Goal: Task Accomplishment & Management: Manage account settings

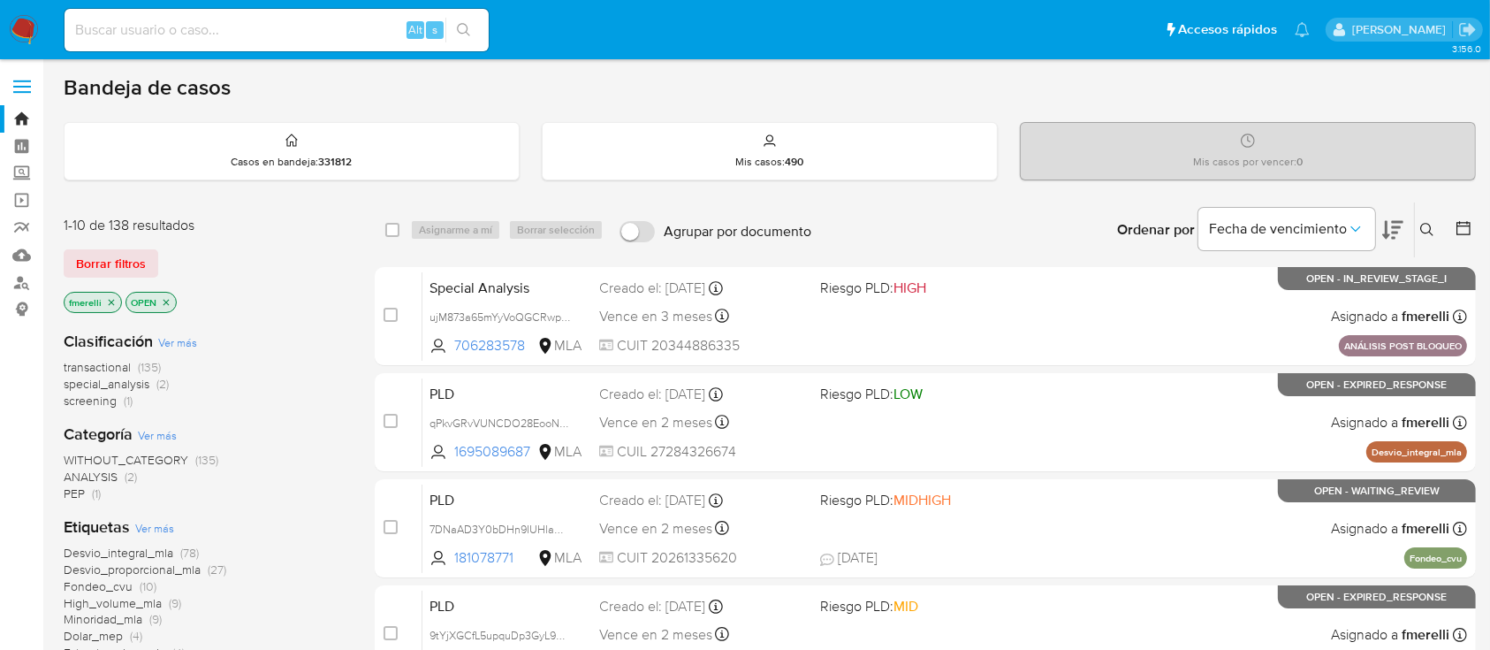
click at [116, 300] on p "fmerelli" at bounding box center [93, 302] width 57 height 19
click at [108, 301] on icon "close-filter" at bounding box center [111, 302] width 11 height 11
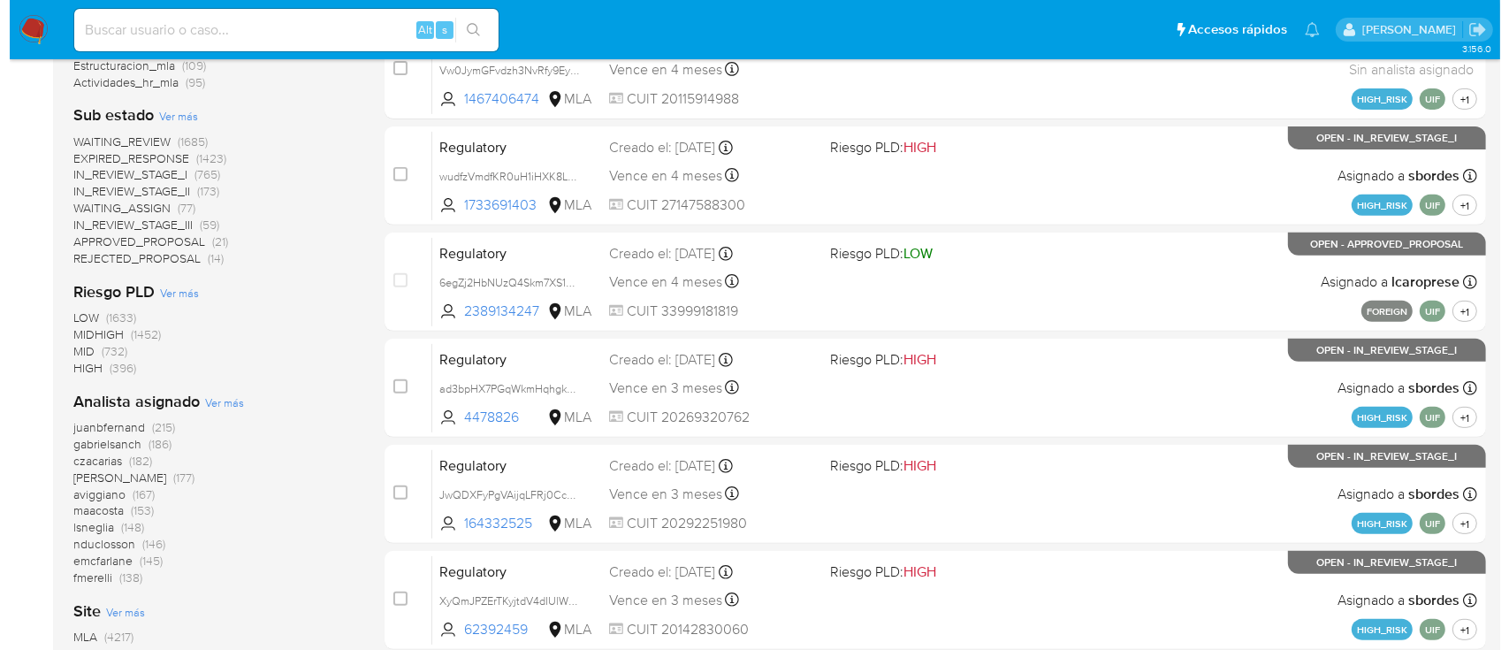
scroll to position [707, 0]
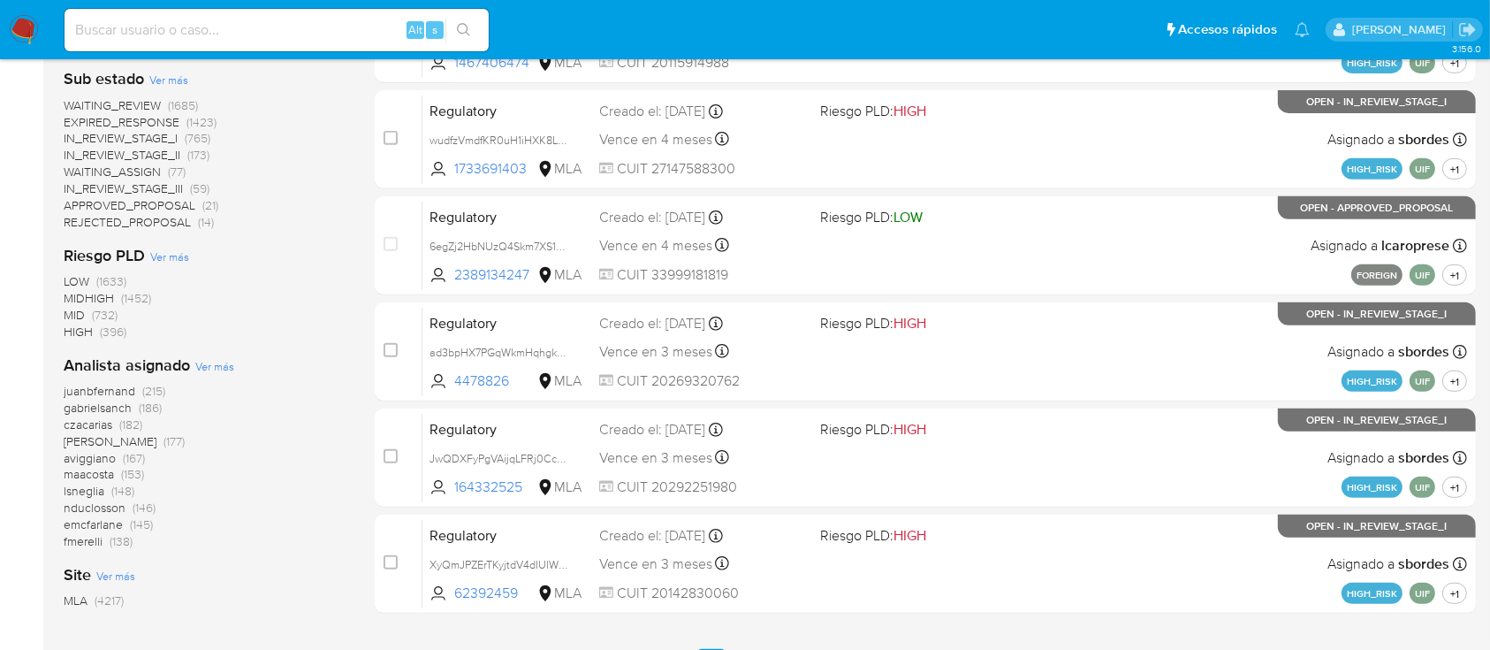
click at [200, 362] on span "Ver más" at bounding box center [214, 366] width 39 height 16
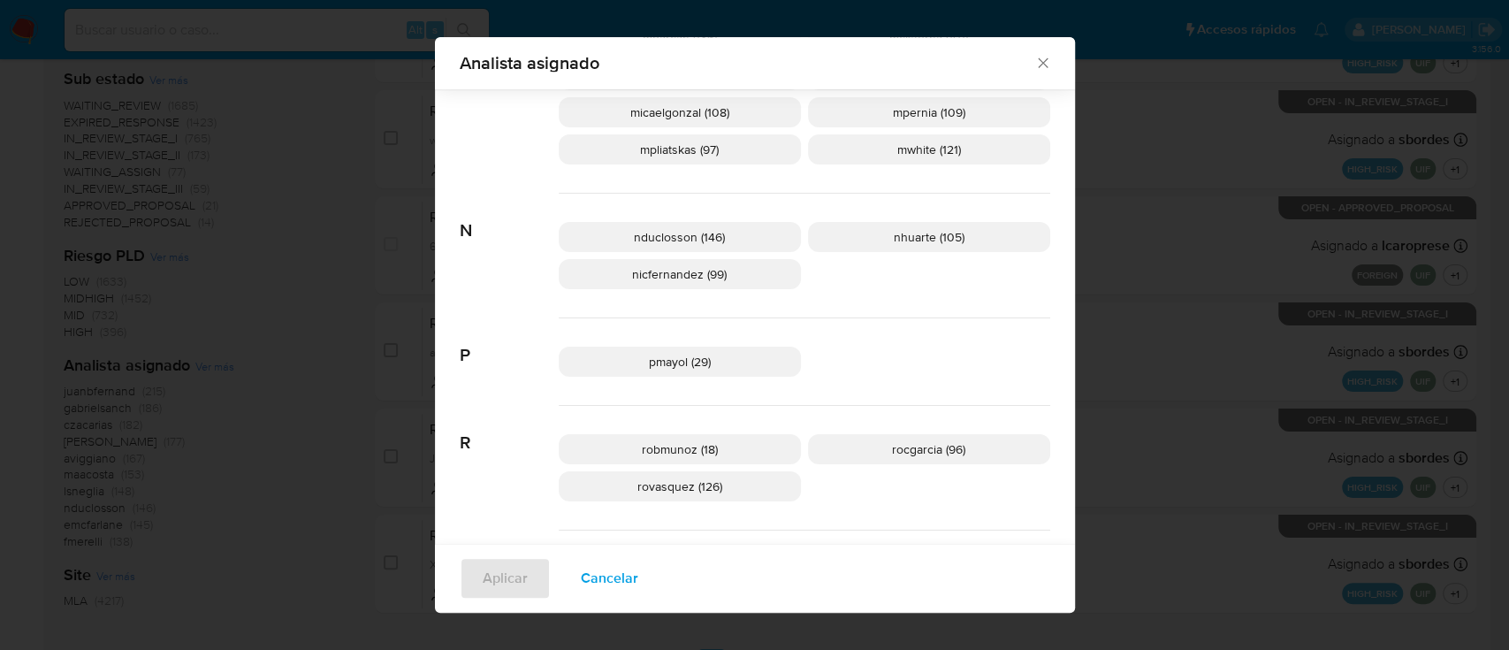
scroll to position [1166, 0]
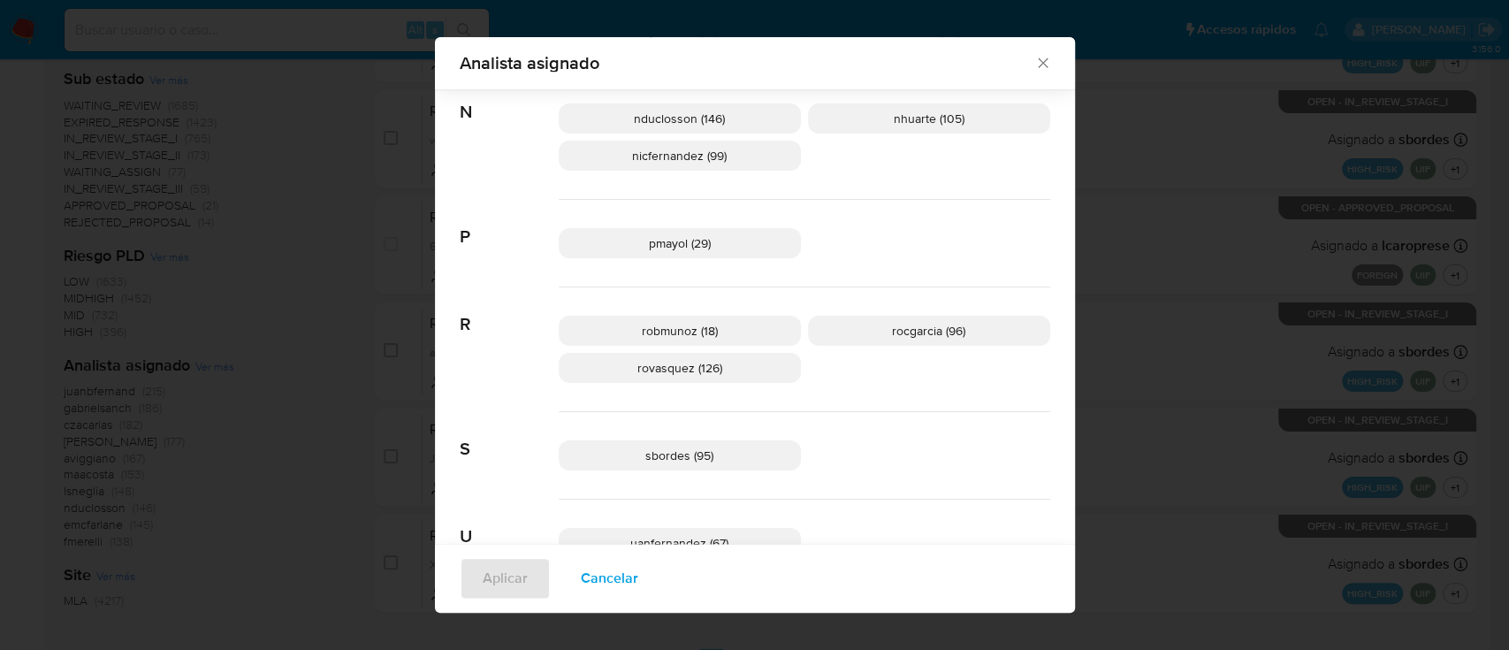
click at [617, 486] on span "Cancelar" at bounding box center [609, 579] width 57 height 39
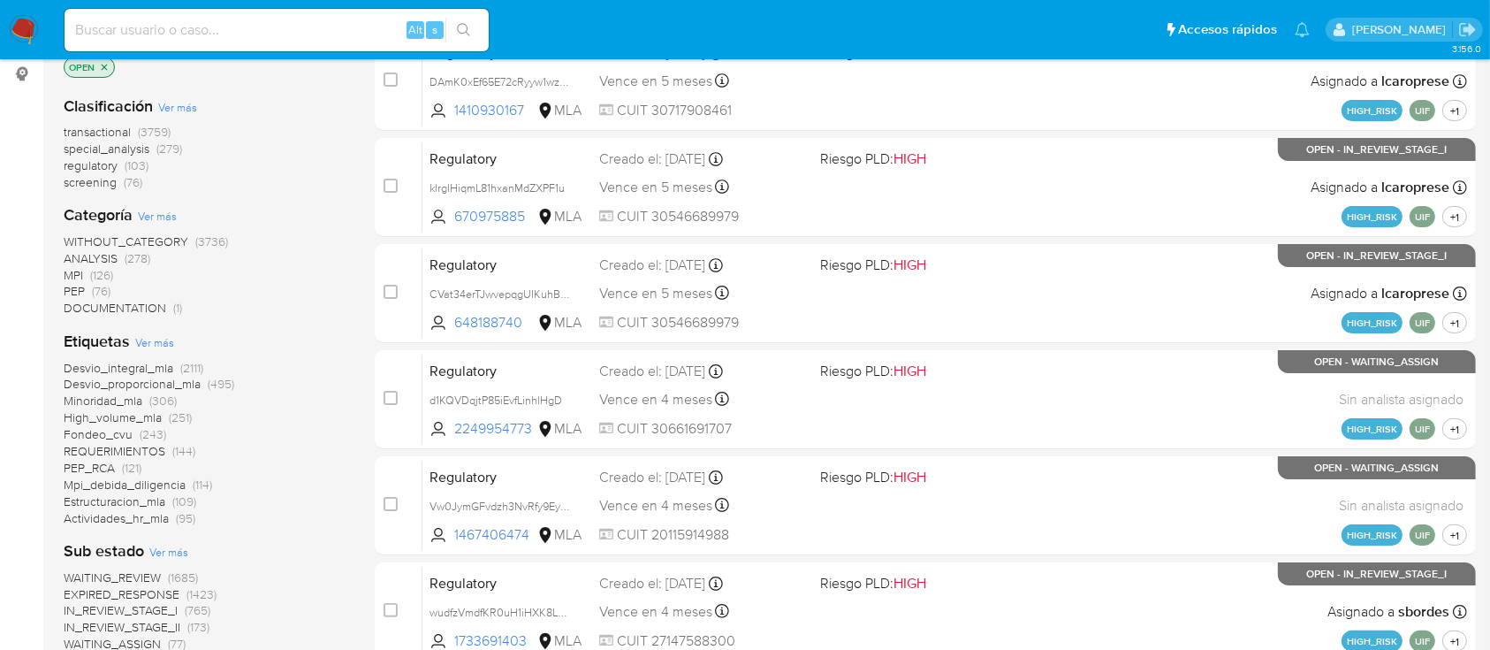
scroll to position [0, 0]
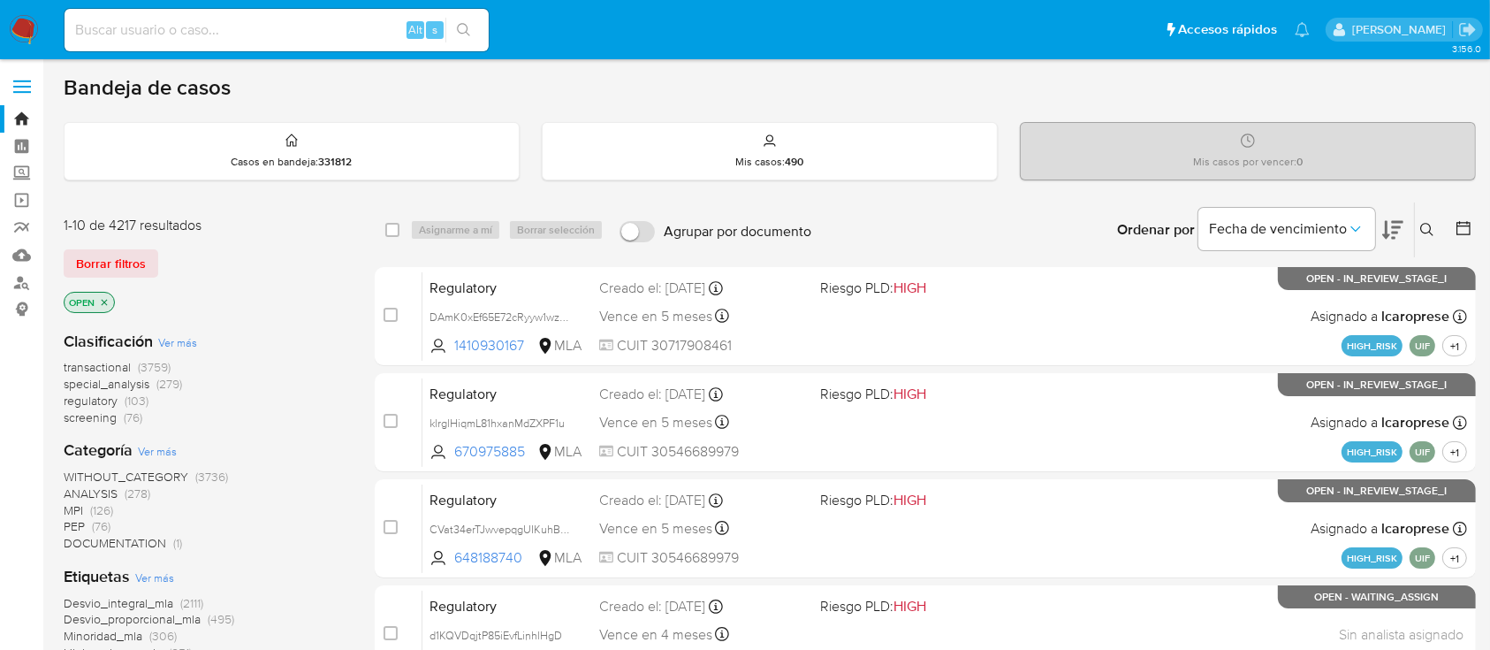
click at [389, 30] on input at bounding box center [277, 30] width 424 height 23
paste input "RgQHM4btjH8jUD9sBRMI9mTd"
type input "RgQHM4btjH8jUD9sBRMI9mTd"
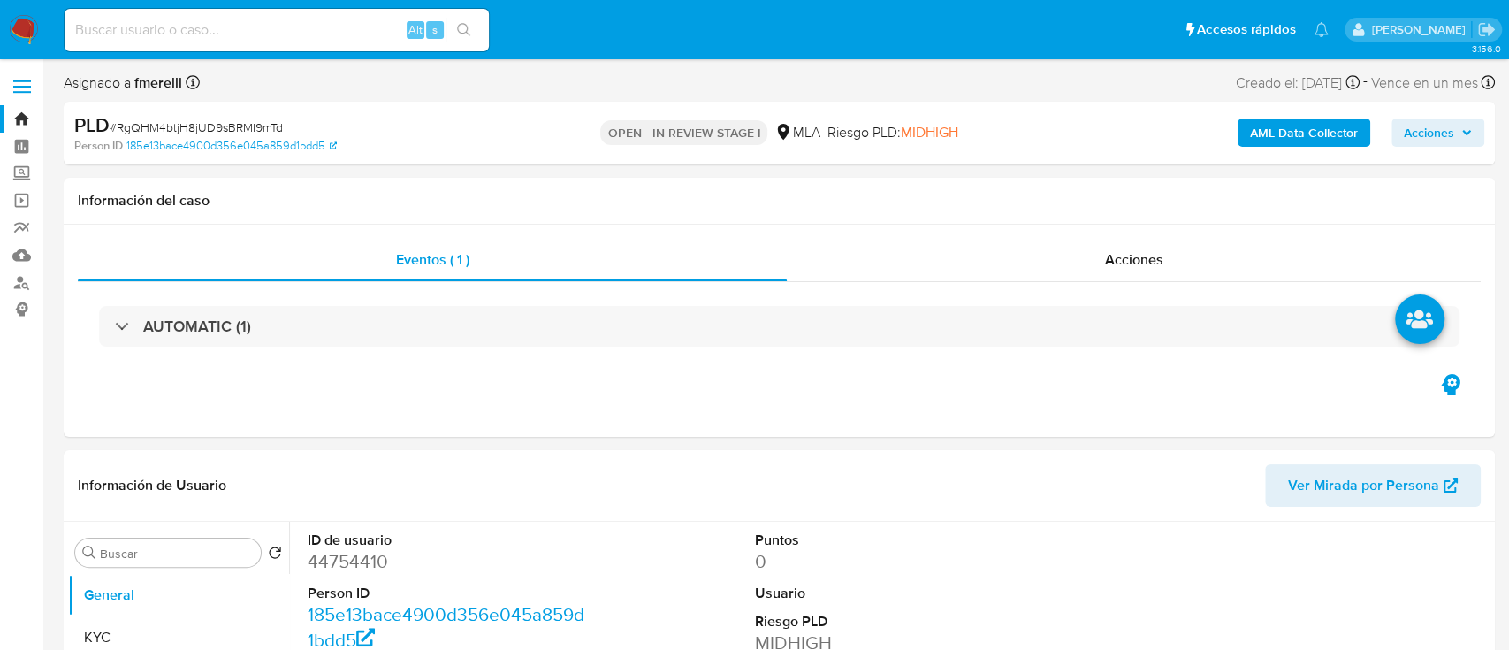
select select "10"
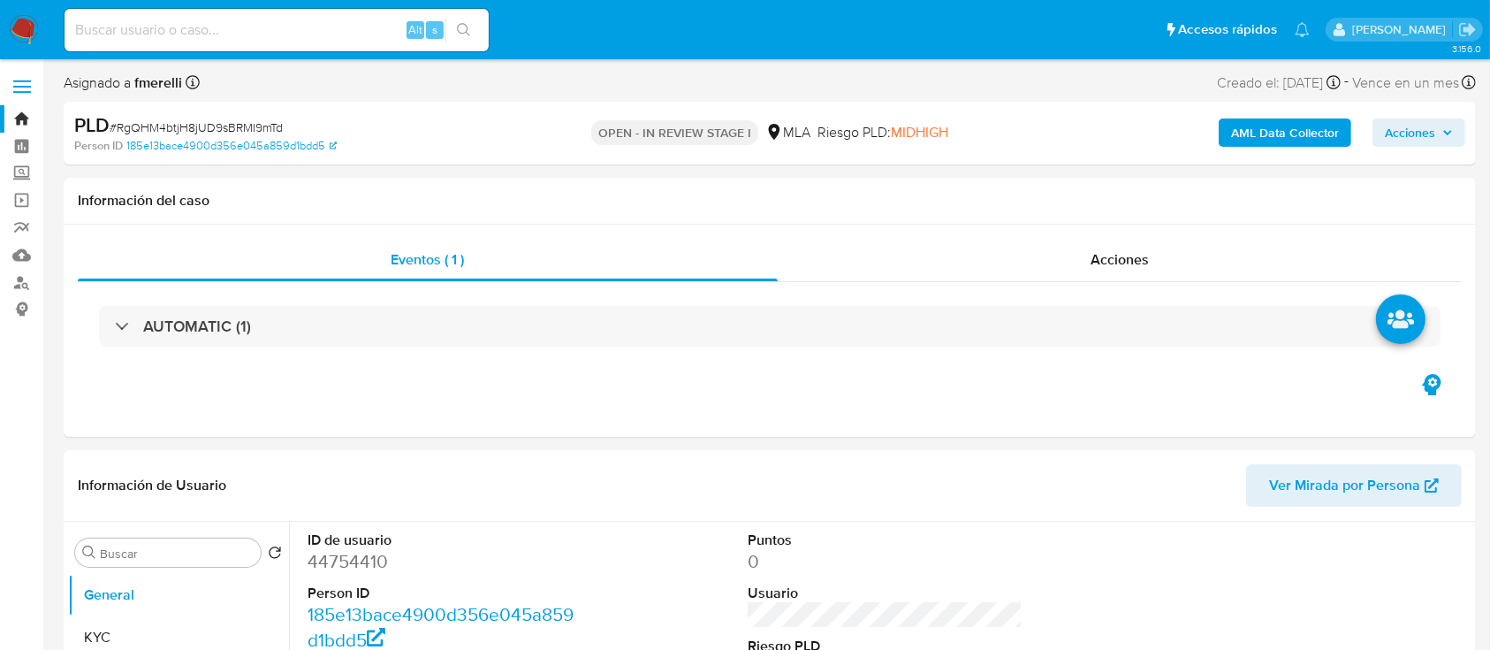
drag, startPoint x: 7, startPoint y: 431, endPoint x: 38, endPoint y: 431, distance: 30.9
click at [311, 486] on dd "44754410" at bounding box center [446, 561] width 276 height 25
copy dd "44754410"
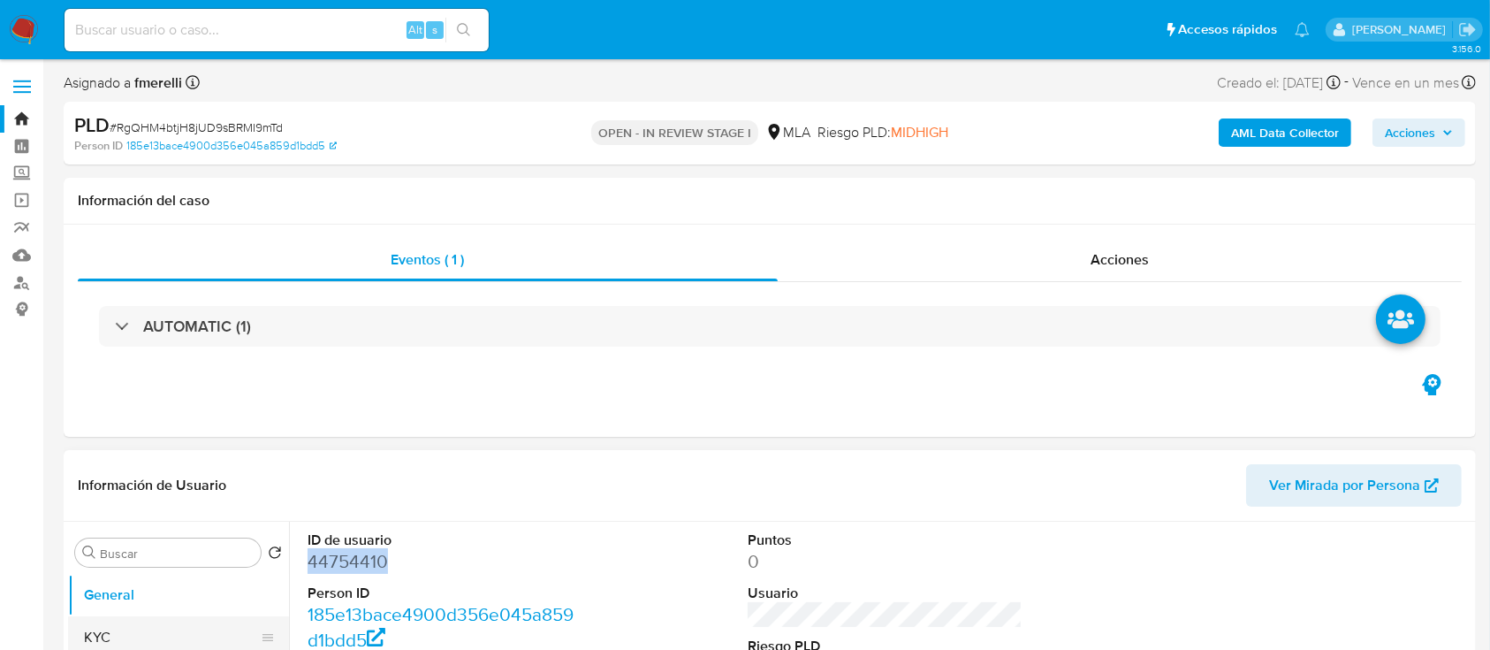
click at [157, 486] on button "KYC" at bounding box center [171, 637] width 207 height 42
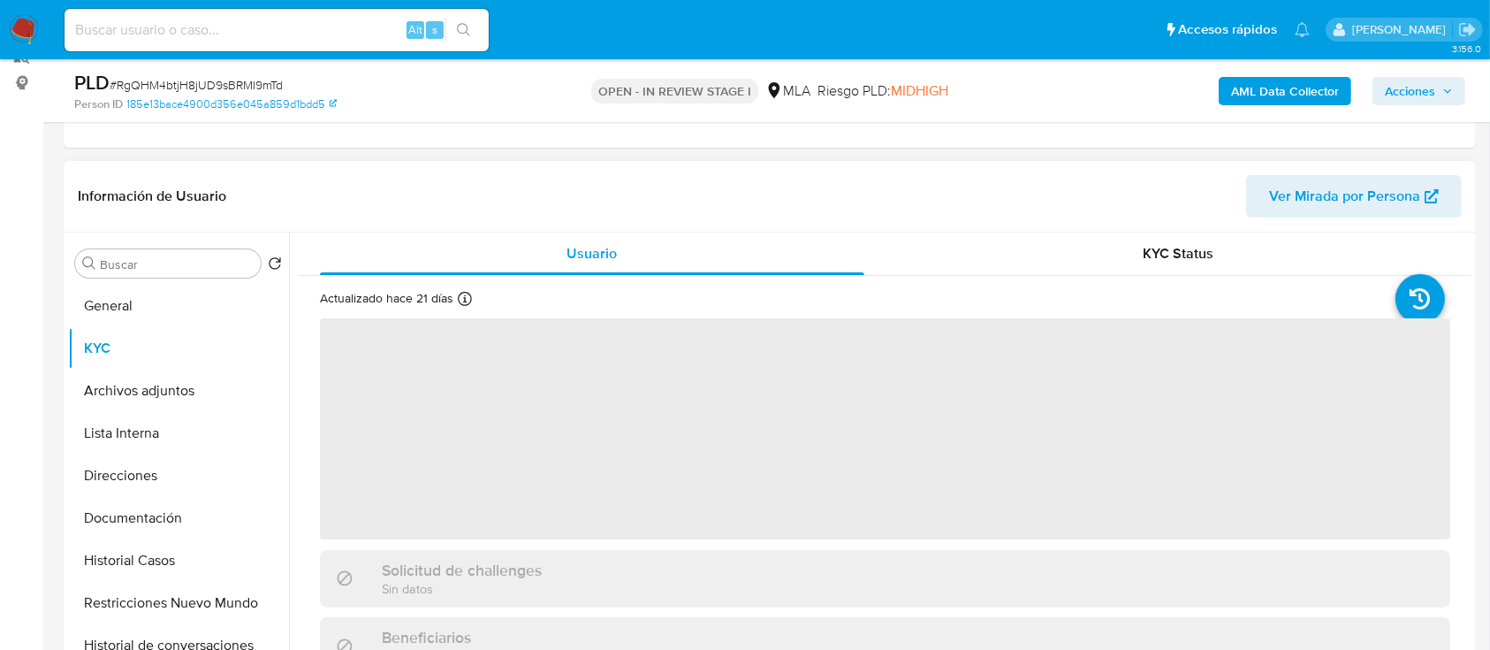
scroll to position [235, 0]
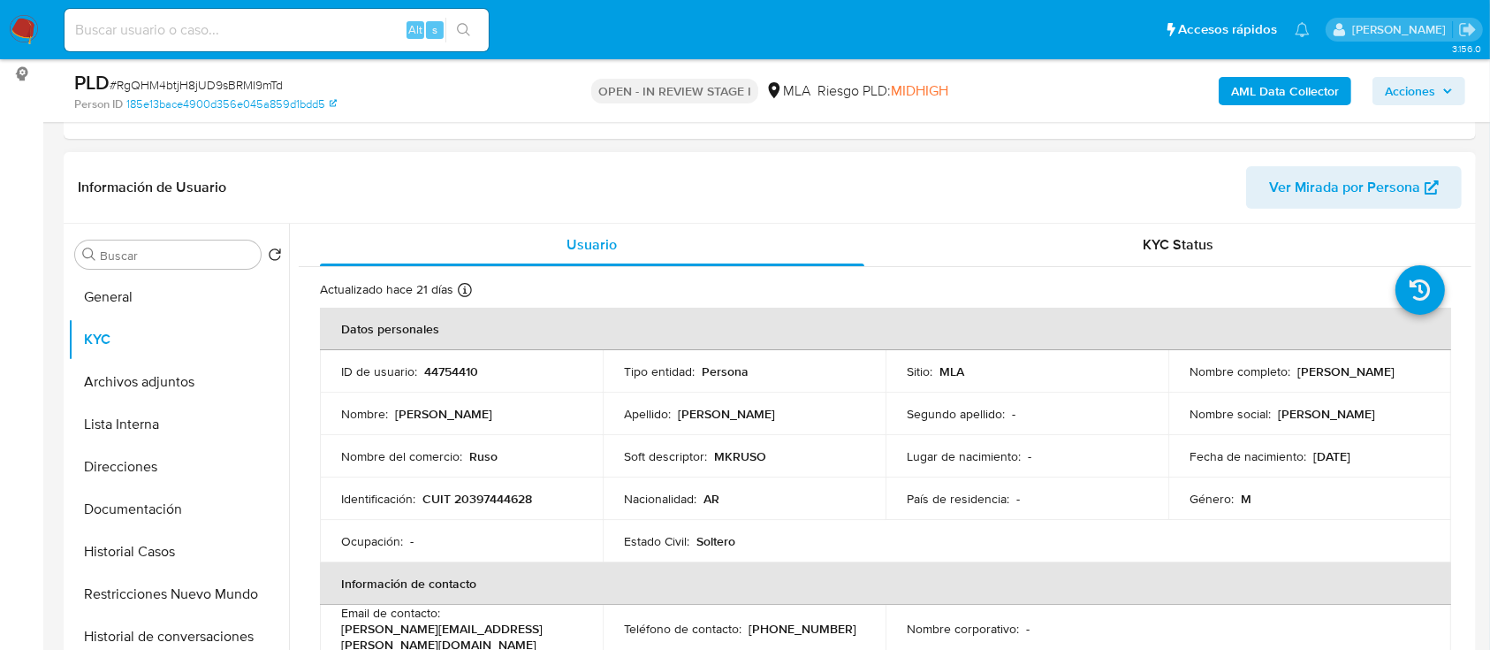
click at [481, 486] on p "CUIT 20397444628" at bounding box center [478, 499] width 110 height 16
copy p "20397444628"
click at [449, 381] on td "ID de usuario : 44754410" at bounding box center [461, 371] width 283 height 42
click at [453, 371] on p "44754410" at bounding box center [451, 371] width 54 height 16
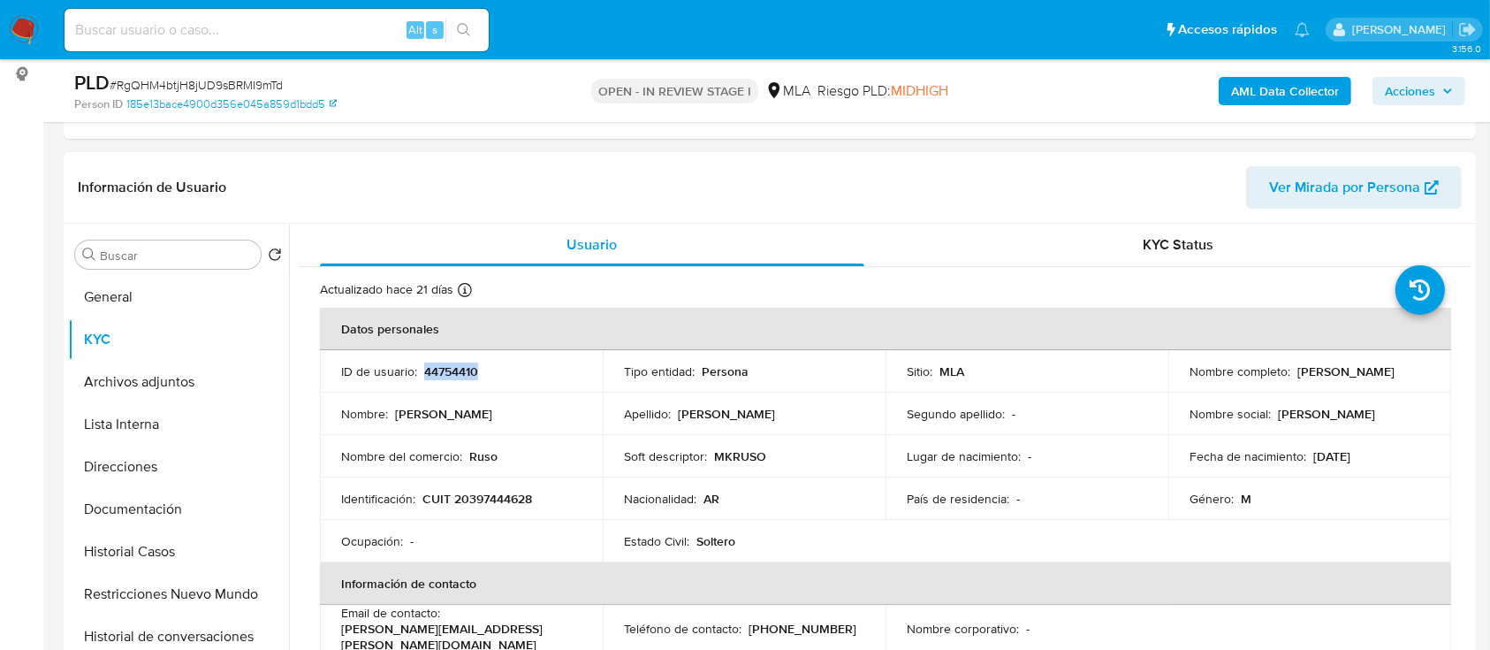
click at [453, 371] on p "44754410" at bounding box center [451, 371] width 54 height 16
copy p "44754410"
click at [197, 305] on button "General" at bounding box center [171, 297] width 207 height 42
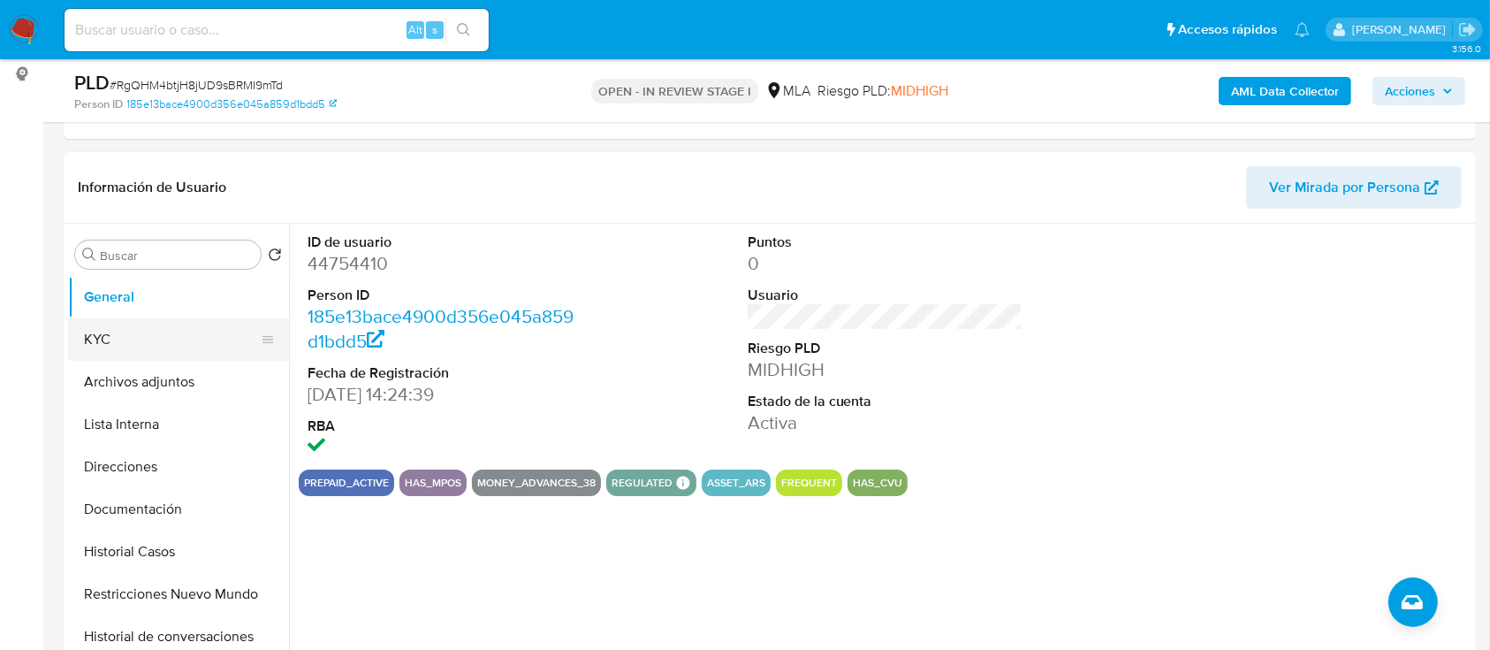
drag, startPoint x: 537, startPoint y: 0, endPoint x: 173, endPoint y: 343, distance: 499.6
click at [174, 343] on button "KYC" at bounding box center [171, 339] width 207 height 42
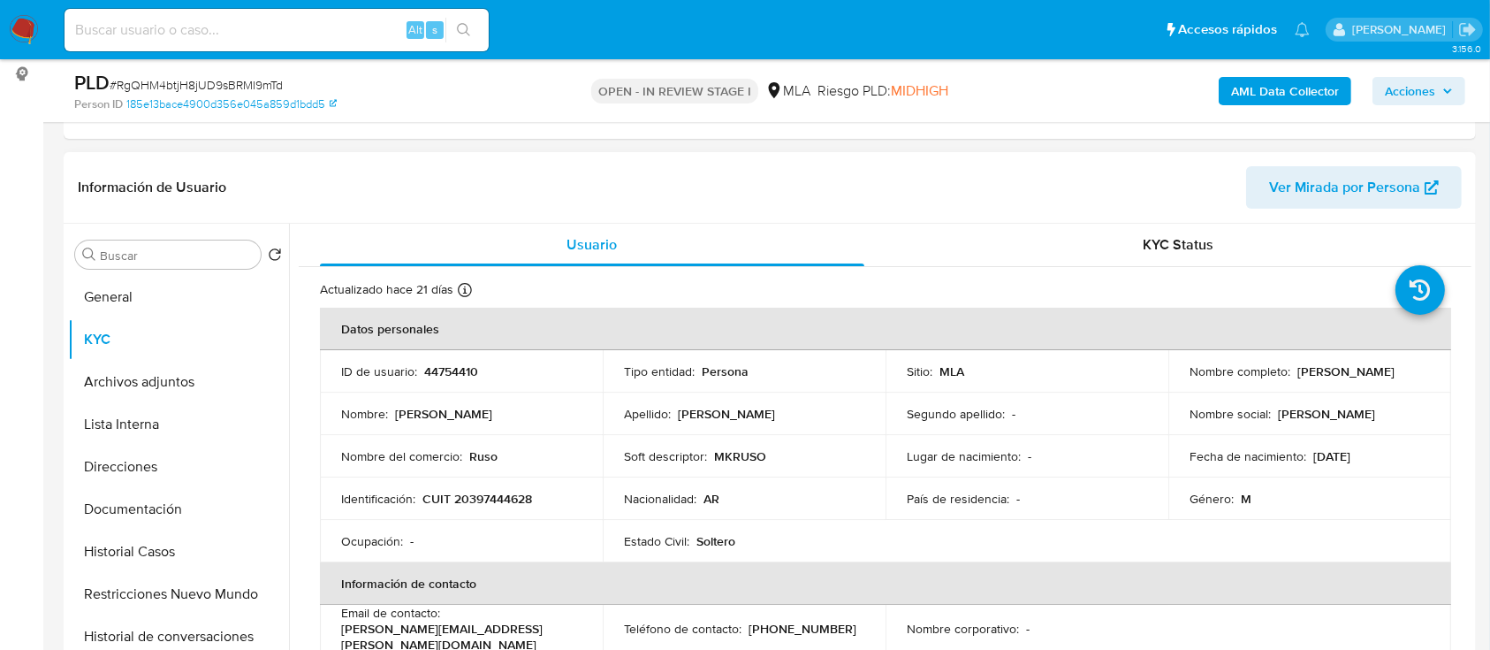
drag, startPoint x: 545, startPoint y: 3, endPoint x: 449, endPoint y: 506, distance: 512.0
click at [359, 443] on td "Nombre del comercio : Ruso" at bounding box center [461, 456] width 283 height 42
click at [471, 486] on p "CUIT 20397444628" at bounding box center [478, 499] width 110 height 16
copy p "20397444628"
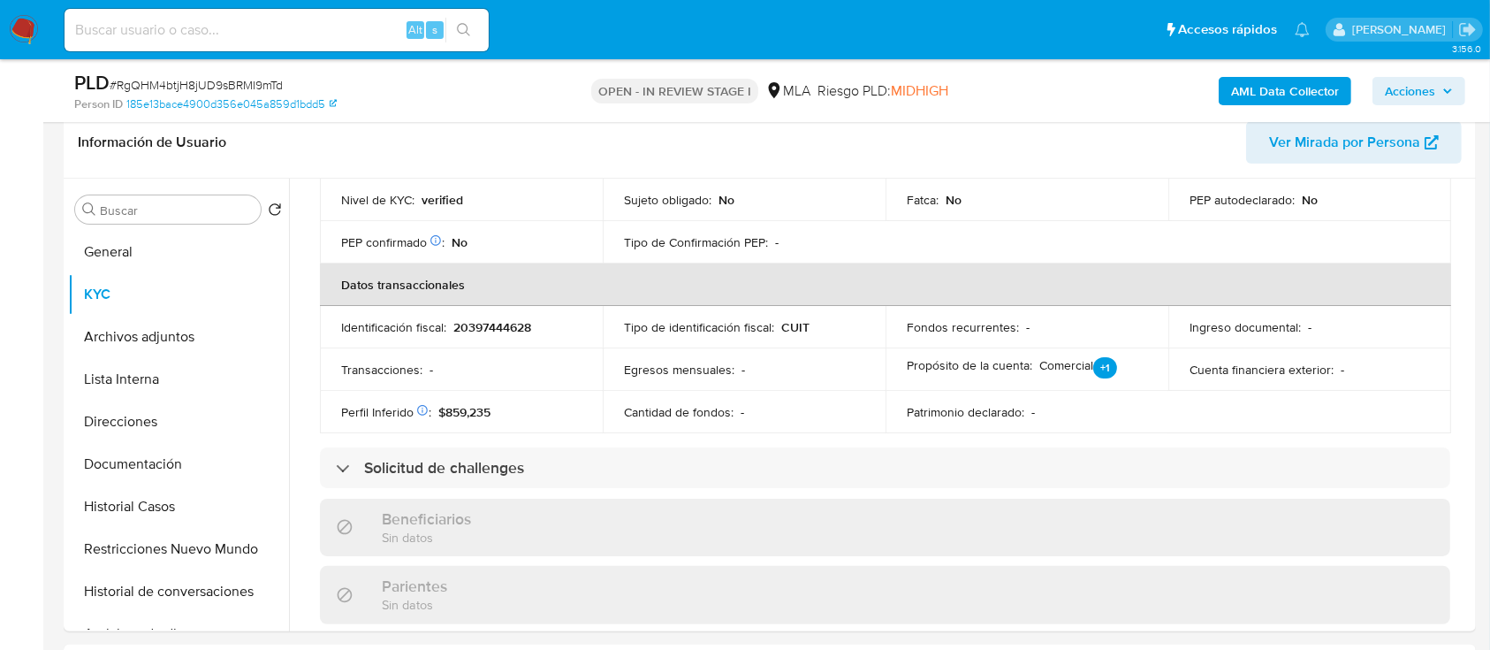
scroll to position [589, 0]
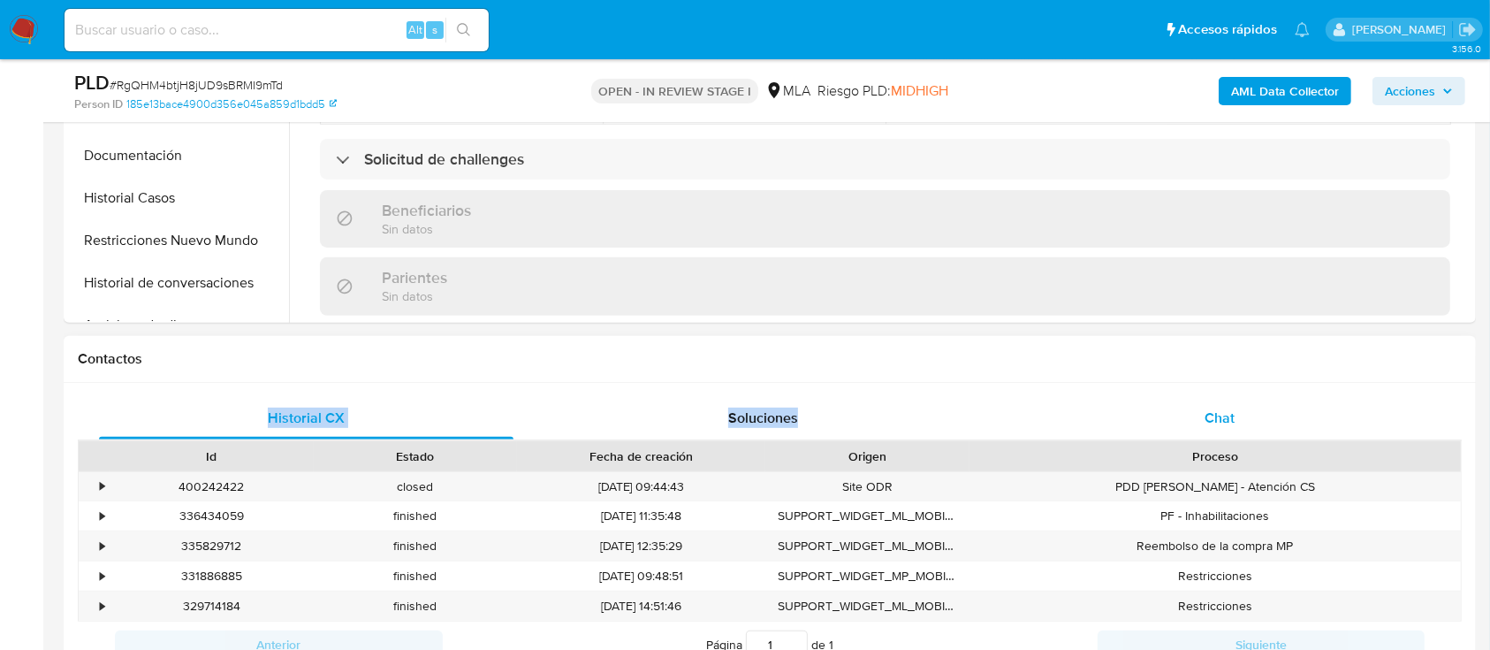
click at [1131, 390] on div "Contactos Historial CX Soluciones Chat Id Estado Fecha de creación Origen Proce…" at bounding box center [770, 530] width 1413 height 388
click at [1131, 400] on div "Chat" at bounding box center [1220, 418] width 415 height 42
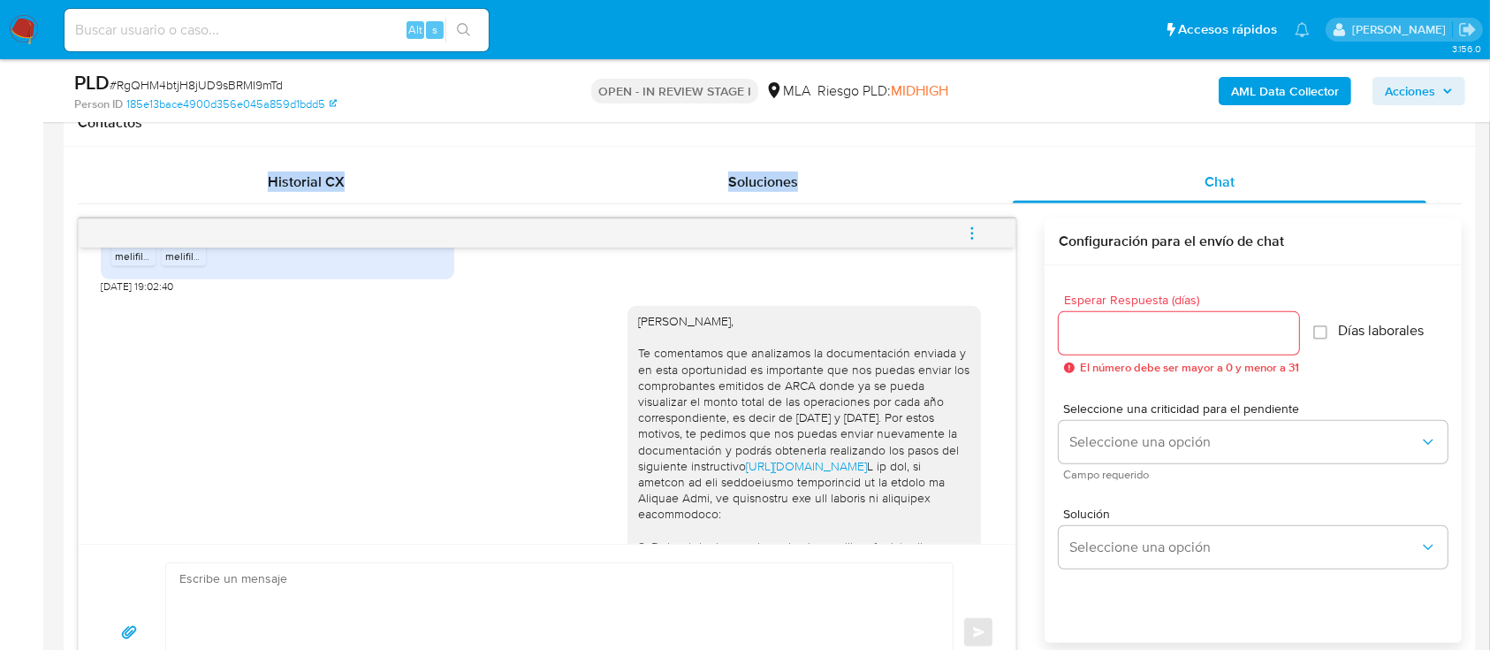
scroll to position [942, 0]
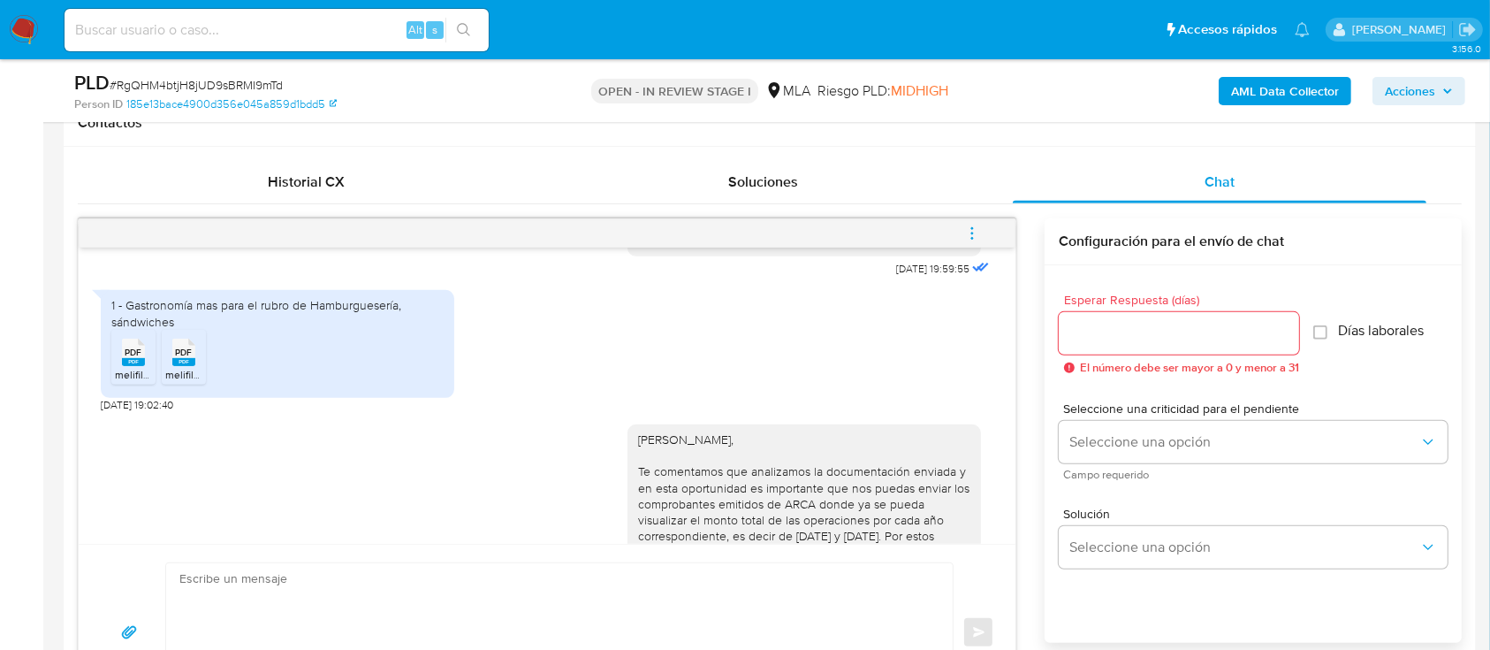
click at [138, 358] on span "PDF" at bounding box center [134, 352] width 17 height 11
click at [180, 358] on span "PDF" at bounding box center [184, 352] width 17 height 11
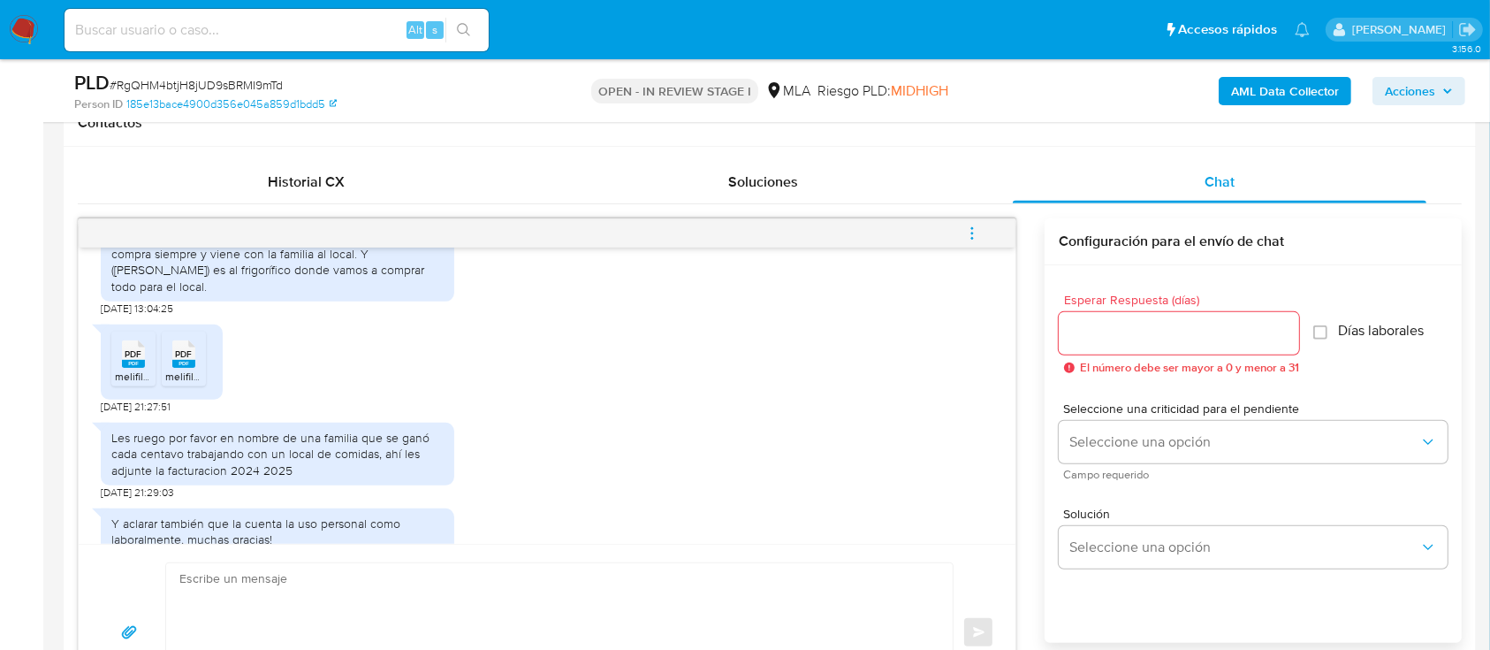
scroll to position [2239, 0]
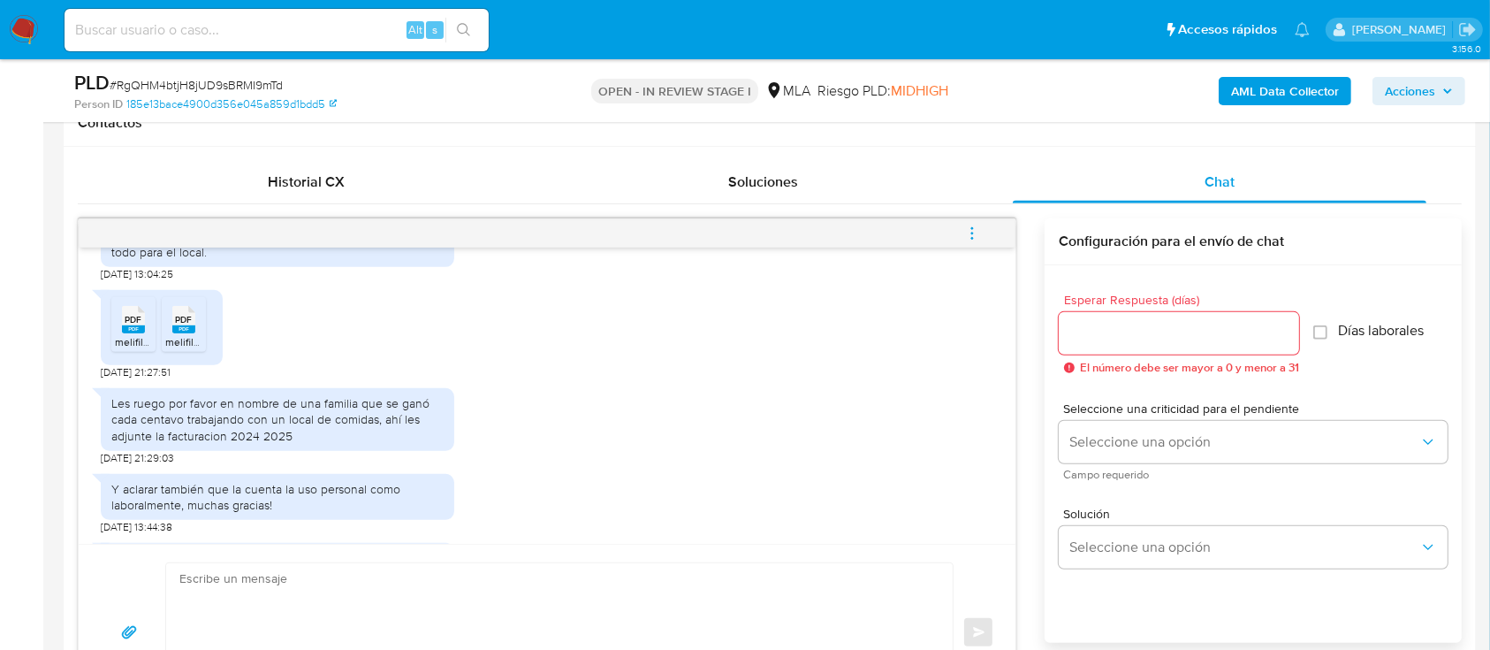
click at [141, 333] on rect at bounding box center [133, 329] width 23 height 8
click at [192, 333] on rect at bounding box center [183, 329] width 23 height 8
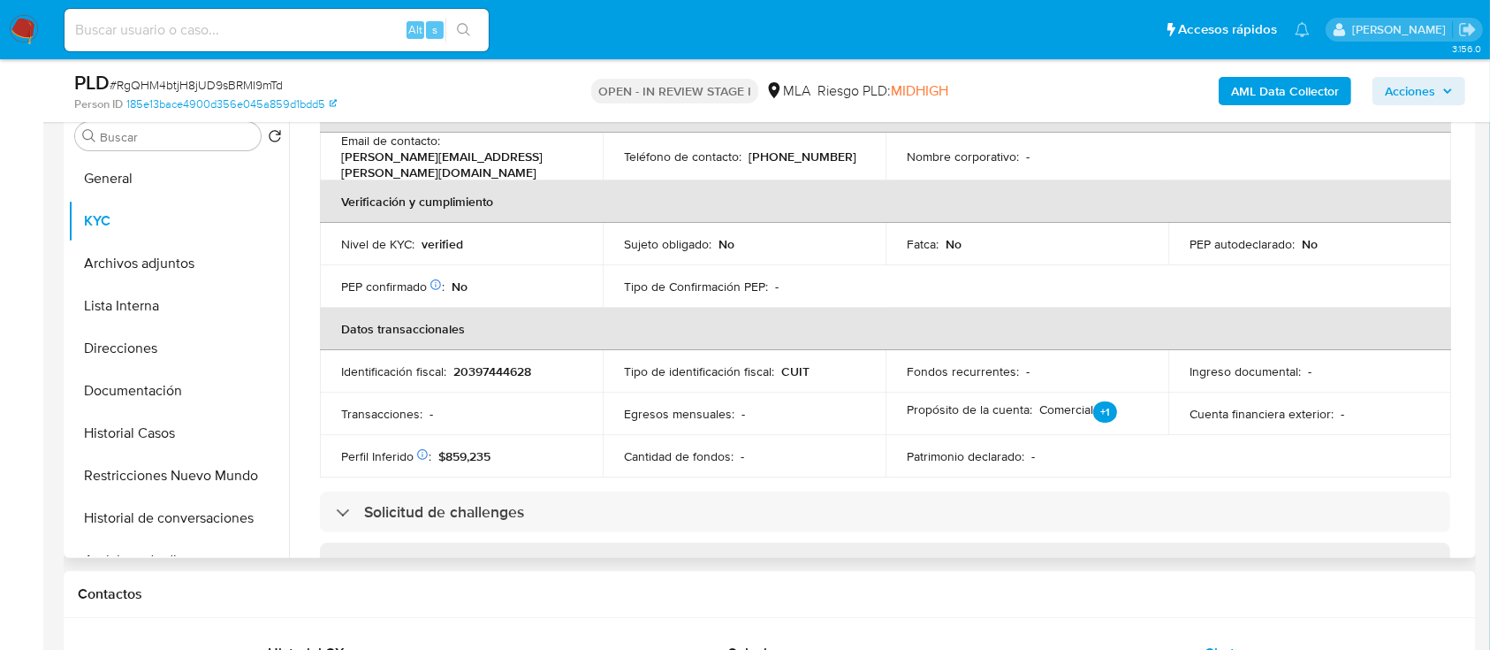
scroll to position [118, 0]
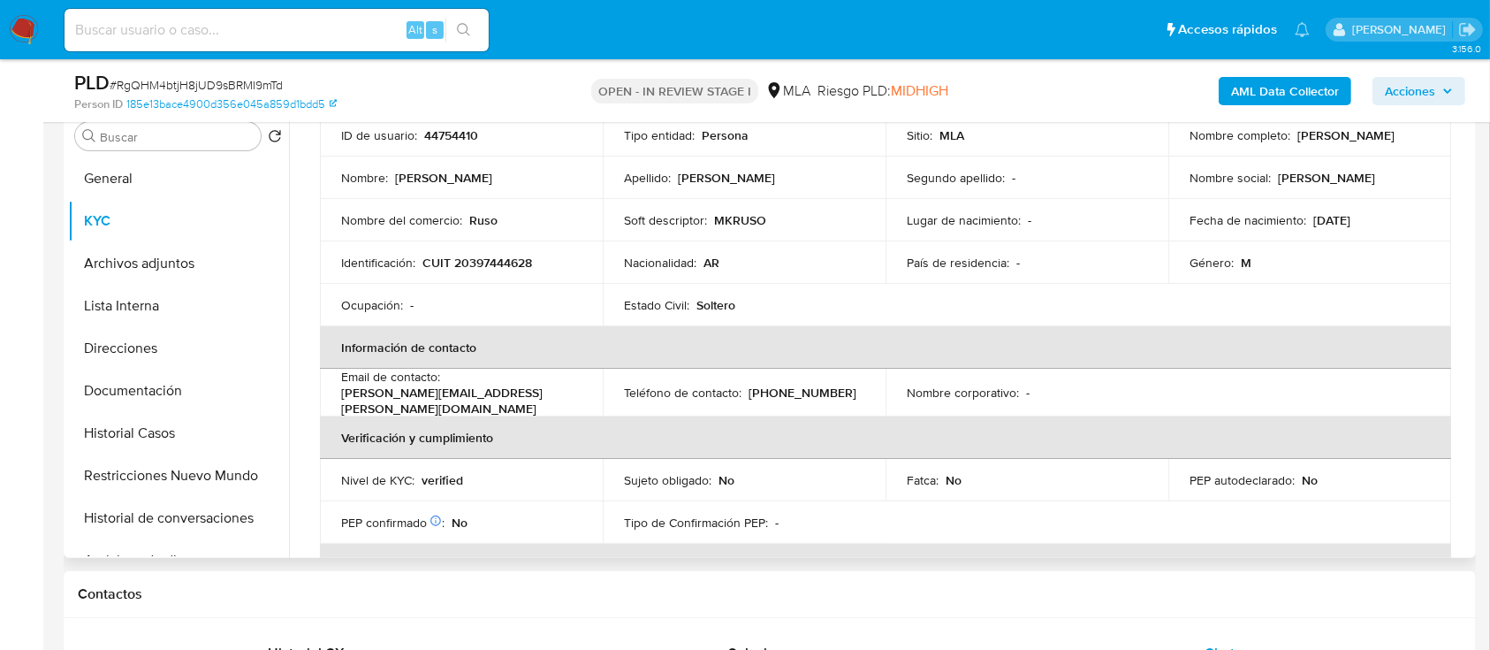
drag, startPoint x: 502, startPoint y: 235, endPoint x: 484, endPoint y: 267, distance: 36.4
click at [502, 234] on td "Nombre del comercio : Ruso" at bounding box center [461, 220] width 283 height 42
click at [484, 268] on p "CUIT 20397444628" at bounding box center [478, 263] width 110 height 16
drag, startPoint x: 484, startPoint y: 267, endPoint x: 543, endPoint y: 200, distance: 89.0
click at [484, 267] on p "CUIT 20397444628" at bounding box center [478, 263] width 110 height 16
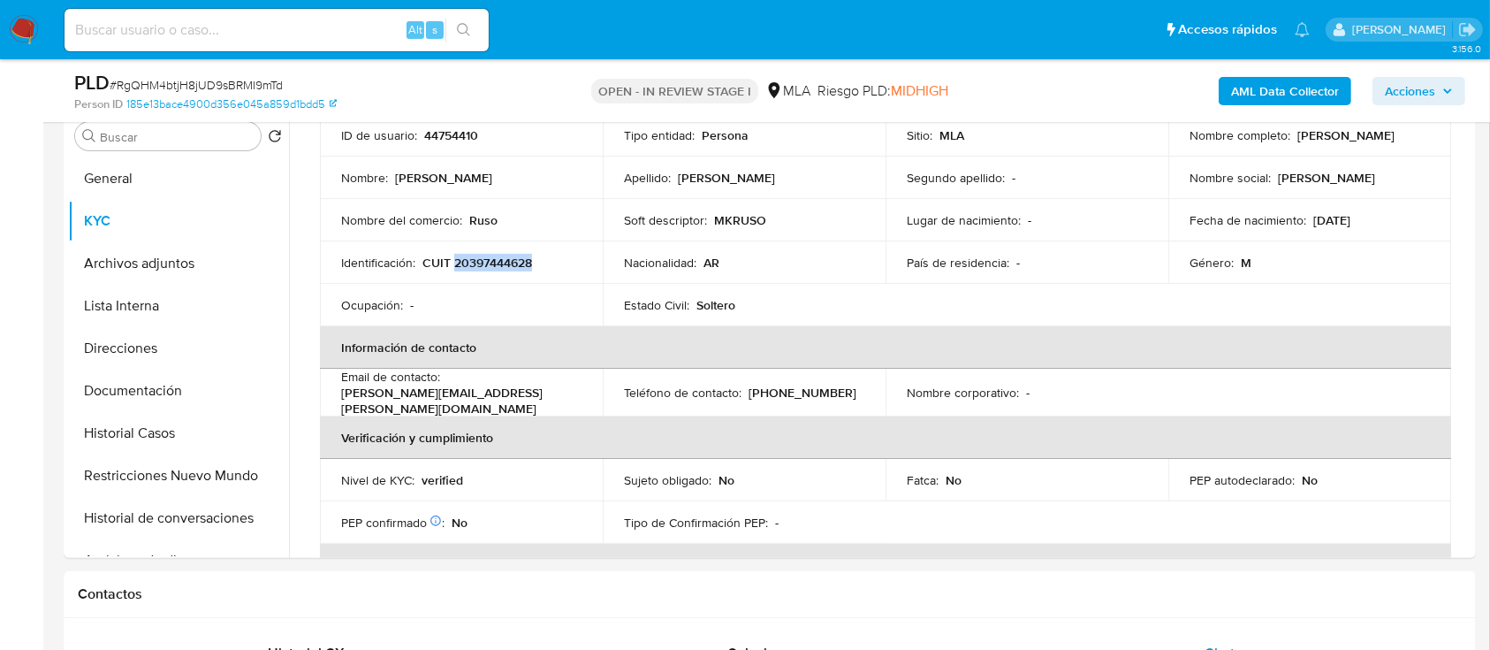
copy p "20397444628"
click at [478, 255] on p "CUIT 20397444628" at bounding box center [478, 263] width 110 height 16
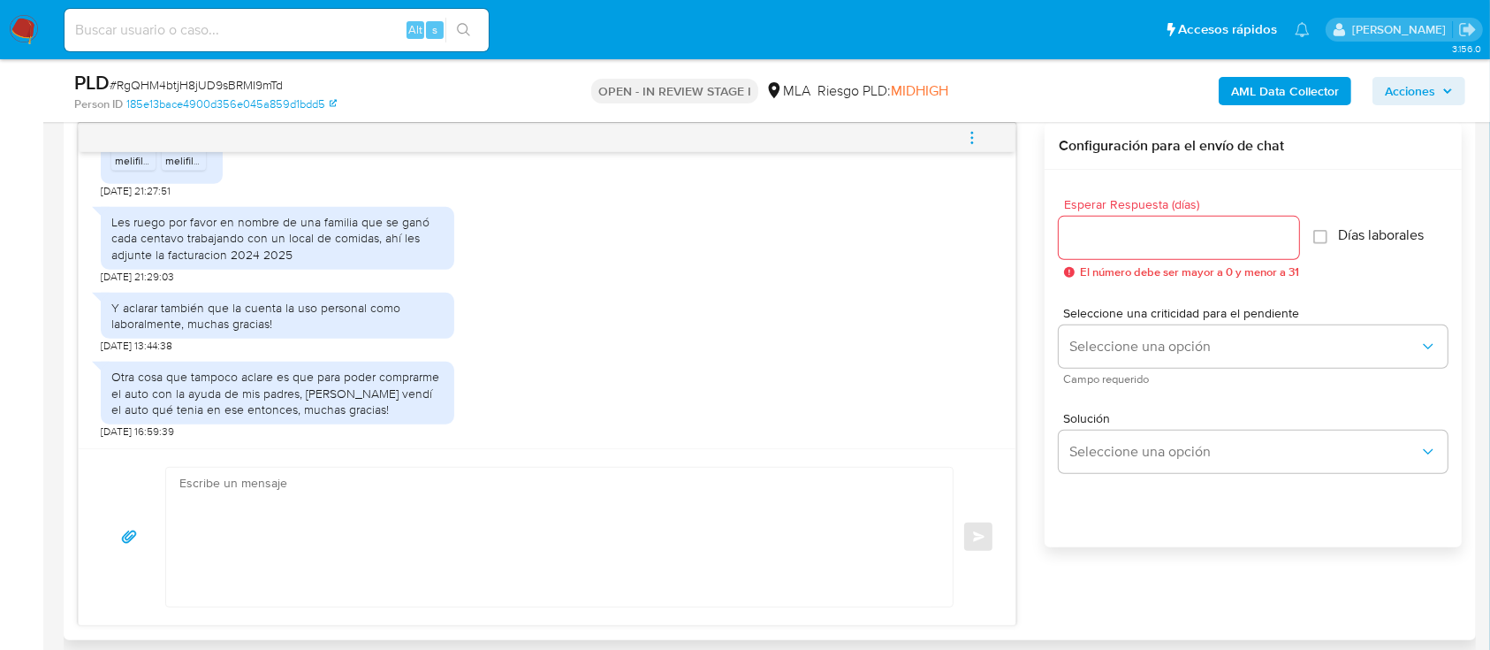
scroll to position [942, 0]
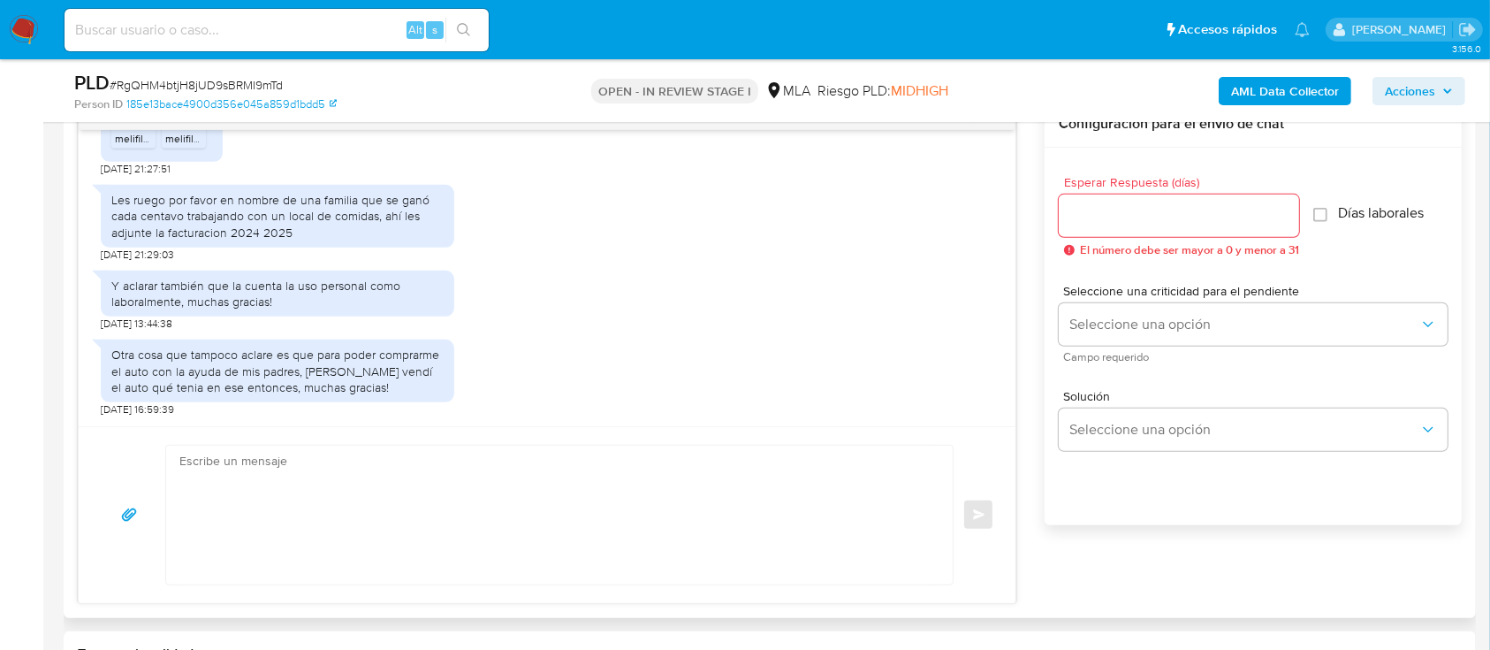
click at [707, 486] on textarea at bounding box center [554, 515] width 751 height 139
paste textarea "Hola, Muchas gracias por la respuesta. Analizamos tu caso y notamos que la info…"
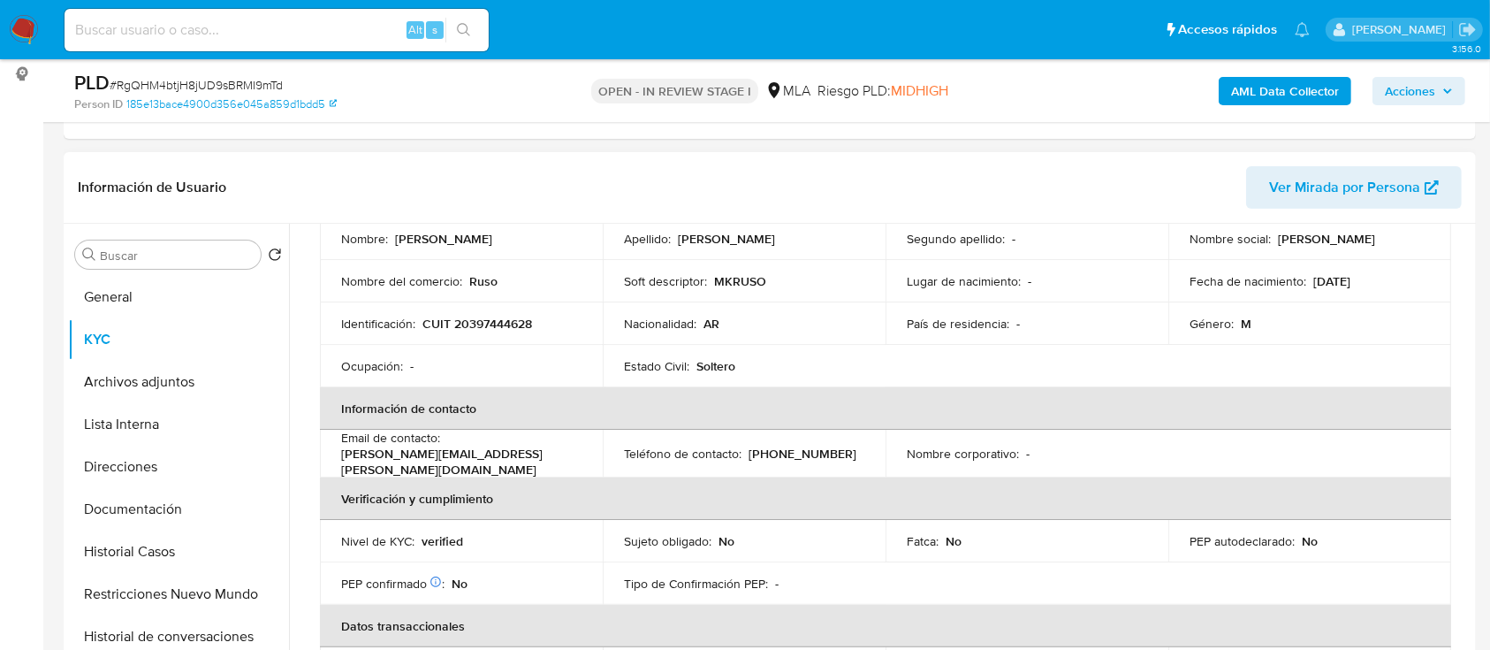
scroll to position [0, 0]
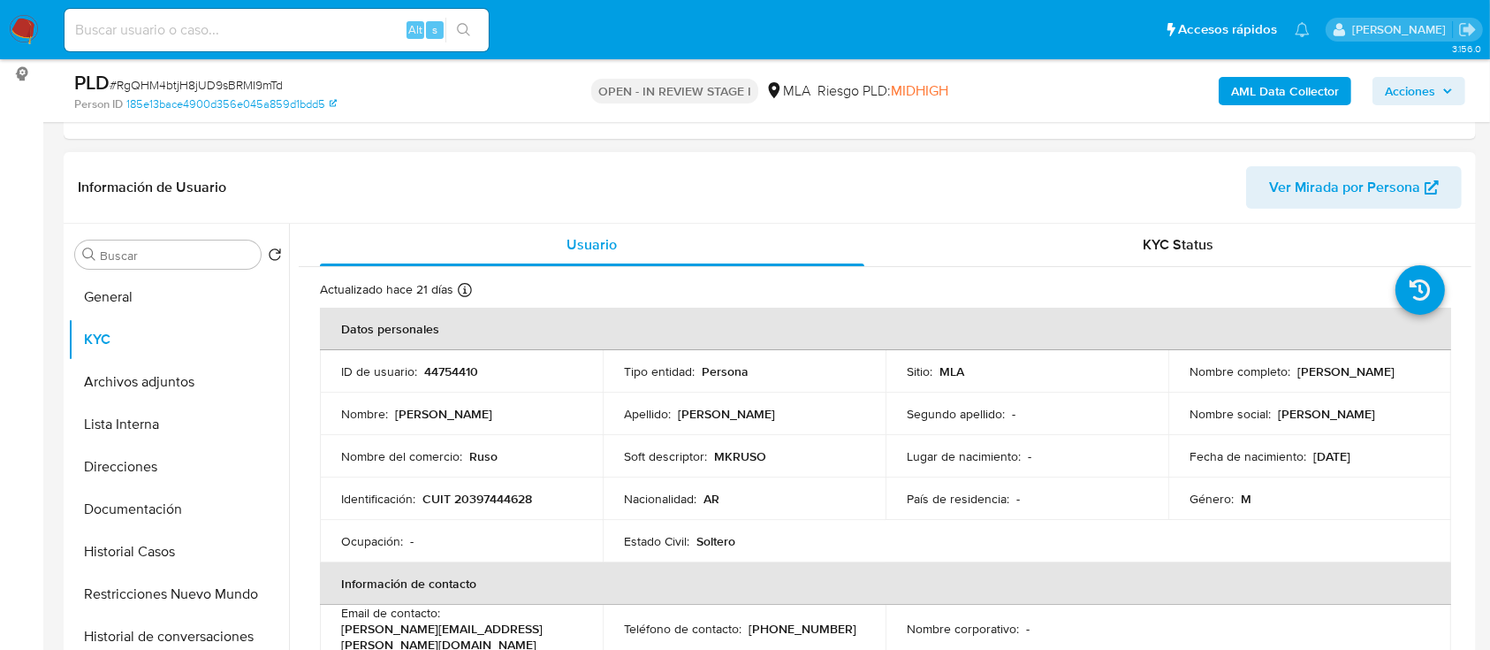
drag, startPoint x: 1177, startPoint y: 385, endPoint x: 1352, endPoint y: 380, distance: 174.2
click at [1131, 380] on td "Nombre completo : Ivan Exequiel Andriasevich" at bounding box center [1310, 371] width 283 height 42
copy p "Ivan Exequiel Andriasevich"
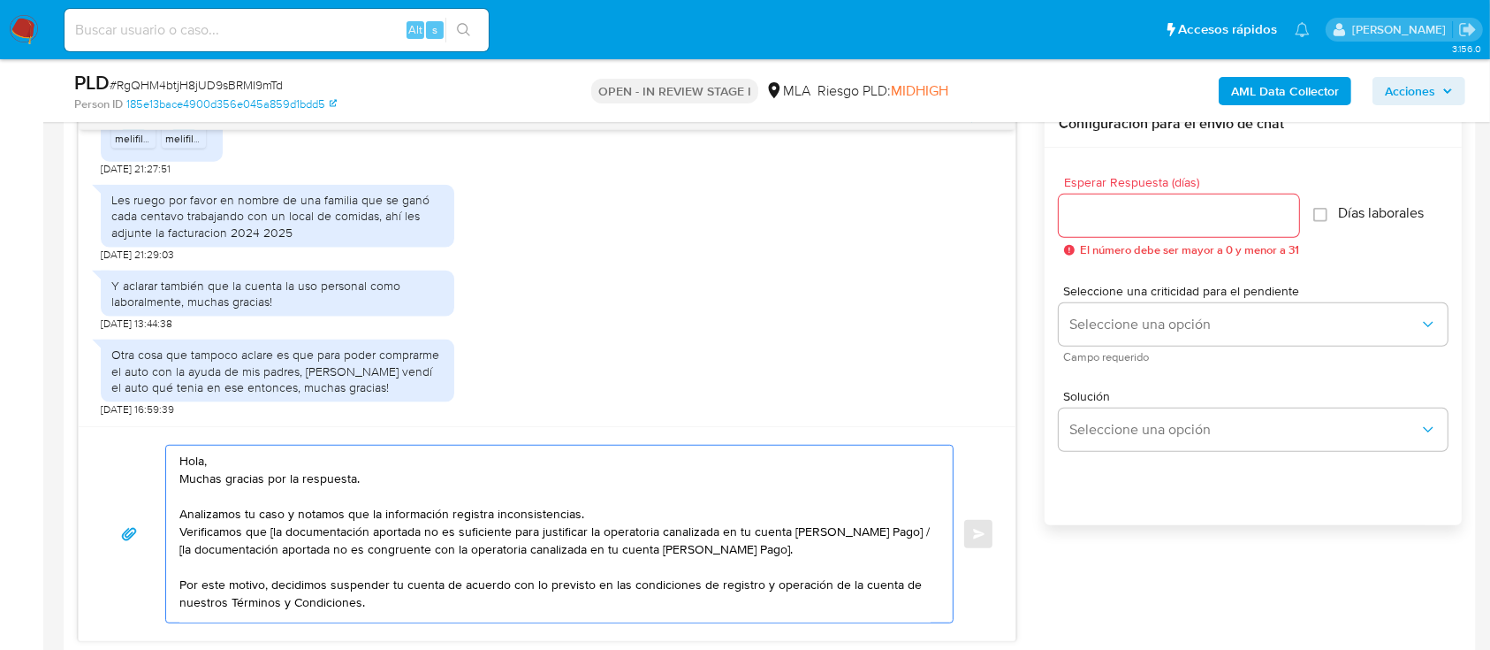
click at [249, 454] on textarea "Hola, Muchas gracias por la respuesta. Analizamos tu caso y notamos que la info…" at bounding box center [554, 534] width 751 height 177
paste textarea "Ivan Exequiel Andriasevich"
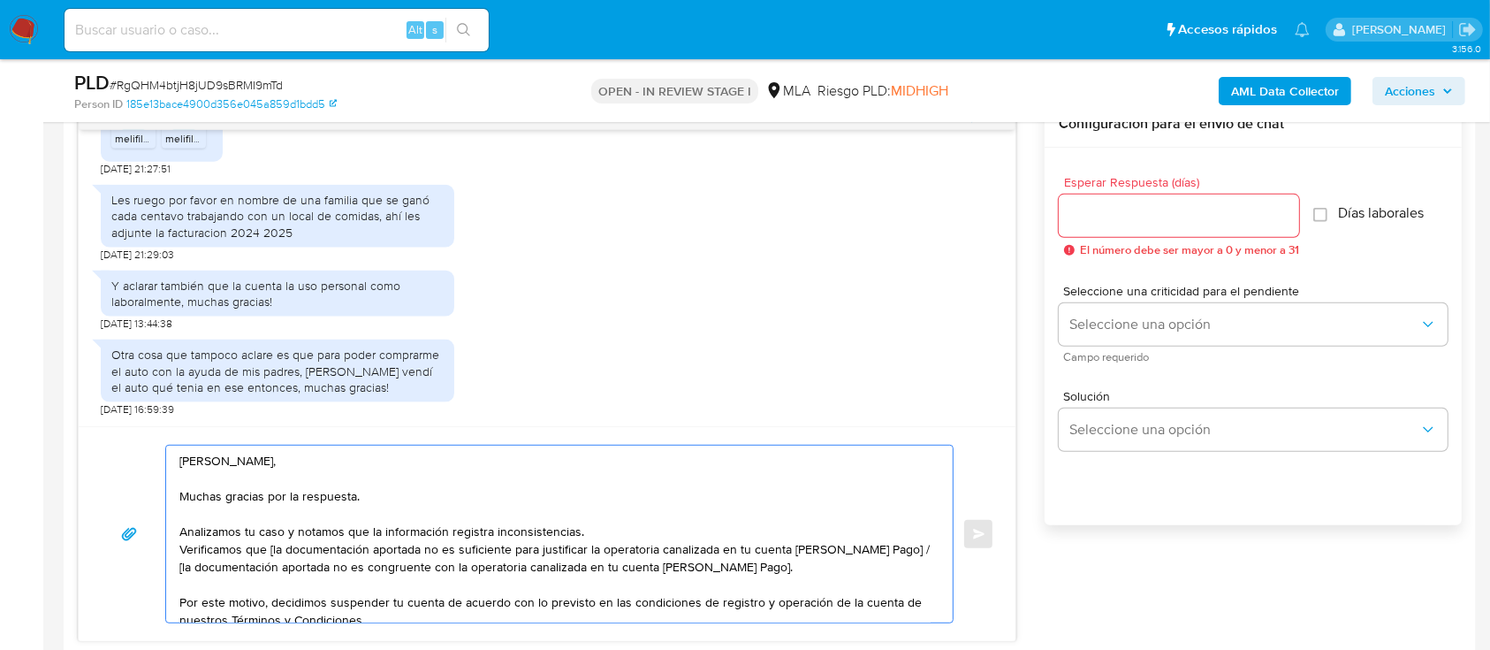
click at [591, 486] on textarea "Hola Ivan Exequiel Andriasevich, Muchas gracias por la respuesta. Analizamos tu…" at bounding box center [554, 534] width 751 height 177
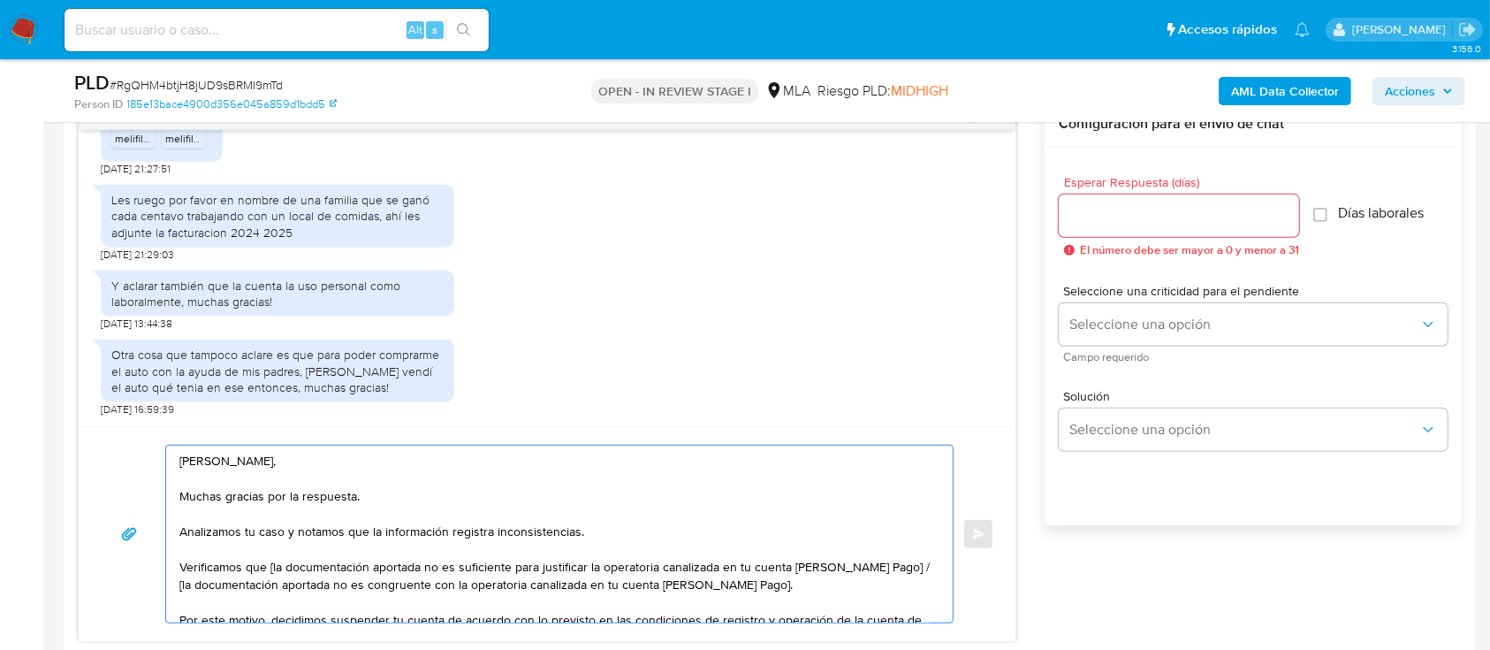
click at [270, 486] on textarea "Hola Ivan Exequiel Andriasevich, Muchas gracias por la respuesta. Analizamos tu…" at bounding box center [554, 534] width 751 height 177
drag, startPoint x: 883, startPoint y: 568, endPoint x: 888, endPoint y: 583, distance: 15.7
click at [888, 486] on textarea "Hola Ivan Exequiel Andriasevich, Muchas gracias por la respuesta. Analizamos tu…" at bounding box center [554, 534] width 751 height 177
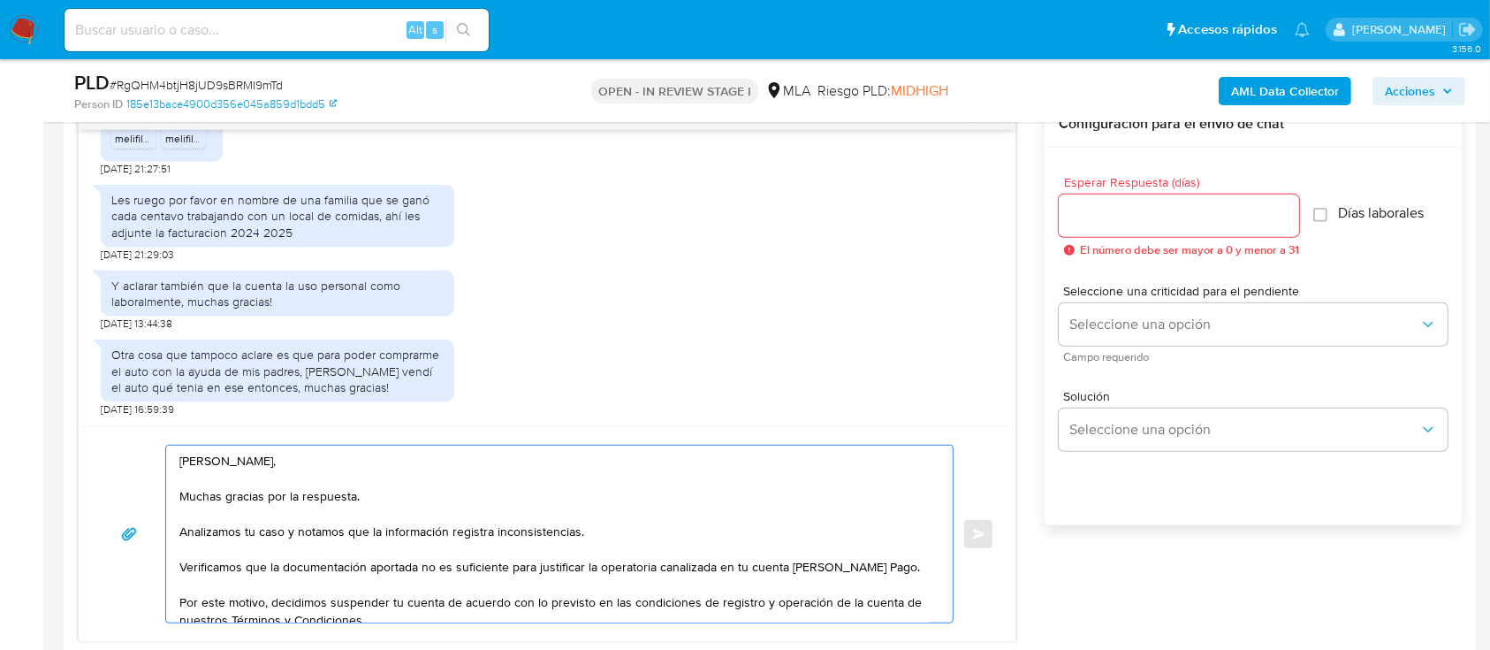
type textarea "Hola Ivan Exequiel Andriasevich, Muchas gracias por la respuesta. Analizamos tu…"
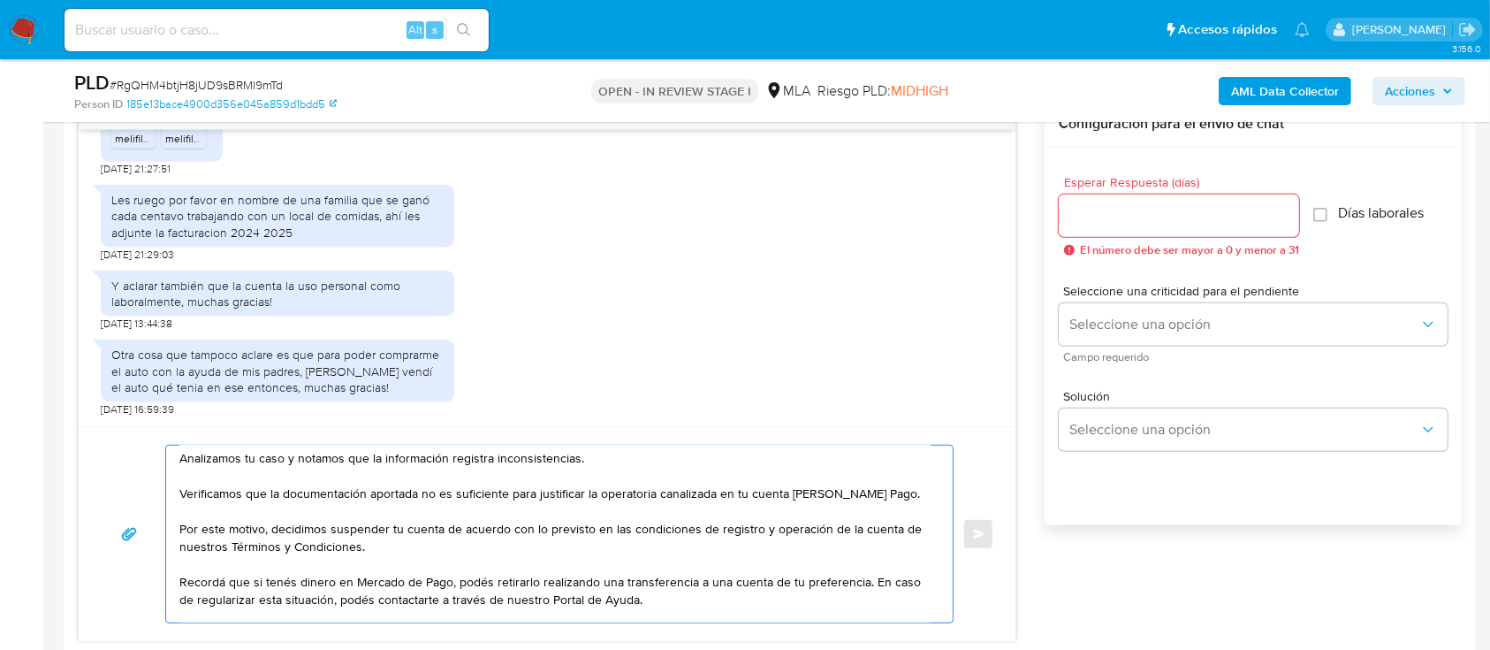
scroll to position [118, 0]
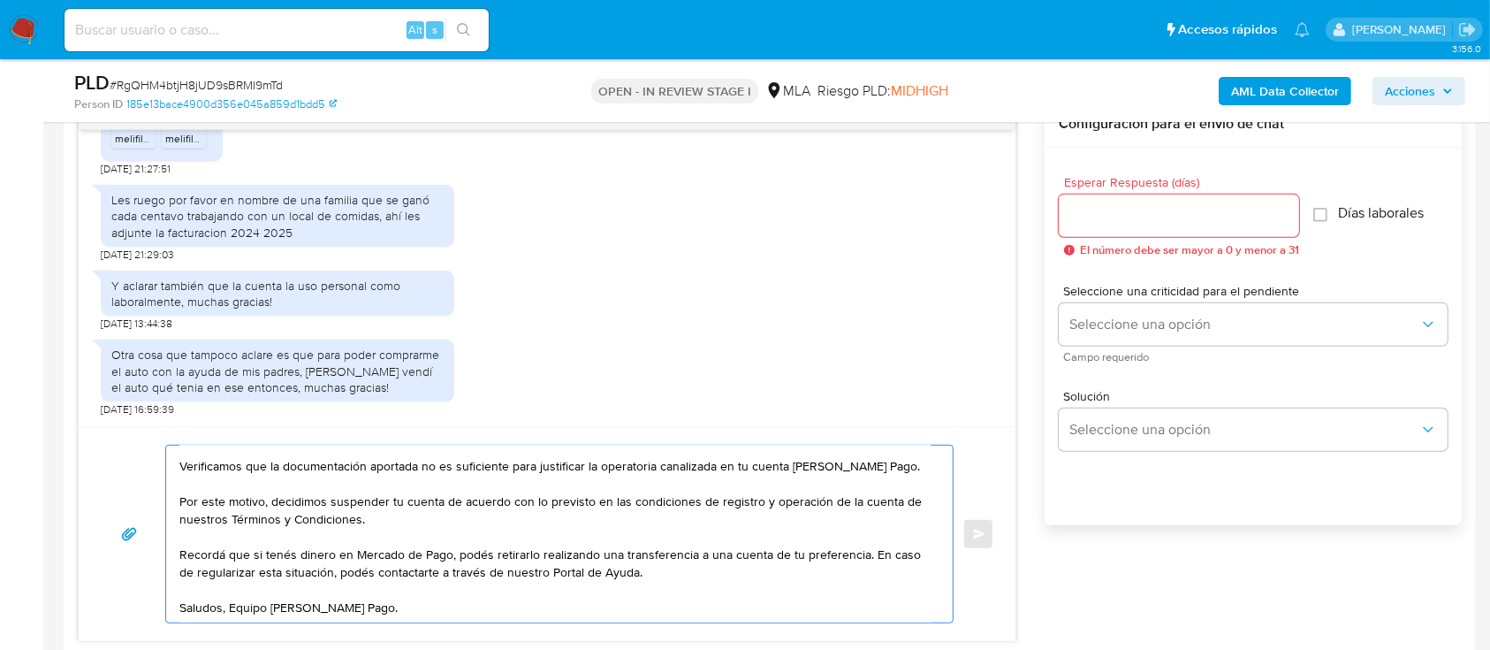
click at [1131, 210] on input "Esperar Respuesta (días)" at bounding box center [1179, 215] width 240 height 23
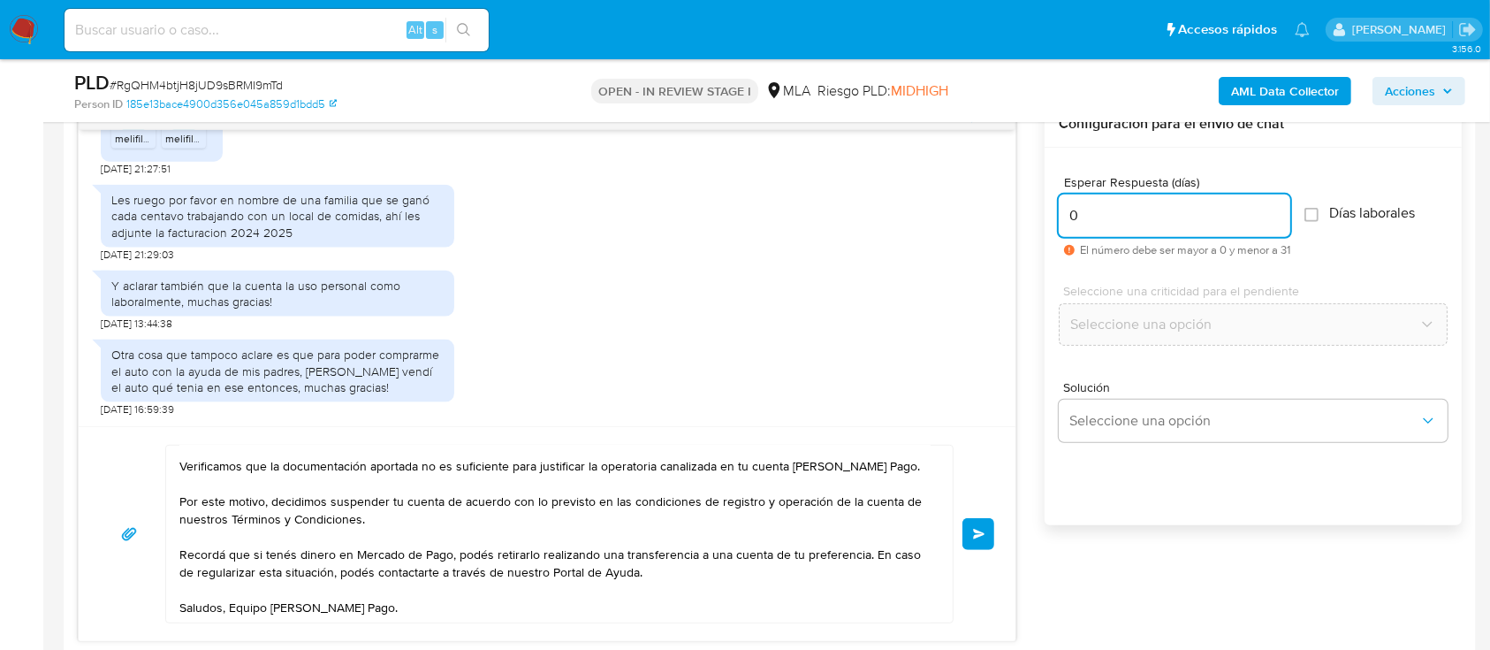
scroll to position [0, 0]
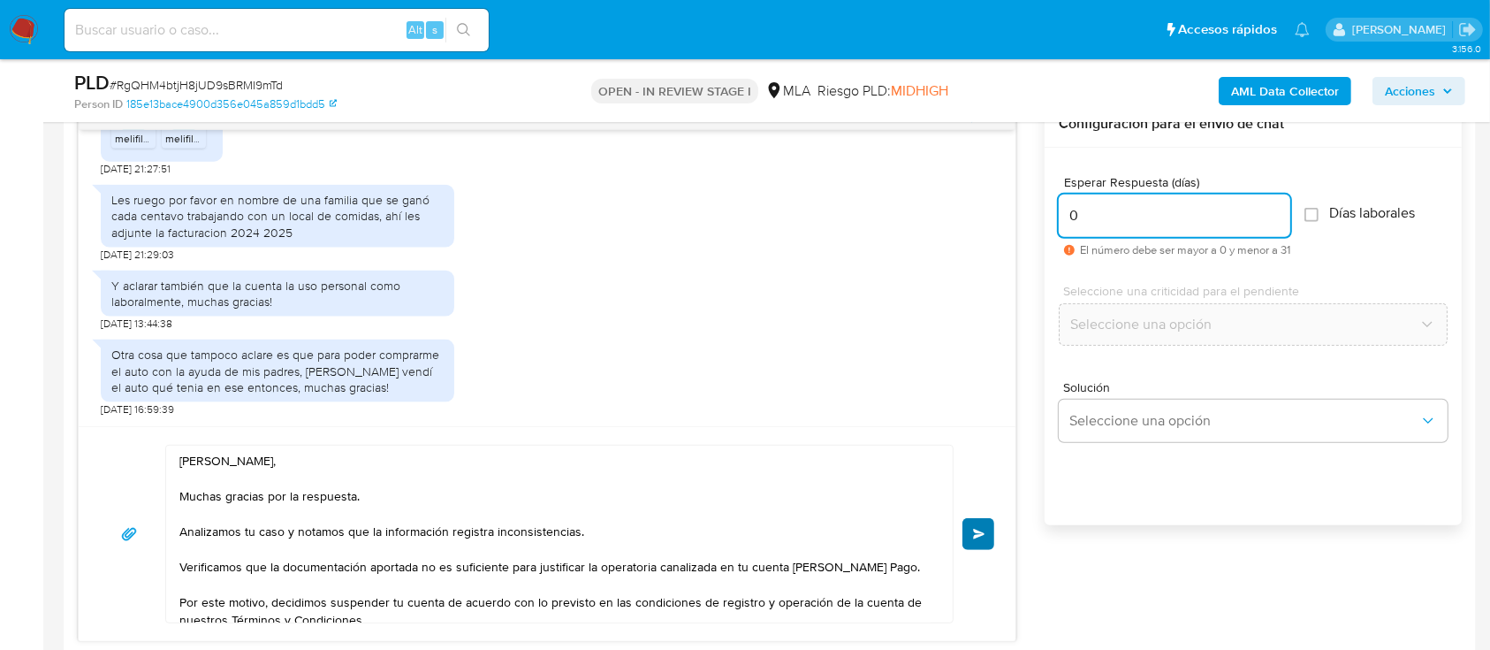
type input "0"
click at [990, 486] on button "Enviar" at bounding box center [979, 534] width 32 height 32
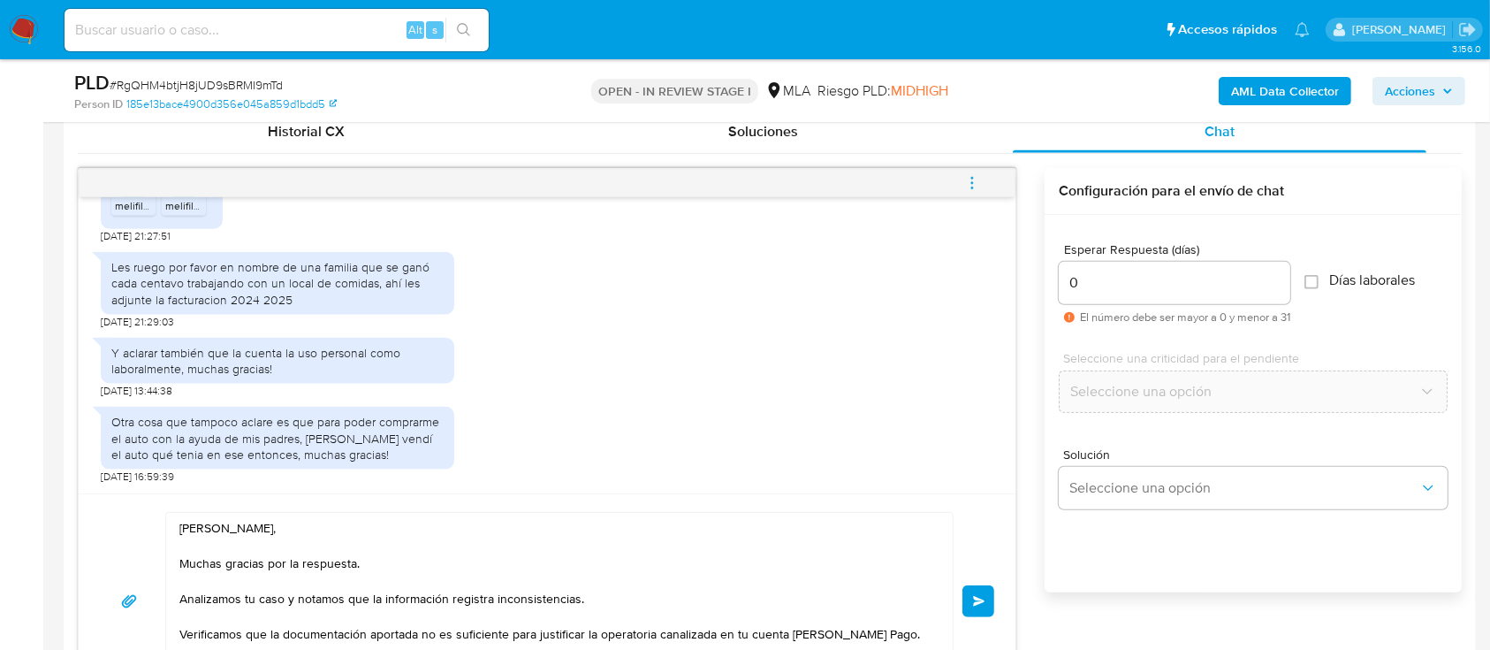
scroll to position [825, 0]
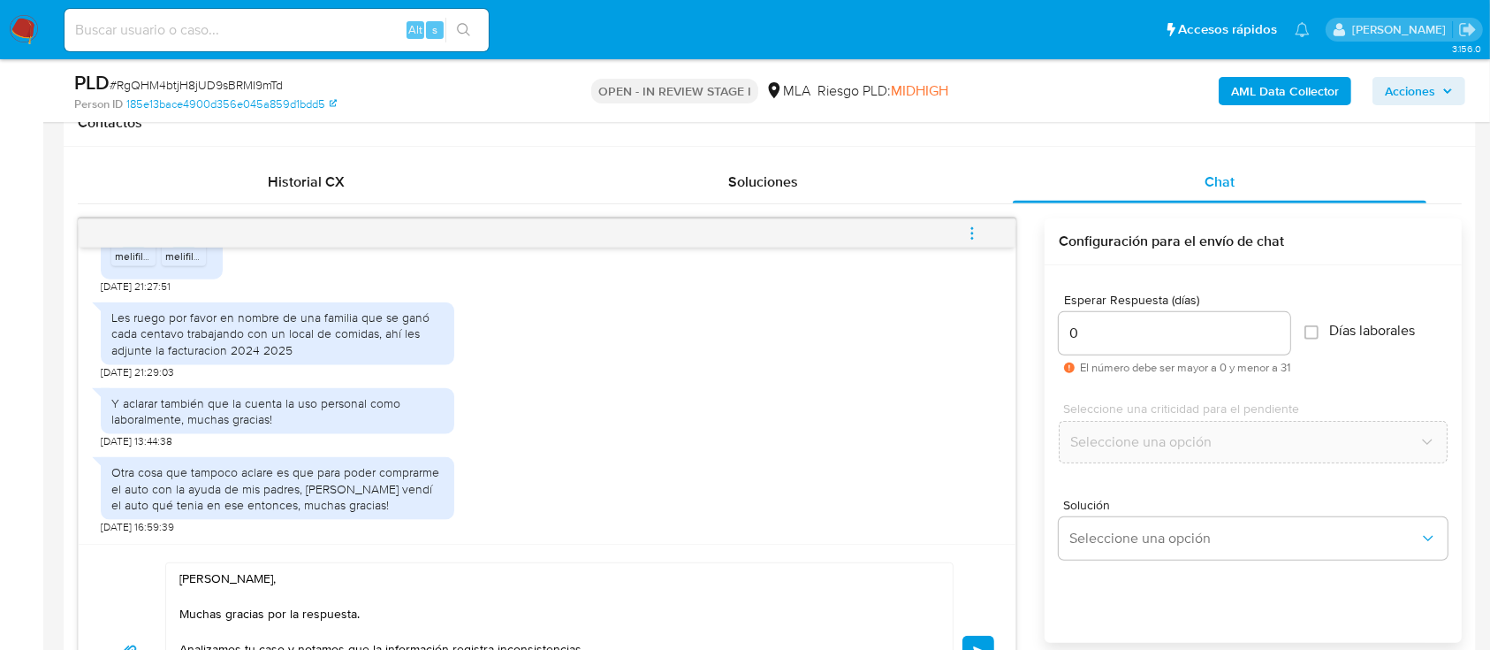
click at [975, 228] on icon "menu-action" at bounding box center [972, 233] width 16 height 16
click at [981, 486] on button "Enviar" at bounding box center [979, 652] width 32 height 32
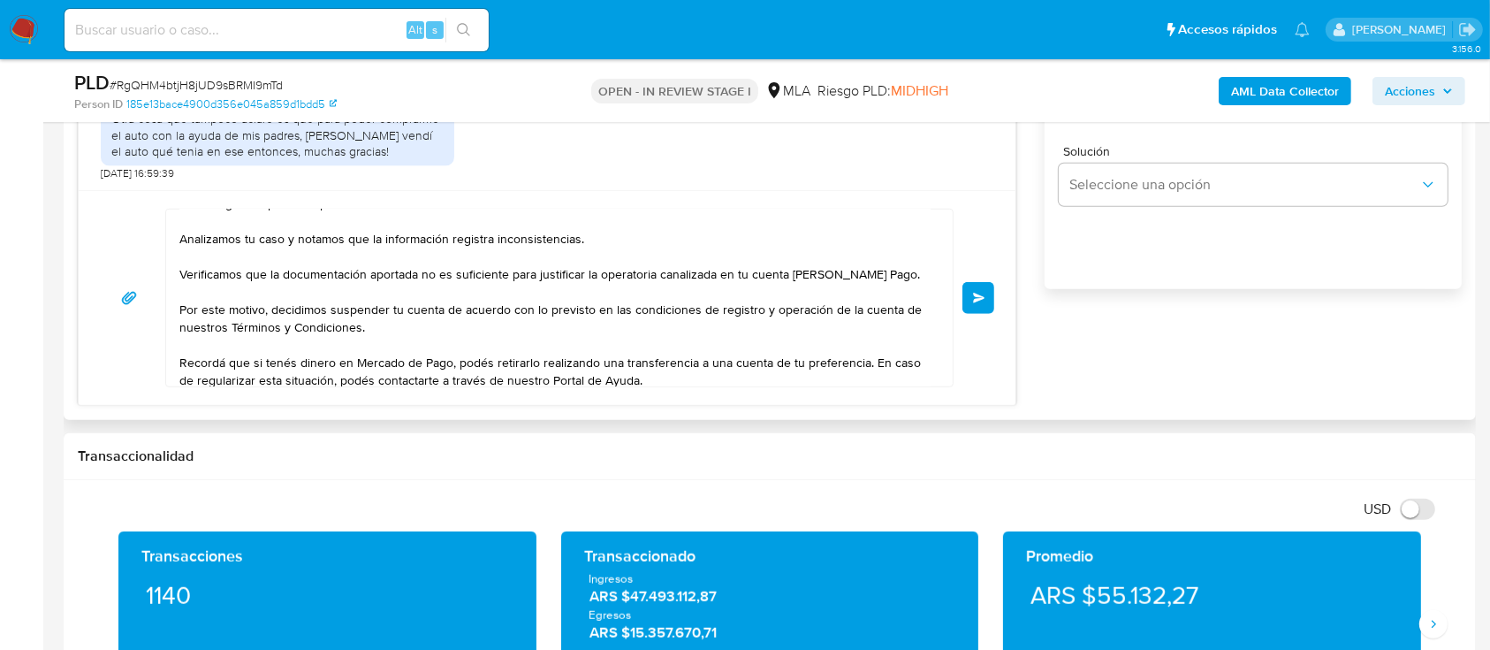
scroll to position [0, 0]
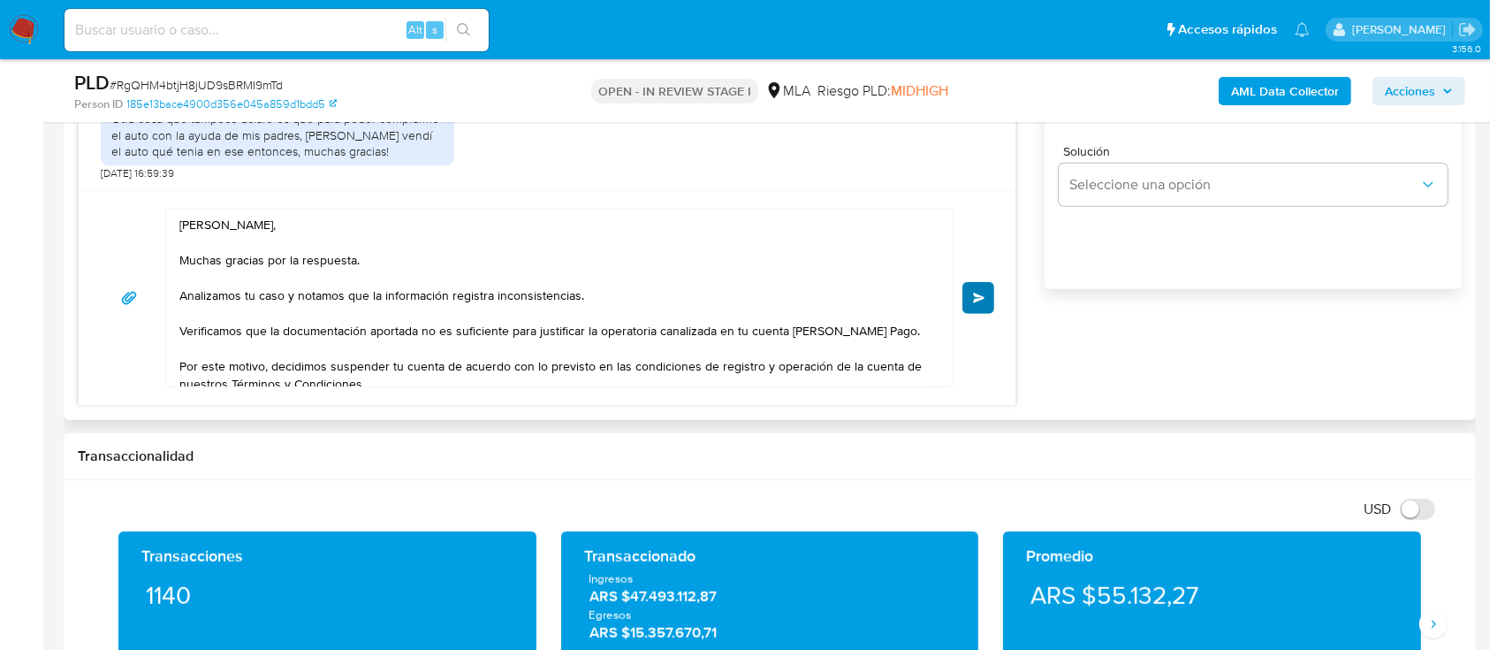
click at [976, 291] on div "Hola Ivan Exequiel Andriasevich, Muchas gracias por la respuesta. Analizamos tu…" at bounding box center [547, 298] width 895 height 179
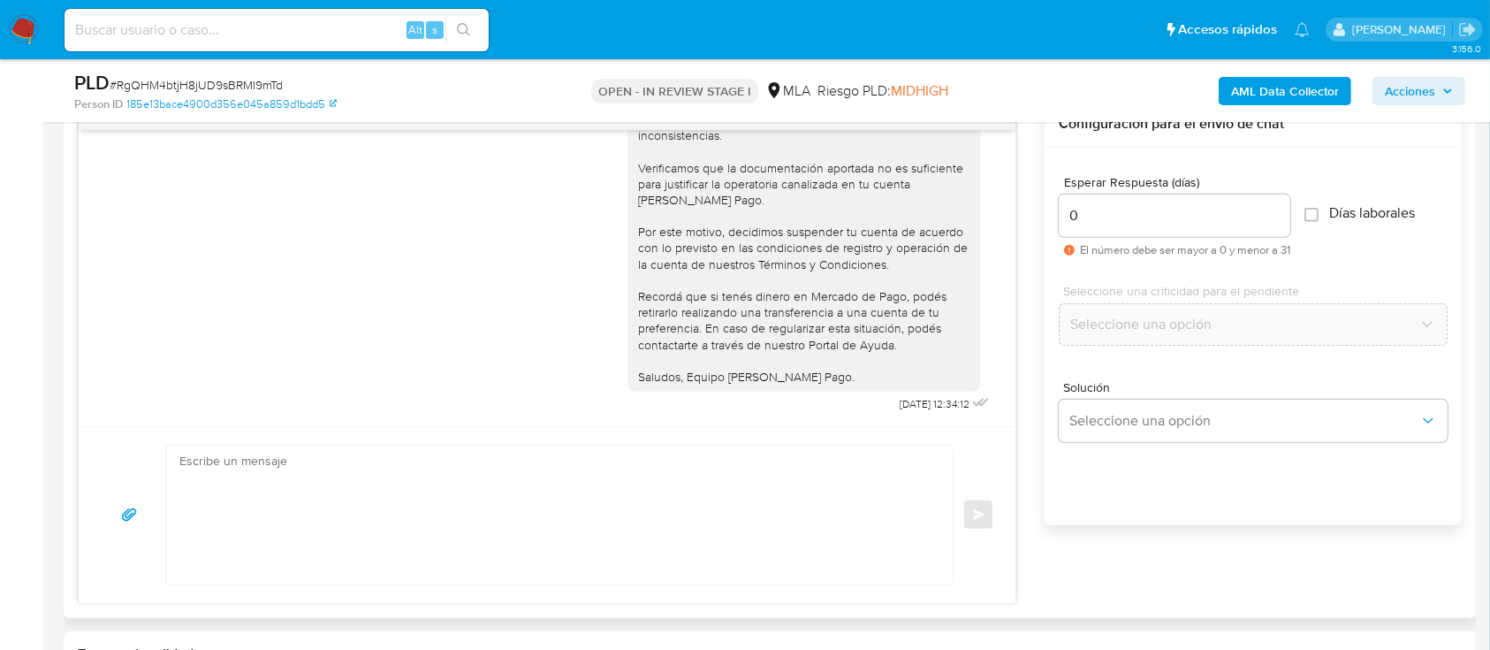
scroll to position [825, 0]
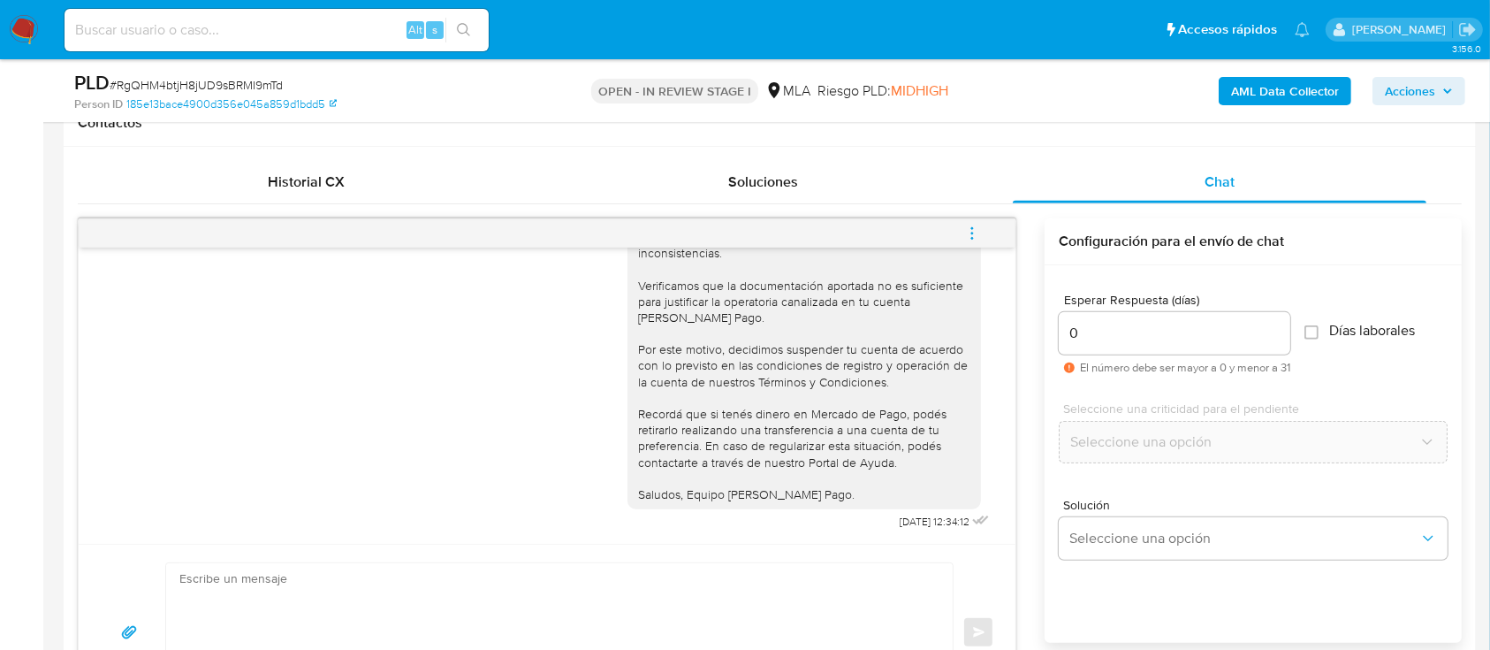
click at [975, 235] on icon "menu-action" at bounding box center [972, 233] width 16 height 16
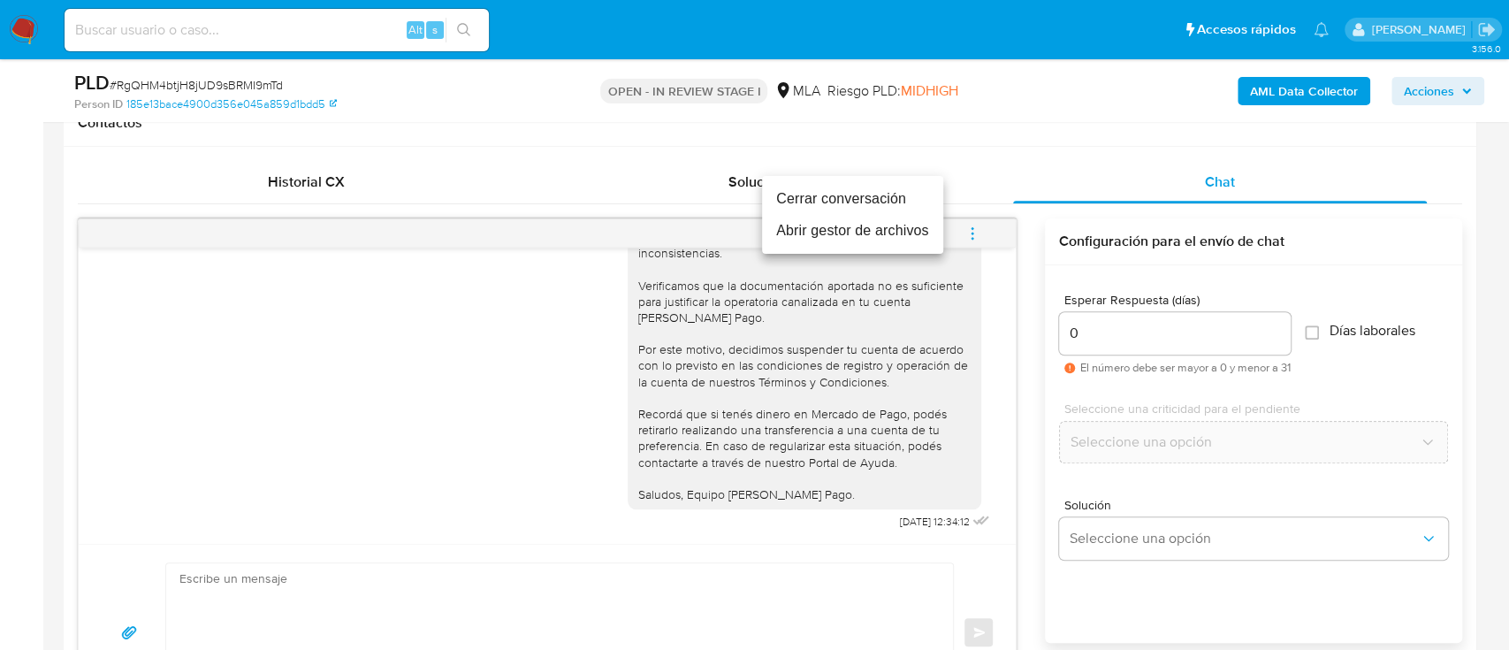
click at [852, 205] on li "Cerrar conversación" at bounding box center [852, 199] width 181 height 32
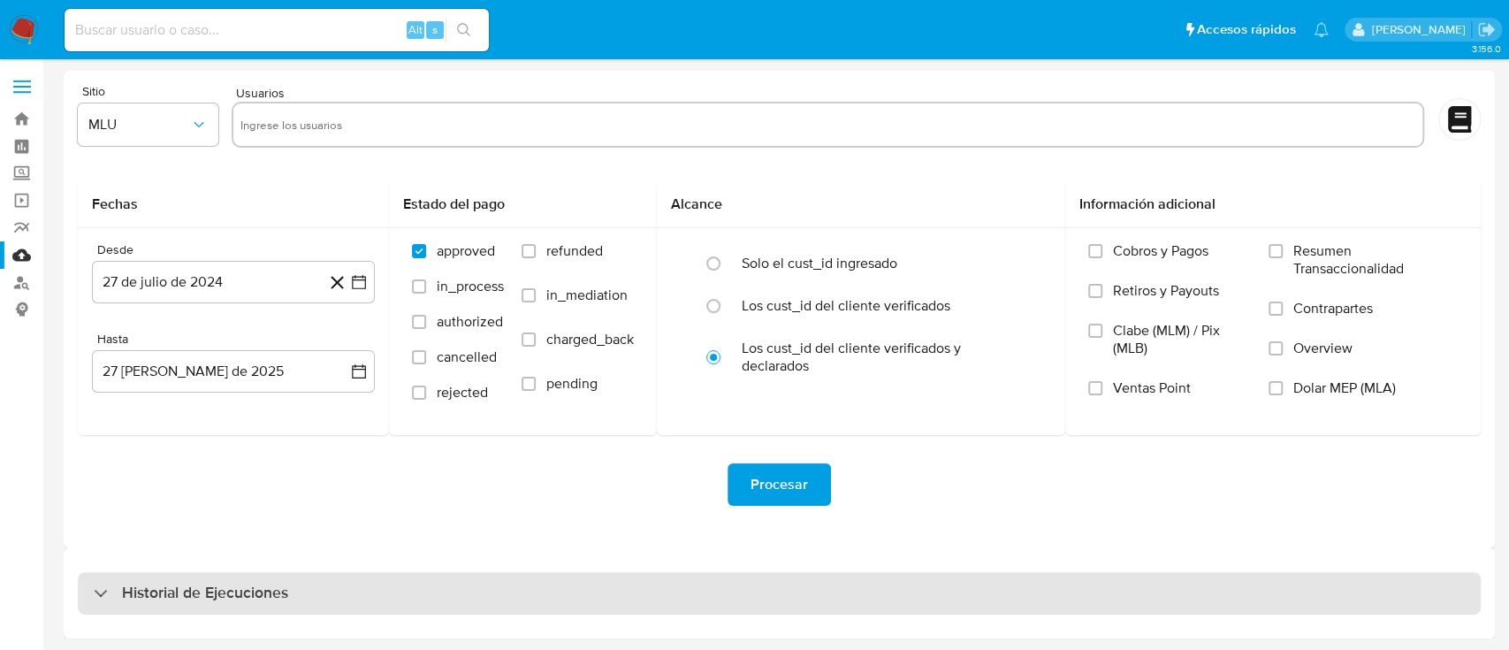
click at [289, 579] on div "Historial de Ejecuciones" at bounding box center [779, 593] width 1403 height 42
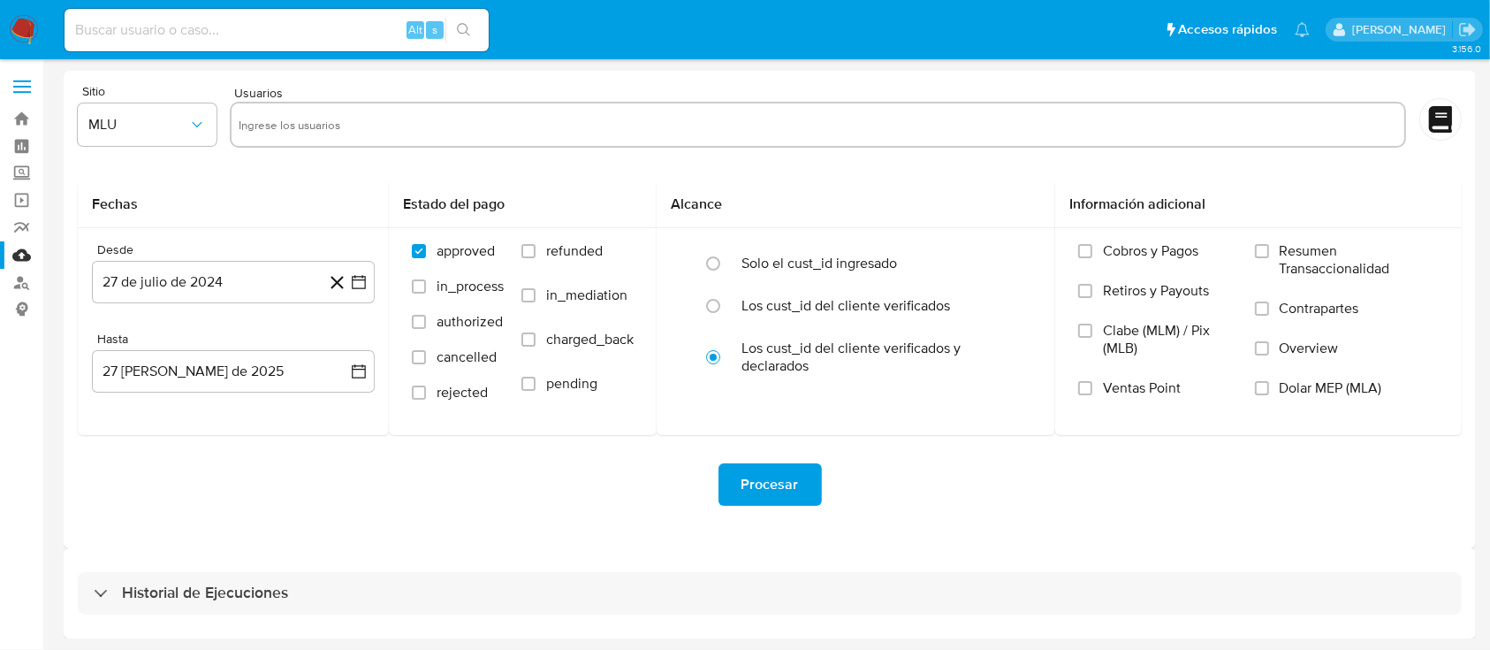
select select "10"
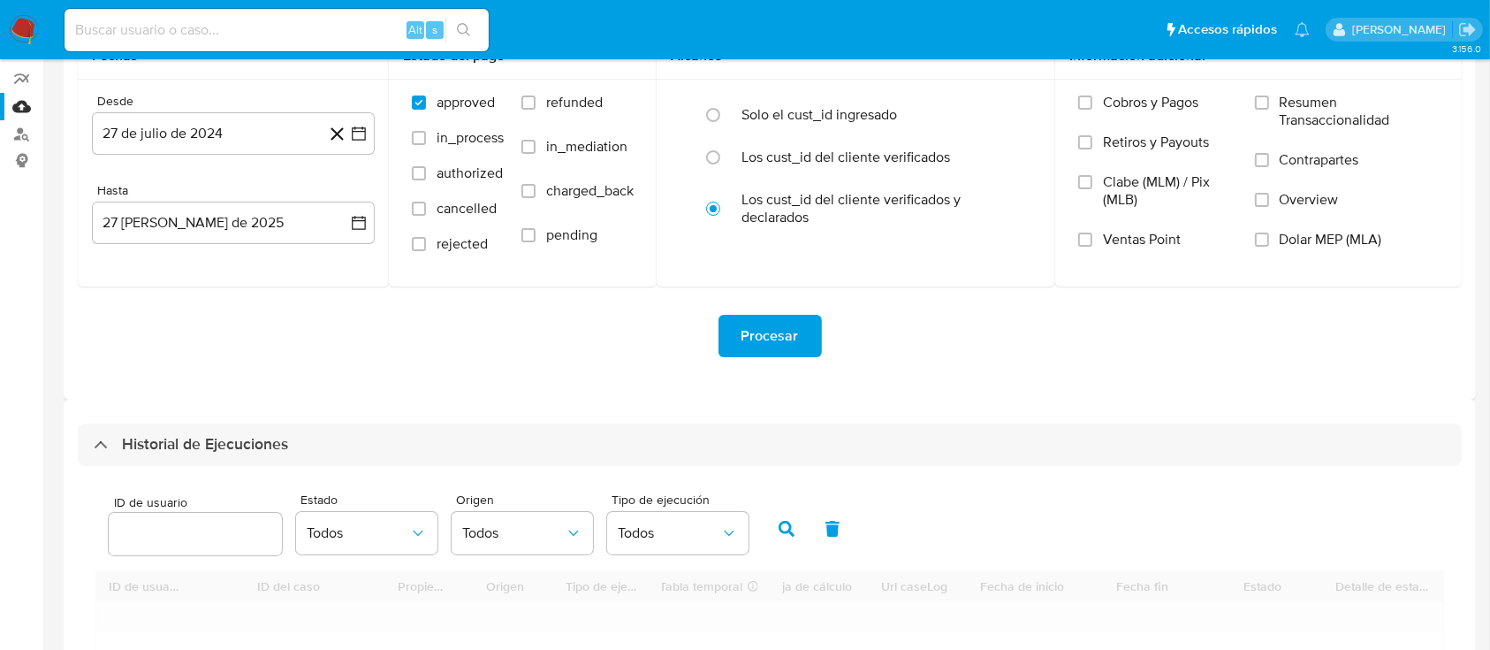
scroll to position [354, 0]
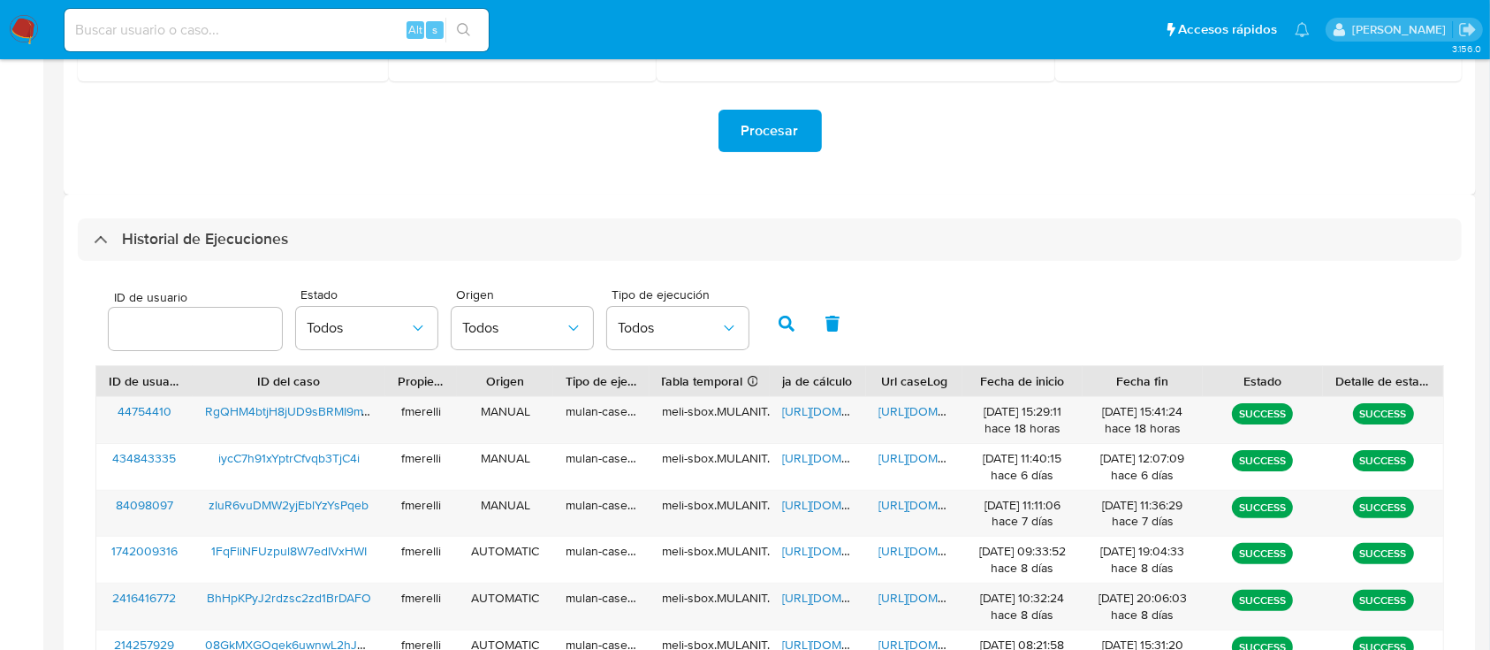
click at [219, 343] on div at bounding box center [195, 329] width 173 height 42
click at [227, 328] on input "number" at bounding box center [195, 328] width 173 height 23
paste input "44754410"
type input "44754410"
click at [793, 315] on button "button" at bounding box center [787, 323] width 46 height 42
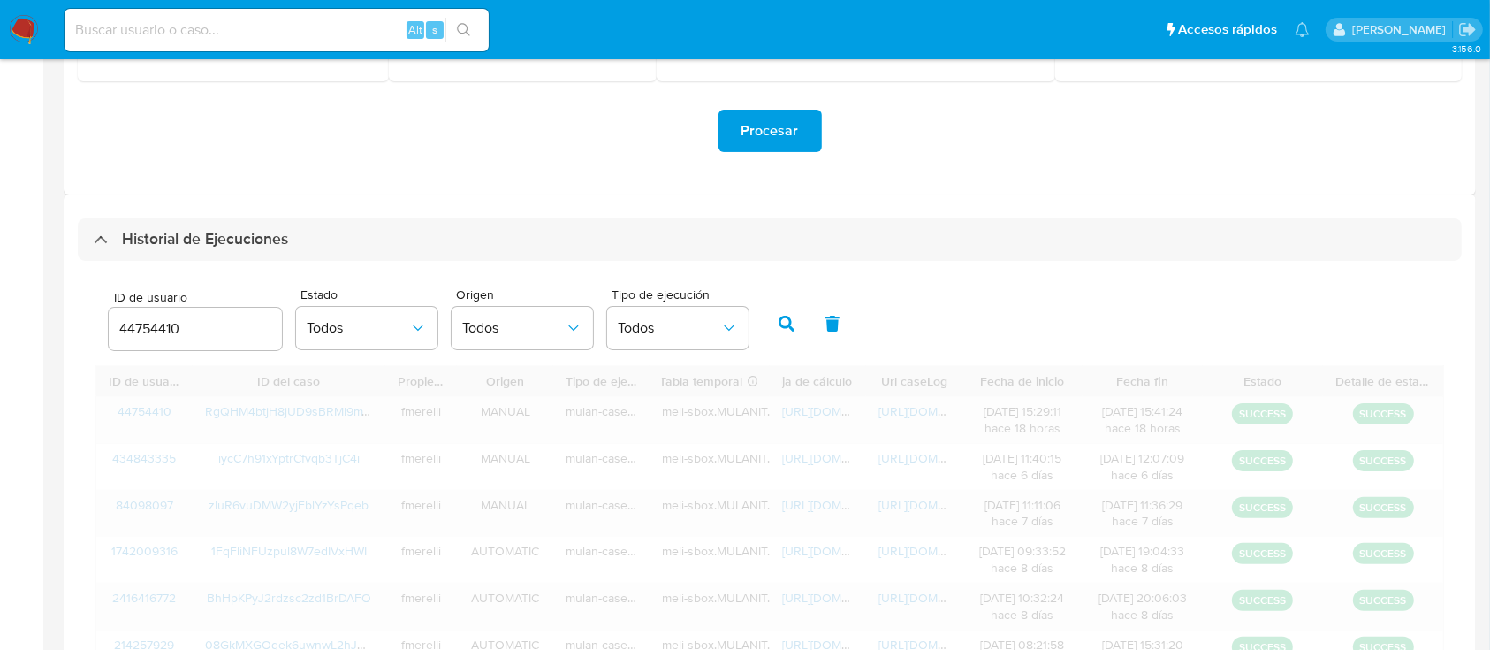
scroll to position [294, 0]
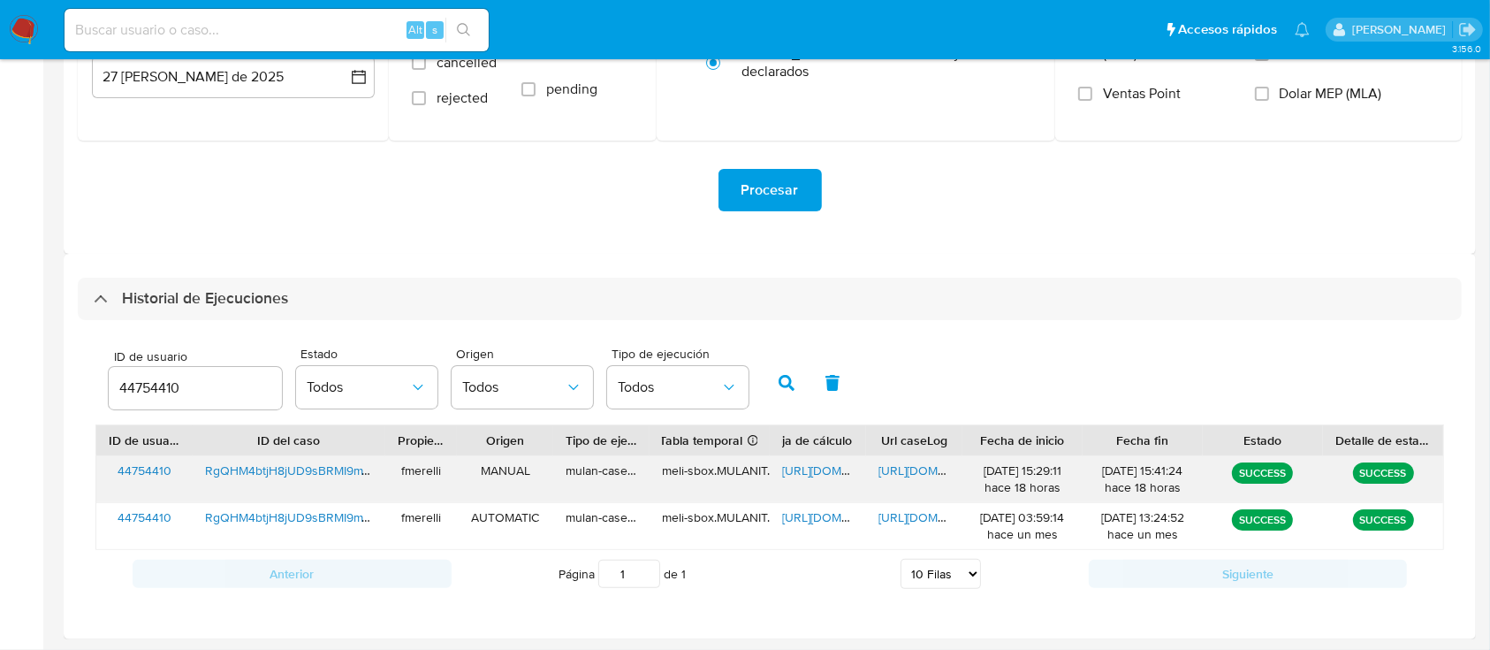
click at [827, 471] on span "https://docs.google.com/spreadsheets/d/1H3ZJfLPBF1p0PPfIRzpL7CZzRb_PdEGqtQAofR0…" at bounding box center [843, 470] width 122 height 18
click at [813, 472] on span "https://docs.google.com/spreadsheets/d/1H3ZJfLPBF1p0PPfIRzpL7CZzRb_PdEGqtQAofR0…" at bounding box center [843, 470] width 122 height 18
click at [917, 461] on span "https://docs.google.com/document/d/1oEfLgxkNQqqboe6JL8Kopw8z5MkJMtupWOVl6a6l0Fc…" at bounding box center [940, 470] width 122 height 18
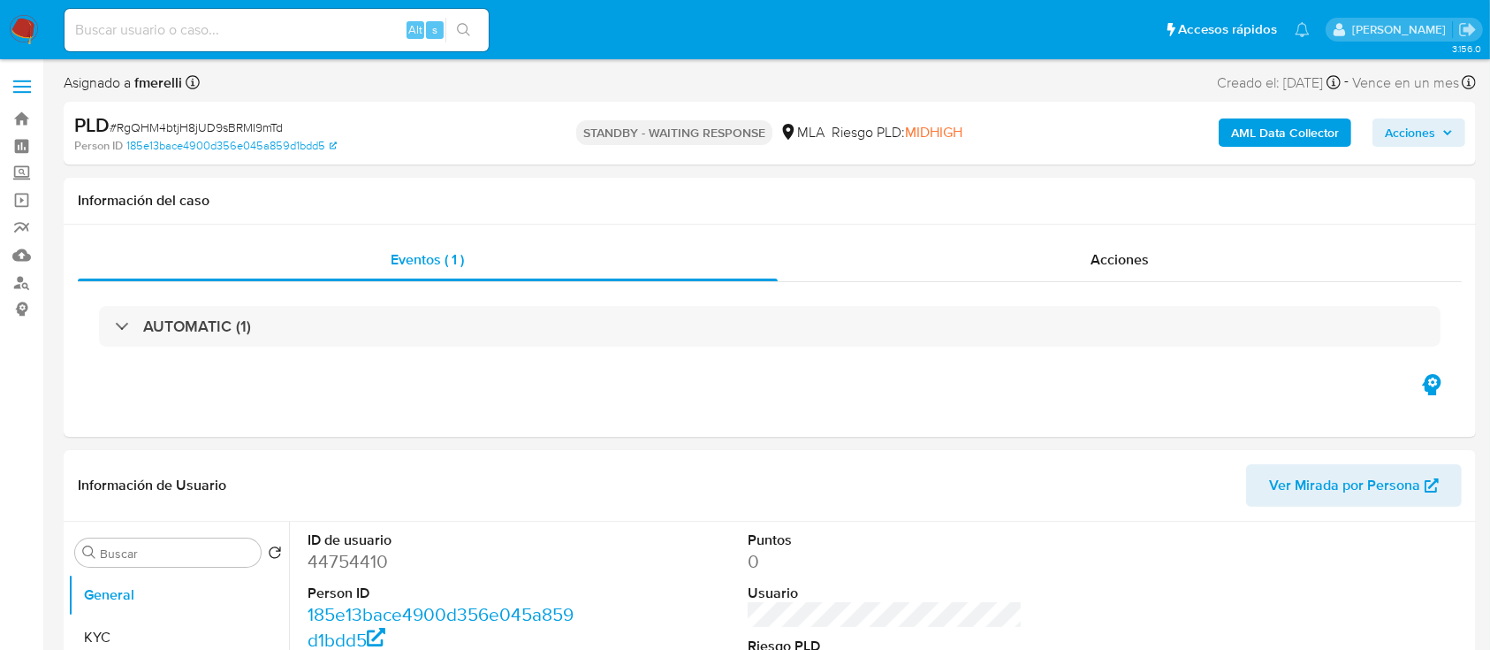
select select "10"
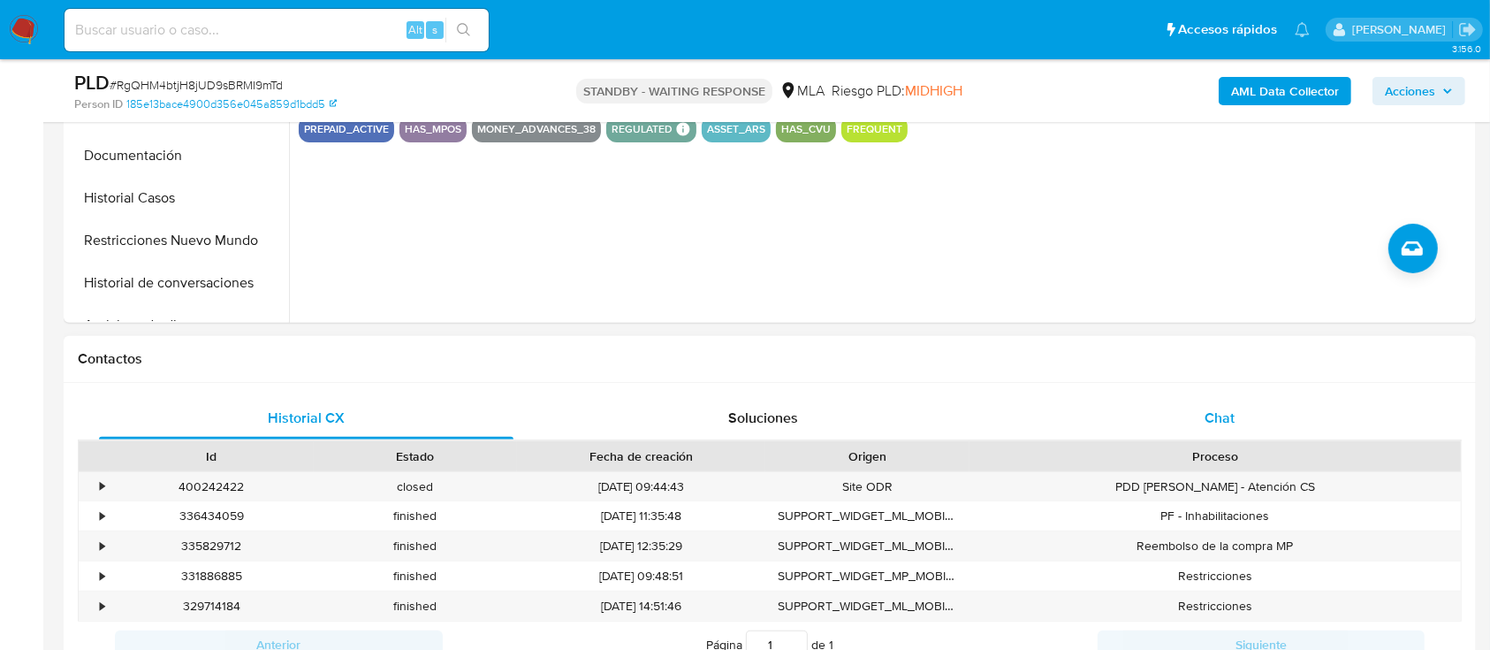
click at [1127, 396] on div "Historial CX Soluciones Chat Id Estado Fecha de creación Origen Proceso • 40024…" at bounding box center [770, 532] width 1413 height 299
click at [1132, 410] on div "Chat" at bounding box center [1220, 418] width 415 height 42
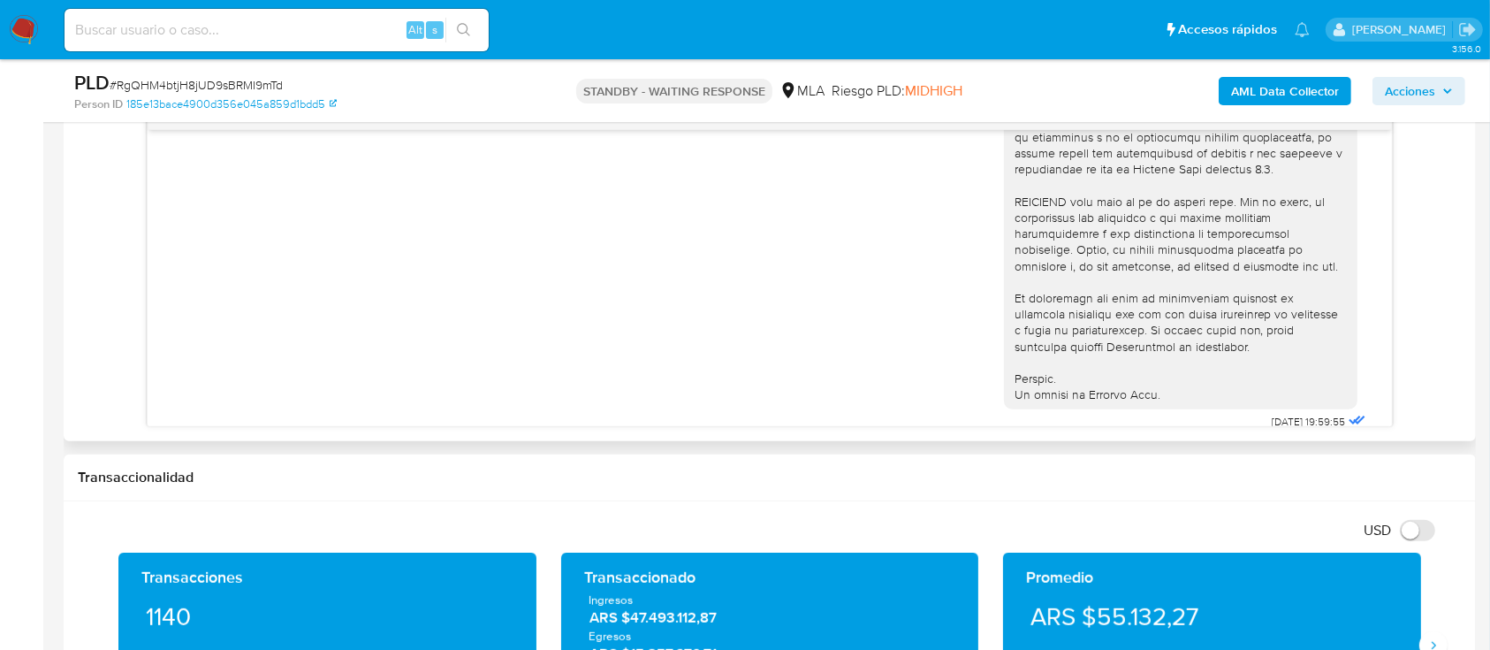
scroll to position [825, 0]
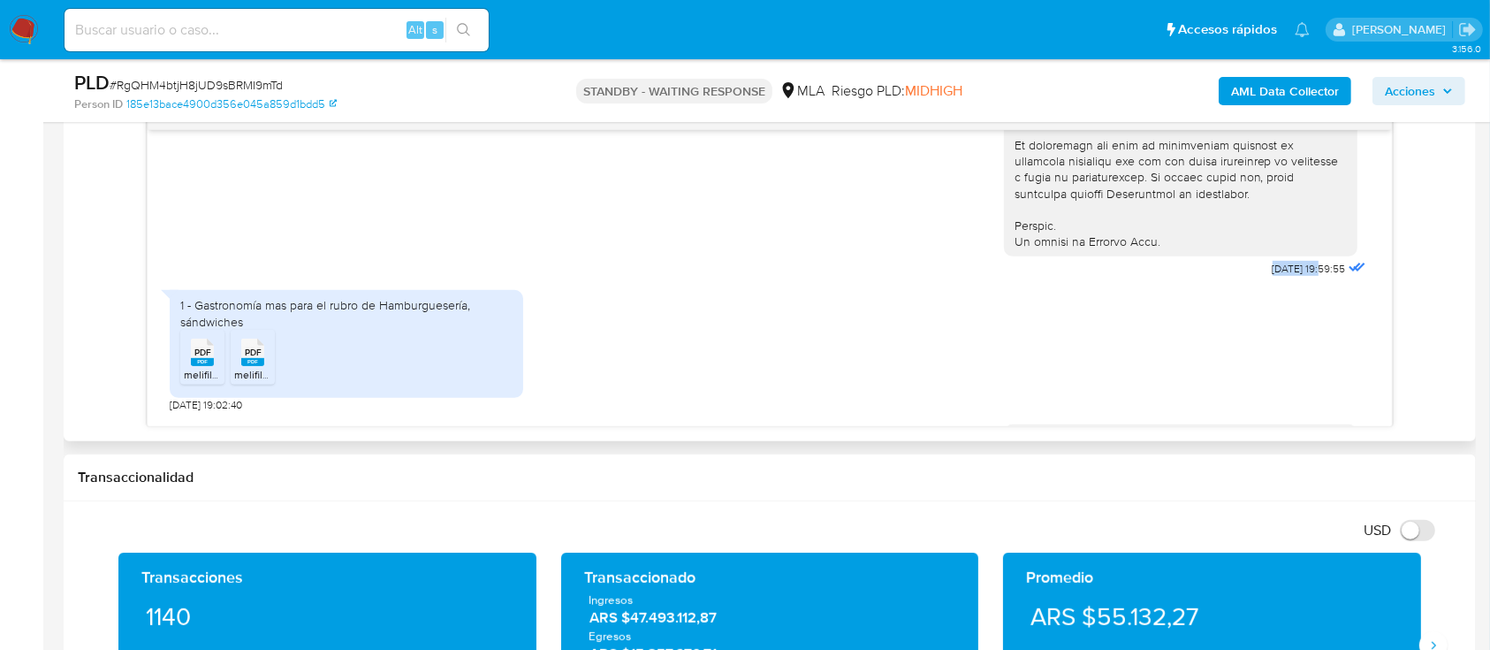
drag, startPoint x: 1237, startPoint y: 301, endPoint x: 1285, endPoint y: 299, distance: 48.7
click at [1285, 276] on span "17/07/2025 19:59:55" at bounding box center [1309, 269] width 73 height 14
copy span "17/07/2025"
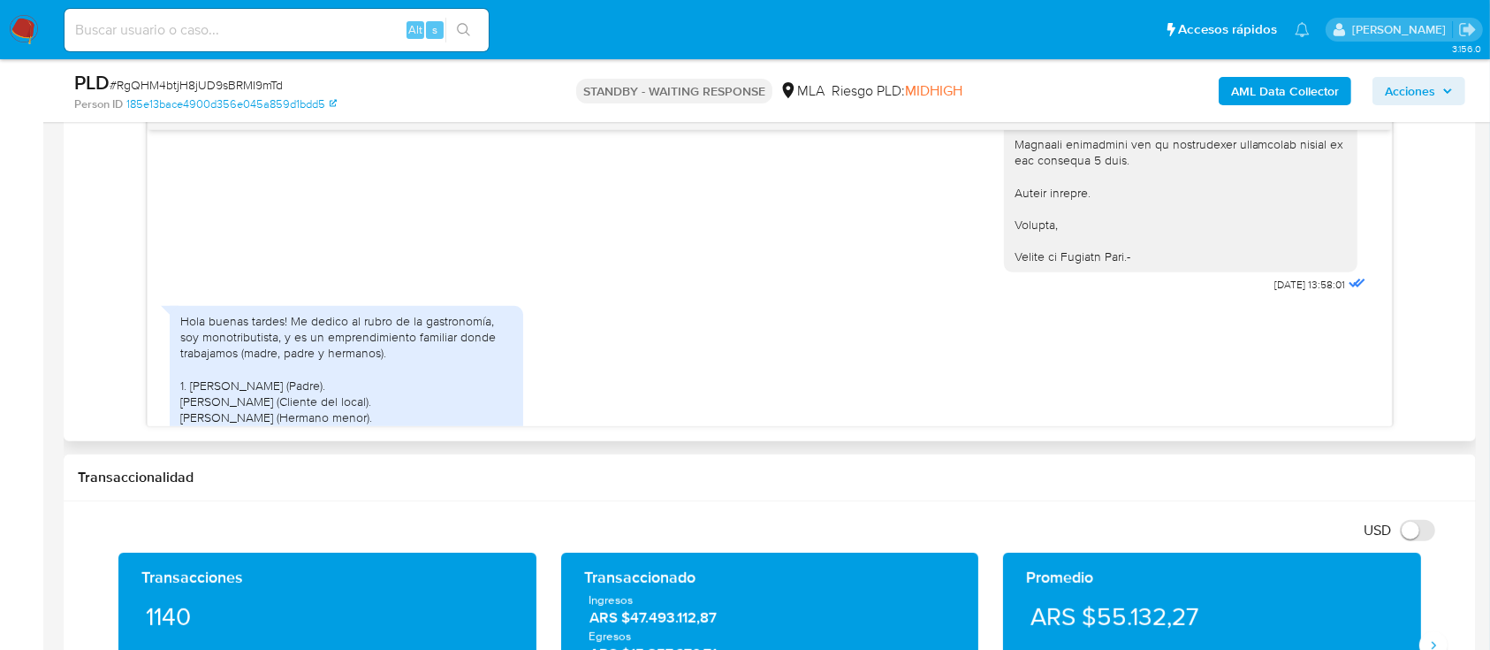
scroll to position [1768, 0]
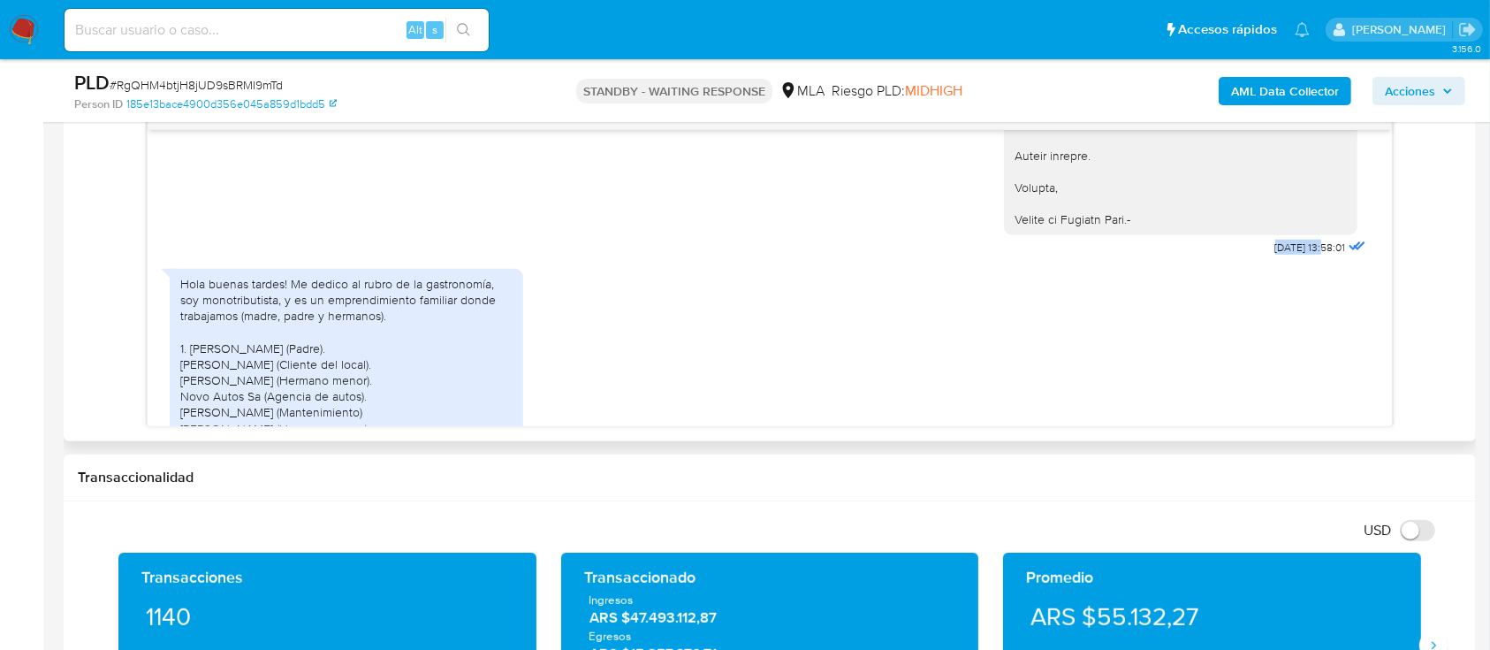
drag, startPoint x: 1236, startPoint y: 333, endPoint x: 1288, endPoint y: 324, distance: 52.9
click at [1288, 255] on span "19/08/2025 13:58:01" at bounding box center [1311, 247] width 71 height 14
copy span "19/08/2025"
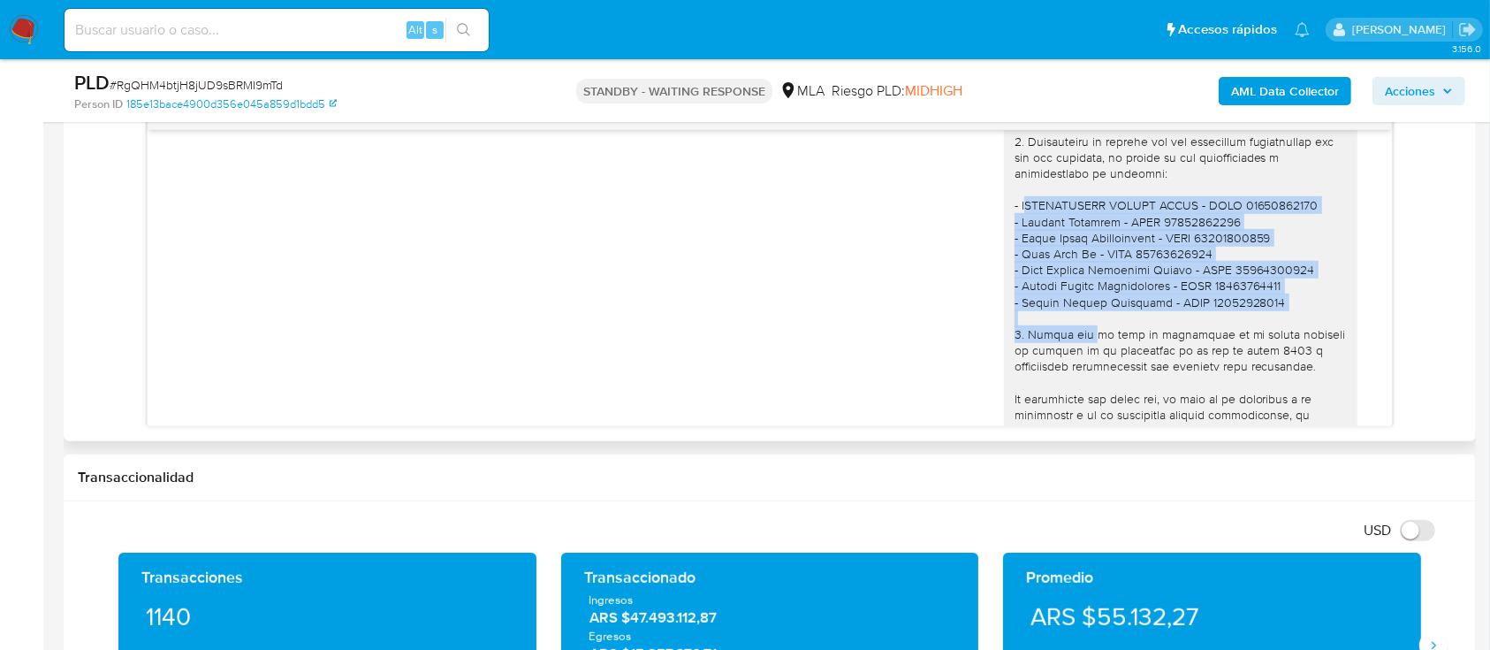
scroll to position [1414, 0]
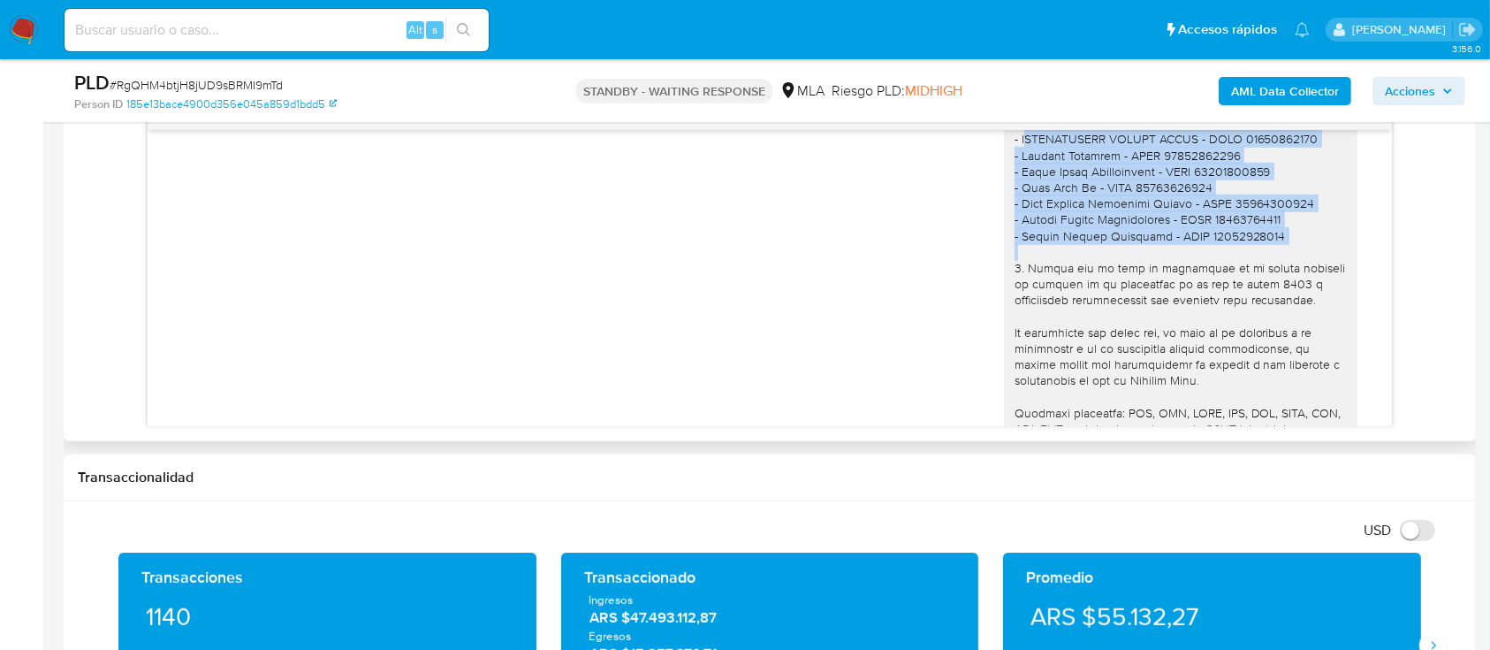
drag, startPoint x: 1001, startPoint y: 335, endPoint x: 1273, endPoint y: 322, distance: 272.6
click at [1273, 322] on div "Hola Ivan Exequiel Andriasevich, Te comentamos que analizamos la documentación …" at bounding box center [1181, 212] width 332 height 740
copy div "ANDRIASEVICH MIGUEL ANGEL - CUIT 24145574370 - Rodrigo Martinez - CUIL 20340208…"
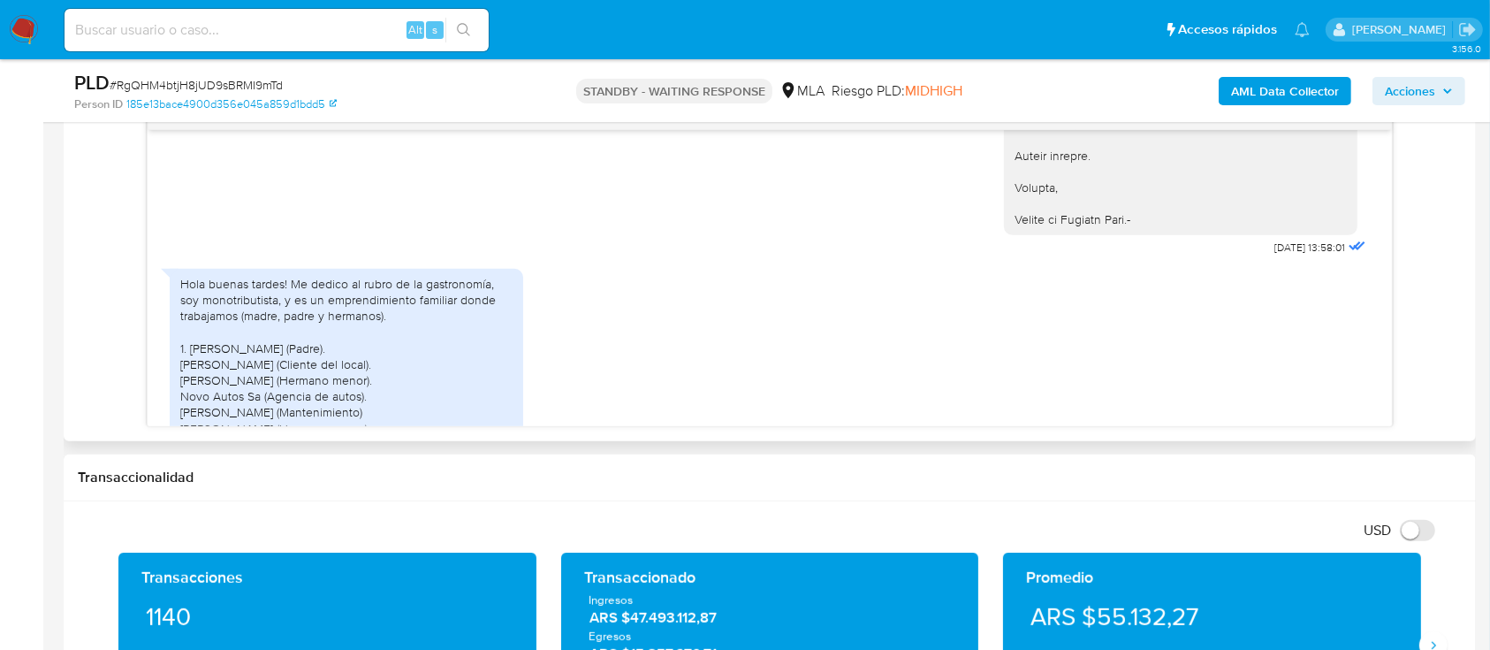
scroll to position [1886, 0]
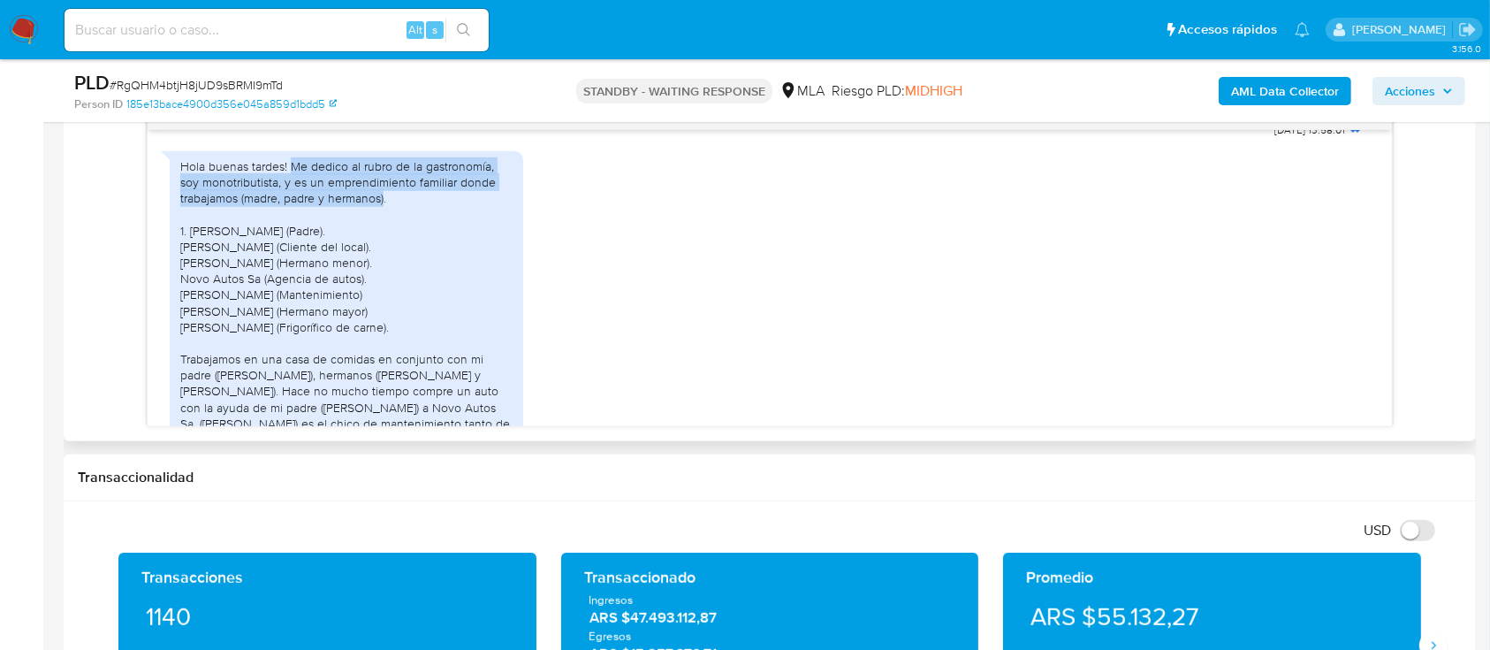
drag, startPoint x: 293, startPoint y: 250, endPoint x: 384, endPoint y: 273, distance: 93.1
click at [384, 273] on div "Hola buenas tardes! Me dedico al rubro de la gastronomía, soy monotributista, y…" at bounding box center [346, 327] width 332 height 338
copy div "Me dedico al rubro de la gastronomía, soy monotributista, y es un emprendimient…"
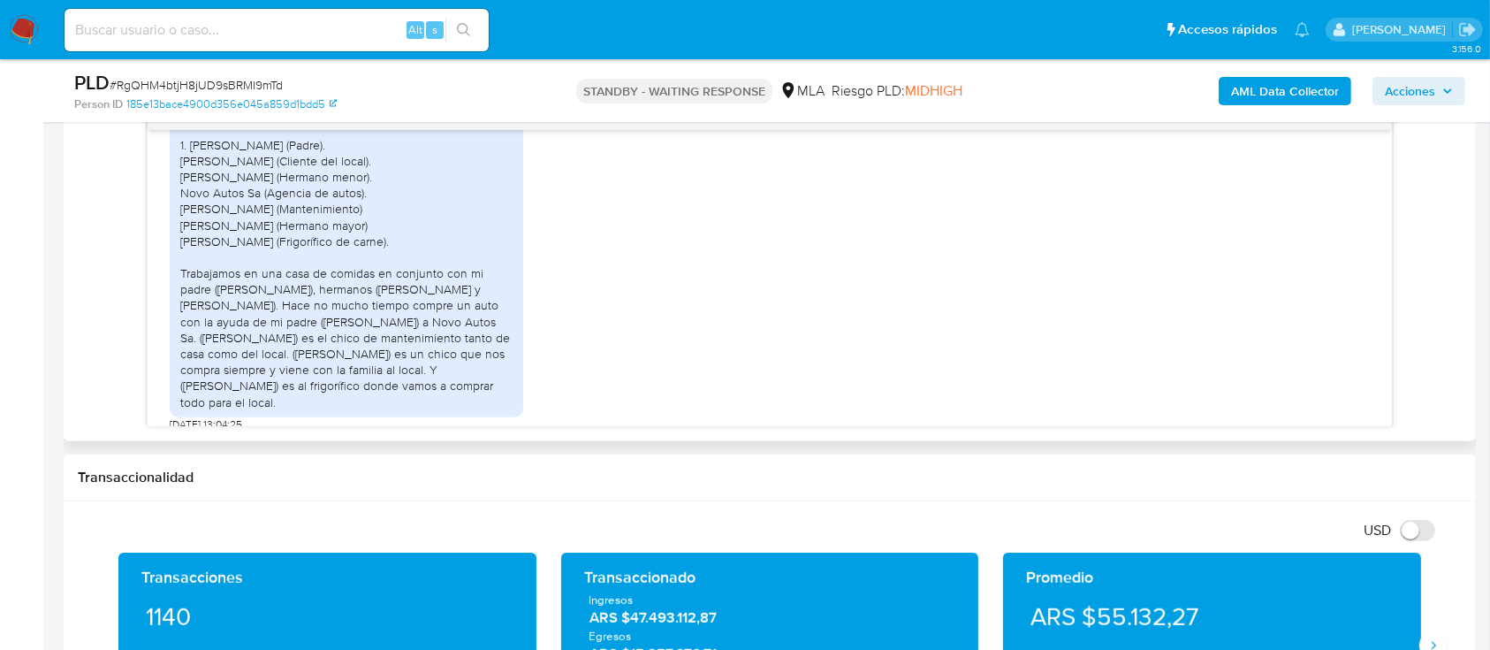
scroll to position [2003, 0]
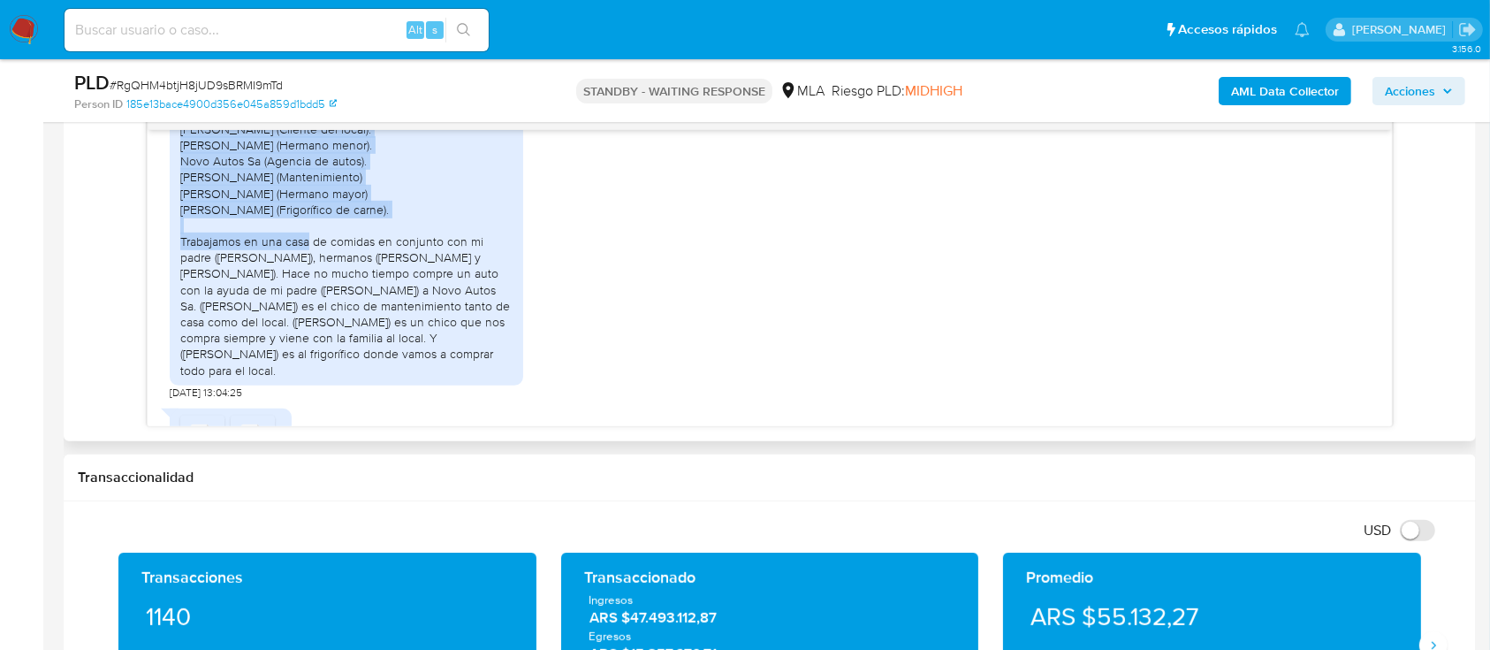
drag, startPoint x: 191, startPoint y: 189, endPoint x: 399, endPoint y: 293, distance: 232.5
click at [399, 293] on div "Hola buenas tardes! Me dedico al rubro de la gastronomía, soy monotributista, y…" at bounding box center [346, 210] width 332 height 338
copy div "Miguel Andriasevich (Padre). Rodrigo Martinez (Cliente del local). Alejo Andria…"
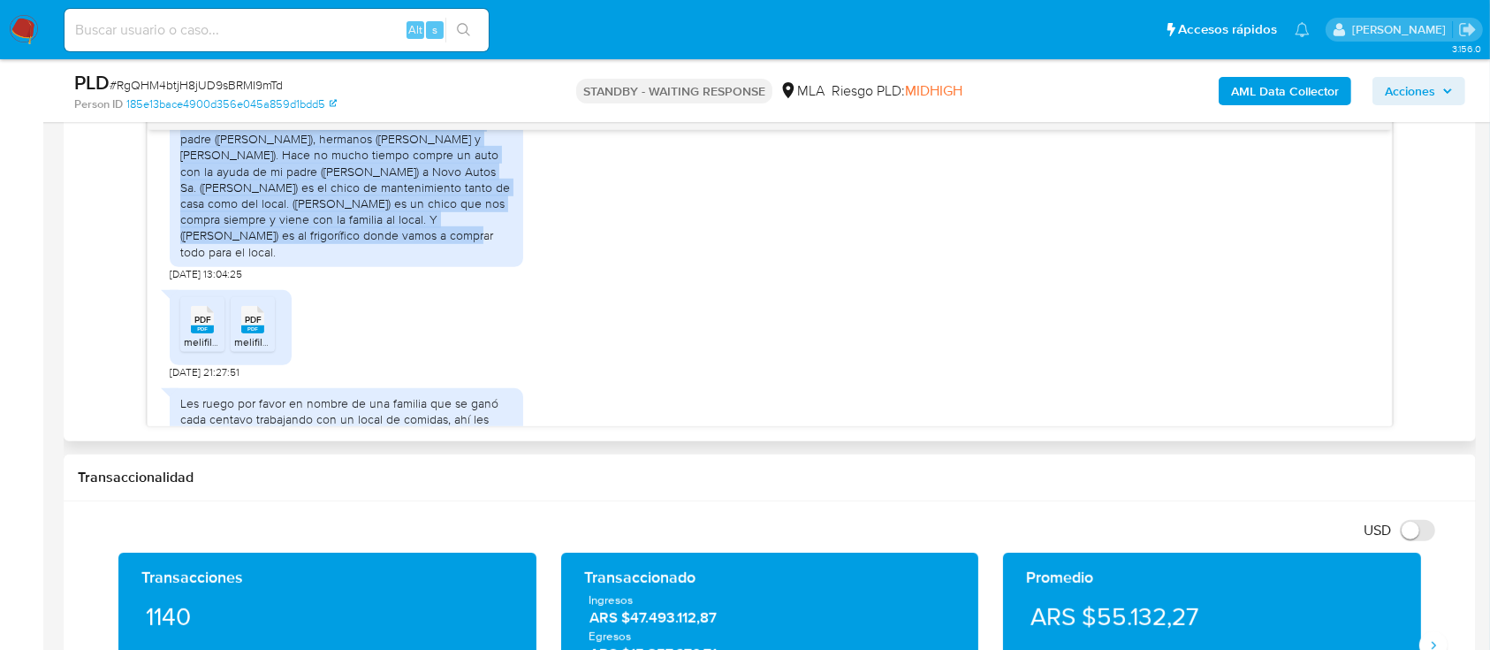
drag, startPoint x: 181, startPoint y: 204, endPoint x: 466, endPoint y: 300, distance: 300.2
click at [466, 260] on div "Hola buenas tardes! Me dedico al rubro de la gastronomía, soy monotributista, y…" at bounding box center [346, 91] width 332 height 338
copy div "Trabajamos en una casa de comidas en conjunto con mi padre (Miguel), hermanos (…"
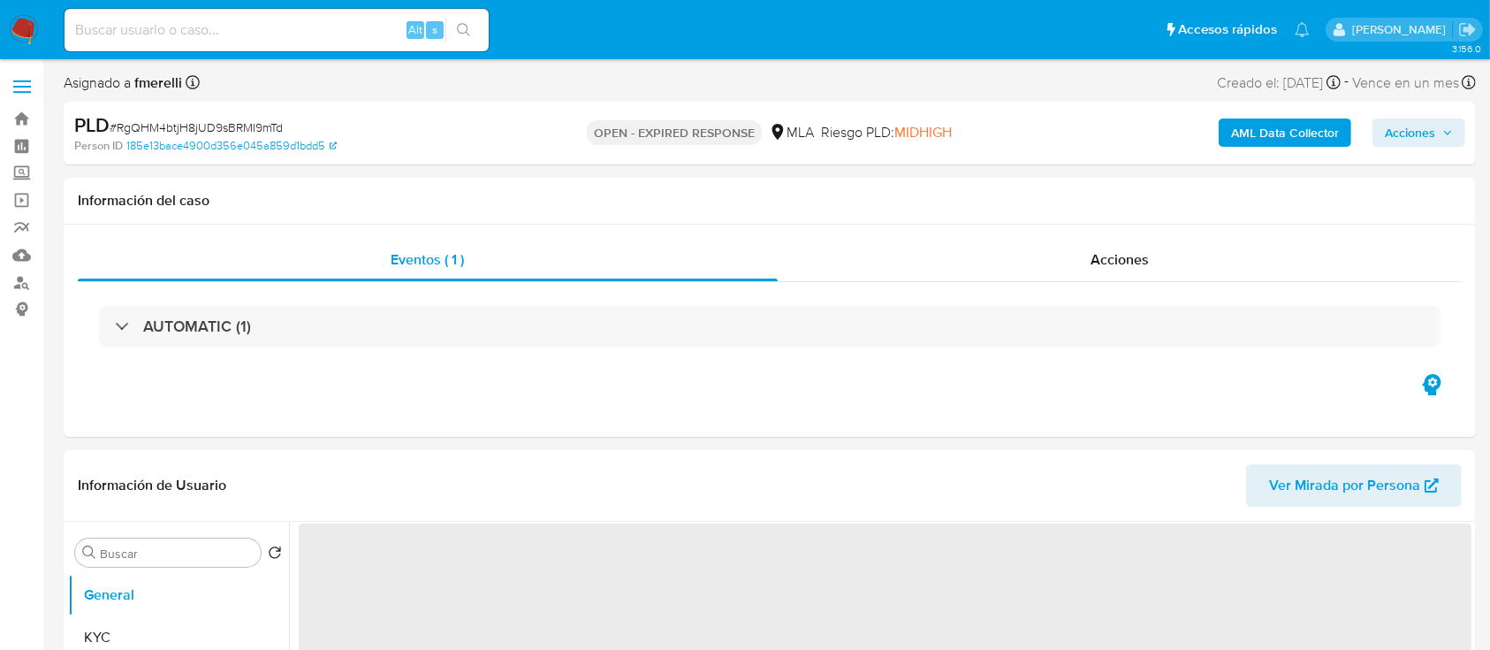
click at [191, 118] on span "# RgQHM4btjH8jUD9sBRMI9mTd" at bounding box center [196, 127] width 173 height 18
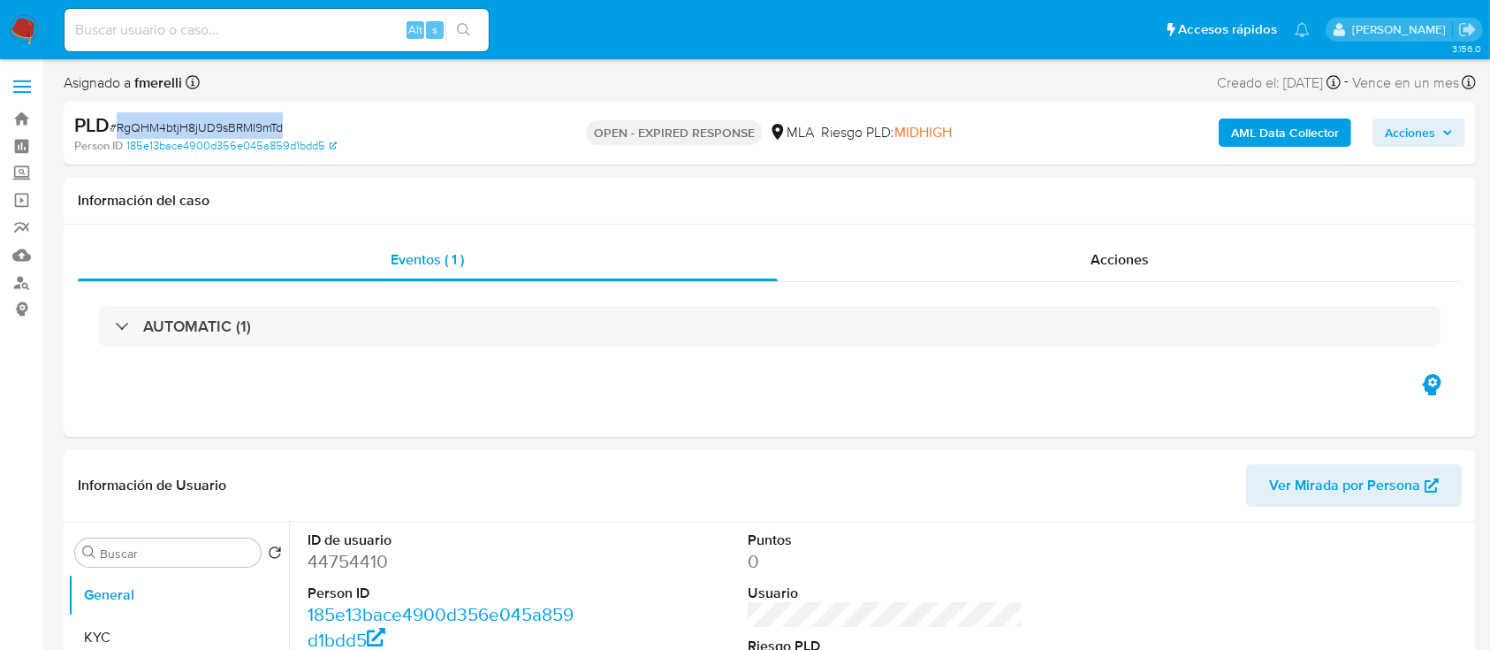
click at [25, 25] on img at bounding box center [24, 30] width 30 height 30
select select "10"
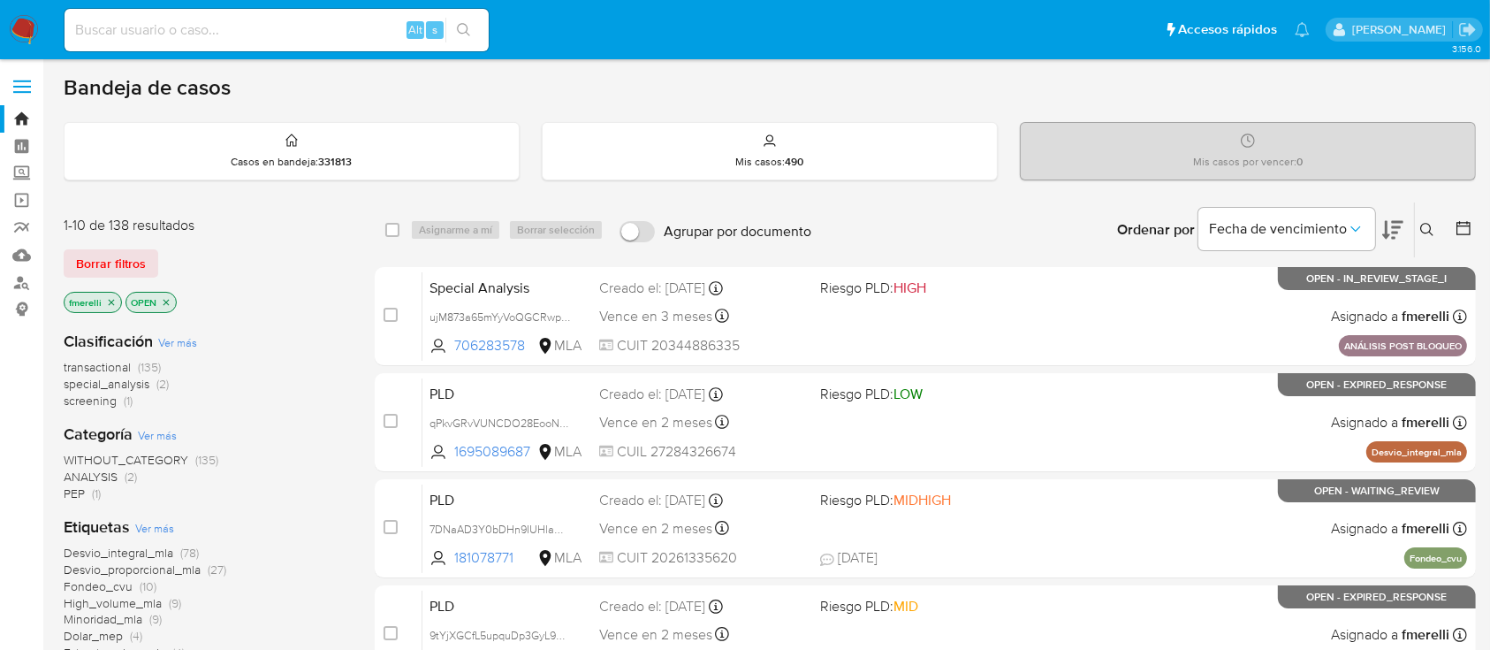
click at [1430, 232] on icon at bounding box center [1428, 230] width 14 height 14
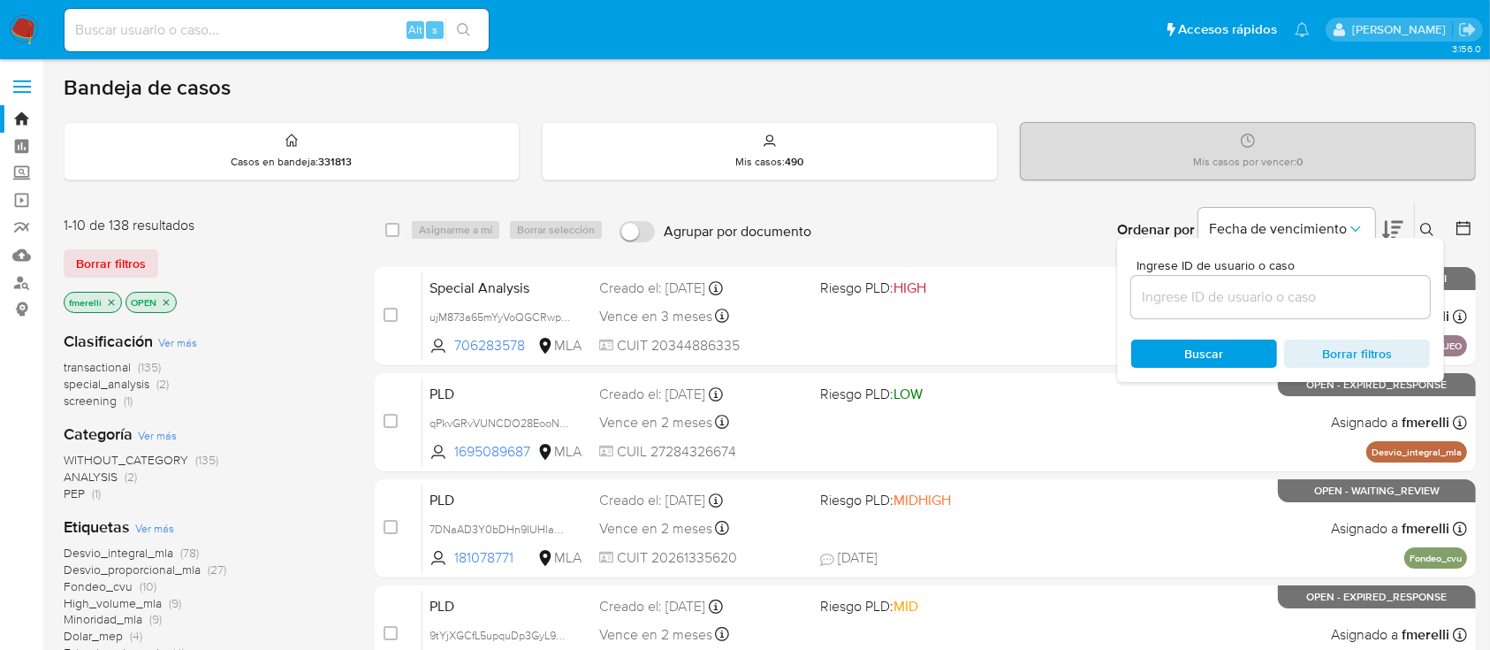
click at [1328, 279] on div at bounding box center [1281, 297] width 299 height 42
click at [1314, 292] on input at bounding box center [1281, 297] width 299 height 23
paste input "RgQHM4btjH8jUD9sBRMI9mTd"
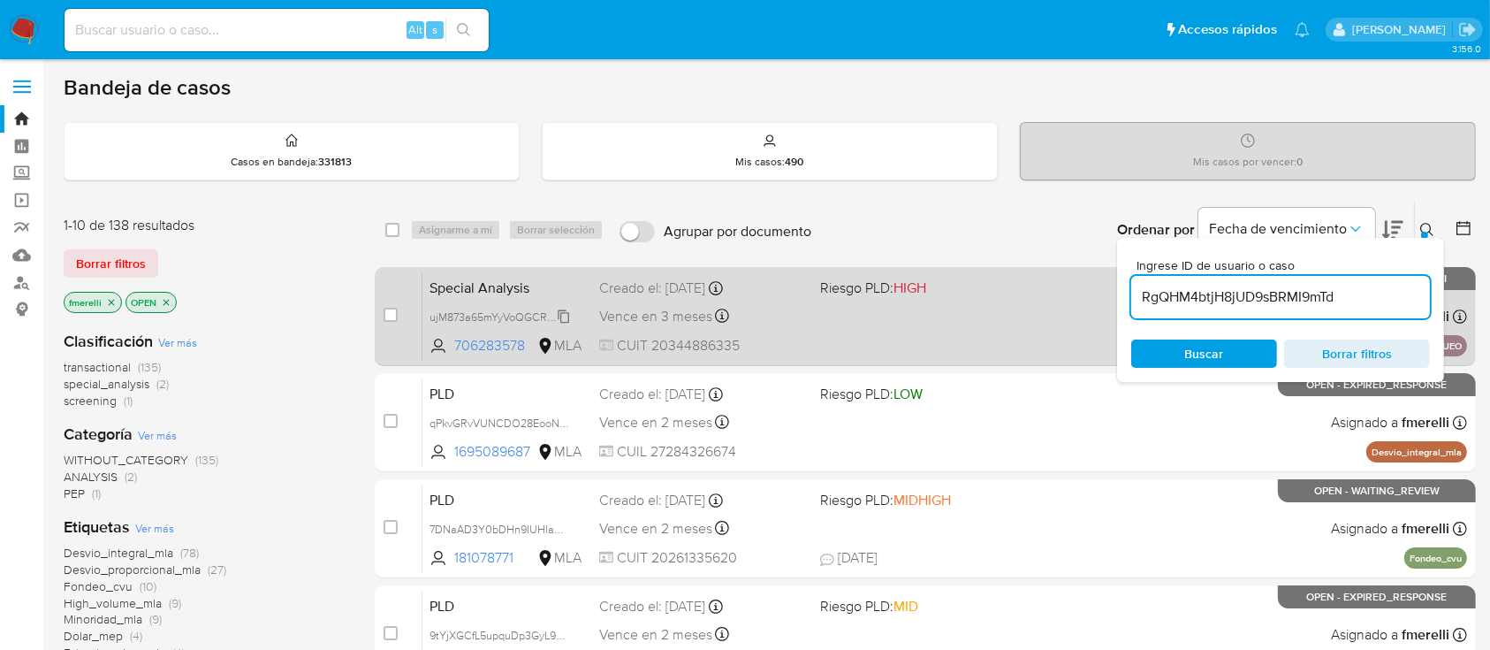
type input "RgQHM4btjH8jUD9sBRMI9mTd"
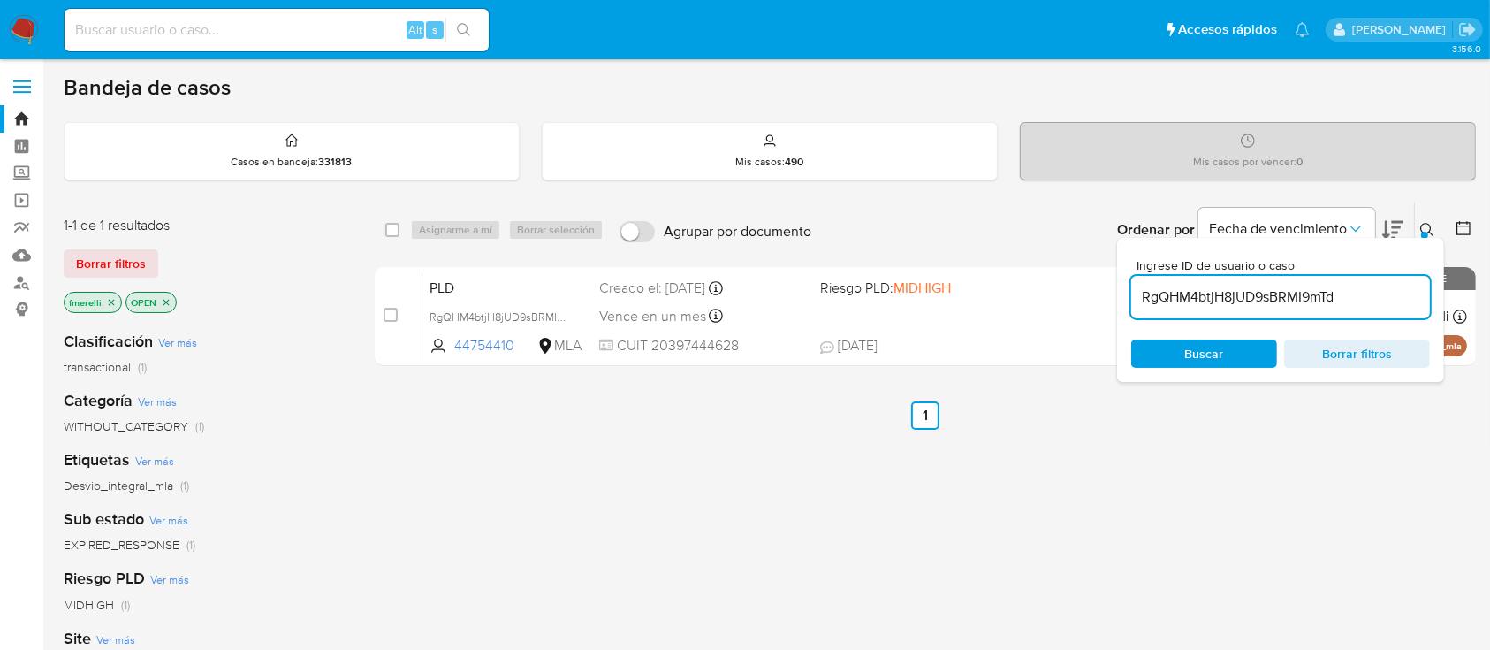
click at [387, 308] on input "checkbox" at bounding box center [391, 315] width 14 height 14
checkbox input "true"
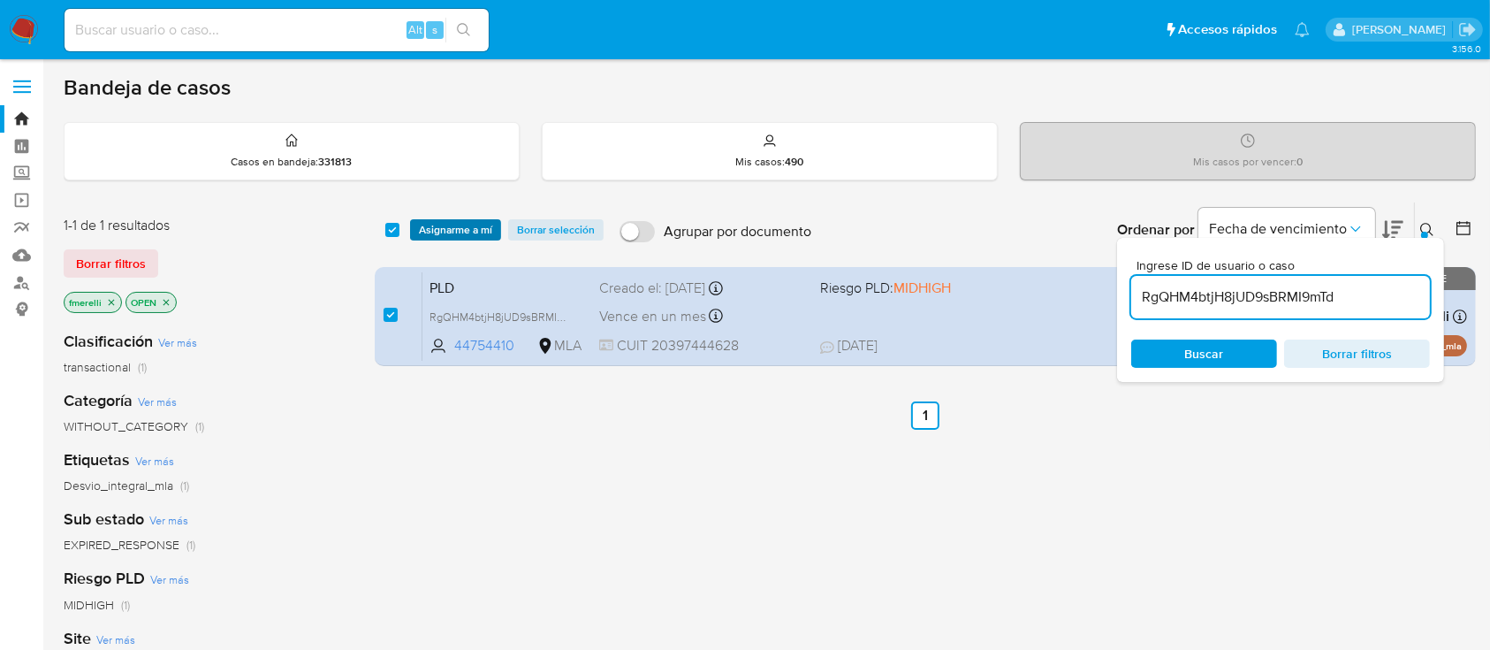
click at [431, 230] on span "Asignarme a mí" at bounding box center [455, 230] width 73 height 18
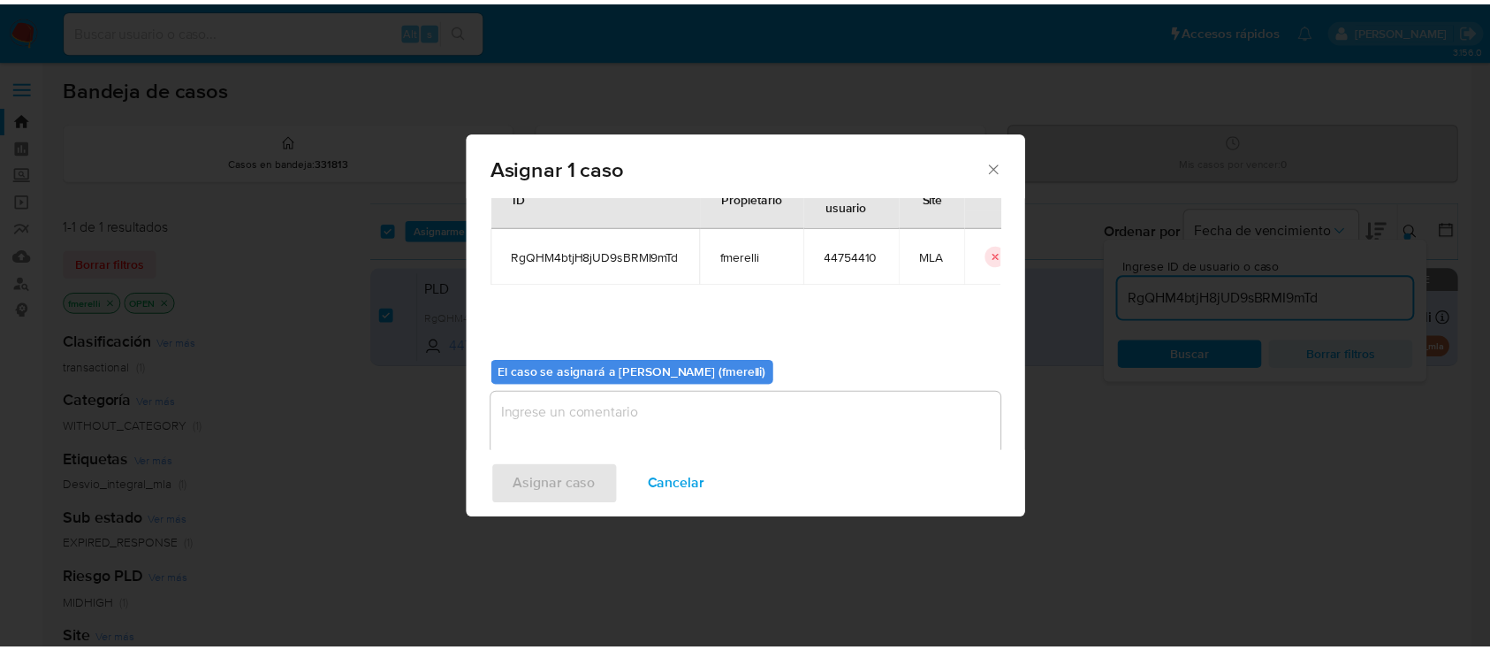
scroll to position [90, 0]
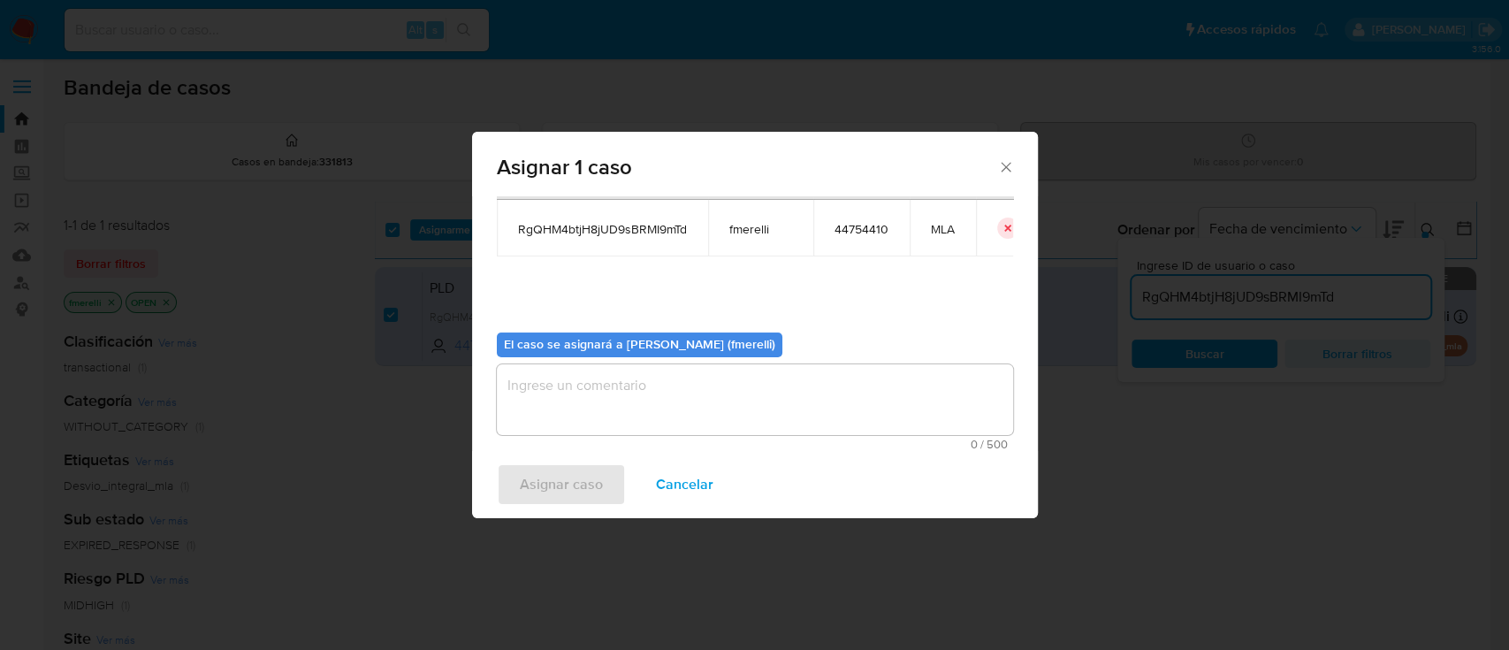
click at [562, 397] on textarea "assign-modal" at bounding box center [755, 399] width 516 height 71
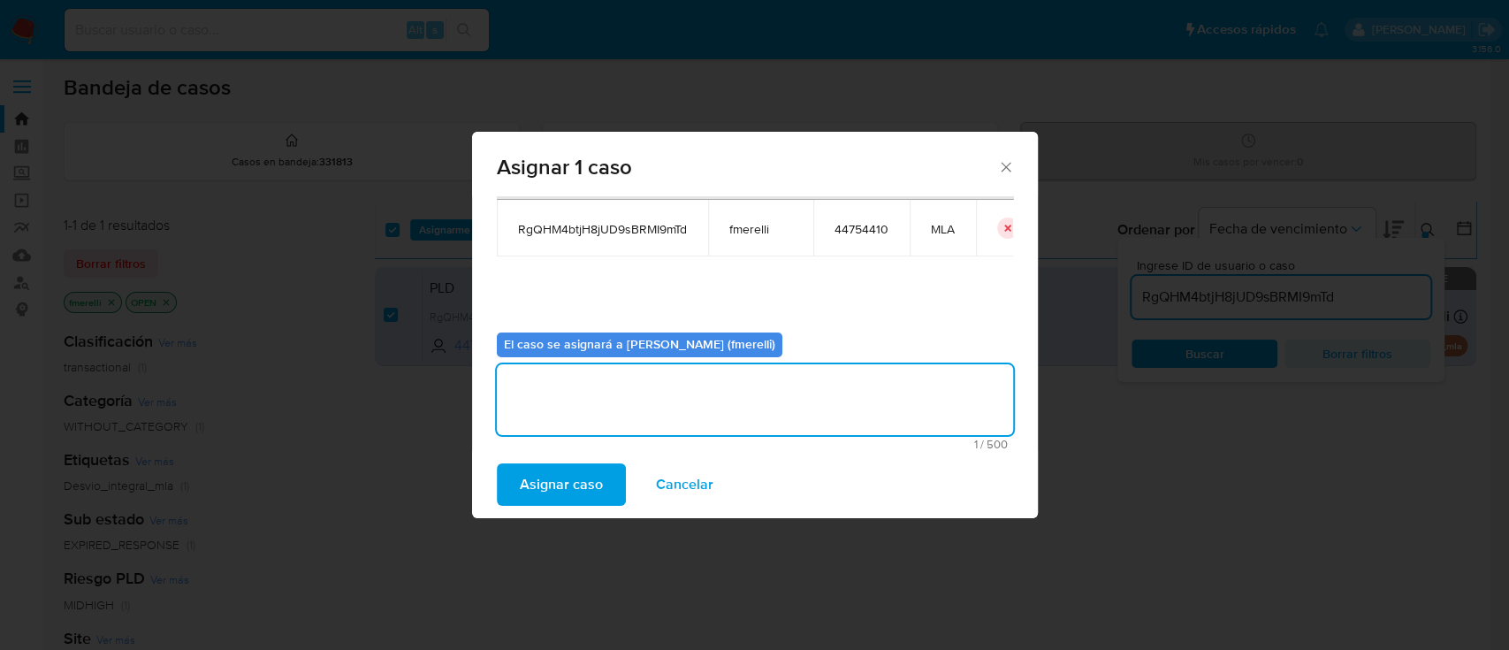
click at [537, 508] on div "Asignar caso Cancelar" at bounding box center [755, 484] width 566 height 67
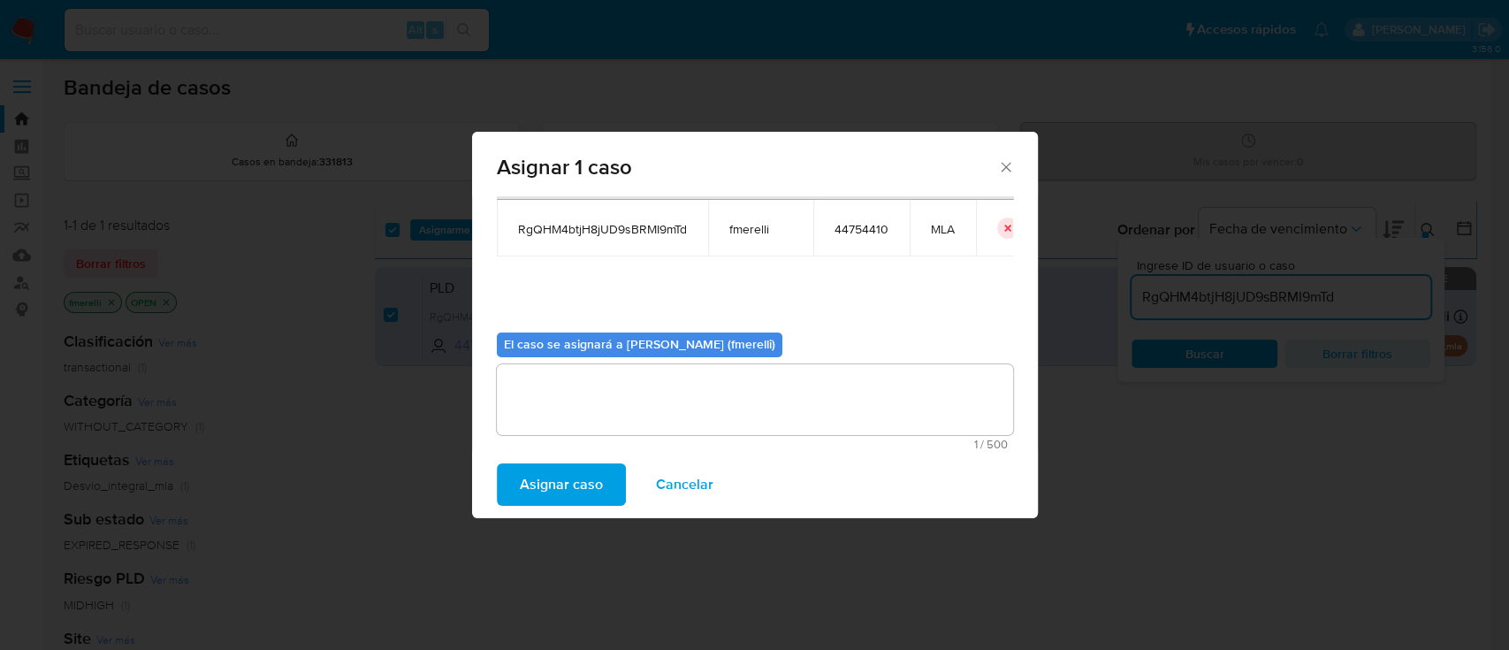
click at [545, 498] on span "Asignar caso" at bounding box center [561, 484] width 83 height 39
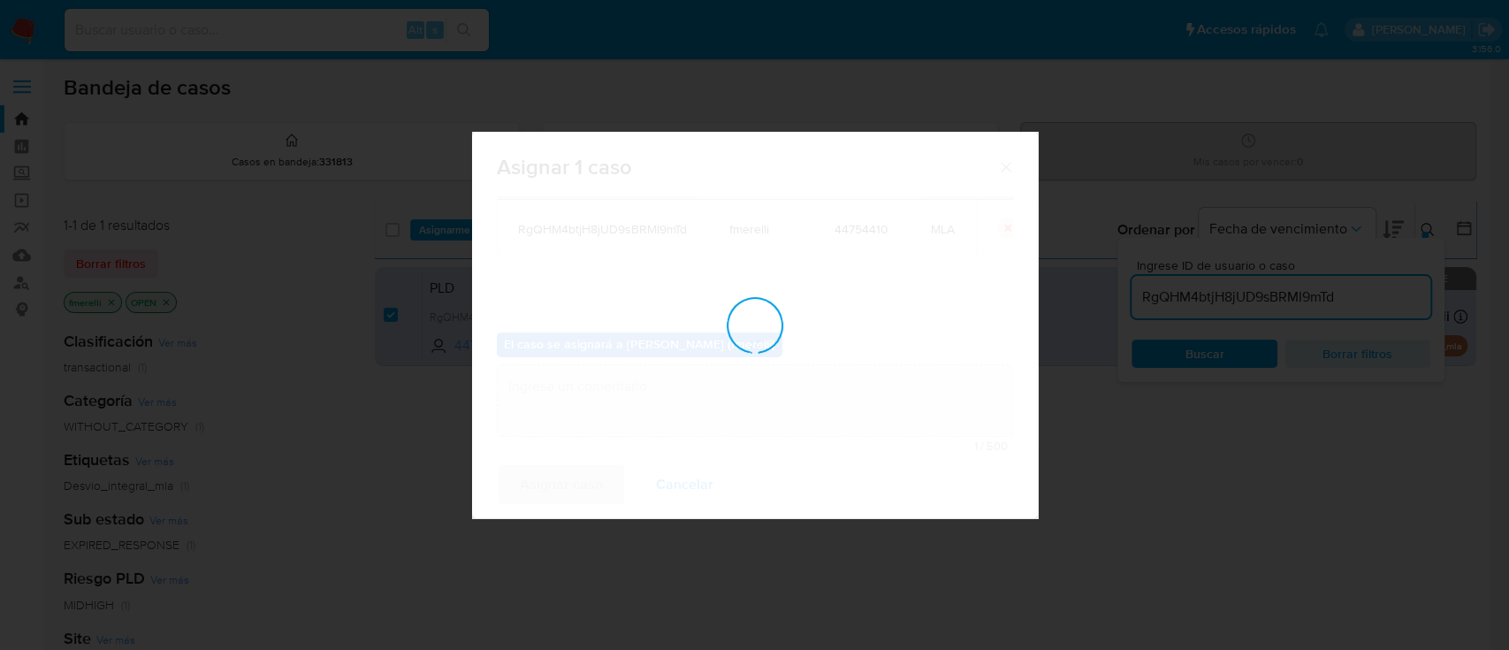
checkbox input "false"
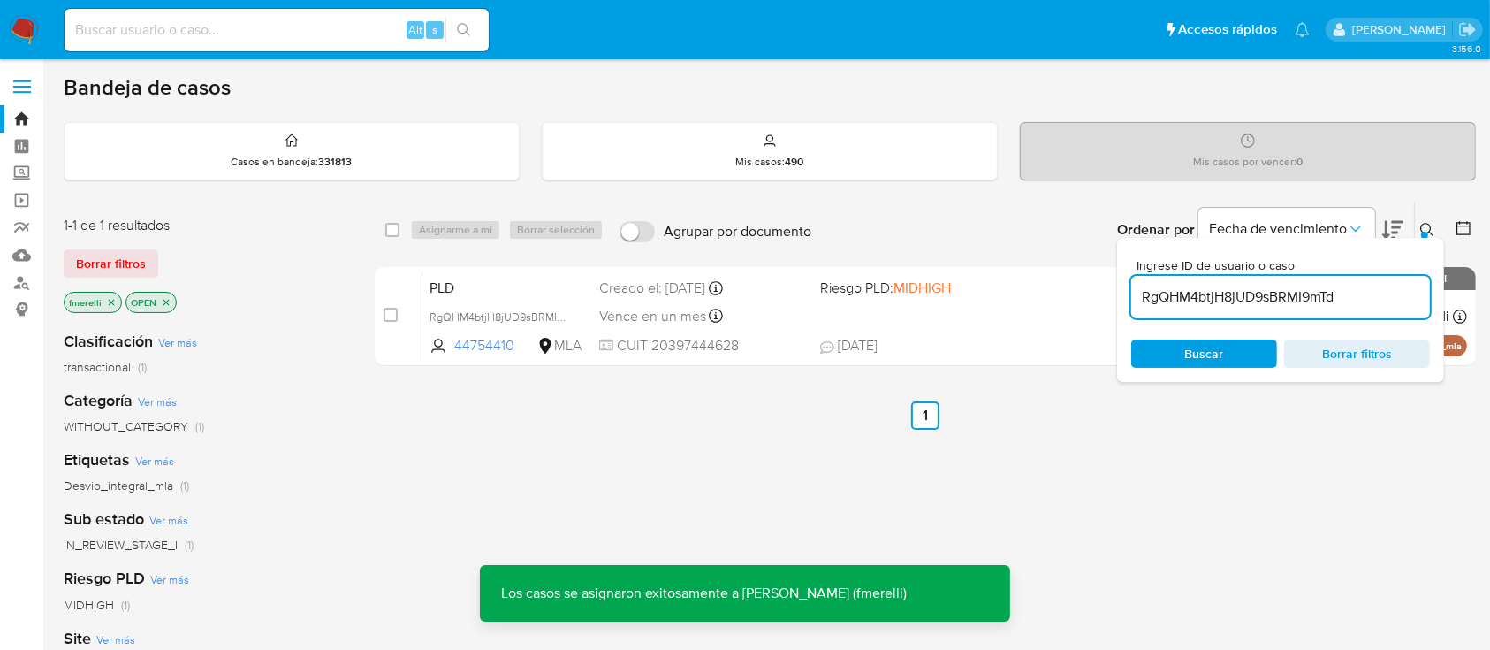
click at [820, 303] on div "PLD RgQHM4btjH8jUD9sBRMI9mTd 44754410 MLA Riesgo PLD: MIDHIGH Creado el: 12/07/…" at bounding box center [945, 315] width 1045 height 89
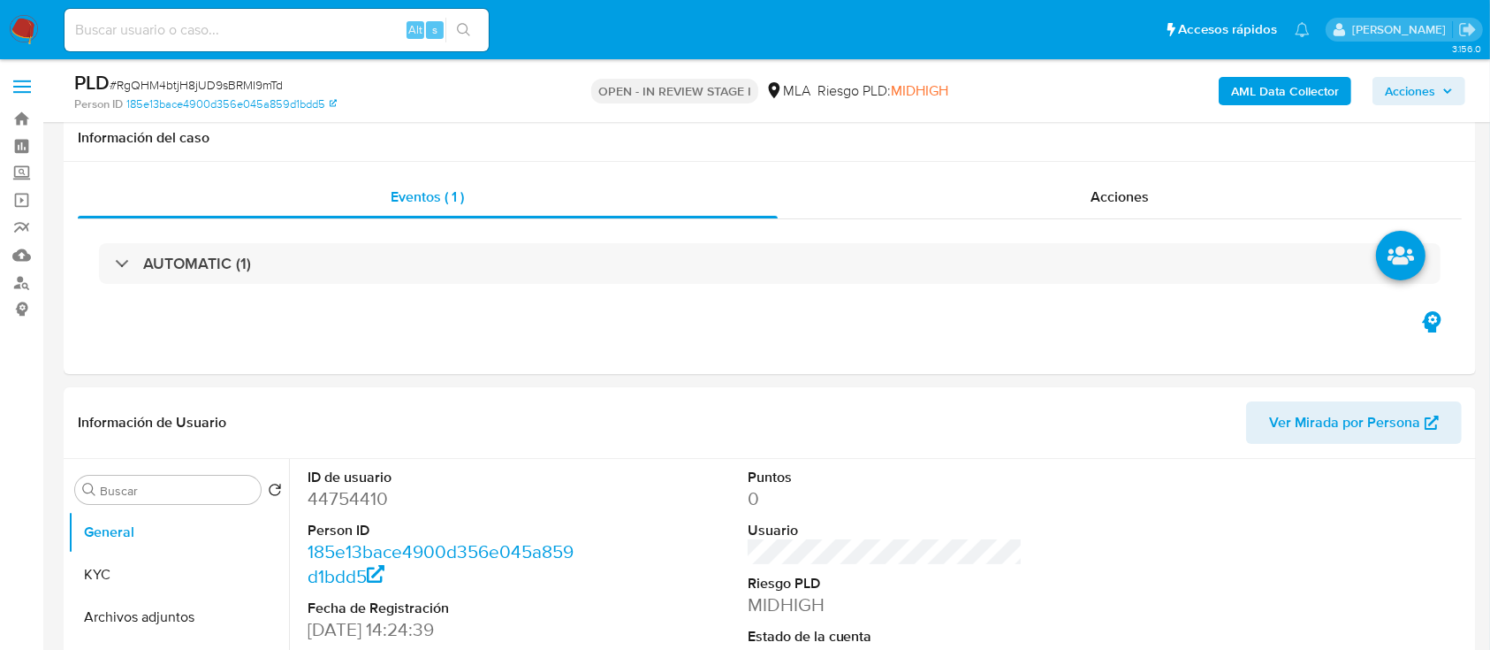
scroll to position [707, 0]
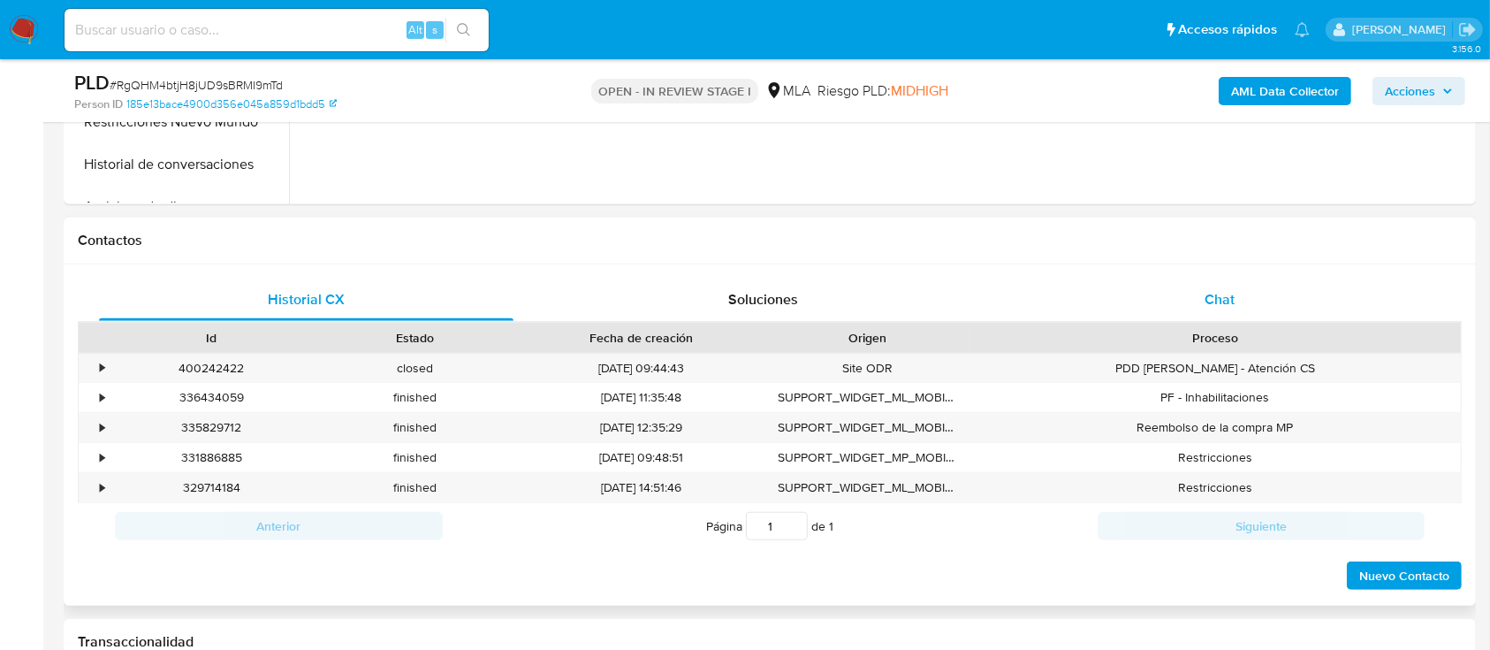
select select "10"
click at [1178, 301] on div "Chat" at bounding box center [1220, 299] width 415 height 42
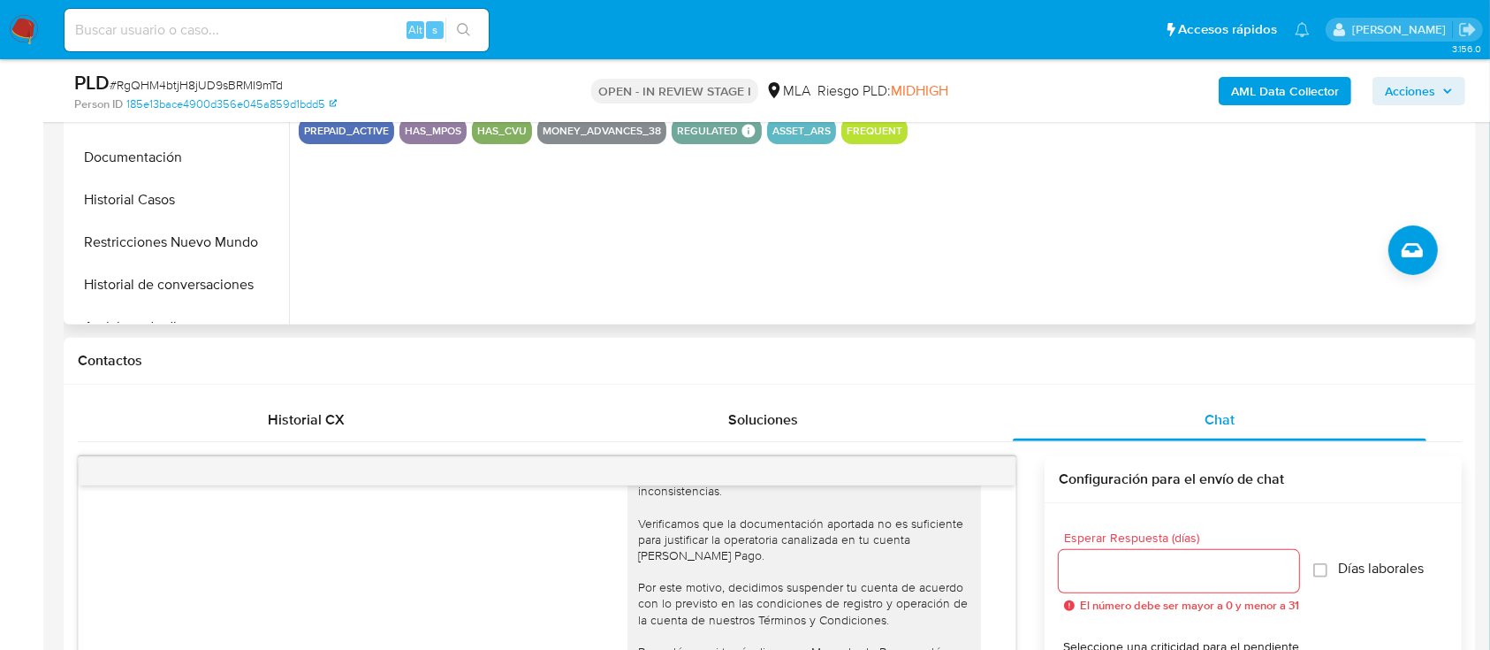
scroll to position [471, 0]
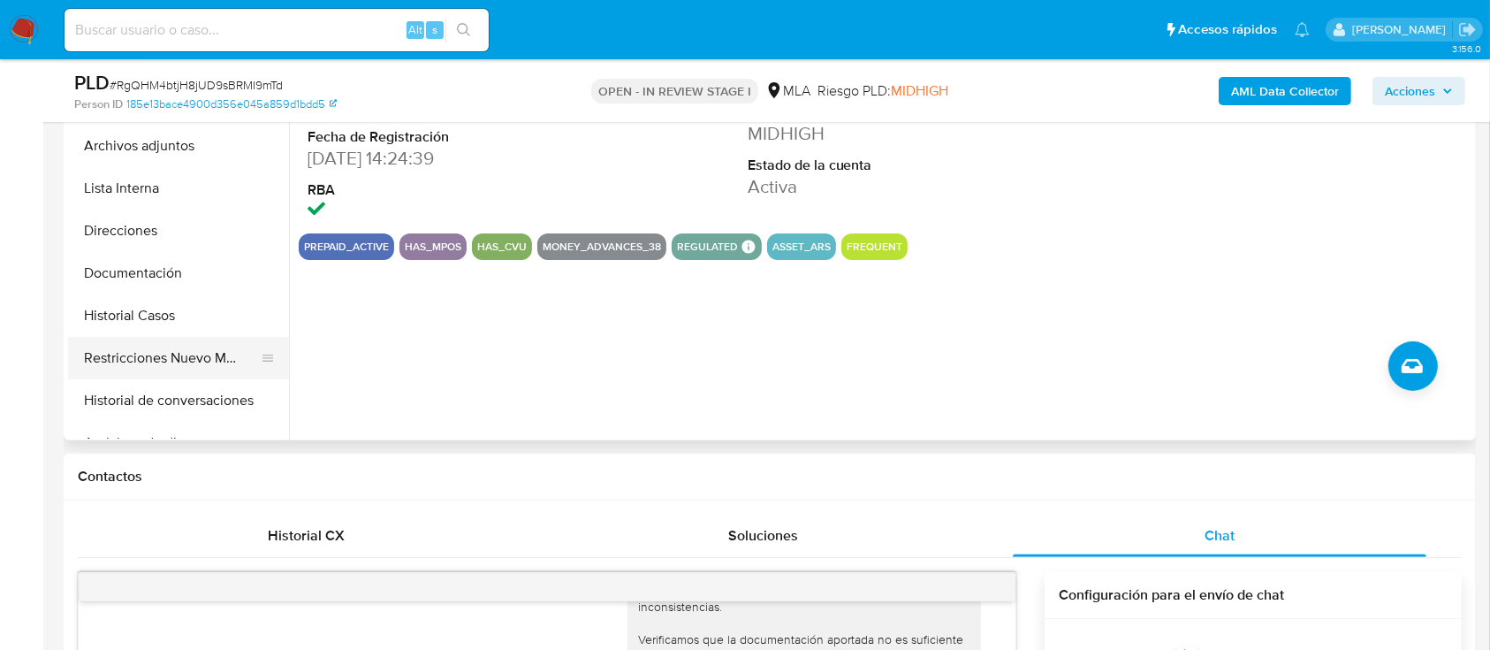
click at [191, 370] on button "Restricciones Nuevo Mundo" at bounding box center [171, 358] width 207 height 42
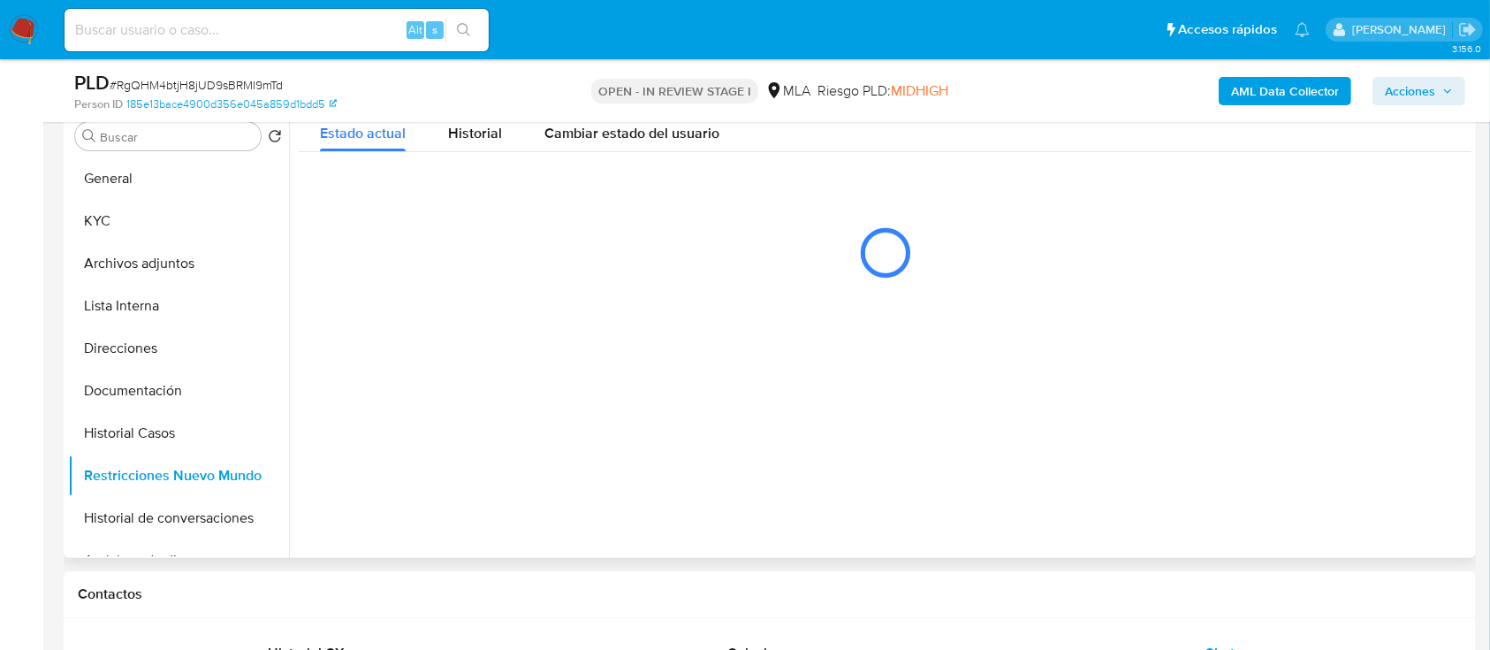
scroll to position [235, 0]
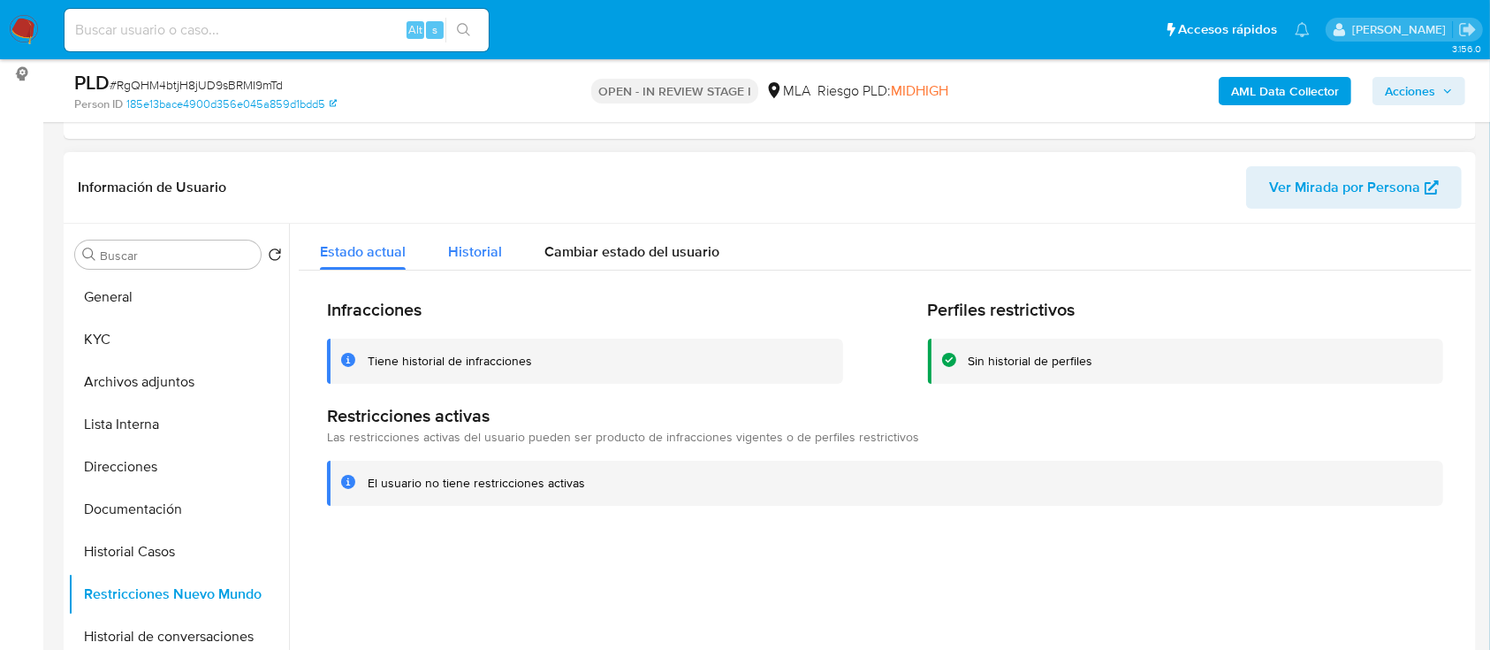
click at [446, 248] on button "Historial" at bounding box center [475, 247] width 96 height 47
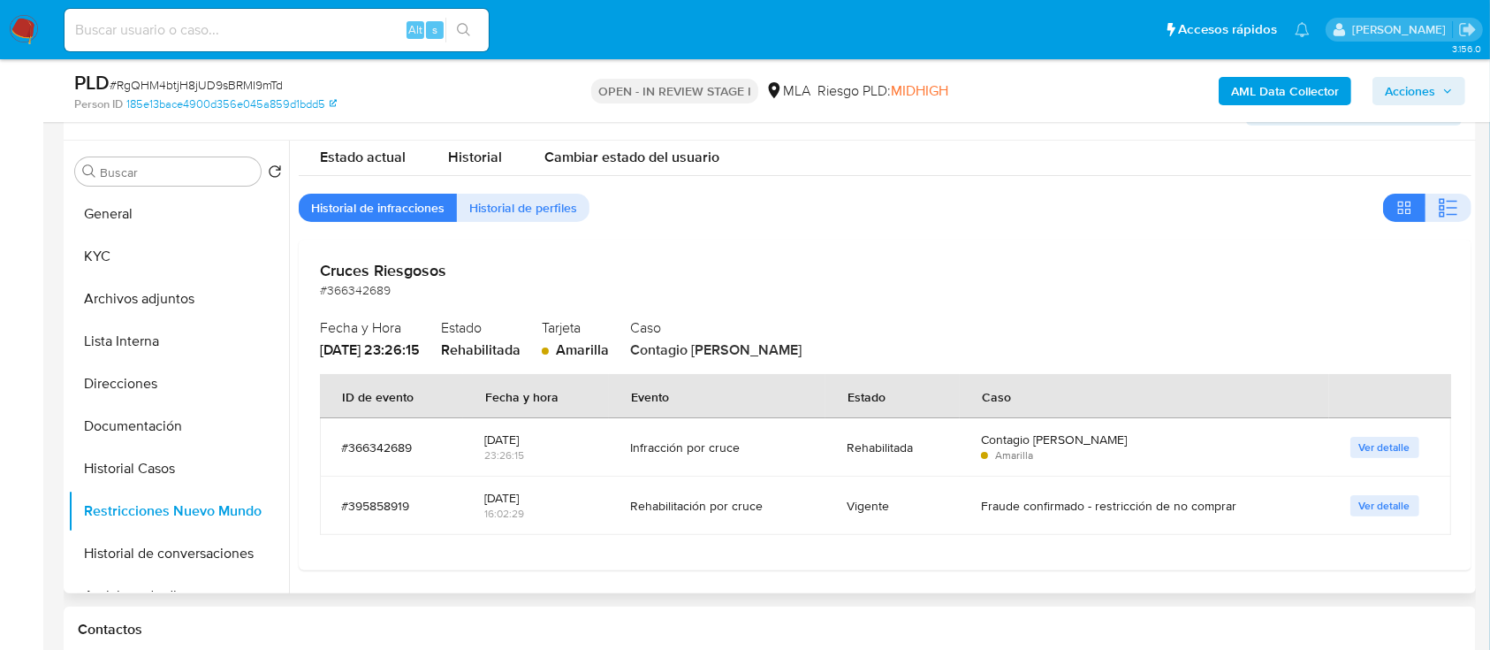
scroll to position [354, 0]
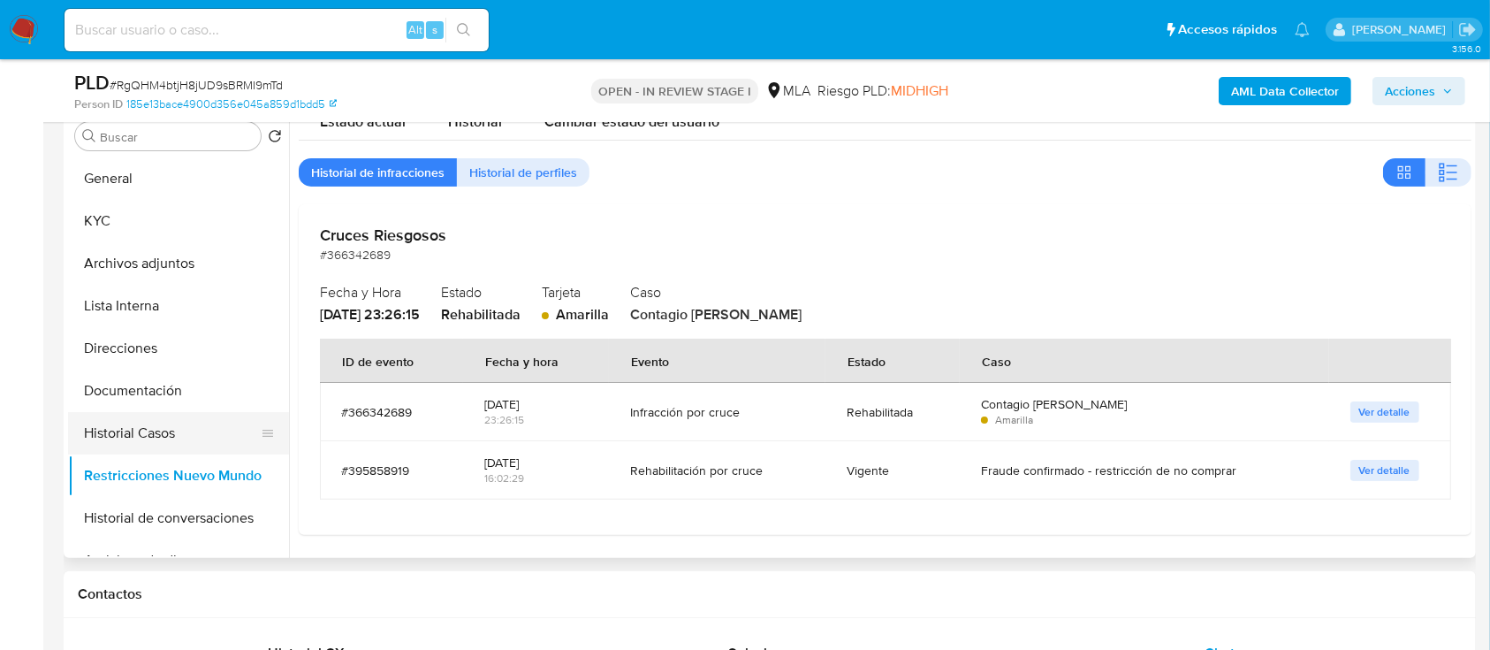
click at [126, 414] on button "Historial Casos" at bounding box center [171, 433] width 207 height 42
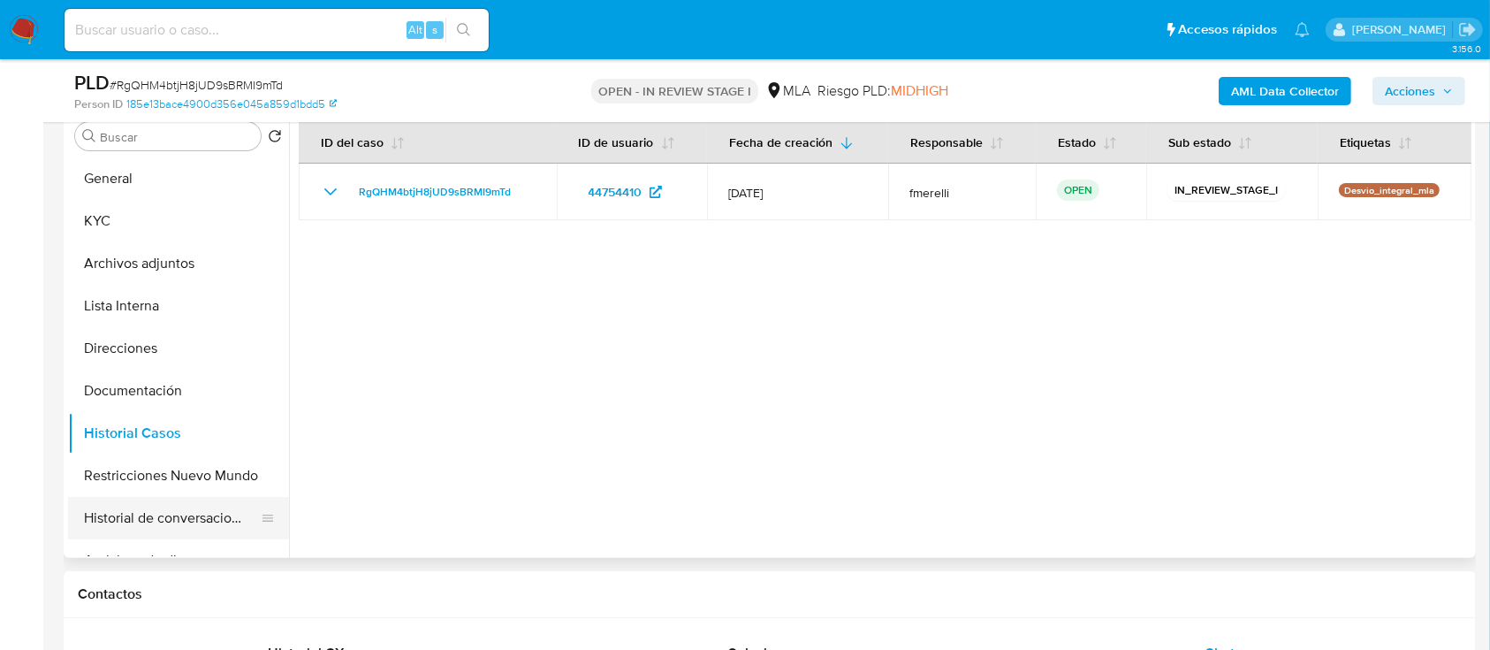
click at [144, 516] on button "Historial de conversaciones" at bounding box center [171, 518] width 207 height 42
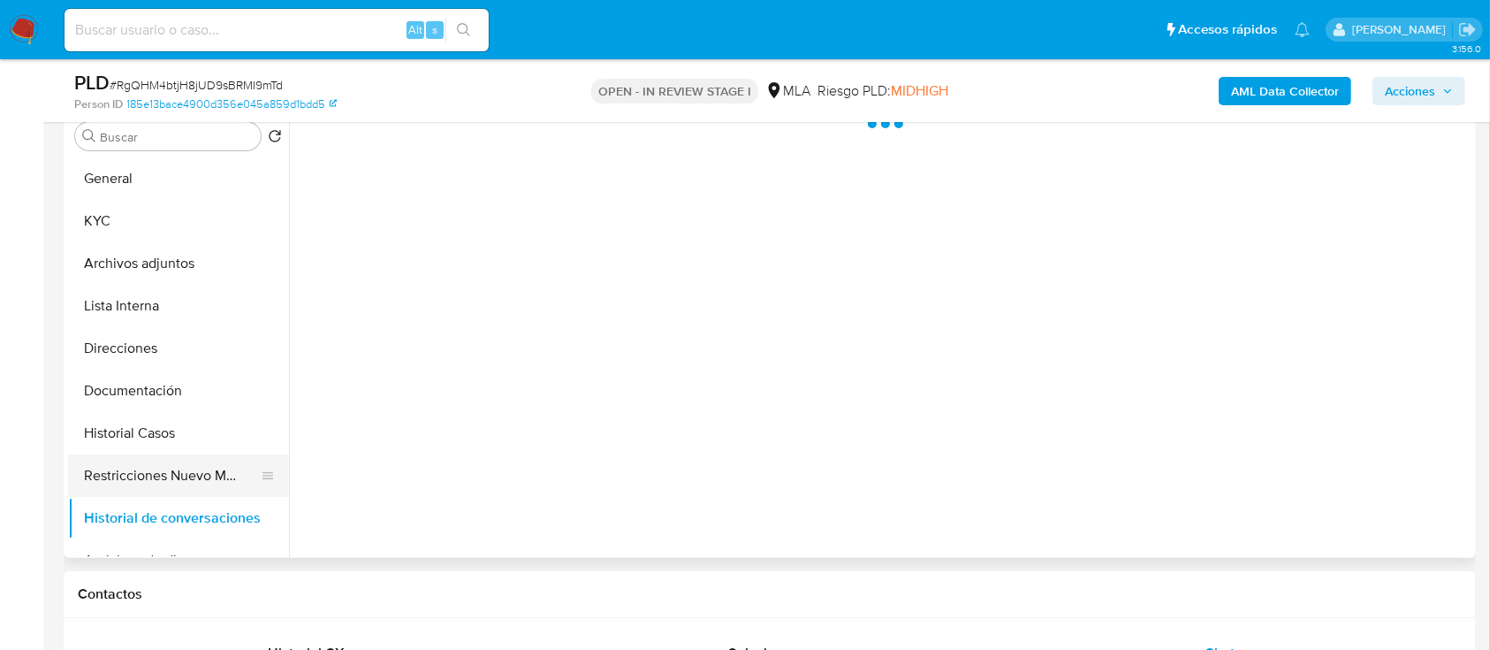
click at [167, 464] on button "Restricciones Nuevo Mundo" at bounding box center [171, 475] width 207 height 42
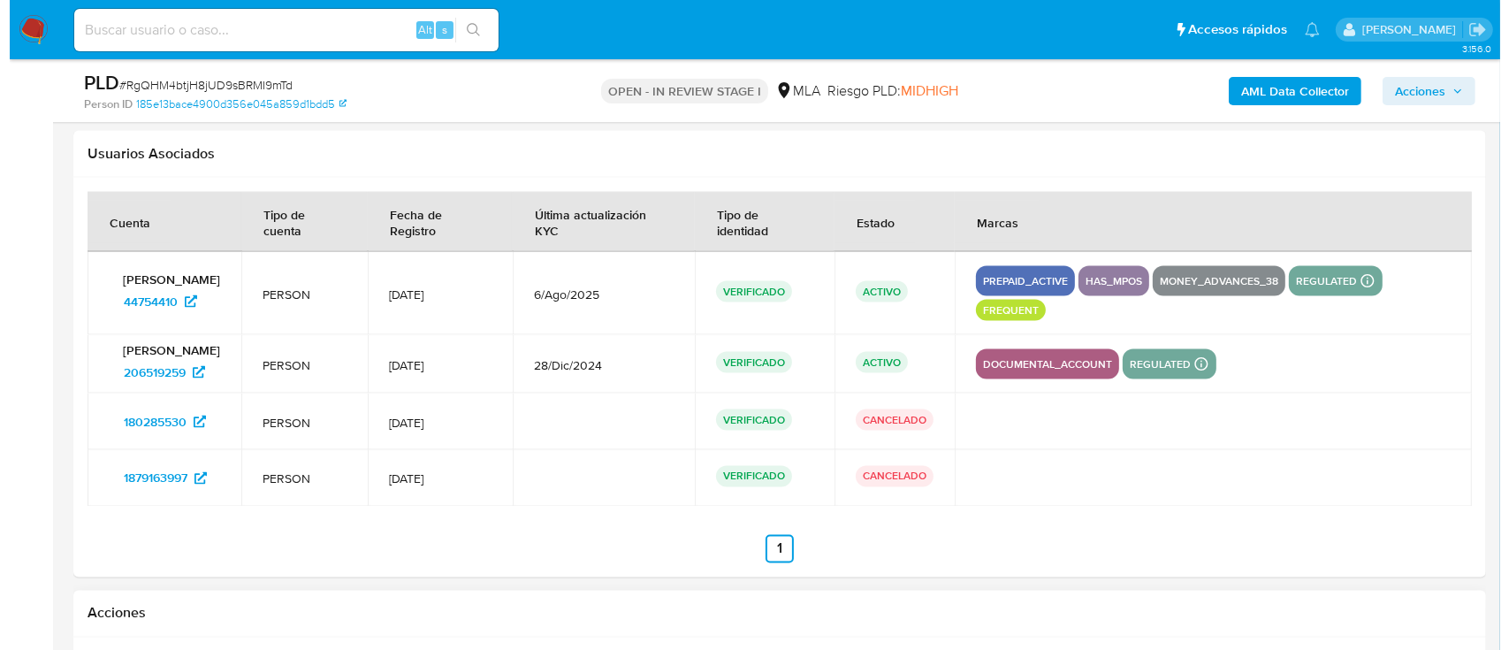
scroll to position [3323, 0]
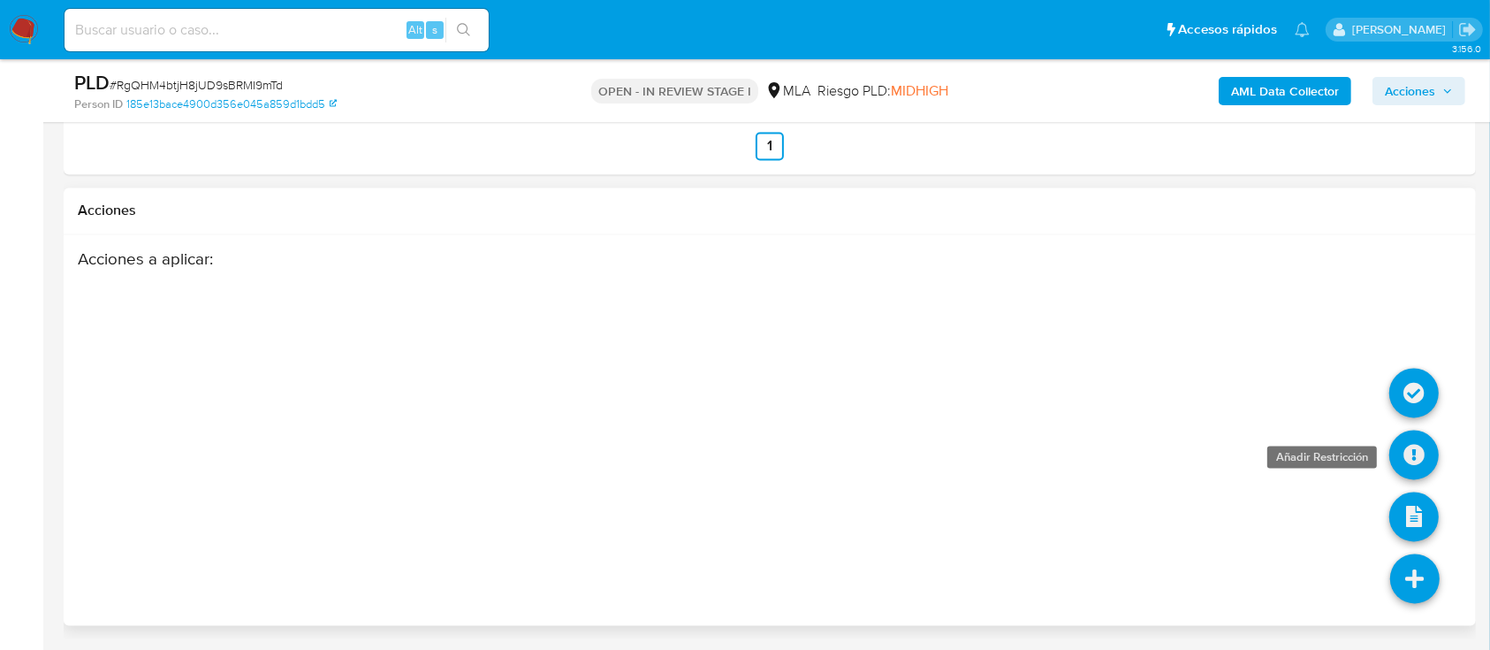
click at [1422, 461] on icon at bounding box center [1415, 456] width 50 height 50
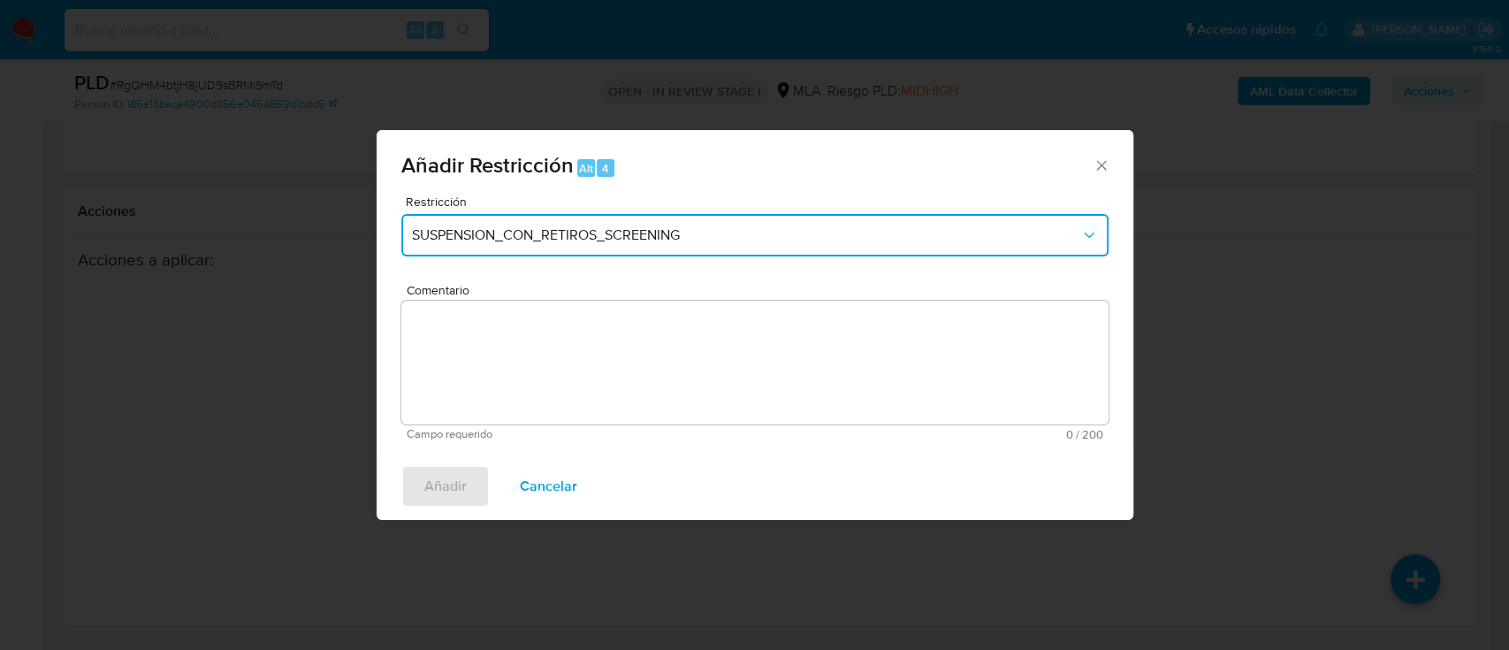
click at [476, 223] on button "SUSPENSION_CON_RETIROS_SCREENING" at bounding box center [754, 235] width 707 height 42
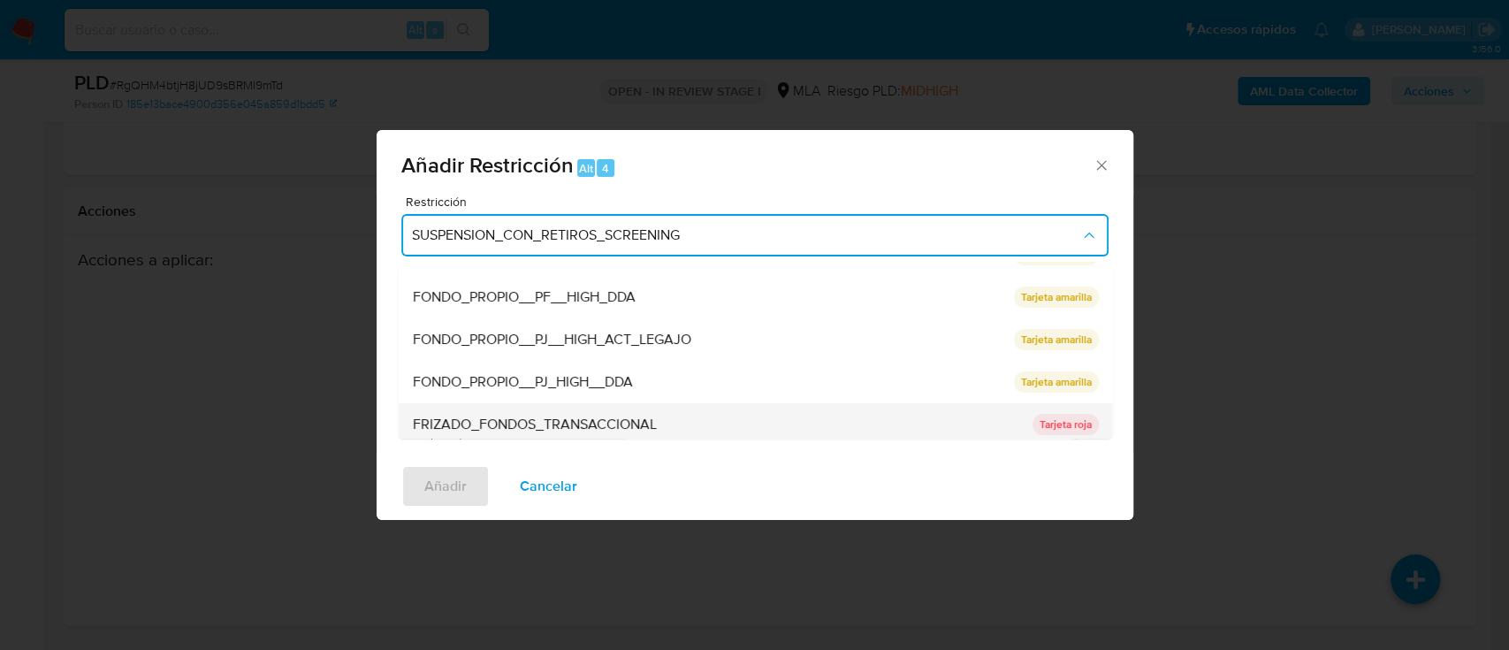
scroll to position [235, 0]
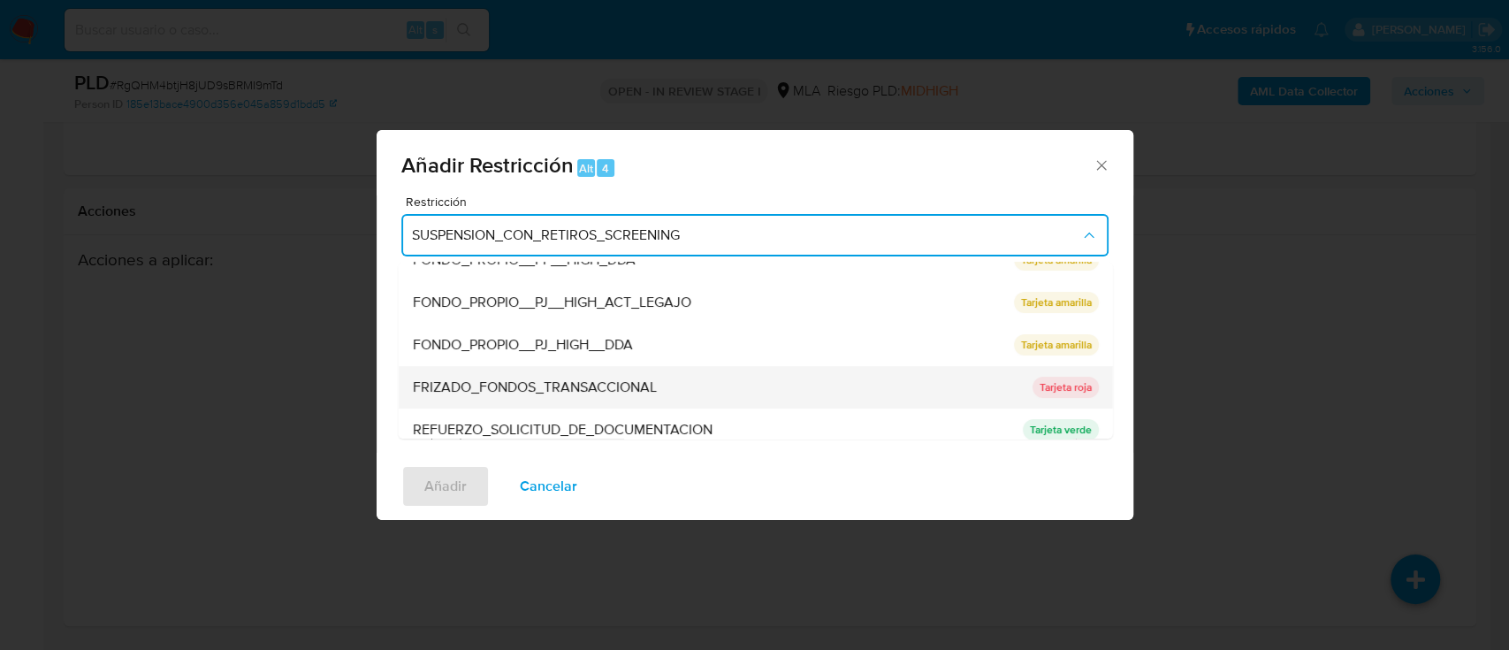
click at [636, 393] on span "FRIZADO_FONDOS_TRANSACCIONAL" at bounding box center [534, 387] width 244 height 18
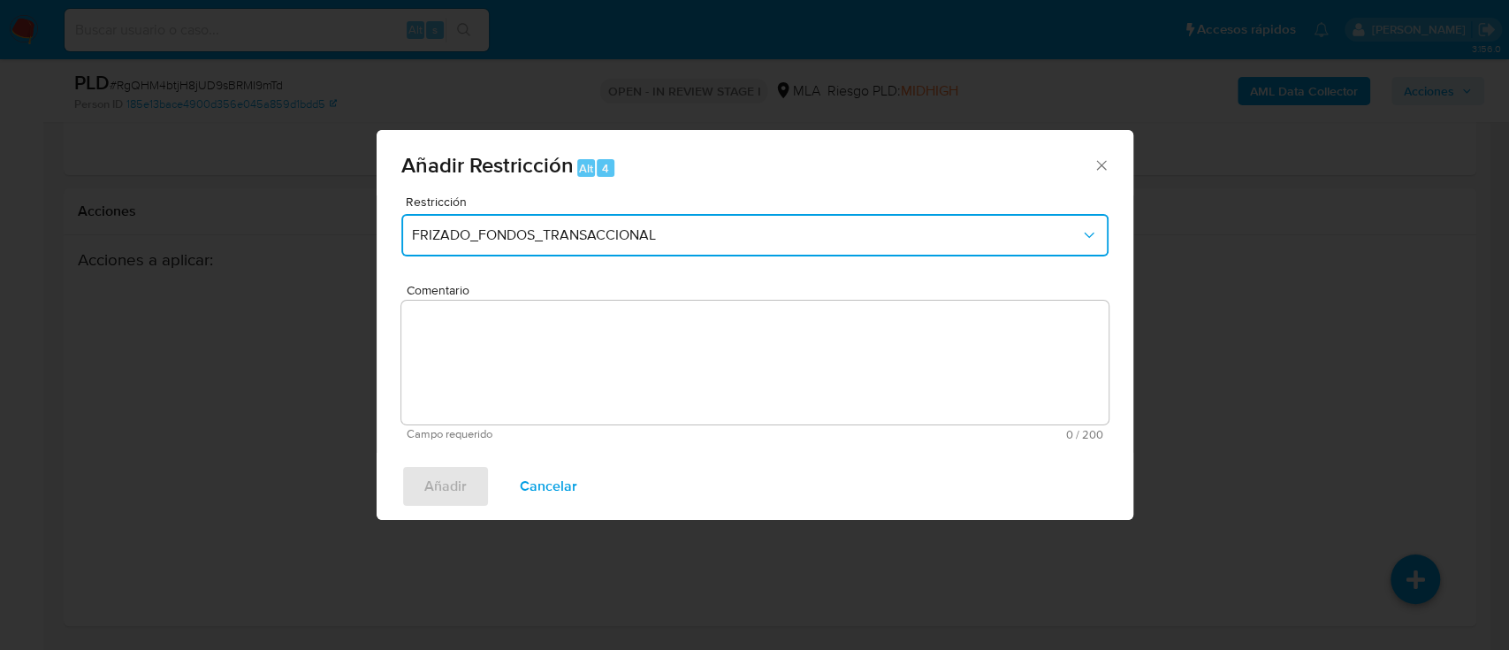
click at [652, 226] on span "FRIZADO_FONDOS_TRANSACCIONAL" at bounding box center [746, 235] width 668 height 18
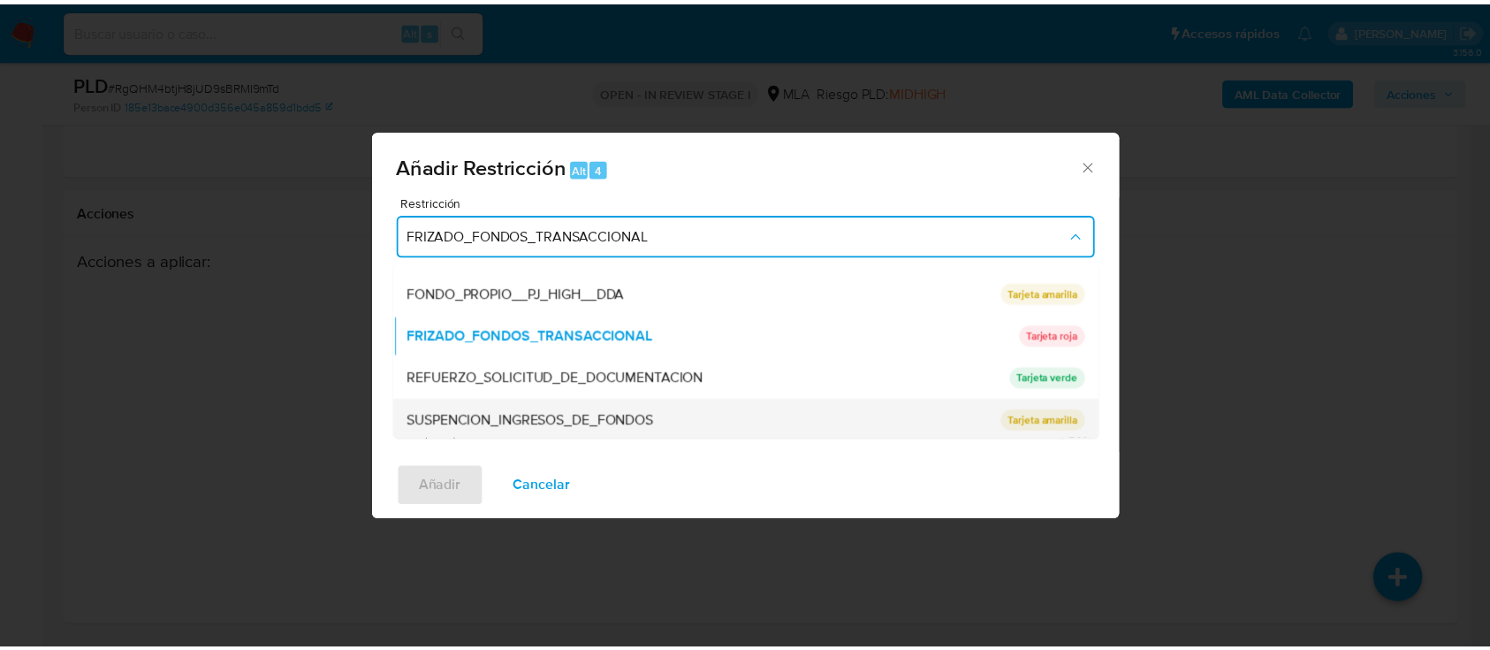
scroll to position [375, 0]
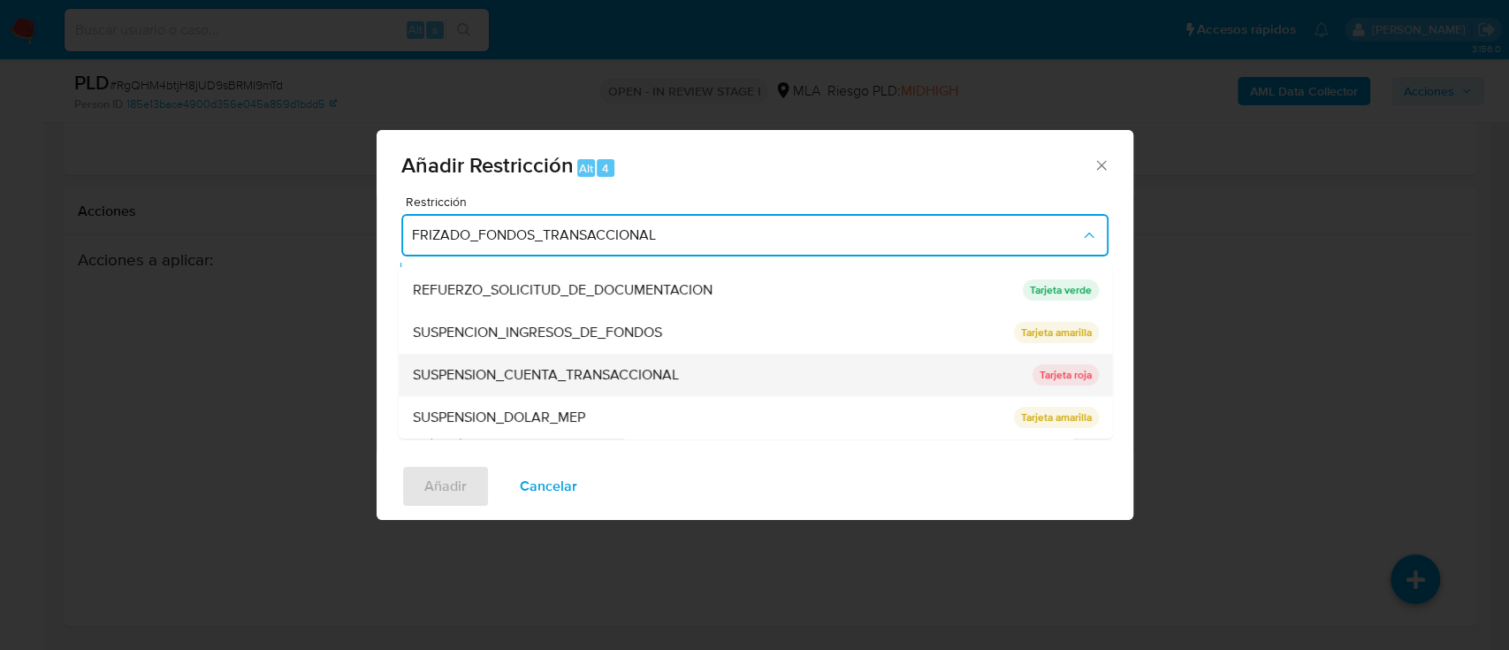
click at [623, 392] on div "SUSPENSION_CUENTA_TRANSACCIONAL" at bounding box center [716, 375] width 609 height 42
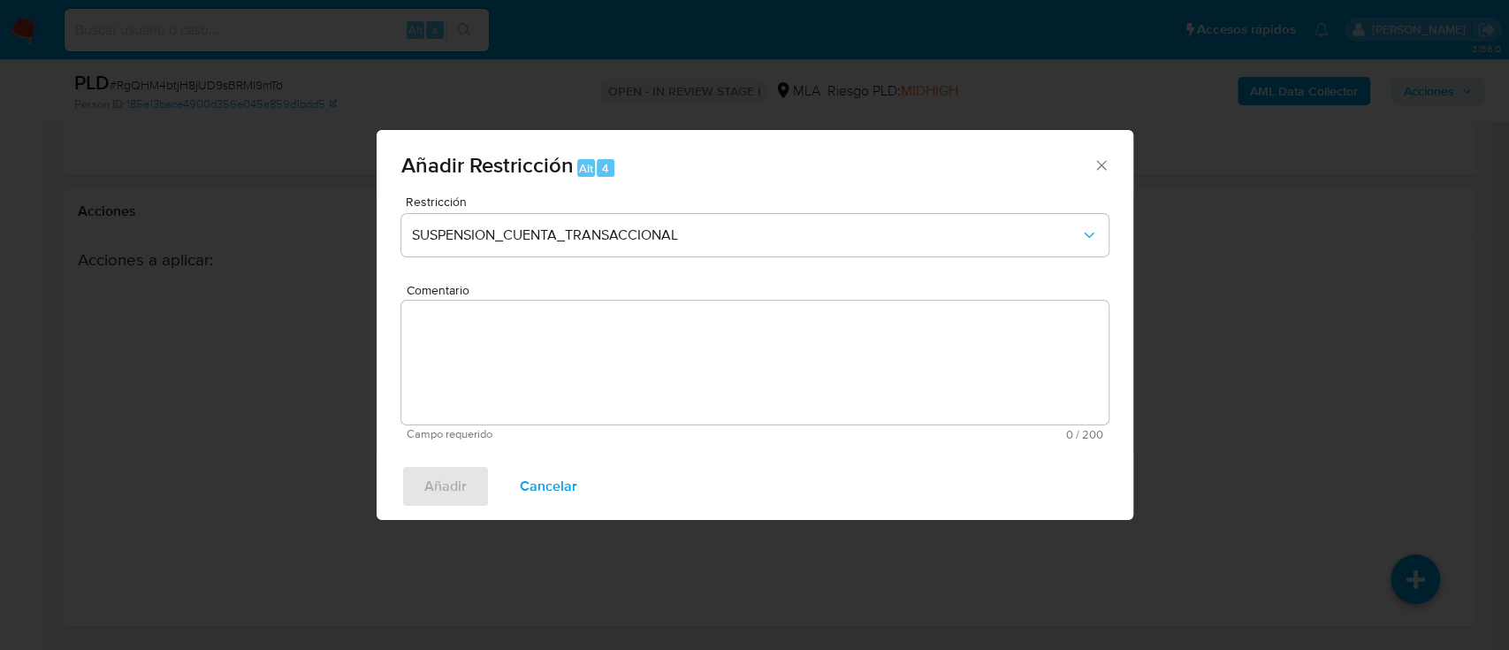
click at [631, 378] on textarea "Comentario" at bounding box center [754, 363] width 707 height 124
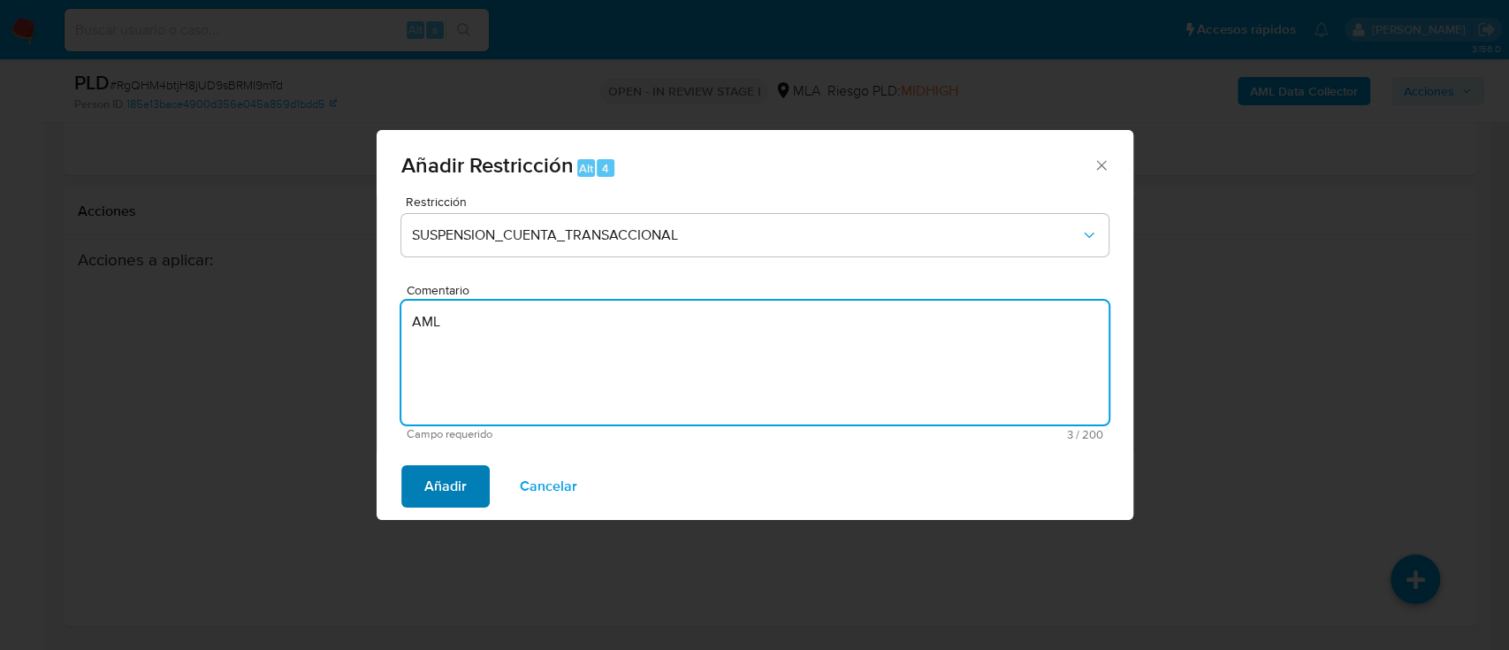
type textarea "AML"
click at [424, 482] on span "Añadir" at bounding box center [445, 486] width 42 height 39
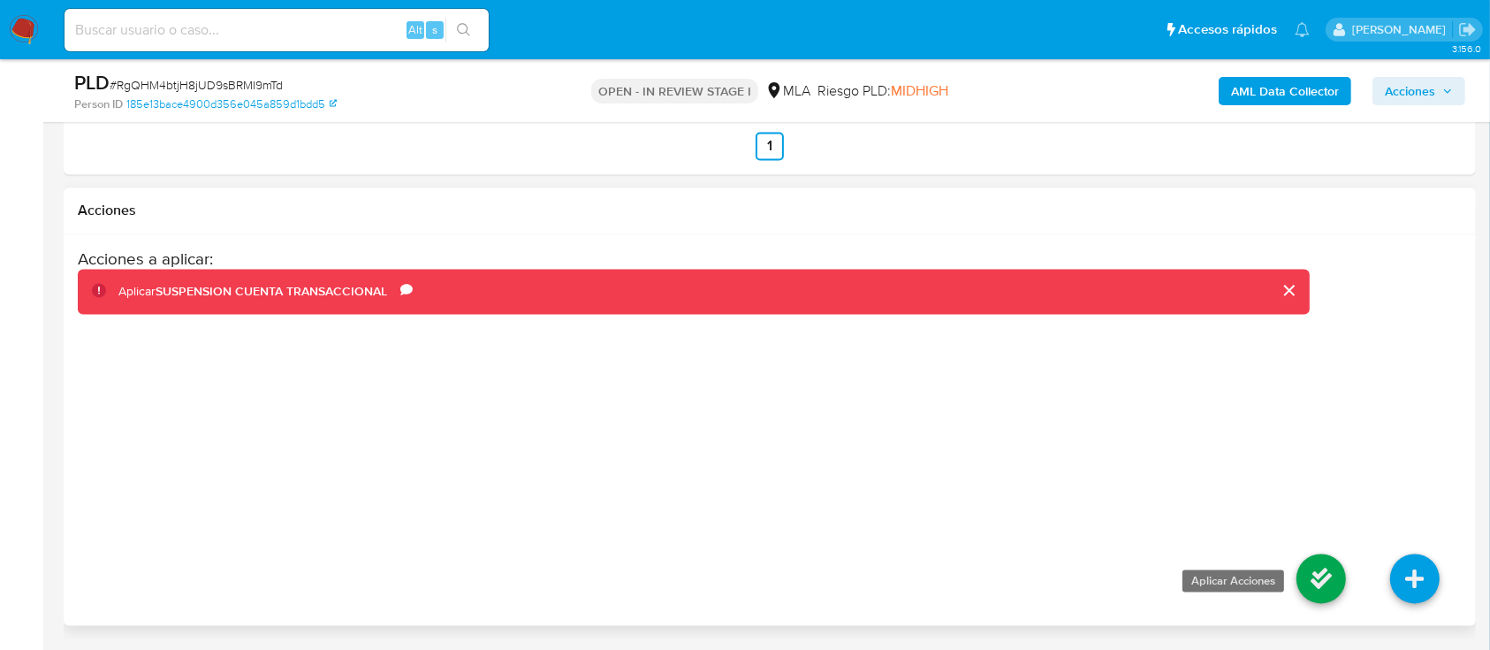
click at [1308, 575] on icon at bounding box center [1322, 579] width 50 height 50
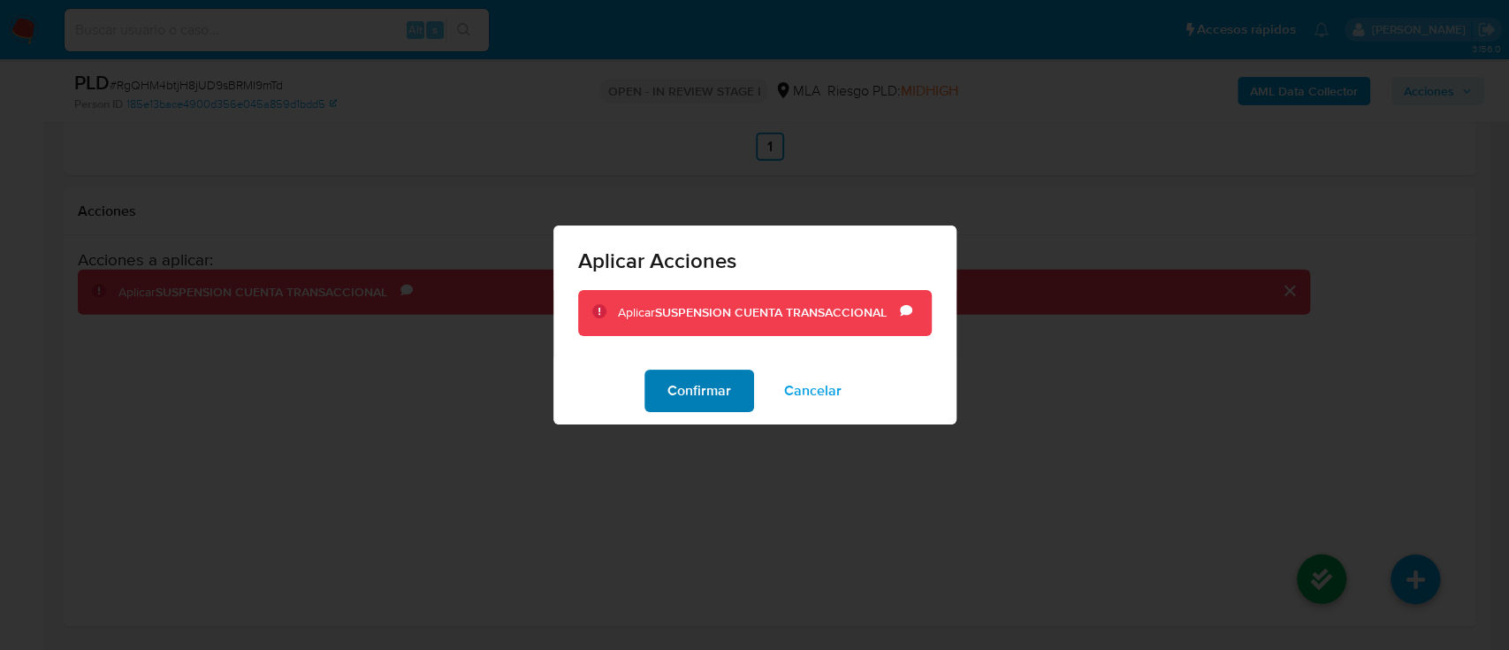
click at [707, 392] on span "Confirmar" at bounding box center [699, 390] width 64 height 39
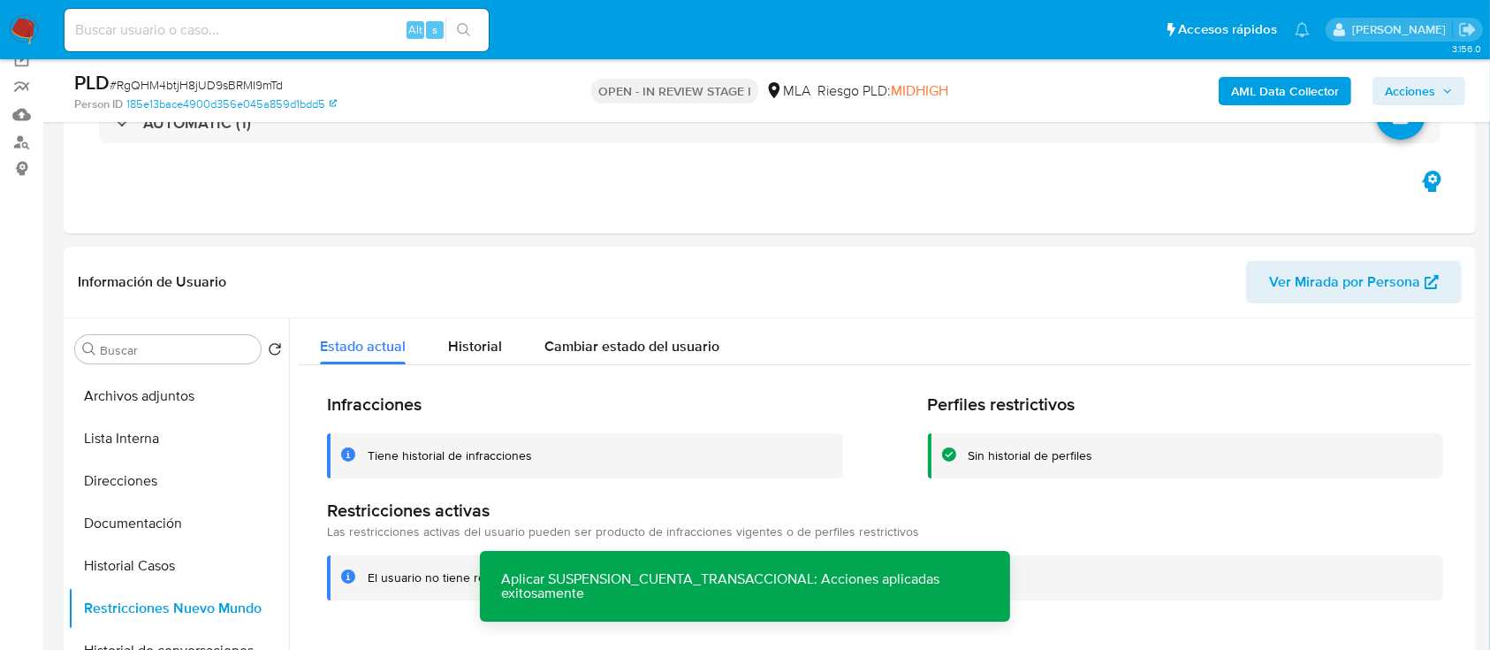
scroll to position [118, 0]
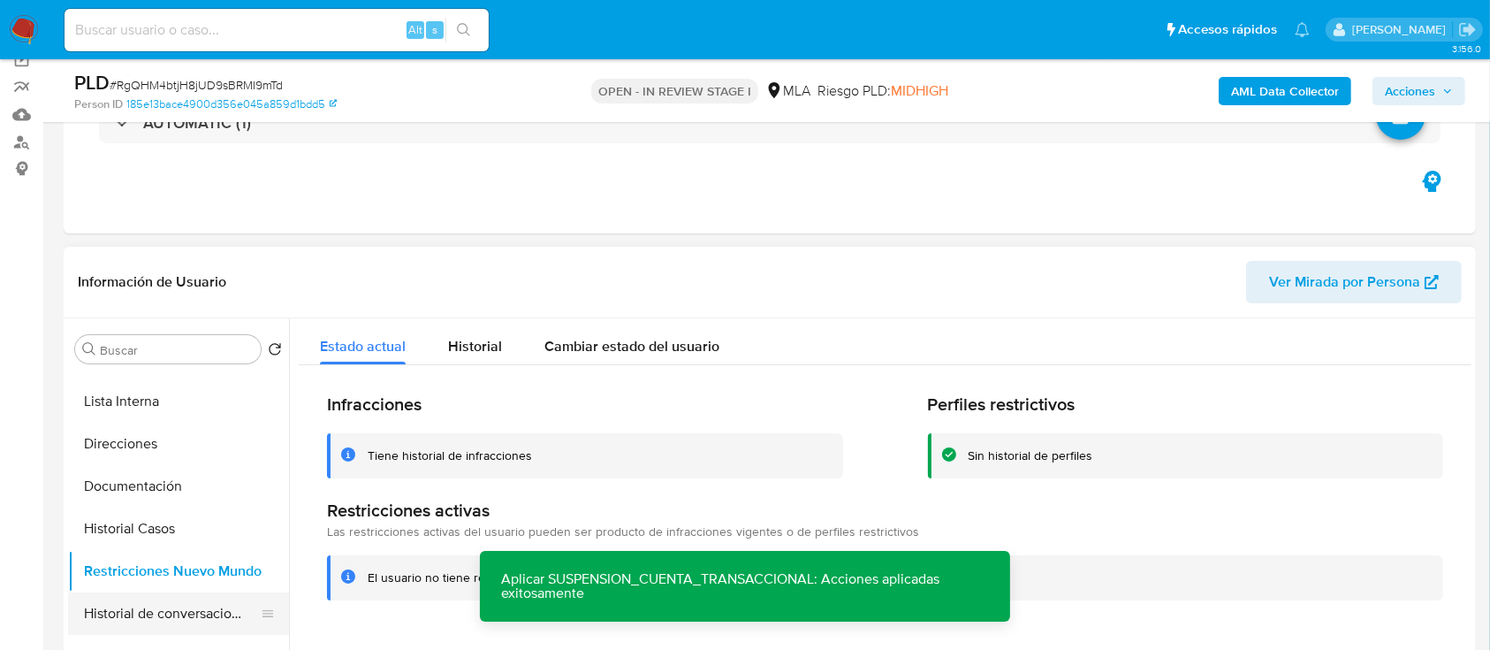
click at [140, 618] on button "Historial de conversaciones" at bounding box center [171, 613] width 207 height 42
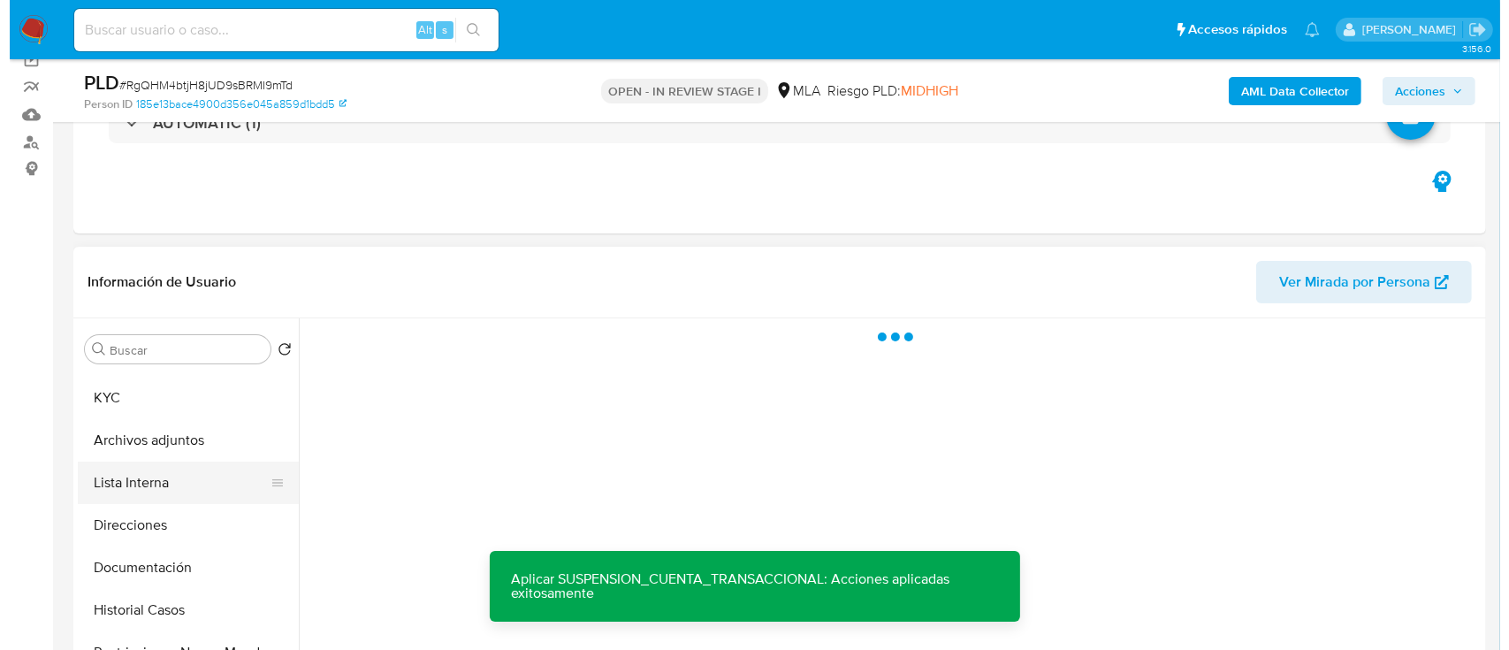
scroll to position [0, 0]
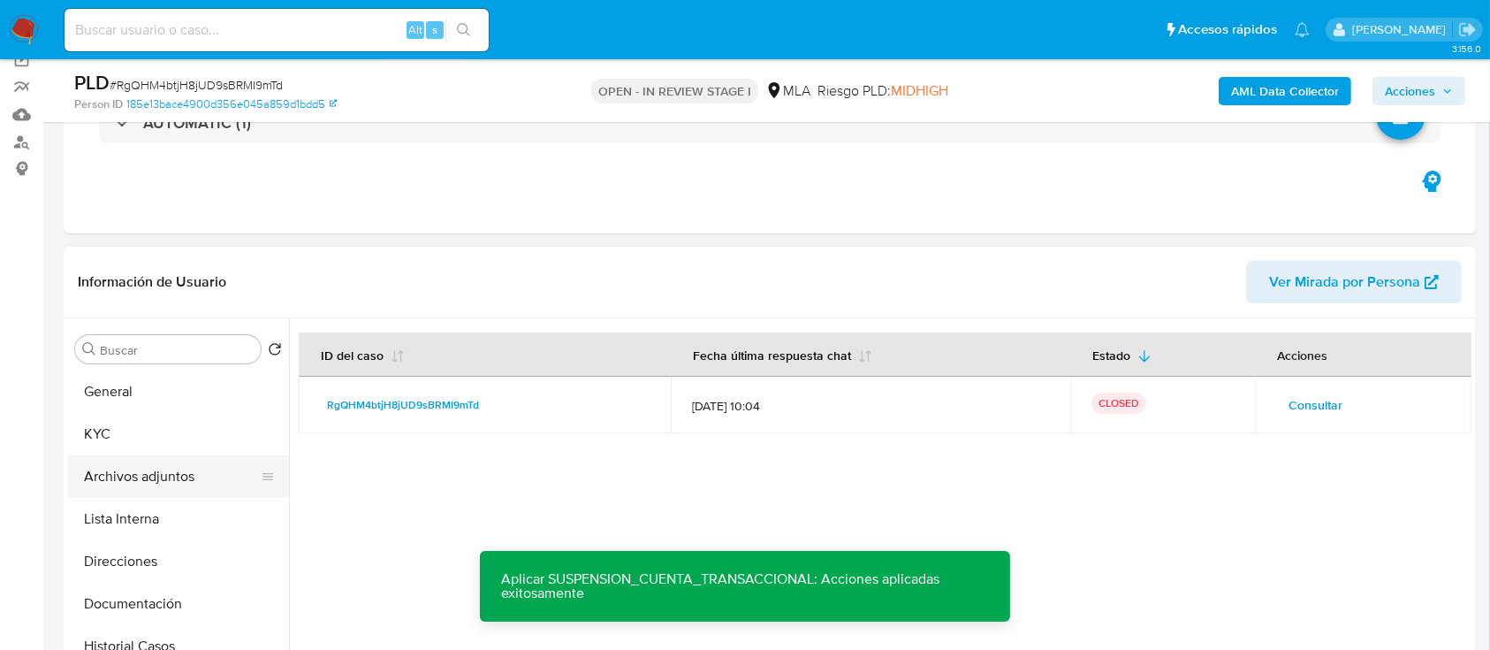
click at [173, 479] on button "Archivos adjuntos" at bounding box center [171, 476] width 207 height 42
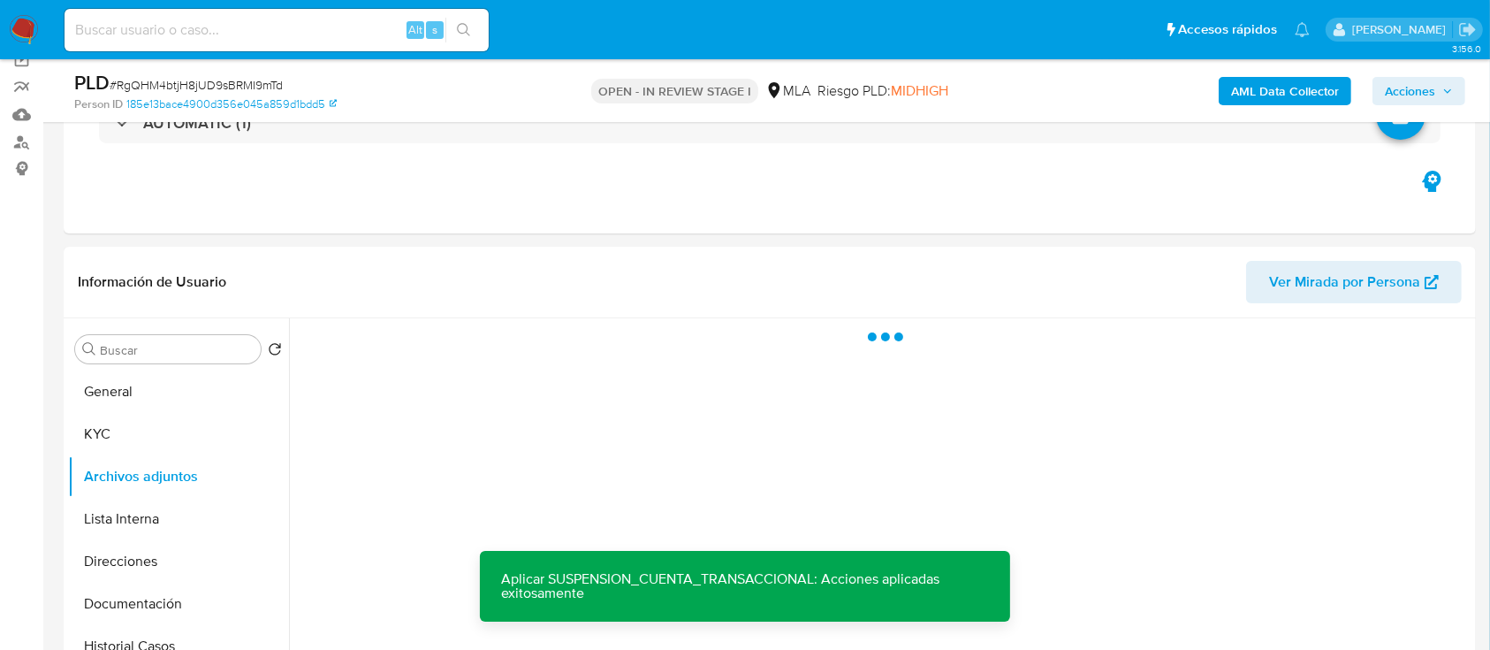
click at [1258, 77] on b "AML Data Collector" at bounding box center [1285, 91] width 108 height 28
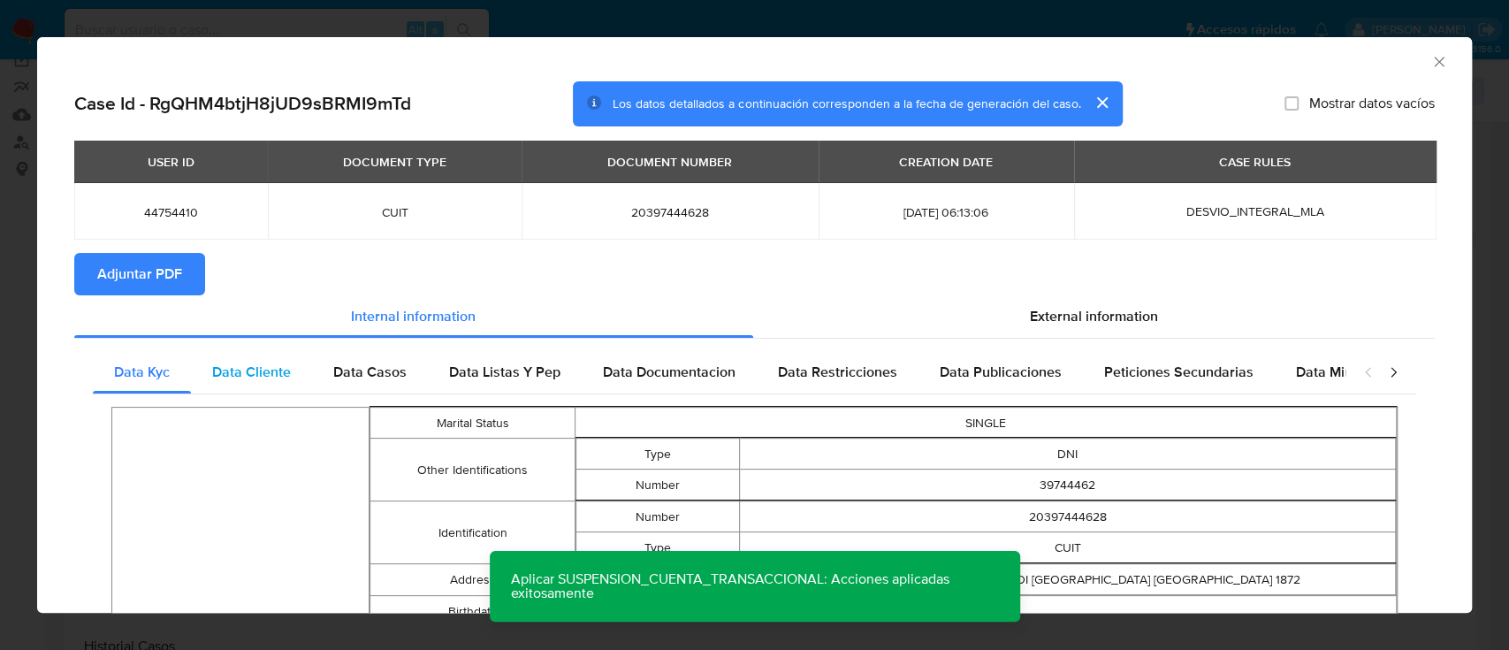
click at [251, 377] on span "Data Cliente" at bounding box center [251, 372] width 79 height 20
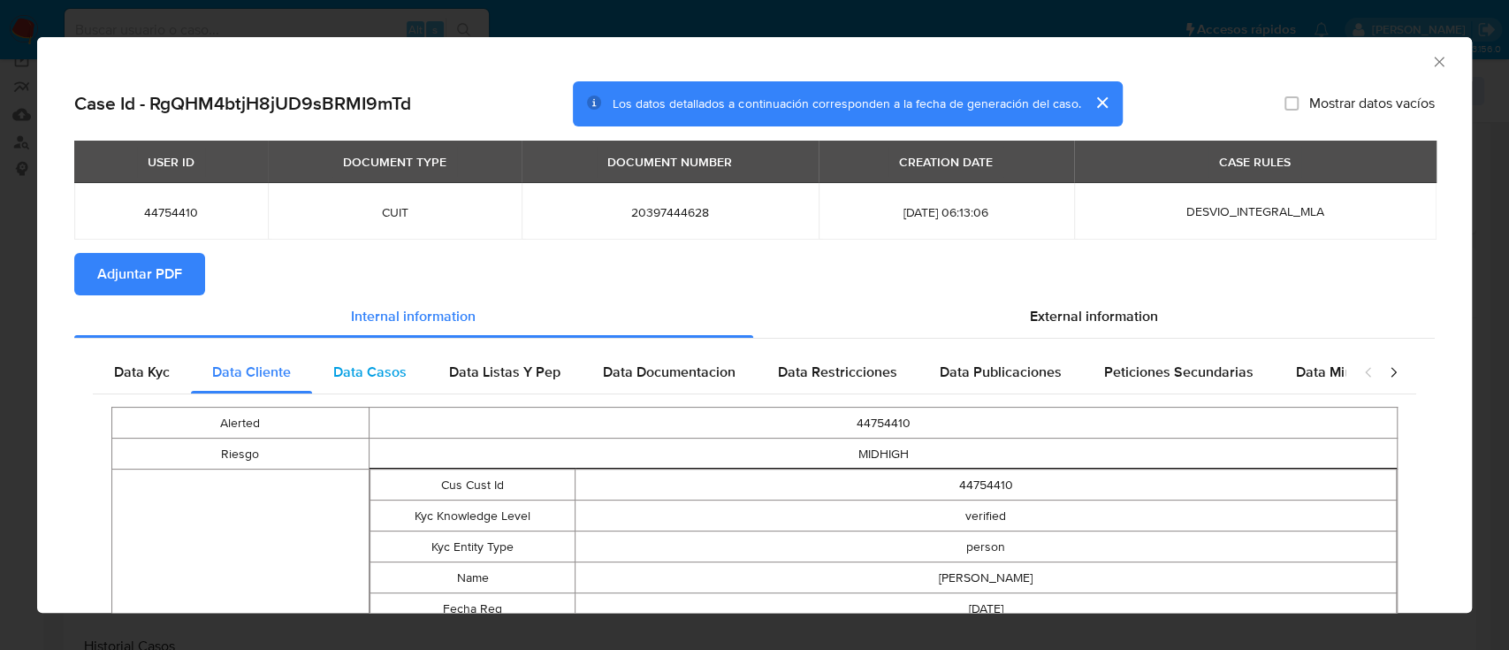
click at [363, 370] on span "Data Casos" at bounding box center [369, 372] width 73 height 20
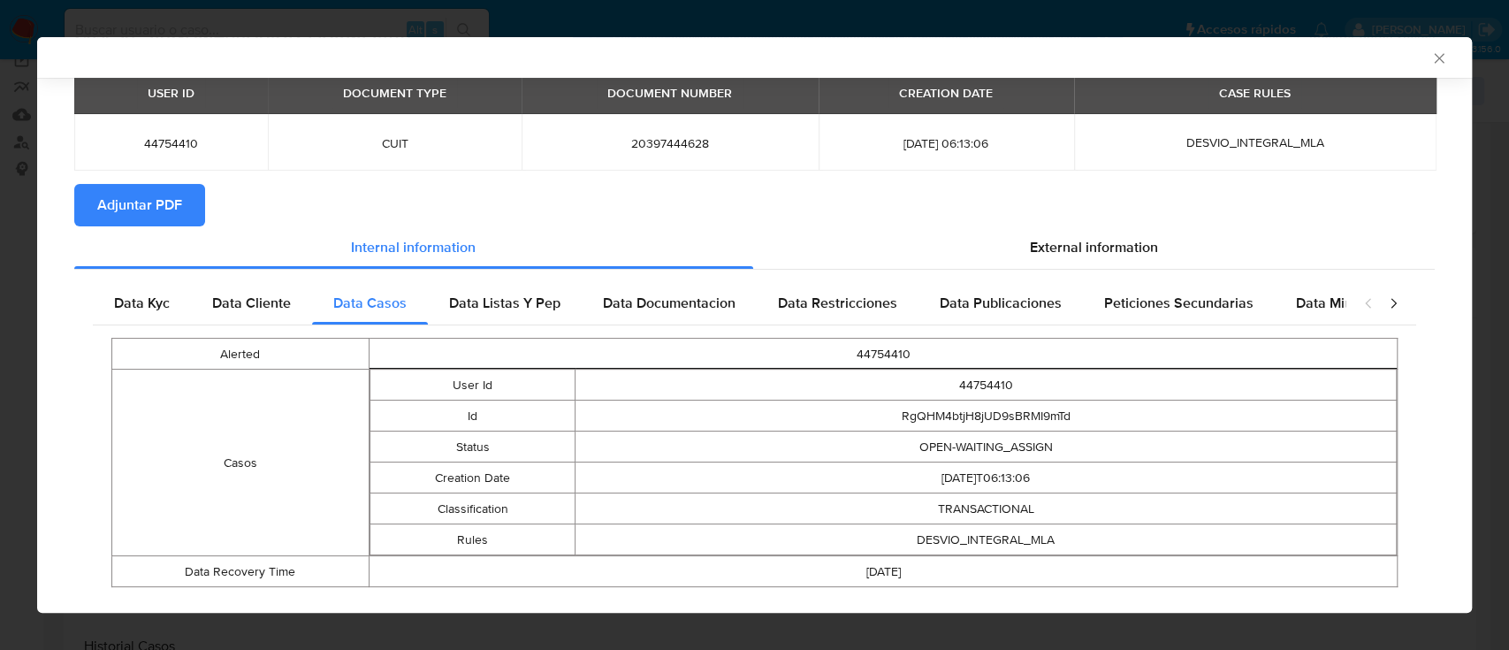
scroll to position [100, 0]
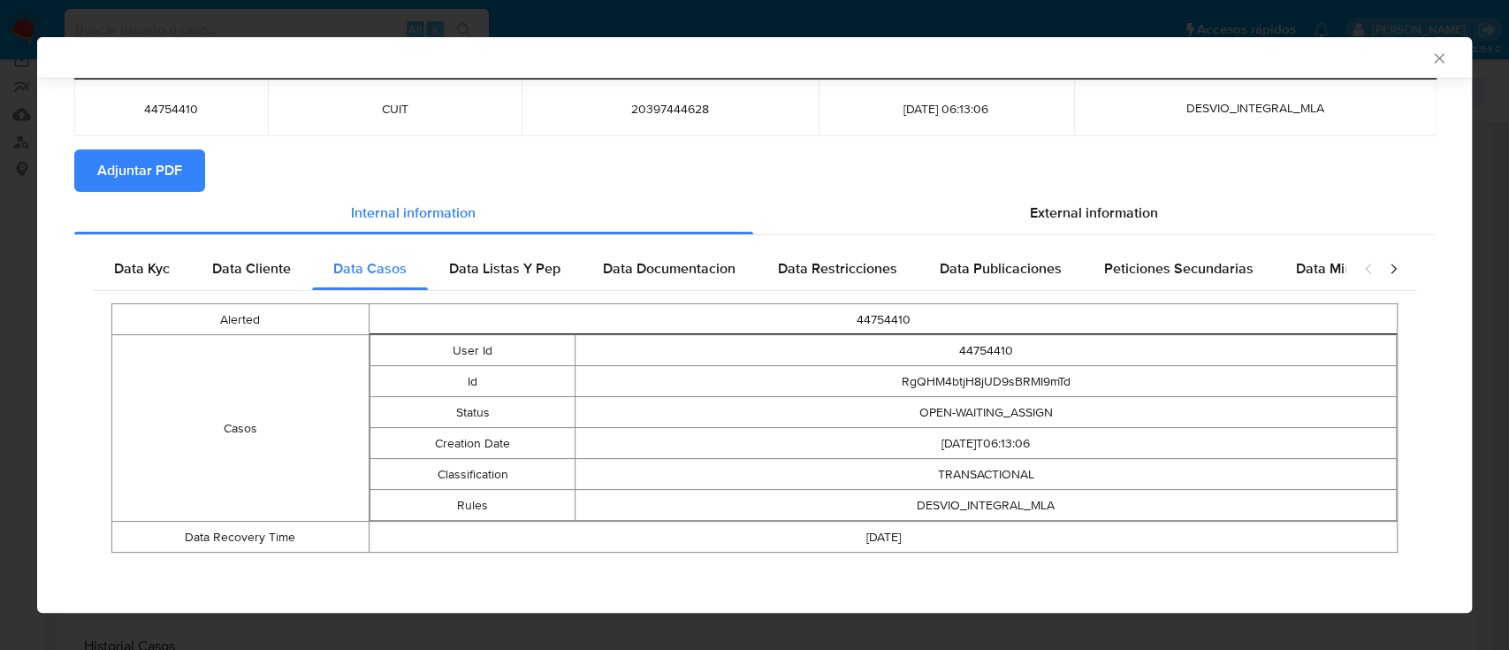
click at [506, 301] on div "Alerted 44754410 Casos User Id 44754410 Id RgQHM4btjH8jUD9sBRMI9mTd Status OPEN…" at bounding box center [754, 428] width 1323 height 274
click at [503, 270] on span "Data Listas Y Pep" at bounding box center [504, 268] width 111 height 20
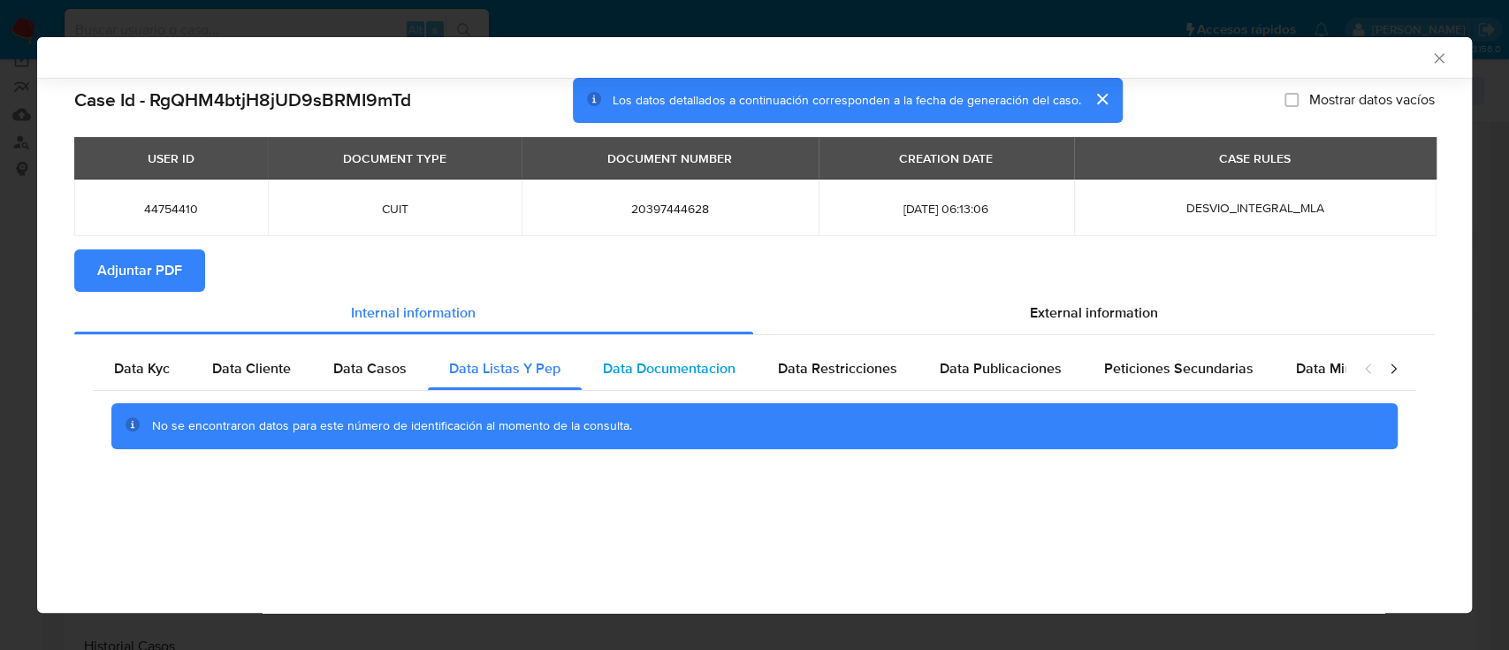
click at [636, 371] on span "Data Documentacion" at bounding box center [669, 368] width 133 height 20
click at [825, 378] on span "Data Restricciones" at bounding box center [837, 368] width 119 height 20
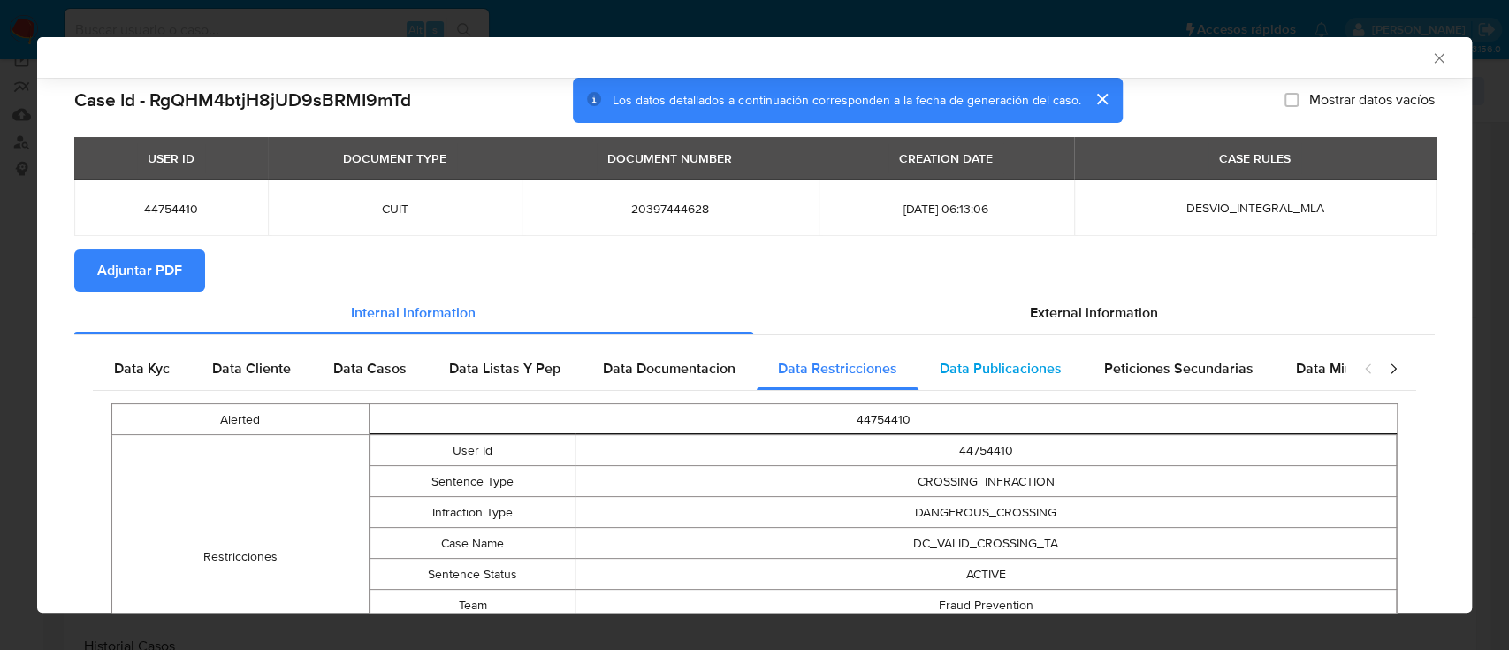
click at [1013, 376] on span "Data Publicaciones" at bounding box center [1001, 368] width 122 height 20
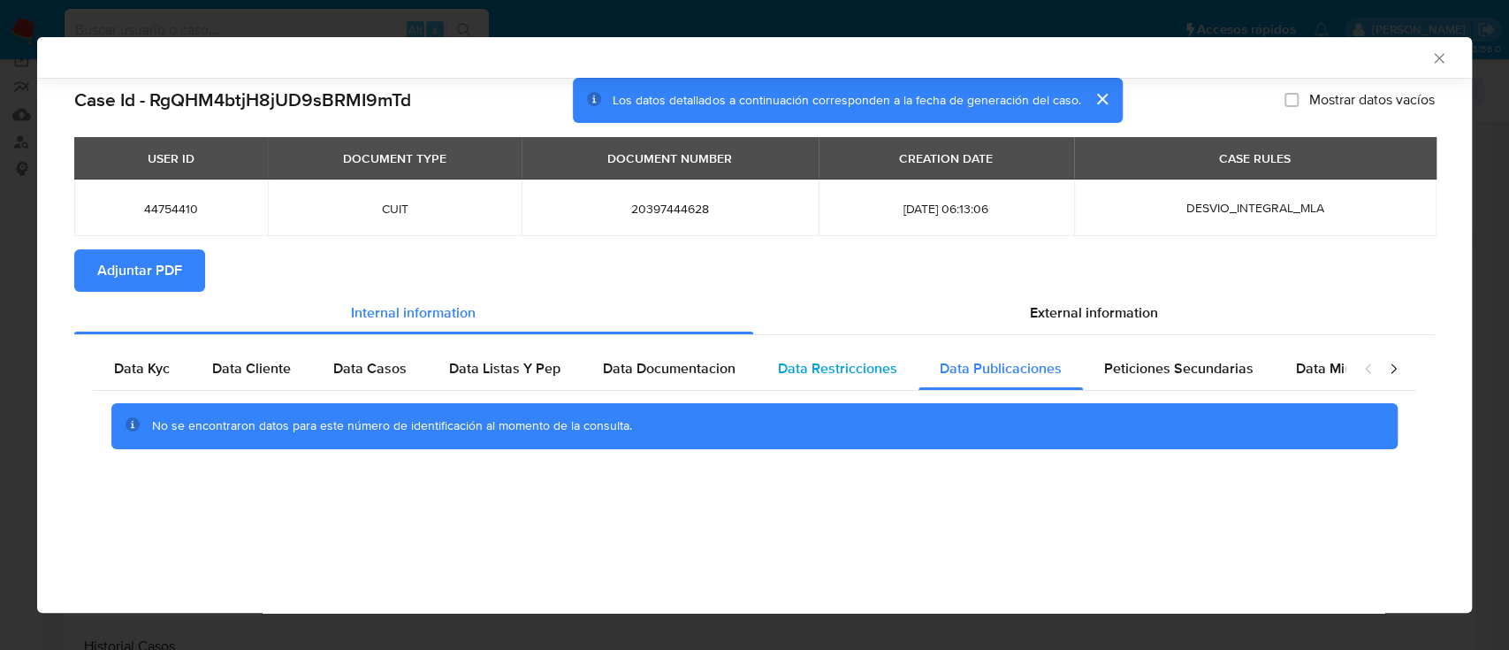
click at [856, 380] on div "Data Restricciones" at bounding box center [838, 368] width 162 height 42
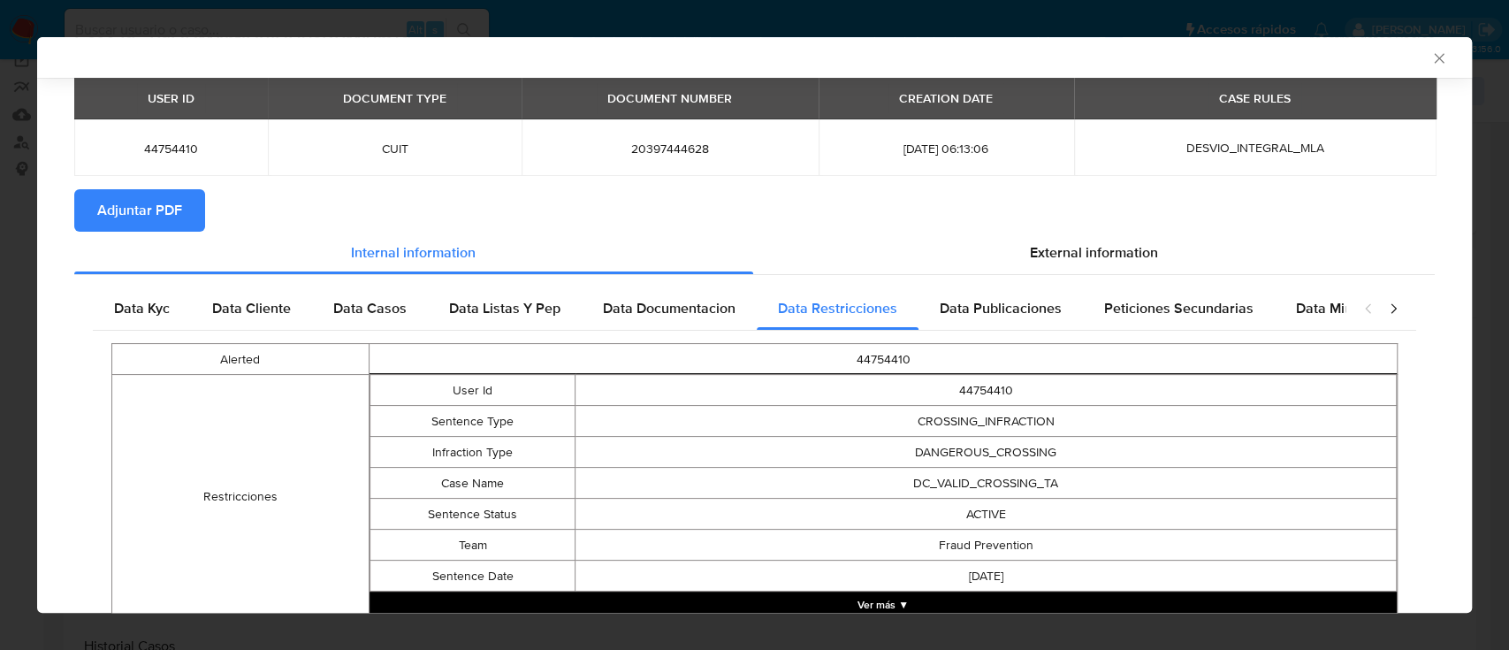
scroll to position [113, 0]
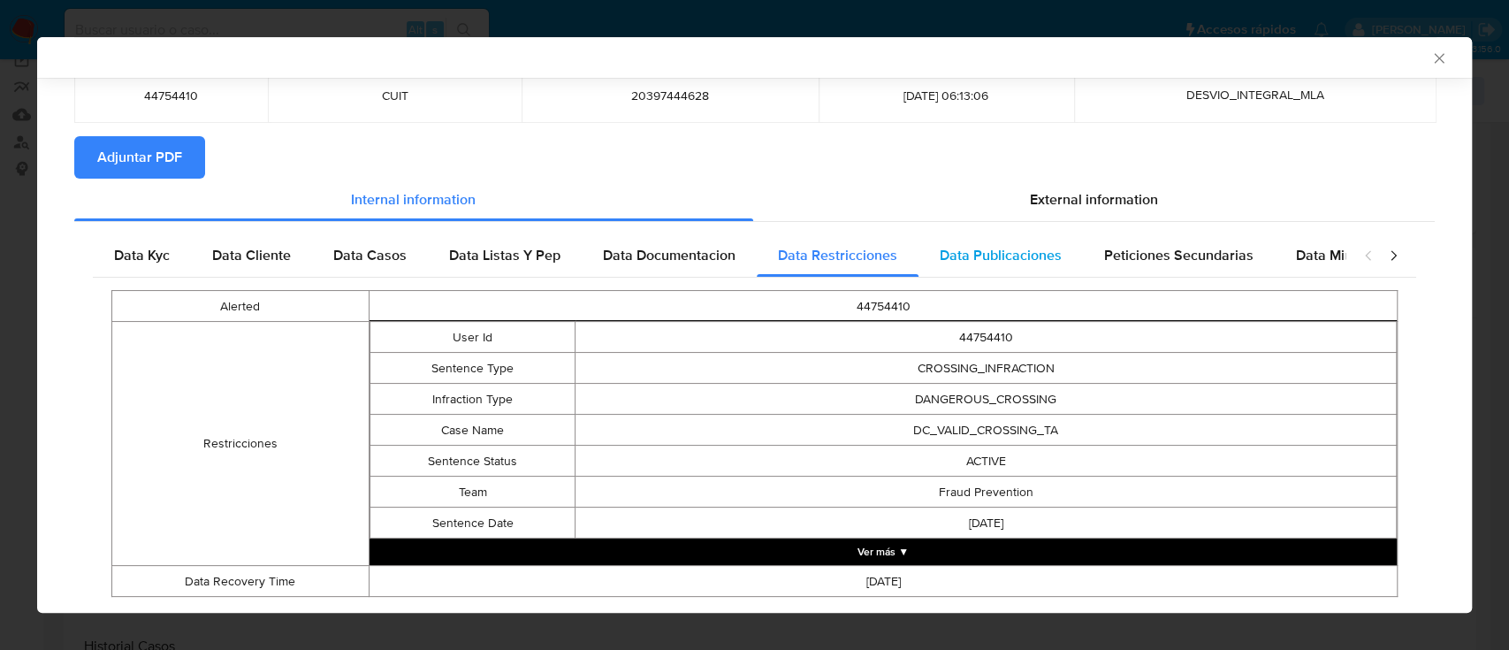
click at [987, 272] on div "Data Publicaciones" at bounding box center [1000, 255] width 164 height 42
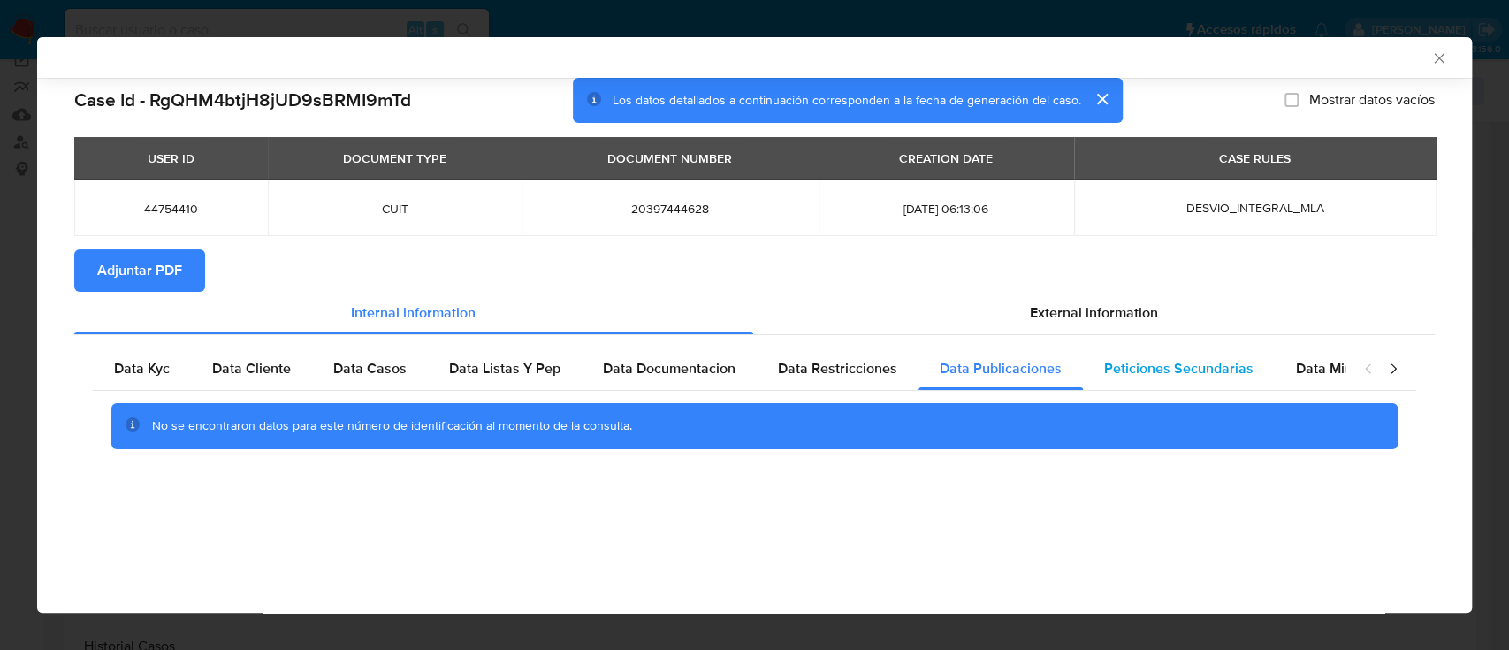
click at [1119, 370] on span "Peticiones Secundarias" at bounding box center [1178, 368] width 149 height 20
click at [1275, 369] on div "Data Minoridad" at bounding box center [1345, 368] width 140 height 42
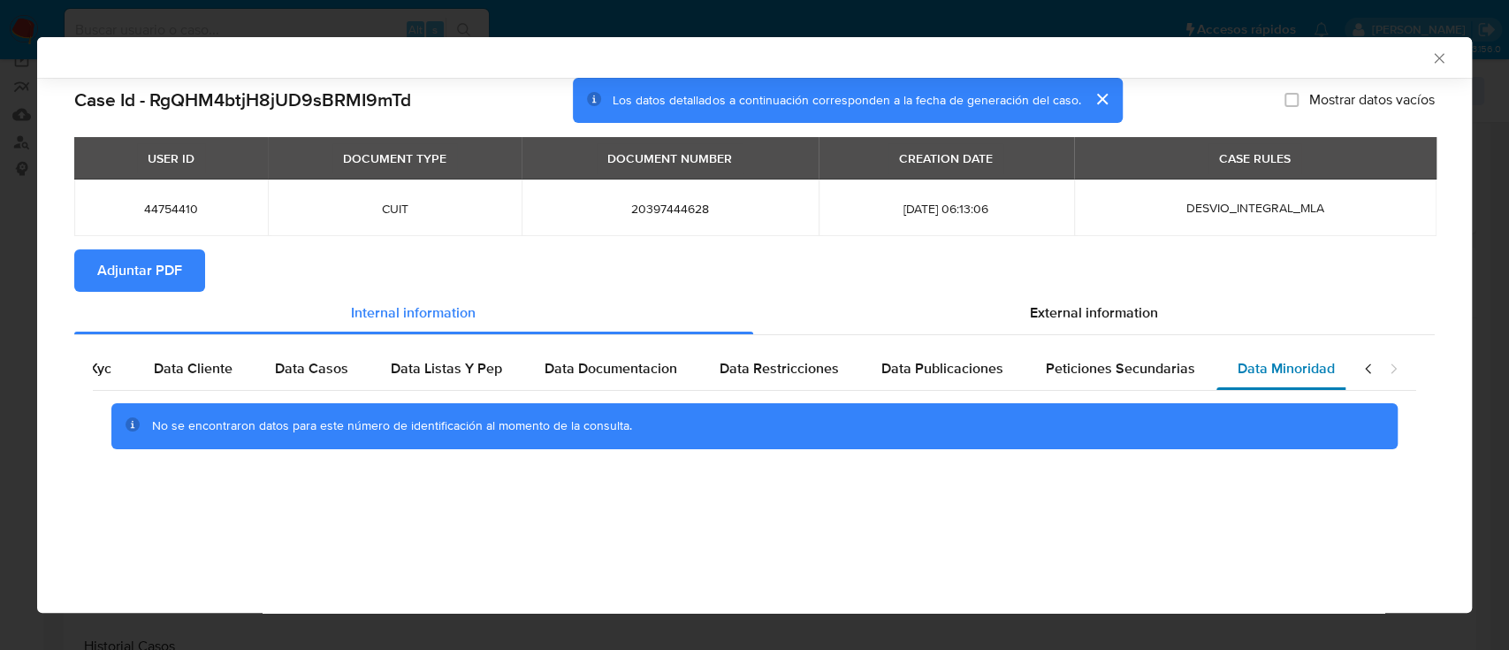
scroll to position [0, 59]
click at [1161, 322] on div "External information" at bounding box center [1094, 313] width 682 height 42
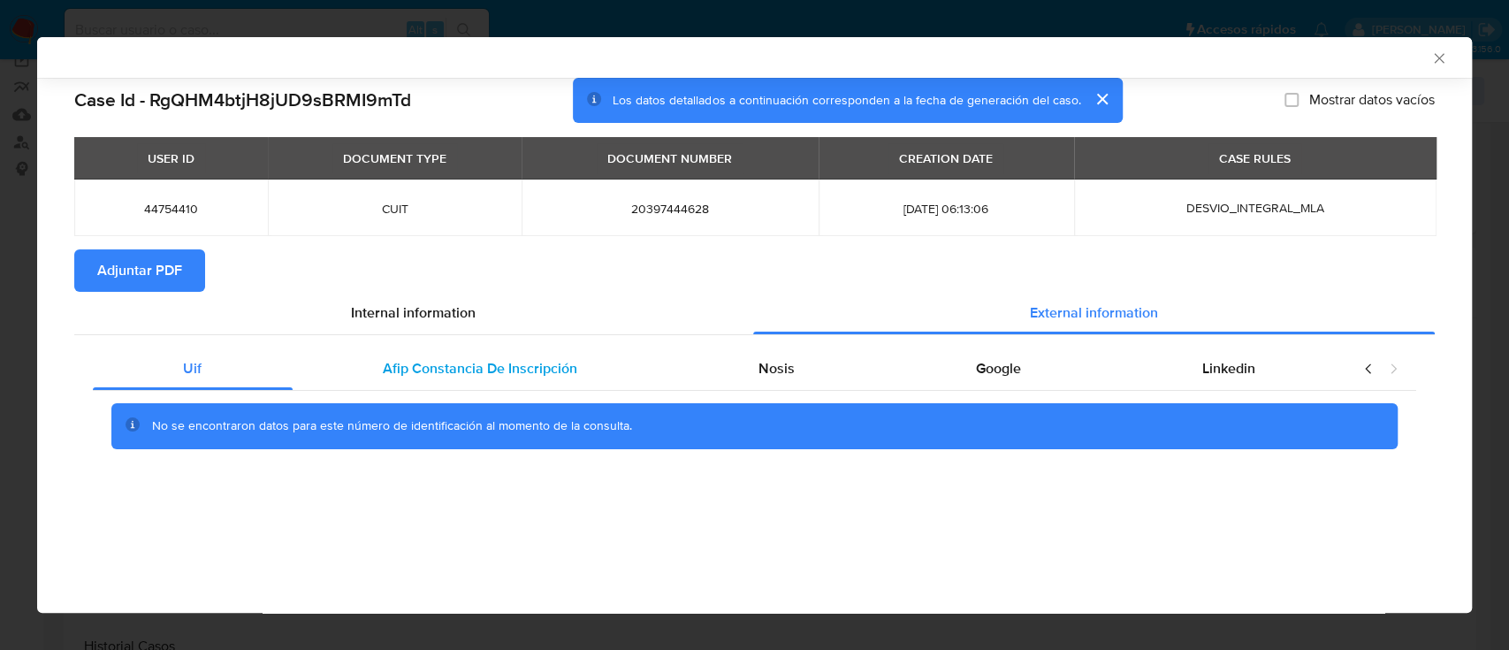
scroll to position [0, 0]
drag, startPoint x: 481, startPoint y: 378, endPoint x: 659, endPoint y: 378, distance: 178.6
click at [480, 378] on span "Afip Constancia De Inscripción" at bounding box center [480, 368] width 194 height 20
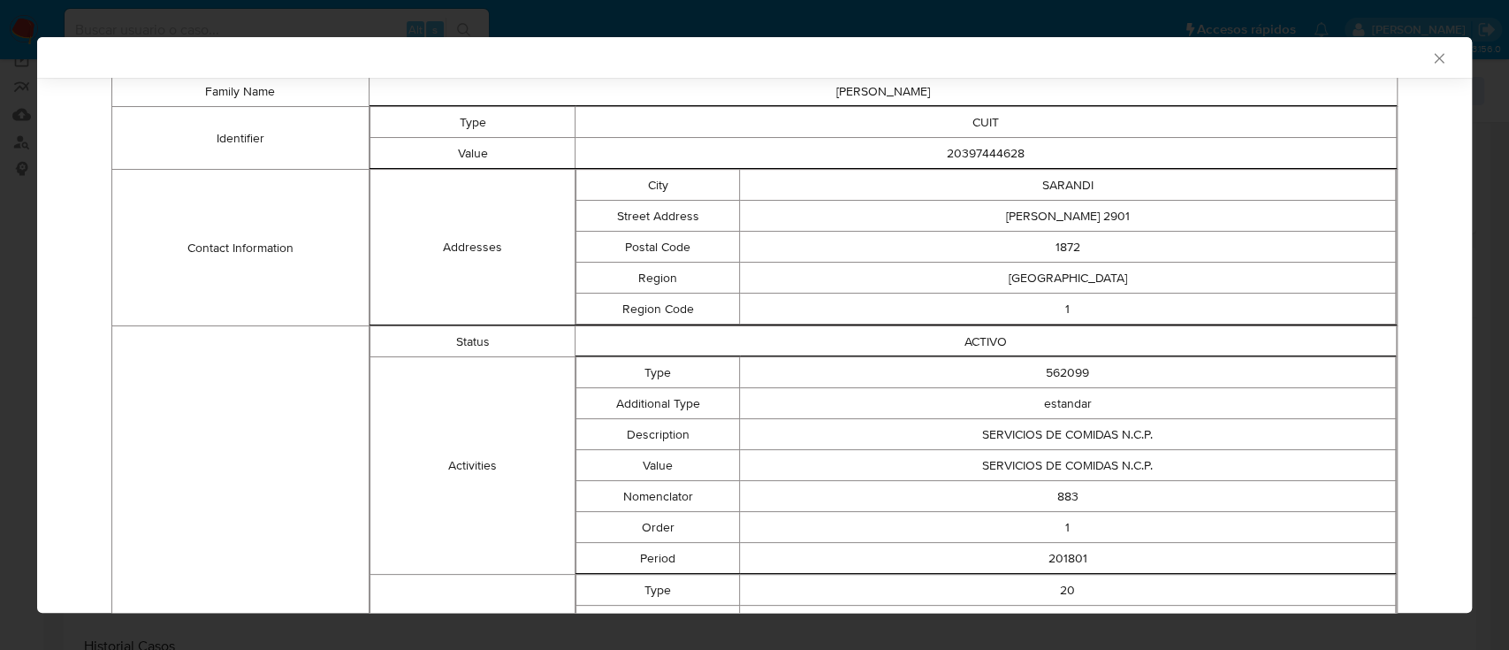
scroll to position [73, 0]
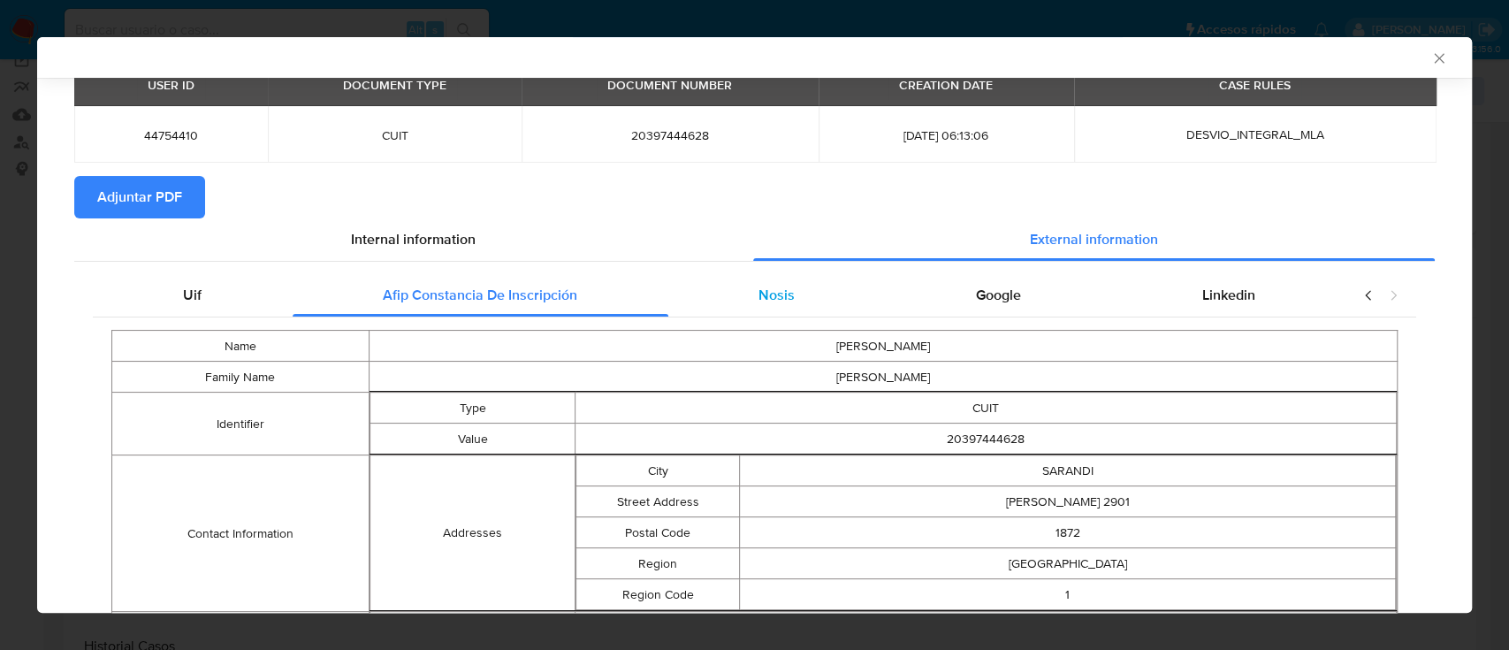
click at [758, 301] on span "Nosis" at bounding box center [776, 295] width 36 height 20
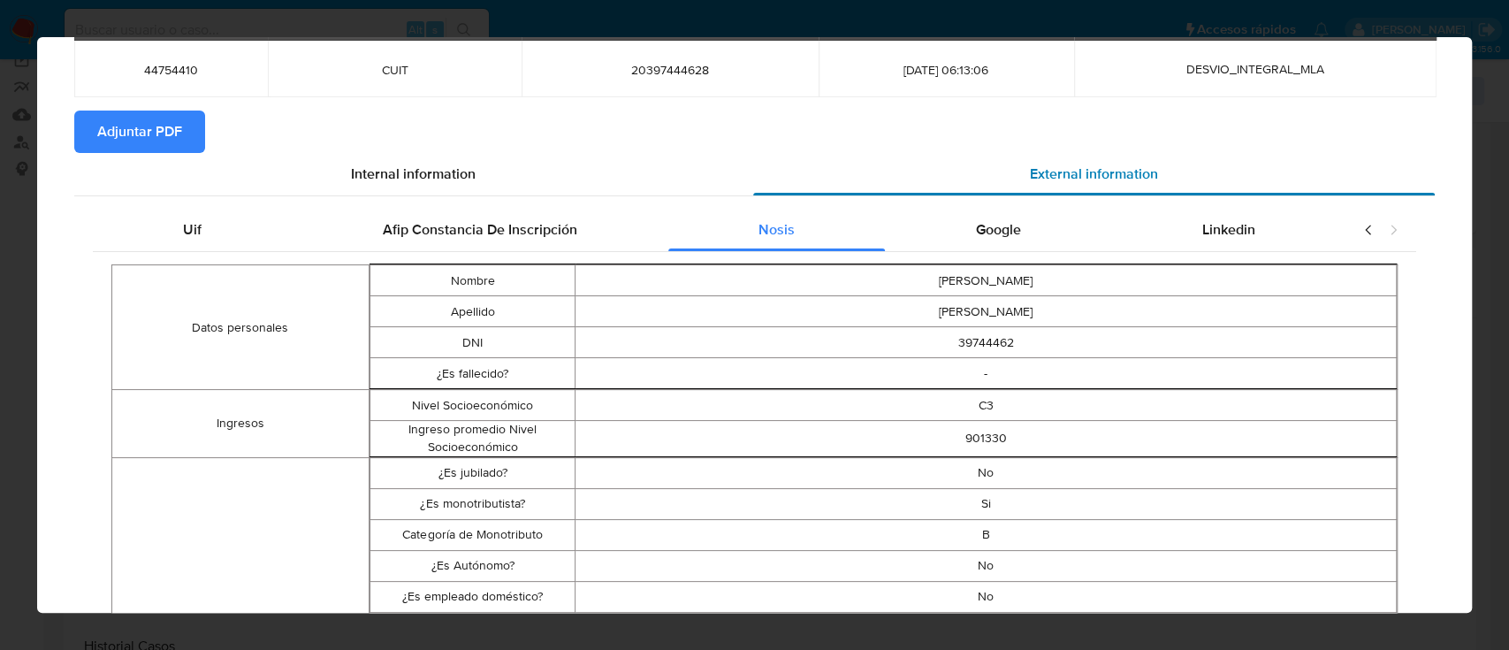
scroll to position [0, 0]
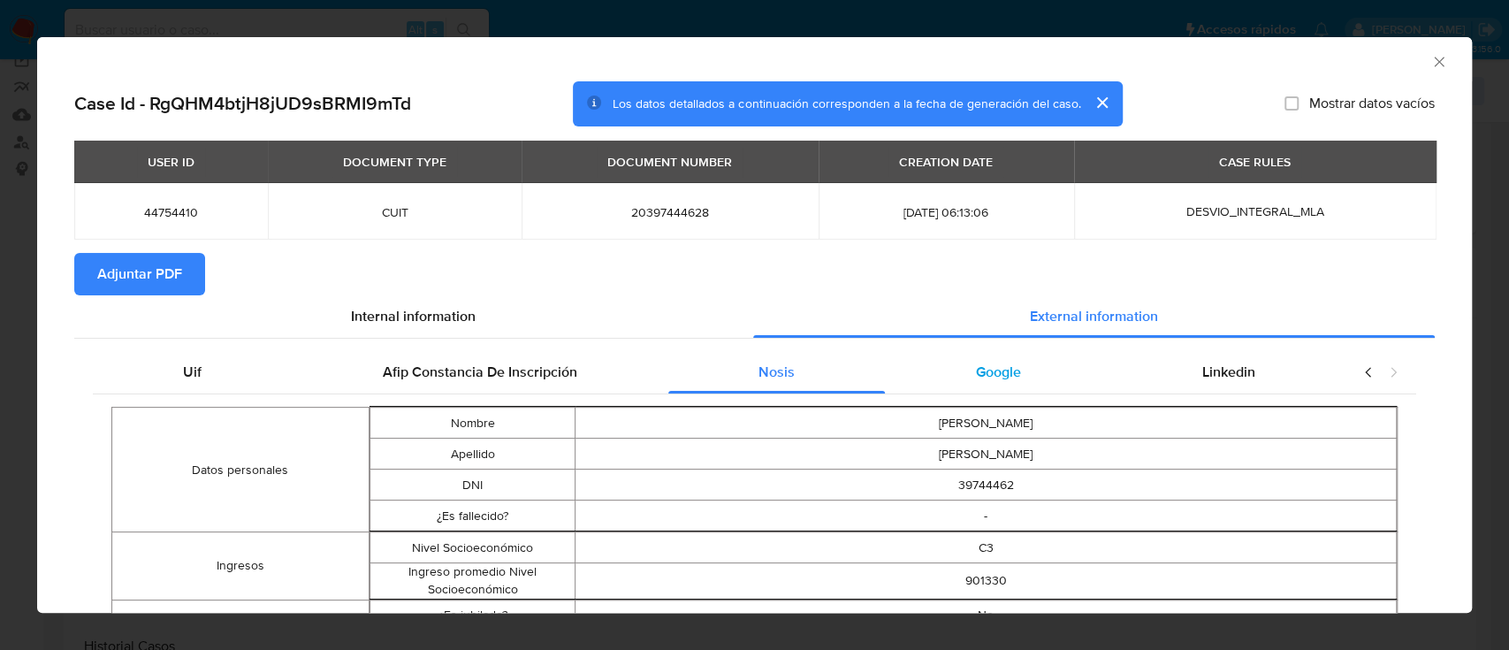
click at [1006, 371] on span "Google" at bounding box center [998, 372] width 45 height 20
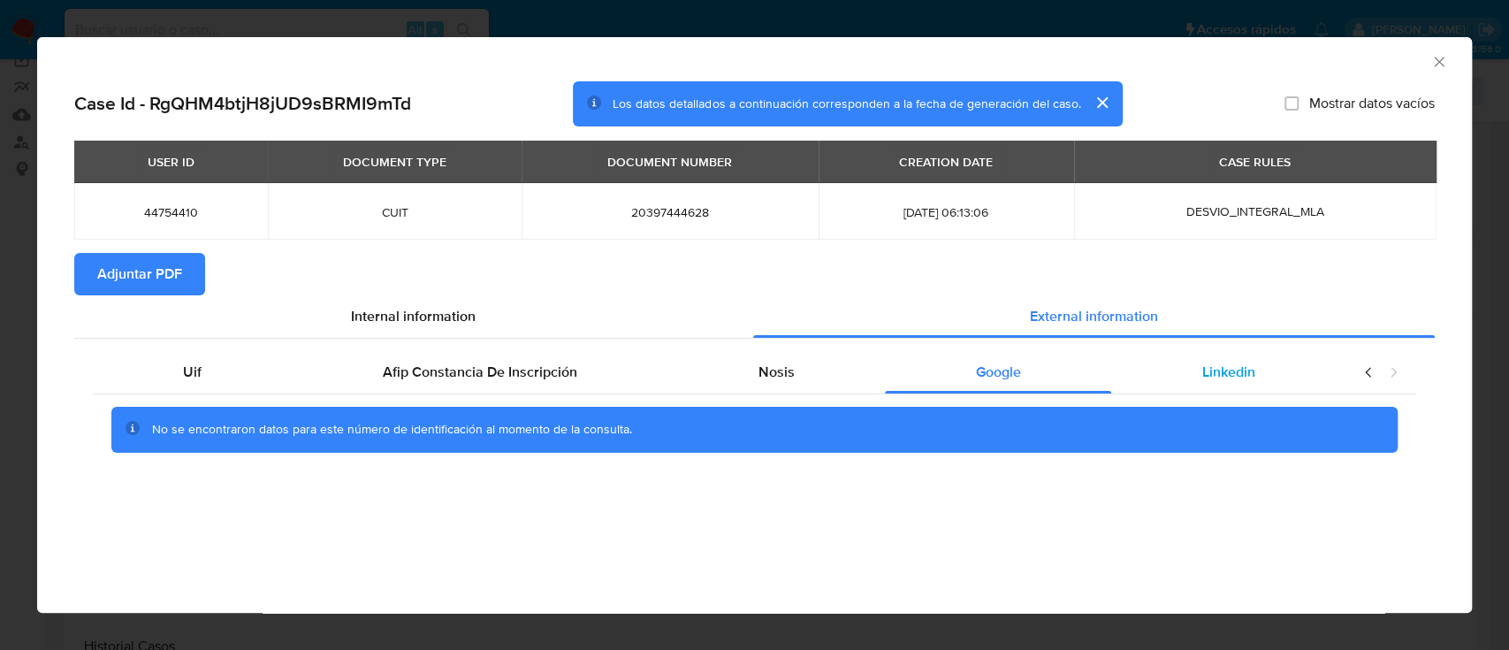
click at [1300, 368] on div "Linkedin" at bounding box center [1228, 372] width 234 height 42
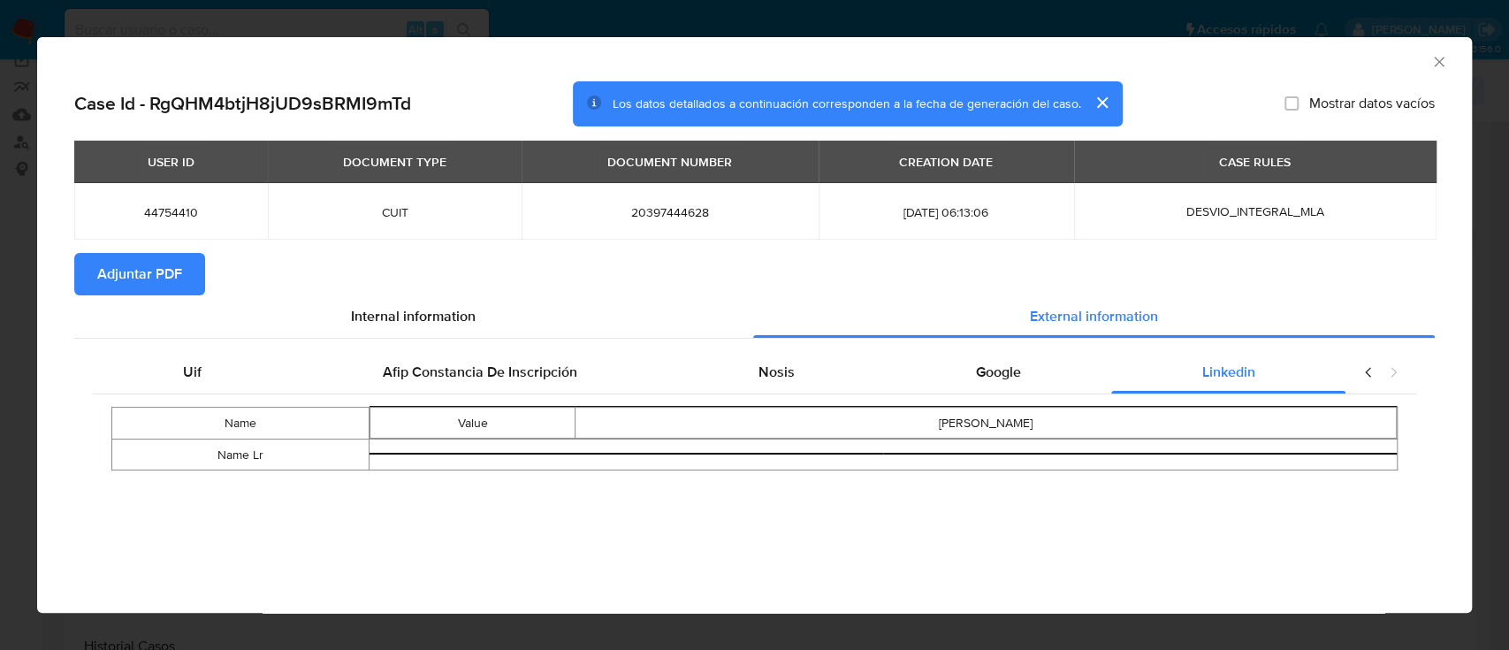
click at [157, 278] on span "Adjuntar PDF" at bounding box center [139, 274] width 85 height 39
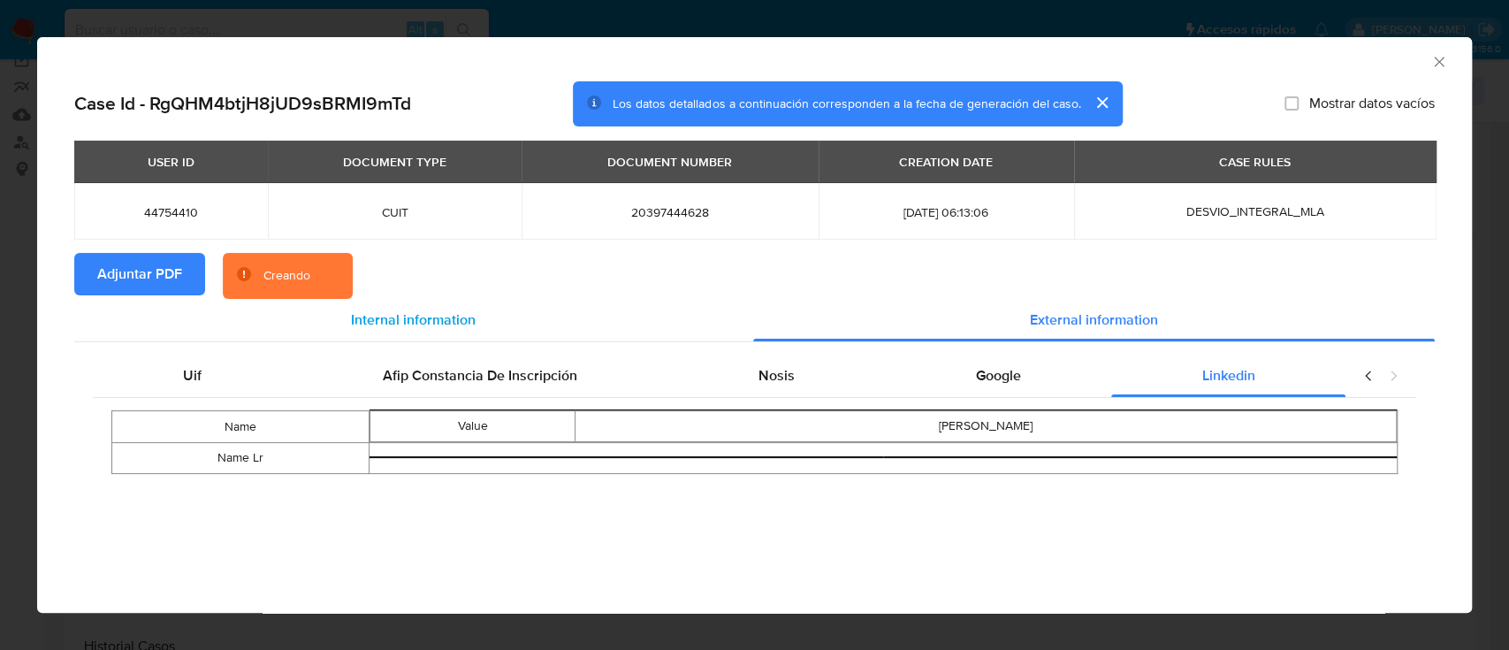
drag, startPoint x: 451, startPoint y: 324, endPoint x: 460, endPoint y: 329, distance: 9.9
click at [449, 324] on span "Internal information" at bounding box center [413, 319] width 125 height 20
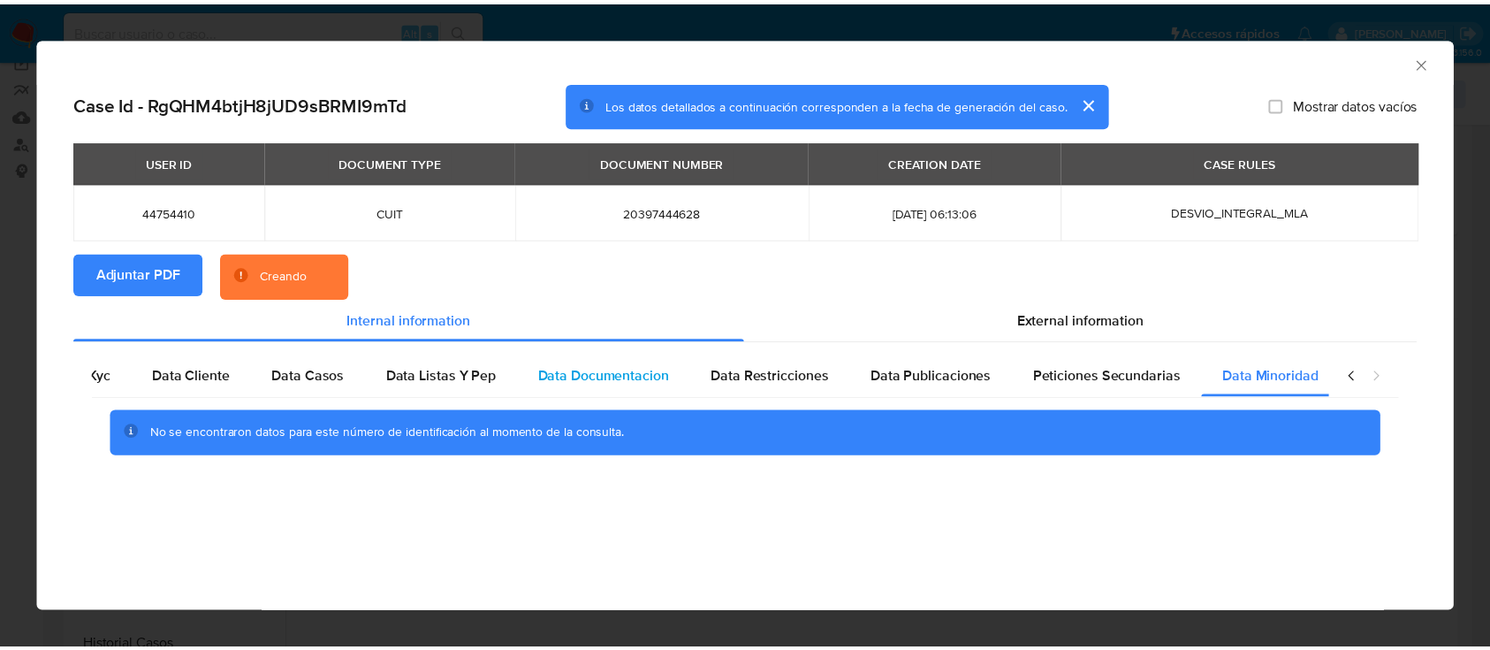
scroll to position [0, 59]
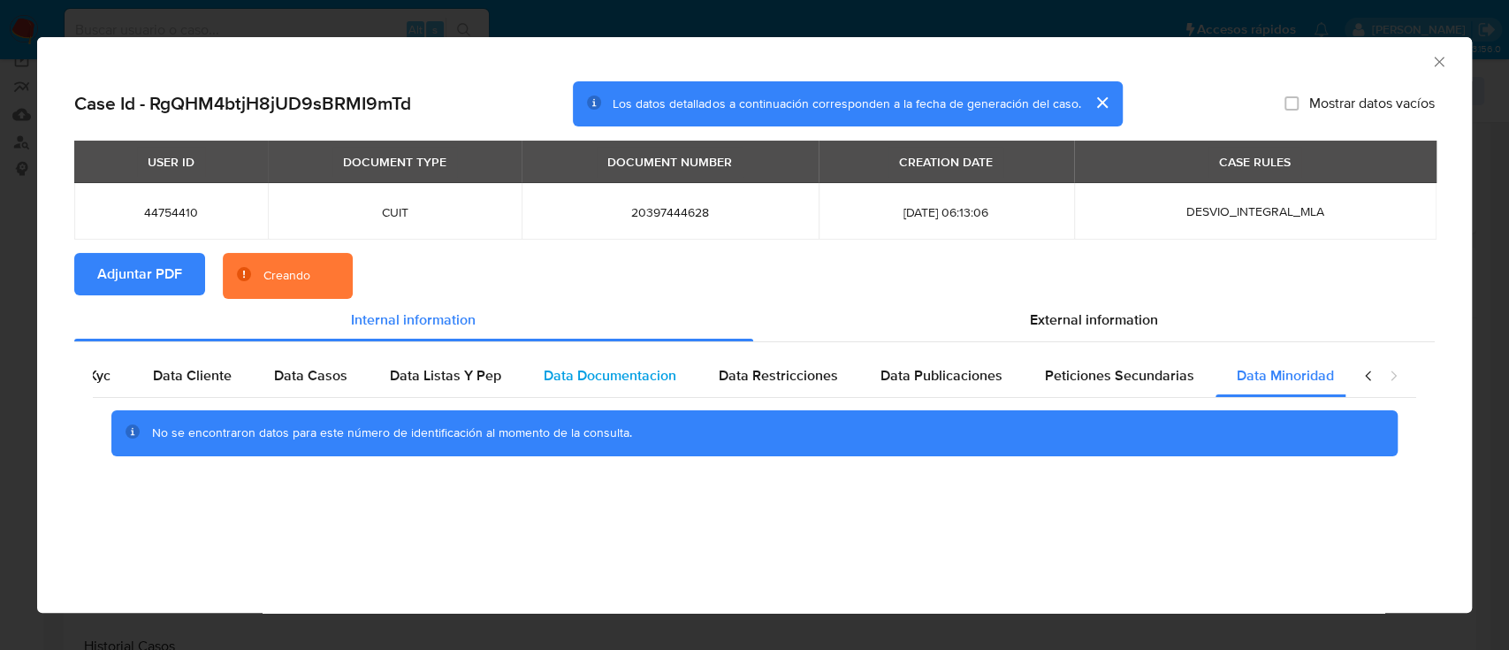
click at [568, 378] on span "Data Documentacion" at bounding box center [610, 375] width 133 height 20
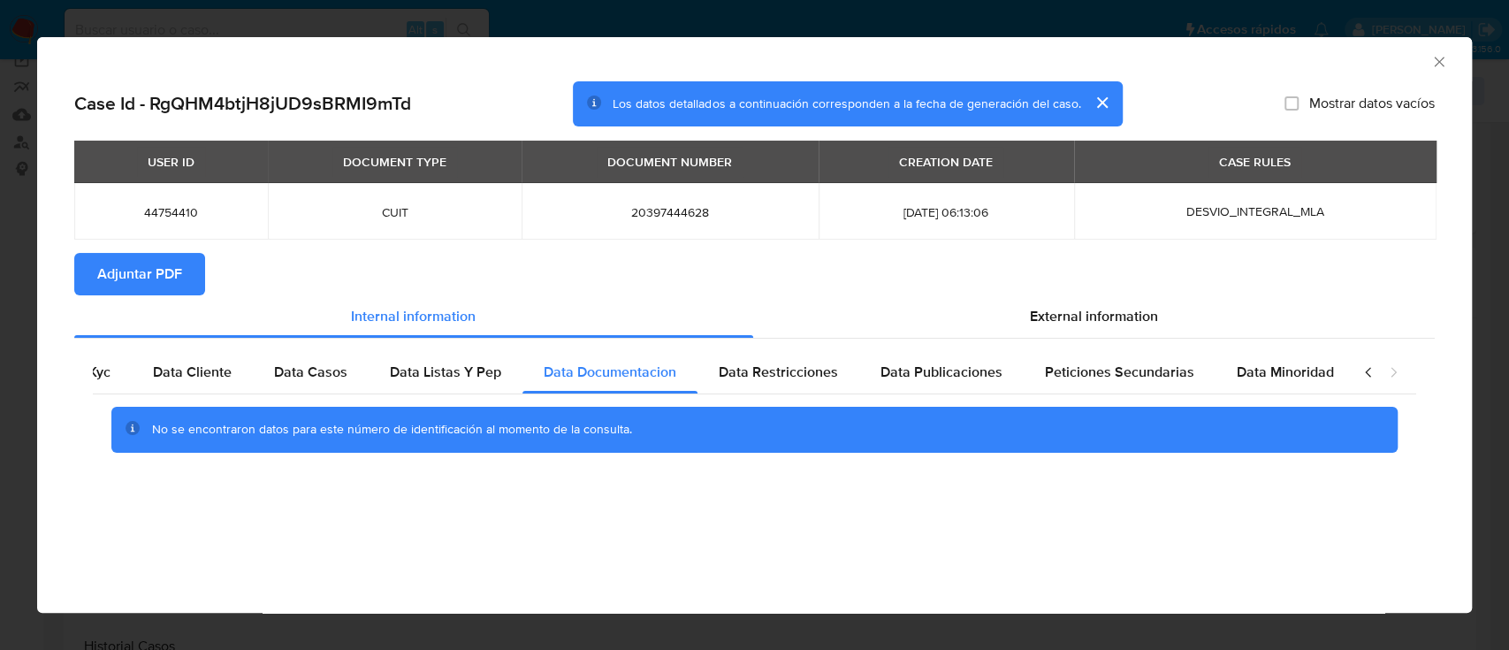
click at [1433, 54] on icon "Cerrar ventana" at bounding box center [1439, 62] width 18 height 18
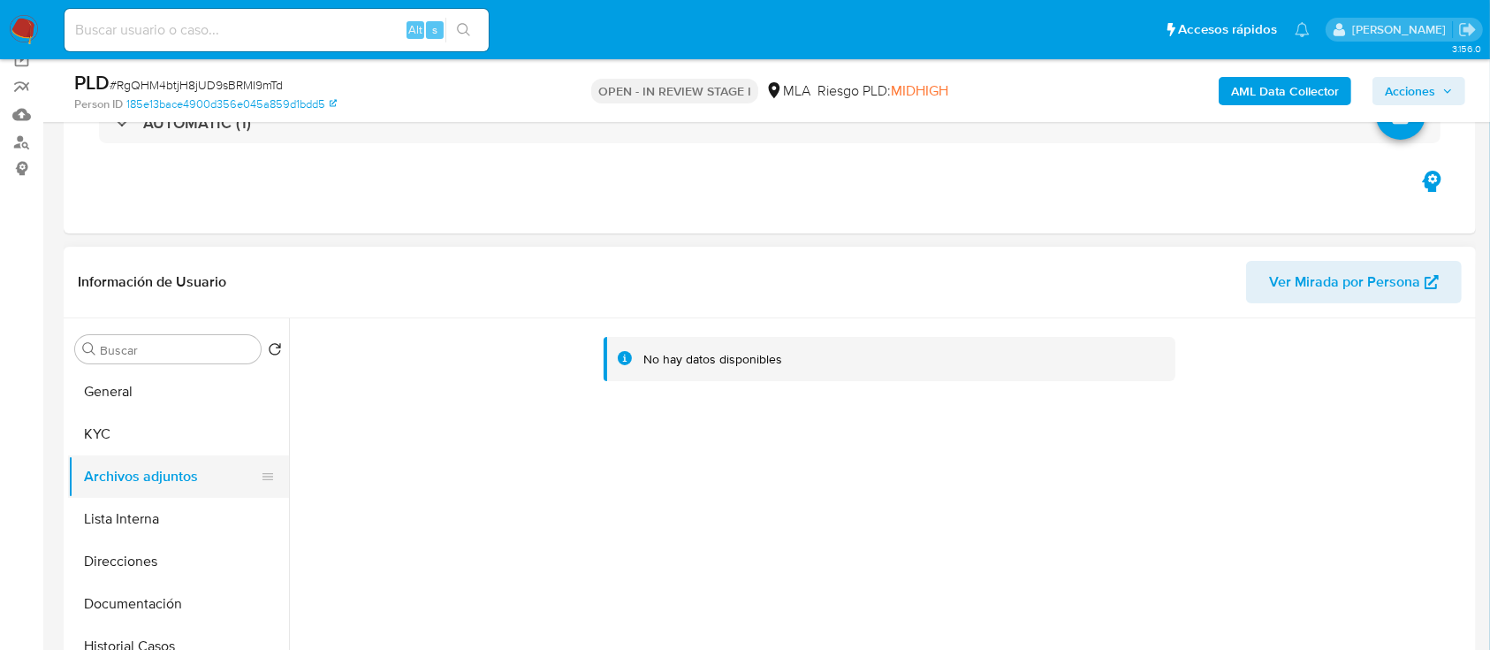
click at [113, 431] on button "KYC" at bounding box center [178, 434] width 221 height 42
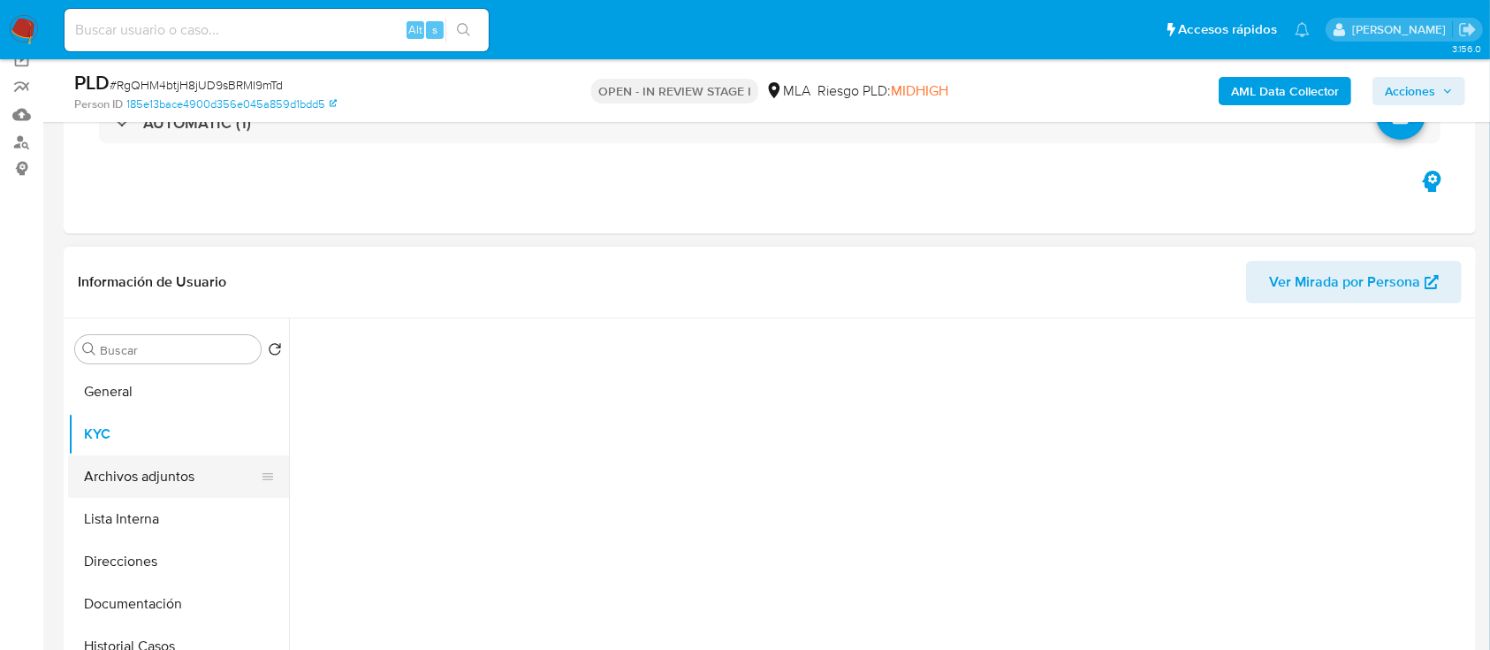
click at [98, 476] on button "Archivos adjuntos" at bounding box center [171, 476] width 207 height 42
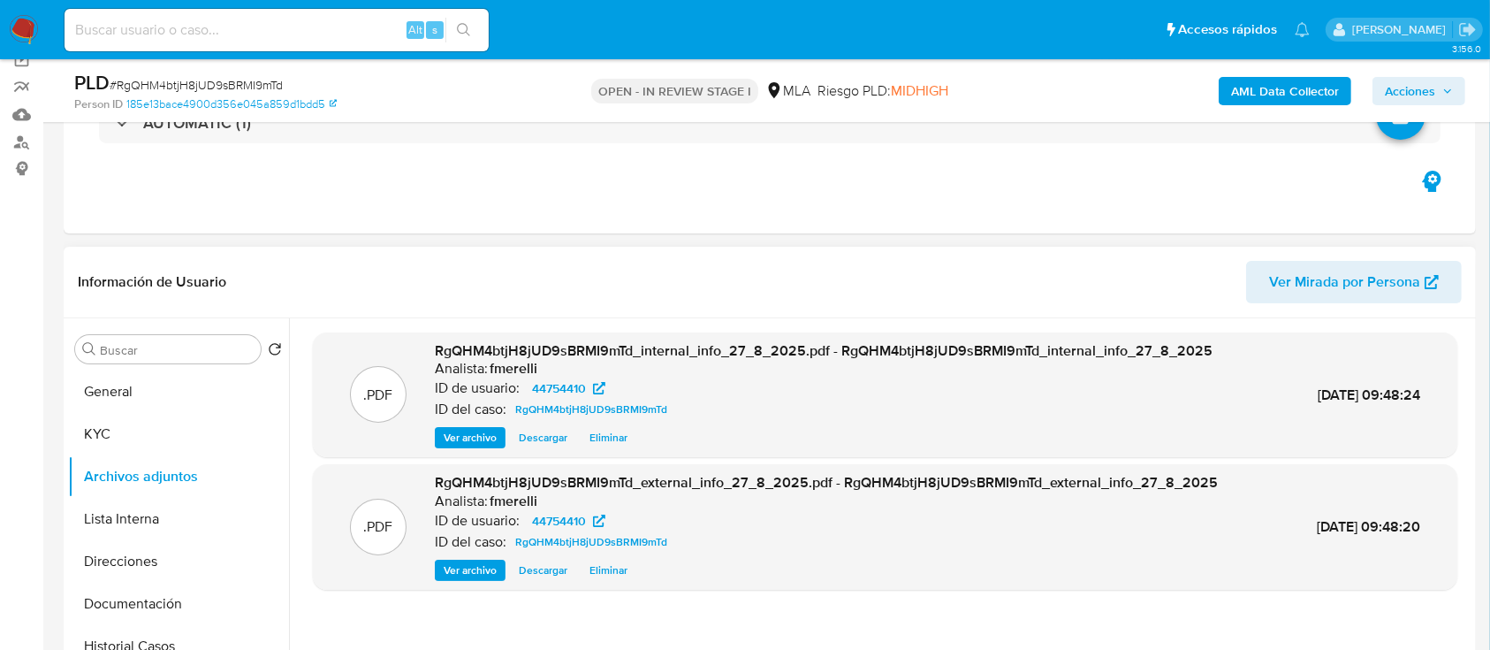
drag, startPoint x: 468, startPoint y: 434, endPoint x: 512, endPoint y: 469, distance: 56.6
click at [468, 433] on span "Ver archivo" at bounding box center [470, 438] width 53 height 18
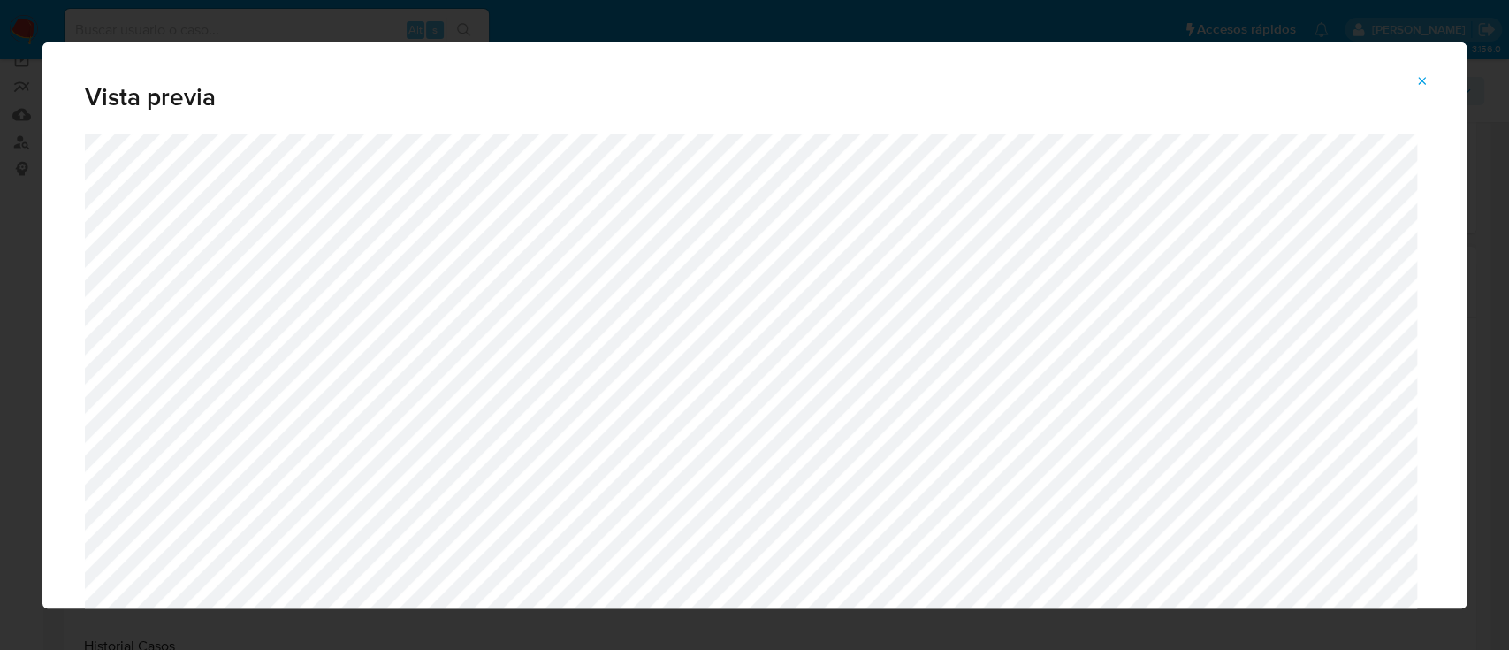
click at [1419, 76] on icon "Attachment preview" at bounding box center [1422, 81] width 14 height 14
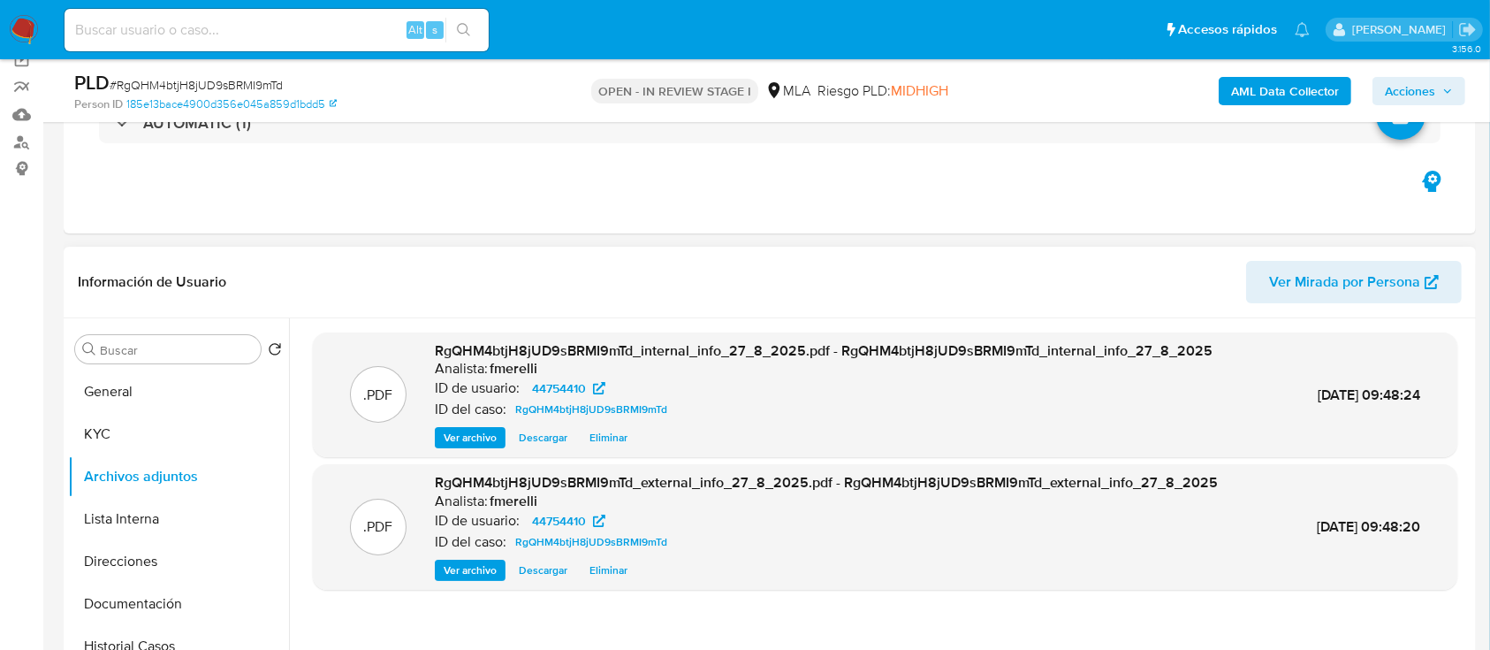
click at [465, 562] on span "Ver archivo" at bounding box center [470, 570] width 53 height 18
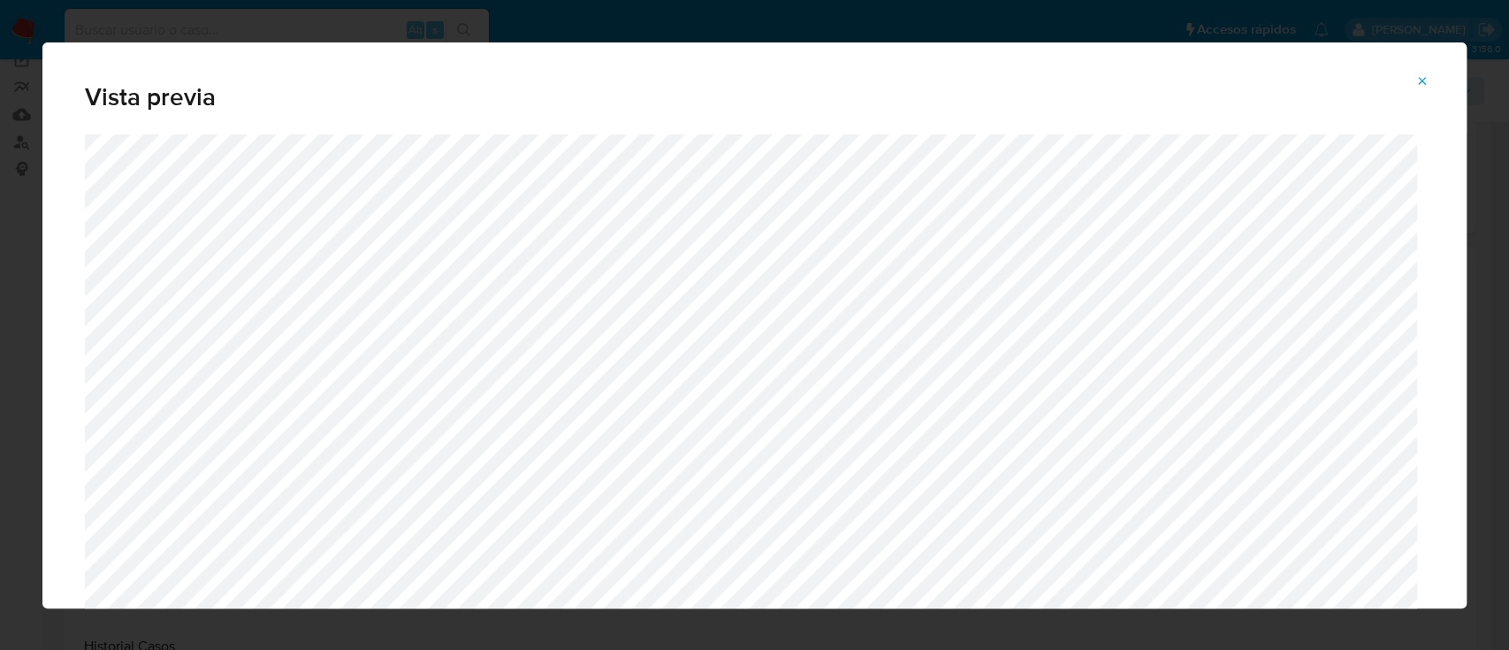
drag, startPoint x: 1428, startPoint y: 88, endPoint x: 1428, endPoint y: 100, distance: 12.4
click at [1427, 86] on icon "Attachment preview" at bounding box center [1422, 81] width 14 height 14
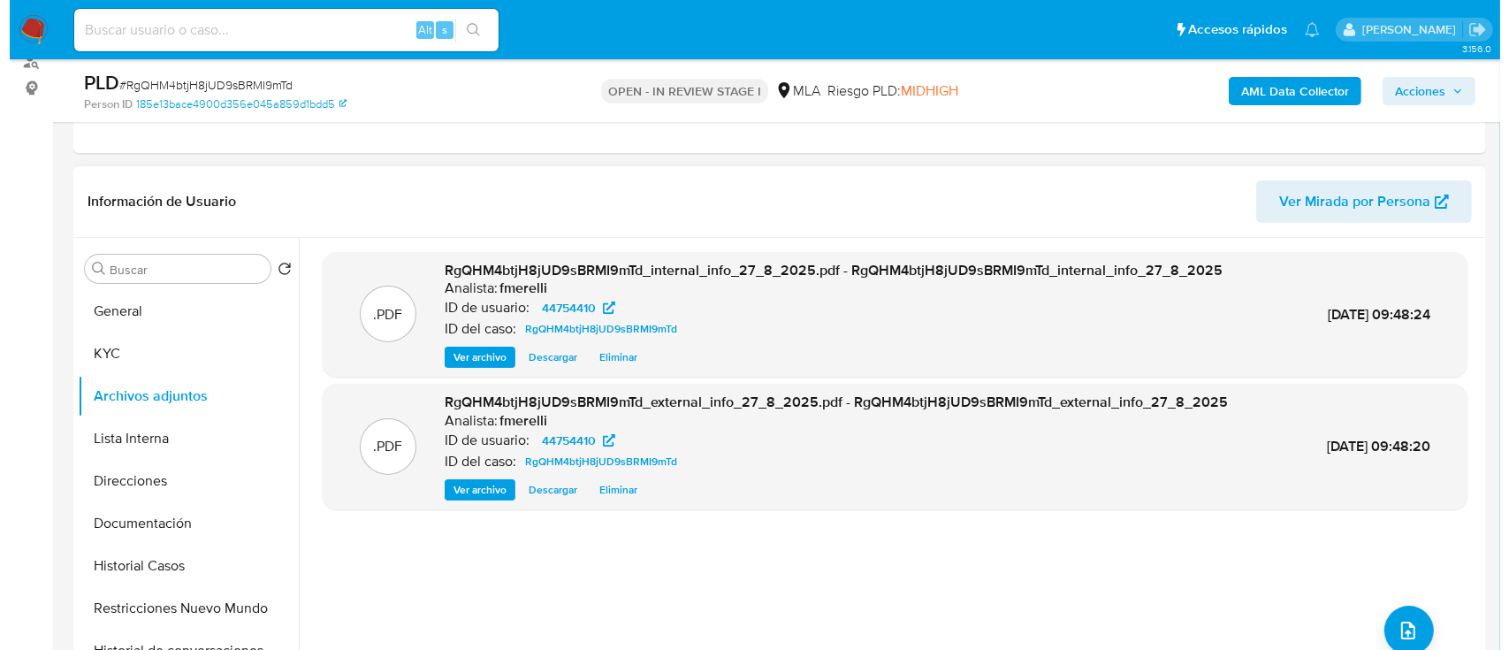
scroll to position [258, 0]
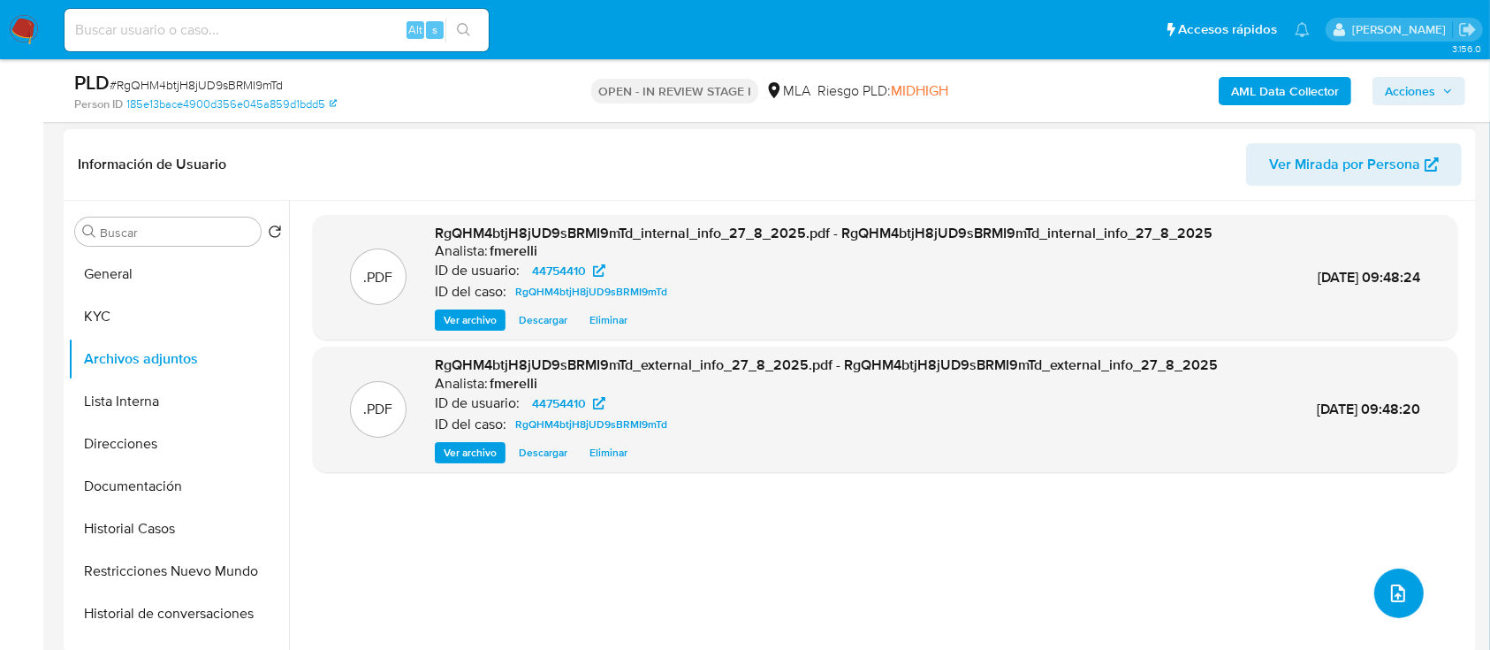
click at [1393, 584] on icon "upload-file" at bounding box center [1398, 593] width 14 height 18
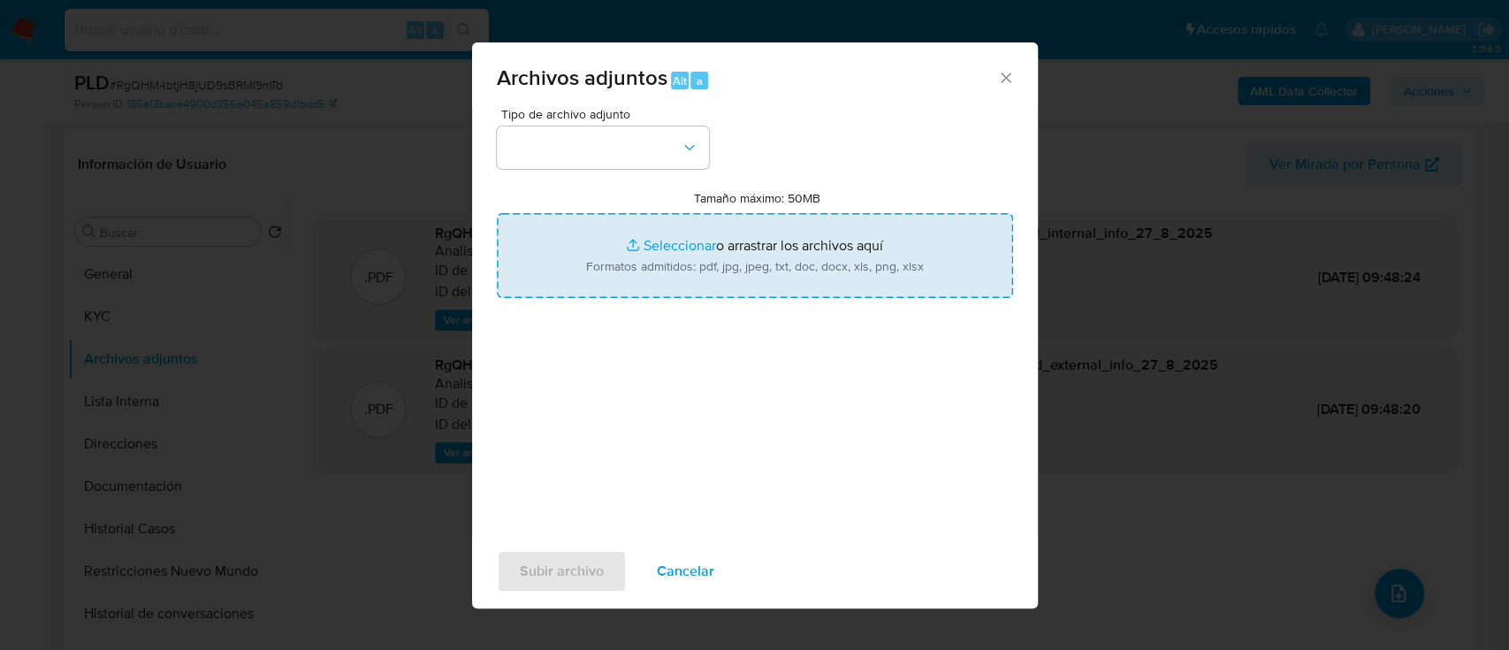
type input "C:\fakepath\NOSIS_Manager_InformeIndividual_20397444628_654927_20250819101257.p…"
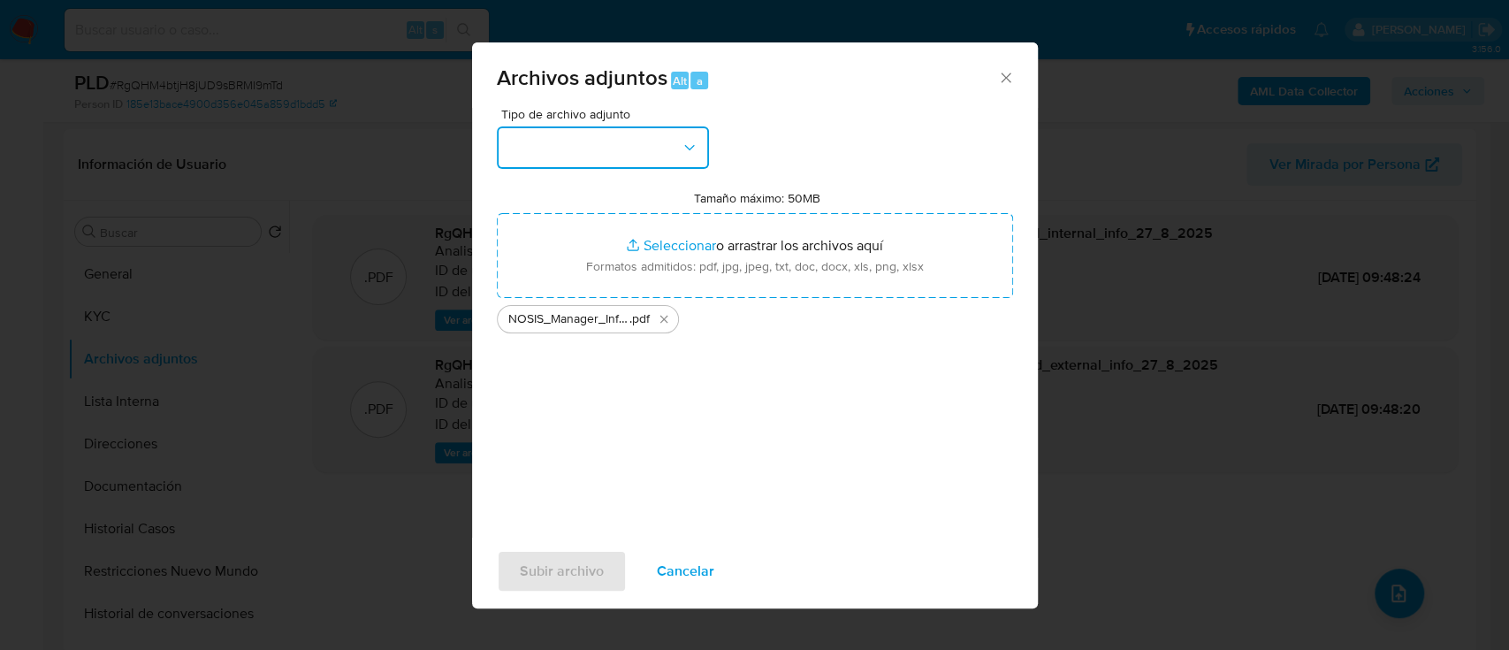
click at [601, 161] on button "button" at bounding box center [603, 147] width 212 height 42
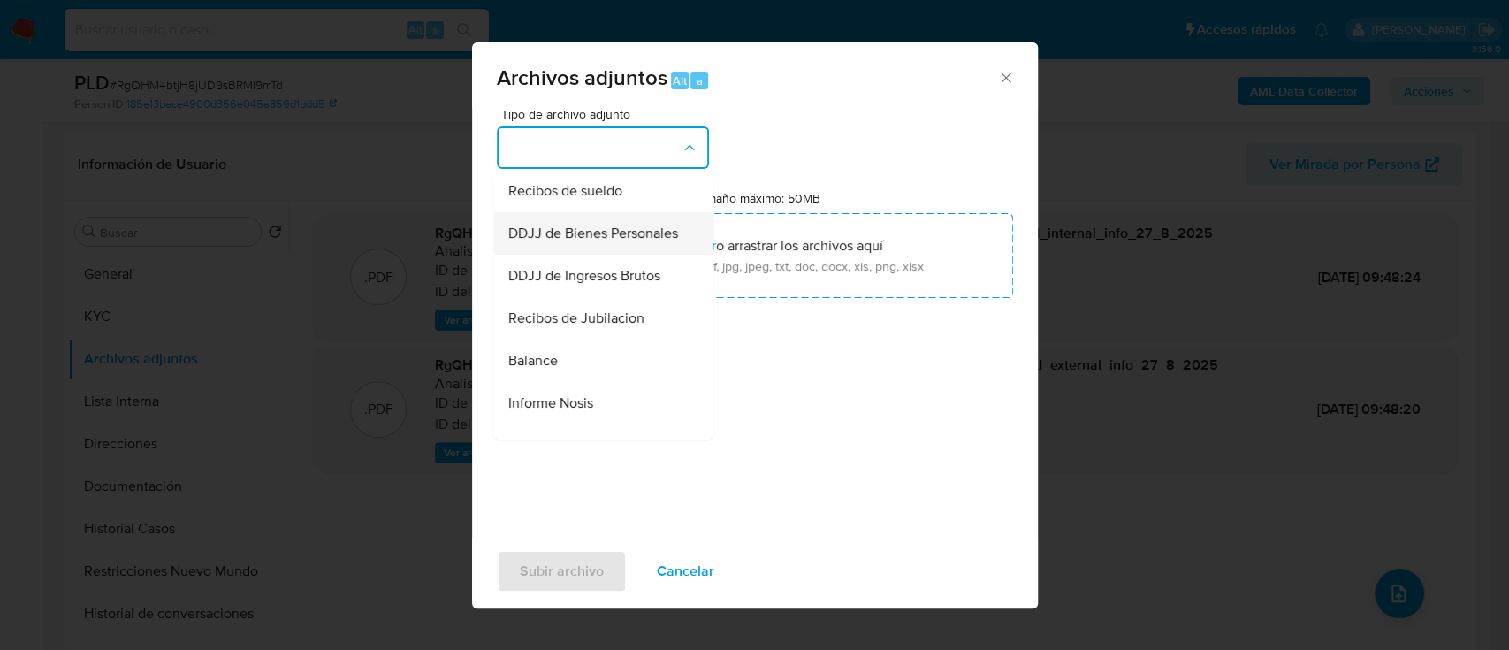
scroll to position [589, 0]
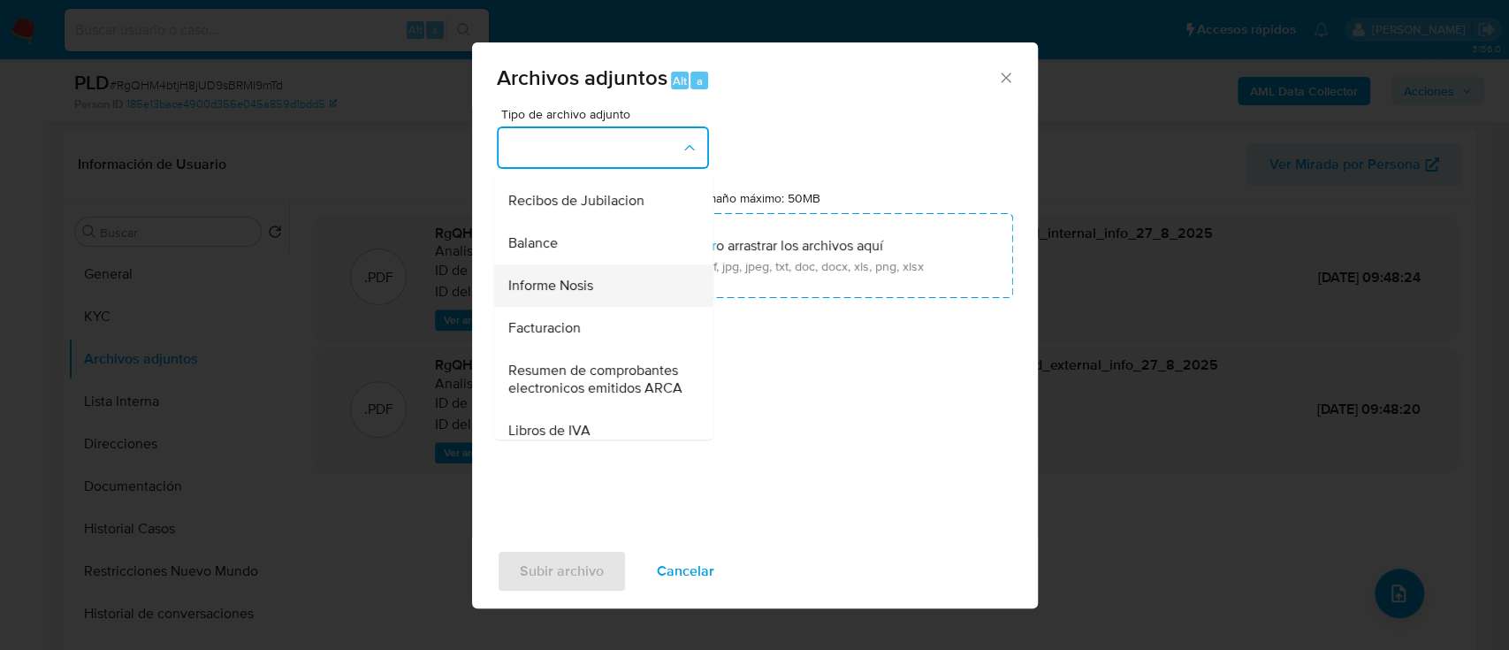
click at [601, 304] on div "Informe Nosis" at bounding box center [597, 285] width 180 height 42
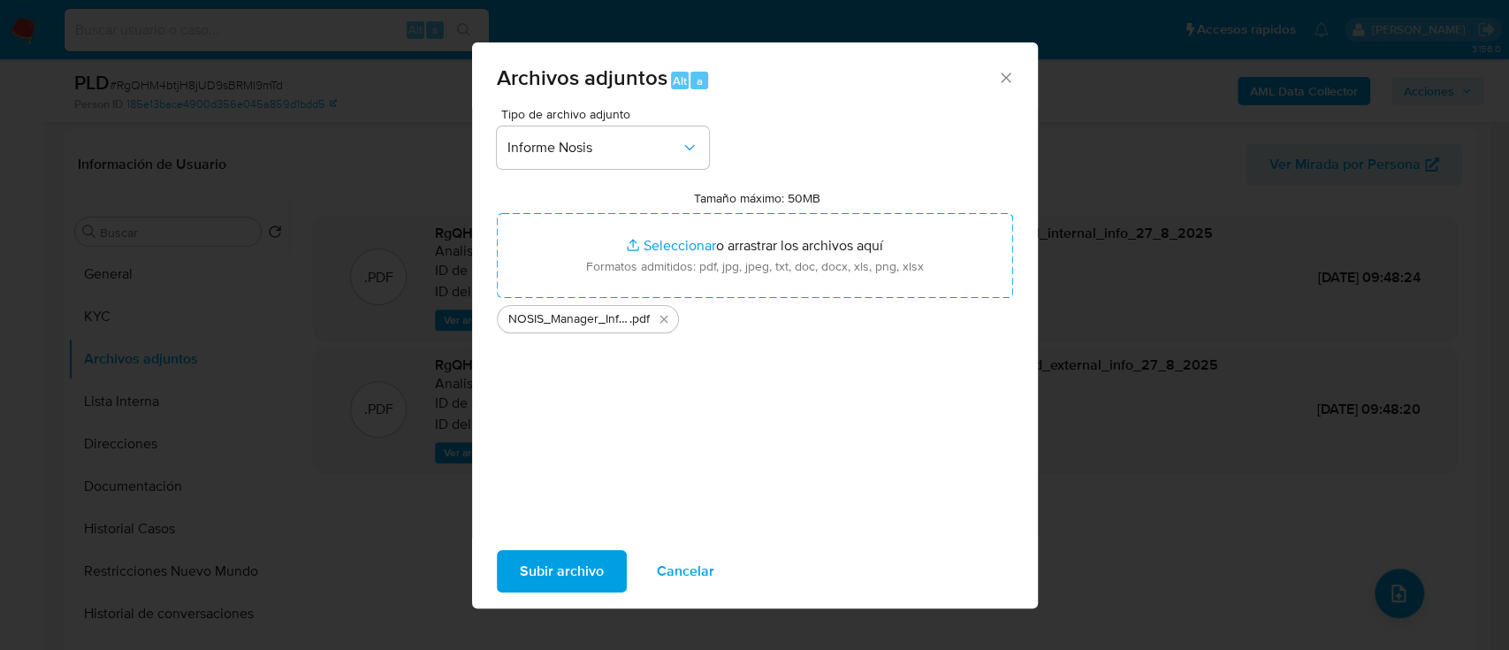
click at [566, 578] on span "Subir archivo" at bounding box center [562, 571] width 84 height 39
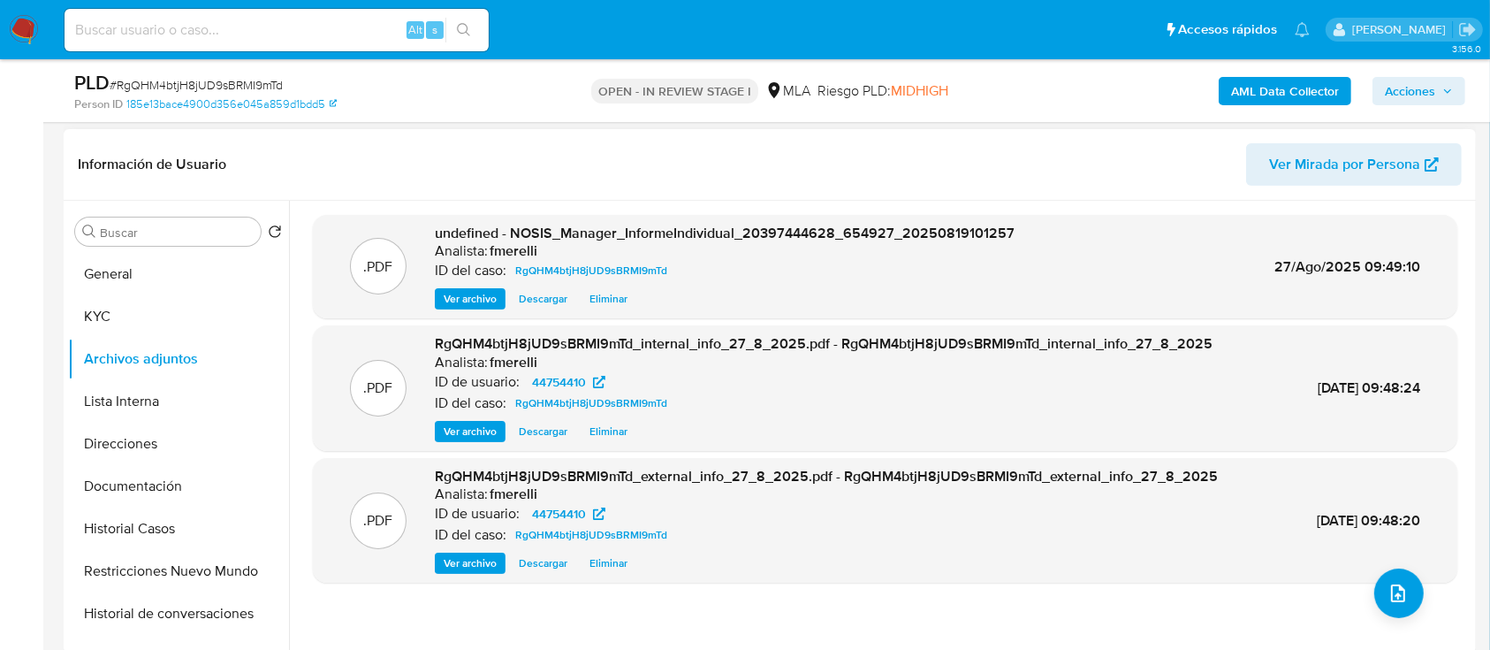
click at [481, 295] on span "Ver archivo" at bounding box center [470, 299] width 53 height 18
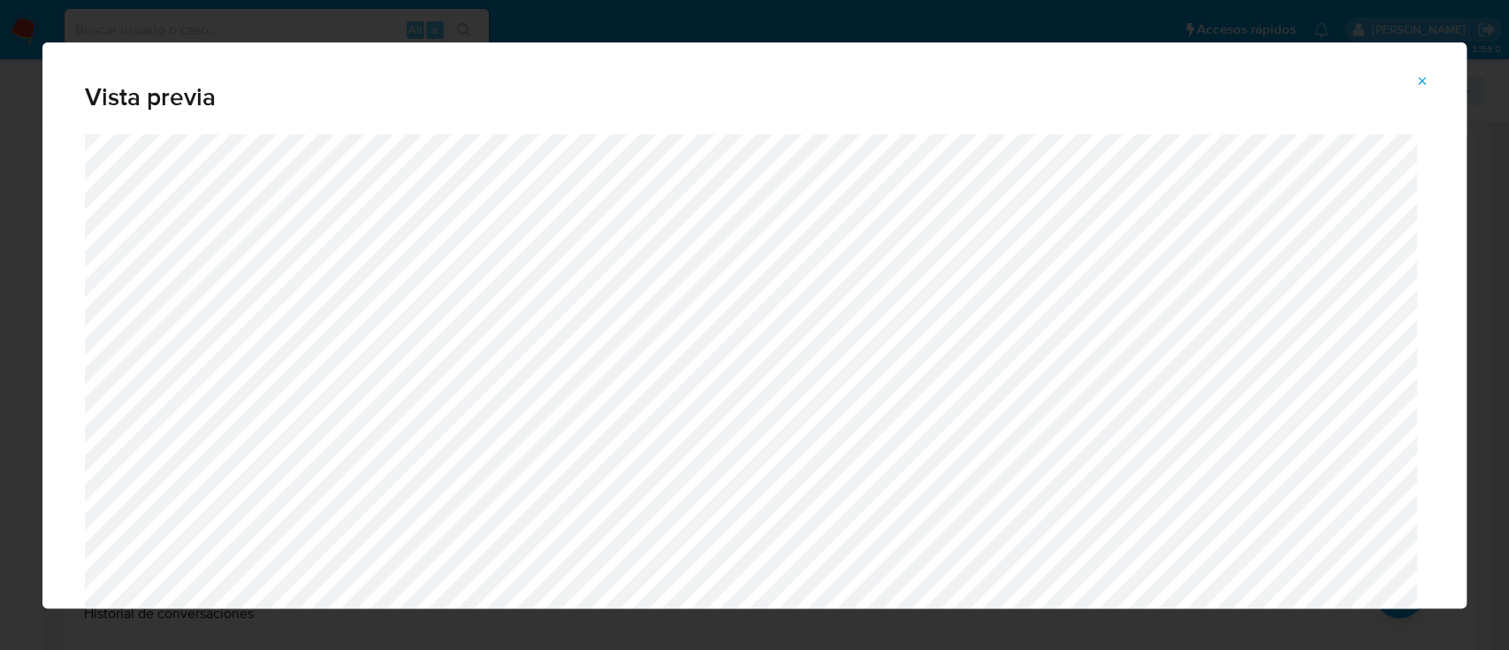
click at [1419, 82] on icon "Attachment preview" at bounding box center [1422, 81] width 14 height 14
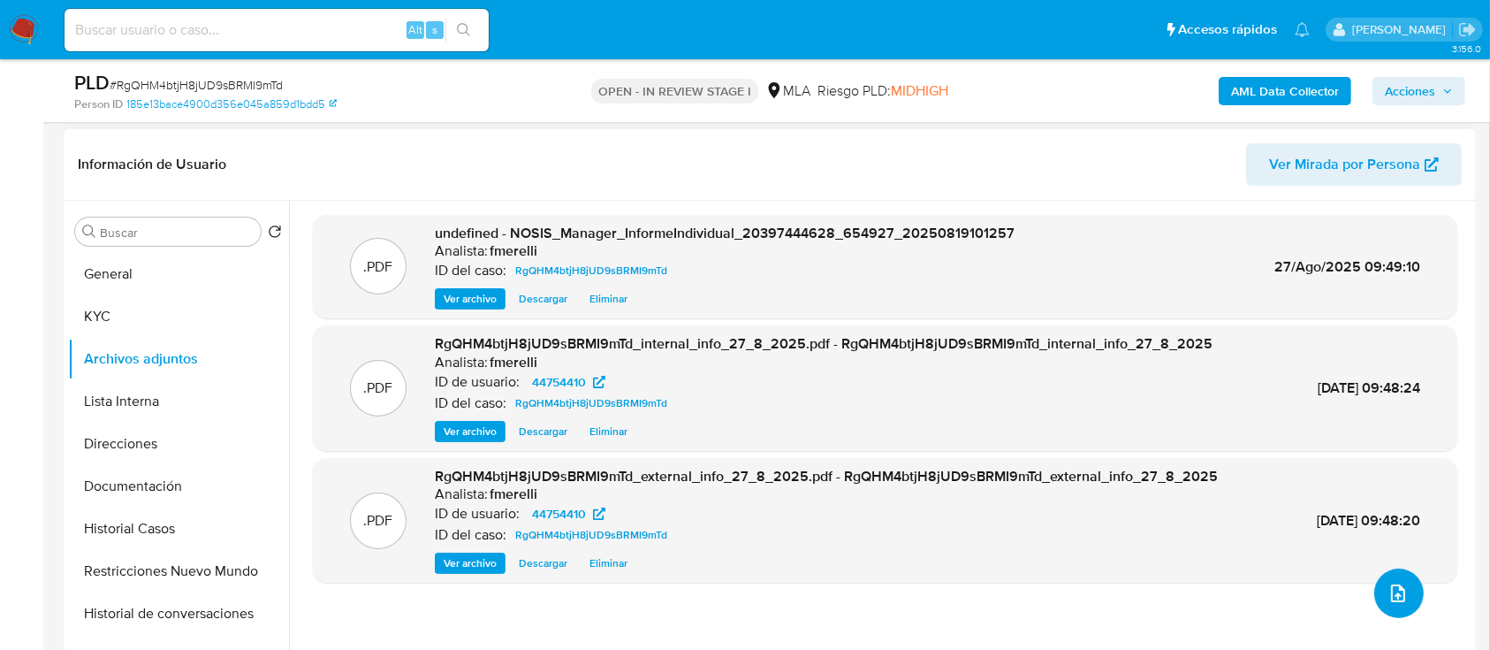
click at [1388, 591] on icon "upload-file" at bounding box center [1398, 593] width 21 height 21
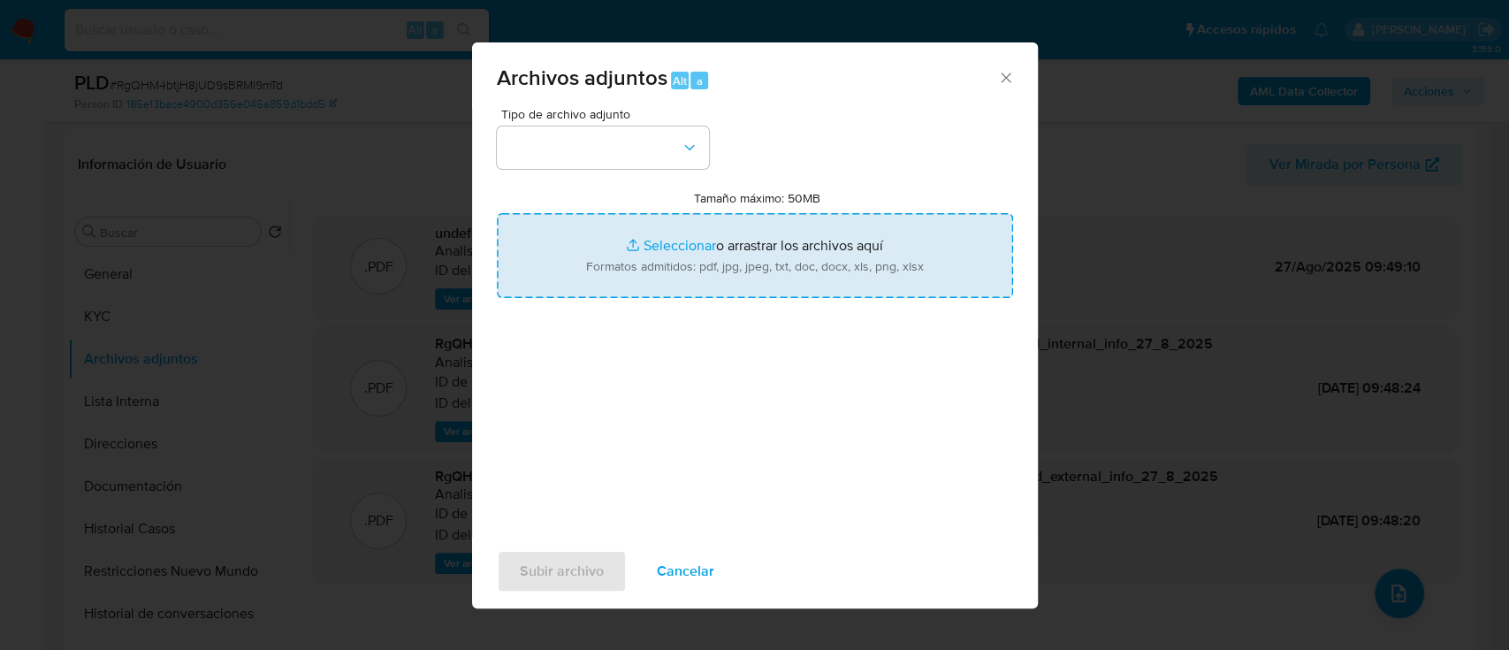
type input "C:\fakepath\Comprobantes electrónicos 2024.pdf"
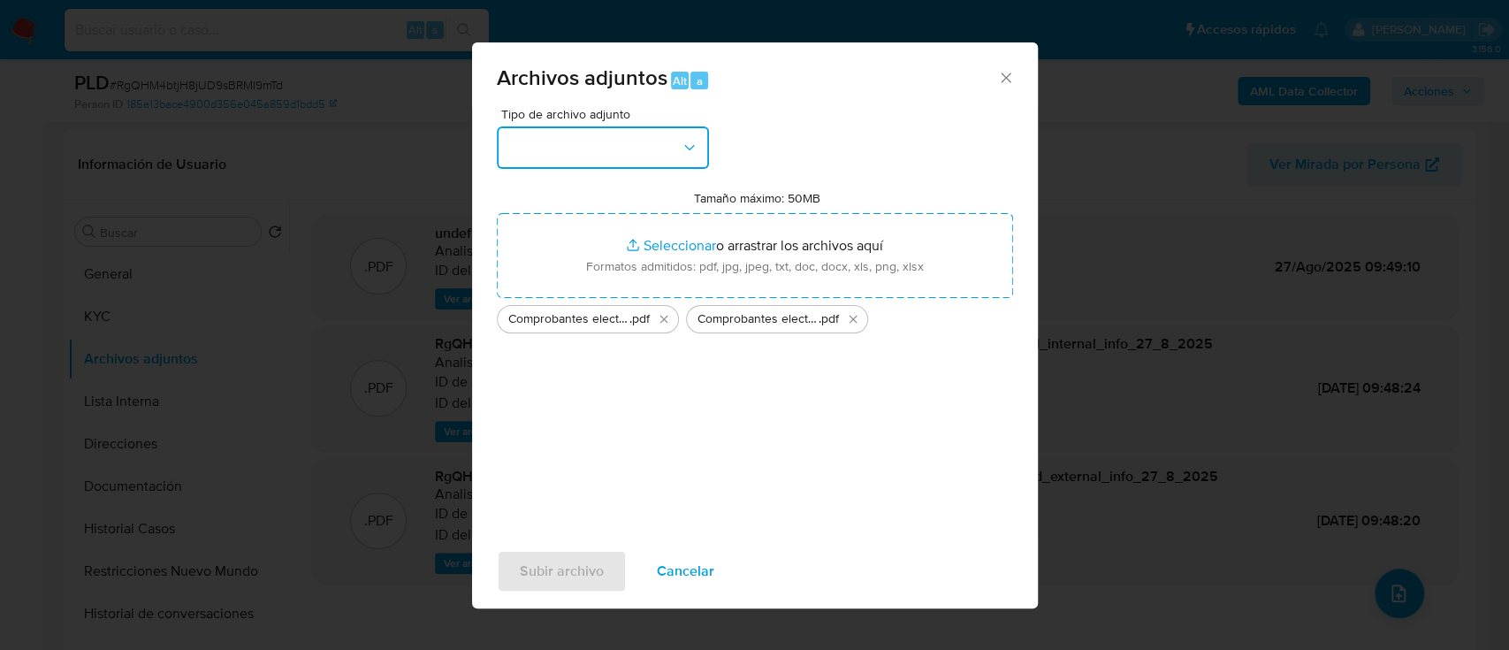
click at [623, 140] on button "button" at bounding box center [603, 147] width 212 height 42
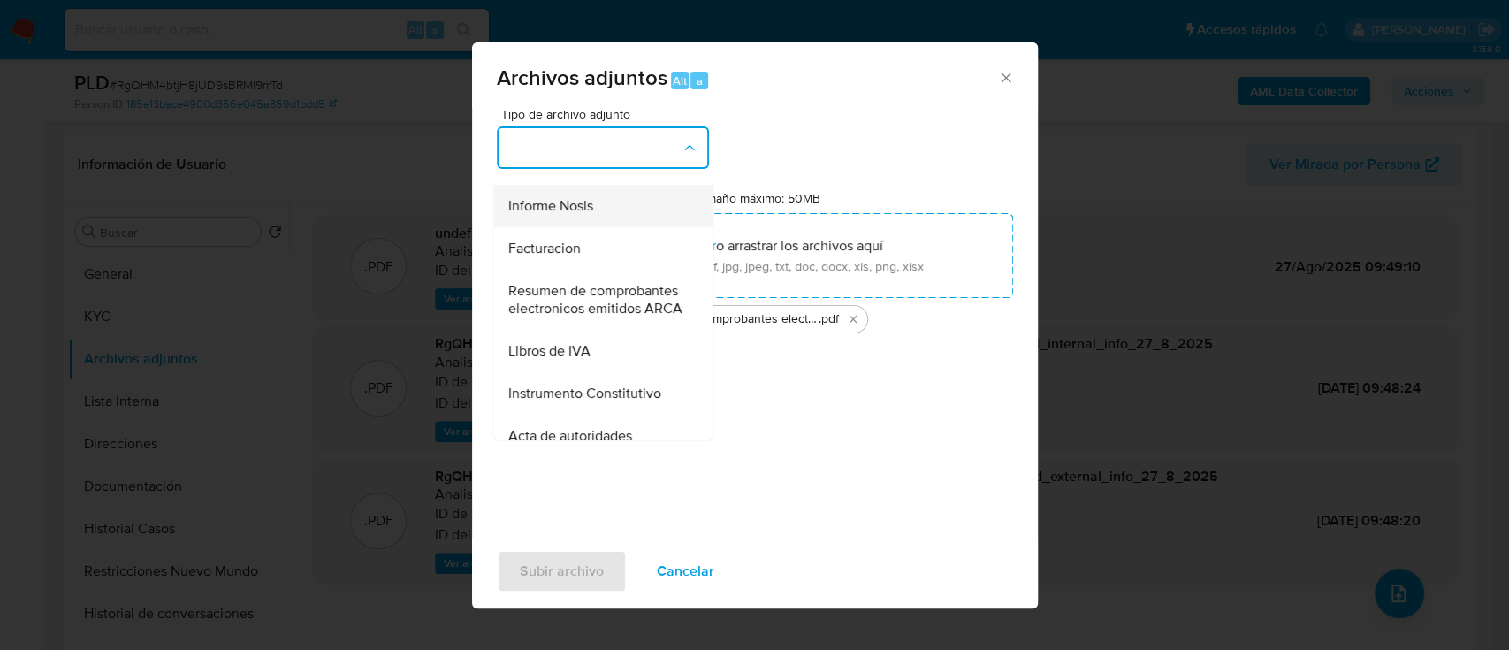
scroll to position [799, 0]
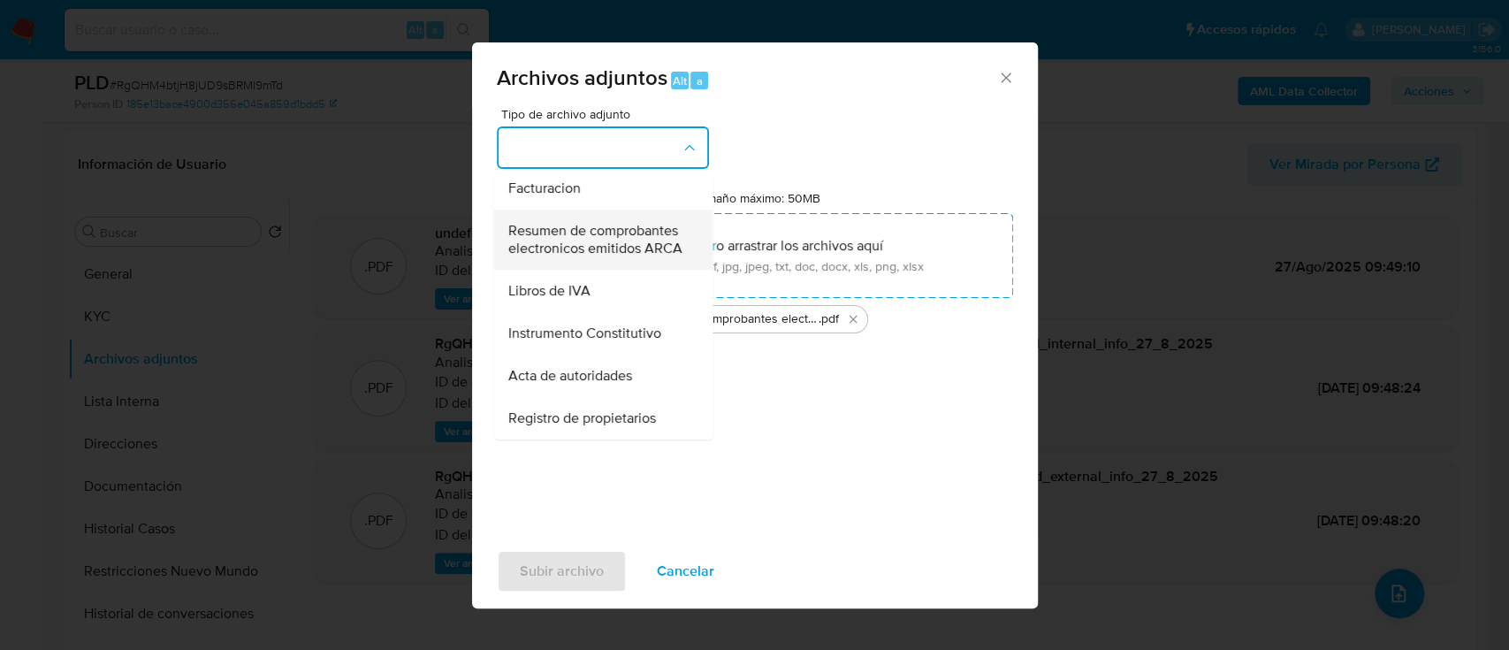
click at [566, 229] on span "Resumen de comprobantes electronicos emitidos ARCA" at bounding box center [597, 239] width 180 height 35
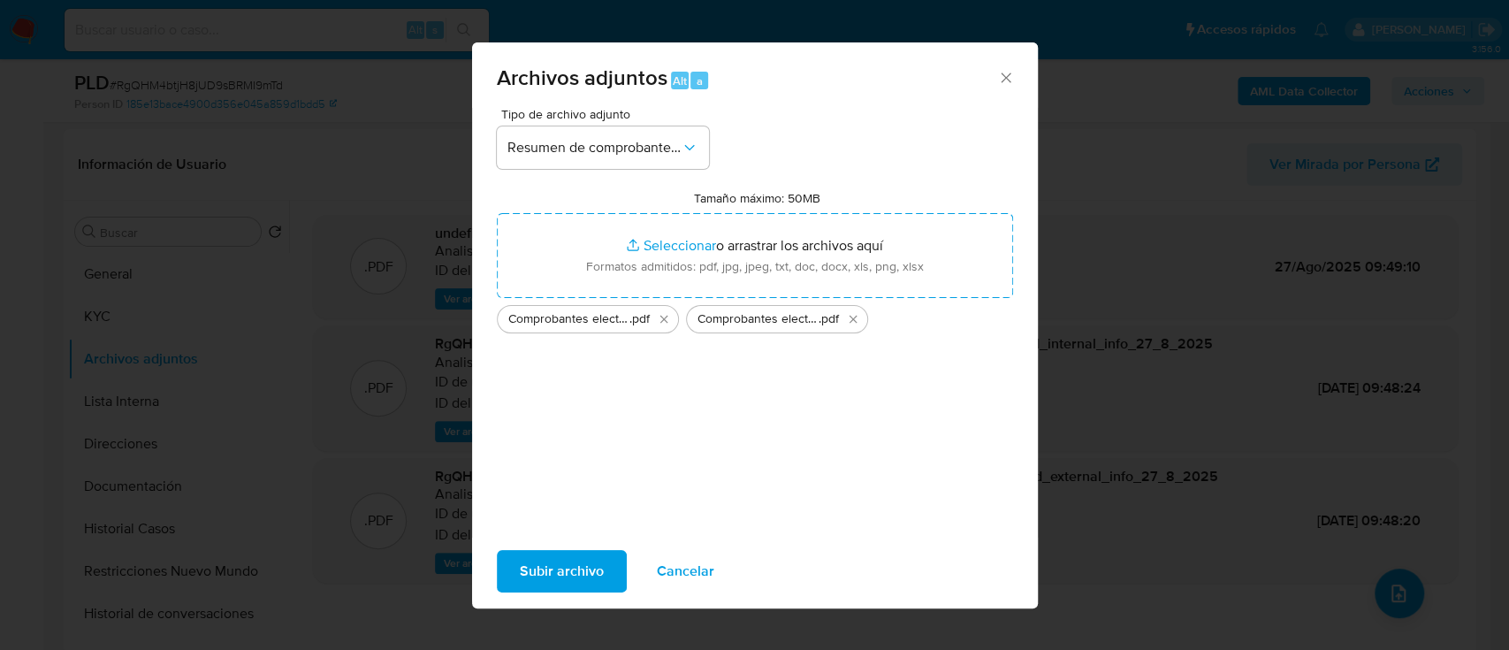
click at [553, 583] on span "Subir archivo" at bounding box center [562, 571] width 84 height 39
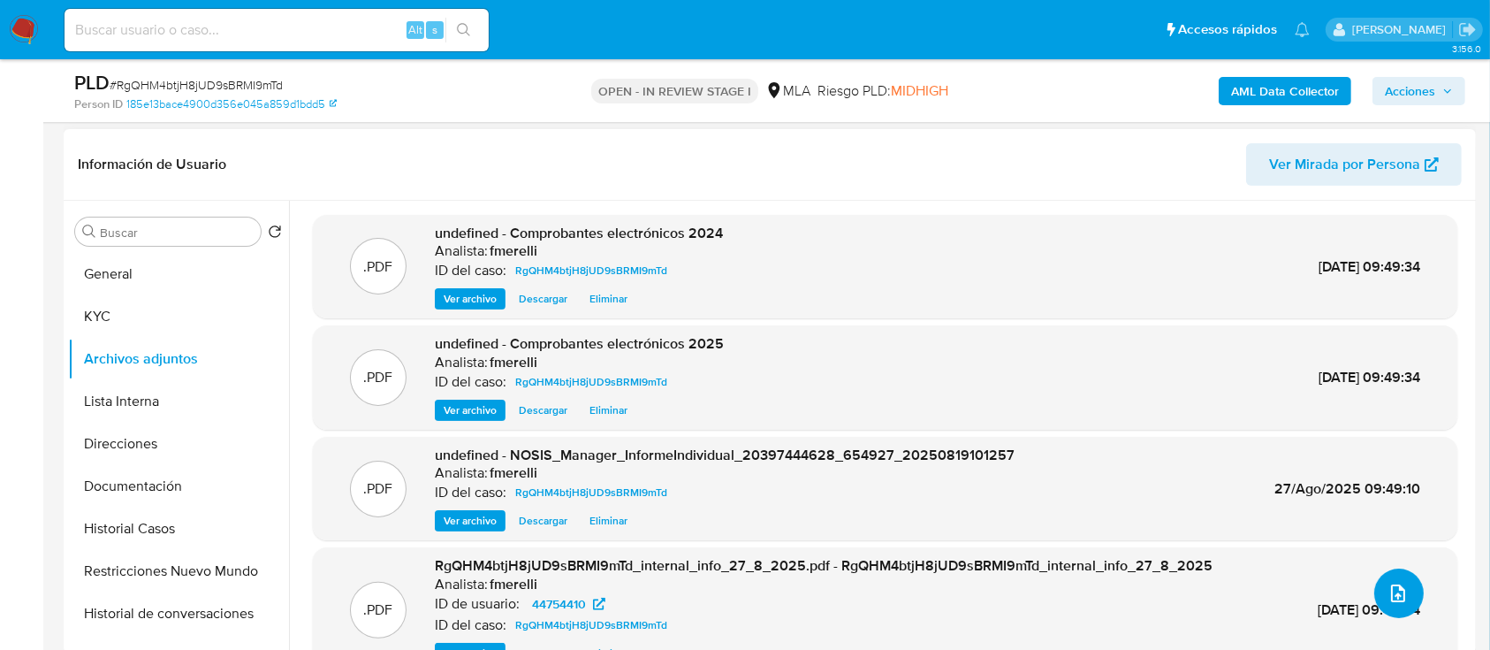
click at [1394, 589] on icon "upload-file" at bounding box center [1398, 593] width 14 height 18
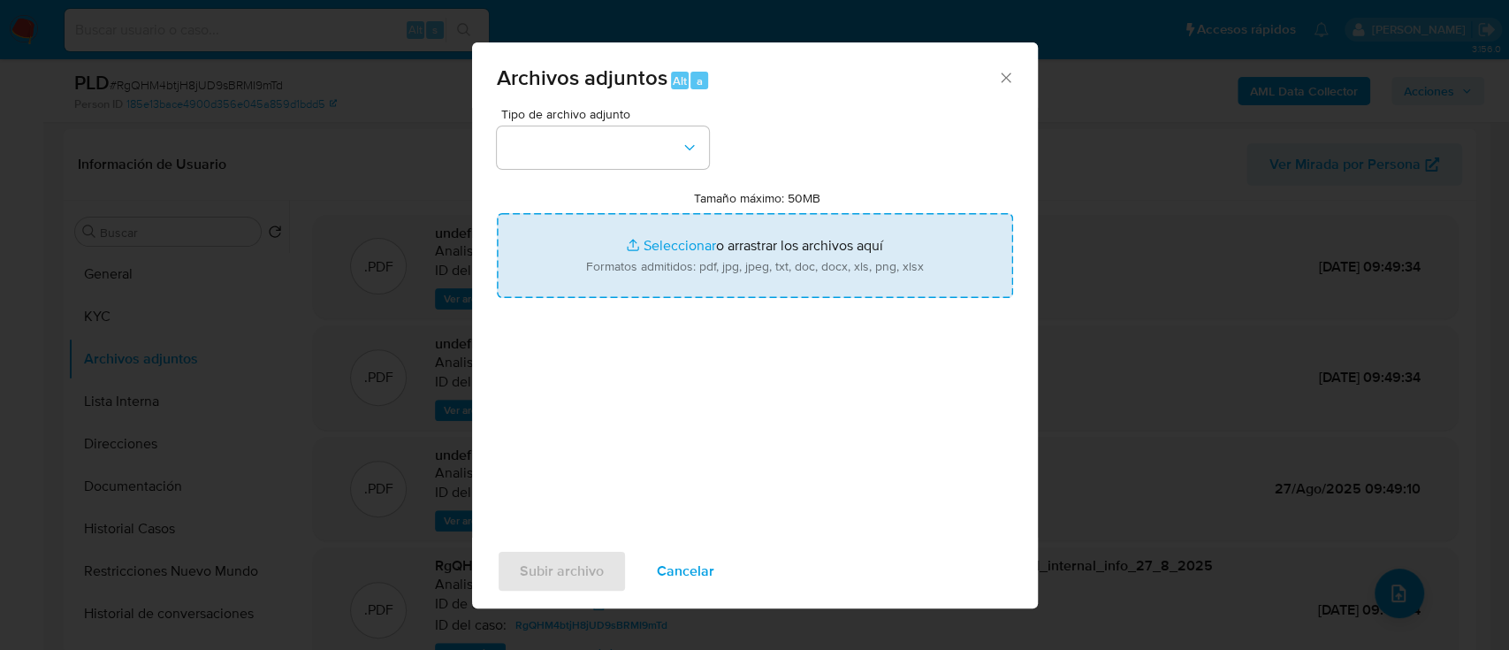
type input "C:\fakepath\Caselog RgQHM4btjH8jUD9sBRMI9mTd_2025_08_26_14_39_47.docx"
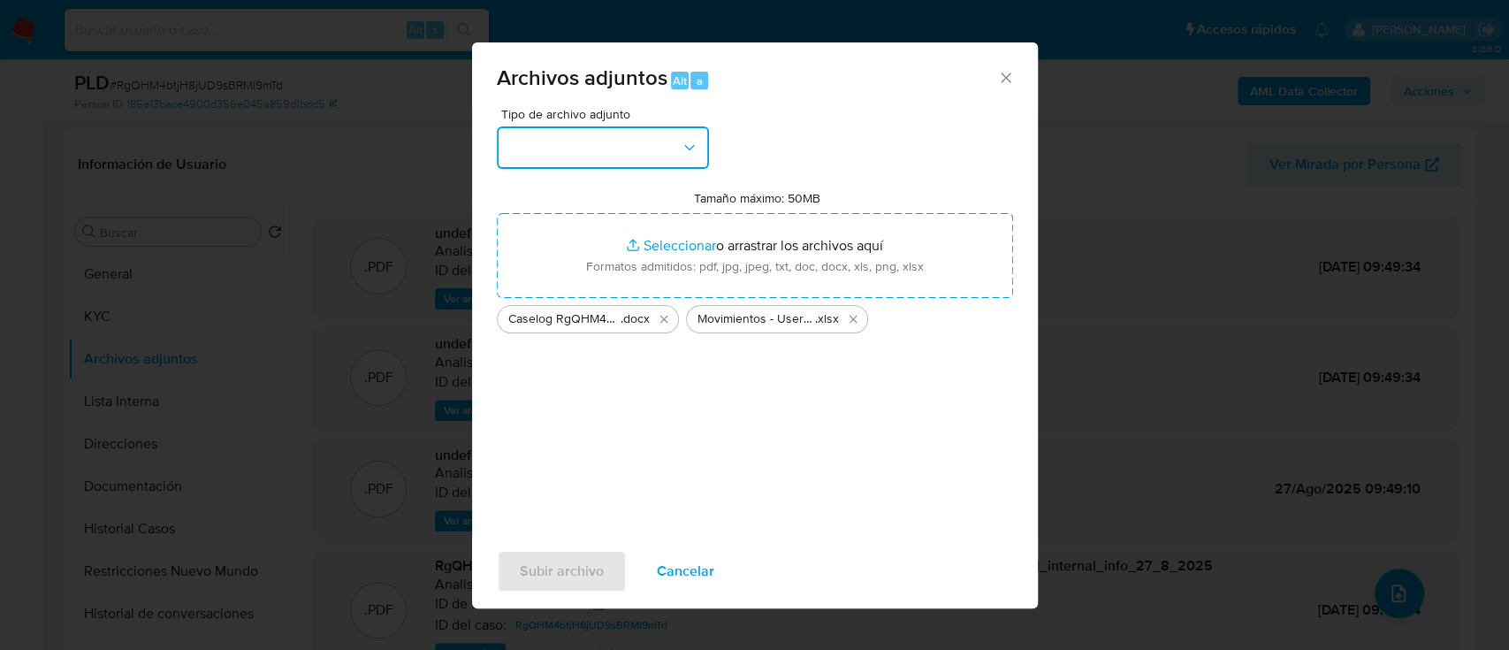
click at [619, 160] on button "button" at bounding box center [603, 147] width 212 height 42
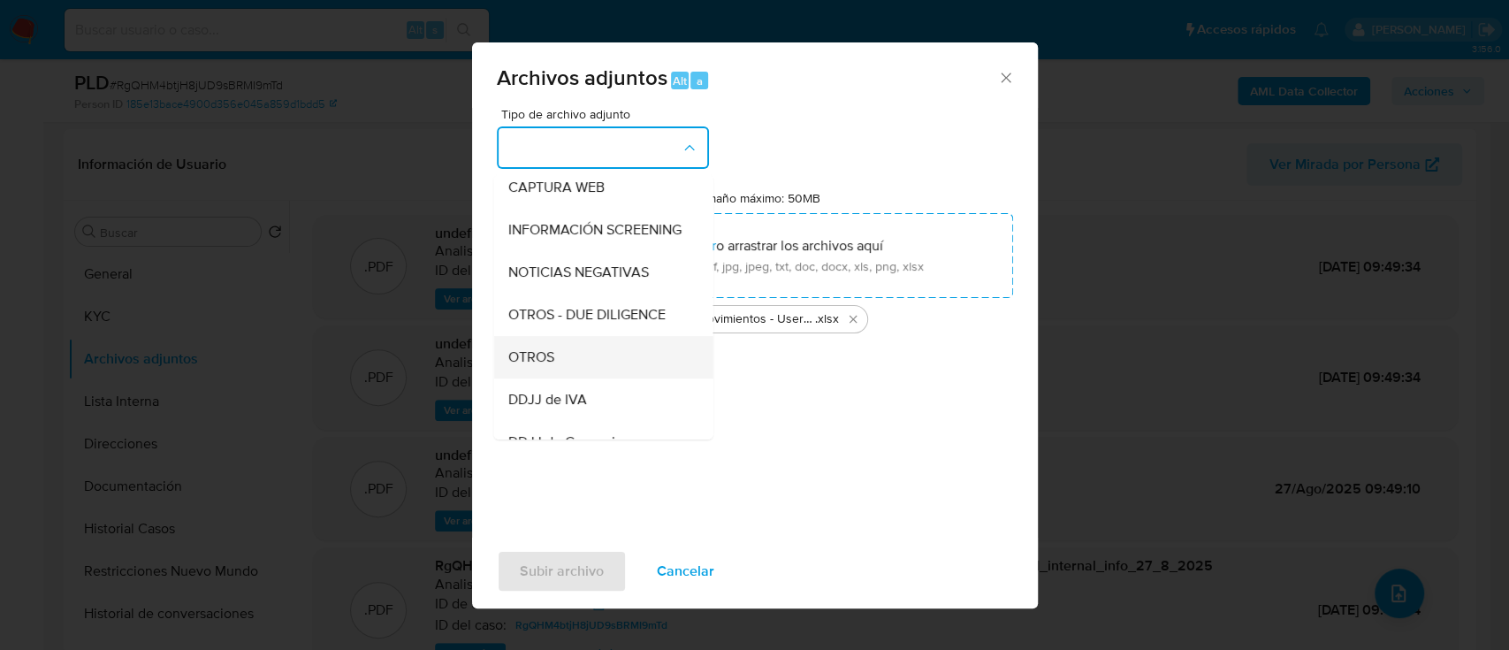
scroll to position [210, 0]
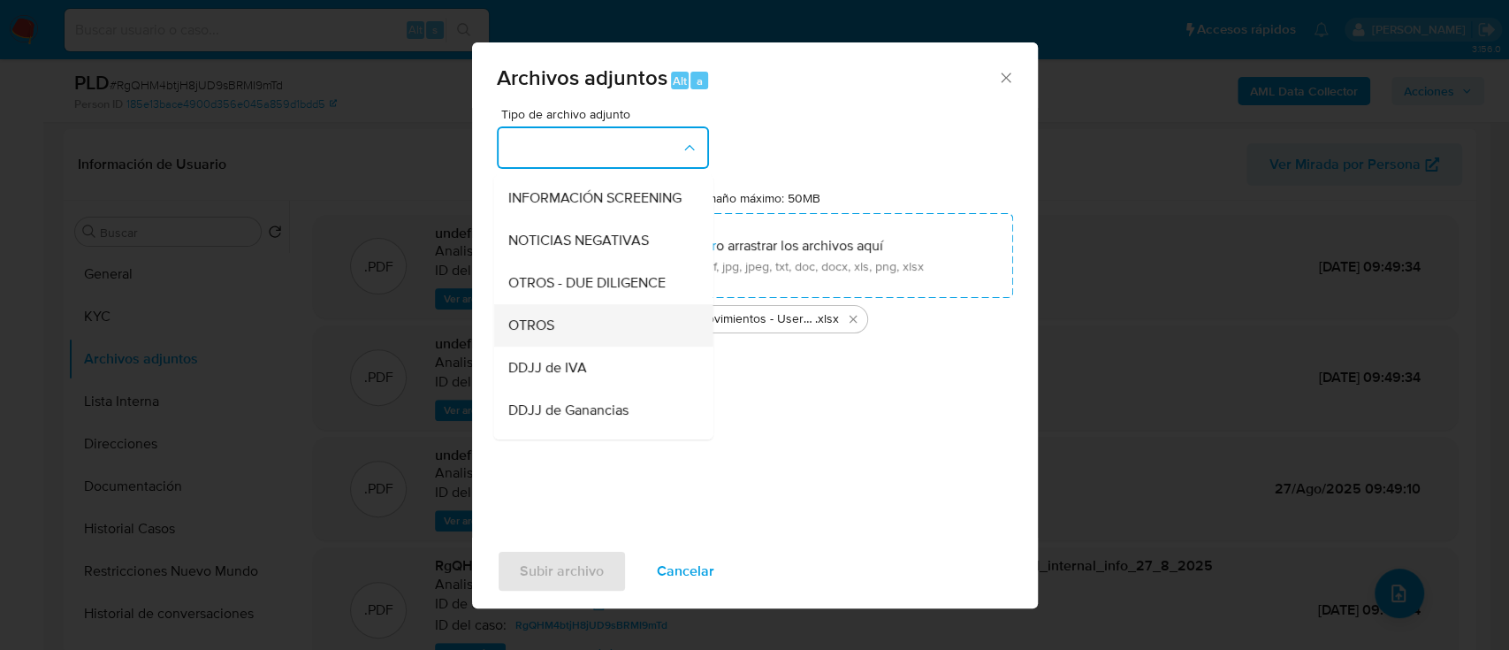
click at [595, 327] on div "OTROS" at bounding box center [597, 325] width 180 height 42
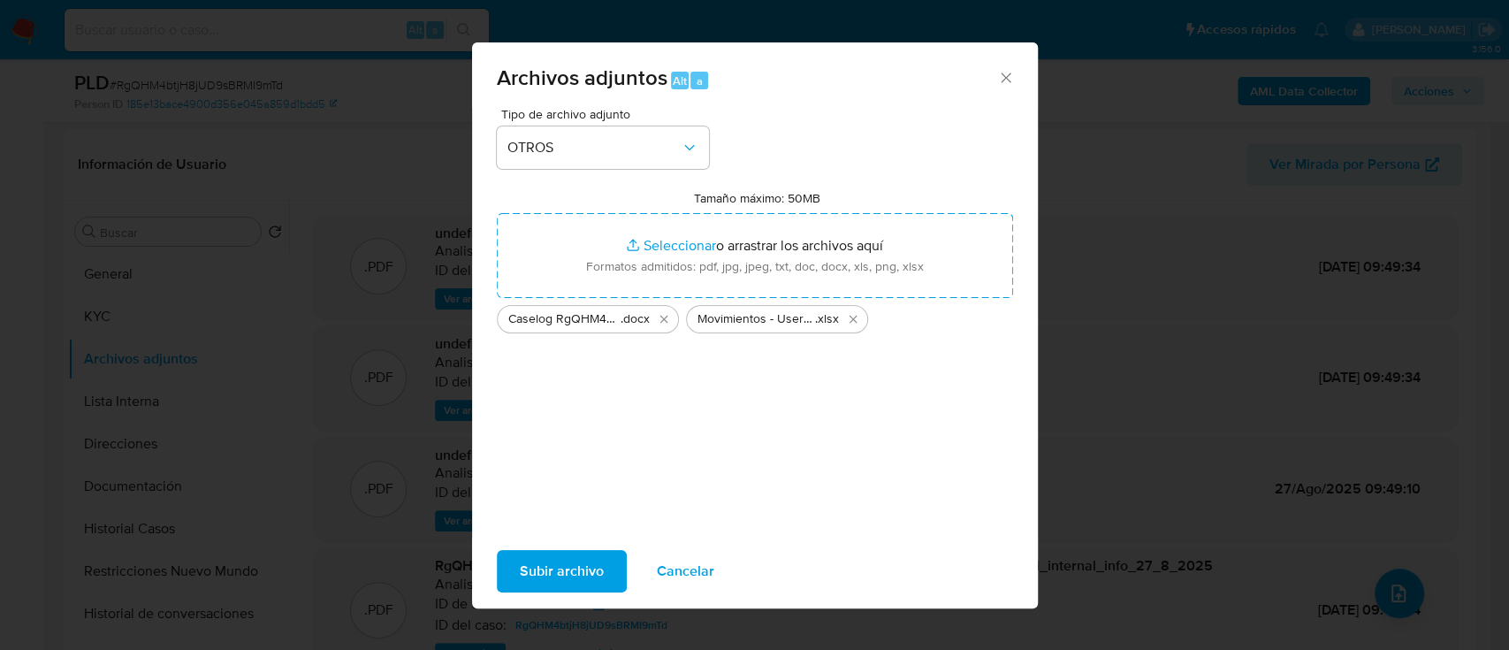
click at [565, 569] on span "Subir archivo" at bounding box center [562, 571] width 84 height 39
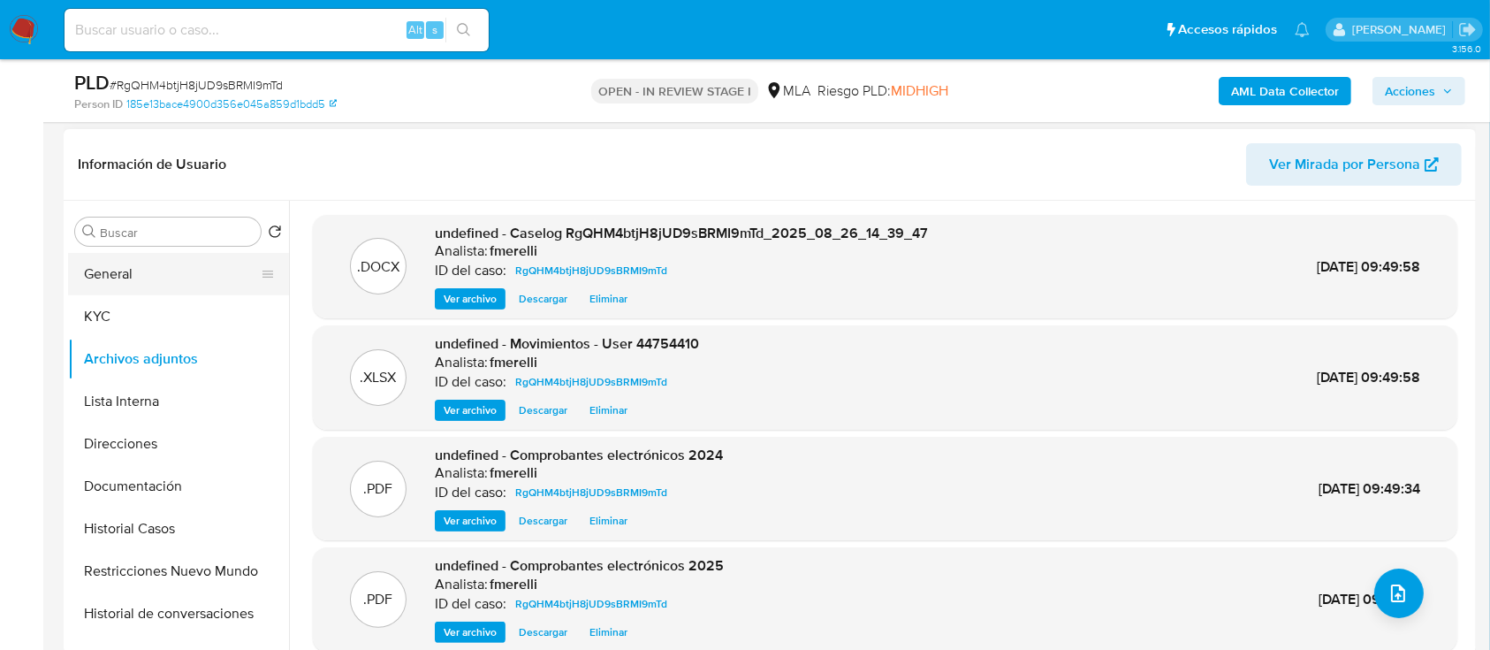
click at [133, 266] on button "General" at bounding box center [171, 274] width 207 height 42
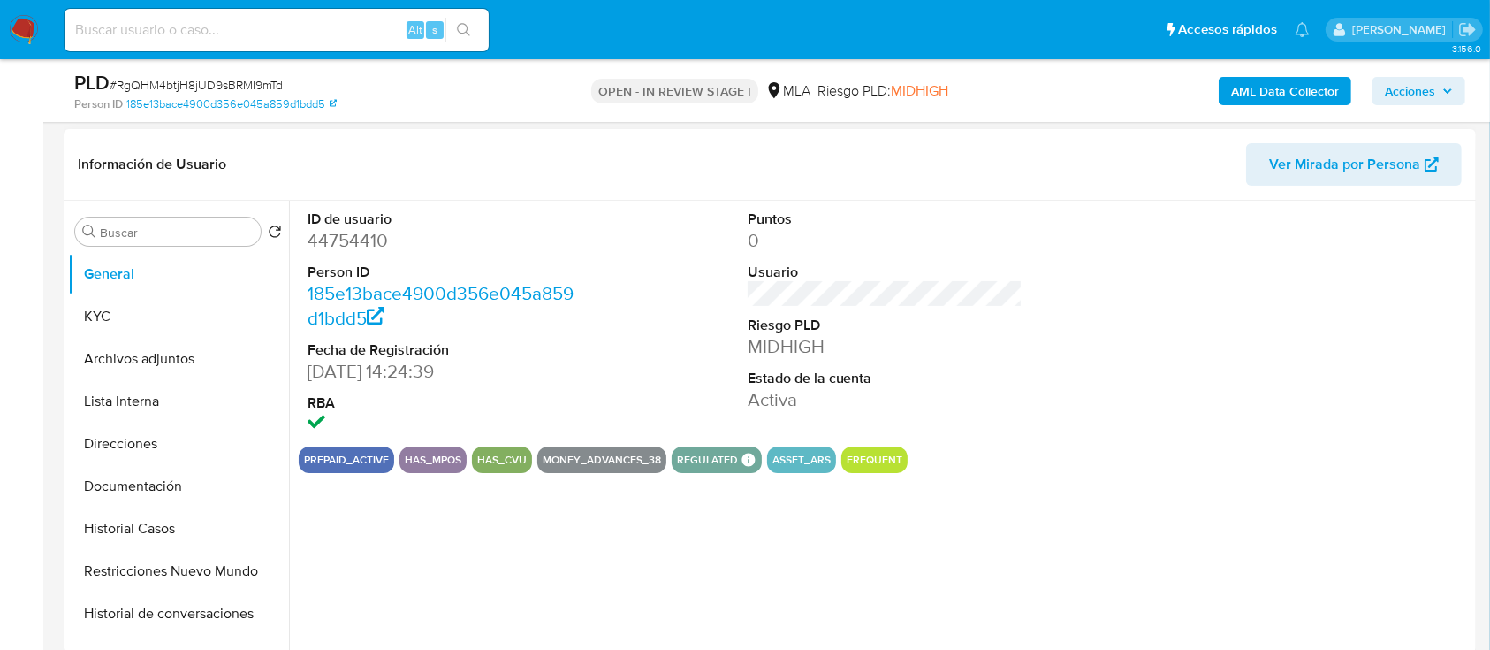
click at [359, 250] on dd "44754410" at bounding box center [446, 240] width 276 height 25
copy dd "44754410"
click at [160, 338] on button "Archivos adjuntos" at bounding box center [171, 359] width 207 height 42
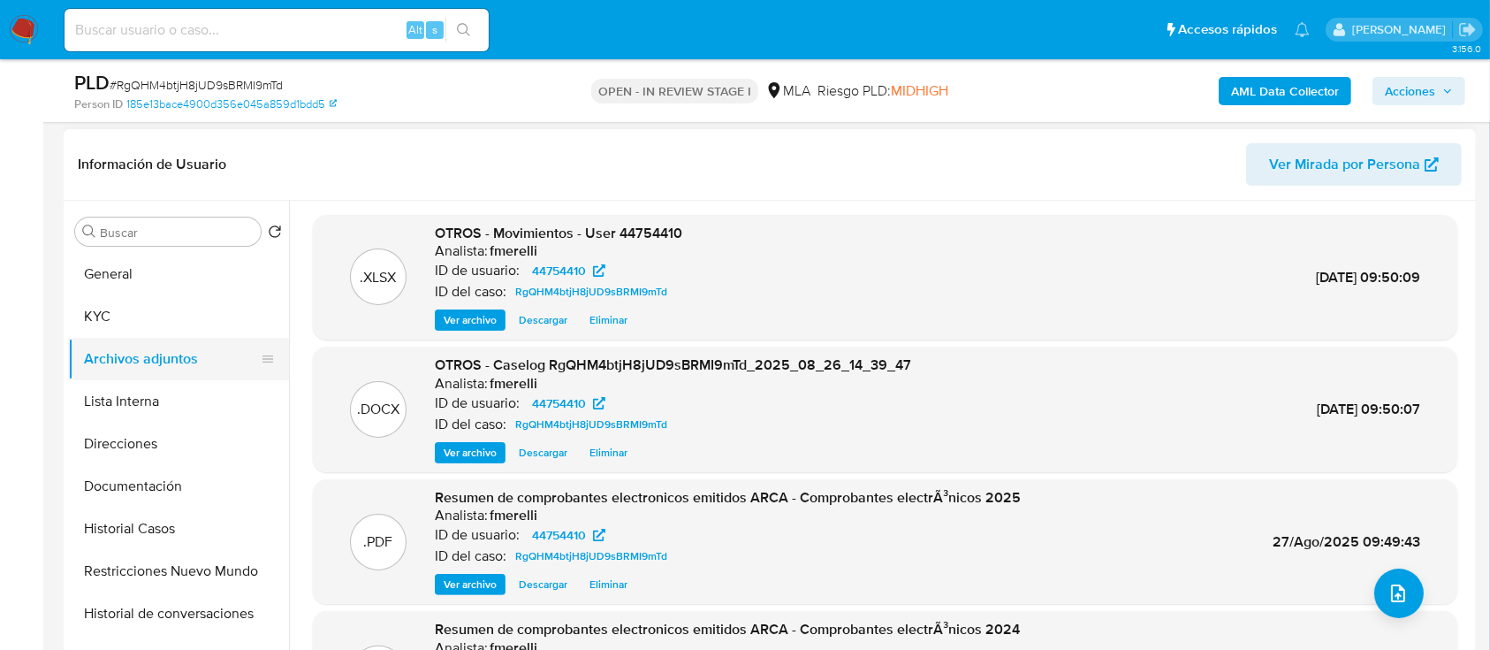
click at [160, 338] on button "Archivos adjuntos" at bounding box center [171, 359] width 207 height 42
click at [68, 338] on button "Archivos adjuntos" at bounding box center [178, 359] width 221 height 42
click at [467, 451] on span "Ver archivo" at bounding box center [470, 453] width 53 height 18
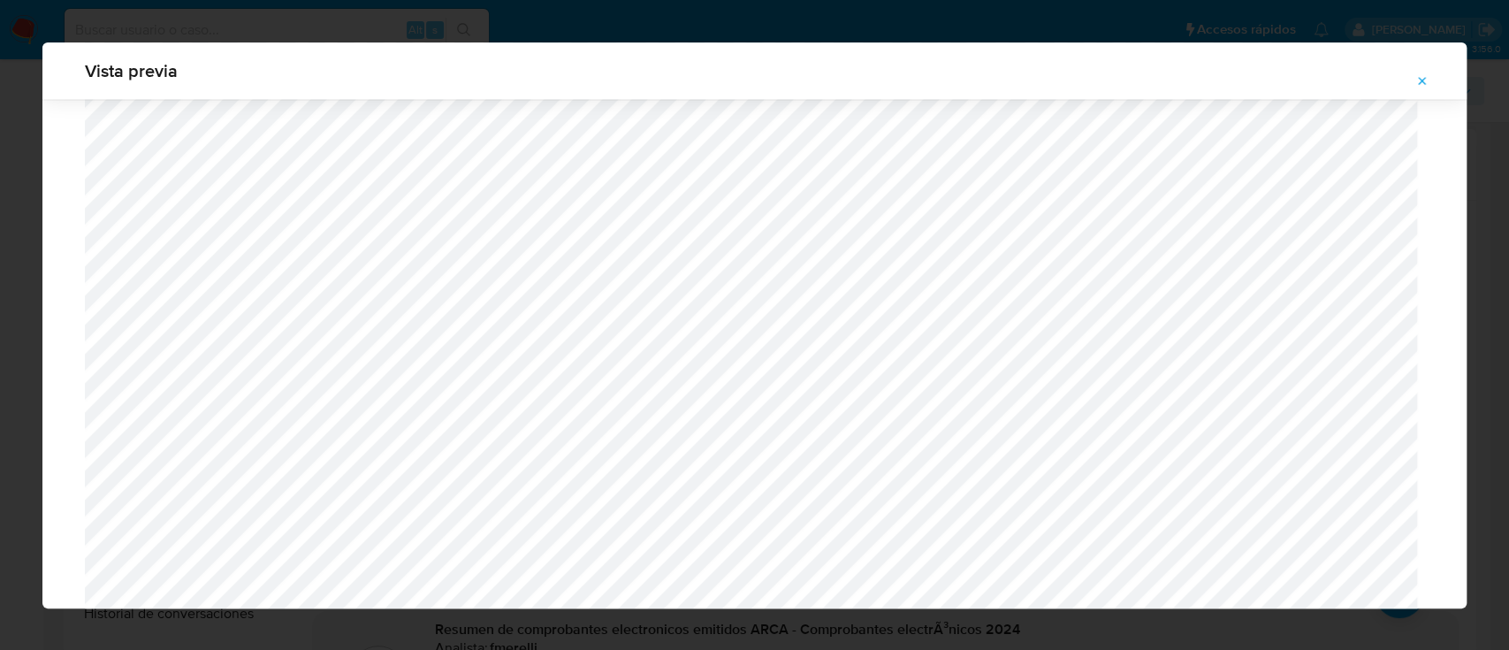
scroll to position [1847, 0]
click at [1412, 87] on button "Attachment preview" at bounding box center [1422, 81] width 39 height 28
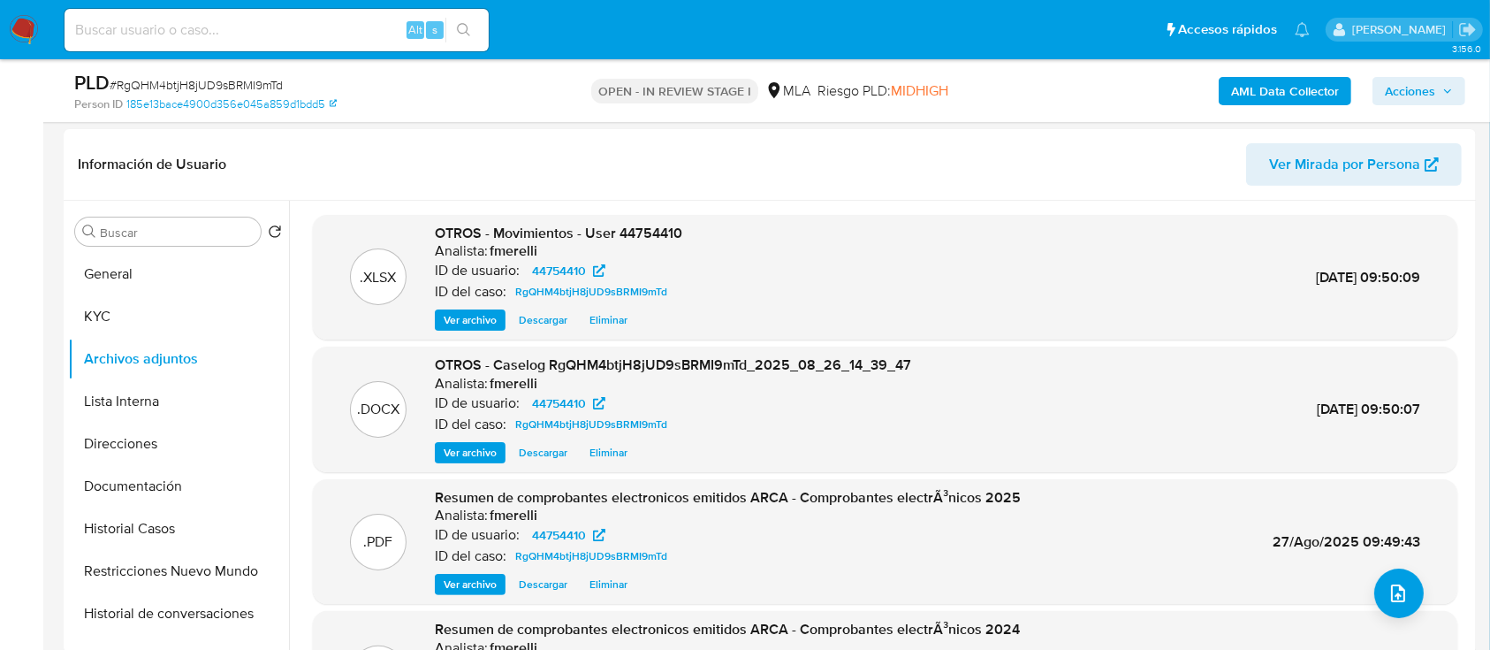
scroll to position [149, 0]
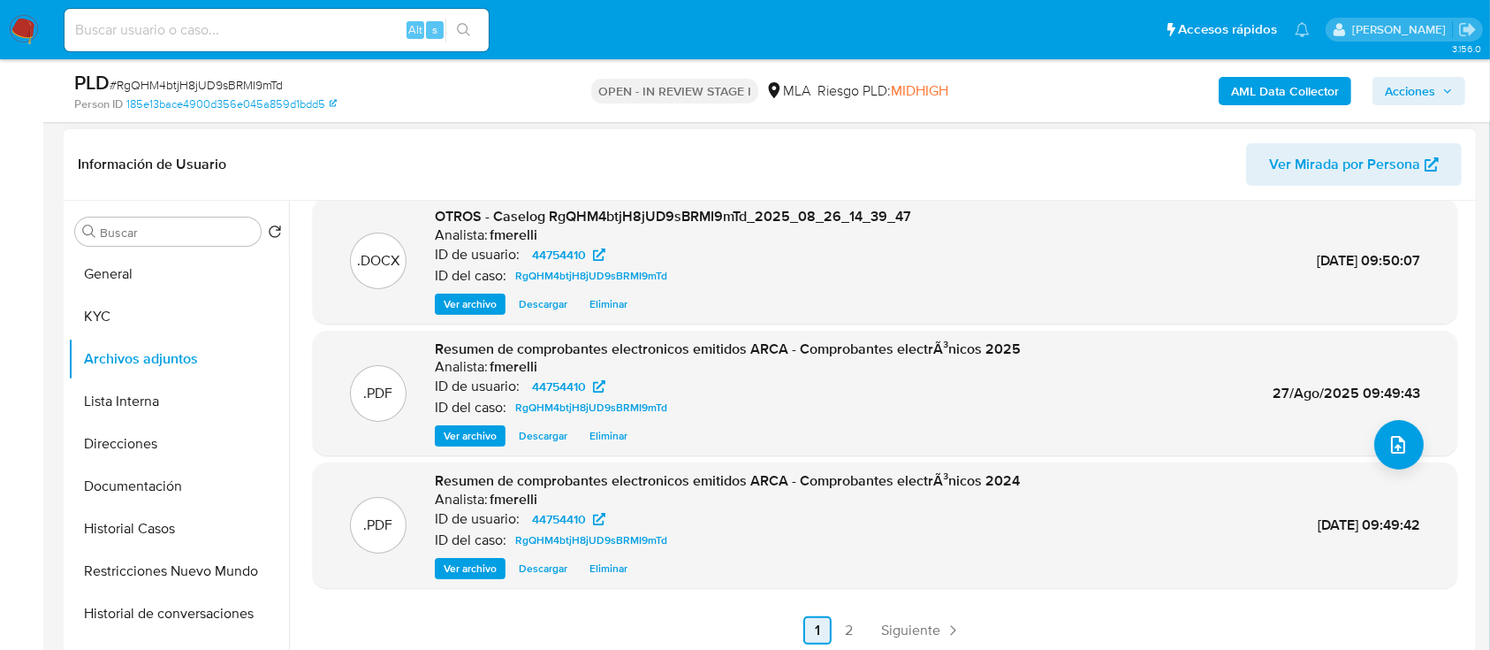
click at [912, 631] on span "Siguiente" at bounding box center [910, 630] width 59 height 14
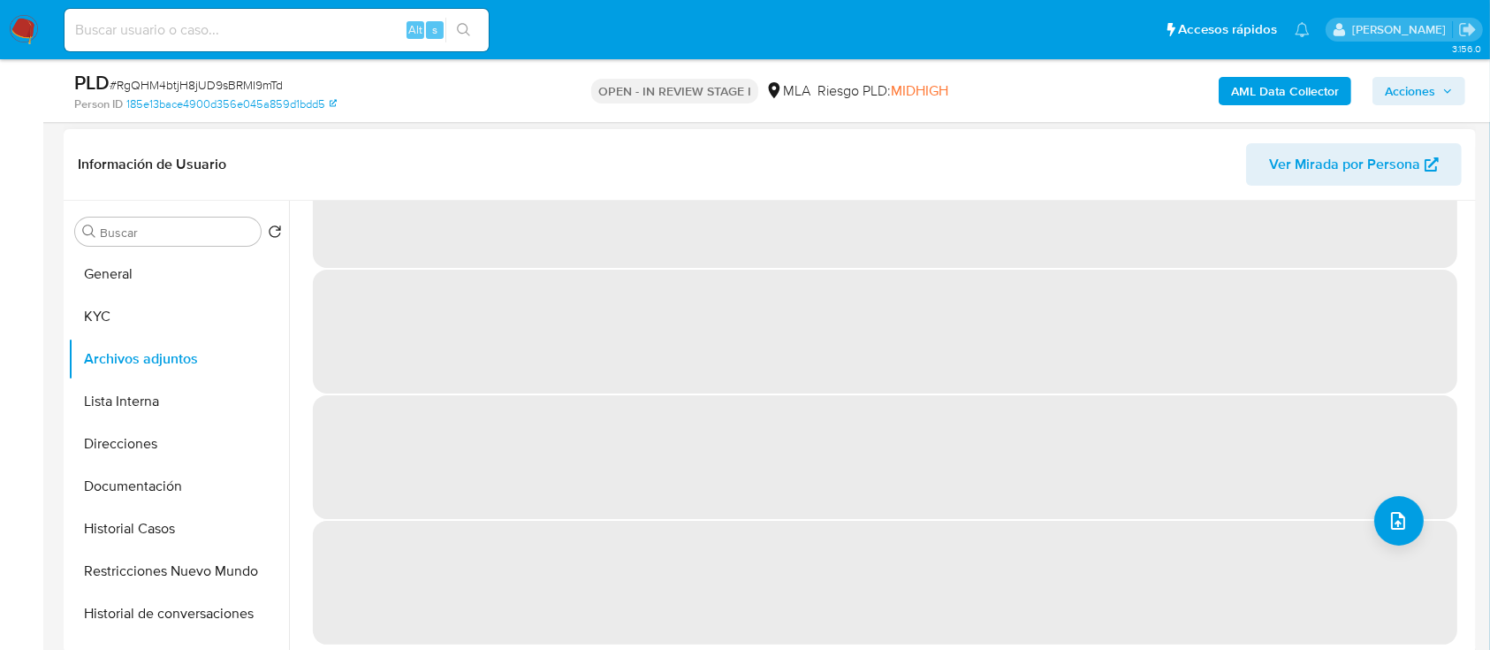
scroll to position [0, 0]
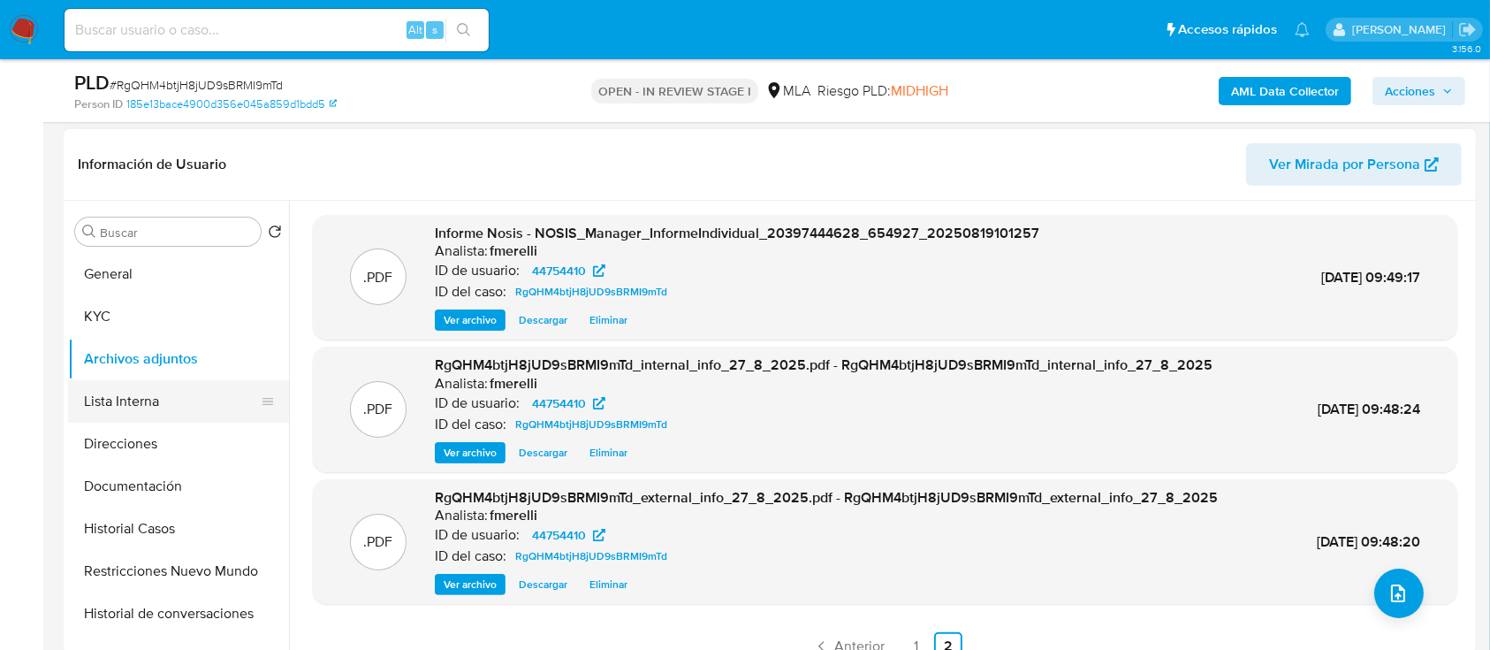
drag, startPoint x: 136, startPoint y: 405, endPoint x: 146, endPoint y: 412, distance: 12.0
click at [137, 405] on button "Lista Interna" at bounding box center [171, 401] width 207 height 42
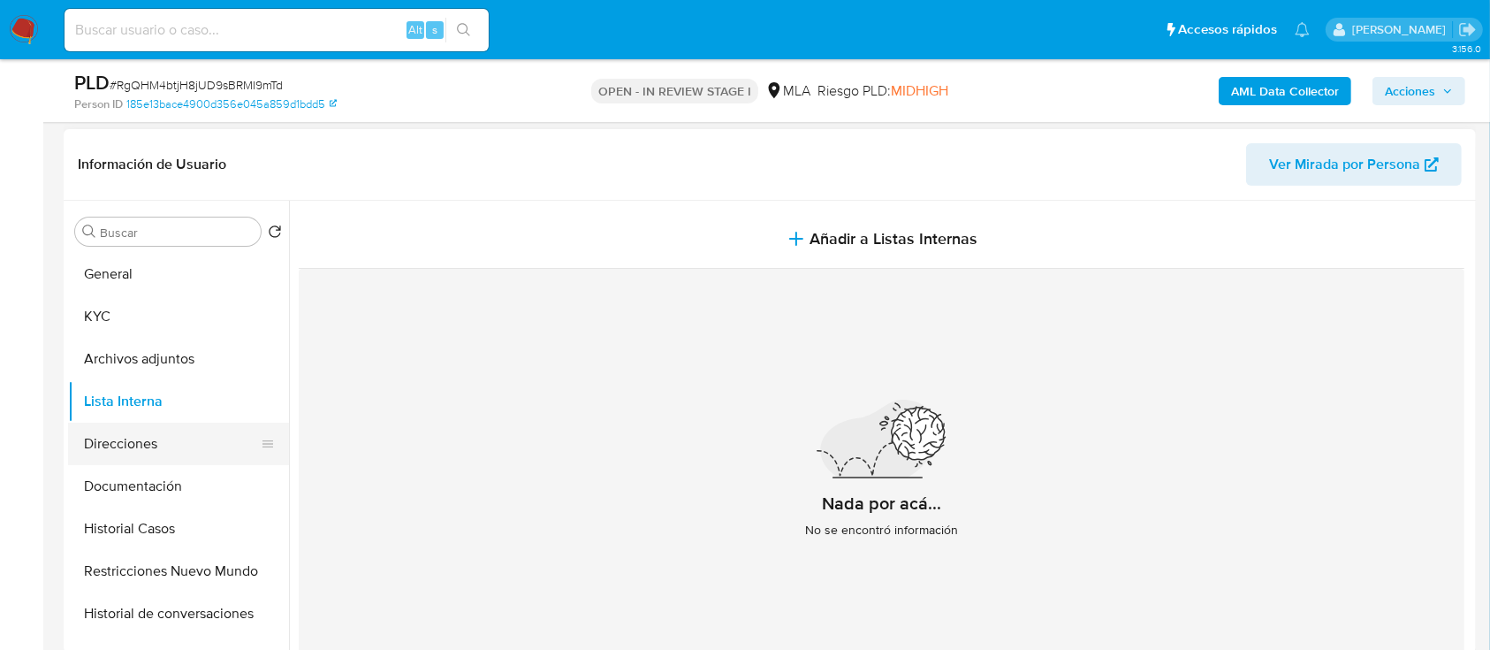
click at [148, 436] on button "Direcciones" at bounding box center [171, 444] width 207 height 42
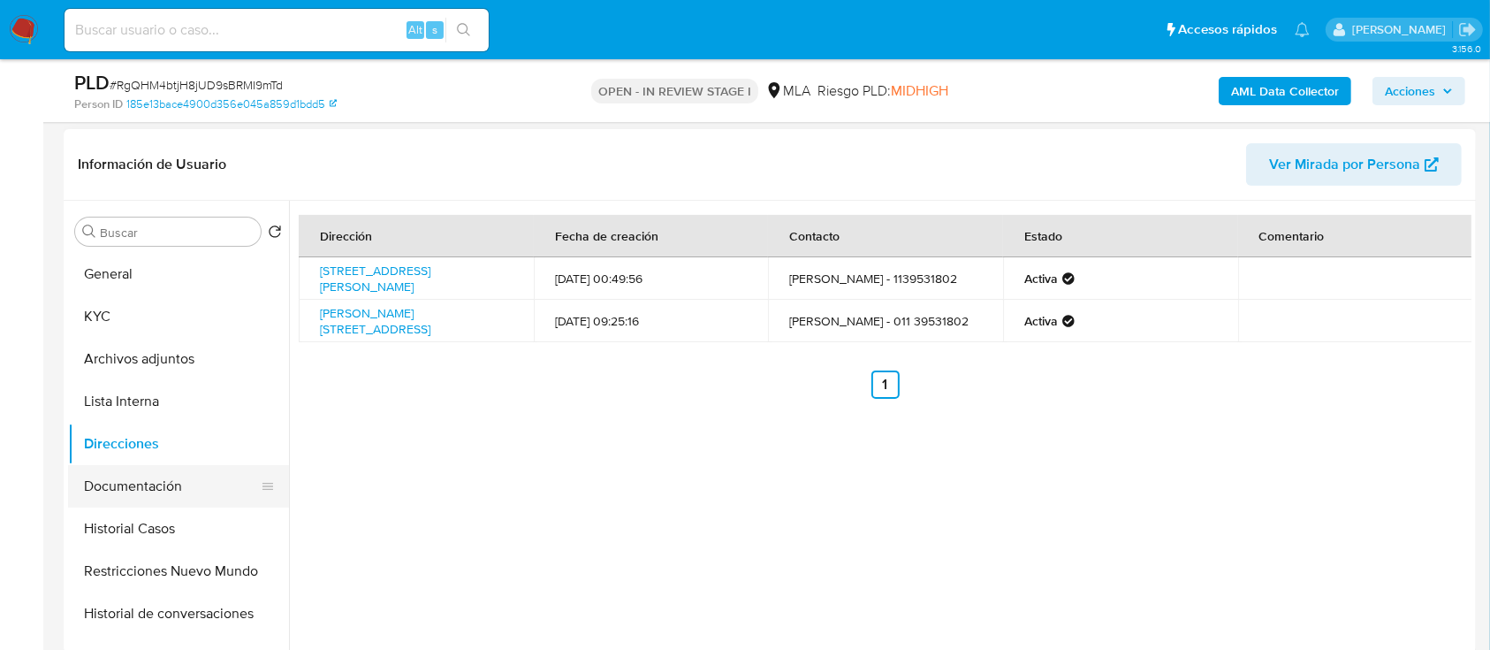
click at [149, 490] on button "Documentación" at bounding box center [171, 486] width 207 height 42
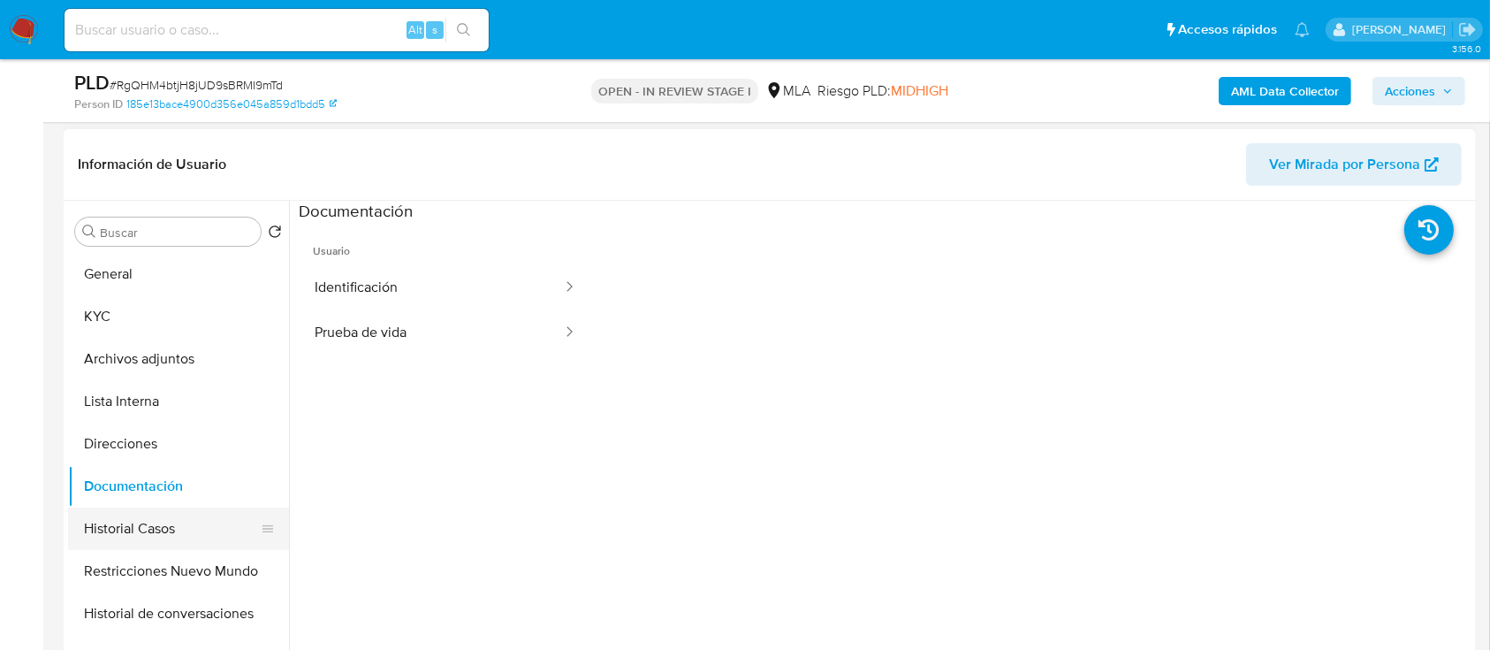
click at [160, 530] on button "Historial Casos" at bounding box center [171, 528] width 207 height 42
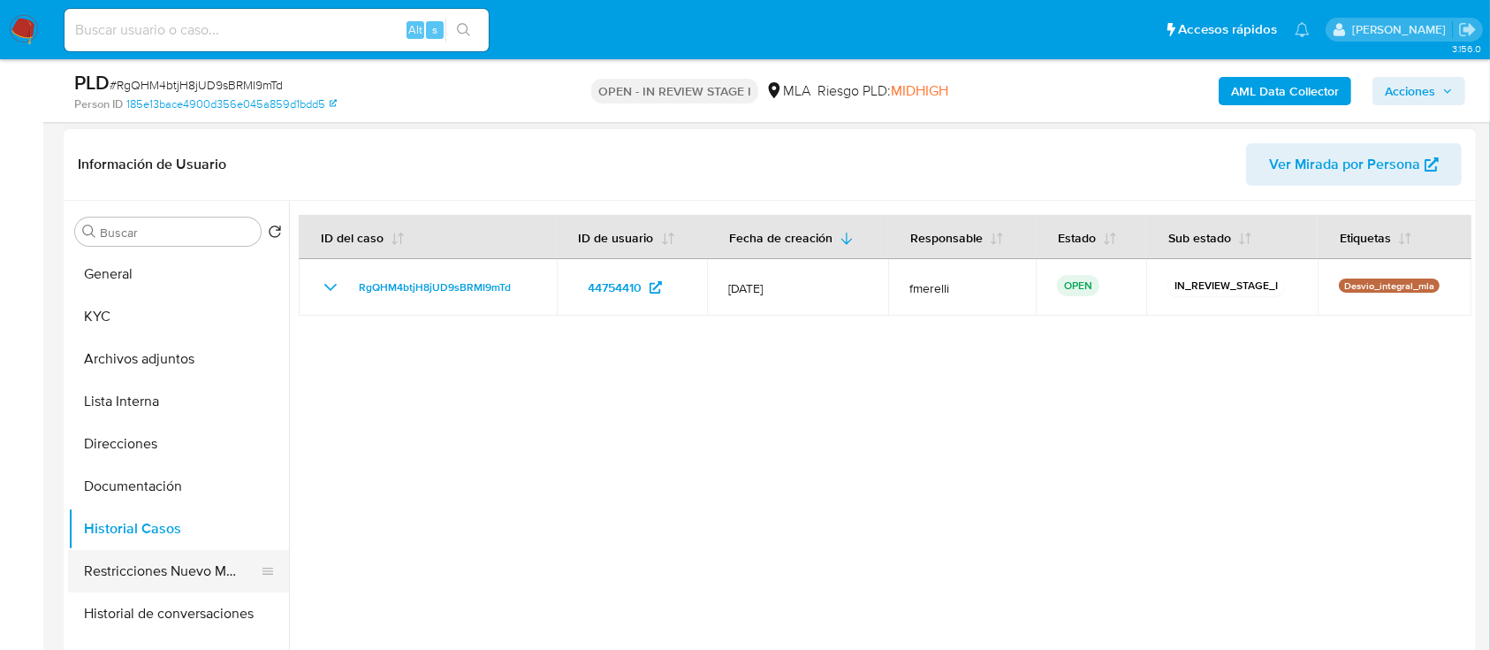
click at [186, 576] on button "Restricciones Nuevo Mundo" at bounding box center [171, 571] width 207 height 42
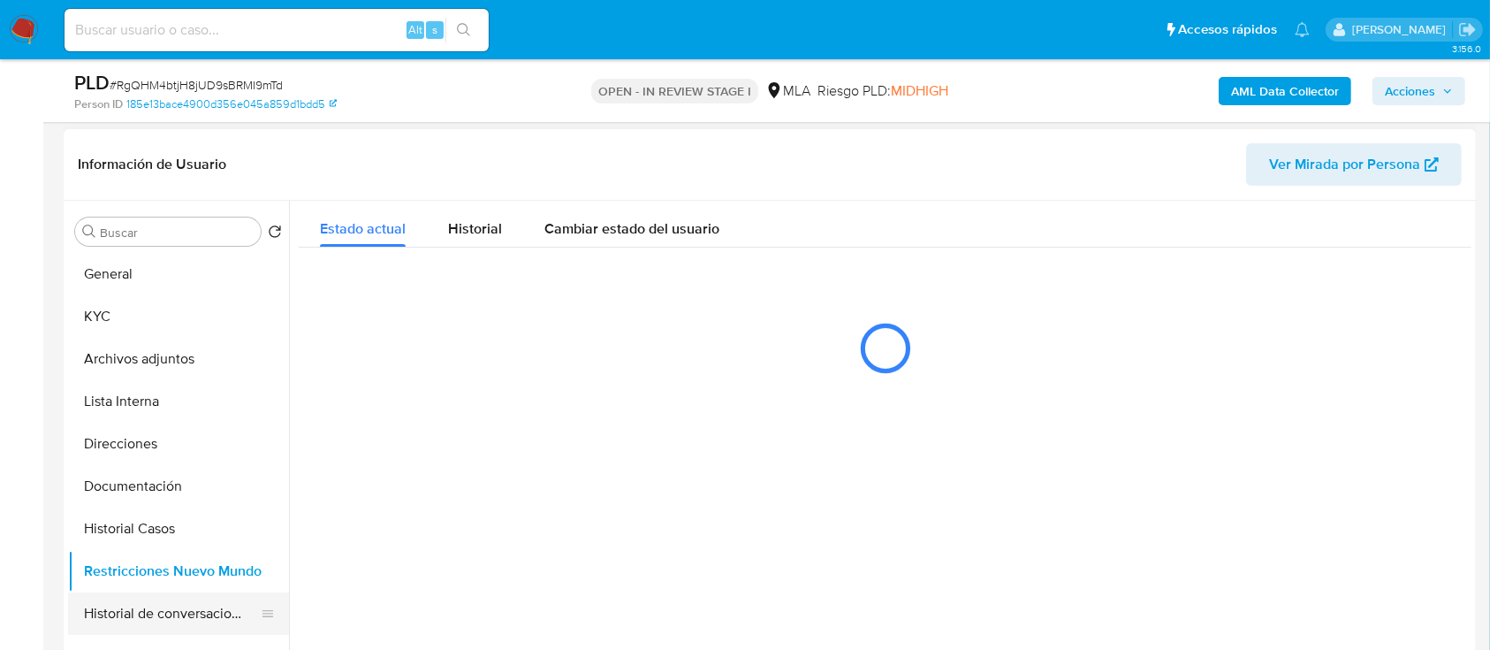
scroll to position [118, 0]
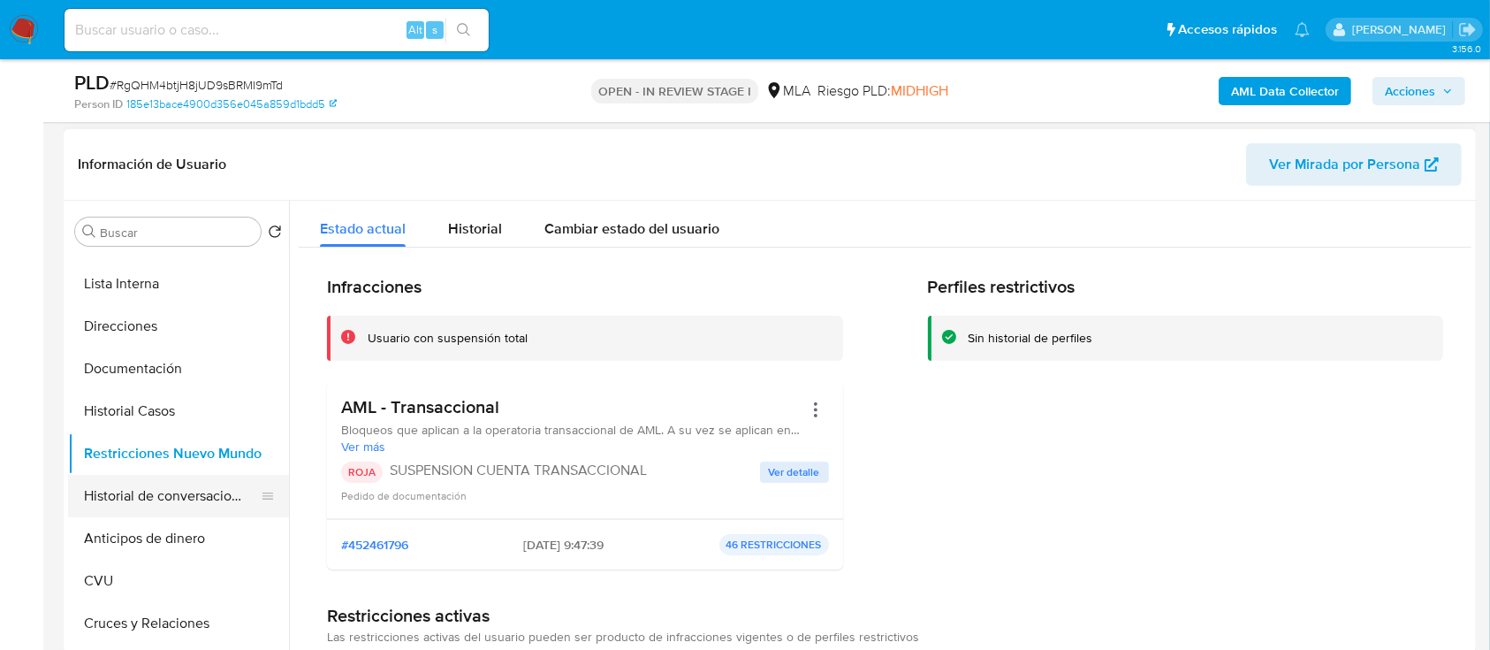
click at [151, 499] on button "Historial de conversaciones" at bounding box center [171, 496] width 207 height 42
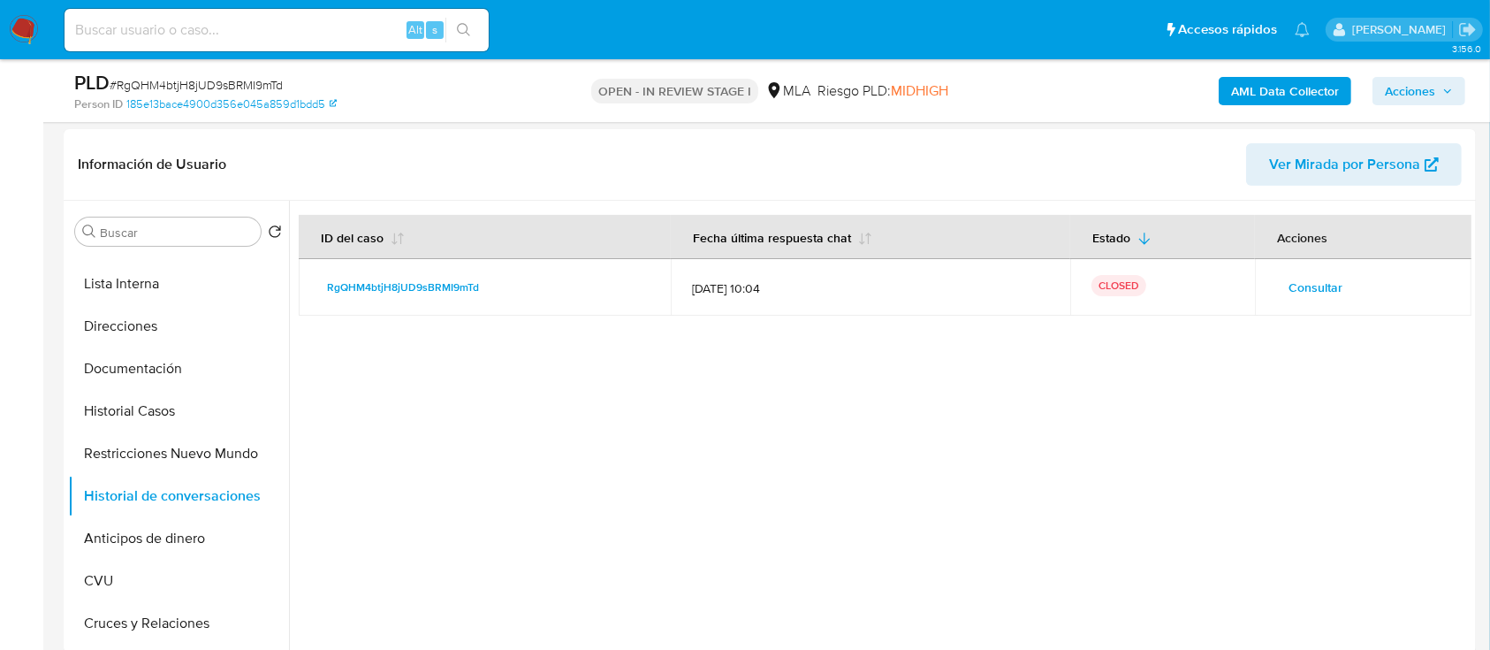
click at [1397, 87] on span "Acciones" at bounding box center [1410, 91] width 50 height 28
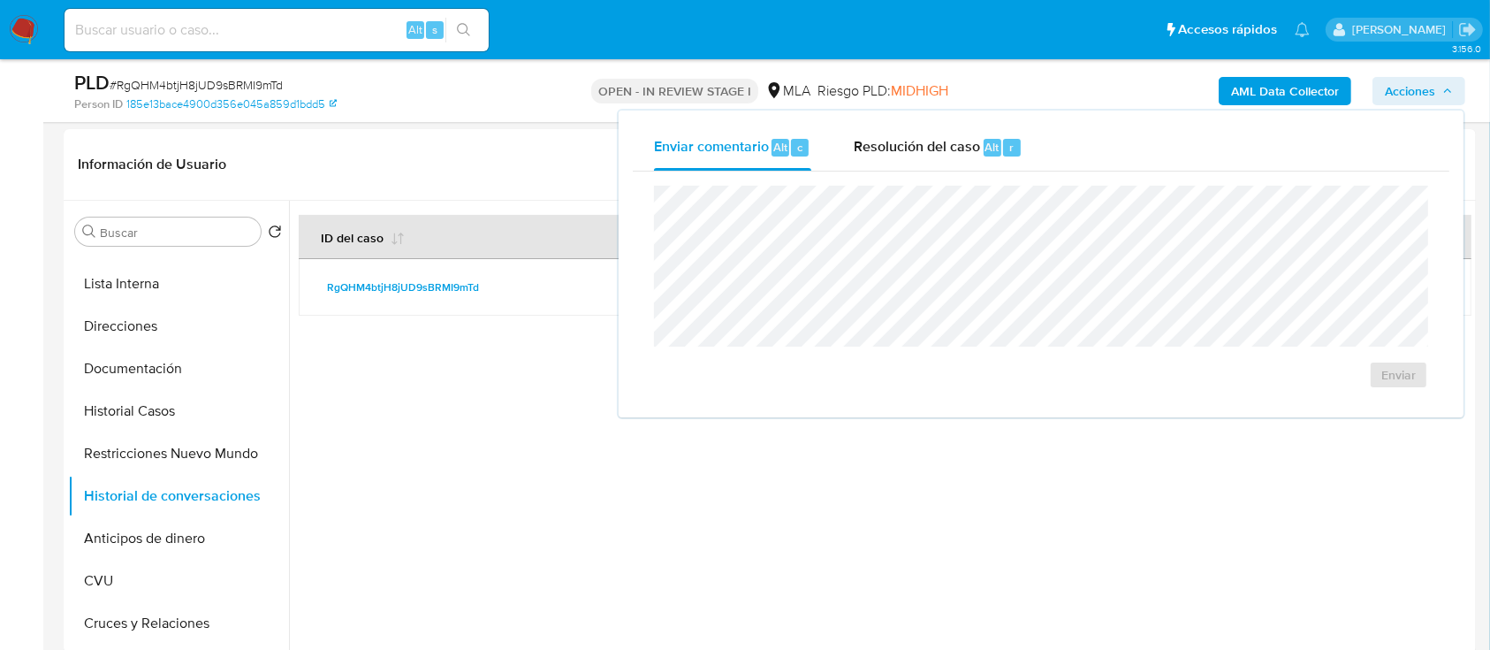
click at [914, 116] on div "Enviar comentario Alt c Resolución del caso Alt r Enviar" at bounding box center [1041, 263] width 845 height 307
click at [888, 159] on div "Resolución del caso Alt r" at bounding box center [938, 148] width 169 height 46
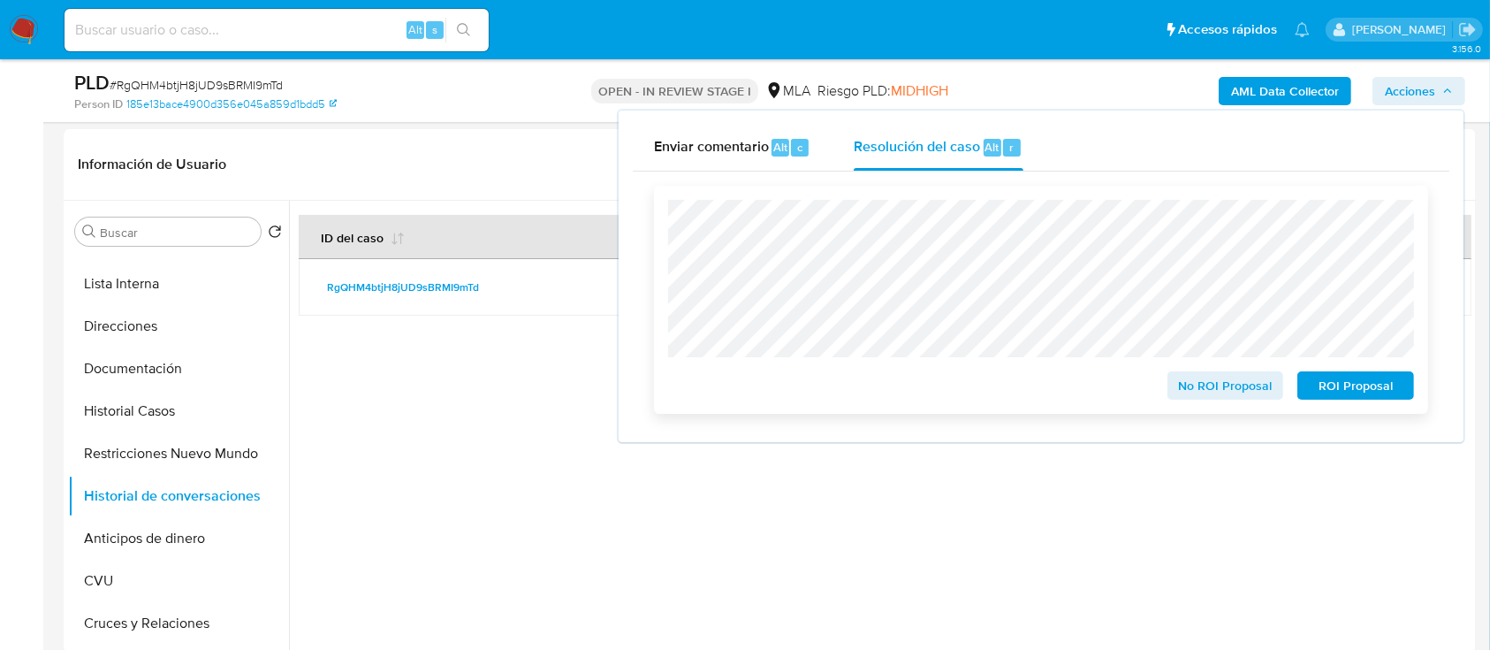
click at [1334, 398] on span "ROI Proposal" at bounding box center [1356, 385] width 92 height 25
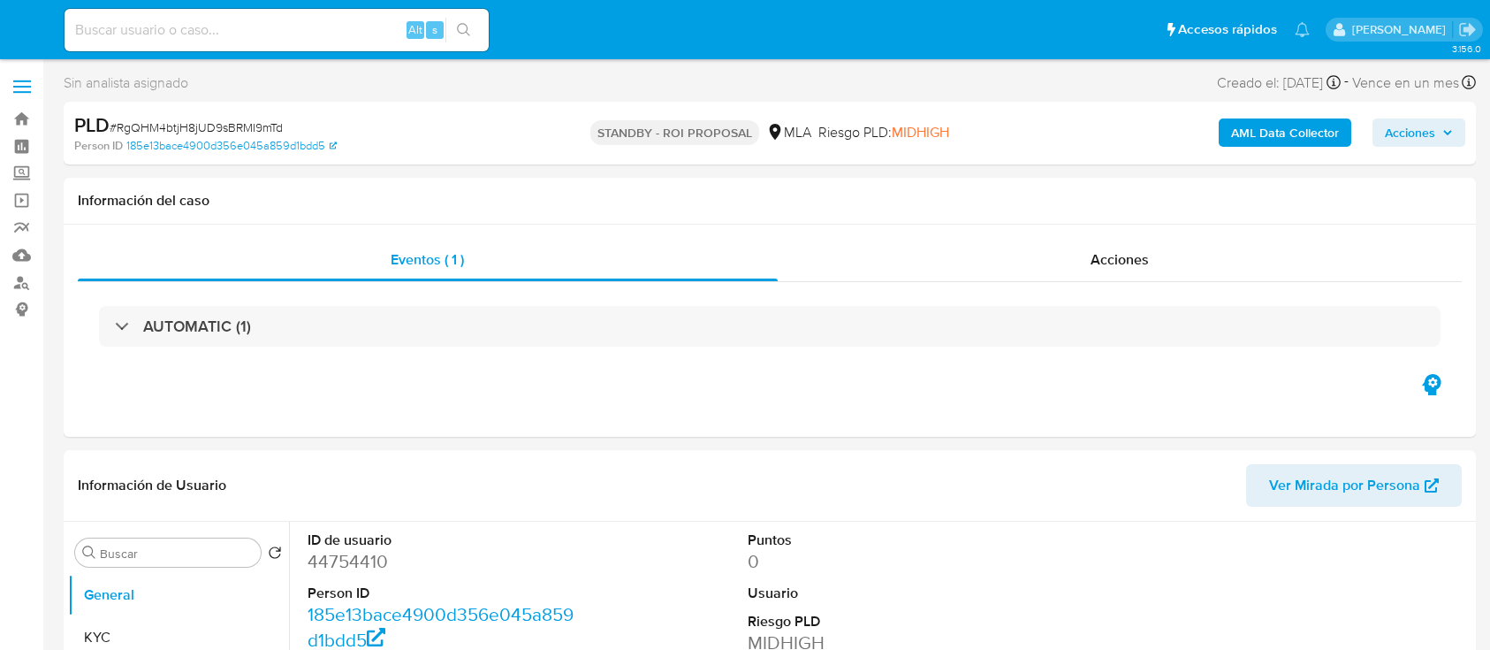
select select "10"
click at [283, 27] on input at bounding box center [277, 30] width 424 height 23
paste input "zbSvOQ61CbtjVrsd5aHCSOVl"
type input "zbSvOQ61CbtjVrsd5aHCSOVl"
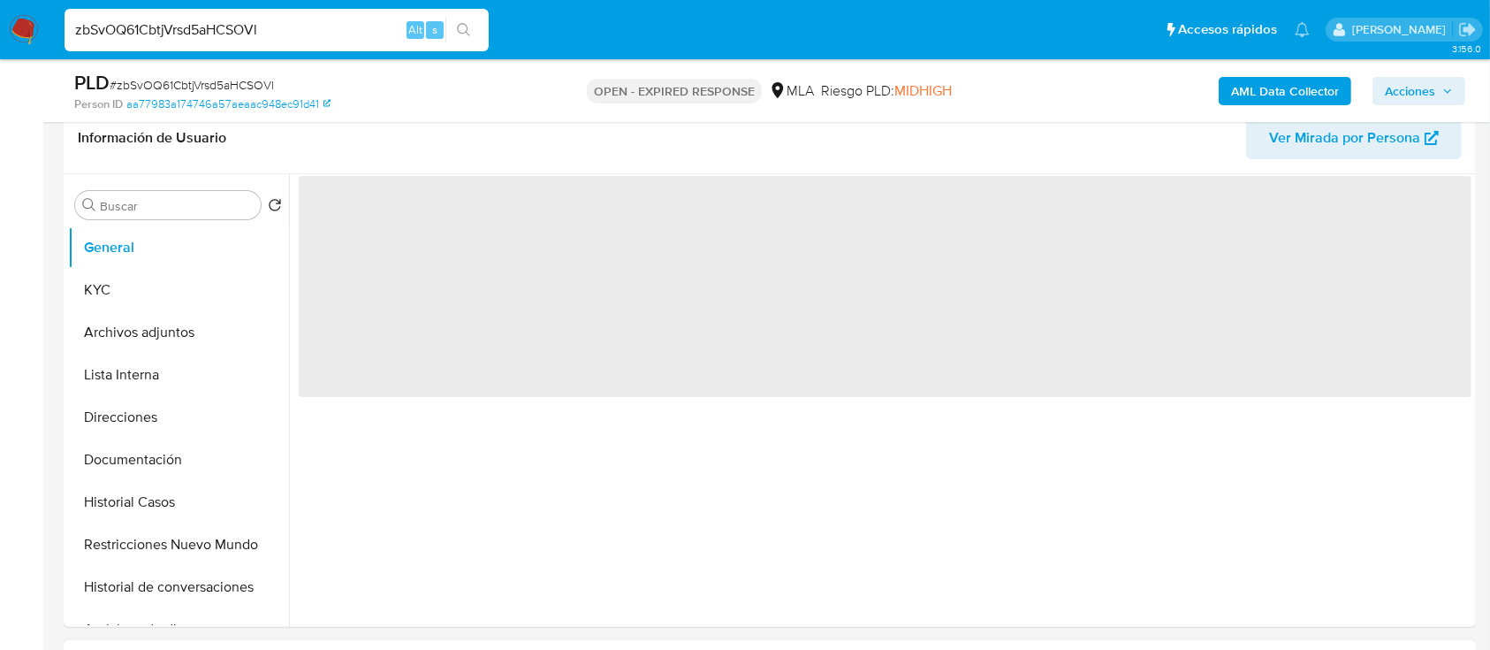
scroll to position [589, 0]
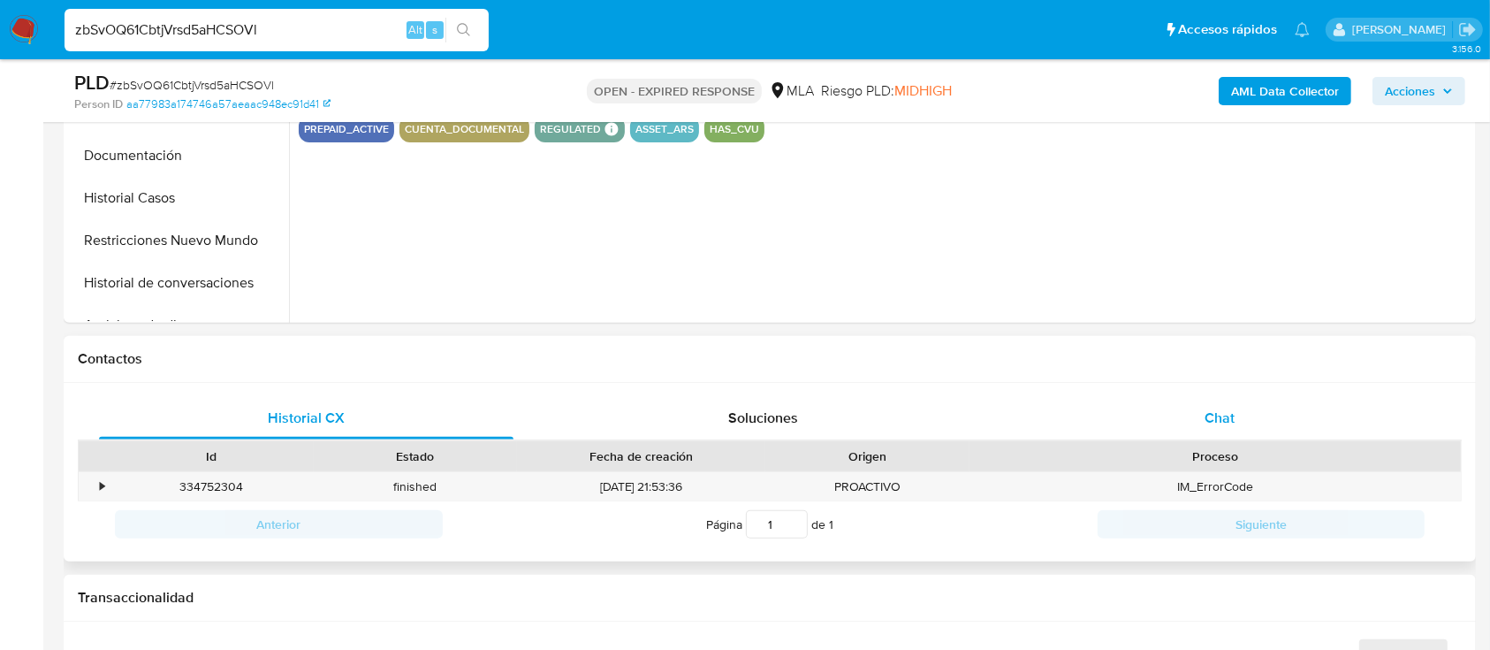
click at [1188, 420] on div "Chat" at bounding box center [1220, 418] width 415 height 42
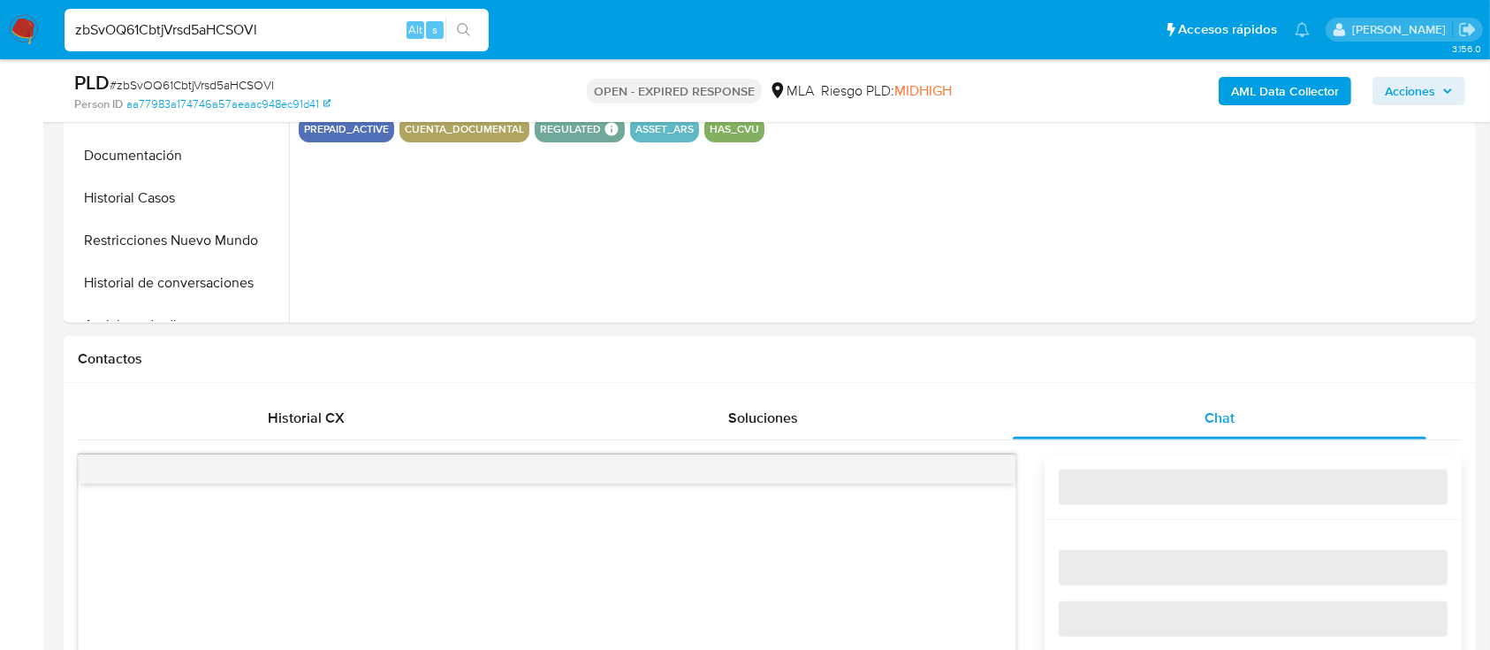
select select "10"
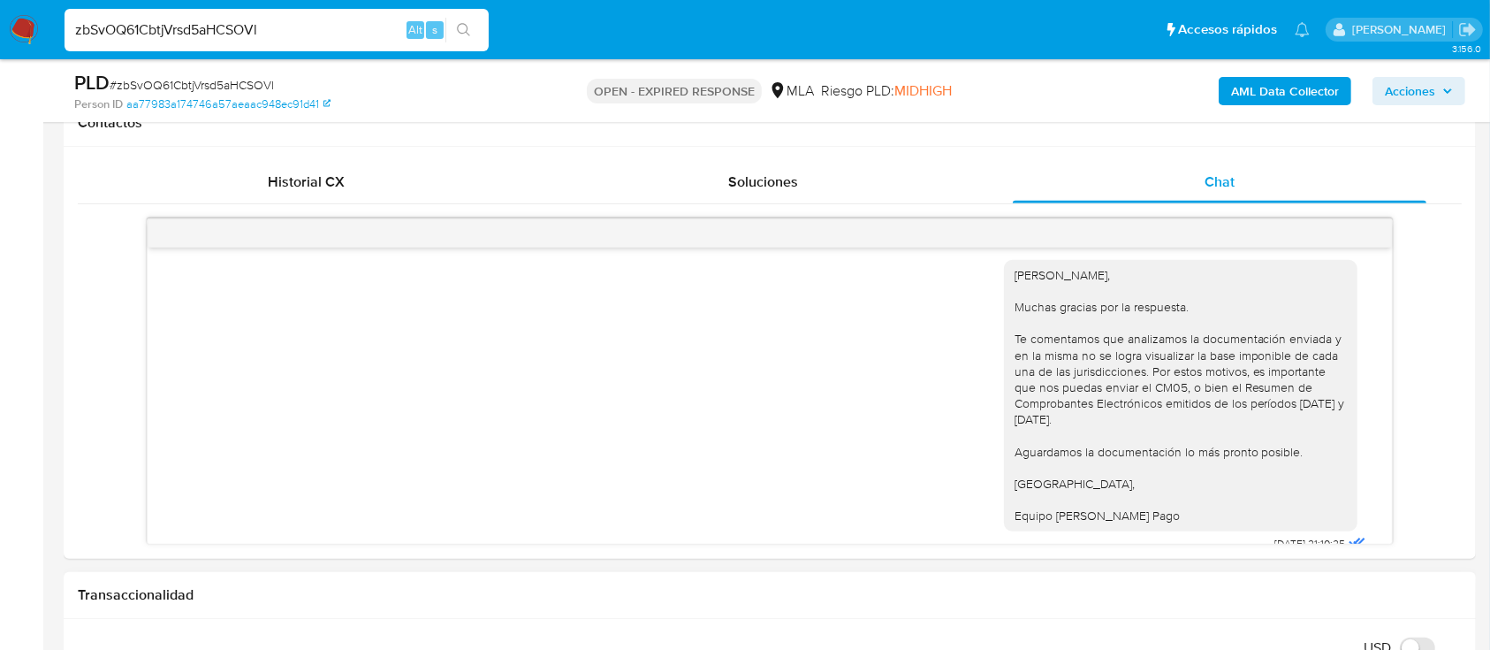
scroll to position [2535, 0]
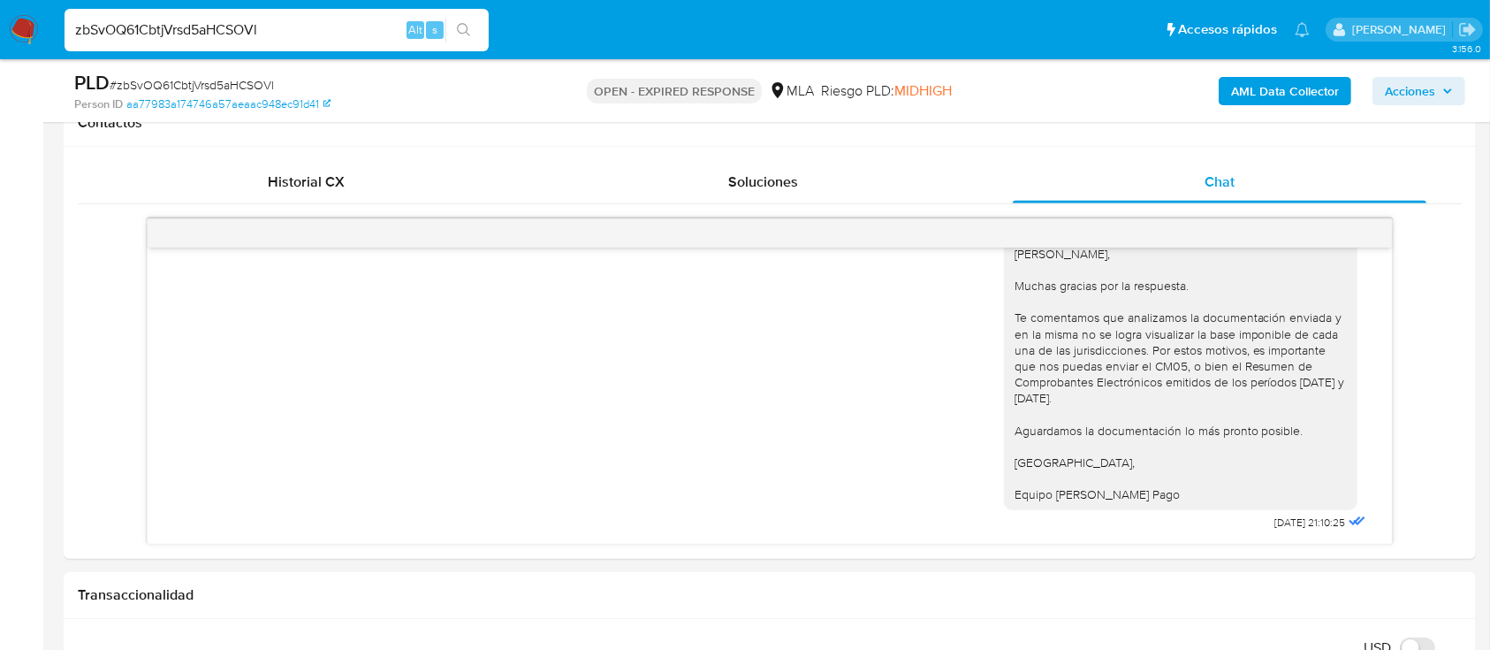
click at [321, 40] on div "zbSvOQ61CbtjVrsd5aHCSOVl Alt s" at bounding box center [277, 30] width 424 height 42
click at [321, 40] on input "zbSvOQ61CbtjVrsd5aHCSOVl" at bounding box center [277, 30] width 424 height 23
paste input "rIsQ0n4C8enTcpDdTrFZImA9"
type input "rIsQ0n4C8enTcpDdTrFZImA9"
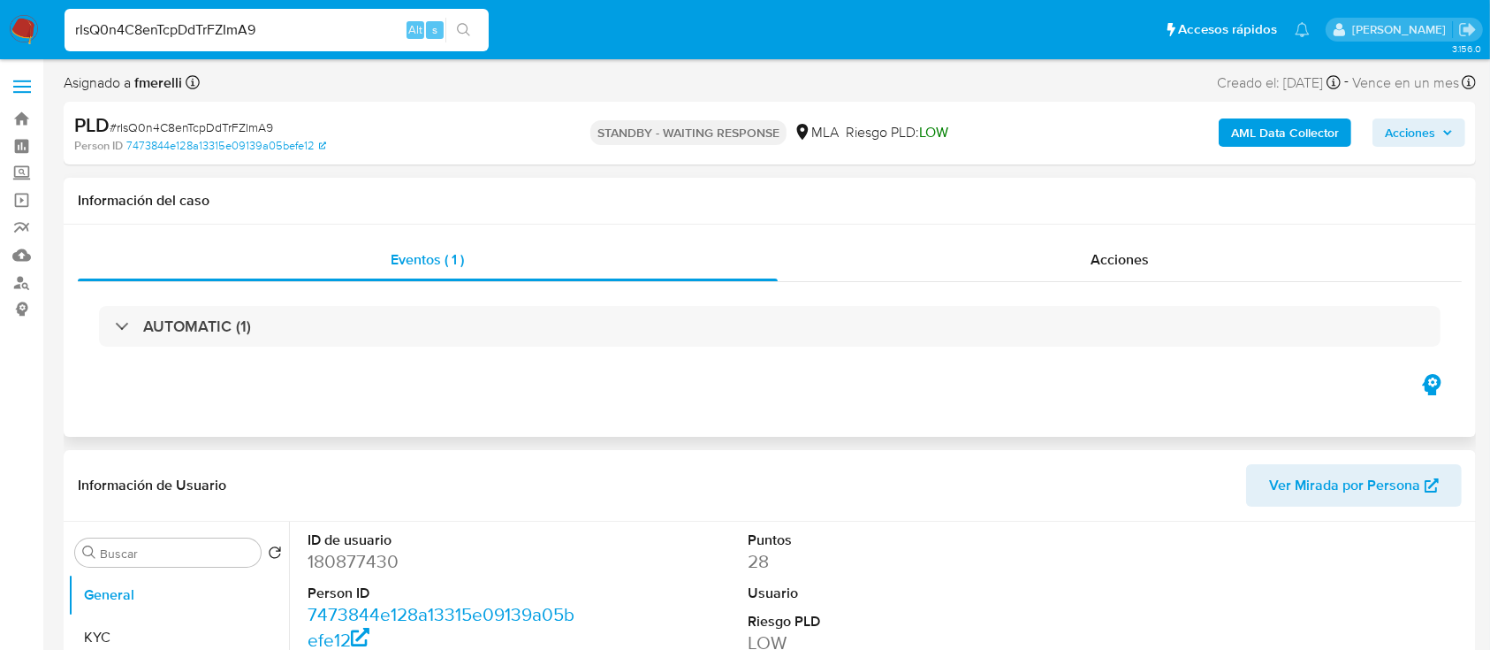
select select "10"
click at [370, 28] on input "rIsQ0n4C8enTcpDdTrFZImA9" at bounding box center [277, 30] width 424 height 23
paste input "iGWNZRiERvdaz9l4H7WCmuUd"
click at [370, 28] on input "rIsQ0n4C8enTcpDdTrFZImA9iGWNZRiERvdaz9l4H7WCmuUd" at bounding box center [277, 30] width 424 height 23
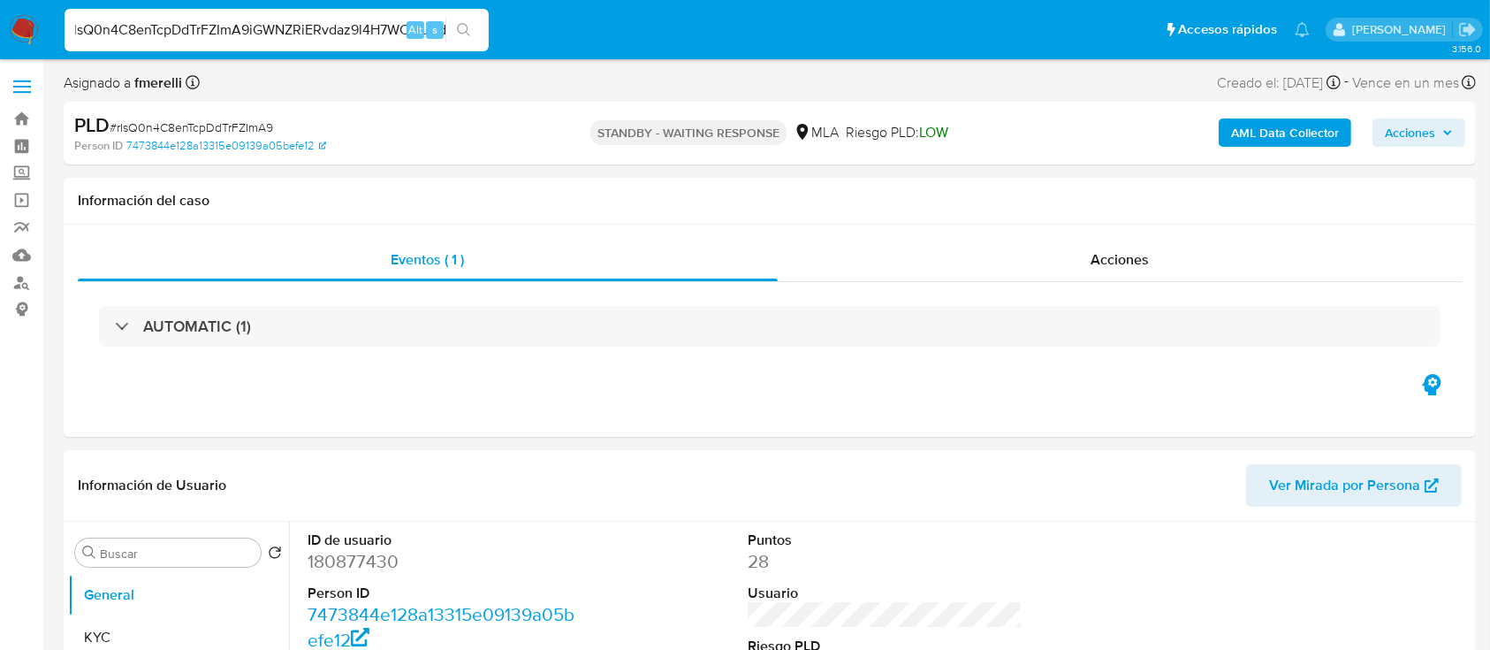
click at [370, 28] on input "rIsQ0n4C8enTcpDdTrFZImA9iGWNZRiERvdaz9l4H7WCmuUd" at bounding box center [277, 30] width 424 height 23
paste input
type input "iGWNZRiERvdaz9l4H7WCmuUd"
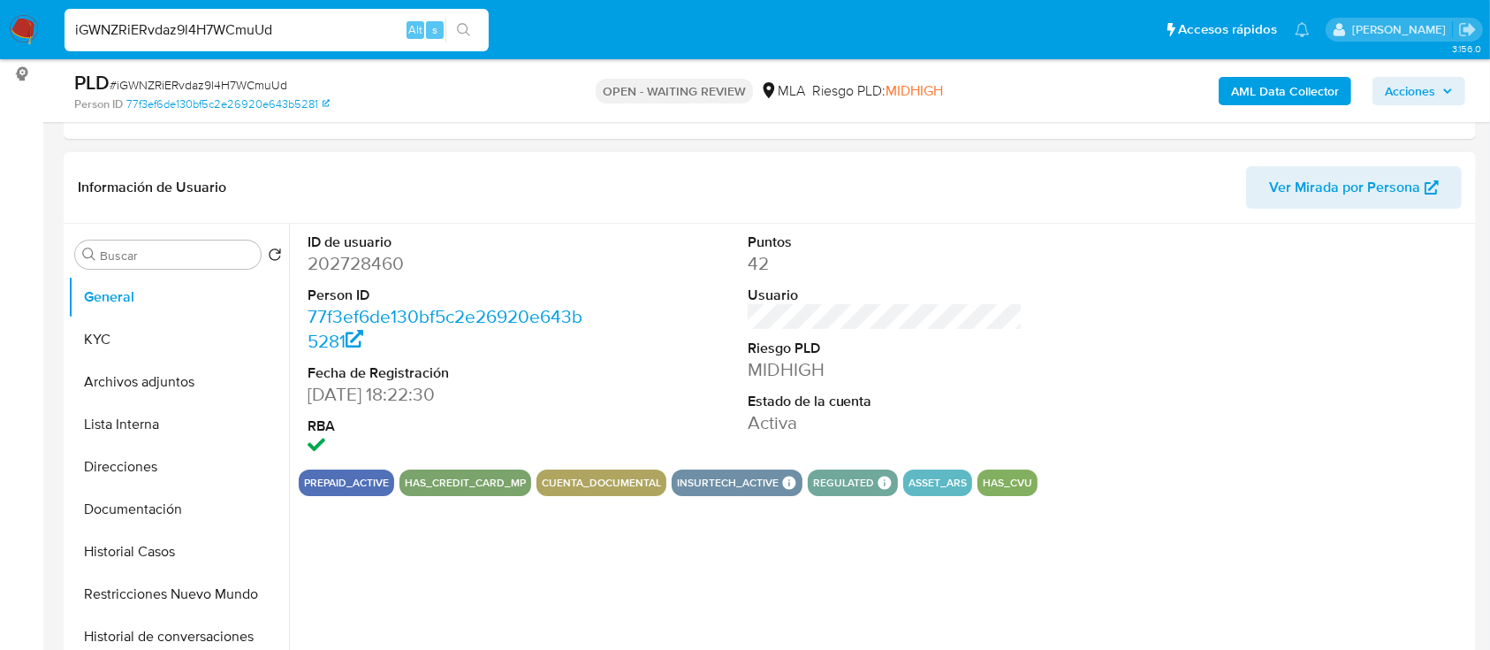
select select "10"
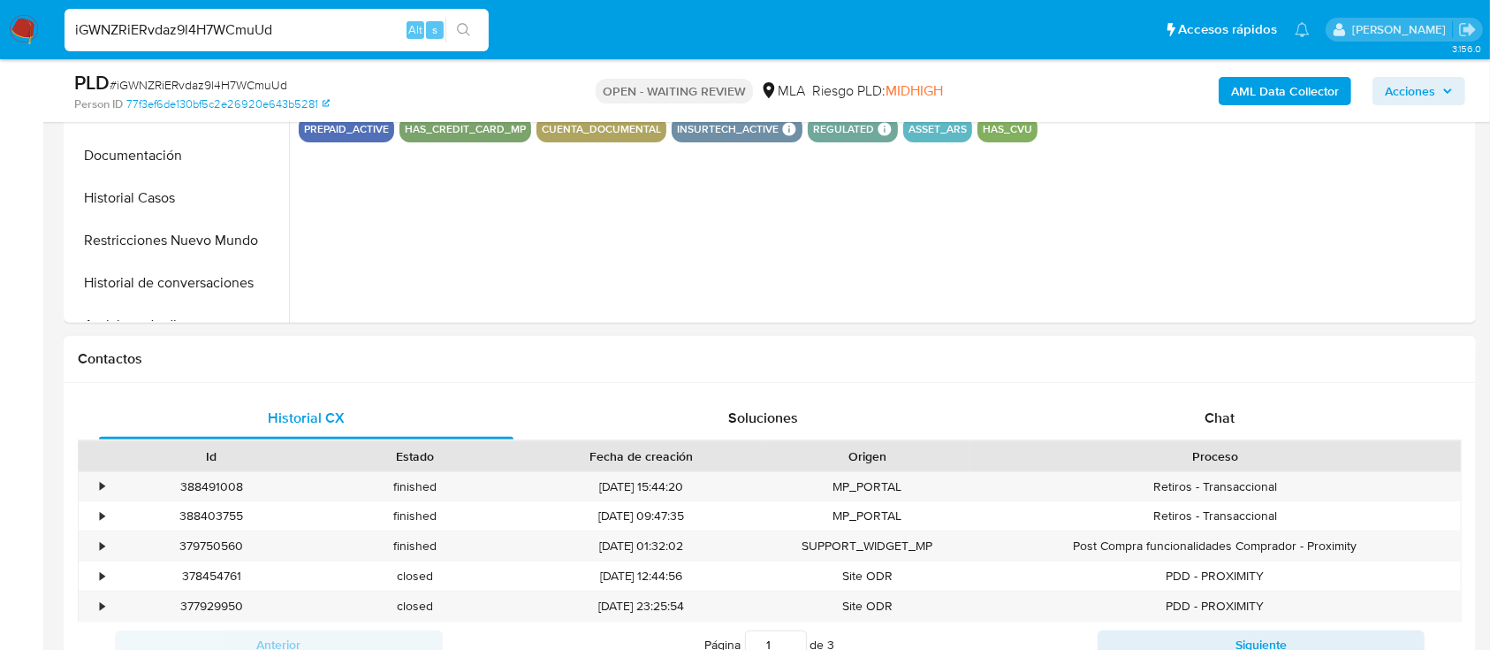
click at [1196, 453] on div "Proceso" at bounding box center [1215, 456] width 467 height 18
drag, startPoint x: 1208, startPoint y: 429, endPoint x: 1061, endPoint y: 391, distance: 151.6
click at [1208, 428] on div "Chat" at bounding box center [1220, 418] width 415 height 42
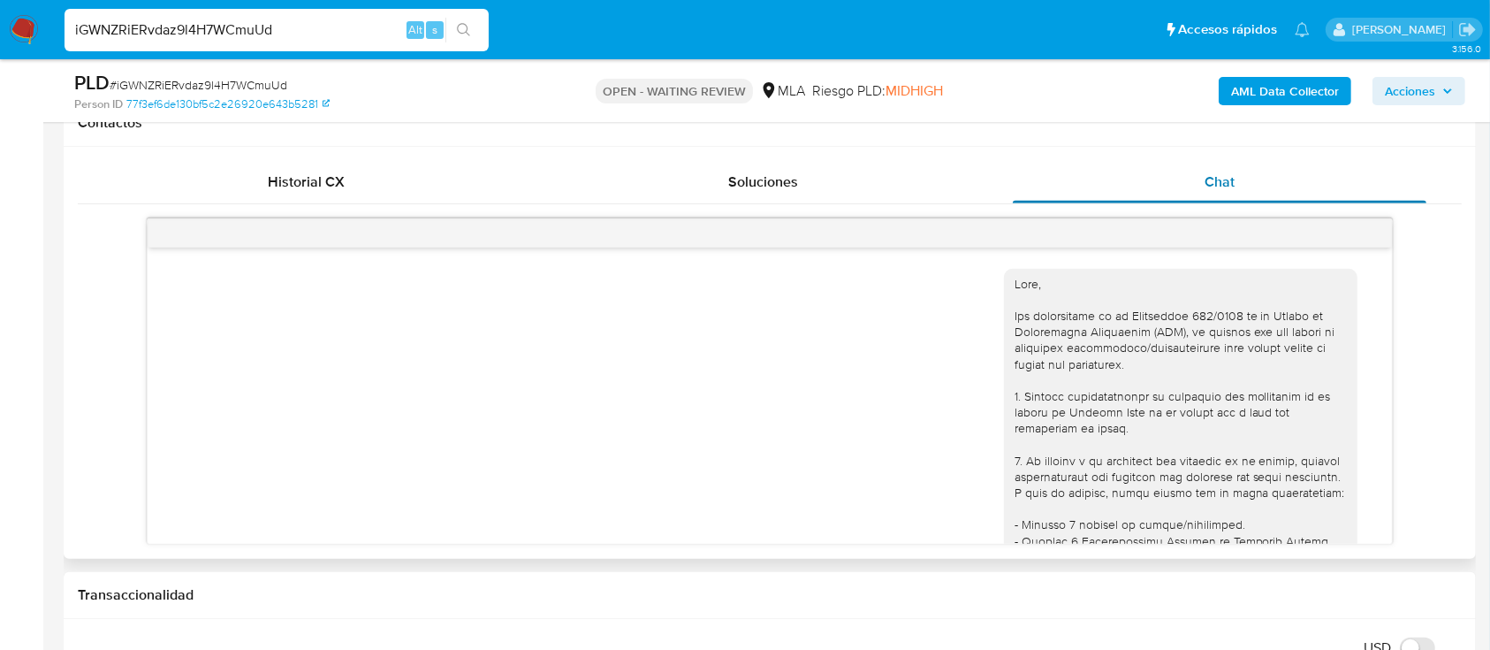
scroll to position [1905, 0]
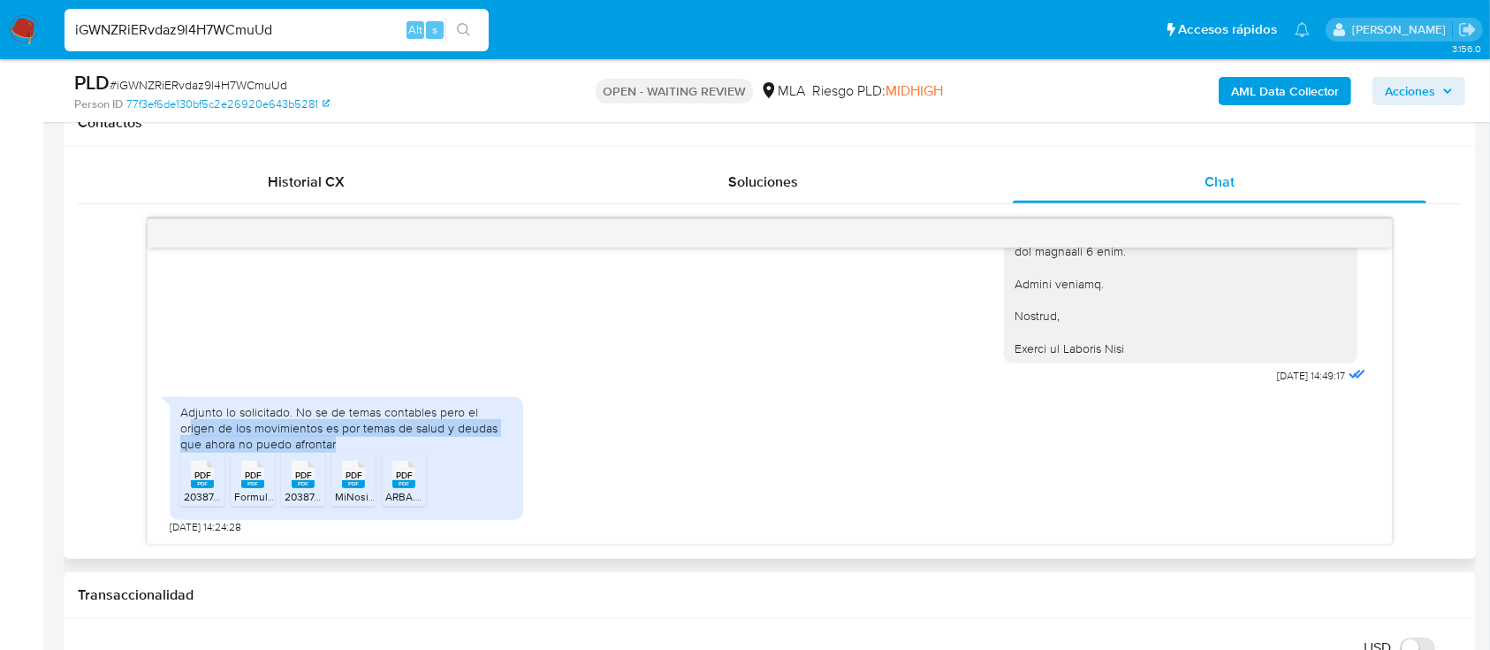
drag, startPoint x: 191, startPoint y: 420, endPoint x: 379, endPoint y: 438, distance: 189.1
click at [379, 438] on div "Adjunto lo solicitado. No se de temas contables pero el origen de los movimient…" at bounding box center [346, 428] width 332 height 49
click at [332, 27] on input "iGWNZRiERvdaz9l4H7WCmuUd" at bounding box center [277, 30] width 424 height 23
click at [332, 25] on input "iGWNZRiERvdaz9l4H7WCmuUd" at bounding box center [277, 30] width 424 height 23
paste input "GYlUCyquP1eAk9qhTds0AqjG"
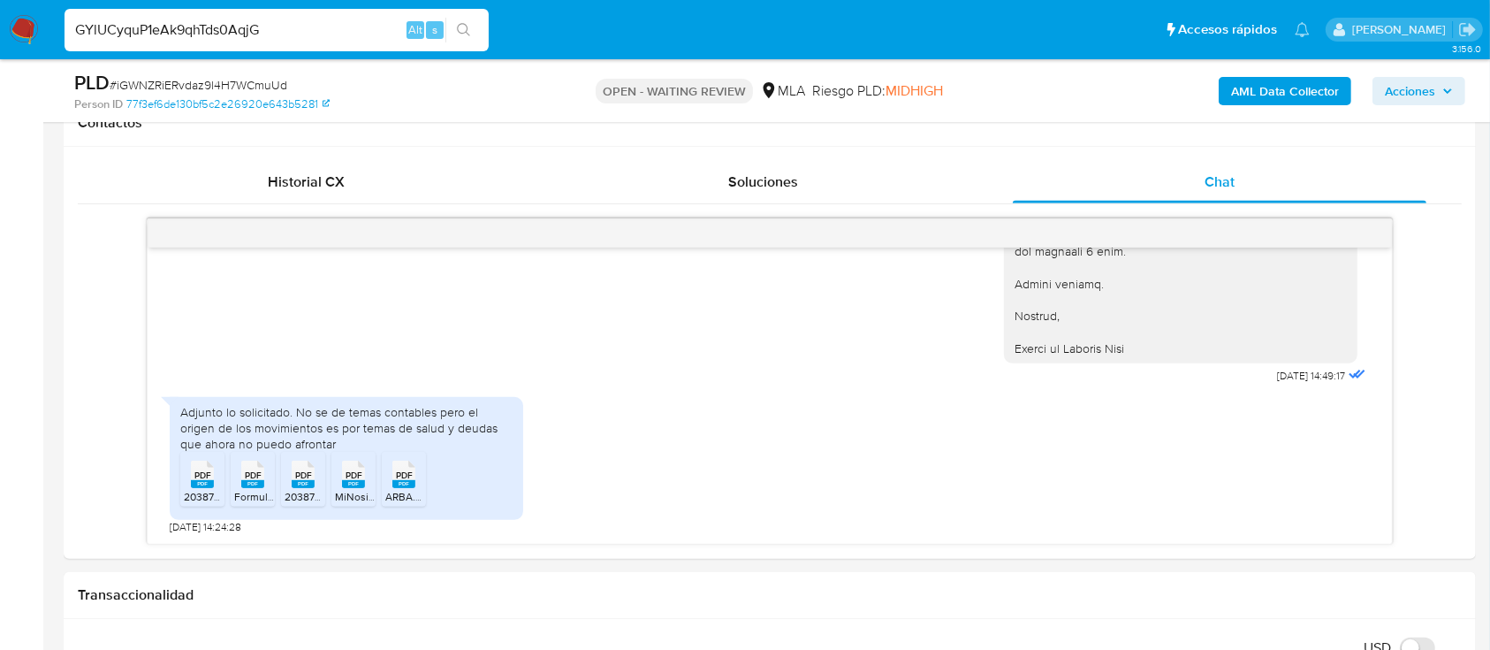
type input "GYlUCyquP1eAk9qhTds0AqjG"
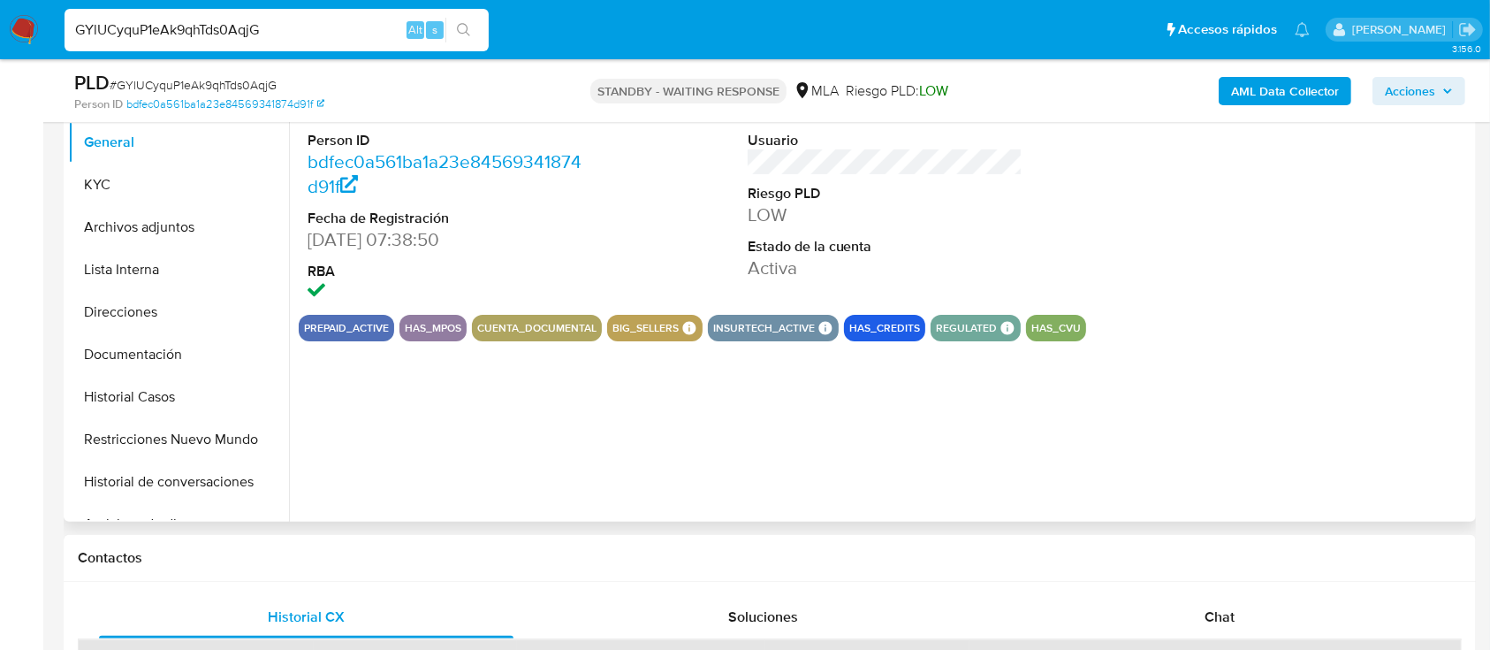
scroll to position [354, 0]
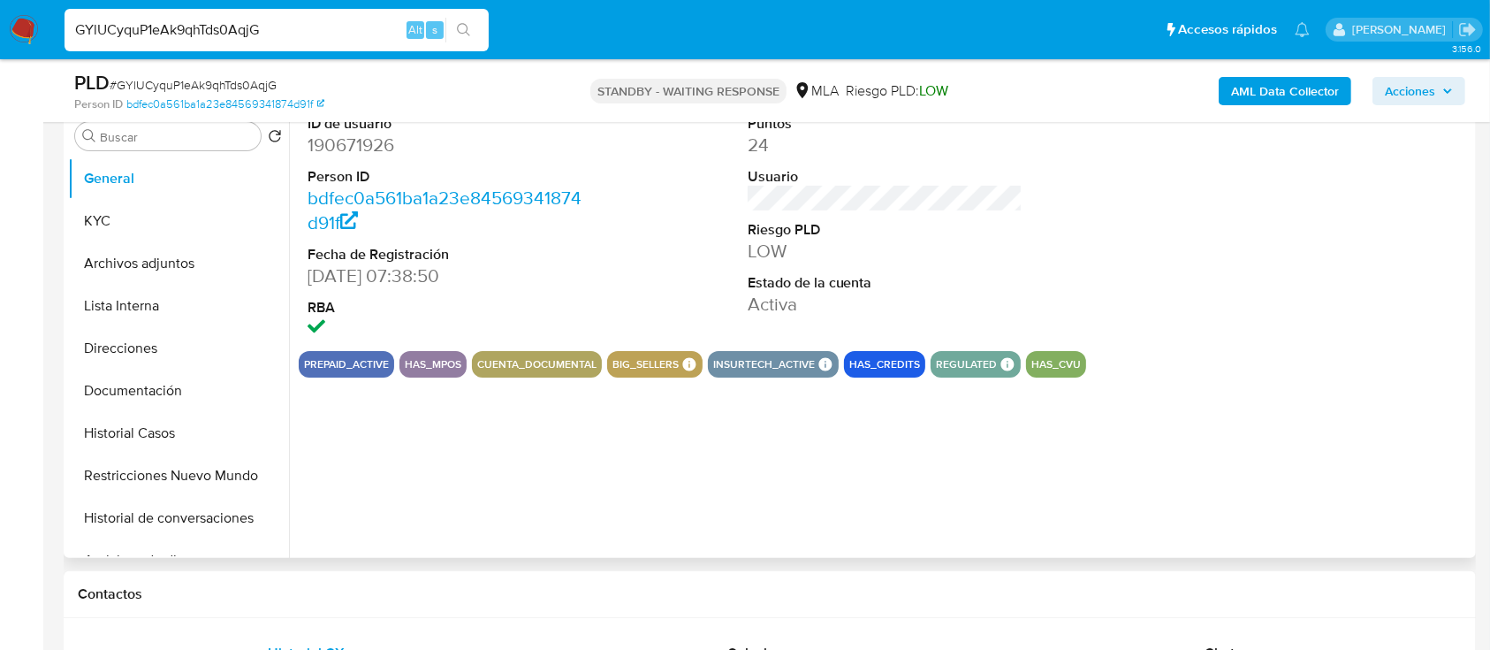
select select "10"
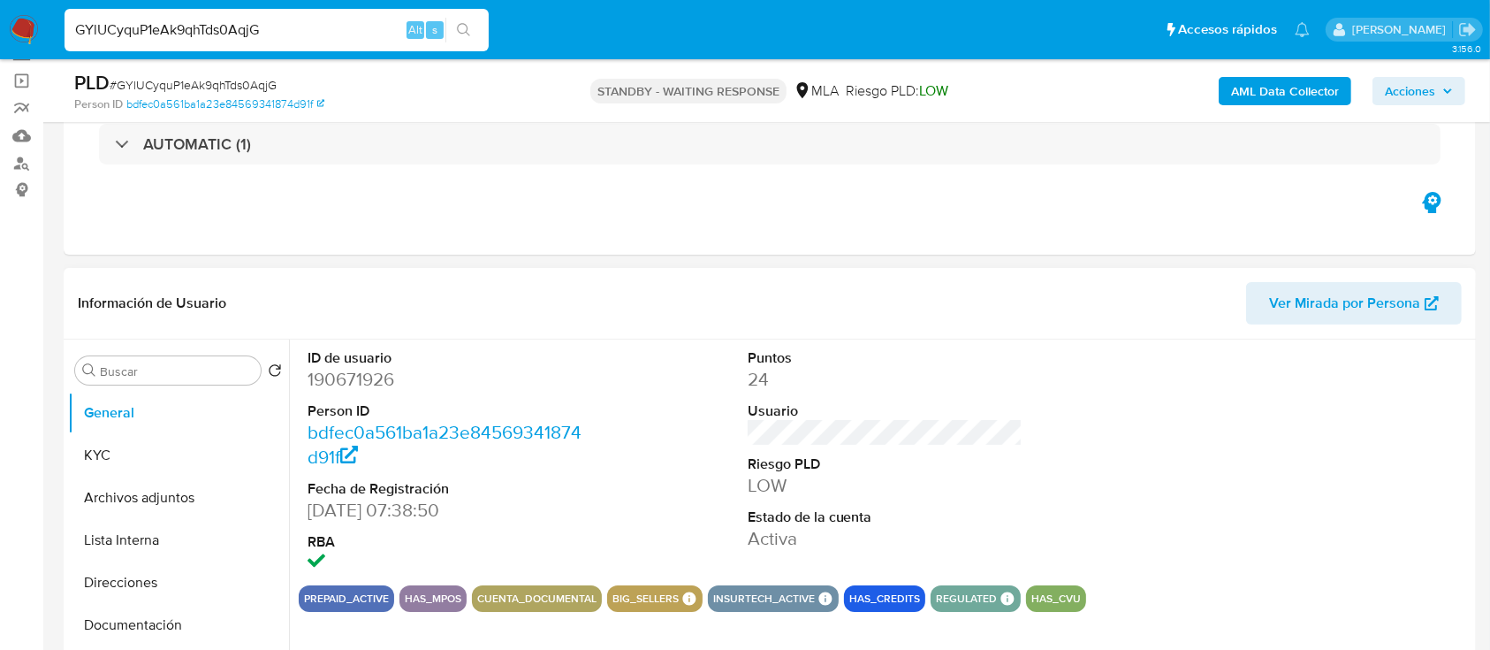
scroll to position [118, 0]
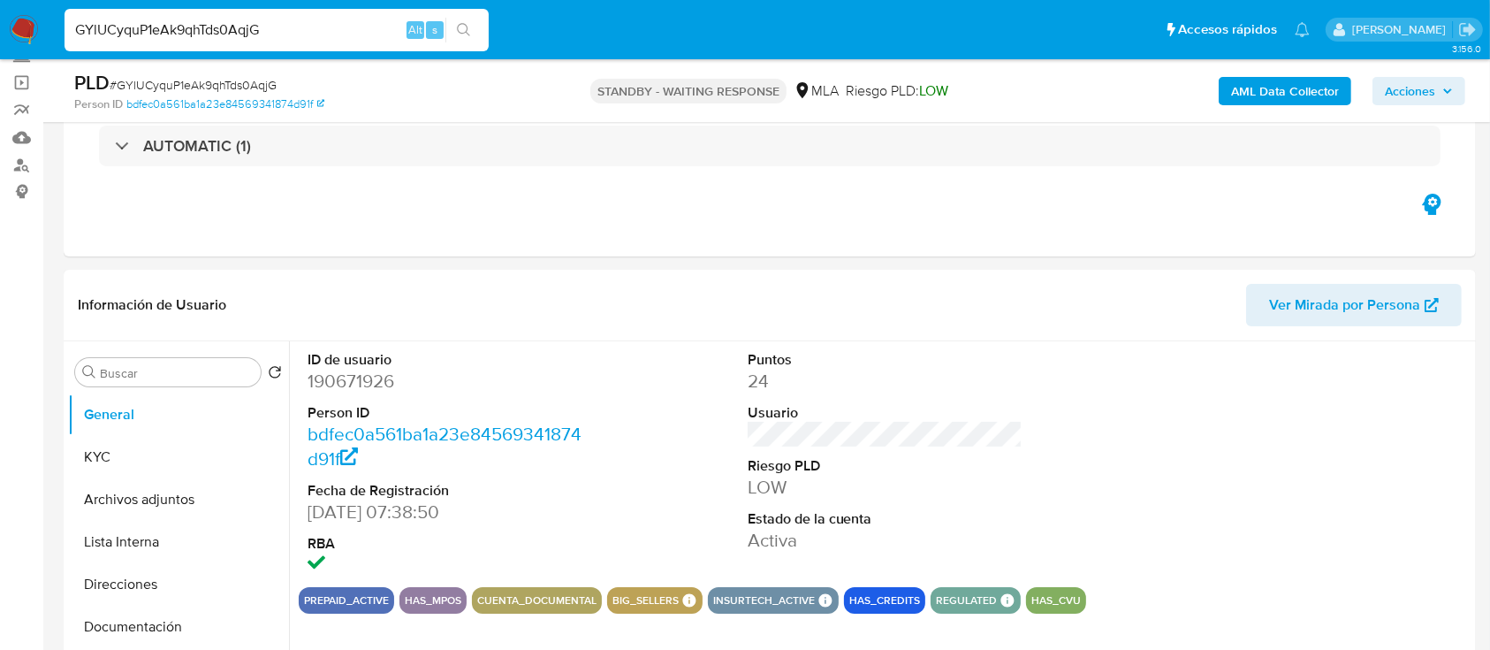
click at [324, 32] on input "GYlUCyquP1eAk9qhTds0AqjG" at bounding box center [277, 30] width 424 height 23
paste input "cNXPuEPQoyPzfYxsnbU32Vwb"
type input "cNXPuEPQoyPzfYxsnbU32Vwb"
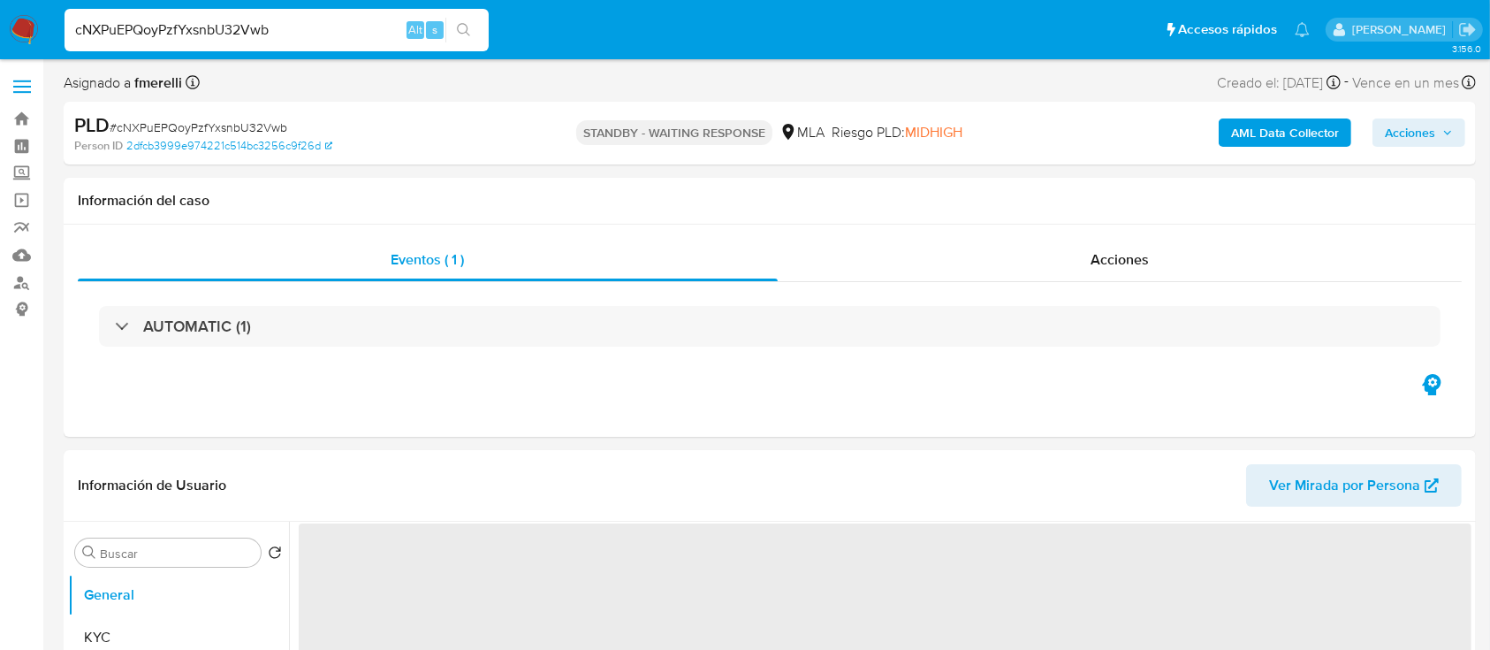
select select "10"
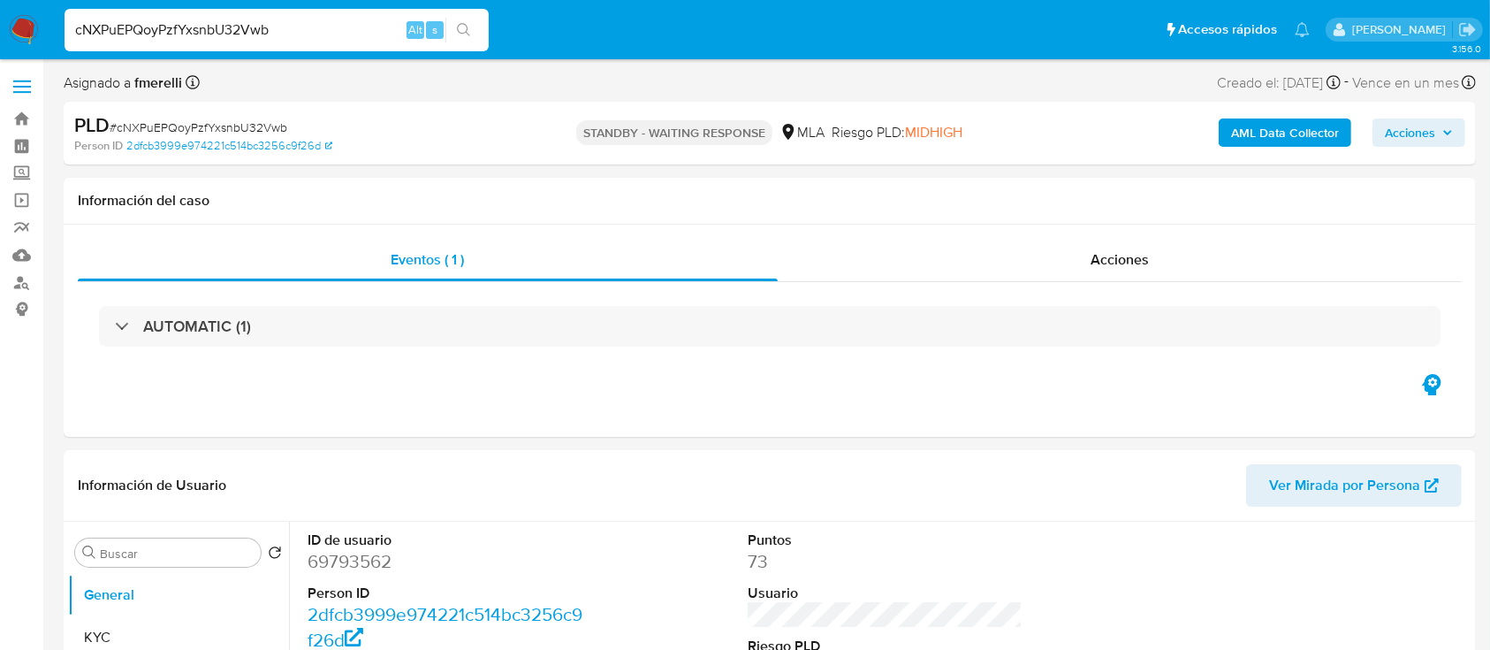
click at [297, 31] on input "cNXPuEPQoyPzfYxsnbU32Vwb" at bounding box center [277, 30] width 424 height 23
click at [297, 30] on input "cNXPuEPQoyPzfYxsnbU32Vwb" at bounding box center [277, 30] width 424 height 23
paste input "Js1NQ6FCx0YoTVfR7XIpctR2"
type input "Js1NQ6FCx0YoTVfR7XIpctR2"
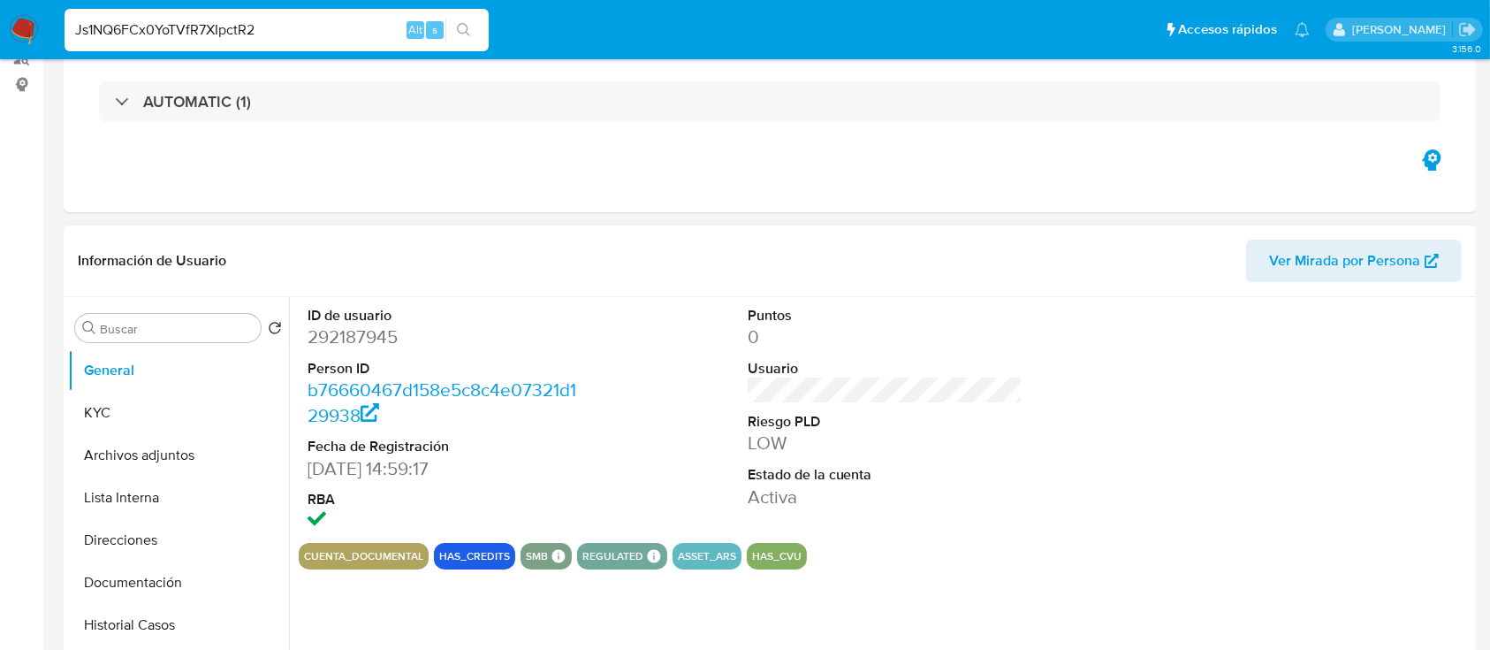
select select "10"
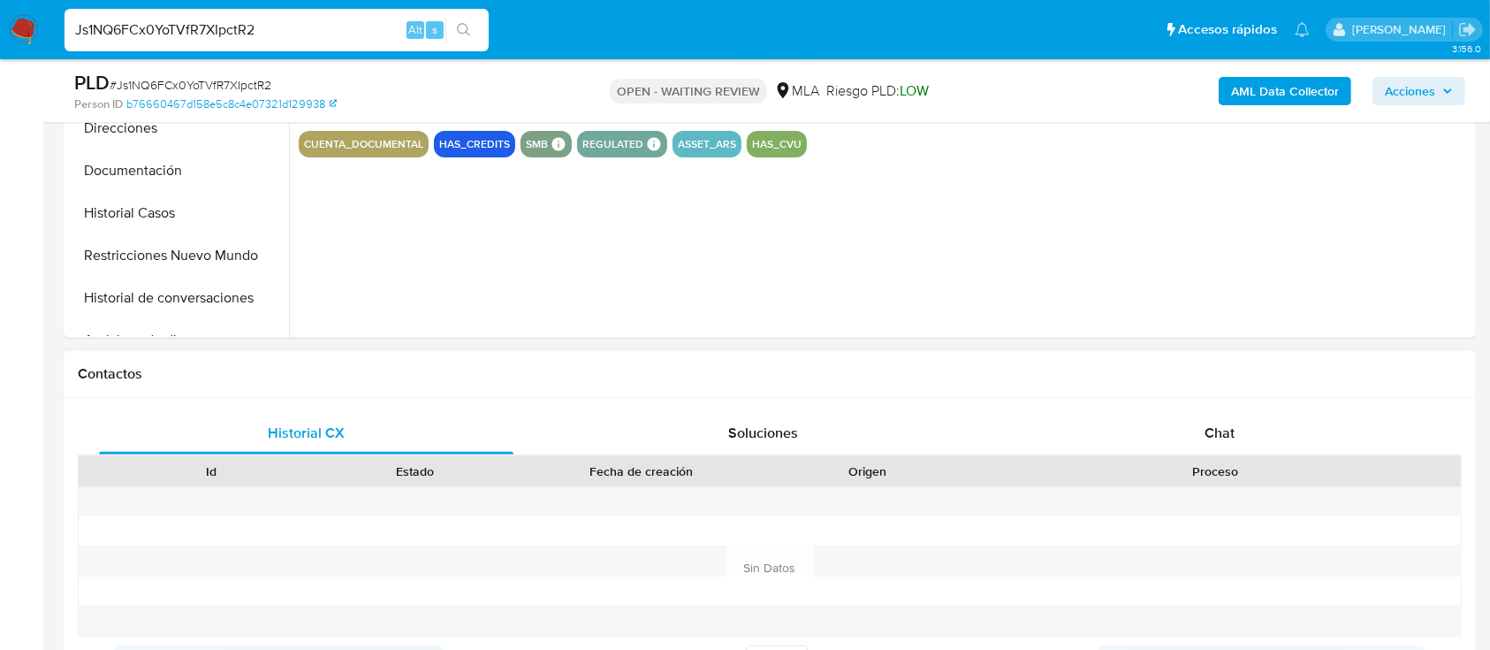
scroll to position [589, 0]
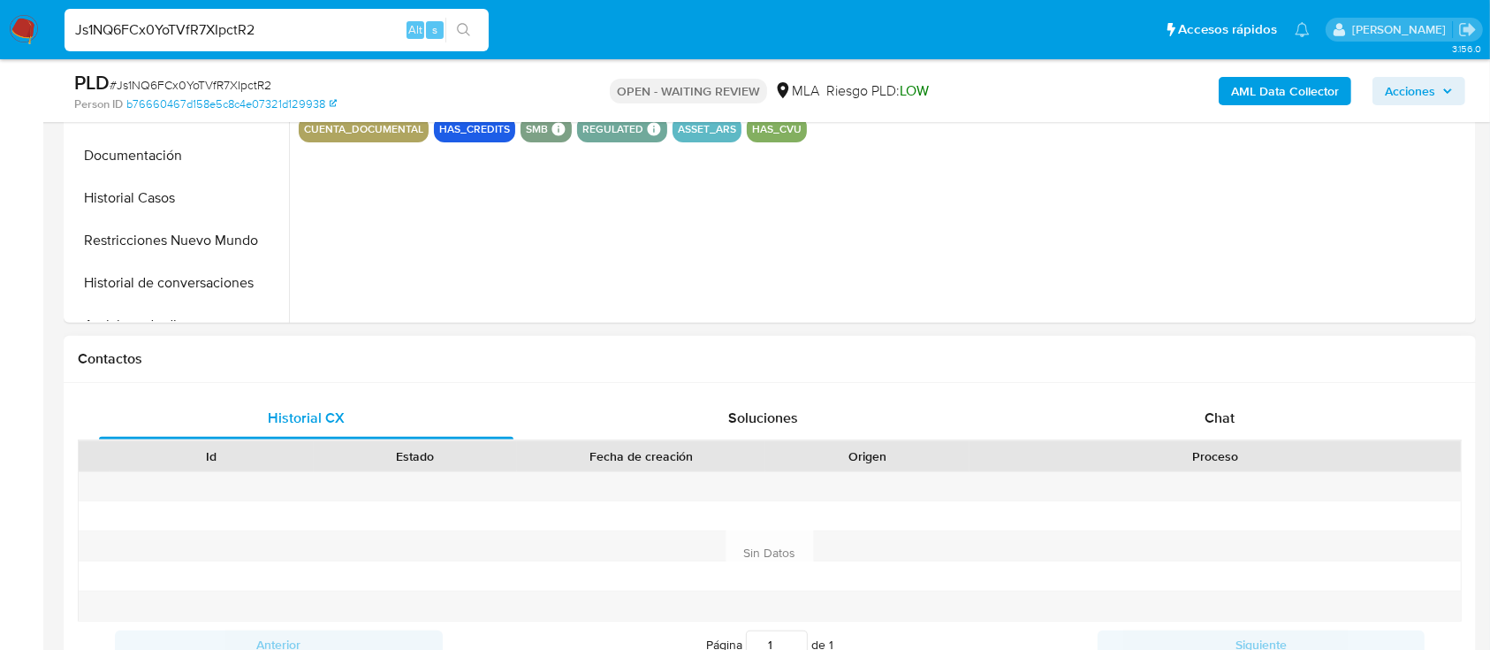
click at [1055, 370] on div "Contactos" at bounding box center [770, 359] width 1413 height 47
click at [1065, 400] on div "Chat" at bounding box center [1220, 418] width 415 height 42
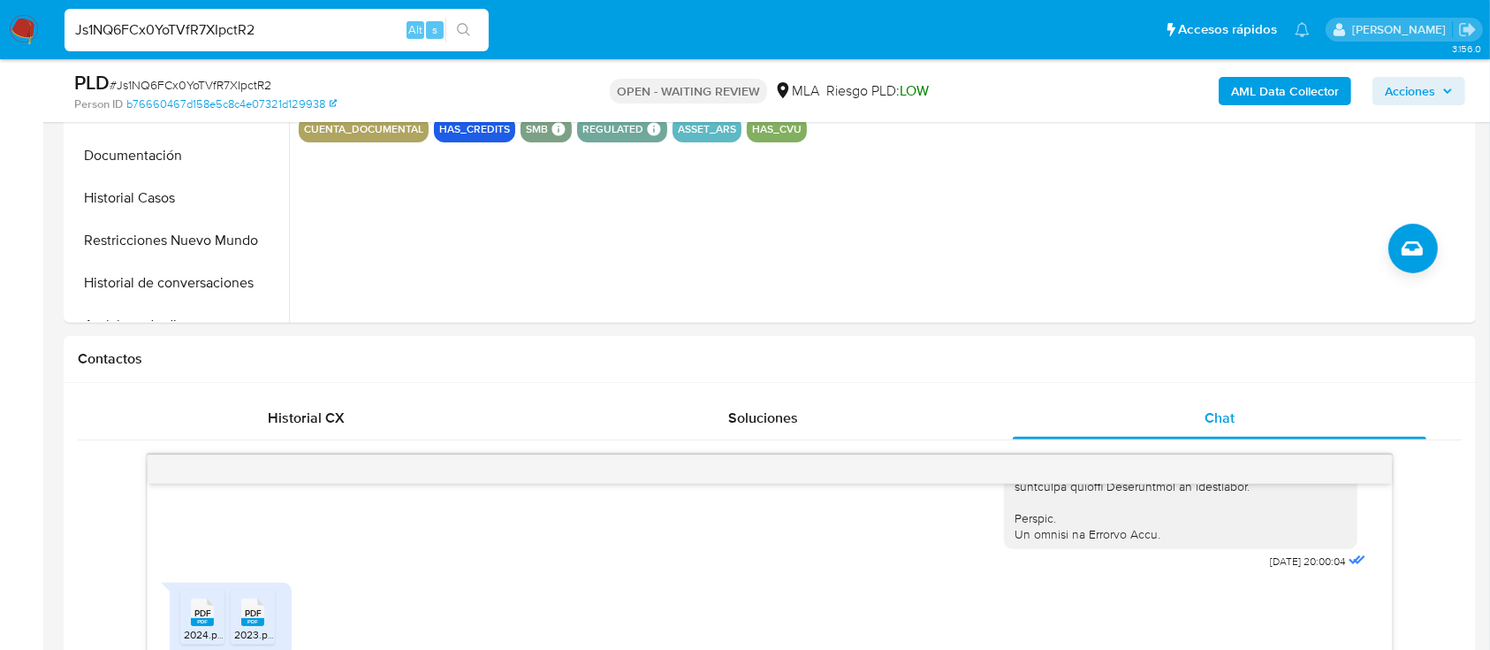
click at [278, 30] on input "Js1NQ6FCx0YoTVfR7XIpctR2" at bounding box center [277, 30] width 424 height 23
paste input "f5wRg2xJ7CStQPHWv4uhXUsf"
type input "f5wRg2xJ7CStQPHWv4uhXUsf"
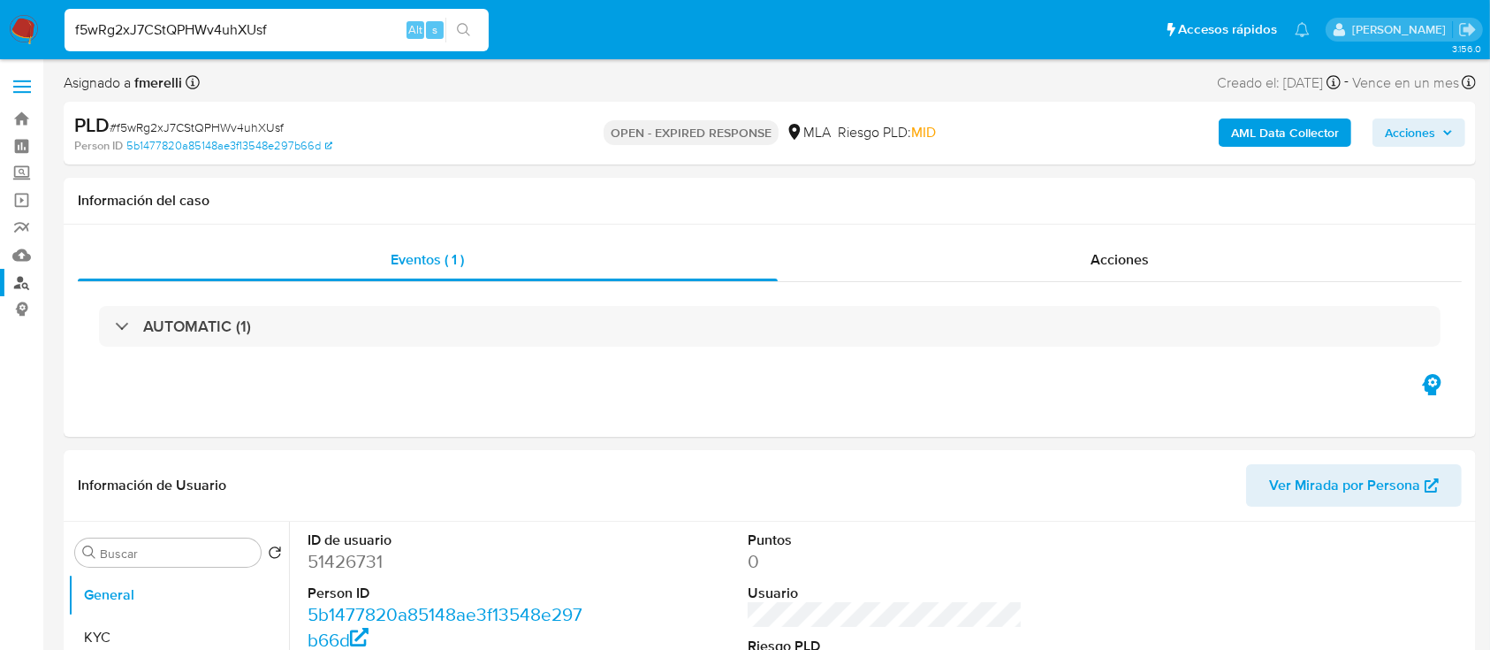
select select "10"
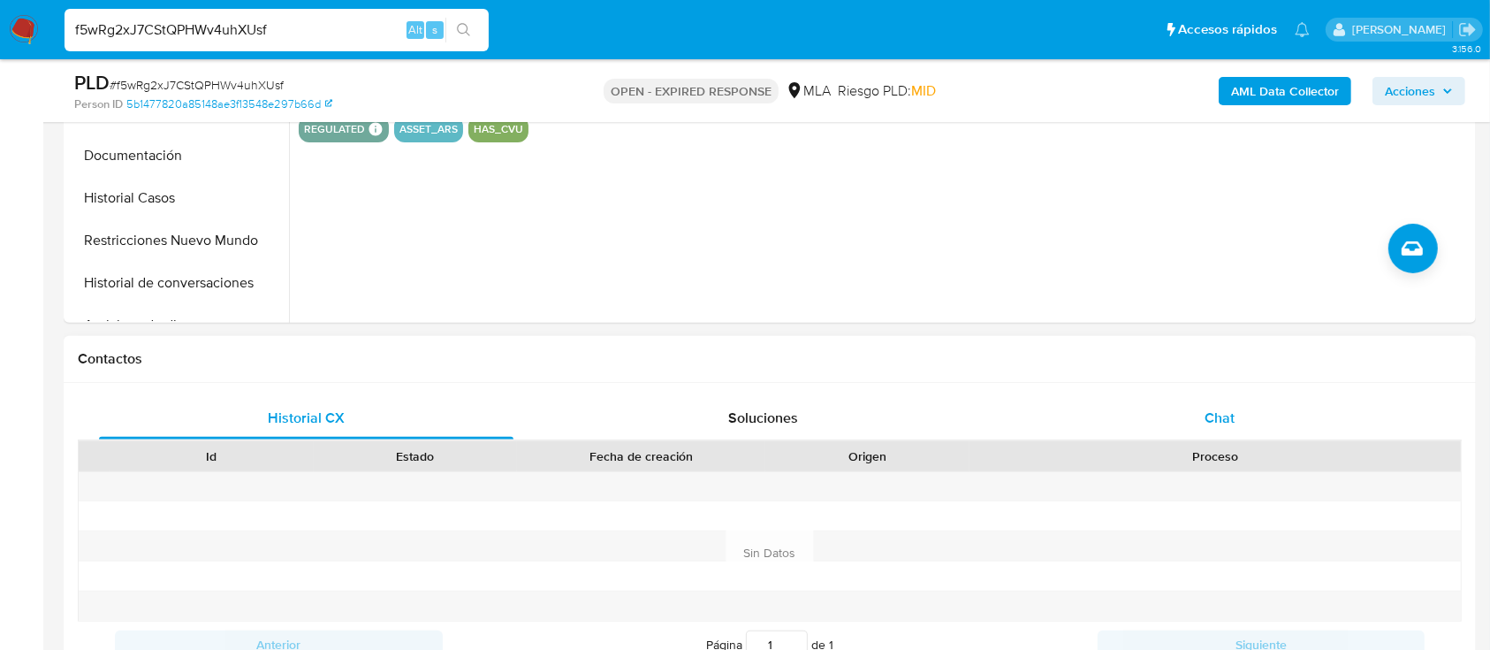
click at [1172, 408] on div "Chat" at bounding box center [1220, 418] width 415 height 42
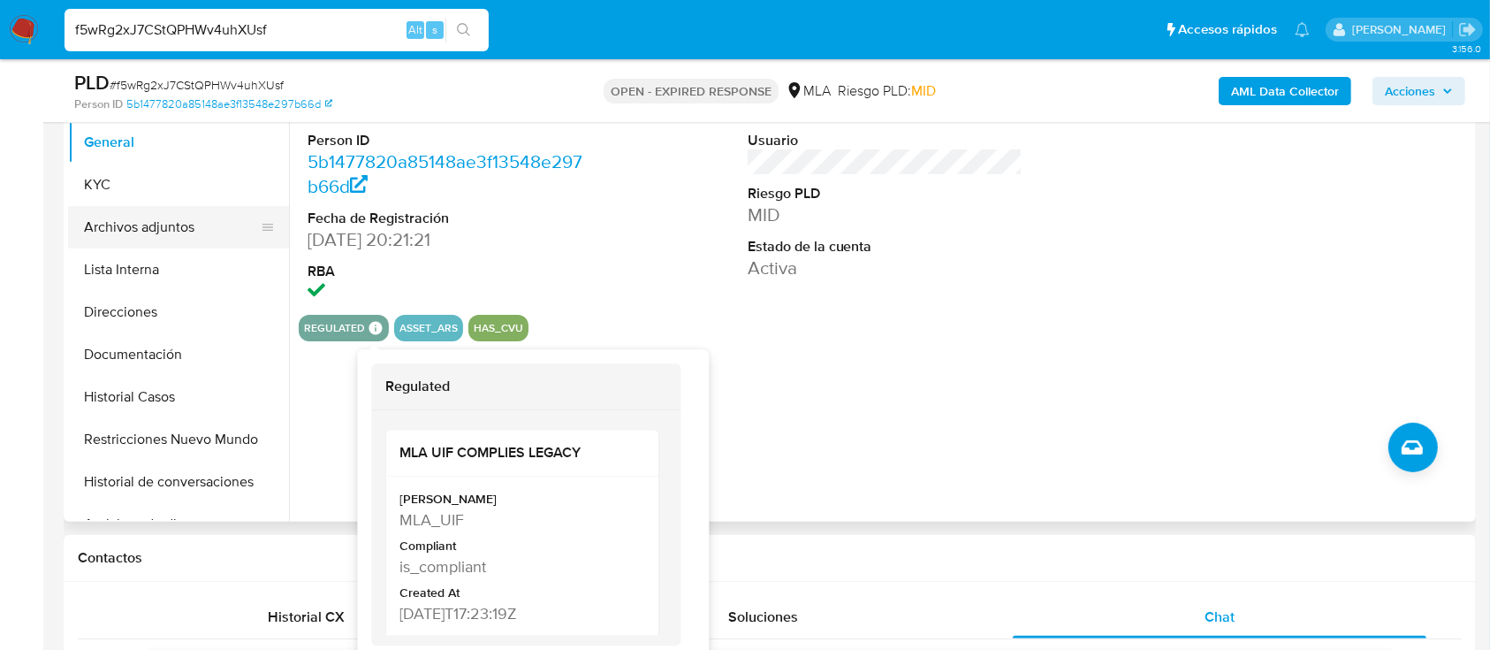
scroll to position [354, 0]
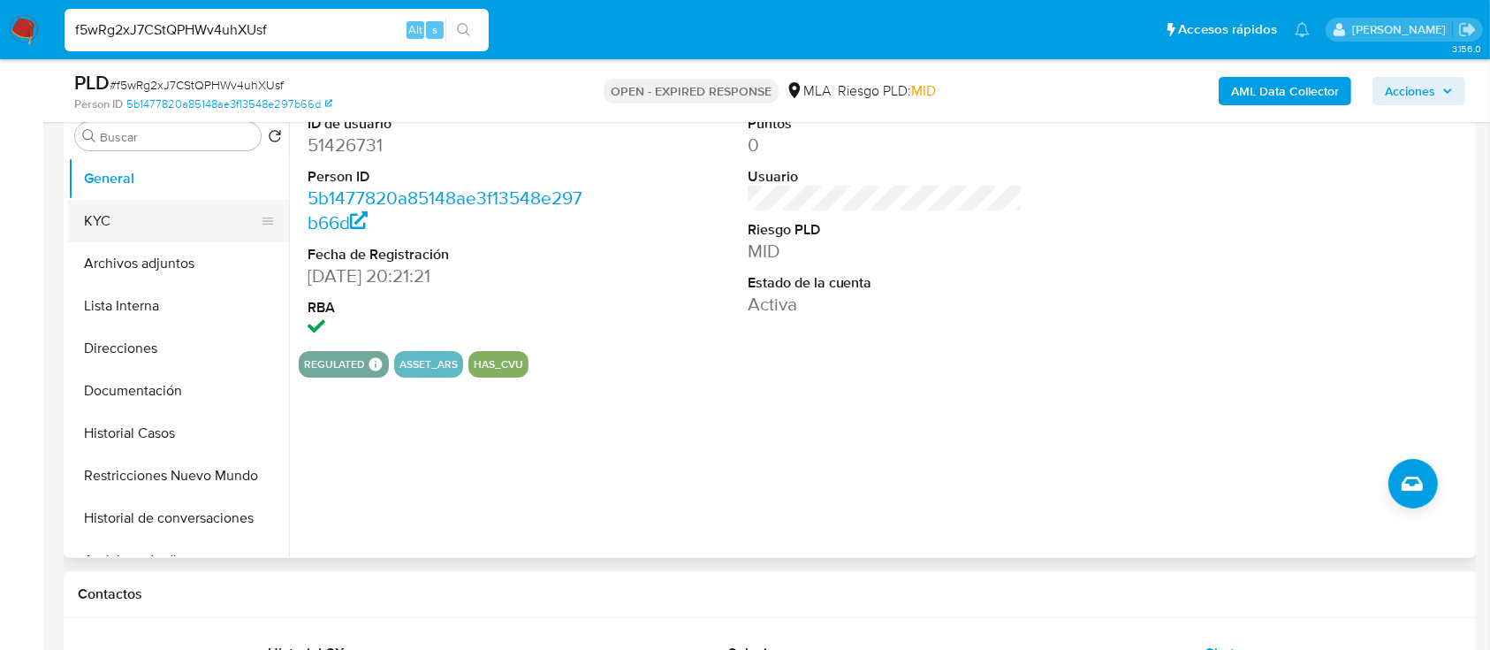
click at [135, 232] on button "KYC" at bounding box center [171, 221] width 207 height 42
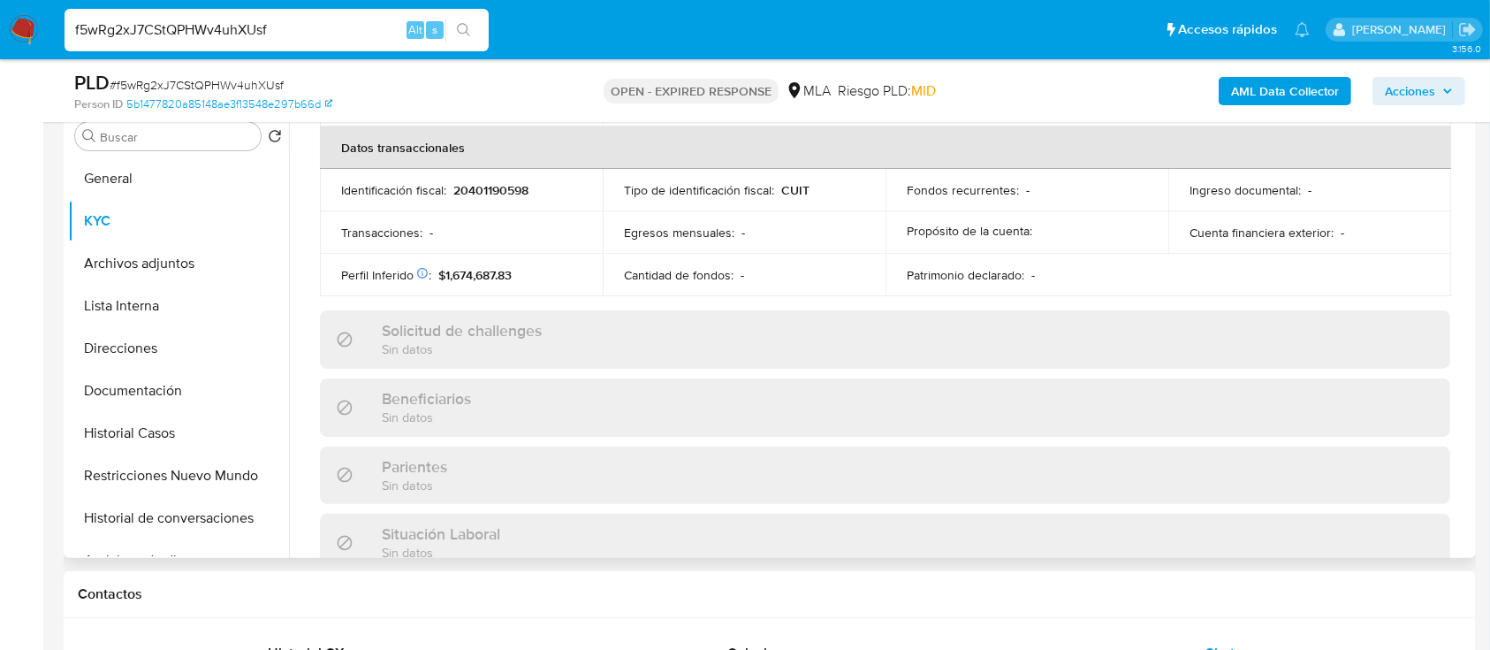
scroll to position [931, 0]
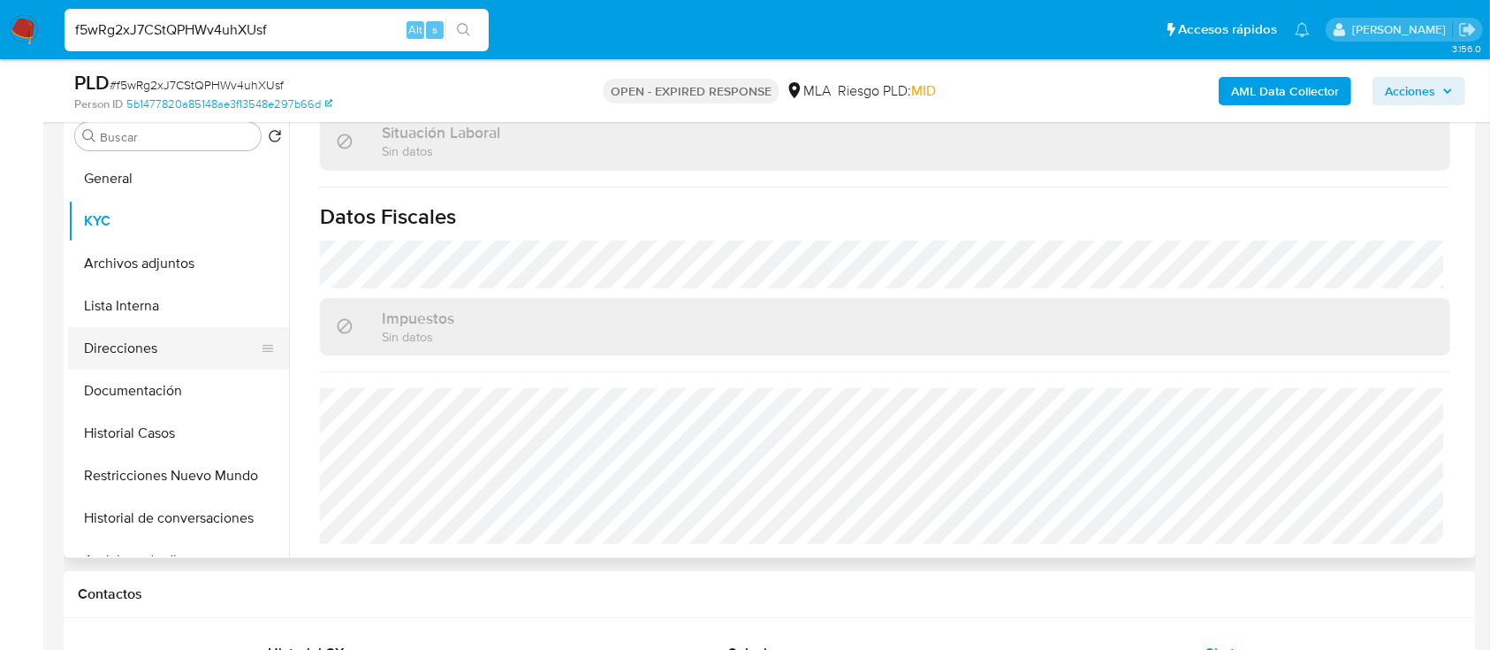
click at [171, 340] on button "Direcciones" at bounding box center [171, 348] width 207 height 42
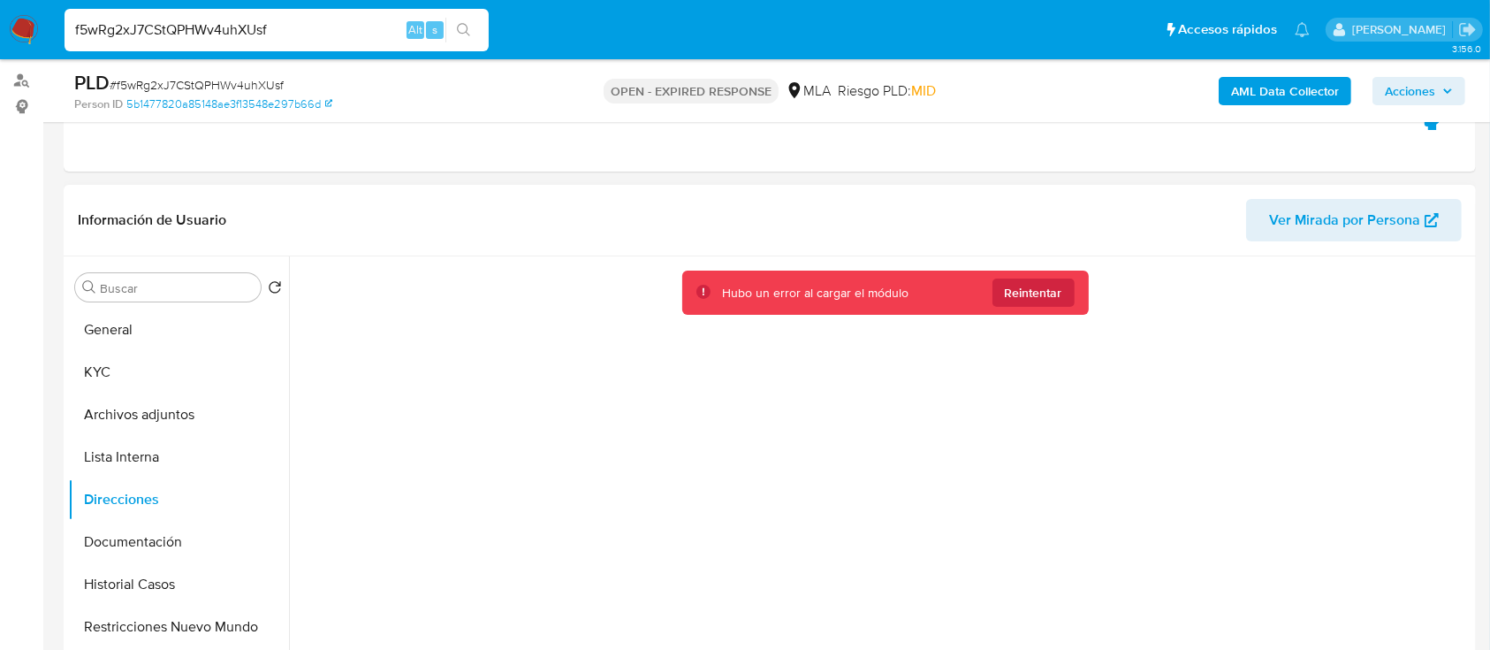
scroll to position [118, 0]
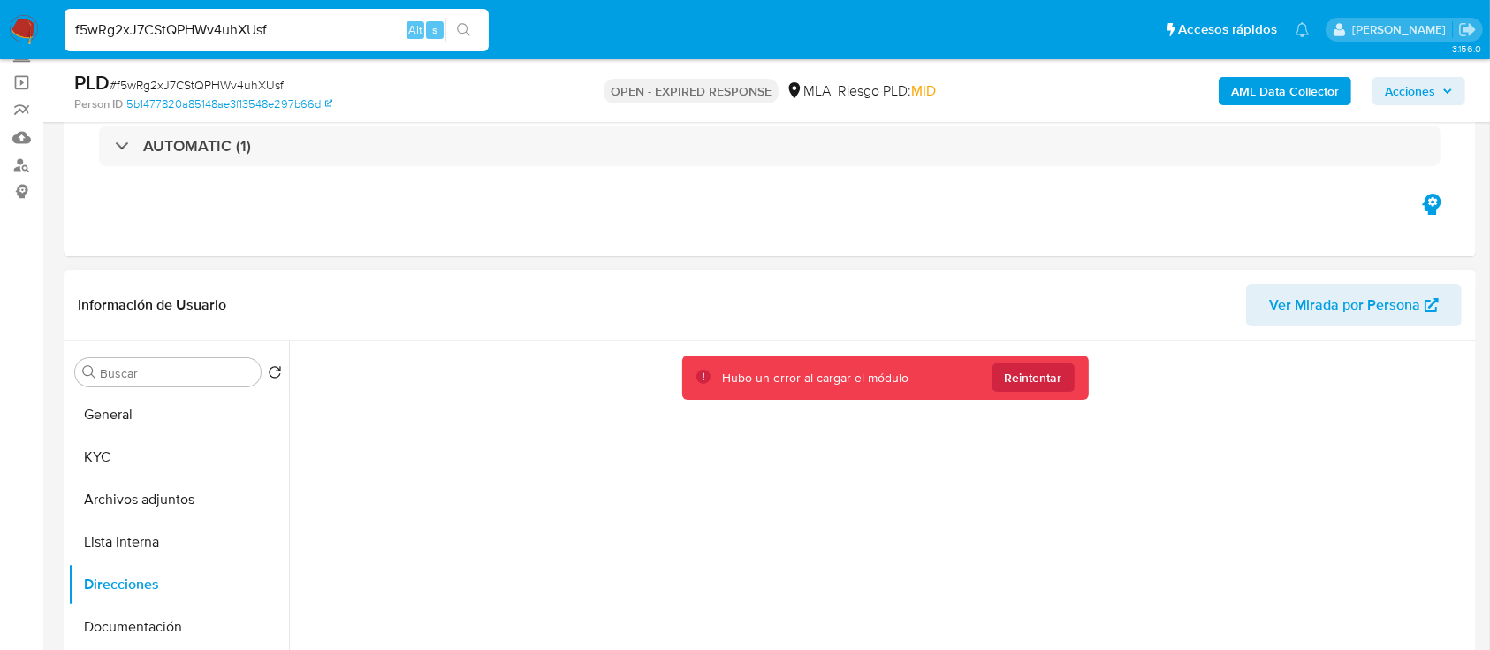
click at [1047, 392] on div "Hubo un error al cargar el módulo Reintentar" at bounding box center [885, 377] width 407 height 45
click at [1040, 382] on span "Reintentar" at bounding box center [1033, 377] width 57 height 28
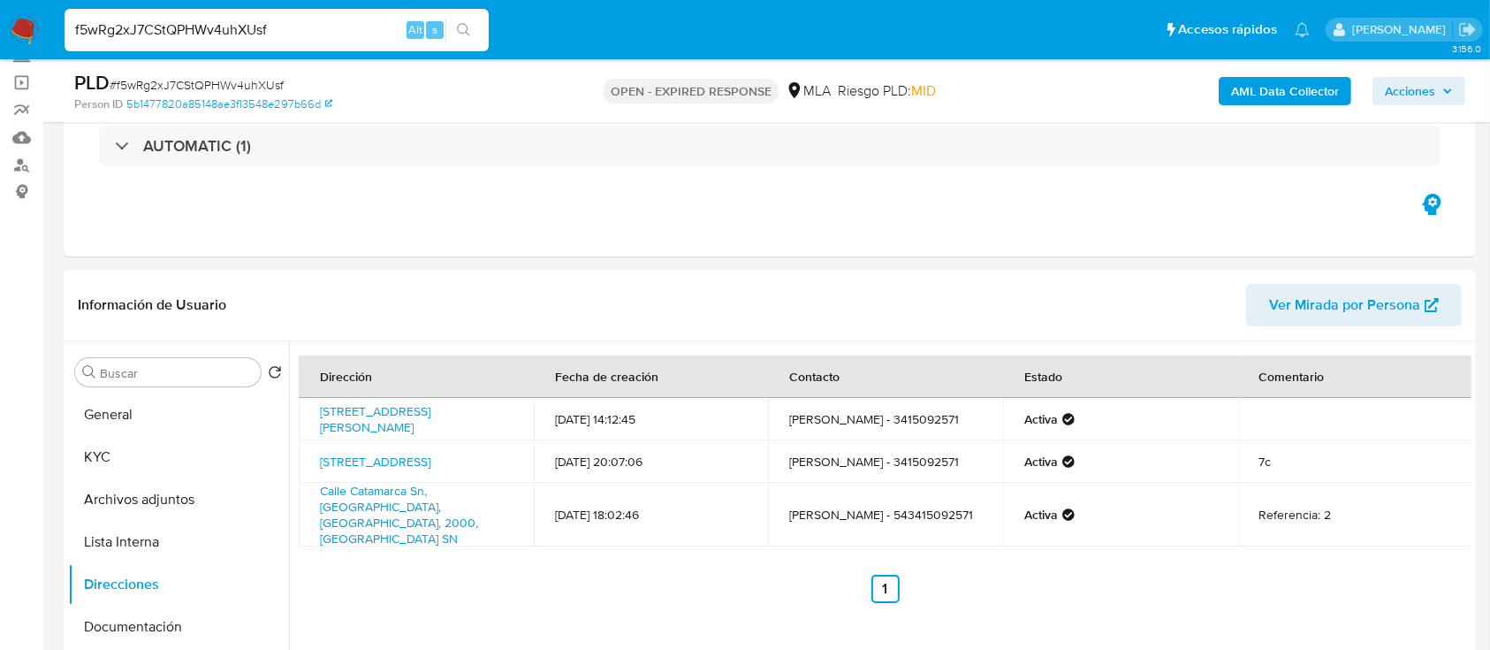
drag, startPoint x: 508, startPoint y: 469, endPoint x: 312, endPoint y: 458, distance: 196.6
click at [312, 458] on td "Cordoba 3280, Recoleta, Capital Federal, 1187, Argentina 3280" at bounding box center [416, 461] width 235 height 42
click at [152, 449] on button "KYC" at bounding box center [171, 457] width 207 height 42
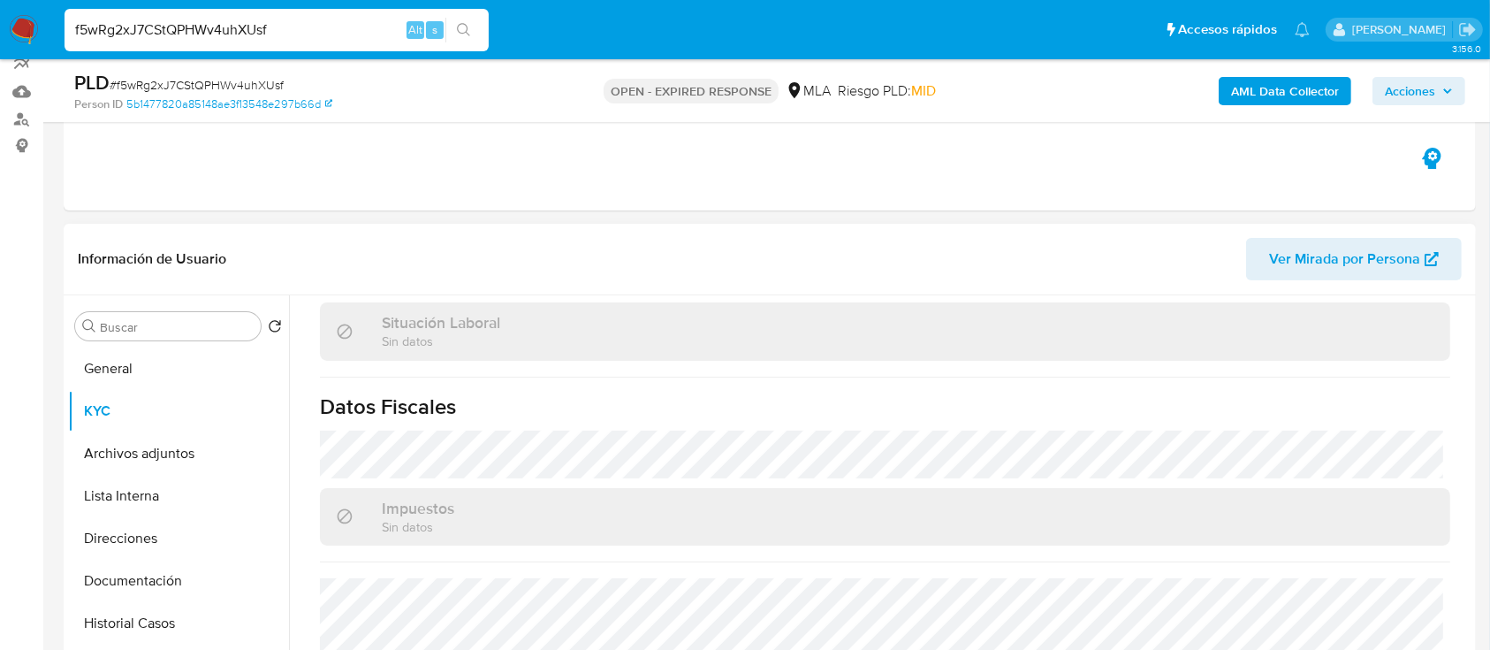
scroll to position [235, 0]
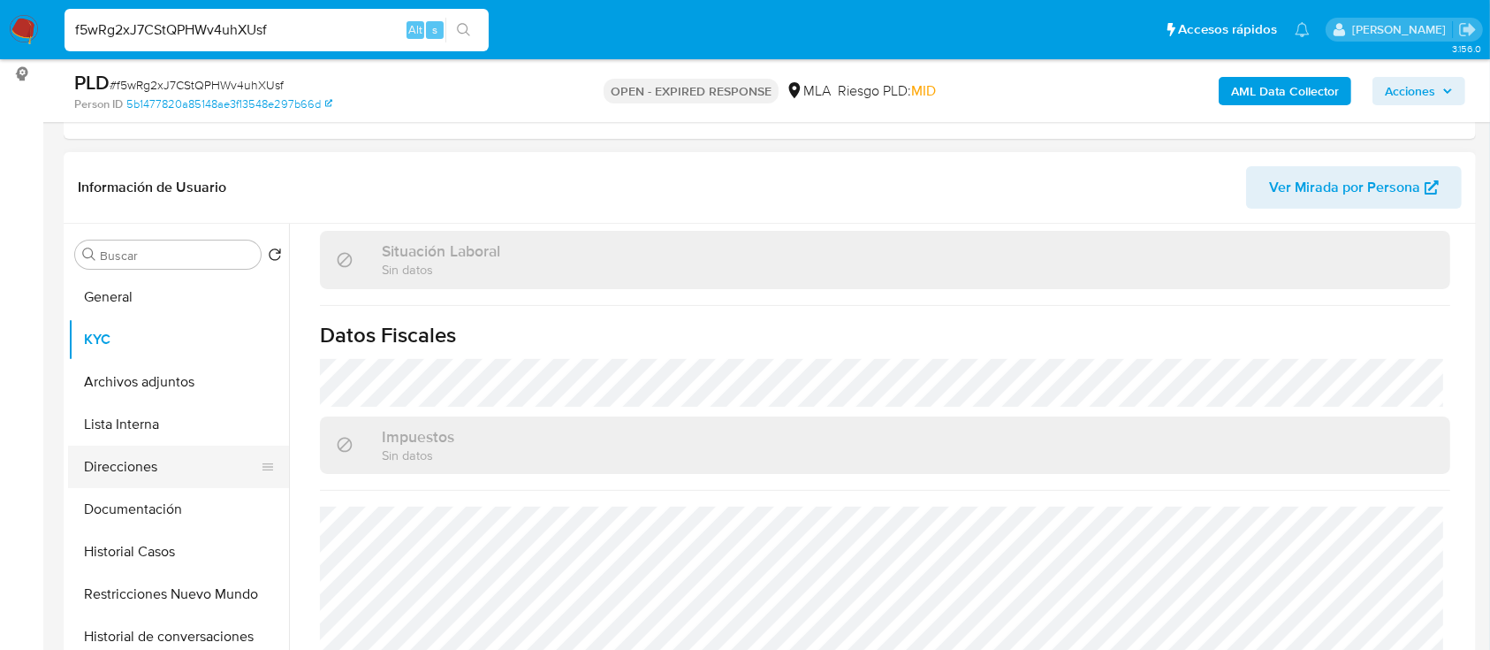
click at [167, 462] on button "Direcciones" at bounding box center [171, 467] width 207 height 42
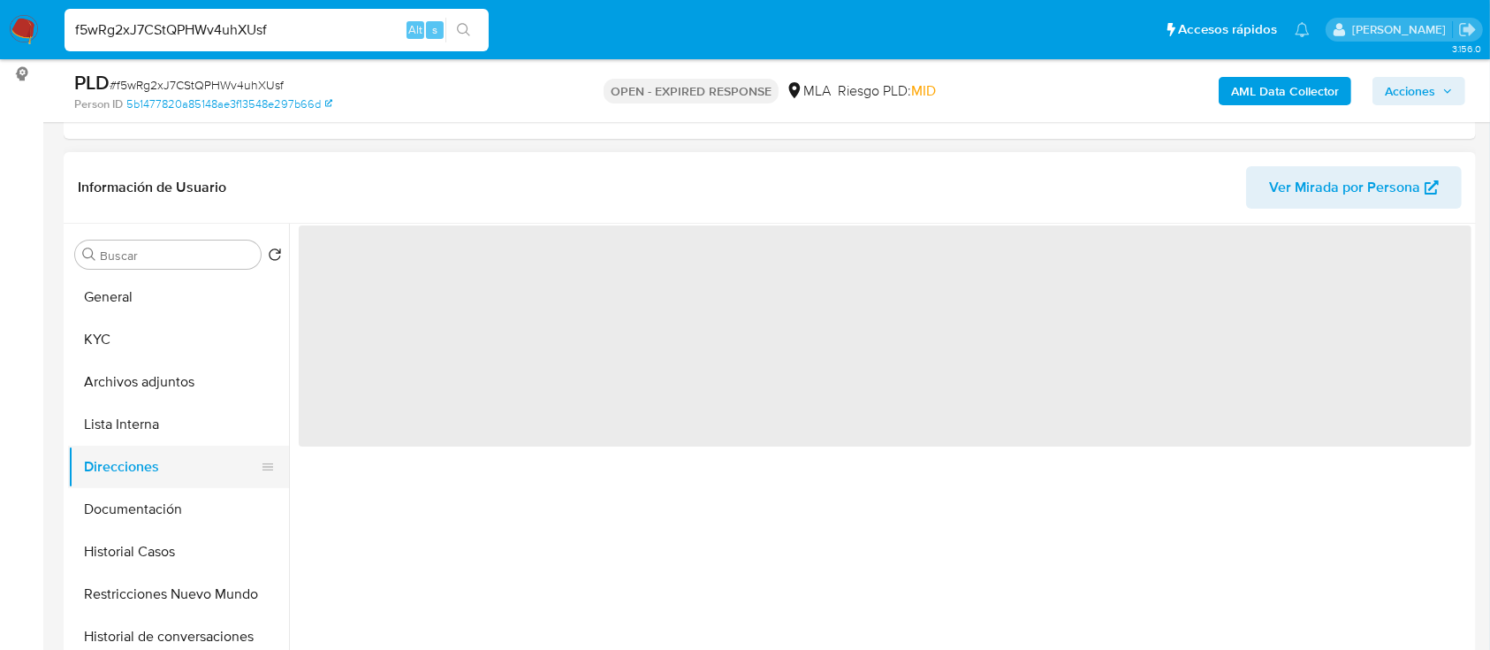
scroll to position [0, 0]
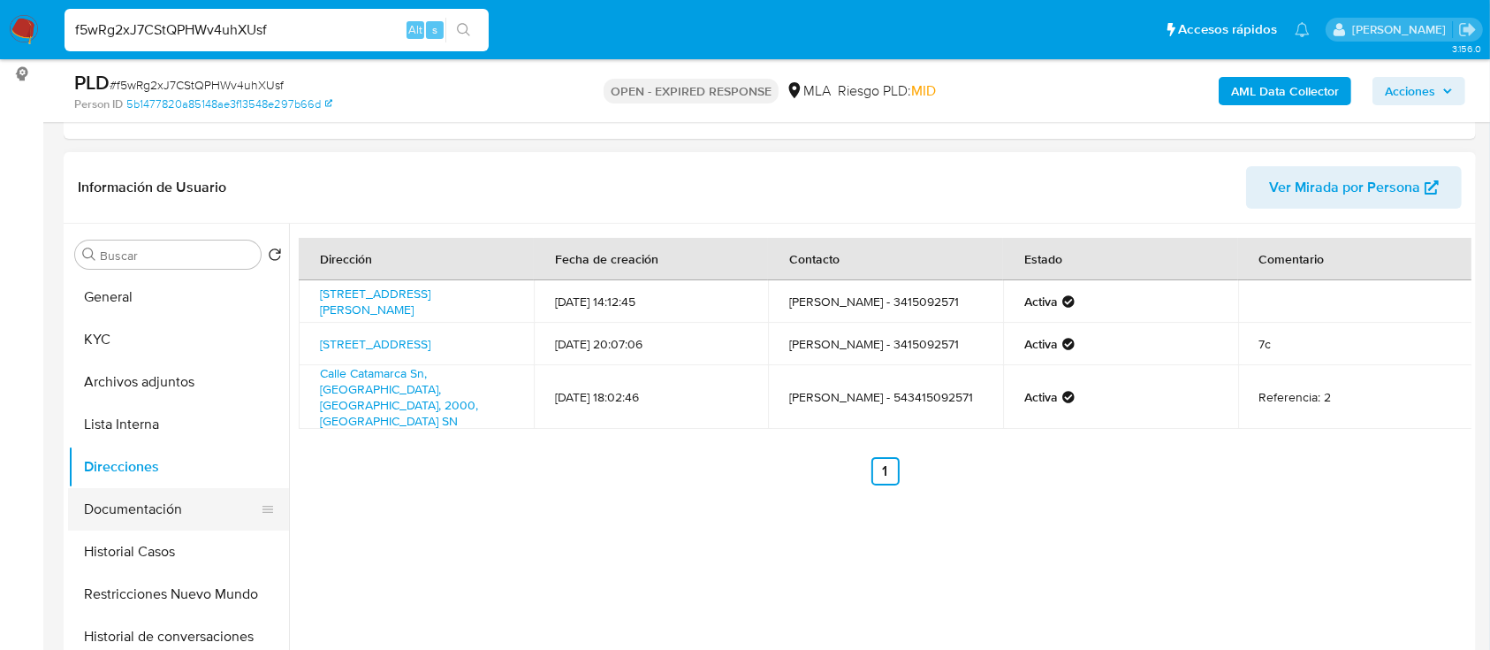
click at [175, 521] on button "Documentación" at bounding box center [171, 509] width 207 height 42
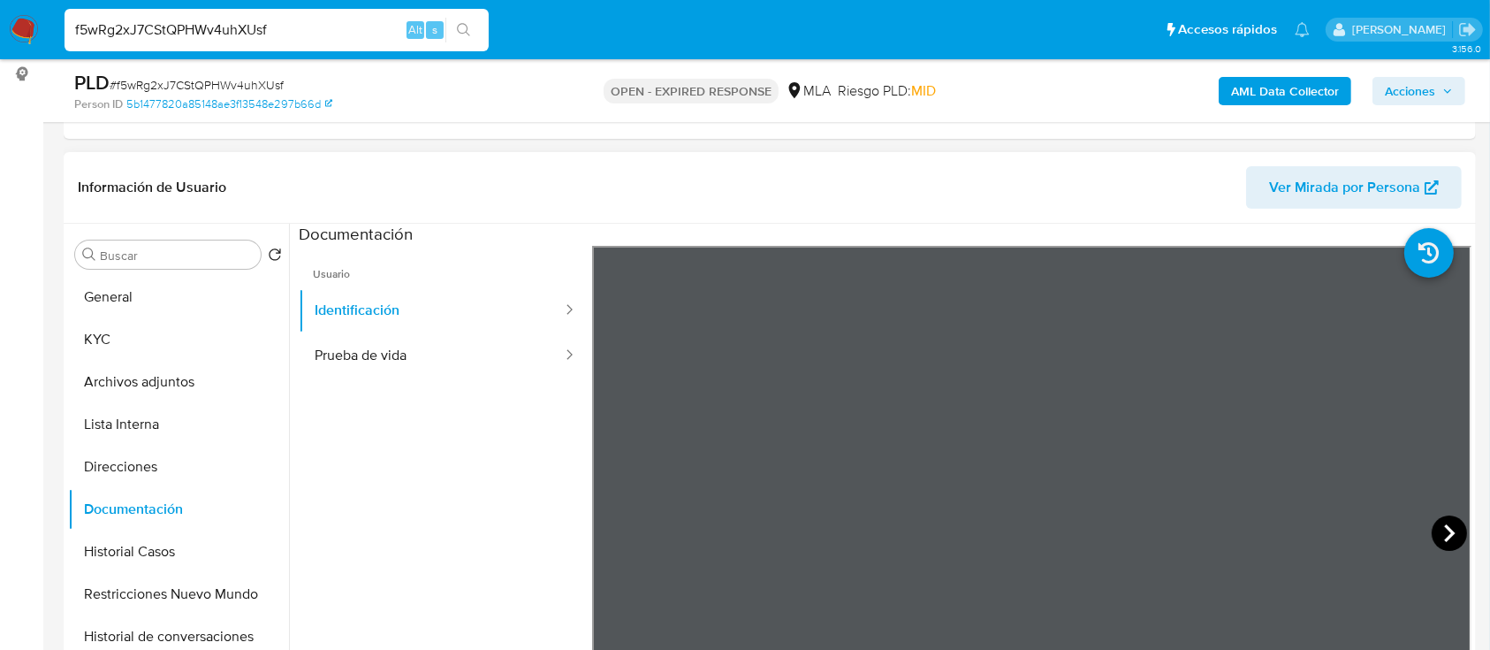
click at [1436, 522] on icon at bounding box center [1449, 532] width 35 height 35
click at [328, 35] on input "f5wRg2xJ7CStQPHWv4uhXUsf" at bounding box center [277, 30] width 424 height 23
click at [328, 34] on input "f5wRg2xJ7CStQPHWv4uhXUsf" at bounding box center [277, 30] width 424 height 23
paste input "Js1NQ6FCx0YoTVfR7XIpctR2"
type input "Js1NQ6FCx0YoTVfR7XIpctR2"
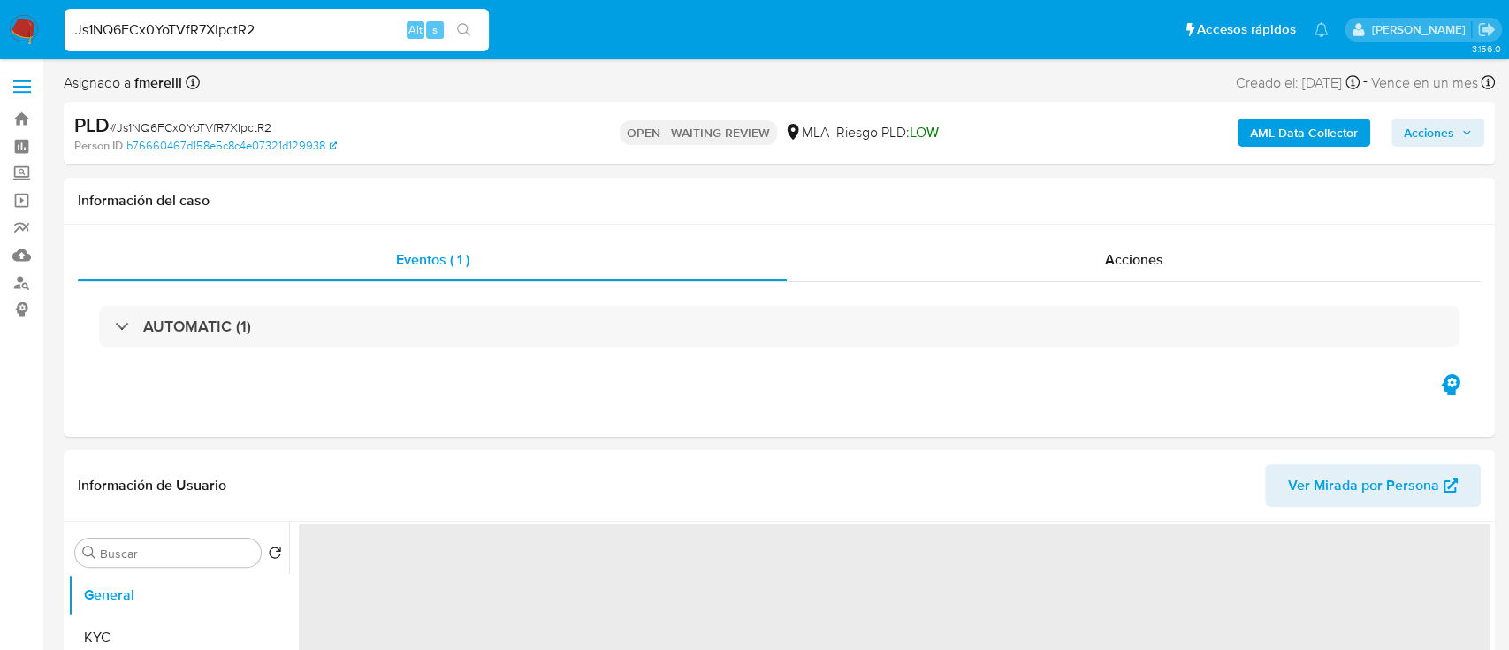
select select "10"
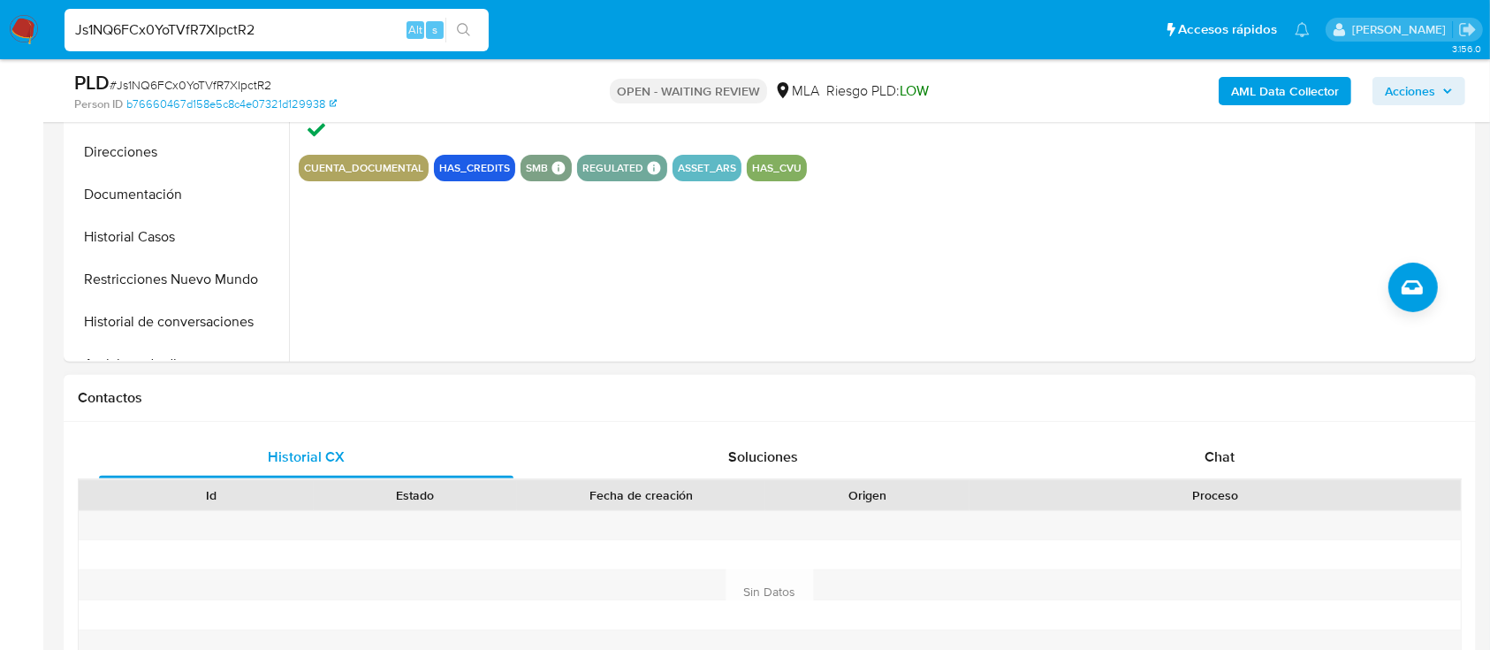
scroll to position [707, 0]
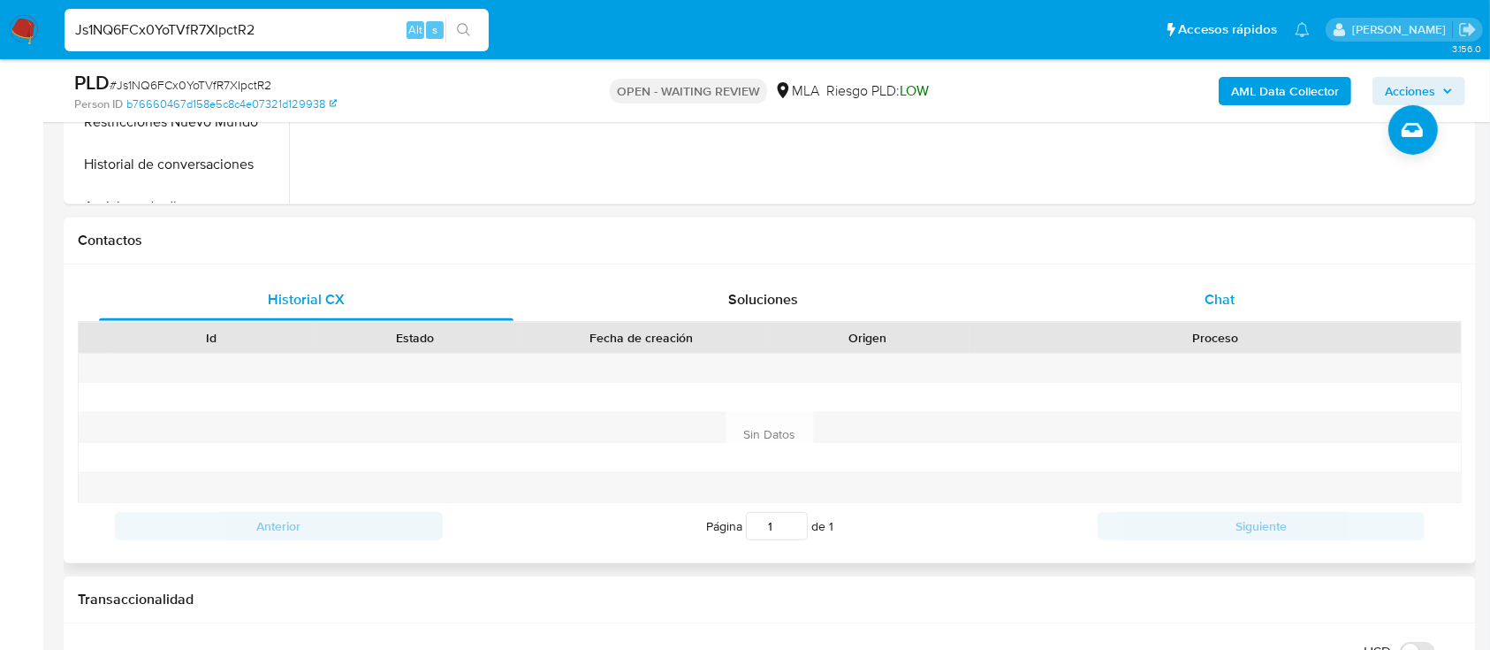
click at [1231, 287] on div "Chat" at bounding box center [1220, 299] width 415 height 42
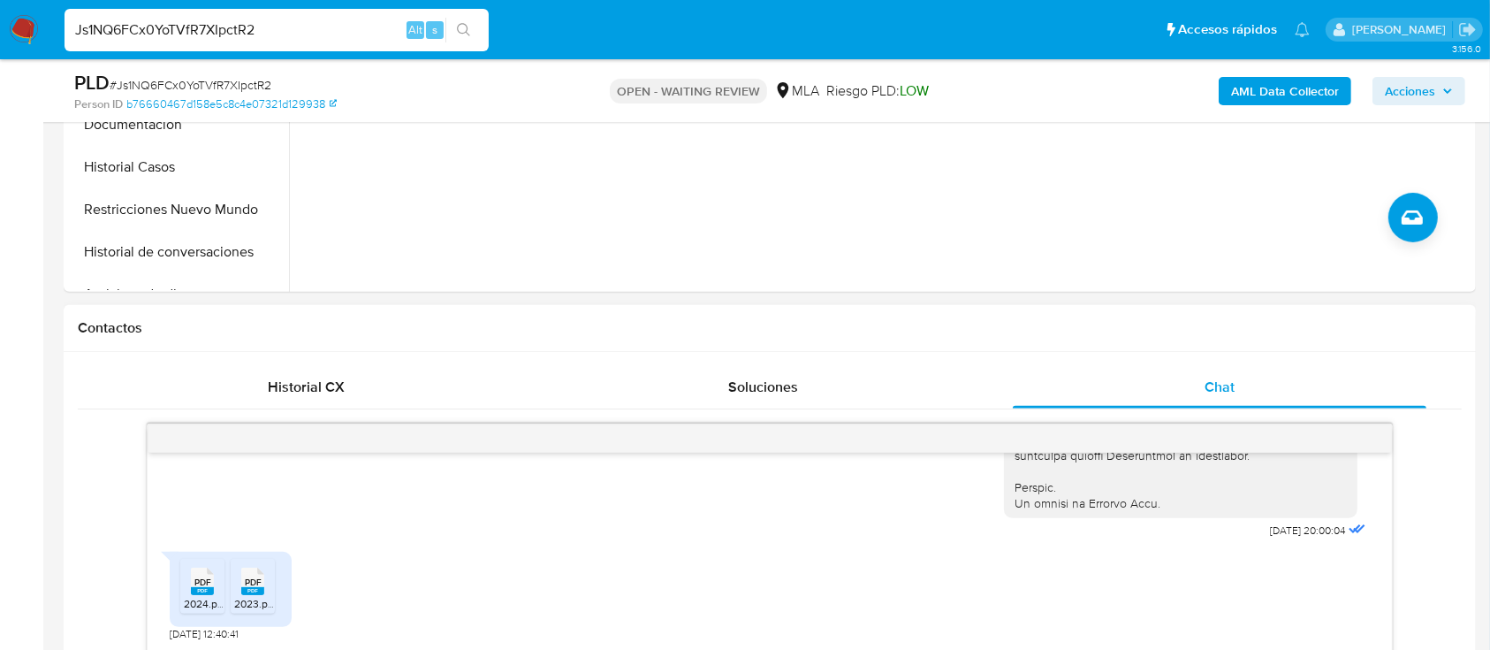
scroll to position [235, 0]
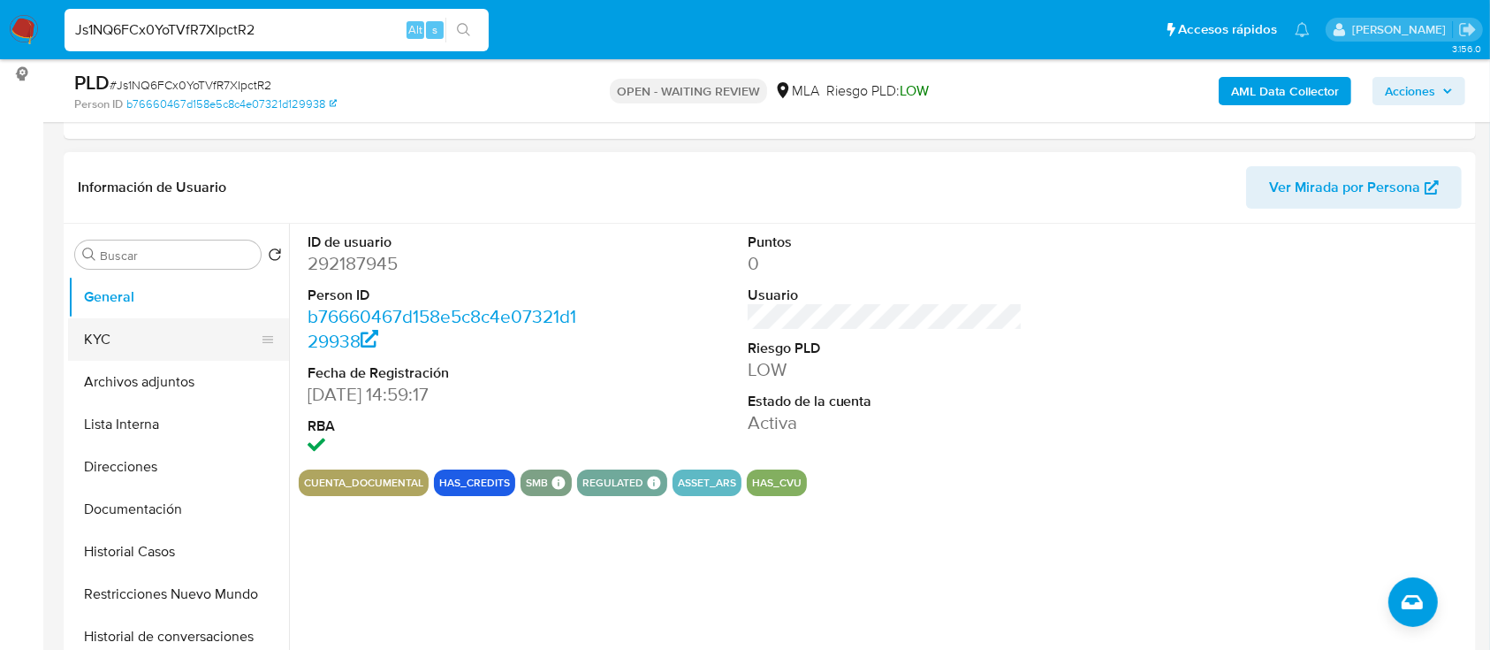
click at [118, 337] on button "KYC" at bounding box center [171, 339] width 207 height 42
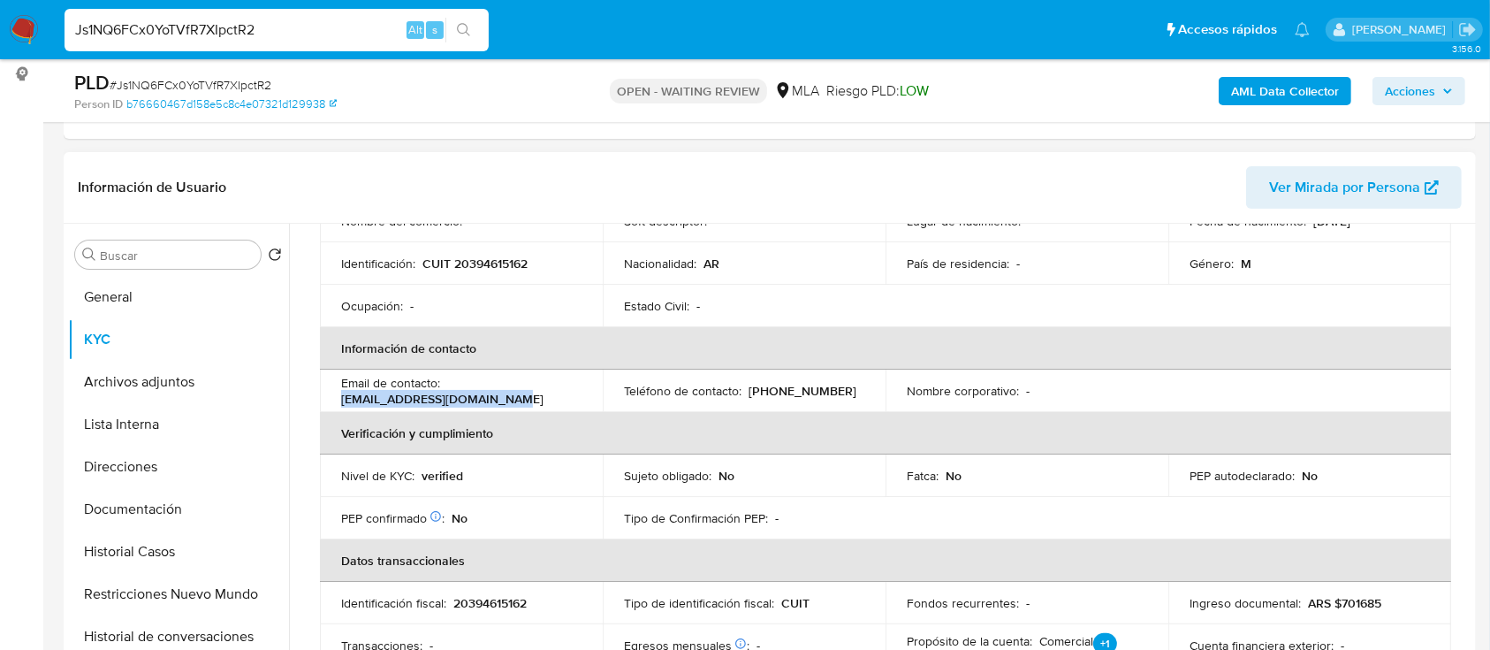
drag, startPoint x: 532, startPoint y: 389, endPoint x: 324, endPoint y: 400, distance: 208.0
click at [324, 400] on td "Email de contacto : nicoinfocontable@gmail.com" at bounding box center [461, 391] width 283 height 42
copy p "nicoinfocontable@gmail.com"
click at [781, 376] on td "Teléfono de contacto : (11) 39255516" at bounding box center [744, 391] width 283 height 42
click at [773, 388] on p "(11) 39255516" at bounding box center [803, 391] width 108 height 16
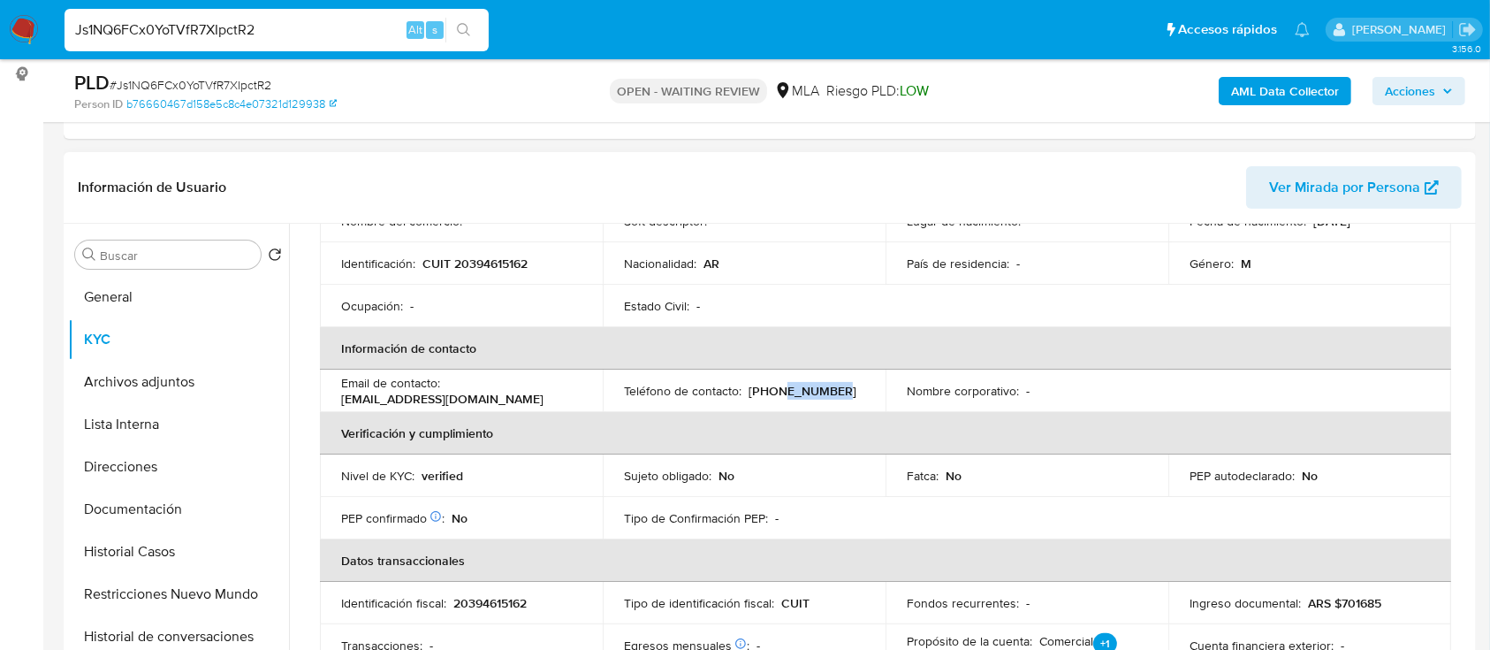
click at [773, 388] on p "(11) 39255516" at bounding box center [803, 391] width 108 height 16
copy p "39255516"
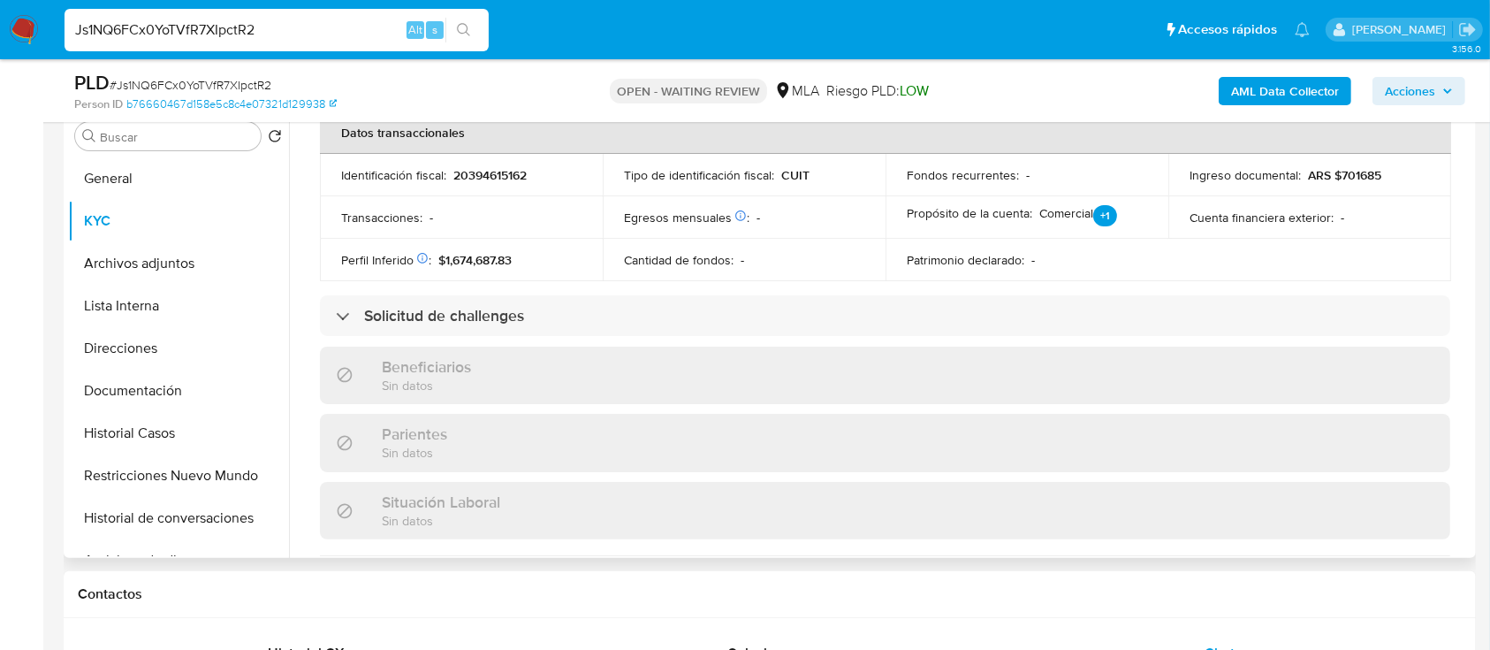
scroll to position [913, 0]
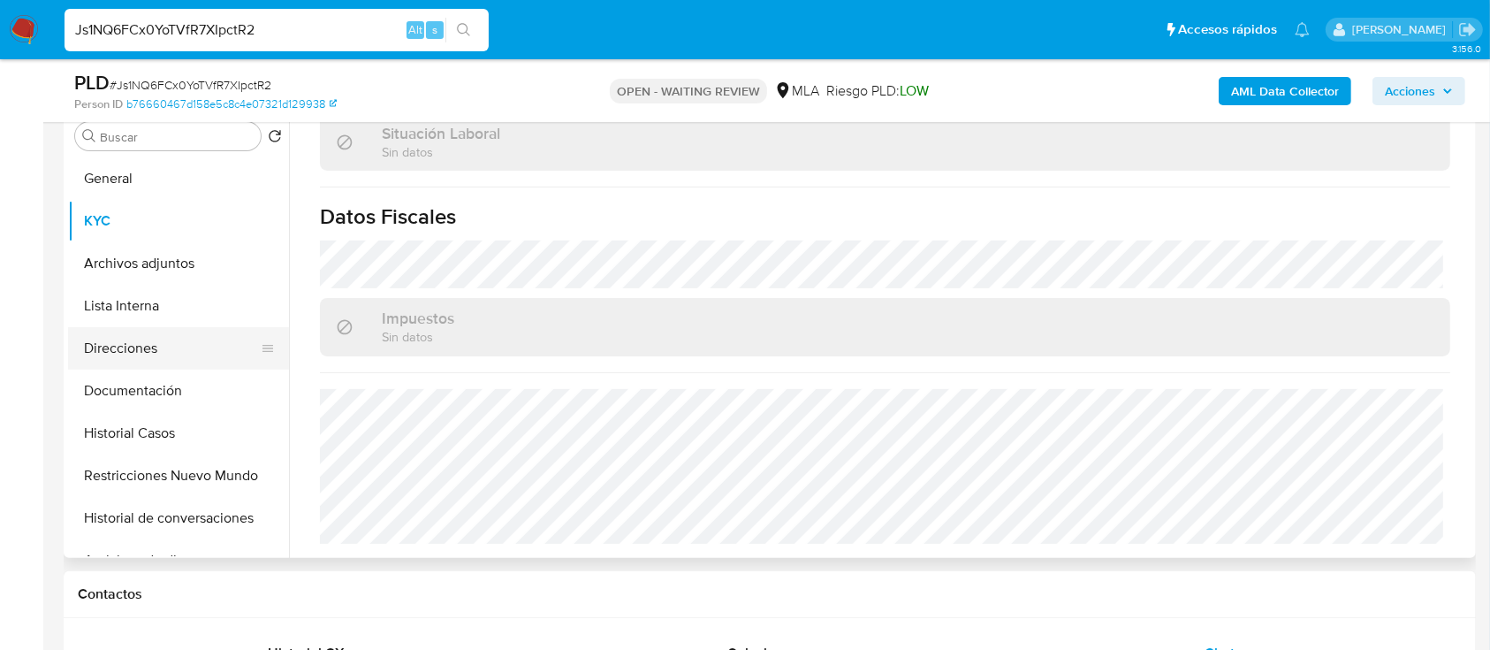
click at [150, 364] on button "Direcciones" at bounding box center [171, 348] width 207 height 42
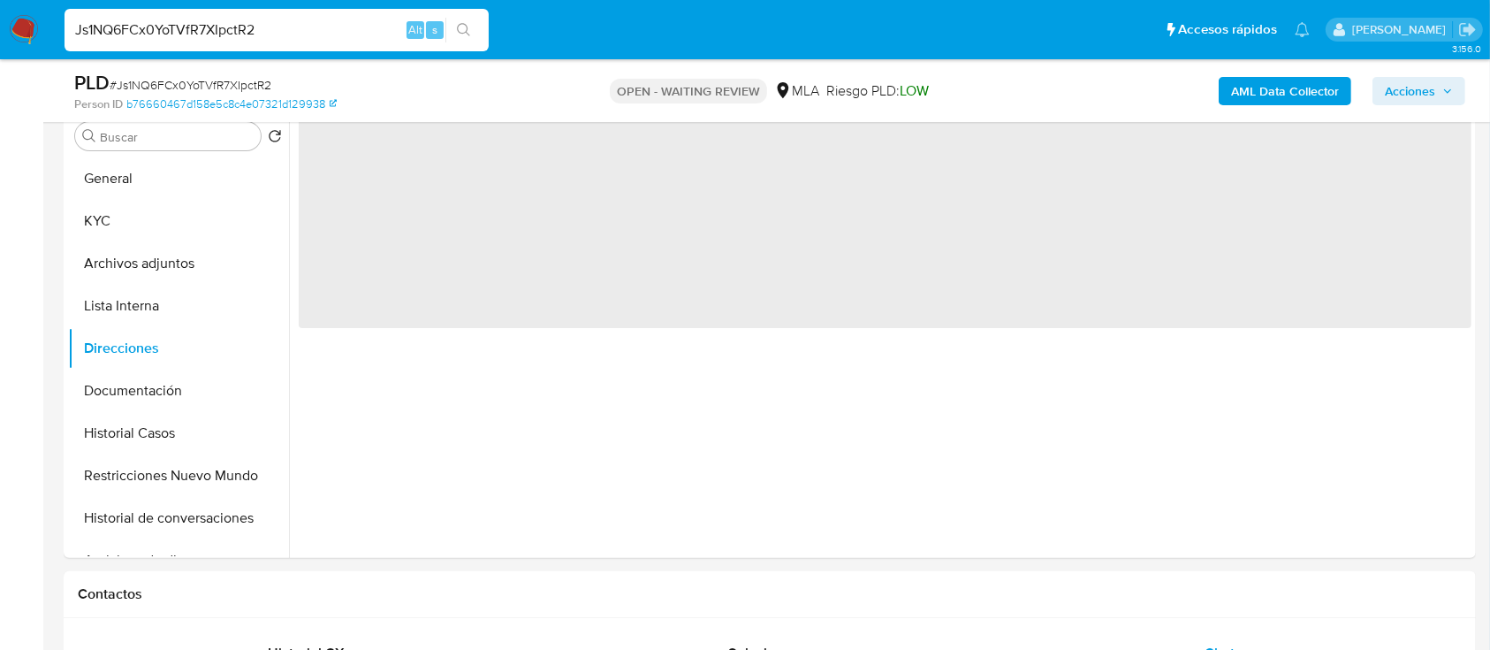
scroll to position [0, 0]
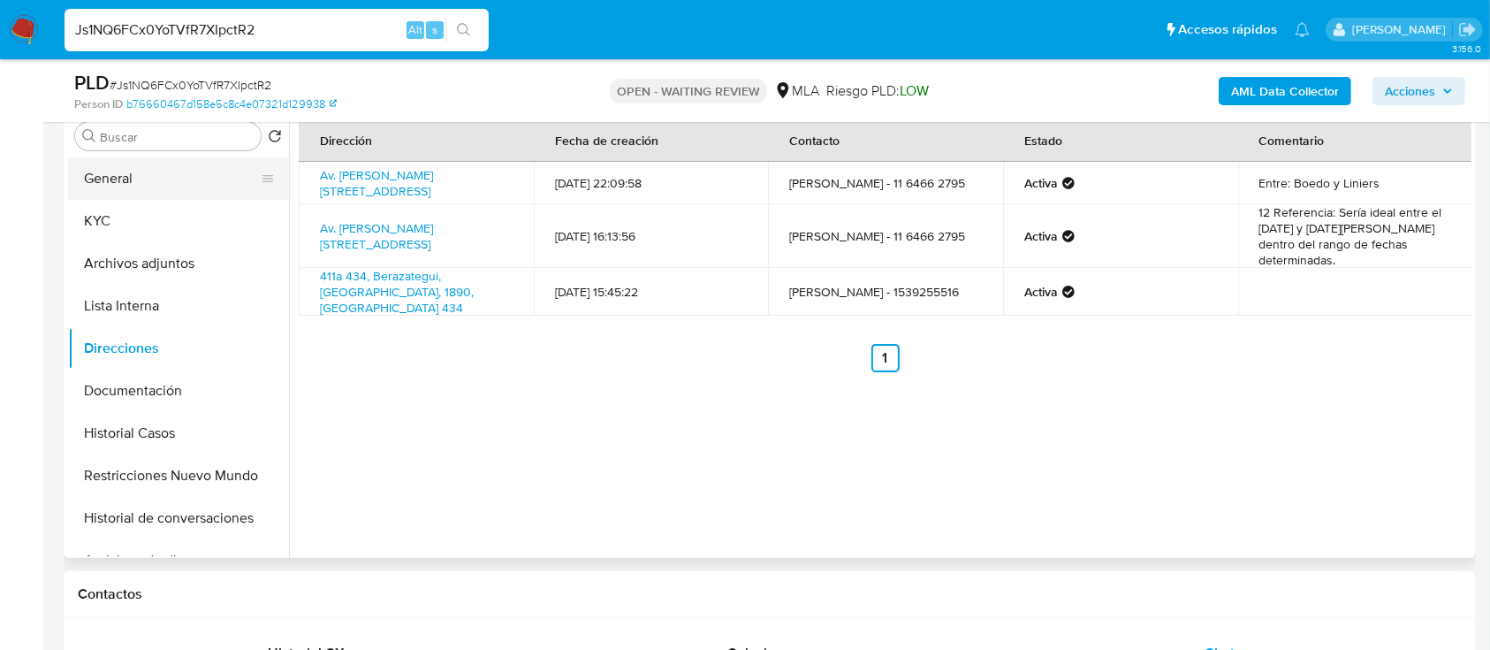
click at [123, 185] on button "General" at bounding box center [171, 178] width 207 height 42
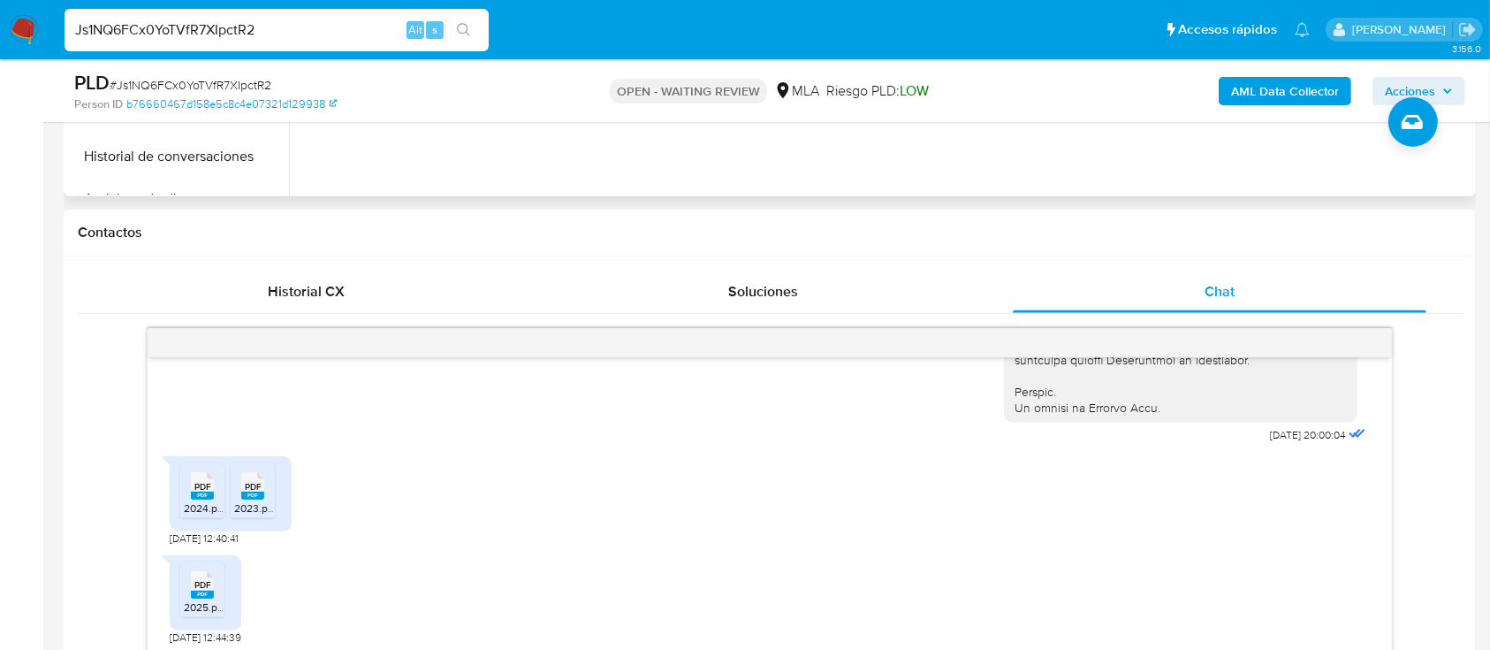
scroll to position [299, 0]
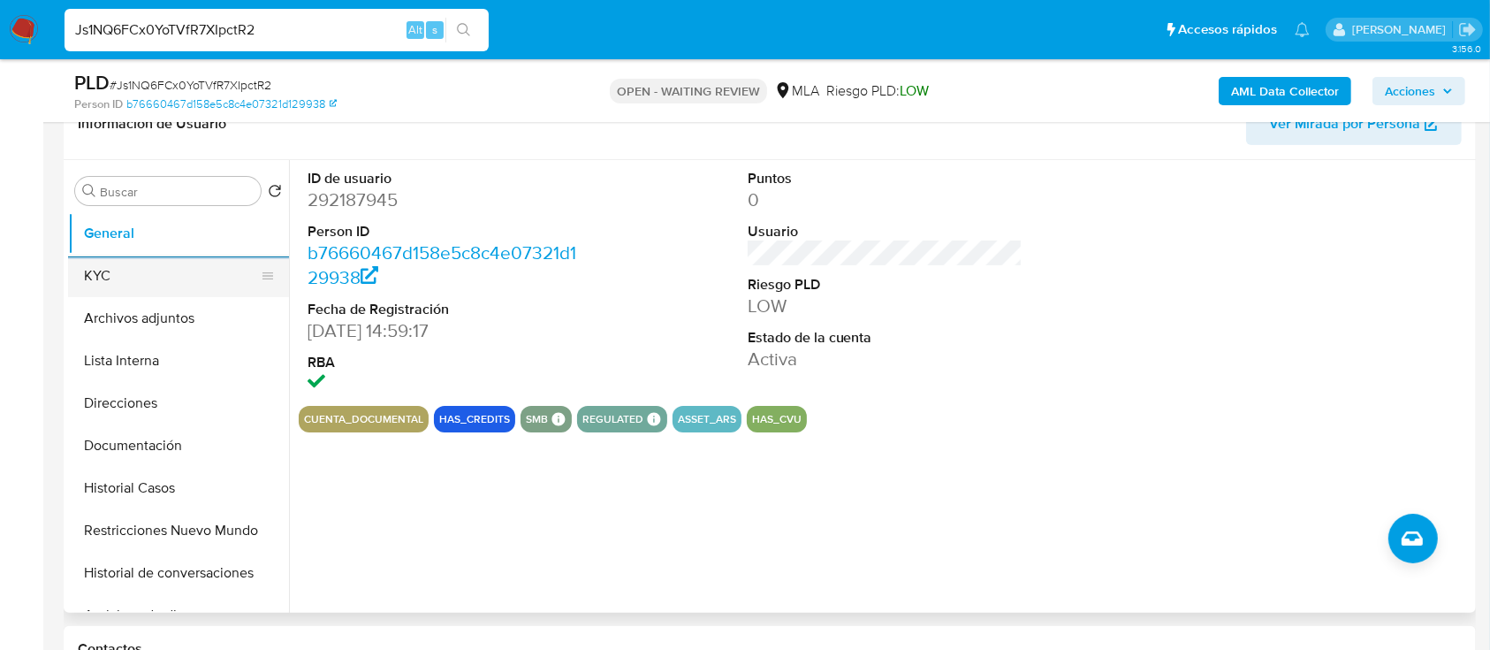
click at [162, 279] on button "KYC" at bounding box center [171, 276] width 207 height 42
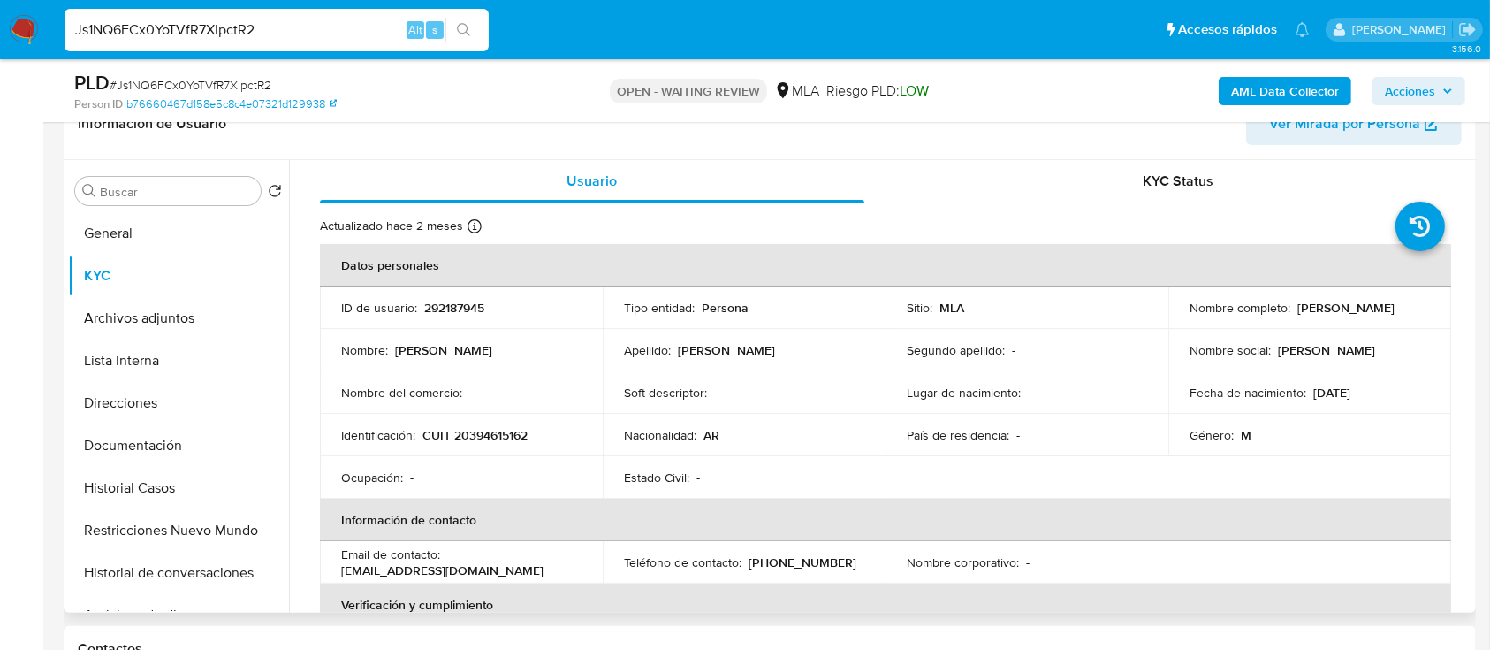
click at [461, 437] on p "CUIT 20394615162" at bounding box center [475, 435] width 105 height 16
copy p "20394615162"
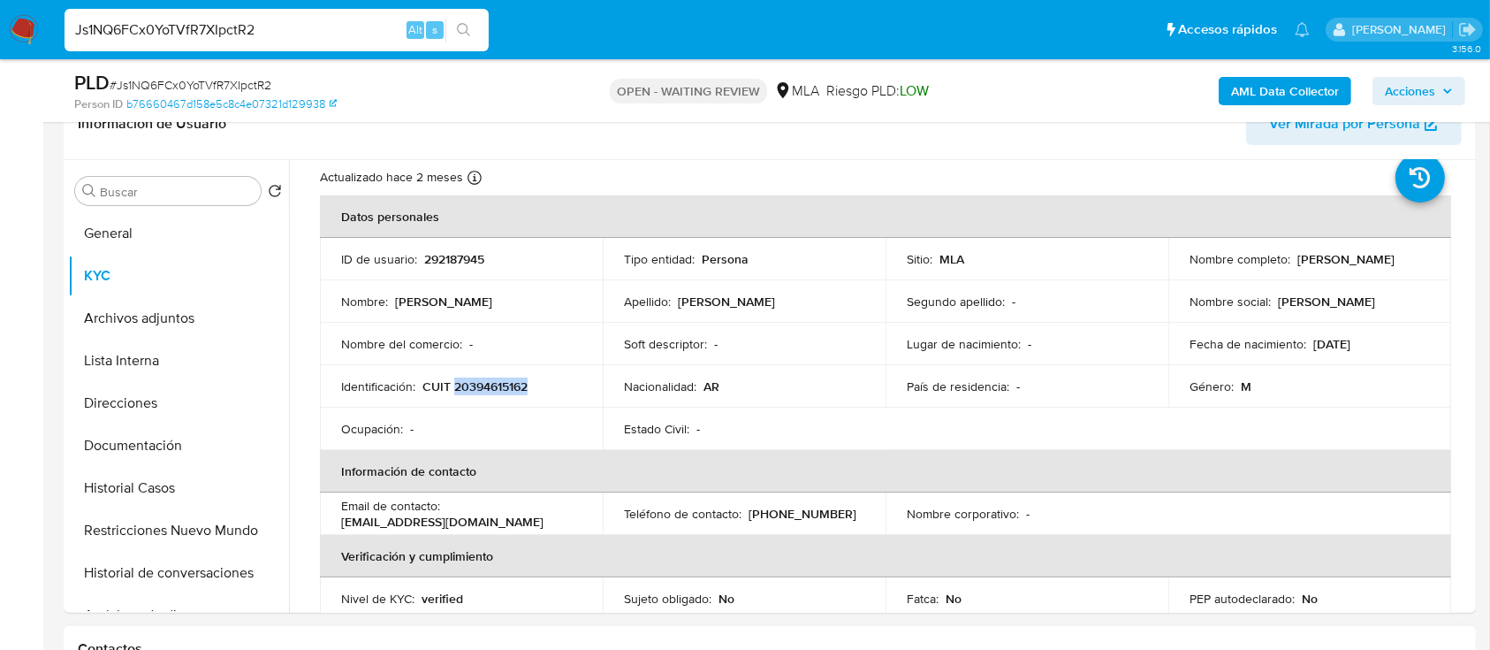
scroll to position [118, 0]
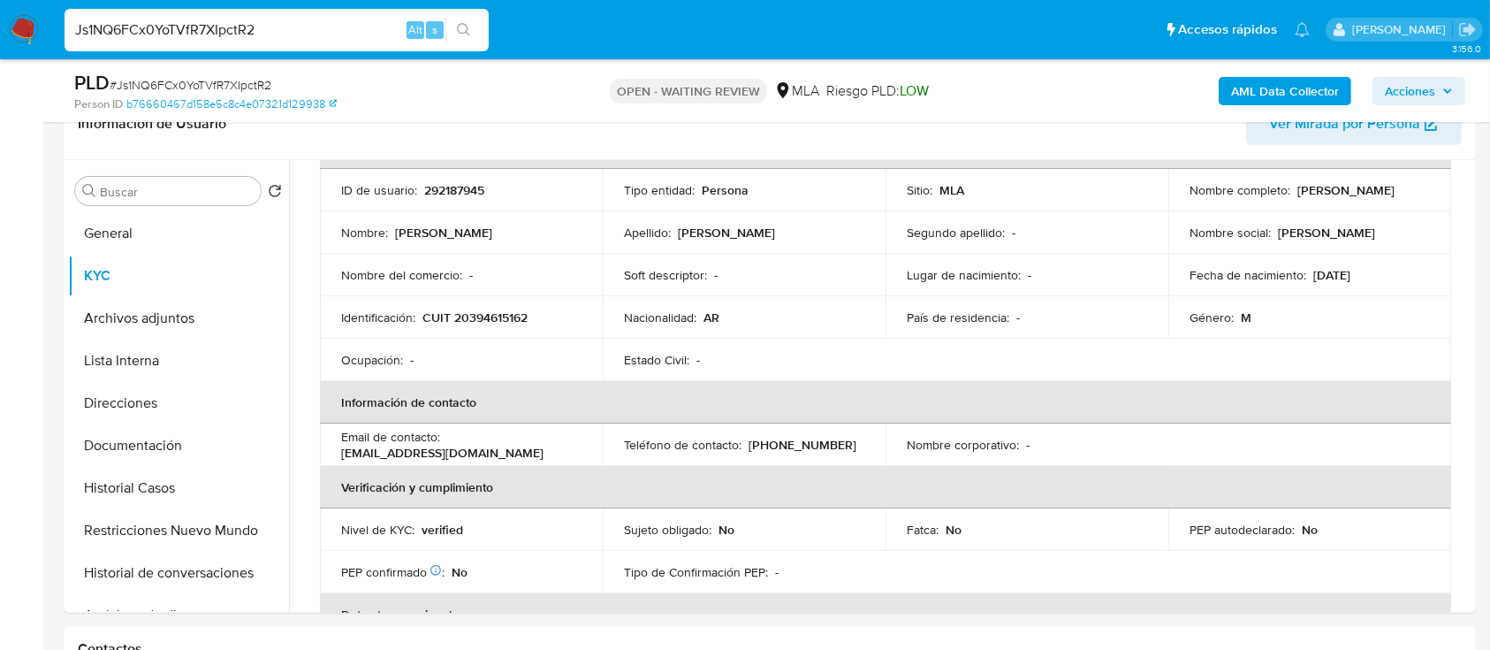
click at [179, 76] on span "# Js1NQ6FCx0YoTVfR7XIpctR2" at bounding box center [191, 85] width 162 height 18
copy span "Js1NQ6FCx0YoTVfR7XIpctR2"
click at [19, 19] on img at bounding box center [24, 30] width 30 height 30
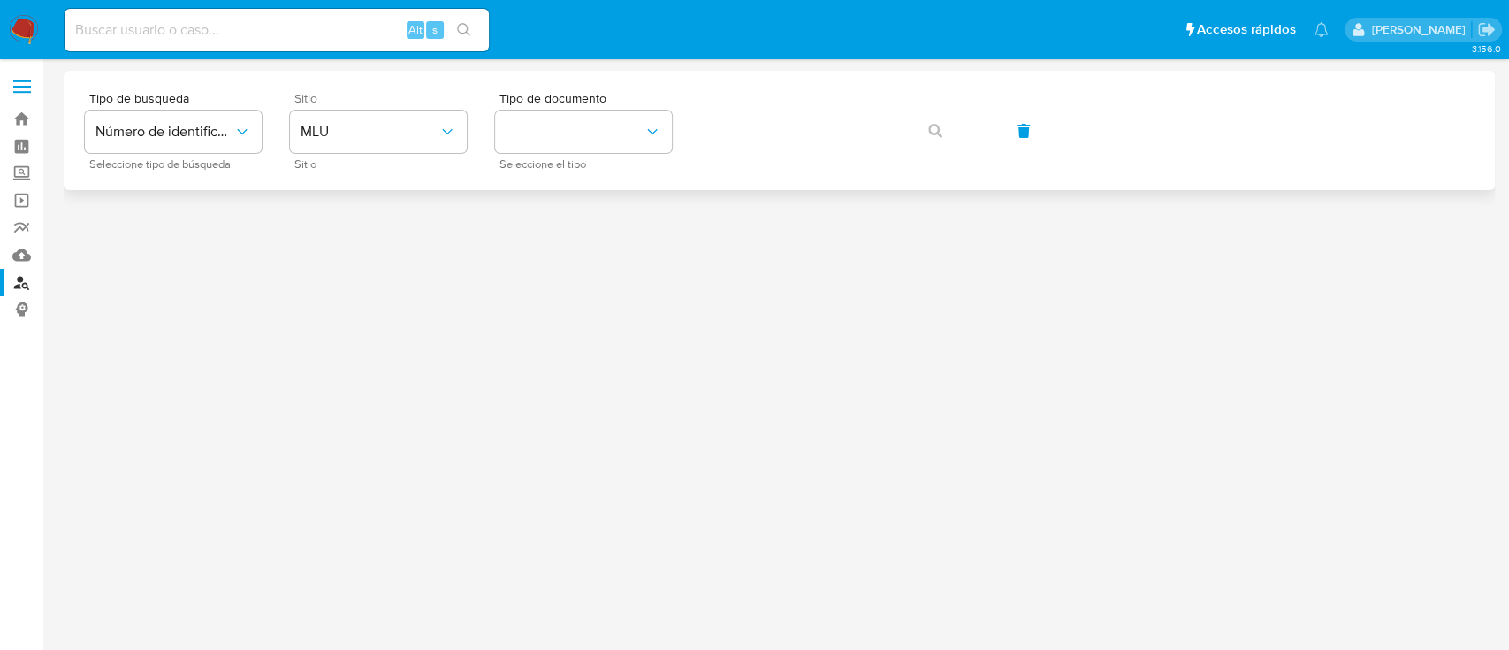
click at [400, 109] on div "Sitio MLU Sitio" at bounding box center [378, 130] width 177 height 77
click at [387, 133] on span "MLU" at bounding box center [370, 132] width 138 height 18
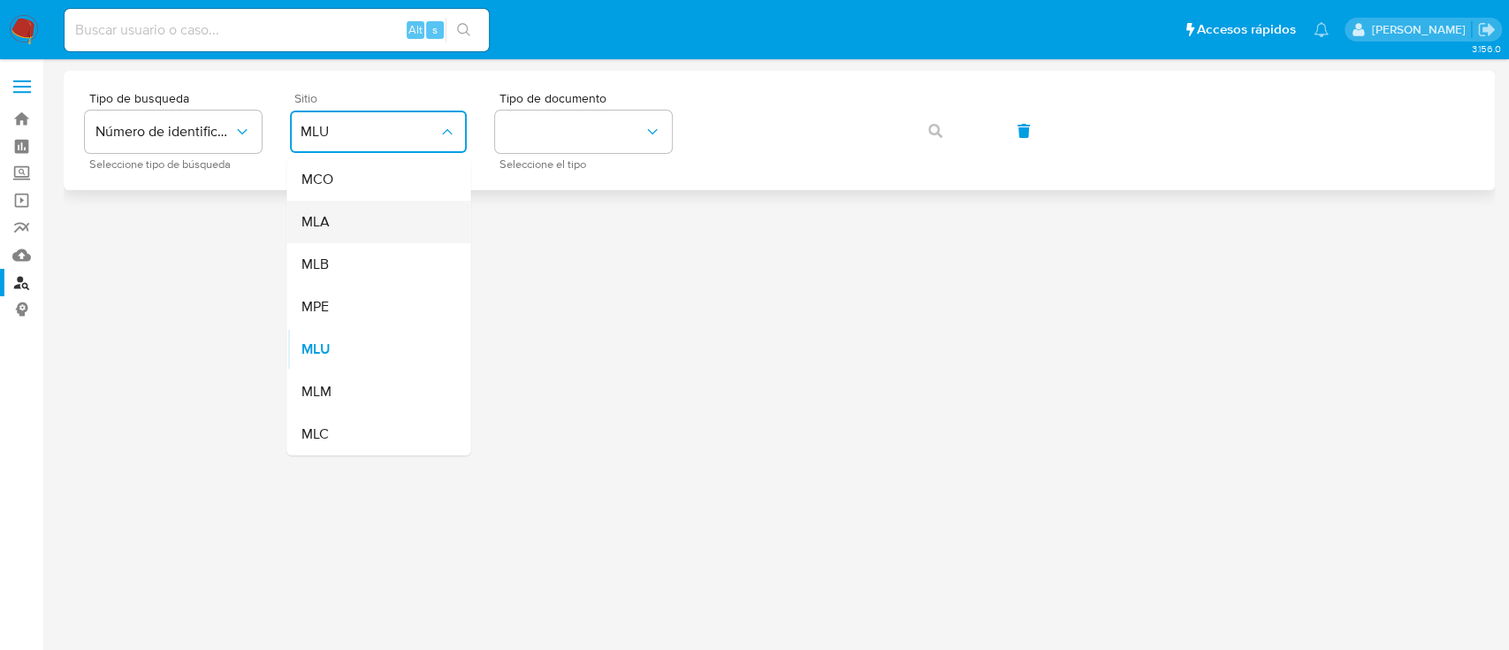
click at [424, 213] on div "MLA" at bounding box center [373, 222] width 145 height 42
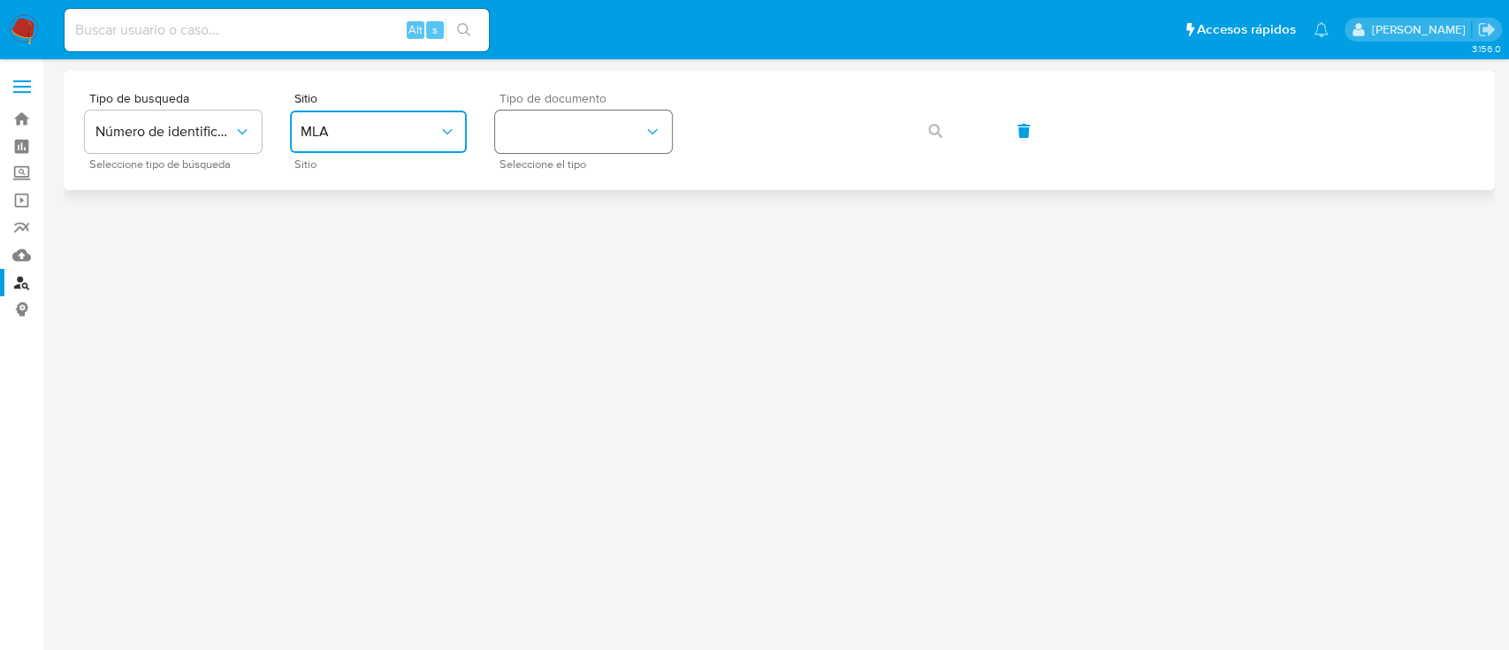
drag, startPoint x: 594, startPoint y: 123, endPoint x: 625, endPoint y: 146, distance: 38.5
click at [594, 122] on button "identificationType" at bounding box center [583, 131] width 177 height 42
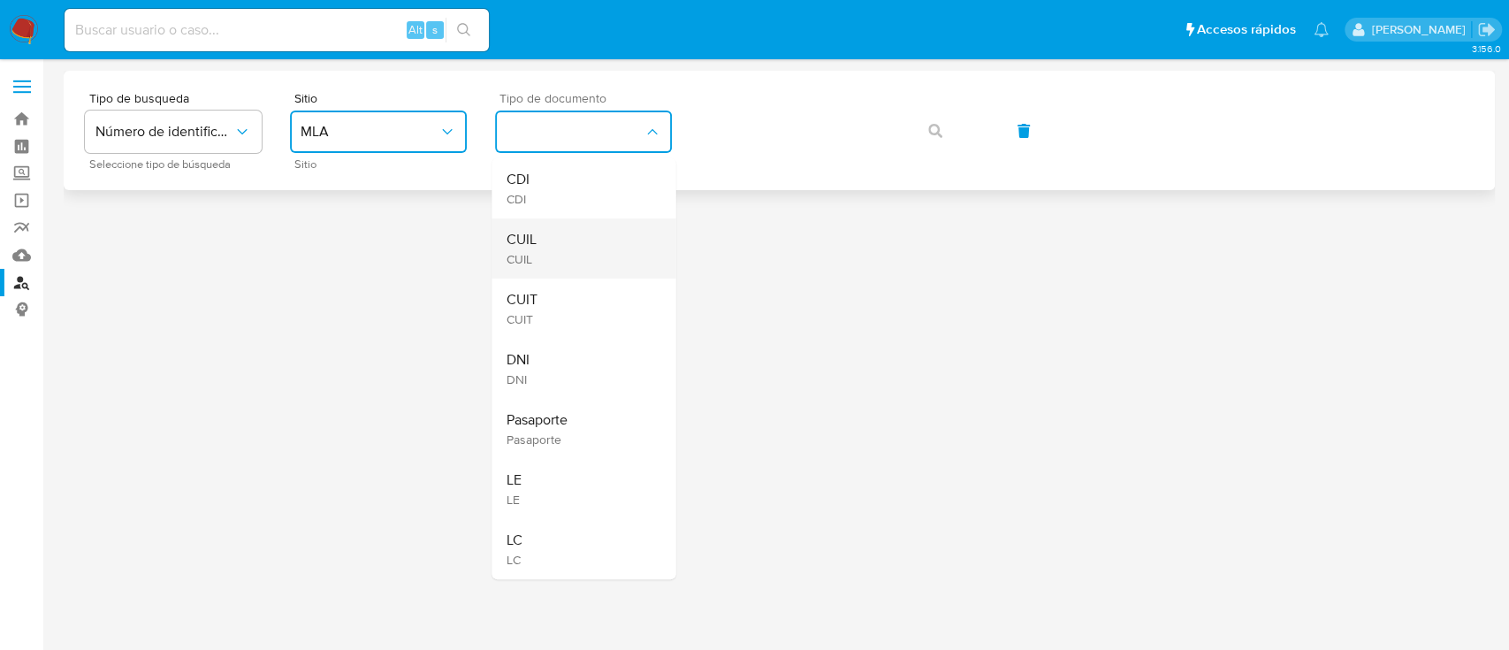
click at [561, 268] on div "CUIL CUIL" at bounding box center [578, 248] width 145 height 60
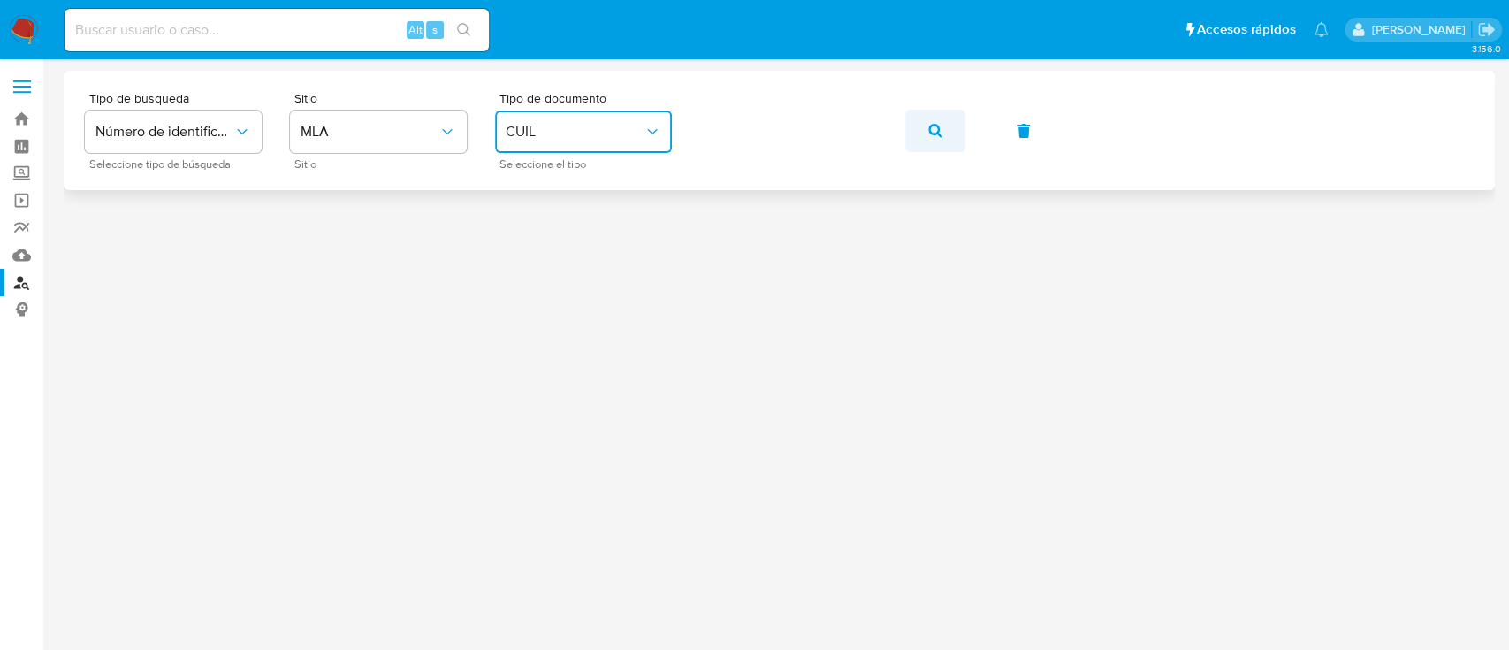
click at [926, 137] on button "button" at bounding box center [935, 131] width 60 height 42
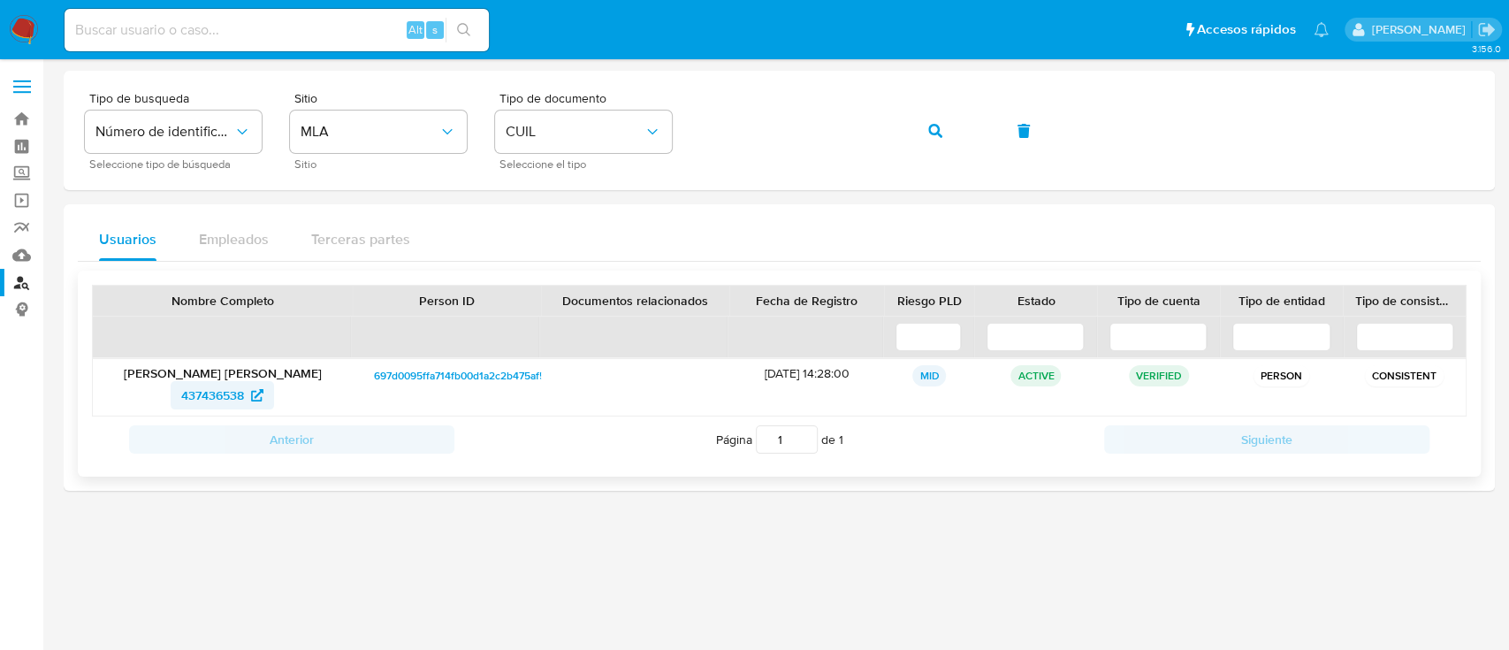
click at [204, 392] on span "437436538" at bounding box center [212, 395] width 63 height 28
click at [933, 138] on span "button" at bounding box center [935, 130] width 14 height 39
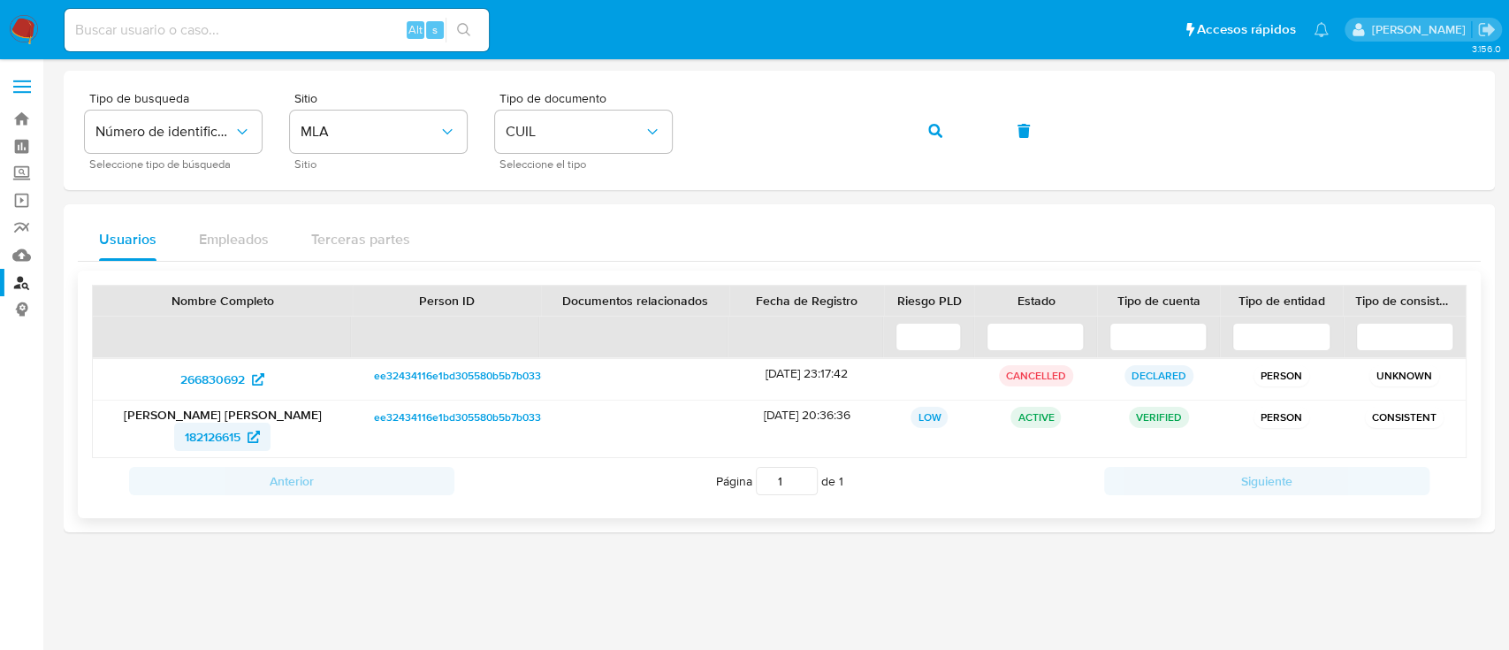
click at [205, 436] on span "182126615" at bounding box center [213, 437] width 56 height 28
click at [910, 138] on button "button" at bounding box center [935, 131] width 60 height 42
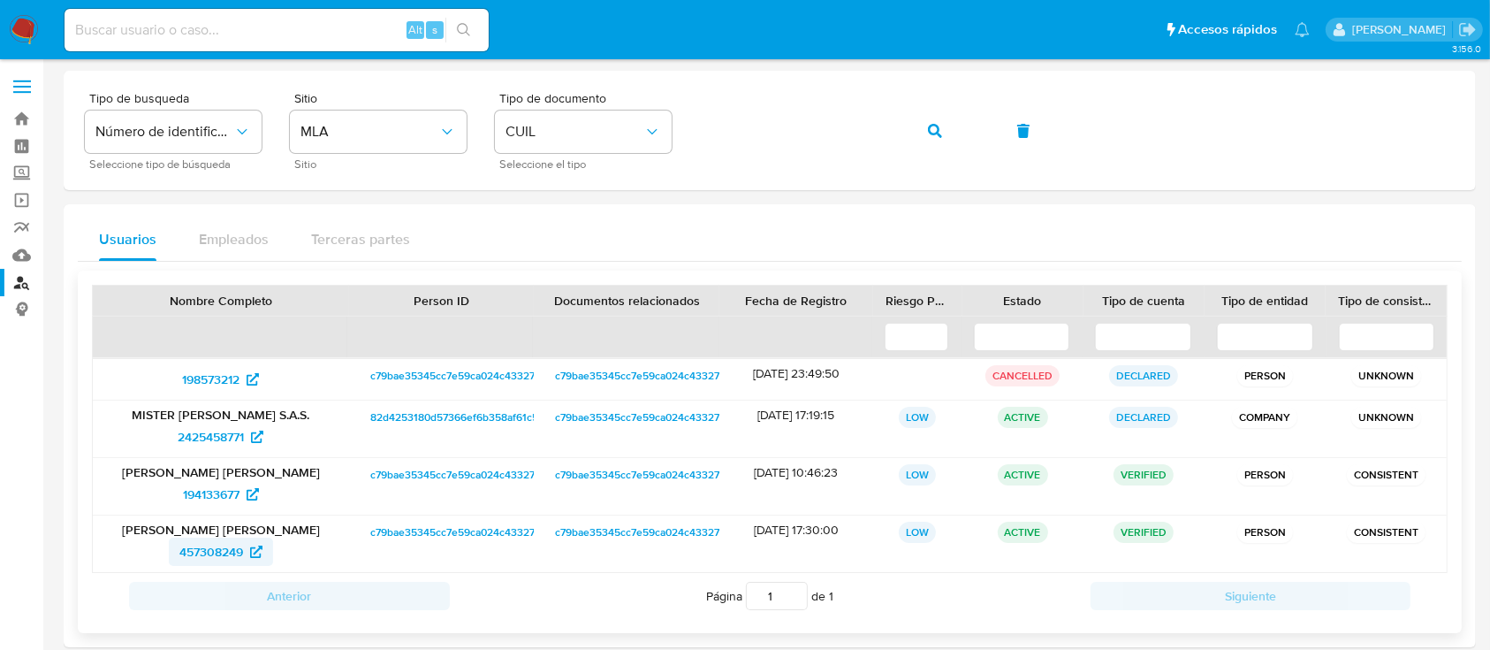
click at [234, 556] on span "457308249" at bounding box center [211, 551] width 64 height 28
click at [225, 495] on span "194133677" at bounding box center [211, 494] width 57 height 28
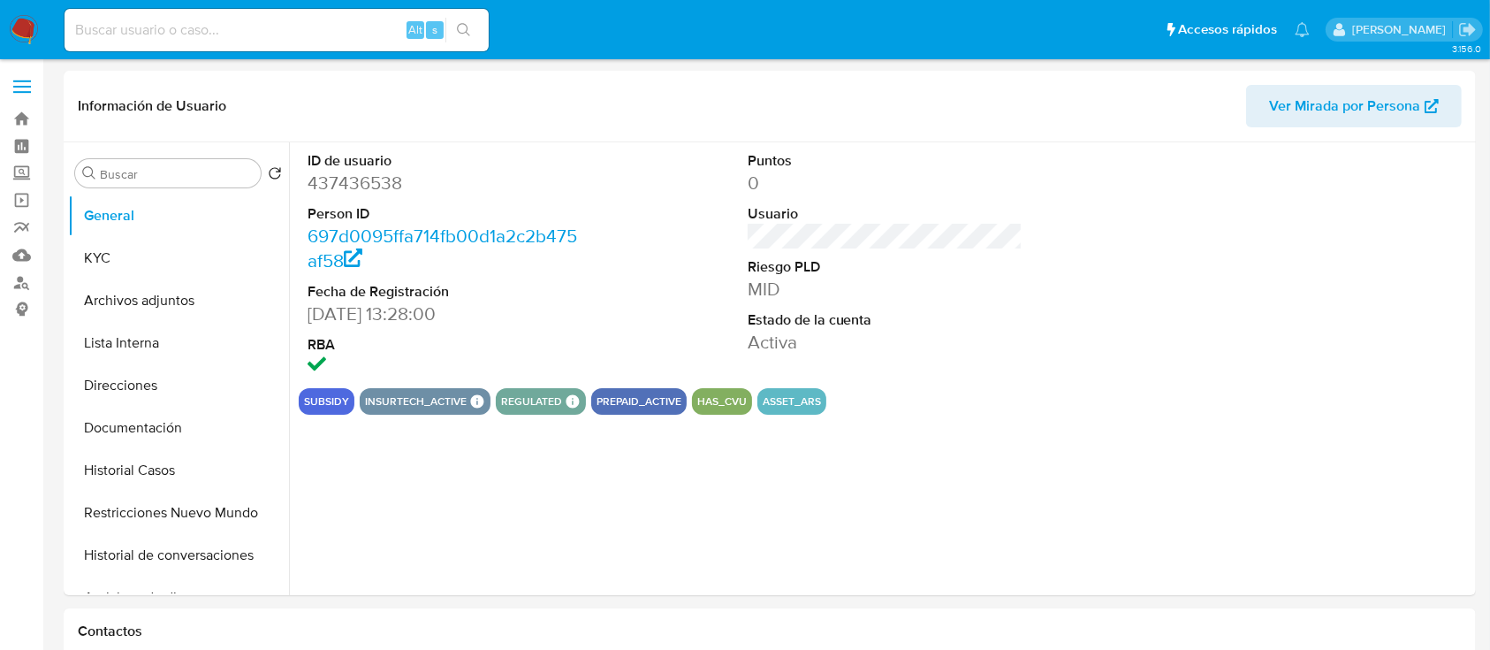
select select "10"
click at [150, 392] on button "Direcciones" at bounding box center [171, 385] width 207 height 42
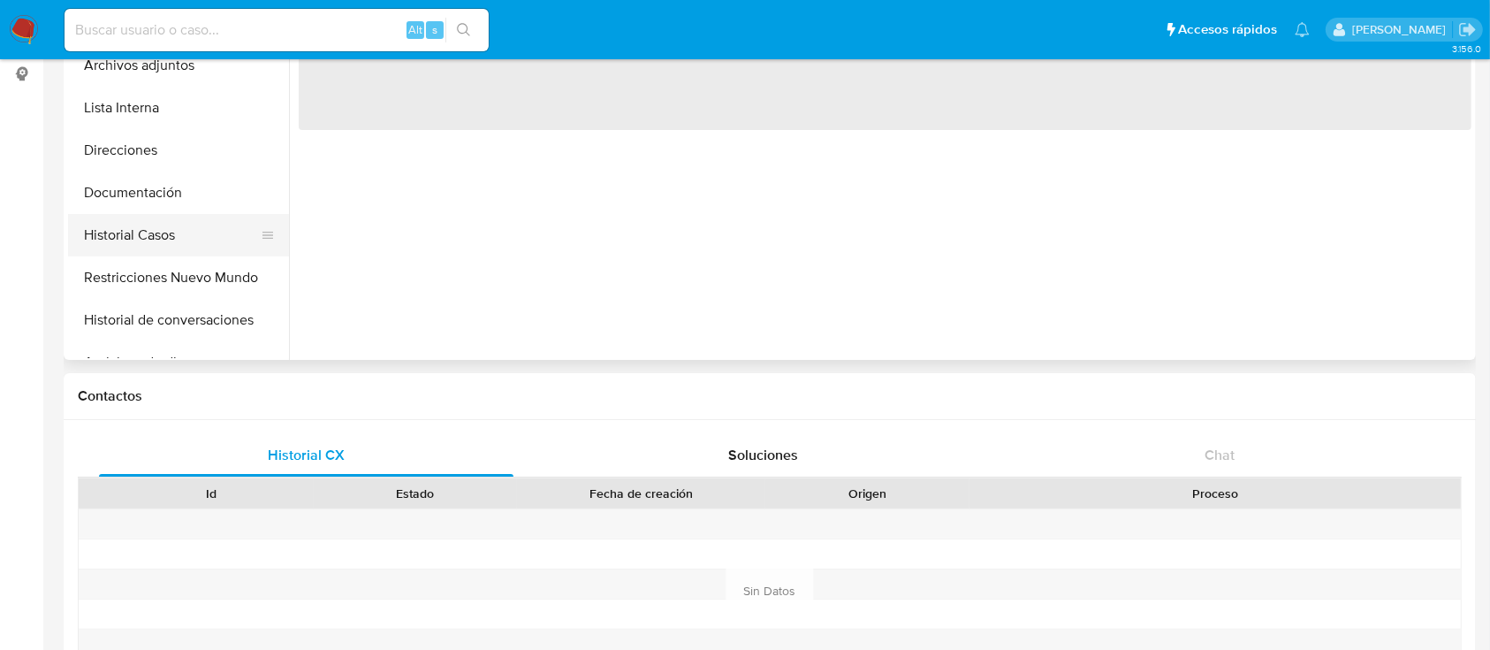
click at [186, 228] on button "Historial Casos" at bounding box center [171, 235] width 207 height 42
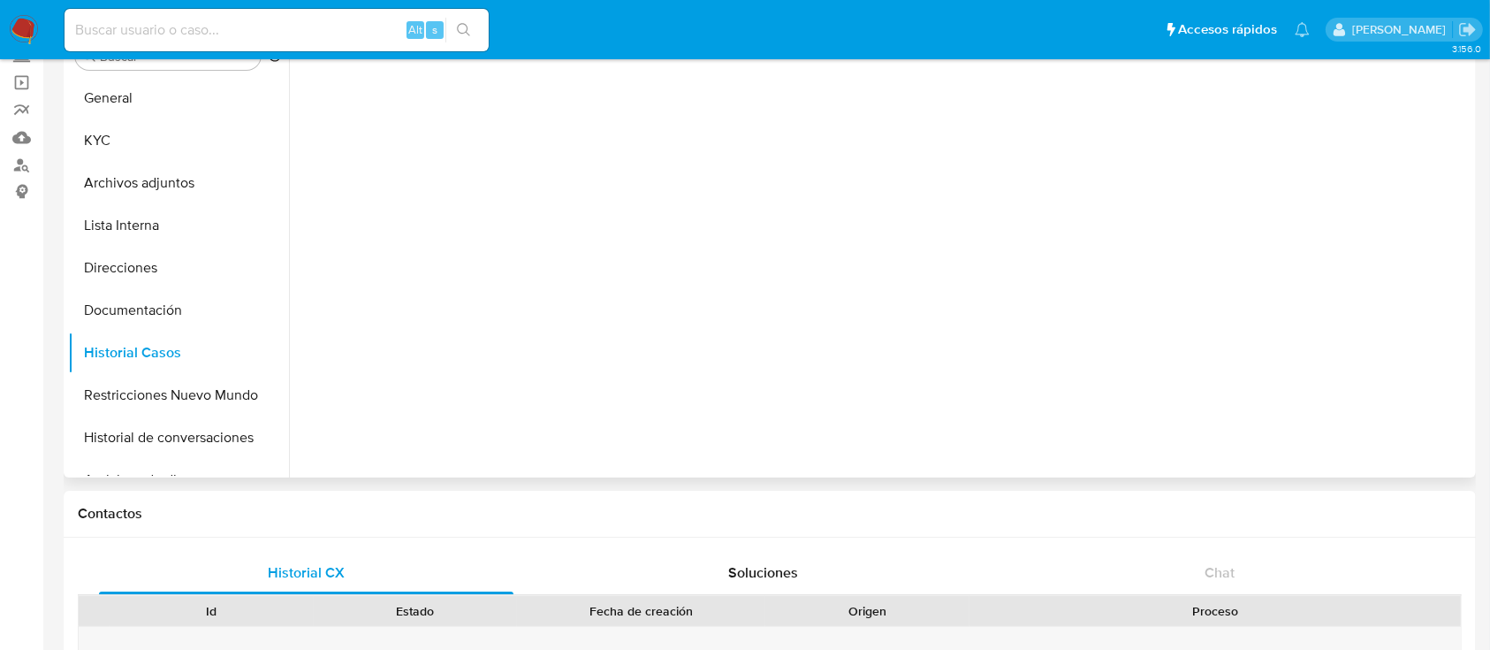
select select "10"
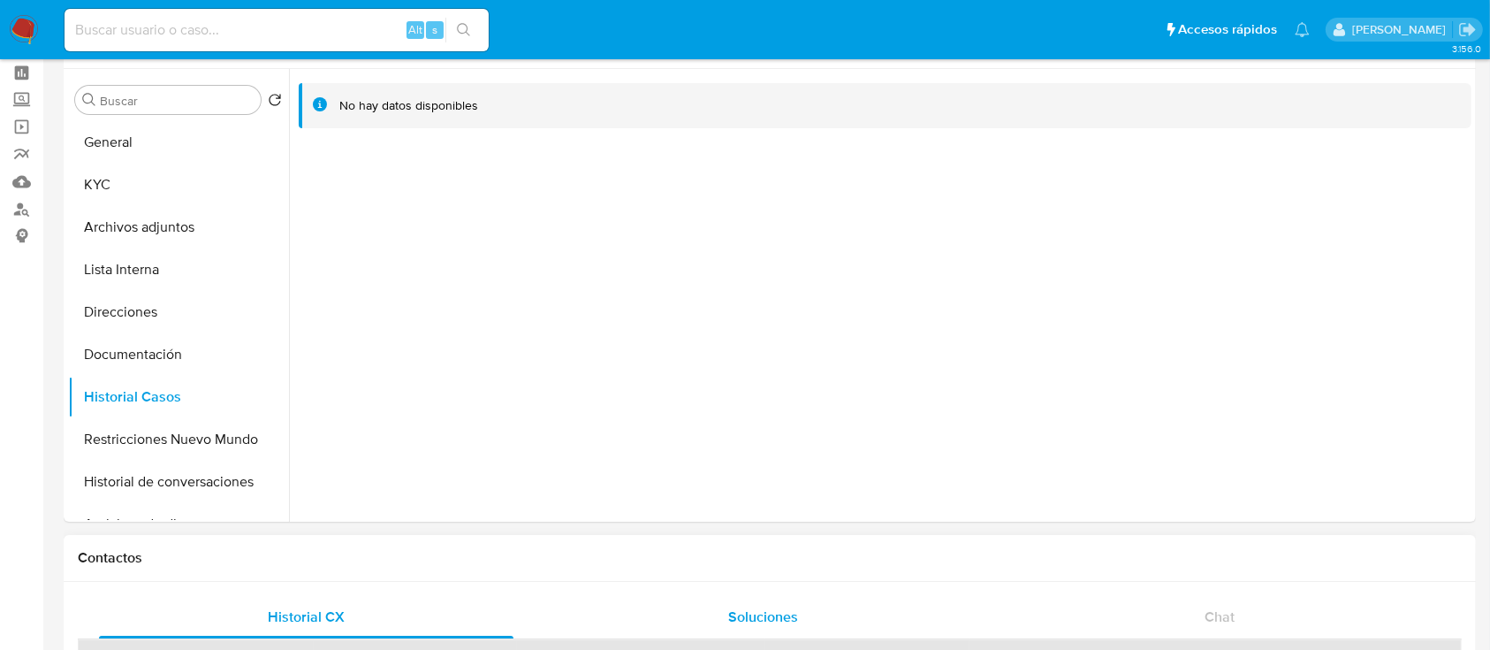
scroll to position [235, 0]
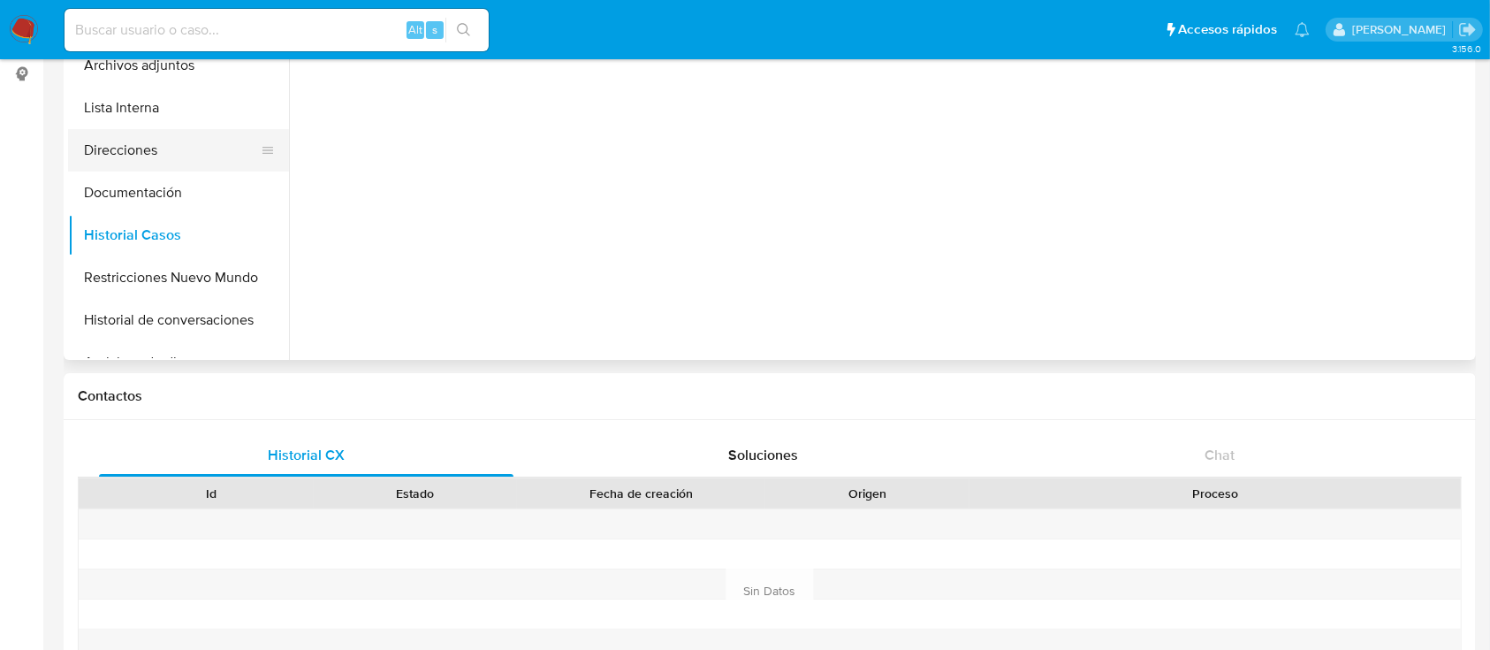
click at [169, 157] on button "Direcciones" at bounding box center [171, 150] width 207 height 42
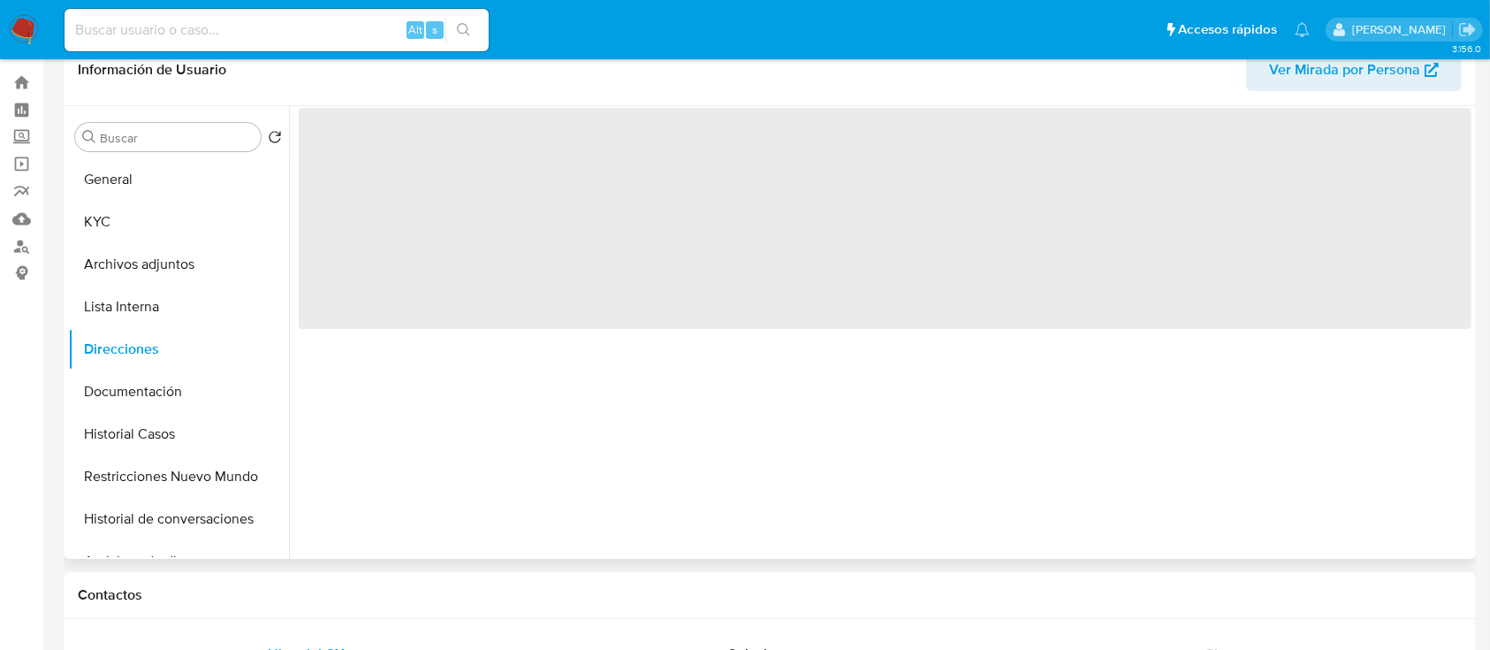
scroll to position [0, 0]
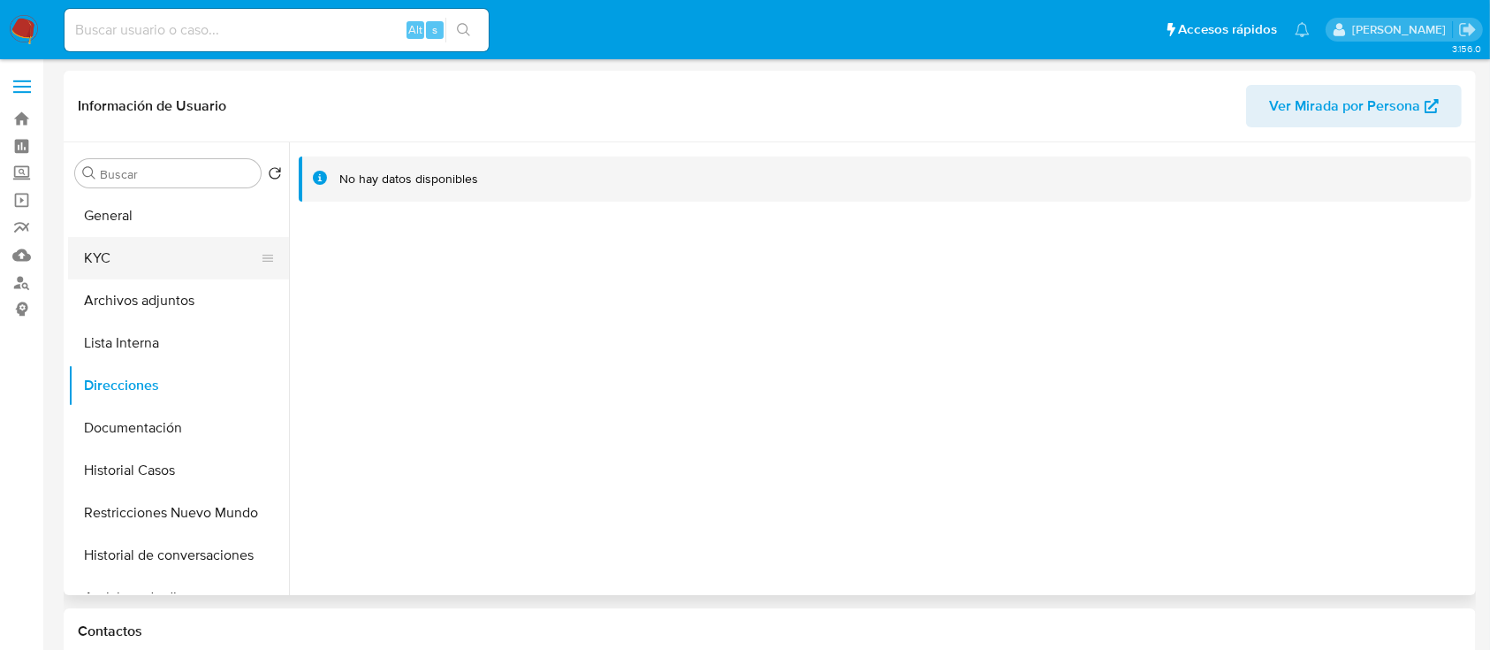
click at [118, 267] on button "KYC" at bounding box center [171, 258] width 207 height 42
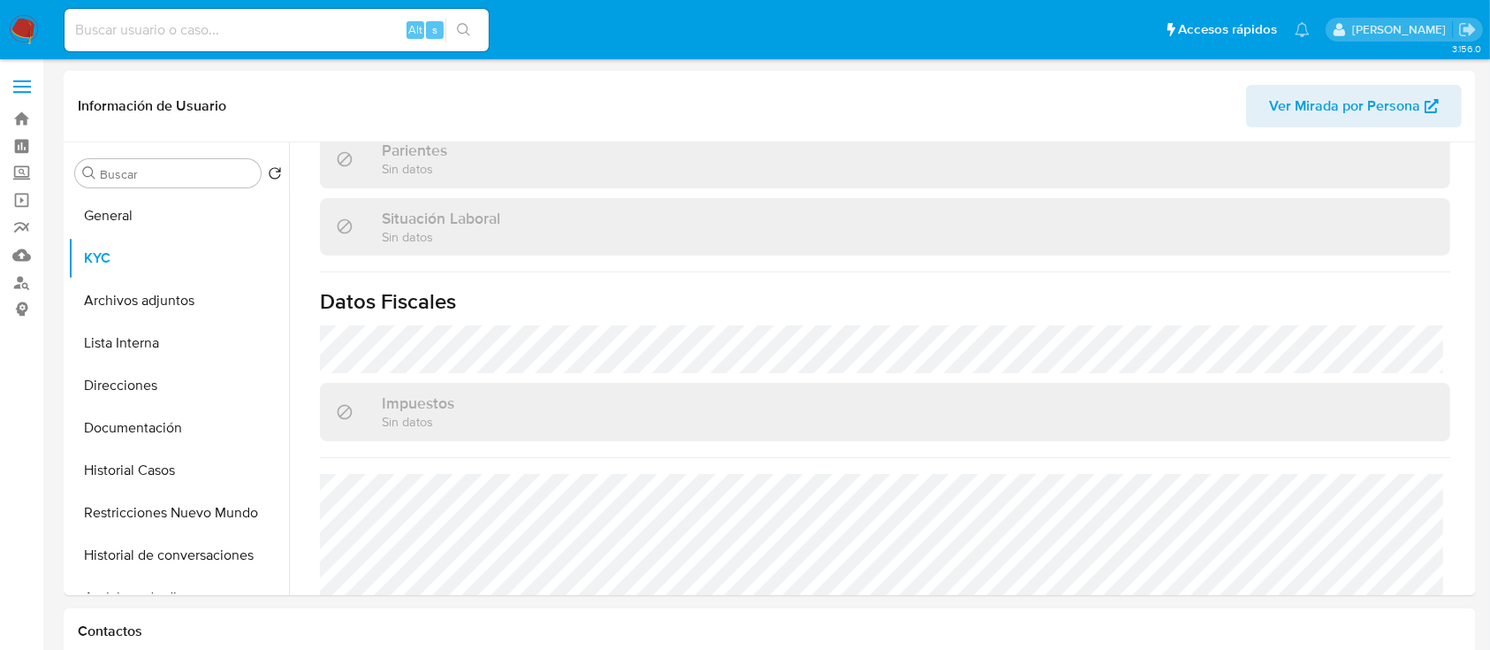
scroll to position [894, 0]
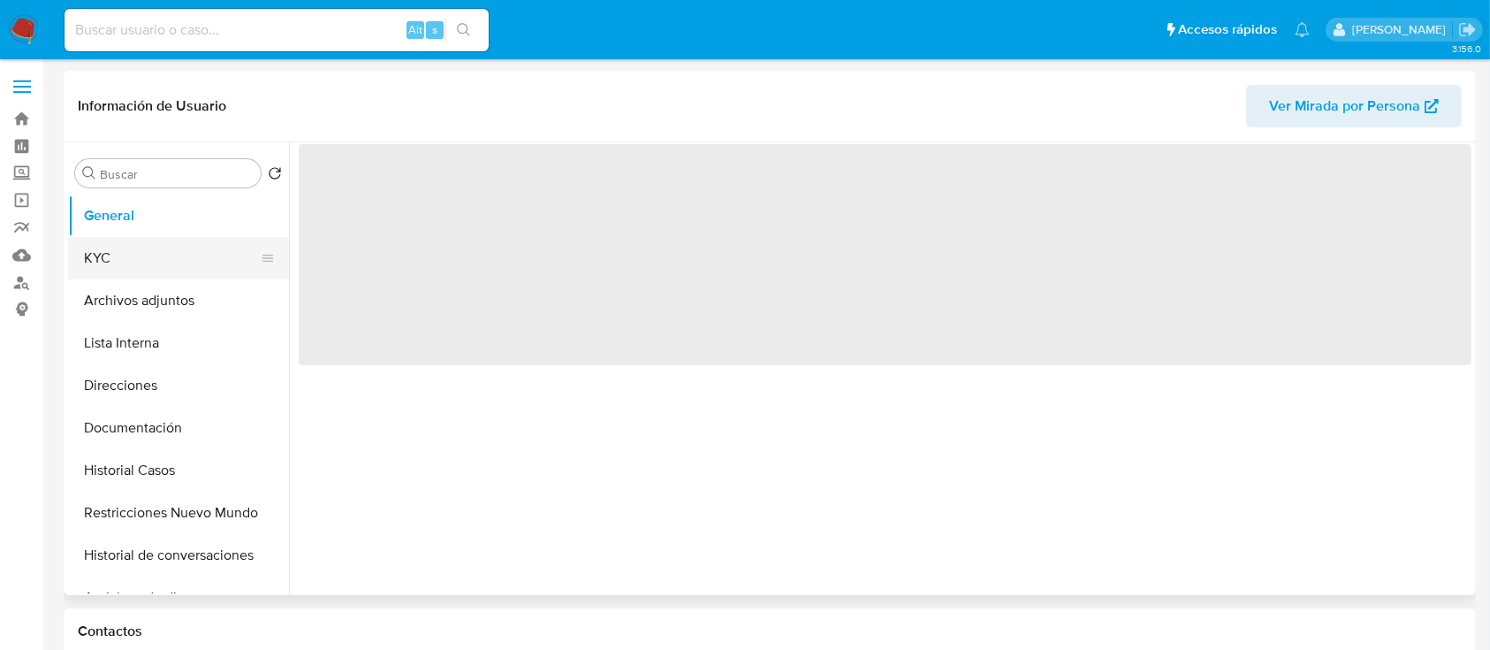
click at [148, 272] on button "KYC" at bounding box center [171, 258] width 207 height 42
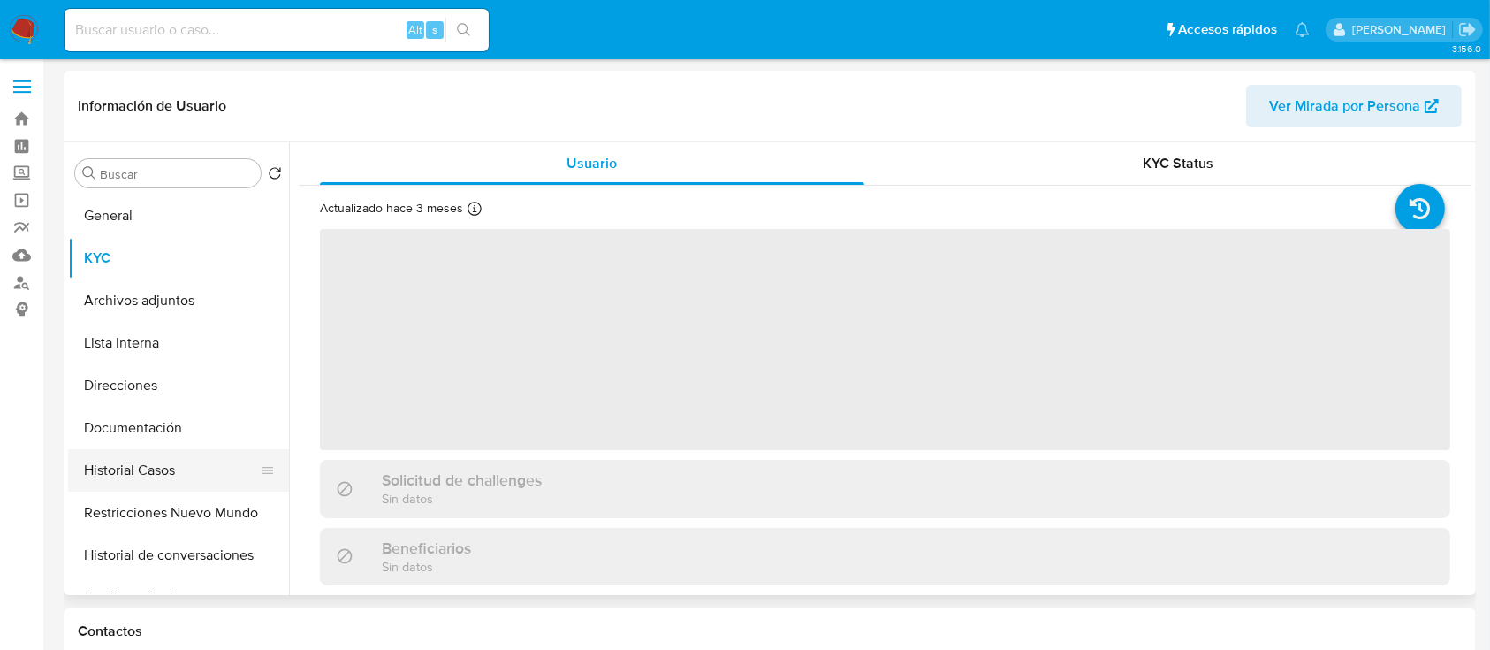
click at [149, 470] on button "Historial Casos" at bounding box center [171, 470] width 207 height 42
select select "10"
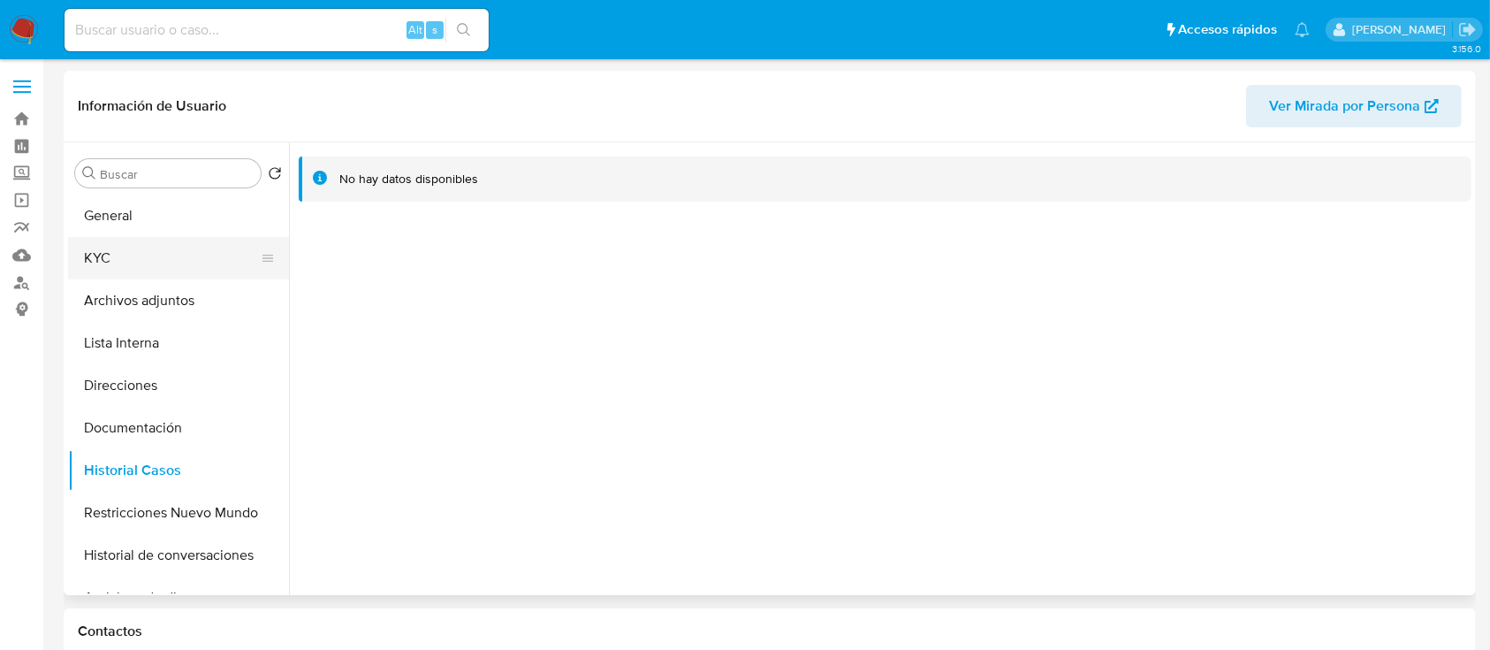
click at [157, 266] on button "KYC" at bounding box center [171, 258] width 207 height 42
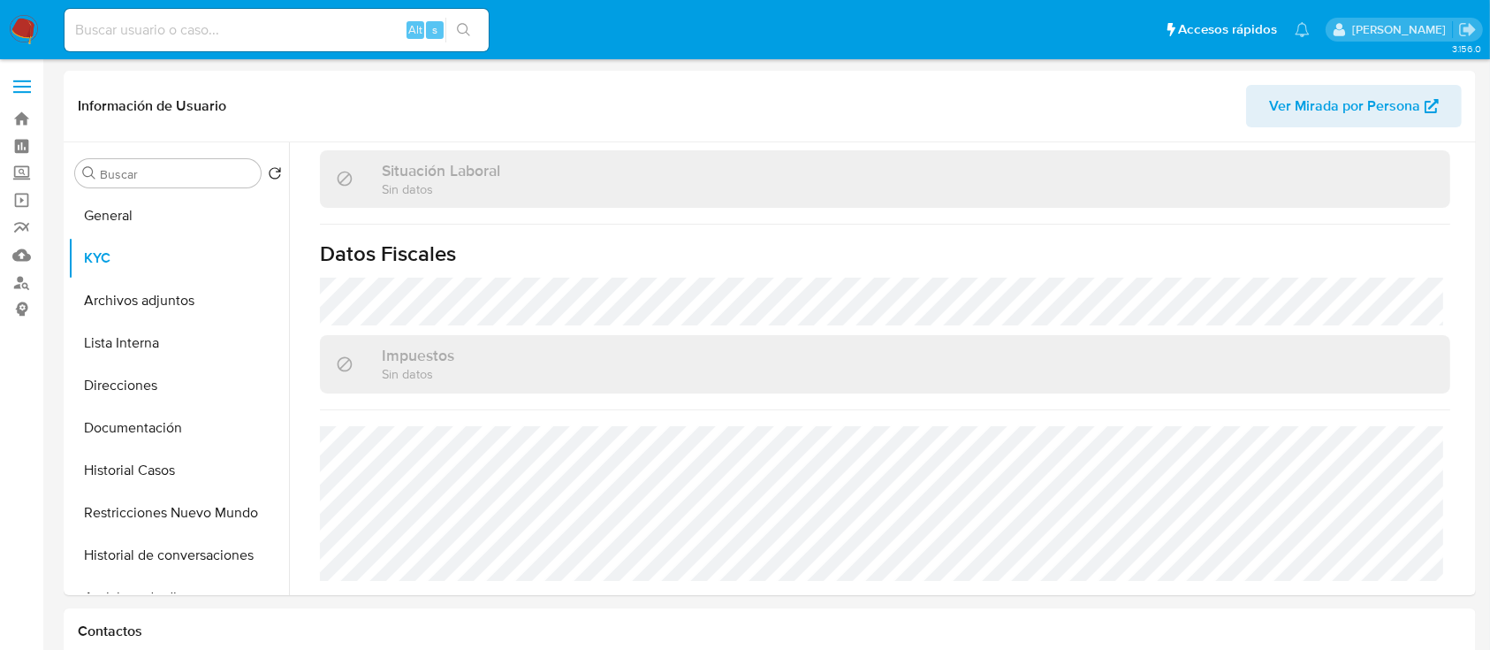
scroll to position [935, 0]
click at [169, 378] on button "Direcciones" at bounding box center [171, 385] width 207 height 42
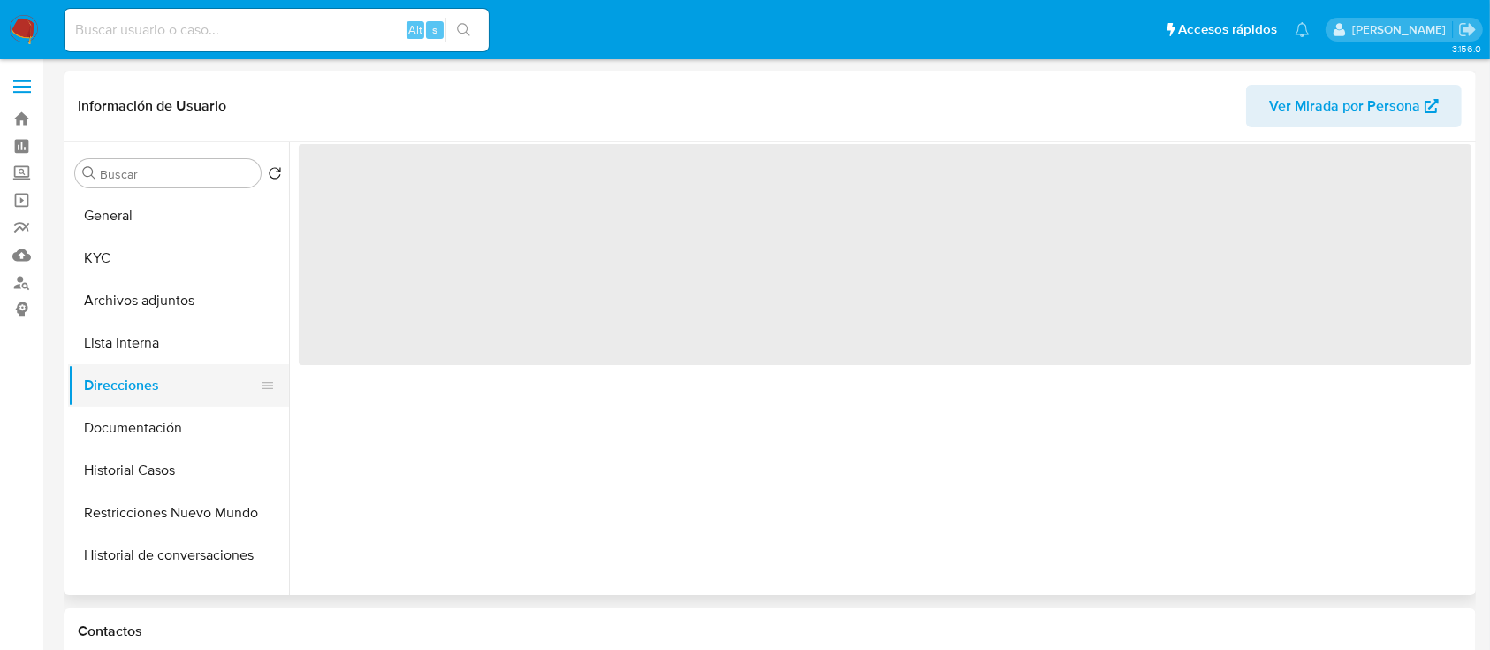
scroll to position [0, 0]
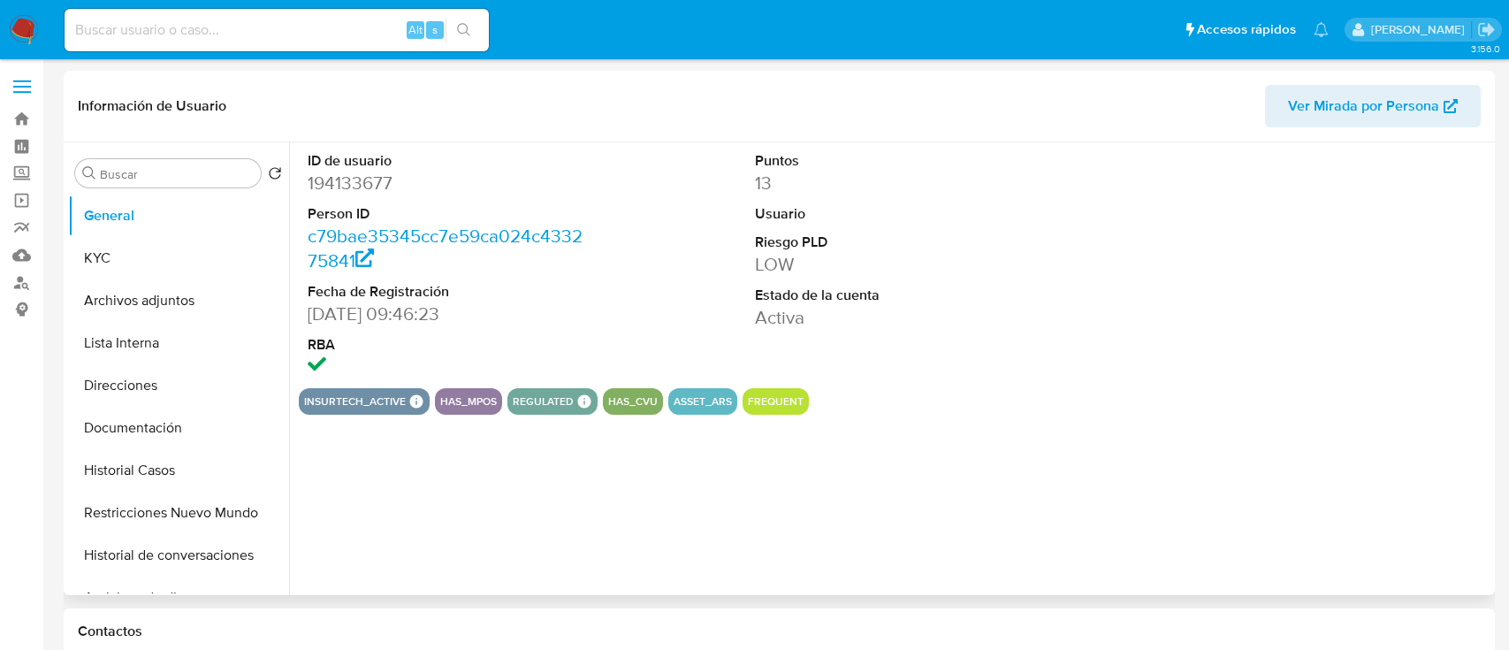
select select "10"
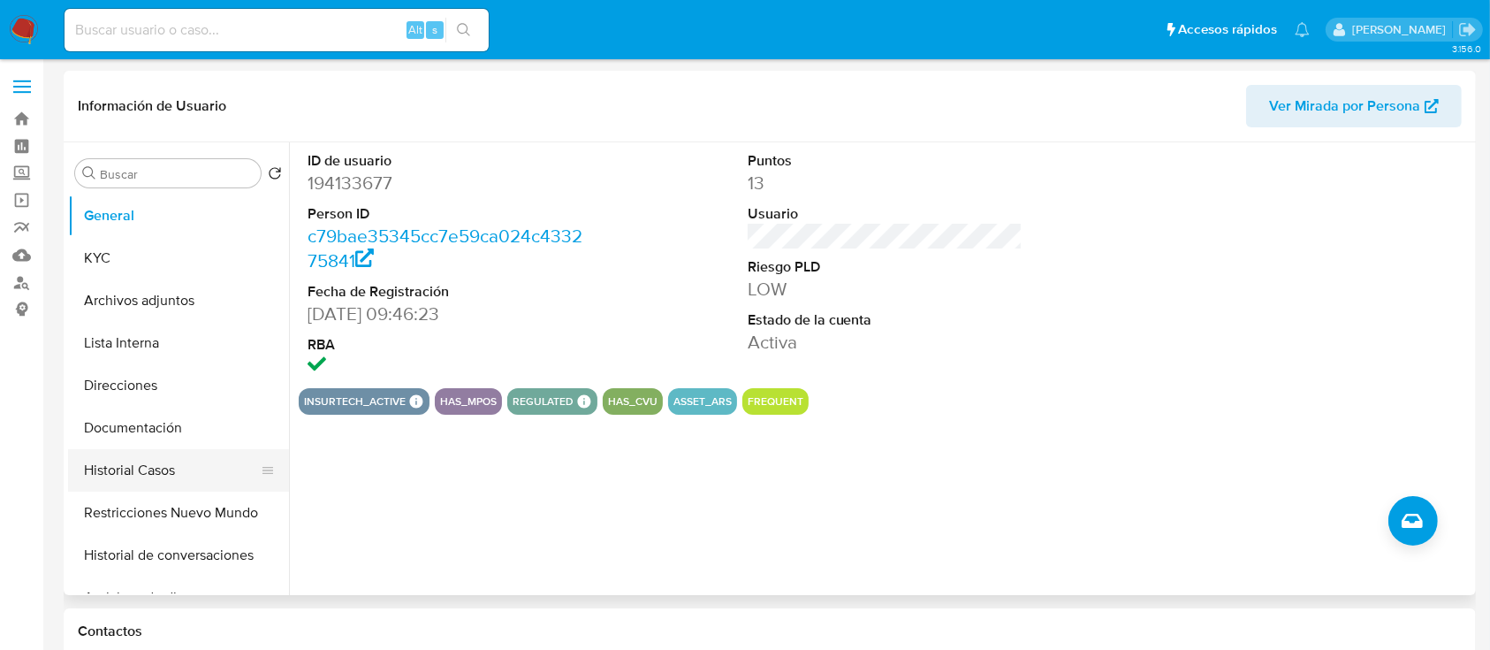
click at [120, 463] on button "Historial Casos" at bounding box center [171, 470] width 207 height 42
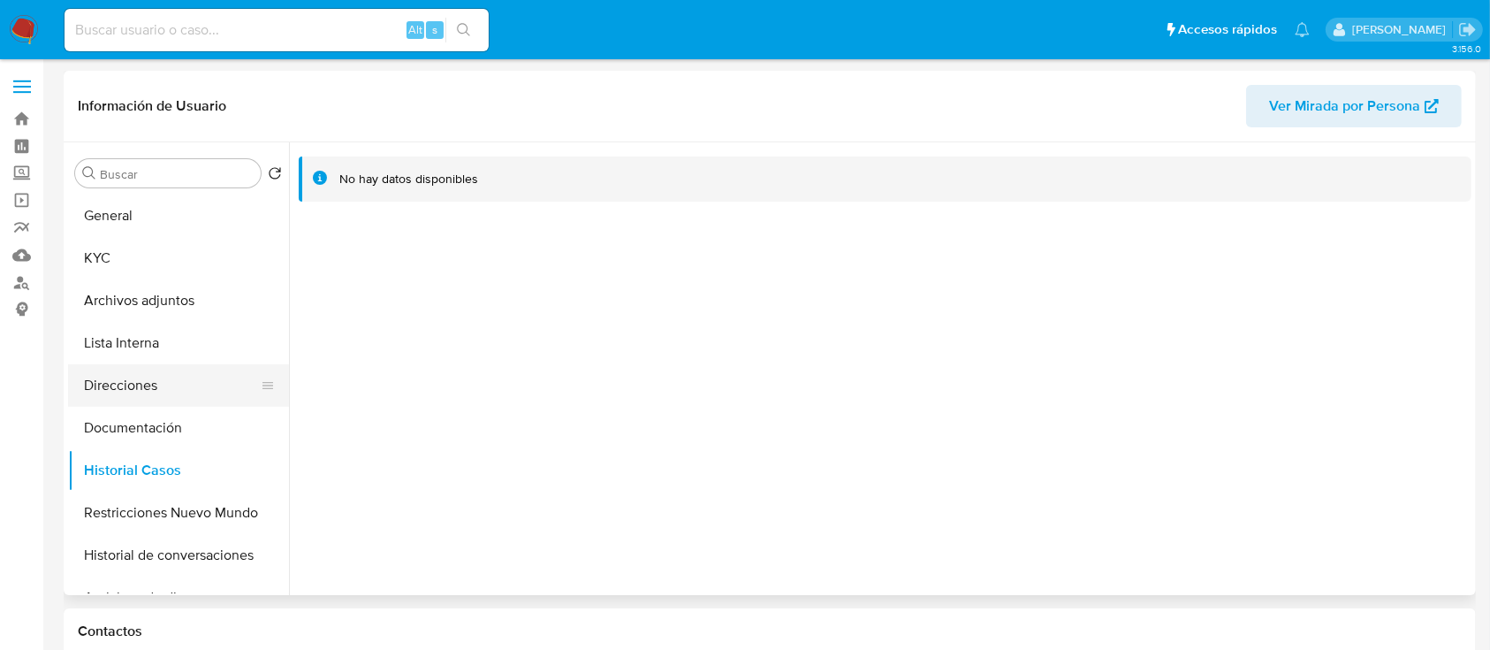
click at [127, 390] on button "Direcciones" at bounding box center [171, 385] width 207 height 42
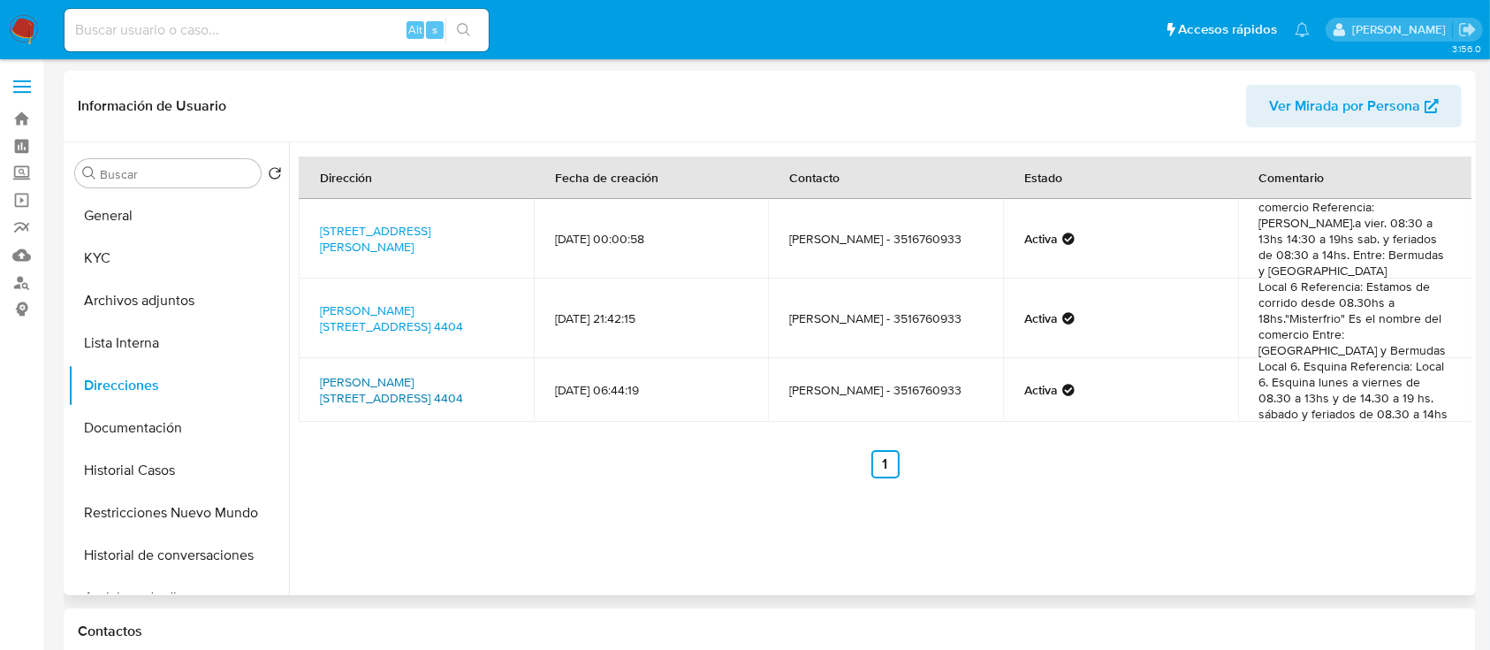
click at [382, 388] on link "[PERSON_NAME][STREET_ADDRESS] 4404" at bounding box center [391, 390] width 143 height 34
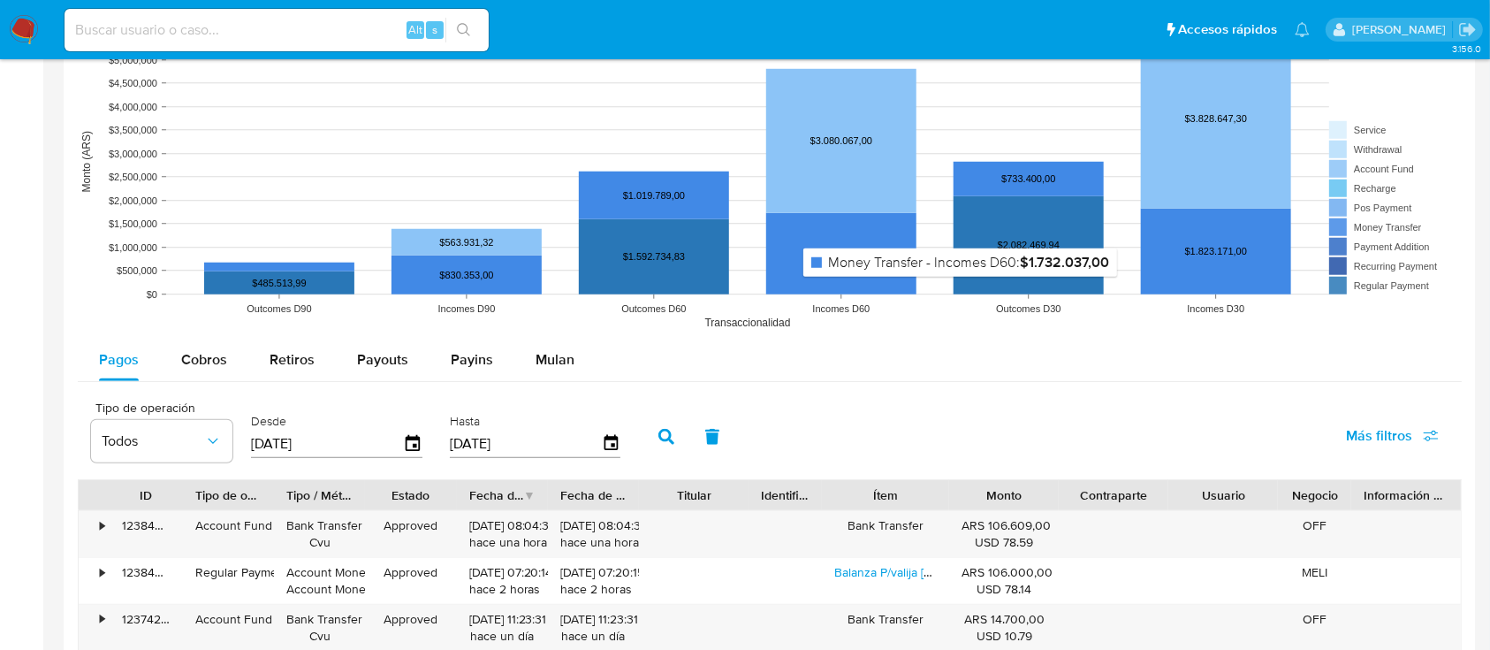
scroll to position [1148, 0]
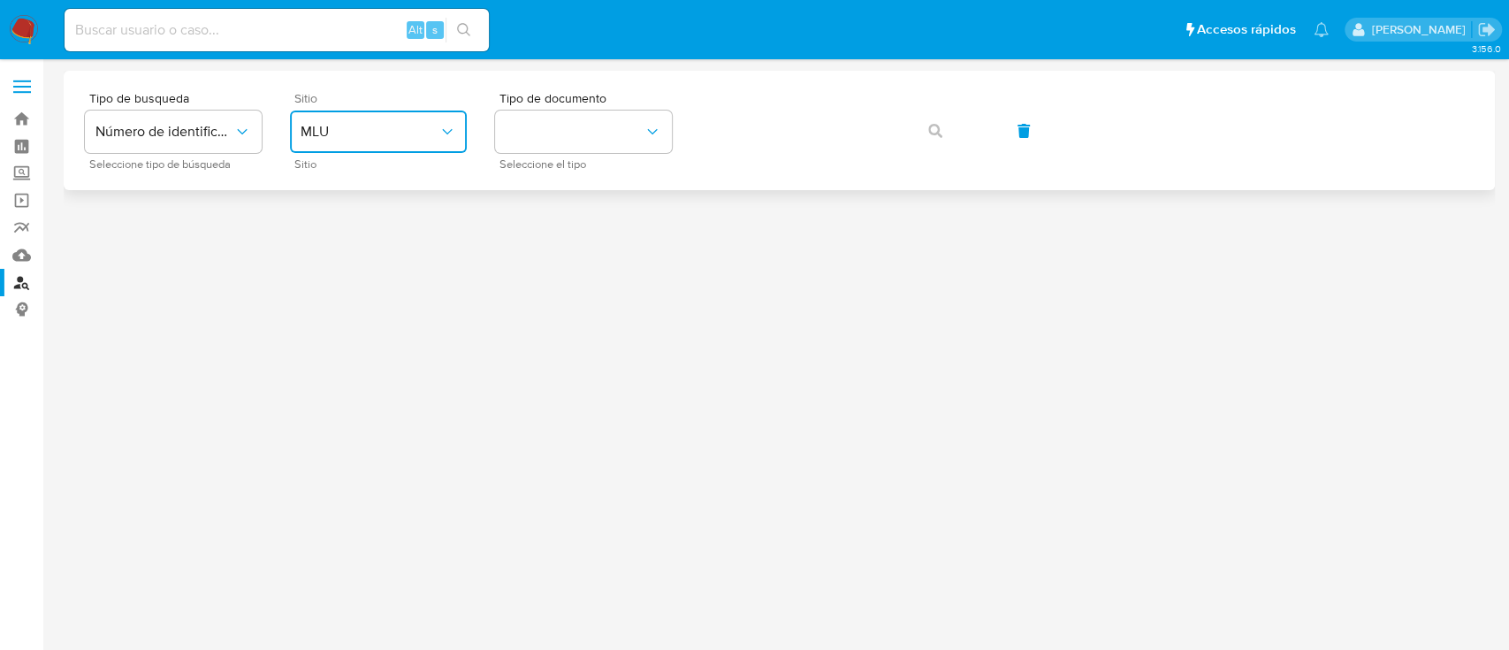
click at [395, 132] on span "MLU" at bounding box center [370, 132] width 138 height 18
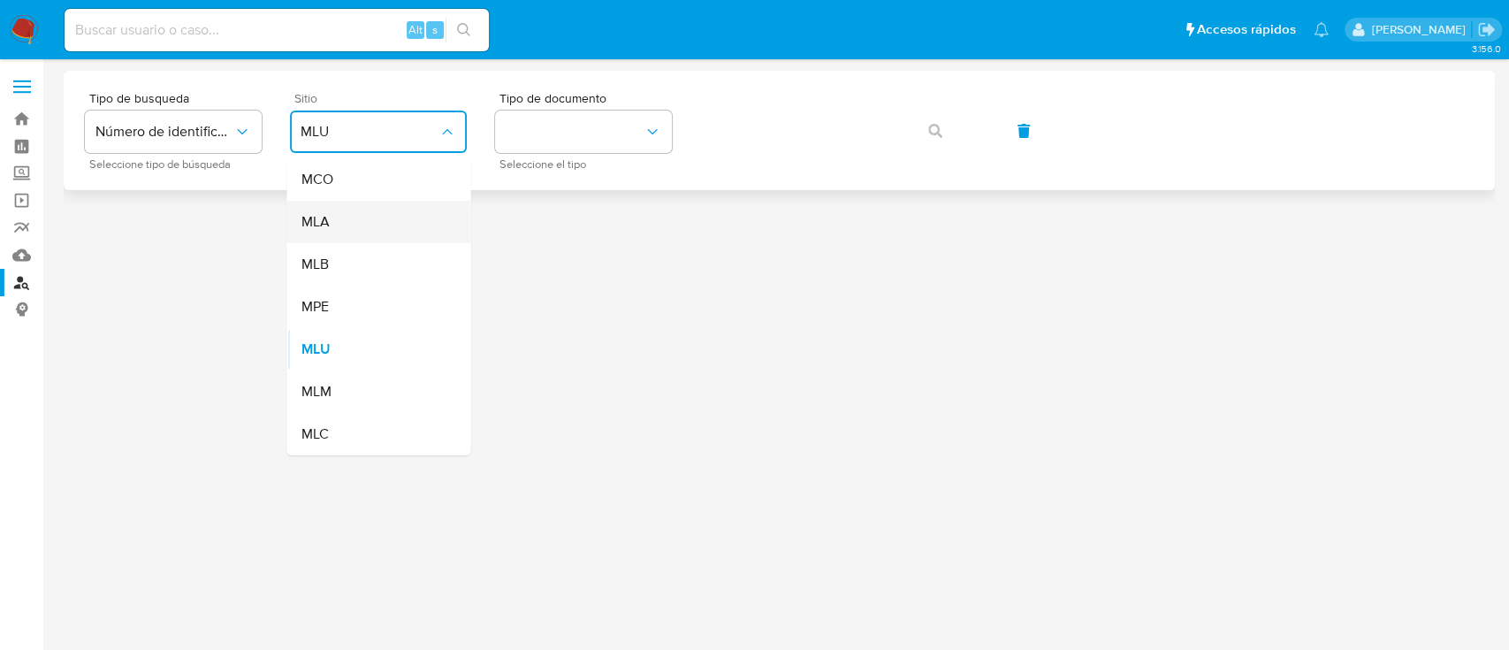
click at [376, 220] on div "MLA" at bounding box center [373, 222] width 145 height 42
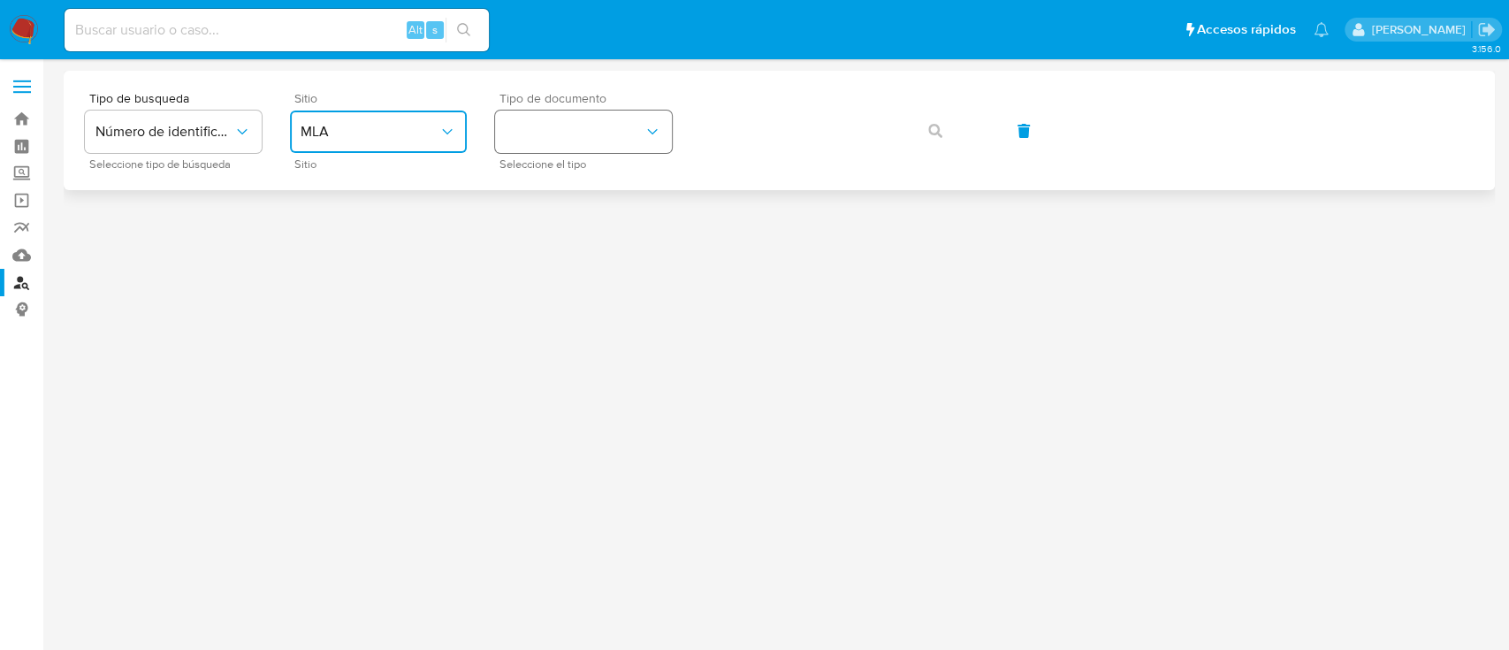
click at [545, 117] on button "identificationType" at bounding box center [583, 131] width 177 height 42
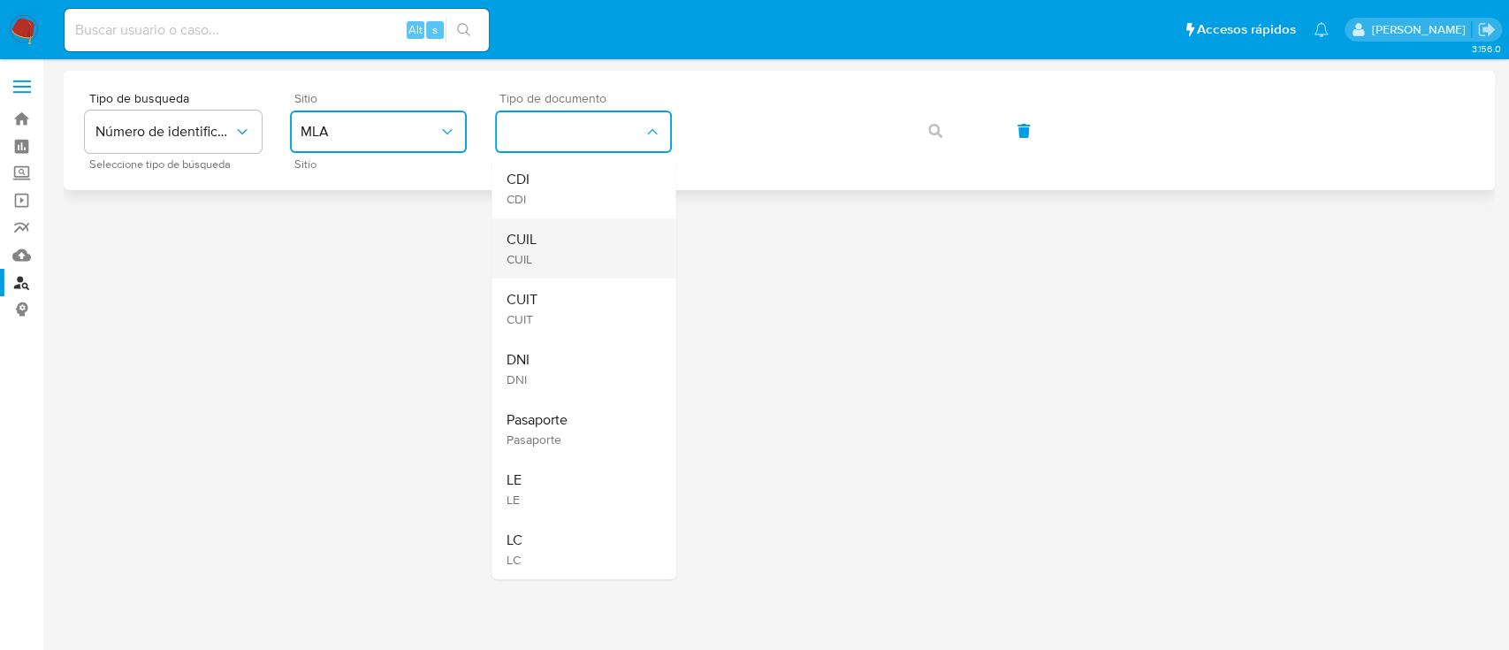
click at [557, 248] on div "CUIL CUIL" at bounding box center [578, 248] width 145 height 60
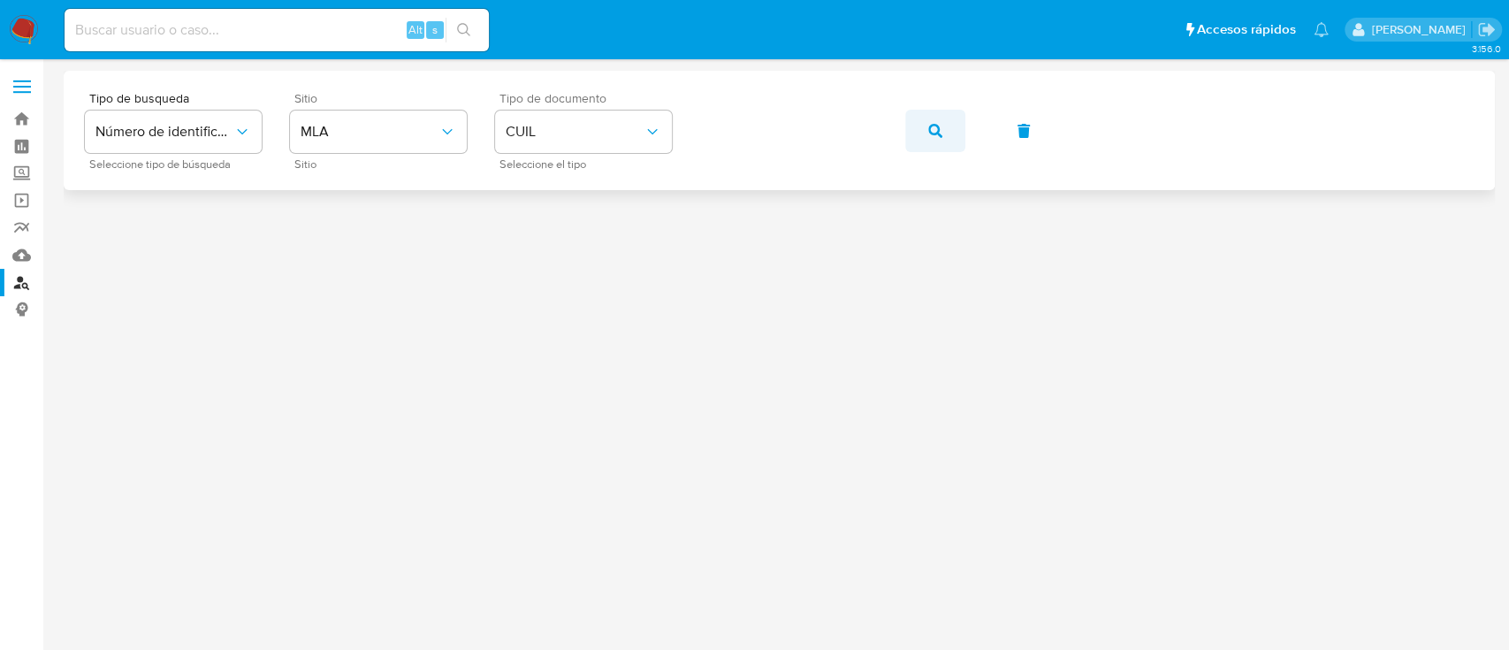
click at [919, 132] on button "button" at bounding box center [935, 131] width 60 height 42
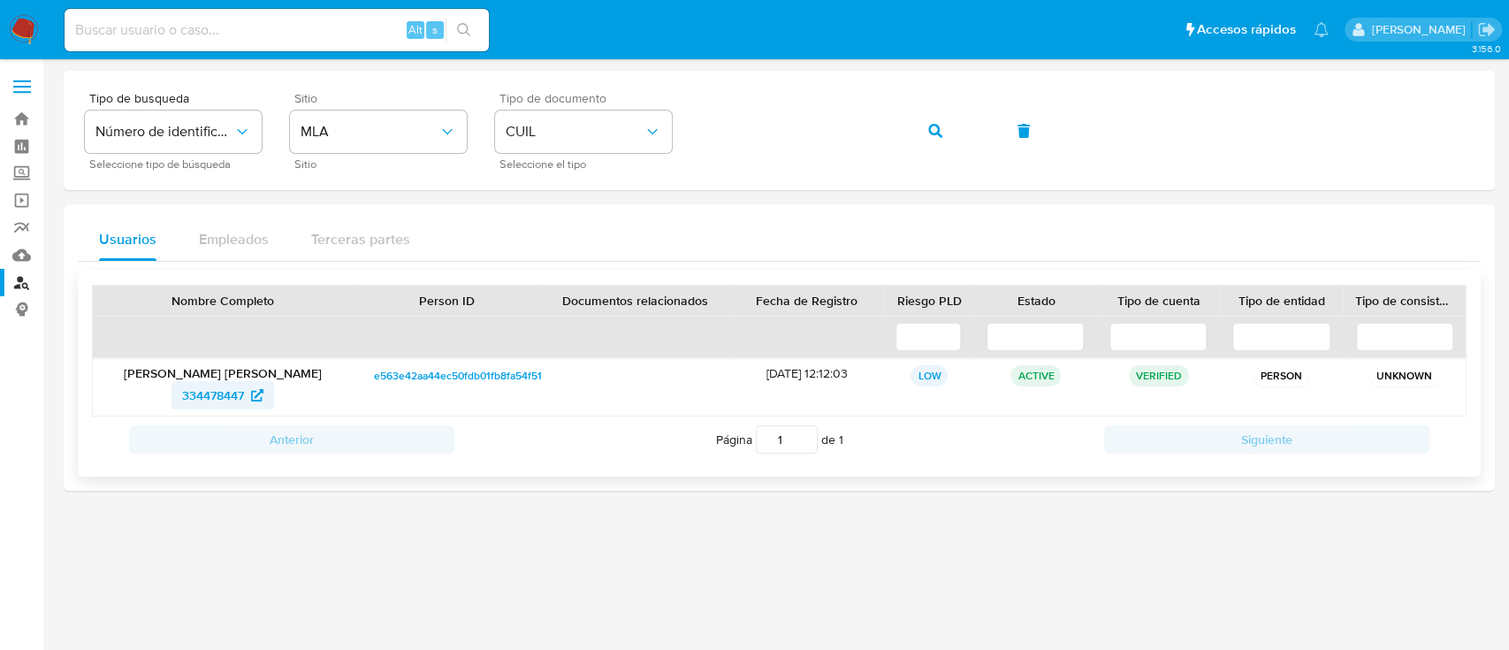
click at [206, 397] on span "334478447" at bounding box center [213, 395] width 62 height 28
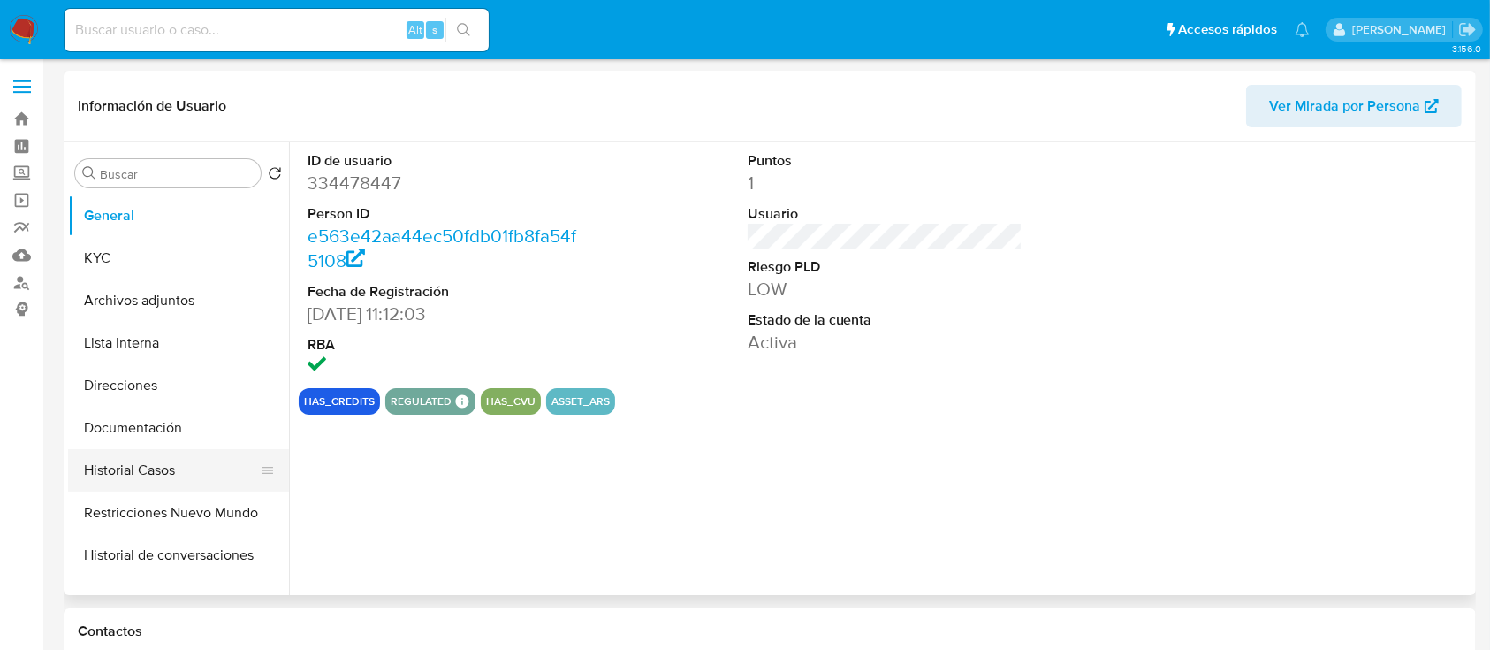
click at [125, 465] on button "Historial Casos" at bounding box center [171, 470] width 207 height 42
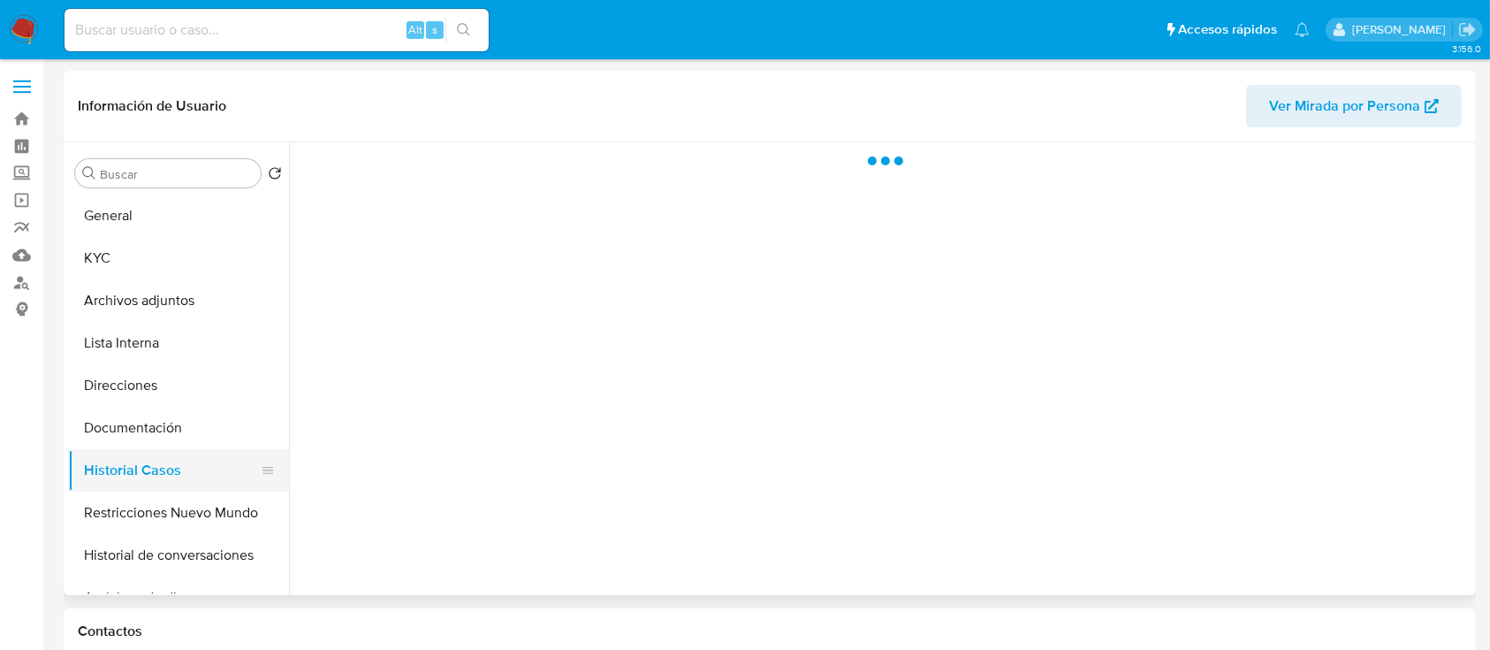
select select "10"
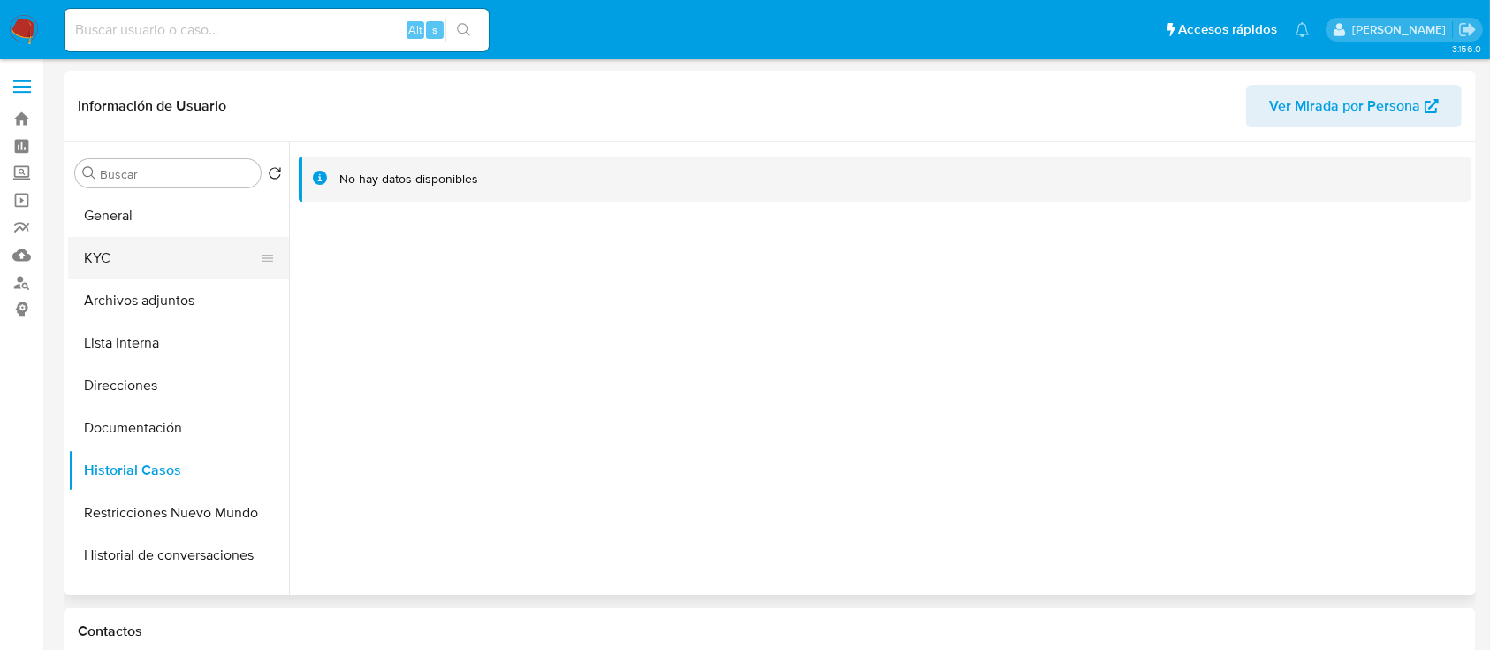
click at [156, 256] on button "KYC" at bounding box center [171, 258] width 207 height 42
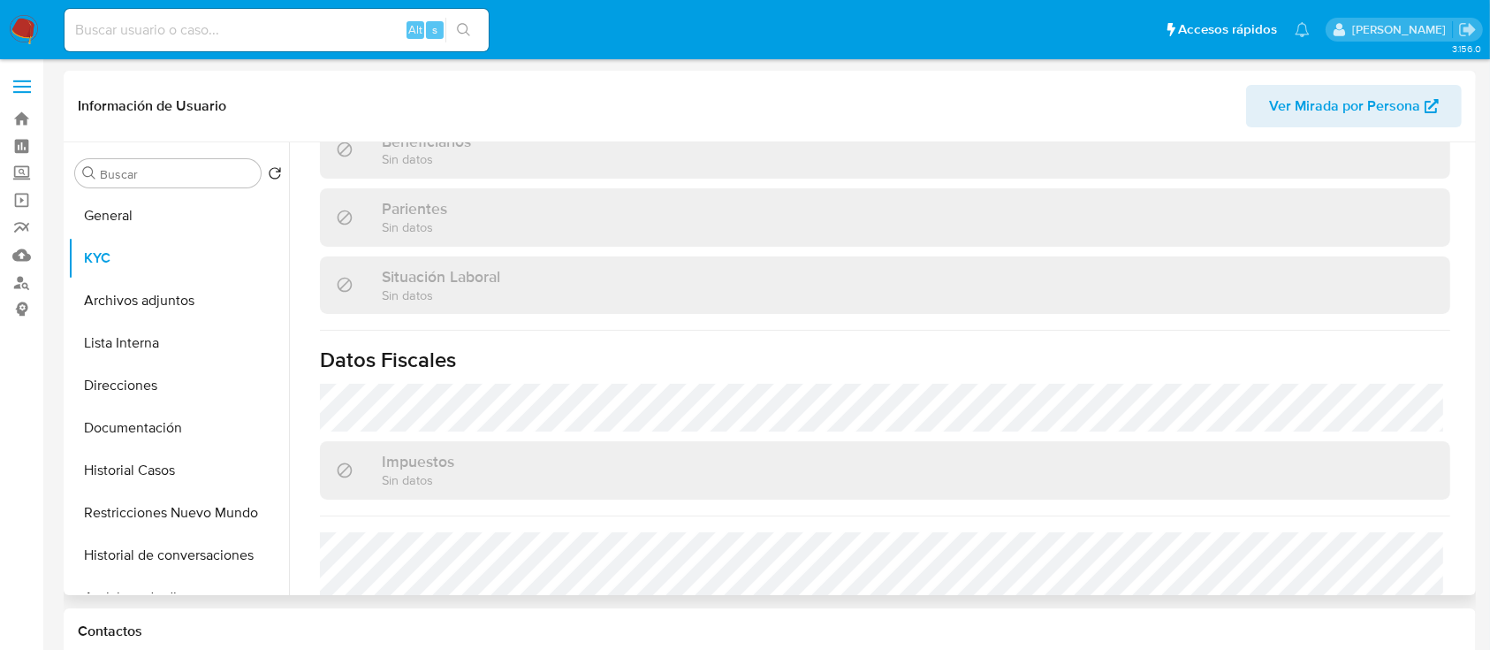
scroll to position [931, 0]
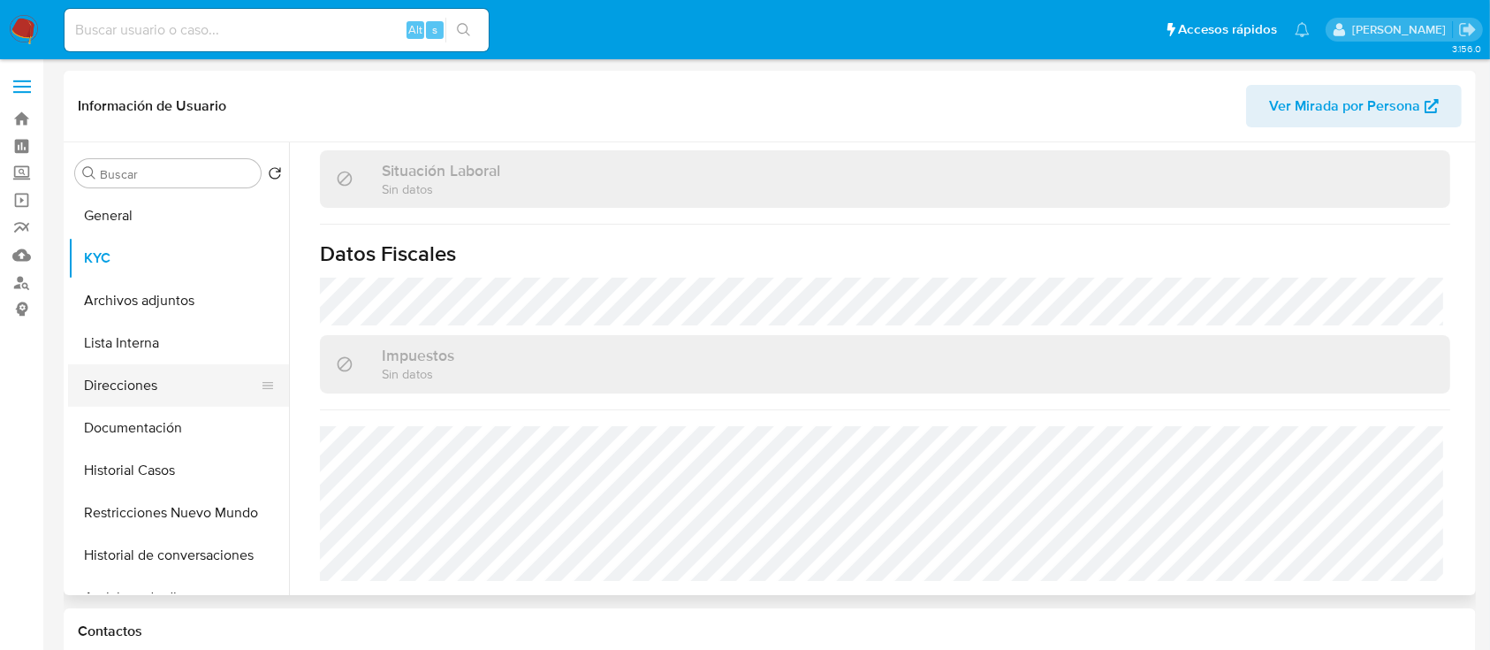
click at [144, 395] on button "Direcciones" at bounding box center [171, 385] width 207 height 42
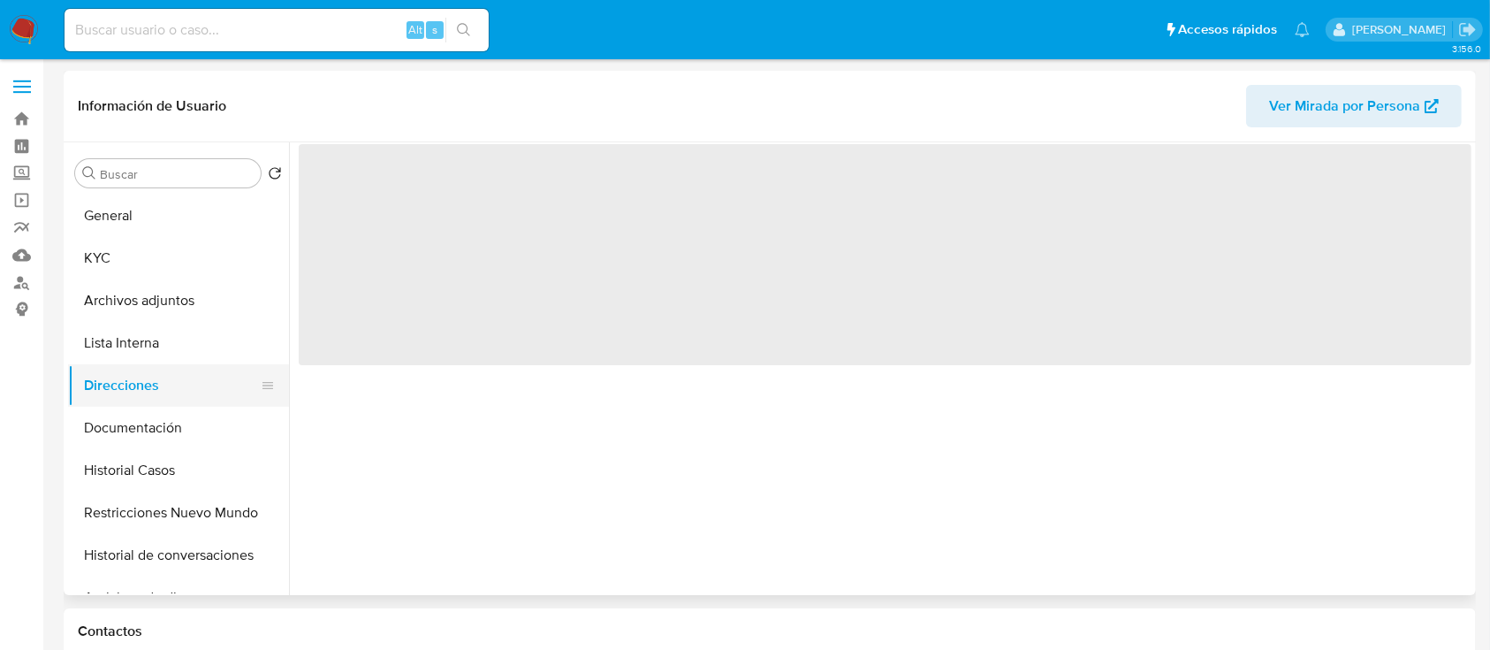
scroll to position [0, 0]
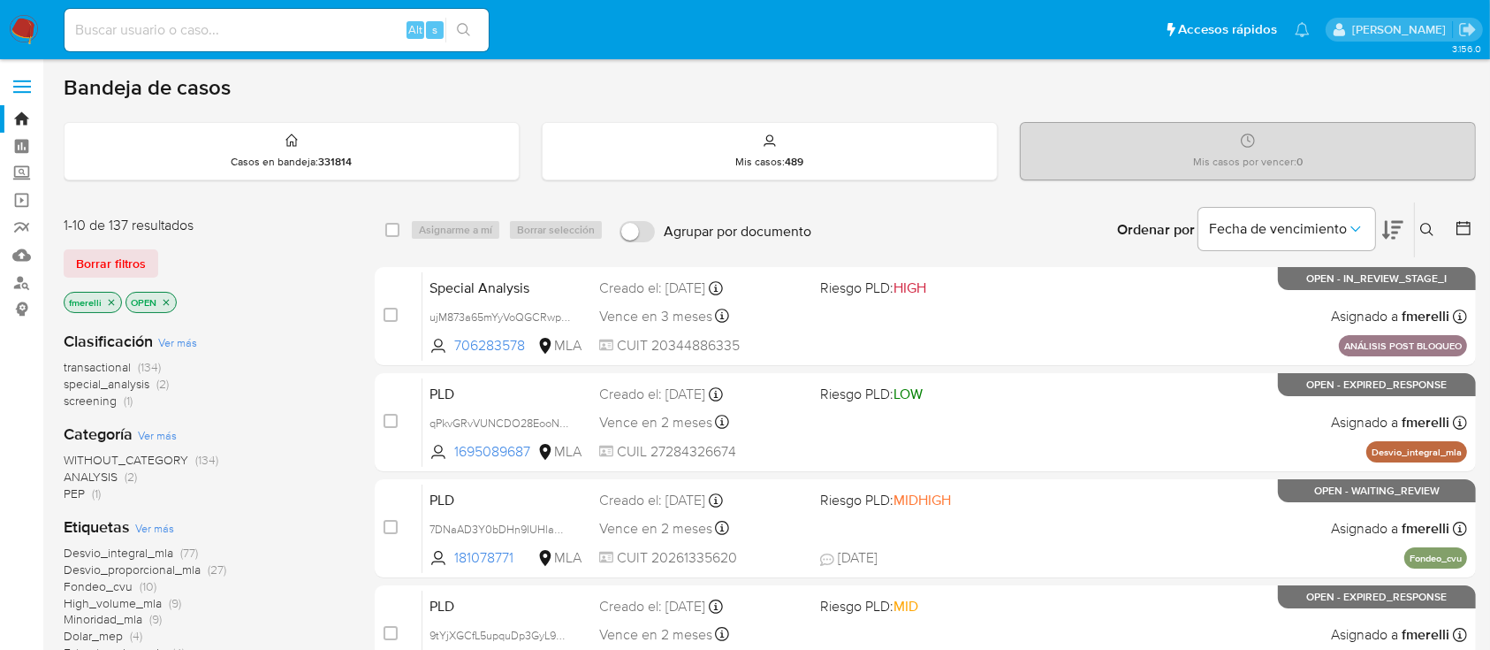
click at [1427, 223] on icon at bounding box center [1428, 230] width 14 height 14
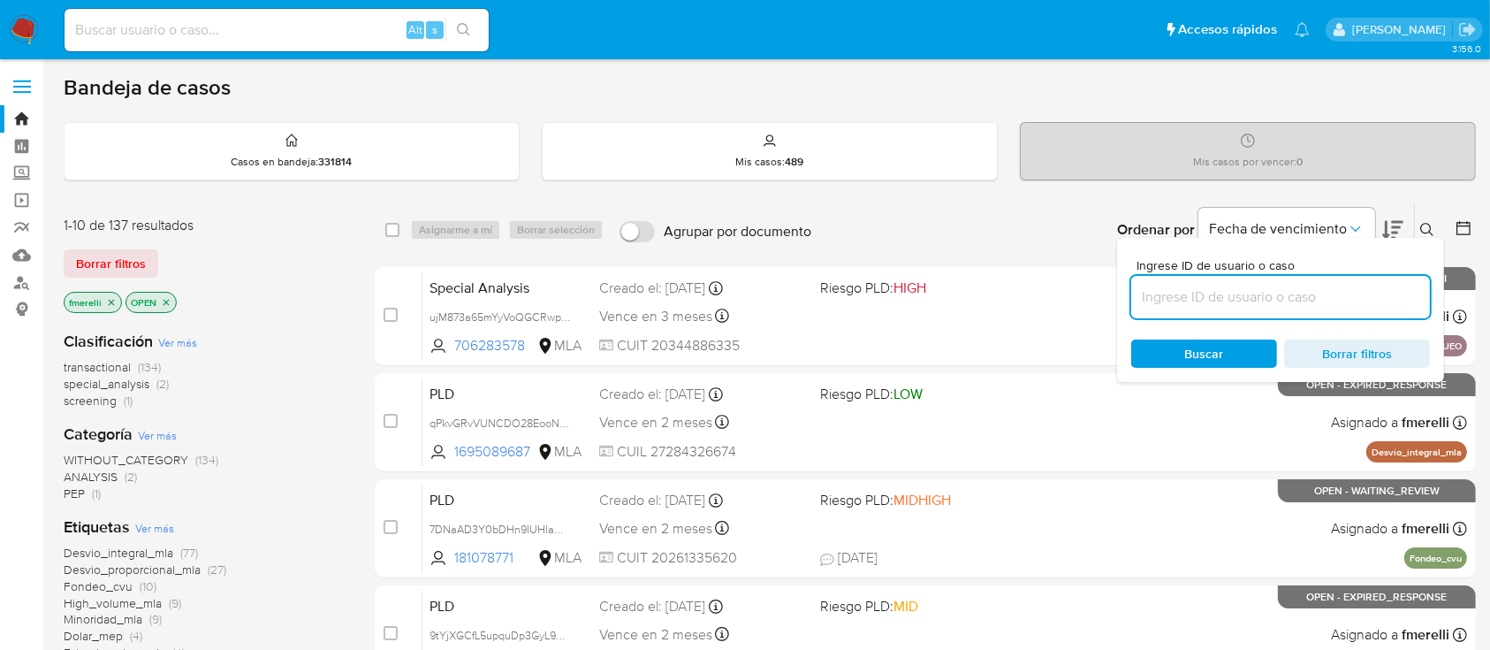
click at [1322, 304] on input at bounding box center [1281, 297] width 299 height 23
type input "Js1NQ6FCx0YoTVfR7XIpctR2"
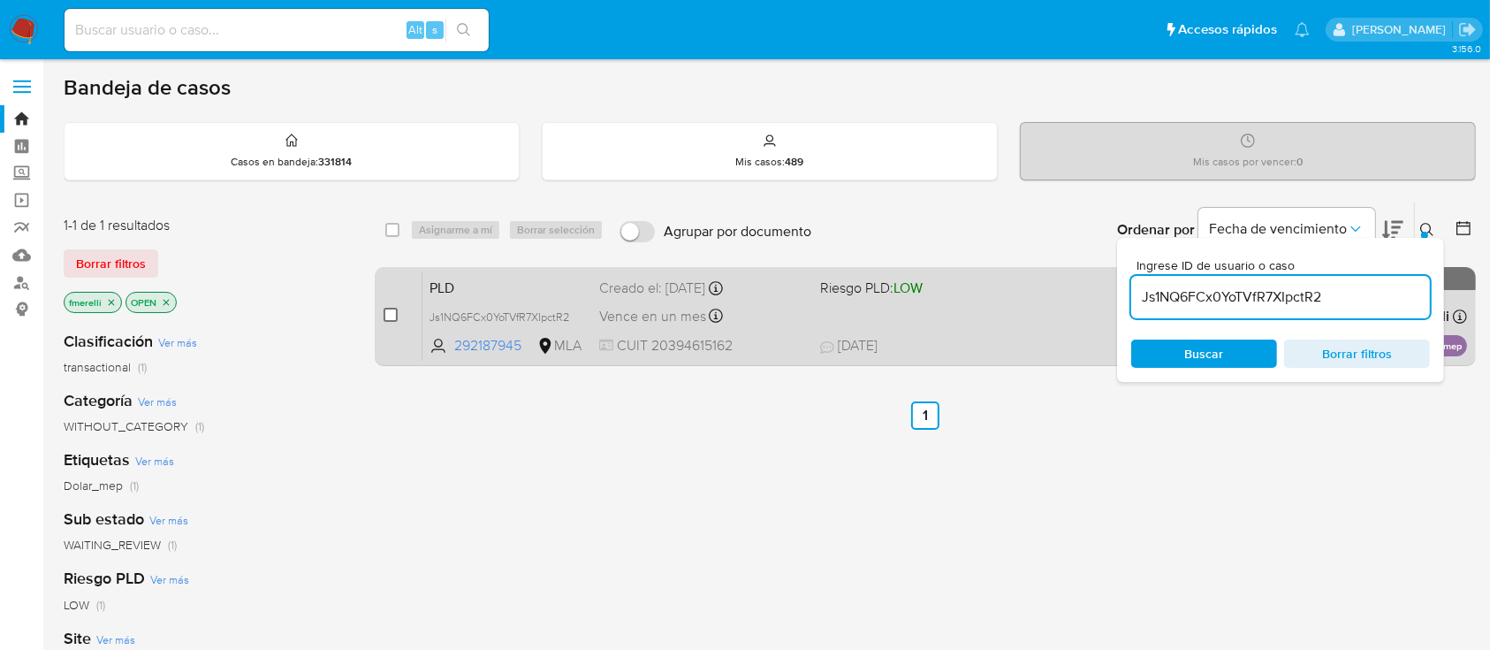
click at [396, 312] on input "checkbox" at bounding box center [391, 315] width 14 height 14
checkbox input "true"
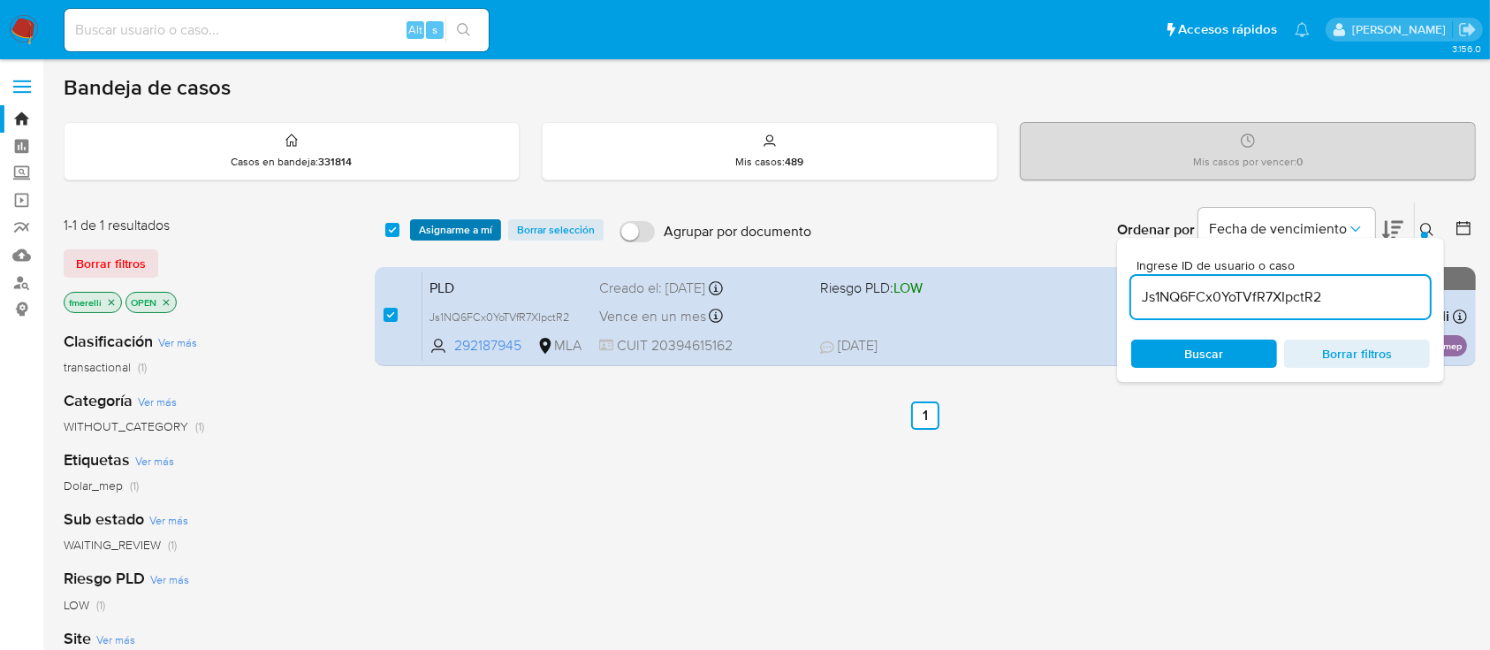
click at [469, 223] on span "Asignarme a mí" at bounding box center [455, 230] width 73 height 18
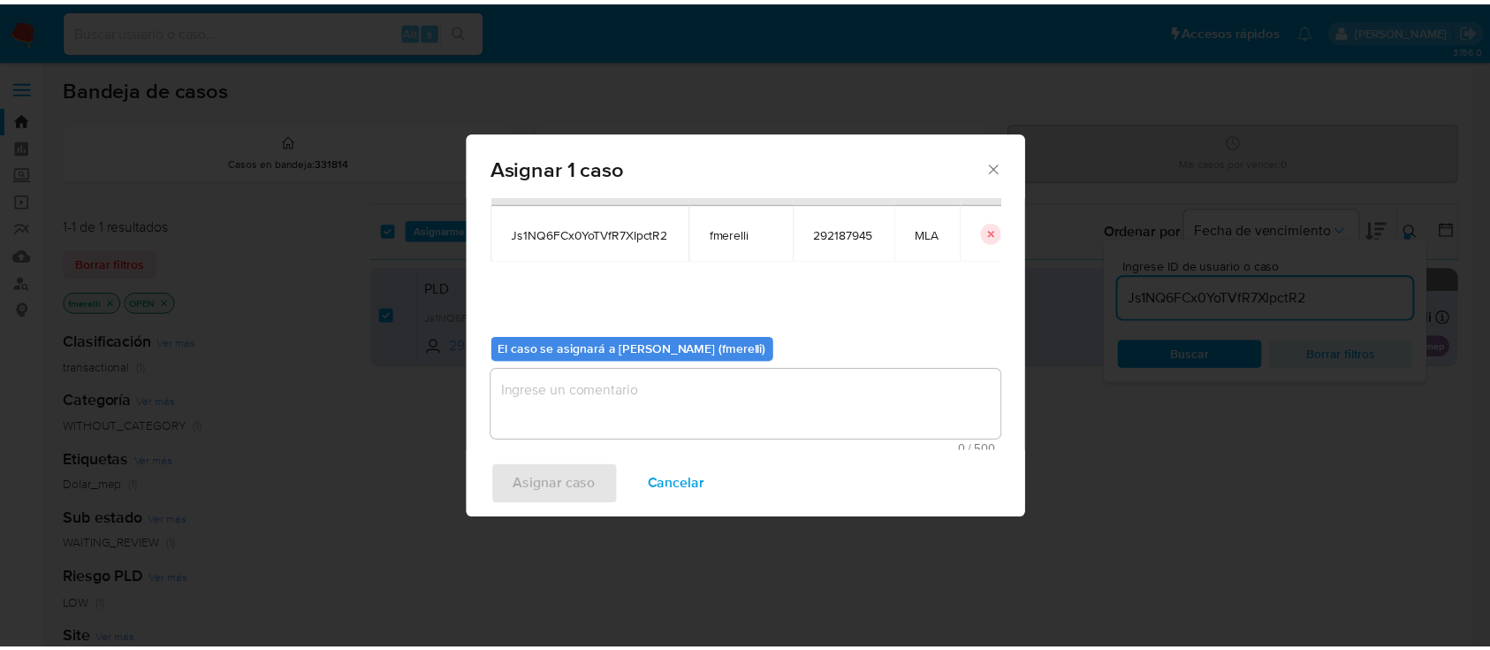
scroll to position [90, 0]
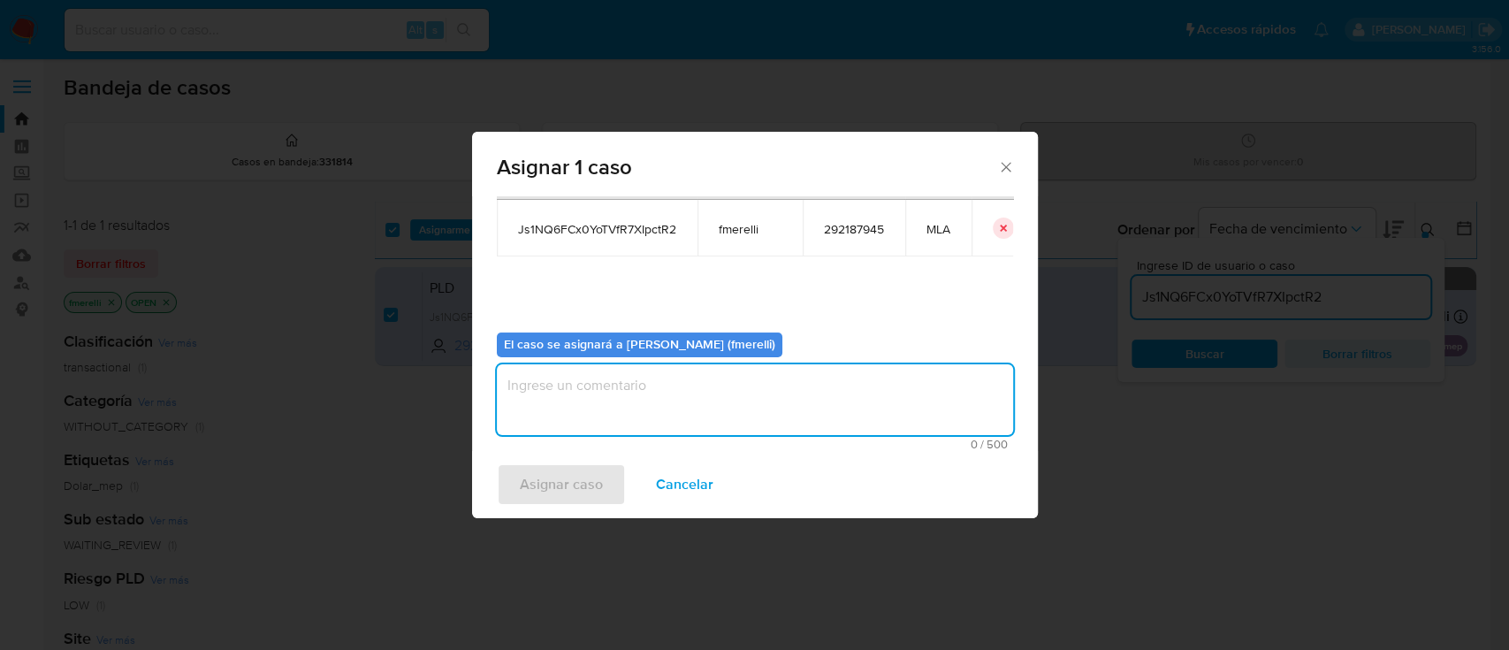
click at [560, 396] on textarea "assign-modal" at bounding box center [755, 399] width 516 height 71
click at [547, 472] on span "Asignar caso" at bounding box center [561, 484] width 83 height 39
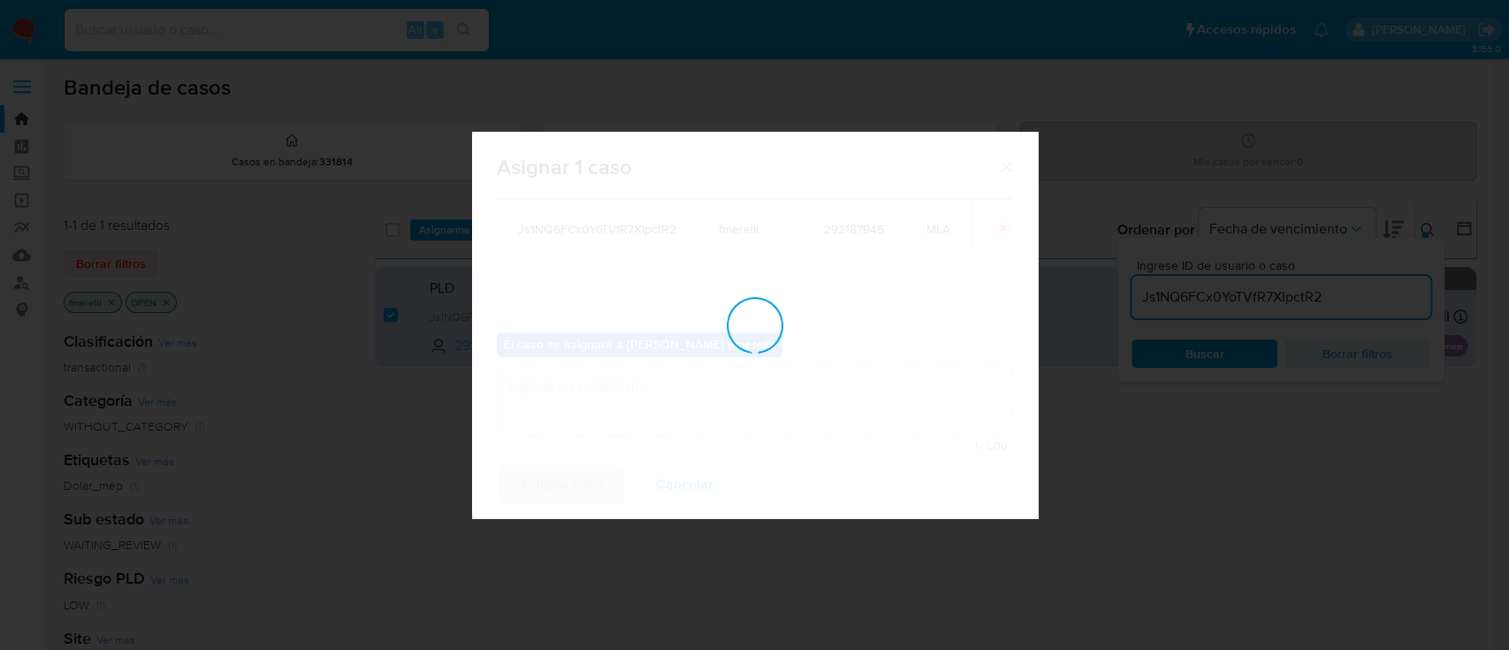
checkbox input "false"
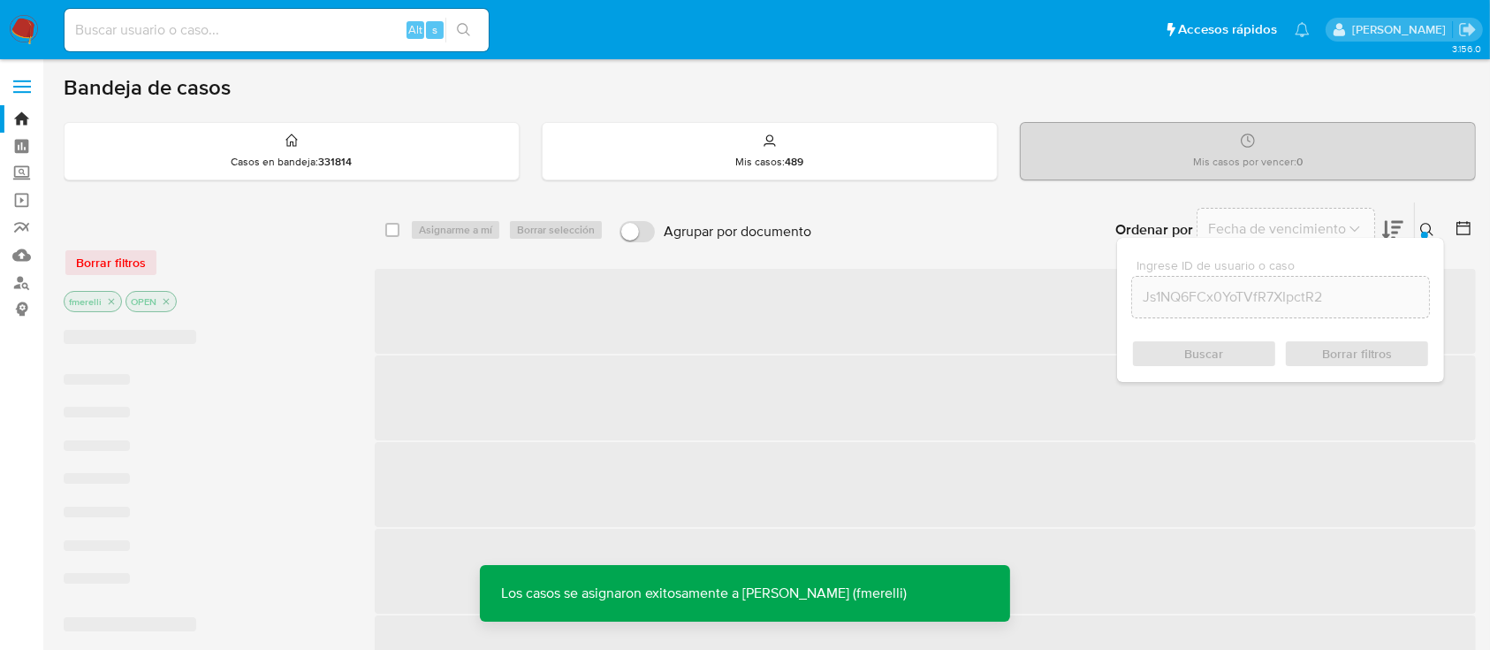
click at [707, 331] on span "‌" at bounding box center [925, 311] width 1101 height 85
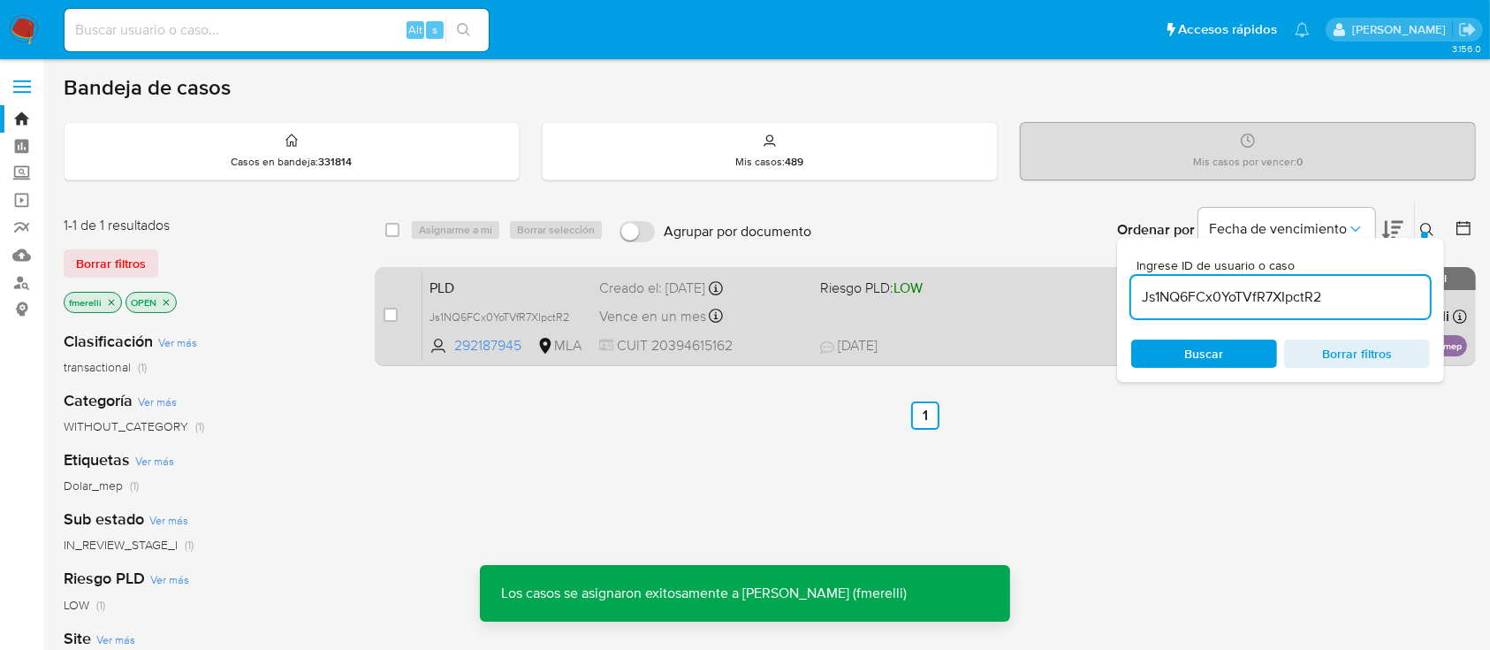
click at [735, 331] on div "PLD Js1NQ6FCx0YoTVfR7XIpctR2 292187945 MLA Riesgo PLD: LOW Creado el: 12/07/202…" at bounding box center [945, 315] width 1045 height 89
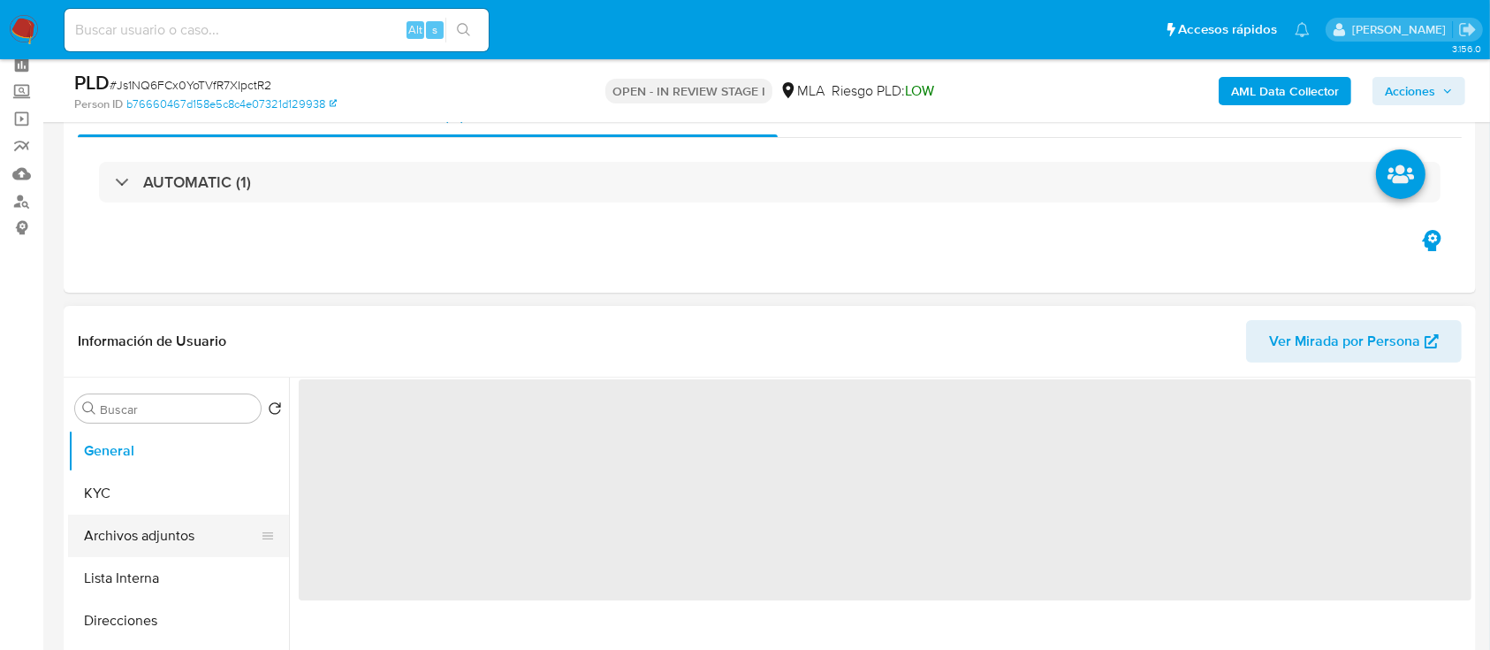
scroll to position [118, 0]
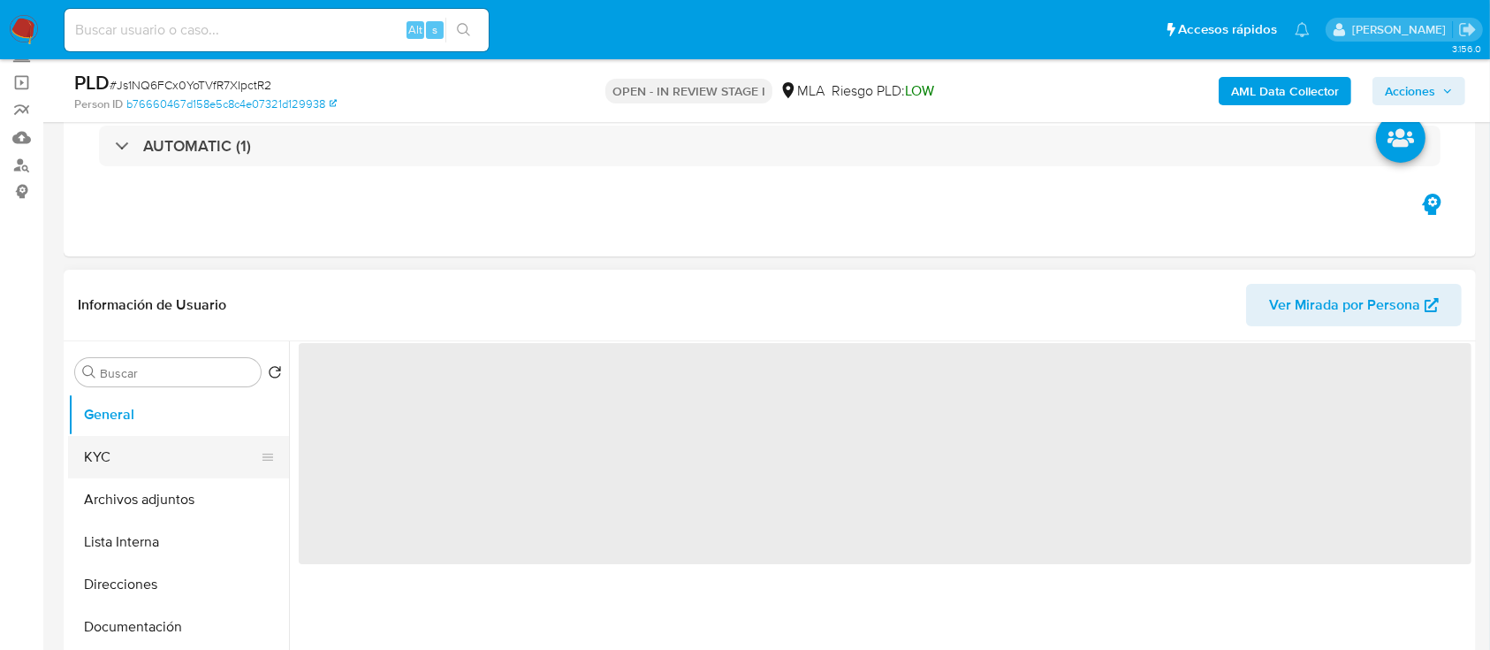
click at [136, 454] on button "KYC" at bounding box center [171, 457] width 207 height 42
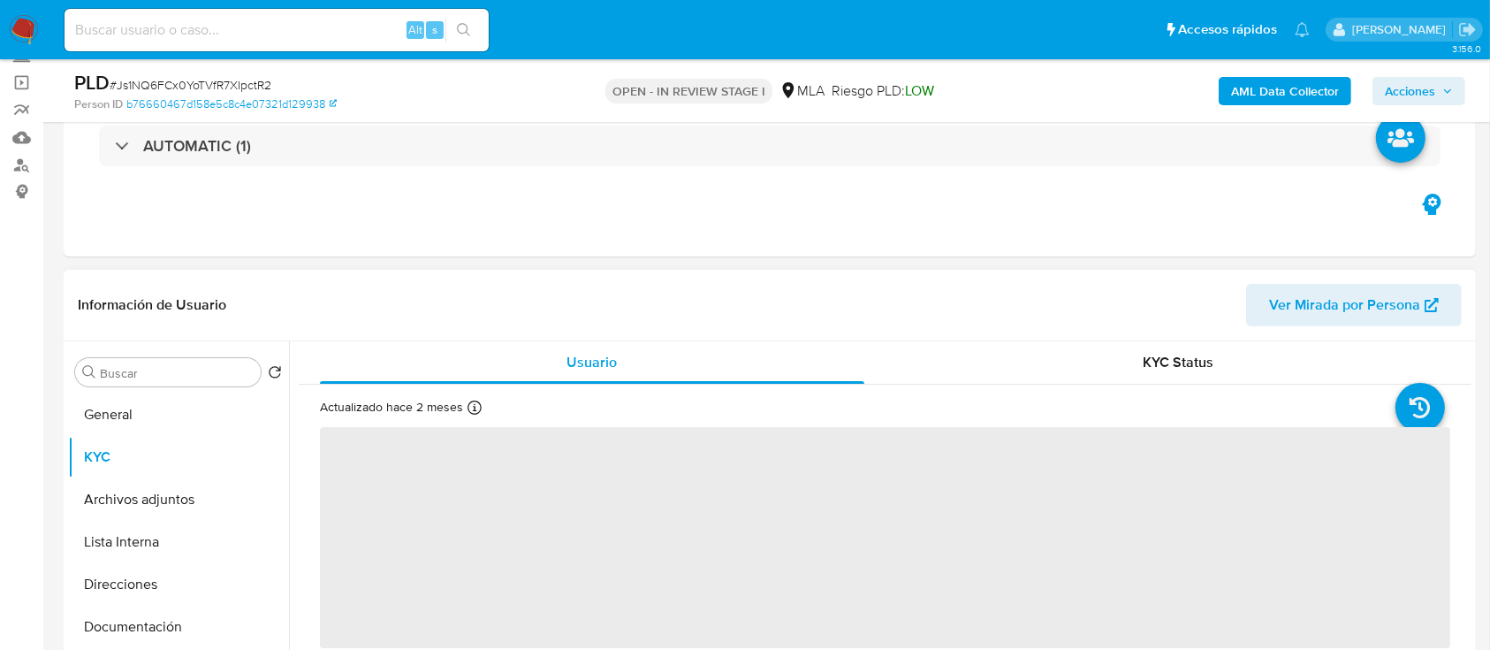
select select "10"
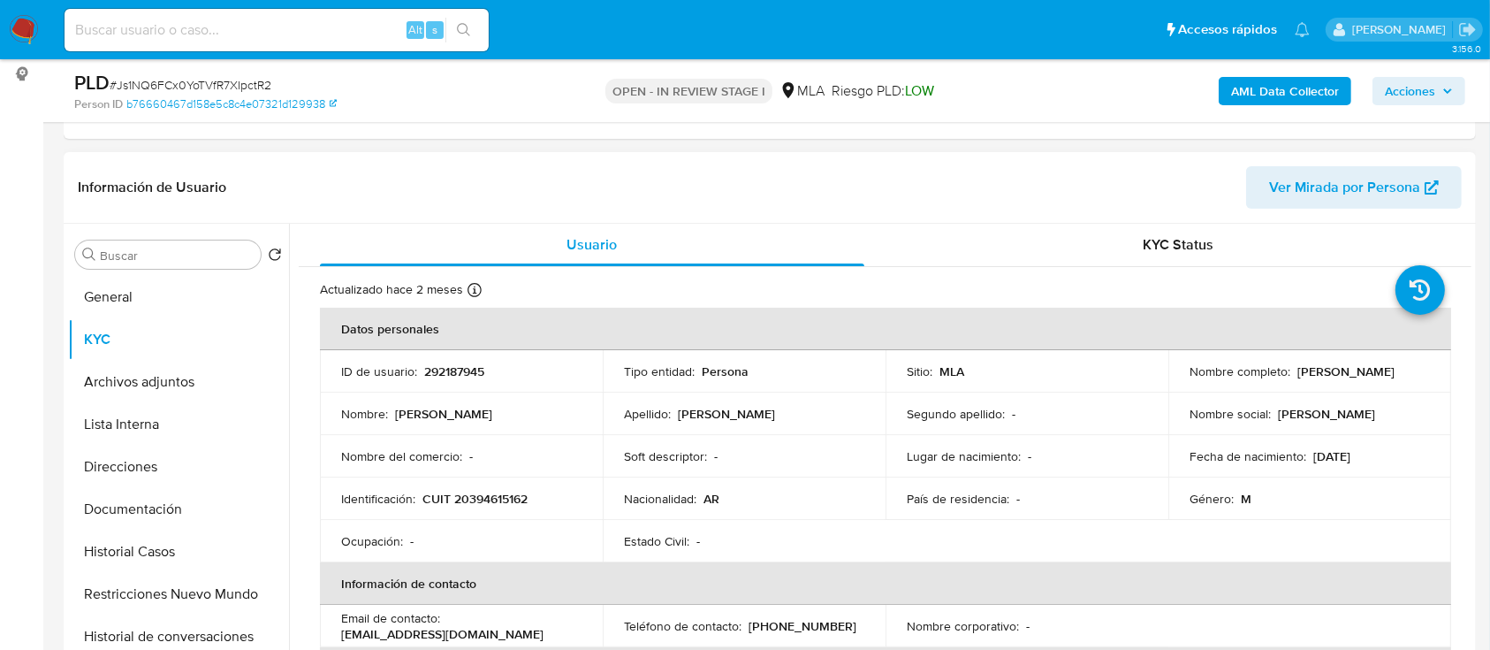
drag, startPoint x: 1292, startPoint y: 372, endPoint x: 1400, endPoint y: 365, distance: 108.1
click at [1400, 365] on div "Nombre completo : [PERSON_NAME]" at bounding box center [1310, 371] width 240 height 16
copy p "[PERSON_NAME]"
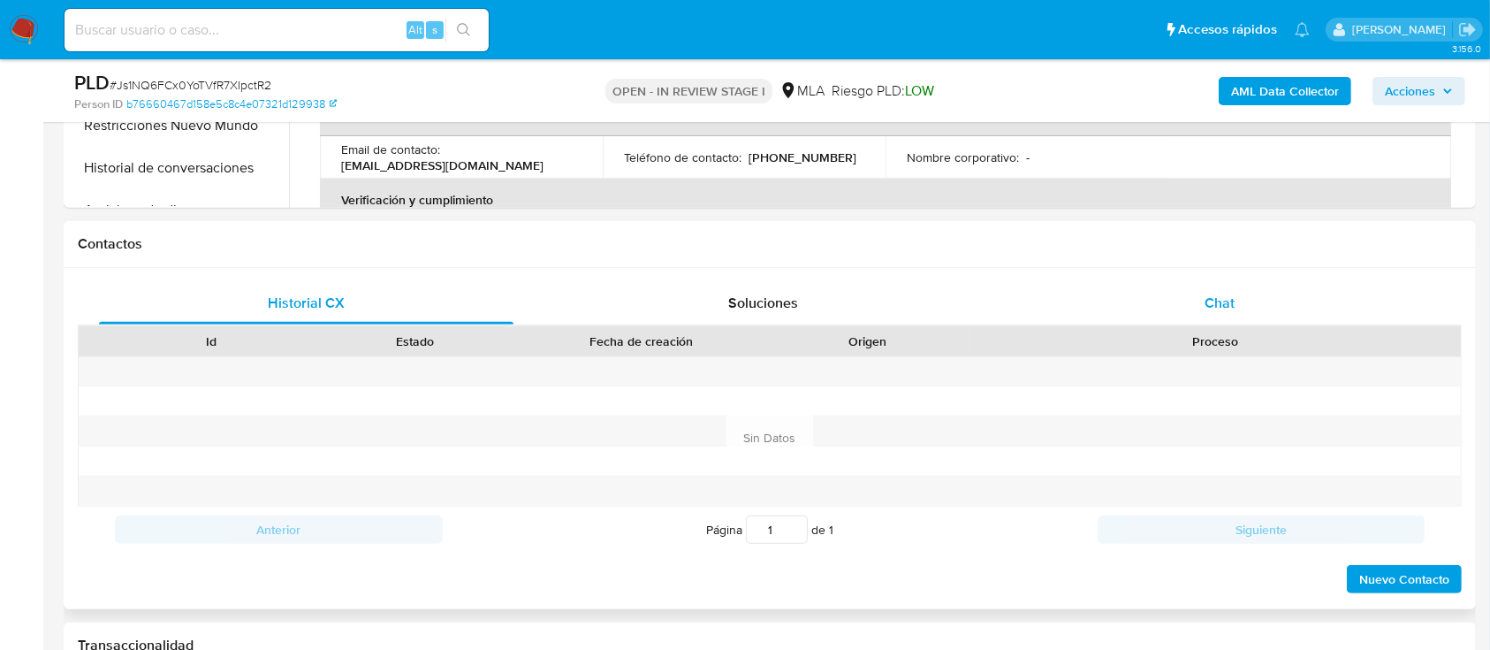
scroll to position [707, 0]
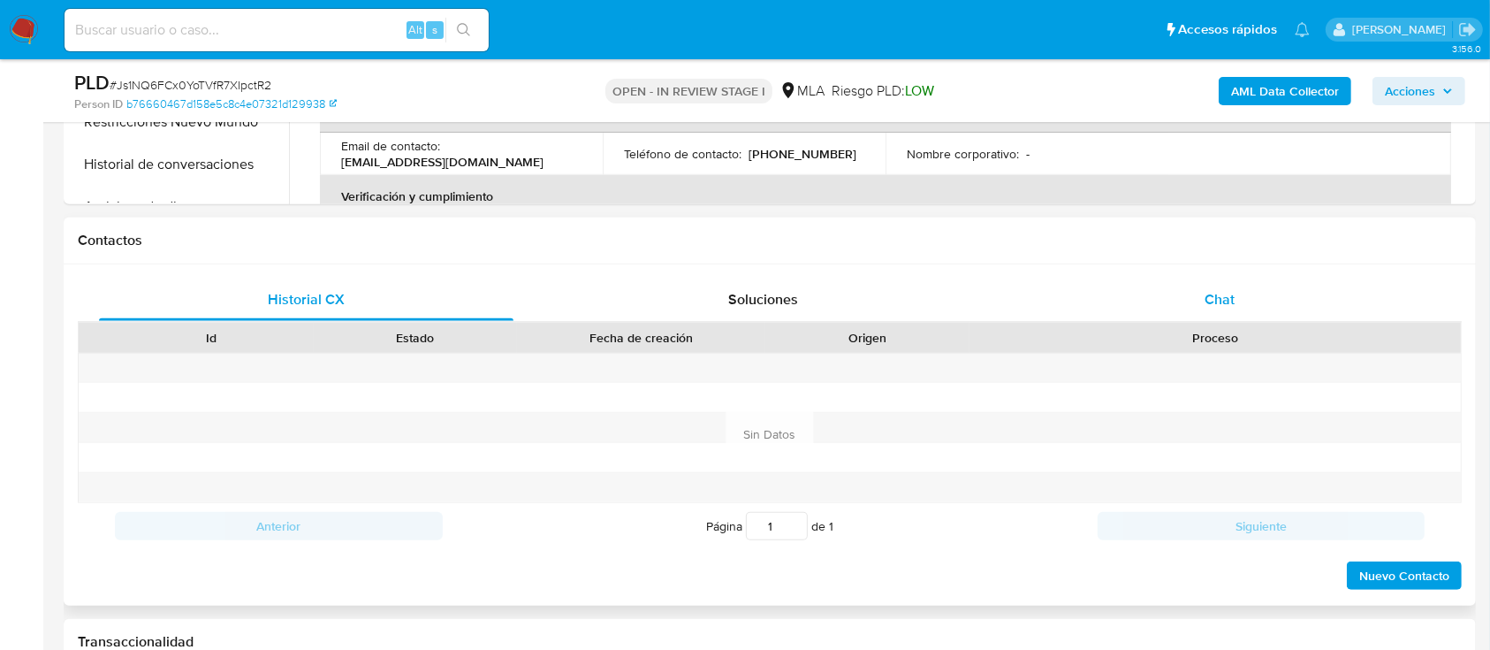
click at [1228, 299] on span "Chat" at bounding box center [1220, 299] width 30 height 20
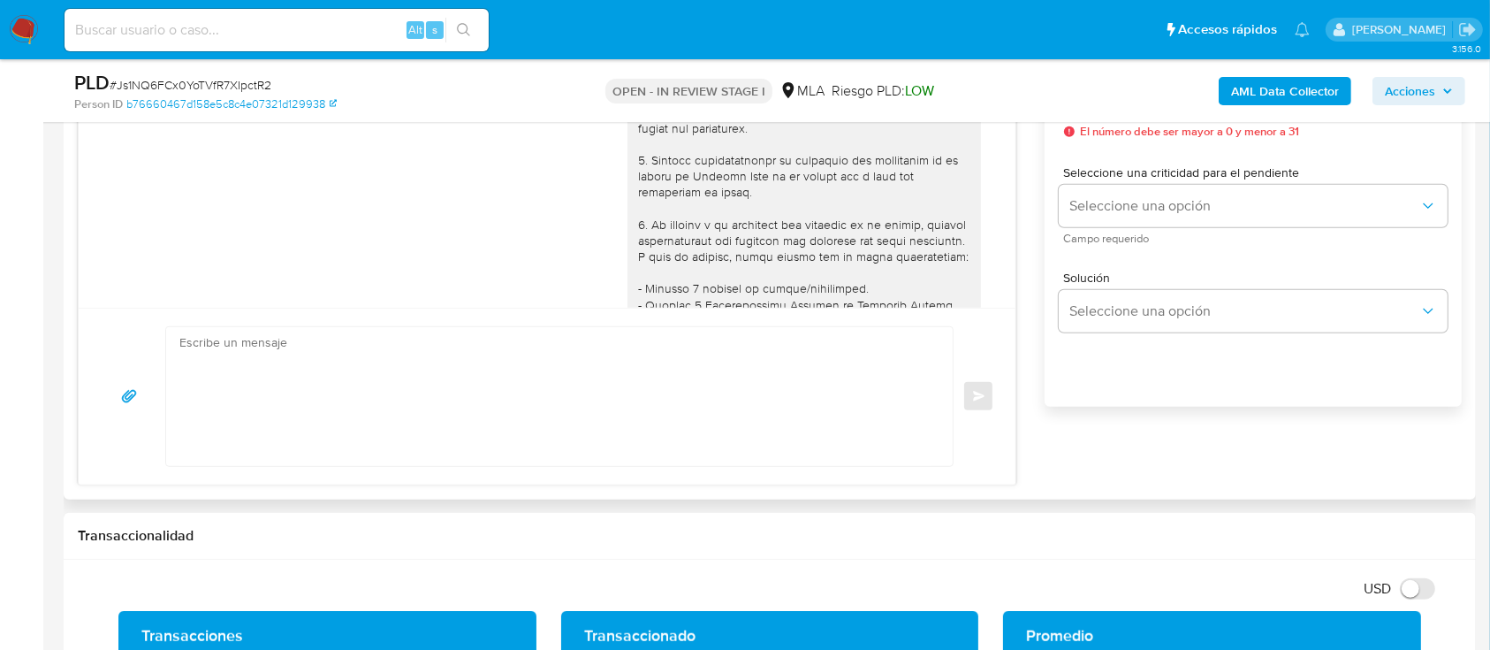
scroll to position [918, 0]
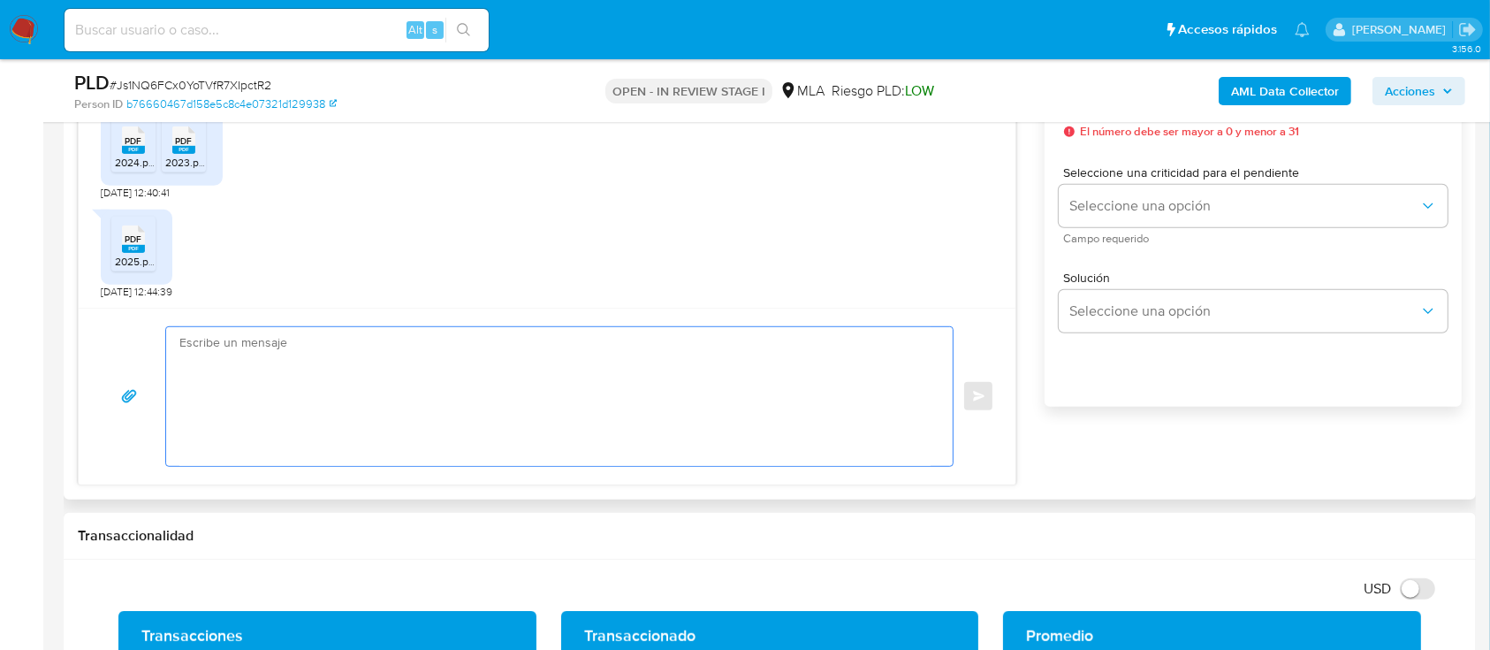
click at [560, 399] on textarea at bounding box center [554, 396] width 751 height 139
paste textarea "[PERSON_NAME]"
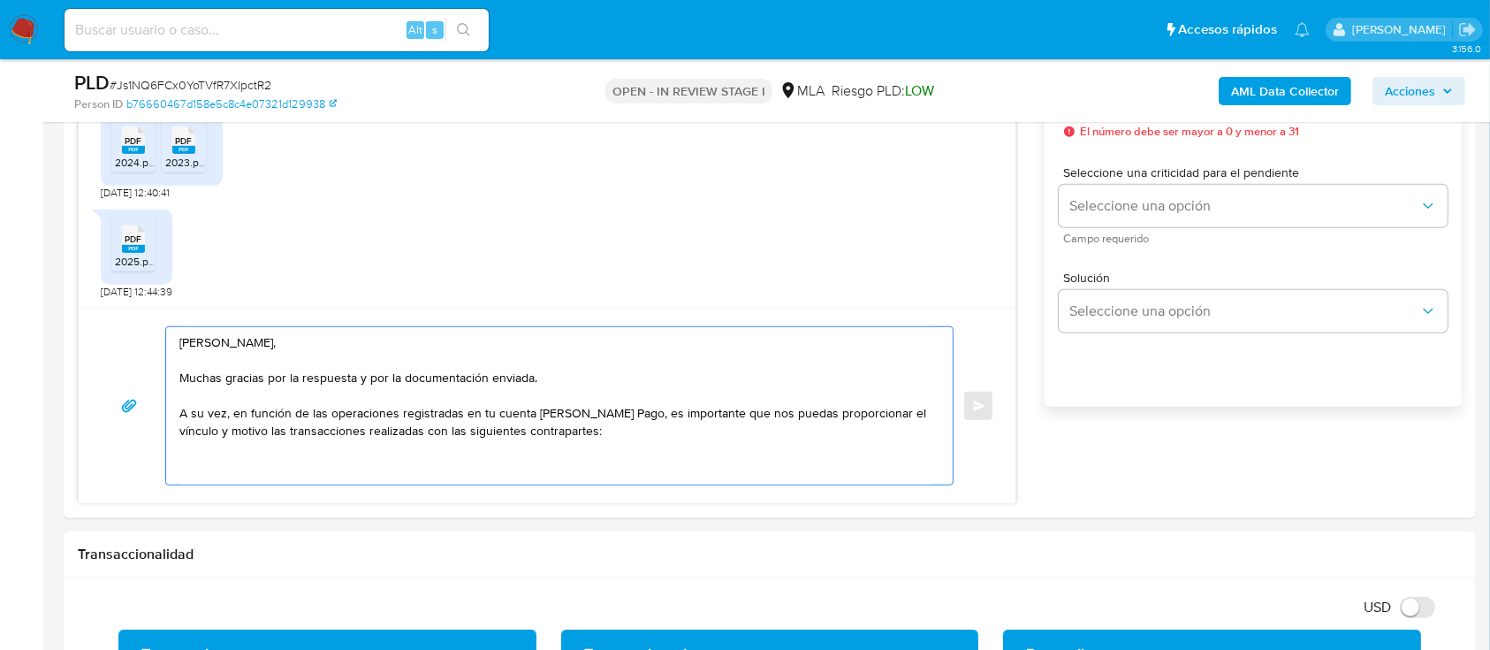
paste textarea "[PERSON_NAME]"
paste textarea "20389307212"
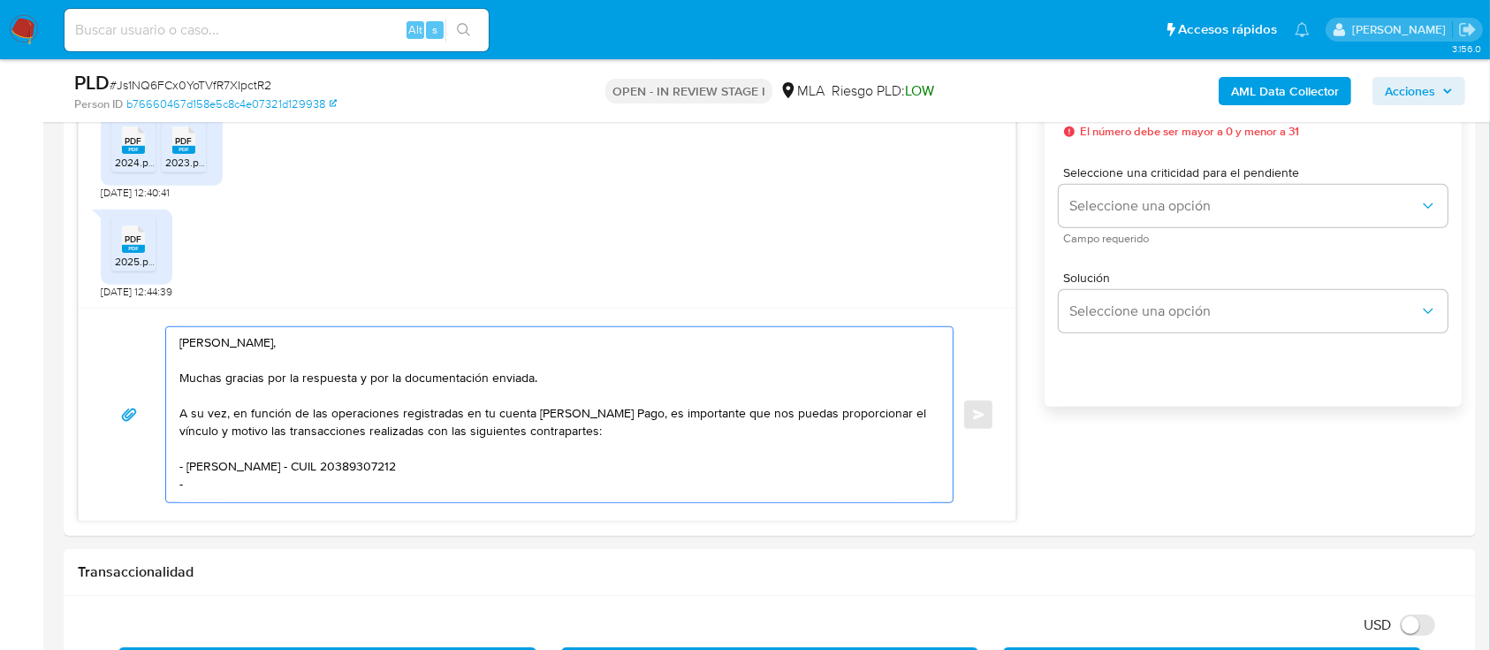
paste textarea "[PERSON_NAME]"
paste textarea "20383946299"
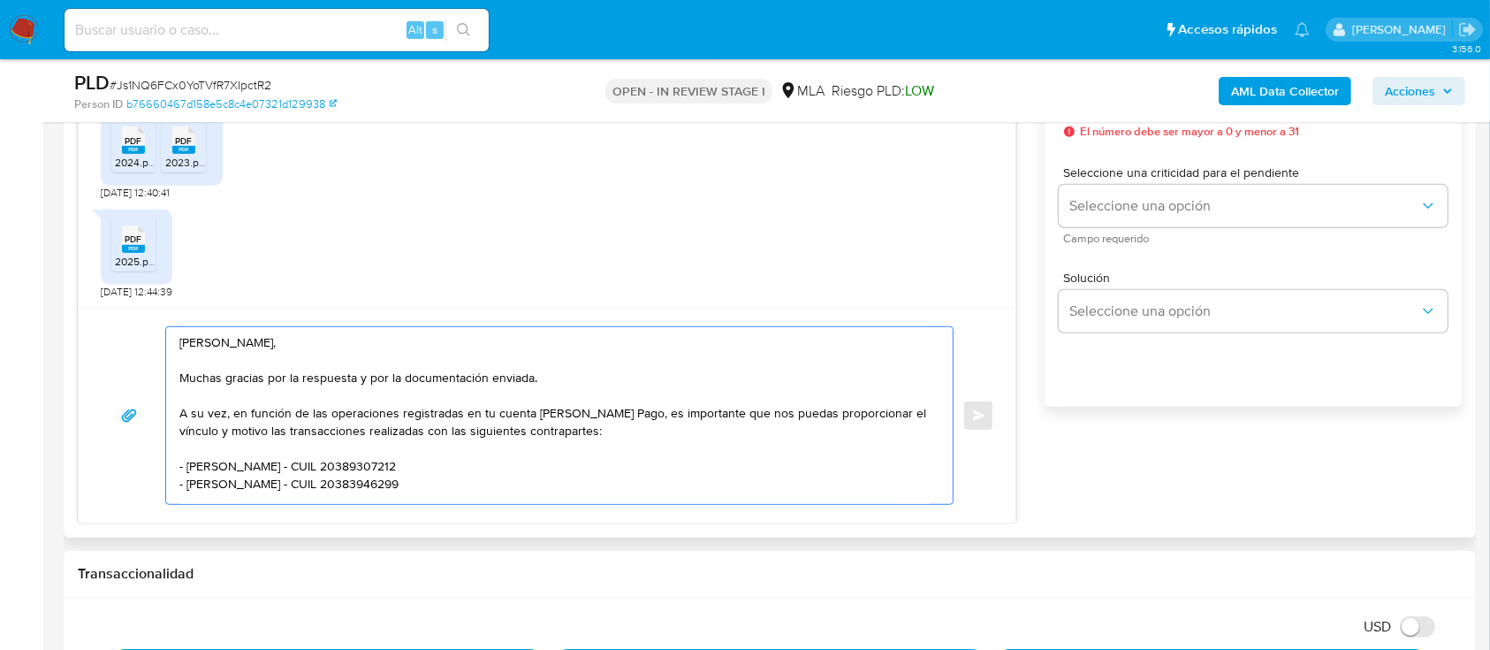
scroll to position [10, 0]
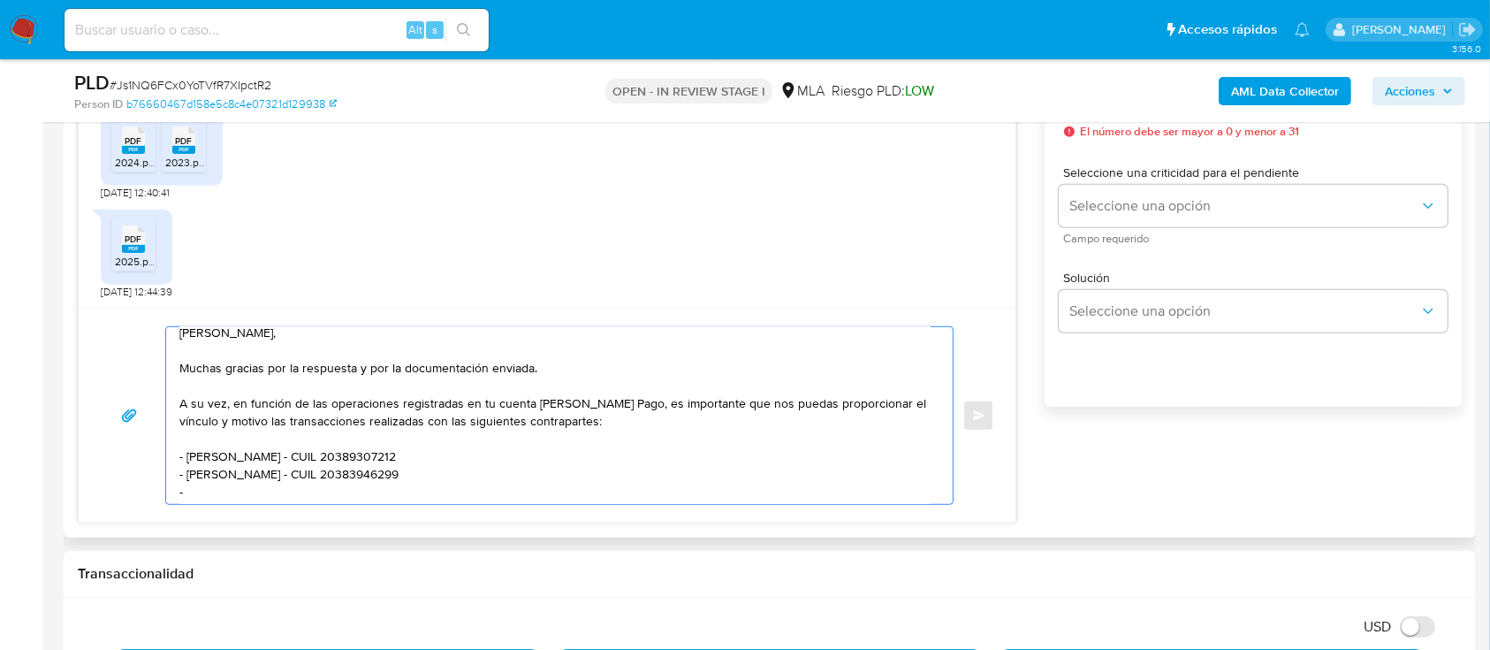
paste textarea "[PERSON_NAME]"
paste textarea "20180027794"
paste textarea "Es importante que sepas que, en caso de no responder a lo solicitado o si lo pr…"
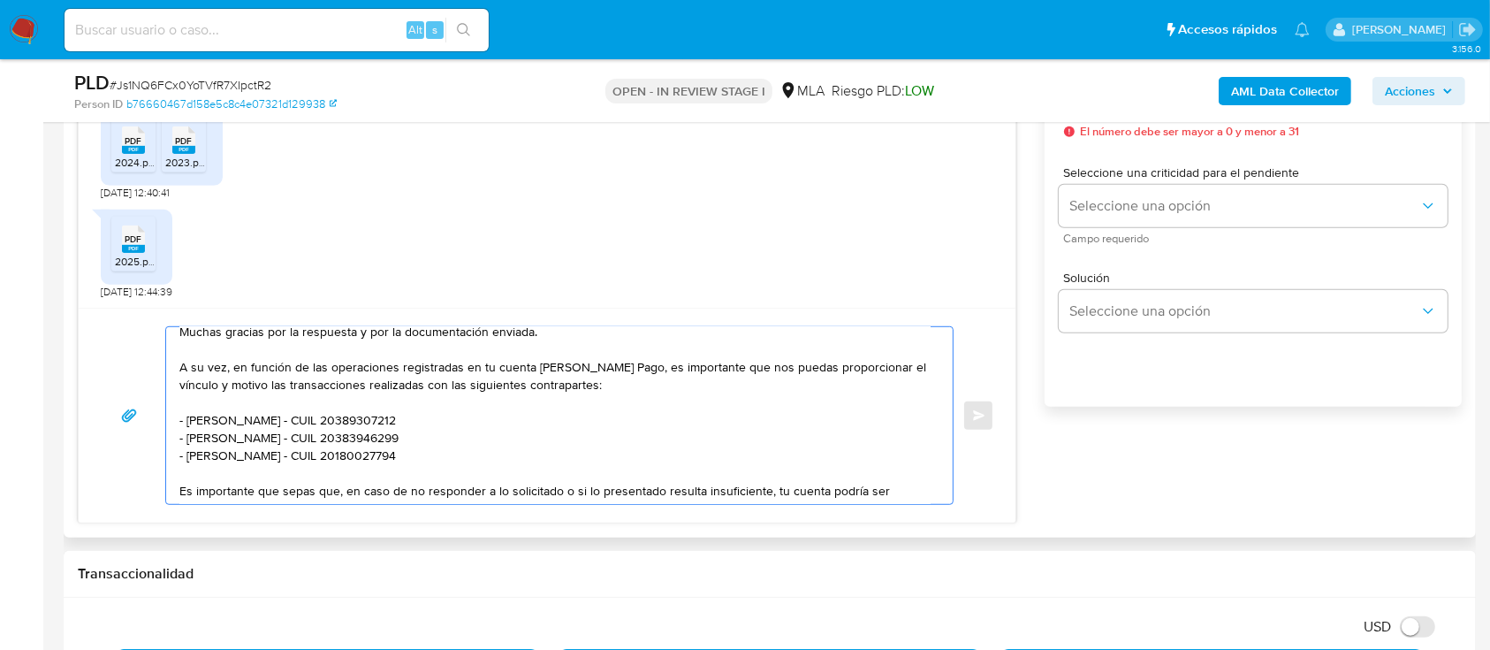
scroll to position [164, 0]
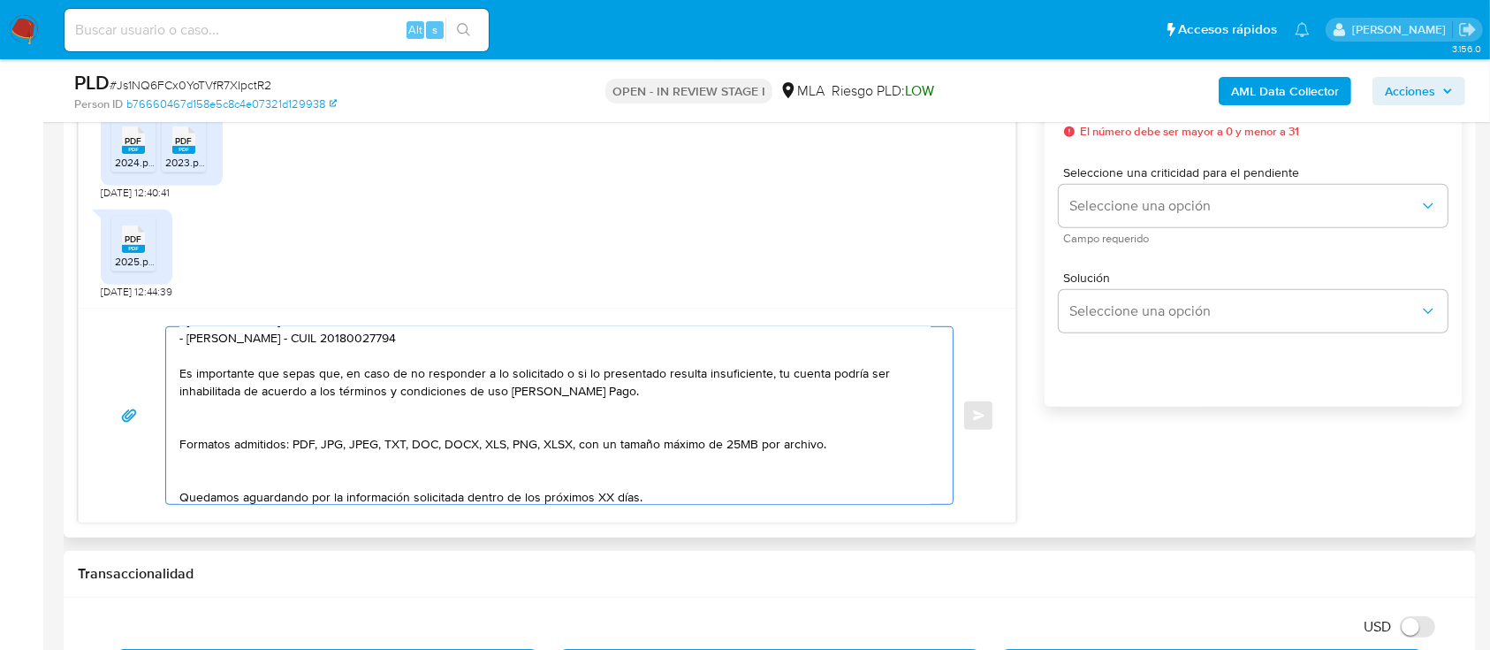
drag, startPoint x: 332, startPoint y: 416, endPoint x: 325, endPoint y: 430, distance: 15.0
click at [332, 415] on textarea "[PERSON_NAME], Muchas gracias por la respuesta y por la documentación enviada. …" at bounding box center [554, 415] width 751 height 177
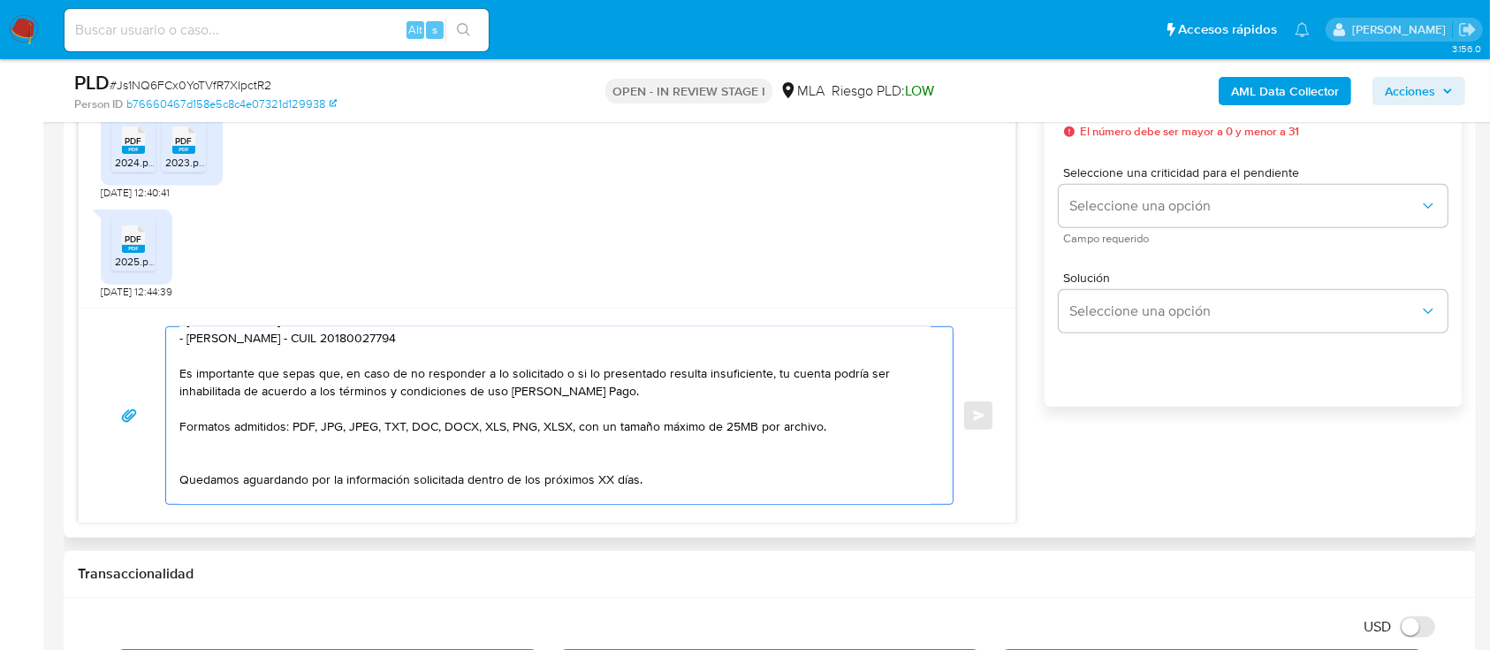
click at [235, 467] on textarea "[PERSON_NAME], Muchas gracias por la respuesta y por la documentación enviada. …" at bounding box center [554, 415] width 751 height 177
drag, startPoint x: 181, startPoint y: 467, endPoint x: 751, endPoint y: 469, distance: 569.3
click at [751, 469] on textarea "[PERSON_NAME], Muchas gracias por la respuesta y por la documentación enviada. …" at bounding box center [554, 415] width 751 height 177
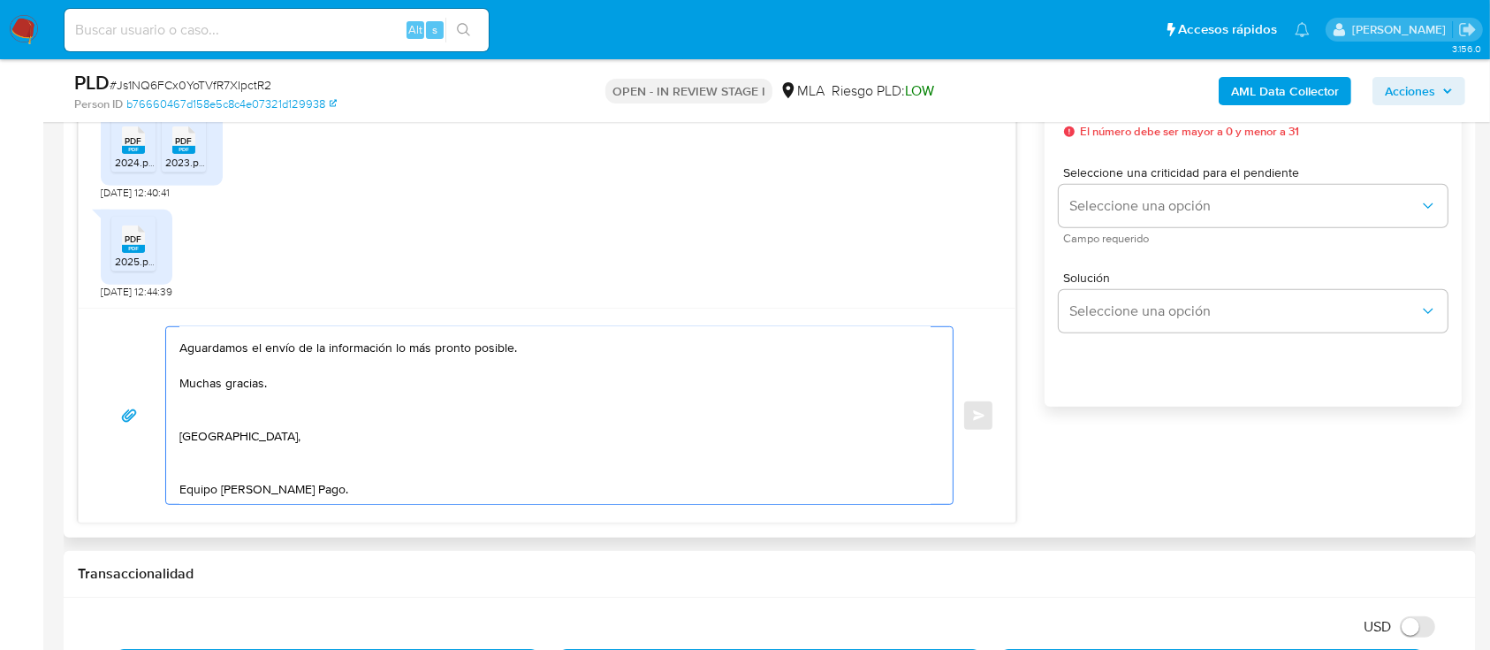
scroll to position [263, 0]
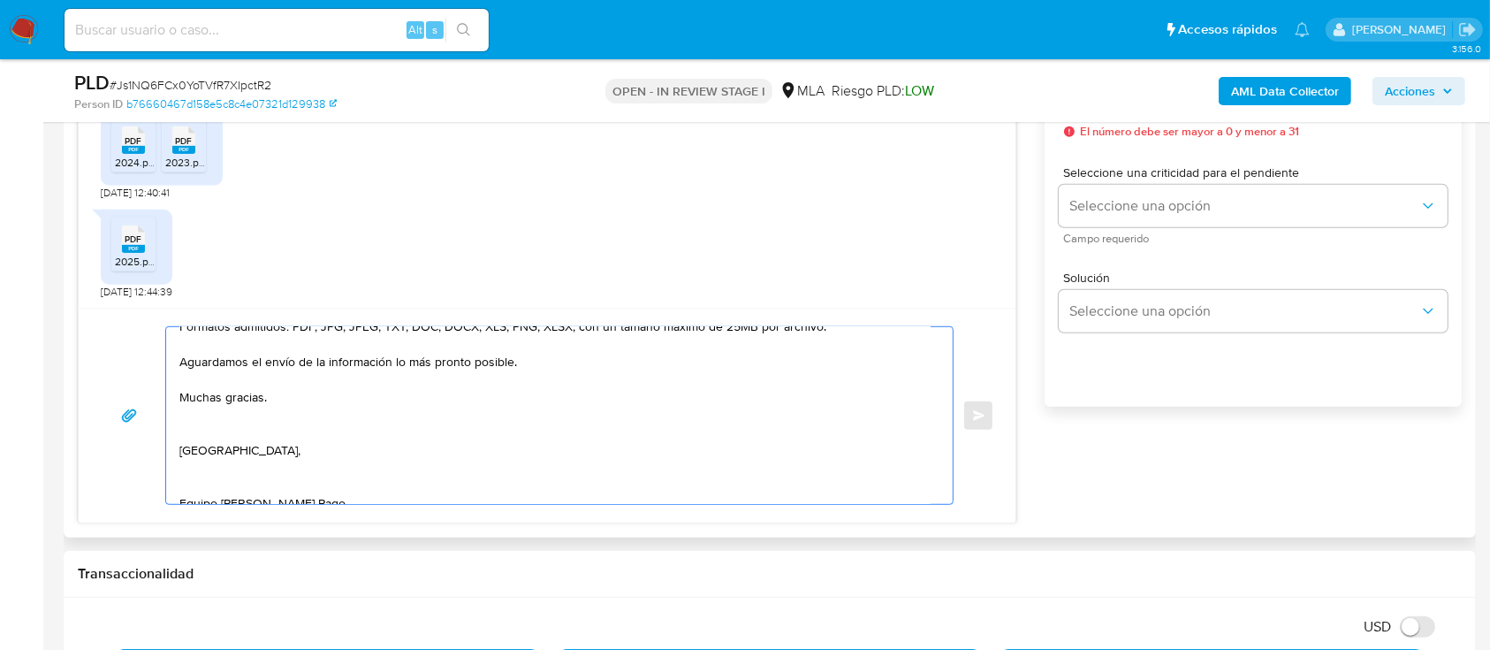
click at [272, 439] on textarea "Hola Nicolas Delavalle, Muchas gracias por la respuesta y por la documentación …" at bounding box center [554, 415] width 751 height 177
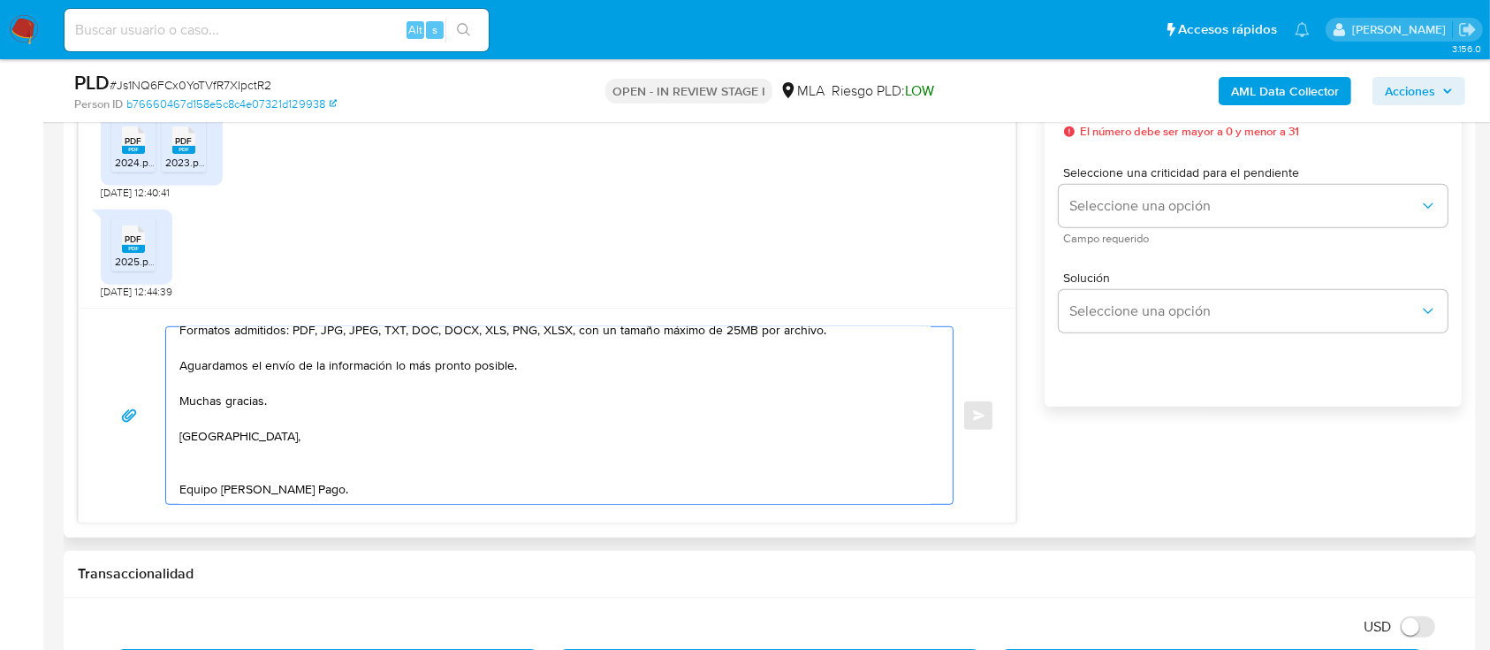
click at [243, 472] on textarea "Hola Nicolas Delavalle, Muchas gracias por la respuesta y por la documentación …" at bounding box center [554, 415] width 751 height 177
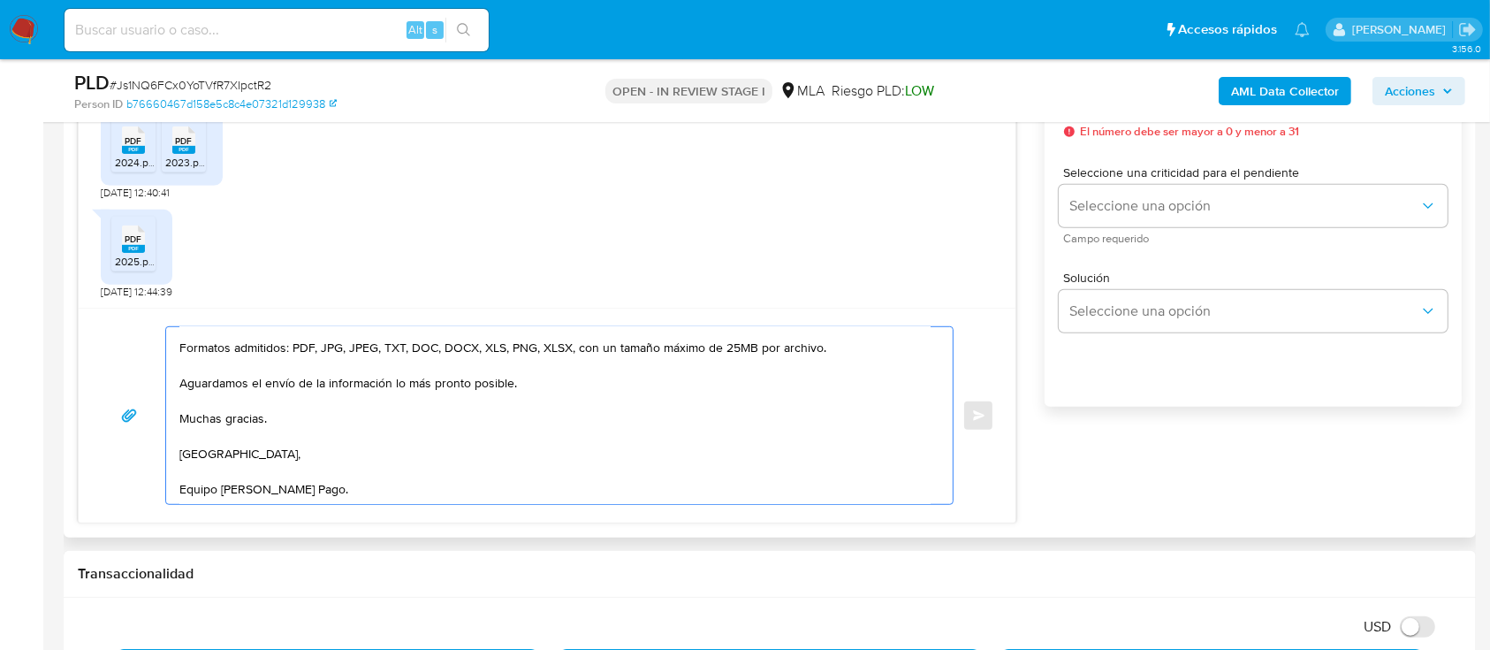
click at [246, 506] on div "Hola Nicolas Delavalle, Muchas gracias por la respuesta y por la documentación …" at bounding box center [547, 415] width 937 height 215
click at [242, 499] on textarea "Hola Nicolas Delavalle, Muchas gracias por la respuesta y por la documentación …" at bounding box center [554, 415] width 751 height 177
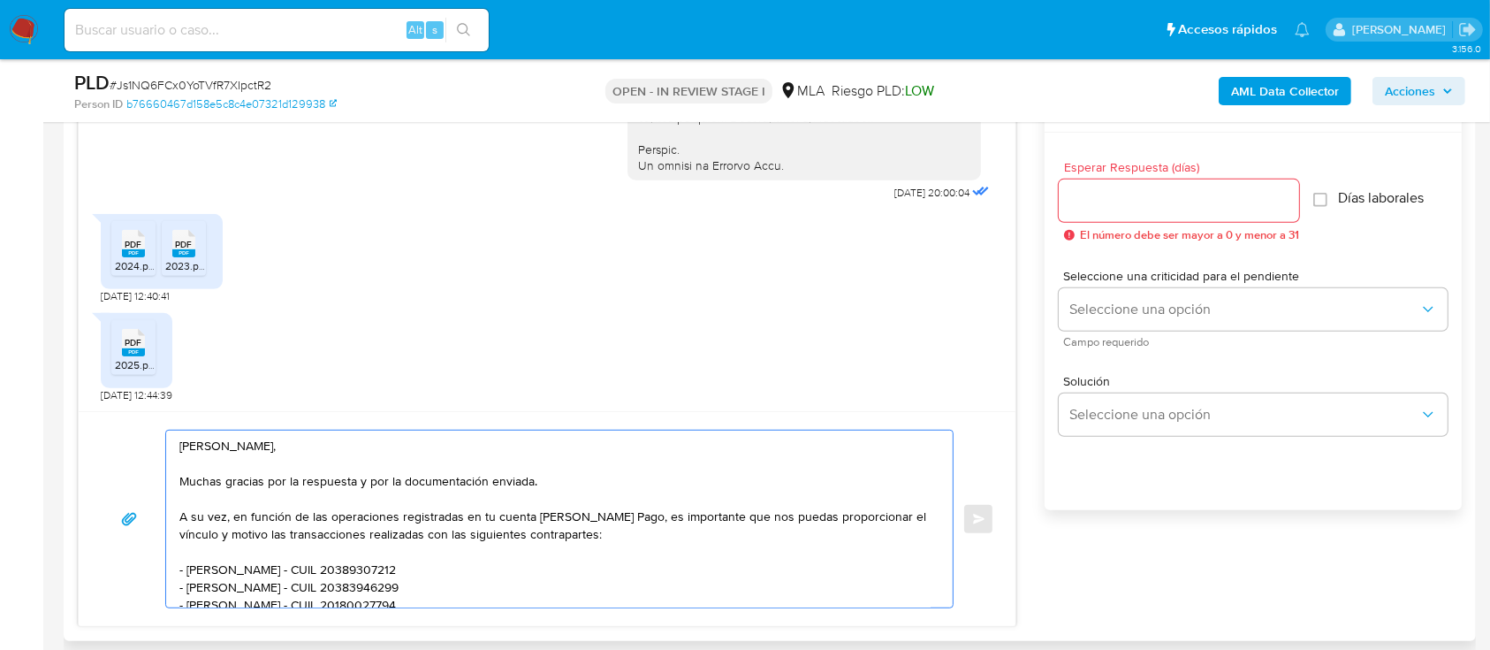
scroll to position [825, 0]
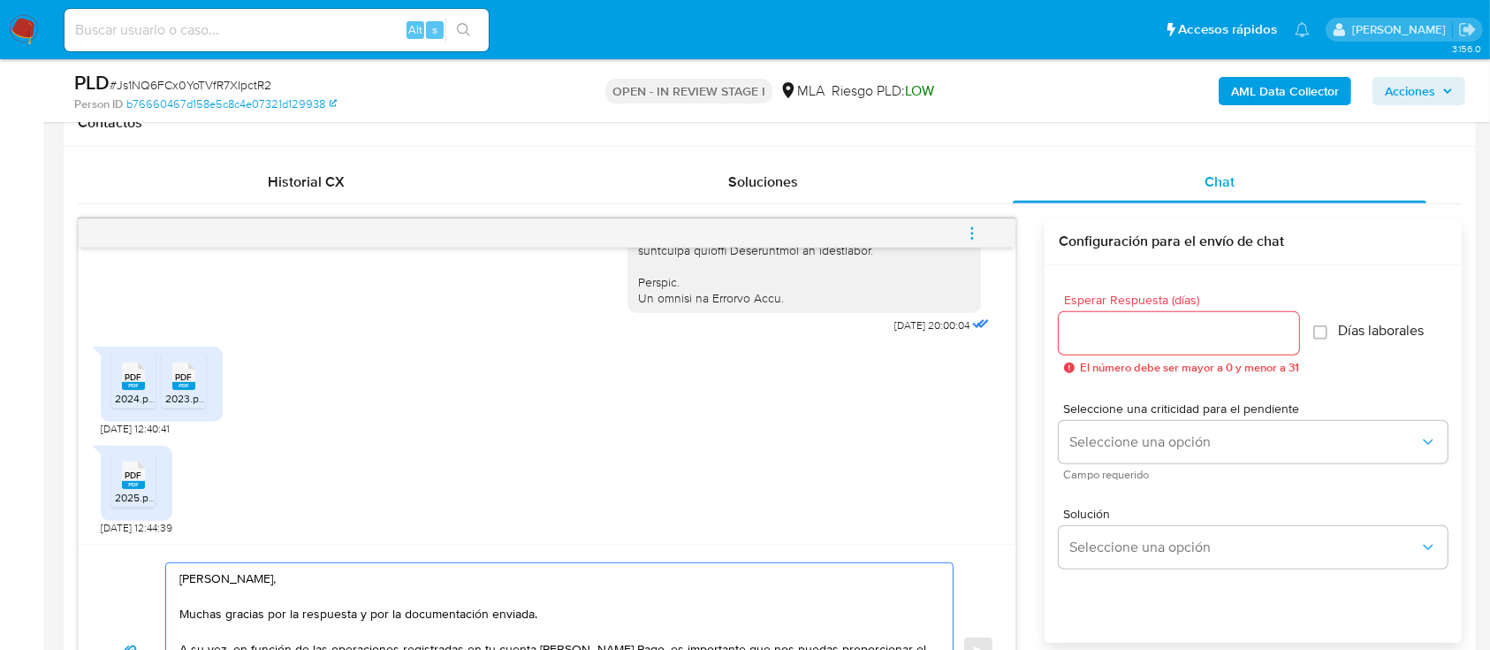
type textarea "[PERSON_NAME], Muchas gracias por la respuesta y por la documentación enviada. …"
click at [1141, 339] on input "Esperar Respuesta (días)" at bounding box center [1179, 333] width 240 height 23
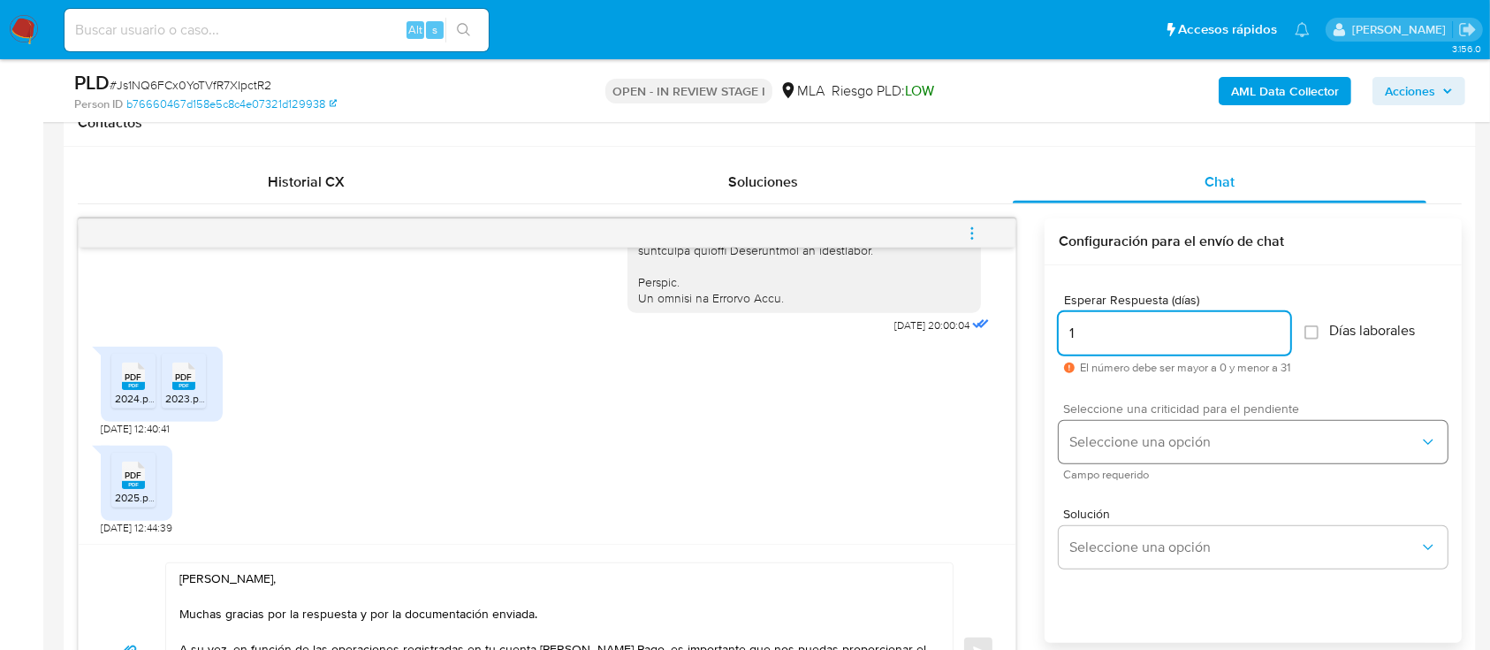
type input "1"
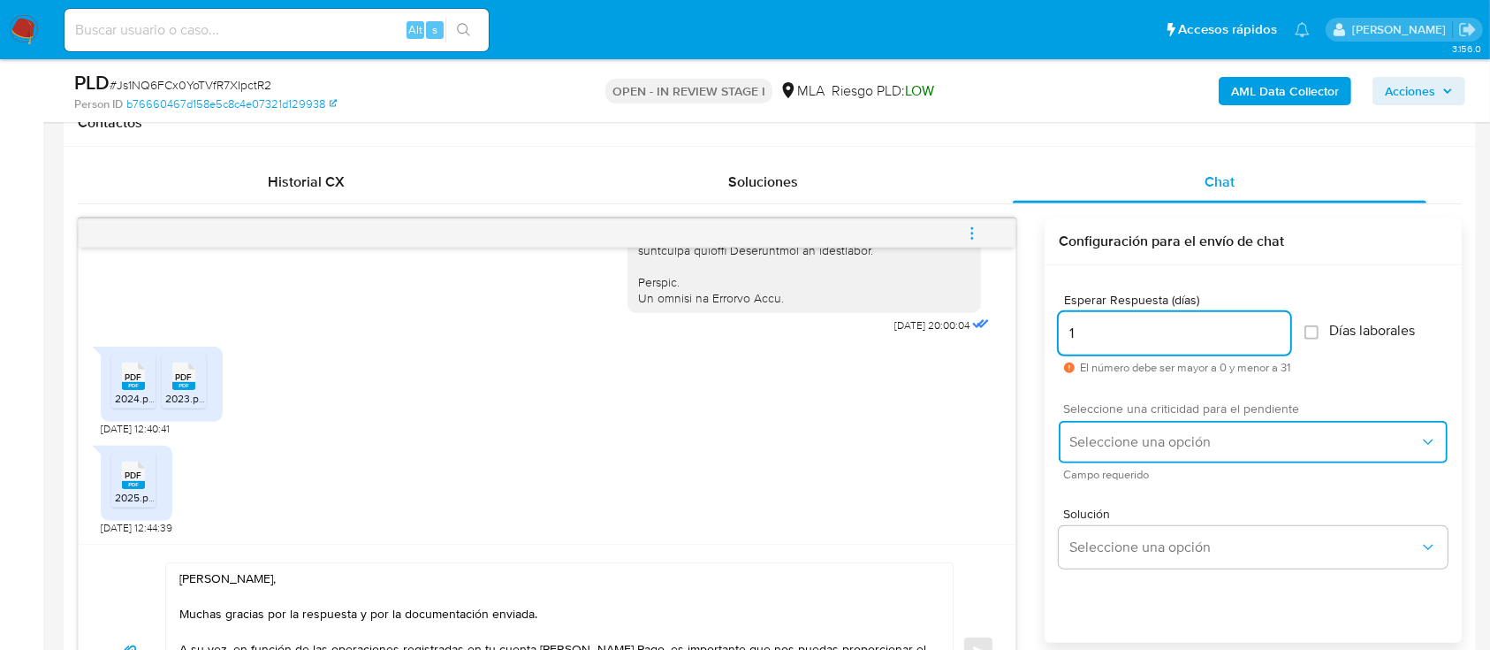
click at [1132, 431] on button "Seleccione una opción" at bounding box center [1253, 442] width 389 height 42
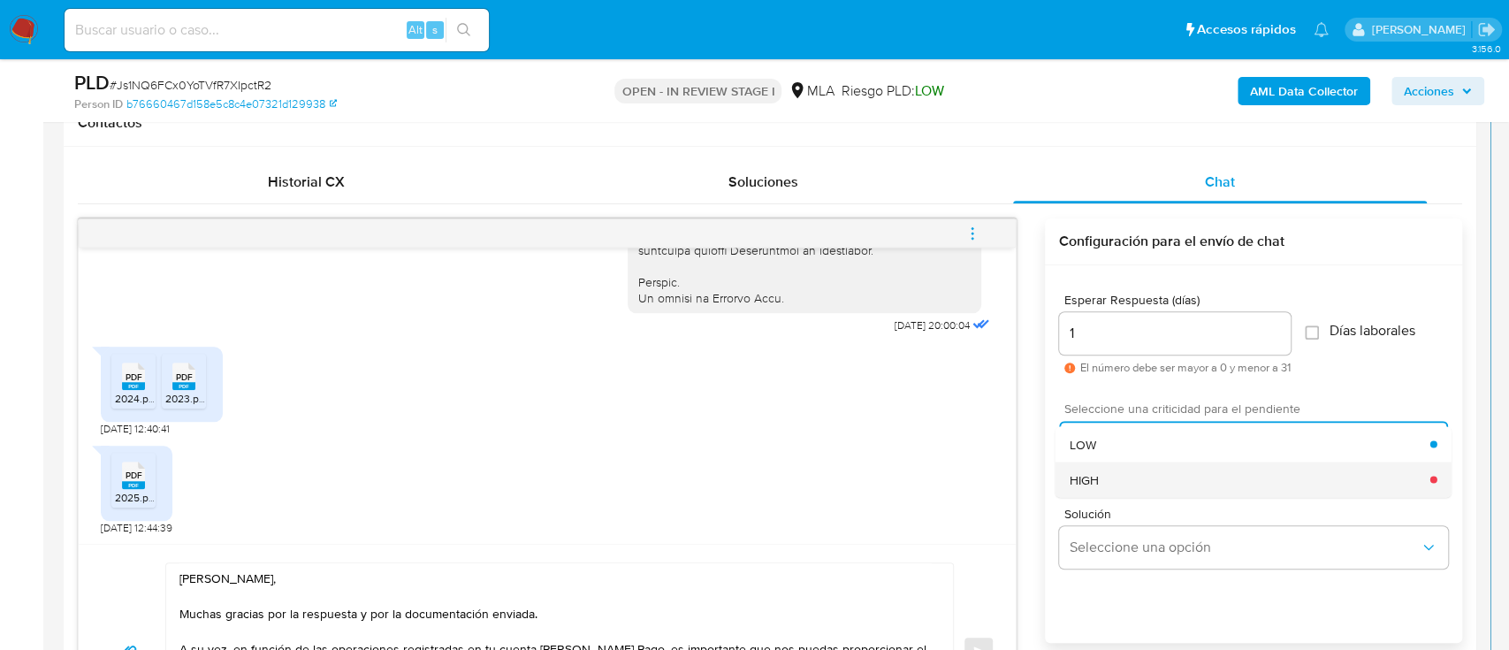
click at [1108, 475] on div "HIGH" at bounding box center [1250, 478] width 361 height 35
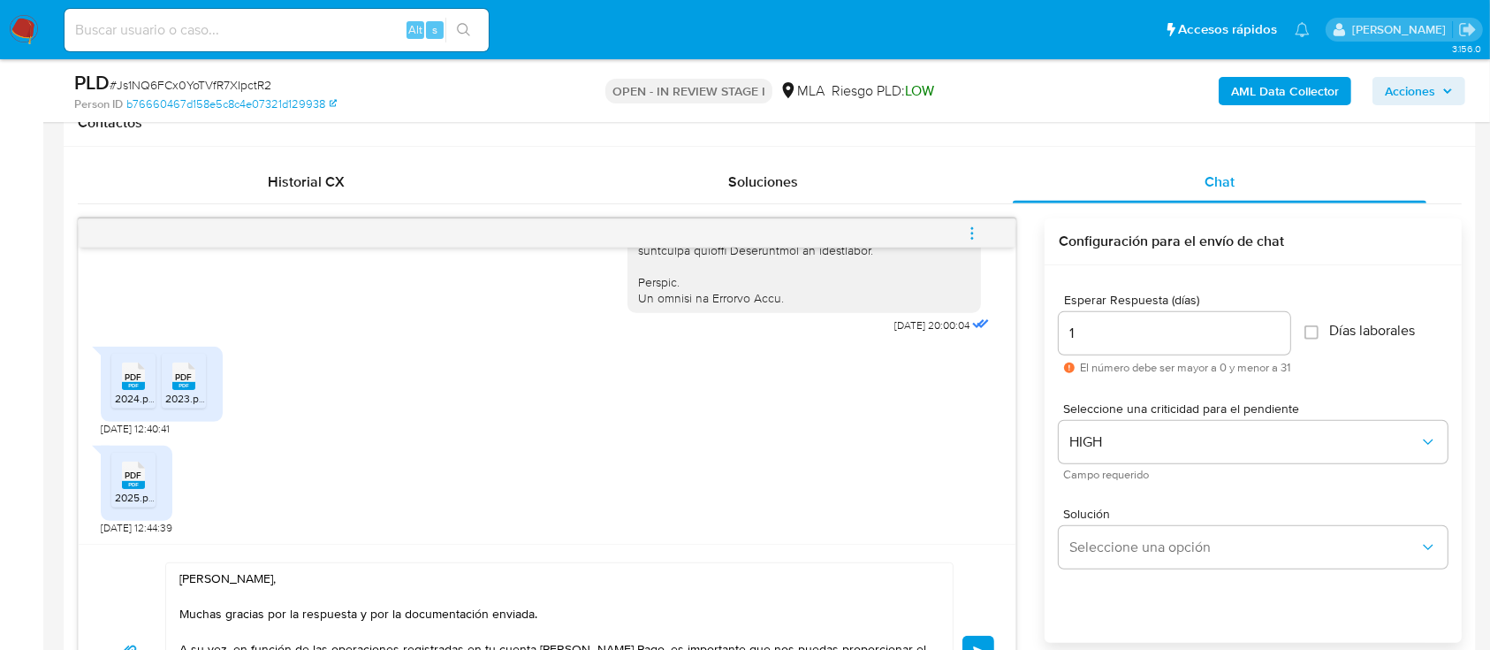
click at [979, 636] on button "Enviar" at bounding box center [979, 652] width 32 height 32
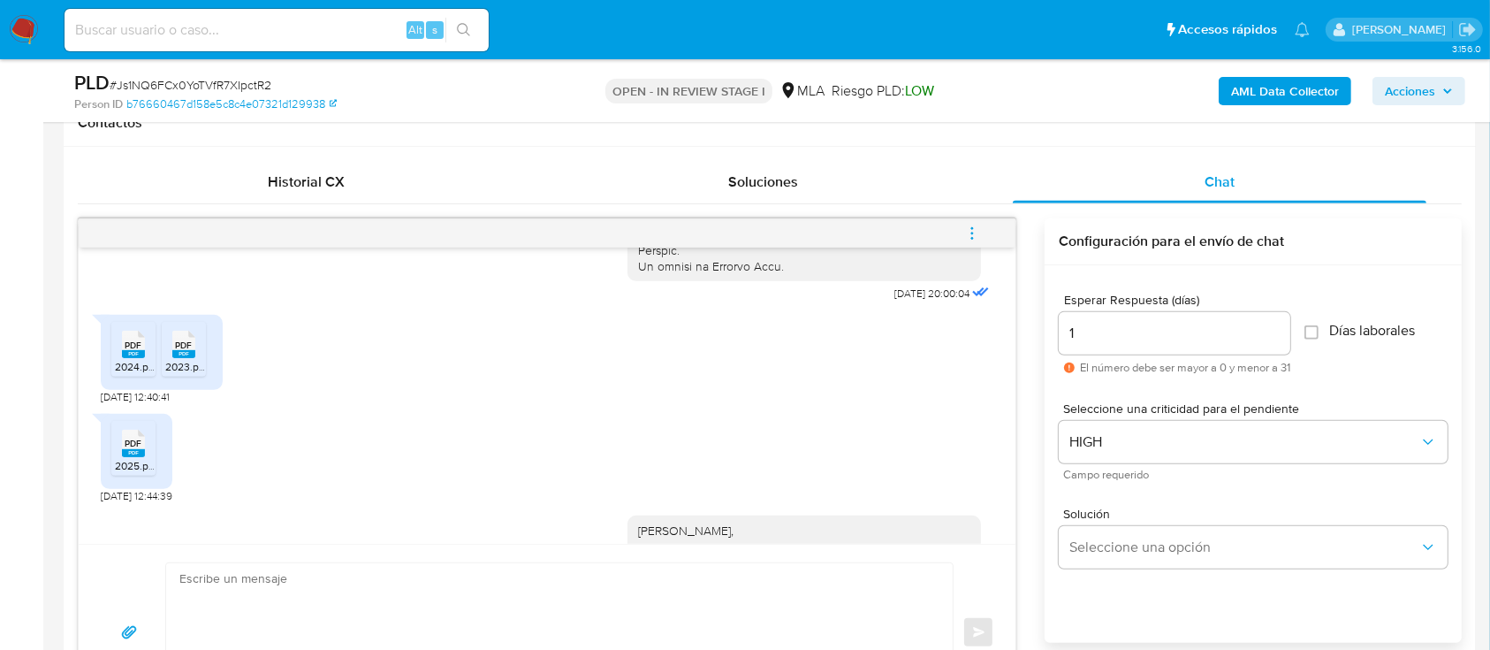
scroll to position [1436, 0]
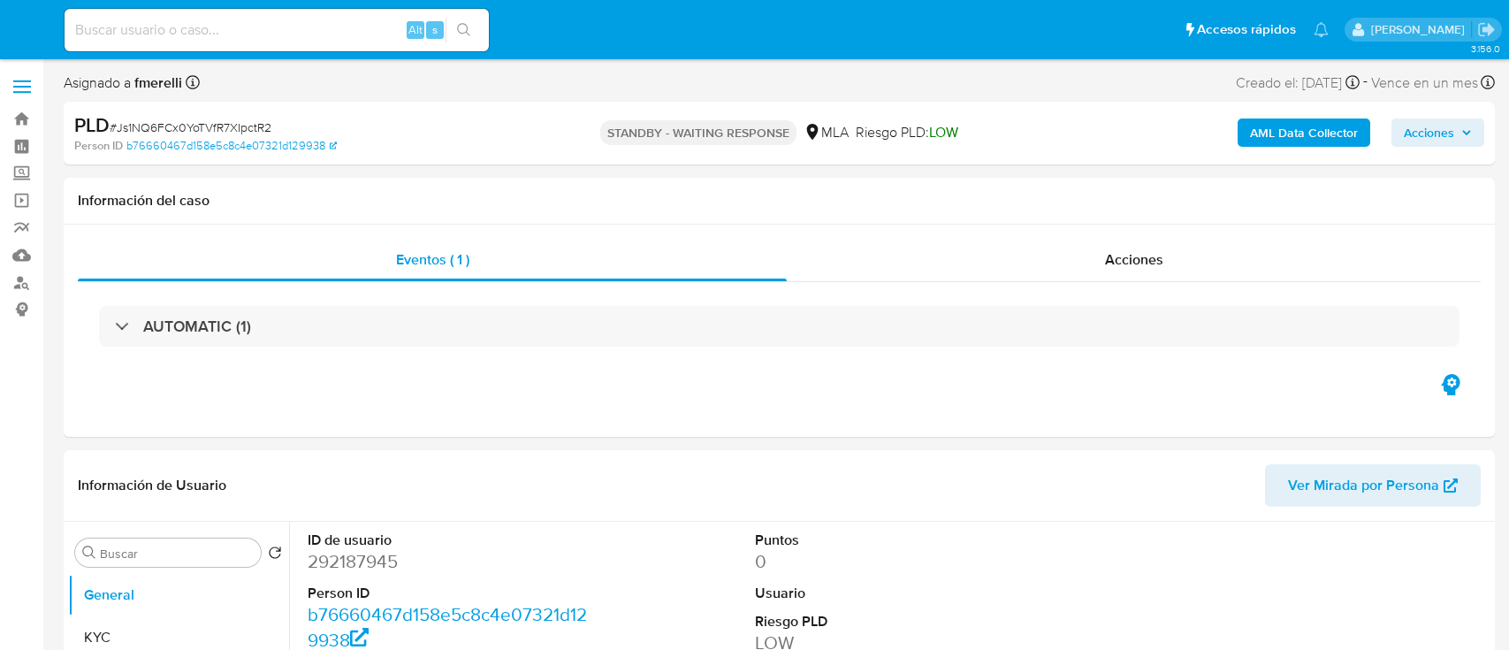
select select "10"
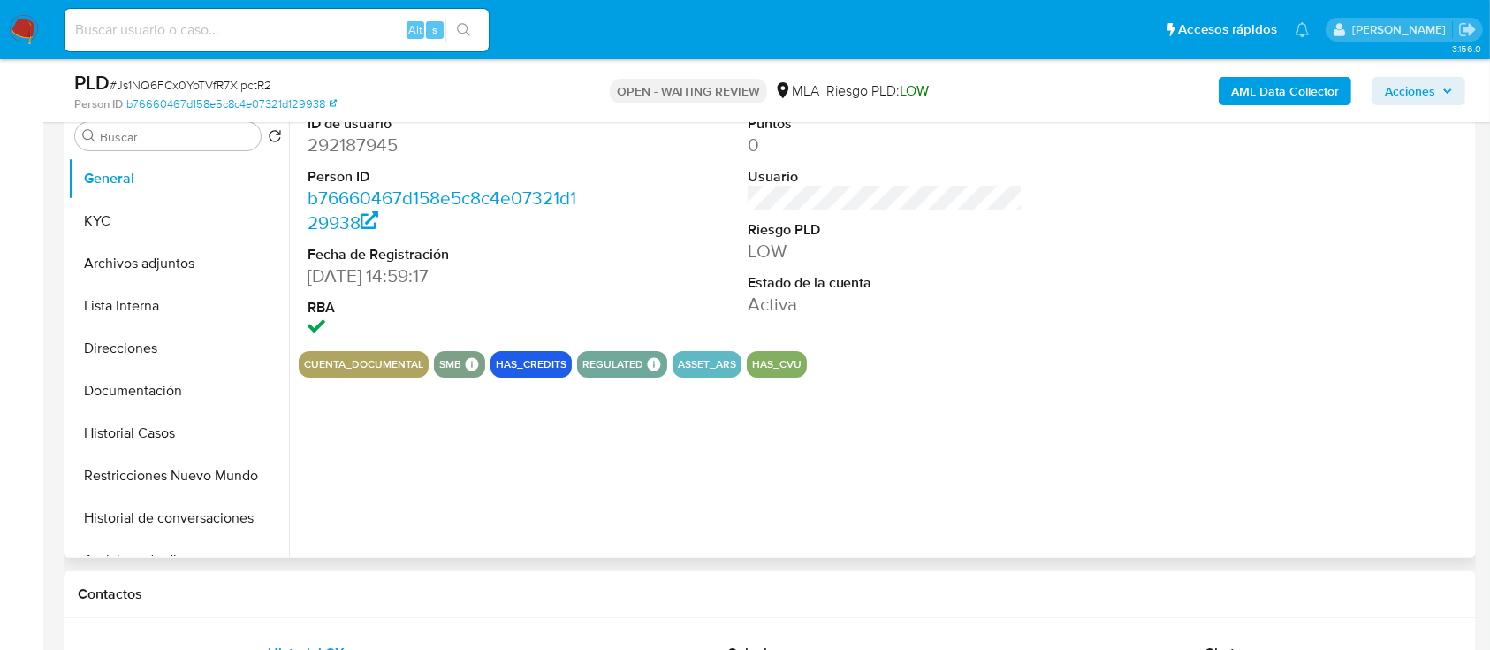
select select "10"
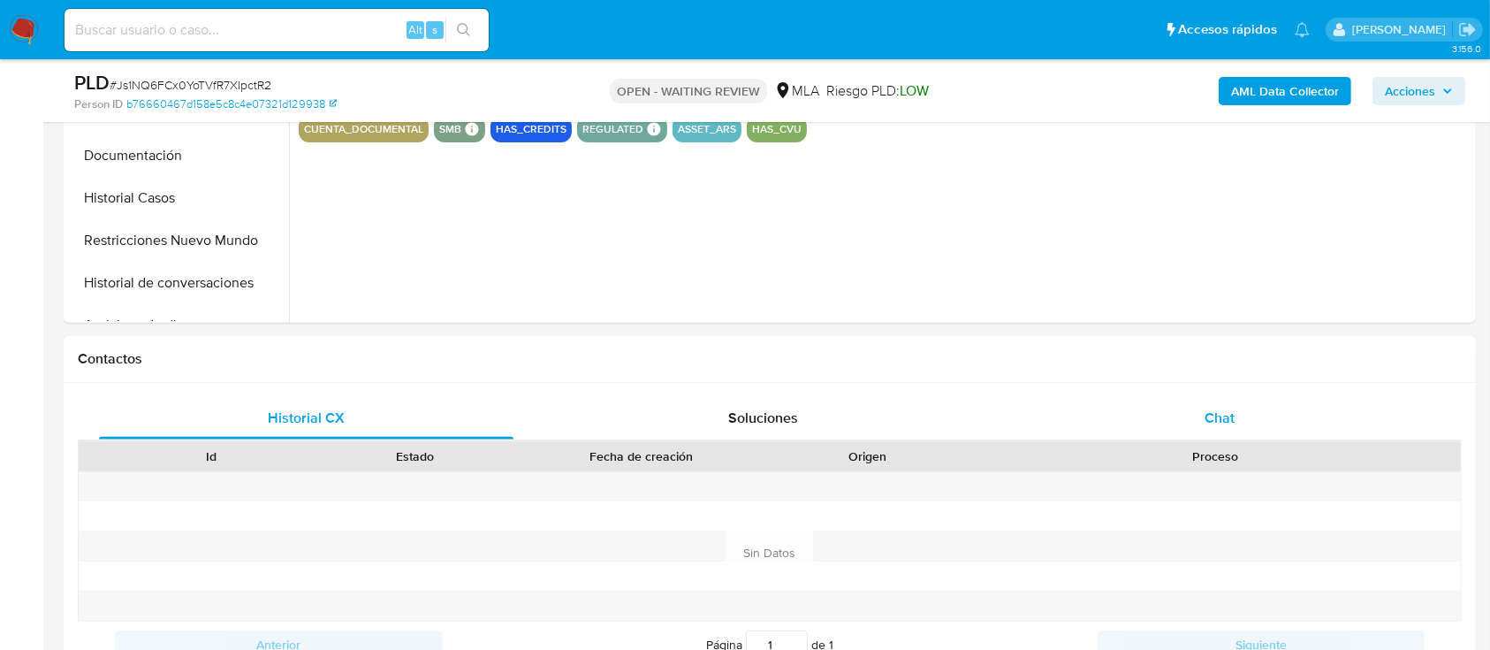
click at [1208, 424] on span "Chat" at bounding box center [1220, 418] width 30 height 20
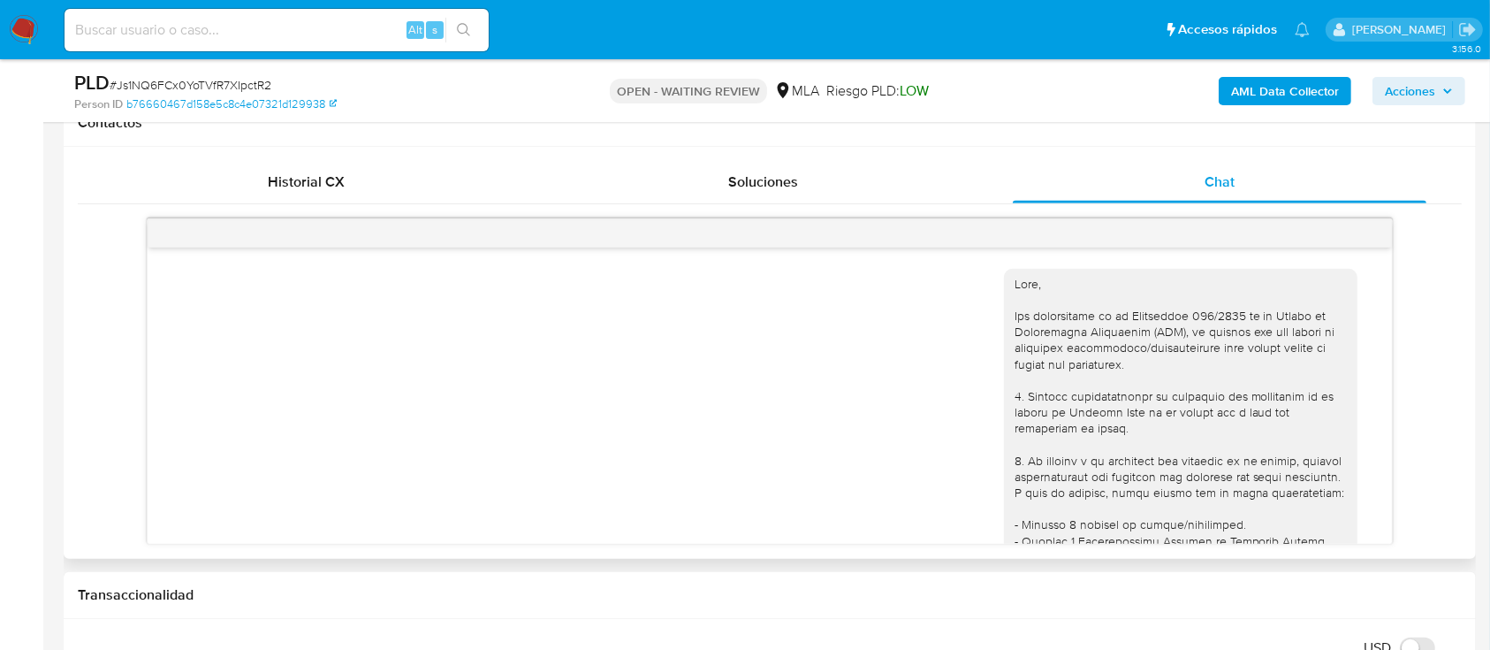
scroll to position [1505, 0]
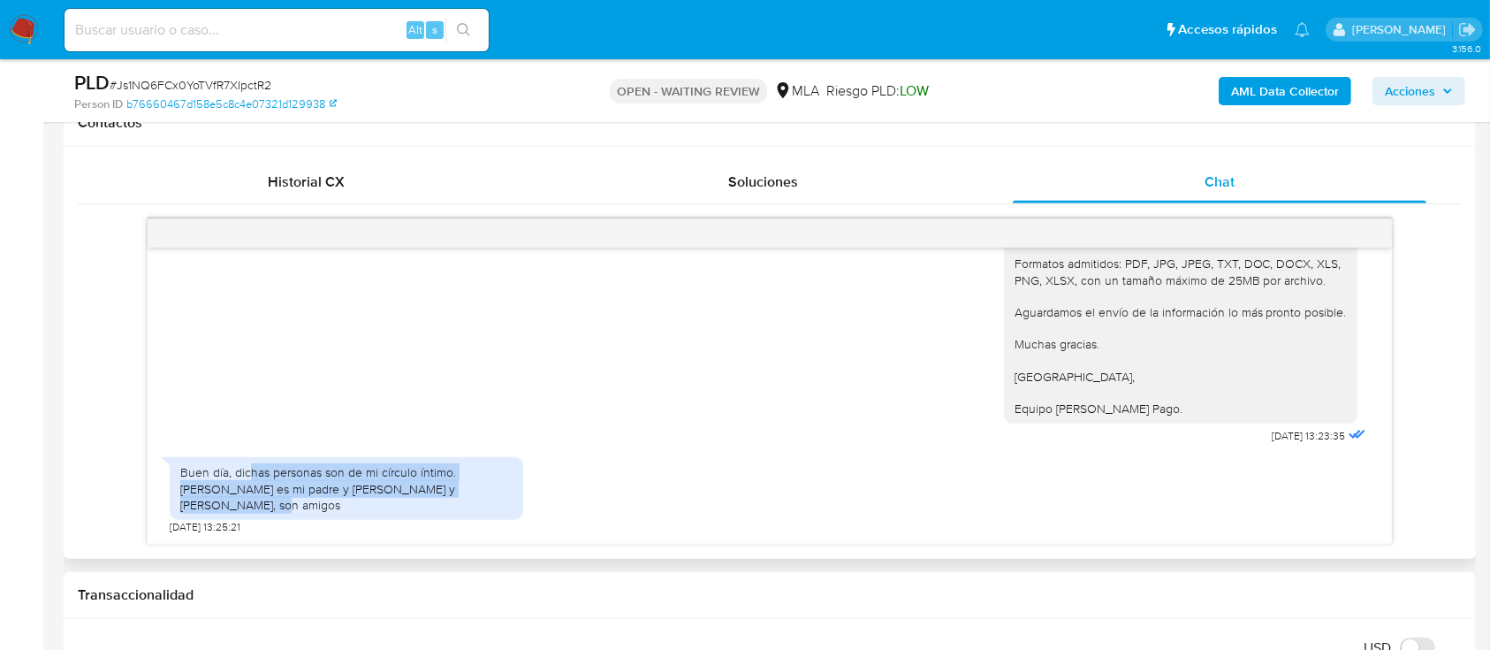
drag, startPoint x: 248, startPoint y: 491, endPoint x: 484, endPoint y: 503, distance: 236.3
click at [484, 503] on div "Buen día, dichas personas son de mi círculo íntimo. [PERSON_NAME] es mi padre y…" at bounding box center [346, 488] width 332 height 49
click at [481, 505] on div "Buen día, dichas personas son de mi círculo íntimo. [PERSON_NAME] es mi padre y…" at bounding box center [346, 488] width 332 height 49
click at [256, 77] on span "# Js1NQ6FCx0YoTVfR7XIpctR2" at bounding box center [191, 85] width 162 height 18
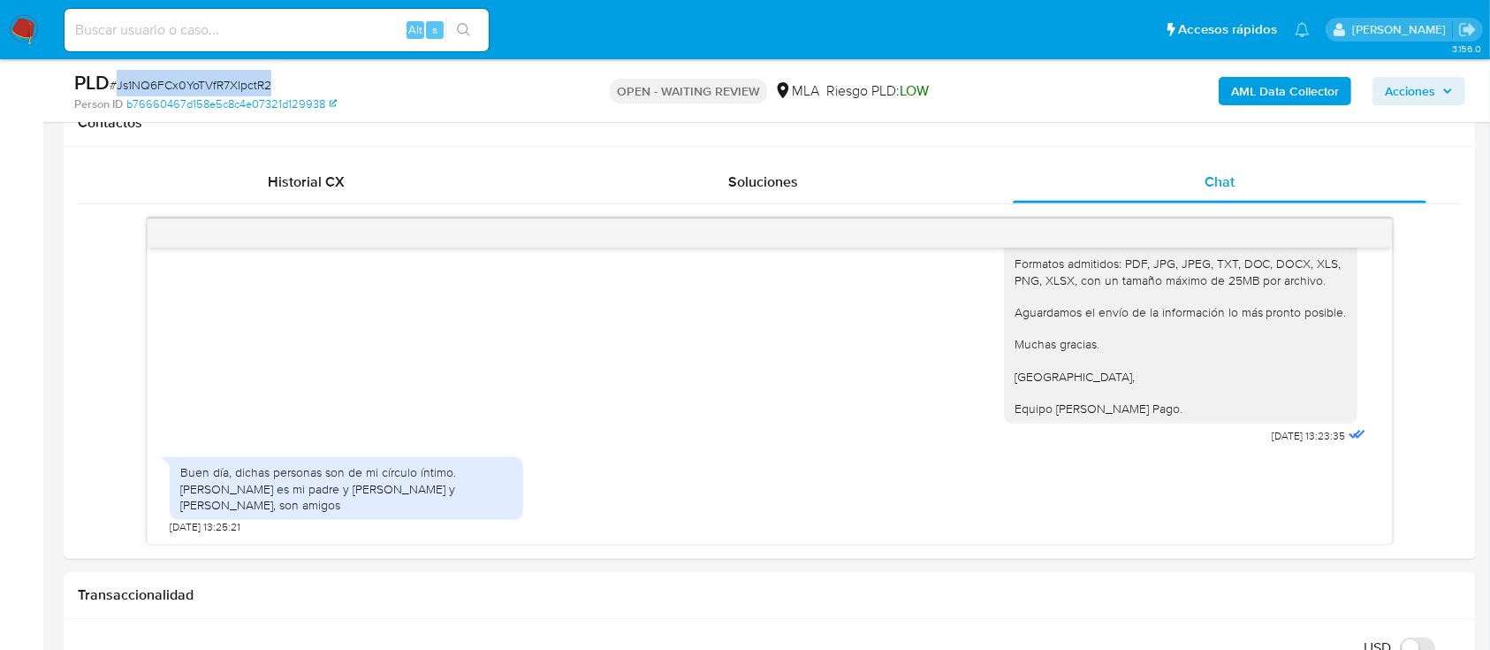
click at [256, 77] on span "# Js1NQ6FCx0YoTVfR7XIpctR2" at bounding box center [191, 85] width 162 height 18
copy span "Js1NQ6FCx0YoTVfR7XIpctR2"
click at [16, 21] on img at bounding box center [24, 30] width 30 height 30
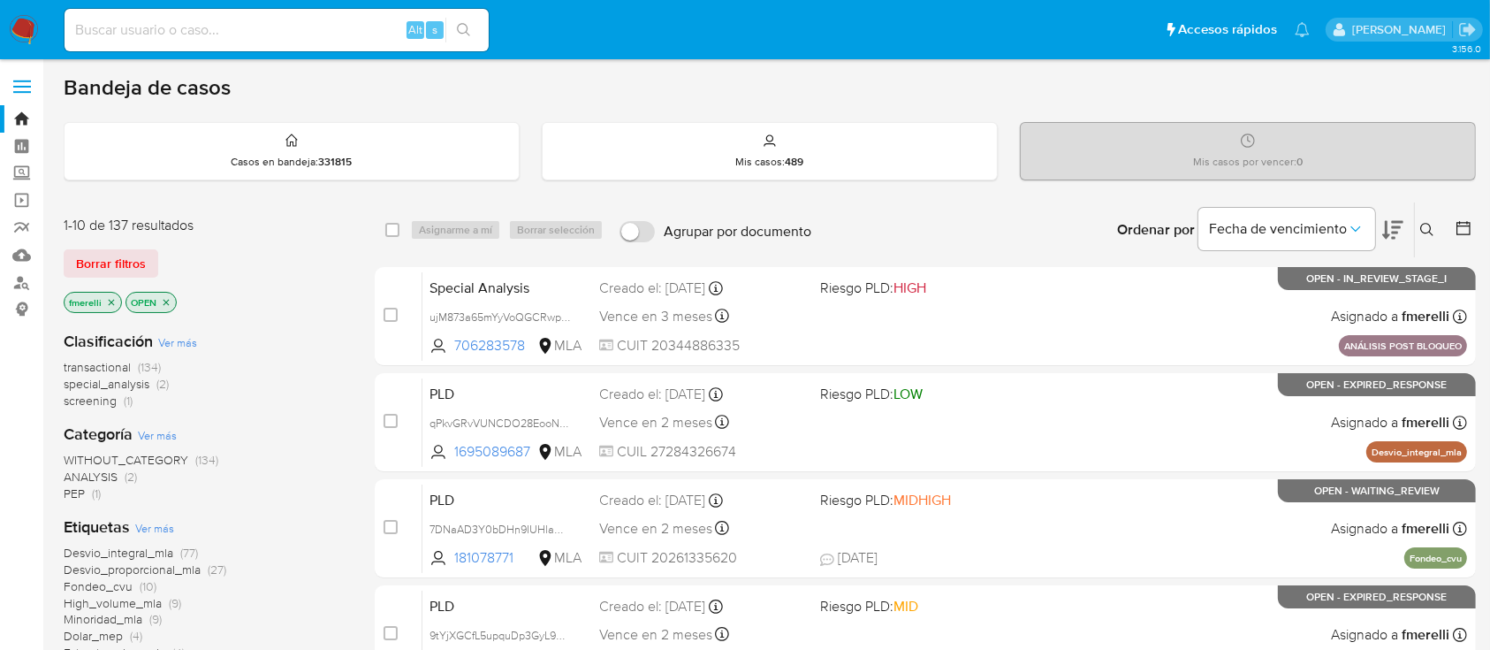
click at [1427, 223] on icon at bounding box center [1428, 230] width 14 height 14
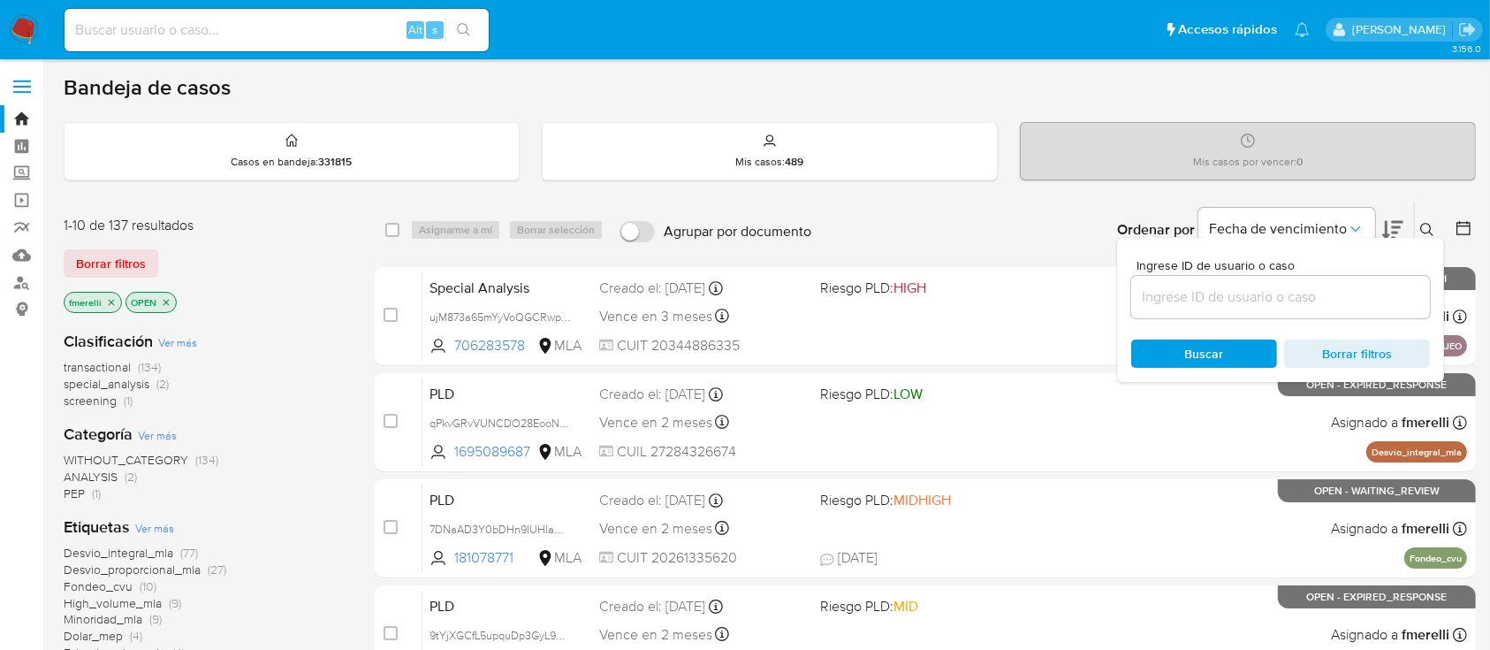
click at [1303, 296] on input at bounding box center [1281, 297] width 299 height 23
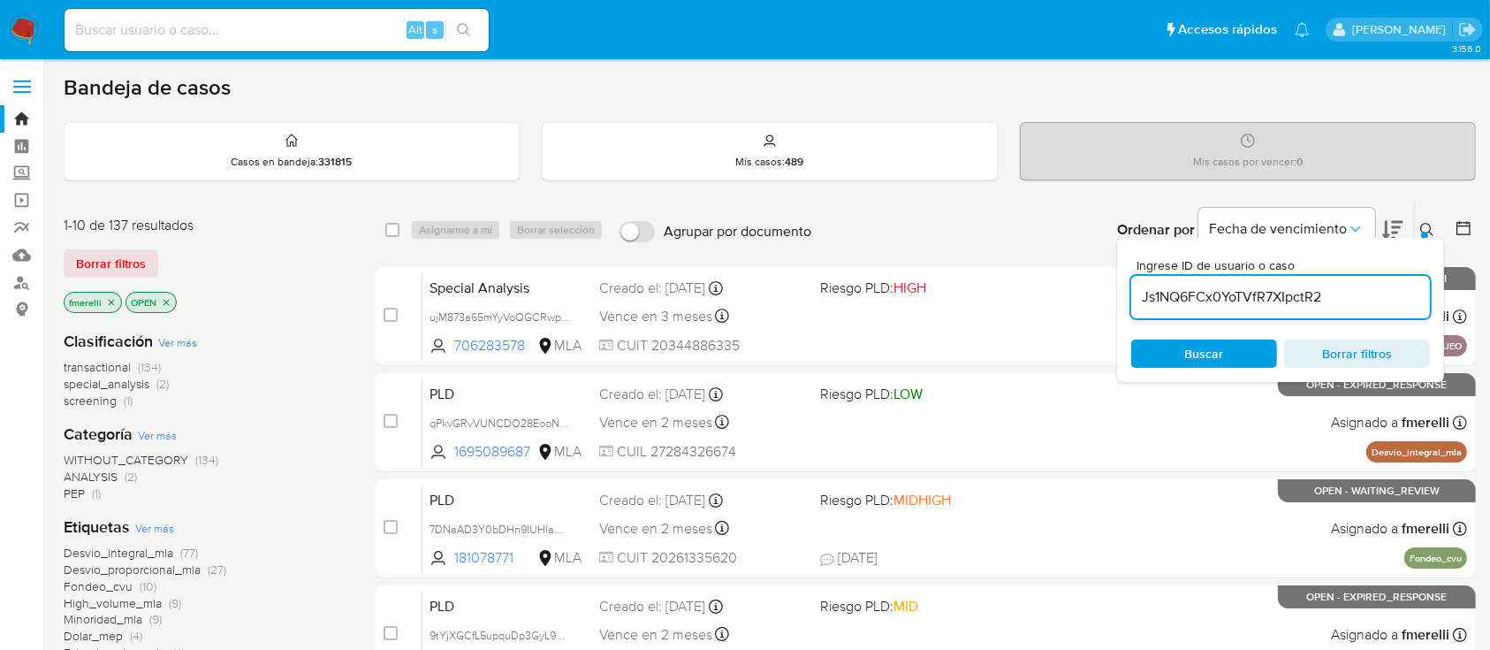
type input "Js1NQ6FCx0YoTVfR7XIpctR2"
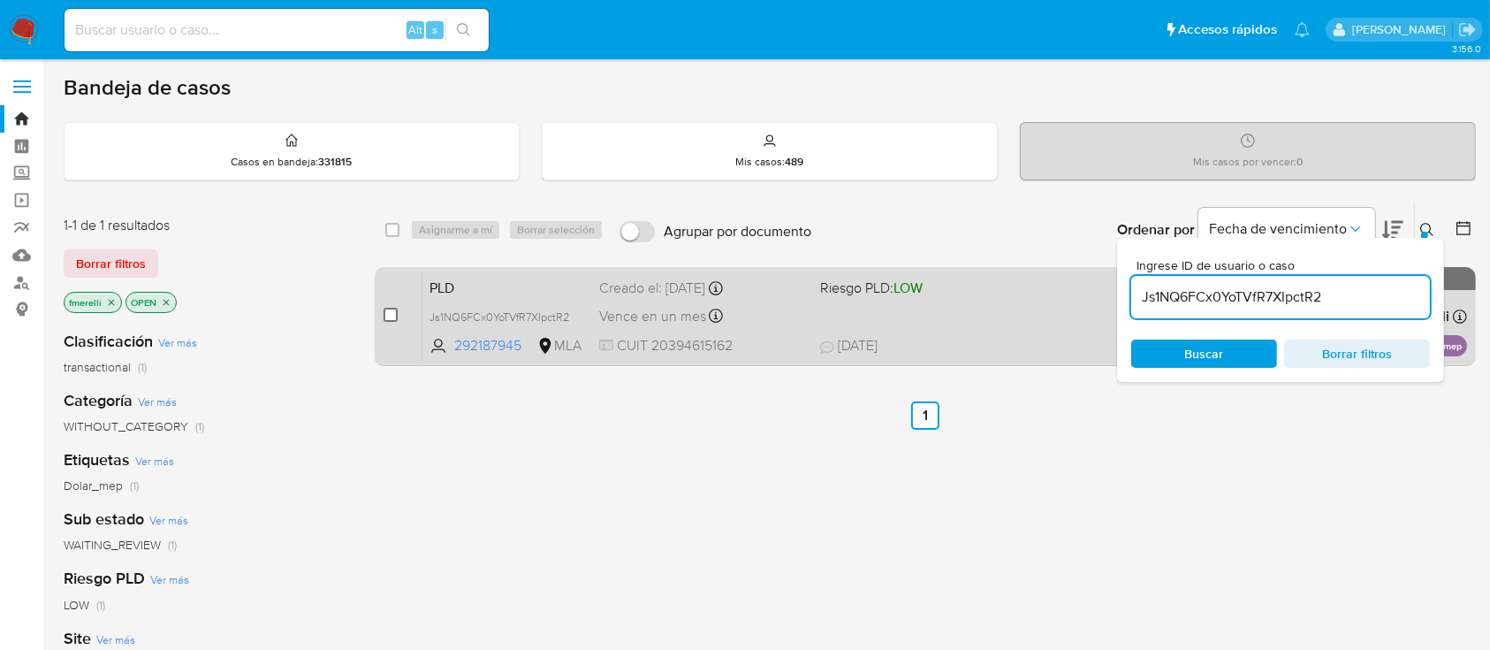
click at [396, 317] on input "checkbox" at bounding box center [391, 315] width 14 height 14
checkbox input "true"
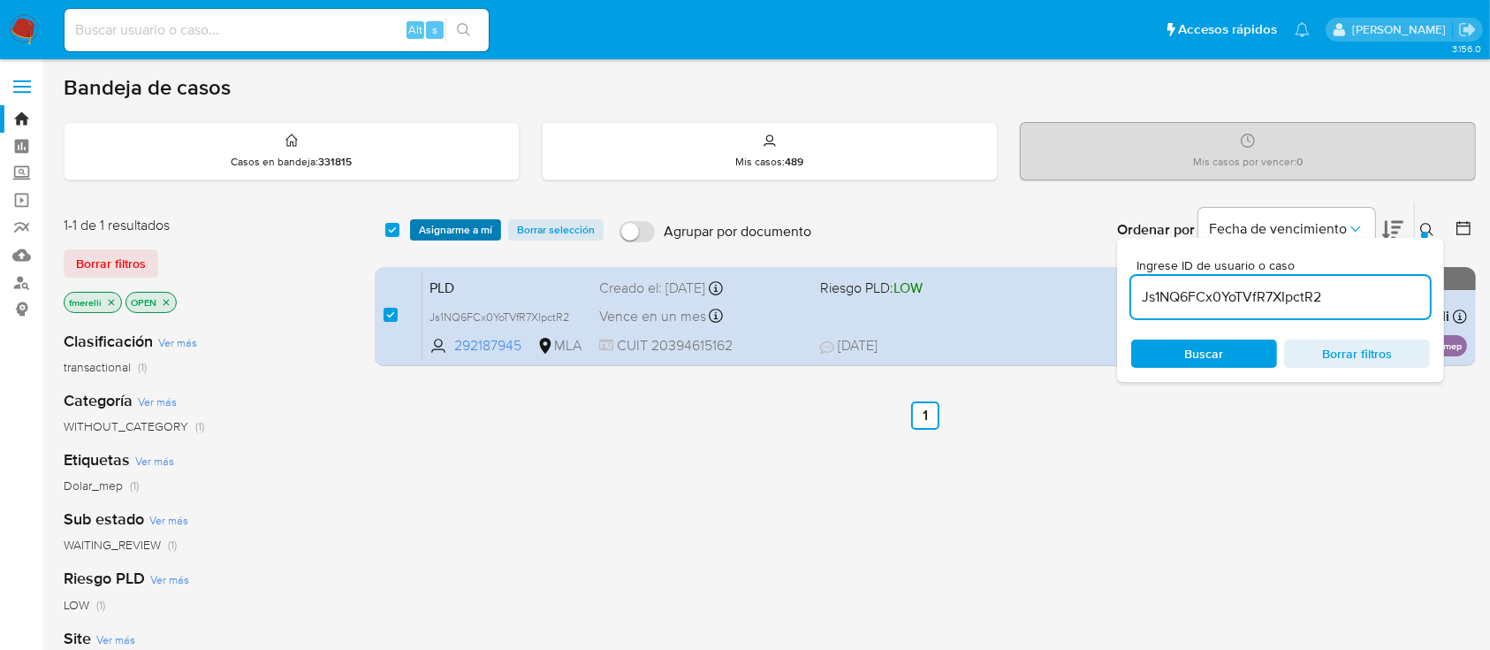
click at [457, 238] on span "Asignarme a mí" at bounding box center [455, 230] width 73 height 18
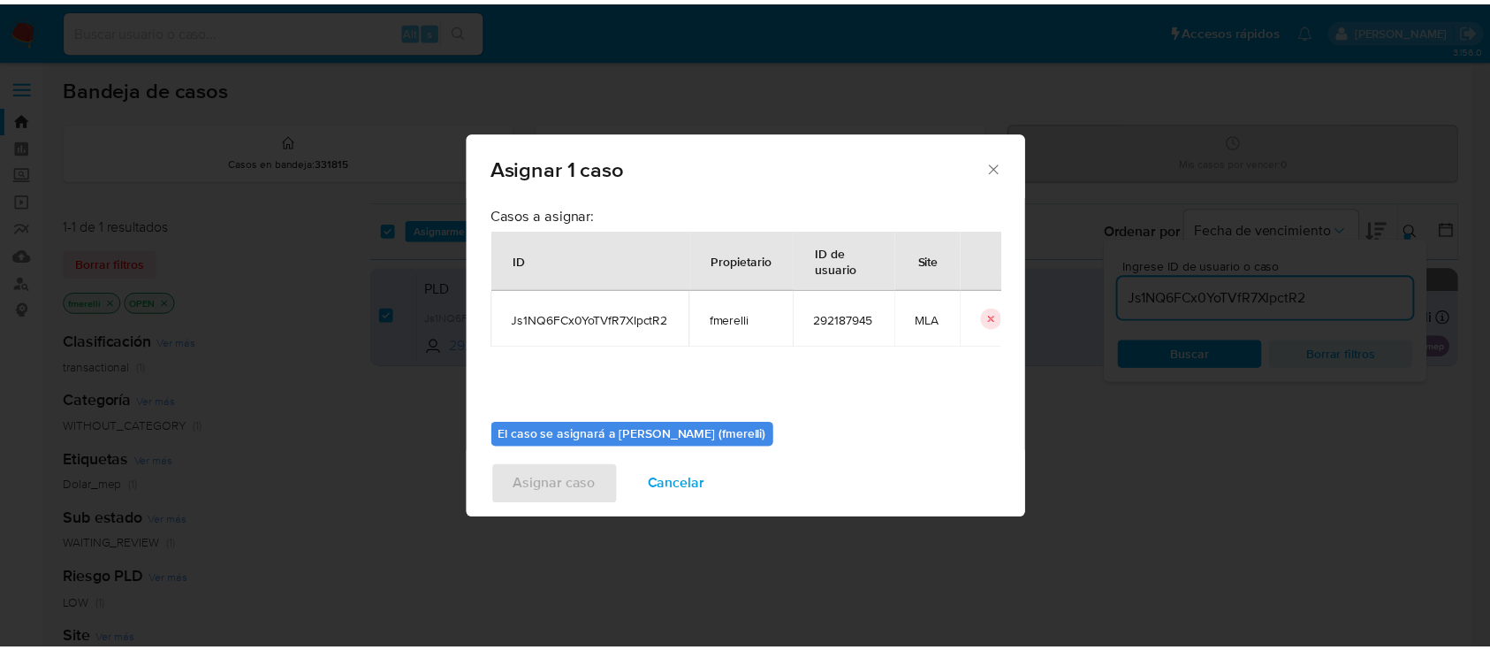
scroll to position [90, 0]
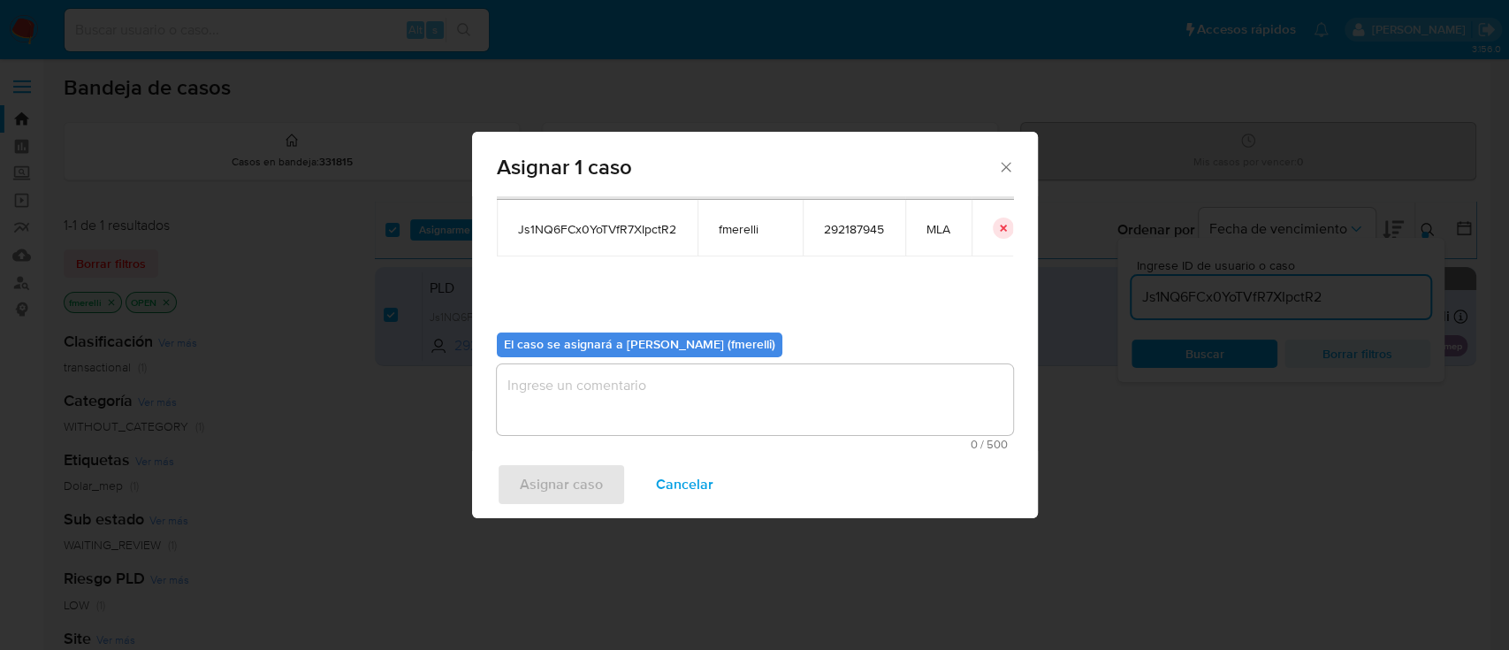
click at [585, 371] on textarea "assign-modal" at bounding box center [755, 399] width 516 height 71
click at [552, 483] on span "Asignar caso" at bounding box center [561, 484] width 83 height 39
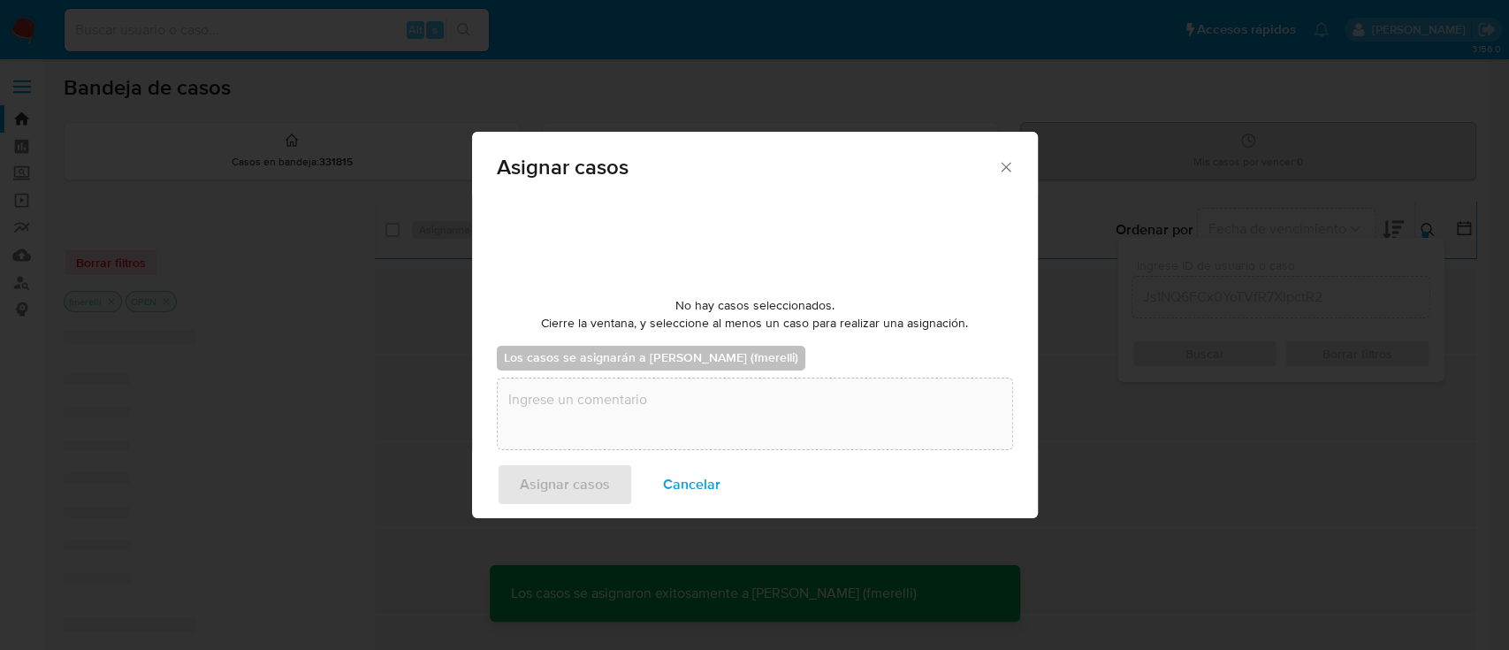
checkbox input "false"
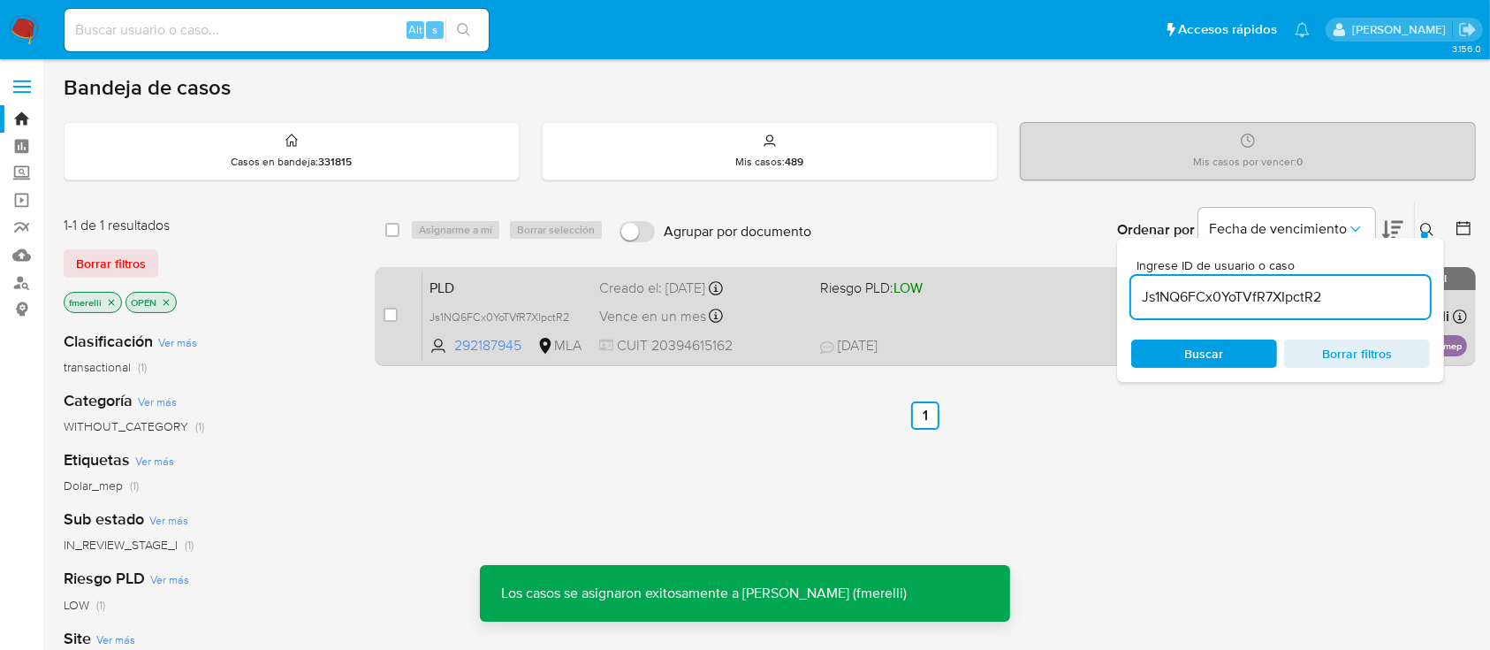
click at [762, 341] on span "CUIT 20394615162" at bounding box center [702, 345] width 206 height 19
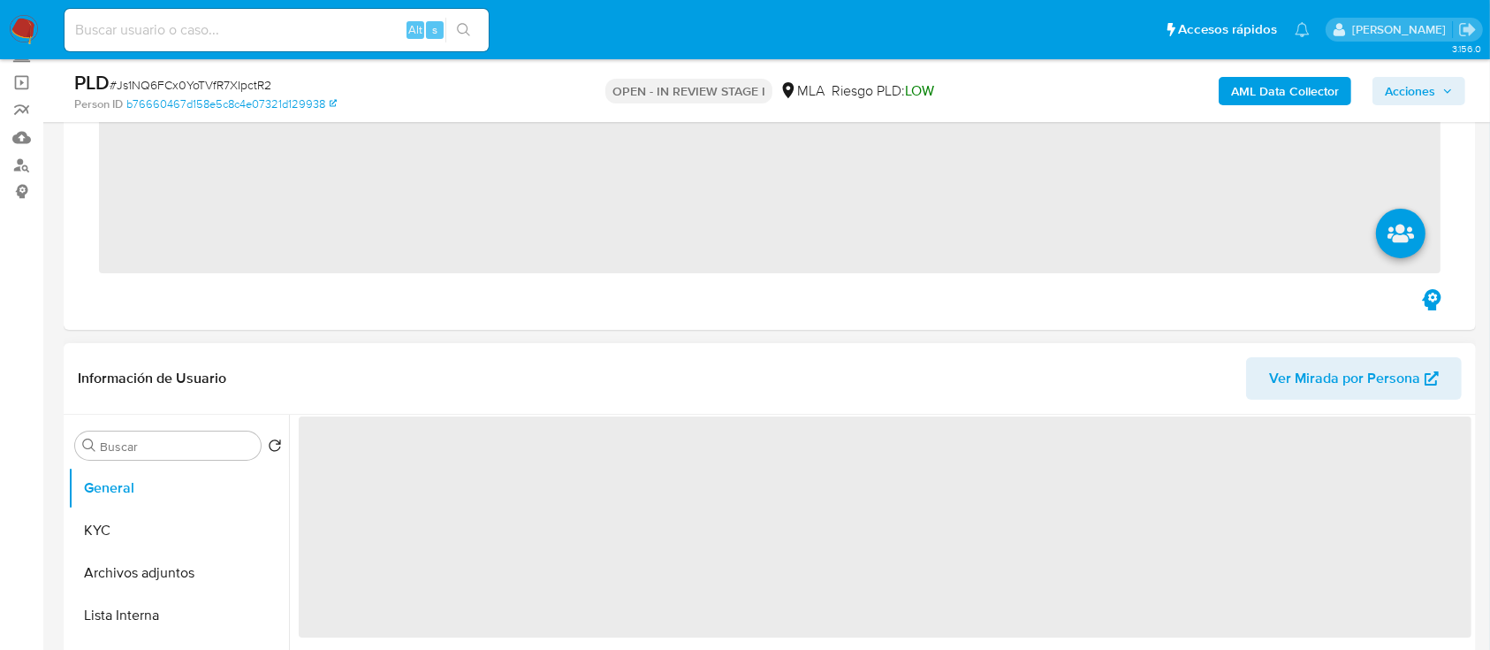
scroll to position [707, 0]
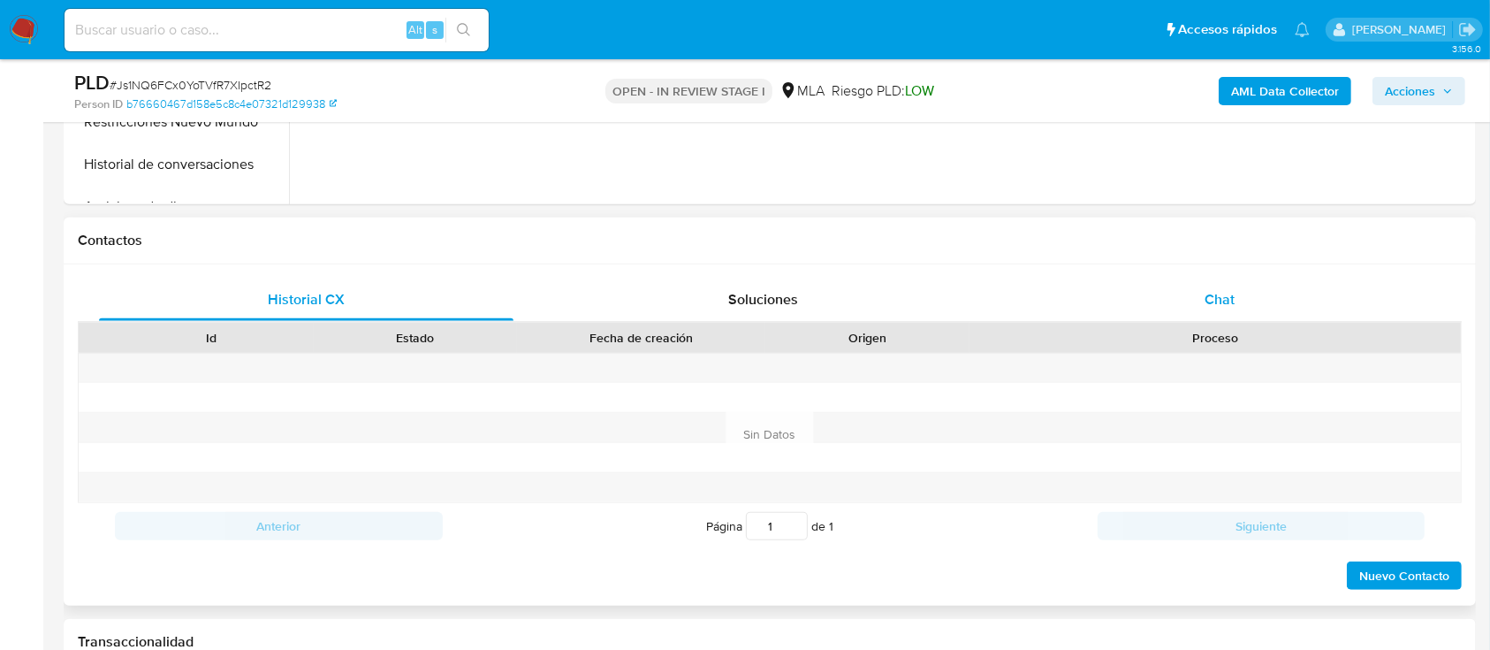
drag, startPoint x: 1238, startPoint y: 279, endPoint x: 1226, endPoint y: 287, distance: 14.7
click at [1238, 279] on div "Chat" at bounding box center [1220, 299] width 415 height 42
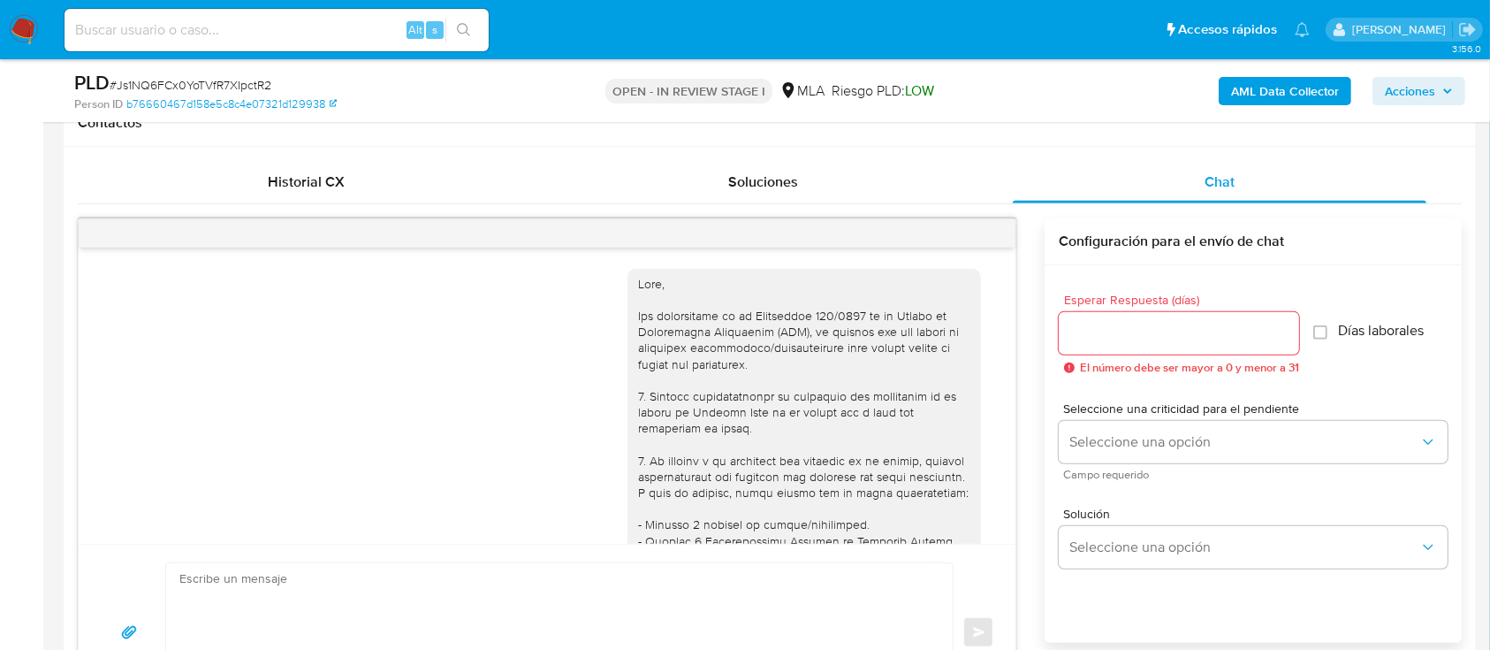
scroll to position [1505, 0]
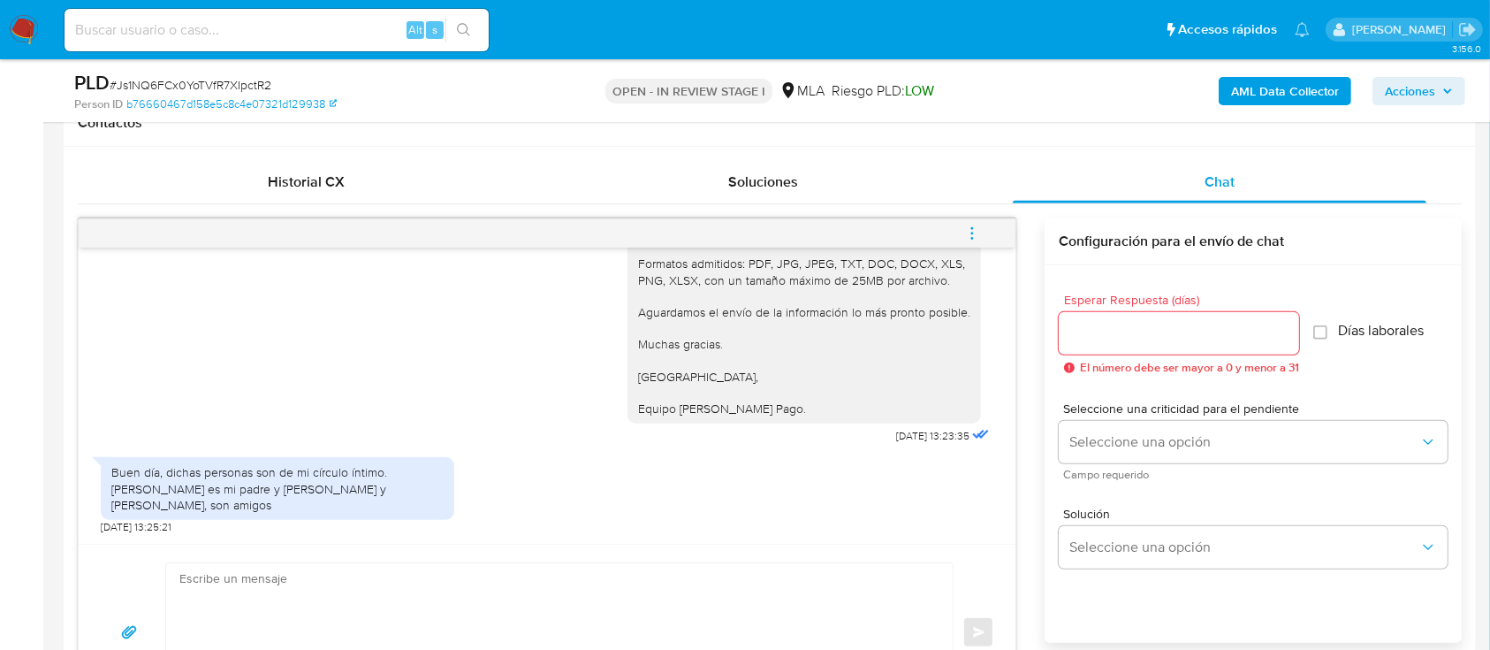
click at [533, 563] on textarea at bounding box center [554, 632] width 751 height 139
select select "10"
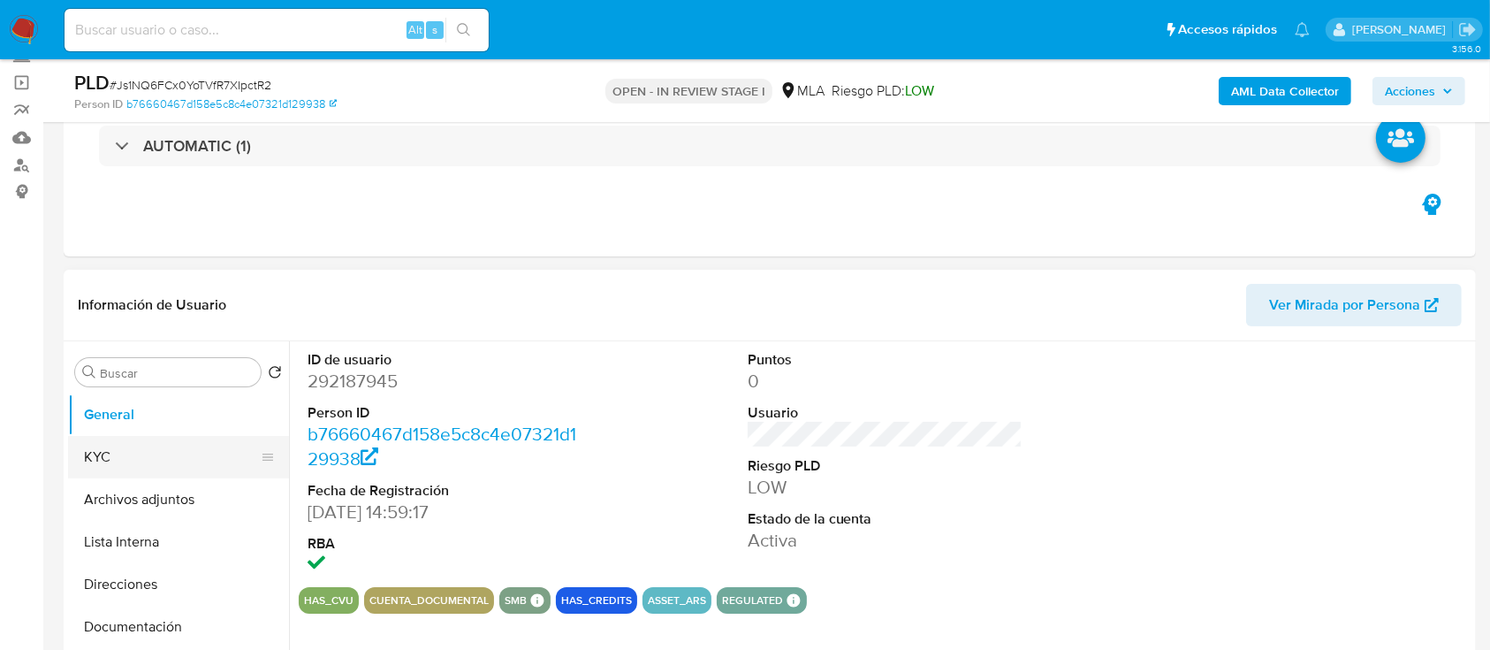
click at [88, 453] on button "KYC" at bounding box center [171, 457] width 207 height 42
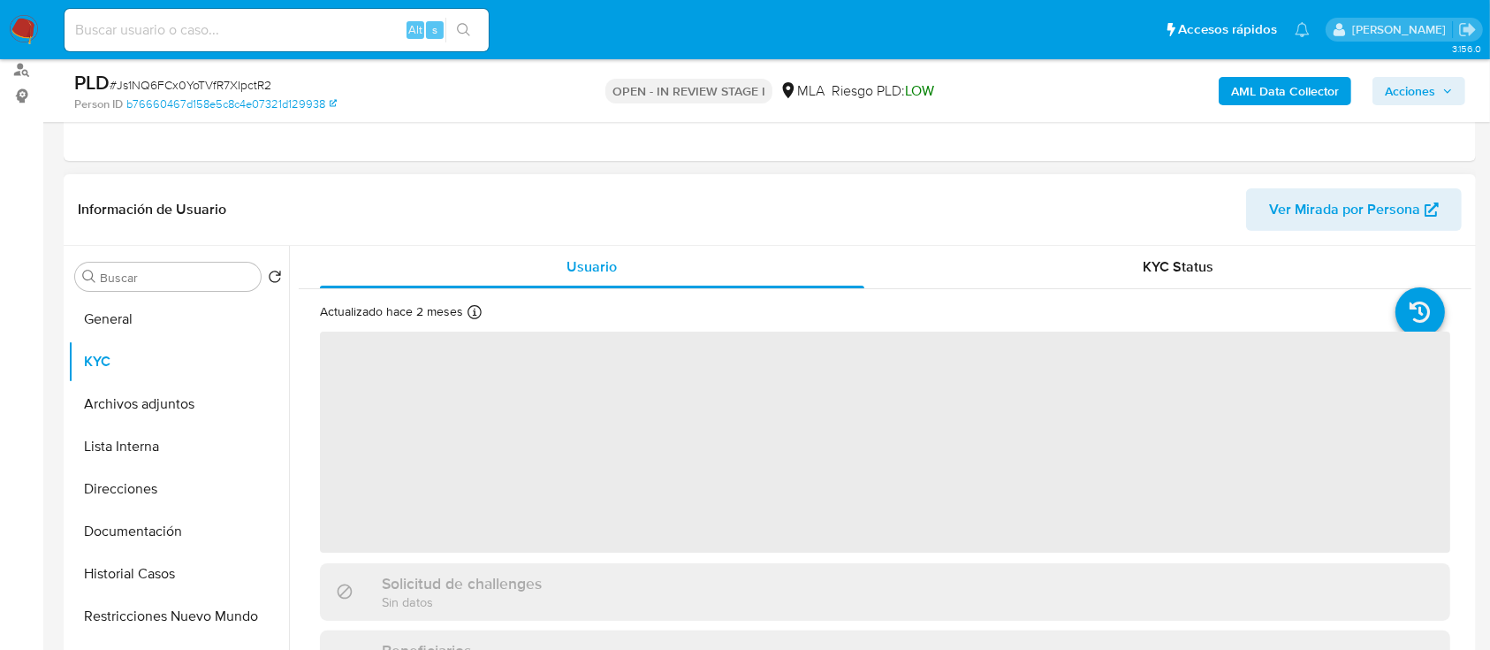
scroll to position [235, 0]
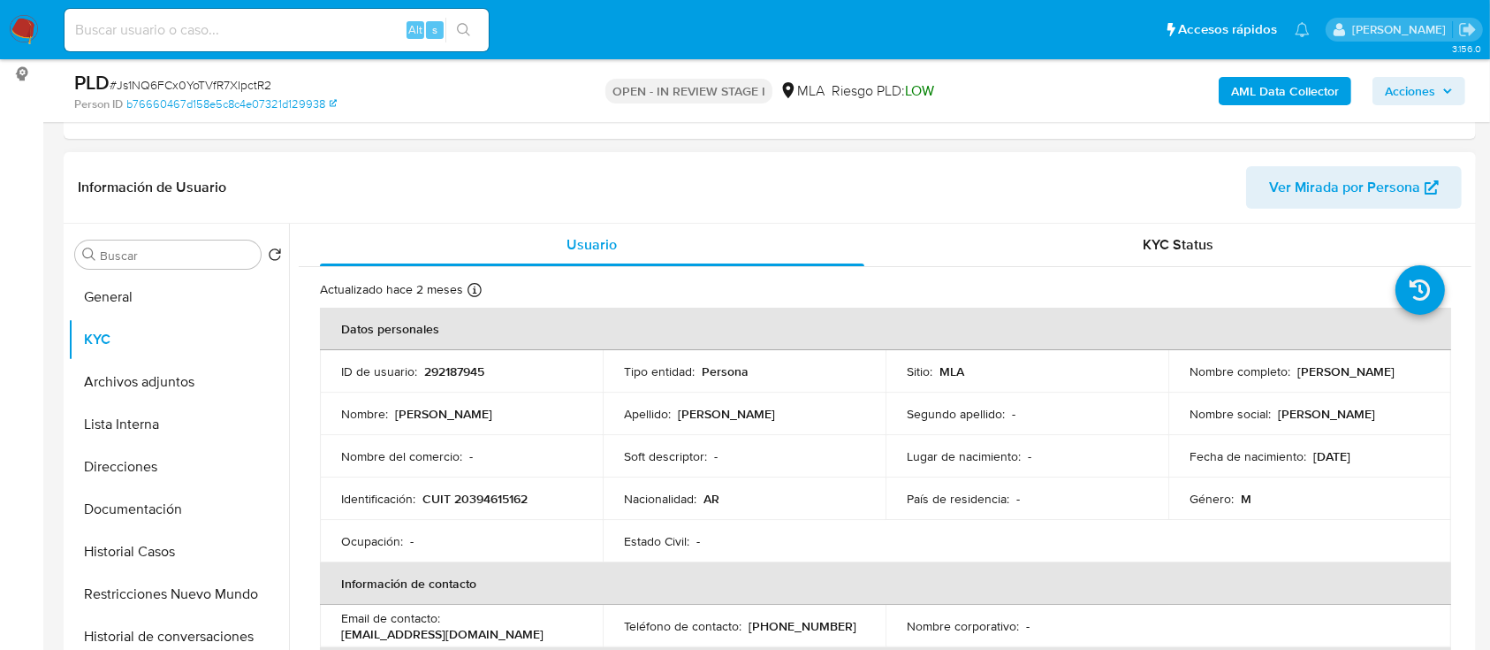
drag, startPoint x: 1294, startPoint y: 371, endPoint x: 1407, endPoint y: 372, distance: 113.2
click at [1407, 372] on div "Nombre completo : [PERSON_NAME]" at bounding box center [1310, 371] width 240 height 16
copy p "[PERSON_NAME]"
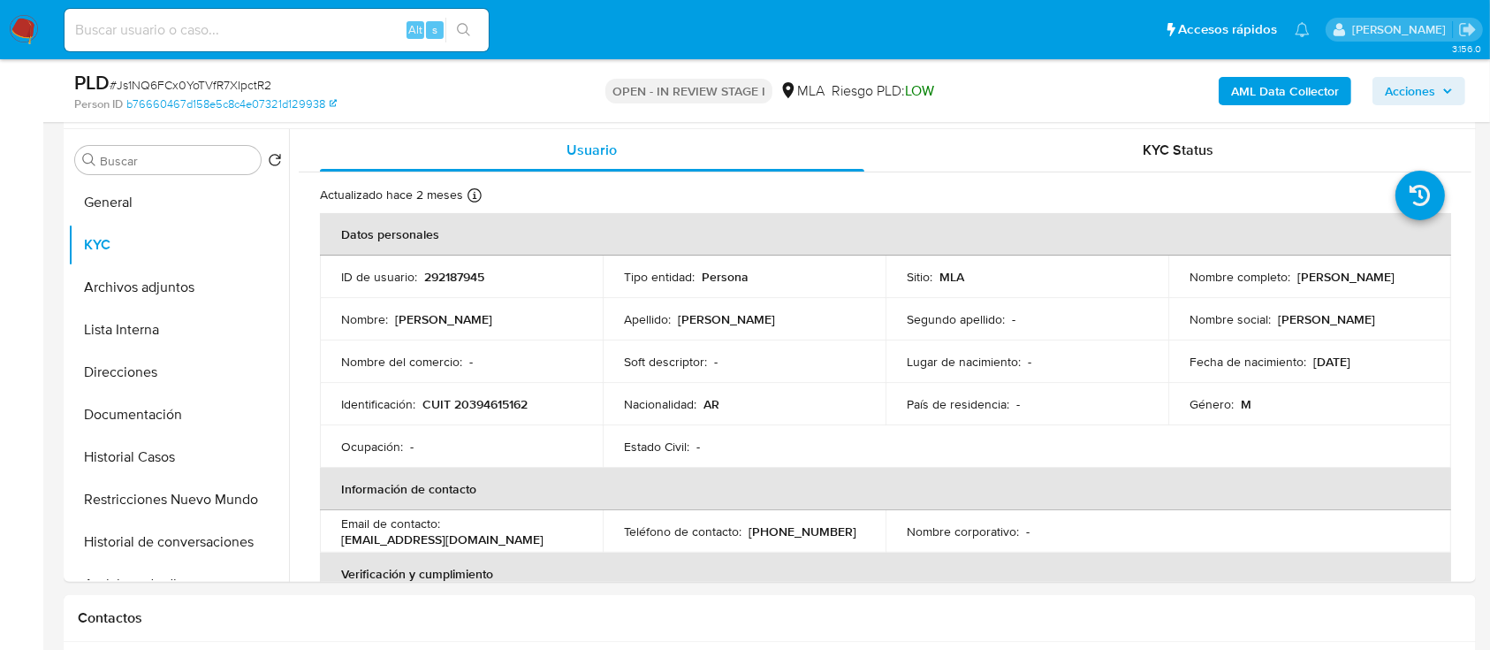
scroll to position [1178, 0]
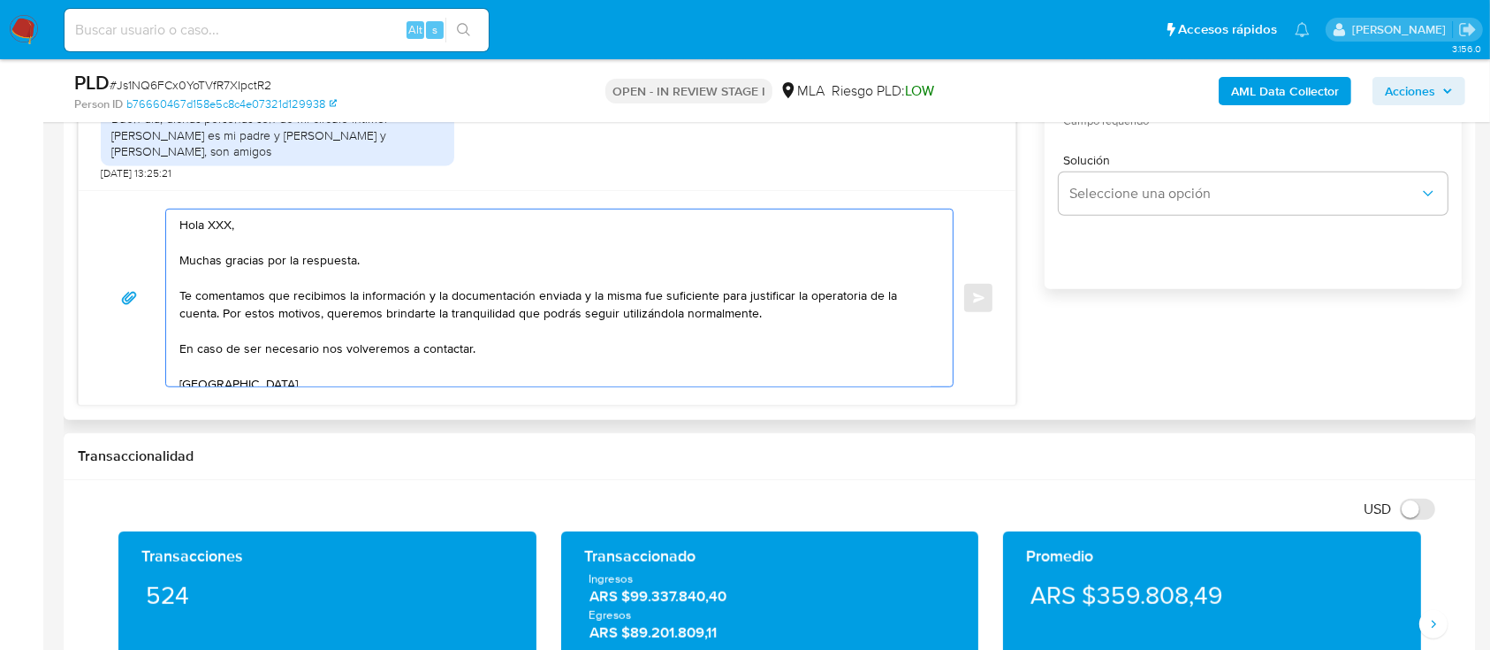
click at [206, 225] on textarea "Hola XXX, Muchas gracias por la respuesta. Te comentamos que recibimos la infor…" at bounding box center [554, 298] width 751 height 177
paste textarea "[PERSON_NAME]"
drag, startPoint x: 203, startPoint y: 265, endPoint x: 668, endPoint y: 392, distance: 482.1
click at [483, 370] on textarea "[PERSON_NAME], Muchas gracias por la respuesta. Te comentamos que recibimos la …" at bounding box center [554, 298] width 751 height 177
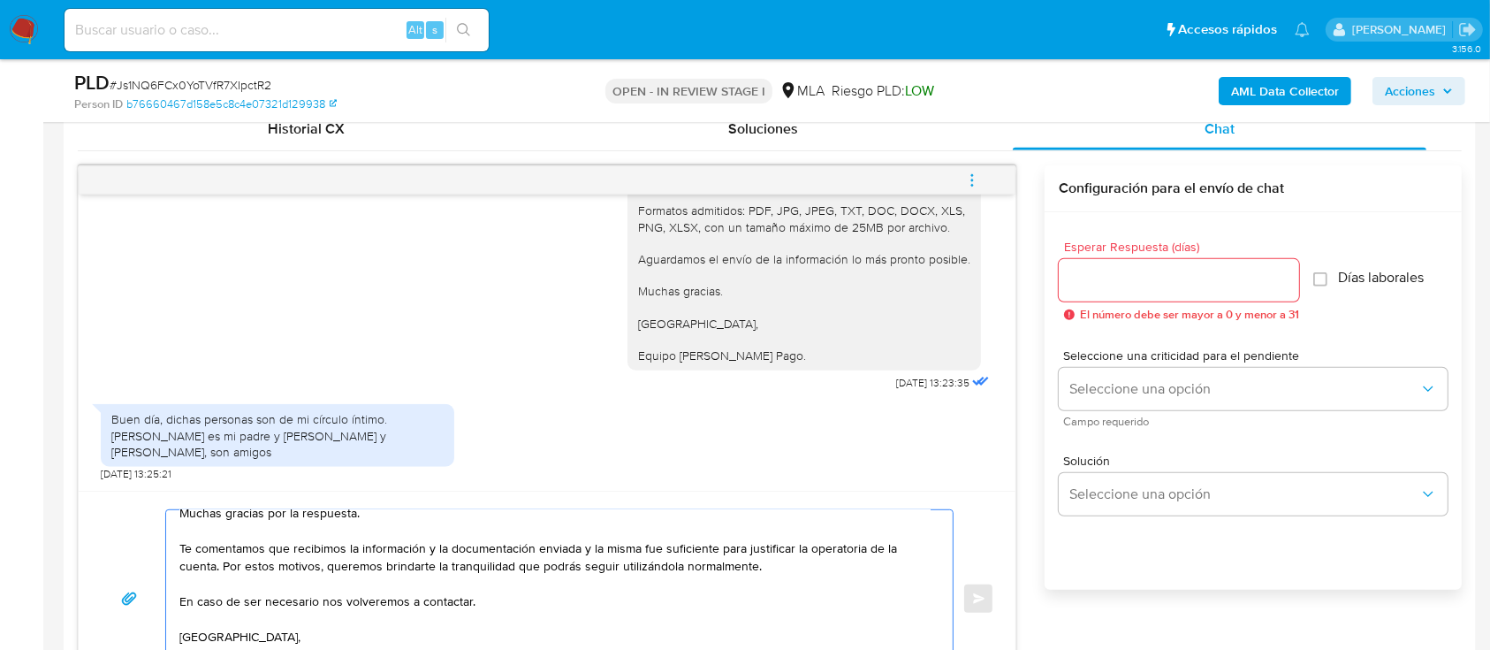
scroll to position [825, 0]
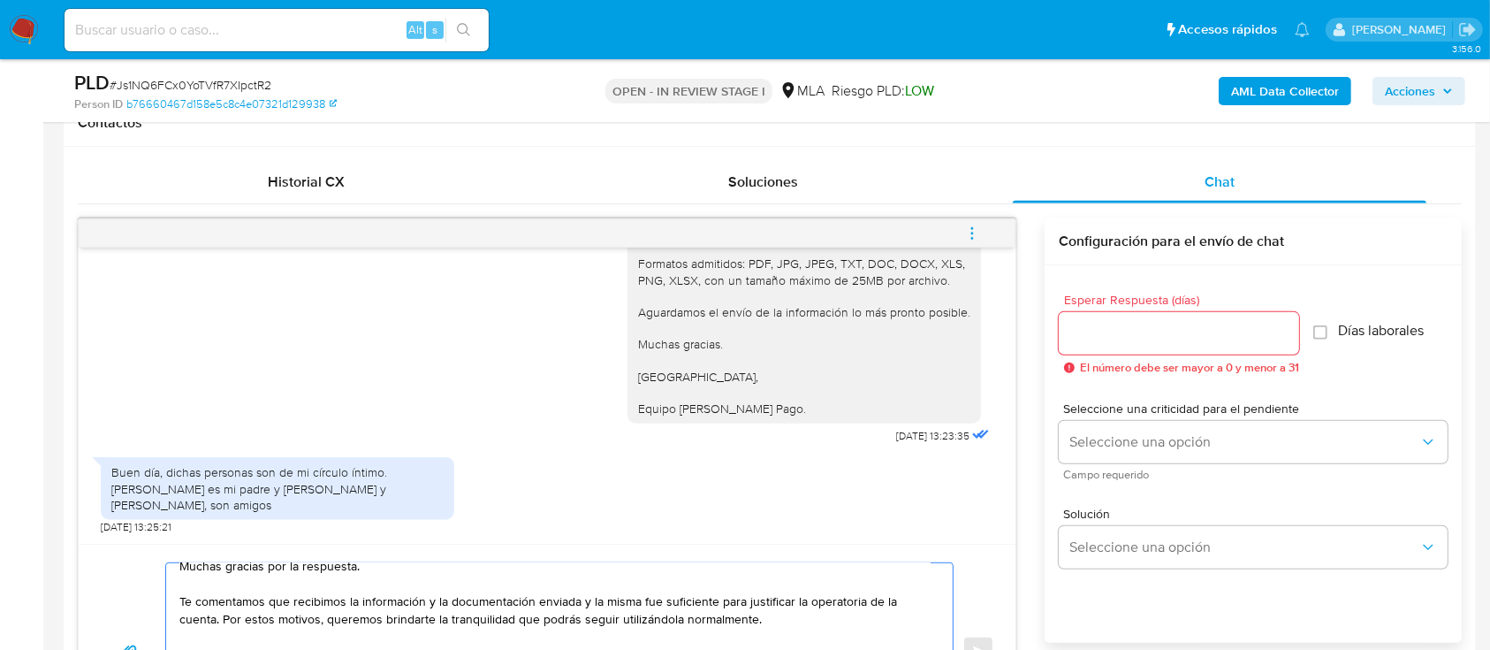
type textarea "[PERSON_NAME], Muchas gracias por la respuesta. Te comentamos que recibimos la …"
click at [1147, 348] on div at bounding box center [1179, 333] width 240 height 42
click at [1171, 340] on input "Esperar Respuesta (días)" at bounding box center [1179, 333] width 240 height 23
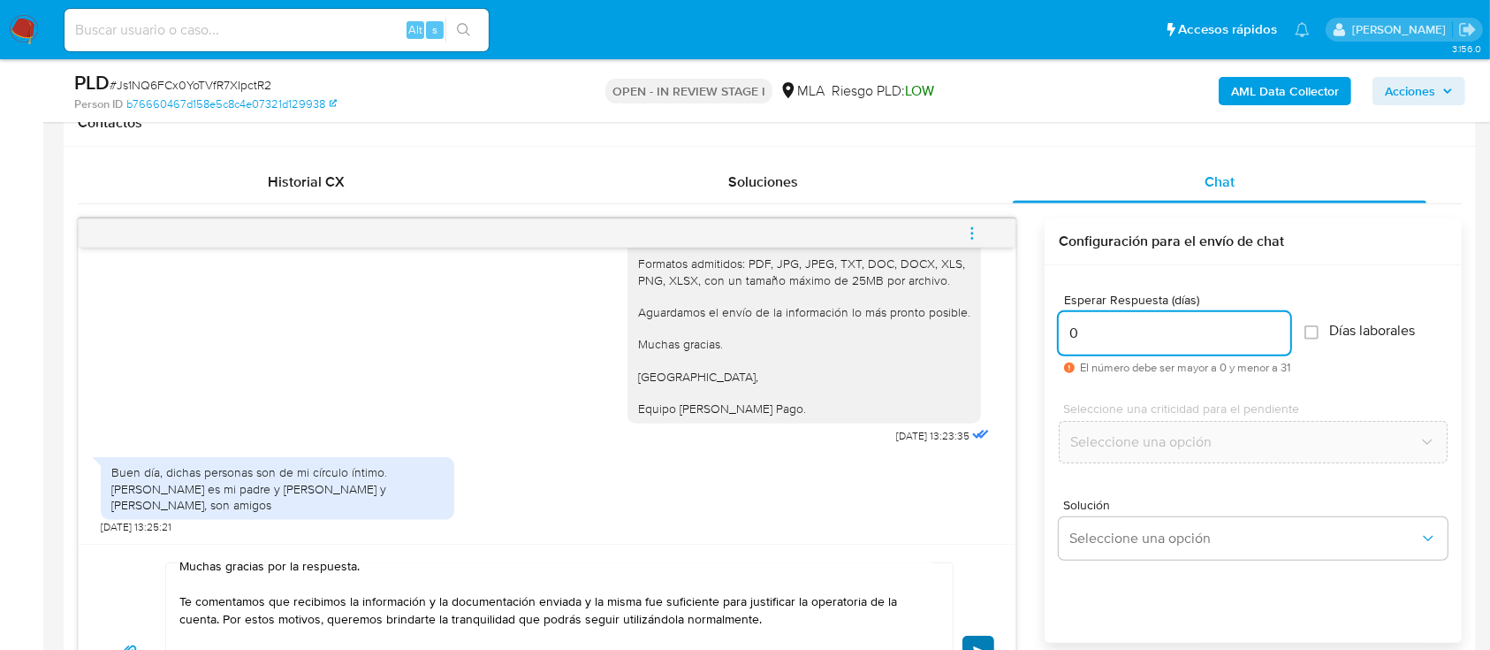
type input "0"
click at [971, 636] on button "Enviar" at bounding box center [979, 652] width 32 height 32
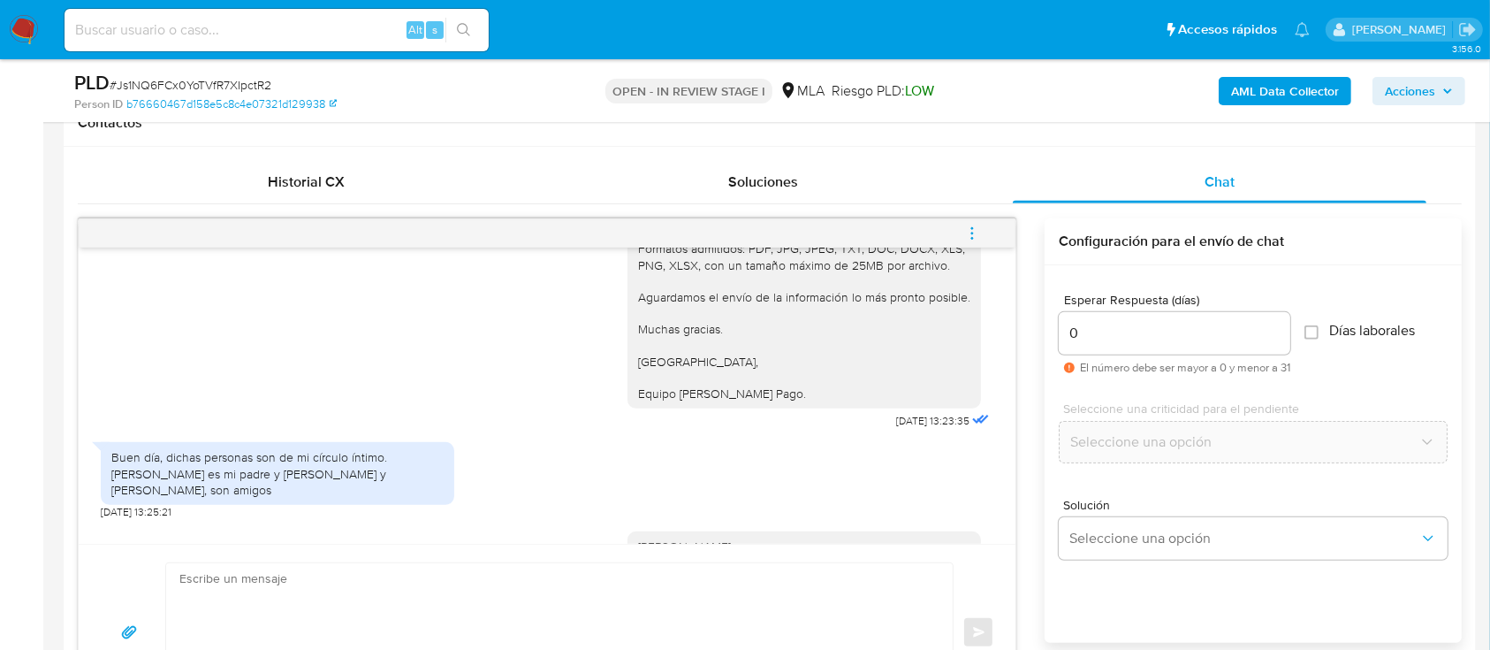
scroll to position [1796, 0]
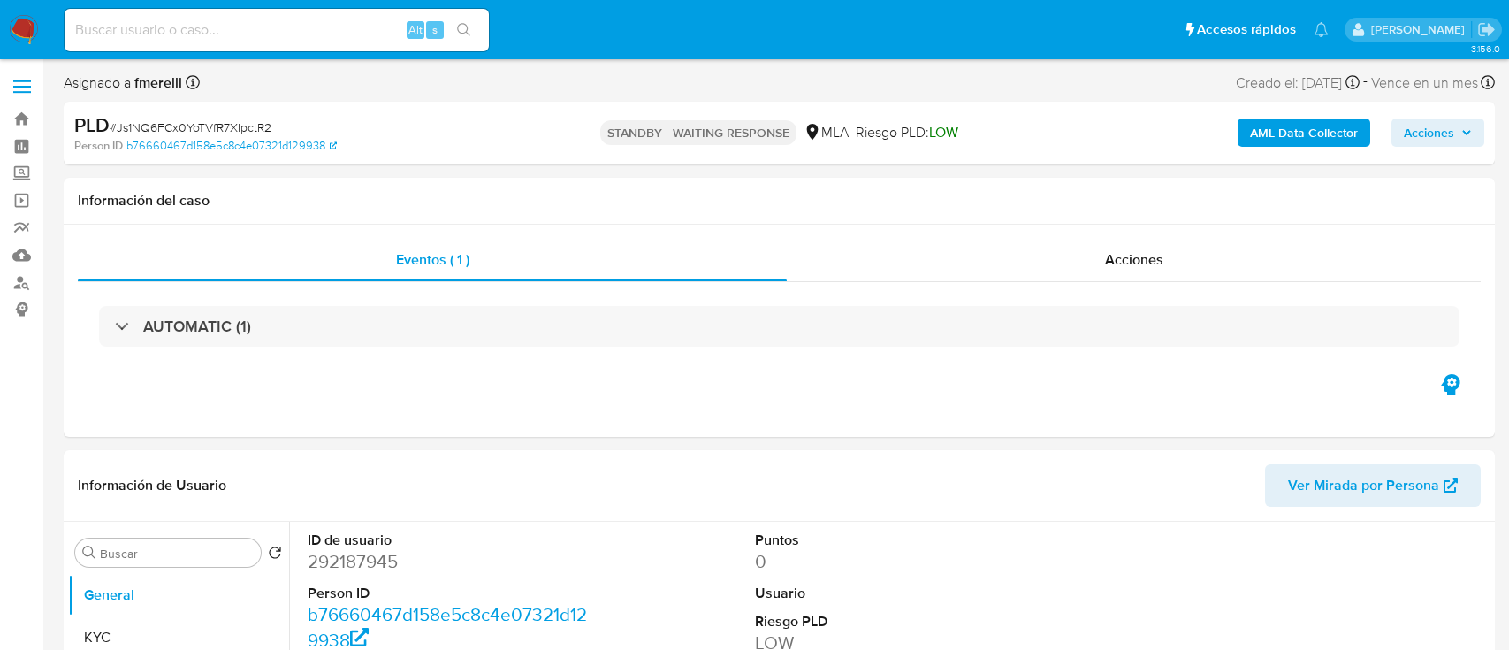
select select "10"
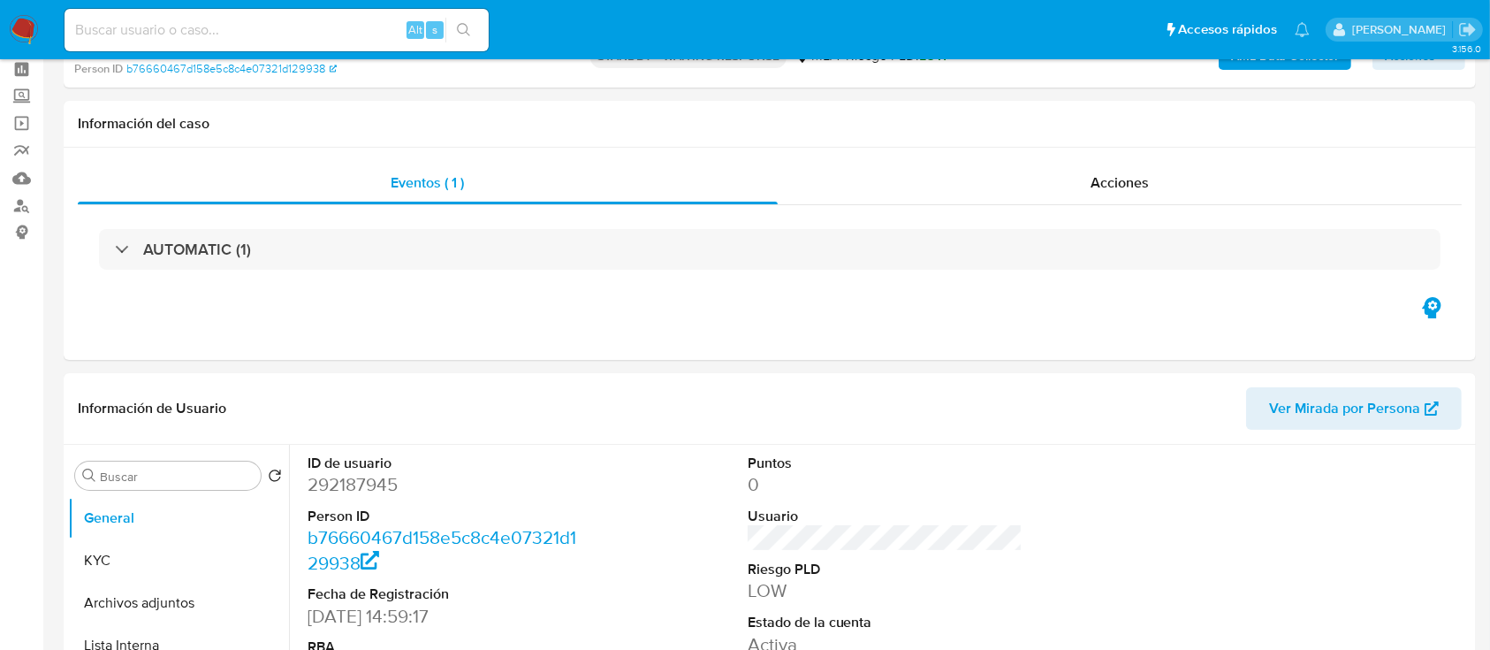
scroll to position [471, 0]
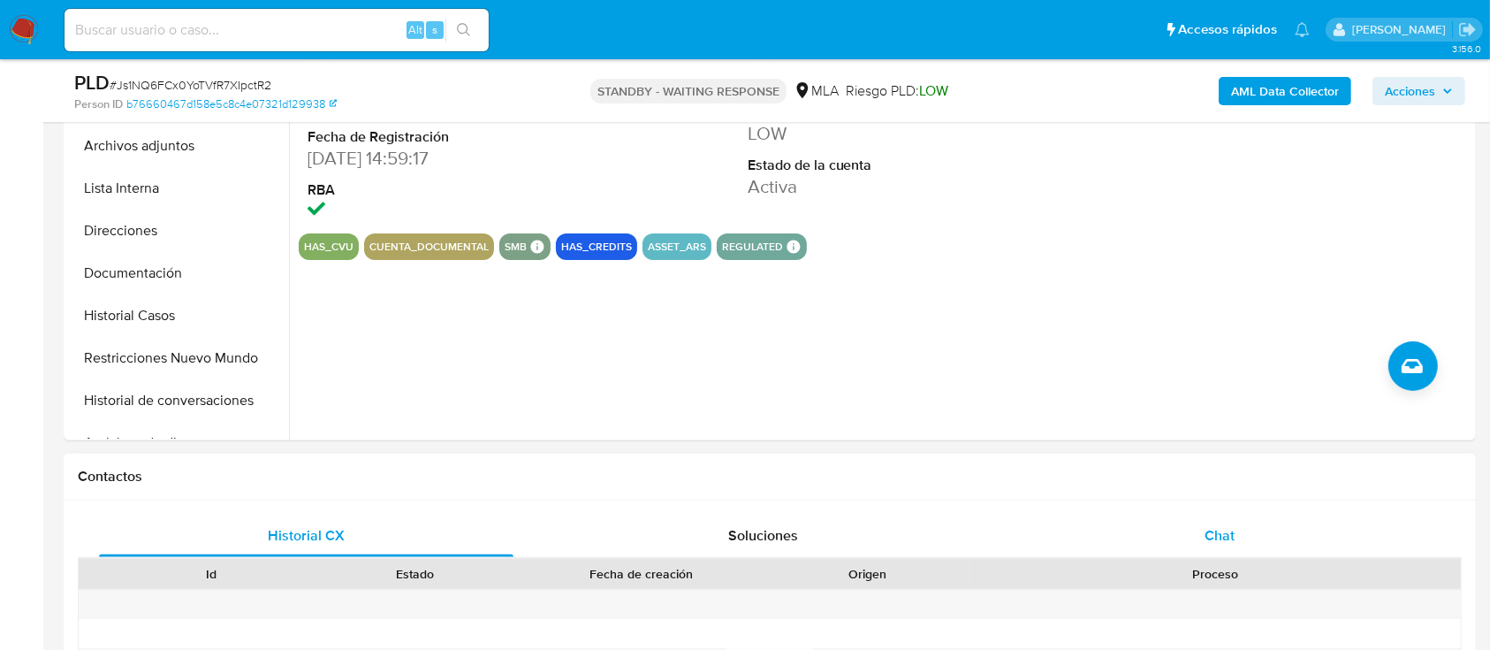
click at [1164, 550] on div "Chat" at bounding box center [1220, 535] width 415 height 42
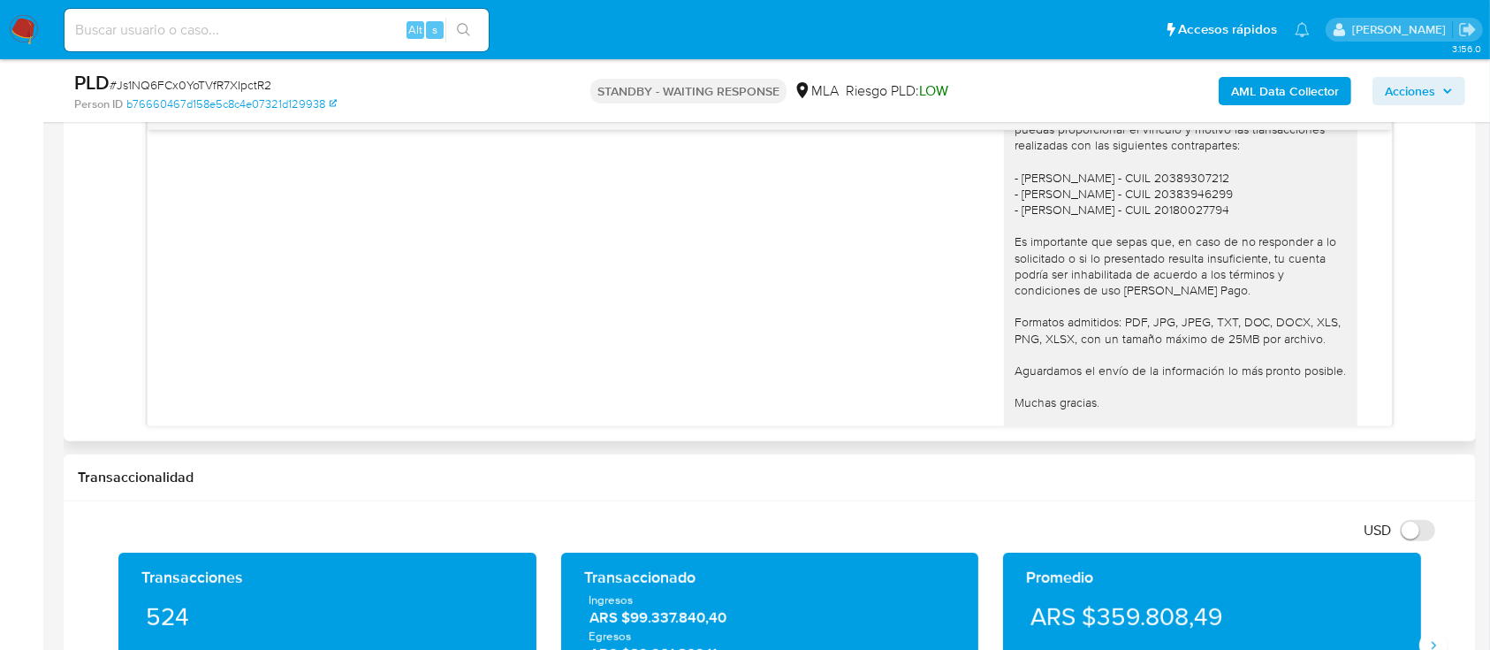
scroll to position [1208, 0]
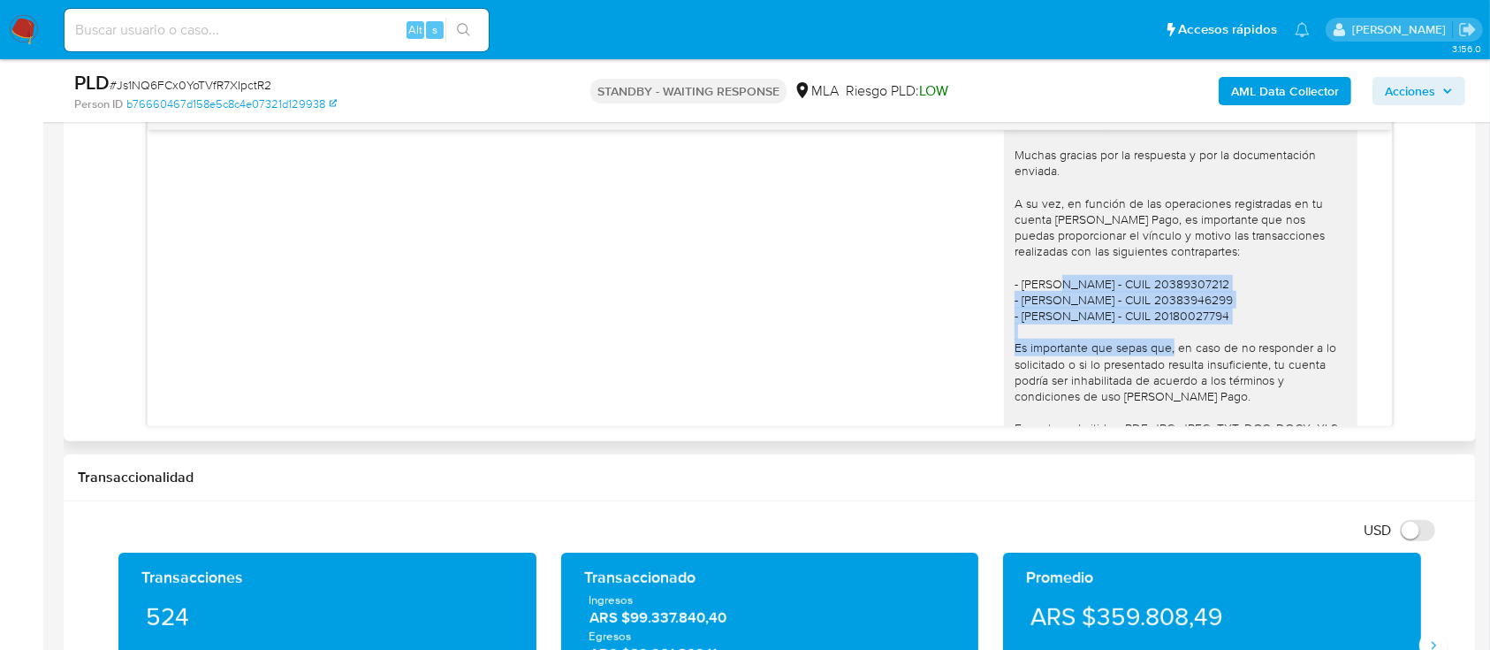
drag, startPoint x: 1002, startPoint y: 315, endPoint x: 1284, endPoint y: 341, distance: 283.2
click at [1284, 341] on div "[PERSON_NAME], Muchas gracias por la respuesta y por la documentación enviada. …" at bounding box center [1181, 348] width 332 height 466
copy div "[PERSON_NAME] - CUIL 20389307212 - [PERSON_NAME] - CUIL 20383946299 - [PERSON_N…"
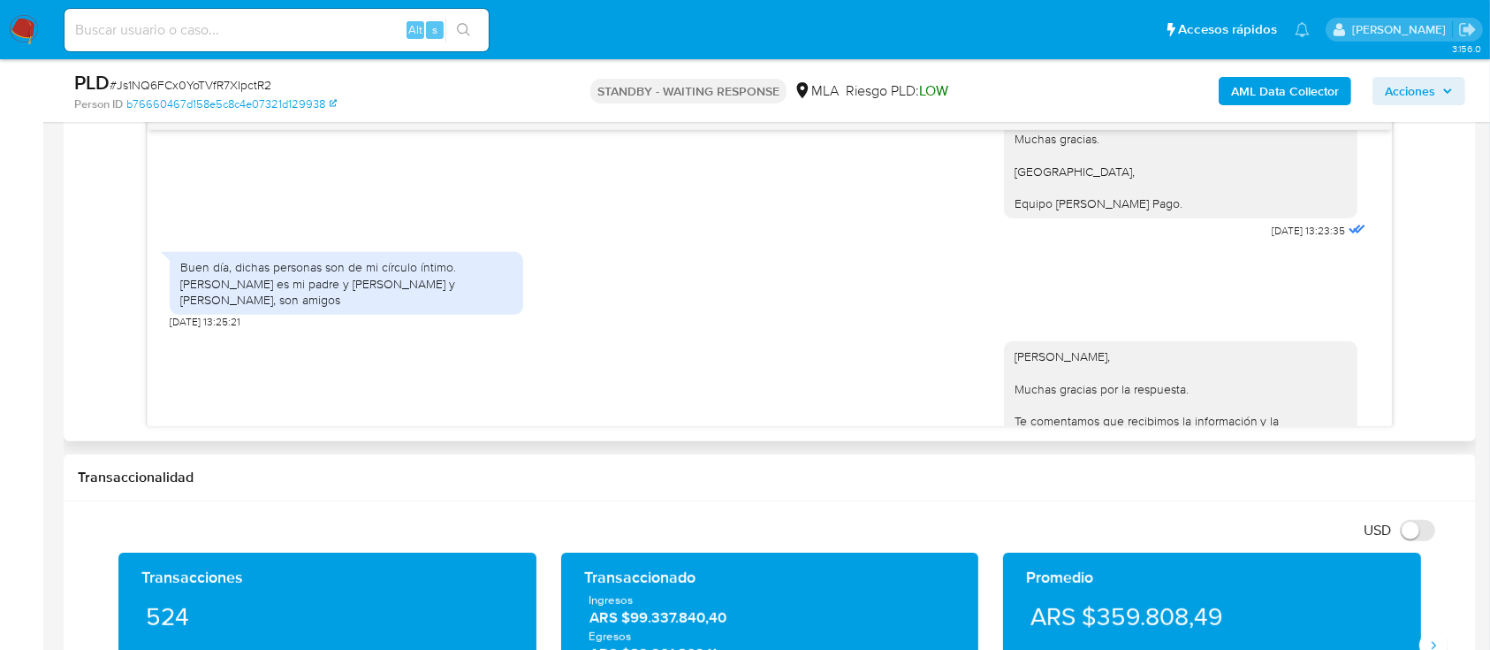
scroll to position [1679, 0]
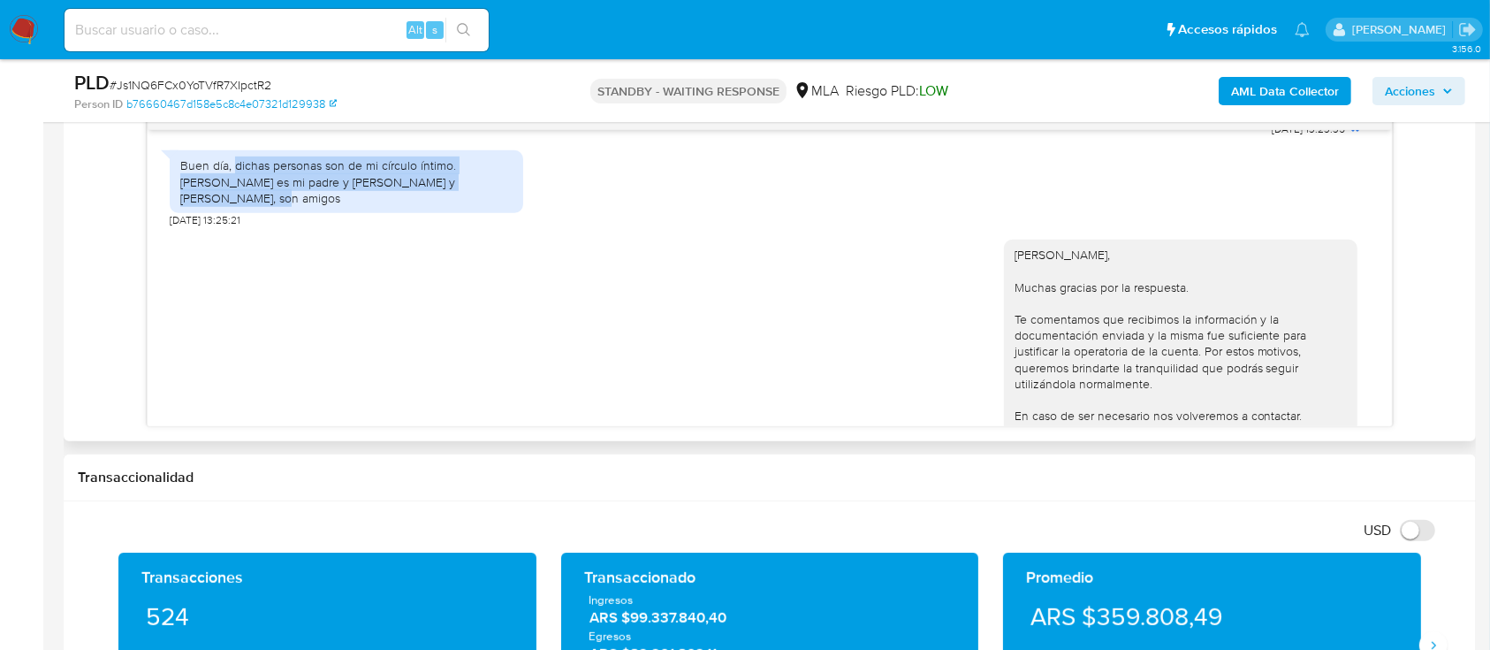
drag, startPoint x: 236, startPoint y: 194, endPoint x: 502, endPoint y: 212, distance: 266.7
click at [502, 206] on div "Buen día, dichas personas son de mi círculo íntimo. [PERSON_NAME] es mi padre y…" at bounding box center [346, 181] width 332 height 49
copy div "dichas personas son de mi círculo íntimo. [PERSON_NAME] es mi padre y [PERSON_N…"
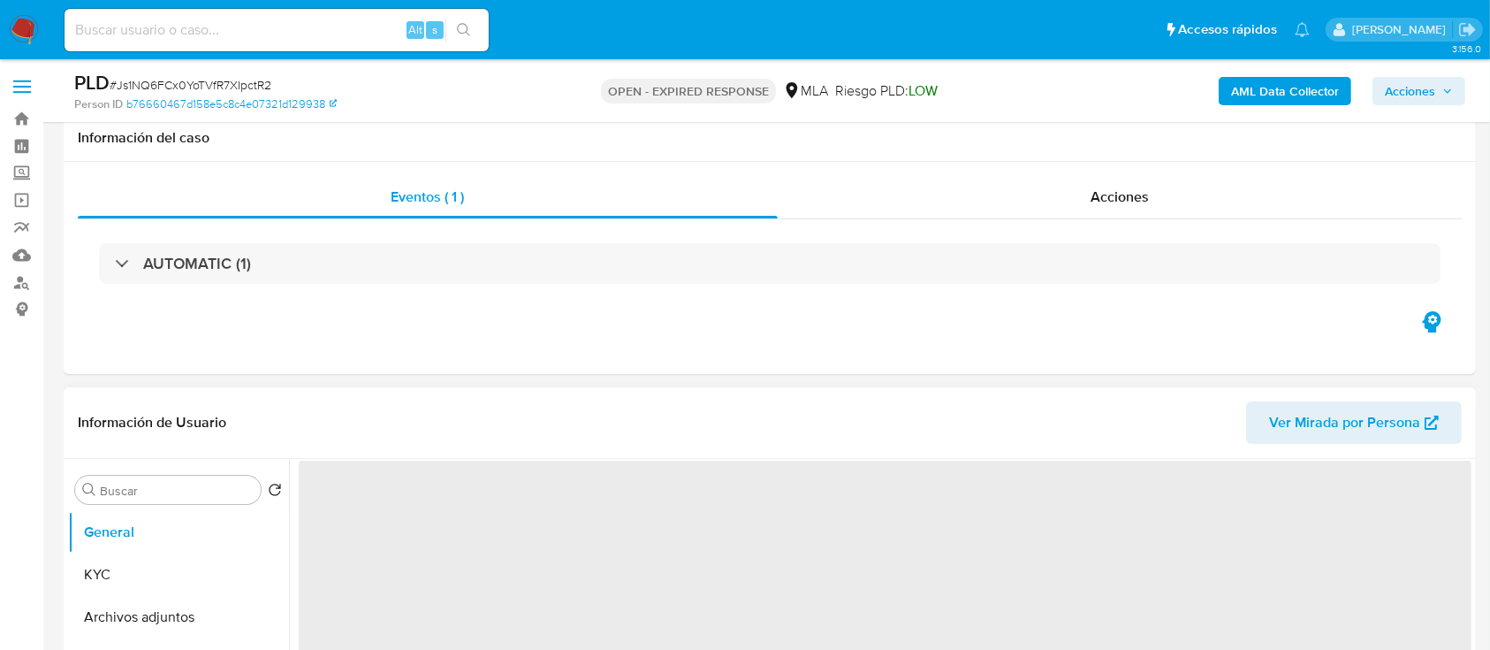
scroll to position [235, 0]
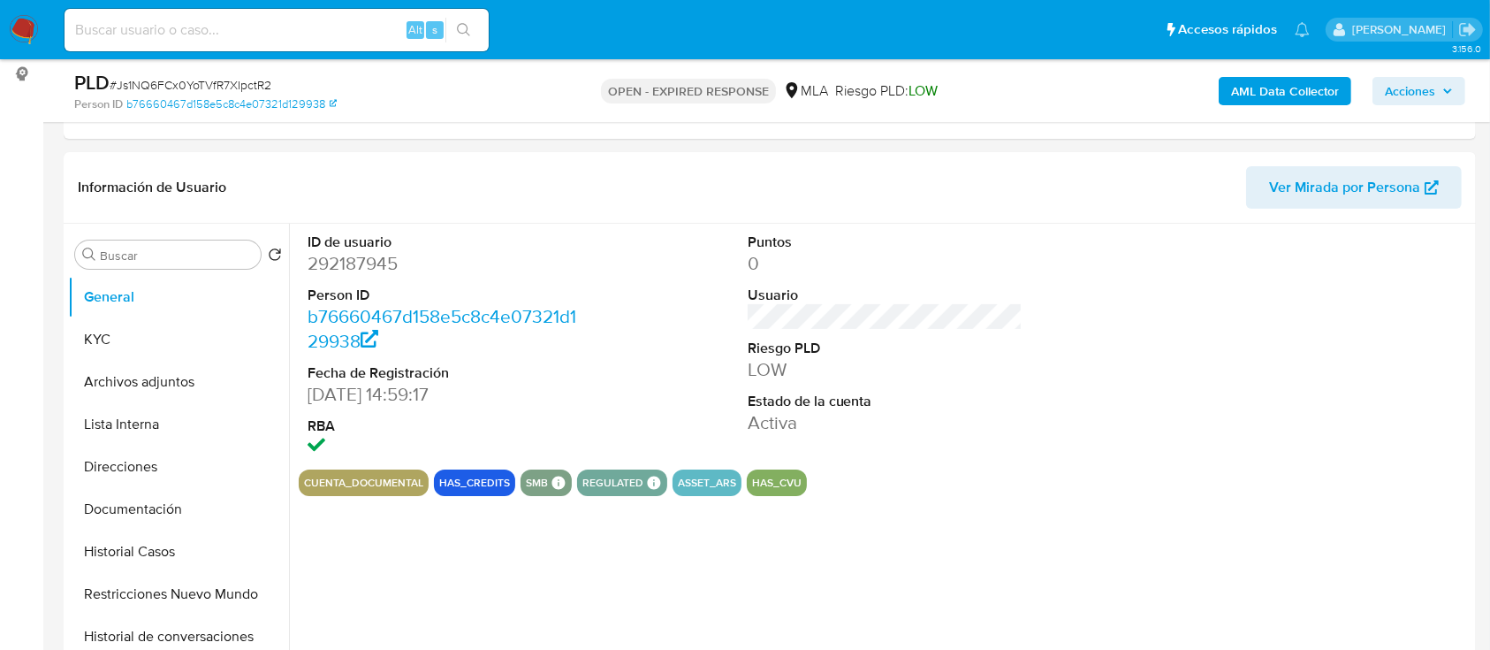
click at [229, 77] on span "# Js1NQ6FCx0YoTVfR7XIpctR2" at bounding box center [191, 85] width 162 height 18
copy span "Js1NQ6FCx0YoTVfR7XIpctR2"
select select "10"
click at [28, 42] on img at bounding box center [24, 30] width 30 height 30
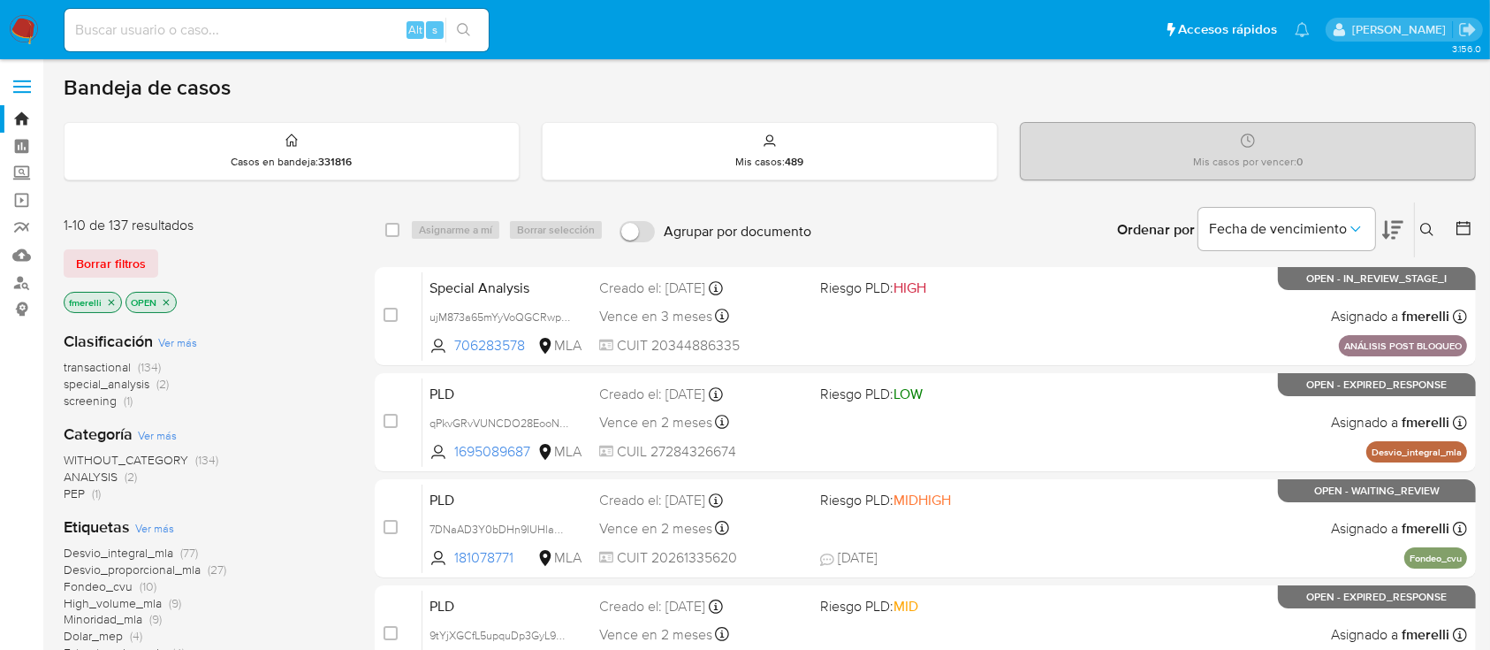
click at [1424, 219] on button at bounding box center [1429, 229] width 29 height 21
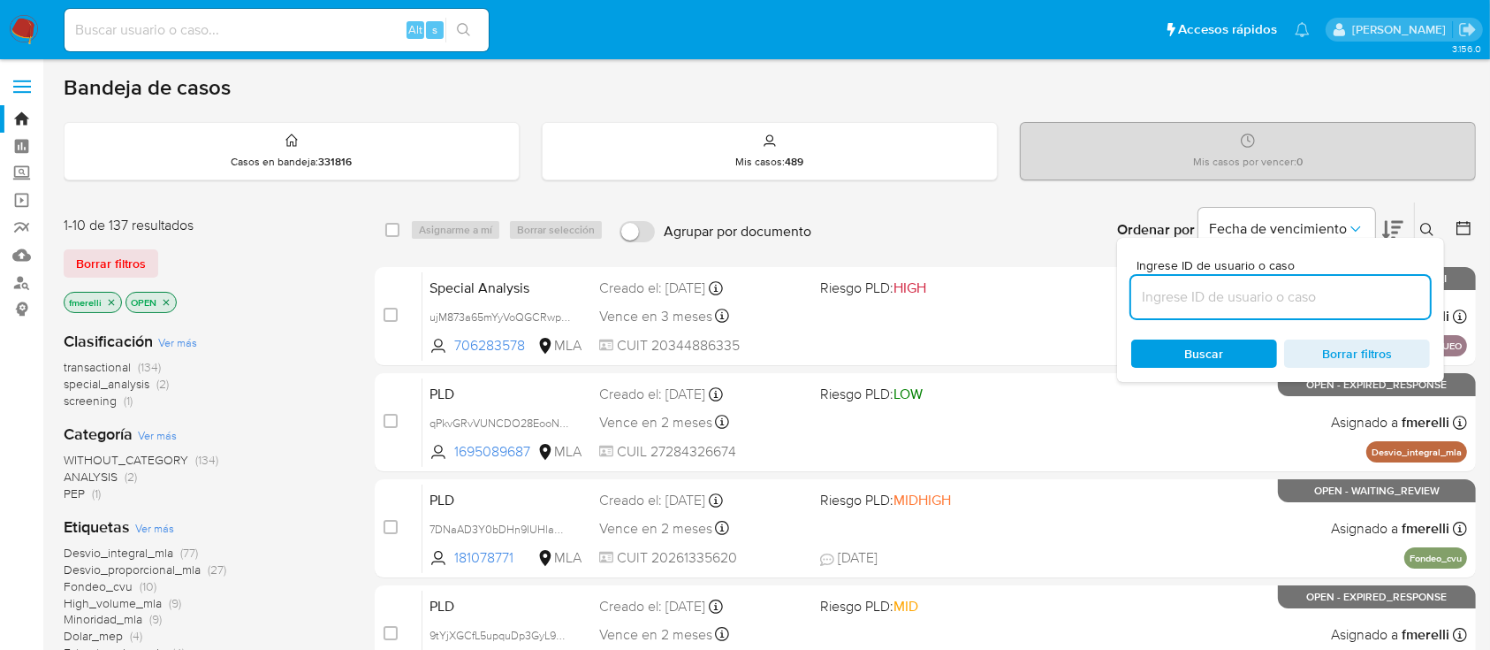
click at [1307, 293] on input at bounding box center [1281, 297] width 299 height 23
type input "Js1NQ6FCx0YoTVfR7XIpctR2"
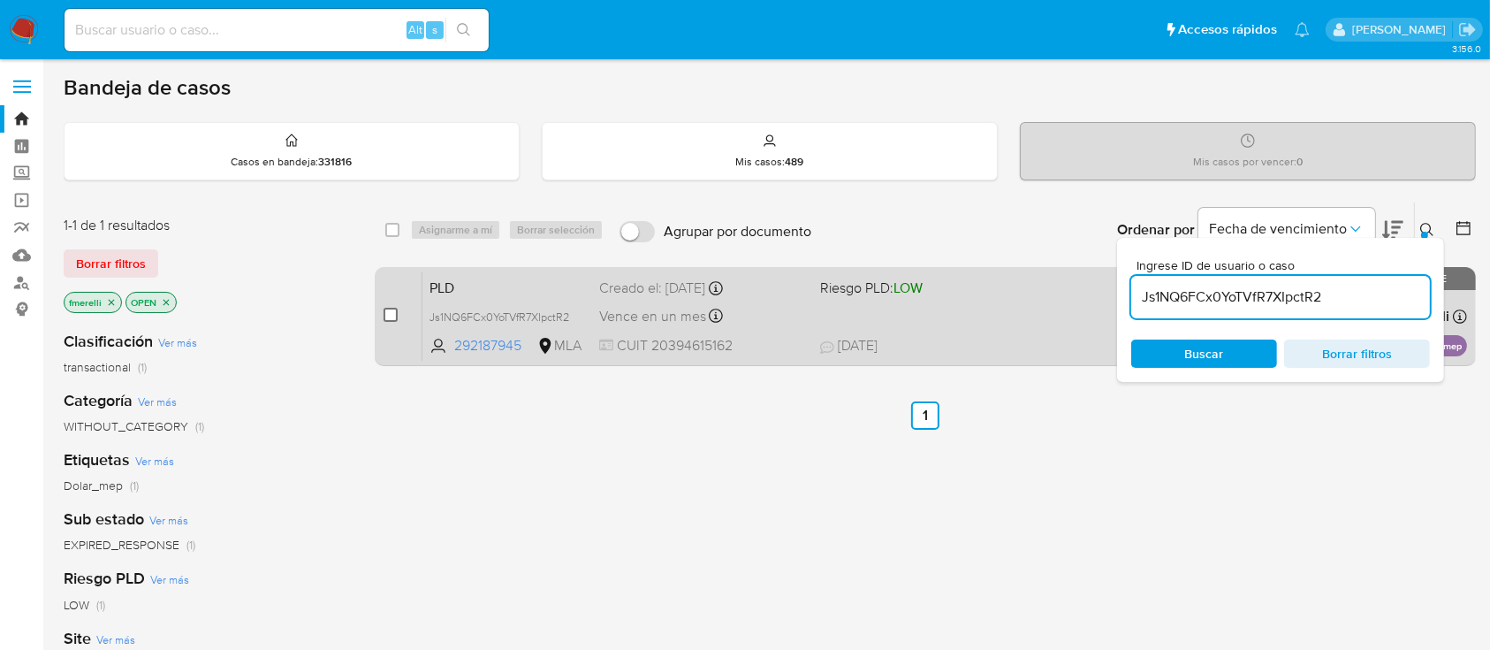
click at [384, 309] on input "checkbox" at bounding box center [391, 315] width 14 height 14
checkbox input "true"
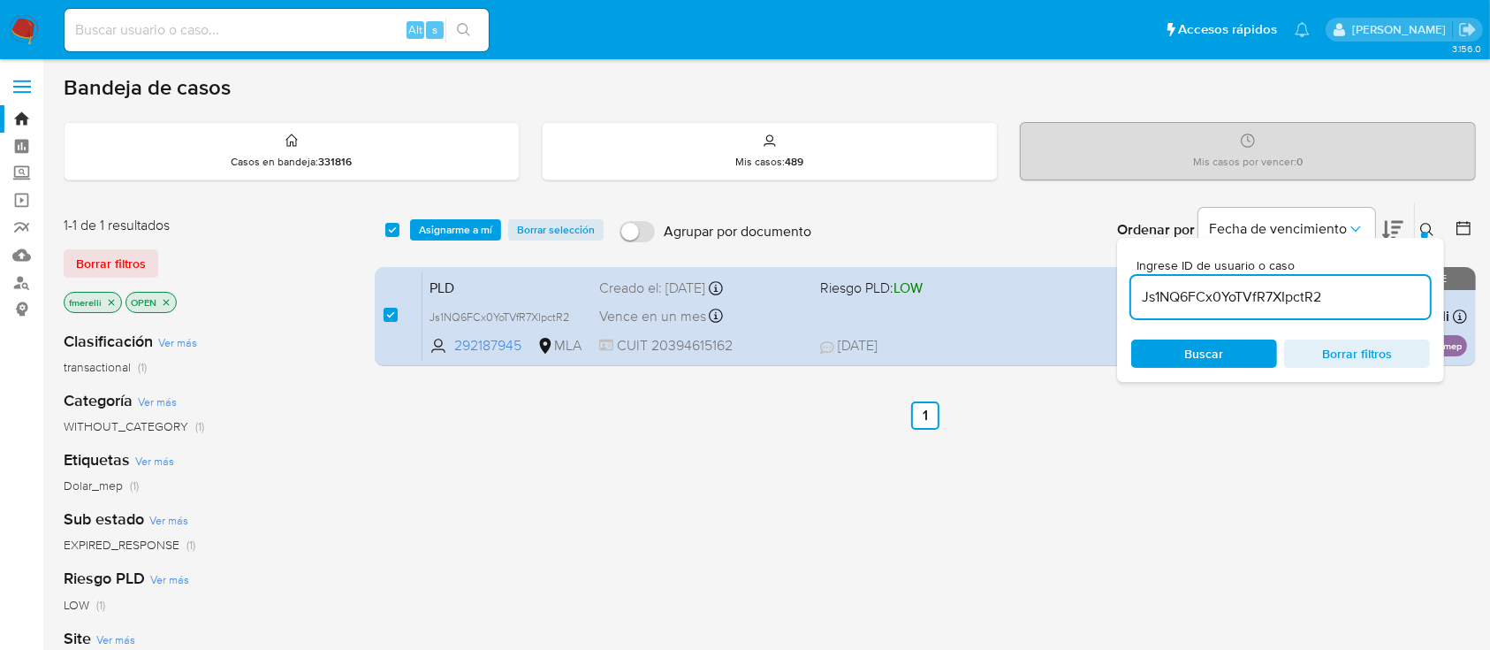
click at [455, 233] on span "Asignarme a mí" at bounding box center [455, 230] width 73 height 18
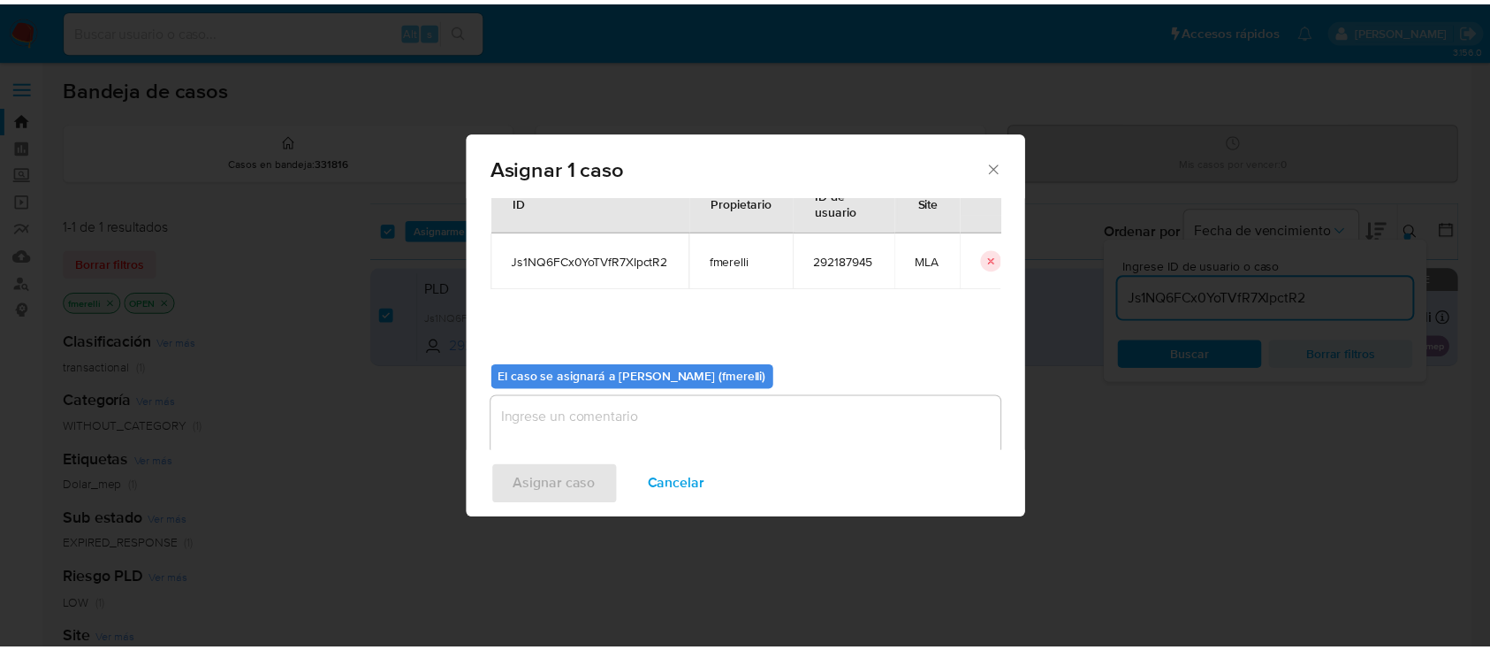
scroll to position [90, 0]
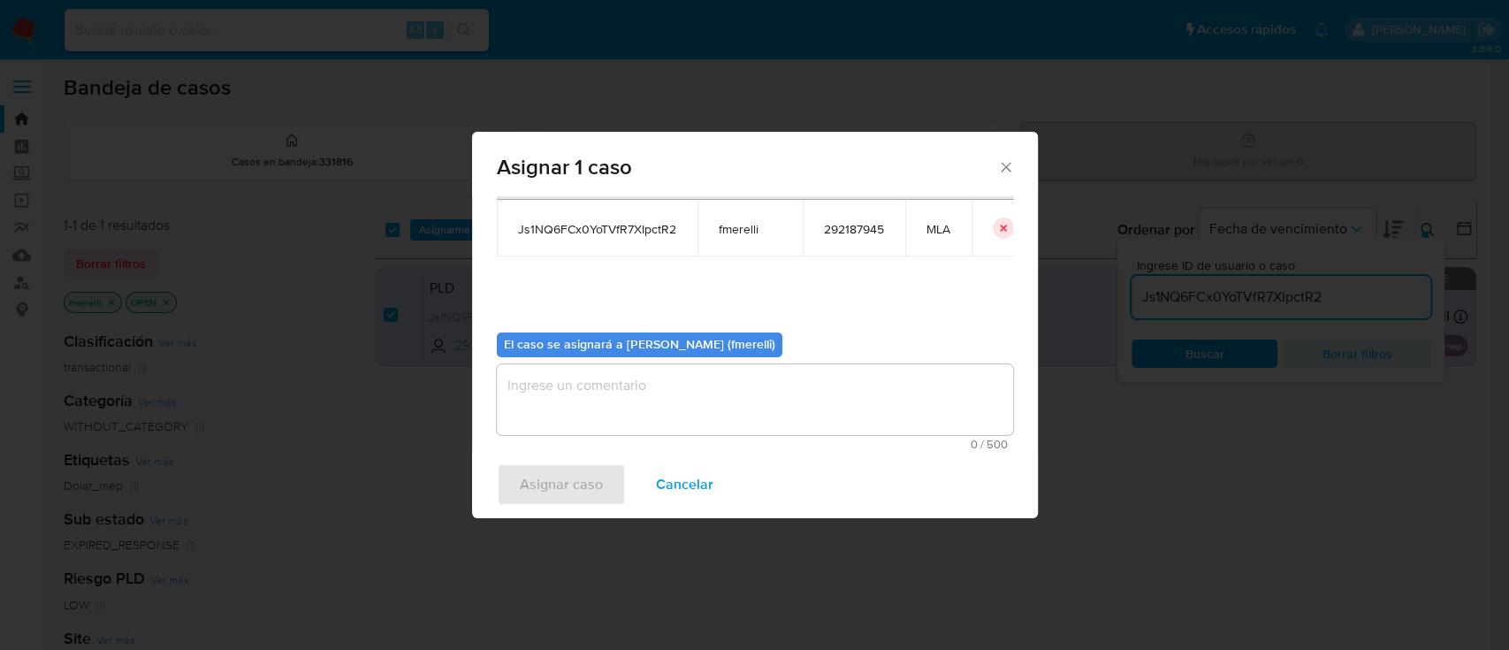
click at [679, 394] on textarea "assign-modal" at bounding box center [755, 399] width 516 height 71
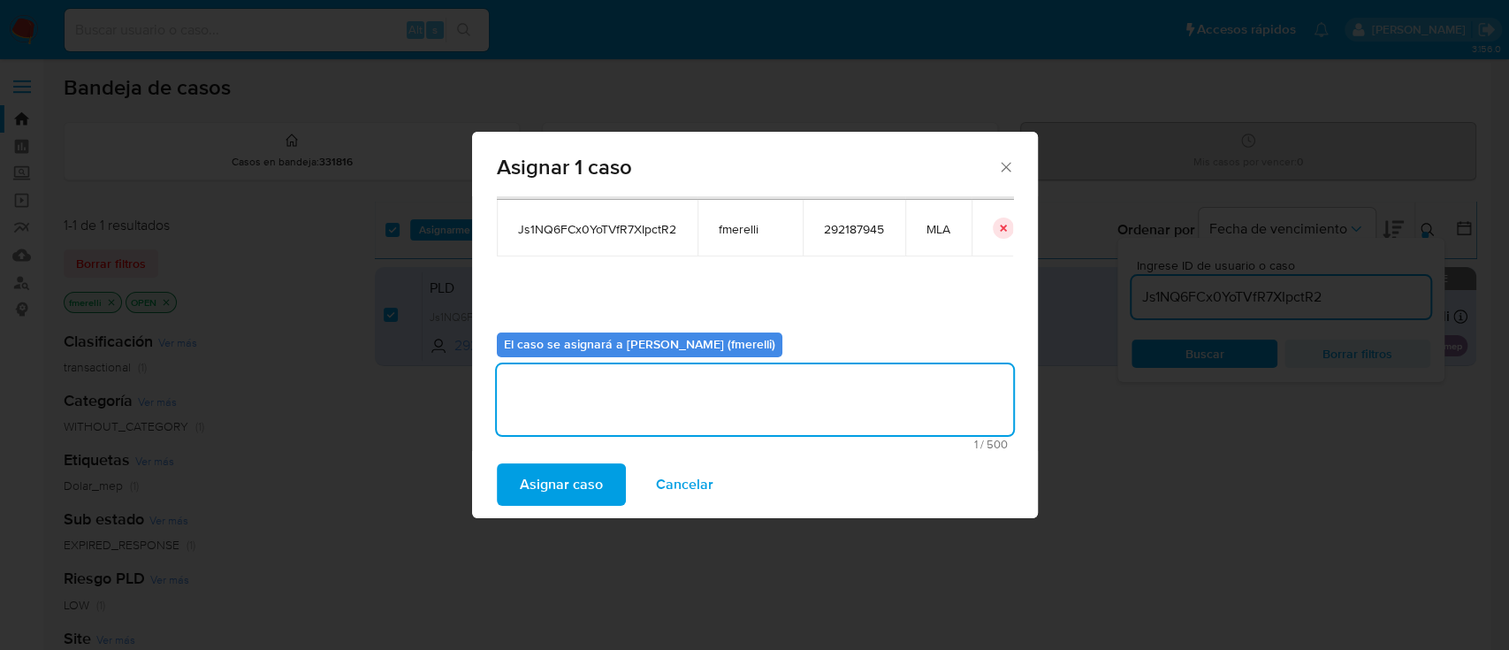
click at [560, 492] on span "Asignar caso" at bounding box center [561, 484] width 83 height 39
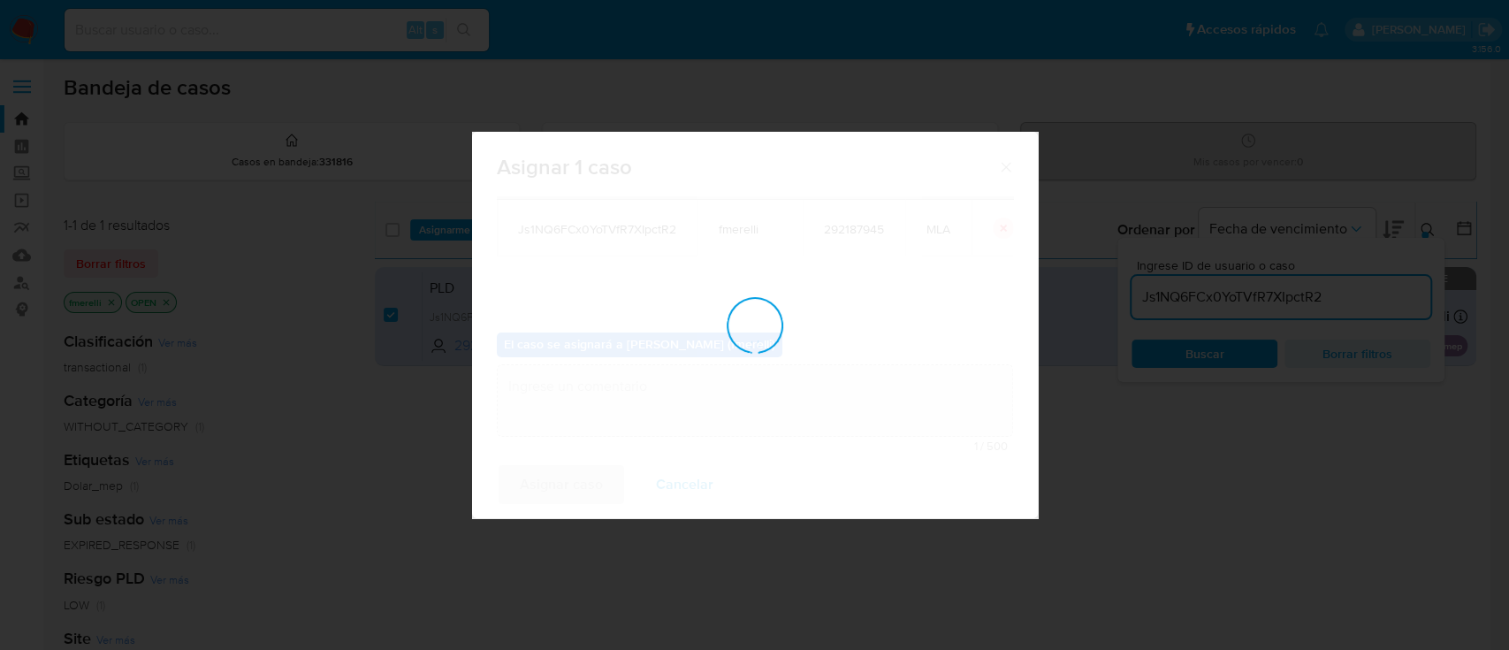
checkbox input "false"
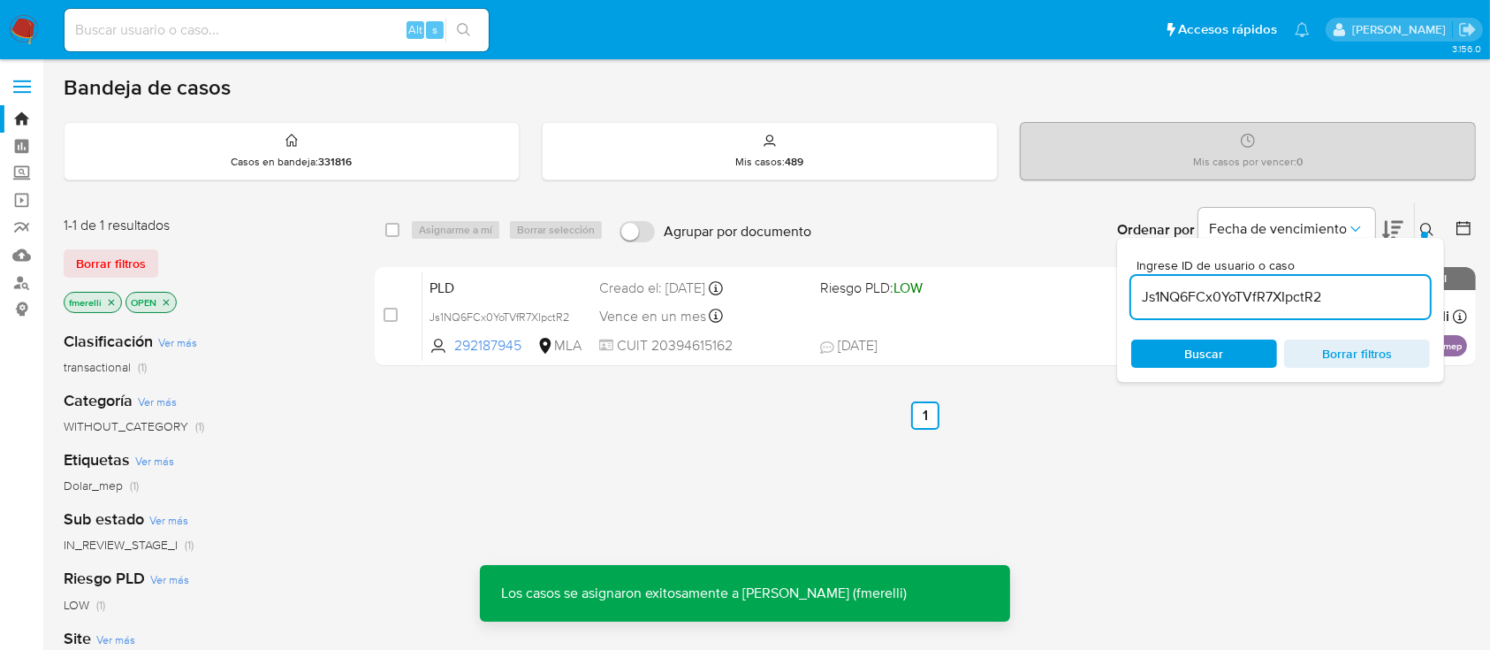
click at [850, 325] on div "PLD Js1NQ6FCx0YoTVfR7XIpctR2 292187945 MLA Riesgo PLD: LOW Creado el: 12/07/202…" at bounding box center [945, 315] width 1045 height 89
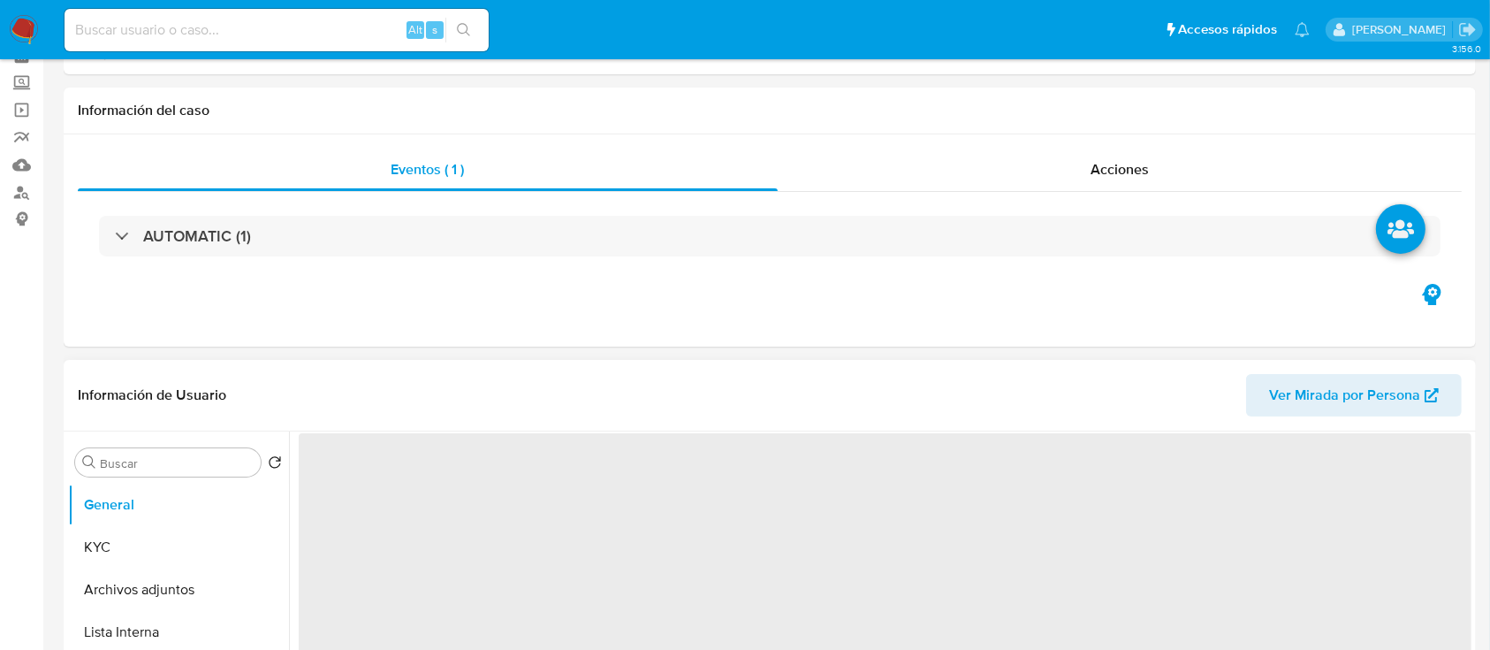
scroll to position [471, 0]
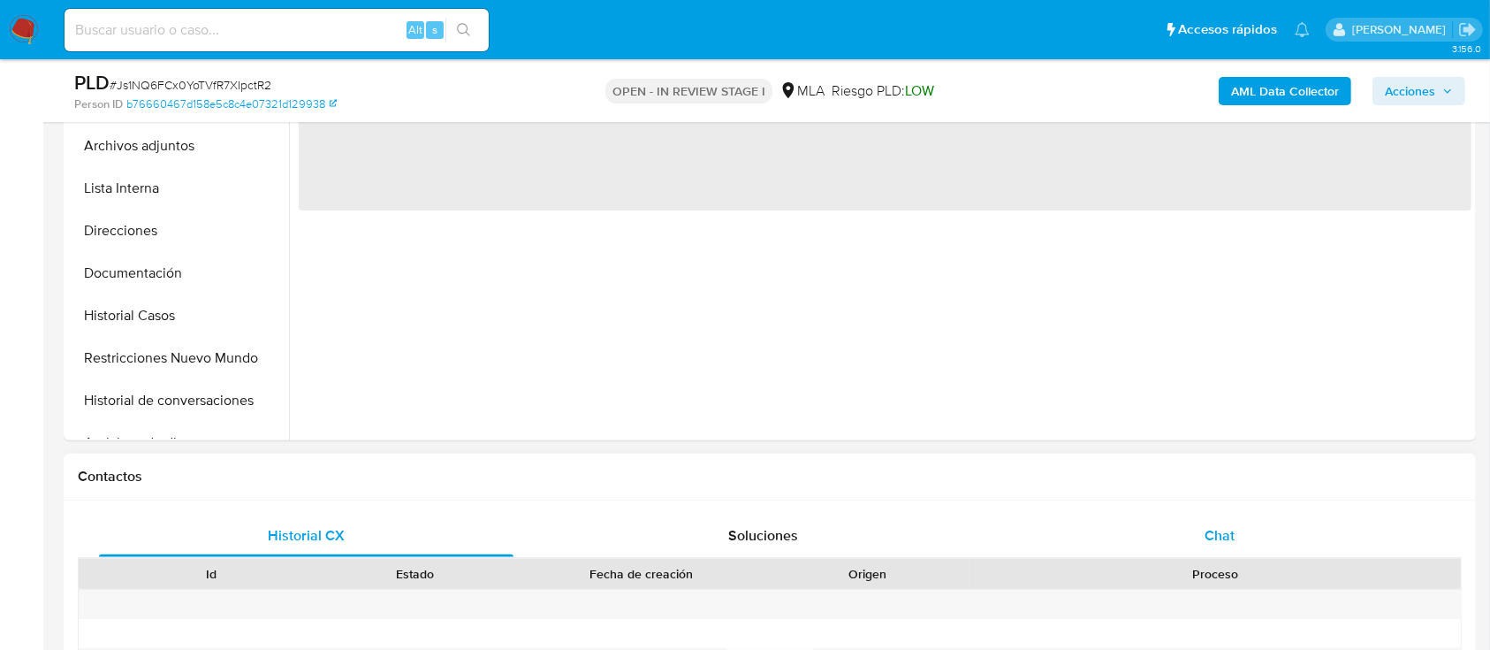
drag, startPoint x: 1139, startPoint y: 507, endPoint x: 1153, endPoint y: 527, distance: 24.0
click at [1153, 527] on div "Chat" at bounding box center [1220, 535] width 415 height 42
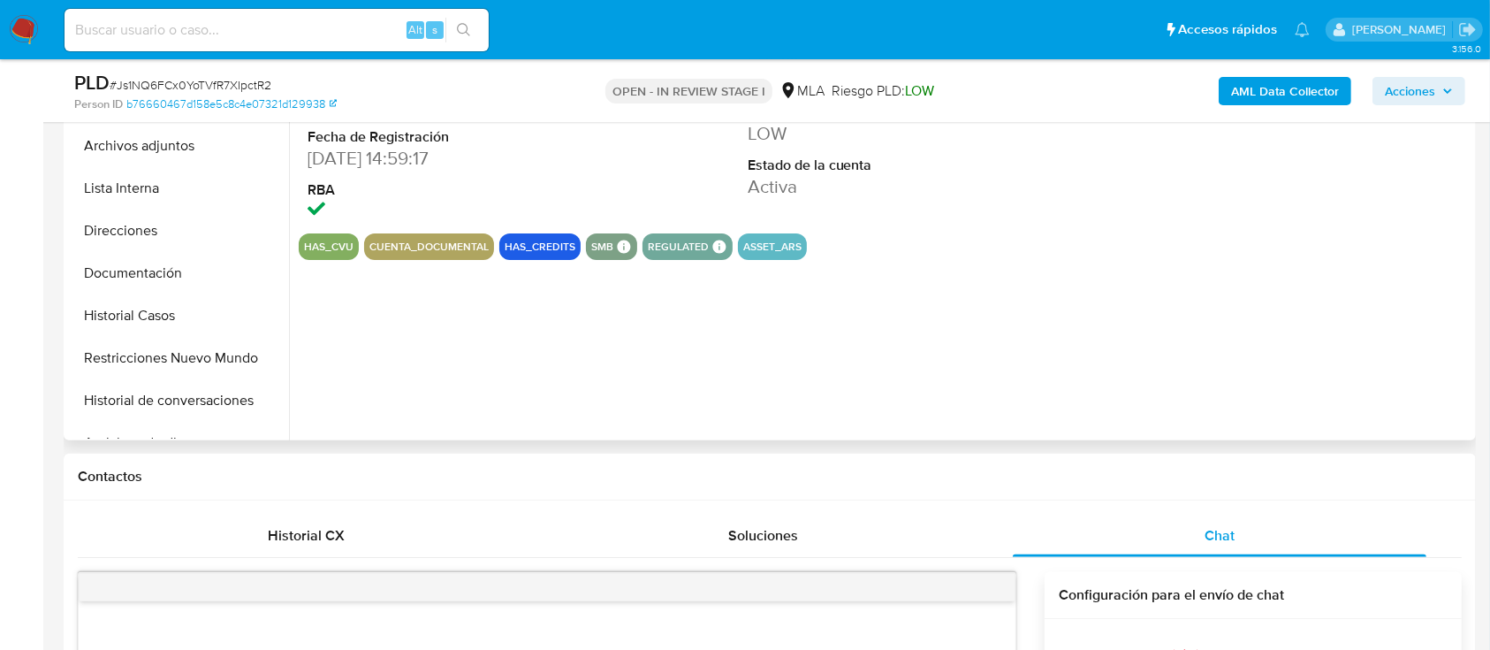
select select "10"
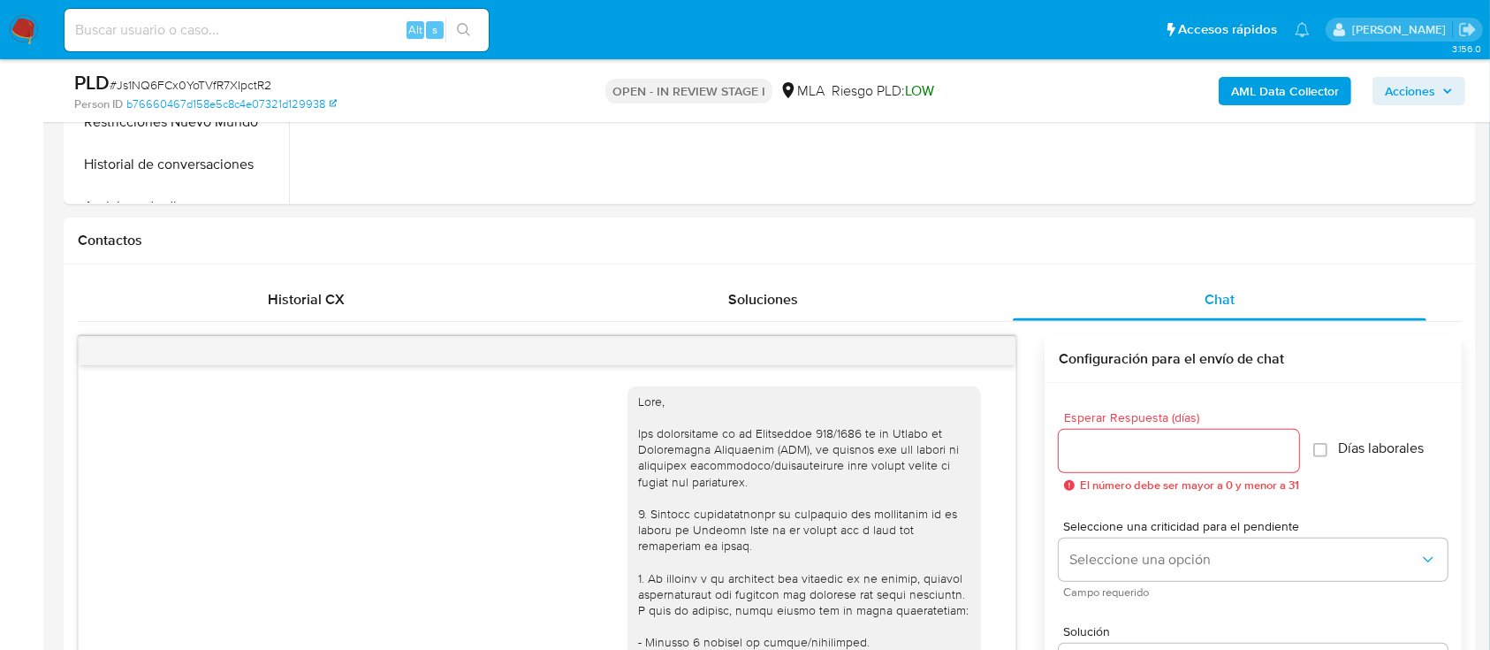
scroll to position [1796, 0]
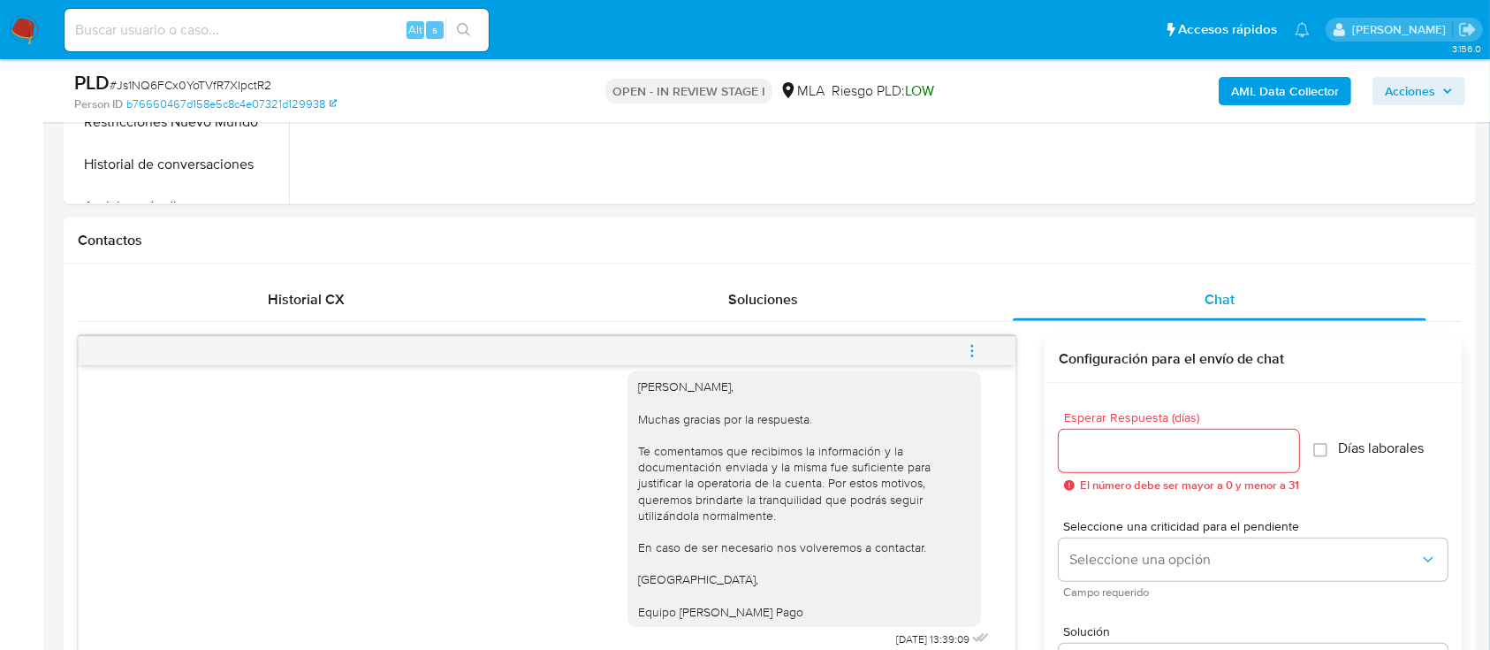
click at [970, 350] on icon "menu-action" at bounding box center [972, 351] width 16 height 16
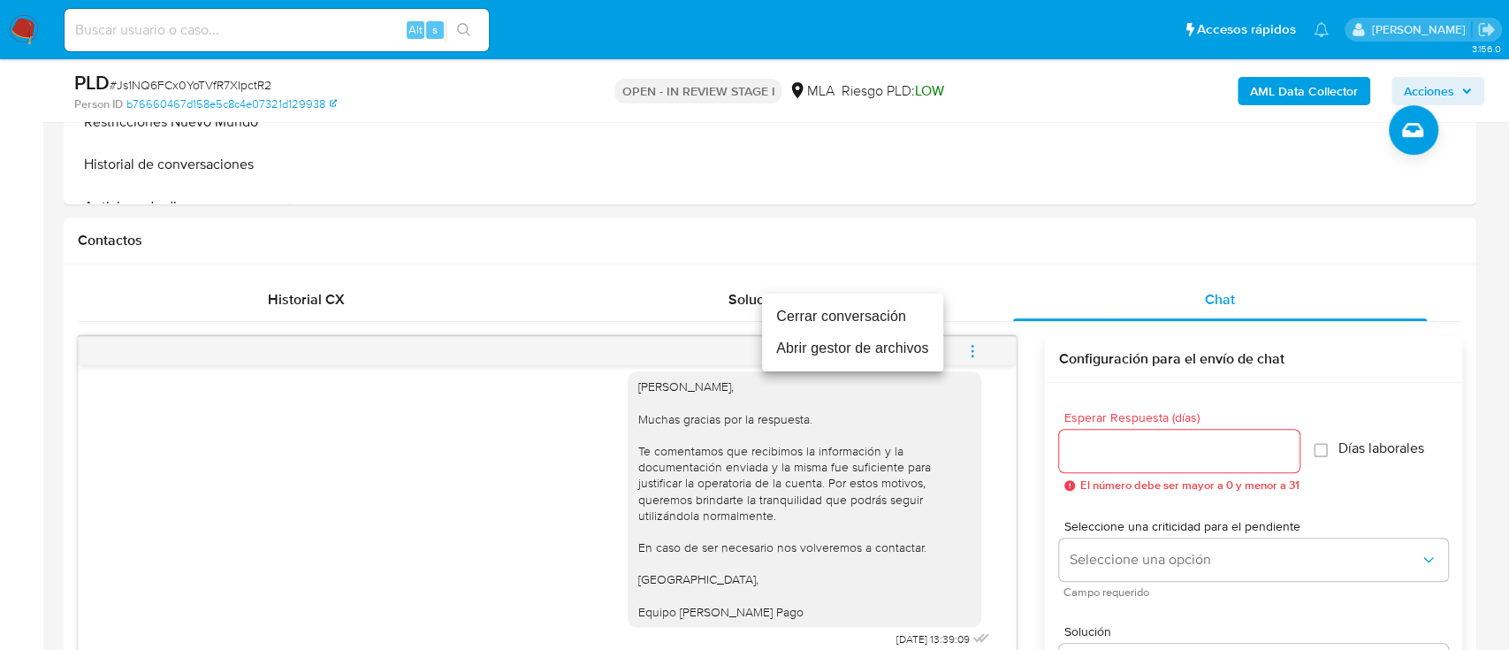
click at [856, 316] on li "Cerrar conversación" at bounding box center [852, 317] width 181 height 32
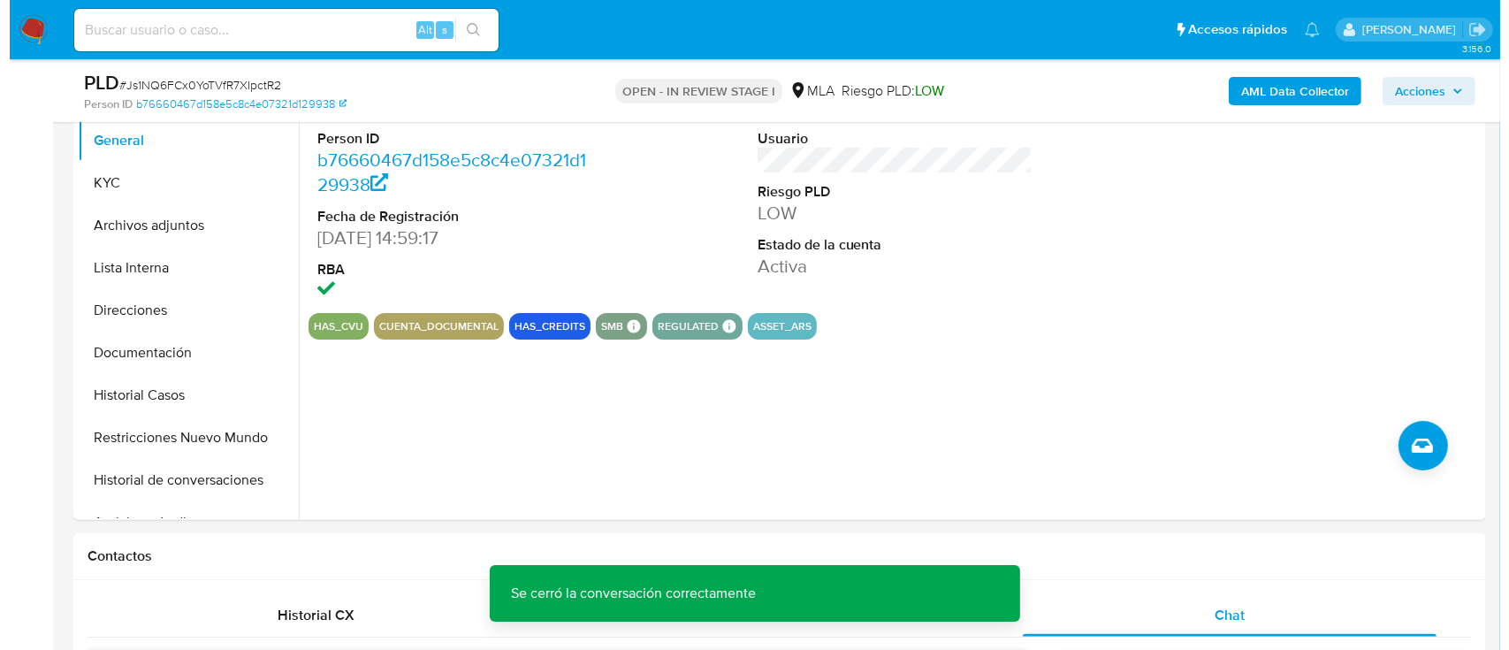
scroll to position [354, 0]
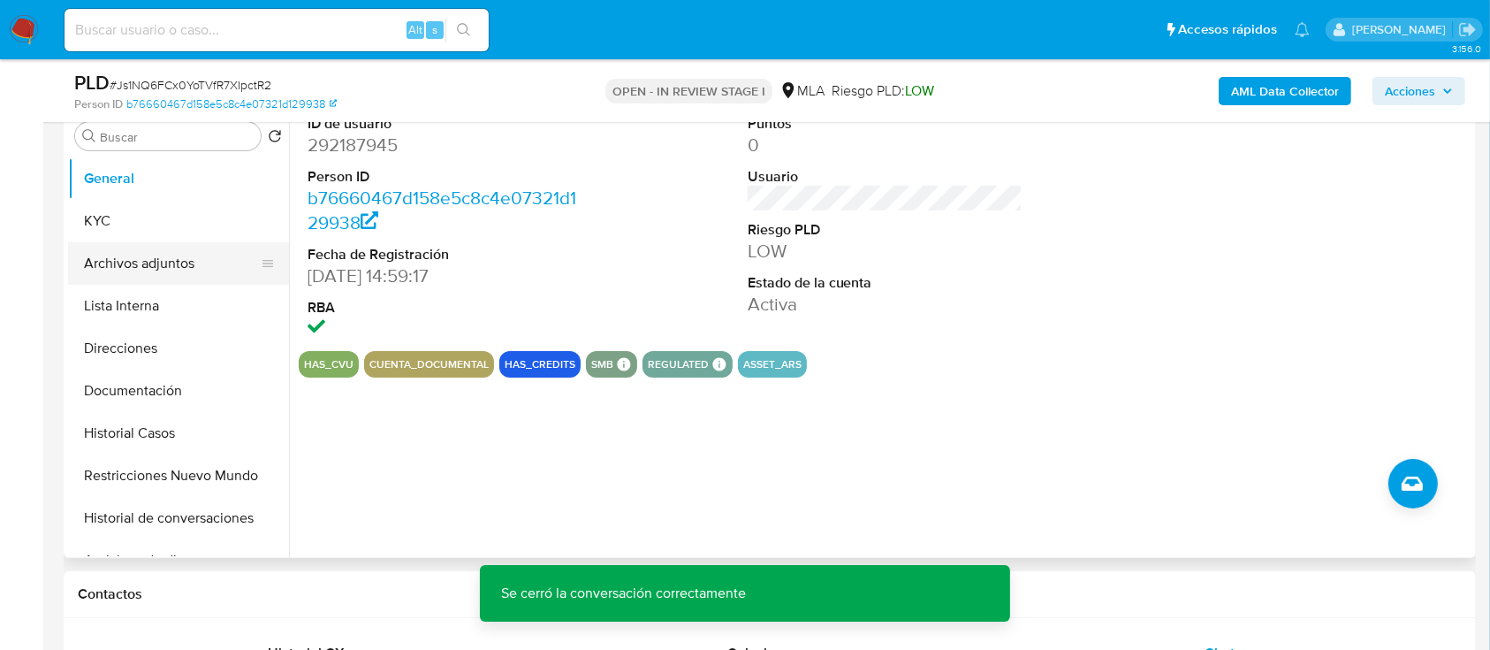
click at [126, 228] on button "KYC" at bounding box center [178, 221] width 221 height 42
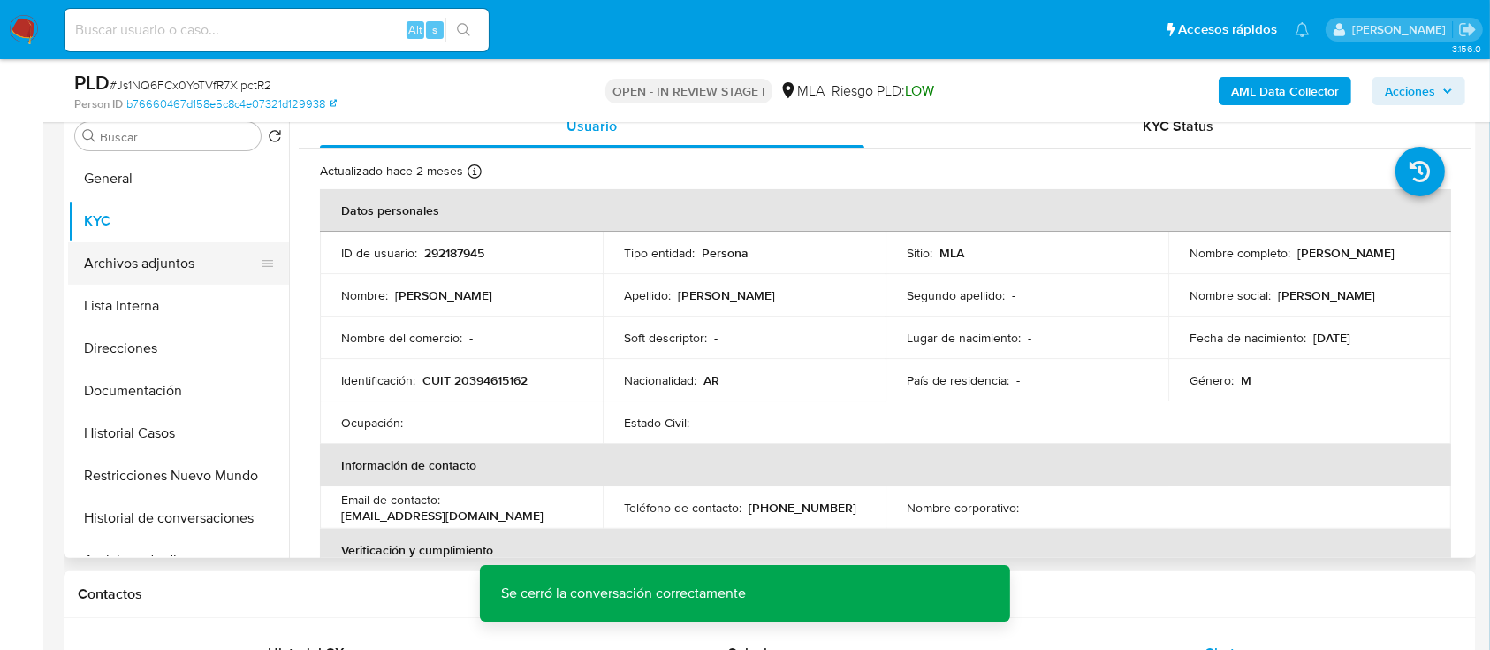
click at [160, 248] on button "Archivos adjuntos" at bounding box center [171, 263] width 207 height 42
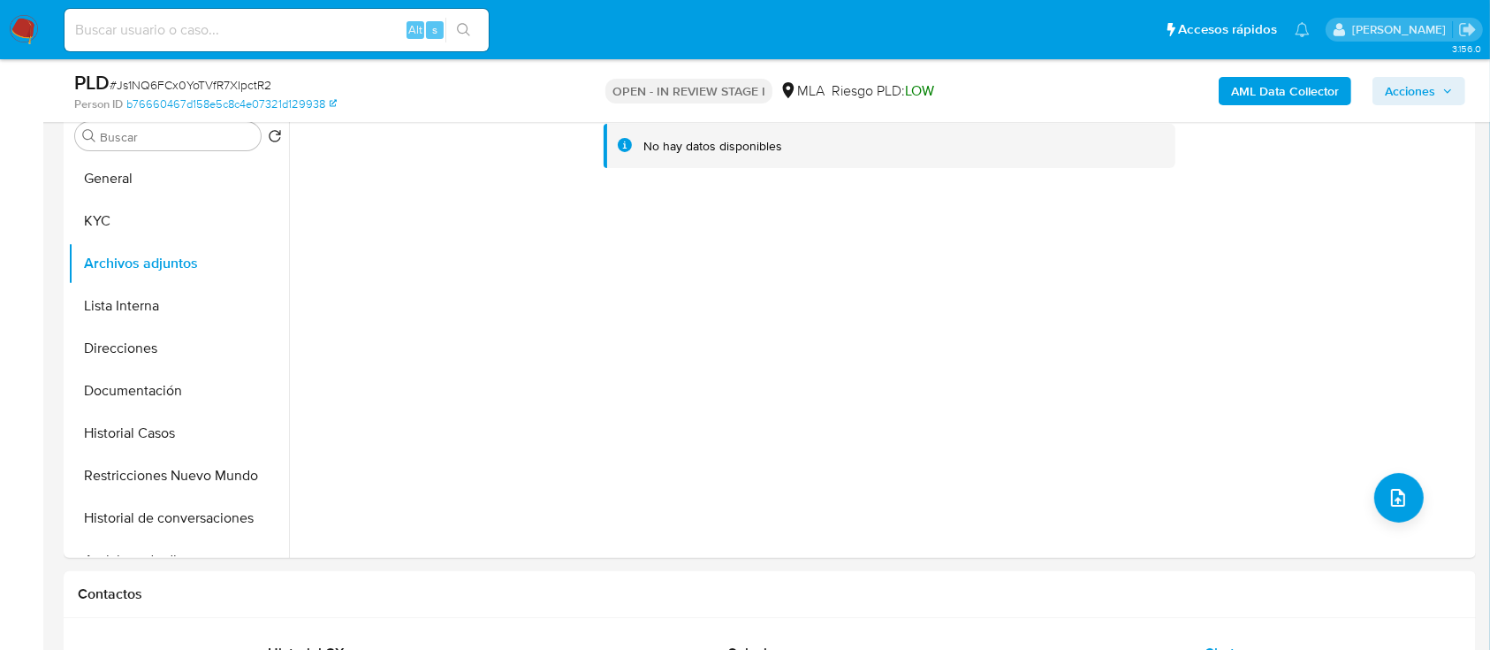
click at [1270, 91] on b "AML Data Collector" at bounding box center [1285, 91] width 108 height 28
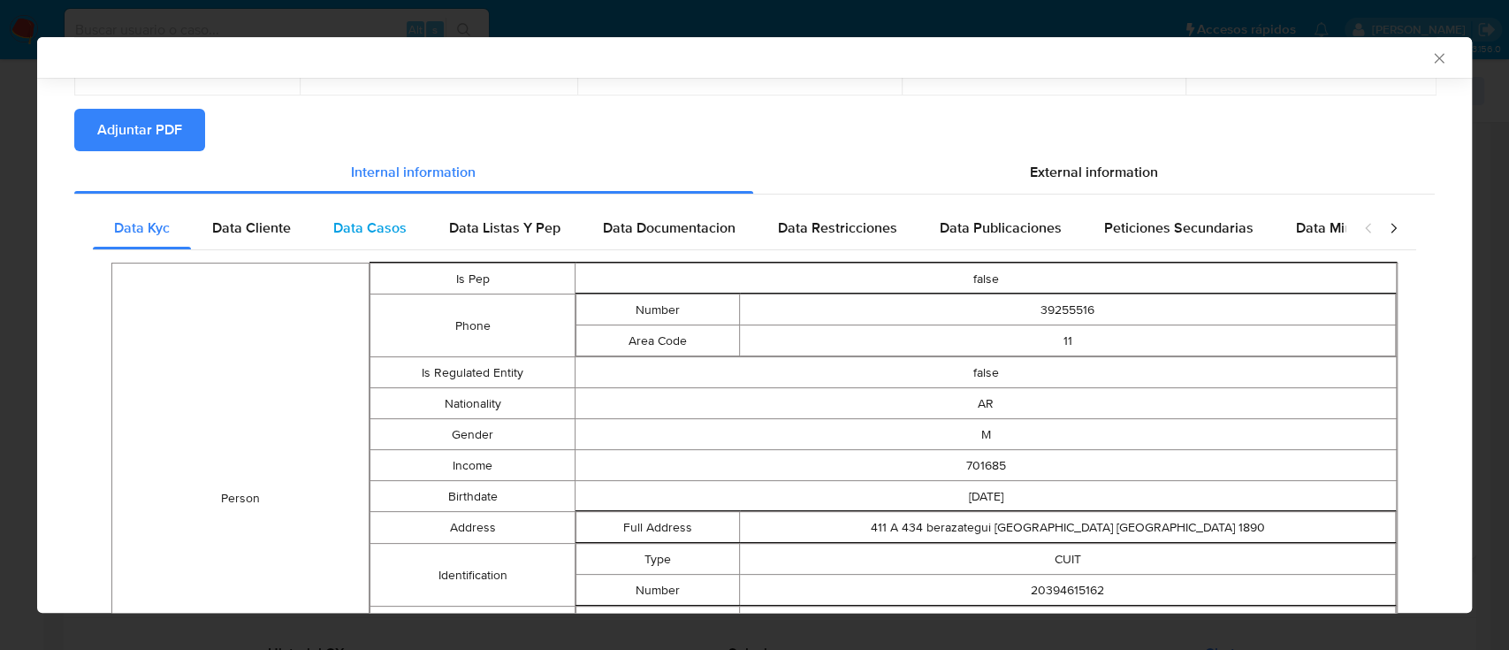
scroll to position [0, 0]
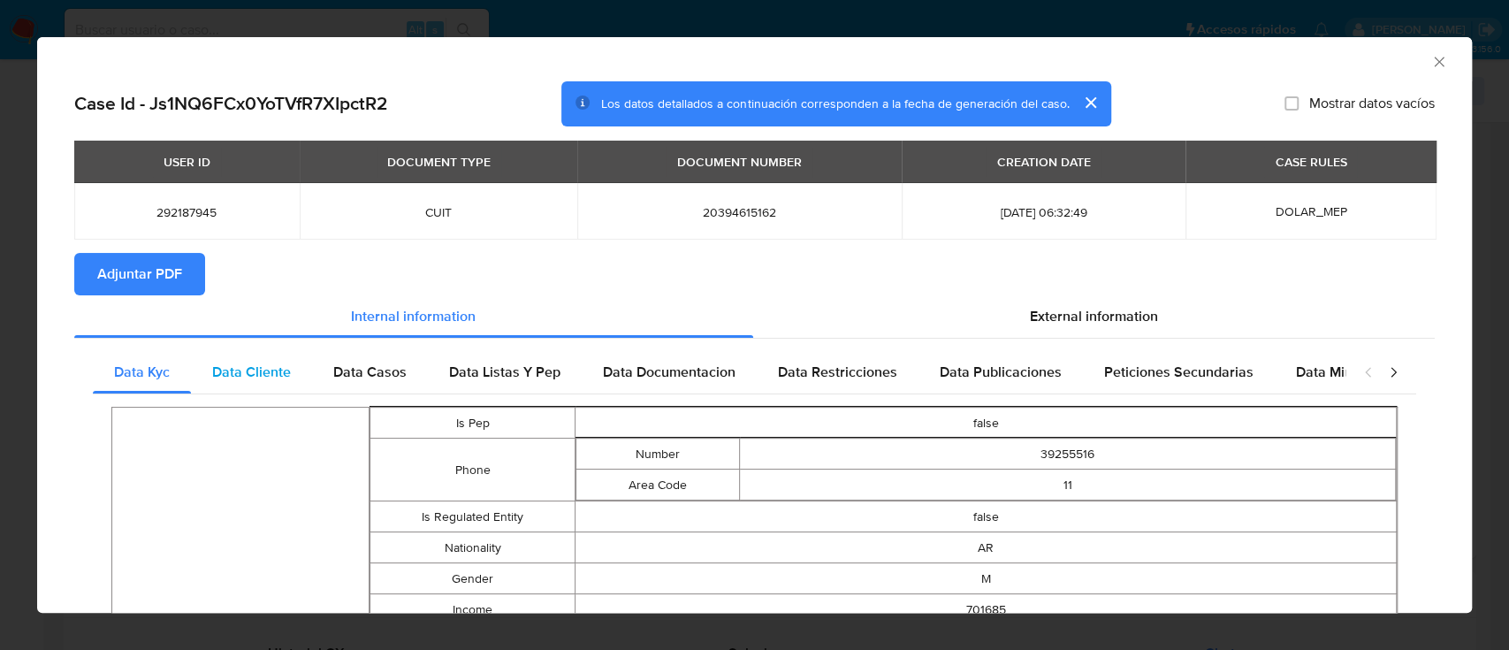
click at [265, 352] on div "Data Cliente" at bounding box center [251, 372] width 121 height 42
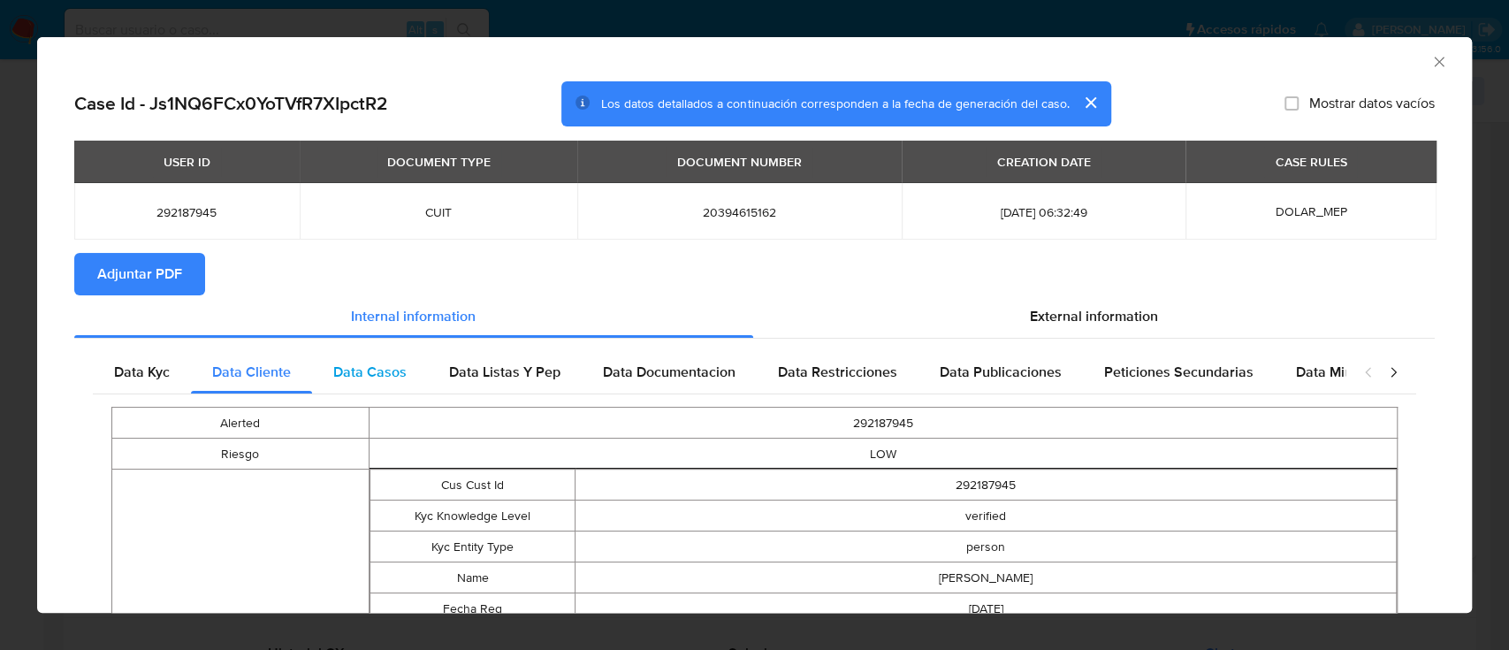
click at [385, 385] on div "Data Casos" at bounding box center [370, 372] width 116 height 42
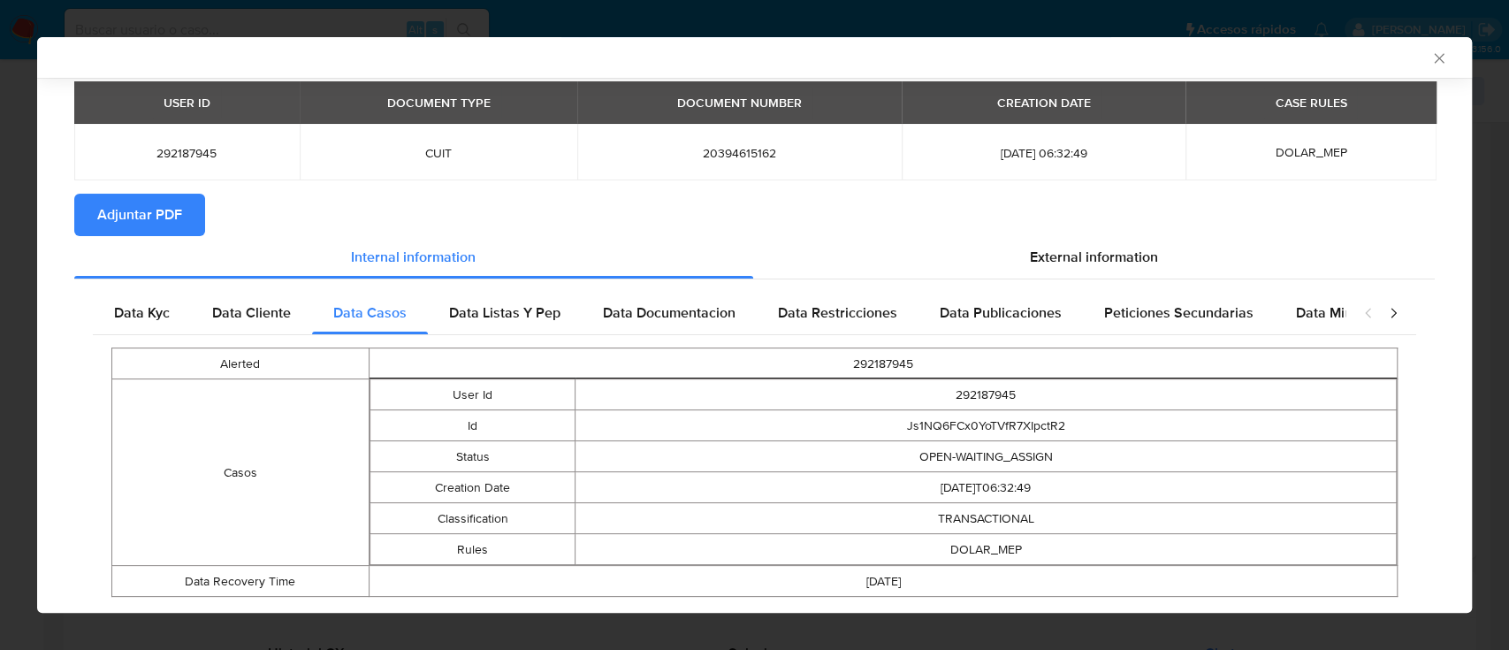
scroll to position [101, 0]
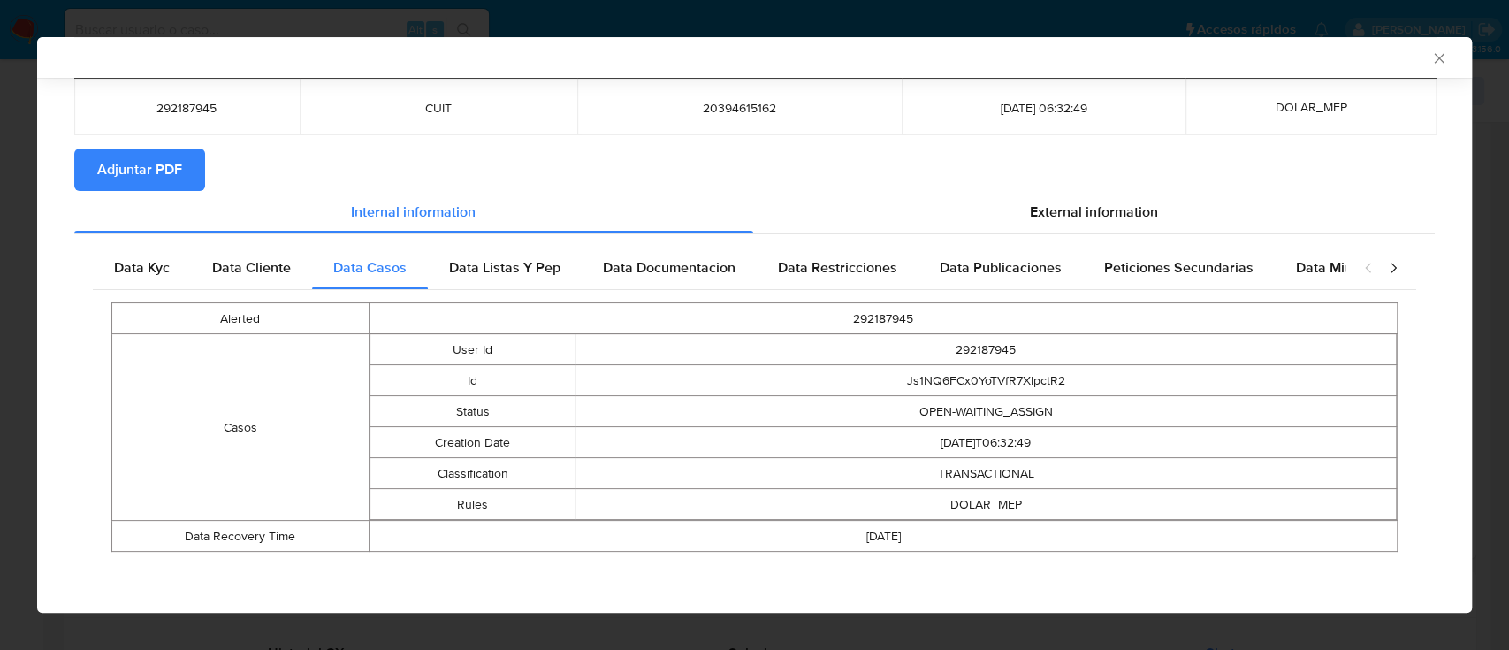
click at [515, 271] on span "Data Listas Y Pep" at bounding box center [504, 267] width 111 height 20
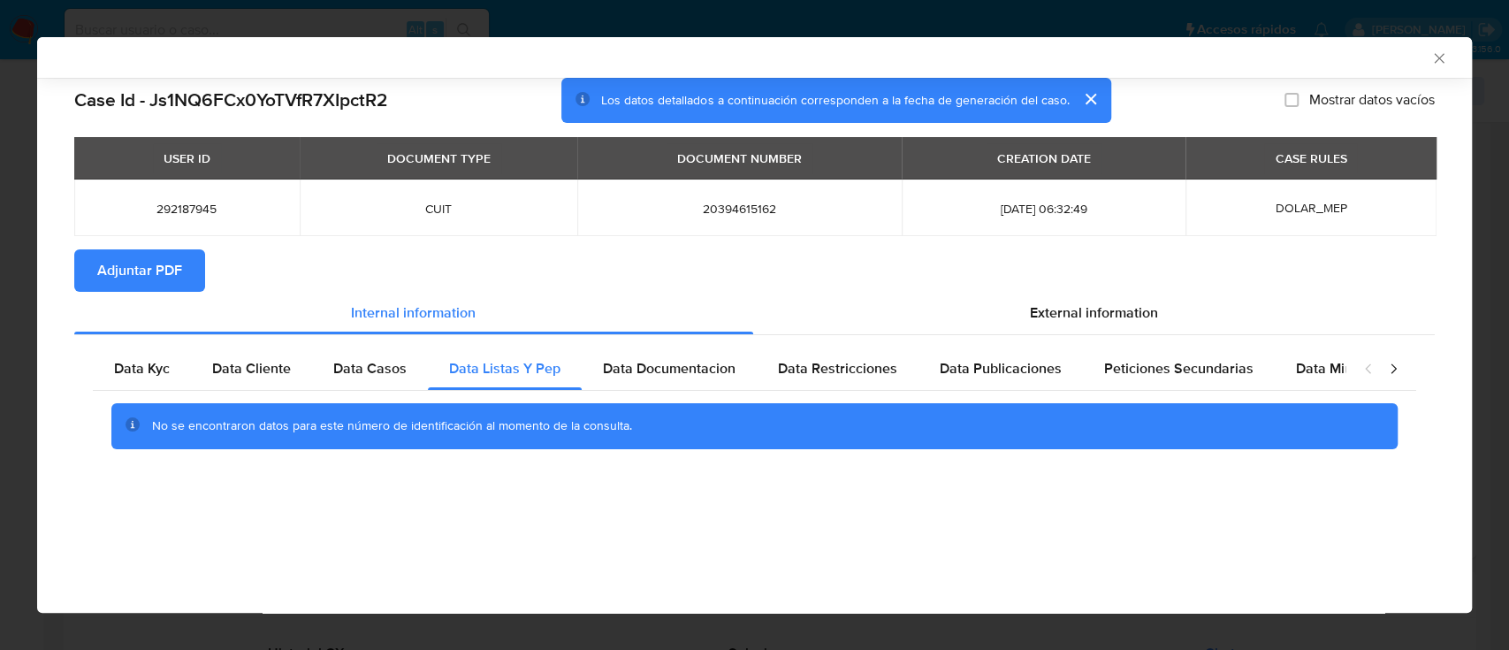
scroll to position [0, 0]
click at [666, 380] on div "Data Documentacion" at bounding box center [669, 368] width 175 height 42
click at [820, 373] on span "Data Restricciones" at bounding box center [837, 368] width 119 height 20
click at [1004, 372] on span "Data Publicaciones" at bounding box center [1001, 368] width 122 height 20
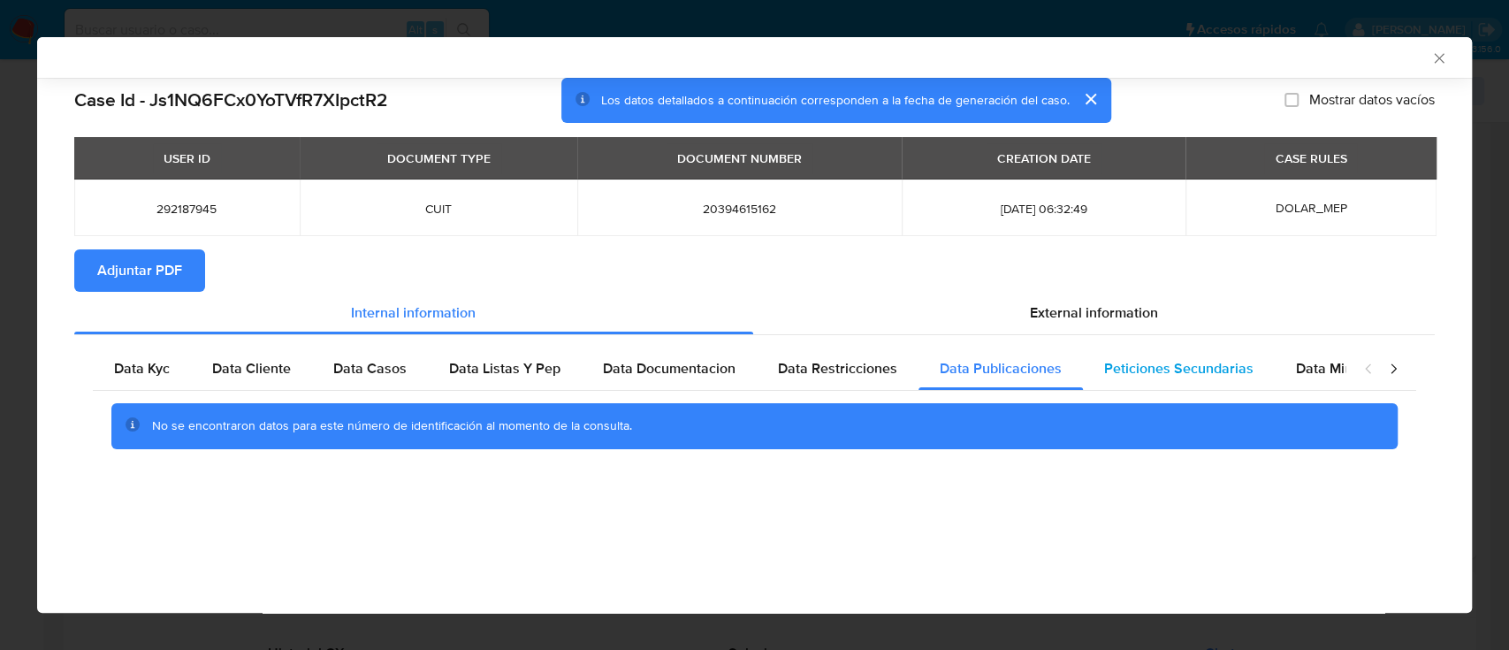
click at [1145, 370] on span "Peticiones Secundarias" at bounding box center [1178, 368] width 149 height 20
click at [1317, 362] on span "Data Minoridad" at bounding box center [1344, 368] width 97 height 20
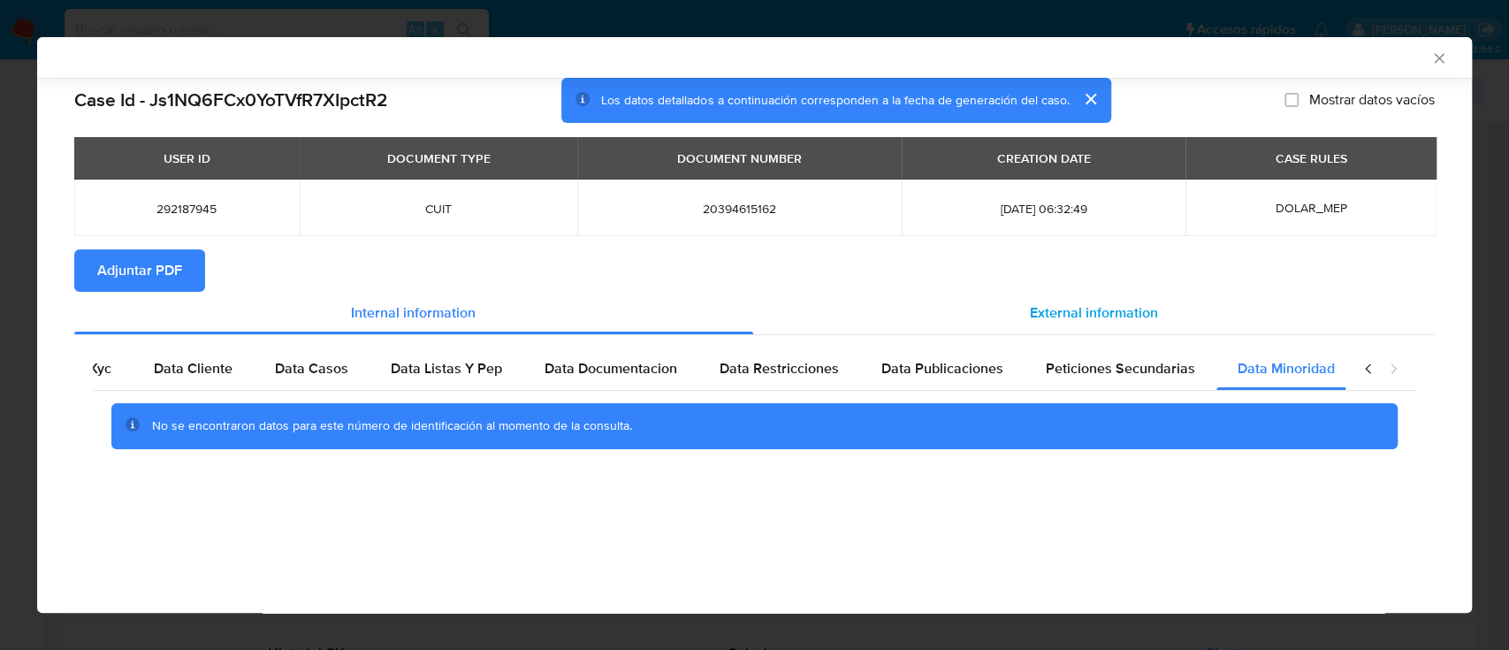
scroll to position [0, 59]
click at [1071, 301] on div "External information" at bounding box center [1094, 313] width 682 height 42
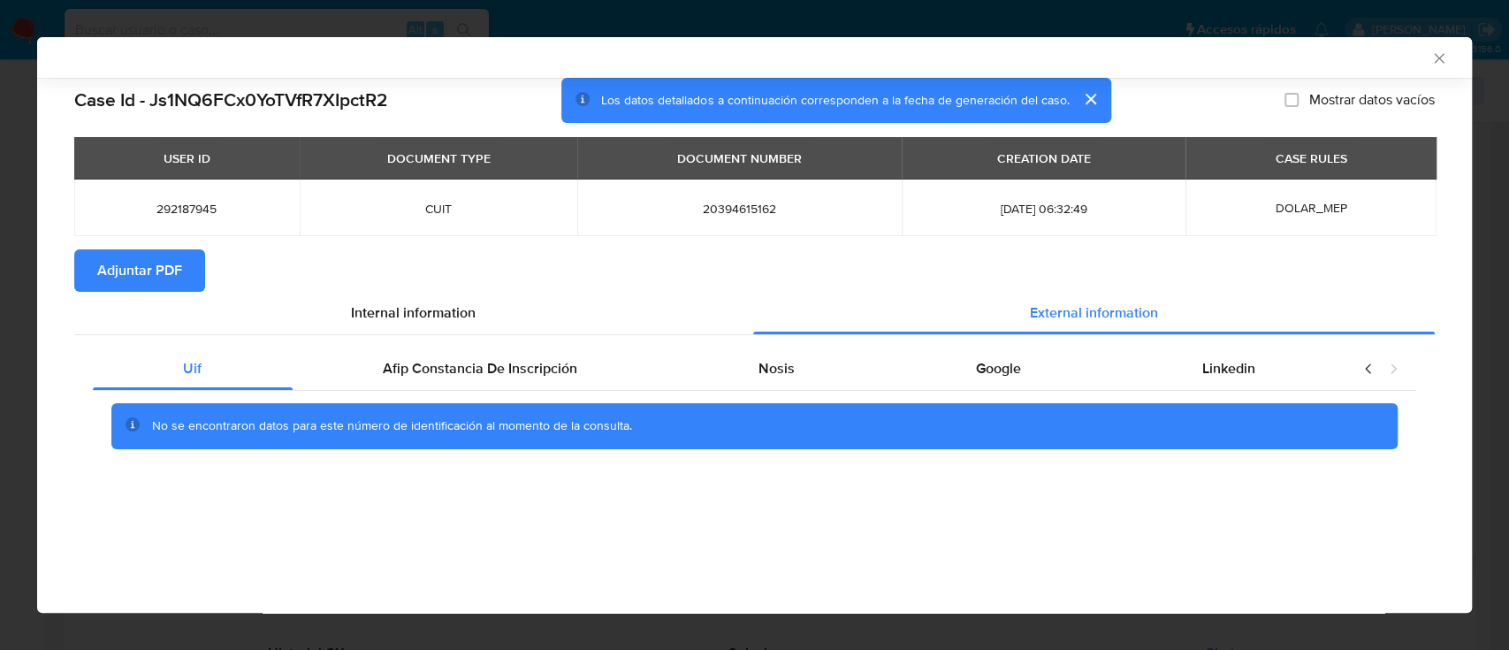
scroll to position [0, 0]
click at [472, 377] on span "Afip Constancia De Inscripción" at bounding box center [480, 368] width 194 height 20
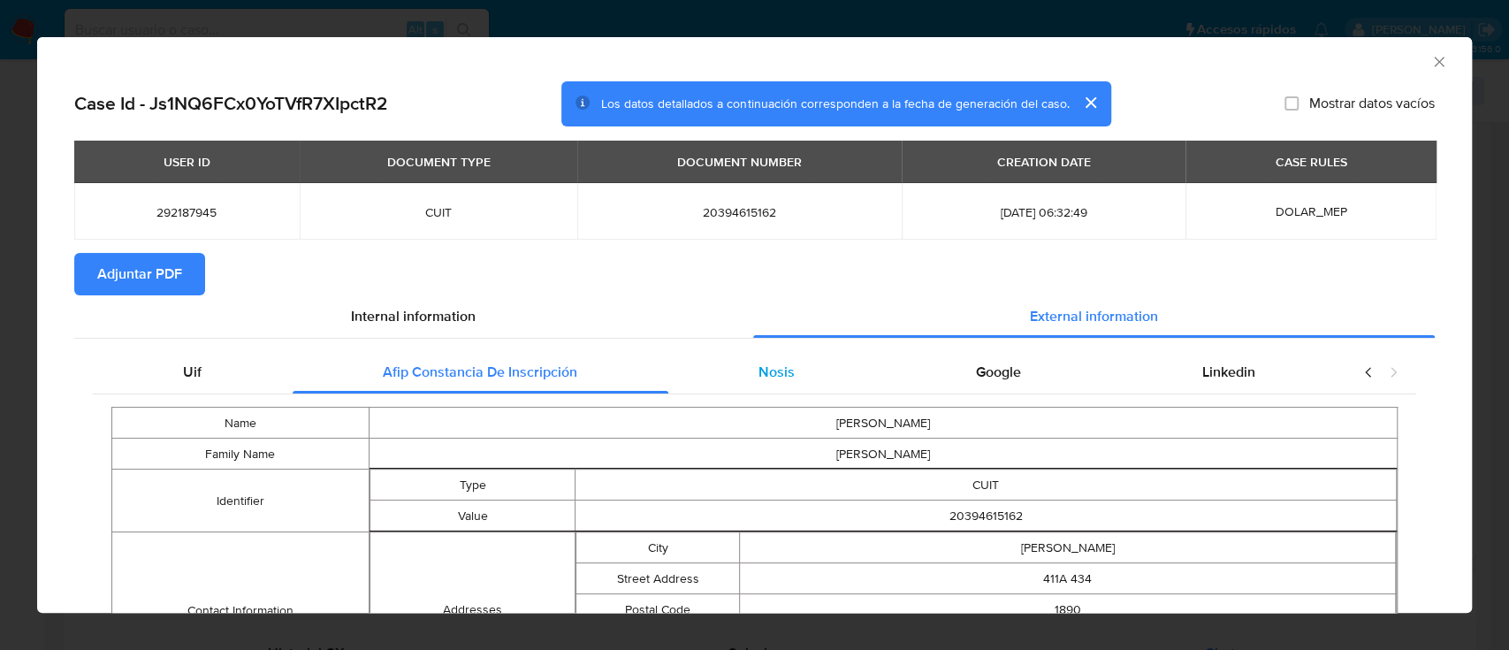
click at [782, 375] on span "Nosis" at bounding box center [776, 372] width 36 height 20
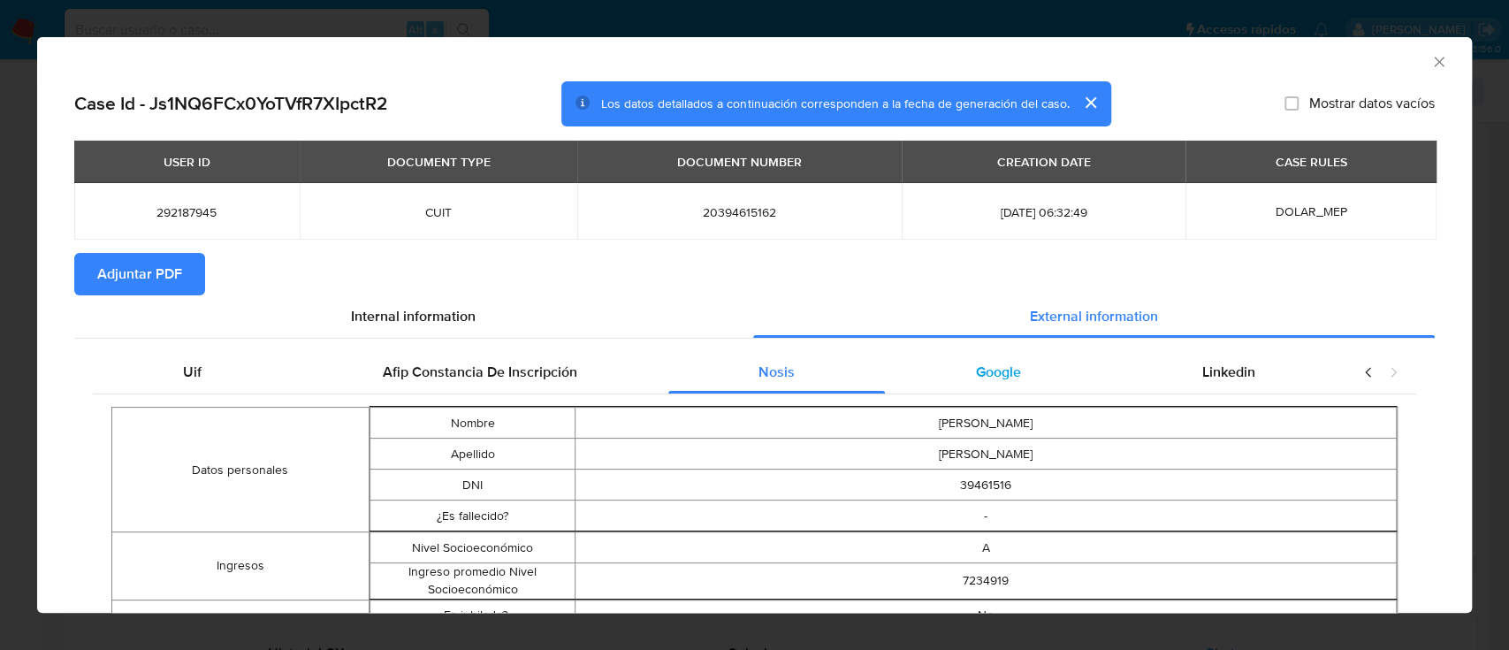
click at [976, 372] on span "Google" at bounding box center [998, 372] width 45 height 20
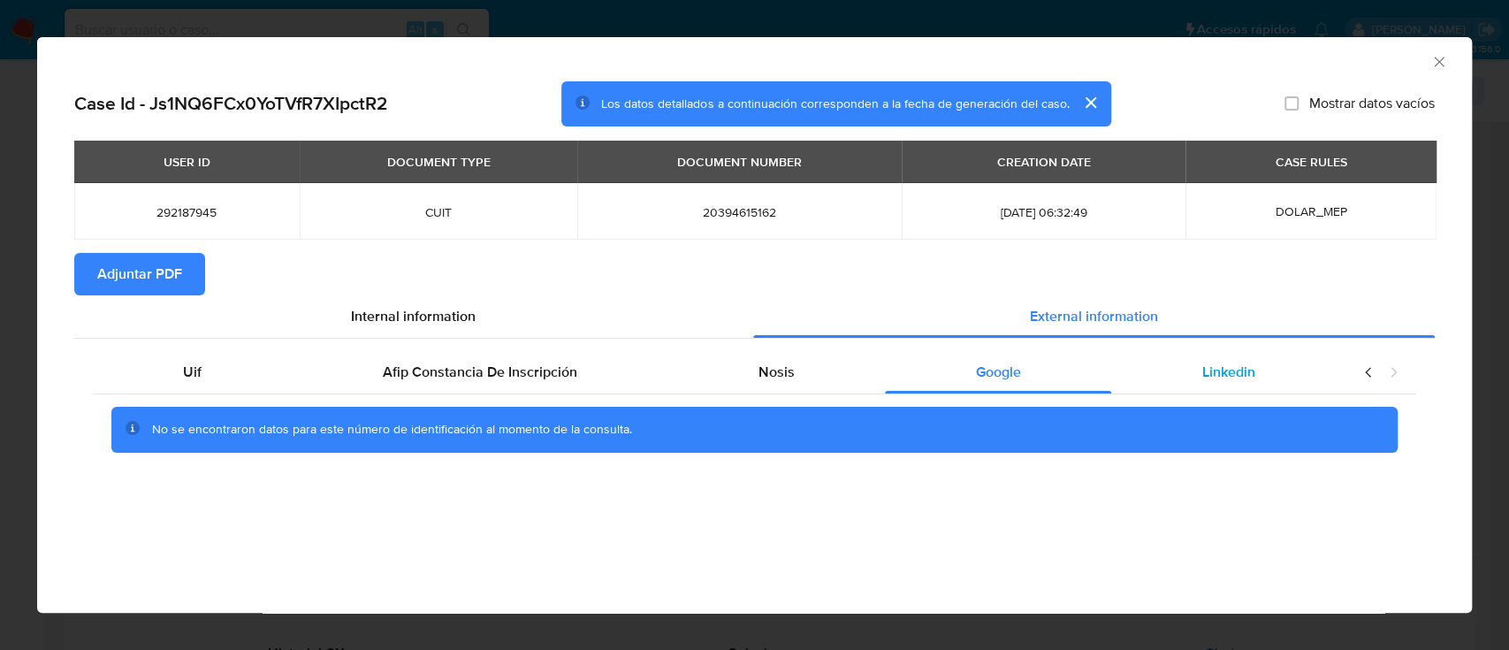
click at [1228, 378] on span "Linkedin" at bounding box center [1228, 372] width 53 height 20
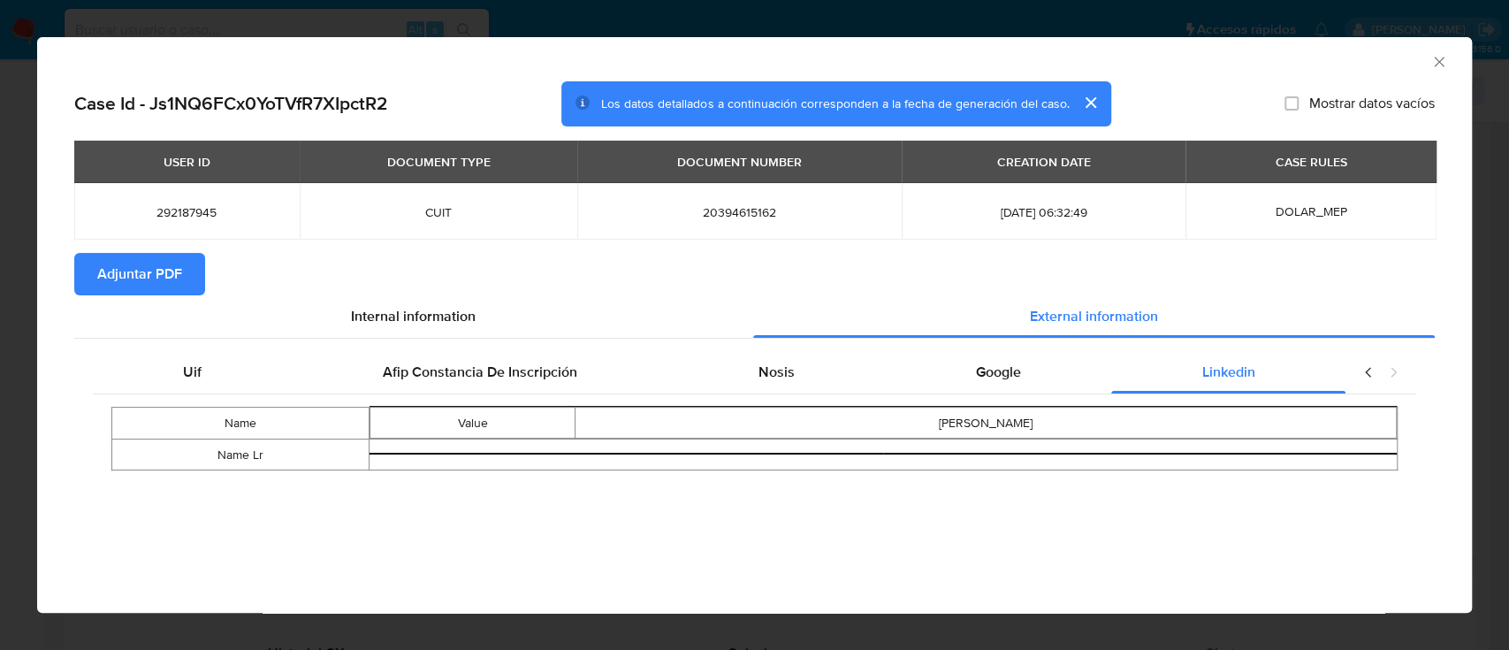
click at [157, 271] on span "Adjuntar PDF" at bounding box center [139, 274] width 85 height 39
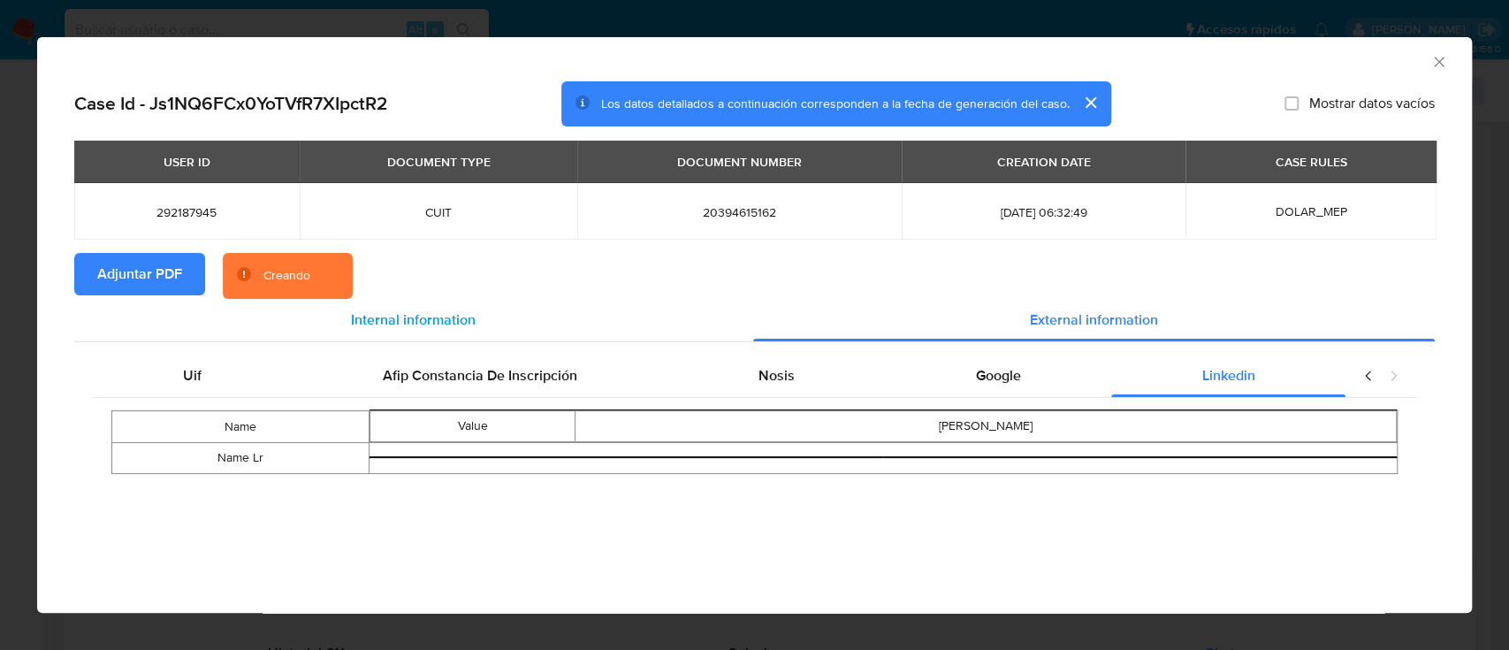
click at [432, 329] on span "Internal information" at bounding box center [413, 319] width 125 height 20
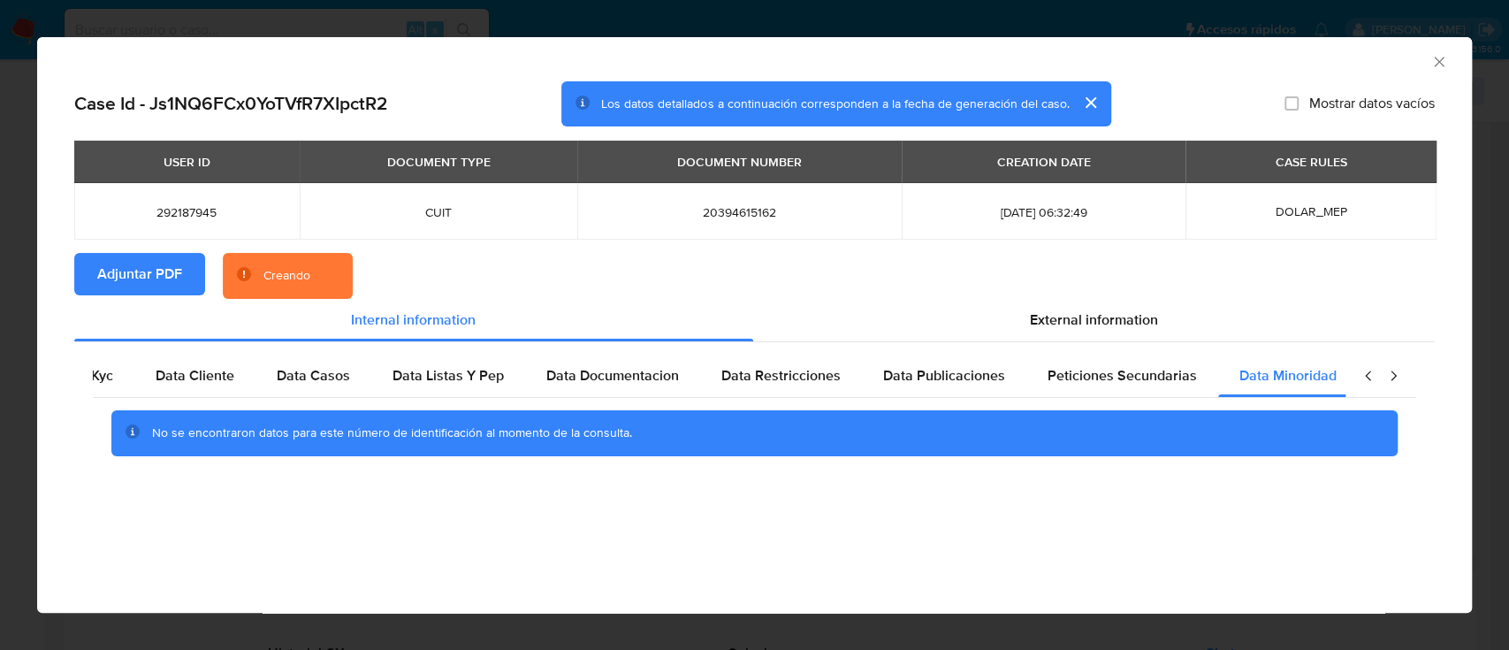
scroll to position [0, 59]
click at [622, 377] on span "Data Documentacion" at bounding box center [610, 375] width 133 height 20
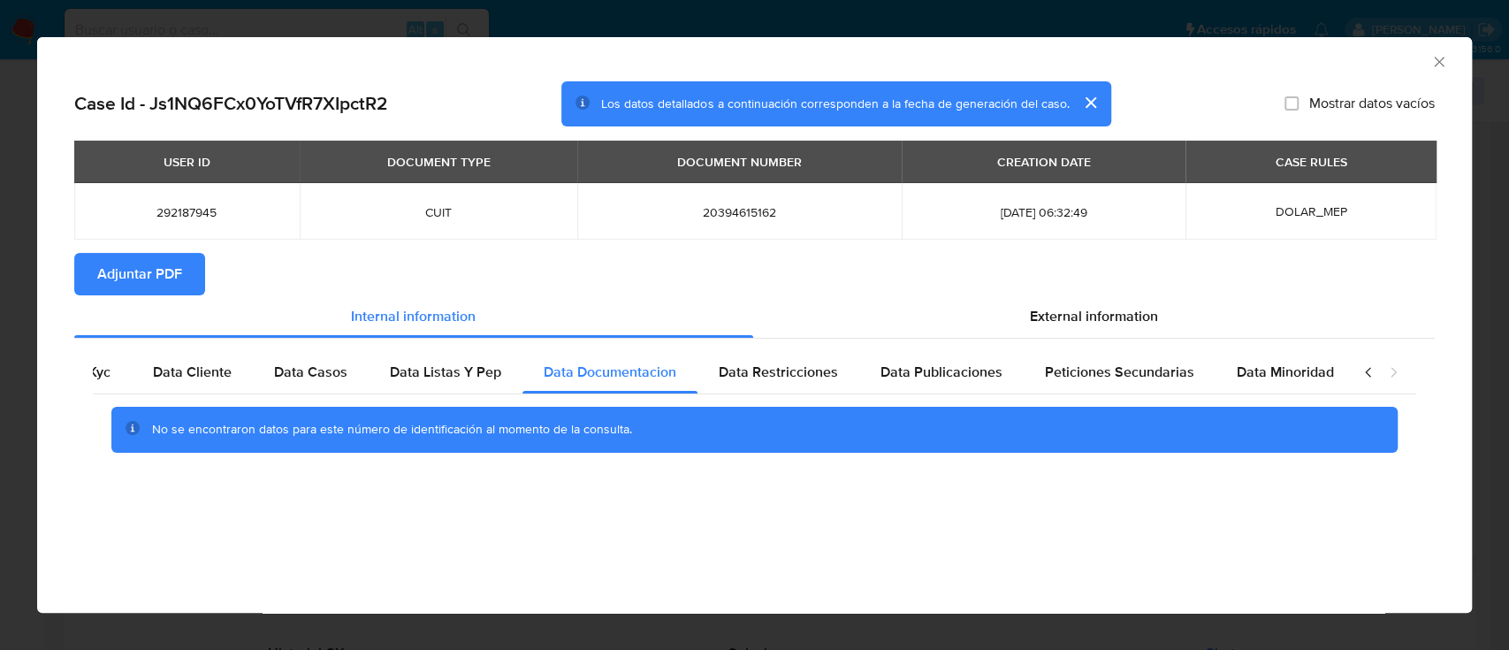
drag, startPoint x: 1431, startPoint y: 50, endPoint x: 1436, endPoint y: 60, distance: 11.5
click at [1432, 50] on div "AML Data Collector" at bounding box center [754, 59] width 1435 height 44
click at [1436, 65] on icon "Cerrar ventana" at bounding box center [1439, 62] width 18 height 18
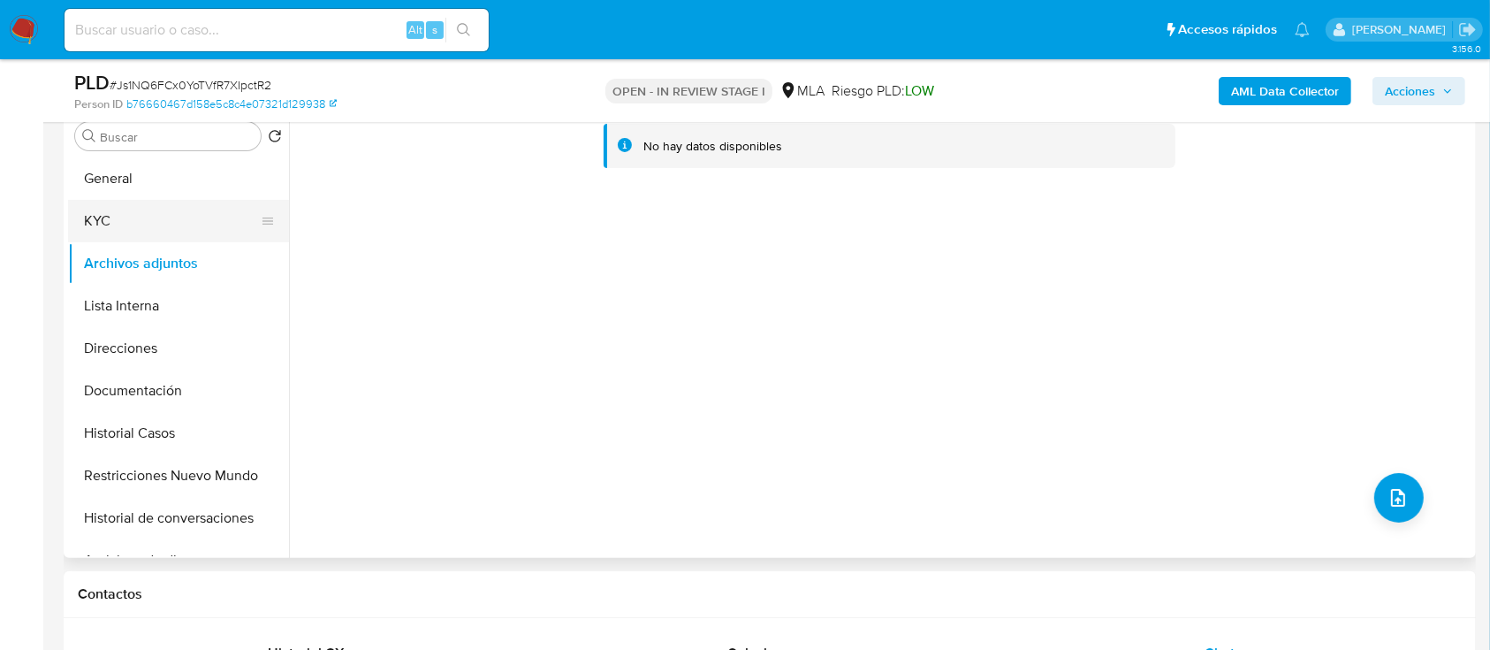
click at [141, 231] on button "KYC" at bounding box center [171, 221] width 207 height 42
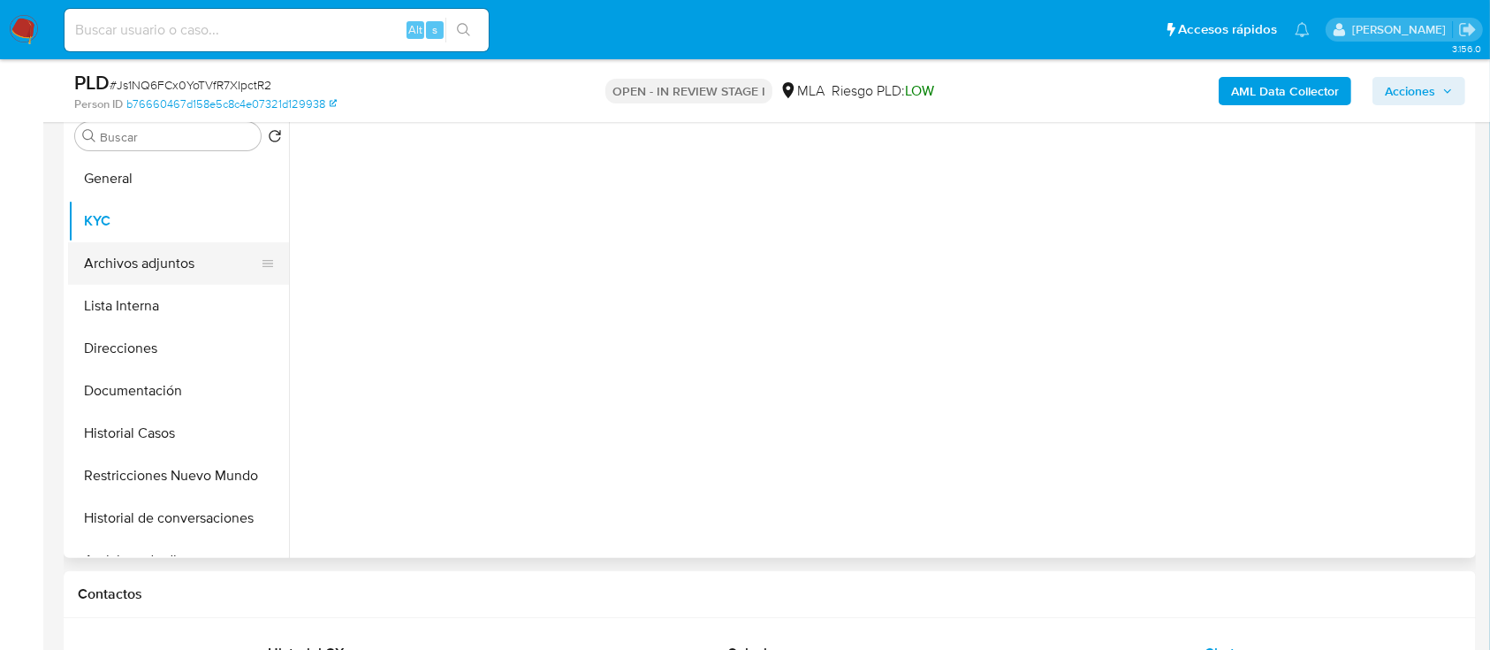
click at [143, 263] on button "Archivos adjuntos" at bounding box center [171, 263] width 207 height 42
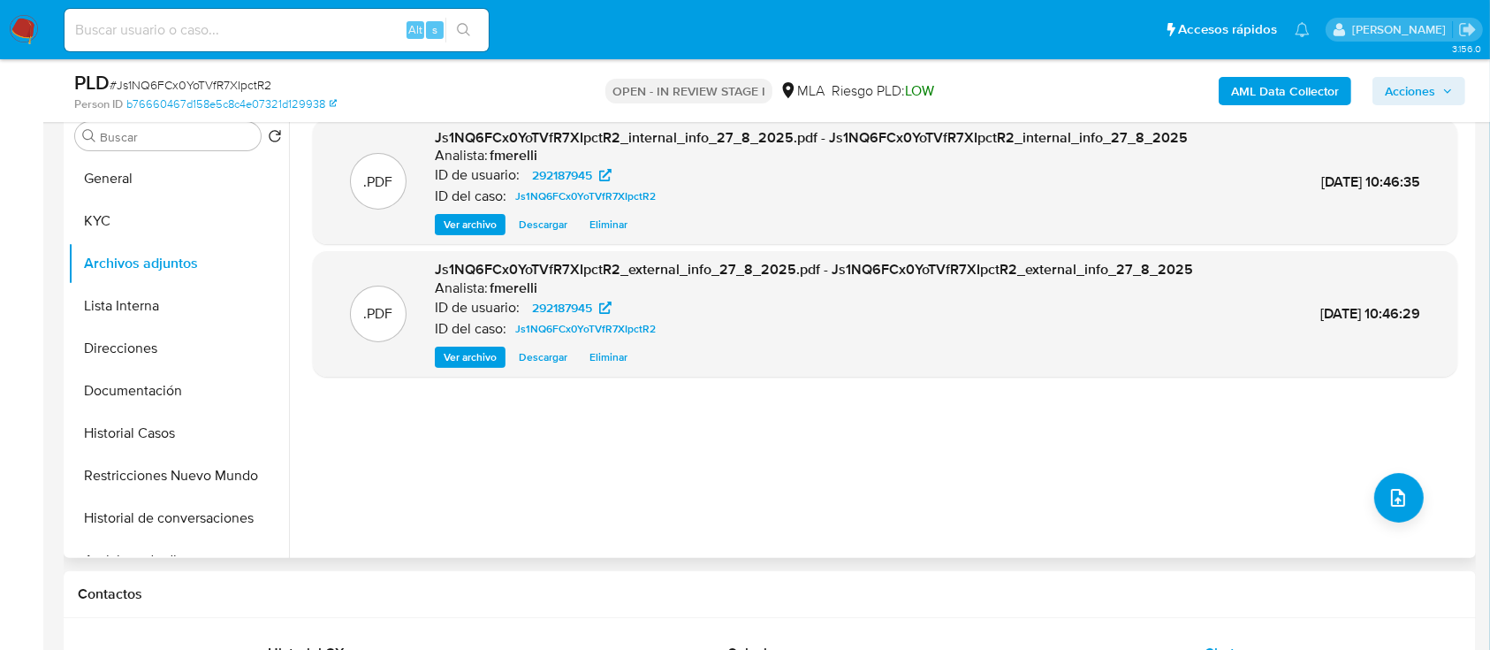
drag, startPoint x: 475, startPoint y: 225, endPoint x: 514, endPoint y: 282, distance: 69.2
click at [475, 225] on span "Ver archivo" at bounding box center [470, 225] width 53 height 18
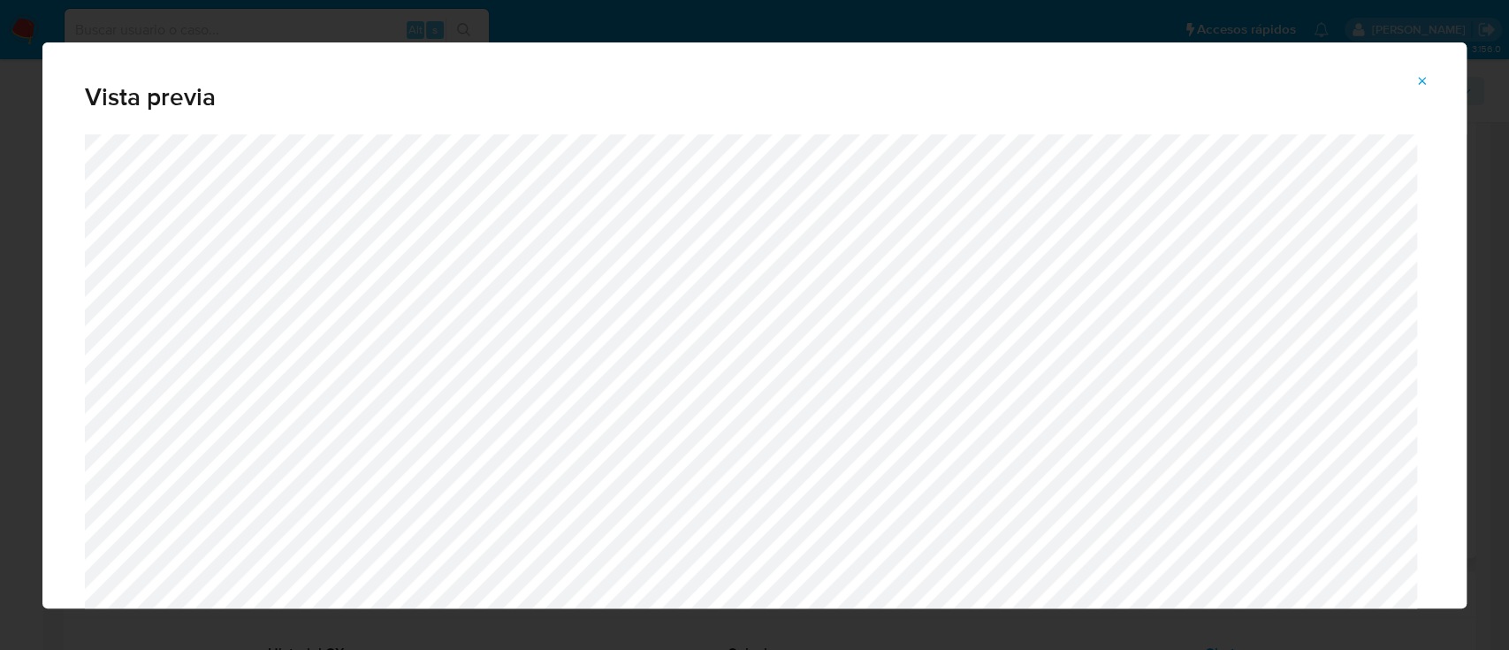
click at [1424, 86] on icon "Attachment preview" at bounding box center [1422, 81] width 14 height 14
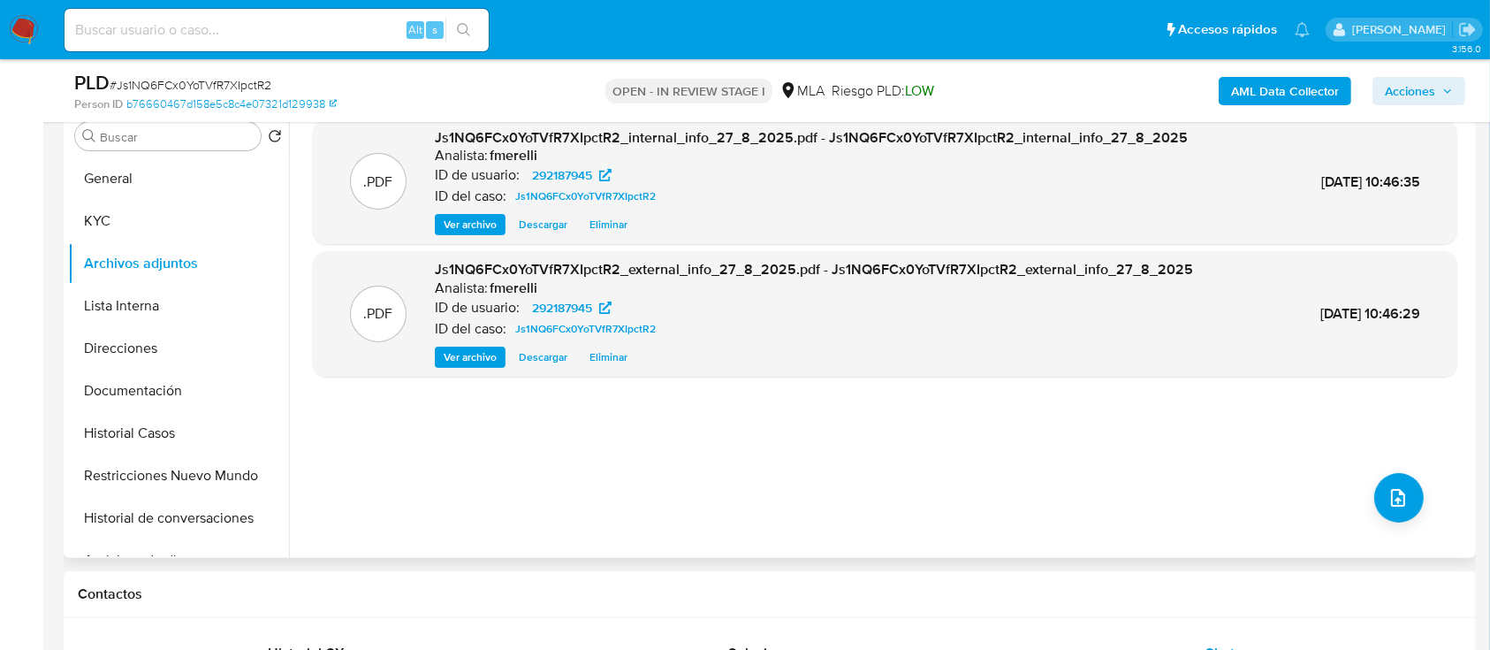
click at [453, 354] on span "Ver archivo" at bounding box center [470, 357] width 53 height 18
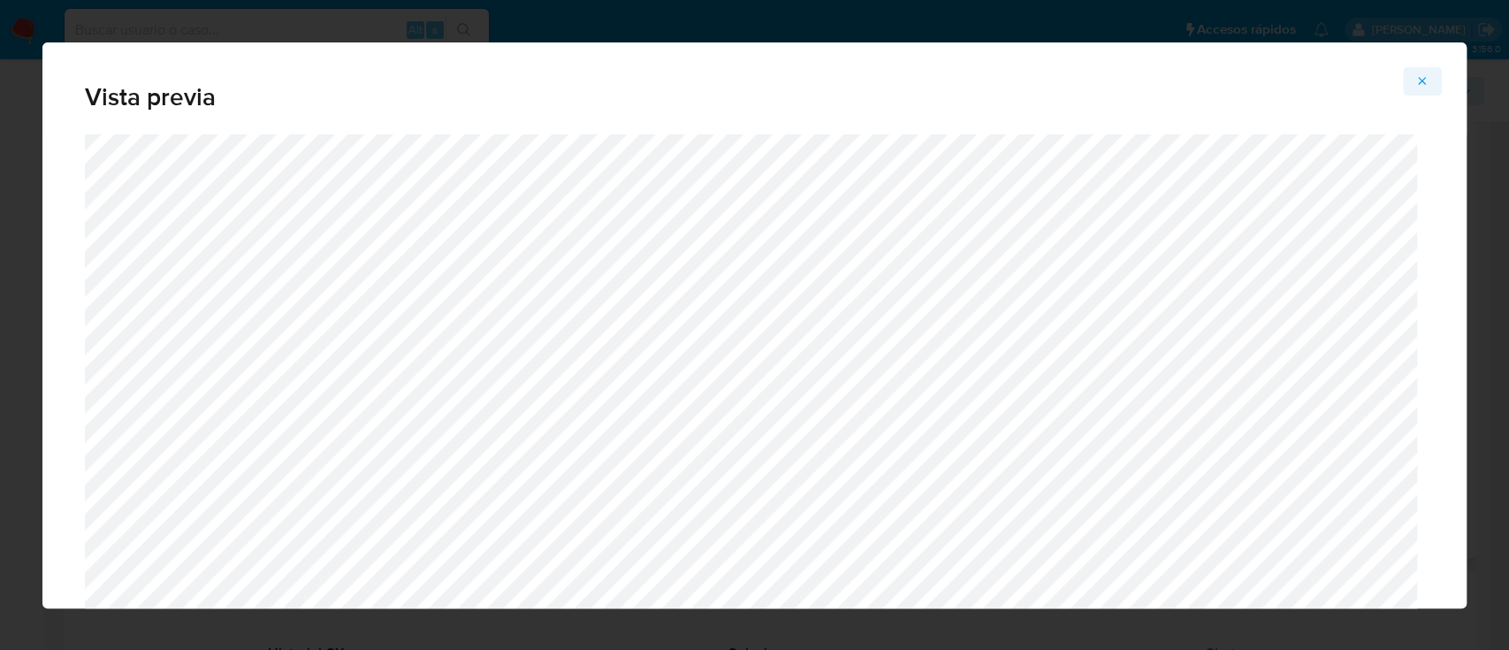
click at [1422, 76] on icon "Attachment preview" at bounding box center [1422, 81] width 14 height 14
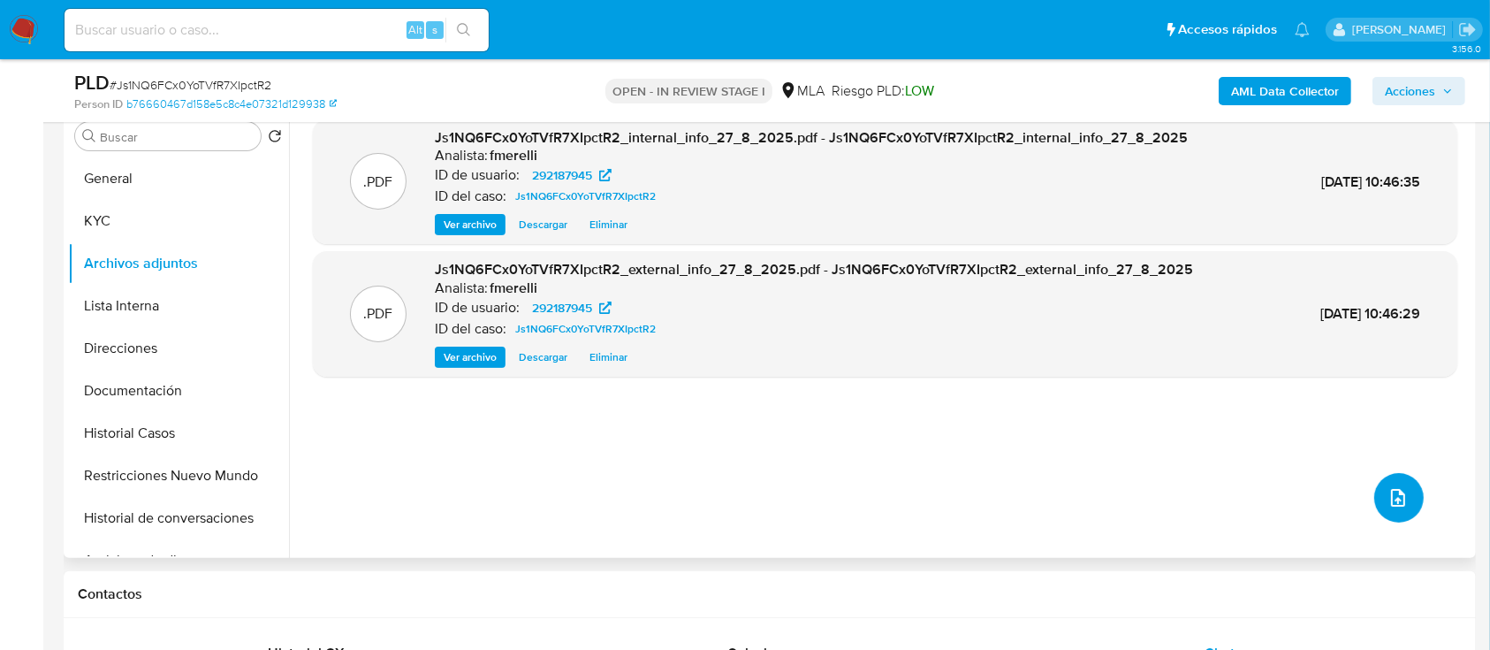
click at [1391, 510] on button "upload-file" at bounding box center [1400, 498] width 50 height 50
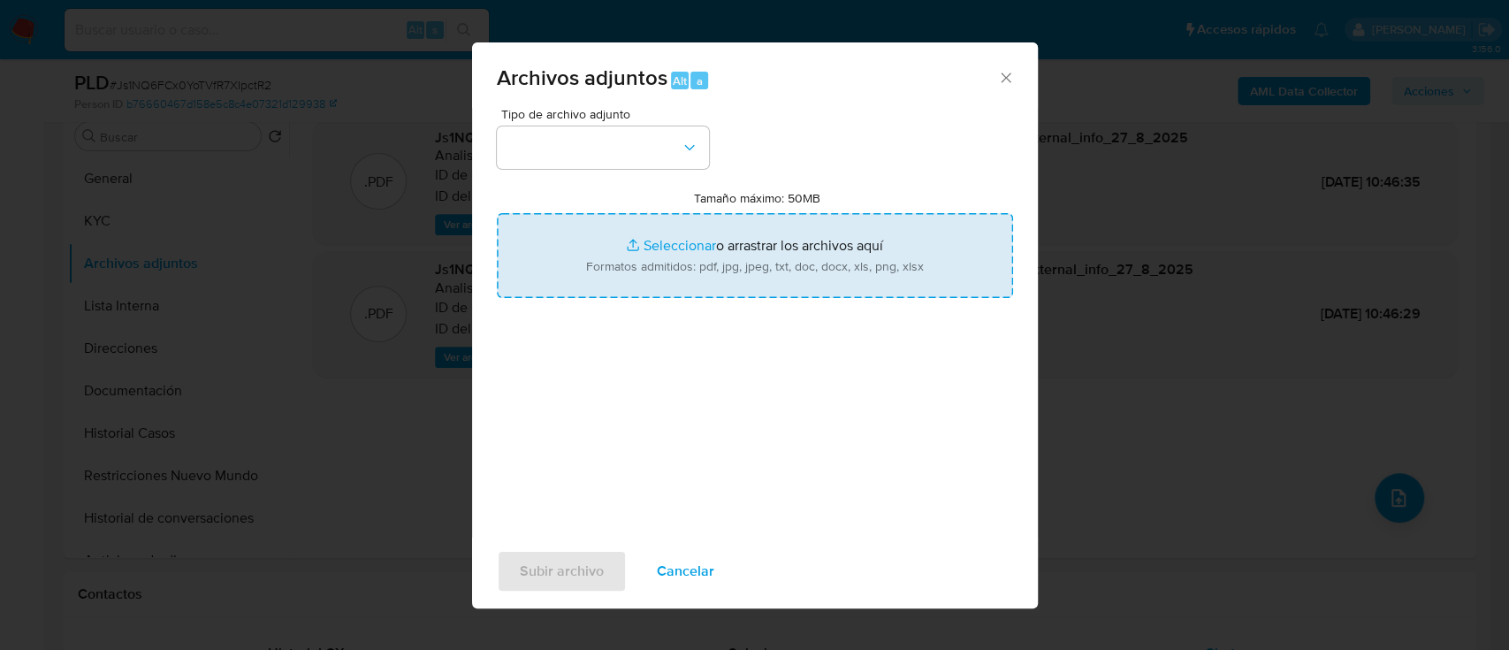
type input "C:\fakepath\NOSIS_Manager_InformeIndividual_20394615162_654927_20250820101823.p…"
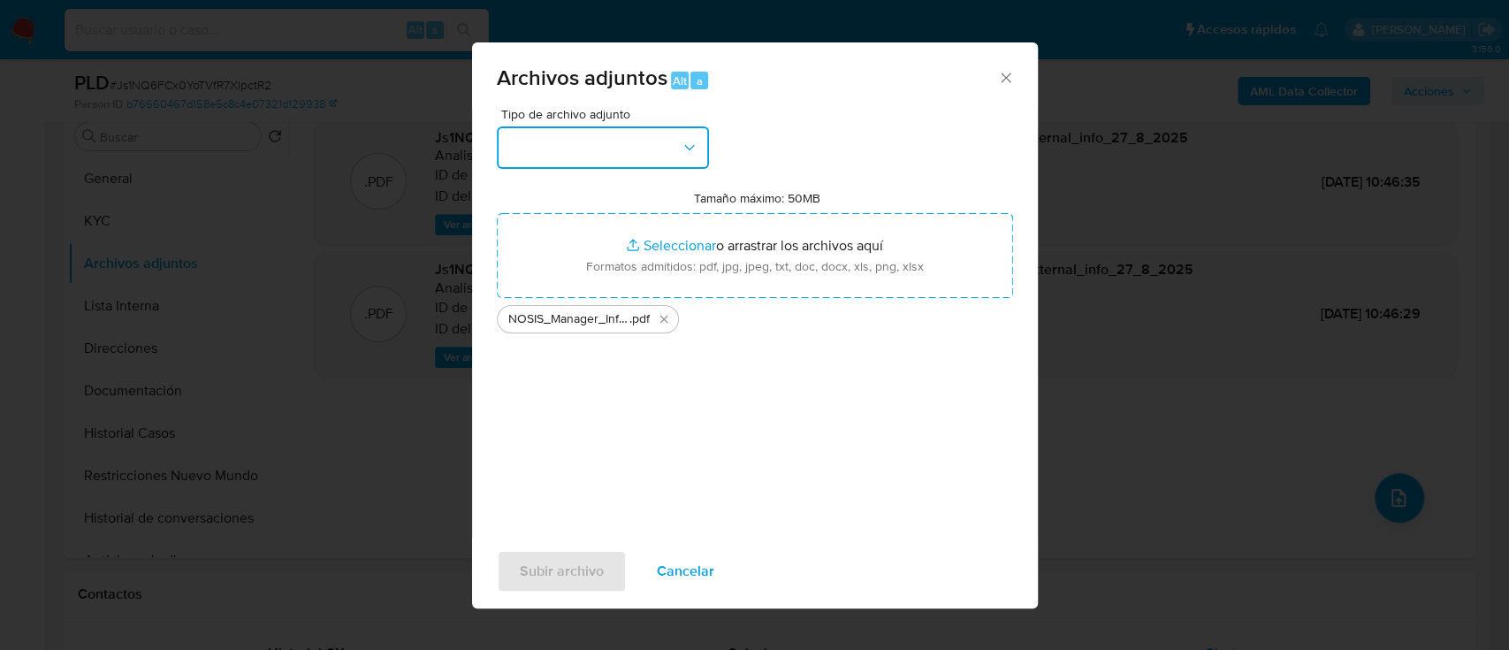
drag, startPoint x: 550, startPoint y: 131, endPoint x: 546, endPoint y: 156, distance: 25.0
click at [550, 130] on button "button" at bounding box center [603, 147] width 212 height 42
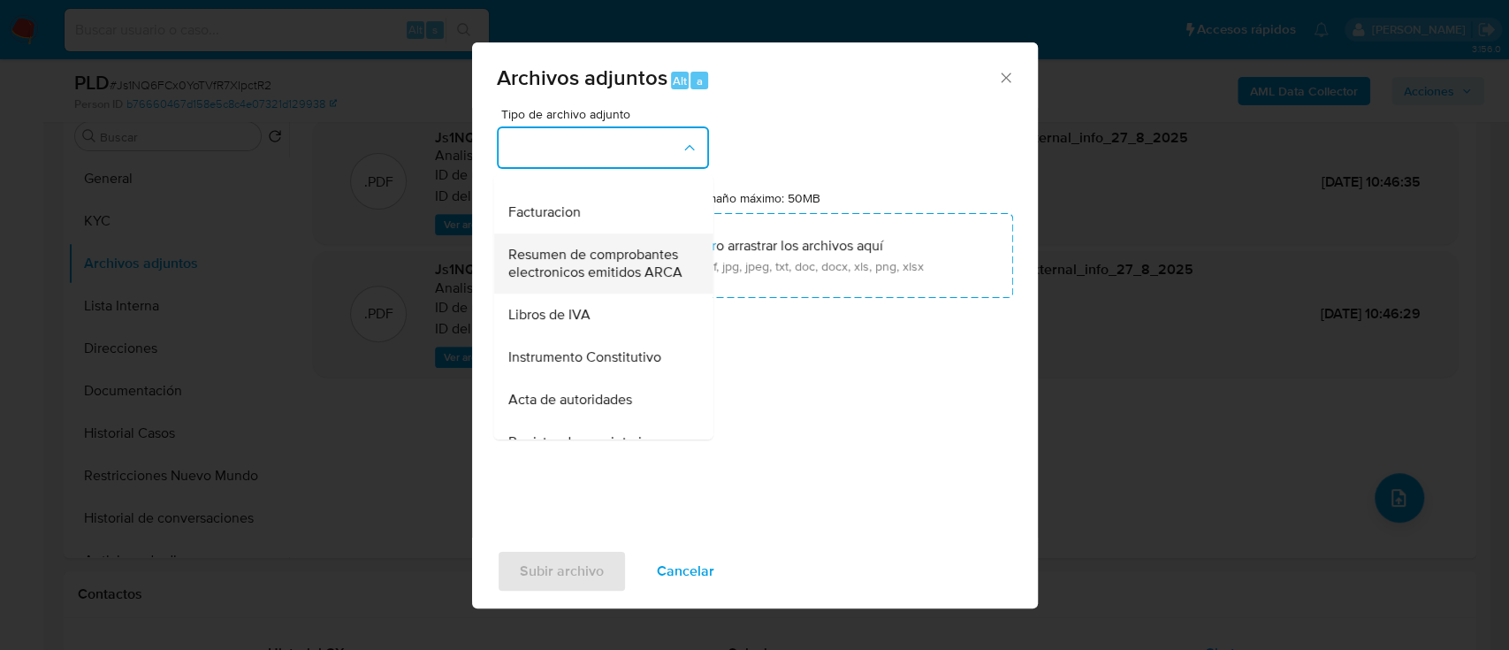
scroll to position [707, 0]
click at [617, 188] on div "Informe Nosis" at bounding box center [597, 167] width 180 height 42
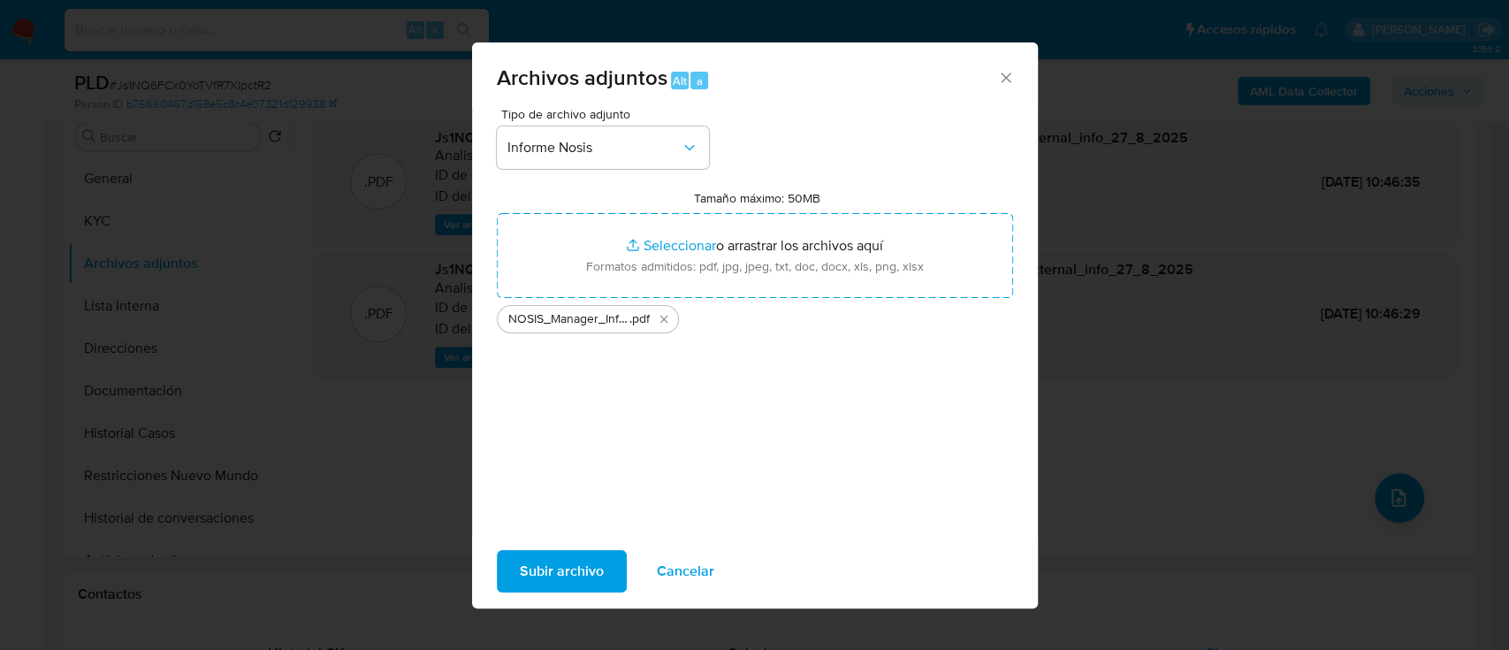
click at [547, 558] on span "Subir archivo" at bounding box center [562, 571] width 84 height 39
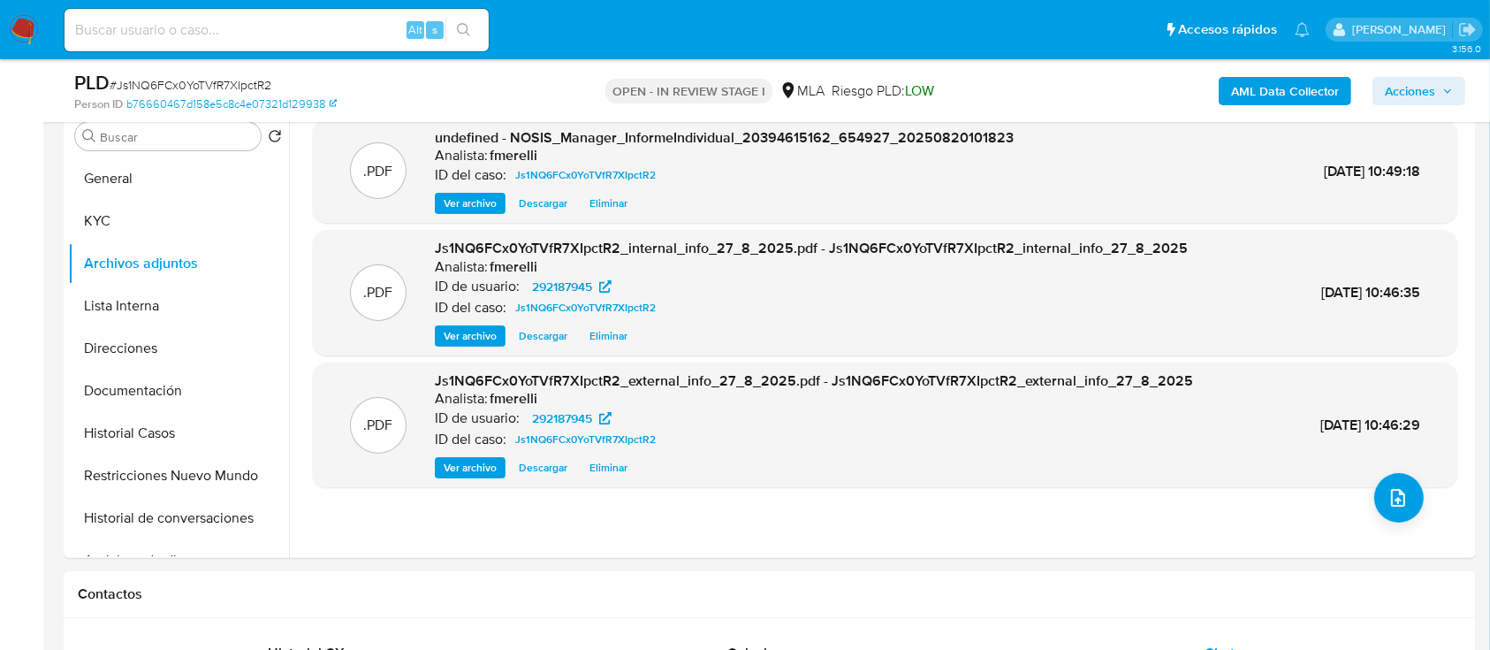
click at [479, 209] on span "Ver archivo" at bounding box center [470, 203] width 53 height 18
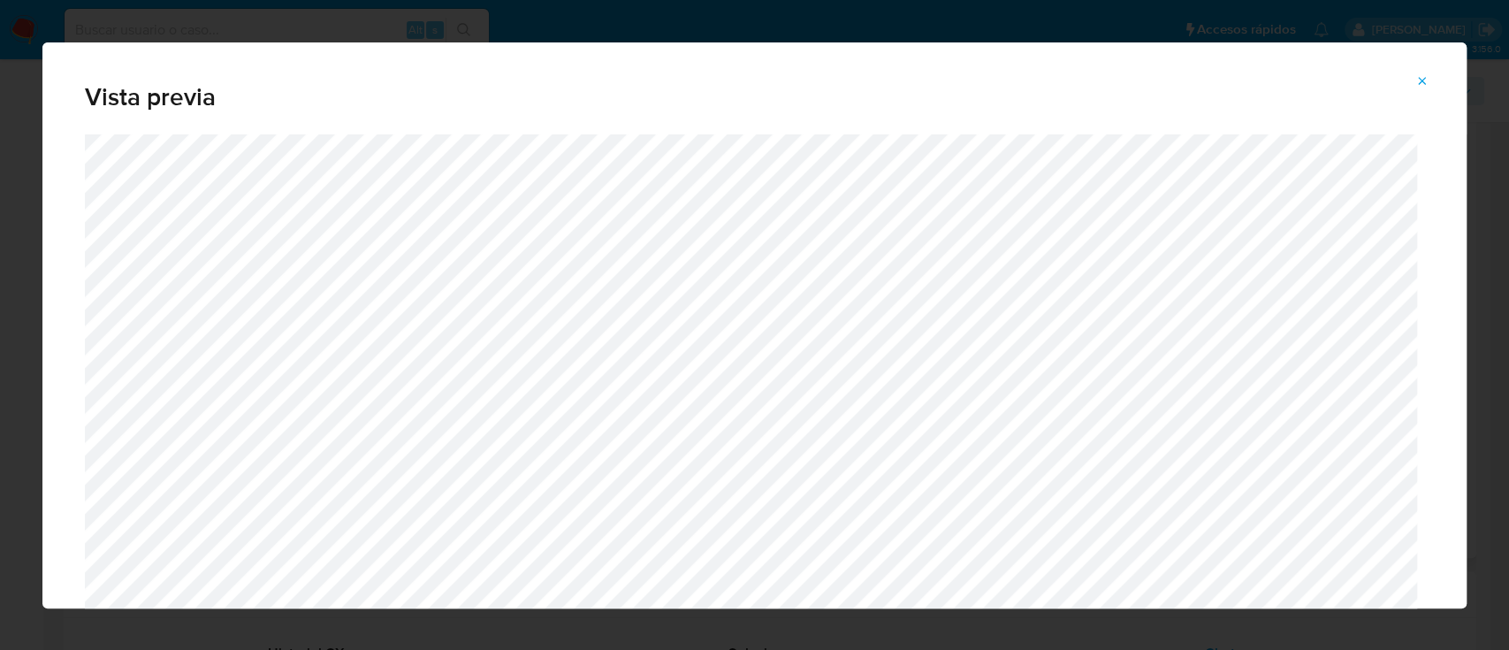
click at [1424, 81] on icon "Attachment preview" at bounding box center [1422, 81] width 14 height 14
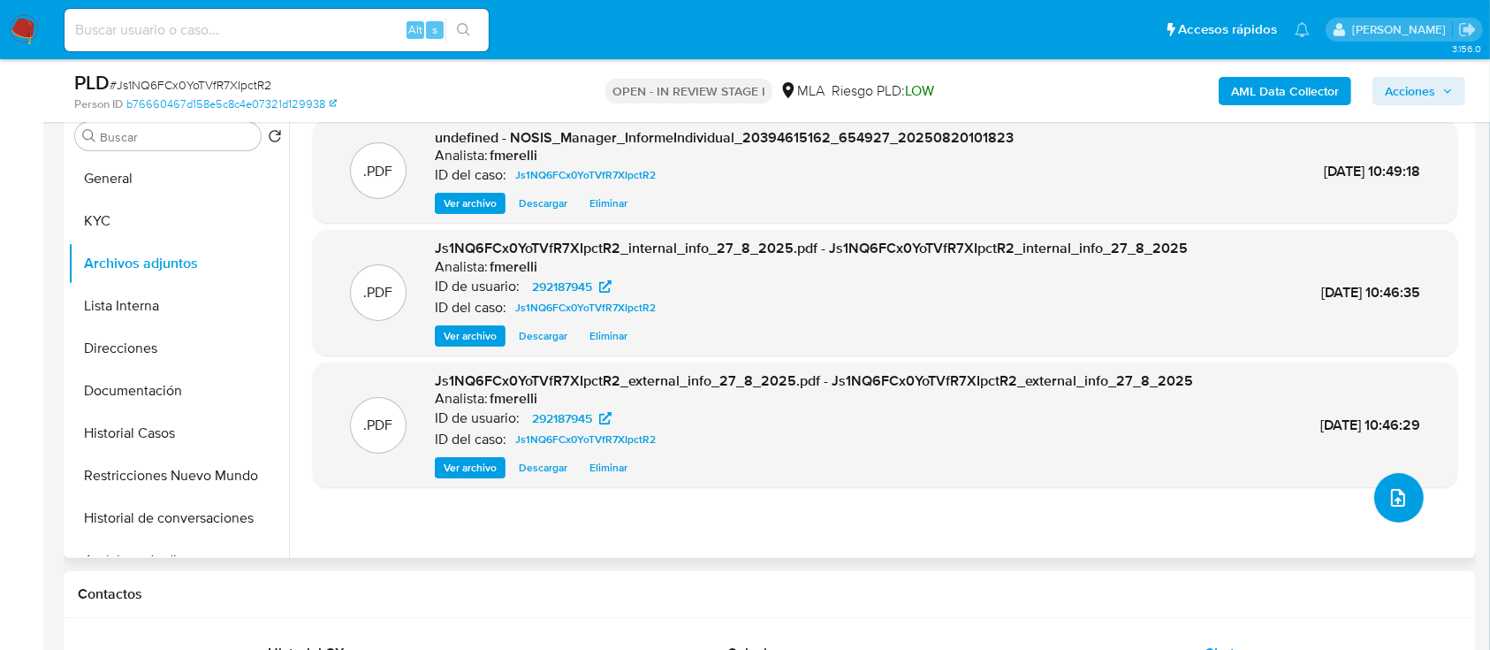
click at [1407, 499] on button "upload-file" at bounding box center [1400, 498] width 50 height 50
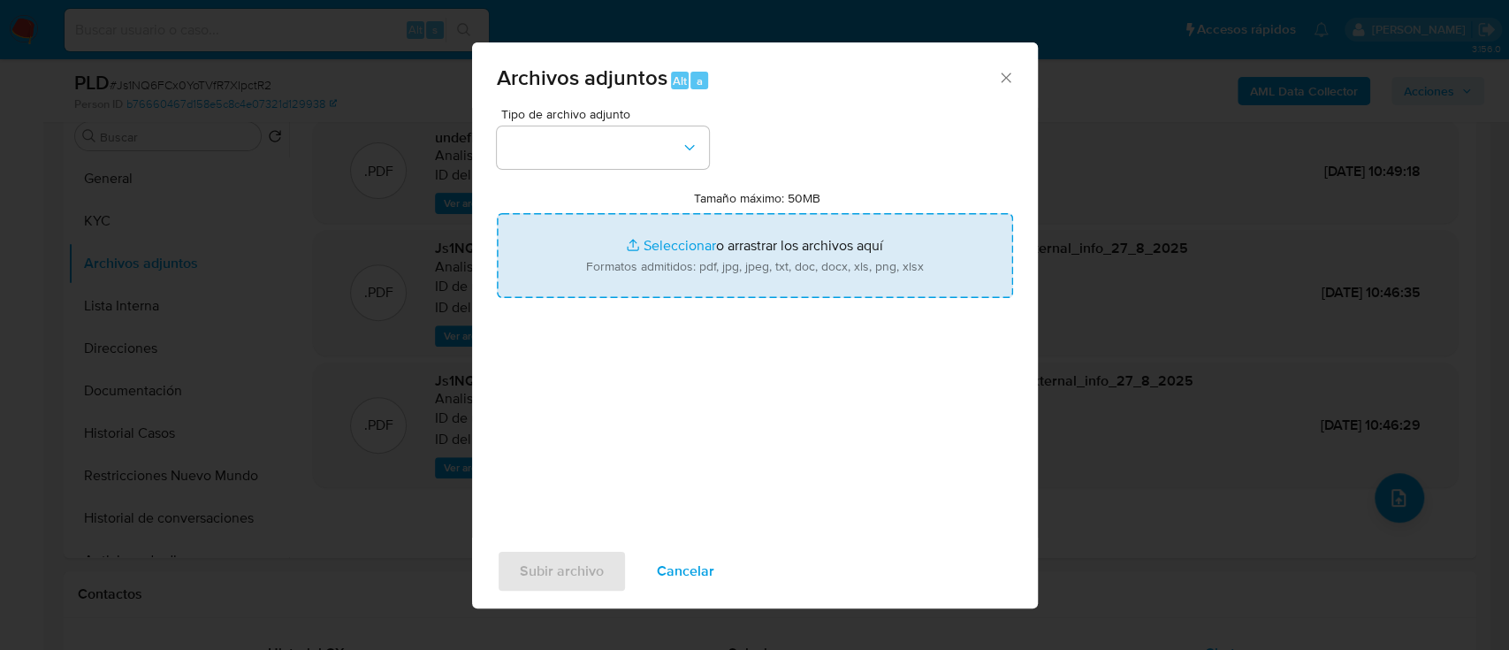
type input "C:\fakepath\comprobantes 2024.pdf"
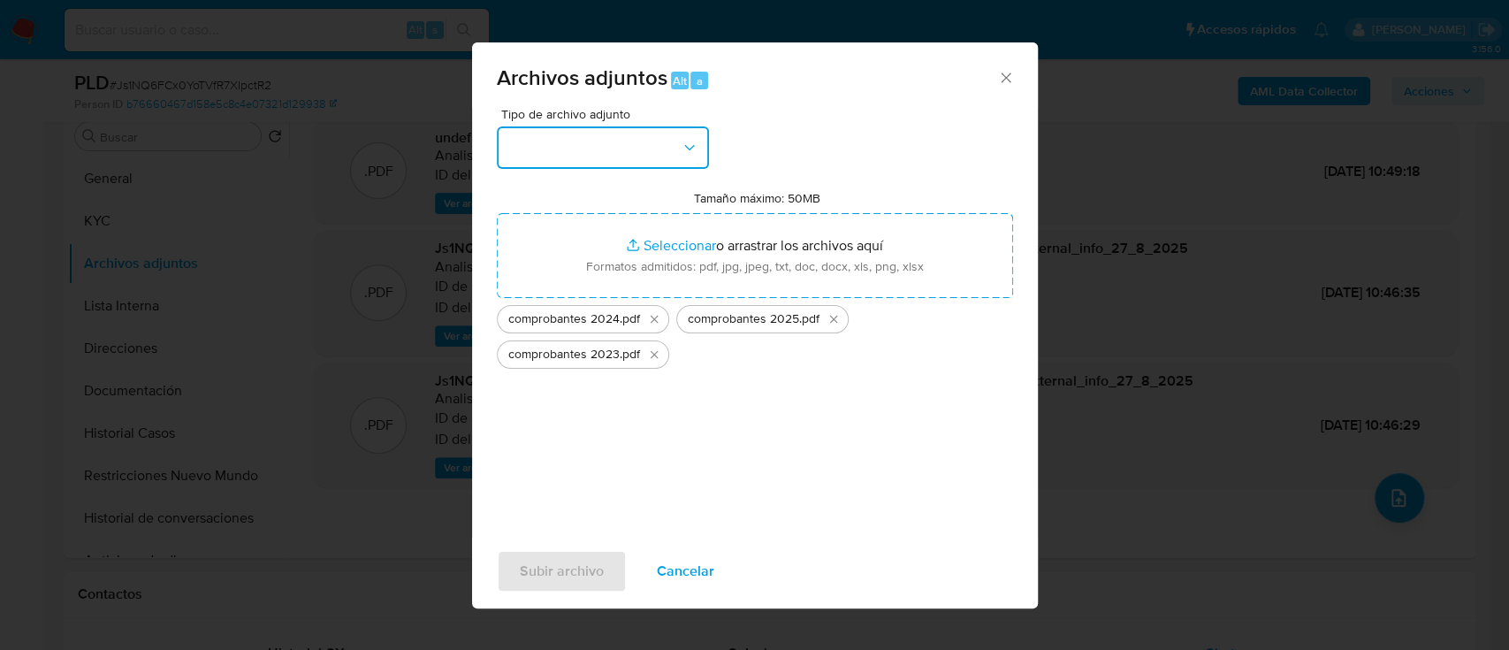
click at [618, 161] on button "button" at bounding box center [603, 147] width 212 height 42
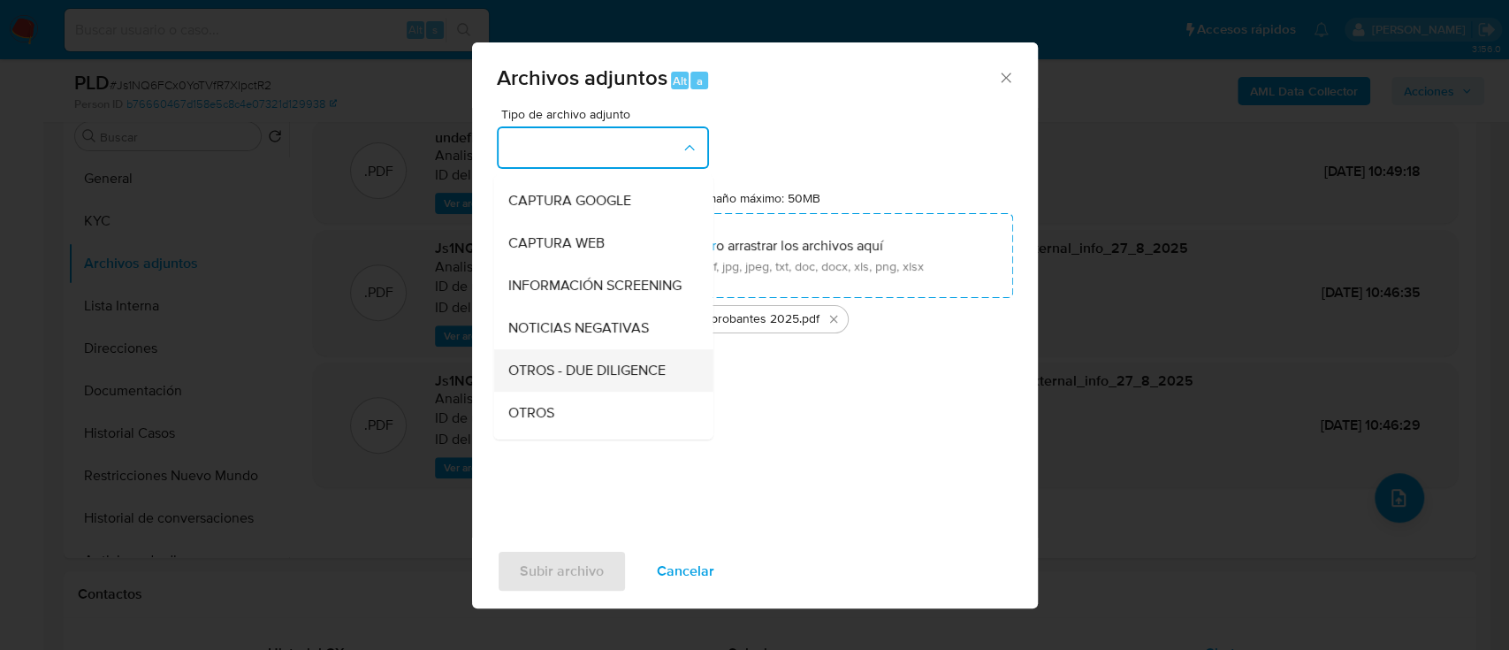
scroll to position [235, 0]
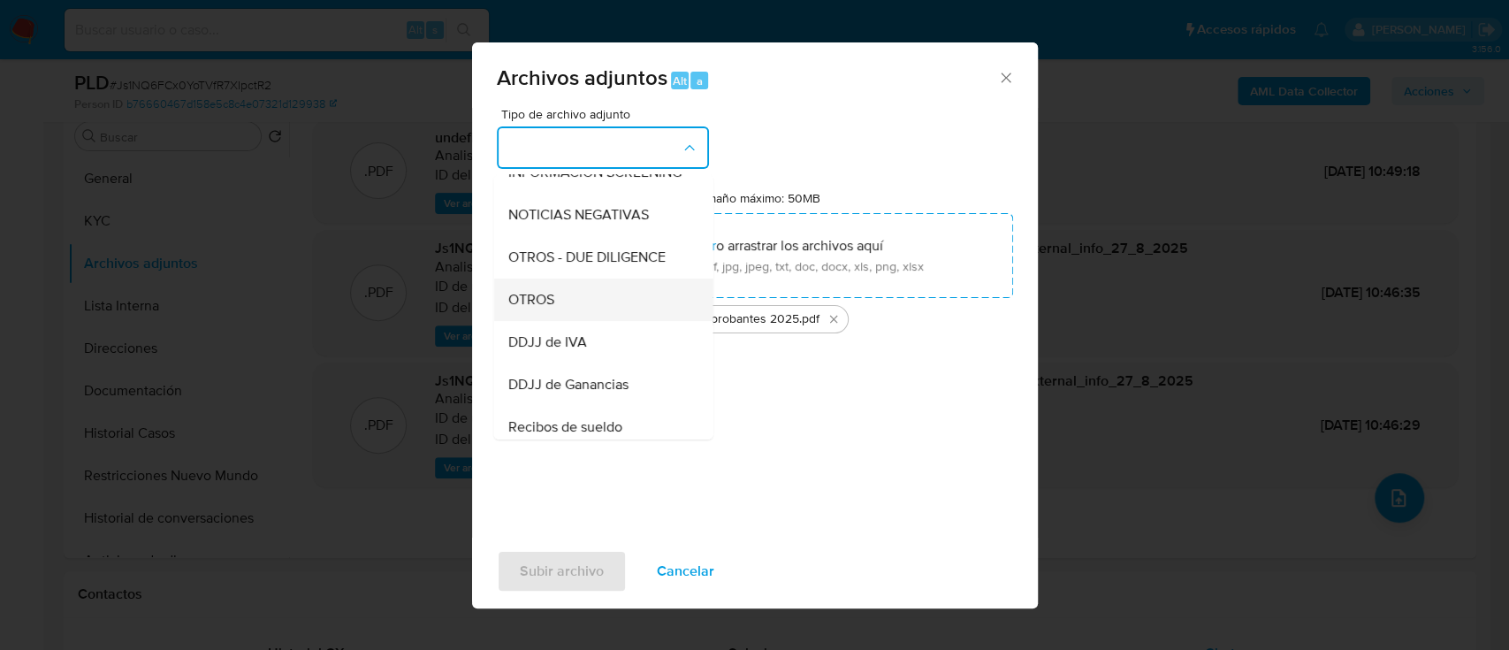
click at [592, 312] on div "OTROS" at bounding box center [597, 299] width 180 height 42
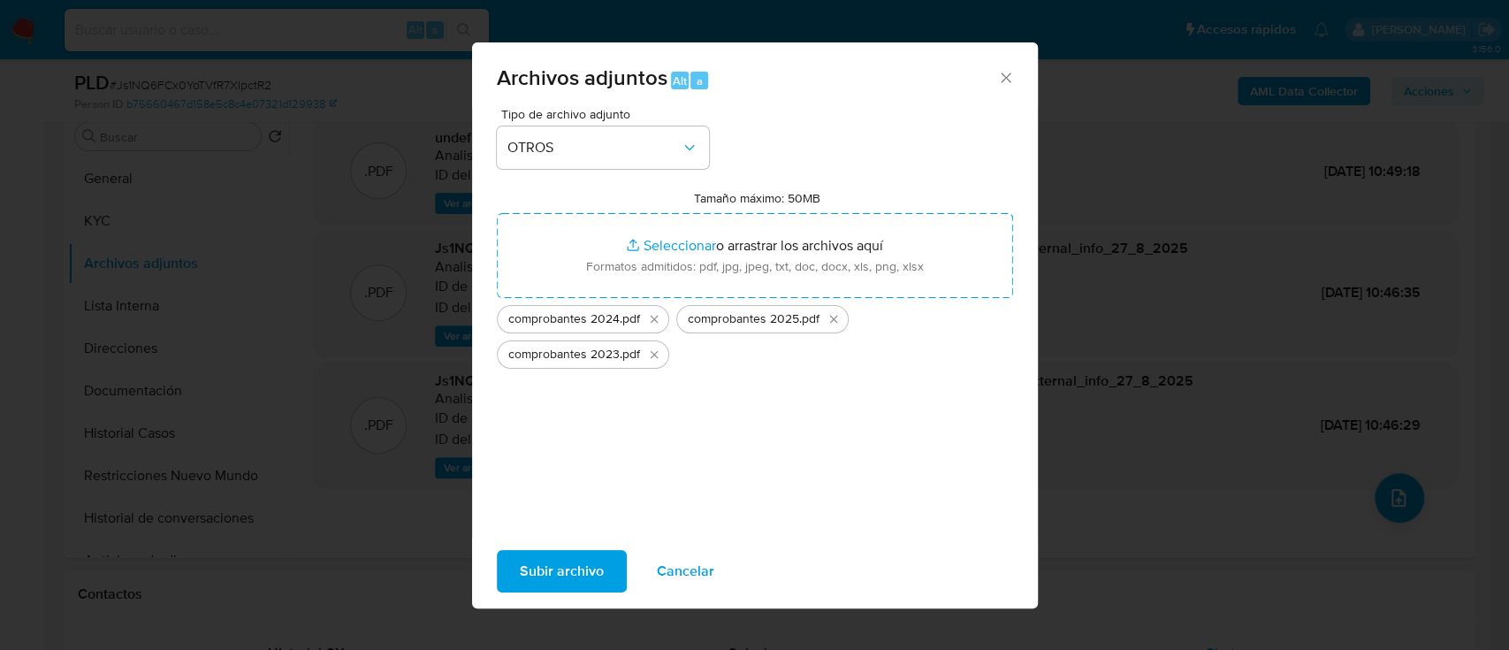
click at [604, 118] on span "Tipo de archivo adjunto" at bounding box center [607, 114] width 212 height 12
click at [598, 153] on span "OTROS" at bounding box center [593, 148] width 173 height 18
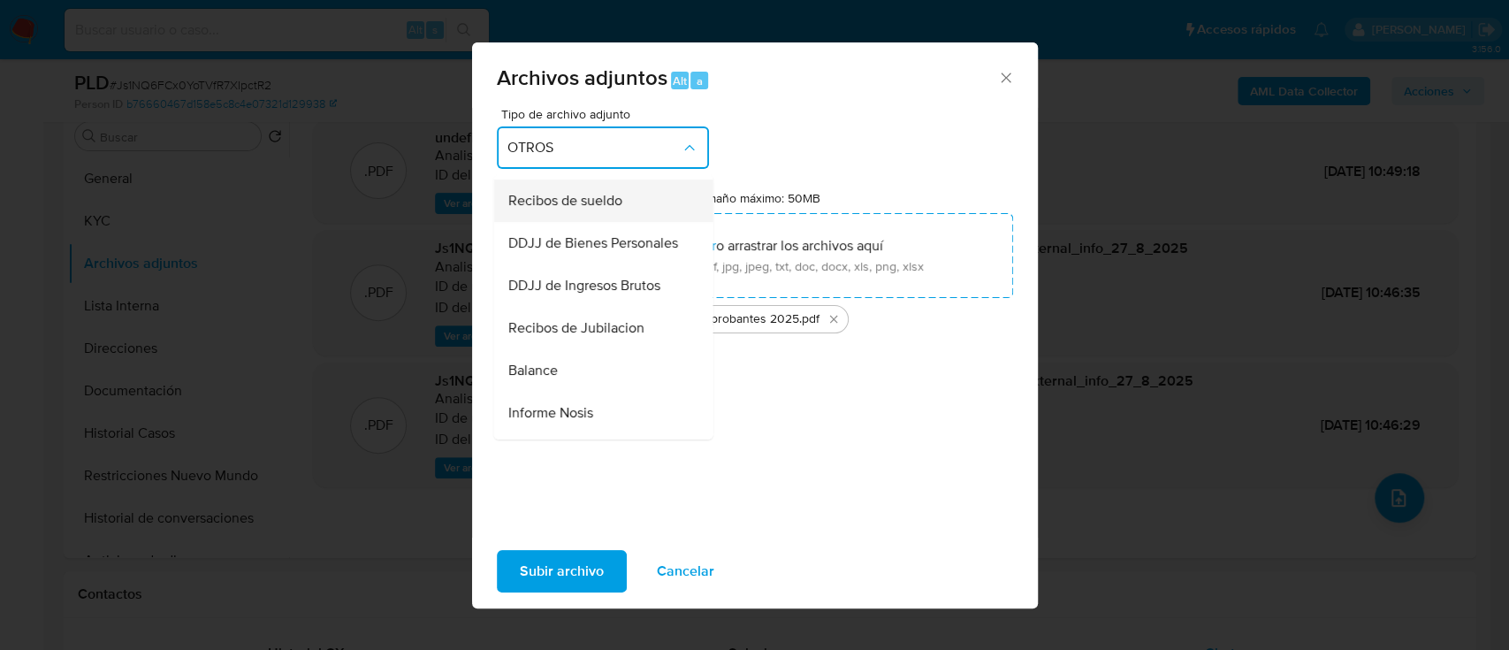
scroll to position [599, 0]
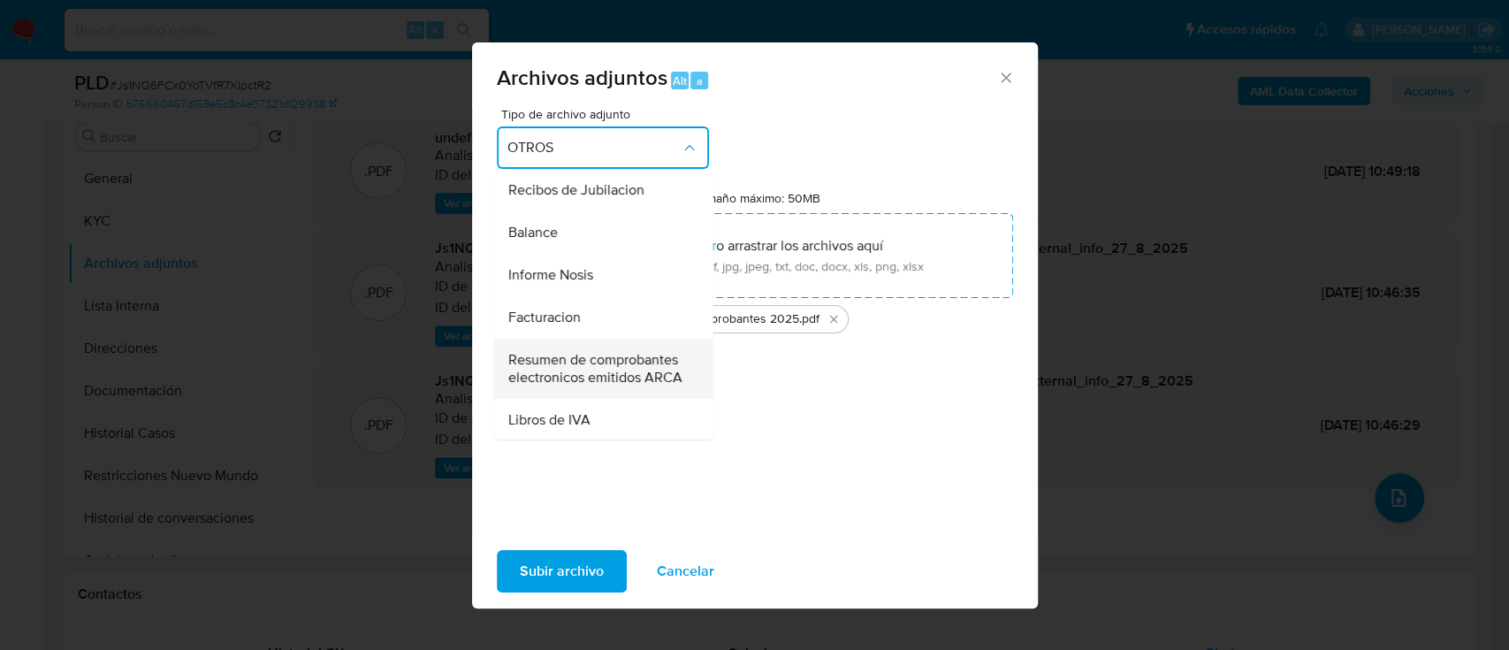
click at [600, 386] on span "Resumen de comprobantes electronicos emitidos ARCA" at bounding box center [597, 368] width 180 height 35
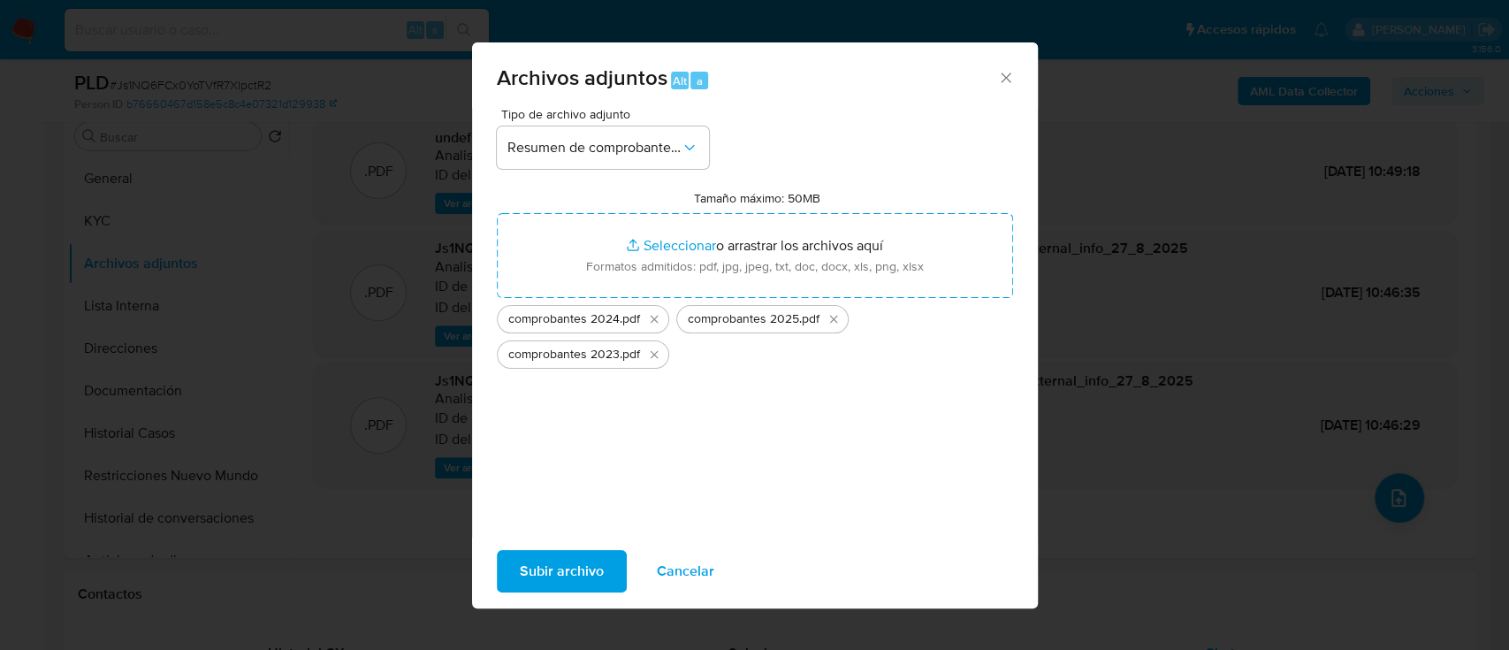
click at [558, 562] on span "Subir archivo" at bounding box center [562, 571] width 84 height 39
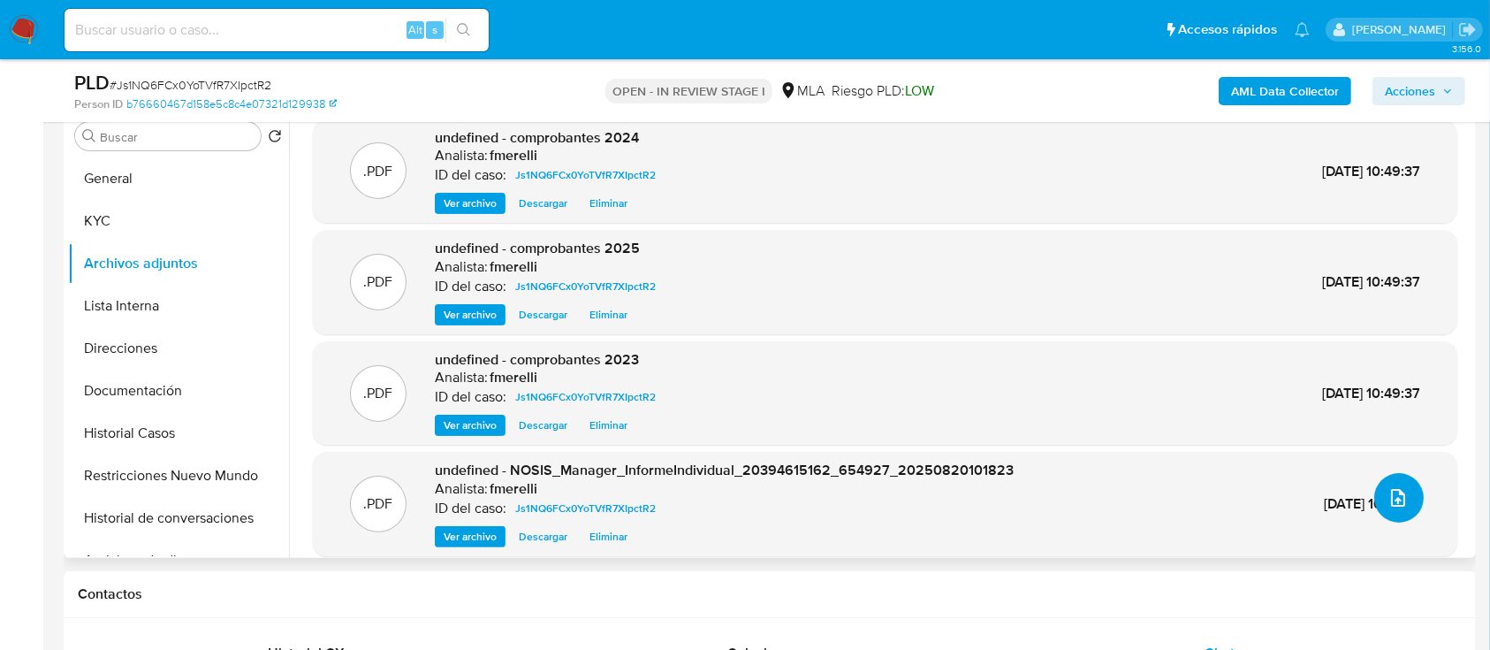
click at [1392, 487] on icon "upload-file" at bounding box center [1398, 497] width 21 height 21
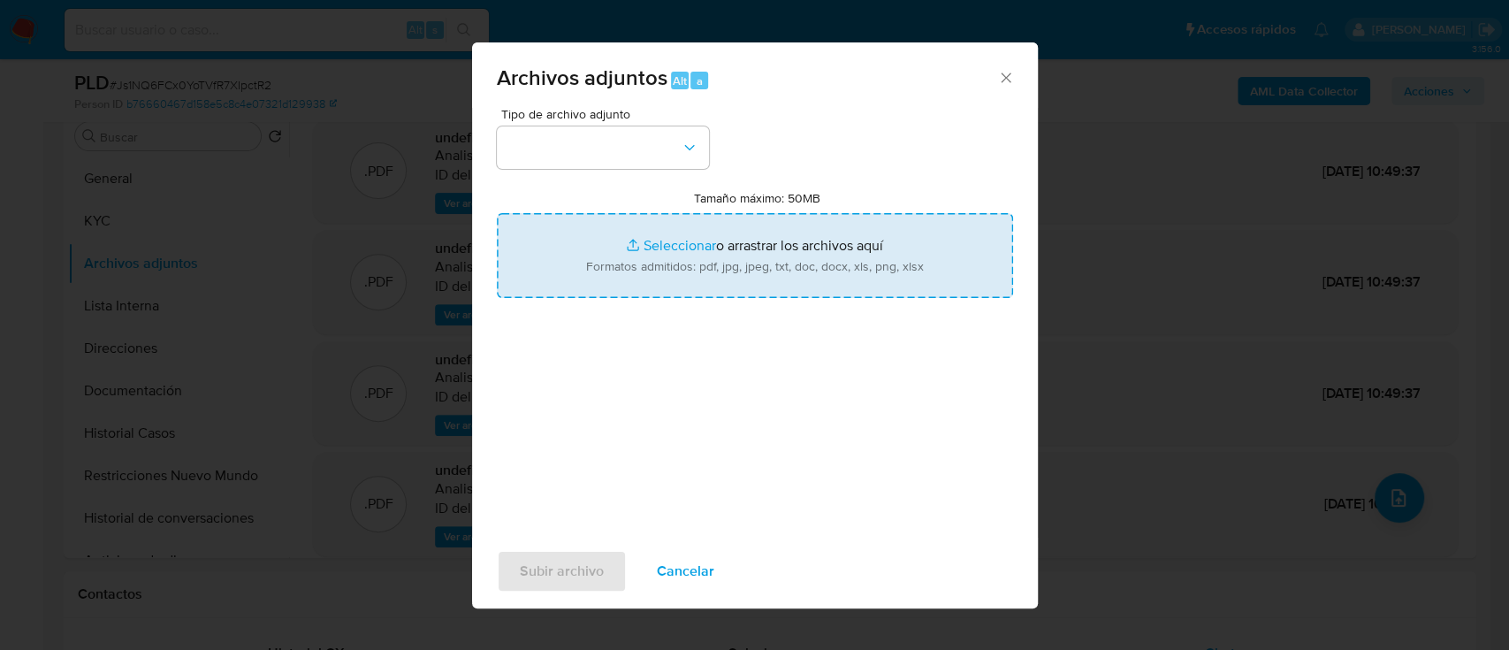
type input "C:\fakepath\Caselog Js1NQ6FCx0YoTVfR7XIpctR2_2025_07_18_02_23_49.docx"
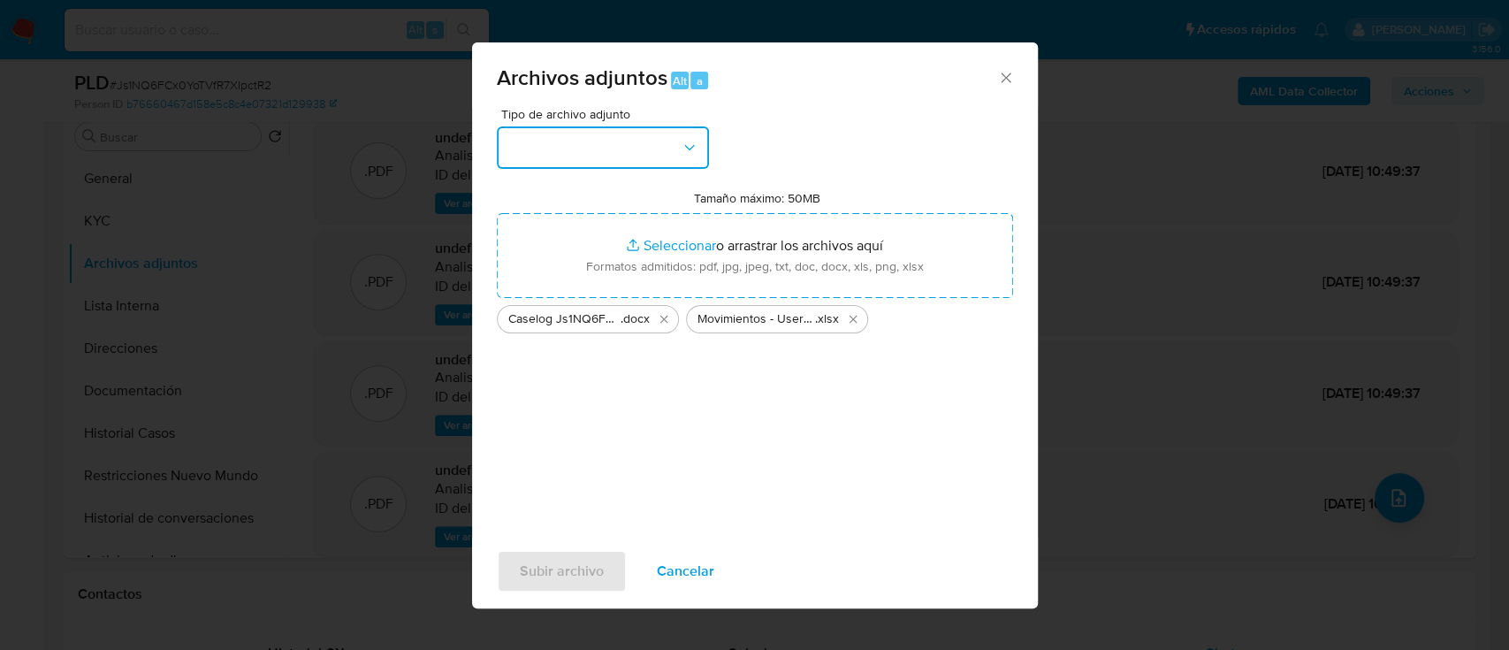
click at [567, 145] on button "button" at bounding box center [603, 147] width 212 height 42
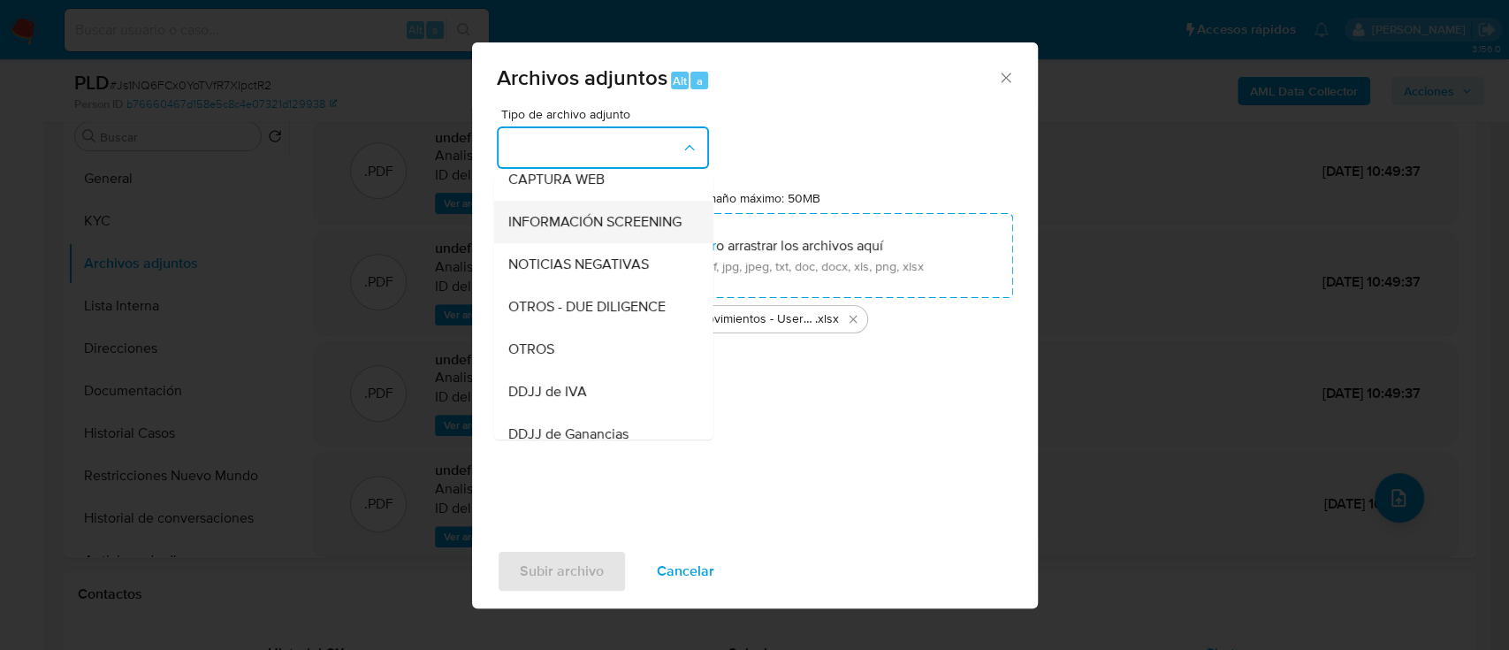
scroll to position [235, 0]
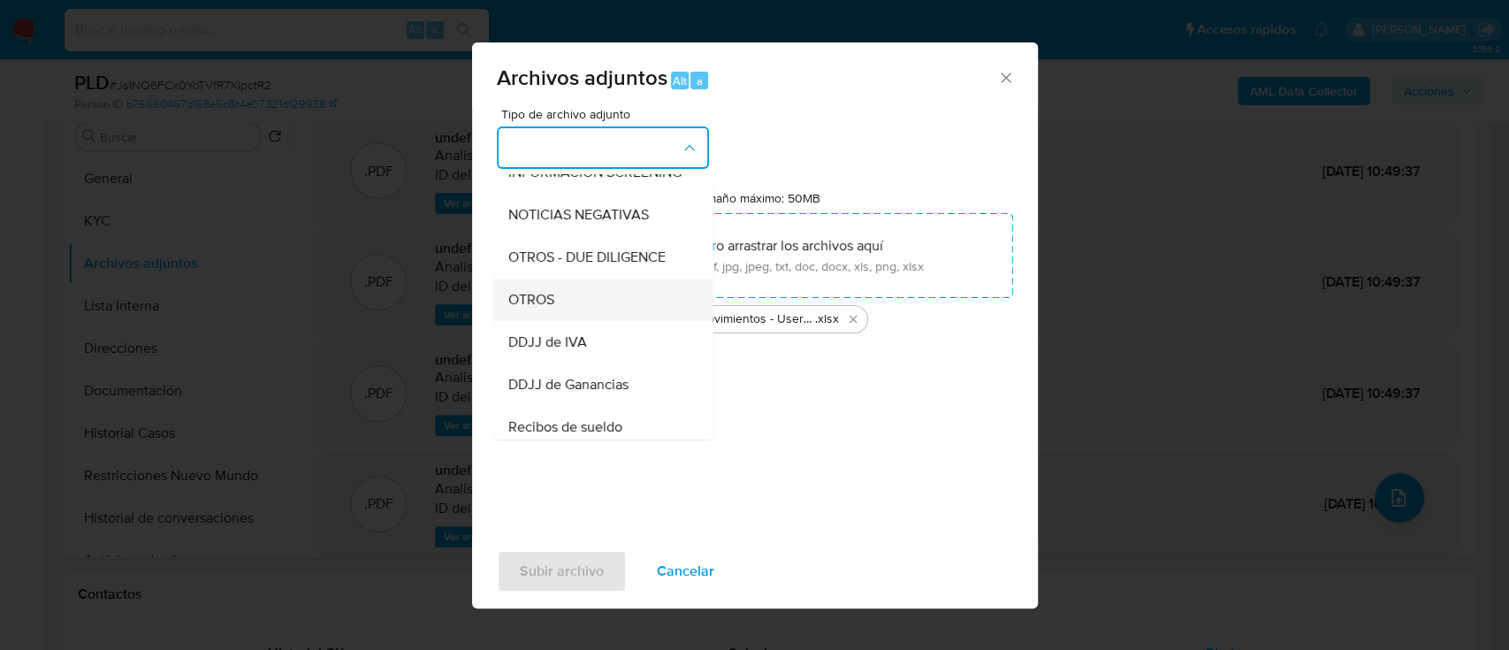
click at [590, 321] on div "OTROS" at bounding box center [597, 299] width 180 height 42
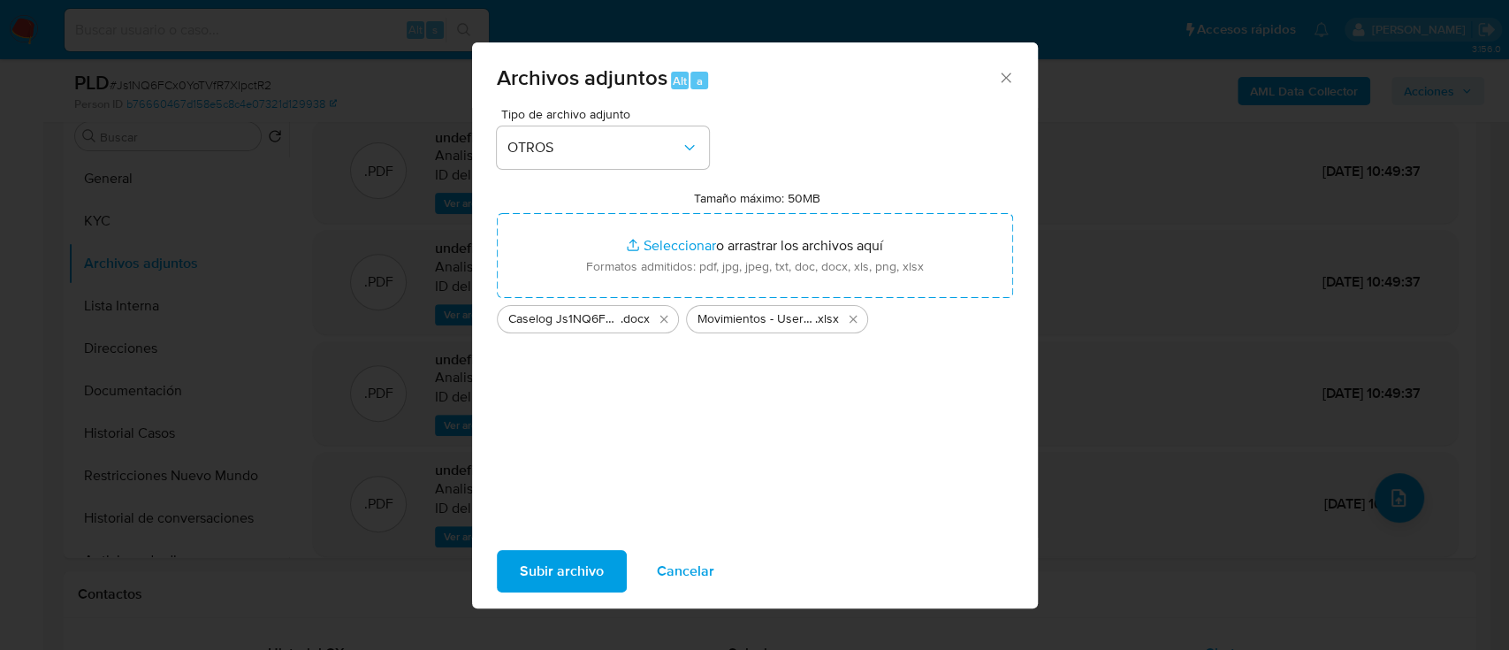
click at [573, 595] on div "Subir archivo Cancelar" at bounding box center [755, 570] width 566 height 67
click at [566, 576] on span "Subir archivo" at bounding box center [562, 571] width 84 height 39
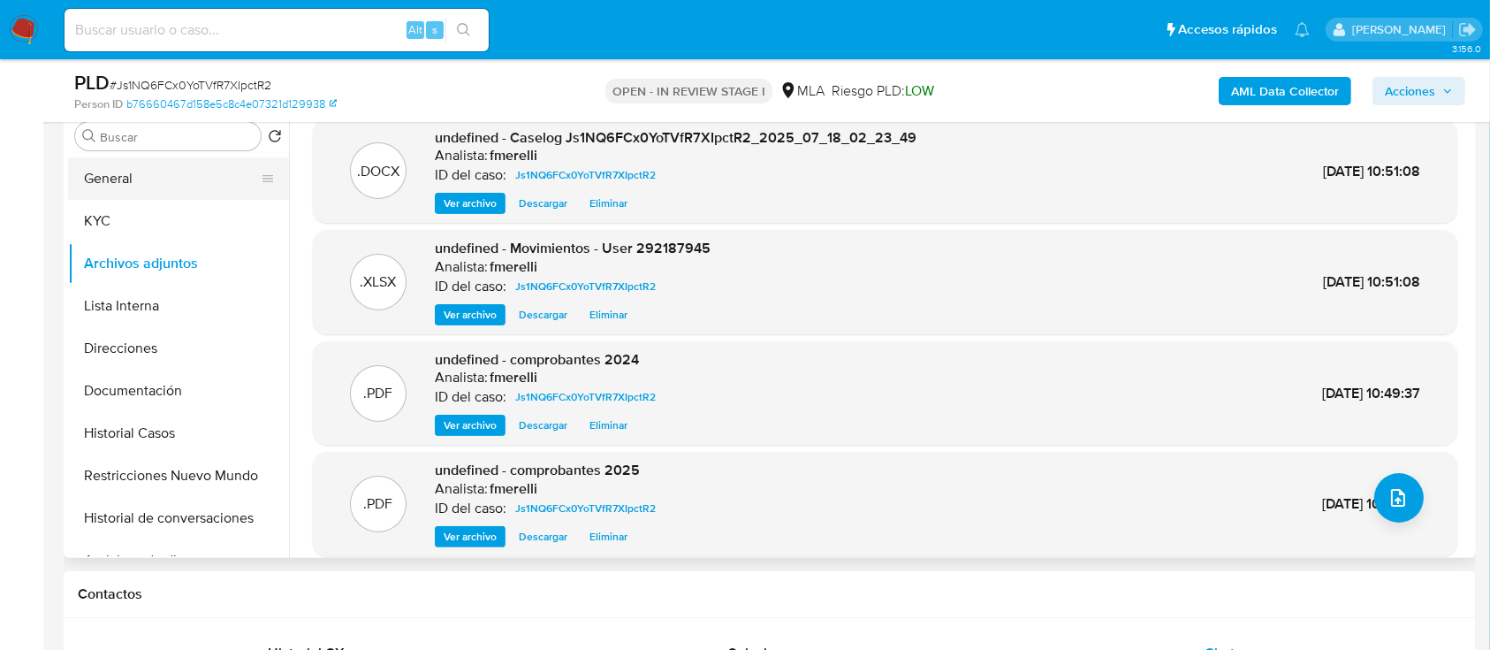
click at [177, 181] on button "General" at bounding box center [171, 178] width 207 height 42
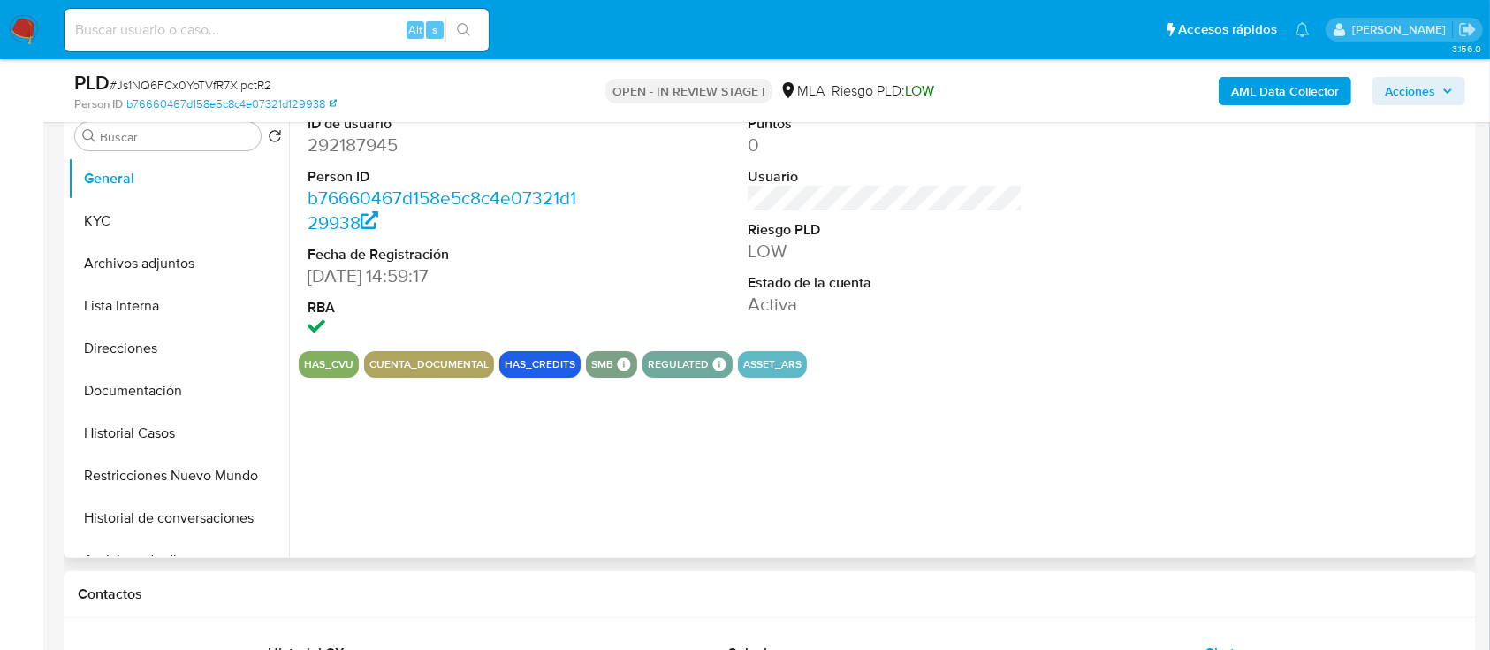
click at [357, 146] on dd "292187945" at bounding box center [446, 145] width 276 height 25
copy dd "292187945"
click at [159, 248] on button "Archivos adjuntos" at bounding box center [171, 263] width 207 height 42
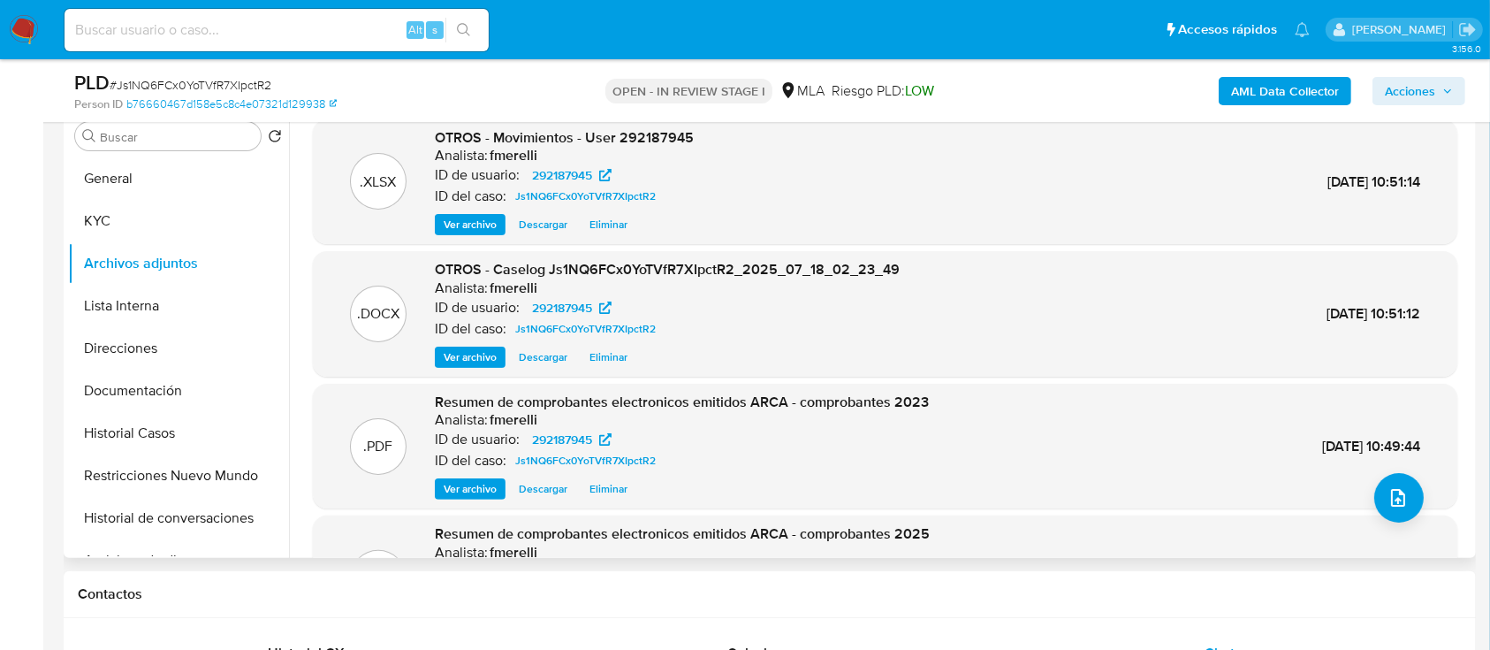
click at [465, 360] on span "Ver archivo" at bounding box center [470, 357] width 53 height 18
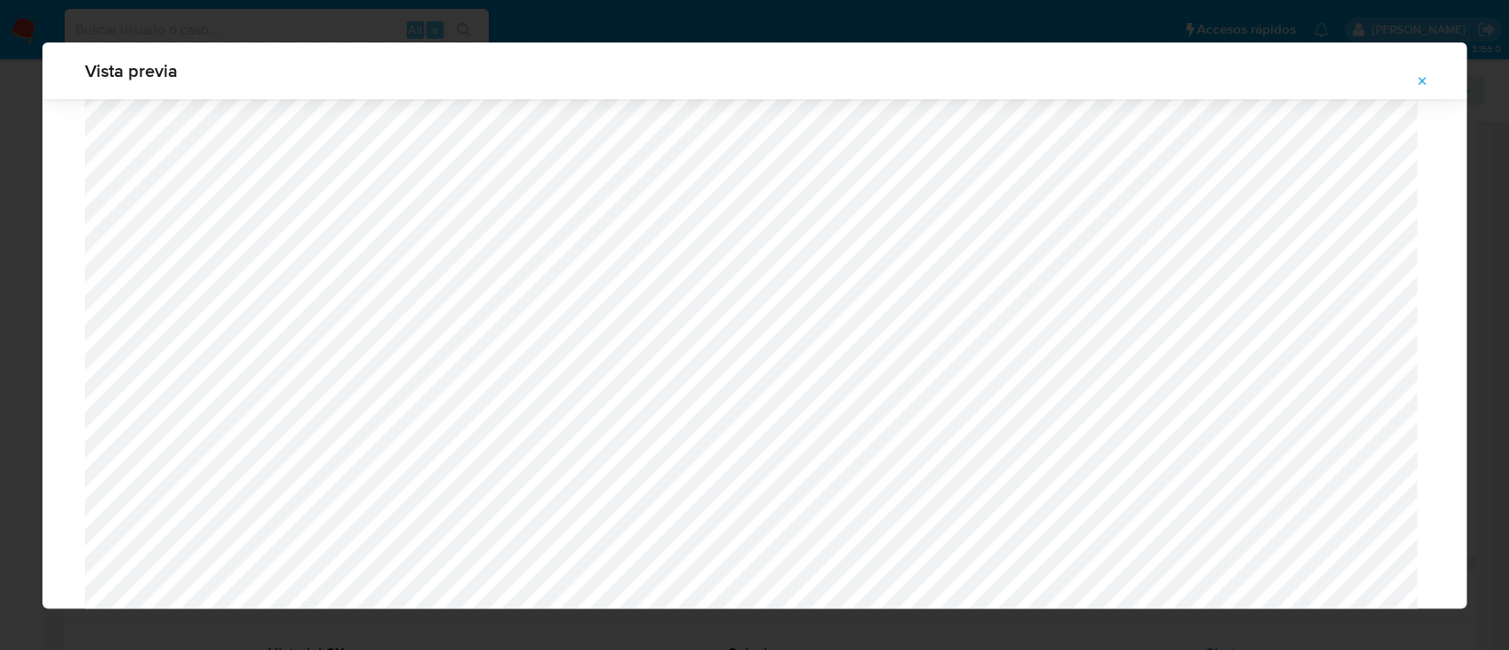
scroll to position [1768, 0]
click at [1407, 80] on button "Attachment preview" at bounding box center [1422, 81] width 39 height 28
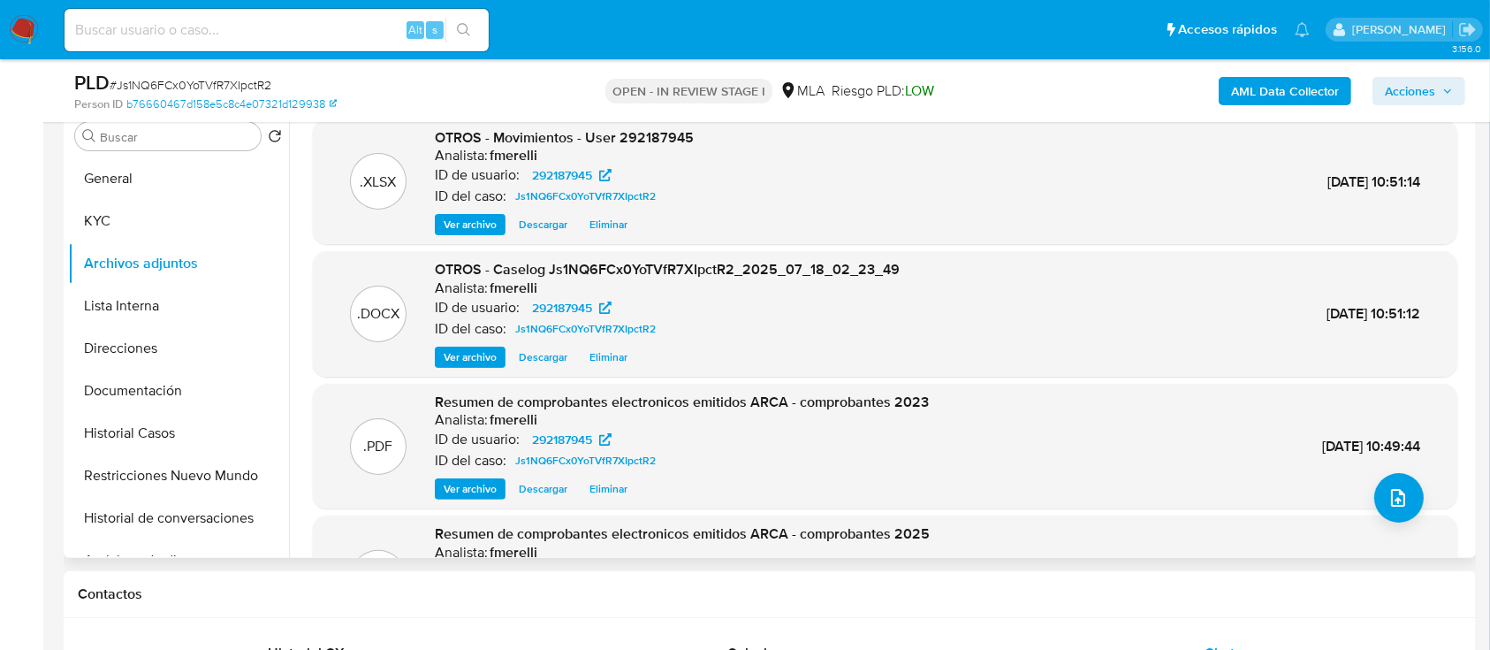
scroll to position [149, 0]
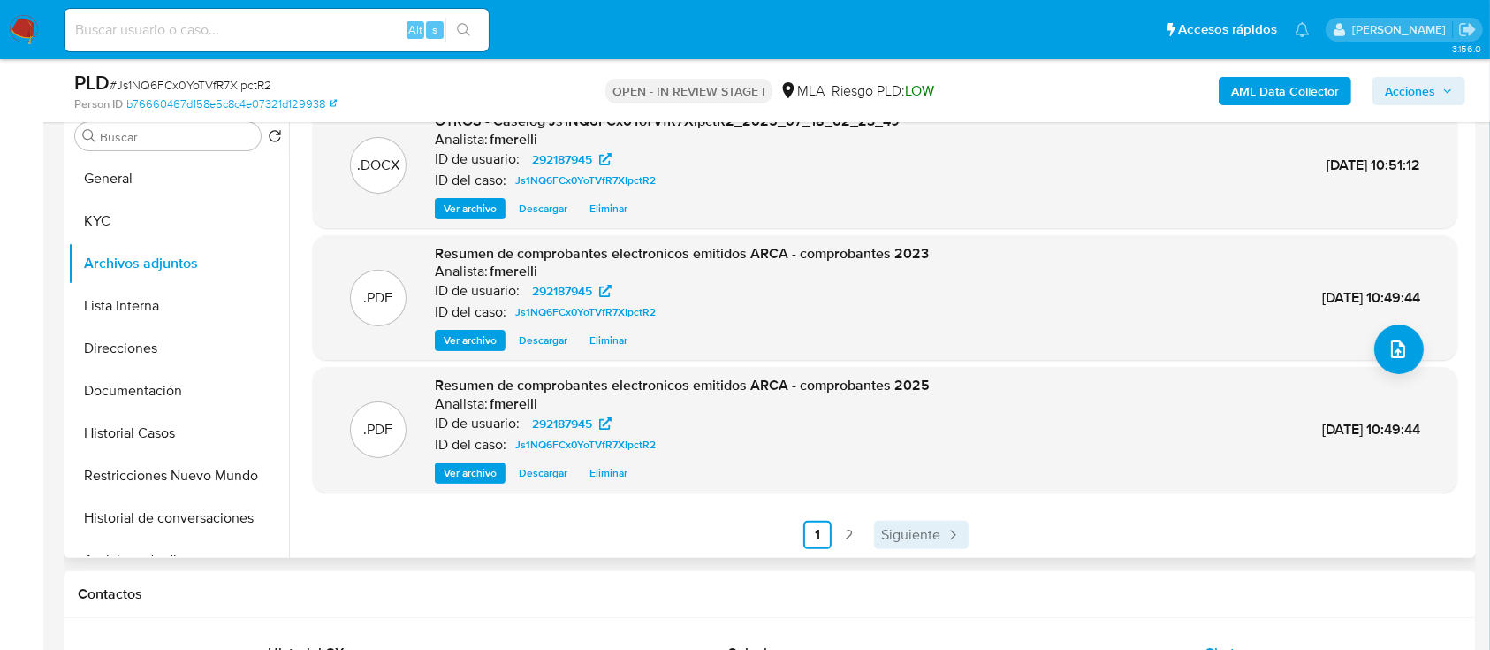
click at [895, 551] on div ".XLSX OTROS - Movimientos - User 292187945 Analista: fmerelli ID de usuario: 29…" at bounding box center [880, 331] width 1183 height 453
click at [907, 528] on span "Siguiente" at bounding box center [910, 535] width 59 height 14
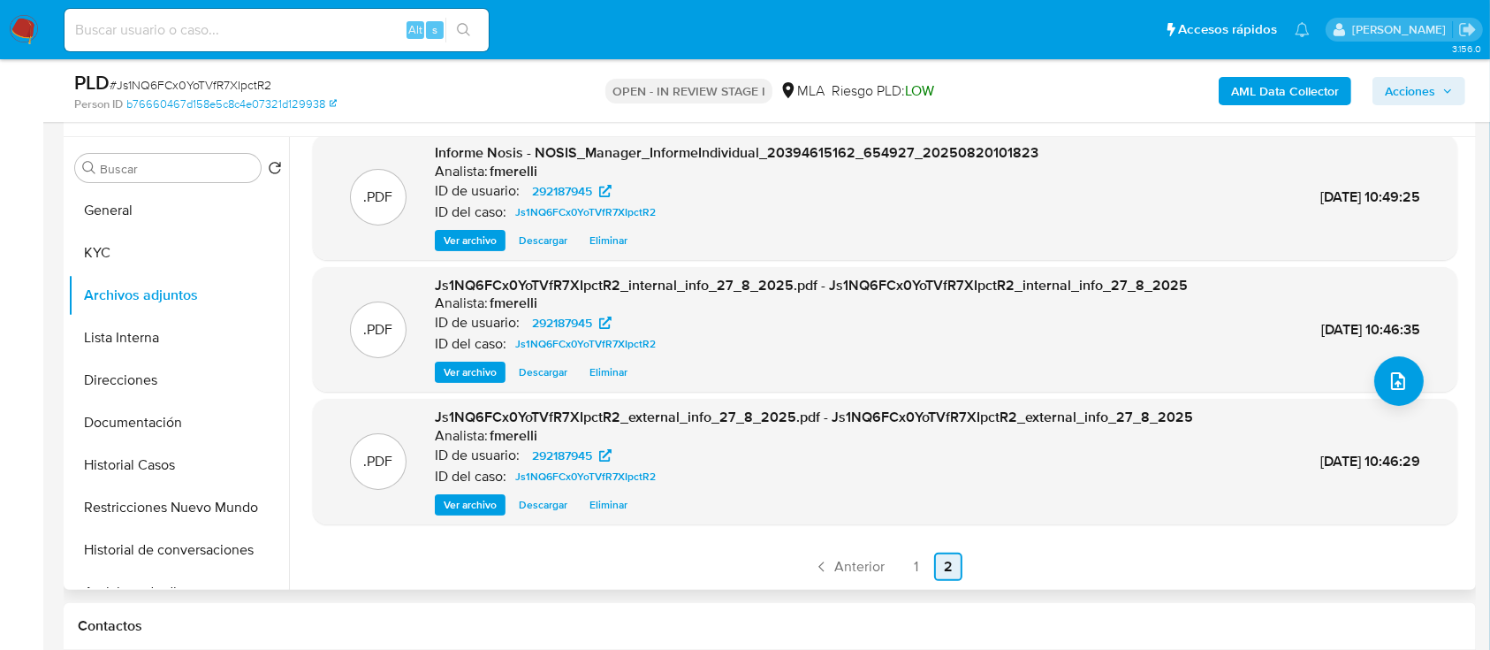
click at [858, 561] on span "Anterior" at bounding box center [859, 567] width 50 height 14
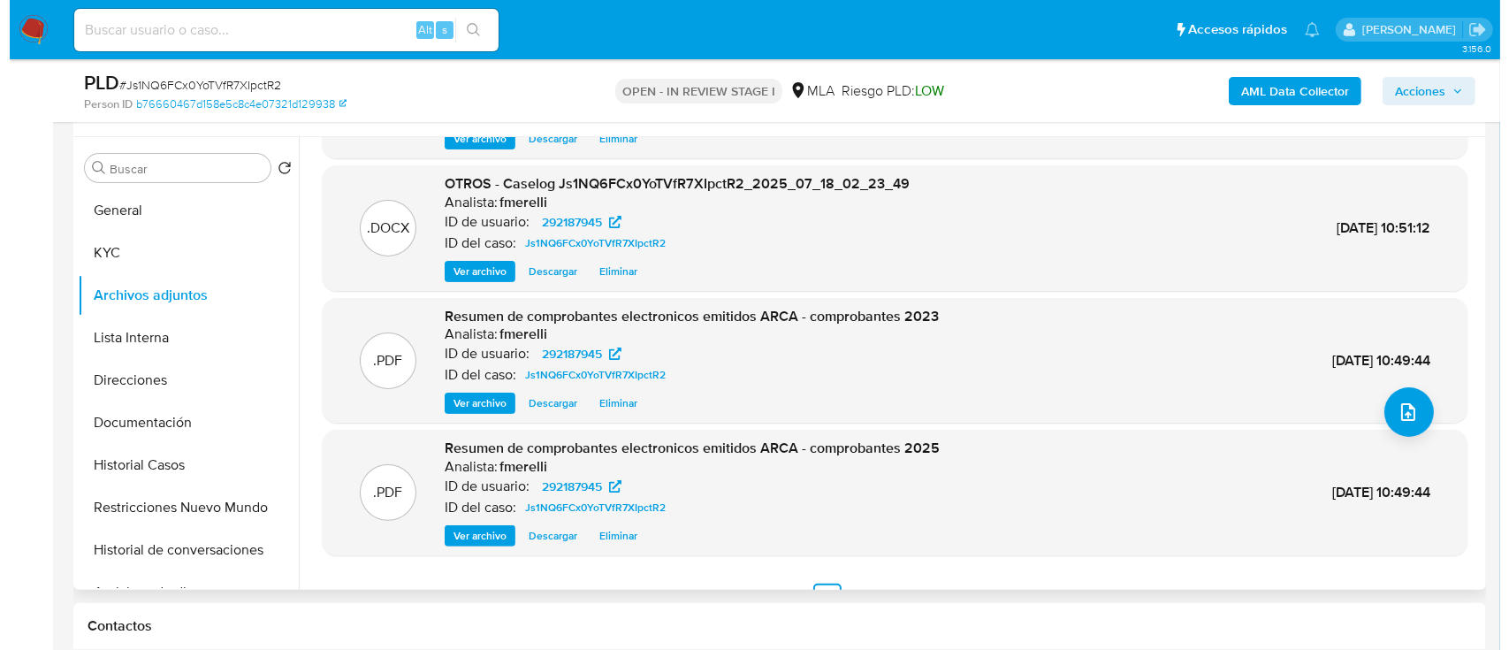
scroll to position [0, 0]
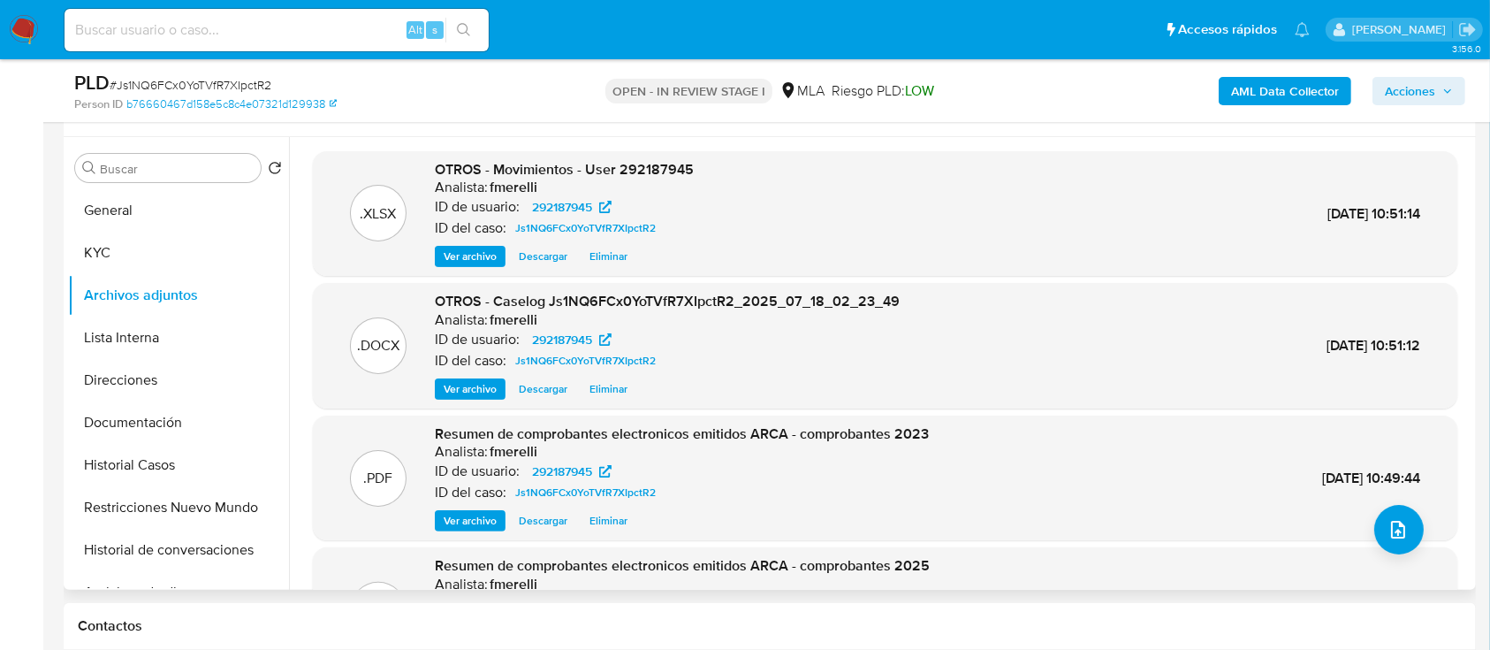
click at [478, 385] on span "Ver archivo" at bounding box center [470, 389] width 53 height 18
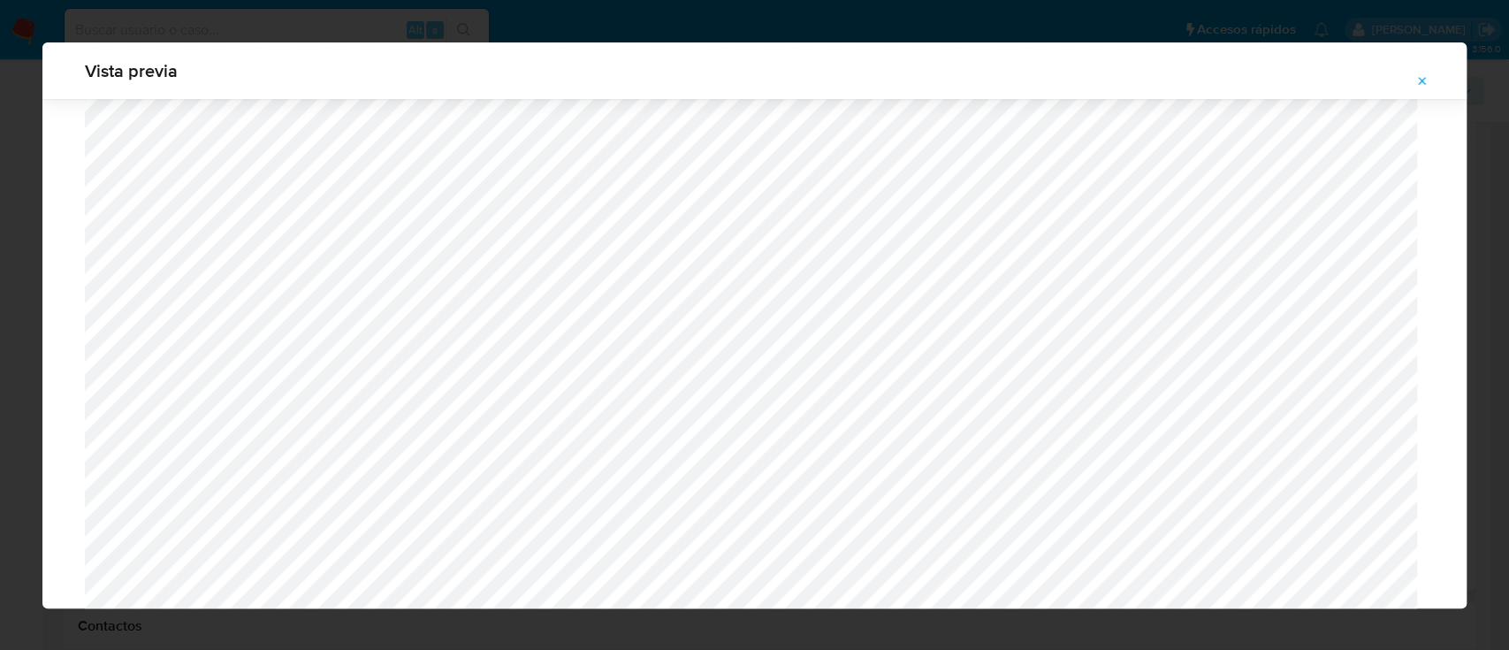
scroll to position [1733, 0]
click at [1414, 72] on button "Attachment preview" at bounding box center [1422, 81] width 39 height 28
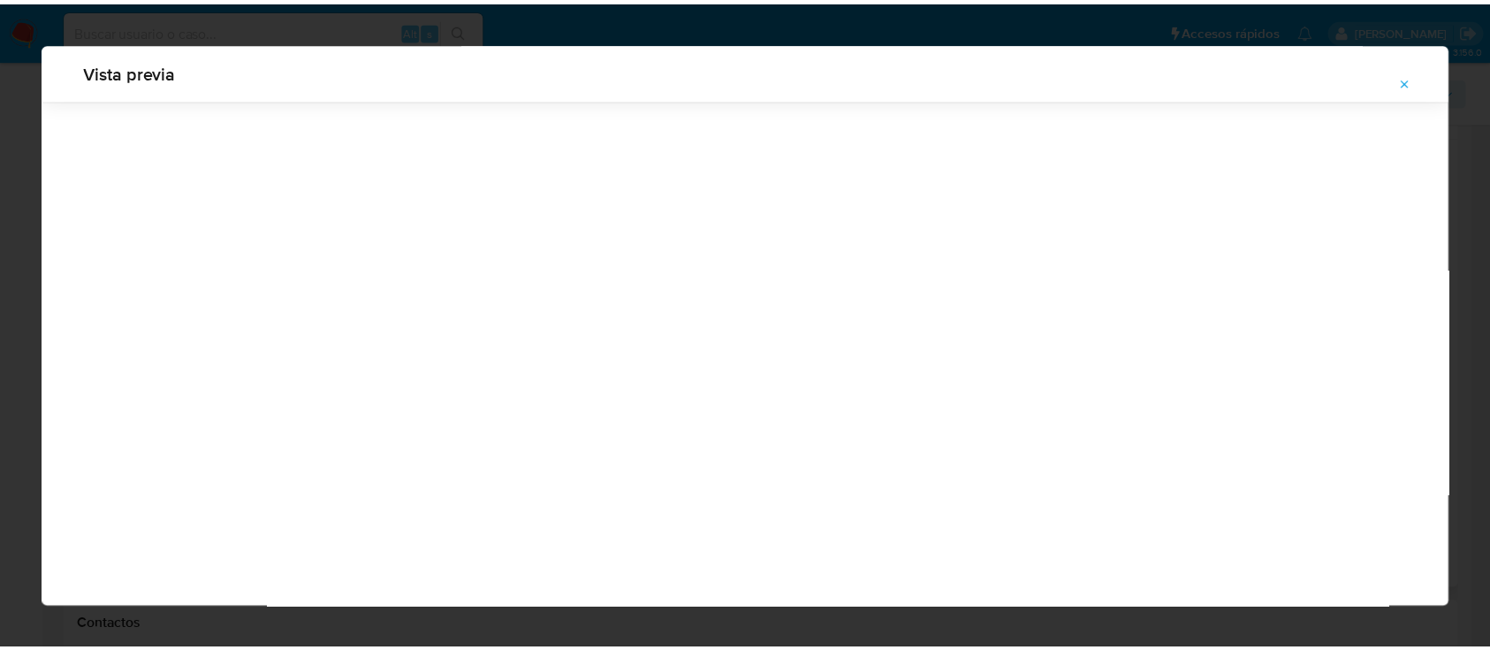
scroll to position [57, 0]
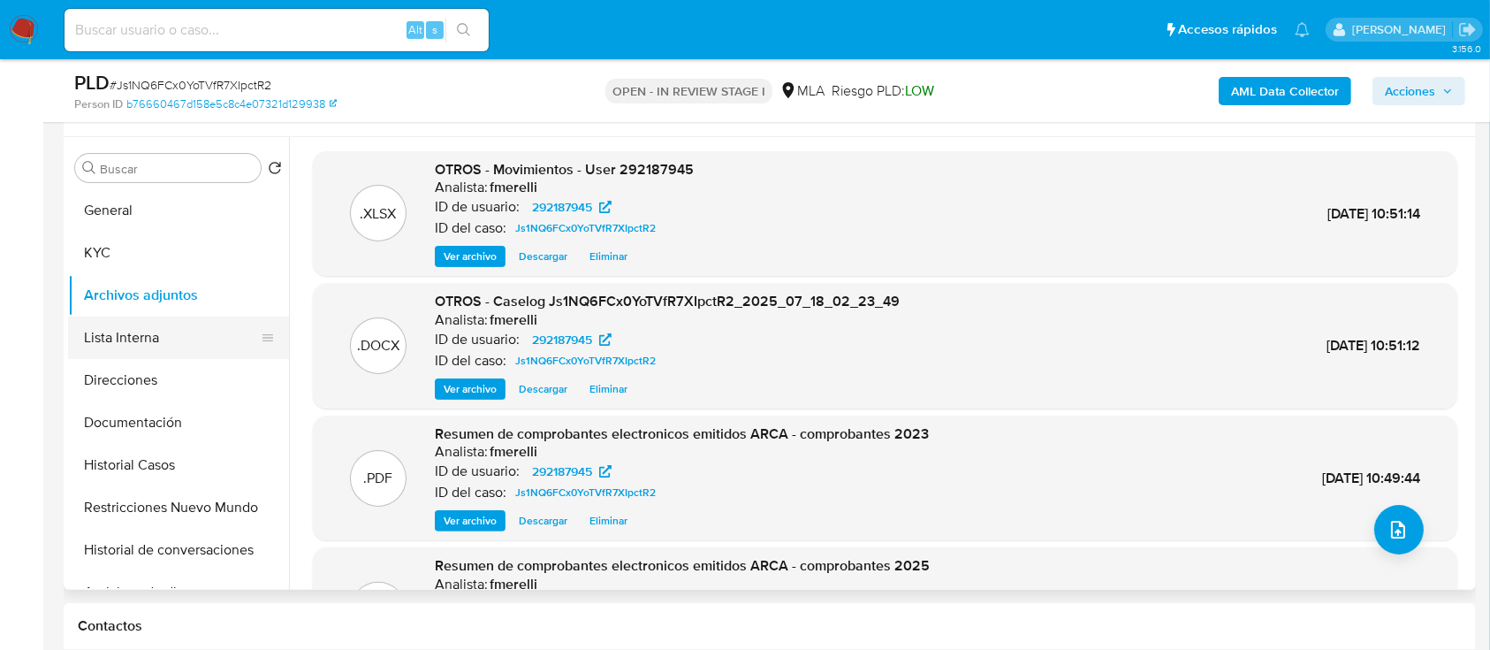
click at [109, 332] on button "Lista Interna" at bounding box center [171, 337] width 207 height 42
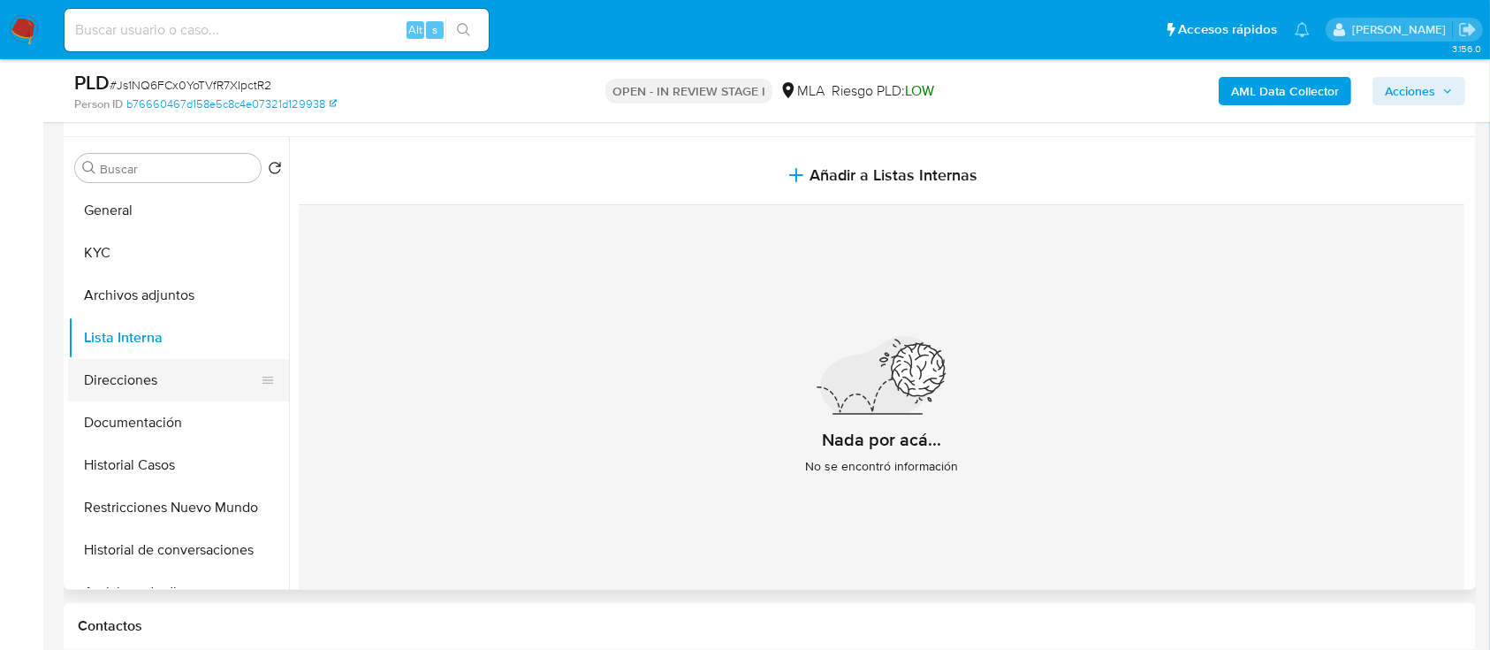
click at [120, 384] on button "Direcciones" at bounding box center [171, 380] width 207 height 42
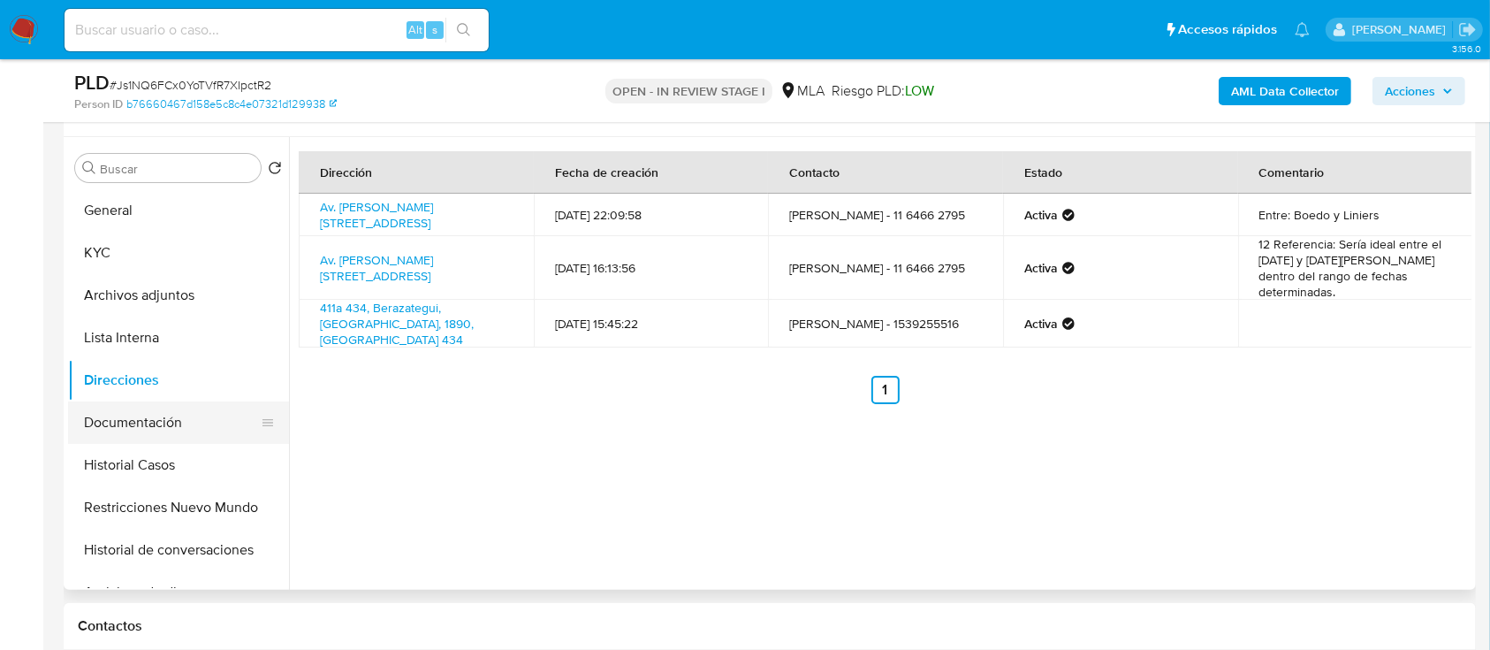
click at [120, 423] on button "Documentación" at bounding box center [171, 422] width 207 height 42
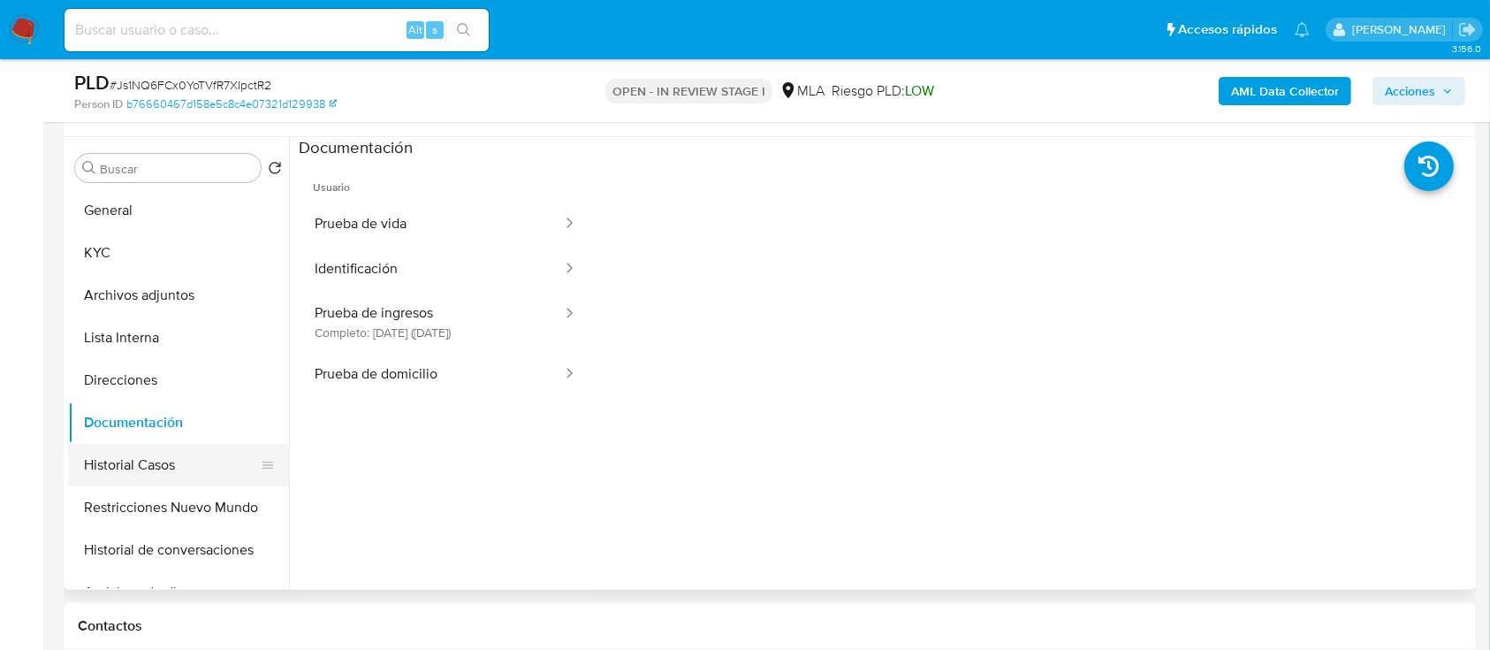
click at [122, 470] on button "Historial Casos" at bounding box center [171, 465] width 207 height 42
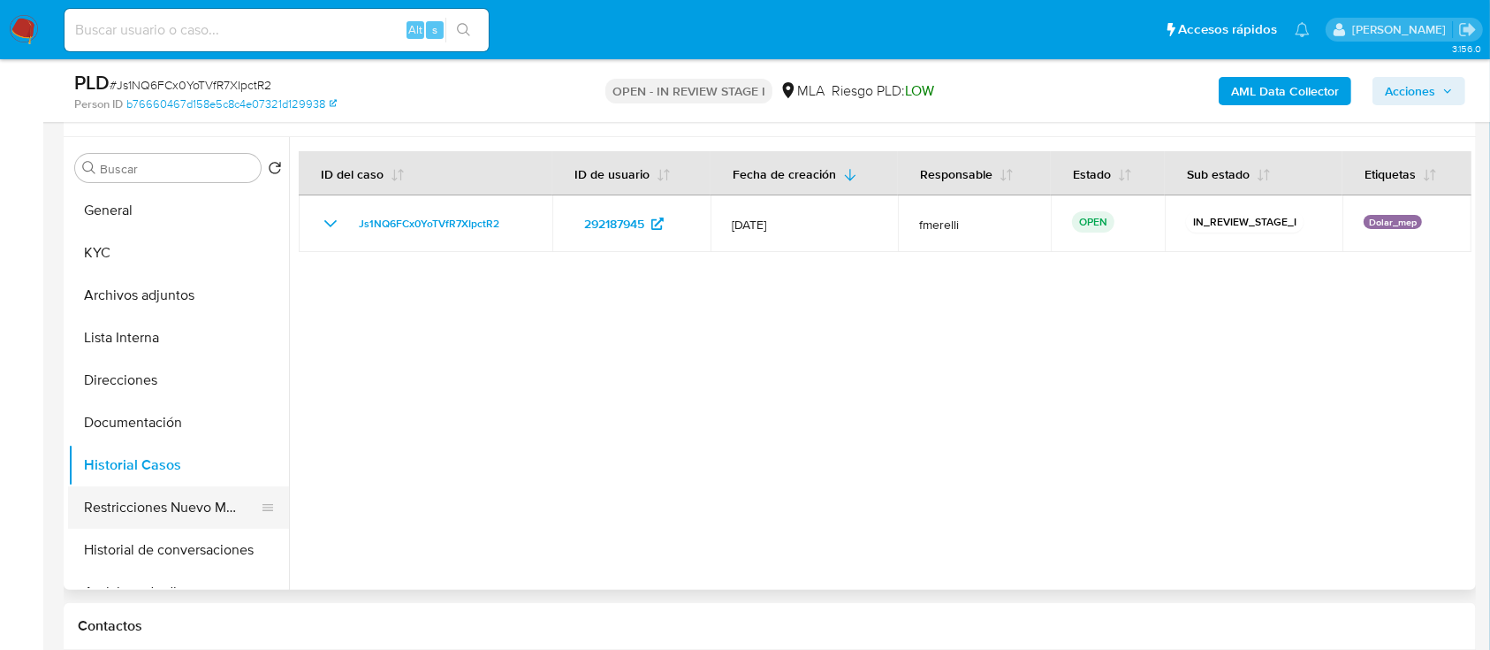
click at [177, 502] on button "Restricciones Nuevo Mundo" at bounding box center [171, 507] width 207 height 42
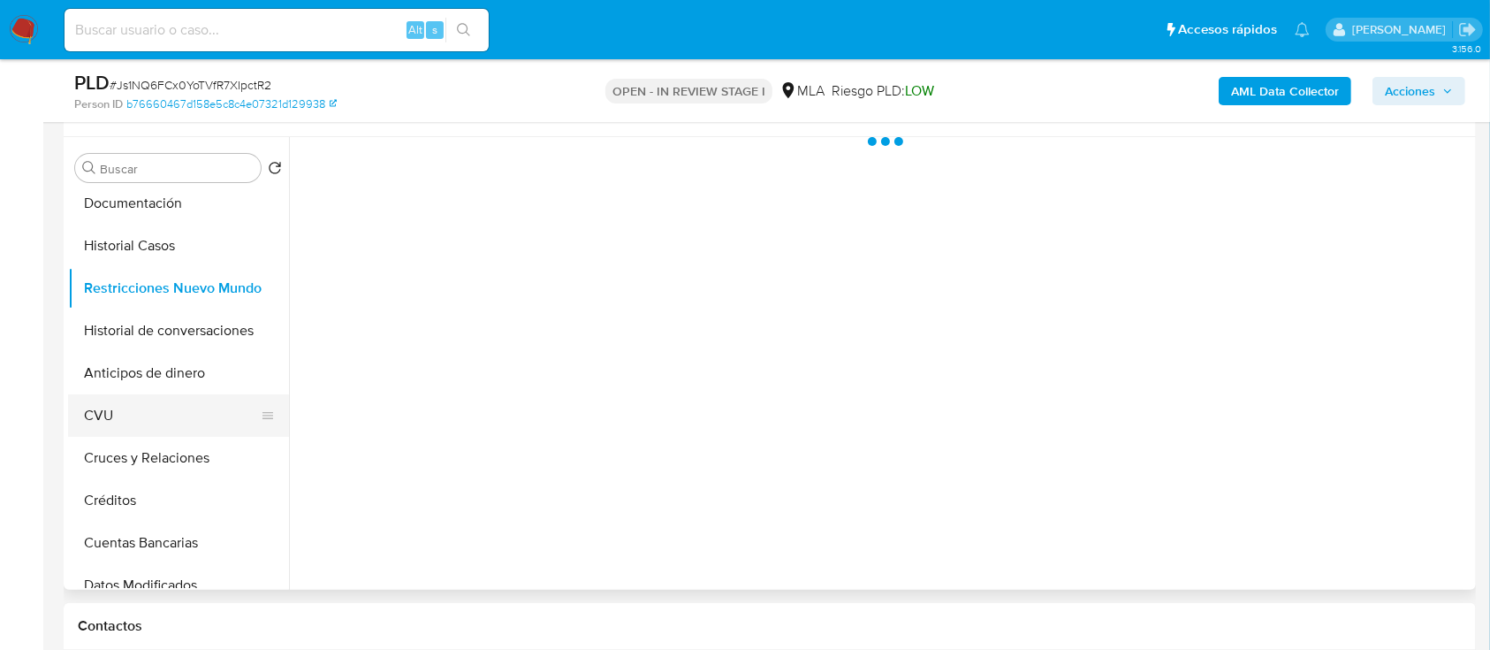
scroll to position [235, 0]
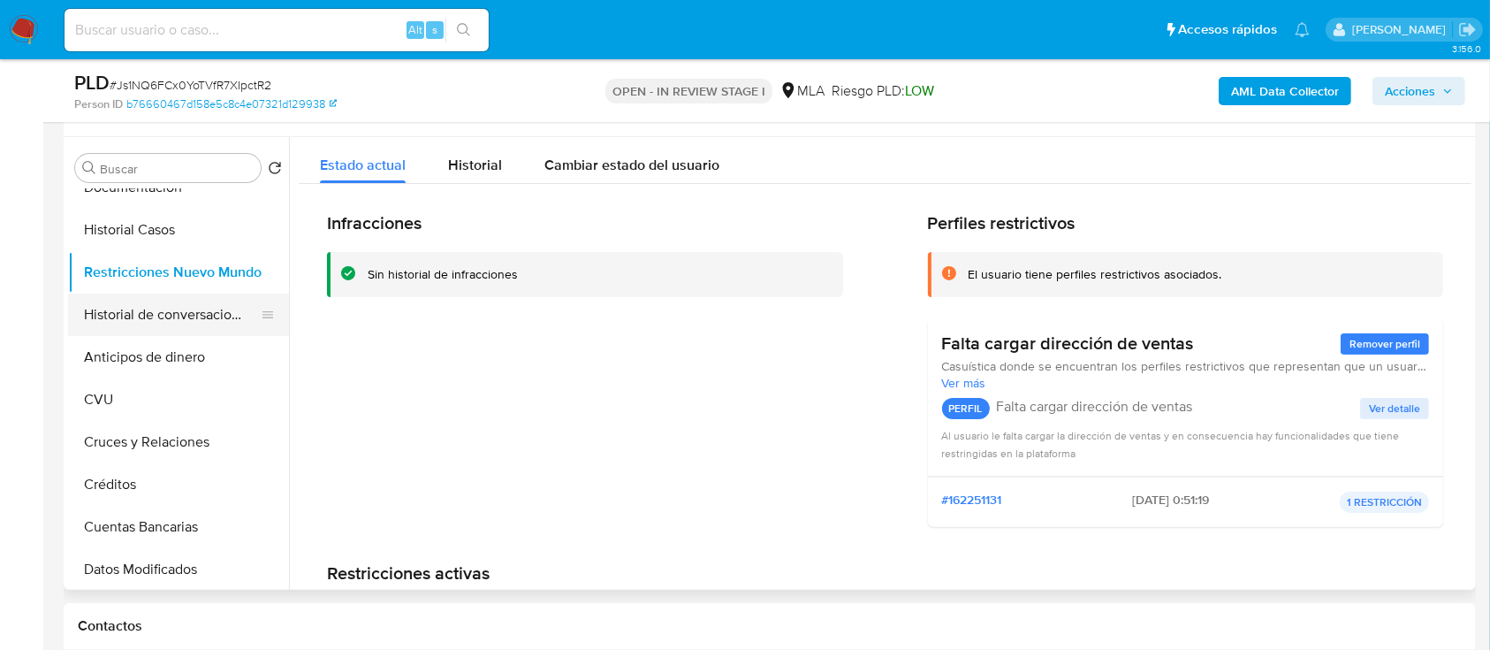
click at [211, 313] on button "Historial de conversaciones" at bounding box center [171, 314] width 207 height 42
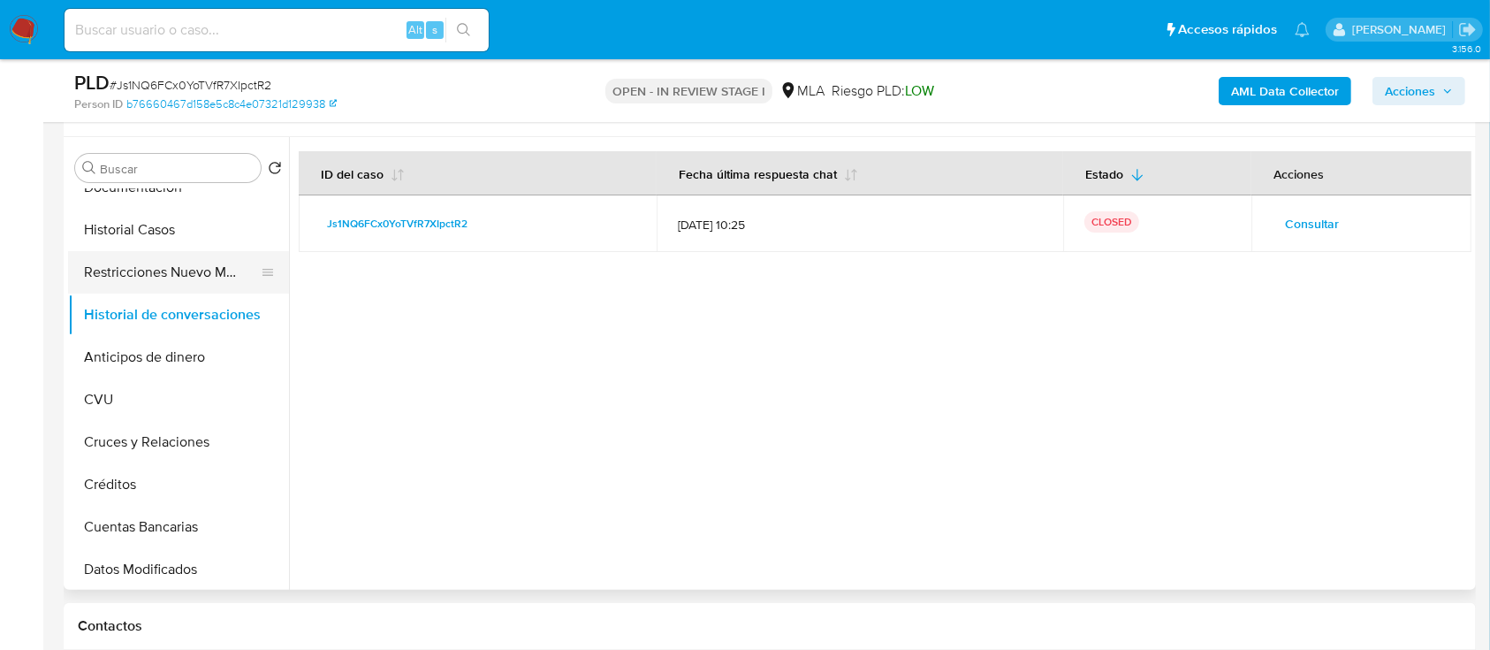
click at [150, 264] on button "Restricciones Nuevo Mundo" at bounding box center [171, 272] width 207 height 42
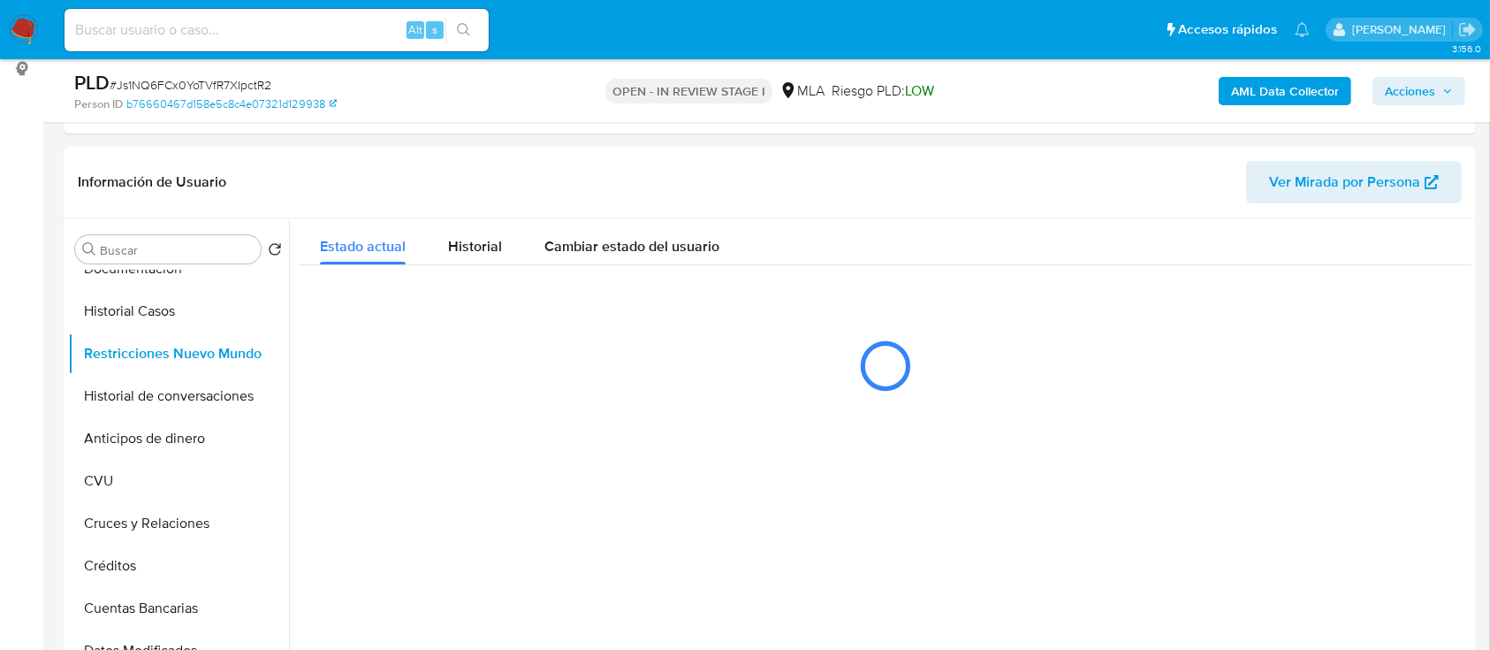
scroll to position [204, 0]
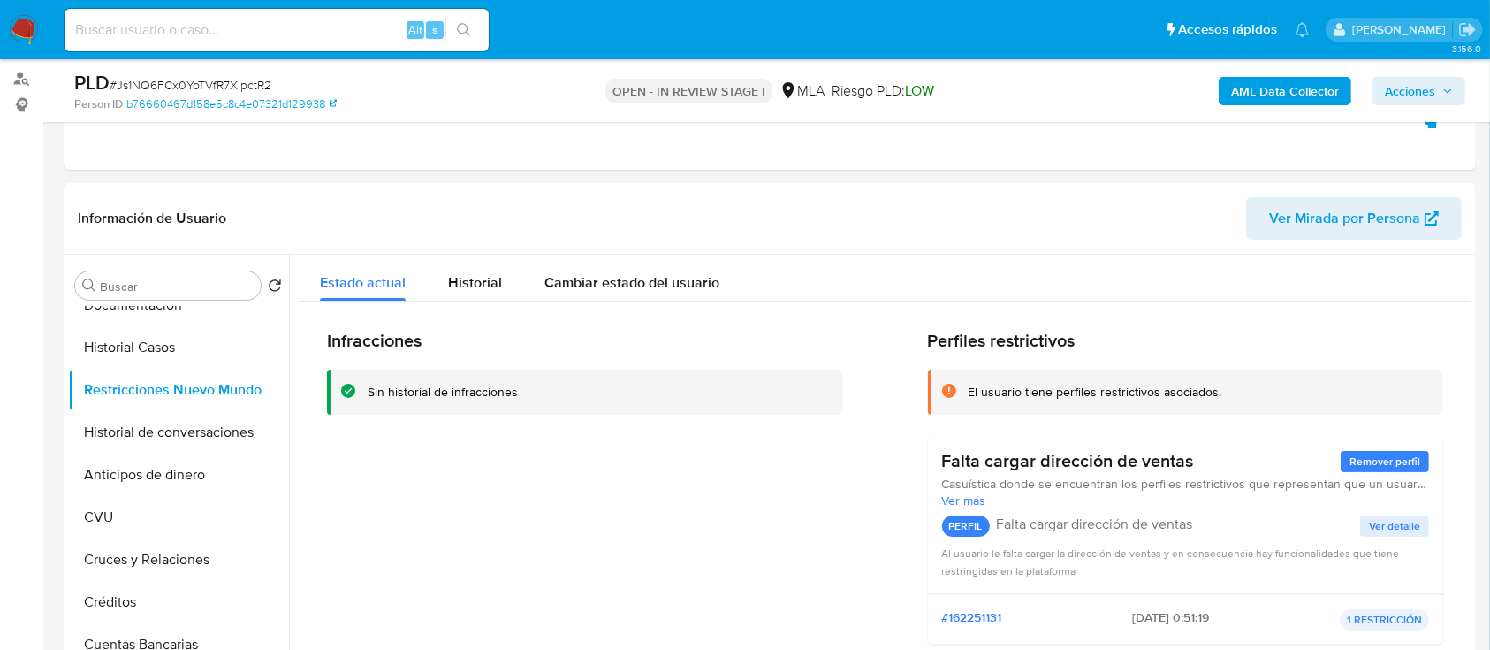
drag, startPoint x: 1413, startPoint y: 94, endPoint x: 1387, endPoint y: 99, distance: 26.2
click at [1413, 93] on span "Acciones" at bounding box center [1410, 91] width 50 height 28
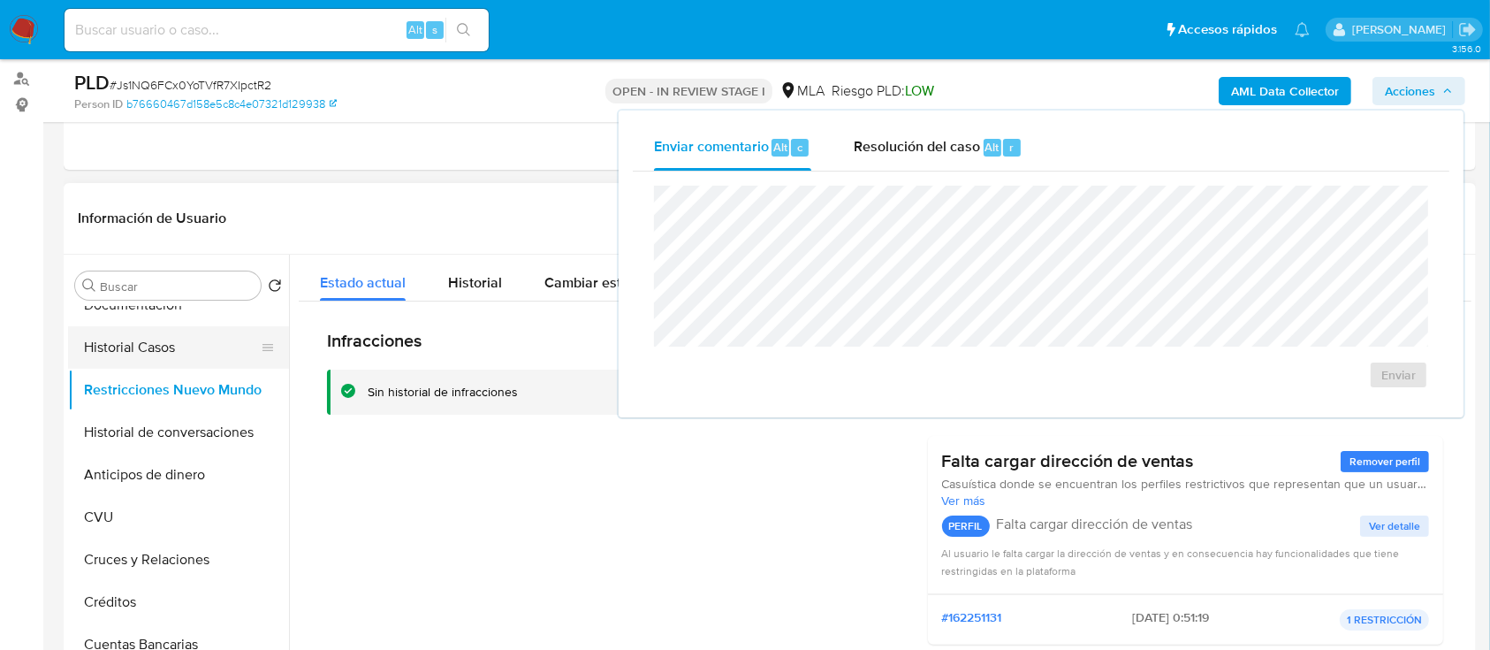
click at [142, 357] on button "Historial Casos" at bounding box center [171, 347] width 207 height 42
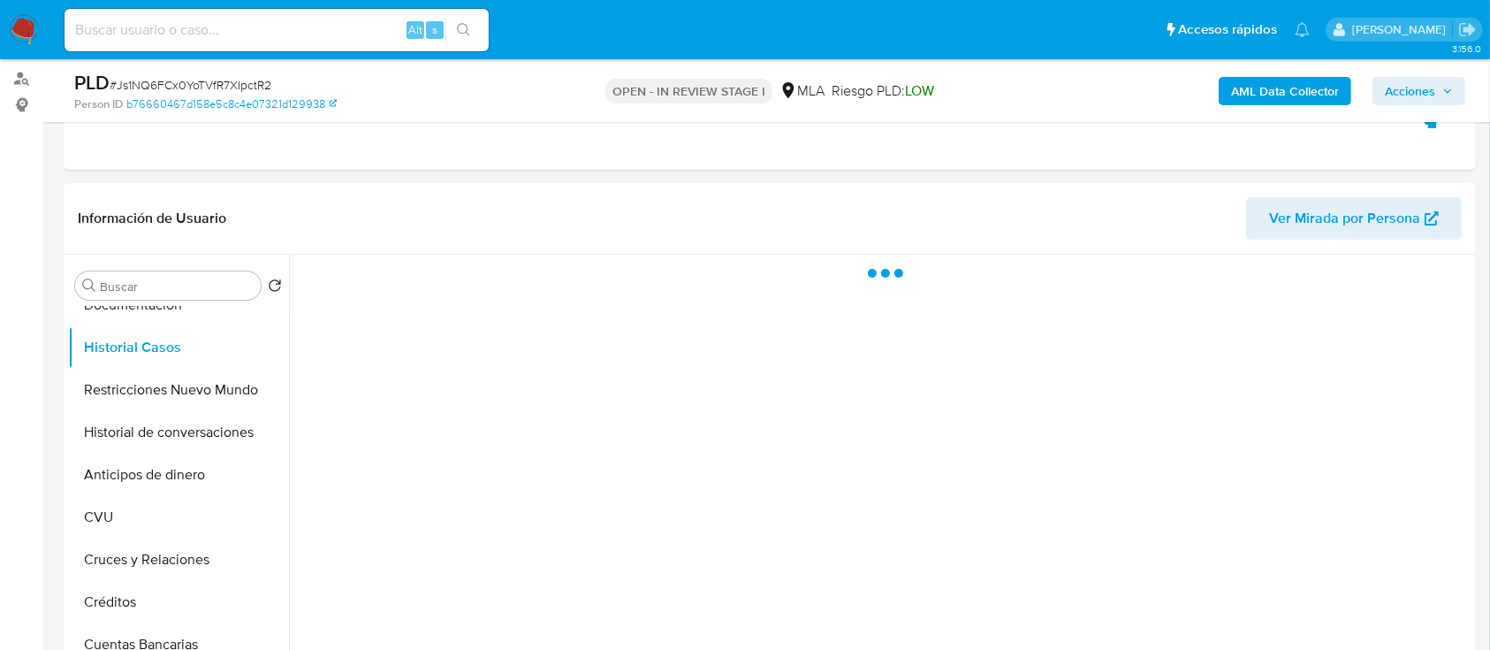
click at [1422, 87] on span "Acciones" at bounding box center [1410, 91] width 50 height 28
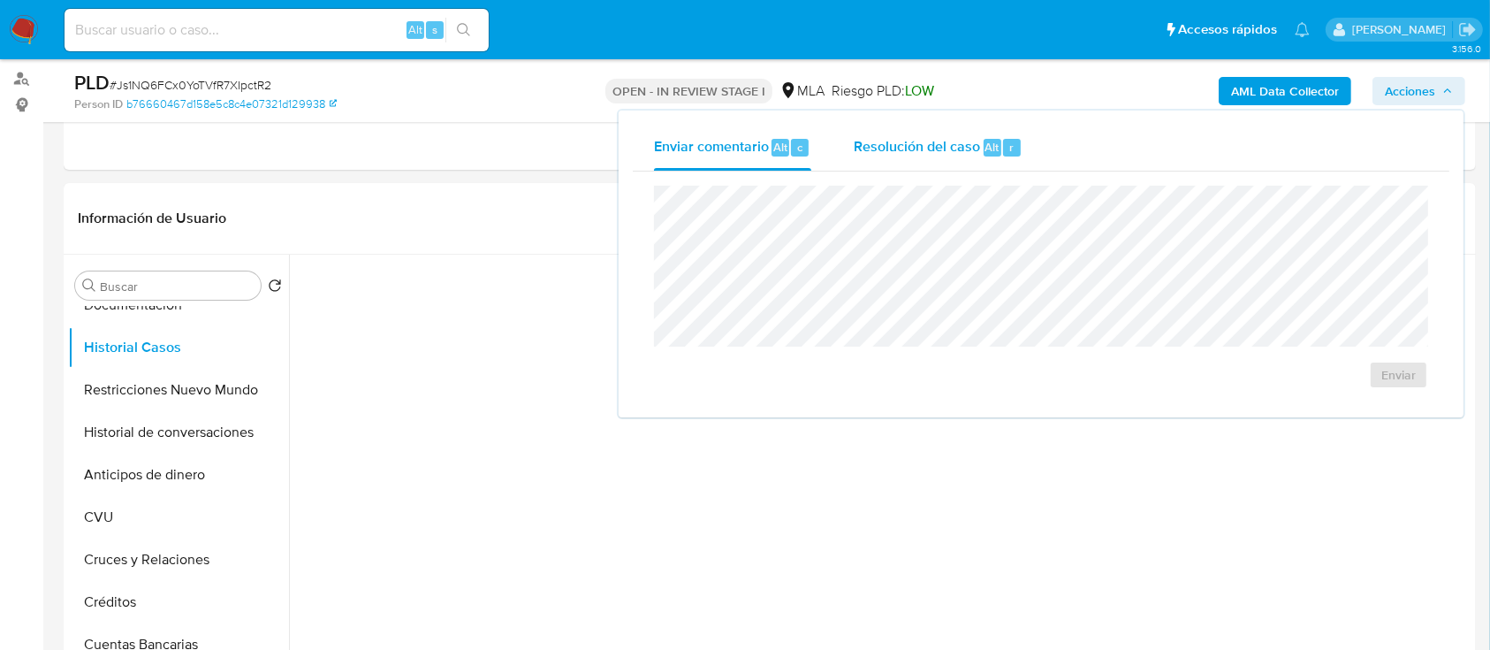
click at [956, 149] on span "Resolución del caso" at bounding box center [917, 146] width 126 height 20
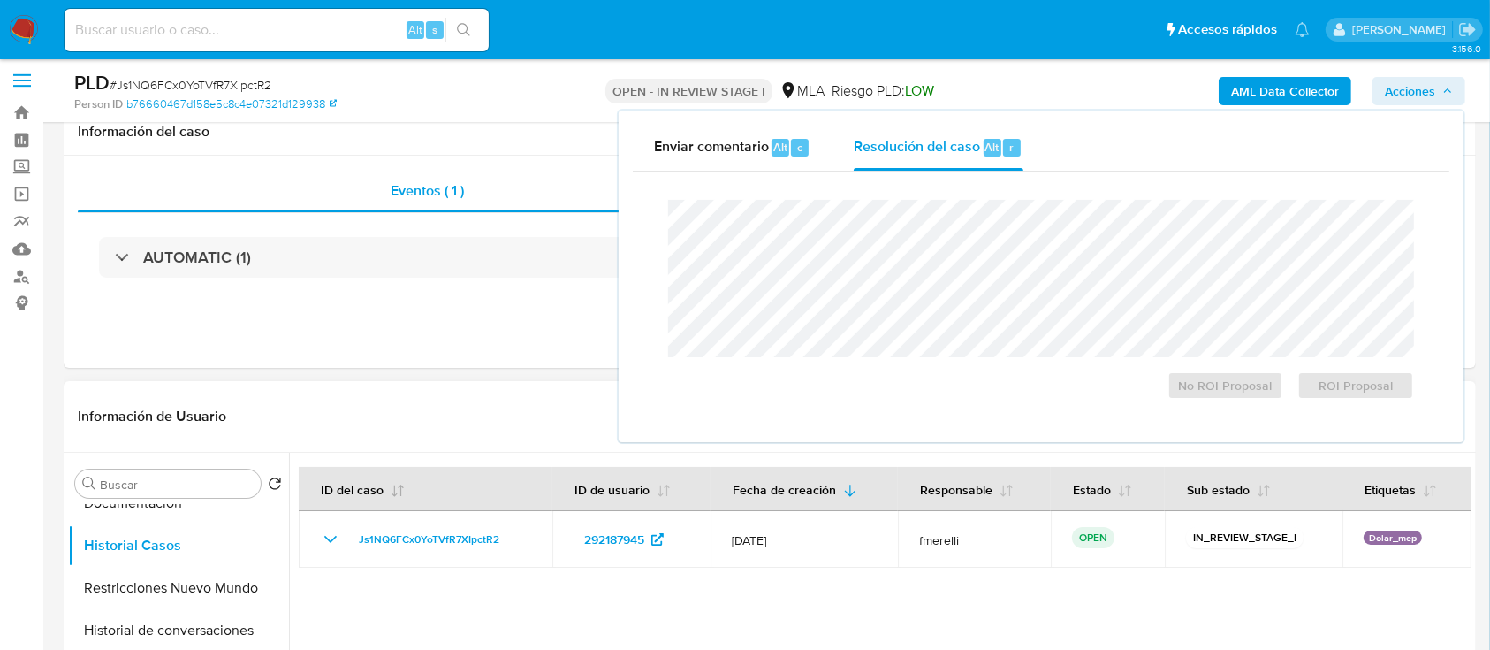
scroll to position [0, 0]
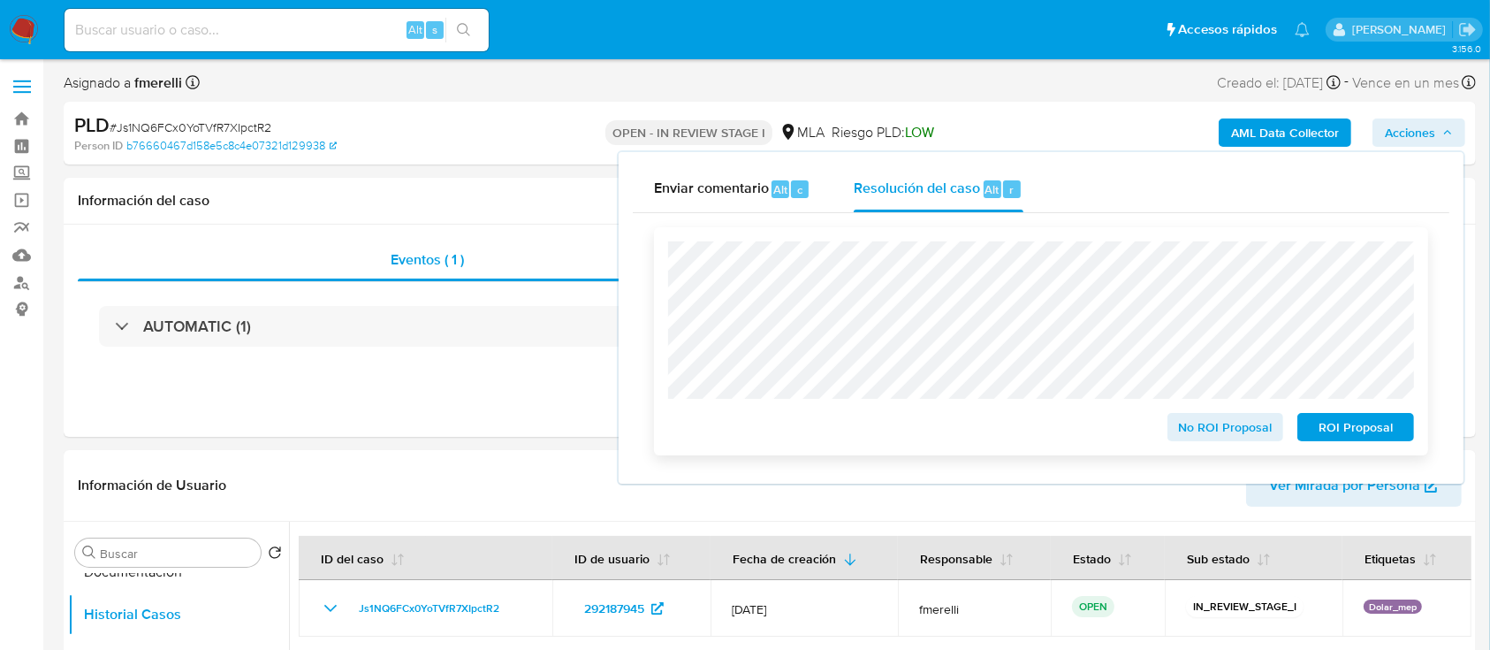
click at [1224, 428] on span "No ROI Proposal" at bounding box center [1226, 427] width 92 height 25
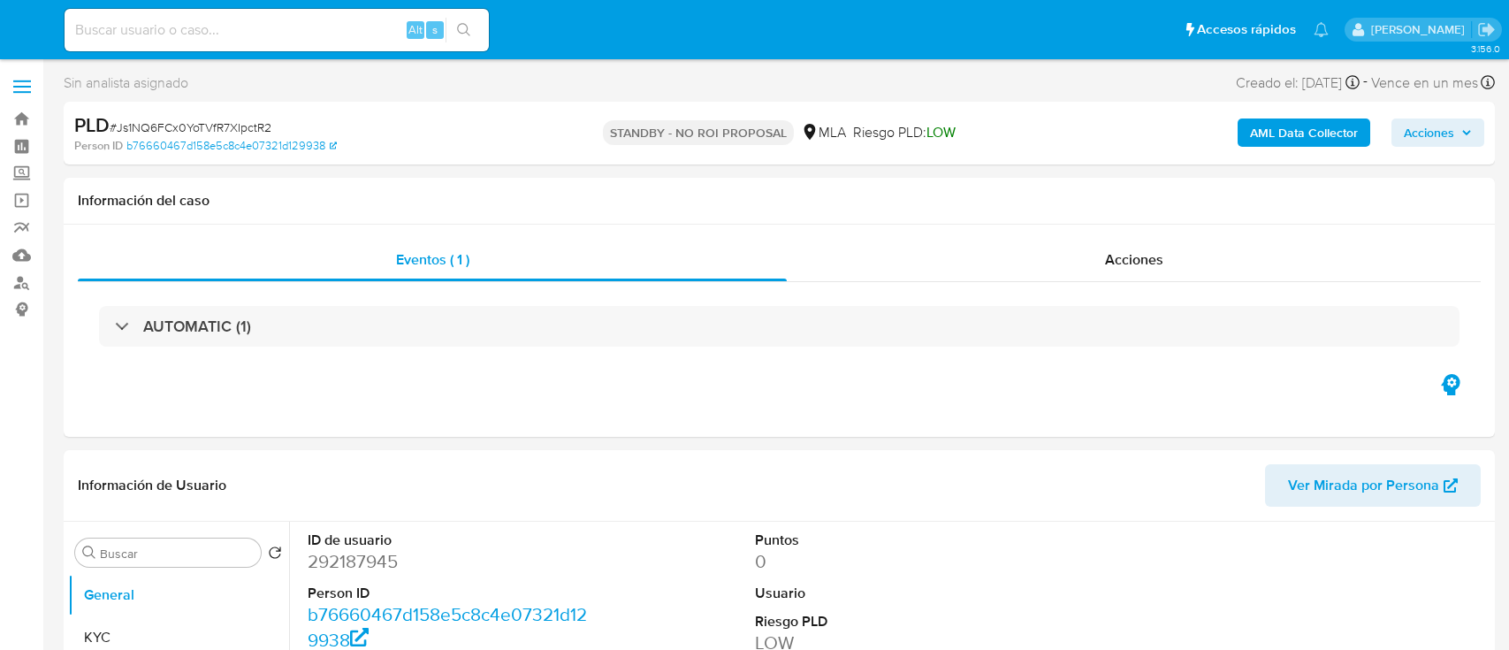
select select "10"
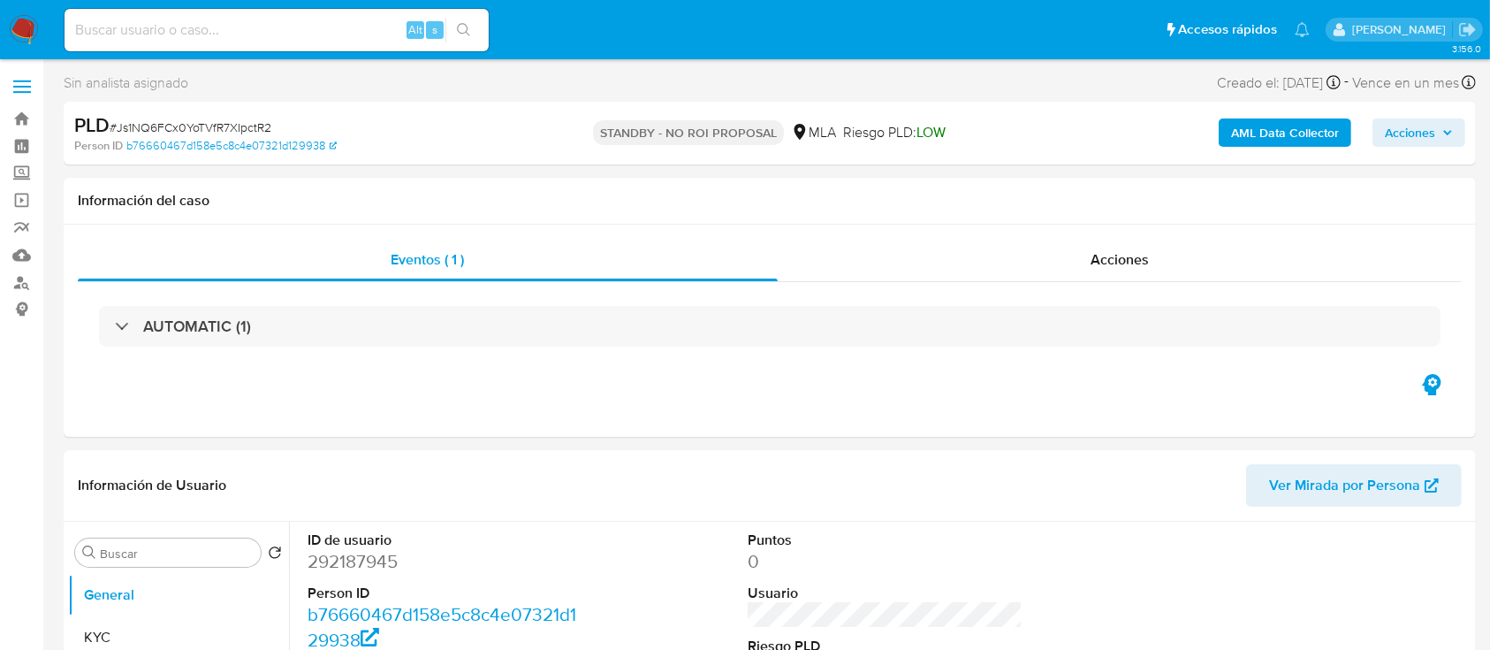
click at [17, 25] on img at bounding box center [24, 30] width 30 height 30
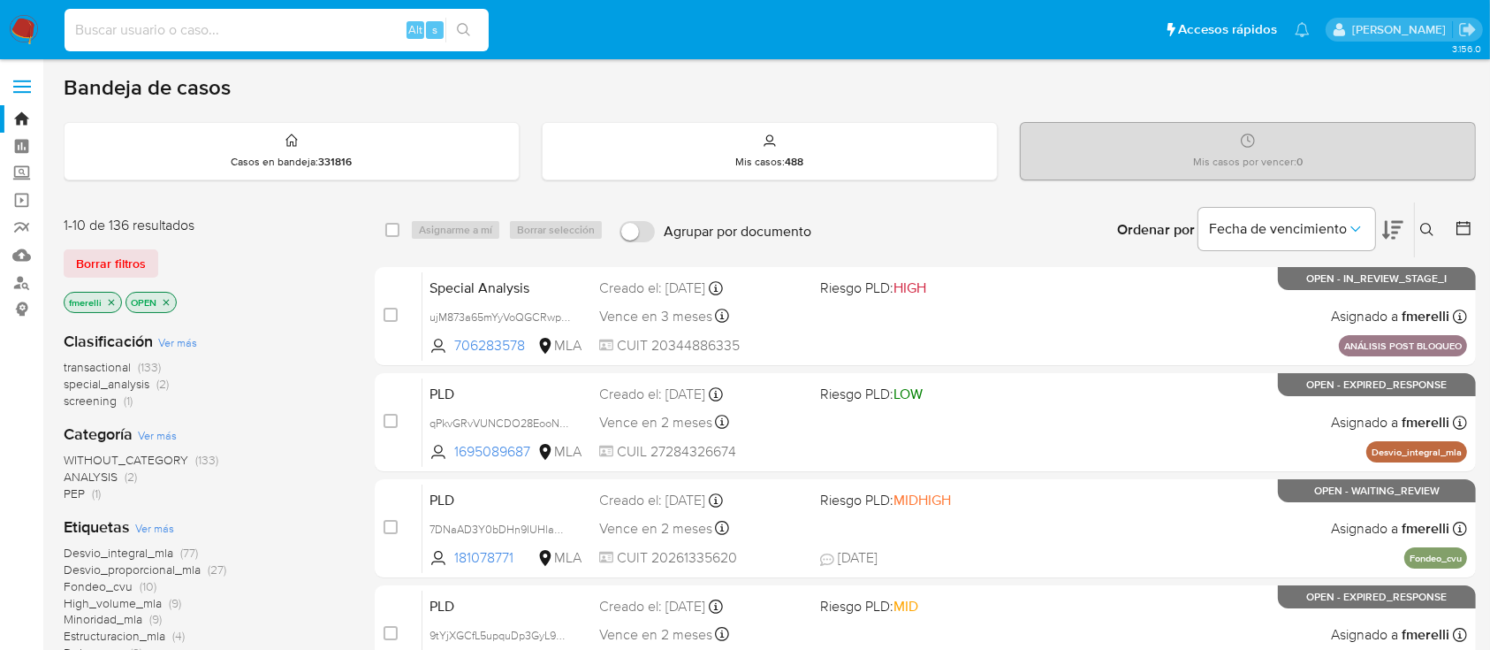
click at [217, 33] on input at bounding box center [277, 30] width 424 height 23
paste input "zbSvOQ61CbtjVrsd5aHCSOVl"
type input "zbSvOQ61CbtjVrsd5aHCSOVl"
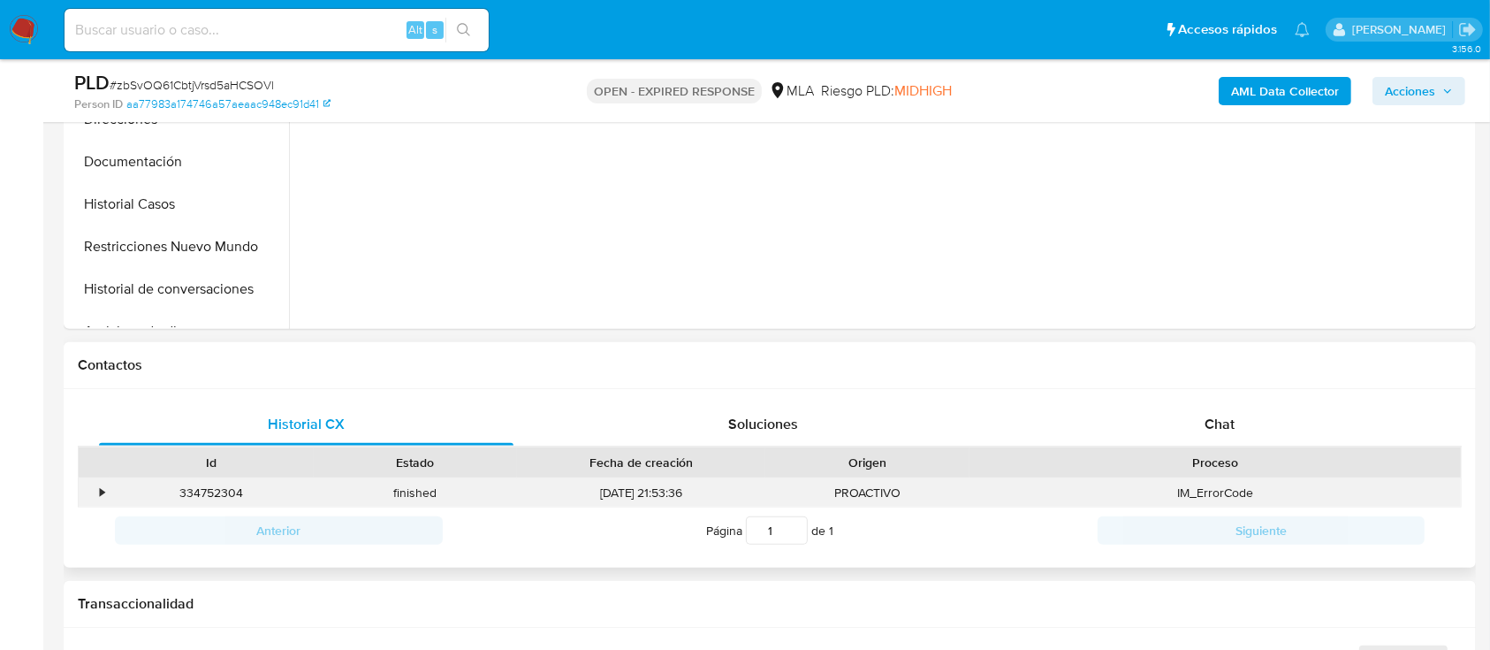
scroll to position [707, 0]
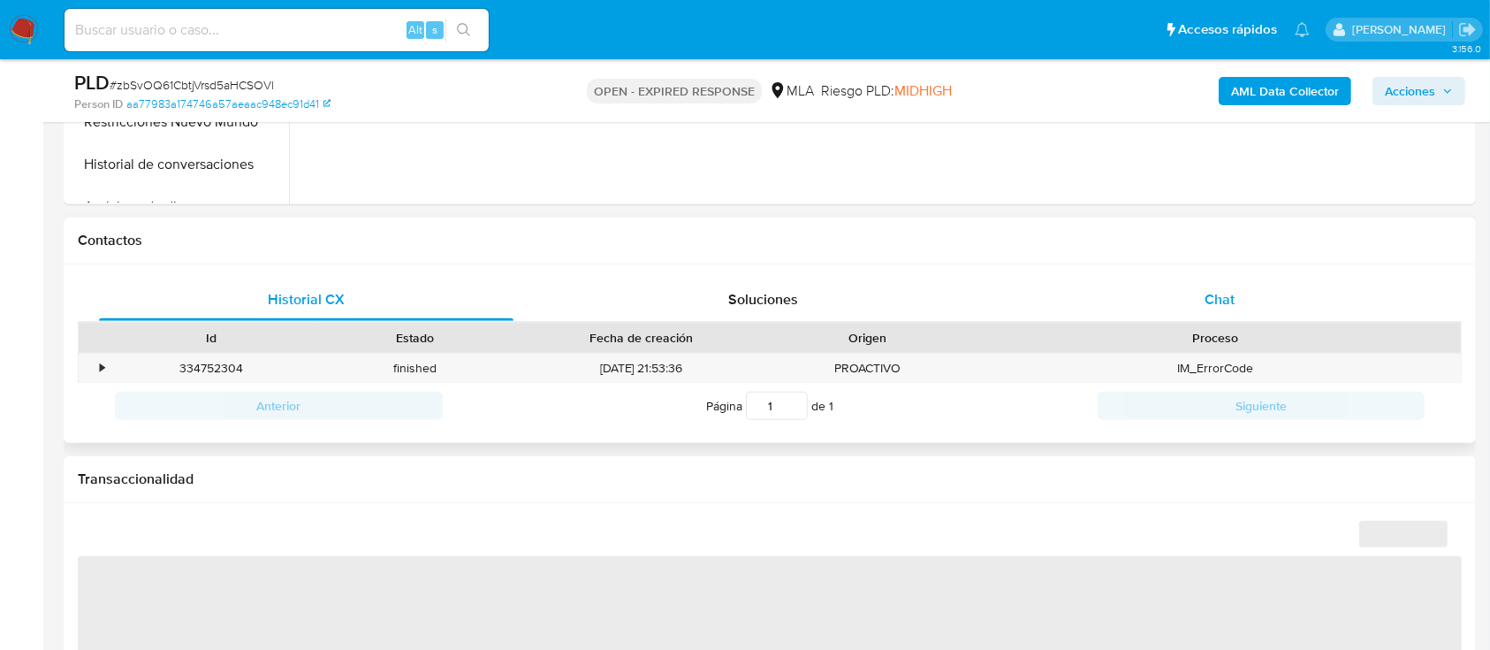
click at [1184, 315] on div "Chat" at bounding box center [1220, 299] width 415 height 42
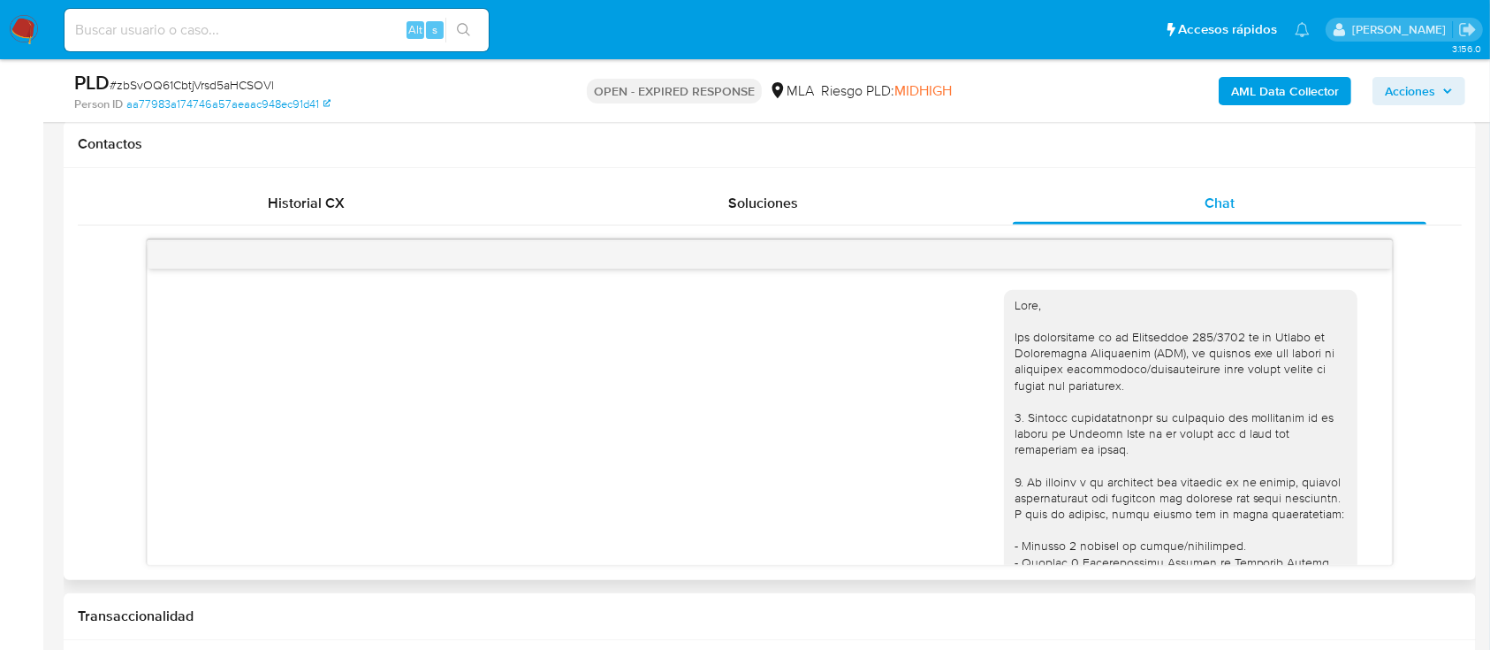
scroll to position [825, 0]
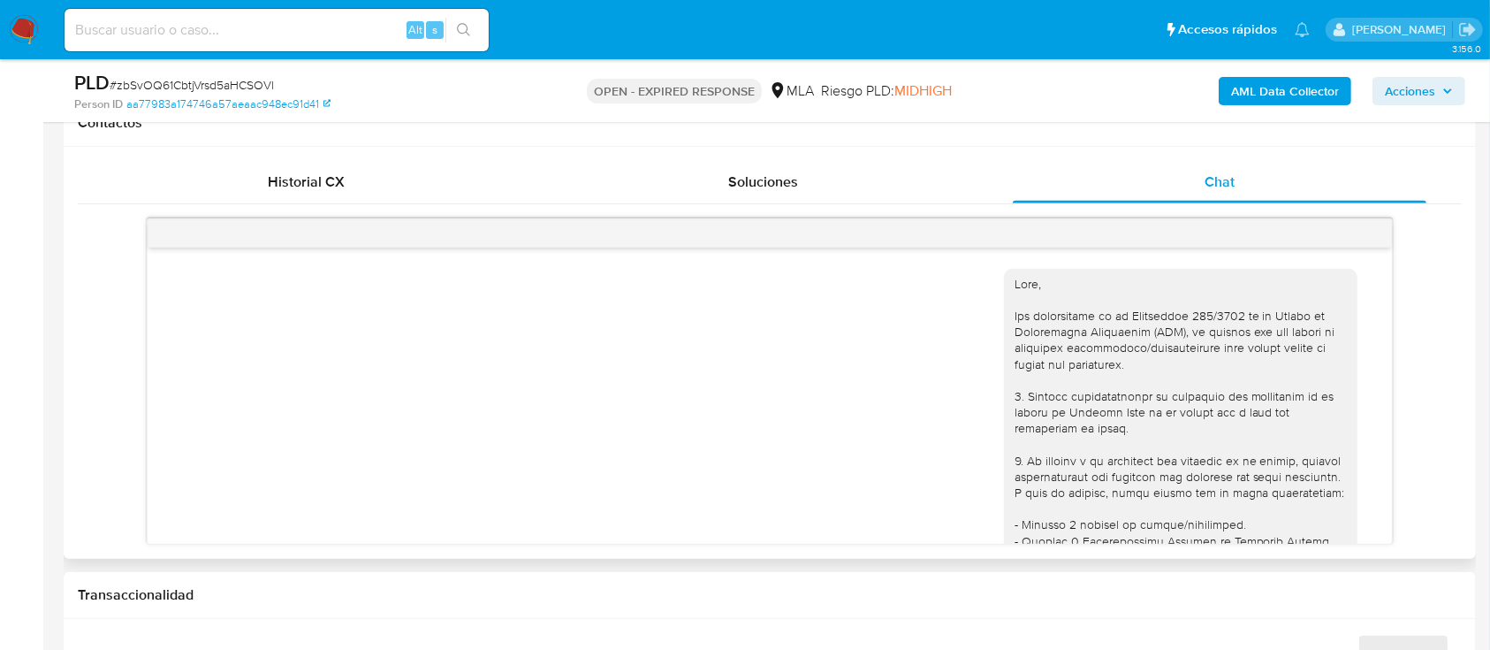
select select "10"
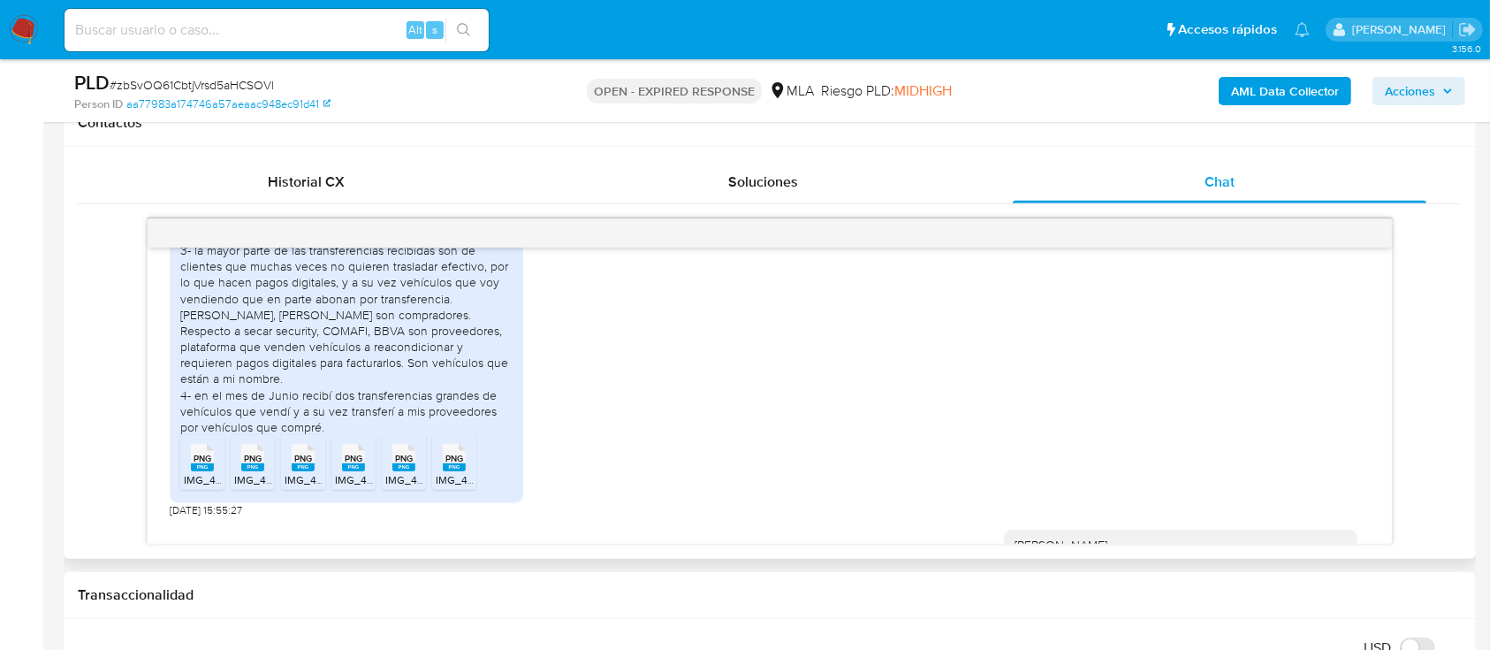
scroll to position [2182, 0]
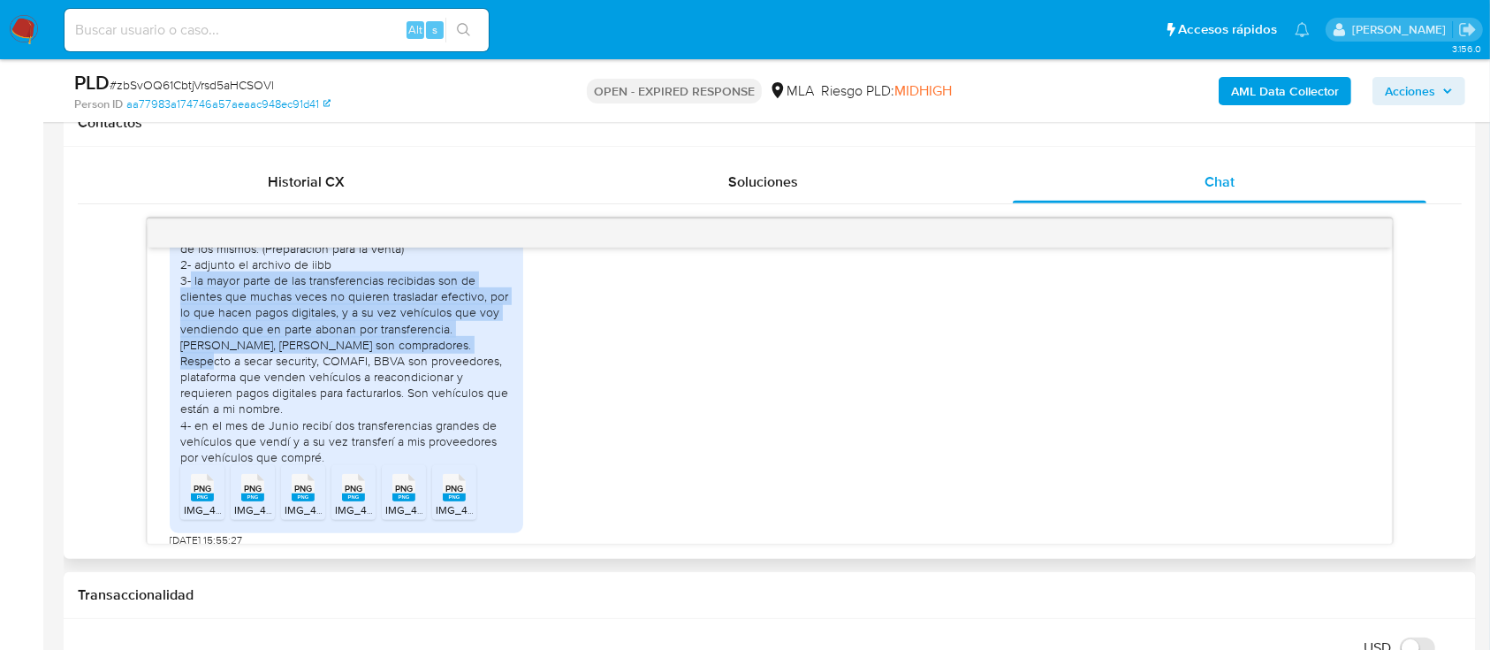
drag, startPoint x: 191, startPoint y: 327, endPoint x: 412, endPoint y: 392, distance: 230.5
click at [412, 392] on div "Buenas tardes, 1- comercializo vehículos usados, me dedico a la compra y venta …" at bounding box center [346, 328] width 332 height 273
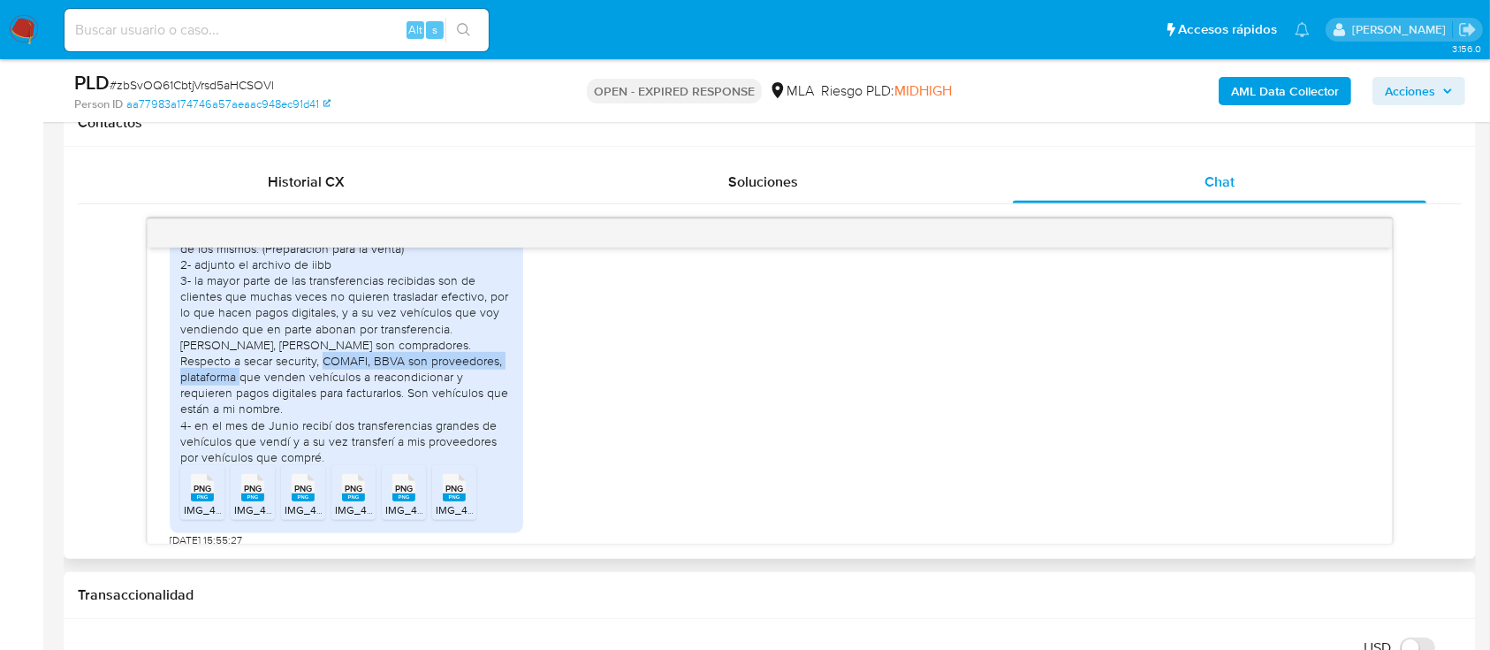
drag, startPoint x: 222, startPoint y: 410, endPoint x: 453, endPoint y: 411, distance: 230.7
click at [453, 411] on div "Buenas tardes, 1- comercializo vehículos usados, me dedico a la compra y venta …" at bounding box center [346, 328] width 332 height 273
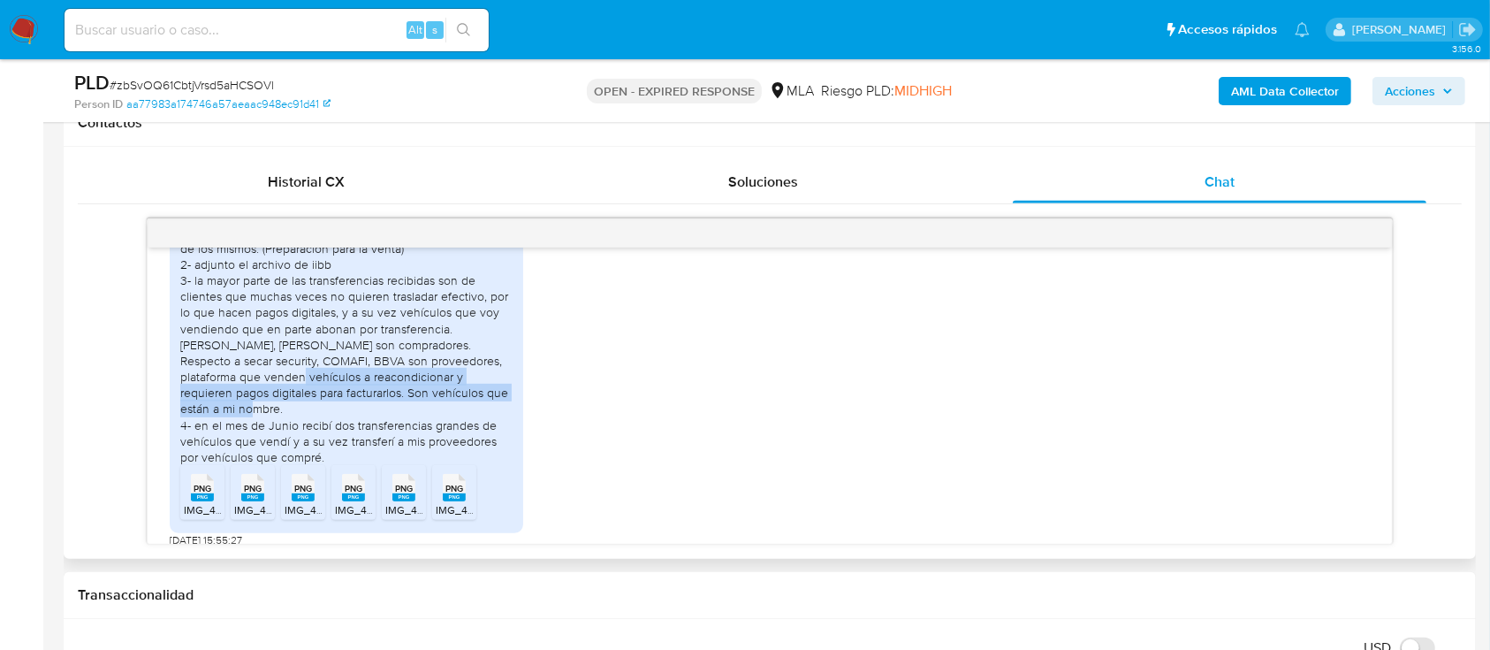
drag, startPoint x: 206, startPoint y: 427, endPoint x: 475, endPoint y: 443, distance: 269.2
click at [475, 443] on div "Buenas tardes, 1- comercializo vehículos usados, me dedico a la compra y venta …" at bounding box center [346, 328] width 332 height 273
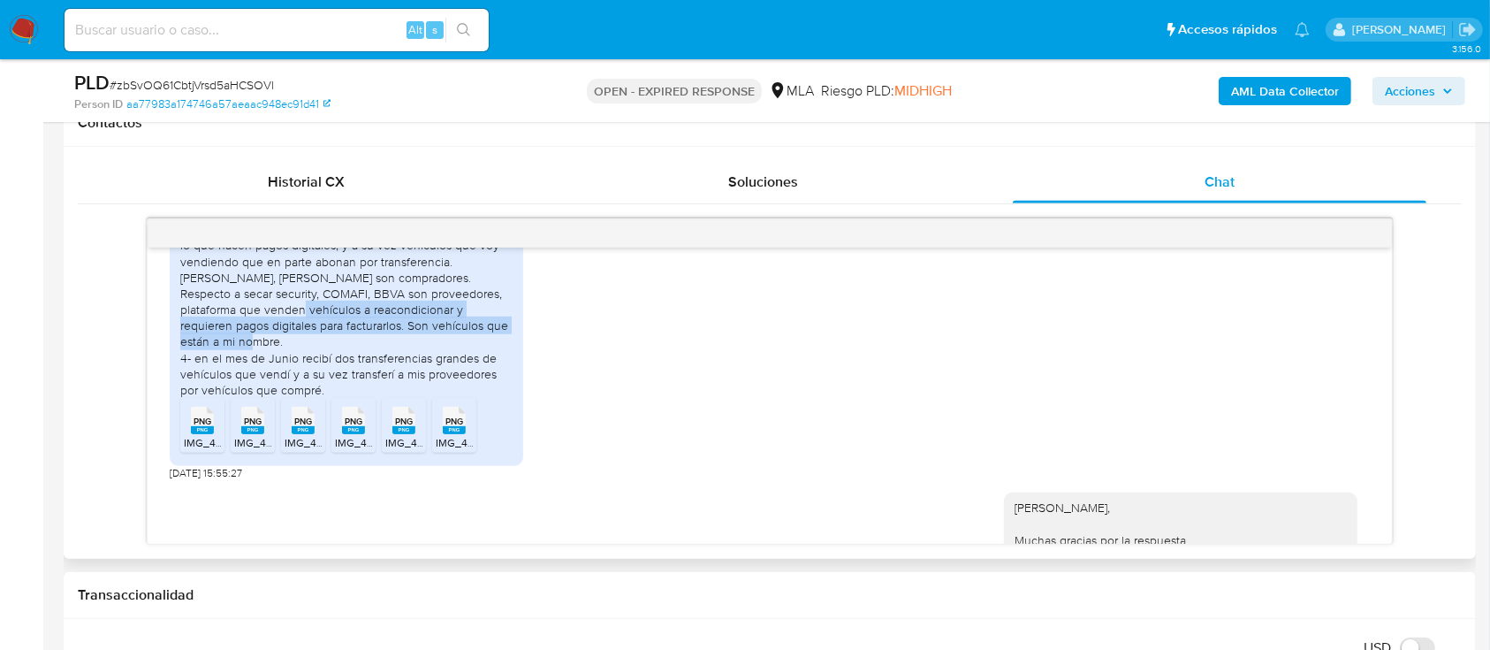
scroll to position [2299, 0]
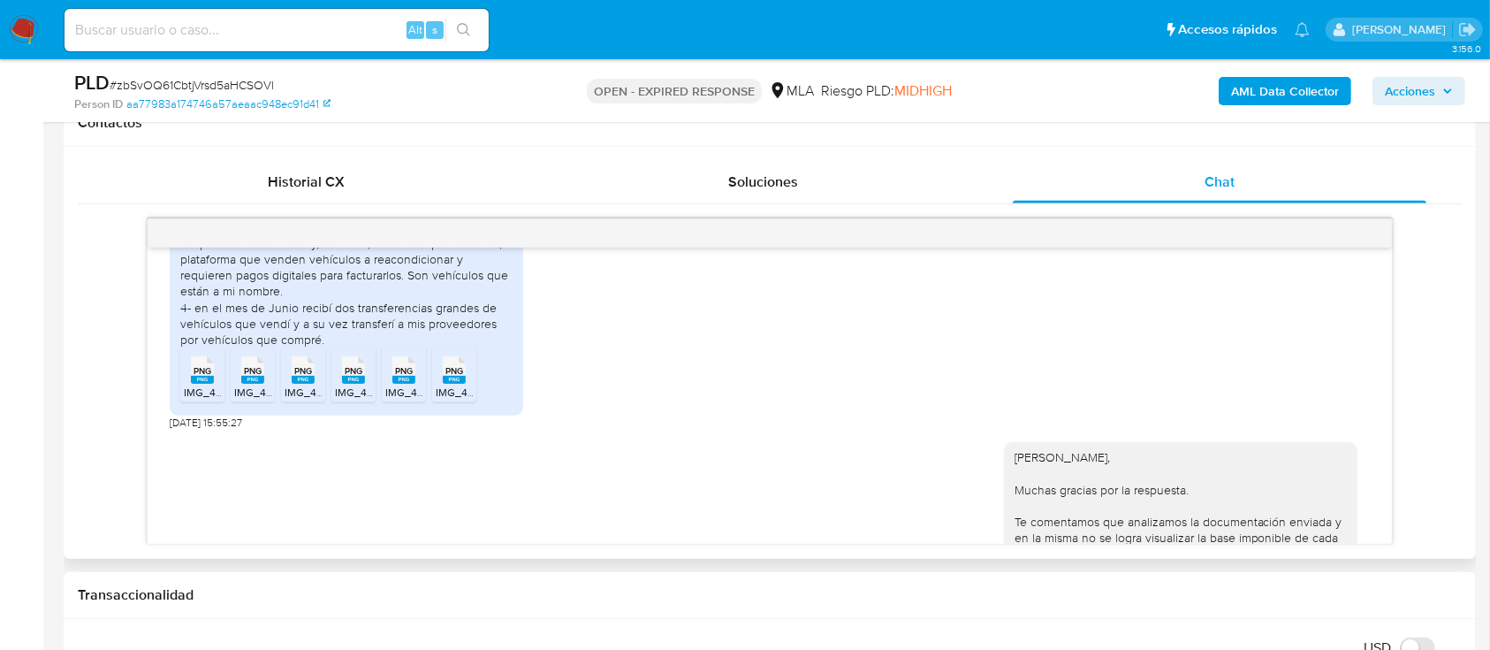
click at [207, 385] on icon "PNG" at bounding box center [202, 369] width 23 height 31
click at [250, 384] on rect at bounding box center [252, 380] width 23 height 8
click at [318, 385] on div "PNG PNG" at bounding box center [303, 368] width 37 height 34
click at [365, 385] on div "PNG PNG" at bounding box center [353, 368] width 37 height 34
click at [404, 384] on rect at bounding box center [403, 380] width 23 height 8
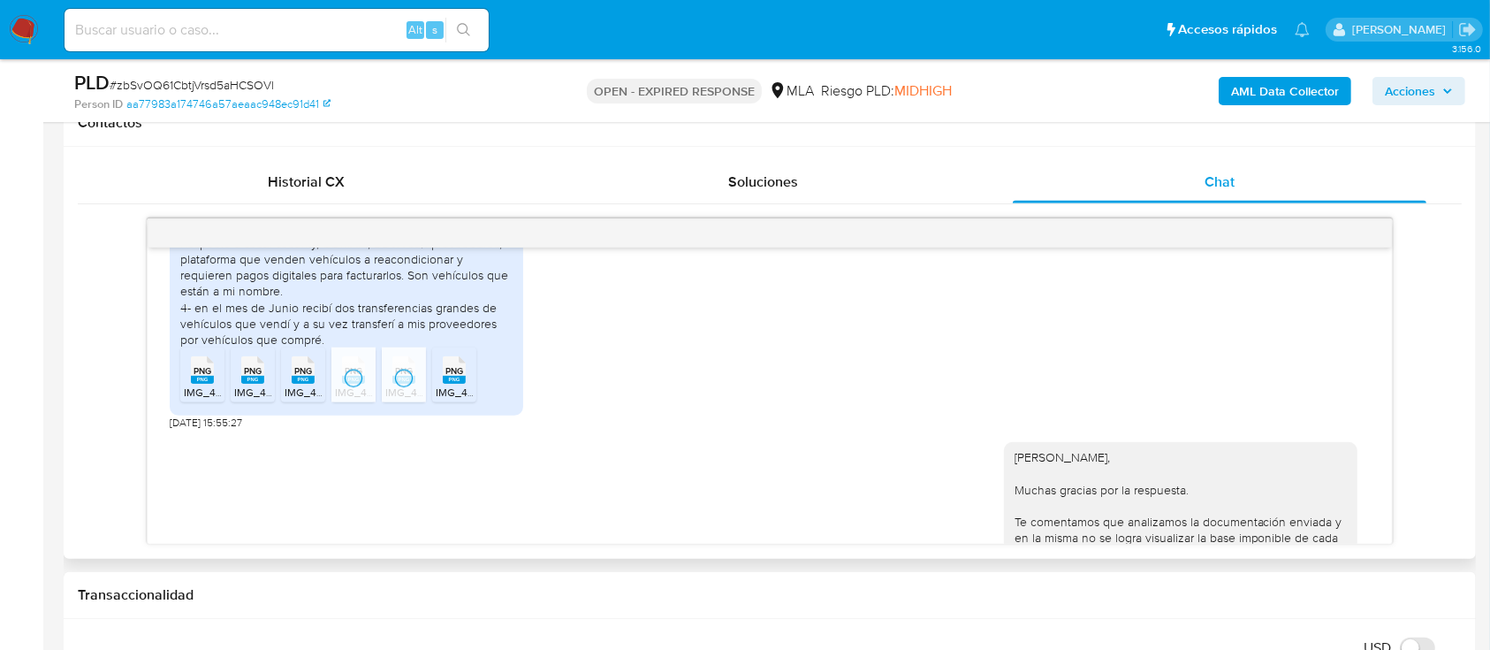
drag, startPoint x: 447, startPoint y: 415, endPoint x: 488, endPoint y: 488, distance: 83.1
click at [447, 385] on icon "PNG" at bounding box center [454, 369] width 23 height 31
click at [263, 32] on input at bounding box center [277, 30] width 424 height 23
paste input "iGWNZRiERvdaz9l4H7WCmuUd"
type input "iGWNZRiERvdaz9l4H7WCmuUd"
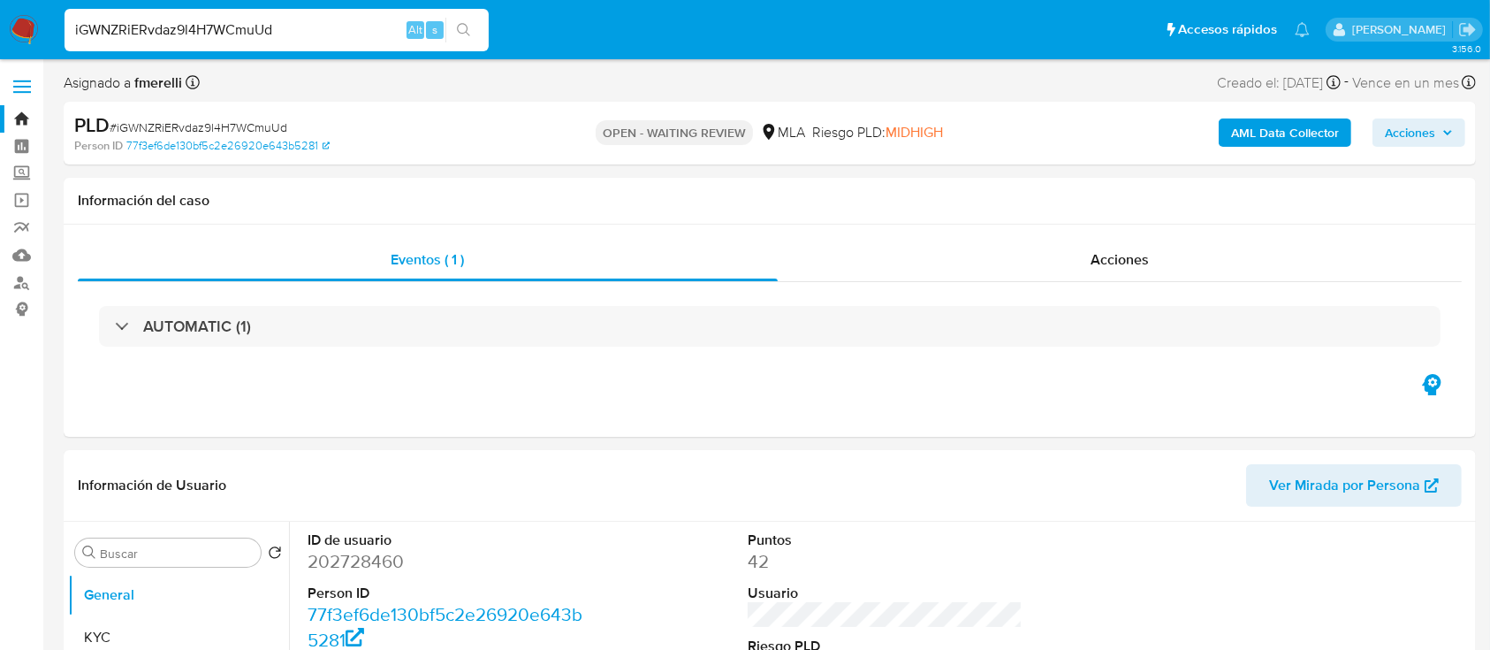
select select "10"
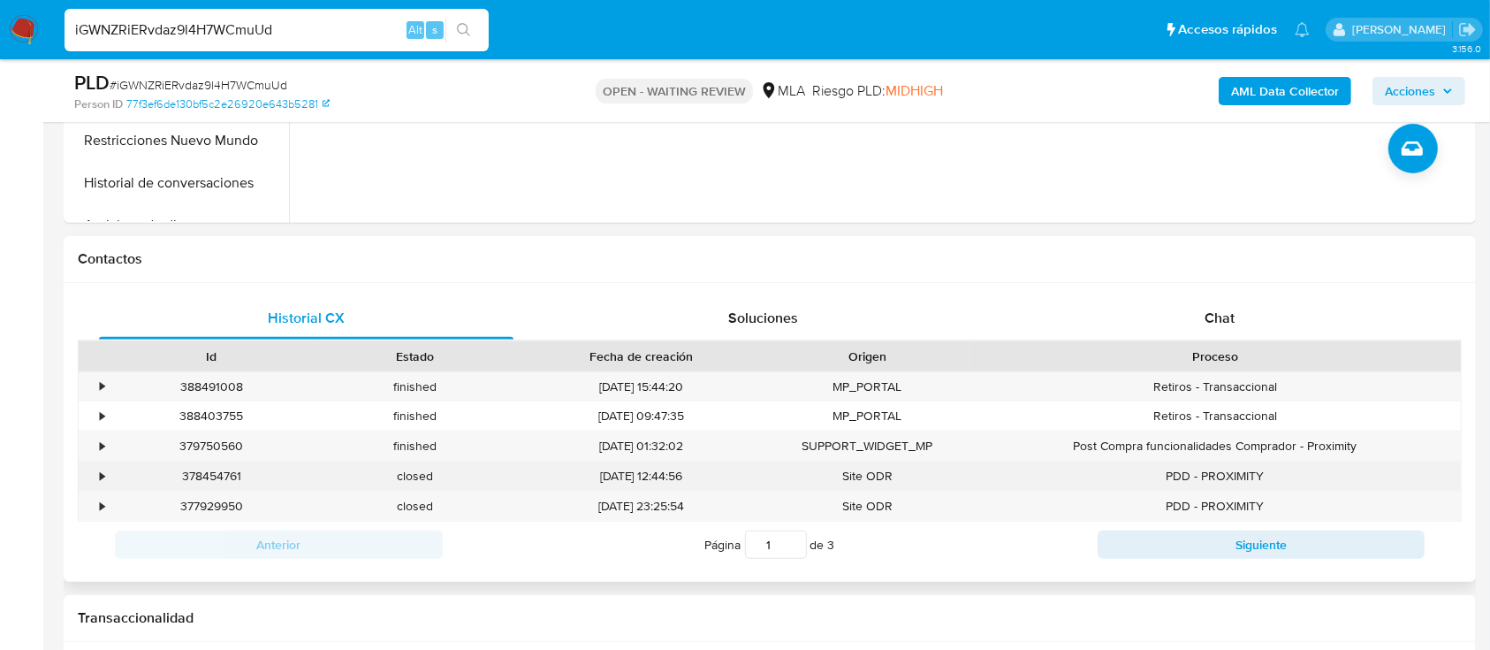
scroll to position [825, 0]
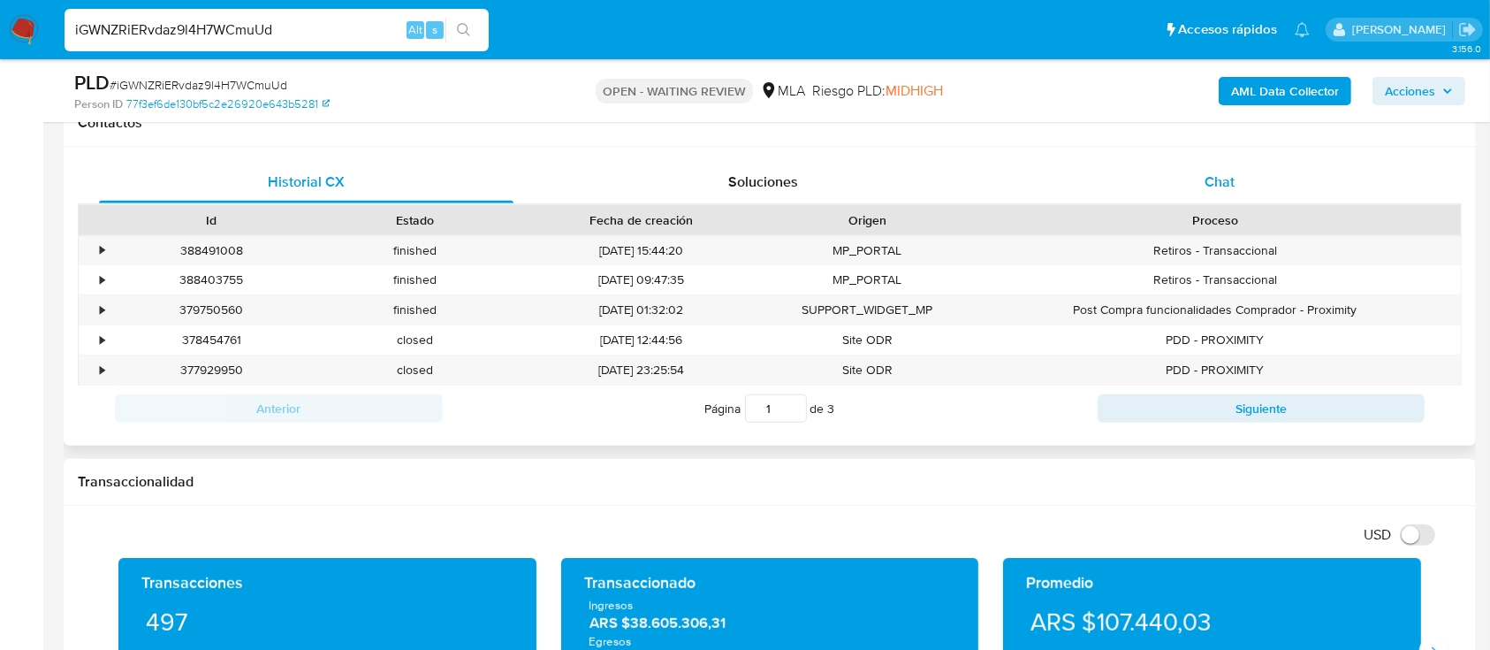
click at [1222, 177] on span "Chat" at bounding box center [1220, 181] width 30 height 20
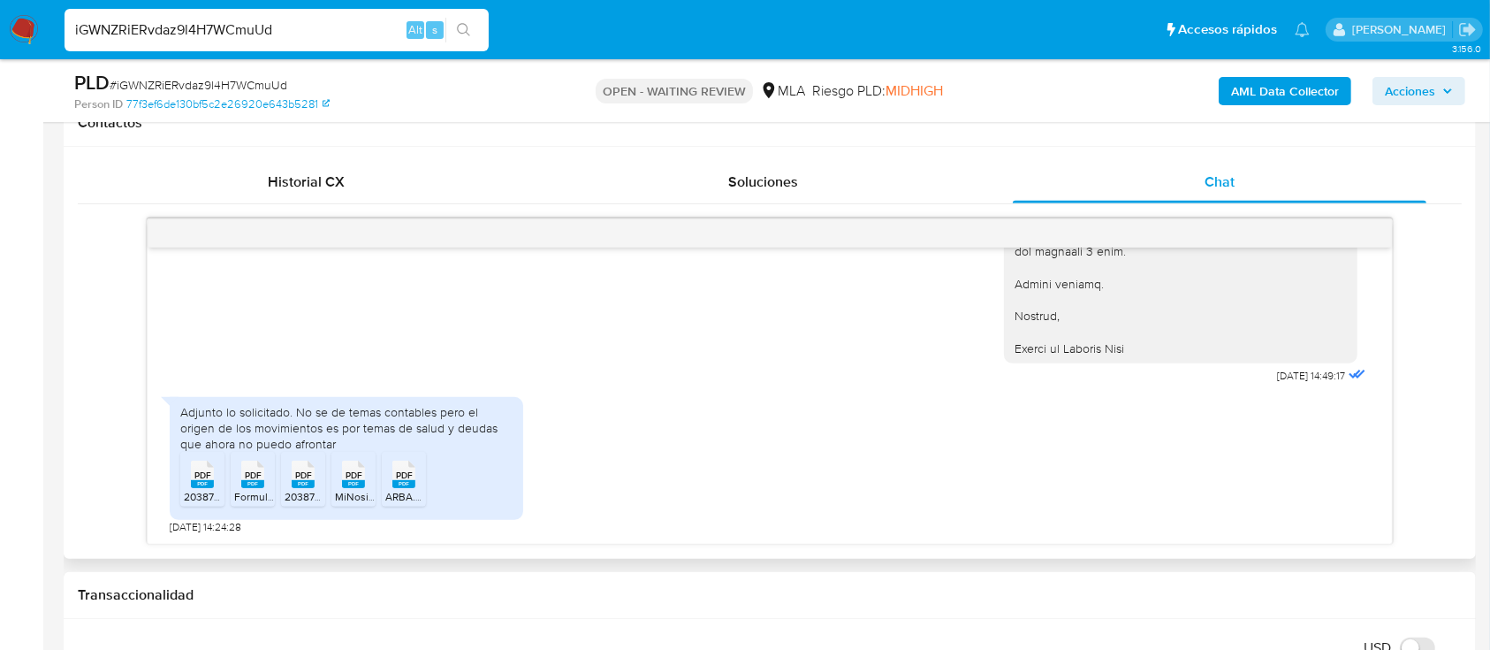
scroll to position [1905, 0]
click at [202, 494] on span "20387395459_011_00003_00000073 (1).pdf" at bounding box center [288, 496] width 208 height 15
click at [245, 482] on rect at bounding box center [252, 484] width 23 height 8
click at [308, 477] on span "PDF" at bounding box center [303, 474] width 17 height 11
click at [352, 479] on span "PDF" at bounding box center [354, 474] width 17 height 11
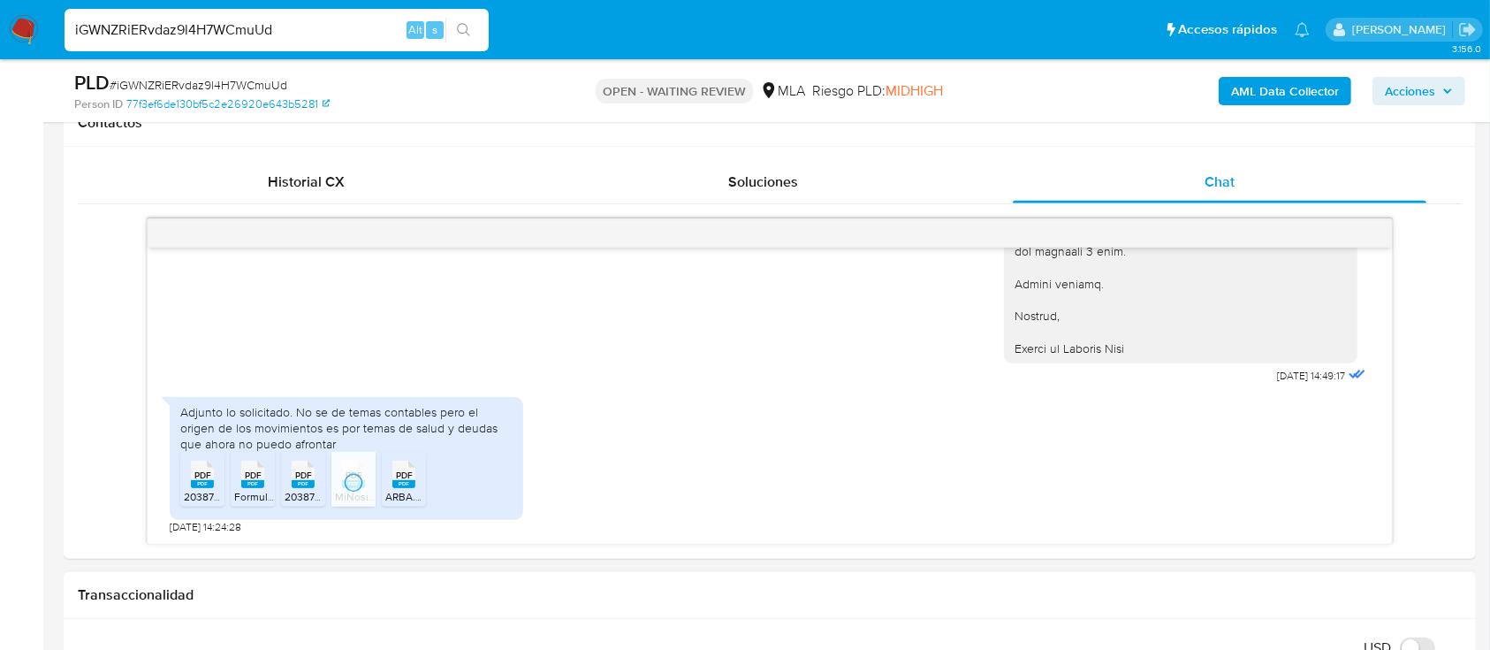
drag, startPoint x: 408, startPoint y: 483, endPoint x: 514, endPoint y: 612, distance: 167.1
click at [408, 483] on rect at bounding box center [403, 484] width 23 height 8
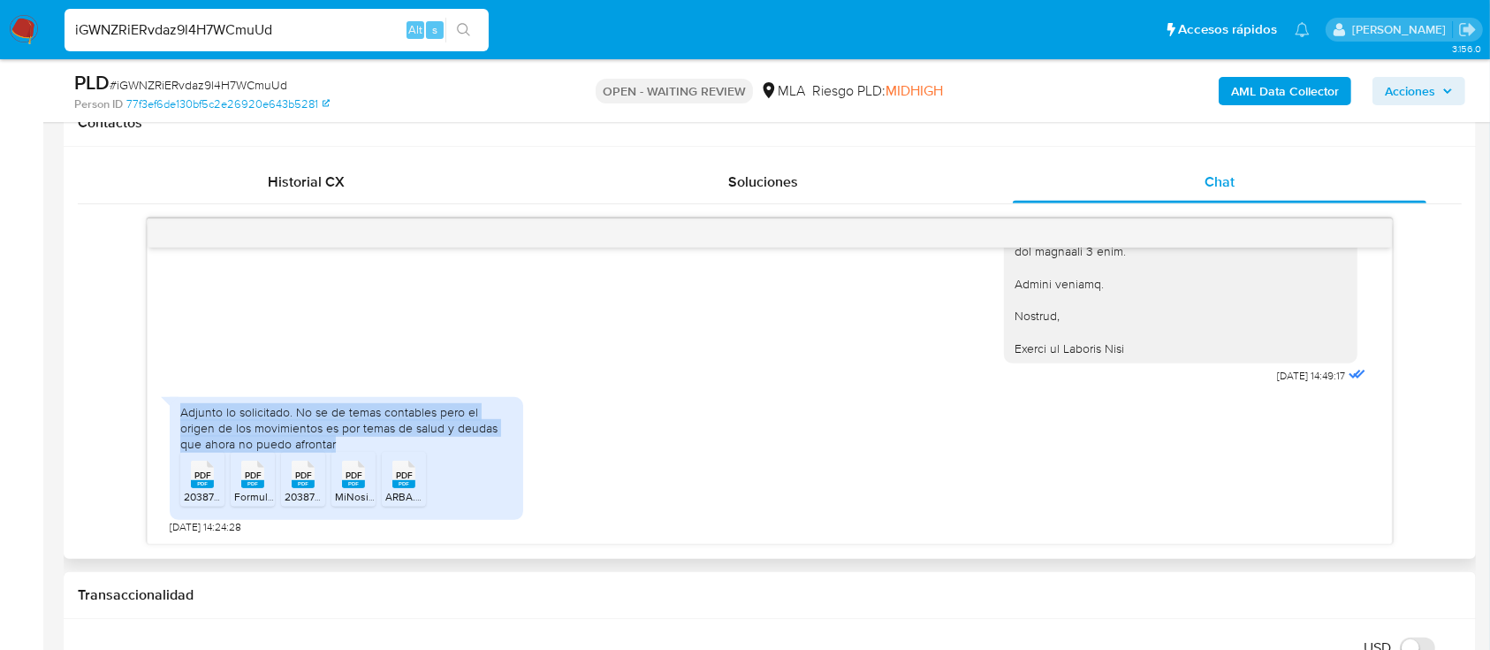
drag, startPoint x: 363, startPoint y: 440, endPoint x: 166, endPoint y: 408, distance: 199.8
click at [170, 408] on div "Adjunto lo solicitado. No se de temas contables pero el origen de los movimient…" at bounding box center [347, 459] width 354 height 124
click at [687, 438] on div "Adjunto lo solicitado. No se de temas contables pero el origen de los movimient…" at bounding box center [770, 461] width 1200 height 147
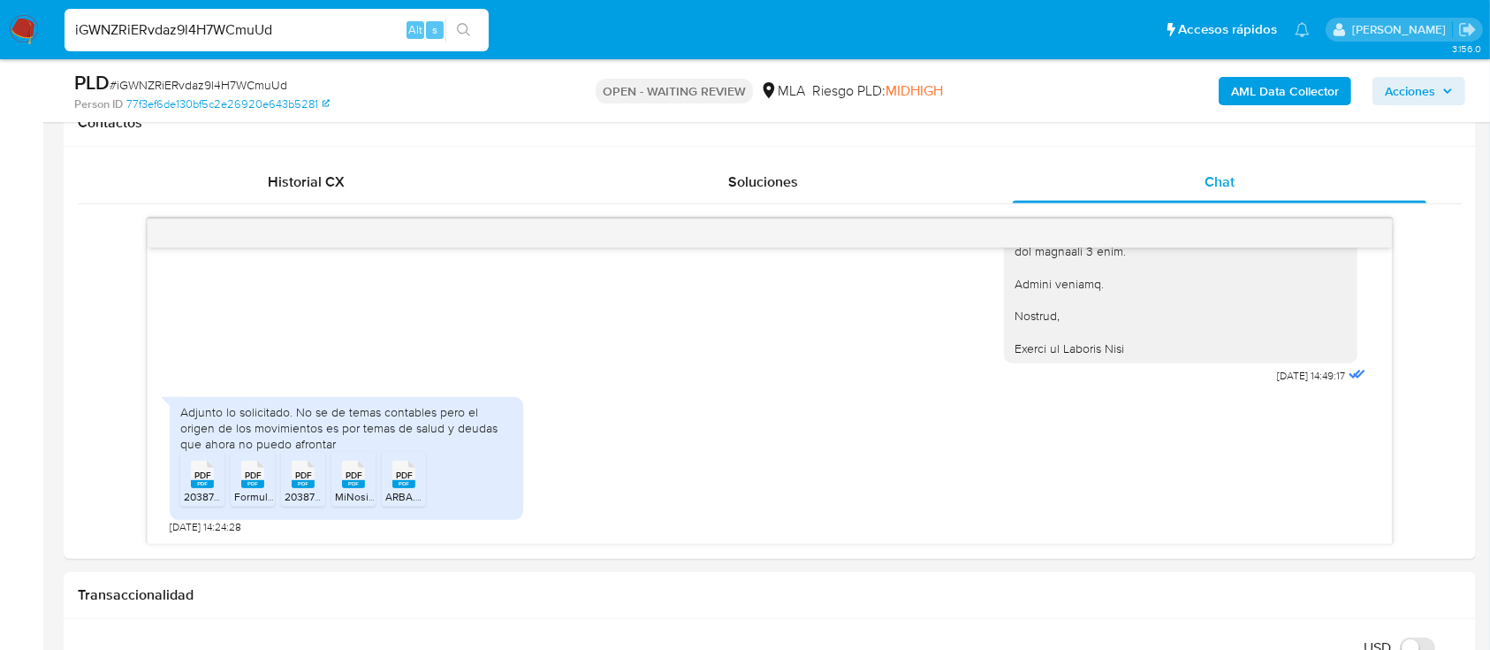
click at [375, 22] on input "iGWNZRiERvdaz9l4H7WCmuUd" at bounding box center [277, 30] width 424 height 23
paste input "GYlUCyquP1eAk9qhTds0AqjG"
type input "GYlUCyquP1eAk9qhTds0AqjG"
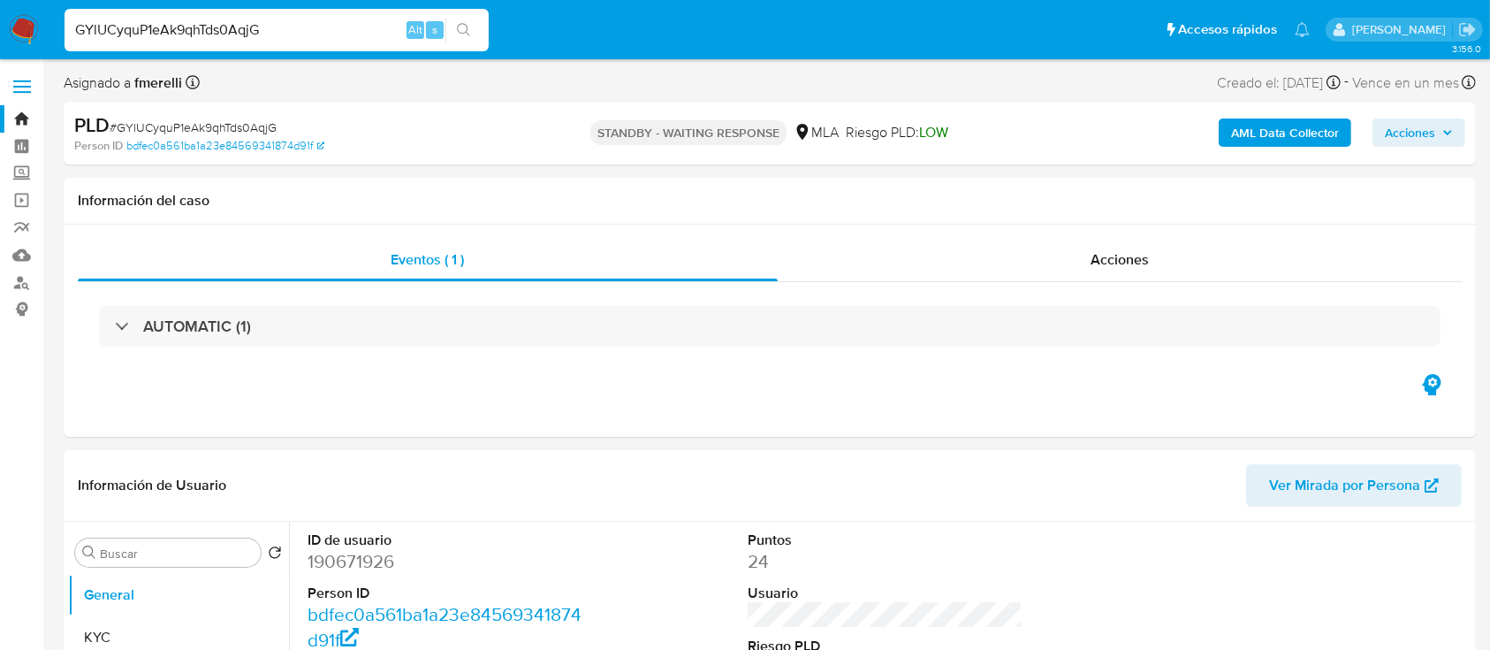
select select "10"
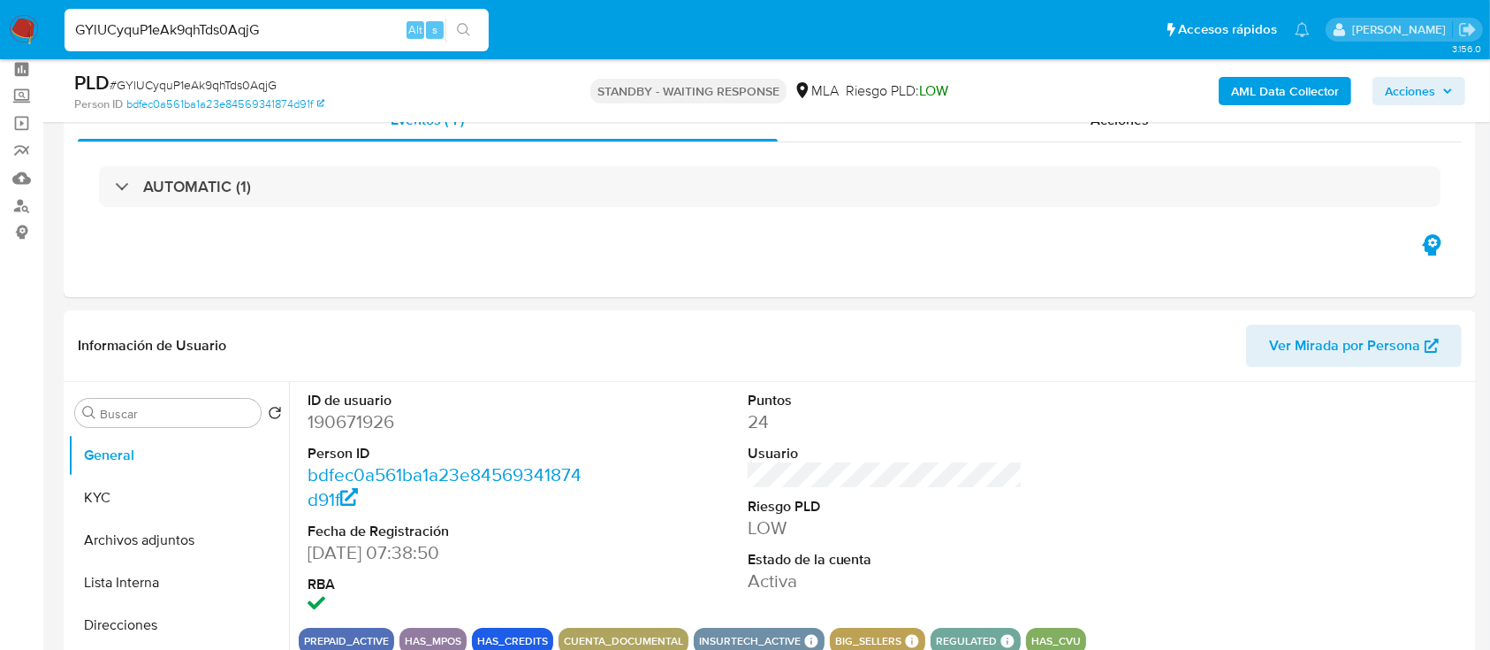
click at [332, 32] on input "GYlUCyquP1eAk9qhTds0AqjG" at bounding box center [277, 30] width 424 height 23
paste input "aur3b11sfMwGZx7ostVDX9Xi"
type input "aur3b11sfMwGZx7ostVDX9Xi"
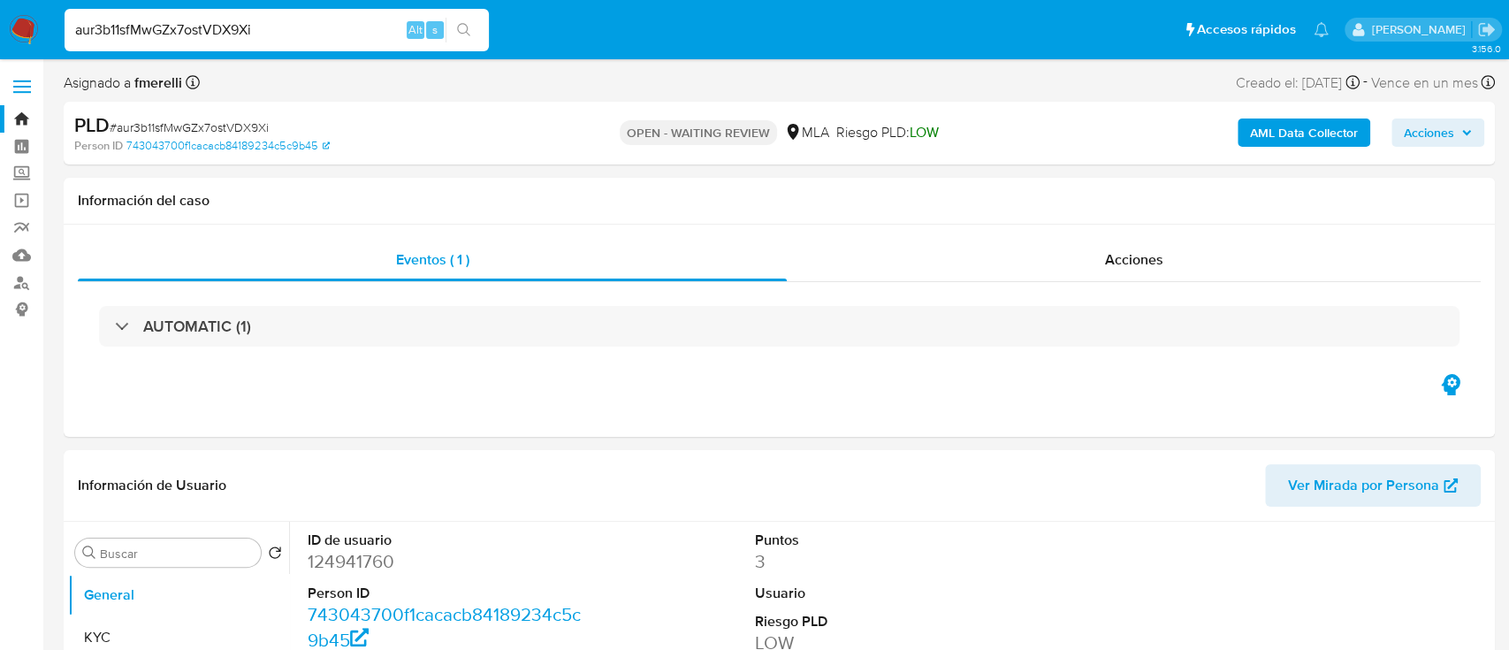
select select "10"
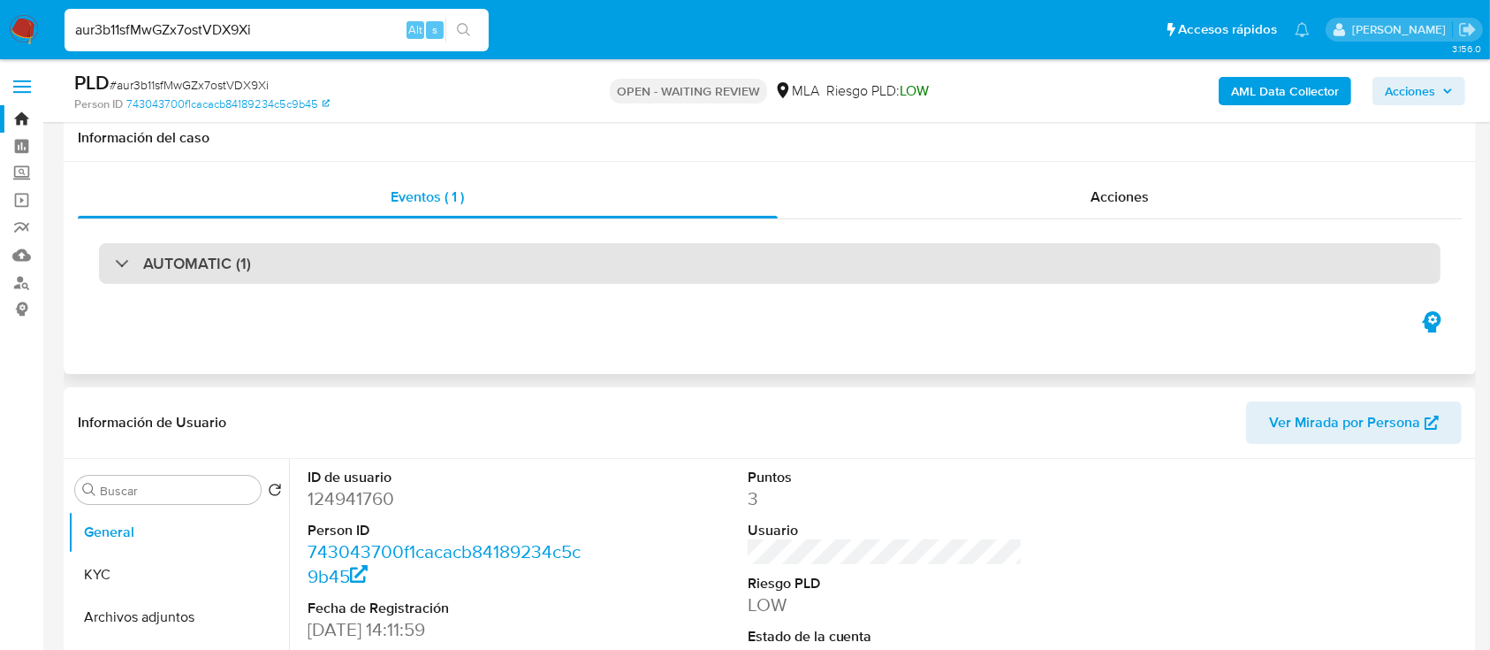
scroll to position [471, 0]
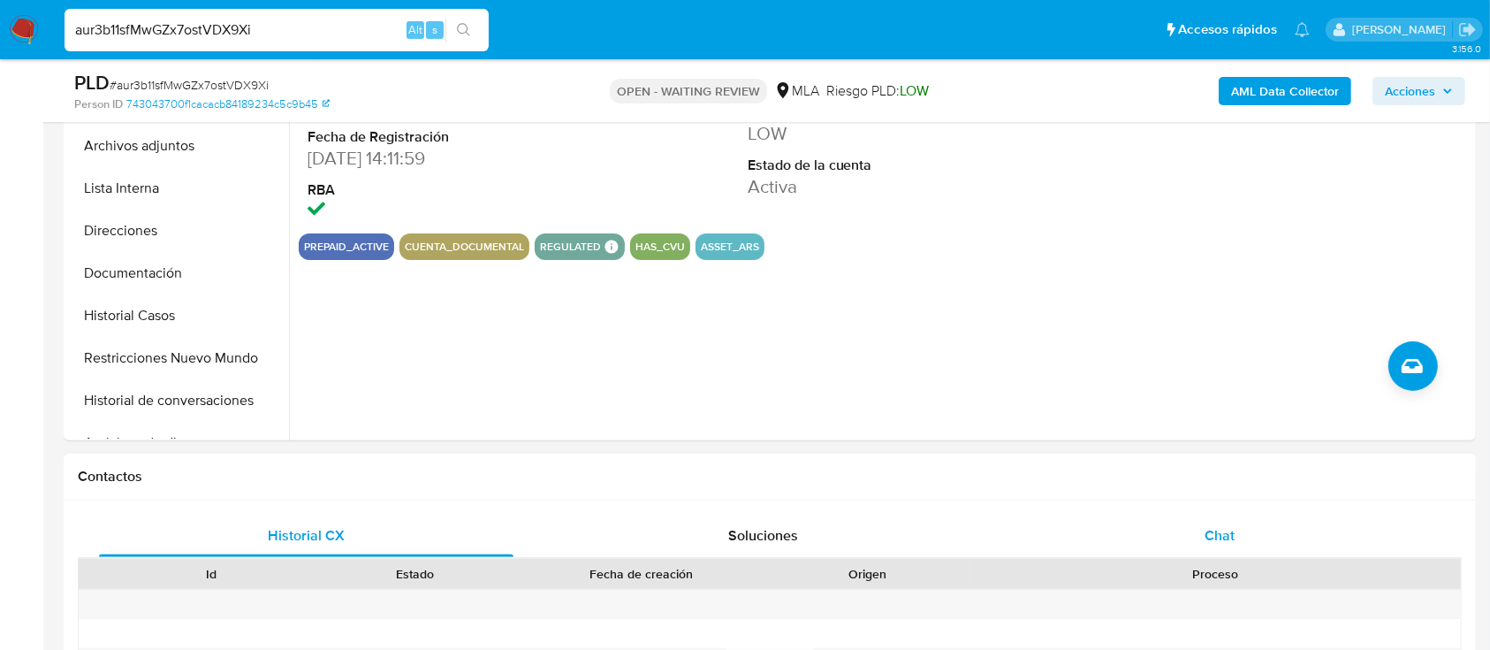
click at [1092, 517] on div "Chat" at bounding box center [1220, 535] width 415 height 42
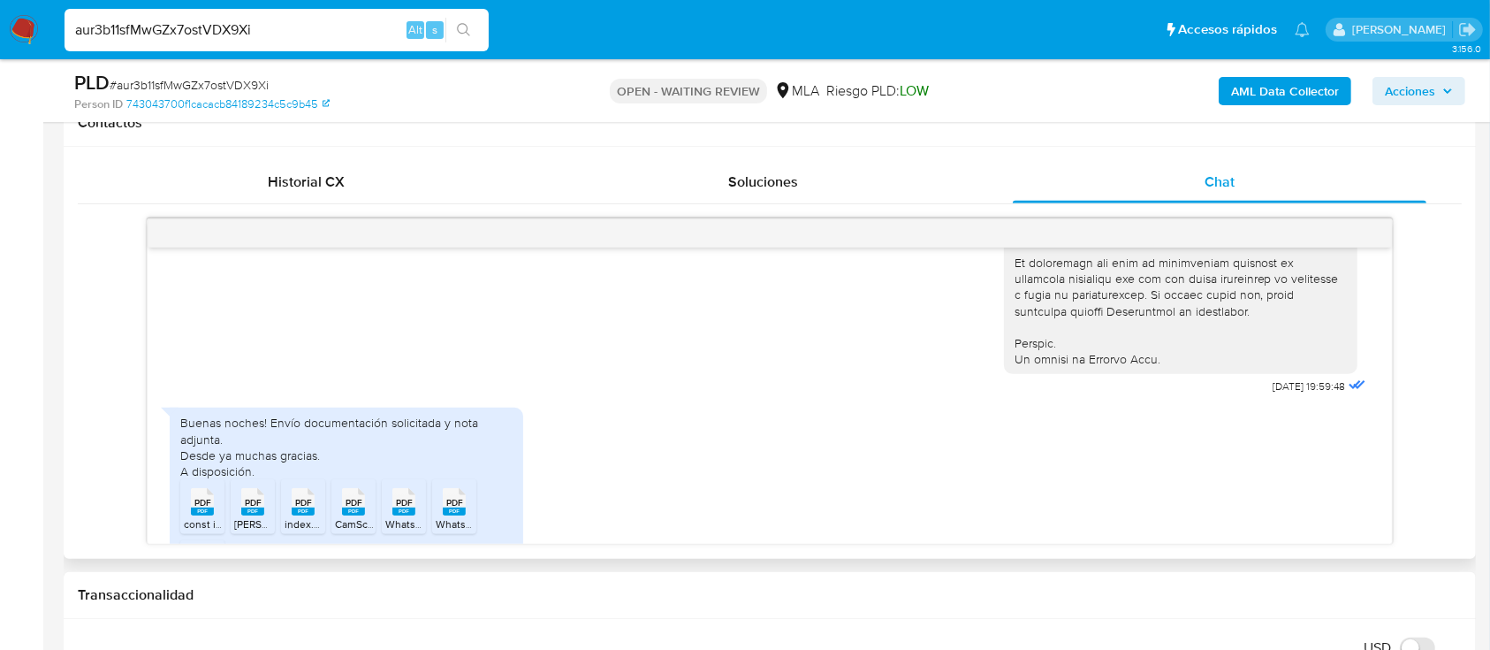
scroll to position [942, 0]
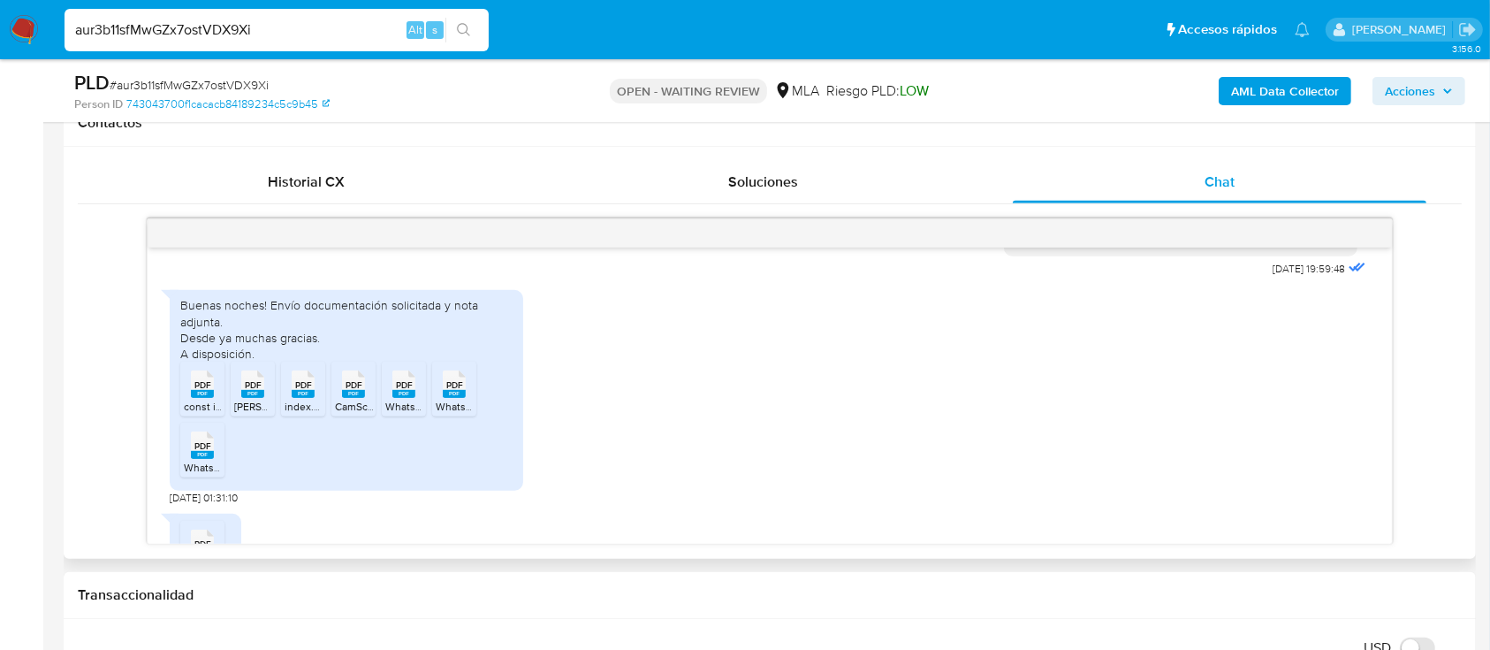
click at [205, 391] on span "PDF" at bounding box center [202, 384] width 17 height 11
click at [248, 398] on rect at bounding box center [252, 394] width 23 height 8
click at [293, 414] on span "index.pdf" at bounding box center [307, 406] width 44 height 15
click at [354, 414] on span "CamScanner 18-07-2025 14.17.pdf" at bounding box center [401, 406] width 133 height 15
click at [400, 414] on span "WhatsApp Image 2025-07-19 at 14.56.15 (1).pdf" at bounding box center [476, 406] width 183 height 15
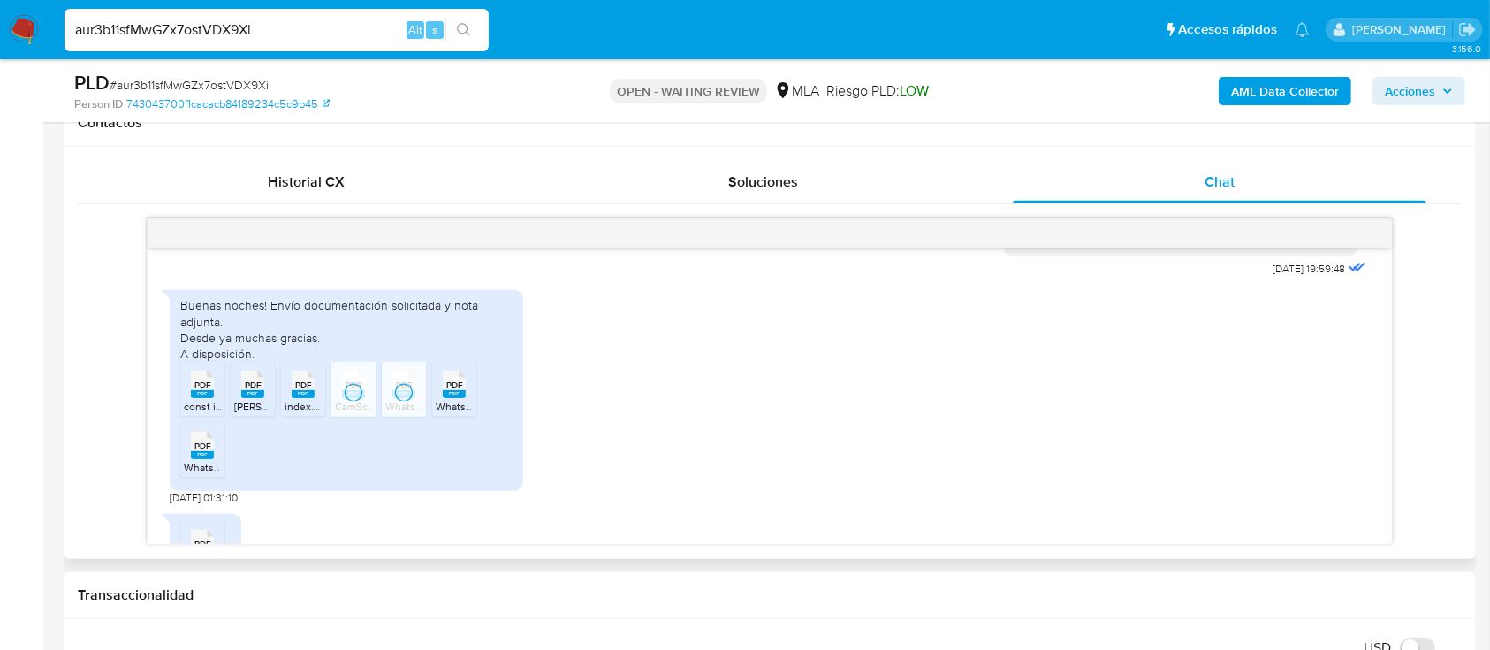
click at [449, 414] on span "WhatsApp Image 2025-07-19 at 14.56.15.pdf" at bounding box center [521, 406] width 171 height 15
click at [209, 461] on icon "PDF" at bounding box center [202, 445] width 23 height 31
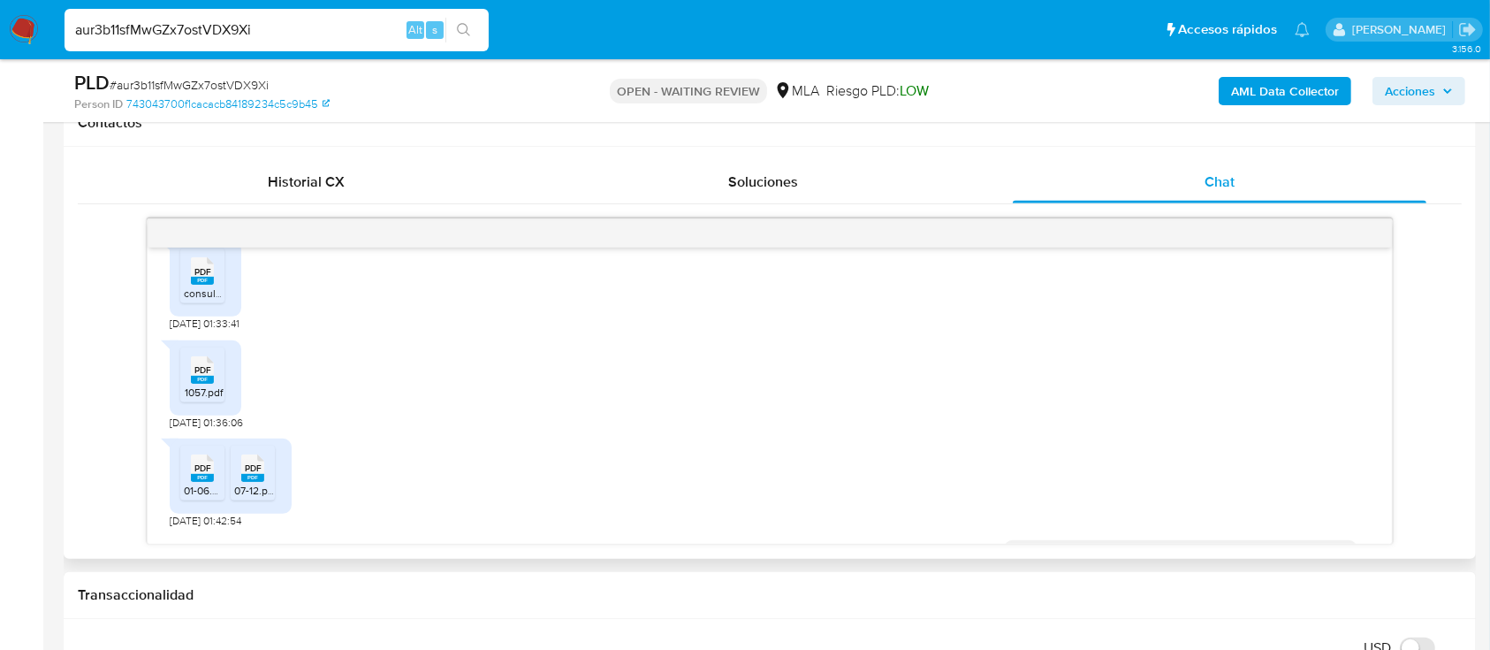
scroll to position [1178, 0]
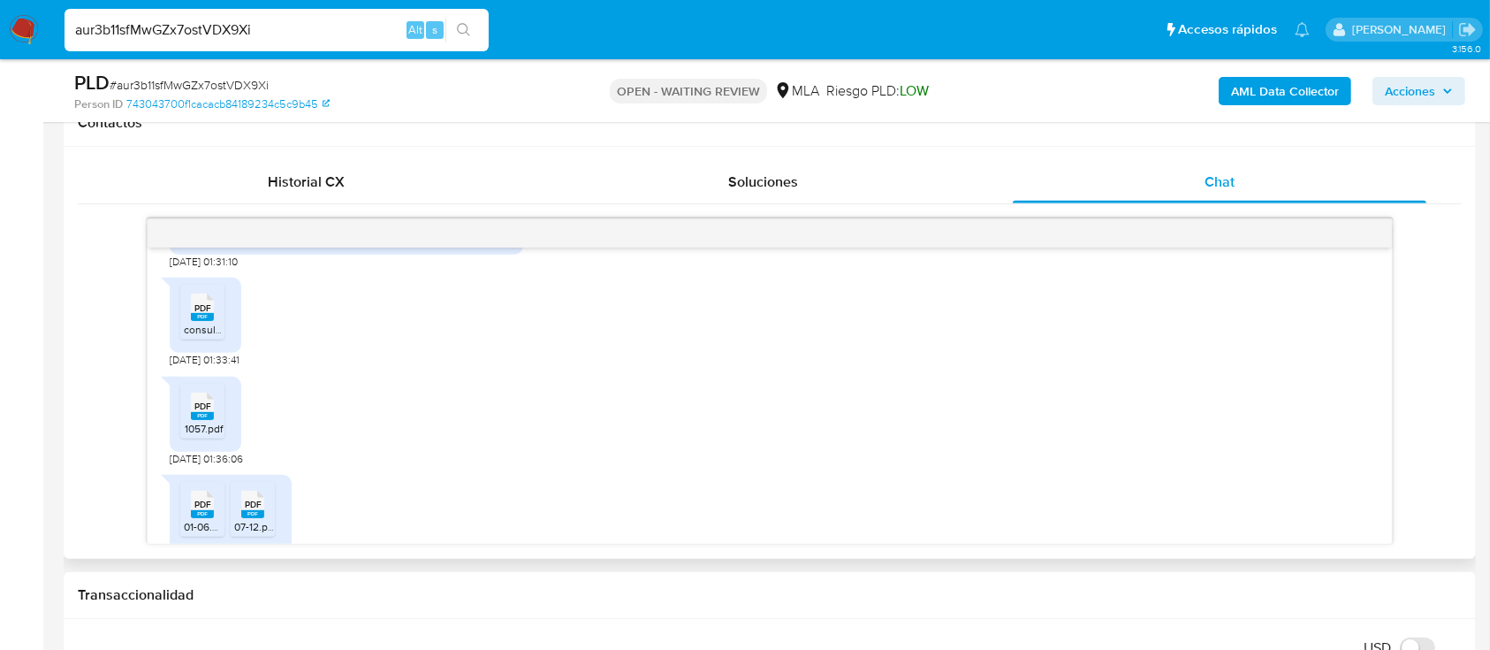
click at [183, 326] on li "PDF PDF consulta de comprobantes santi 20242025.pdf" at bounding box center [202, 312] width 44 height 55
click at [202, 422] on icon "PDF" at bounding box center [202, 406] width 23 height 31
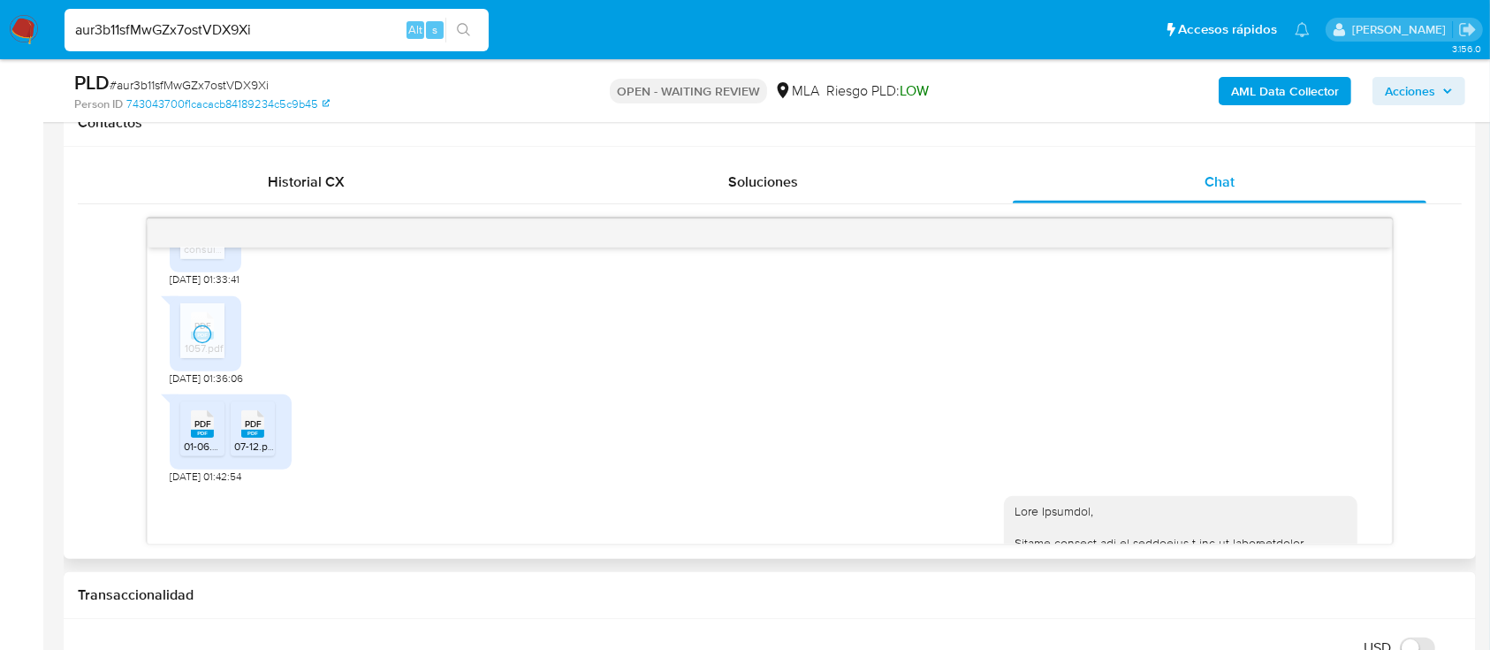
scroll to position [1296, 0]
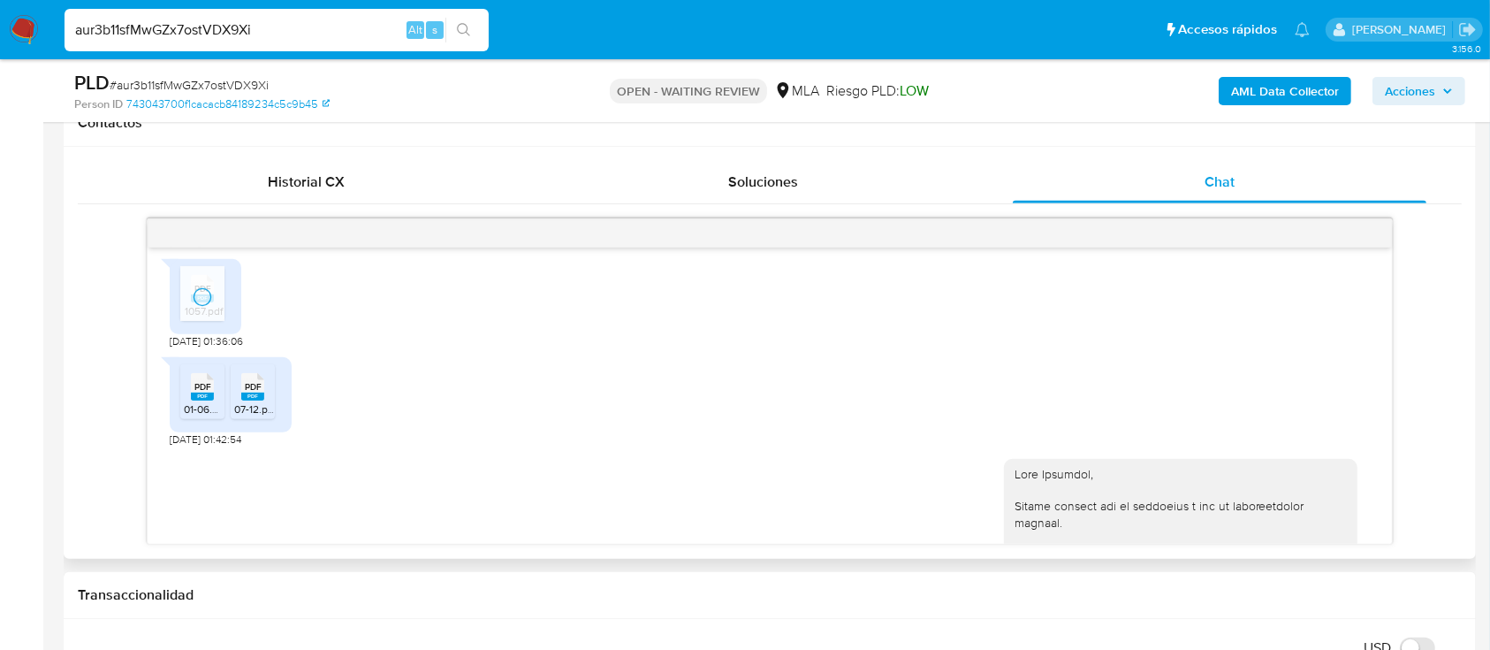
drag, startPoint x: 197, startPoint y: 421, endPoint x: 255, endPoint y: 421, distance: 57.5
click at [197, 392] on span "PDF" at bounding box center [202, 386] width 17 height 11
click at [267, 402] on div "PDF PDF" at bounding box center [252, 385] width 37 height 34
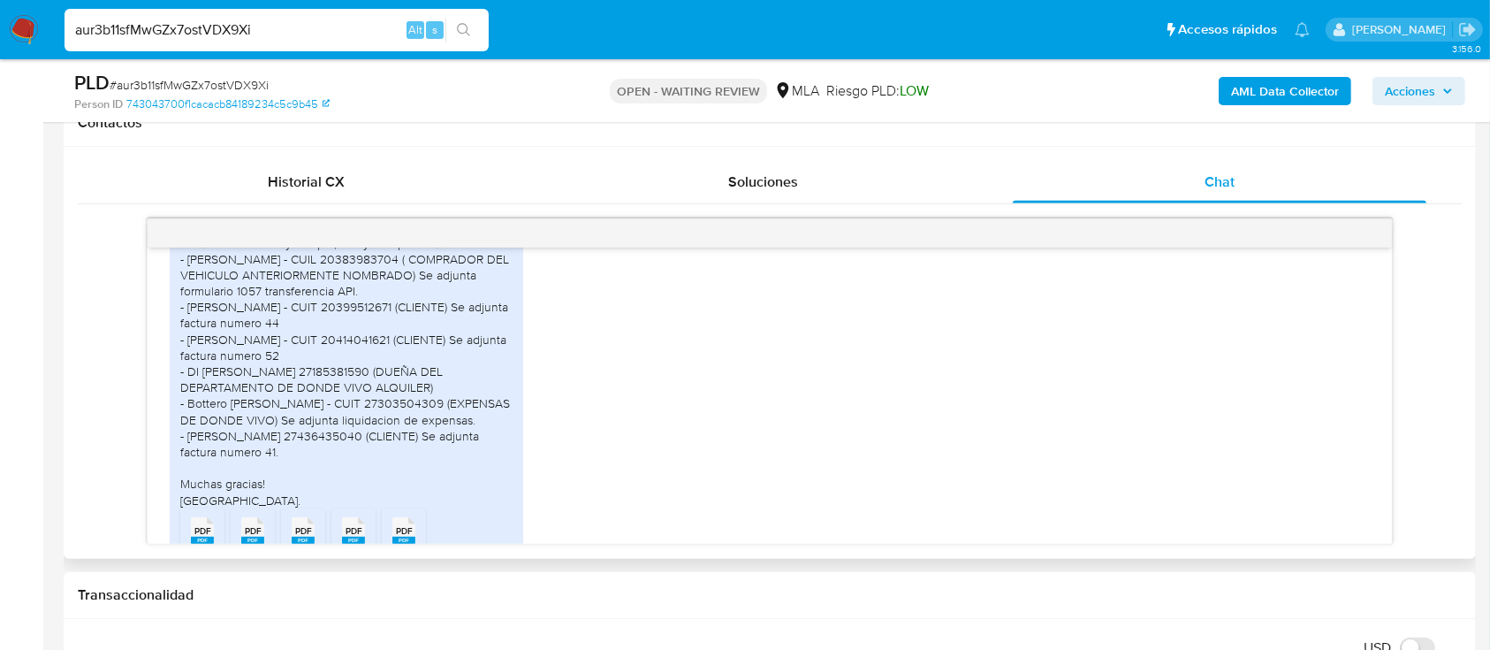
scroll to position [2209, 0]
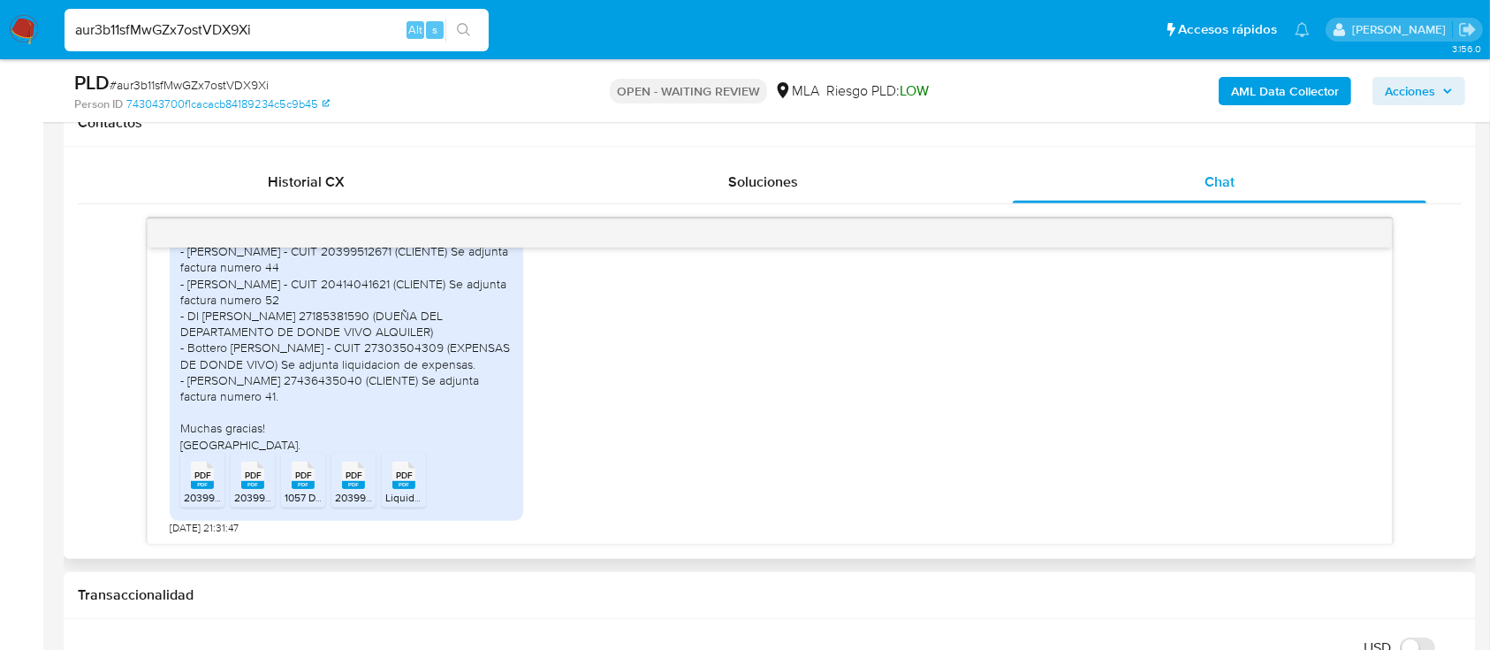
click at [205, 481] on rect at bounding box center [202, 485] width 23 height 8
click at [240, 481] on div "PDF PDF" at bounding box center [252, 473] width 37 height 34
click at [306, 483] on rect at bounding box center [303, 485] width 23 height 8
click at [342, 489] on icon "PDF" at bounding box center [353, 475] width 23 height 31
drag, startPoint x: 410, startPoint y: 484, endPoint x: 437, endPoint y: 512, distance: 38.1
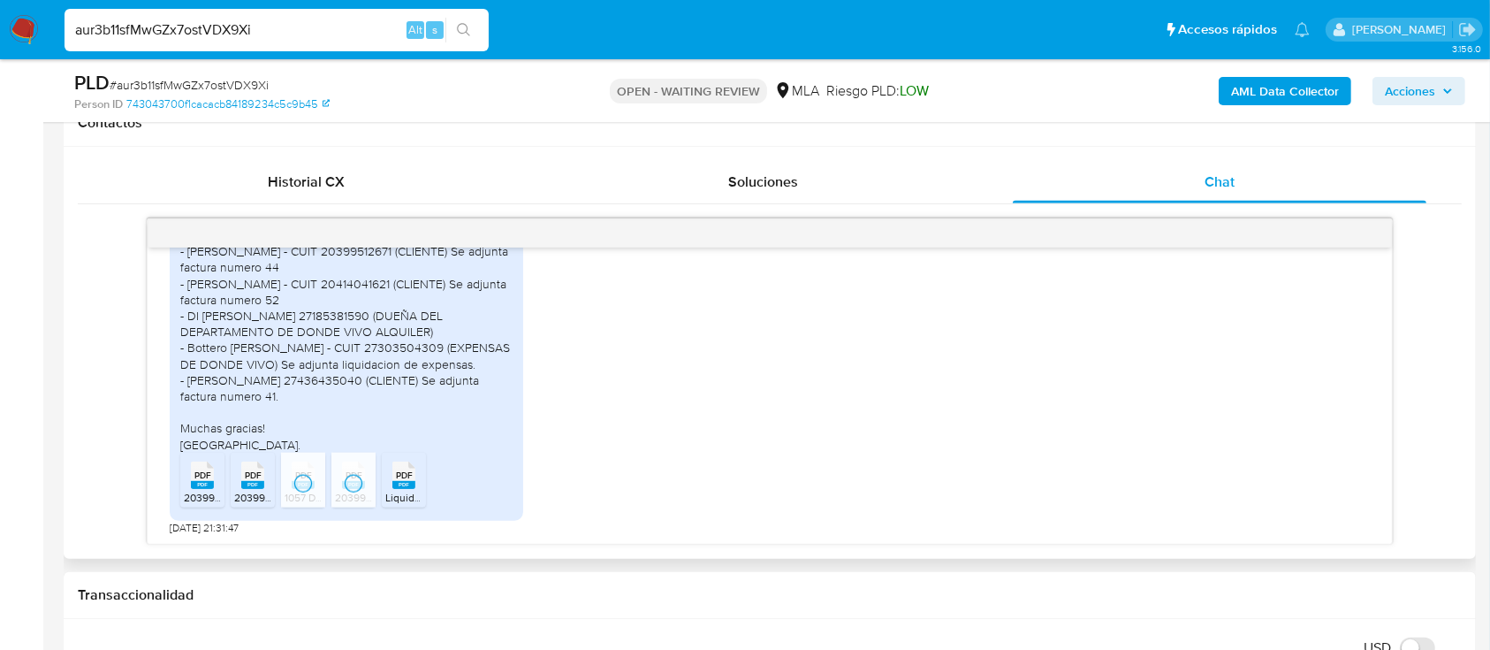
click at [410, 484] on rect at bounding box center [403, 485] width 23 height 8
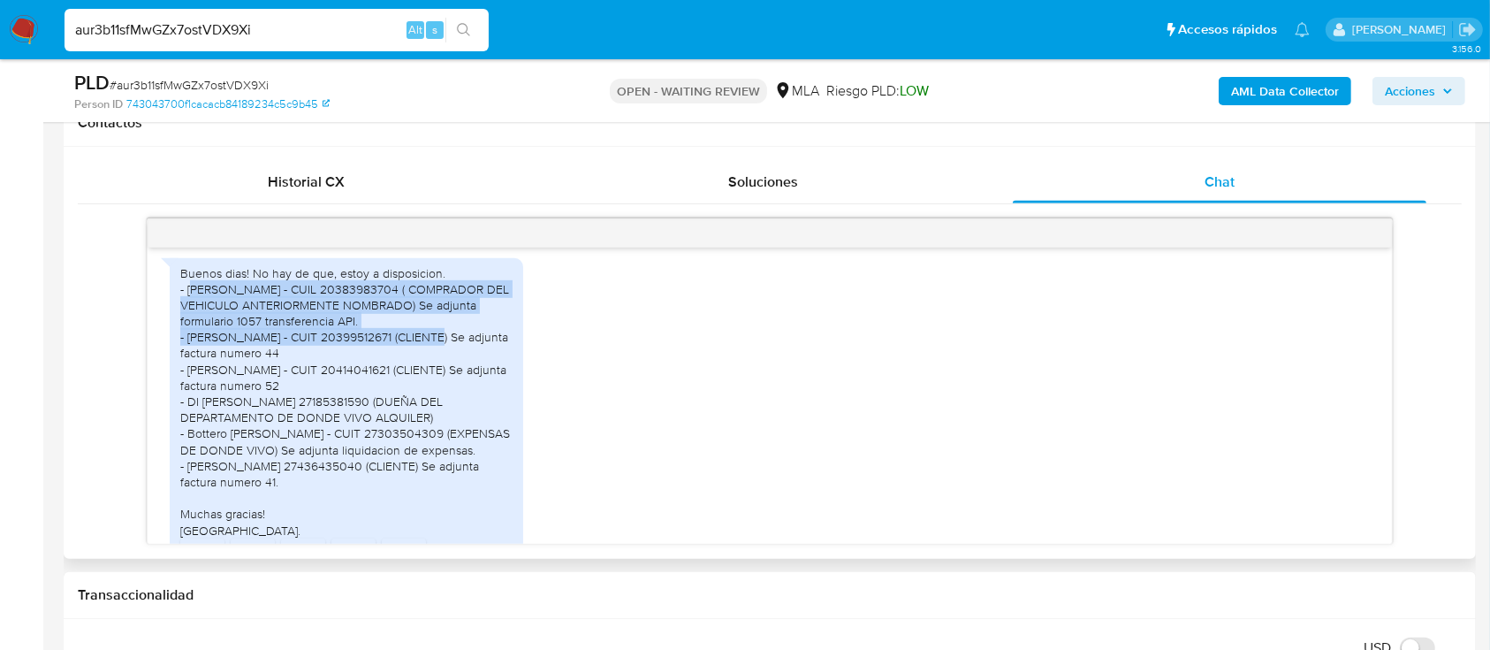
drag, startPoint x: 191, startPoint y: 321, endPoint x: 377, endPoint y: 371, distance: 192.4
click at [377, 371] on div "Buenos dias! No hay de que, estoy a disposicion. - Lautaro Ivan Salazar - CUIL …" at bounding box center [346, 401] width 332 height 273
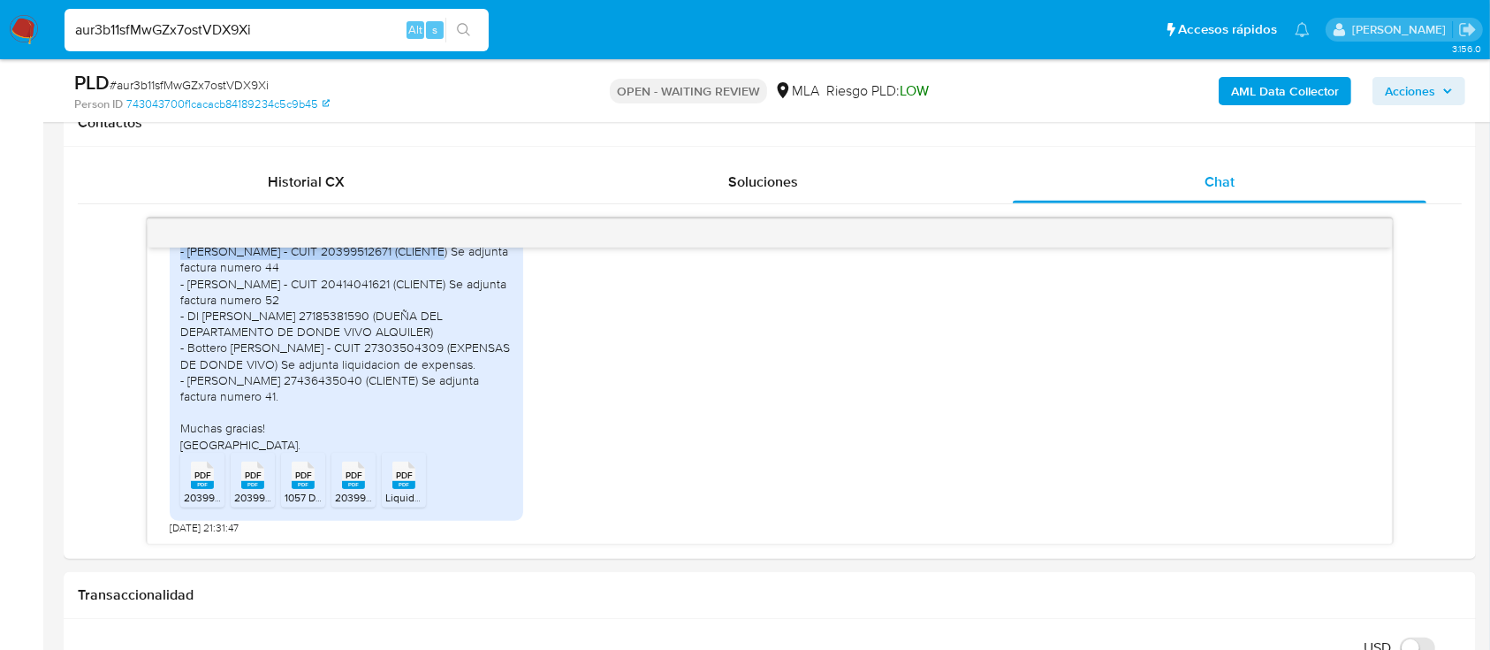
click at [319, 22] on input "aur3b11sfMwGZx7ostVDX9Xi" at bounding box center [277, 30] width 424 height 23
click at [318, 22] on input "aur3b11sfMwGZx7ostVDX9Xi" at bounding box center [277, 30] width 424 height 23
paste input "z0kAXepeafF0HSOfgCN7qSXS"
type input "z0kAXepeafF0HSOfgCN7qSXS"
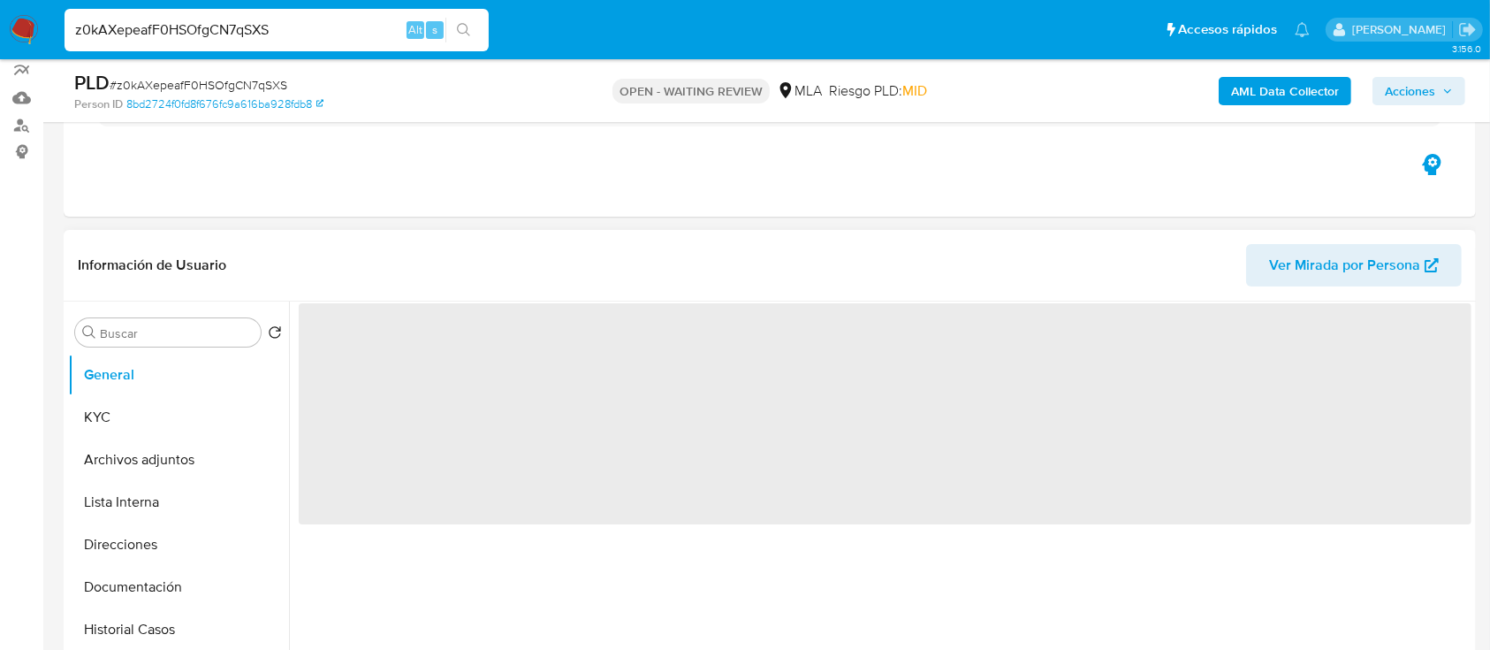
scroll to position [235, 0]
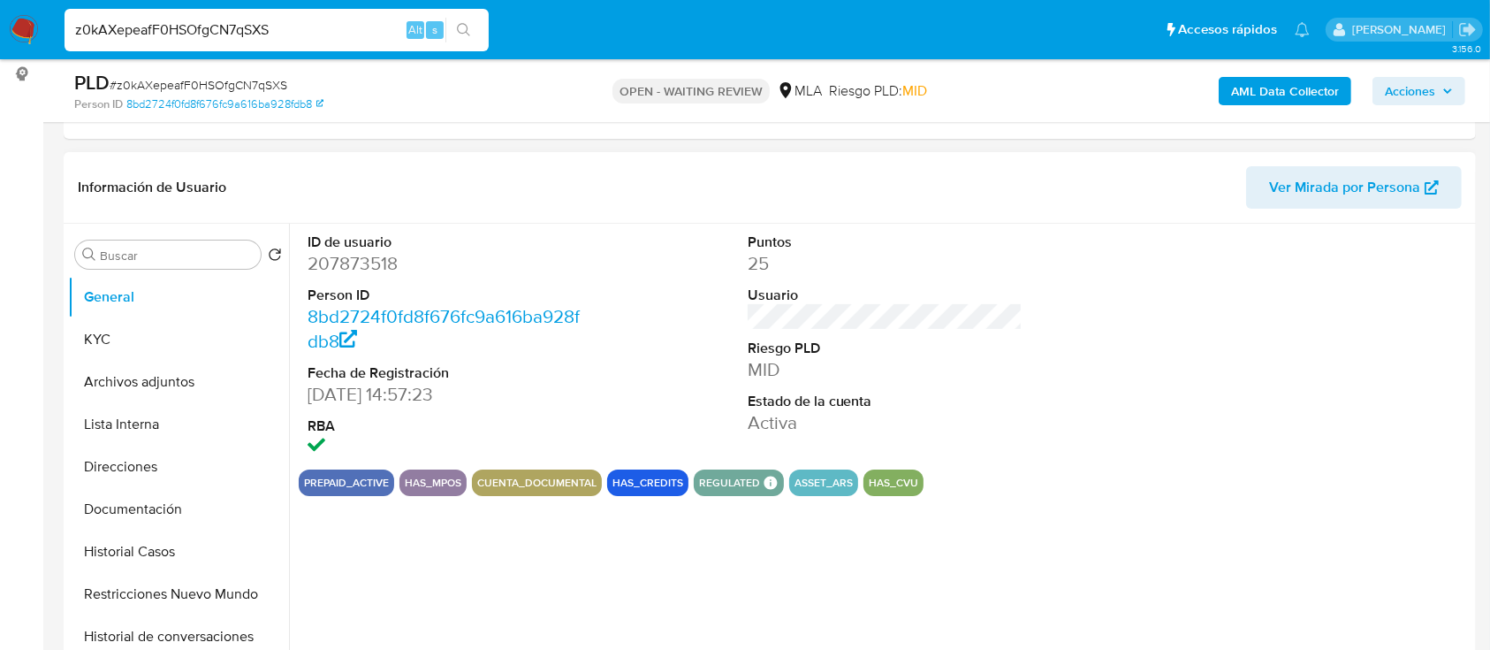
select select "10"
click at [353, 37] on input "z0kAXepeafF0HSOfgCN7qSXS" at bounding box center [277, 30] width 424 height 23
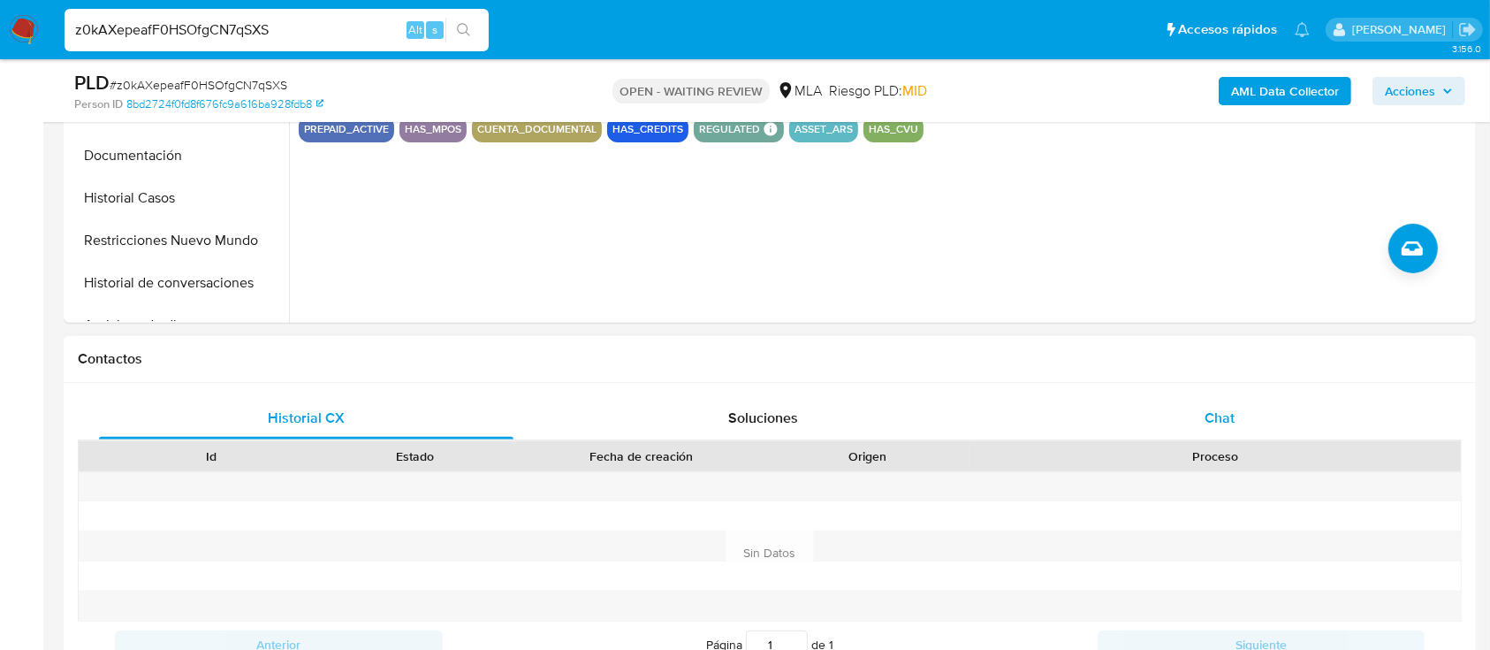
click at [1138, 400] on div "Chat" at bounding box center [1220, 418] width 415 height 42
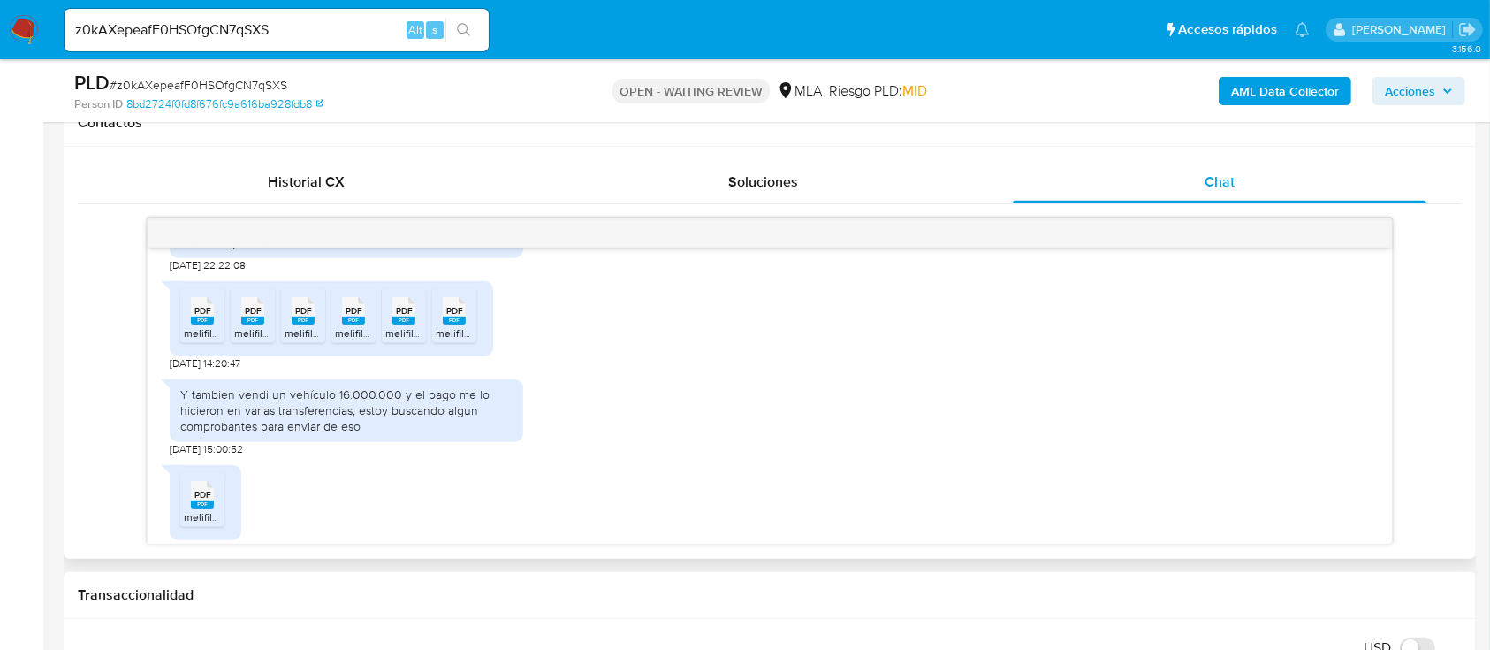
scroll to position [1414, 0]
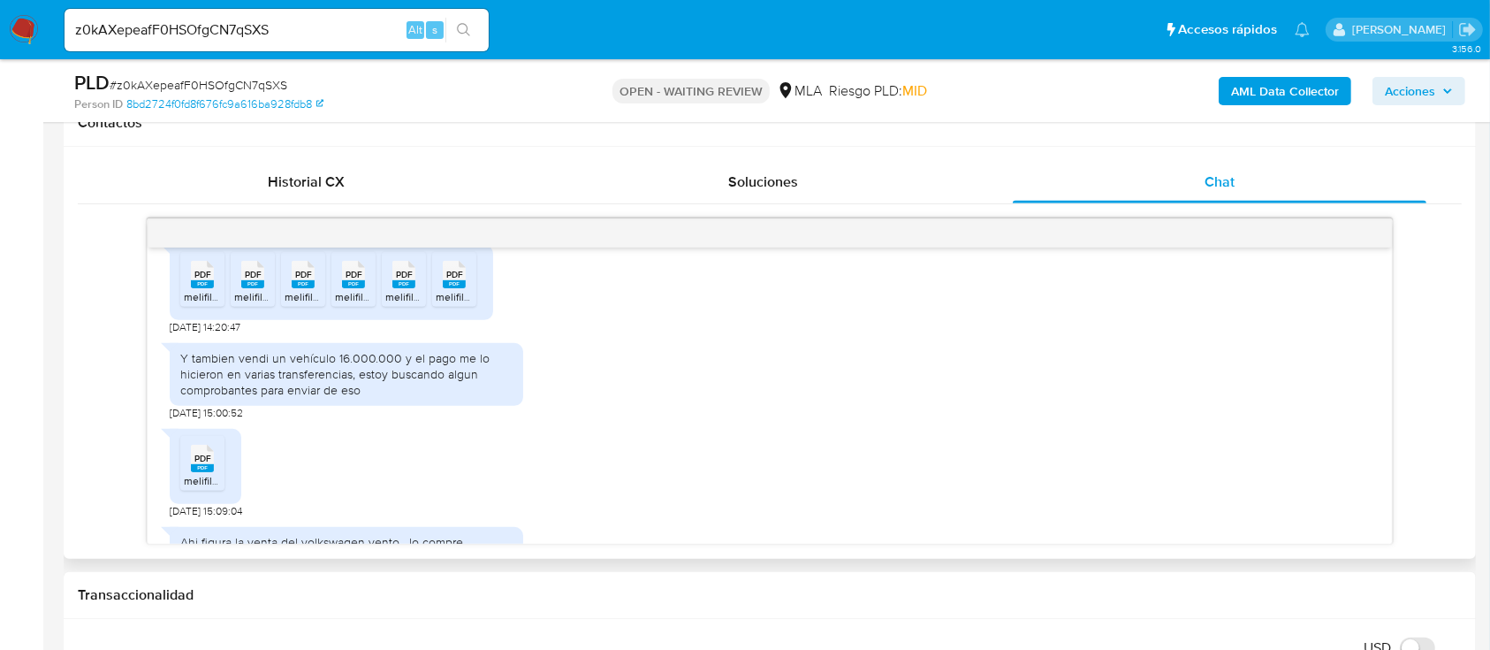
drag, startPoint x: 205, startPoint y: 350, endPoint x: 232, endPoint y: 348, distance: 27.5
click at [205, 304] on span "melifile5692943251504488542.pdf" at bounding box center [267, 296] width 167 height 15
click at [256, 304] on span "melifile6503516855099560493.pdf" at bounding box center [317, 296] width 167 height 15
click at [308, 288] on rect at bounding box center [303, 284] width 23 height 8
click at [373, 307] on li "PDF PDF melifile5094114335992779449.pdf" at bounding box center [353, 279] width 44 height 55
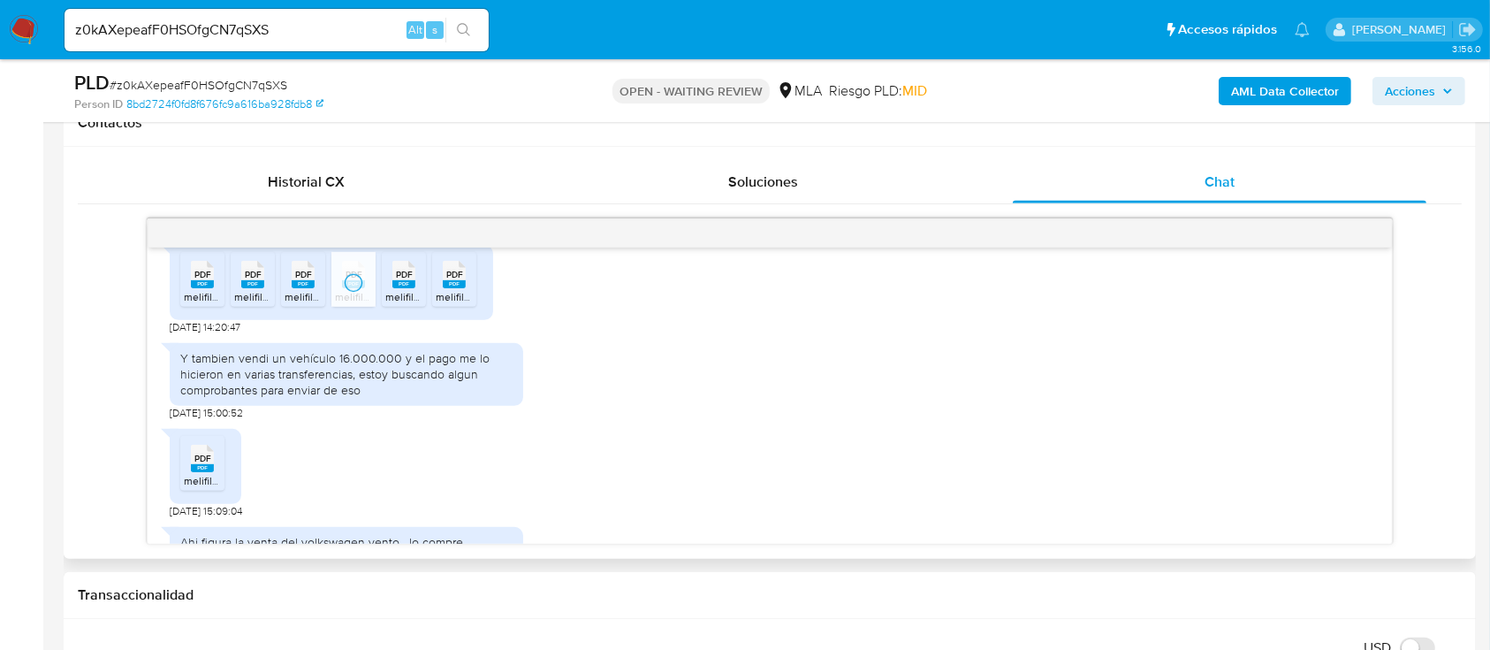
click at [424, 307] on li "PDF PDF melifile5522055022853254406.pdf" at bounding box center [404, 279] width 44 height 55
click at [451, 280] on span "PDF" at bounding box center [454, 274] width 17 height 11
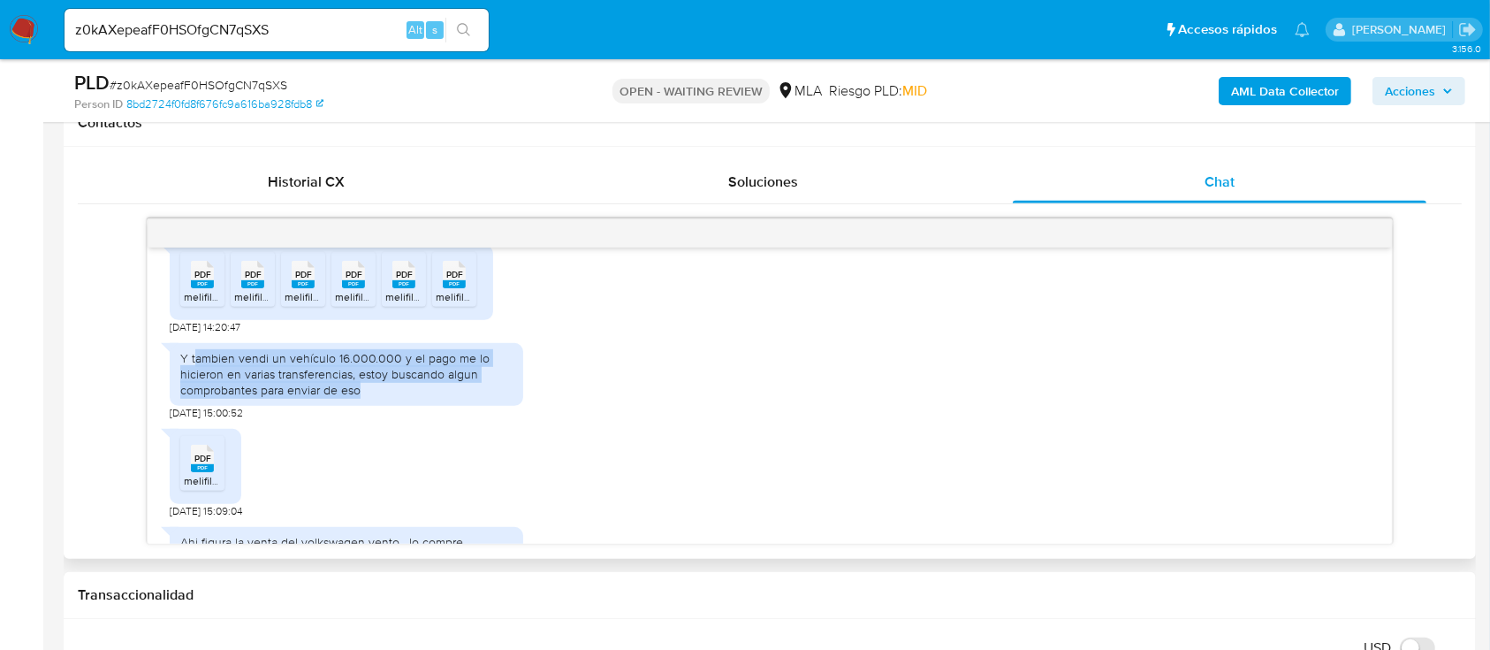
drag, startPoint x: 193, startPoint y: 405, endPoint x: 426, endPoint y: 432, distance: 235.0
click at [426, 399] on div "Y tambien vendi un vehículo 16.000.000 y el pago me lo hicieron en varias trans…" at bounding box center [346, 374] width 332 height 49
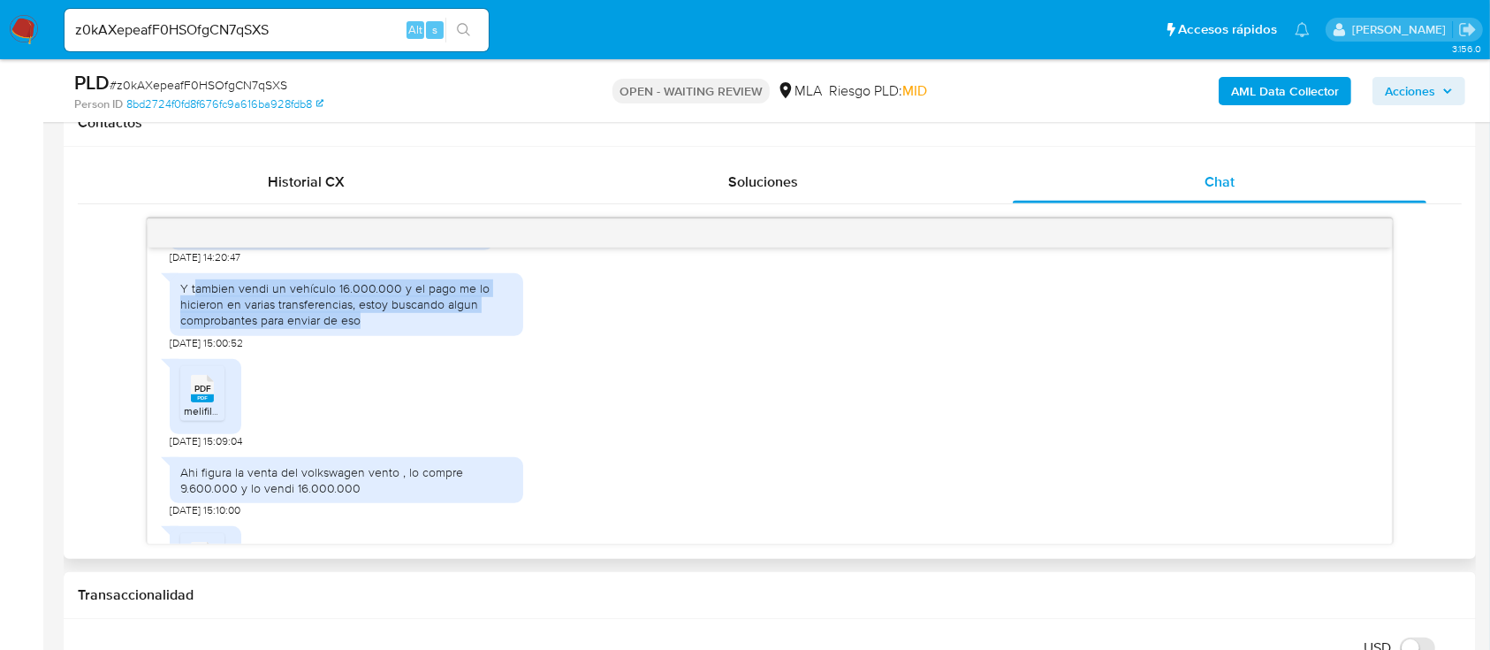
scroll to position [1532, 0]
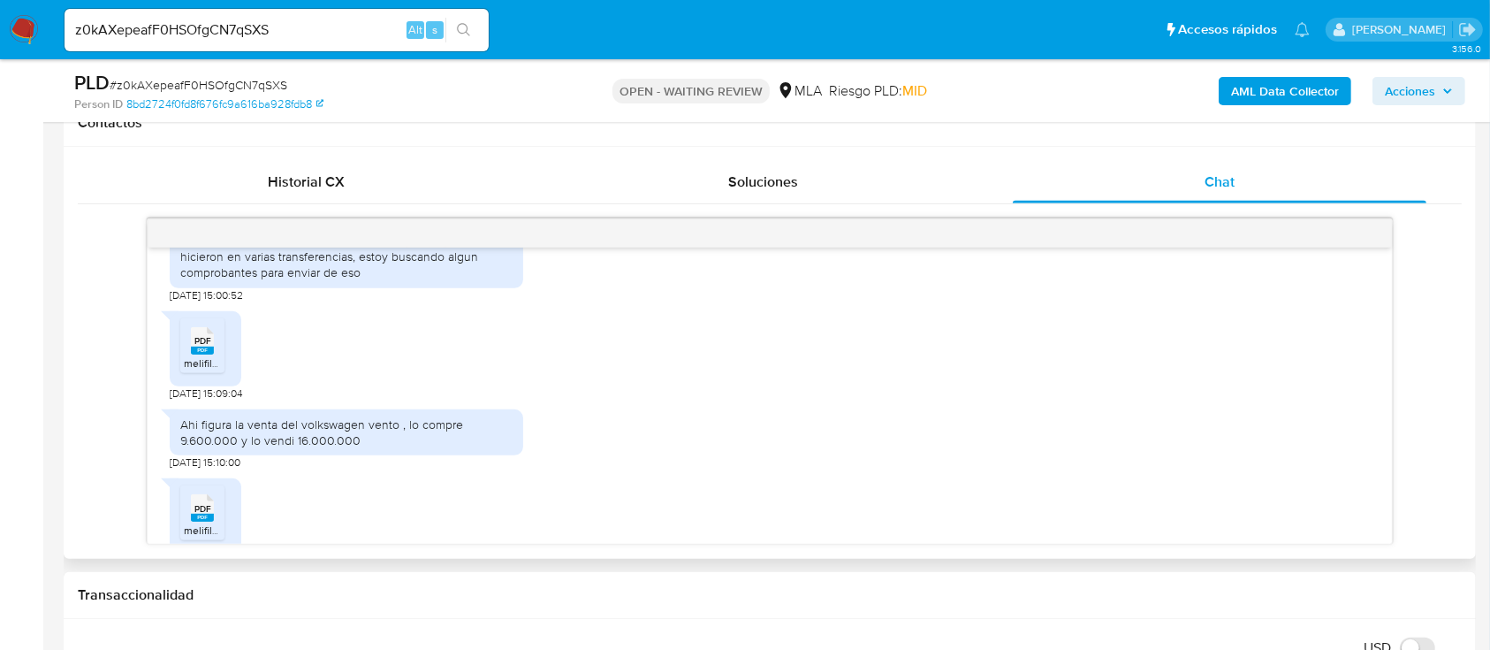
click at [208, 354] on rect at bounding box center [202, 351] width 23 height 8
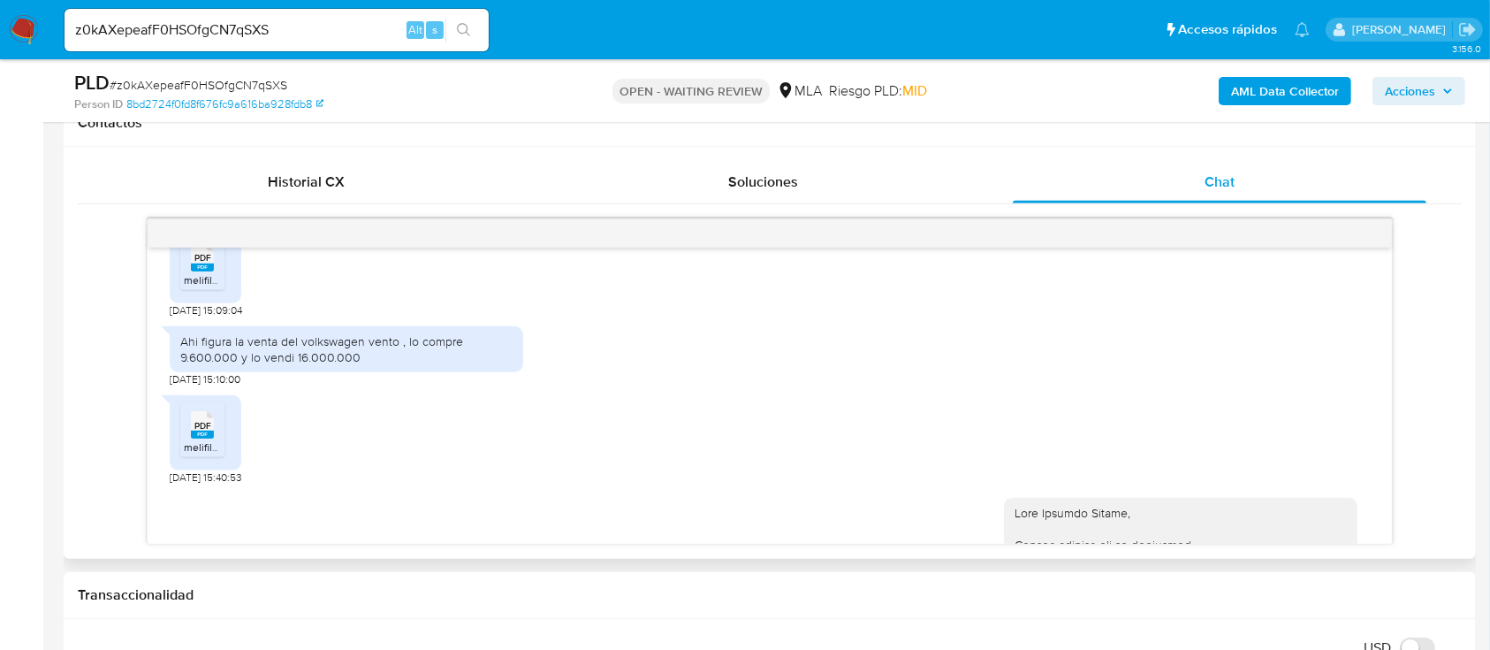
scroll to position [1650, 0]
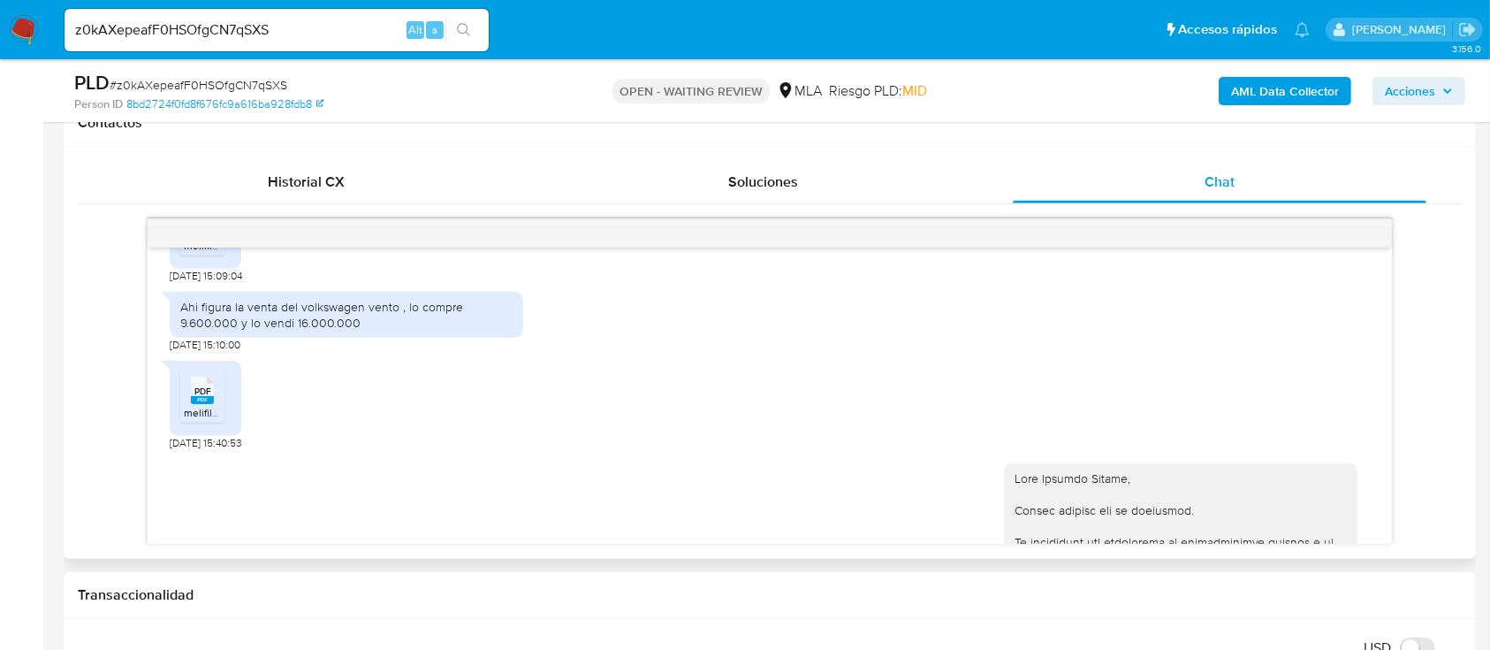
click at [206, 397] on span "PDF" at bounding box center [202, 390] width 17 height 11
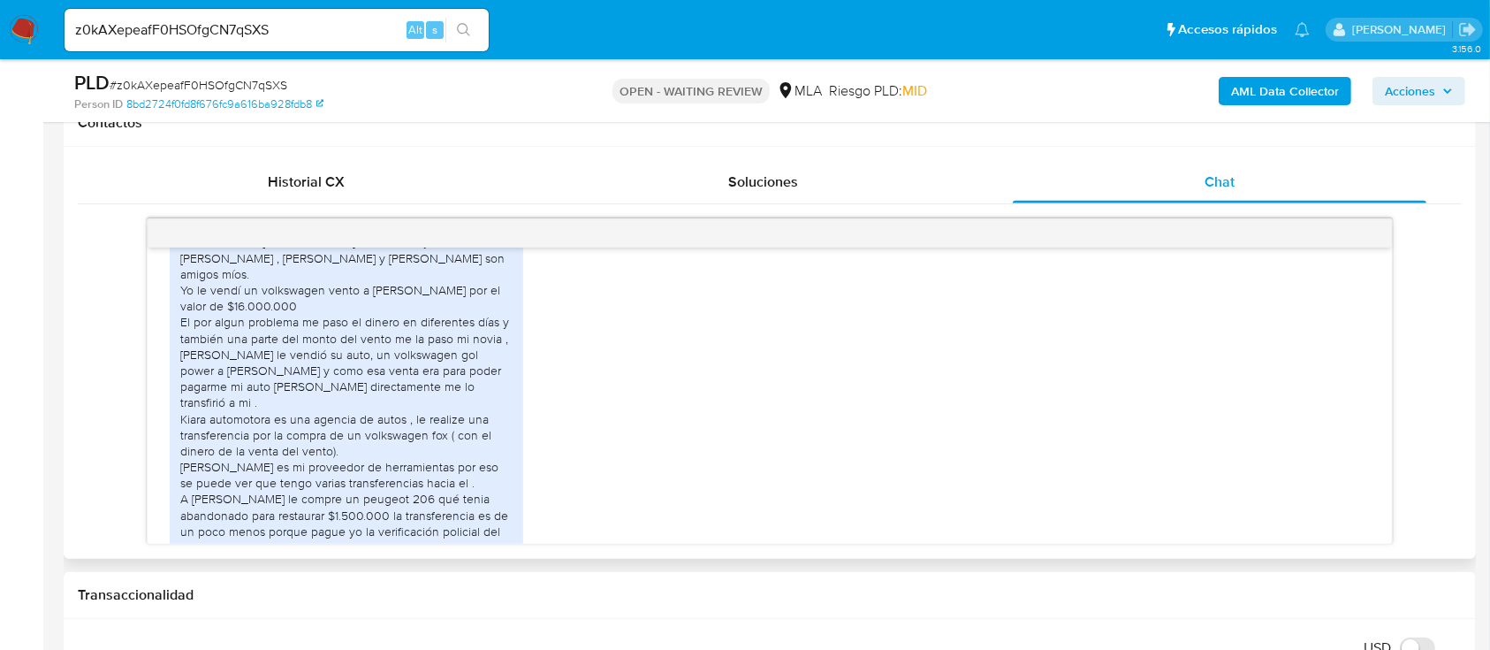
scroll to position [2710, 0]
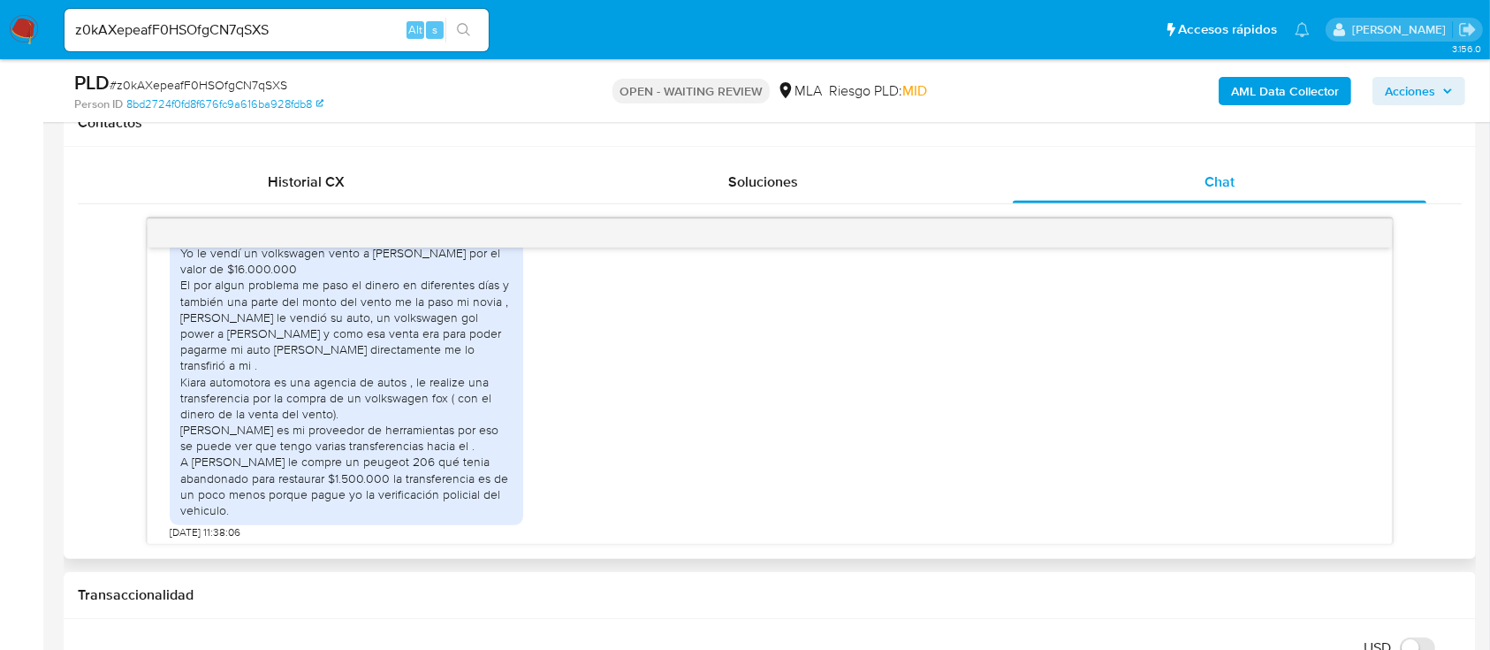
drag, startPoint x: 230, startPoint y: 347, endPoint x: 254, endPoint y: 349, distance: 24.0
click at [254, 349] on div "Hola buen día! Julieta brandi es mi novia y hermana de alan brandi , alan brand…" at bounding box center [346, 357] width 332 height 322
drag, startPoint x: 235, startPoint y: 367, endPoint x: 496, endPoint y: 378, distance: 261.0
click at [496, 378] on div "Hola buen día! Julieta brandi es mi novia y hermana de alan brandi , alan brand…" at bounding box center [346, 357] width 332 height 322
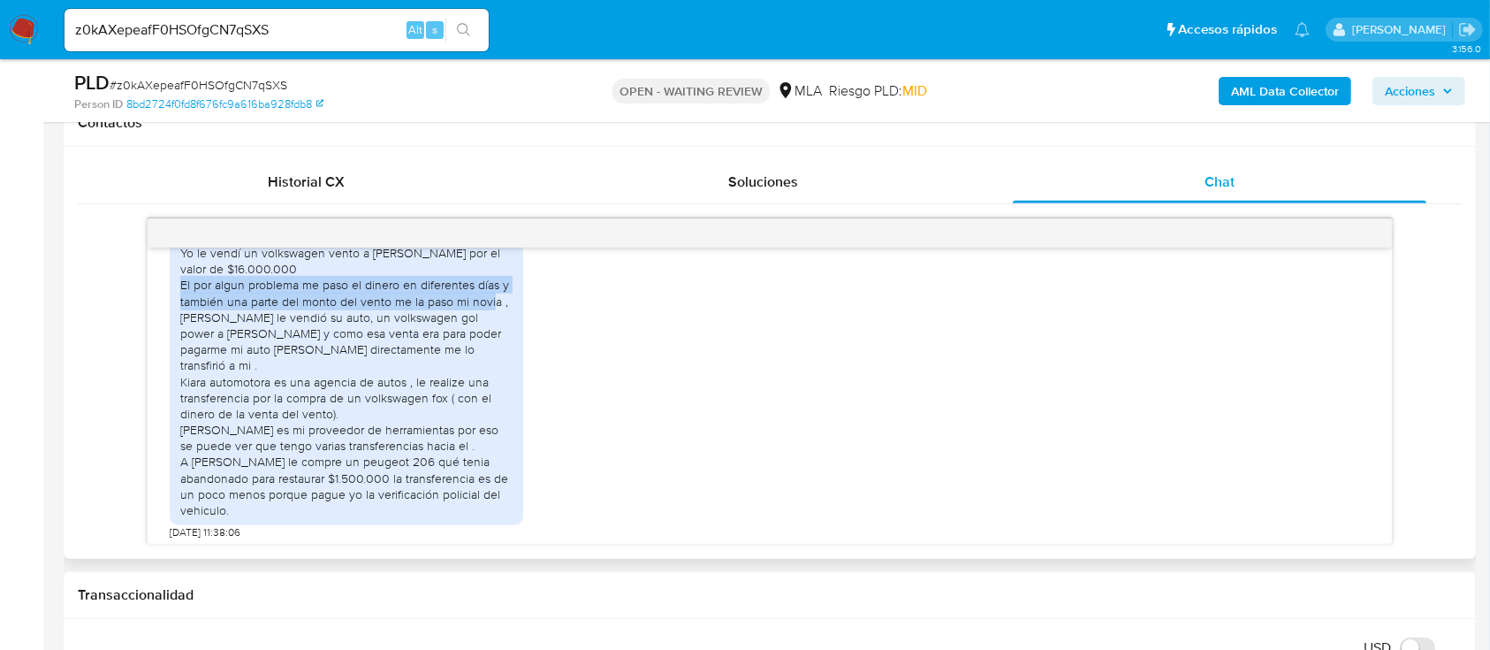
drag, startPoint x: 186, startPoint y: 398, endPoint x: 497, endPoint y: 413, distance: 311.5
click at [497, 413] on div "Hola buen día! Julieta brandi es mi novia y hermana de alan brandi , alan brand…" at bounding box center [346, 357] width 332 height 322
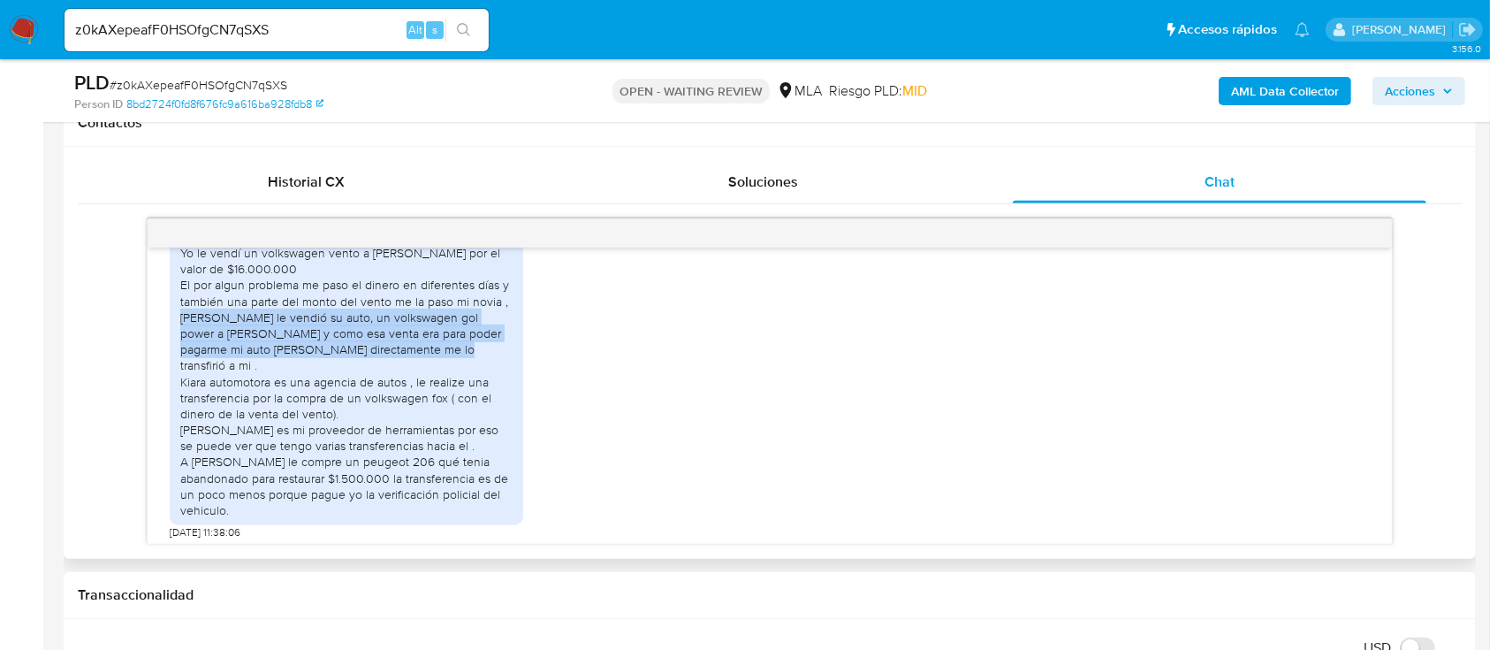
drag, startPoint x: 181, startPoint y: 432, endPoint x: 415, endPoint y: 463, distance: 236.3
click at [420, 463] on div "Hola buen día! Julieta brandi es mi novia y hermana de alan brandi , alan brand…" at bounding box center [346, 357] width 332 height 322
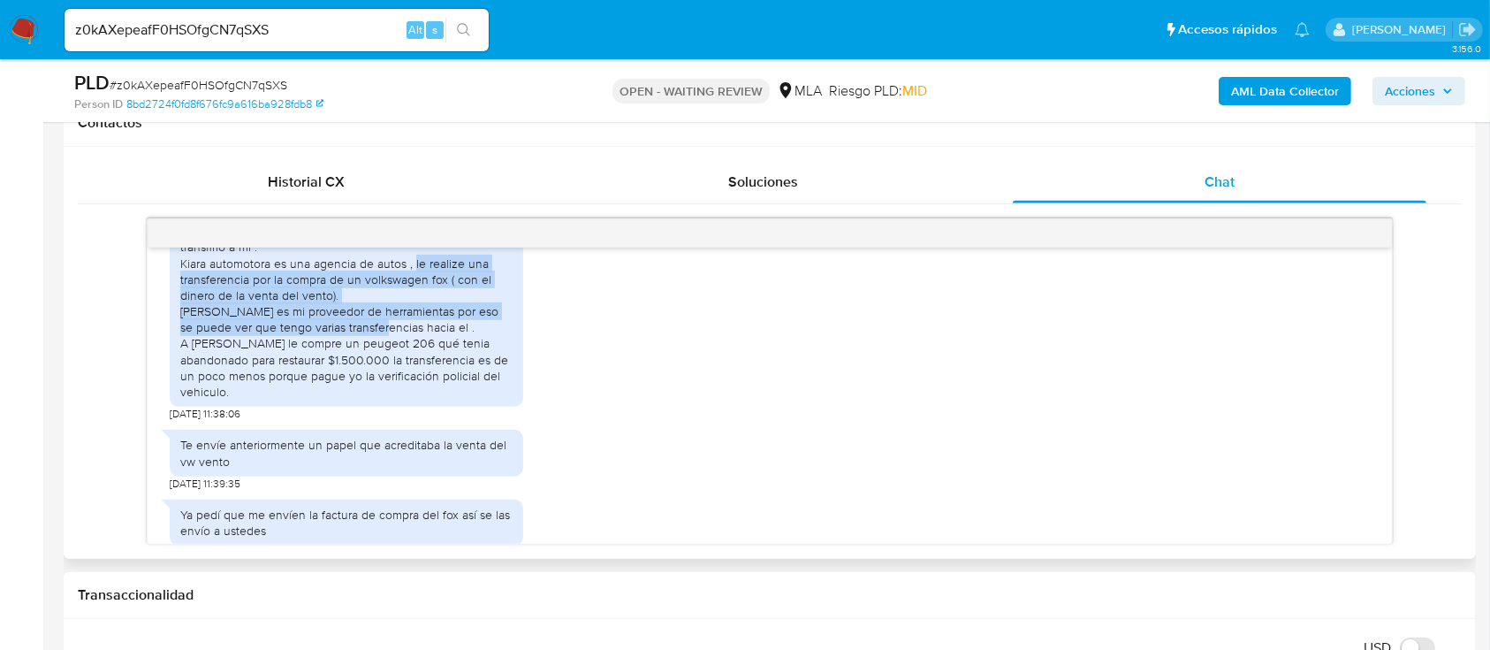
drag, startPoint x: 194, startPoint y: 376, endPoint x: 501, endPoint y: 417, distance: 310.4
click at [501, 400] on div "Hola buen día! Julieta brandi es mi novia y hermana de alan brandi , alan brand…" at bounding box center [346, 239] width 332 height 322
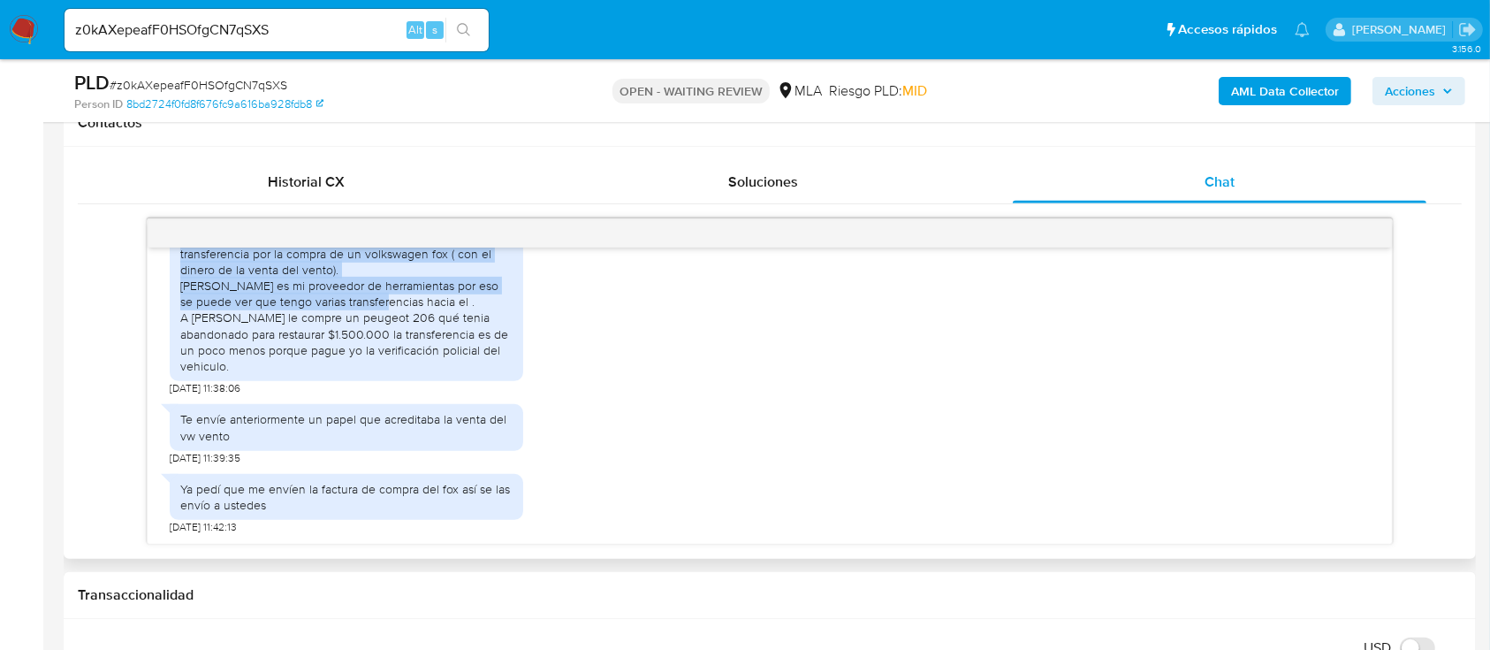
scroll to position [2946, 0]
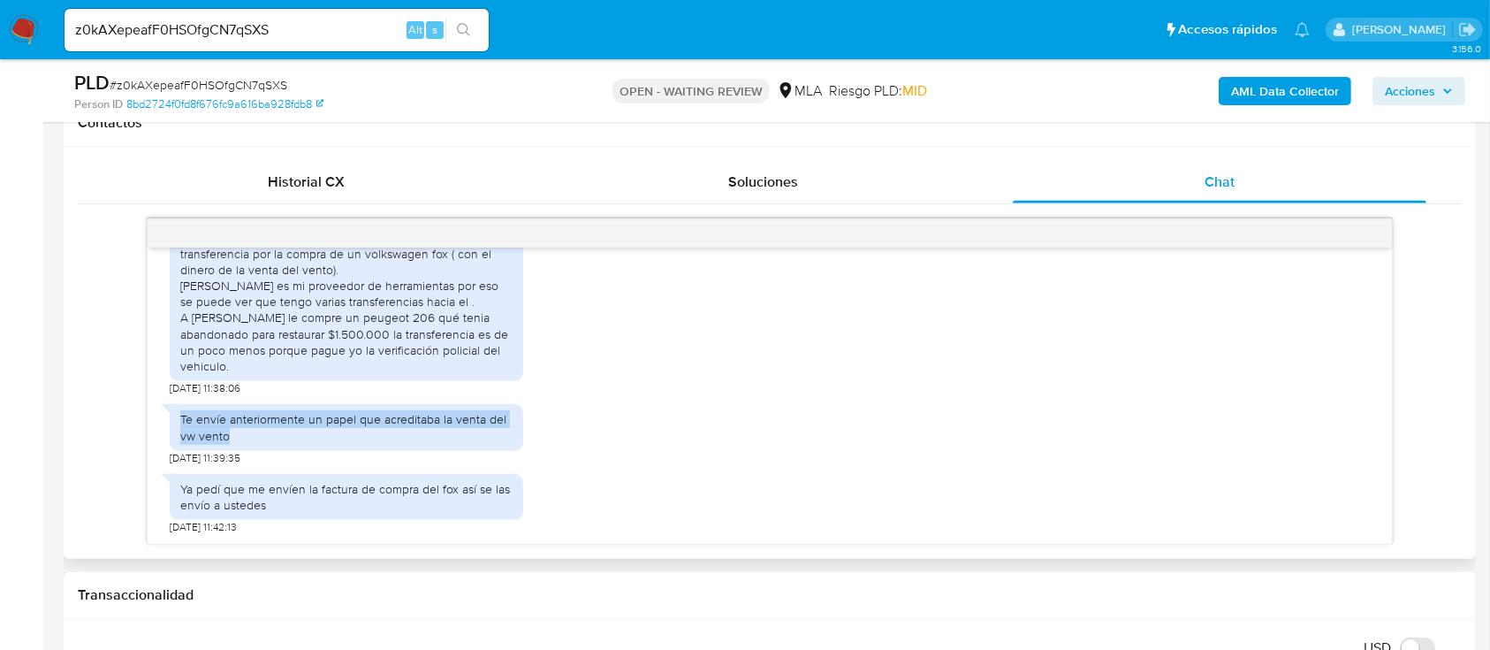
drag, startPoint x: 177, startPoint y: 417, endPoint x: 318, endPoint y: 432, distance: 142.2
click at [318, 432] on div "Te envíe anteriormente un papel que acreditaba la venta del vw vento" at bounding box center [347, 427] width 354 height 46
click at [1450, 471] on div "17/07/2025 20:00:13 Hola, Esperamos que te encuentres muy bien. Te consultamos …" at bounding box center [770, 381] width 1384 height 326
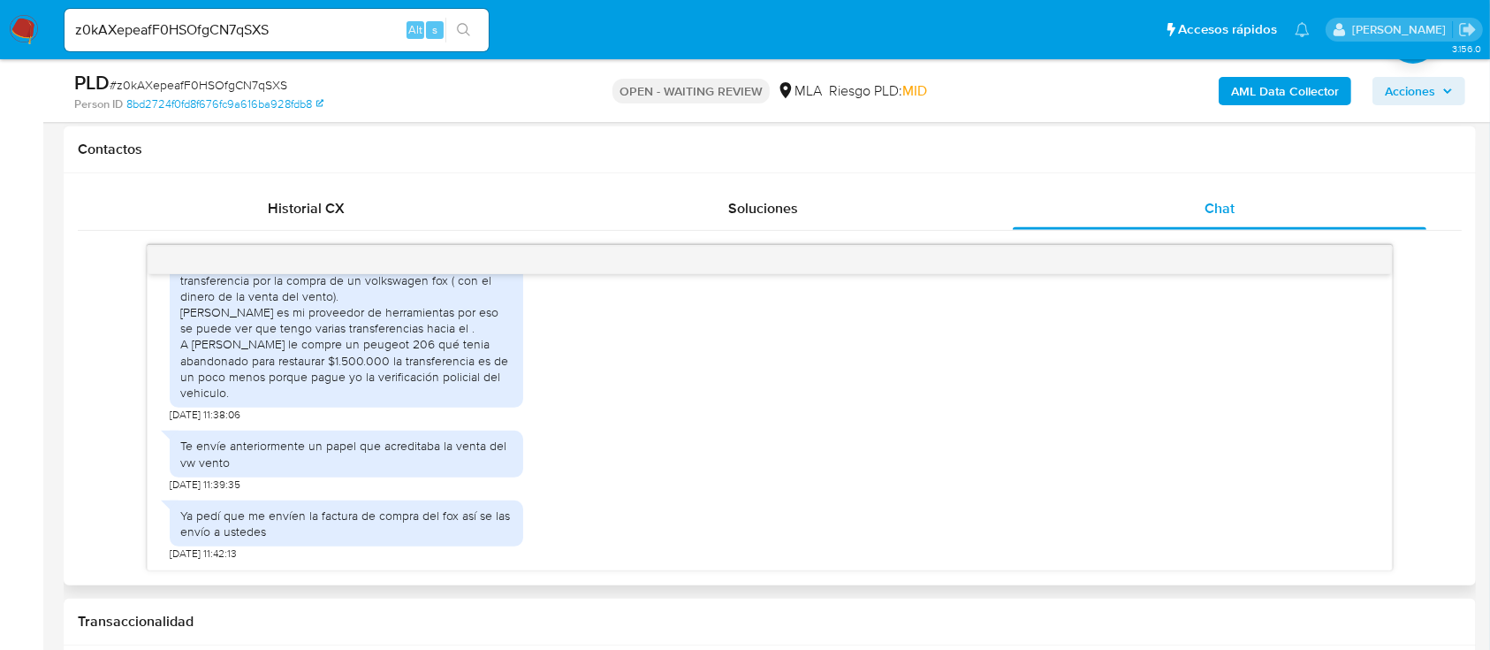
drag, startPoint x: 659, startPoint y: 446, endPoint x: 830, endPoint y: 303, distance: 222.9
click at [659, 445] on div "Te envíe anteriormente un papel que acreditaba la venta del vw vento 13/08/2025…" at bounding box center [770, 457] width 1200 height 70
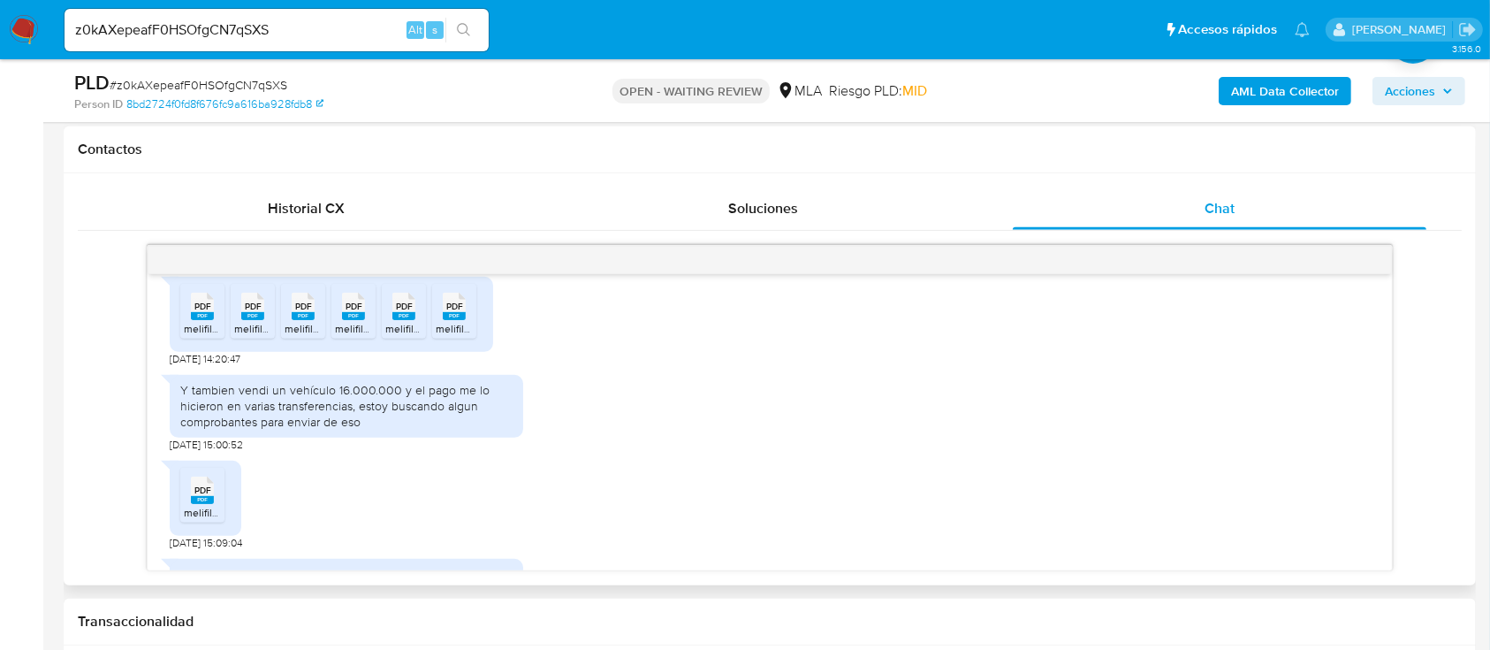
scroll to position [1418, 0]
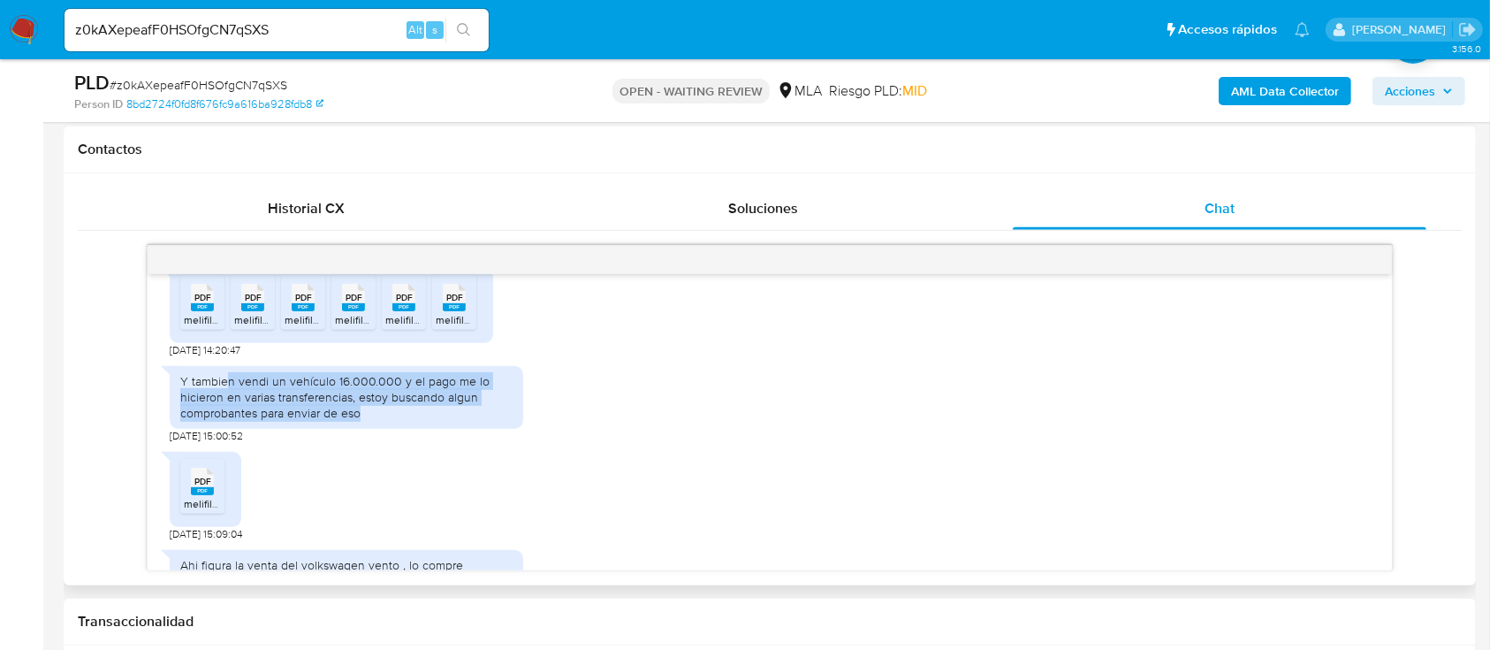
drag, startPoint x: 224, startPoint y: 424, endPoint x: 462, endPoint y: 462, distance: 241.7
click at [462, 422] on div "Y tambien vendi un vehículo 16.000.000 y el pago me lo hicieron en varias trans…" at bounding box center [346, 397] width 332 height 49
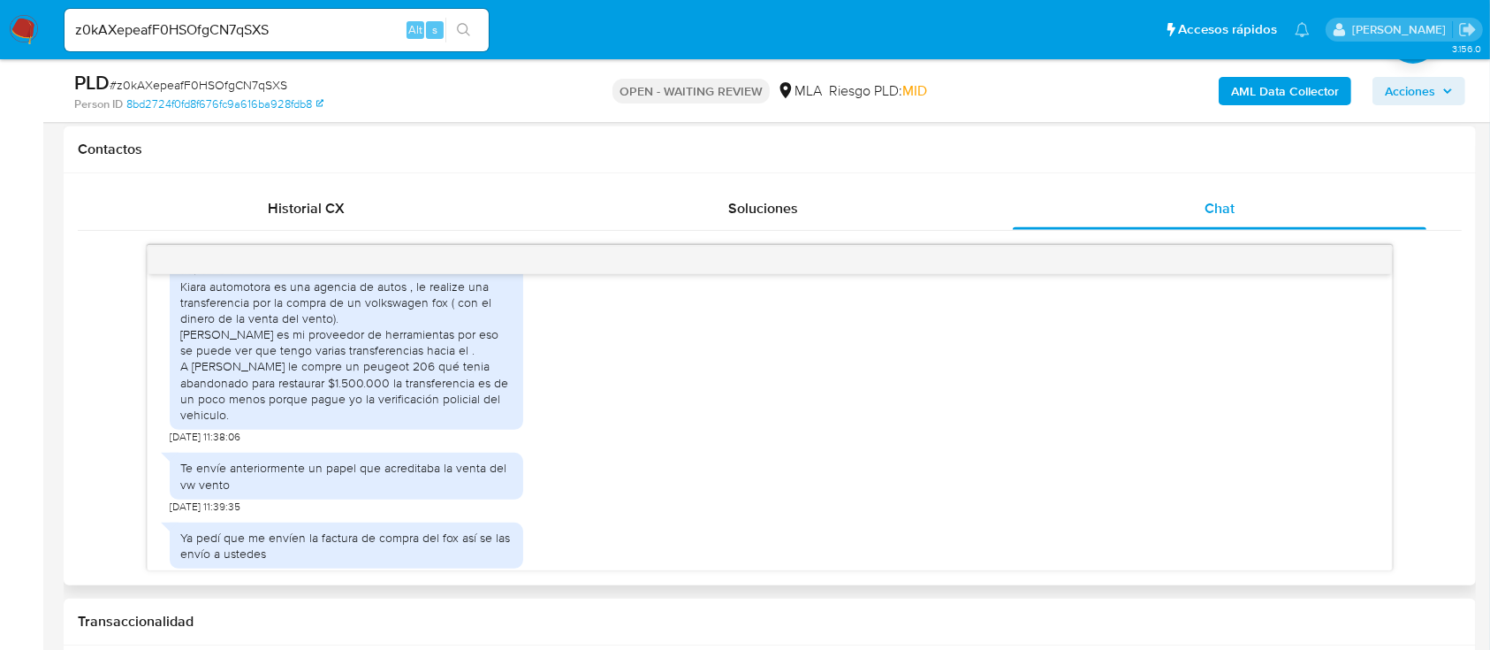
scroll to position [2715, 0]
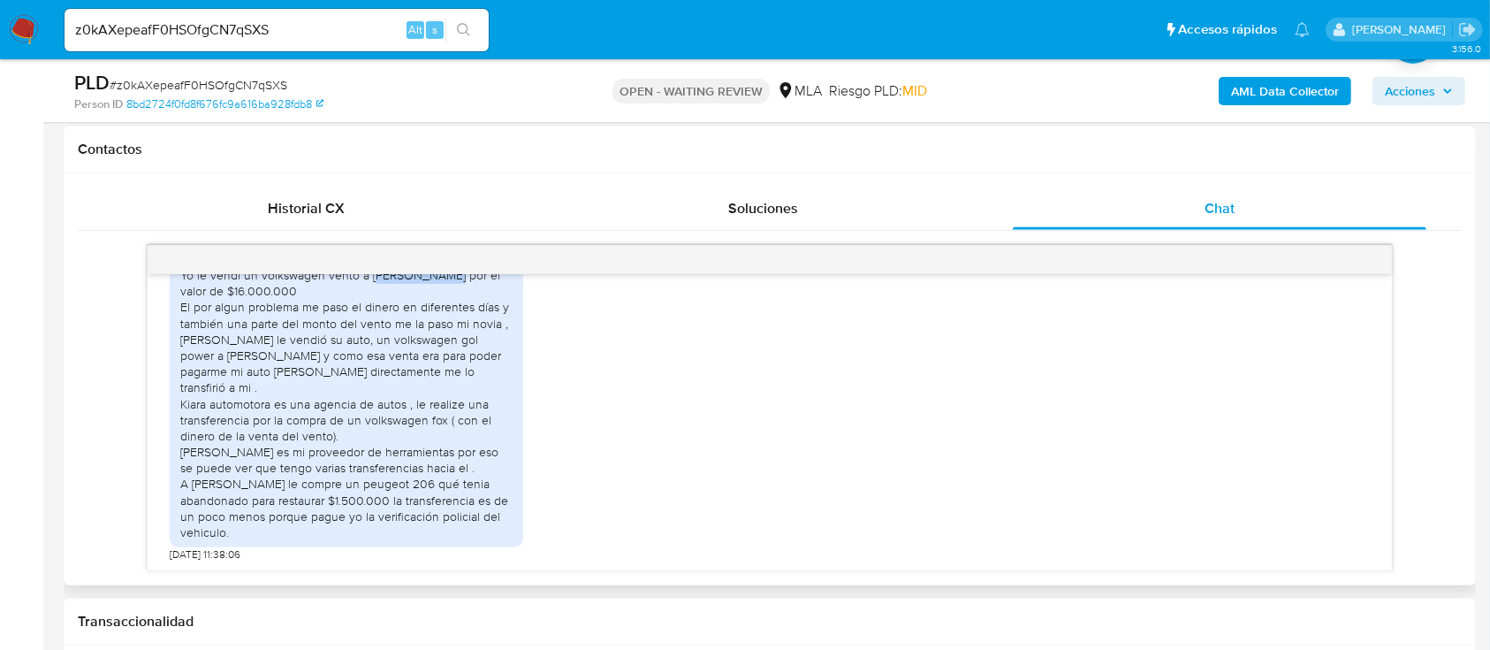
drag, startPoint x: 368, startPoint y: 391, endPoint x: 433, endPoint y: 385, distance: 65.6
click at [433, 385] on div "Hola buen día! Julieta brandi es mi novia y hermana de alan brandi , alan brand…" at bounding box center [346, 379] width 332 height 322
drag, startPoint x: 457, startPoint y: 445, endPoint x: 208, endPoint y: 469, distance: 250.4
click at [208, 469] on div "Hola buen día! Julieta brandi es mi novia y hermana de alan brandi , alan brand…" at bounding box center [346, 379] width 332 height 322
click at [414, 473] on div "Hola buen día! Julieta brandi es mi novia y hermana de alan brandi , alan brand…" at bounding box center [346, 379] width 332 height 322
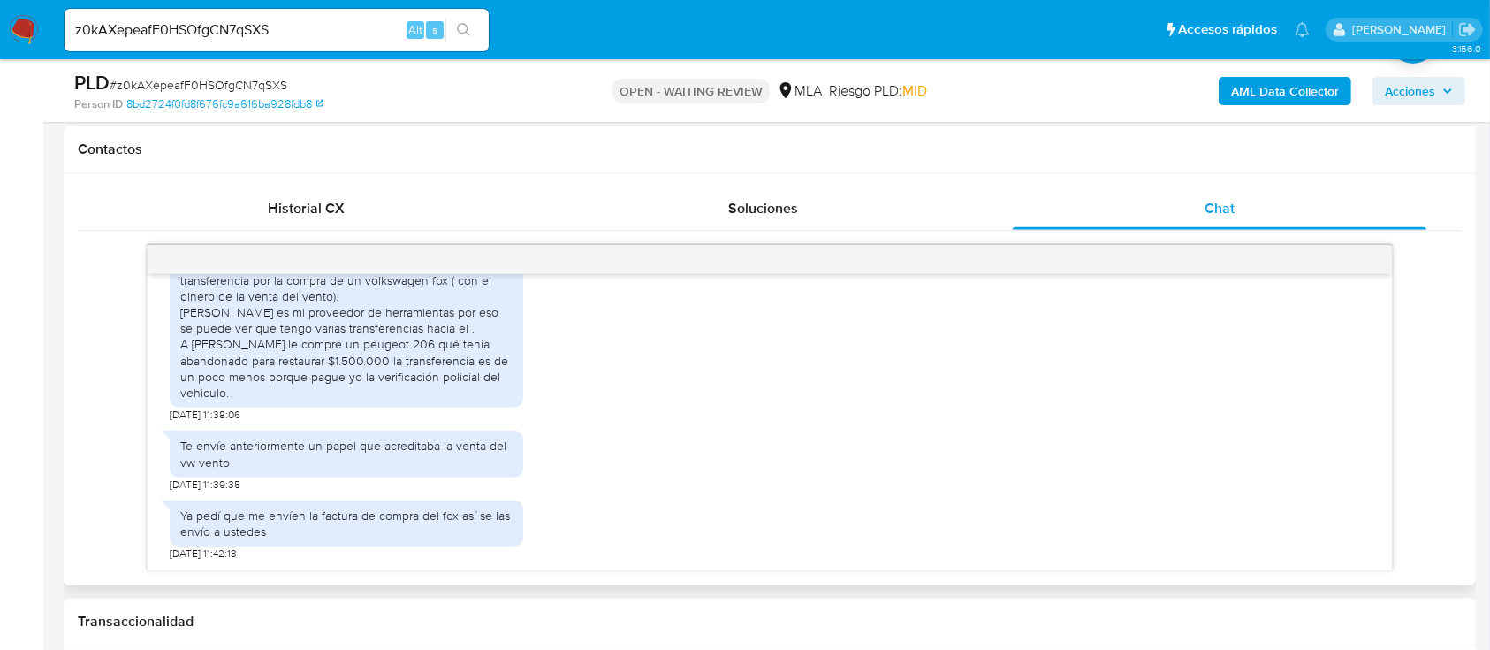
scroll to position [2762, 0]
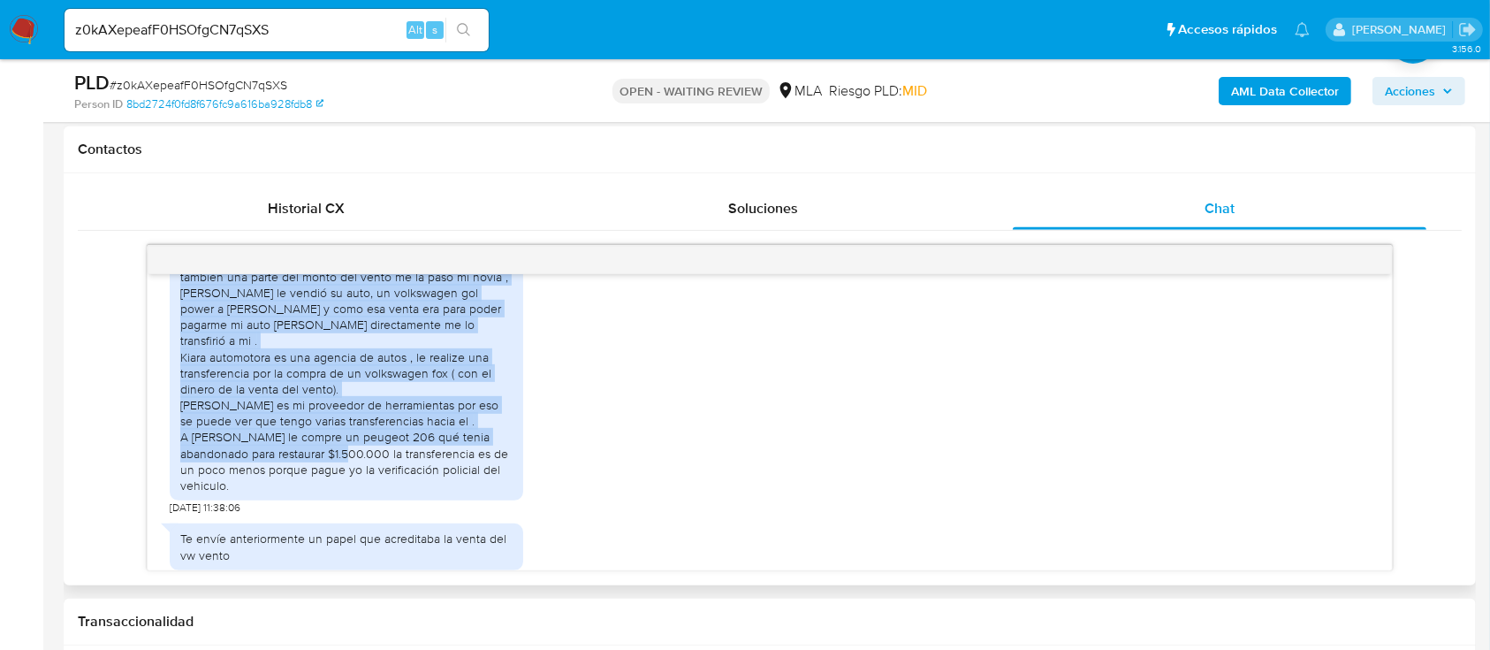
drag, startPoint x: 415, startPoint y: 469, endPoint x: 438, endPoint y: 542, distance: 75.8
click at [441, 493] on div "Hola buen día! Julieta brandi es mi novia y hermana de alan brandi , alan brand…" at bounding box center [346, 332] width 332 height 322
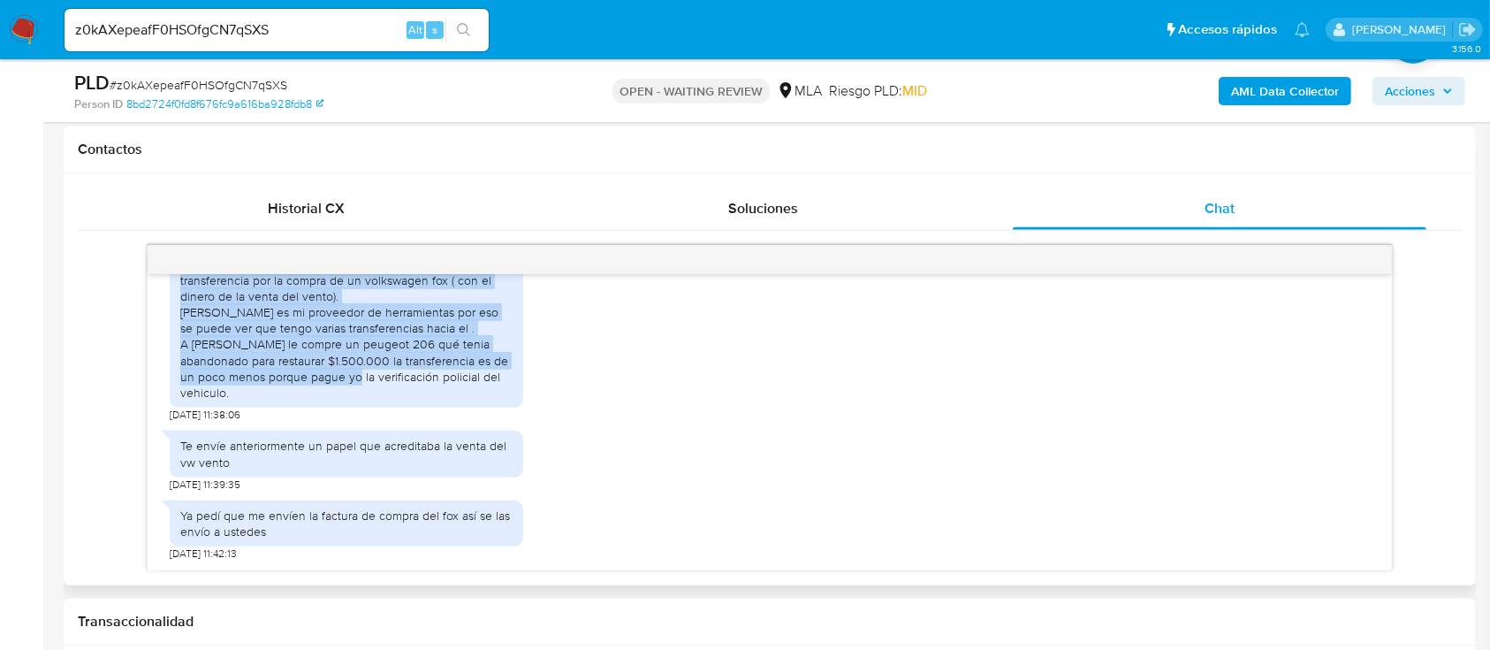
scroll to position [2950, 0]
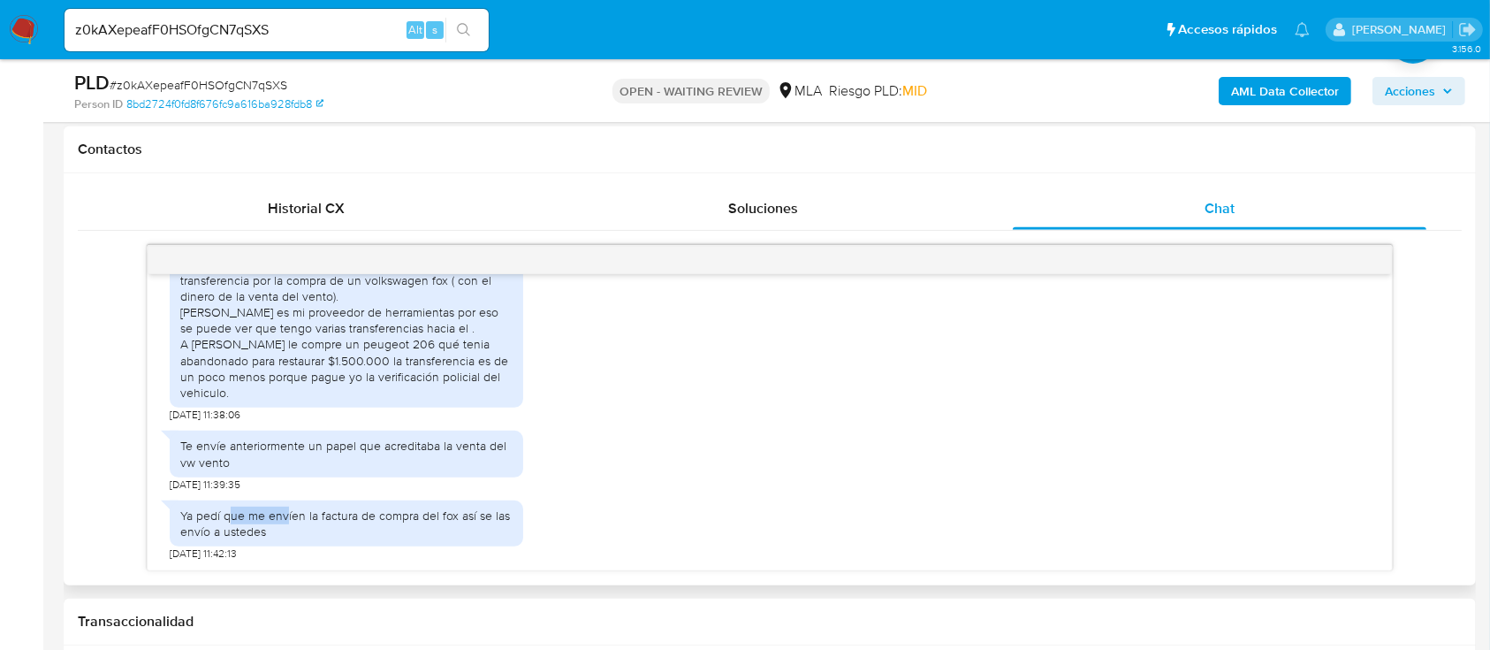
drag, startPoint x: 284, startPoint y: 522, endPoint x: 236, endPoint y: 499, distance: 53.0
click at [233, 500] on div "Ya pedí que me envíen la factura de compra del fox así se las envío a ustedes" at bounding box center [347, 523] width 354 height 46
click at [347, 504] on div "Ya pedí que me envíen la factura de compra del fox así se las envío a ustedes" at bounding box center [347, 523] width 354 height 46
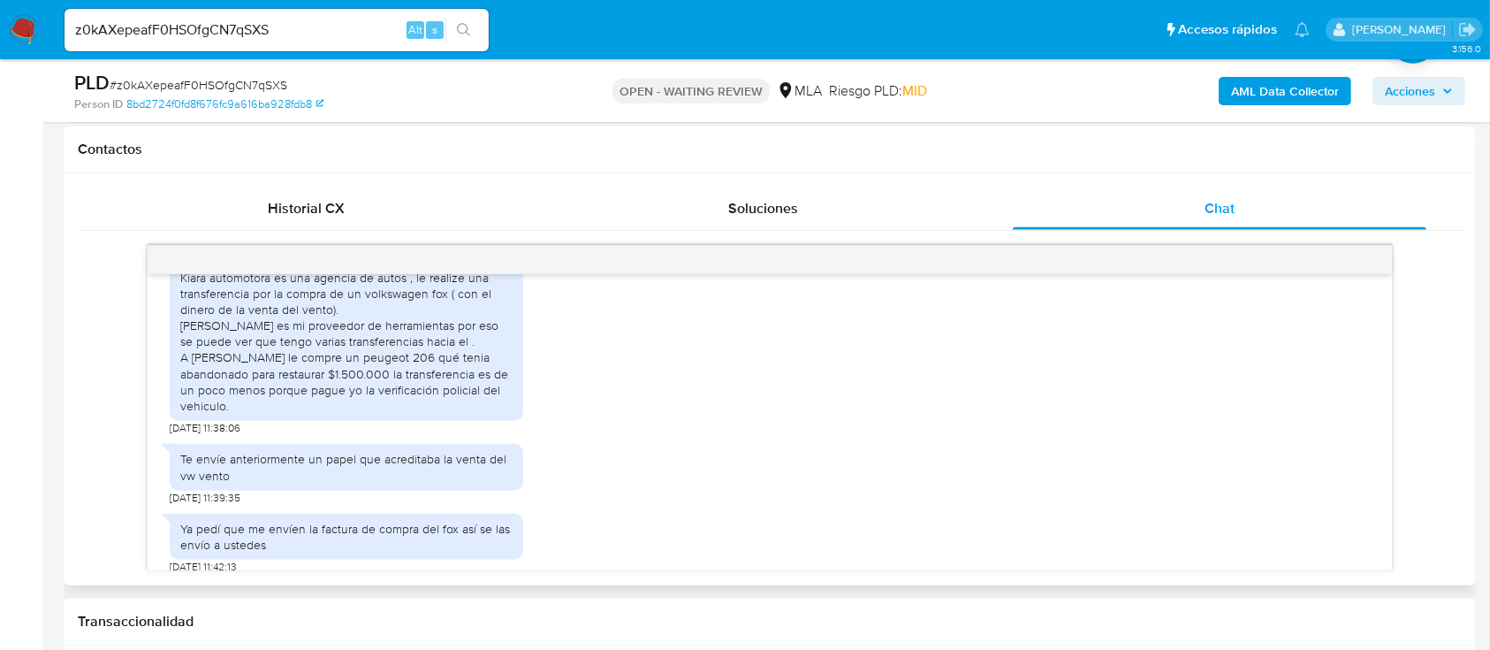
scroll to position [2715, 0]
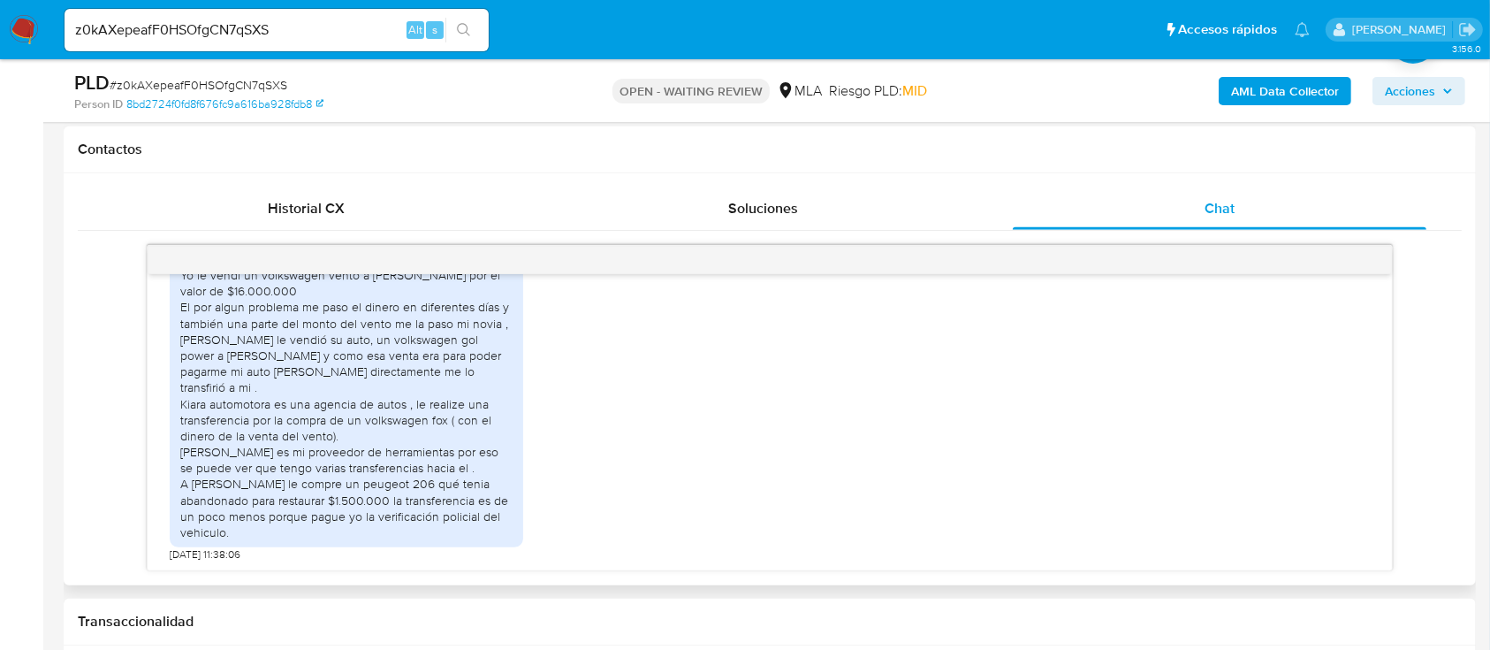
drag, startPoint x: 285, startPoint y: 360, endPoint x: 234, endPoint y: 368, distance: 51.0
click at [234, 368] on div "Hola buen día! Julieta brandi es mi novia y hermana de alan brandi , alan brand…" at bounding box center [346, 379] width 332 height 322
drag, startPoint x: 306, startPoint y: 368, endPoint x: 469, endPoint y: 377, distance: 163.8
click at [469, 377] on div "Hola buen día! Julieta brandi es mi novia y hermana de alan brandi , alan brand…" at bounding box center [346, 379] width 332 height 322
drag, startPoint x: 278, startPoint y: 383, endPoint x: 376, endPoint y: 385, distance: 98.1
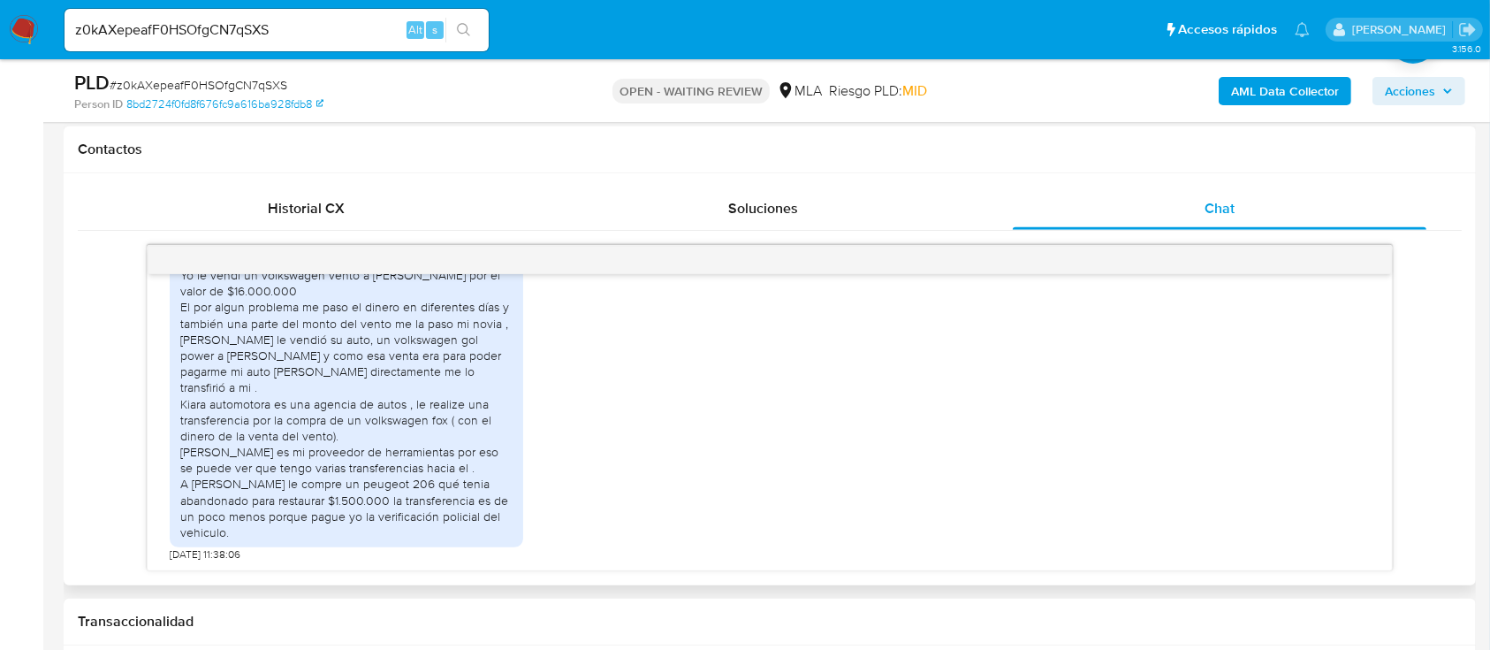
click at [404, 383] on div "Hola buen día! Julieta brandi es mi novia y hermana de alan brandi , alan brand…" at bounding box center [346, 379] width 332 height 322
drag, startPoint x: 324, startPoint y: 384, endPoint x: 479, endPoint y: 395, distance: 155.1
click at [479, 395] on div "Hola buen día! Julieta brandi es mi novia y hermana de alan brandi , alan brand…" at bounding box center [346, 379] width 332 height 322
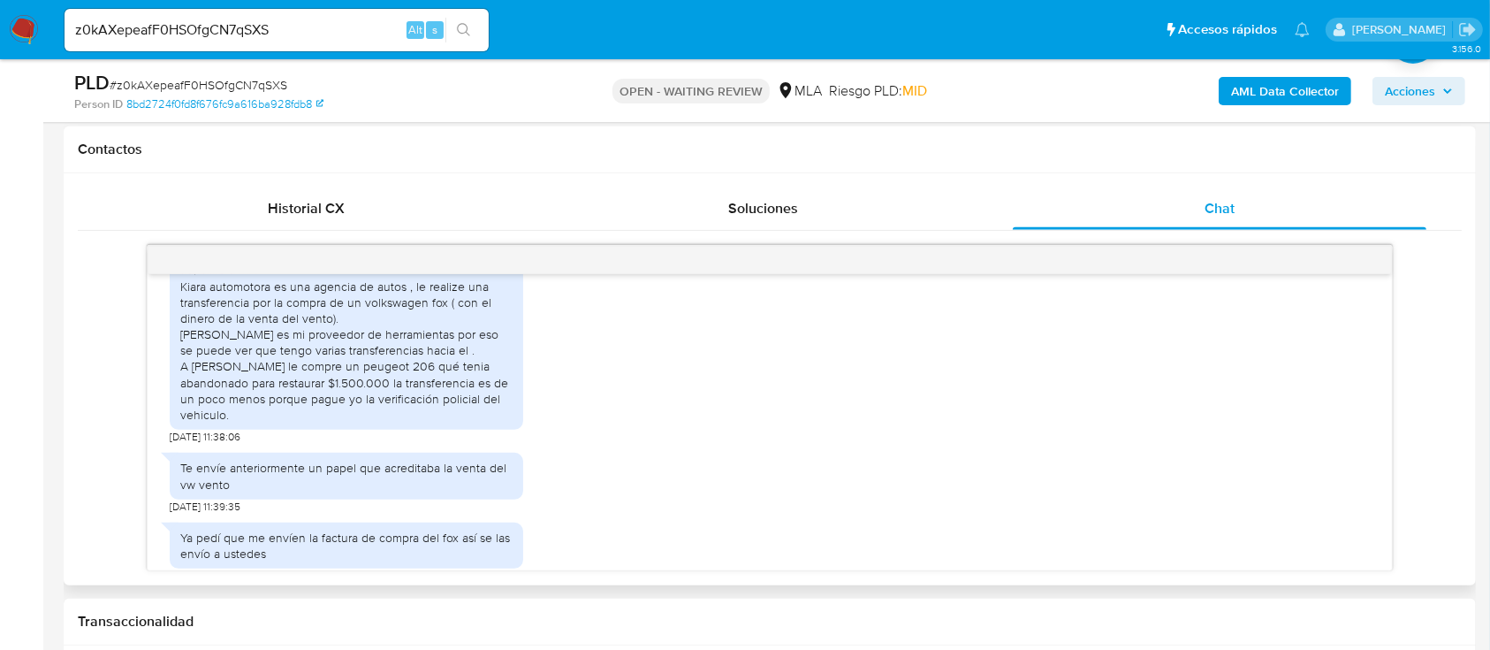
drag, startPoint x: 301, startPoint y: 298, endPoint x: 509, endPoint y: 294, distance: 207.8
click at [509, 294] on div "Hola buen día! Julieta brandi es mi novia y hermana de alan brandi , alan brand…" at bounding box center [346, 262] width 332 height 322
drag, startPoint x: 267, startPoint y: 326, endPoint x: 514, endPoint y: 317, distance: 246.8
click at [514, 317] on div "Hola buen día! Julieta brandi es mi novia y hermana de alan brandi , alan brand…" at bounding box center [347, 262] width 354 height 336
drag, startPoint x: 191, startPoint y: 335, endPoint x: 448, endPoint y: 362, distance: 258.7
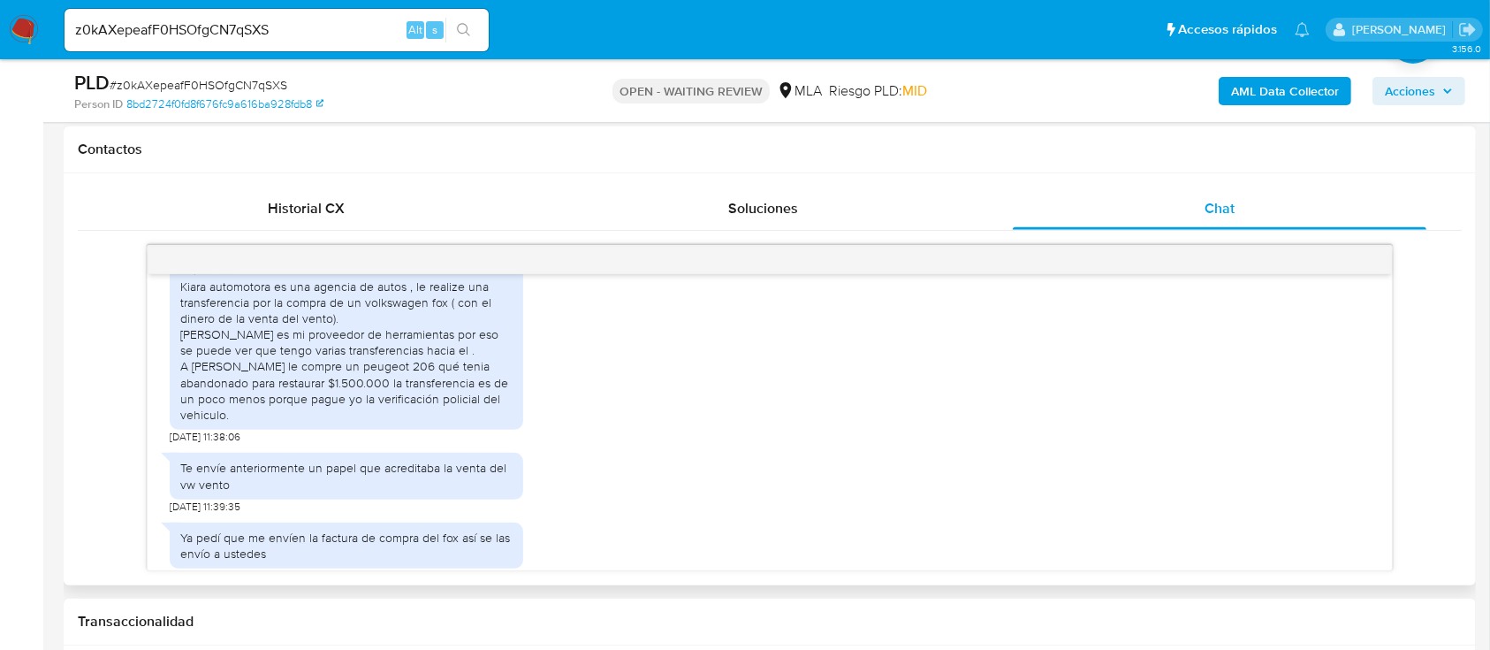
click at [448, 362] on div "Hola buen día! Julieta brandi es mi novia y hermana de alan brandi , alan brand…" at bounding box center [346, 262] width 332 height 322
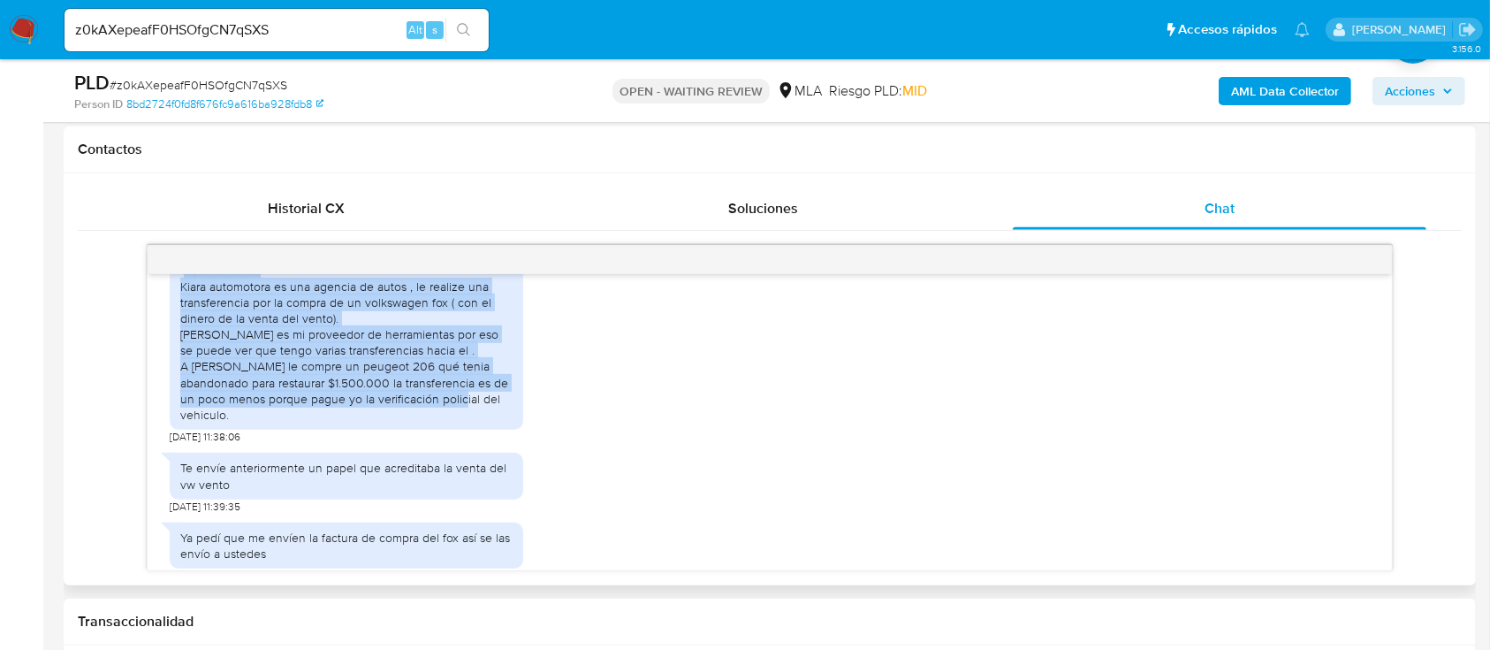
drag, startPoint x: 184, startPoint y: 378, endPoint x: 409, endPoint y: 506, distance: 258.9
click at [409, 423] on div "Hola buen día! Julieta brandi es mi novia y hermana de alan brandi , alan brand…" at bounding box center [346, 262] width 332 height 322
click at [371, 423] on div "Hola buen día! Julieta brandi es mi novia y hermana de alan brandi , alan brand…" at bounding box center [346, 262] width 332 height 322
drag, startPoint x: 260, startPoint y: 508, endPoint x: 163, endPoint y: 388, distance: 154.6
click at [163, 388] on div "17/07/2025 20:00:13 Hola, Esperamos que te encuentres muy bien. Te consultamos …" at bounding box center [770, 422] width 1244 height 296
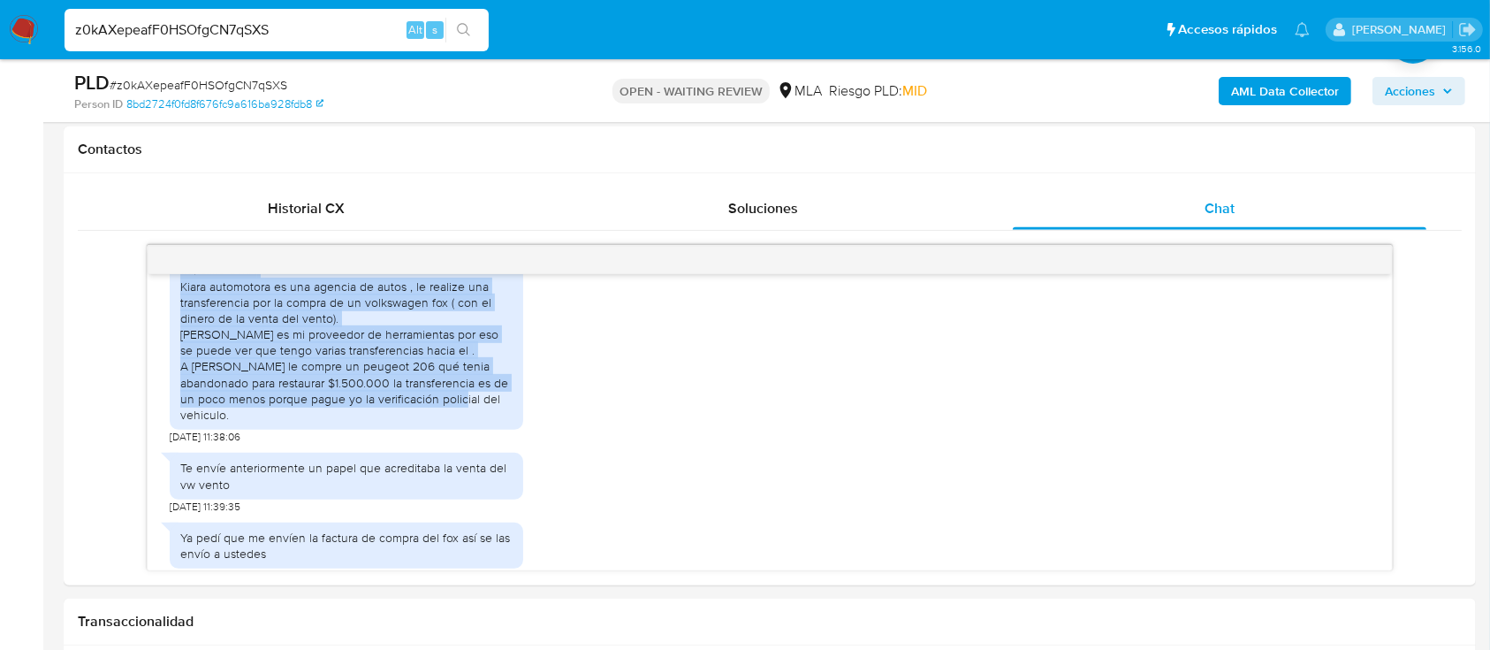
click at [298, 28] on input "z0kAXepeafF0HSOfgCN7qSXS" at bounding box center [277, 30] width 424 height 23
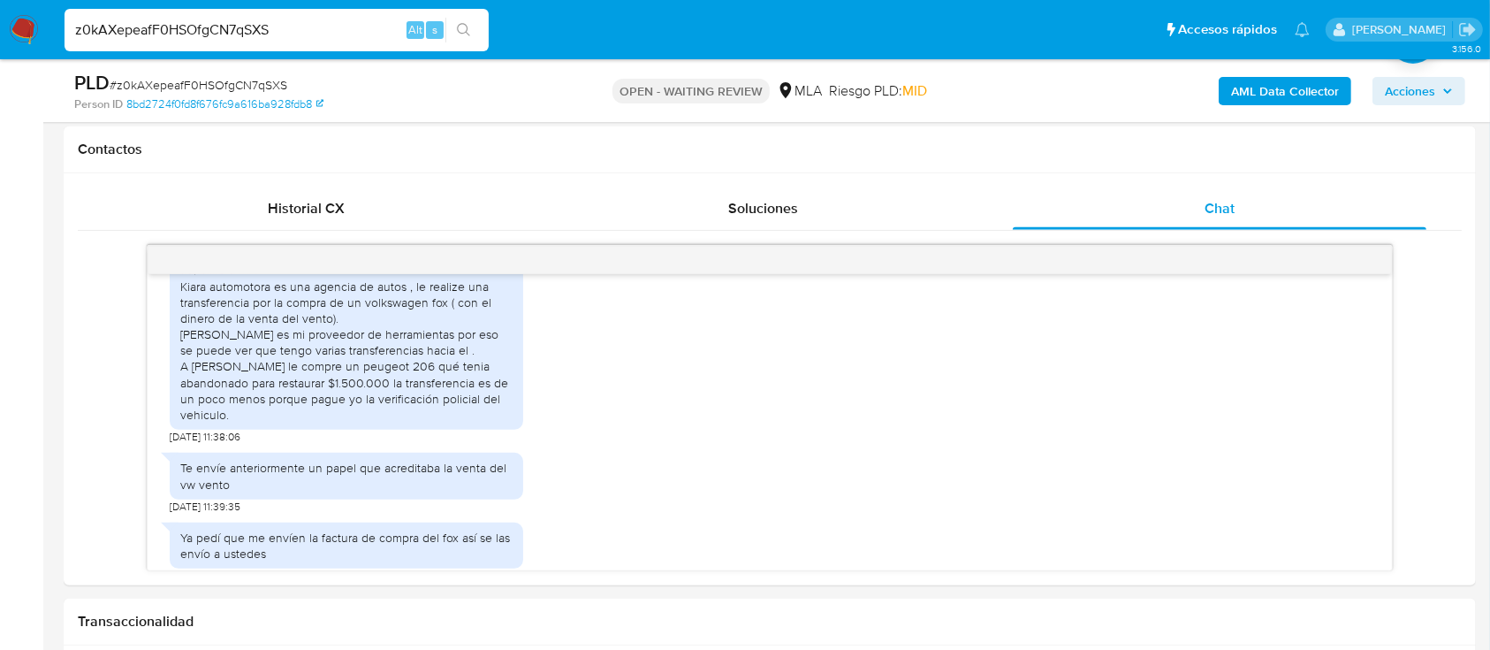
click at [298, 28] on input "z0kAXepeafF0HSOfgCN7qSXS" at bounding box center [277, 30] width 424 height 23
paste input "aur3b11sfMwGZx7ostVDX9Xi"
type input "aur3b11sfMwGZx7ostVDX9Xi"
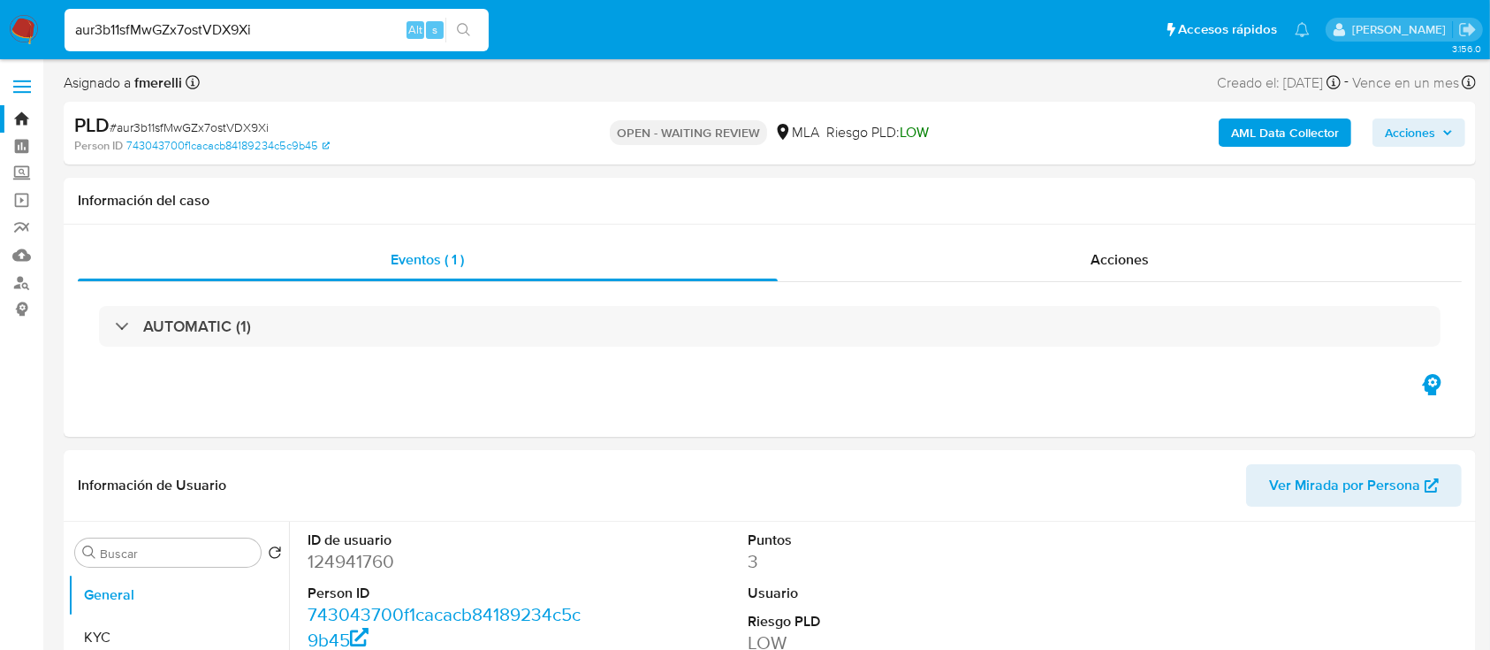
select select "10"
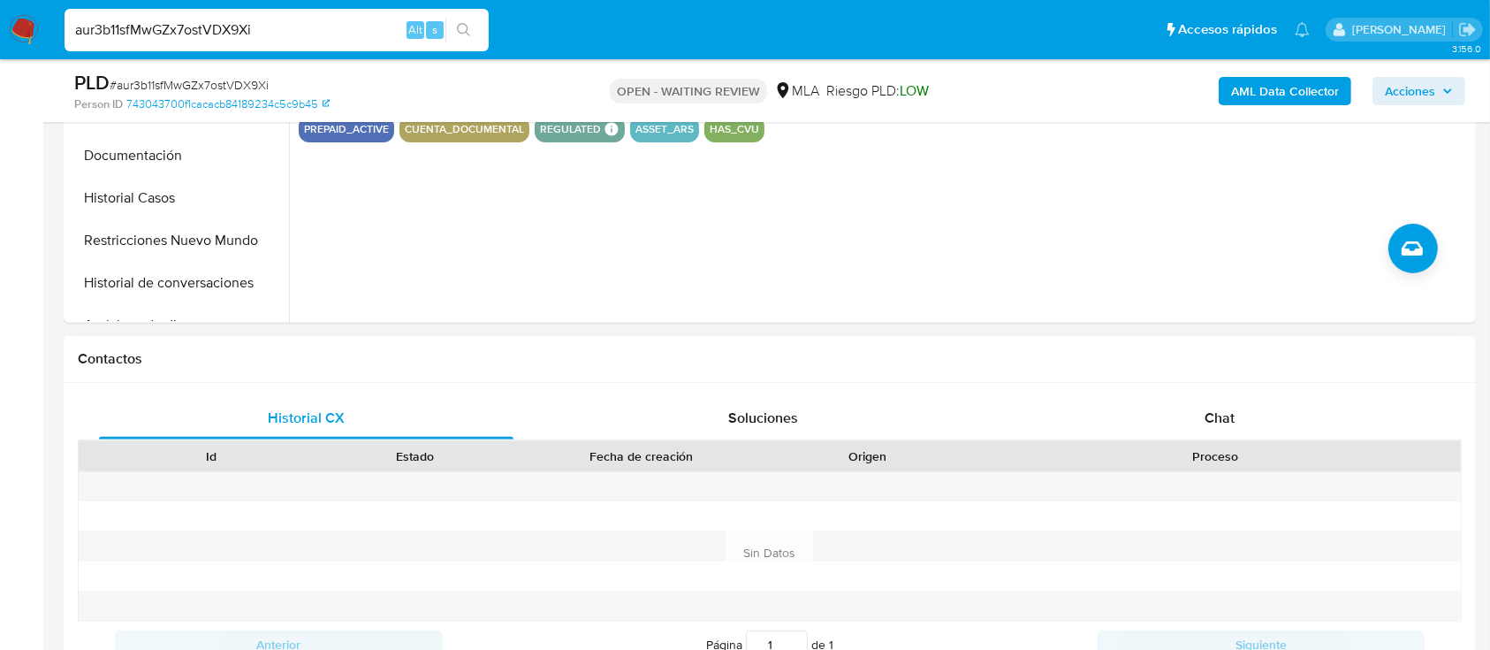
click at [1171, 448] on div "Proceso" at bounding box center [1215, 456] width 467 height 18
click at [1200, 404] on div "Chat" at bounding box center [1220, 418] width 415 height 42
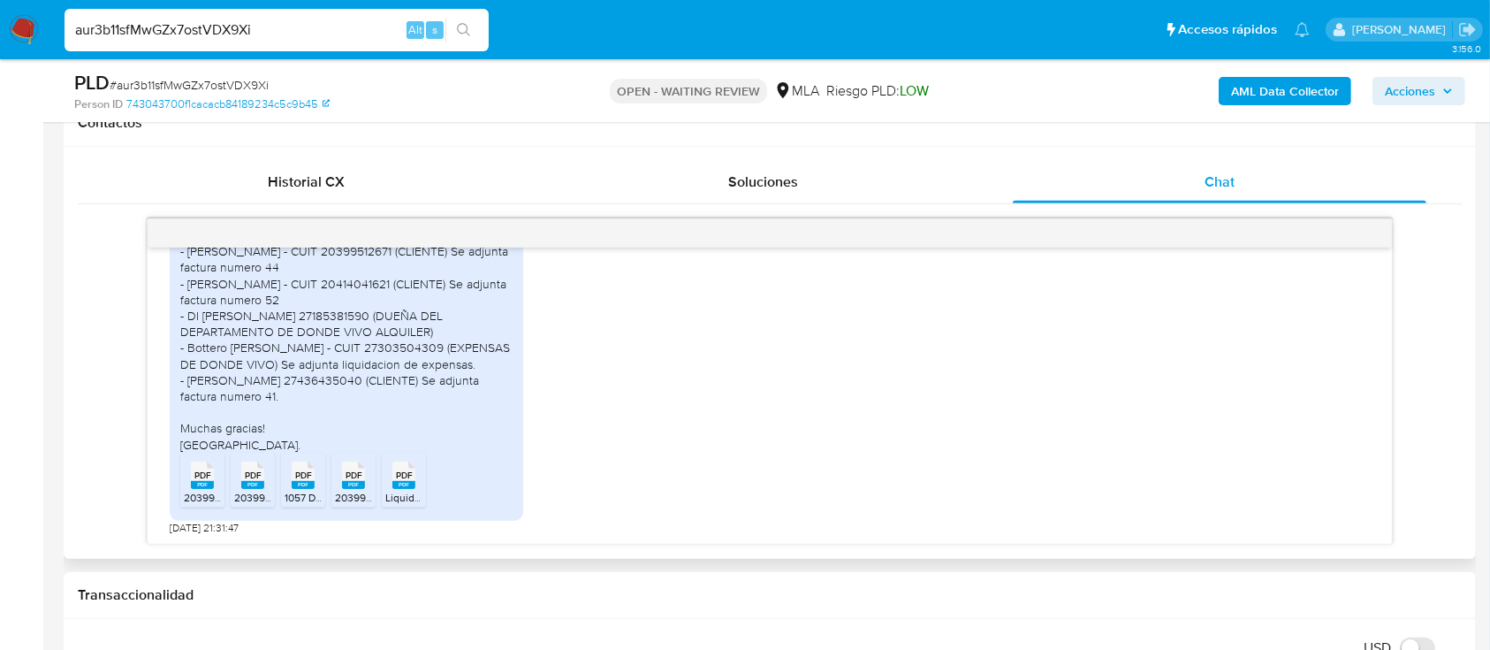
scroll to position [2092, 0]
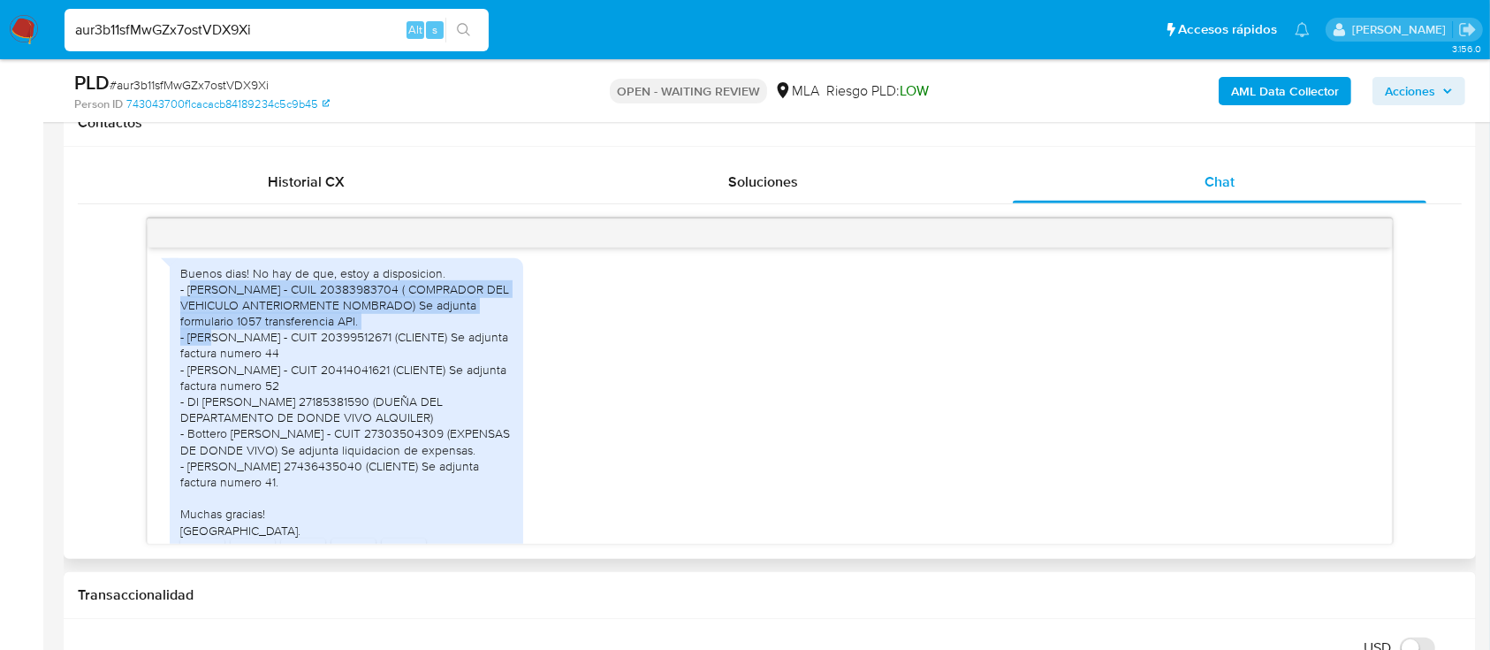
drag, startPoint x: 196, startPoint y: 320, endPoint x: 427, endPoint y: 345, distance: 232.0
click at [427, 345] on div "Buenos dias! No hay de que, estoy a disposicion. - Lautaro Ivan Salazar - CUIL …" at bounding box center [346, 401] width 332 height 273
click at [413, 348] on div "Buenos dias! No hay de que, estoy a disposicion. - Lautaro Ivan Salazar - CUIL …" at bounding box center [346, 401] width 332 height 273
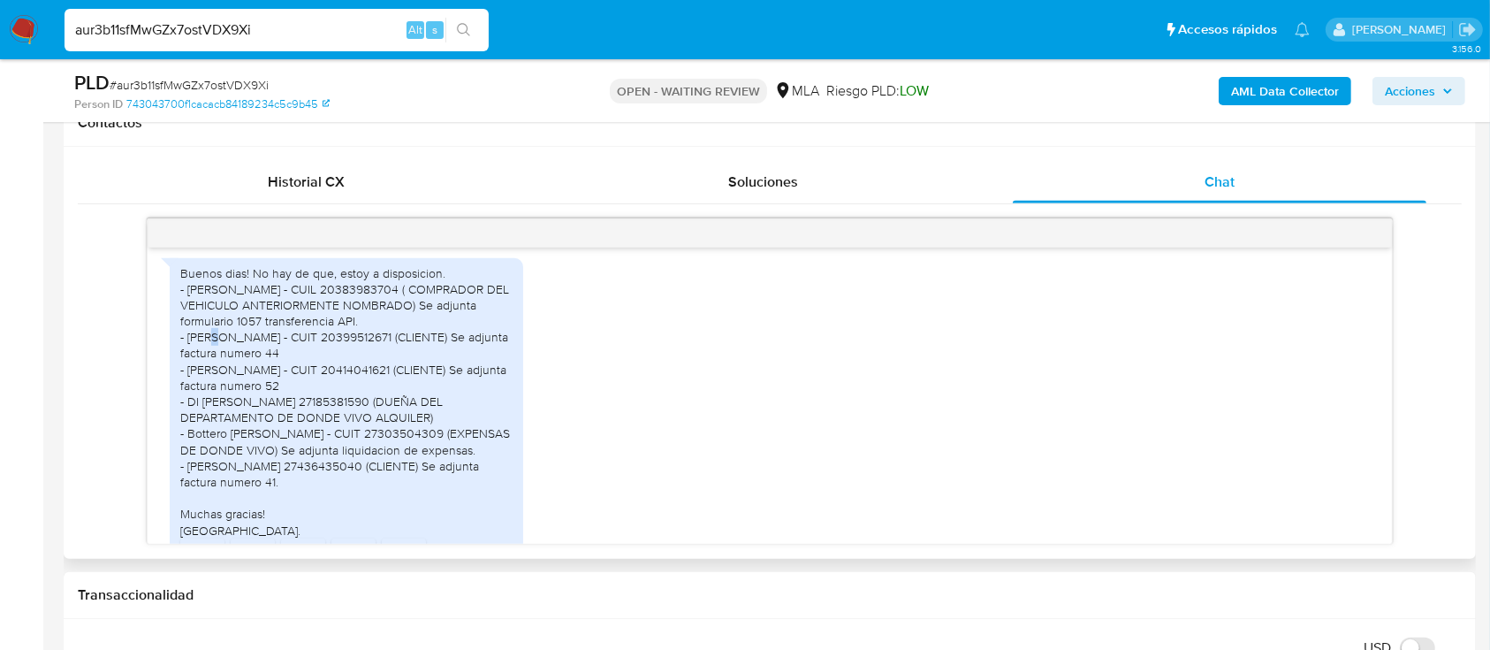
click at [413, 348] on div "Buenos dias! No hay de que, estoy a disposicion. - Lautaro Ivan Salazar - CUIL …" at bounding box center [346, 401] width 332 height 273
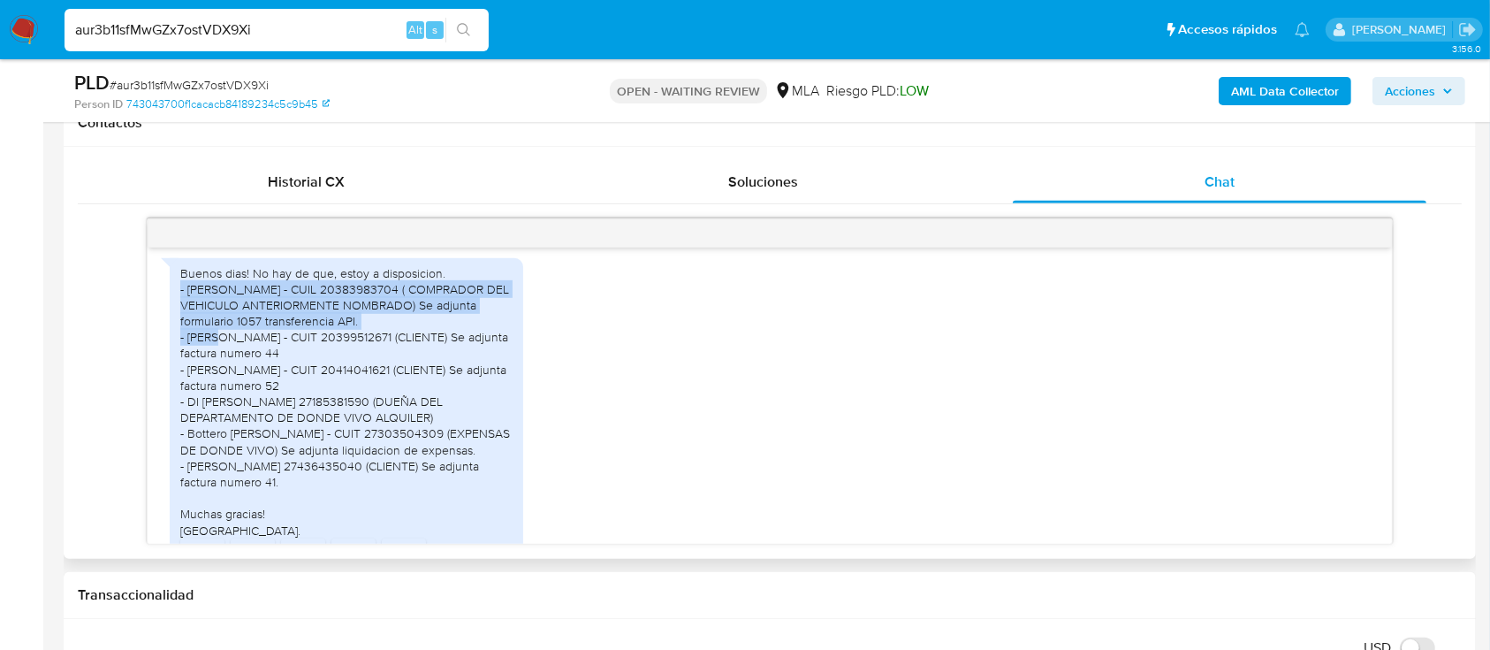
click at [413, 348] on div "Buenos dias! No hay de que, estoy a disposicion. - Lautaro Ivan Salazar - CUIL …" at bounding box center [346, 401] width 332 height 273
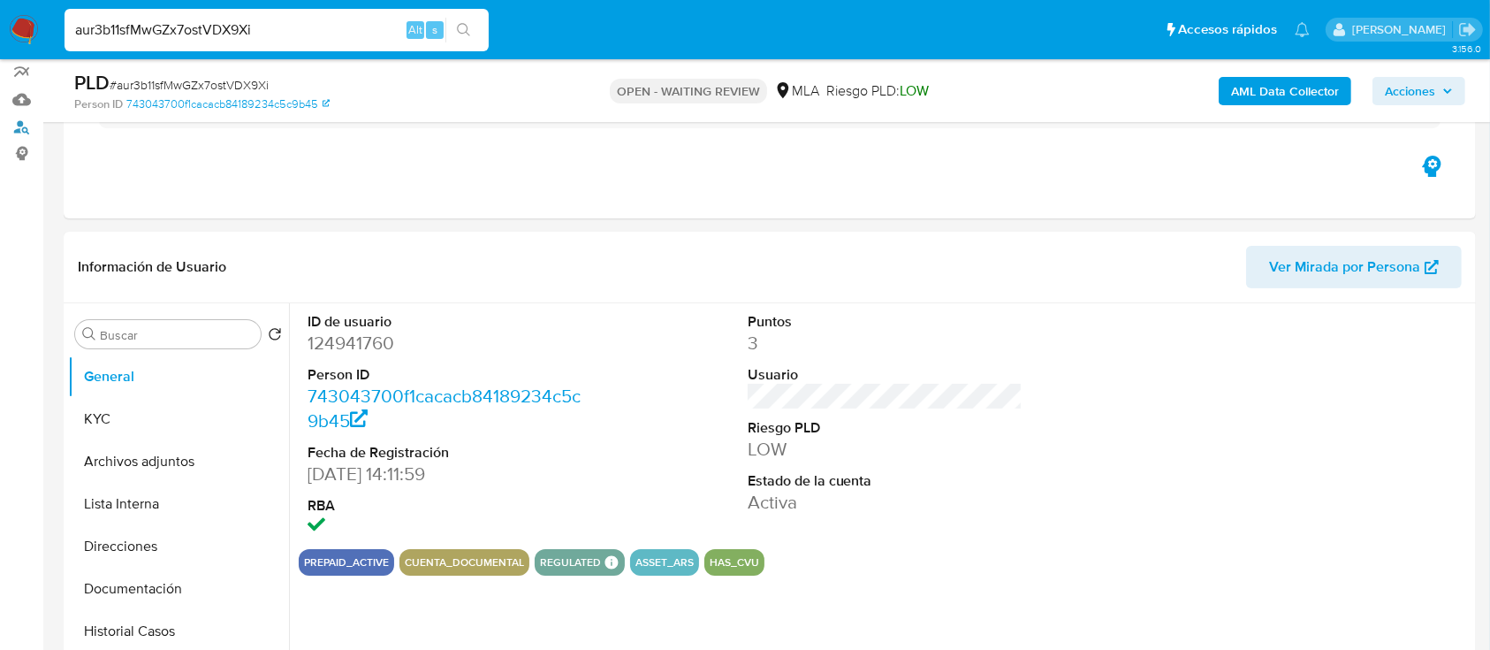
scroll to position [235, 0]
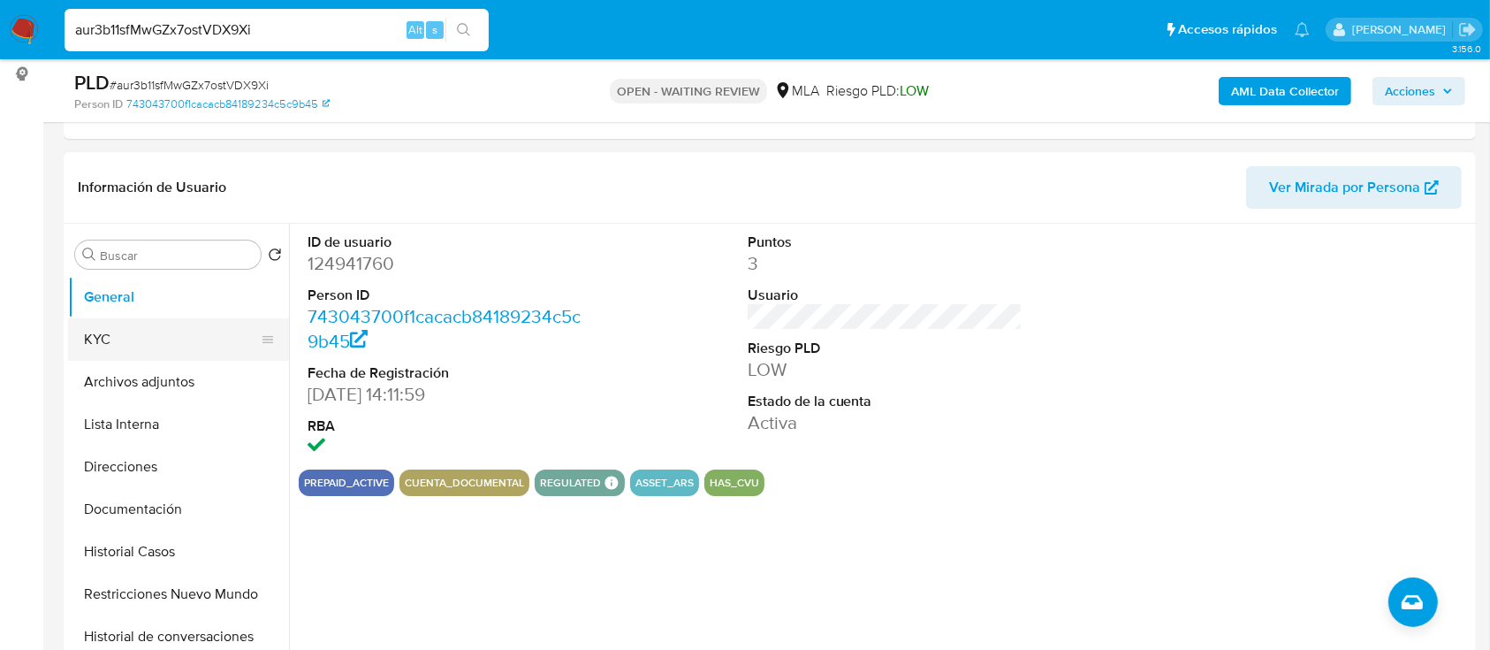
click at [142, 339] on button "KYC" at bounding box center [171, 339] width 207 height 42
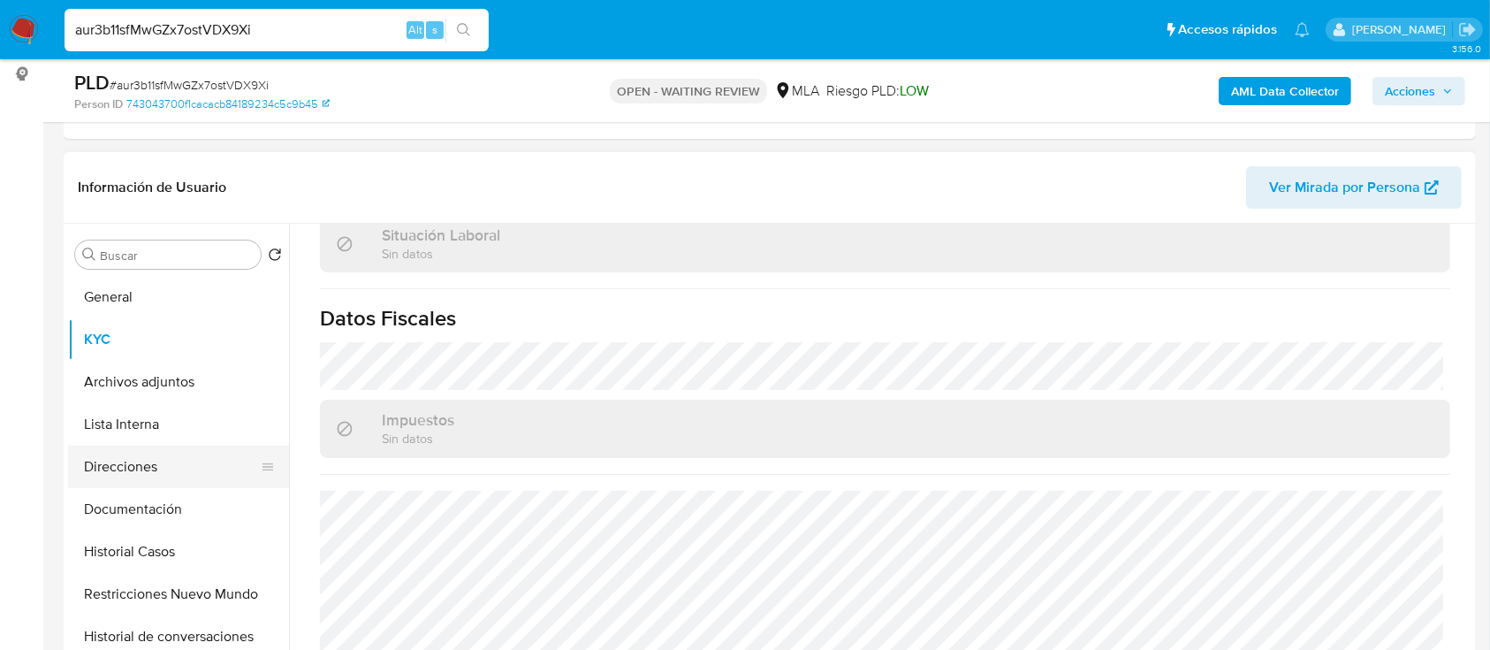
scroll to position [913, 0]
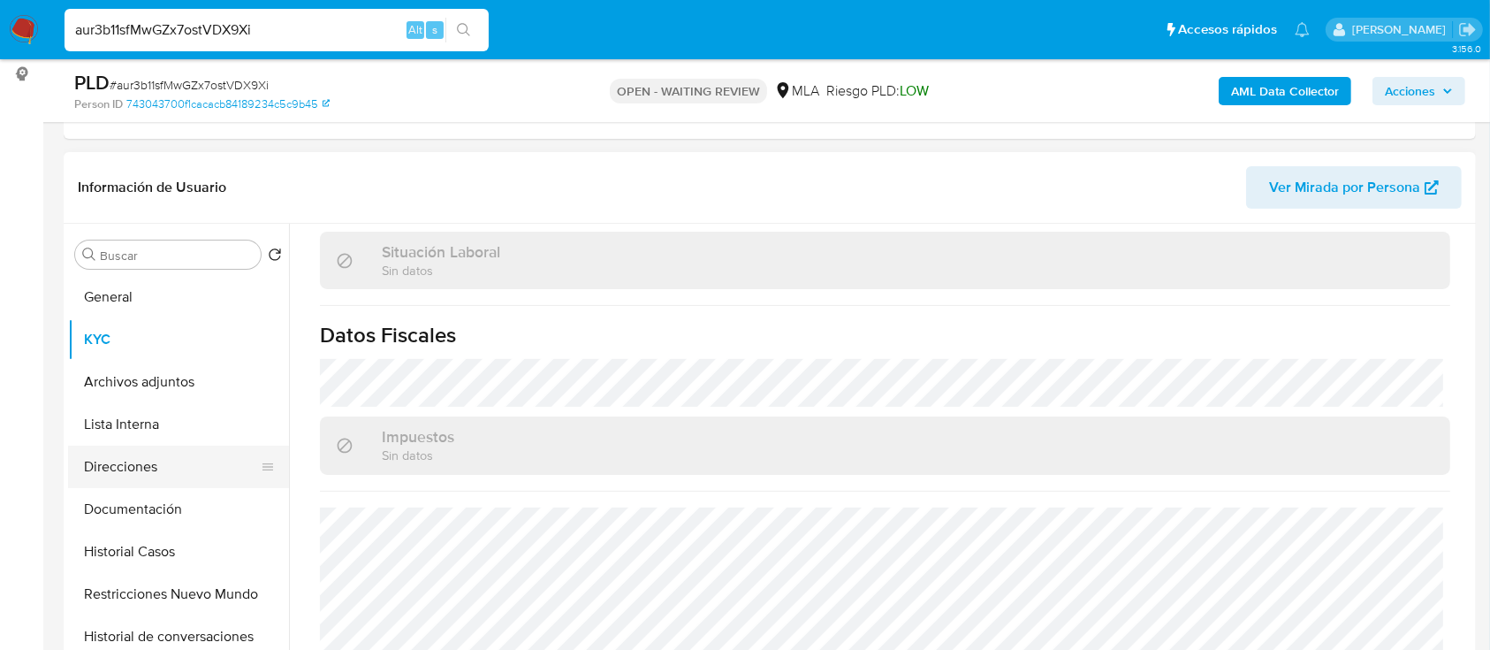
click at [143, 463] on button "Direcciones" at bounding box center [171, 467] width 207 height 42
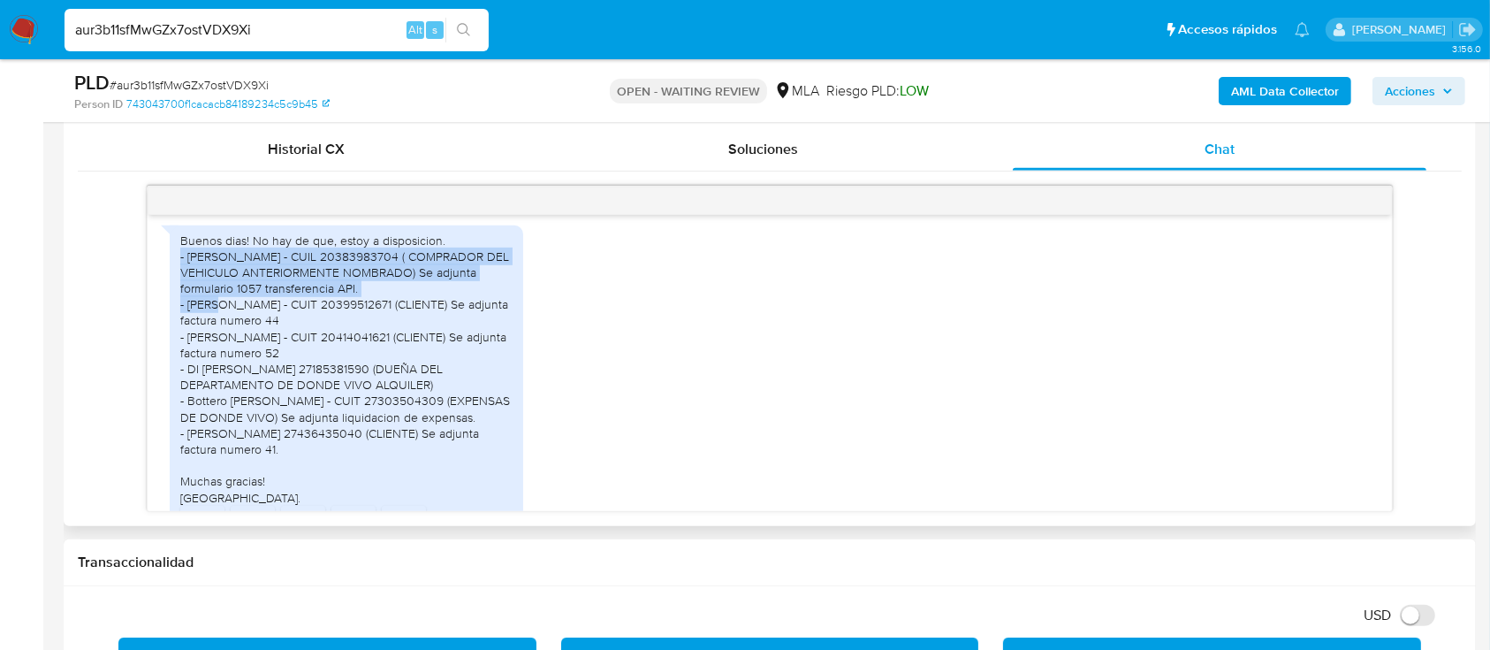
scroll to position [942, 0]
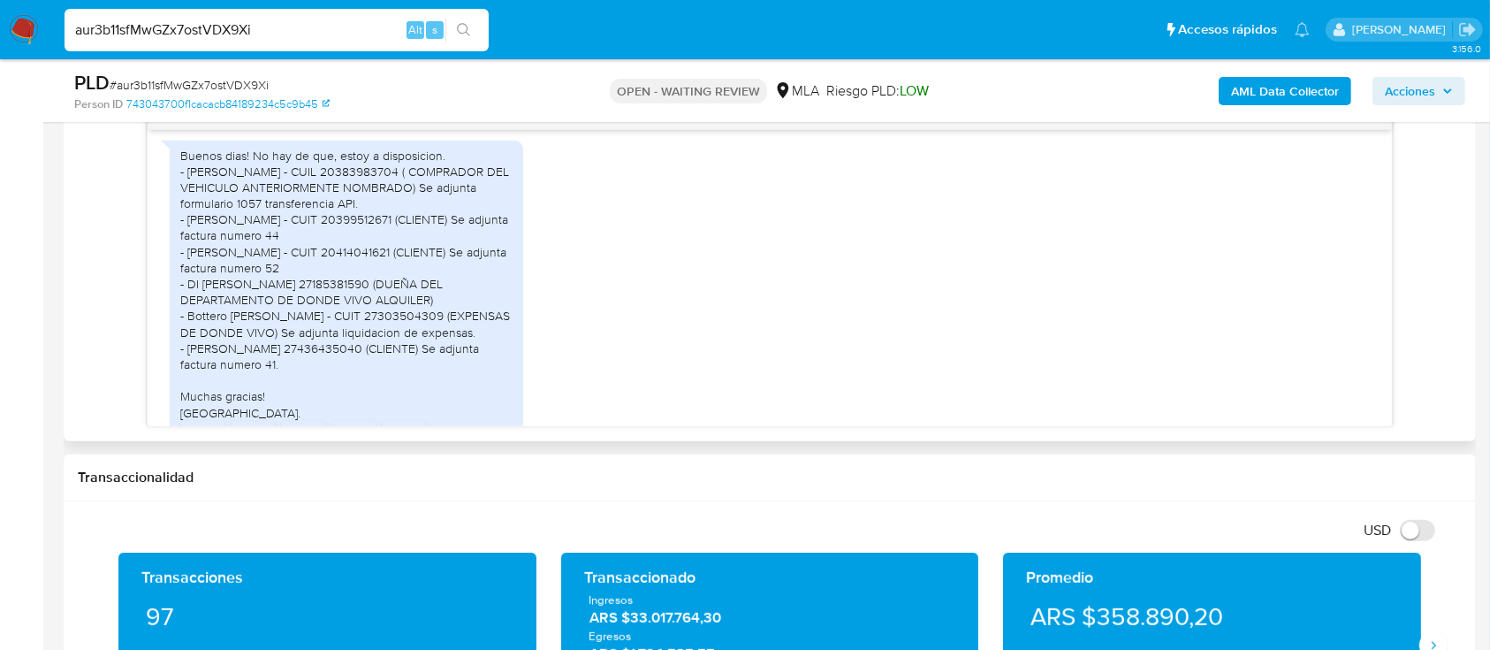
drag, startPoint x: 380, startPoint y: 245, endPoint x: 304, endPoint y: 236, distance: 76.5
click at [379, 245] on div "Buenos dias! No hay de que, estoy a disposicion. - Lautaro Ivan Salazar - CUIL …" at bounding box center [346, 284] width 332 height 273
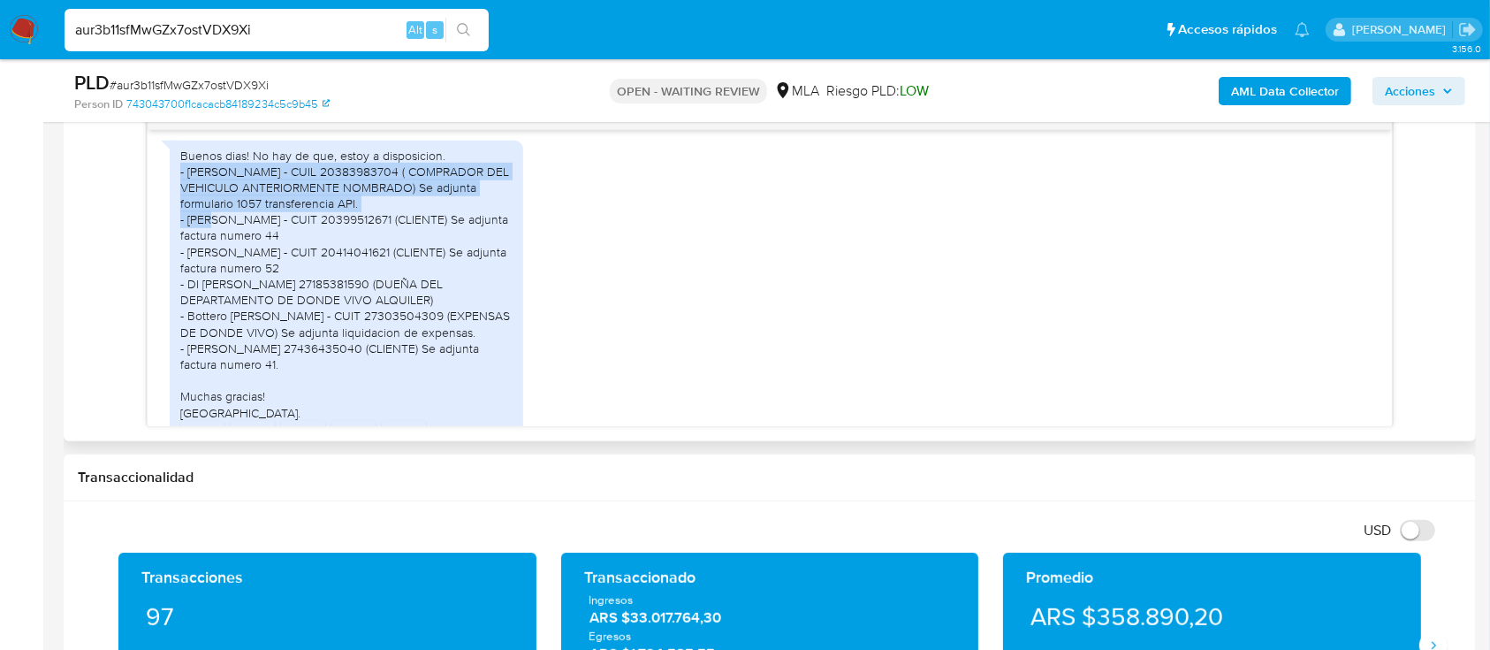
drag, startPoint x: 177, startPoint y: 198, endPoint x: 503, endPoint y: 234, distance: 328.2
click at [503, 234] on div "Buenos dias! No hay de que, estoy a disposicion. - Lautaro Ivan Salazar - CUIL …" at bounding box center [347, 315] width 354 height 348
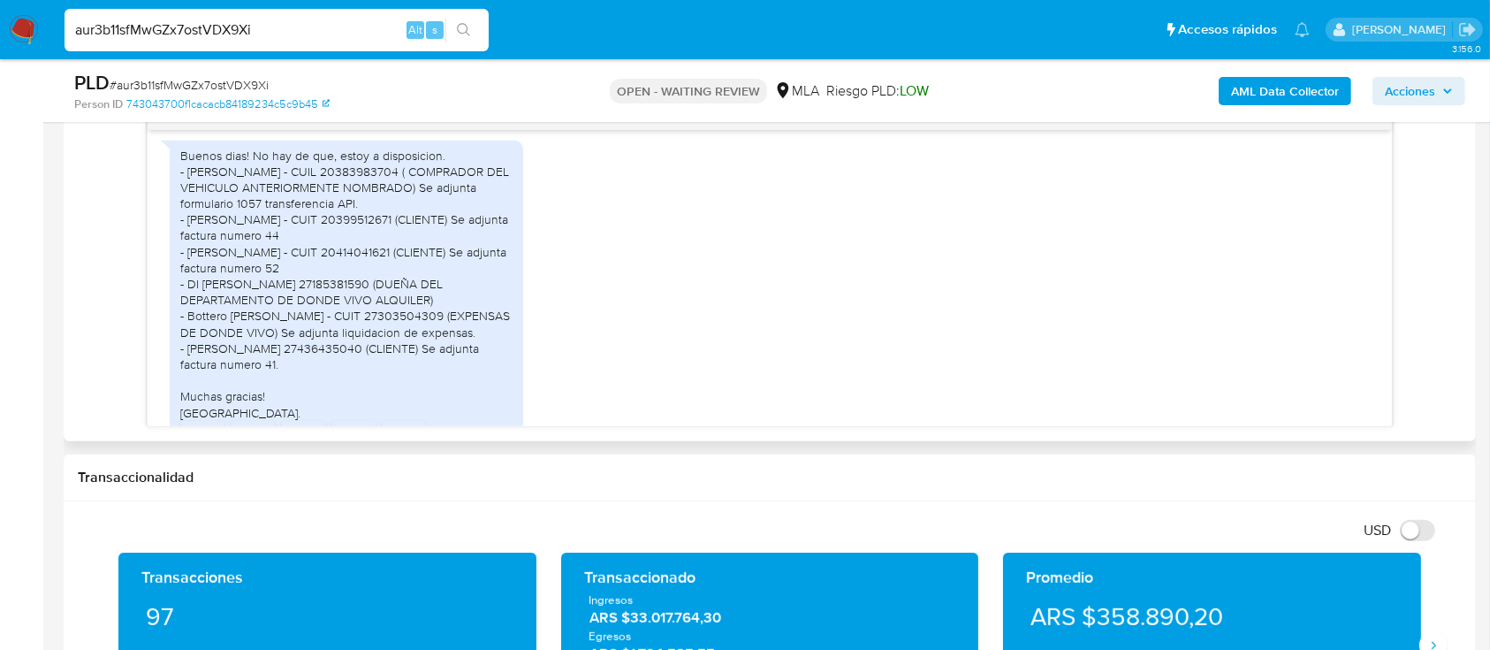
click at [212, 244] on div "Buenos dias! No hay de que, estoy a disposicion. - Lautaro Ivan Salazar - CUIL …" at bounding box center [346, 284] width 332 height 273
drag, startPoint x: 185, startPoint y: 232, endPoint x: 385, endPoint y: 233, distance: 200.7
click at [385, 233] on div "Buenos dias! No hay de que, estoy a disposicion. - Lautaro Ivan Salazar - CUIL …" at bounding box center [346, 284] width 332 height 273
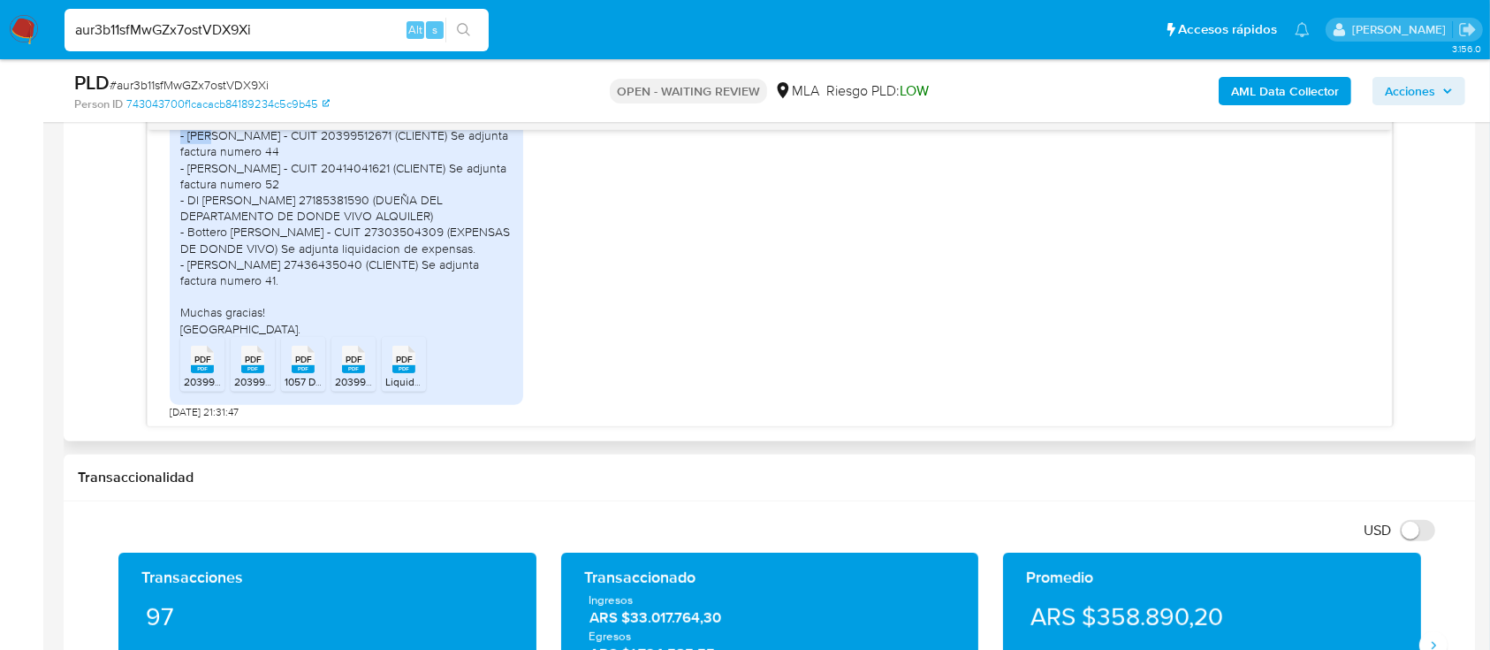
scroll to position [2209, 0]
drag, startPoint x: 214, startPoint y: 192, endPoint x: 398, endPoint y: 275, distance: 201.8
click at [372, 289] on div "Buenos dias! No hay de que, estoy a disposicion. - Lautaro Ivan Salazar - CUIL …" at bounding box center [346, 198] width 332 height 273
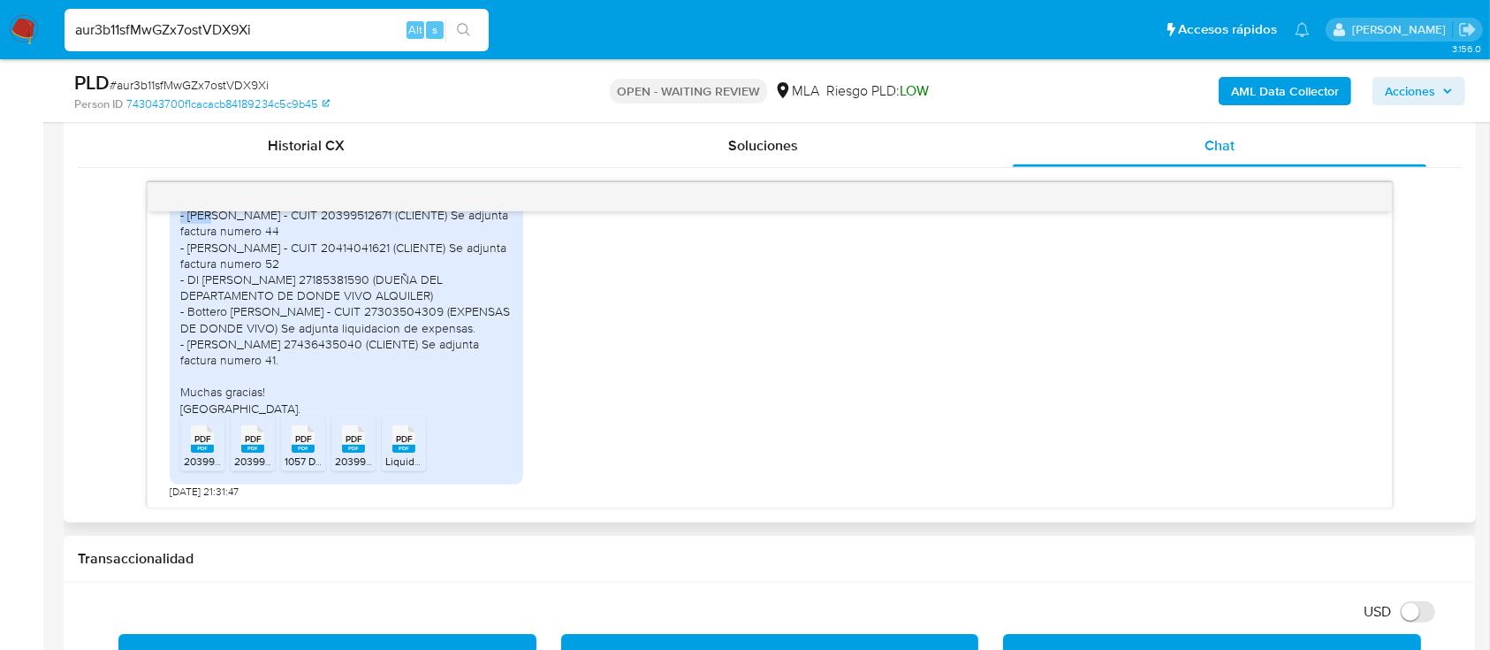
scroll to position [825, 0]
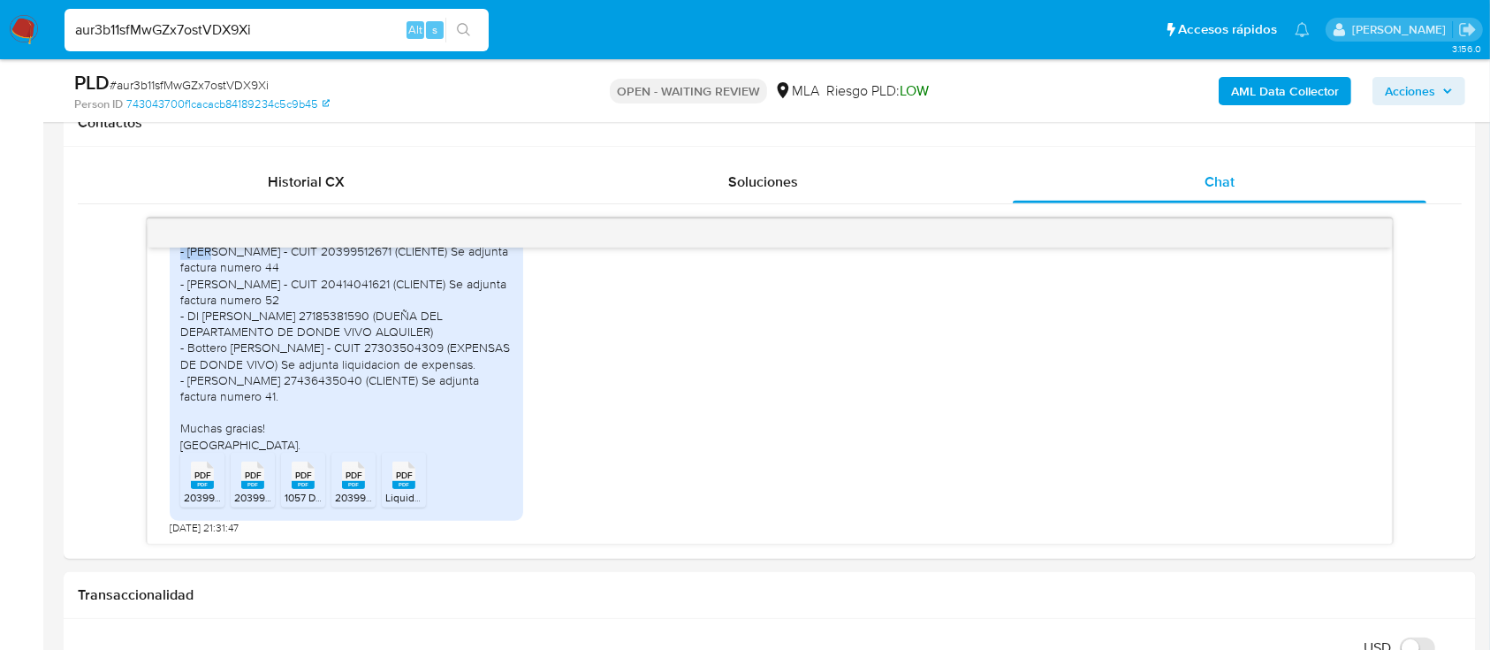
click at [296, 22] on input "aur3b11sfMwGZx7ostVDX9Xi" at bounding box center [277, 30] width 424 height 23
paste input "f5wRg2xJ7CStQPHWv4uhXUsf"
type input "f5wRg2xJ7CStQPHWv4uhXUsf"
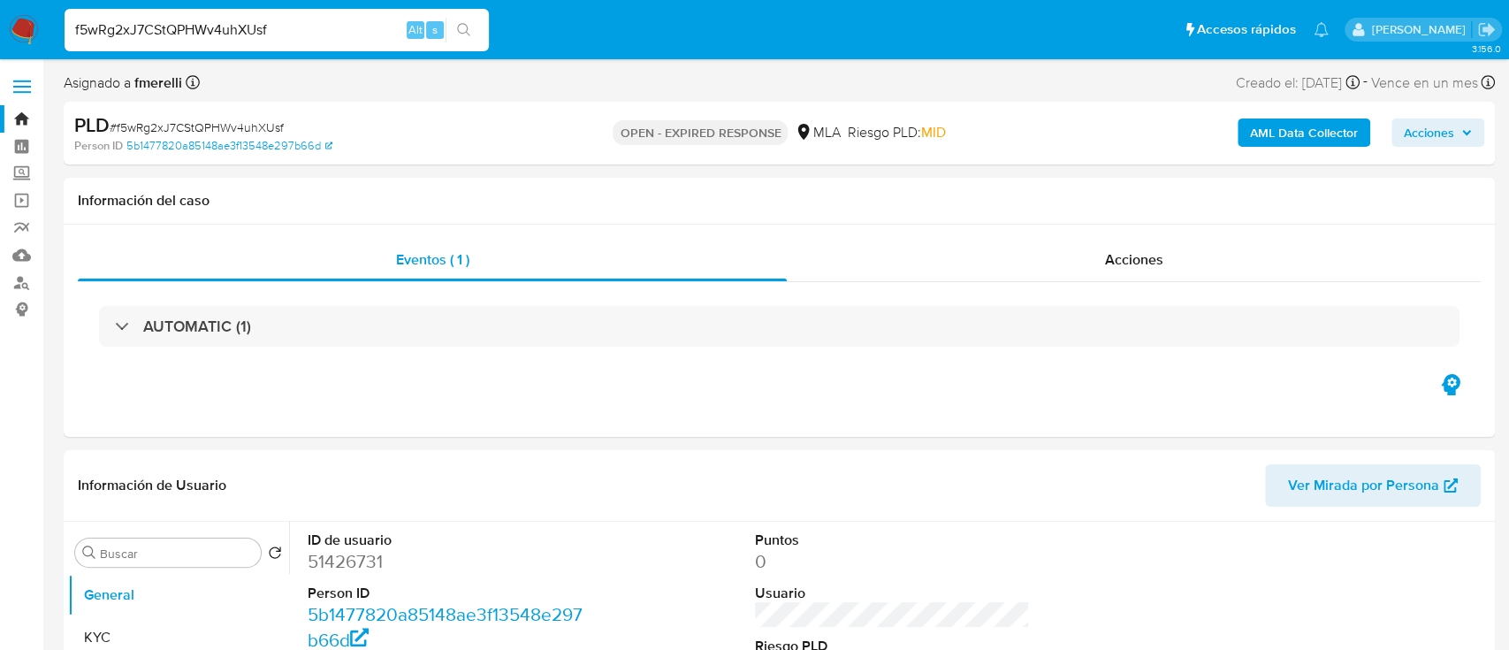
select select "10"
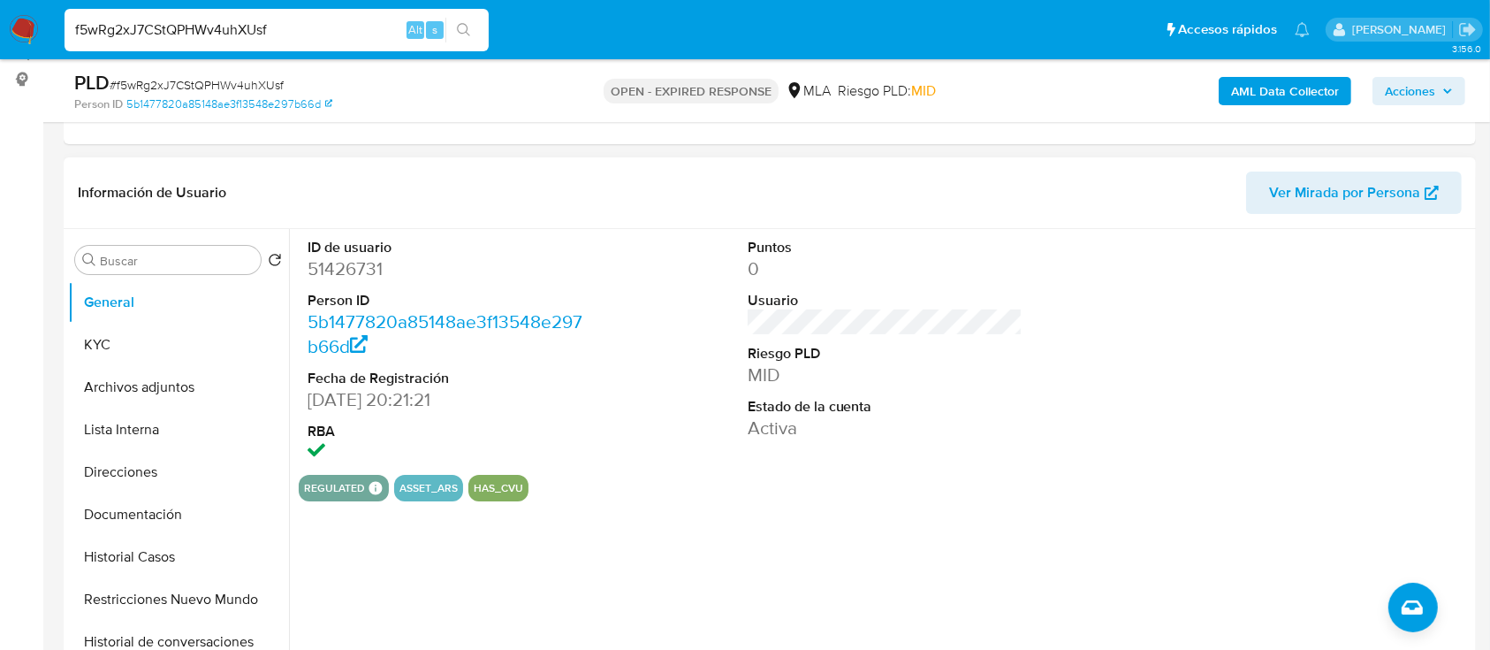
scroll to position [235, 0]
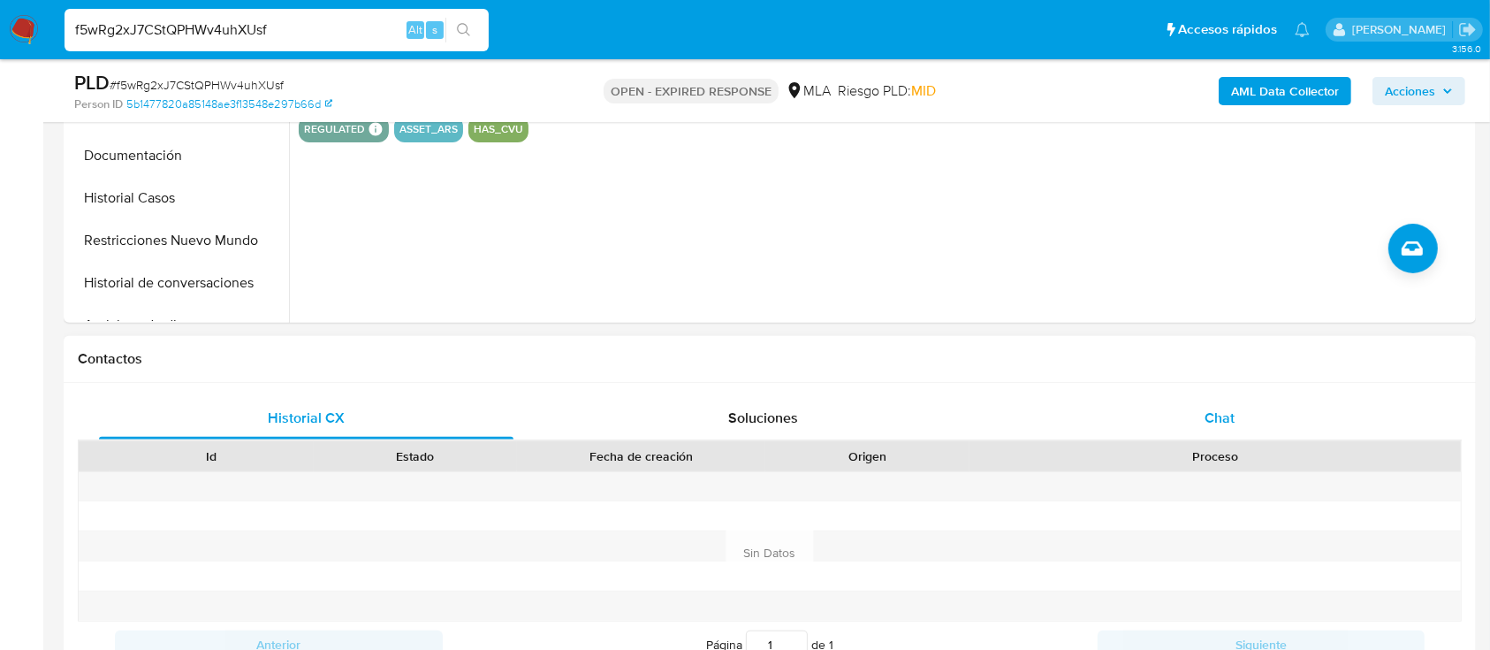
click at [1188, 419] on div "Chat" at bounding box center [1220, 418] width 415 height 42
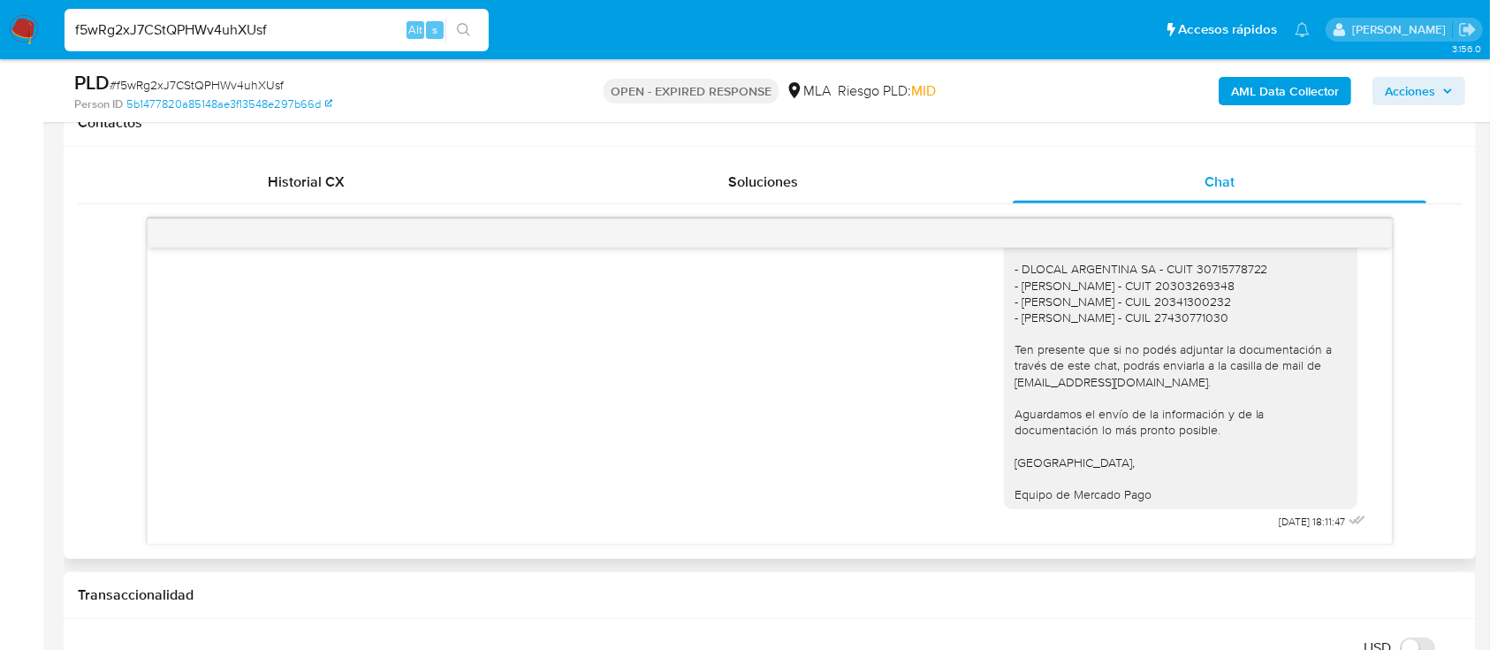
scroll to position [2846, 0]
drag, startPoint x: 1163, startPoint y: 495, endPoint x: 1133, endPoint y: 324, distance: 173.2
click at [1133, 324] on div "Hola Matias, Muchas gracias por la respuesta. Adicionalmente, en función de las…" at bounding box center [1181, 84] width 332 height 836
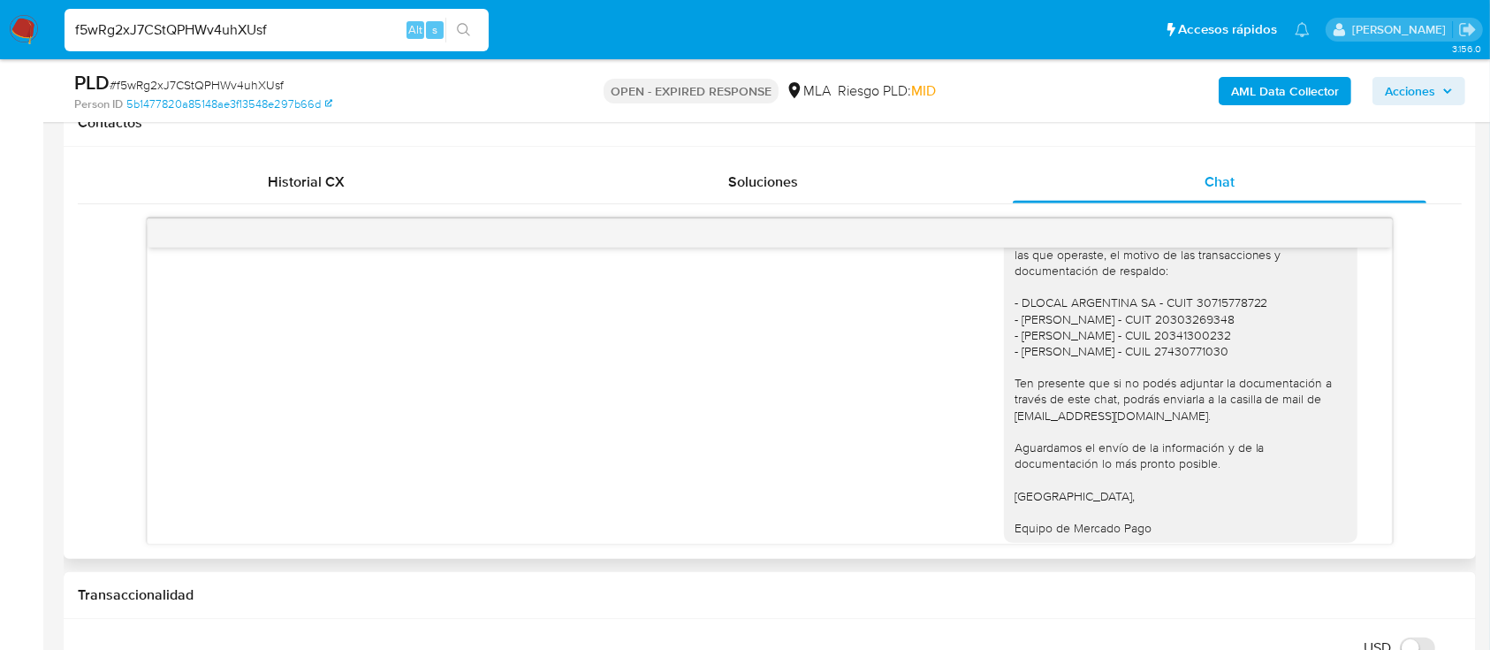
scroll to position [2730, 0]
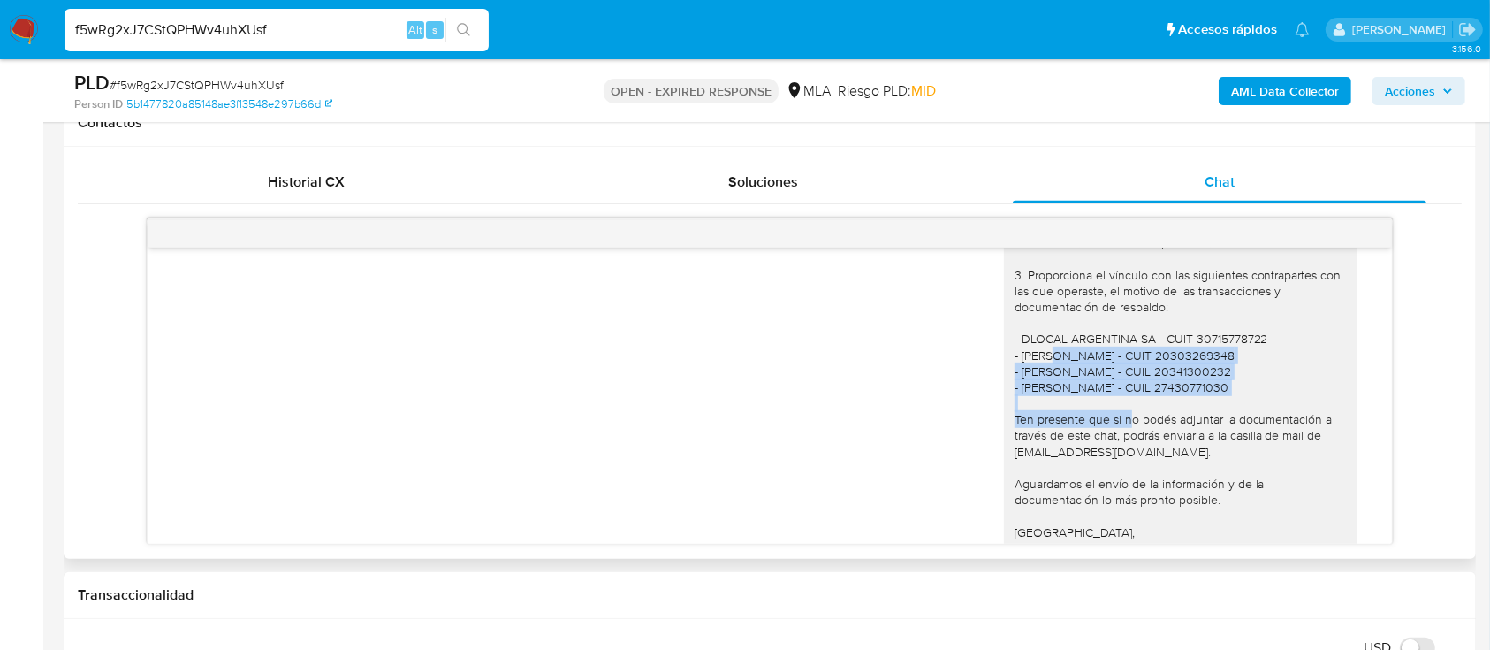
drag, startPoint x: 1110, startPoint y: 416, endPoint x: 1173, endPoint y: 452, distance: 72.0
click at [1173, 452] on div "Hola Matias, Muchas gracias por la respuesta. Adicionalmente, en función de las…" at bounding box center [1181, 154] width 332 height 836
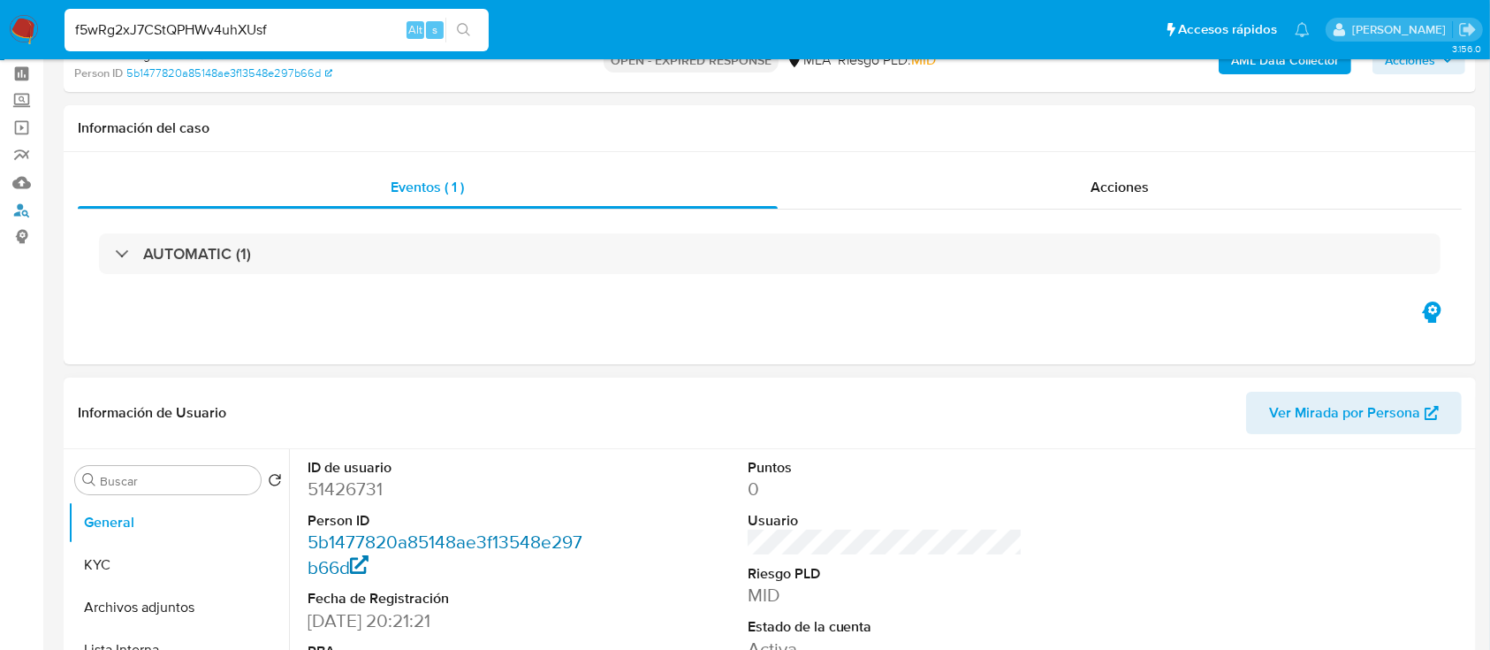
scroll to position [235, 0]
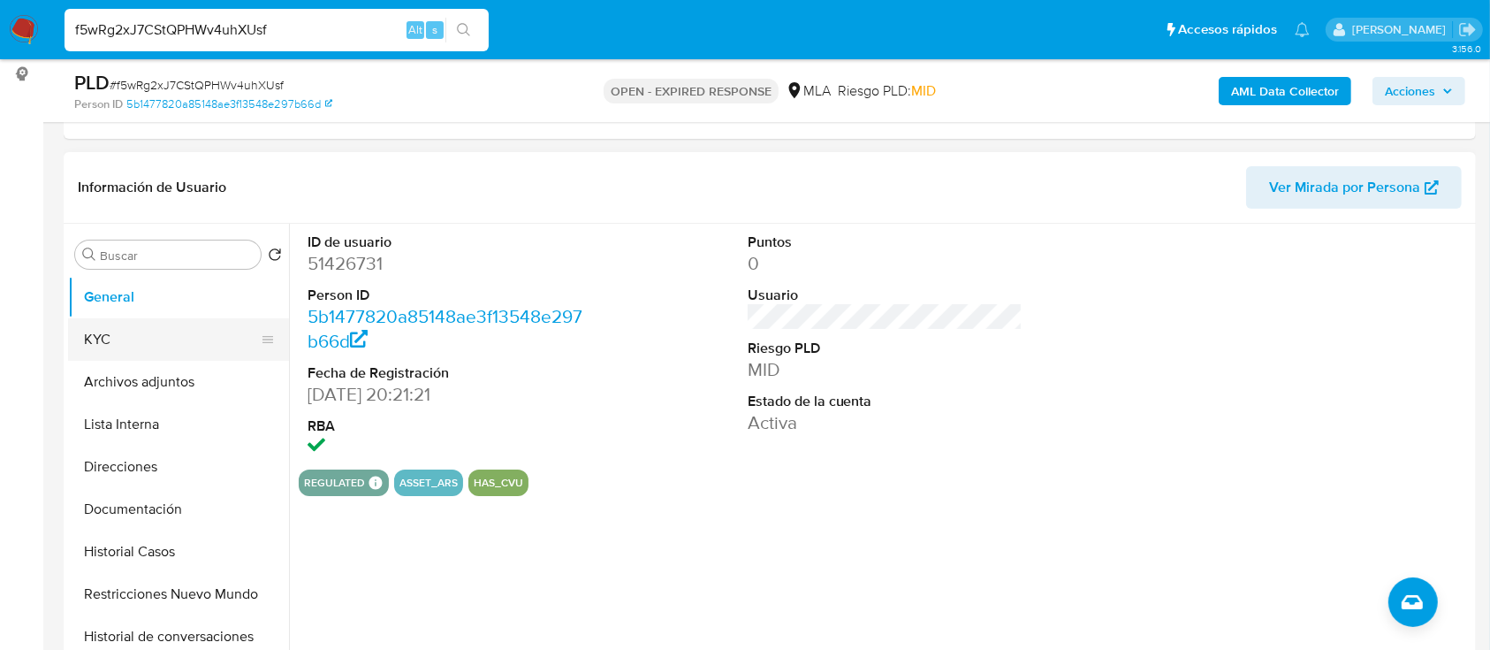
click at [141, 337] on button "KYC" at bounding box center [171, 339] width 207 height 42
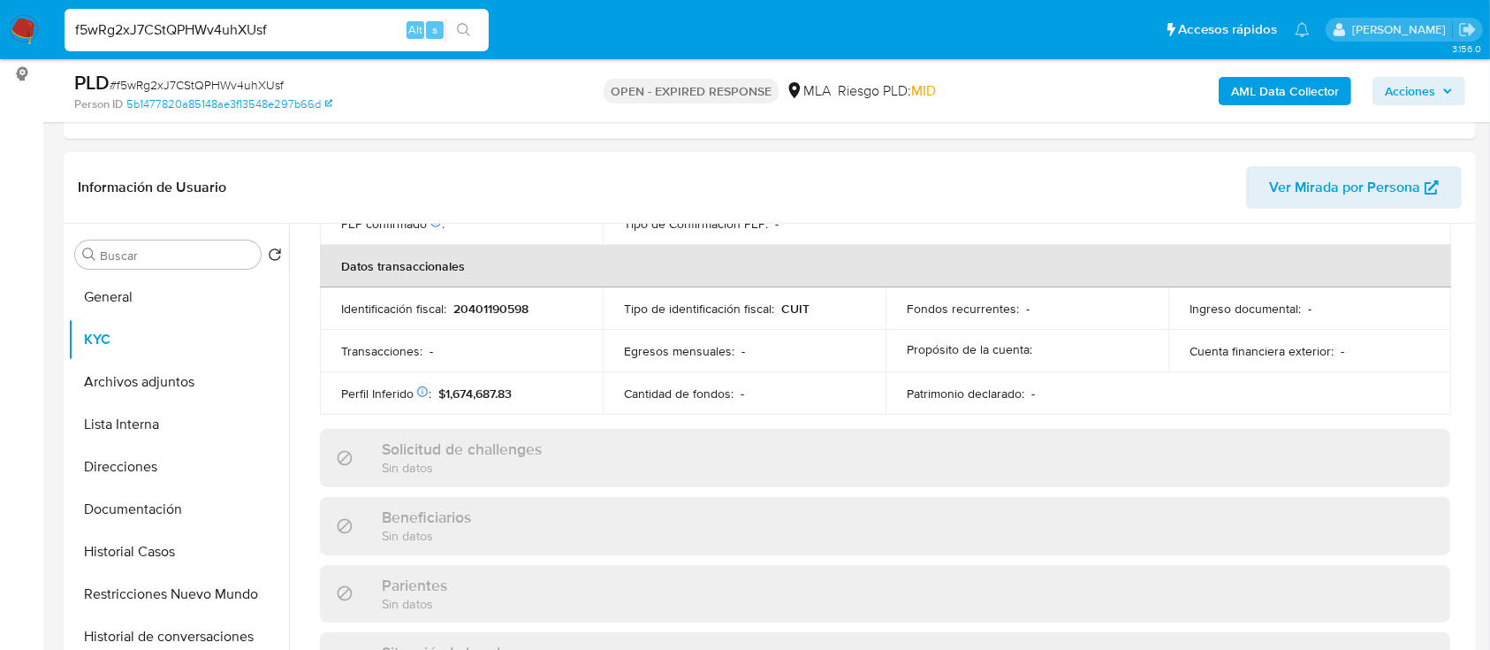
scroll to position [931, 0]
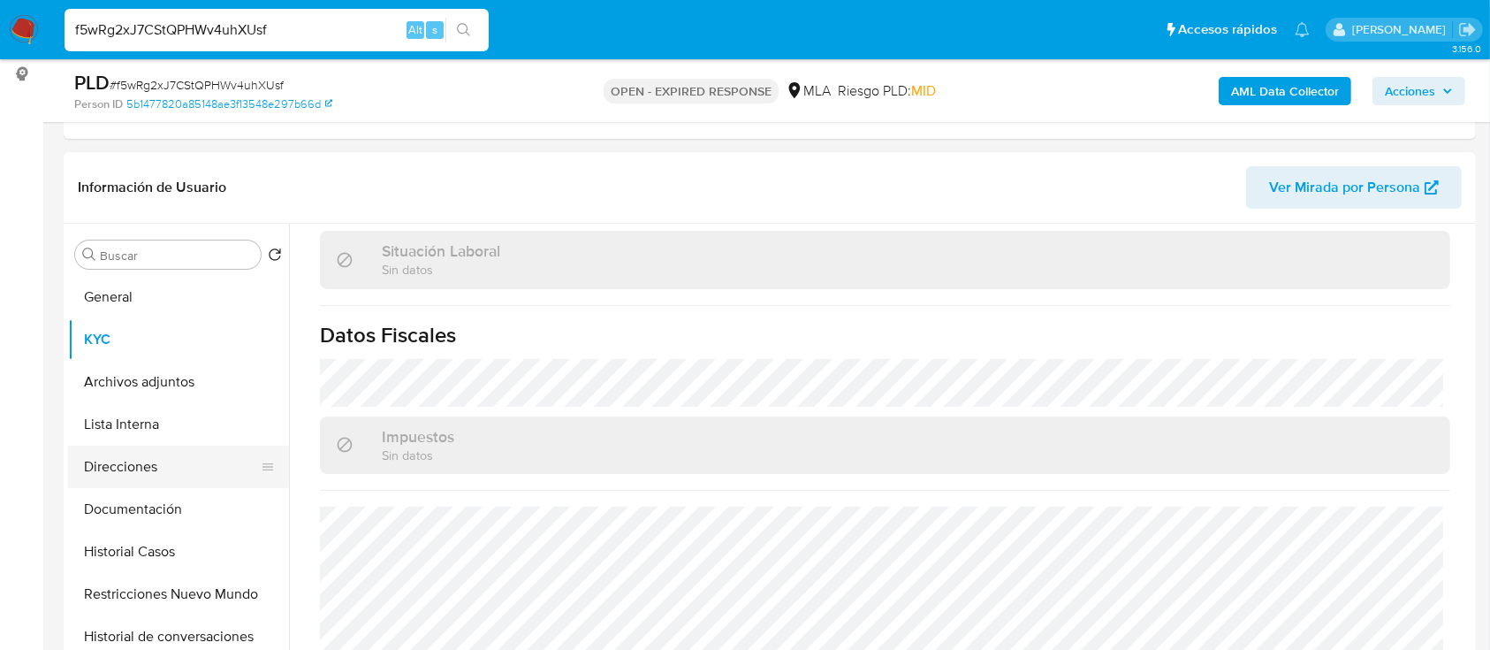
click at [147, 468] on button "Direcciones" at bounding box center [171, 467] width 207 height 42
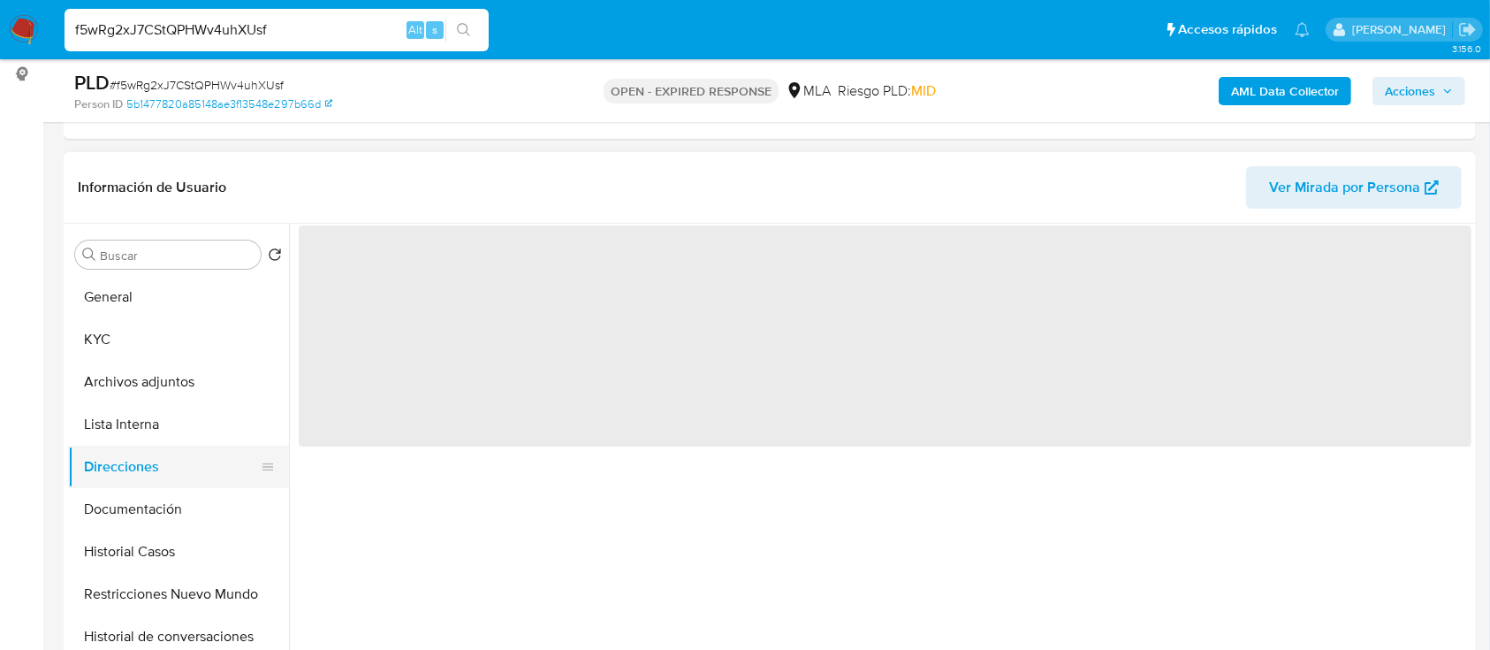
scroll to position [0, 0]
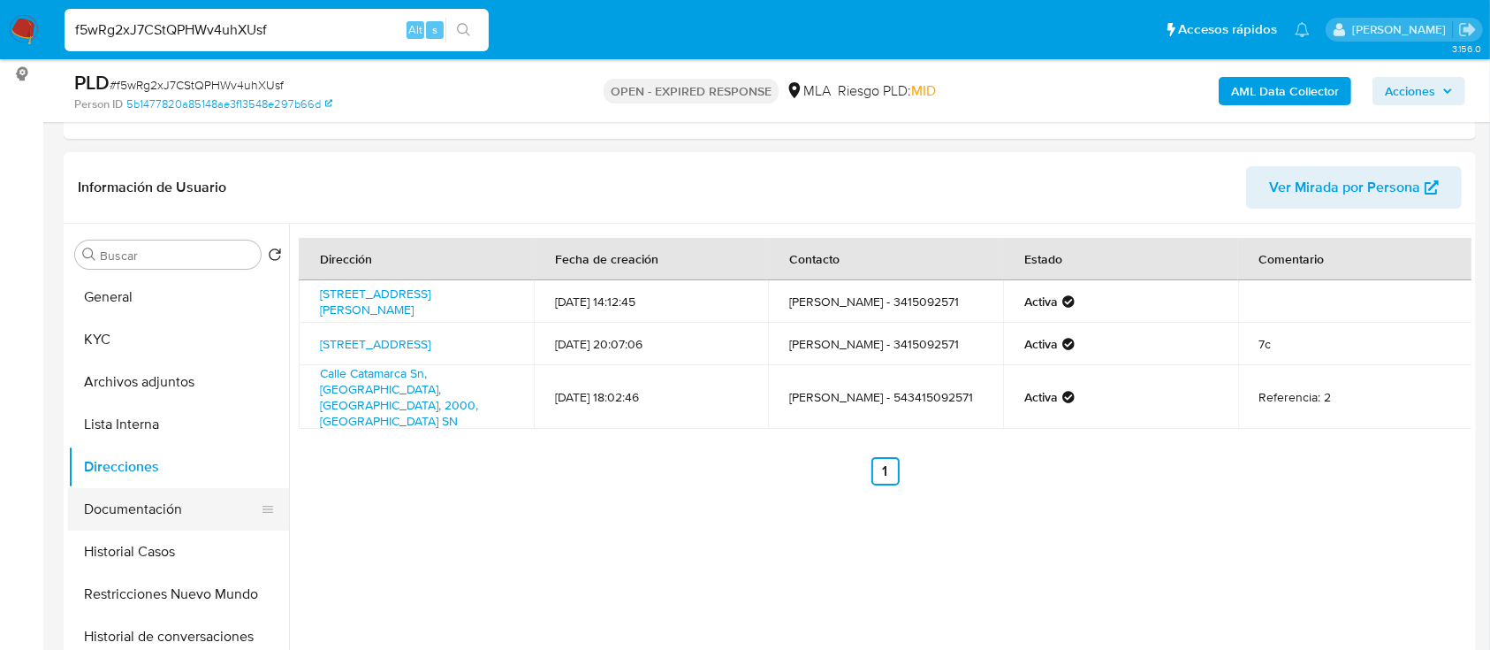
click at [188, 513] on button "Documentación" at bounding box center [171, 509] width 207 height 42
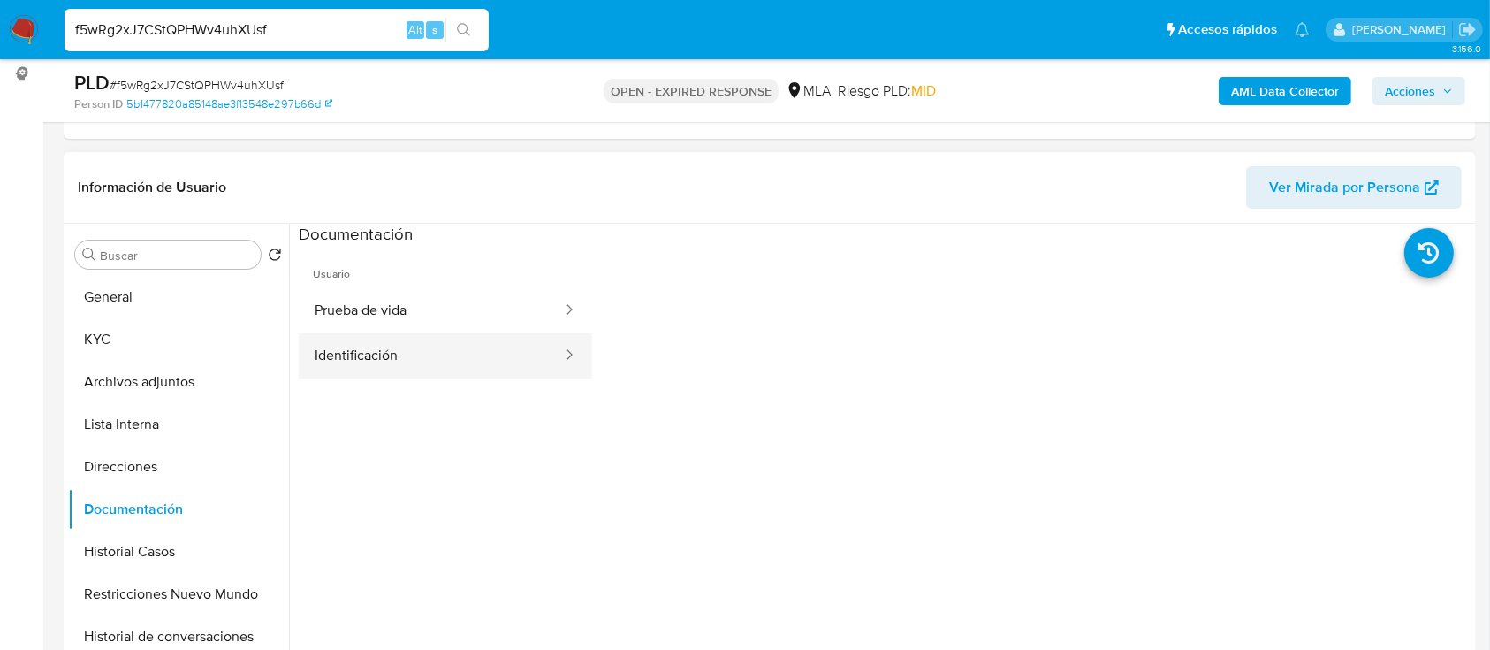
click at [434, 333] on button "Identificación" at bounding box center [431, 355] width 265 height 45
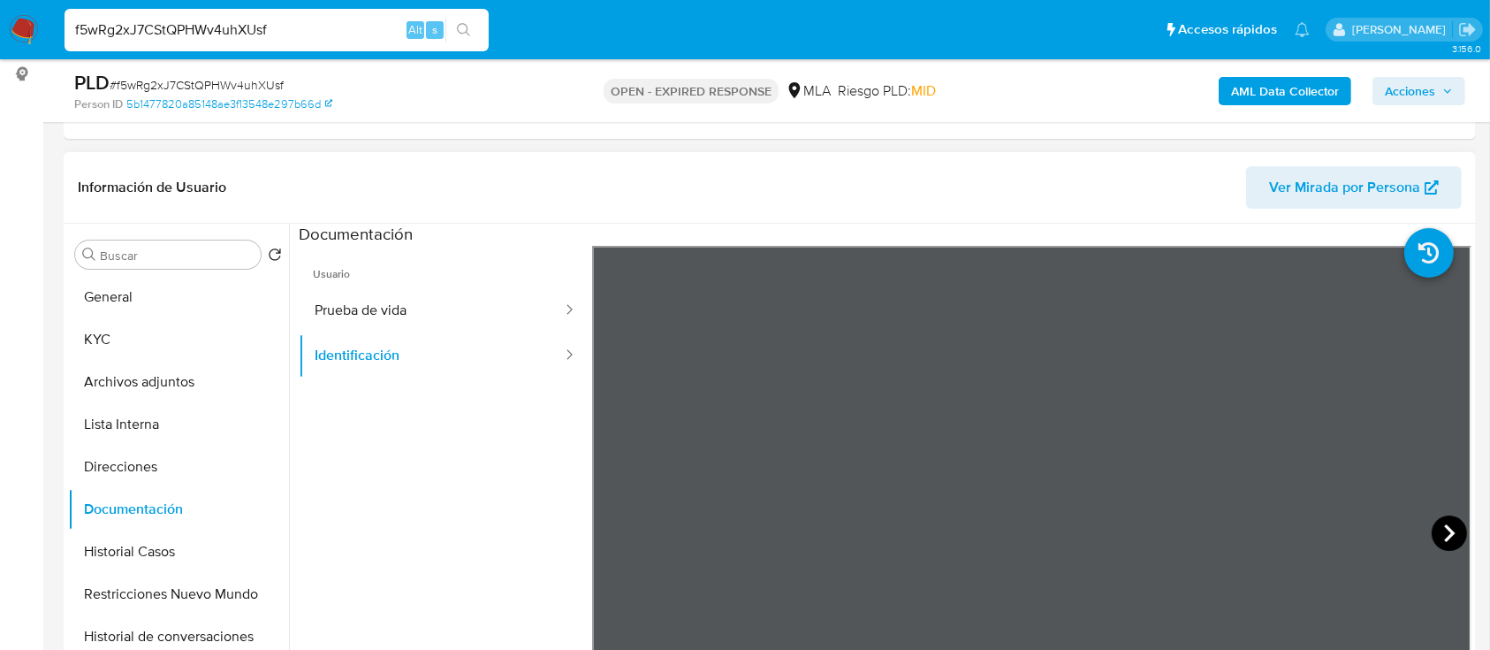
click at [1432, 534] on icon at bounding box center [1449, 532] width 35 height 35
click at [320, 39] on input "f5wRg2xJ7CStQPHWv4uhXUsf" at bounding box center [277, 30] width 424 height 23
paste input "iGWNZRiERvdaz9l4H7WCmuUd"
type input "iGWNZRiERvdaz9l4H7WCmuUd"
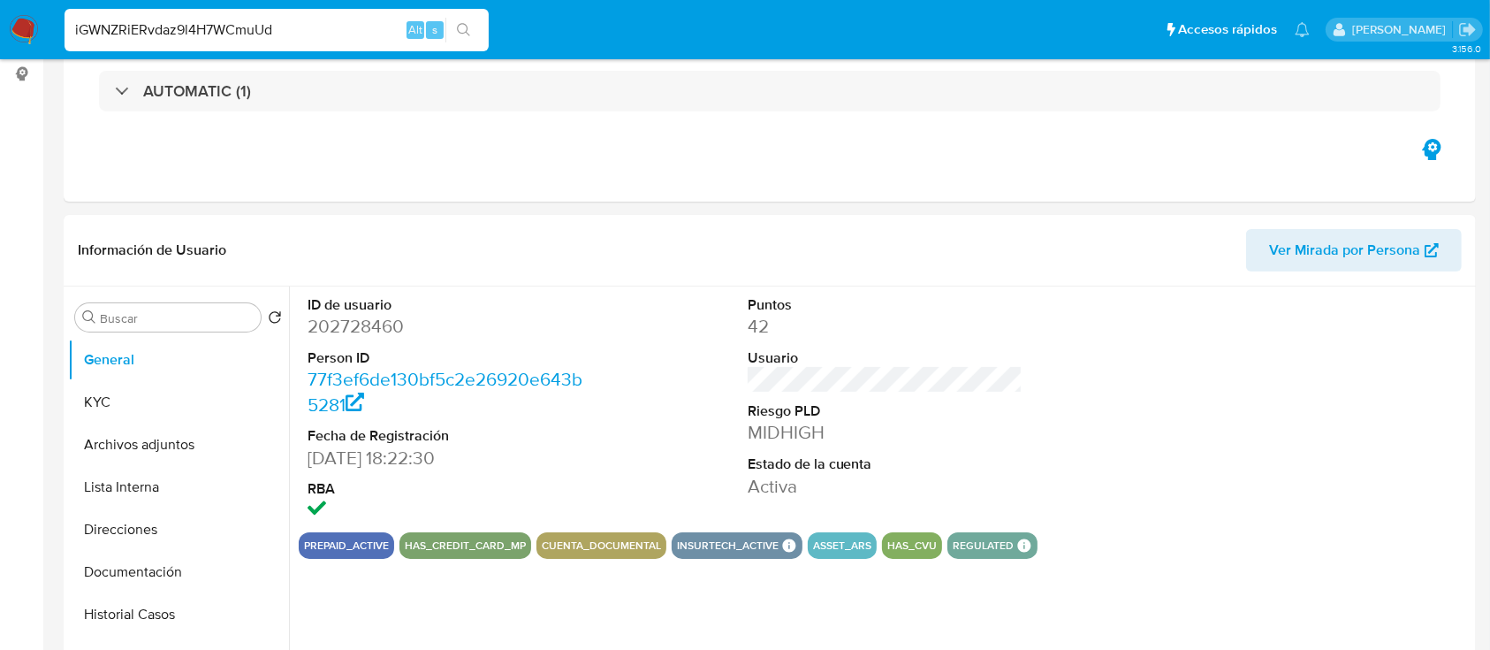
select select "10"
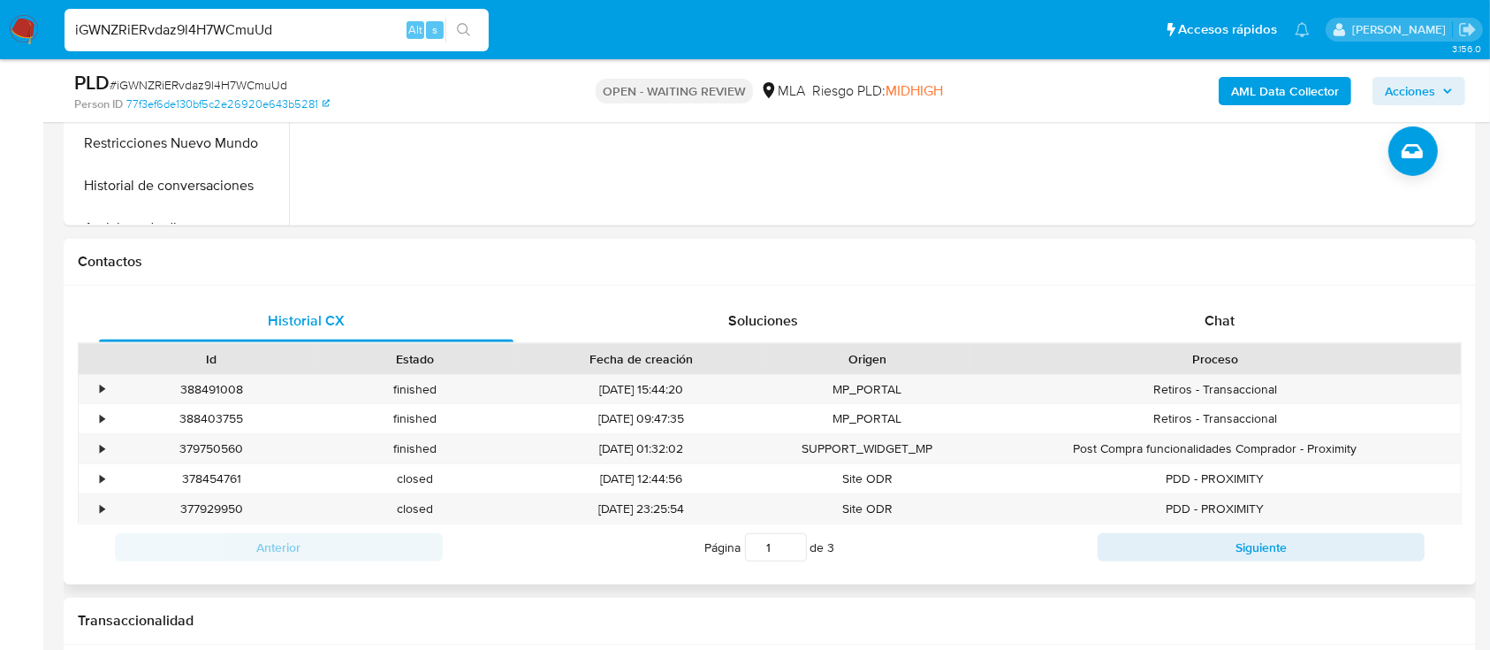
scroll to position [707, 0]
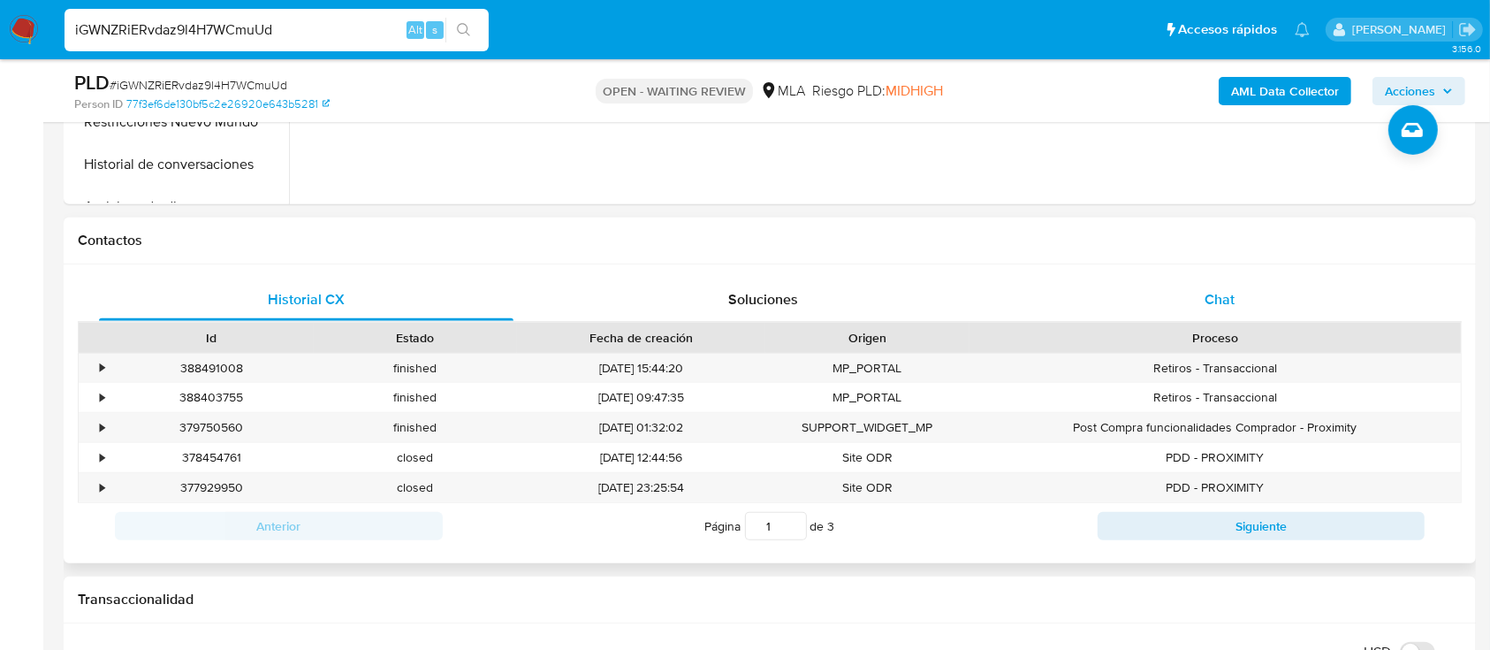
click at [1208, 306] on span "Chat" at bounding box center [1220, 299] width 30 height 20
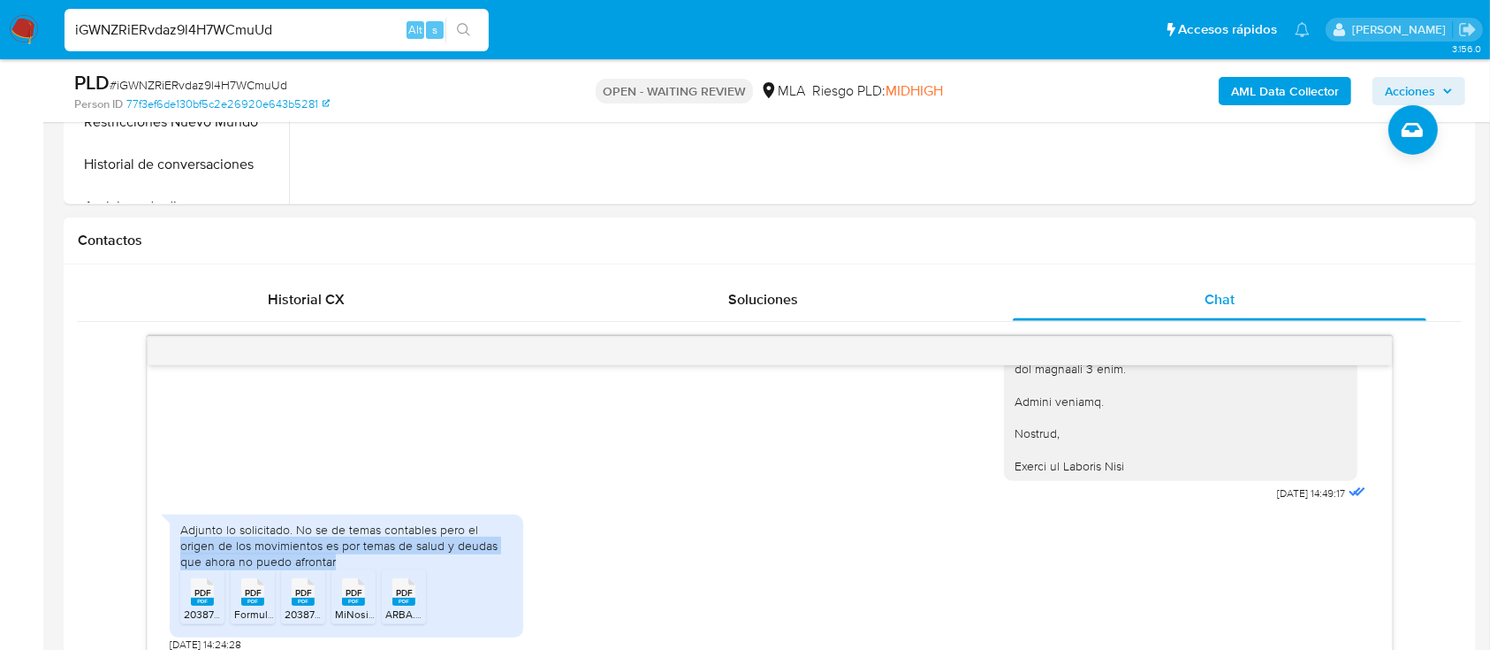
drag, startPoint x: 177, startPoint y: 550, endPoint x: 423, endPoint y: 557, distance: 245.9
click at [423, 557] on div "Adjunto lo solicitado. No se de temas contables pero el origen de los movimient…" at bounding box center [347, 576] width 354 height 124
click at [370, 28] on input "iGWNZRiERvdaz9l4H7WCmuUd" at bounding box center [277, 30] width 424 height 23
paste input "GYlUCyquP1eAk9qhTds0AqjG"
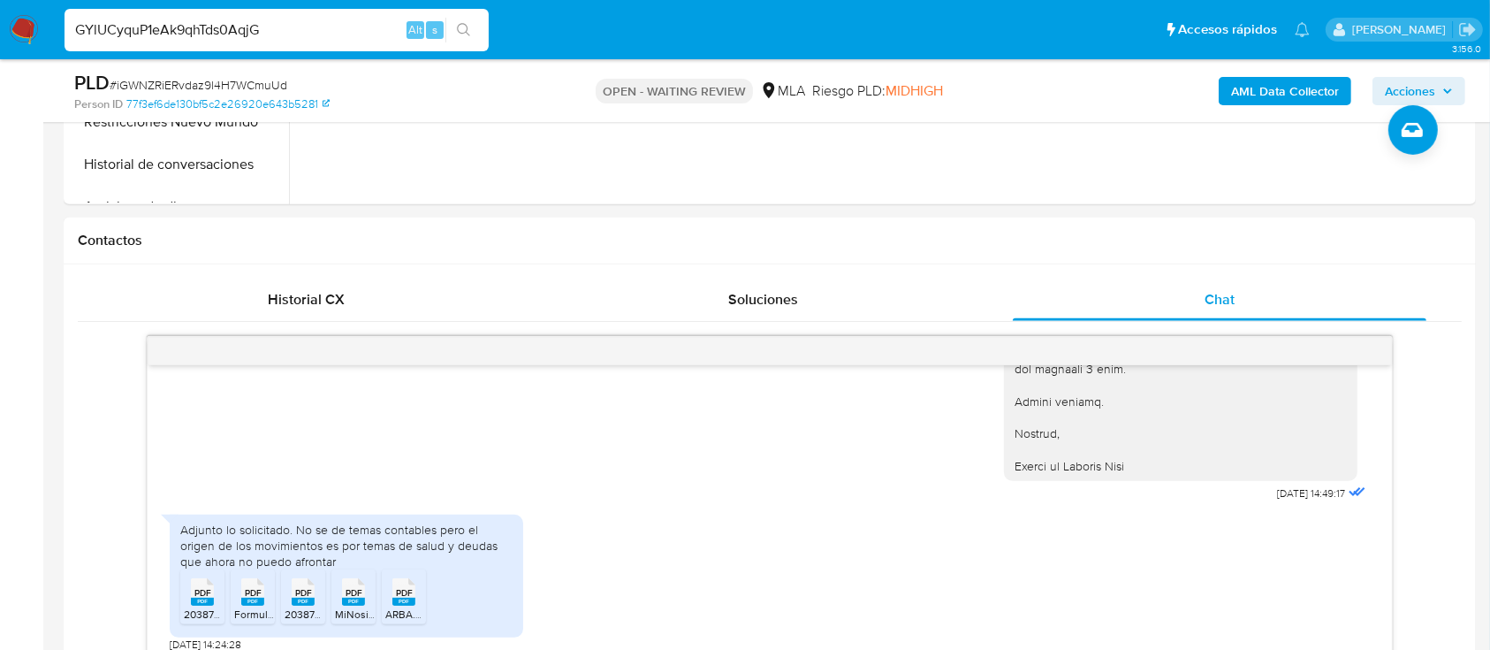
type input "GYlUCyquP1eAk9qhTds0AqjG"
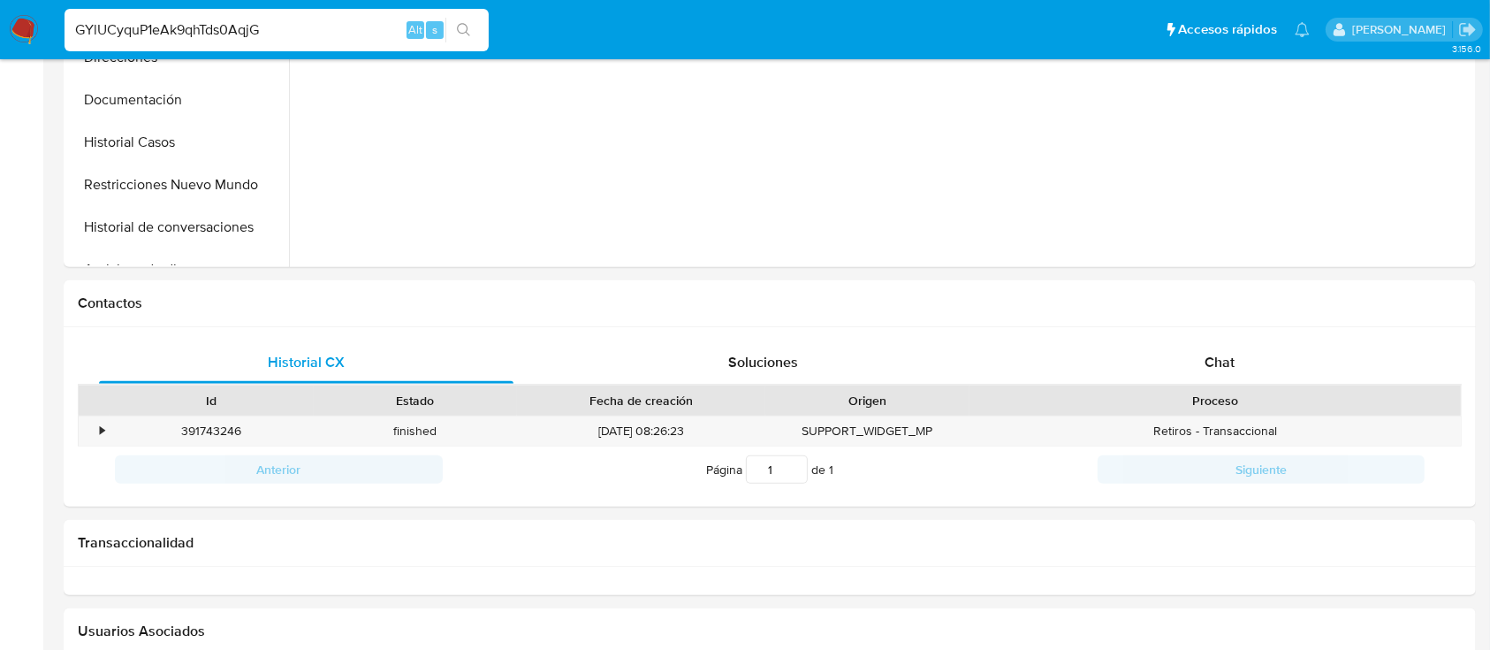
select select "10"
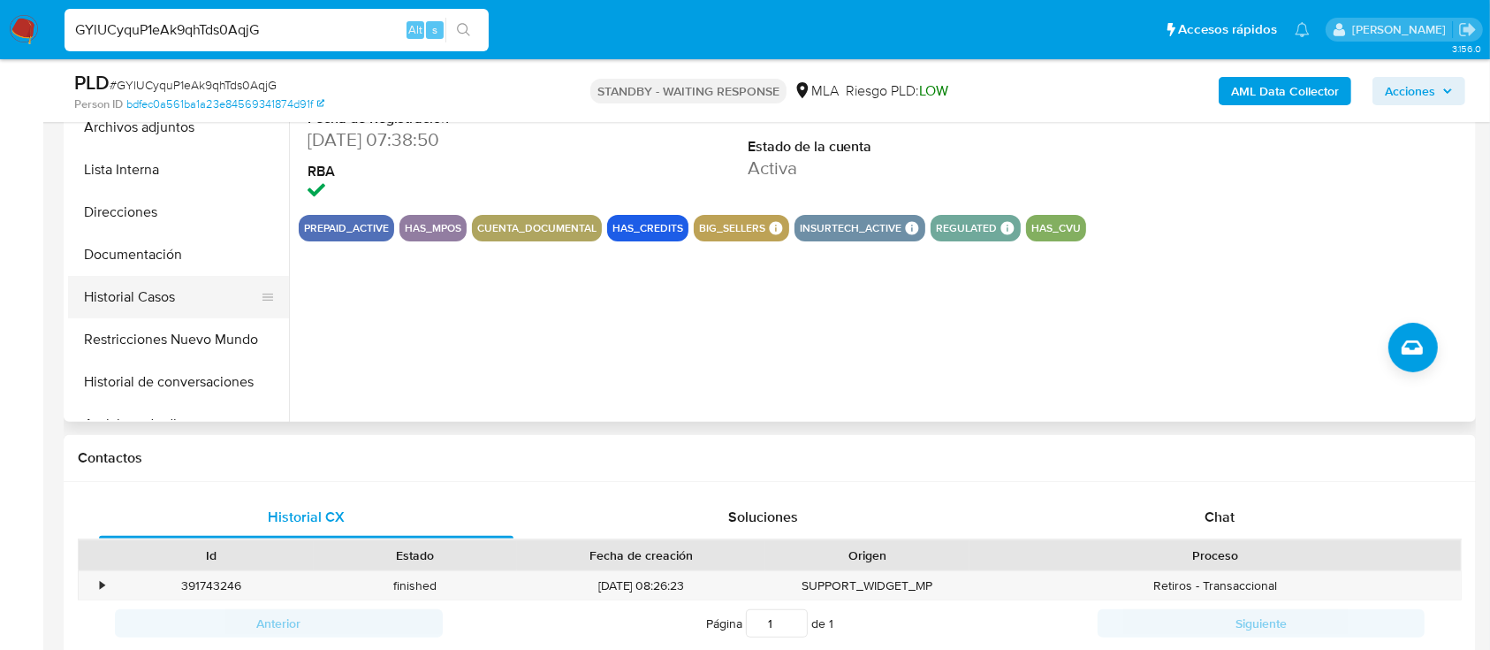
scroll to position [471, 0]
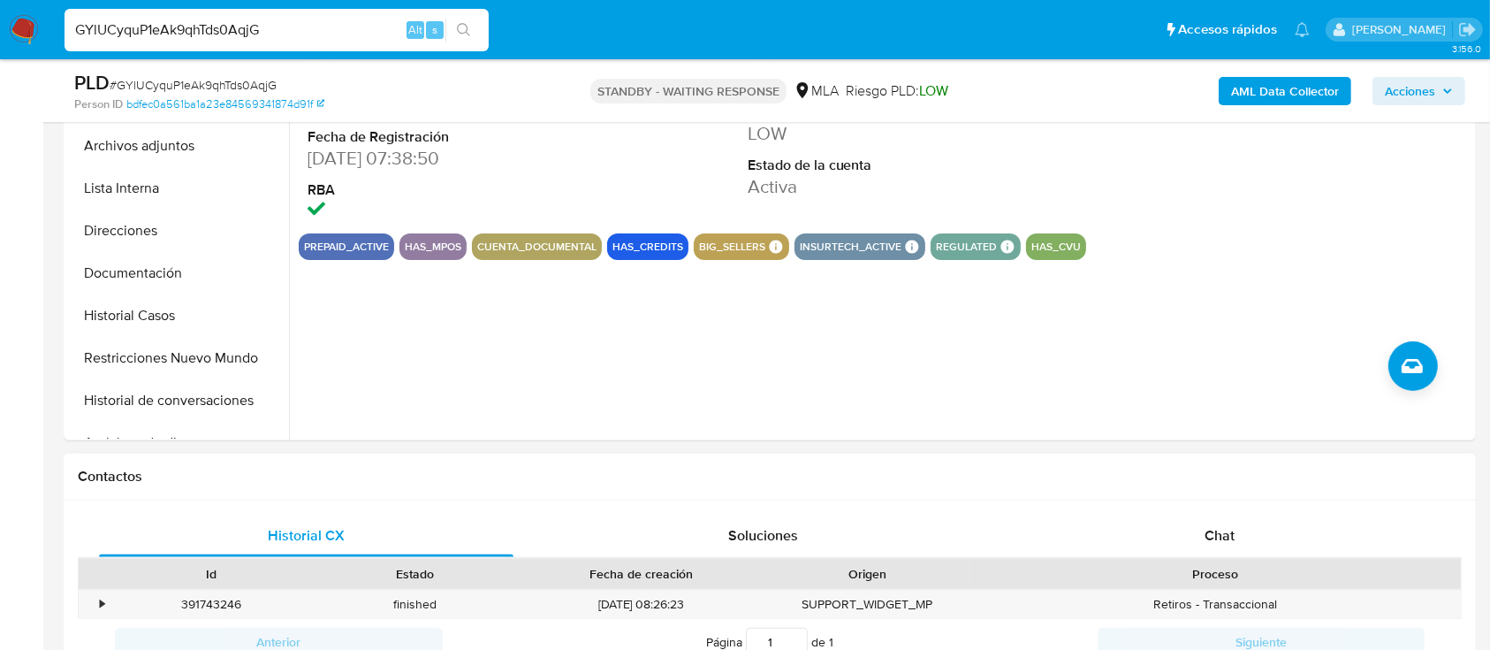
drag, startPoint x: 812, startPoint y: 370, endPoint x: 903, endPoint y: 492, distance: 152.2
click at [1164, 526] on div "Chat" at bounding box center [1220, 535] width 415 height 42
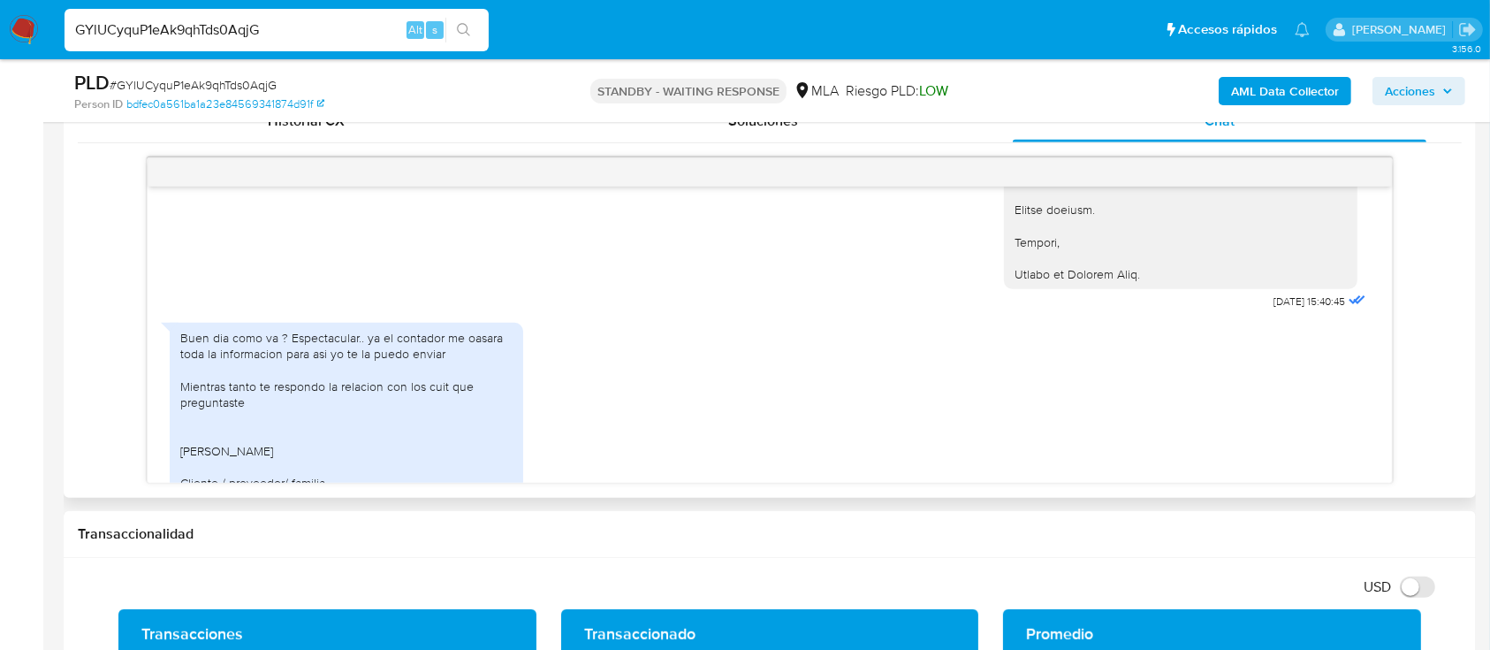
scroll to position [1937, 0]
click at [24, 31] on img at bounding box center [24, 30] width 30 height 30
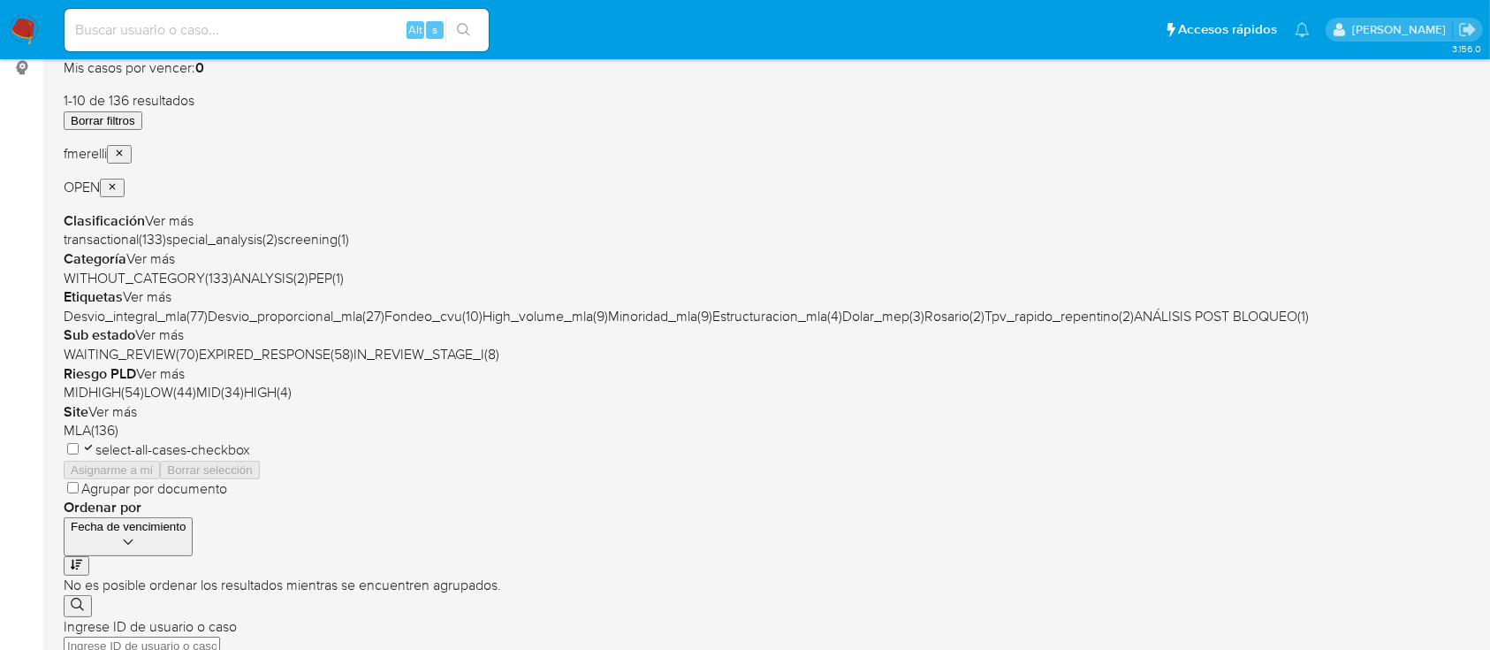
scroll to position [354, 0]
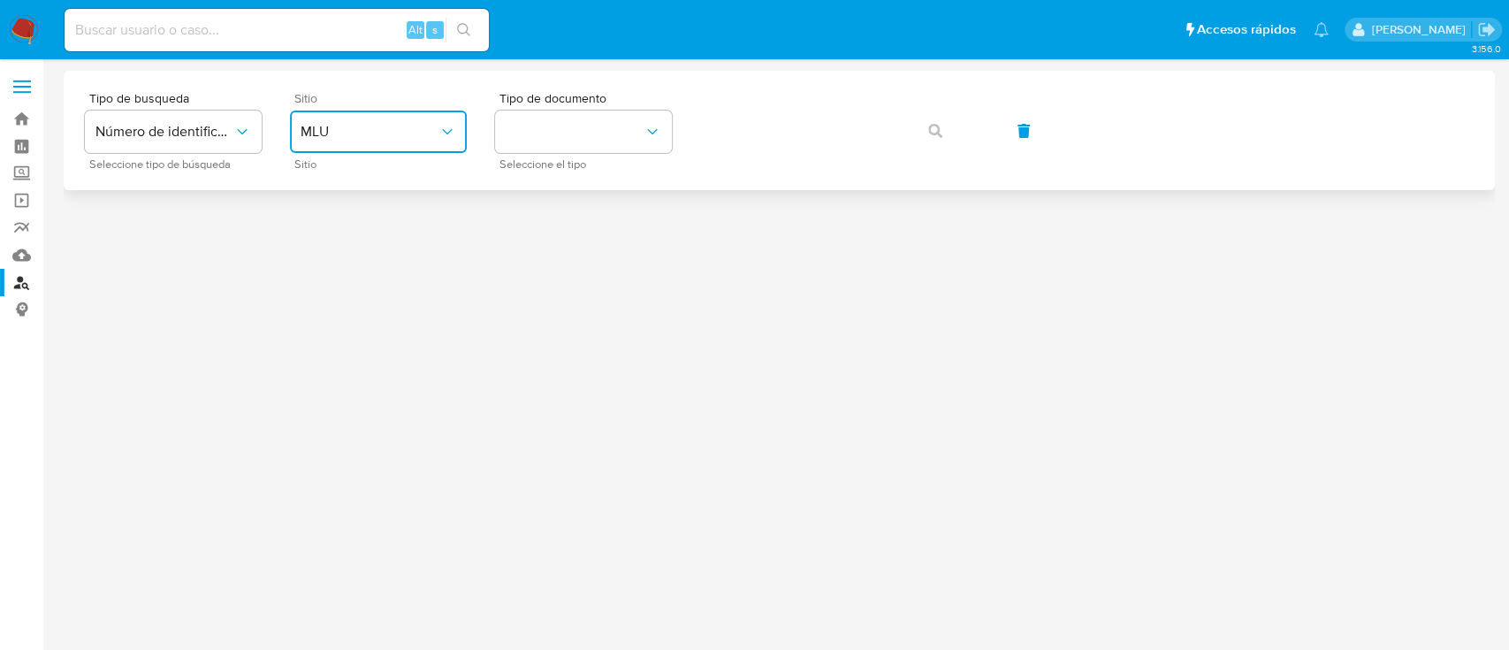
click at [425, 138] on span "MLU" at bounding box center [370, 132] width 138 height 18
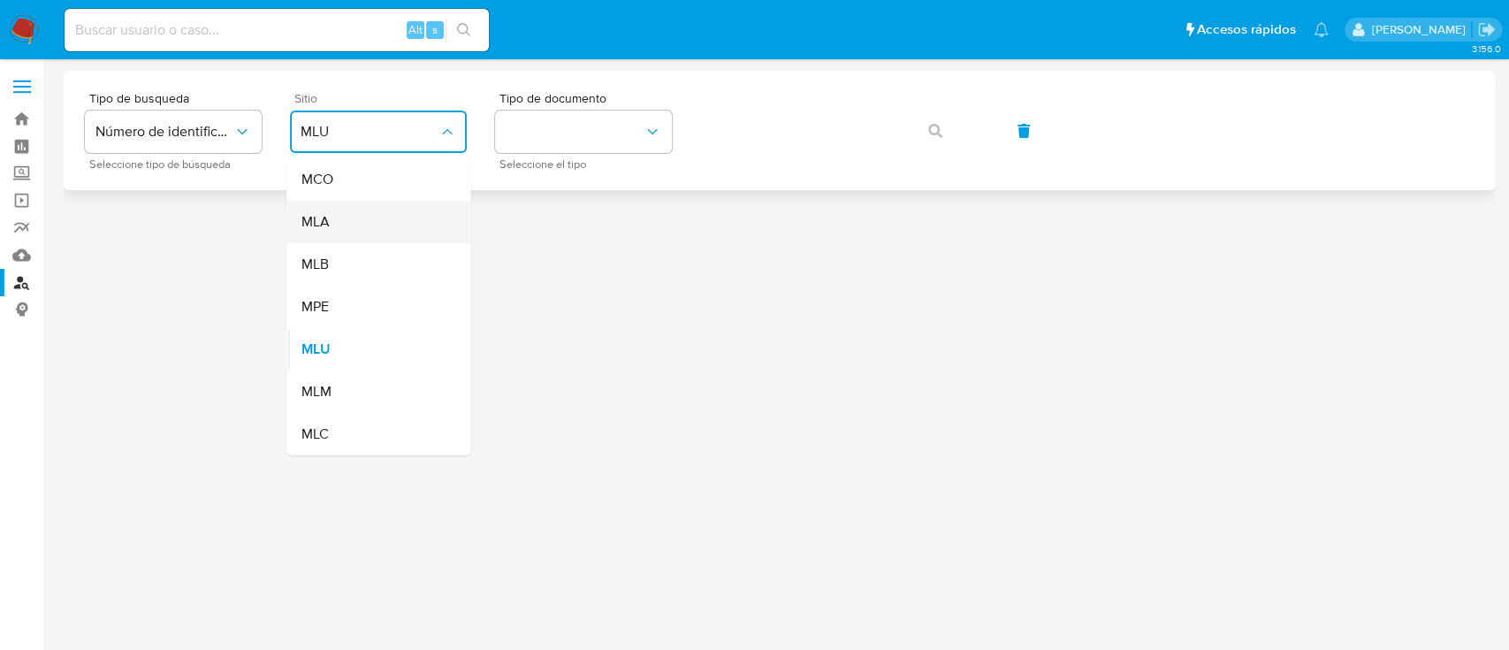
click at [372, 230] on div "MLA" at bounding box center [373, 222] width 145 height 42
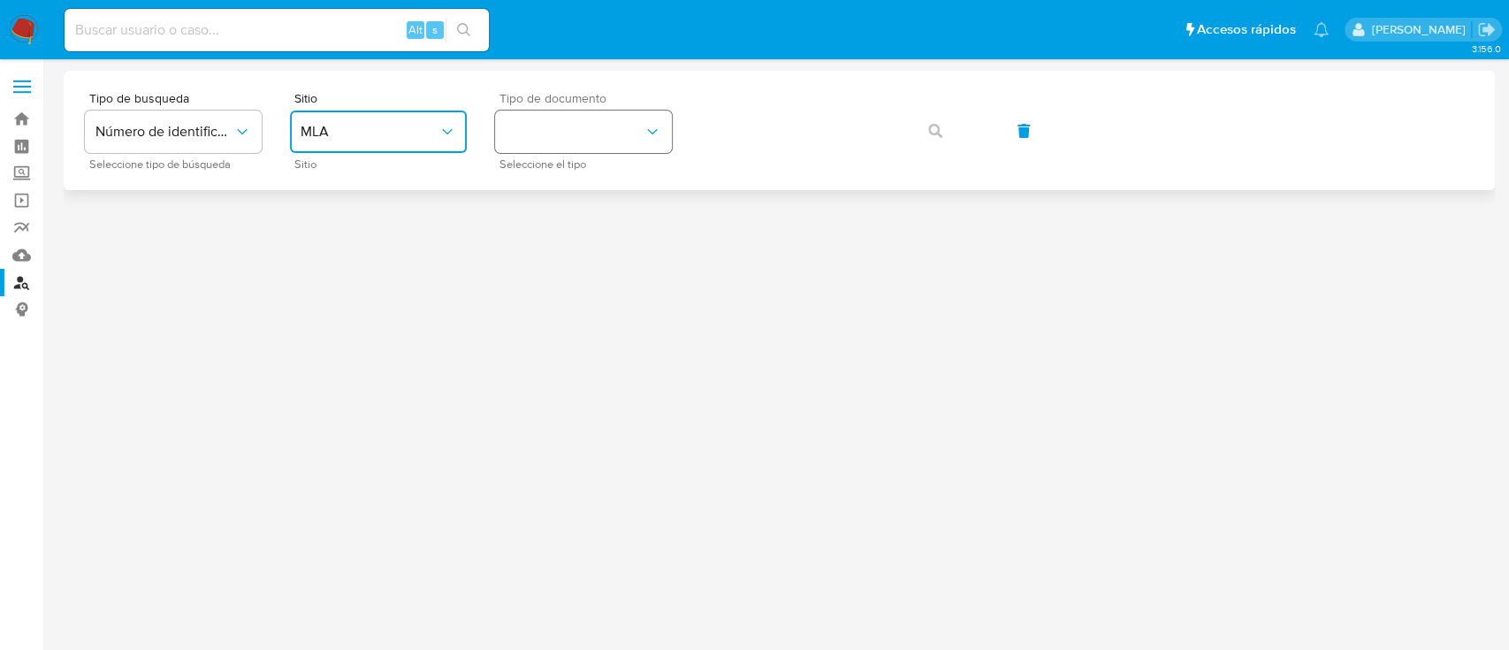
click at [602, 124] on button "identificationType" at bounding box center [583, 131] width 177 height 42
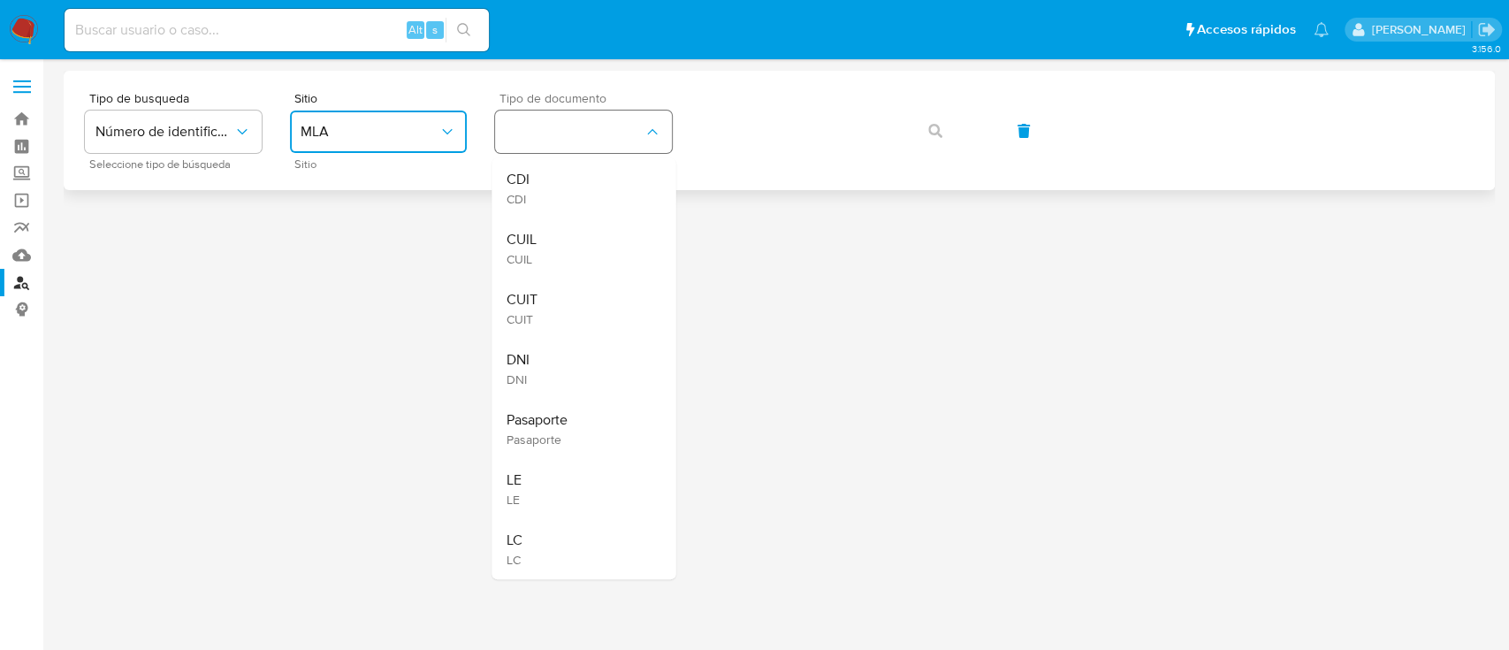
click at [558, 235] on div "CUIL CUIL" at bounding box center [578, 248] width 145 height 60
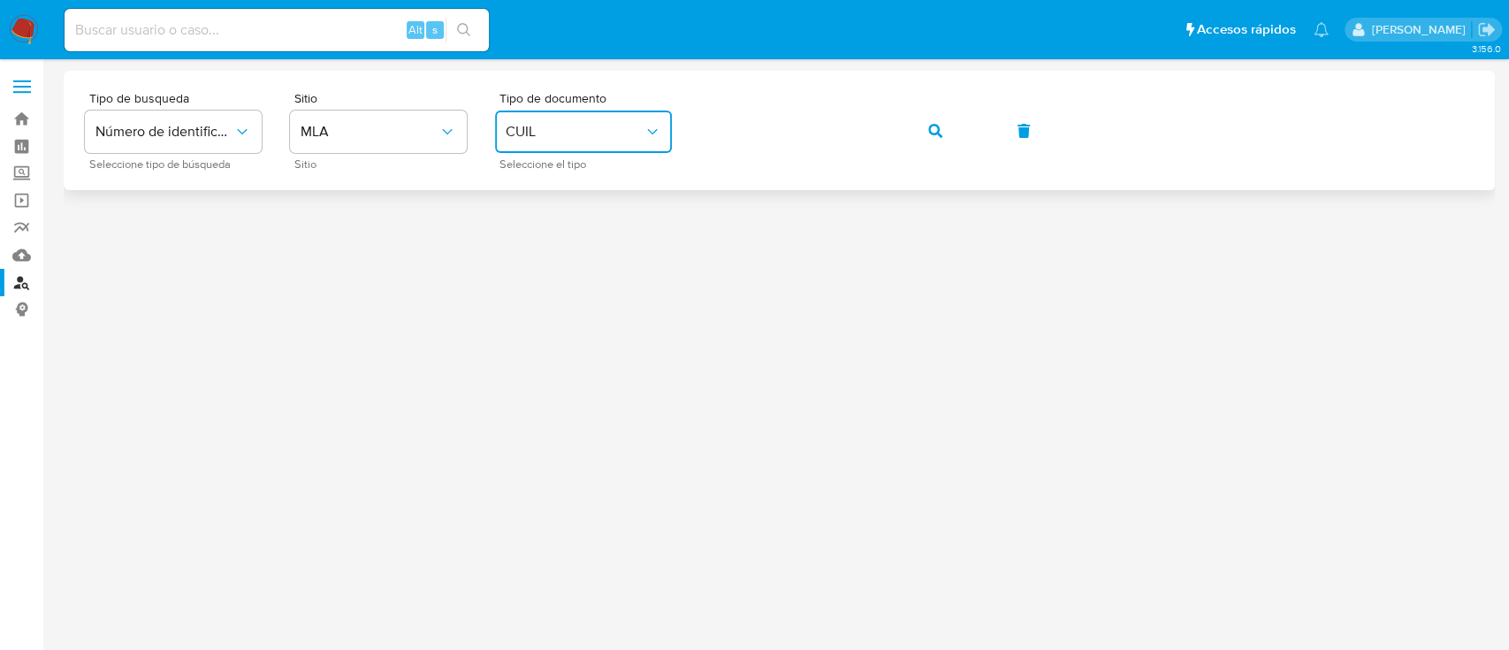
drag, startPoint x: 926, startPoint y: 128, endPoint x: 898, endPoint y: 139, distance: 30.2
click at [926, 128] on button "button" at bounding box center [935, 131] width 60 height 42
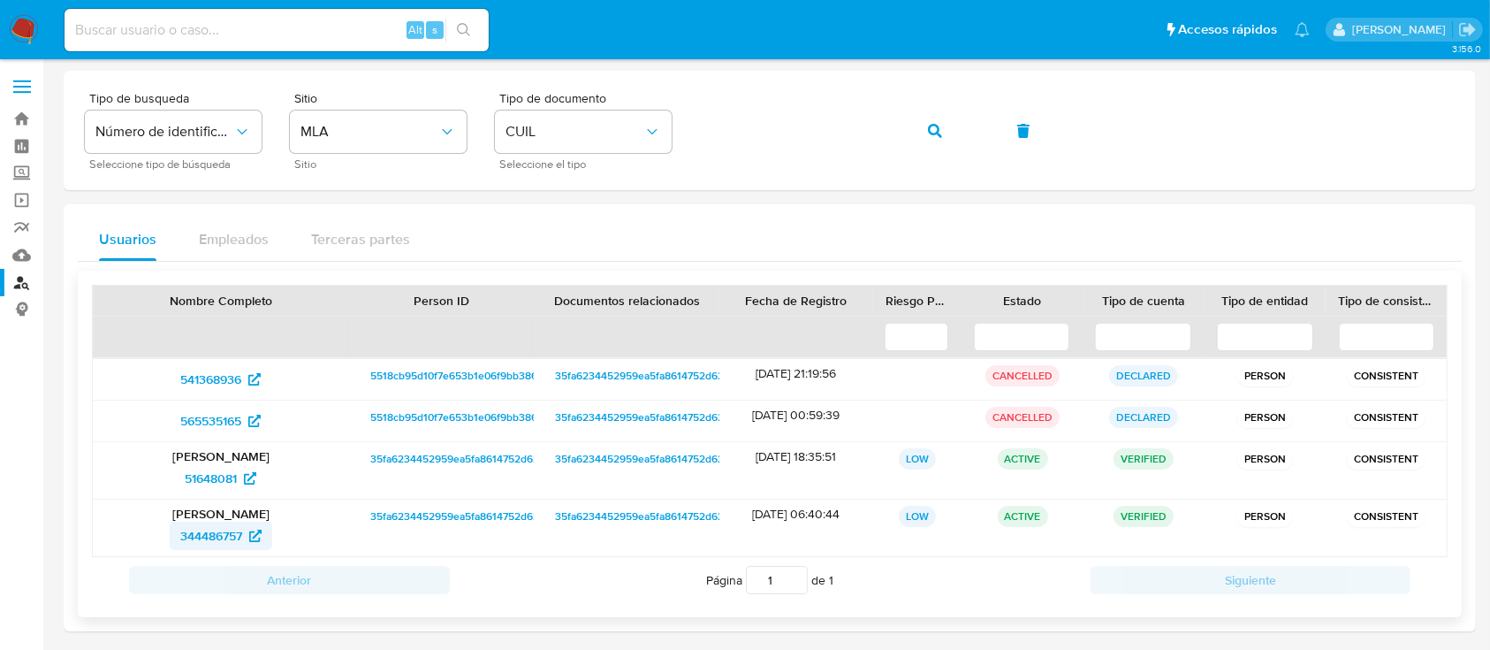
click at [230, 537] on span "344486757" at bounding box center [211, 536] width 62 height 28
click at [934, 132] on icon "button" at bounding box center [935, 131] width 14 height 14
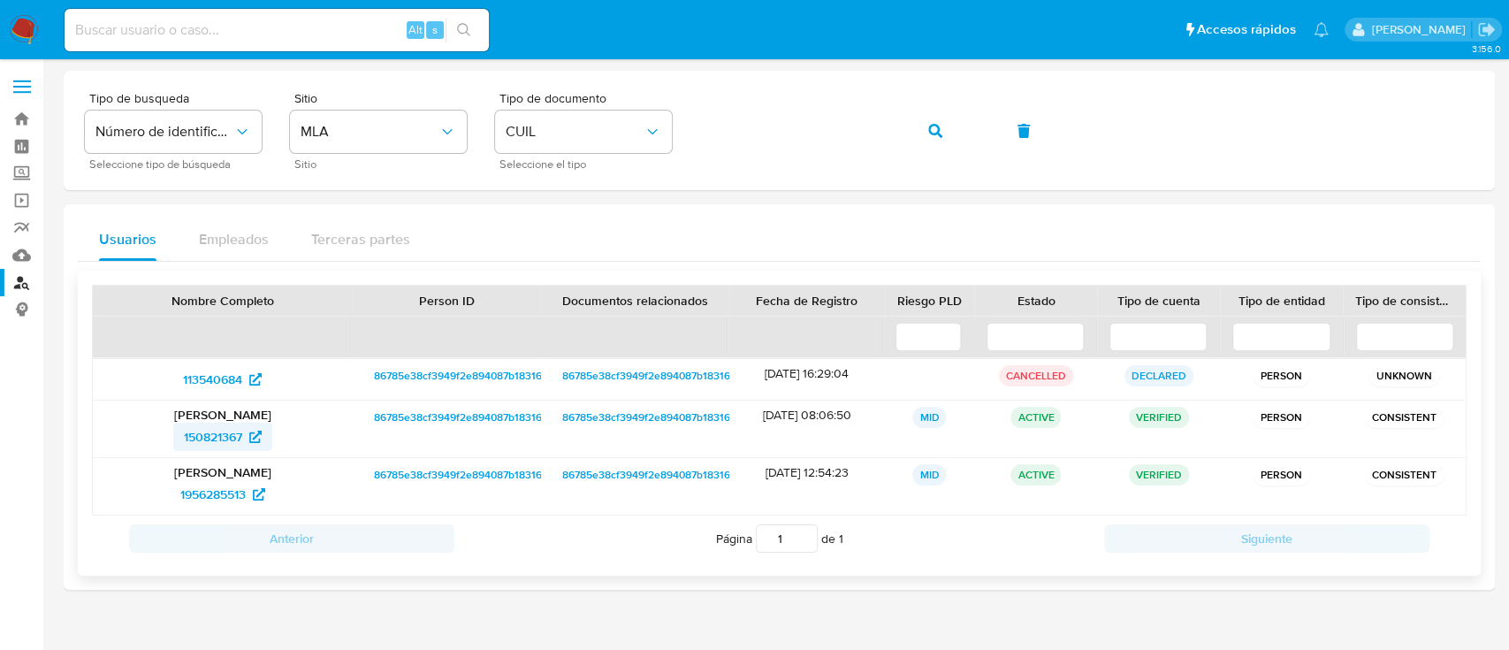
click at [235, 428] on span "150821367" at bounding box center [213, 437] width 58 height 28
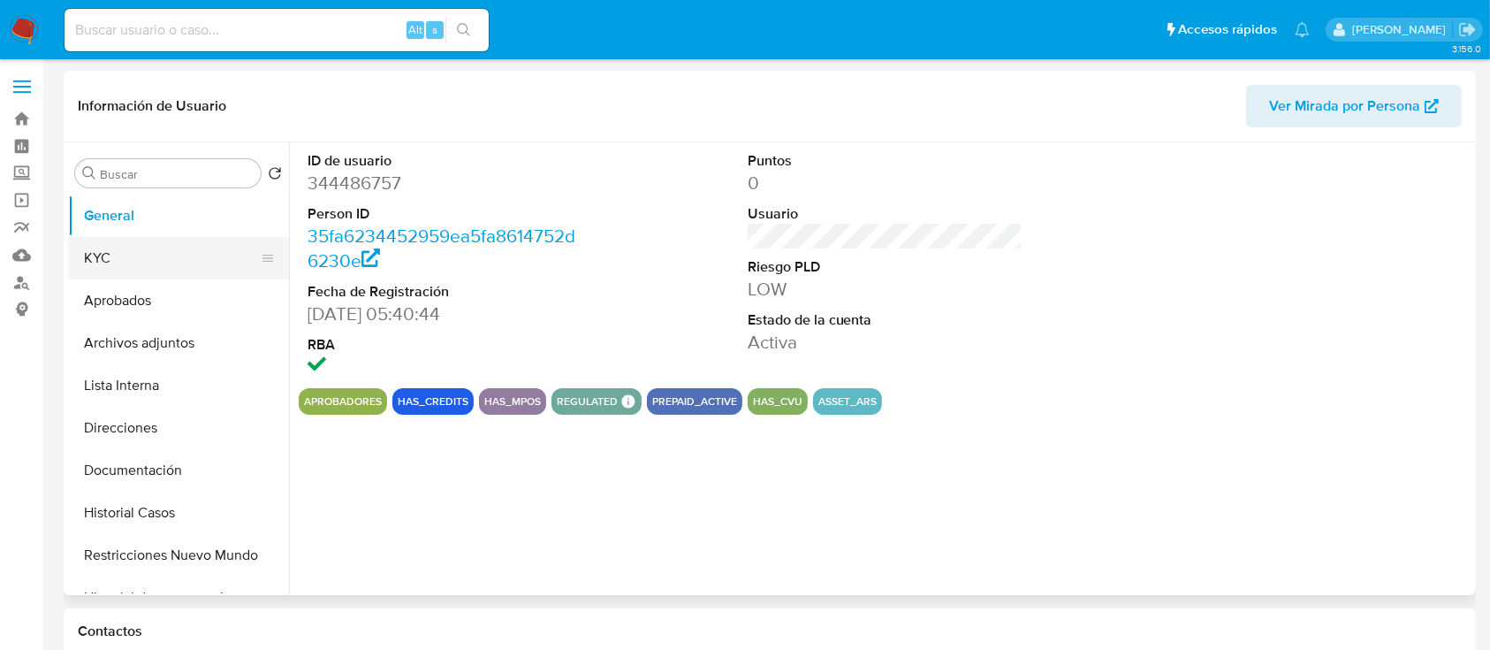
click at [157, 248] on button "KYC" at bounding box center [171, 258] width 207 height 42
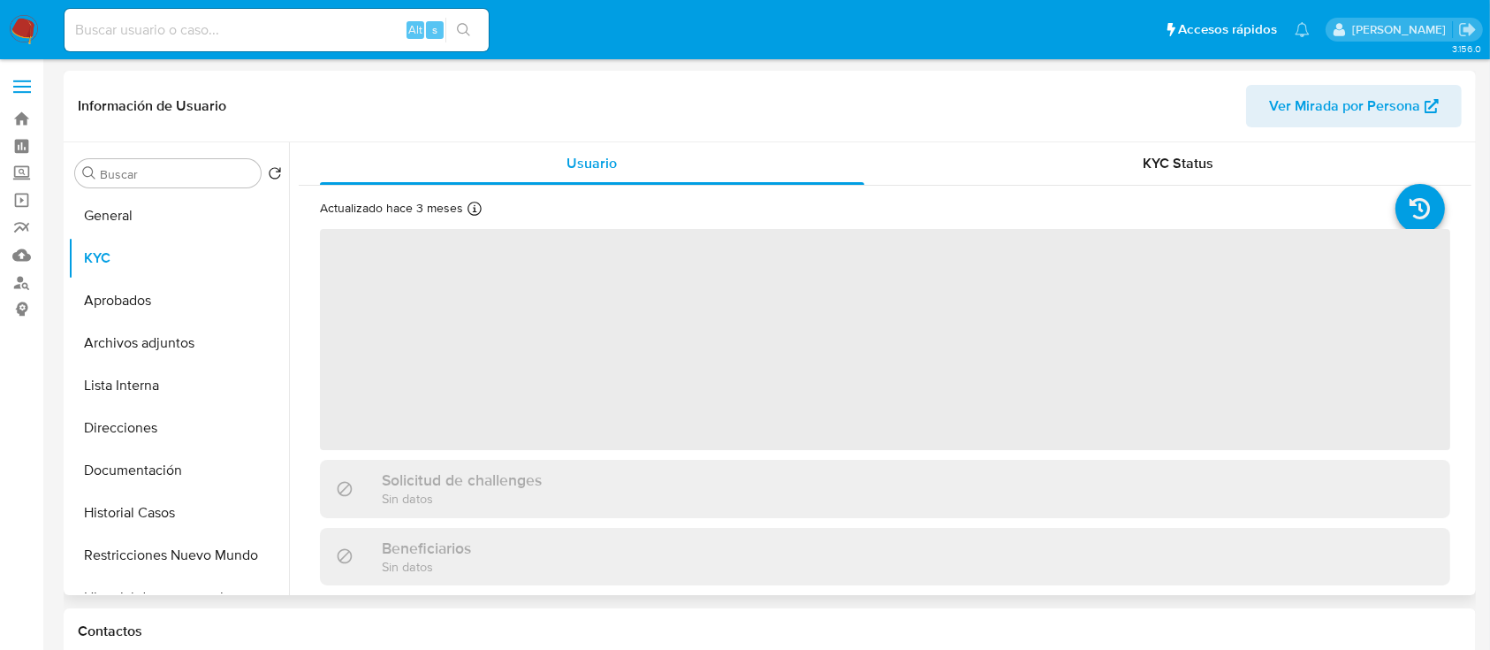
select select "10"
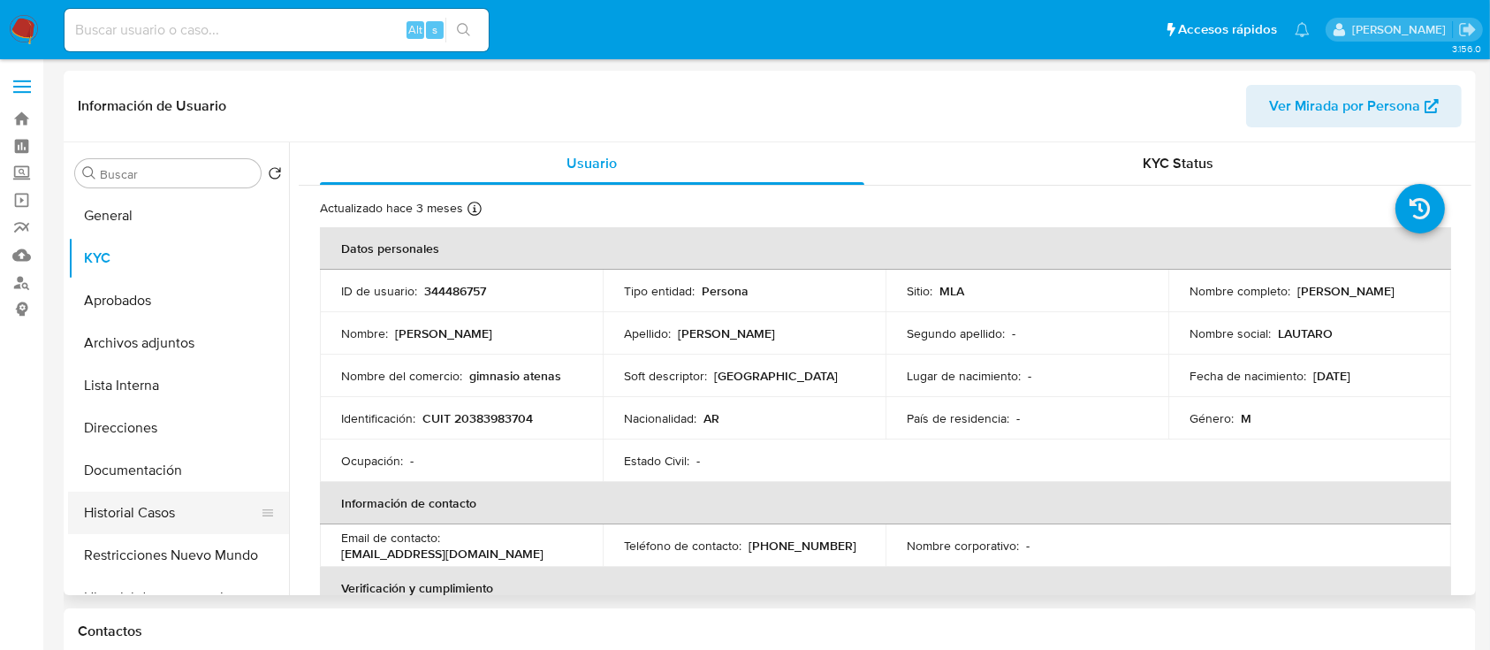
click at [170, 497] on button "Historial Casos" at bounding box center [171, 512] width 207 height 42
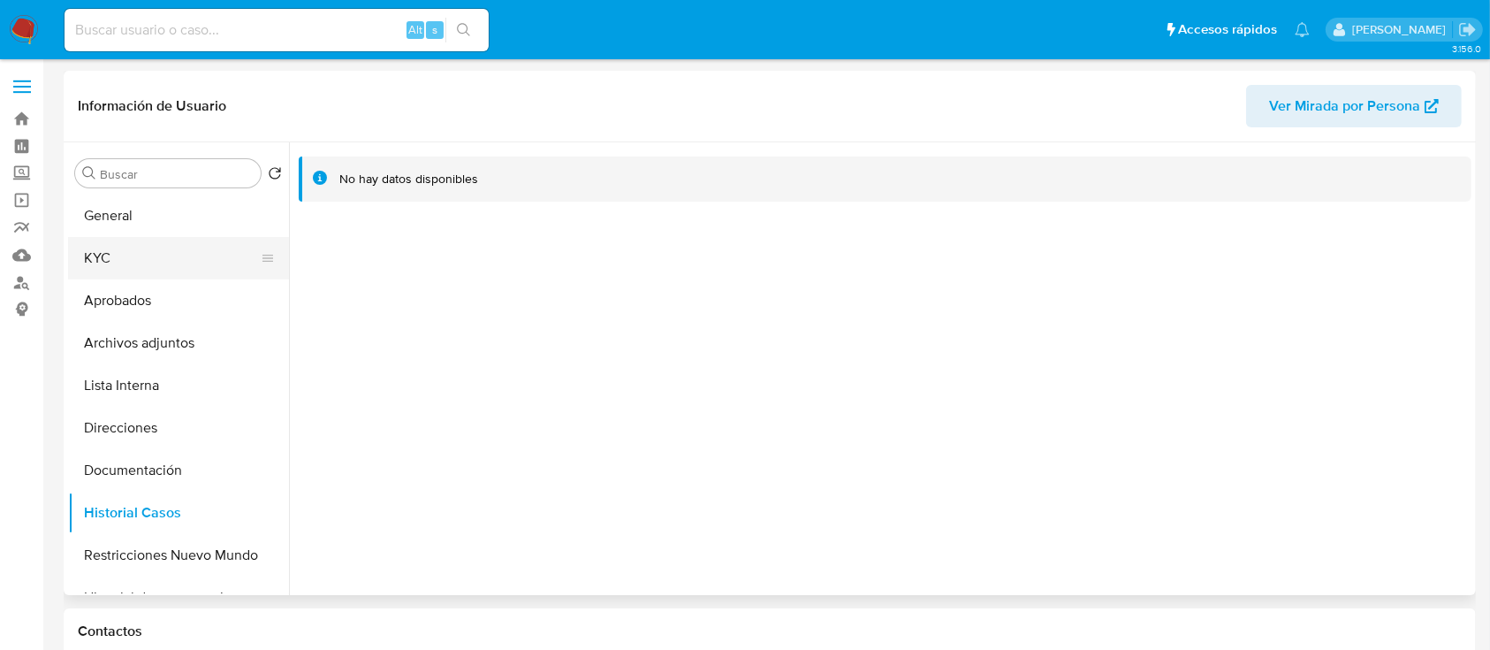
click at [87, 257] on button "KYC" at bounding box center [171, 258] width 207 height 42
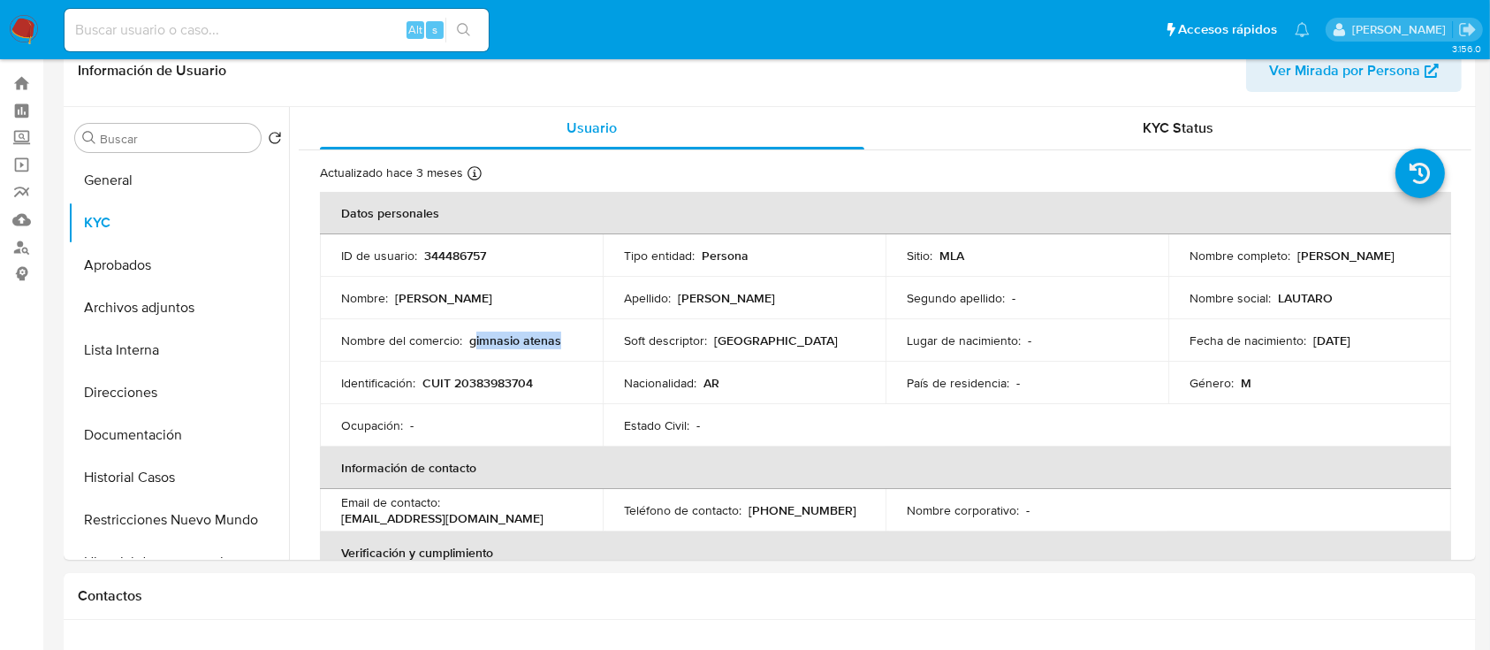
drag, startPoint x: 474, startPoint y: 336, endPoint x: 568, endPoint y: 332, distance: 94.7
click at [568, 328] on td "Nombre del comercio : gimnasio atenas" at bounding box center [461, 340] width 283 height 42
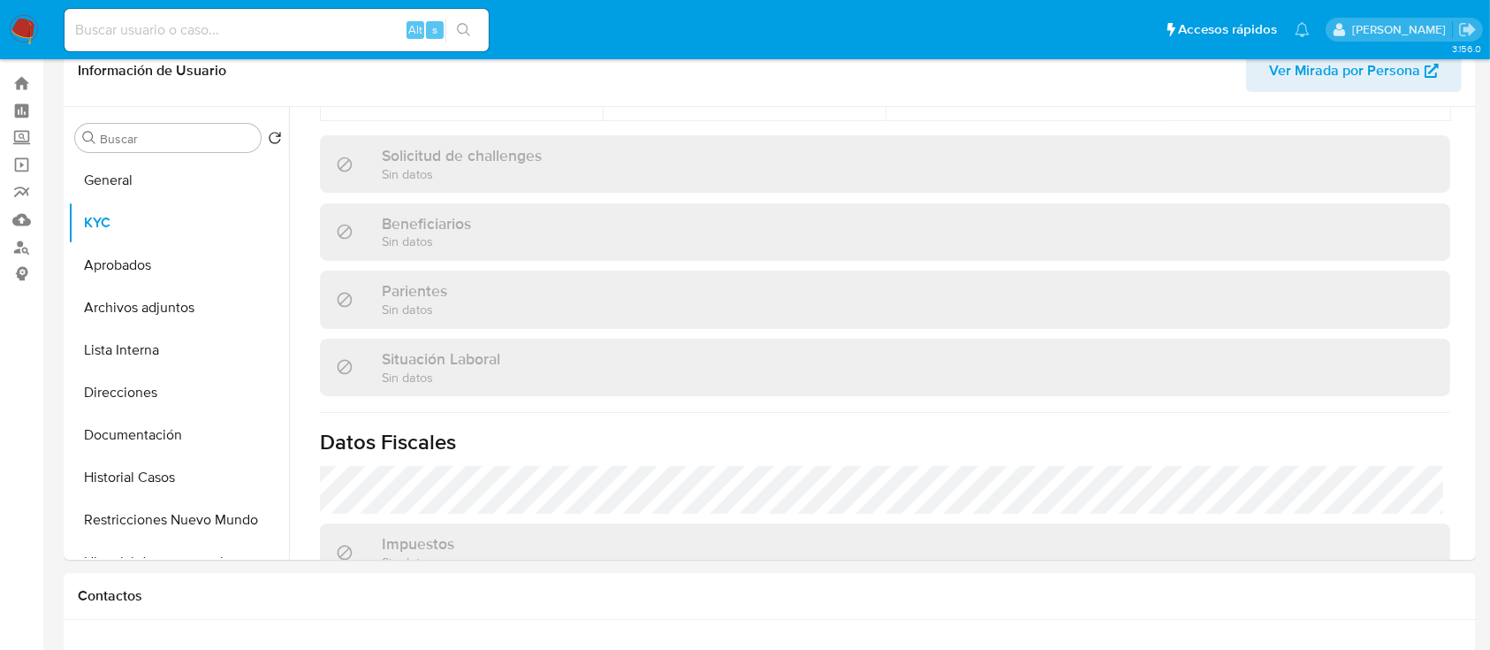
scroll to position [931, 0]
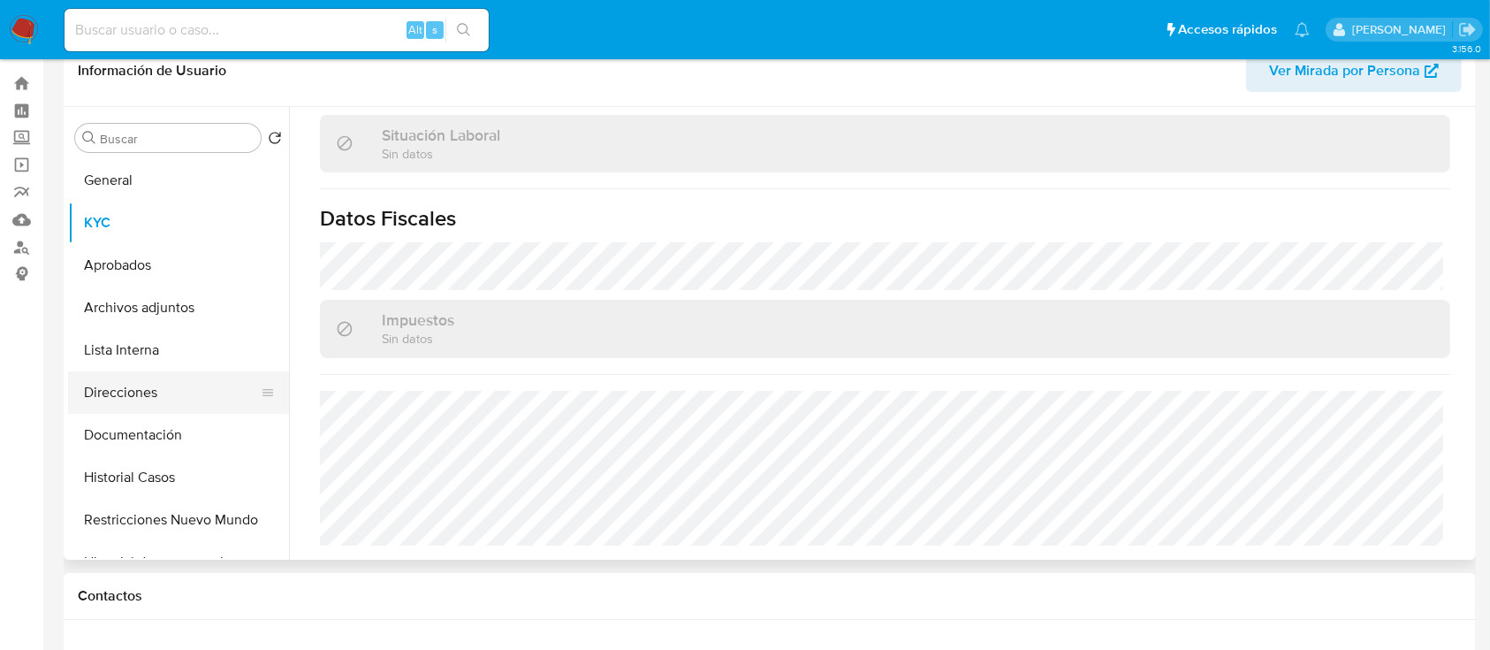
click at [148, 385] on button "Direcciones" at bounding box center [171, 392] width 207 height 42
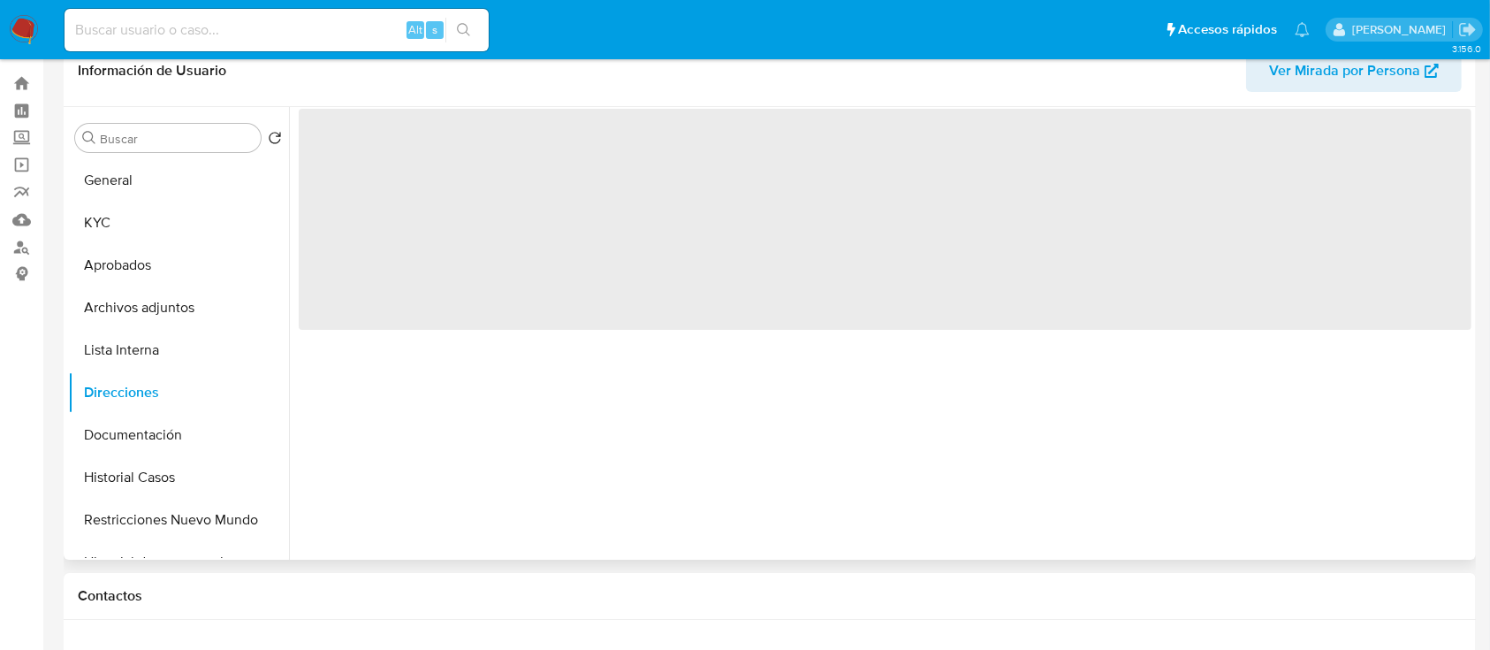
scroll to position [0, 0]
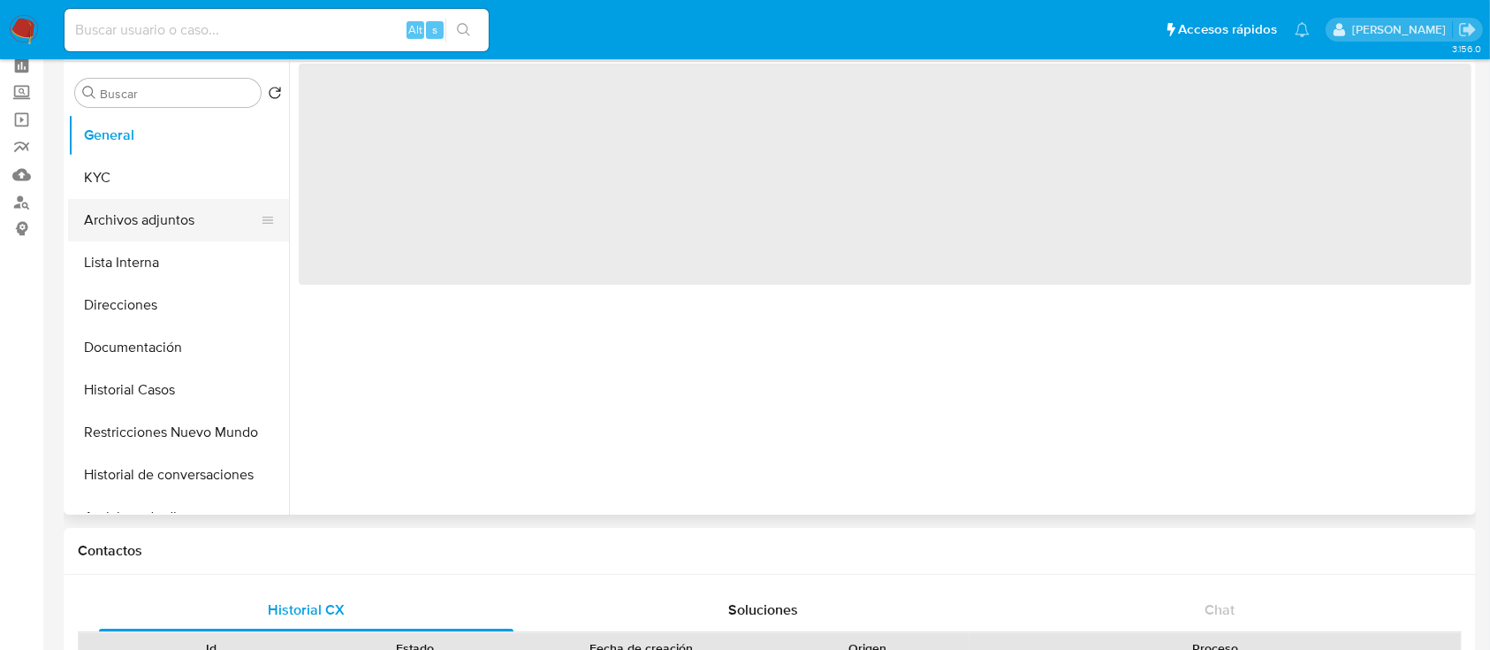
scroll to position [118, 0]
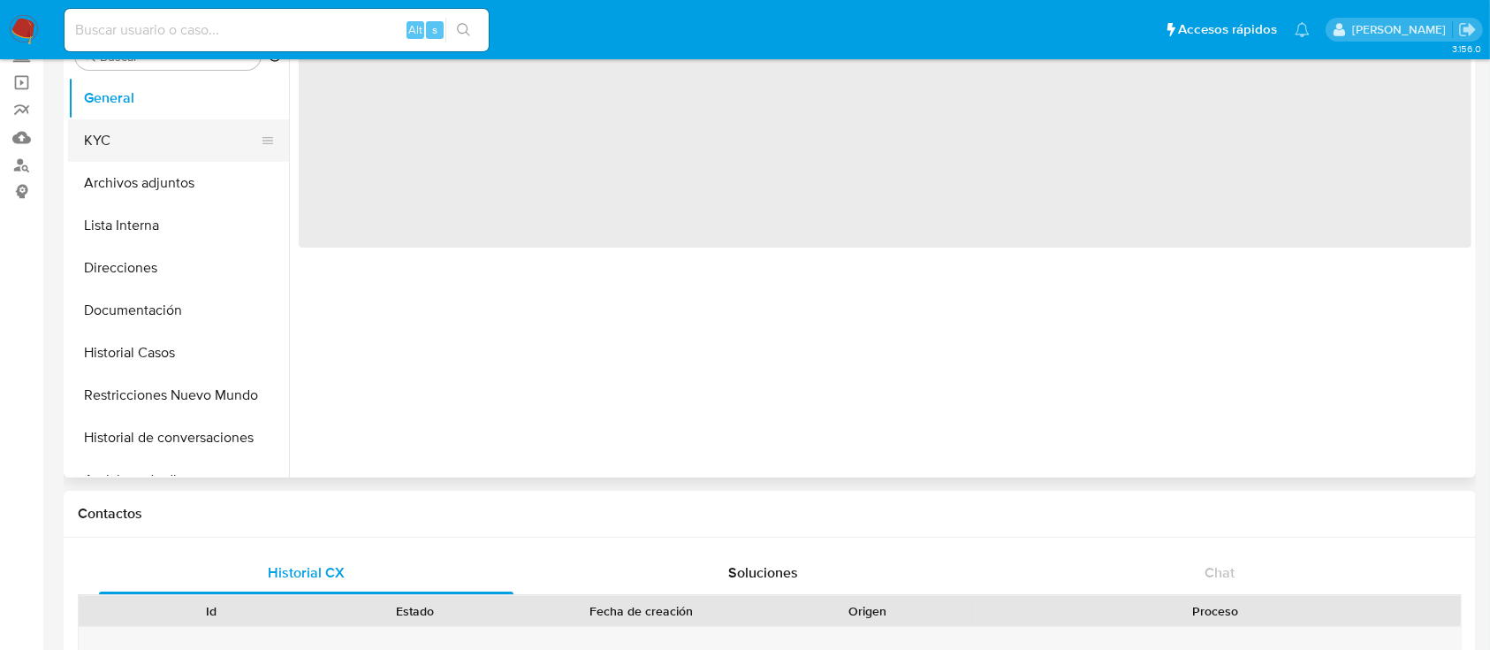
click at [157, 134] on button "KYC" at bounding box center [171, 140] width 207 height 42
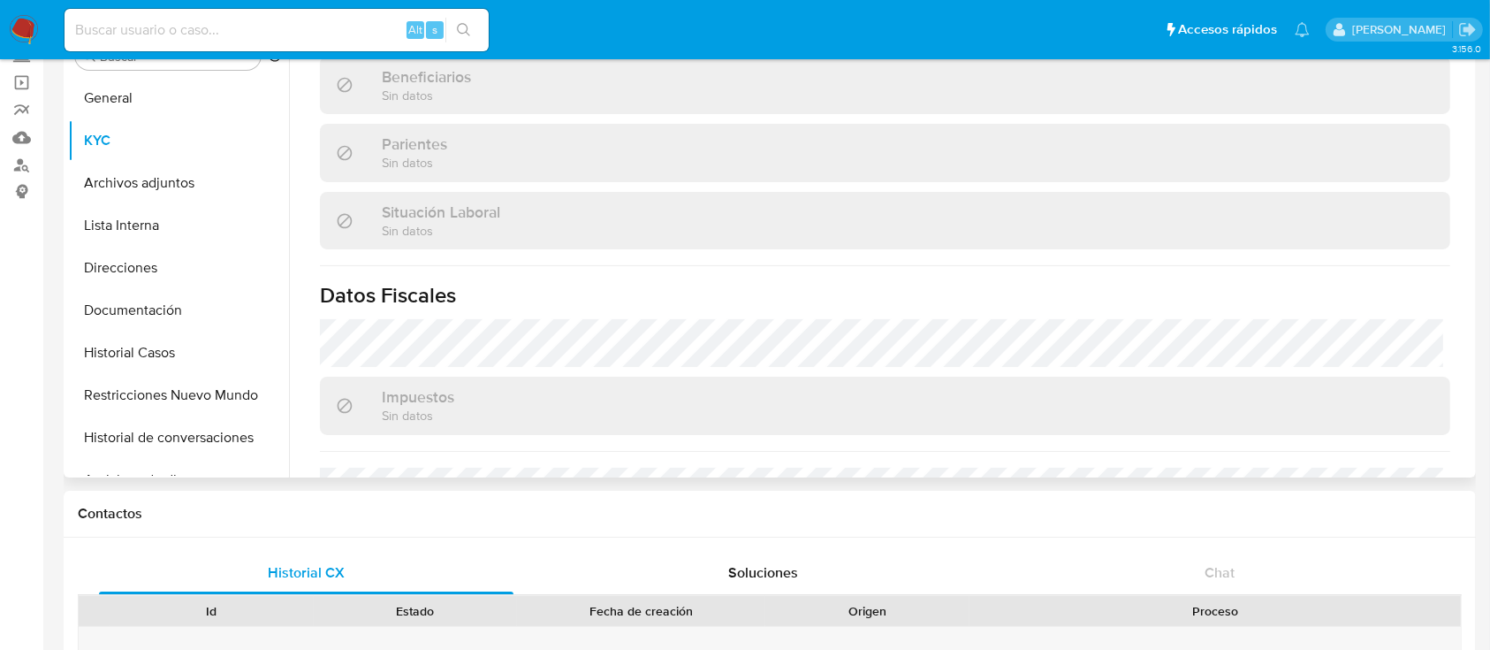
select select "10"
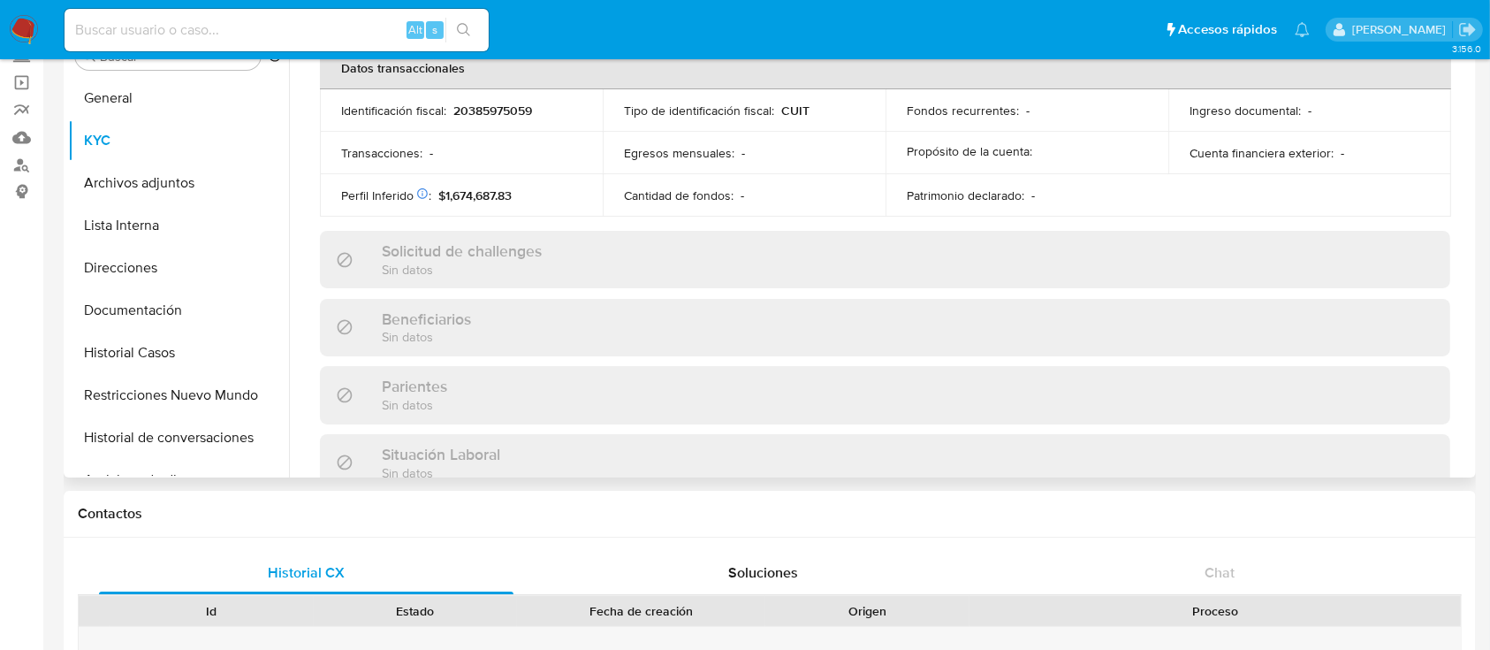
scroll to position [947, 0]
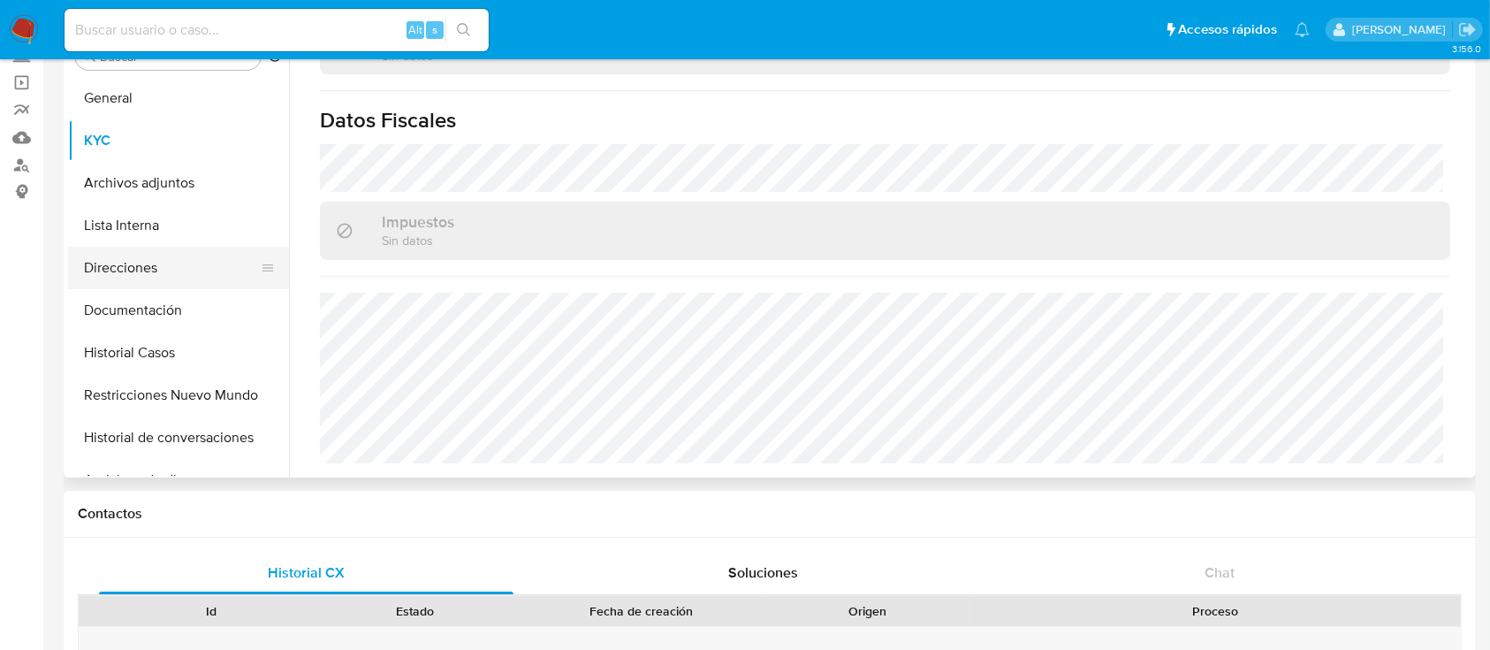
click at [134, 271] on button "Direcciones" at bounding box center [171, 268] width 207 height 42
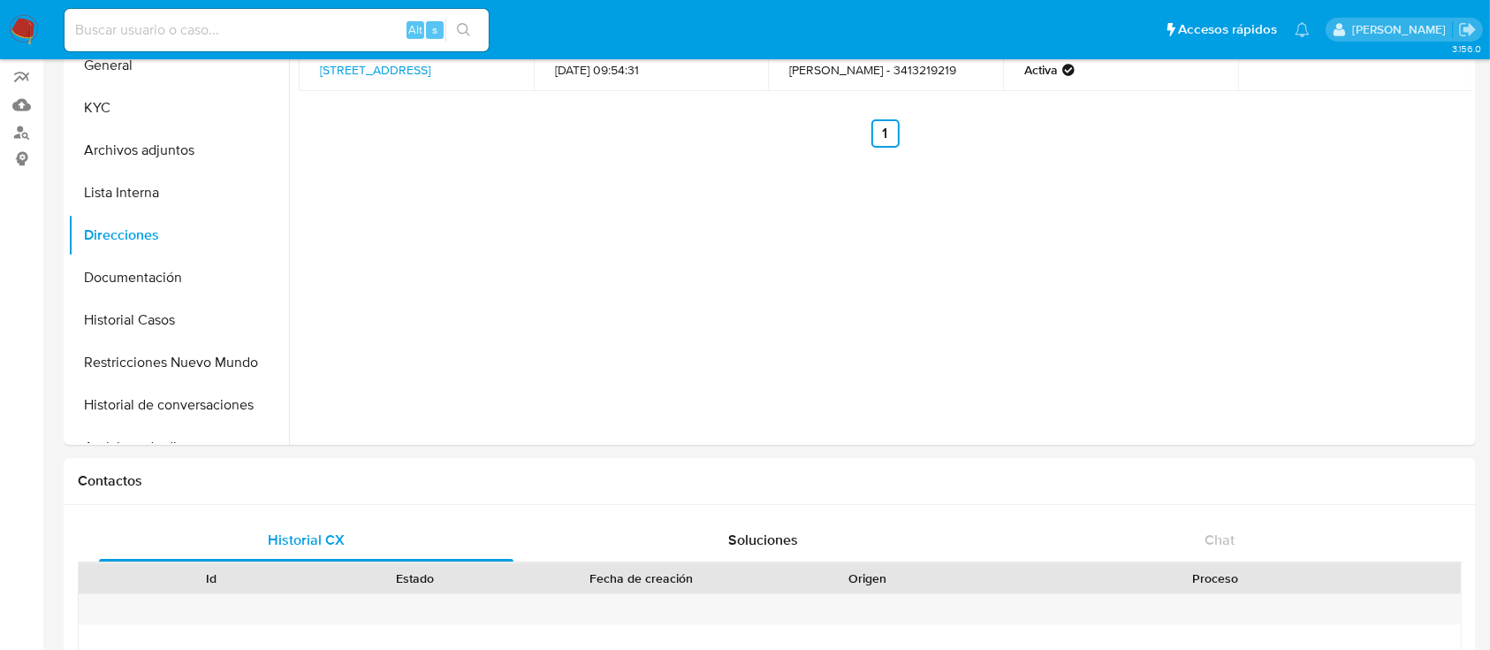
scroll to position [73, 0]
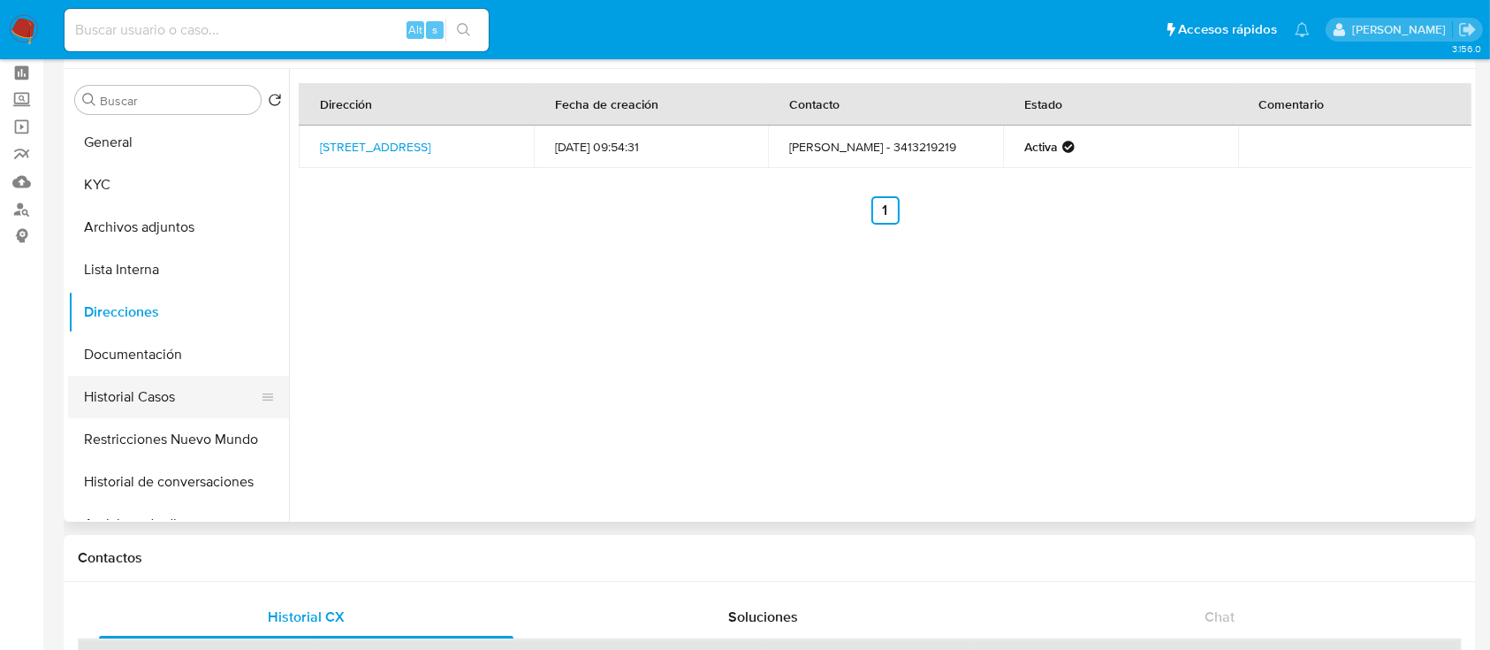
click at [99, 400] on button "Historial Casos" at bounding box center [171, 397] width 207 height 42
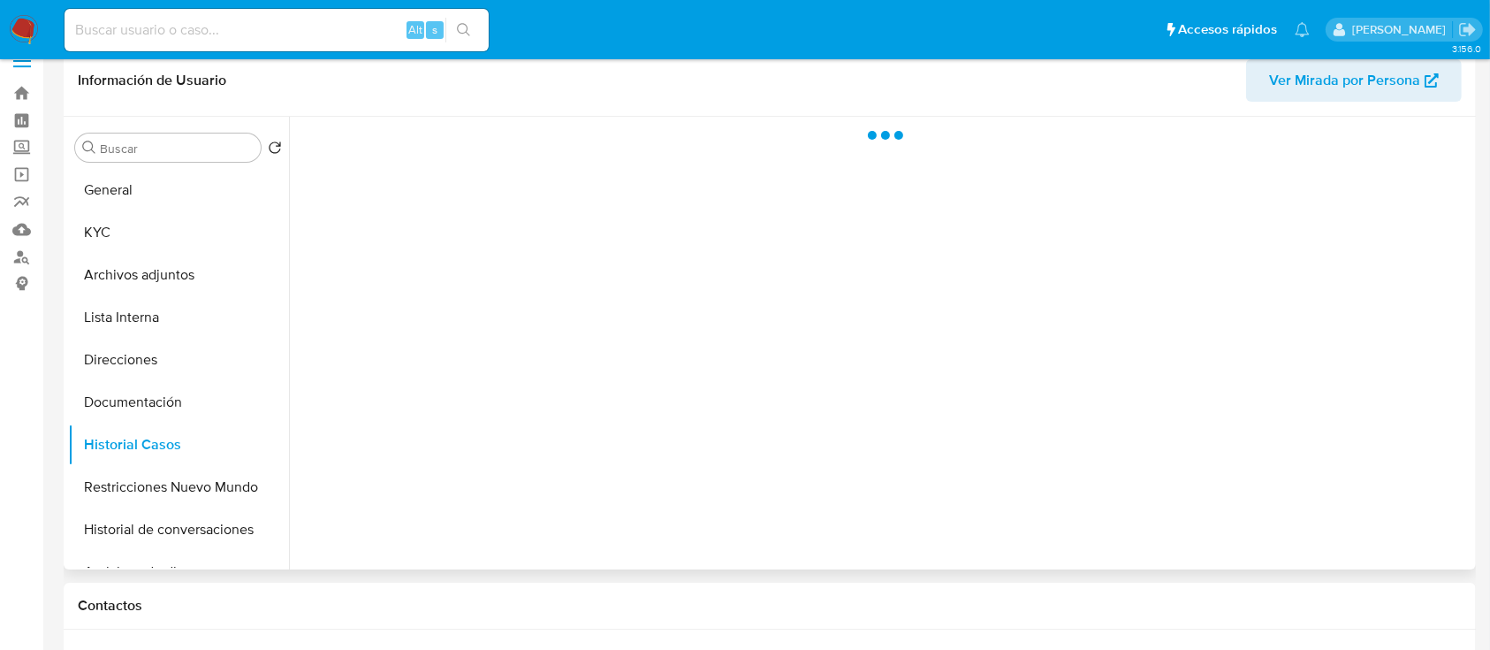
scroll to position [0, 0]
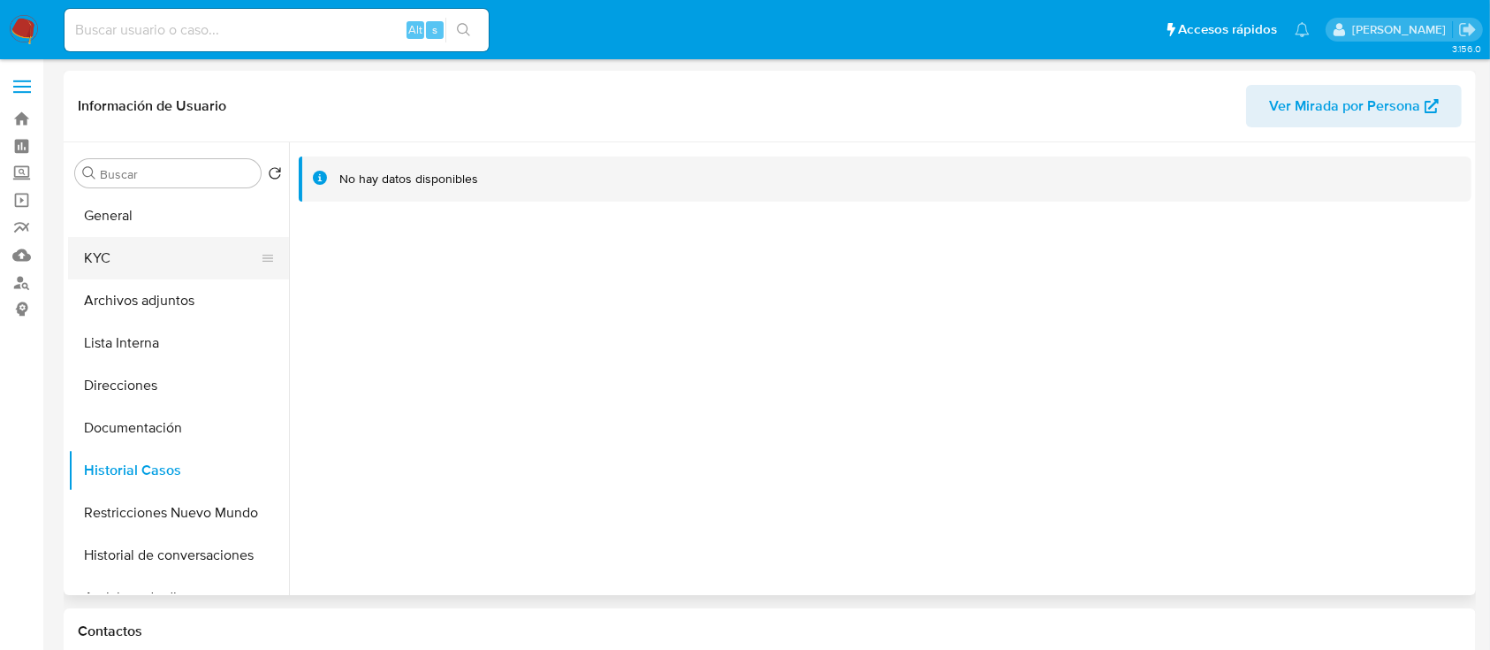
click at [171, 256] on button "KYC" at bounding box center [171, 258] width 207 height 42
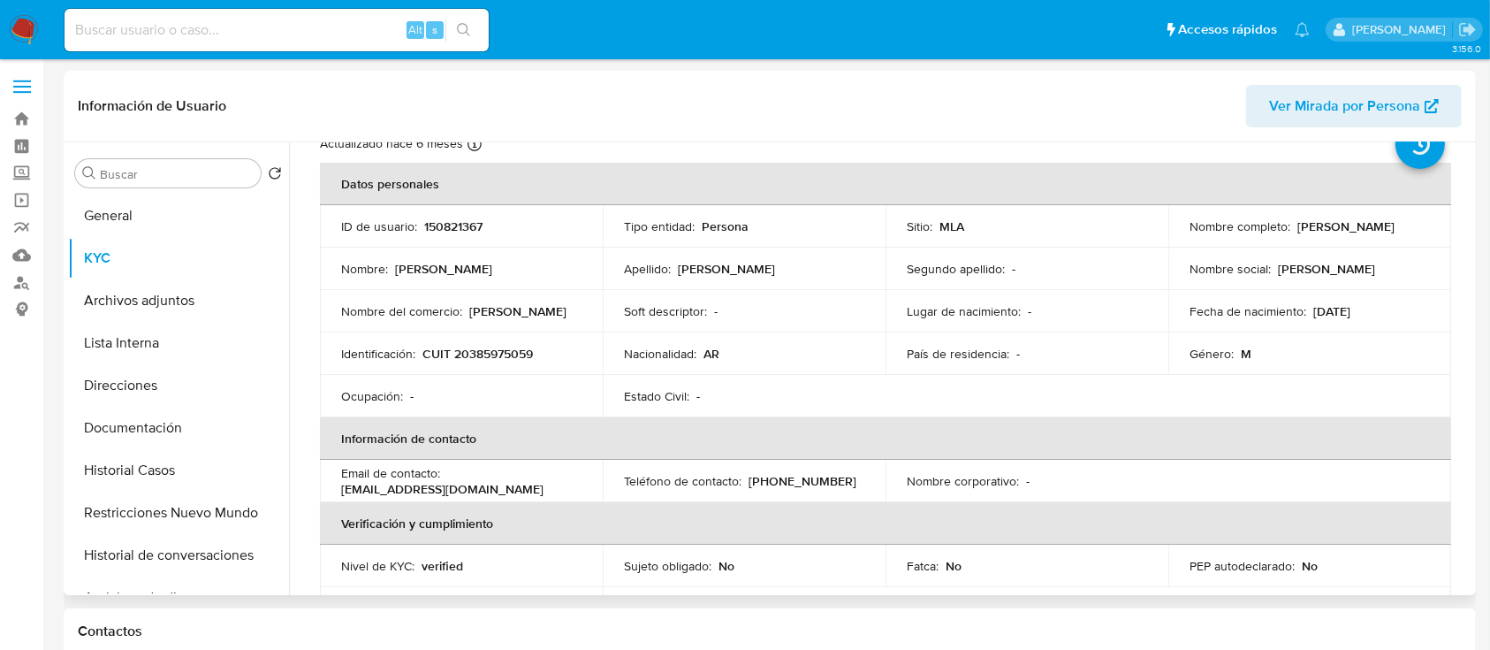
scroll to position [4, 0]
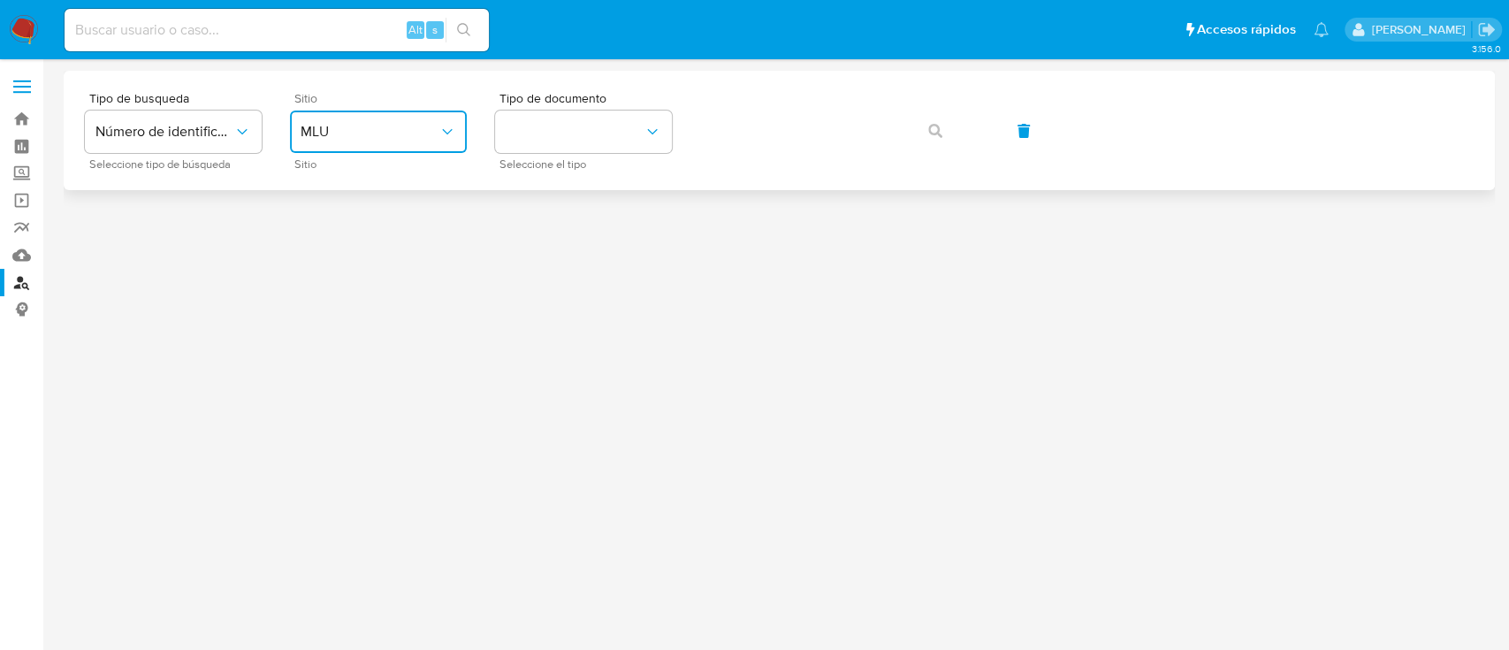
click at [370, 126] on span "MLU" at bounding box center [370, 132] width 138 height 18
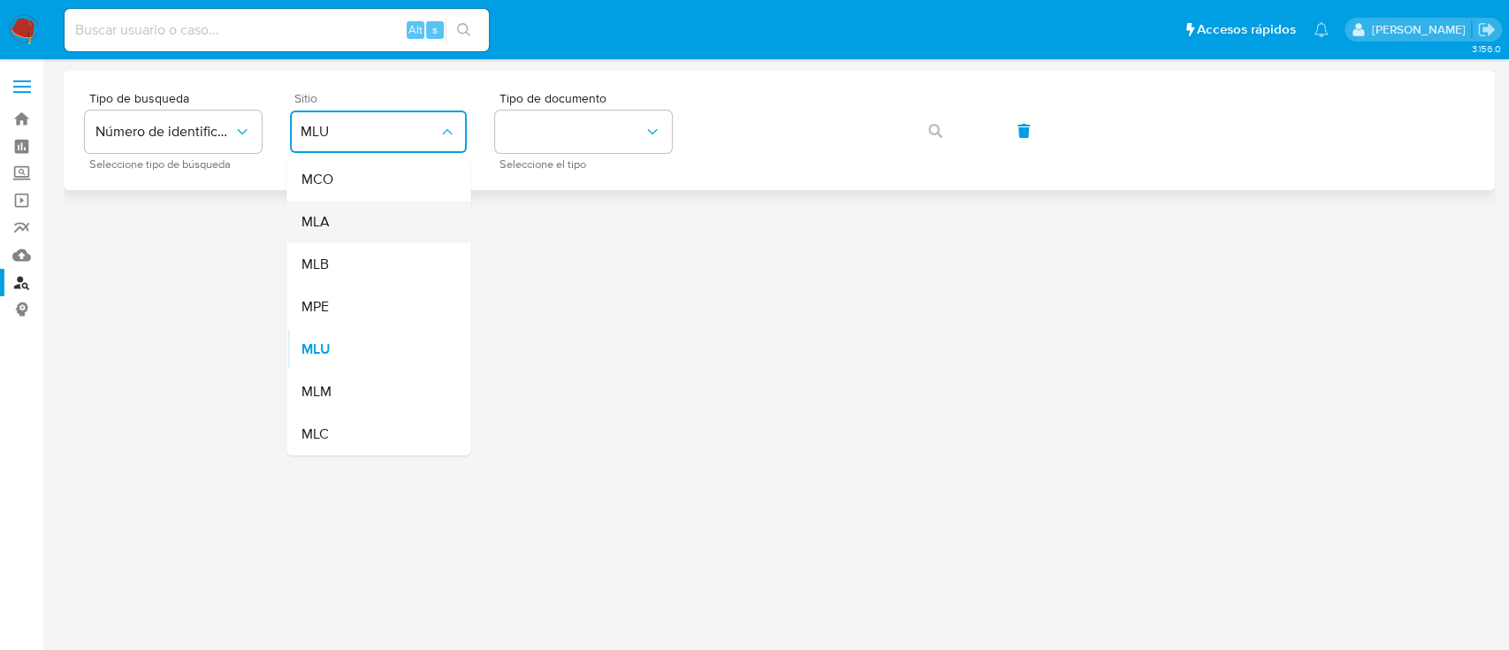
click at [362, 217] on div "MLA" at bounding box center [373, 222] width 145 height 42
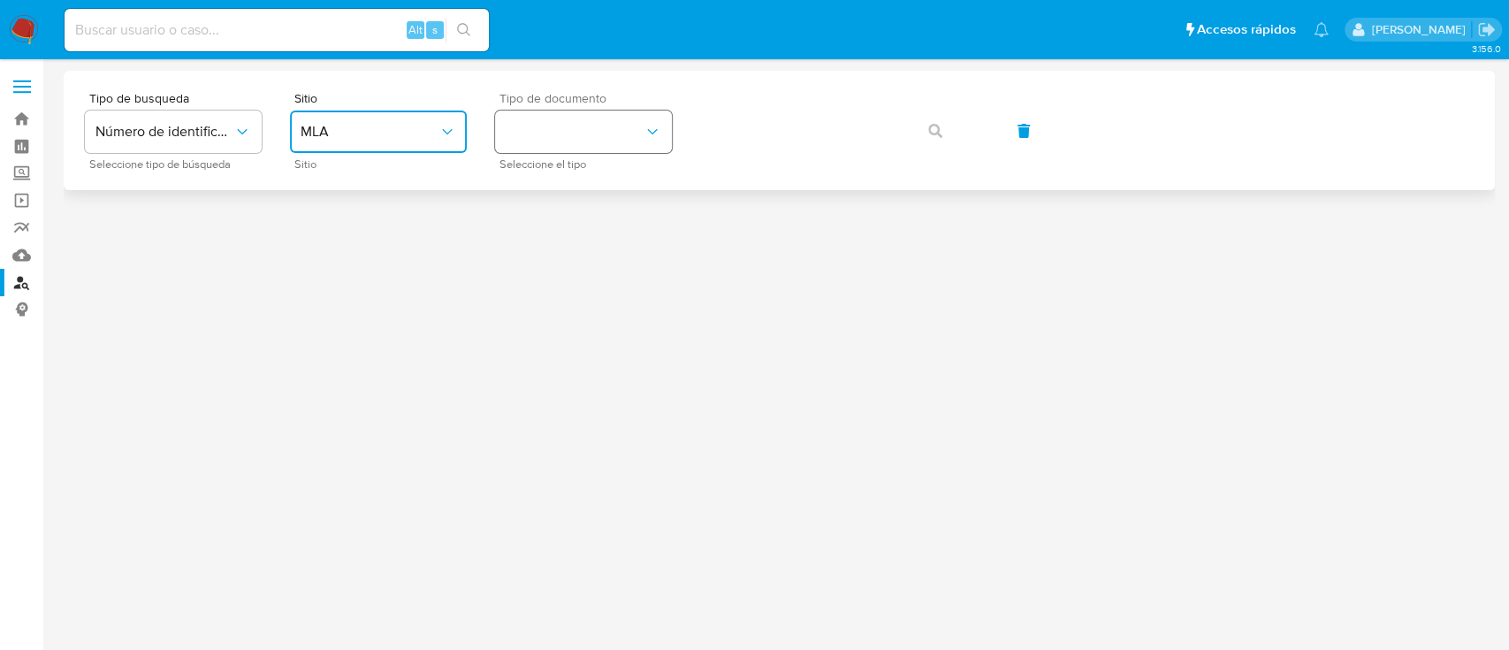
click at [592, 143] on button "identificationType" at bounding box center [583, 131] width 177 height 42
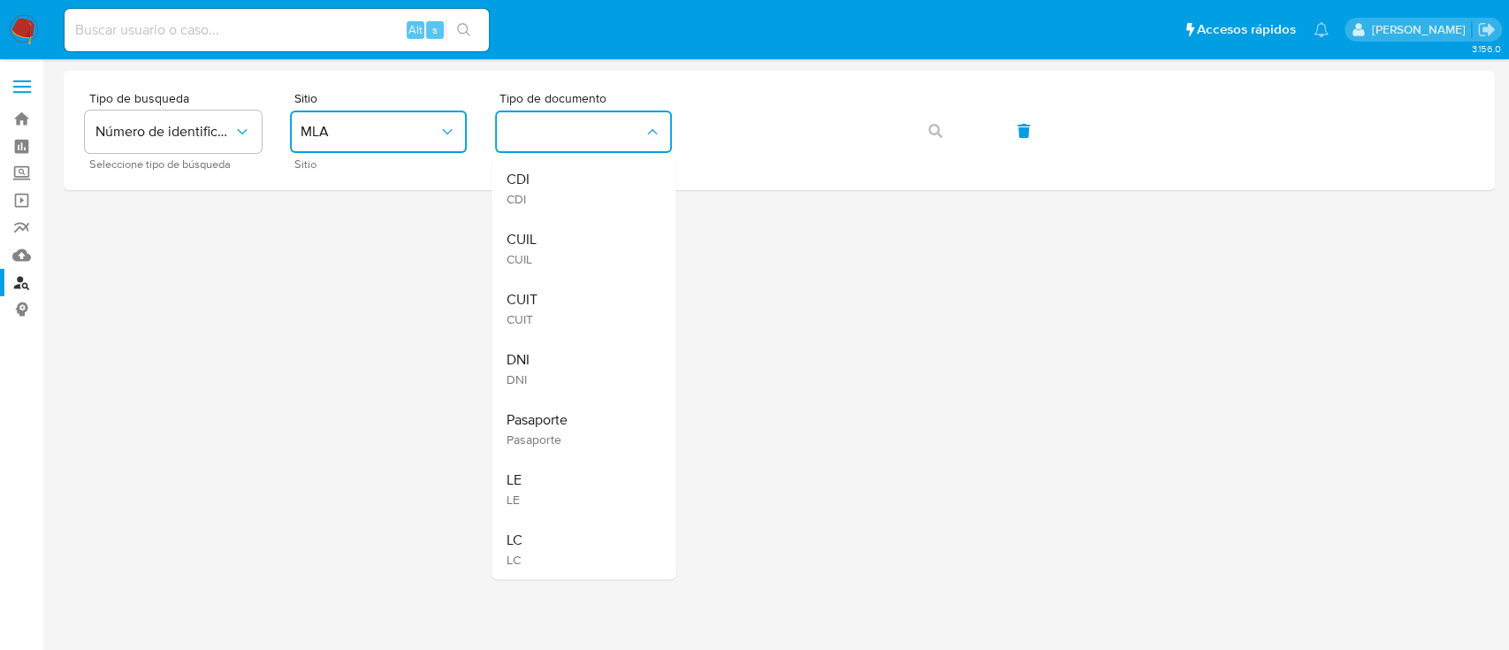
drag, startPoint x: 585, startPoint y: 256, endPoint x: 607, endPoint y: 238, distance: 28.9
click at [584, 255] on div "CUIL CUIL" at bounding box center [578, 248] width 145 height 60
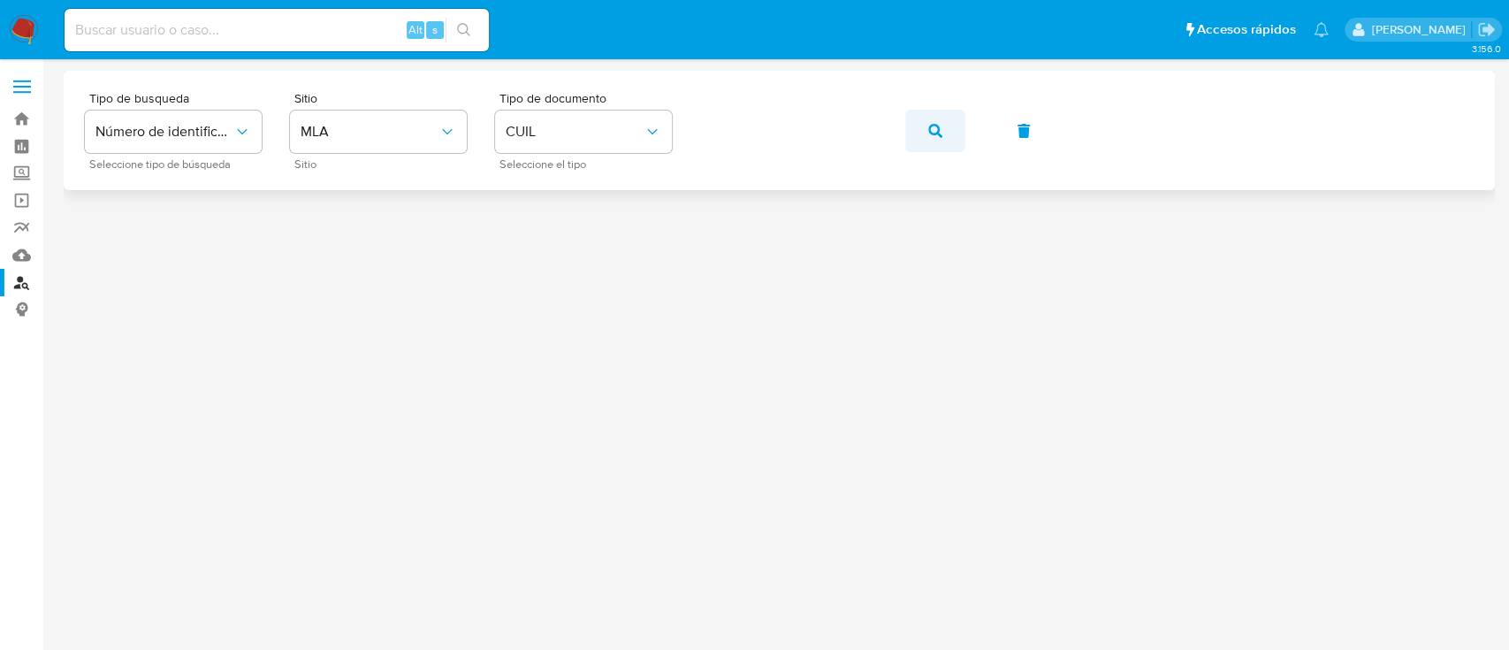
click at [962, 141] on button "button" at bounding box center [935, 131] width 60 height 42
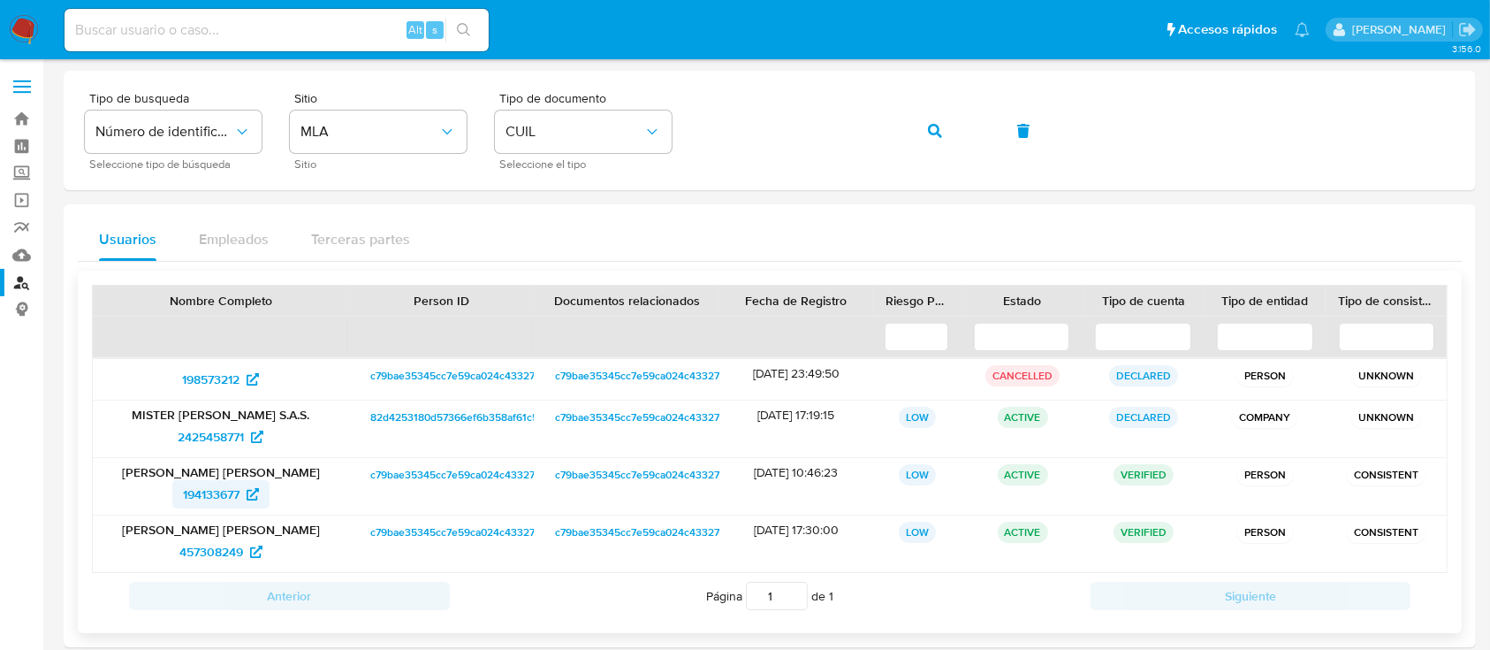
click at [194, 496] on span "194133677" at bounding box center [211, 494] width 57 height 28
click at [940, 130] on icon "button" at bounding box center [935, 131] width 14 height 14
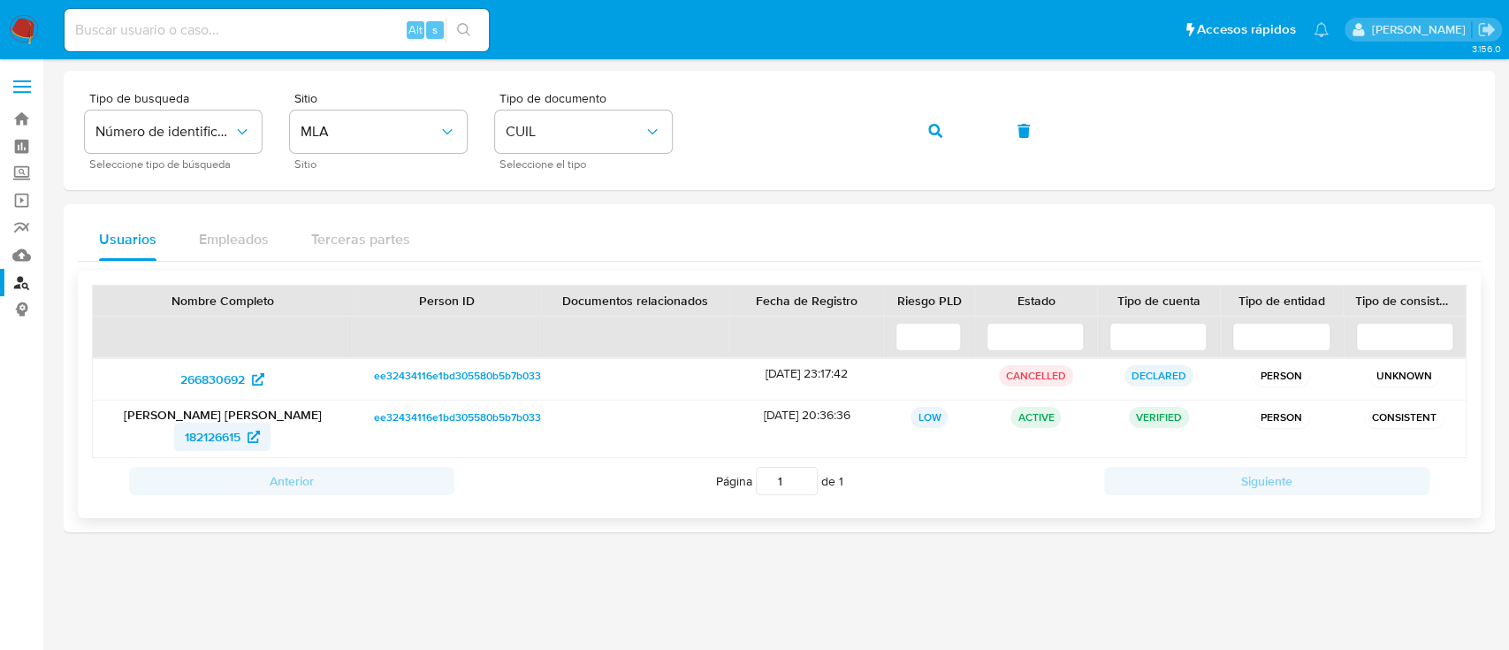
click at [260, 436] on icon at bounding box center [254, 437] width 12 height 12
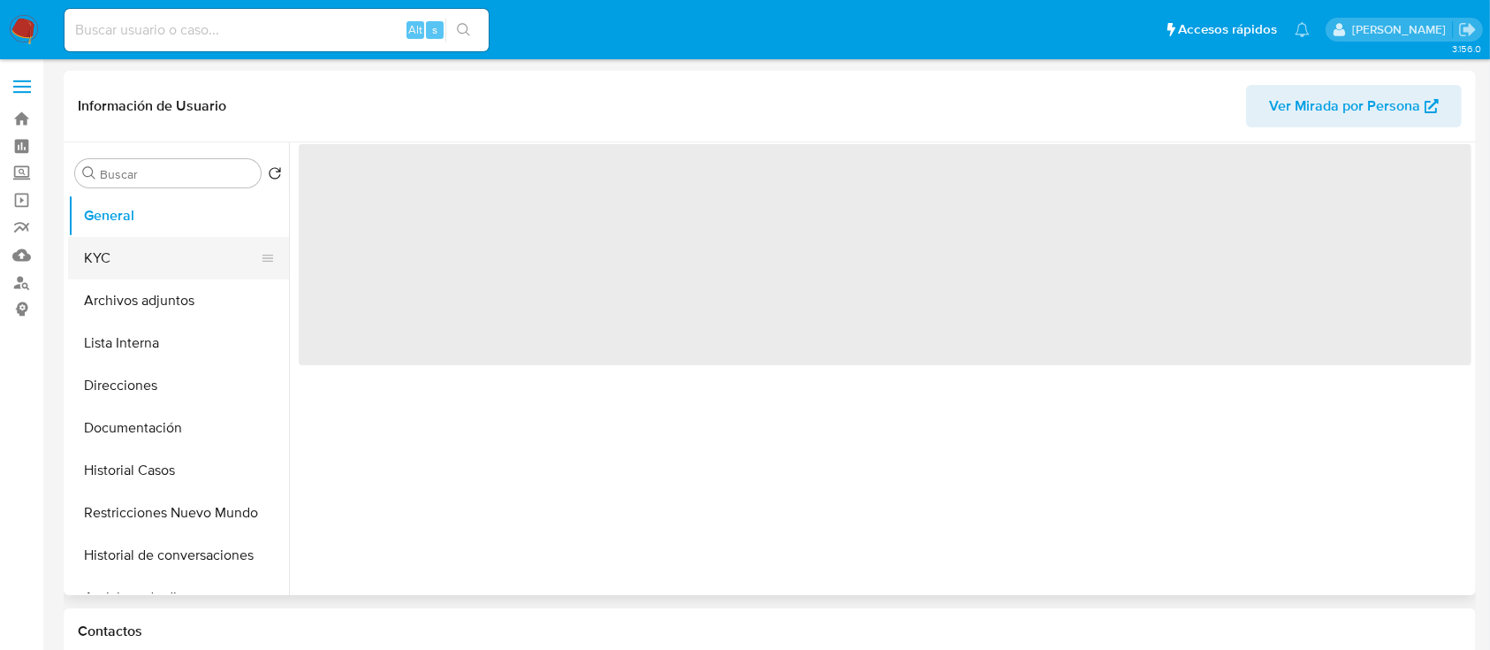
click at [192, 242] on button "KYC" at bounding box center [171, 258] width 207 height 42
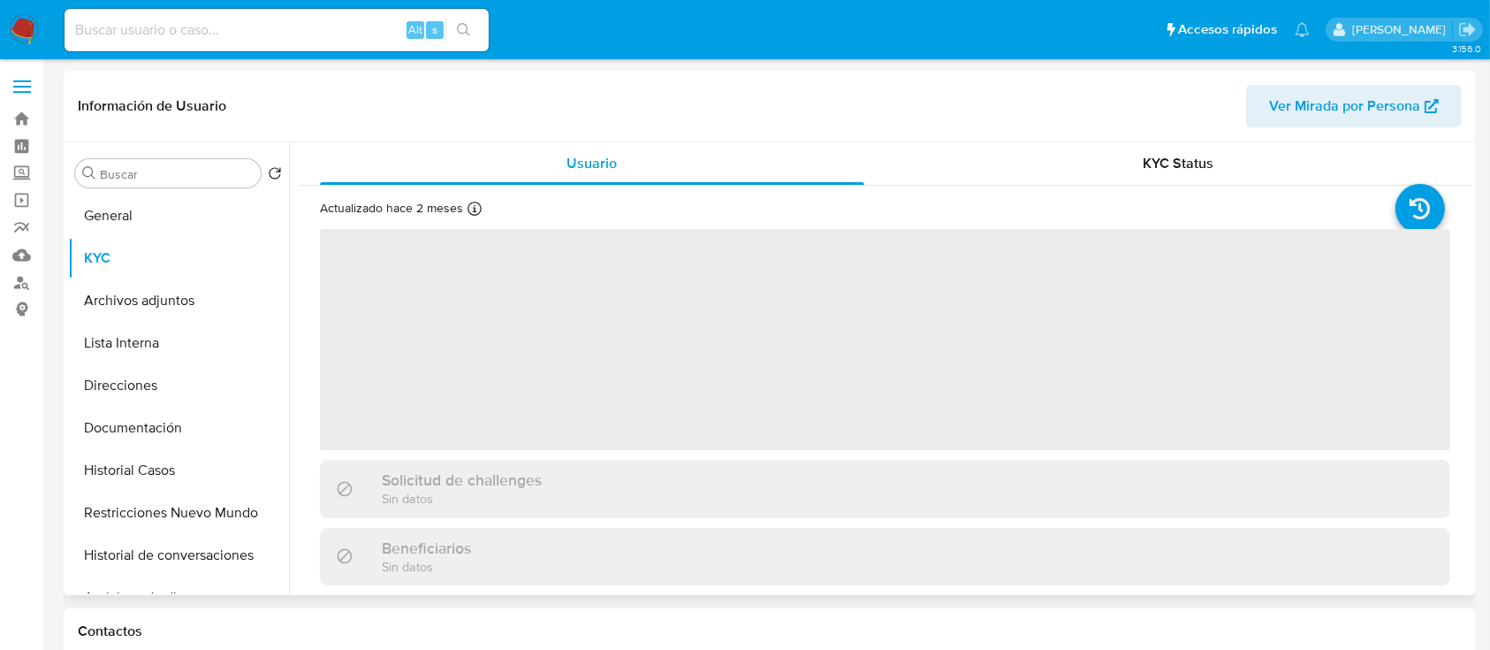
select select "10"
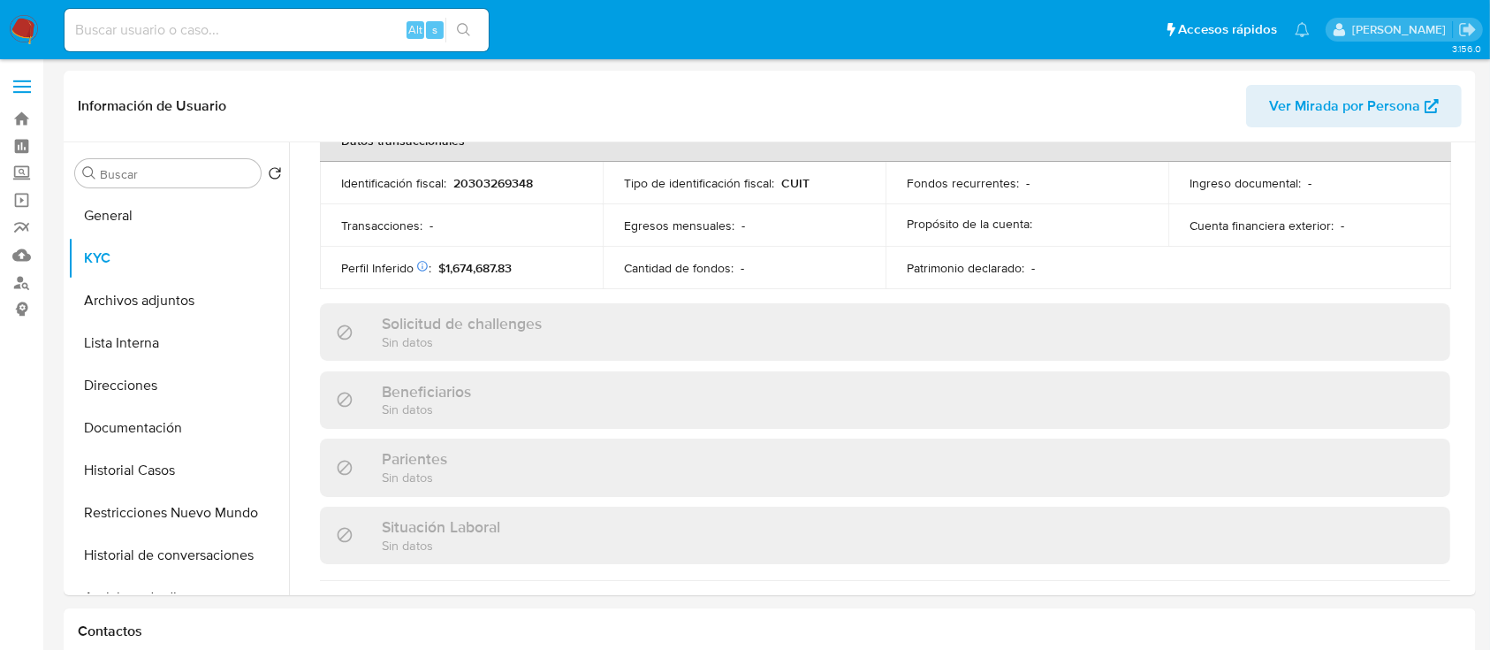
scroll to position [992, 0]
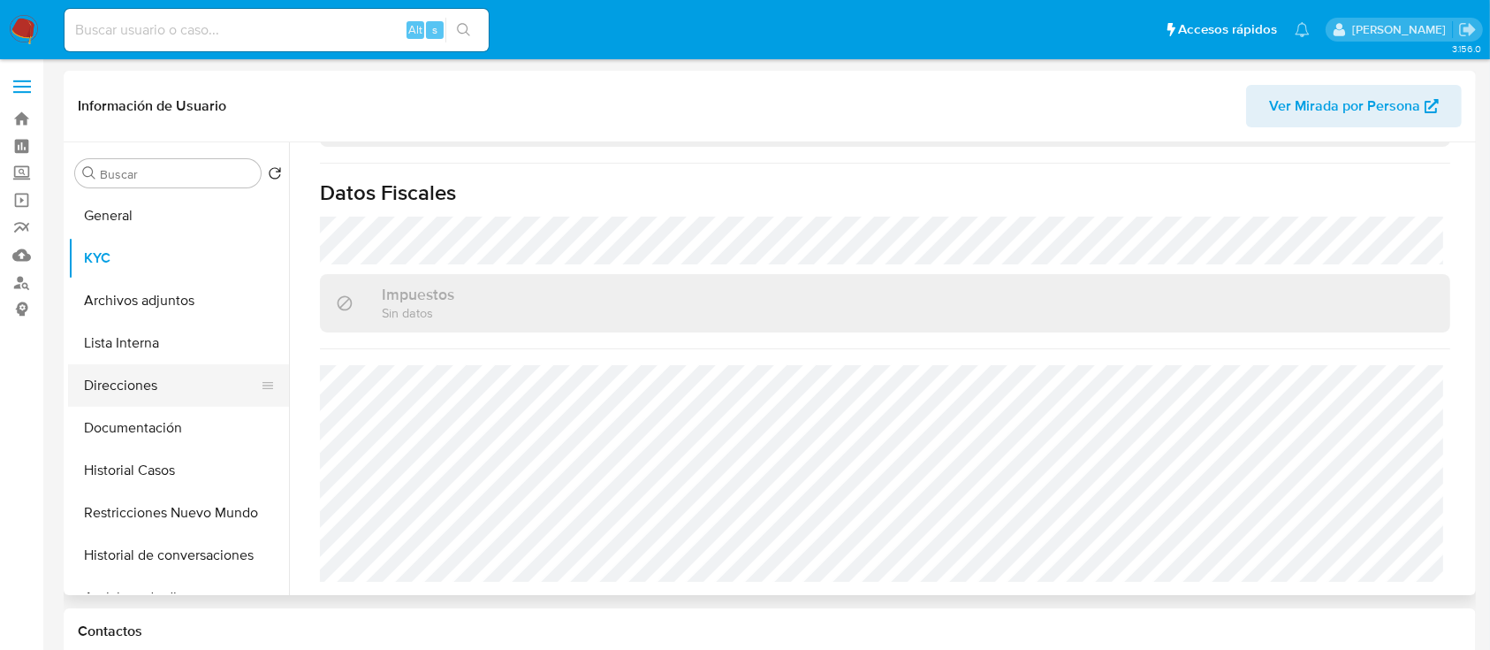
click at [132, 392] on button "Direcciones" at bounding box center [171, 385] width 207 height 42
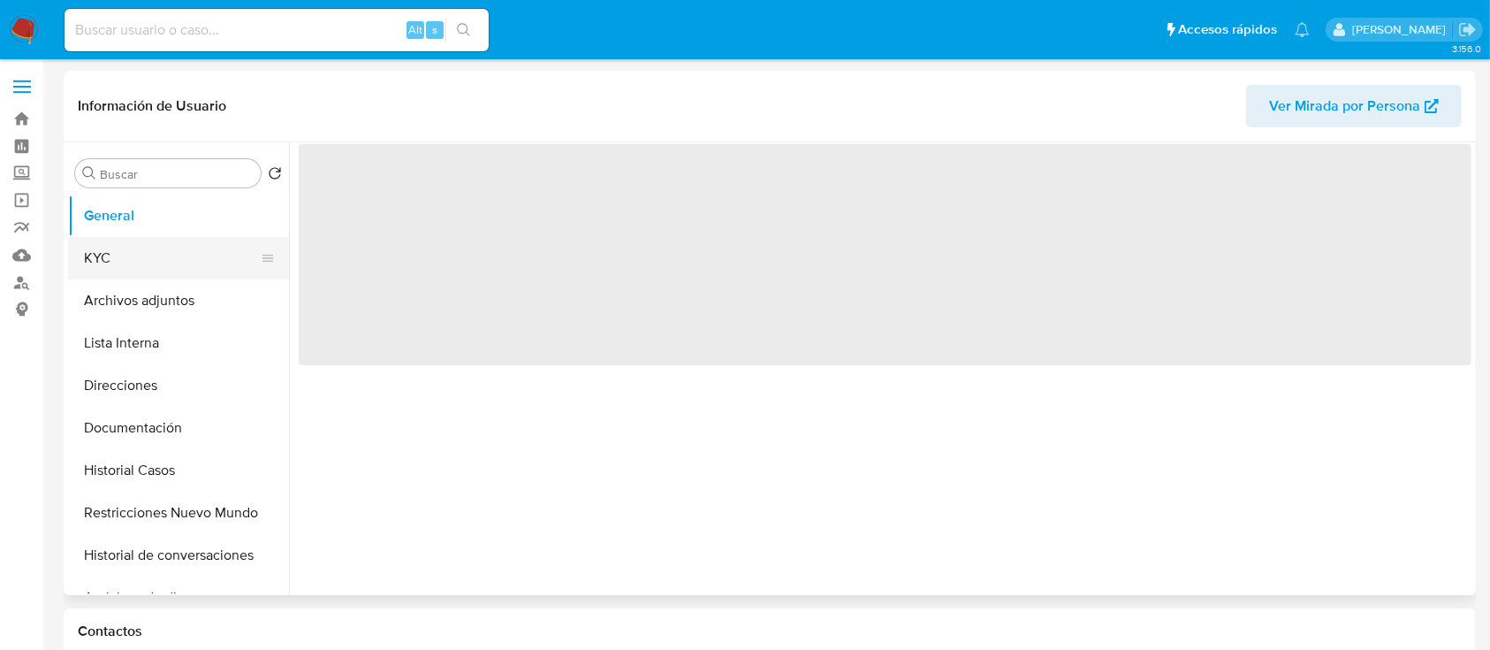
click at [141, 274] on button "KYC" at bounding box center [171, 258] width 207 height 42
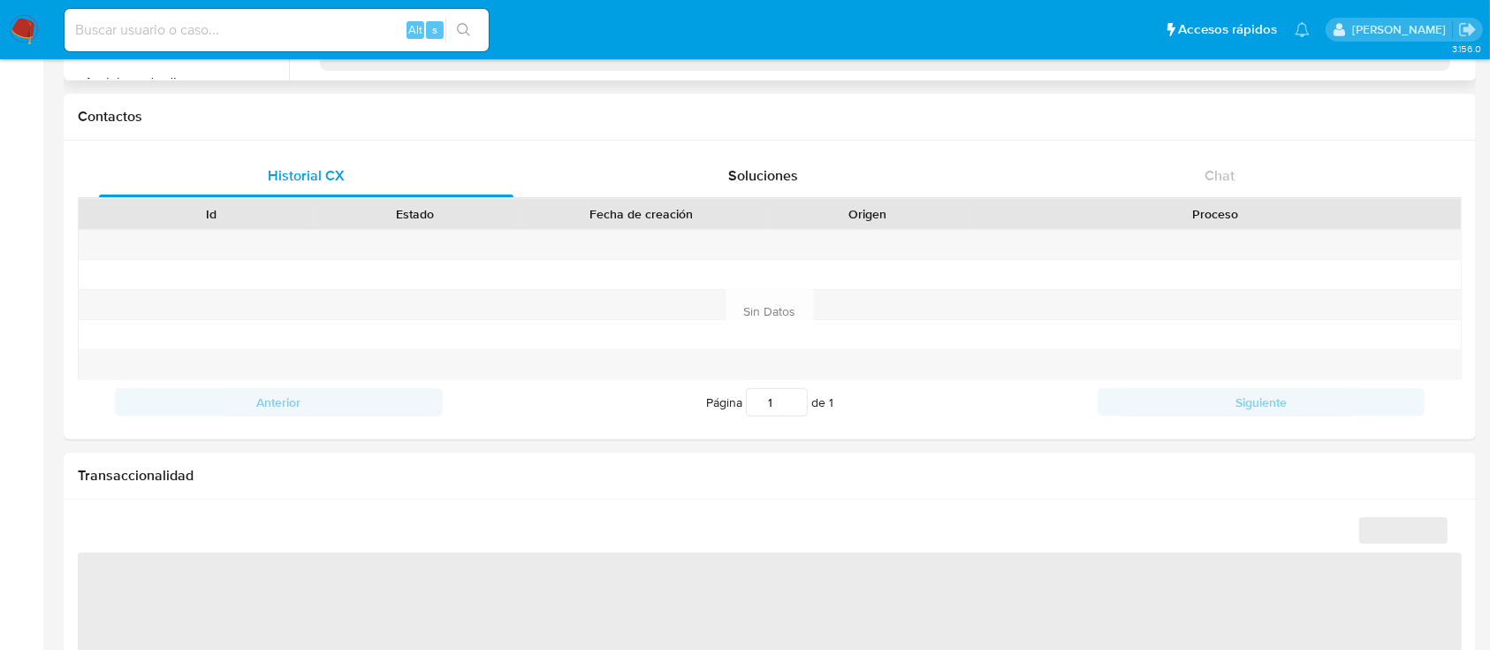
scroll to position [118, 0]
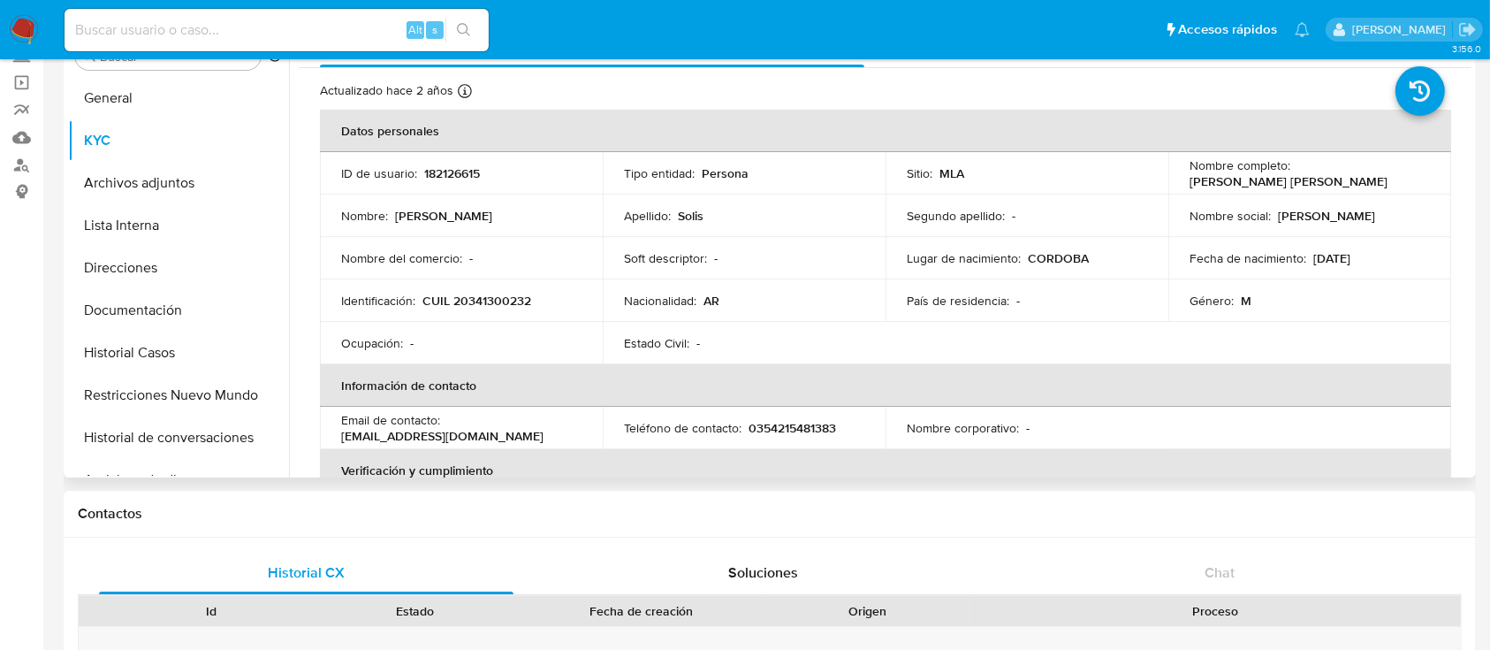
select select "10"
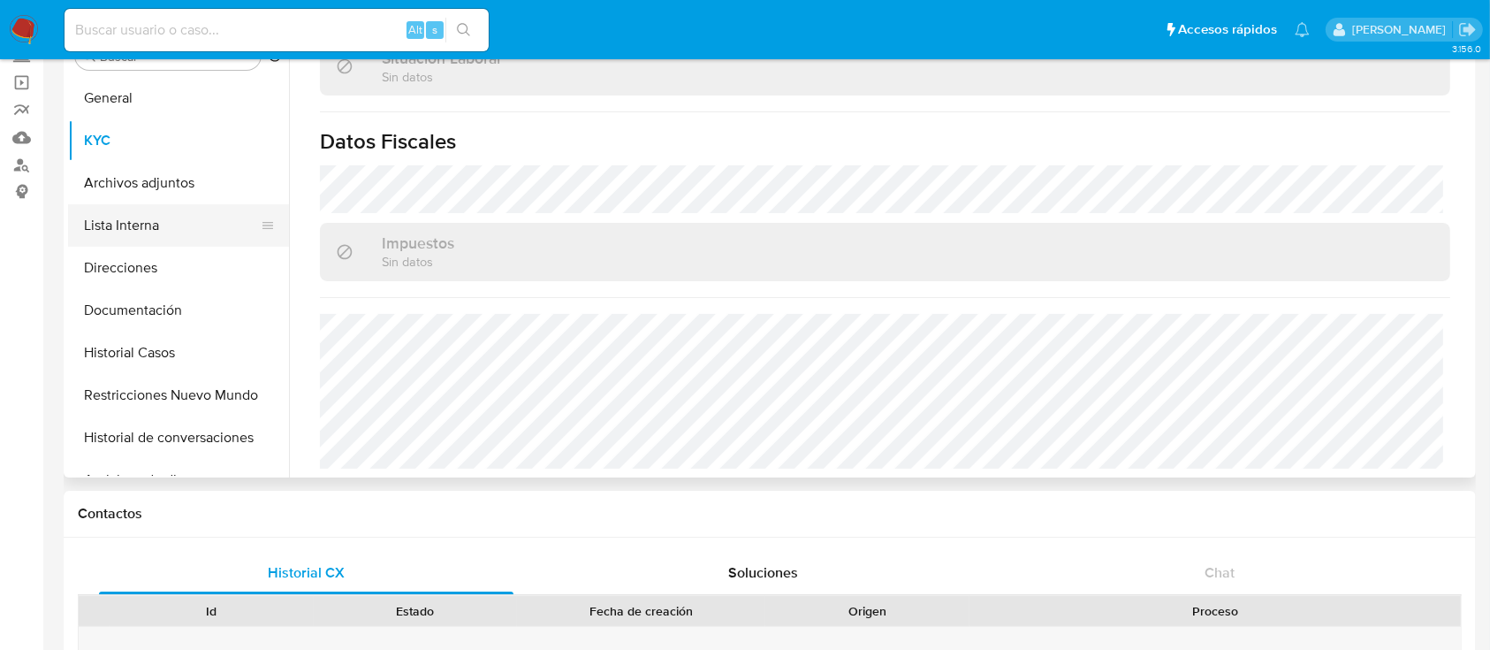
scroll to position [935, 0]
click at [124, 272] on button "Direcciones" at bounding box center [171, 268] width 207 height 42
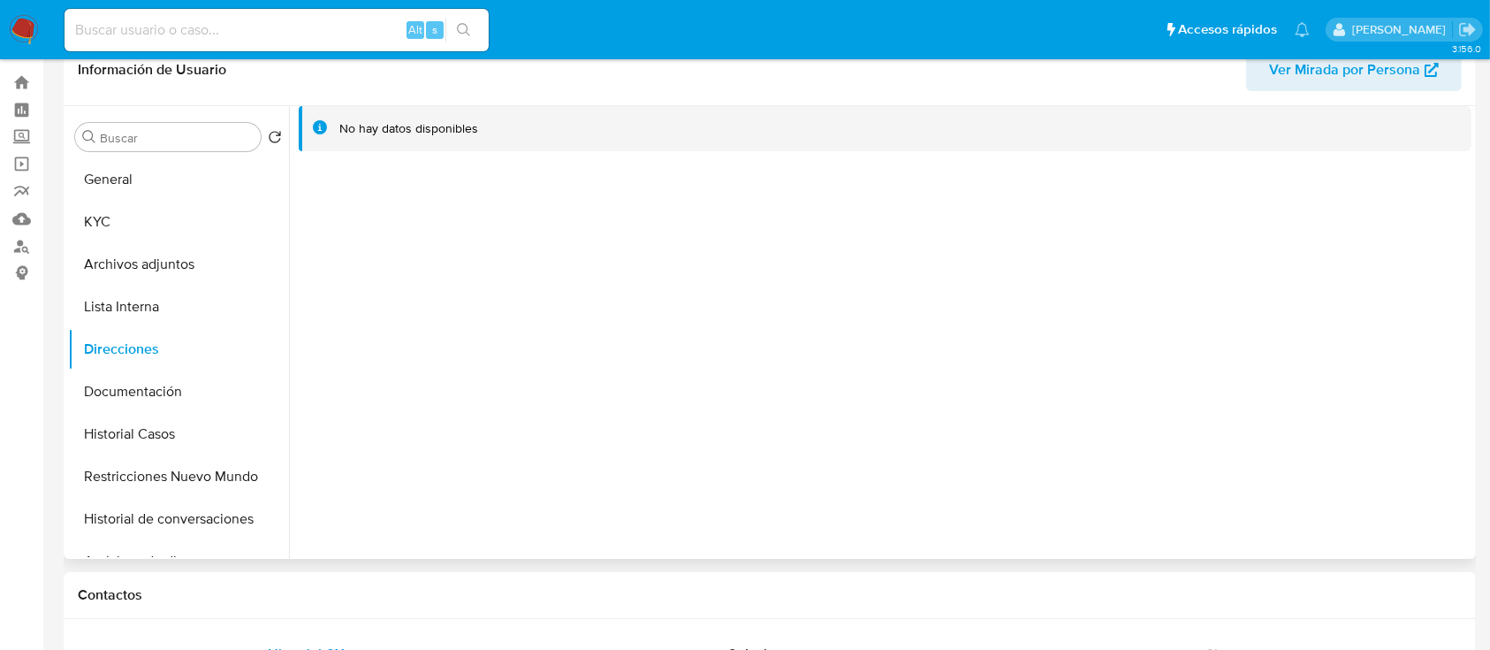
scroll to position [0, 0]
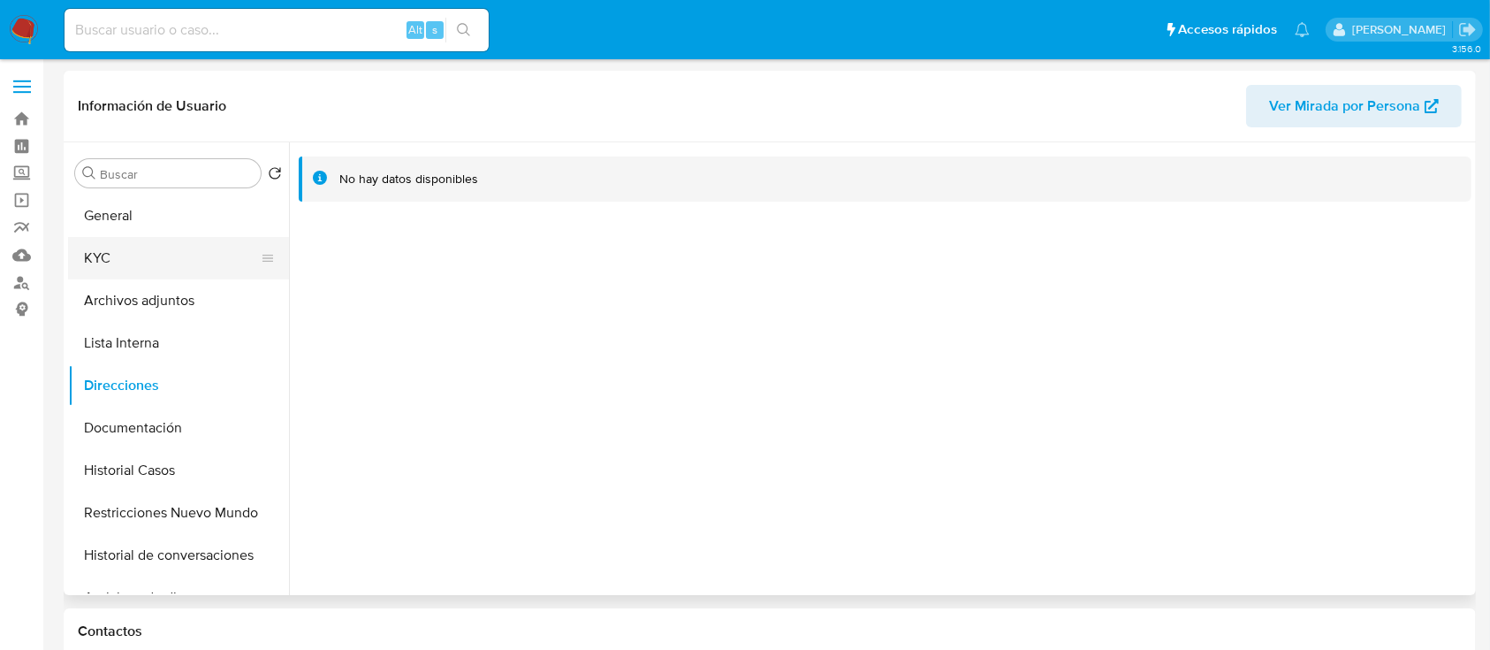
click at [140, 266] on button "KYC" at bounding box center [171, 258] width 207 height 42
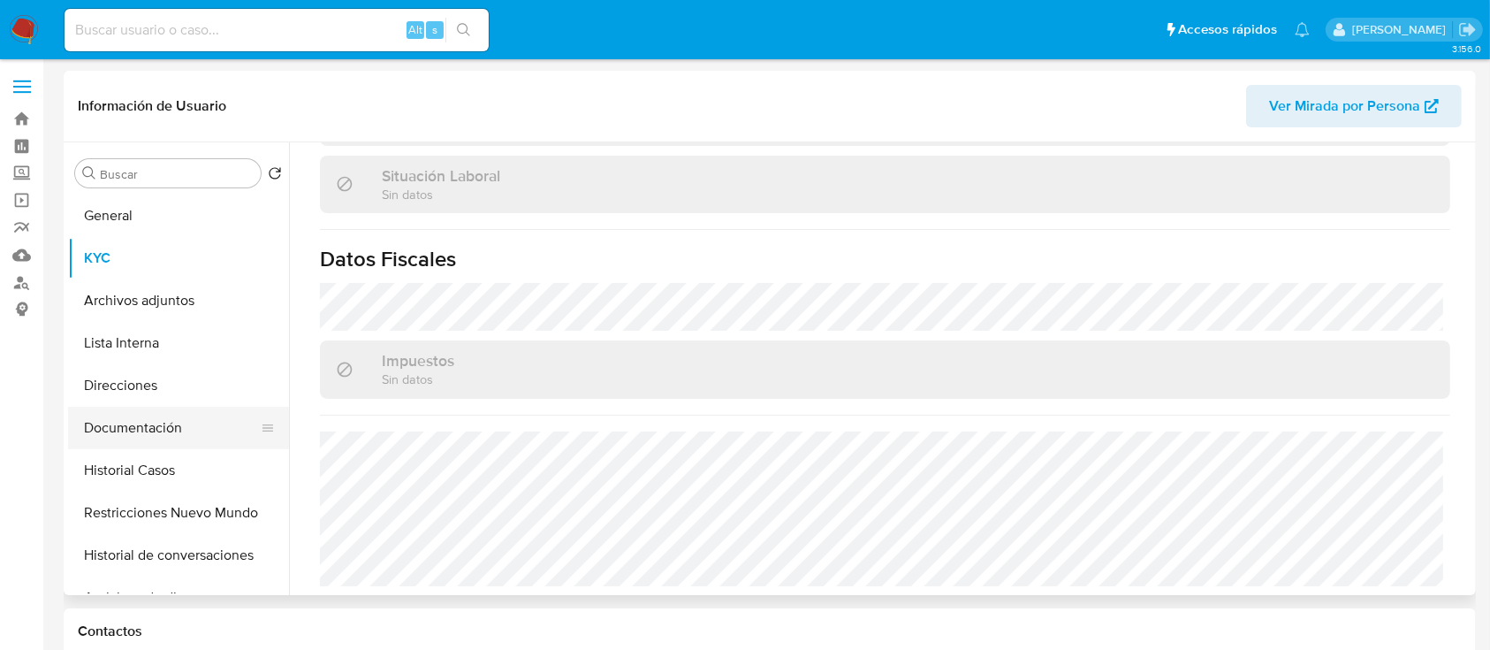
scroll to position [935, 0]
click at [138, 421] on button "Documentación" at bounding box center [171, 428] width 207 height 42
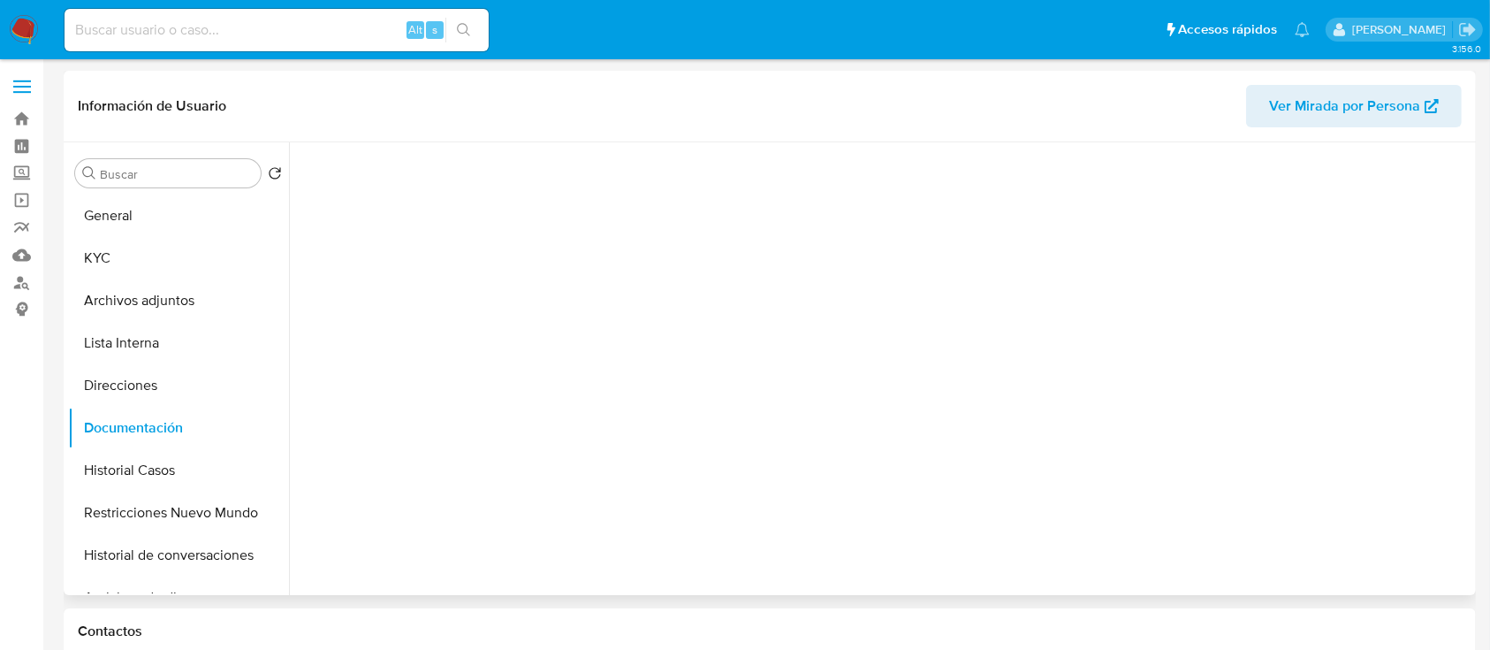
scroll to position [0, 0]
click at [403, 225] on button "Identificación" at bounding box center [431, 229] width 265 height 45
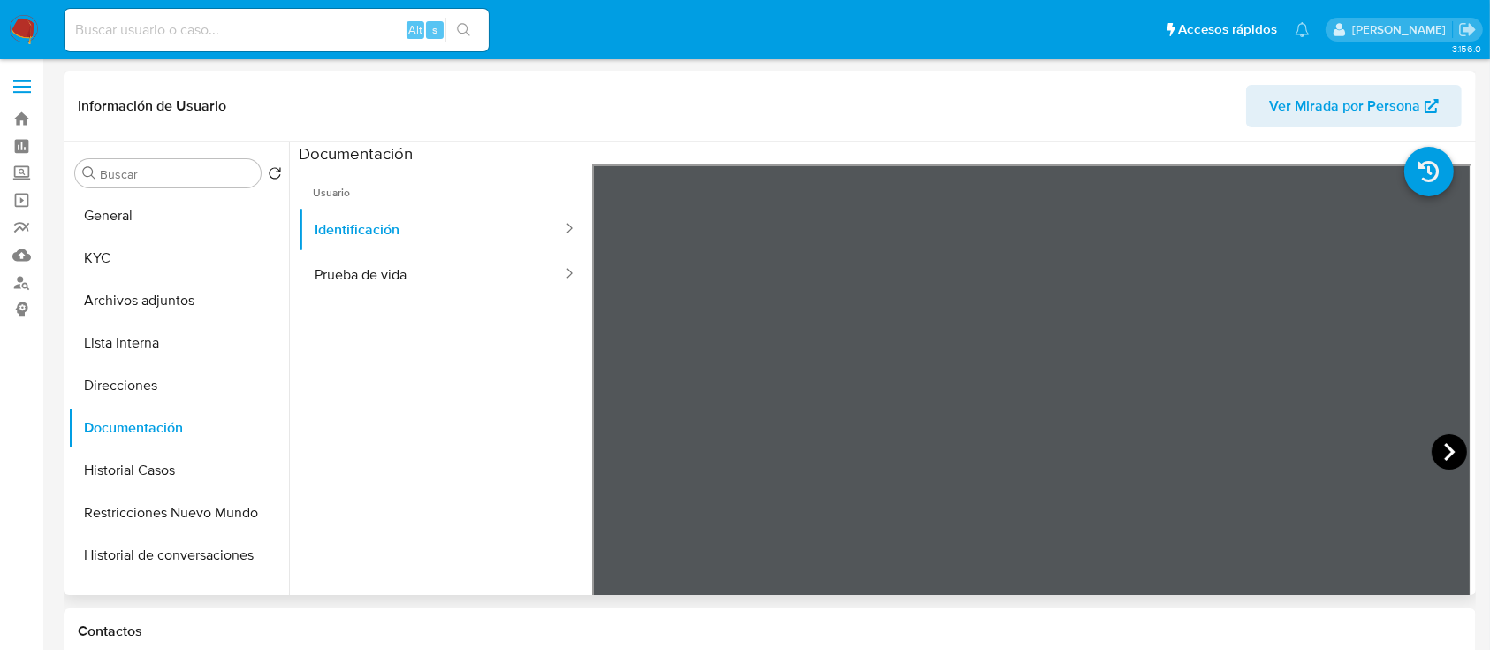
click at [1436, 451] on icon at bounding box center [1449, 451] width 35 height 35
click at [600, 463] on icon at bounding box center [614, 451] width 35 height 35
click at [151, 248] on button "KYC" at bounding box center [171, 258] width 207 height 42
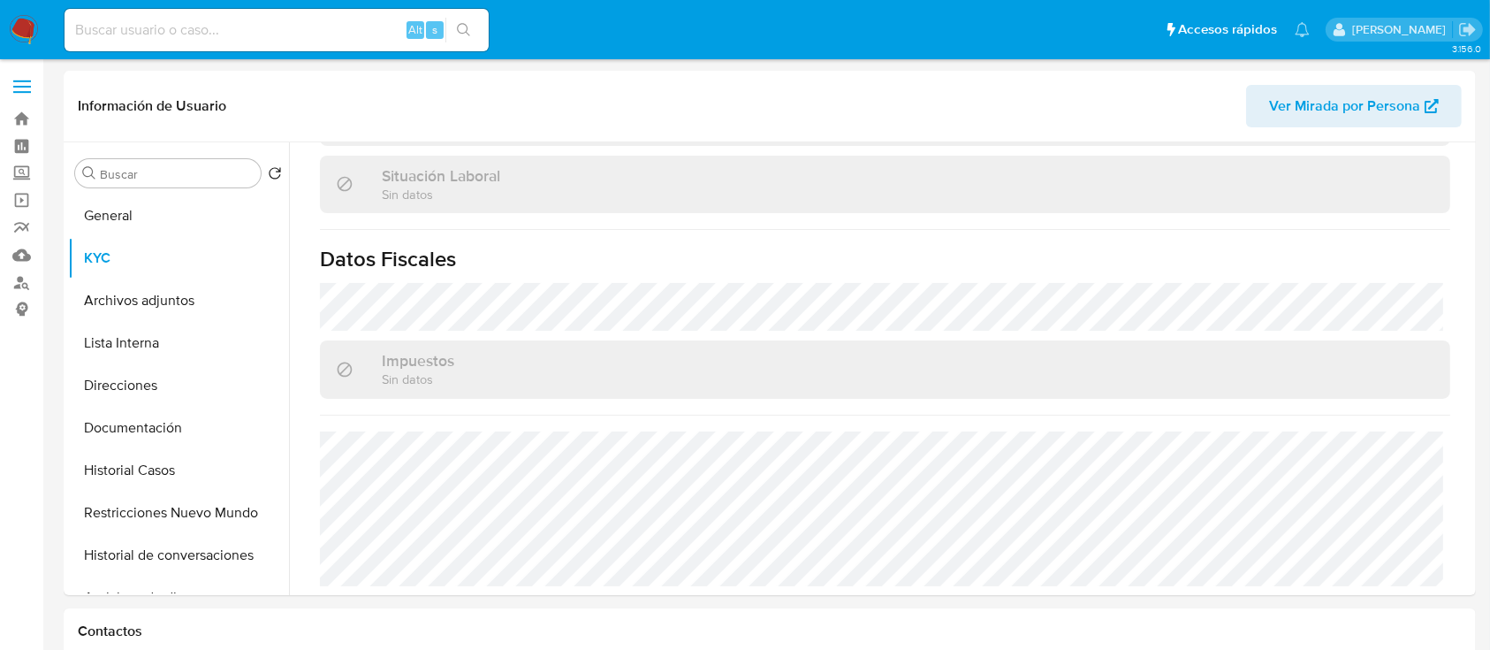
scroll to position [935, 0]
click at [151, 386] on button "Direcciones" at bounding box center [171, 385] width 207 height 42
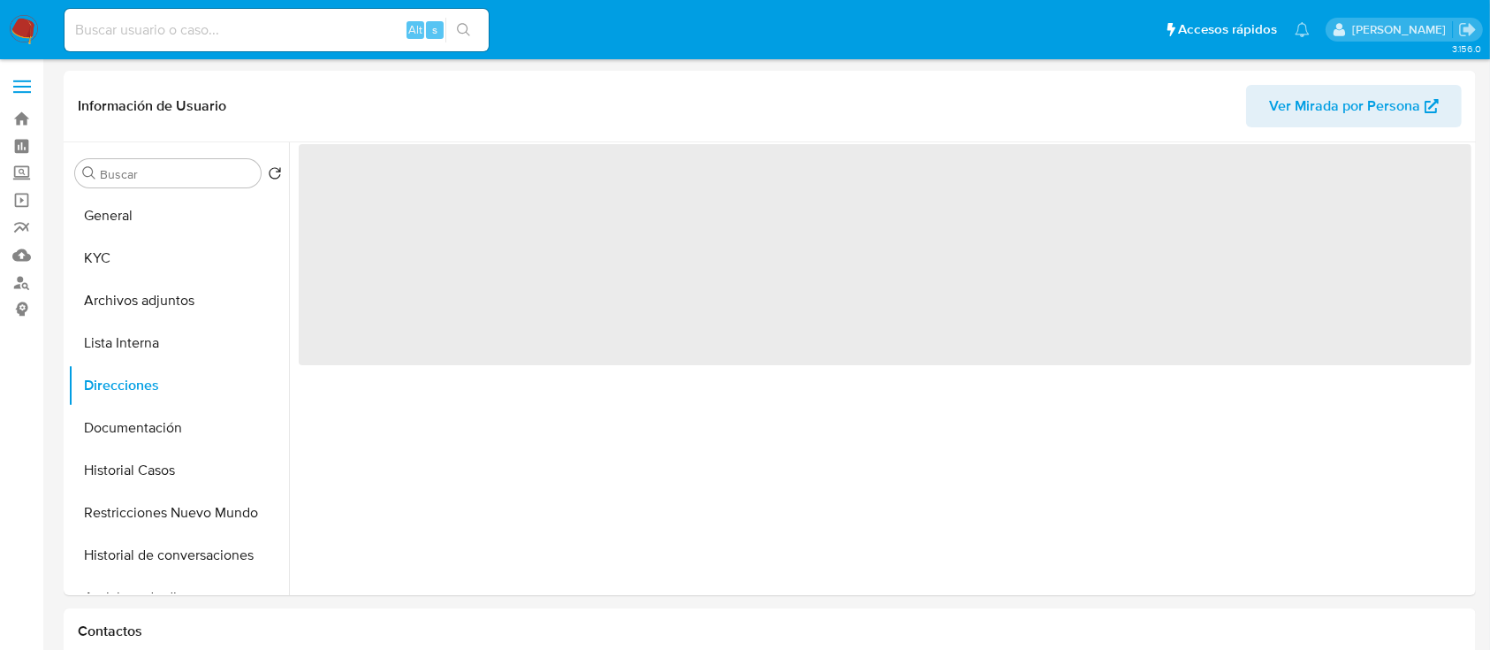
scroll to position [0, 0]
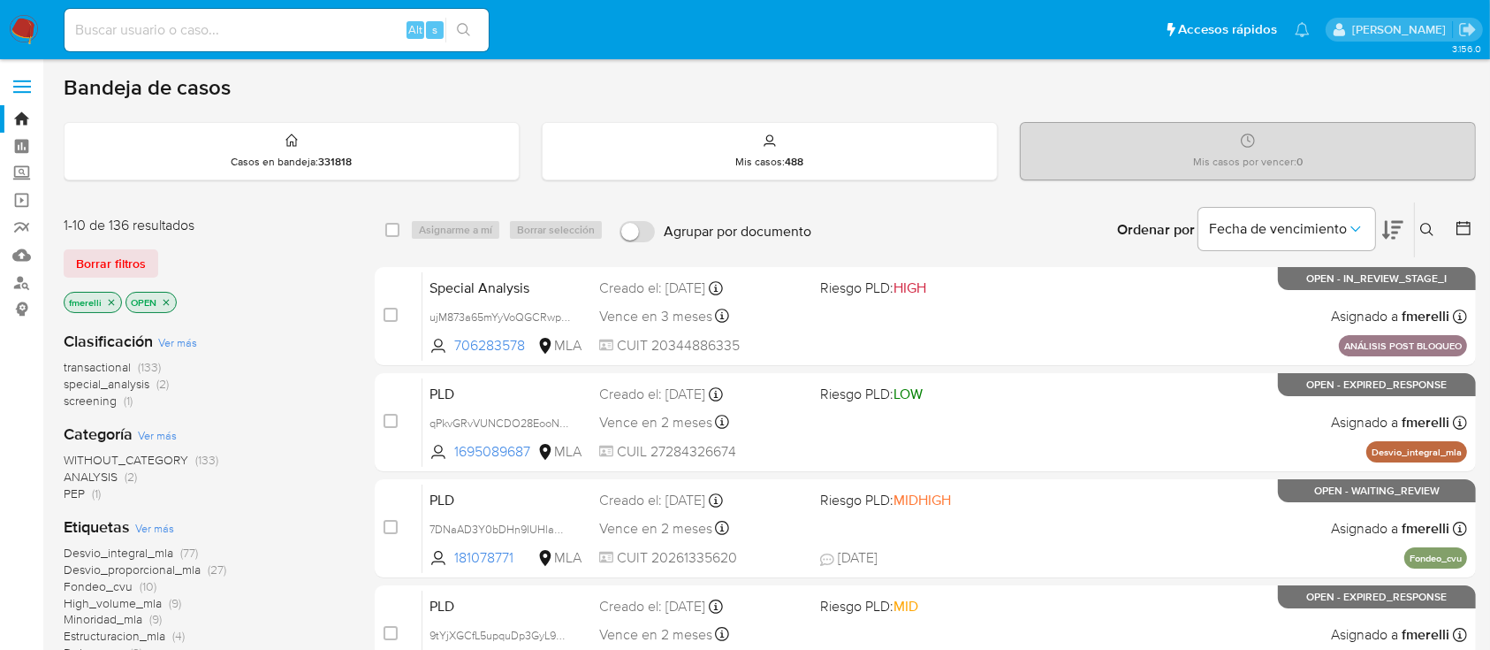
click at [1421, 225] on icon at bounding box center [1428, 230] width 14 height 14
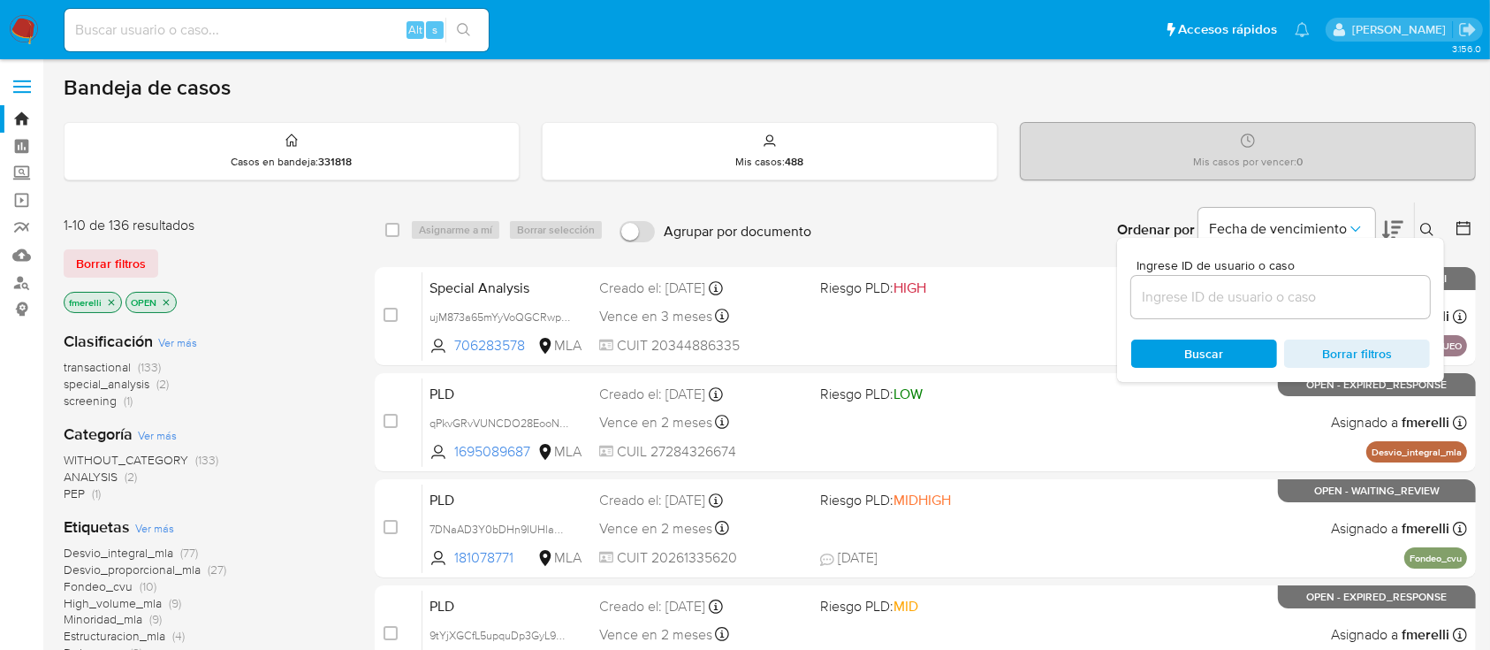
click at [1339, 286] on input at bounding box center [1281, 297] width 299 height 23
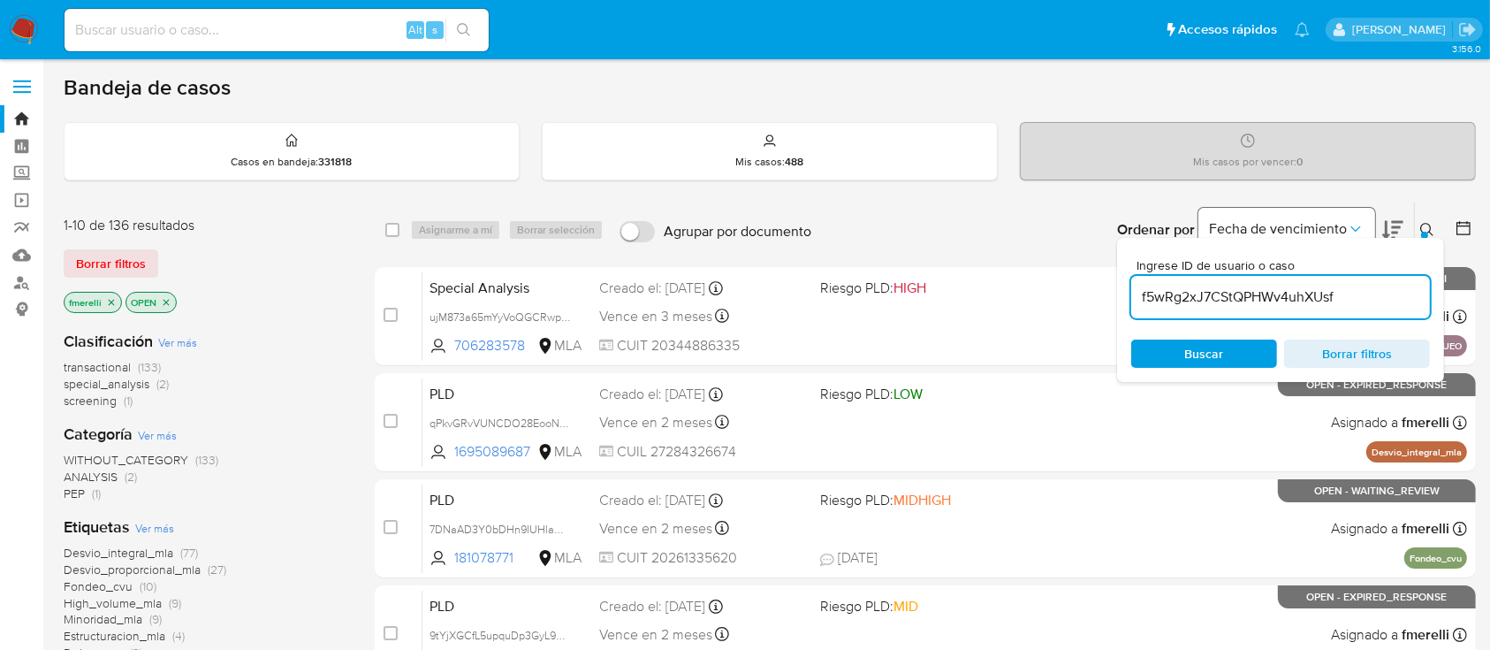
type input "f5wRg2xJ7CStQPHWv4uhXUsf"
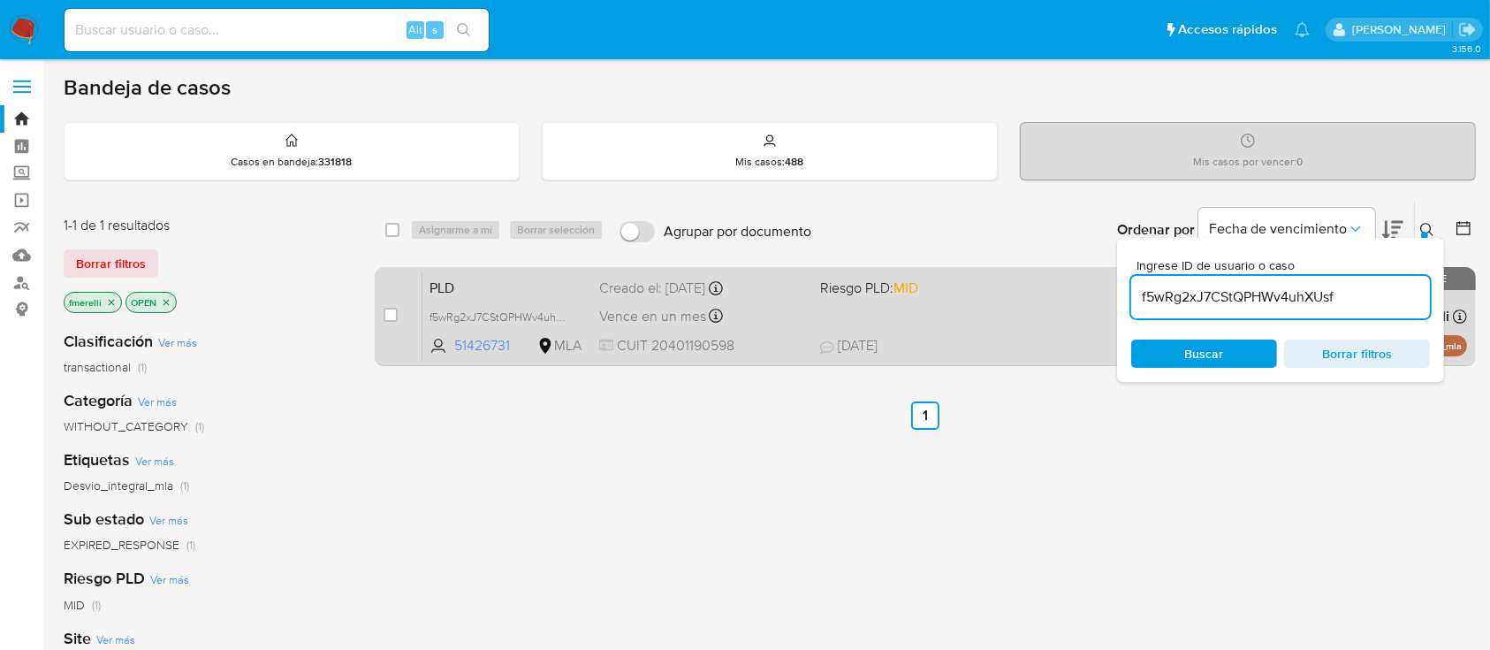
click at [796, 324] on div "Vence en un mes Vence el 10/10/2025 03:27:01" at bounding box center [702, 316] width 206 height 24
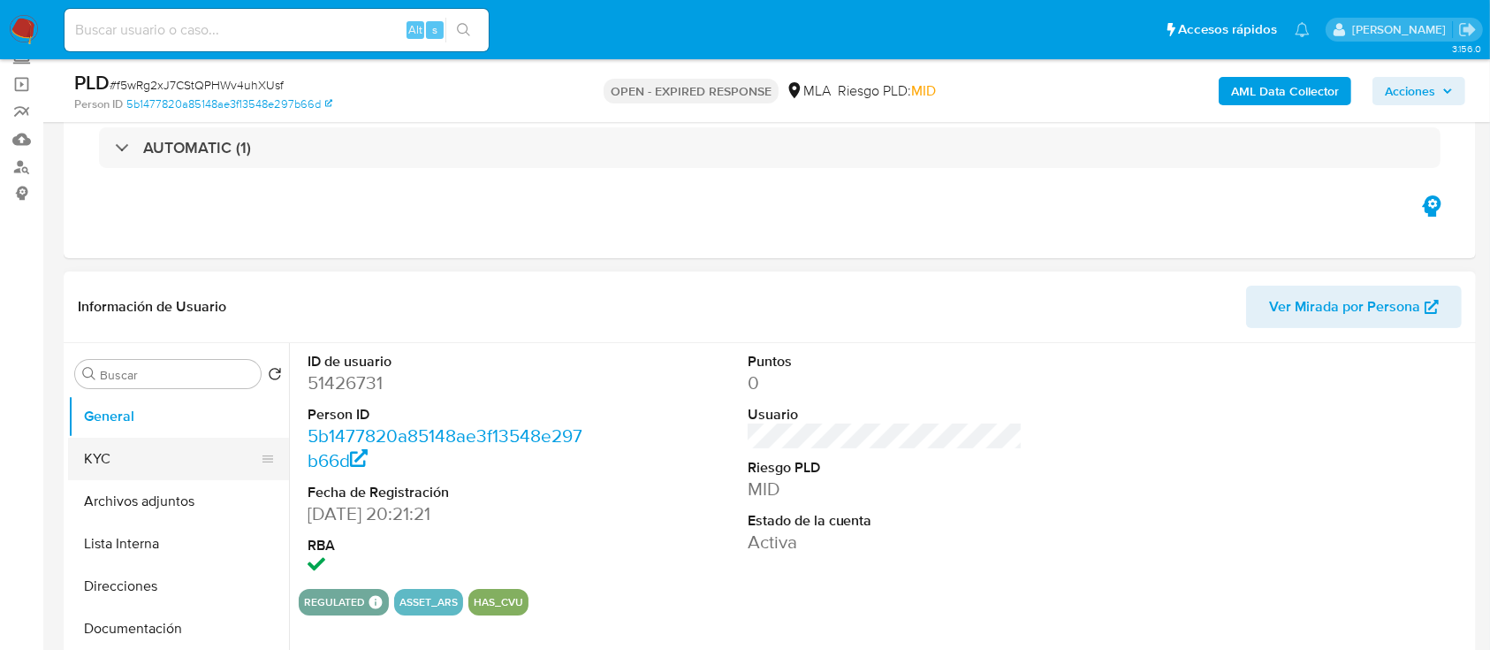
scroll to position [118, 0]
click at [152, 491] on button "Archivos adjuntos" at bounding box center [178, 499] width 221 height 42
select select "10"
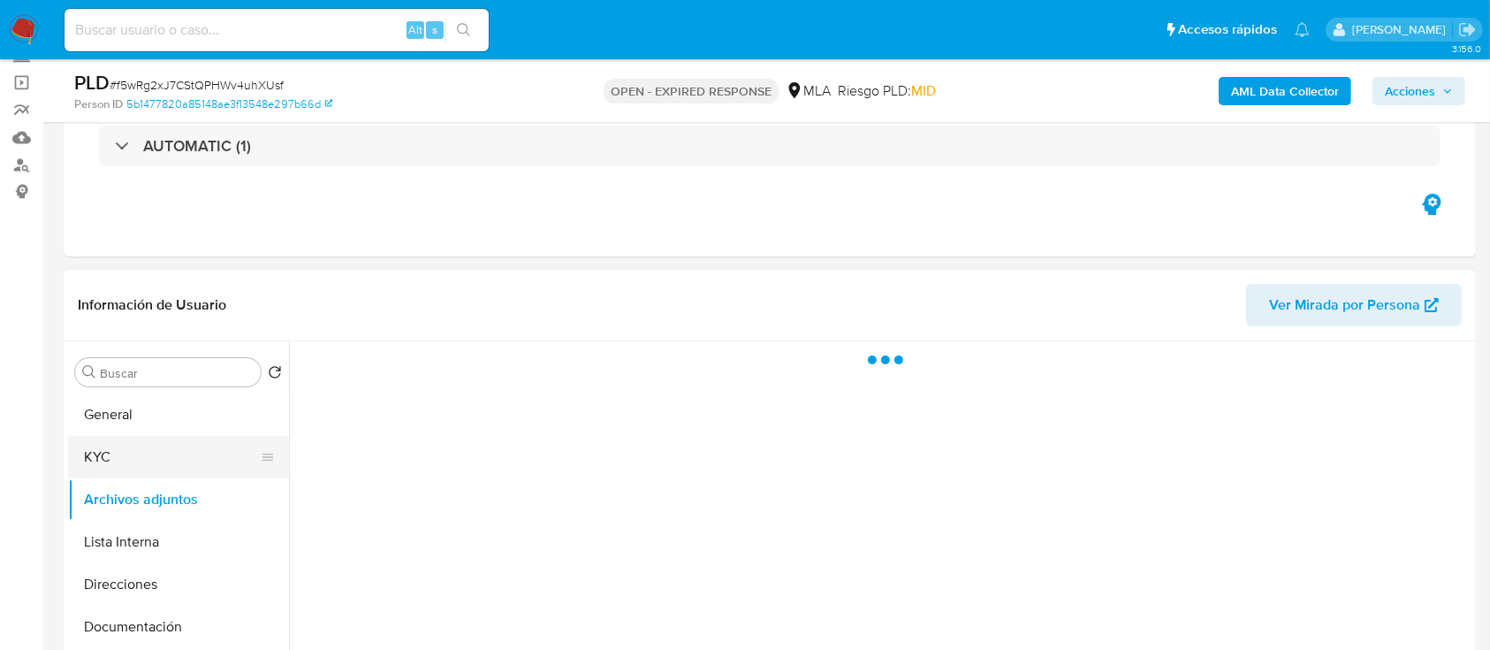
click at [164, 461] on button "KYC" at bounding box center [171, 457] width 207 height 42
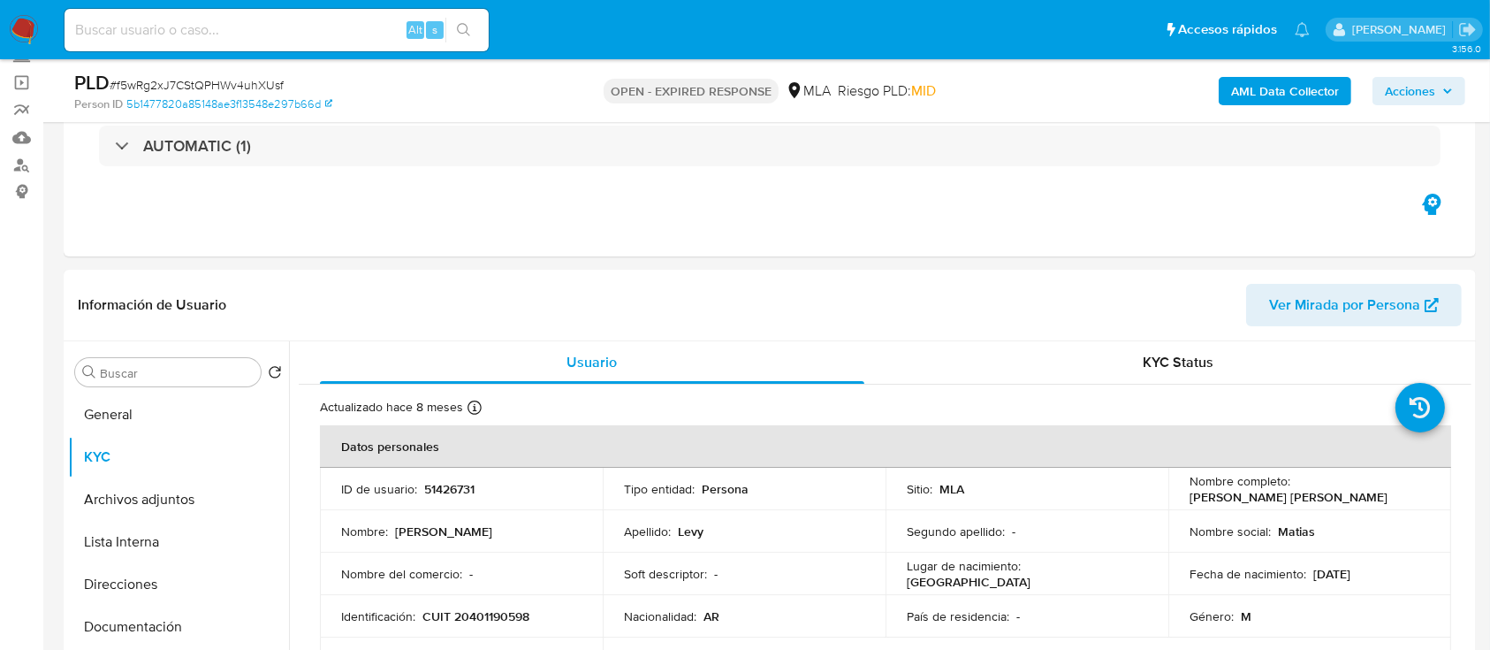
click at [27, 30] on img at bounding box center [24, 30] width 30 height 30
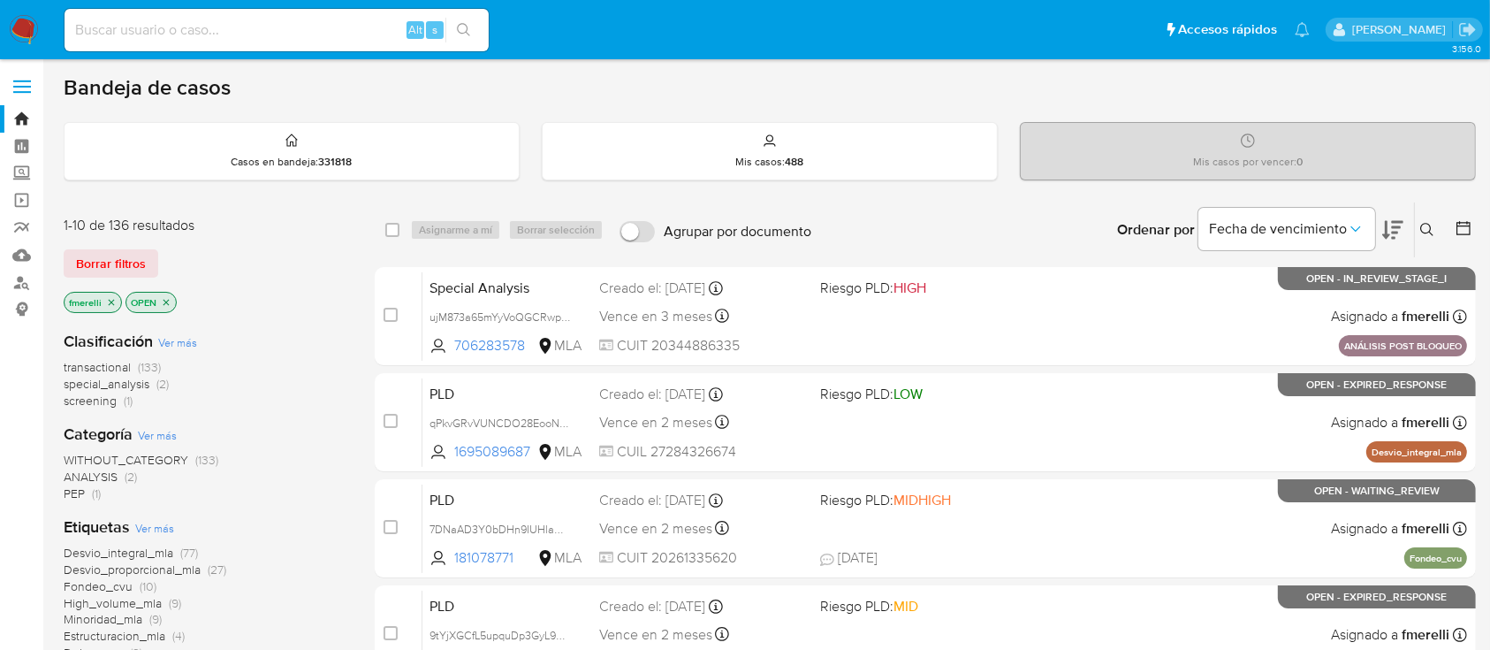
click at [1423, 219] on button at bounding box center [1429, 229] width 29 height 21
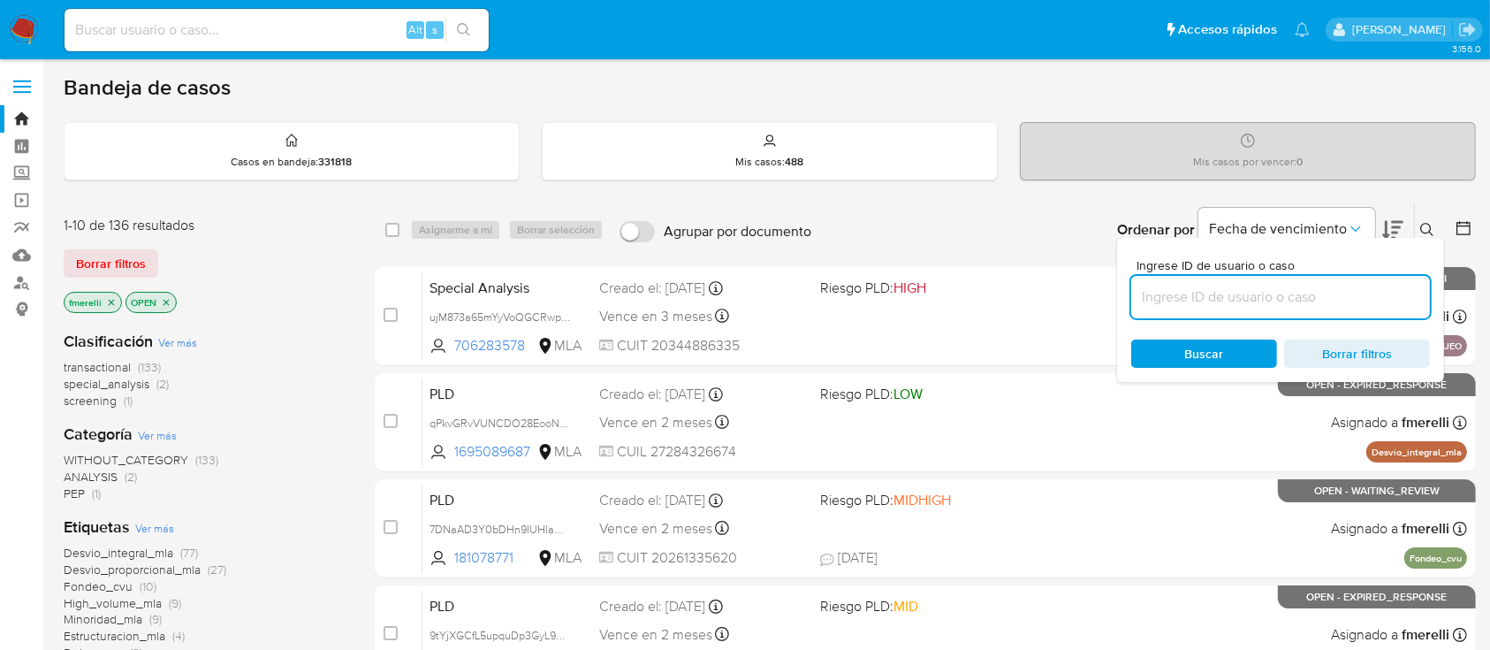
click at [1348, 304] on input at bounding box center [1281, 297] width 299 height 23
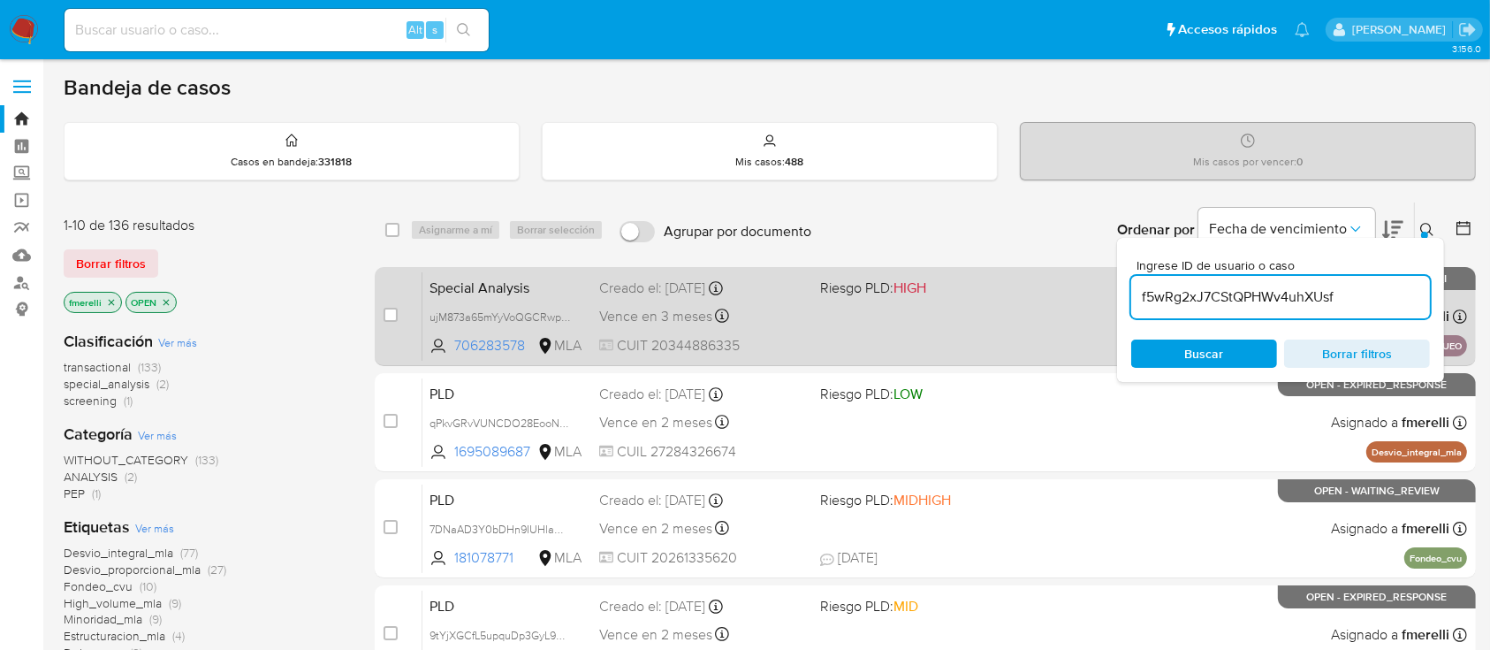
type input "f5wRg2xJ7CStQPHWv4uhXUsf"
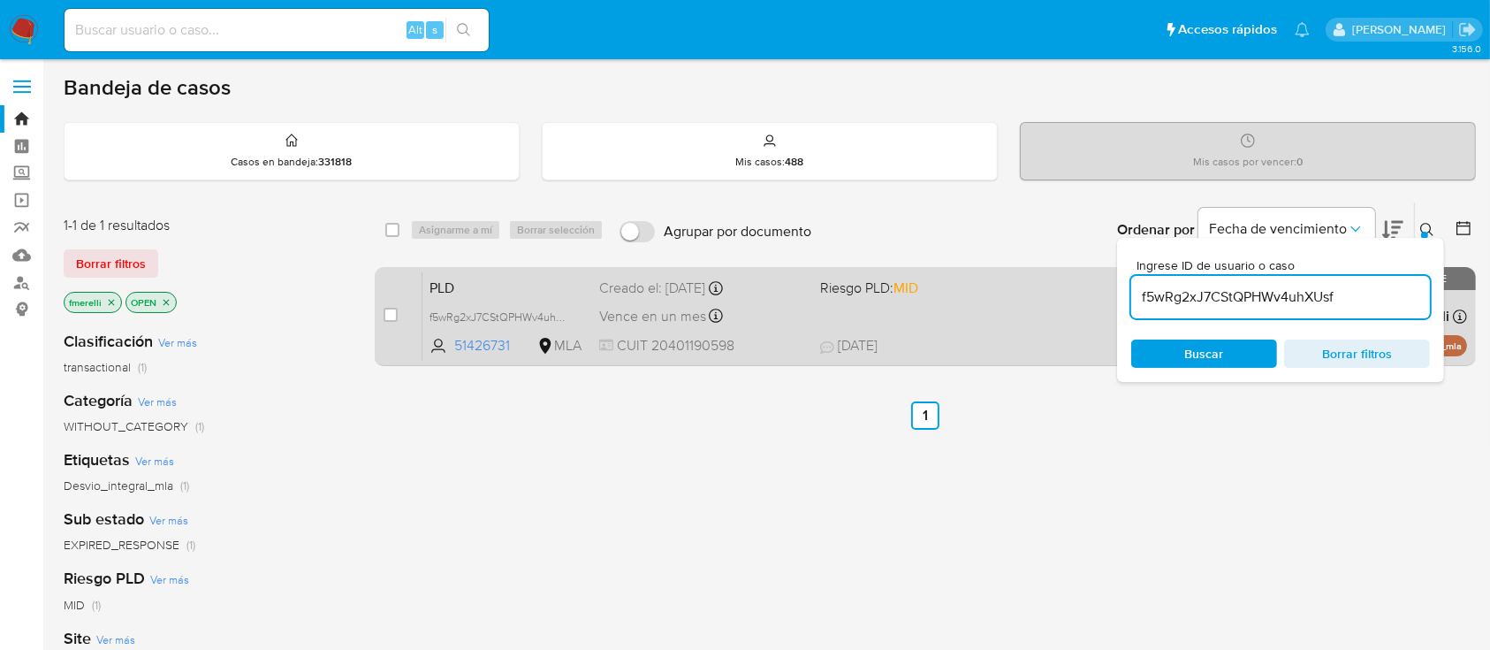
click at [375, 317] on div "case-item-checkbox No es posible asignar el caso PLD f5wRg2xJ7CStQPHWv4uhXUsf 5…" at bounding box center [925, 316] width 1101 height 99
click at [385, 315] on input "checkbox" at bounding box center [391, 315] width 14 height 14
checkbox input "true"
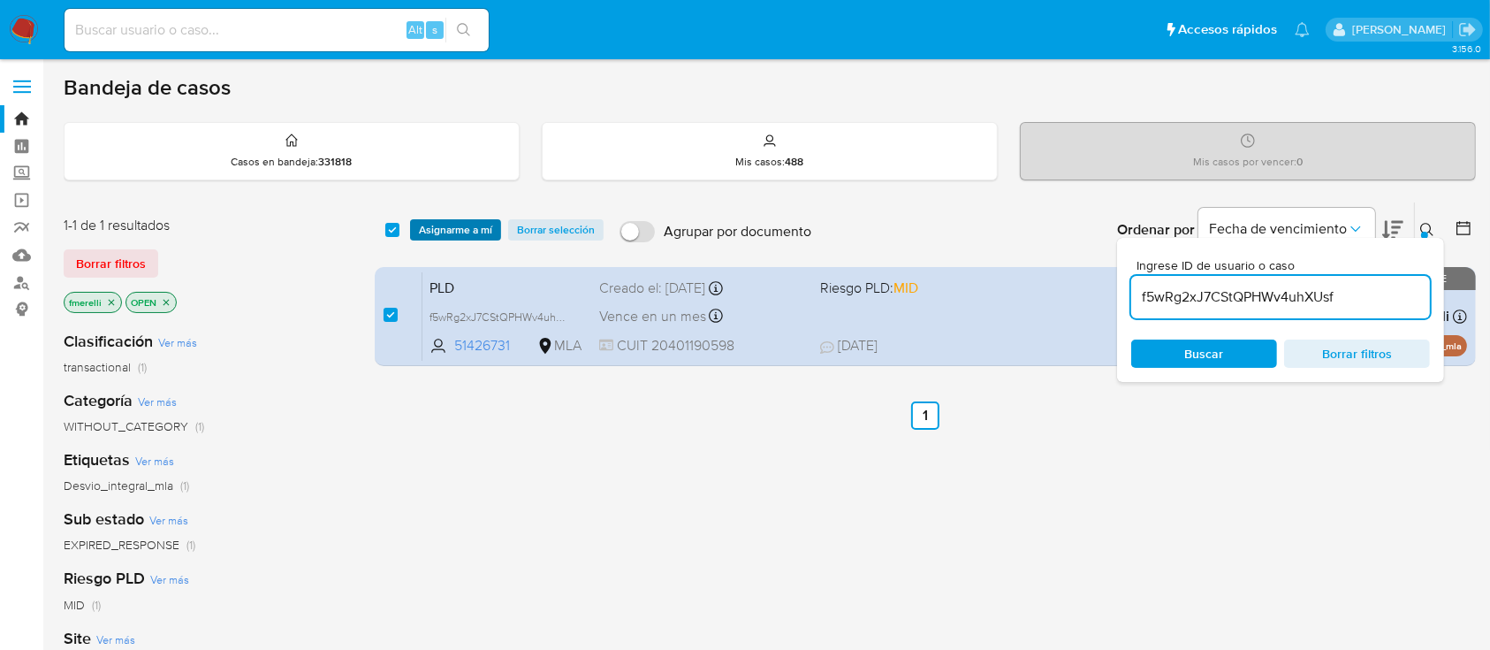
click at [492, 219] on button "Asignarme a mí" at bounding box center [455, 229] width 91 height 21
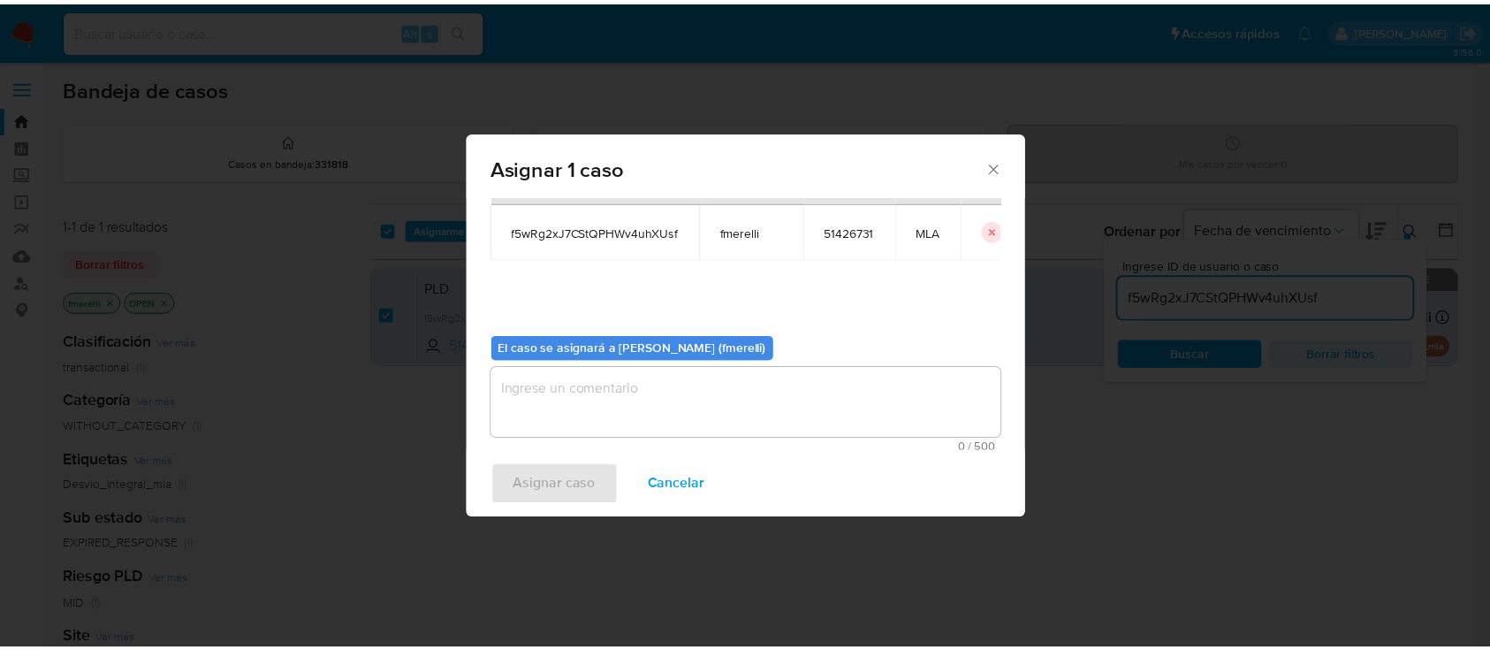
scroll to position [90, 0]
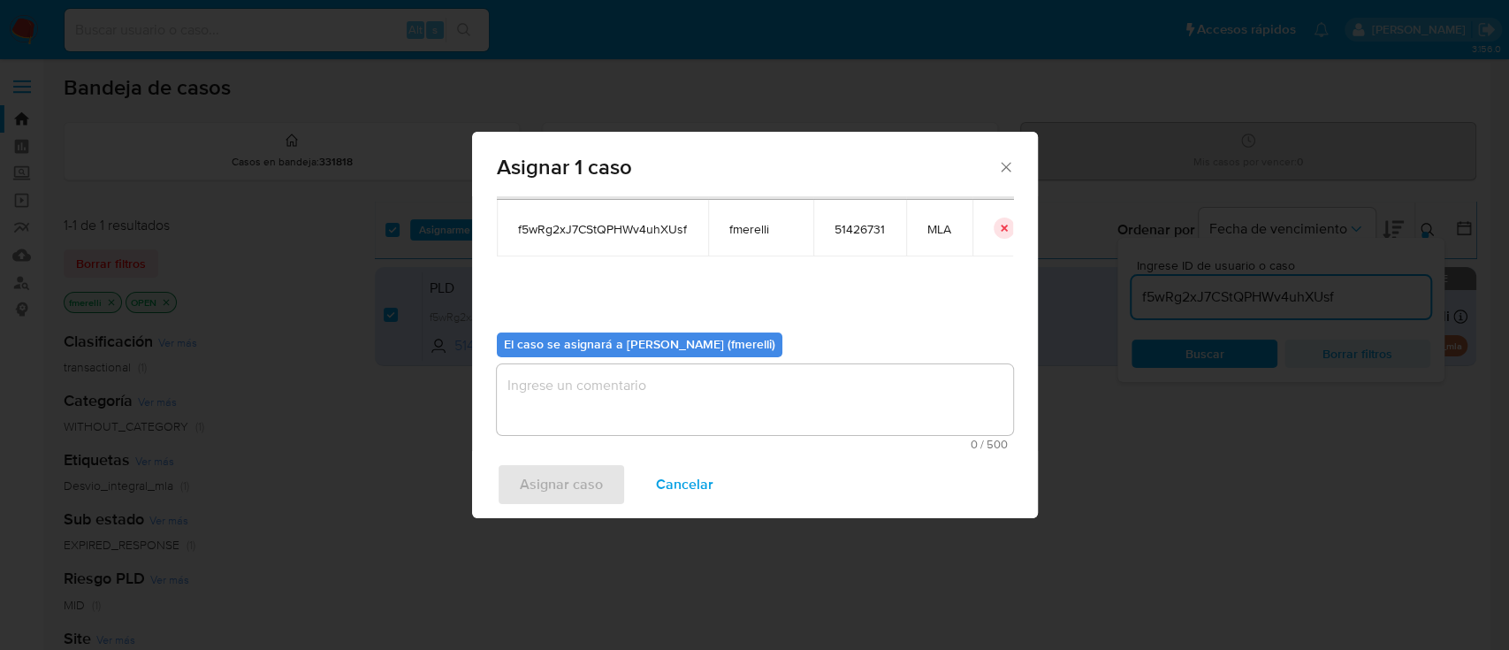
click at [599, 392] on textarea "assign-modal" at bounding box center [755, 399] width 516 height 71
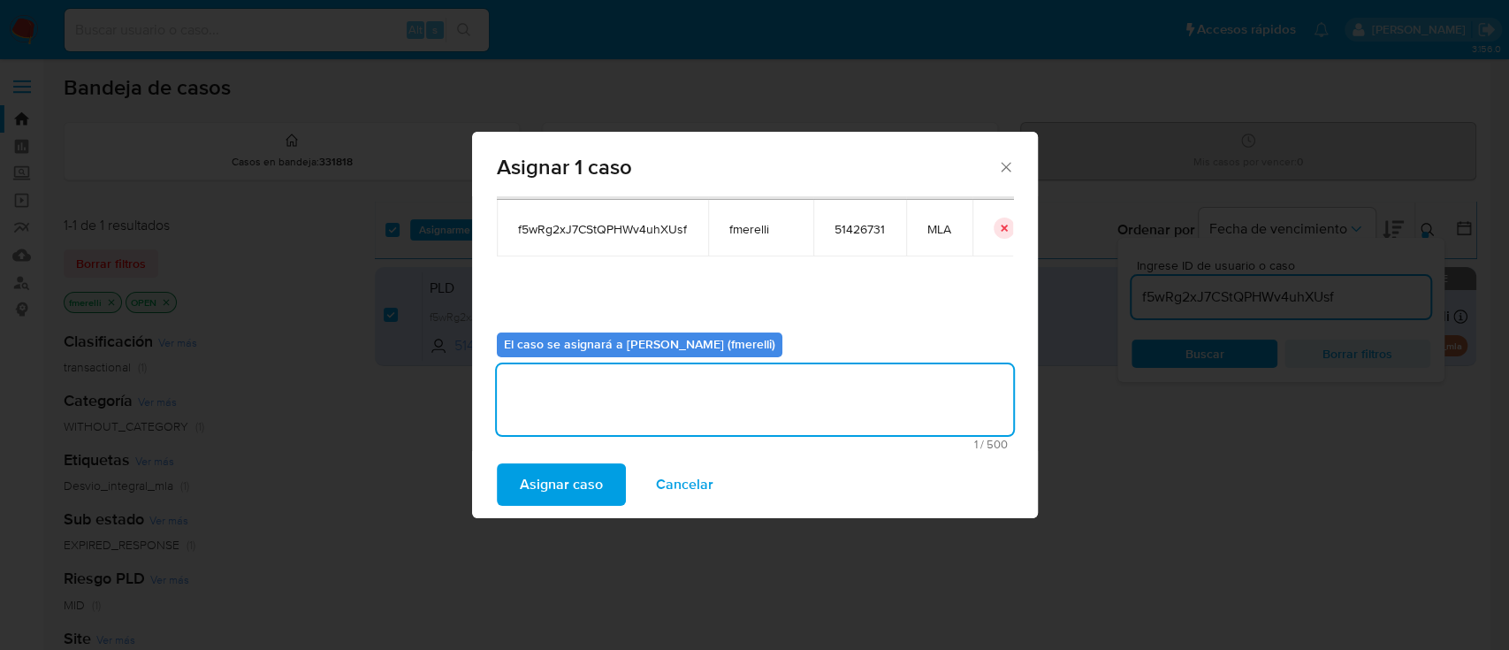
click at [530, 498] on span "Asignar caso" at bounding box center [561, 484] width 83 height 39
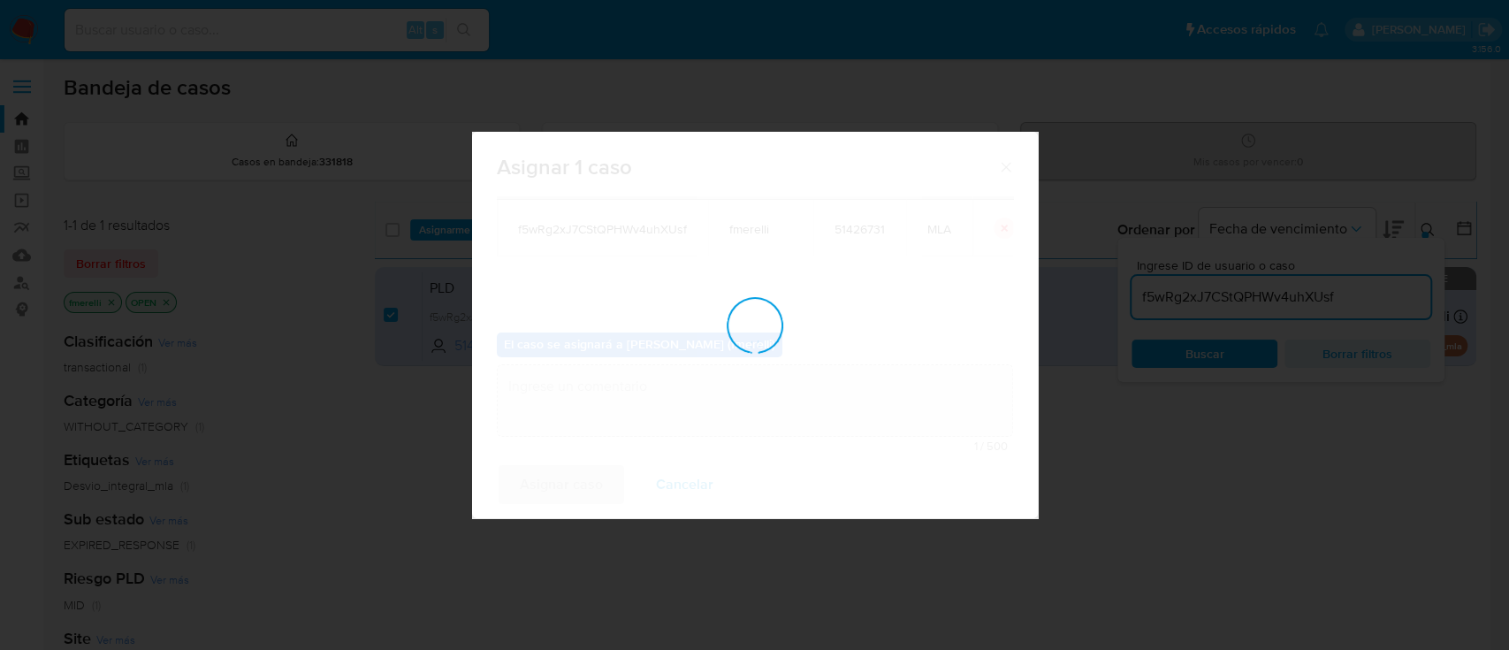
checkbox input "false"
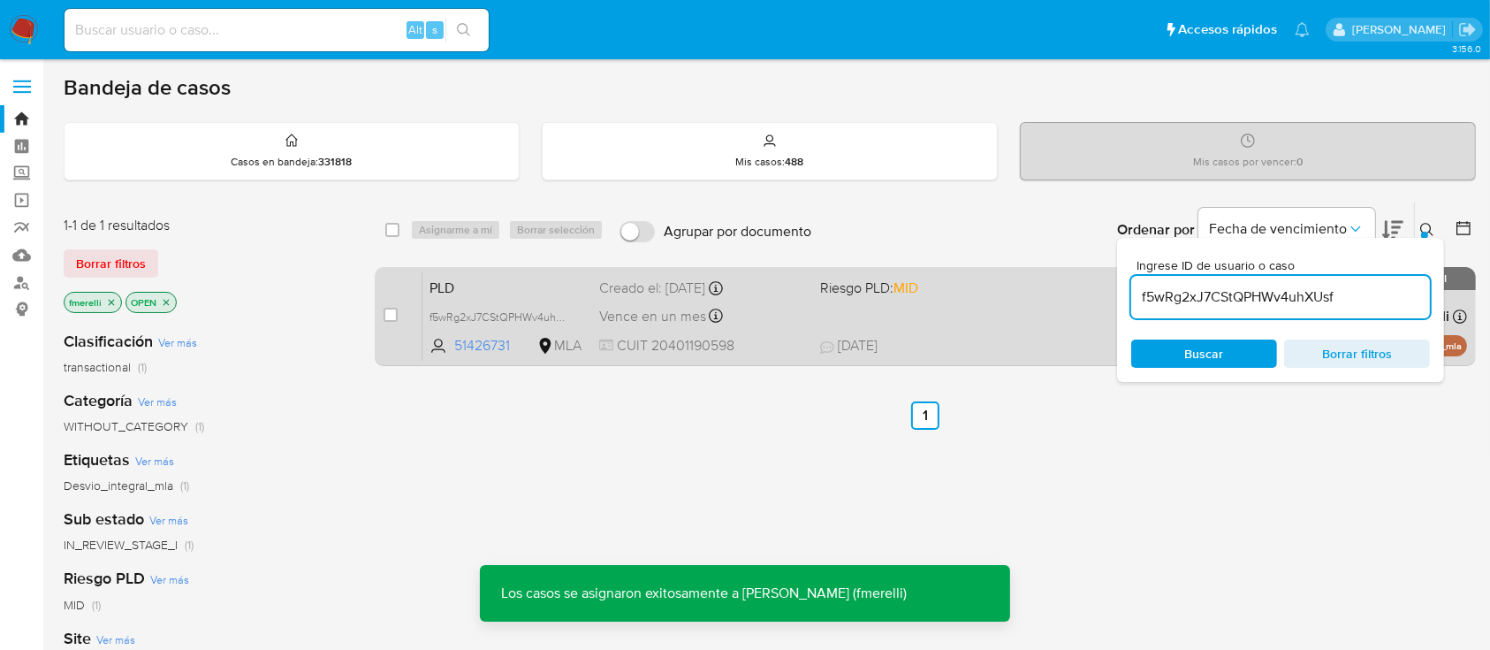
click at [776, 326] on div "Vence en un mes Vence el [DATE] 03:27:01" at bounding box center [702, 316] width 206 height 24
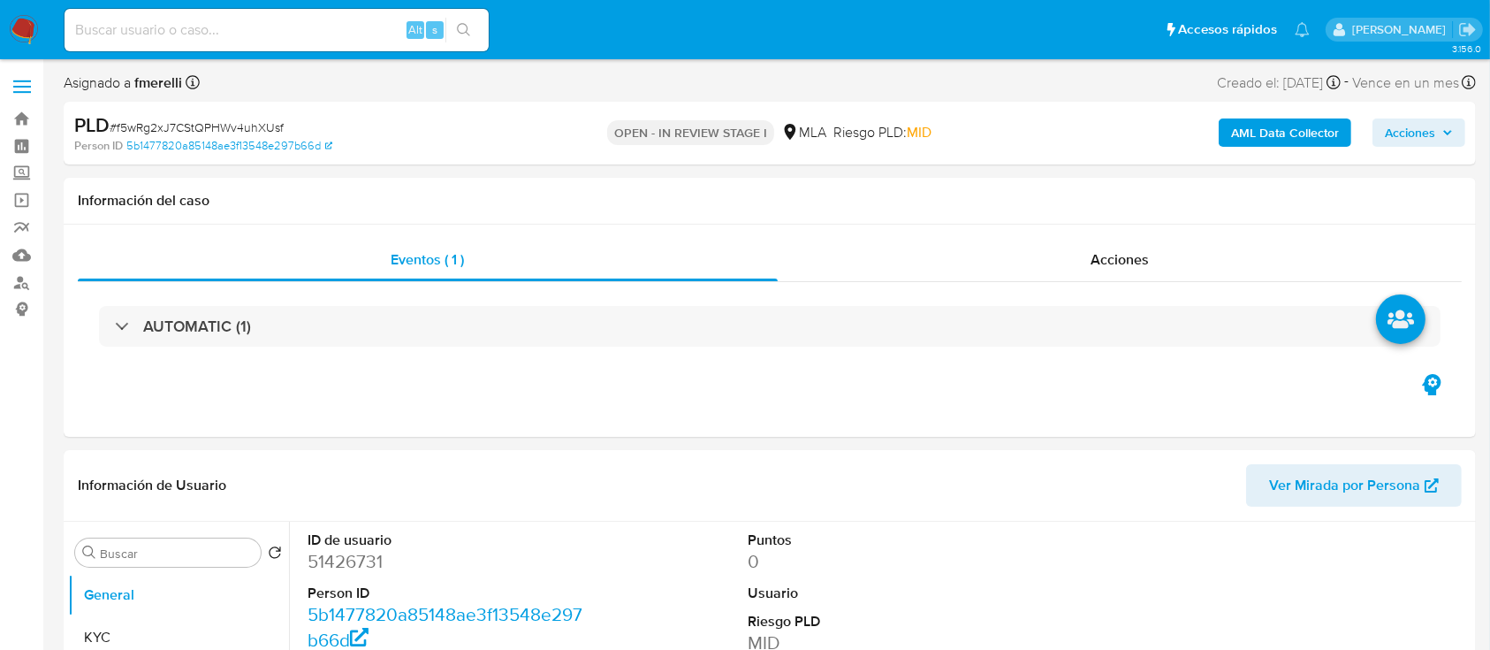
select select "10"
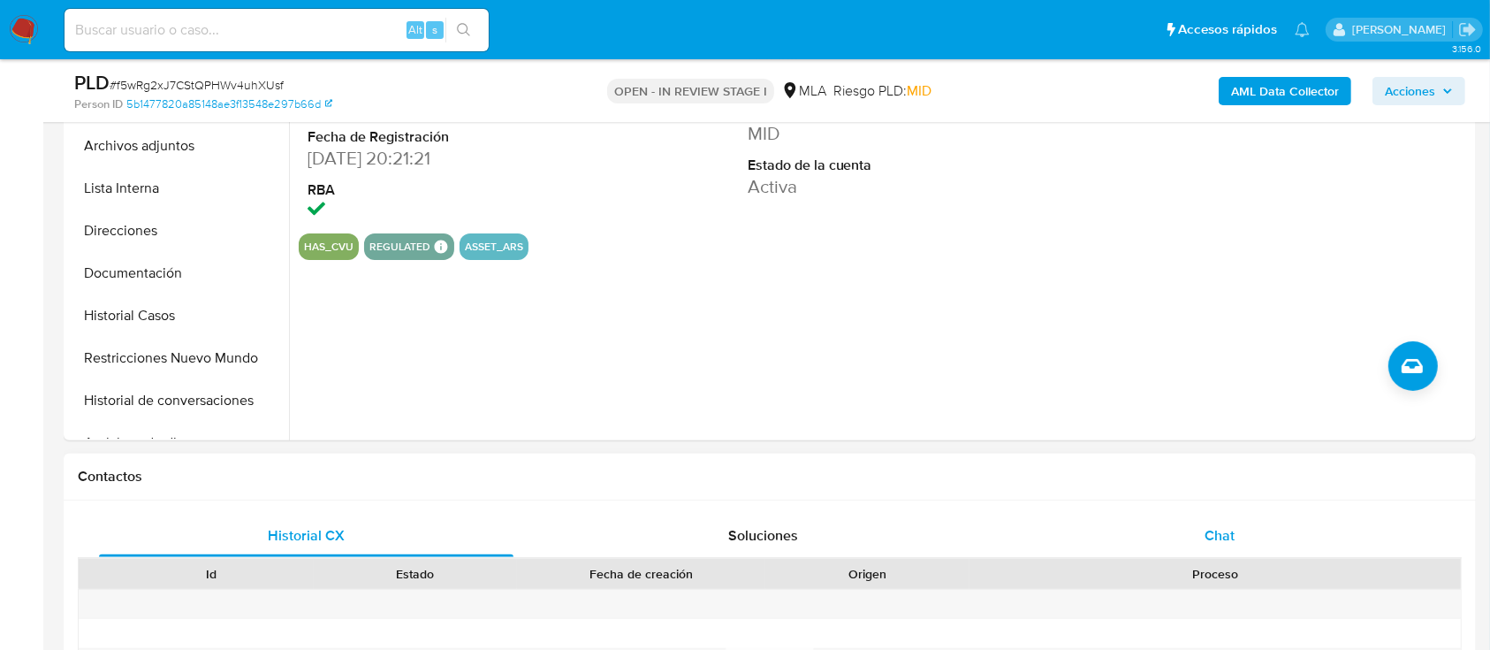
click at [1215, 544] on span "Chat" at bounding box center [1220, 535] width 30 height 20
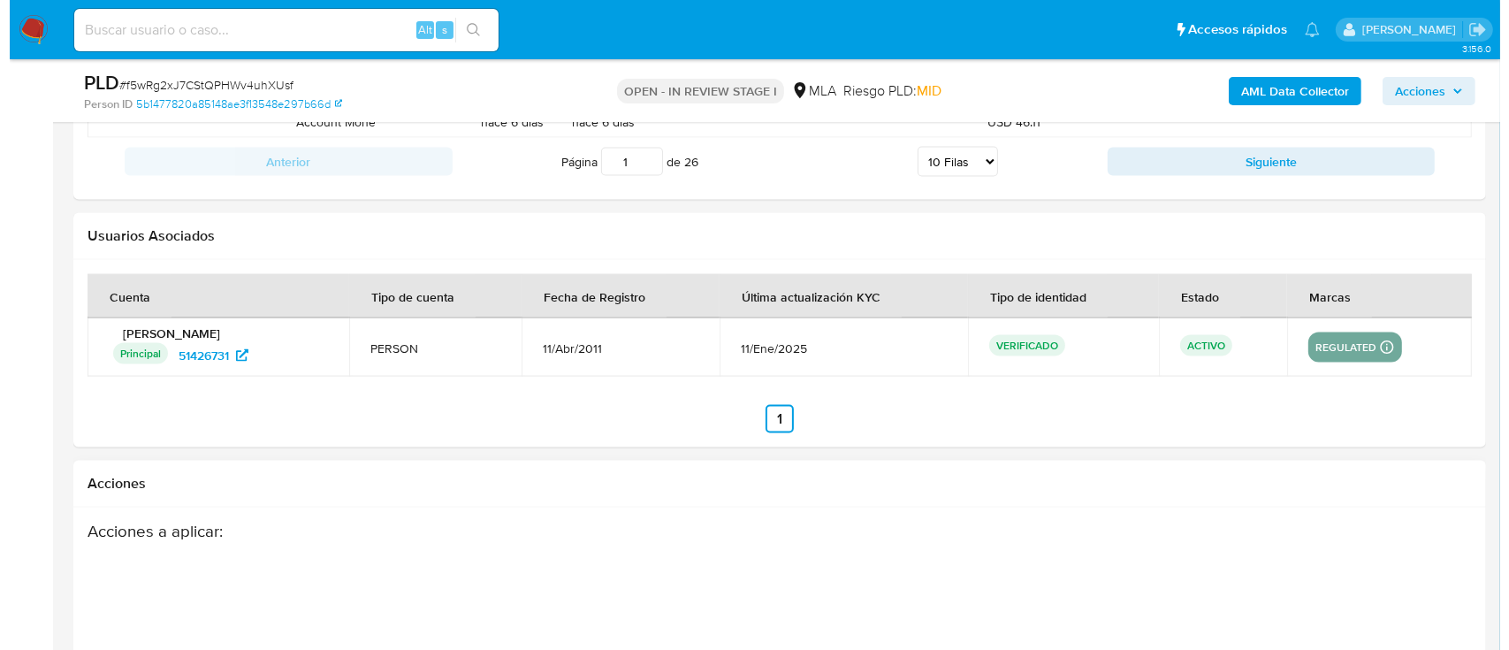
scroll to position [3109, 0]
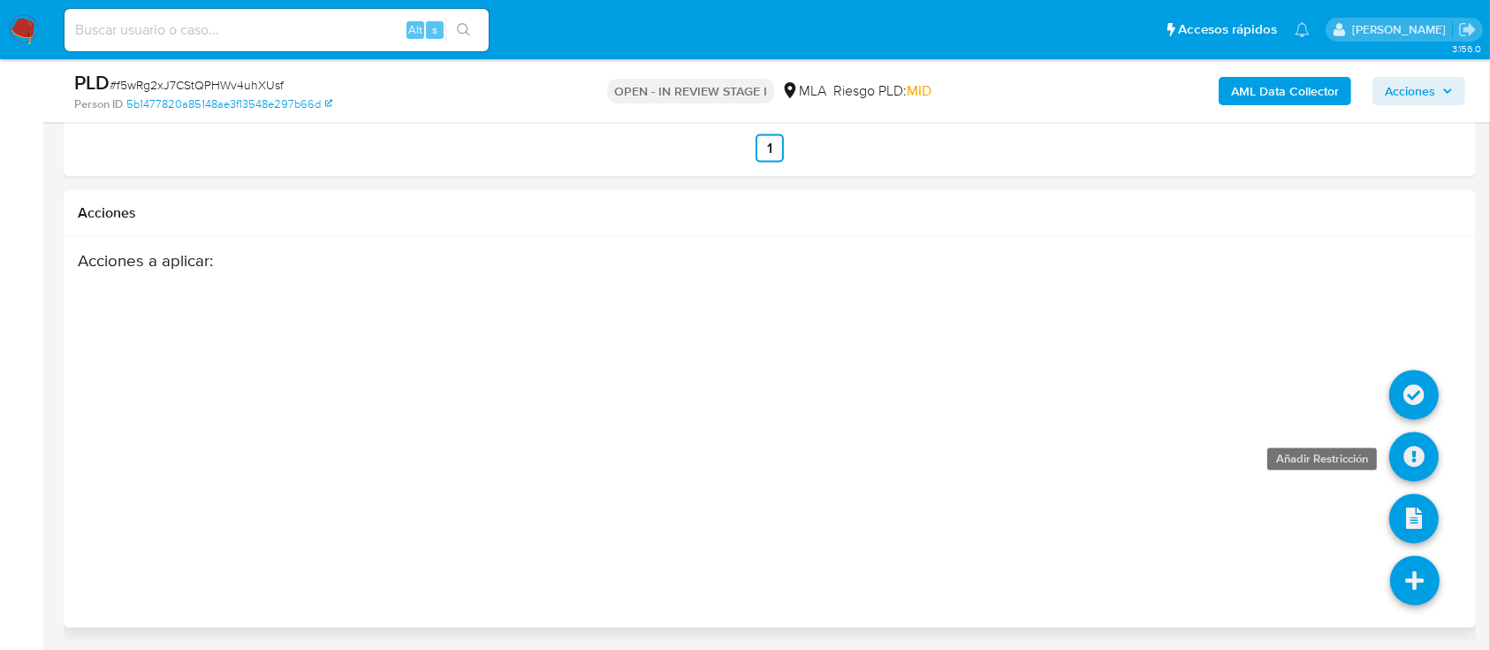
click at [1432, 459] on icon at bounding box center [1415, 457] width 50 height 50
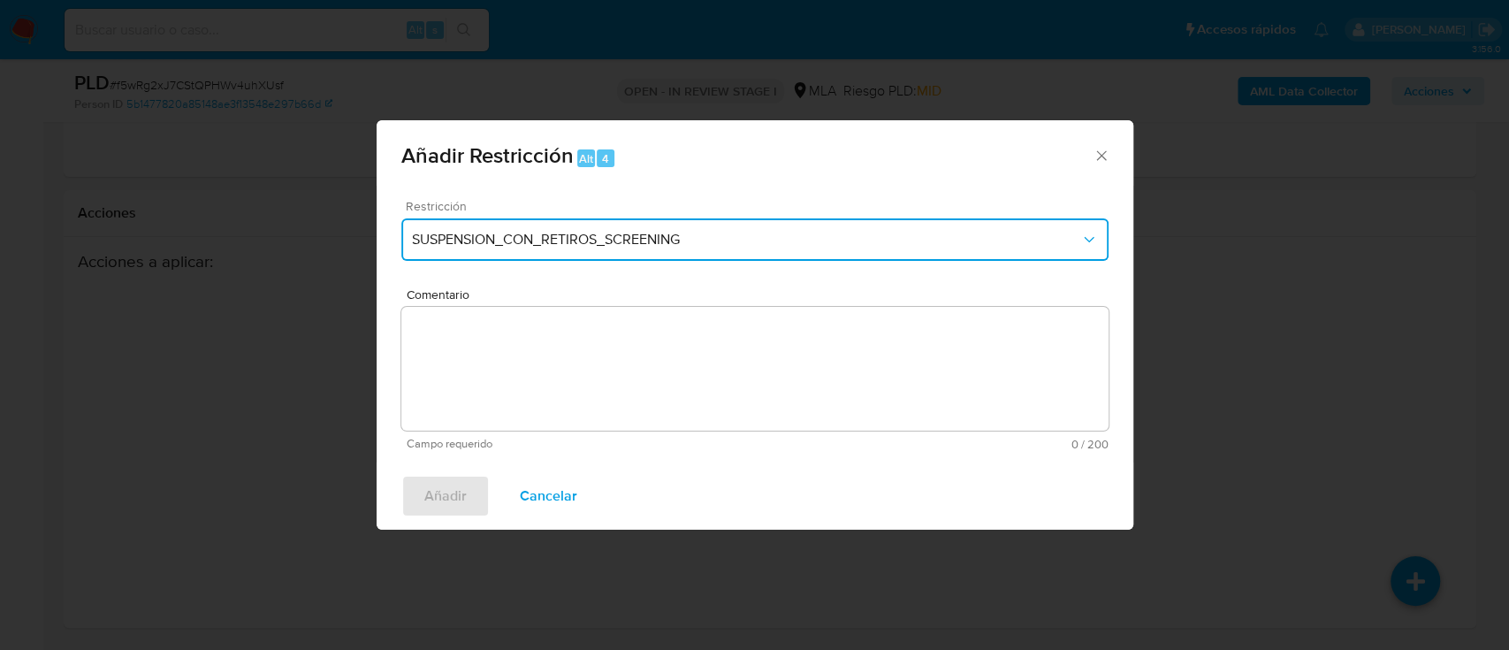
click at [636, 232] on span "SUSPENSION_CON_RETIROS_SCREENING" at bounding box center [746, 240] width 668 height 18
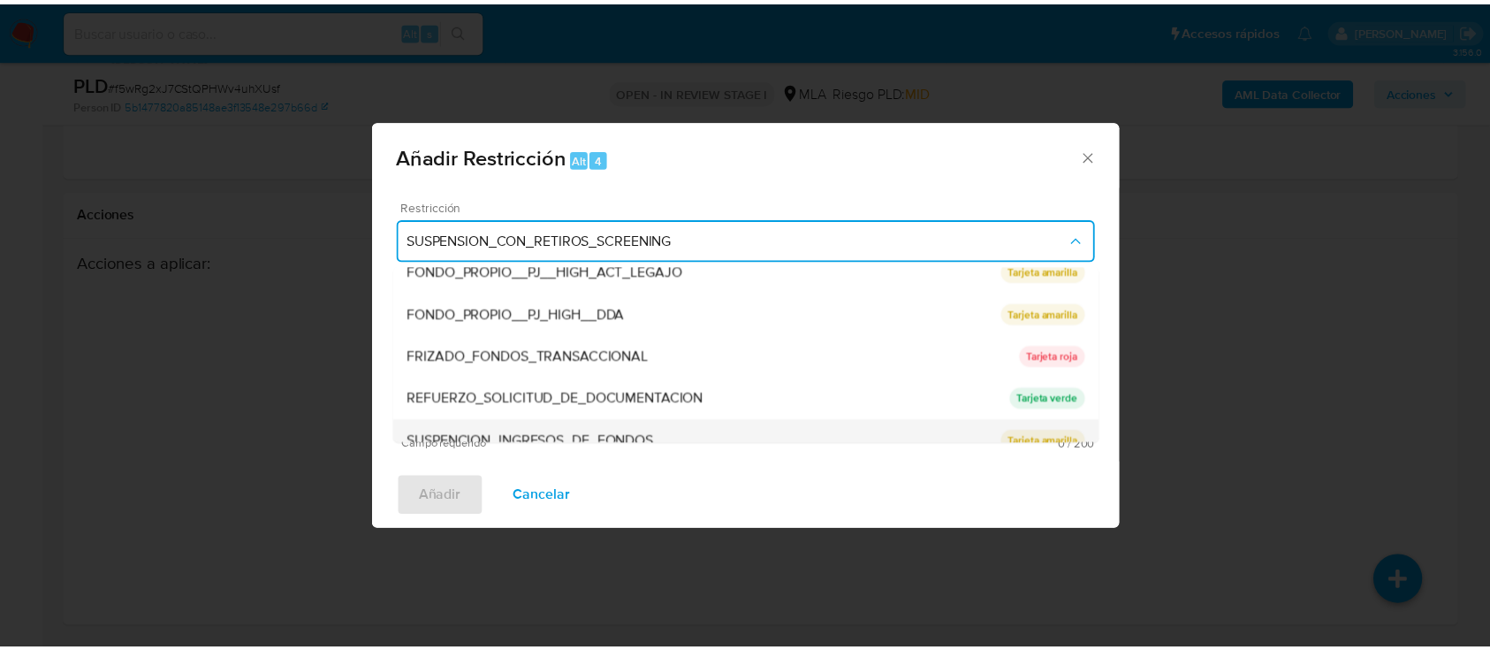
scroll to position [354, 0]
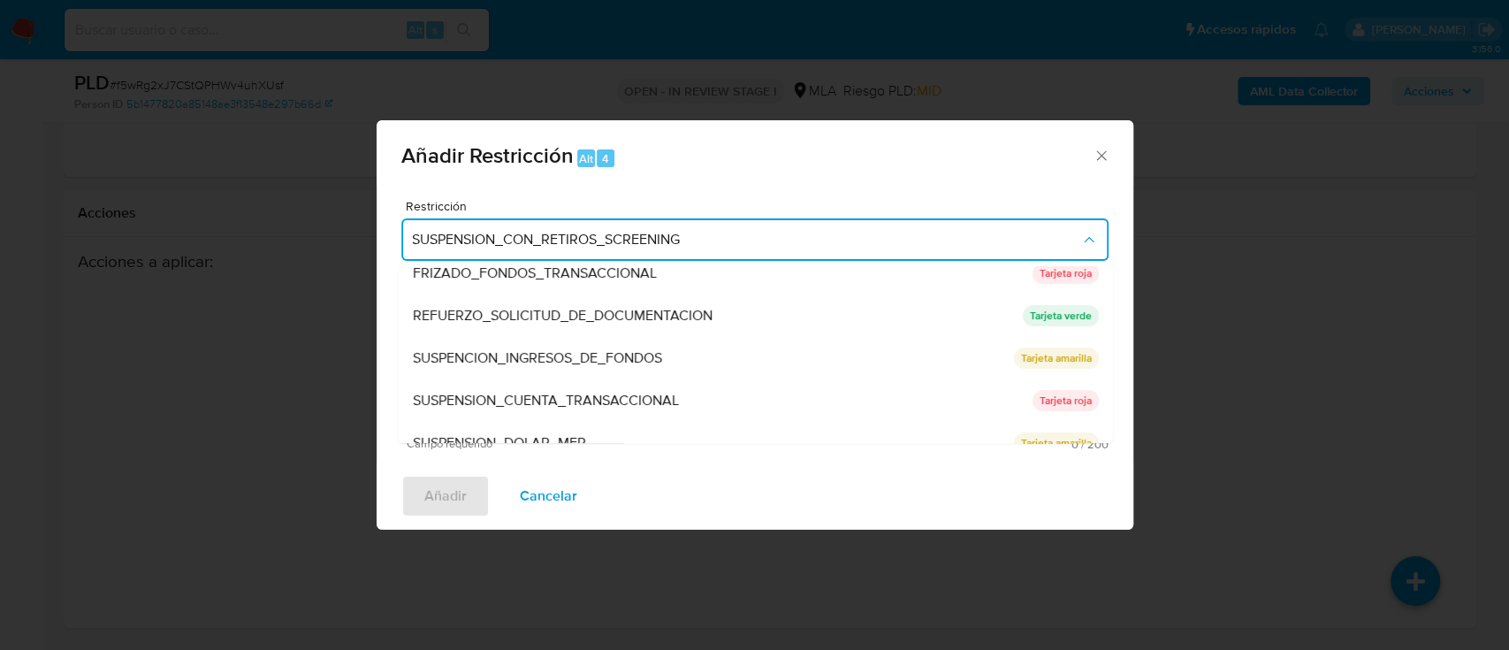
click at [630, 400] on span "SUSPENSION_CUENTA_TRANSACCIONAL" at bounding box center [545, 401] width 266 height 18
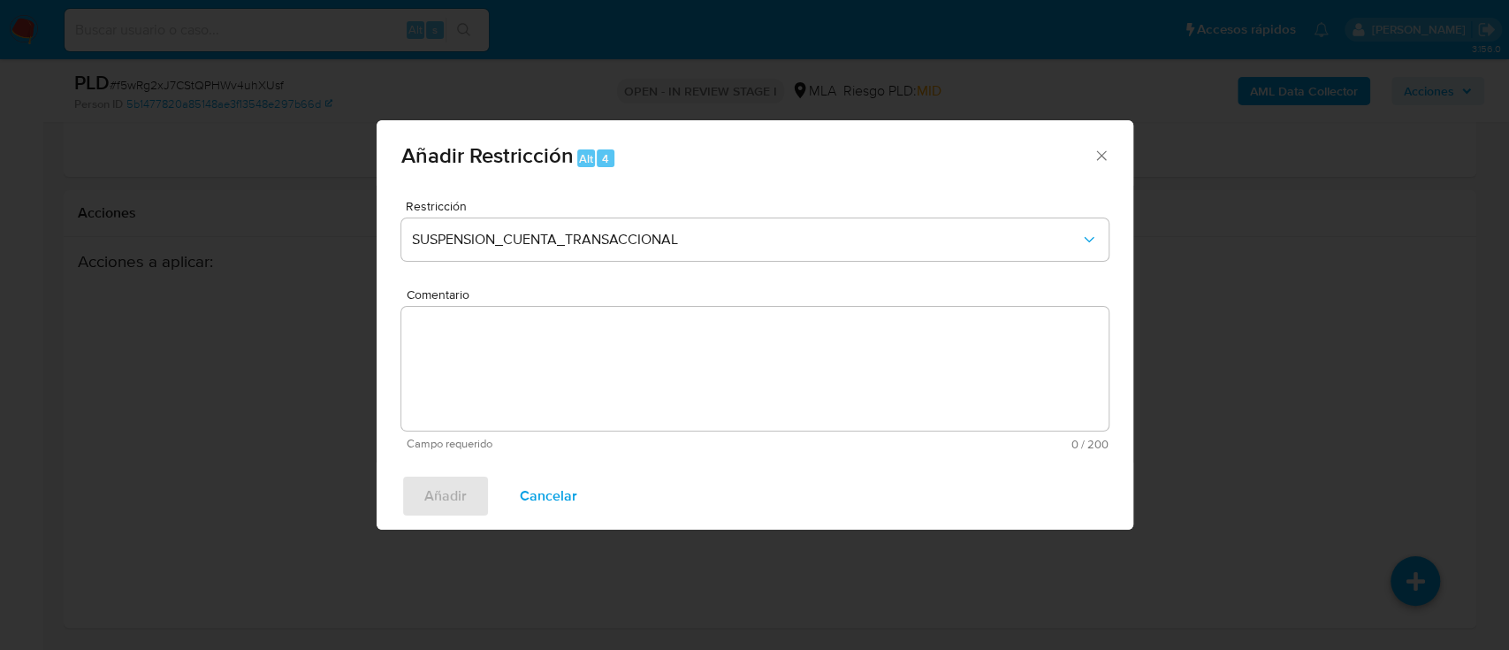
click at [612, 395] on textarea "Comentario" at bounding box center [754, 369] width 707 height 124
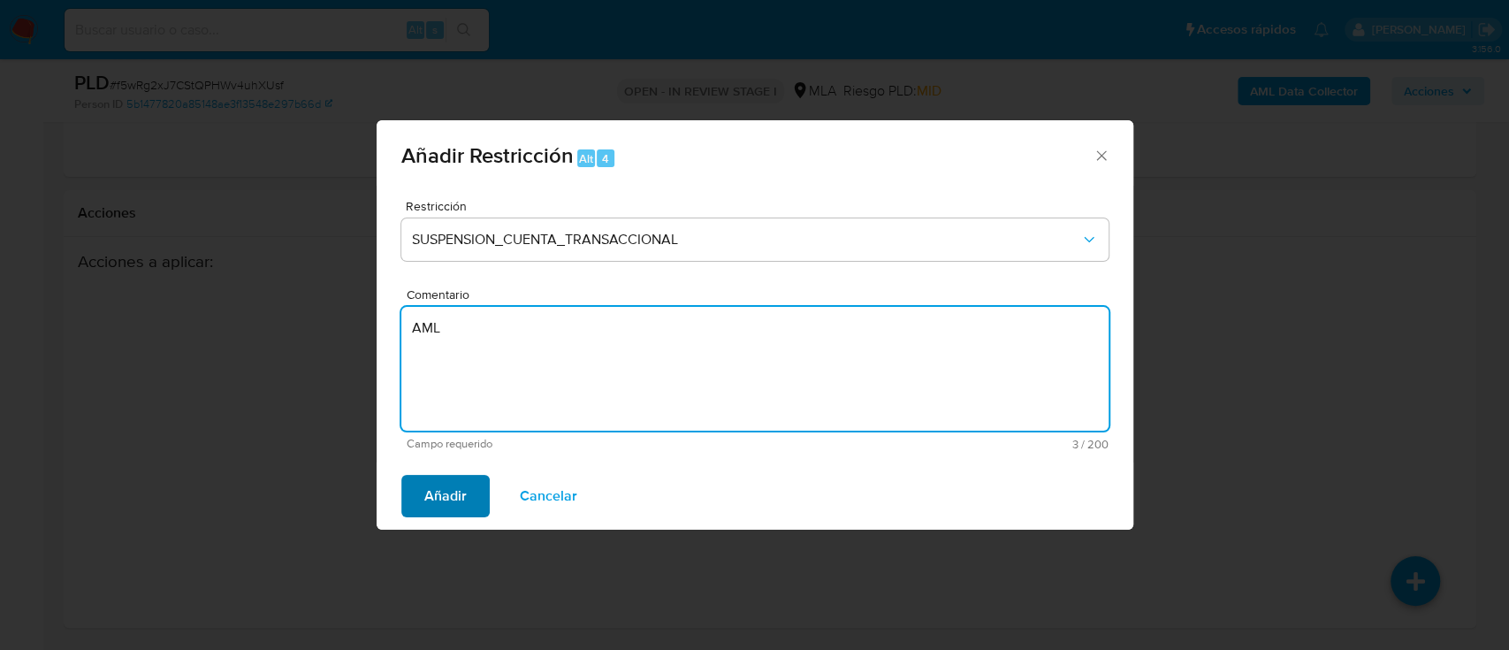
type textarea "AML"
click at [438, 480] on span "Añadir" at bounding box center [445, 495] width 42 height 39
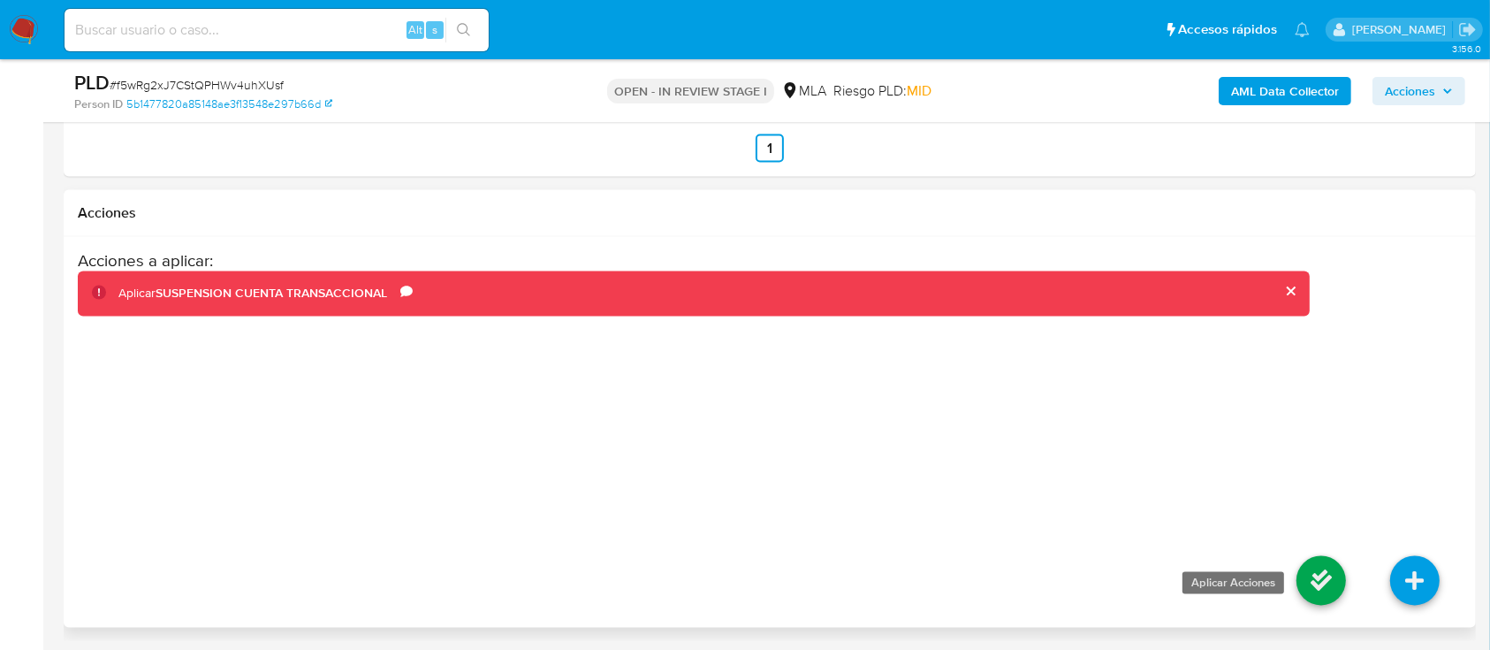
click at [1301, 586] on icon at bounding box center [1322, 581] width 50 height 50
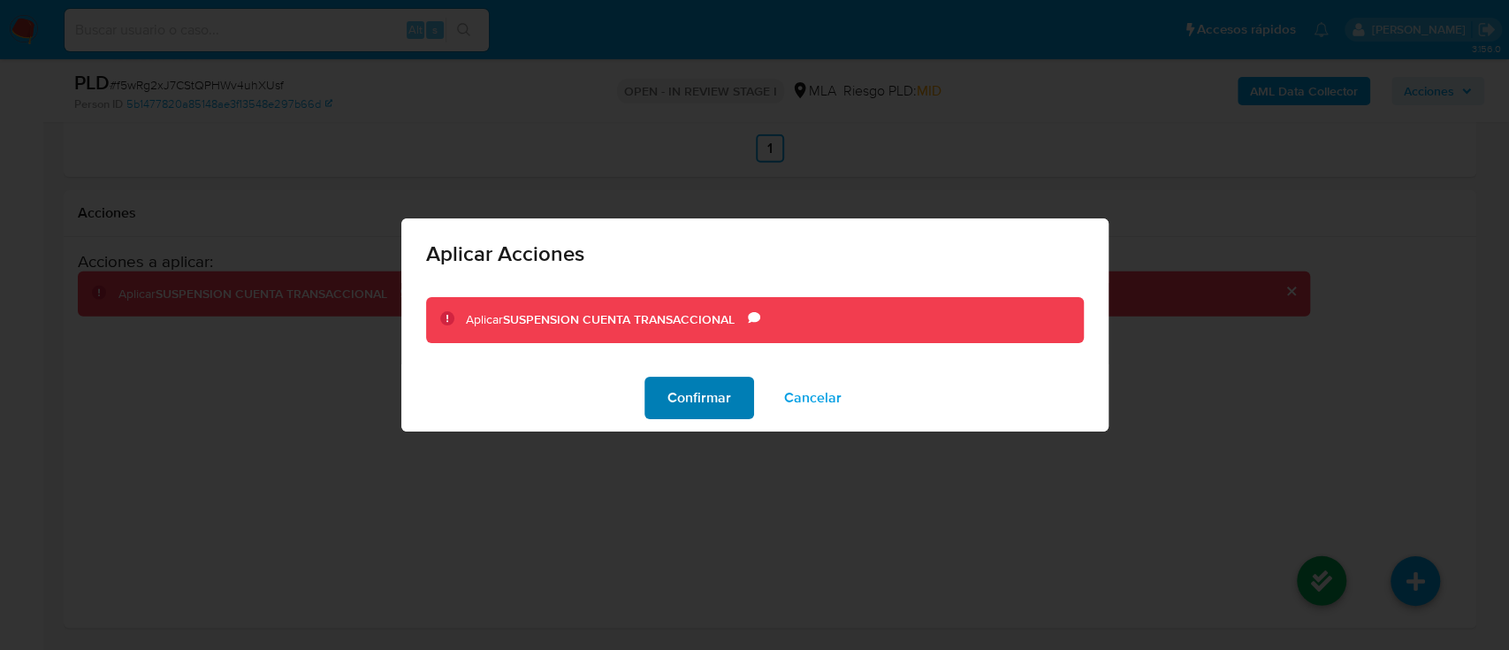
click at [700, 395] on span "Confirmar" at bounding box center [699, 397] width 64 height 39
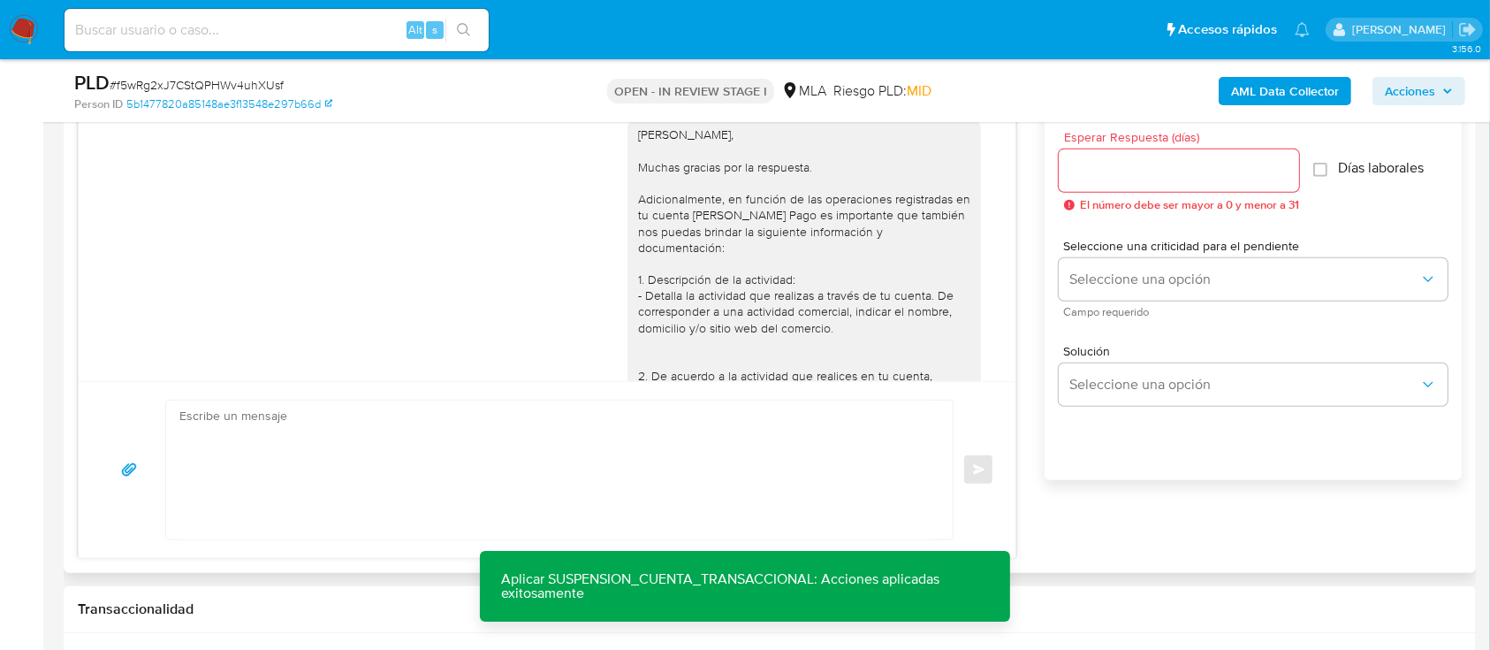
scroll to position [2140, 0]
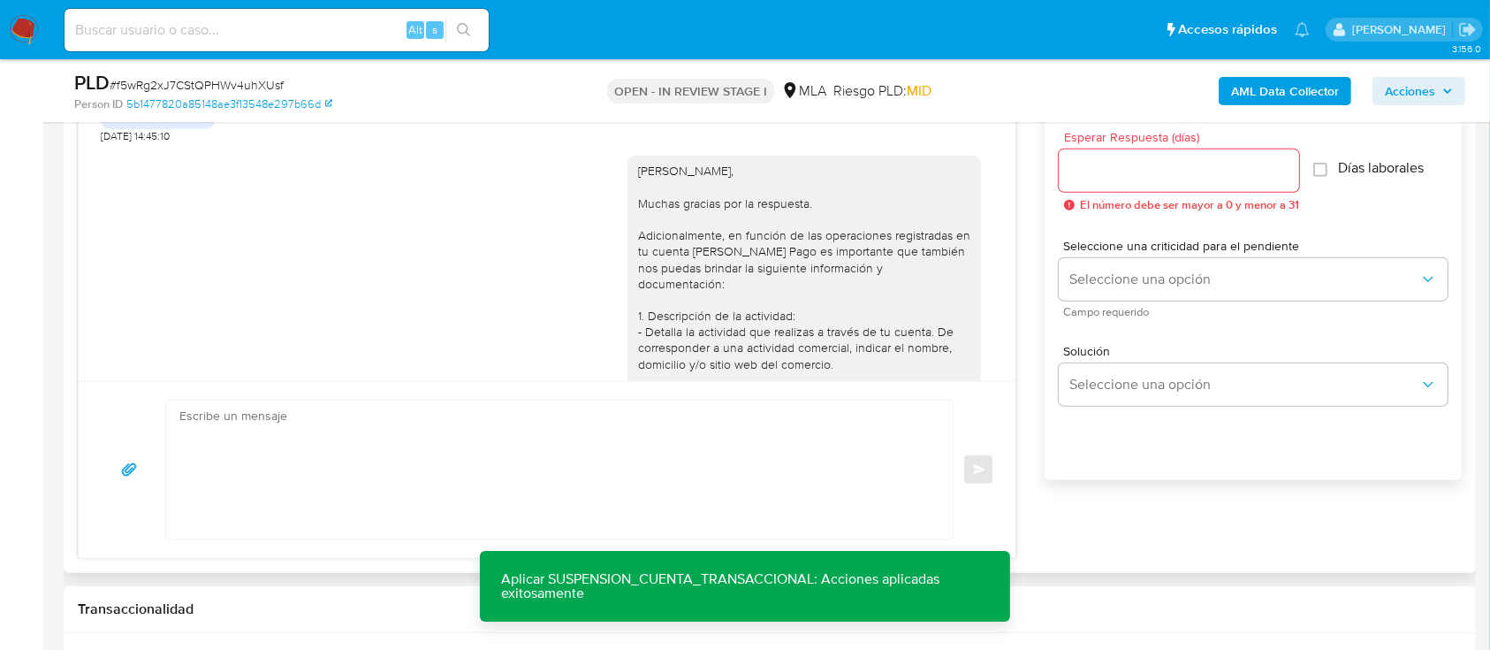
click at [686, 209] on div "Hola Matias, Muchas gracias por la respuesta. Adicionalmente, en función de las…" at bounding box center [805, 589] width 354 height 866
click at [659, 217] on div "Hola Matias, Muchas gracias por la respuesta. Adicionalmente, en función de las…" at bounding box center [804, 589] width 332 height 852
copy div "Hola Matias,"
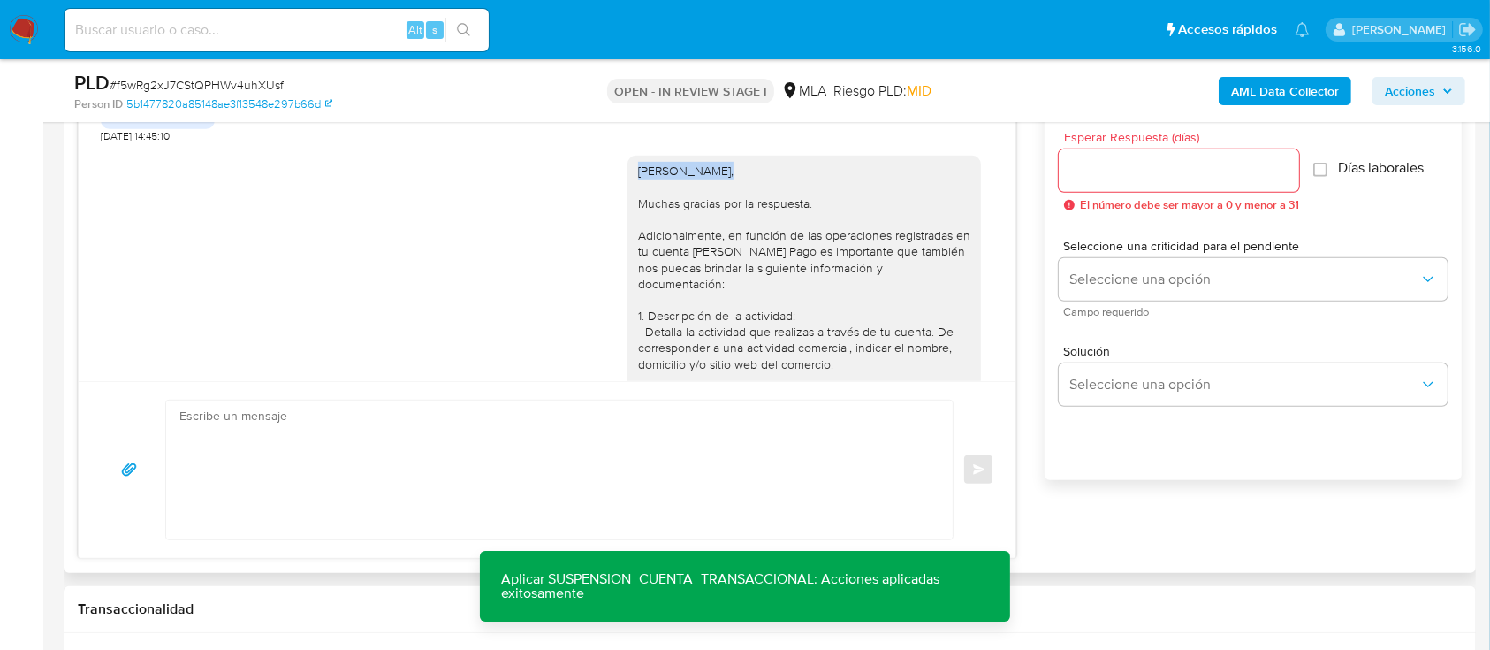
click at [632, 451] on textarea at bounding box center [554, 469] width 751 height 139
paste textarea "Hola Matias,"
paste textarea "En función de las operaciones registradas en tu cuenta de Mercado Pago, necesit…"
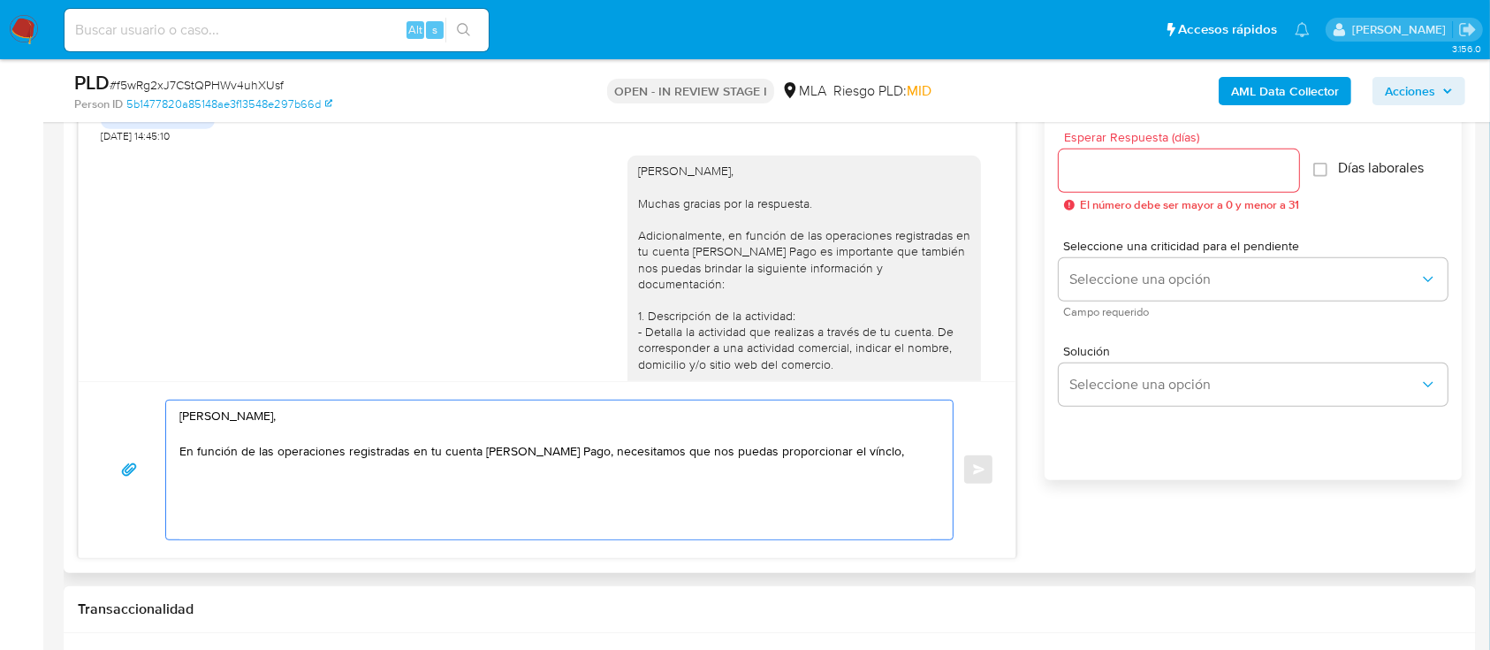
drag, startPoint x: 820, startPoint y: 449, endPoint x: 895, endPoint y: 446, distance: 74.3
click at [895, 446] on textarea "Hola Matias, En función de las operaciones registradas en tu cuenta de Mercado …" at bounding box center [554, 469] width 751 height 139
paste textarea "el vínculo con las siguientes contrapartes con las que operaste, el motivo de l…"
paste textarea "Matias Gabriel Diez"
paste textarea "20303269348"
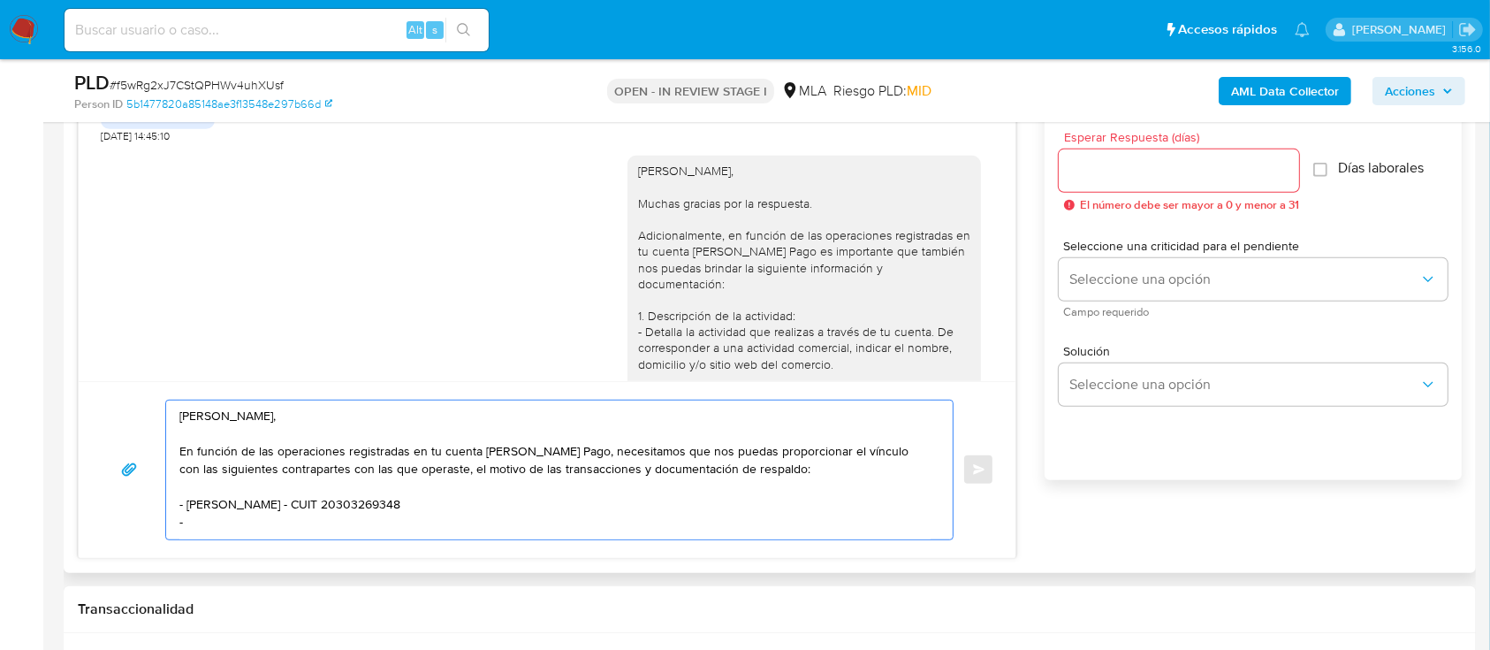
paste textarea "Solis, Gaston Andres"
paste textarea "20341300232"
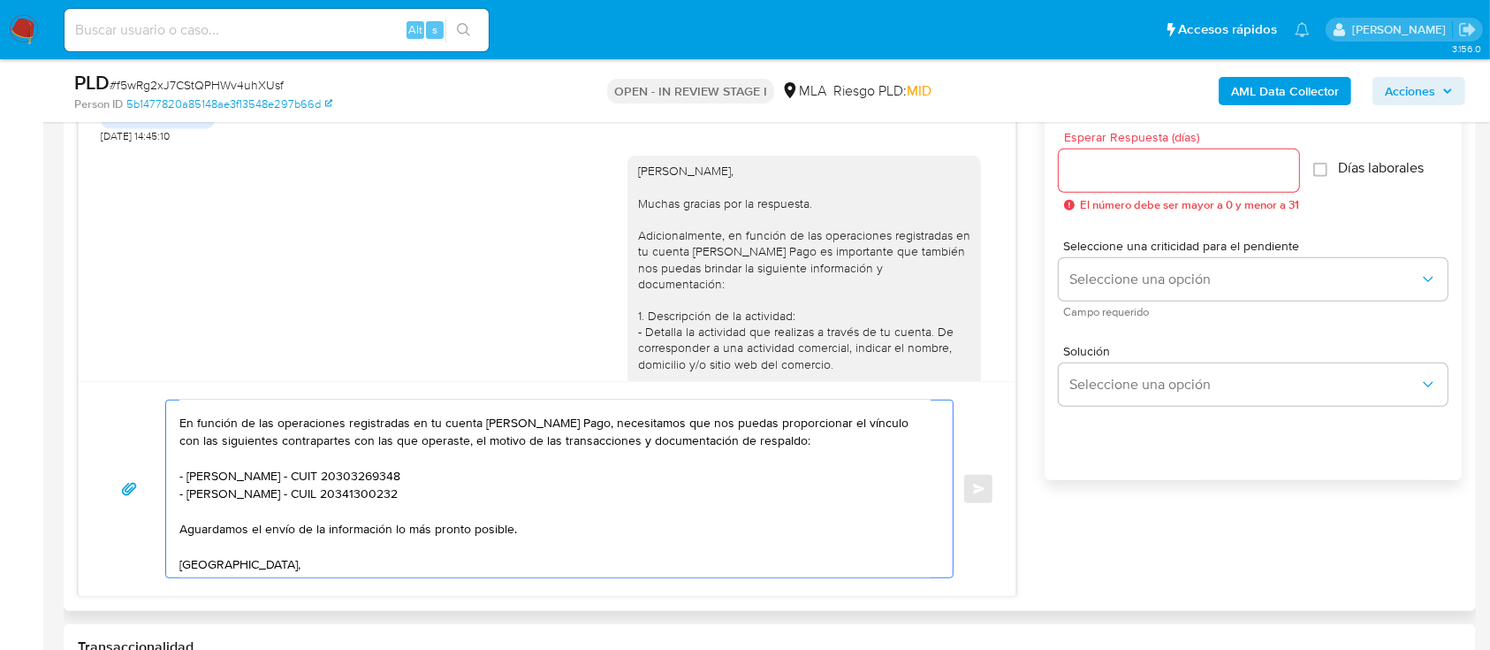
scroll to position [64, 0]
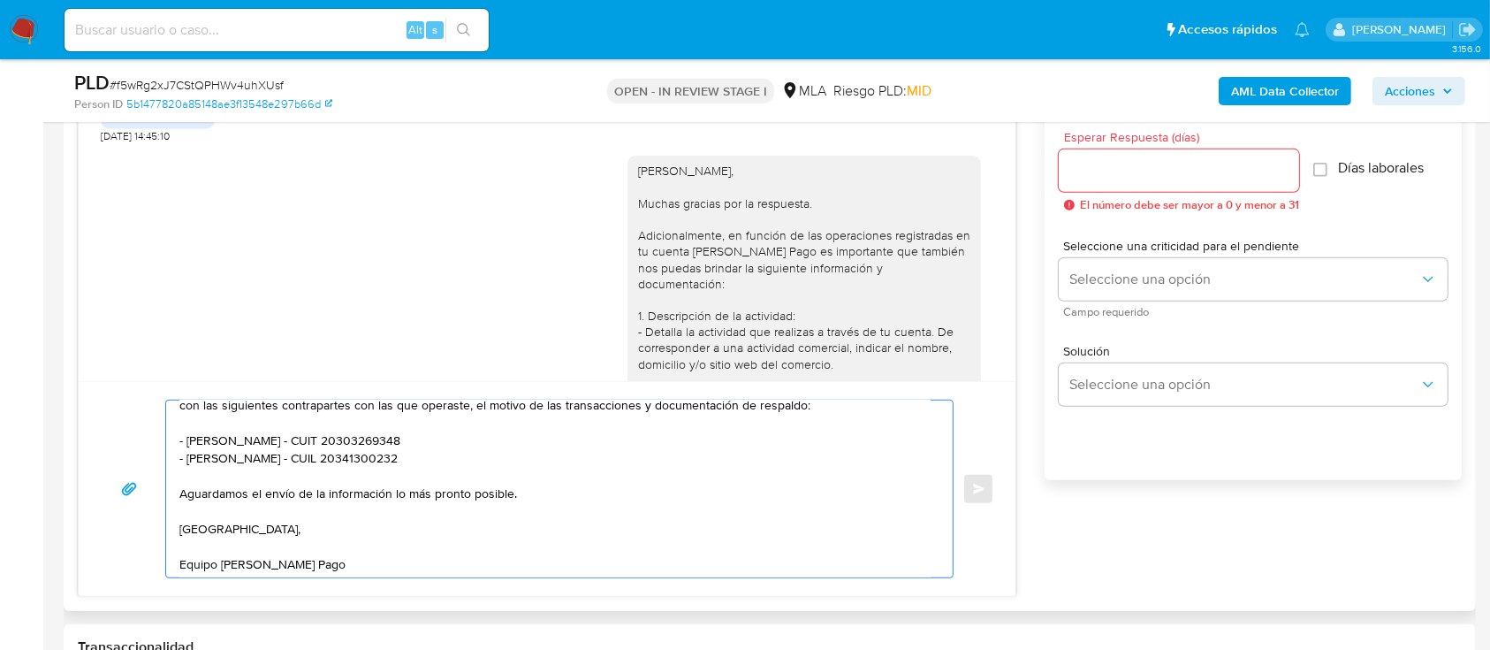
type textarea "Hola Matias, En función de las operaciones registradas en tu cuenta de Mercado …"
click at [1271, 167] on input "Esperar Respuesta (días)" at bounding box center [1179, 170] width 240 height 23
click at [1075, 178] on input "Esperar Respuesta (días)" at bounding box center [1179, 170] width 240 height 23
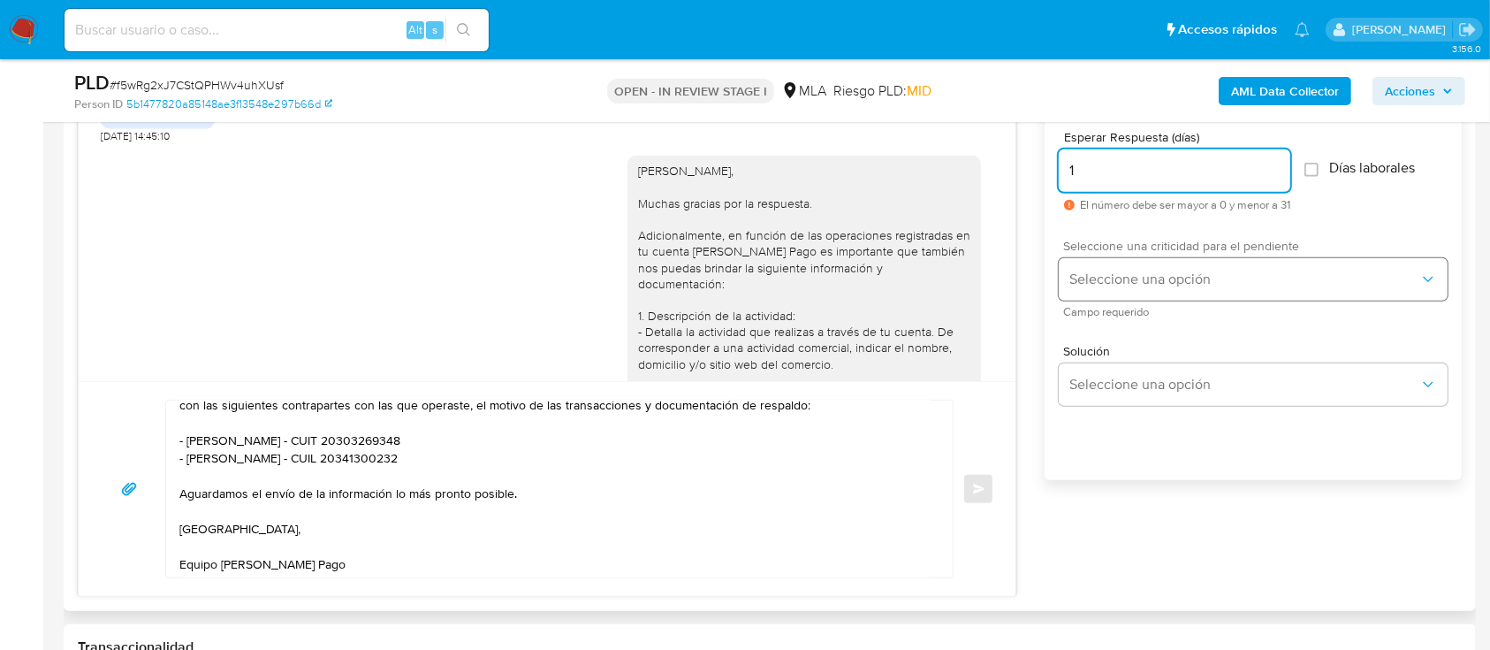
type input "1"
click at [1106, 280] on span "Seleccione una opción" at bounding box center [1245, 280] width 350 height 18
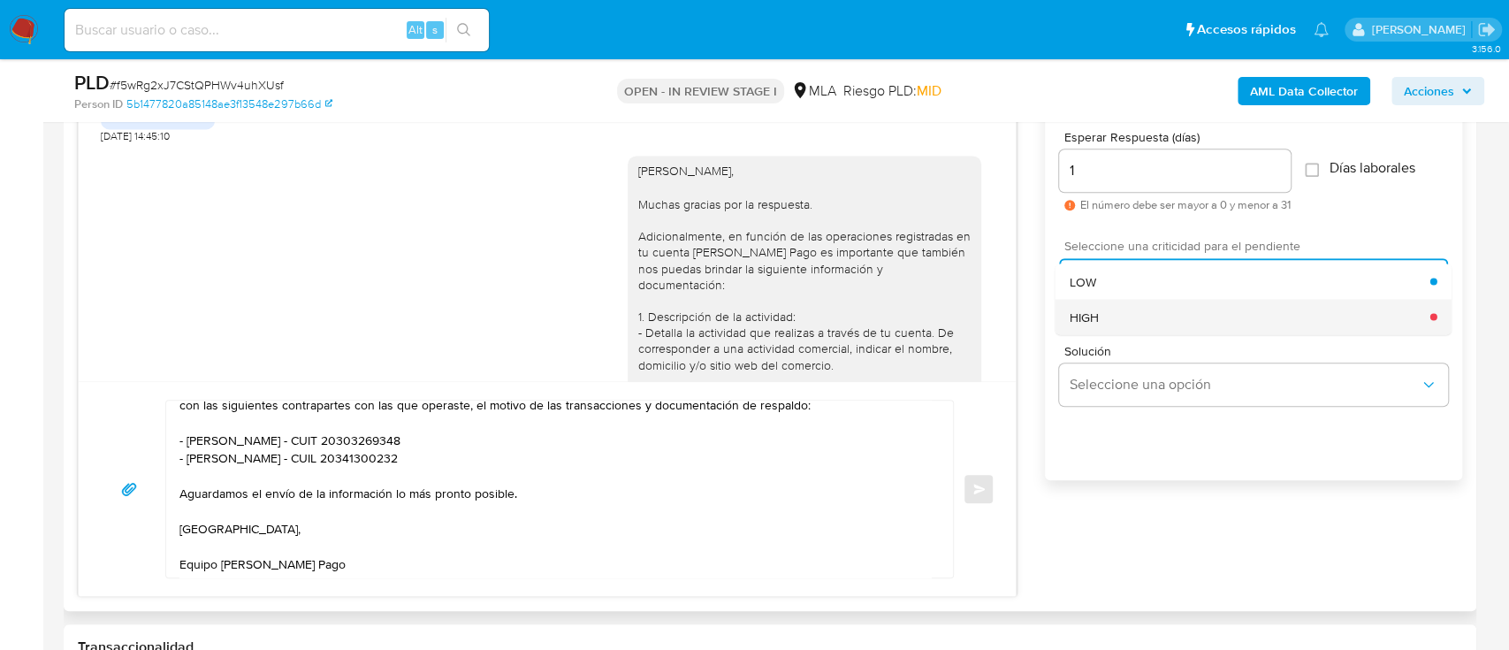
click at [1109, 316] on div "HIGH" at bounding box center [1250, 316] width 361 height 35
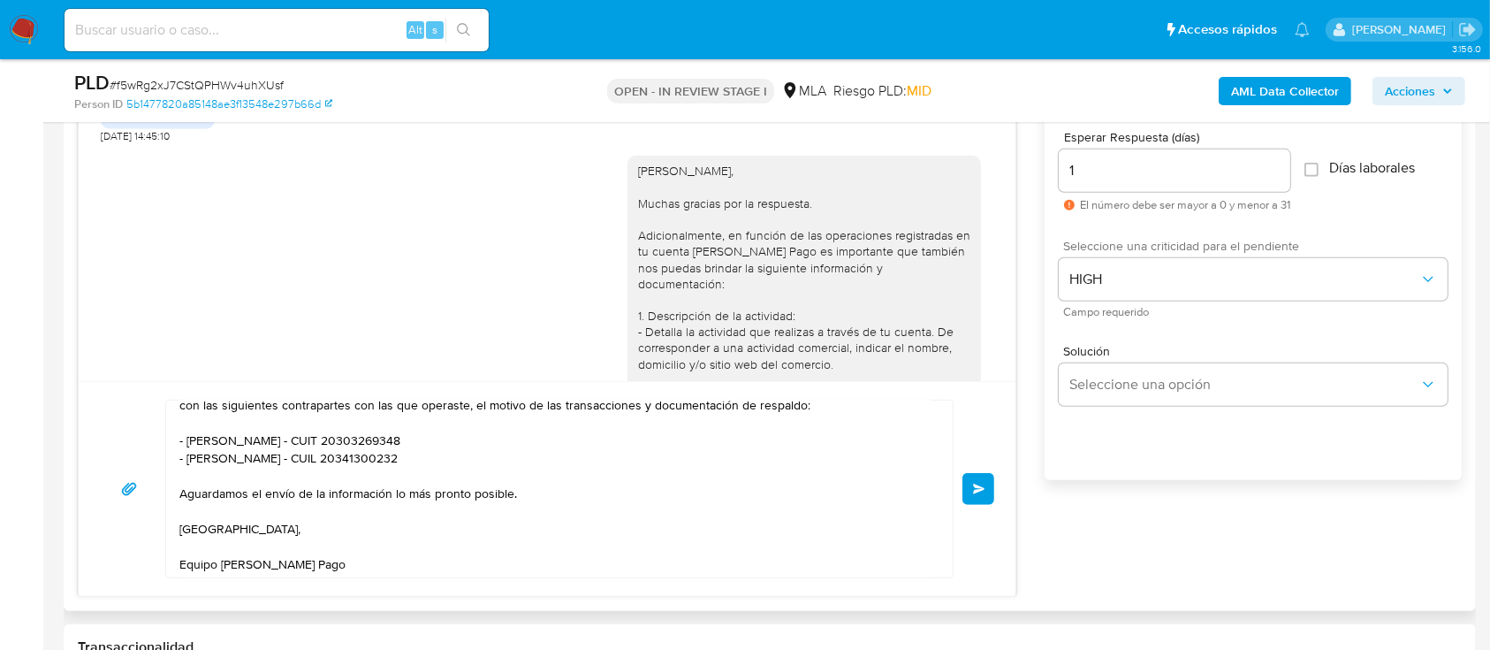
click at [982, 496] on button "Enviar" at bounding box center [979, 489] width 32 height 32
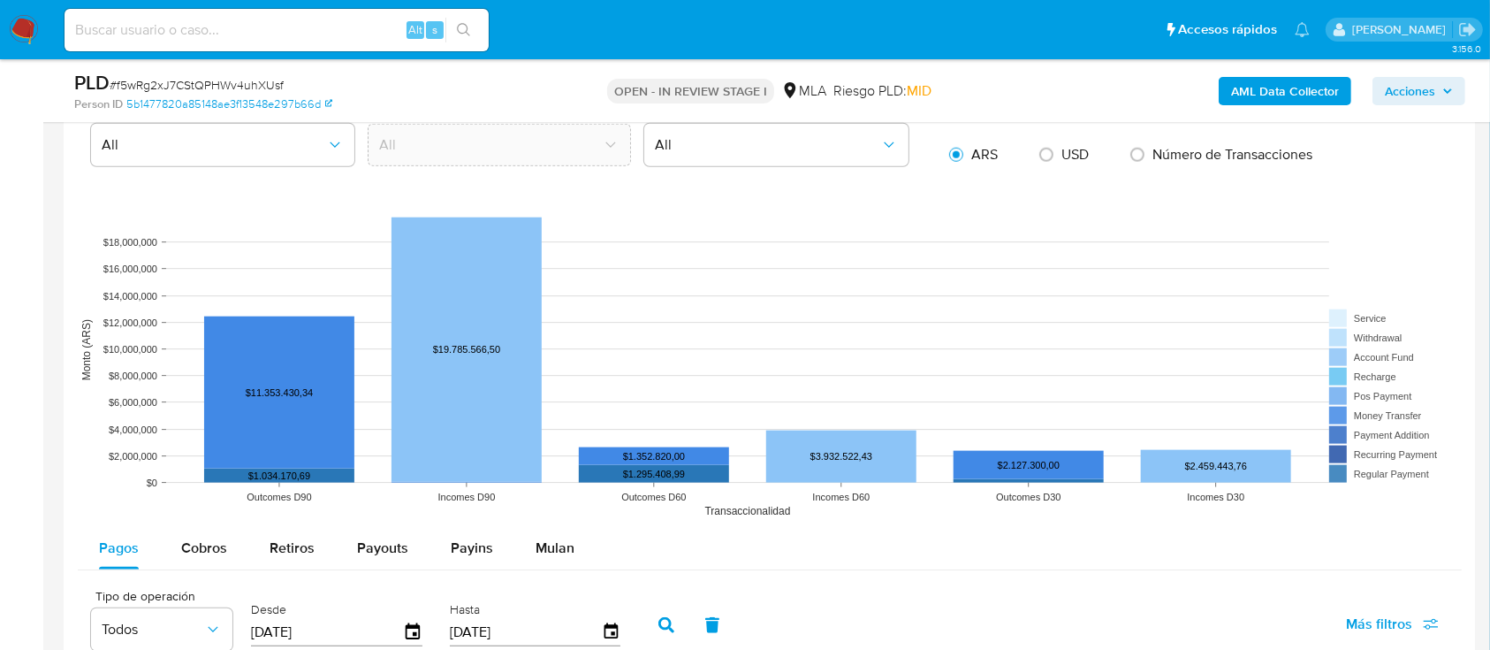
scroll to position [1812, 0]
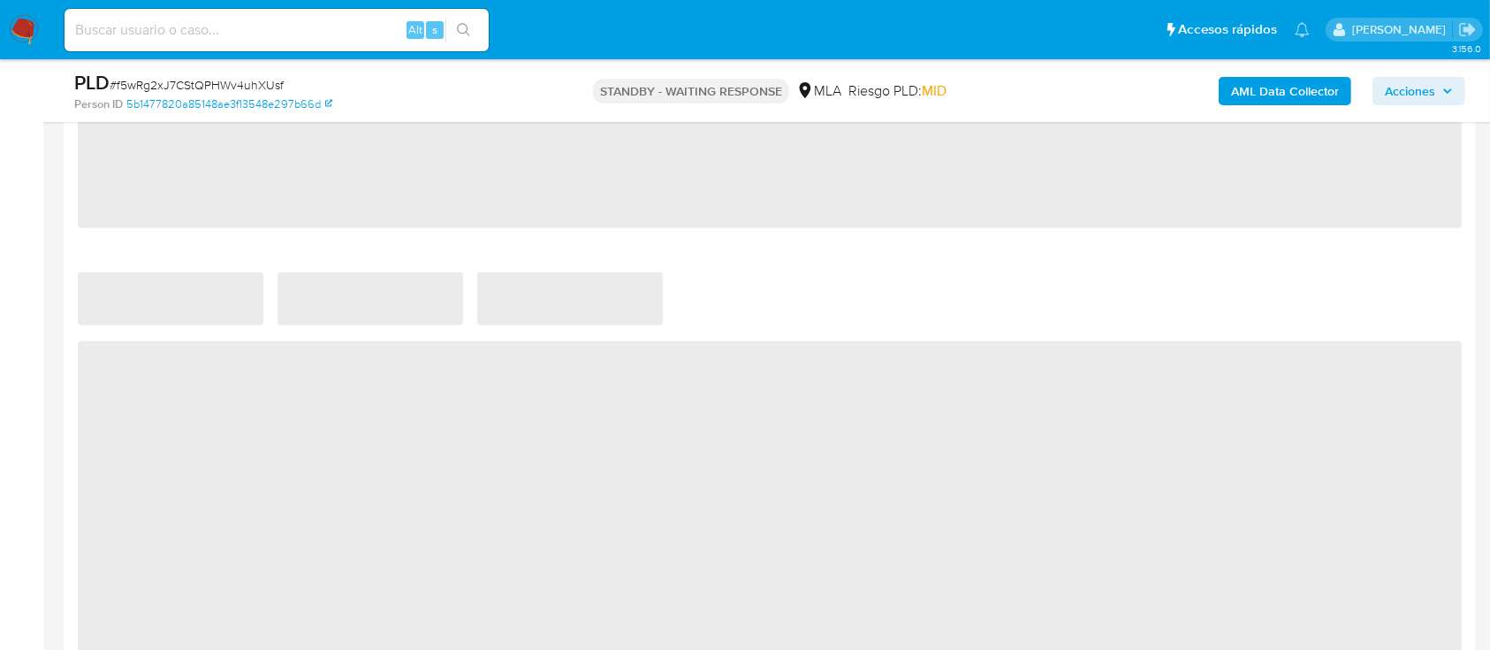
select select "10"
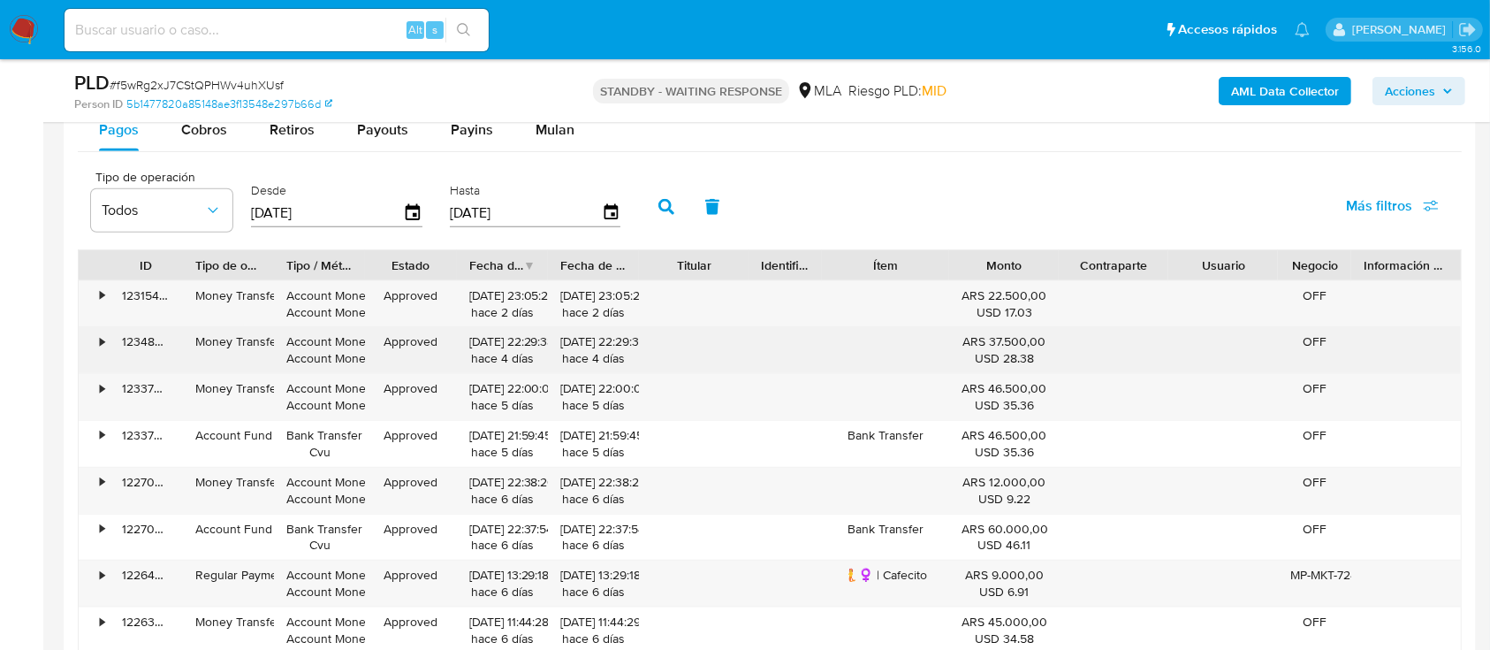
scroll to position [1886, 0]
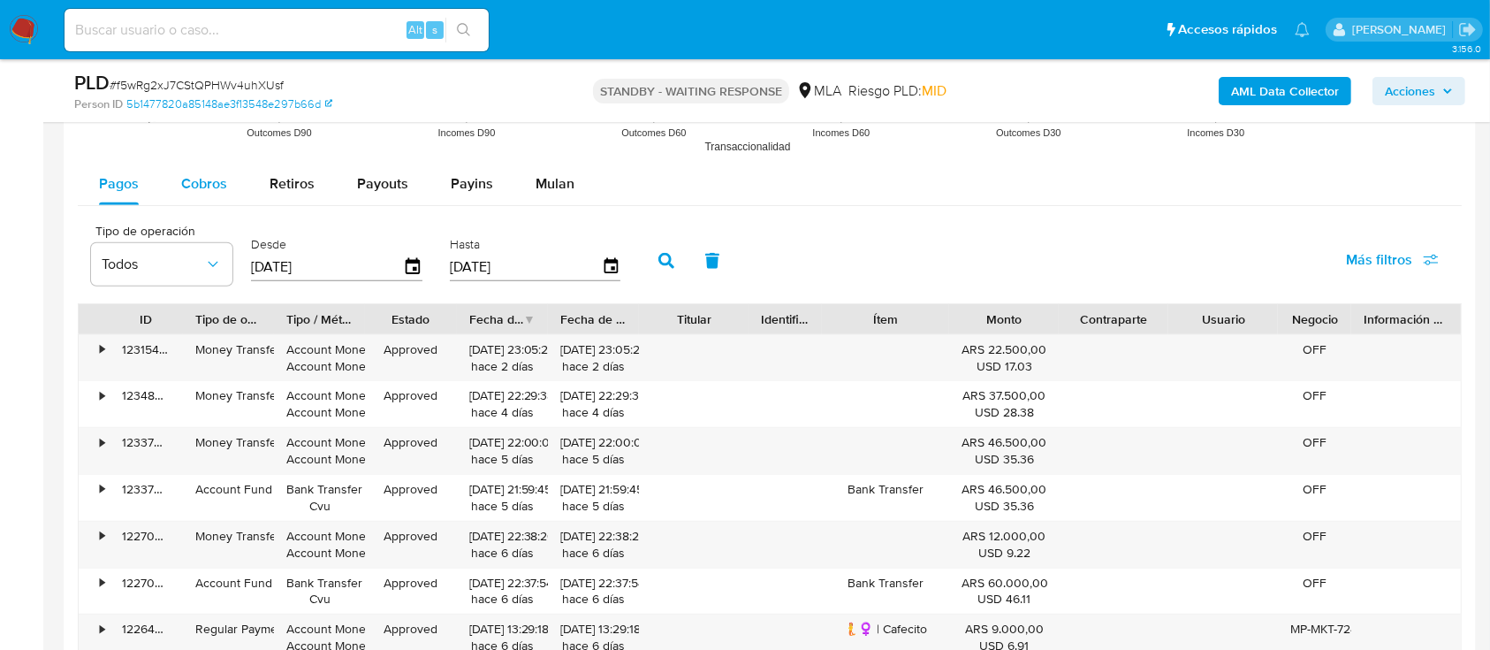
click at [194, 187] on span "Cobros" at bounding box center [204, 183] width 46 height 20
select select "10"
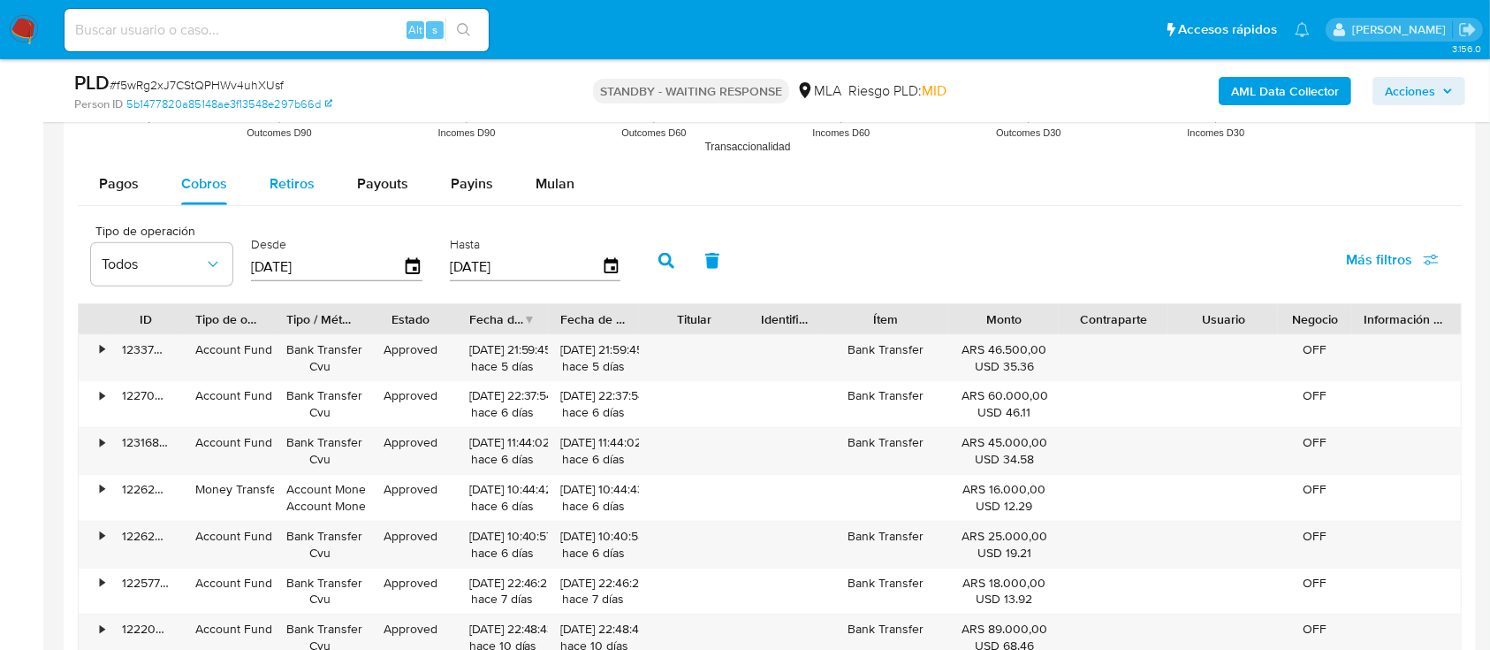
click at [307, 195] on div "Retiros" at bounding box center [292, 184] width 45 height 42
select select "10"
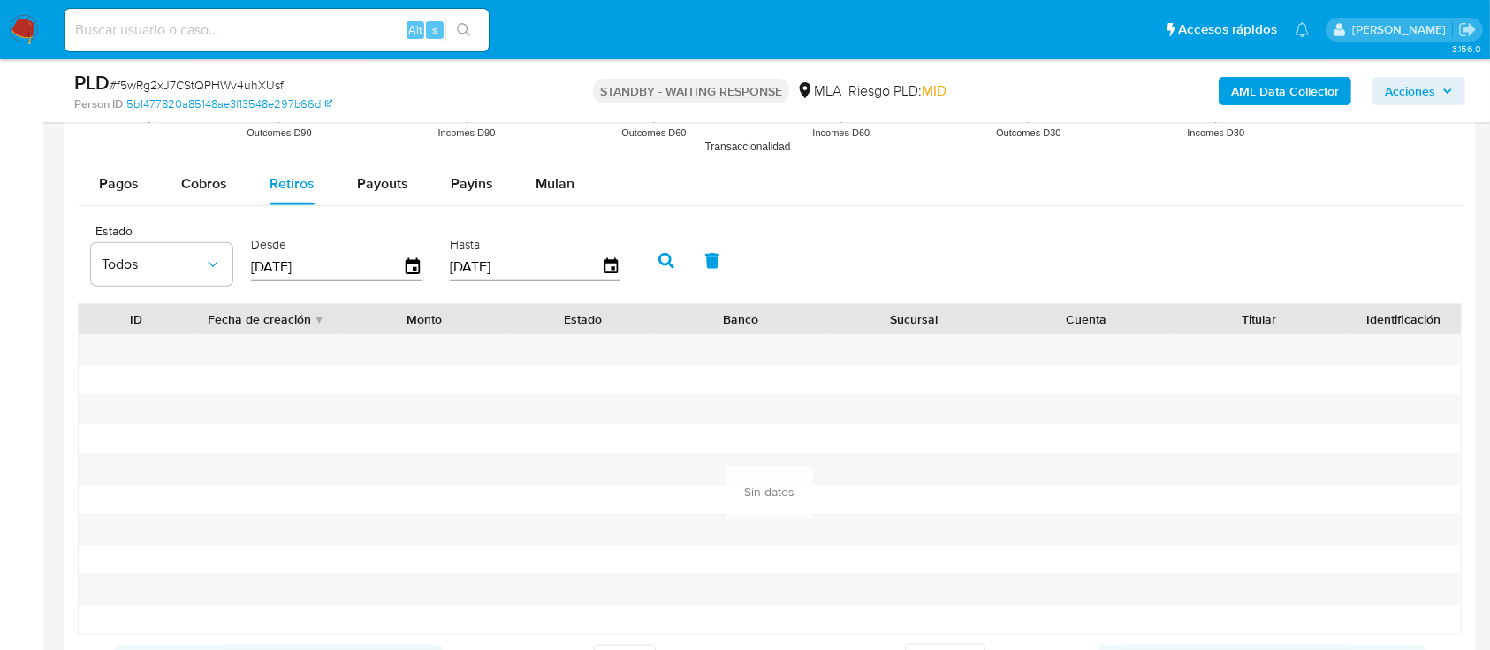
click at [27, 36] on img at bounding box center [24, 30] width 30 height 30
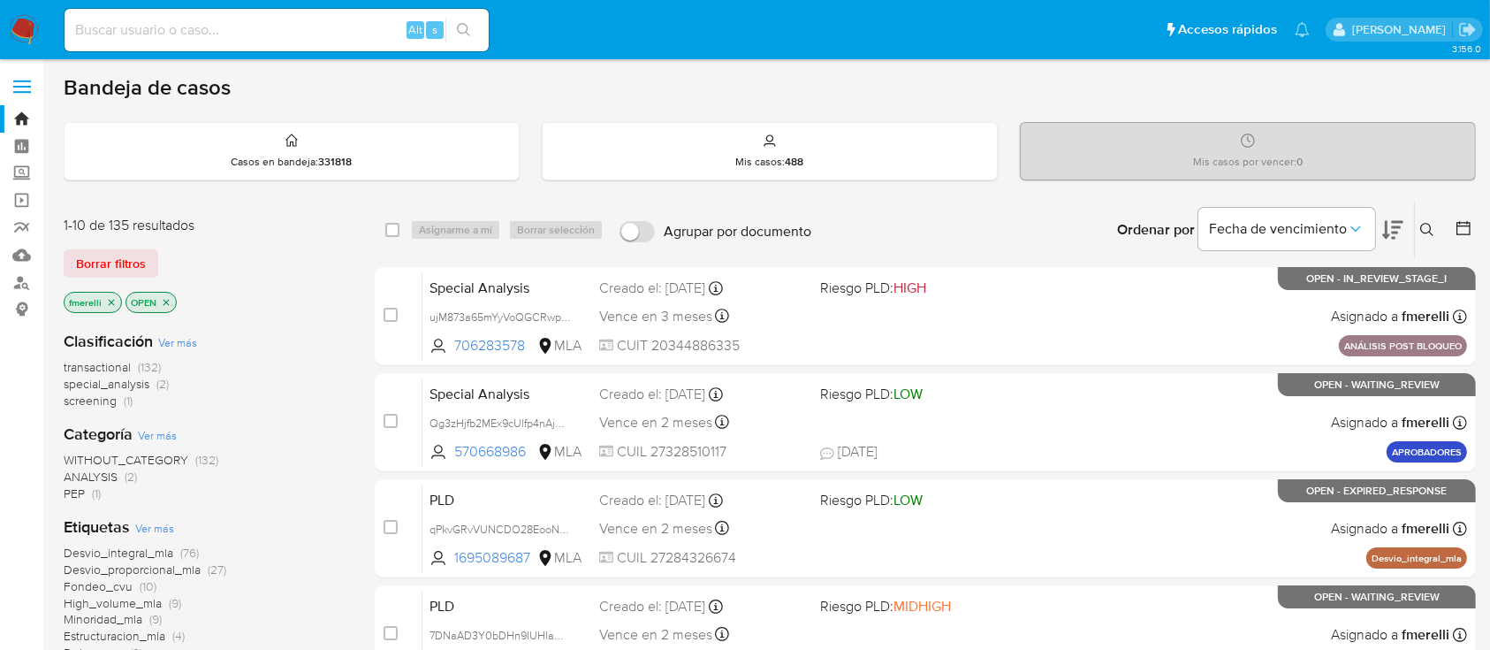
click at [1423, 230] on icon at bounding box center [1428, 230] width 14 height 14
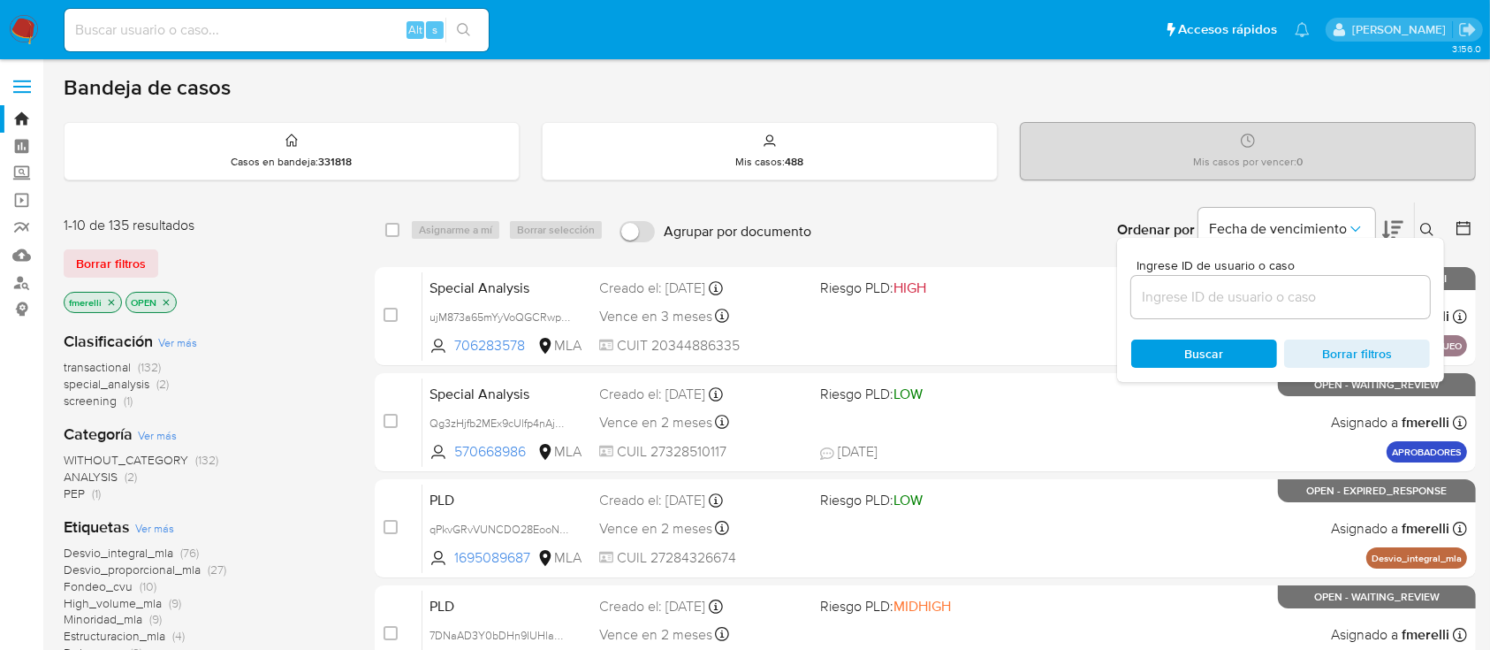
click at [1345, 297] on input at bounding box center [1281, 297] width 299 height 23
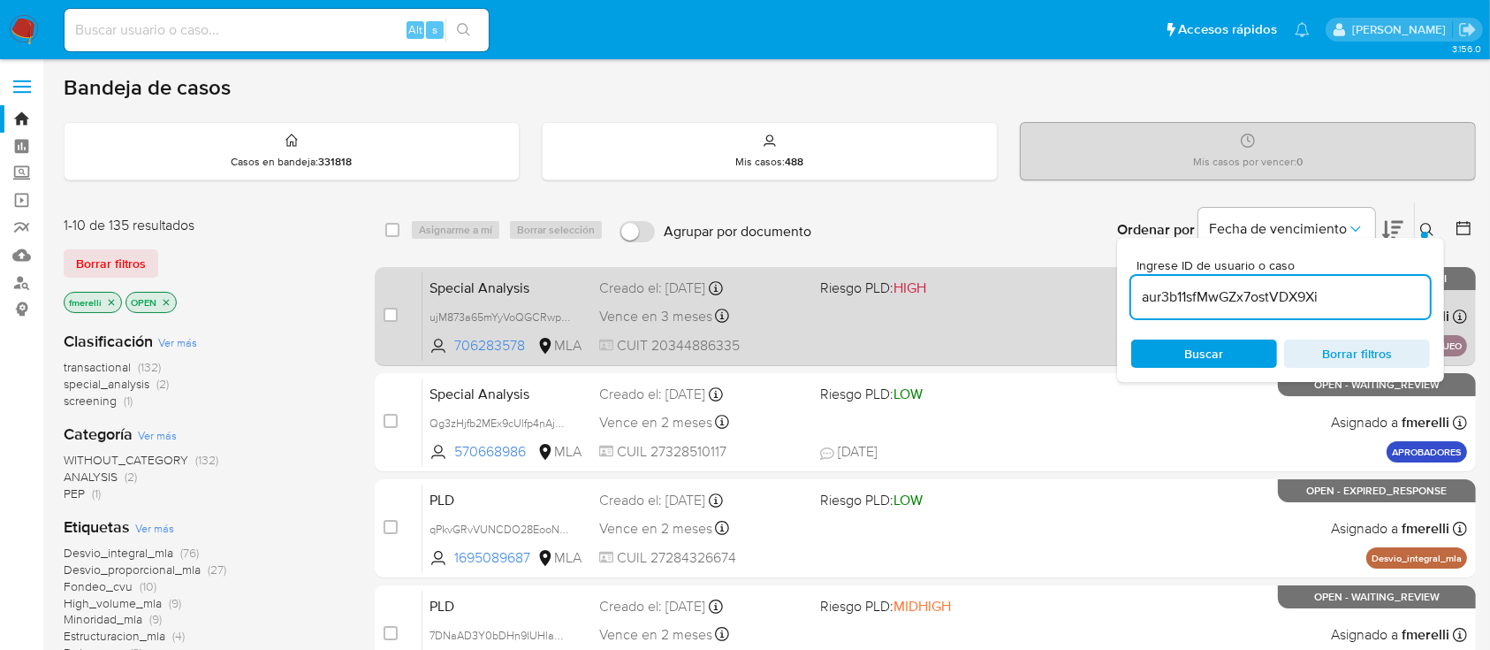
type input "aur3b11sfMwGZx7ostVDX9Xi"
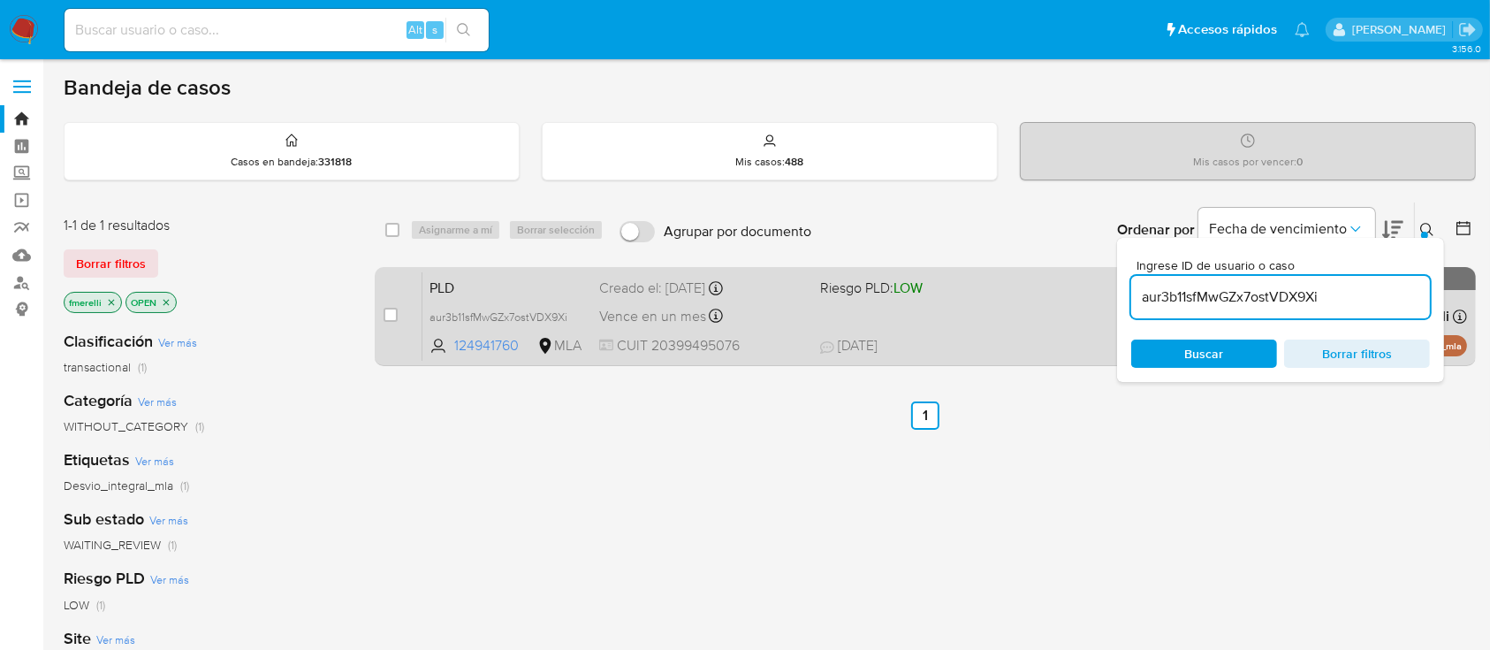
click at [392, 324] on div "case-item-checkbox" at bounding box center [391, 316] width 14 height 21
click at [386, 311] on input "checkbox" at bounding box center [391, 315] width 14 height 14
checkbox input "true"
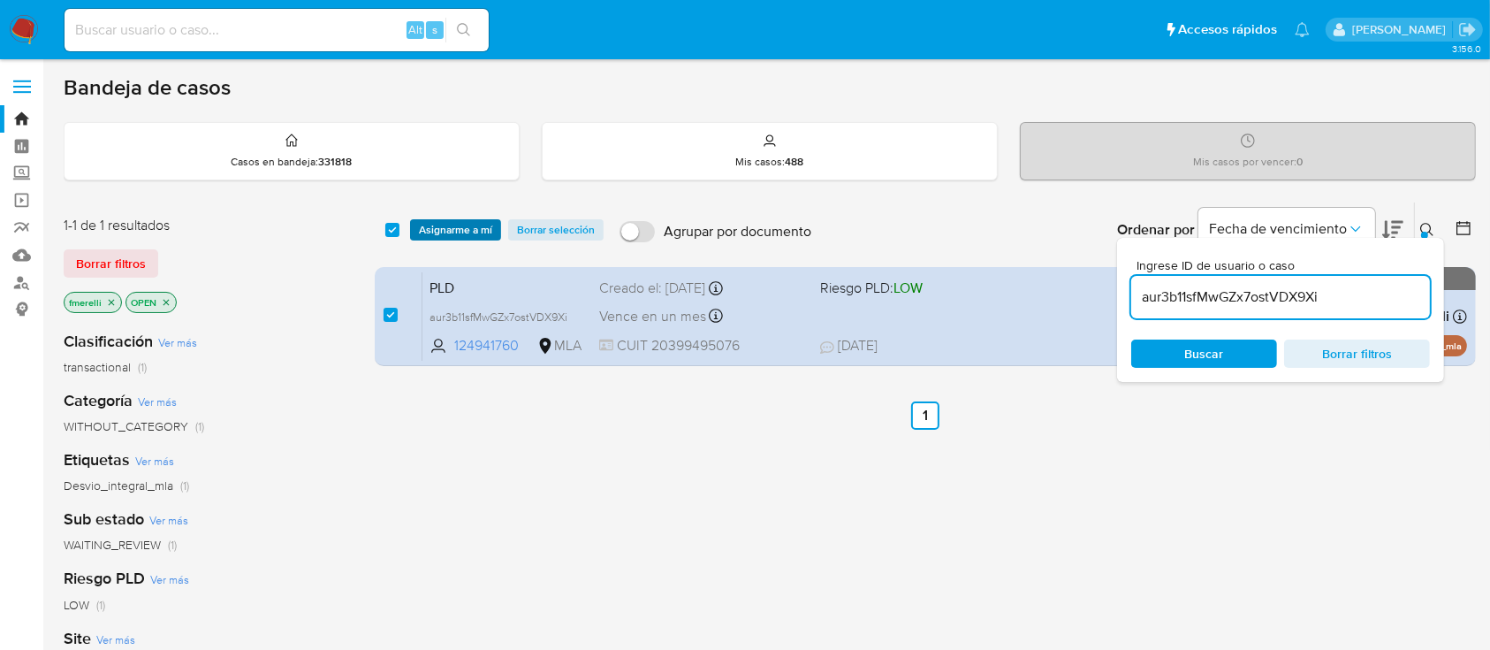
click at [470, 238] on span "Asignarme a mí" at bounding box center [455, 230] width 73 height 18
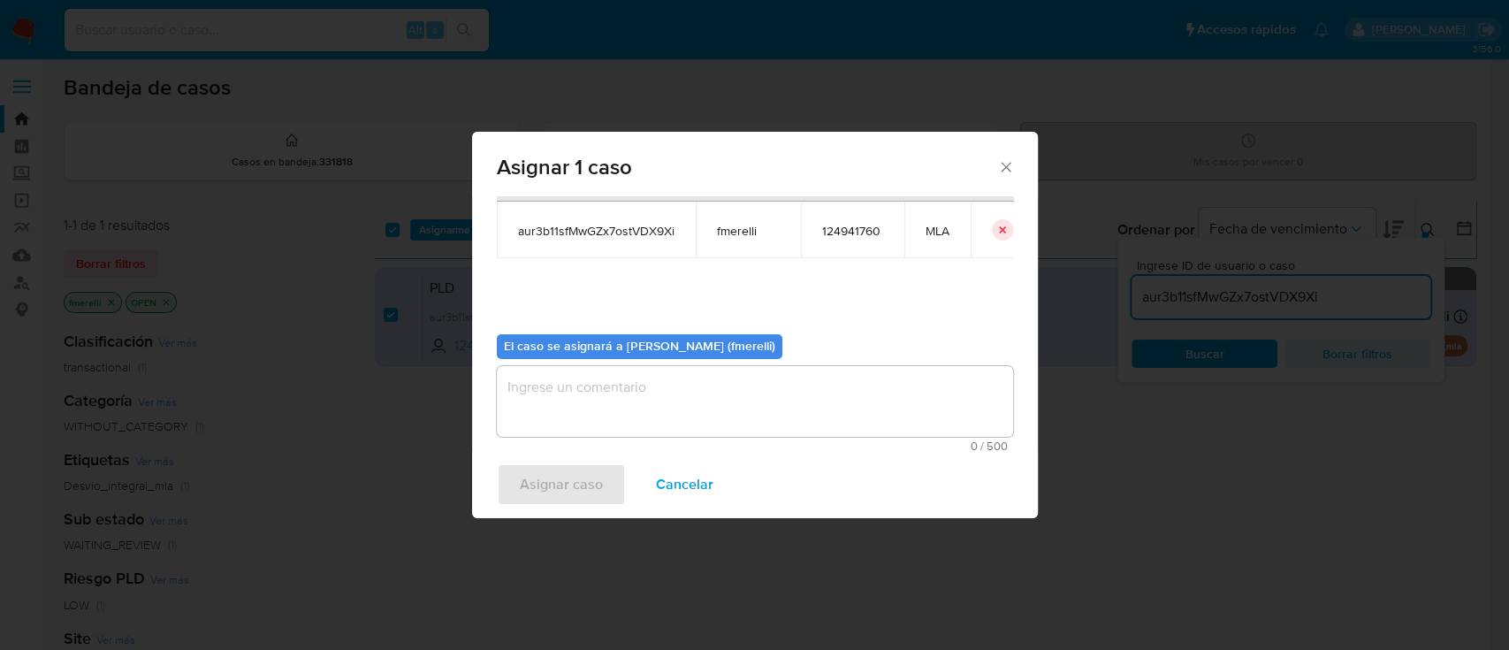
scroll to position [90, 0]
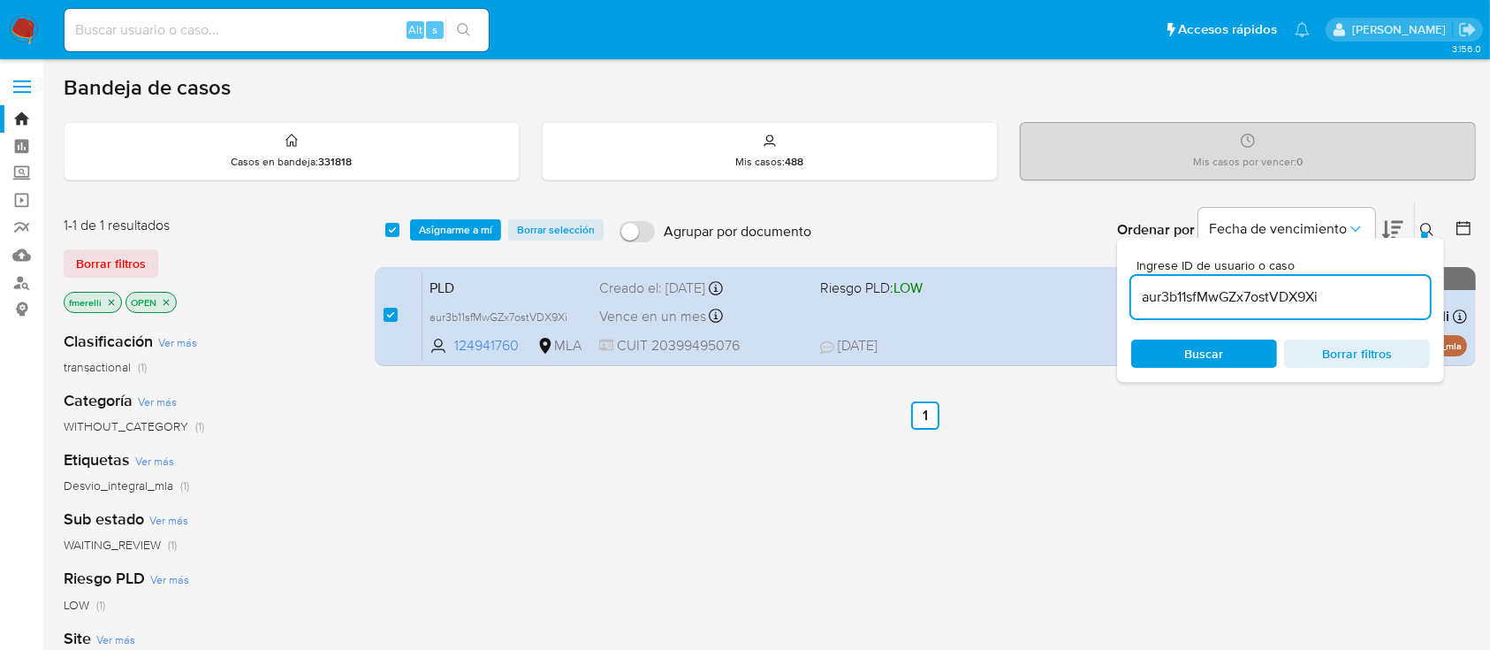
click at [473, 237] on span "Asignarme a mí" at bounding box center [455, 230] width 73 height 18
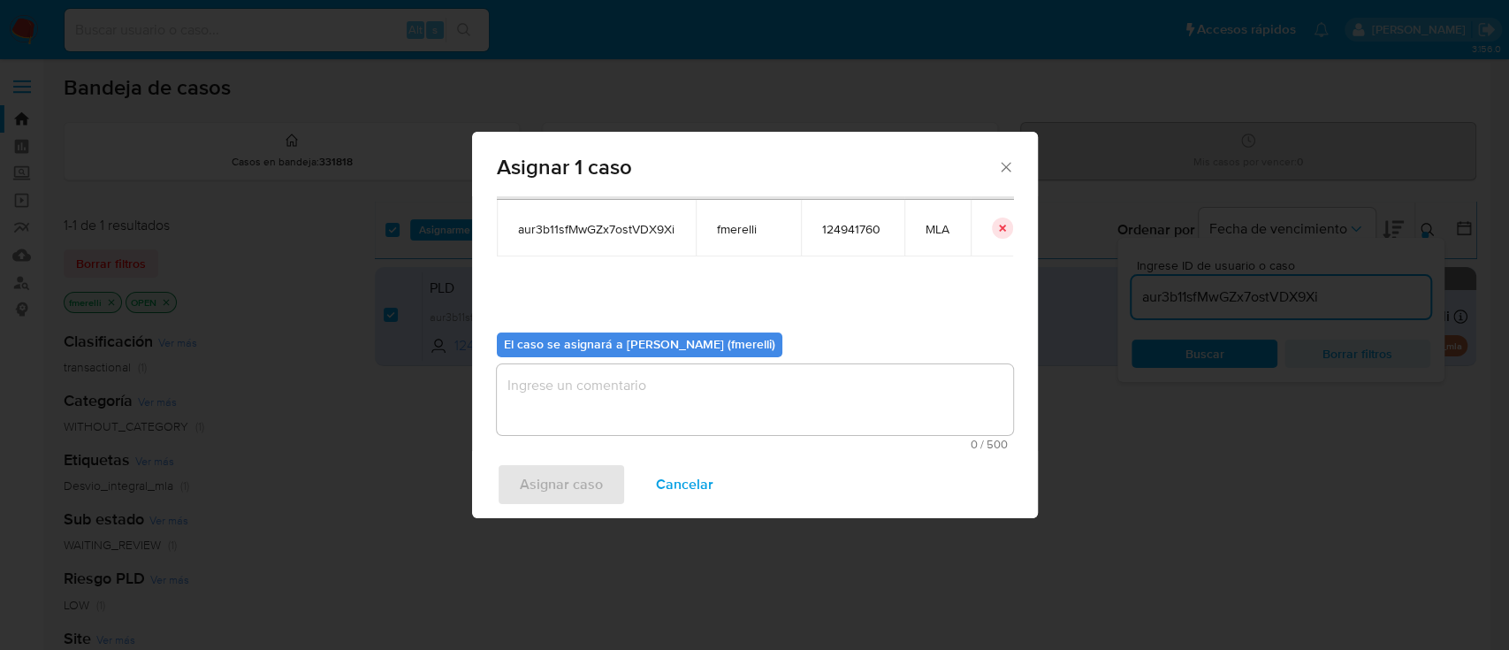
click at [603, 414] on textarea "assign-modal" at bounding box center [755, 399] width 516 height 71
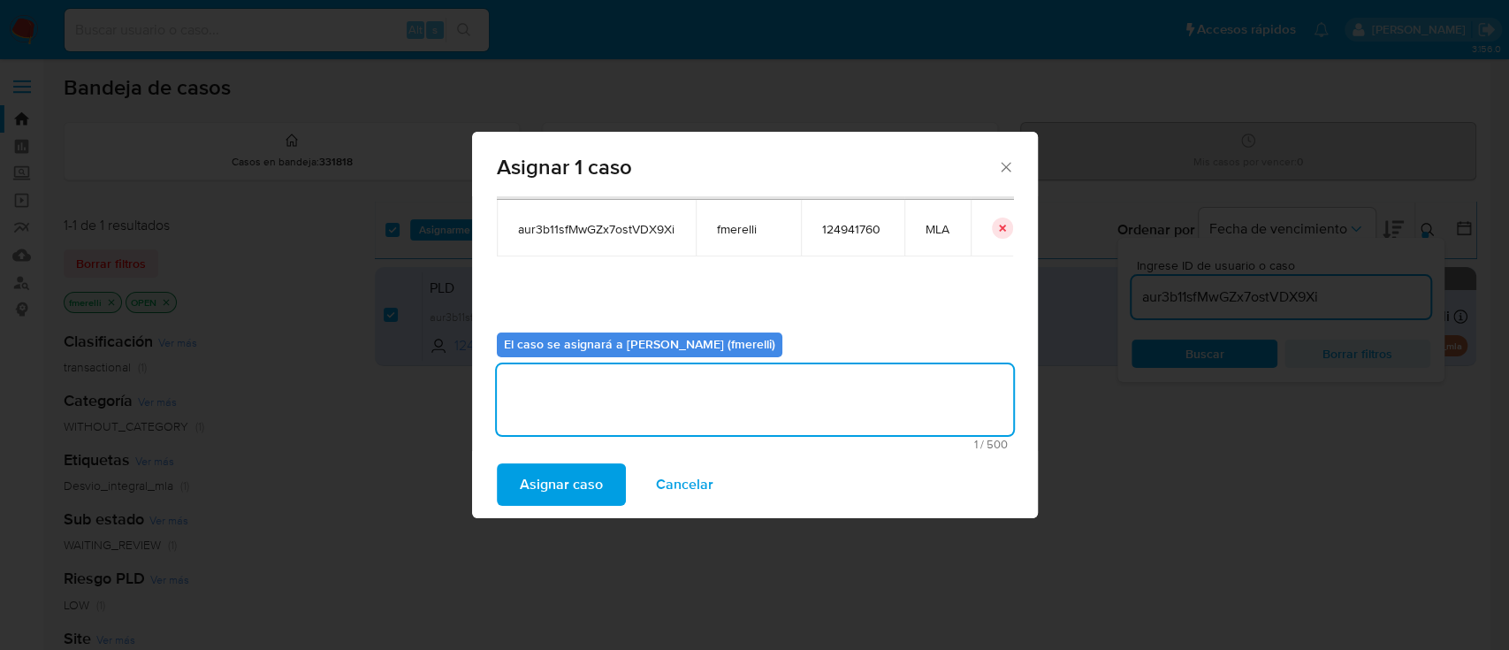
click at [566, 491] on span "Asignar caso" at bounding box center [561, 484] width 83 height 39
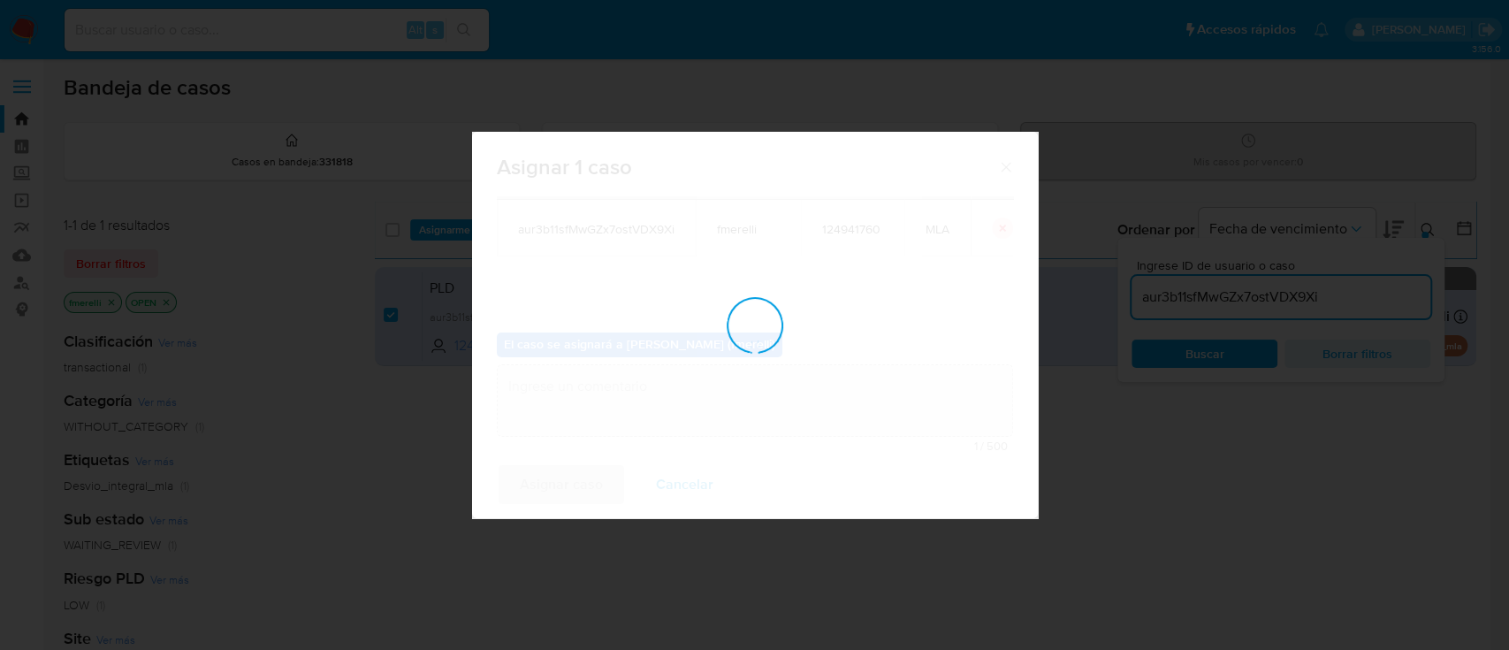
checkbox input "false"
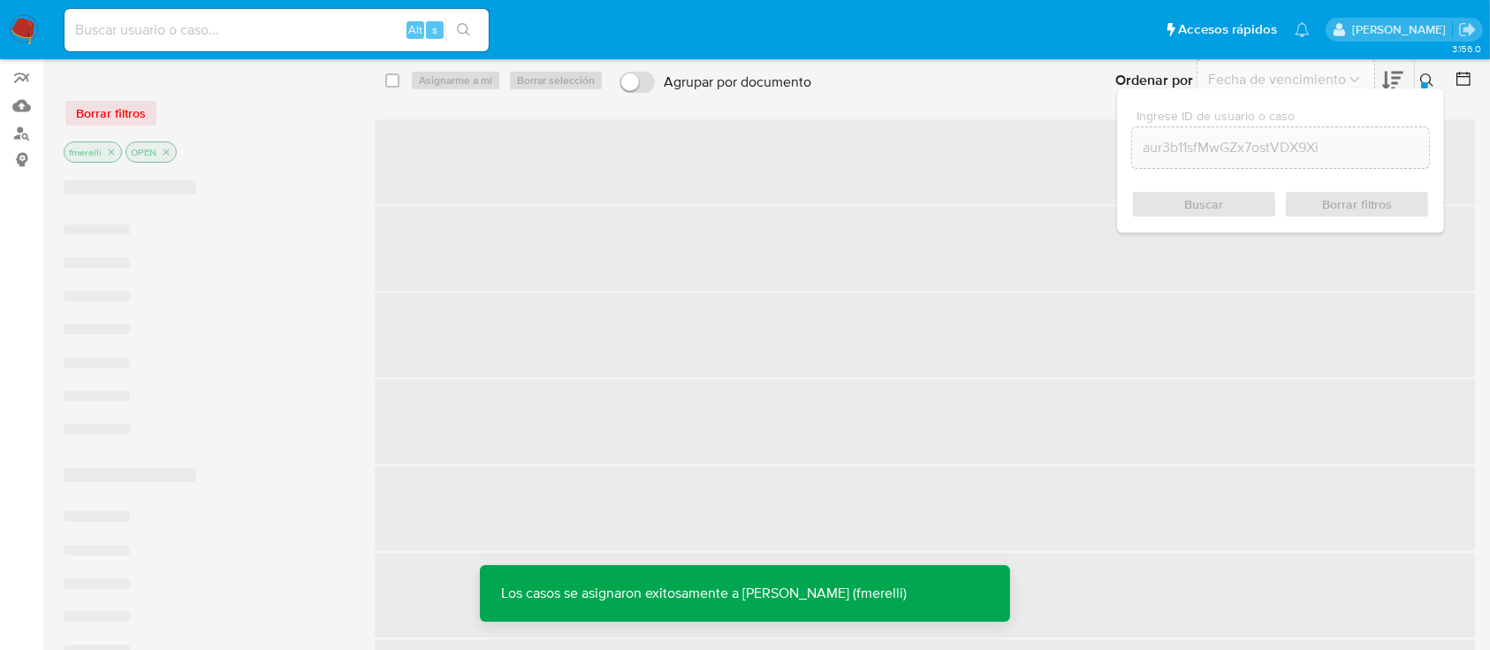
scroll to position [0, 0]
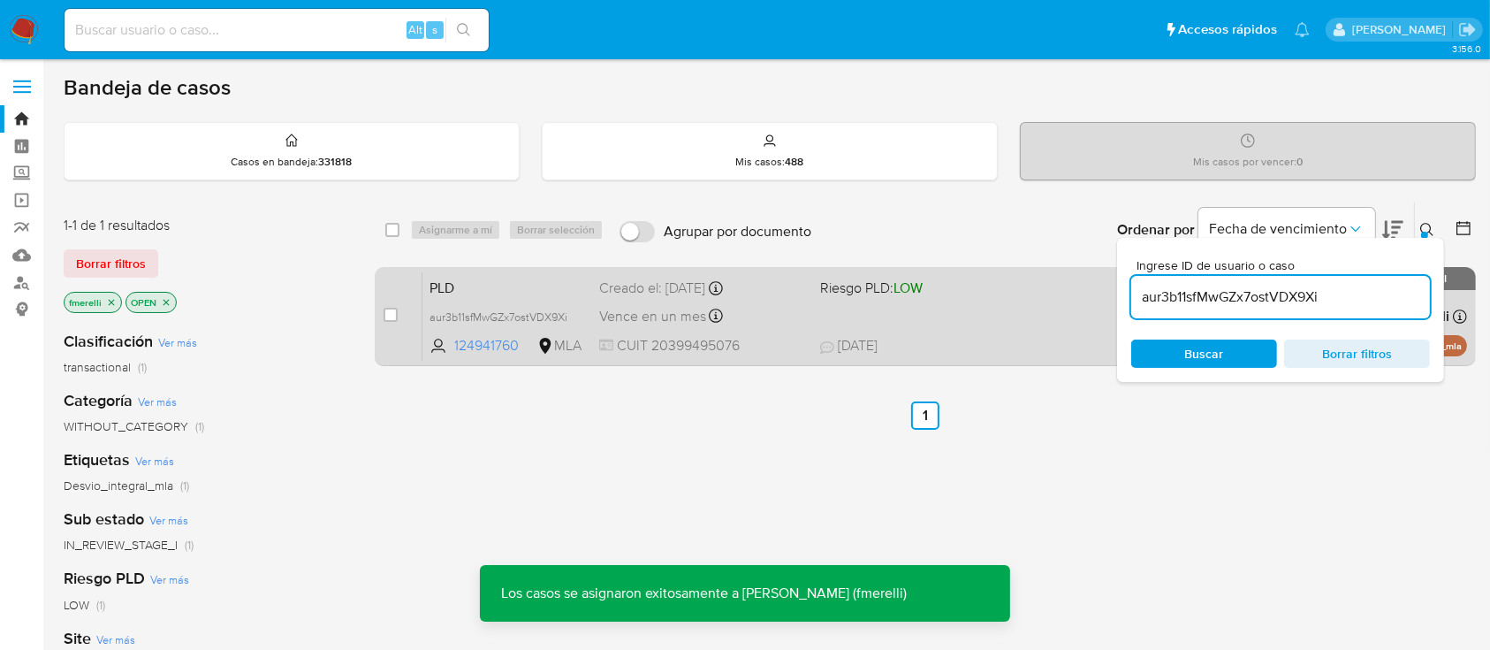
click at [799, 343] on span "CUIT 20399495076" at bounding box center [702, 345] width 206 height 19
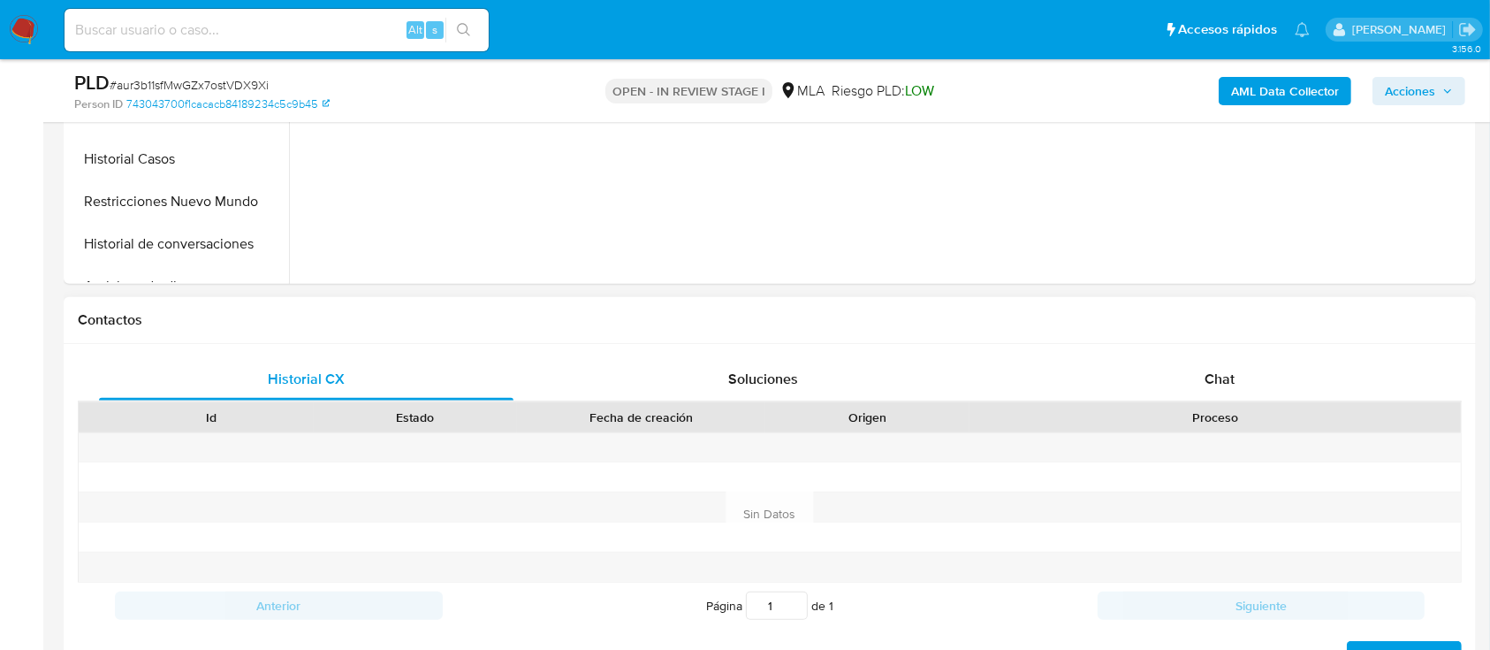
scroll to position [707, 0]
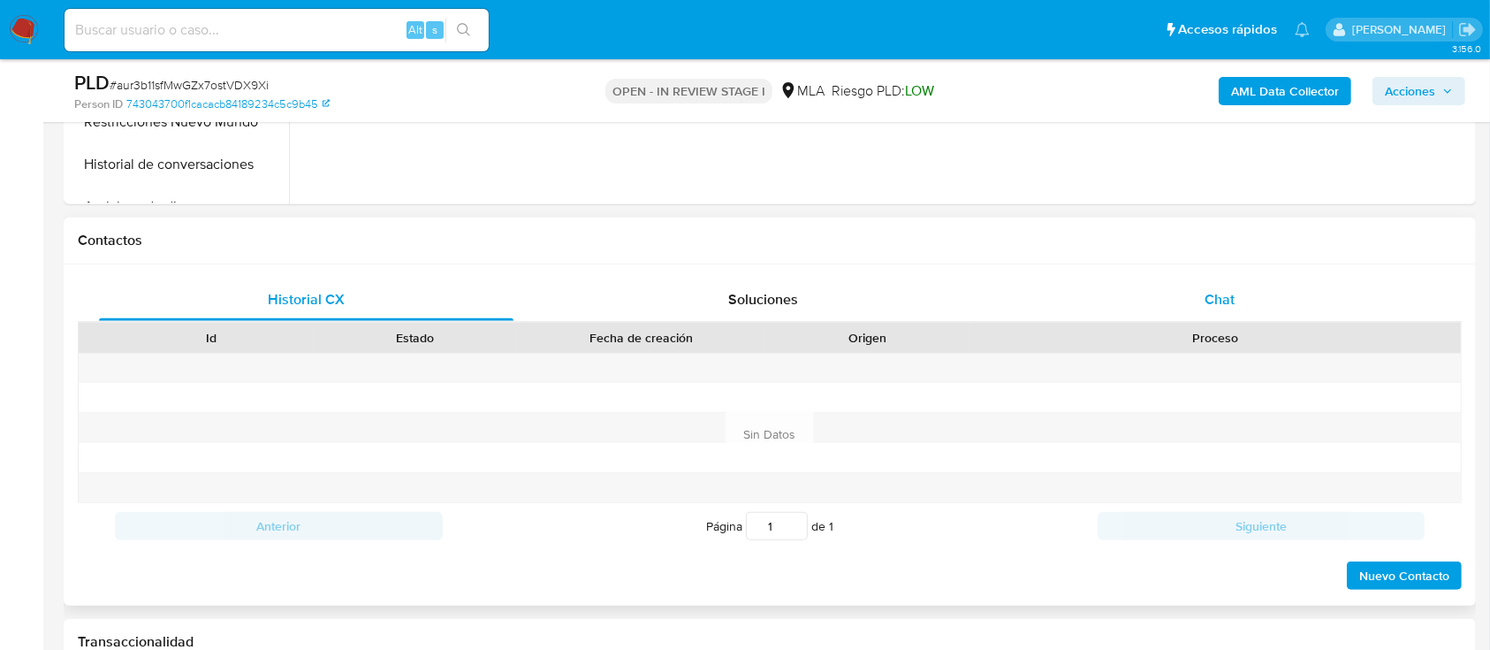
click at [1178, 310] on div "Chat" at bounding box center [1220, 299] width 415 height 42
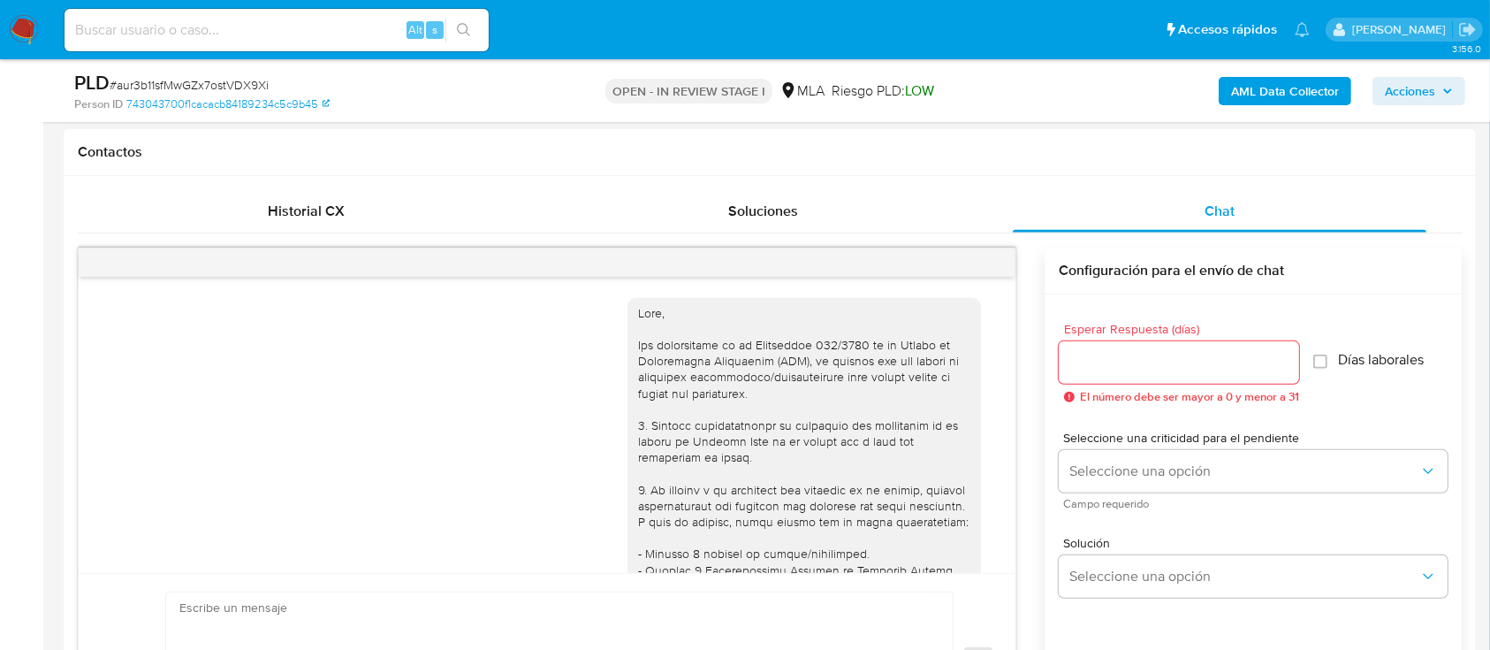
scroll to position [942, 0]
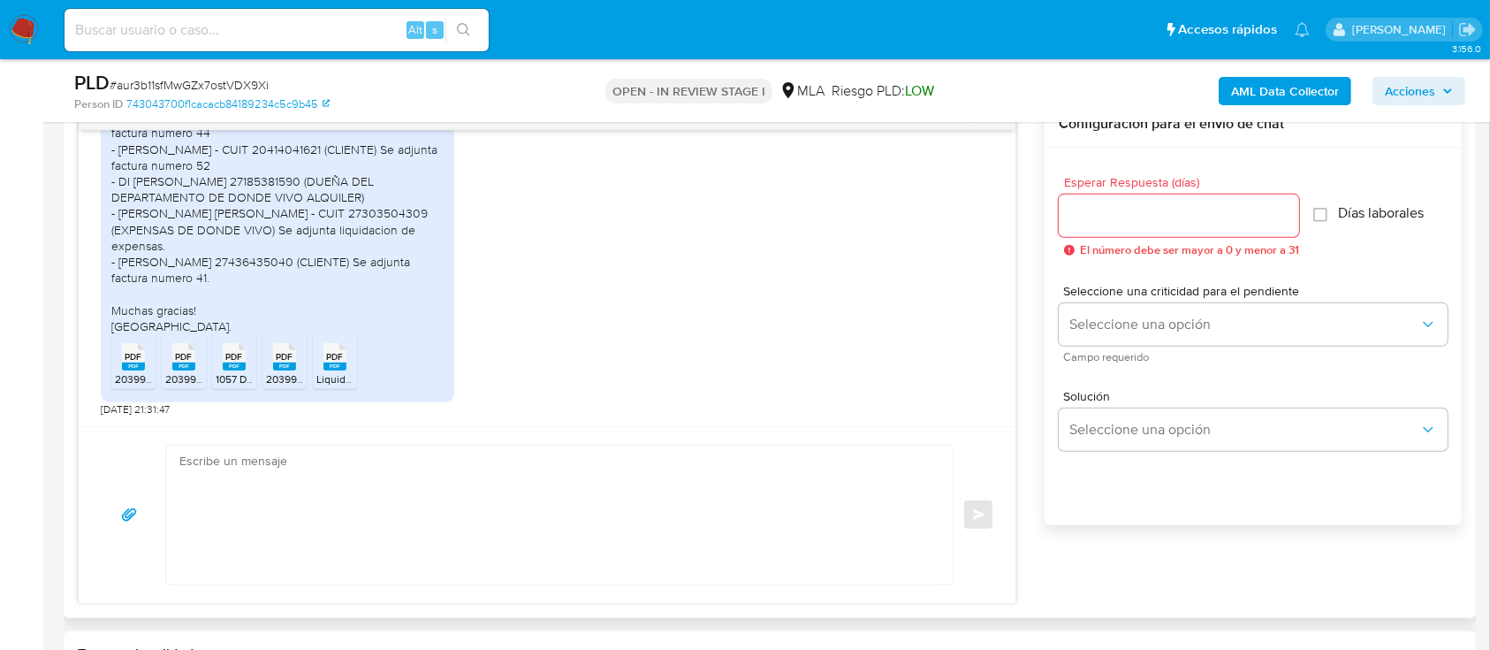
select select "10"
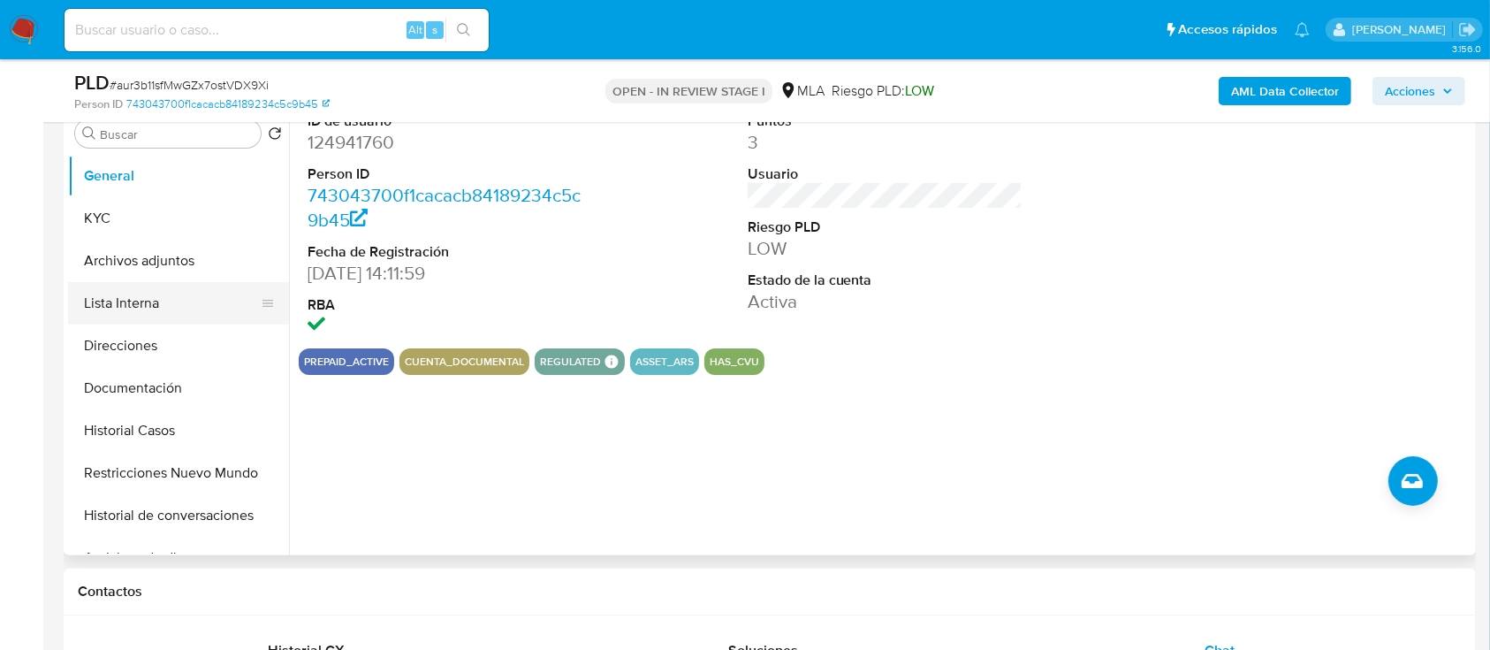
scroll to position [354, 0]
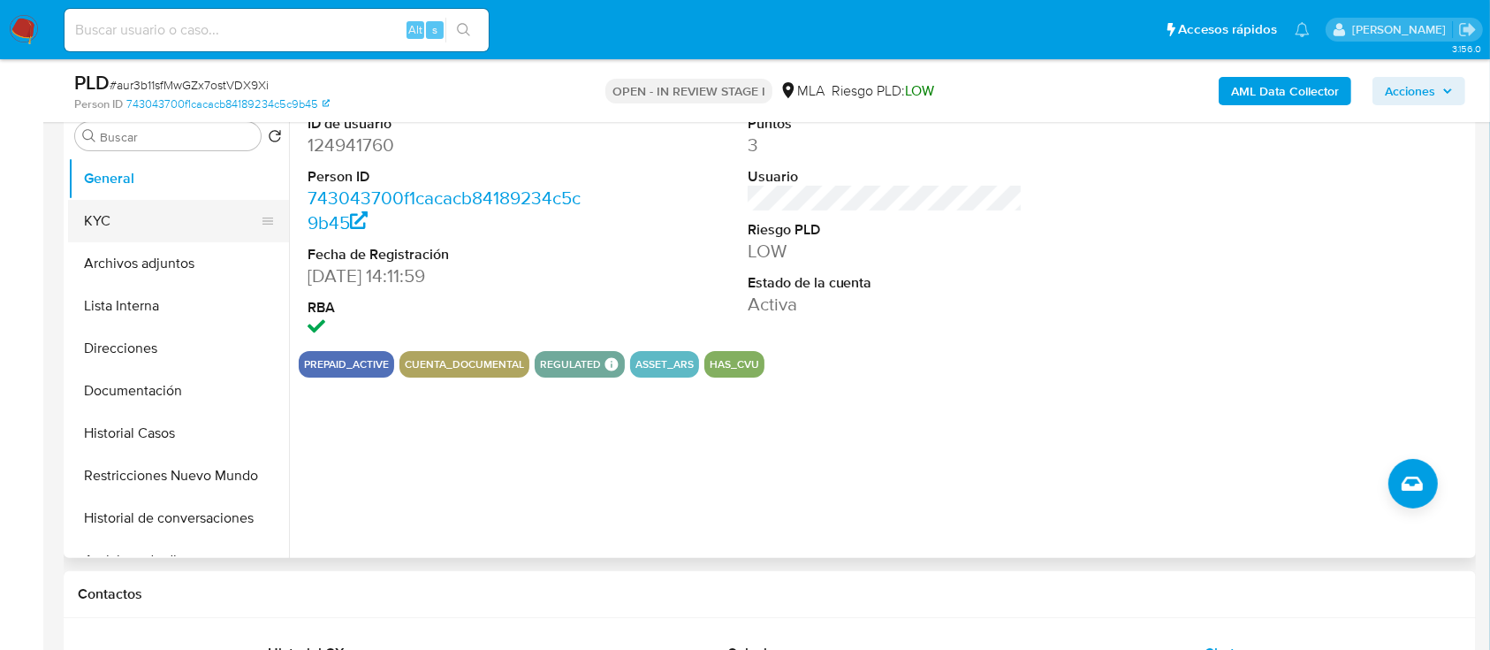
drag, startPoint x: 118, startPoint y: 230, endPoint x: 150, endPoint y: 224, distance: 33.3
click at [118, 229] on button "KYC" at bounding box center [171, 221] width 207 height 42
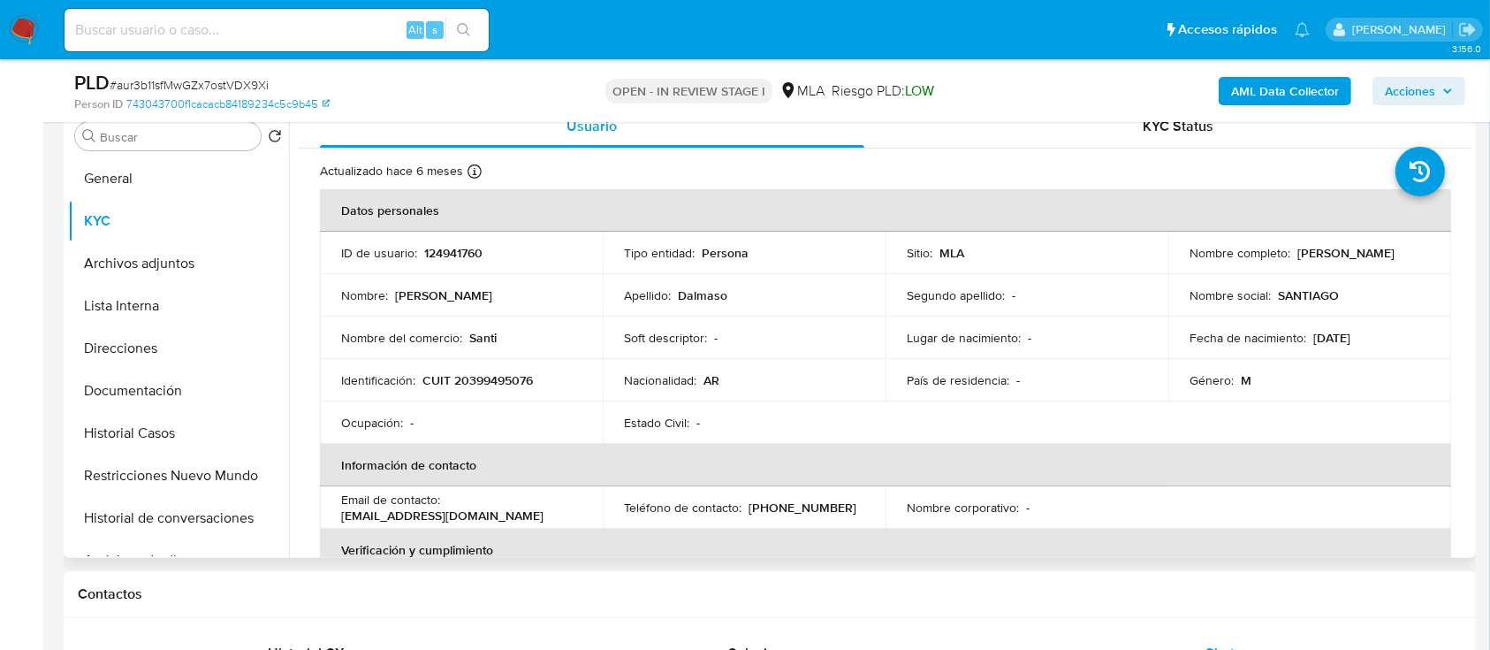
drag, startPoint x: 1182, startPoint y: 265, endPoint x: 1358, endPoint y: 260, distance: 176.0
click at [1358, 260] on td "Nombre completo : Santiago Lorenzo Dalmaso" at bounding box center [1310, 253] width 283 height 42
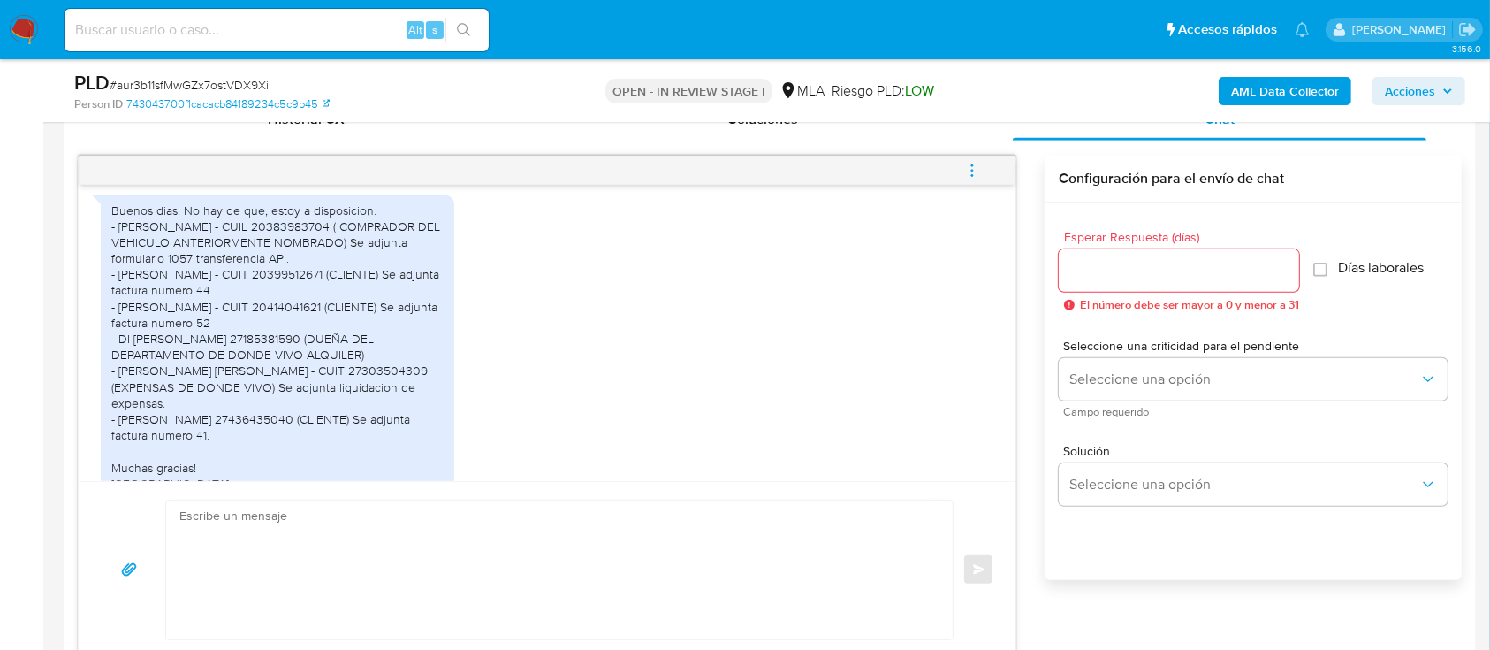
scroll to position [942, 0]
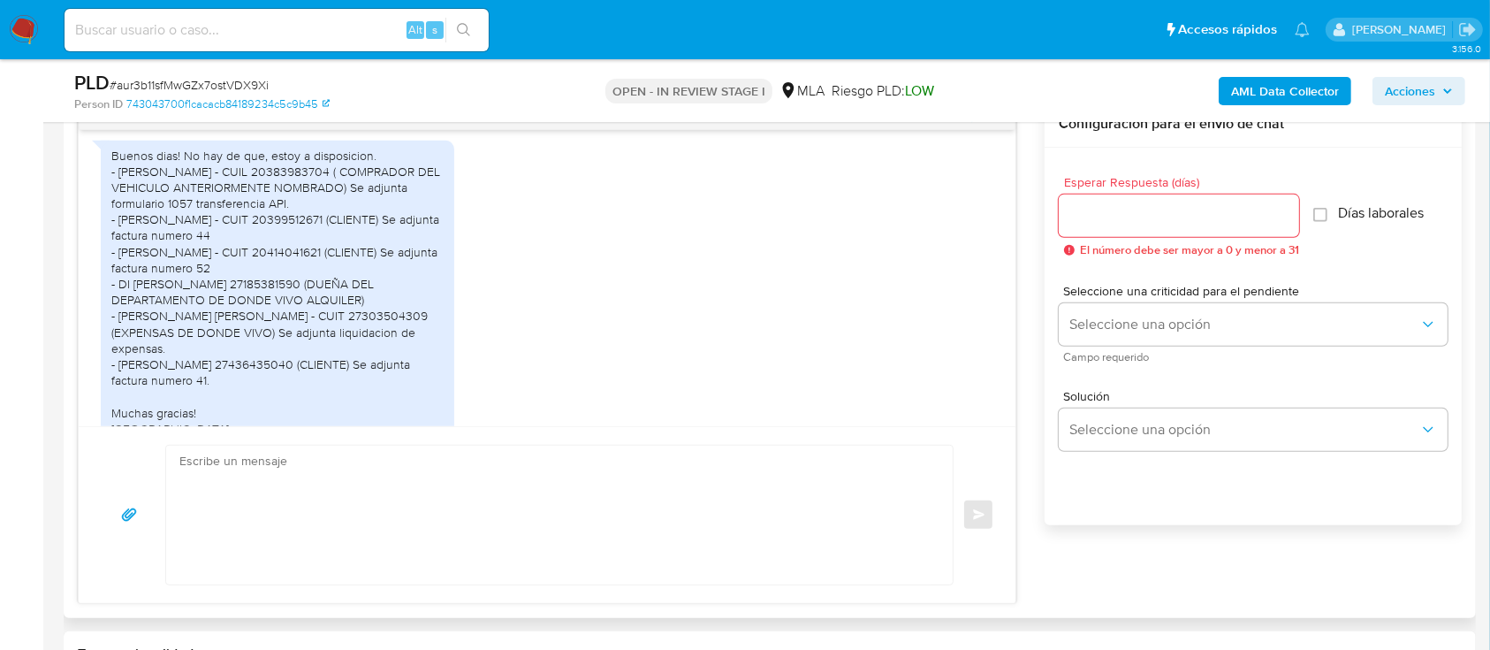
click at [688, 540] on textarea at bounding box center [554, 515] width 751 height 139
paste textarea "[PERSON_NAME]"
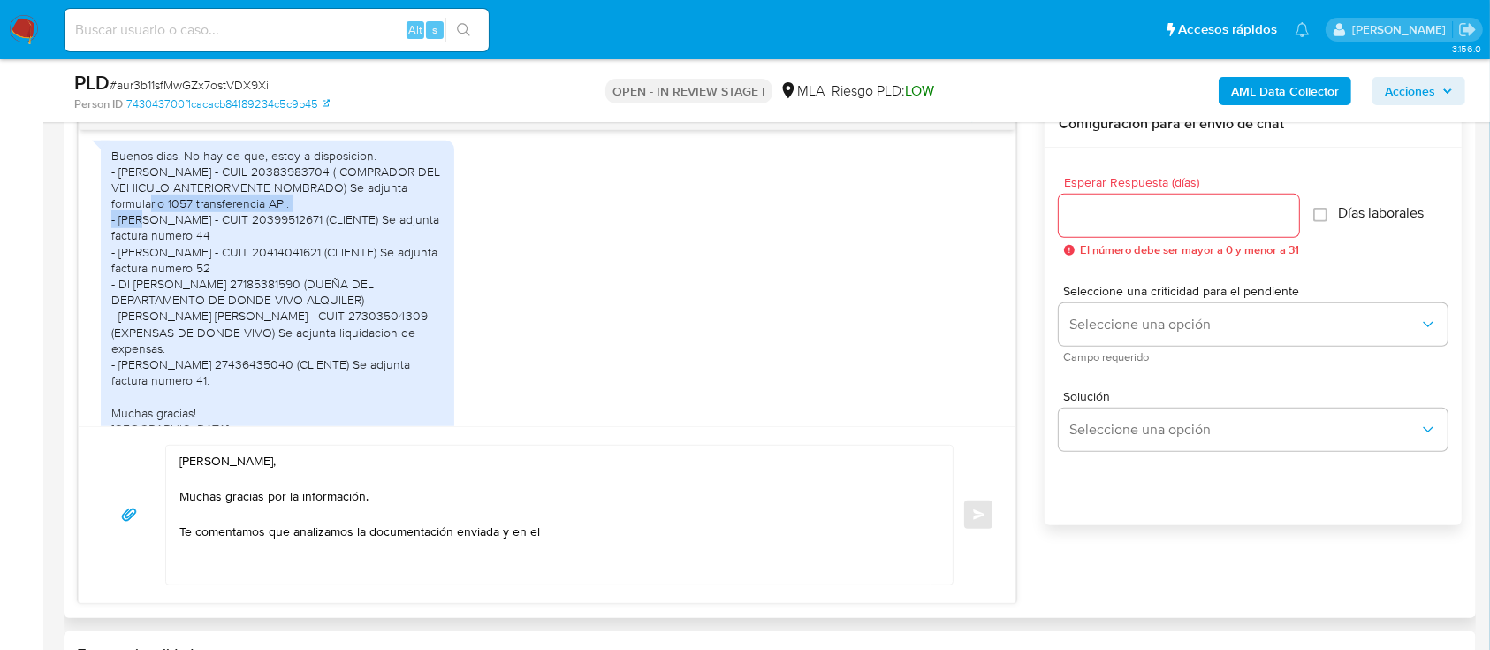
drag, startPoint x: 116, startPoint y: 234, endPoint x: 304, endPoint y: 237, distance: 188.3
click at [304, 237] on div "Buenos dias! No hay de que, estoy a disposicion. - Lautaro Ivan Salazar - CUIL …" at bounding box center [278, 323] width 354 height 364
copy div "formulario 1057 transferencia API."
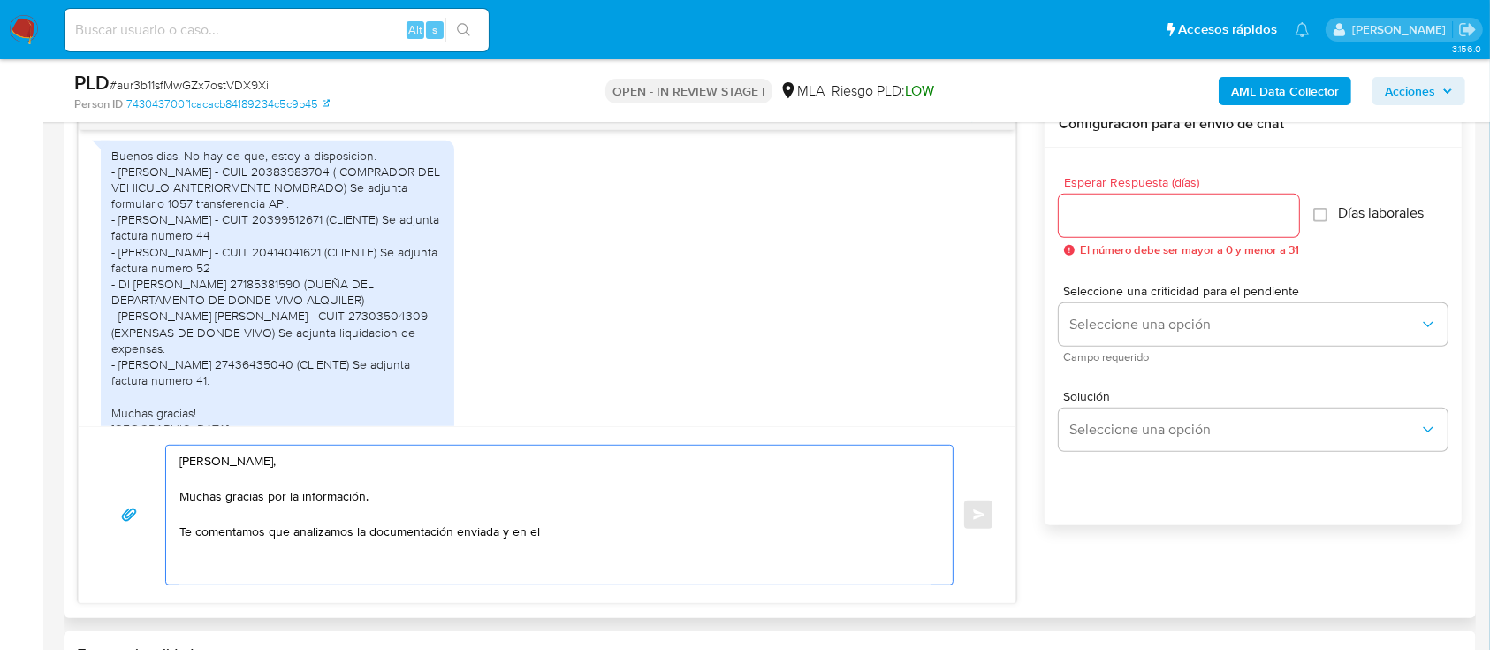
click at [607, 536] on textarea "Hola Santiago, Muchas gracias por la información. Te comentamos que analizamos …" at bounding box center [554, 515] width 751 height 139
paste textarea "formulario 1057 transferencia API."
click at [545, 533] on textarea "Hola Santiago, Muchas gracias por la información. Te comentamos que analizamos …" at bounding box center [554, 515] width 751 height 139
paste textarea "CUEVAS MATIAS MAR"
paste textarea "Lautaro Ivan Salazar"
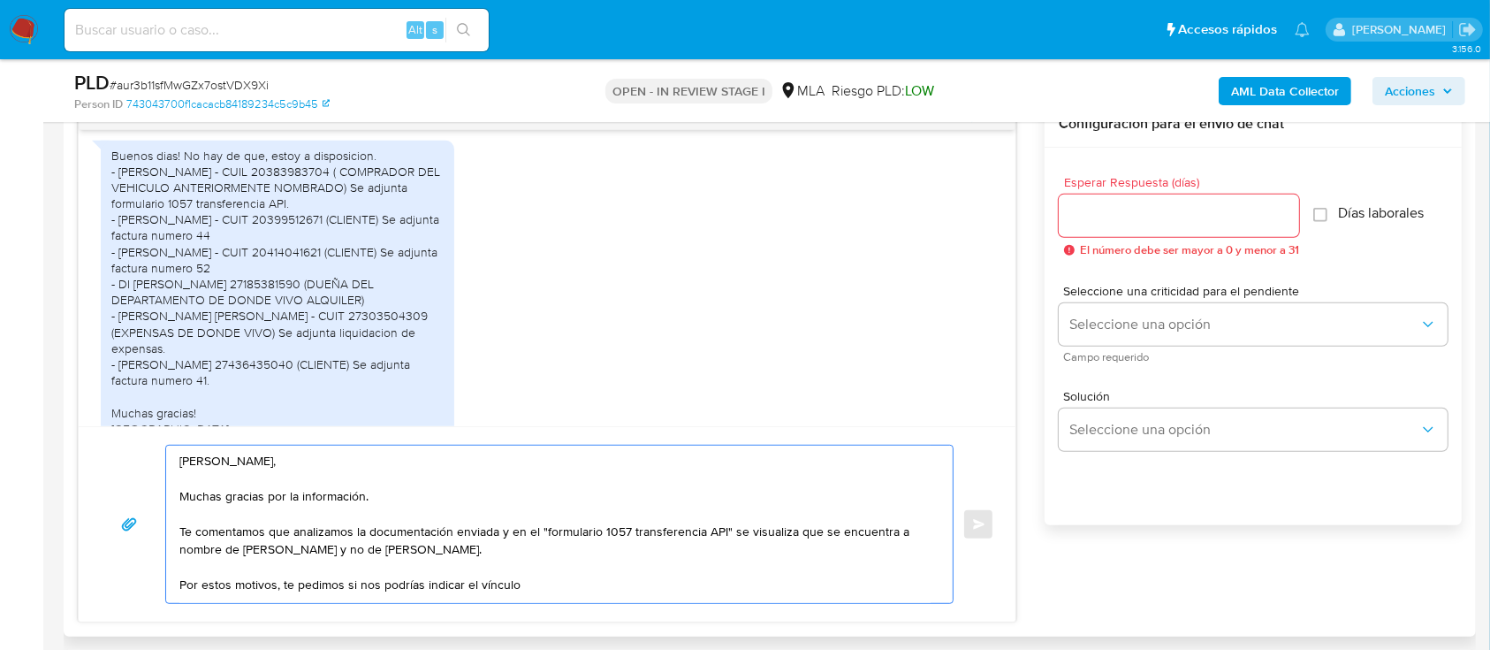
paste textarea "Lautaro Ivan Salazar"
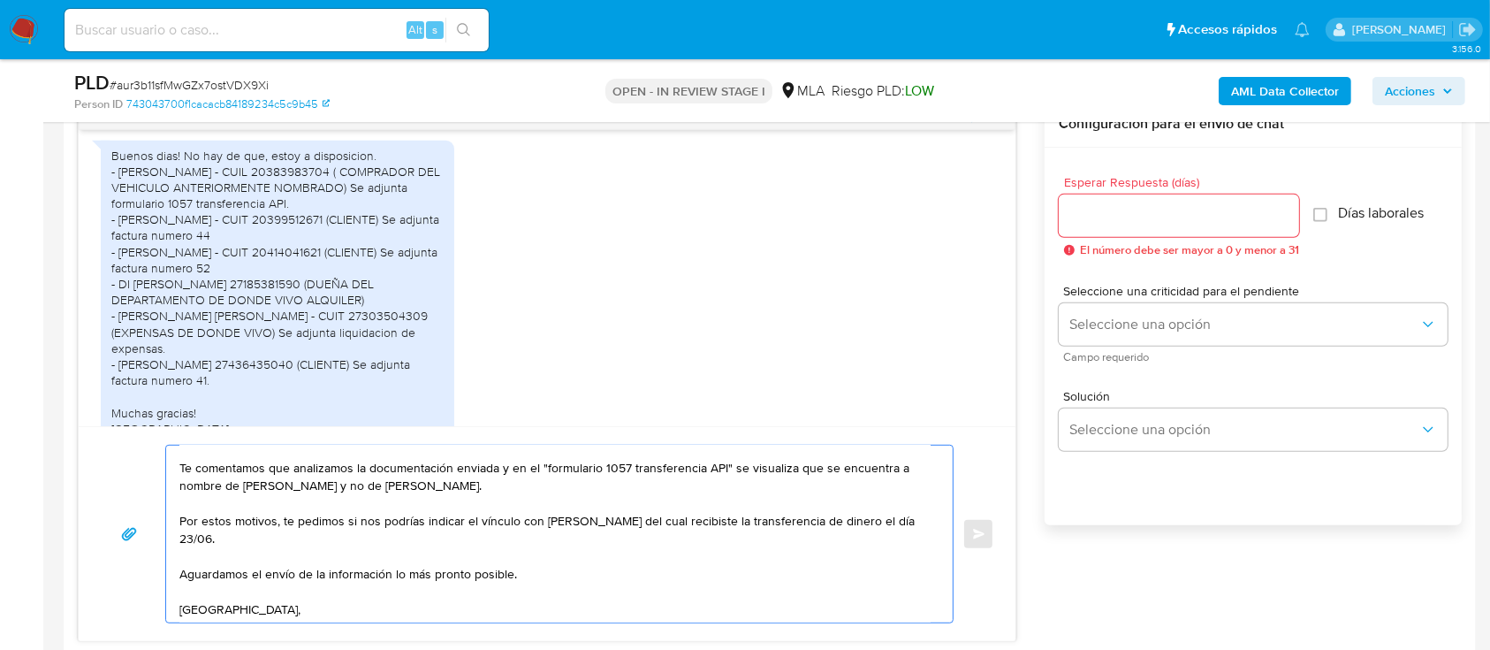
scroll to position [100, 0]
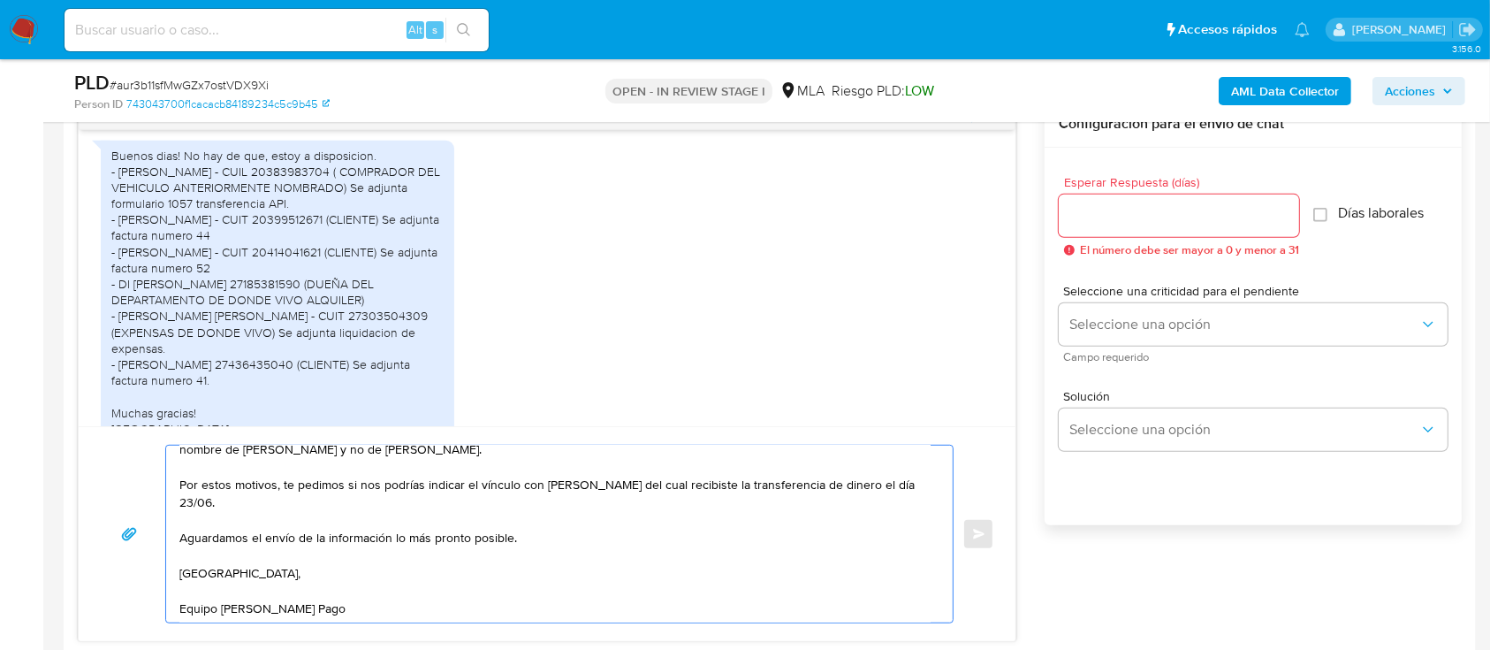
type textarea "Hola Santiago, Muchas gracias por la información. Te comentamos que analizamos …"
click at [1162, 207] on input "Esperar Respuesta (días)" at bounding box center [1179, 215] width 240 height 23
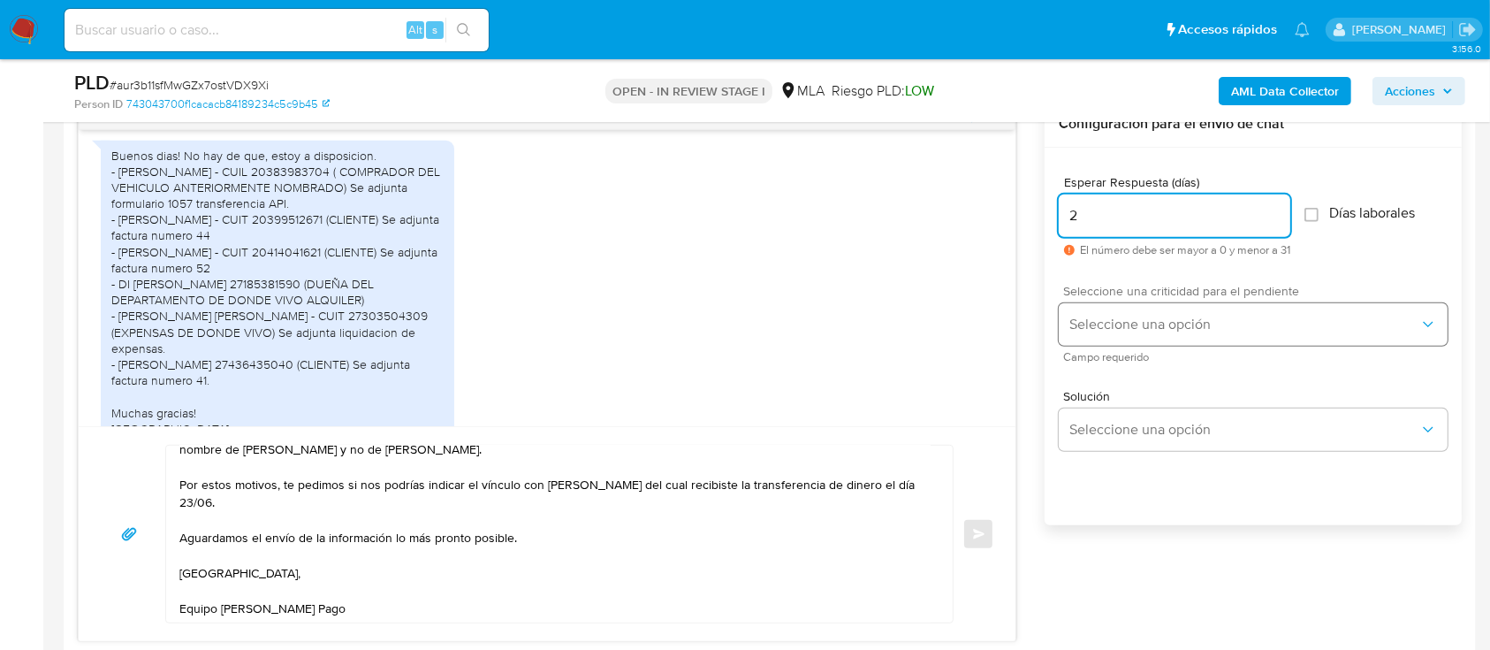
type input "2"
click at [1111, 328] on span "Seleccione una opción" at bounding box center [1245, 325] width 350 height 18
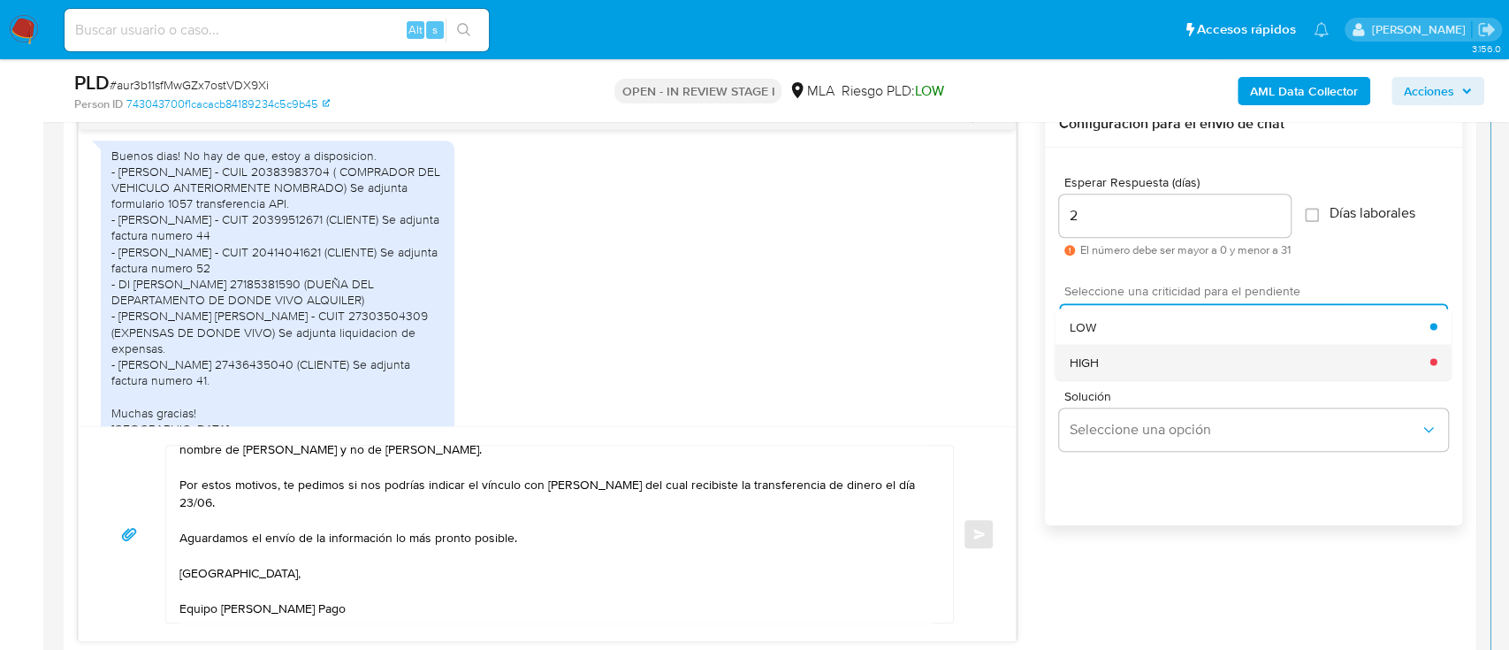
click at [1124, 350] on div "HIGH" at bounding box center [1250, 361] width 361 height 35
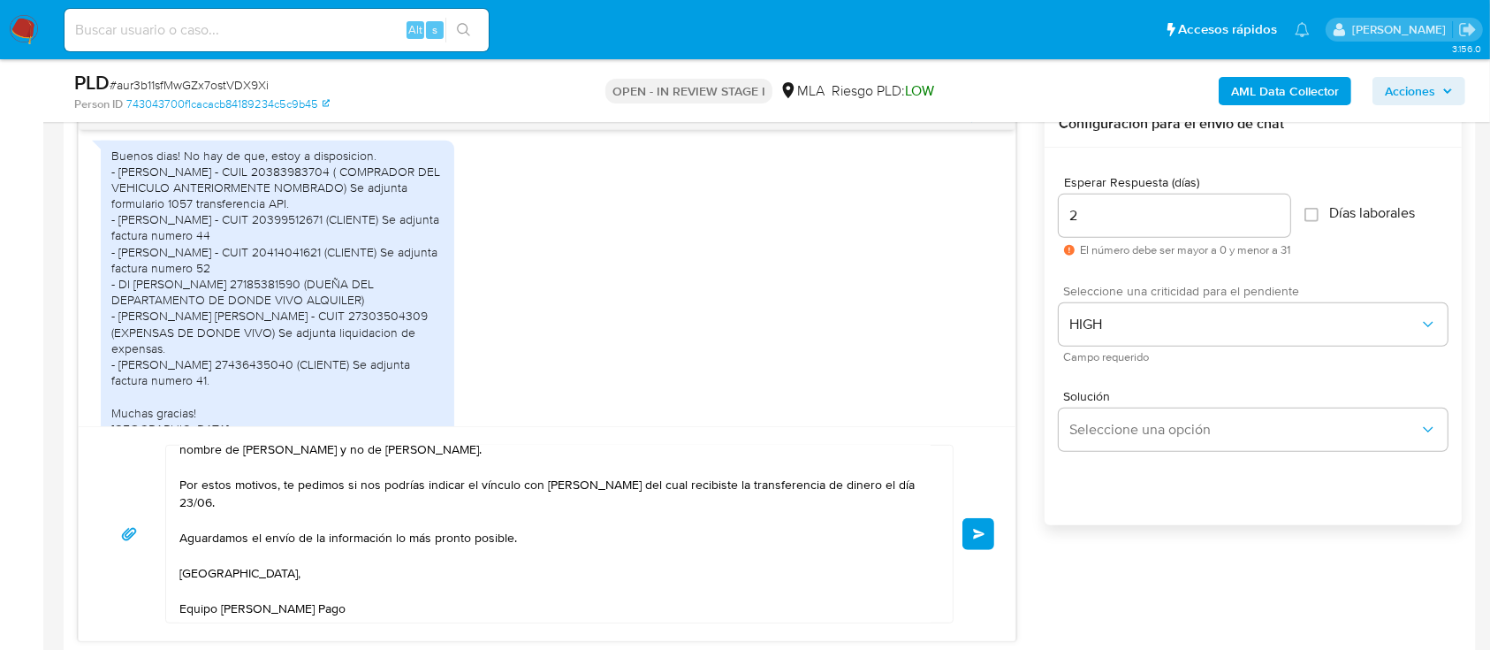
click at [979, 541] on button "Enviar" at bounding box center [979, 534] width 32 height 32
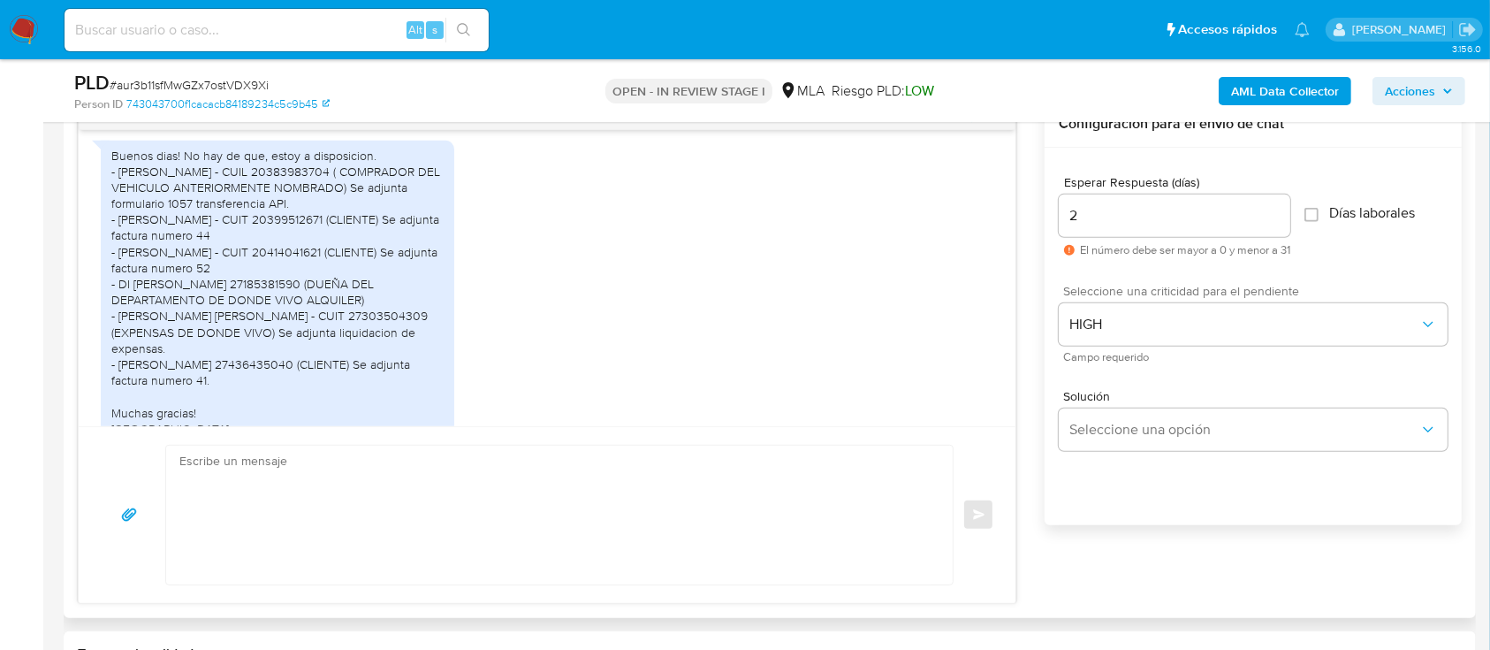
scroll to position [2549, 0]
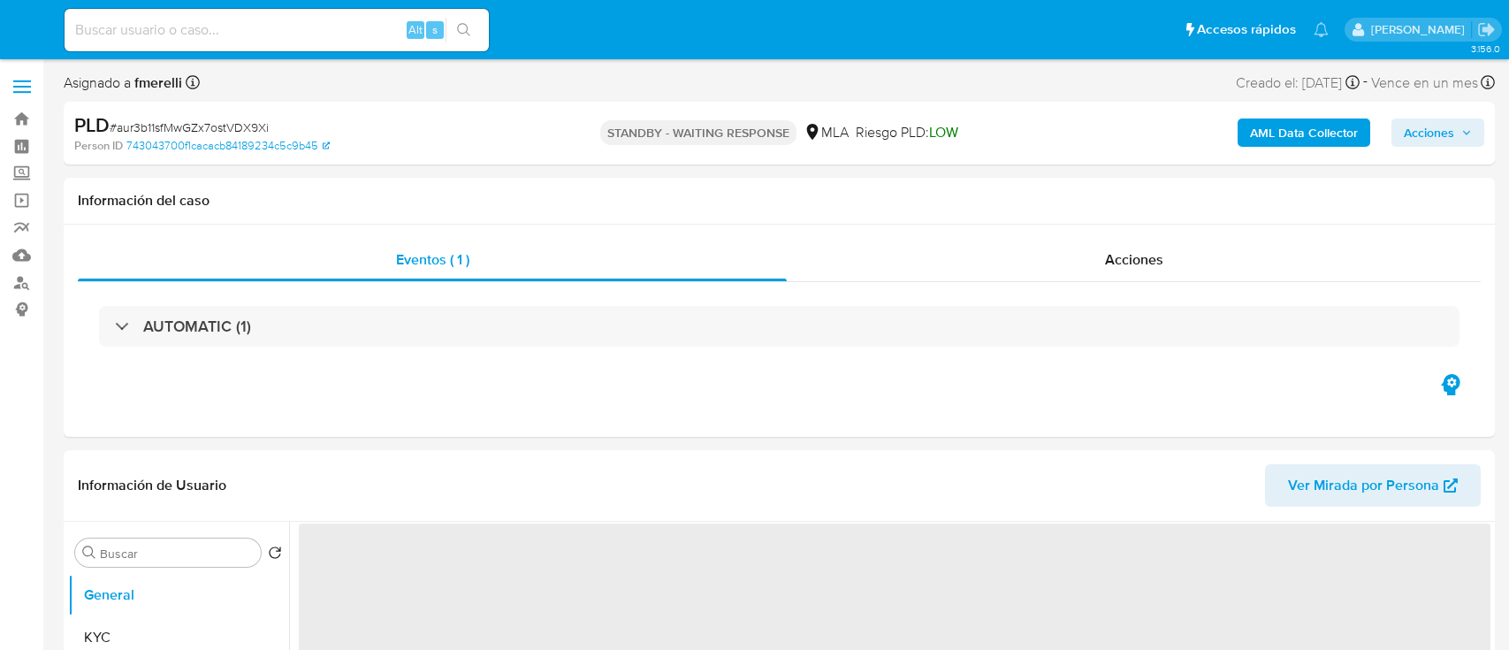
select select "10"
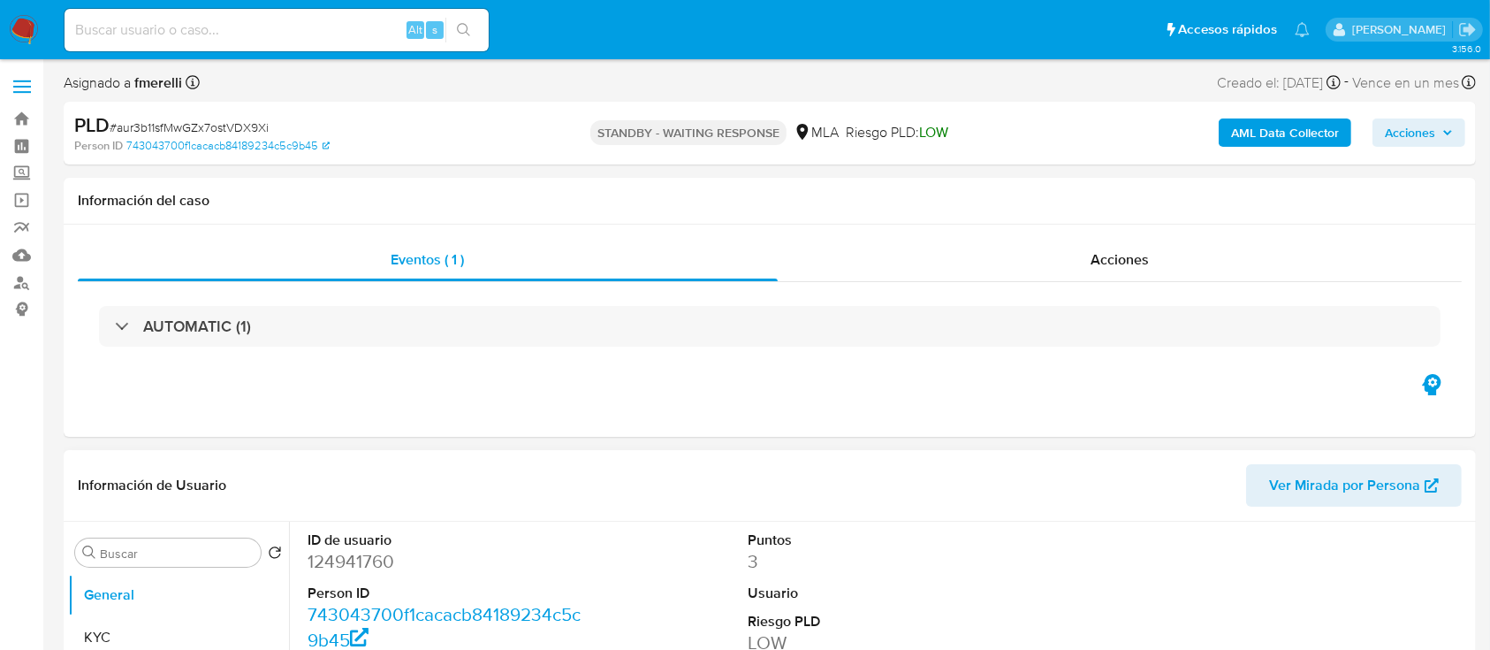
select select "10"
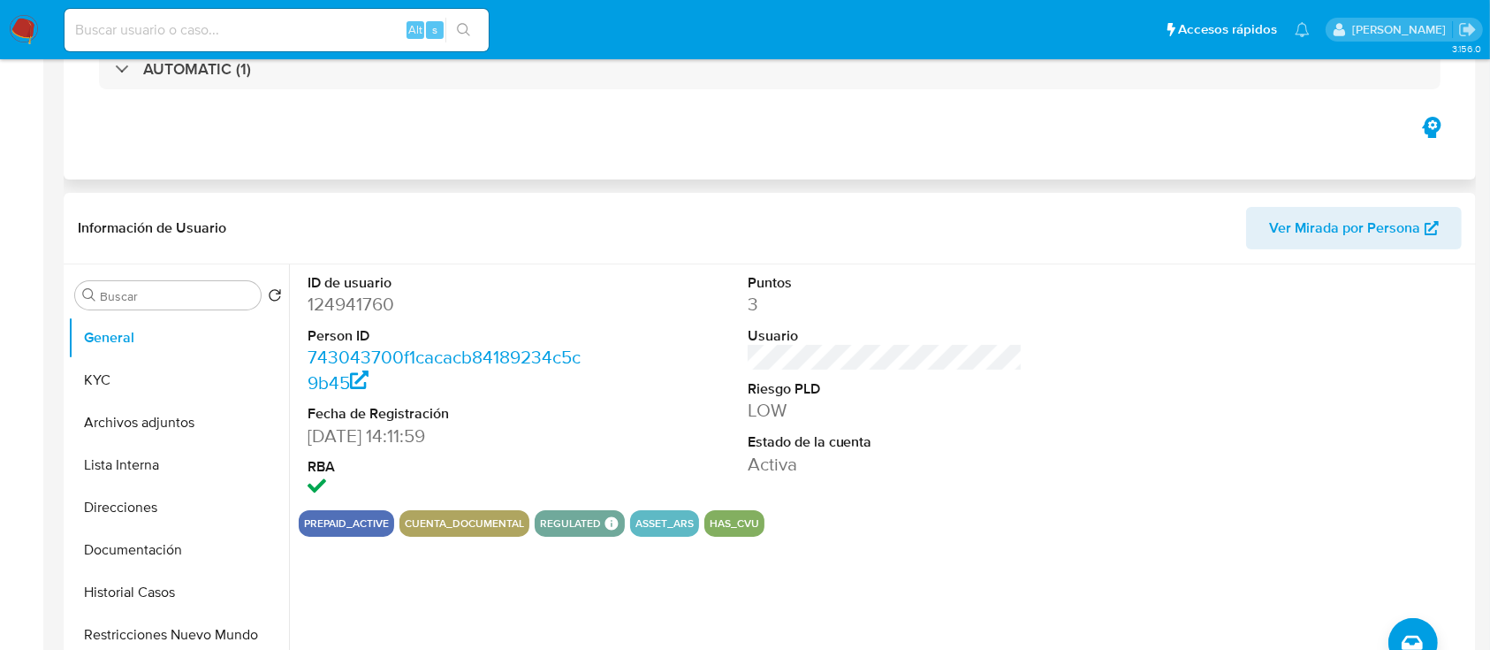
scroll to position [354, 0]
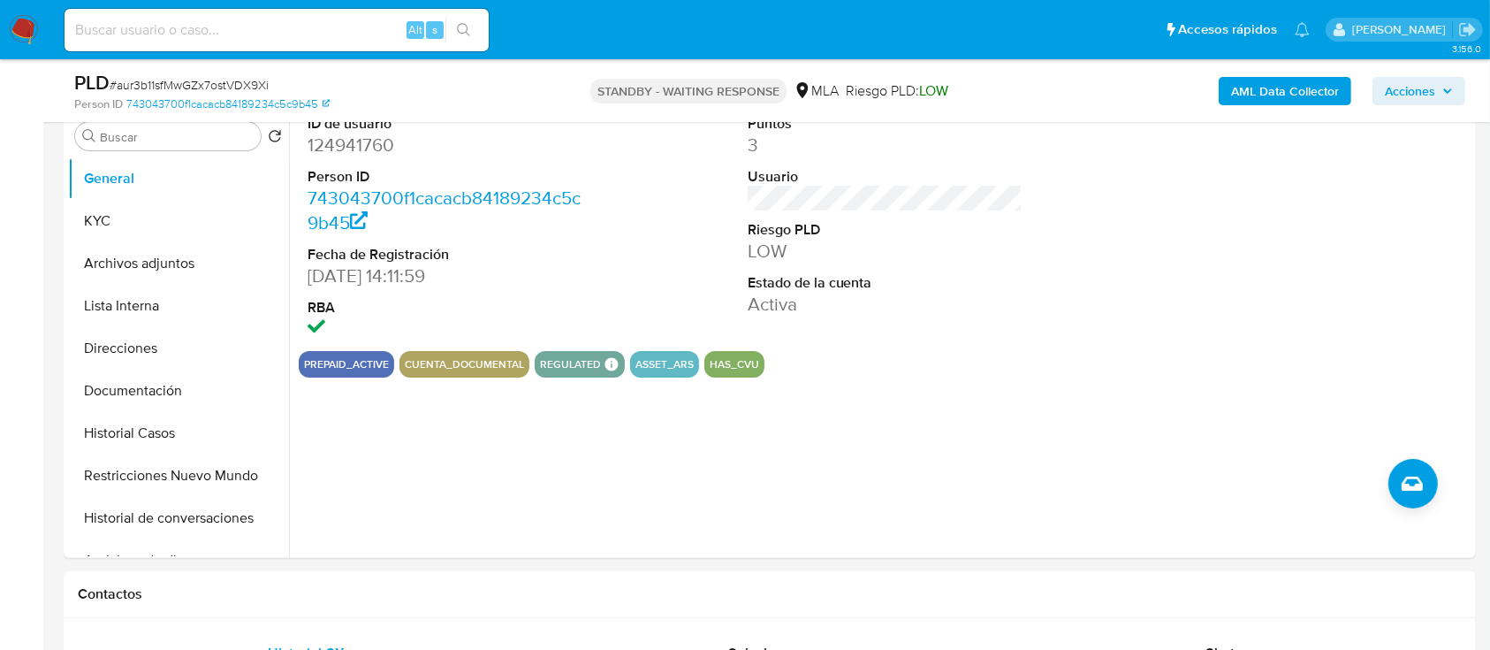
click at [48, 30] on nav "Pausado Ver notificaciones Alt s Accesos rápidos Presiona las siguientes teclas…" at bounding box center [745, 29] width 1490 height 59
click at [24, 32] on img at bounding box center [24, 30] width 30 height 30
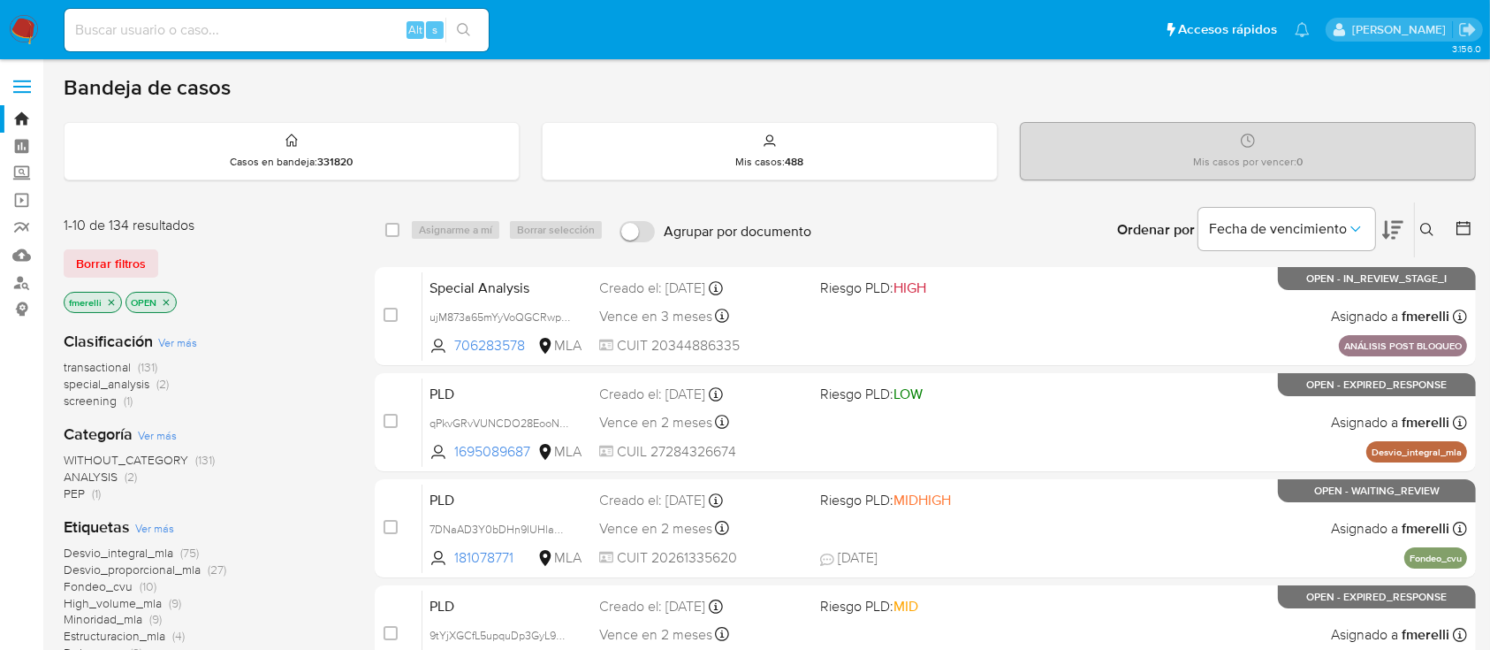
click at [1426, 225] on icon at bounding box center [1428, 230] width 14 height 14
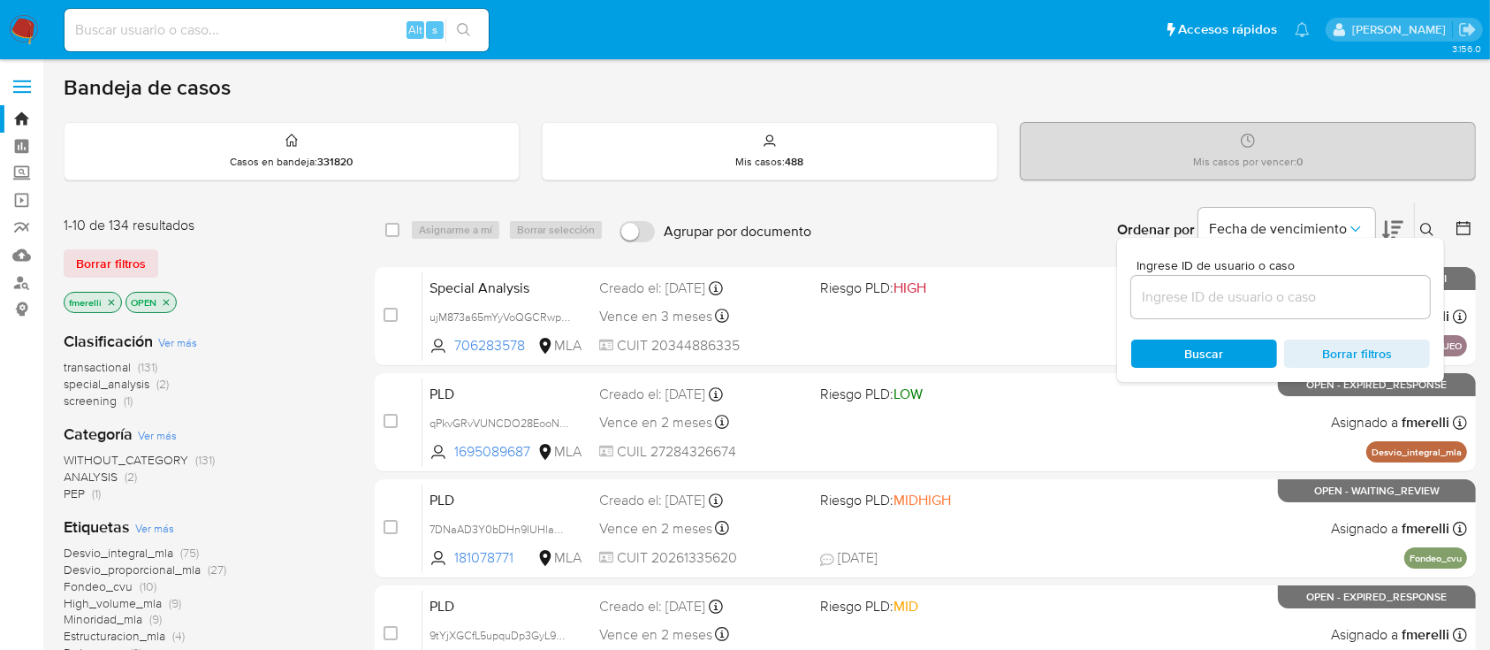
click at [1320, 283] on div at bounding box center [1281, 297] width 299 height 42
click at [1297, 291] on input at bounding box center [1281, 297] width 299 height 23
paste input "zbSvOQ61CbtjVrsd5aHCSOVl"
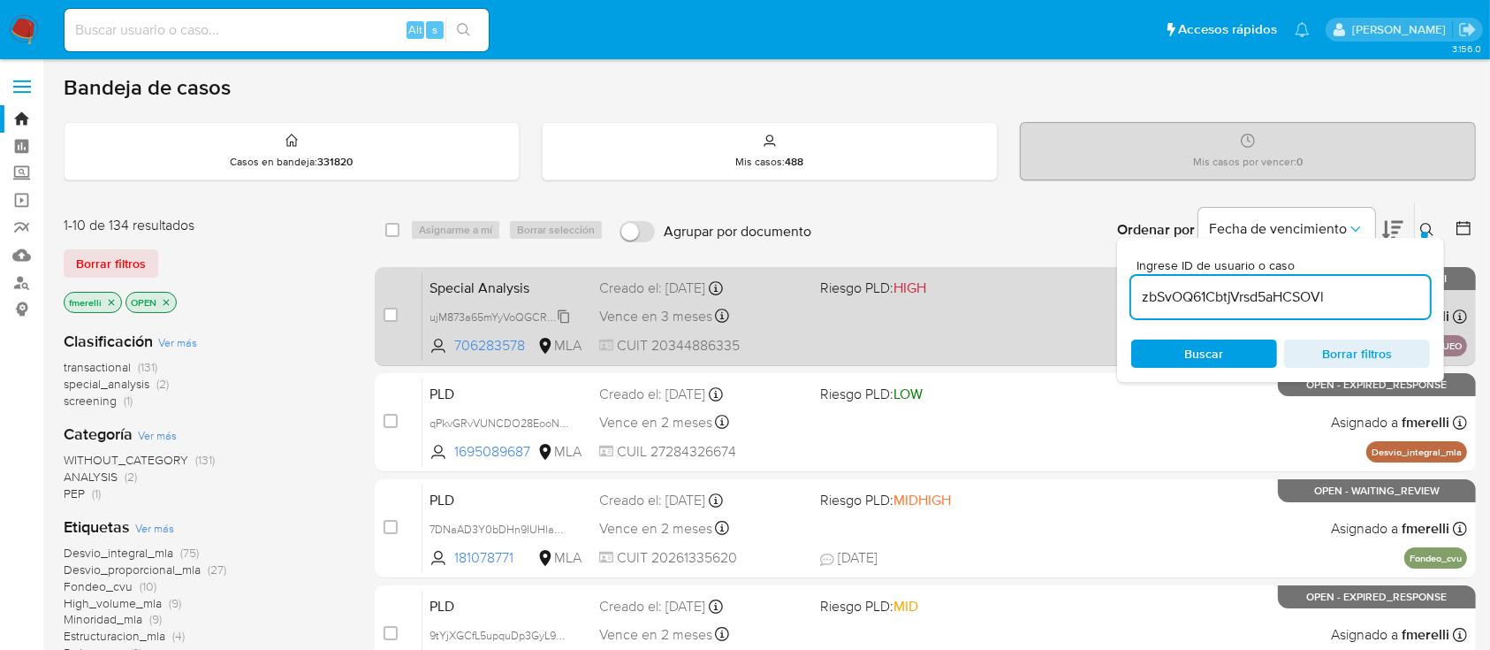
type input "zbSvOQ61CbtjVrsd5aHCSOVl"
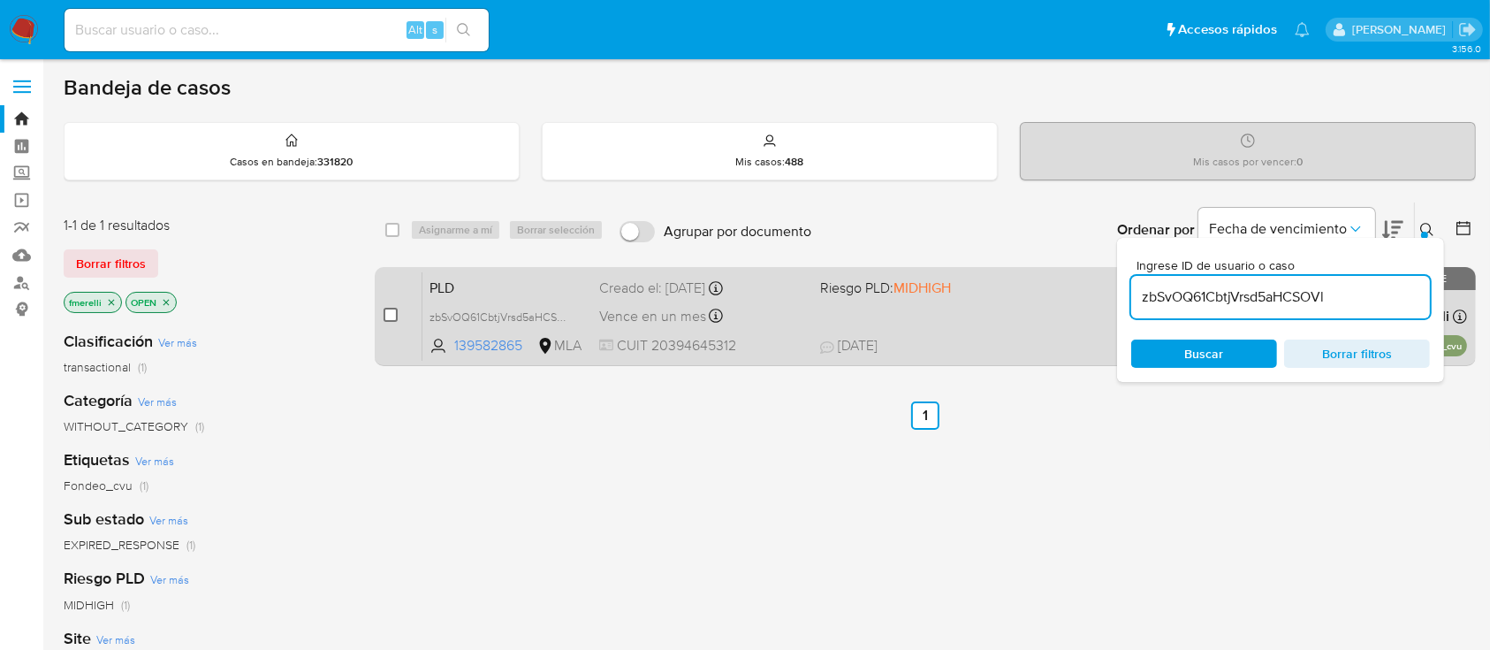
click at [390, 316] on input "checkbox" at bounding box center [391, 315] width 14 height 14
checkbox input "true"
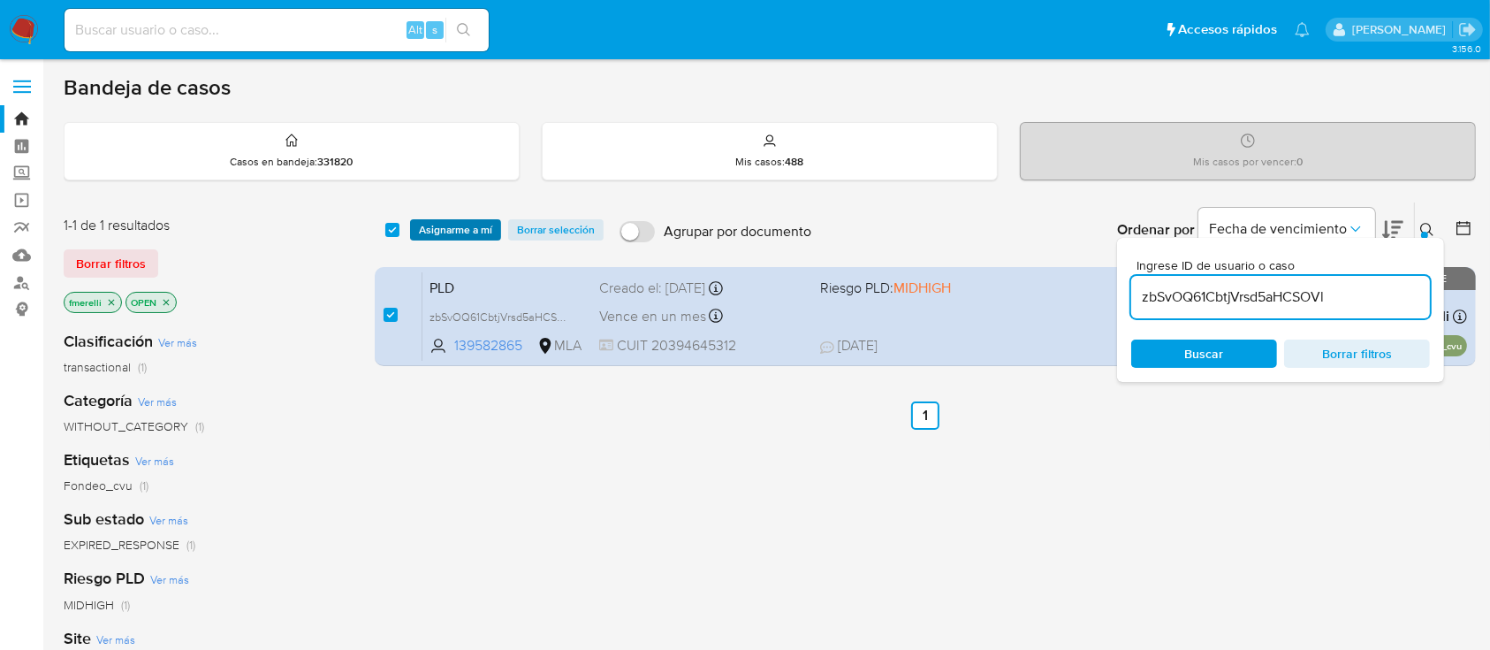
click at [454, 232] on span "Asignarme a mí" at bounding box center [455, 230] width 73 height 18
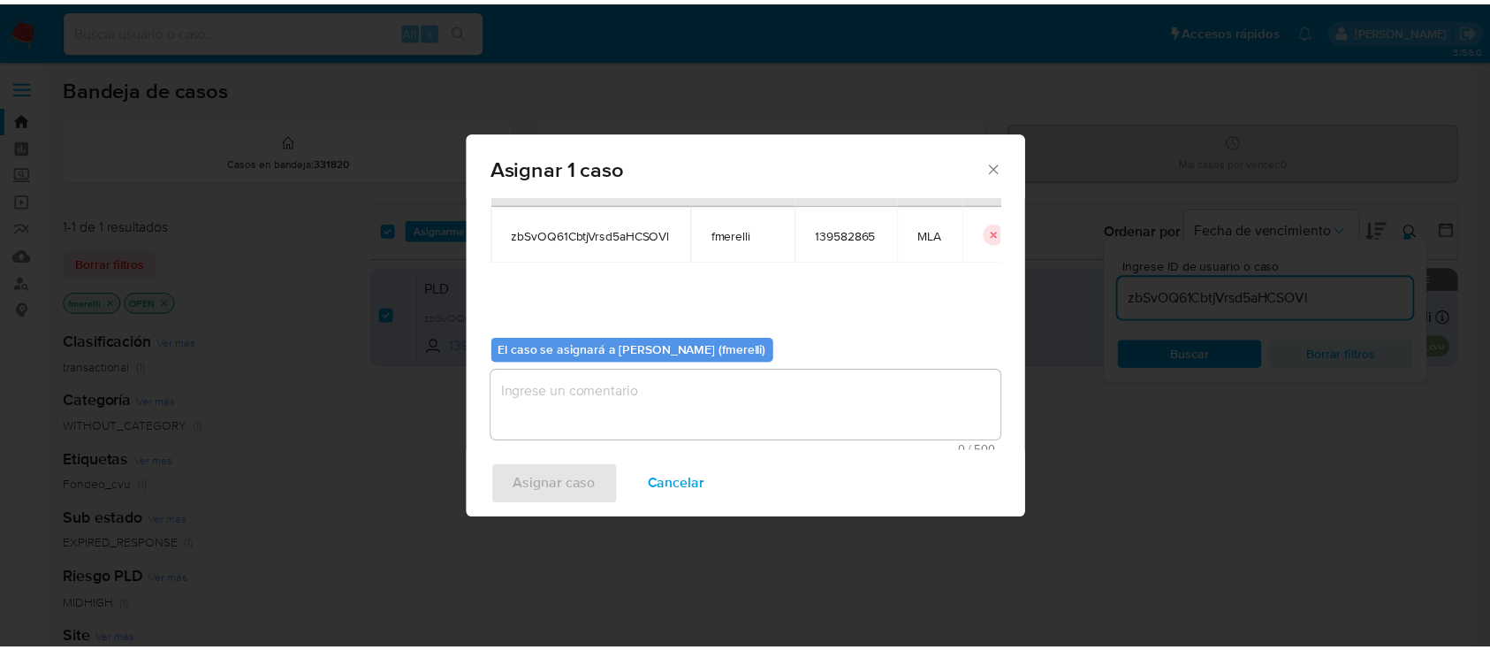
scroll to position [90, 0]
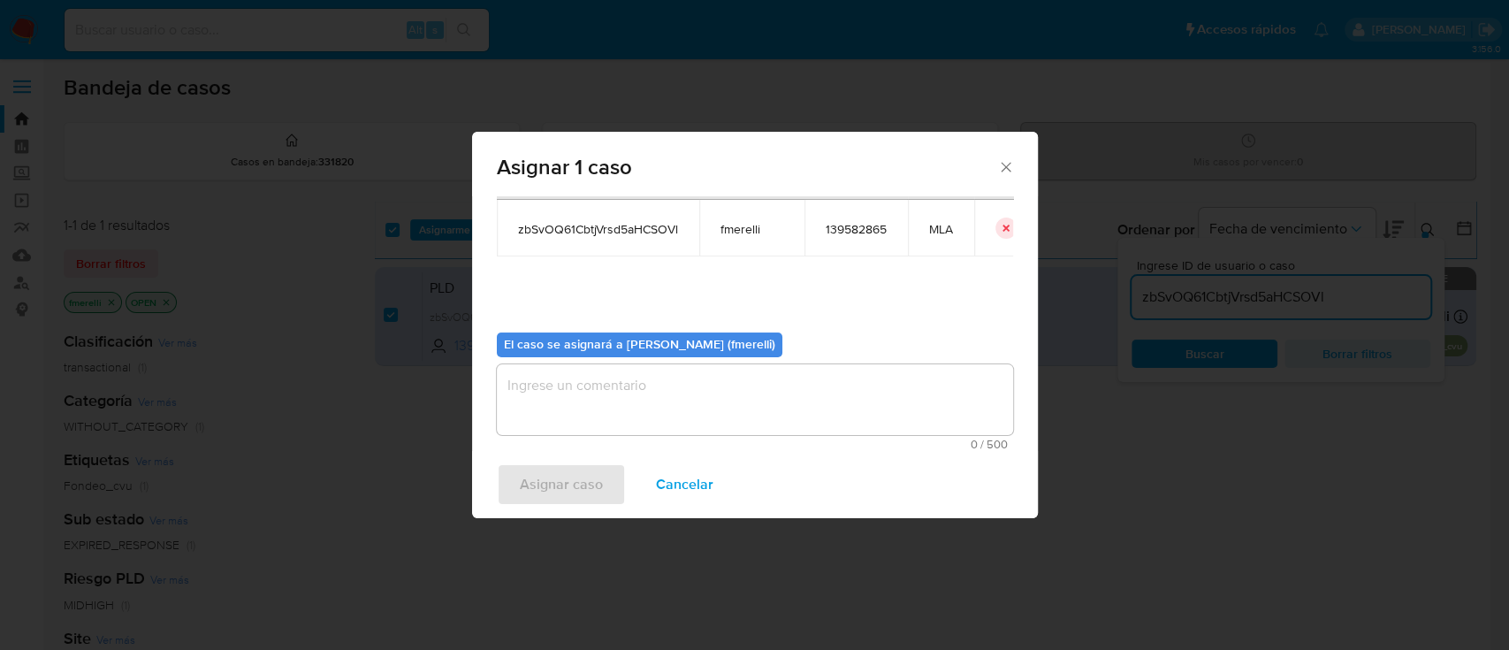
click at [695, 382] on textarea "assign-modal" at bounding box center [755, 399] width 516 height 71
click at [582, 489] on span "Asignar caso" at bounding box center [561, 484] width 83 height 39
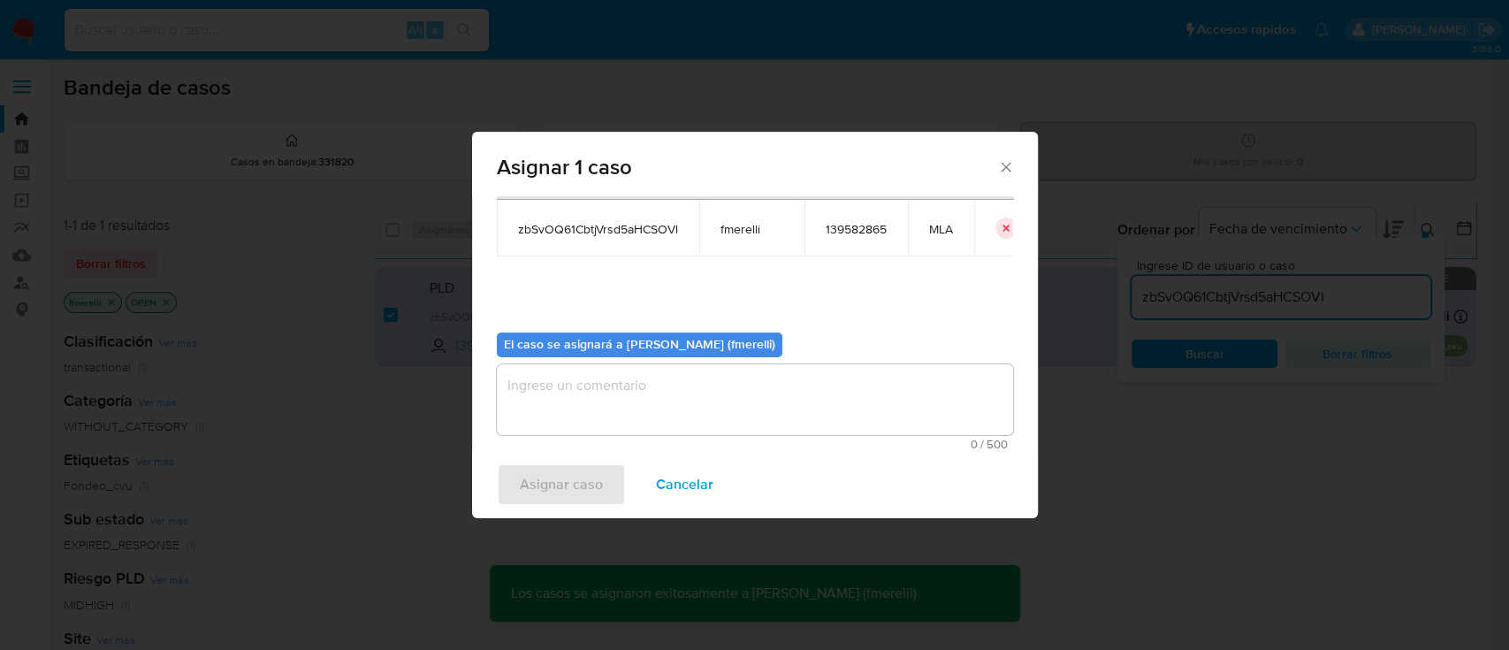
checkbox input "false"
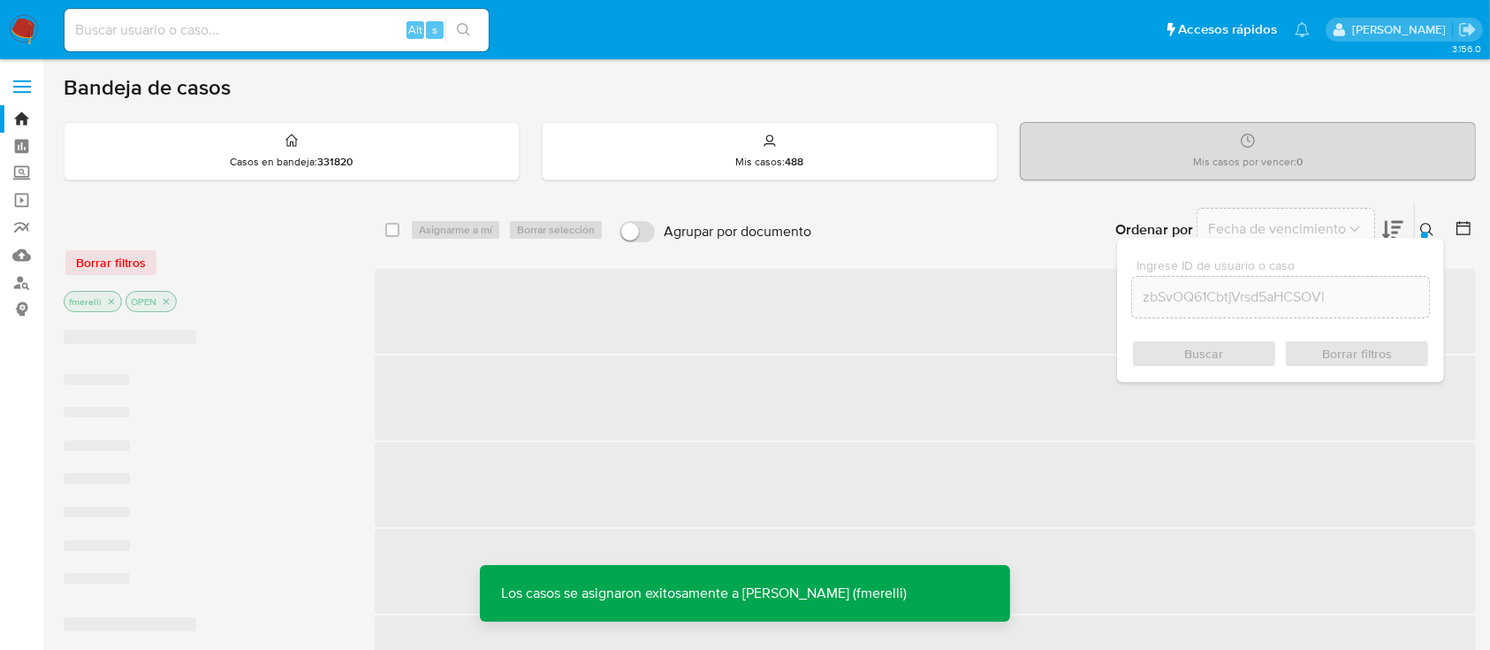
click at [788, 342] on span "‌" at bounding box center [925, 311] width 1101 height 85
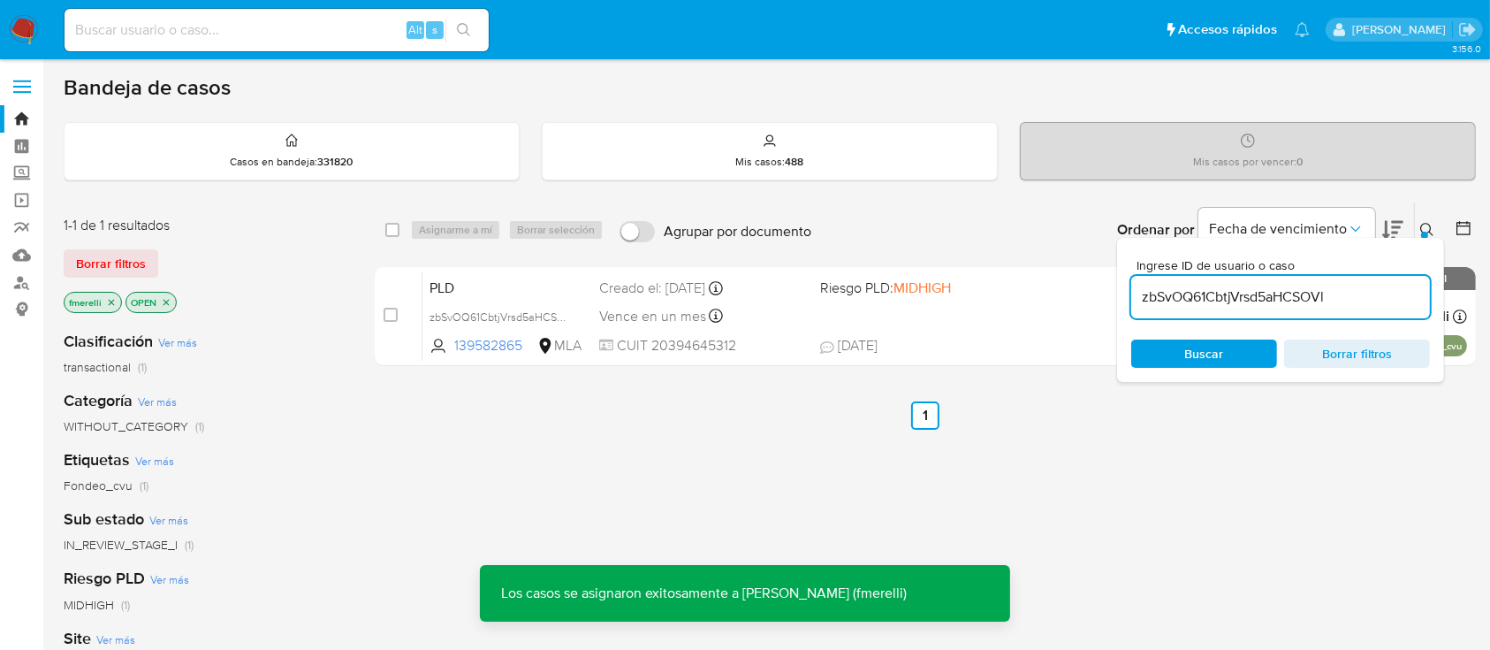
click at [773, 336] on span "CUIT 20394645312" at bounding box center [702, 345] width 206 height 19
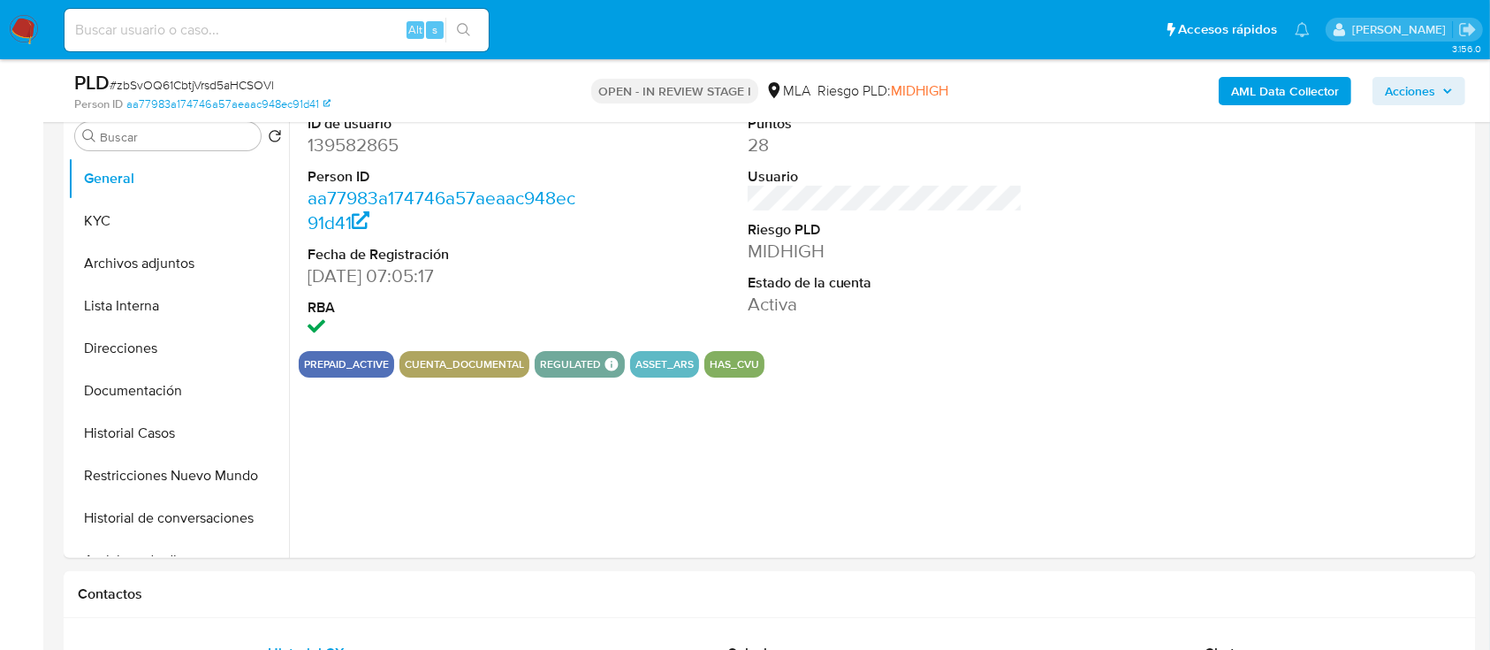
select select "10"
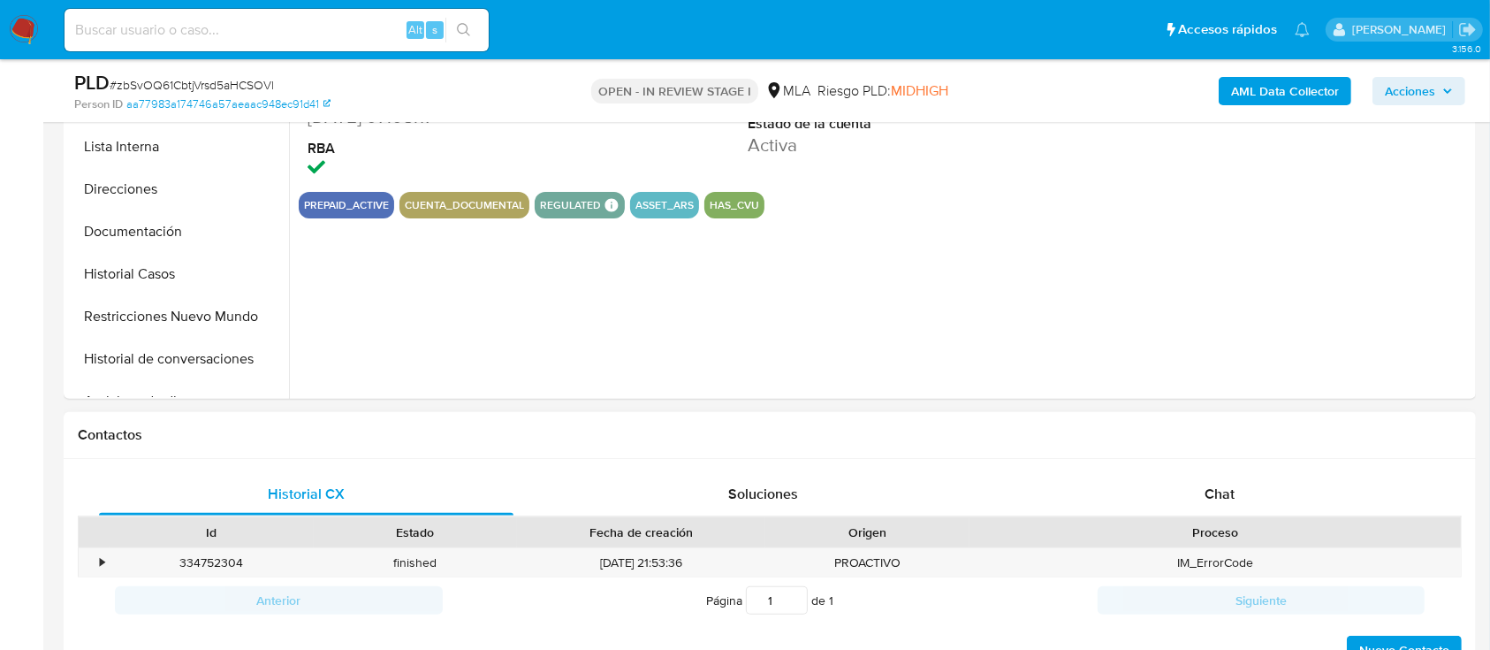
scroll to position [589, 0]
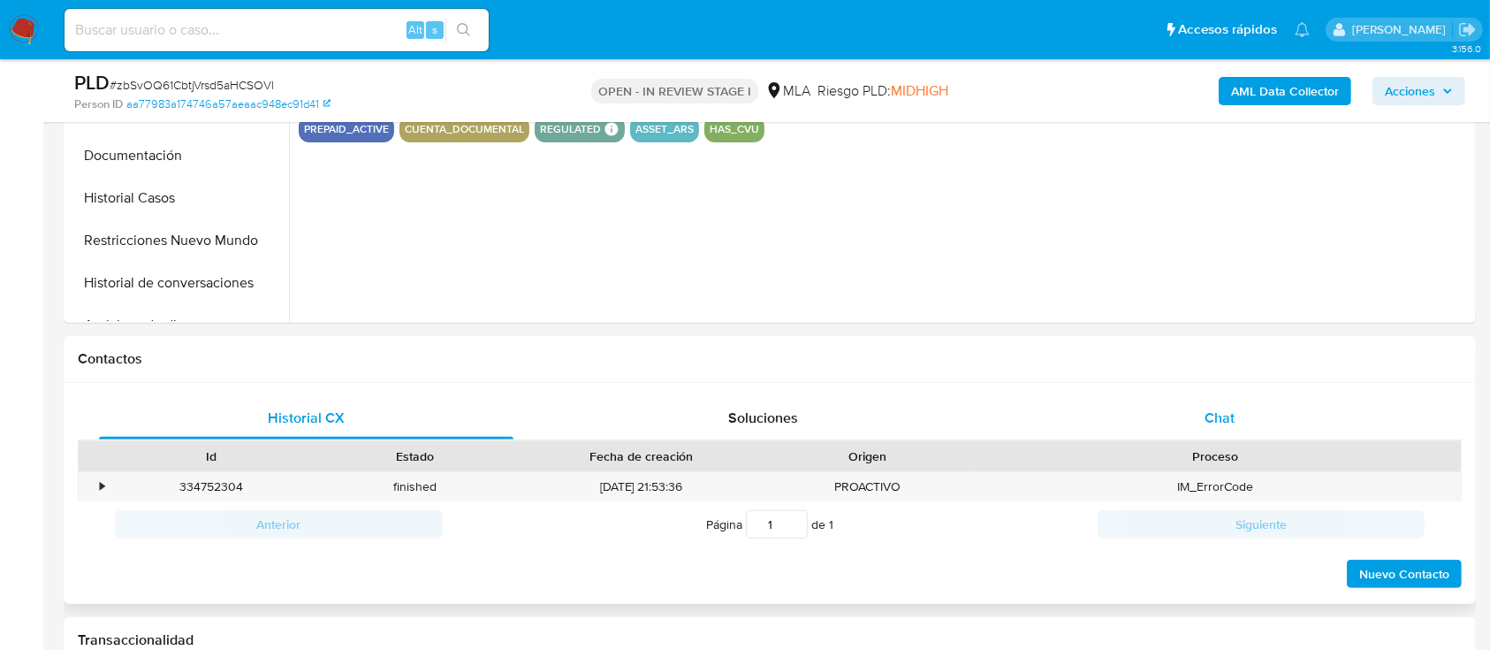
click at [1185, 436] on div "Chat" at bounding box center [1220, 418] width 415 height 42
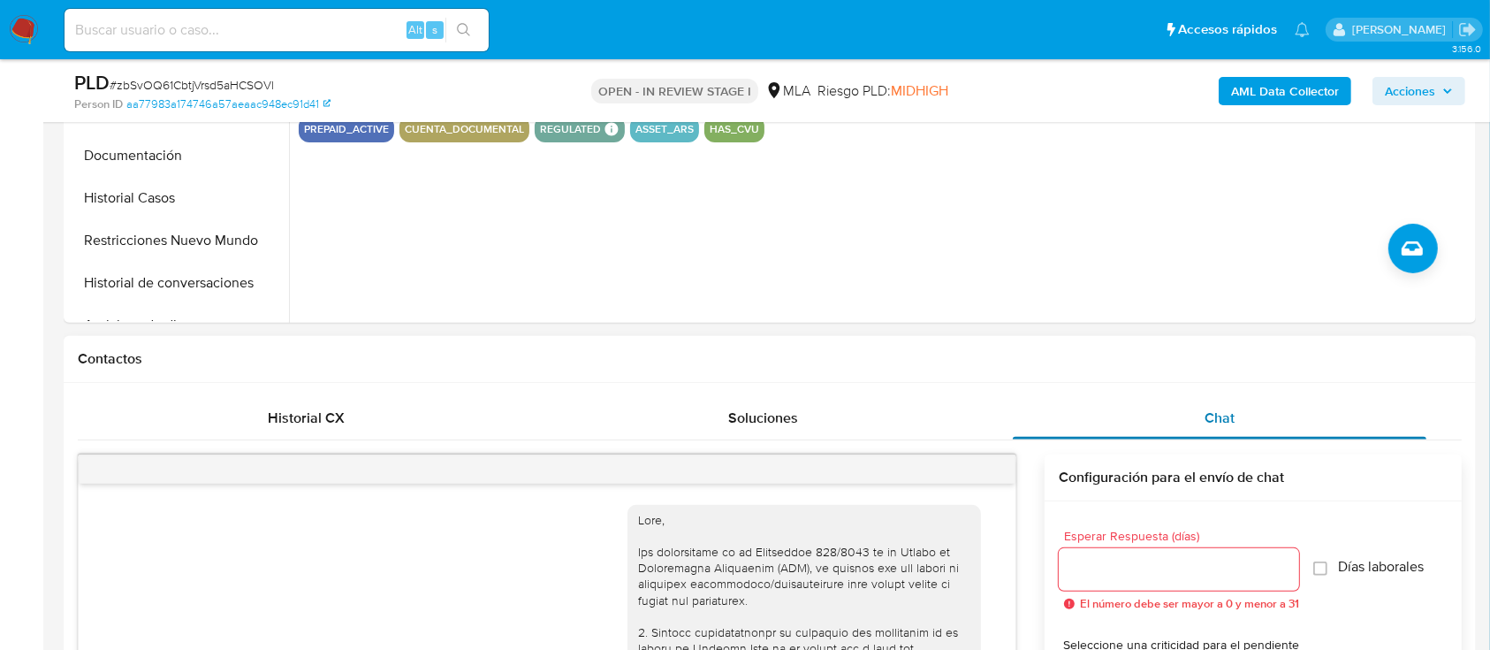
scroll to position [2535, 0]
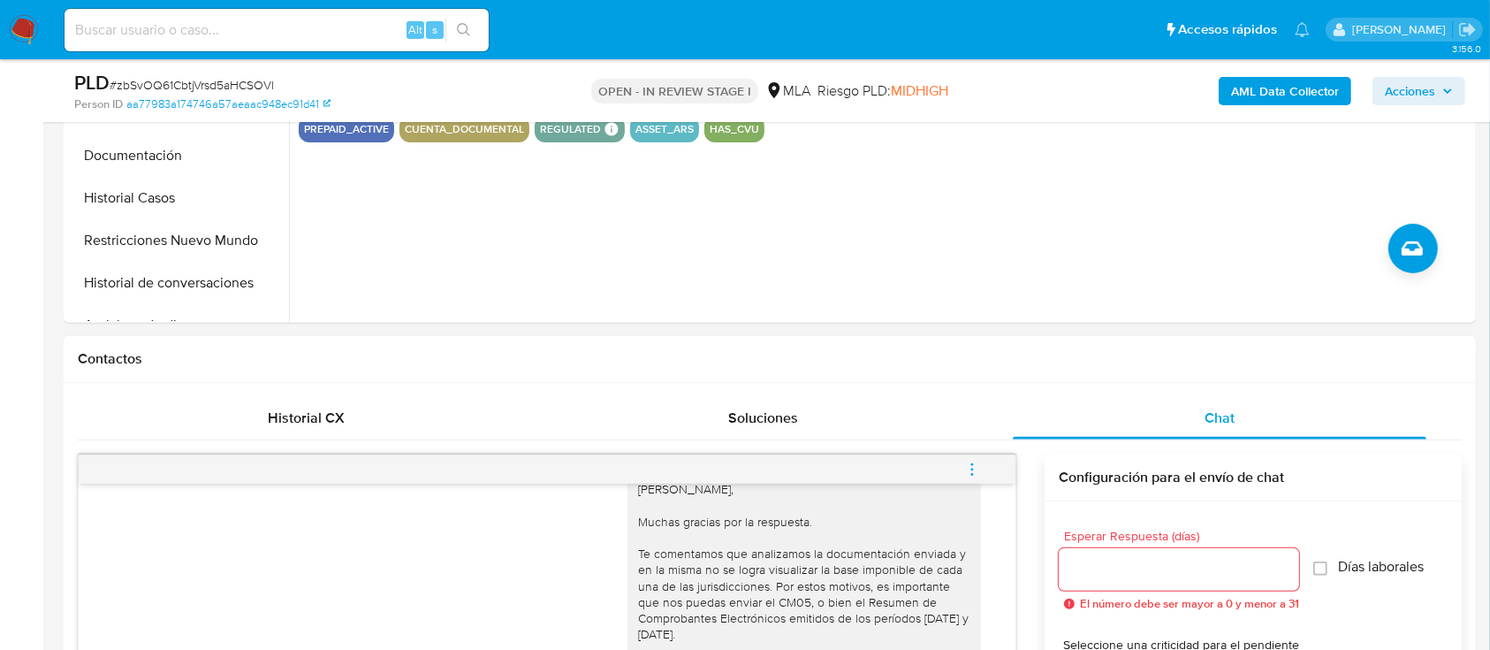
click at [988, 462] on button "menu-action" at bounding box center [972, 469] width 58 height 42
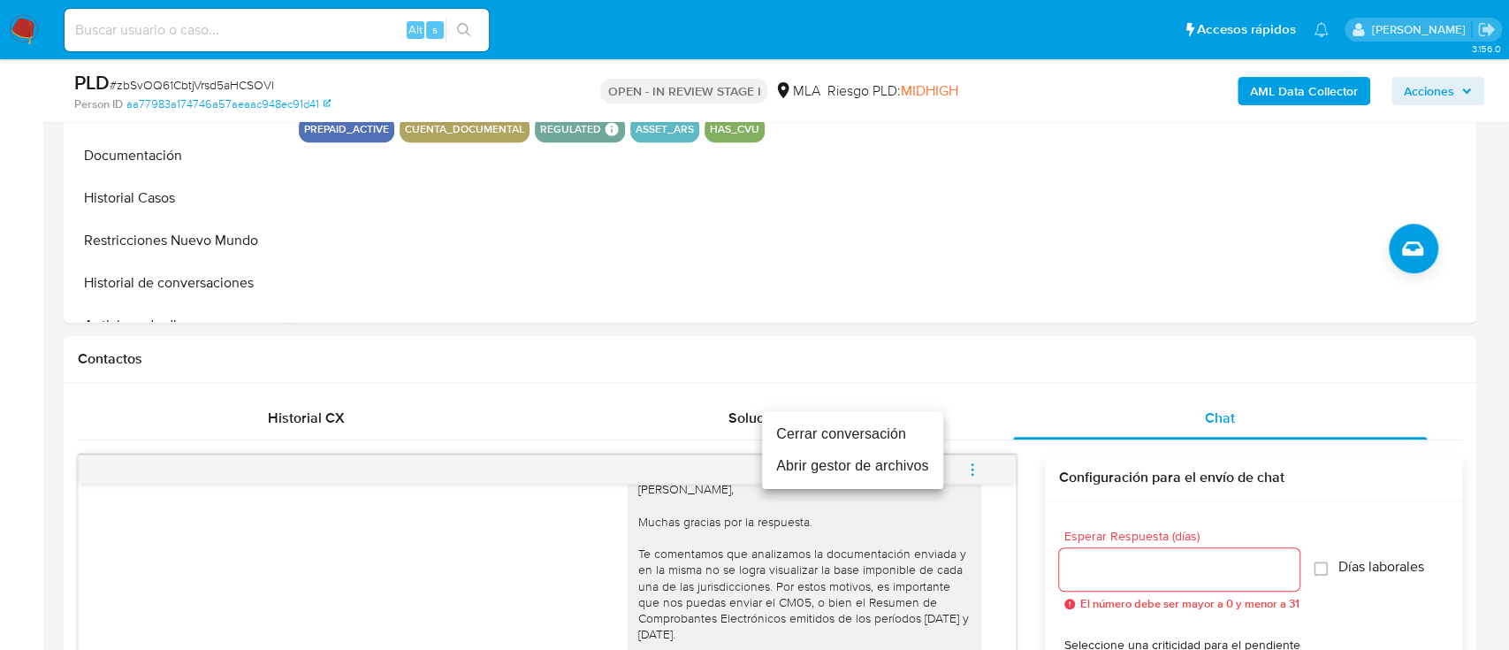
click at [845, 430] on li "Cerrar conversación" at bounding box center [852, 434] width 181 height 32
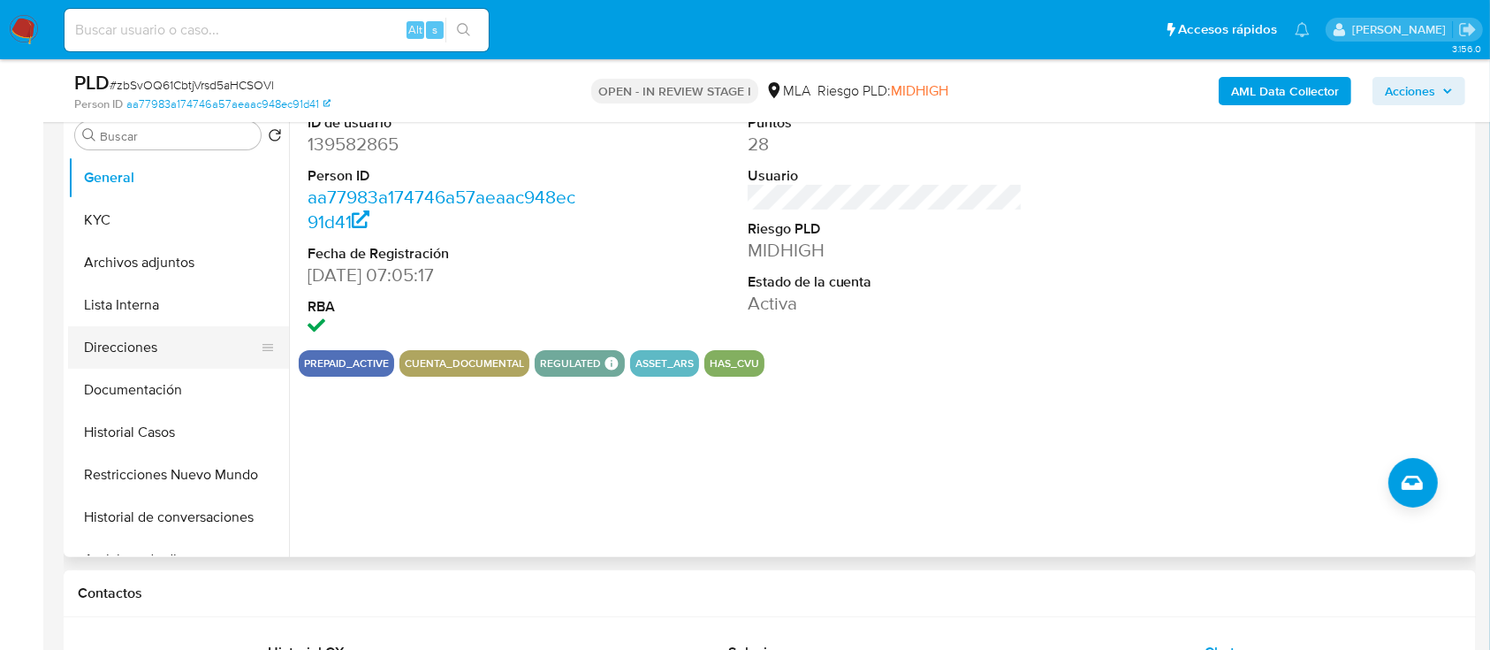
scroll to position [354, 0]
click at [202, 225] on button "KYC" at bounding box center [171, 221] width 207 height 42
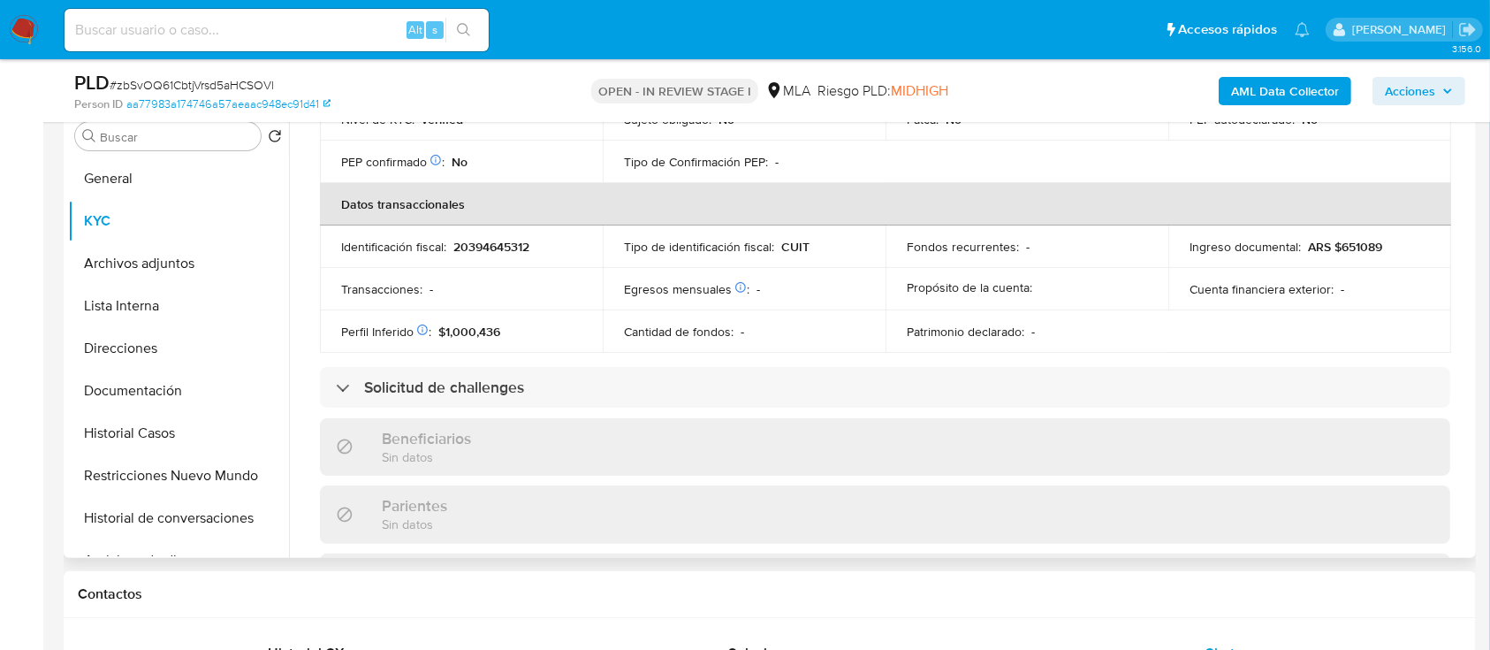
scroll to position [121, 0]
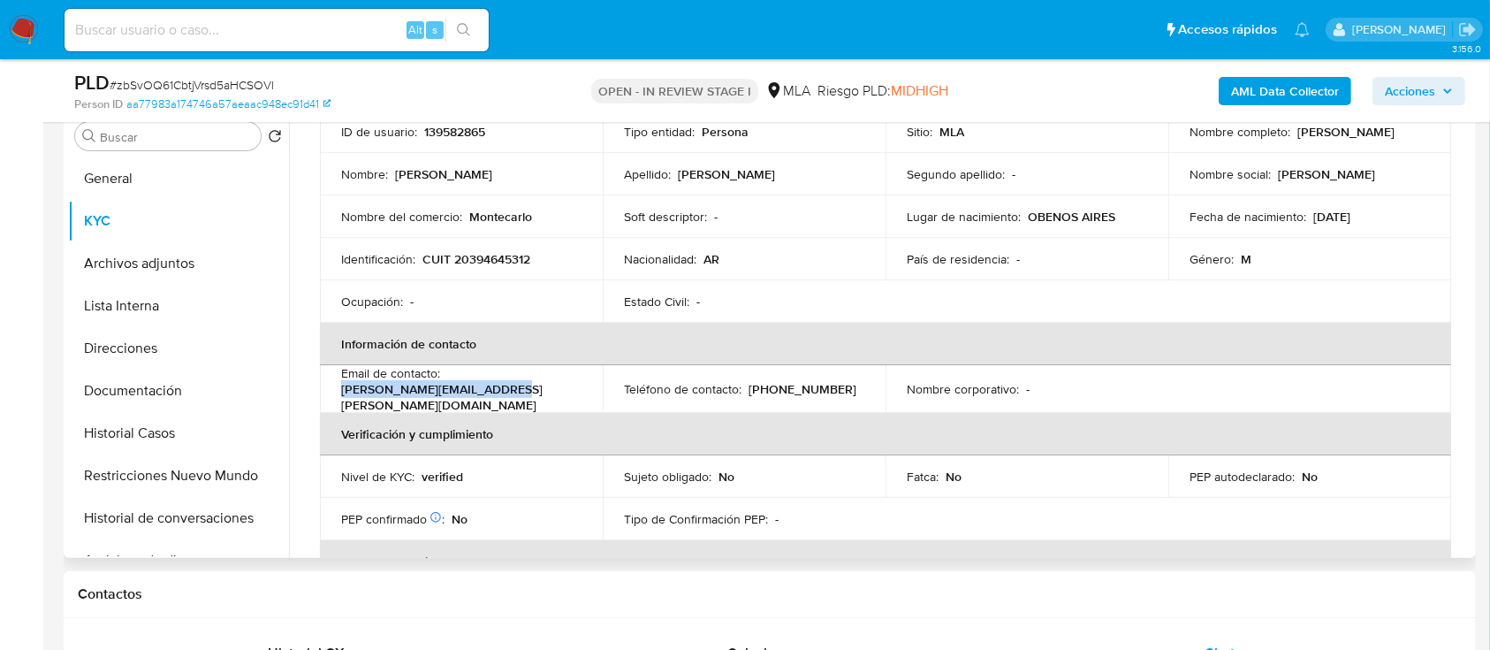
drag, startPoint x: 502, startPoint y: 400, endPoint x: 328, endPoint y: 402, distance: 174.2
click at [328, 402] on td "Email de contacto : franco.brunacci@hotmail.es" at bounding box center [461, 389] width 283 height 48
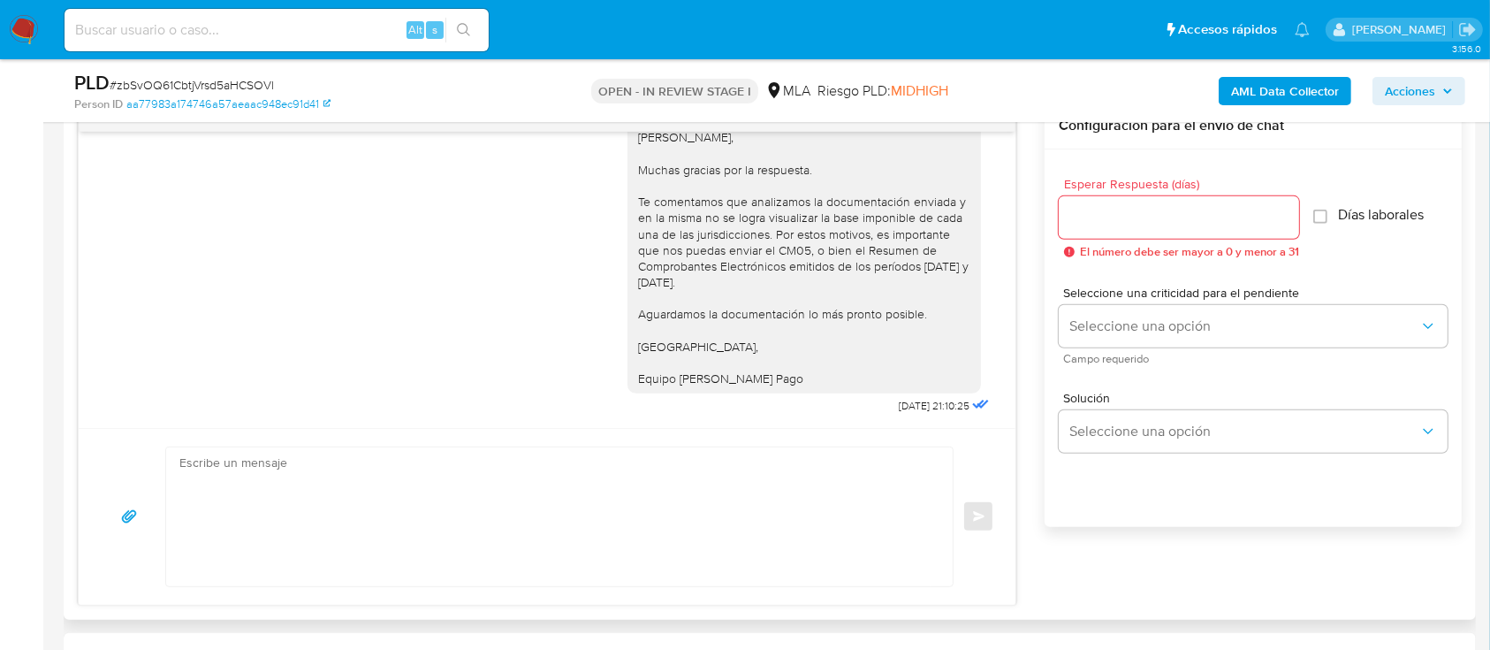
scroll to position [825, 0]
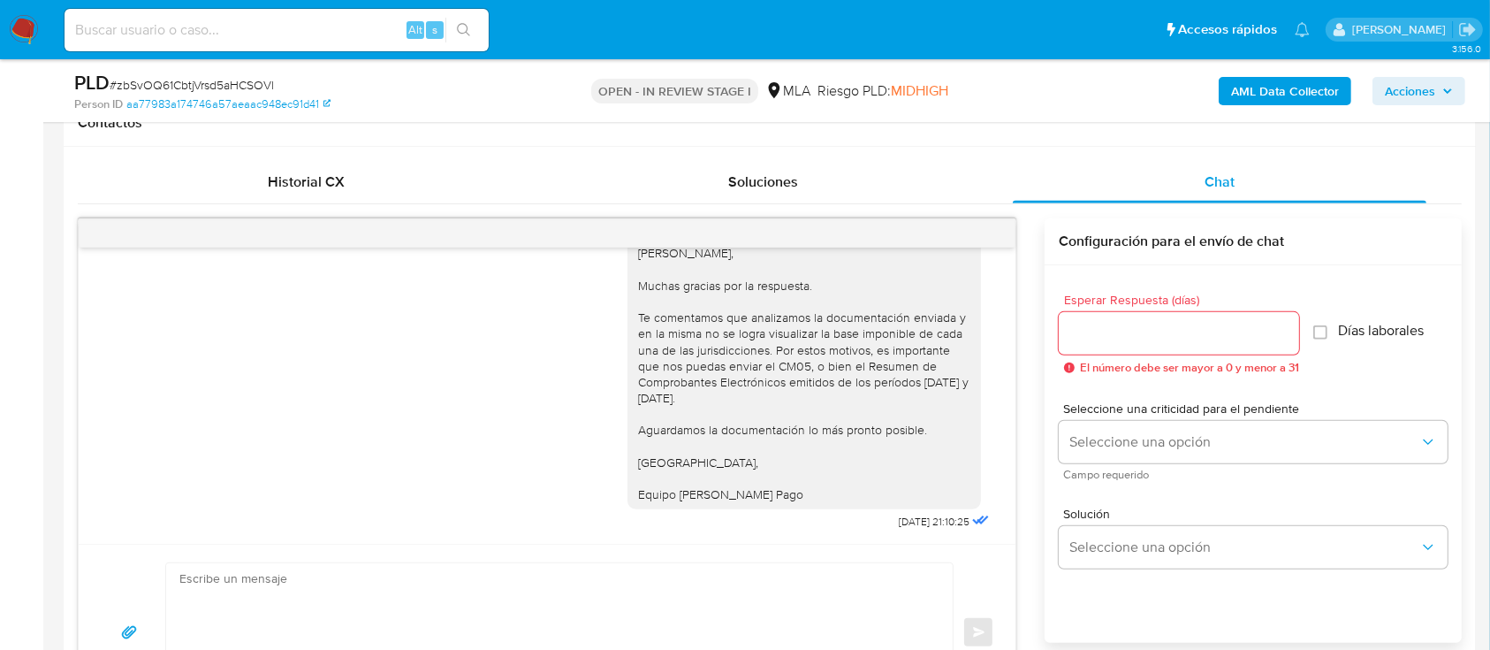
click at [575, 118] on div "PLD # zbSvOQ61CbtjVrsd5aHCSOVl Person ID aa77983a174746a57aeaac948ec91d41 OPEN …" at bounding box center [770, 90] width 1413 height 63
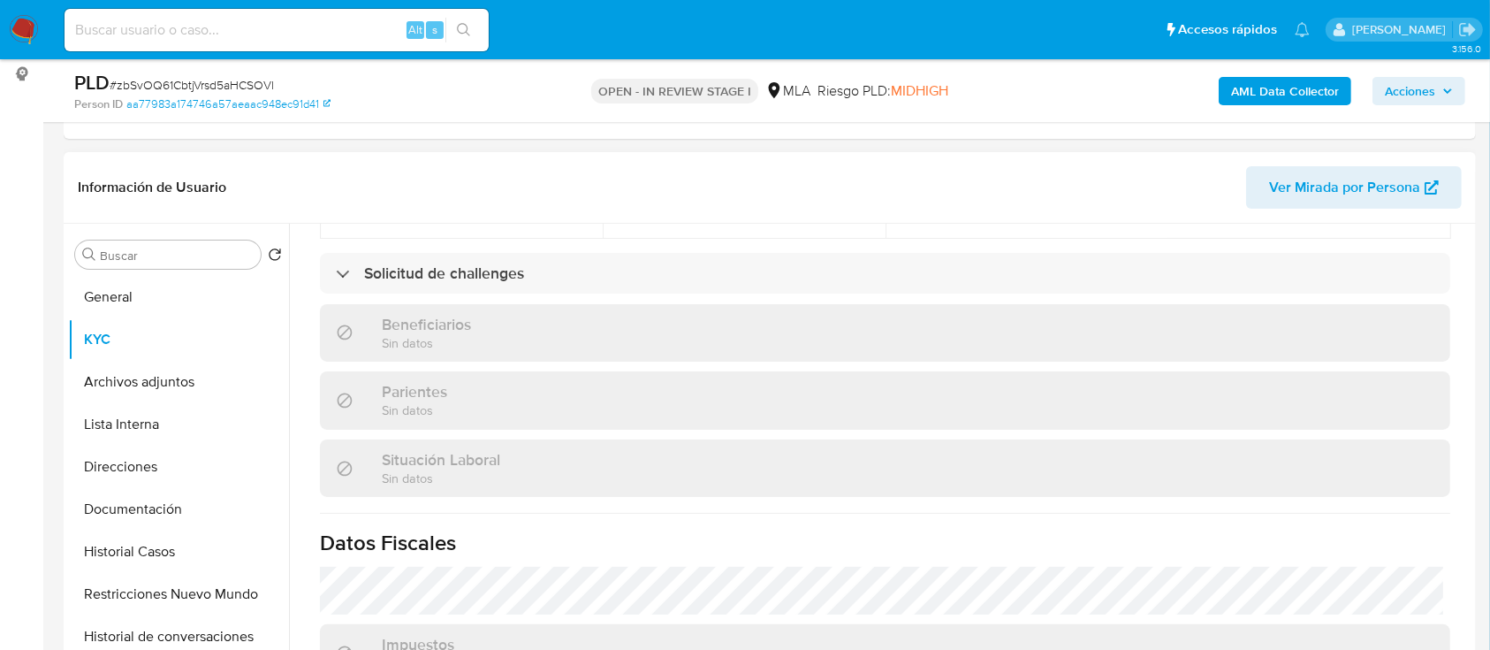
scroll to position [4, 0]
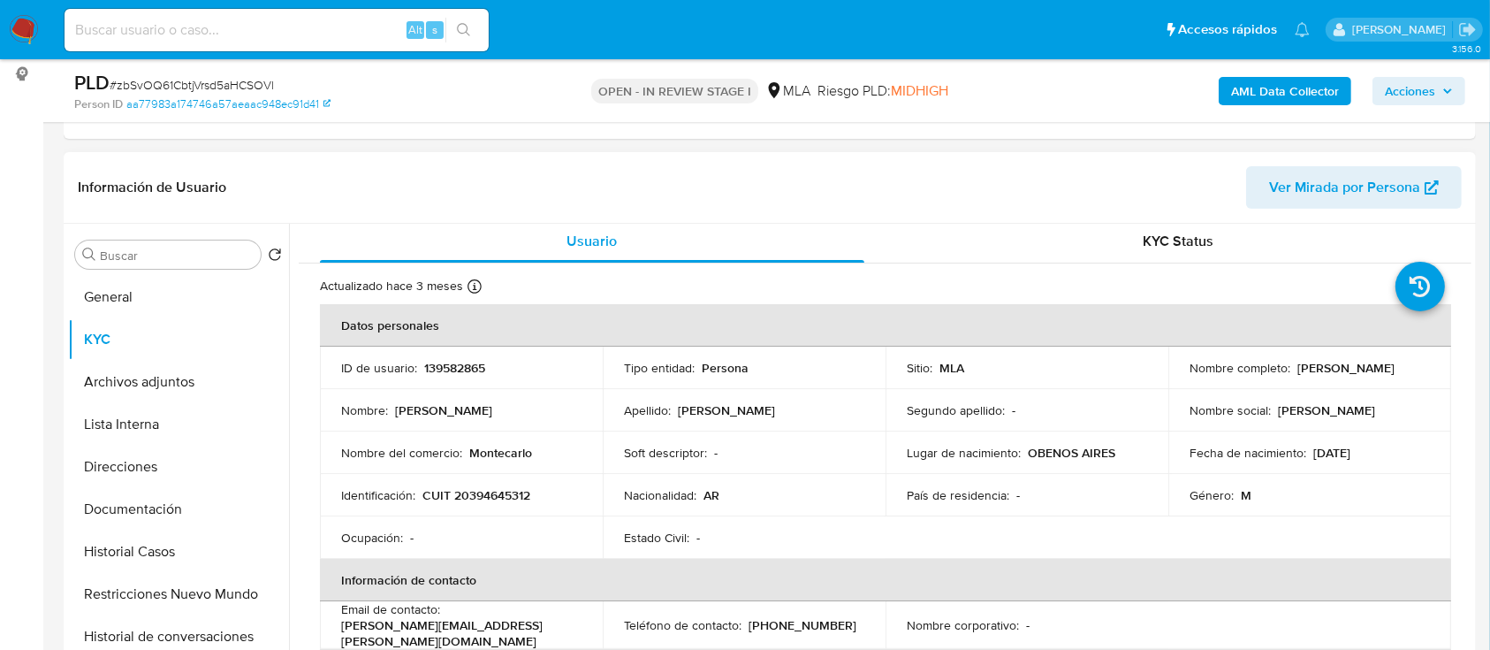
click at [511, 497] on p "CUIT 20394645312" at bounding box center [477, 495] width 108 height 16
copy p "20394645312"
click at [476, 450] on p "Montecarlo" at bounding box center [500, 453] width 63 height 16
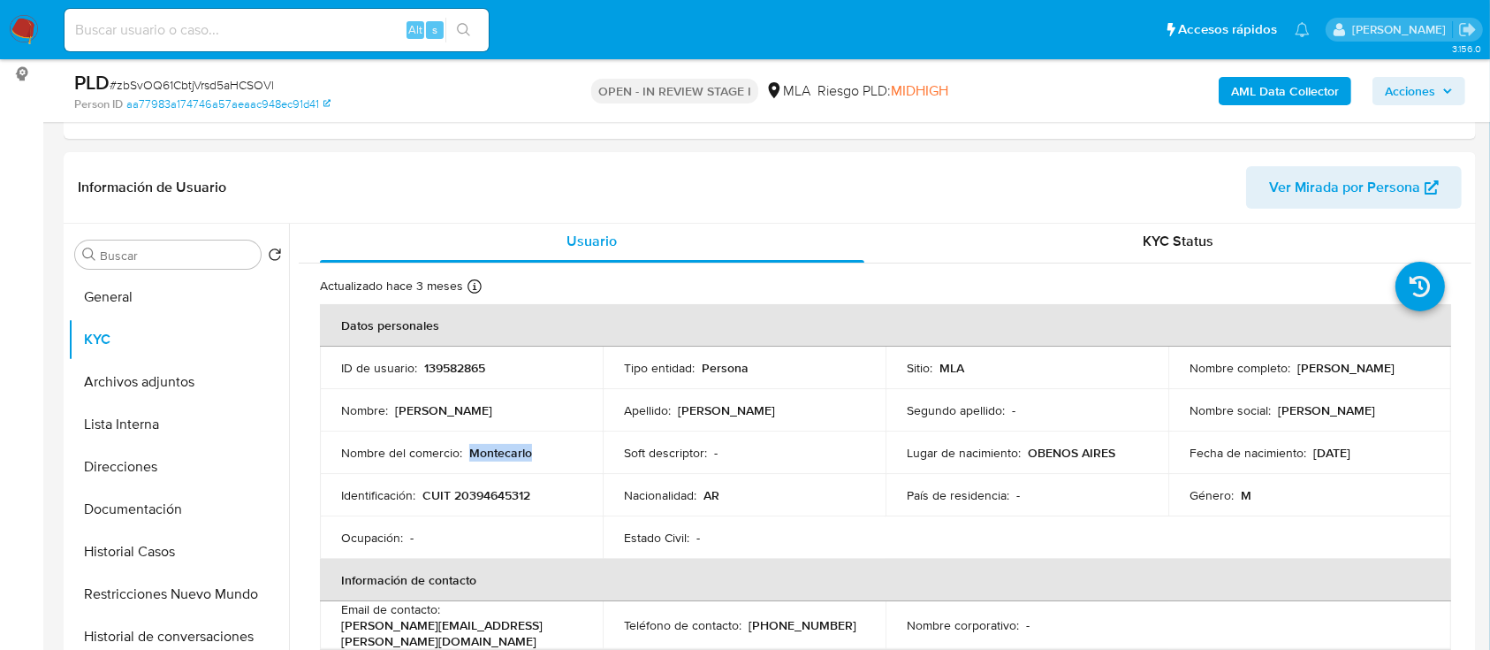
copy p "Montecarlo"
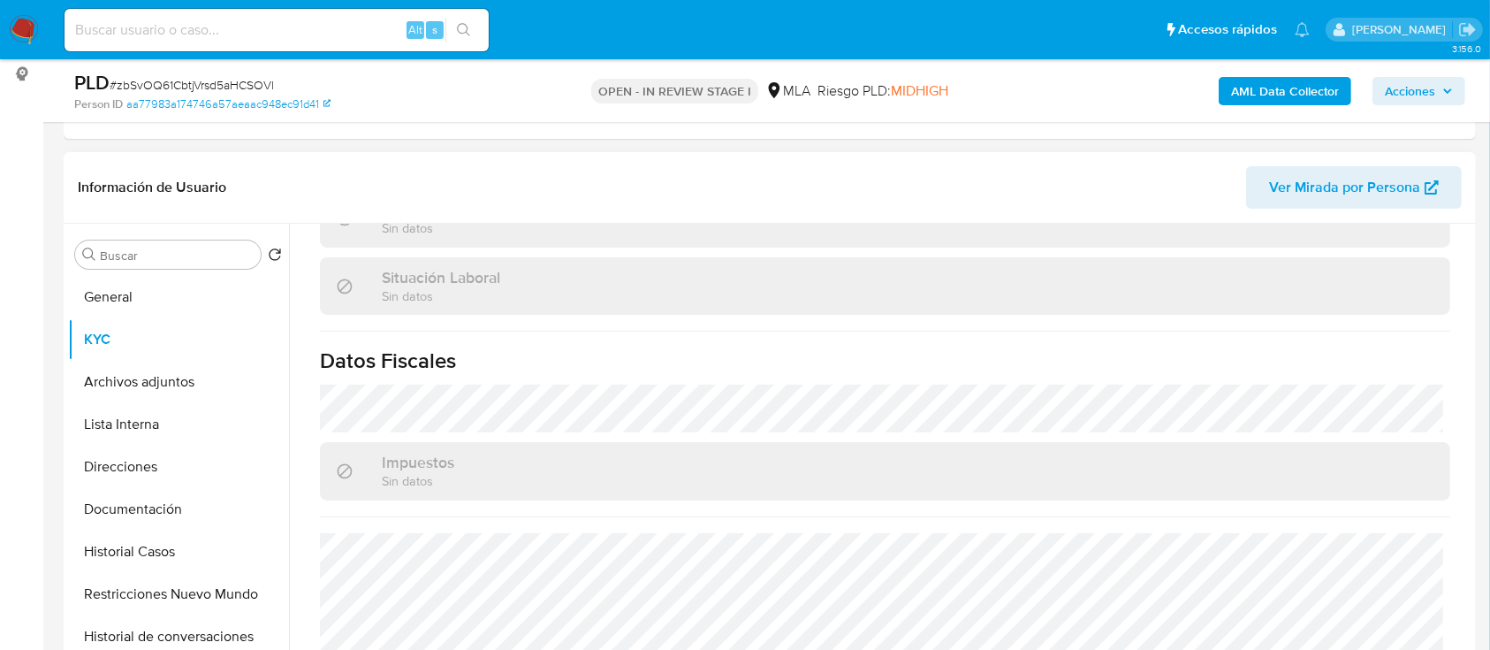
scroll to position [948, 0]
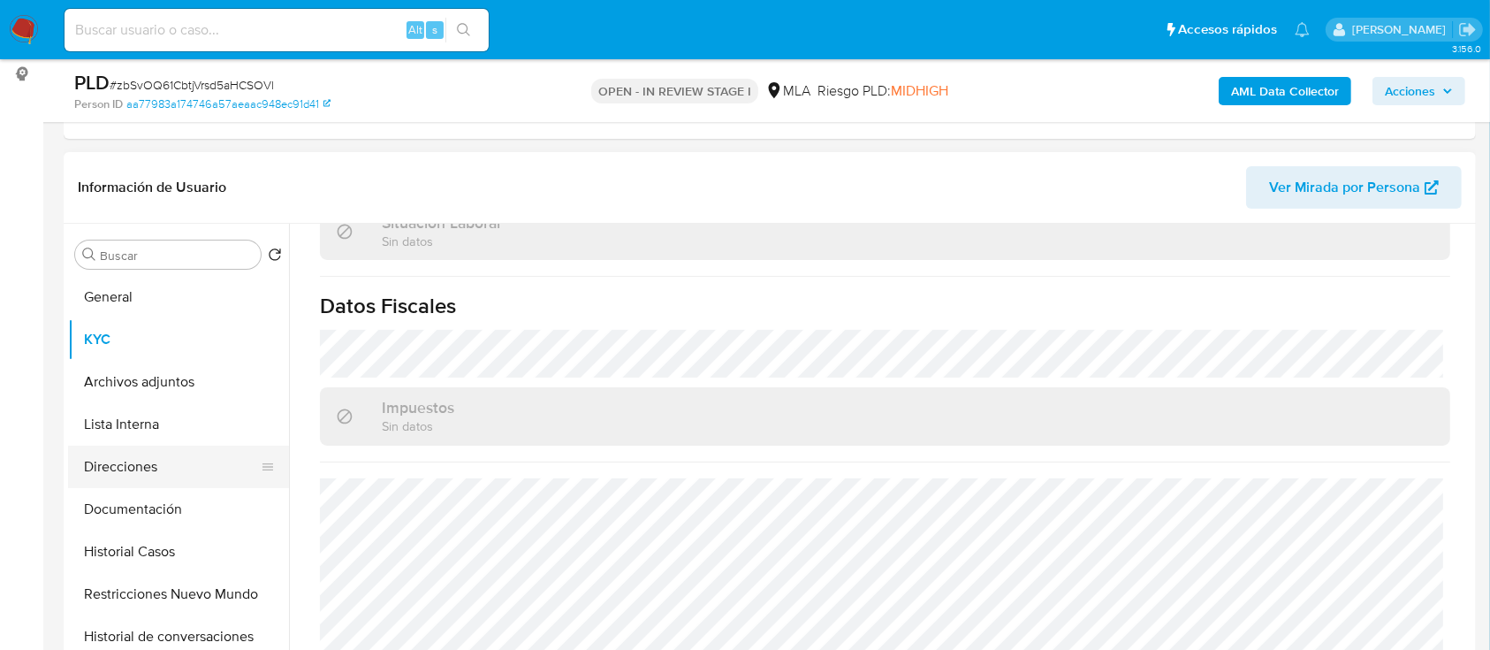
click at [104, 463] on button "Direcciones" at bounding box center [171, 467] width 207 height 42
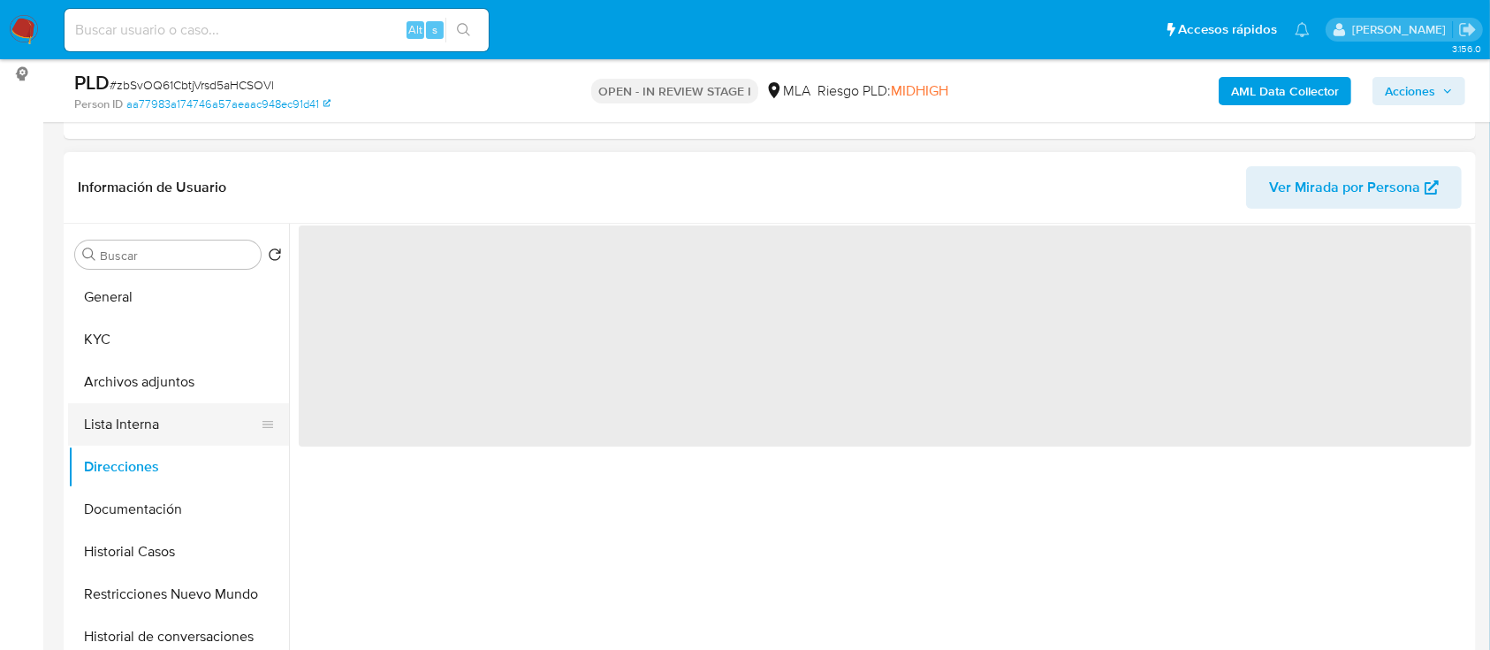
scroll to position [0, 0]
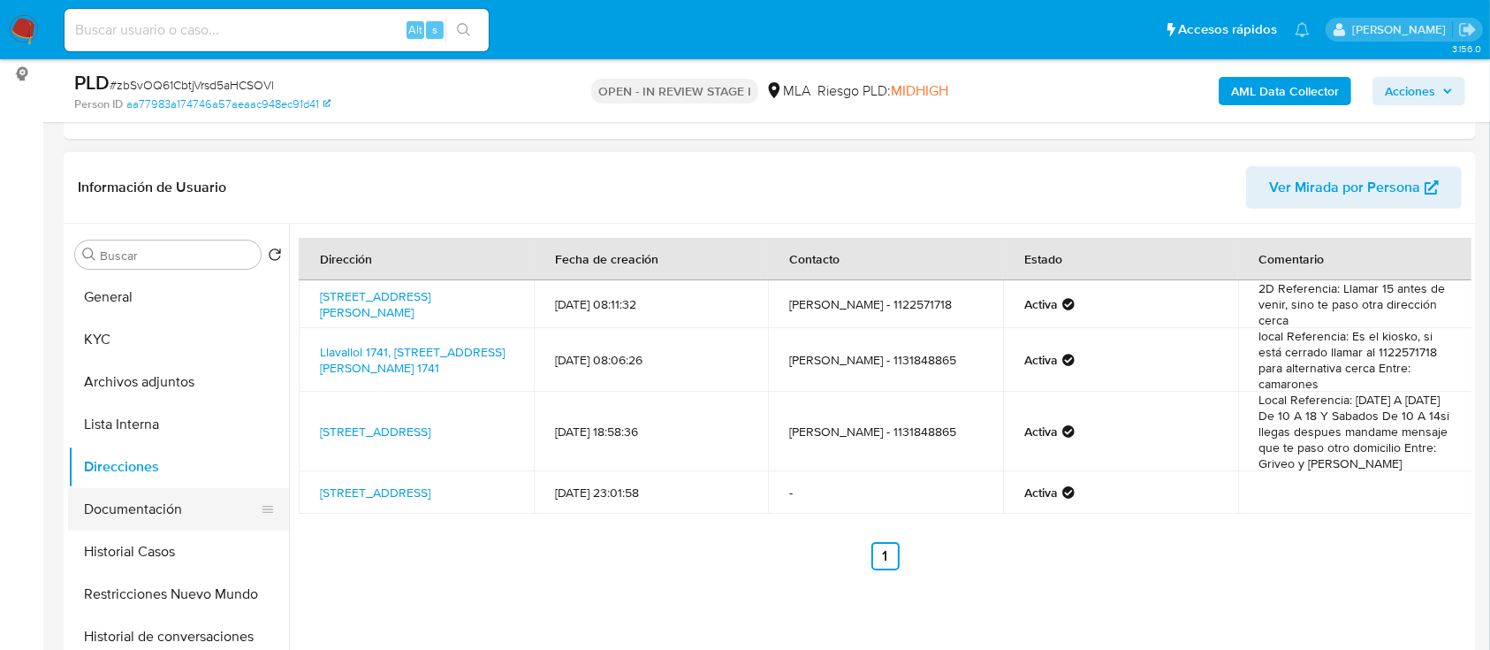
click at [189, 485] on button "Direcciones" at bounding box center [178, 467] width 221 height 42
click at [177, 515] on button "Documentación" at bounding box center [171, 509] width 207 height 42
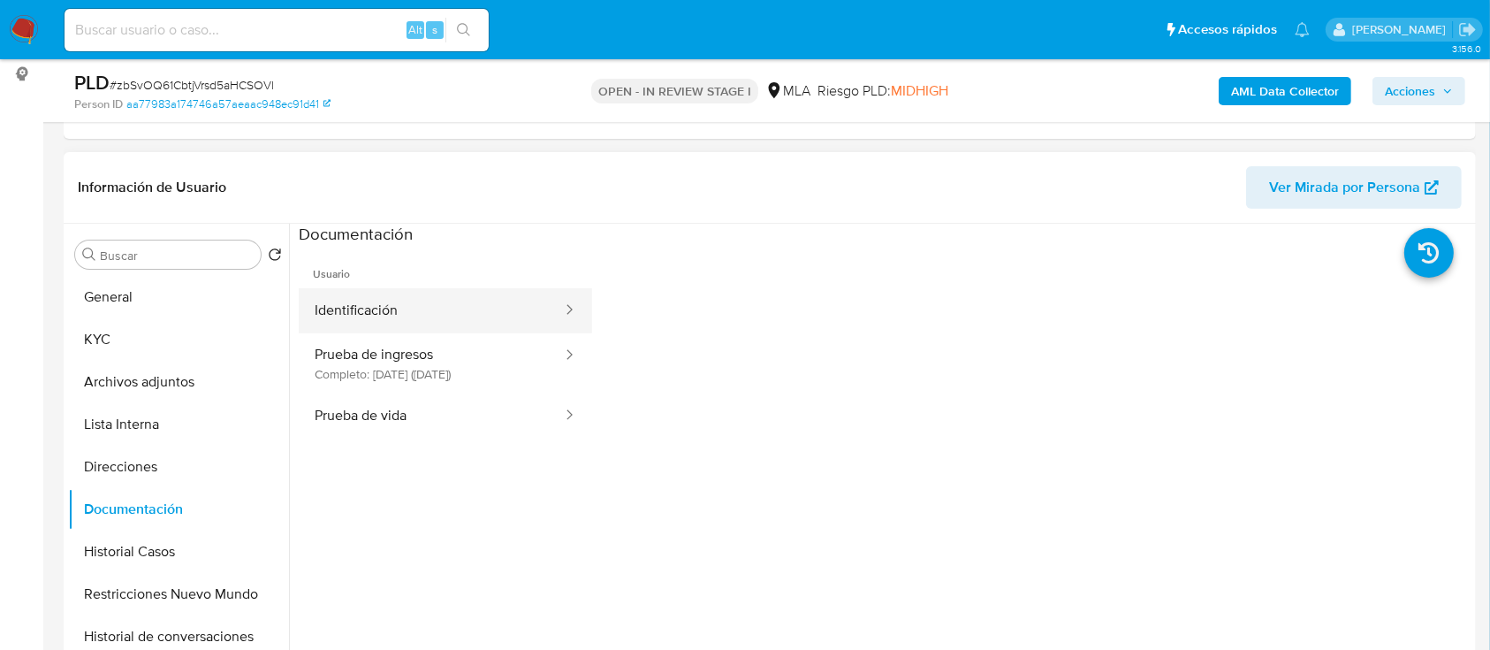
click at [416, 301] on button "Identificación" at bounding box center [431, 310] width 265 height 45
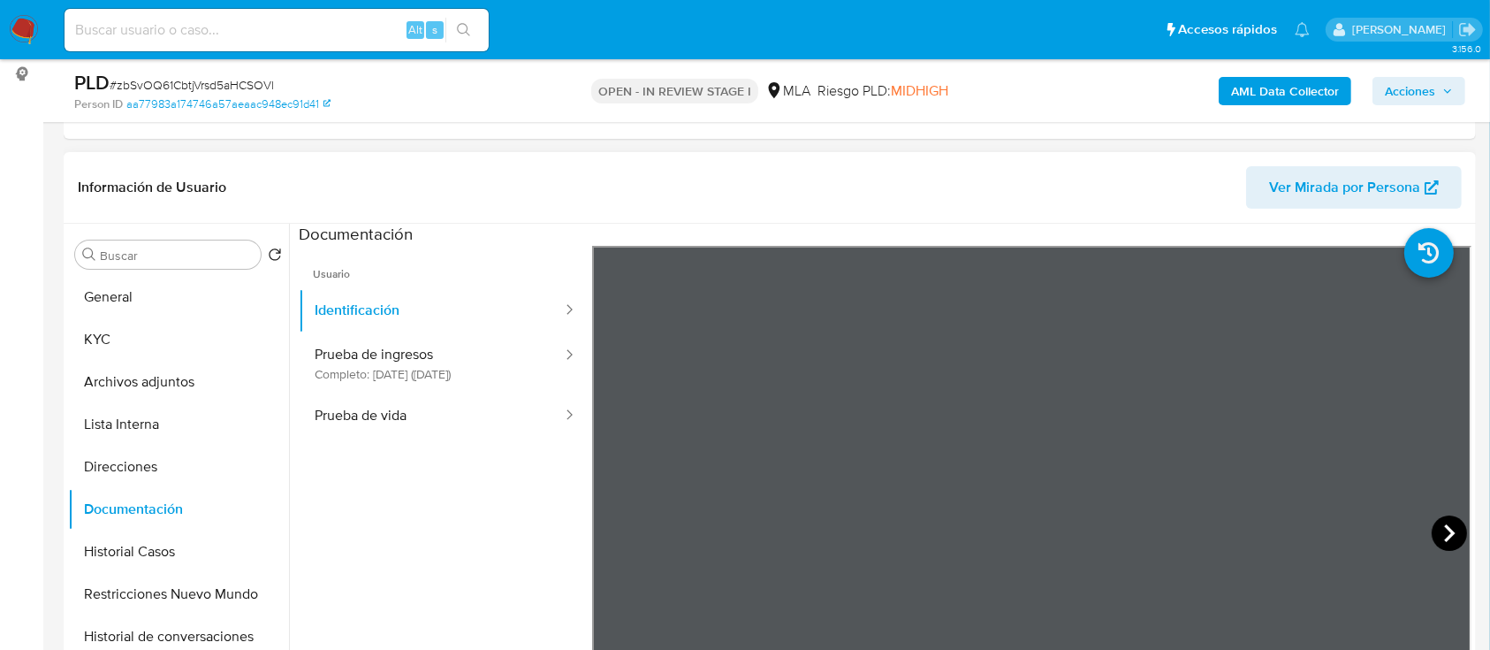
click at [1447, 540] on icon at bounding box center [1449, 532] width 35 height 35
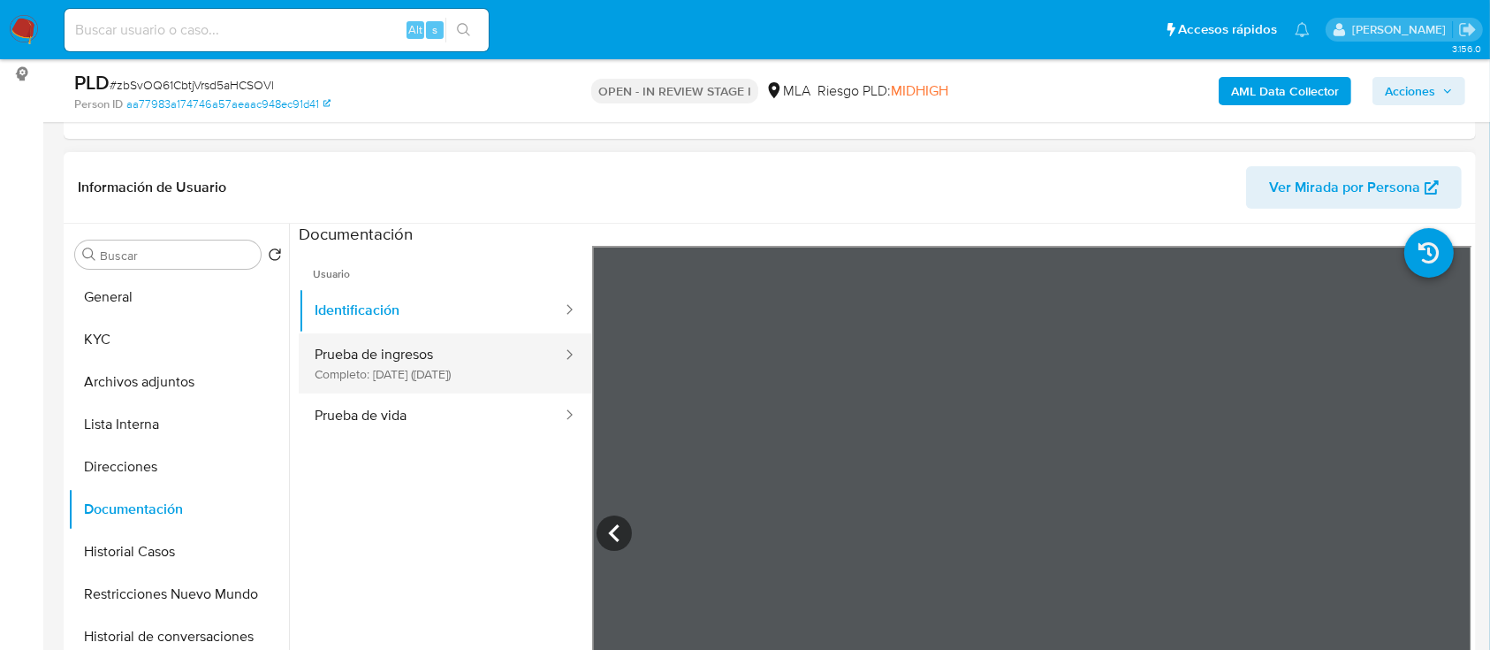
click at [438, 364] on button "Prueba de ingresos Completo: 16/05/2025 (hace 3 meses)" at bounding box center [431, 363] width 265 height 60
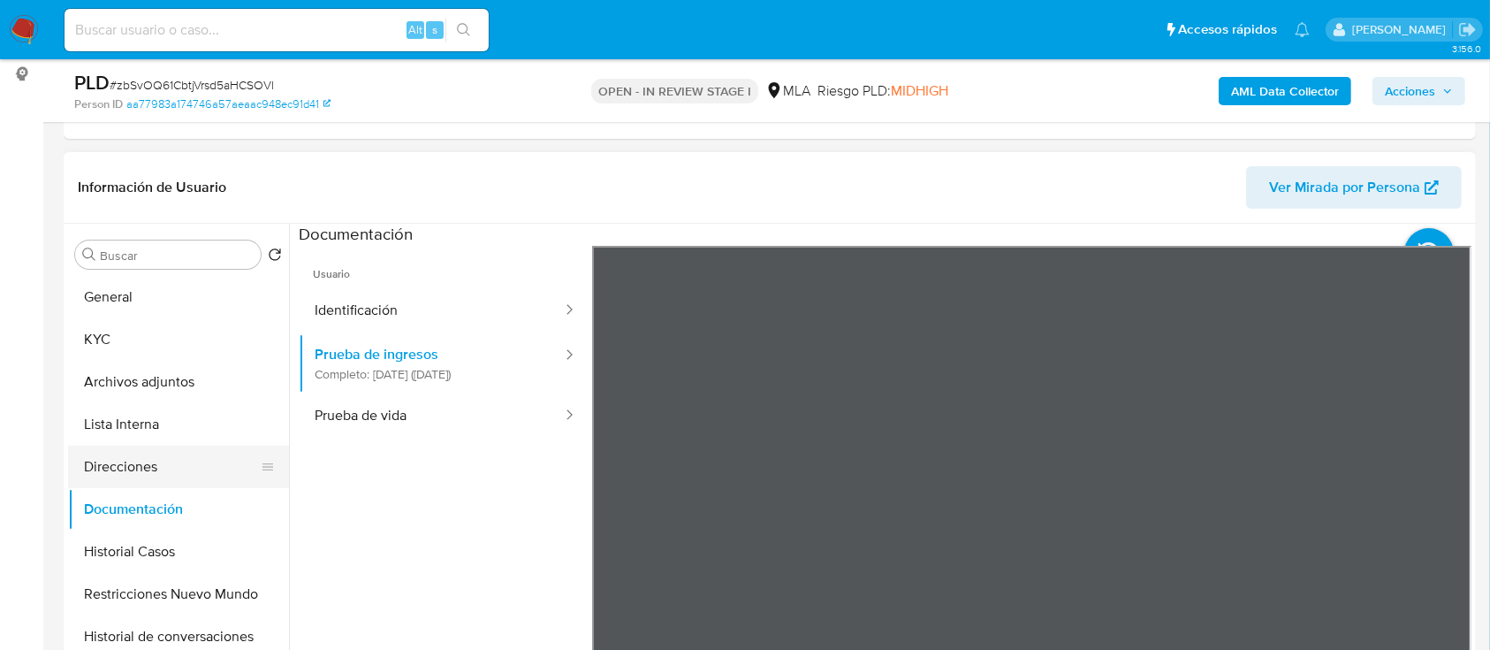
click at [153, 449] on button "Direcciones" at bounding box center [171, 467] width 207 height 42
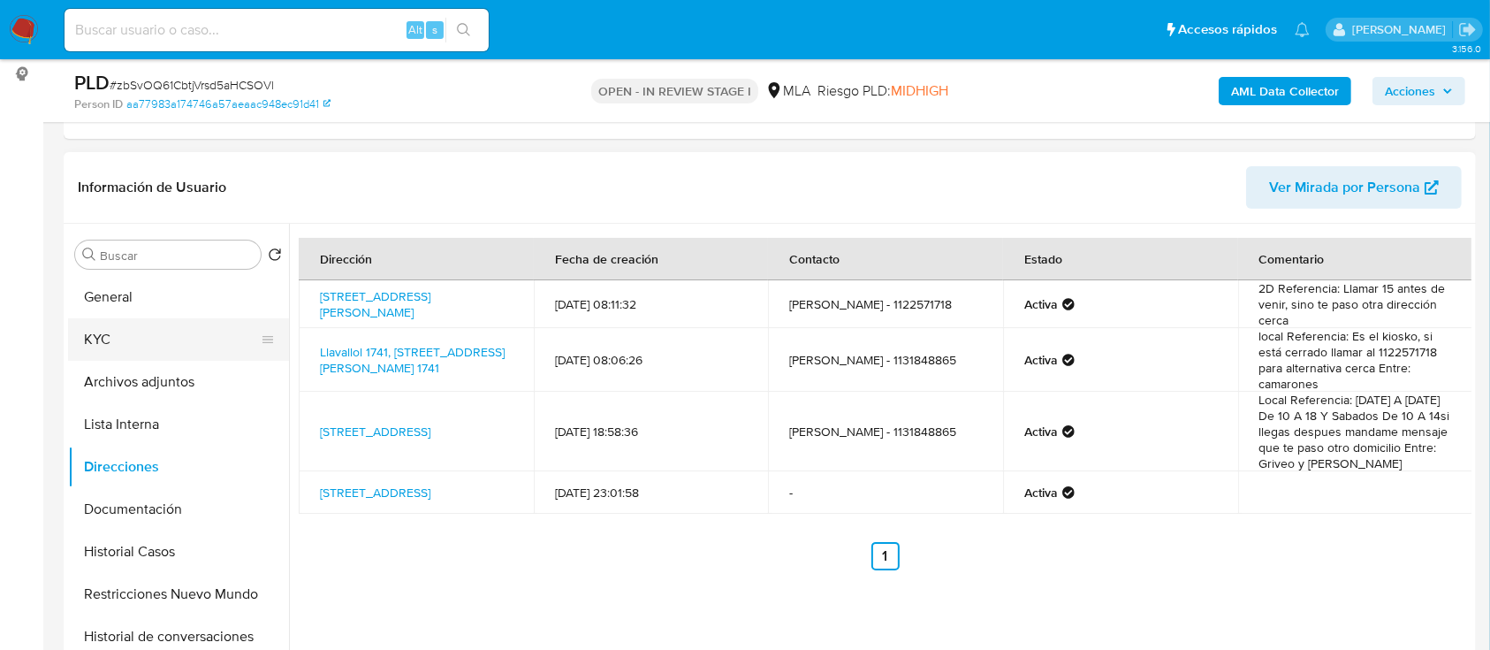
click at [110, 325] on button "KYC" at bounding box center [171, 339] width 207 height 42
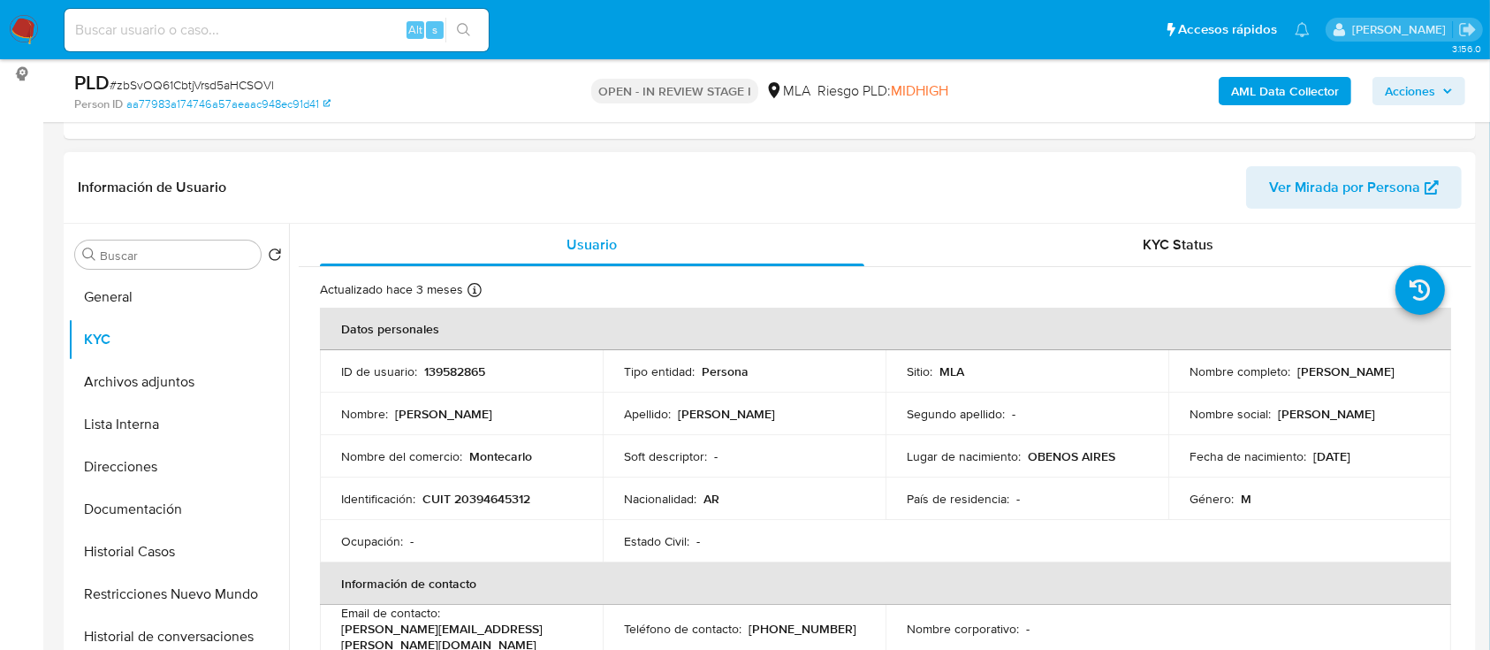
click at [501, 498] on p "CUIT 20394645312" at bounding box center [477, 499] width 108 height 16
copy p "20394645312"
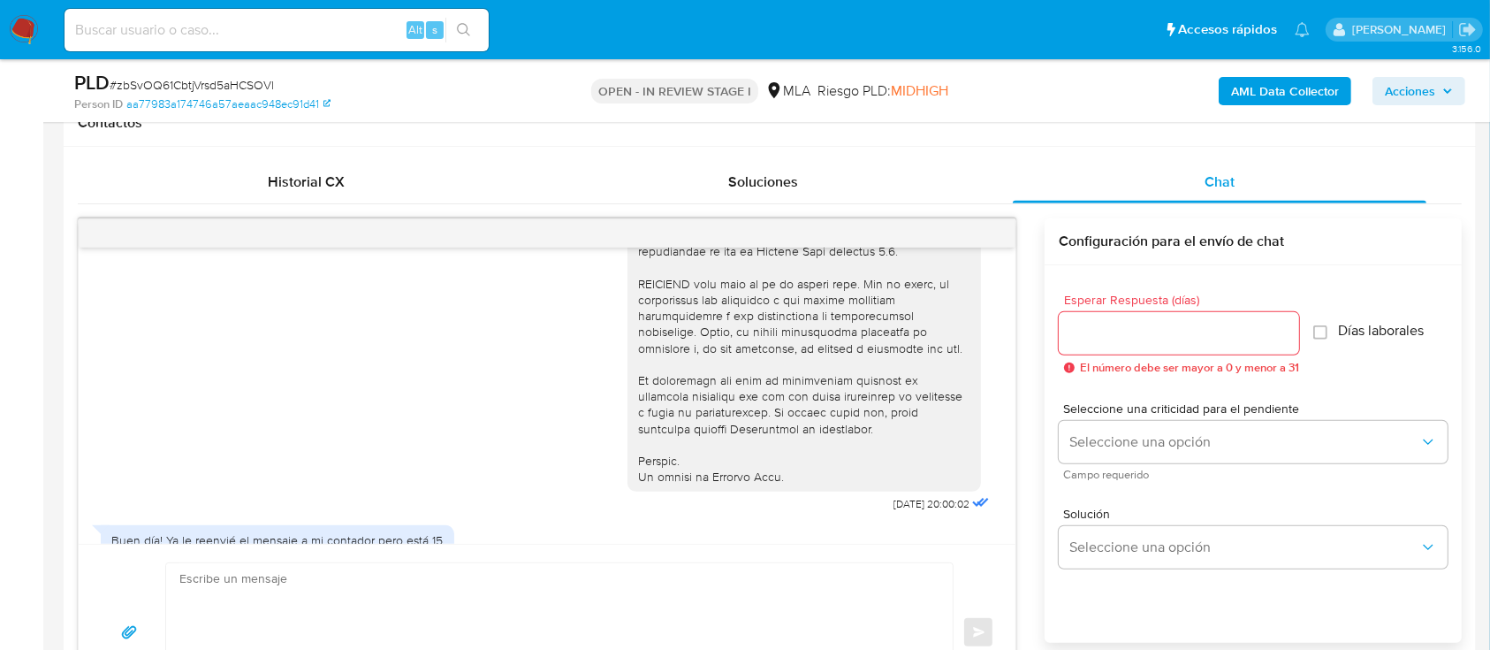
scroll to position [825, 0]
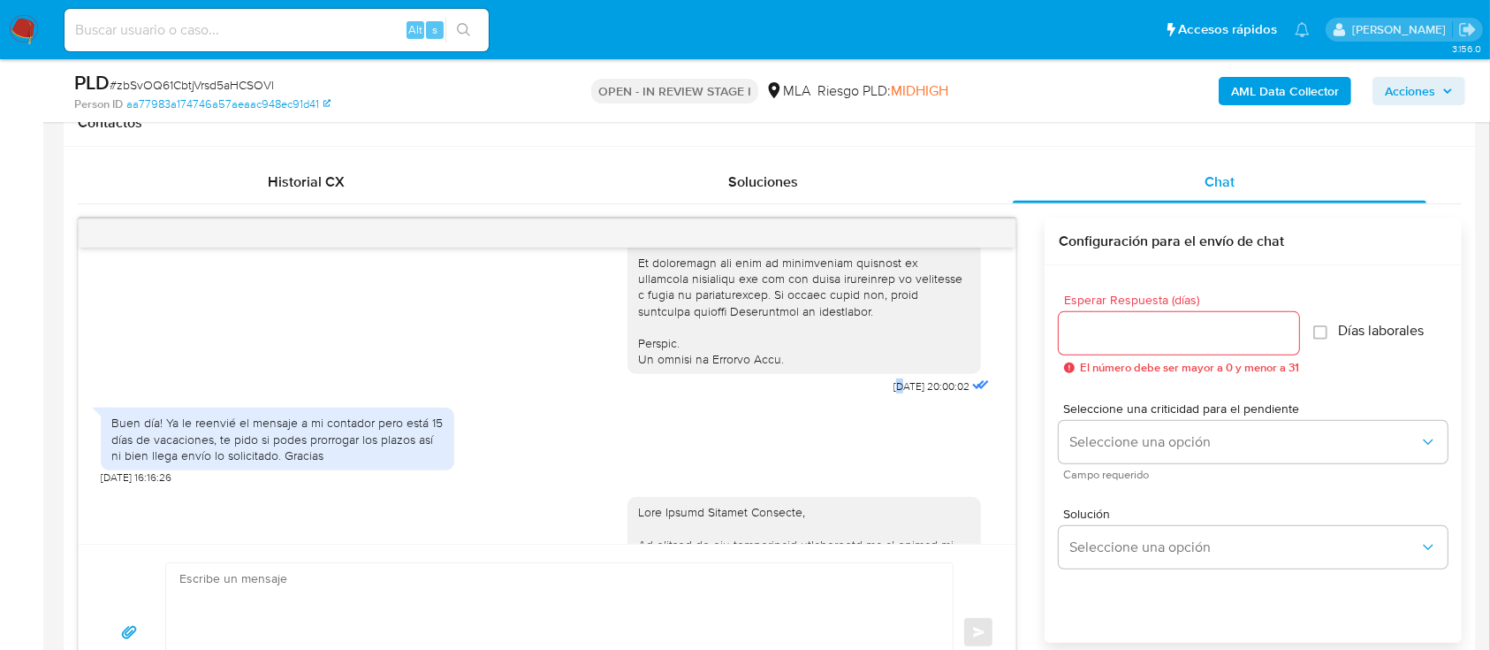
click at [894, 393] on span "17/07/2025 20:00:02" at bounding box center [932, 386] width 76 height 14
drag, startPoint x: 854, startPoint y: 421, endPoint x: 910, endPoint y: 419, distance: 55.7
copy span "17/07/2025"
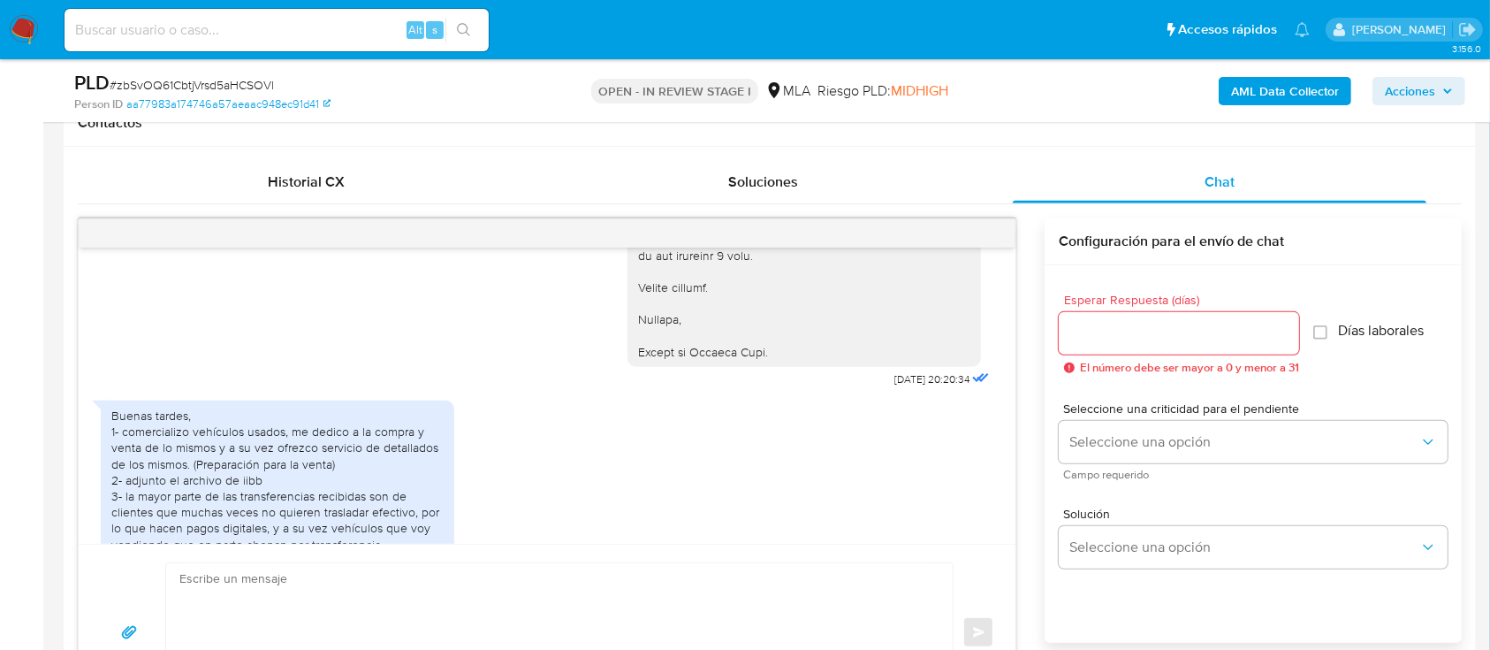
scroll to position [2003, 0]
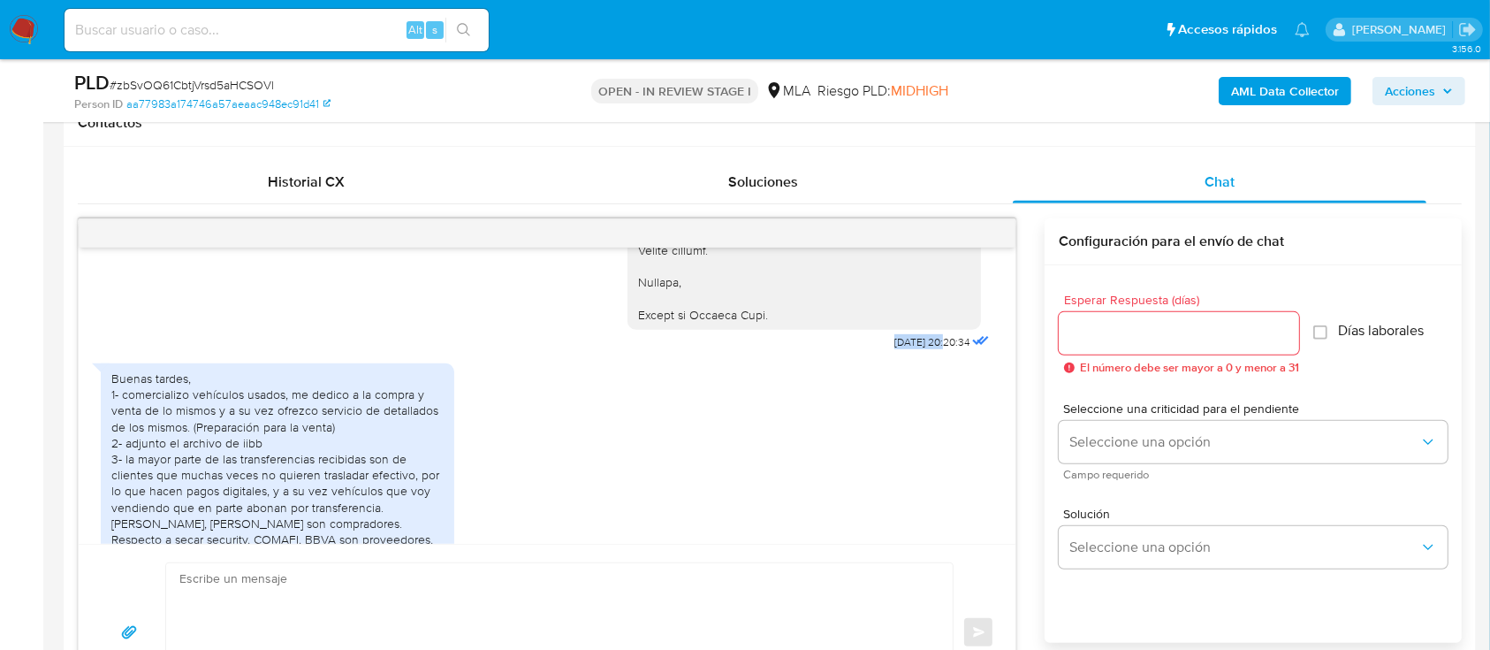
drag, startPoint x: 856, startPoint y: 389, endPoint x: 906, endPoint y: 390, distance: 50.4
click at [906, 349] on span "19/08/2025 20:20:34" at bounding box center [932, 342] width 75 height 14
copy span "19/08/2025"
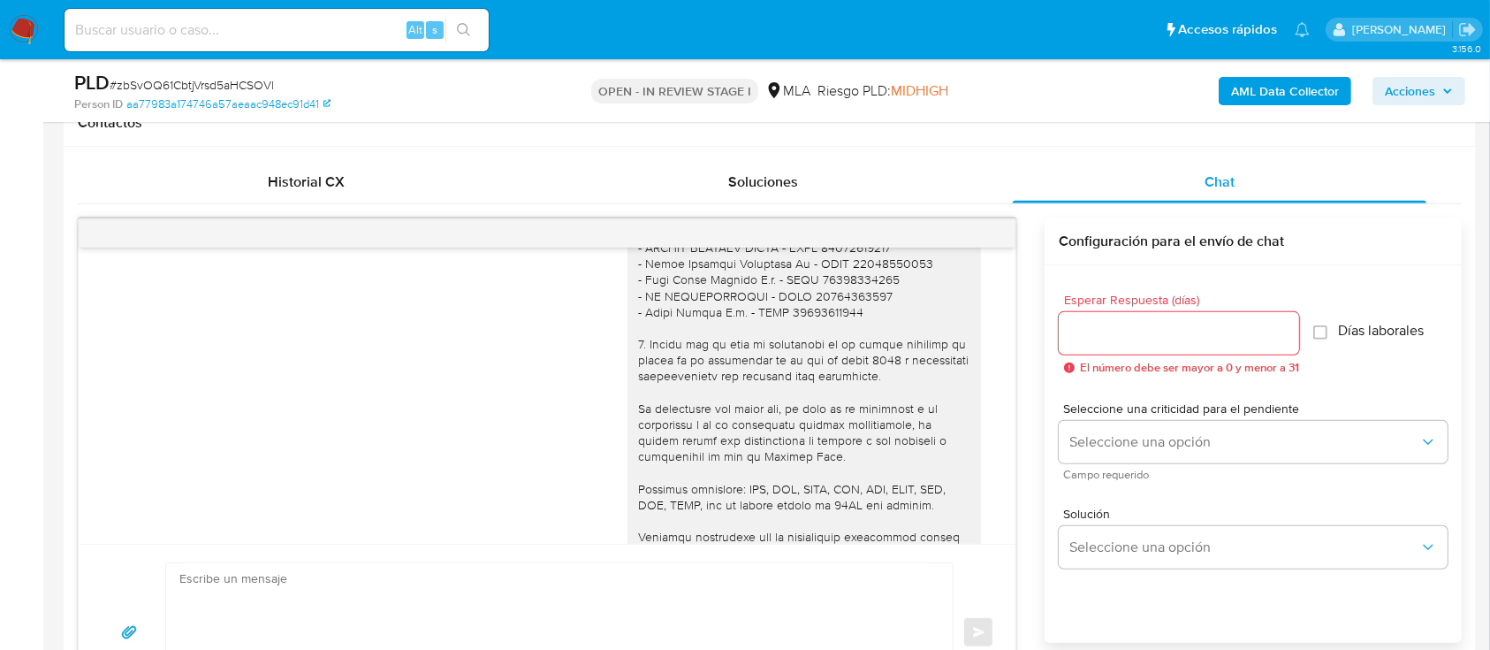
scroll to position [1532, 0]
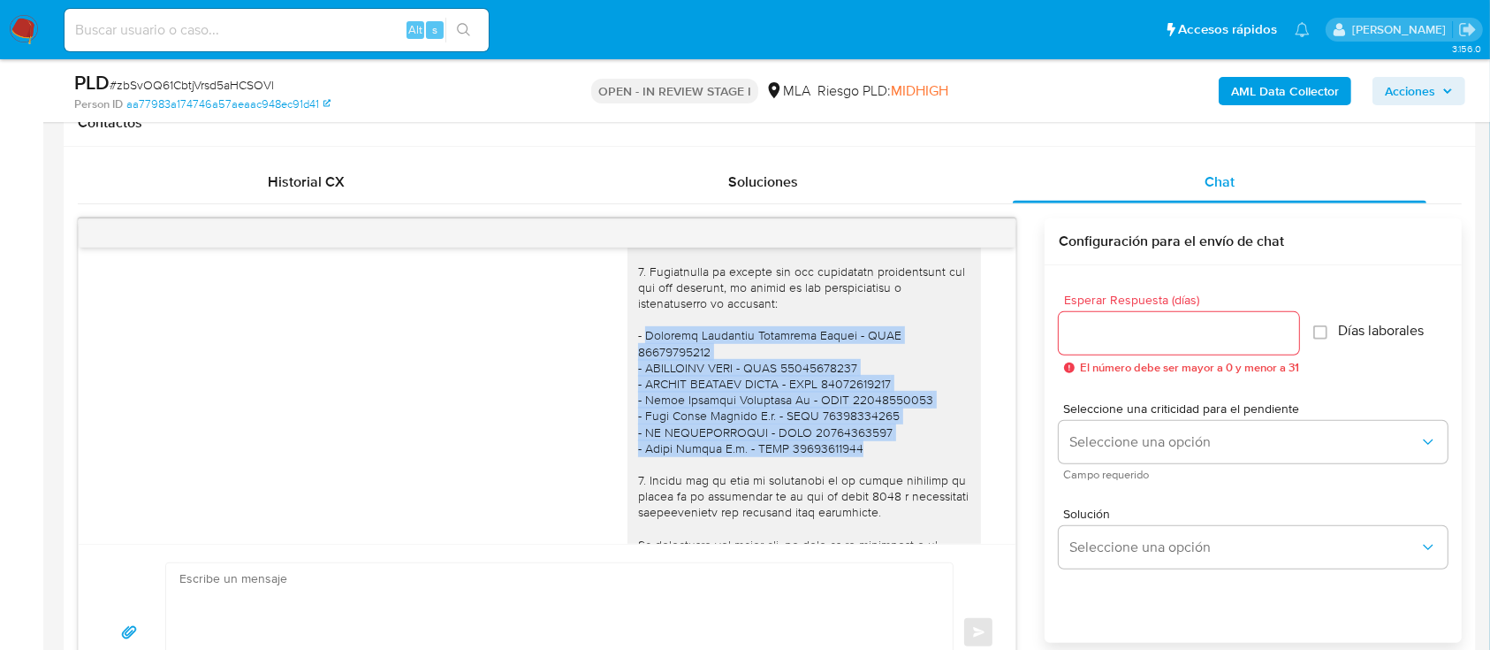
drag, startPoint x: 629, startPoint y: 382, endPoint x: 903, endPoint y: 495, distance: 295.7
click at [903, 495] on div at bounding box center [804, 295] width 332 height 997
copy div "Geronimo Alejandro Samaniego Almada - CUIT 20388552051 - SAMPIETRO CIRO - CUIT …"
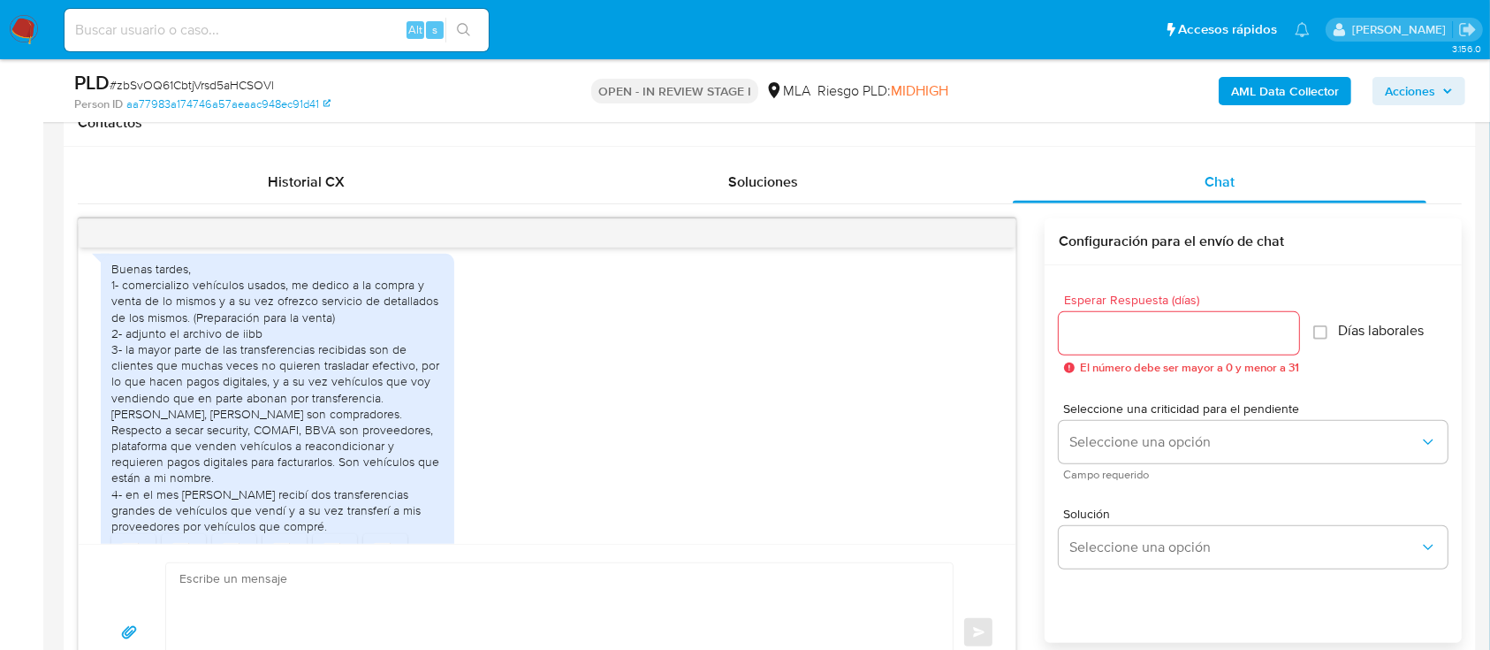
scroll to position [2122, 0]
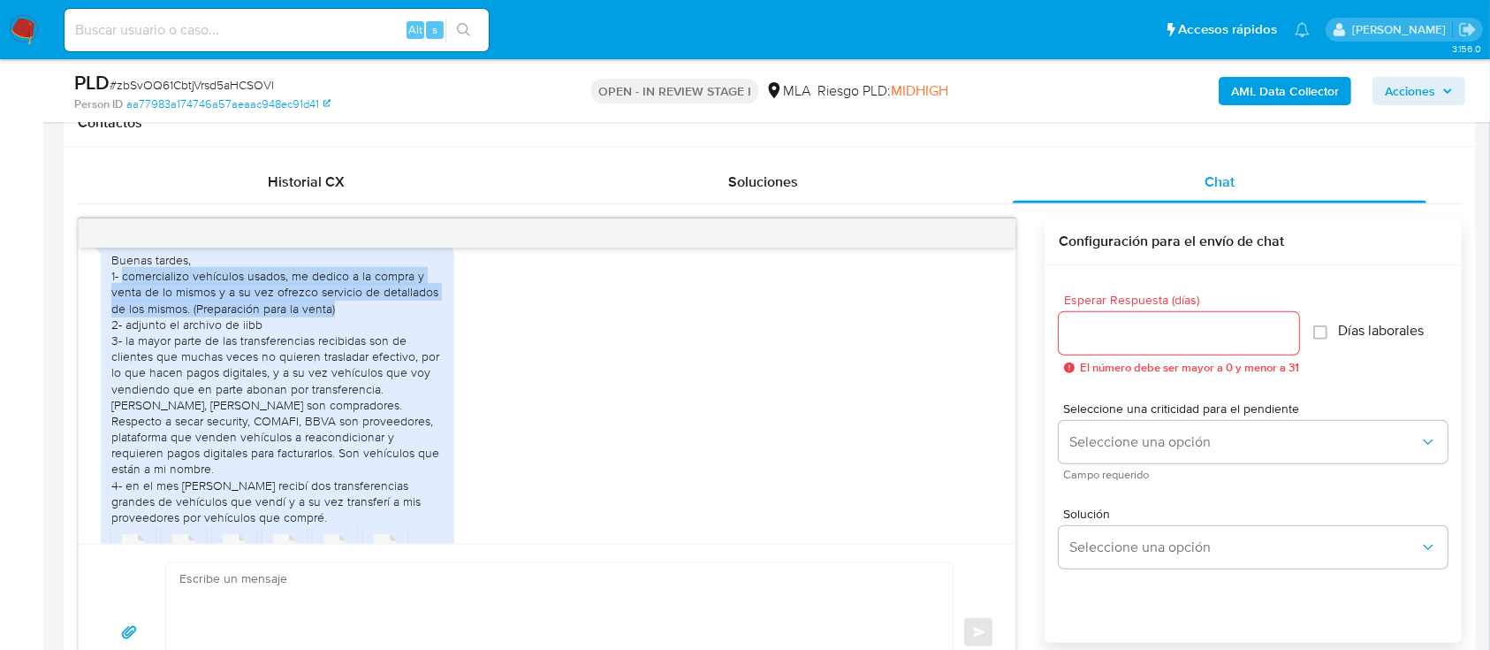
drag, startPoint x: 166, startPoint y: 325, endPoint x: 371, endPoint y: 354, distance: 207.1
click at [371, 354] on div "Buenas tardes, 1- comercializo vehículos usados, me dedico a la compra y venta …" at bounding box center [277, 388] width 332 height 273
copy div "comercializo vehículos usados, me dedico a la compra y venta de lo mismos y a s…"
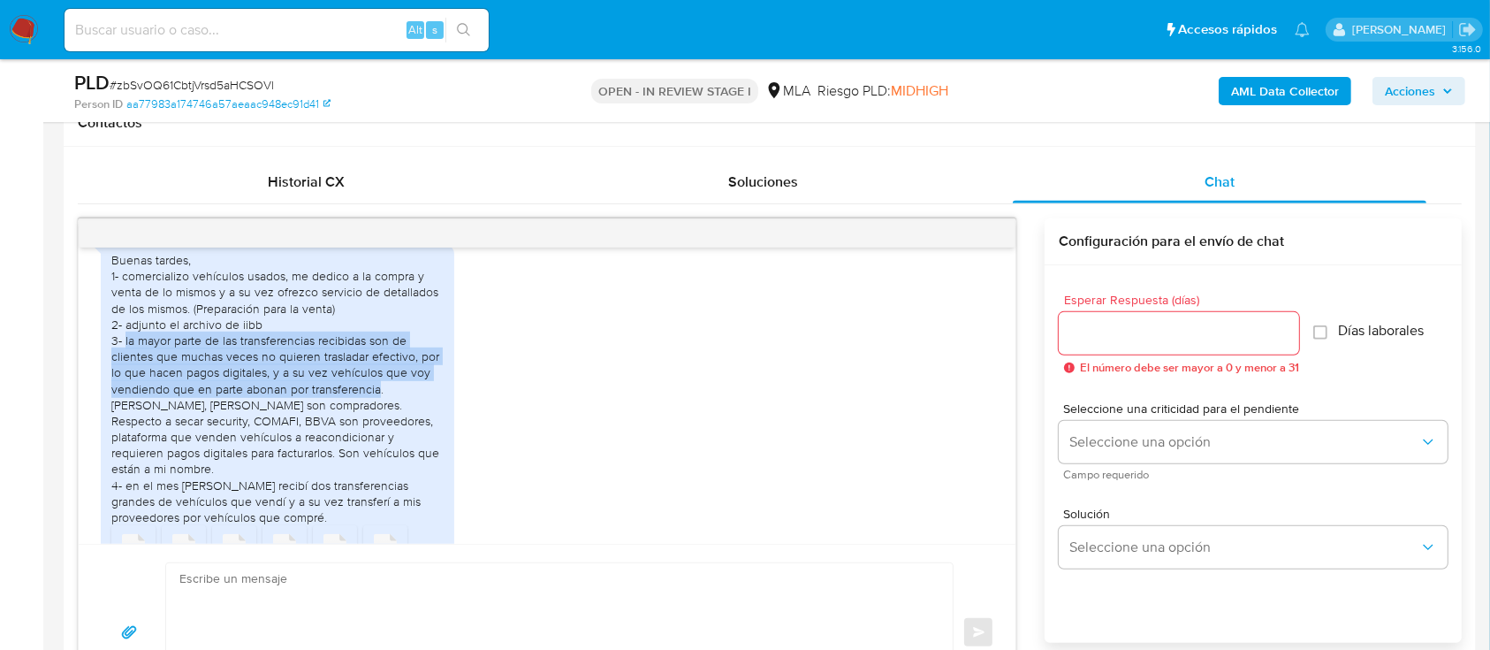
drag, startPoint x: 123, startPoint y: 389, endPoint x: 375, endPoint y: 436, distance: 256.3
click at [375, 436] on div "Buenas tardes, 1- comercializo vehículos usados, me dedico a la compra y venta …" at bounding box center [277, 388] width 332 height 273
copy div "la mayor parte de las transferencias recibidas son de clientes que muchas veces…"
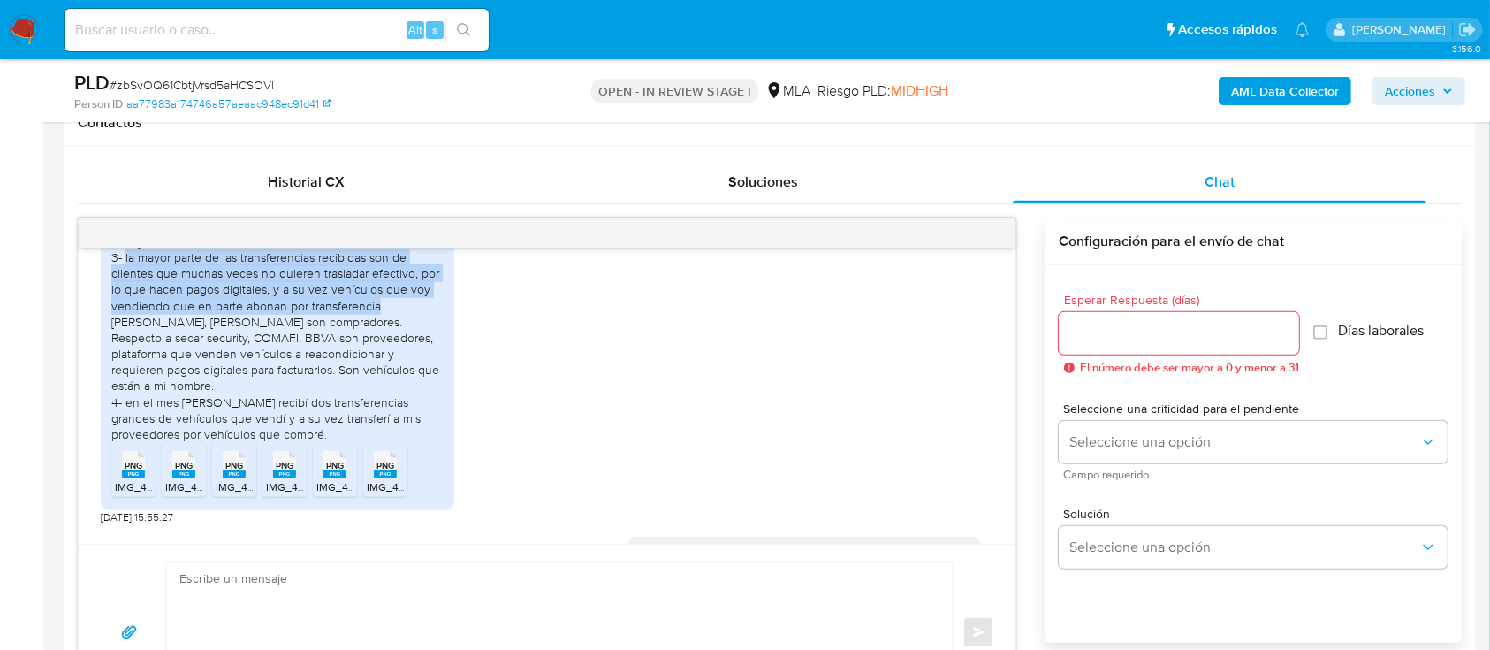
scroll to position [2239, 0]
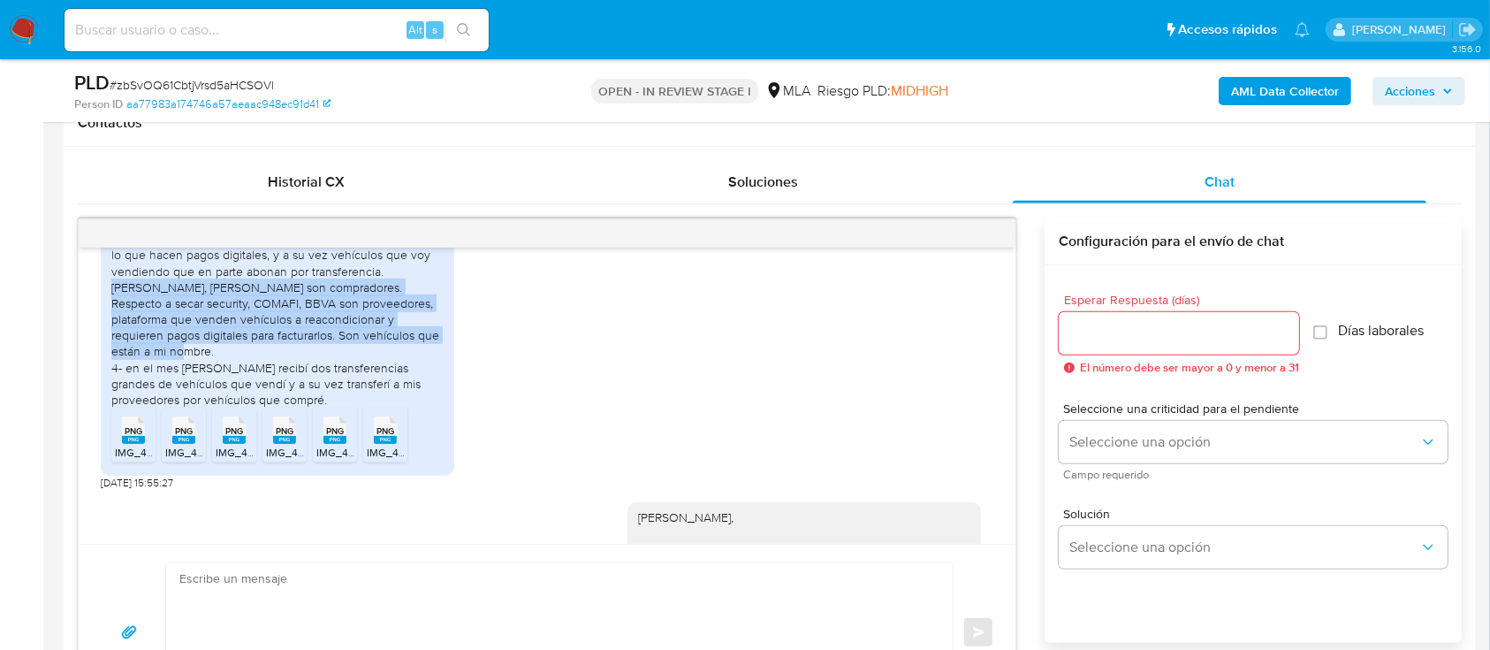
drag, startPoint x: 385, startPoint y: 321, endPoint x: 377, endPoint y: 377, distance: 57.1
click at [377, 377] on div "Buenas tardes, 1- comercializo vehículos usados, me dedico a la compra y venta …" at bounding box center [277, 270] width 332 height 273
copy div "Geronimo, Ciro, Claudio son compradores. Respecto a secar security, COMAFI, BBV…"
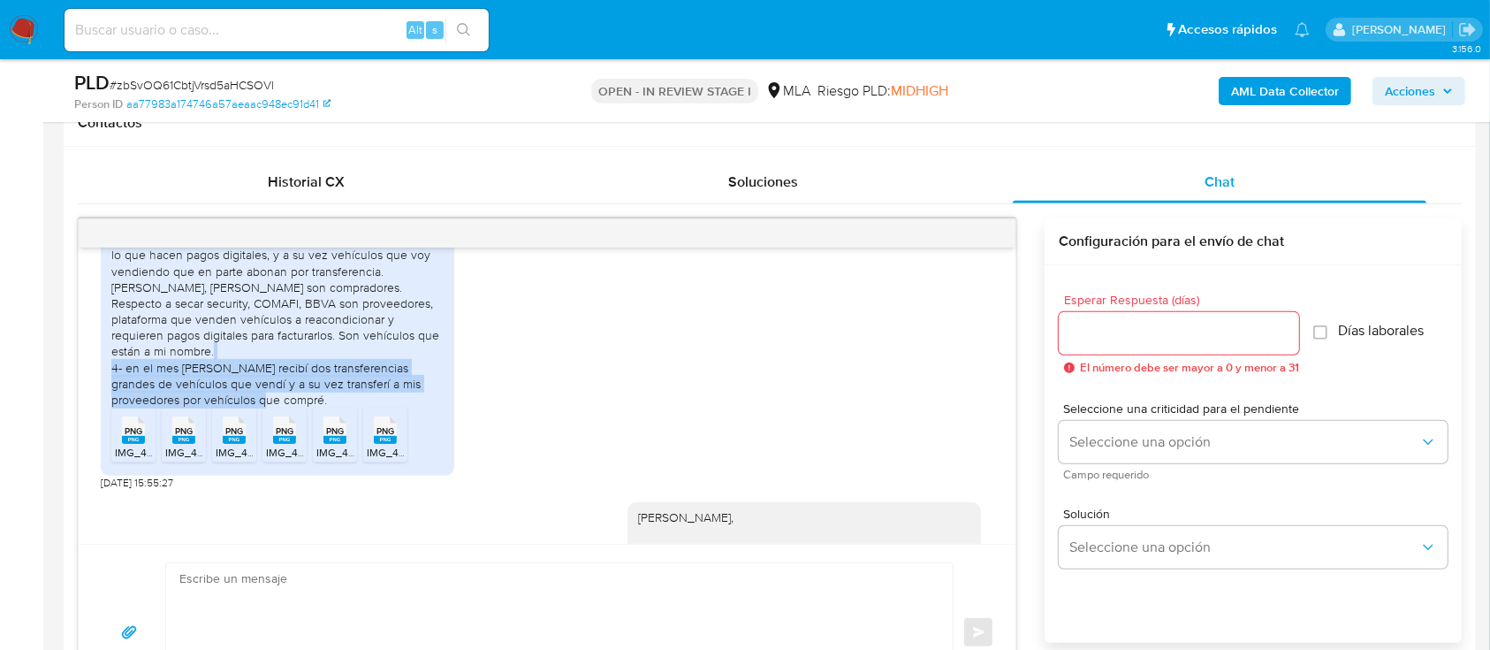
drag, startPoint x: 126, startPoint y: 402, endPoint x: 271, endPoint y: 435, distance: 149.5
click at [271, 408] on div "Buenas tardes, 1- comercializo vehículos usados, me dedico a la compra y venta …" at bounding box center [277, 270] width 332 height 273
copy div "en el mes de Junio recibí dos transferencias grandes de vehículos que vendí y a…"
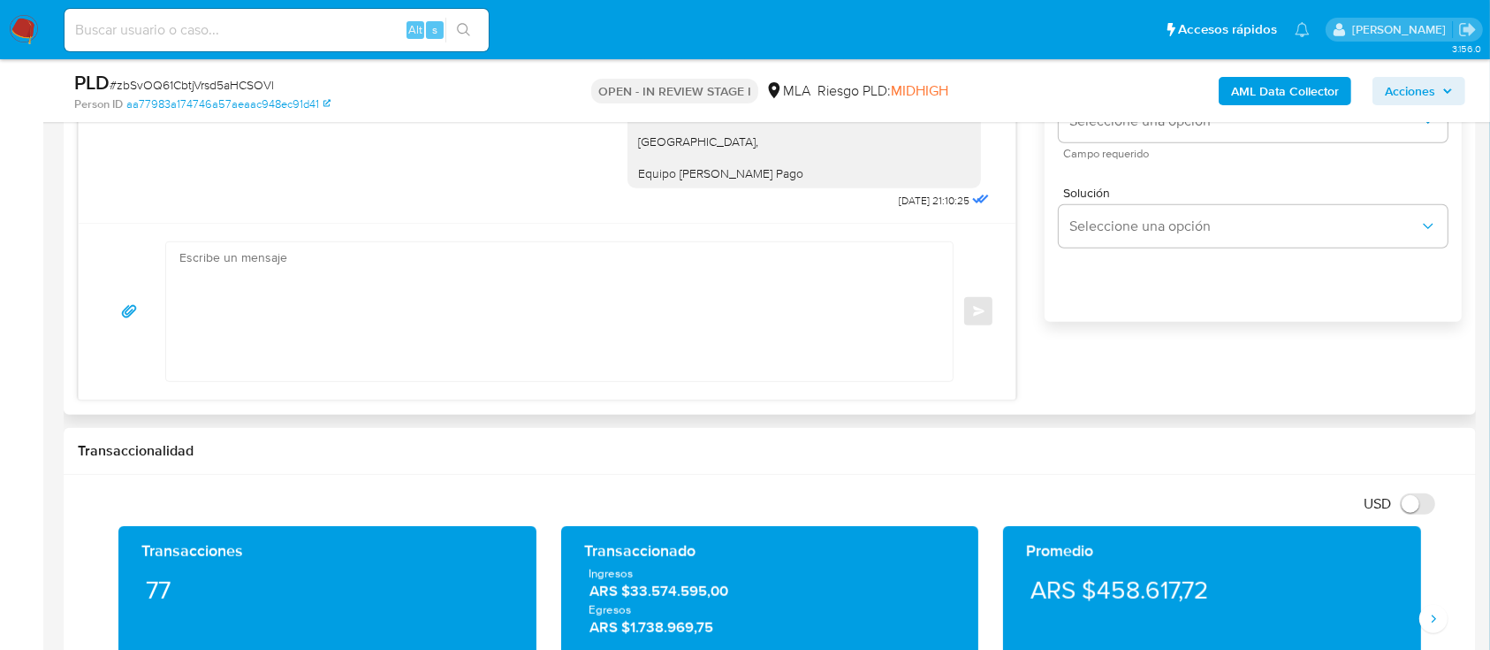
scroll to position [1061, 0]
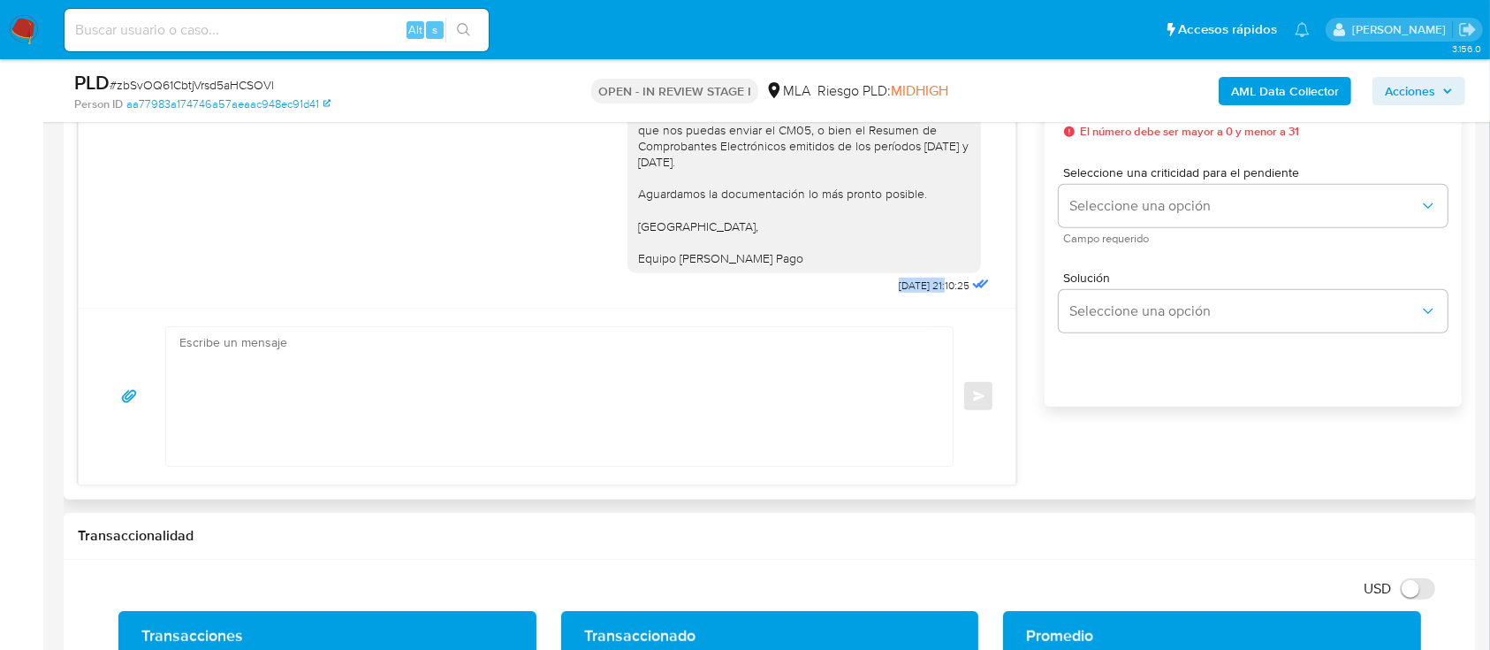
drag, startPoint x: 856, startPoint y: 277, endPoint x: 912, endPoint y: 286, distance: 57.4
click at [912, 286] on div "Hola Franco, Muchas gracias por la respuesta. Te comentamos que analizamos la d…" at bounding box center [811, 143] width 366 height 309
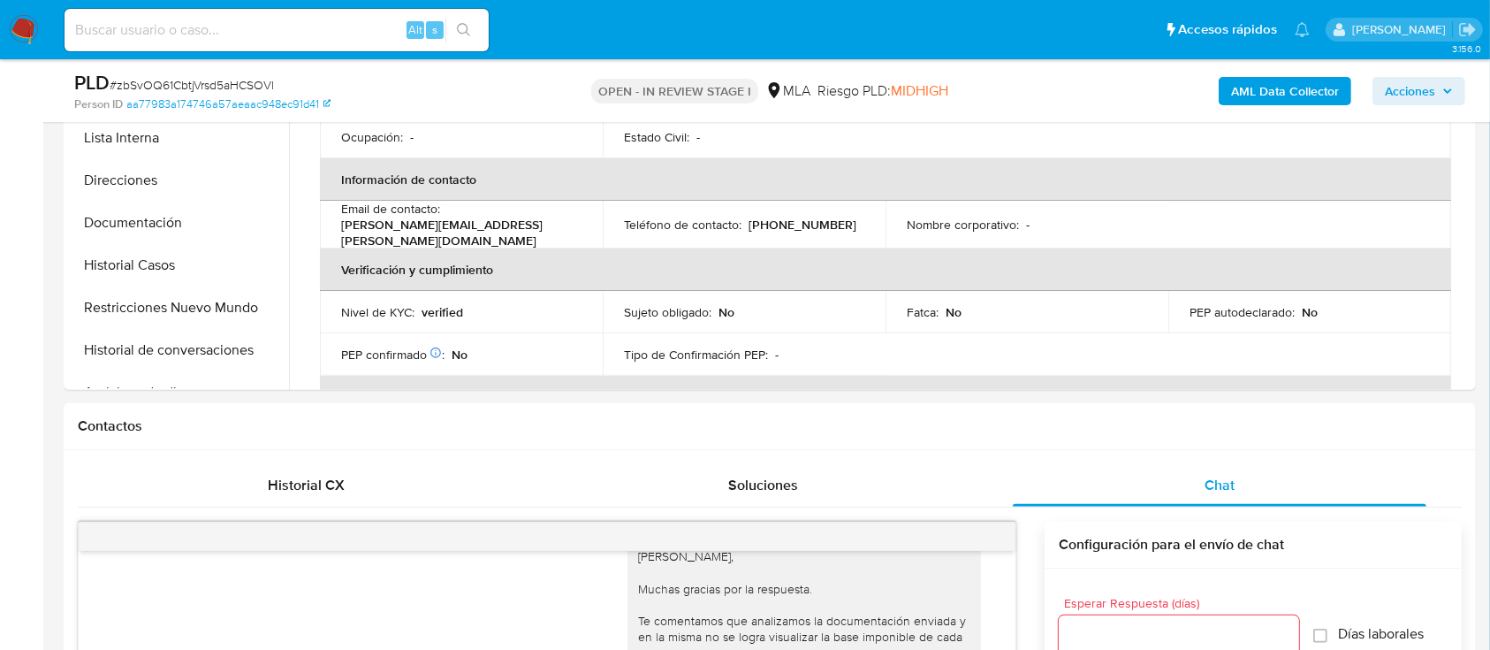
scroll to position [471, 0]
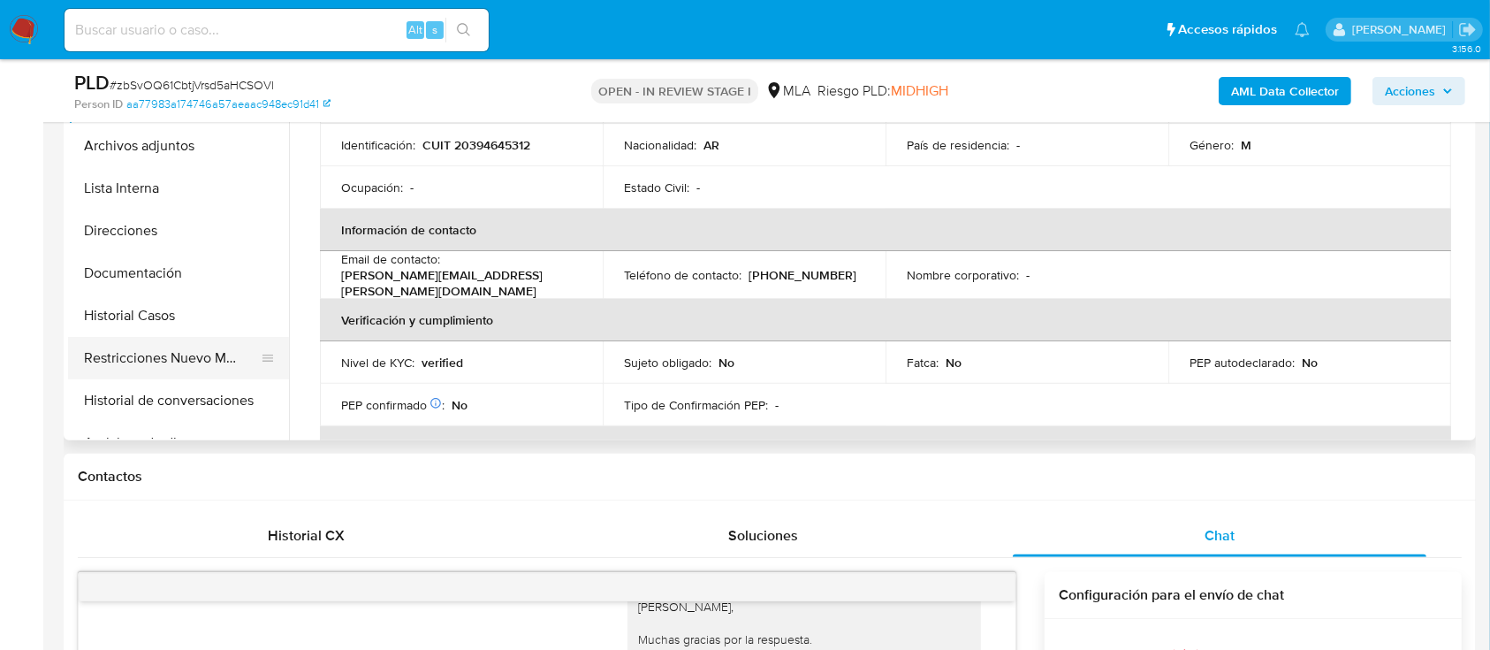
click at [127, 355] on button "Restricciones Nuevo Mundo" at bounding box center [171, 358] width 207 height 42
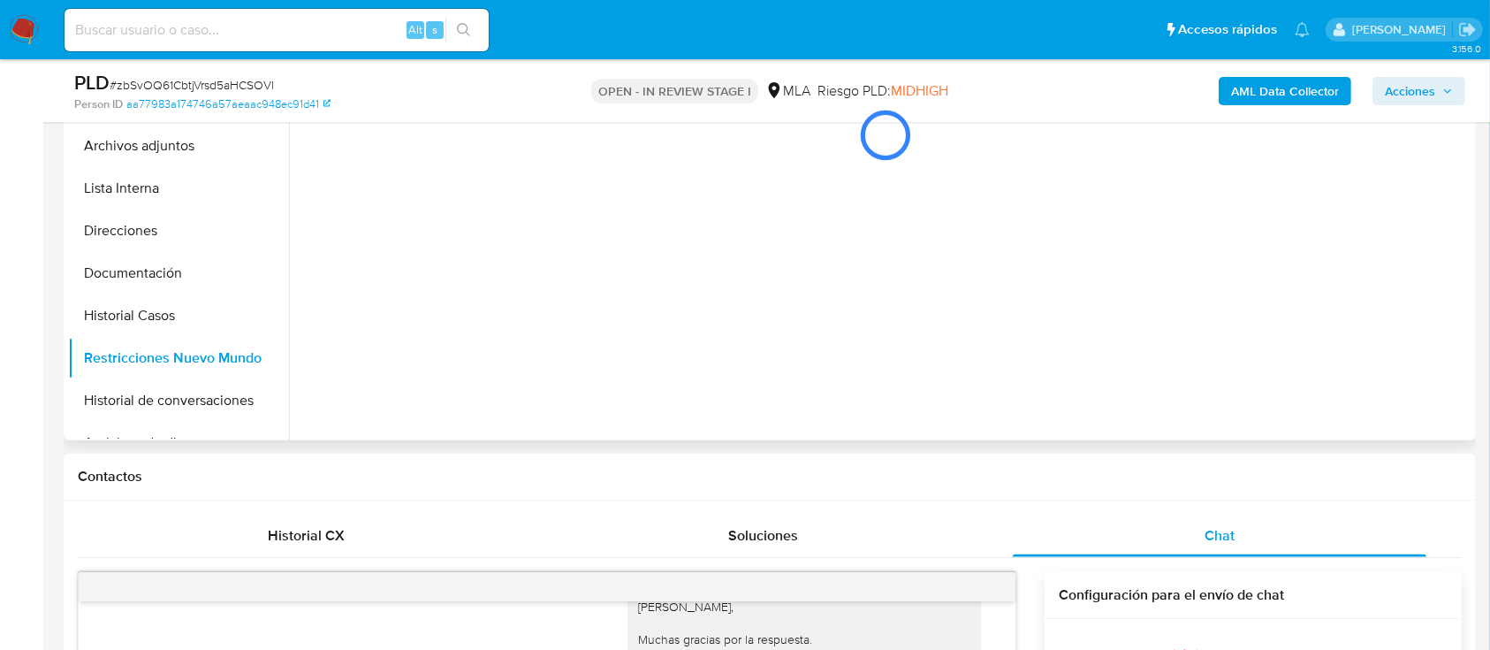
scroll to position [235, 0]
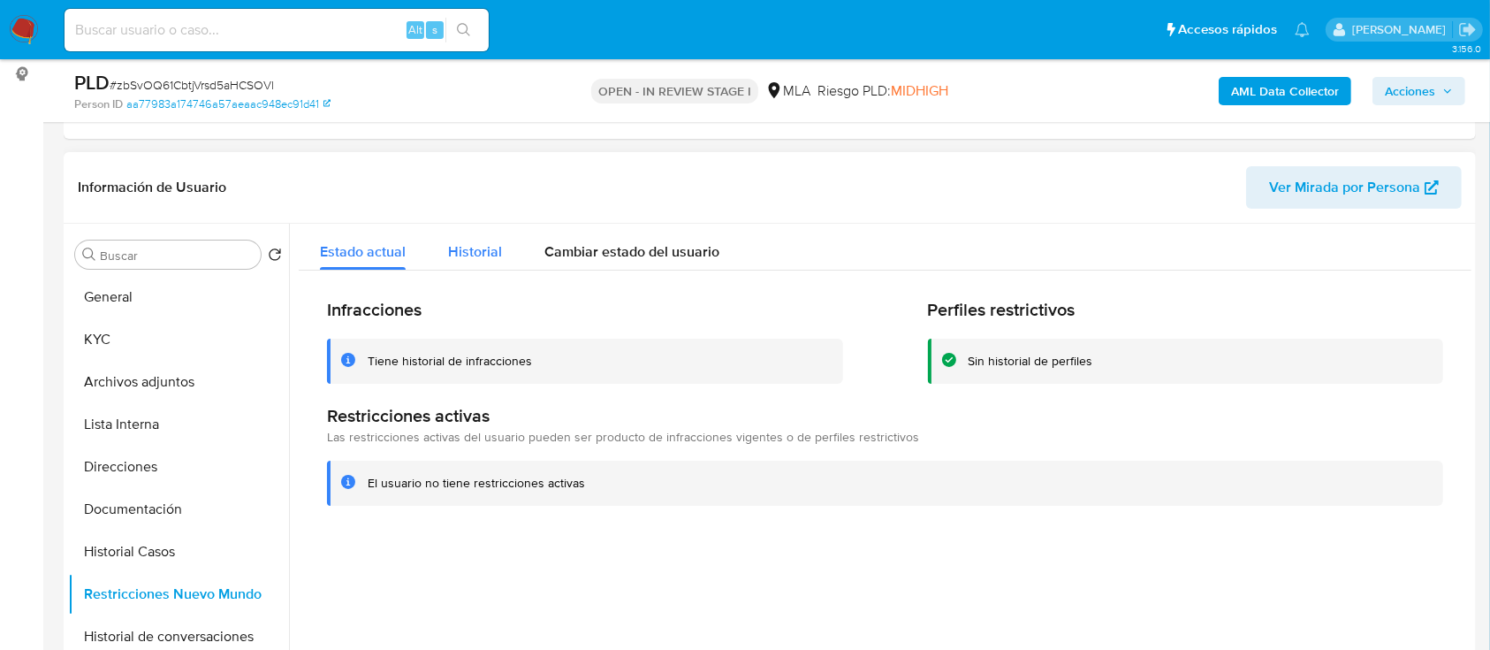
click at [476, 258] on span "Historial" at bounding box center [475, 251] width 54 height 20
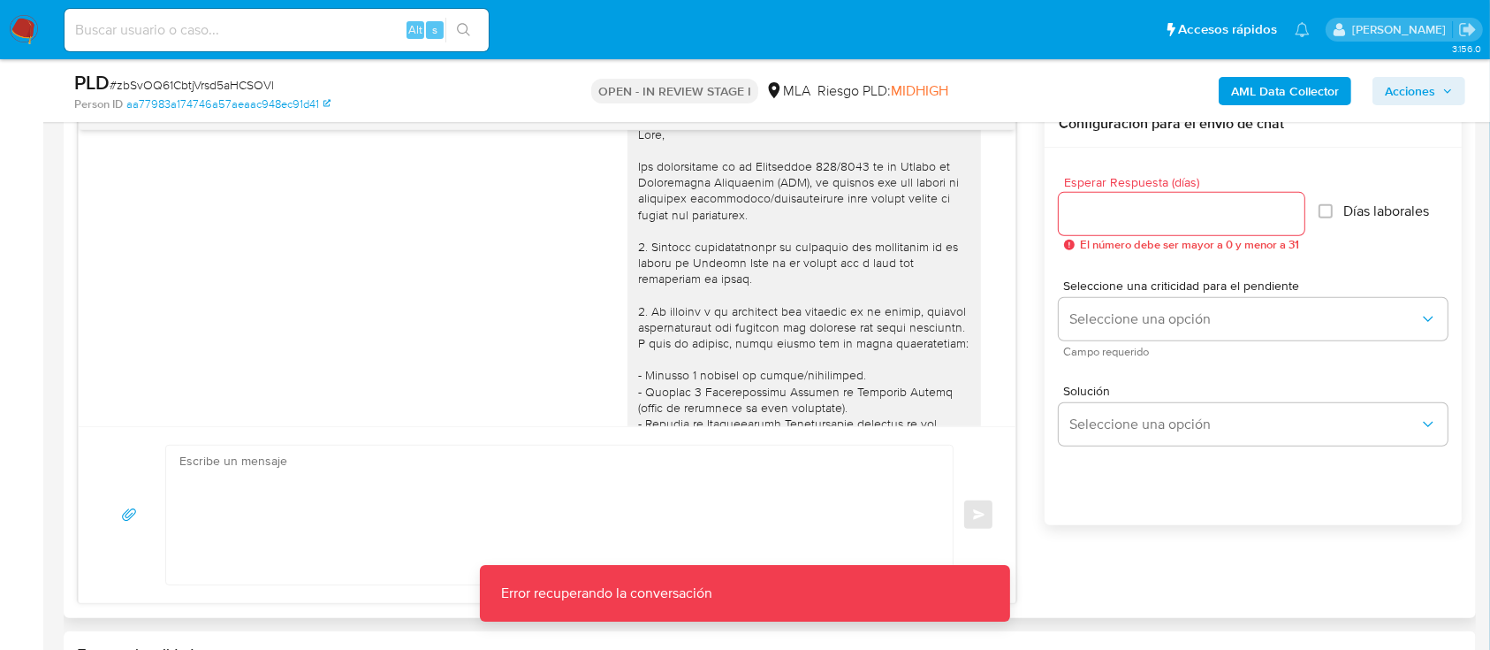
scroll to position [0, 0]
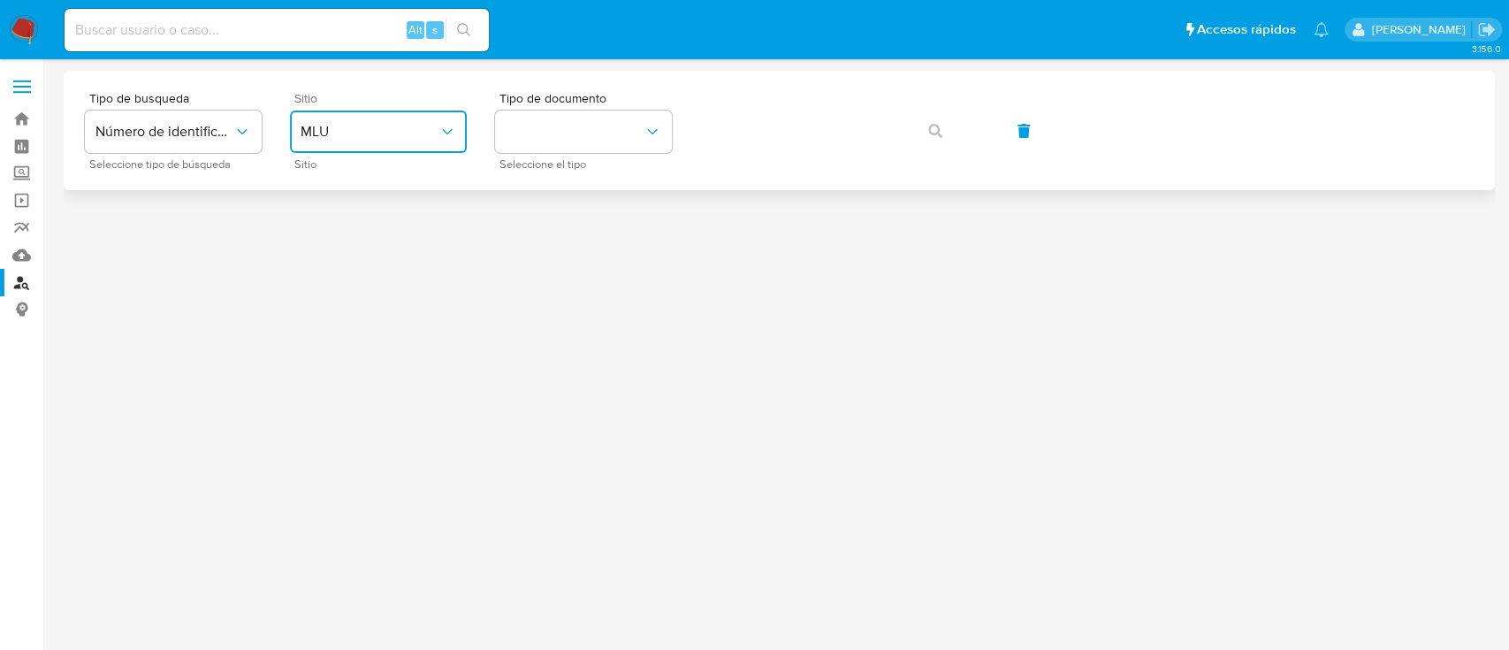
click at [394, 149] on button "MLU" at bounding box center [378, 131] width 177 height 42
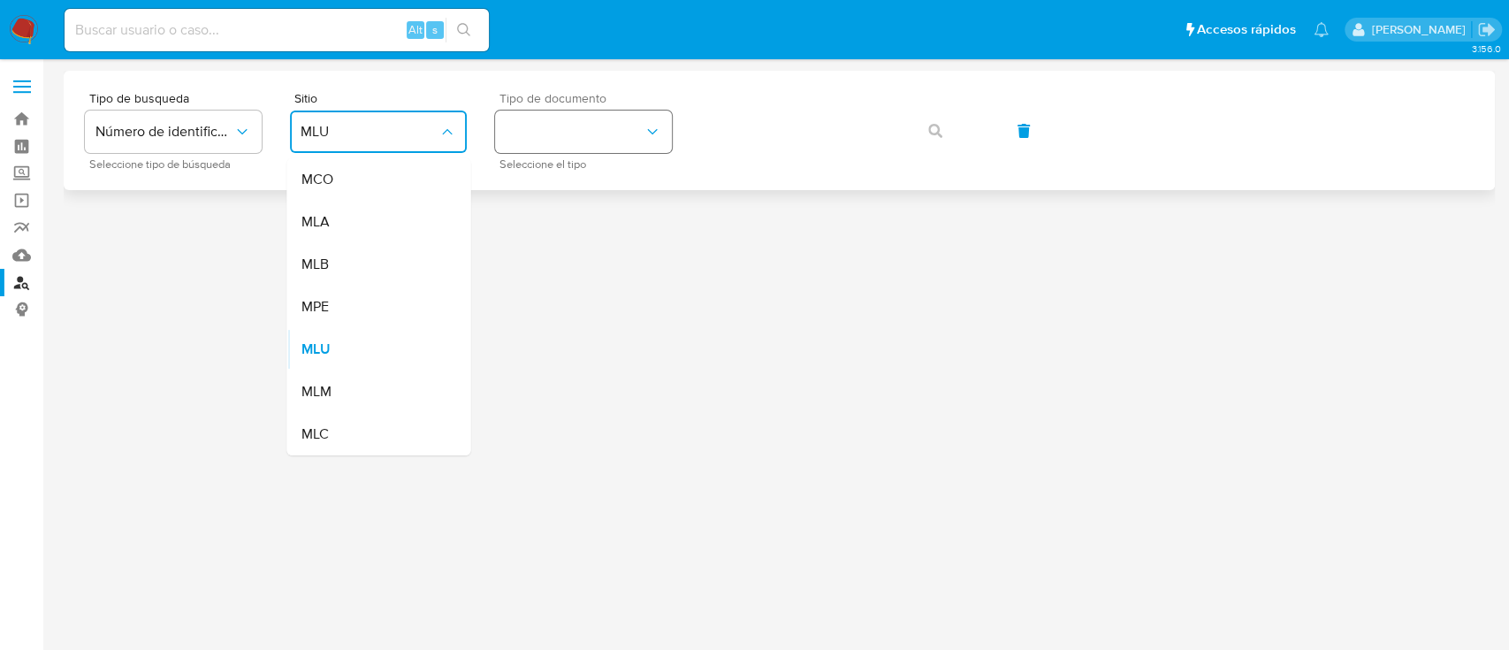
drag, startPoint x: 382, startPoint y: 239, endPoint x: 573, endPoint y: 122, distance: 223.8
click at [382, 238] on div "MLA" at bounding box center [373, 222] width 145 height 42
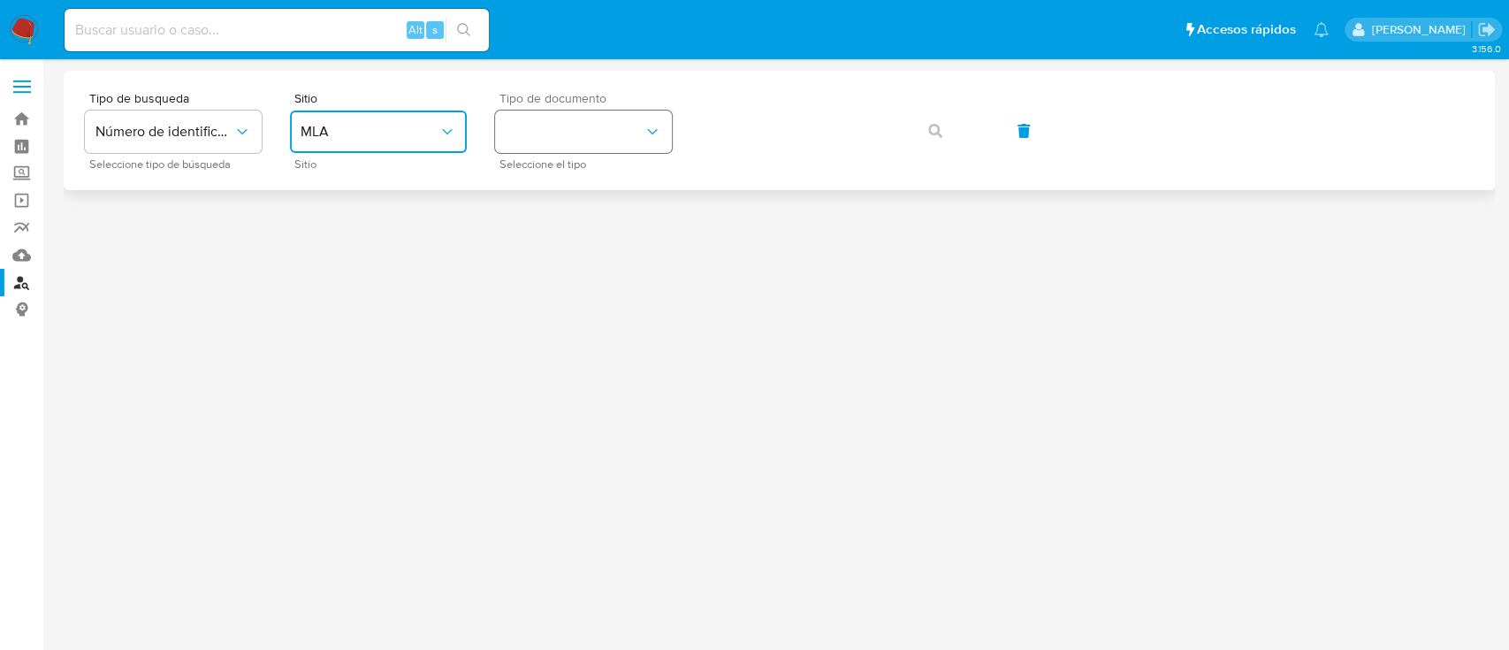
drag, startPoint x: 579, startPoint y: 117, endPoint x: 568, endPoint y: 145, distance: 30.2
click at [579, 116] on button "identificationType" at bounding box center [583, 131] width 177 height 42
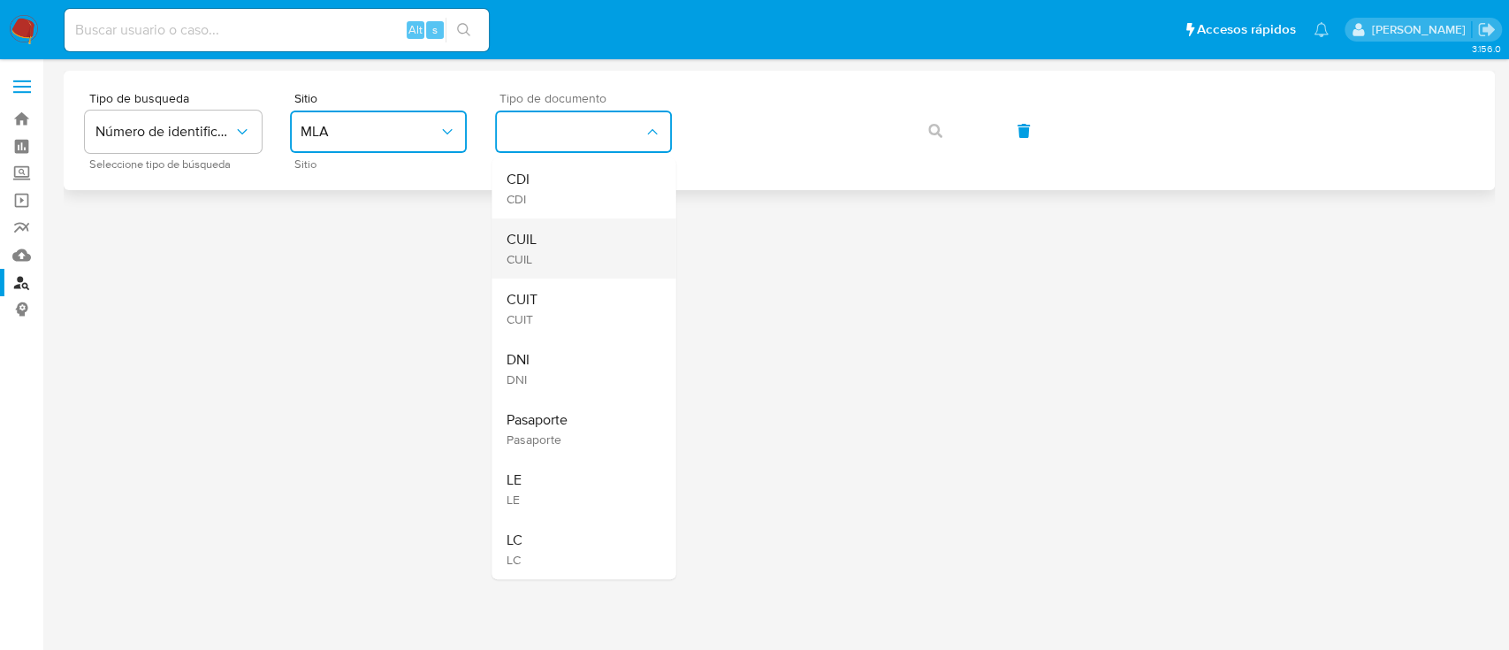
click at [514, 237] on span "CUIL" at bounding box center [521, 240] width 30 height 18
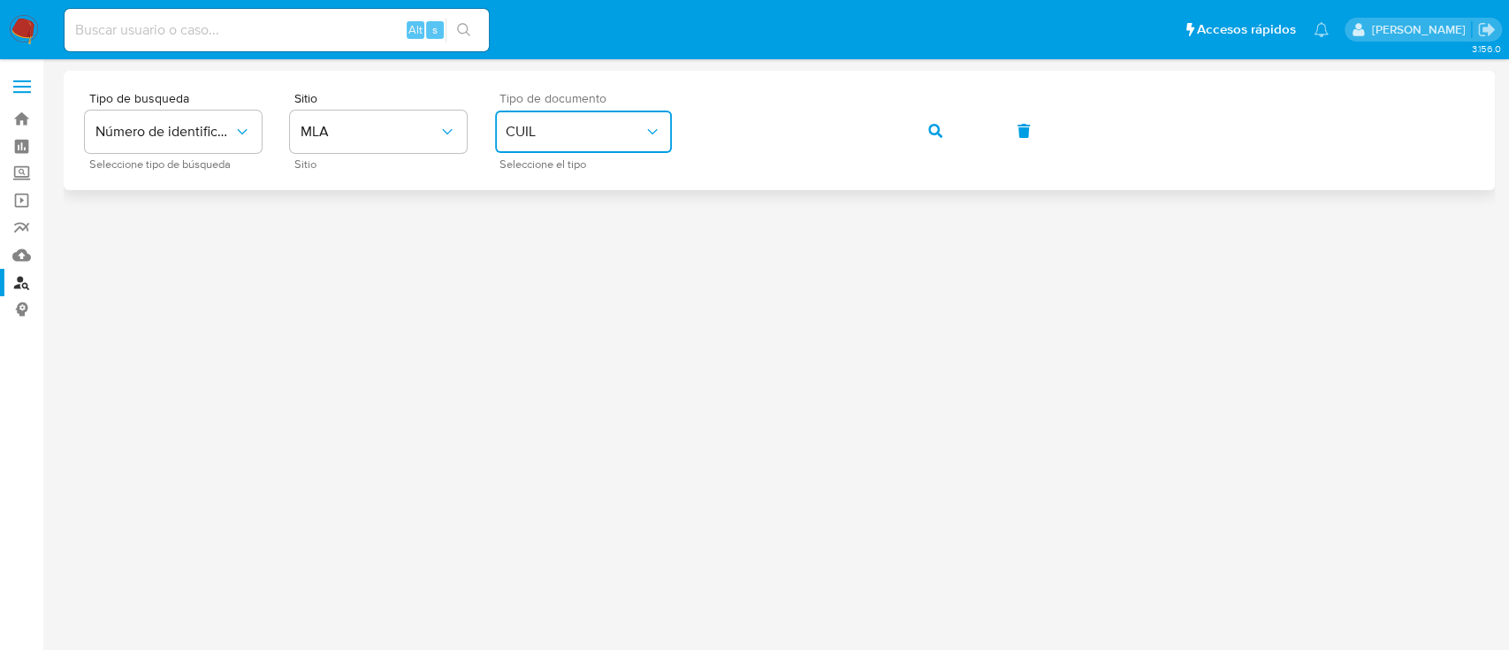
drag, startPoint x: 941, startPoint y: 131, endPoint x: 924, endPoint y: 141, distance: 19.4
click at [941, 131] on icon "button" at bounding box center [935, 131] width 14 height 14
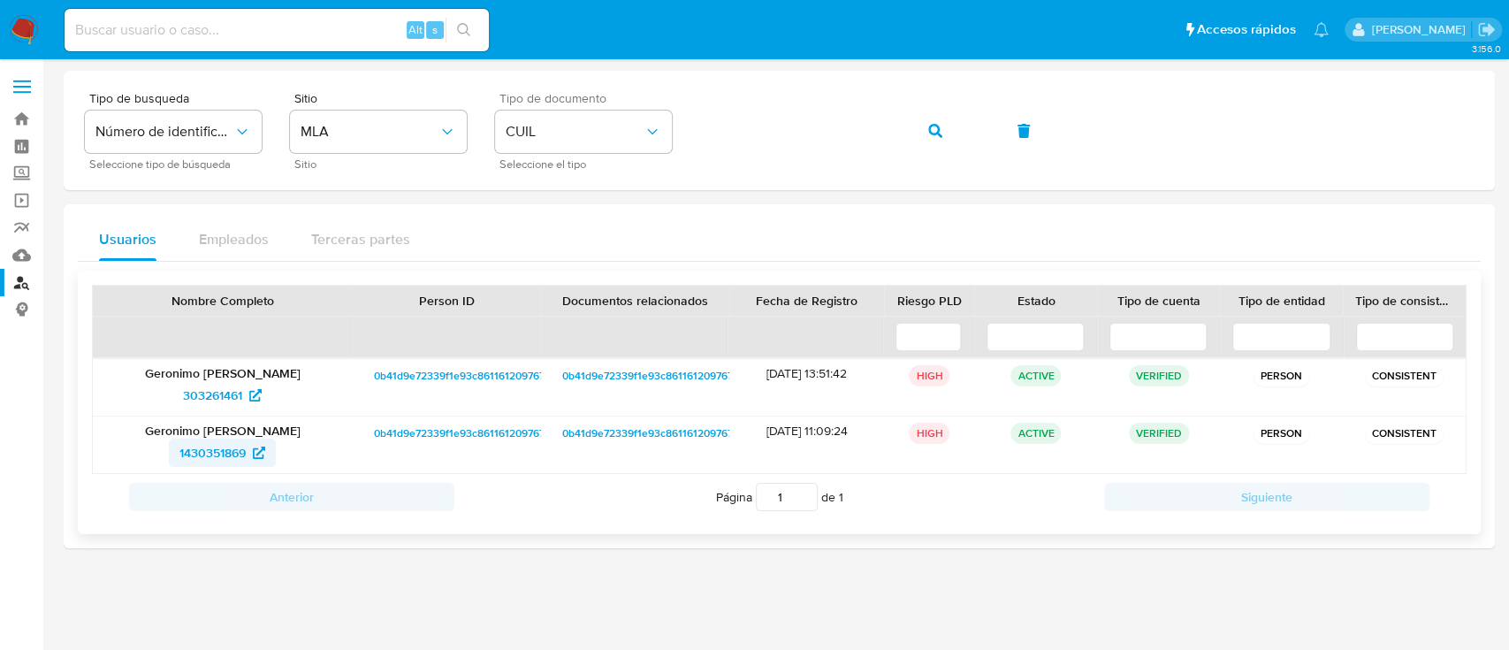
click at [205, 453] on span "1430351869" at bounding box center [212, 452] width 66 height 28
click at [920, 133] on button "button" at bounding box center [935, 131] width 60 height 42
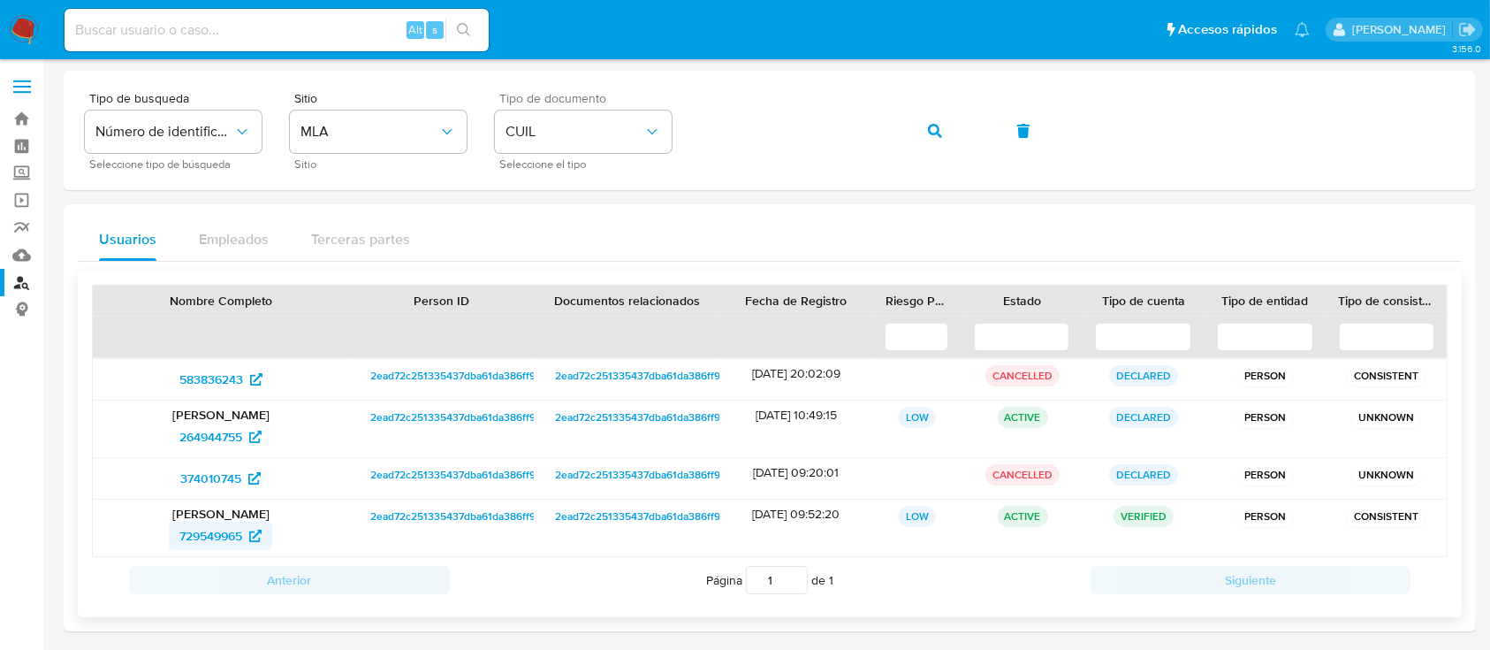
click at [210, 530] on span "729549965" at bounding box center [210, 536] width 63 height 28
click at [941, 131] on icon "button" at bounding box center [935, 131] width 14 height 14
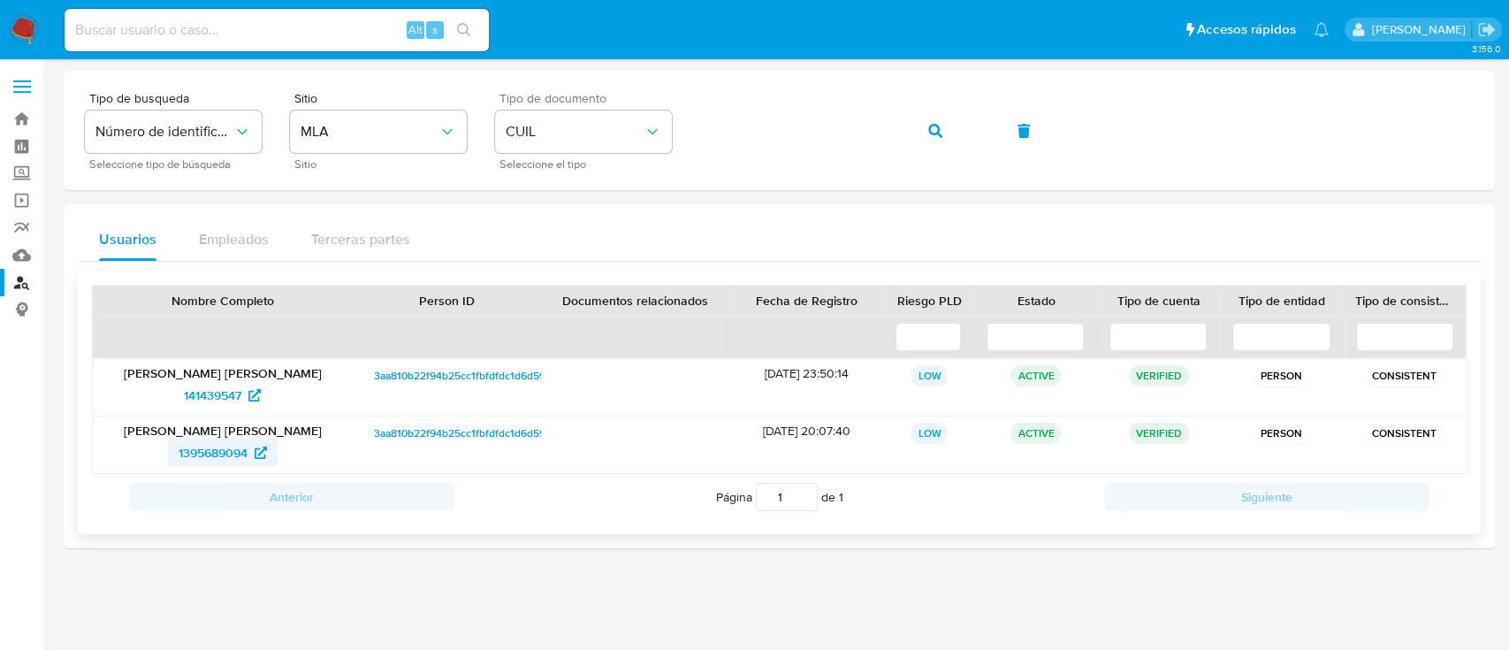
click at [249, 452] on span "1395689094" at bounding box center [223, 452] width 88 height 28
click at [932, 137] on icon "button" at bounding box center [935, 131] width 14 height 14
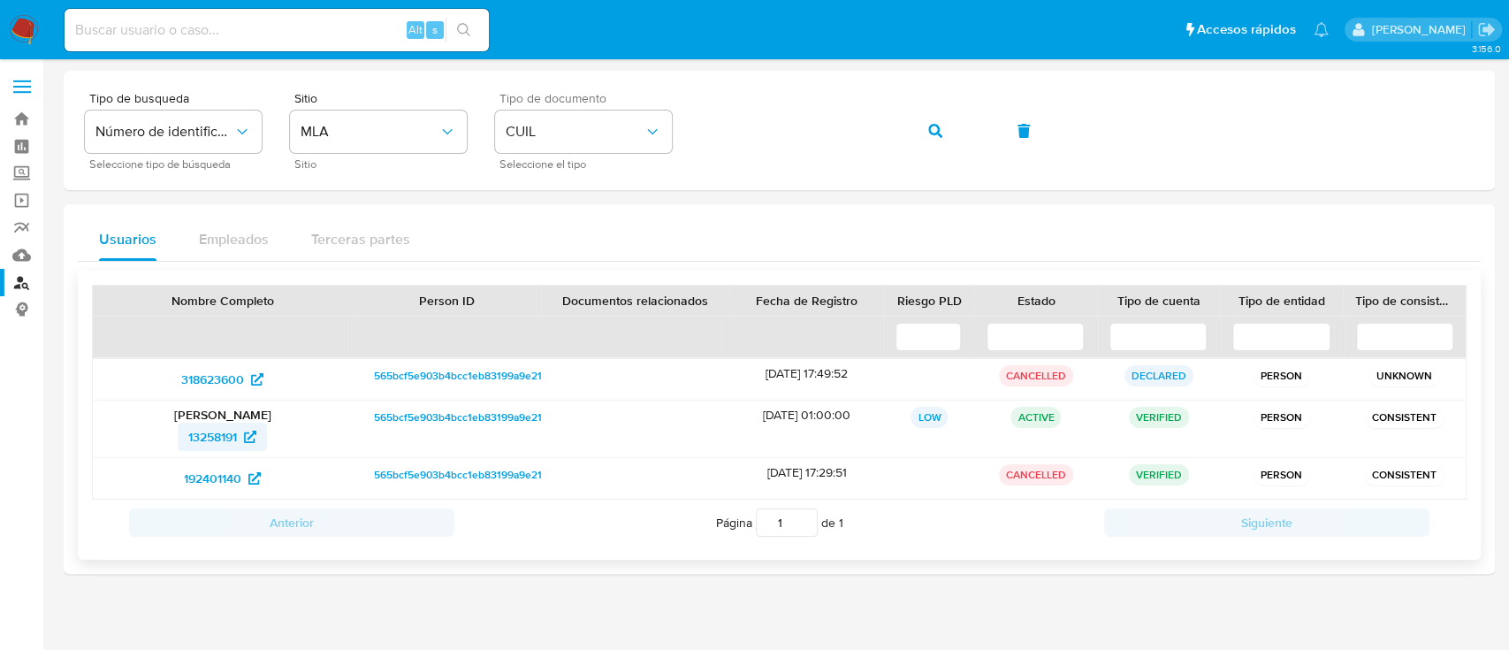
click at [233, 429] on span "13258191" at bounding box center [212, 437] width 49 height 28
click at [926, 124] on button "button" at bounding box center [935, 131] width 60 height 42
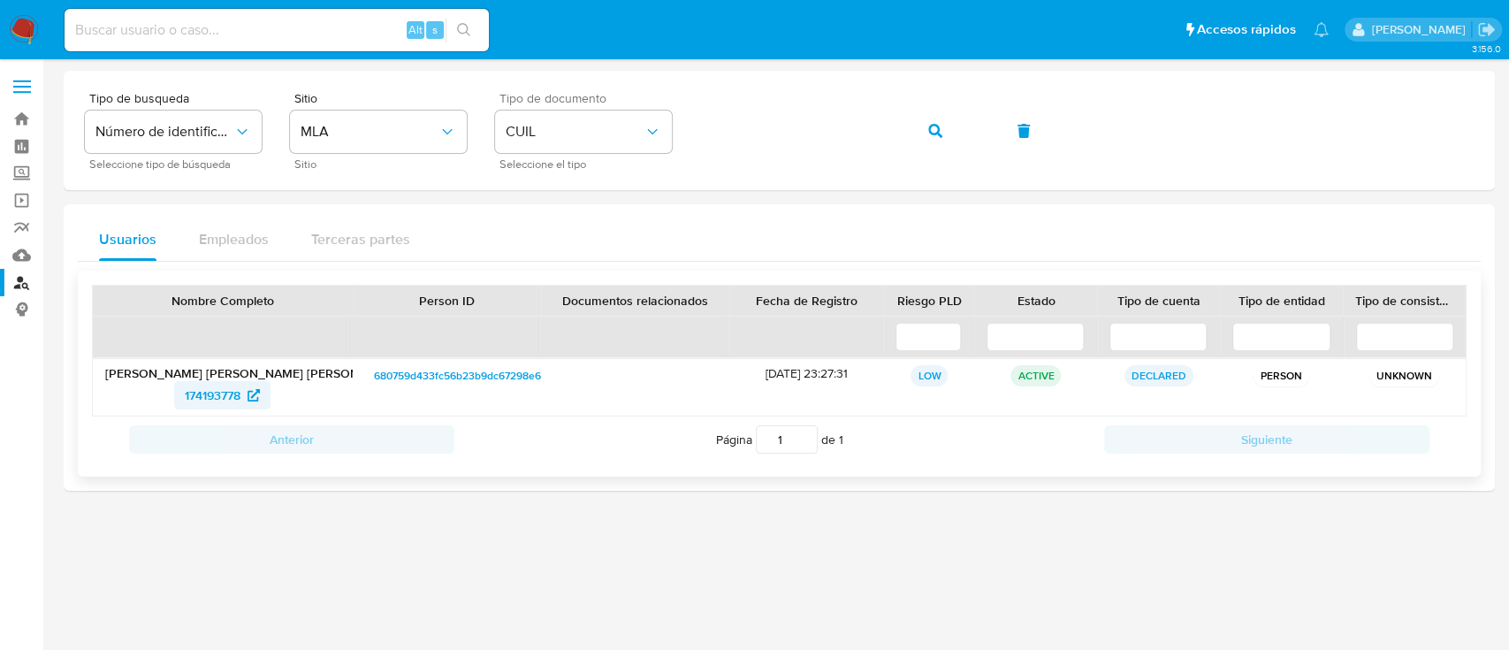
click at [251, 394] on icon at bounding box center [254, 395] width 12 height 12
click at [948, 126] on button "button" at bounding box center [935, 131] width 60 height 42
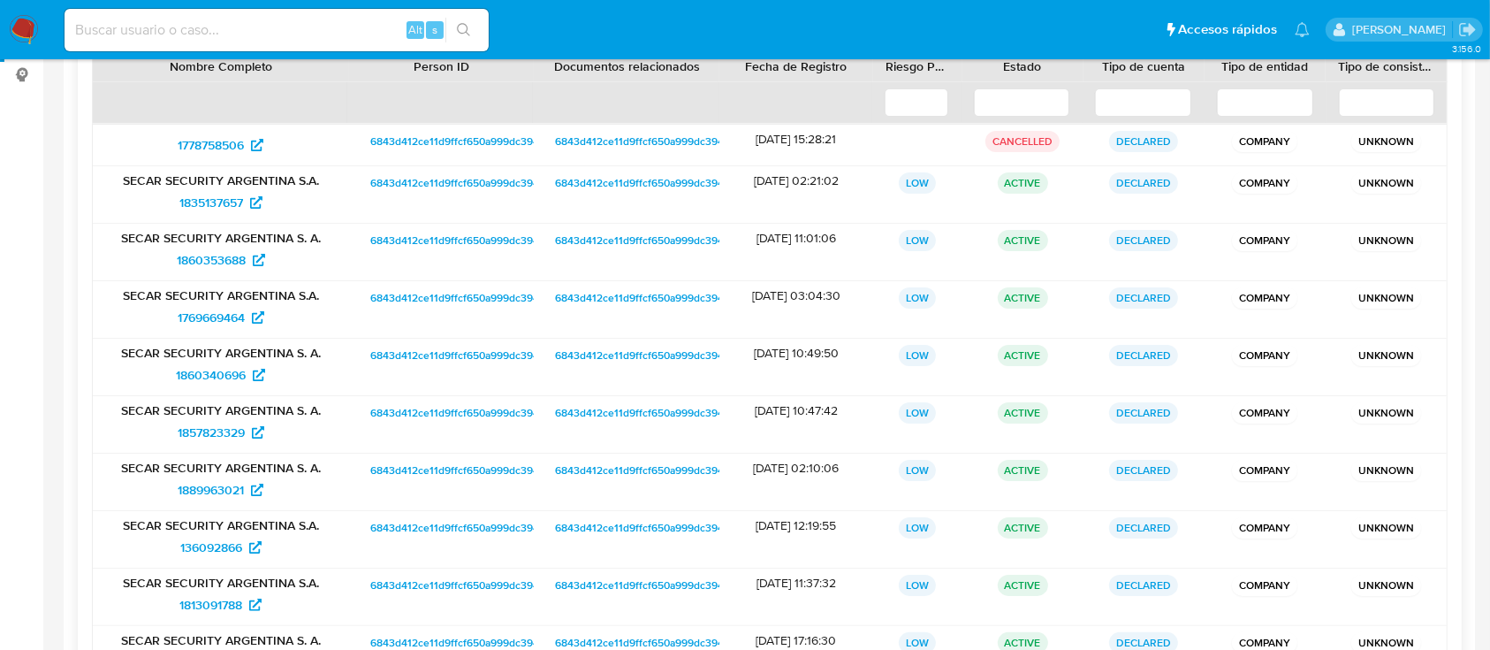
scroll to position [367, 0]
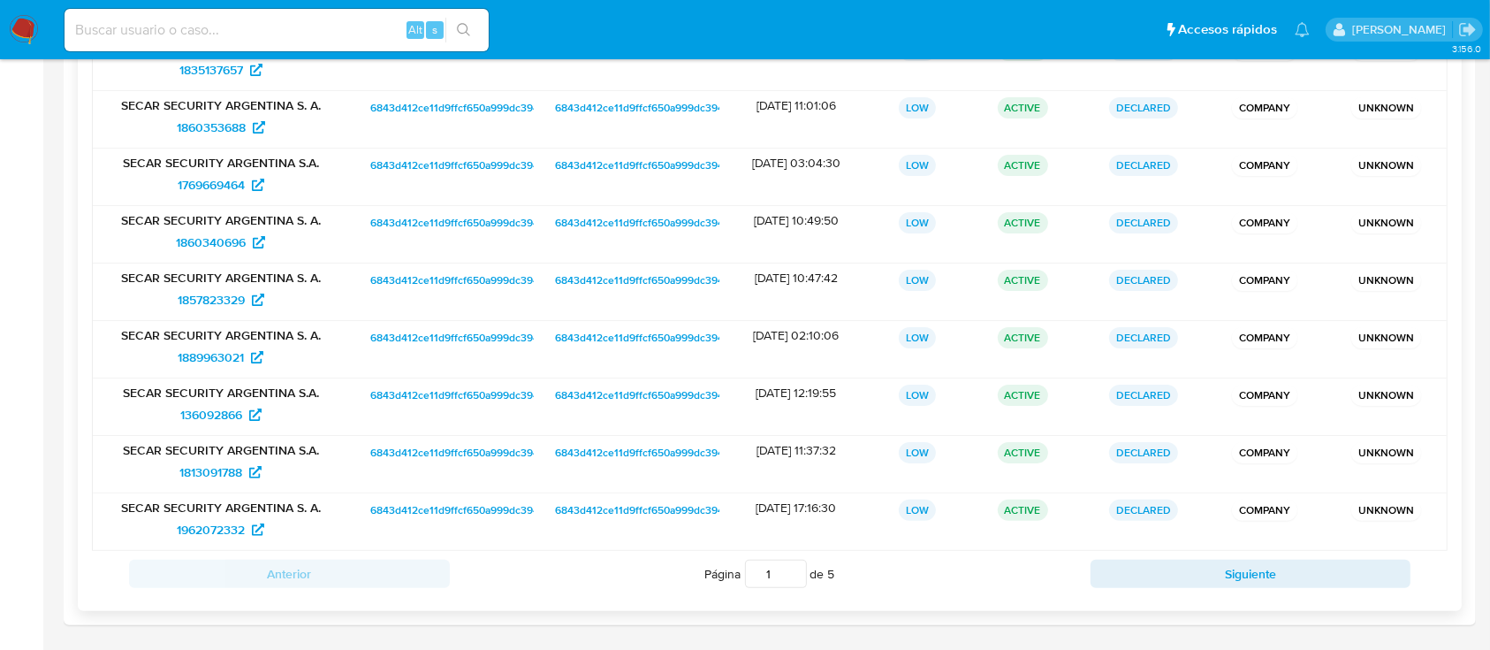
click at [1147, 598] on div "Nombre Completo Person ID Documentos relacionados Fecha de Registro Riesgo PLD …" at bounding box center [770, 257] width 1384 height 707
click at [205, 470] on span "1813091788" at bounding box center [210, 472] width 63 height 28
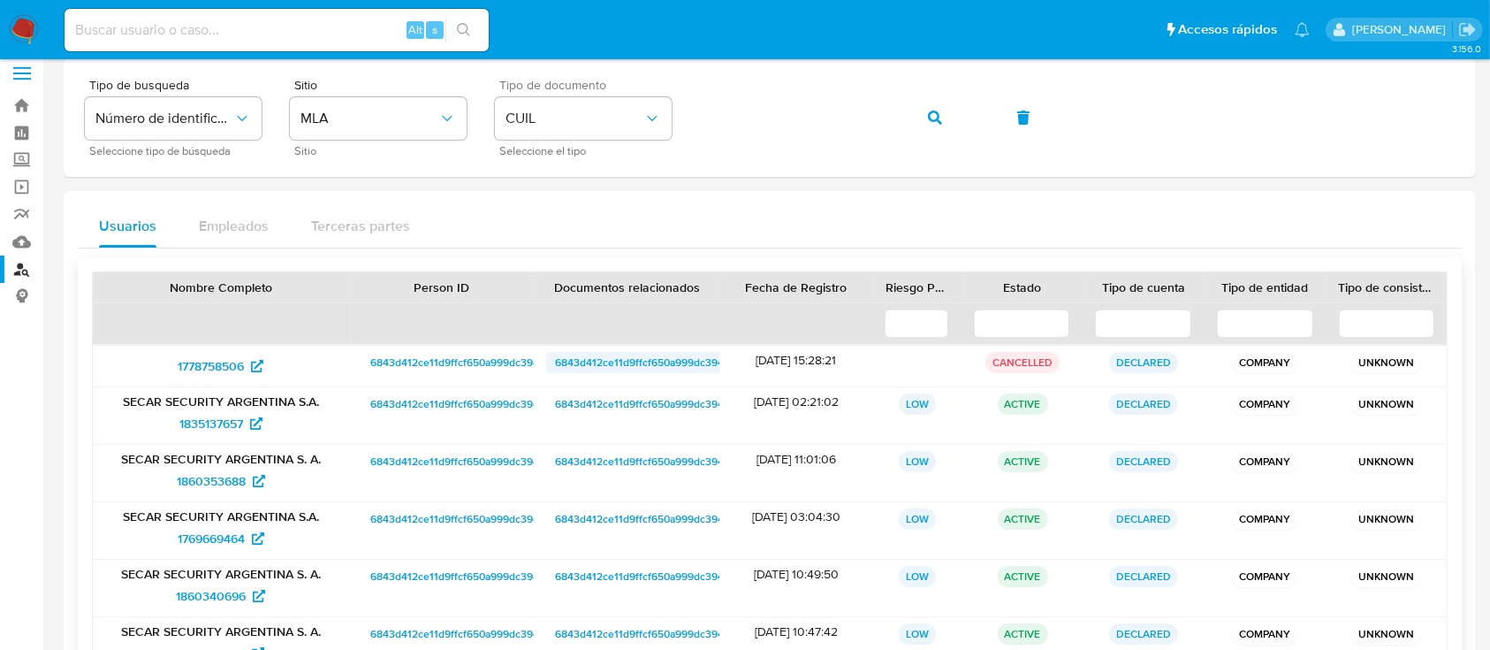
scroll to position [0, 0]
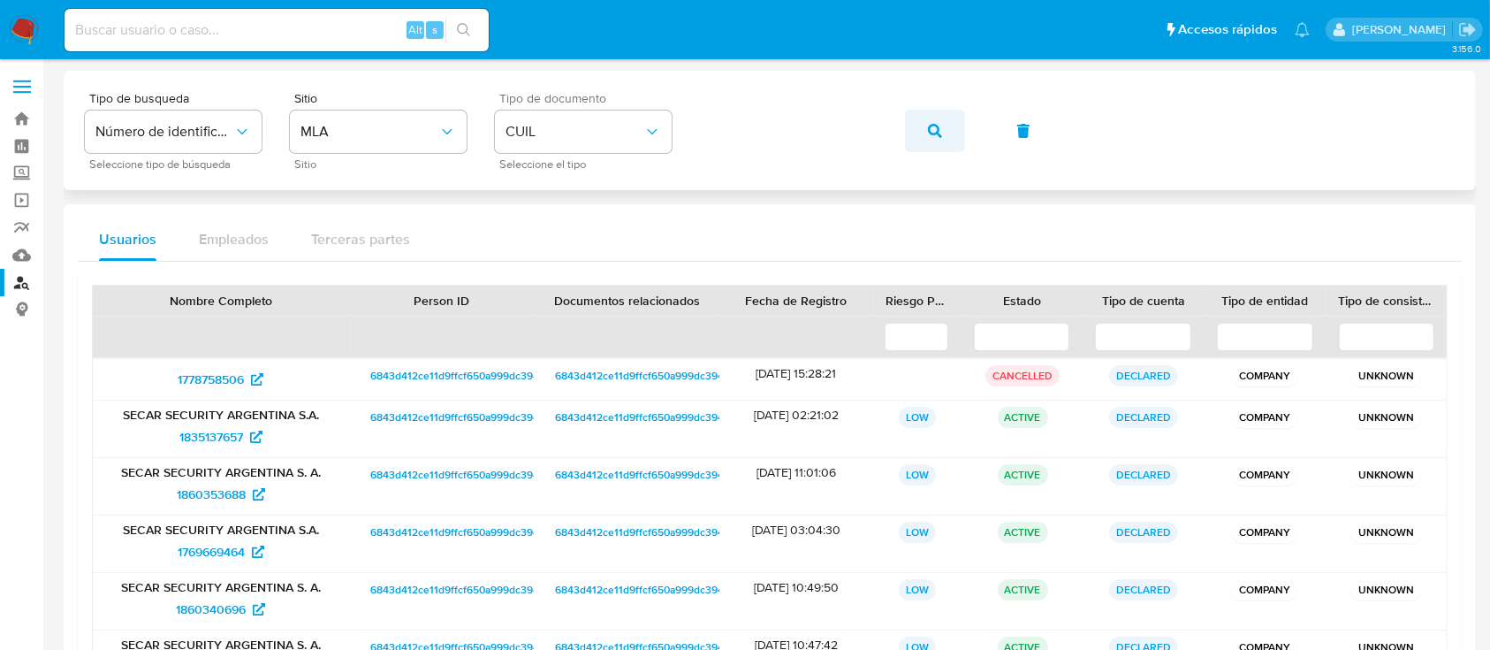
click at [919, 128] on button "button" at bounding box center [935, 131] width 60 height 42
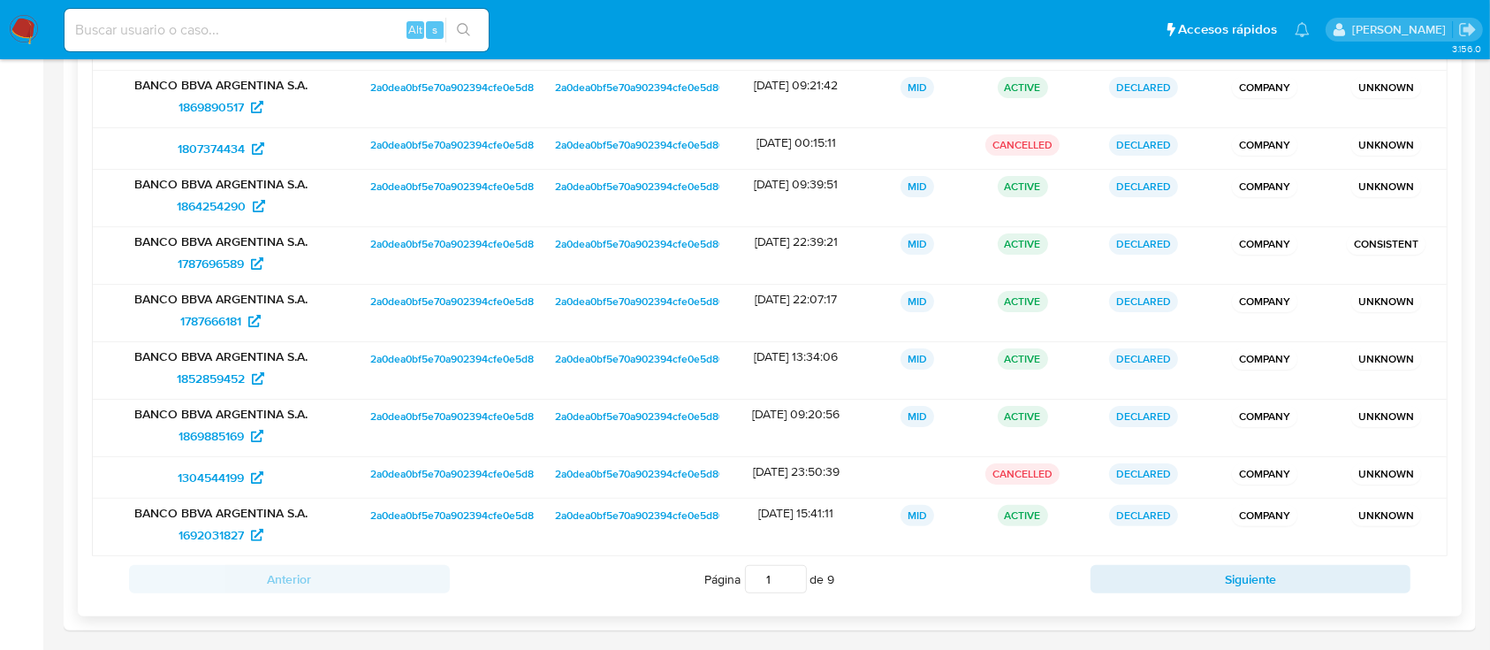
scroll to position [351, 0]
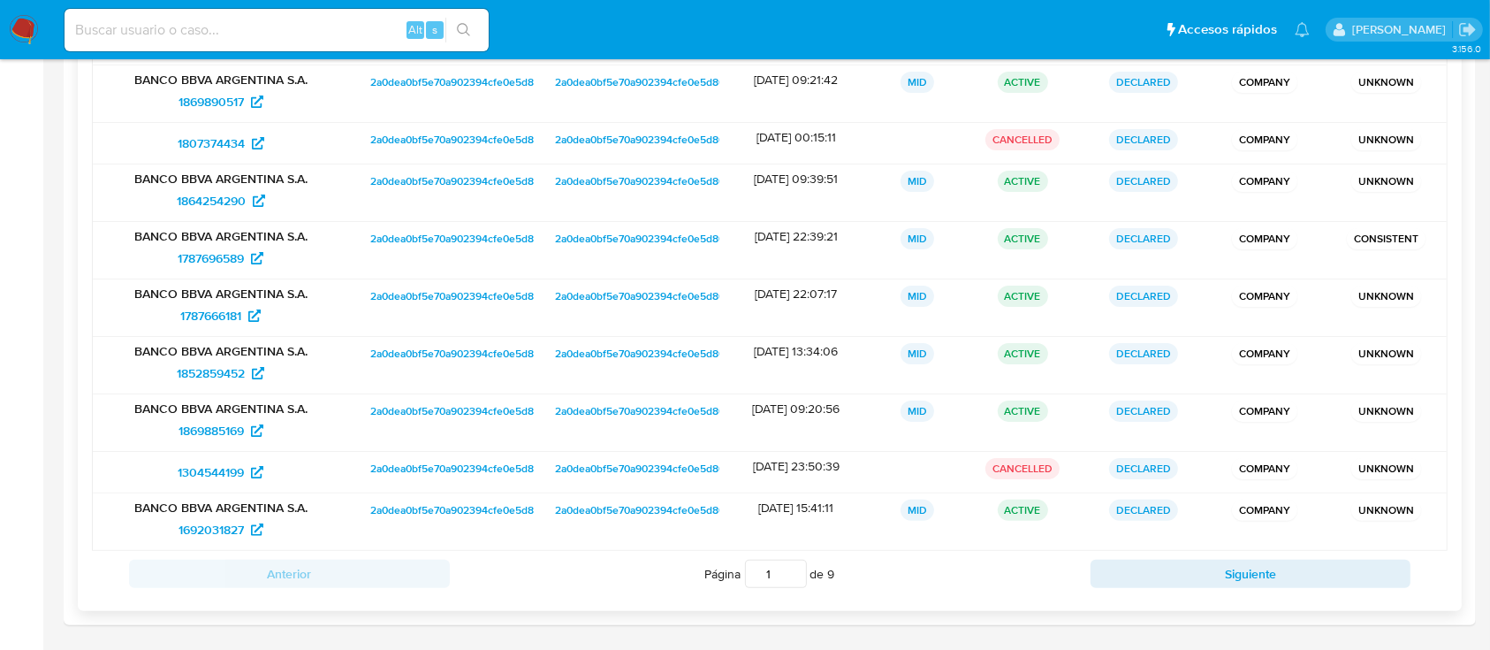
click at [1118, 573] on button "Siguiente" at bounding box center [1251, 574] width 321 height 28
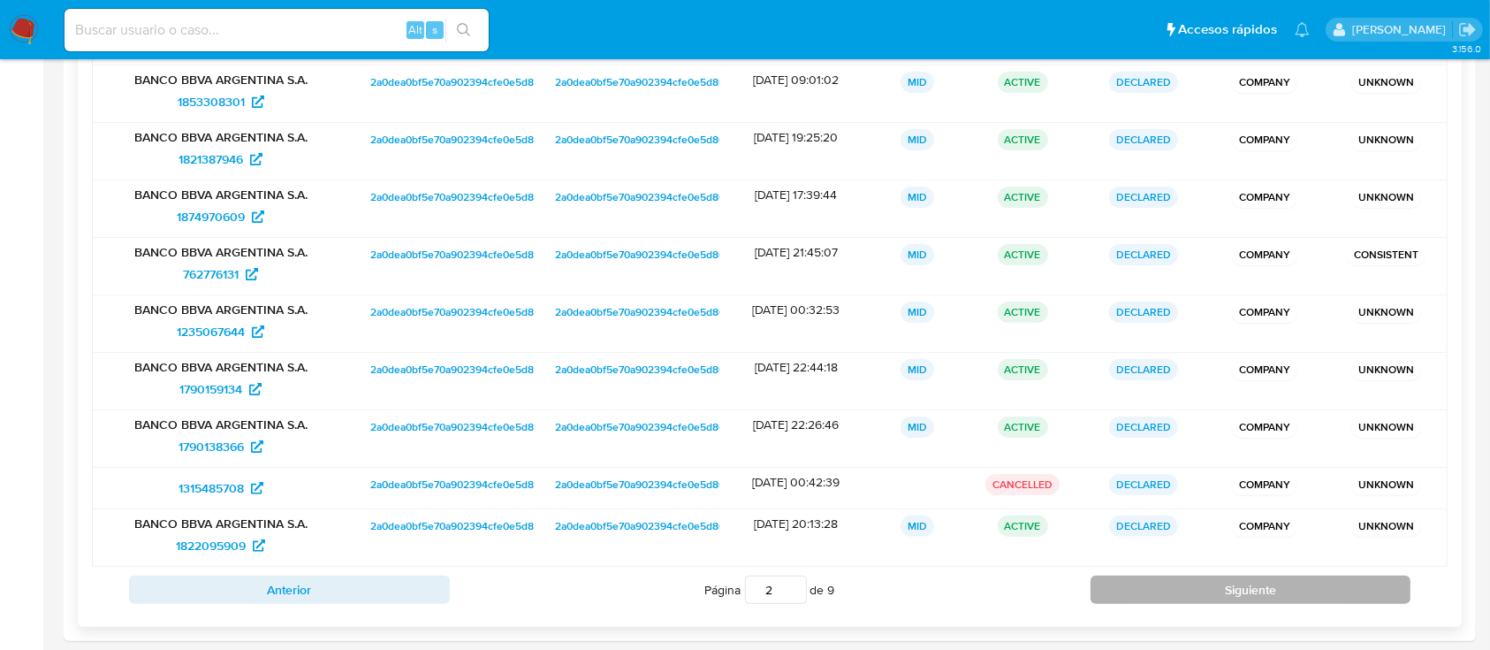
click at [1118, 592] on button "Siguiente" at bounding box center [1251, 589] width 321 height 28
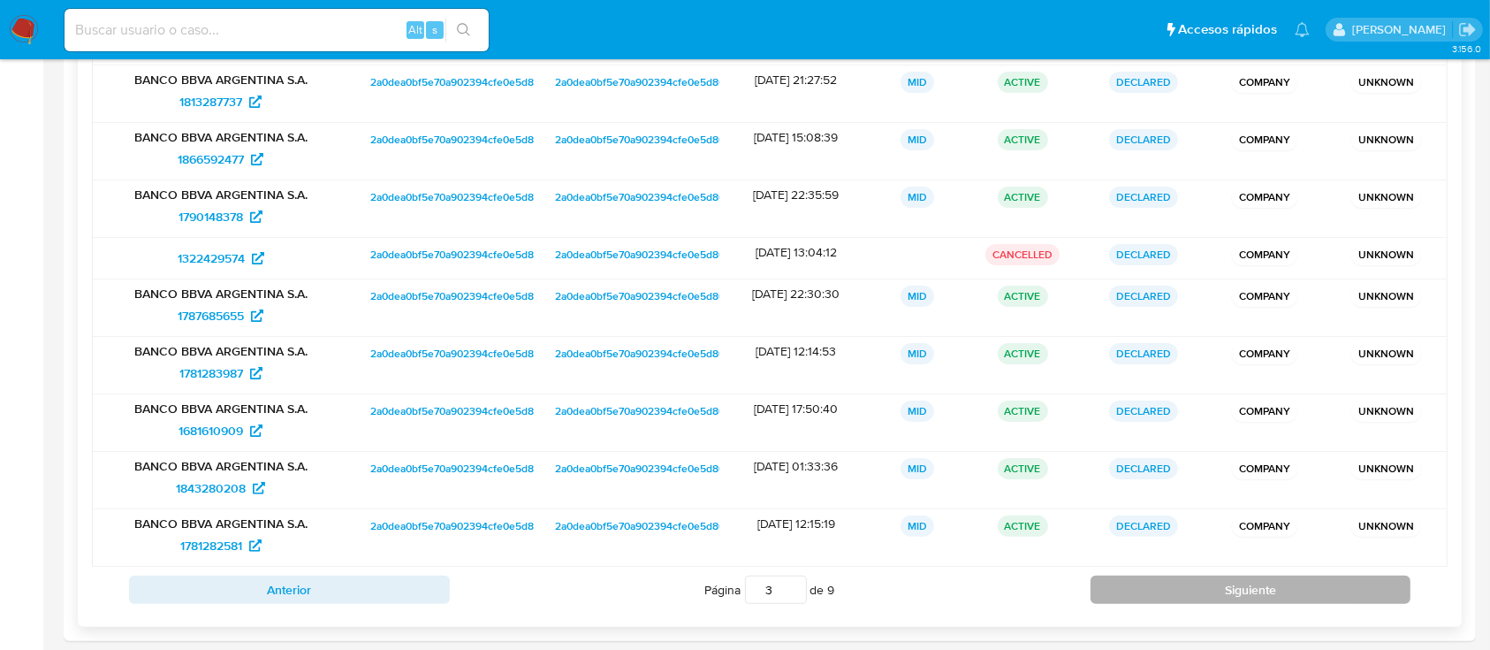
click at [1118, 591] on button "Siguiente" at bounding box center [1251, 589] width 321 height 28
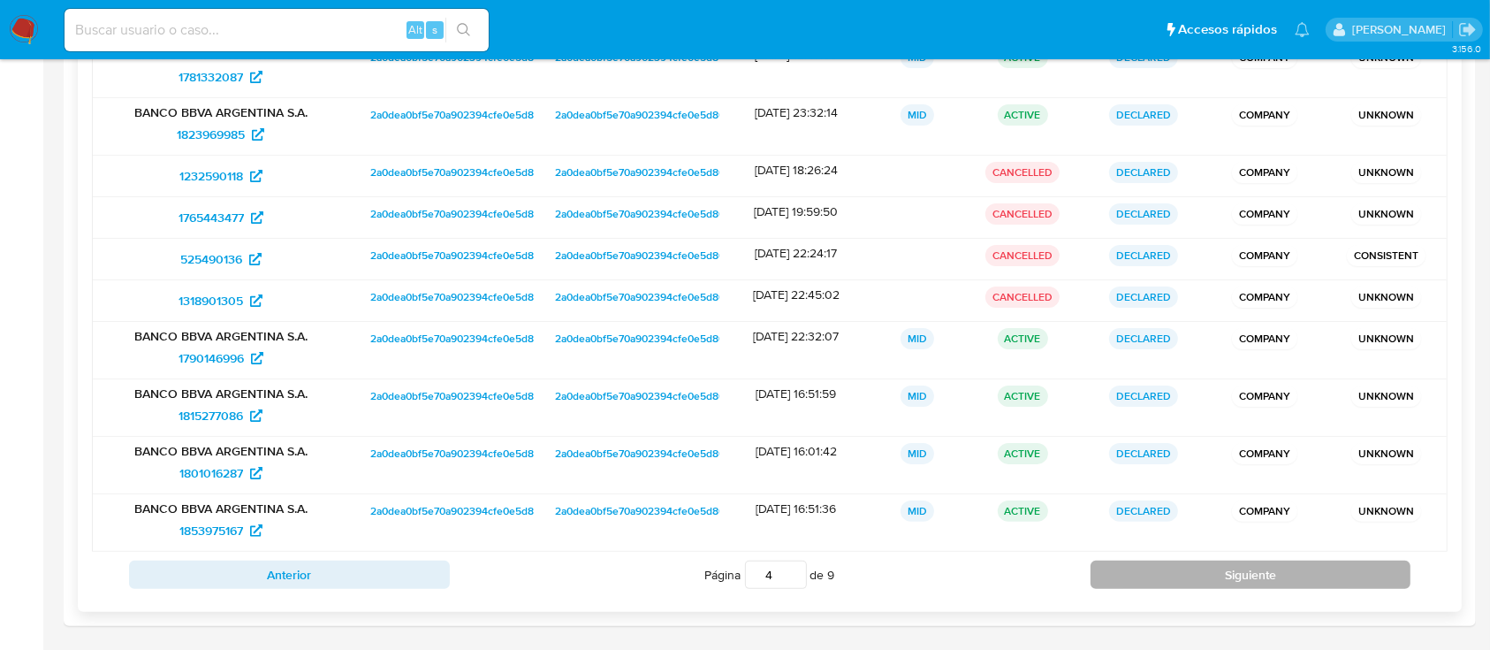
click at [1118, 582] on button "Siguiente" at bounding box center [1251, 574] width 321 height 28
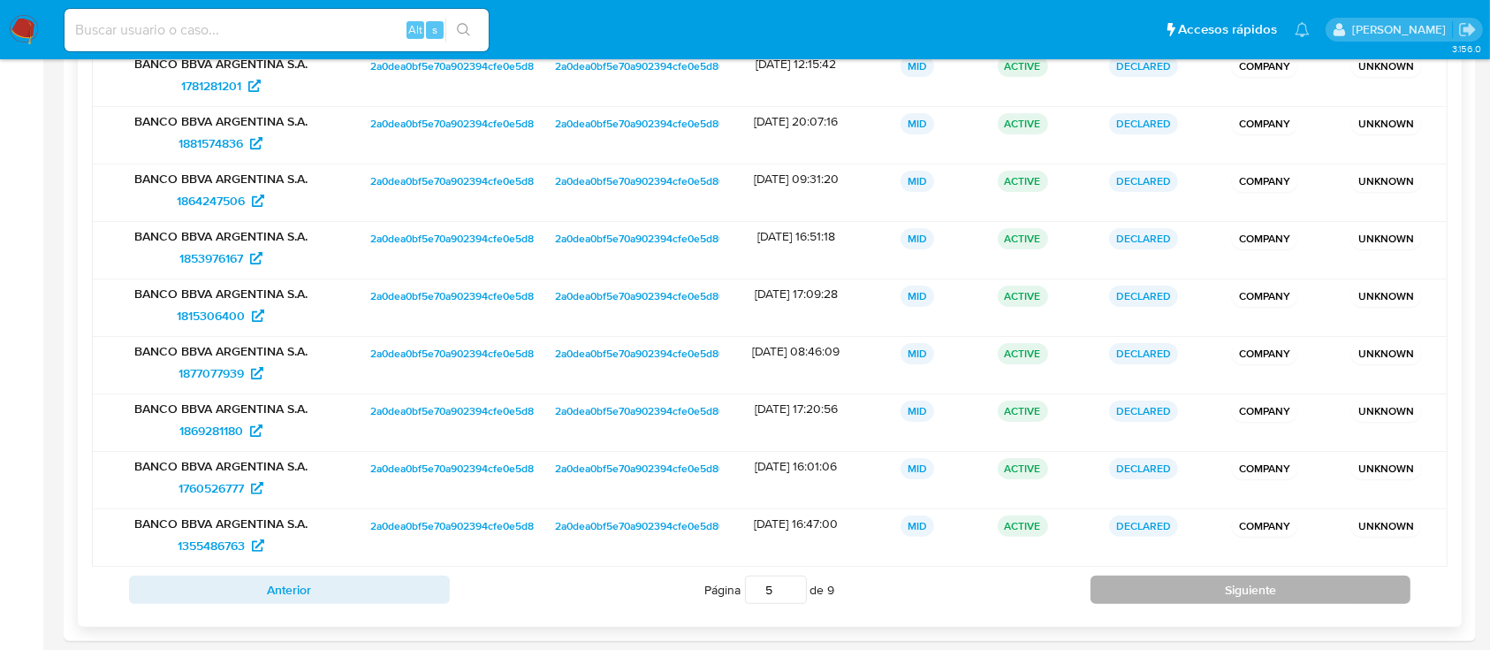
click at [1118, 582] on button "Siguiente" at bounding box center [1251, 589] width 321 height 28
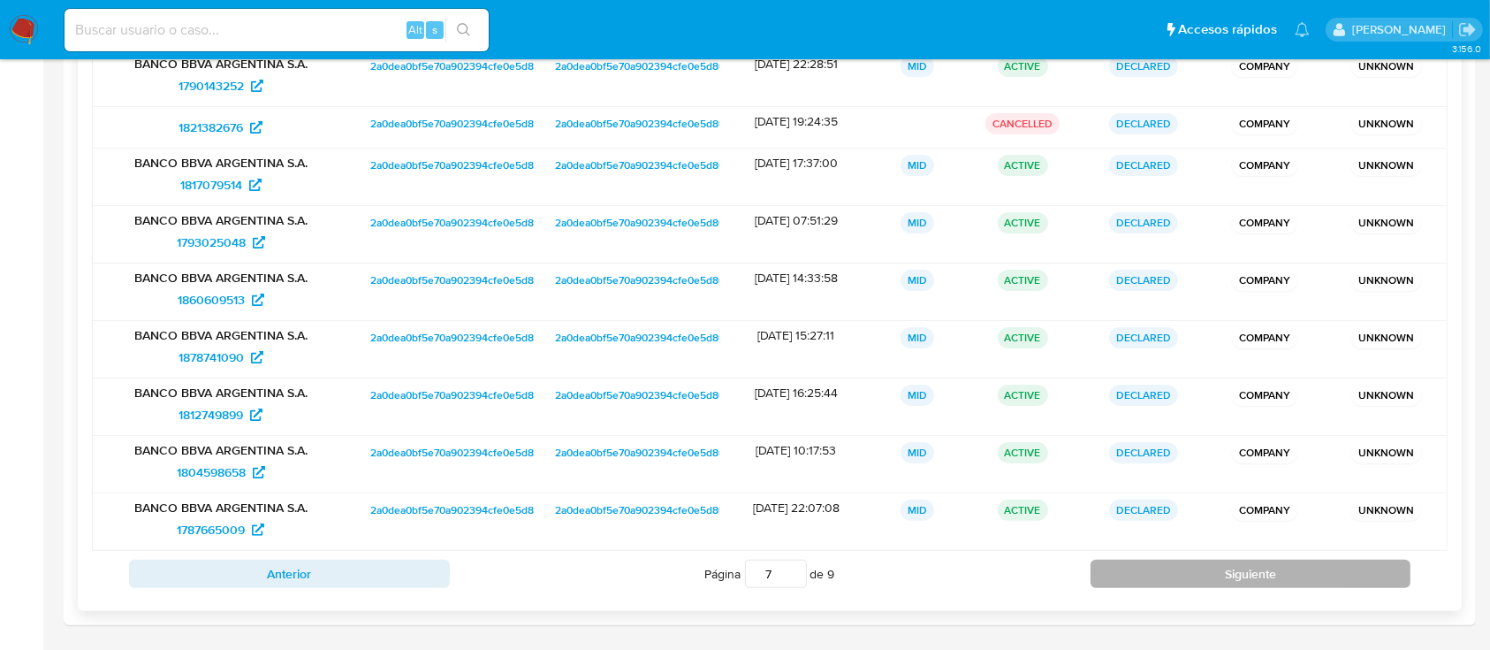
click at [1118, 582] on button "Siguiente" at bounding box center [1251, 574] width 321 height 28
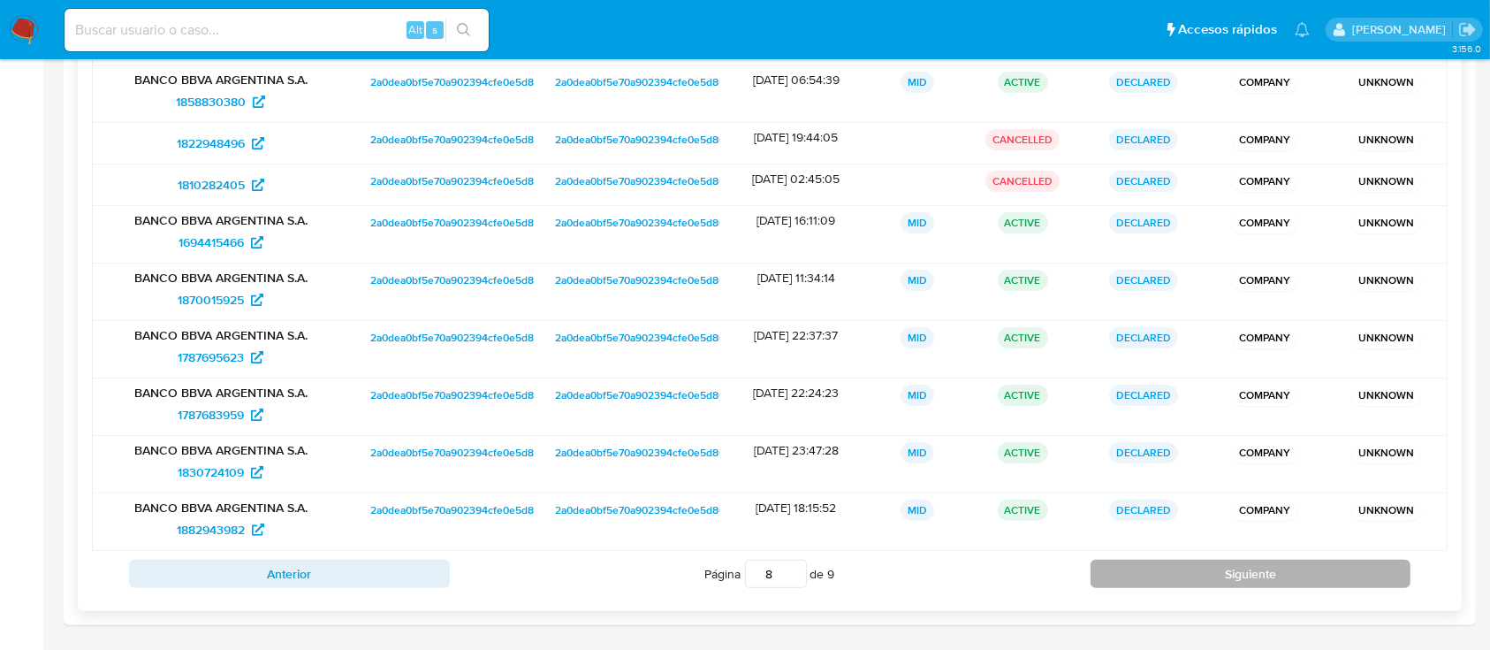
click at [1175, 576] on button "Siguiente" at bounding box center [1251, 574] width 321 height 28
type input "9"
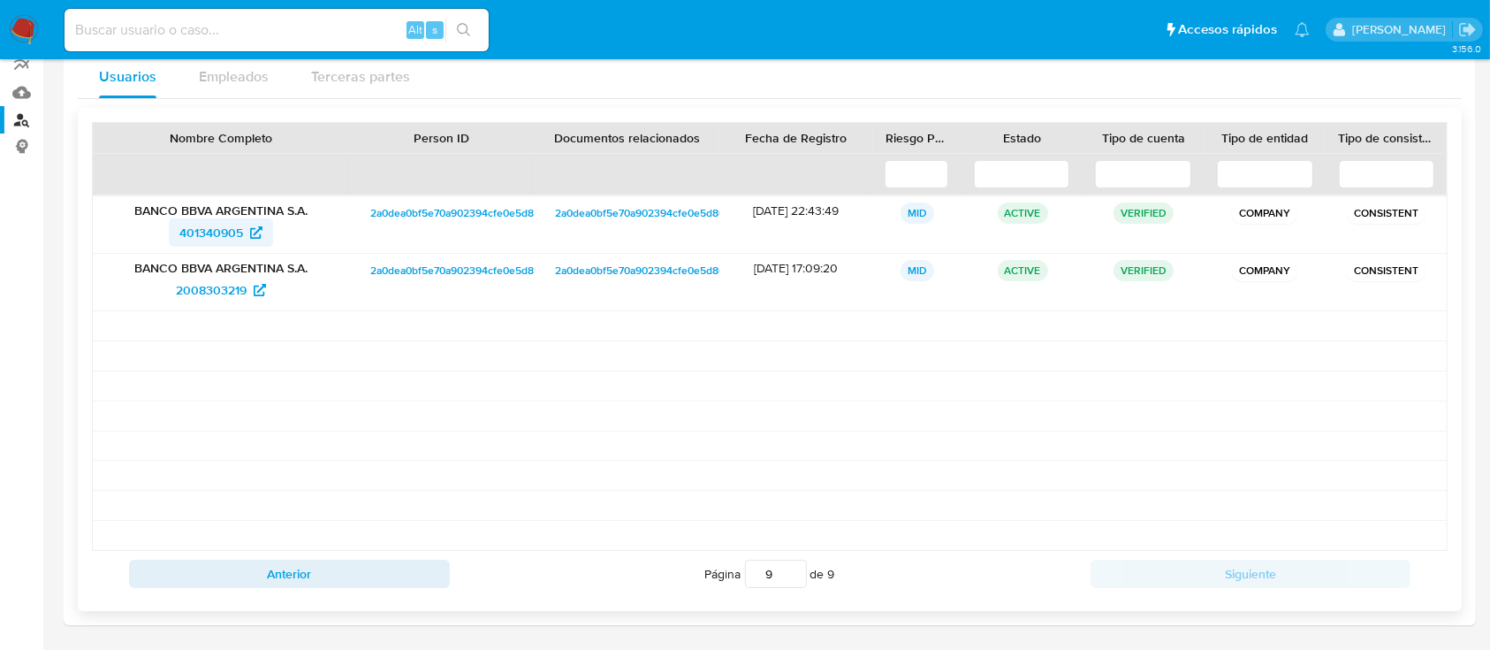
click at [196, 231] on span "401340905" at bounding box center [211, 232] width 64 height 28
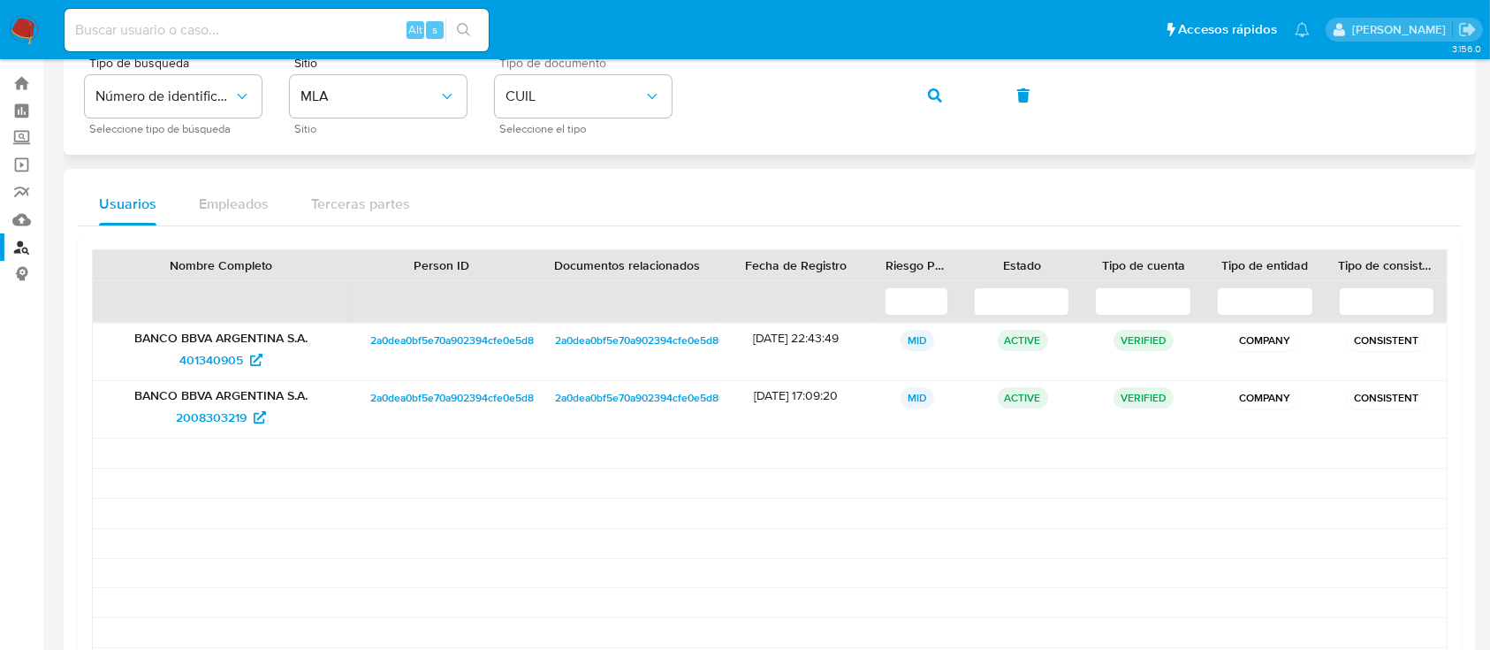
scroll to position [0, 0]
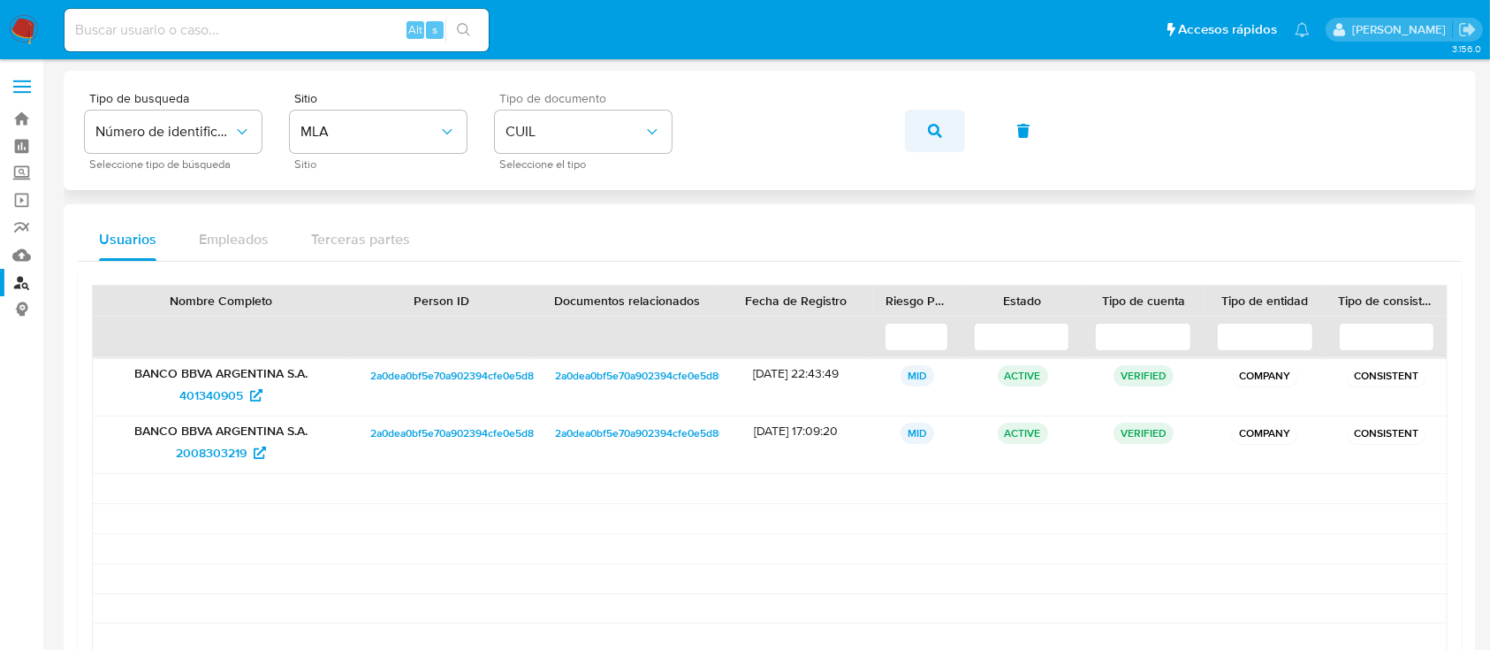
click at [930, 139] on span "button" at bounding box center [935, 130] width 14 height 39
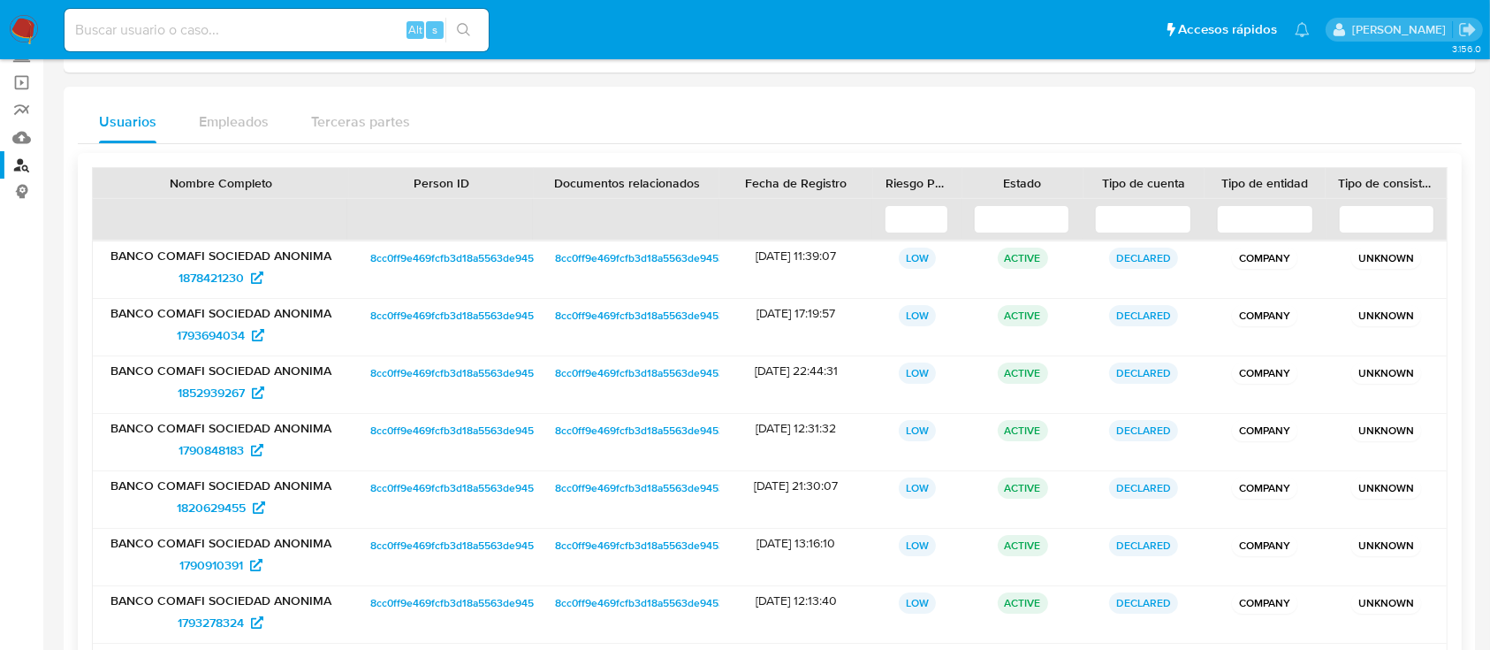
scroll to position [382, 0]
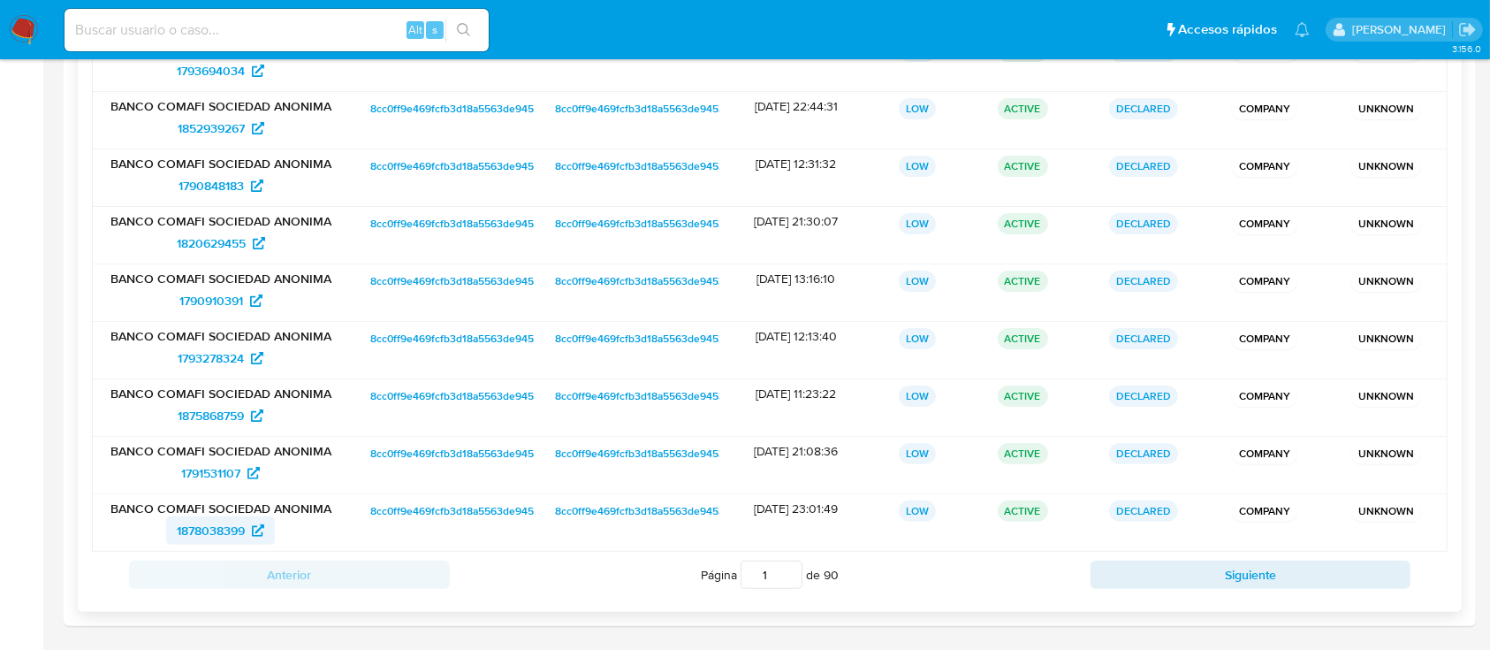
click at [242, 522] on span "1878038399" at bounding box center [211, 530] width 68 height 28
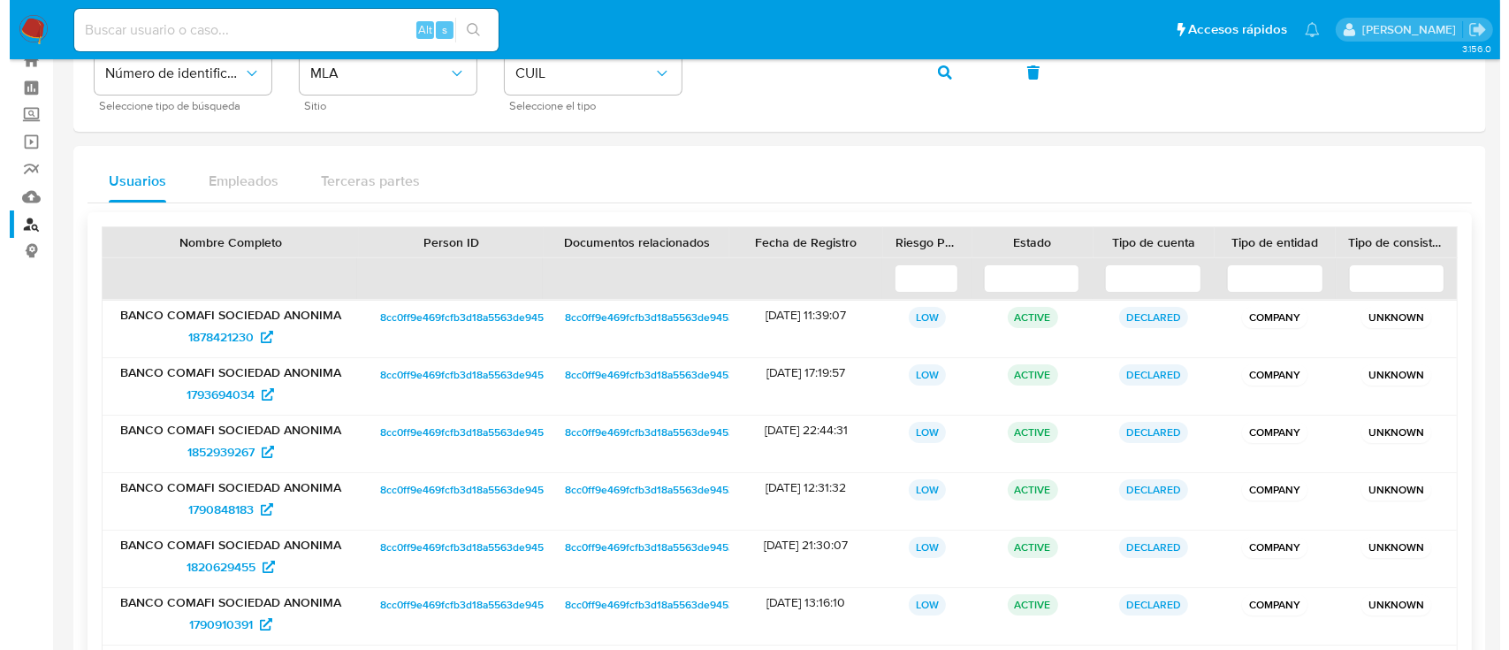
scroll to position [0, 0]
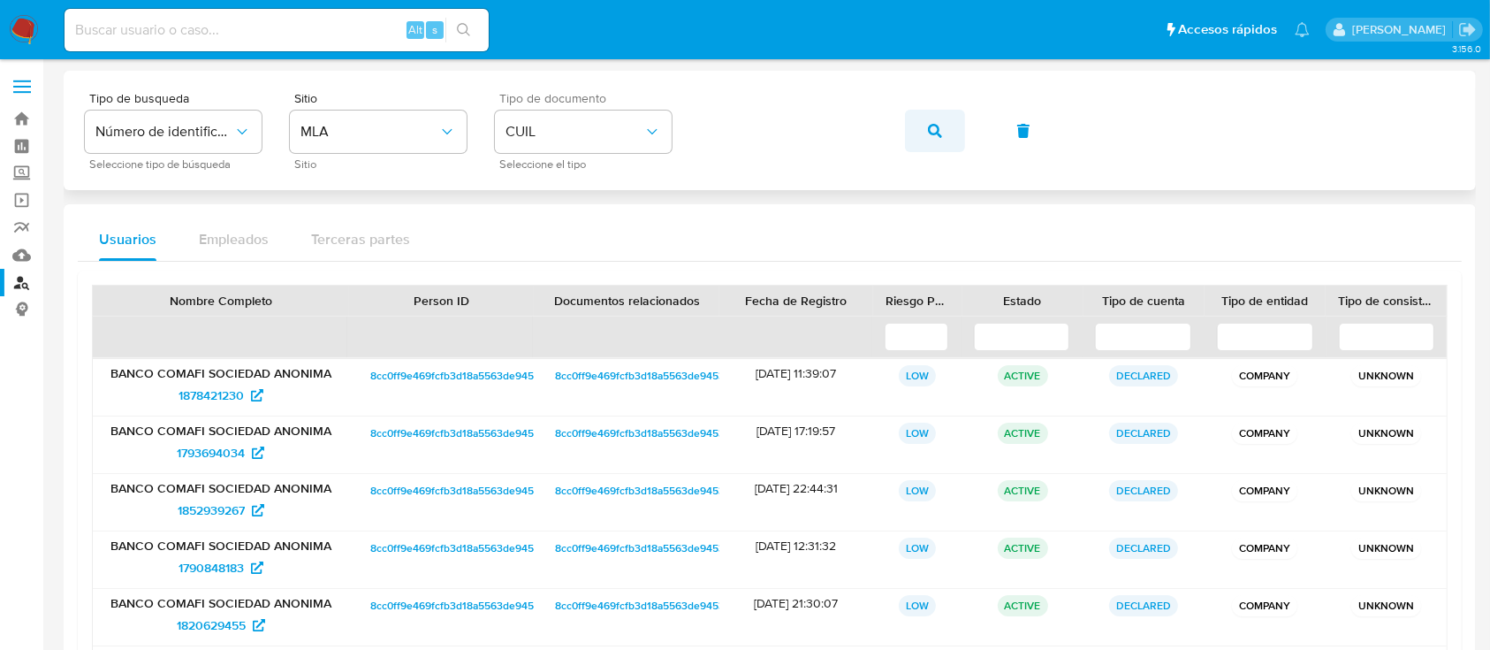
click at [929, 131] on icon "button" at bounding box center [935, 131] width 14 height 14
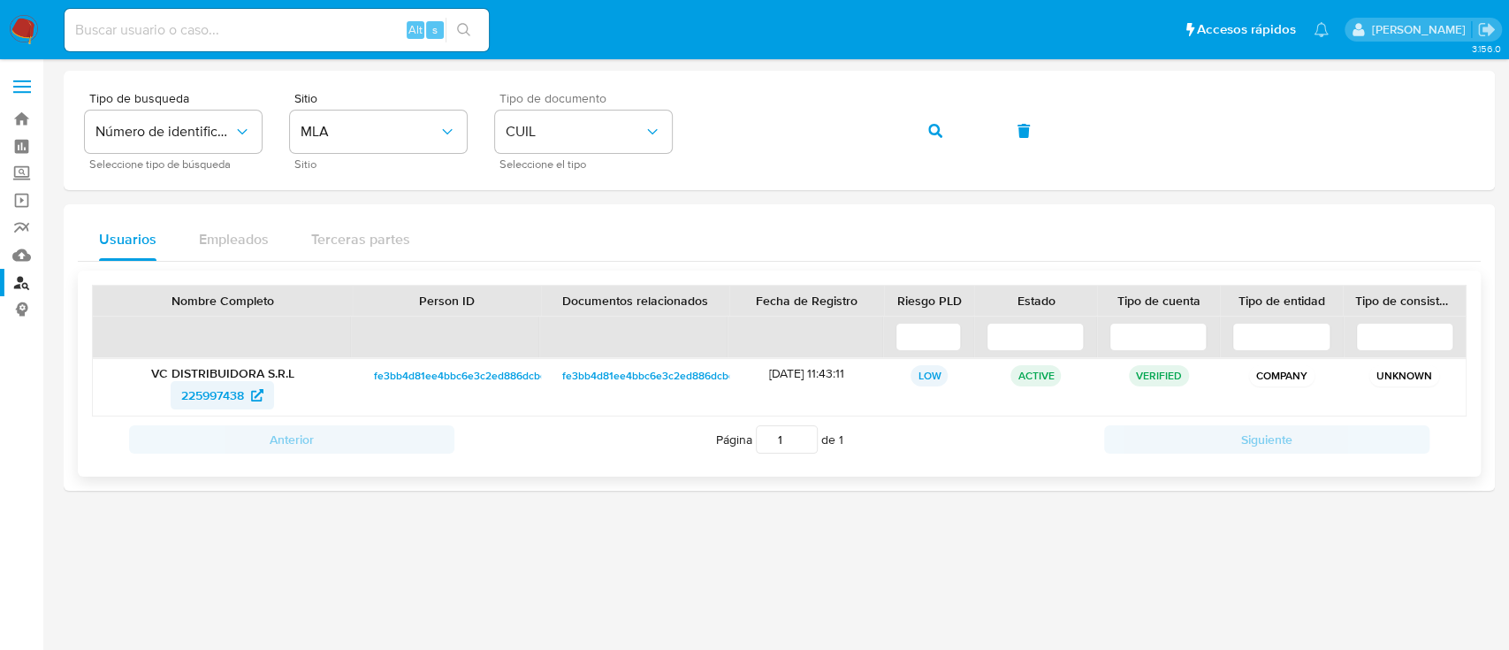
click at [179, 387] on link "225997438" at bounding box center [222, 395] width 103 height 28
click at [919, 131] on button "button" at bounding box center [935, 131] width 60 height 42
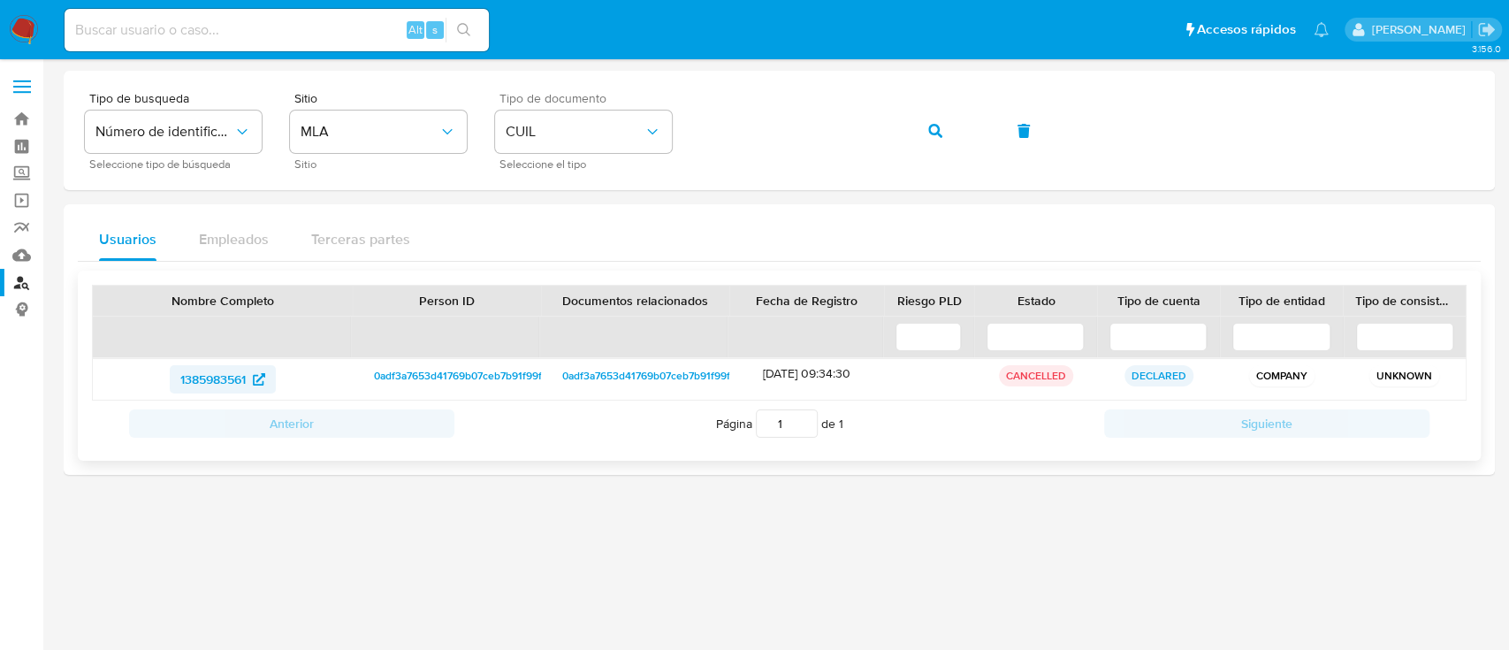
click at [237, 381] on span "1385983561" at bounding box center [212, 379] width 65 height 28
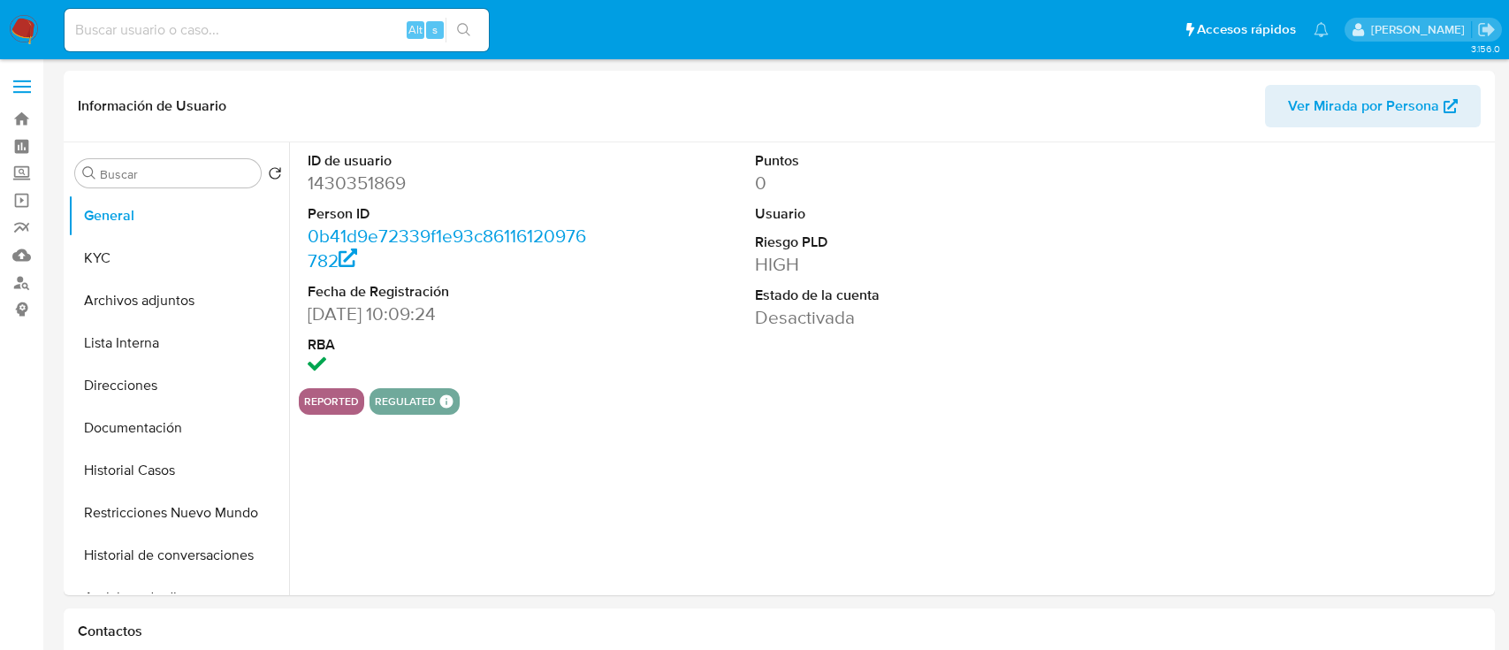
select select "10"
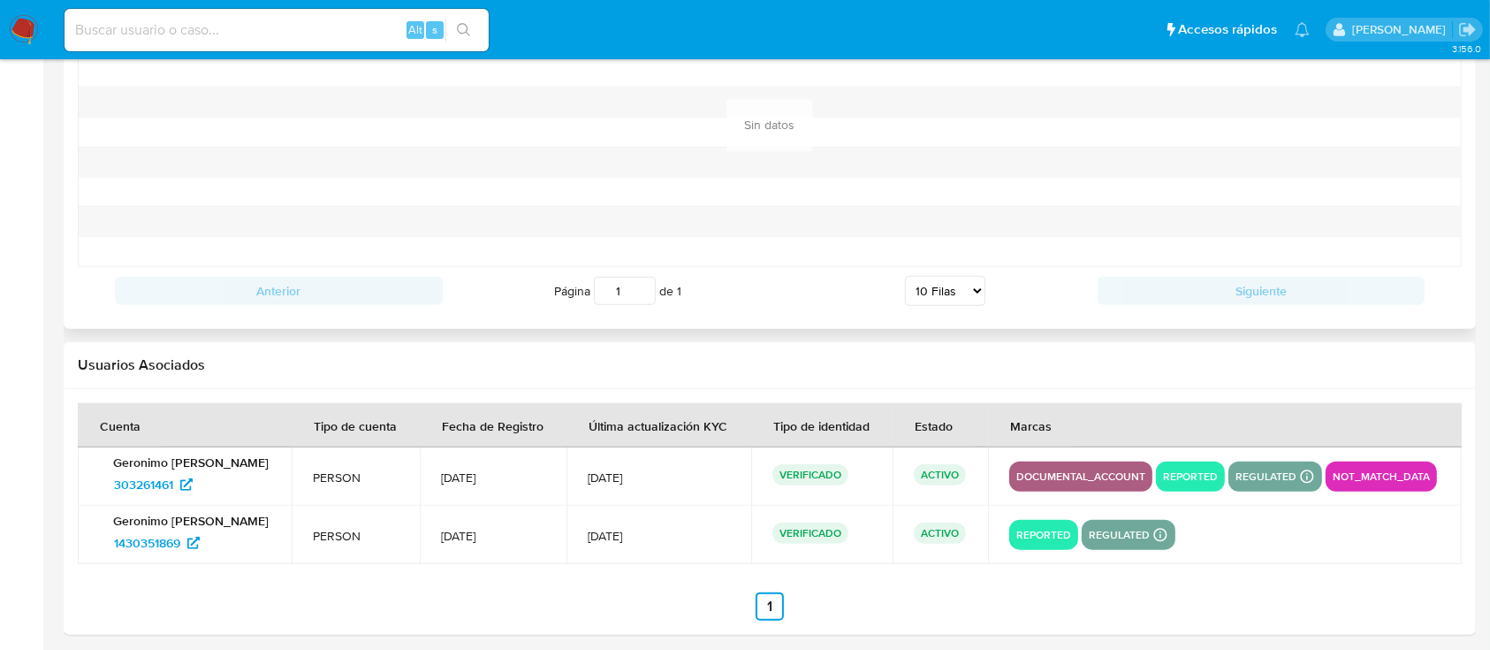
scroll to position [1927, 0]
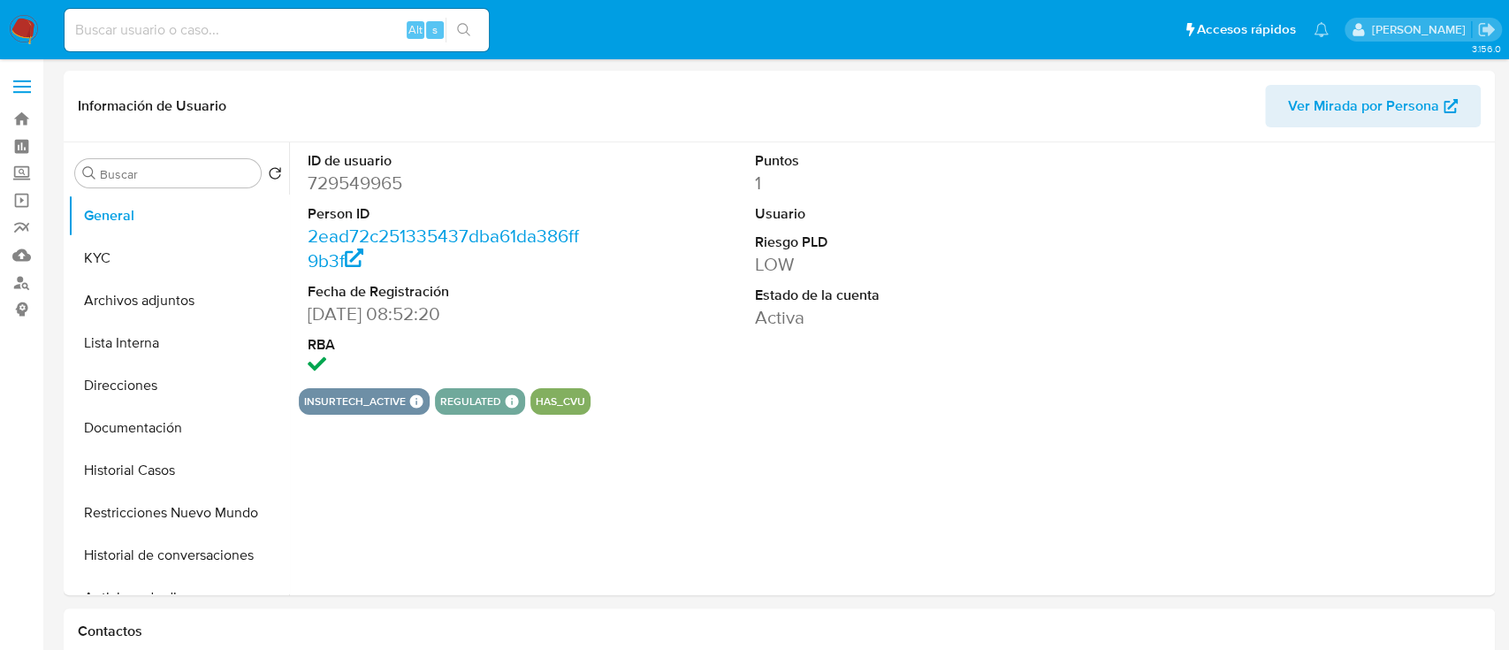
select select "10"
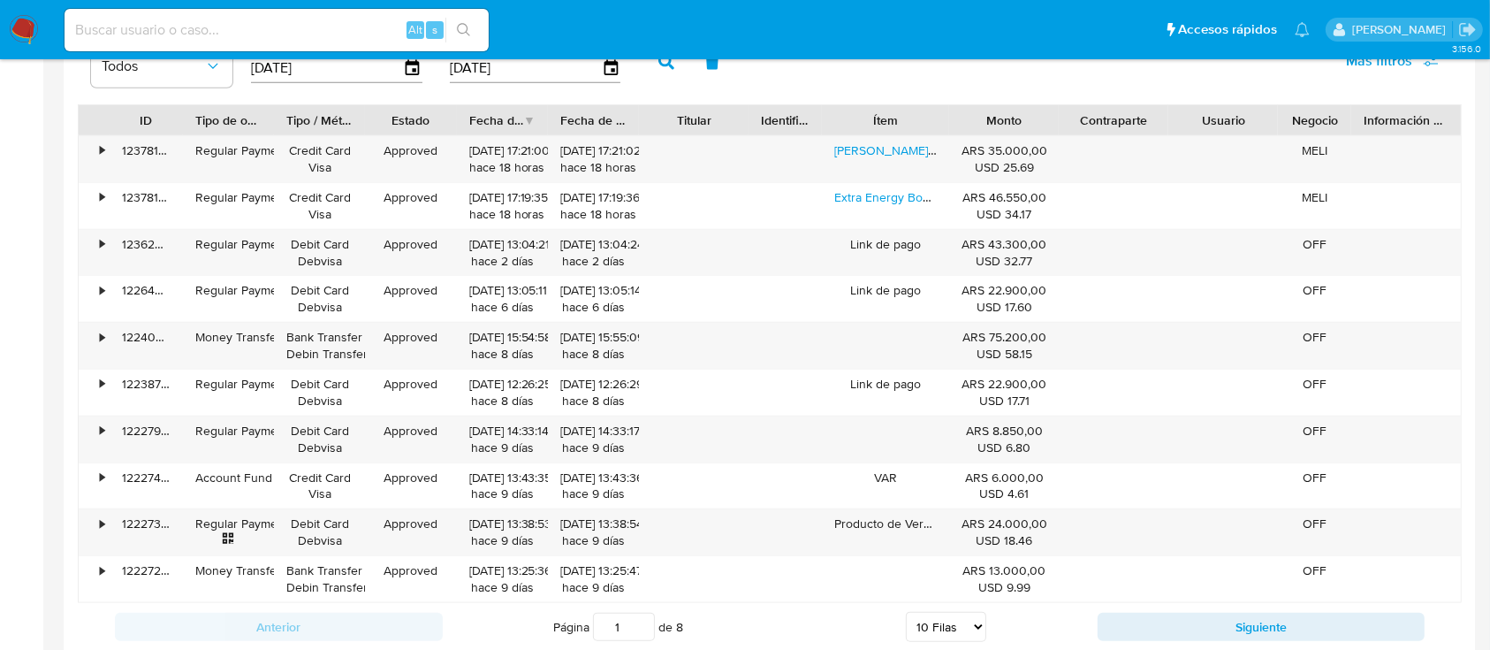
scroll to position [2223, 0]
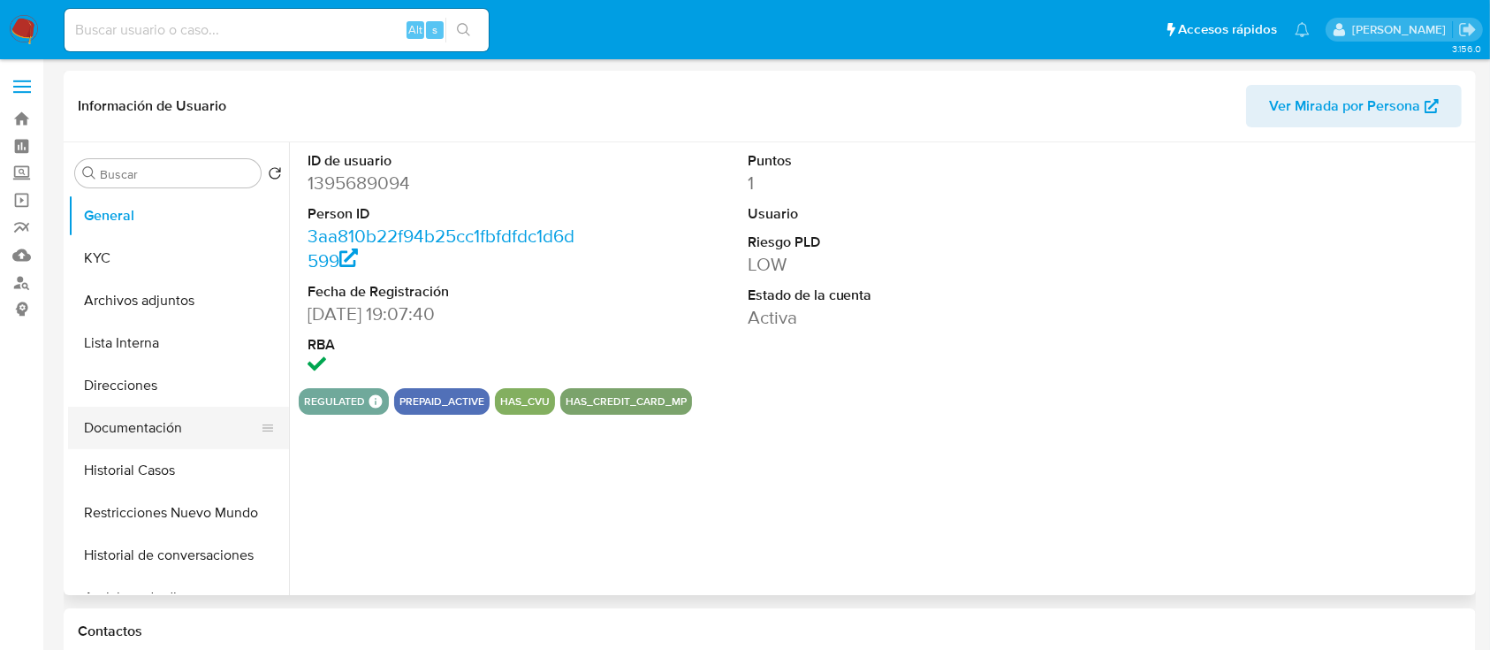
select select "10"
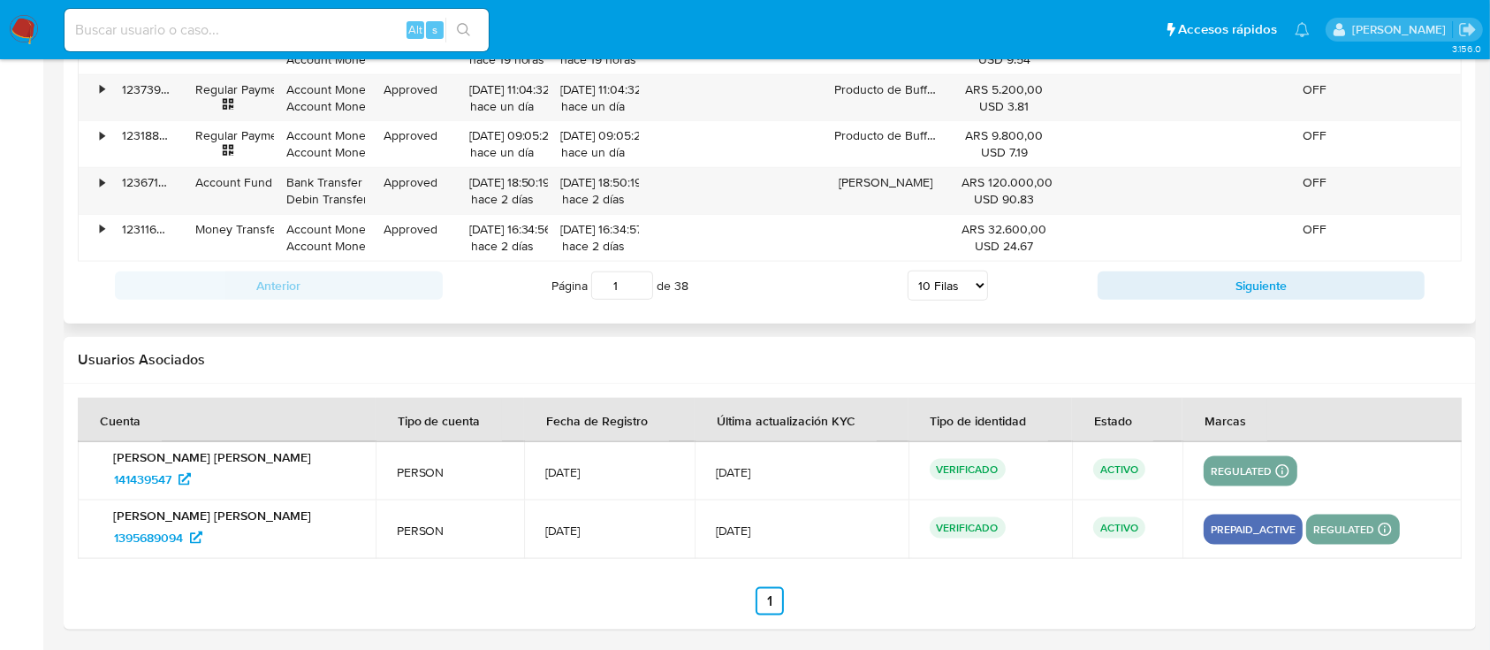
scroll to position [2129, 0]
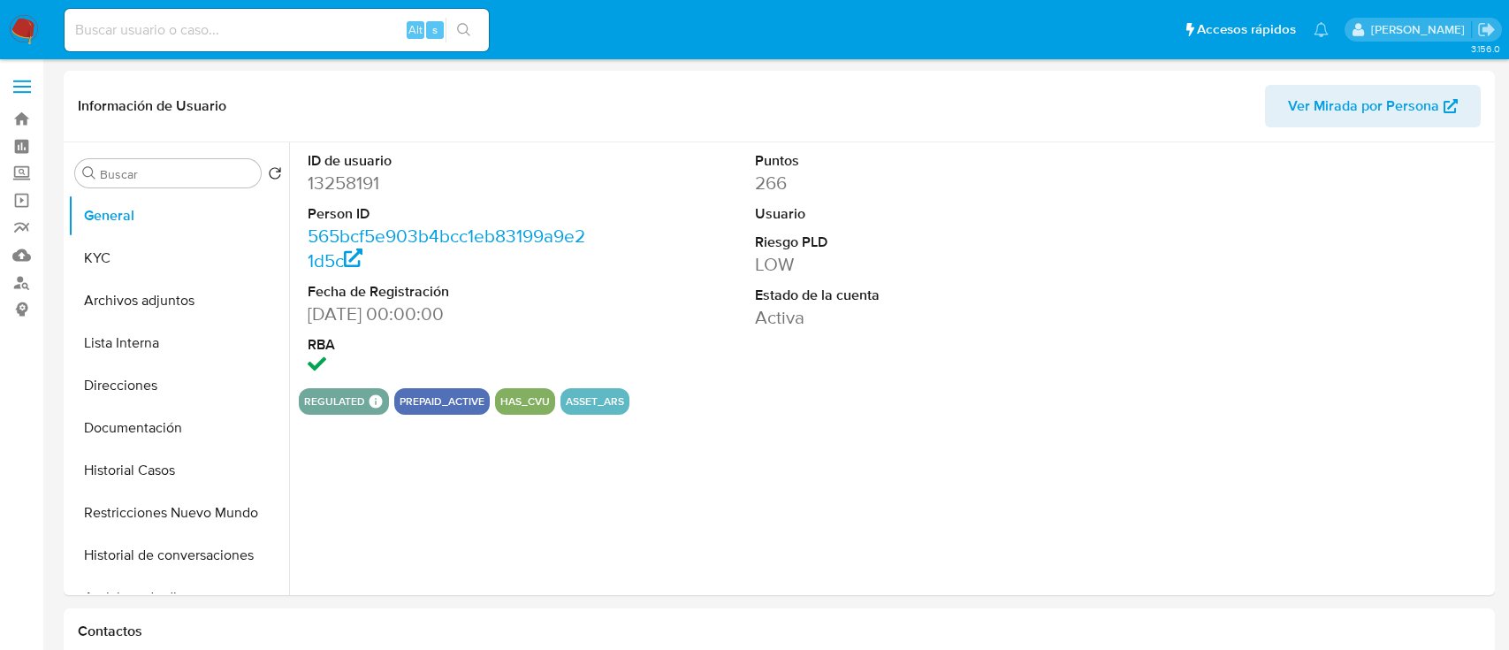
select select "10"
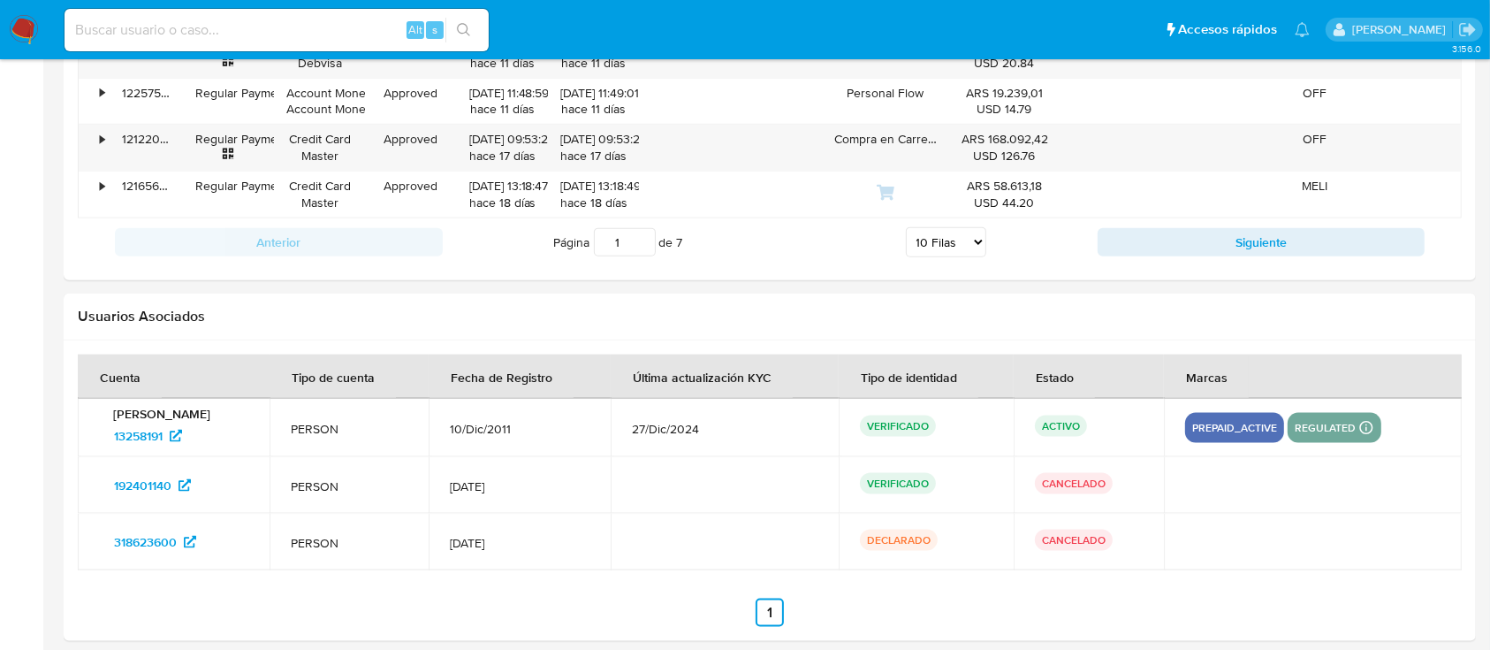
scroll to position [2167, 0]
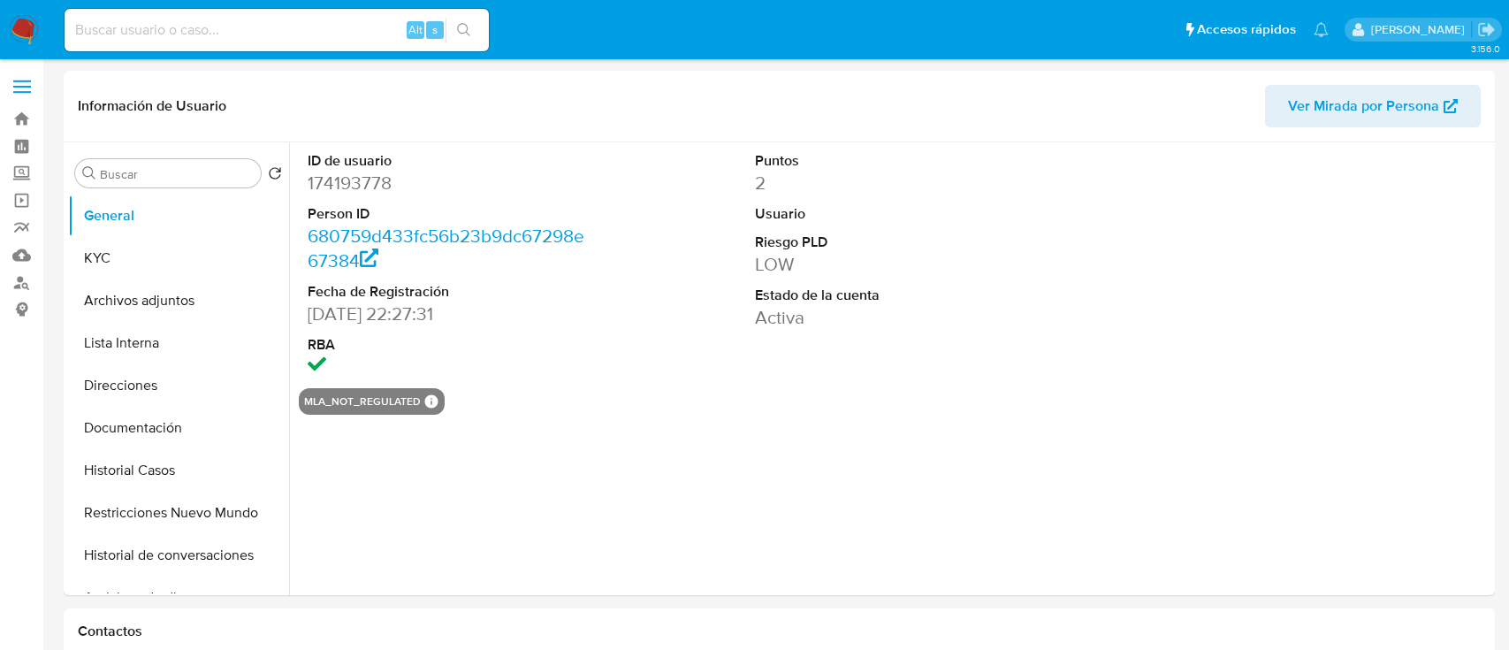
select select "10"
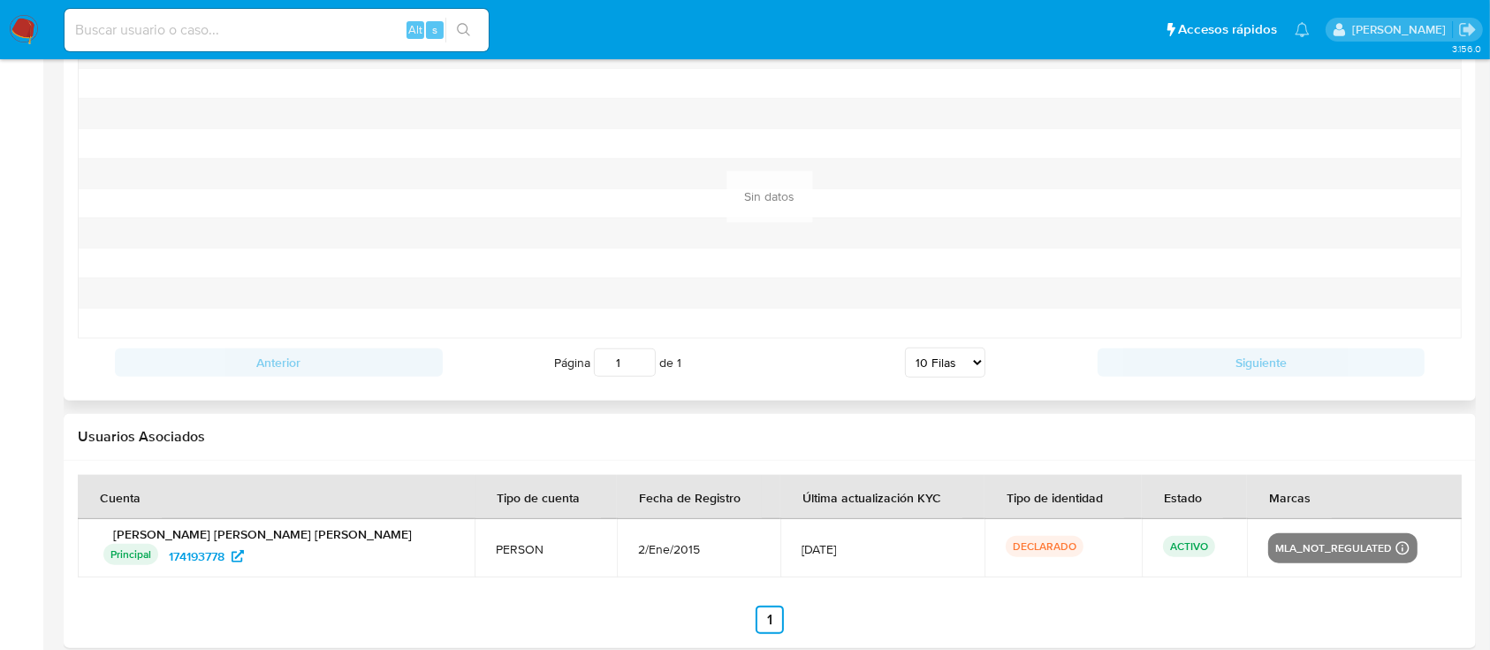
scroll to position [1886, 0]
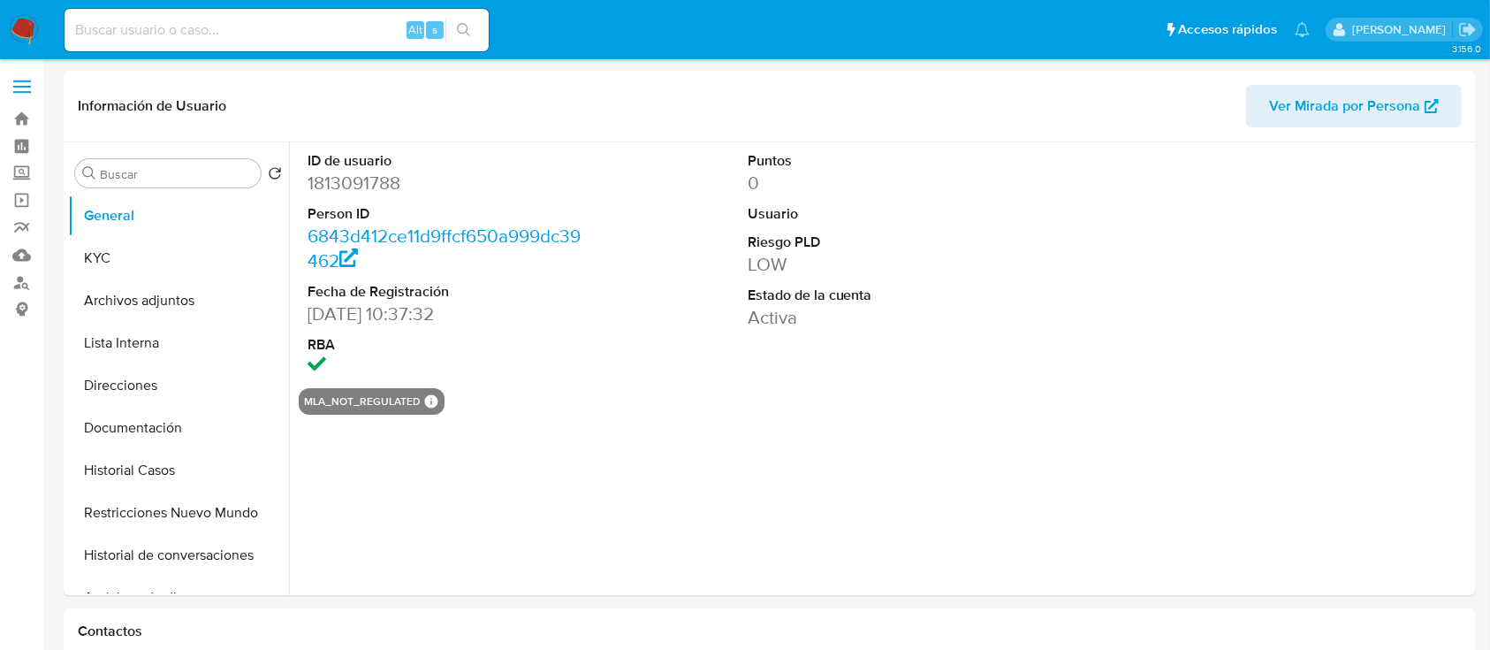
select select "10"
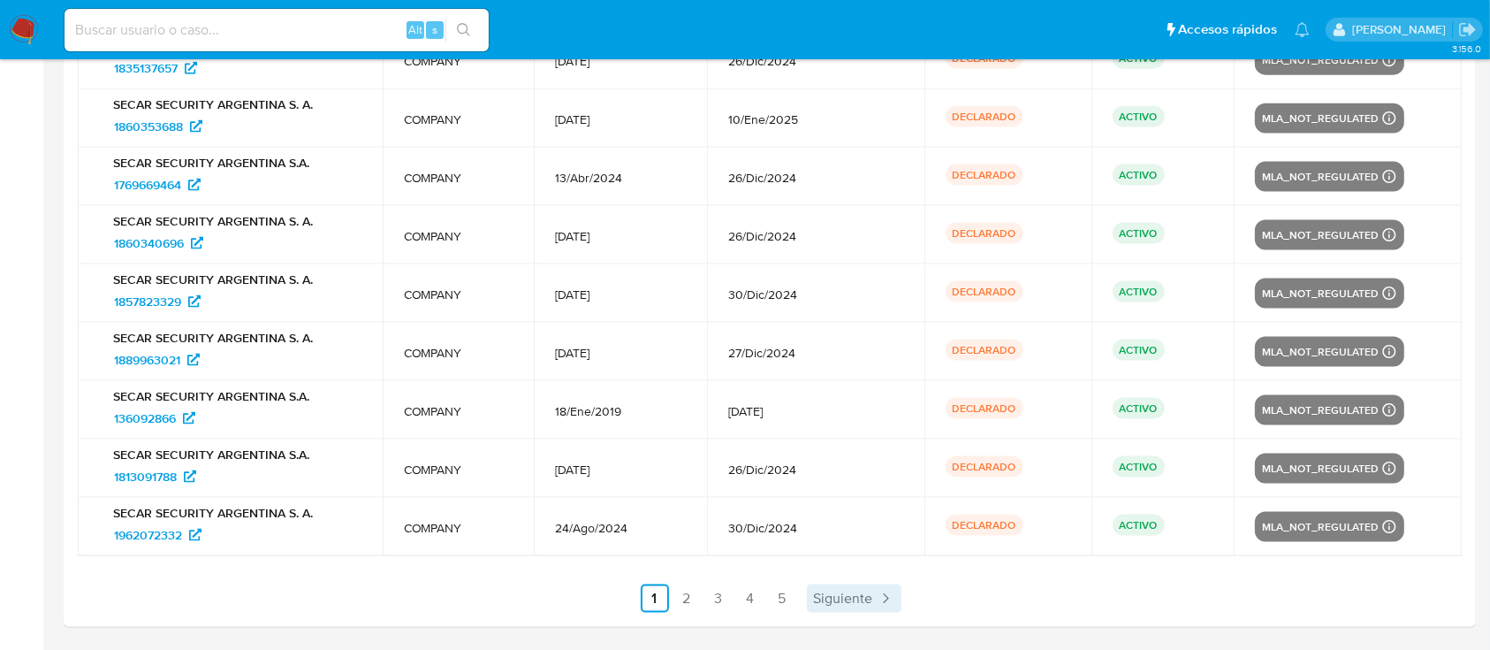
click at [840, 598] on span "Siguiente" at bounding box center [843, 598] width 59 height 14
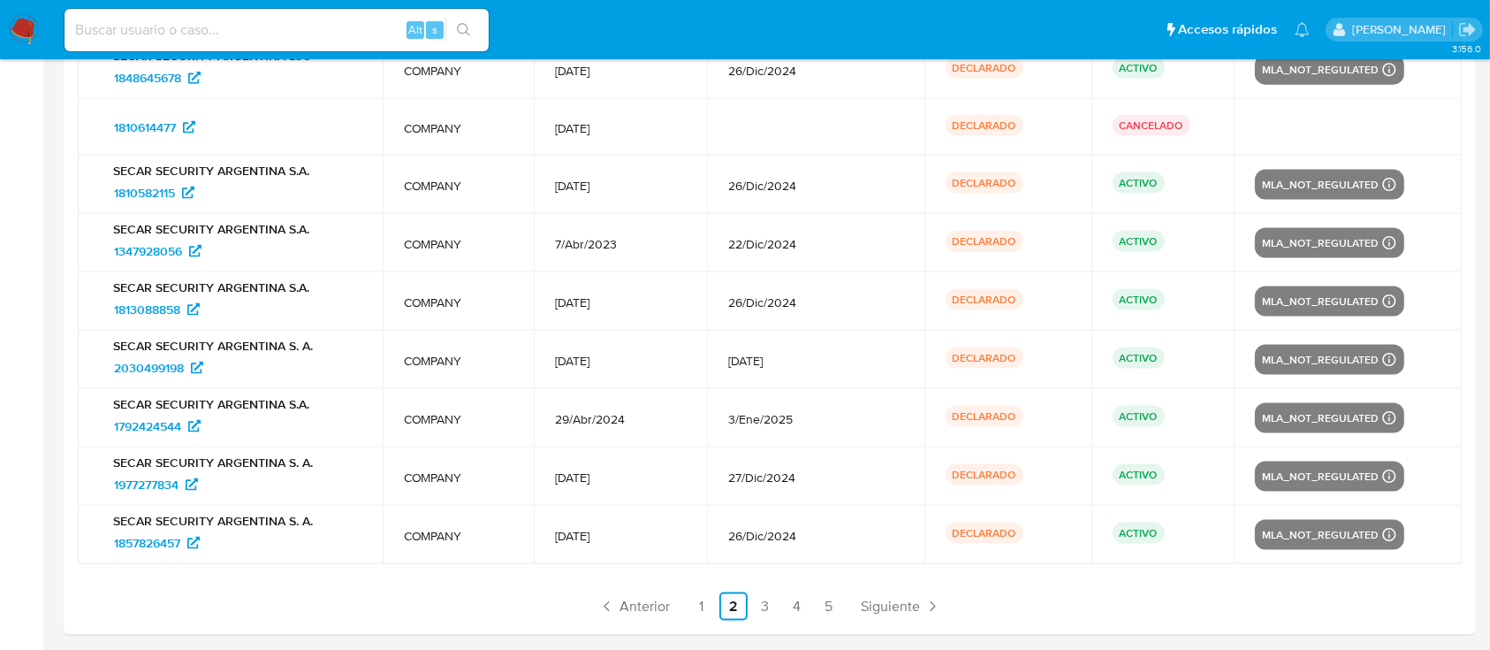
scroll to position [2408, 0]
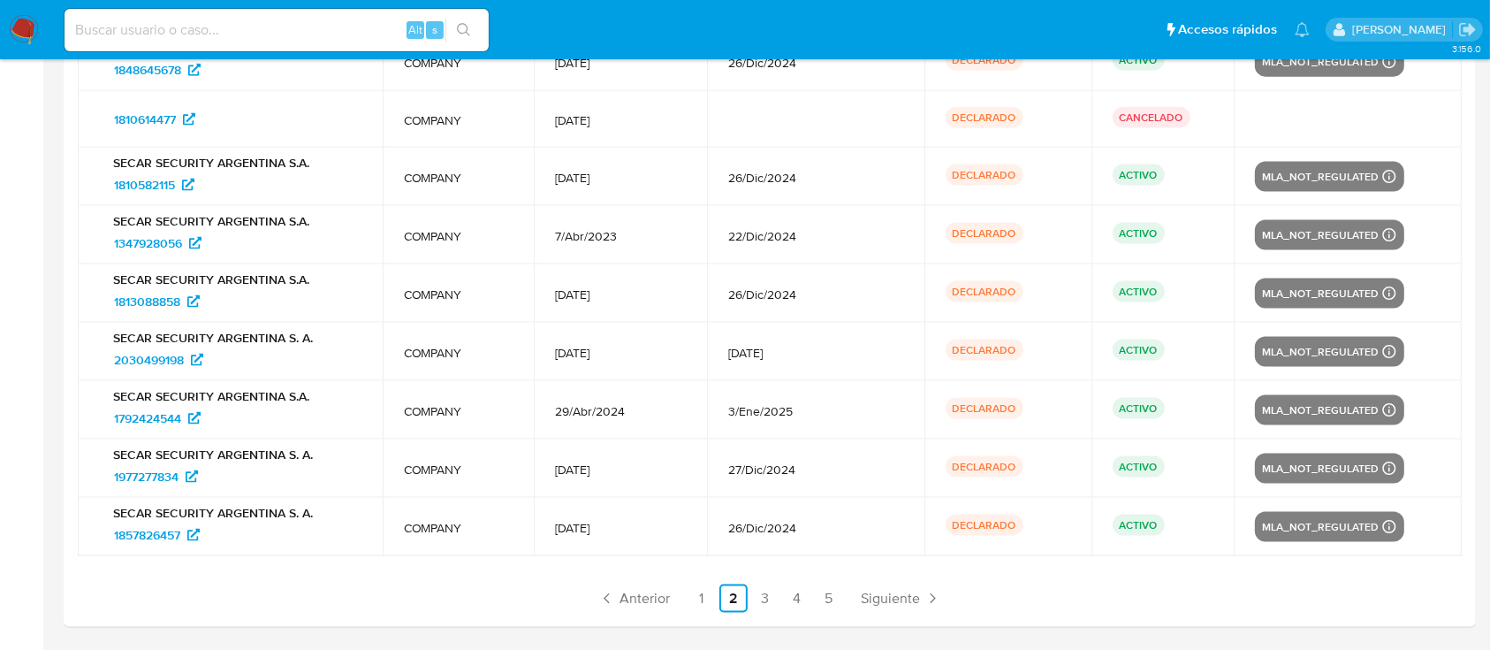
click at [852, 594] on ul "Anterior 1 2 3 4 5 Siguiente" at bounding box center [770, 598] width 1384 height 28
click at [874, 591] on span "Siguiente" at bounding box center [890, 598] width 59 height 14
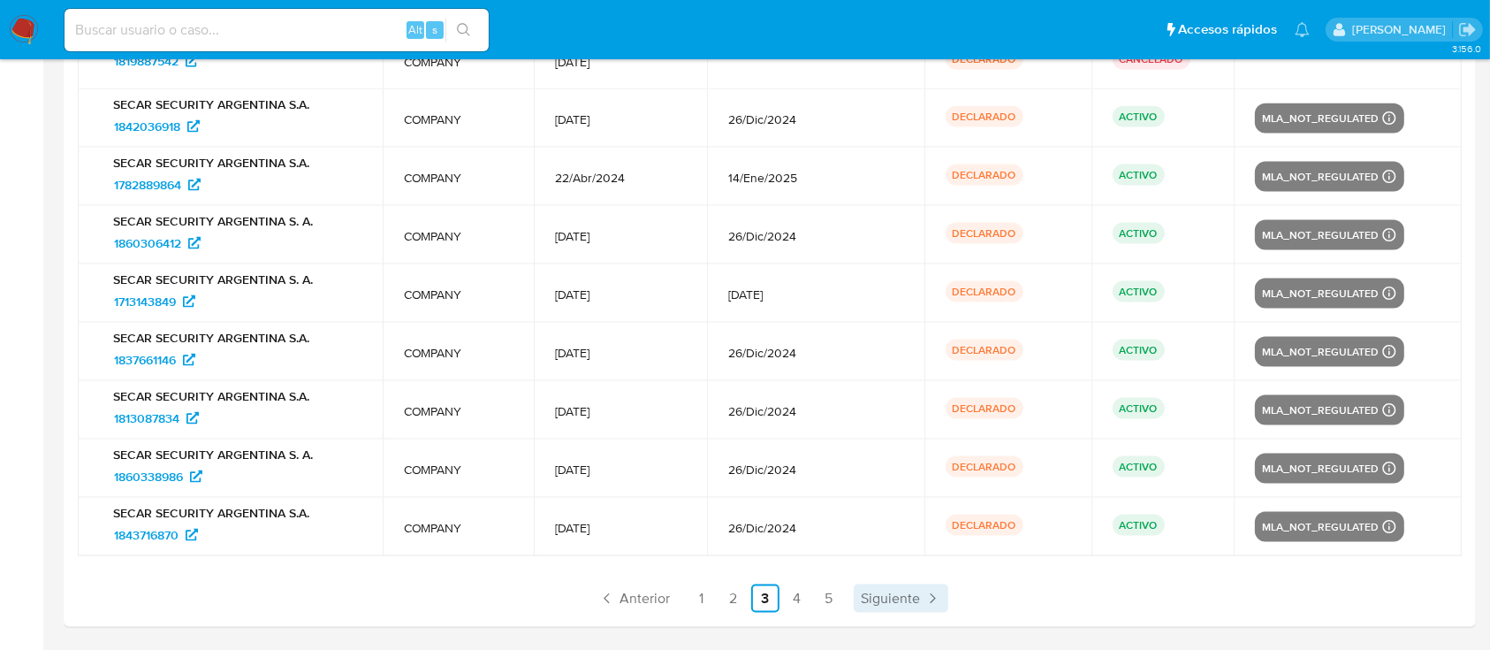
click at [889, 604] on span "Siguiente" at bounding box center [890, 598] width 59 height 14
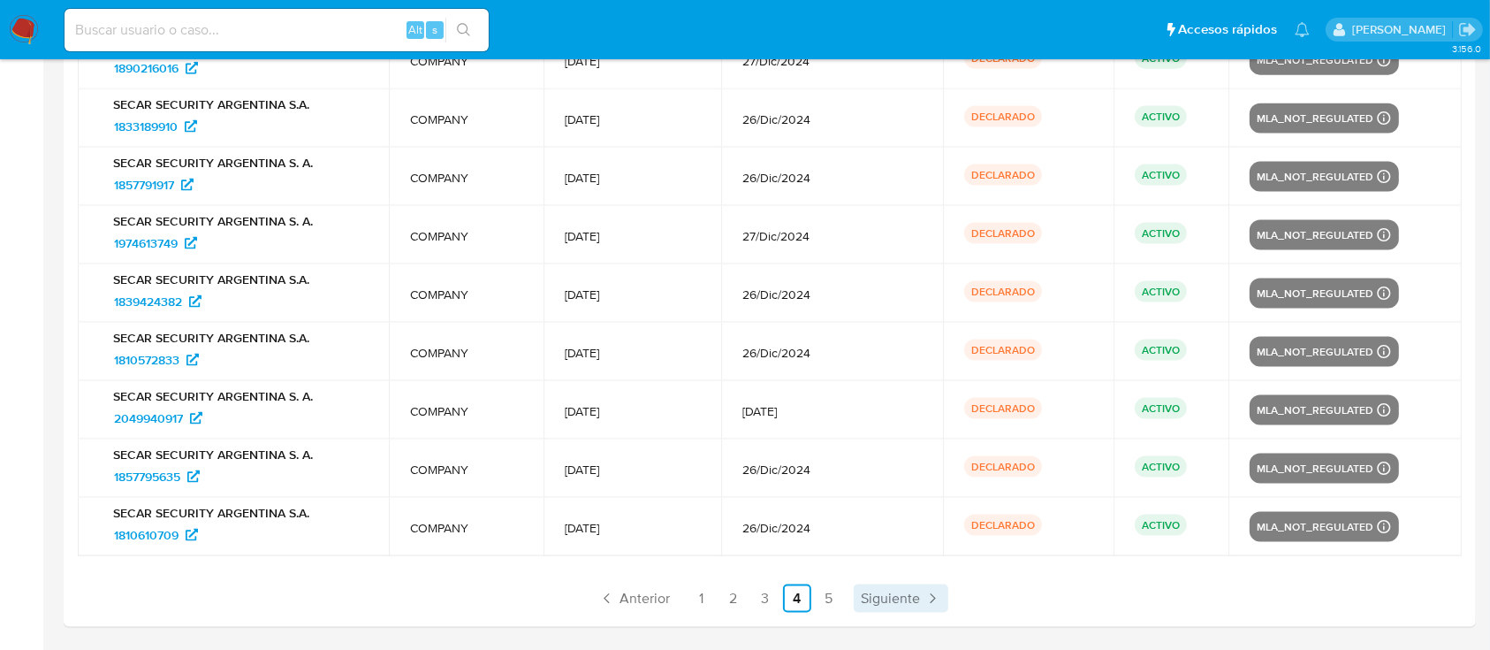
click at [908, 601] on span "Siguiente" at bounding box center [890, 598] width 59 height 14
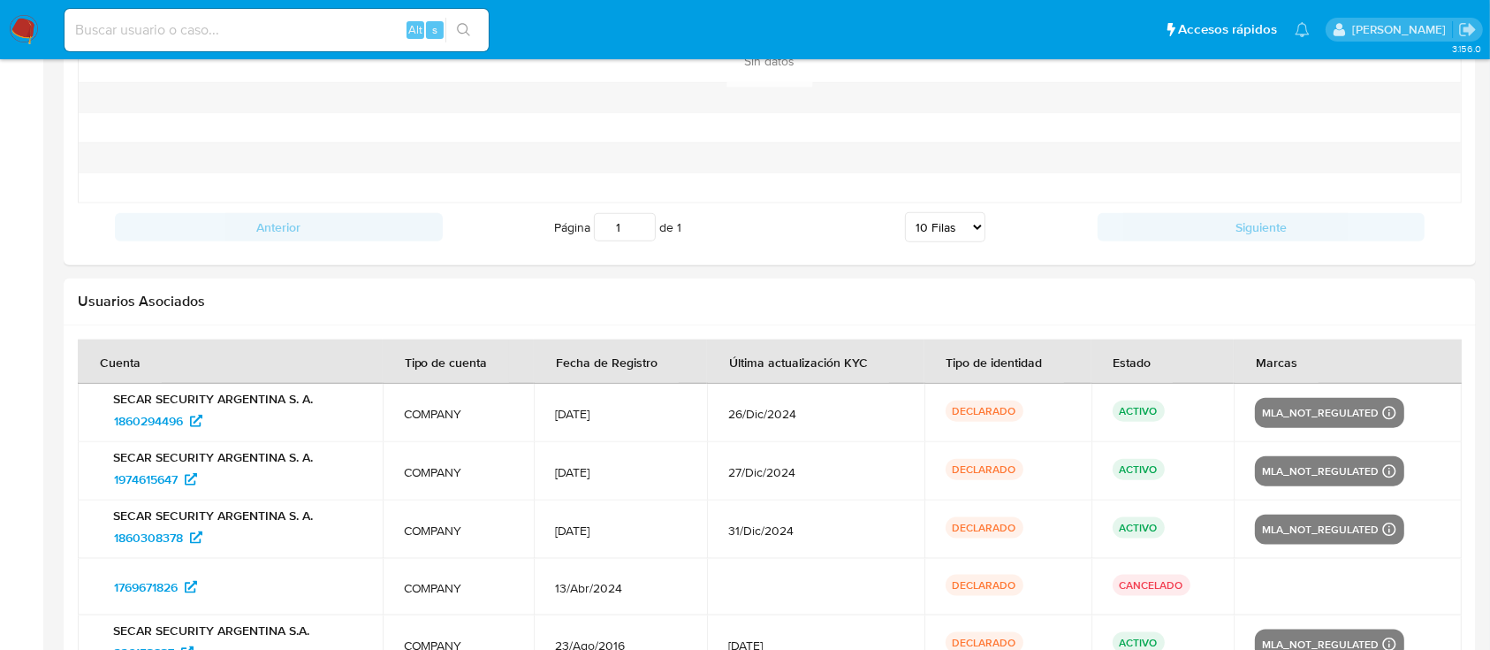
scroll to position [2118, 0]
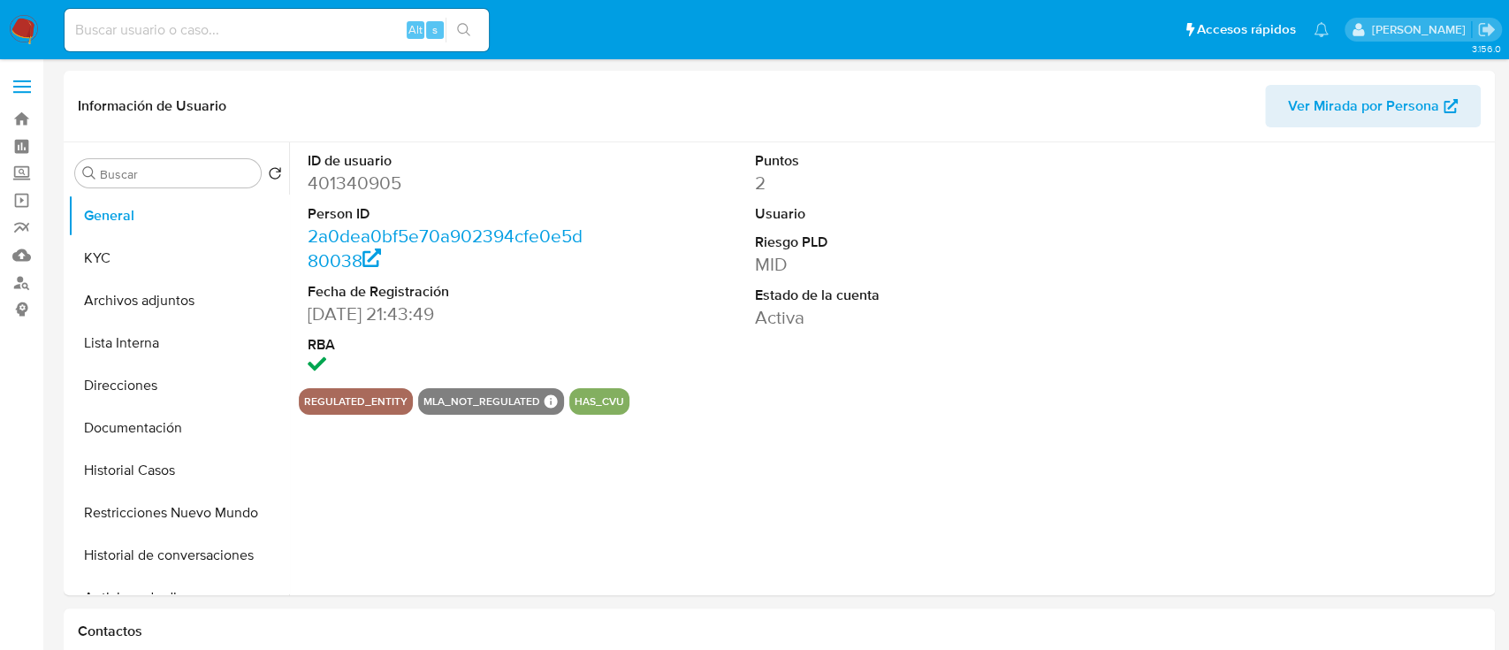
select select "10"
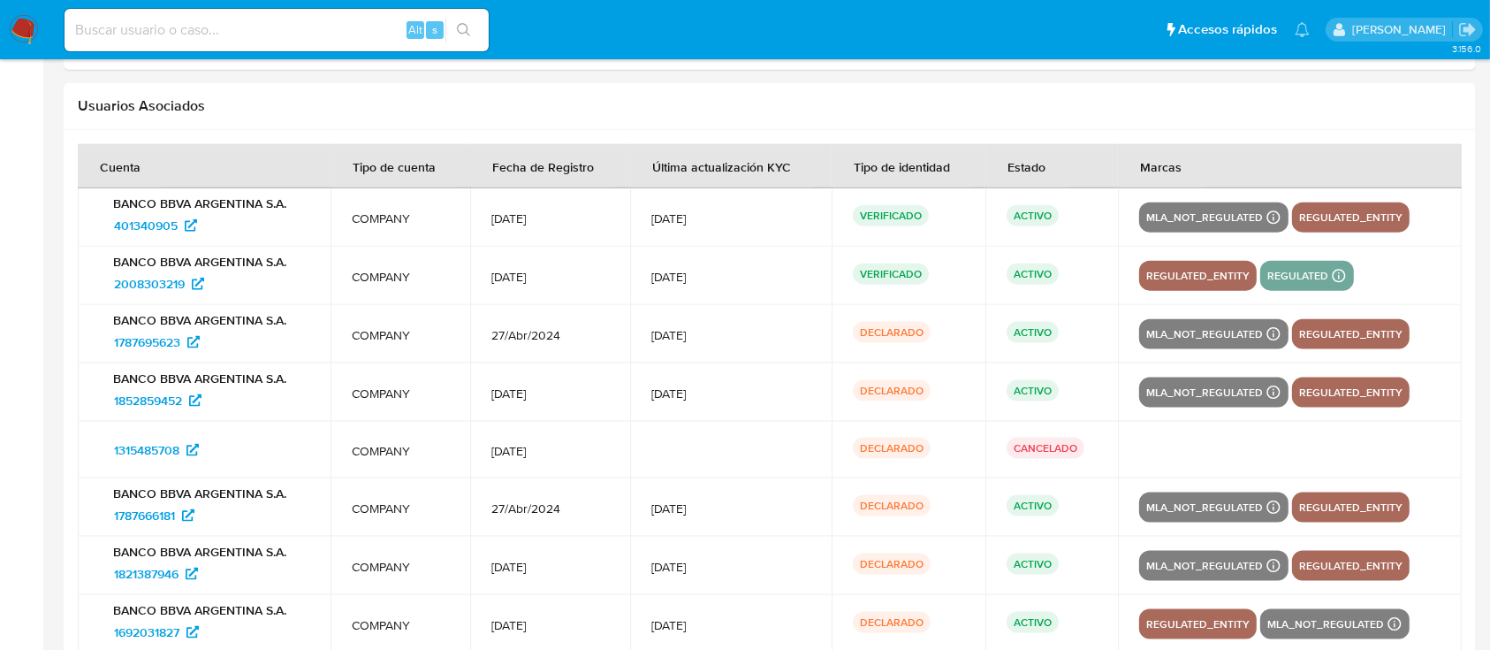
scroll to position [2410, 0]
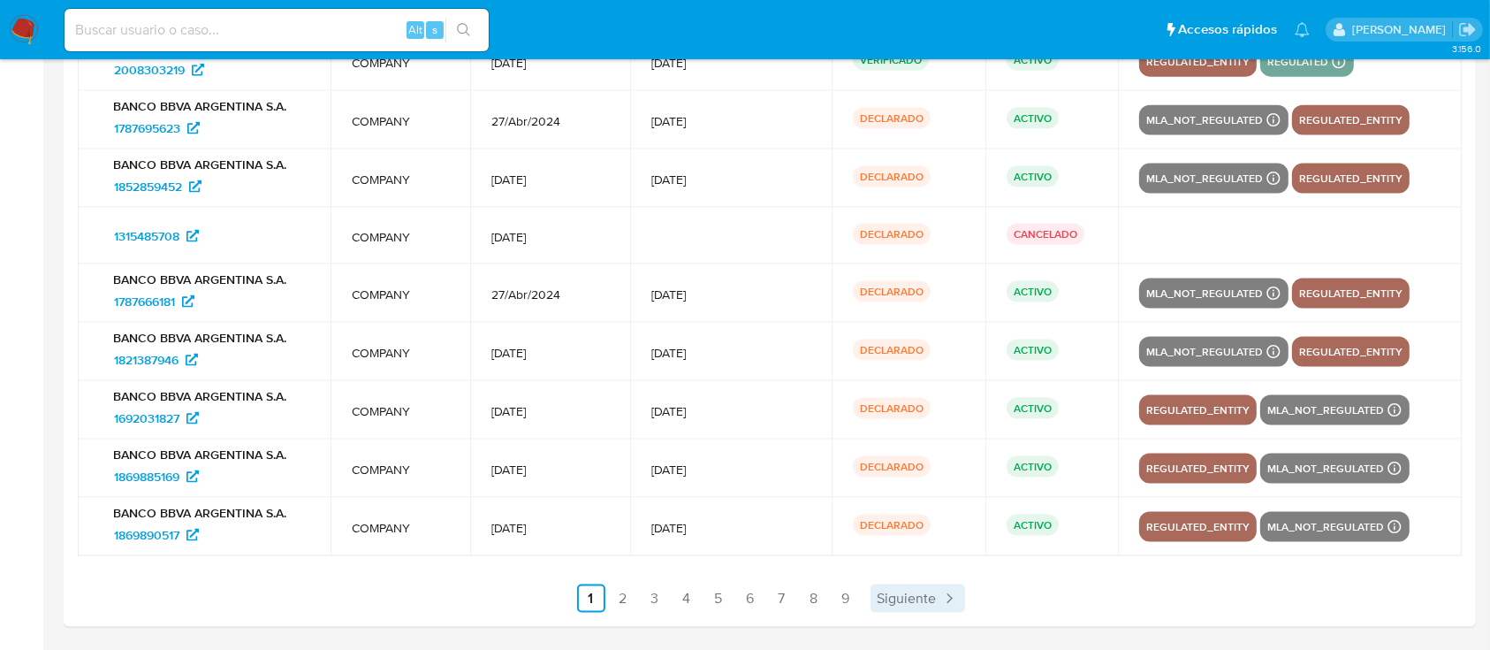
click at [911, 591] on span "Siguiente" at bounding box center [907, 598] width 59 height 14
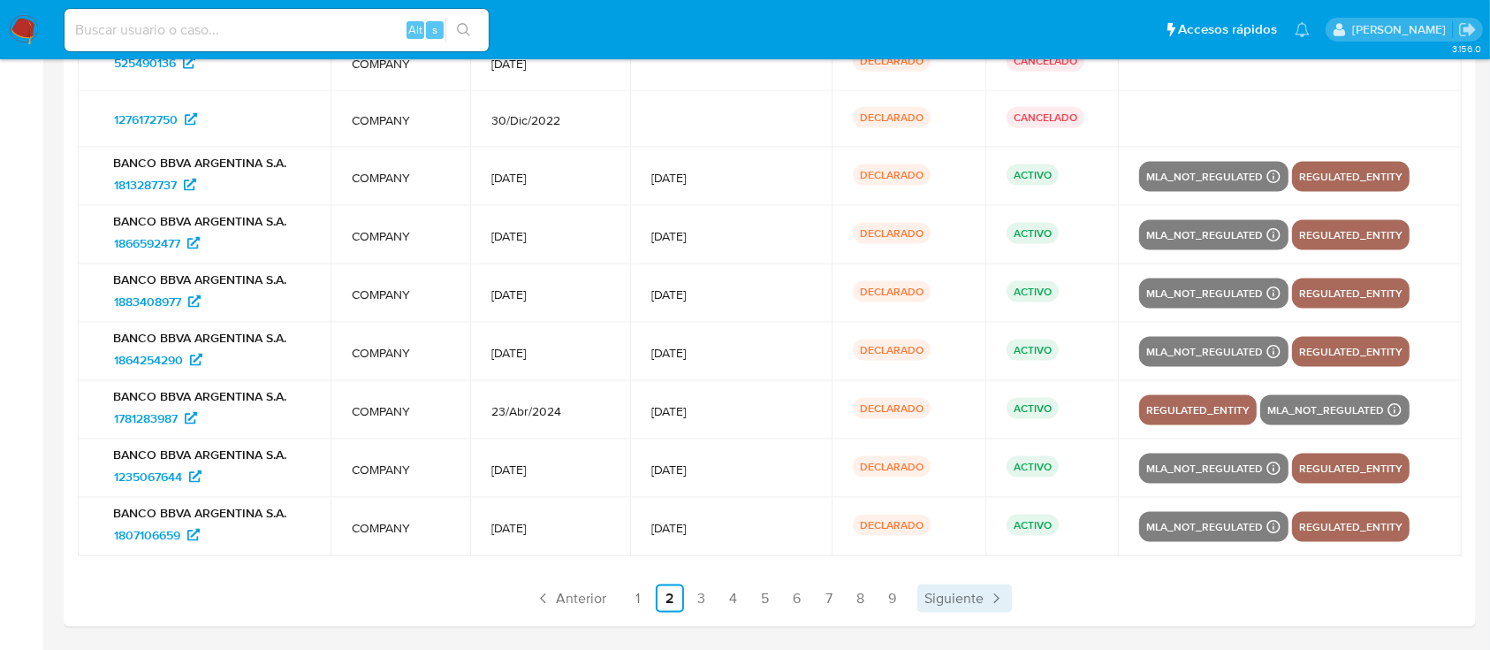
click at [933, 598] on span "Siguiente" at bounding box center [954, 598] width 59 height 14
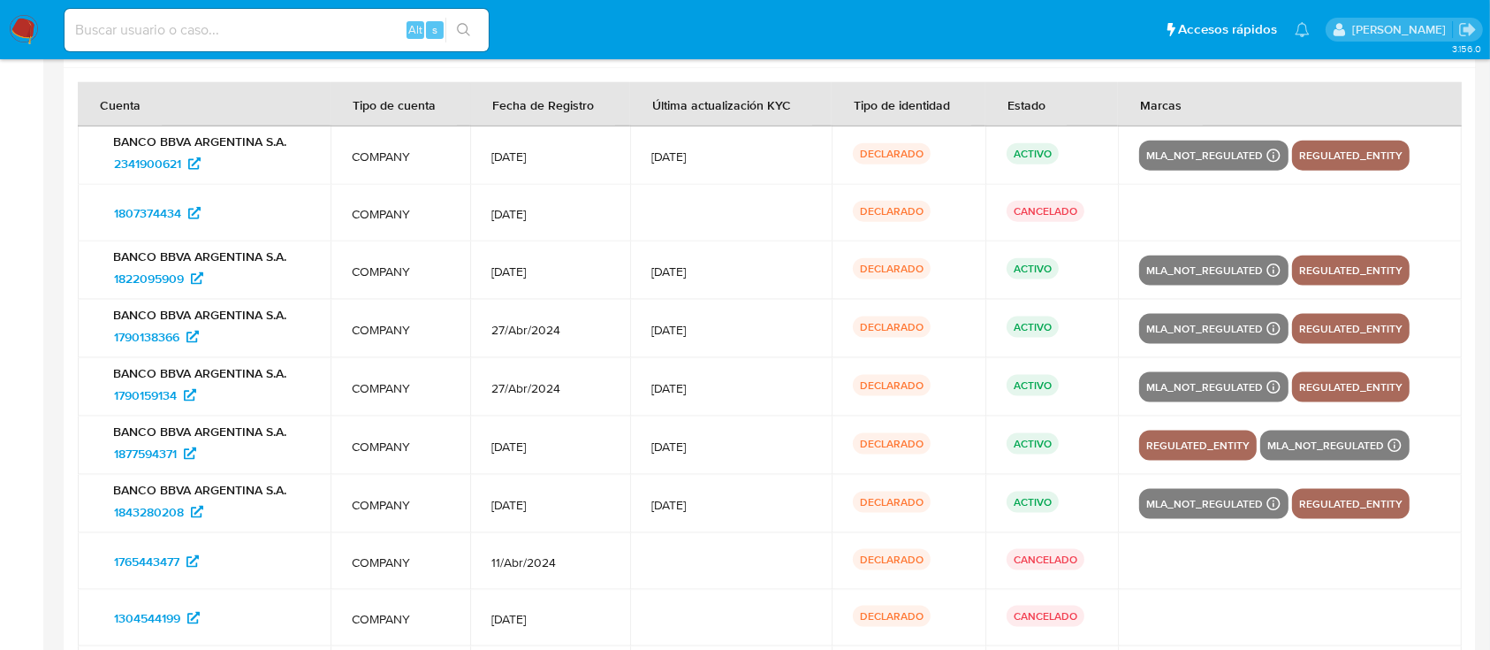
scroll to position [2406, 0]
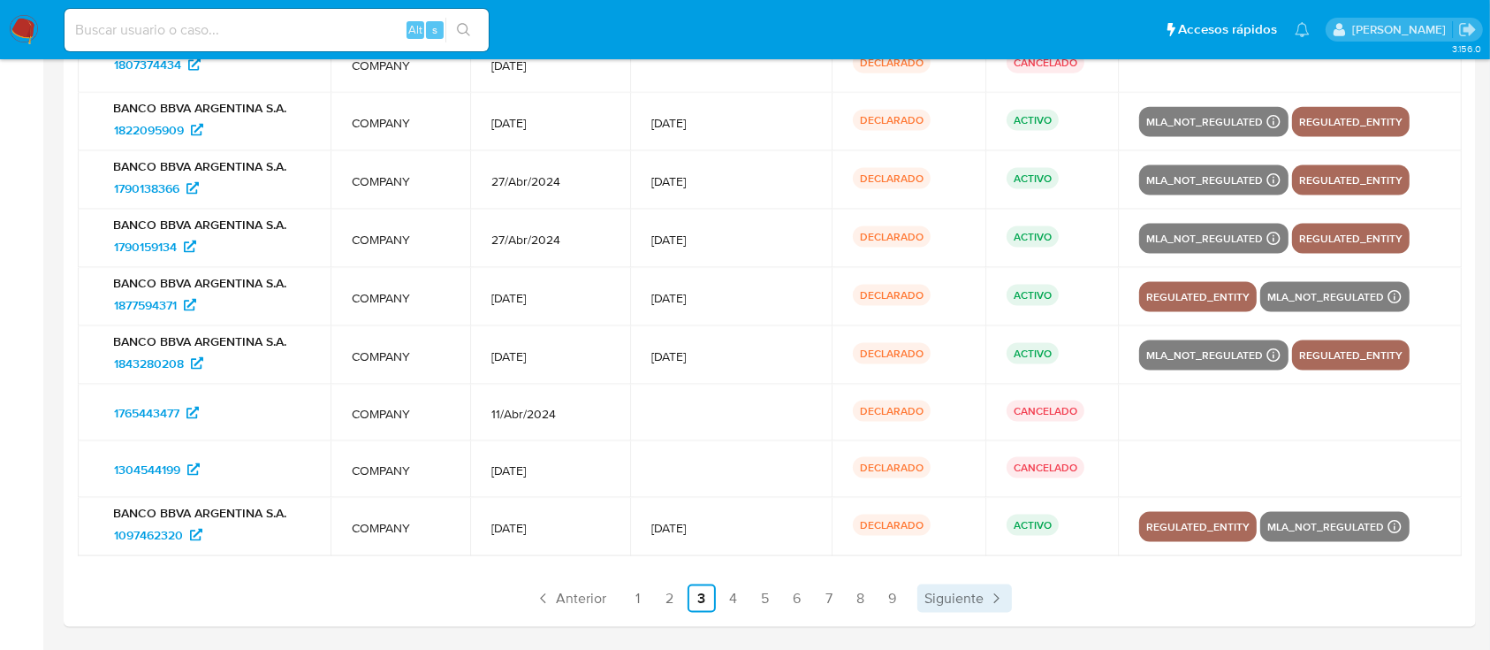
click at [948, 591] on span "Siguiente" at bounding box center [954, 598] width 59 height 14
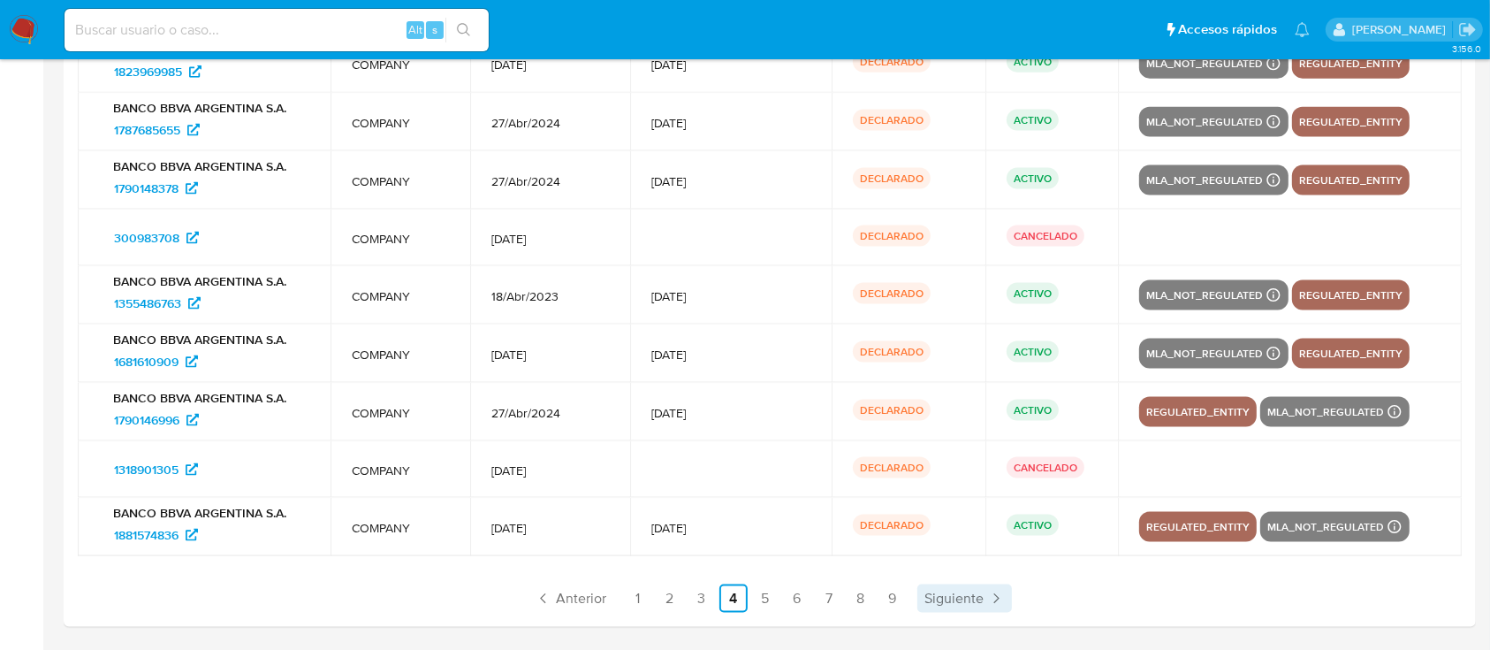
click at [992, 592] on icon "Paginación" at bounding box center [996, 599] width 18 height 18
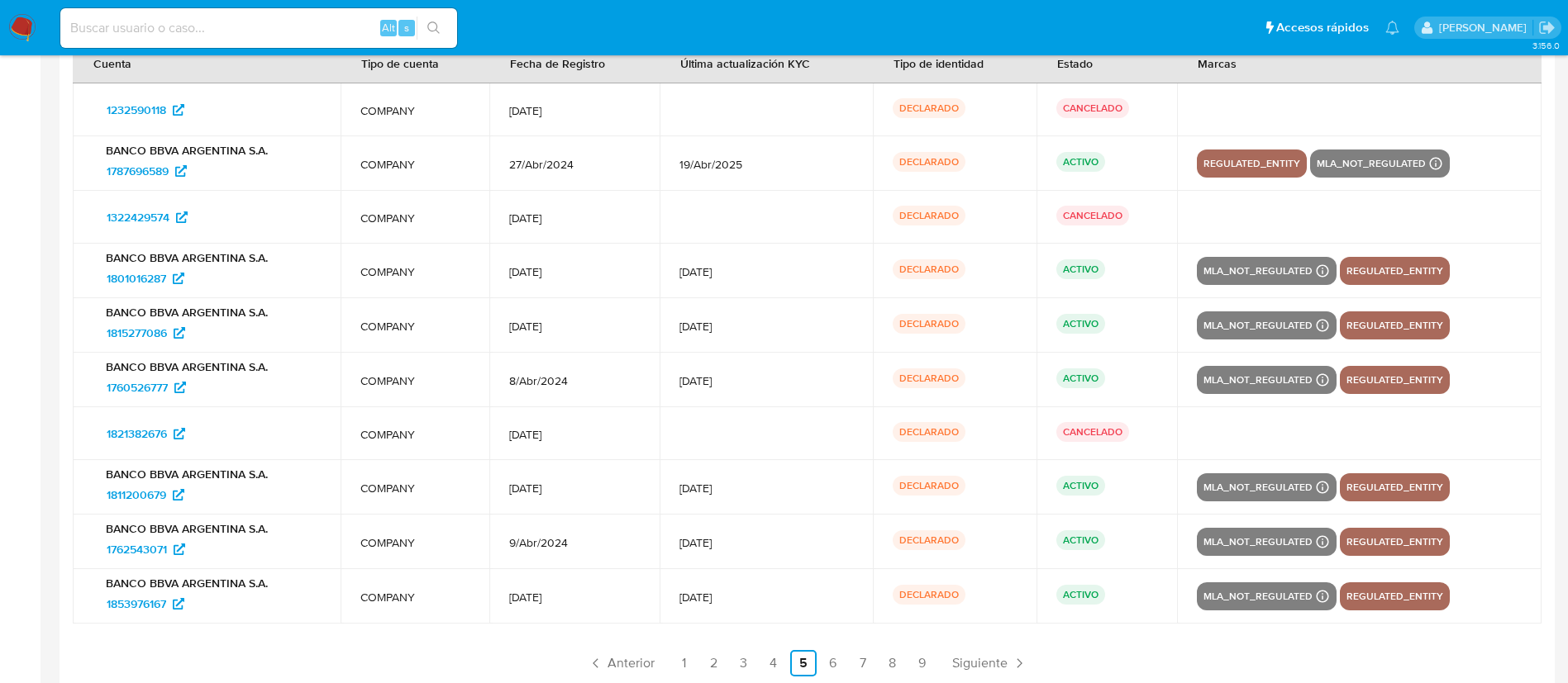
scroll to position [2148, 0]
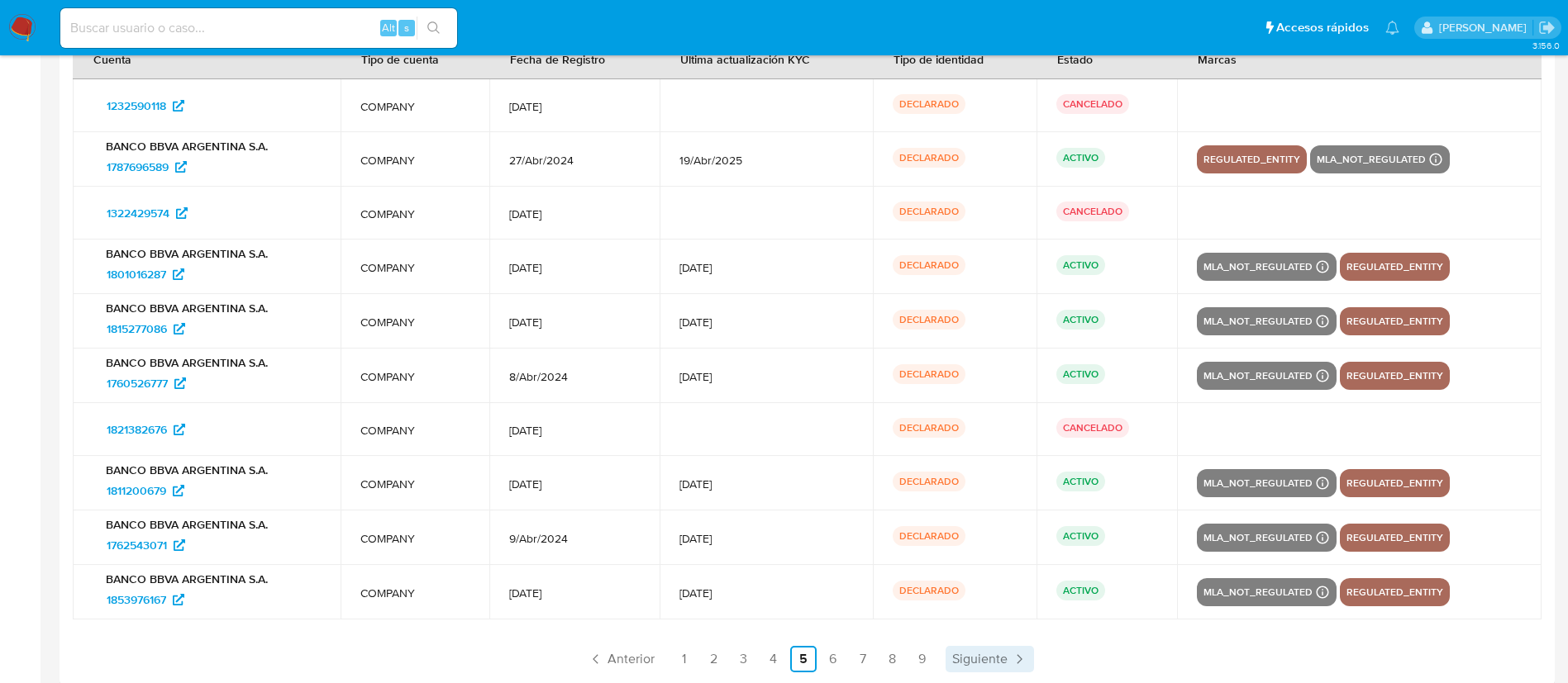
click at [1000, 606] on span "Siguiente" at bounding box center [979, 659] width 55 height 13
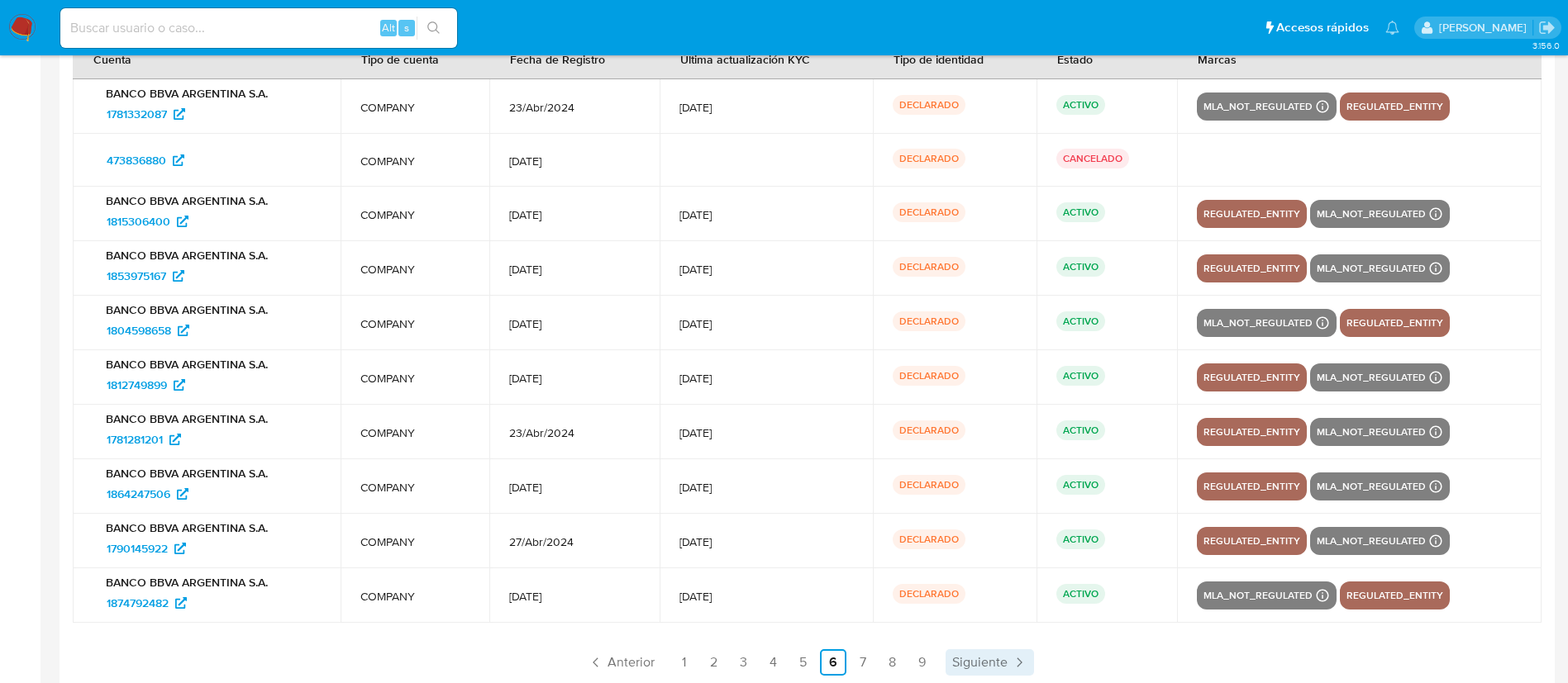
click at [1000, 606] on span "Siguiente" at bounding box center [979, 662] width 55 height 13
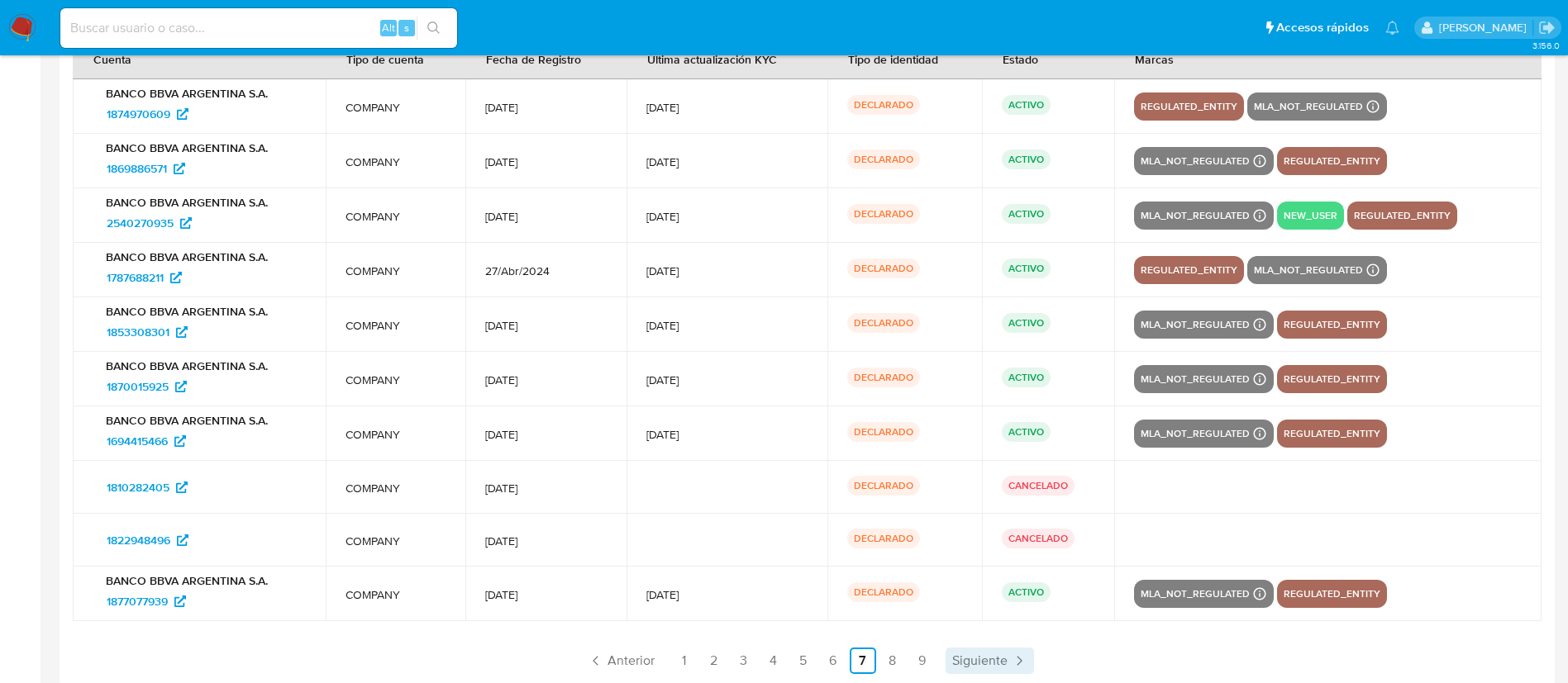
click at [1000, 606] on span "Siguiente" at bounding box center [979, 661] width 55 height 13
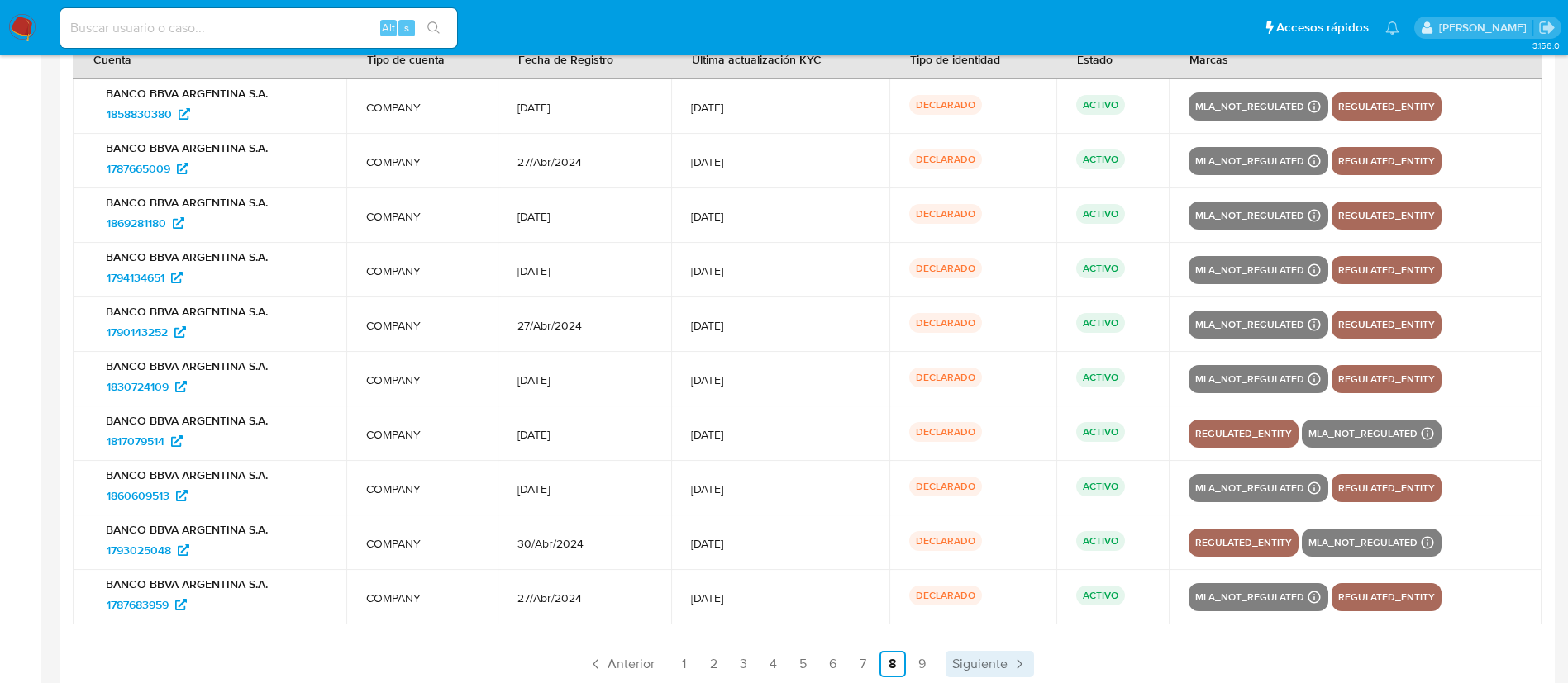
click at [1000, 606] on span "Siguiente" at bounding box center [979, 664] width 55 height 13
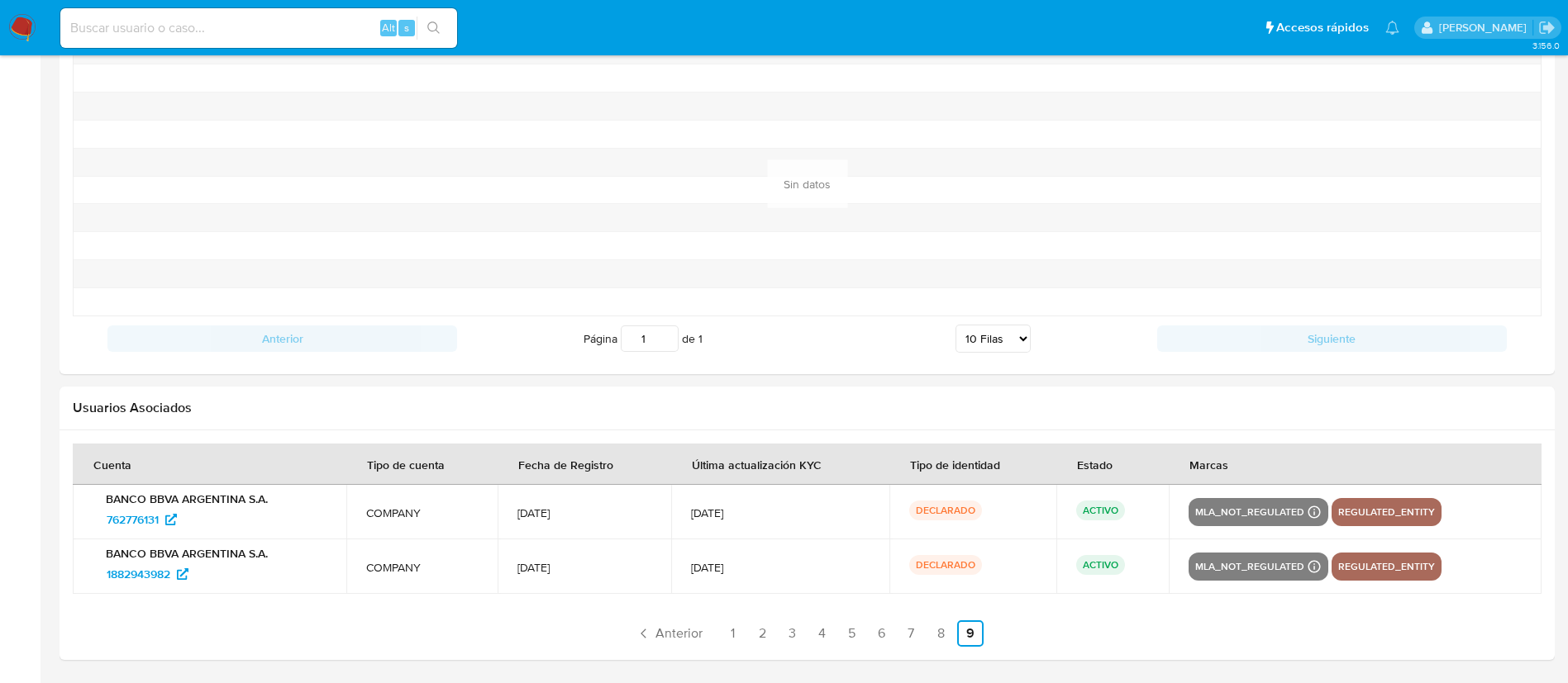
scroll to position [1743, 0]
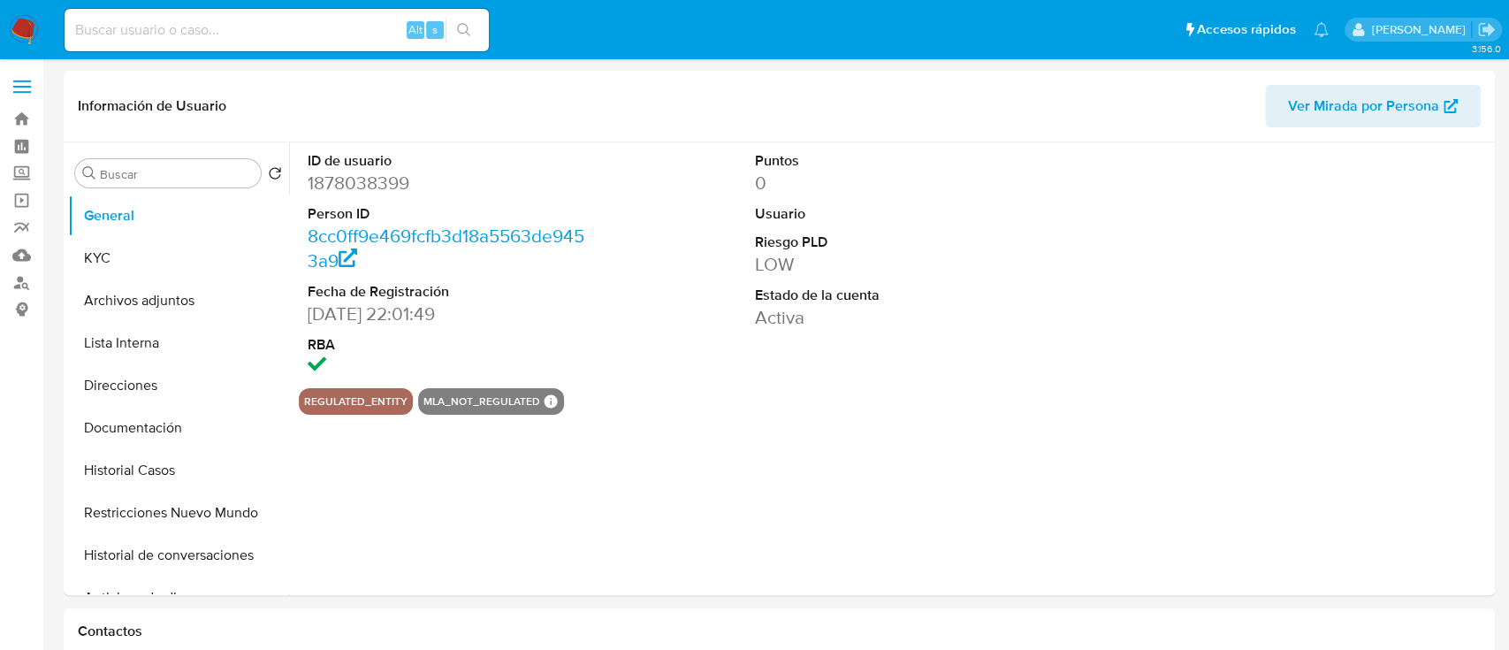
select select "10"
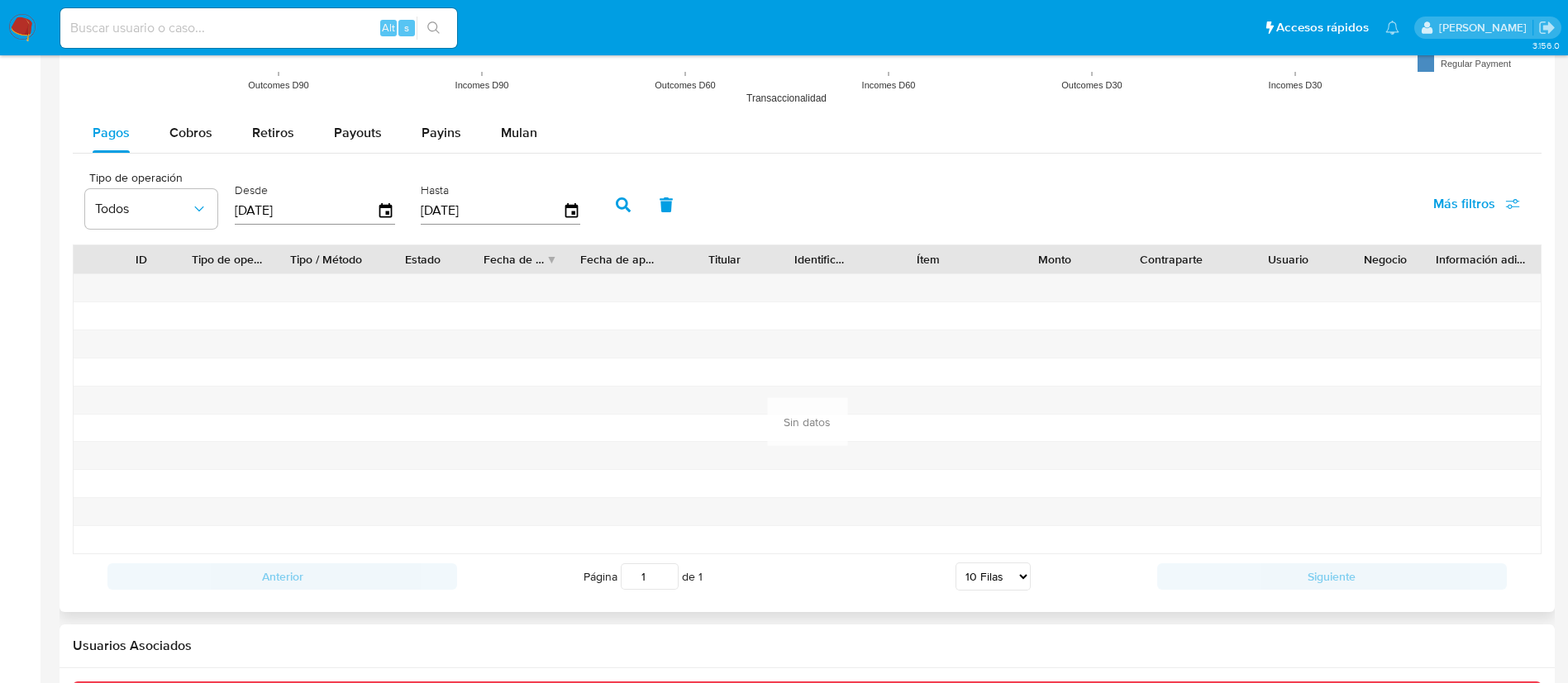
scroll to position [1582, 0]
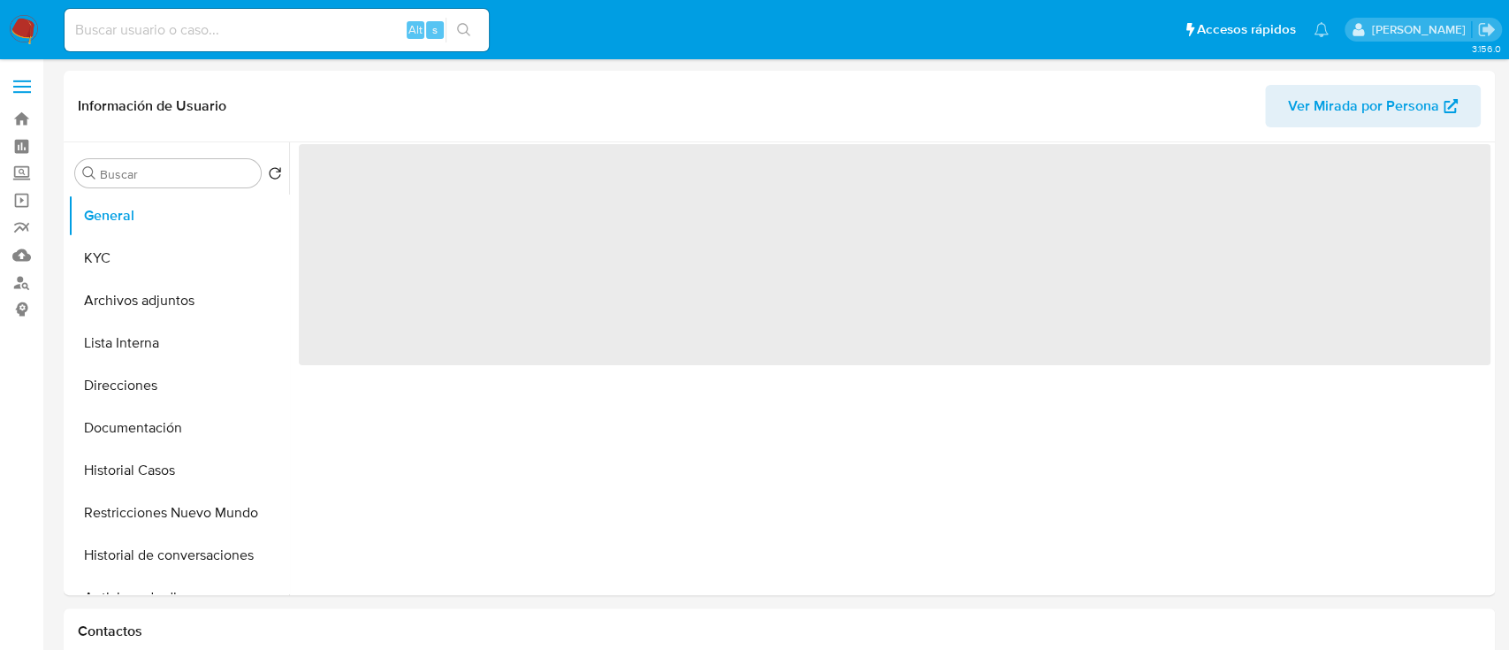
select select "10"
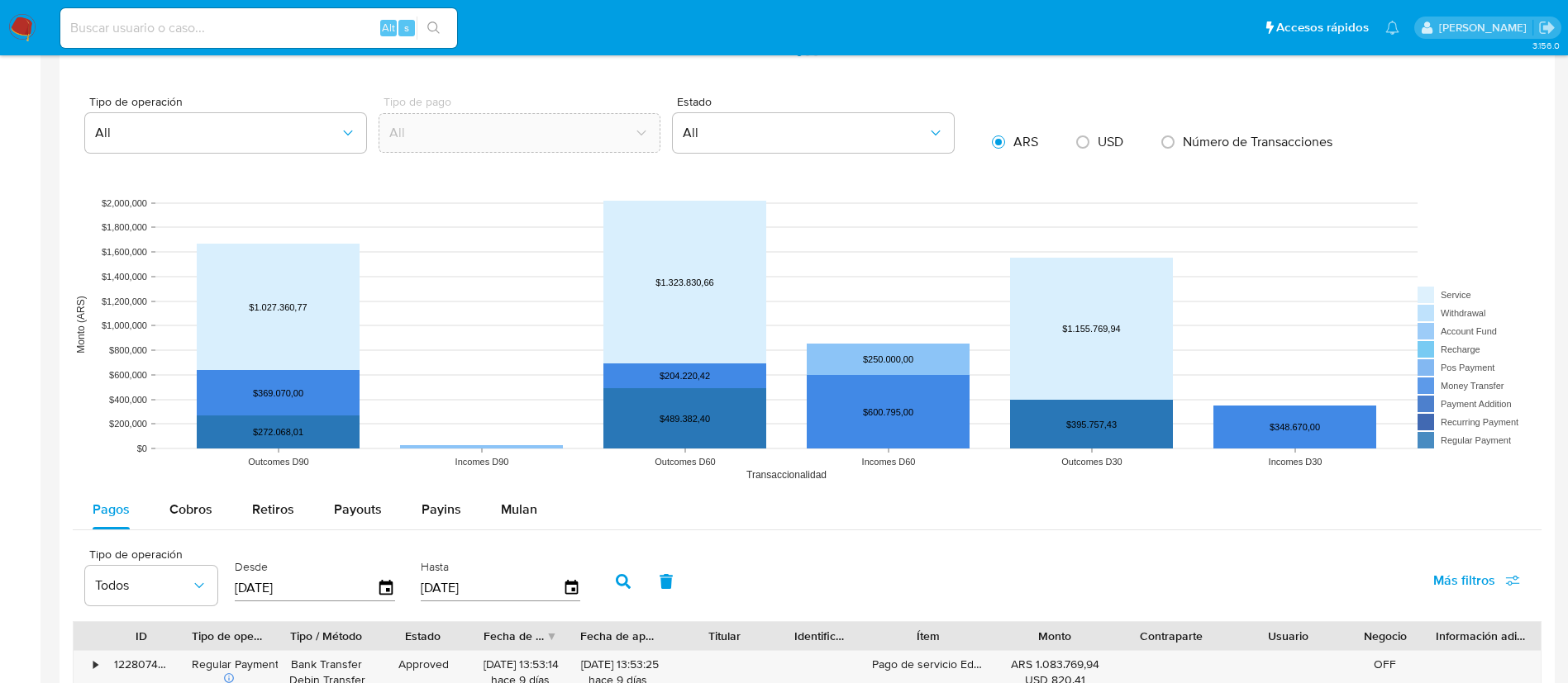
scroll to position [1760, 0]
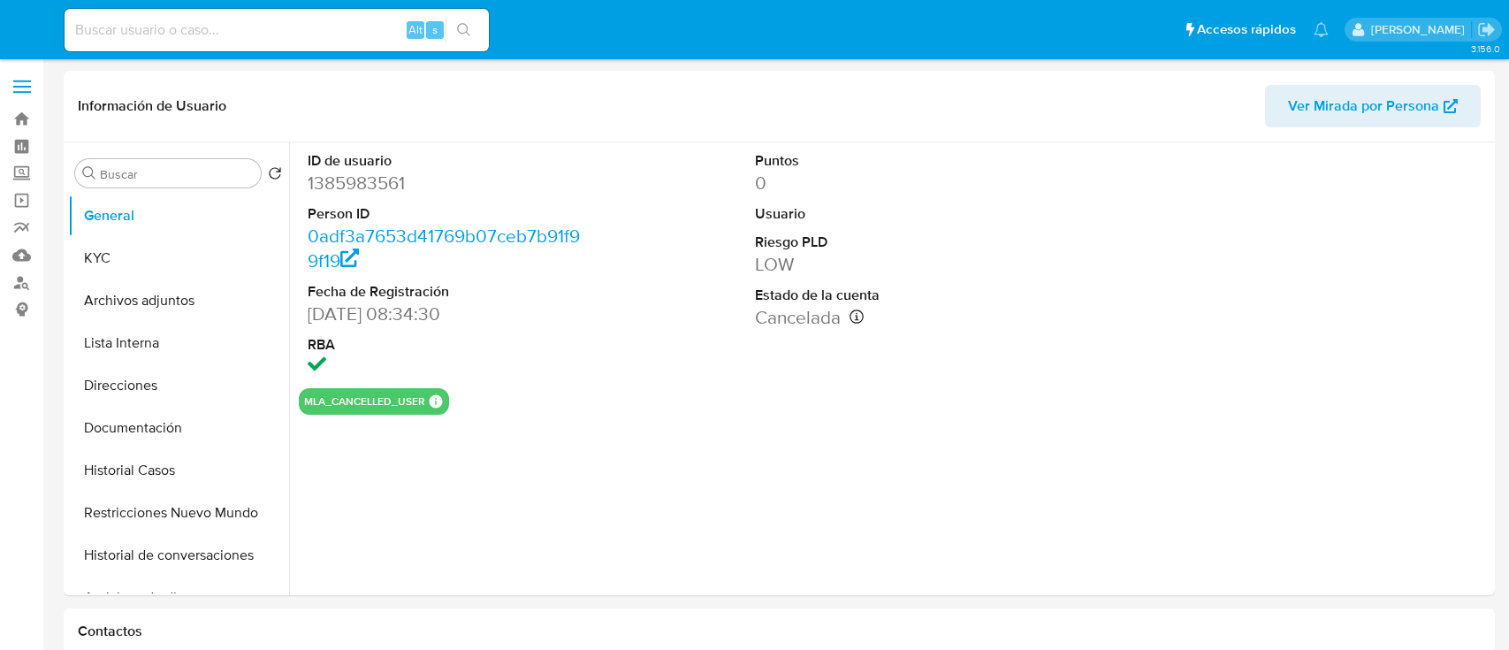
select select "10"
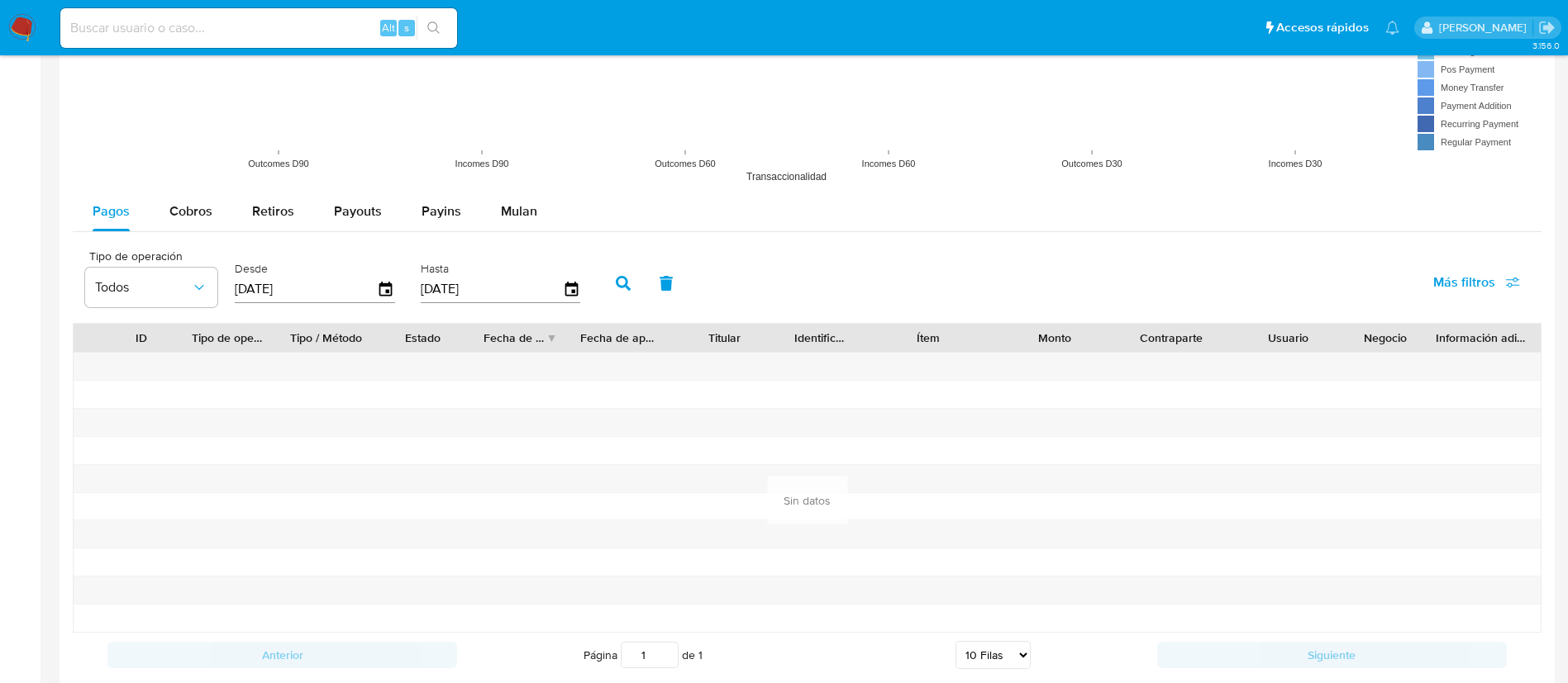
scroll to position [1686, 0]
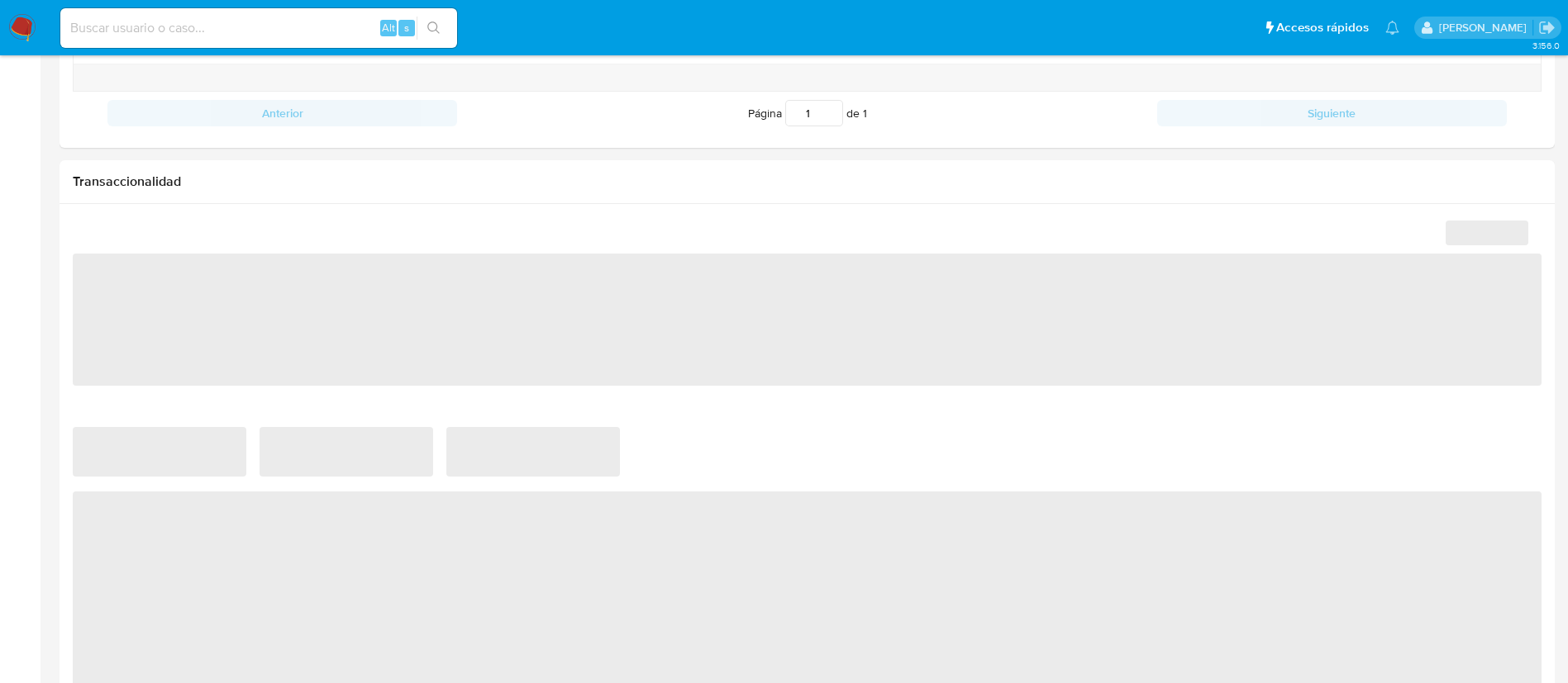
select select "10"
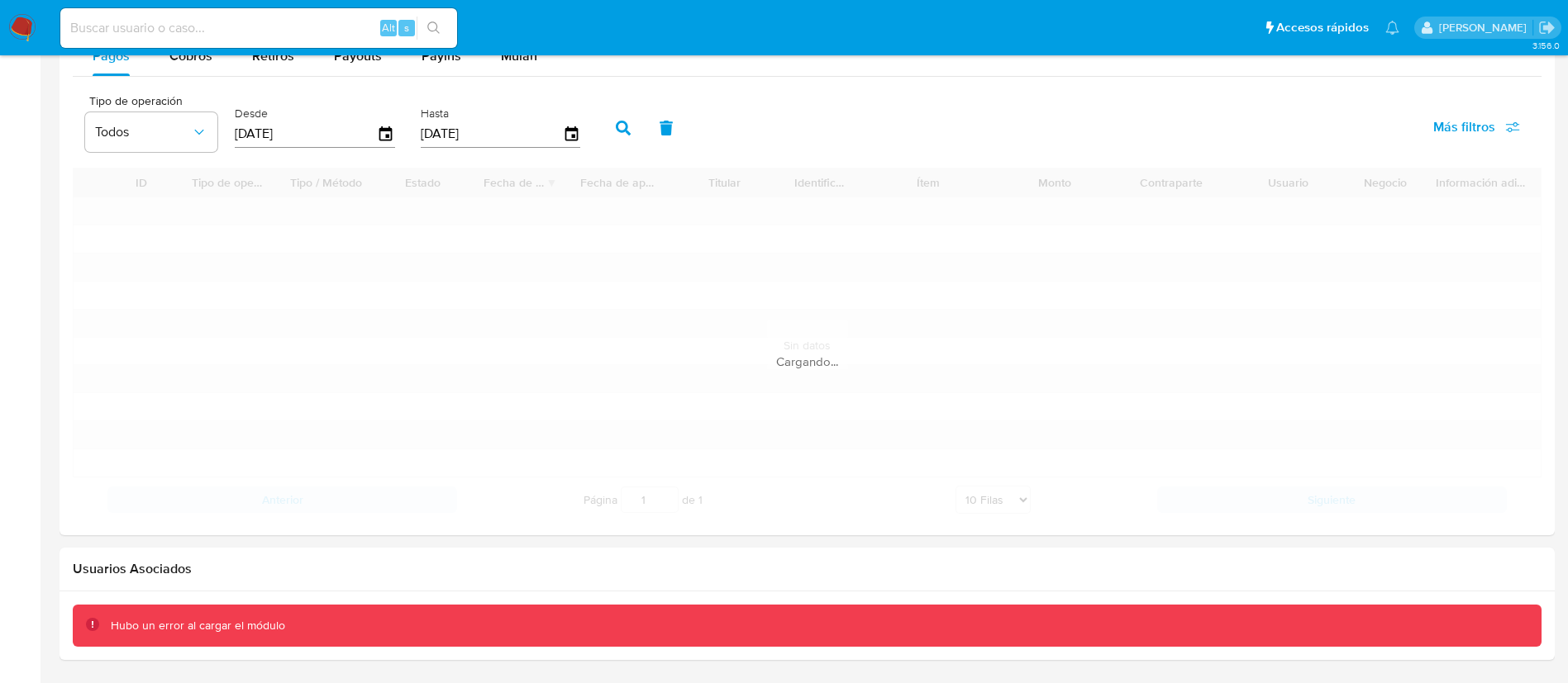
scroll to position [1582, 0]
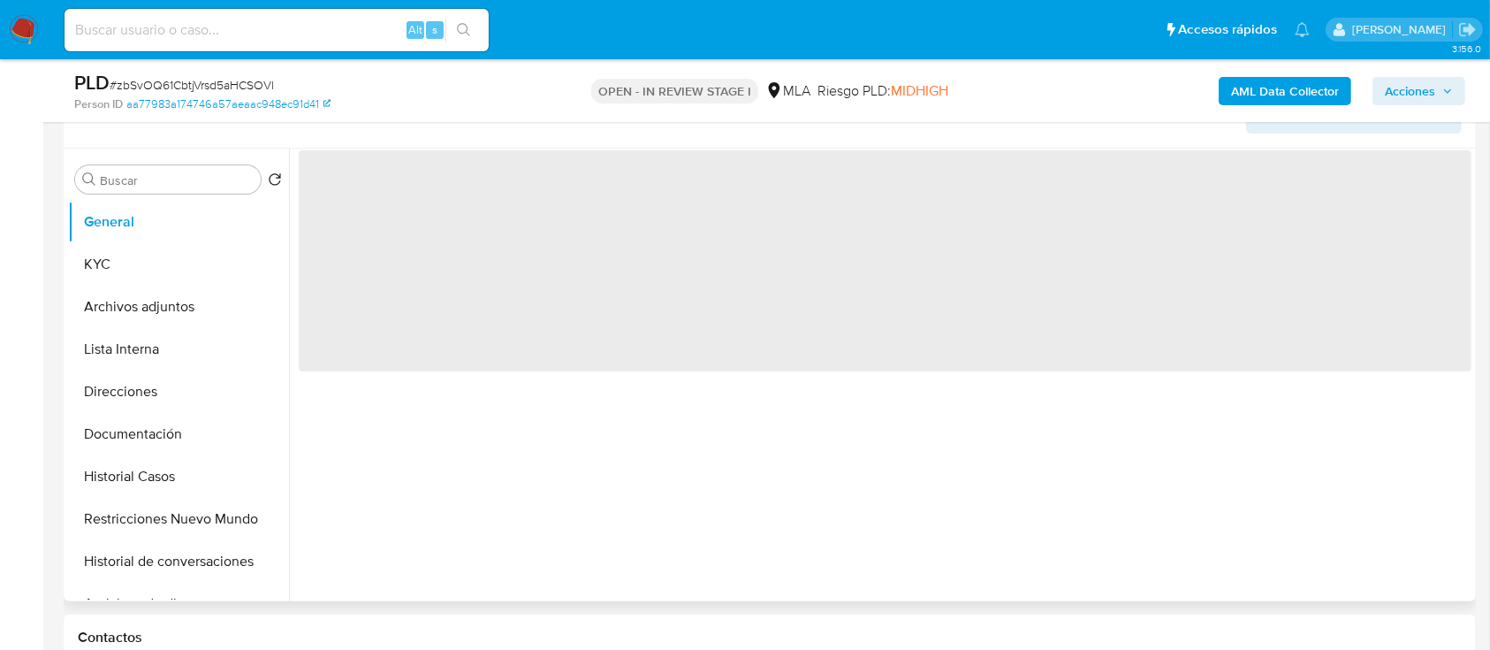
scroll to position [354, 0]
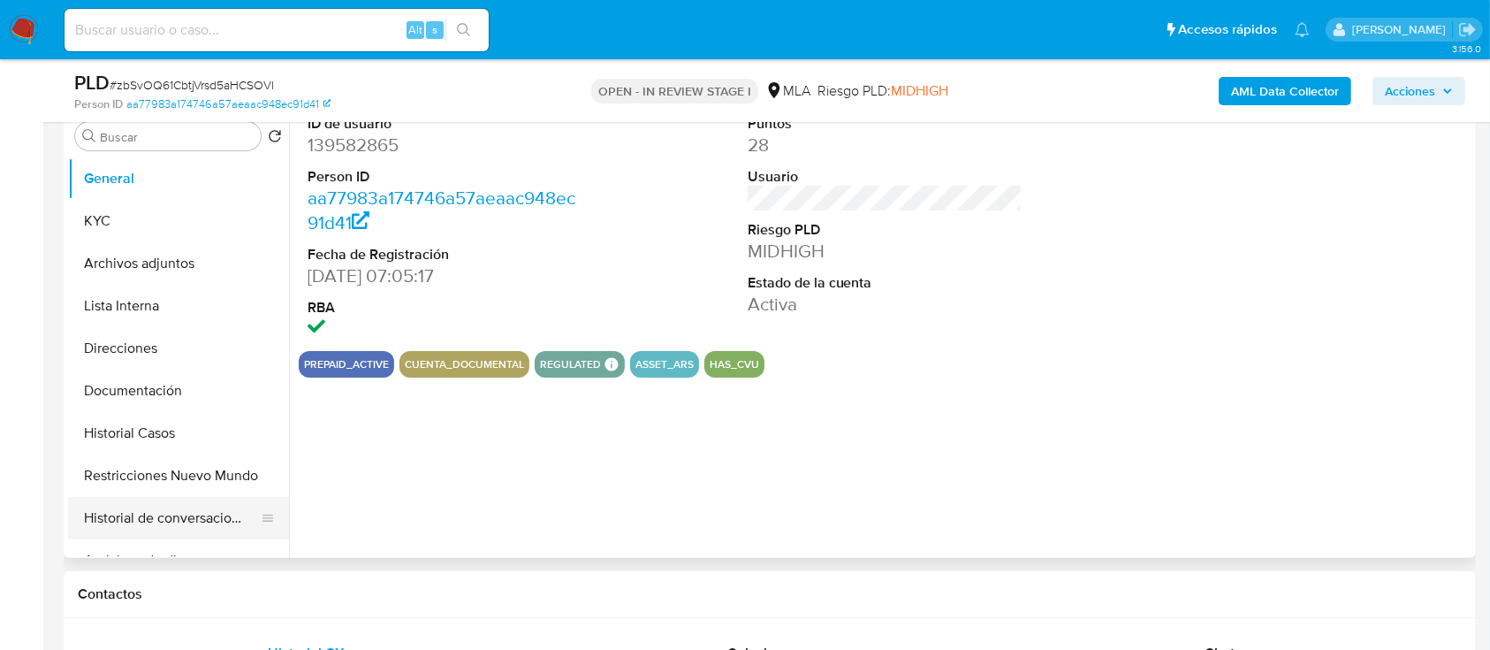
click at [124, 500] on button "Historial de conversaciones" at bounding box center [171, 518] width 207 height 42
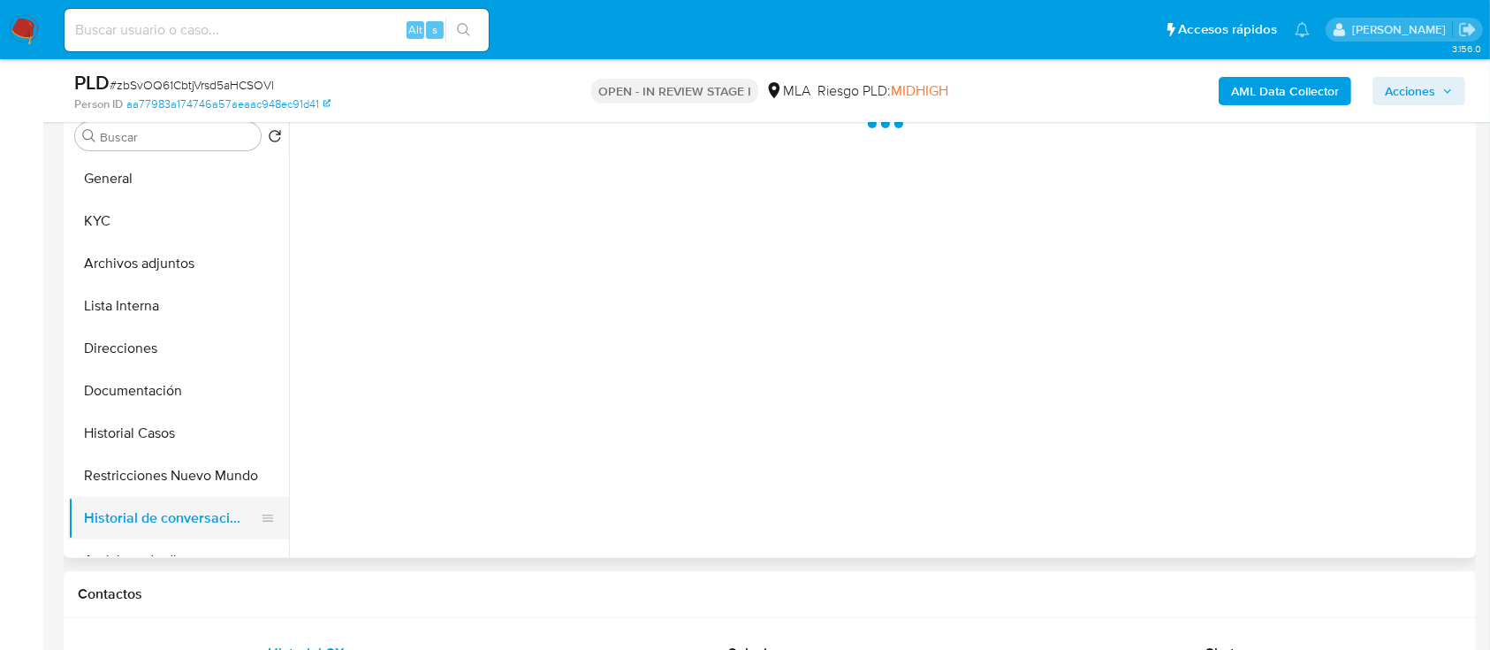
select select "10"
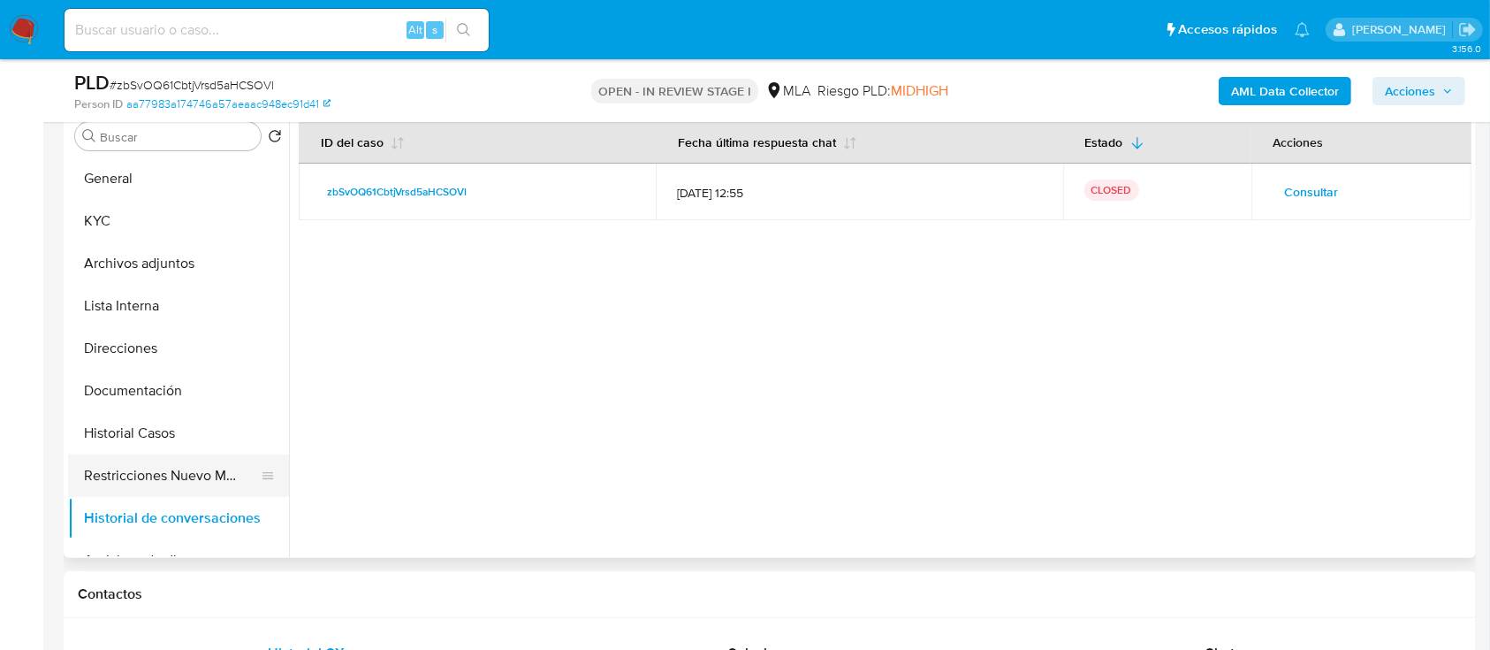
click at [196, 464] on button "Restricciones Nuevo Mundo" at bounding box center [171, 475] width 207 height 42
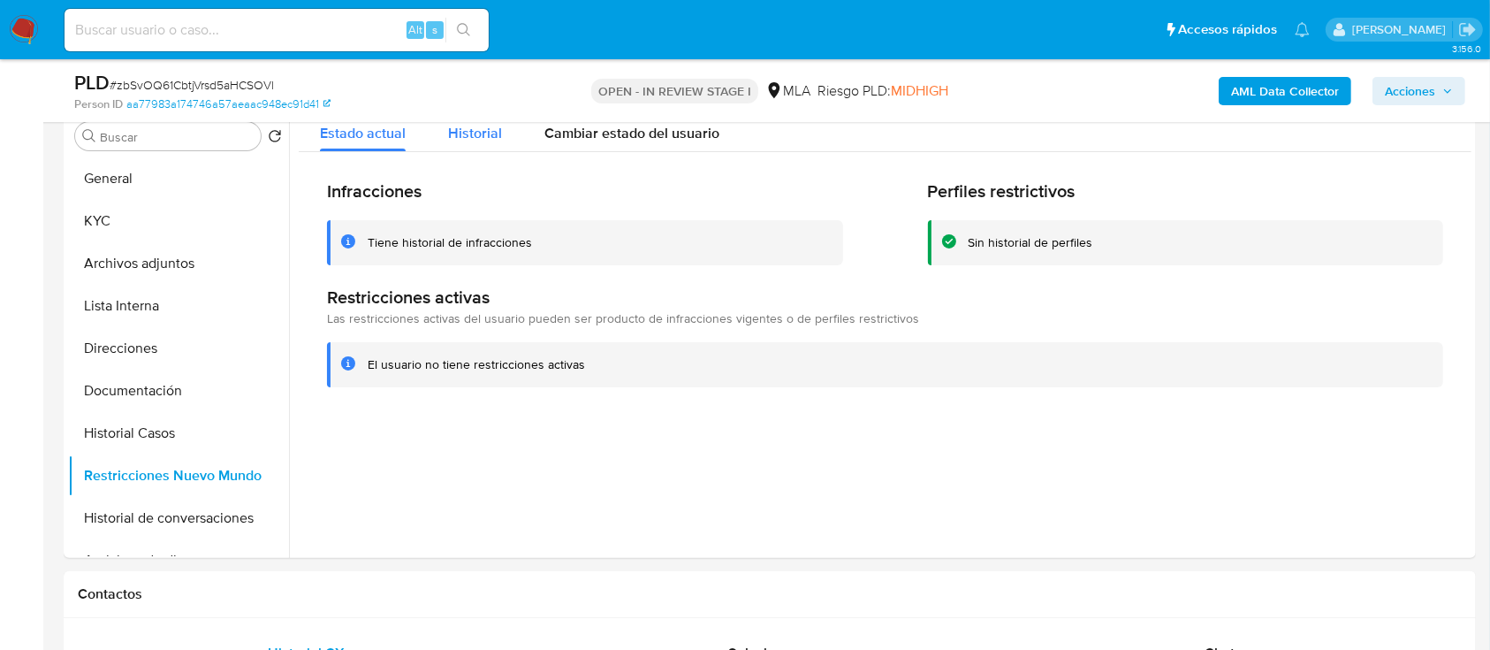
click at [448, 133] on span "Historial" at bounding box center [475, 133] width 54 height 20
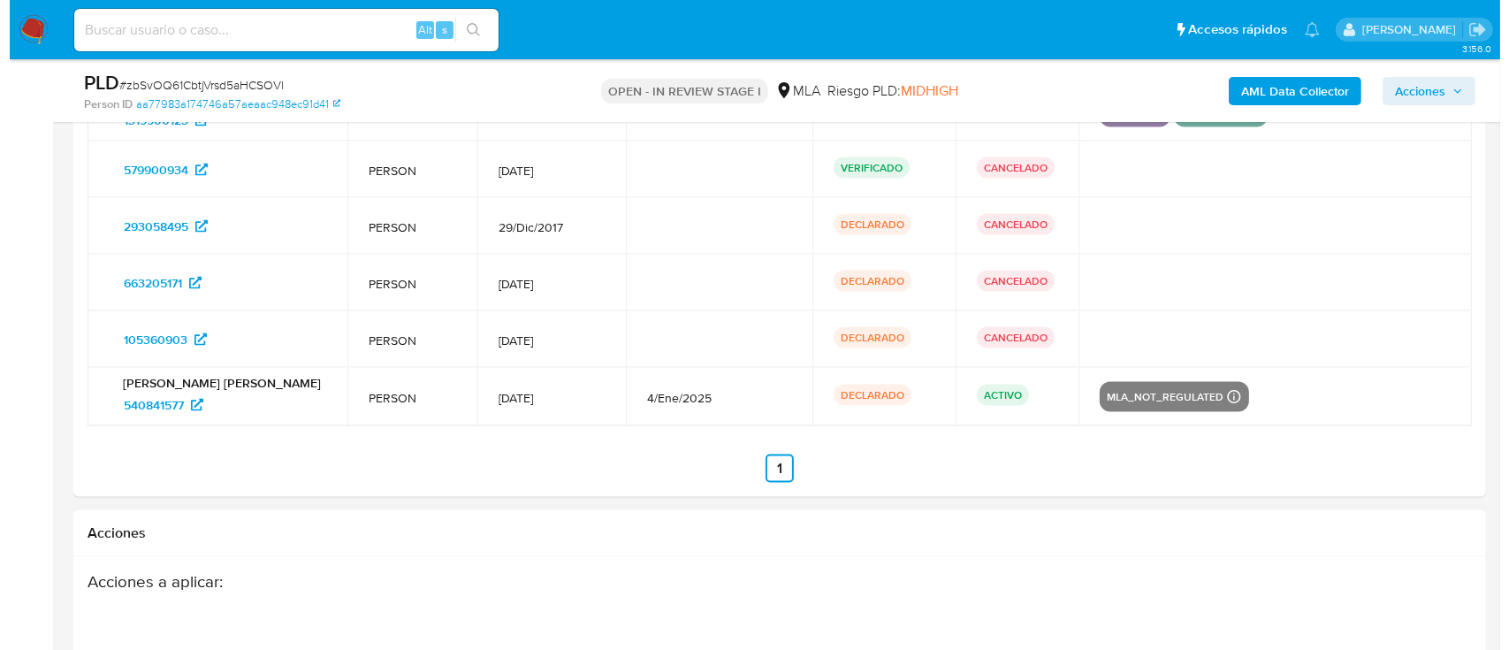
scroll to position [3086, 0]
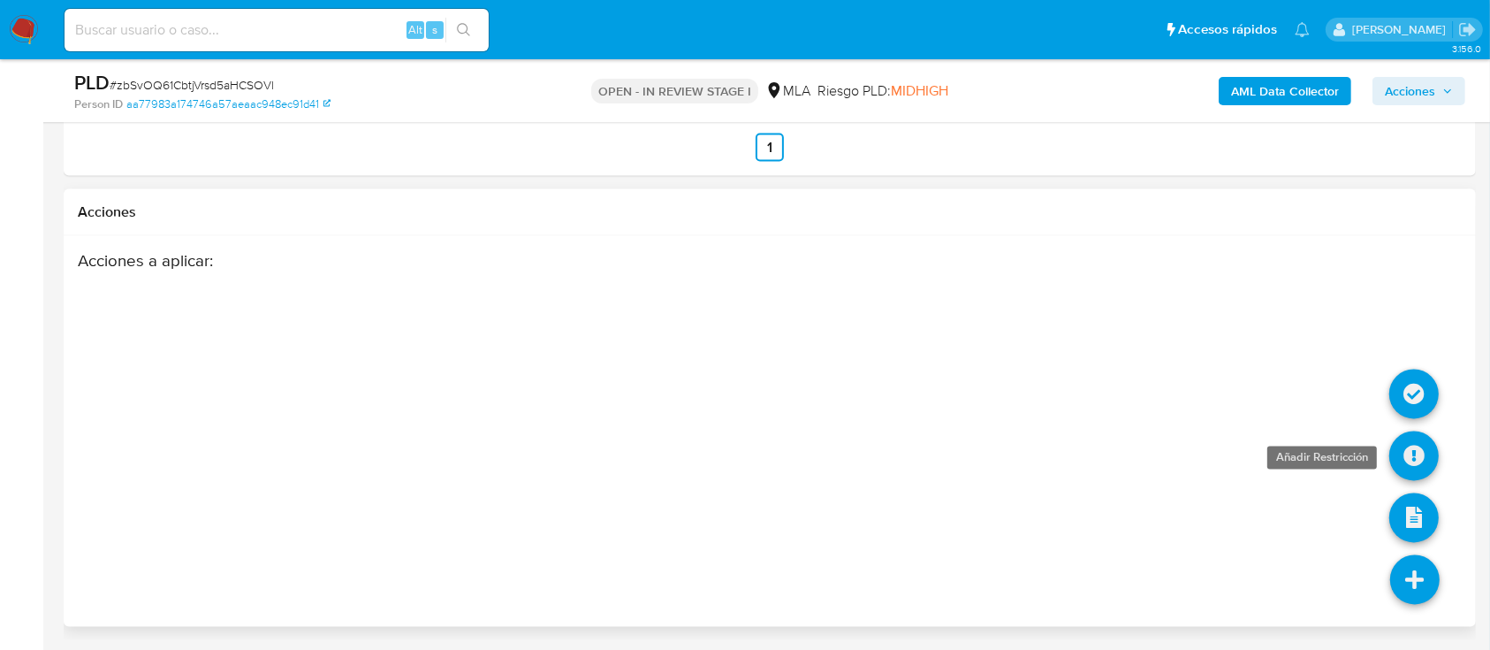
click at [1407, 457] on icon at bounding box center [1415, 456] width 50 height 50
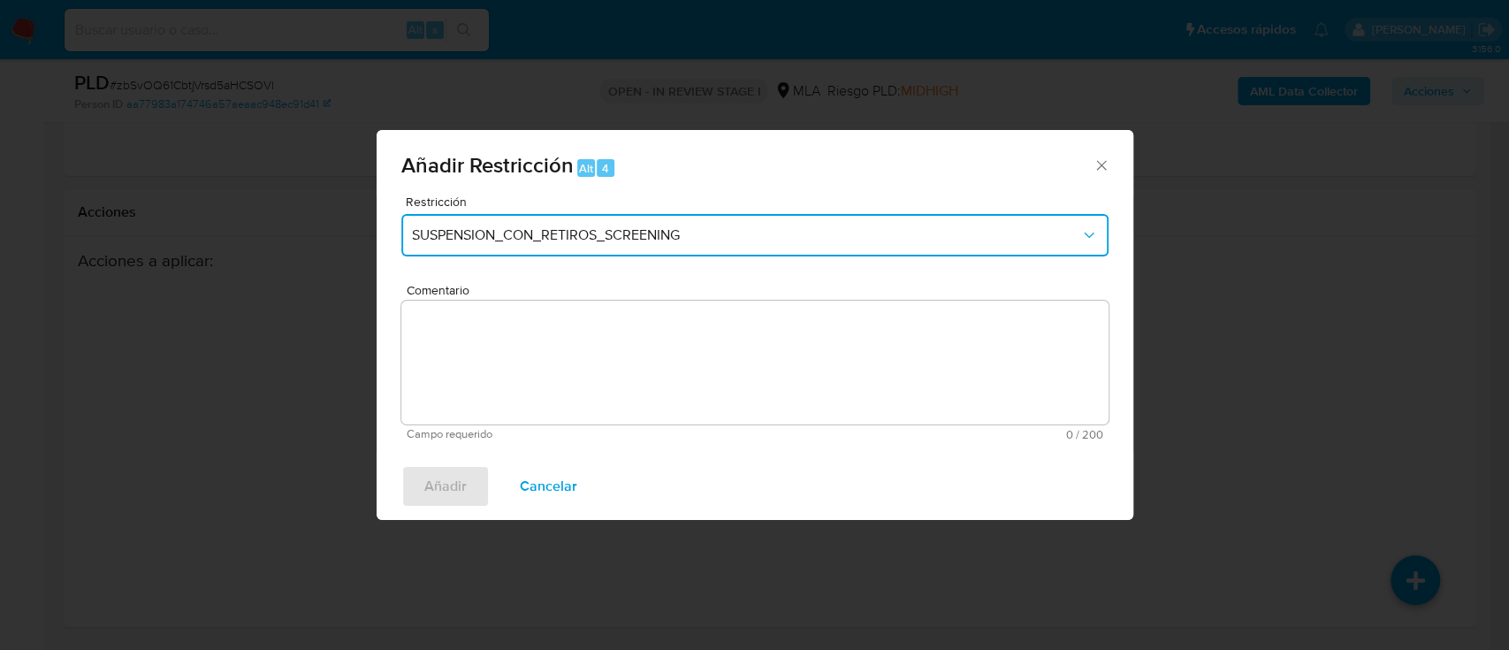
click at [709, 226] on span "SUSPENSION_CON_RETIROS_SCREENING" at bounding box center [746, 235] width 668 height 18
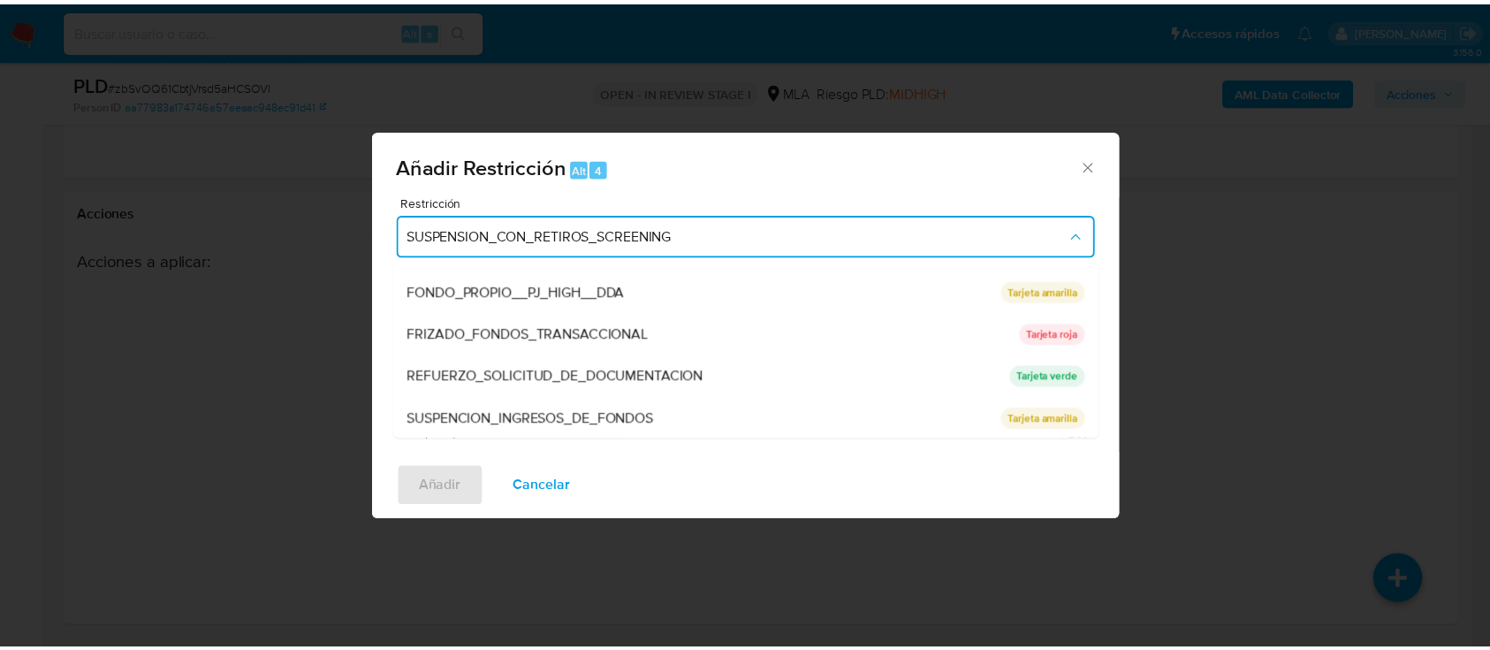
scroll to position [375, 0]
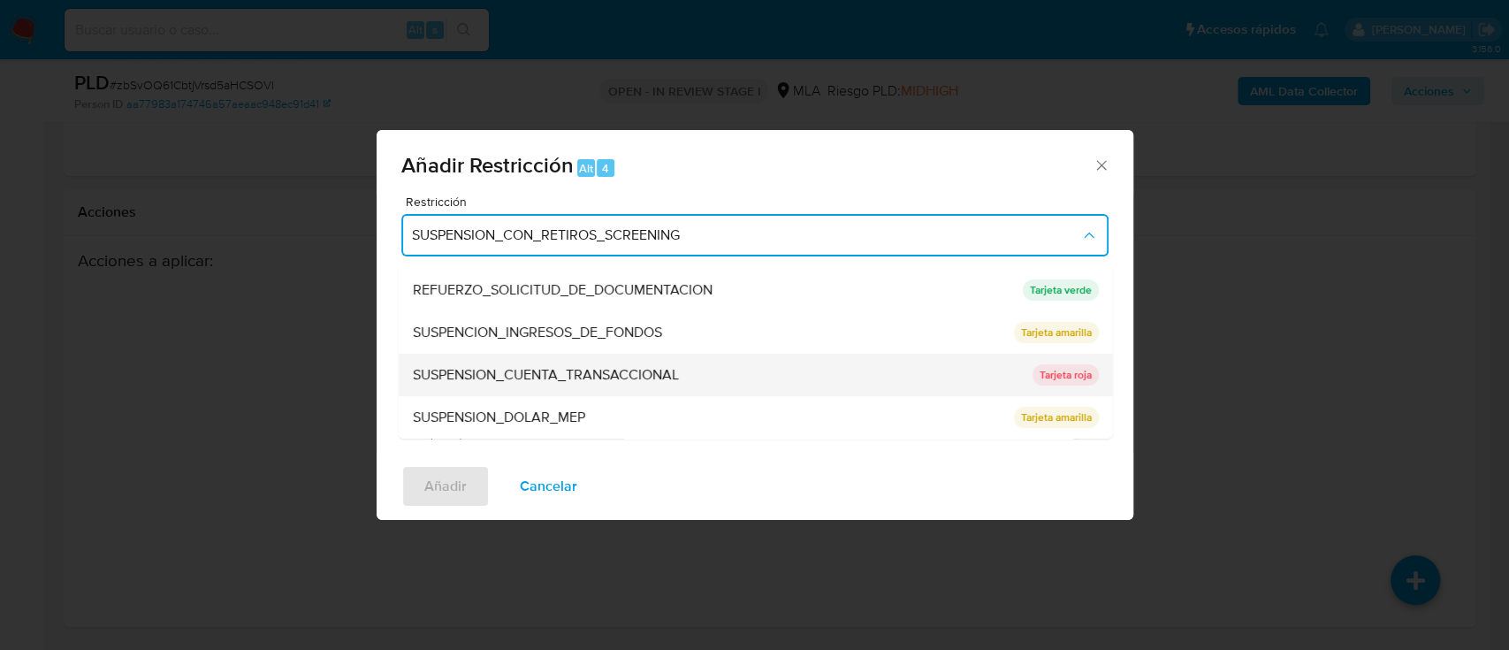
click at [685, 367] on div "SUSPENSION_CUENTA_TRANSACCIONAL" at bounding box center [716, 375] width 609 height 42
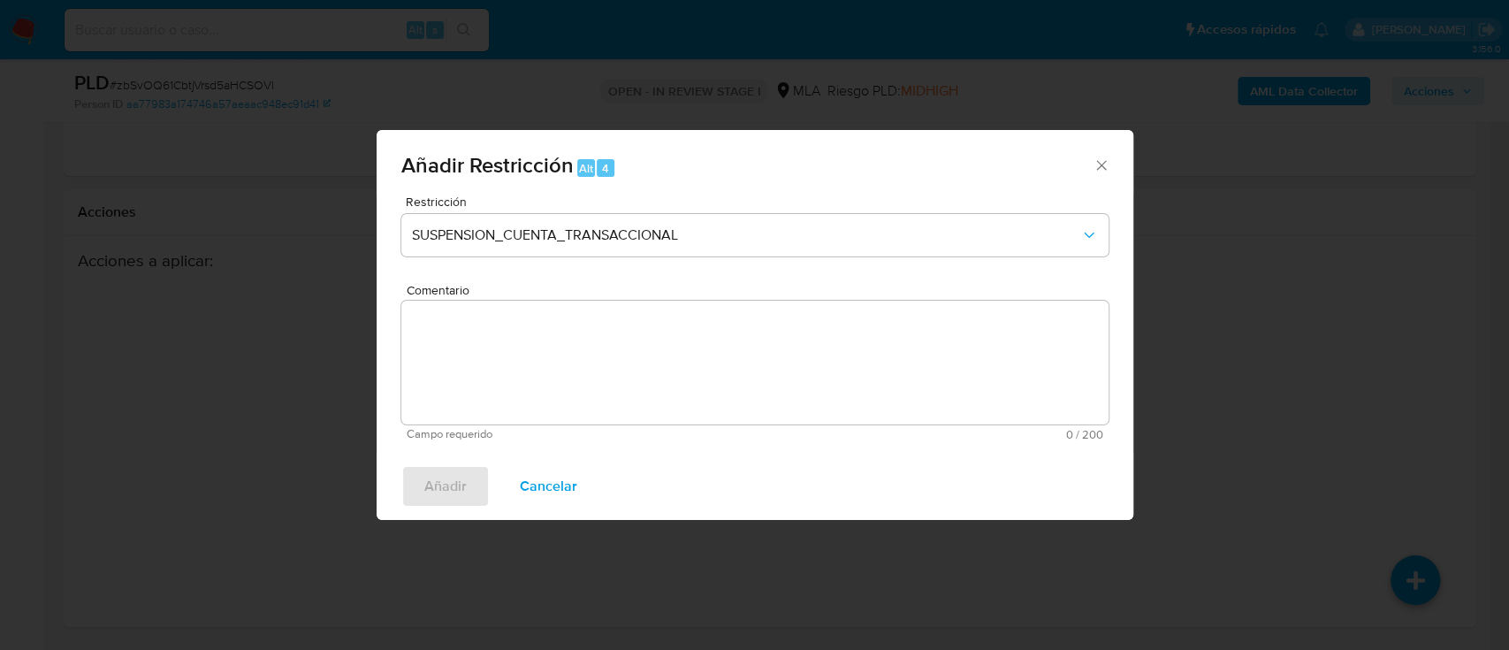
click at [646, 367] on textarea "Comentario" at bounding box center [754, 363] width 707 height 124
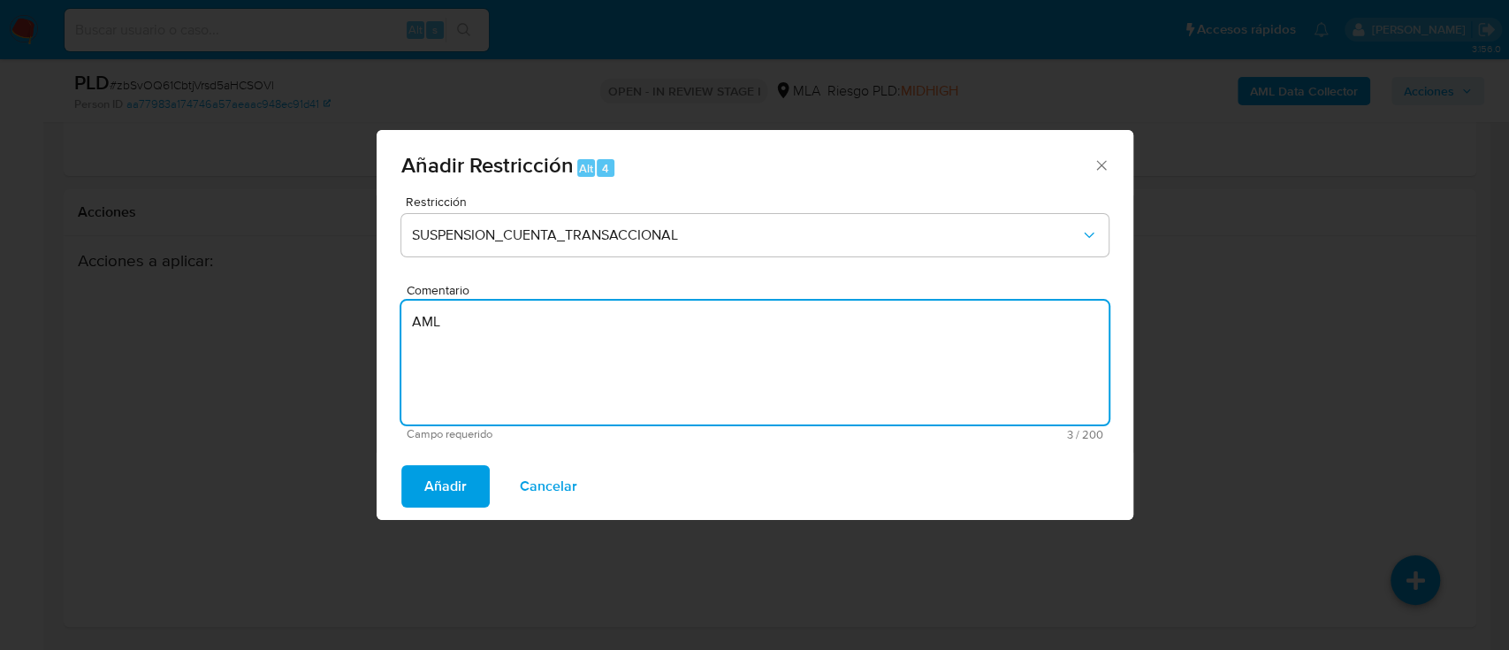
type textarea "AML"
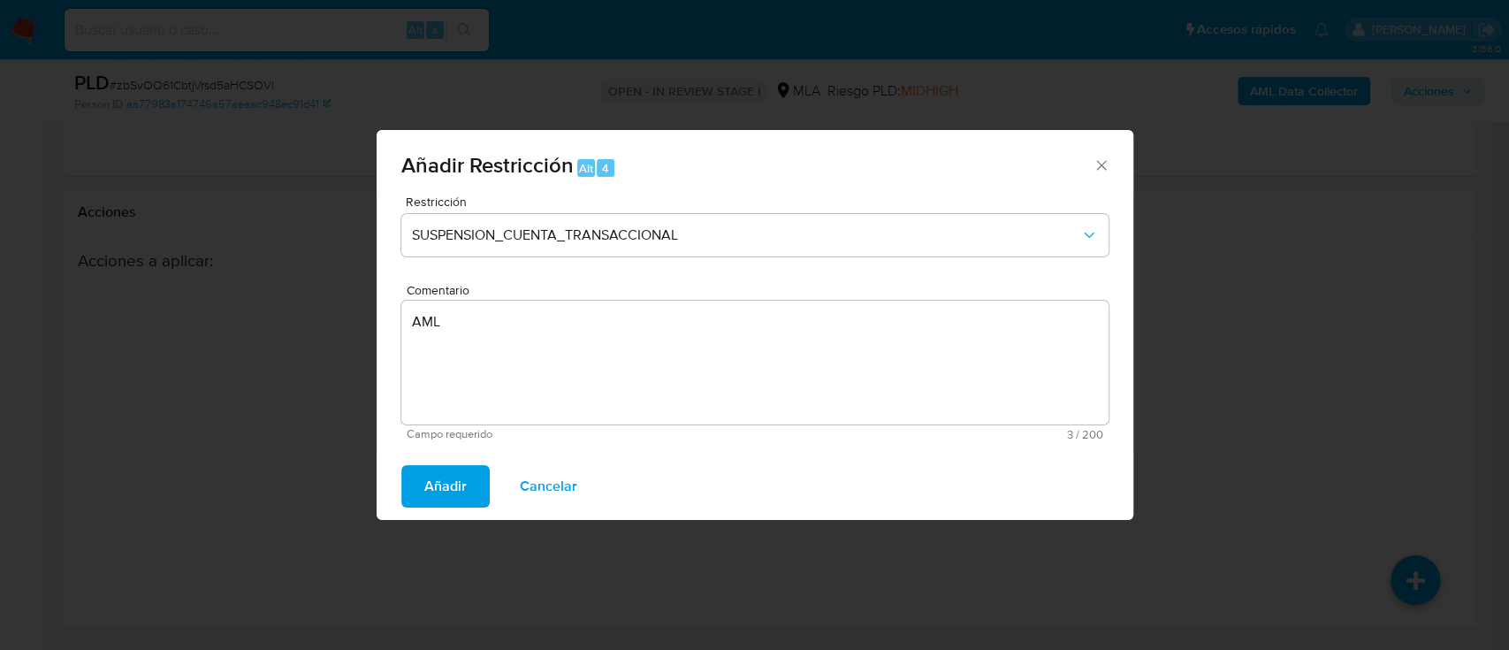
click at [448, 458] on div "Añadir Cancelar" at bounding box center [755, 486] width 757 height 67
click at [444, 471] on span "Añadir" at bounding box center [445, 486] width 42 height 39
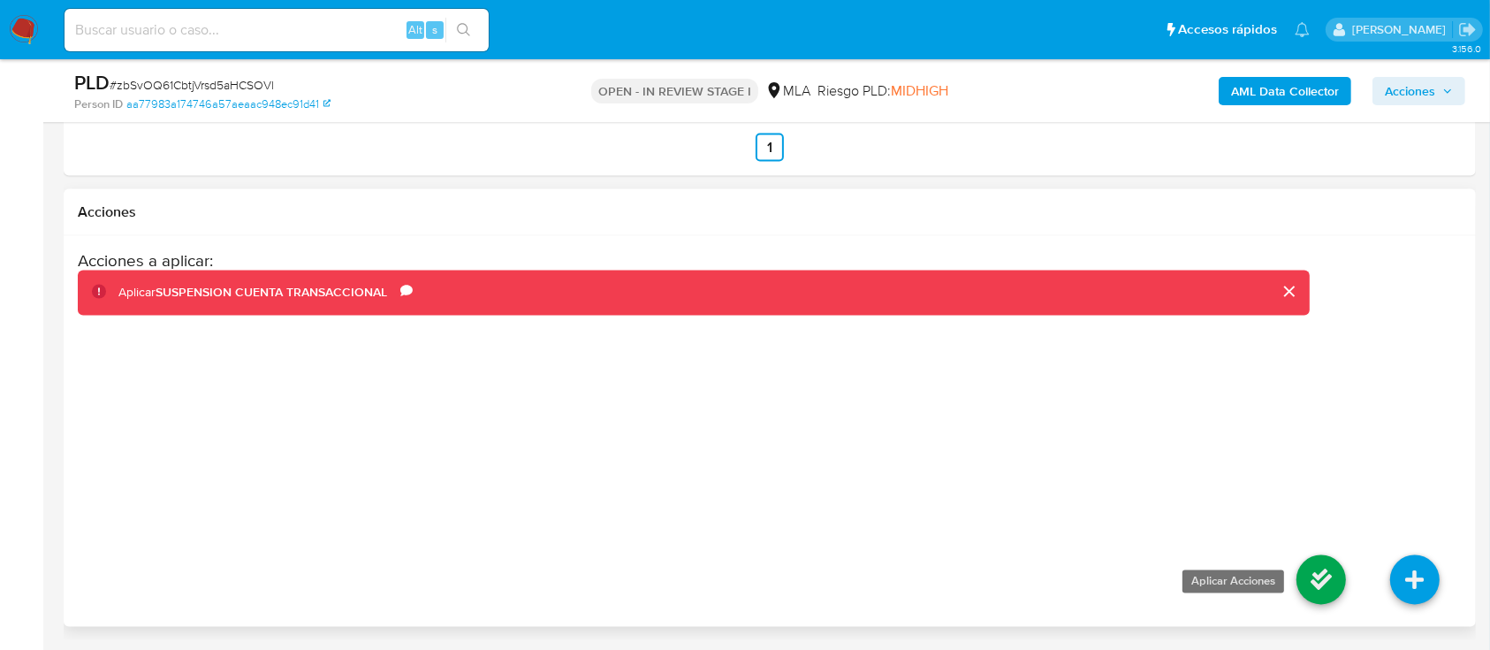
click at [1307, 583] on icon at bounding box center [1322, 580] width 50 height 50
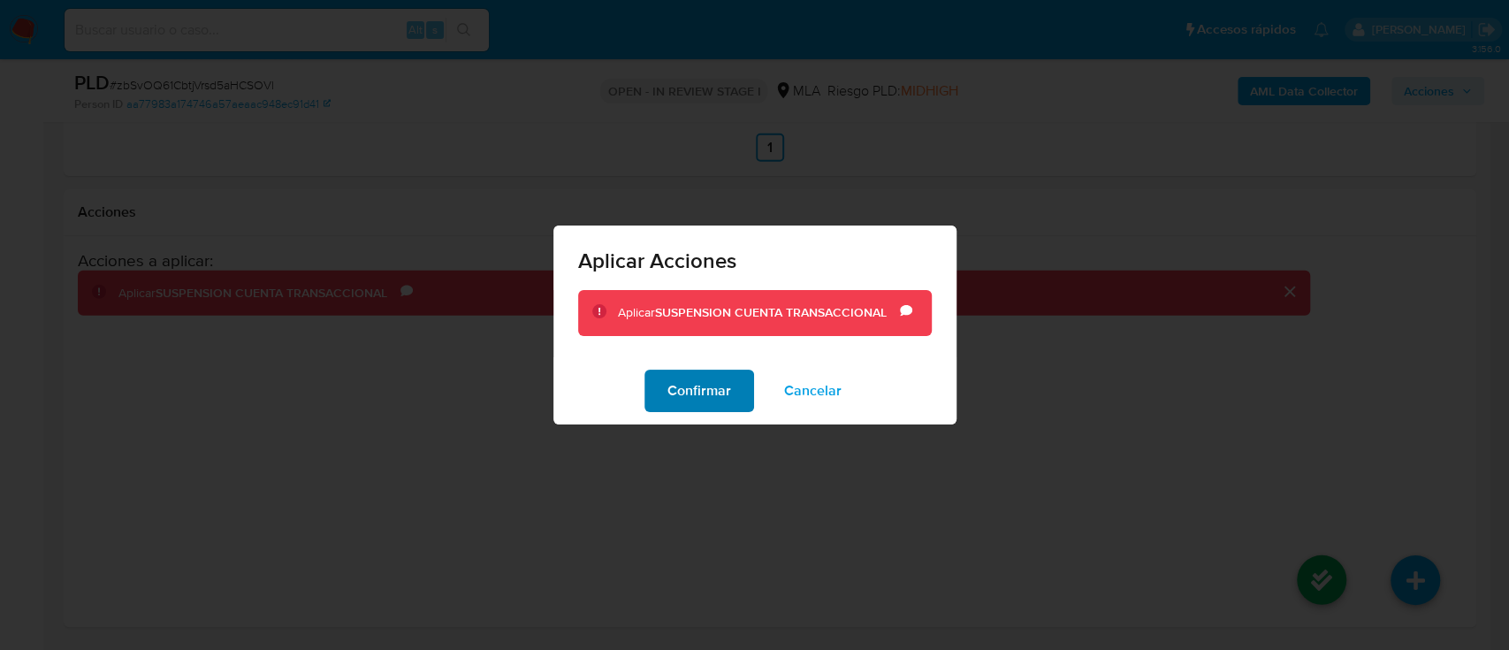
click at [700, 385] on span "Confirmar" at bounding box center [699, 390] width 64 height 39
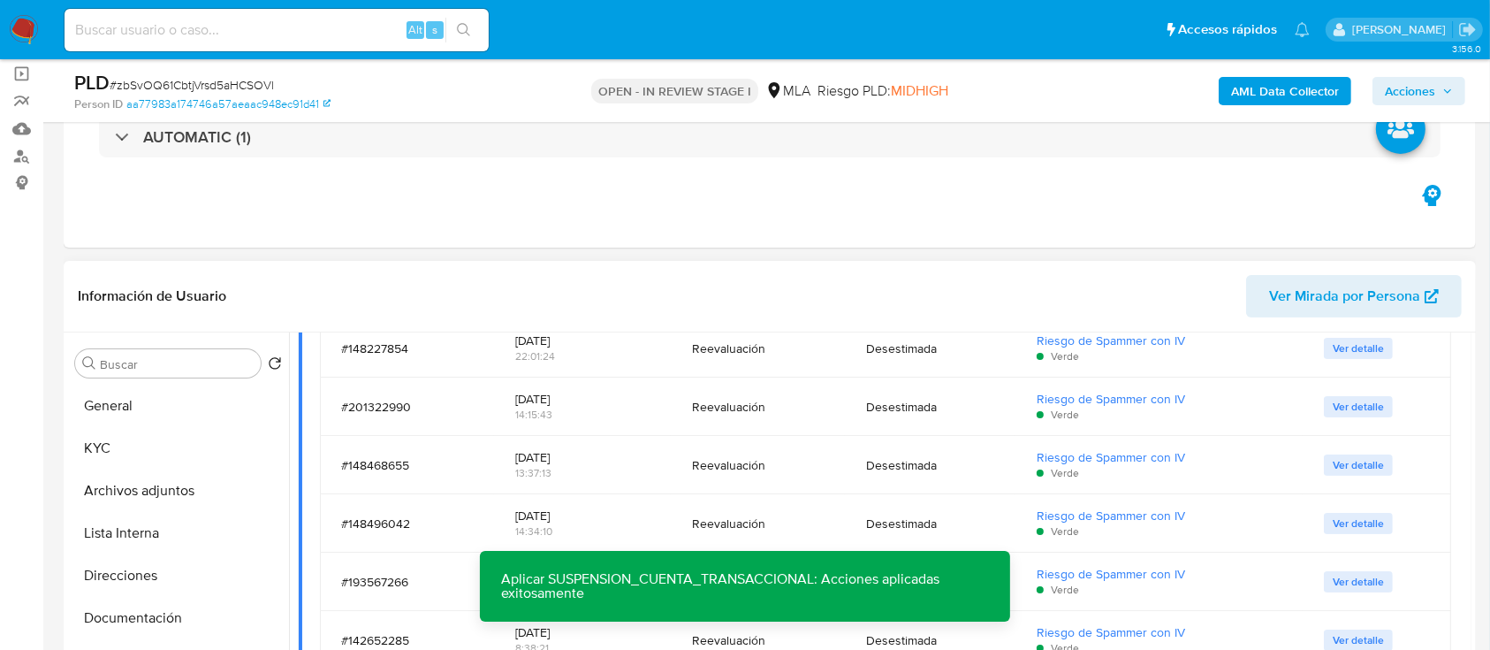
scroll to position [354, 0]
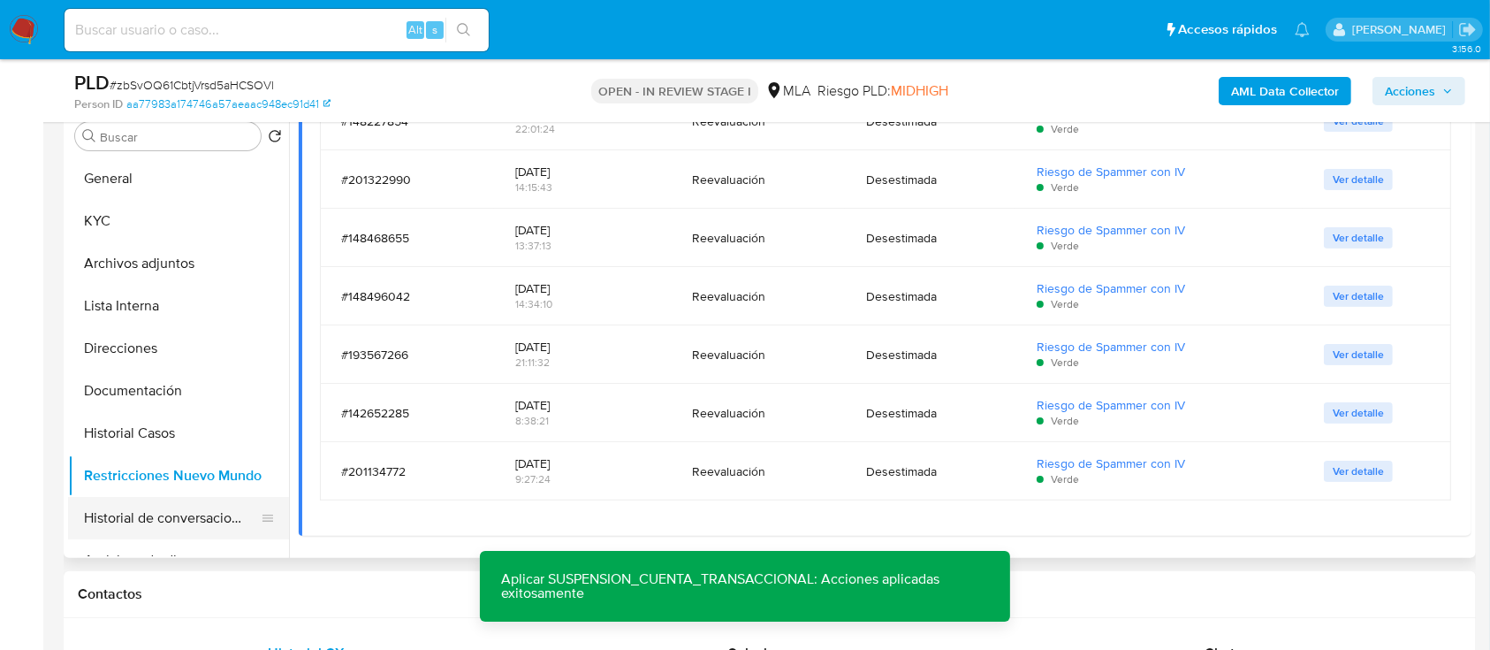
click at [137, 525] on button "Historial de conversaciones" at bounding box center [171, 518] width 207 height 42
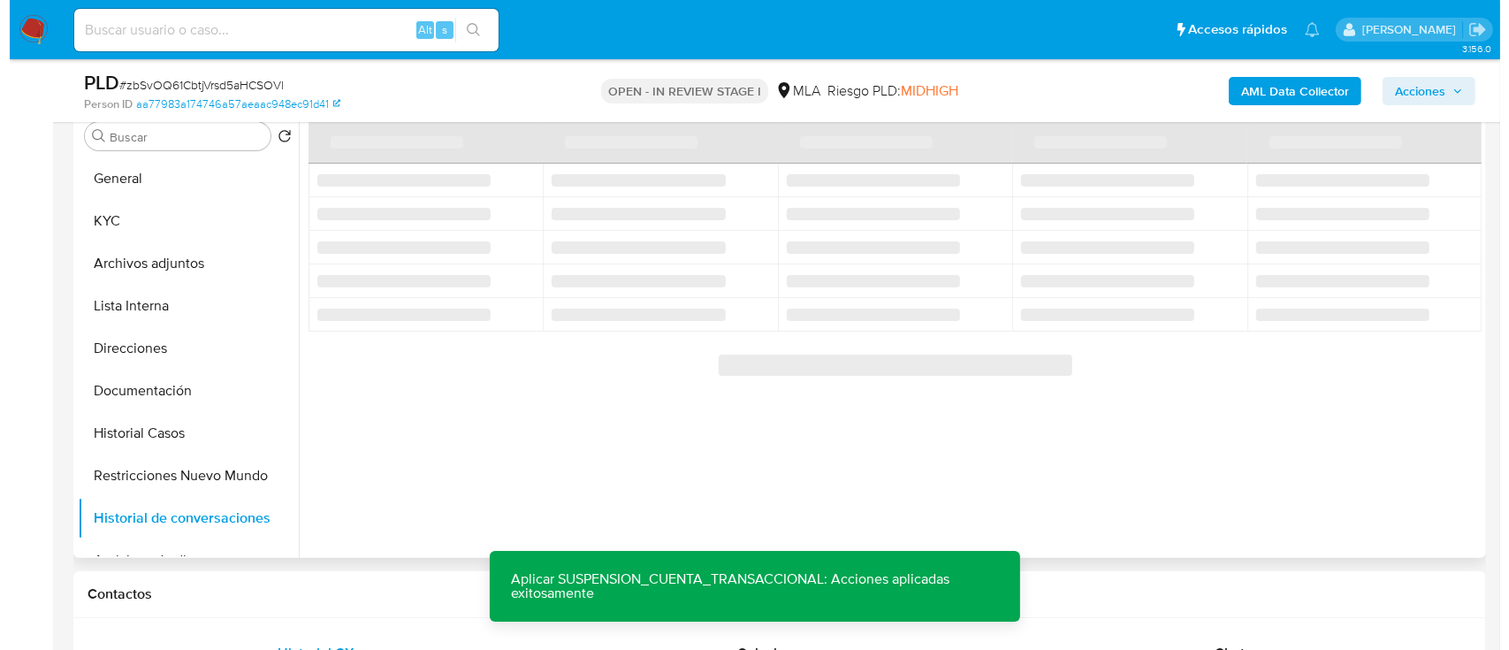
scroll to position [235, 0]
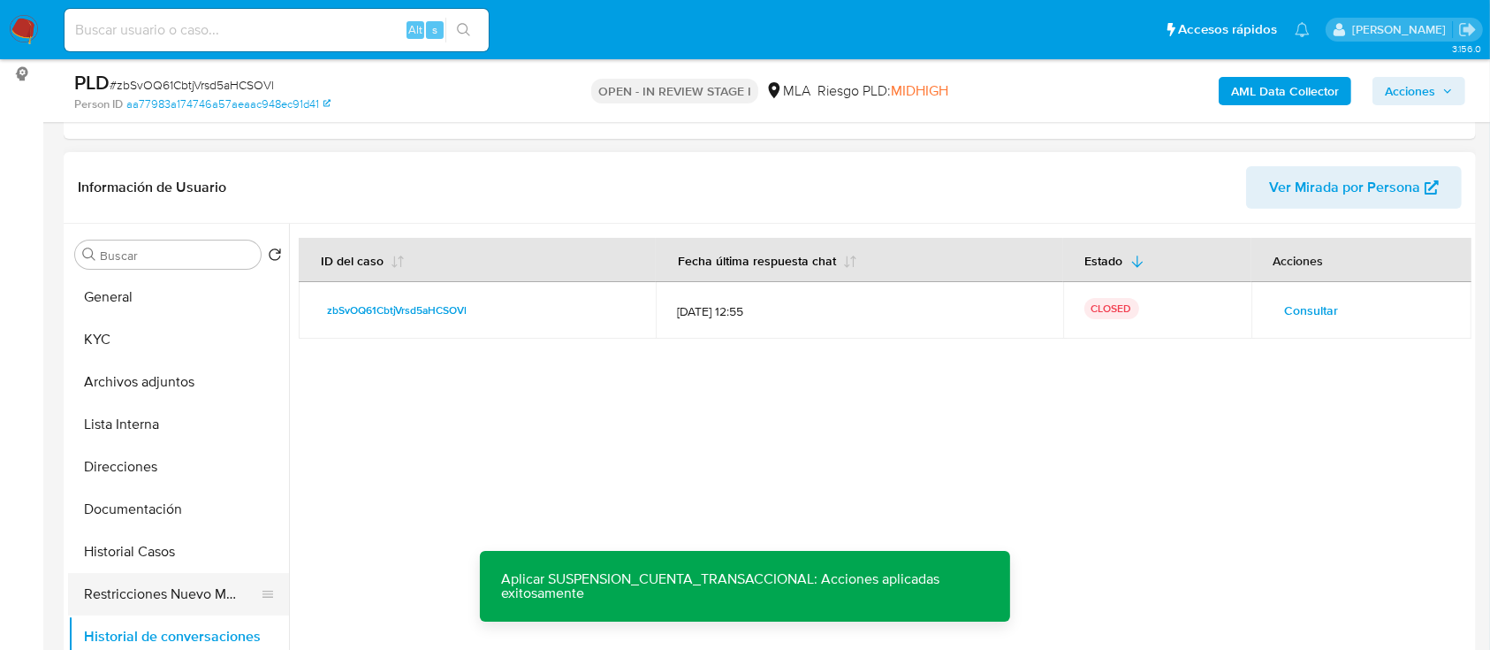
click at [174, 573] on button "Restricciones Nuevo Mundo" at bounding box center [171, 594] width 207 height 42
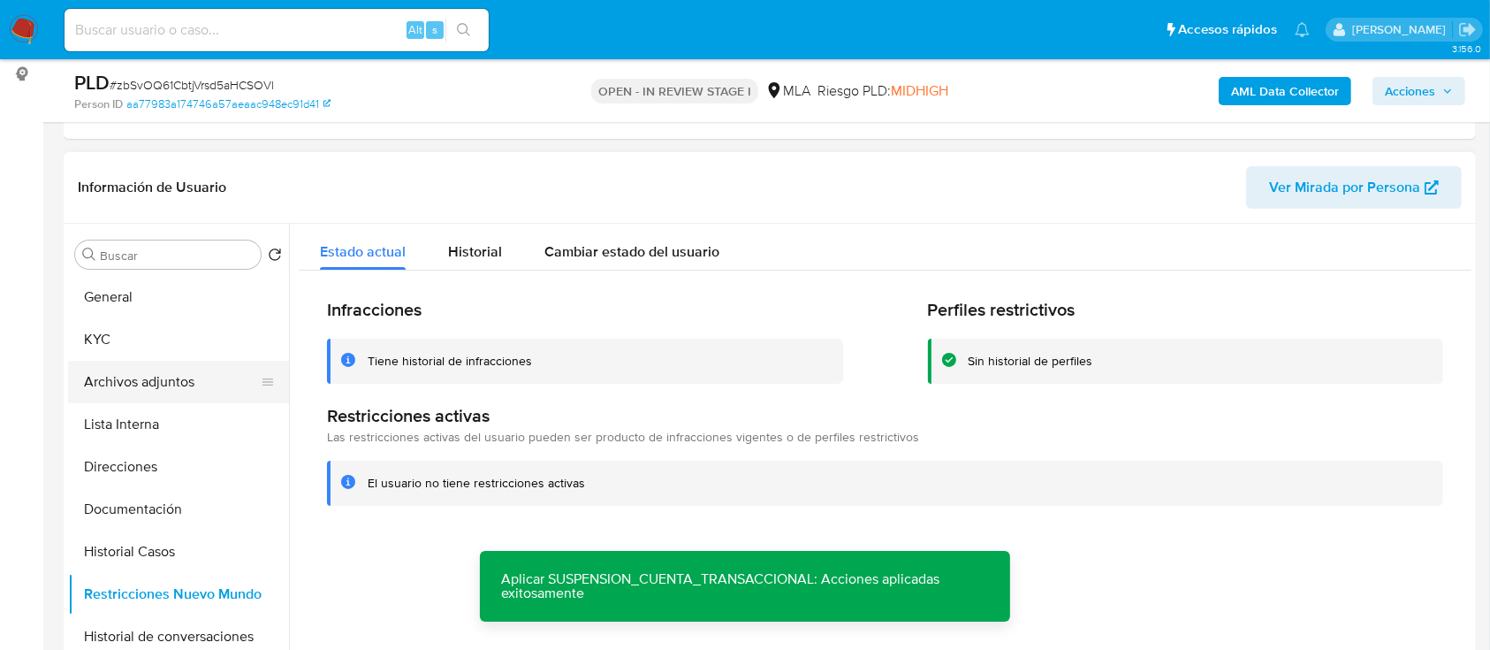
click at [198, 385] on button "Archivos adjuntos" at bounding box center [171, 382] width 207 height 42
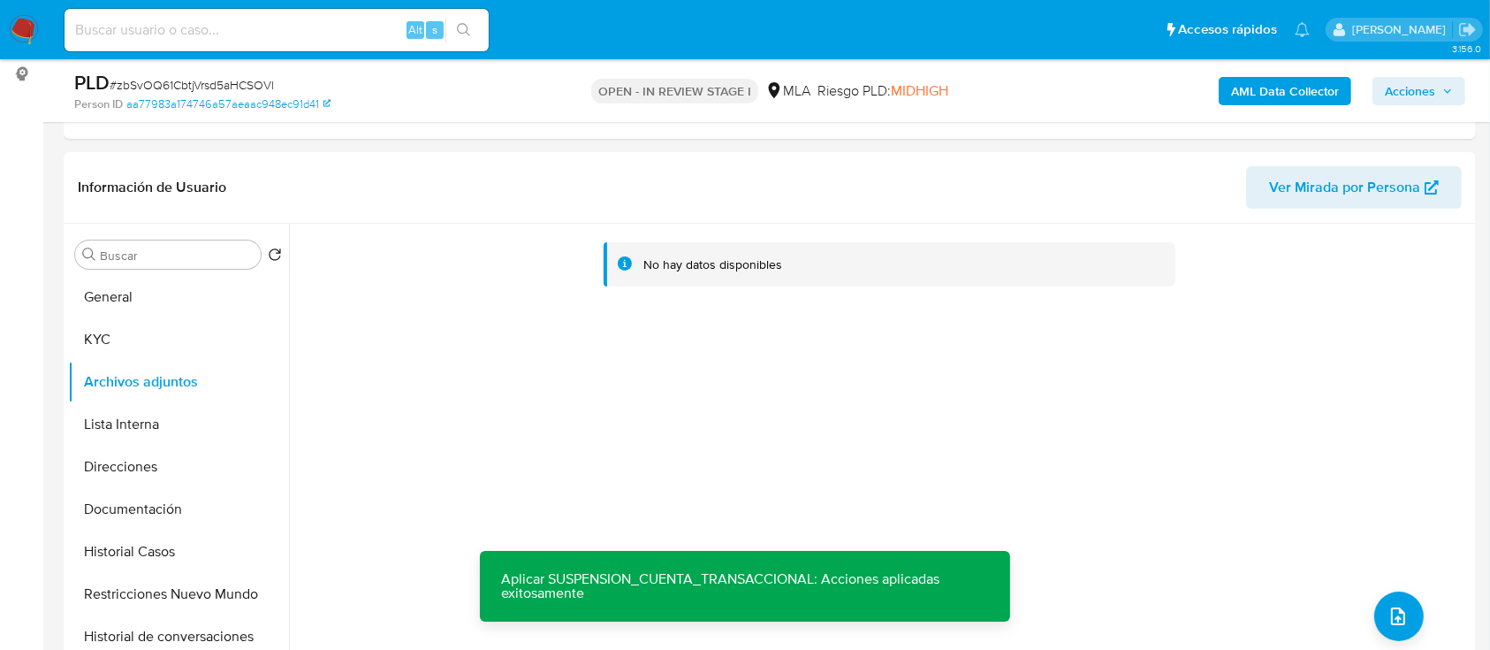
click at [1323, 85] on b "AML Data Collector" at bounding box center [1285, 91] width 108 height 28
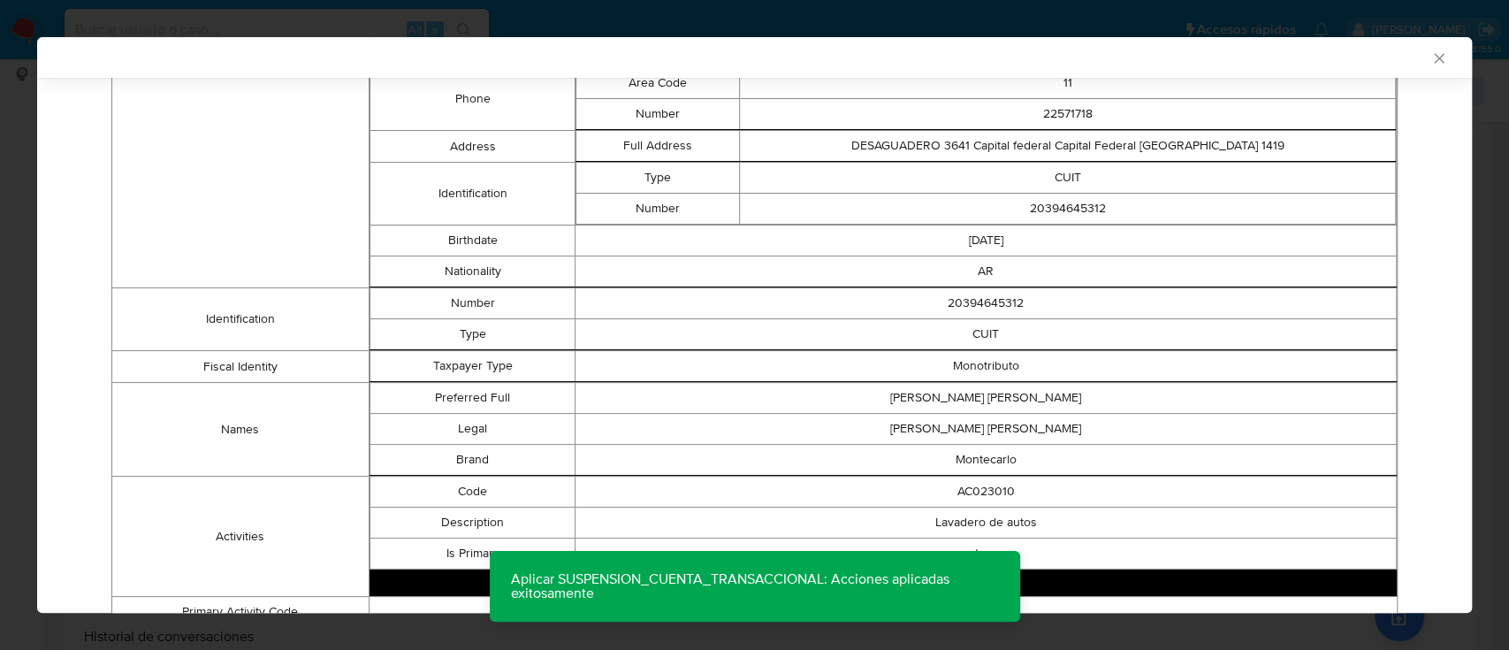
scroll to position [782, 0]
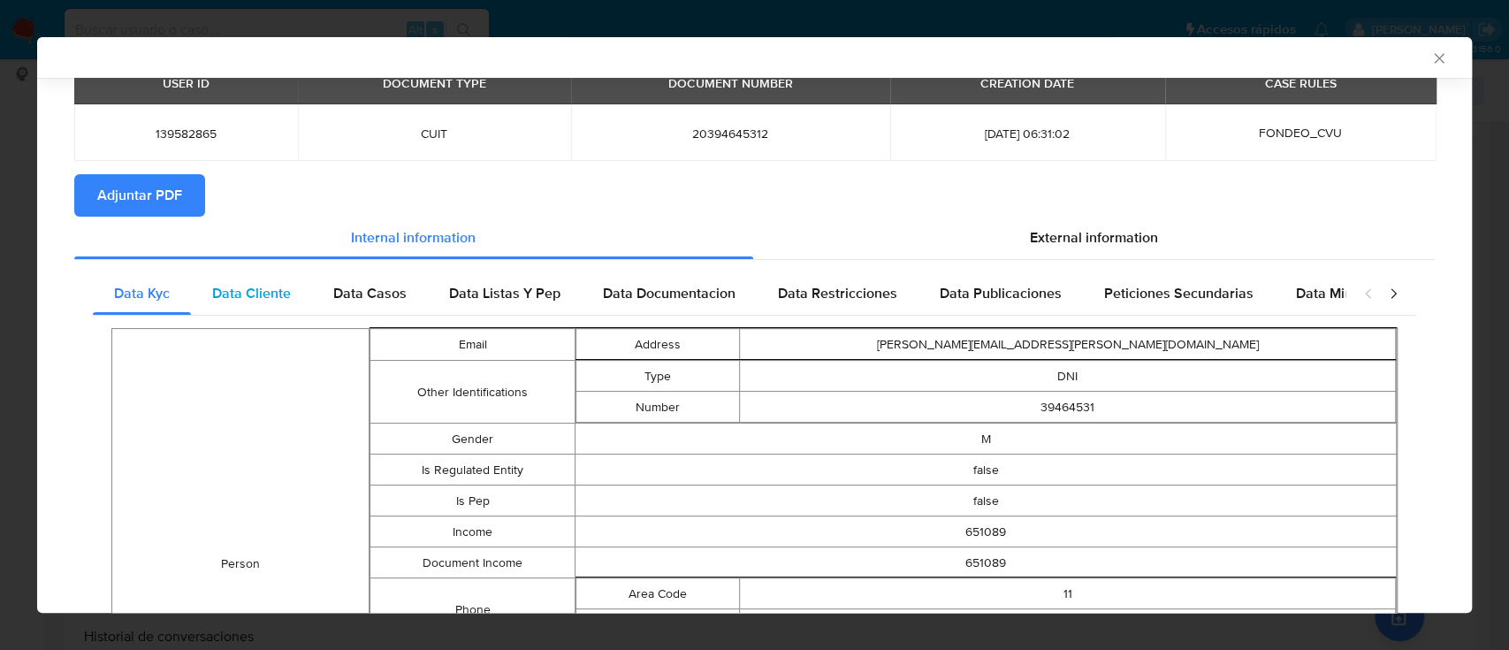
click at [267, 297] on span "Data Cliente" at bounding box center [251, 293] width 79 height 20
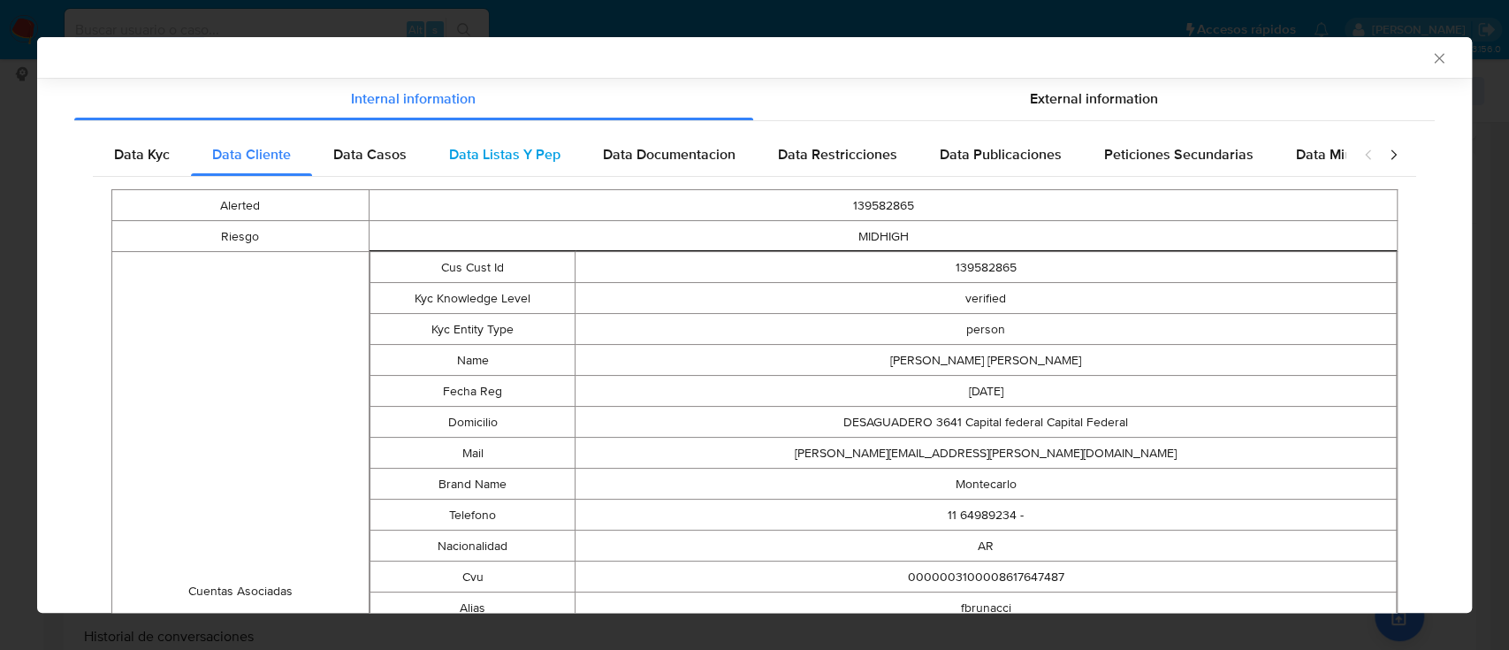
scroll to position [0, 0]
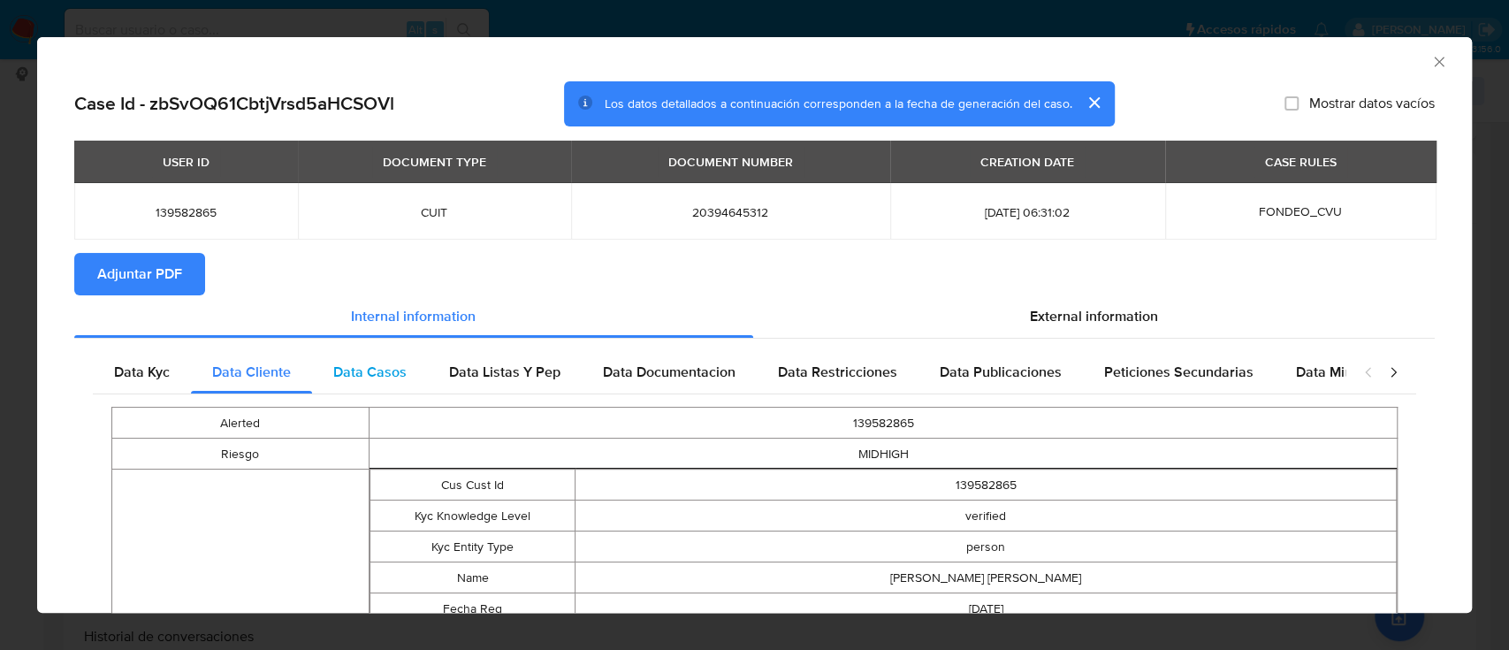
click at [387, 364] on span "Data Casos" at bounding box center [369, 372] width 73 height 20
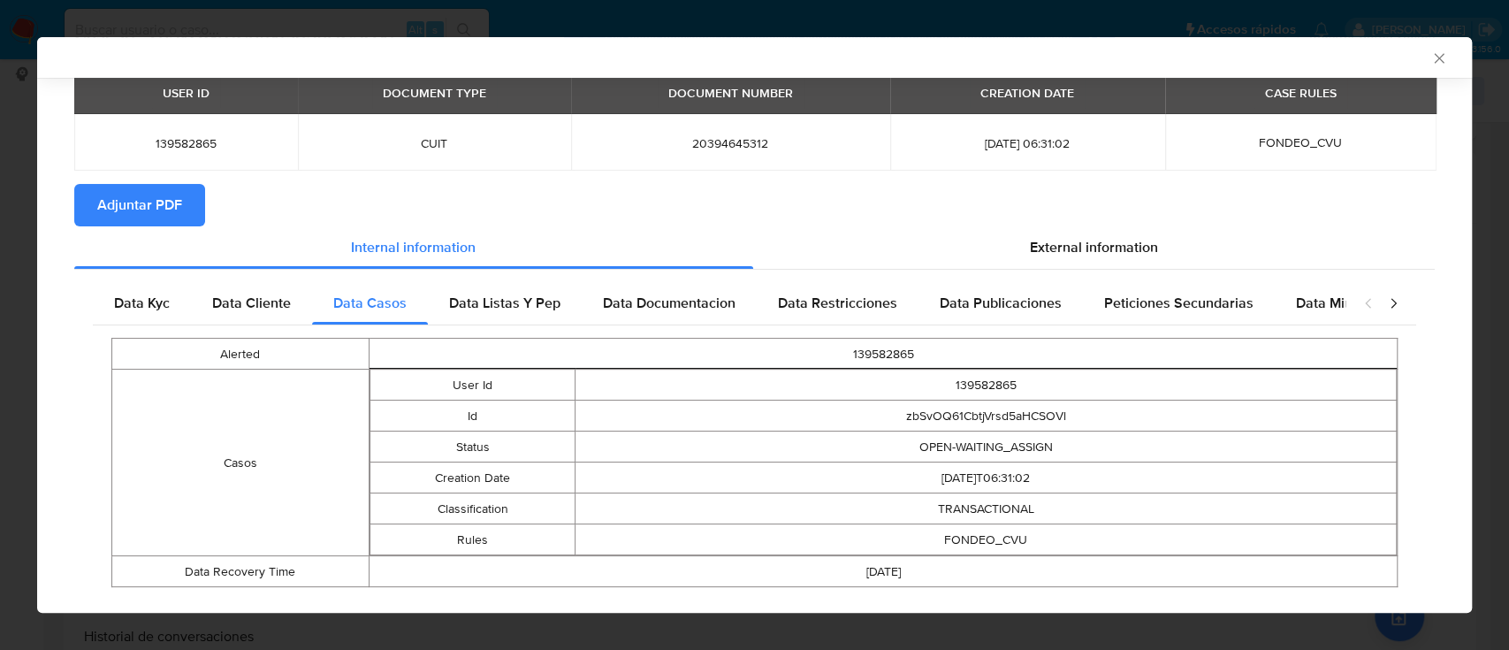
scroll to position [100, 0]
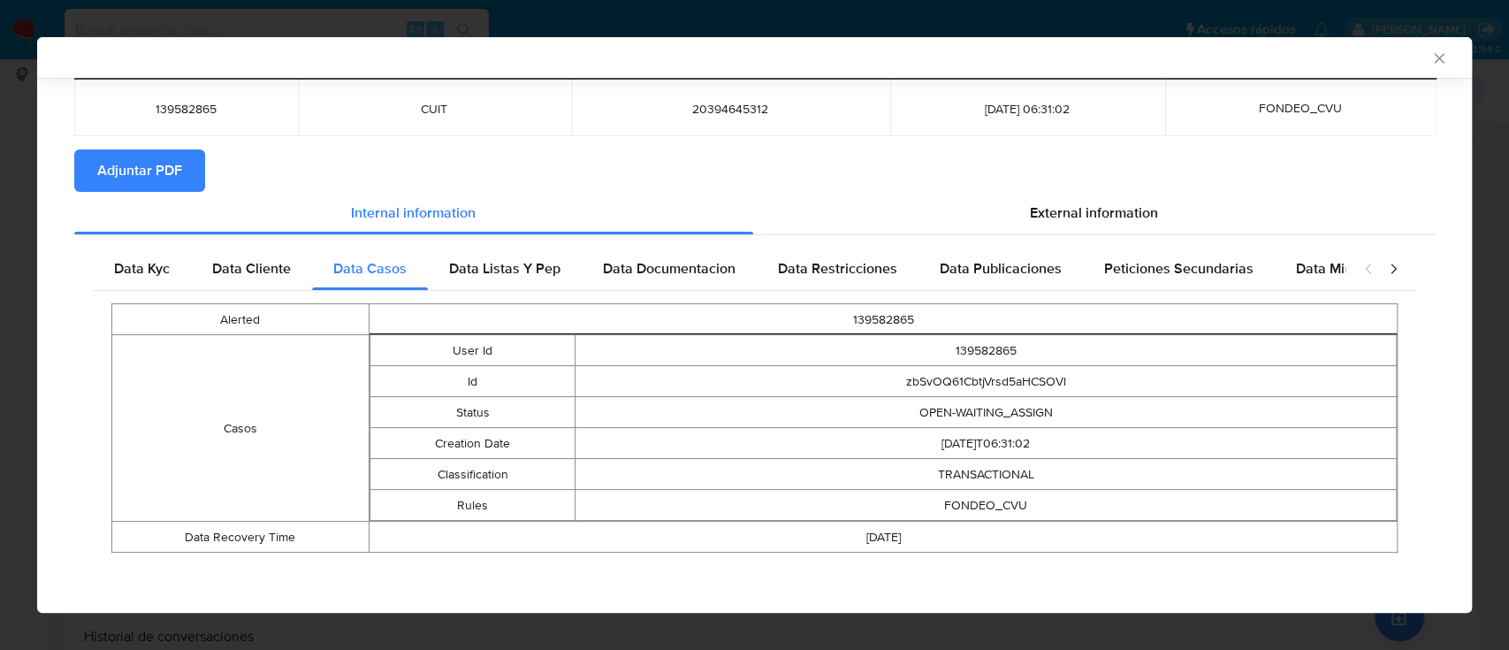
click at [525, 285] on div "Data Listas Y Pep" at bounding box center [505, 269] width 154 height 42
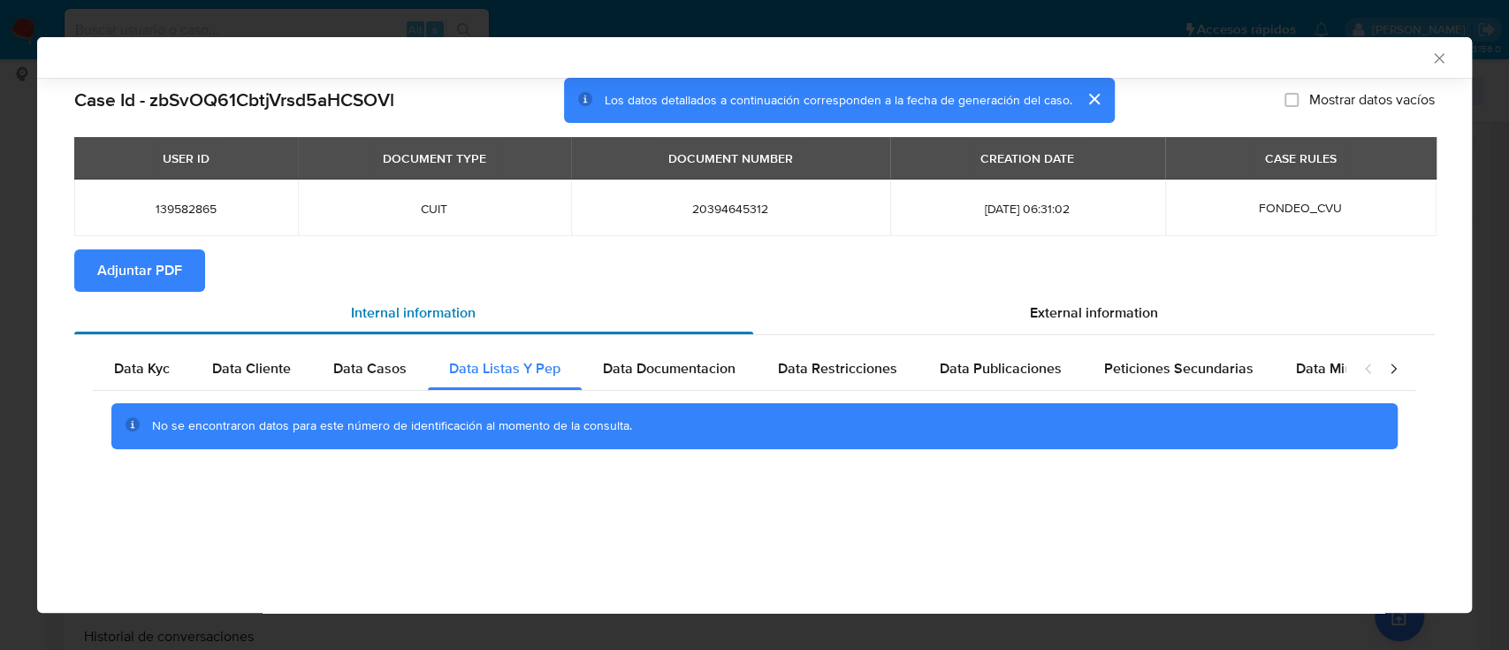
scroll to position [0, 0]
click at [700, 377] on span "Data Documentacion" at bounding box center [669, 368] width 133 height 20
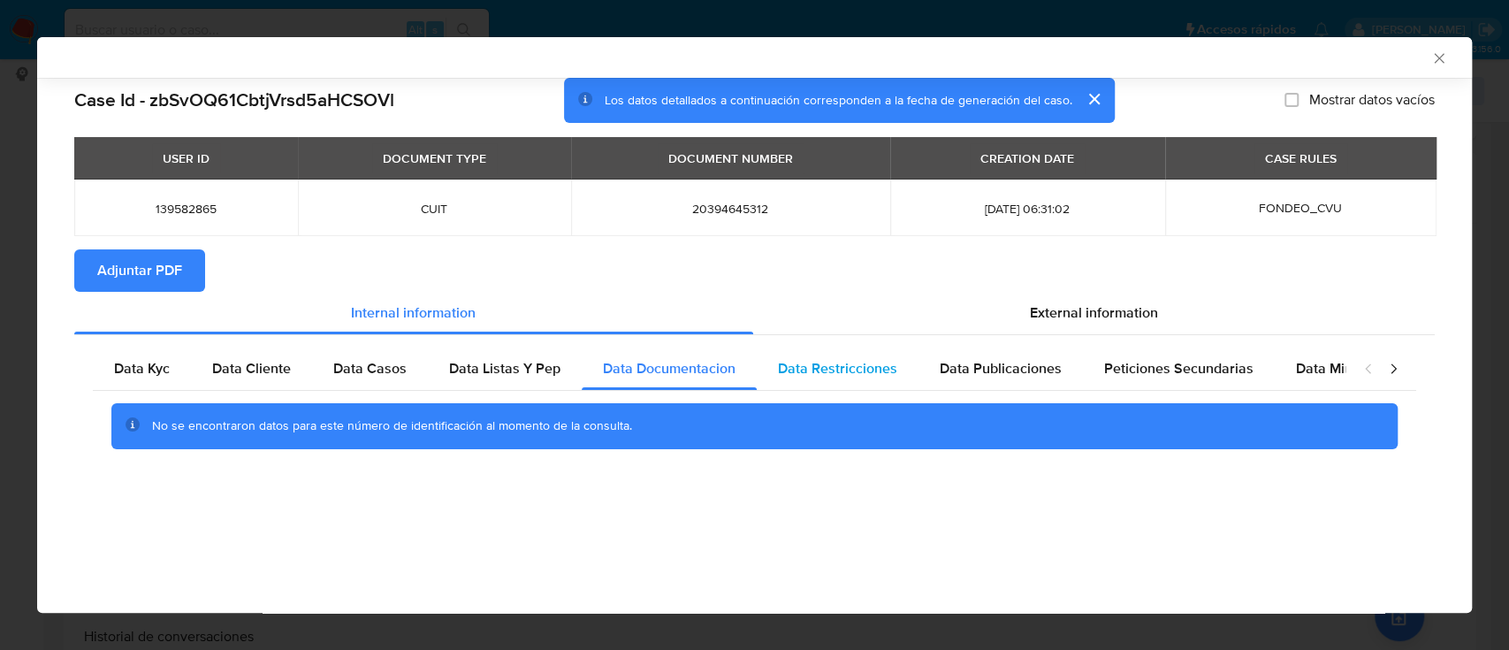
click at [840, 373] on span "Data Restricciones" at bounding box center [837, 368] width 119 height 20
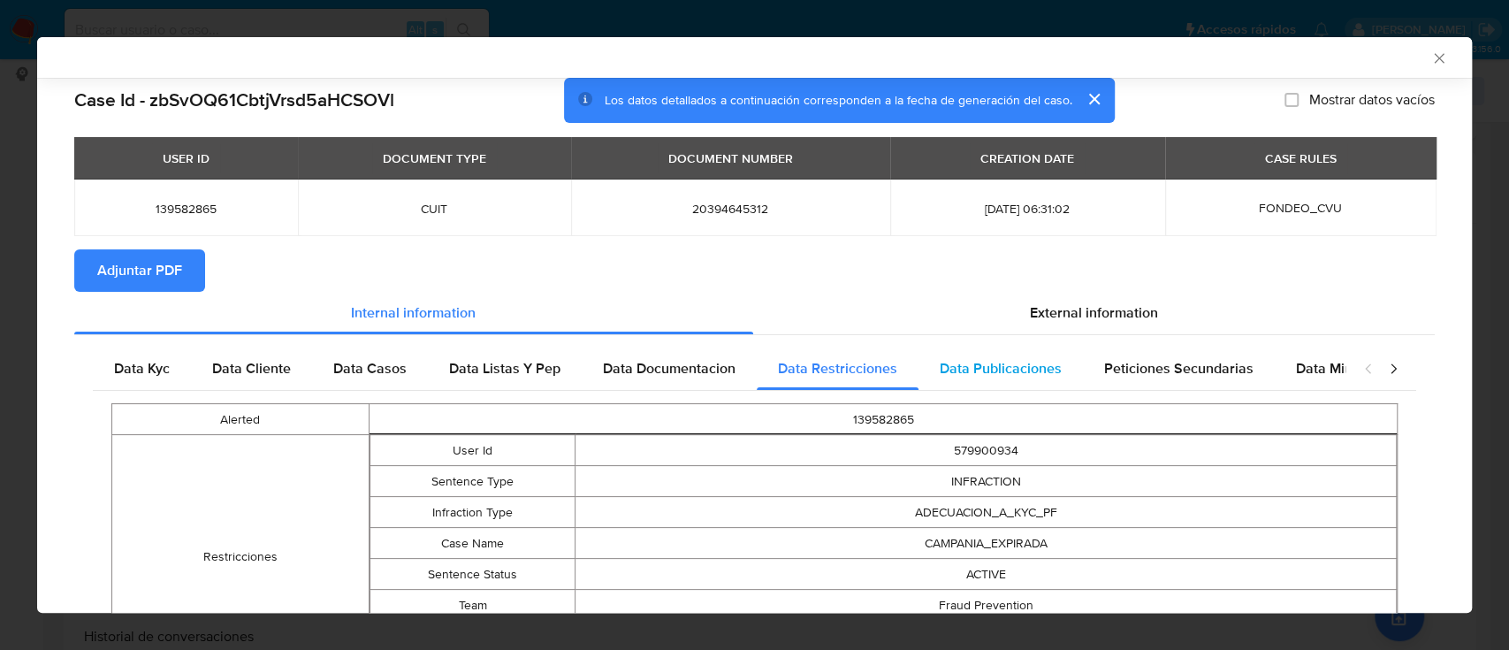
click at [972, 370] on span "Data Publicaciones" at bounding box center [1001, 368] width 122 height 20
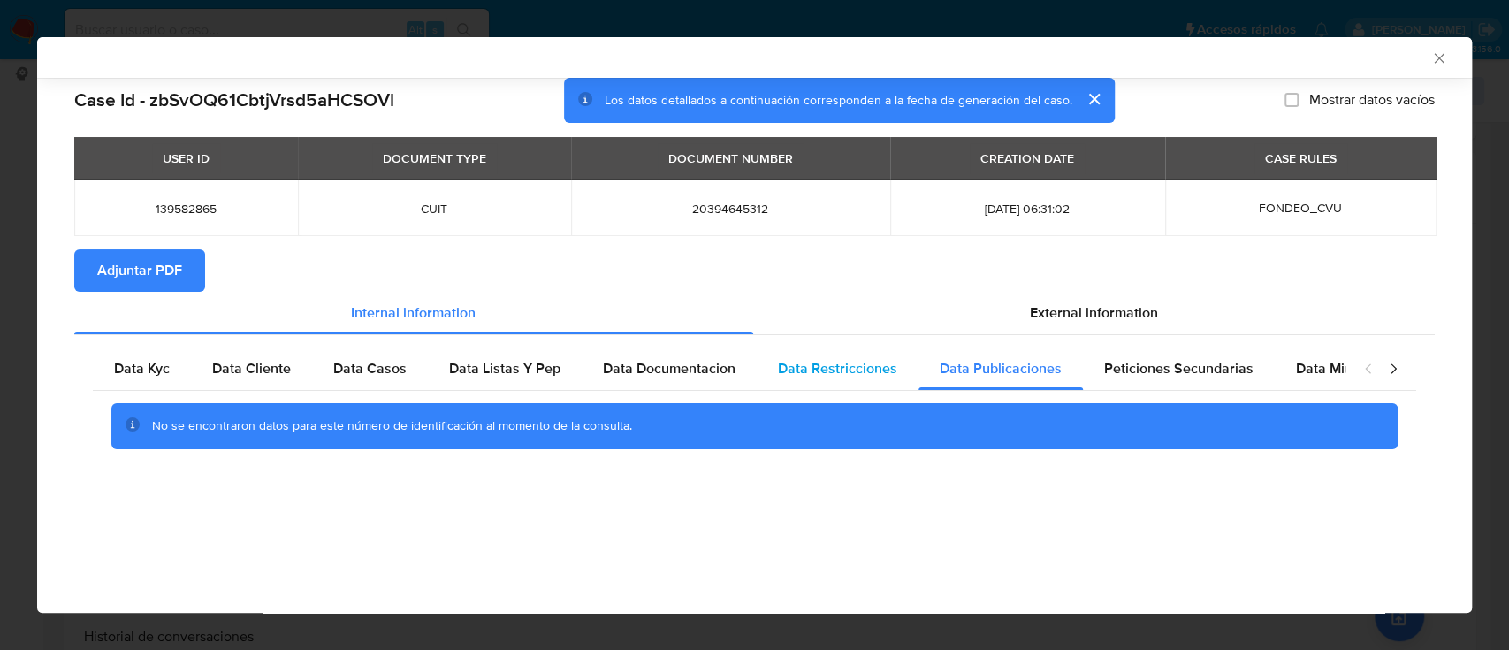
click at [865, 375] on span "Data Restricciones" at bounding box center [837, 368] width 119 height 20
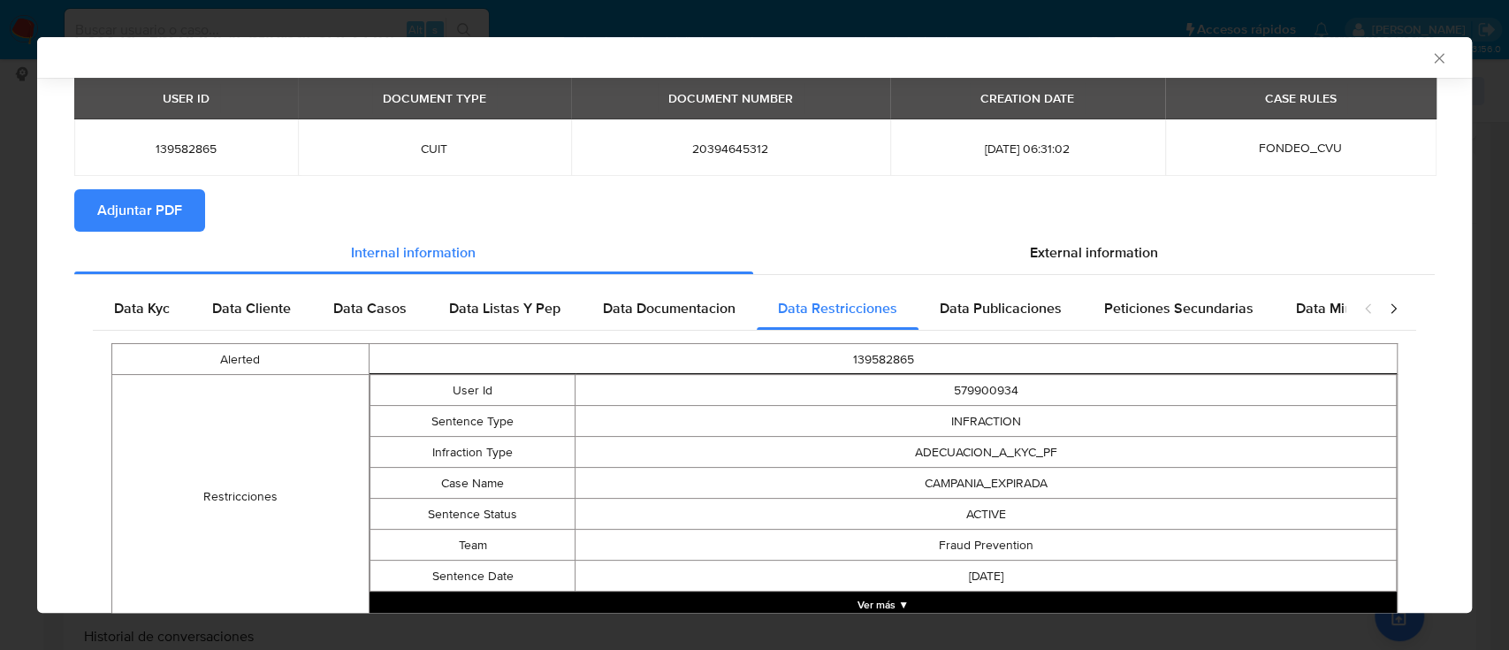
scroll to position [113, 0]
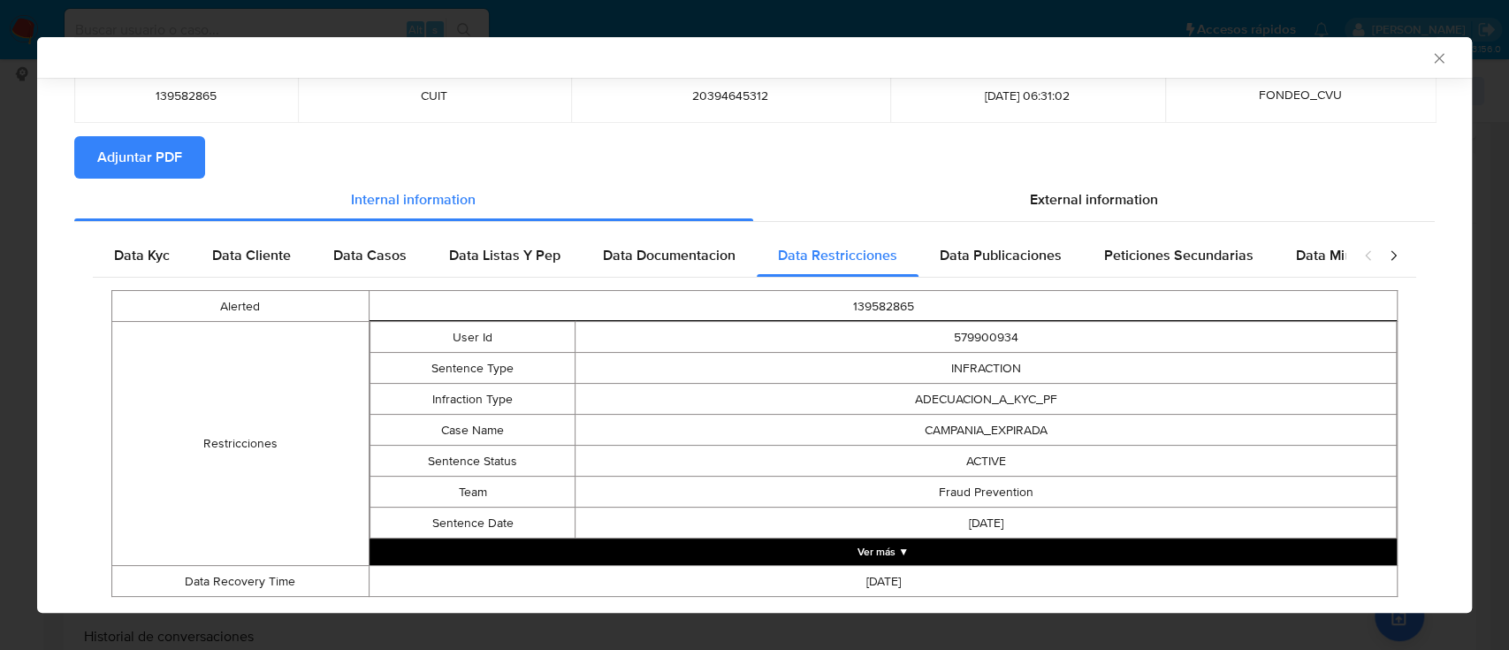
click at [967, 257] on span "Data Publicaciones" at bounding box center [1001, 255] width 122 height 20
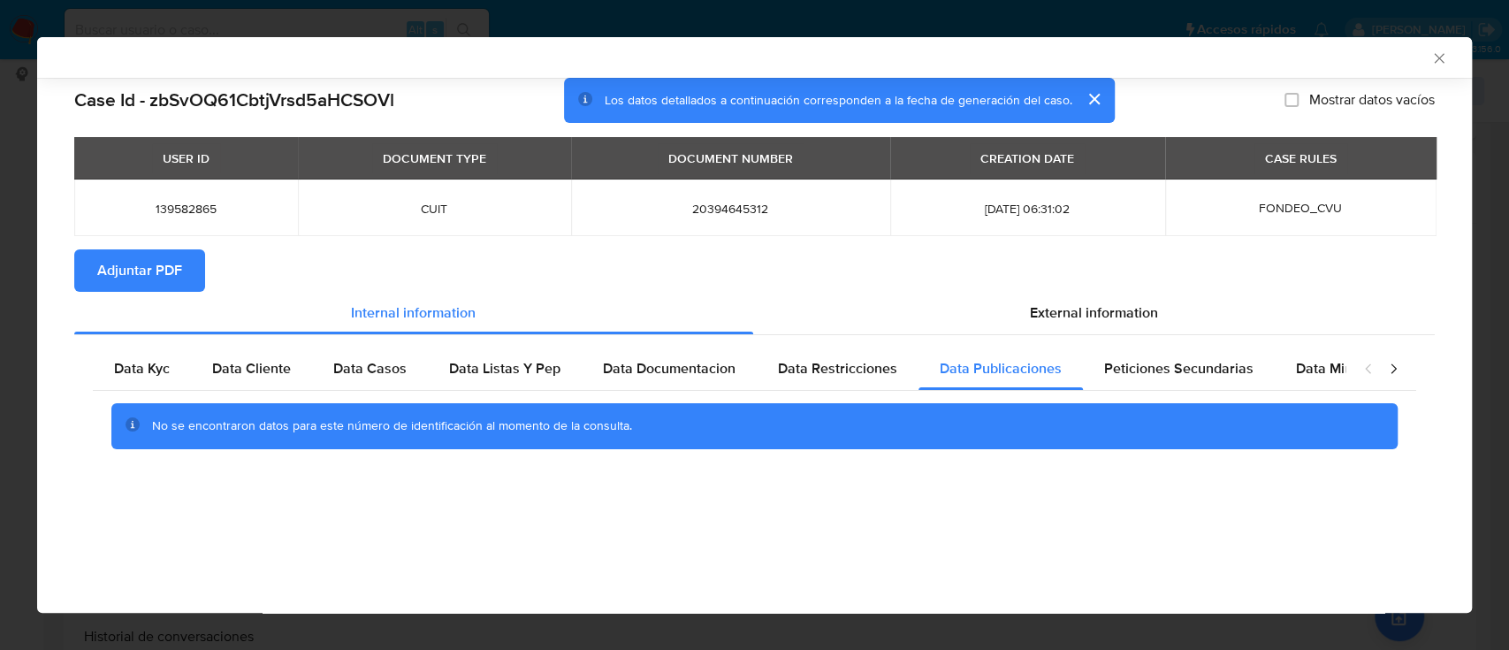
scroll to position [0, 0]
click at [1195, 377] on span "Peticiones Secundarias" at bounding box center [1178, 368] width 149 height 20
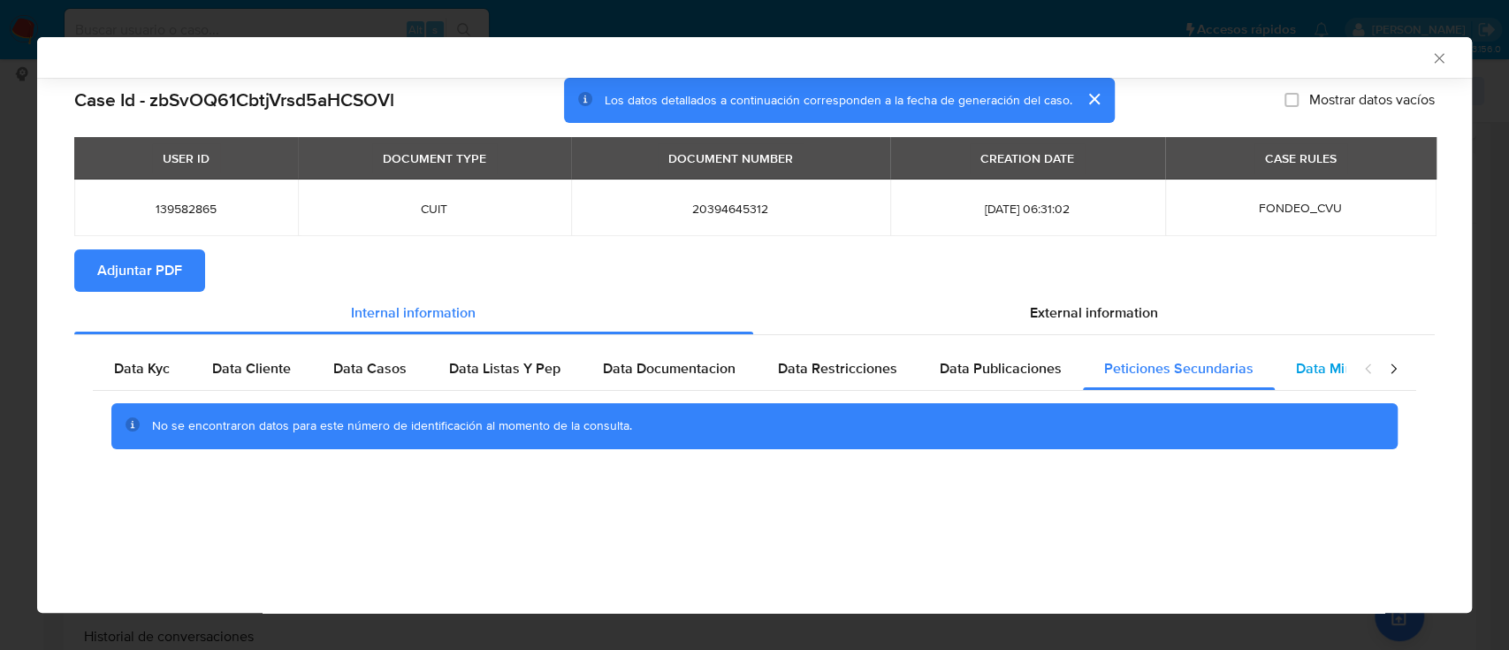
click at [1314, 363] on span "Data Minoridad" at bounding box center [1344, 368] width 97 height 20
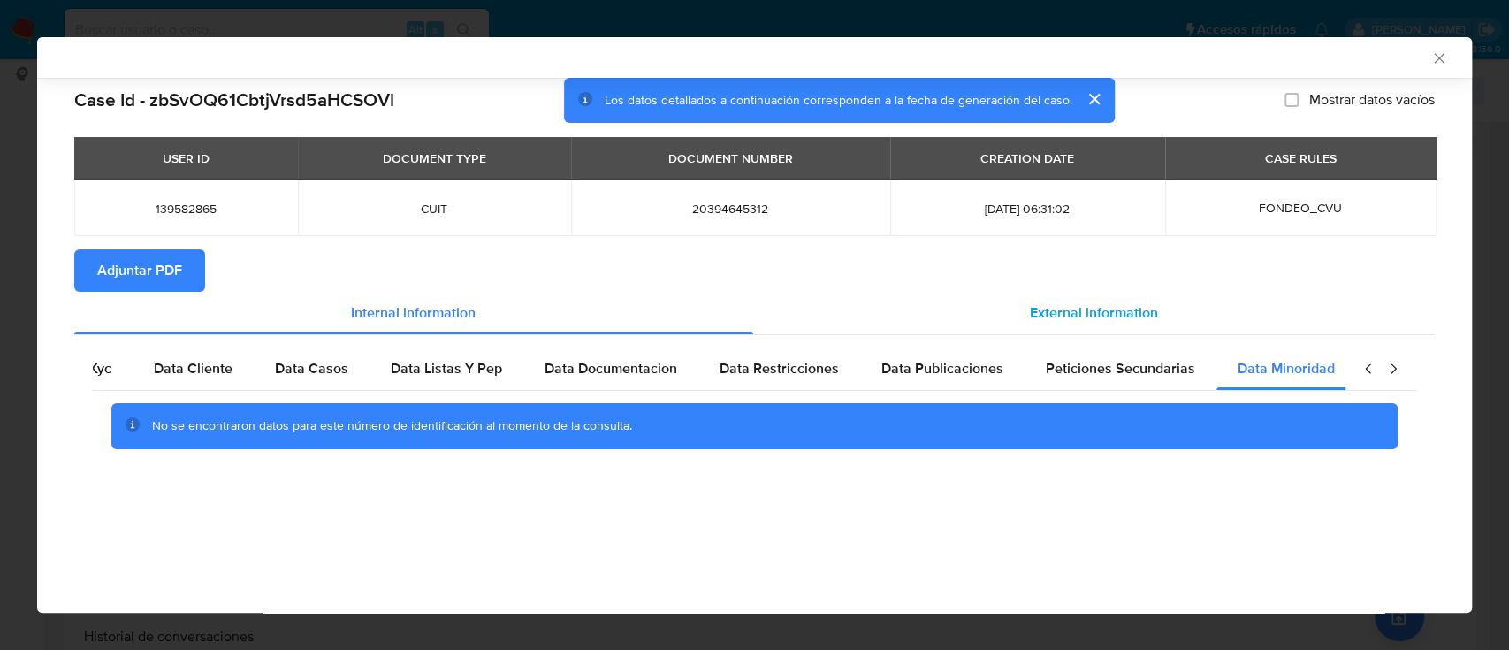
scroll to position [0, 59]
click at [1101, 320] on span "External information" at bounding box center [1094, 312] width 128 height 20
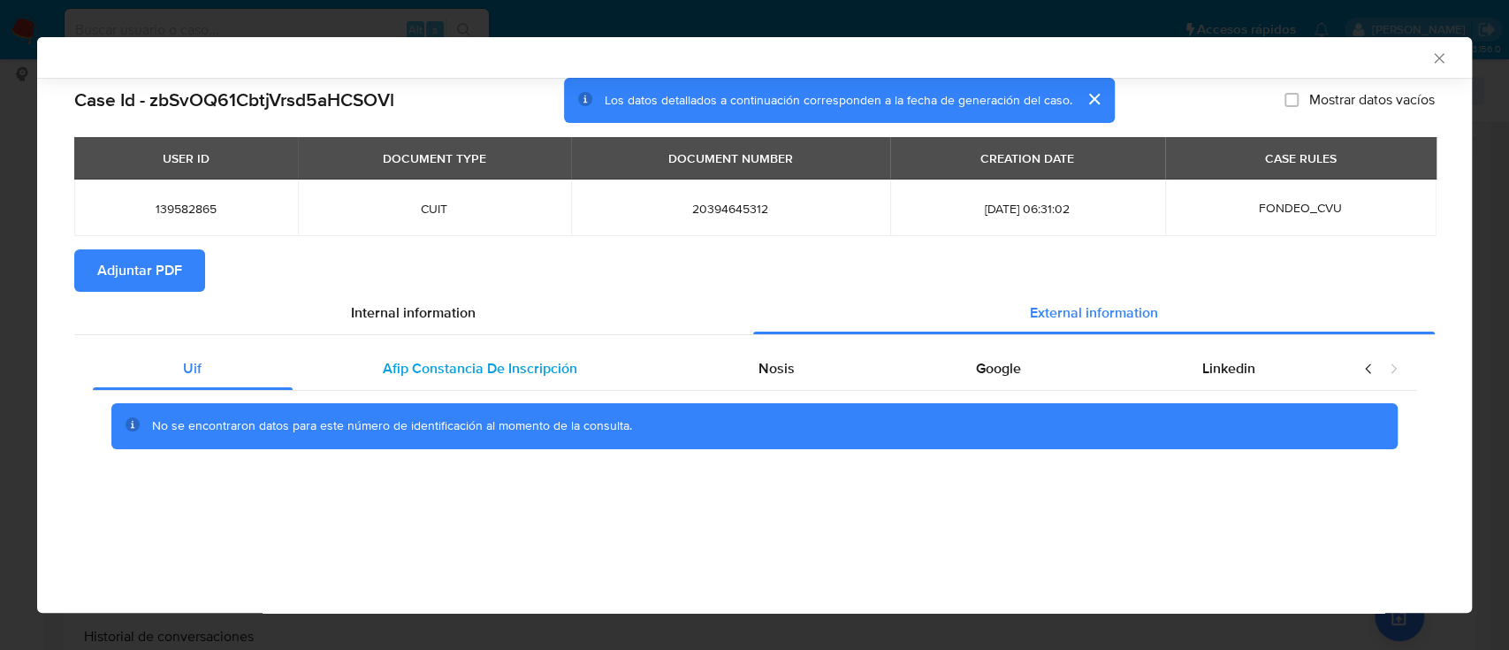
click at [290, 369] on div "Uif Afip Constancia De Inscripción Nosis Google Linkedin" at bounding box center [719, 368] width 1253 height 42
click at [467, 367] on span "Afip Constancia De Inscripción" at bounding box center [480, 368] width 194 height 20
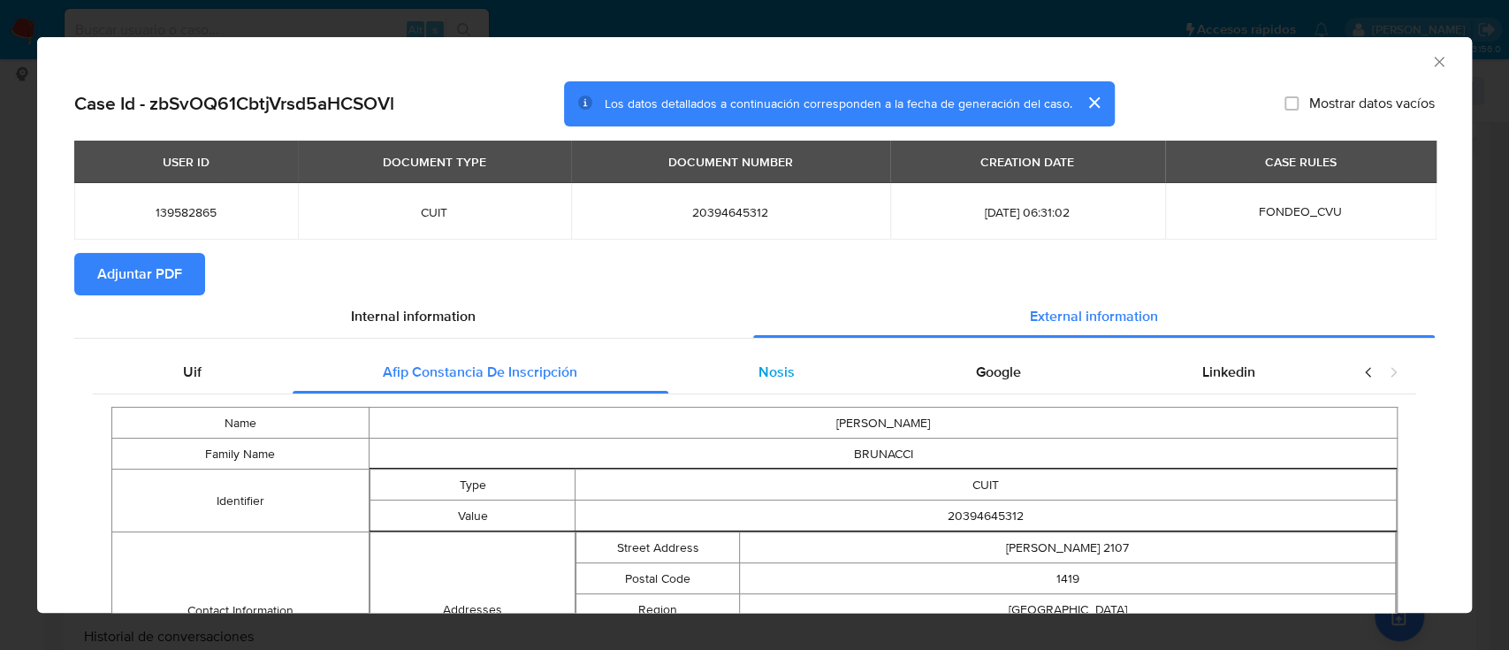
click at [820, 385] on div "Nosis" at bounding box center [776, 372] width 217 height 42
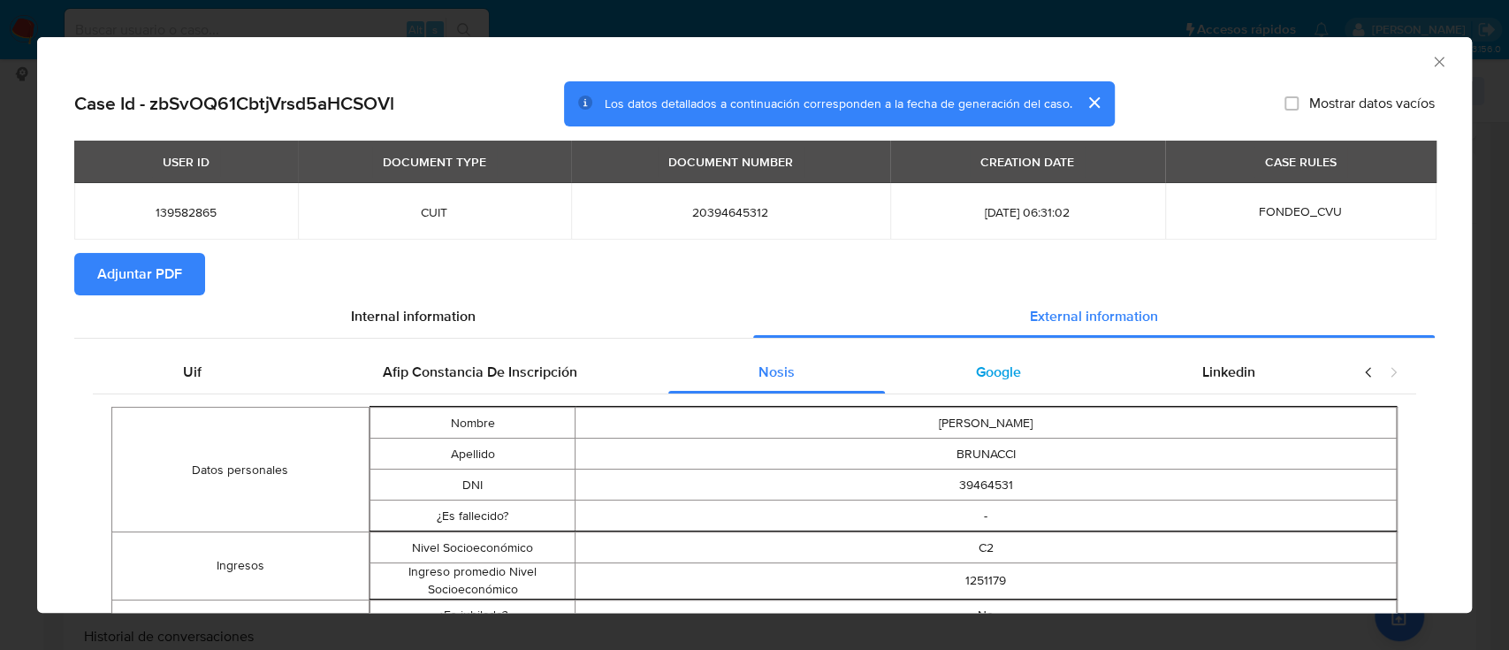
click at [1004, 371] on span "Google" at bounding box center [998, 372] width 45 height 20
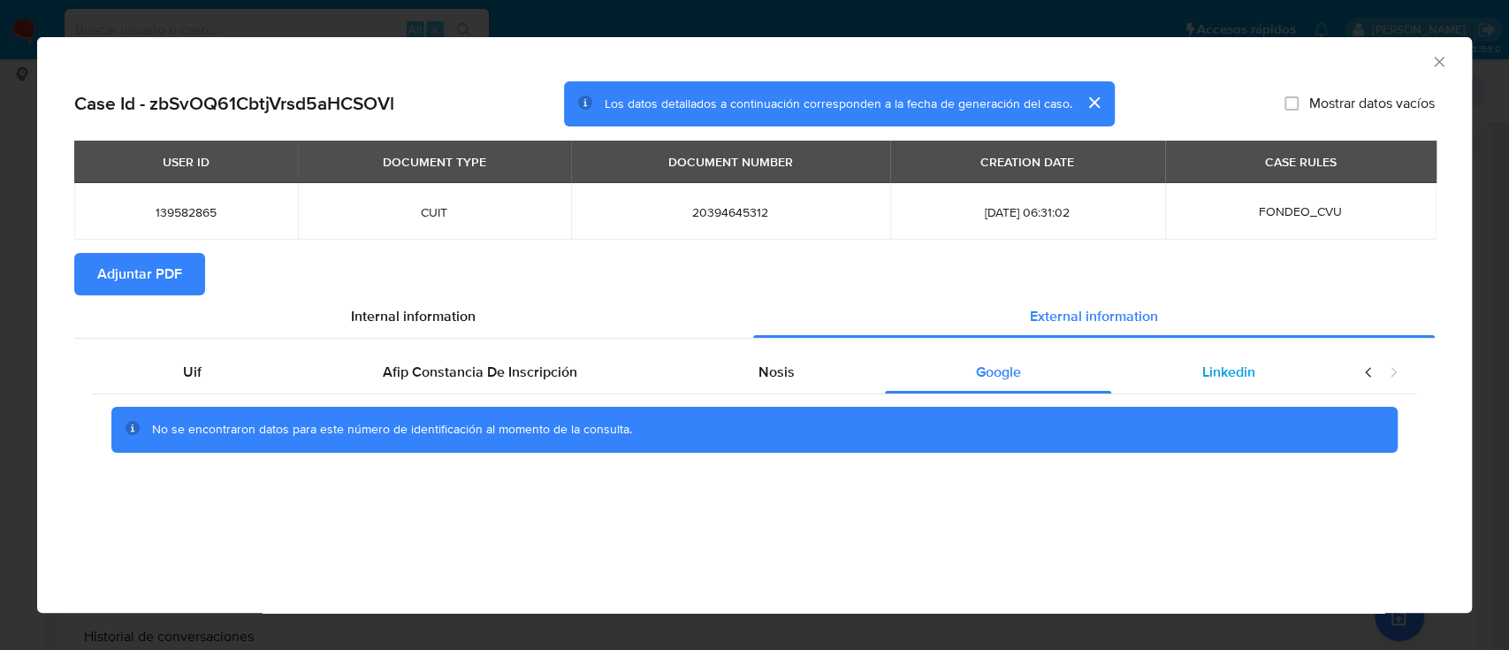
click at [1202, 378] on span "Linkedin" at bounding box center [1228, 372] width 53 height 20
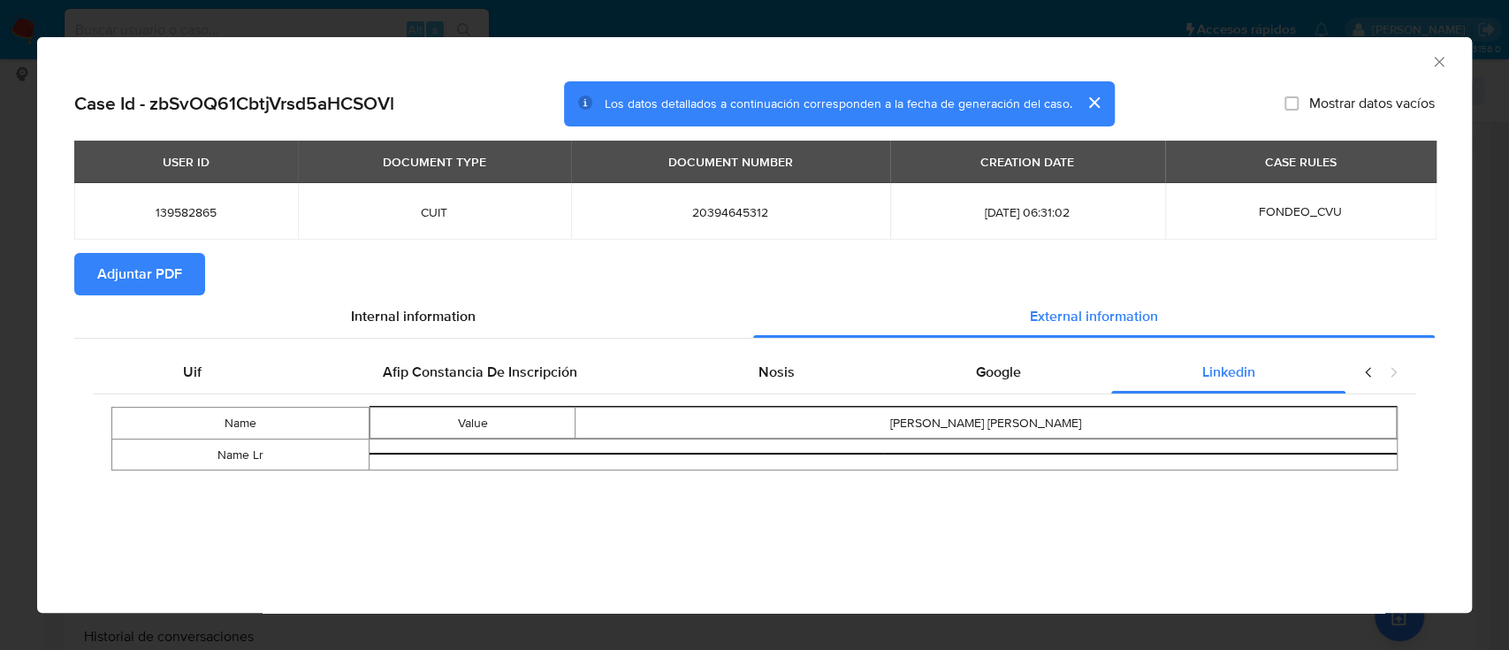
click at [93, 273] on button "Adjuntar PDF" at bounding box center [139, 274] width 131 height 42
click at [1438, 65] on icon "Cerrar ventana" at bounding box center [1439, 62] width 18 height 18
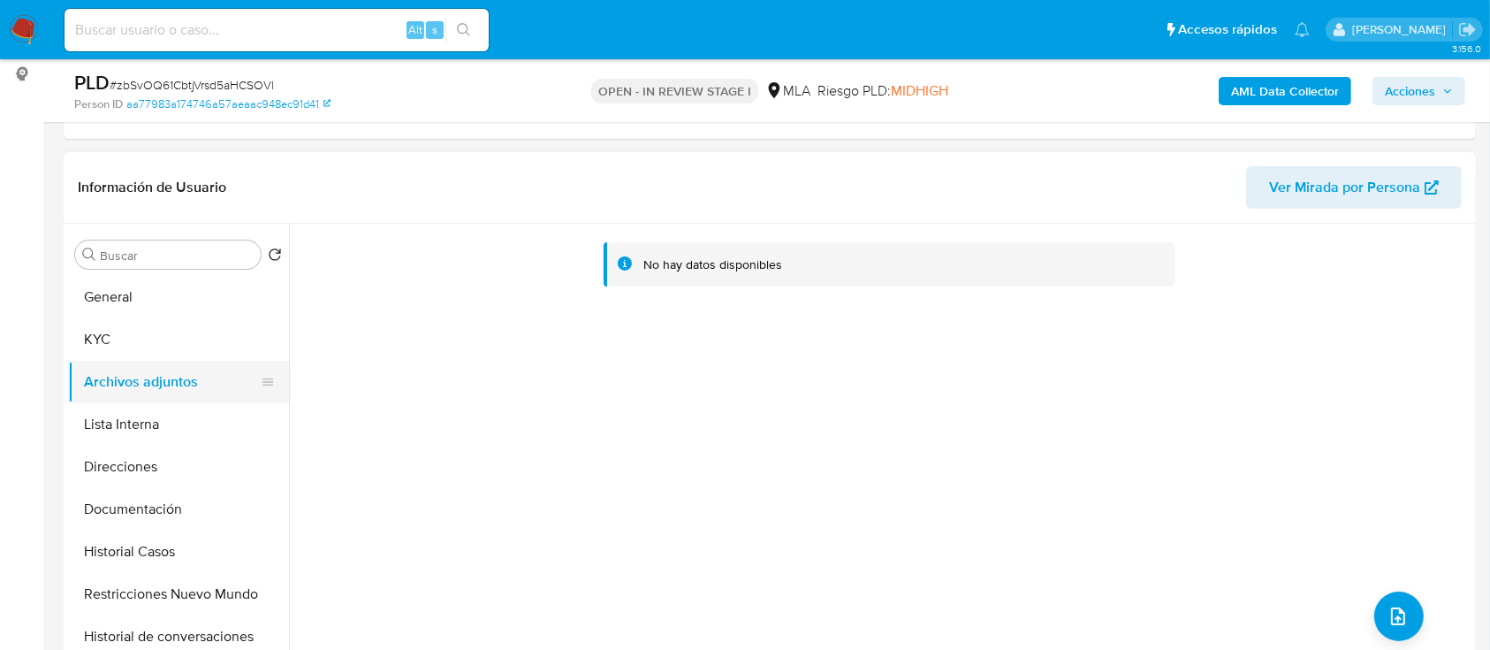
drag, startPoint x: 184, startPoint y: 342, endPoint x: 179, endPoint y: 379, distance: 37.5
click at [184, 341] on button "KYC" at bounding box center [178, 339] width 221 height 42
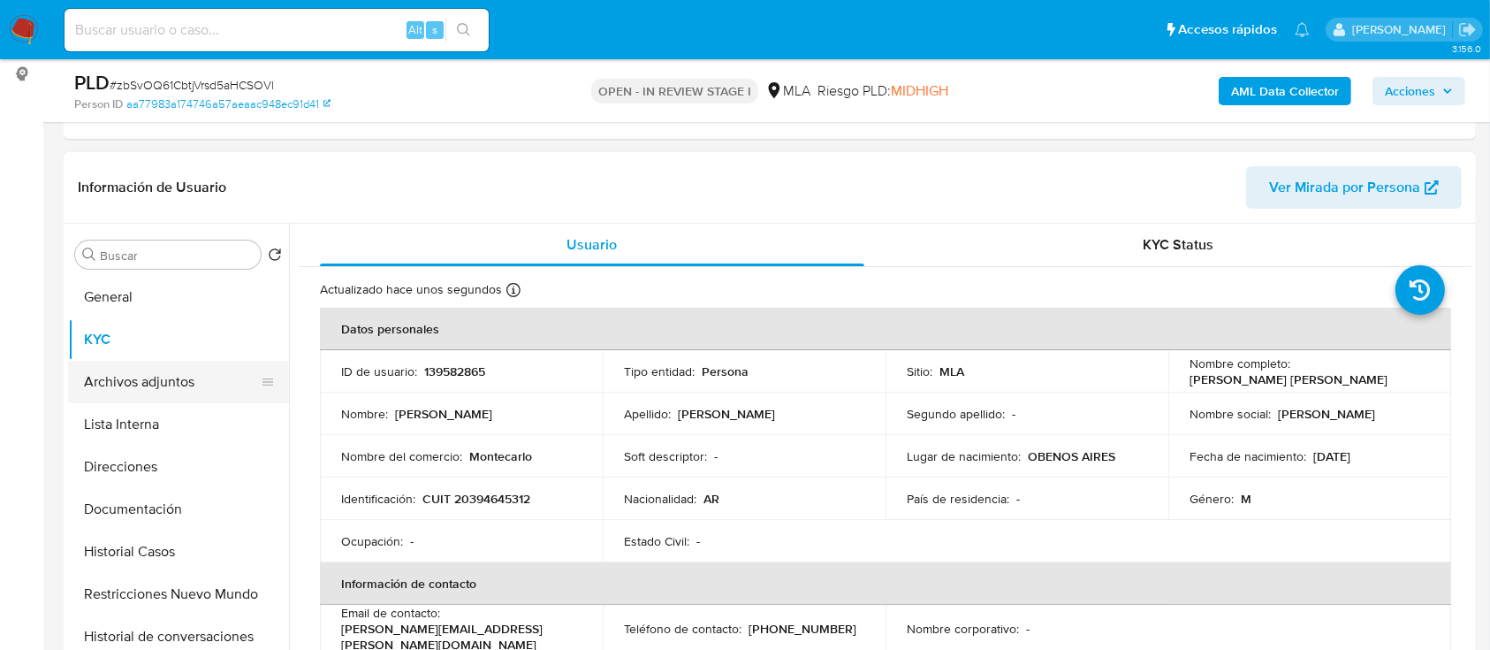
click at [179, 379] on button "Archivos adjuntos" at bounding box center [171, 382] width 207 height 42
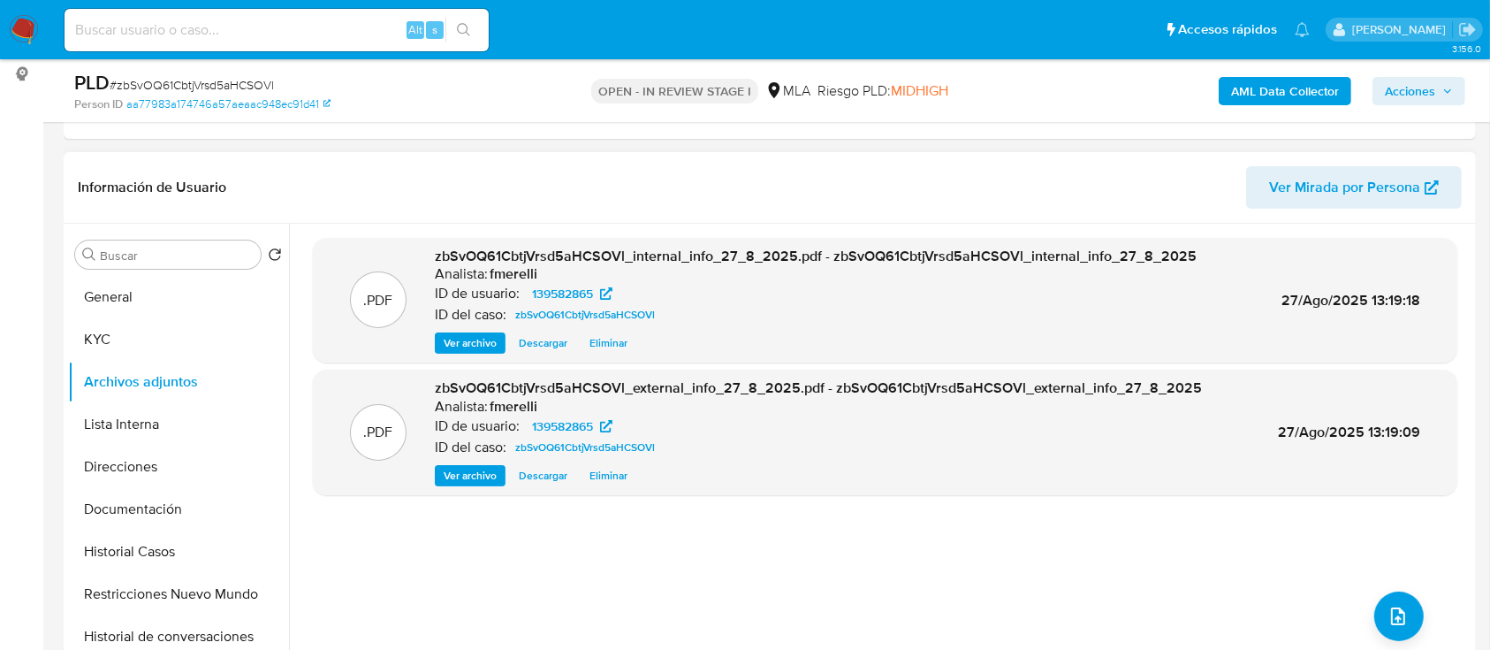
click at [475, 472] on span "Ver archivo" at bounding box center [470, 476] width 53 height 18
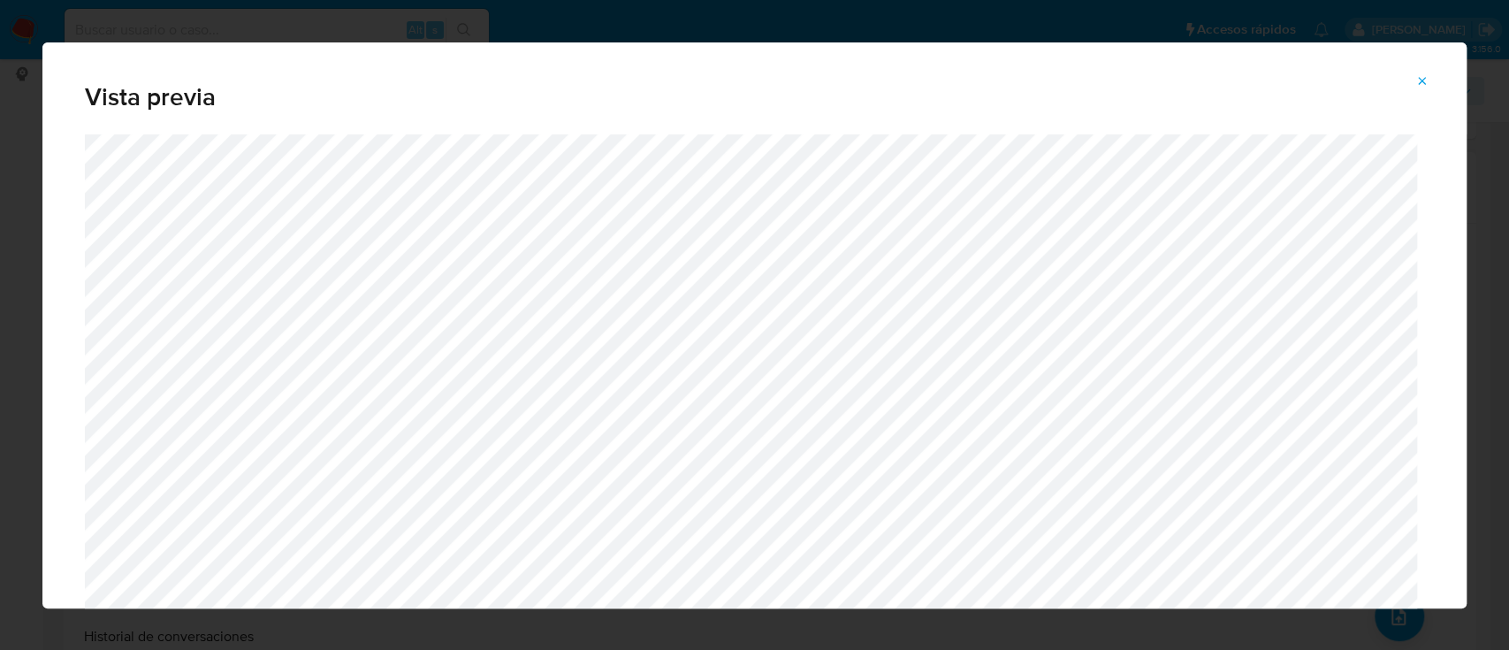
click at [1419, 74] on icon "Attachment preview" at bounding box center [1422, 81] width 14 height 14
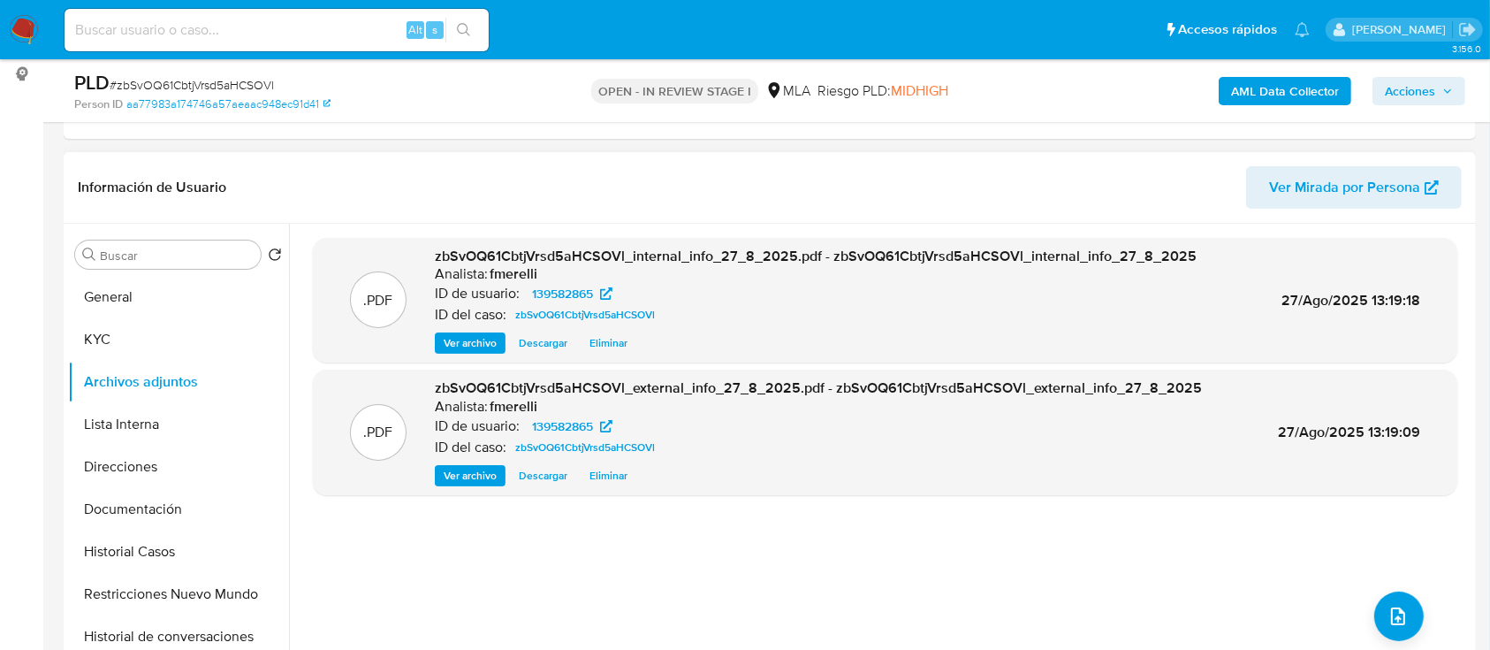
click at [491, 467] on span "Ver archivo" at bounding box center [470, 476] width 53 height 18
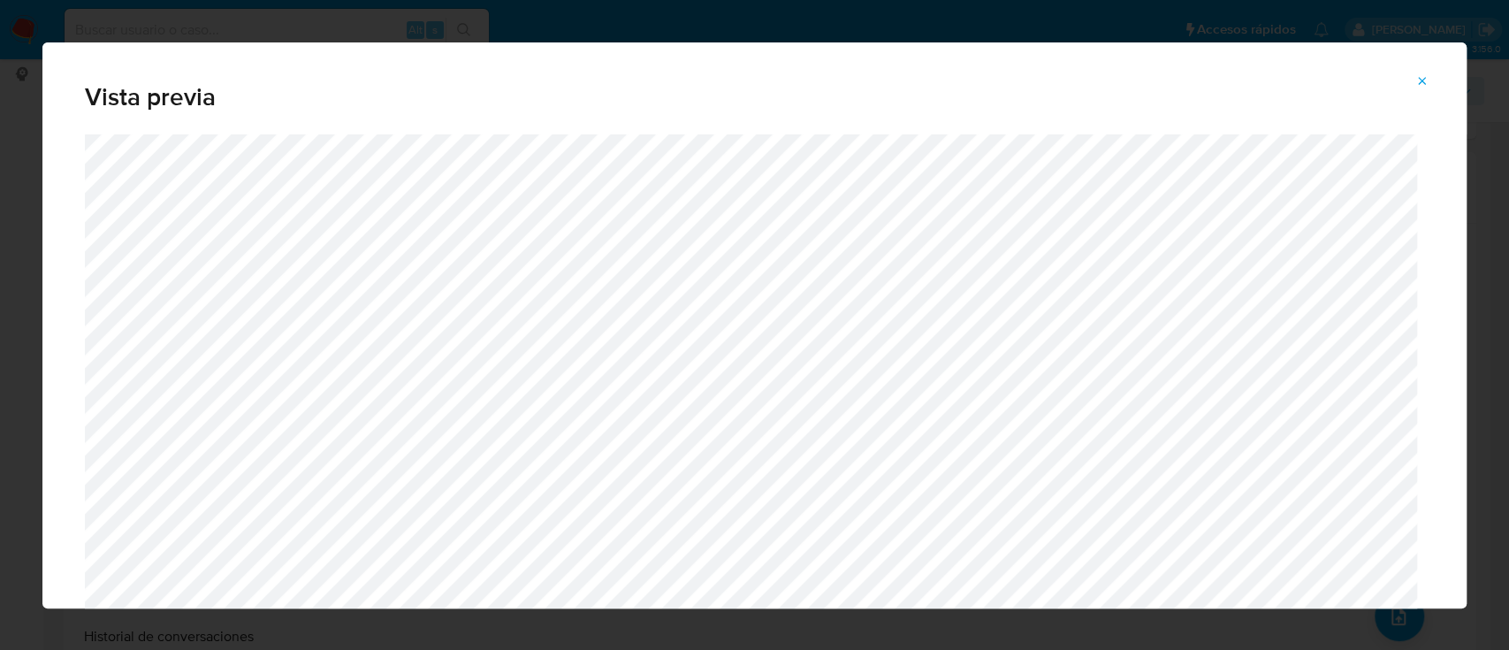
click at [1425, 79] on icon "Attachment preview" at bounding box center [1422, 81] width 14 height 14
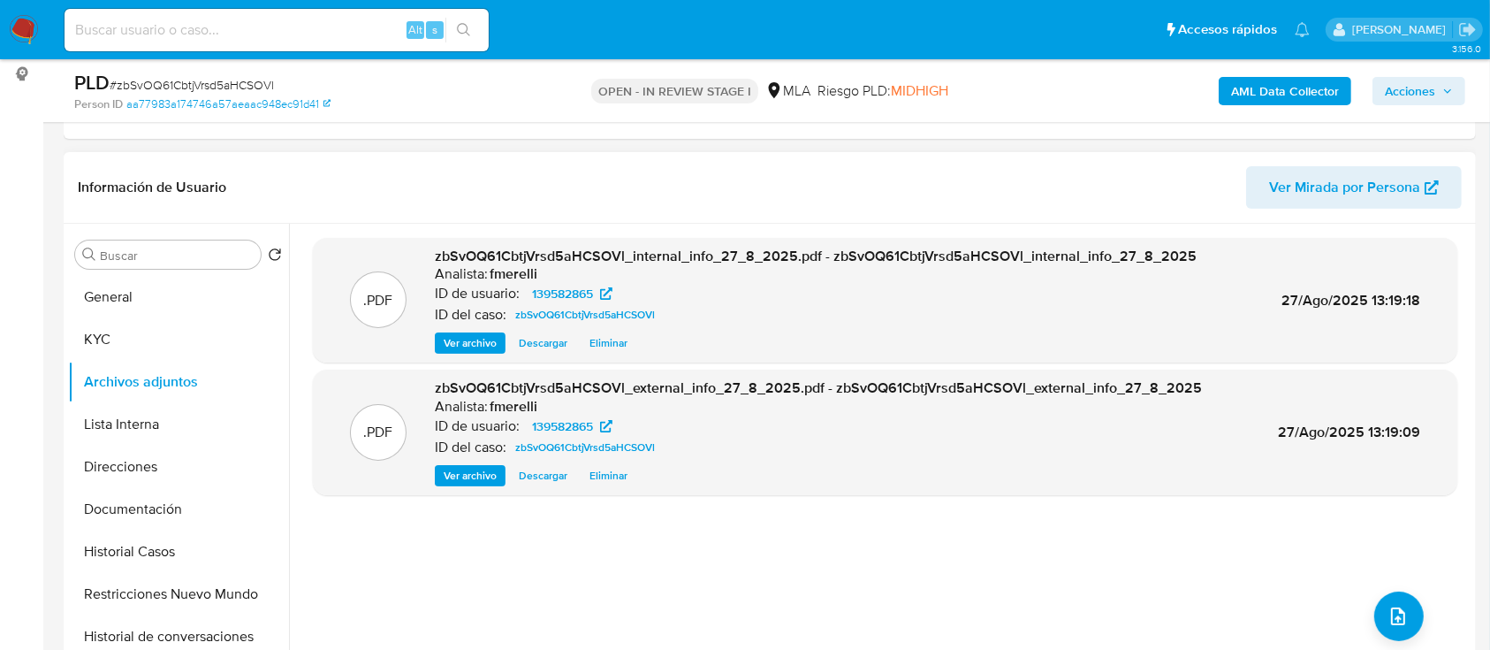
click at [477, 344] on span "Ver archivo" at bounding box center [470, 343] width 53 height 18
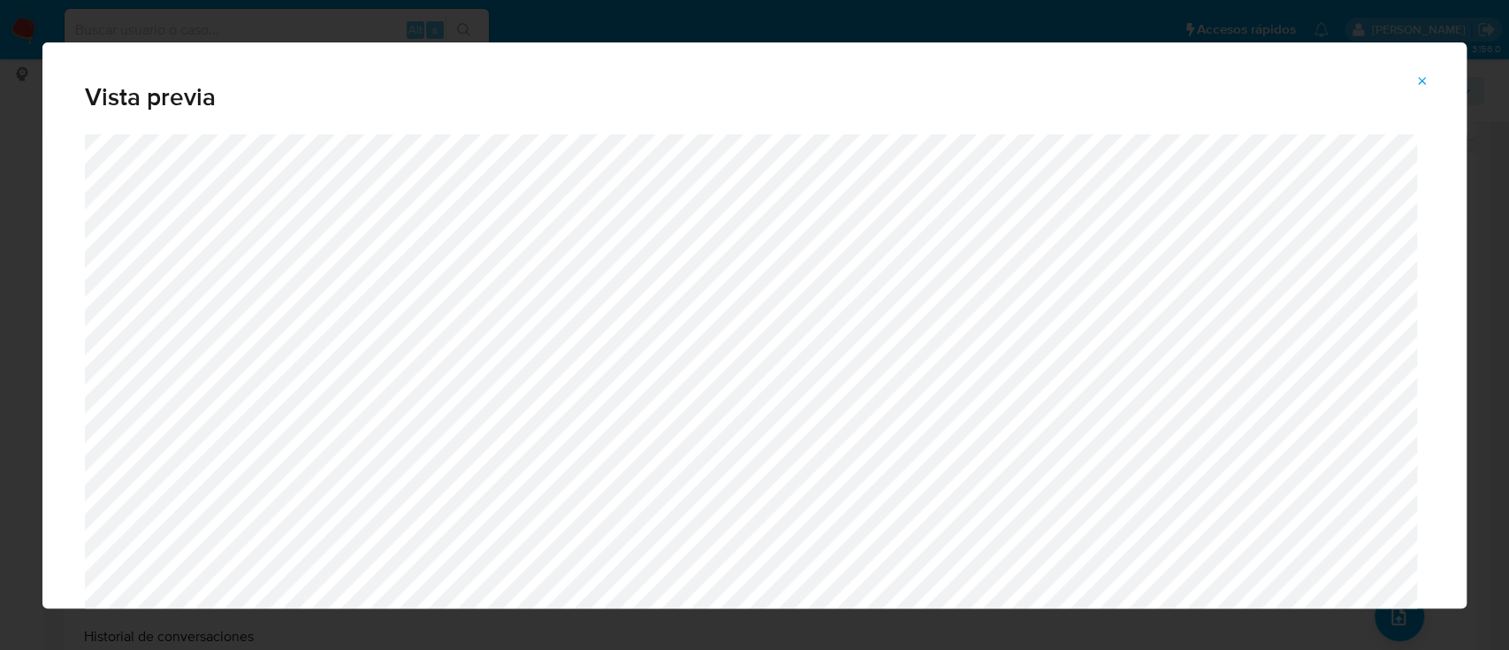
click at [1418, 82] on icon "Attachment preview" at bounding box center [1422, 81] width 14 height 14
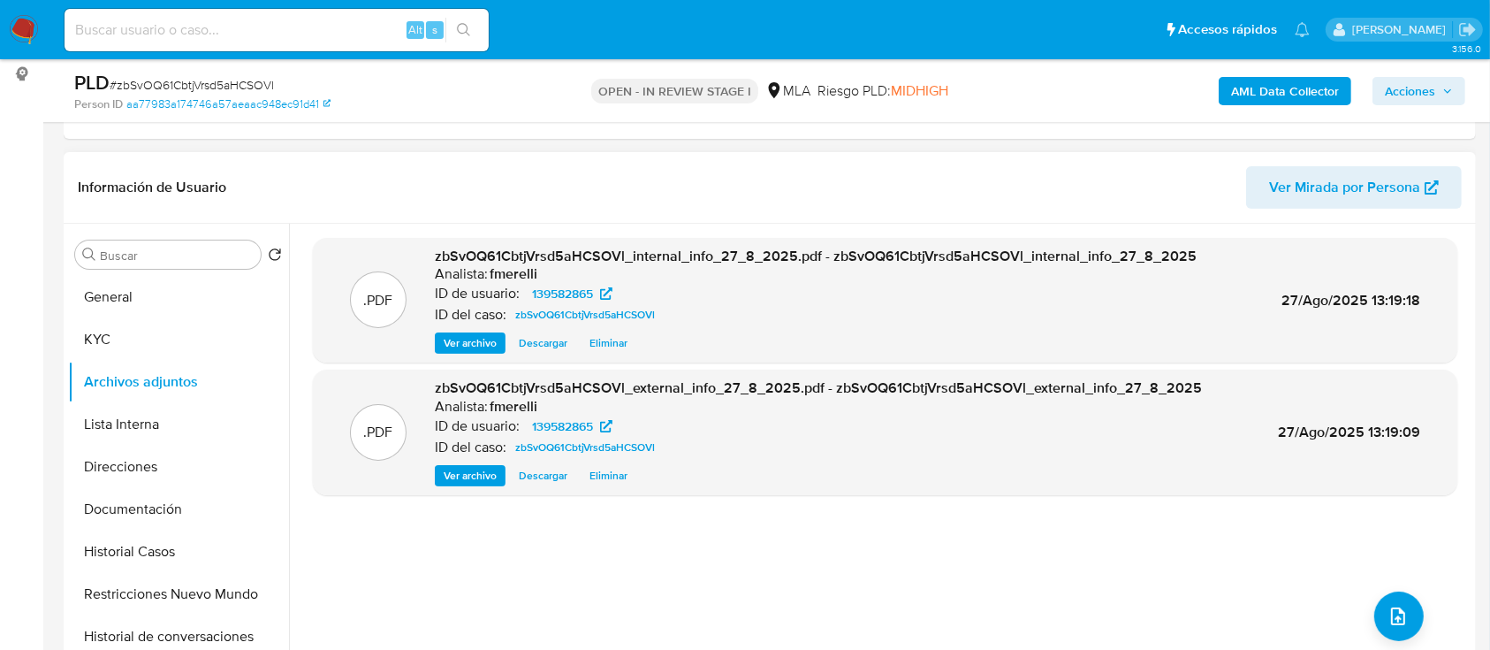
click at [484, 477] on span "Ver archivo" at bounding box center [470, 476] width 53 height 18
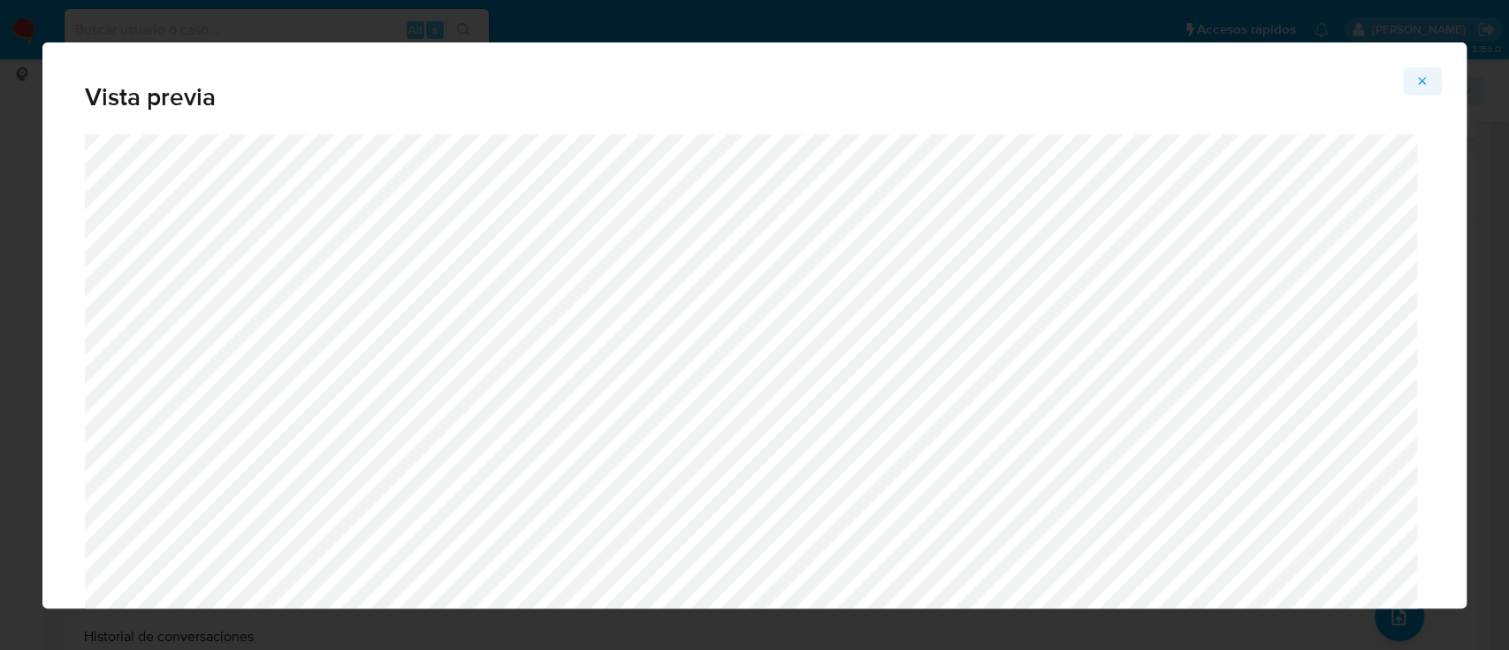
click at [1415, 74] on icon "Attachment preview" at bounding box center [1422, 81] width 14 height 14
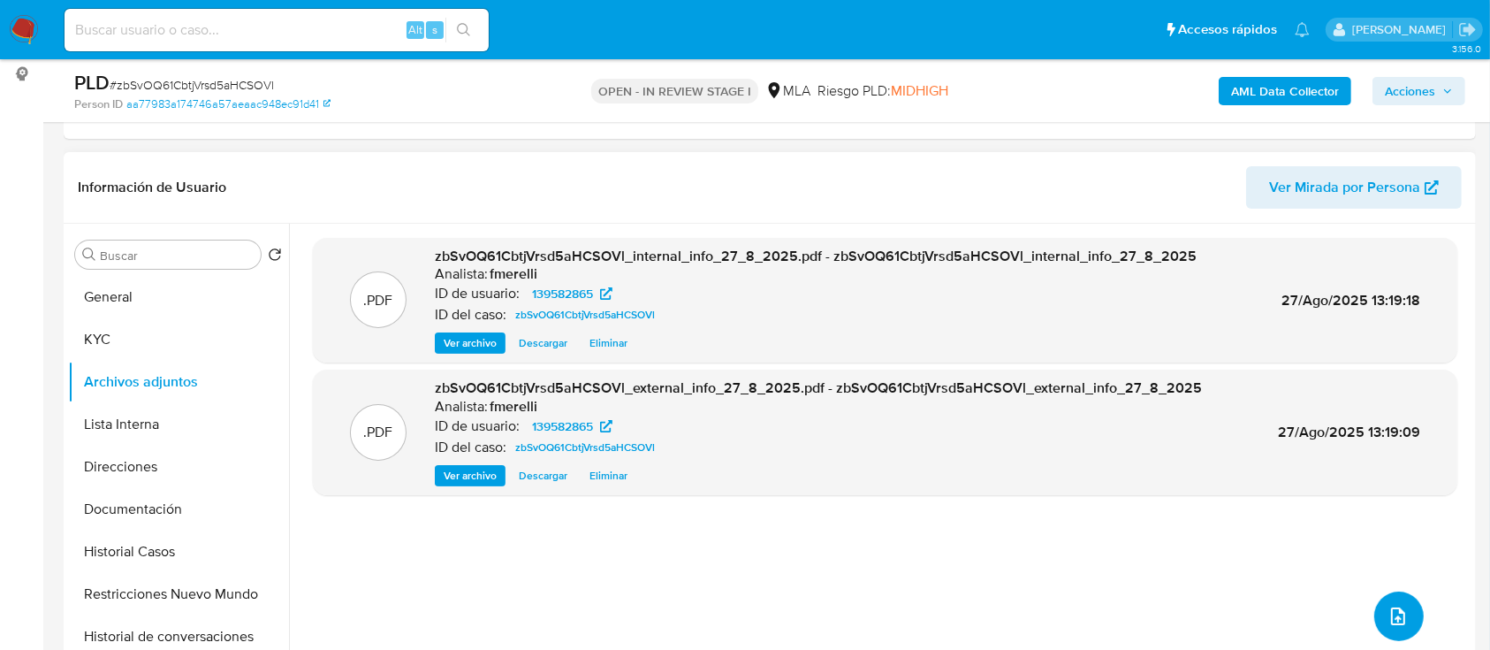
click at [1389, 609] on icon "upload-file" at bounding box center [1398, 616] width 21 height 21
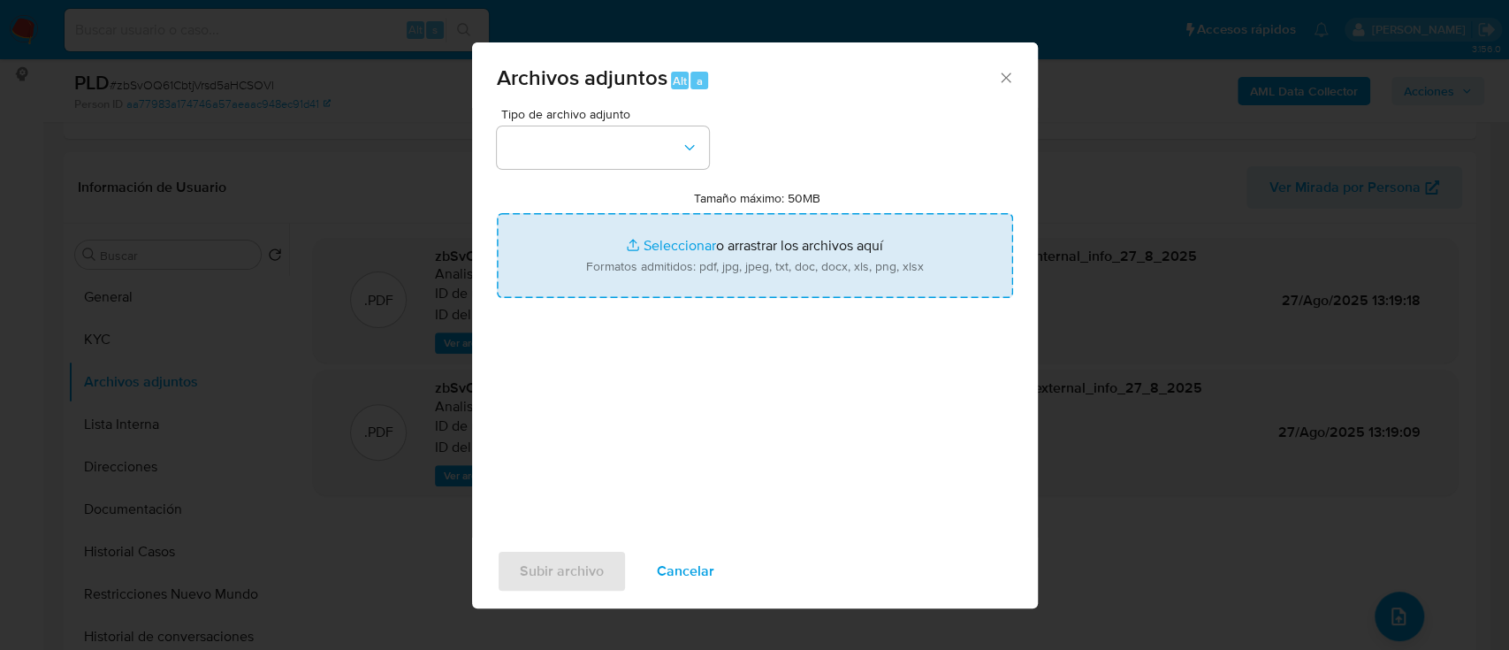
type input "C:\fakepath\NOSIS_Manager_InformeIndividual_20394645312_654927_20250819165907.p…"
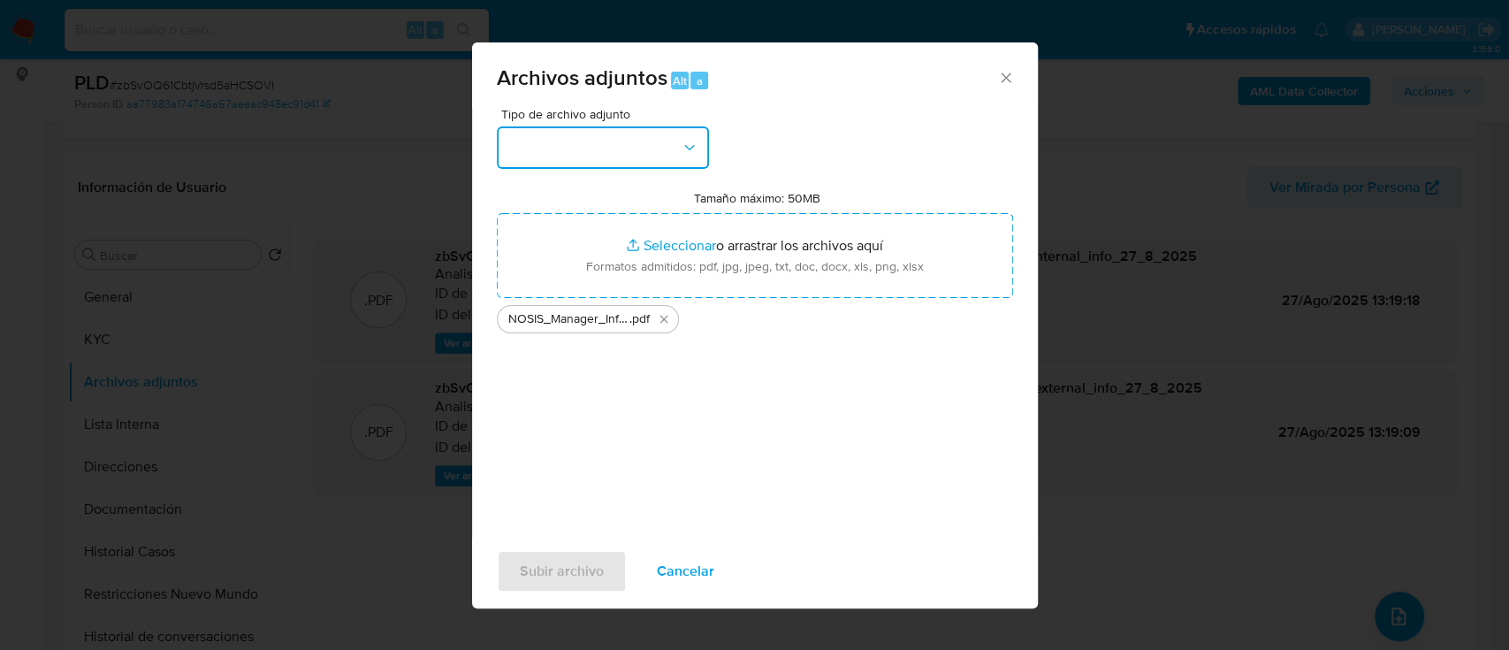
drag, startPoint x: 634, startPoint y: 157, endPoint x: 633, endPoint y: 166, distance: 8.9
click at [634, 156] on button "button" at bounding box center [603, 147] width 212 height 42
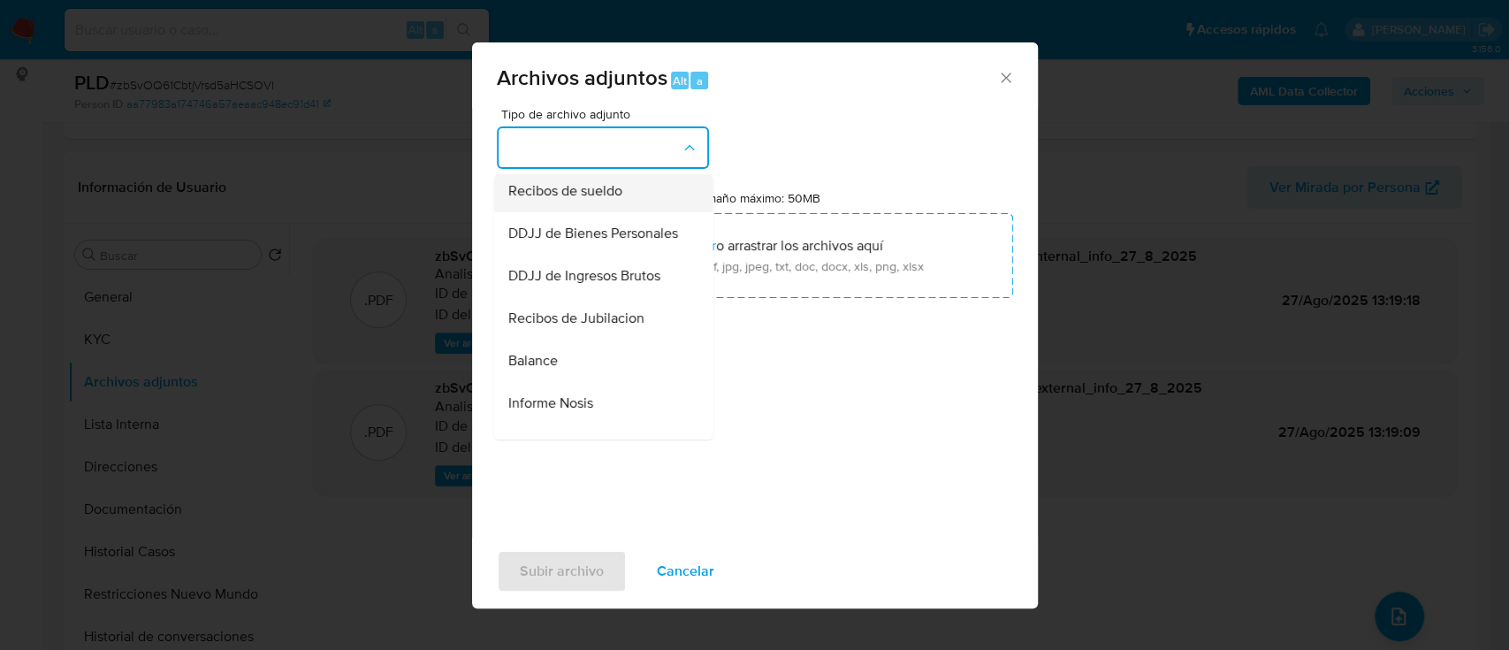
scroll to position [589, 0]
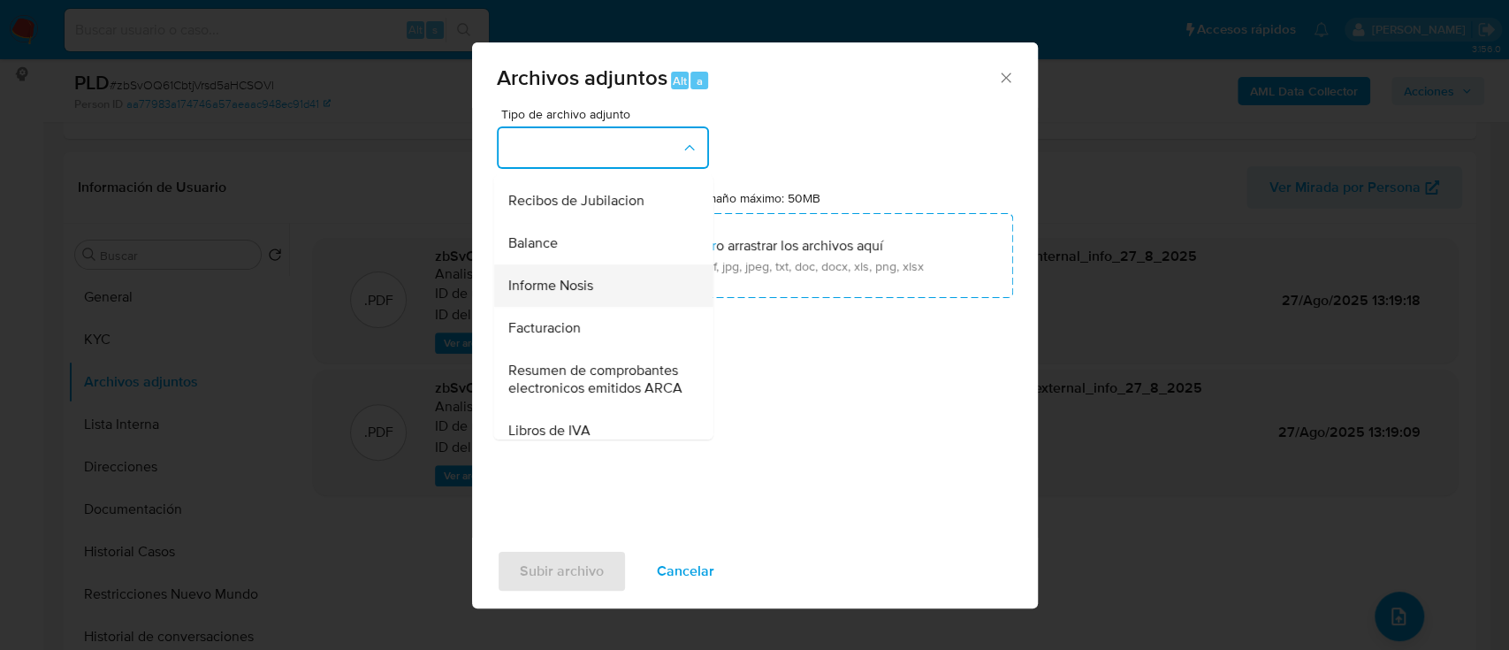
click at [598, 307] on div "Informe Nosis" at bounding box center [597, 285] width 180 height 42
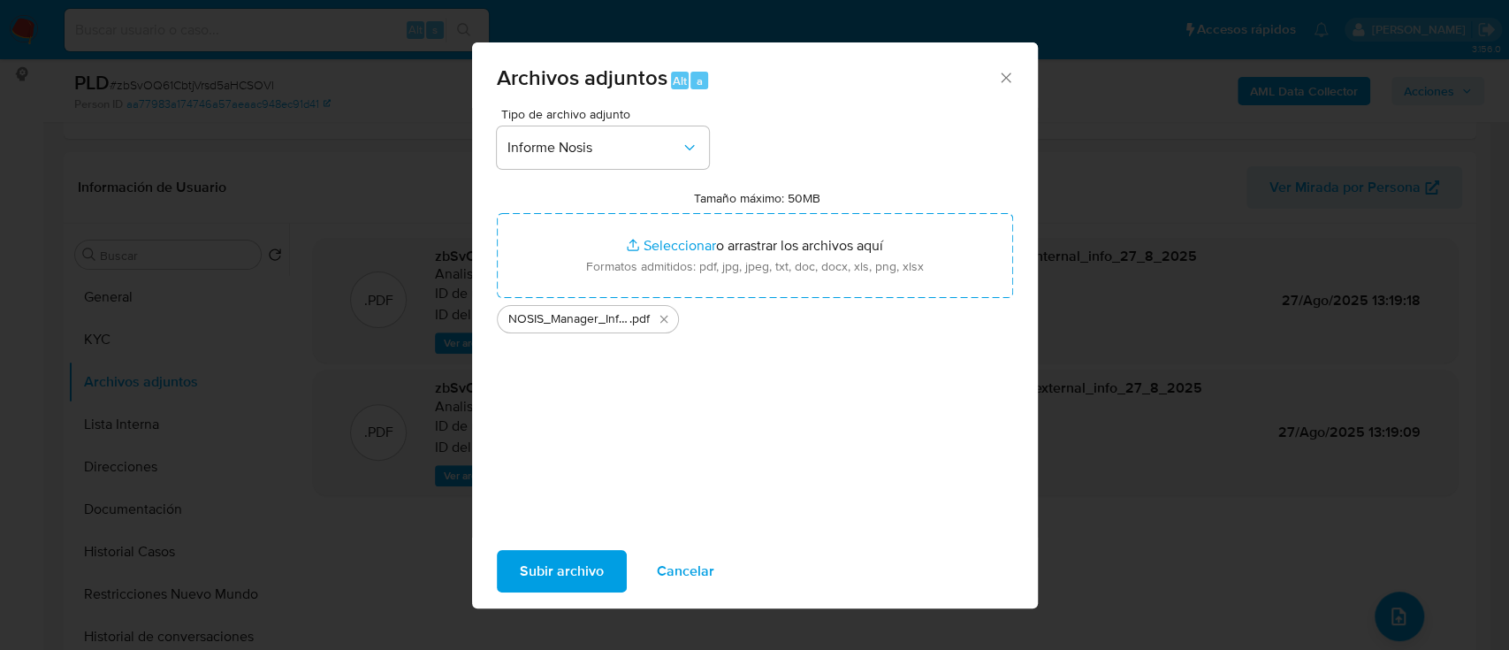
click at [558, 566] on span "Subir archivo" at bounding box center [562, 571] width 84 height 39
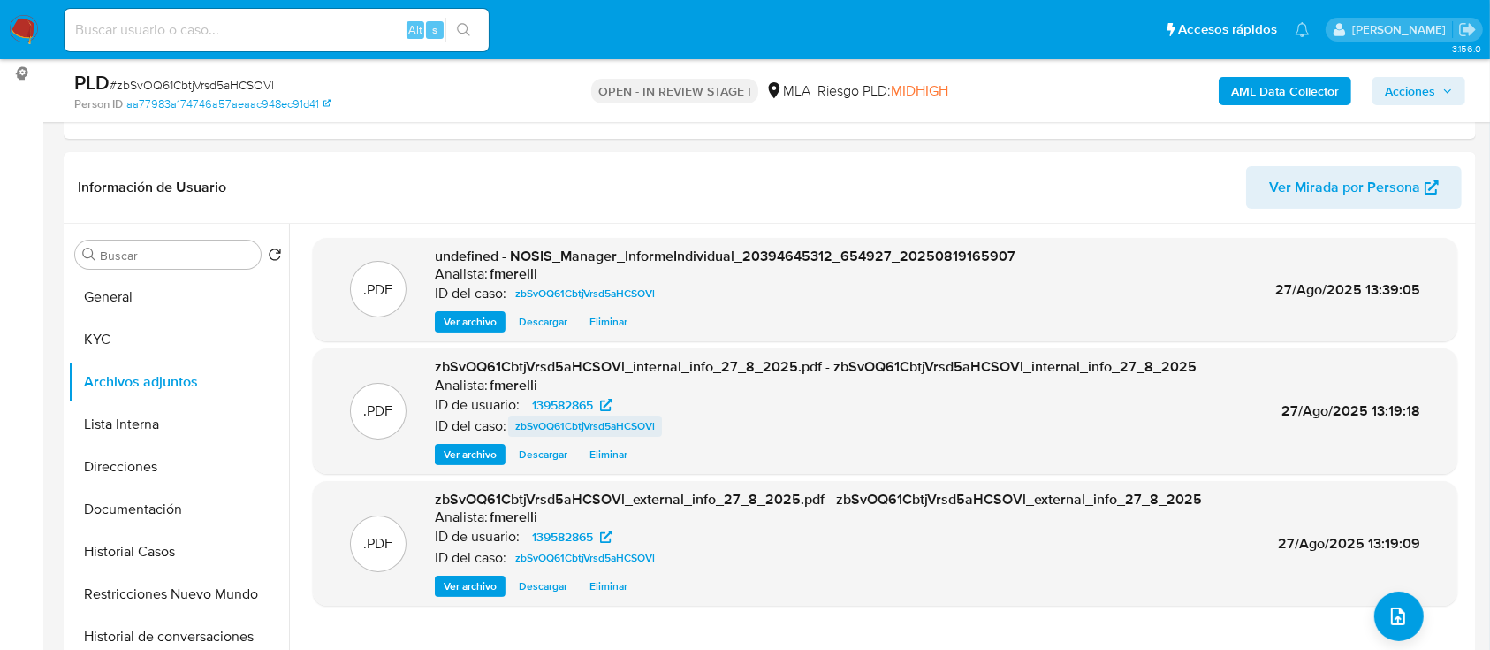
drag, startPoint x: 460, startPoint y: 322, endPoint x: 598, endPoint y: 428, distance: 174.0
click at [460, 322] on span "Ver archivo" at bounding box center [470, 322] width 53 height 18
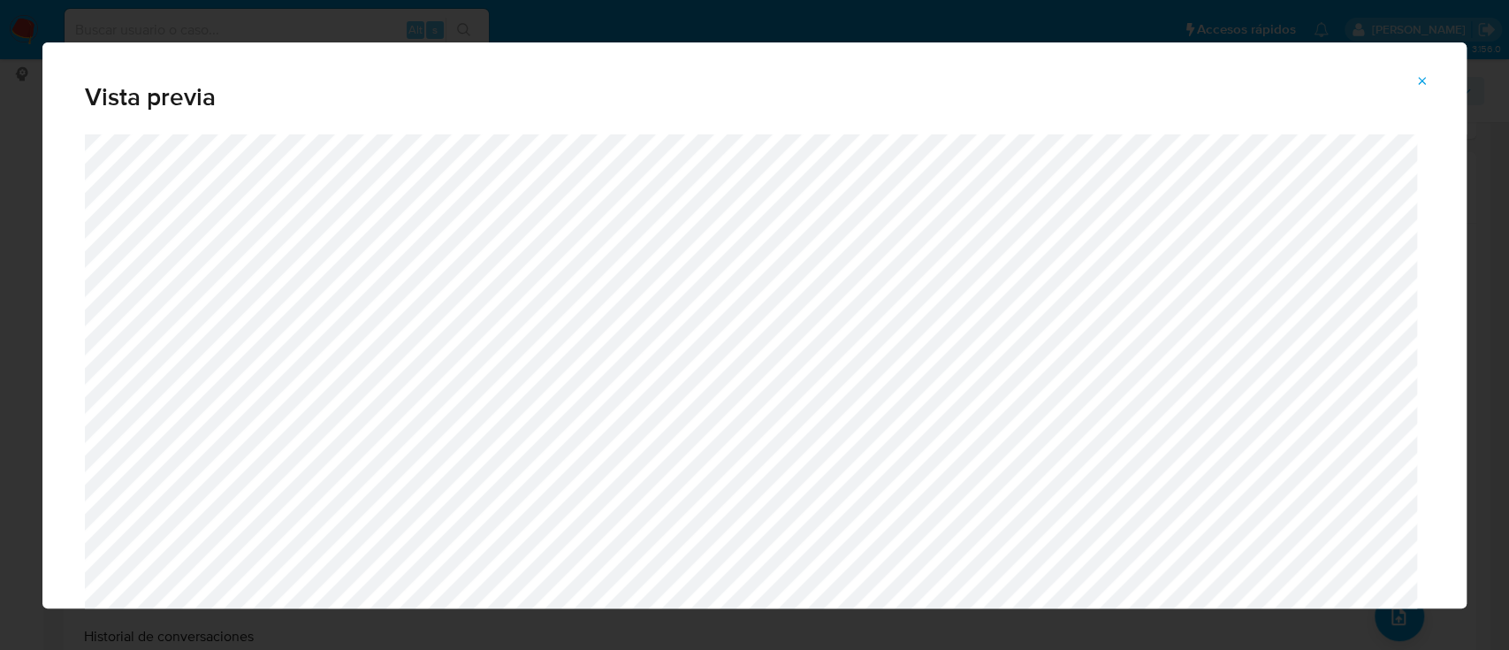
click at [1422, 84] on icon "Attachment preview" at bounding box center [1422, 81] width 14 height 14
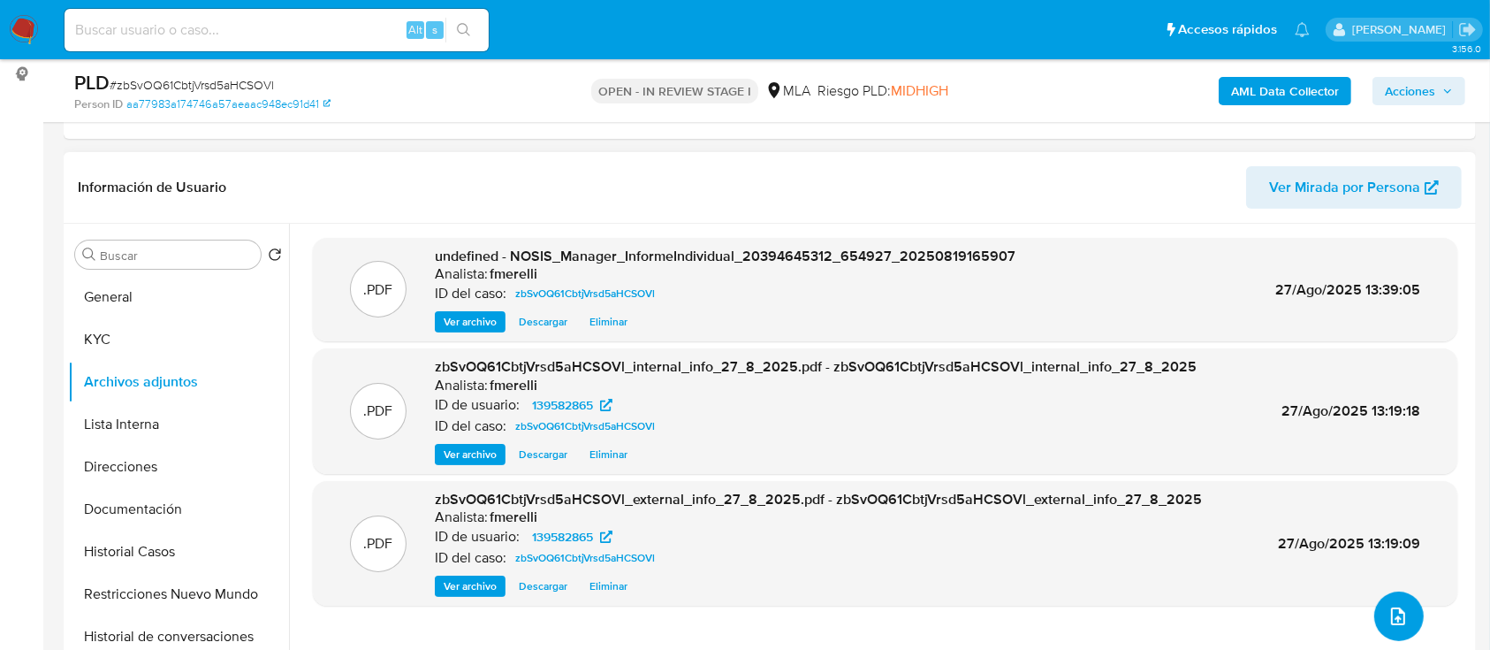
click at [1392, 615] on icon "upload-file" at bounding box center [1398, 616] width 21 height 21
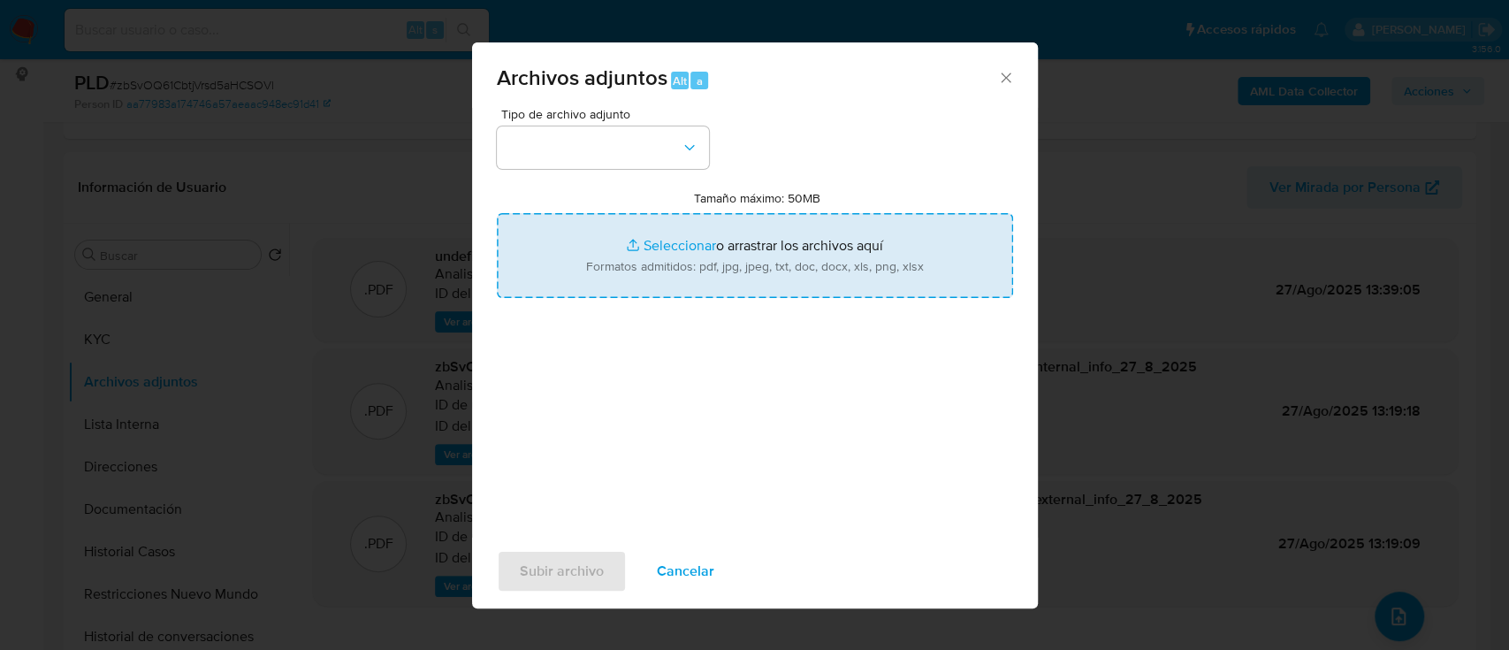
type input "C:\fakepath\IIBB CM03 - feb - jul 25.pdf"
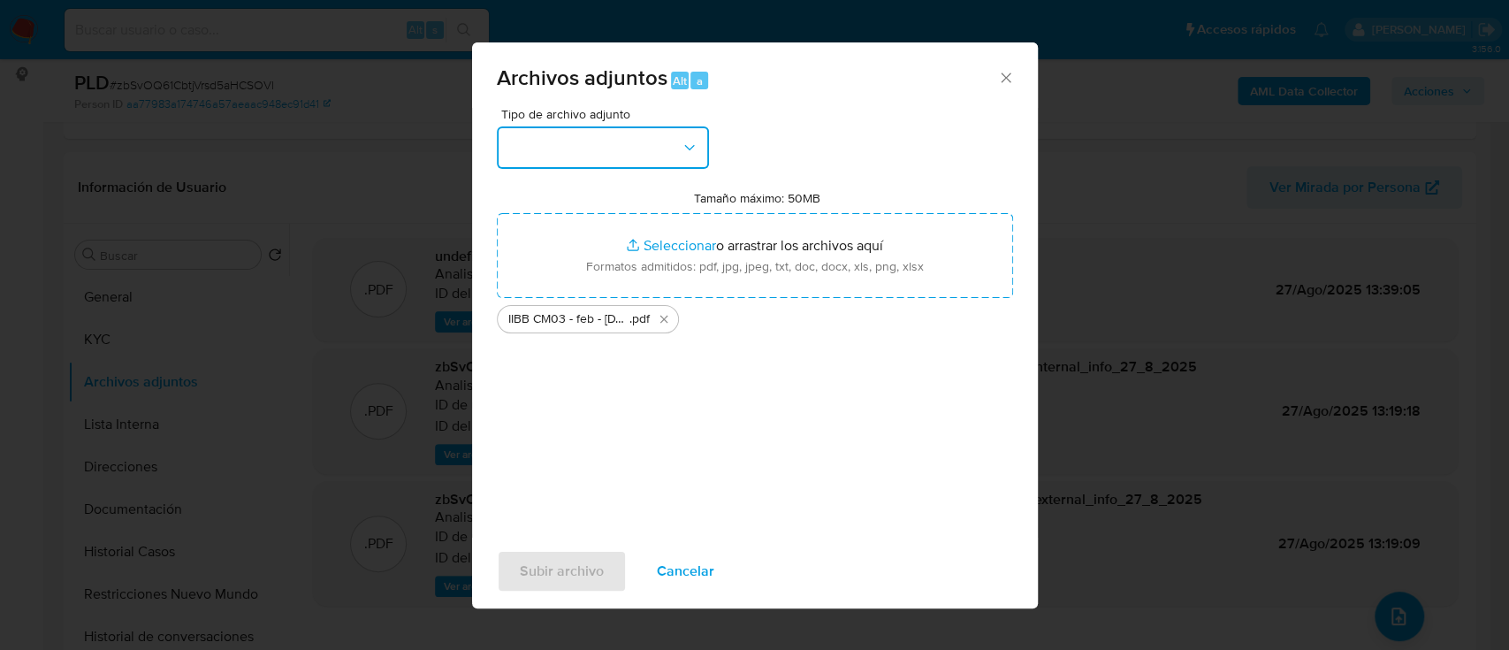
click at [567, 153] on button "button" at bounding box center [603, 147] width 212 height 42
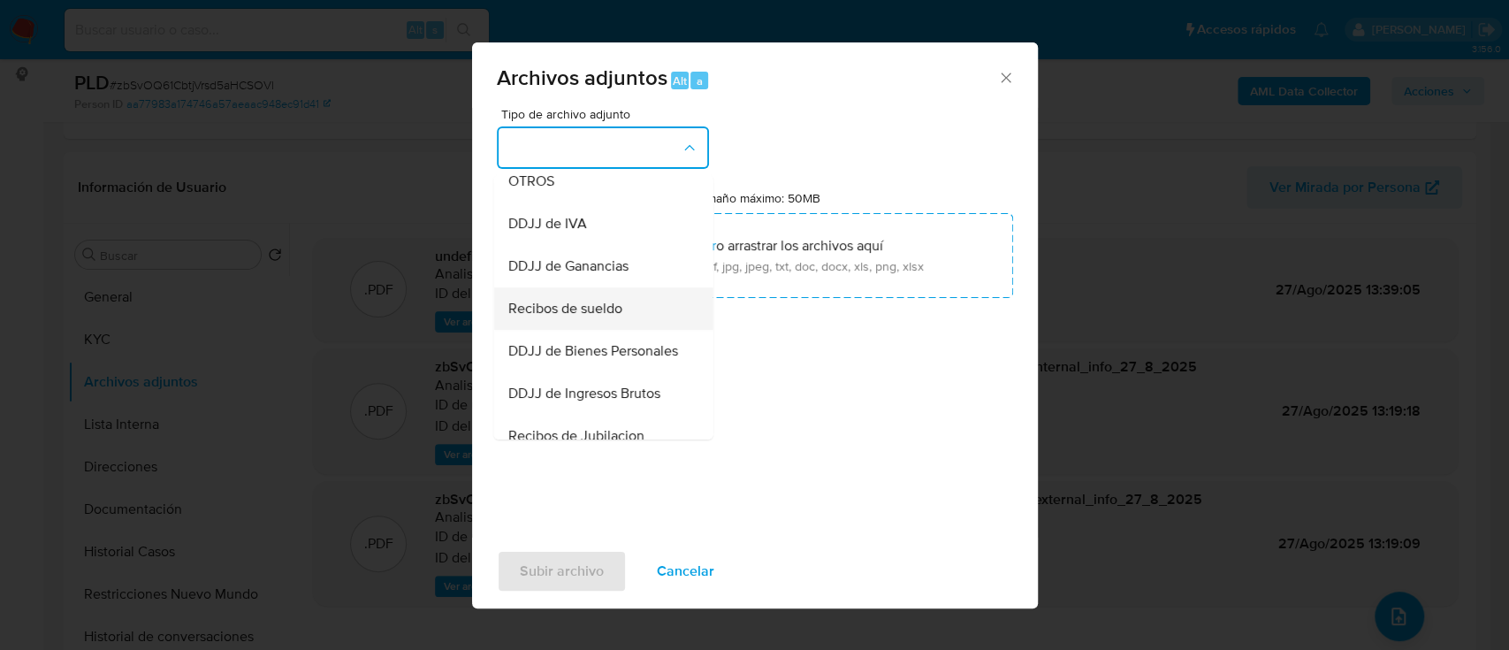
scroll to position [471, 0]
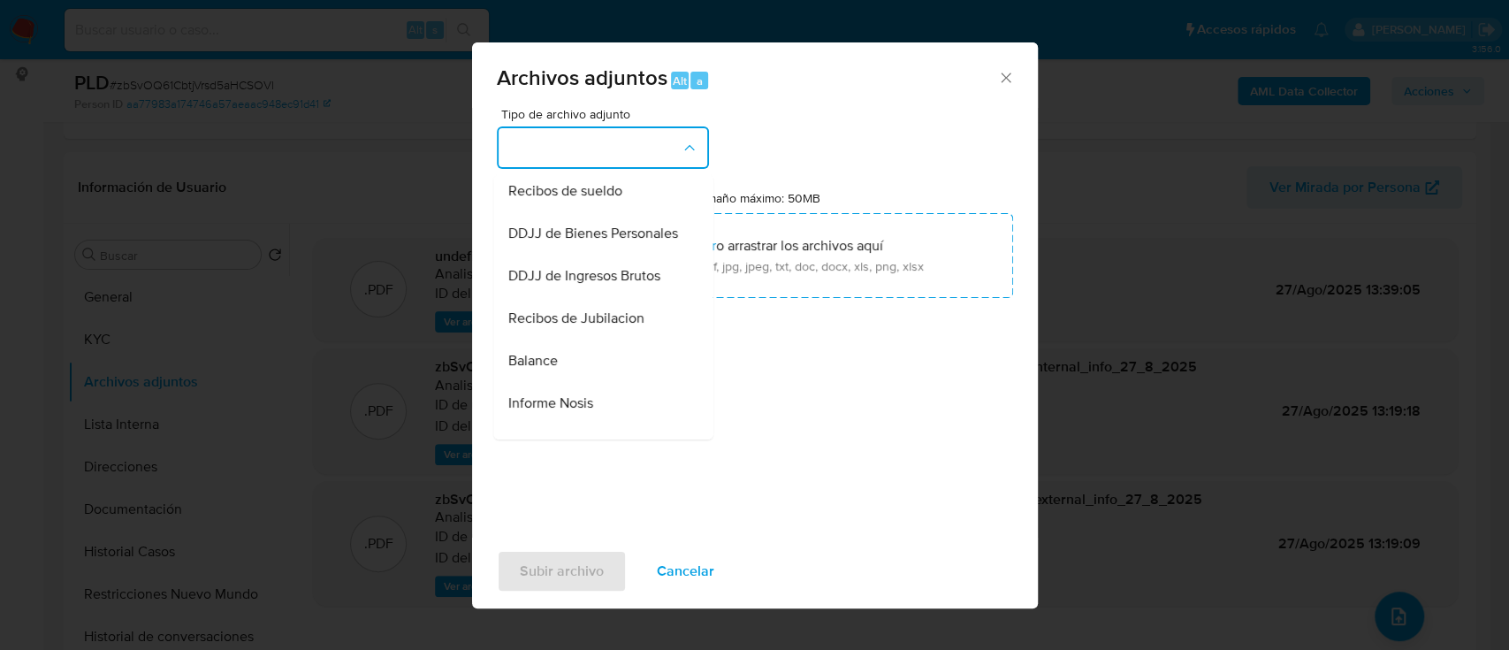
click at [627, 285] on span "DDJJ de Ingresos Brutos" at bounding box center [583, 276] width 152 height 18
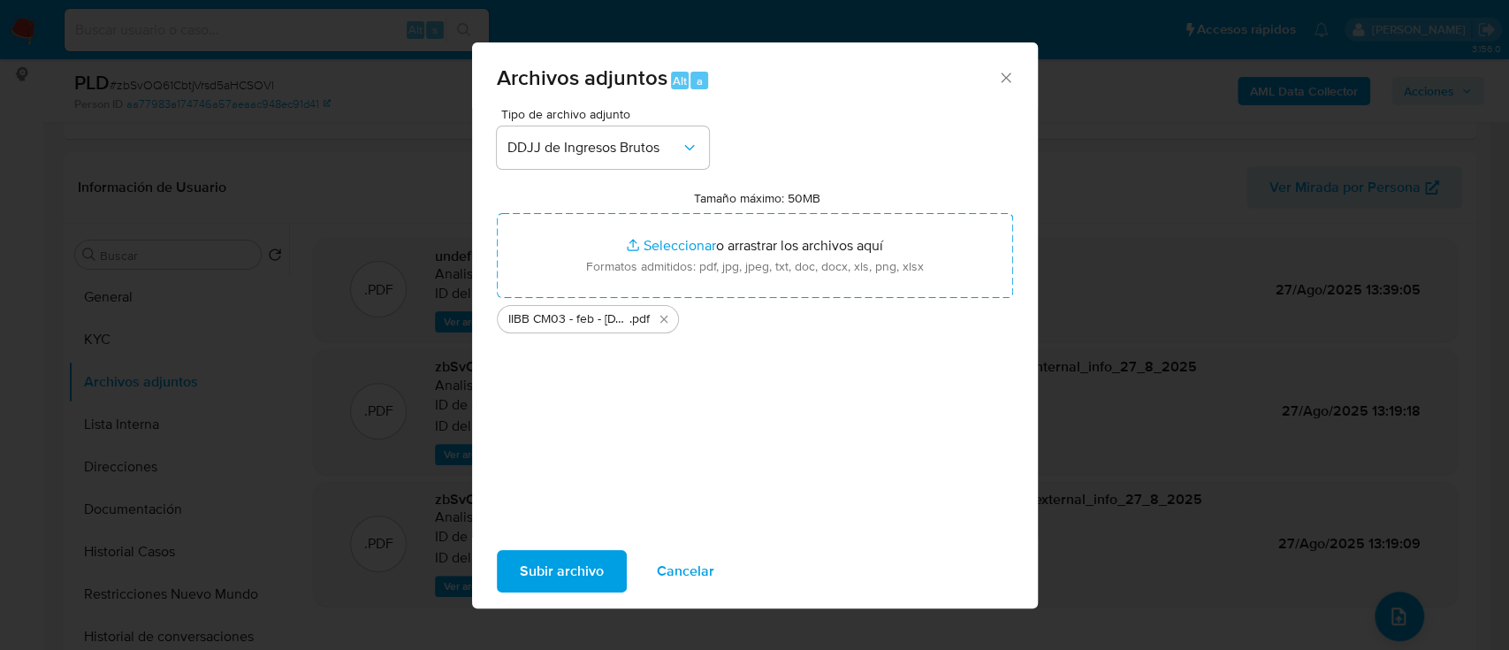
click at [565, 575] on span "Subir archivo" at bounding box center [562, 571] width 84 height 39
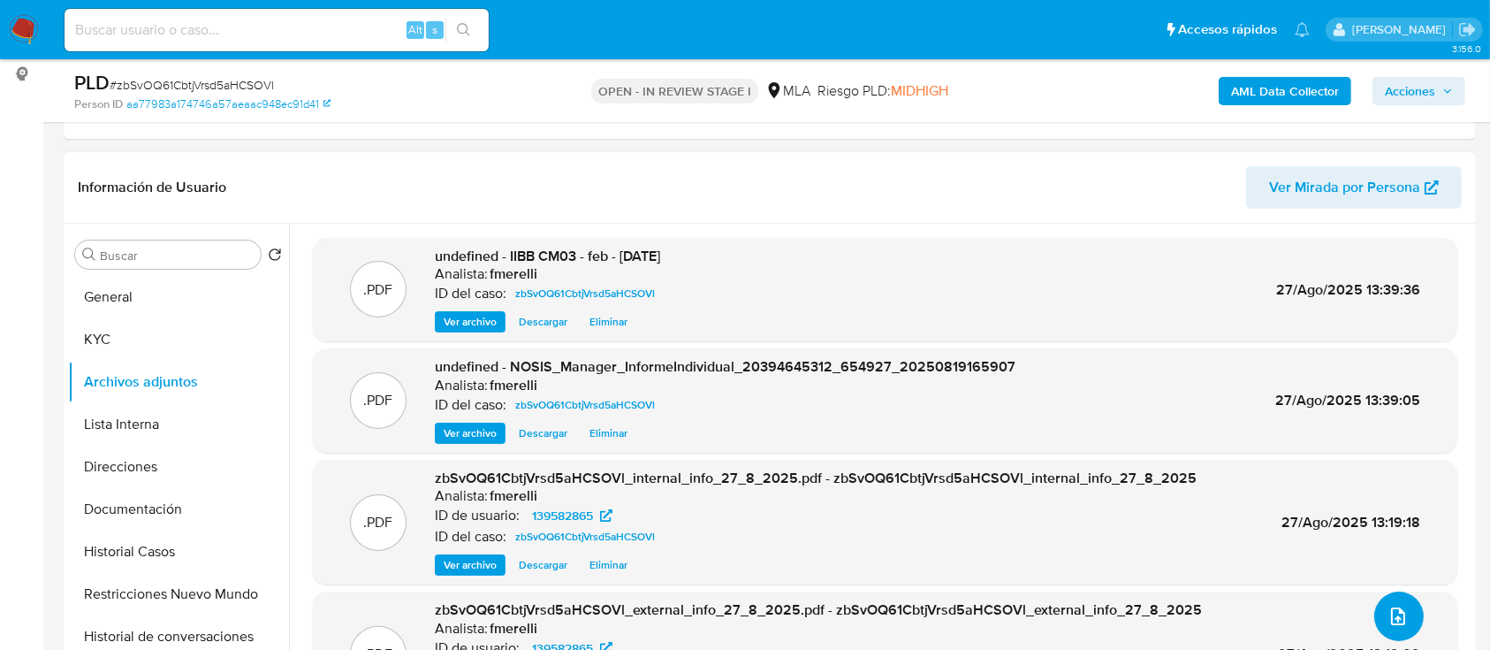
click at [1379, 599] on button "upload-file" at bounding box center [1400, 616] width 50 height 50
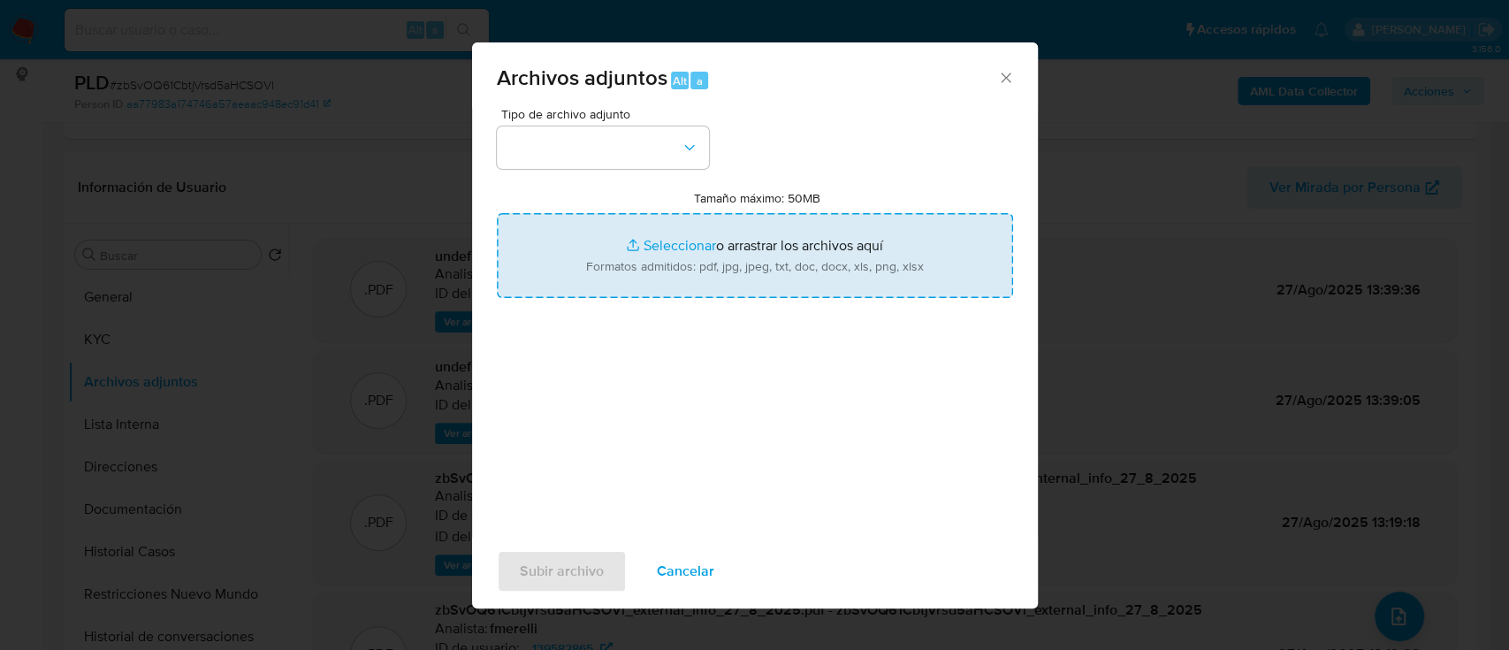
type input "C:\fakepath\Caselog zbSvOQ61CbtjVrsd5aHCSOVl_2025_07_18_01_24_03.docx"
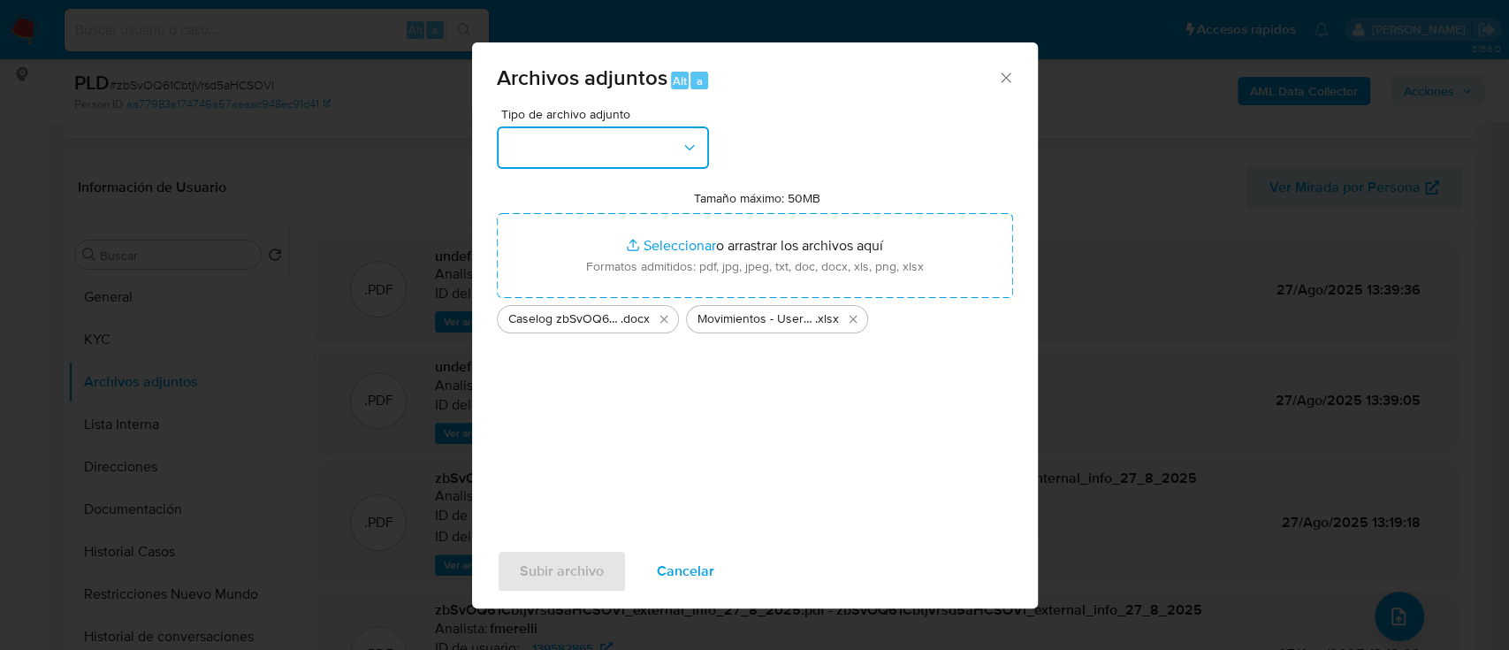
click at [614, 150] on button "button" at bounding box center [603, 147] width 212 height 42
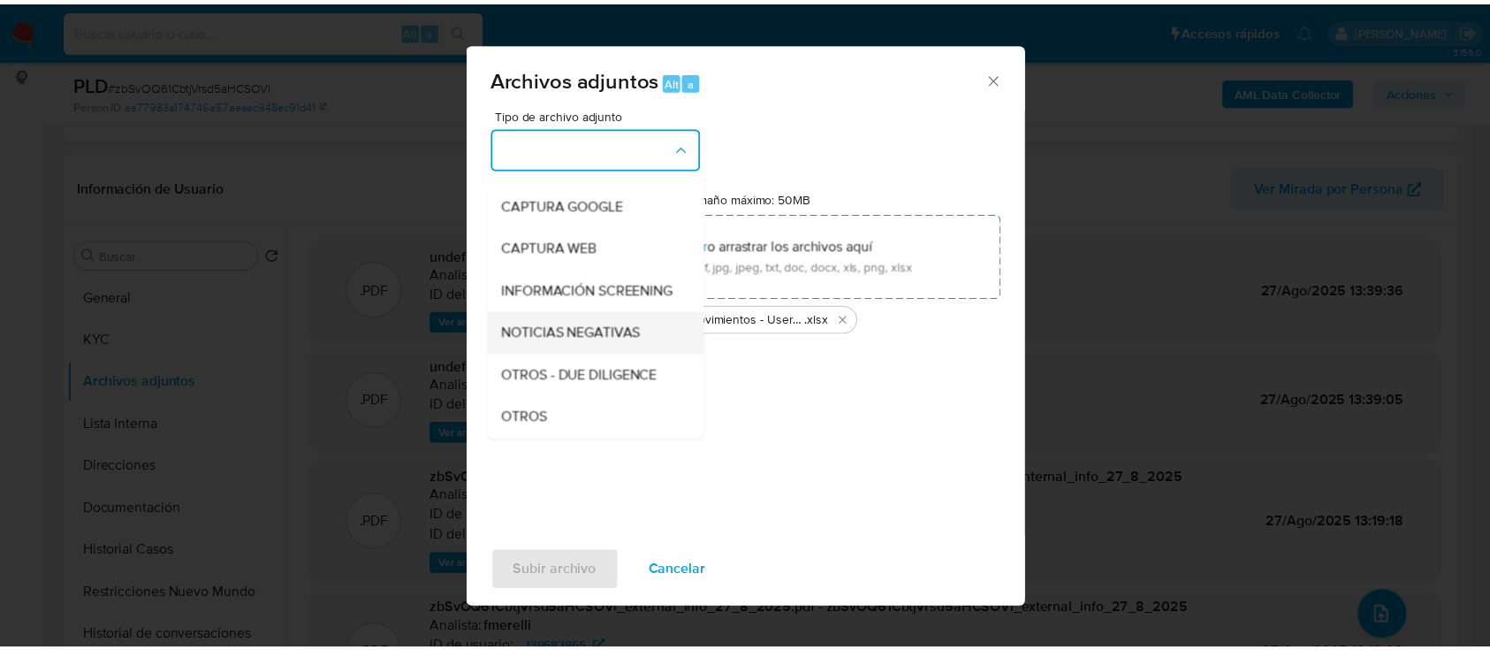
scroll to position [235, 0]
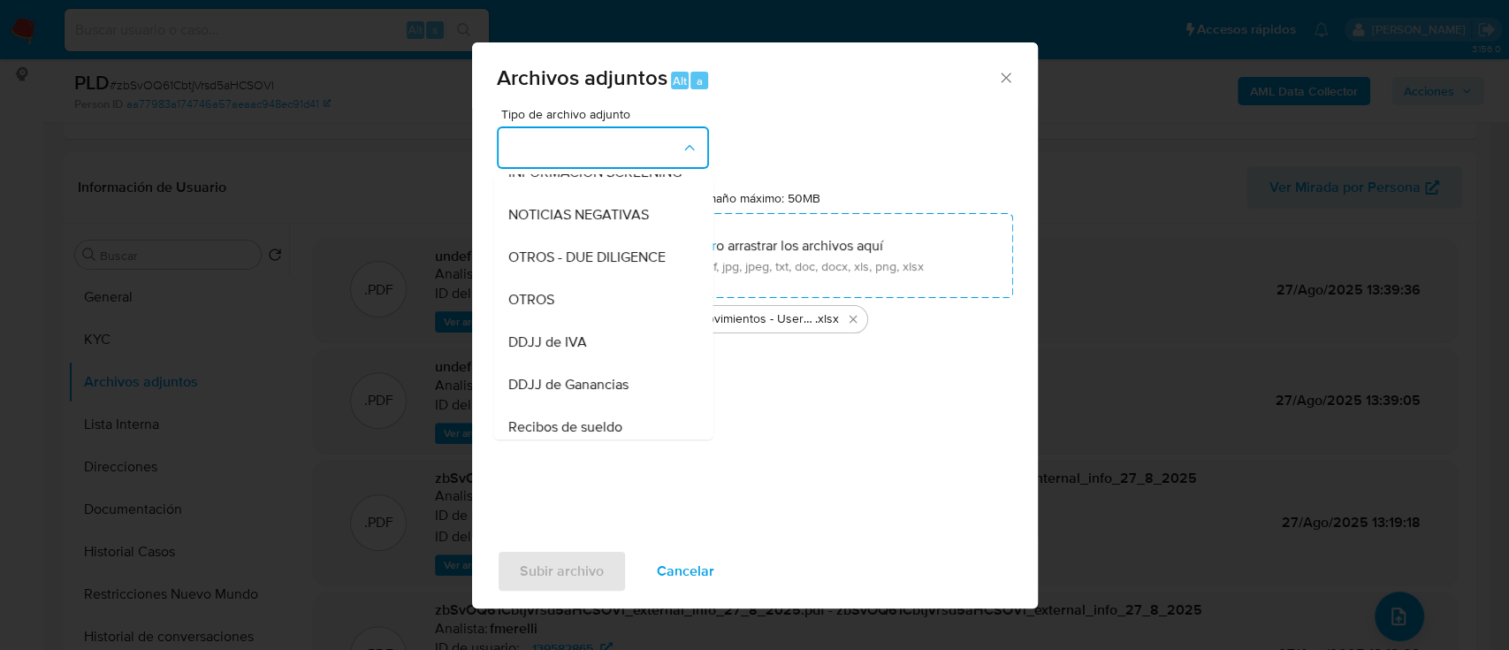
drag, startPoint x: 588, startPoint y: 322, endPoint x: 608, endPoint y: 415, distance: 95.9
click at [588, 321] on div "OTROS" at bounding box center [597, 299] width 180 height 42
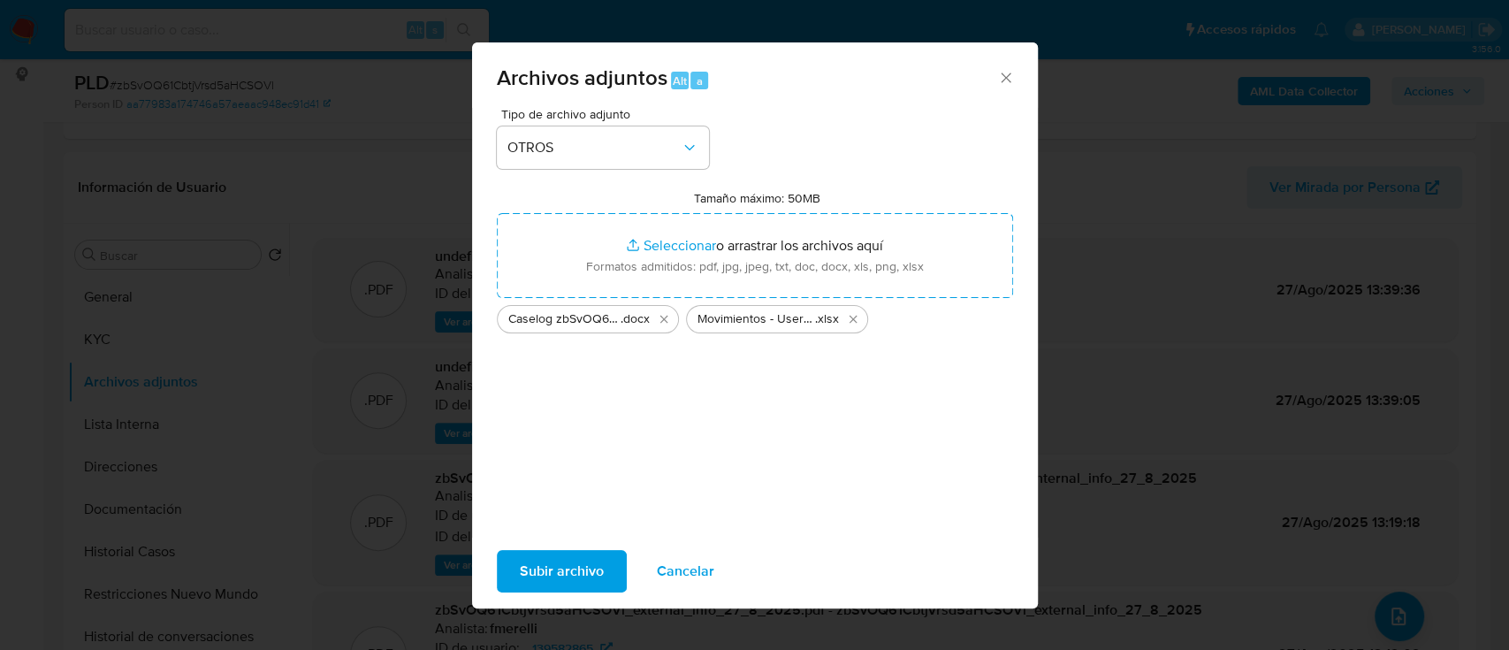
click at [540, 583] on span "Subir archivo" at bounding box center [562, 571] width 84 height 39
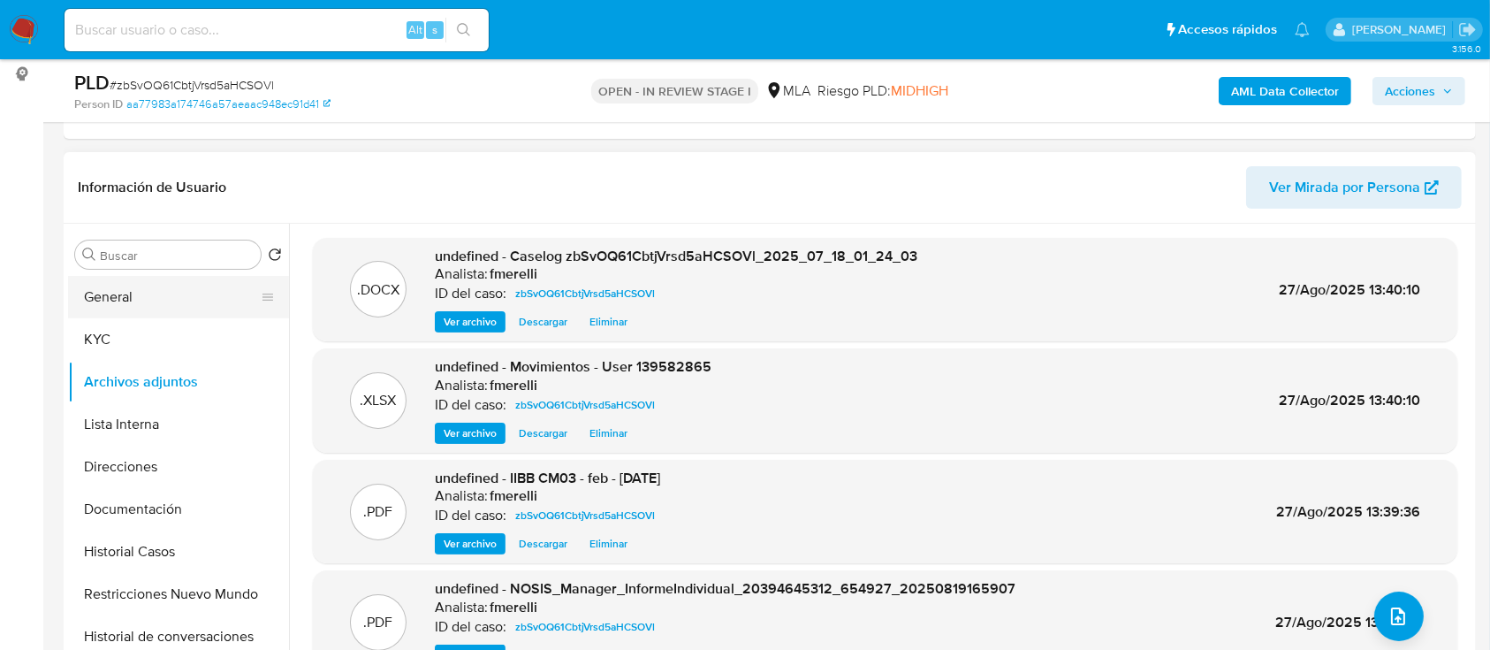
click at [131, 291] on button "General" at bounding box center [171, 297] width 207 height 42
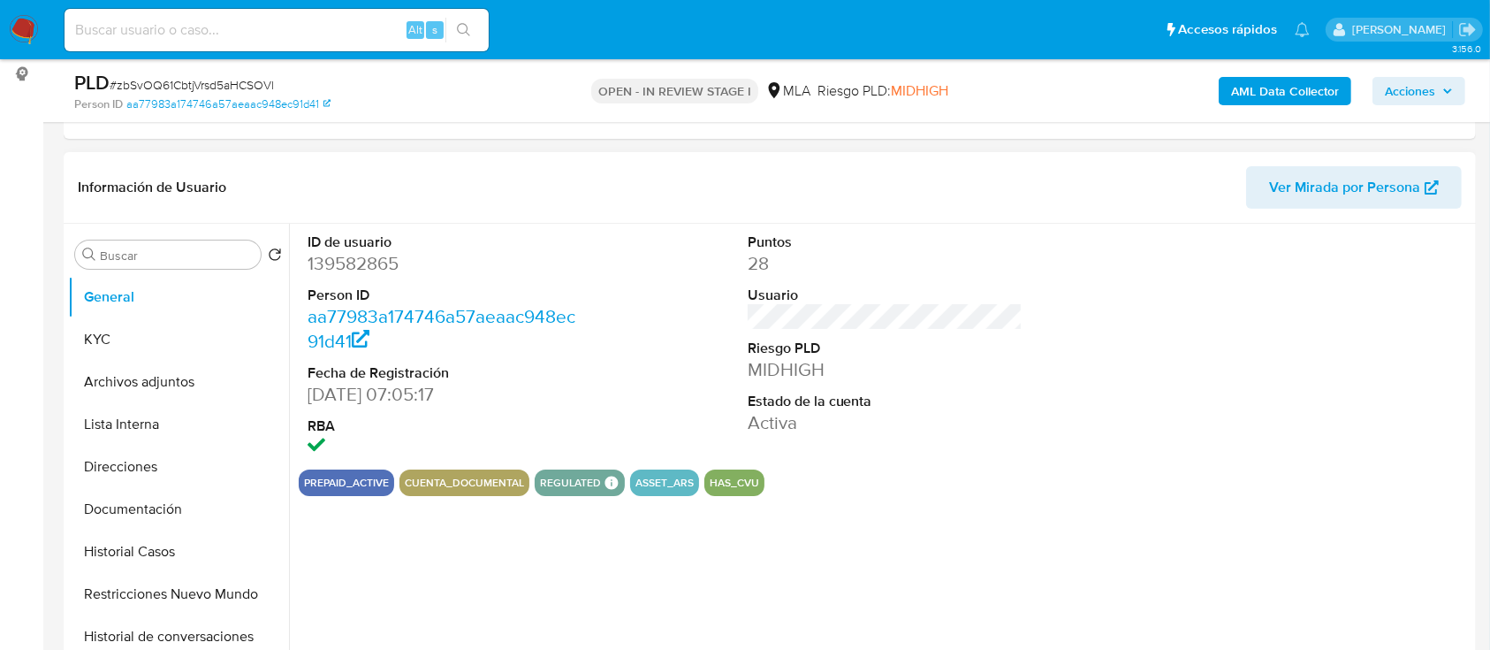
click at [359, 270] on dd "139582865" at bounding box center [446, 263] width 276 height 25
copy dd "139582865"
click at [176, 378] on button "Archivos adjuntos" at bounding box center [171, 382] width 207 height 42
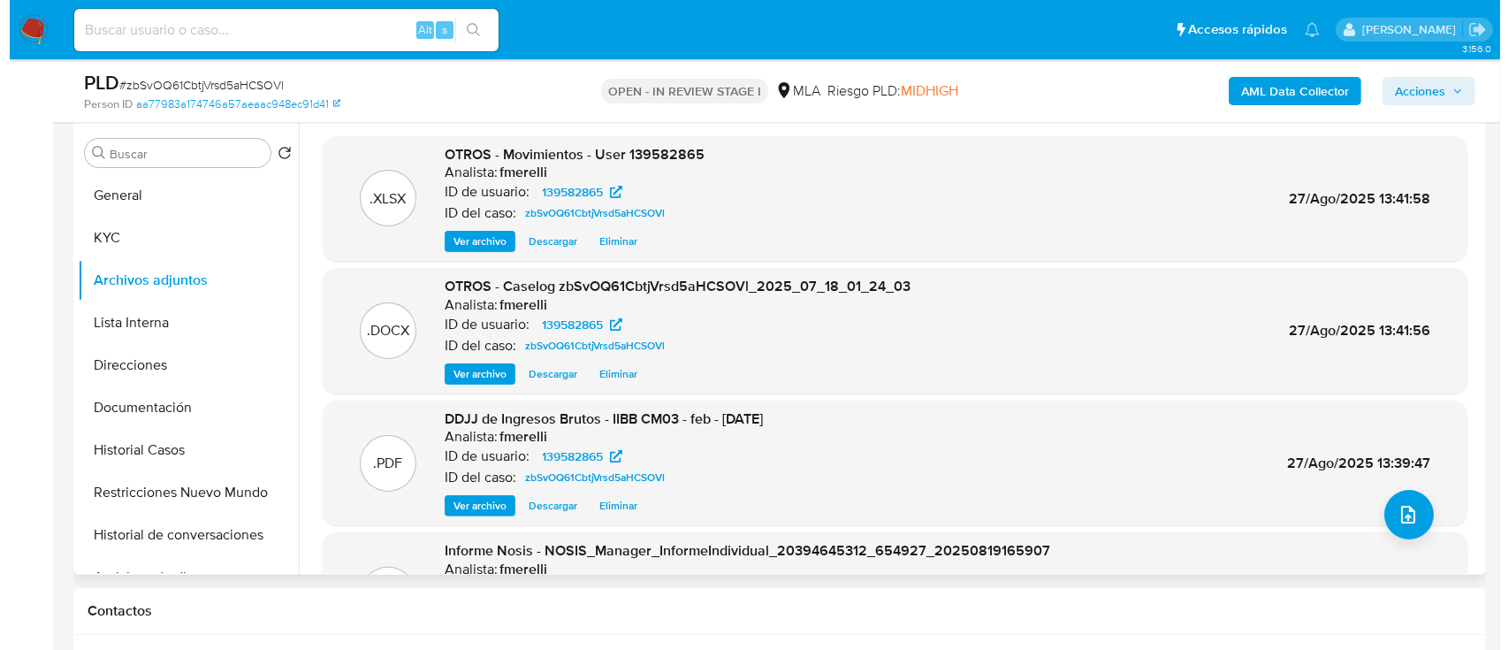
scroll to position [143, 0]
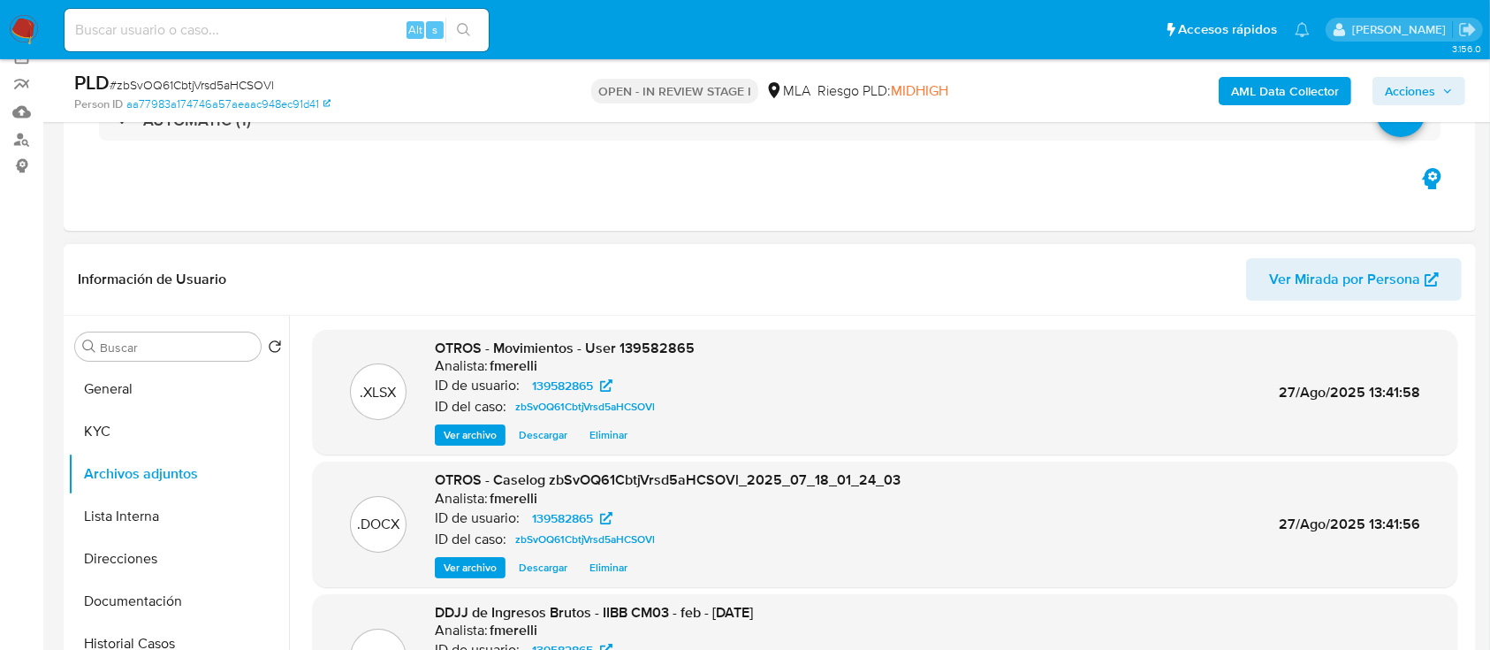
click at [462, 575] on span "Ver archivo" at bounding box center [470, 568] width 53 height 18
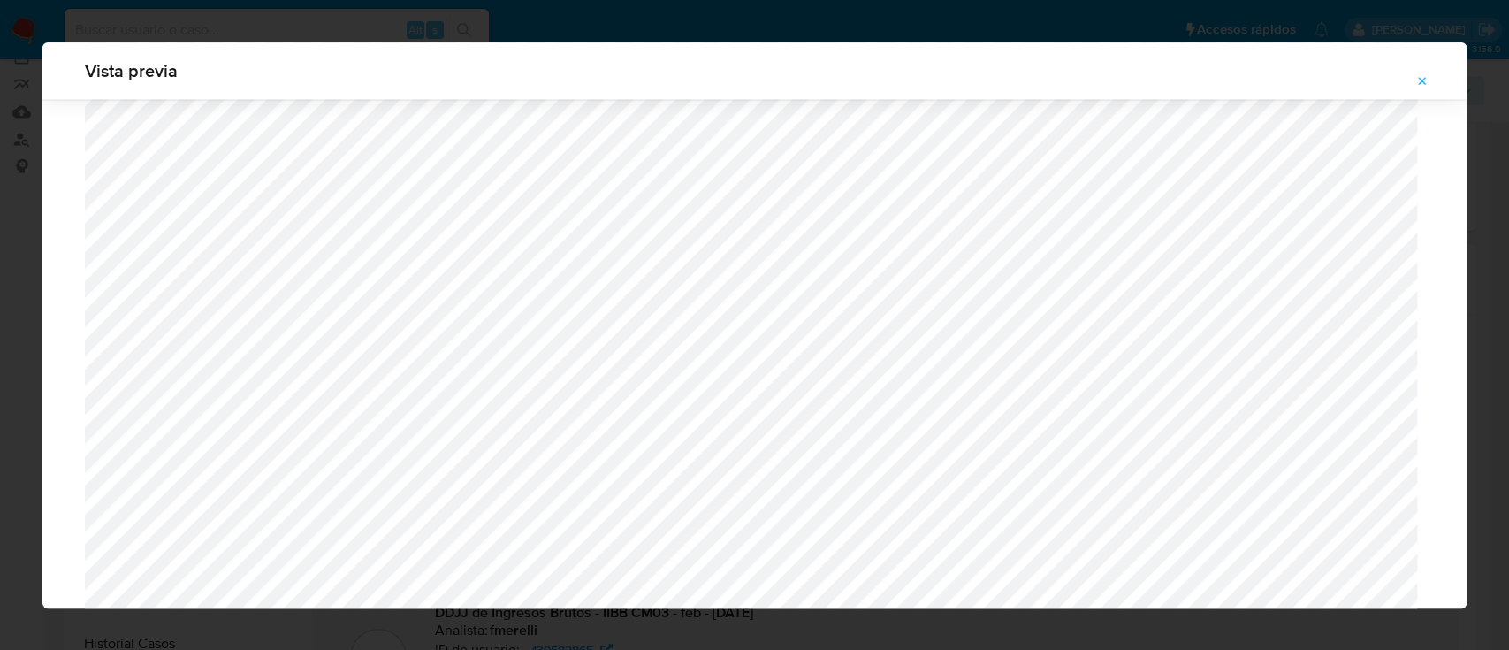
scroll to position [2122, 0]
click at [1427, 72] on span "Attachment preview" at bounding box center [1422, 81] width 14 height 25
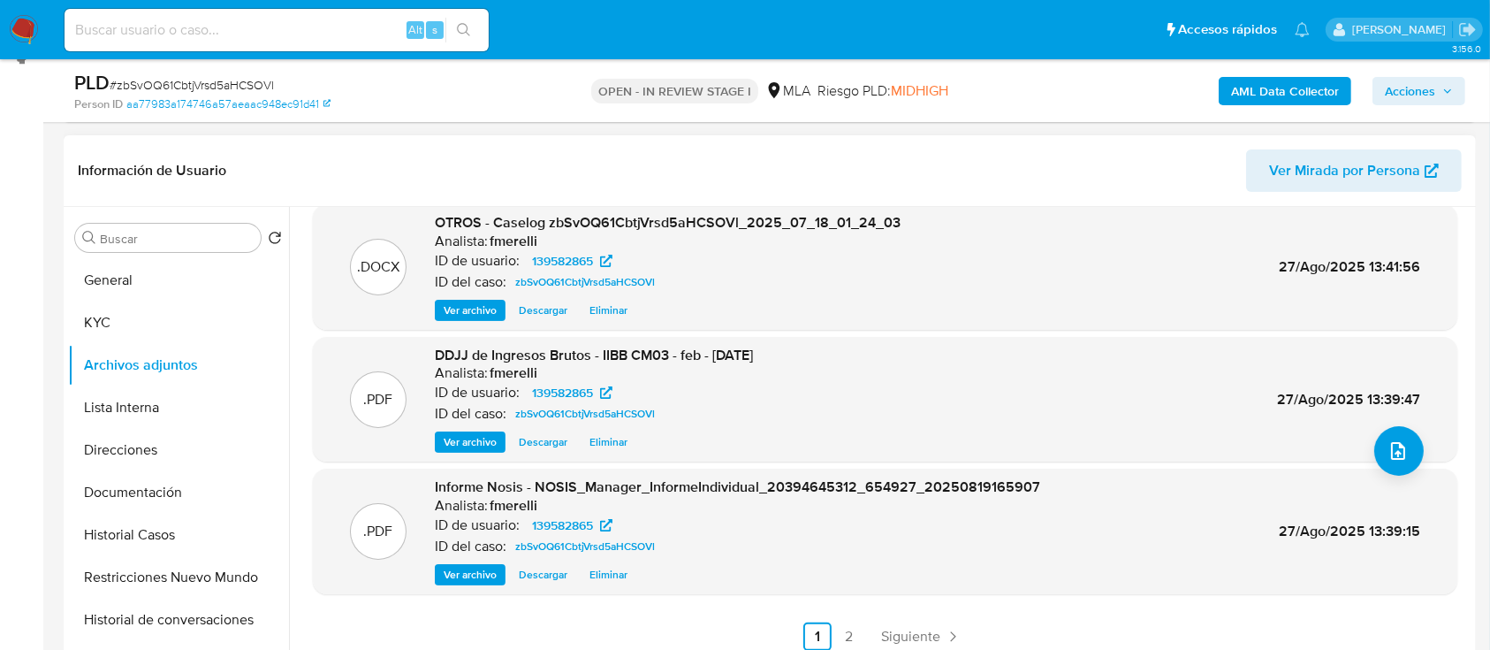
scroll to position [388, 0]
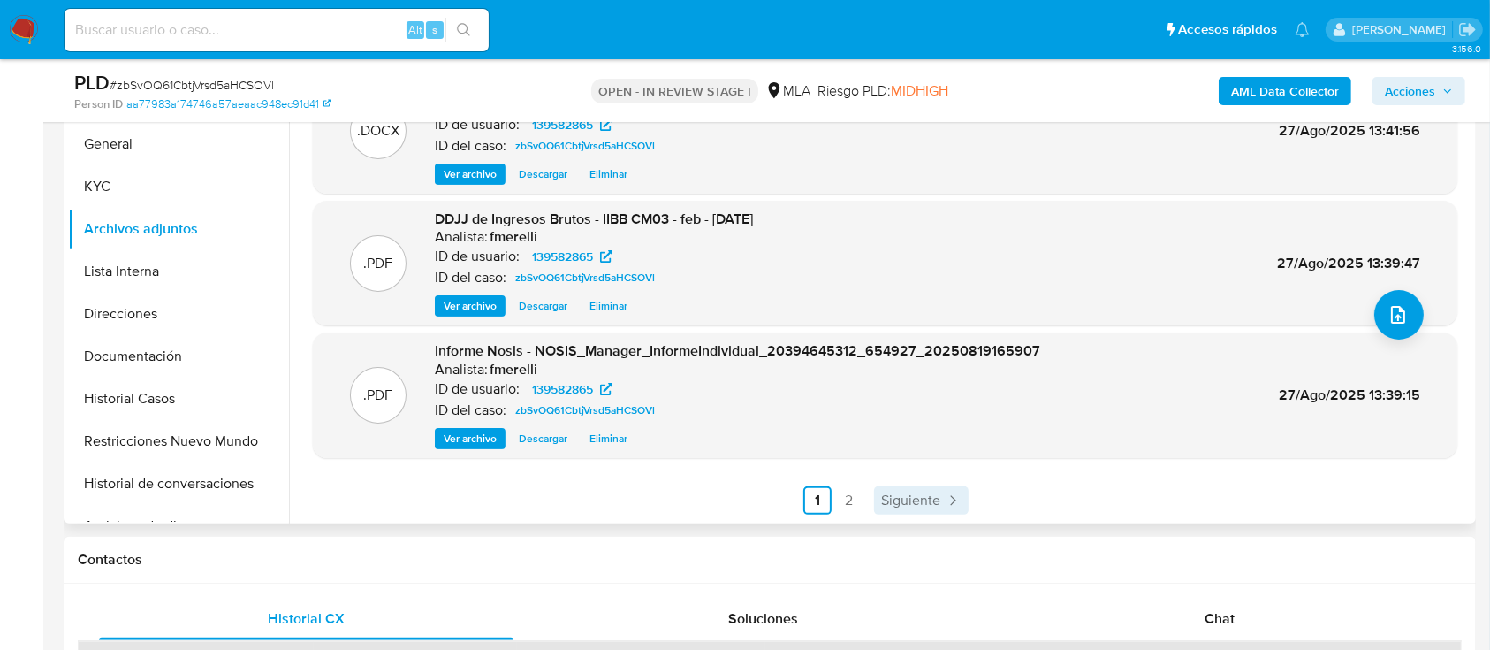
click at [911, 504] on span "Siguiente" at bounding box center [910, 500] width 59 height 14
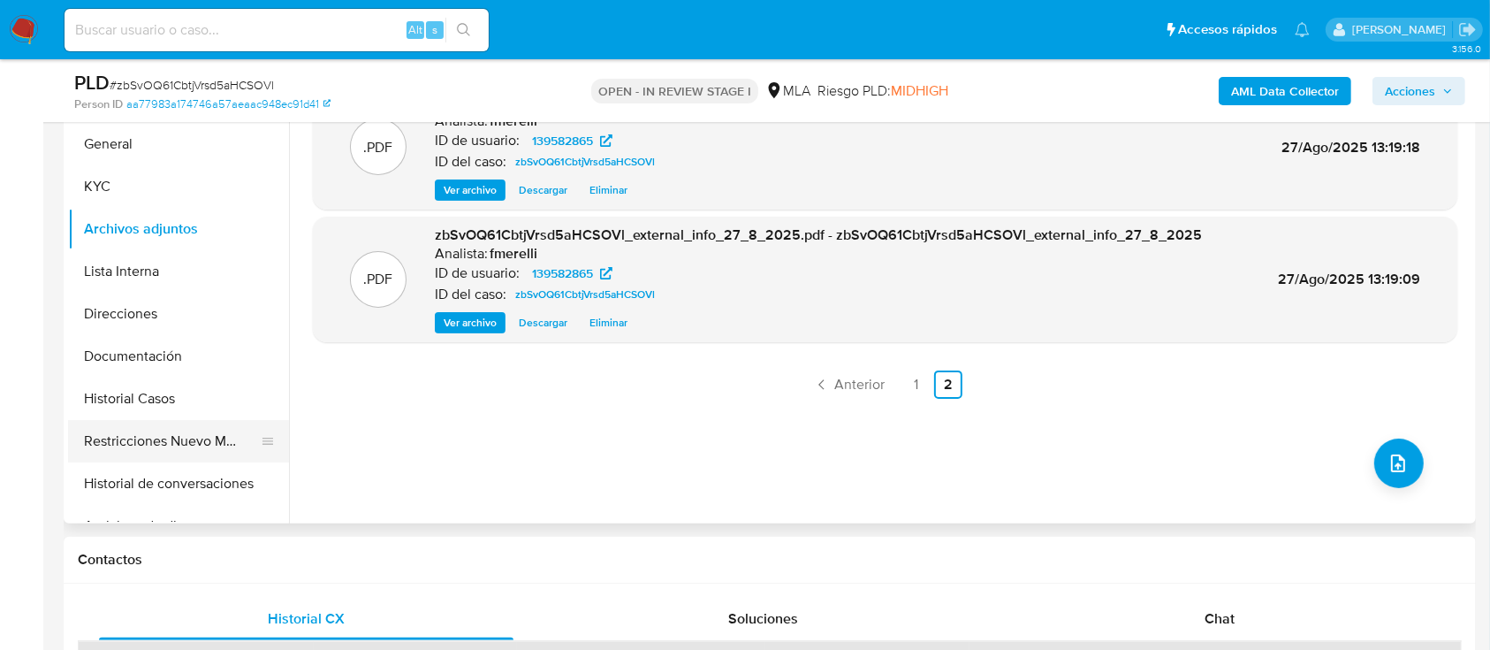
drag, startPoint x: 266, startPoint y: 457, endPoint x: 274, endPoint y: 450, distance: 10.6
click at [266, 457] on div at bounding box center [268, 441] width 14 height 42
click at [184, 270] on button "Lista Interna" at bounding box center [171, 271] width 207 height 42
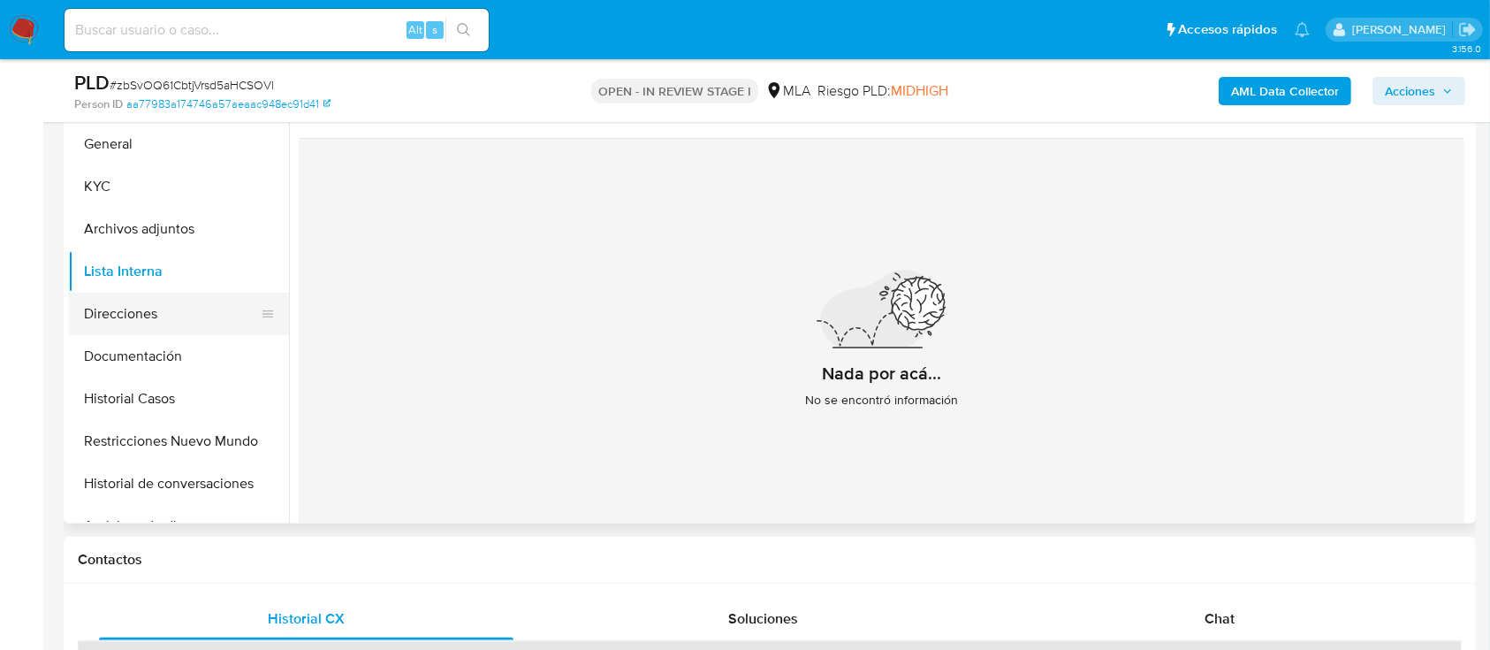
click at [141, 313] on button "Direcciones" at bounding box center [171, 314] width 207 height 42
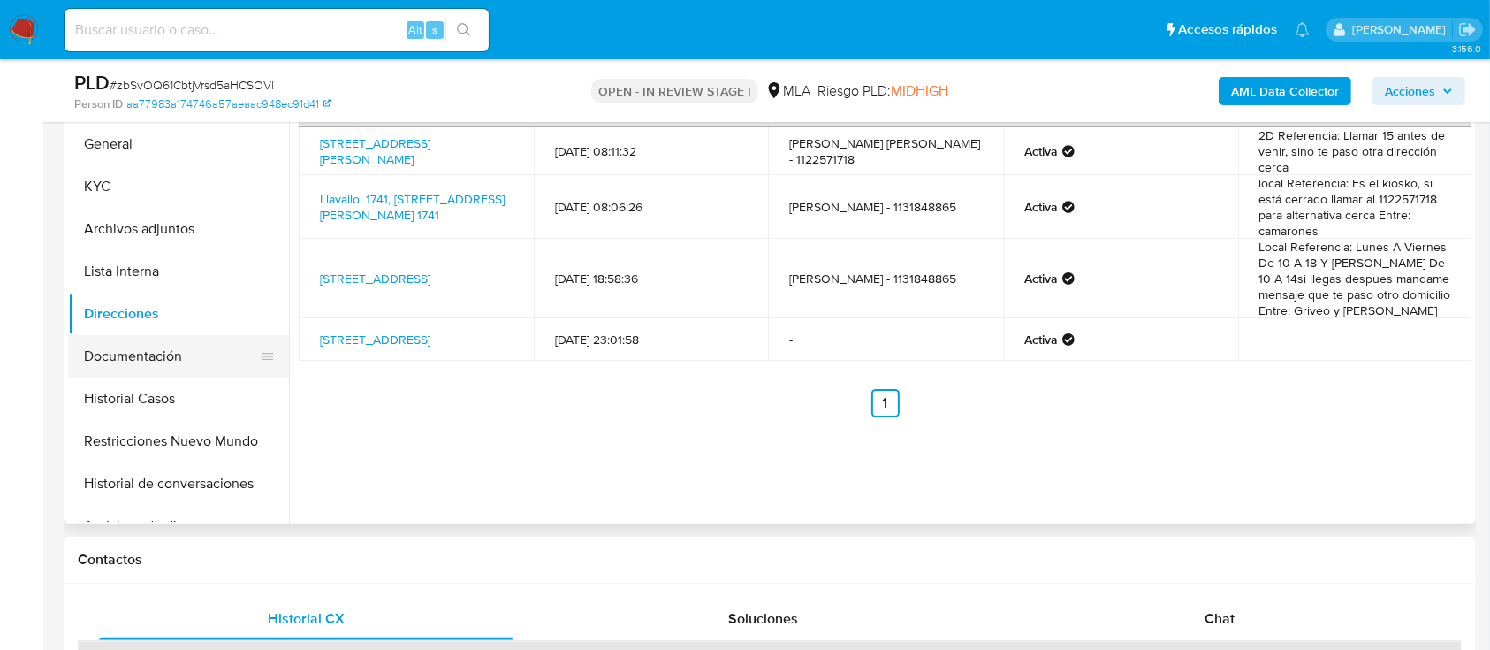
click at [132, 344] on button "Documentación" at bounding box center [171, 356] width 207 height 42
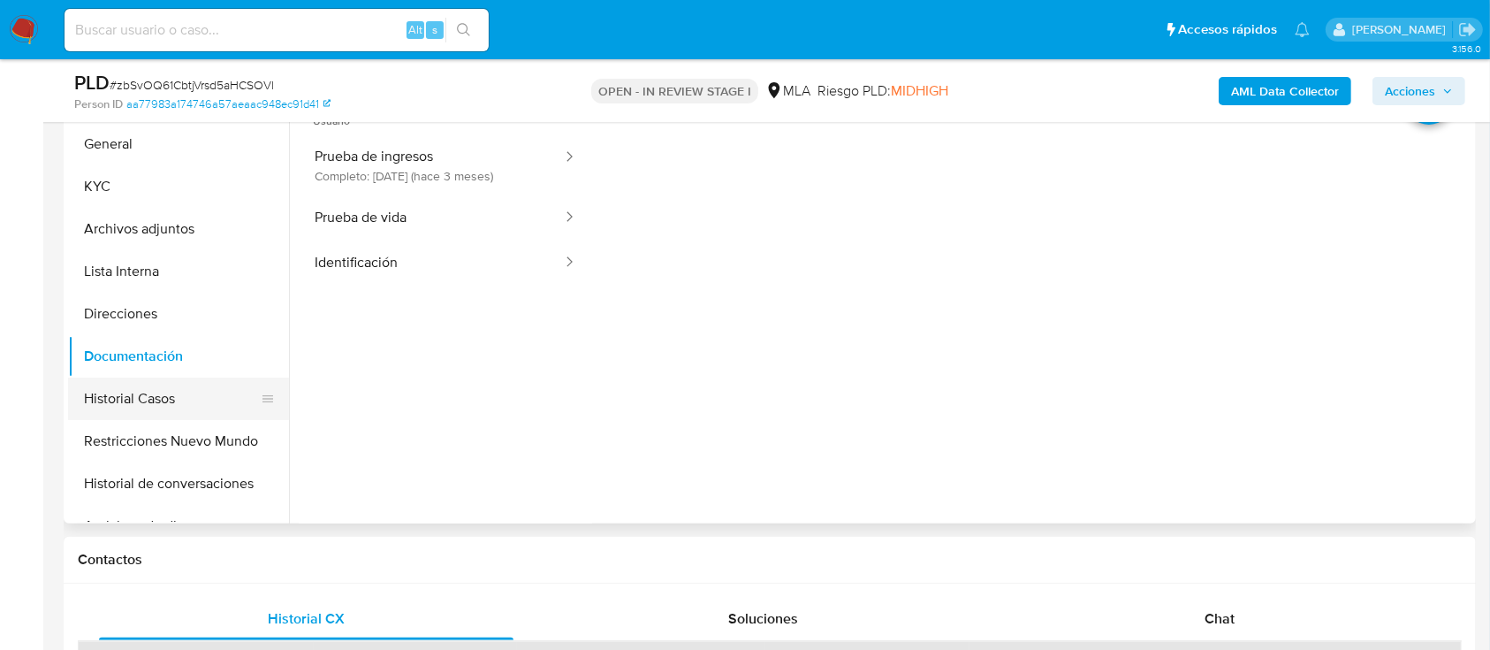
click at [111, 397] on button "Historial Casos" at bounding box center [171, 398] width 207 height 42
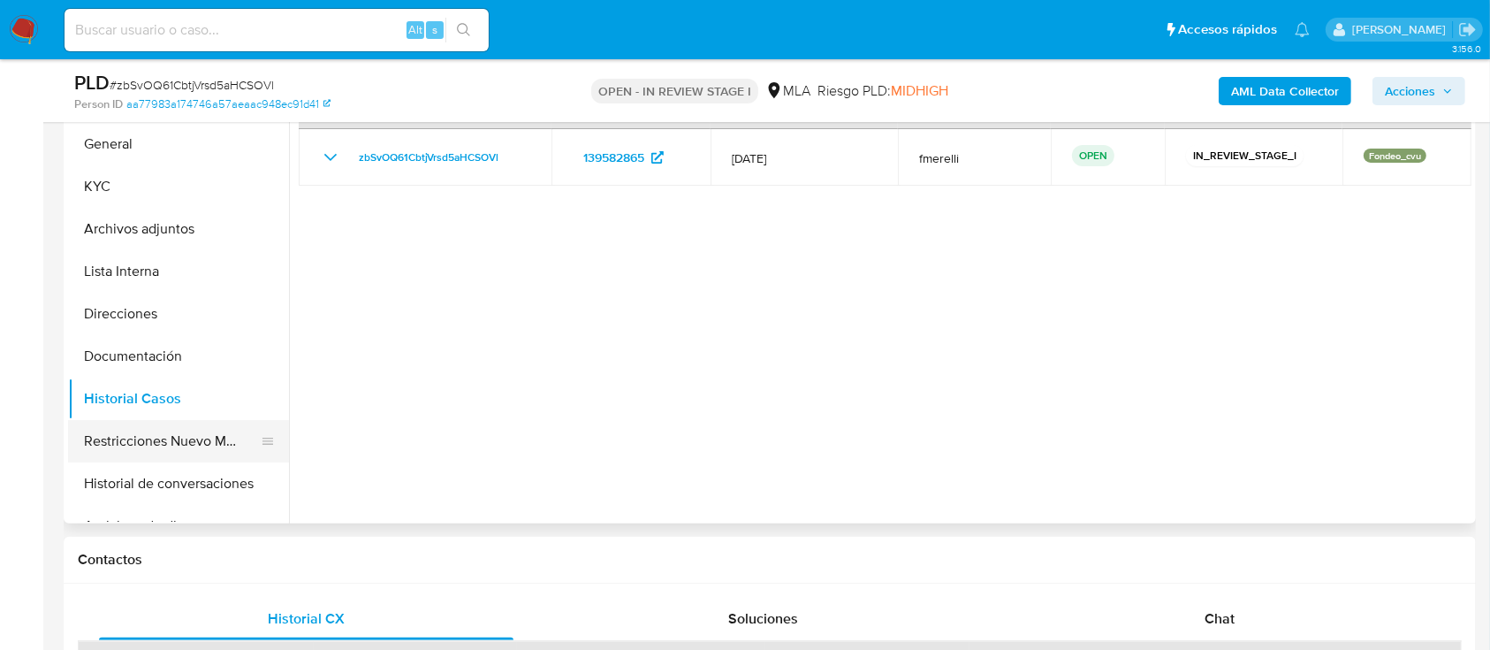
click at [135, 437] on button "Restricciones Nuevo Mundo" at bounding box center [171, 441] width 207 height 42
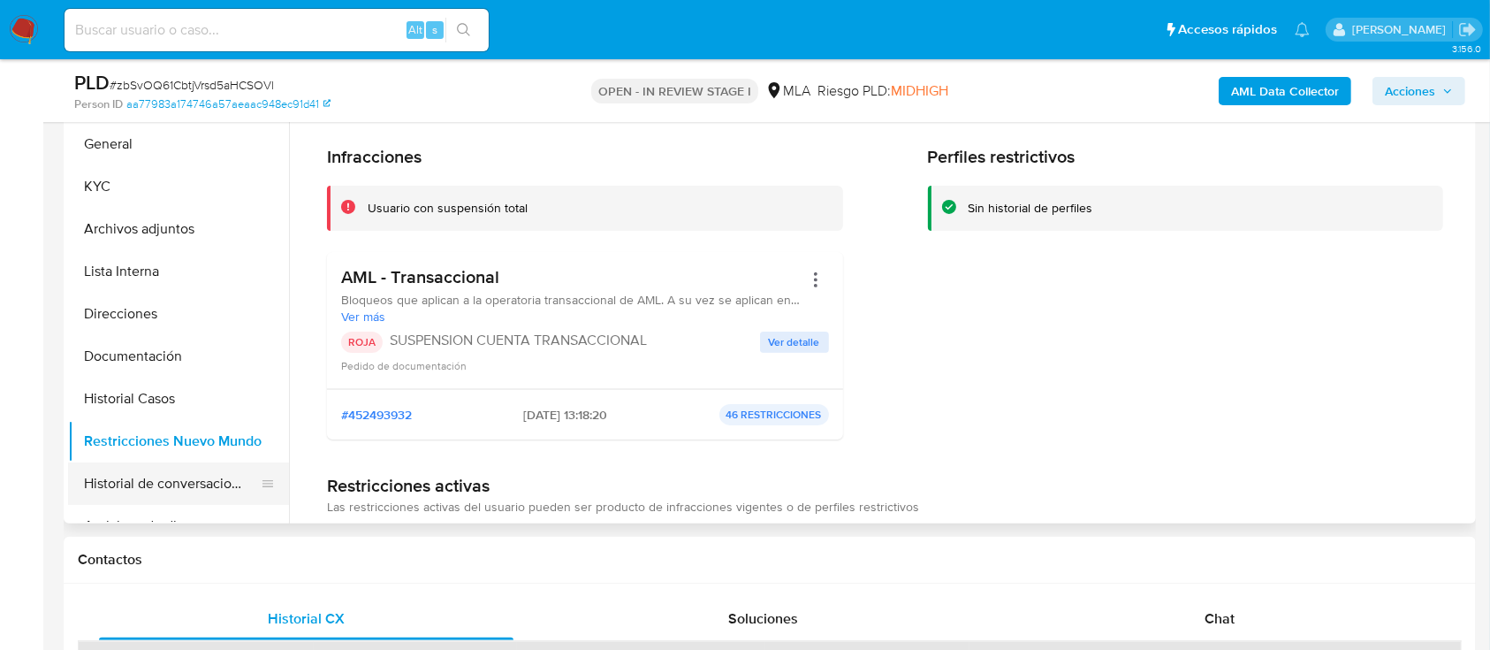
click at [115, 478] on button "Historial de conversaciones" at bounding box center [171, 483] width 207 height 42
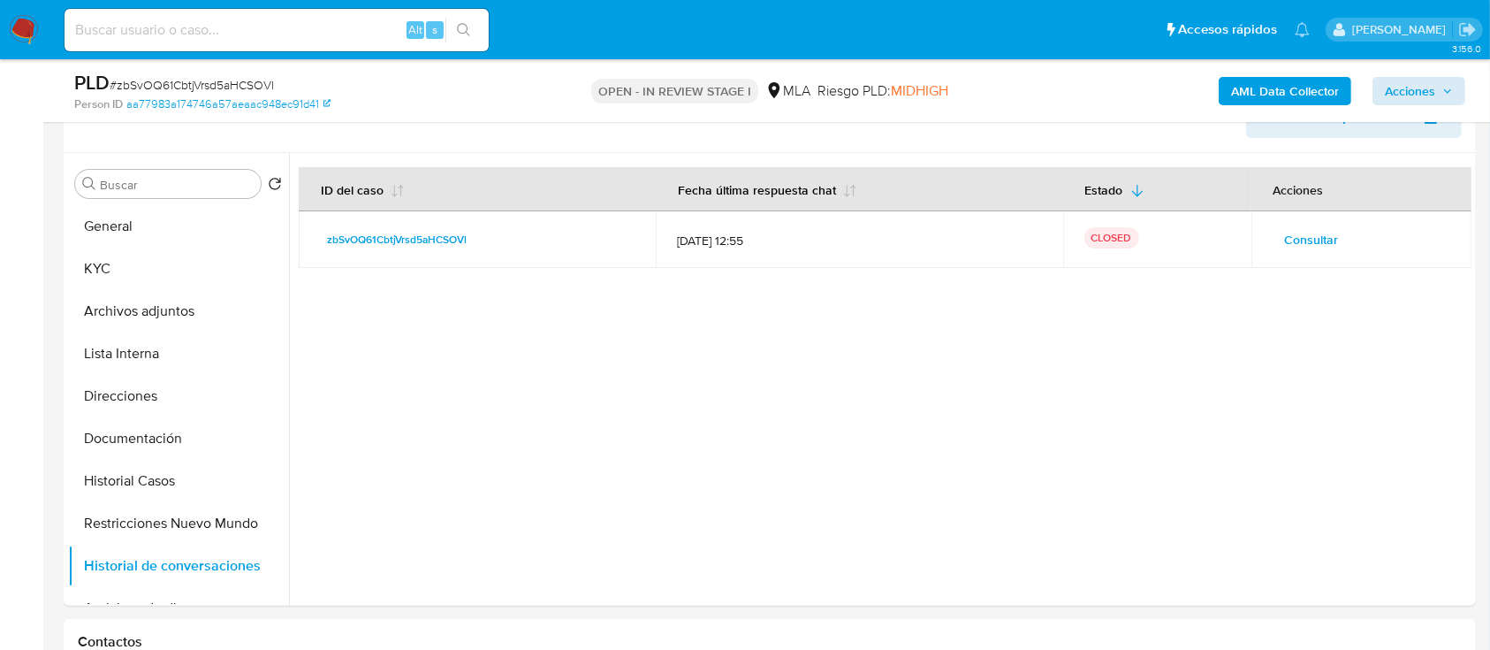
scroll to position [270, 0]
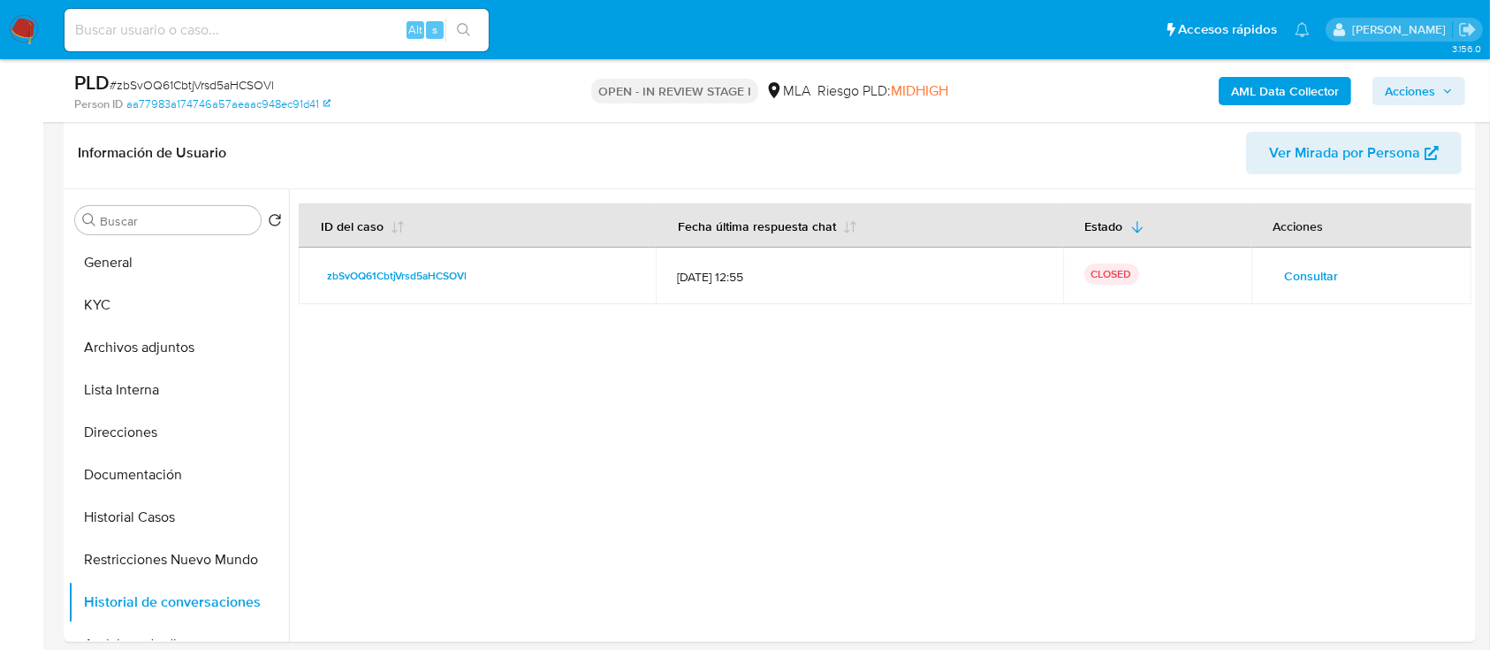
click at [1397, 82] on span "Acciones" at bounding box center [1410, 91] width 50 height 28
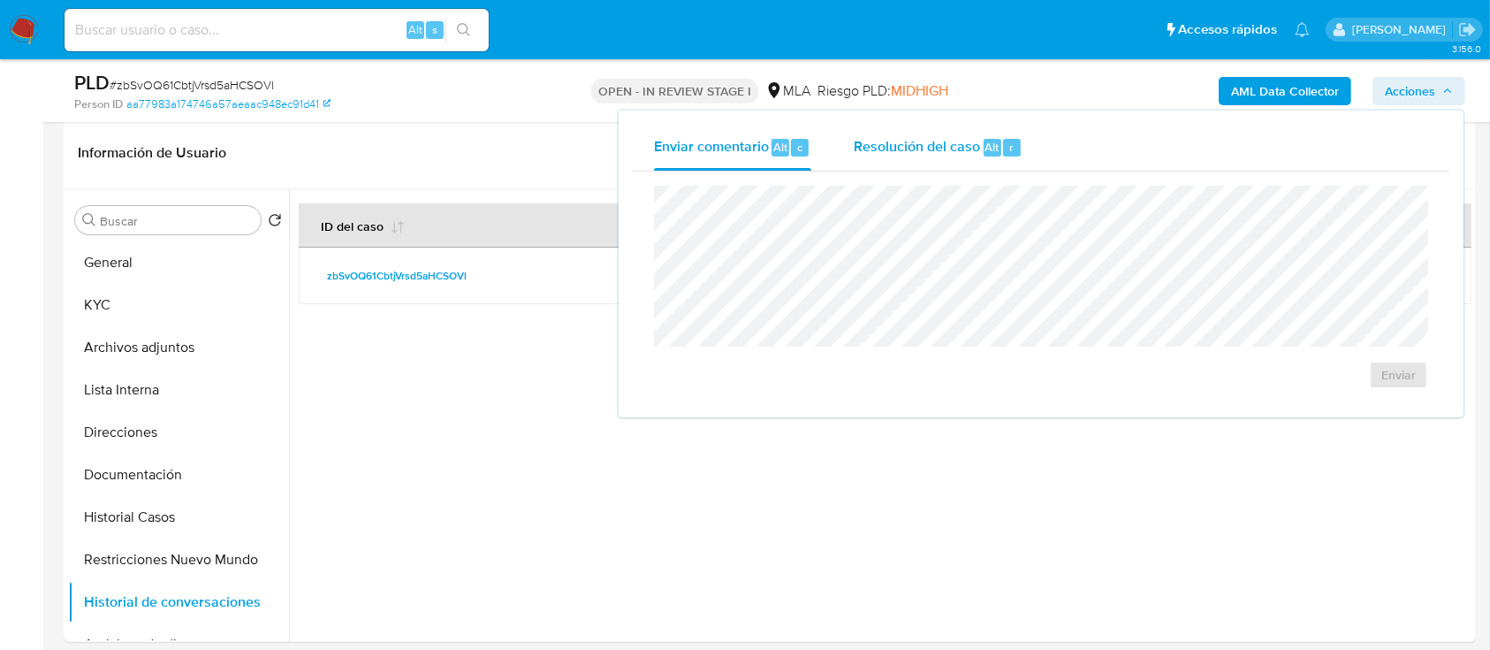
click at [953, 142] on span "Resolución del caso" at bounding box center [917, 146] width 126 height 20
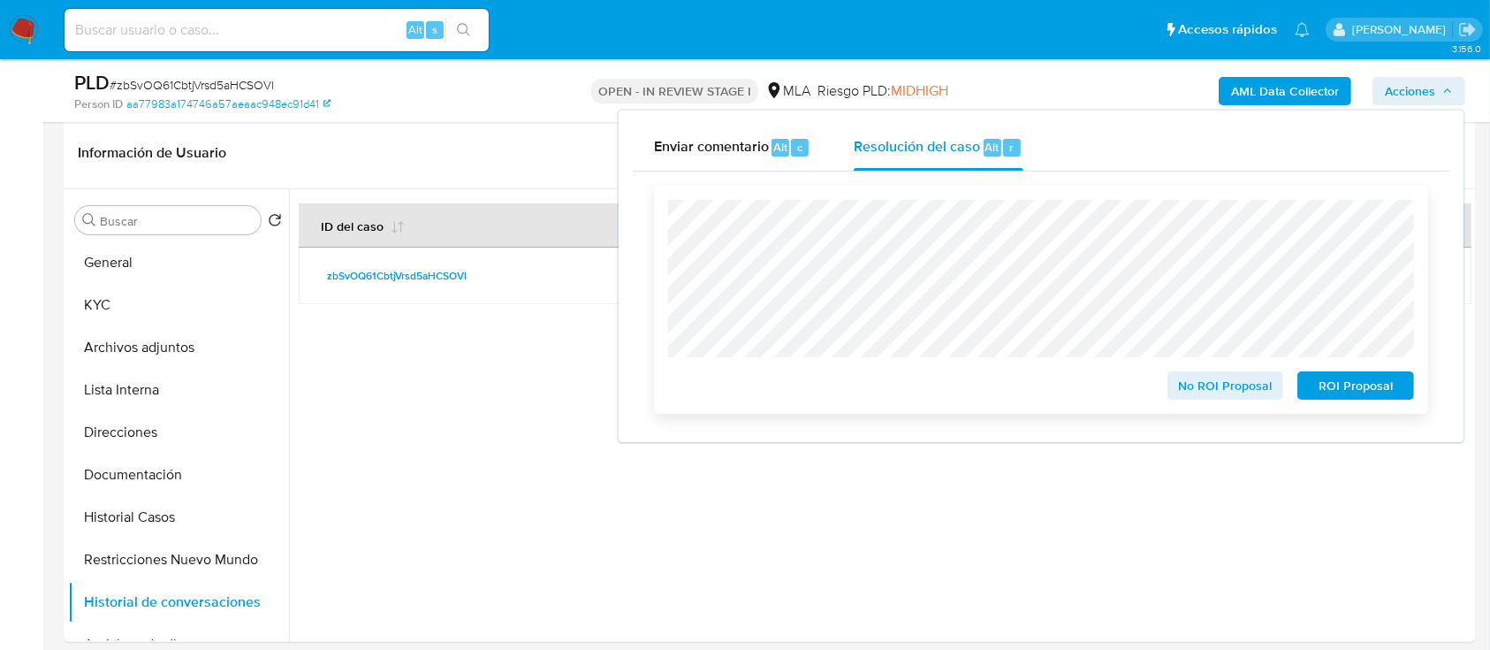
click at [1351, 385] on span "ROI Proposal" at bounding box center [1356, 385] width 92 height 25
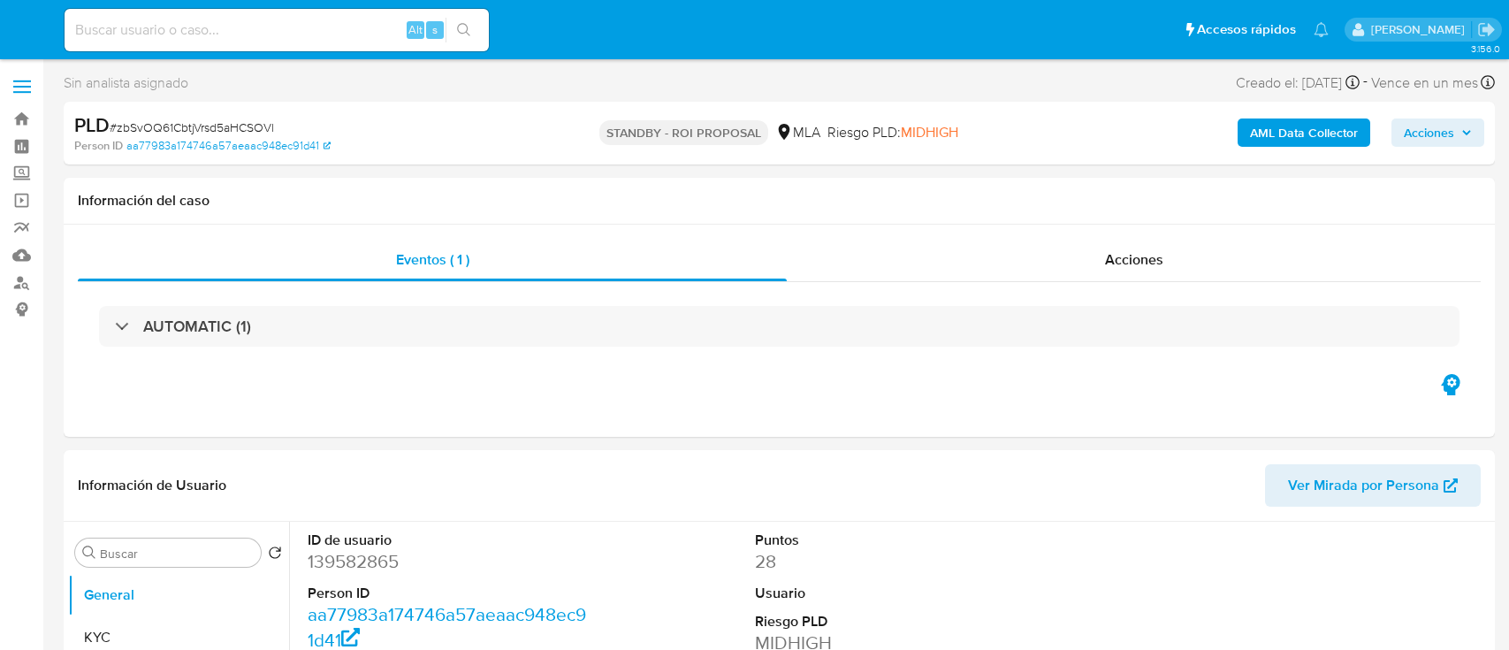
select select "10"
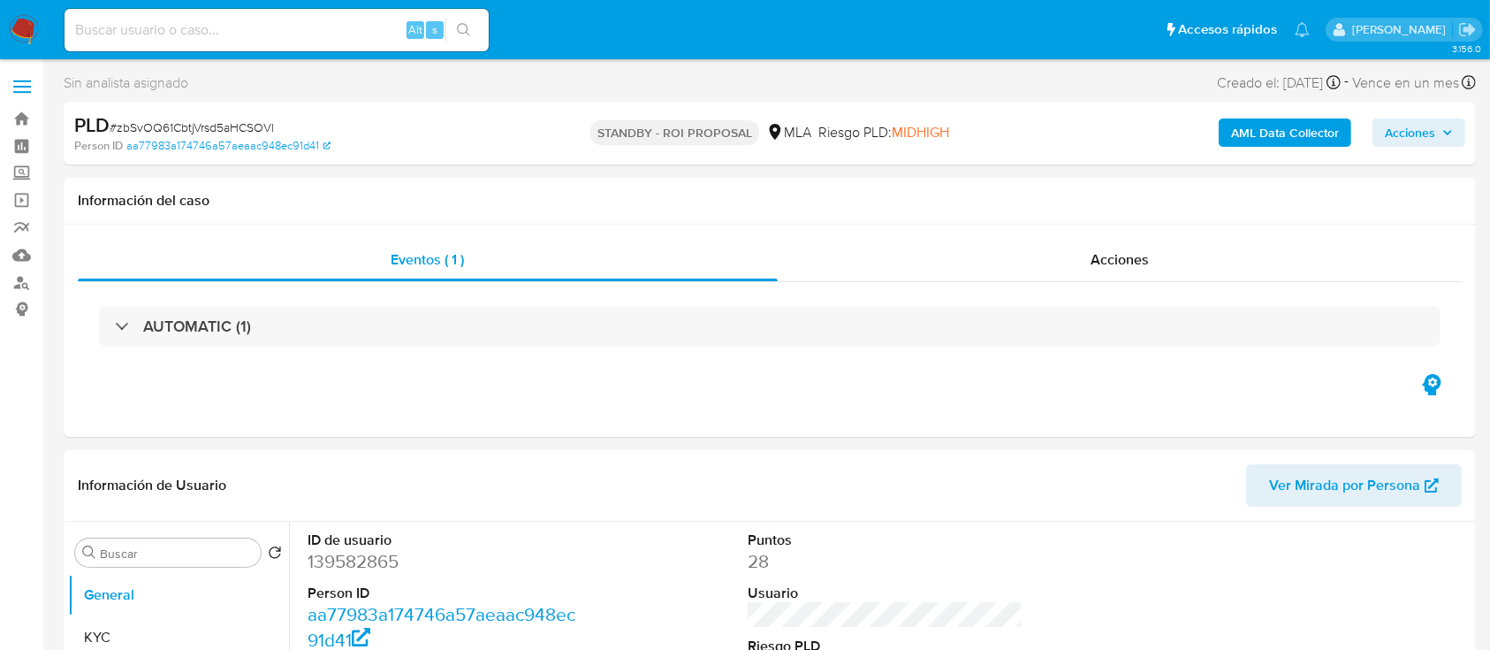
click at [32, 37] on img at bounding box center [24, 30] width 30 height 30
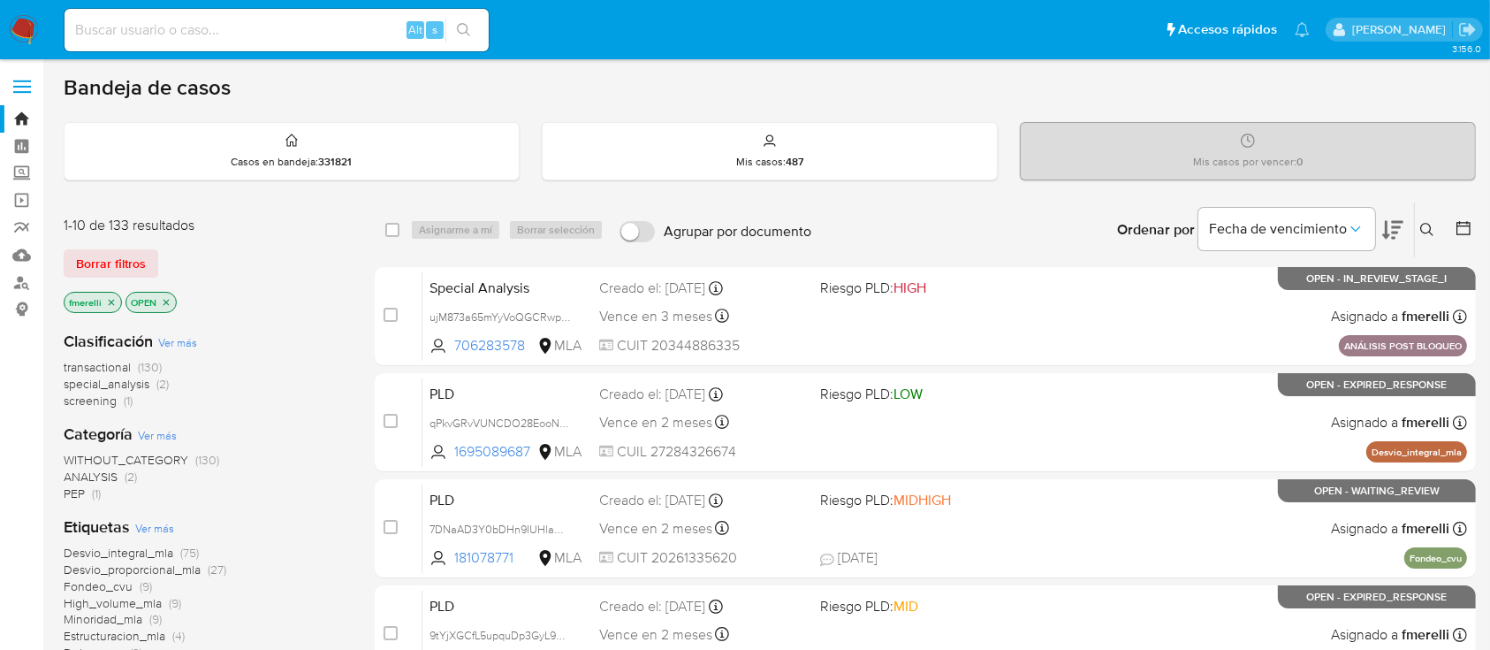
click at [250, 21] on input at bounding box center [277, 30] width 424 height 23
paste input "iGWNZRiERvdaz9l4H7WCmuUd"
type input "iGWNZRiERvdaz9l4H7WCmuUd"
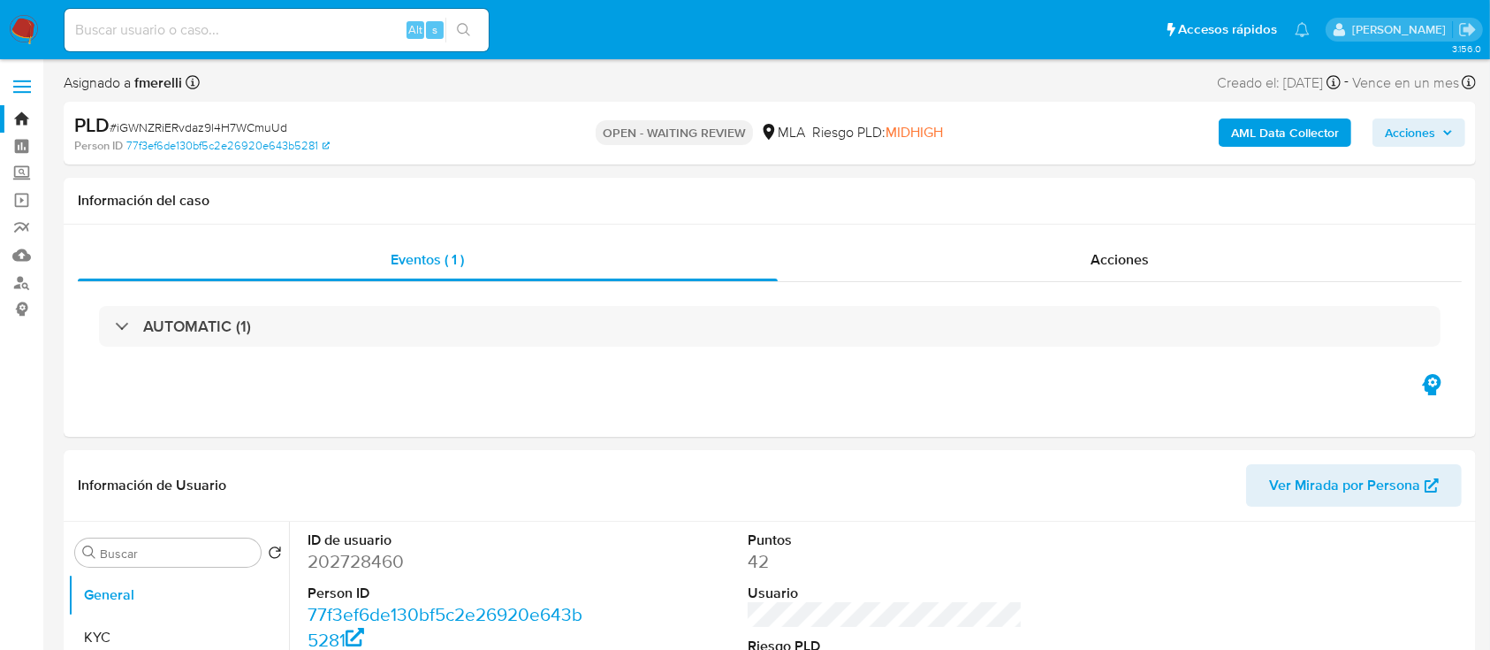
select select "10"
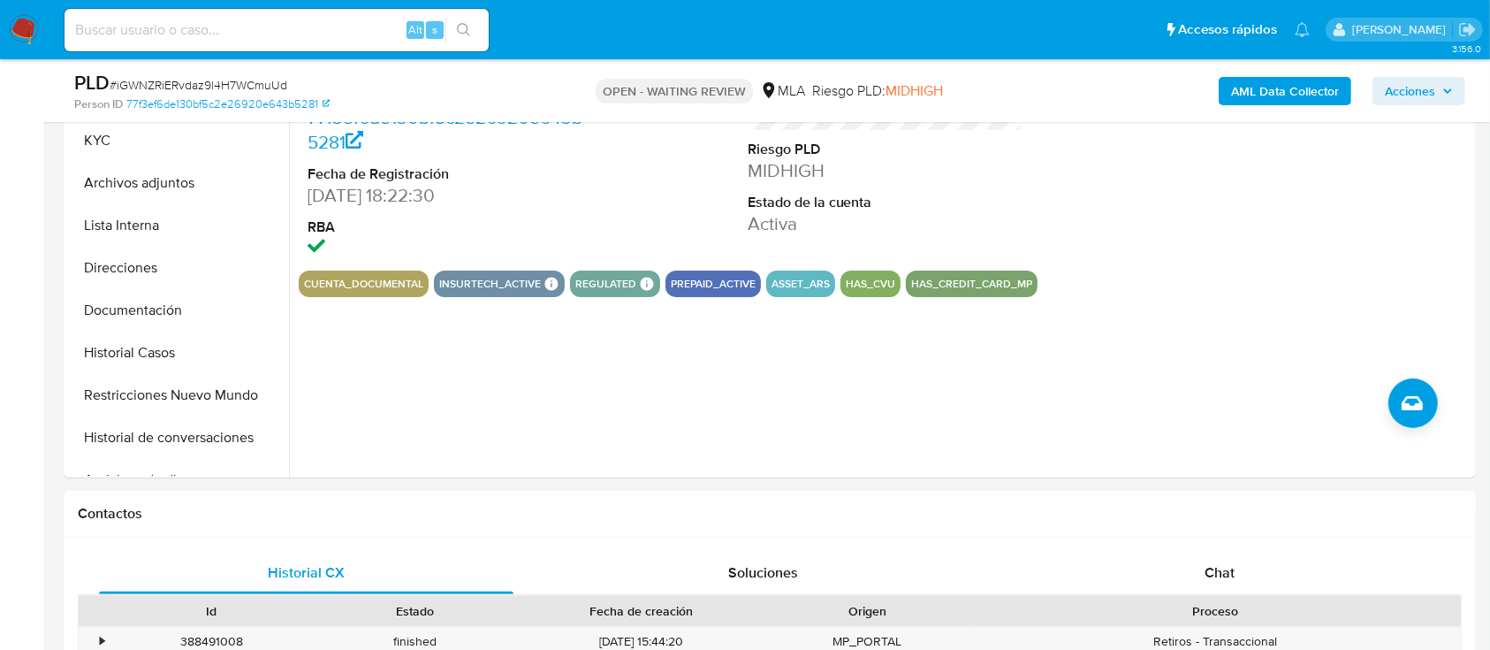
scroll to position [471, 0]
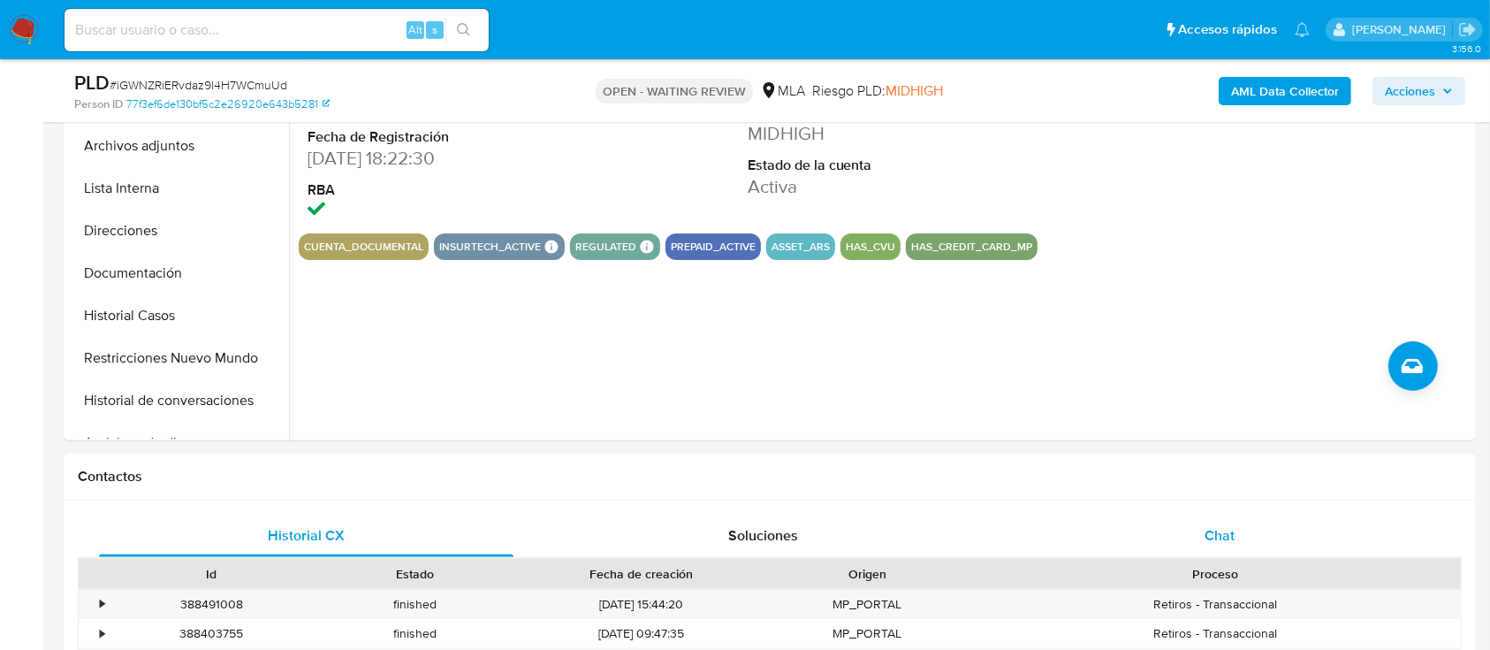
click at [1075, 519] on div "Chat" at bounding box center [1220, 535] width 415 height 42
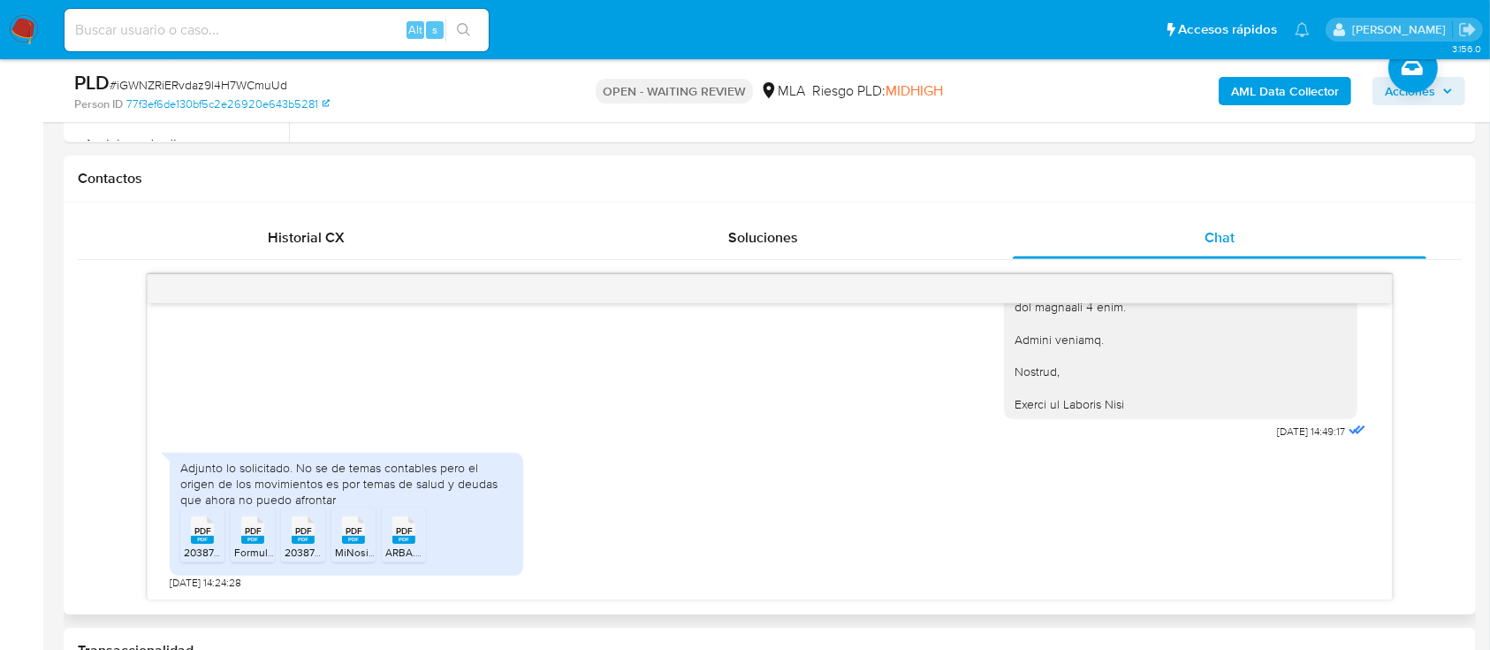
scroll to position [825, 0]
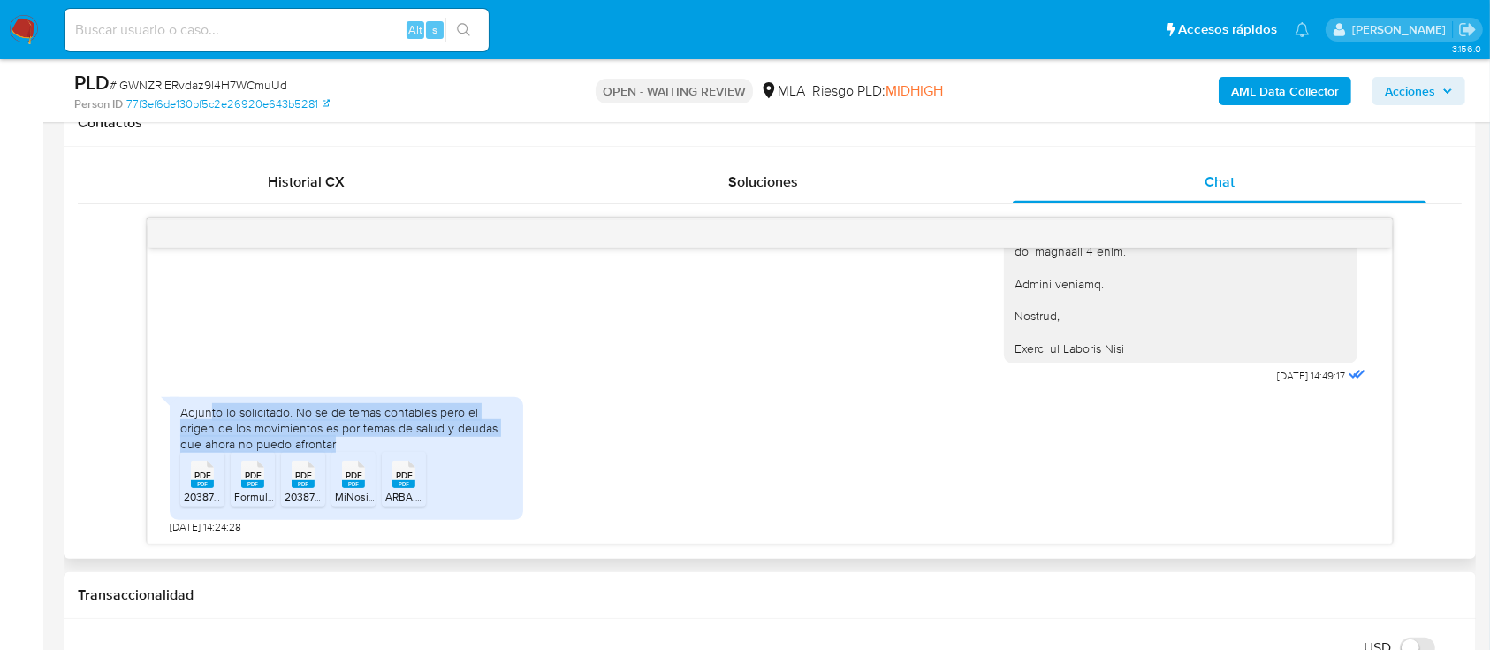
drag, startPoint x: 210, startPoint y: 408, endPoint x: 392, endPoint y: 438, distance: 184.7
click at [392, 438] on div "Adjunto lo solicitado. No se de temas contables pero el origen de los movimient…" at bounding box center [346, 428] width 332 height 49
click at [20, 32] on img at bounding box center [24, 30] width 30 height 30
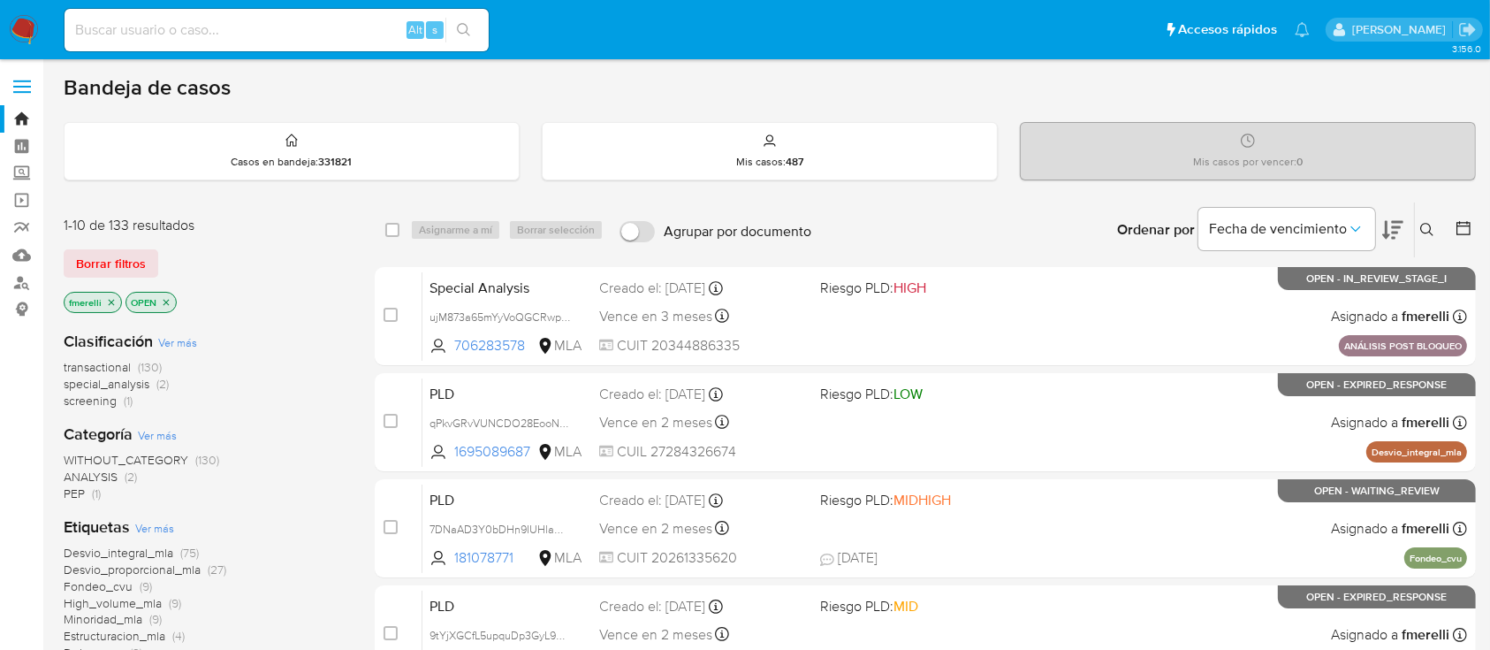
click at [1429, 219] on button at bounding box center [1429, 229] width 29 height 21
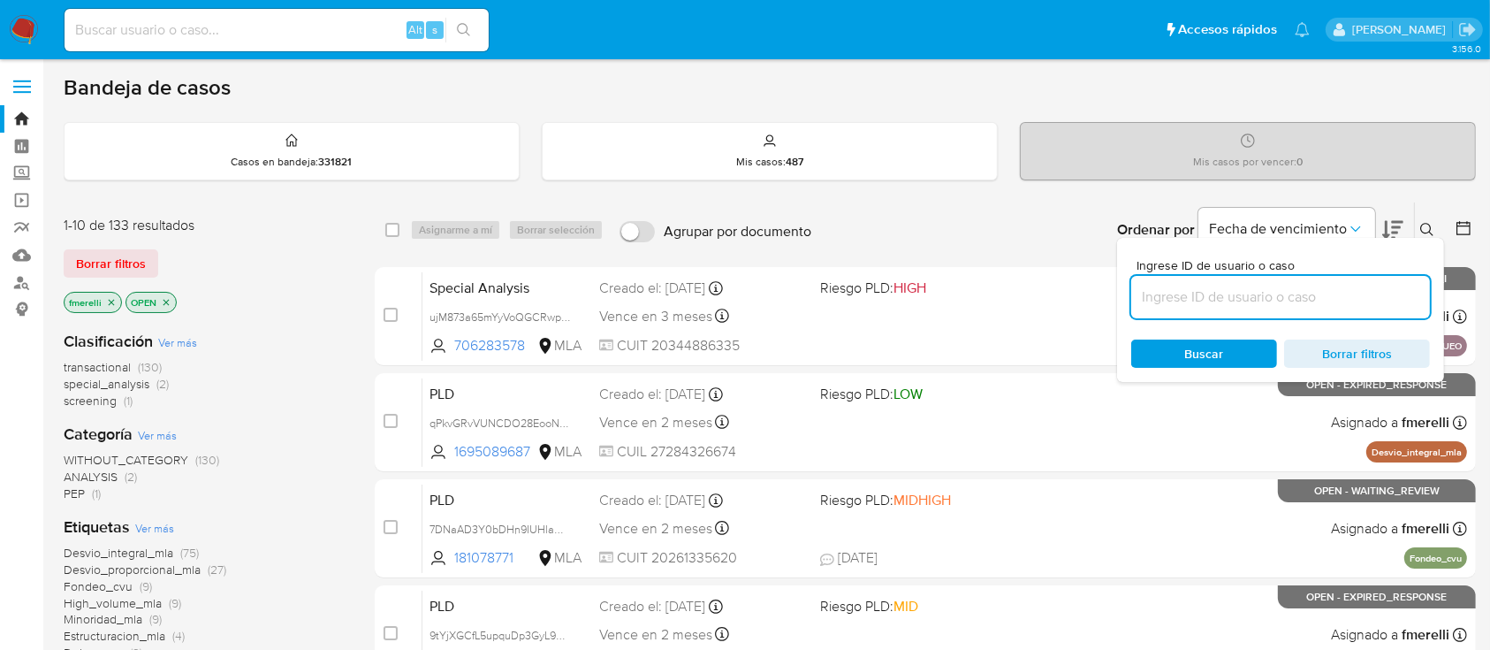
click at [1299, 293] on input at bounding box center [1281, 297] width 299 height 23
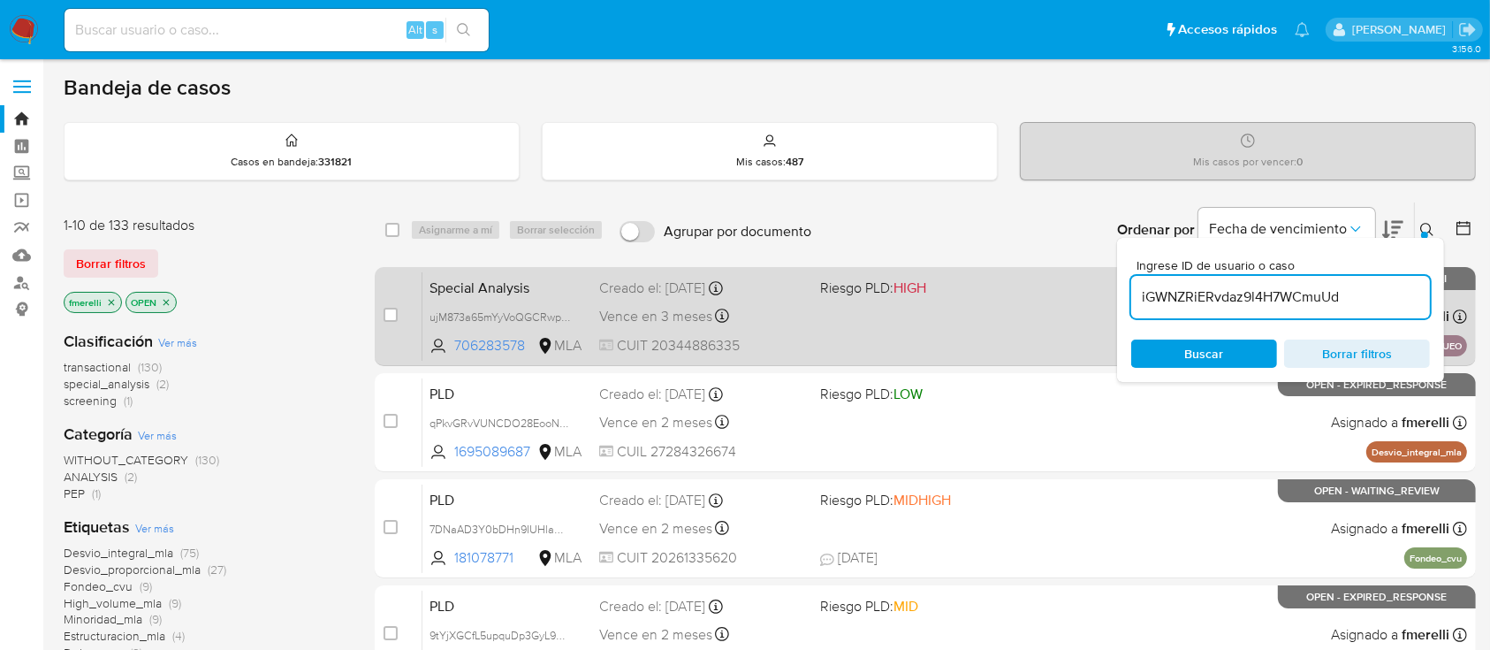
type input "iGWNZRiERvdaz9l4H7WCmuUd"
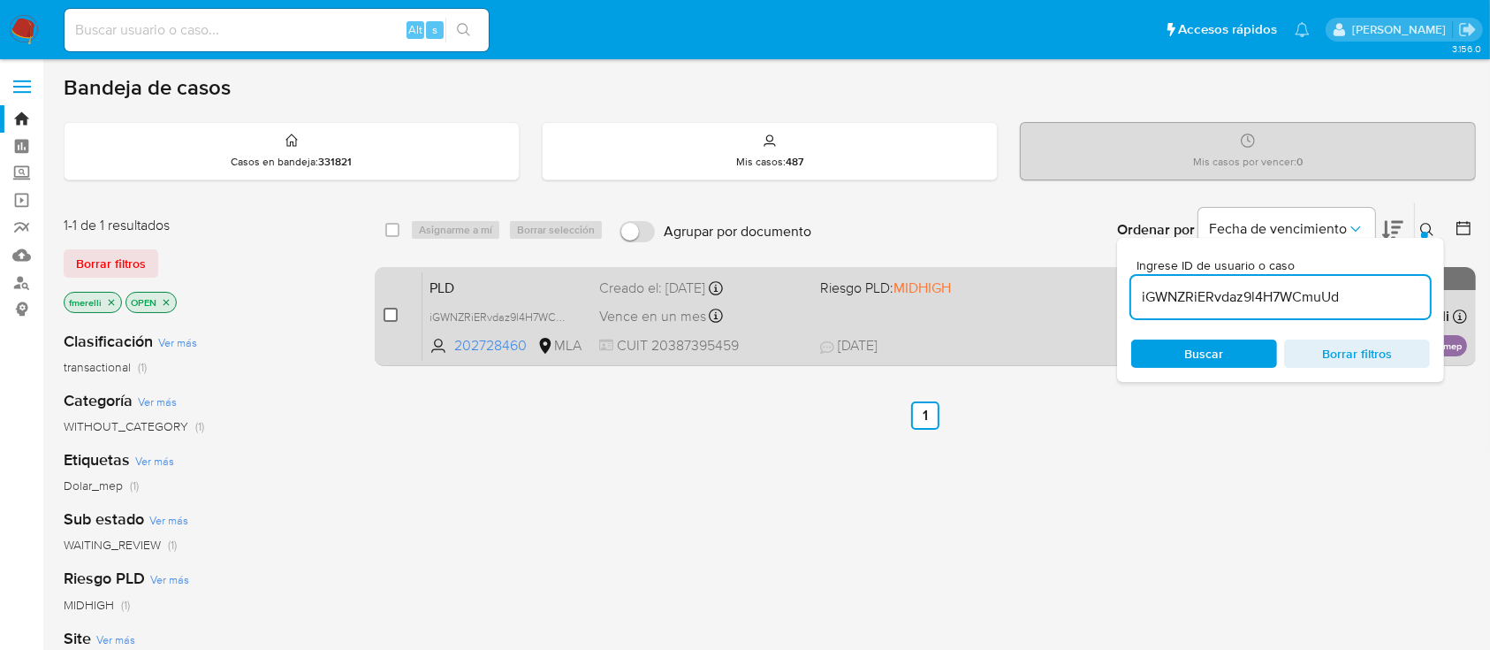
click at [391, 313] on input "checkbox" at bounding box center [391, 315] width 14 height 14
checkbox input "true"
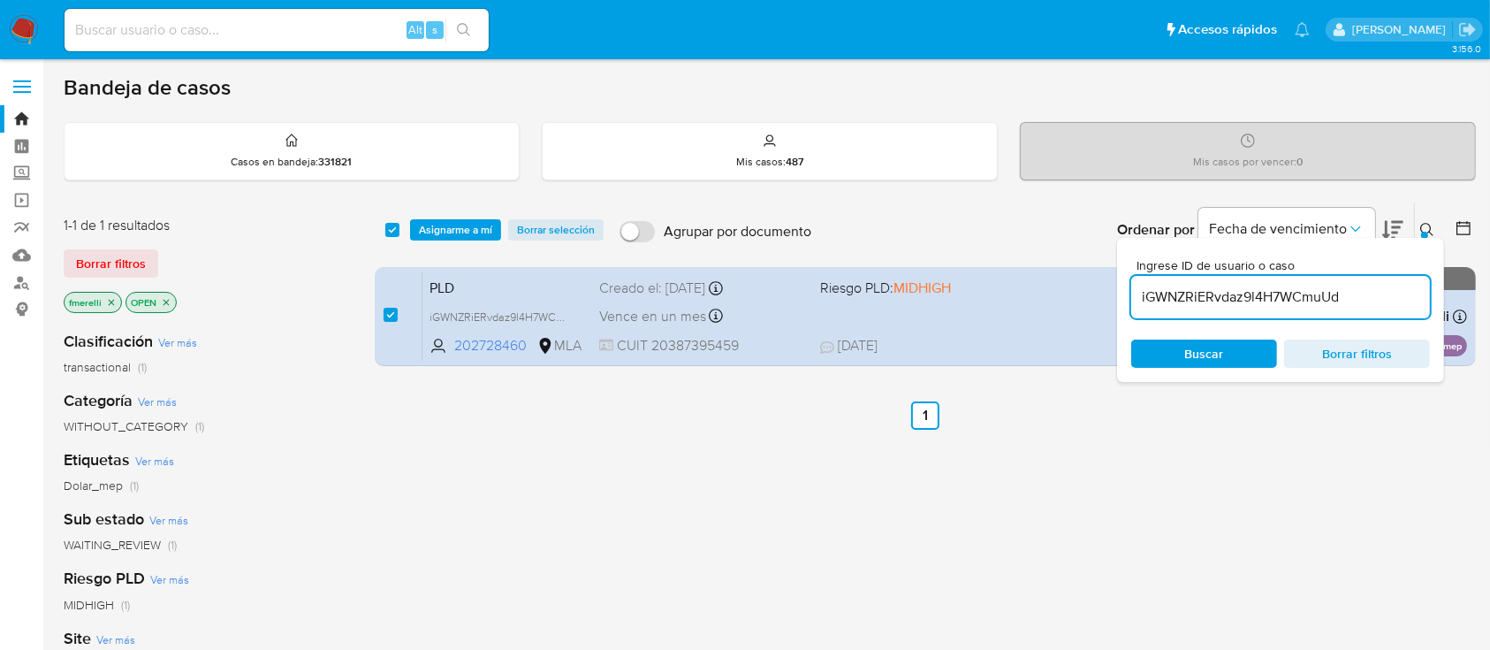
click at [451, 244] on div "select-all-cases-checkbox Asignarme a mí Borrar selección Agrupar por documento…" at bounding box center [925, 229] width 1101 height 55
click at [460, 230] on span "Asignarme a mí" at bounding box center [455, 230] width 73 height 18
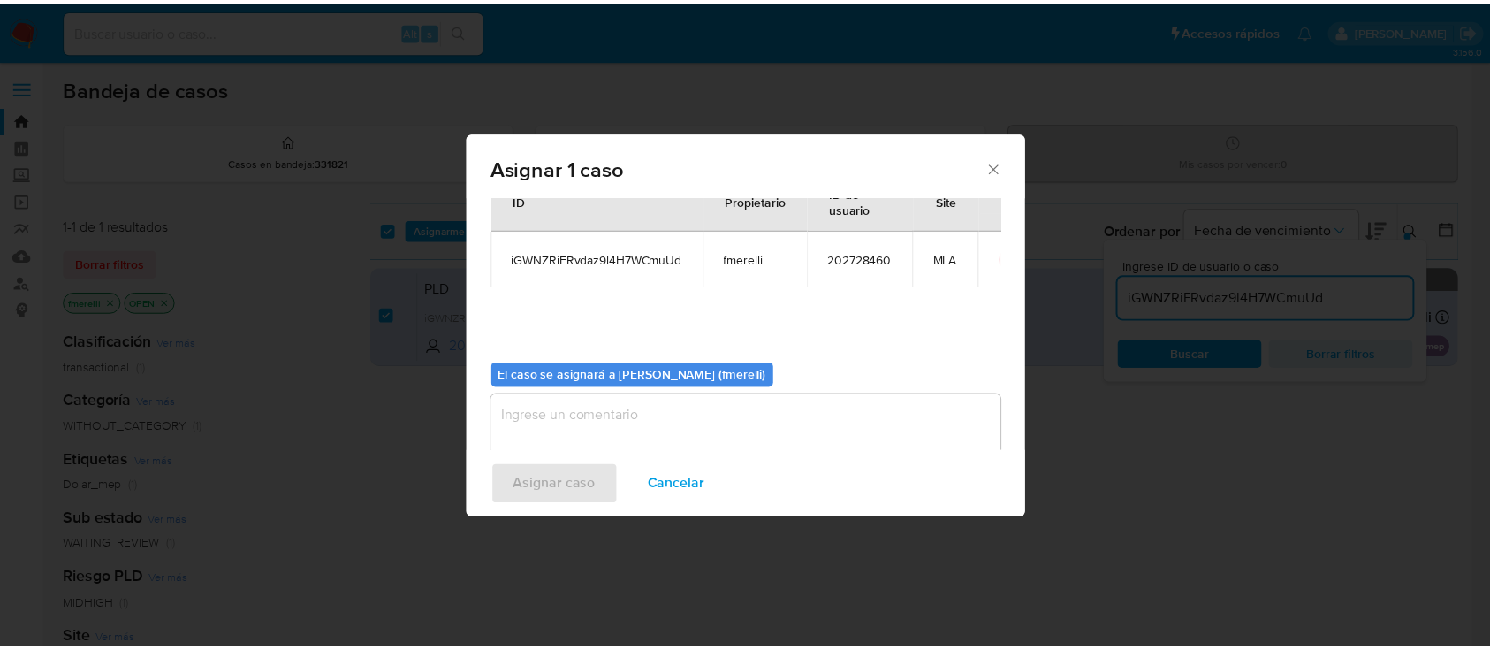
scroll to position [90, 0]
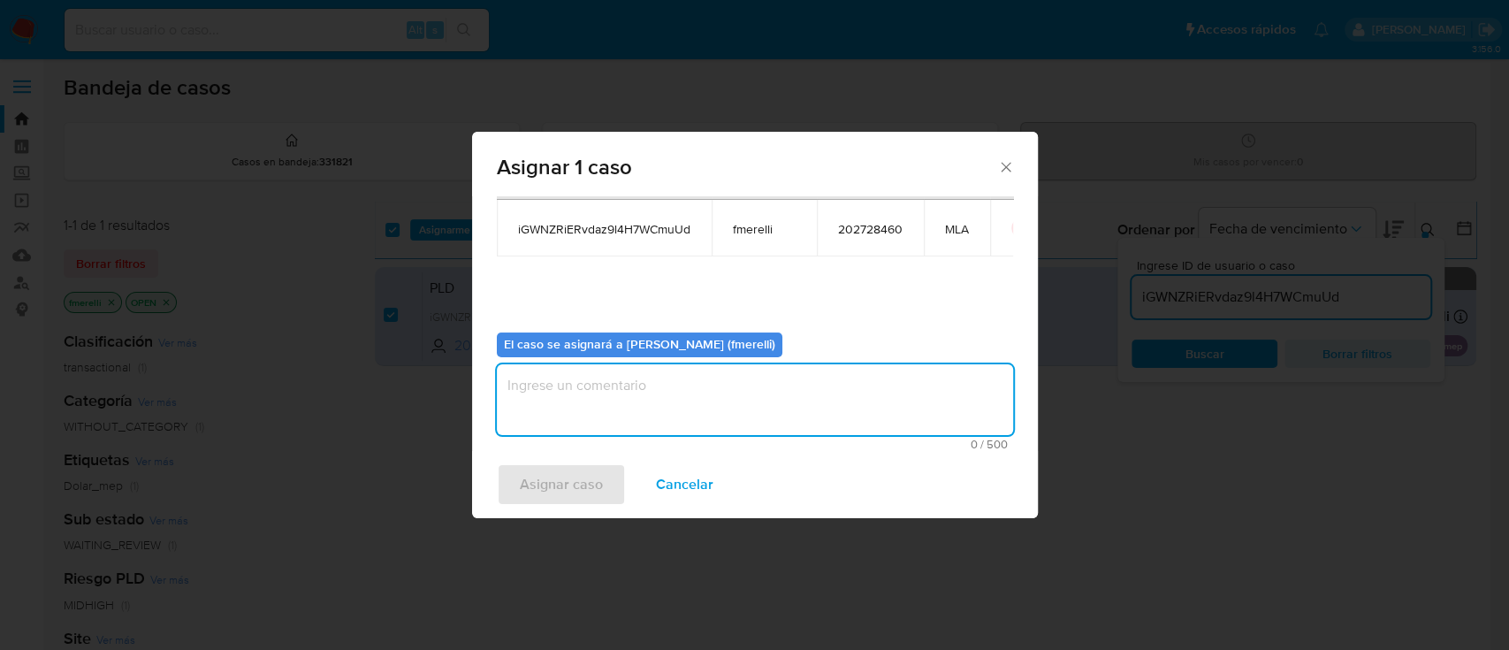
click at [644, 395] on textarea "assign-modal" at bounding box center [755, 399] width 516 height 71
click at [572, 491] on span "Asignar caso" at bounding box center [561, 484] width 83 height 39
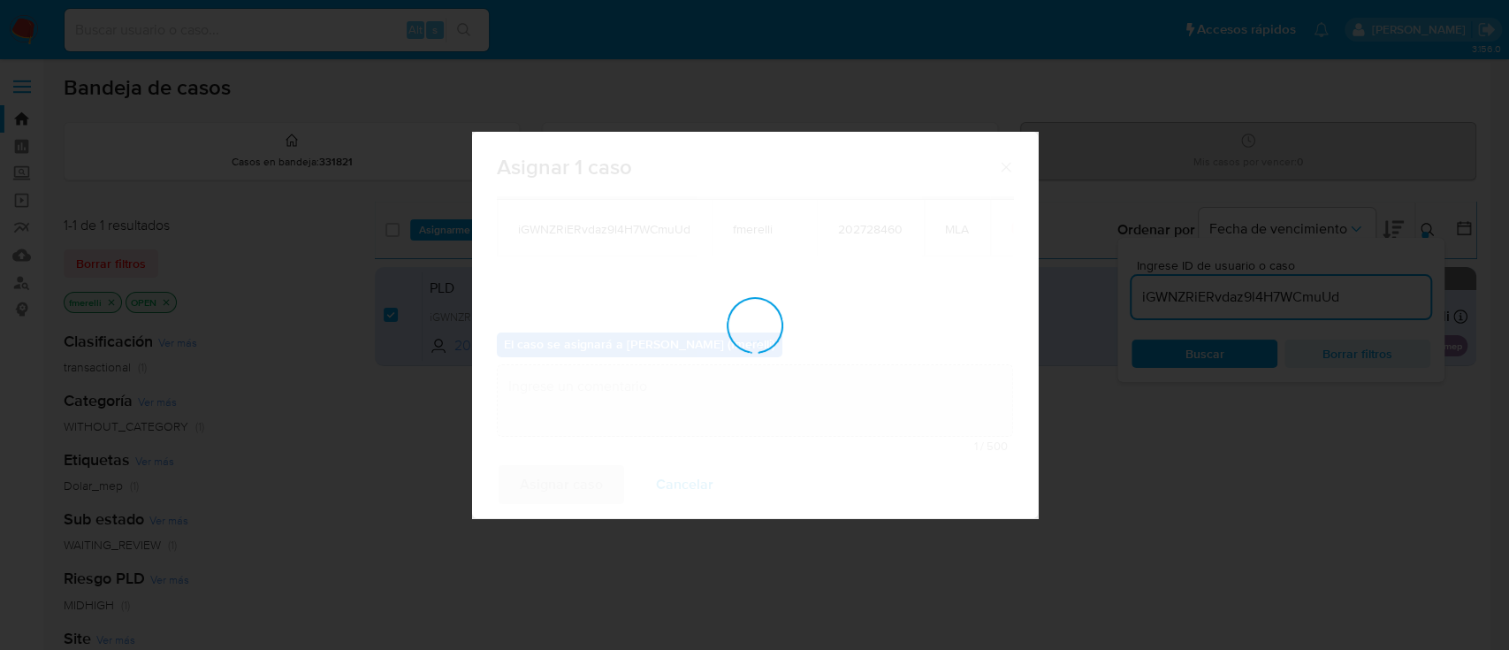
checkbox input "false"
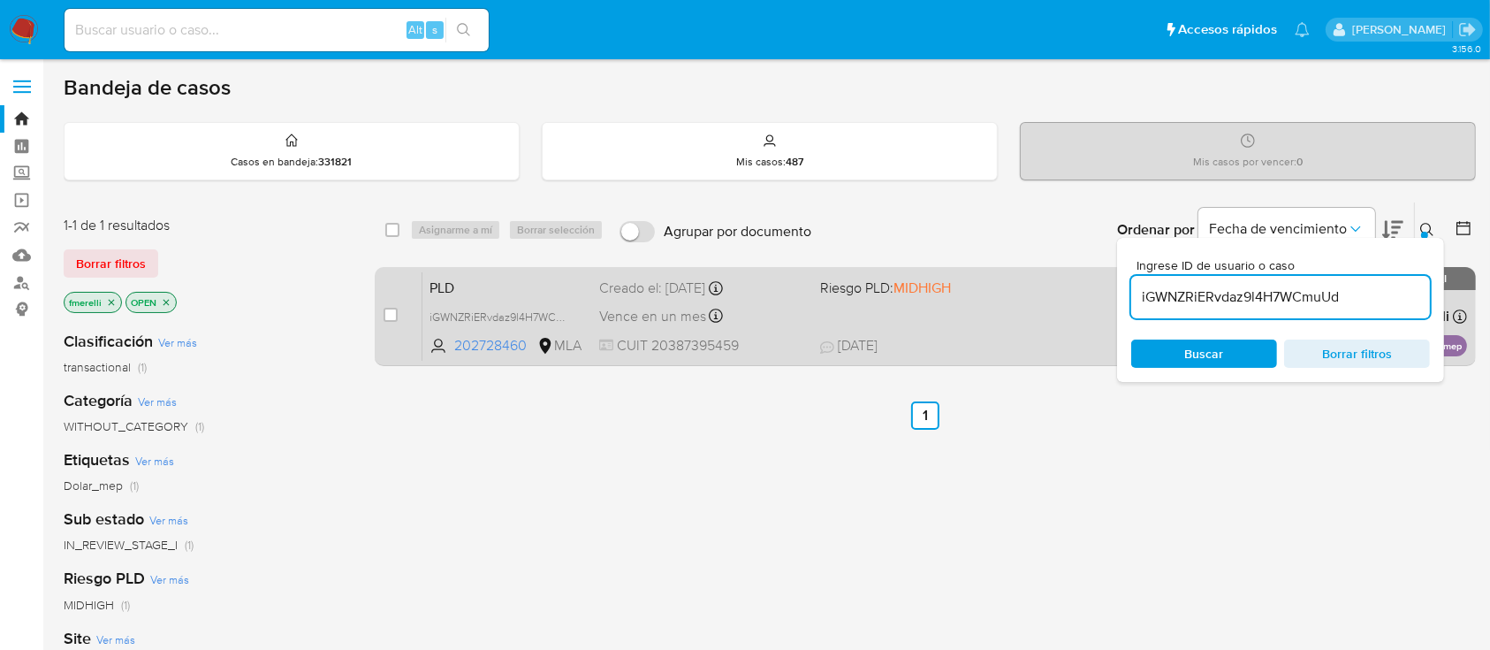
click at [743, 342] on span "CUIT 20387395459" at bounding box center [702, 345] width 206 height 19
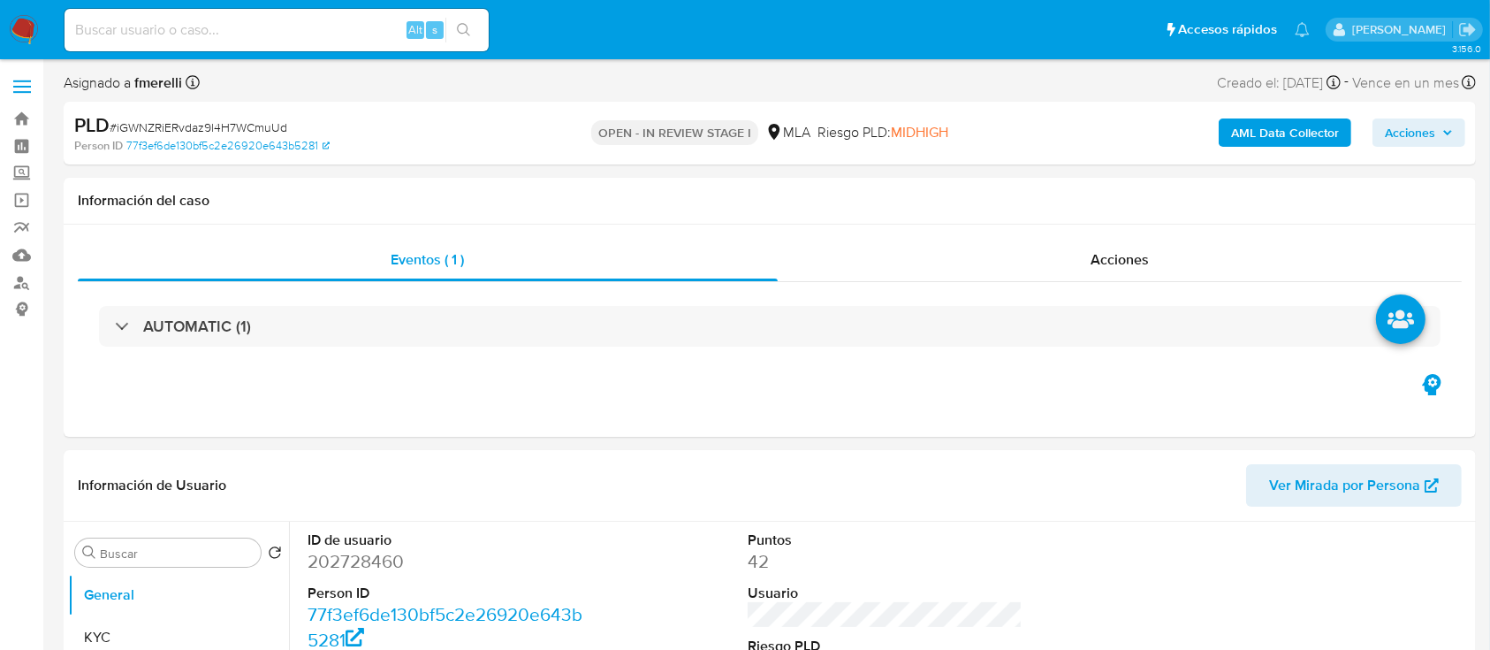
select select "10"
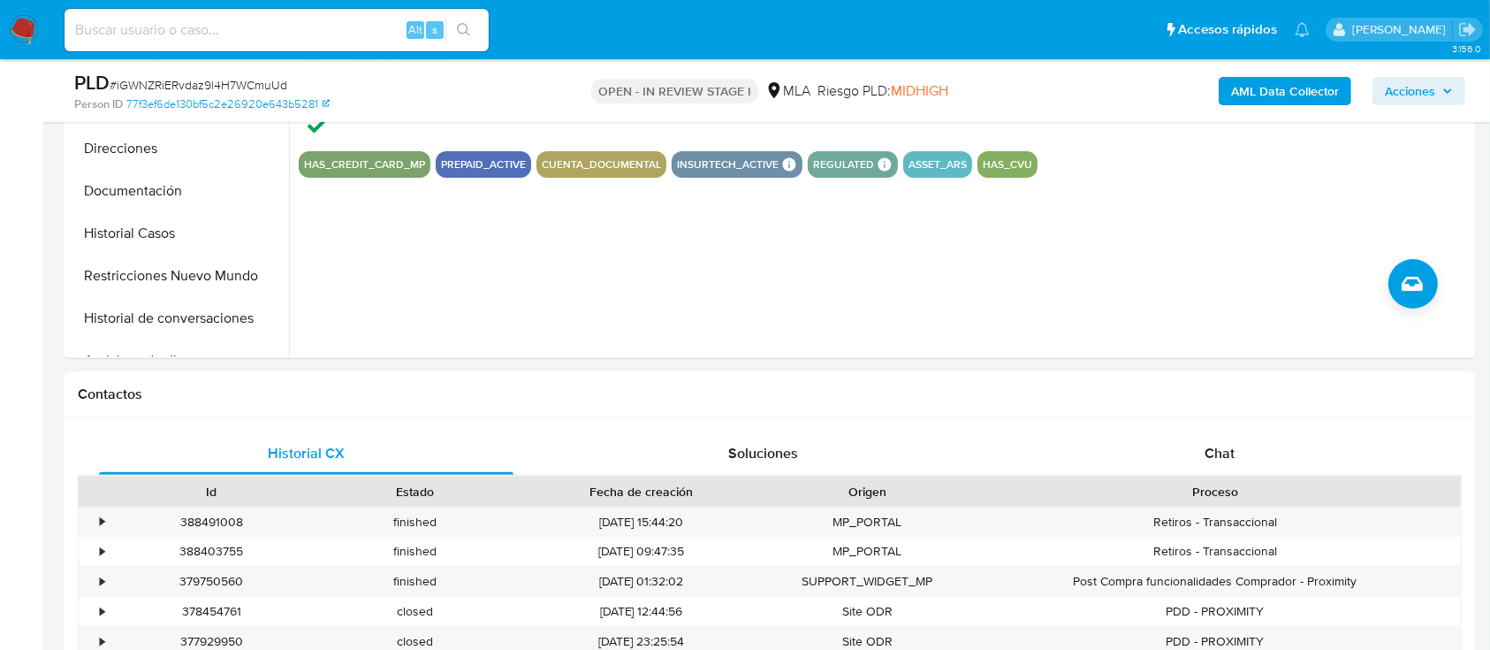
scroll to position [589, 0]
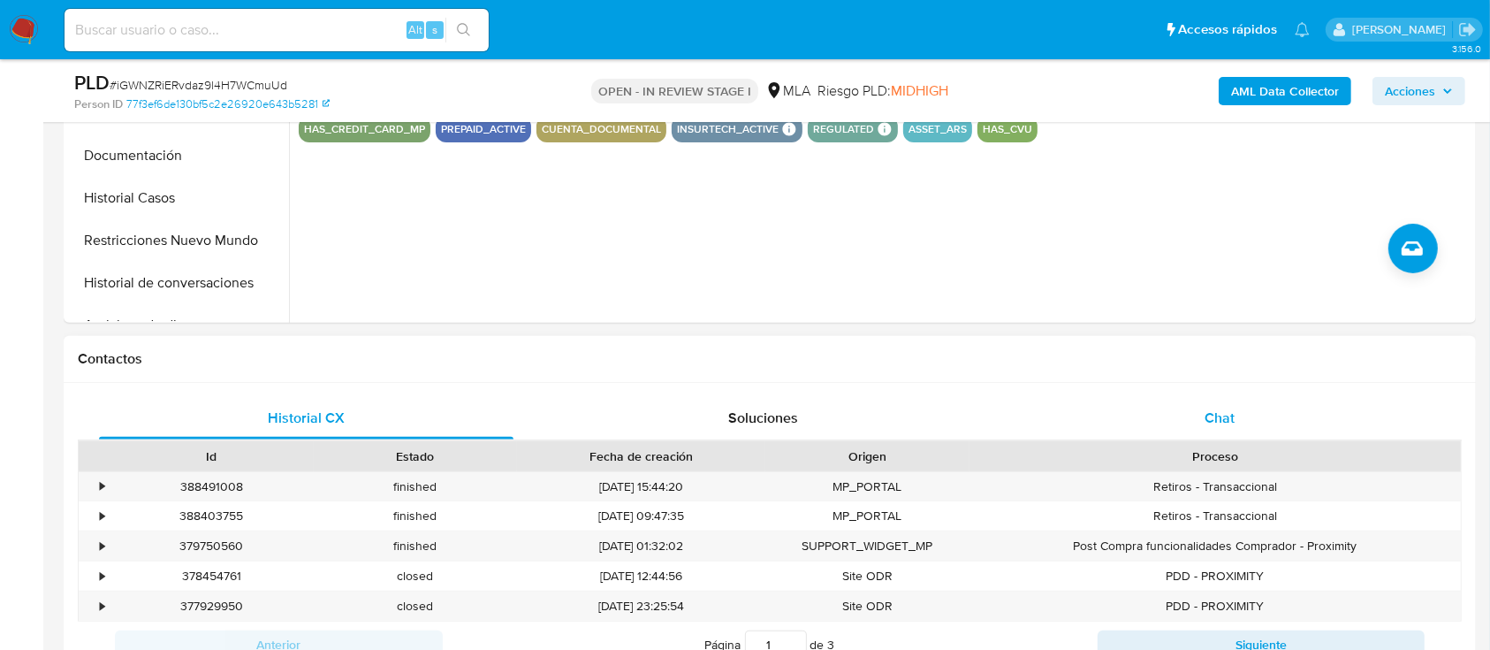
click at [1234, 418] on span "Chat" at bounding box center [1220, 418] width 30 height 20
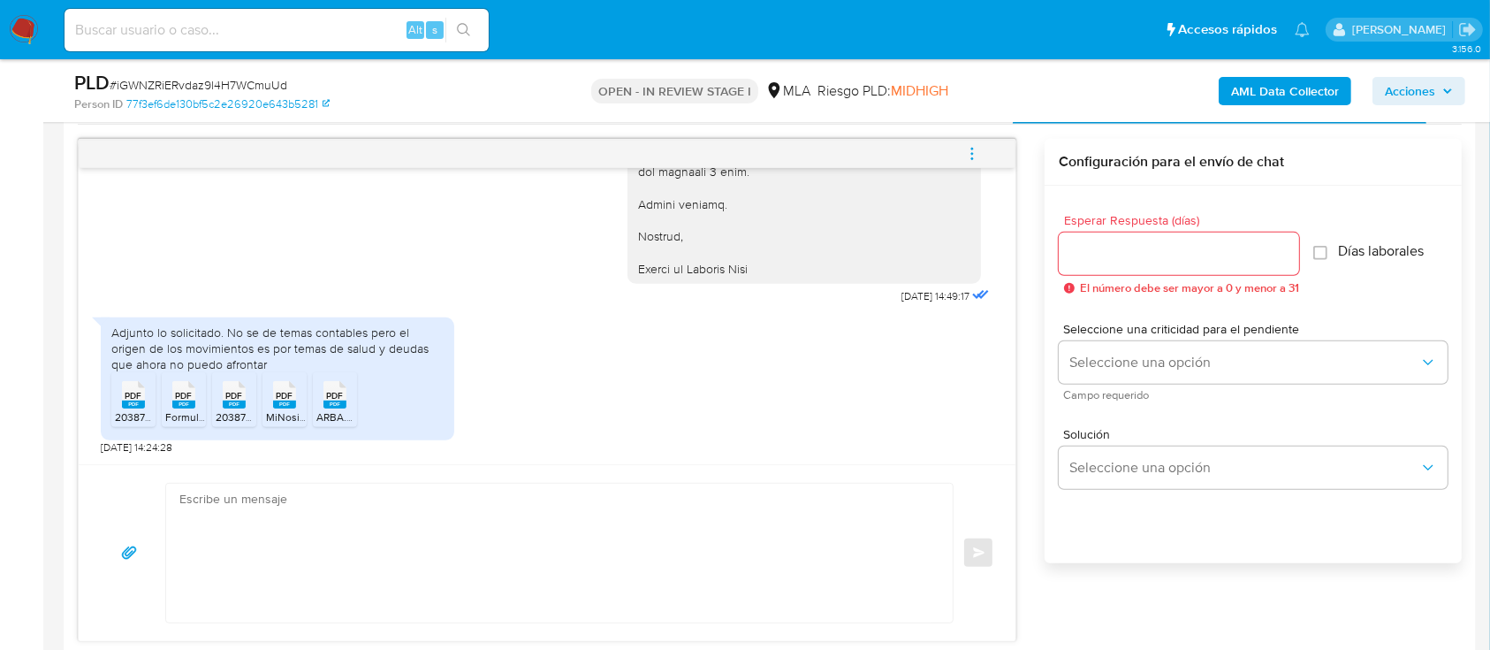
scroll to position [942, 0]
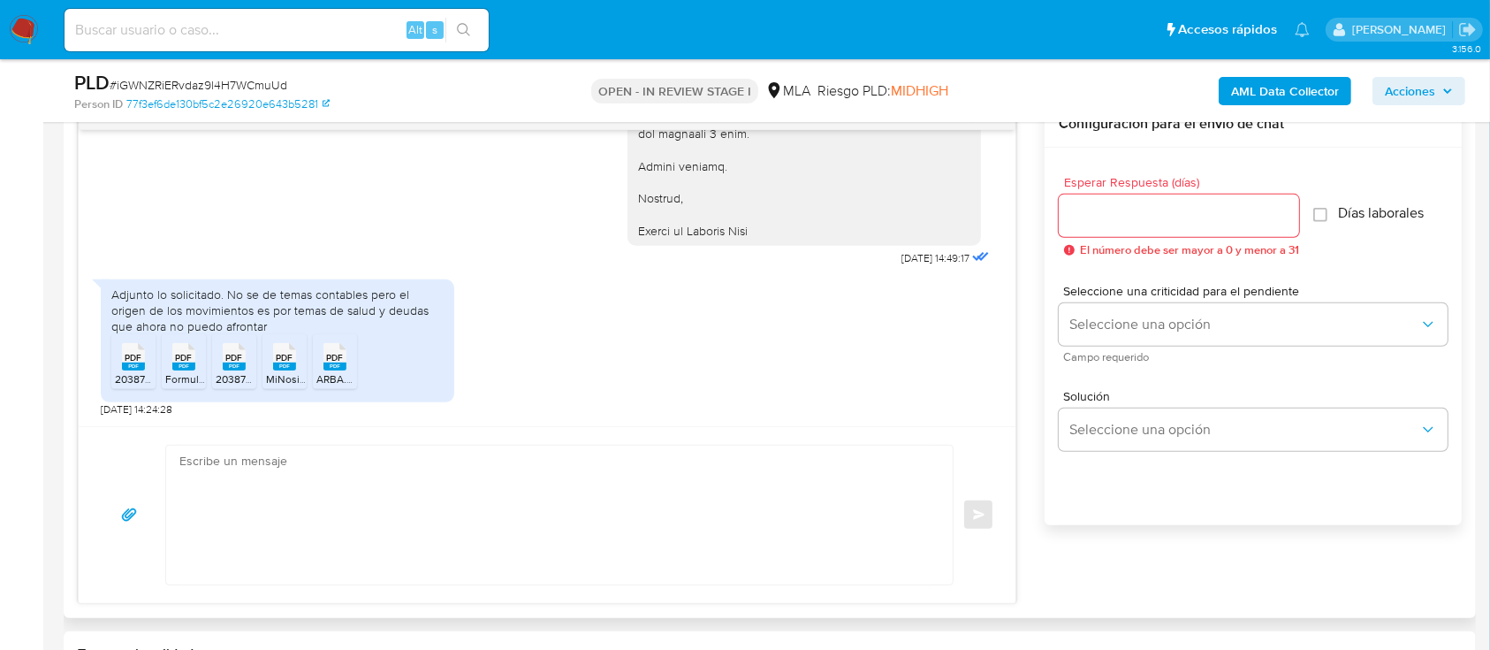
click at [563, 518] on textarea at bounding box center [554, 515] width 751 height 139
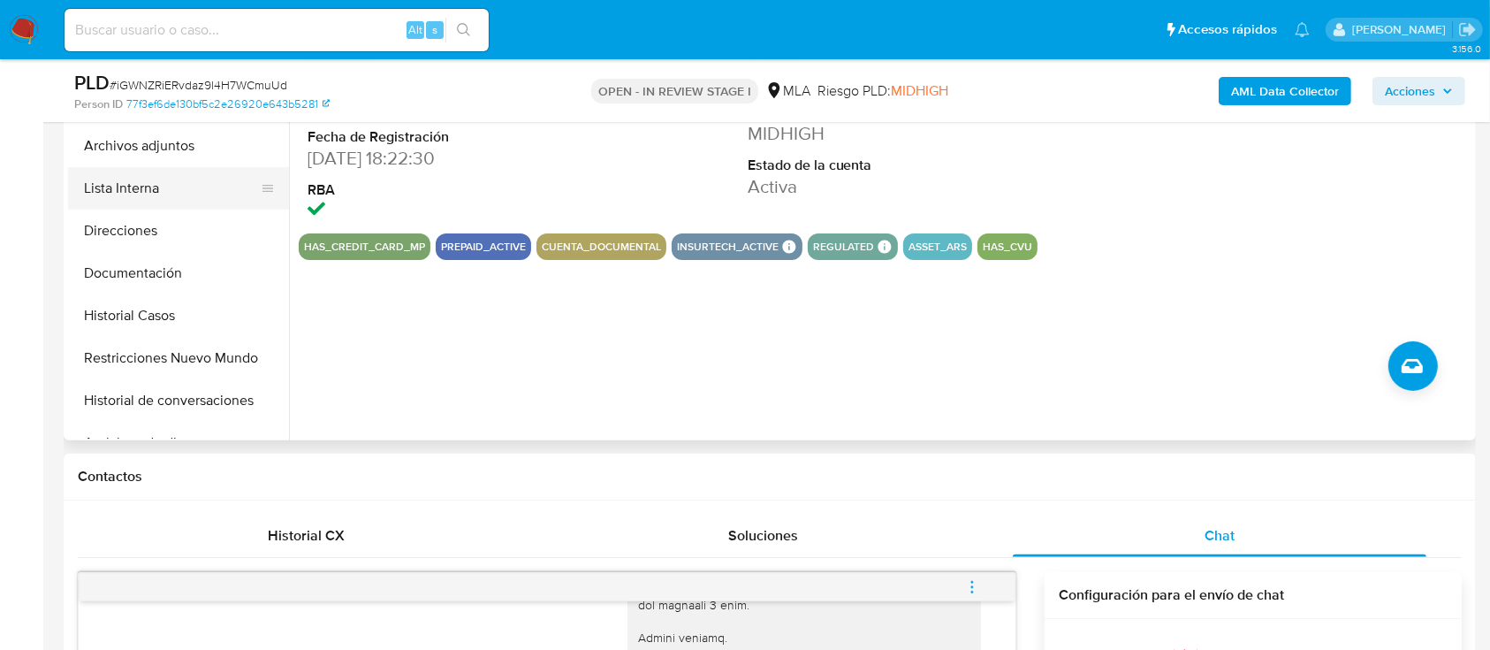
scroll to position [354, 0]
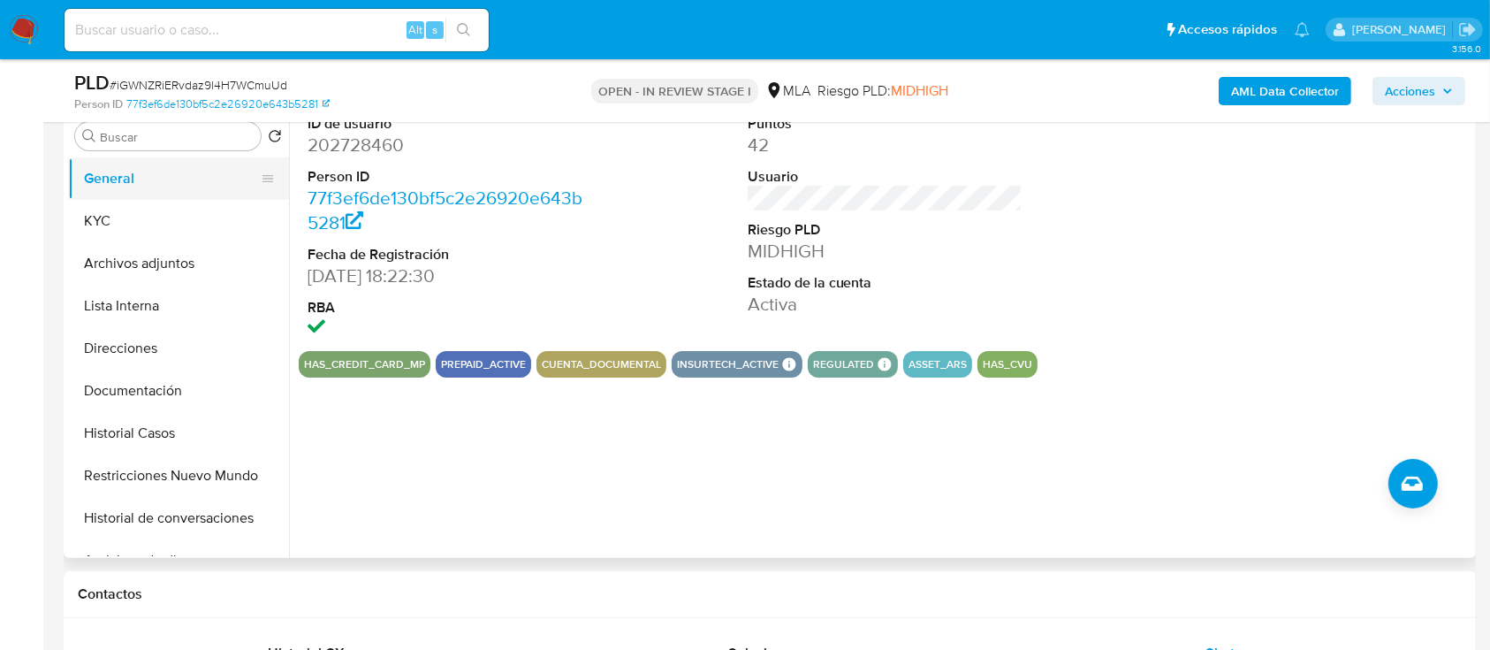
click at [161, 198] on button "General" at bounding box center [171, 178] width 207 height 42
click at [155, 225] on button "KYC" at bounding box center [171, 221] width 207 height 42
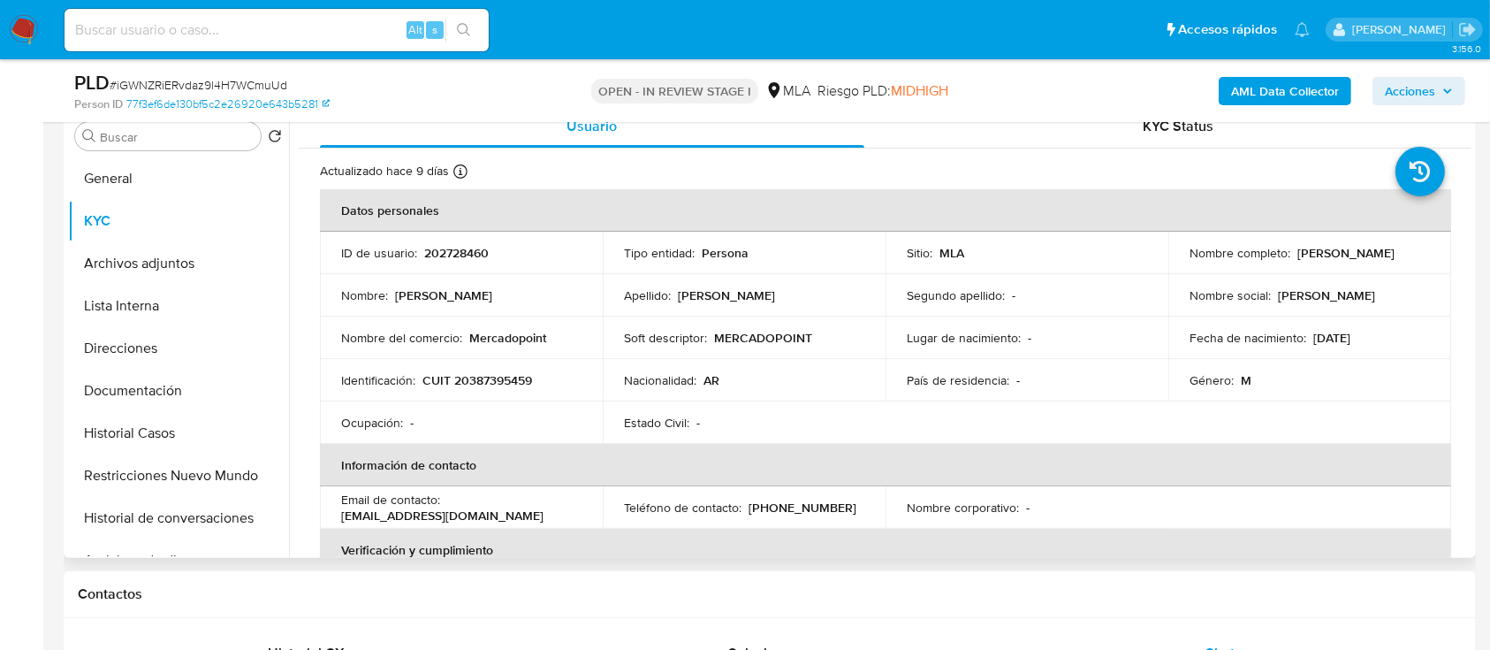
drag, startPoint x: 1291, startPoint y: 251, endPoint x: 1393, endPoint y: 255, distance: 102.6
click at [1393, 255] on div "Nombre completo : [PERSON_NAME]" at bounding box center [1310, 253] width 240 height 16
copy p "[PERSON_NAME]"
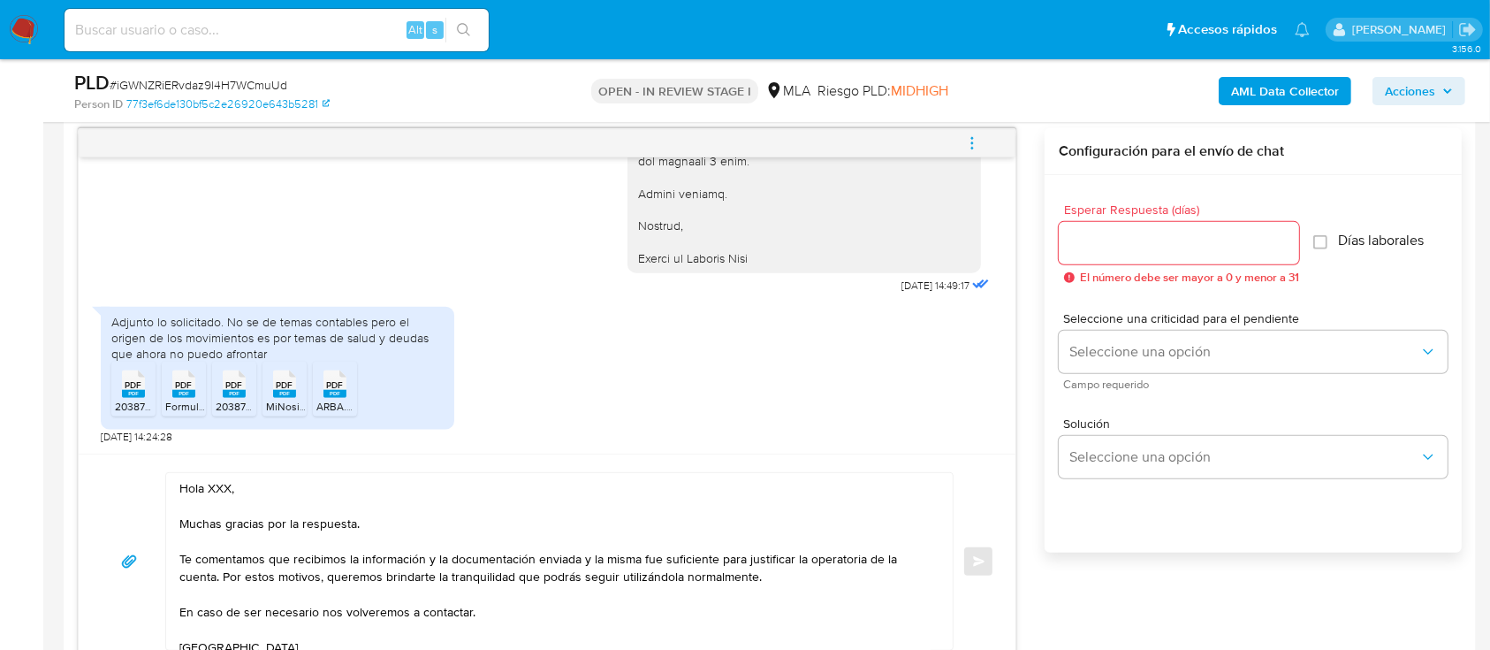
scroll to position [942, 0]
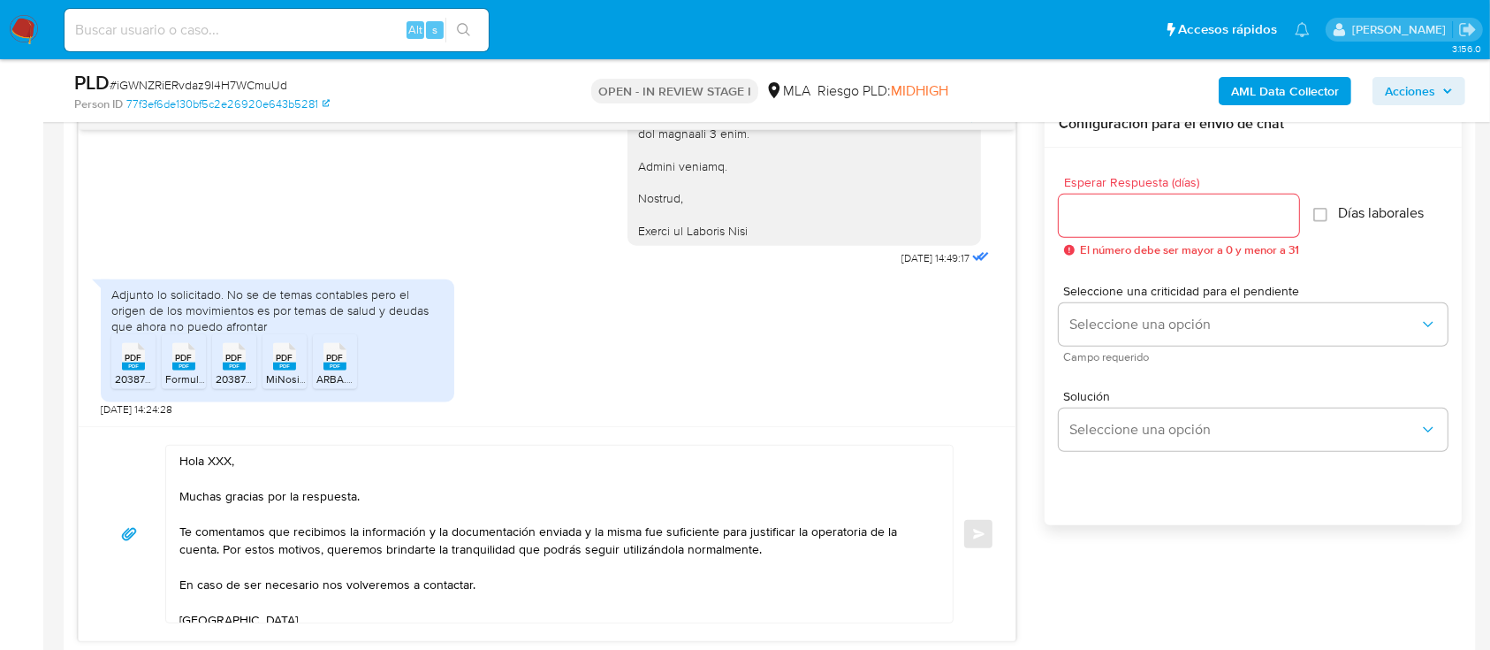
click at [214, 462] on textarea "Hola XXX, Muchas gracias por la respuesta. Te comentamos que recibimos la infor…" at bounding box center [554, 534] width 751 height 177
click at [214, 461] on textarea "Hola XXX, Muchas gracias por la respuesta. Te comentamos que recibimos la infor…" at bounding box center [554, 534] width 751 height 177
paste textarea "[PERSON_NAME]"
drag, startPoint x: 182, startPoint y: 487, endPoint x: 545, endPoint y: 576, distance: 373.3
click at [545, 576] on textarea "[PERSON_NAME], Muchas gracias por la respuesta. Te comentamos que recibimos la …" at bounding box center [554, 534] width 751 height 177
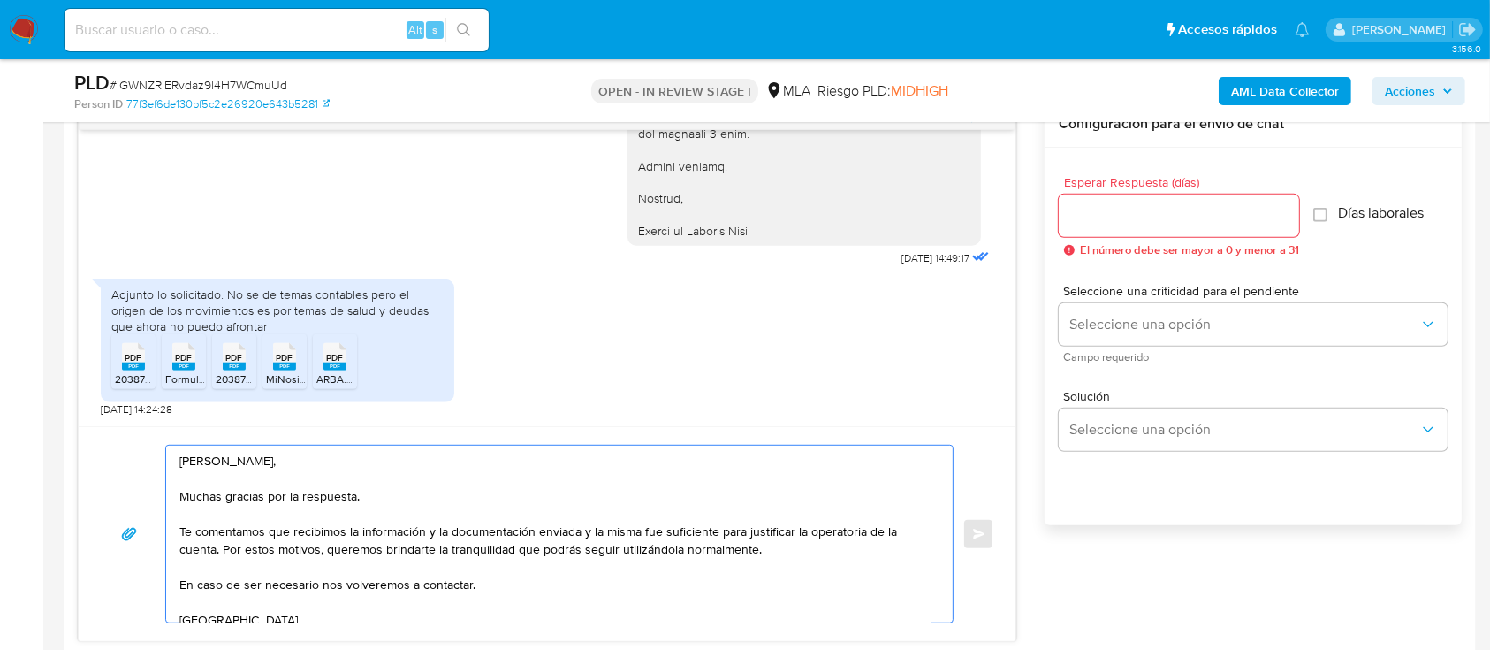
scroll to position [52, 0]
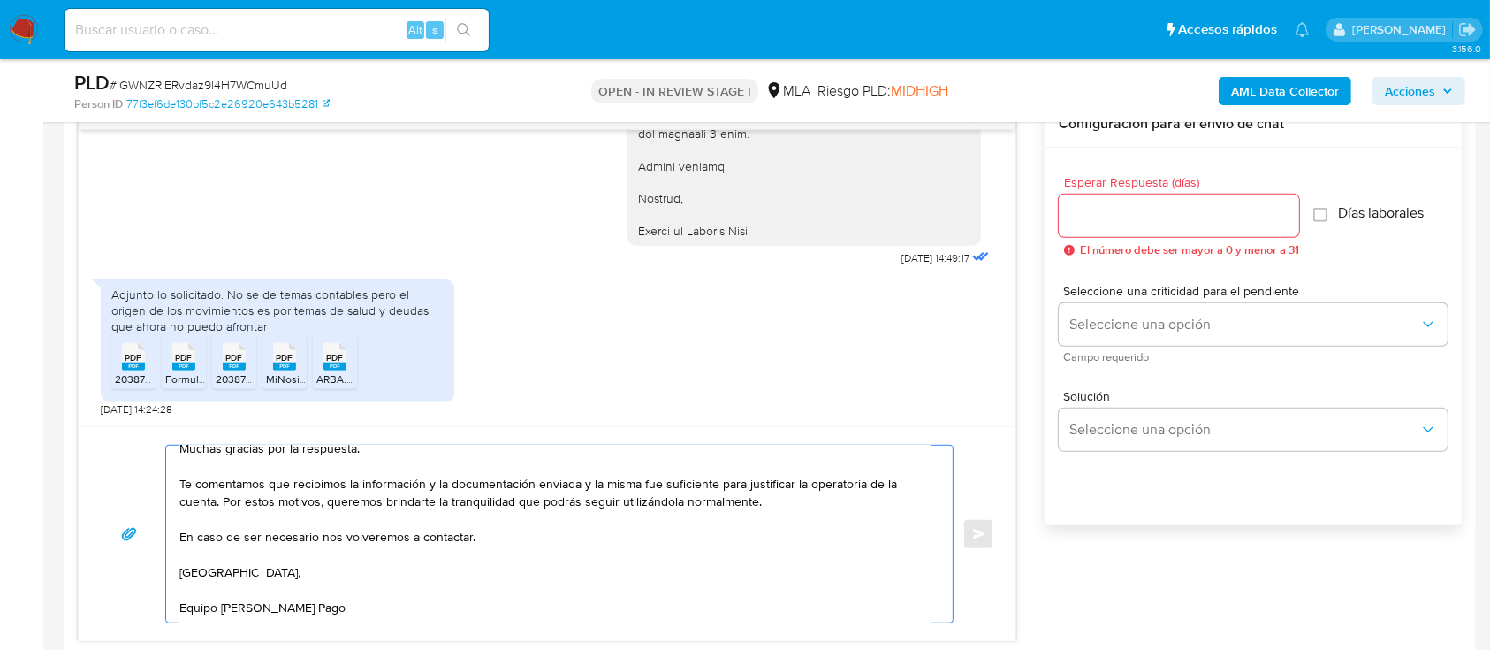
click at [511, 594] on textarea "[PERSON_NAME], Muchas gracias por la respuesta. Te comentamos que recibimos la …" at bounding box center [554, 534] width 751 height 177
click at [464, 605] on textarea "[PERSON_NAME], Muchas gracias por la respuesta. Te comentamos que recibimos la …" at bounding box center [554, 534] width 751 height 177
type textarea "[PERSON_NAME], Muchas gracias por la respuesta. Te comentamos que recibimos la …"
click at [1192, 198] on div at bounding box center [1179, 215] width 240 height 42
click at [1183, 205] on input "Esperar Respuesta (días)" at bounding box center [1179, 215] width 240 height 23
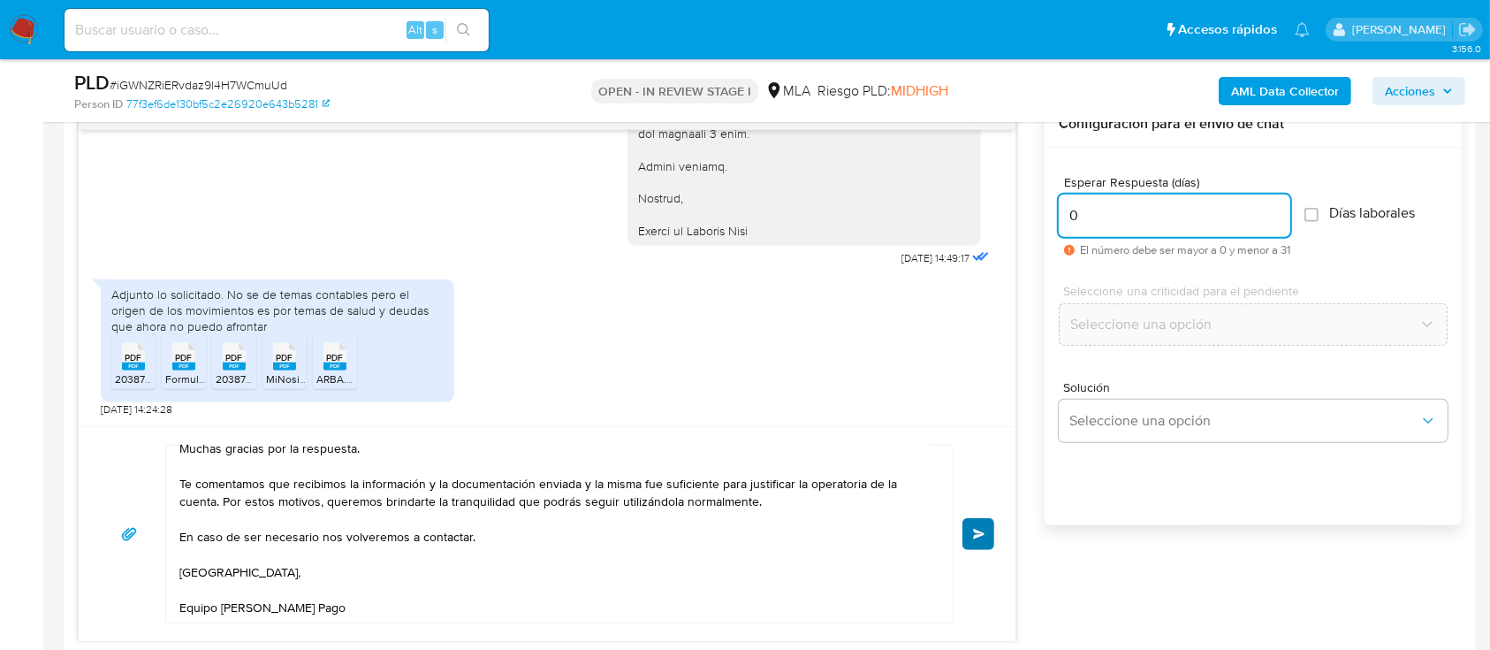
type input "0"
click at [992, 534] on button "Enviar" at bounding box center [979, 534] width 32 height 32
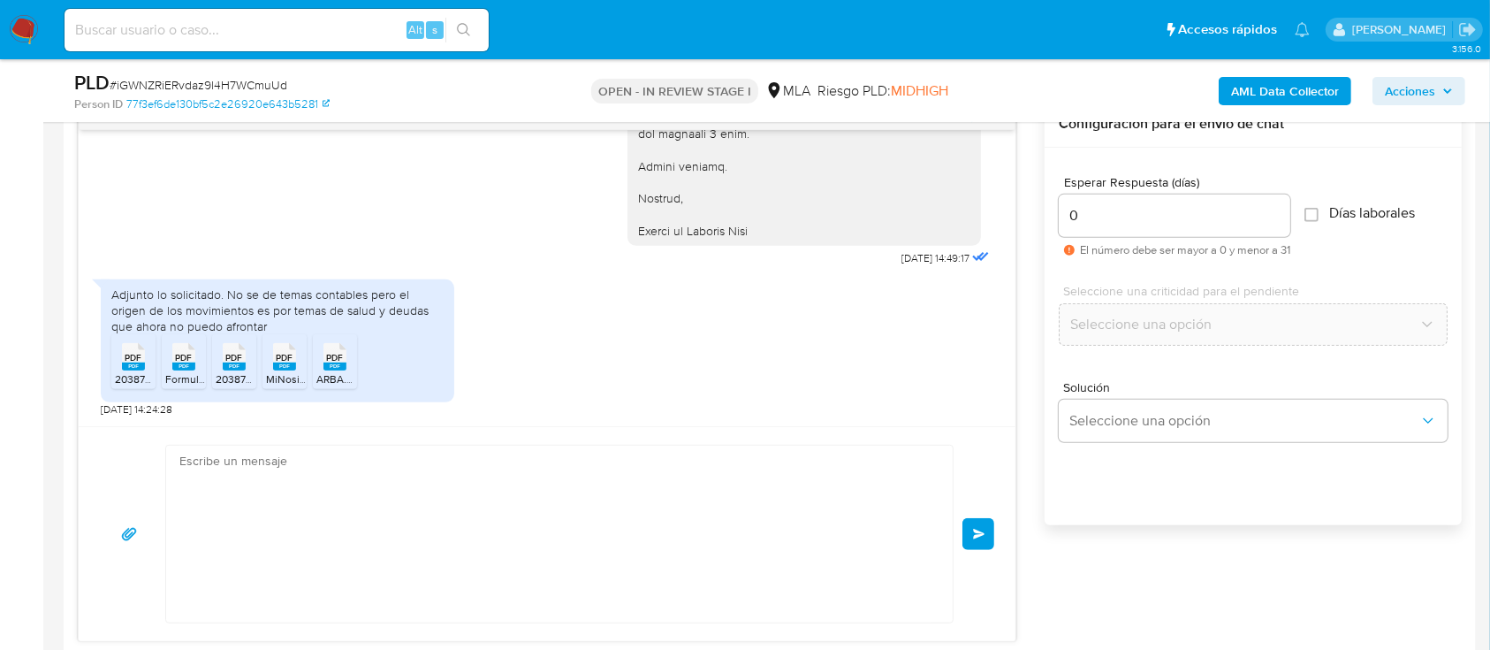
scroll to position [2198, 0]
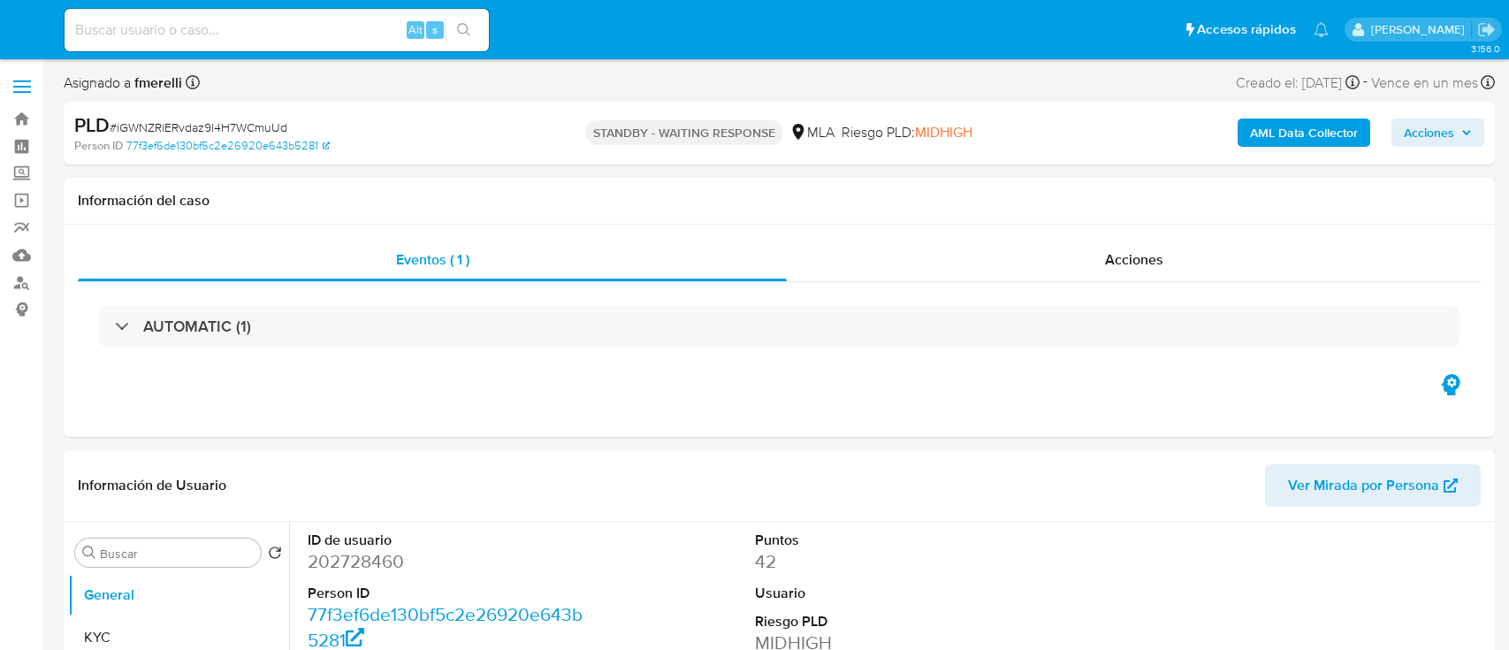
select select "10"
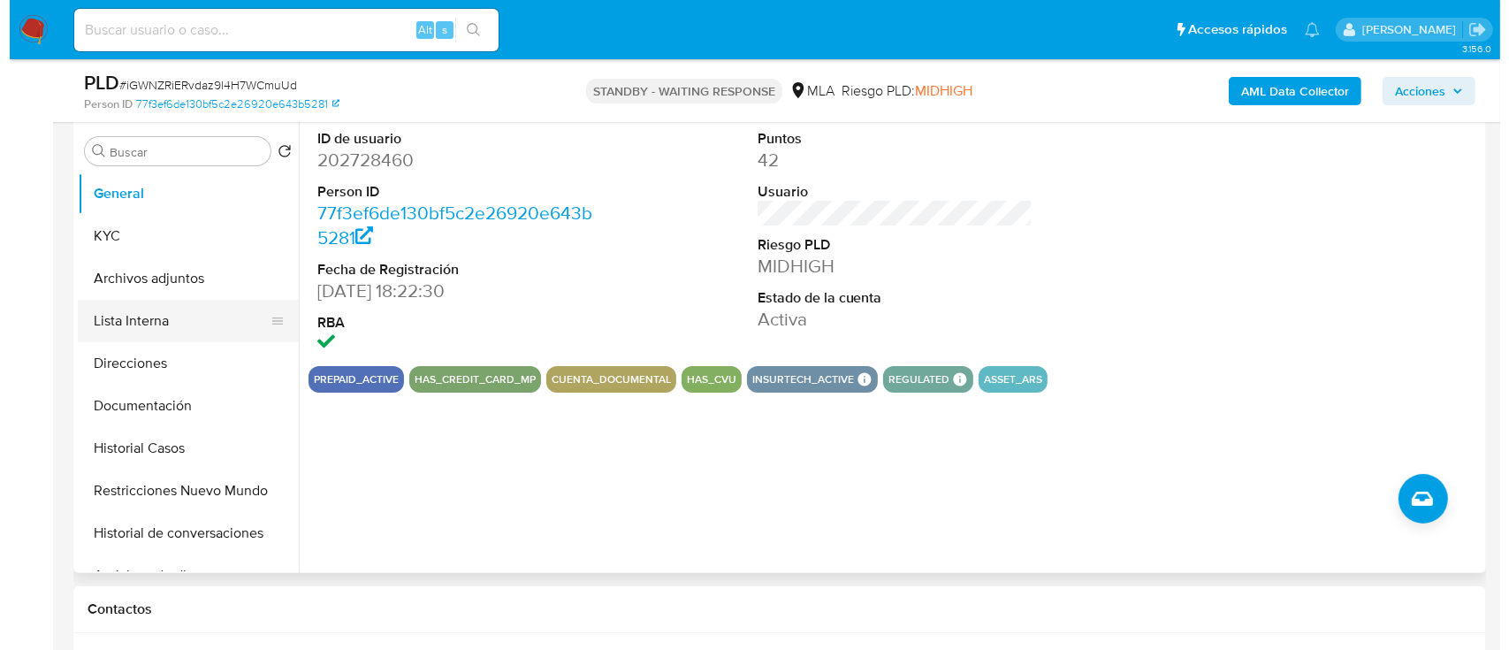
scroll to position [354, 0]
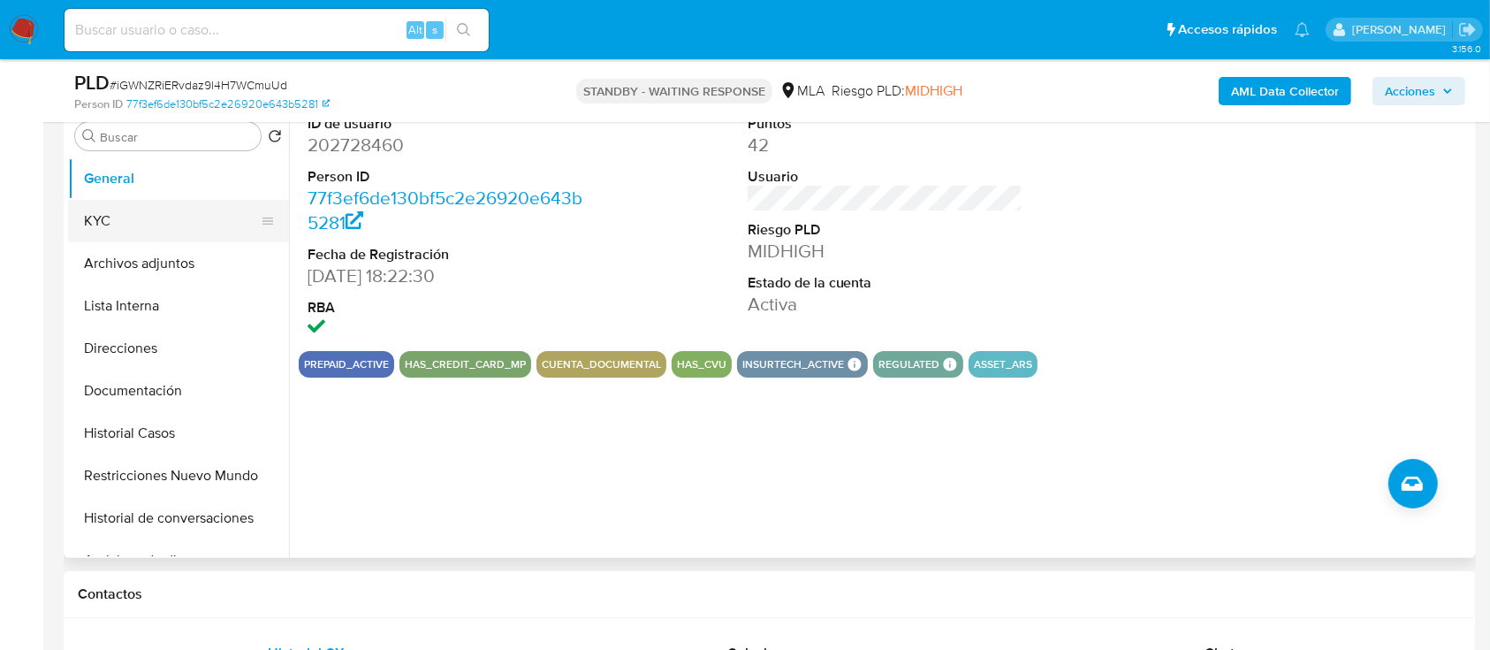
click at [174, 232] on button "KYC" at bounding box center [171, 221] width 207 height 42
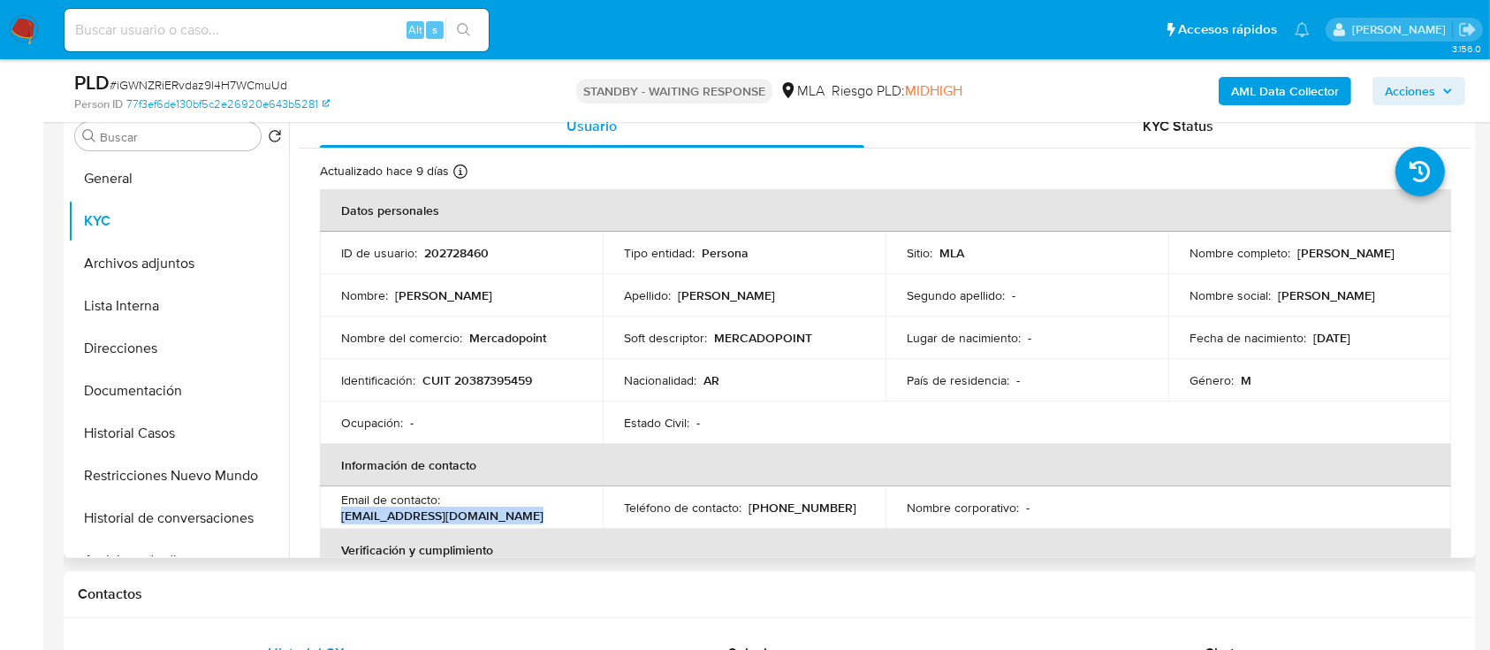
drag, startPoint x: 504, startPoint y: 520, endPoint x: 326, endPoint y: 510, distance: 177.9
click at [326, 510] on td "Email de contacto : robles545@est.derecho.uba.ar" at bounding box center [461, 507] width 283 height 42
click at [150, 175] on button "General" at bounding box center [178, 178] width 221 height 42
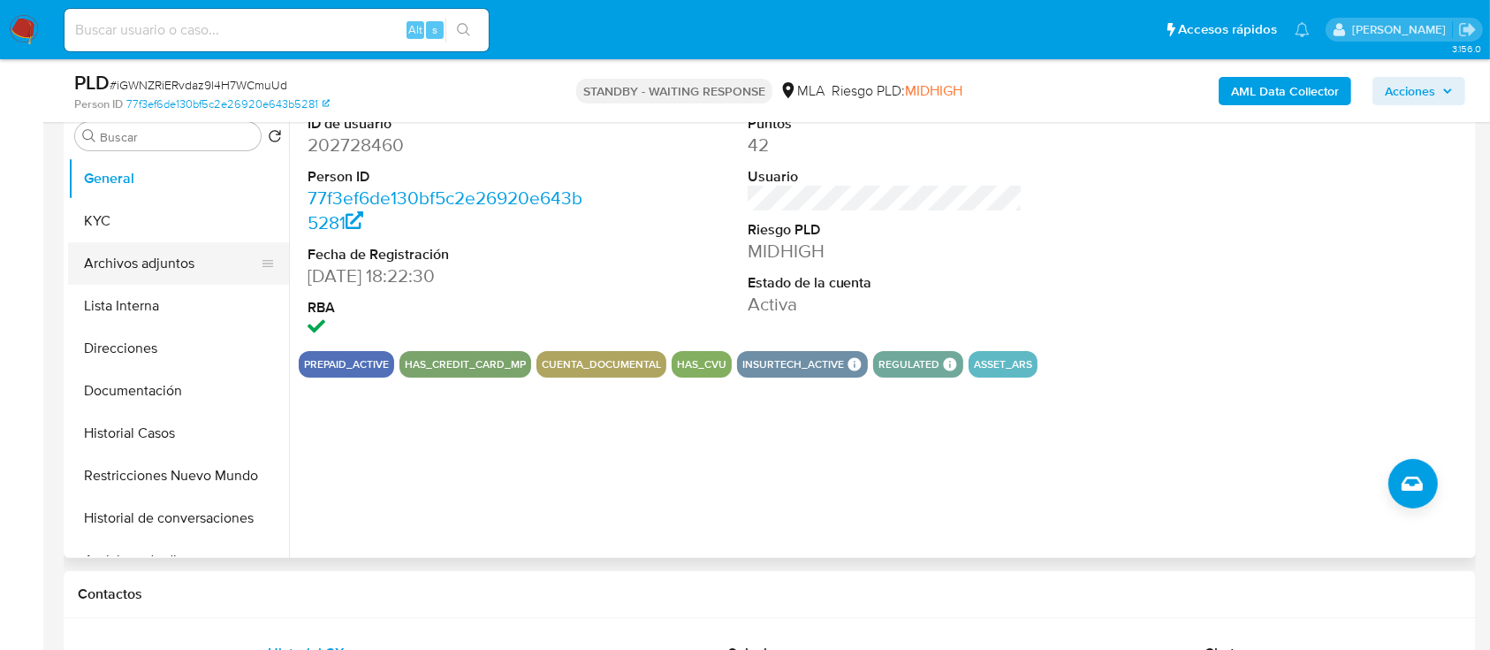
drag, startPoint x: 753, startPoint y: 2, endPoint x: 141, endPoint y: 242, distance: 657.3
click at [141, 242] on button "Archivos adjuntos" at bounding box center [171, 263] width 207 height 42
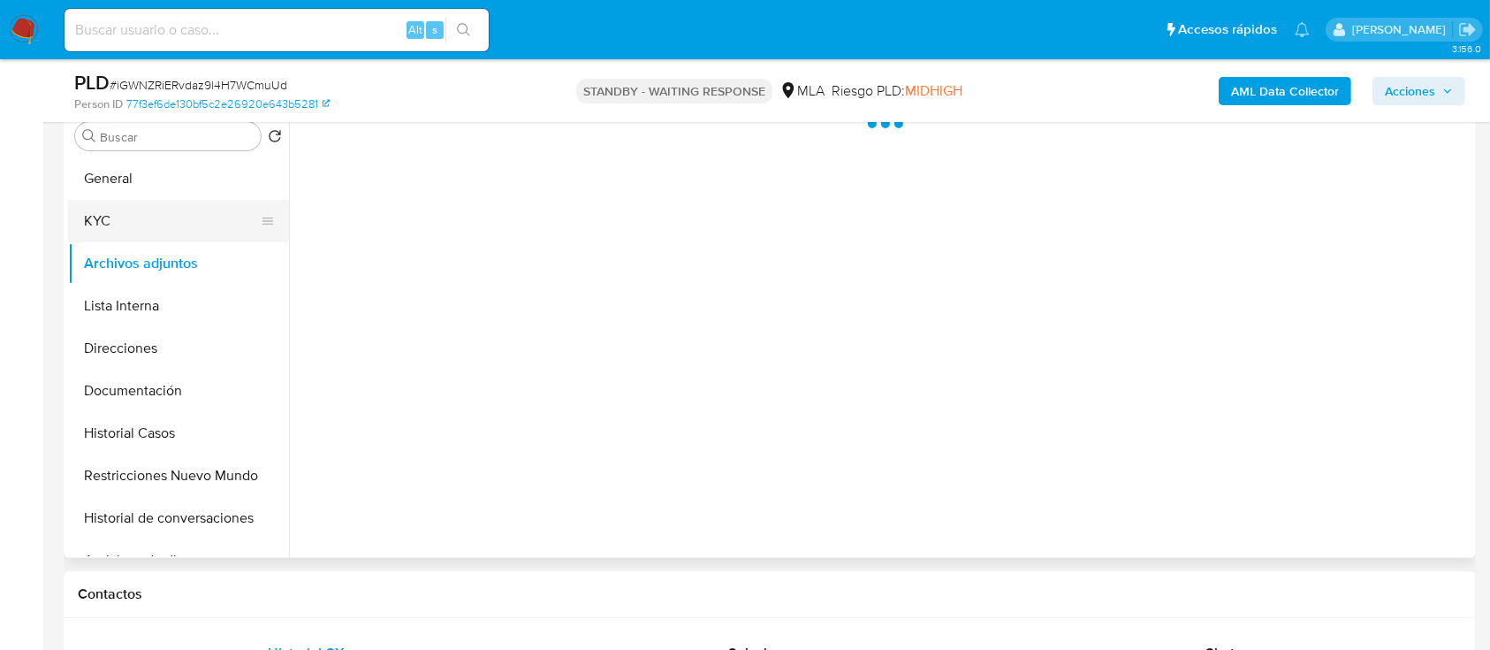
click at [156, 220] on button "KYC" at bounding box center [171, 221] width 207 height 42
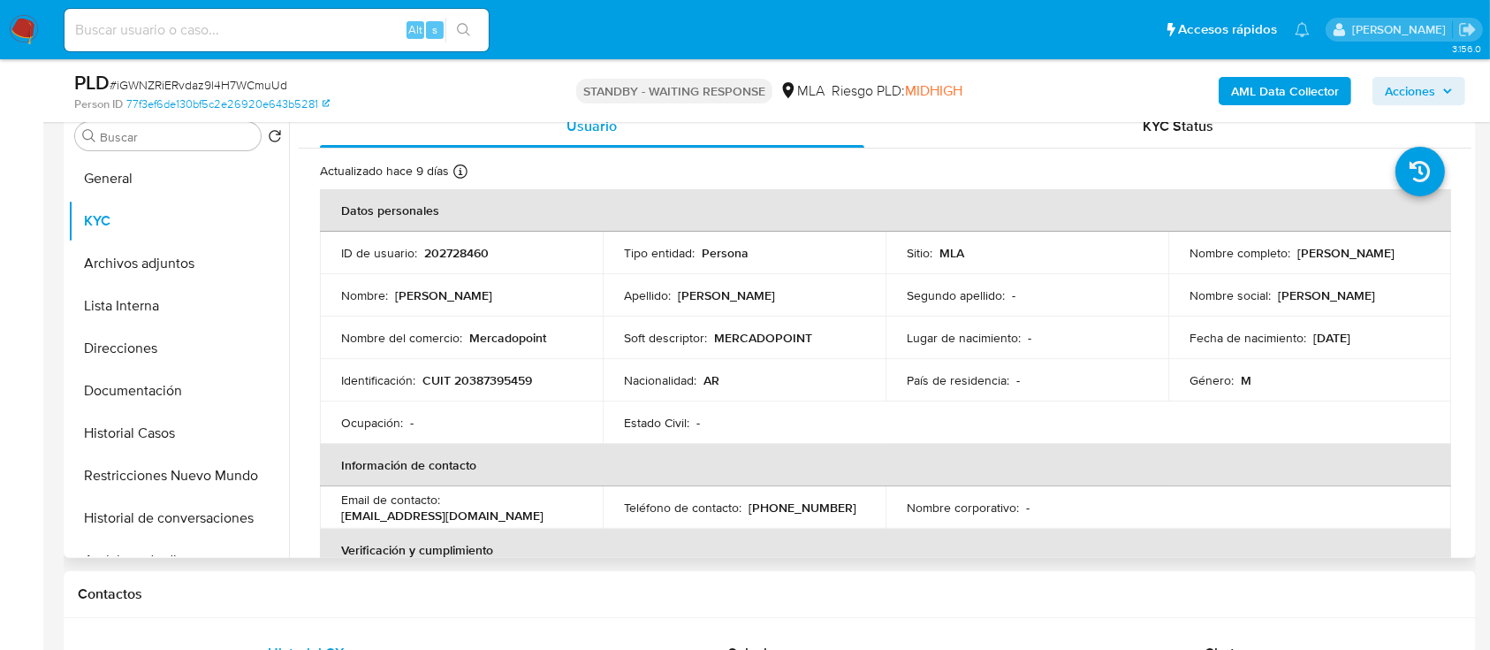
click at [491, 379] on p "CUIT 20387395459" at bounding box center [478, 380] width 110 height 16
copy p "20387395459"
click at [1268, 86] on b "AML Data Collector" at bounding box center [1285, 91] width 108 height 28
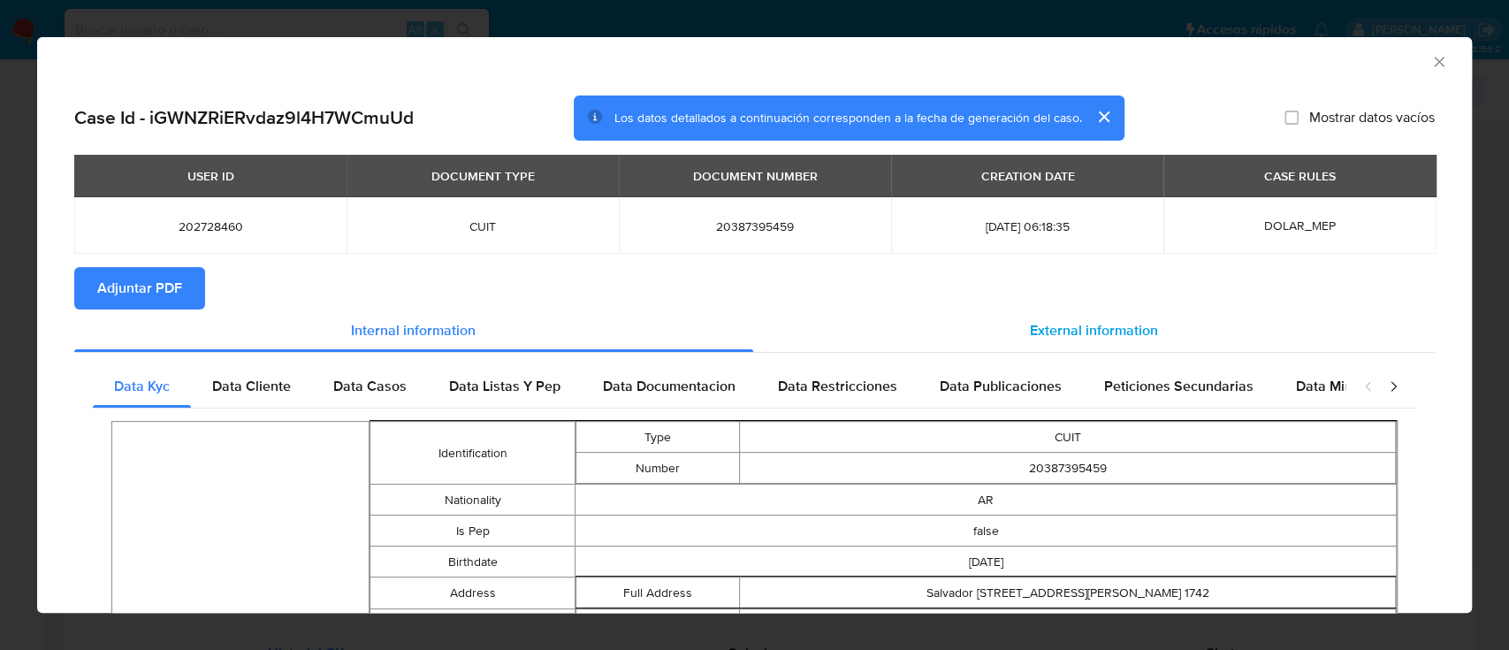
click at [1031, 336] on span "External information" at bounding box center [1094, 330] width 128 height 20
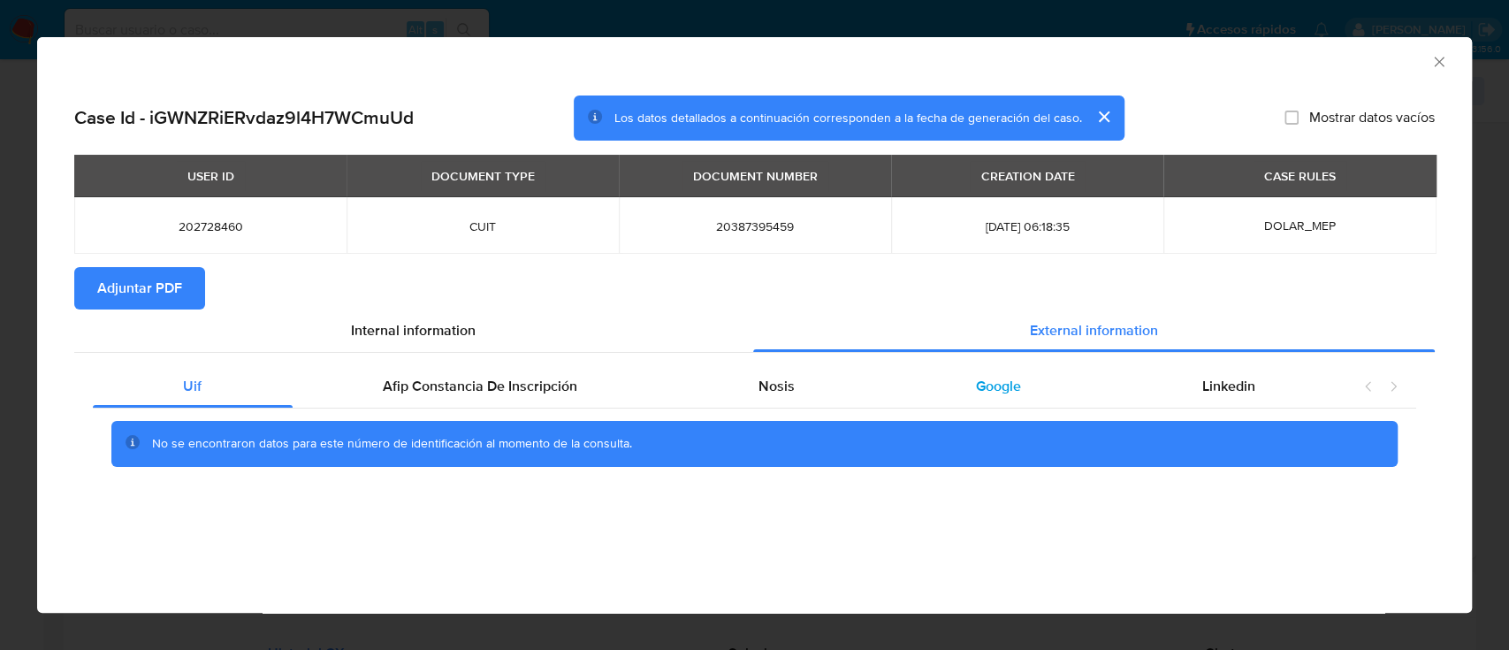
click at [1002, 386] on span "Google" at bounding box center [998, 386] width 45 height 20
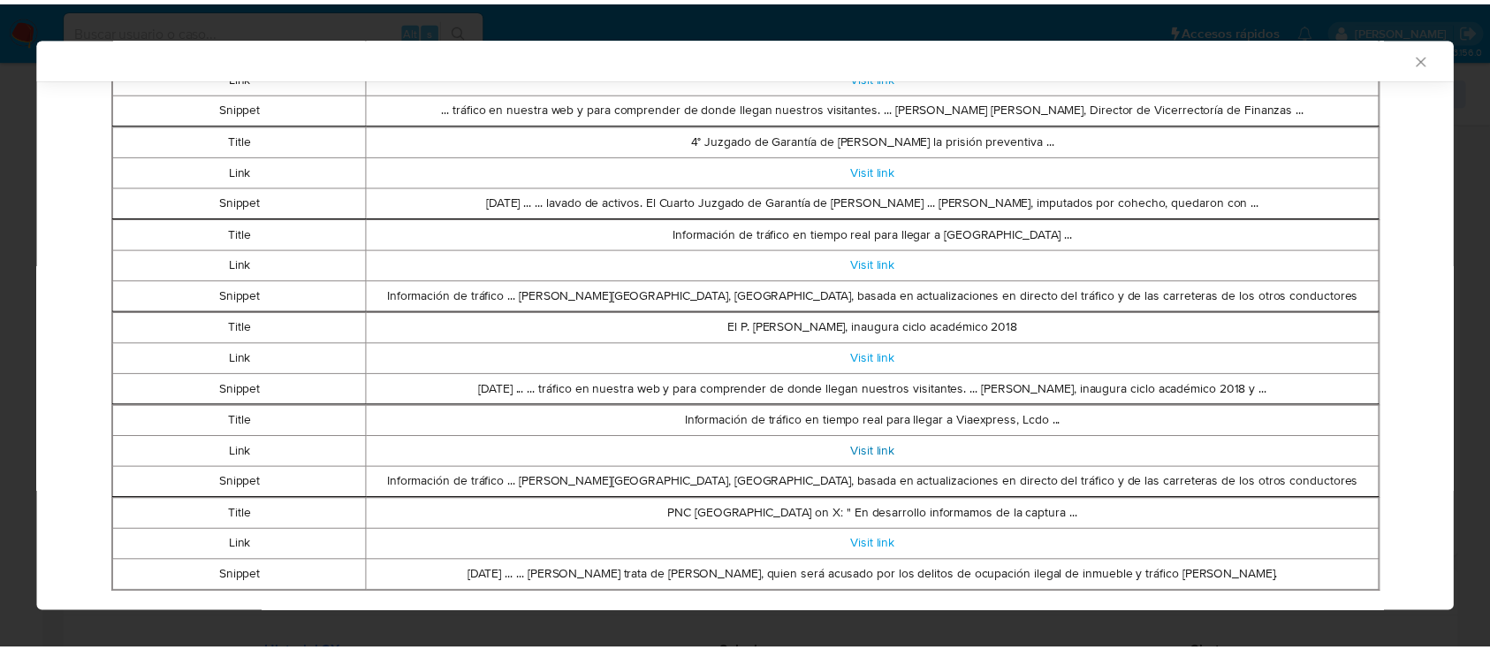
scroll to position [801, 0]
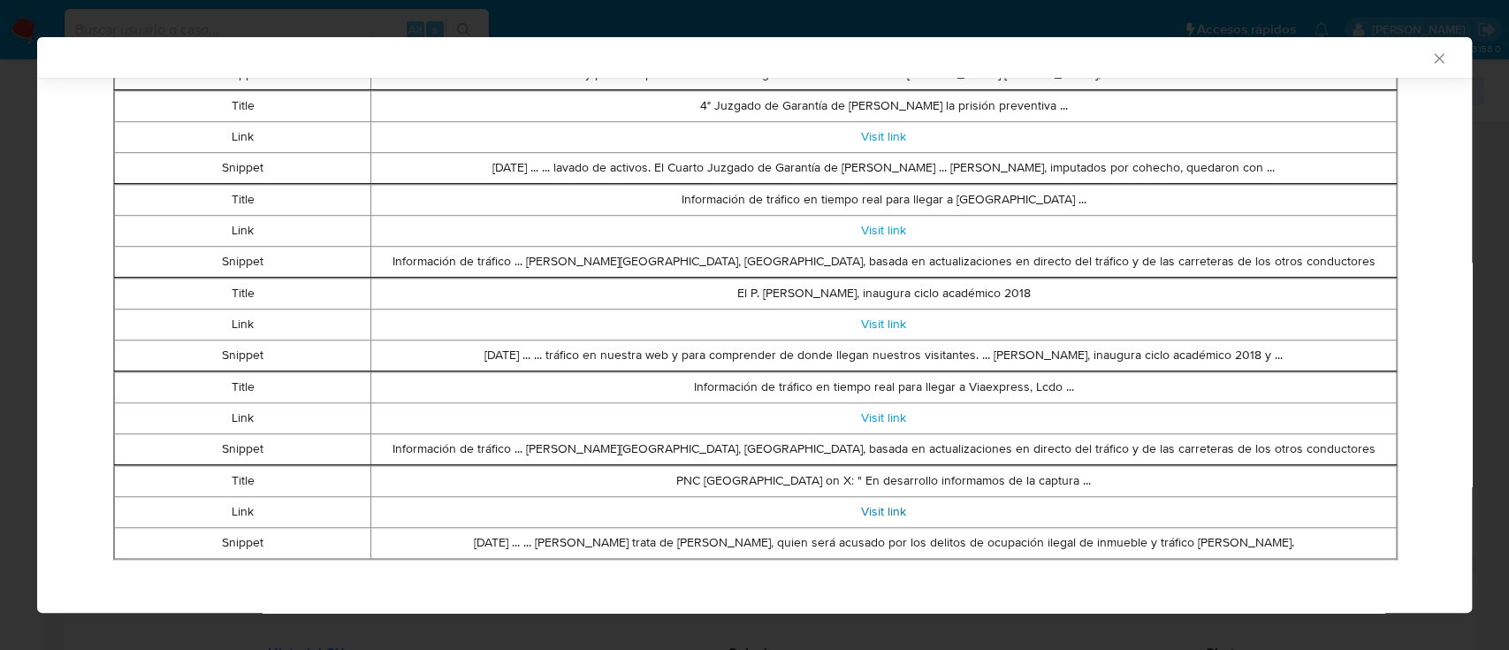
click at [0, 324] on div "AML Data Collector Case Id - iGWNZRiERvdaz9l4H7WCmuUd Los datos detallados a co…" at bounding box center [754, 325] width 1509 height 650
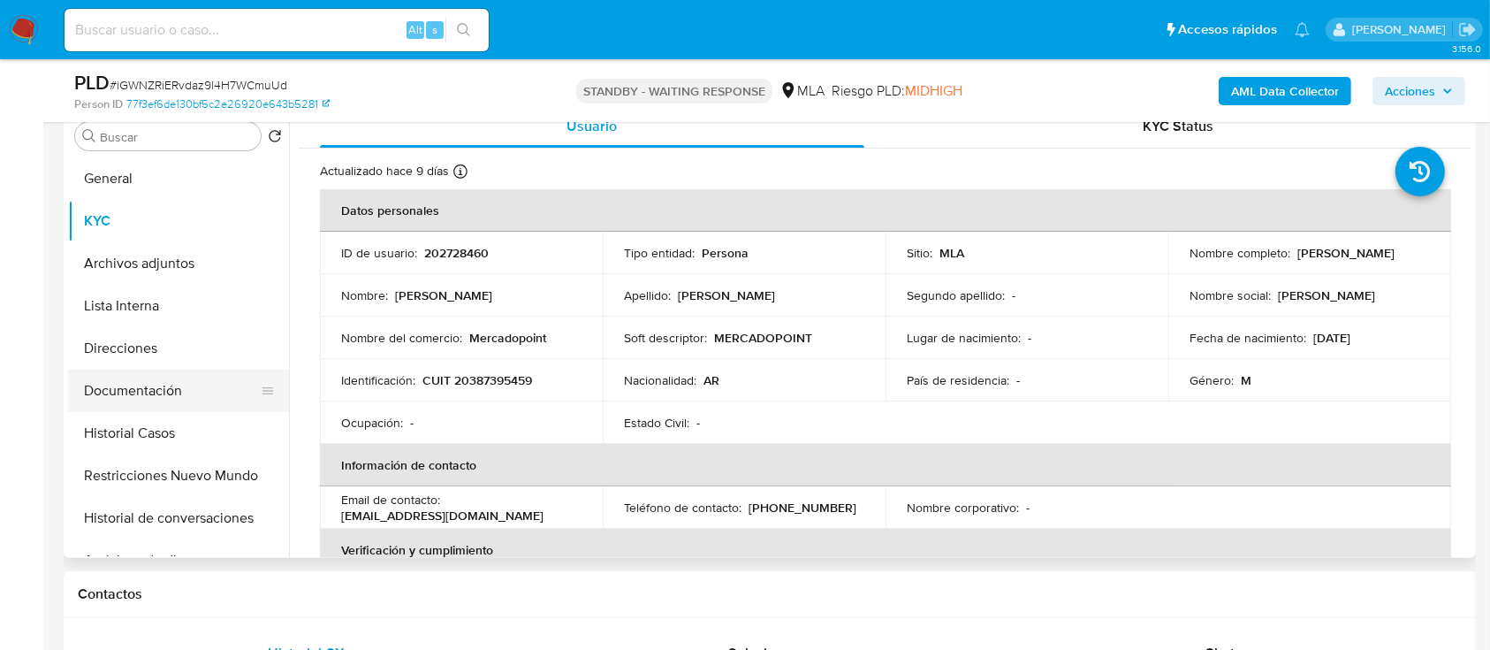
drag, startPoint x: 95, startPoint y: 396, endPoint x: 129, endPoint y: 377, distance: 38.8
click at [96, 396] on button "Documentación" at bounding box center [171, 391] width 207 height 42
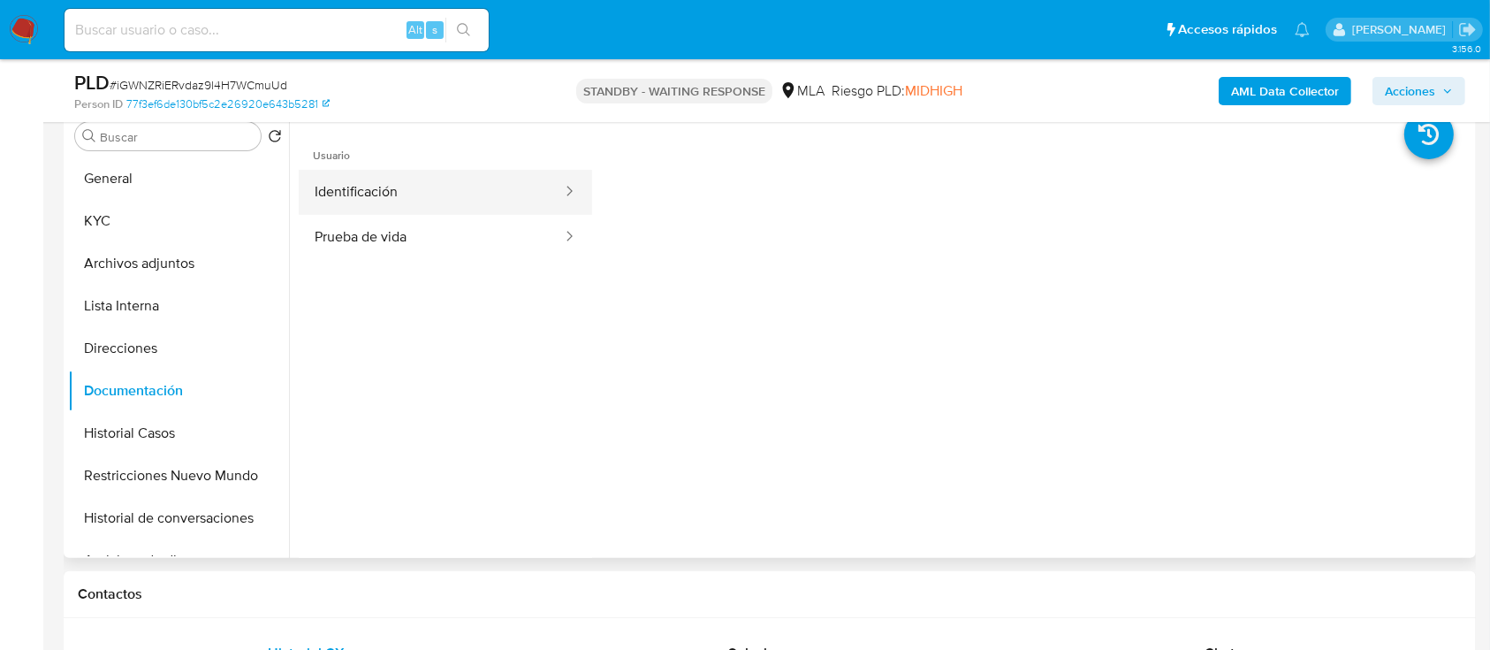
click at [404, 207] on button "Identificación" at bounding box center [431, 192] width 265 height 45
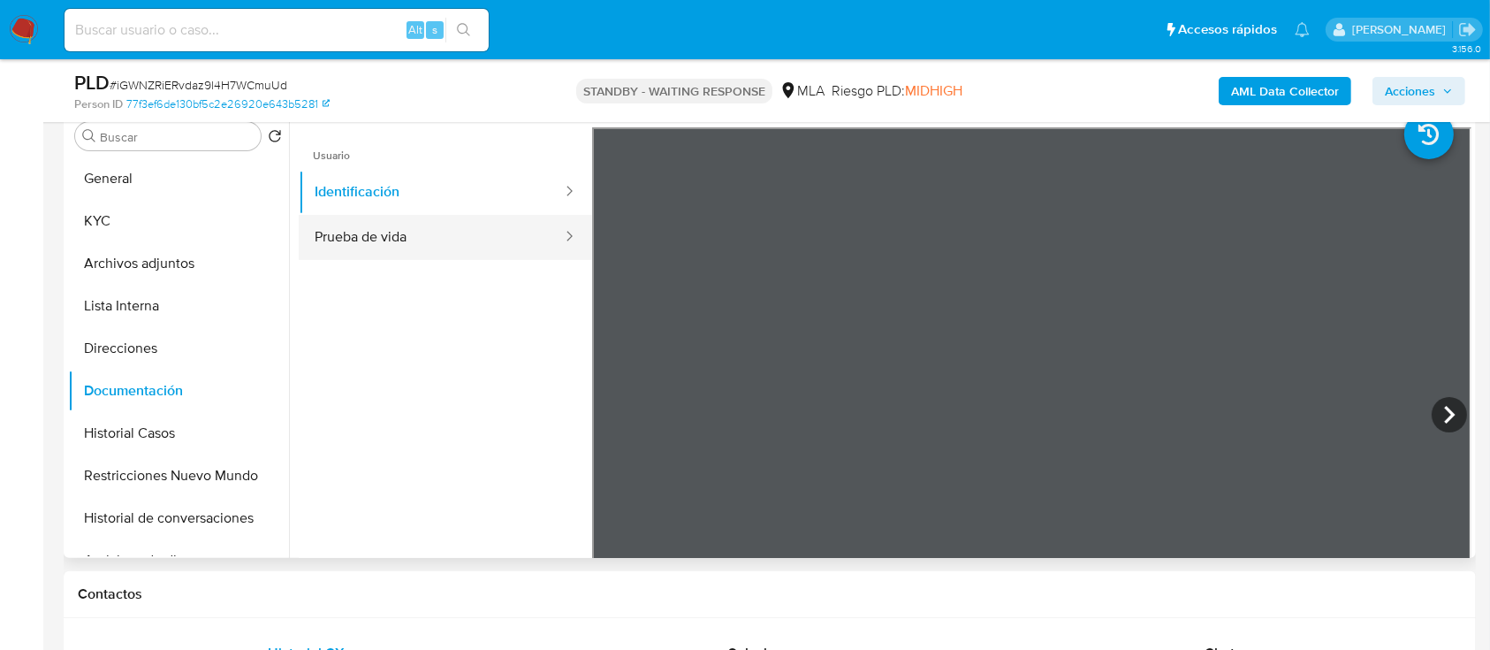
click at [403, 232] on button "Prueba de vida" at bounding box center [431, 237] width 265 height 45
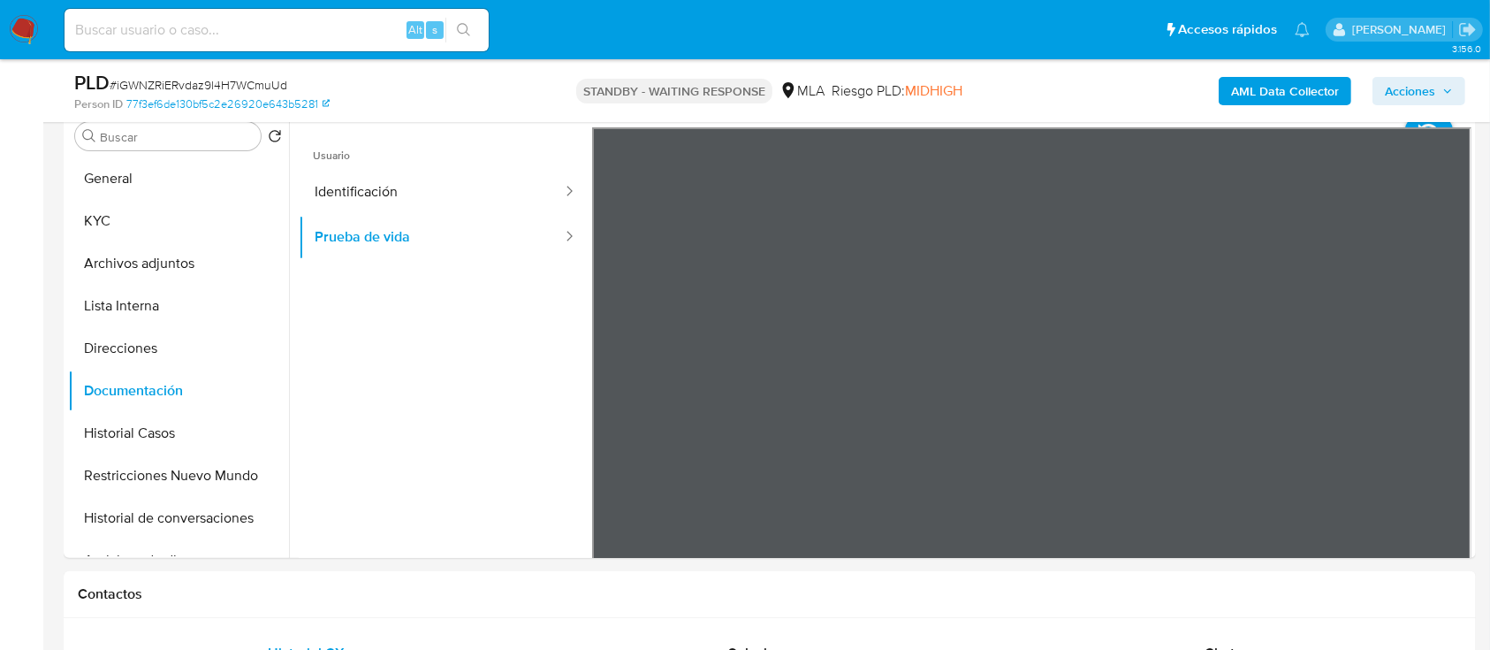
click at [305, 27] on input at bounding box center [277, 30] width 424 height 23
paste input "rIsQ0n4C8enTcpDdTrFZImA9"
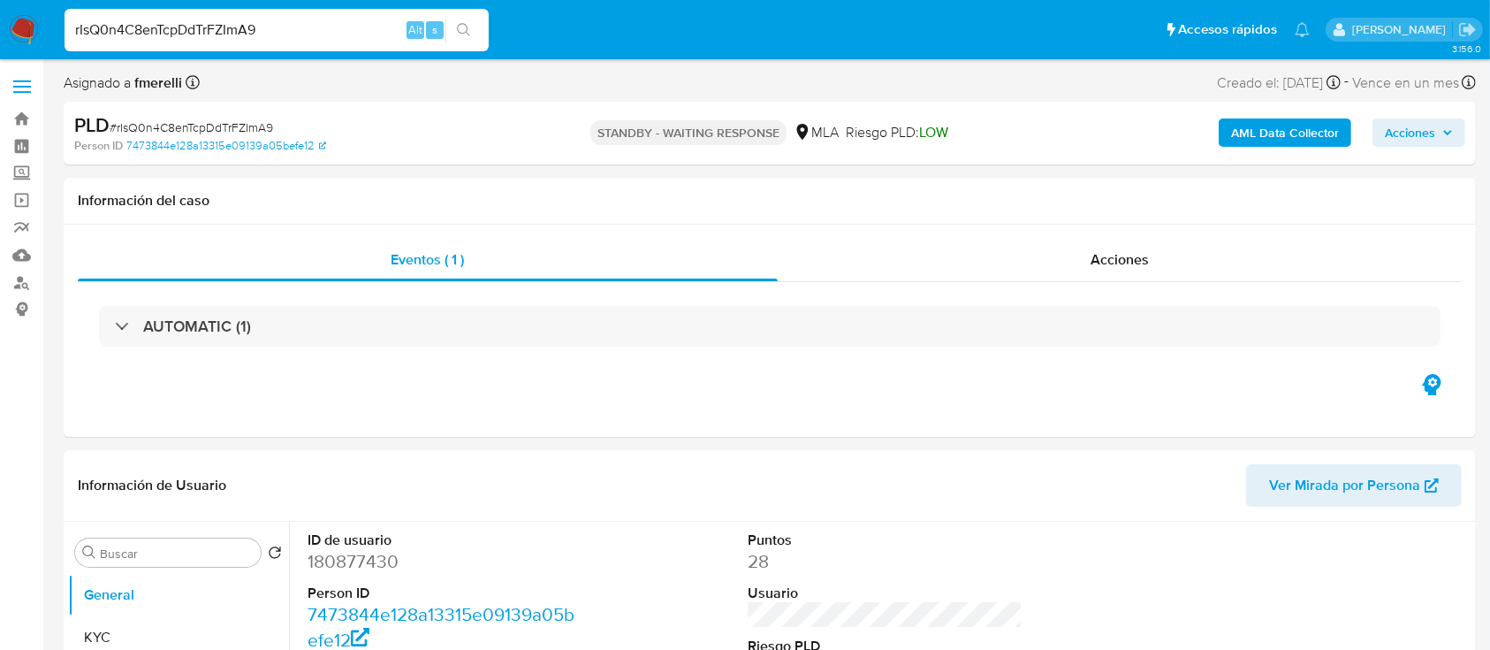
click at [374, 25] on input "rIsQ0n4C8enTcpDdTrFZImA9" at bounding box center [277, 30] width 424 height 23
paste input "GYlUCyquP1eAk9qhTds0AqjG"
type input "GYlUCyquP1eAk9qhTds0AqjG"
select select "10"
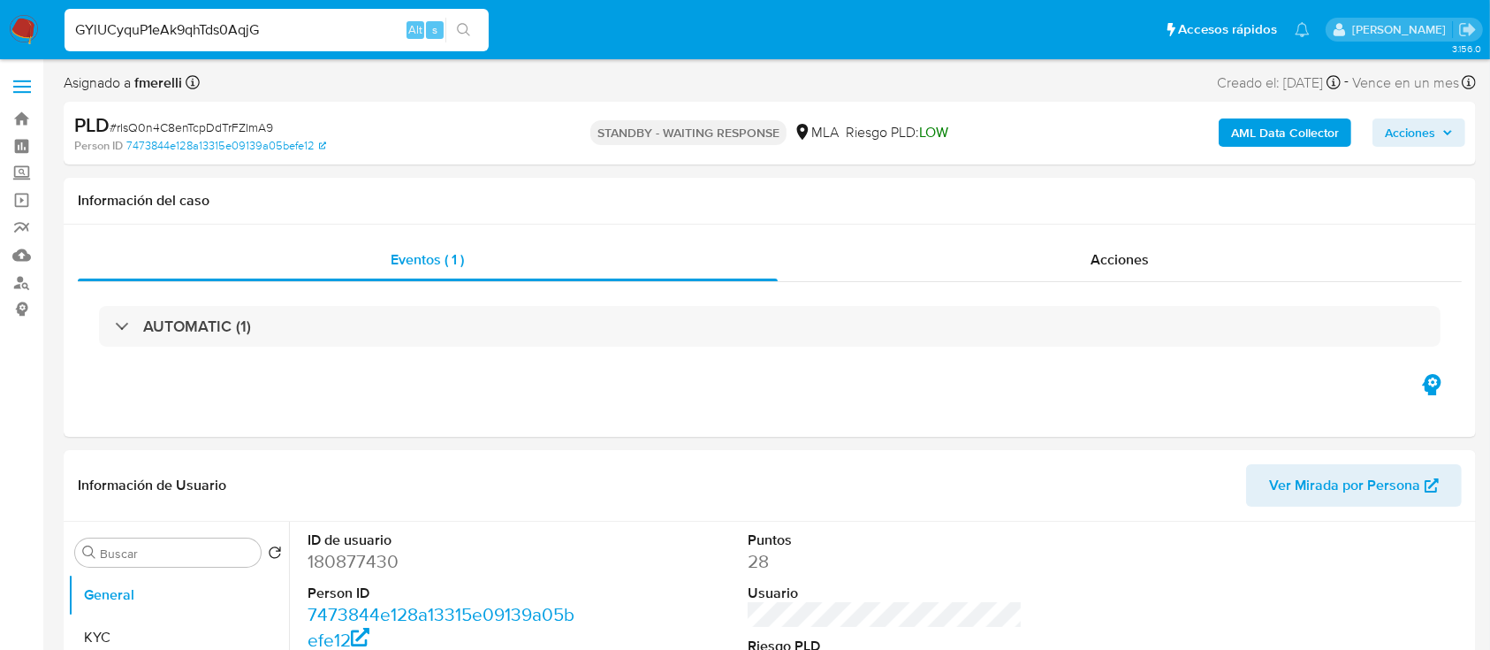
type input "GYlUCyquP1eAk9qhTds0AqjG"
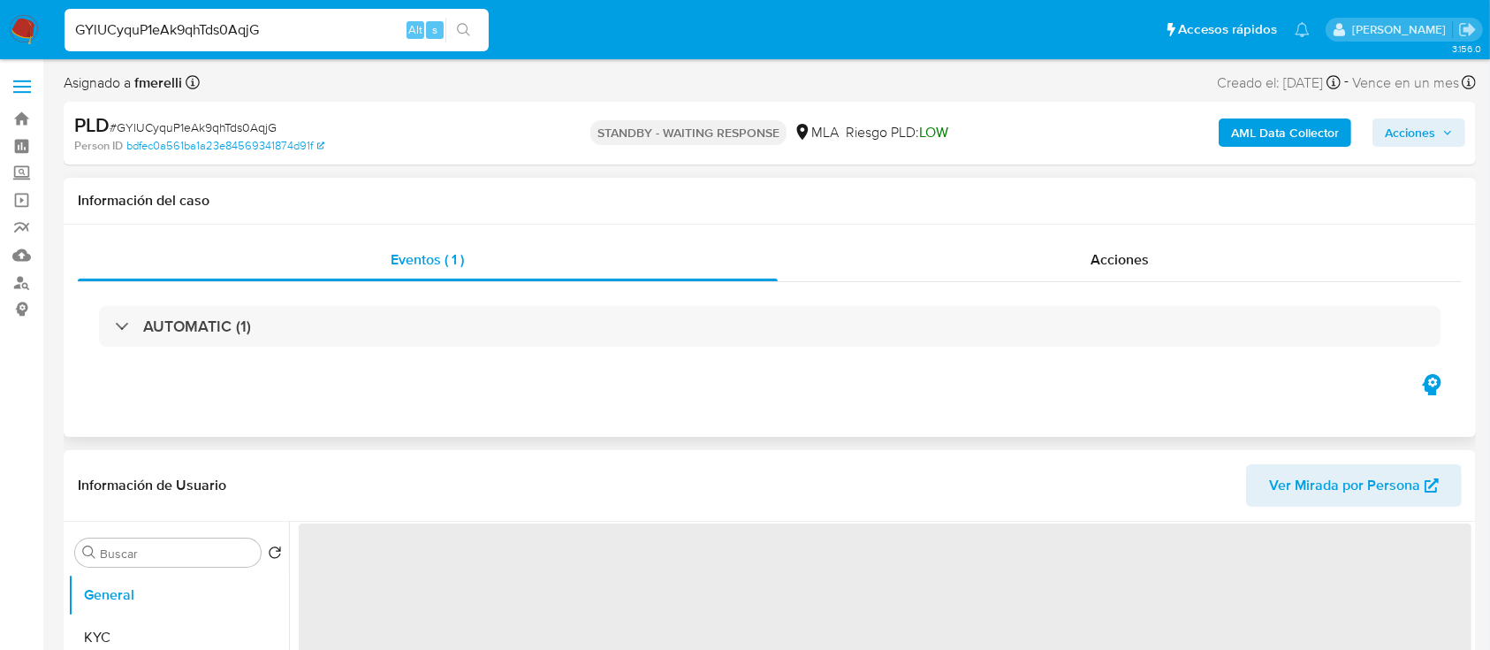
select select "10"
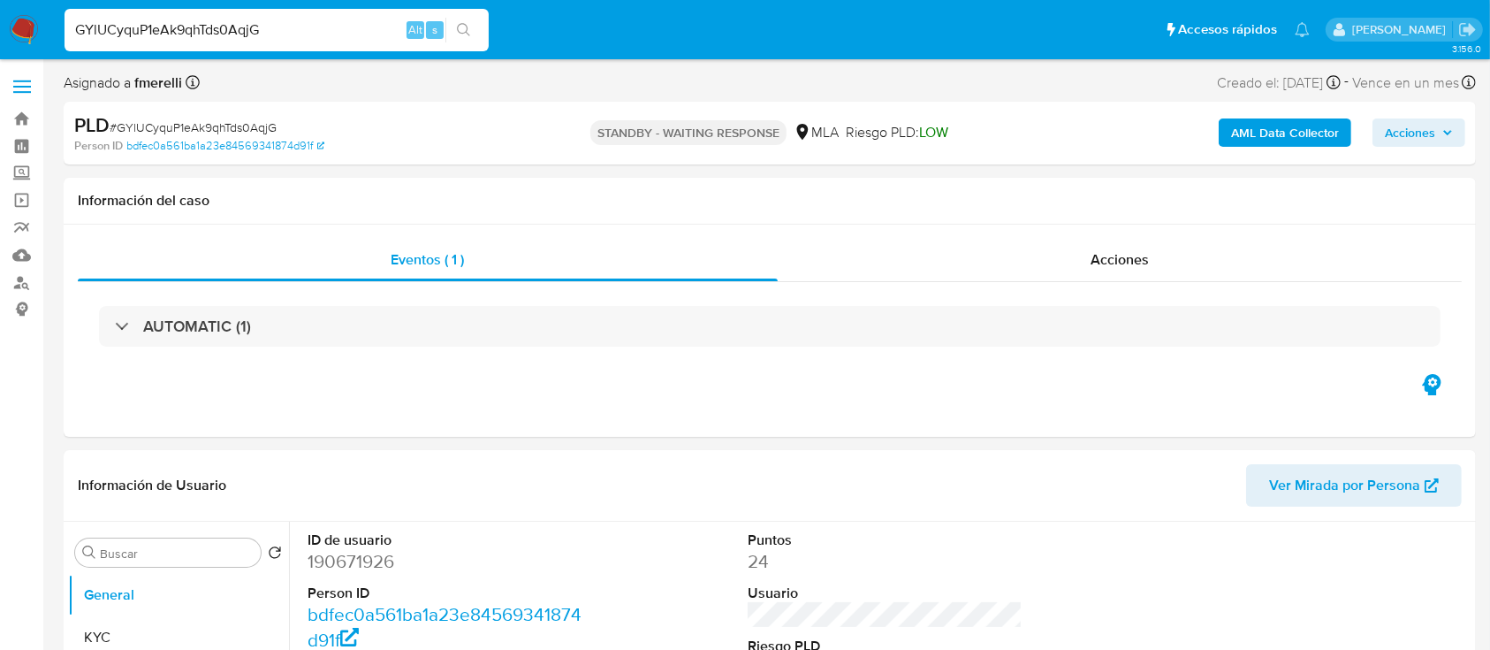
click at [342, 33] on input "GYlUCyquP1eAk9qhTds0AqjG" at bounding box center [277, 30] width 424 height 23
click at [343, 32] on input "GYlUCyquP1eAk9qhTds0AqjG" at bounding box center [277, 30] width 424 height 23
paste input "cNXPuEPQoyPzfYxsnbU32Vwb"
type input "cNXPuEPQoyPzfYxsnbU32Vwb"
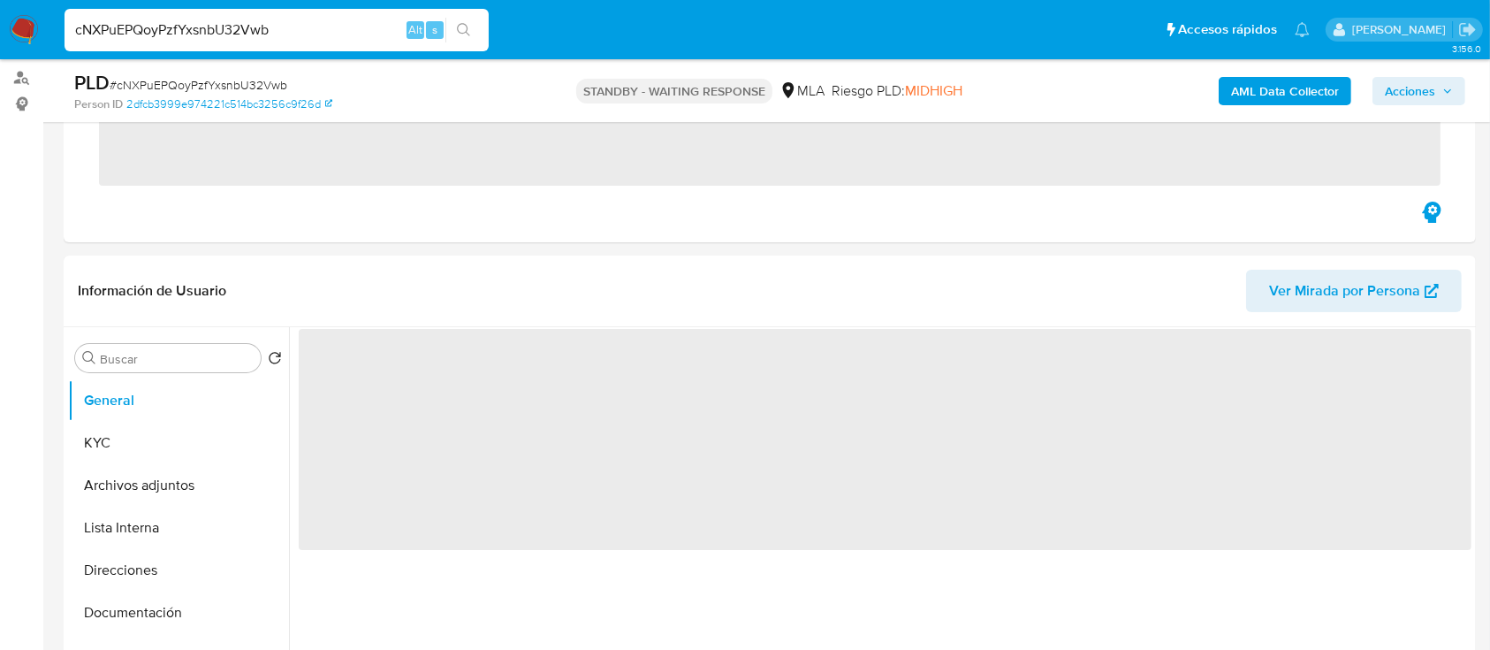
scroll to position [354, 0]
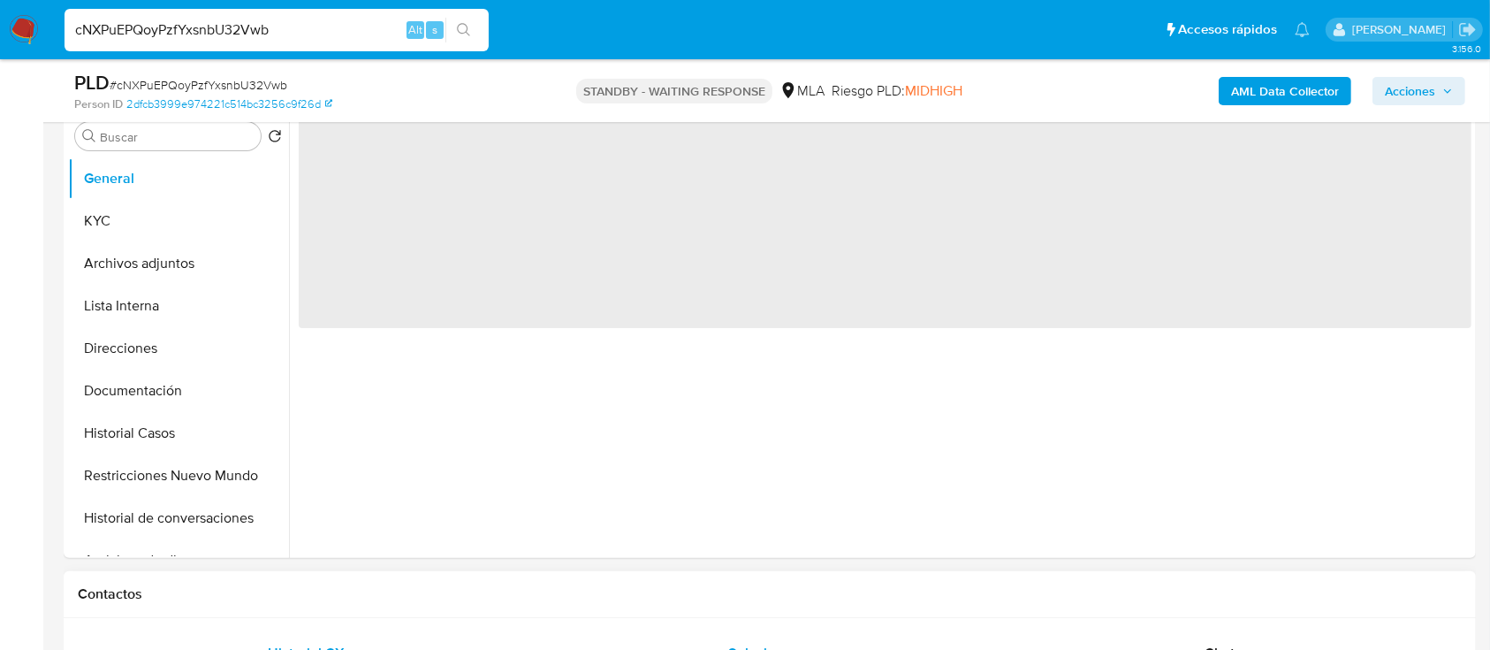
select select "10"
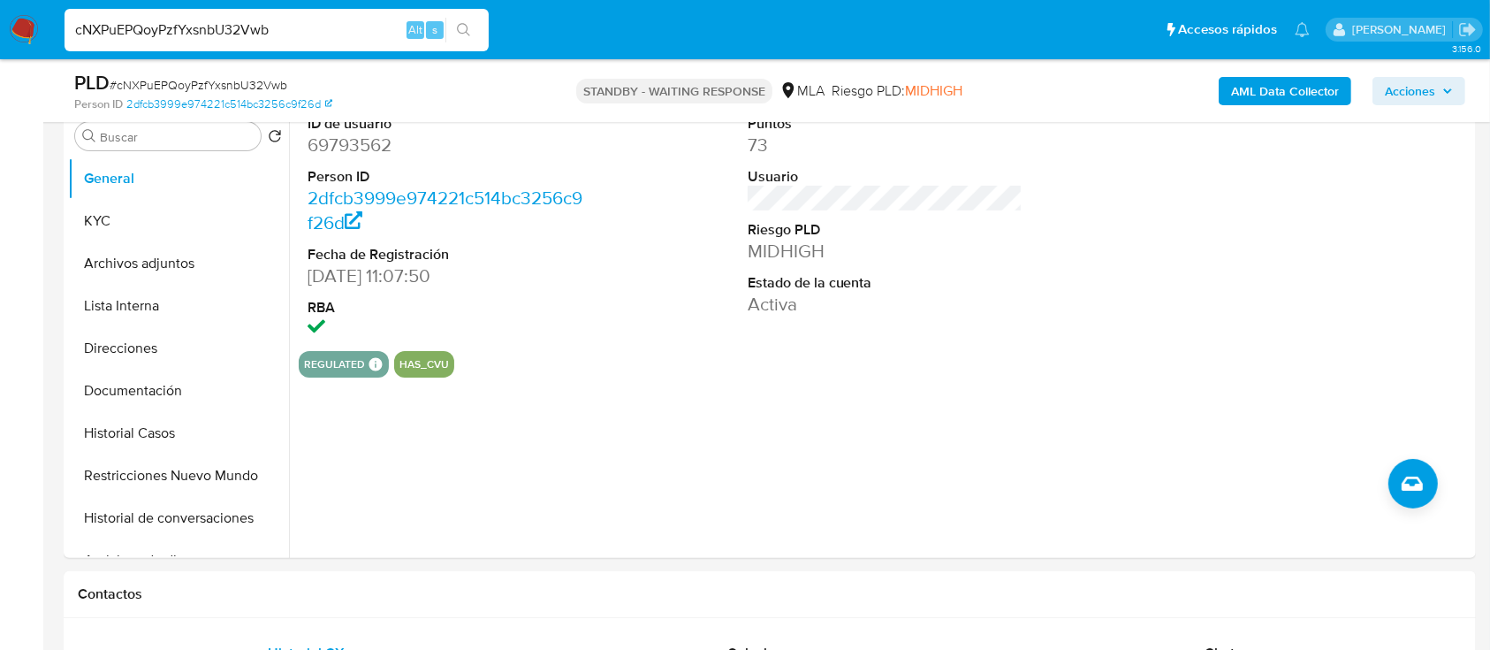
click at [335, 46] on div "cNXPuEPQoyPzfYxsnbU32Vwb Alt s" at bounding box center [277, 30] width 424 height 42
click at [343, 32] on input "cNXPuEPQoyPzfYxsnbU32Vwb" at bounding box center [277, 30] width 424 height 23
paste input "f5wRg2xJ7CStQPHWv4uhXUsf"
type input "f5wRg2xJ7CStQPHWv4uhXUsf"
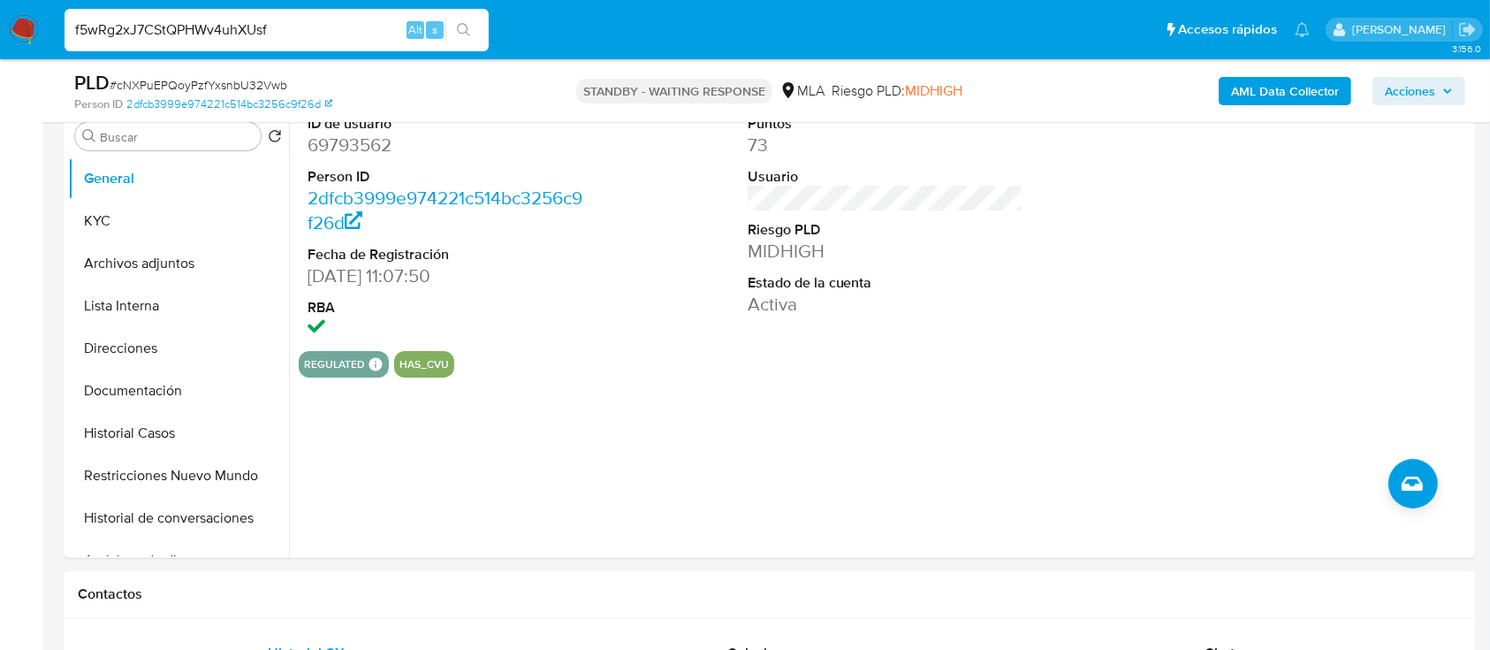
click at [354, 36] on input "f5wRg2xJ7CStQPHWv4uhXUsf" at bounding box center [277, 30] width 424 height 23
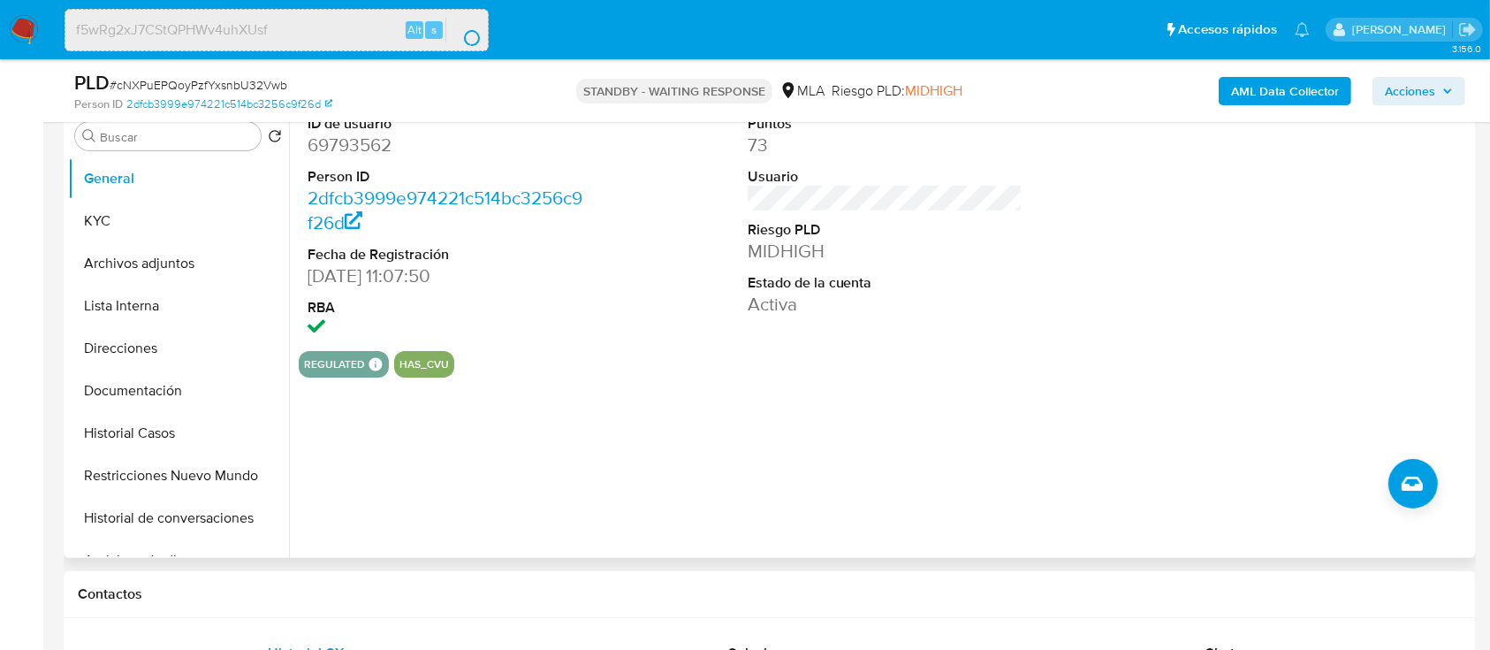
click at [678, 464] on div "ID de usuario 69793562 Person ID 2dfcb3999e974221c514bc3256c9f26d Fecha de Regi…" at bounding box center [880, 331] width 1183 height 453
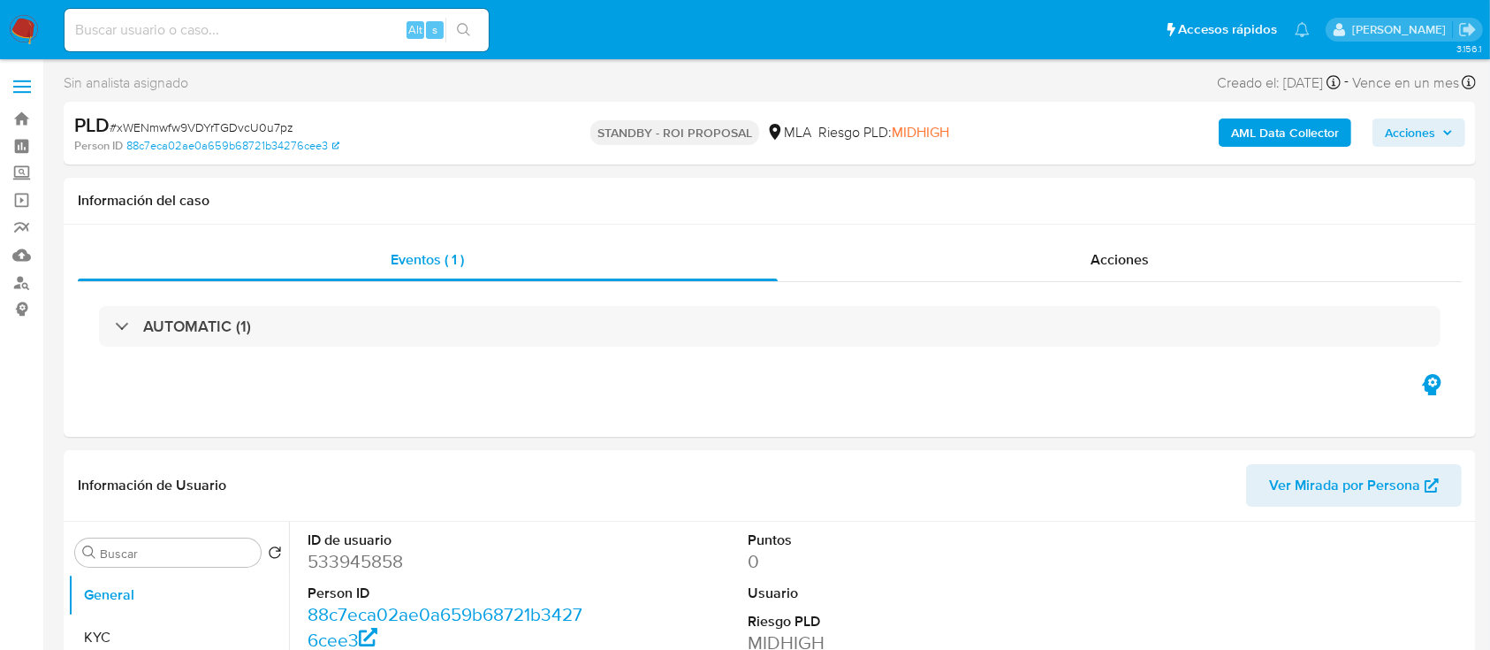
select select "10"
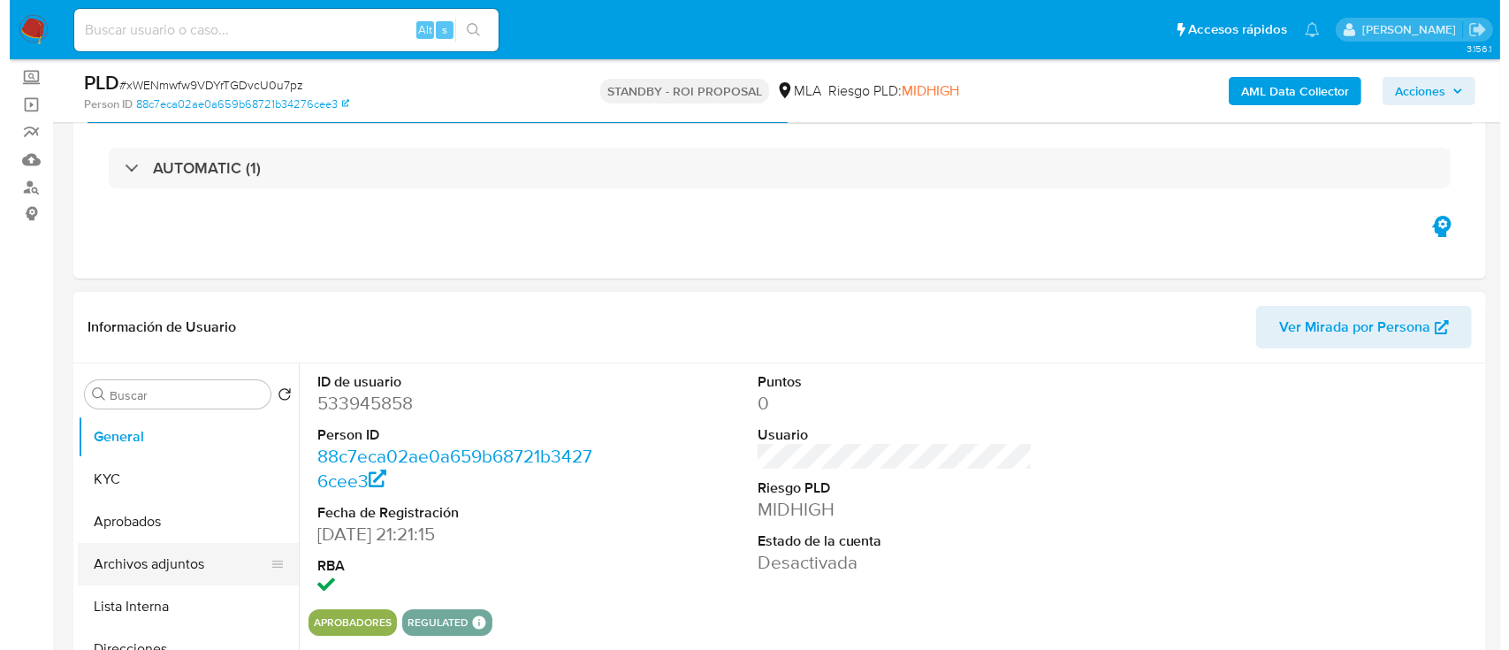
scroll to position [118, 0]
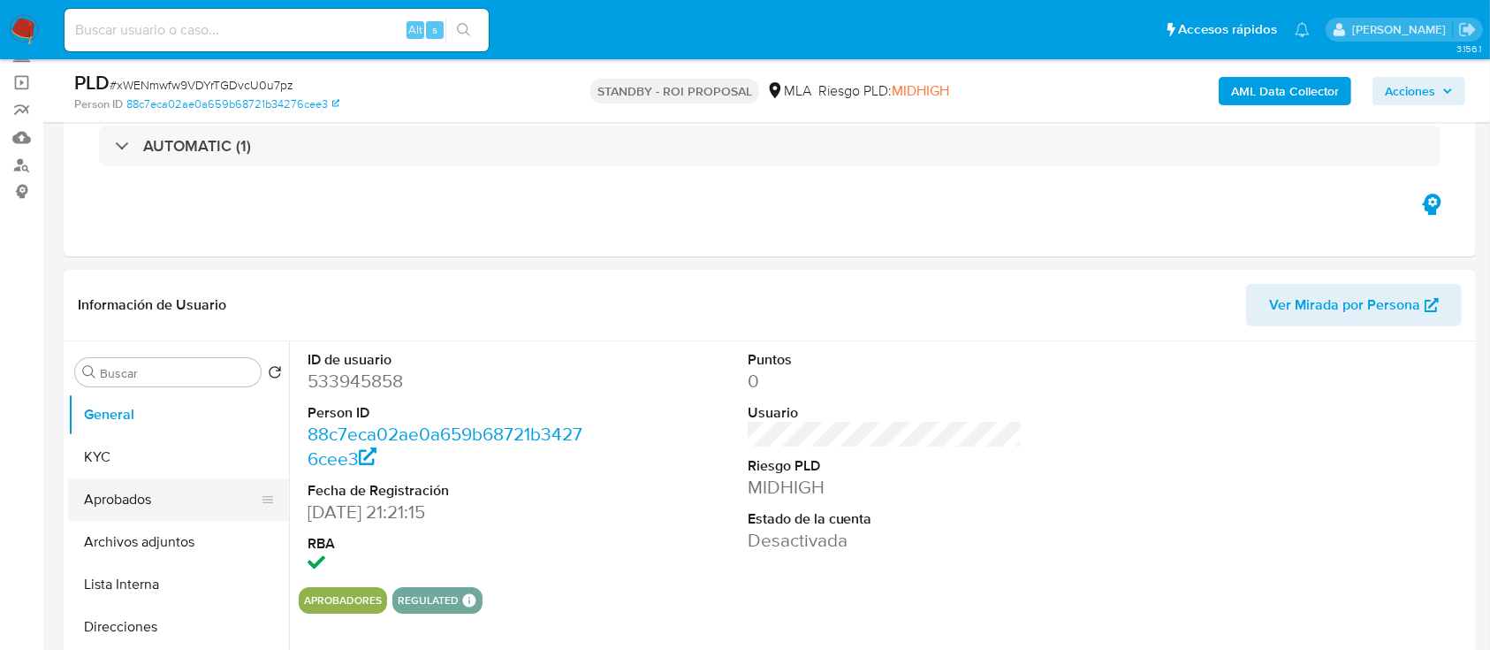
drag, startPoint x: 160, startPoint y: 477, endPoint x: 156, endPoint y: 499, distance: 21.7
click at [159, 478] on button "Aprobados" at bounding box center [171, 499] width 207 height 42
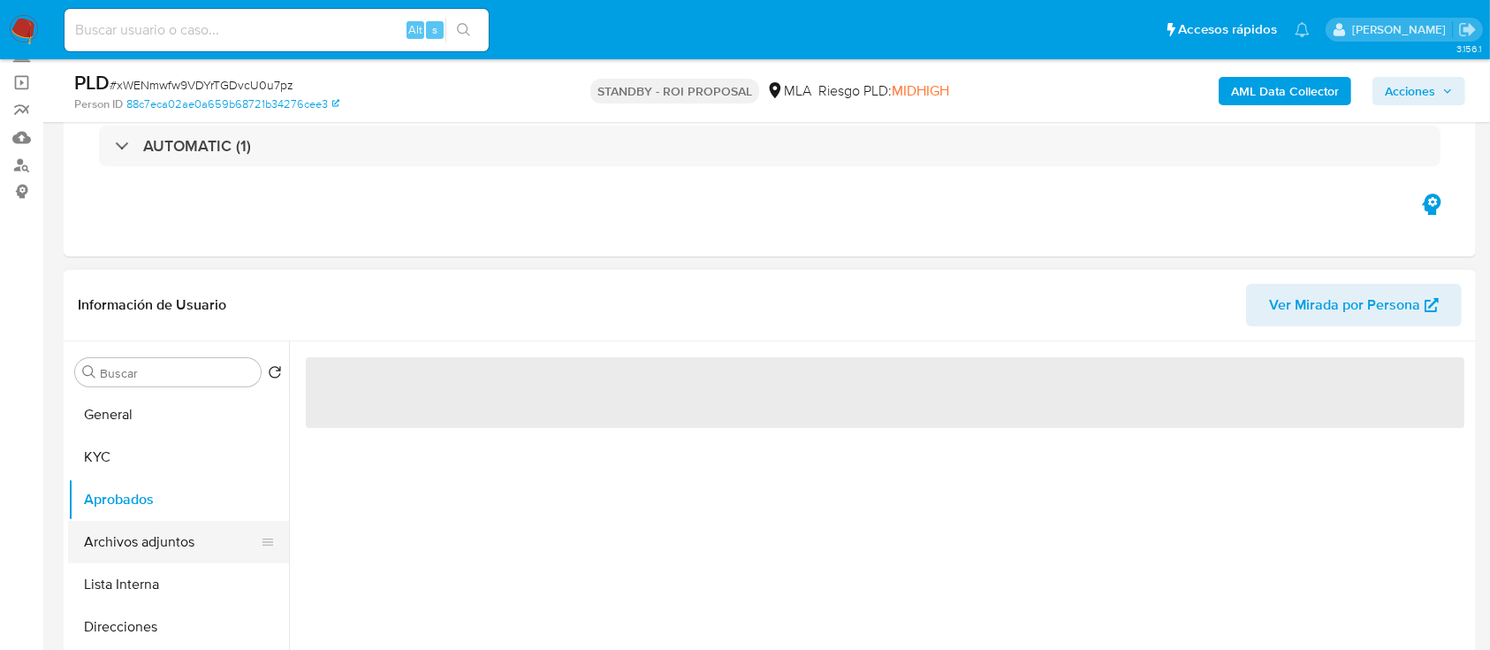
click at [141, 545] on button "Archivos adjuntos" at bounding box center [171, 542] width 207 height 42
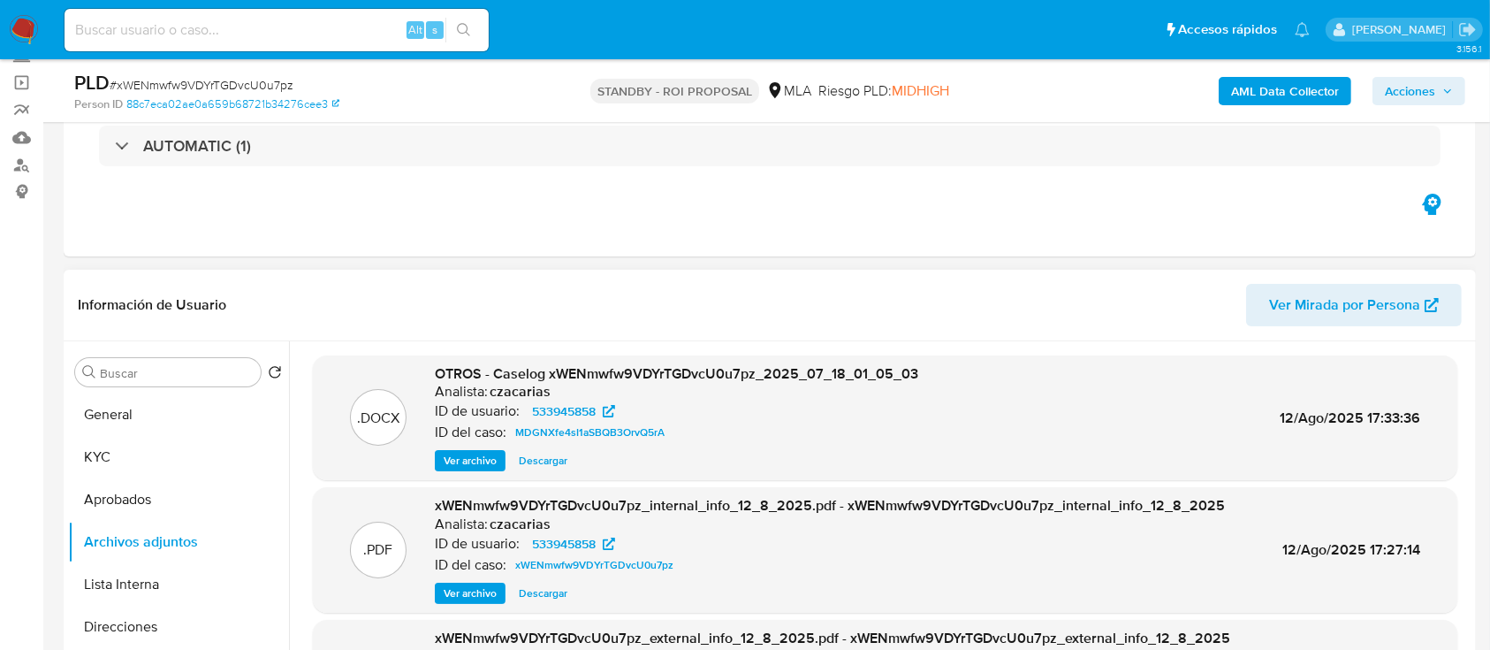
click at [472, 461] on span "Ver archivo" at bounding box center [470, 461] width 53 height 18
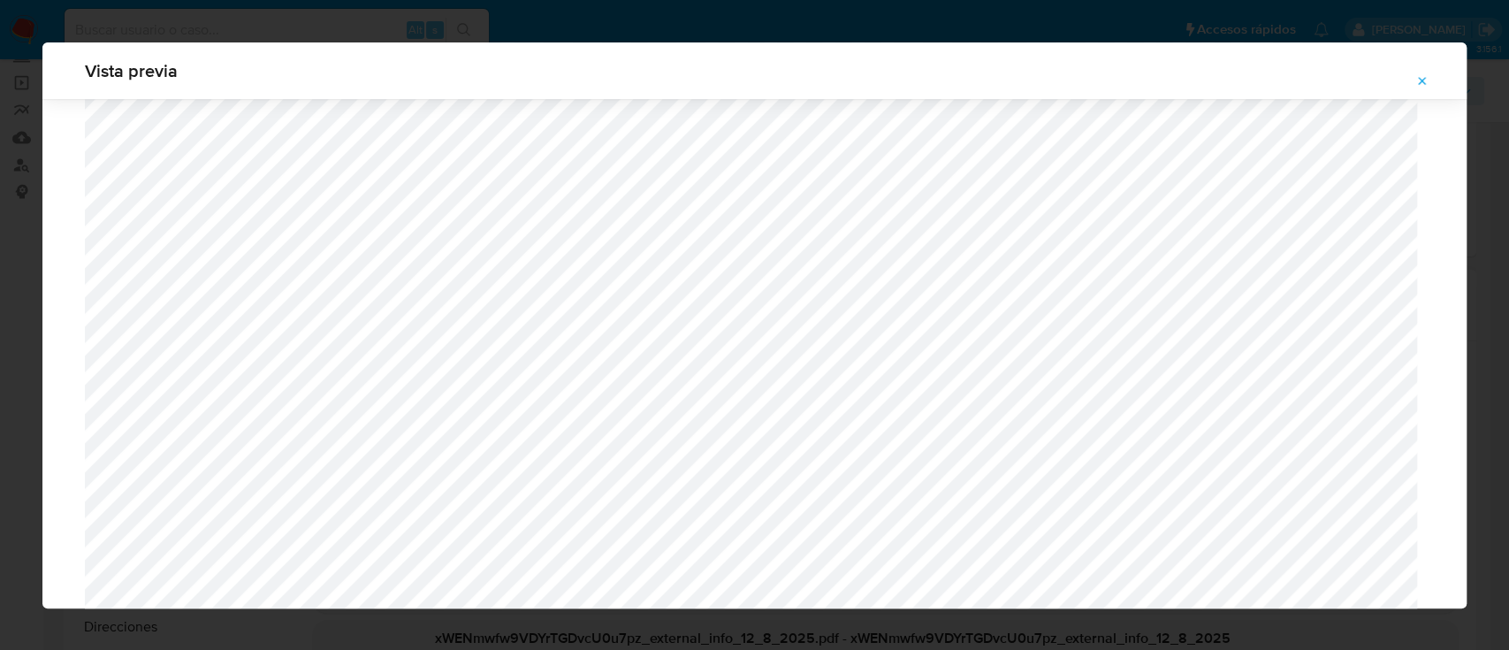
scroll to position [1497, 0]
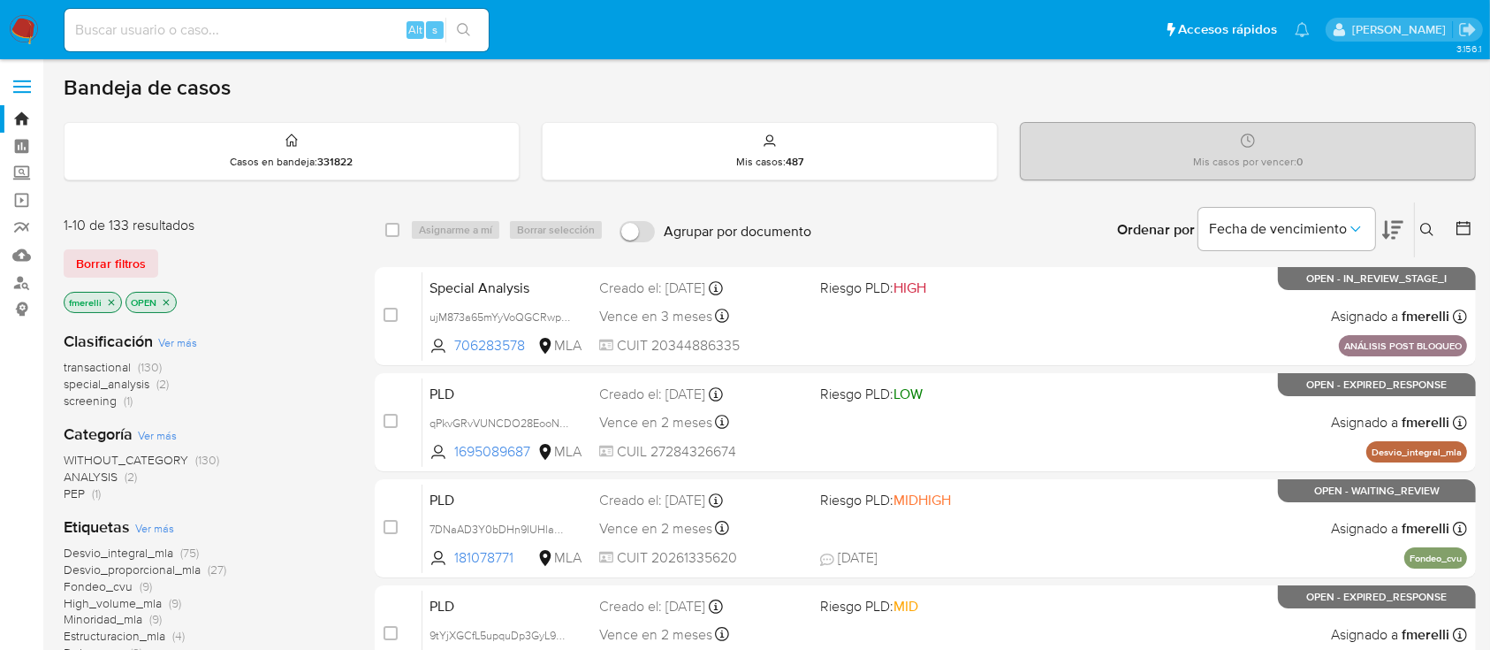
click at [301, 34] on input at bounding box center [277, 30] width 424 height 23
paste input "f5wRg2xJ7CStQPHWv4uhXUsf"
type input "f5wRg2xJ7CStQPHWv4uhXUsf"
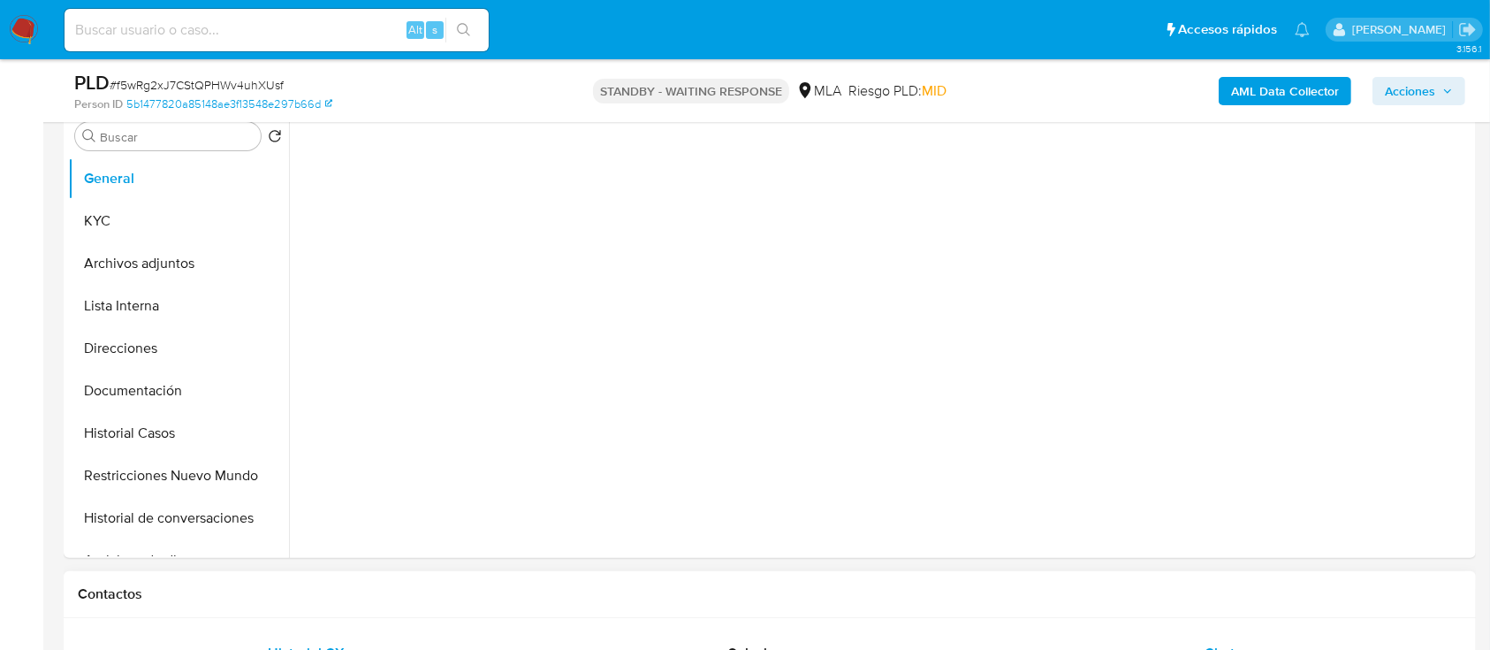
click at [1207, 632] on div "Chat" at bounding box center [1220, 653] width 415 height 42
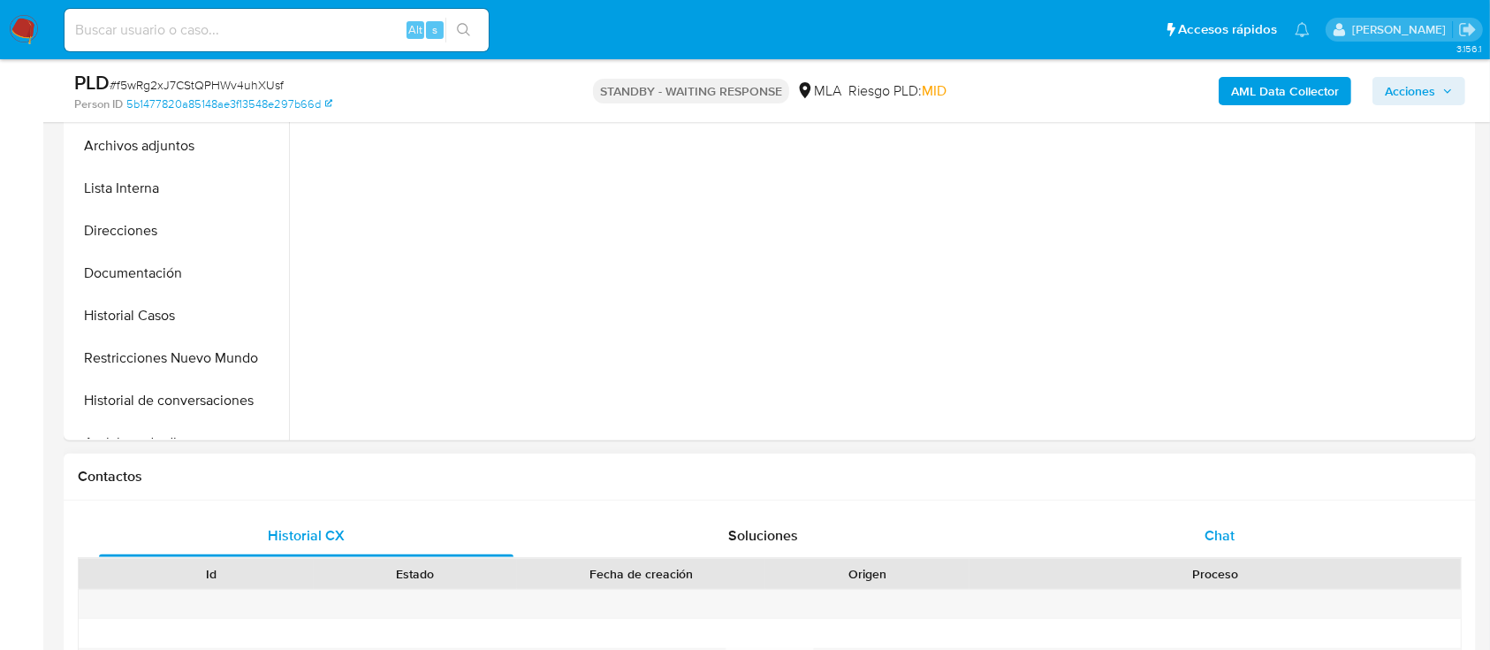
select select "10"
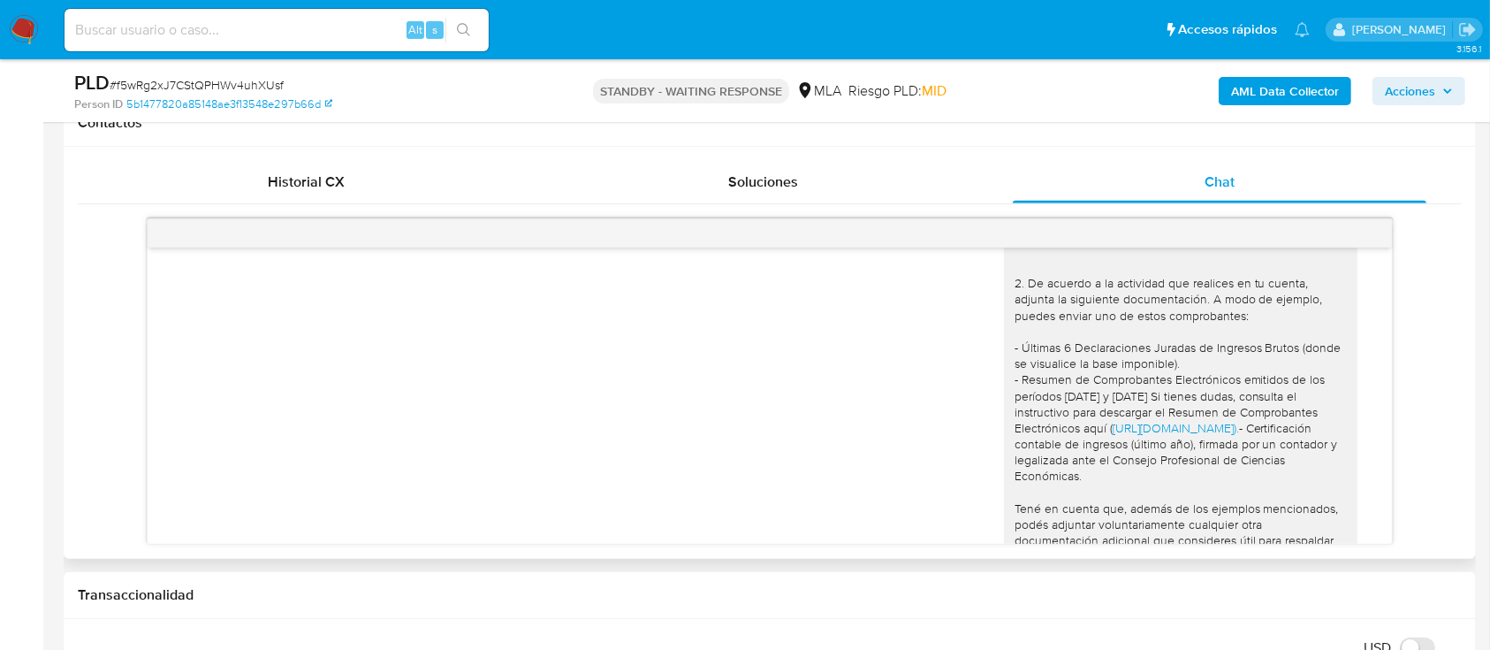
scroll to position [3139, 0]
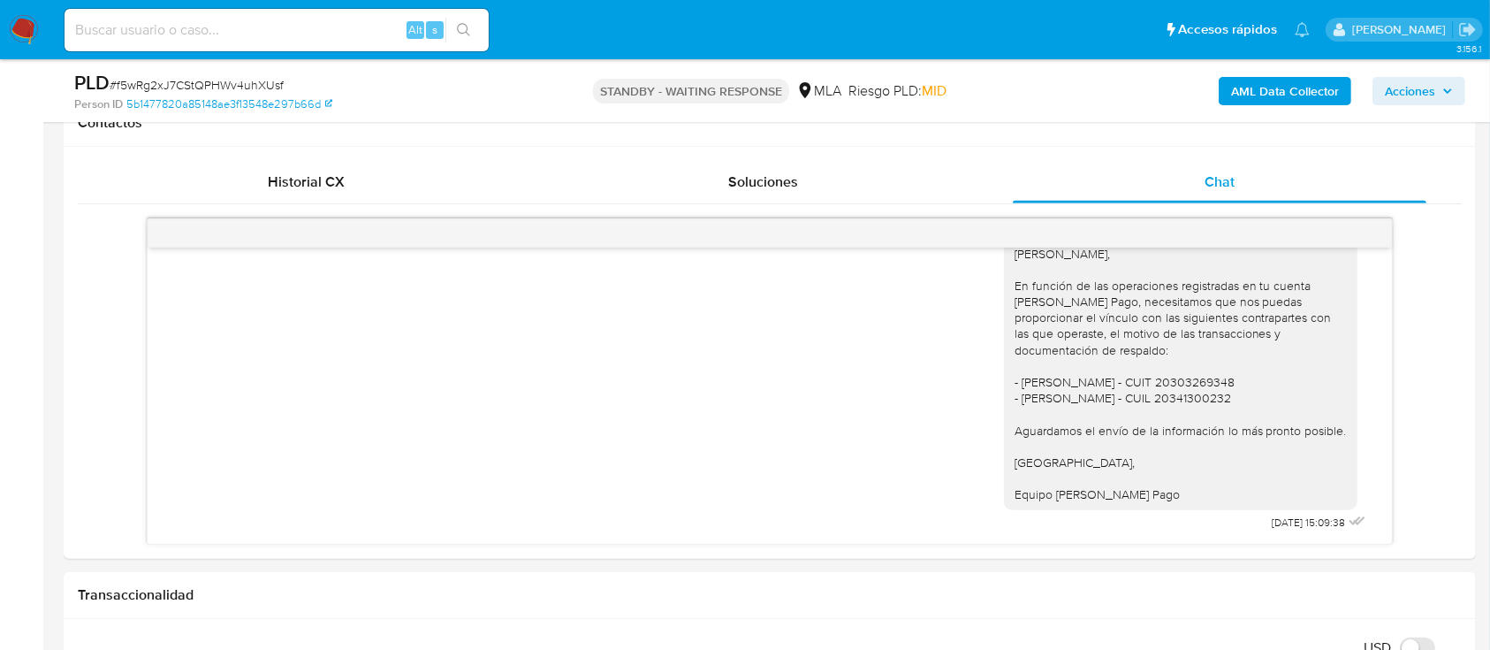
click at [267, 19] on input at bounding box center [277, 30] width 424 height 23
paste input "aur3b11sfMwGZx7ostVDX9Xi"
type input "aur3b11sfMwGZx7ostVDX9Xi"
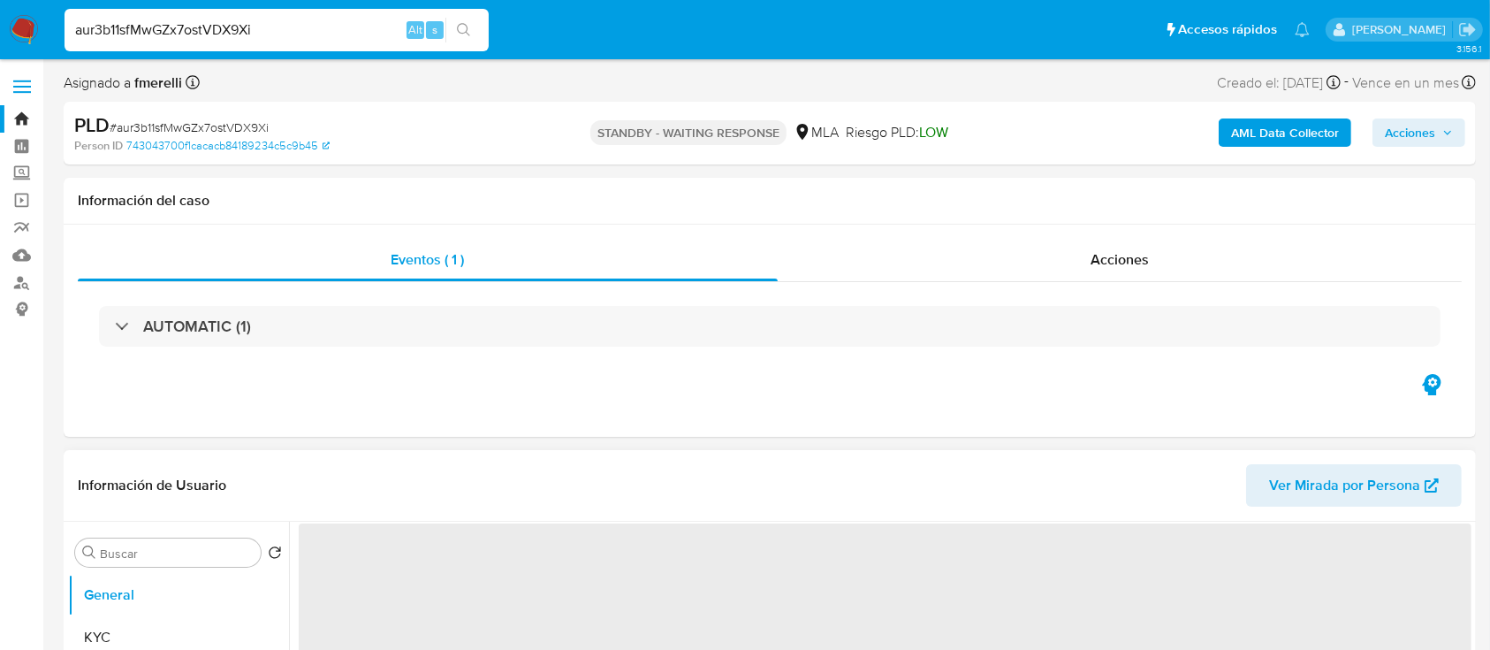
select select "10"
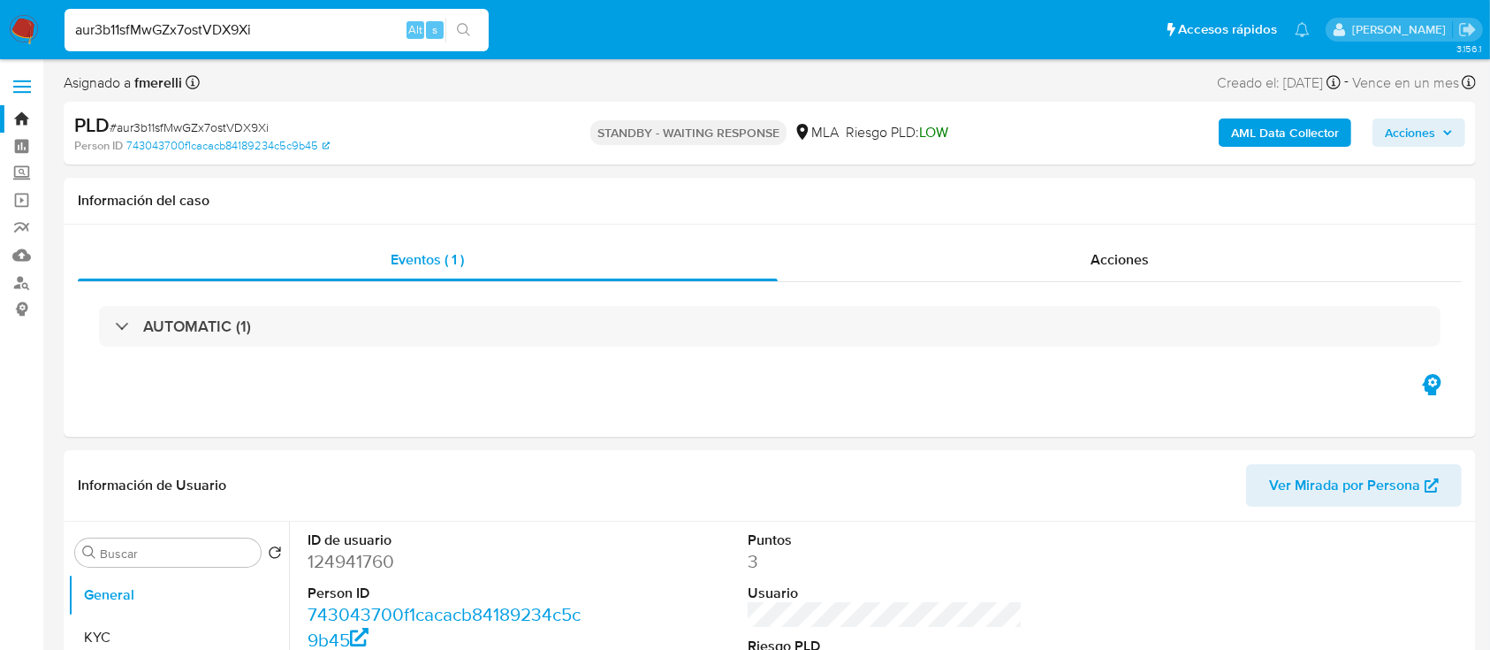
click at [38, 37] on img at bounding box center [24, 30] width 30 height 30
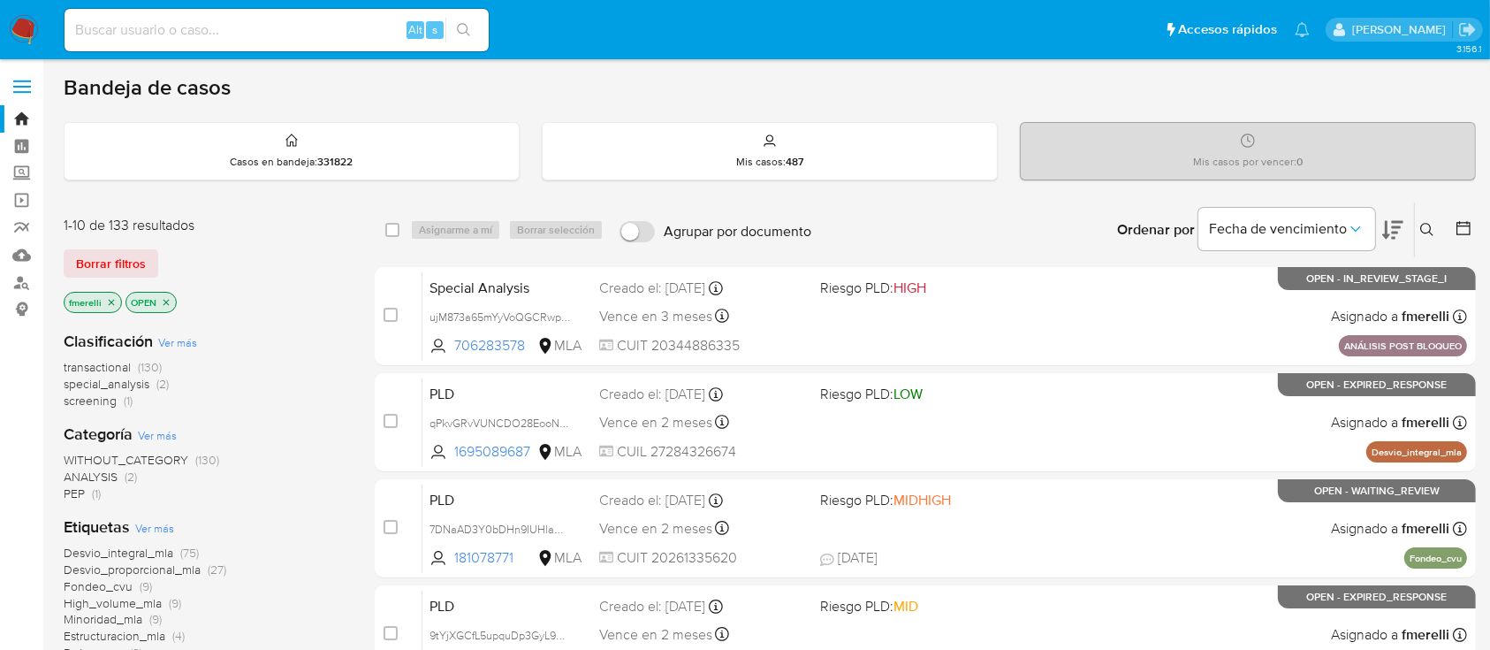
click at [1428, 228] on icon at bounding box center [1428, 230] width 14 height 14
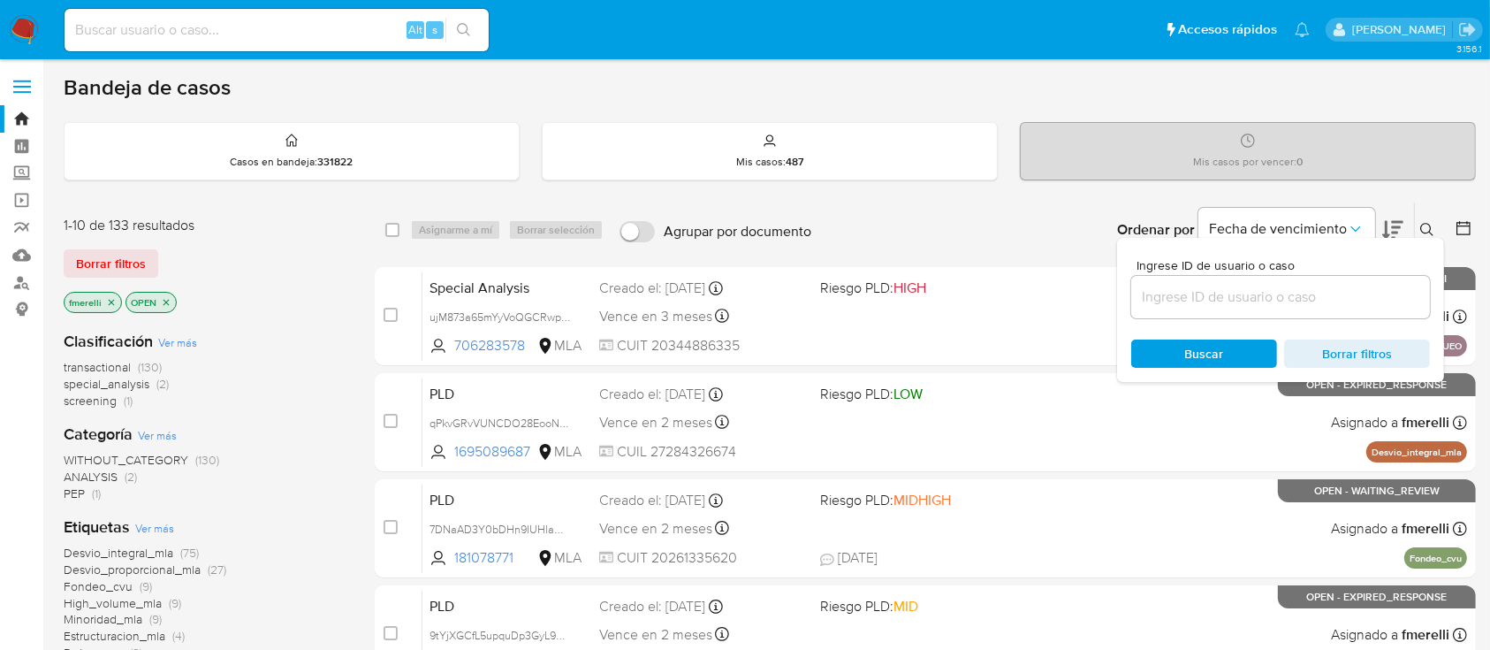
click at [1324, 300] on input at bounding box center [1281, 297] width 299 height 23
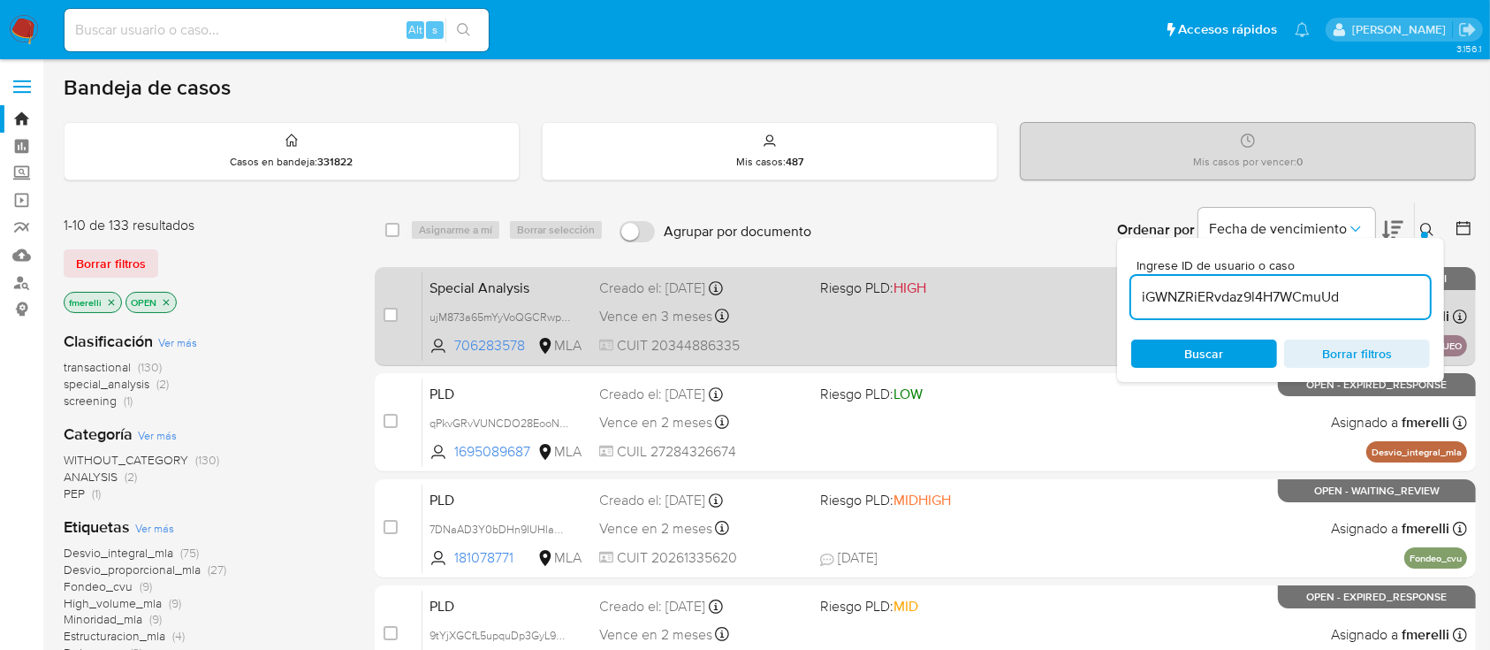
type input "iGWNZRiERvdaz9l4H7WCmuUd"
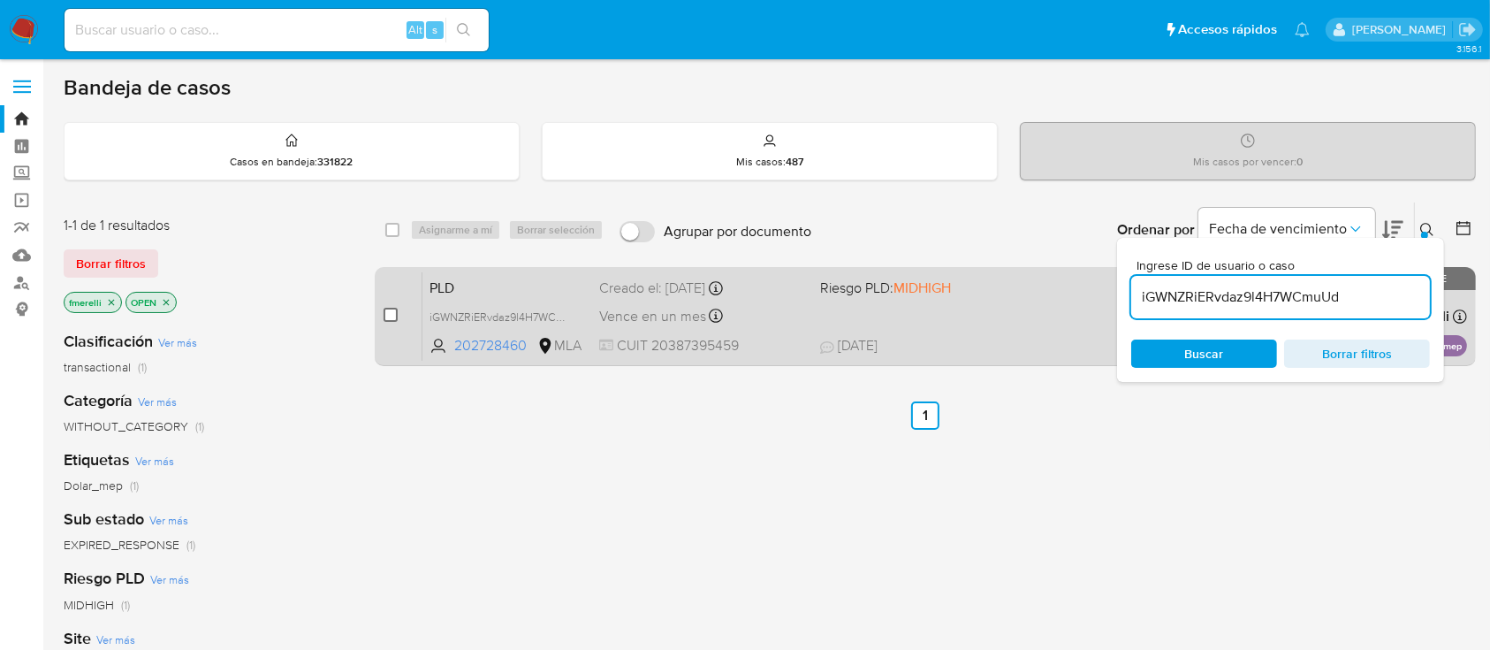
click at [394, 314] on input "checkbox" at bounding box center [391, 315] width 14 height 14
checkbox input "true"
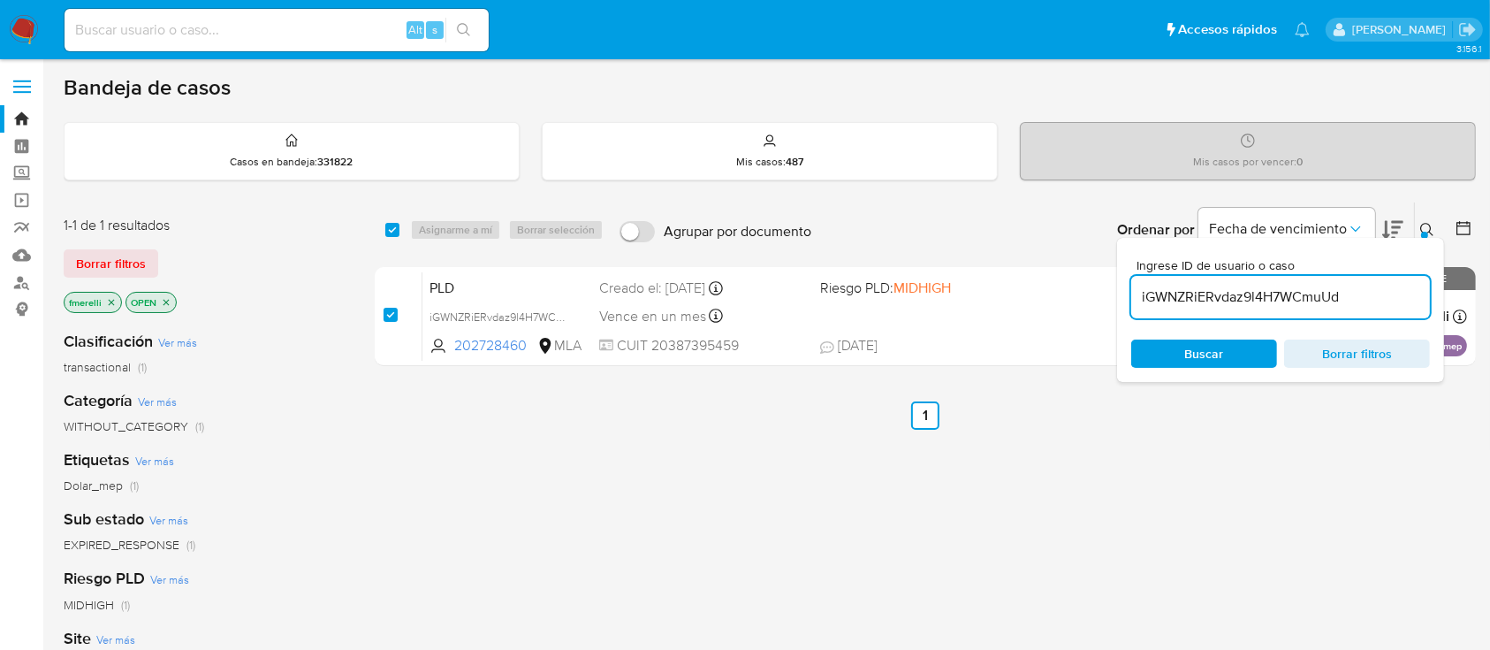
checkbox input "true"
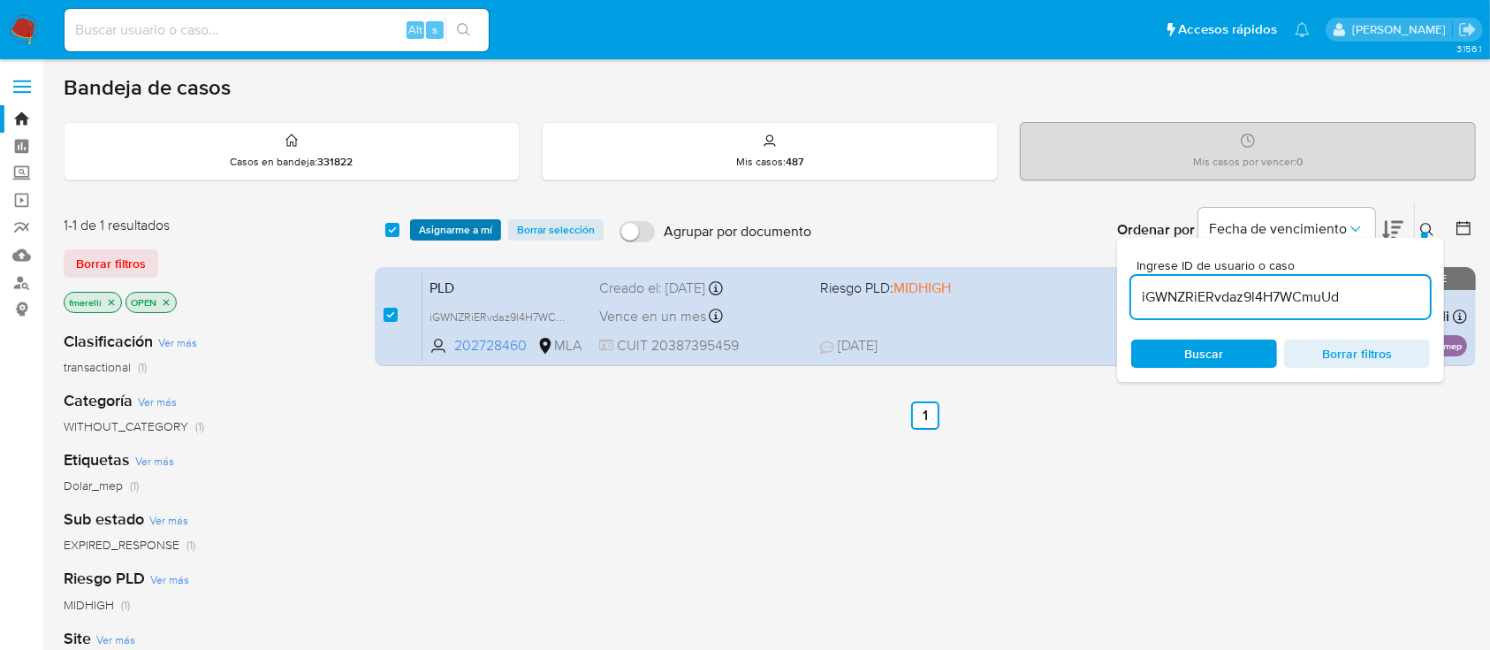
click at [441, 230] on span "Asignarme a mí" at bounding box center [455, 230] width 73 height 18
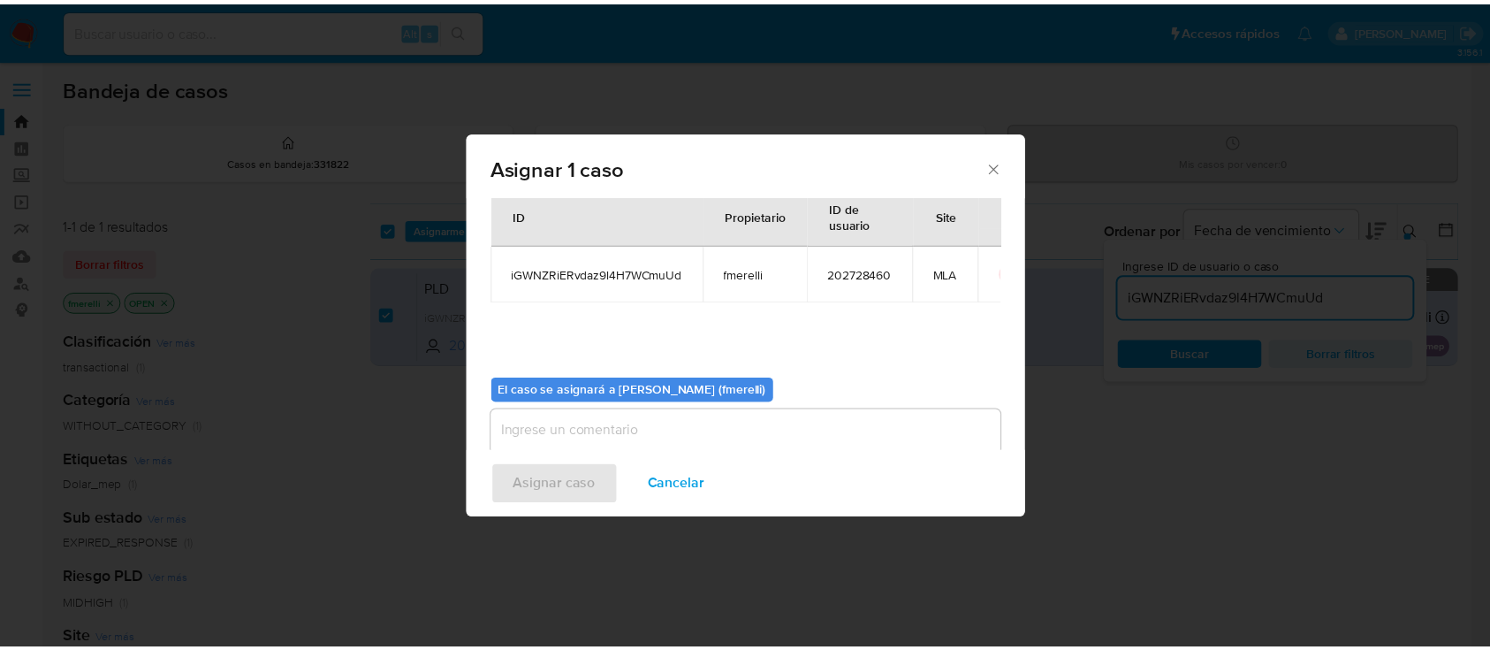
scroll to position [90, 0]
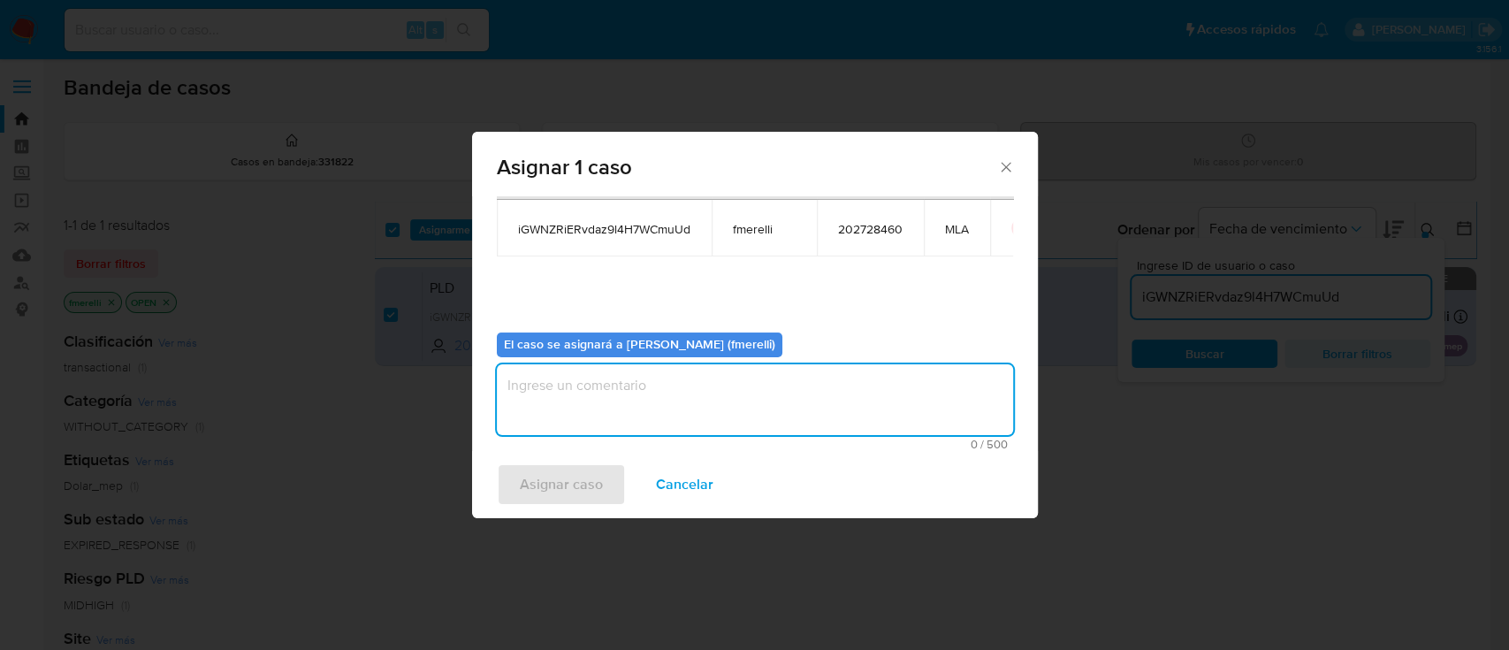
click at [636, 394] on textarea "assign-modal" at bounding box center [755, 399] width 516 height 71
click at [572, 471] on span "Asignar caso" at bounding box center [561, 484] width 83 height 39
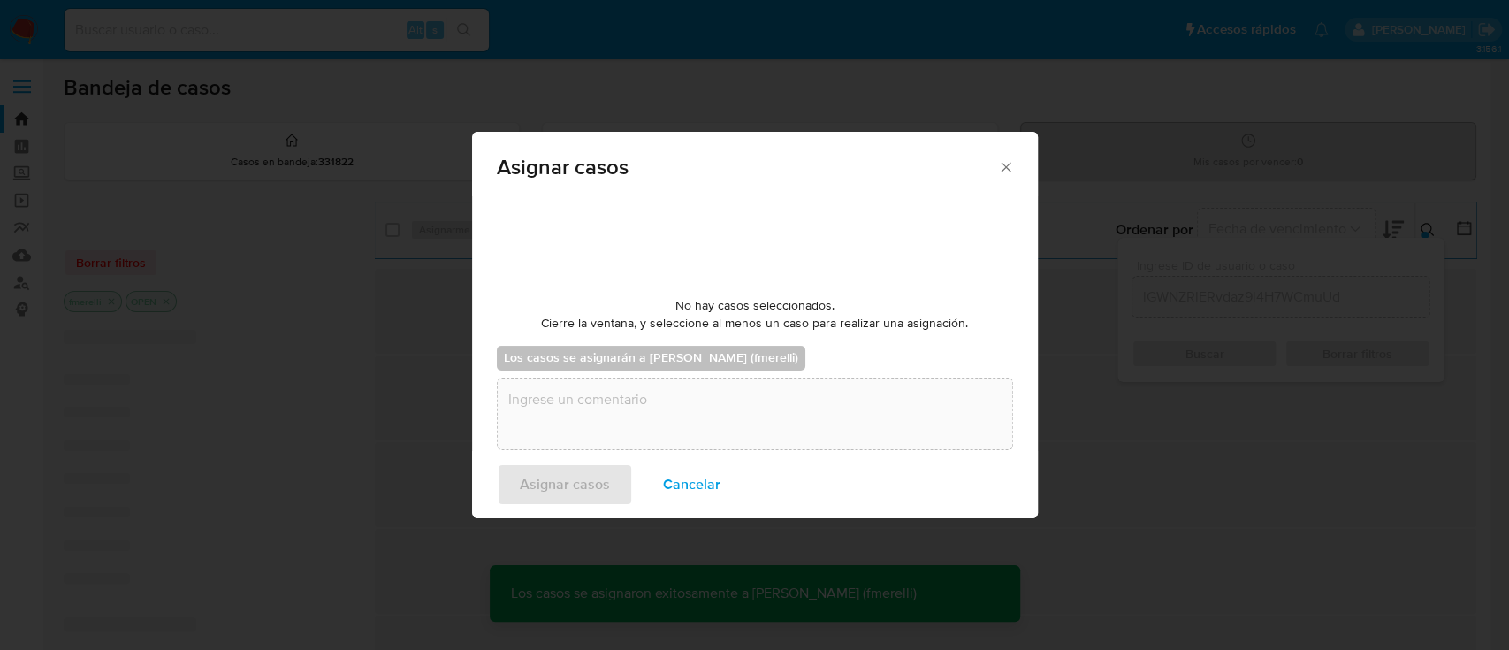
checkbox input "false"
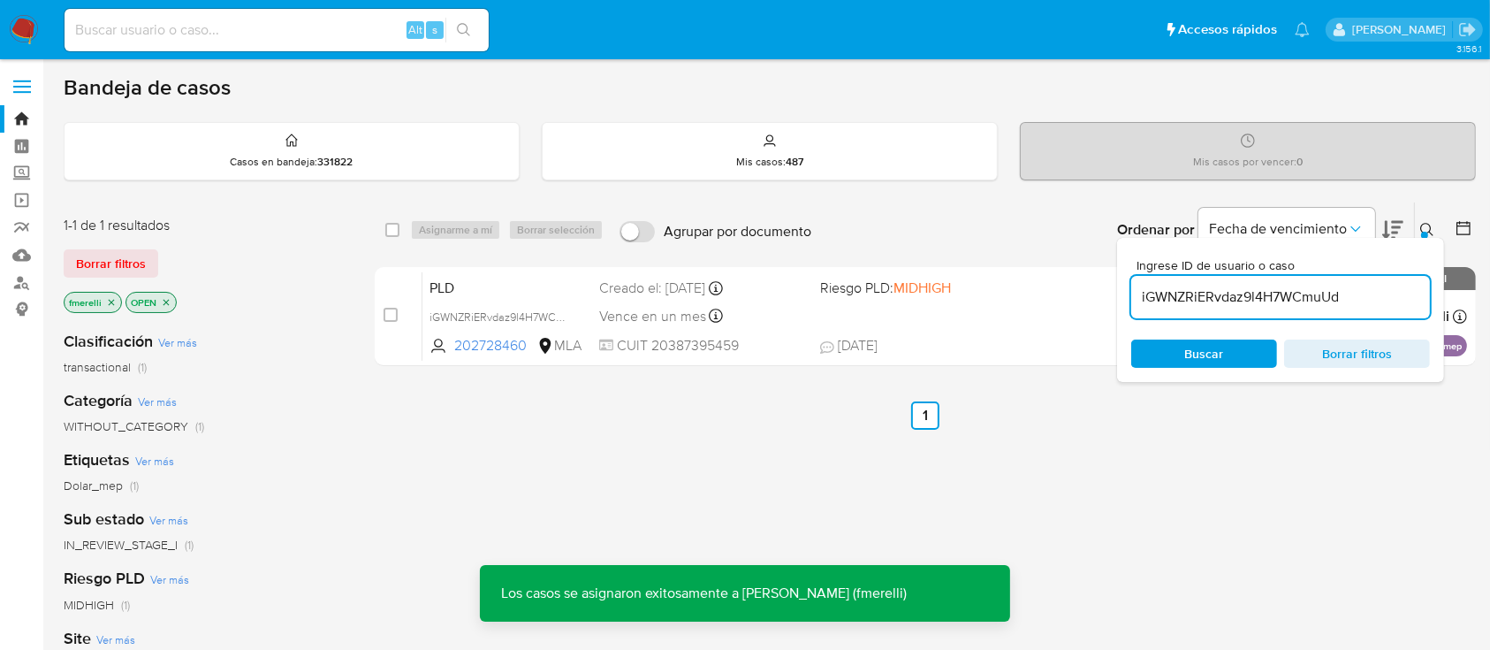
click at [822, 329] on div "PLD iGWNZRiERvdaz9l4H7WCmuUd 202728460 MLA Riesgo PLD: MIDHIGH Creado el: [DATE…" at bounding box center [945, 315] width 1045 height 89
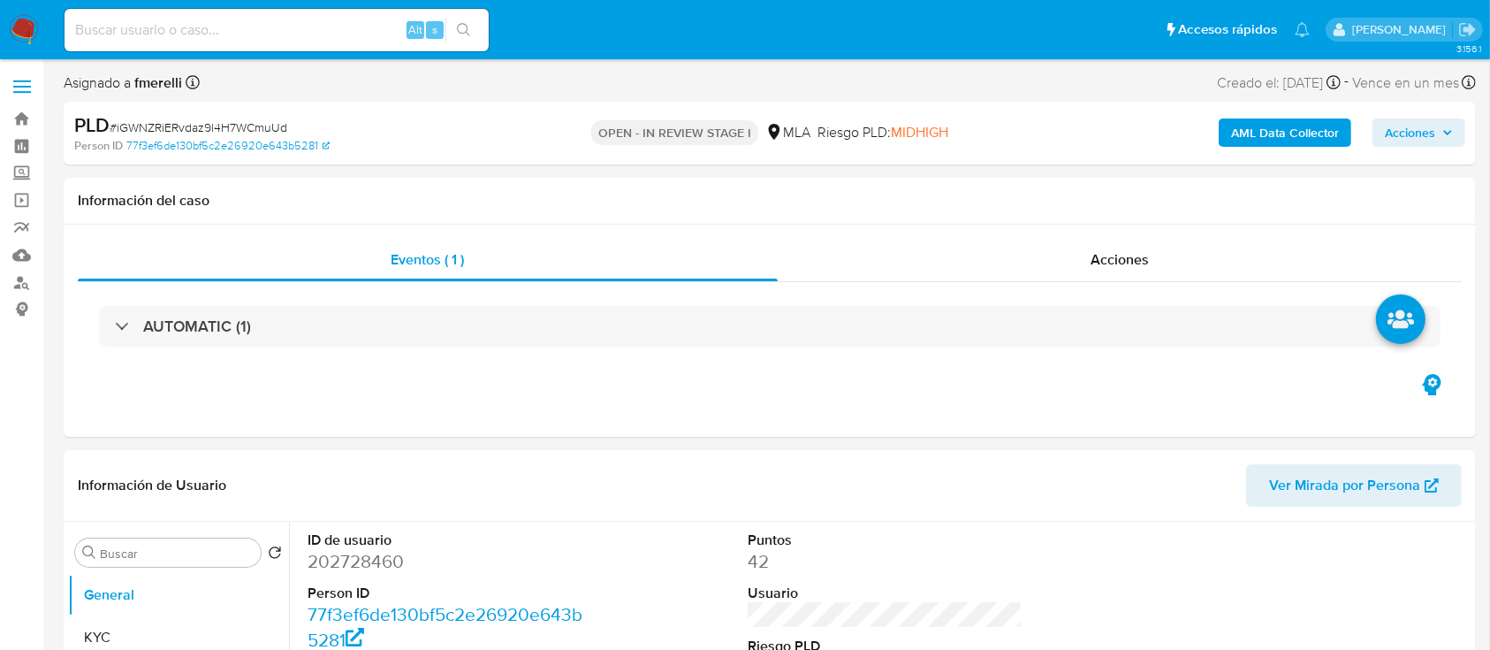
select select "10"
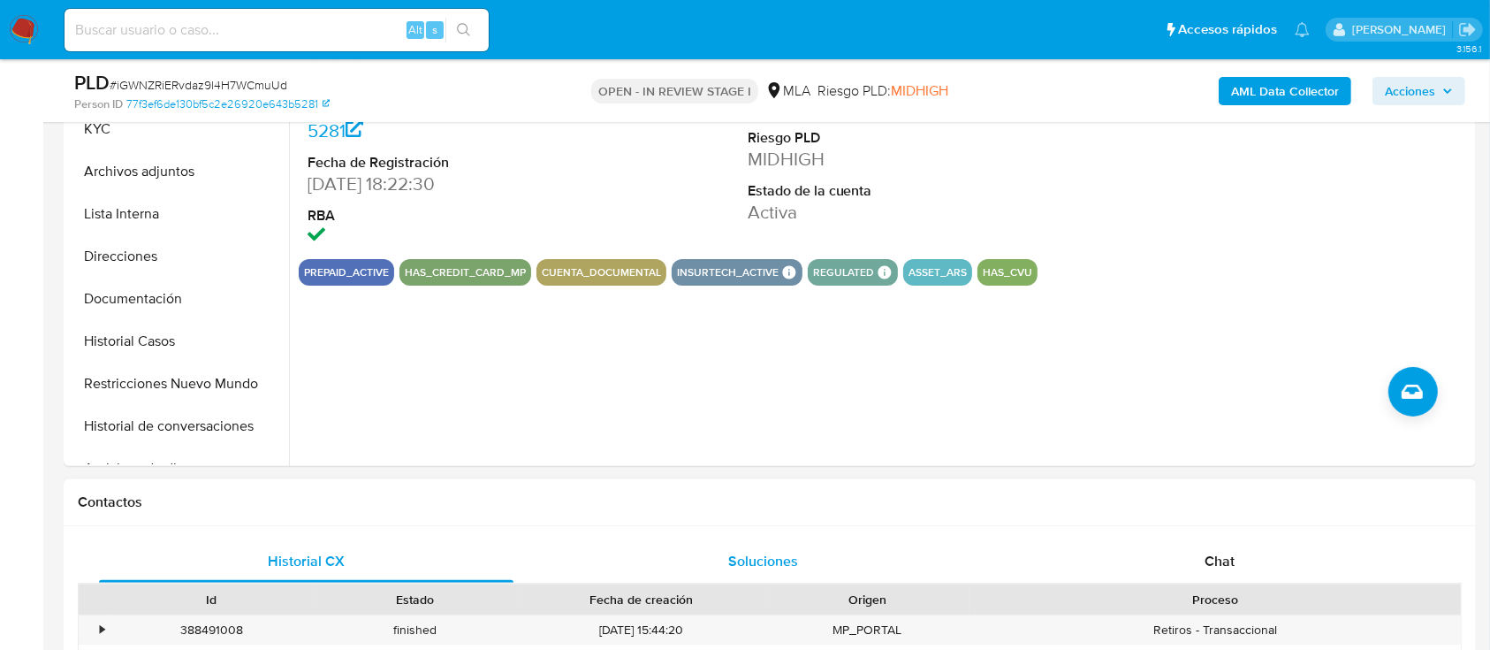
scroll to position [707, 0]
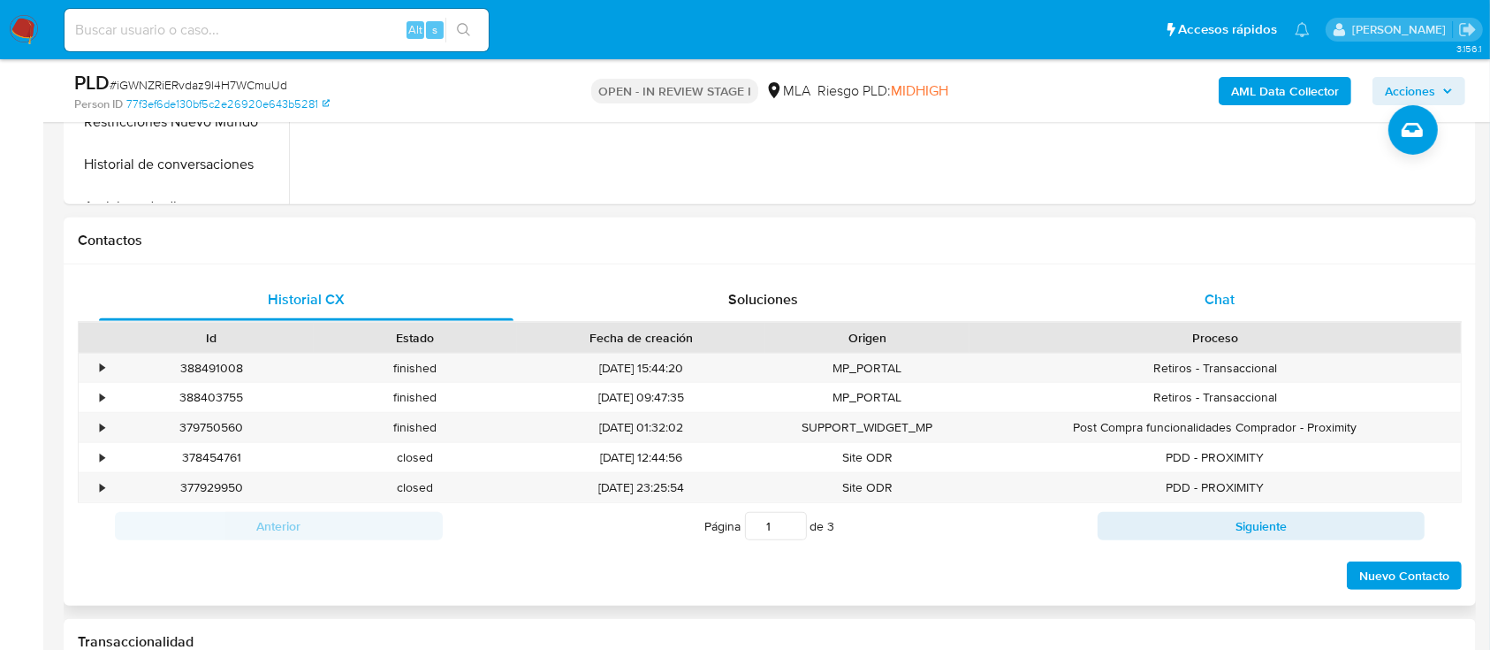
click at [1187, 299] on div "Chat" at bounding box center [1220, 299] width 415 height 42
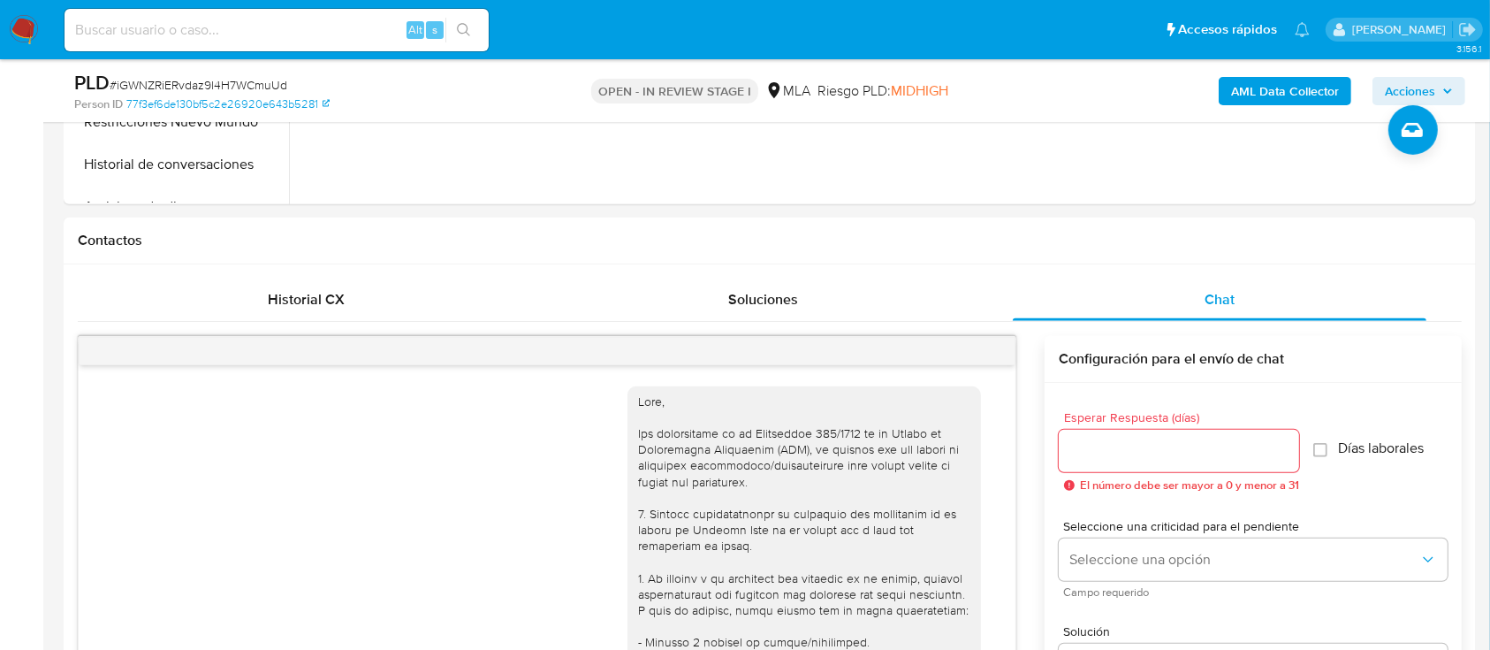
scroll to position [2198, 0]
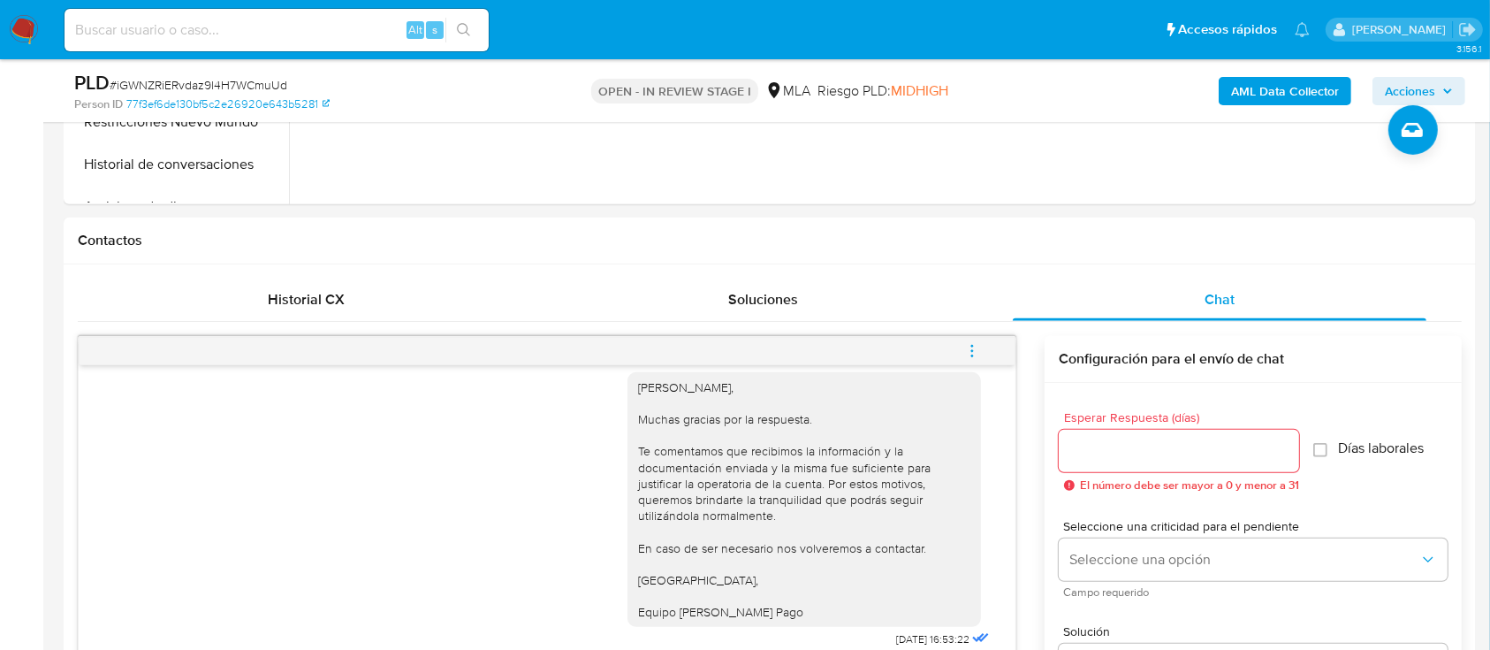
click at [964, 356] on icon "menu-action" at bounding box center [972, 351] width 16 height 16
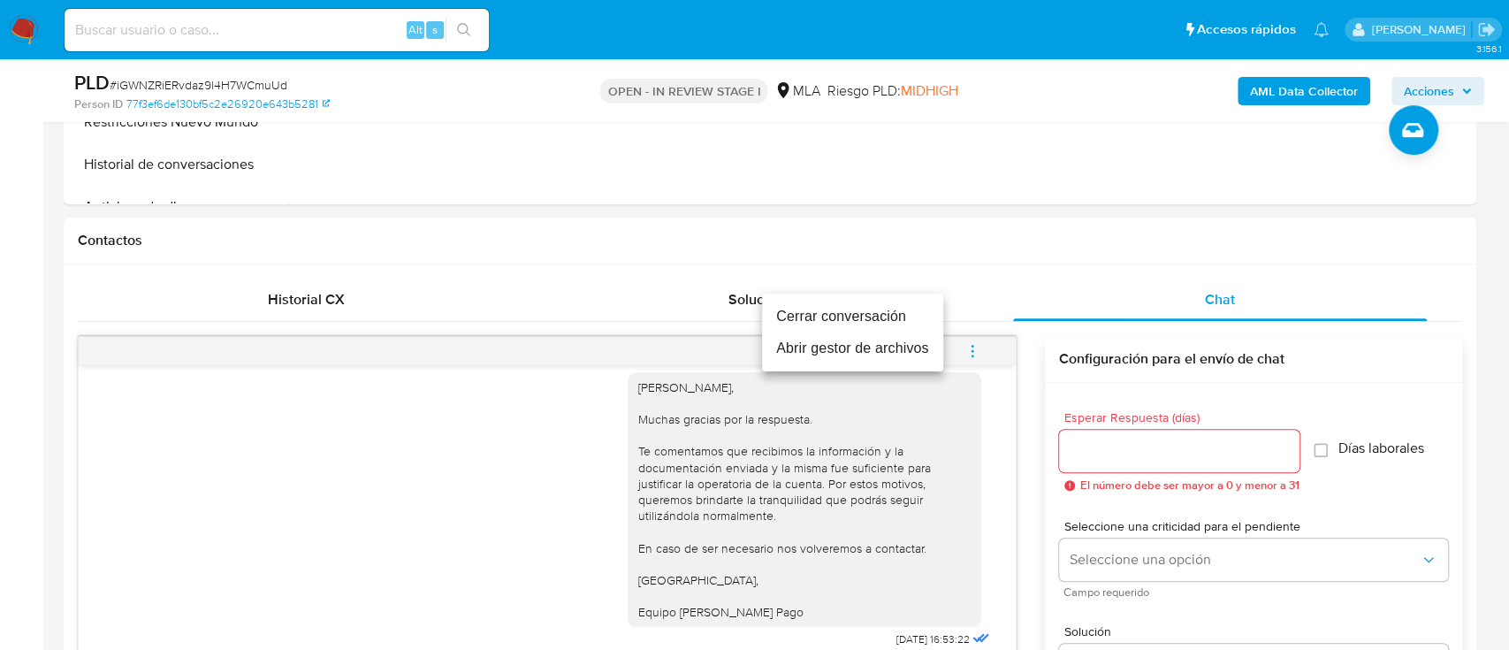
click at [879, 316] on li "Cerrar conversación" at bounding box center [852, 317] width 181 height 32
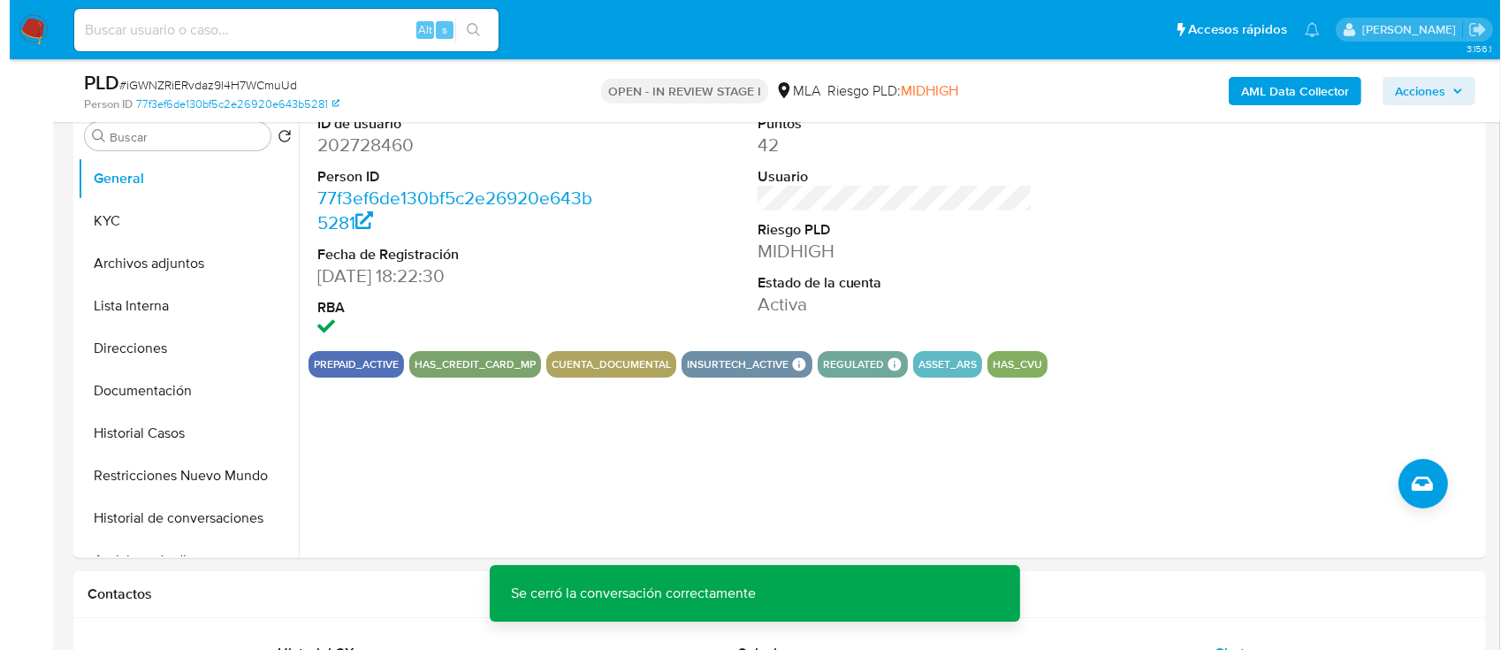
scroll to position [354, 0]
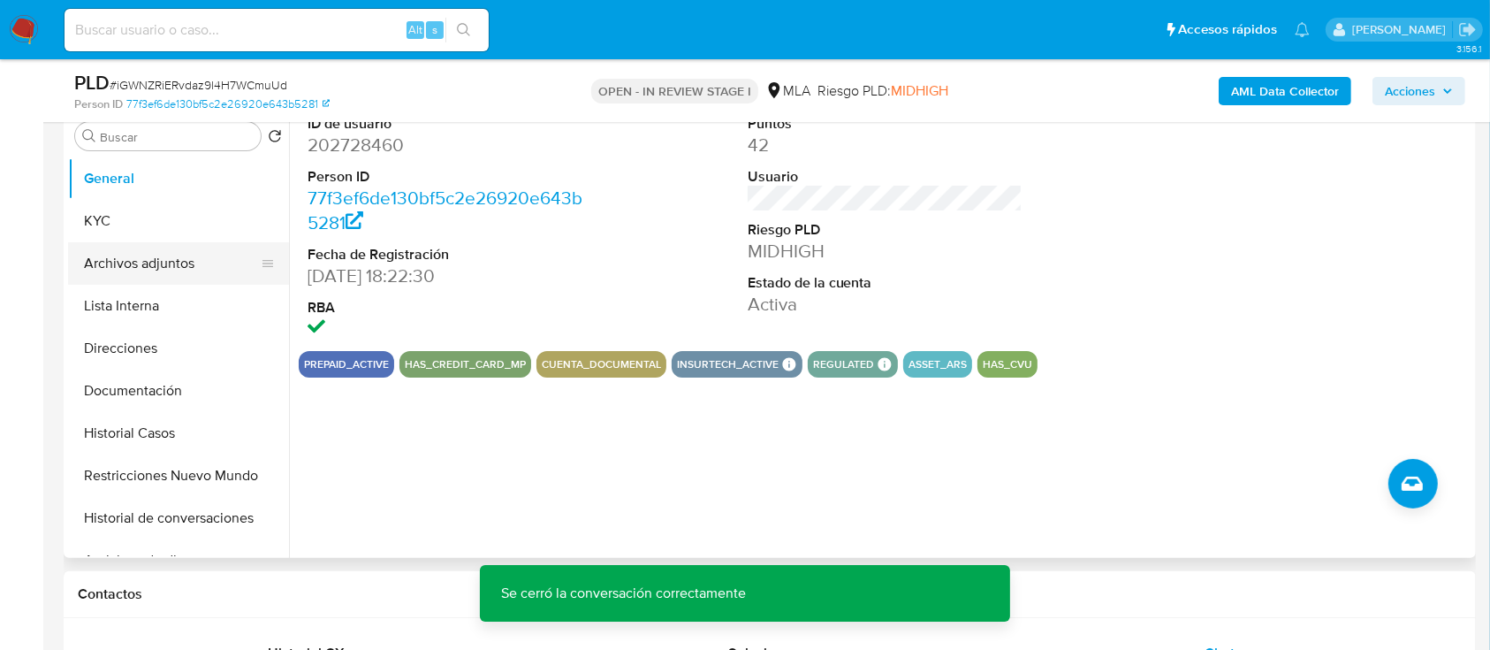
click at [124, 207] on button "KYC" at bounding box center [178, 221] width 221 height 42
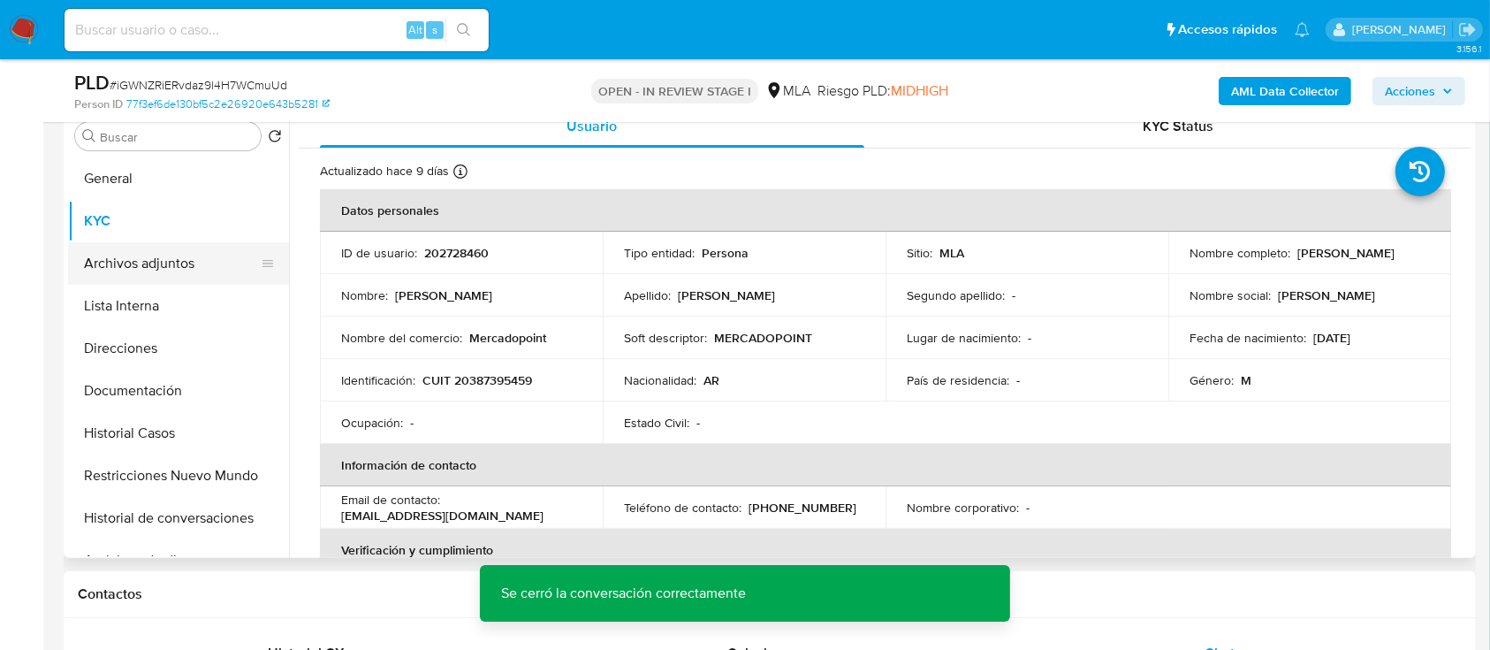
click at [166, 248] on button "Archivos adjuntos" at bounding box center [171, 263] width 207 height 42
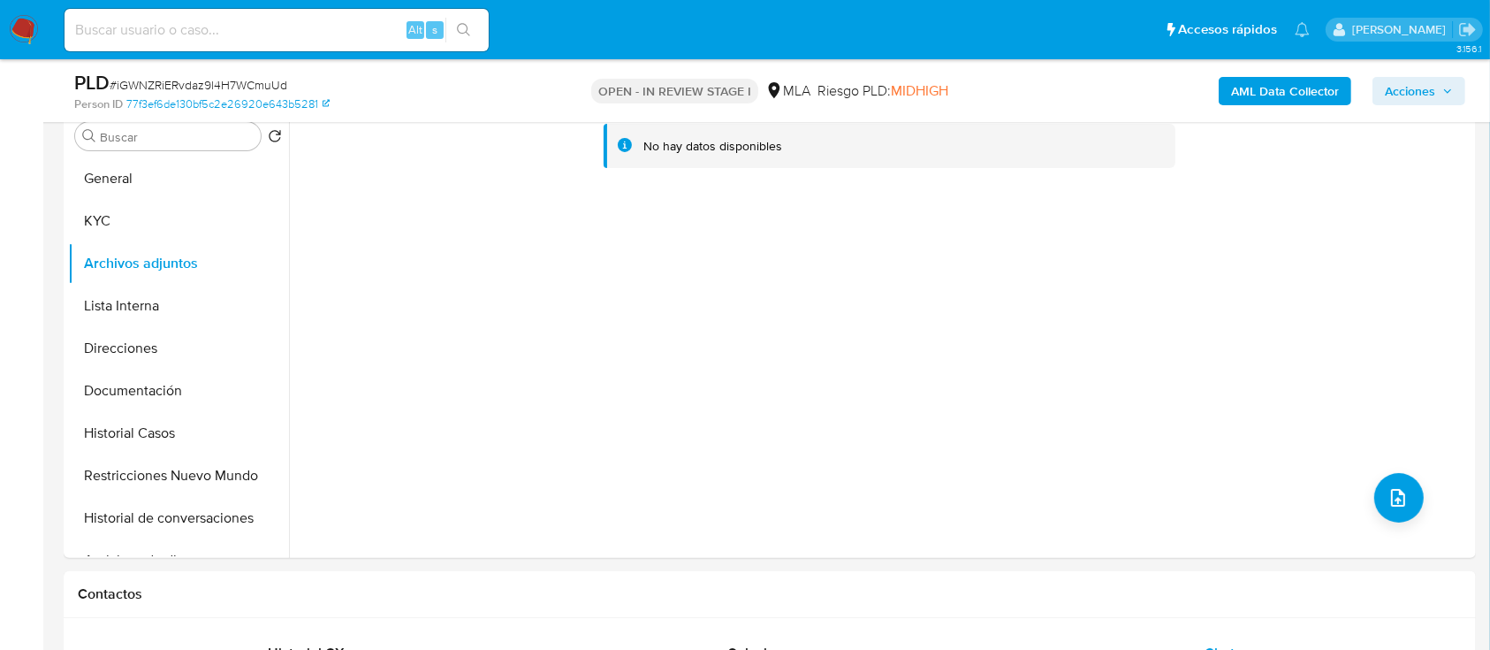
click at [1276, 88] on b "AML Data Collector" at bounding box center [1285, 91] width 108 height 28
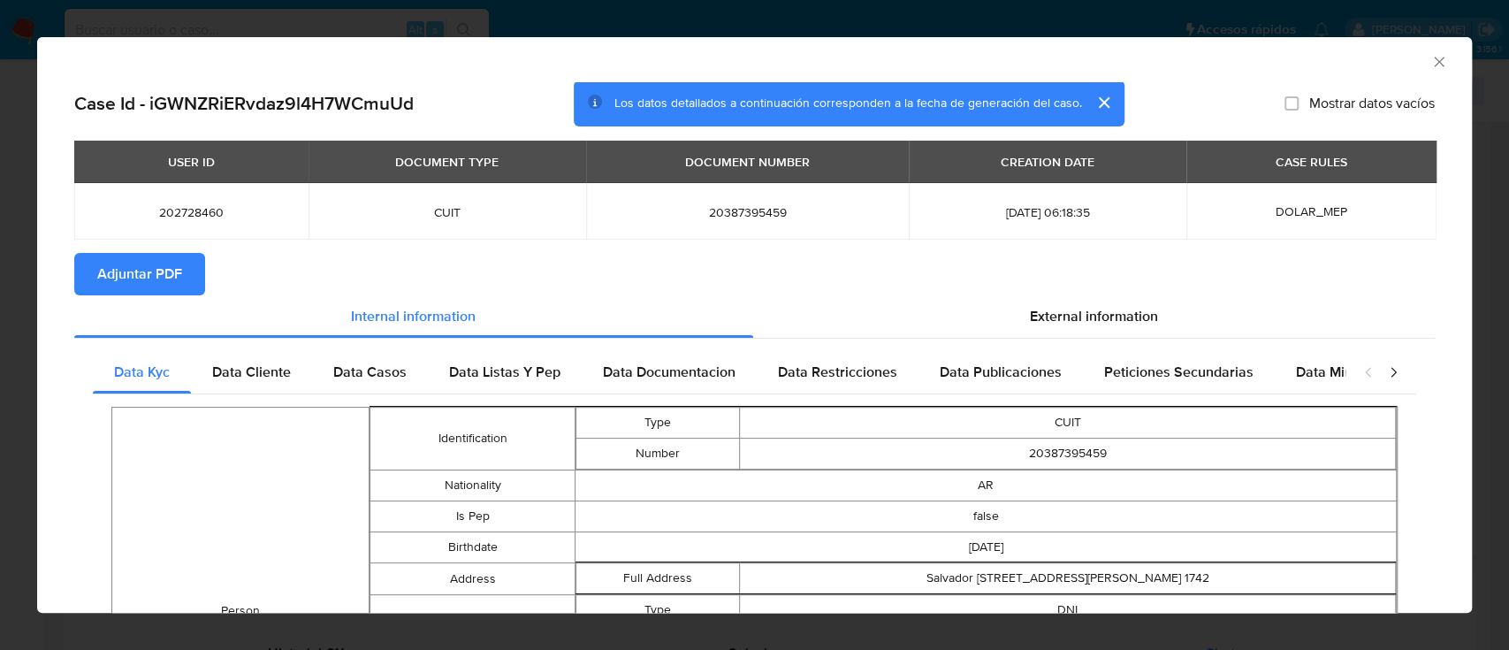
click at [184, 285] on button "Adjuntar PDF" at bounding box center [139, 274] width 131 height 42
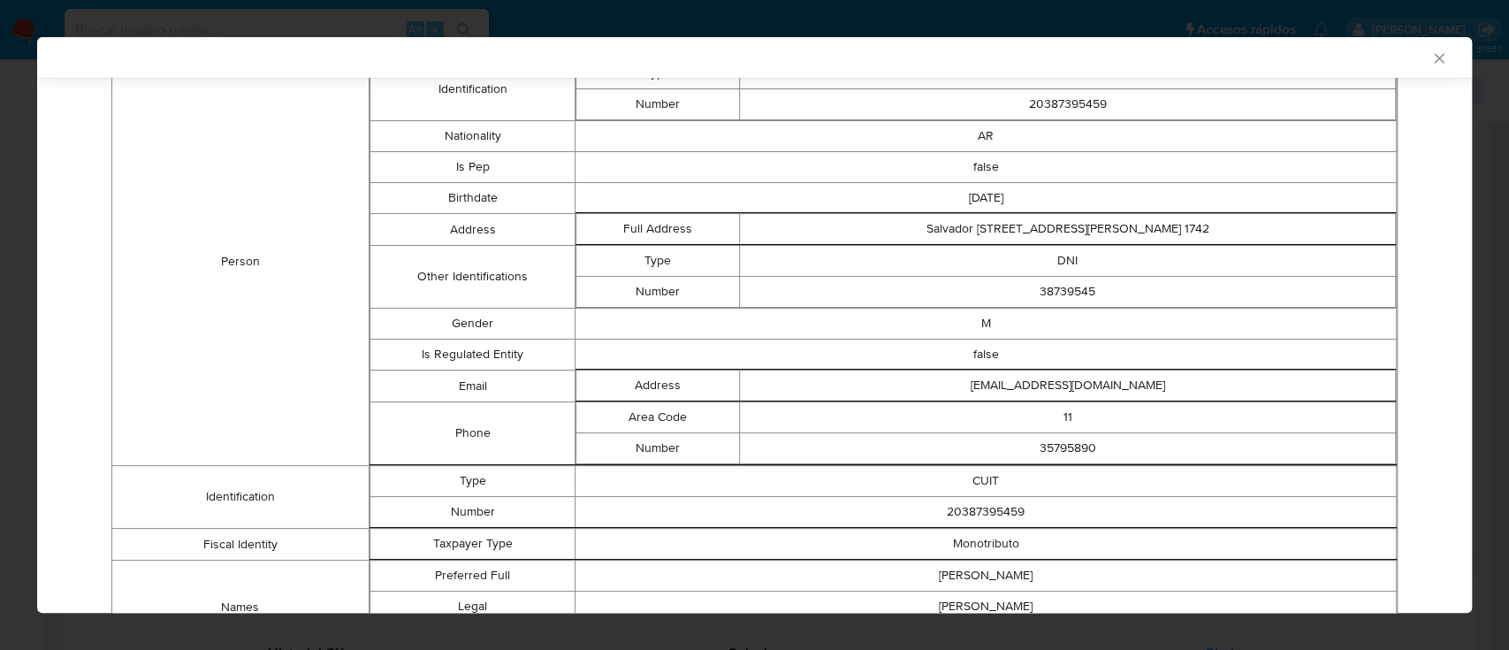
scroll to position [0, 0]
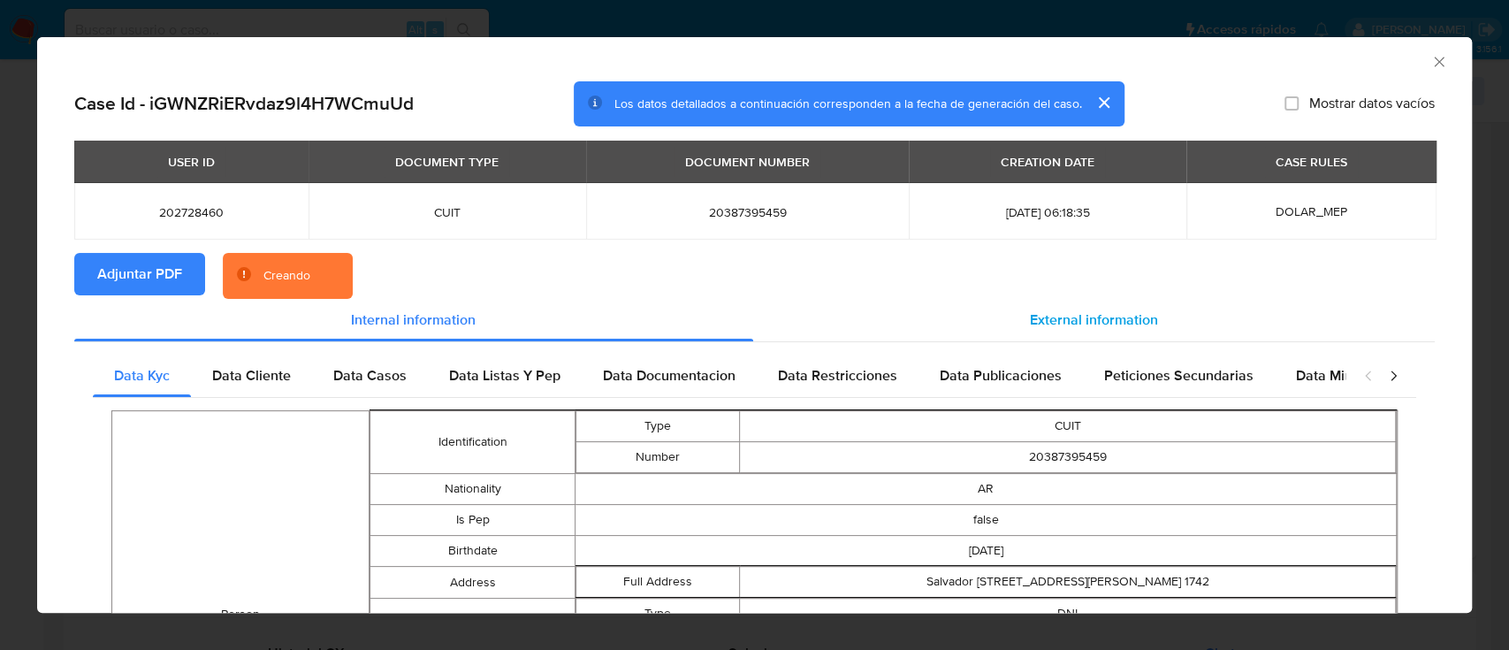
click at [1007, 321] on div "External information" at bounding box center [1094, 320] width 682 height 42
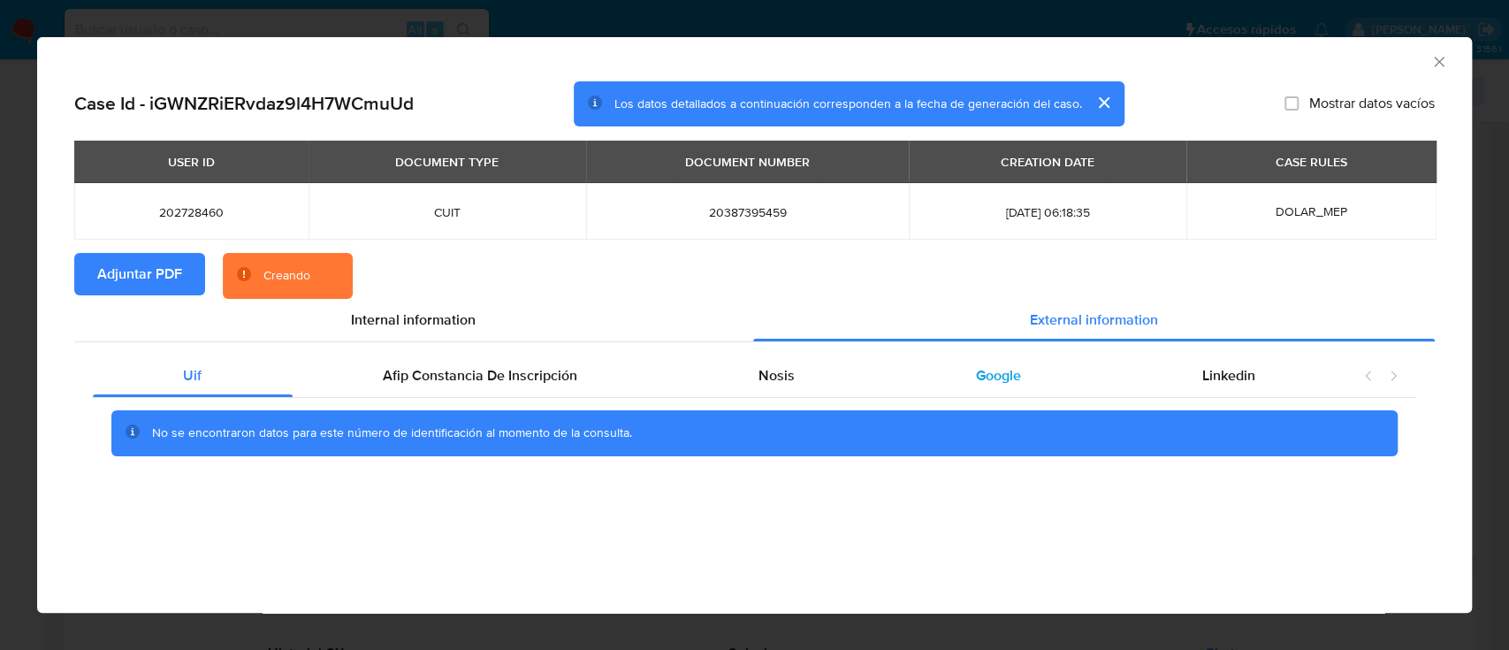
click at [955, 381] on div "Google" at bounding box center [998, 375] width 226 height 42
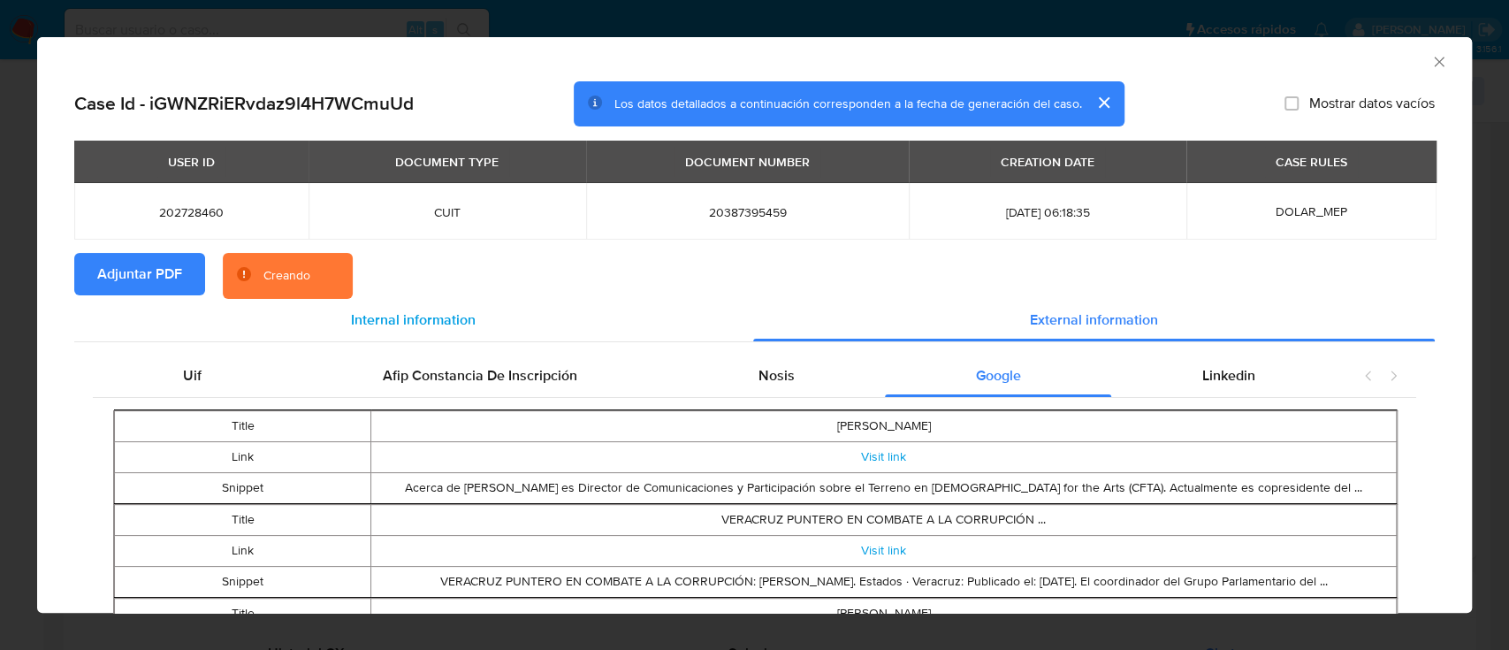
click at [436, 334] on div "Internal information" at bounding box center [413, 320] width 679 height 42
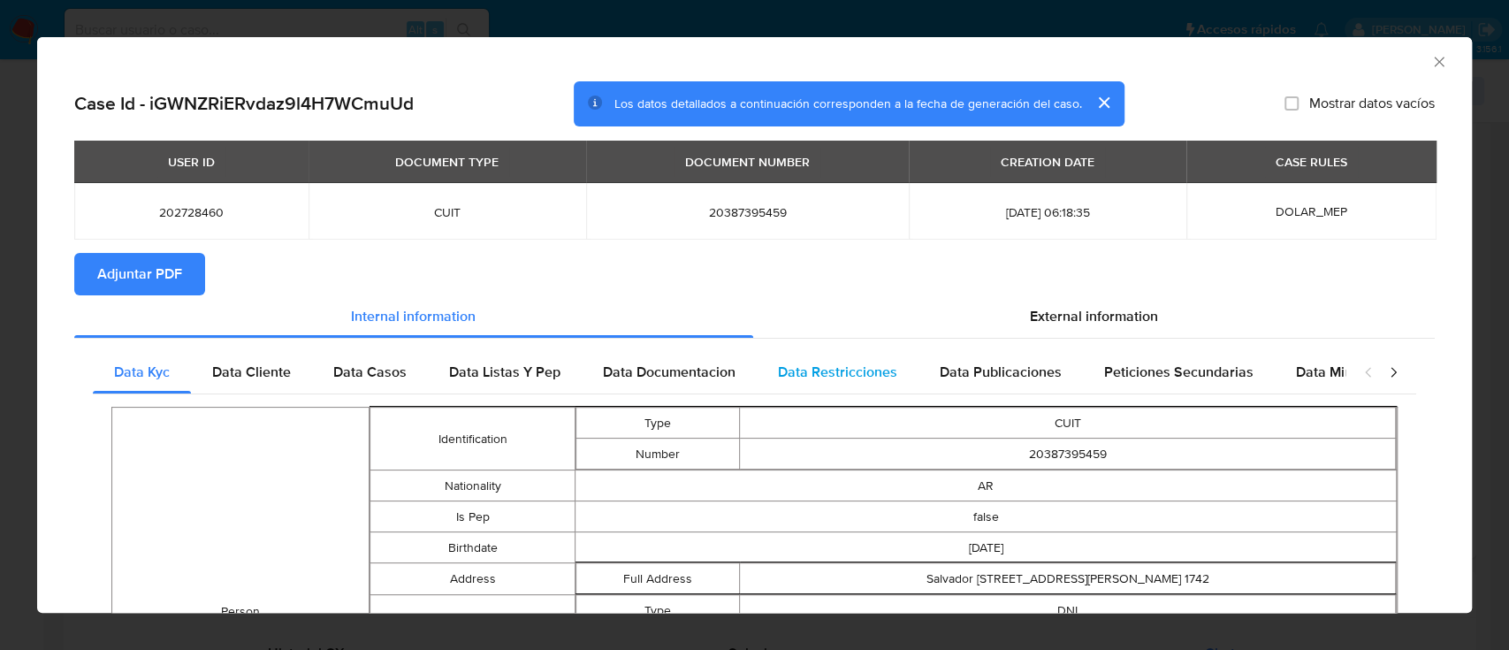
click at [787, 374] on span "Data Restricciones" at bounding box center [837, 372] width 119 height 20
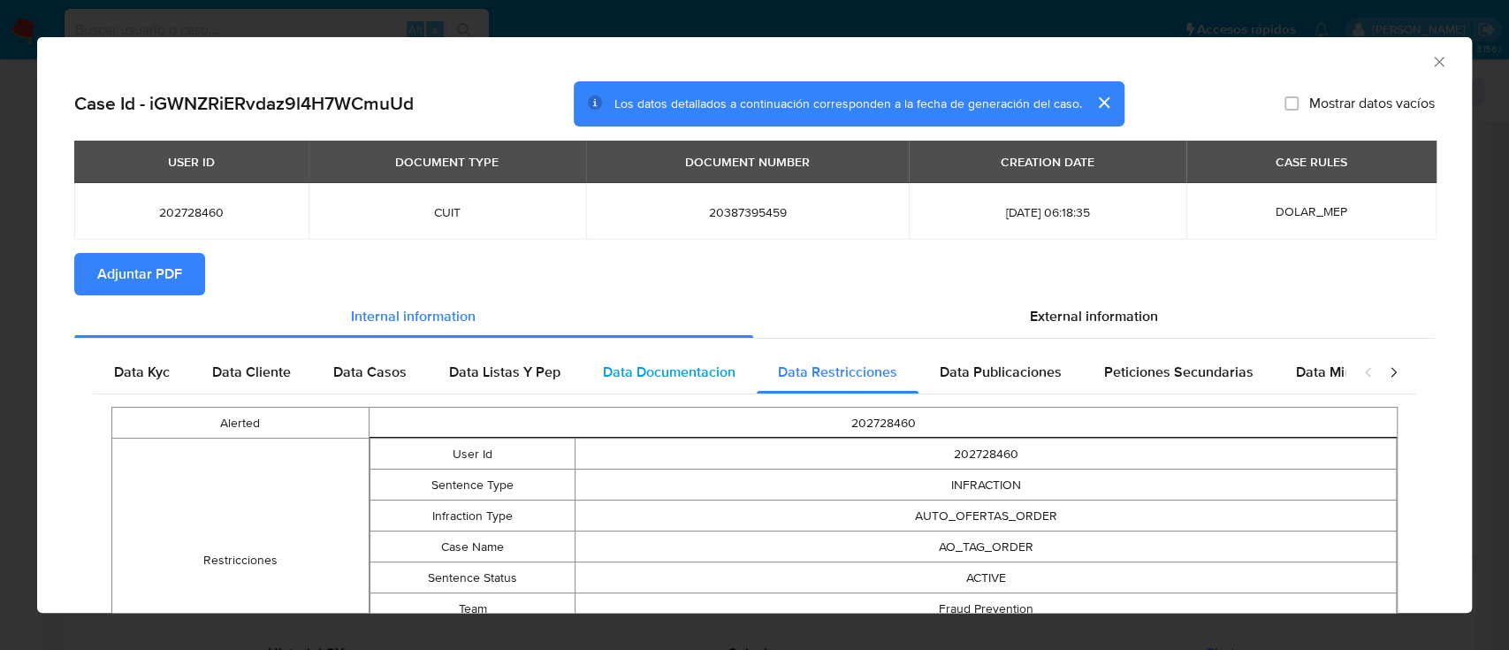
click at [676, 377] on span "Data Documentacion" at bounding box center [669, 372] width 133 height 20
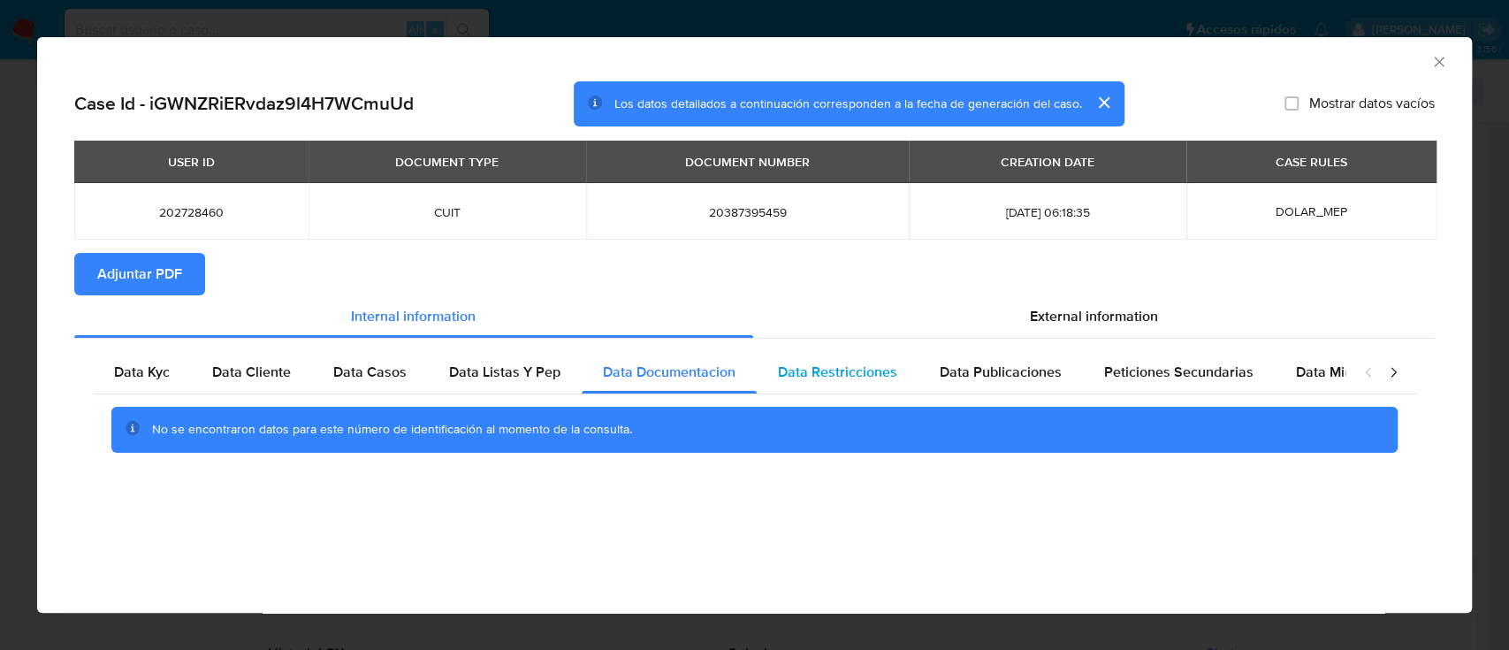
click at [840, 379] on span "Data Restricciones" at bounding box center [837, 372] width 119 height 20
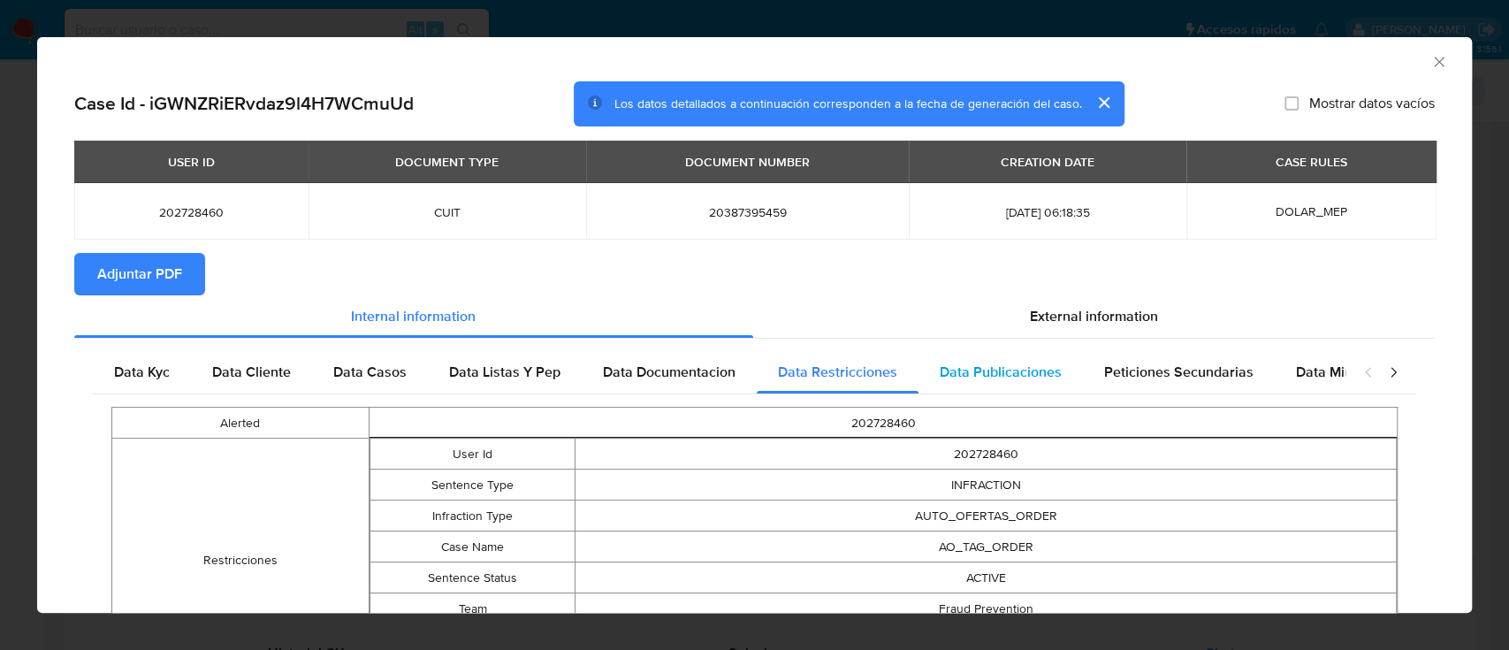
click at [983, 382] on span "Data Publicaciones" at bounding box center [1001, 372] width 122 height 20
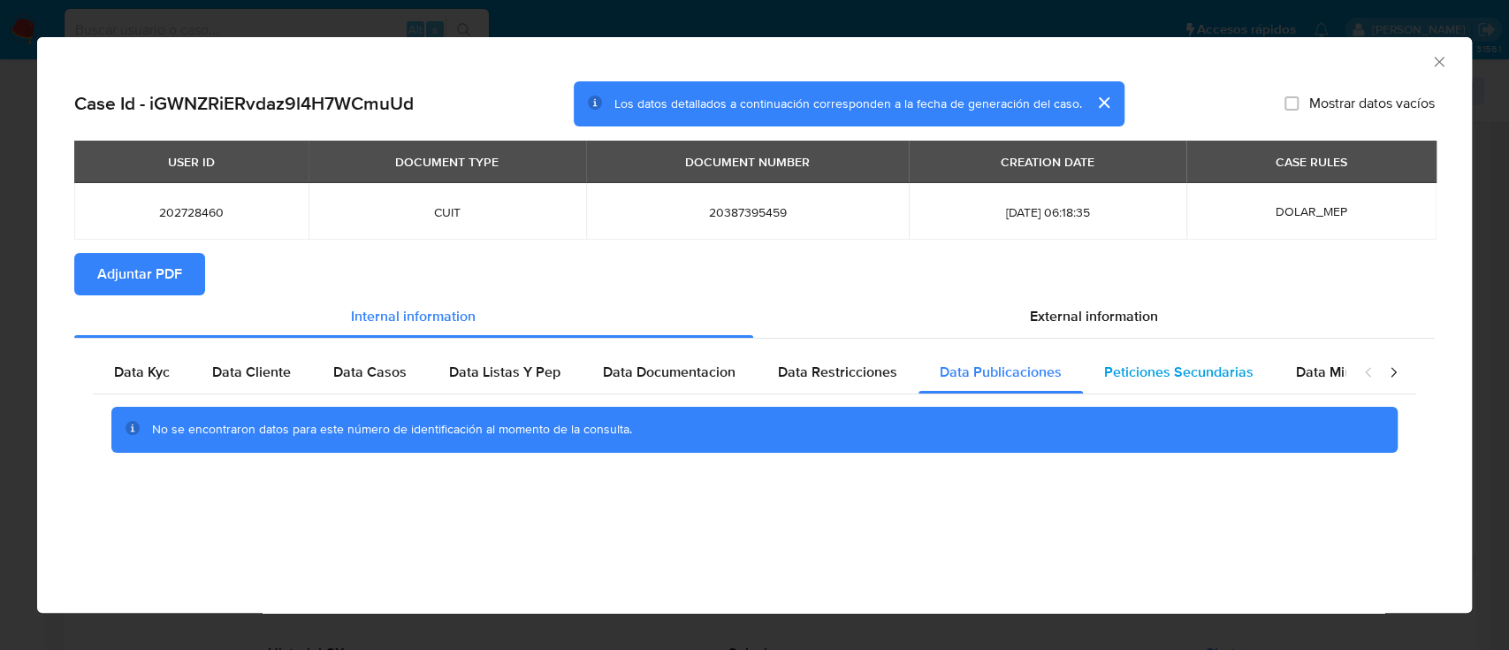
click at [1158, 390] on div "Peticiones Secundarias" at bounding box center [1179, 372] width 192 height 42
click at [1301, 376] on span "Data Minoridad" at bounding box center [1344, 372] width 97 height 20
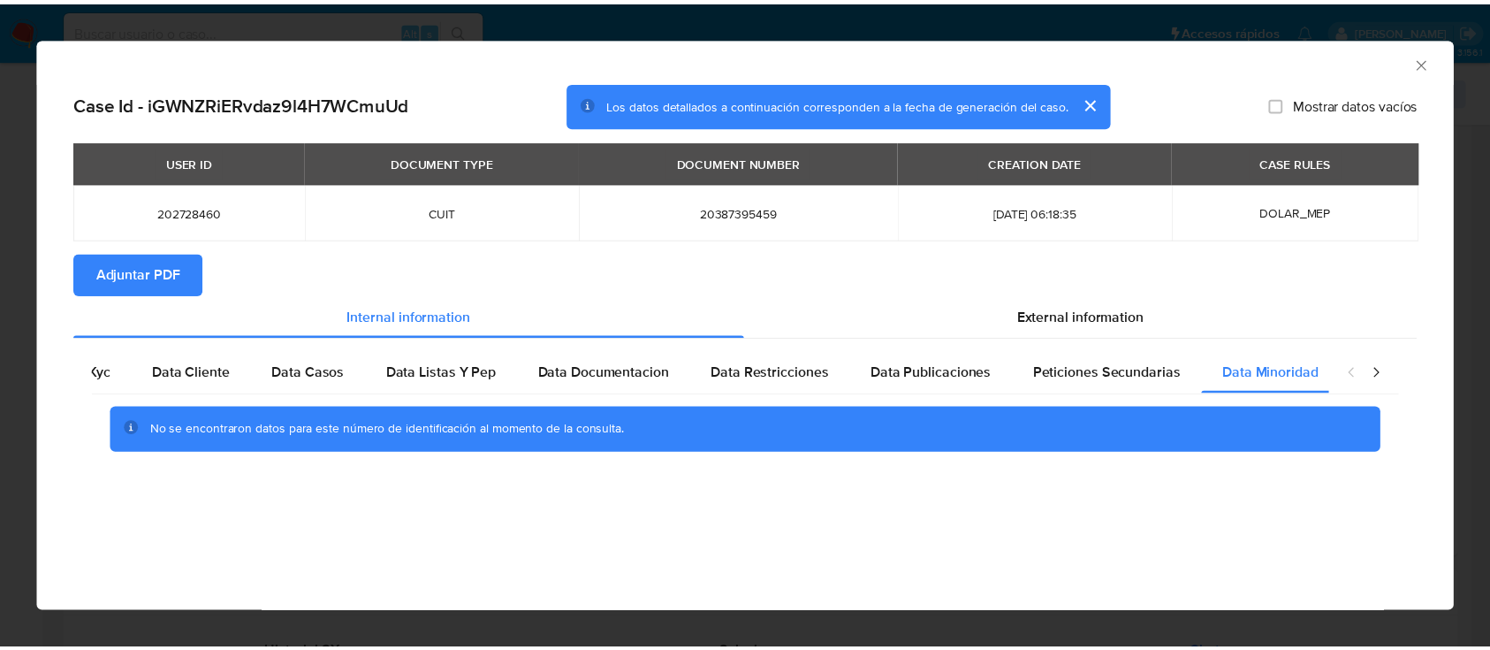
scroll to position [0, 59]
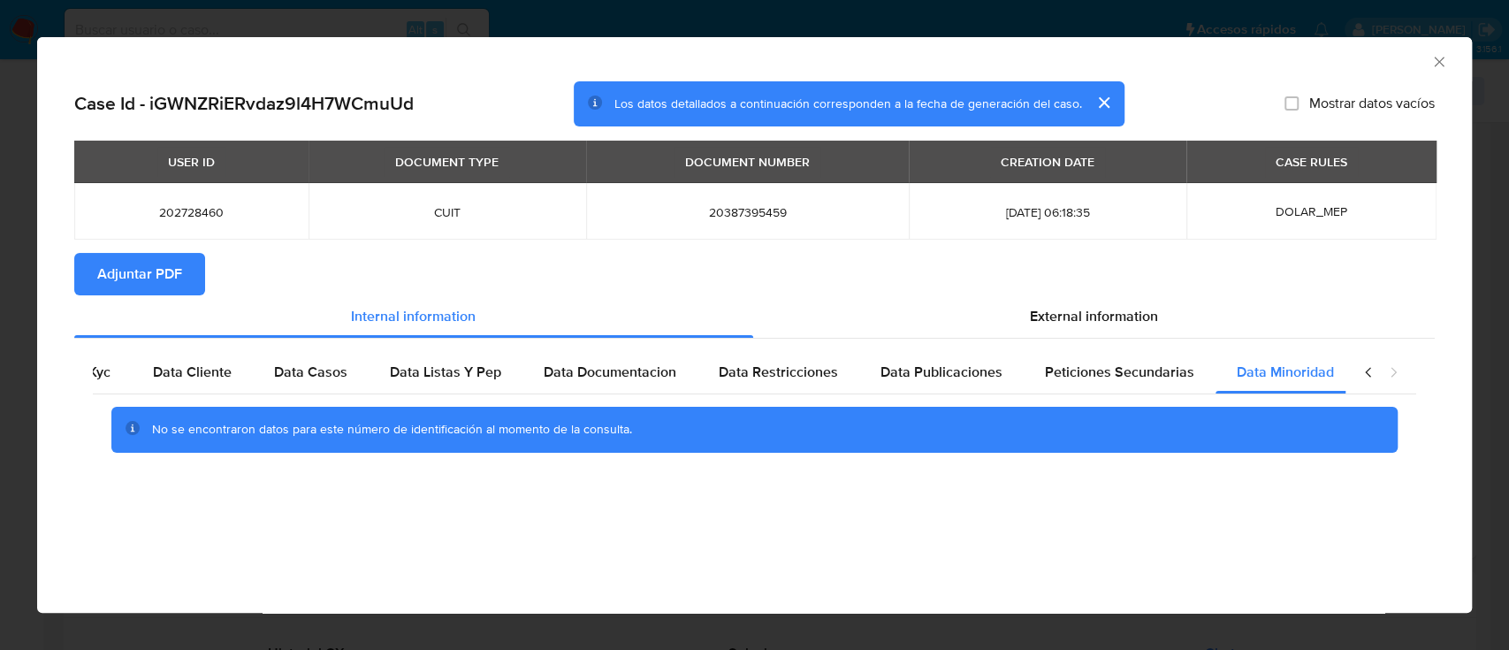
click at [1443, 54] on icon "Cerrar ventana" at bounding box center [1439, 62] width 18 height 18
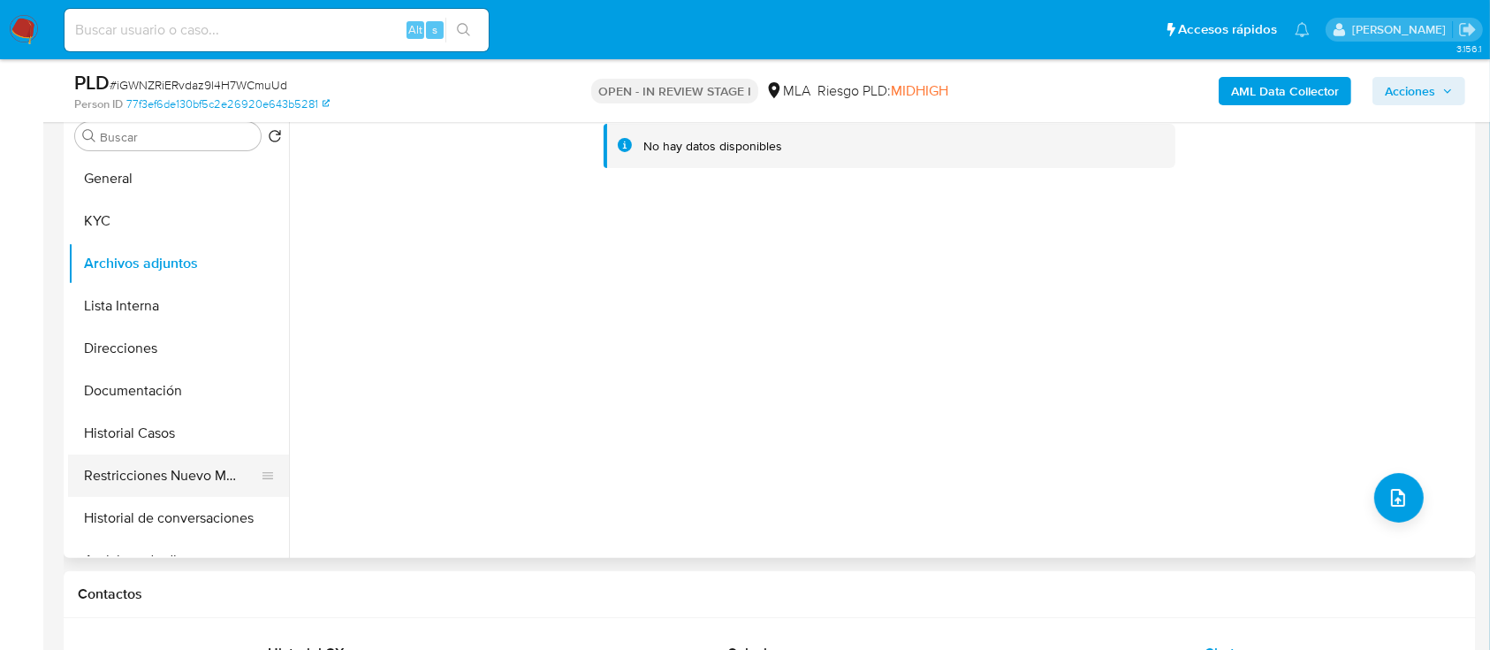
click at [201, 484] on button "Restricciones Nuevo Mundo" at bounding box center [171, 475] width 207 height 42
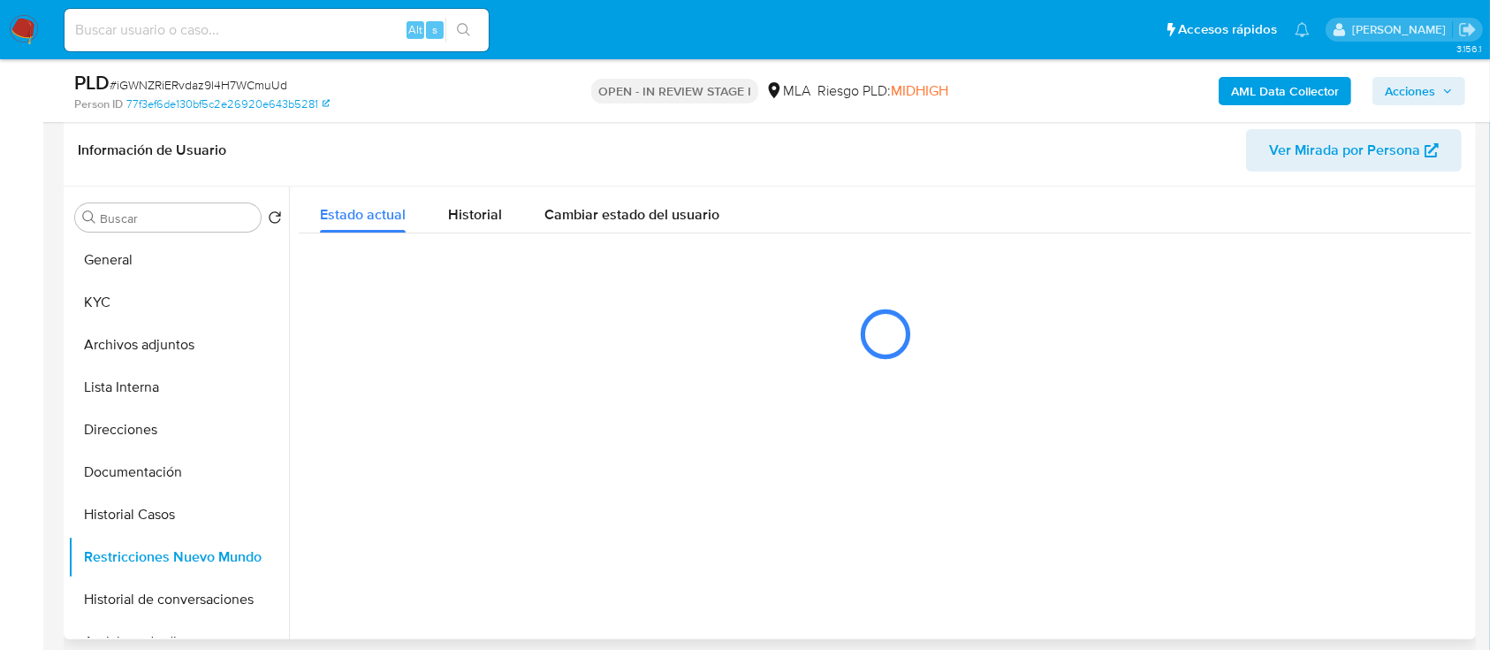
scroll to position [235, 0]
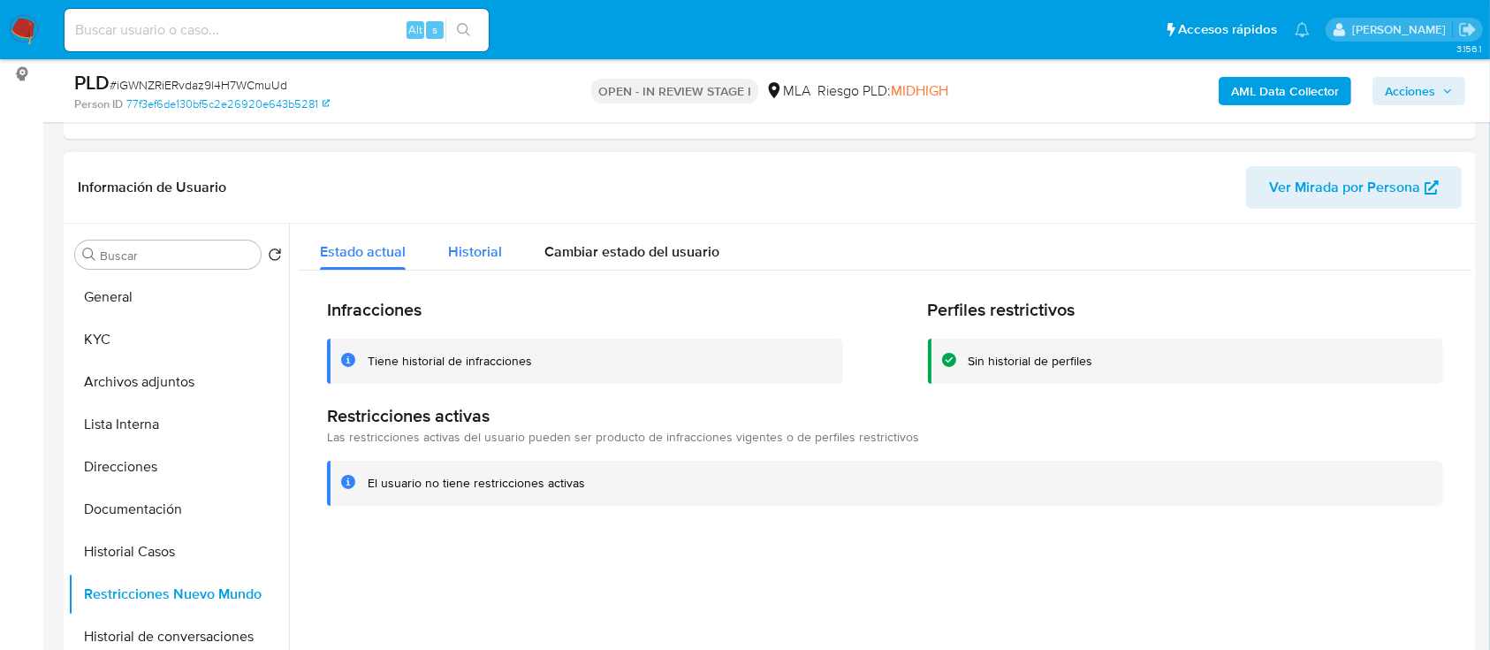
click at [488, 255] on span "Historial" at bounding box center [475, 251] width 54 height 20
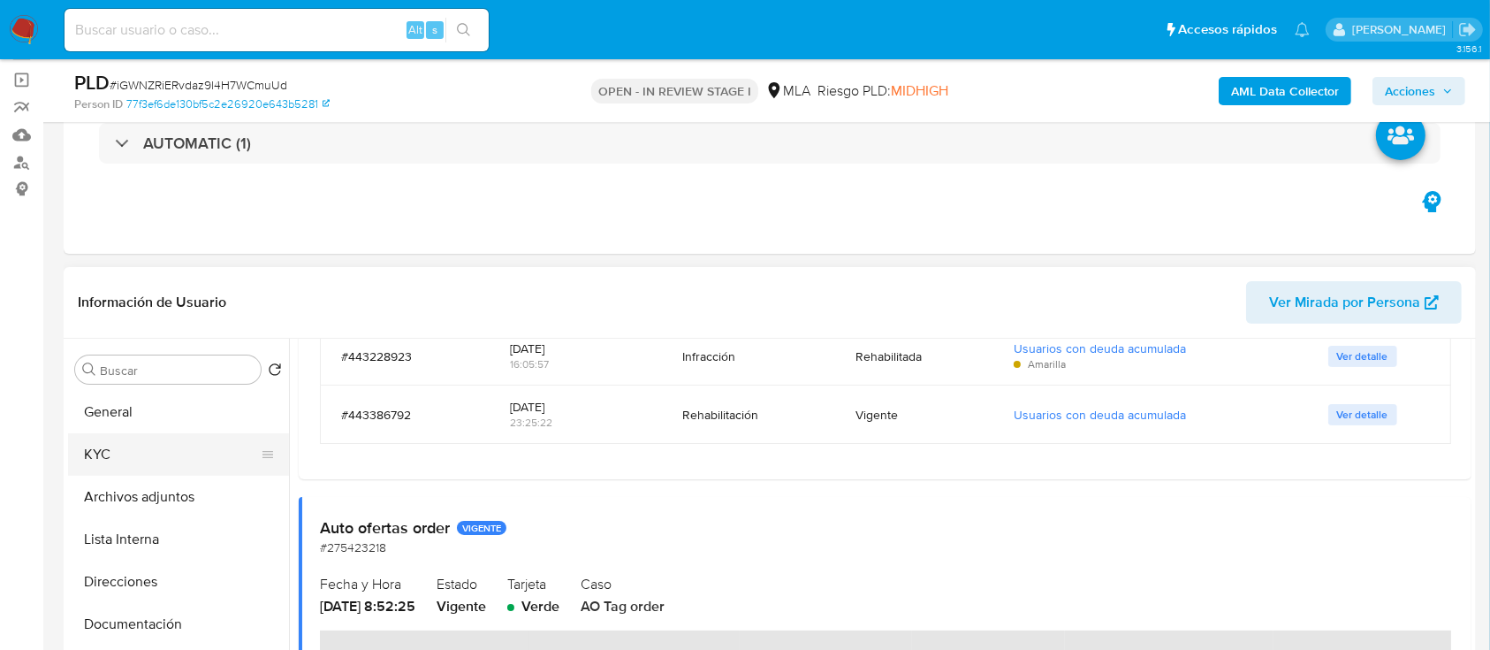
scroll to position [118, 0]
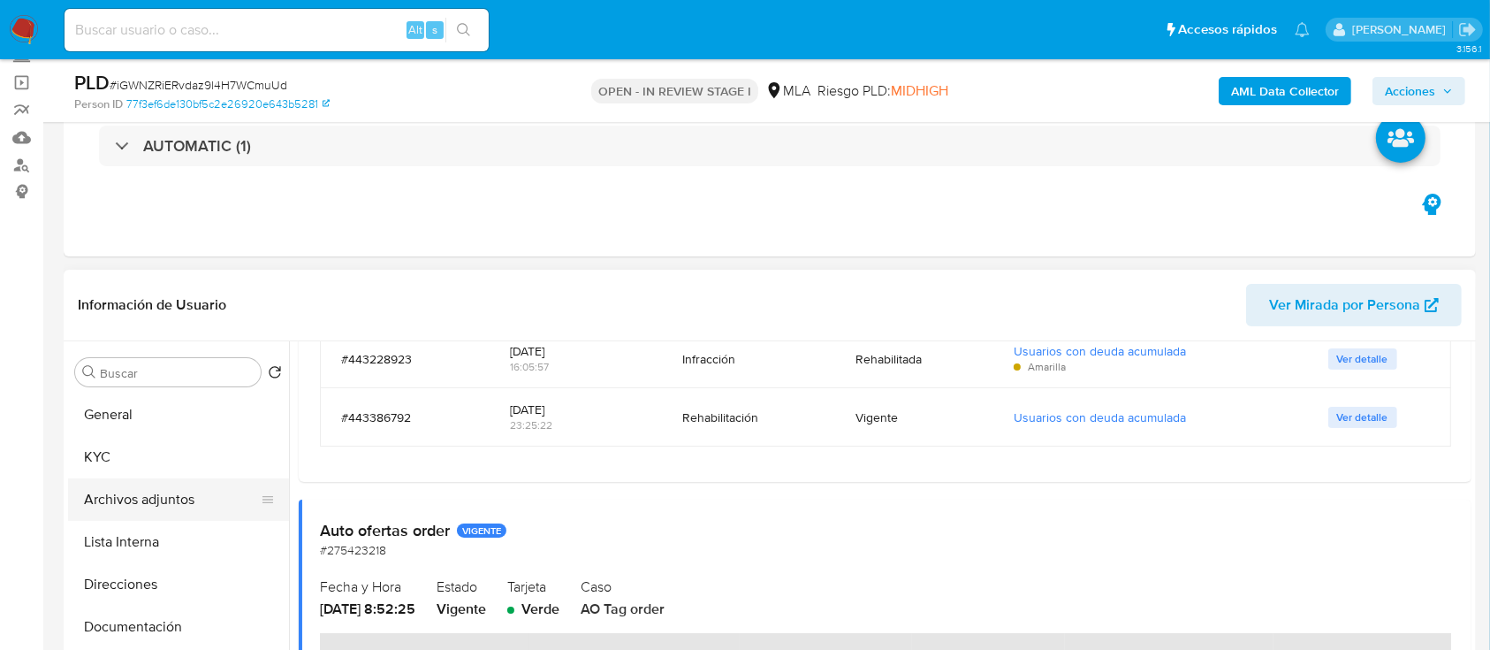
click at [171, 498] on button "Archivos adjuntos" at bounding box center [171, 499] width 207 height 42
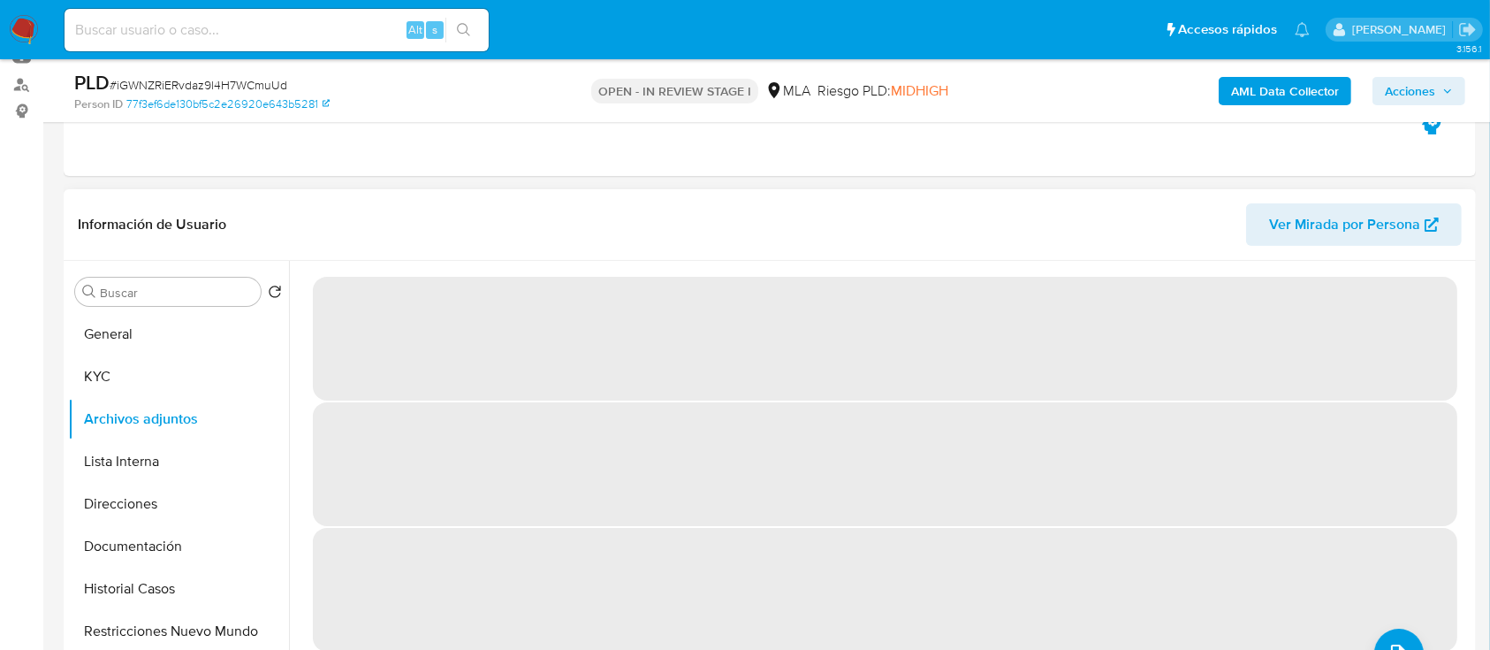
scroll to position [235, 0]
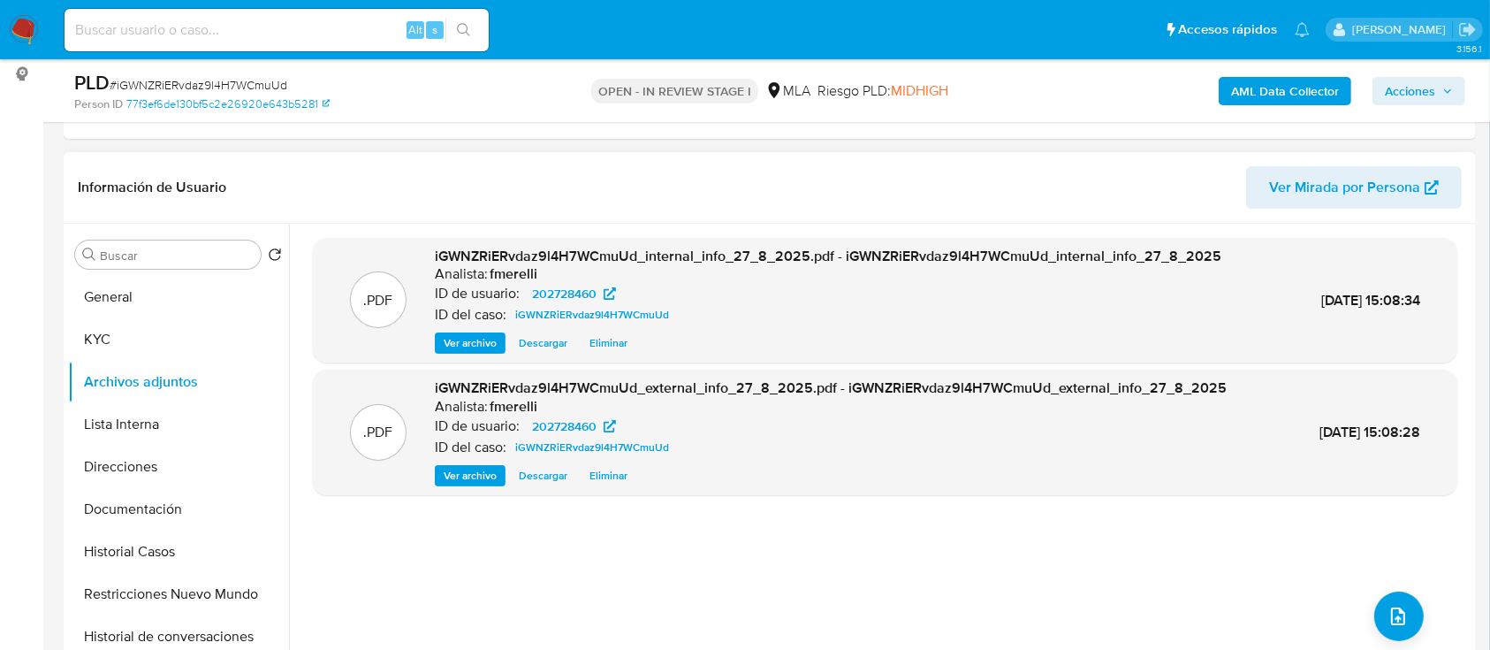
click at [446, 351] on span "Ver archivo" at bounding box center [470, 343] width 53 height 18
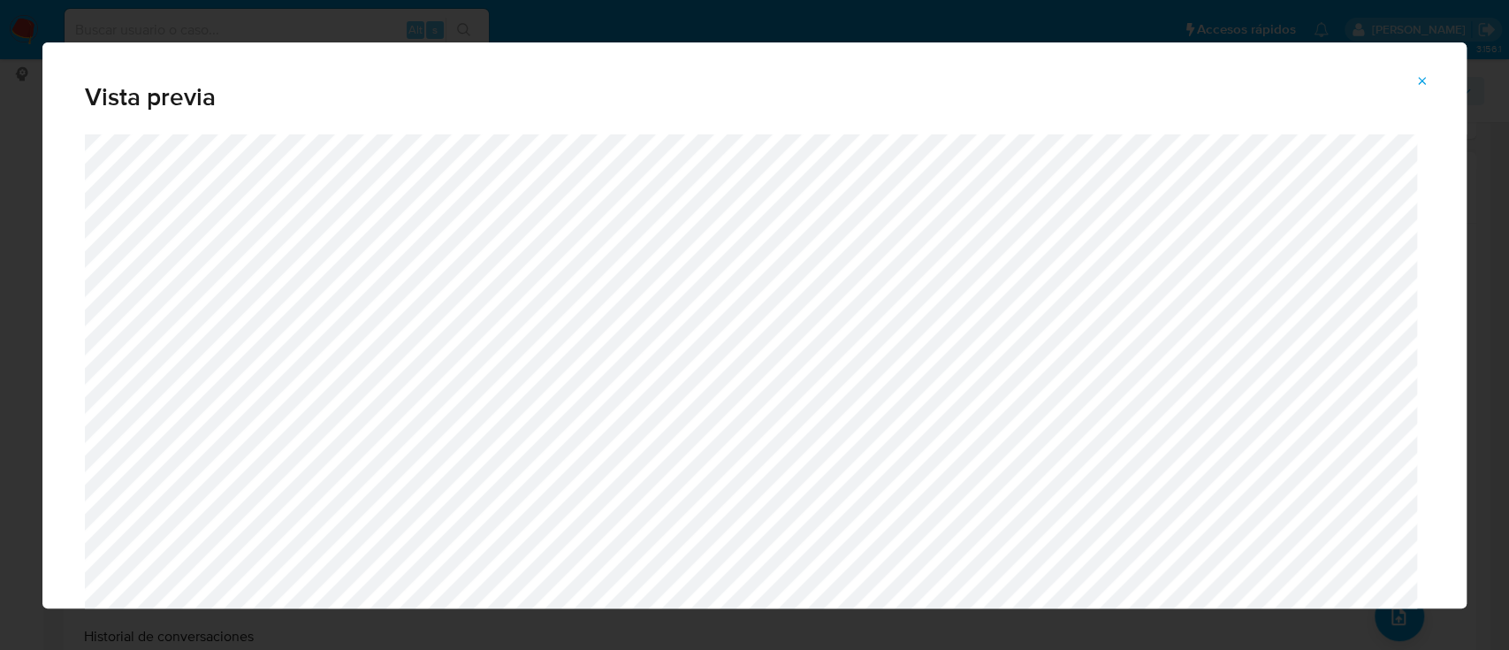
click at [1420, 85] on icon "Attachment preview" at bounding box center [1422, 81] width 14 height 14
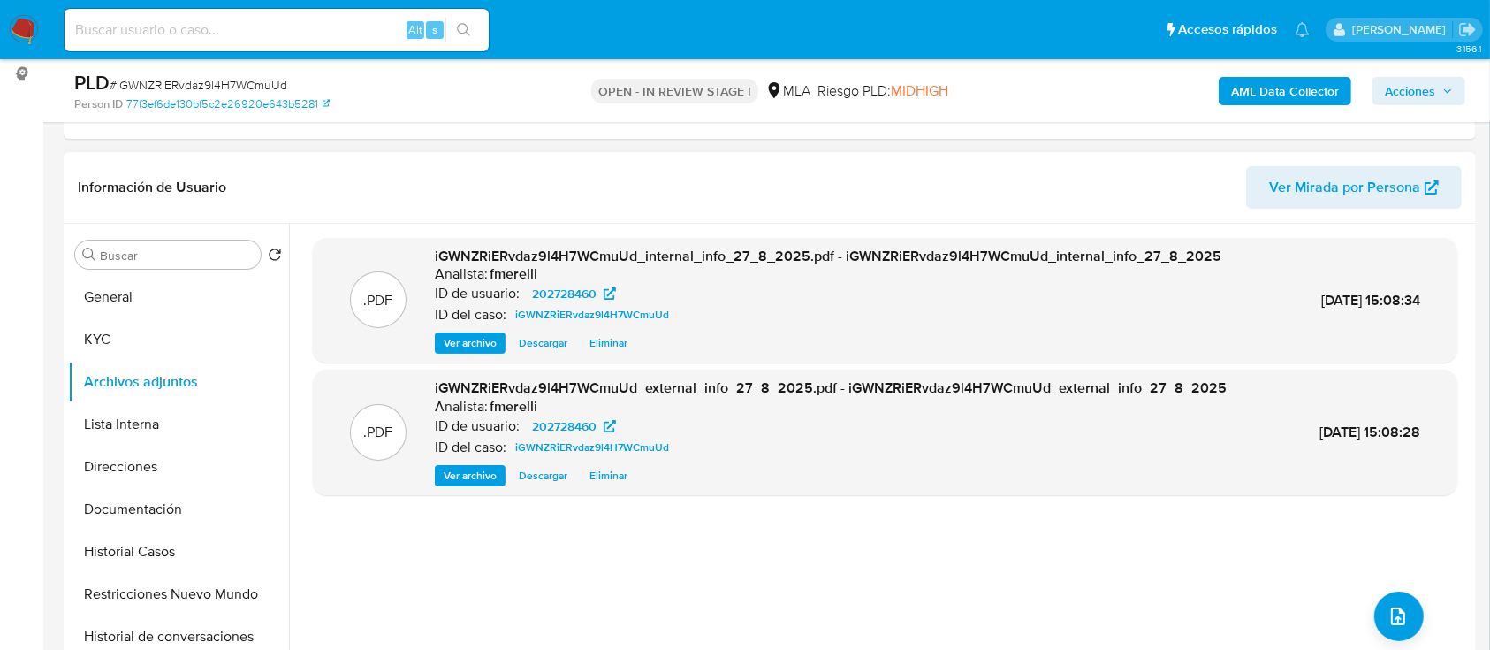
click at [472, 471] on span "Ver archivo" at bounding box center [470, 476] width 53 height 18
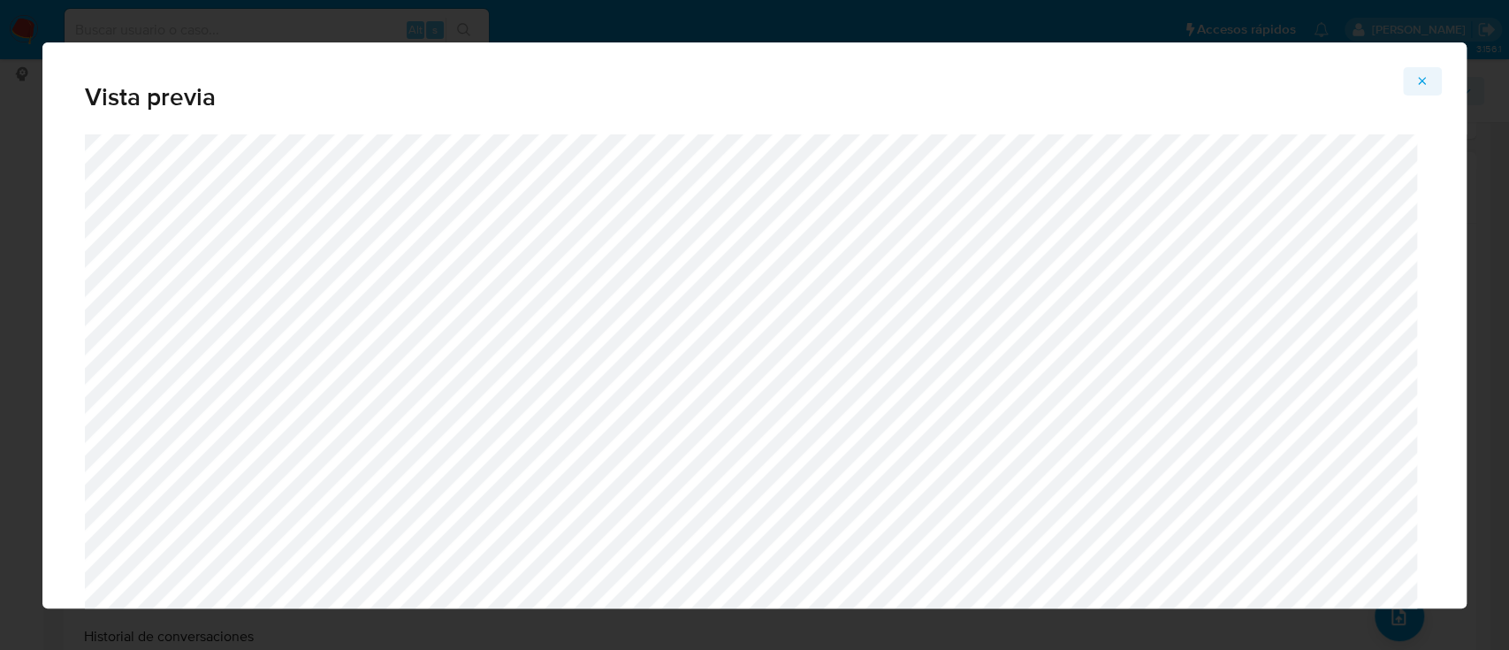
click at [1418, 80] on icon "Attachment preview" at bounding box center [1422, 81] width 14 height 14
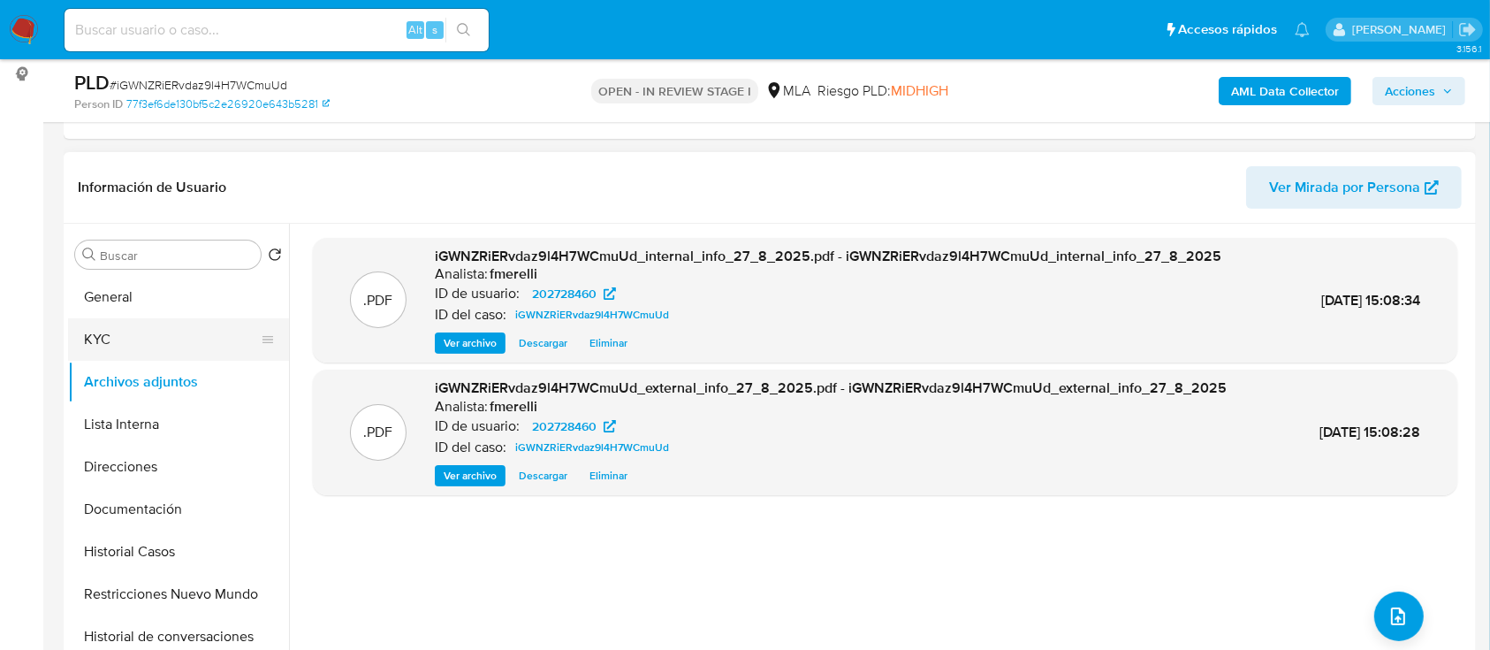
click at [114, 349] on button "KYC" at bounding box center [171, 339] width 207 height 42
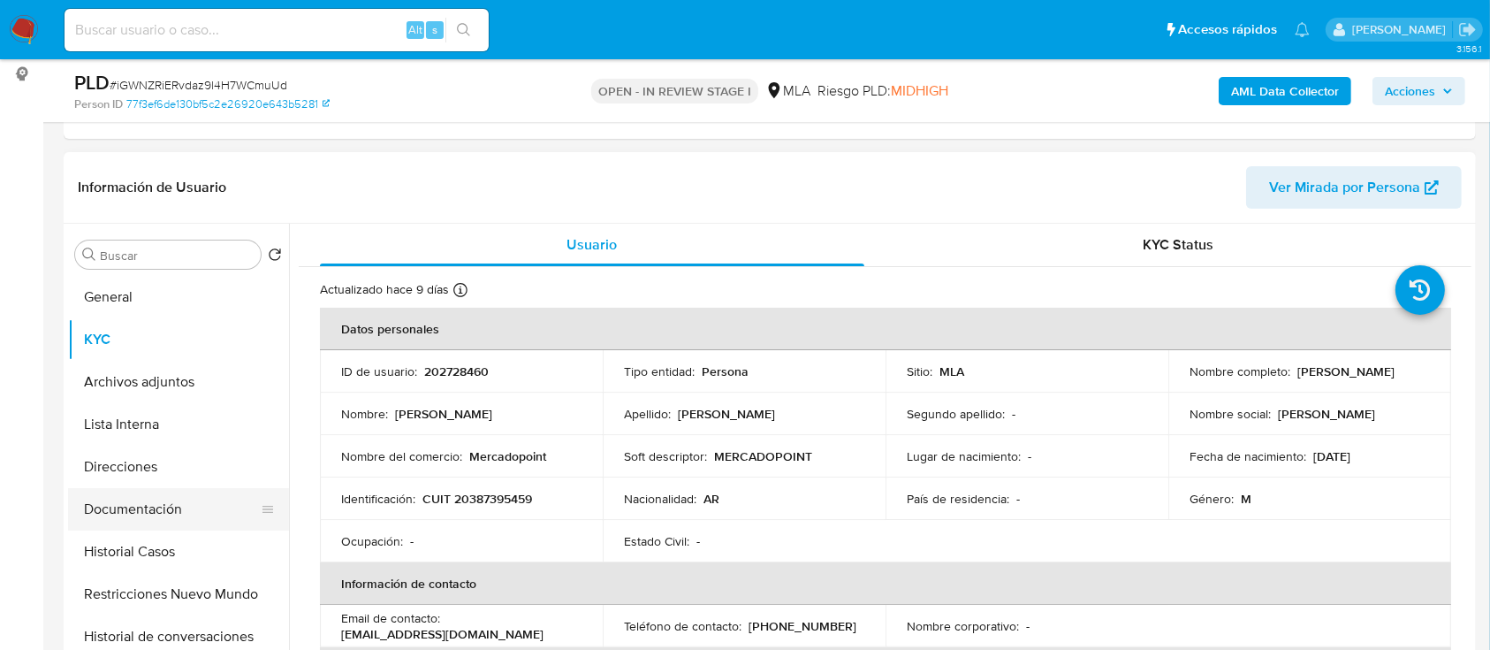
click at [170, 525] on button "Documentación" at bounding box center [171, 509] width 207 height 42
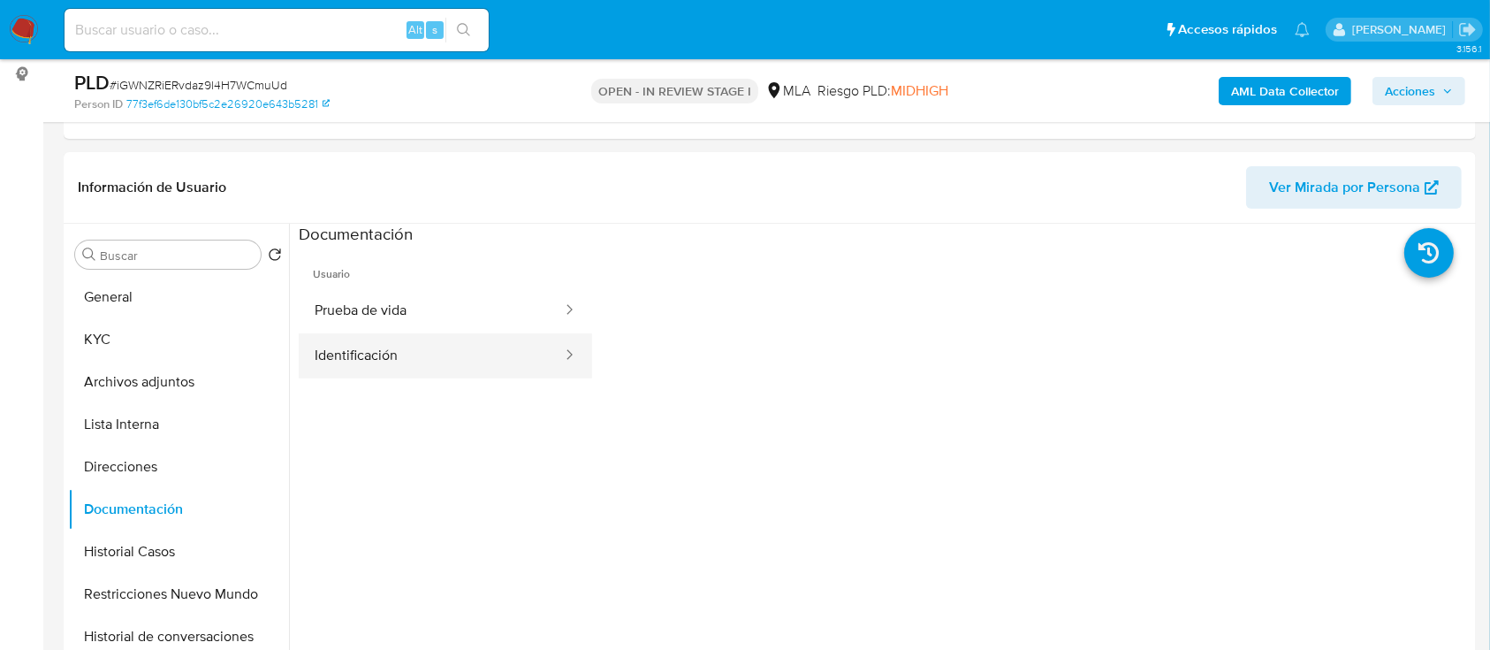
click at [382, 343] on button "Identificación" at bounding box center [431, 355] width 265 height 45
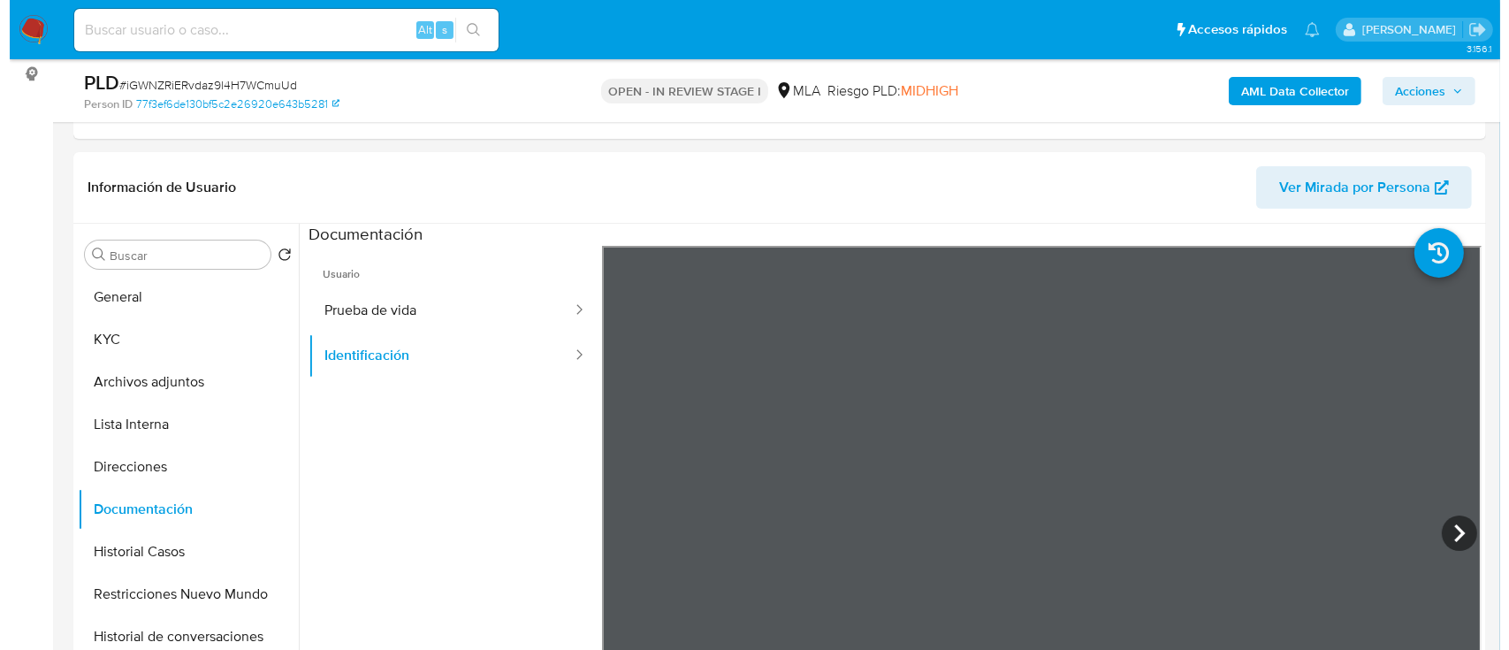
scroll to position [60, 0]
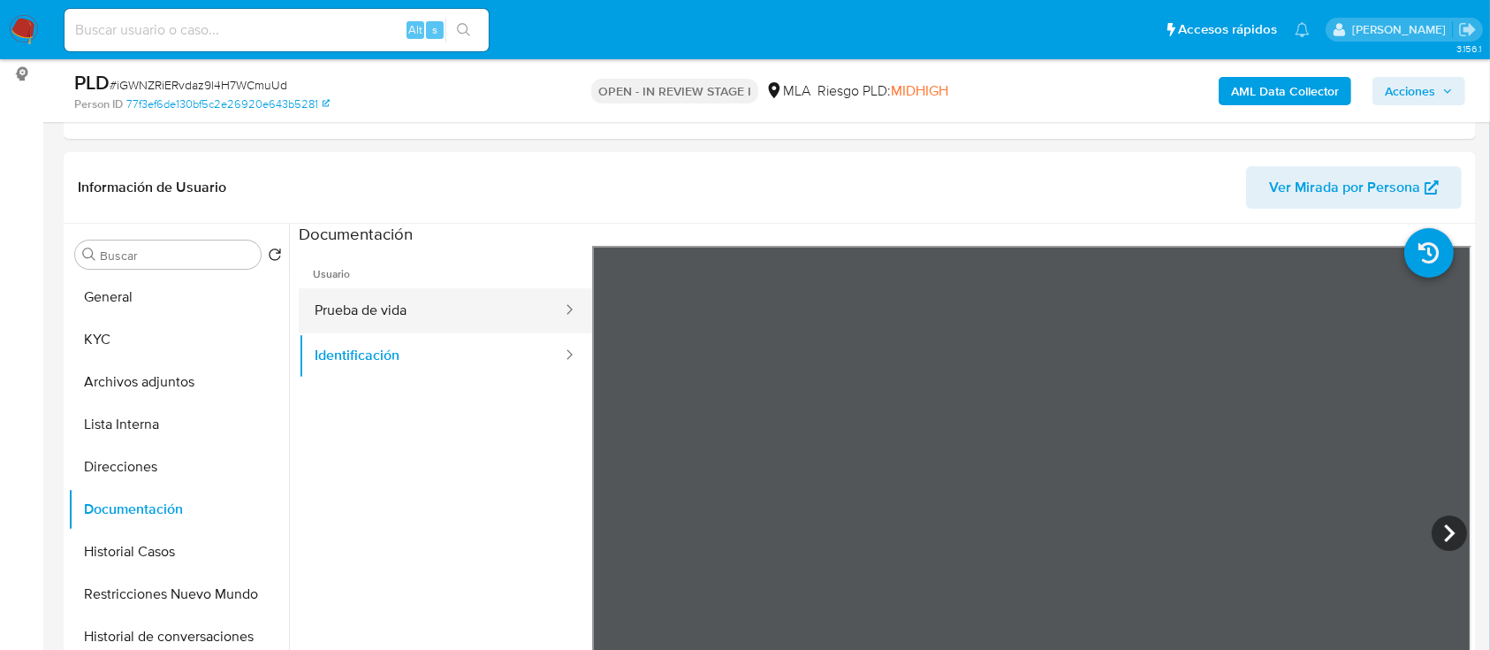
click at [361, 315] on button "Prueba de vida" at bounding box center [431, 310] width 265 height 45
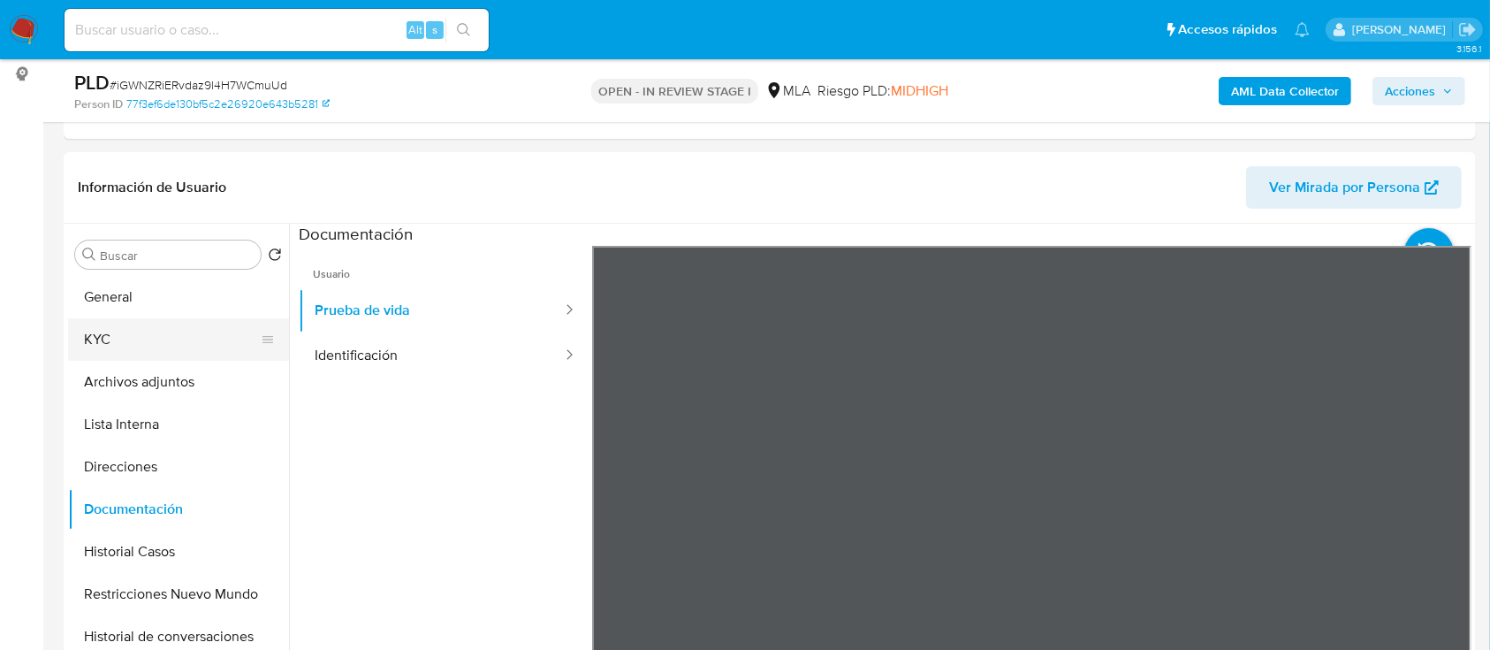
click at [110, 357] on button "KYC" at bounding box center [171, 339] width 207 height 42
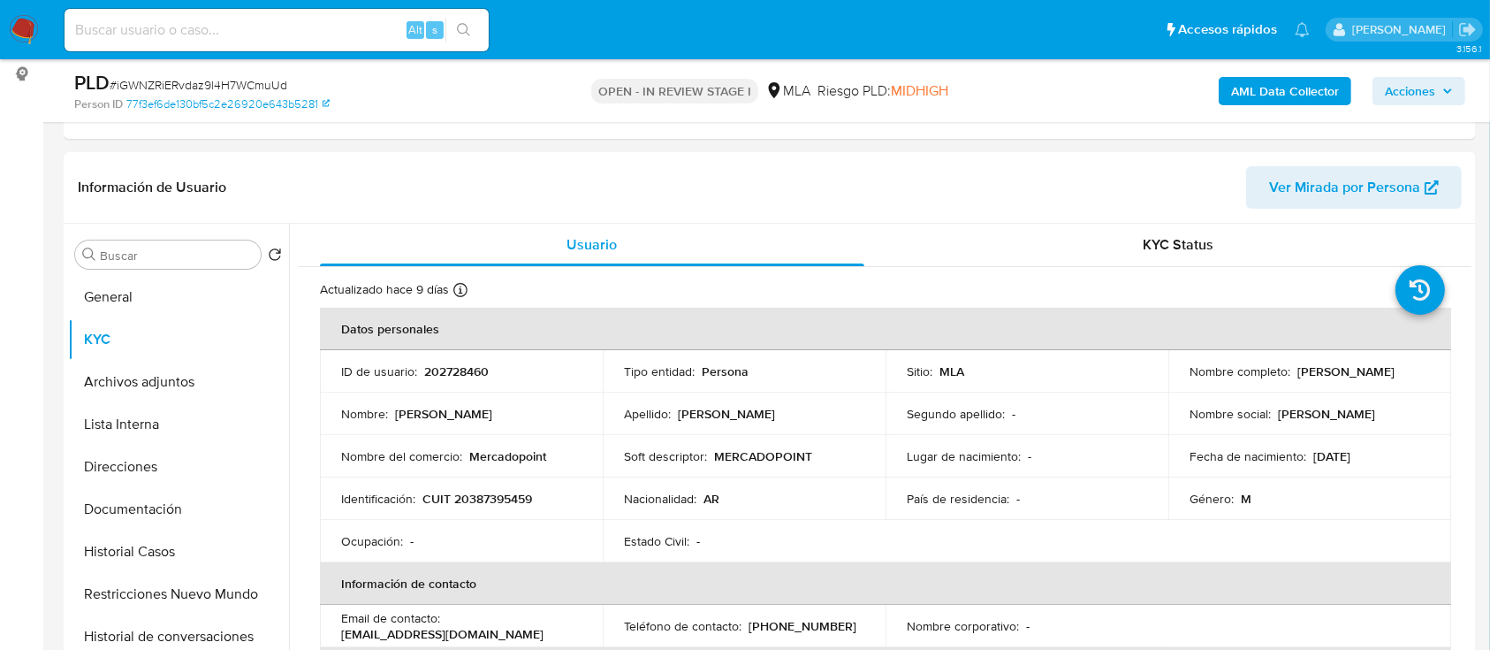
drag, startPoint x: 1294, startPoint y: 370, endPoint x: 1408, endPoint y: 366, distance: 114.1
click at [1408, 366] on div "Nombre completo : [PERSON_NAME]" at bounding box center [1310, 371] width 240 height 16
copy p "[PERSON_NAME]"
click at [73, 389] on button "Archivos adjuntos" at bounding box center [171, 382] width 207 height 42
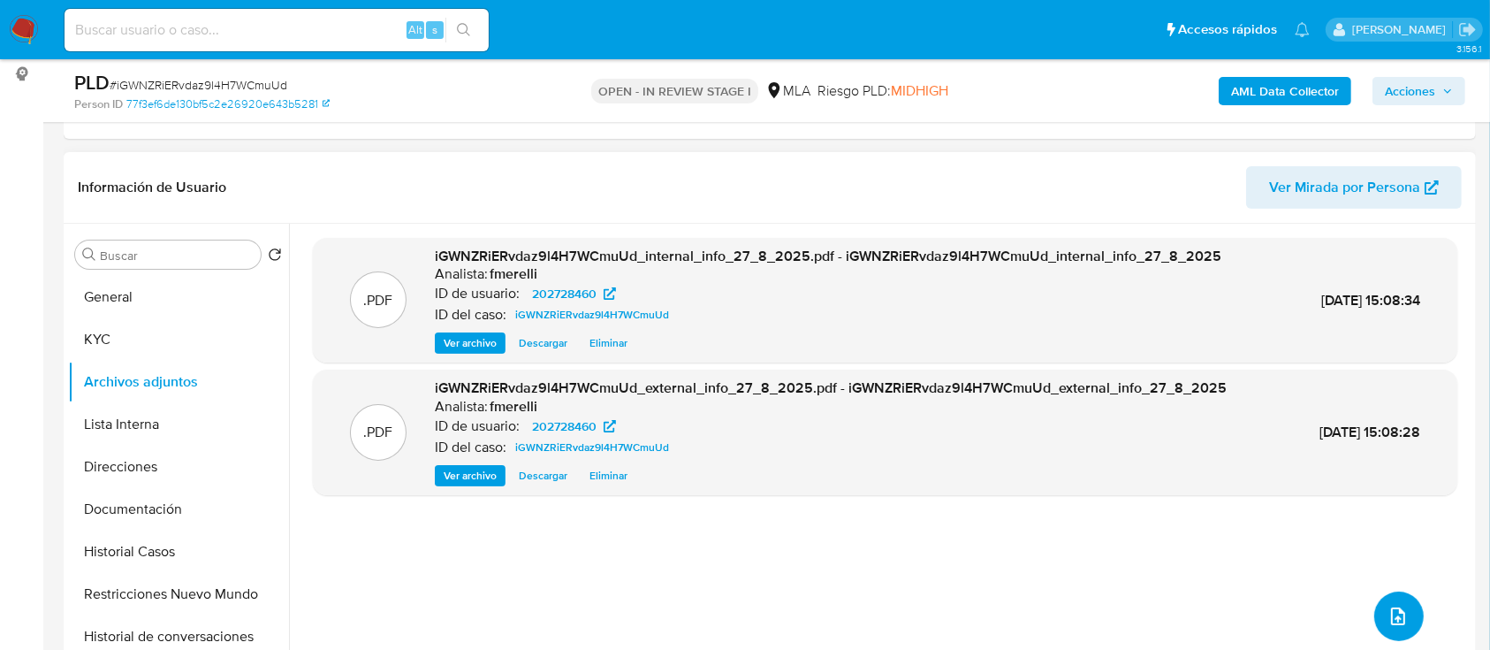
click at [1393, 617] on icon "upload-file" at bounding box center [1398, 616] width 14 height 18
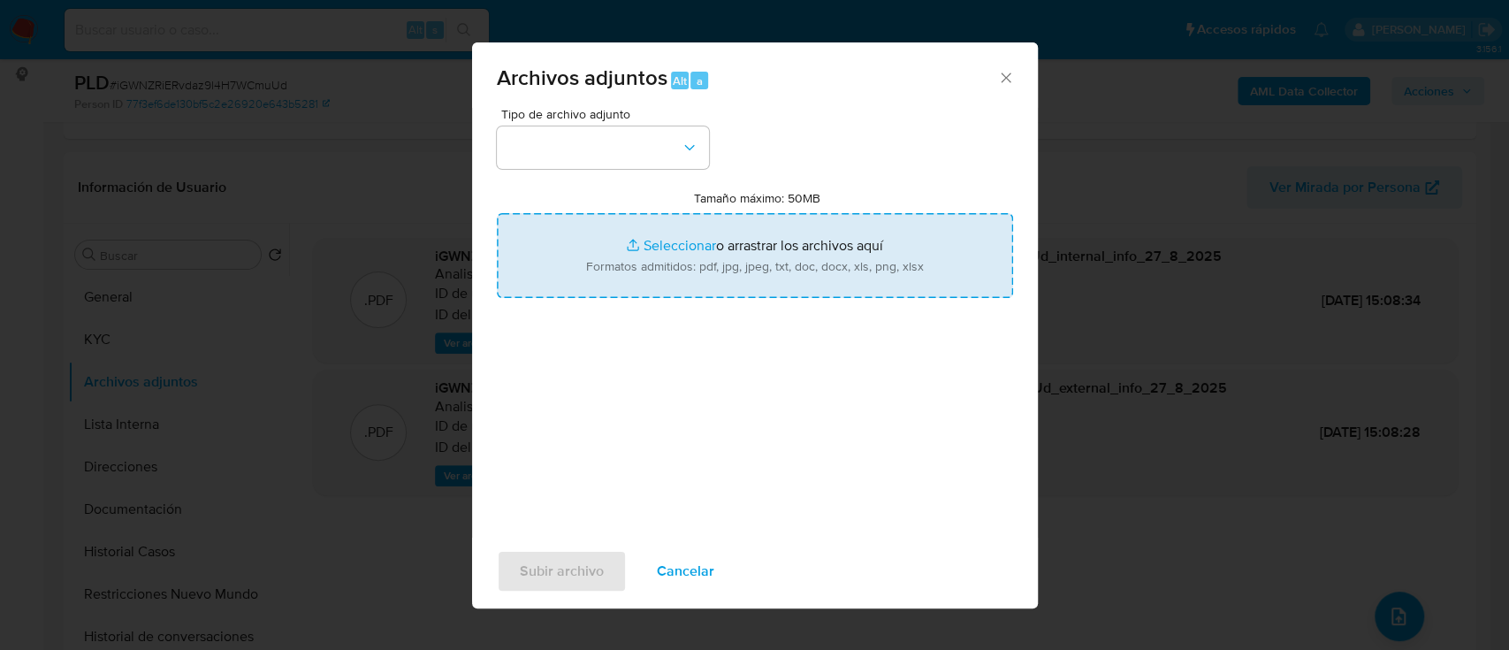
type input "C:\fakepath\NOSIS_Manager_InformeIndividual_20387395459_654927_20250822112944.p…"
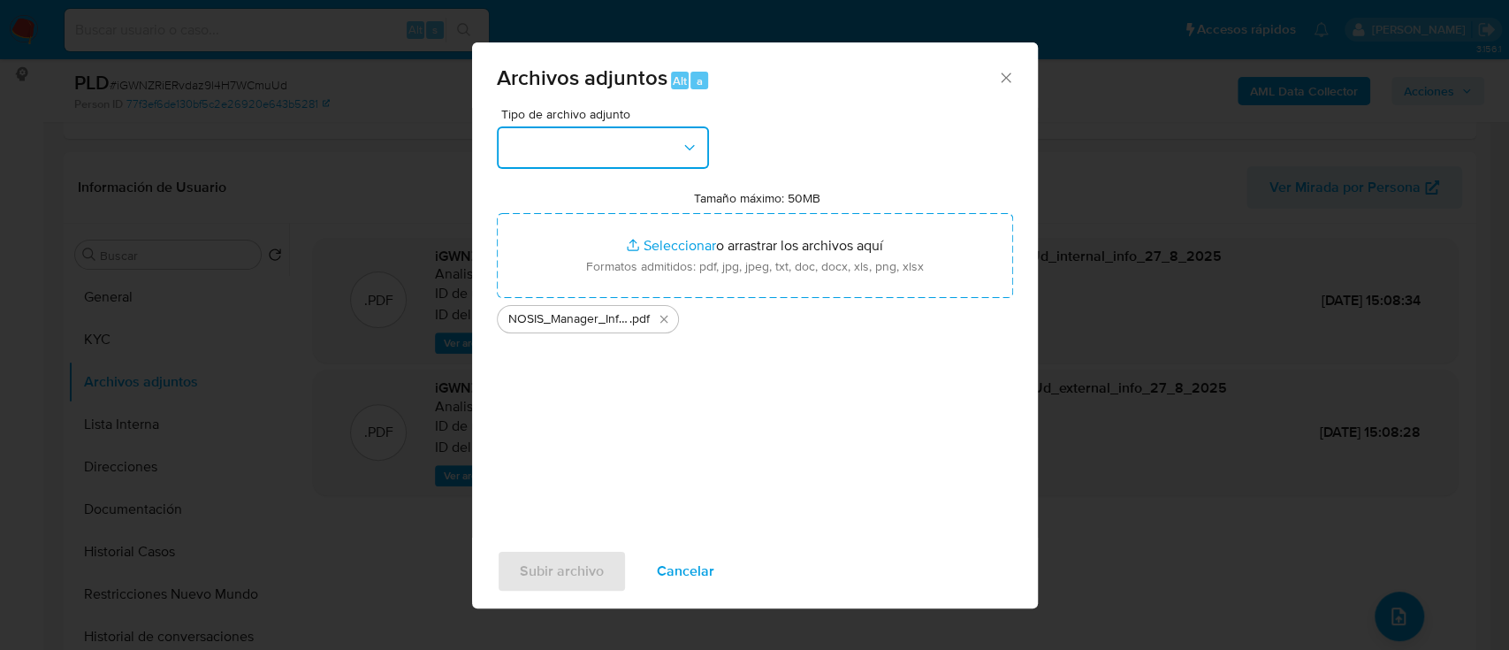
click at [618, 151] on button "button" at bounding box center [603, 147] width 212 height 42
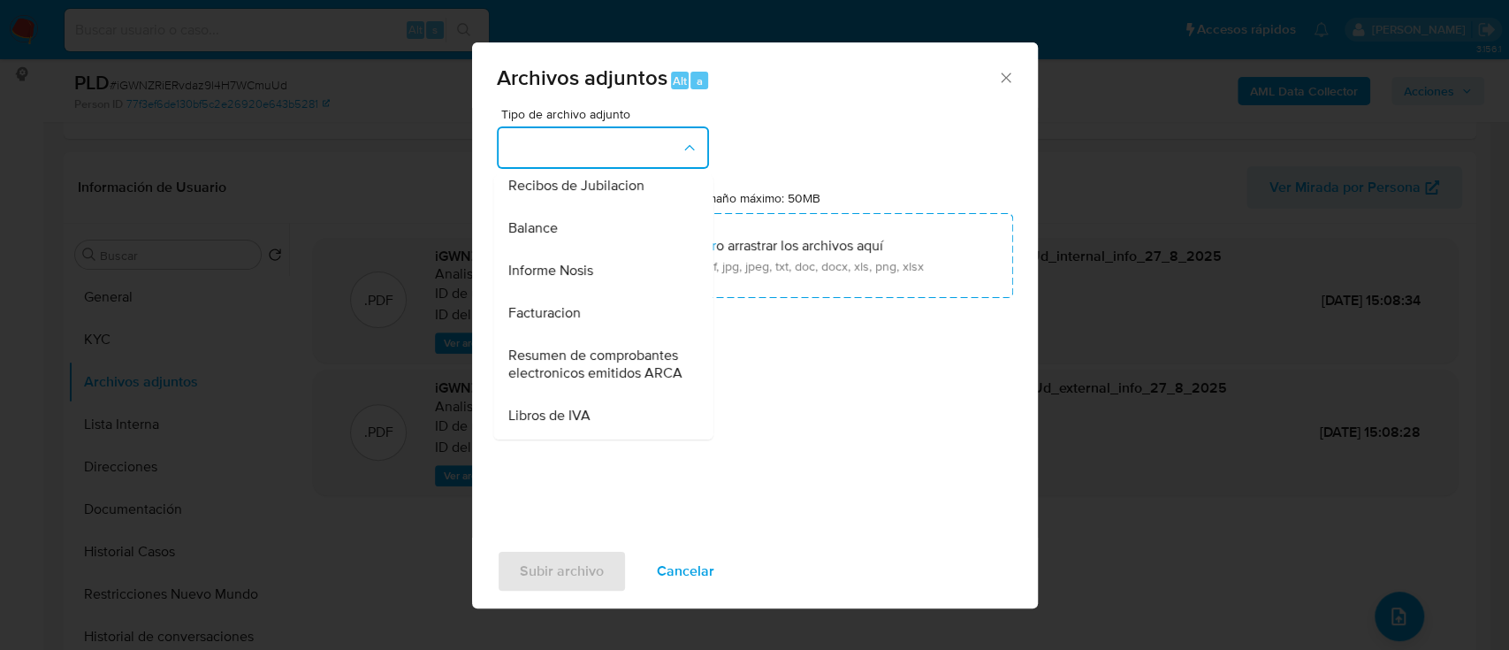
scroll to position [707, 0]
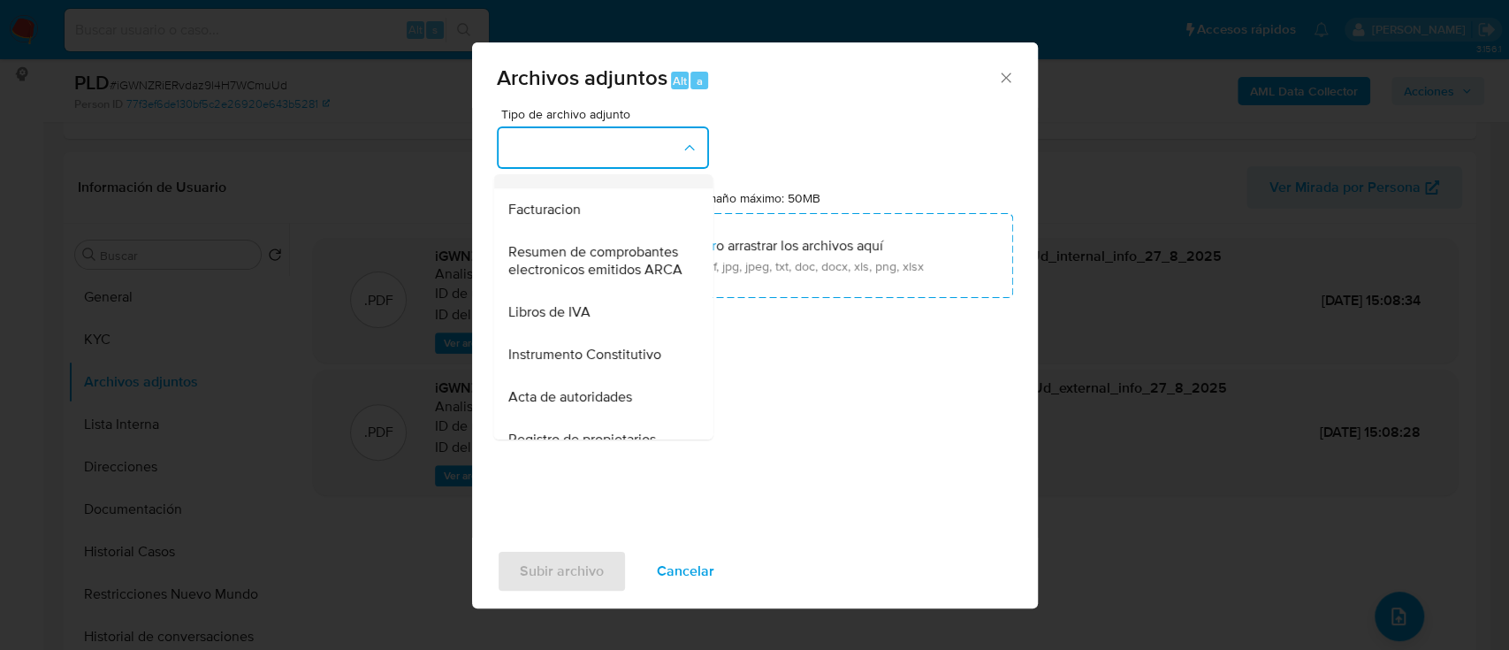
click at [605, 188] on div "Informe Nosis" at bounding box center [597, 167] width 180 height 42
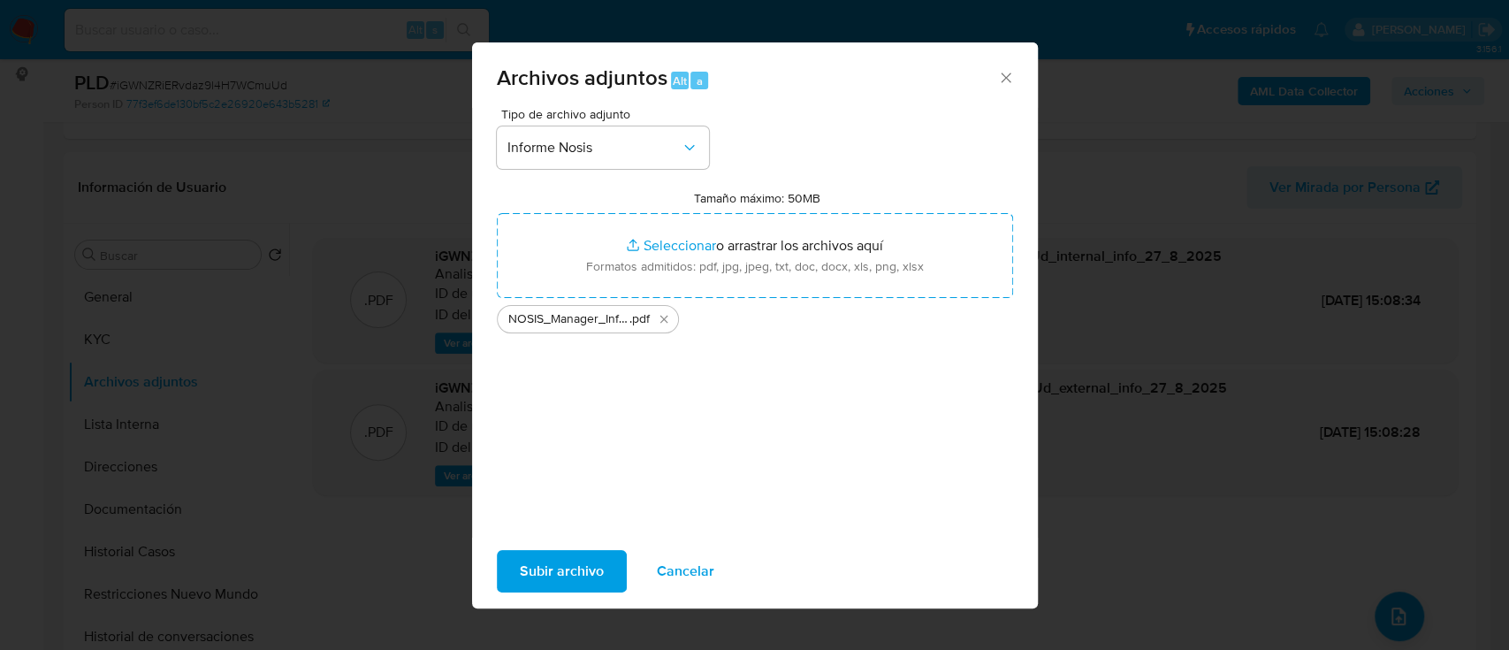
click at [567, 567] on span "Subir archivo" at bounding box center [562, 571] width 84 height 39
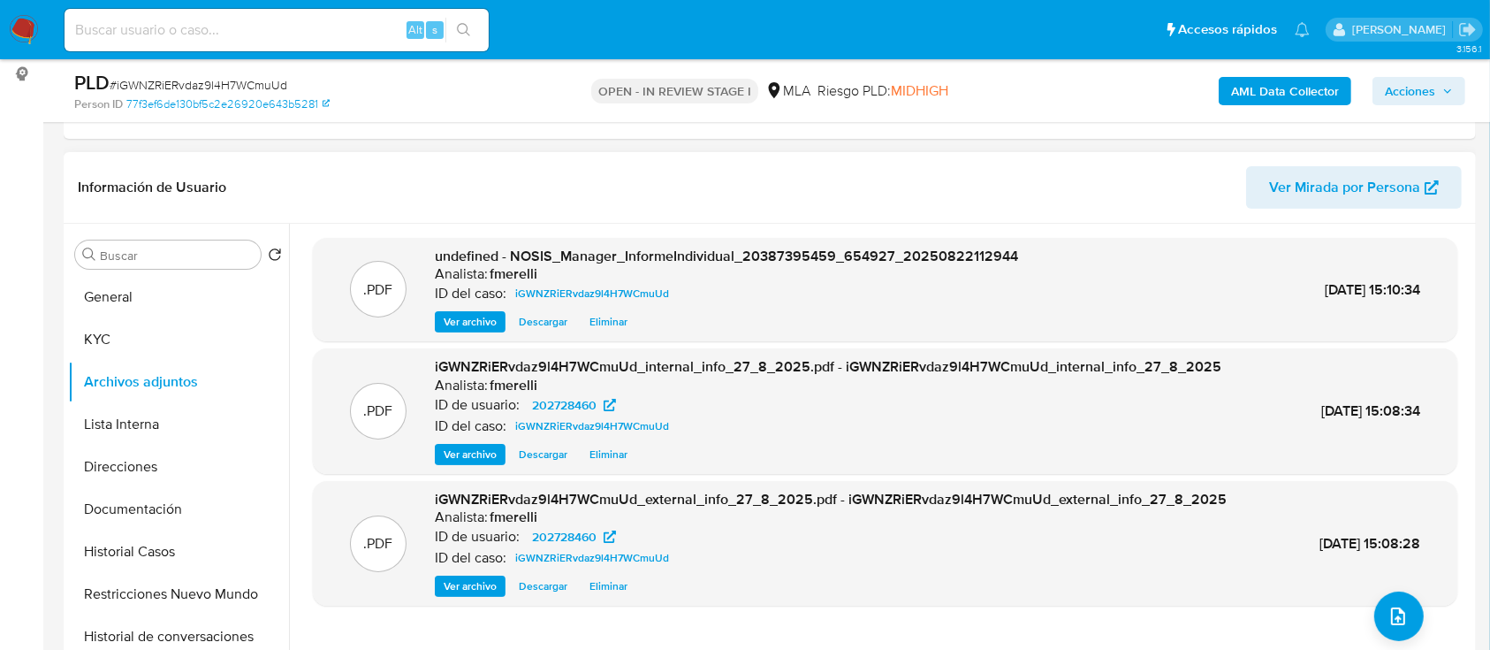
click at [481, 313] on span "Ver archivo" at bounding box center [470, 322] width 53 height 18
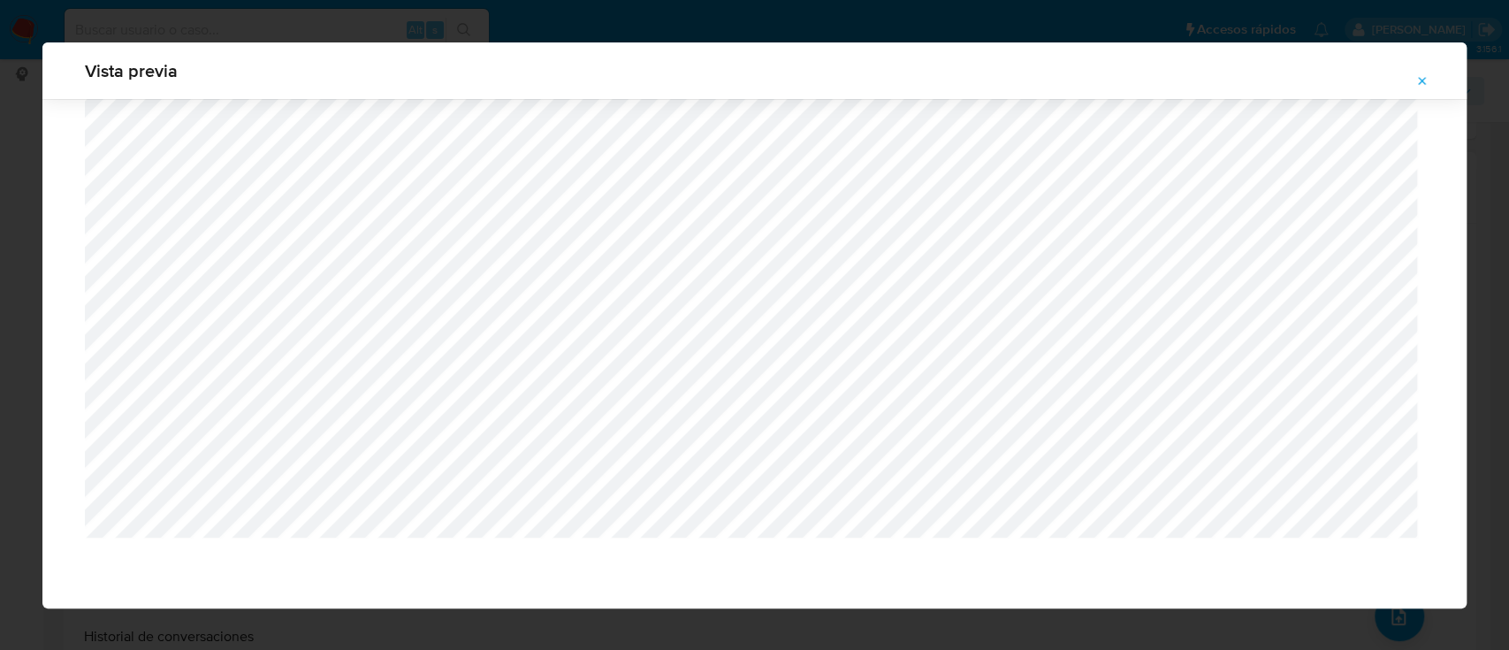
scroll to position [57, 0]
click at [1431, 67] on button "Attachment preview" at bounding box center [1422, 81] width 39 height 28
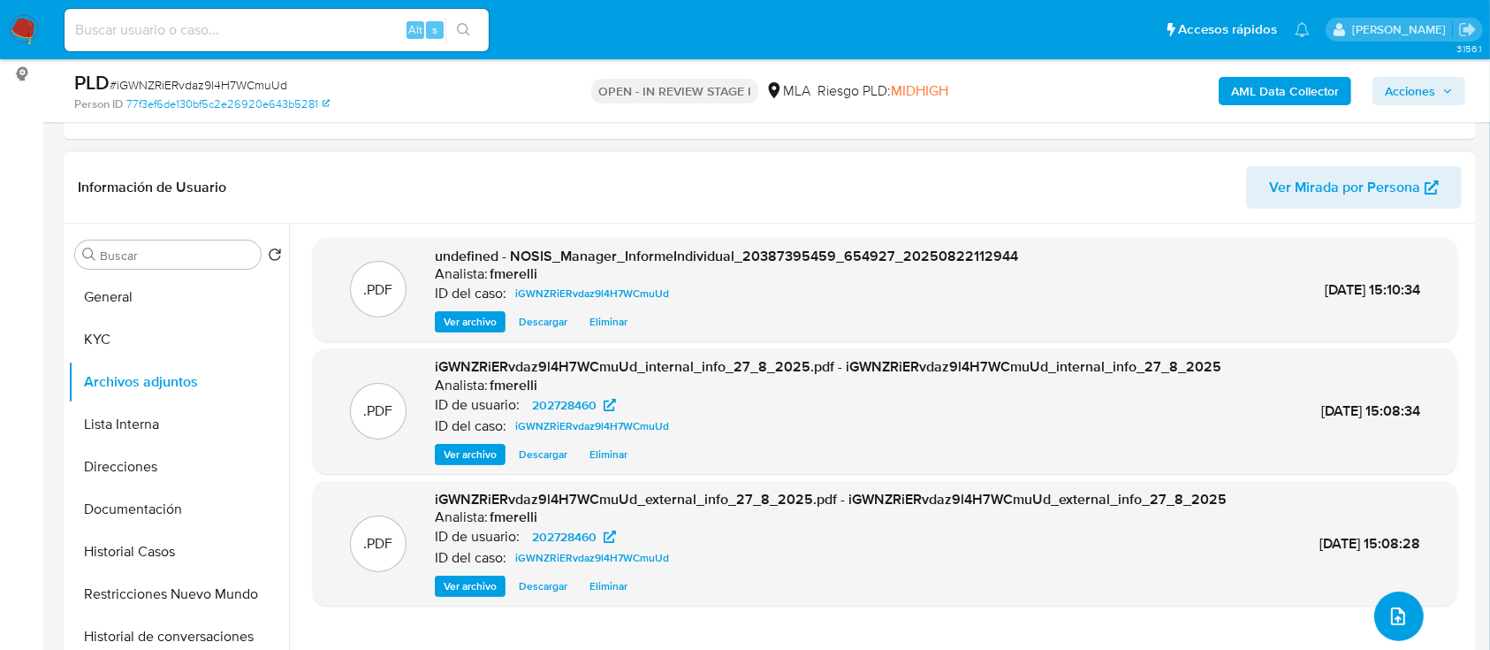
click at [1388, 606] on icon "upload-file" at bounding box center [1398, 616] width 21 height 21
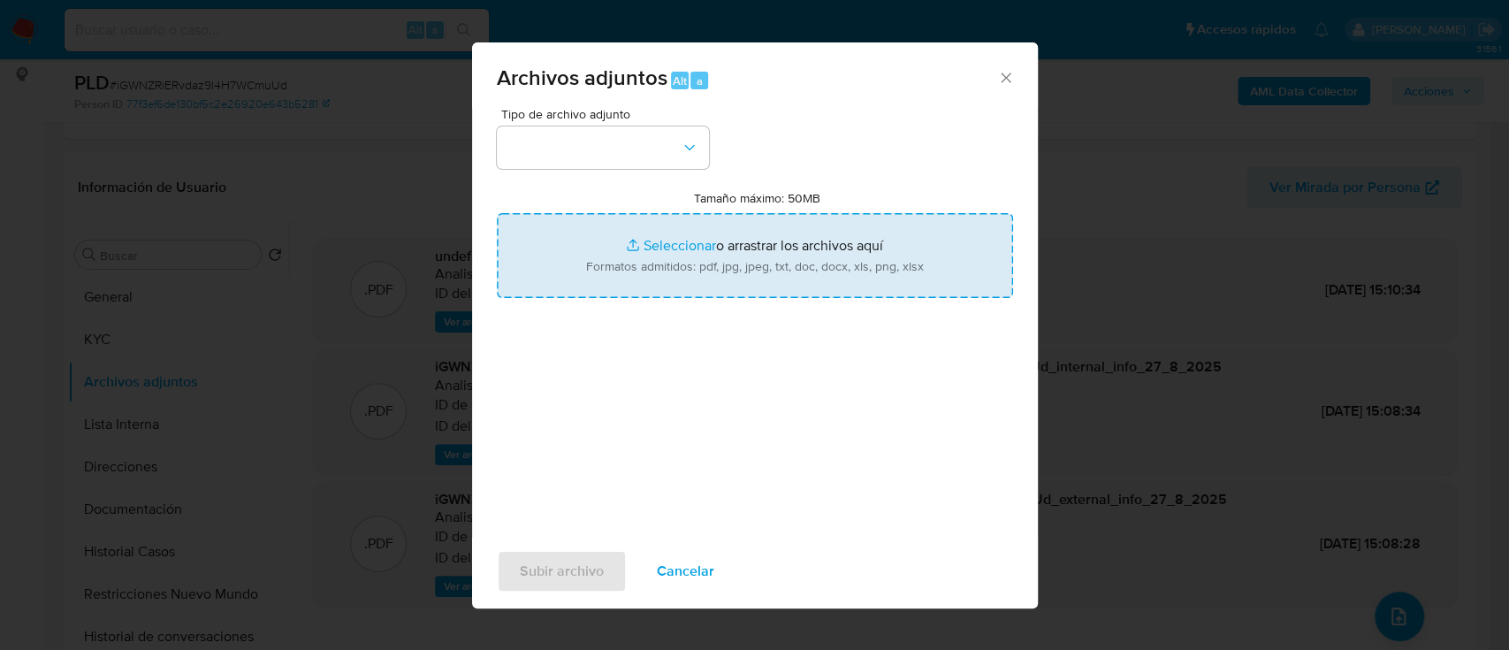
type input "C:\fakepath\Facturas.pdf"
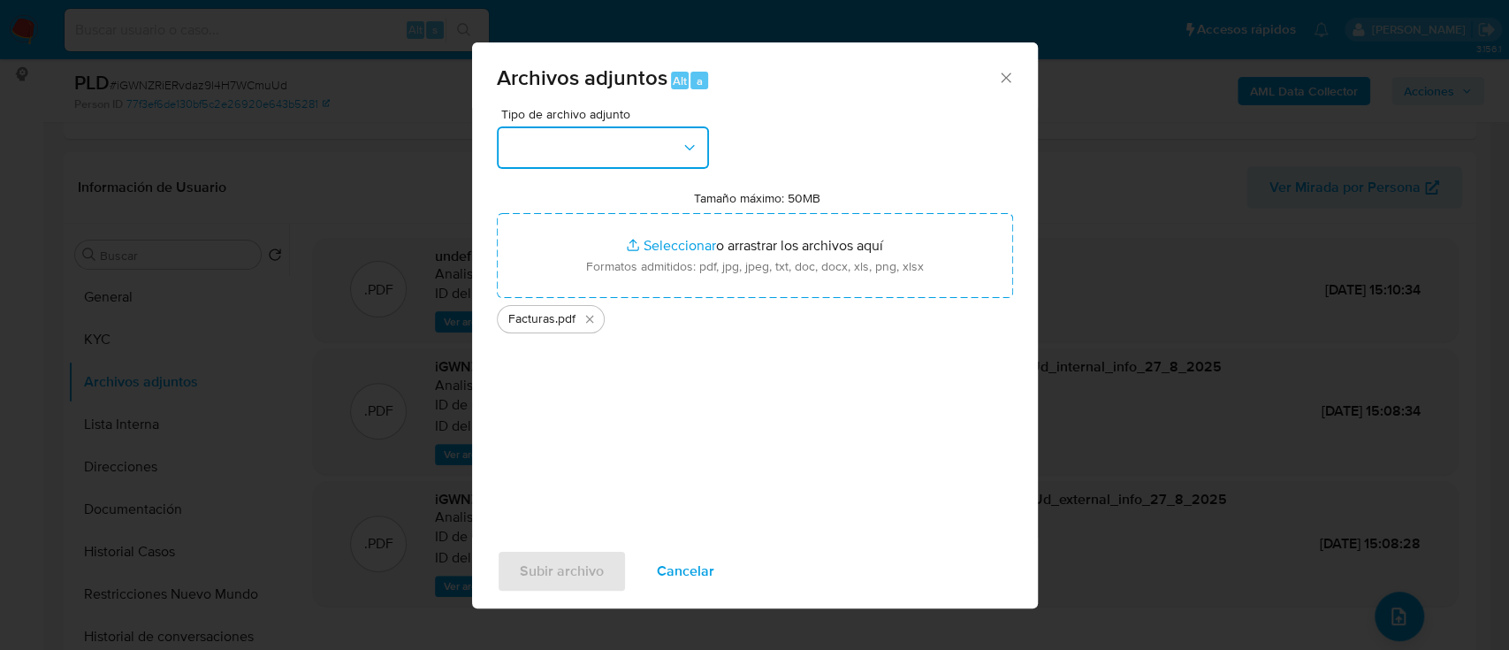
click at [601, 141] on button "button" at bounding box center [603, 147] width 212 height 42
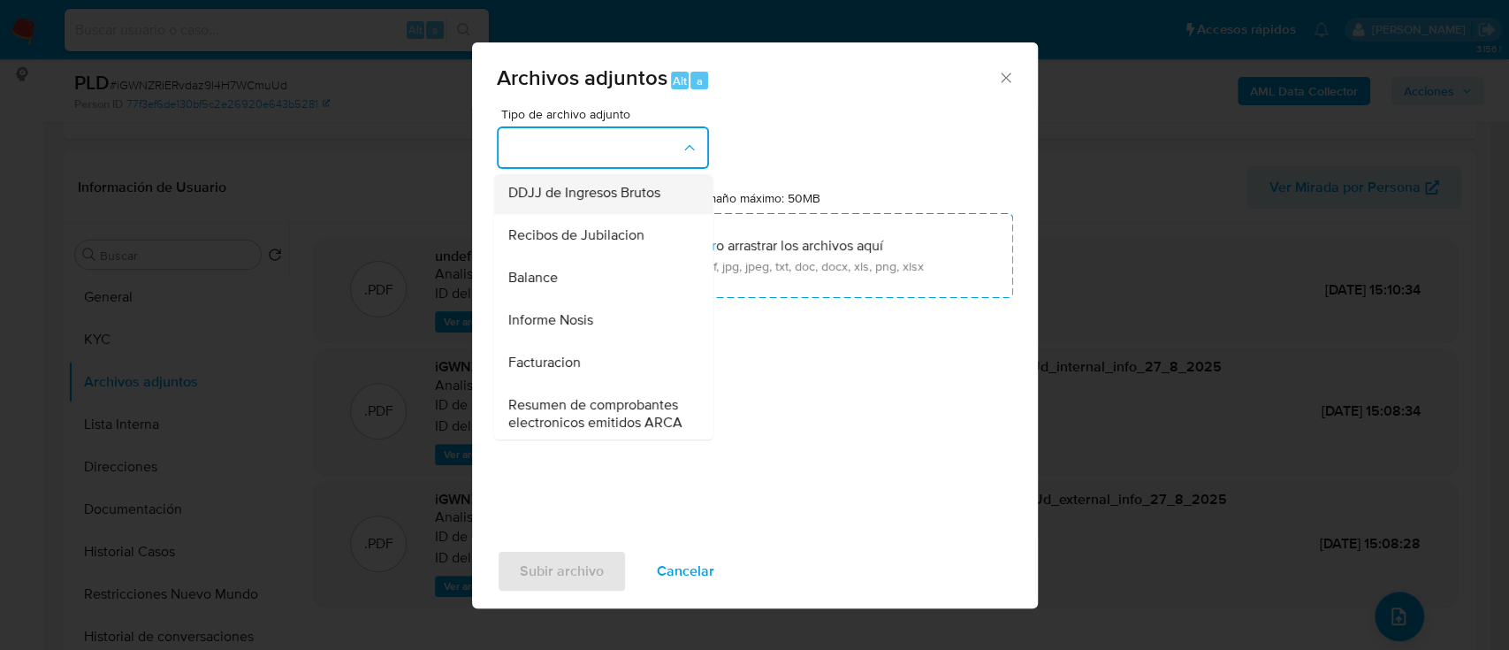
scroll to position [589, 0]
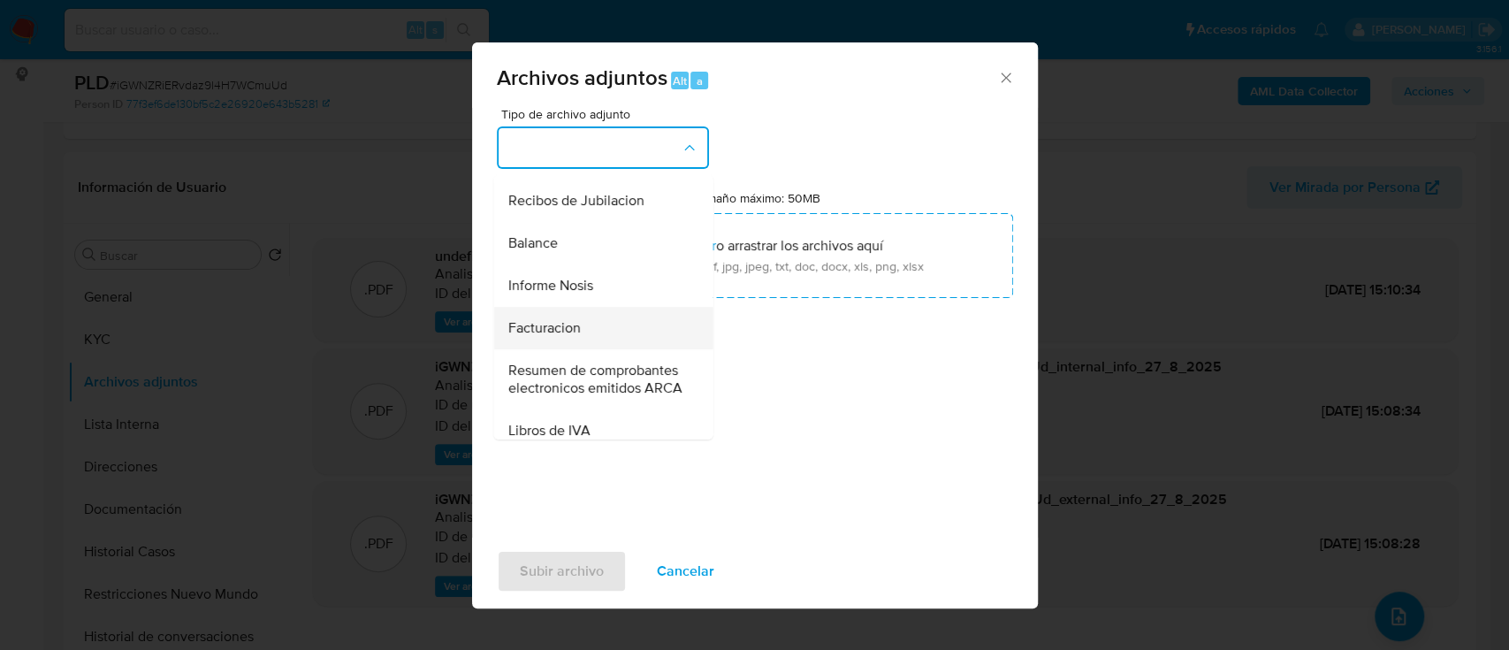
click at [572, 337] on span "Facturacion" at bounding box center [543, 328] width 72 height 18
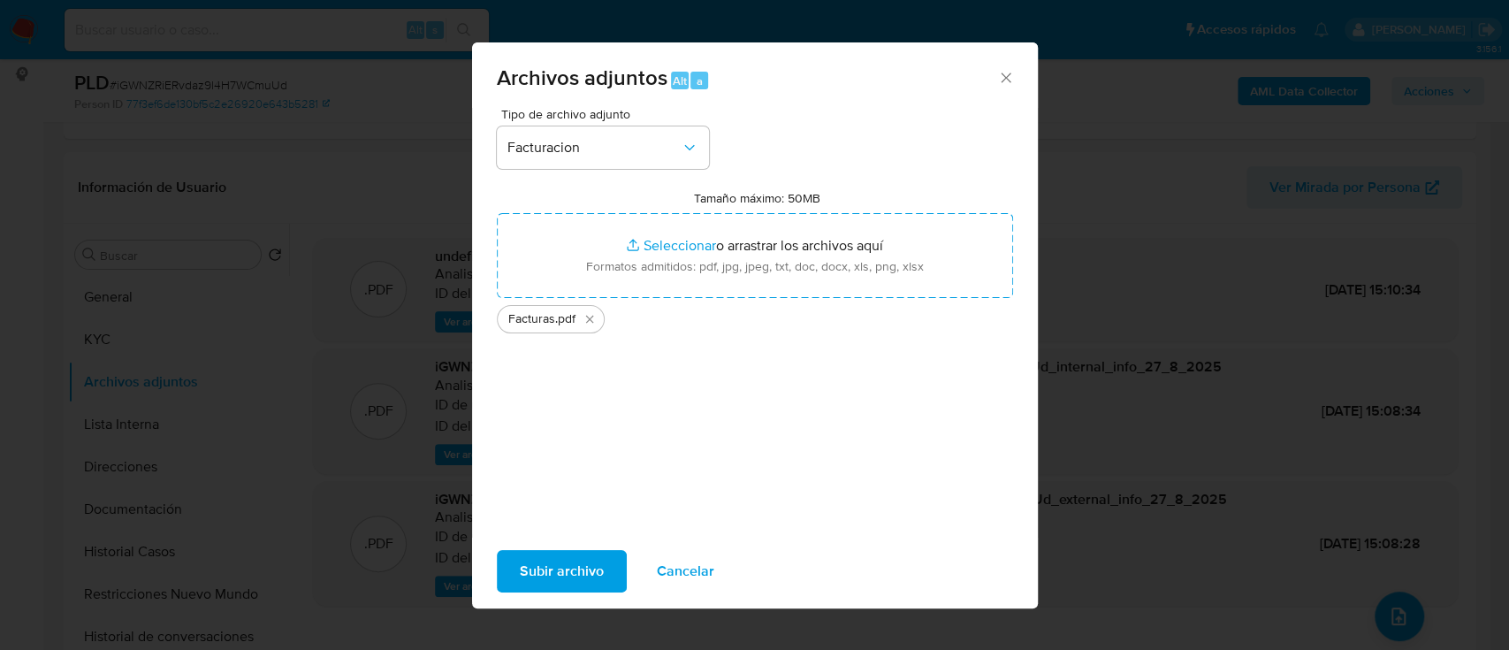
click at [562, 568] on span "Subir archivo" at bounding box center [562, 571] width 84 height 39
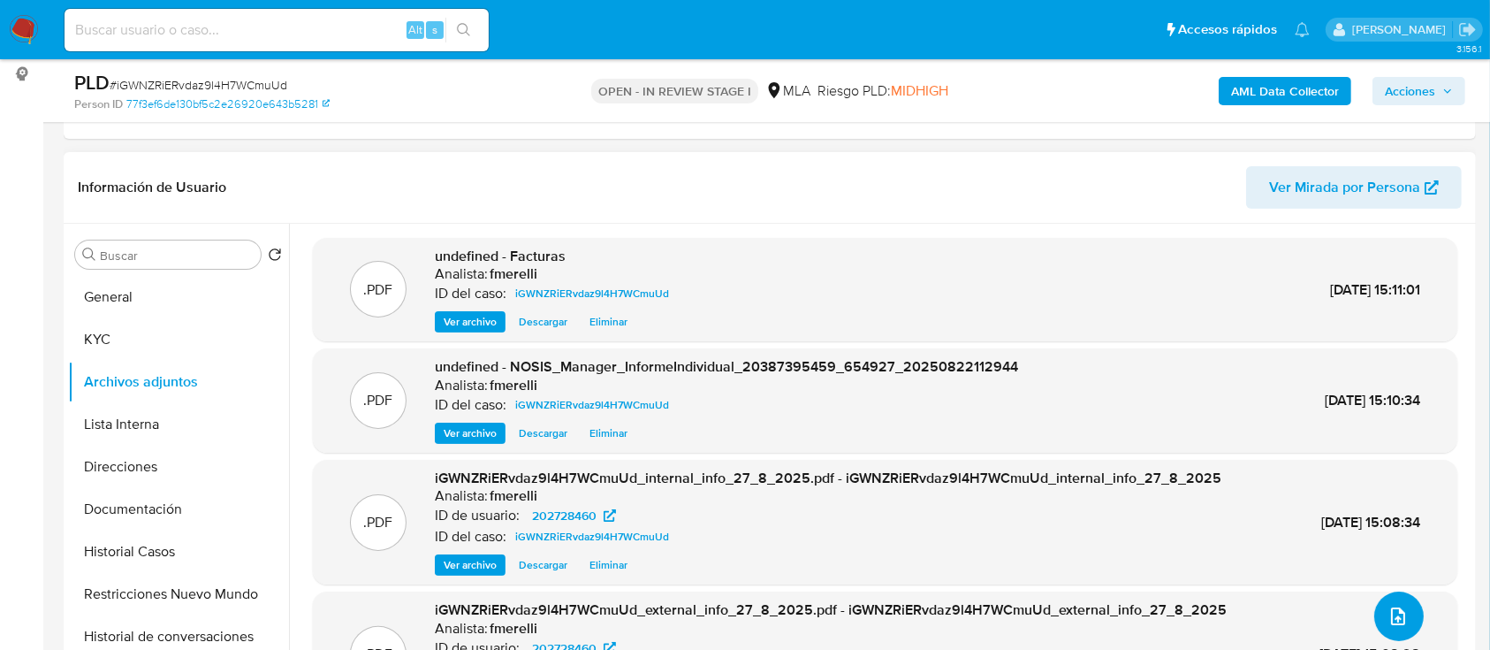
click at [1388, 624] on icon "upload-file" at bounding box center [1398, 616] width 21 height 21
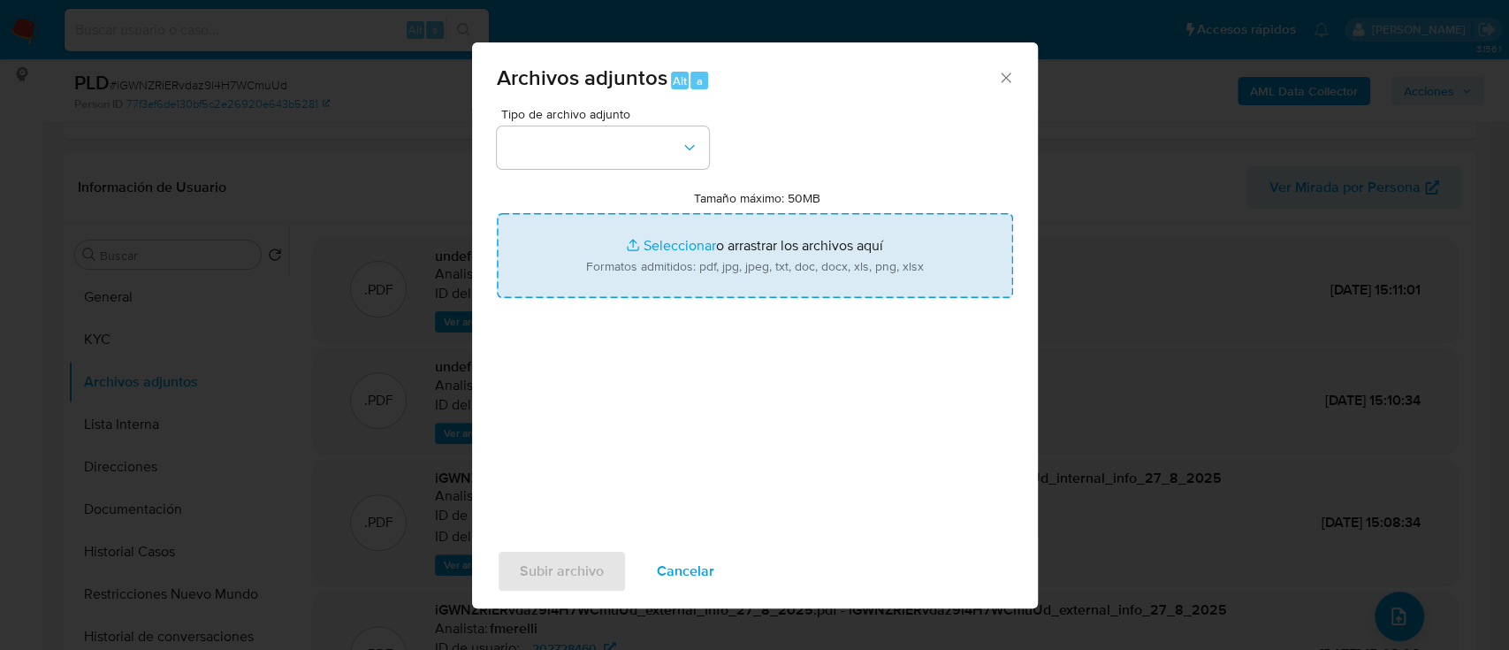
type input "C:\fakepath\Caselog iGWNZRiERvdaz9l4H7WCmuUd_2025_07_18_02_29_40.docx"
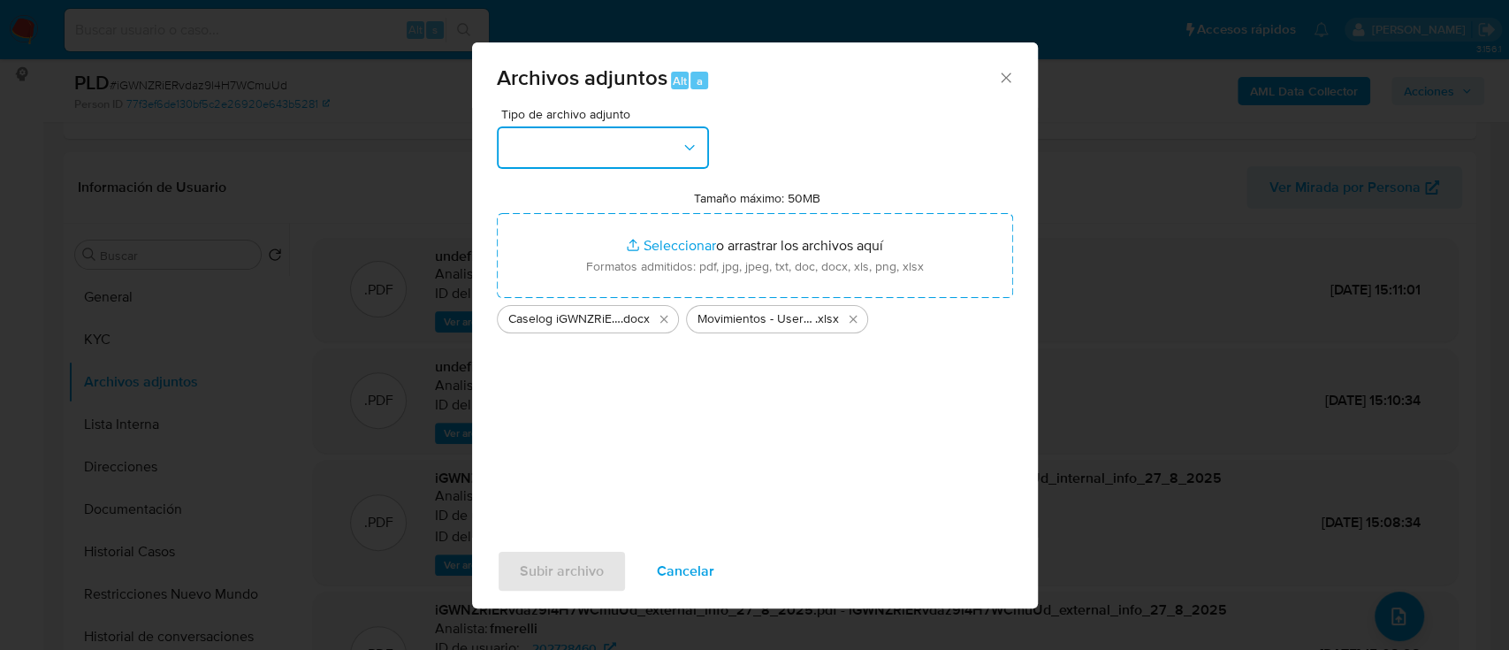
click at [625, 145] on button "button" at bounding box center [603, 147] width 212 height 42
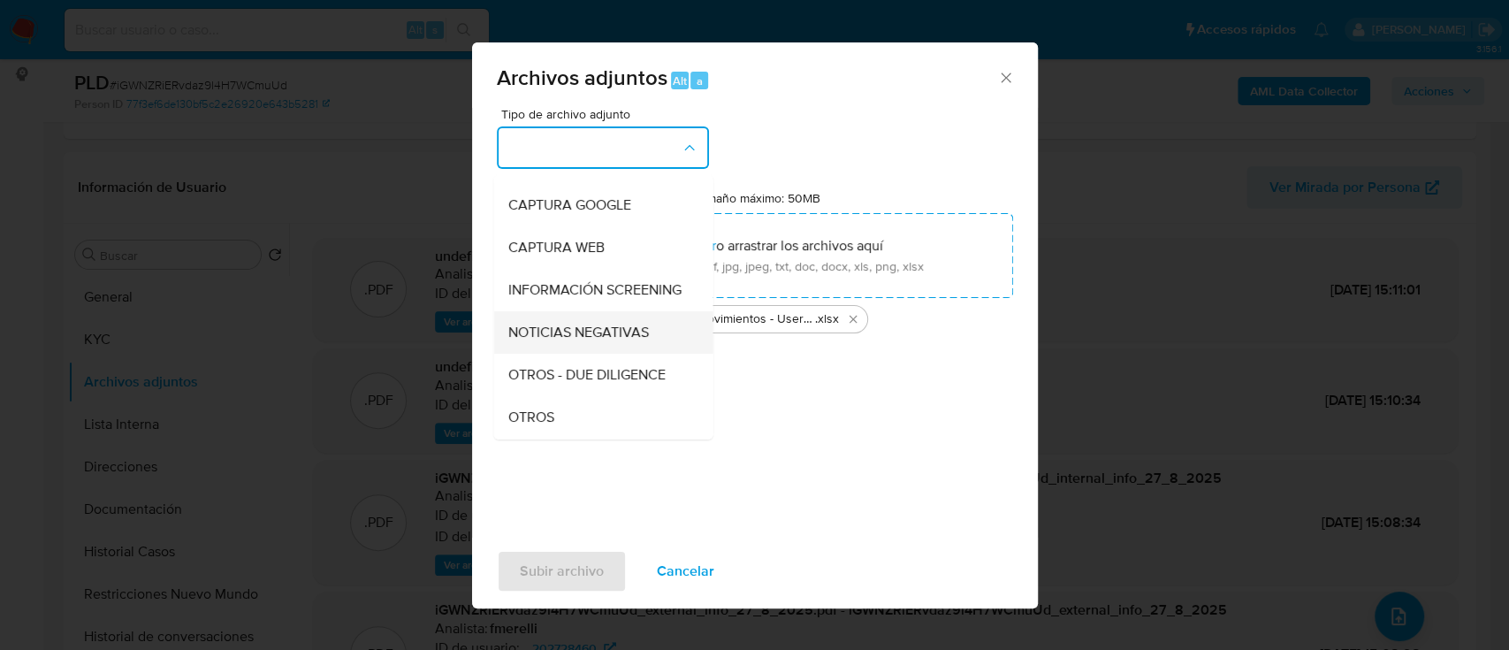
scroll to position [235, 0]
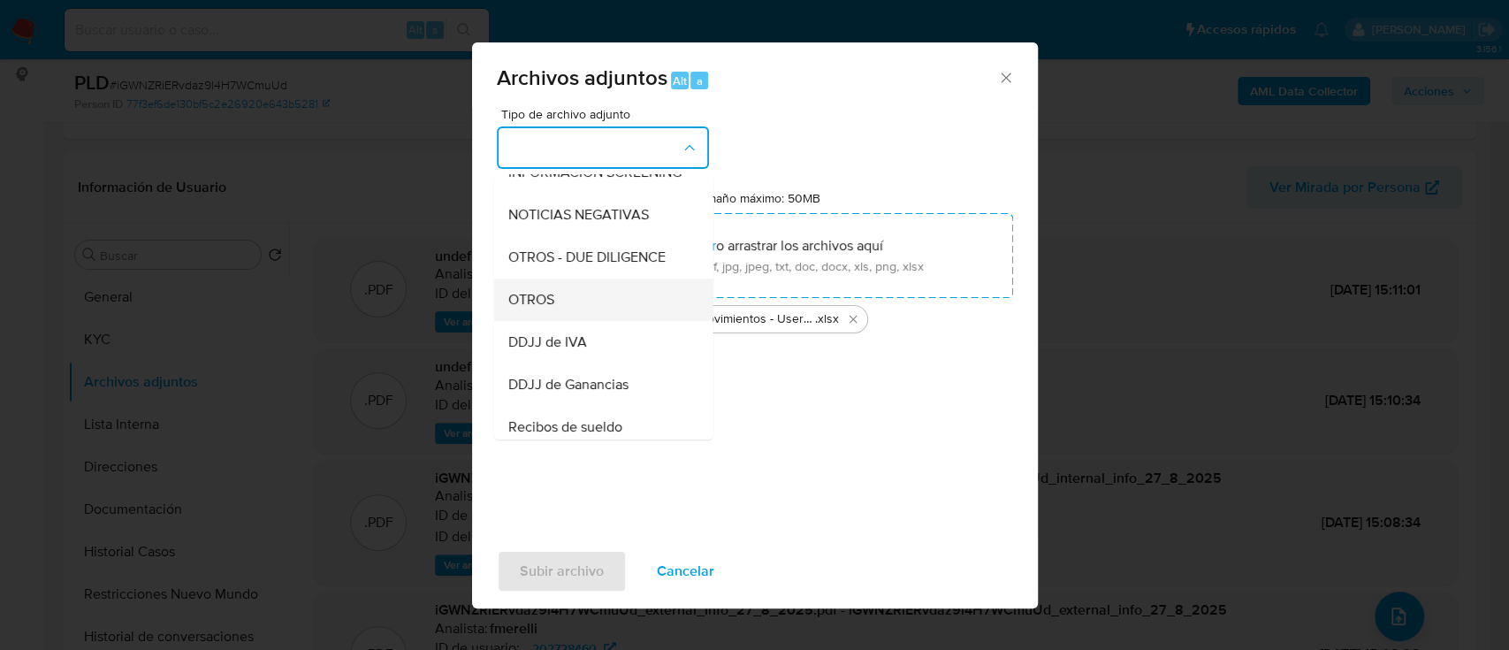
click at [589, 321] on div "OTROS" at bounding box center [597, 299] width 180 height 42
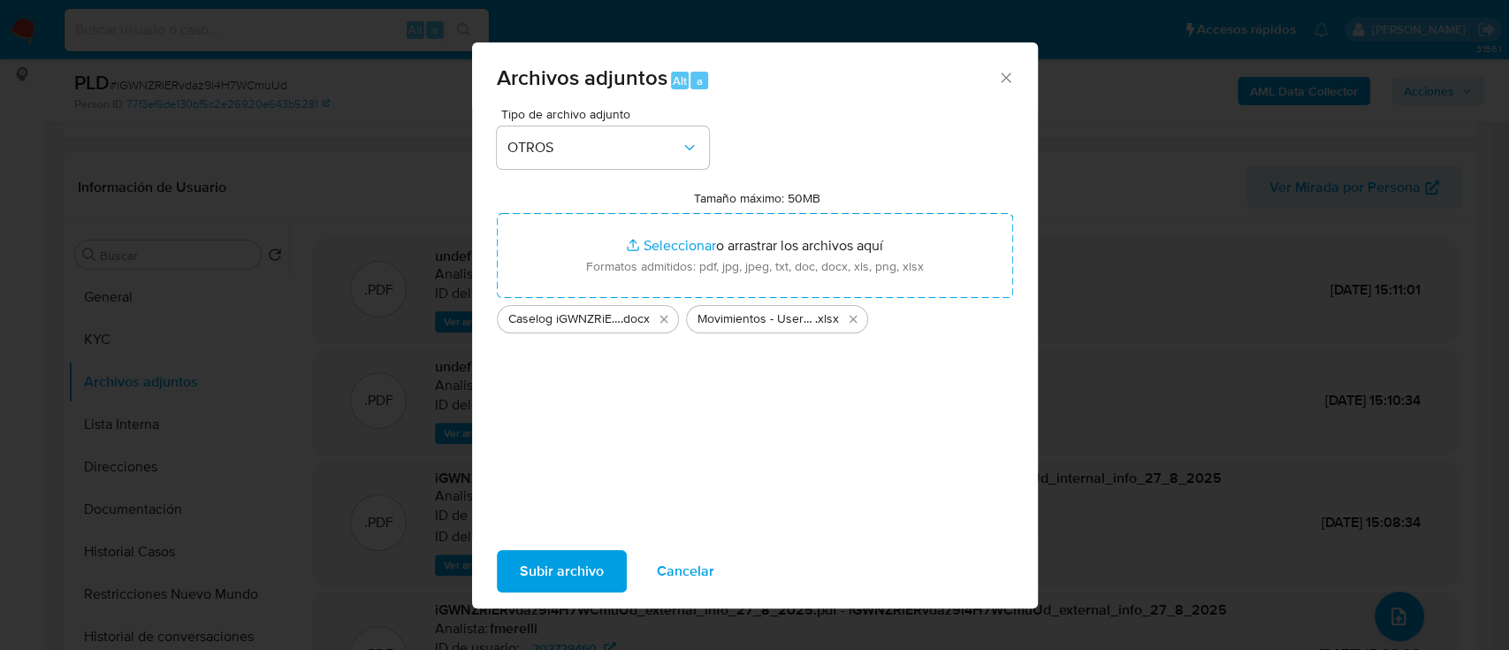
click at [548, 575] on span "Subir archivo" at bounding box center [562, 571] width 84 height 39
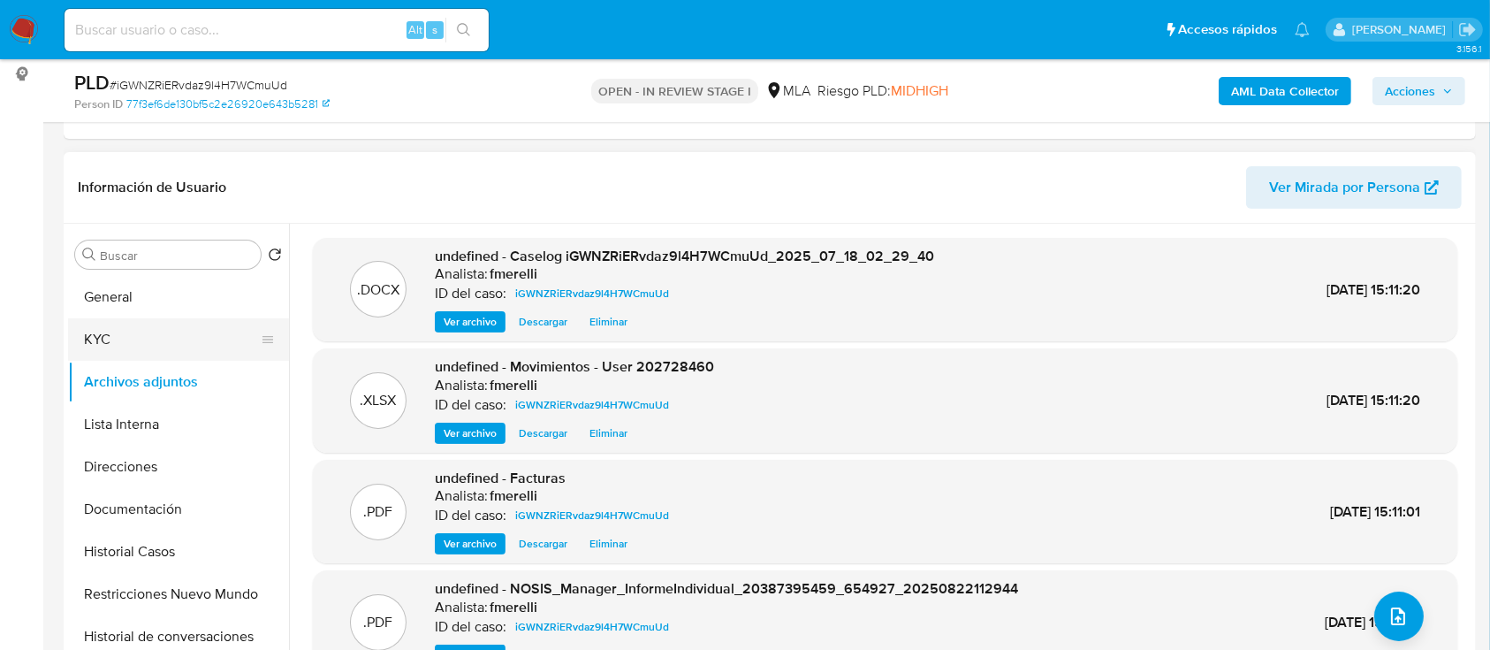
click at [121, 286] on button "General" at bounding box center [178, 297] width 221 height 42
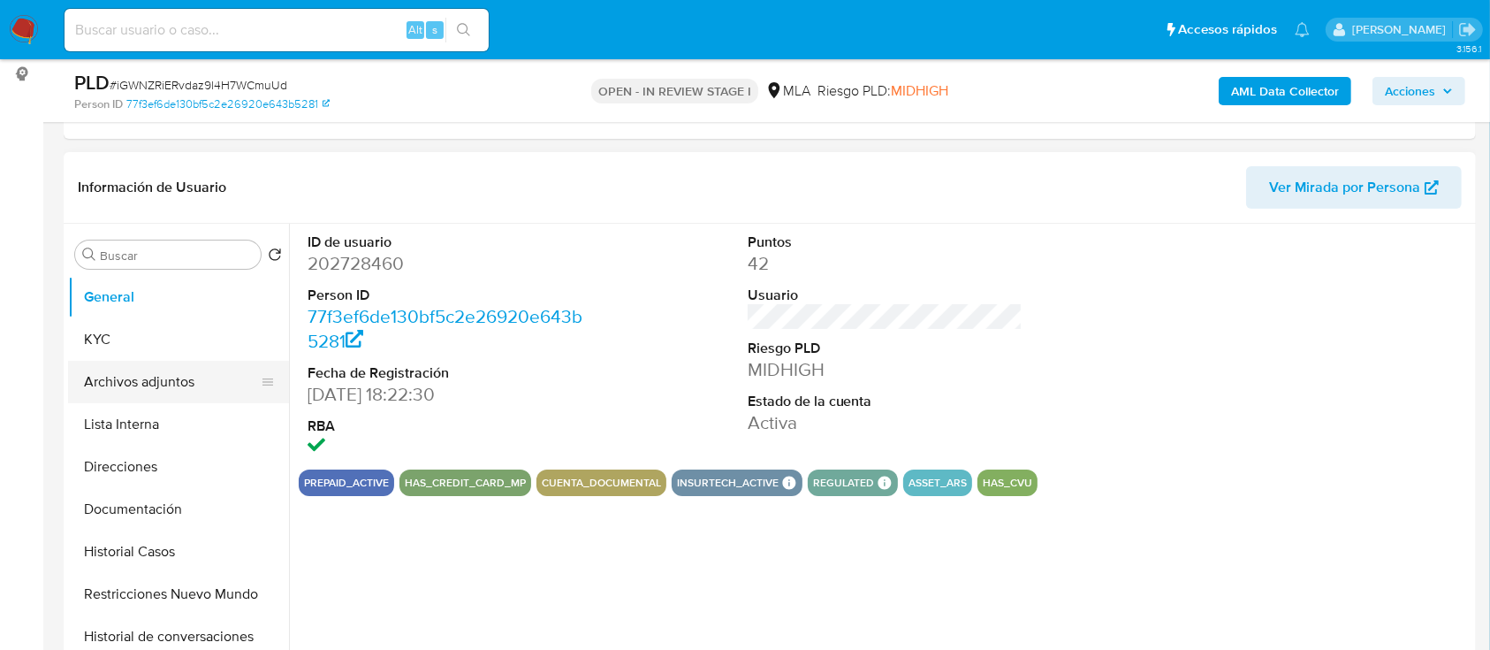
click at [156, 388] on button "Archivos adjuntos" at bounding box center [171, 382] width 207 height 42
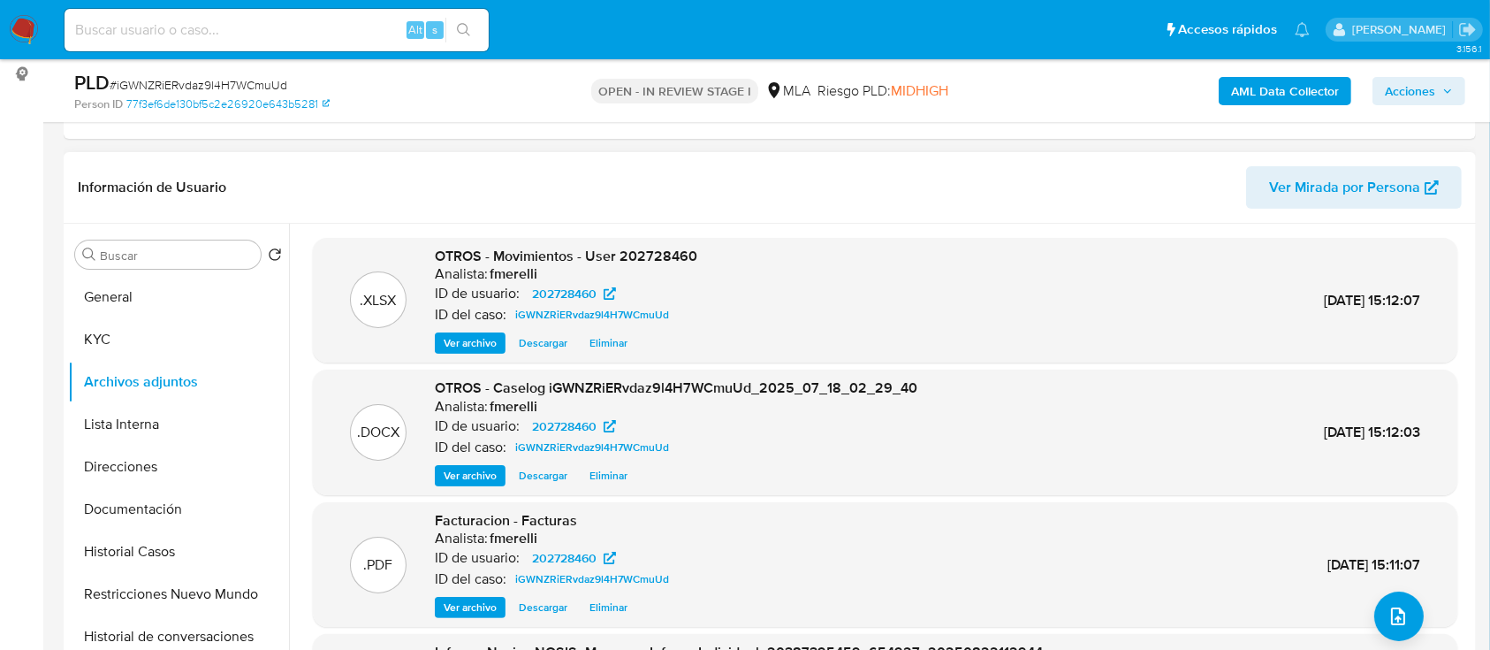
click at [474, 476] on span "Ver archivo" at bounding box center [470, 476] width 53 height 18
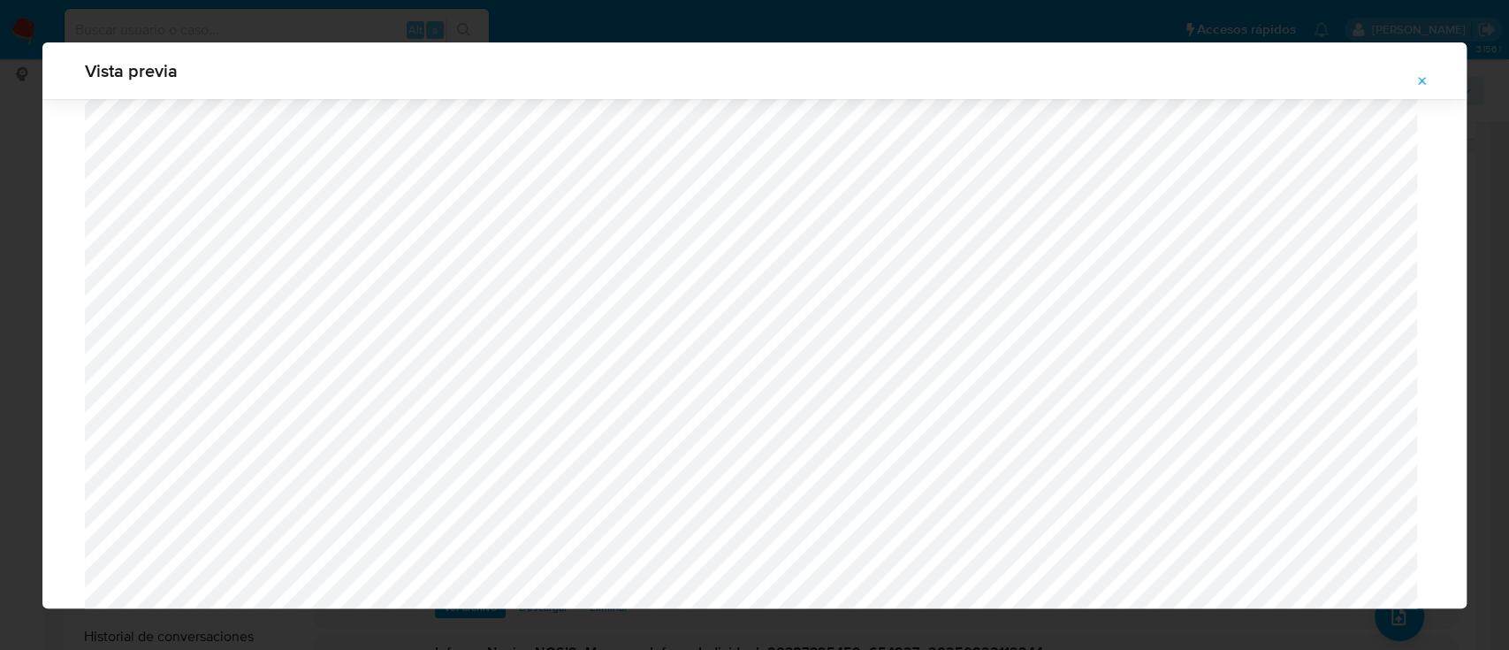
scroll to position [1631, 0]
click at [1433, 73] on button "Attachment preview" at bounding box center [1422, 81] width 39 height 28
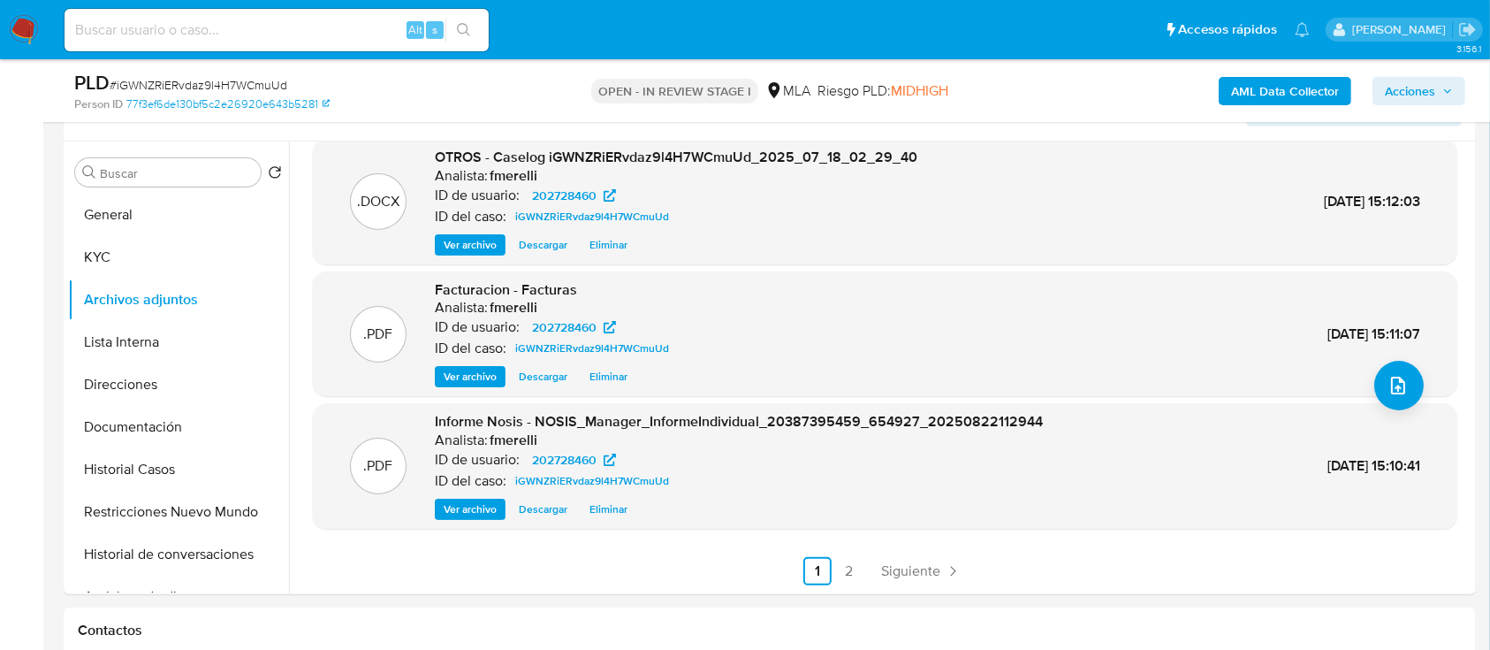
scroll to position [354, 0]
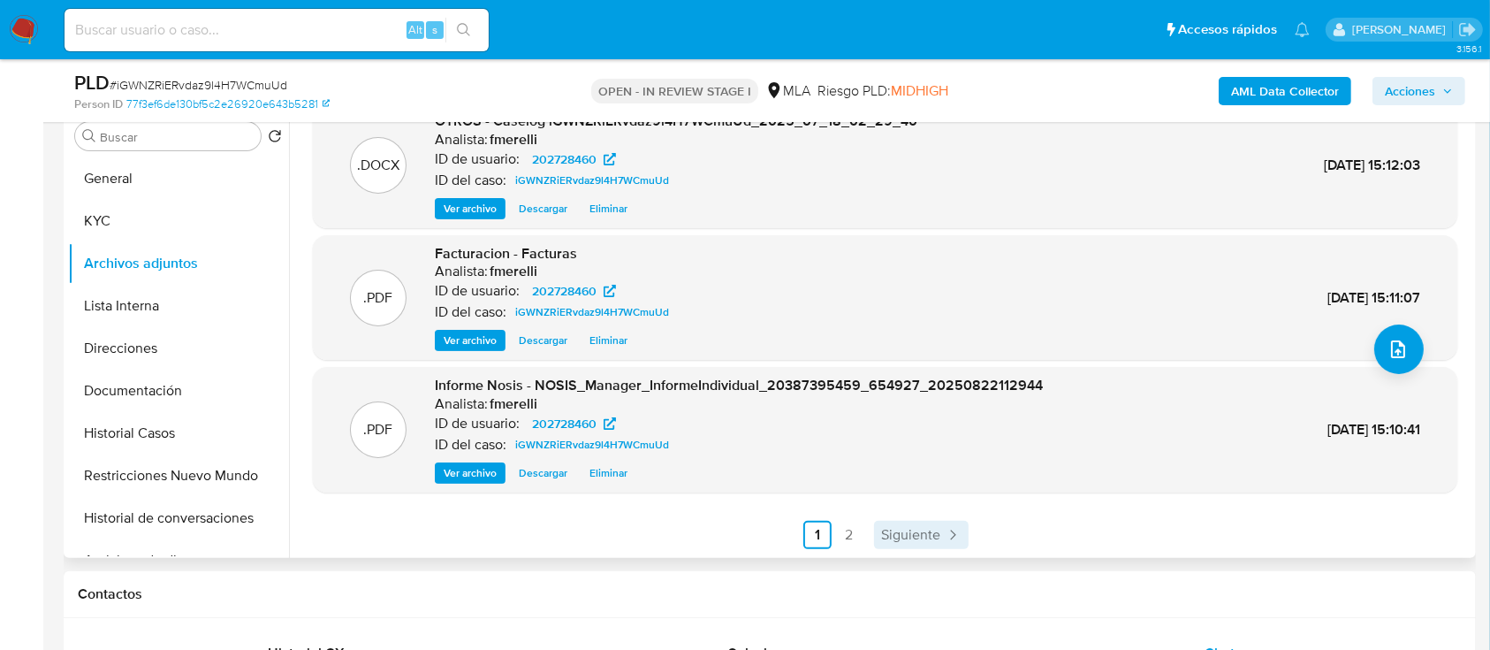
click at [908, 530] on span "Siguiente" at bounding box center [910, 535] width 59 height 14
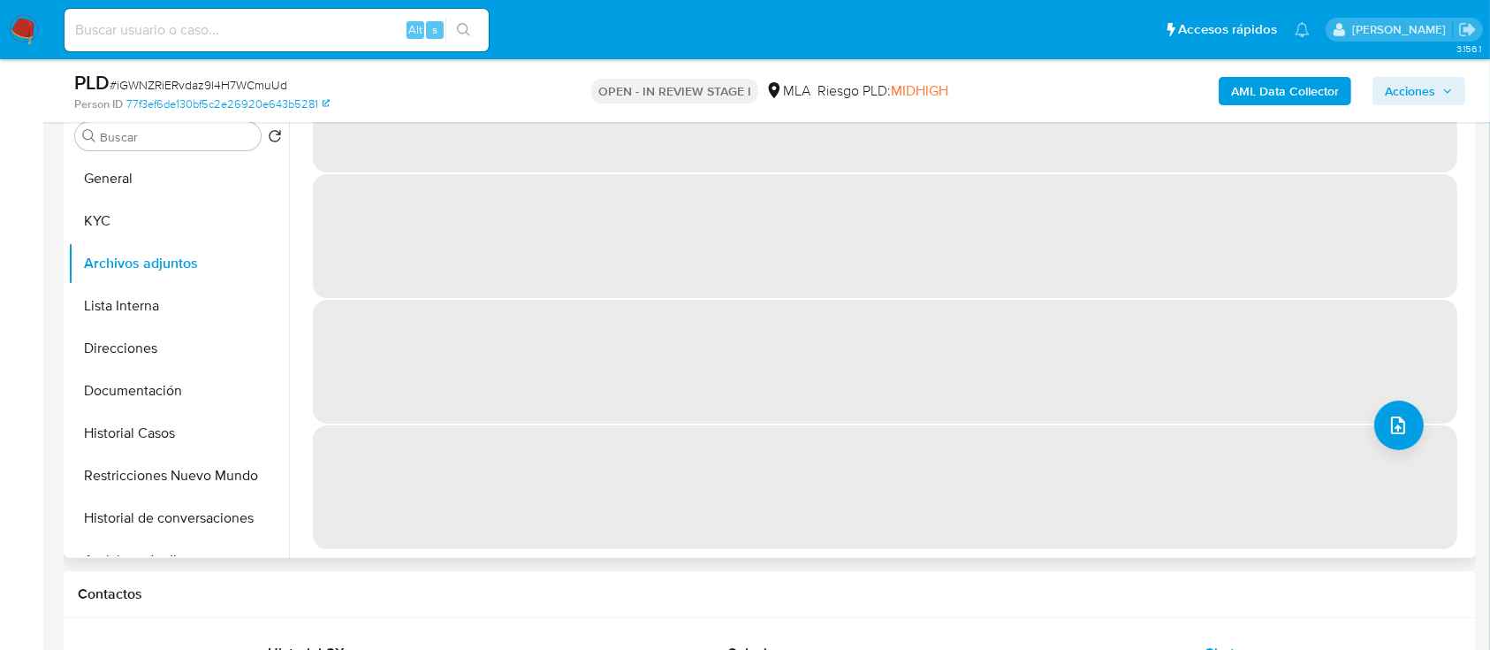
scroll to position [0, 0]
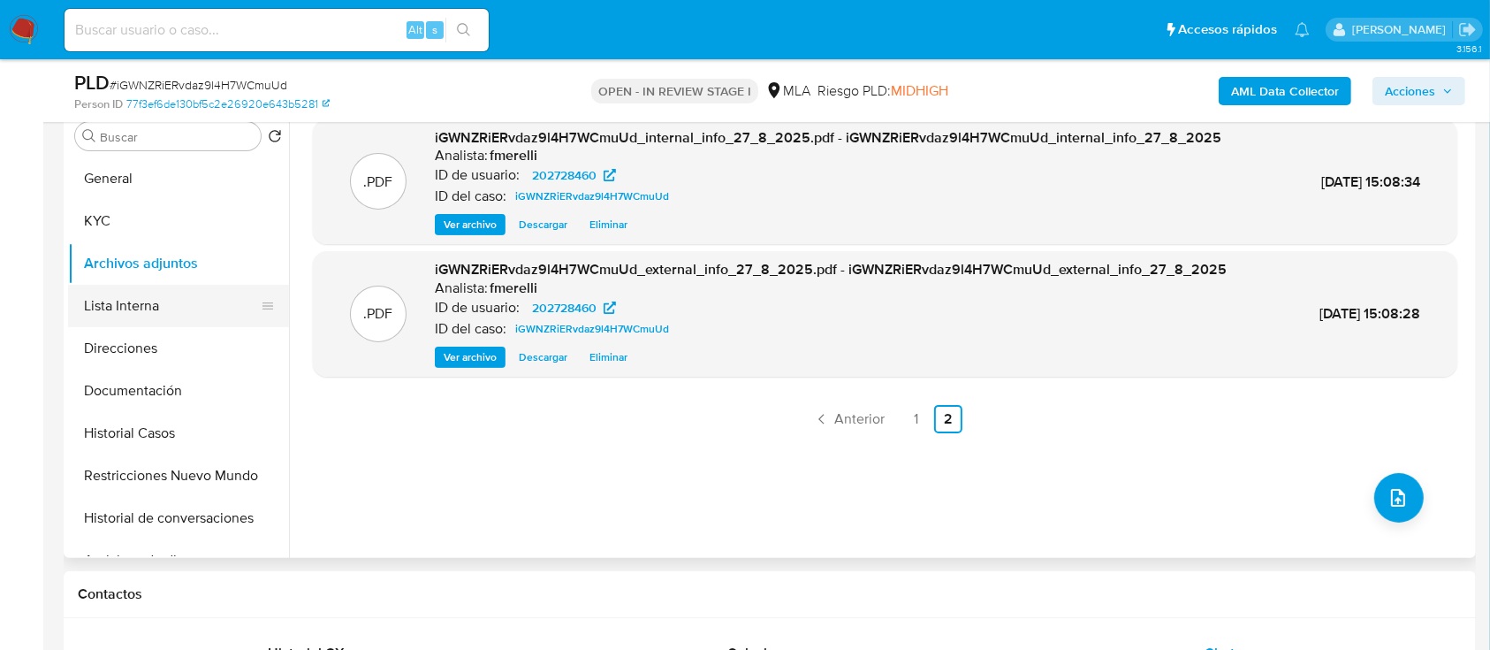
click at [171, 306] on button "Lista Interna" at bounding box center [171, 306] width 207 height 42
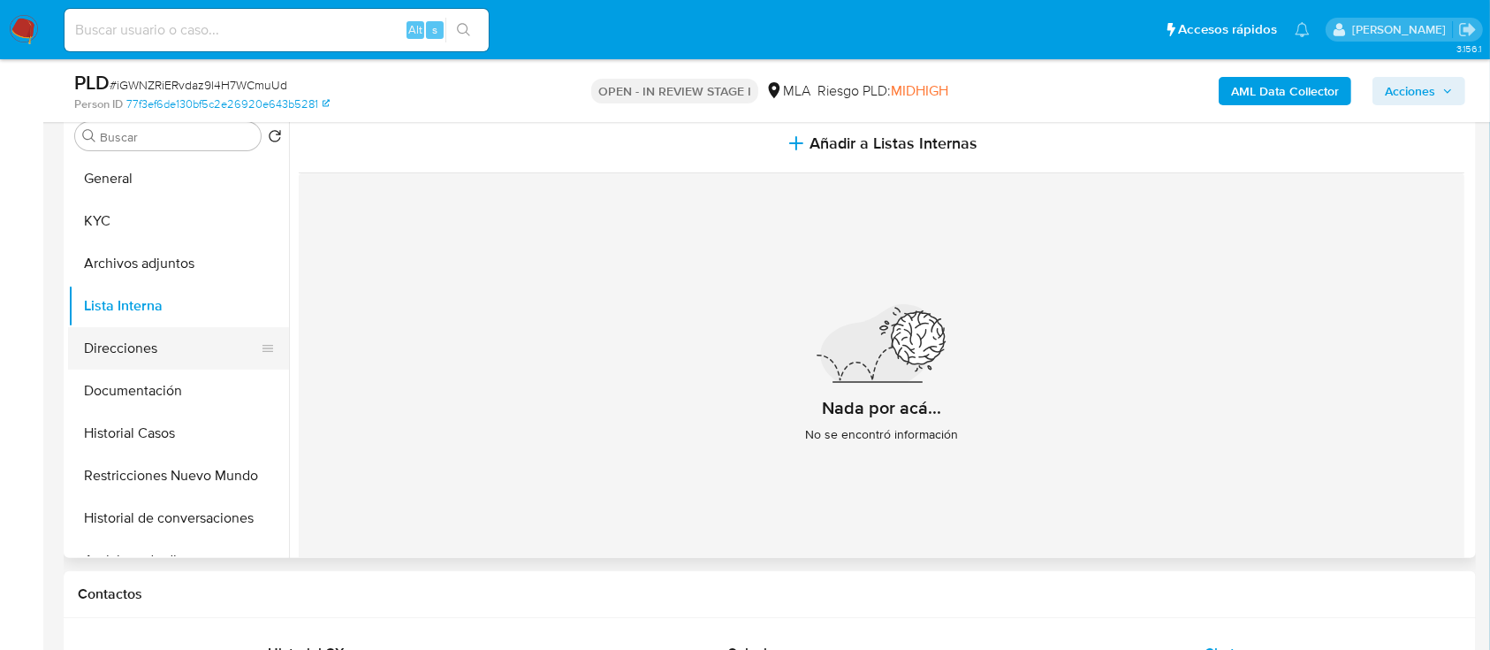
click at [140, 348] on button "Direcciones" at bounding box center [171, 348] width 207 height 42
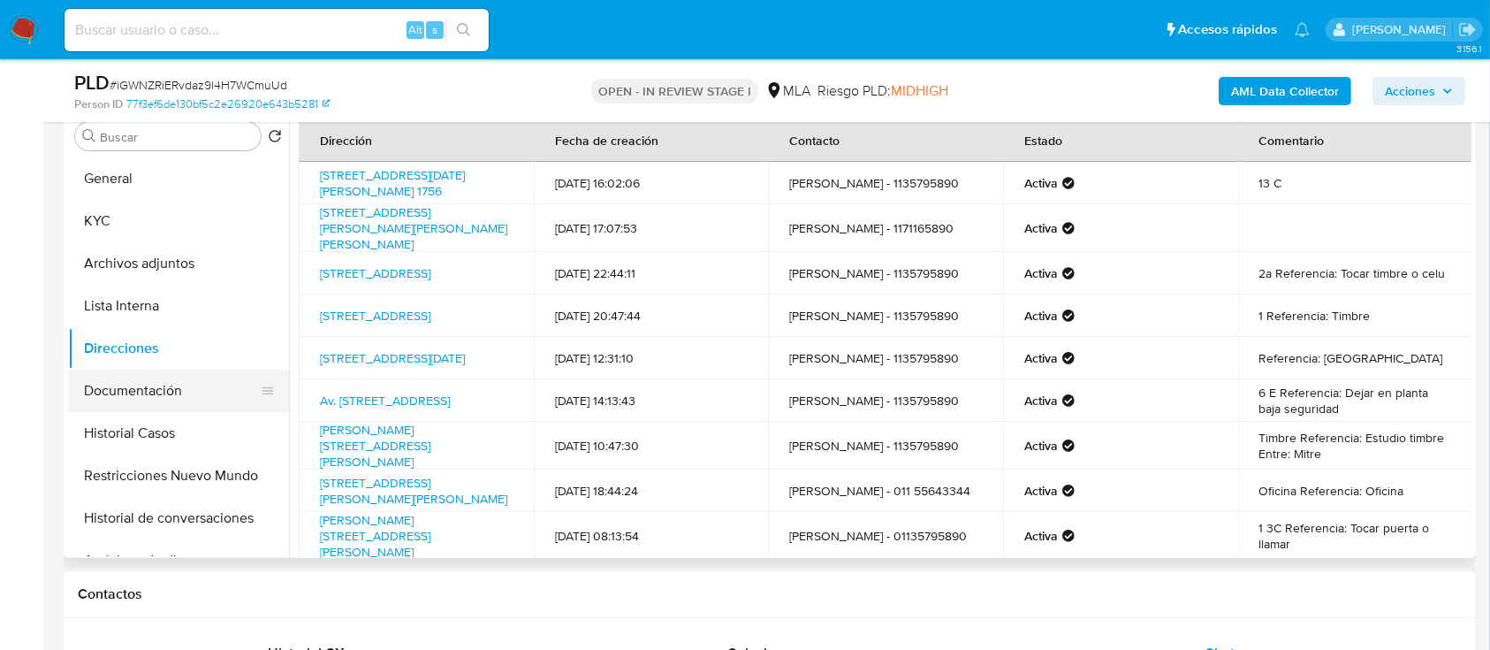
click at [171, 385] on button "Documentación" at bounding box center [171, 391] width 207 height 42
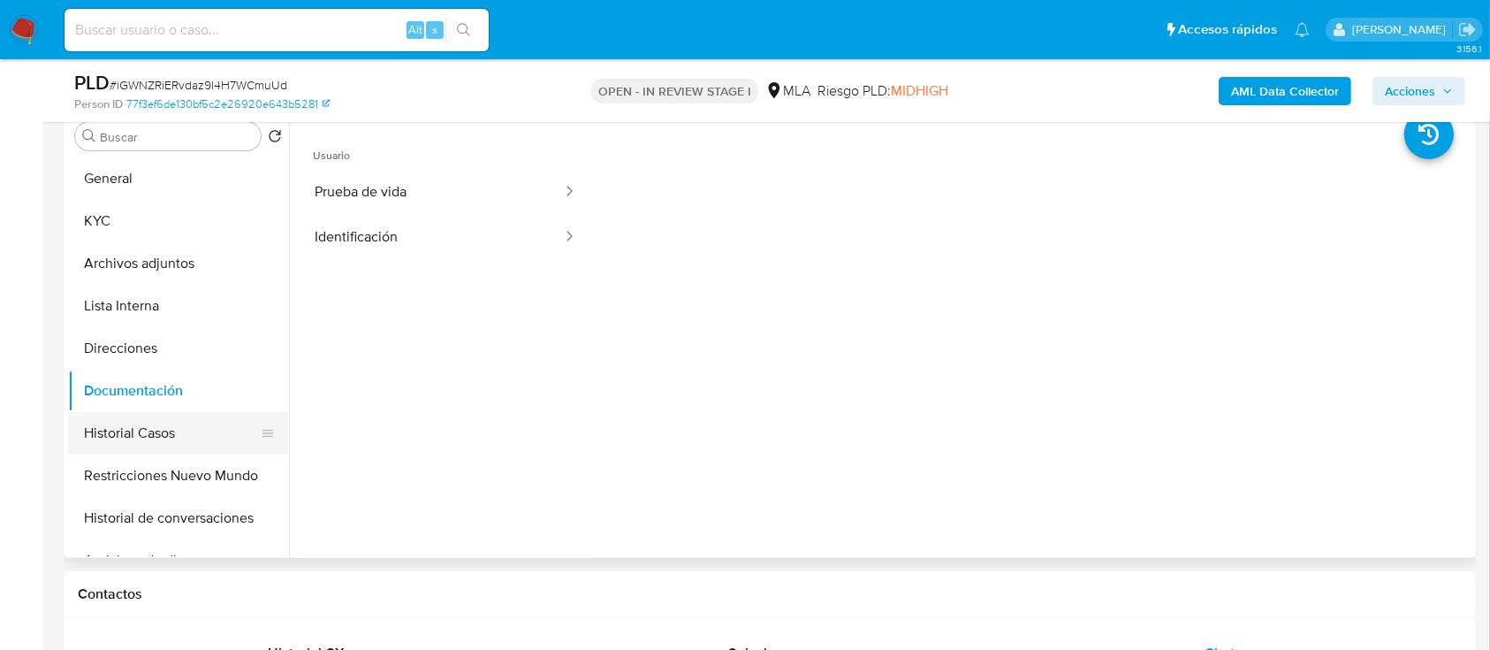
click at [141, 434] on button "Historial Casos" at bounding box center [171, 433] width 207 height 42
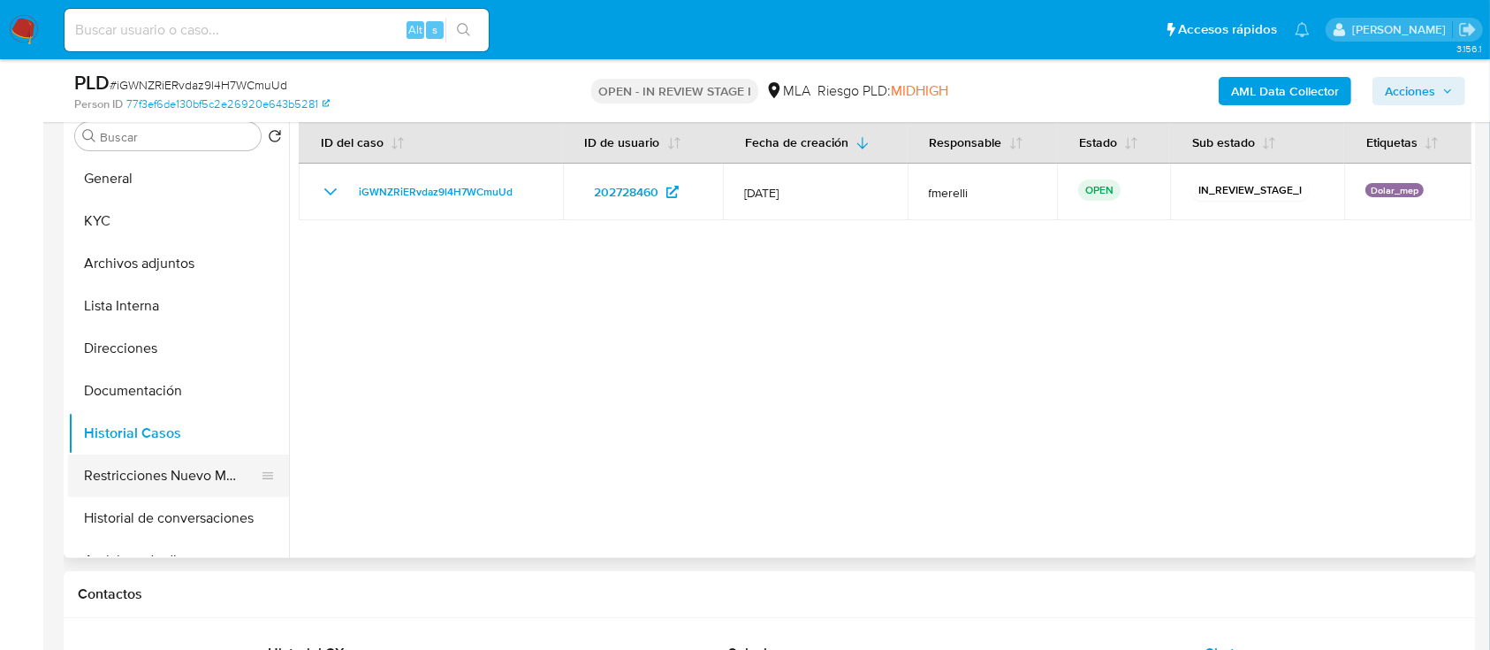
click at [156, 469] on button "Restricciones Nuevo Mundo" at bounding box center [171, 475] width 207 height 42
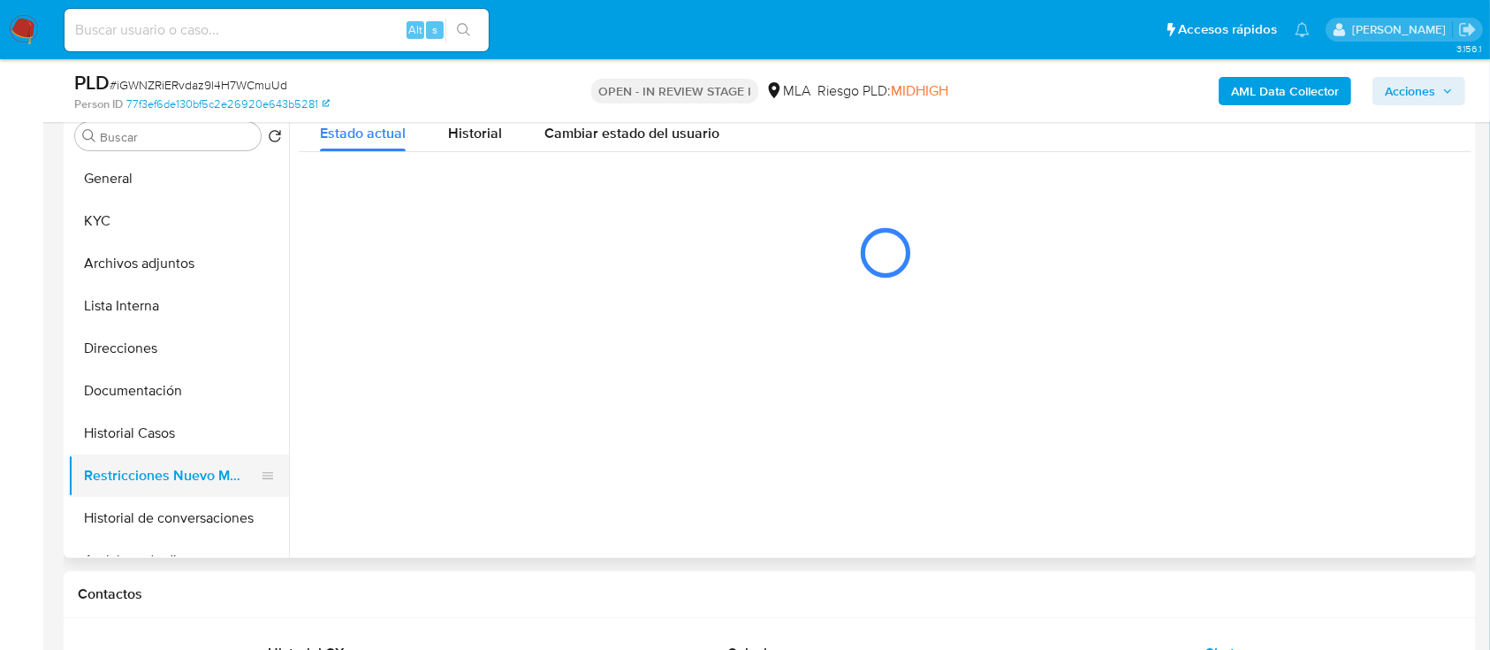
scroll to position [118, 0]
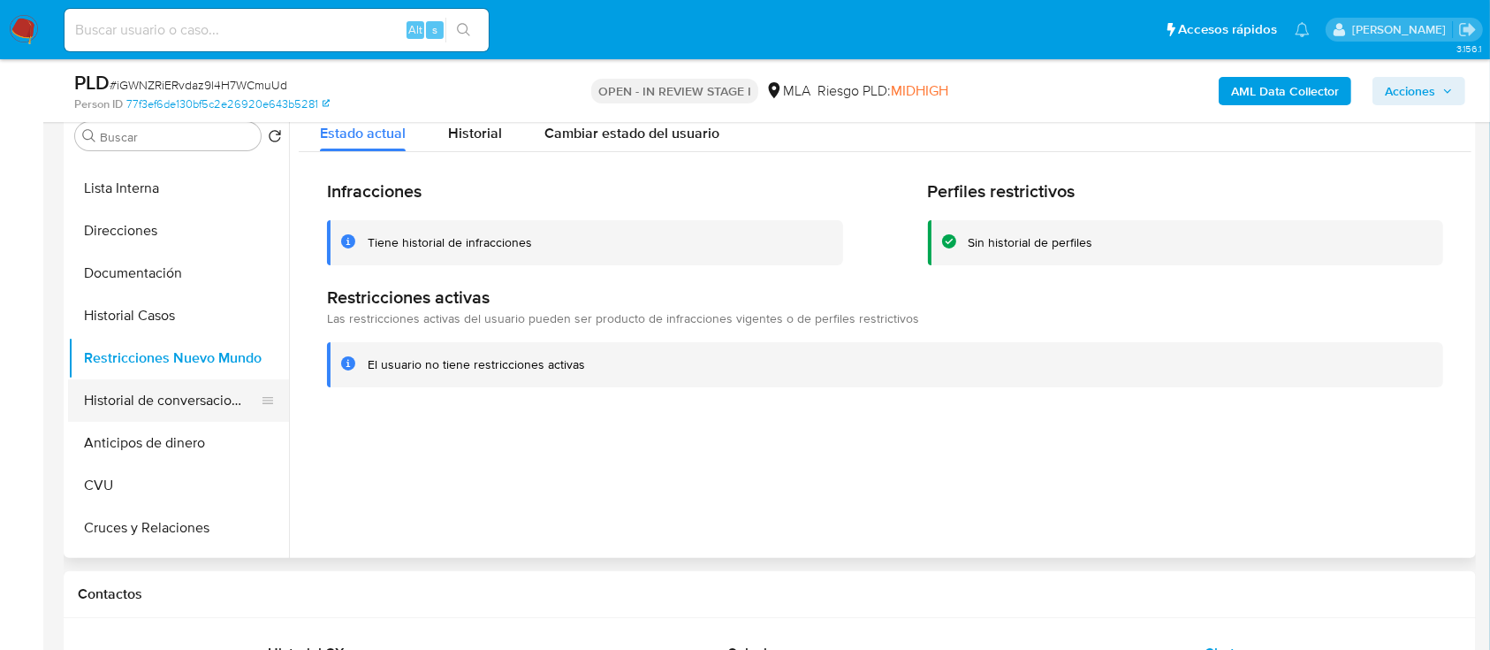
click at [185, 400] on button "Historial de conversaciones" at bounding box center [171, 400] width 207 height 42
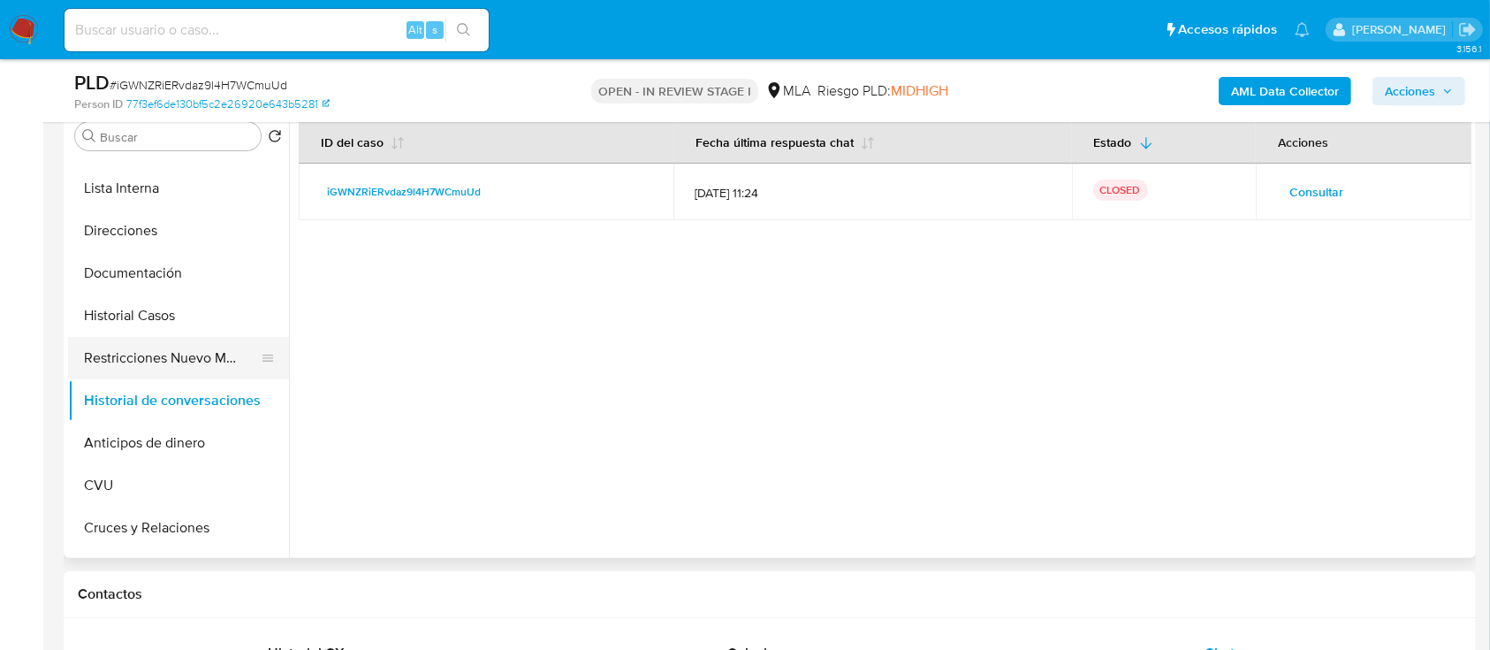
click at [159, 345] on button "Restricciones Nuevo Mundo" at bounding box center [171, 358] width 207 height 42
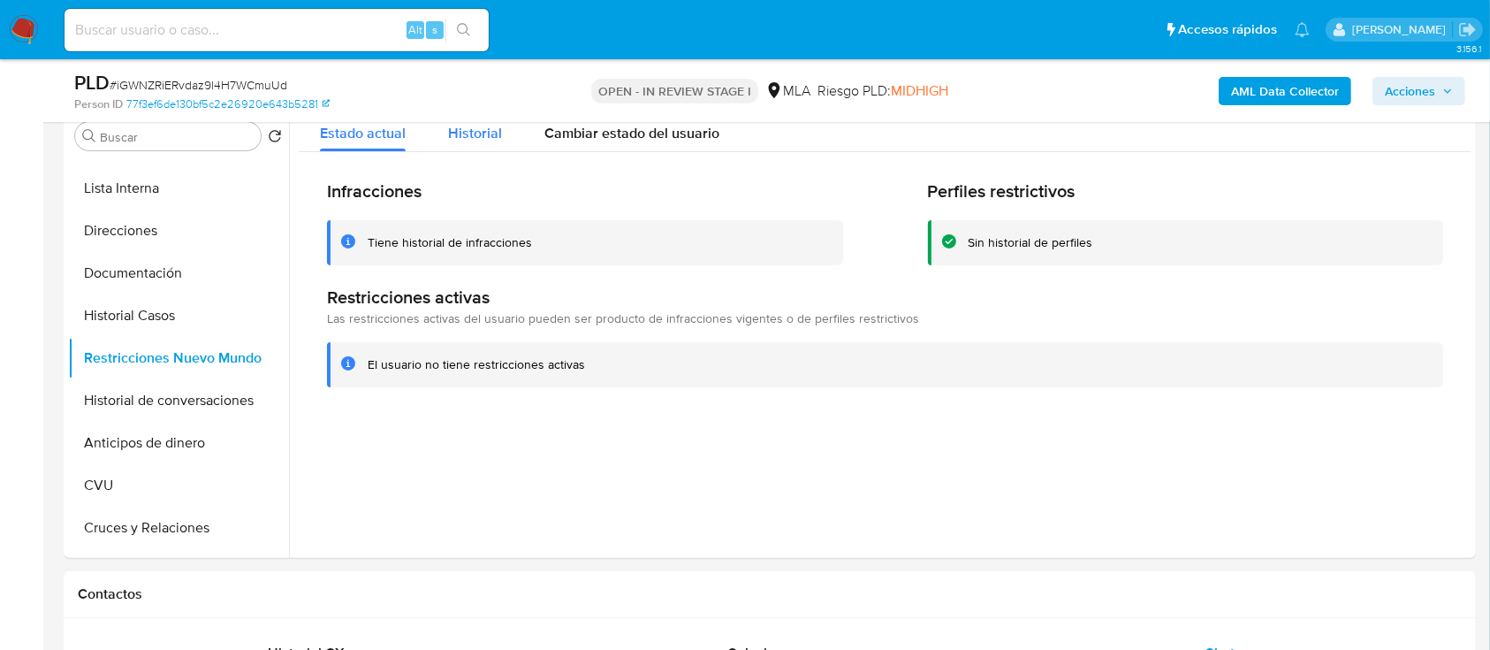
click at [489, 133] on span "Historial" at bounding box center [475, 133] width 54 height 20
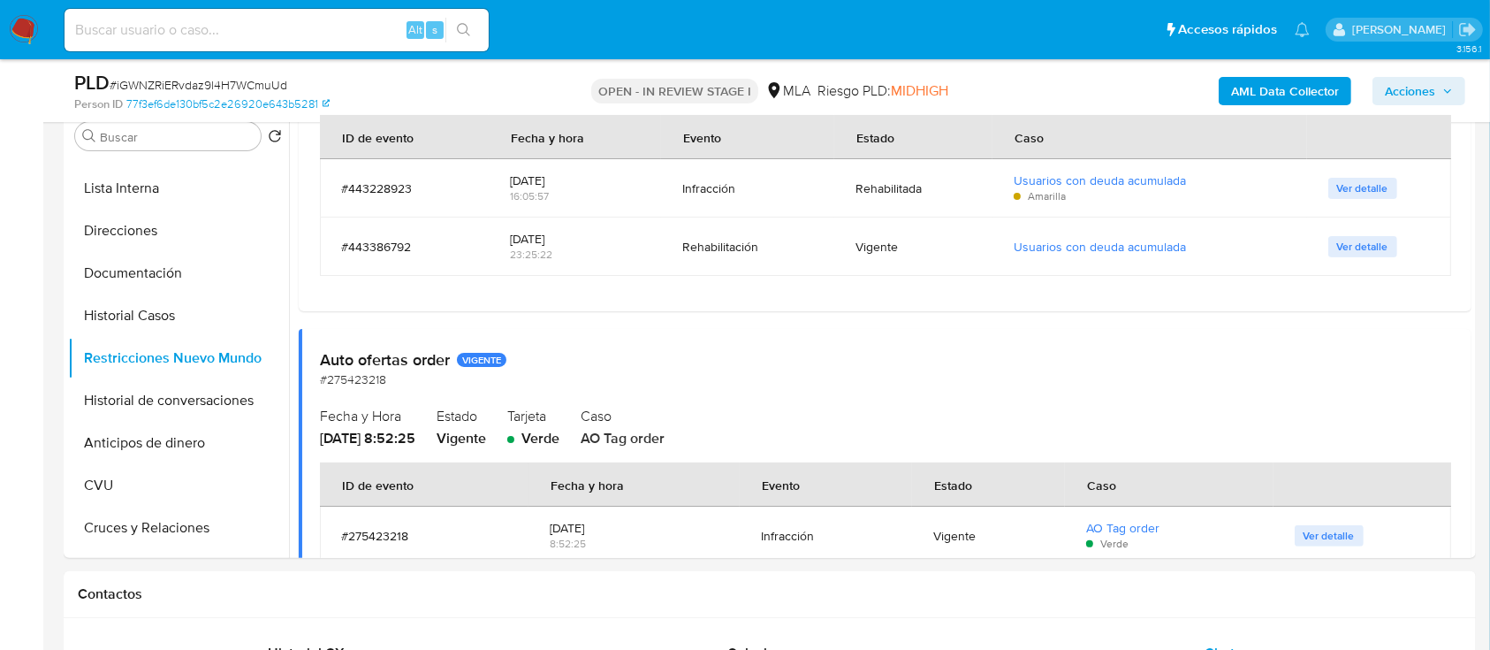
scroll to position [301, 0]
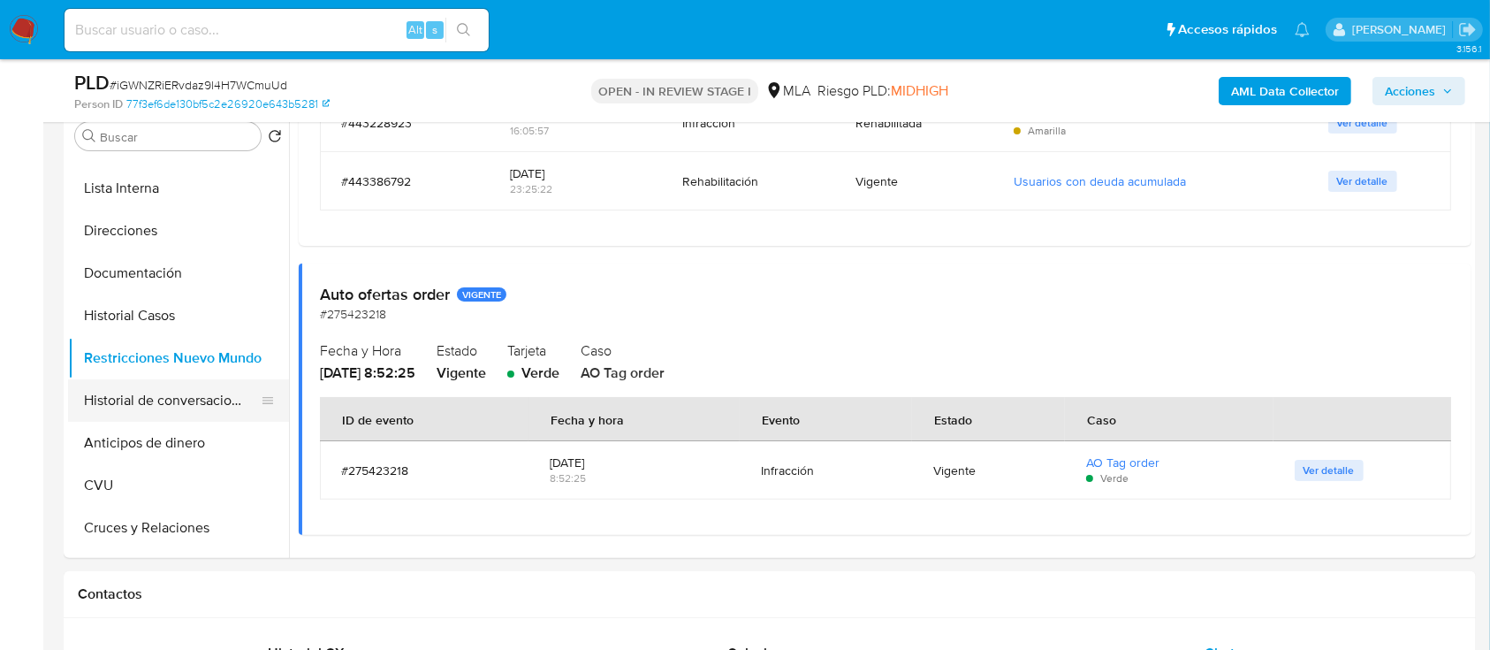
click at [154, 406] on button "Historial de conversaciones" at bounding box center [171, 400] width 207 height 42
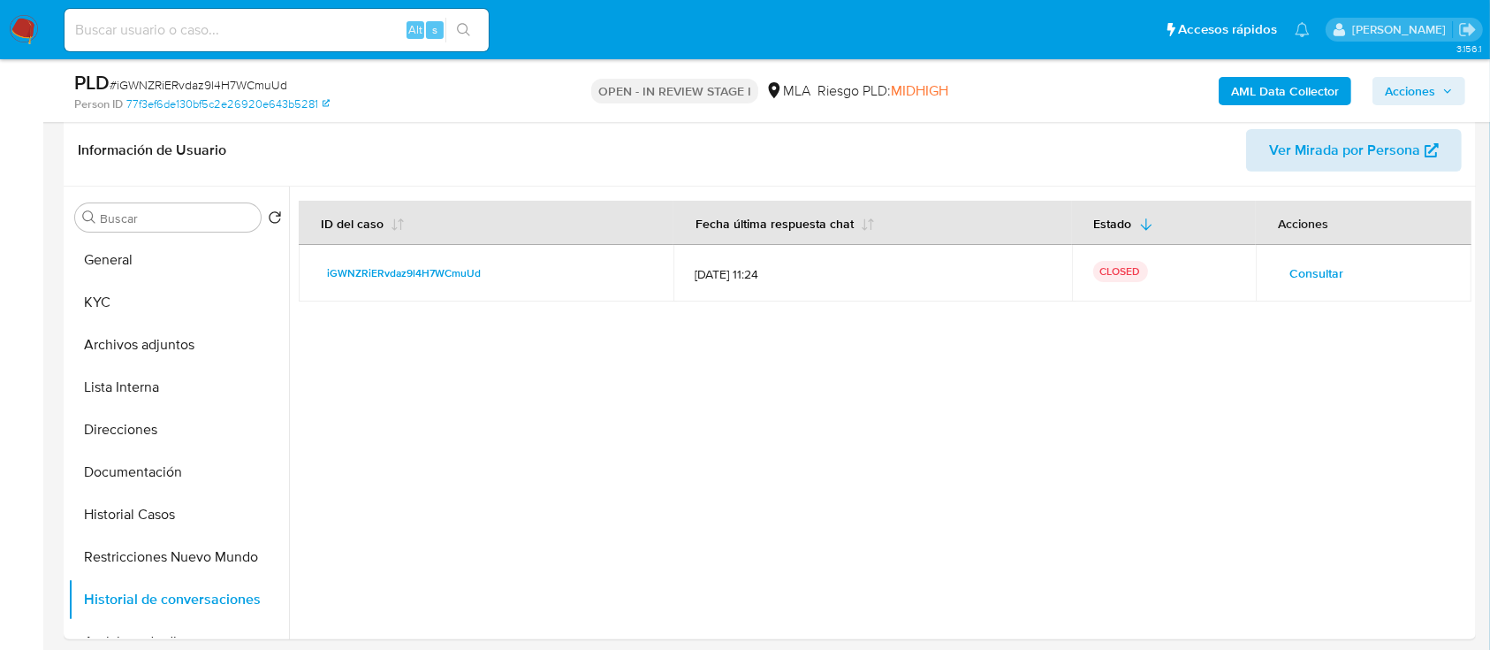
scroll to position [235, 0]
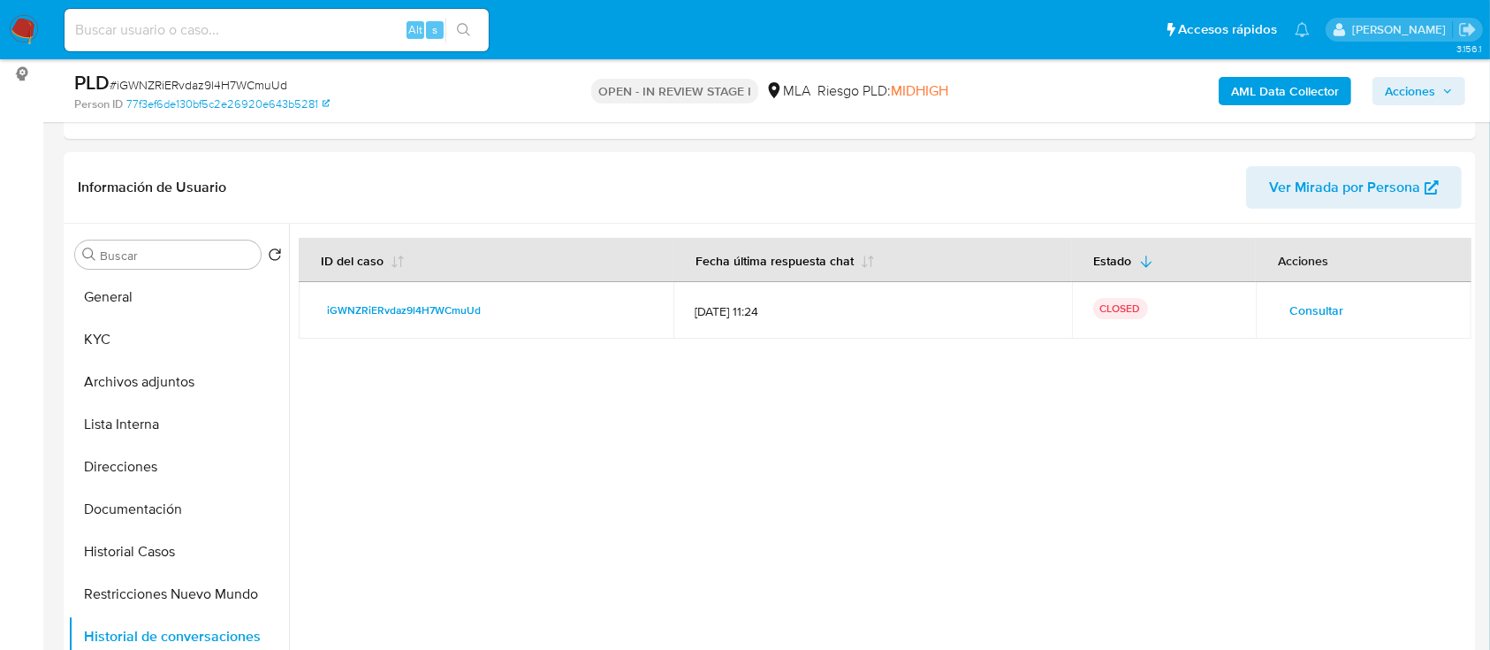
click at [1449, 91] on icon "button" at bounding box center [1447, 90] width 7 height 4
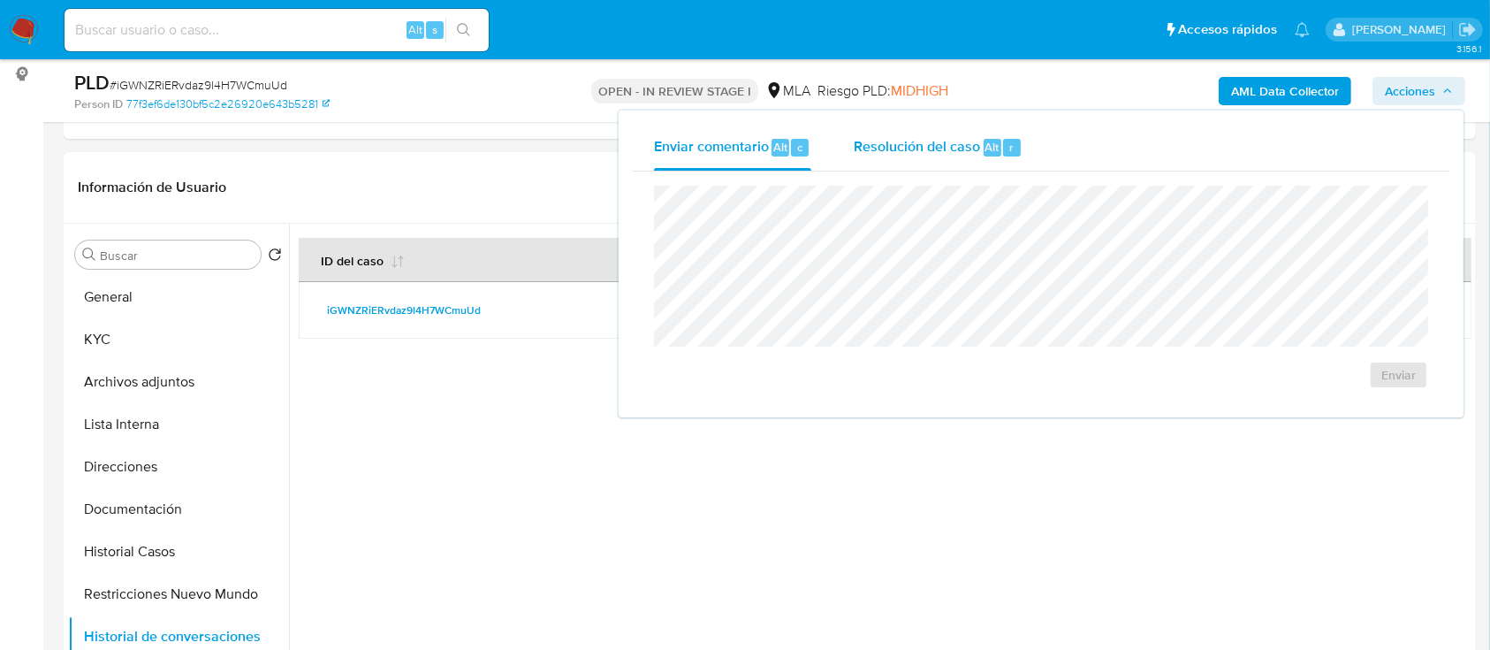
click at [989, 159] on div "Resolución del caso Alt r" at bounding box center [938, 148] width 169 height 46
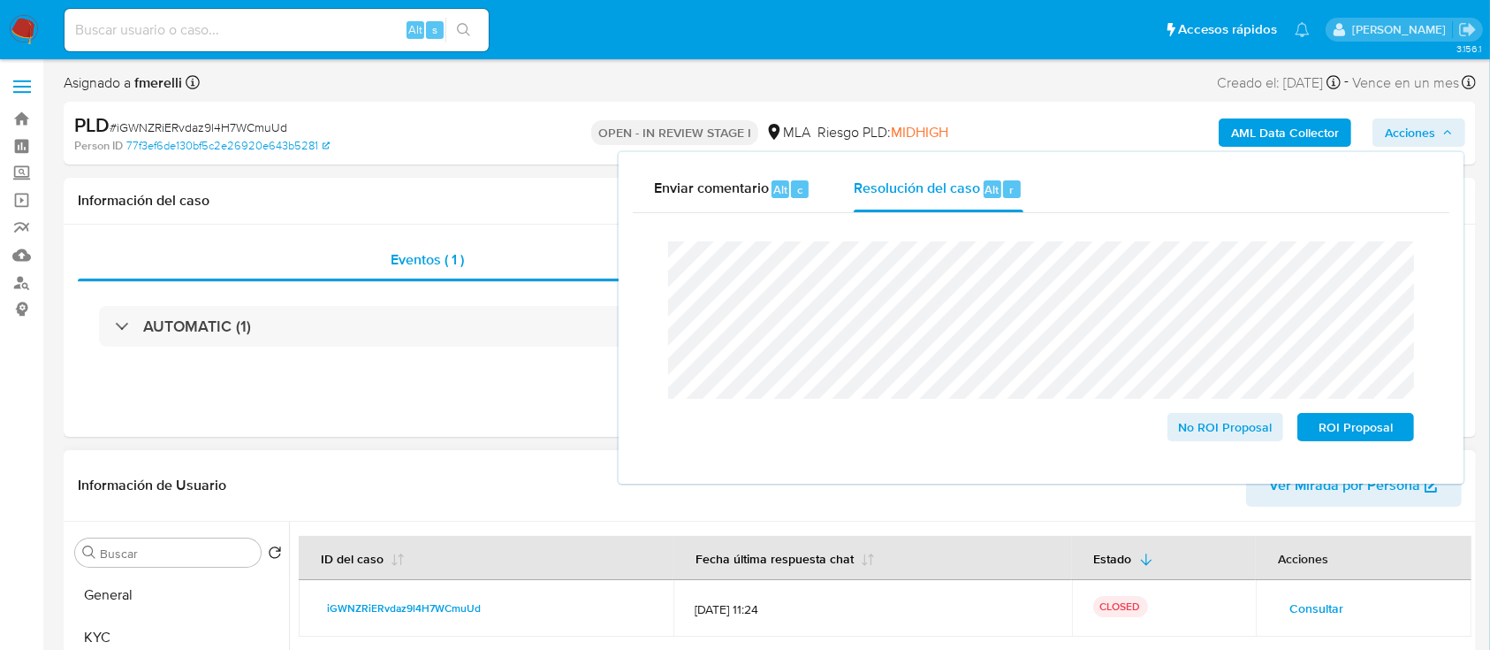
scroll to position [118, 0]
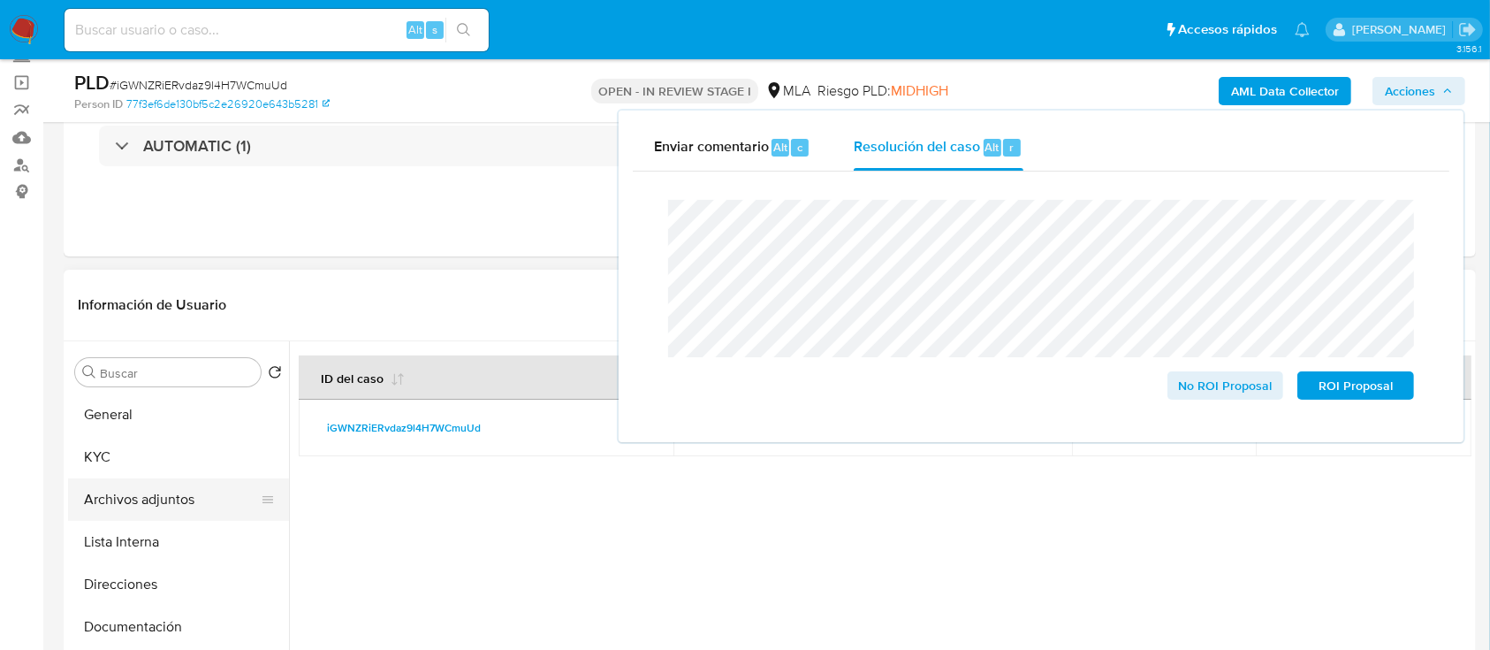
click at [216, 502] on button "Archivos adjuntos" at bounding box center [171, 499] width 207 height 42
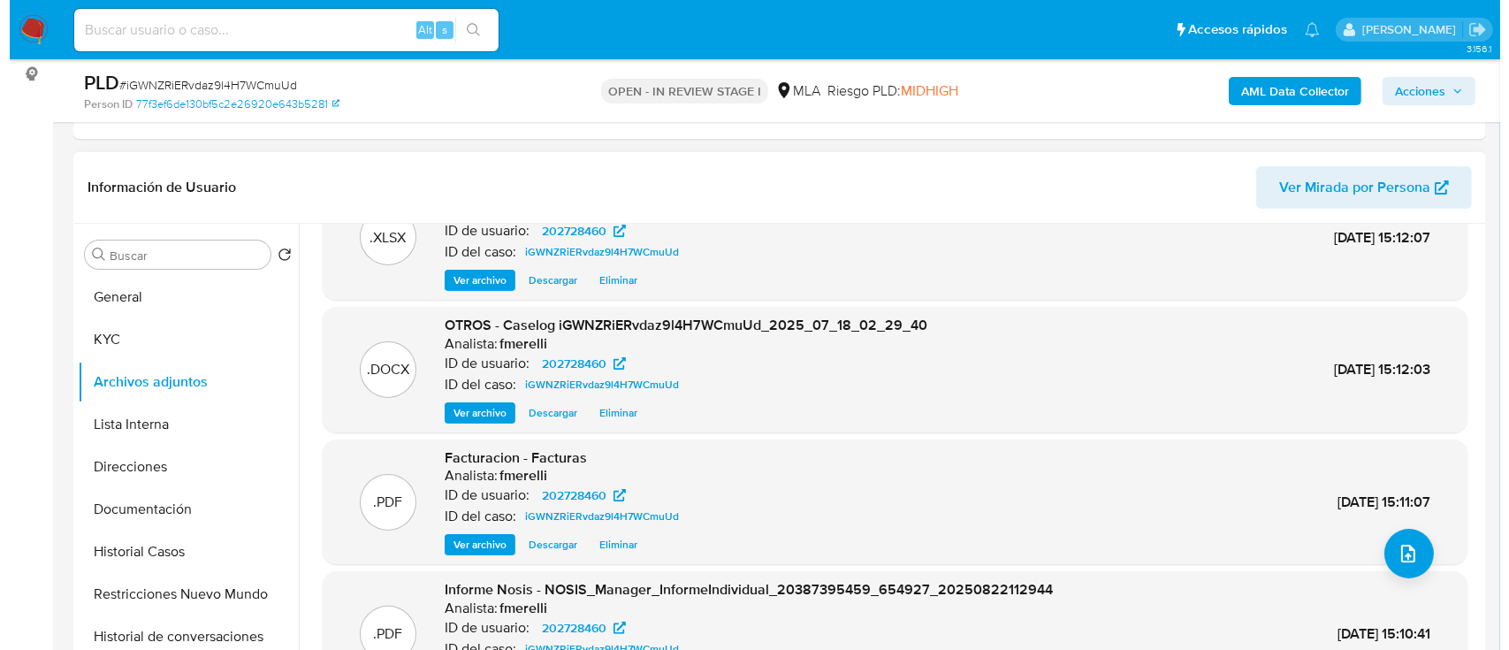
scroll to position [31, 0]
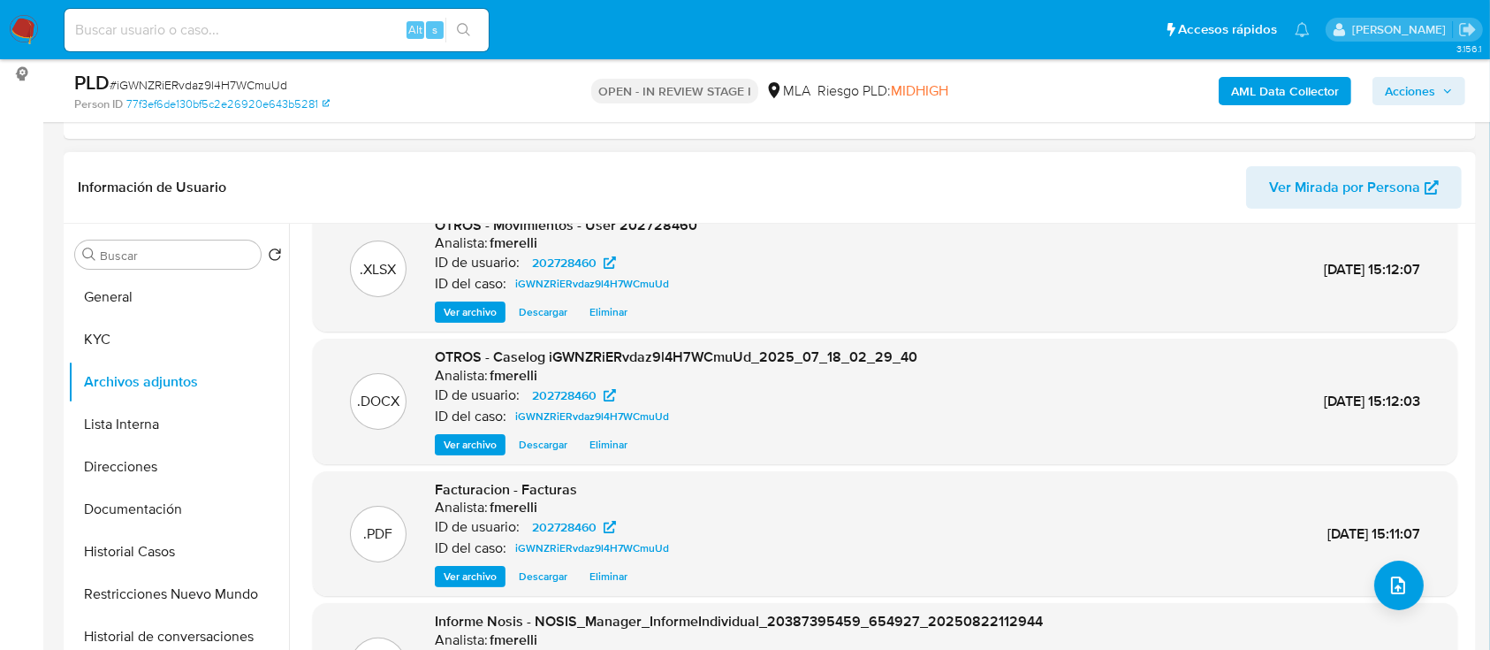
click at [458, 454] on div ".DOCX OTROS - Caselog iGWNZRiERvdaz9l4H7WCmuUd_2025_07_18_02_29_40 Analista: fm…" at bounding box center [885, 402] width 1145 height 126
click at [460, 447] on span "Ver archivo" at bounding box center [470, 445] width 53 height 18
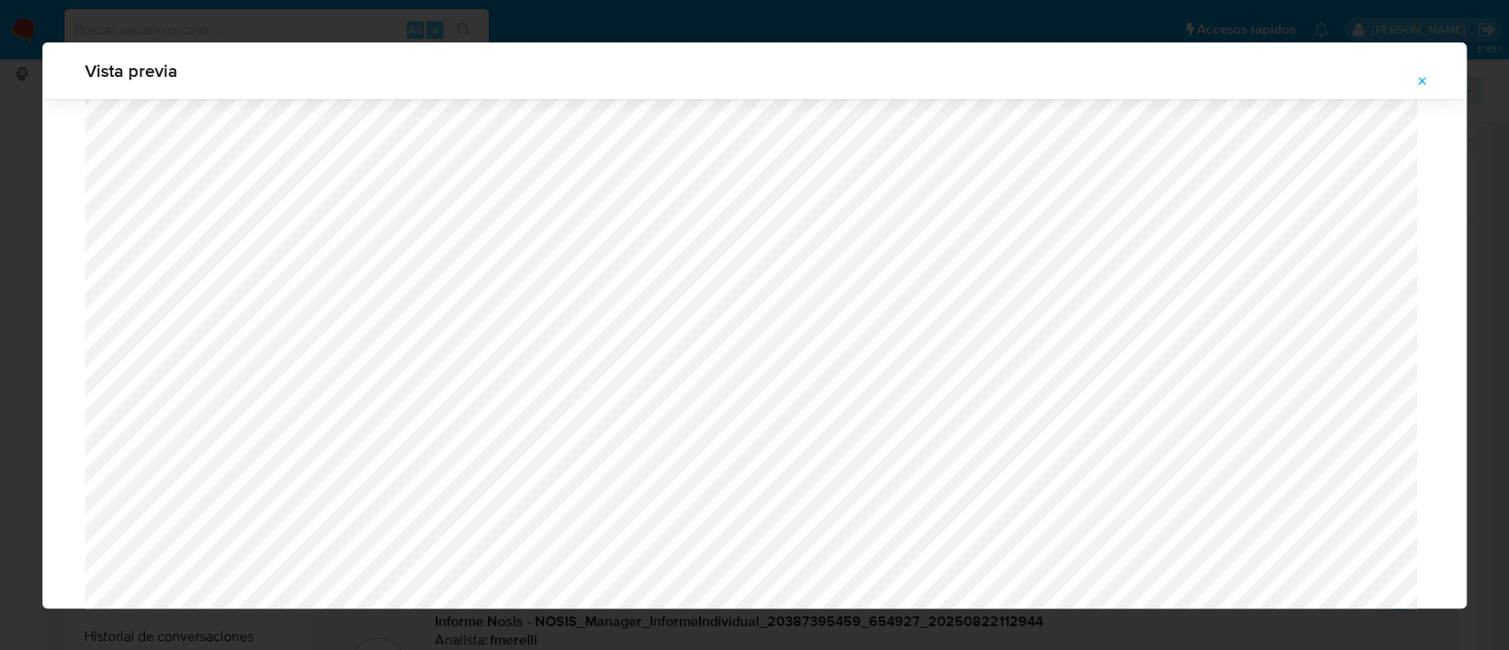
scroll to position [806, 0]
click at [1422, 91] on span "Attachment preview" at bounding box center [1422, 81] width 14 height 25
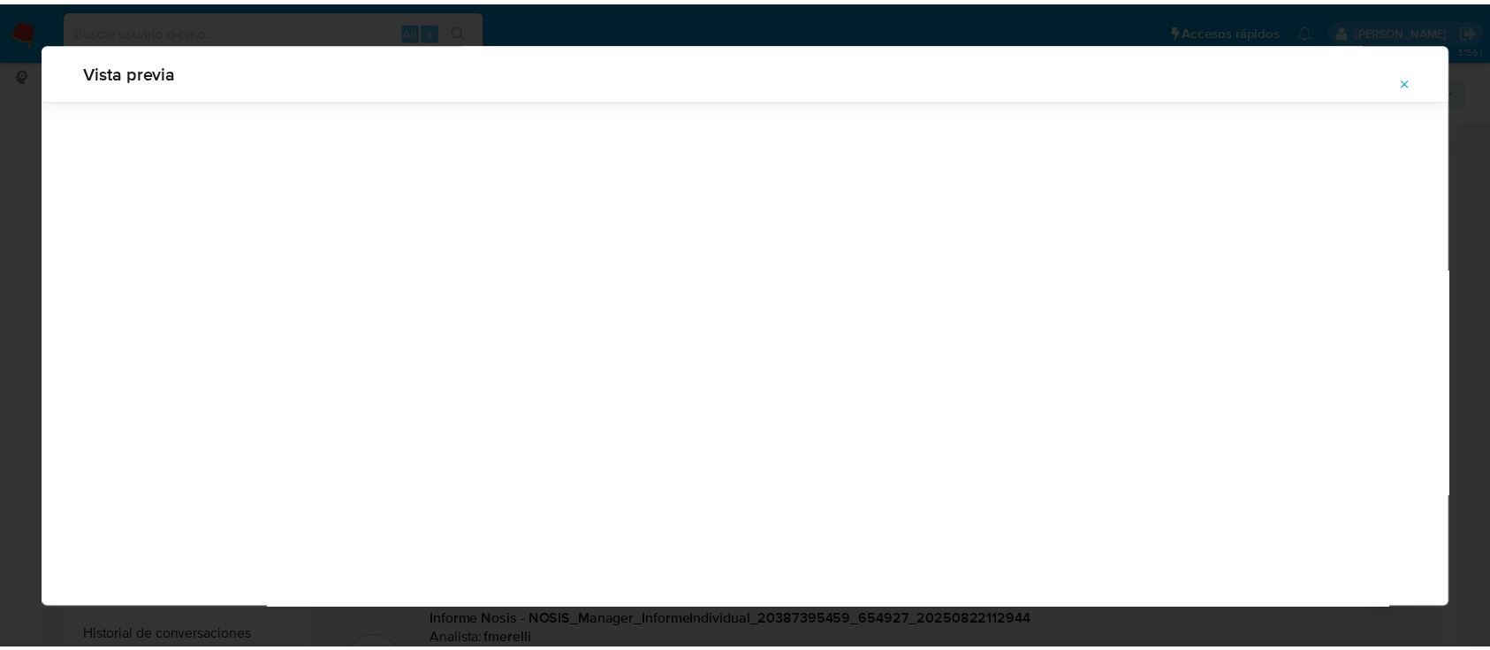
scroll to position [57, 0]
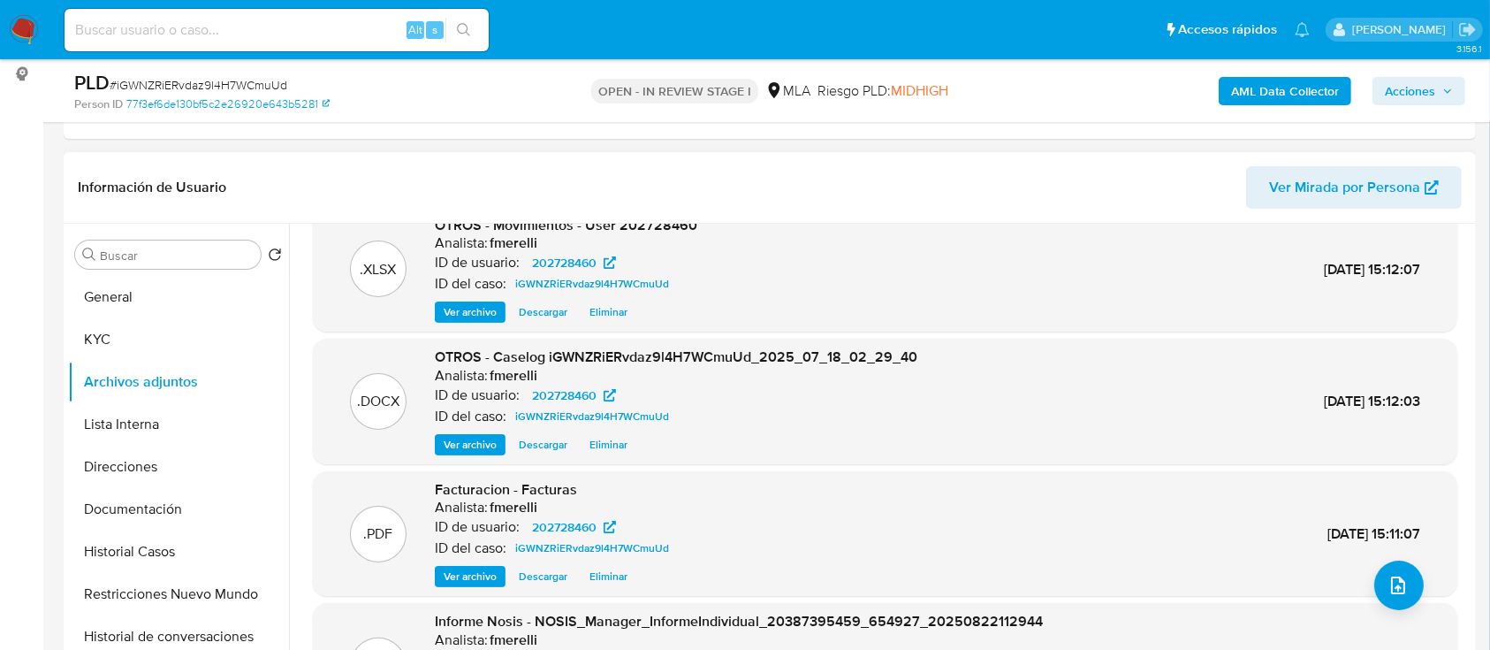
click at [1384, 78] on button "Acciones" at bounding box center [1419, 91] width 93 height 28
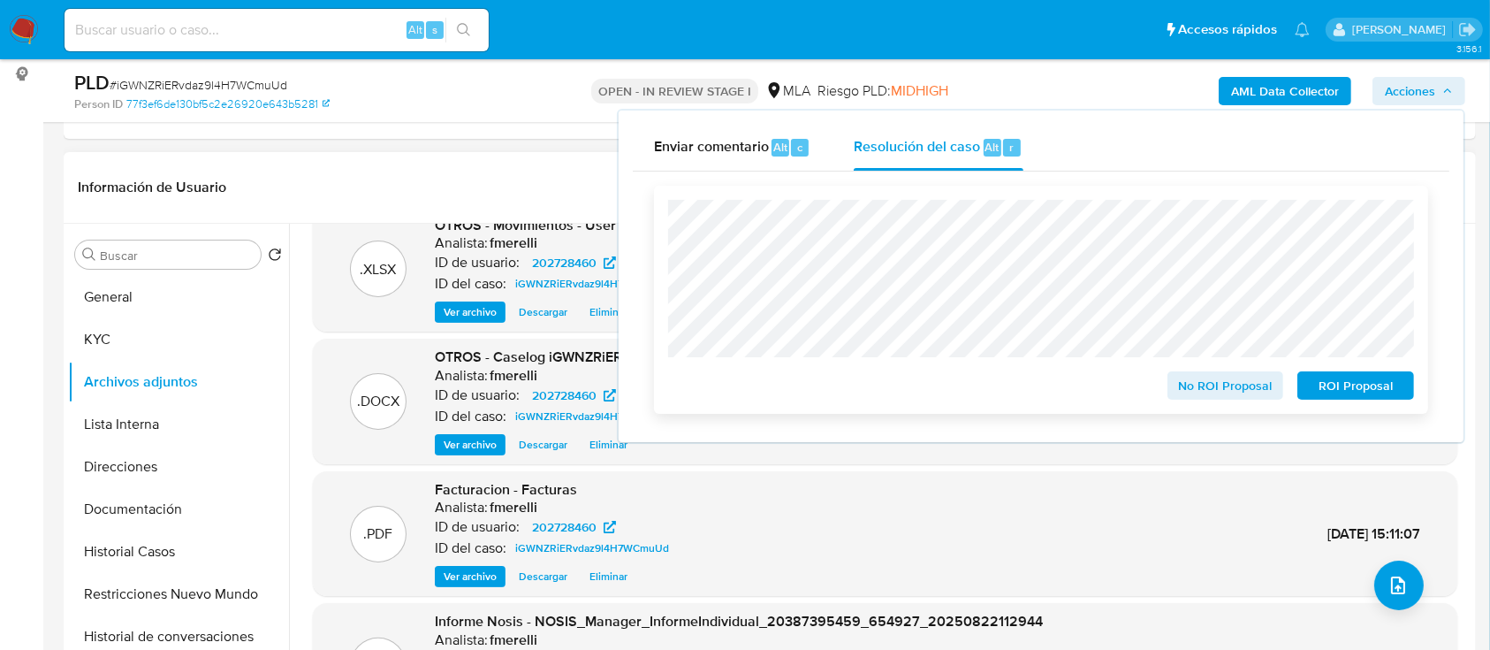
click at [1190, 385] on span "No ROI Proposal" at bounding box center [1226, 385] width 92 height 25
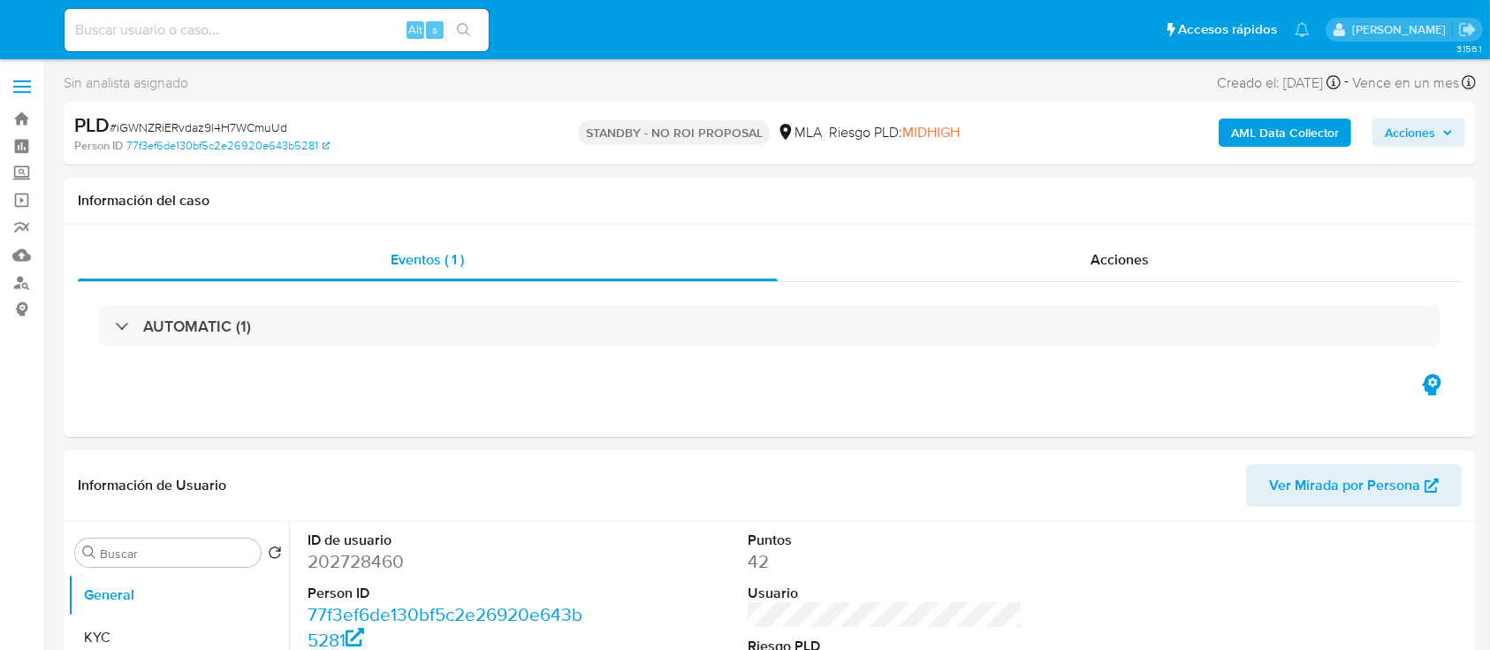
select select "10"
click at [16, 42] on img at bounding box center [24, 30] width 30 height 30
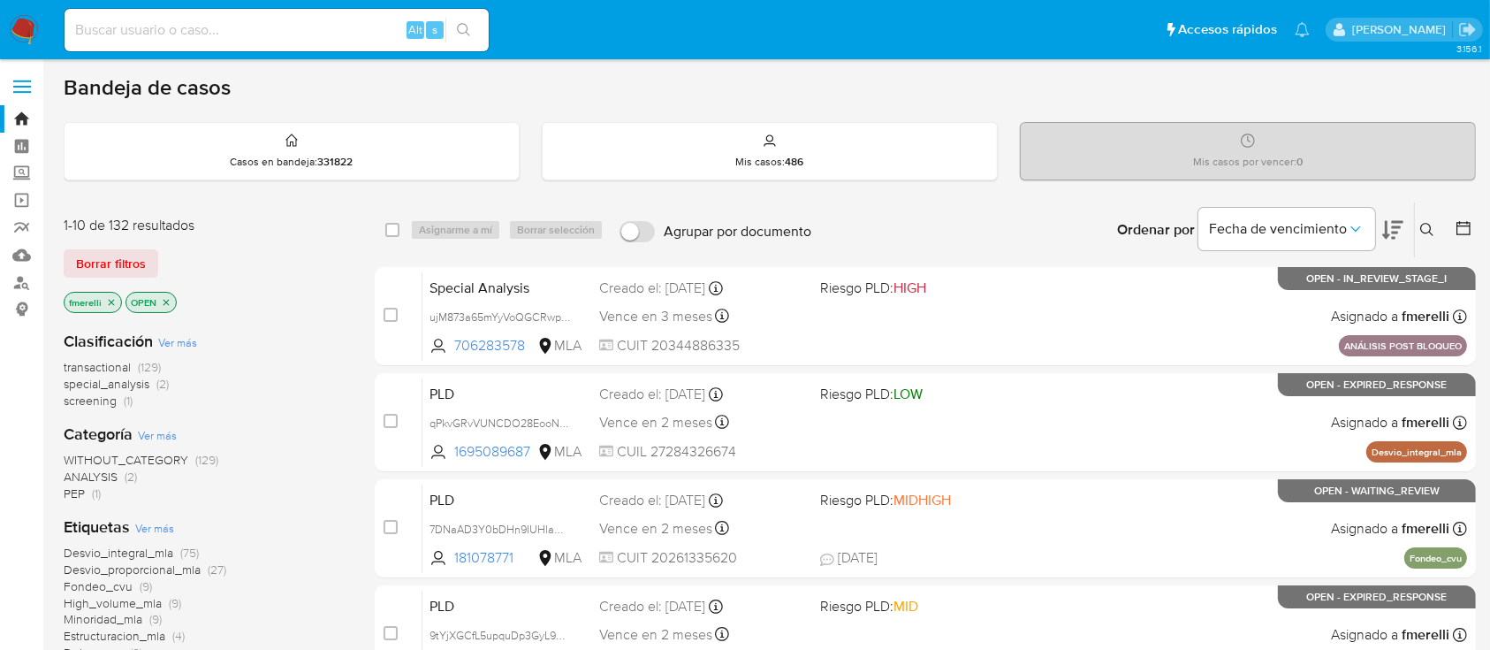
click at [137, 380] on span "special_analysis" at bounding box center [107, 384] width 86 height 18
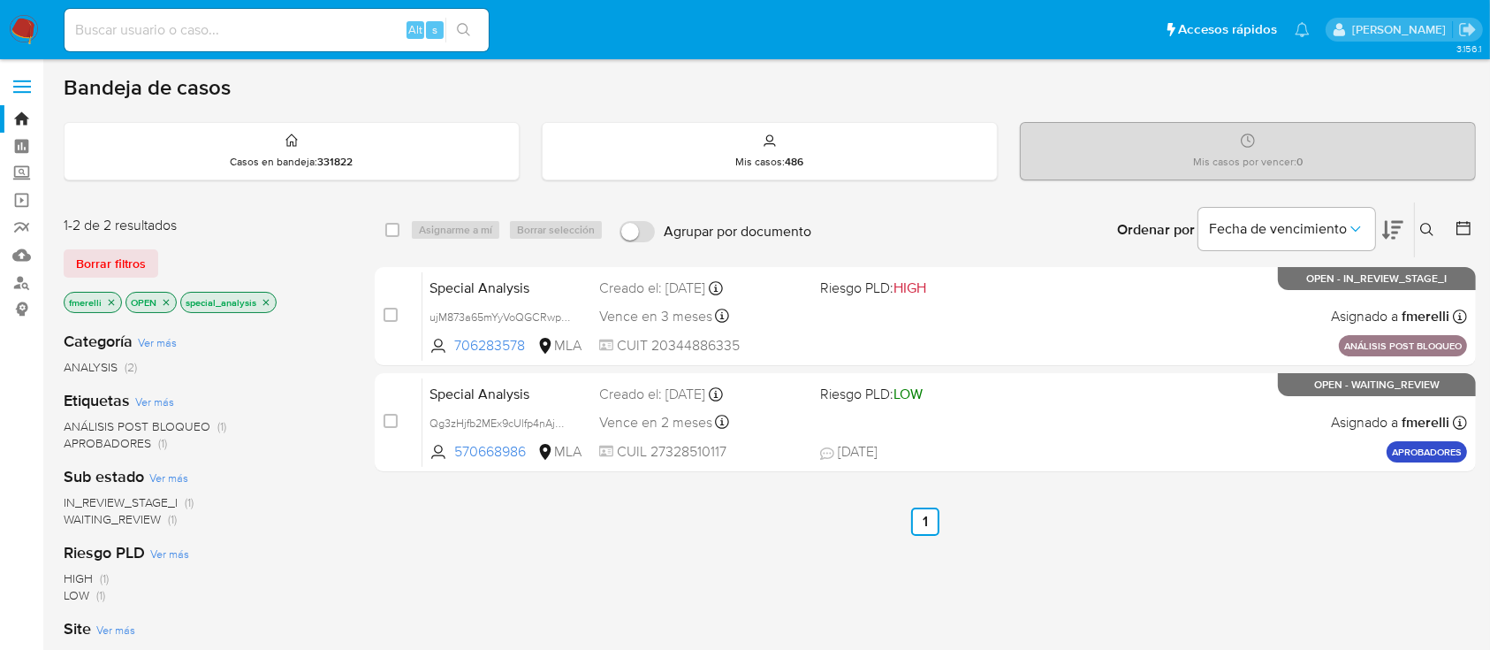
click at [265, 301] on icon "close-filter" at bounding box center [266, 302] width 11 height 11
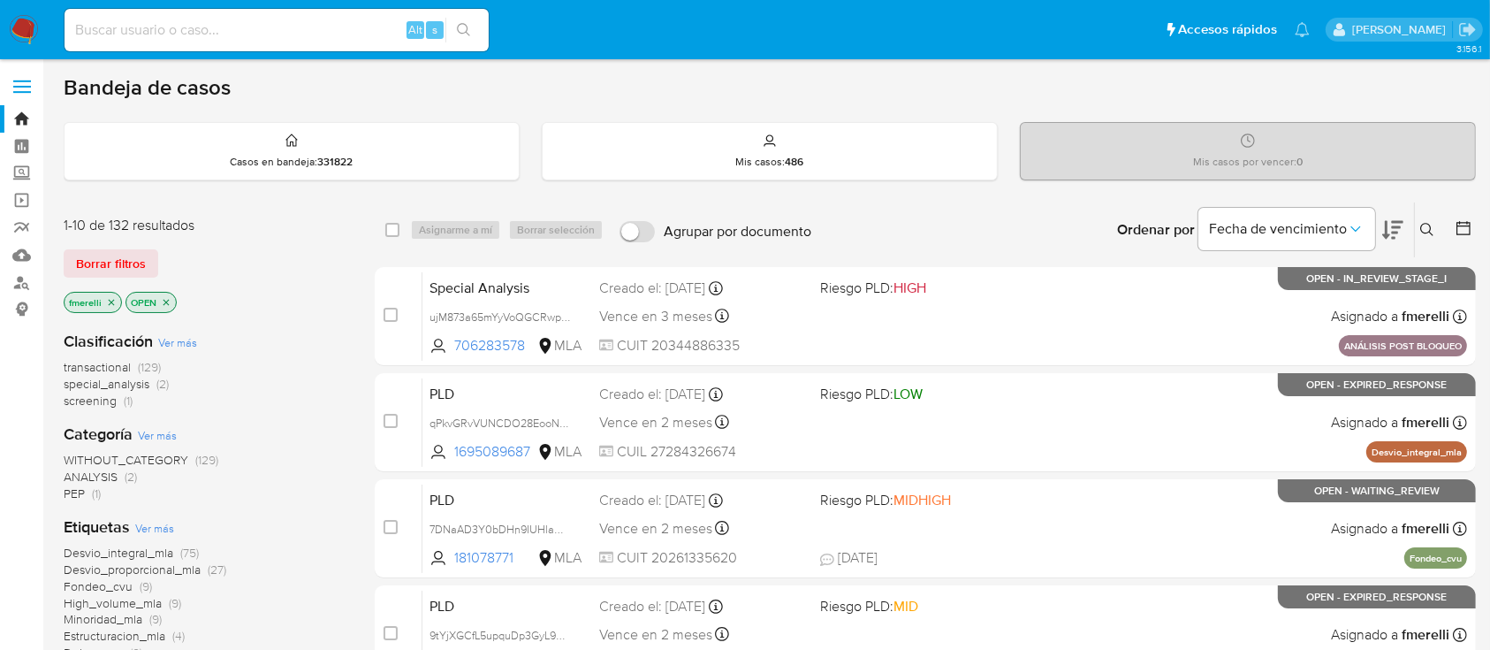
click at [141, 381] on span "special_analysis" at bounding box center [107, 384] width 86 height 18
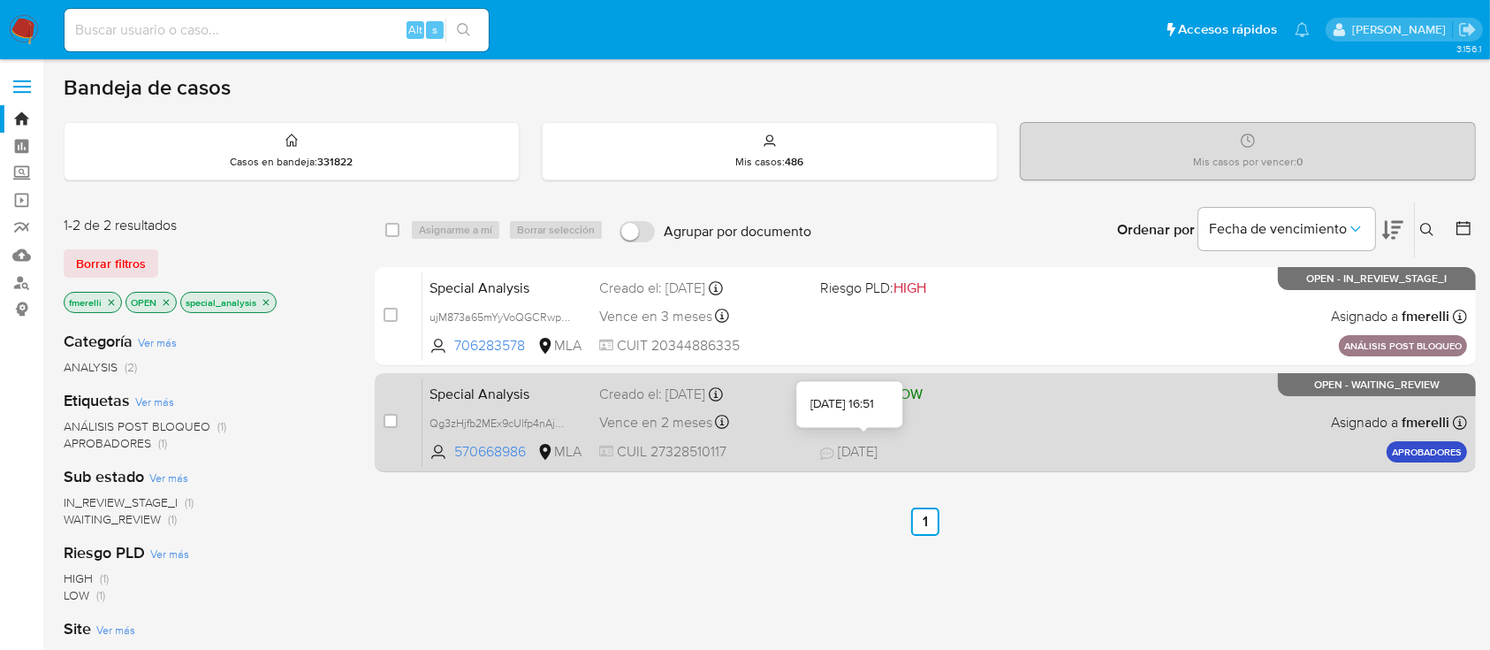
click at [861, 431] on div "Special Analysis Qg3zHjfb2MEx9cUlfp4nAjBW 570668986 MLA Riesgo PLD: LOW Creado …" at bounding box center [945, 421] width 1045 height 89
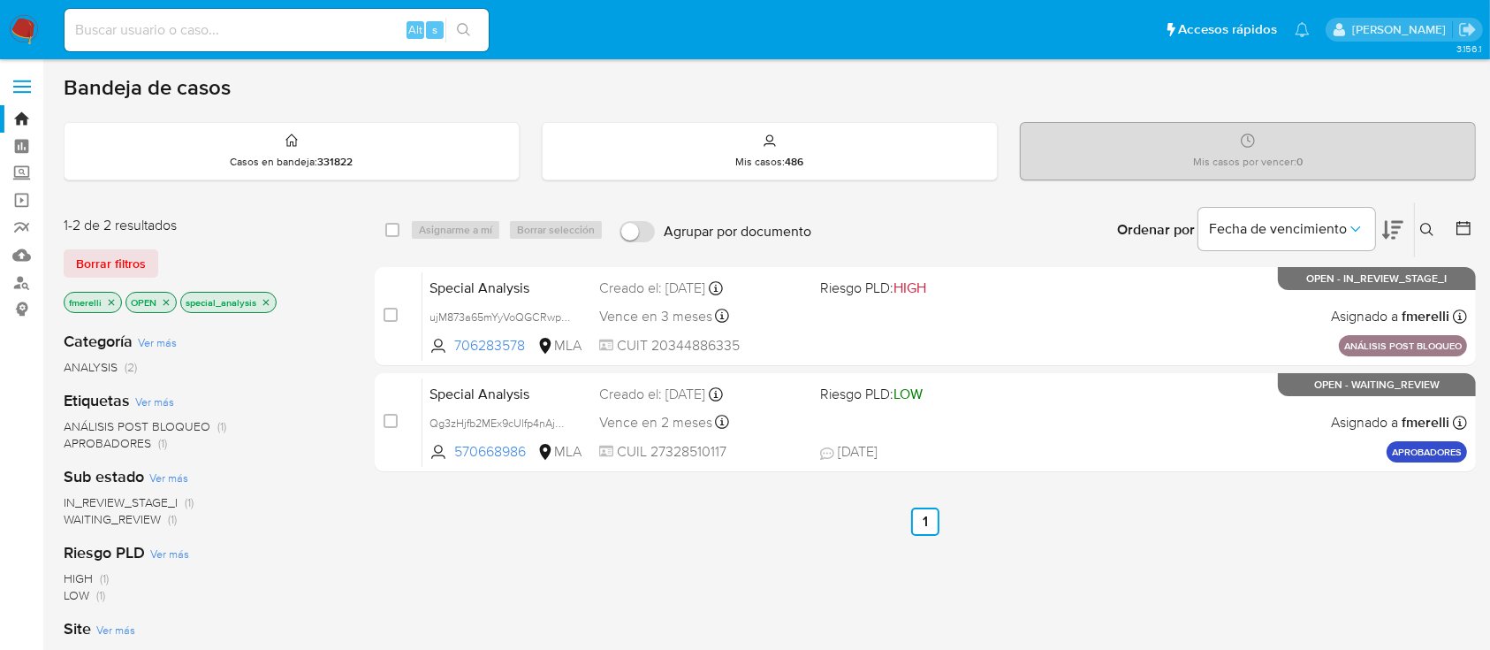
click at [268, 297] on icon "close-filter" at bounding box center [266, 302] width 11 height 11
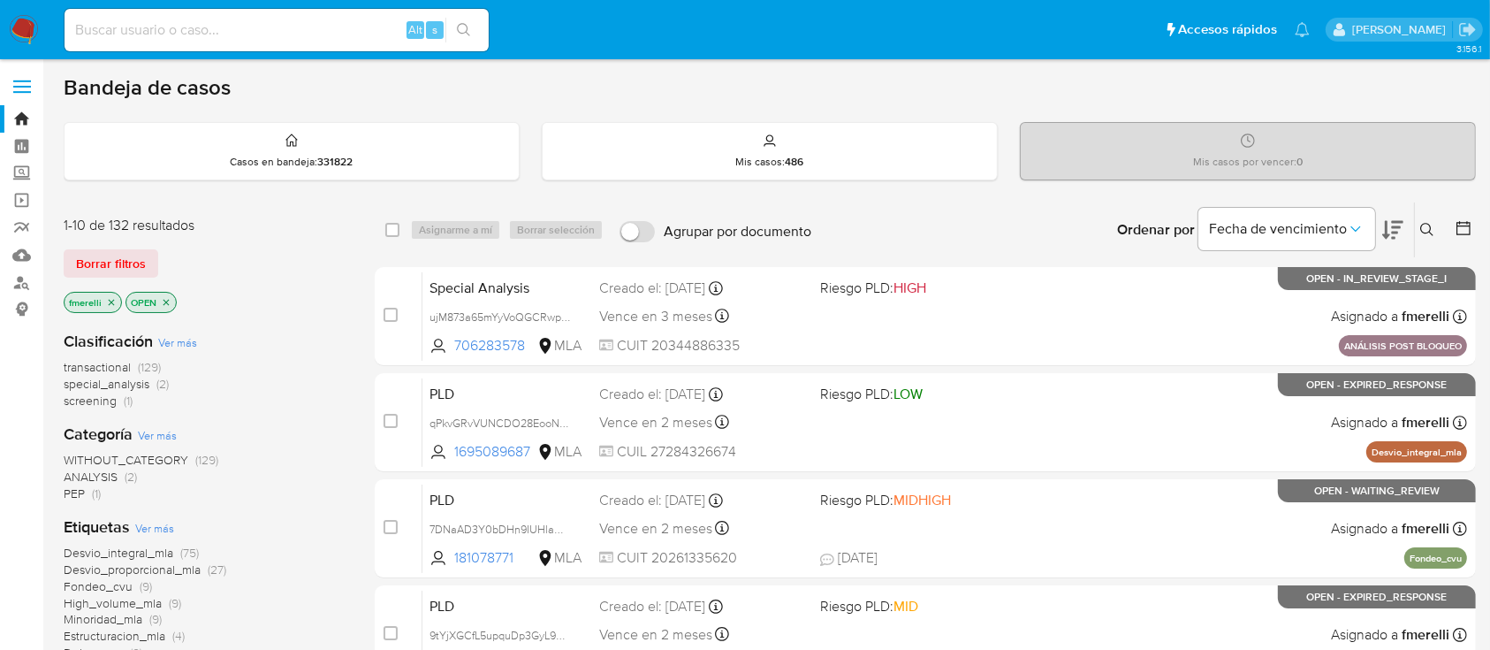
click at [339, 22] on input at bounding box center [277, 30] width 424 height 23
paste input "bfHcTULtAIo3ujTUpgmnfVWG"
type input "bfHcTULtAIo3ujTUpgmnfVWG"
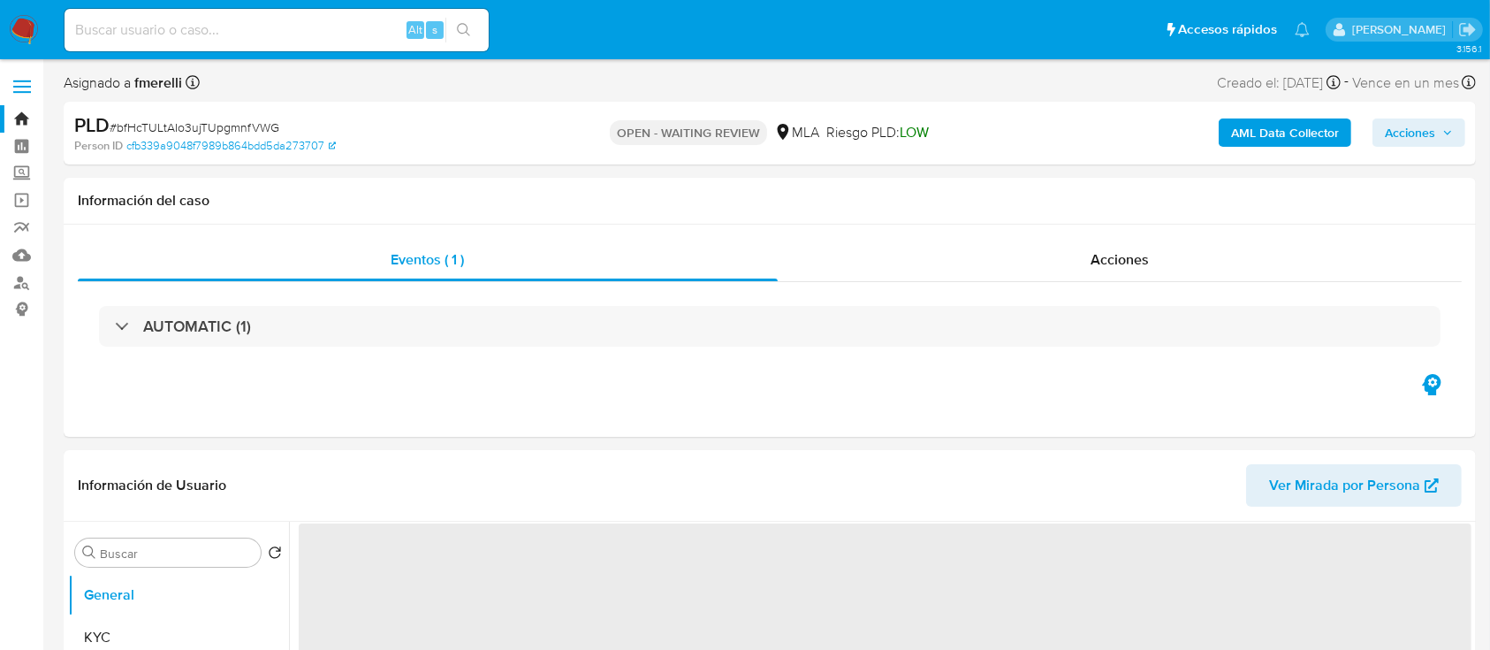
drag, startPoint x: 707, startPoint y: 2, endPoint x: 690, endPoint y: 2, distance: 17.7
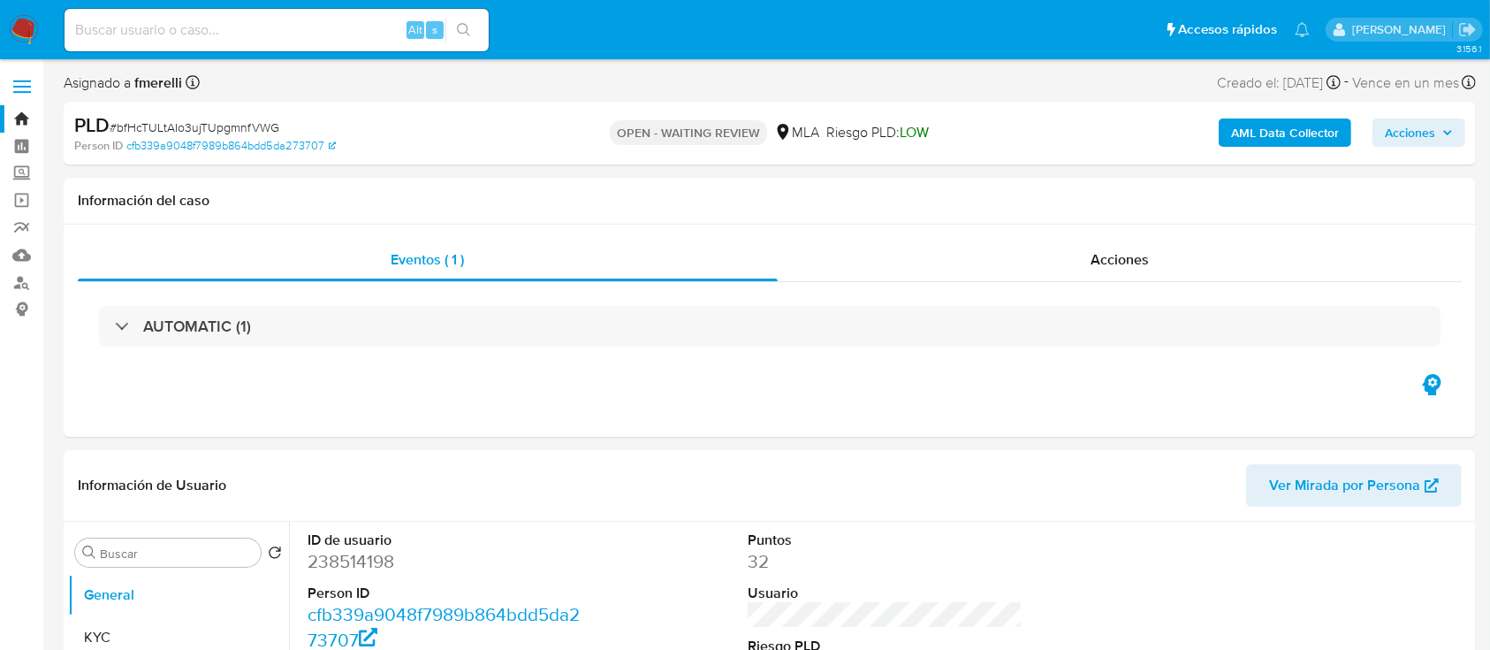
select select "10"
click at [120, 636] on button "KYC" at bounding box center [171, 637] width 207 height 42
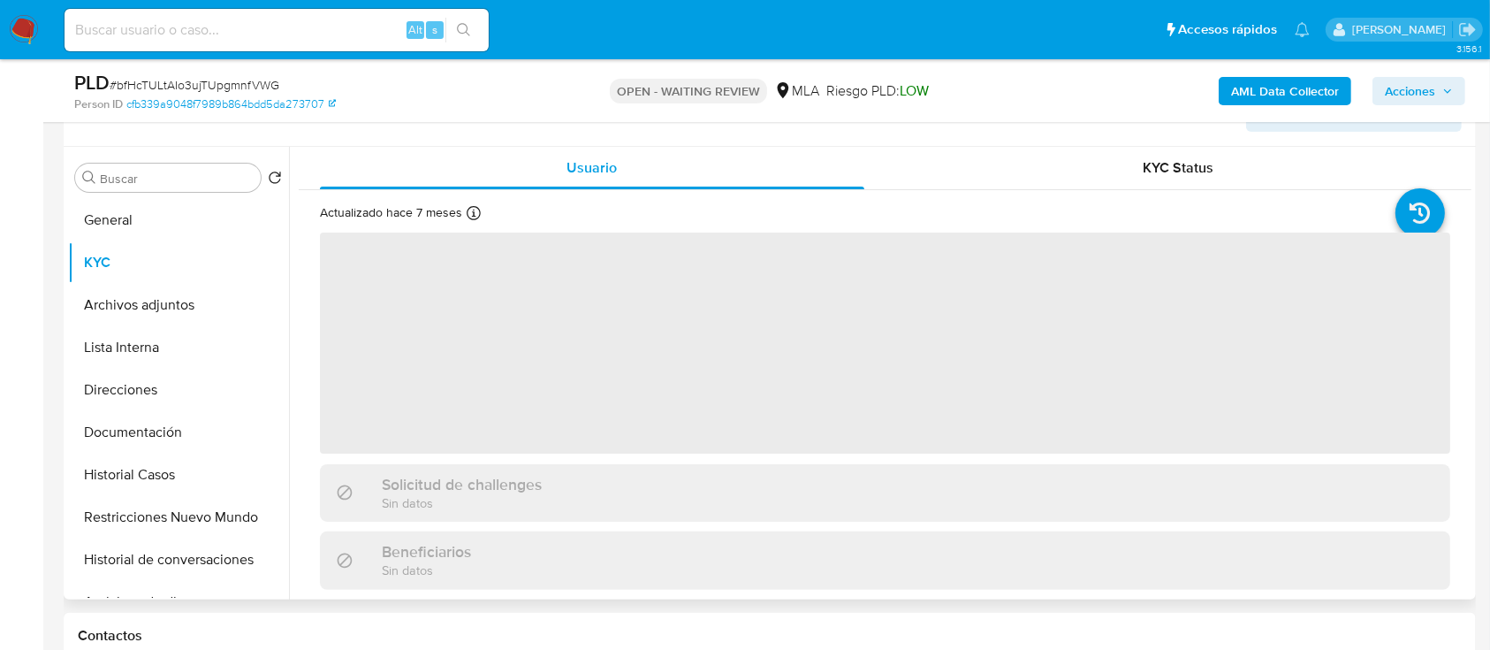
scroll to position [354, 0]
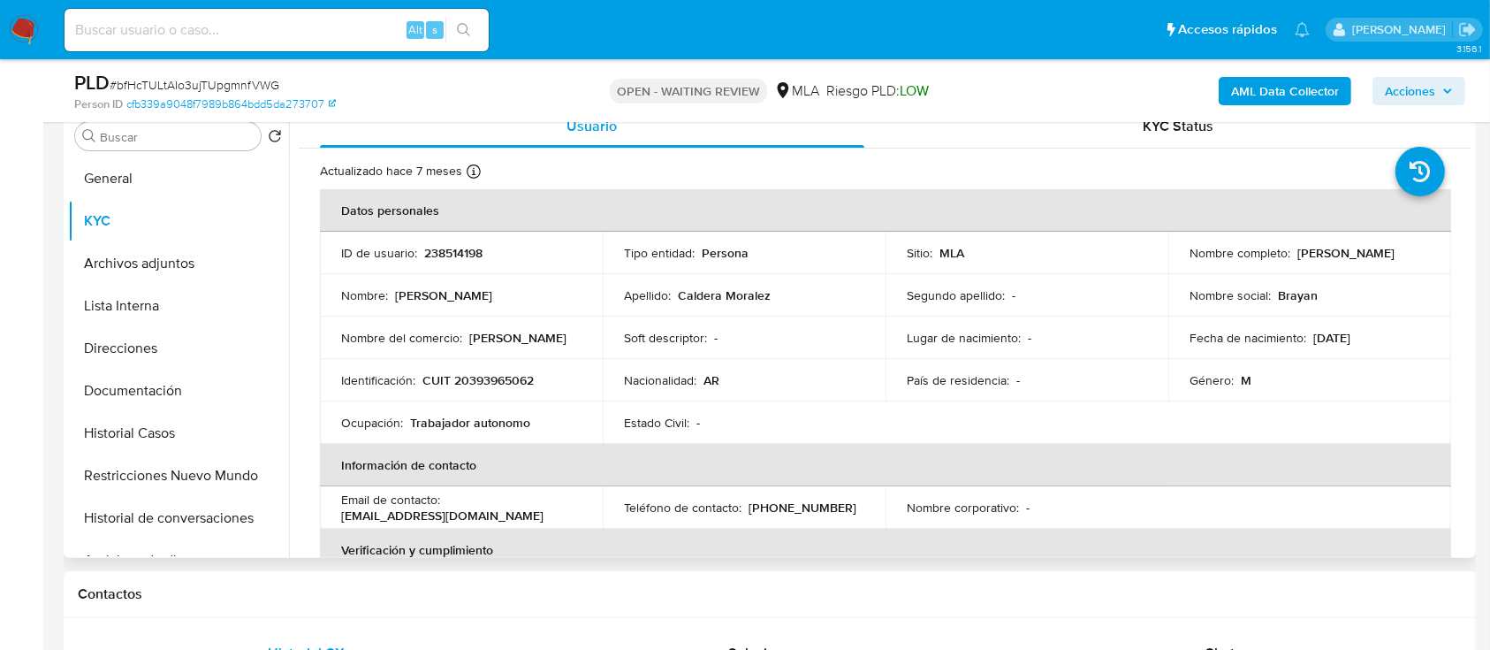
click at [495, 374] on p "CUIT 20393965062" at bounding box center [478, 380] width 111 height 16
copy p "20393965062"
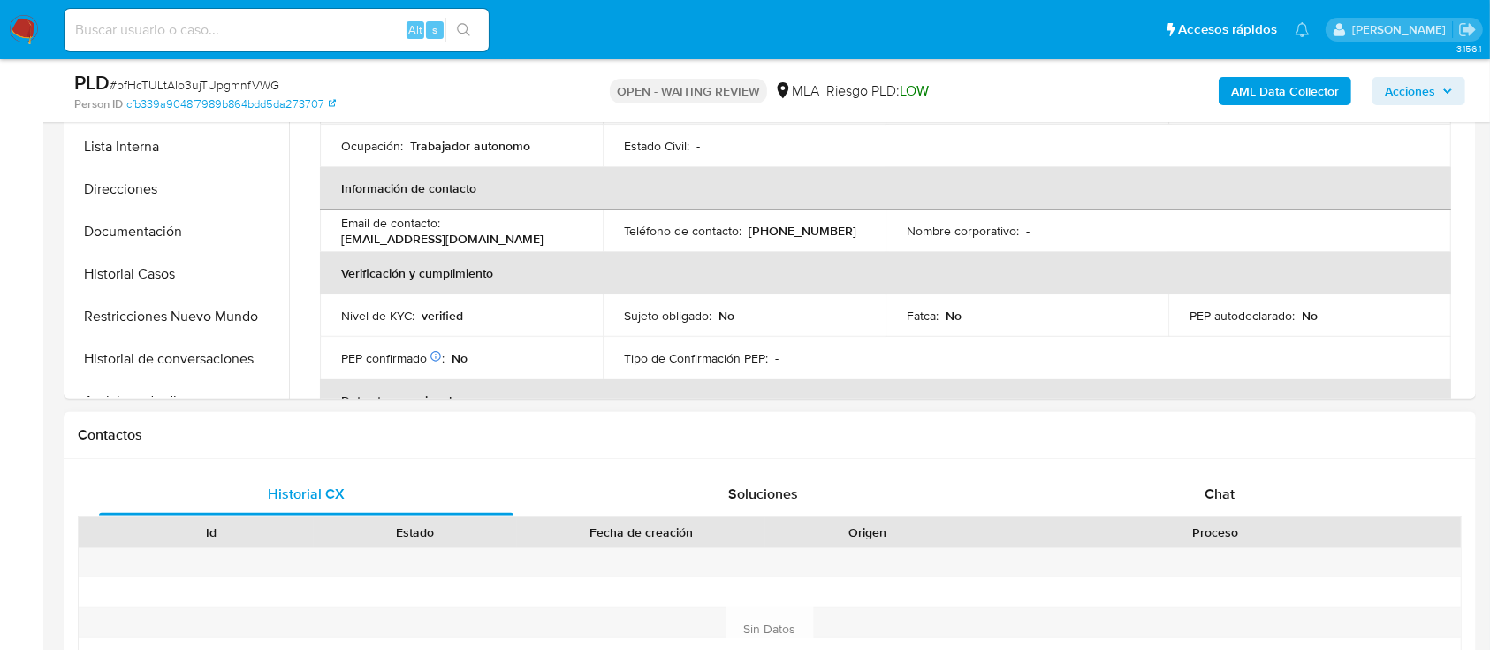
scroll to position [707, 0]
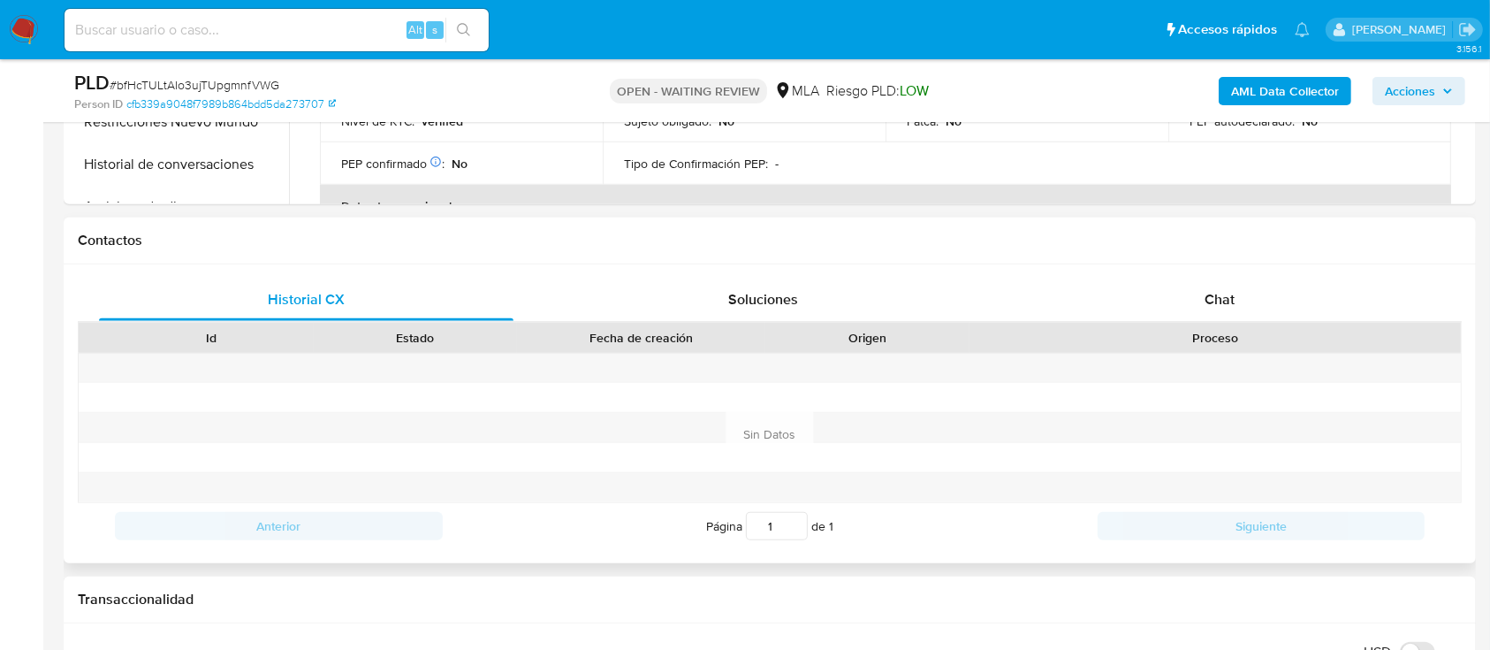
click at [1177, 269] on div "Historial CX Soluciones Chat Id Estado Fecha de creación Origen Proceso Anterio…" at bounding box center [770, 413] width 1413 height 299
click at [1150, 299] on div "Chat" at bounding box center [1220, 299] width 415 height 42
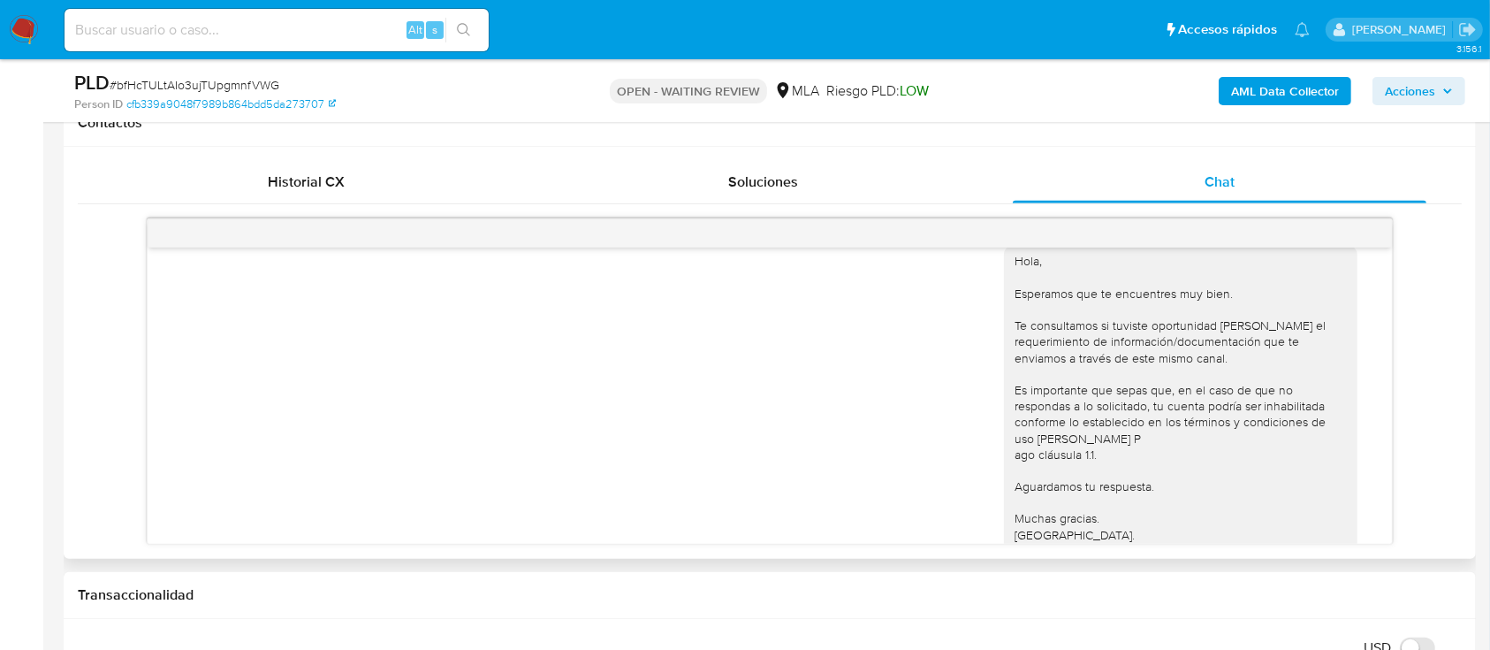
scroll to position [1261, 0]
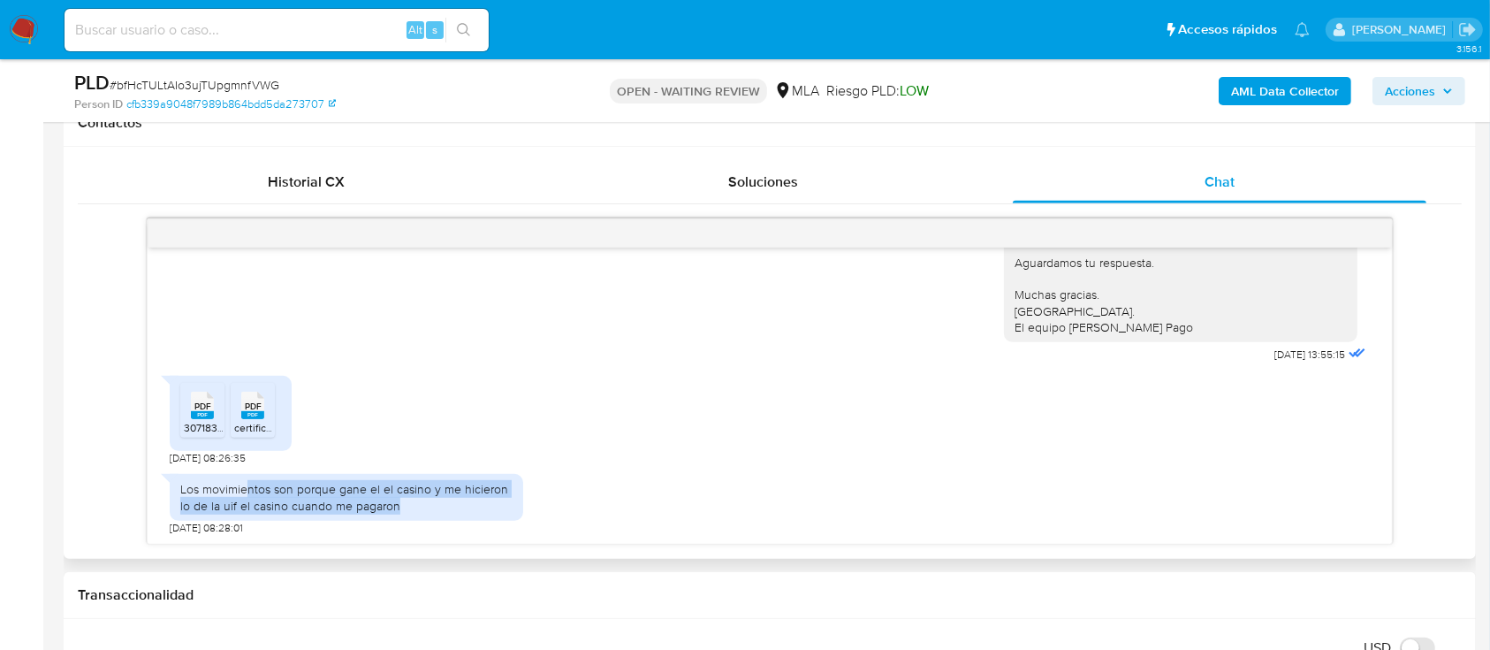
drag, startPoint x: 248, startPoint y: 490, endPoint x: 461, endPoint y: 499, distance: 213.2
click at [461, 499] on div "Los movimientos son porque gane el el casino y me hicieron lo de la uif el casi…" at bounding box center [346, 497] width 332 height 32
click at [436, 511] on div "Los movimientos son porque gane el el casino y me hicieron lo de la uif el casi…" at bounding box center [346, 497] width 332 height 32
click at [198, 422] on span "30718335937_001_00001_00000115 2.pdf" at bounding box center [282, 427] width 197 height 15
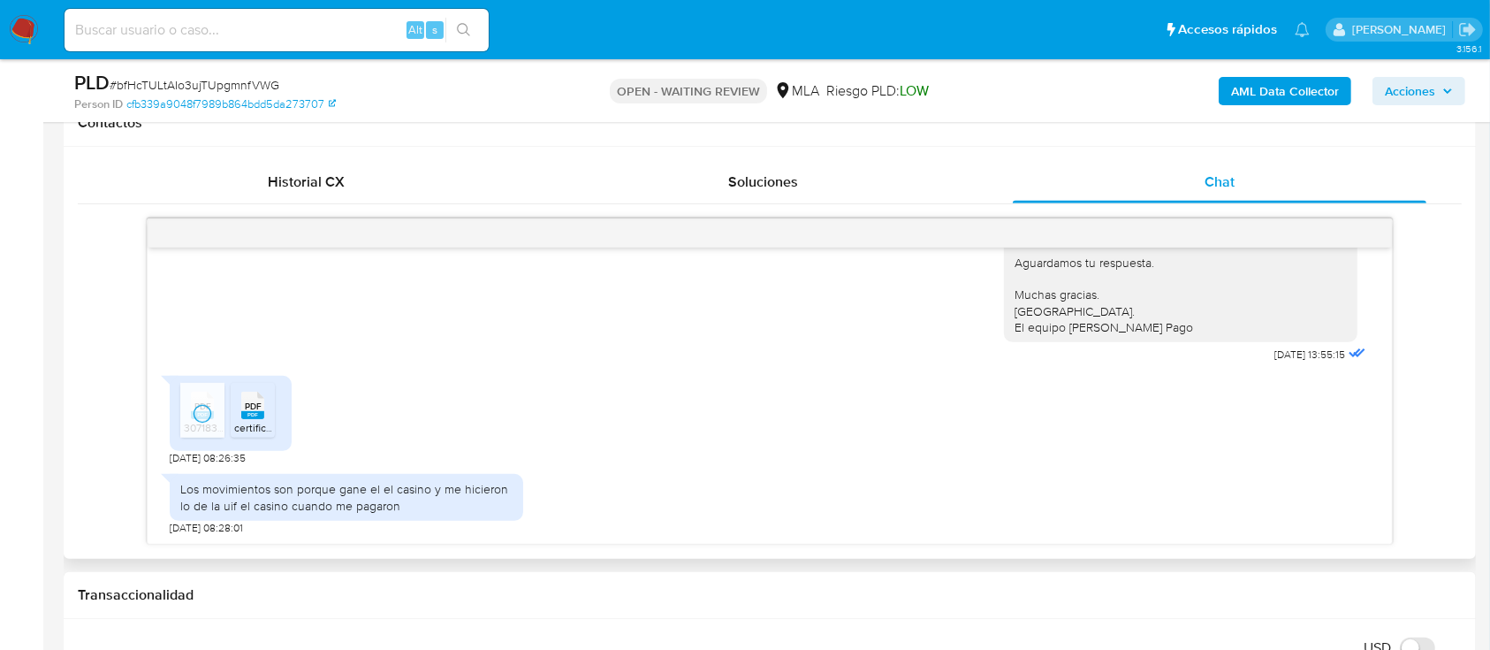
click at [232, 422] on li "PDF PDF certificacion_document.pdf" at bounding box center [253, 410] width 44 height 55
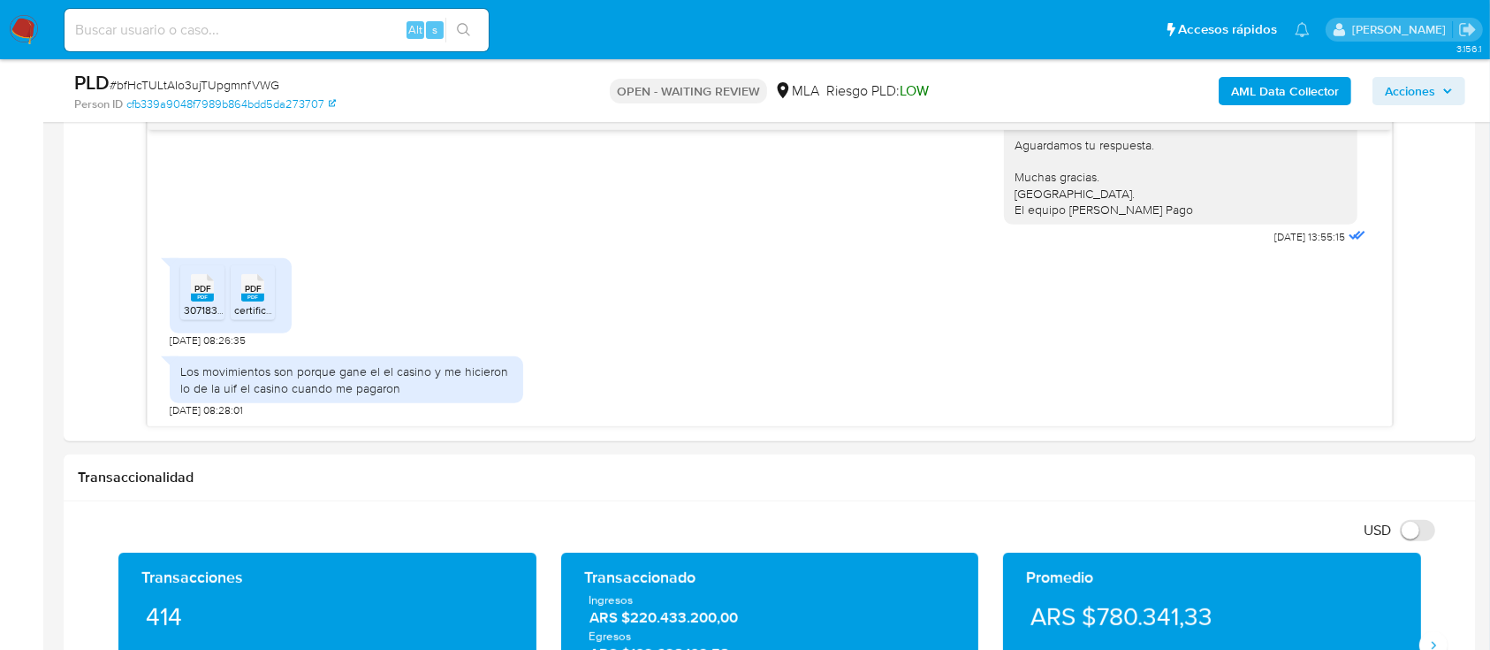
scroll to position [235, 0]
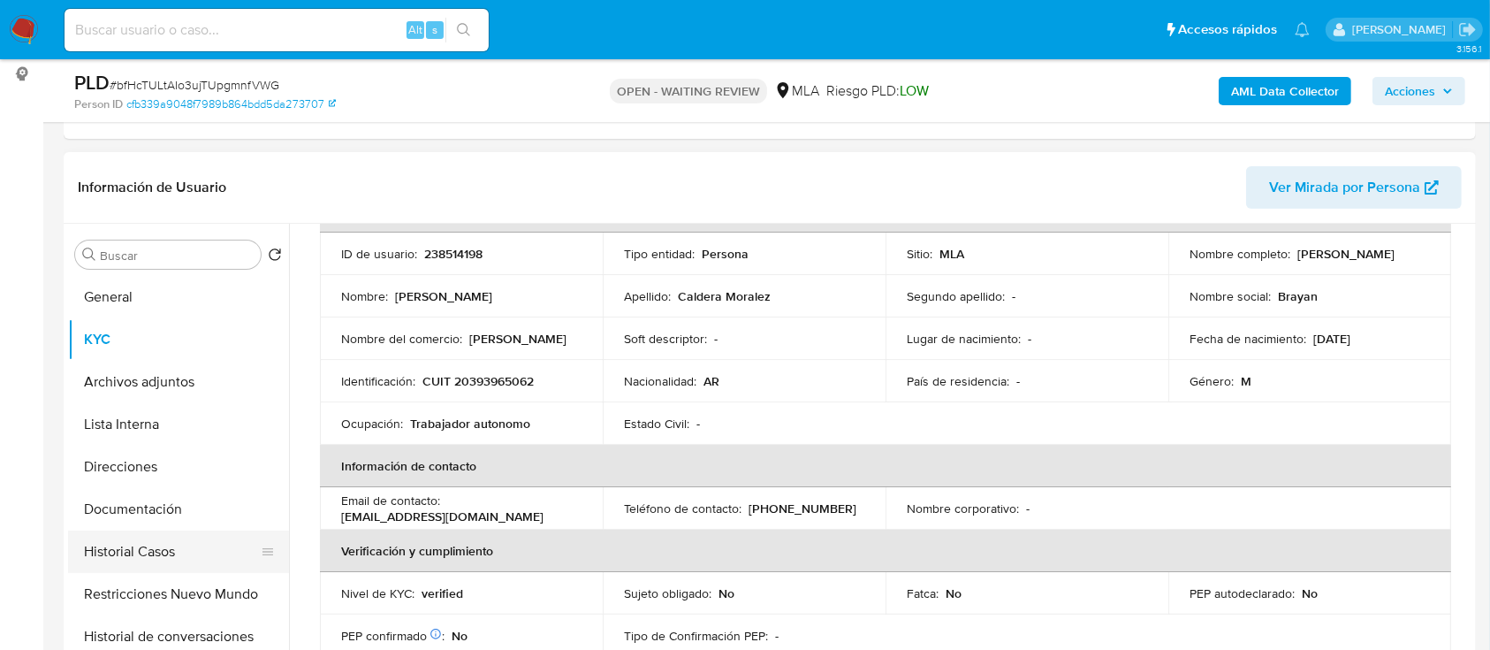
click at [86, 562] on button "Historial Casos" at bounding box center [171, 551] width 207 height 42
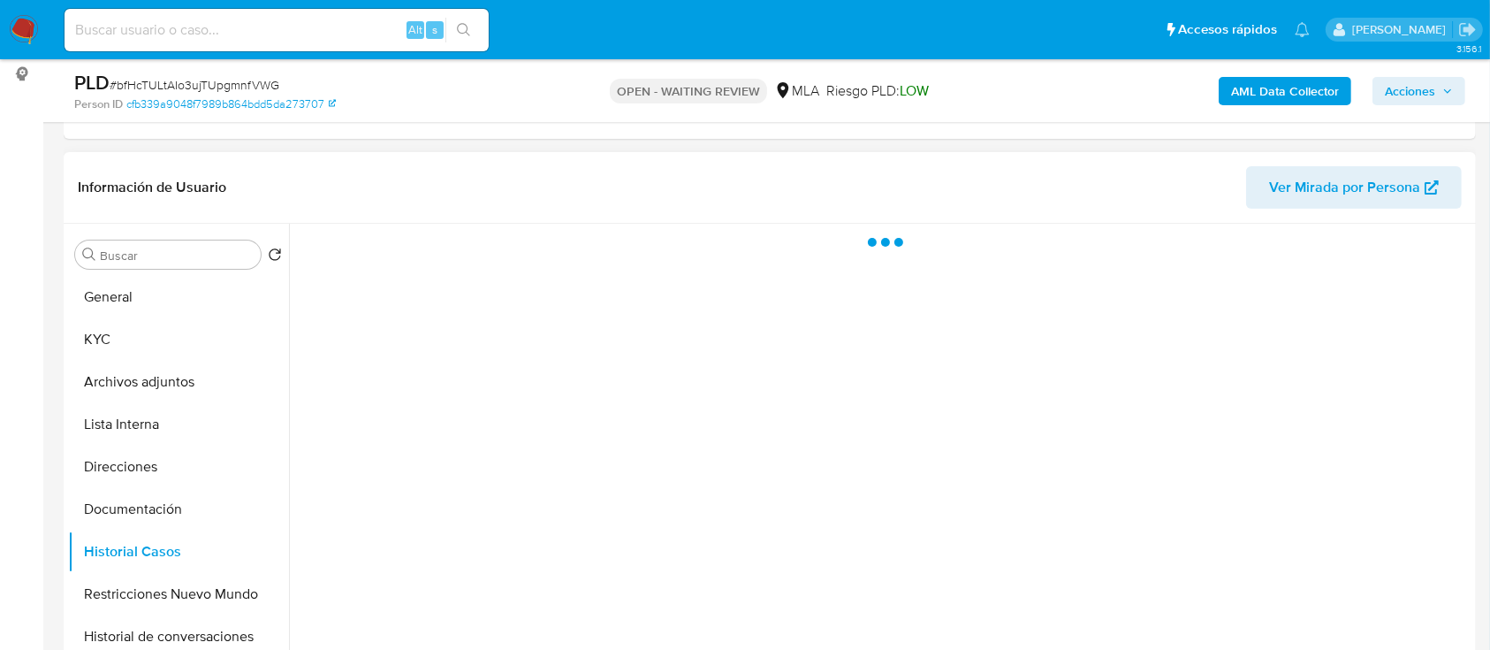
scroll to position [0, 0]
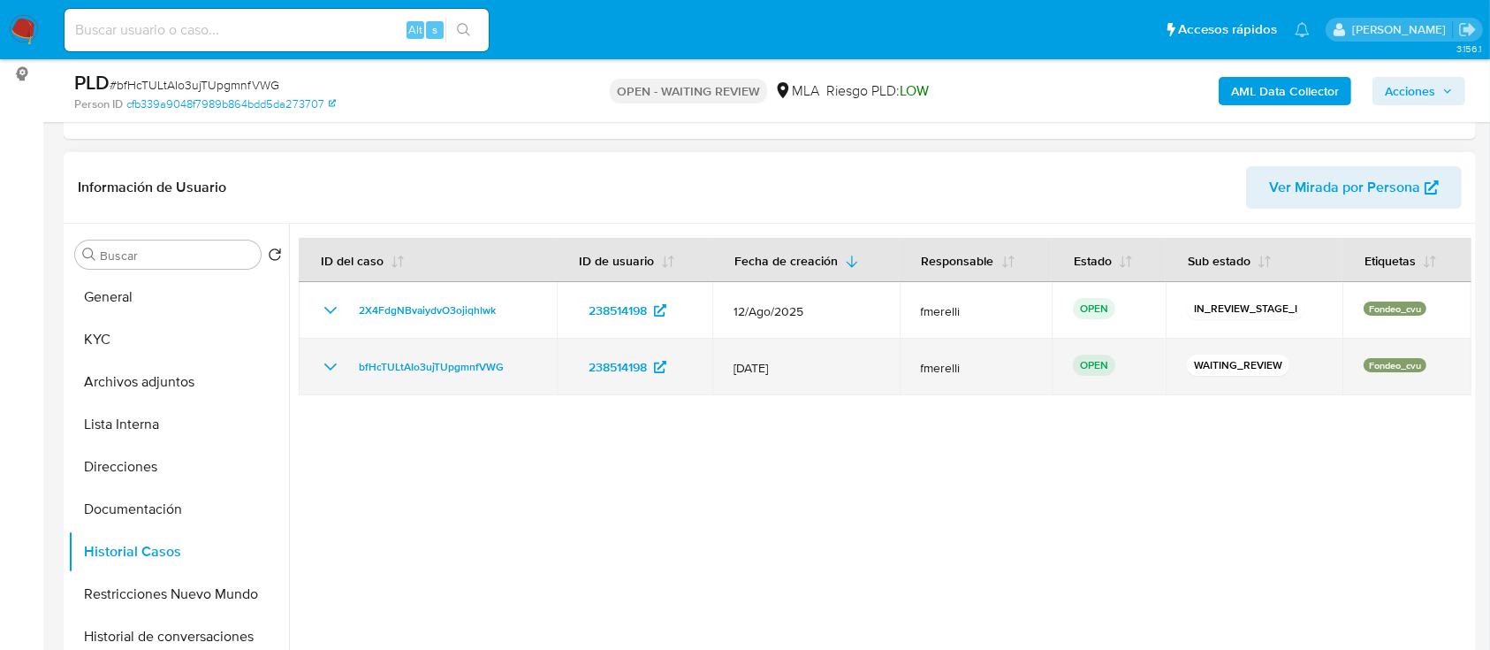
drag, startPoint x: 509, startPoint y: 371, endPoint x: 345, endPoint y: 377, distance: 164.5
click at [345, 377] on td "bfHcTULtAIo3ujTUpgmnfVWG" at bounding box center [428, 367] width 258 height 57
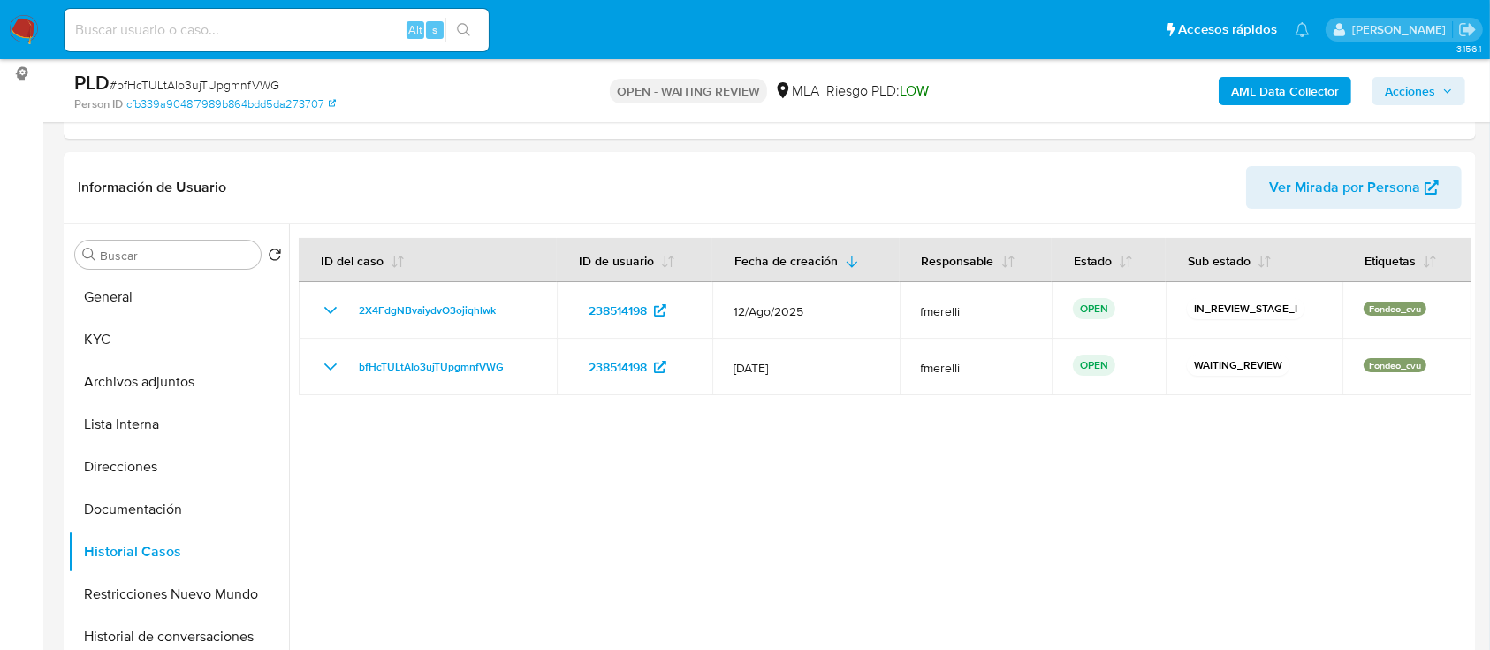
click at [211, 81] on span "# bfHcTULtAIo3ujTUpgmnfVWG" at bounding box center [195, 85] width 170 height 18
copy span "bfHcTULtAIo3ujTUpgmnfVWG"
click at [20, 18] on img at bounding box center [24, 30] width 30 height 30
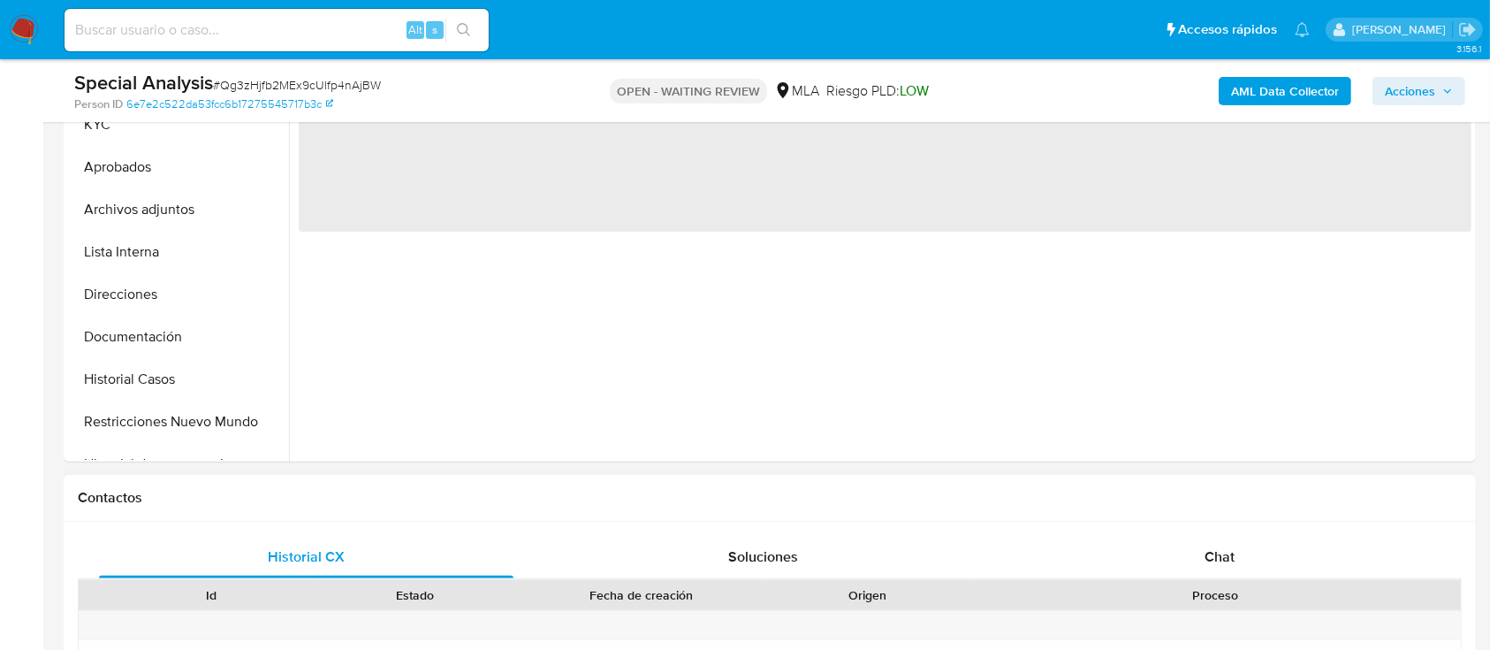
scroll to position [589, 0]
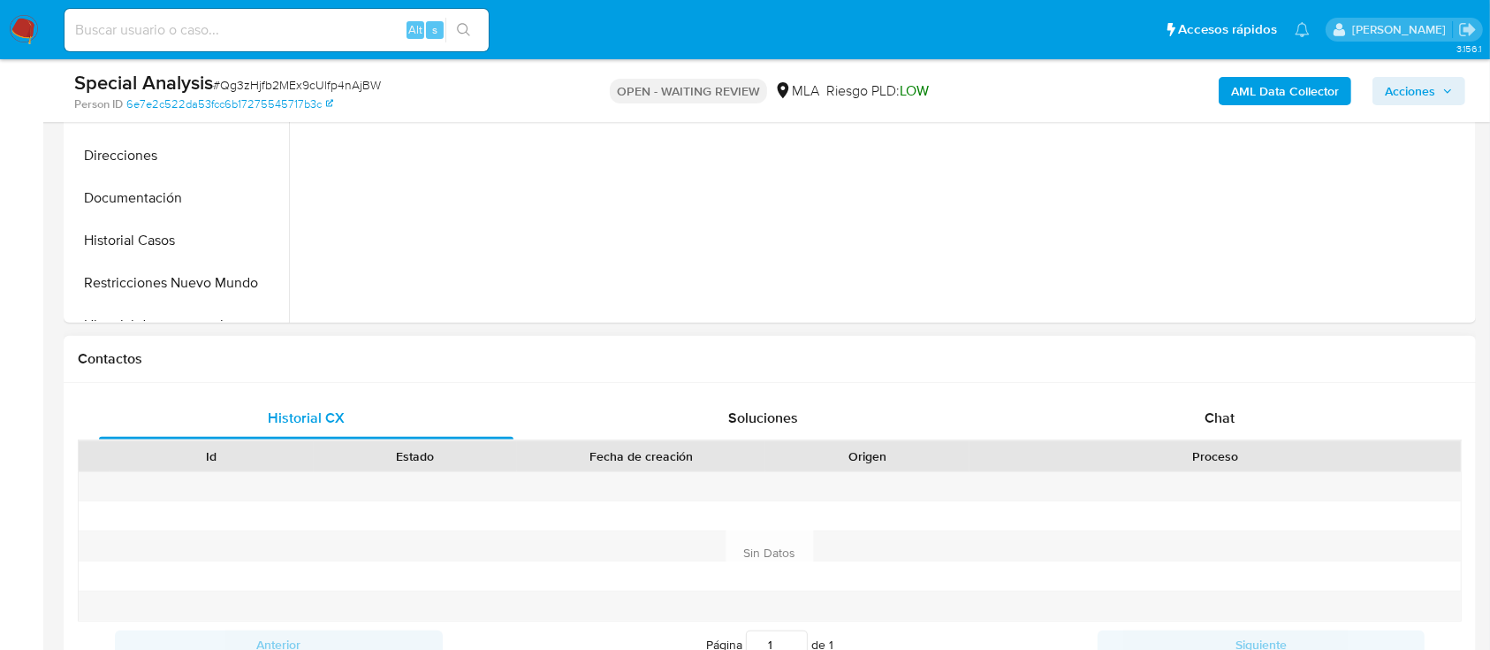
click at [1158, 503] on div at bounding box center [1215, 515] width 491 height 29
click at [1206, 412] on span "Chat" at bounding box center [1220, 418] width 30 height 20
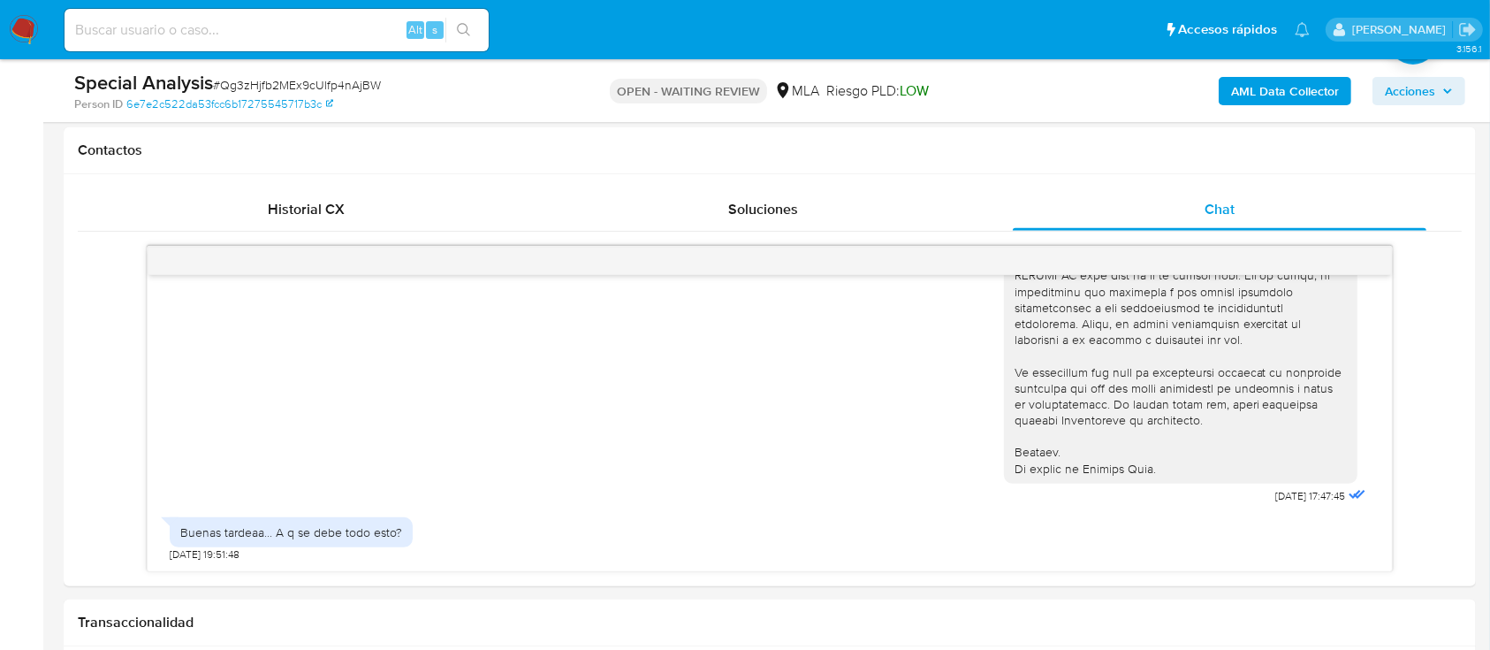
scroll to position [707, 0]
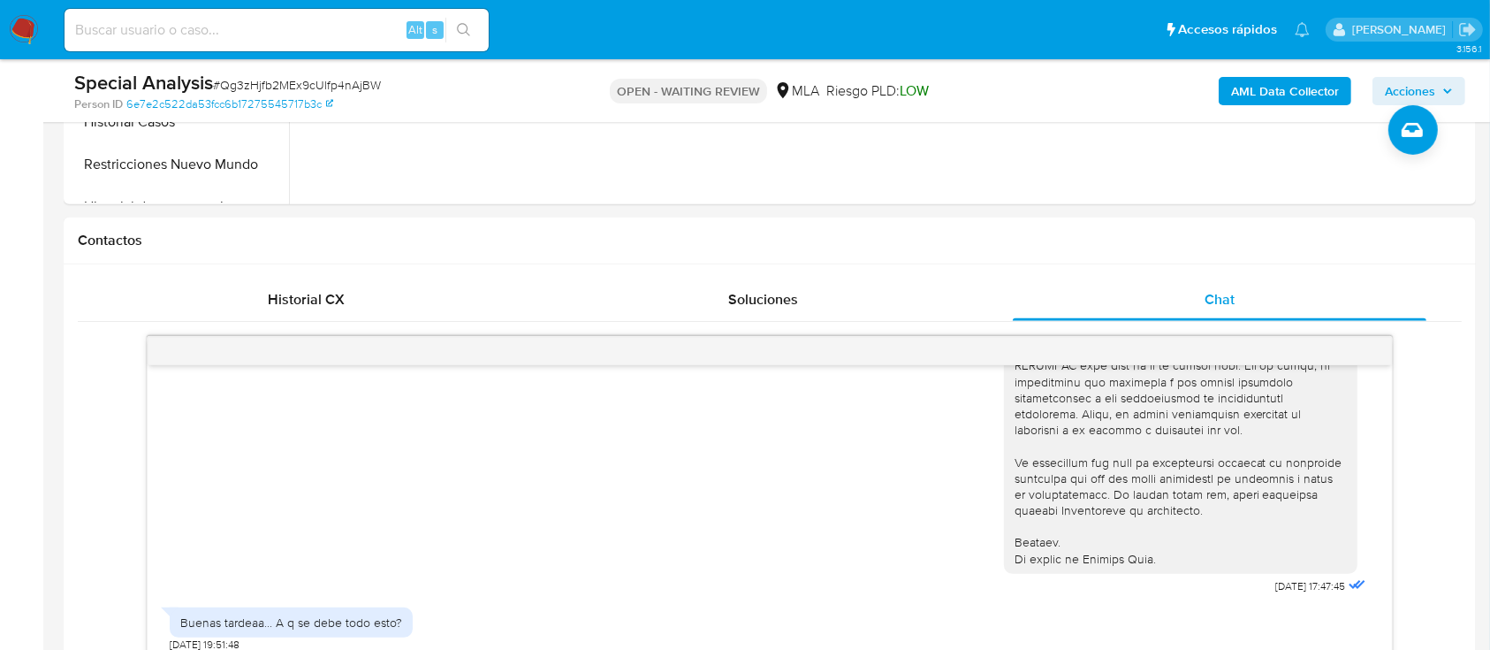
select select "10"
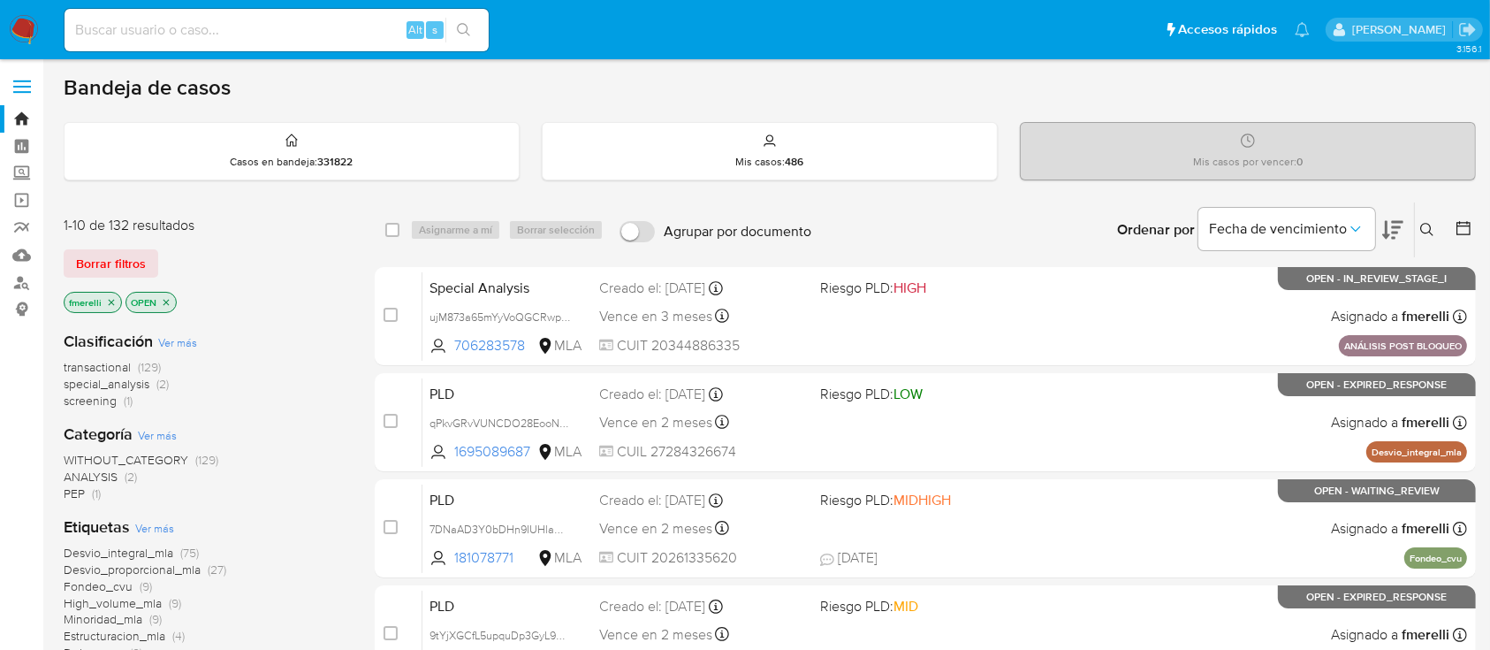
click at [1428, 230] on icon at bounding box center [1428, 230] width 14 height 14
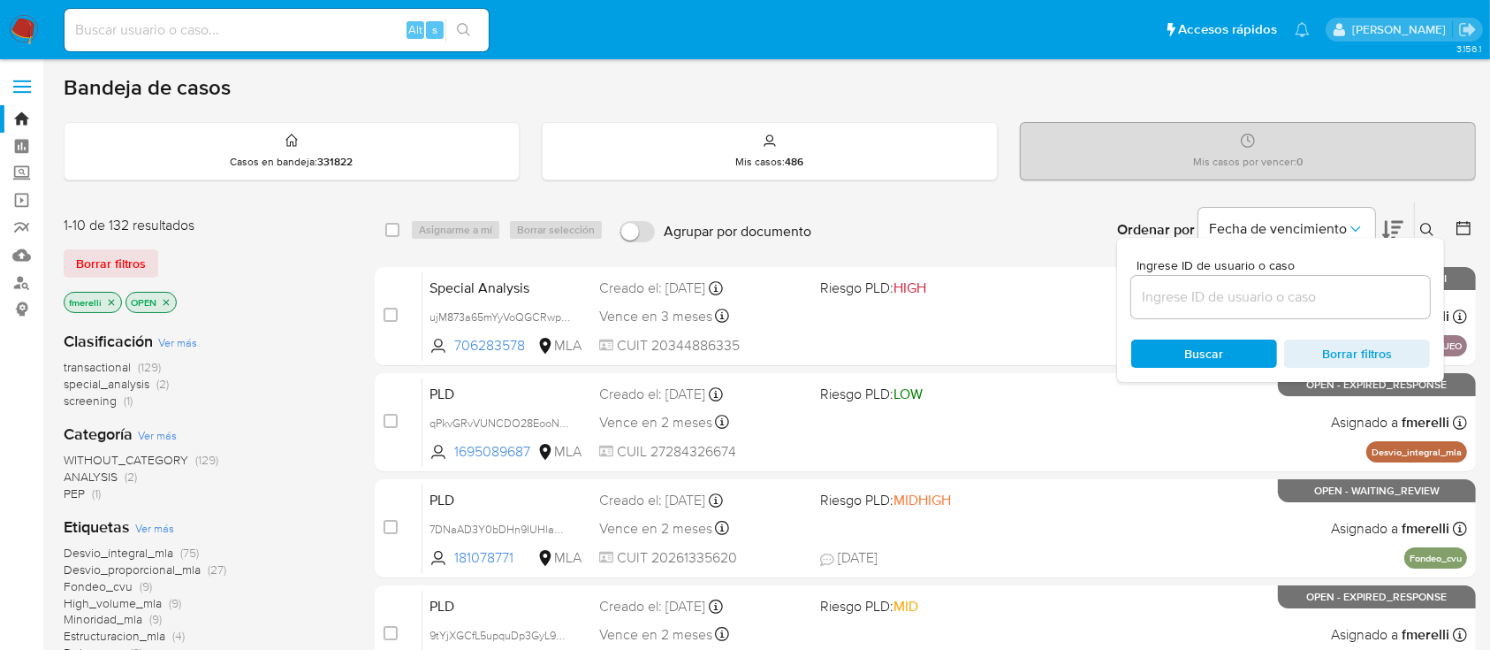
click at [1248, 286] on input at bounding box center [1281, 297] width 299 height 23
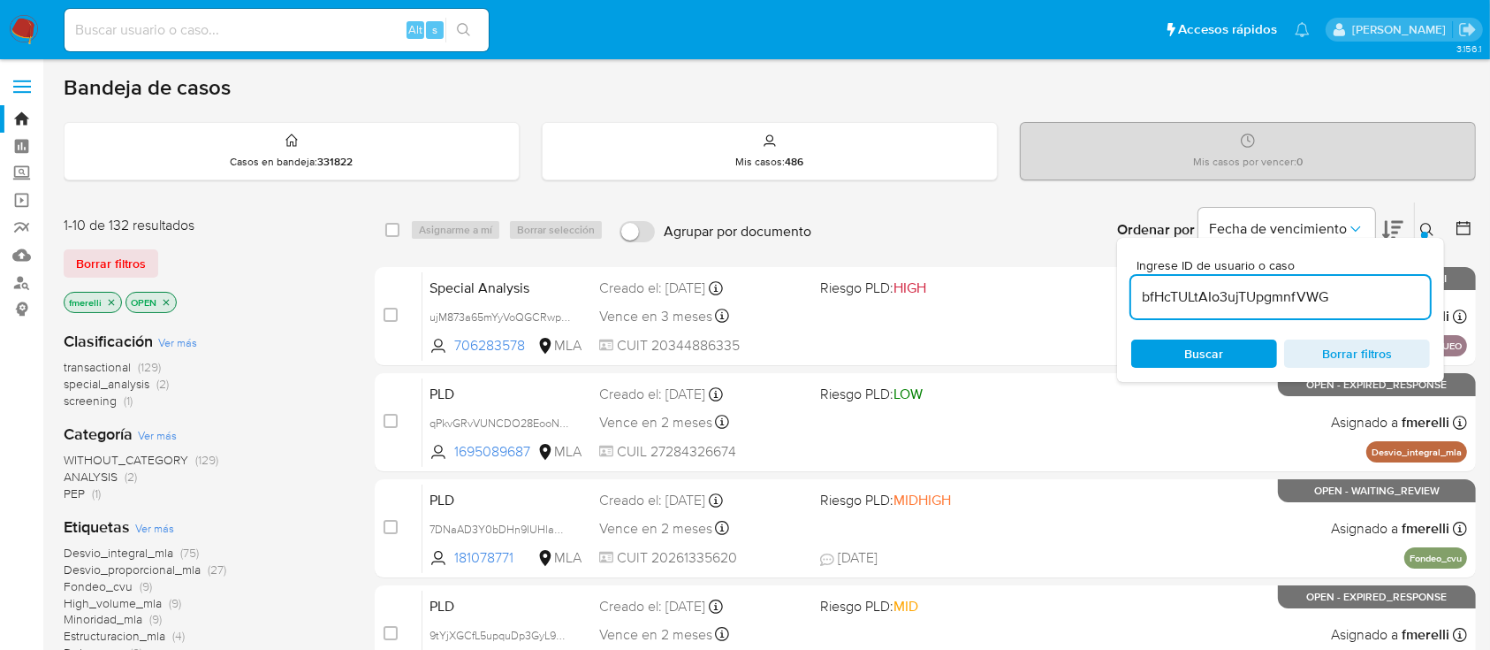
type input "bfHcTULtAIo3ujTUpgmnfVWG"
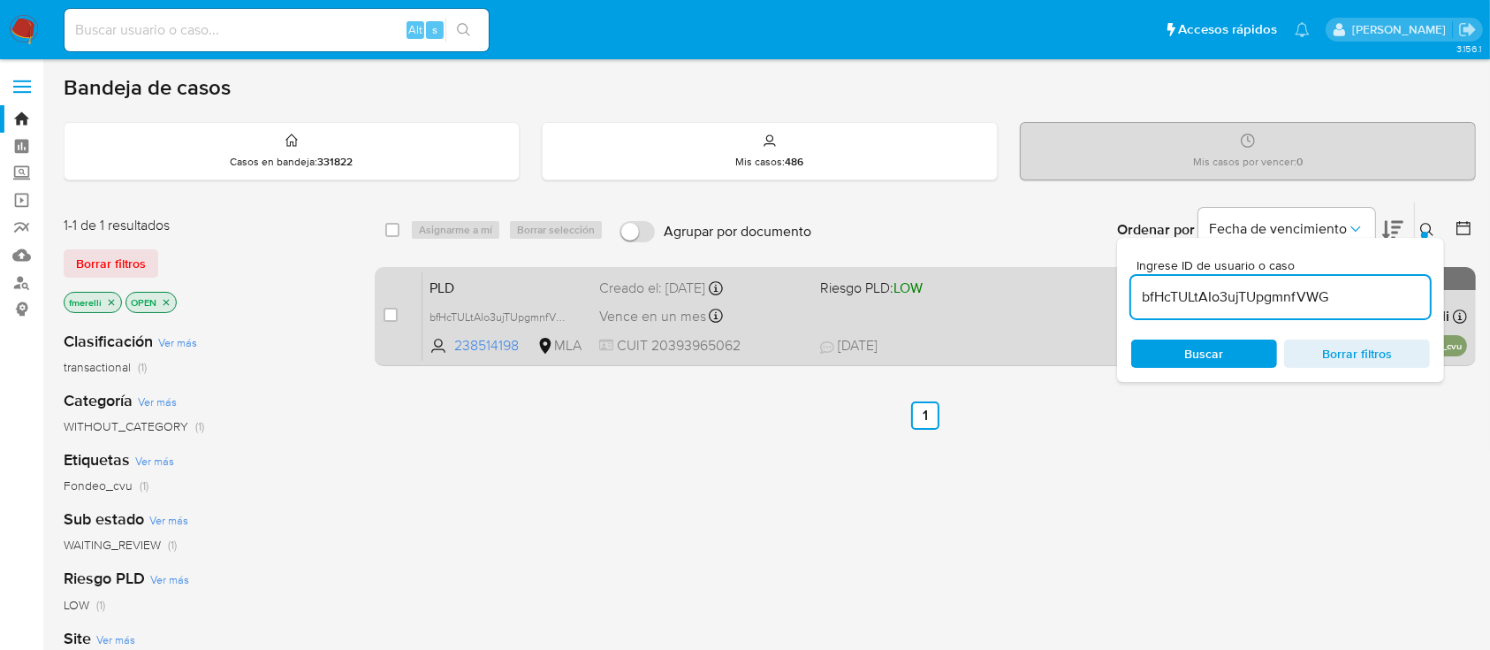
click at [390, 322] on div "case-item-checkbox" at bounding box center [391, 315] width 14 height 18
click at [390, 319] on input "checkbox" at bounding box center [391, 315] width 14 height 14
checkbox input "true"
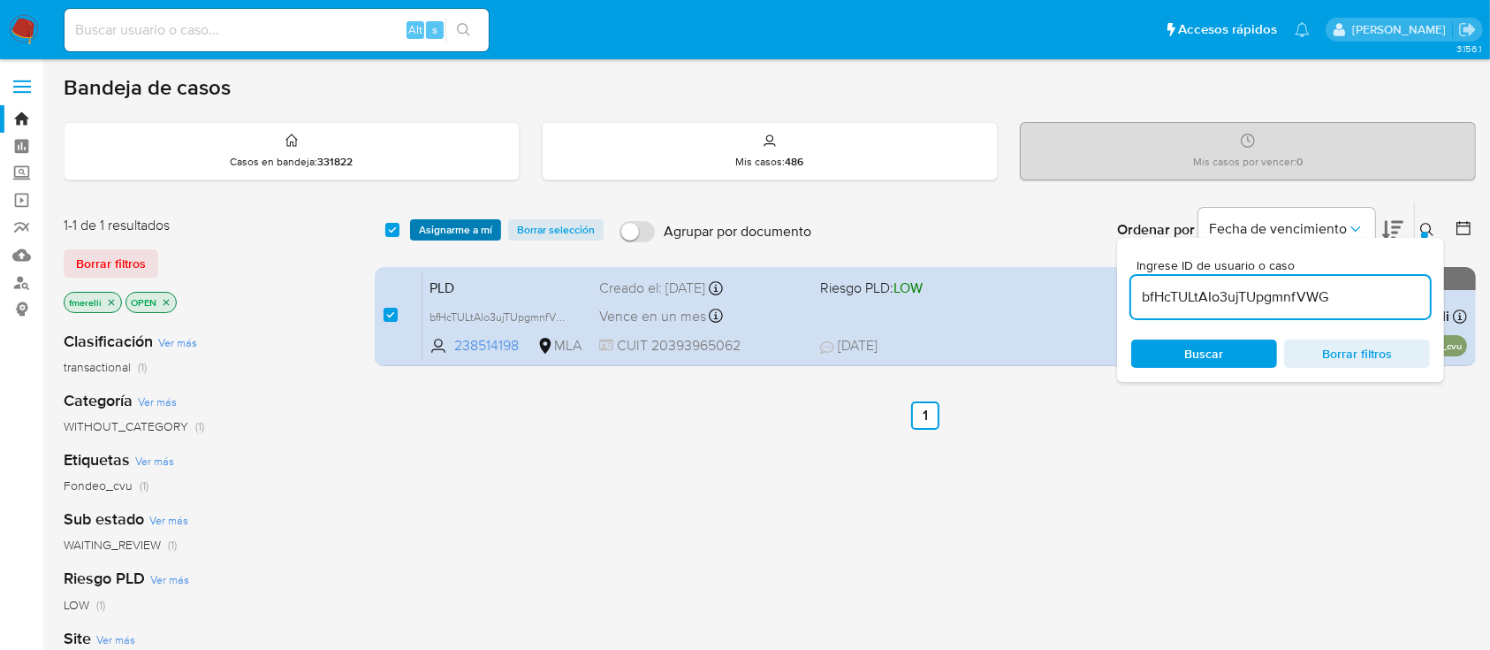
click at [463, 221] on span "Asignarme a mí" at bounding box center [455, 230] width 73 height 18
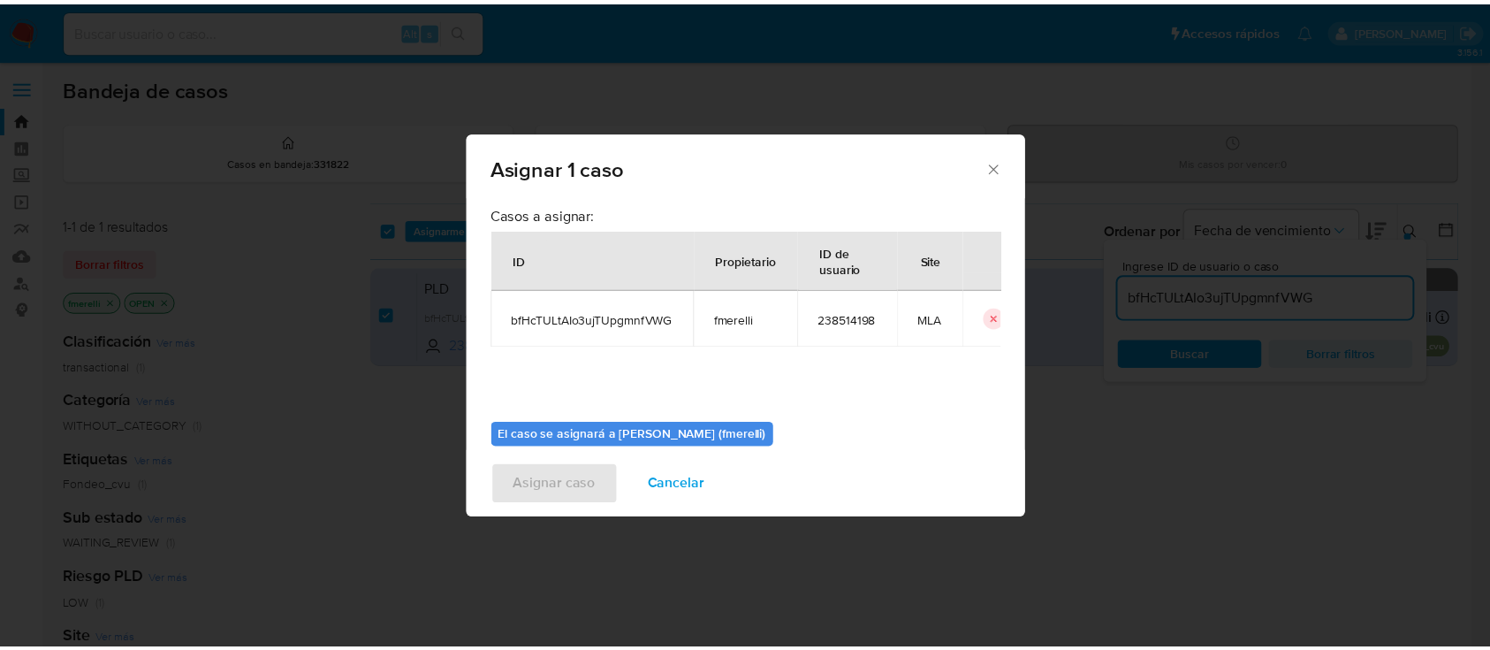
scroll to position [90, 0]
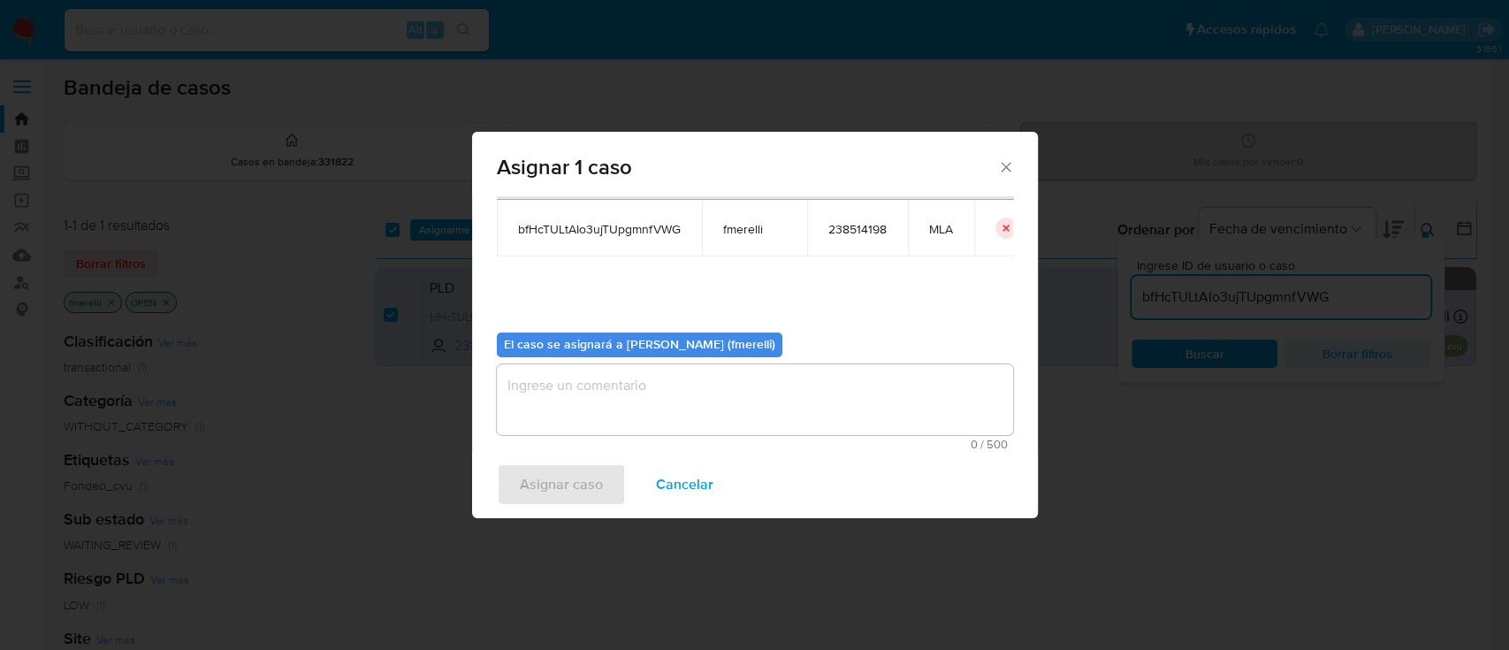
click at [560, 392] on textarea "assign-modal" at bounding box center [755, 399] width 516 height 71
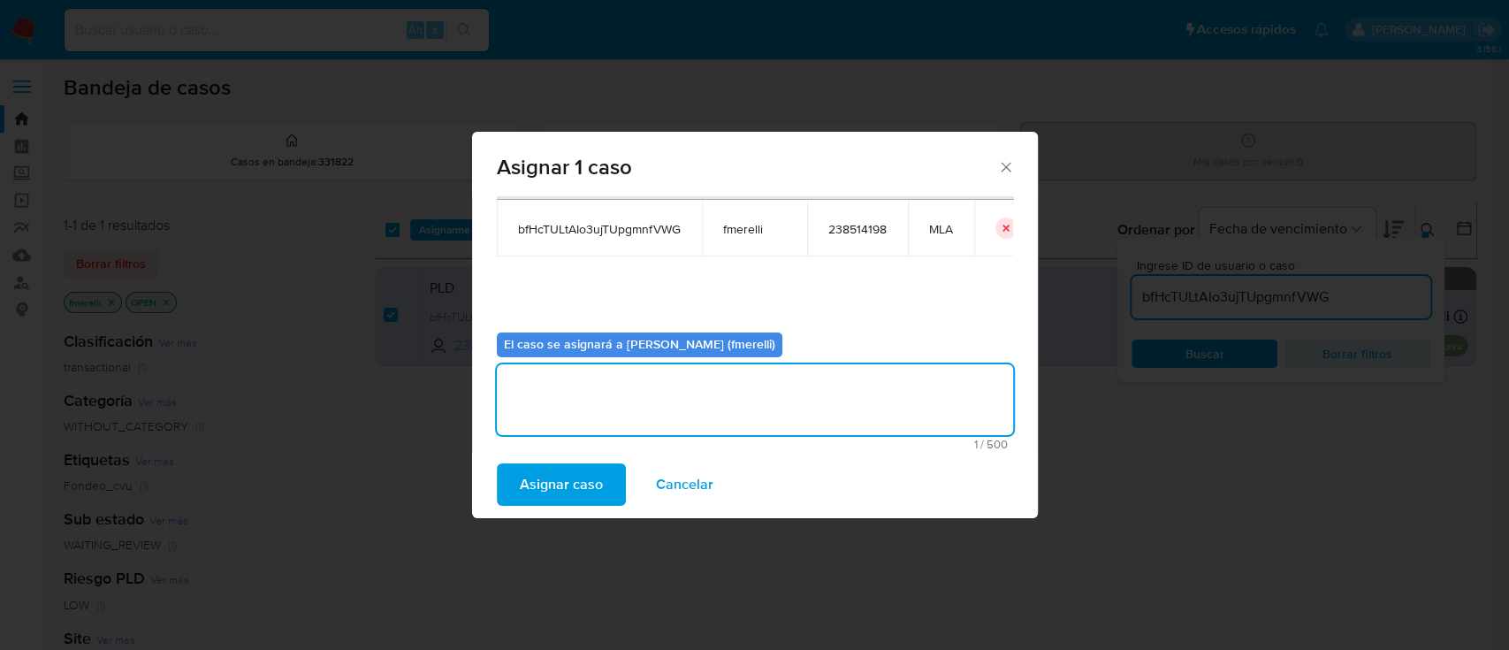
click at [535, 484] on span "Asignar caso" at bounding box center [561, 484] width 83 height 39
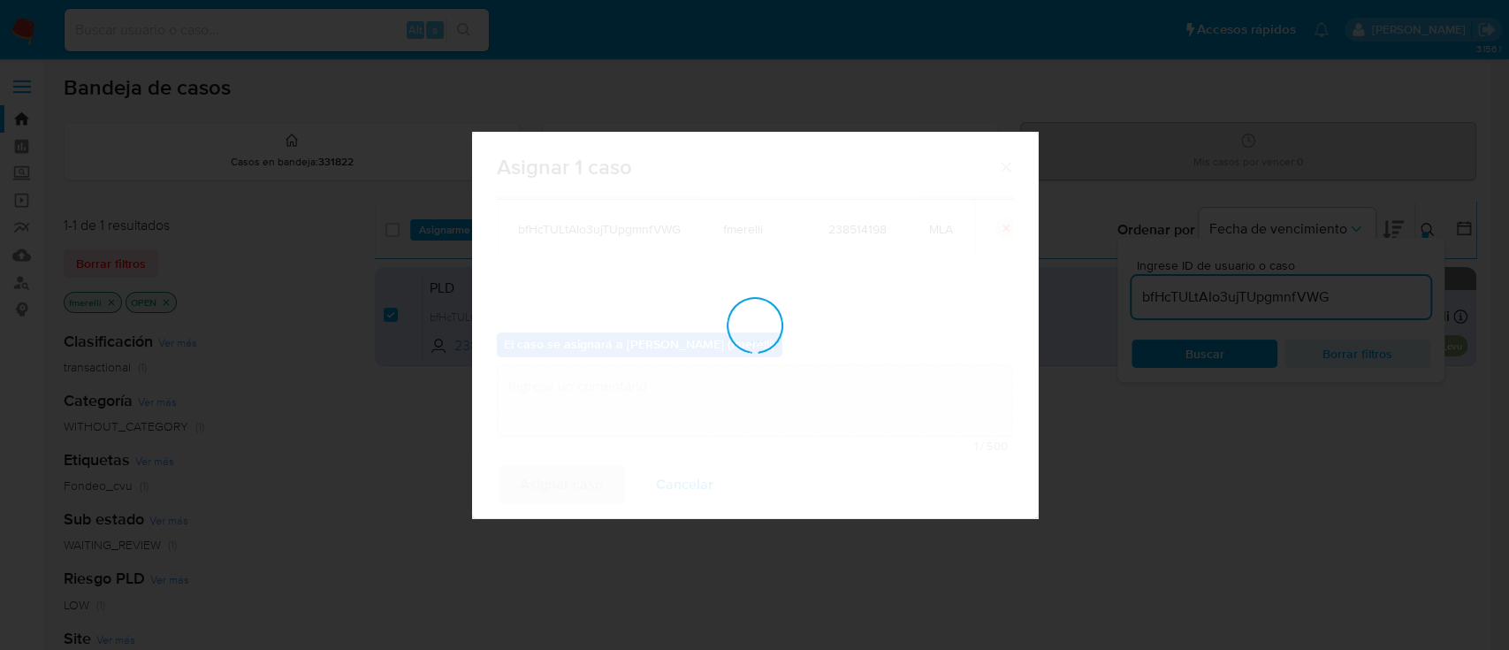
checkbox input "false"
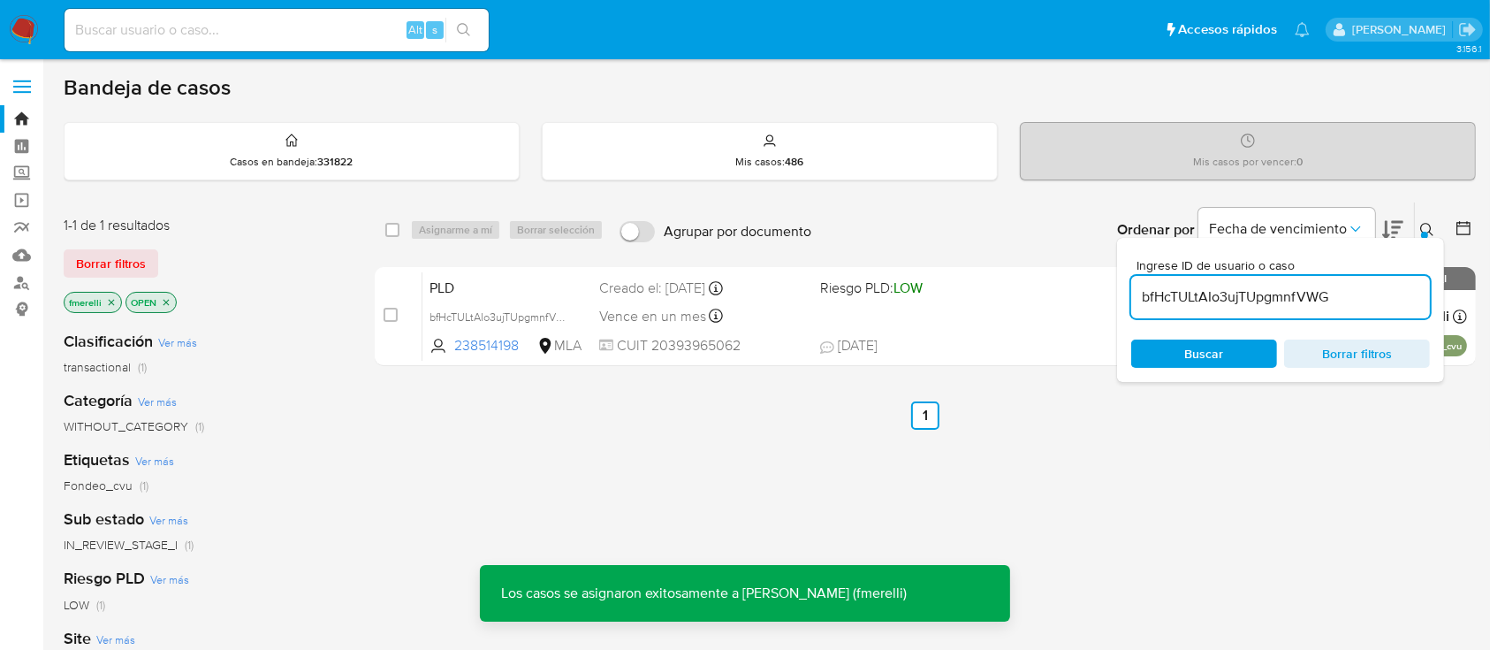
click at [766, 329] on div "PLD bfHcTULtAIo3ujTUpgmnfVWG 238514198 MLA Riesgo PLD: LOW Creado el: 12/07/202…" at bounding box center [945, 315] width 1045 height 89
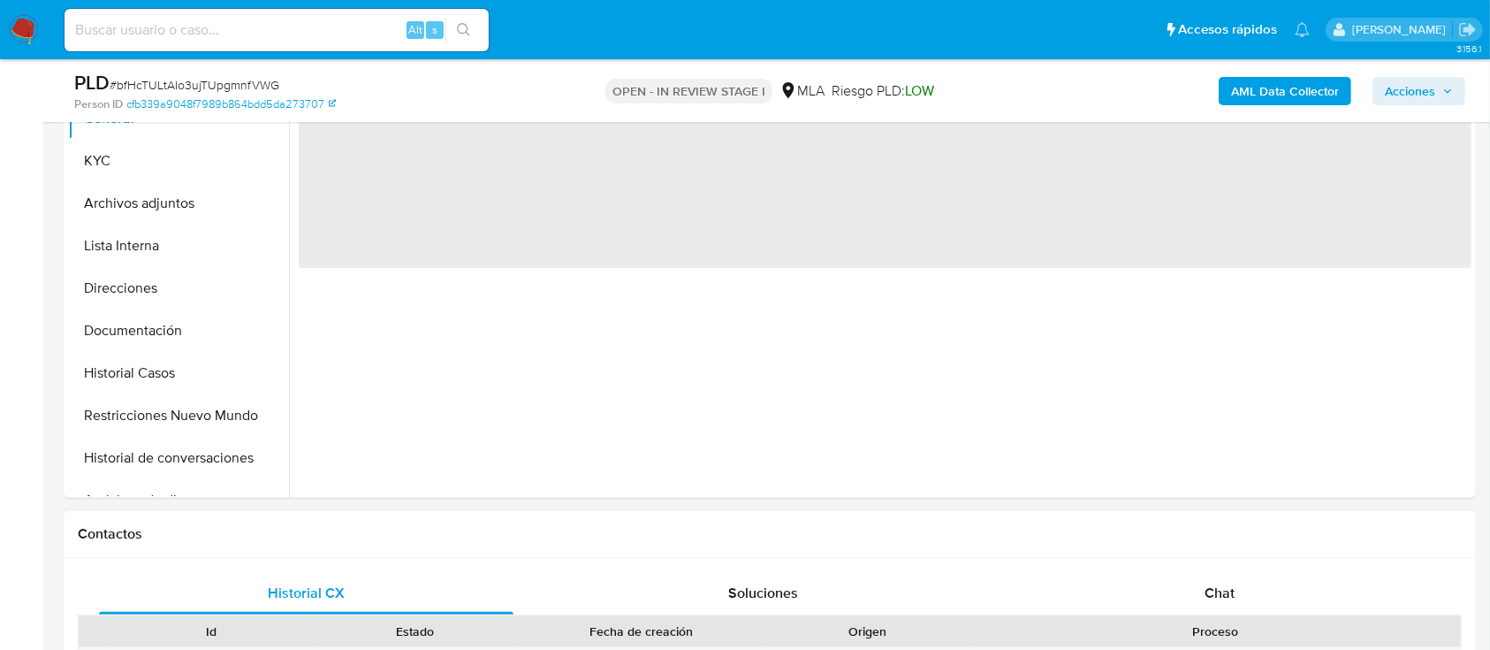
scroll to position [589, 0]
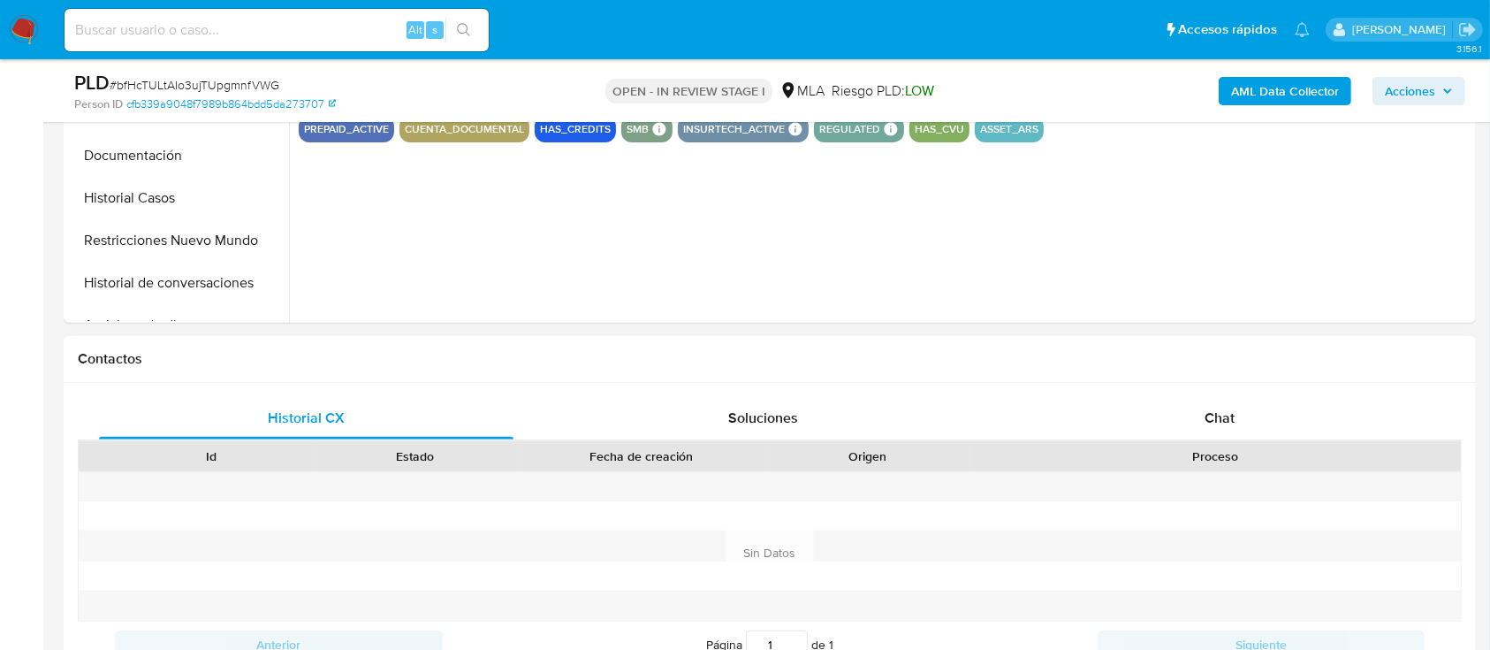
click at [1189, 423] on div "Chat" at bounding box center [1220, 418] width 415 height 42
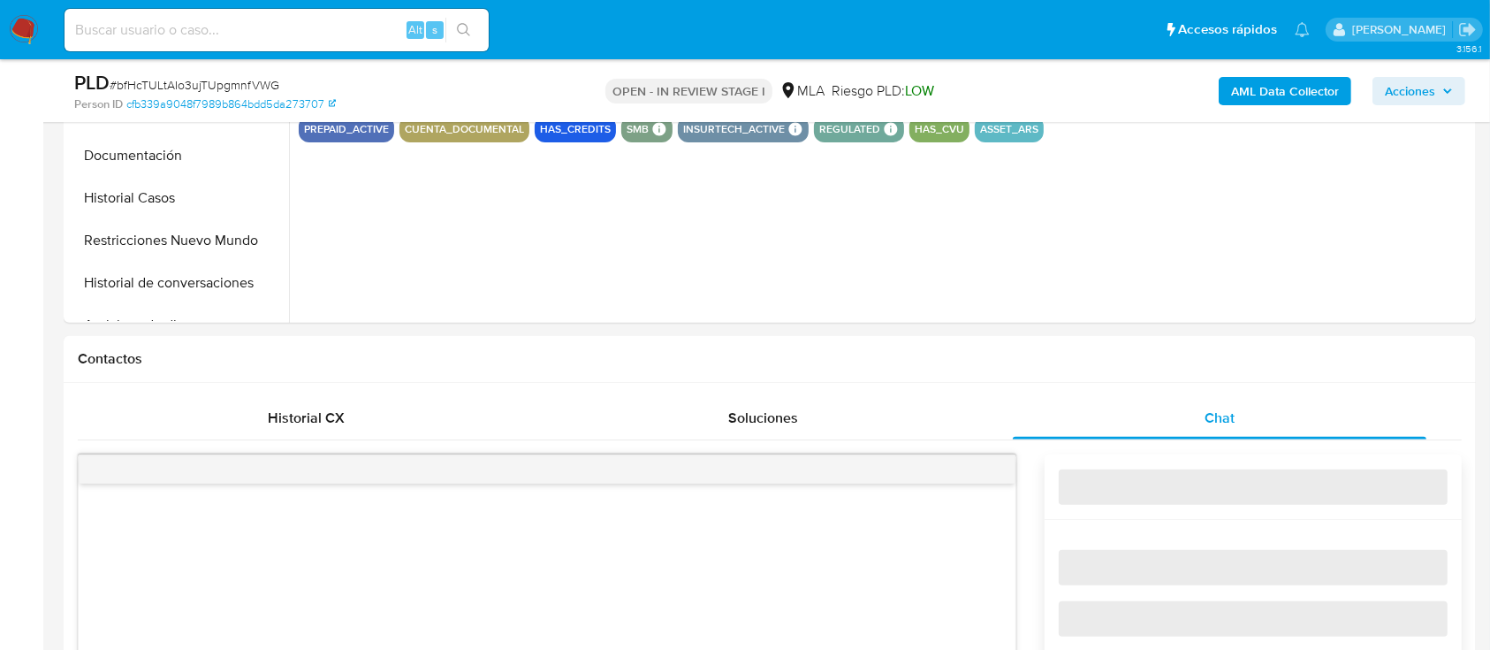
select select "10"
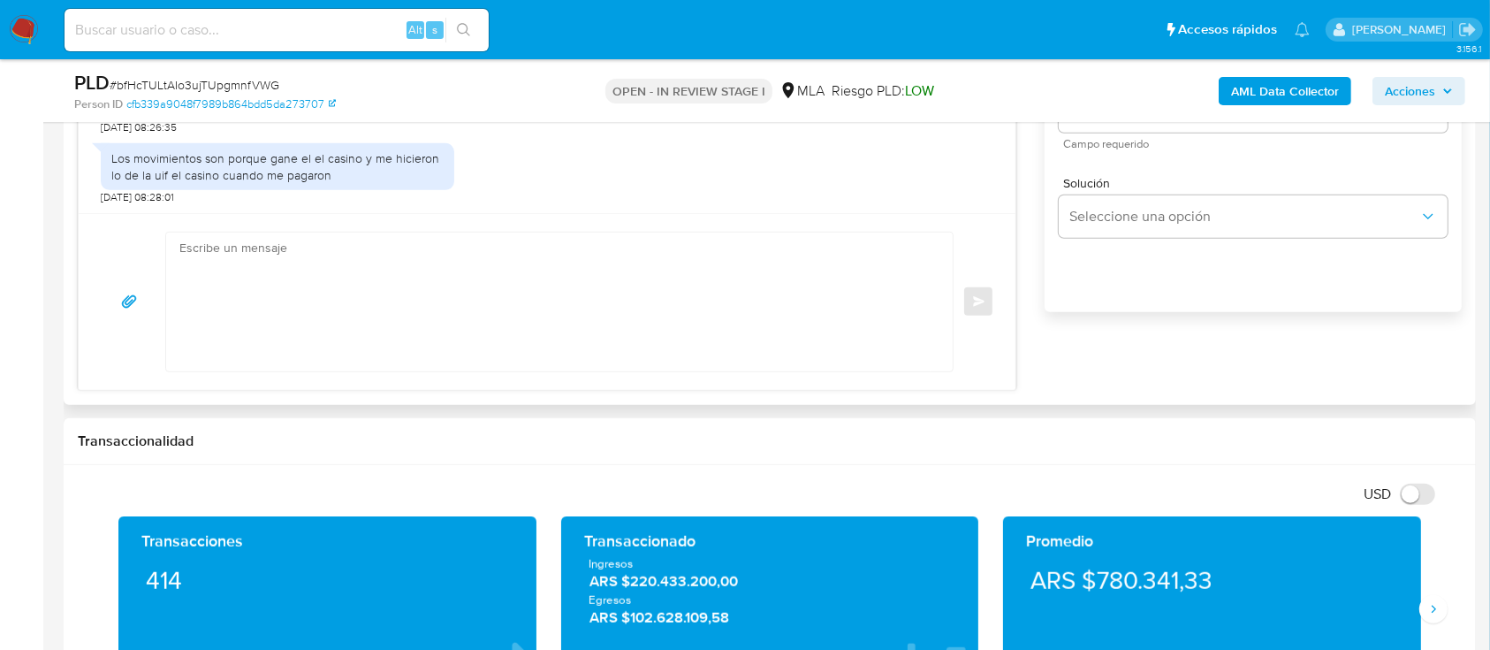
scroll to position [1178, 0]
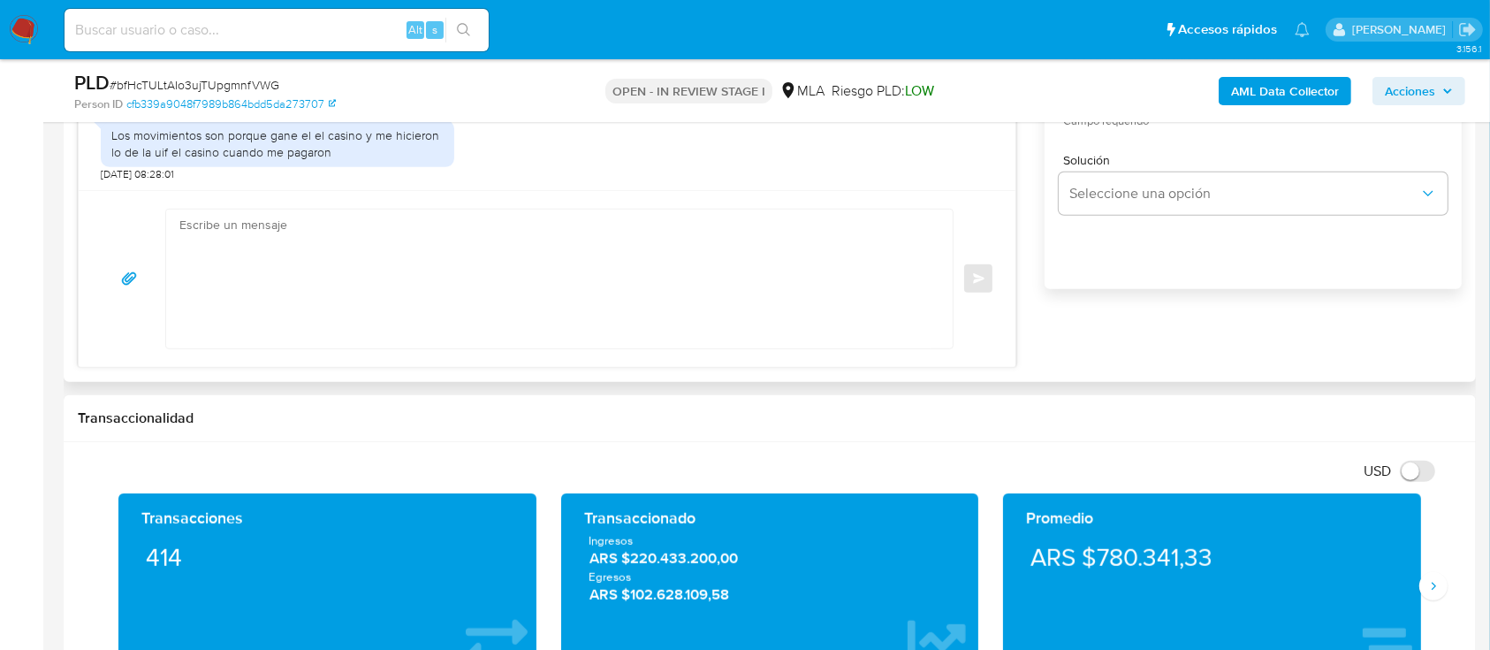
drag, startPoint x: 459, startPoint y: 336, endPoint x: 205, endPoint y: 392, distance: 259.9
click at [459, 336] on textarea at bounding box center [554, 279] width 751 height 139
paste textarea "Hola, Muchas gracias por la respuesta. Analizamos tu caso y notamos que la info…"
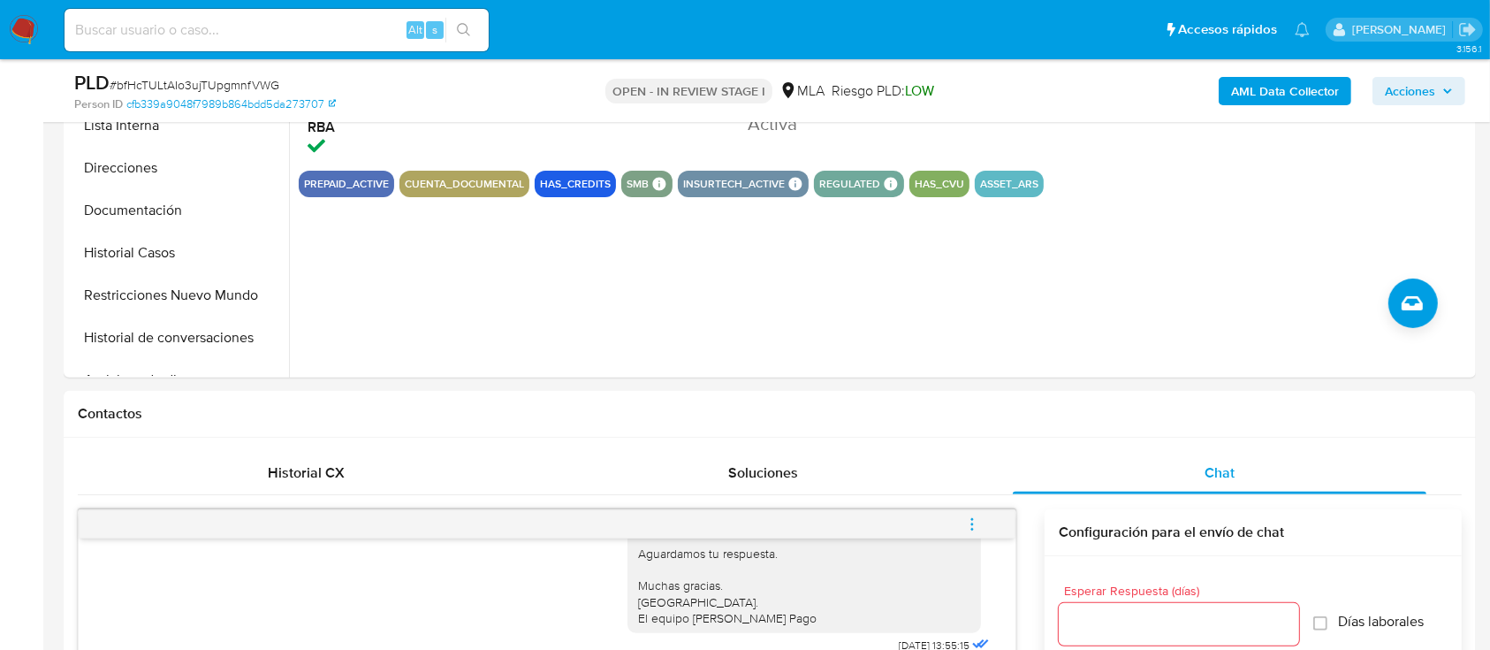
scroll to position [354, 0]
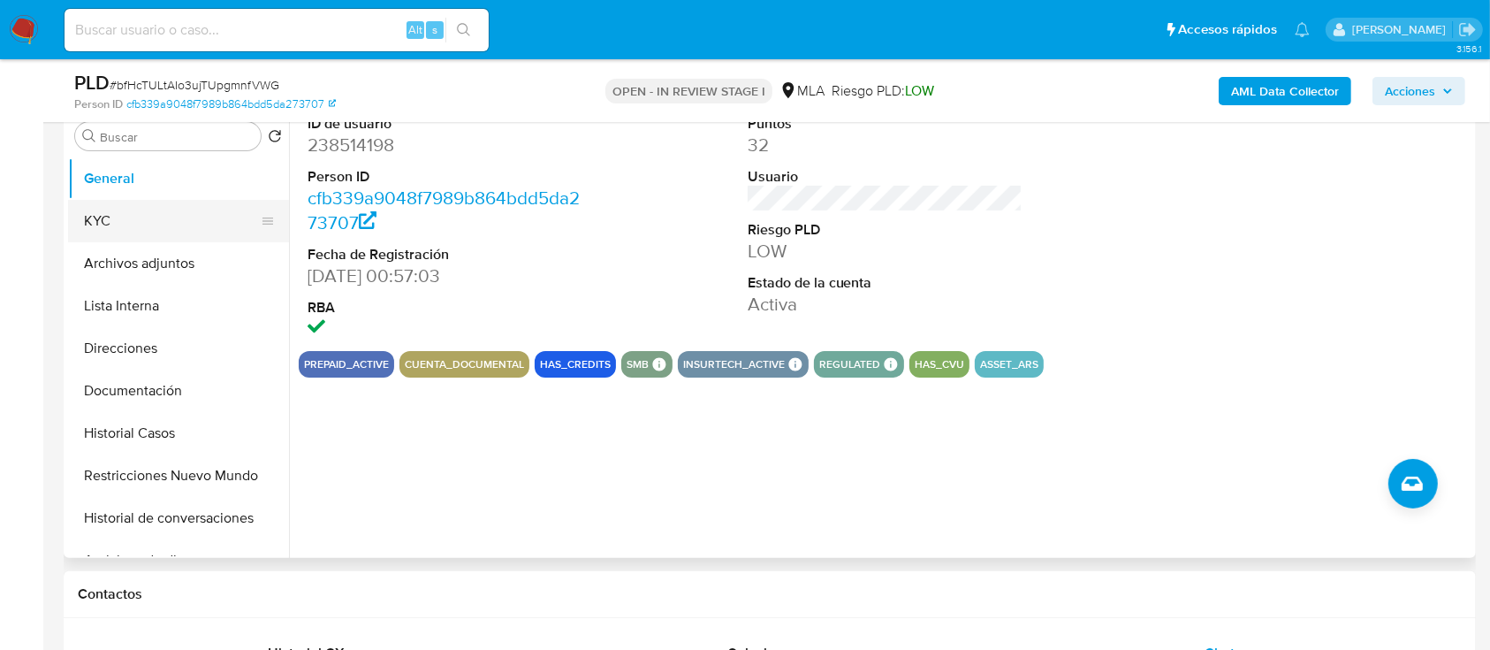
click at [150, 225] on button "KYC" at bounding box center [171, 221] width 207 height 42
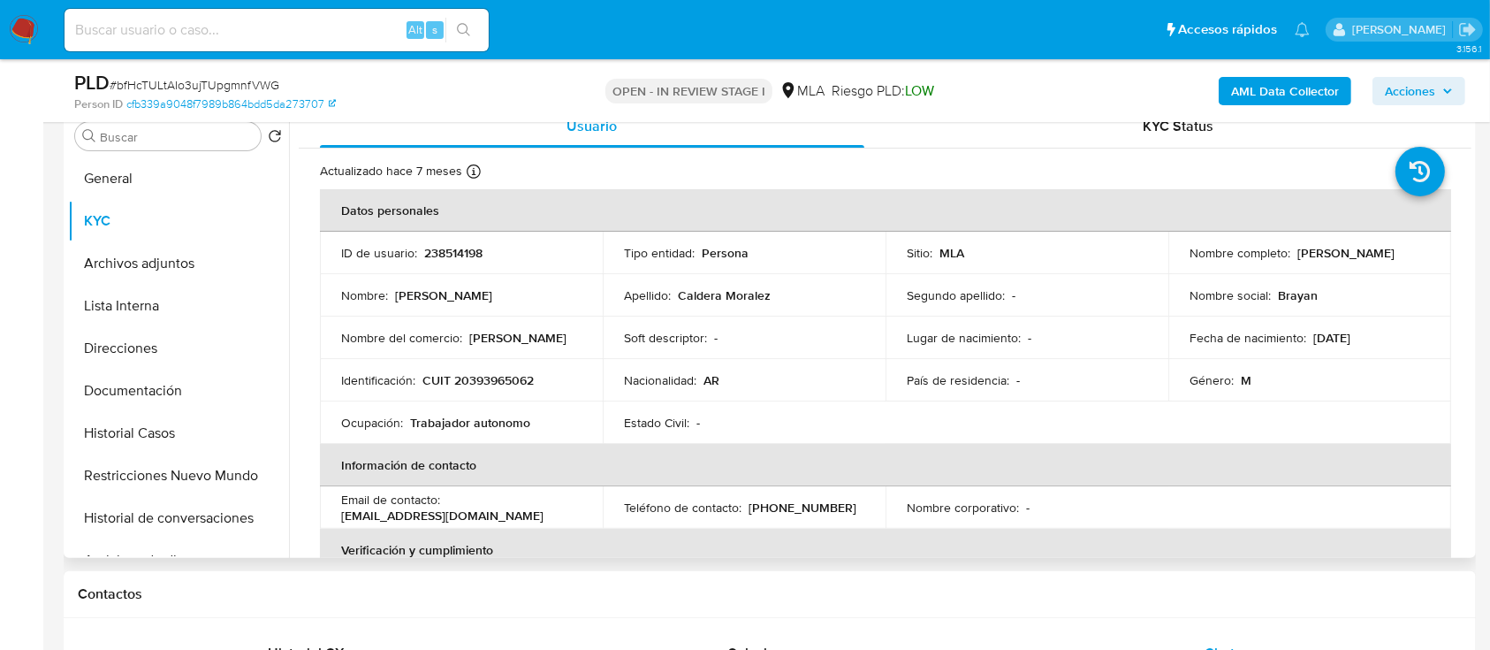
drag, startPoint x: 1184, startPoint y: 261, endPoint x: 1367, endPoint y: 271, distance: 183.2
click at [1367, 271] on td "Nombre completo : [PERSON_NAME]" at bounding box center [1310, 253] width 283 height 42
copy p "[PERSON_NAME]"
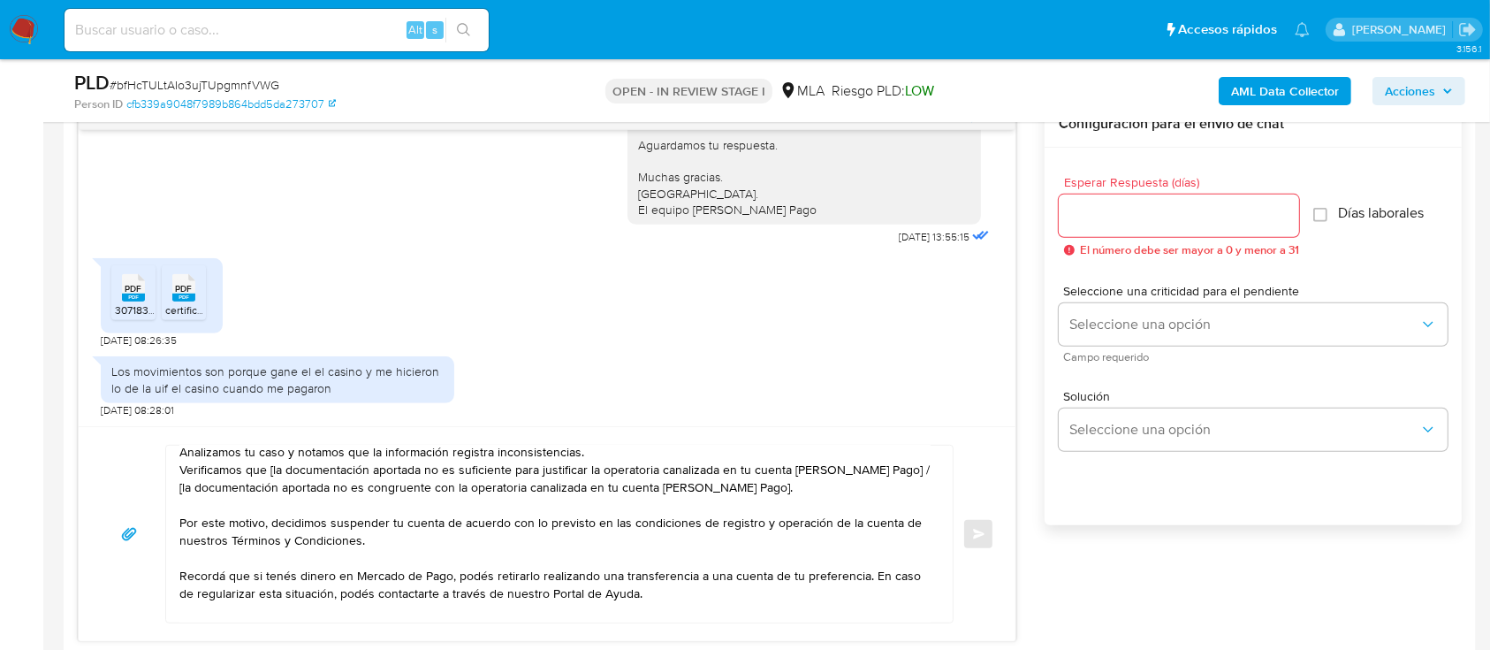
scroll to position [0, 0]
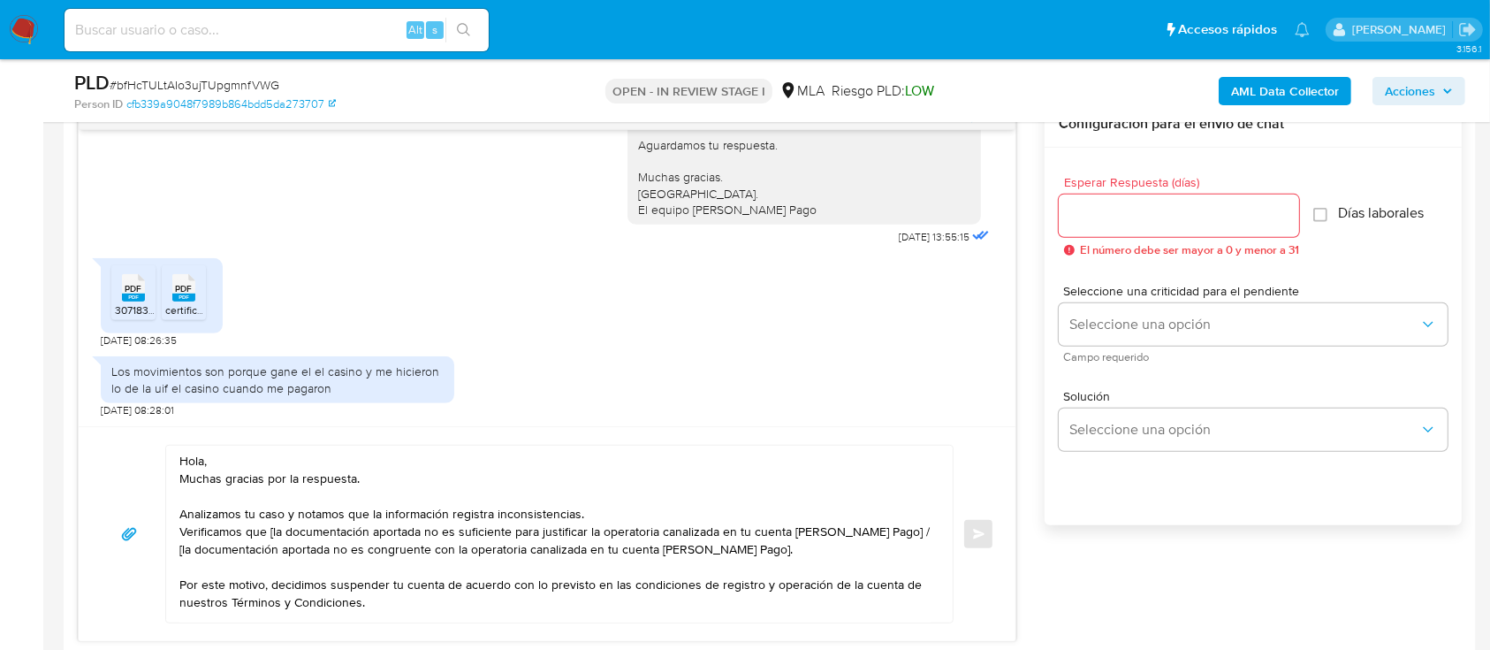
click at [220, 453] on textarea "Hola, Muchas gracias por la respuesta. Analizamos tu caso y notamos que la info…" at bounding box center [554, 534] width 751 height 177
paste textarea "[PERSON_NAME]"
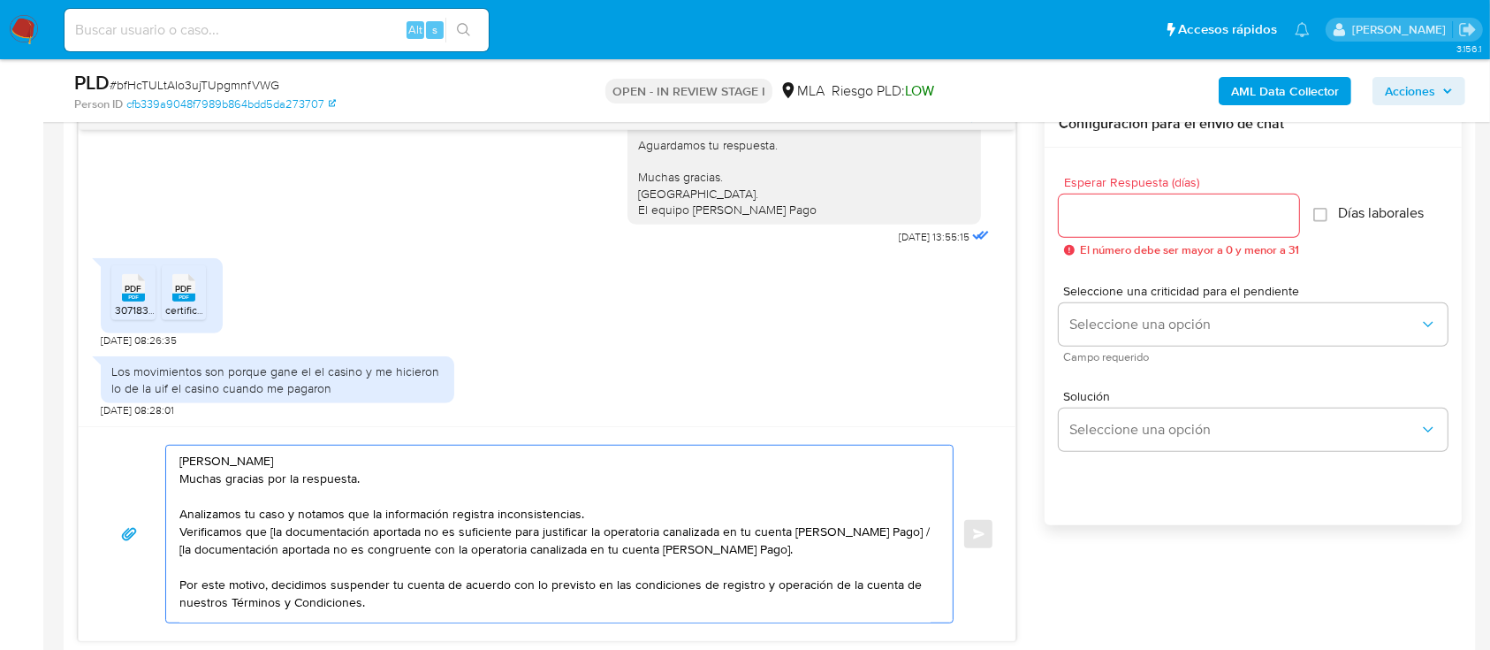
drag, startPoint x: 294, startPoint y: 456, endPoint x: 349, endPoint y: 456, distance: 54.8
click at [344, 456] on textarea "[PERSON_NAME] Muchas gracias por la respuesta. Analizamos tu caso y notamos que…" at bounding box center [554, 534] width 751 height 177
click at [405, 456] on textarea "[PERSON_NAME] Muchas gracias por la respuesta. Analizamos tu caso y notamos que…" at bounding box center [554, 534] width 751 height 177
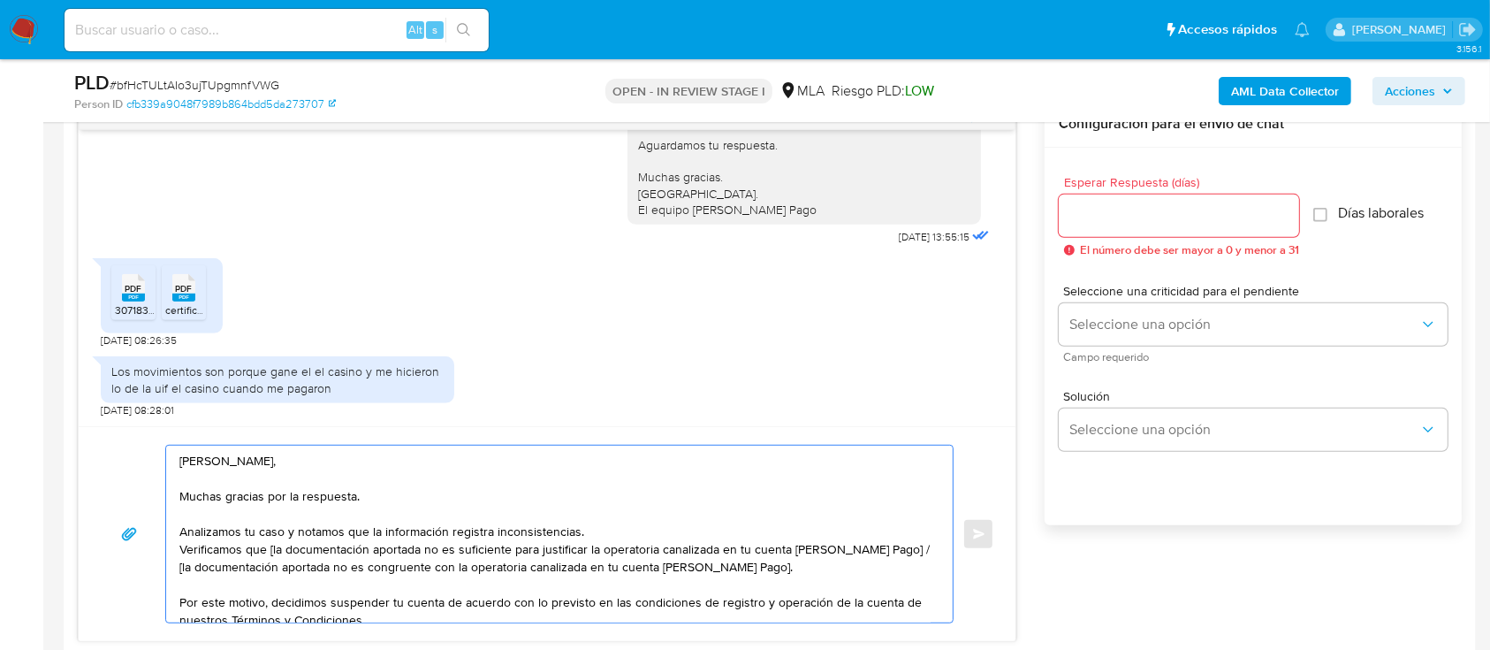
click at [599, 534] on textarea "[PERSON_NAME], Muchas gracias por la respuesta. Analizamos tu caso y notamos qu…" at bounding box center [554, 534] width 751 height 177
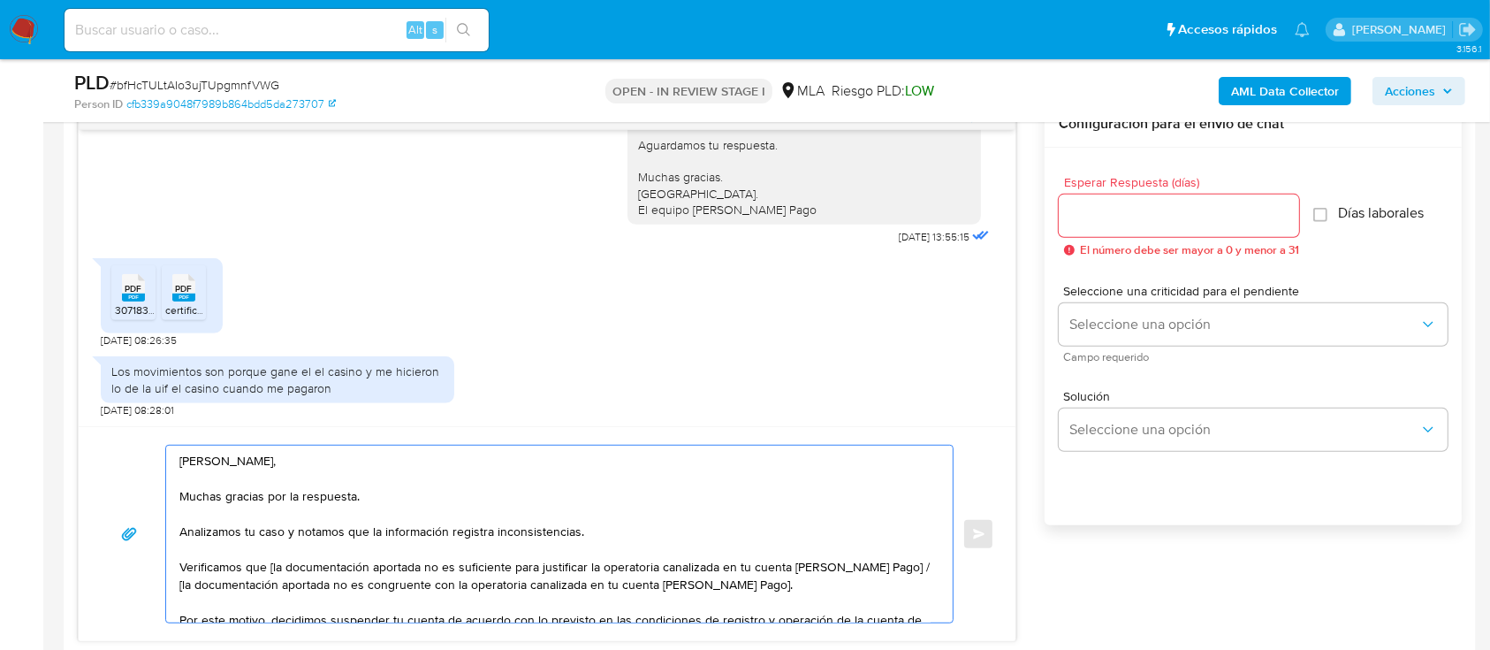
click at [270, 565] on textarea "[PERSON_NAME], Muchas gracias por la respuesta. Analizamos tu caso y notamos qu…" at bounding box center [554, 534] width 751 height 177
drag, startPoint x: 885, startPoint y: 564, endPoint x: 888, endPoint y: 579, distance: 15.3
click at [888, 579] on textarea "[PERSON_NAME], Muchas gracias por la respuesta. Analizamos tu caso y notamos qu…" at bounding box center [554, 534] width 751 height 177
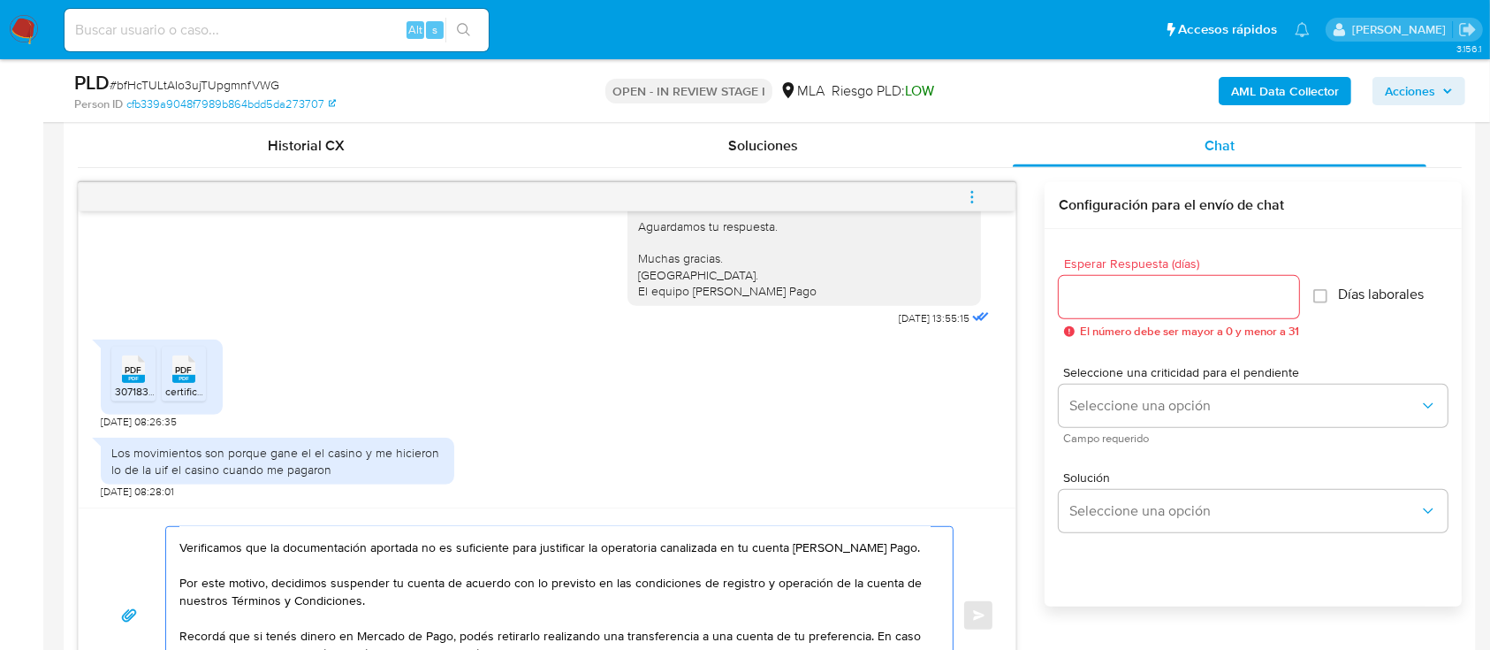
scroll to position [825, 0]
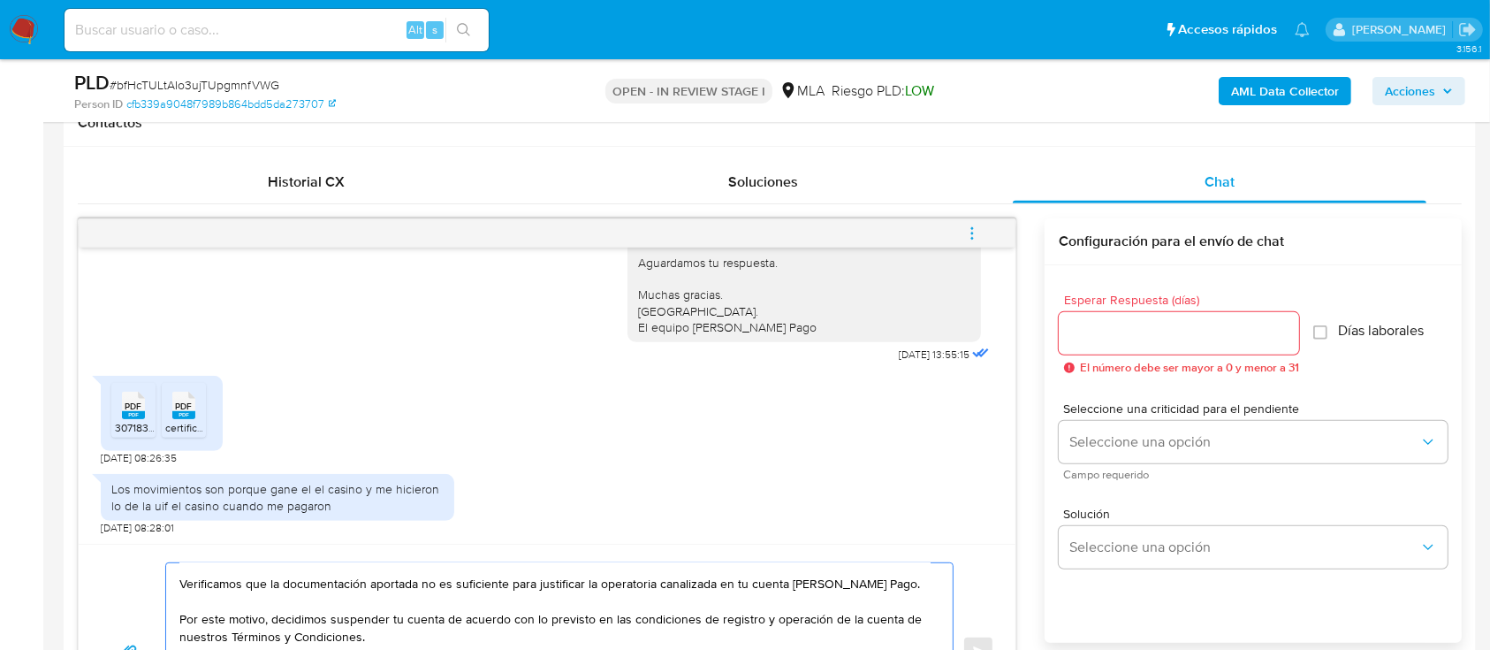
type textarea "[PERSON_NAME], Muchas gracias por la respuesta. Analizamos tu caso y notamos qu…"
click at [1162, 347] on div at bounding box center [1179, 333] width 240 height 42
click at [1133, 333] on input "Esperar Respuesta (días)" at bounding box center [1179, 333] width 240 height 23
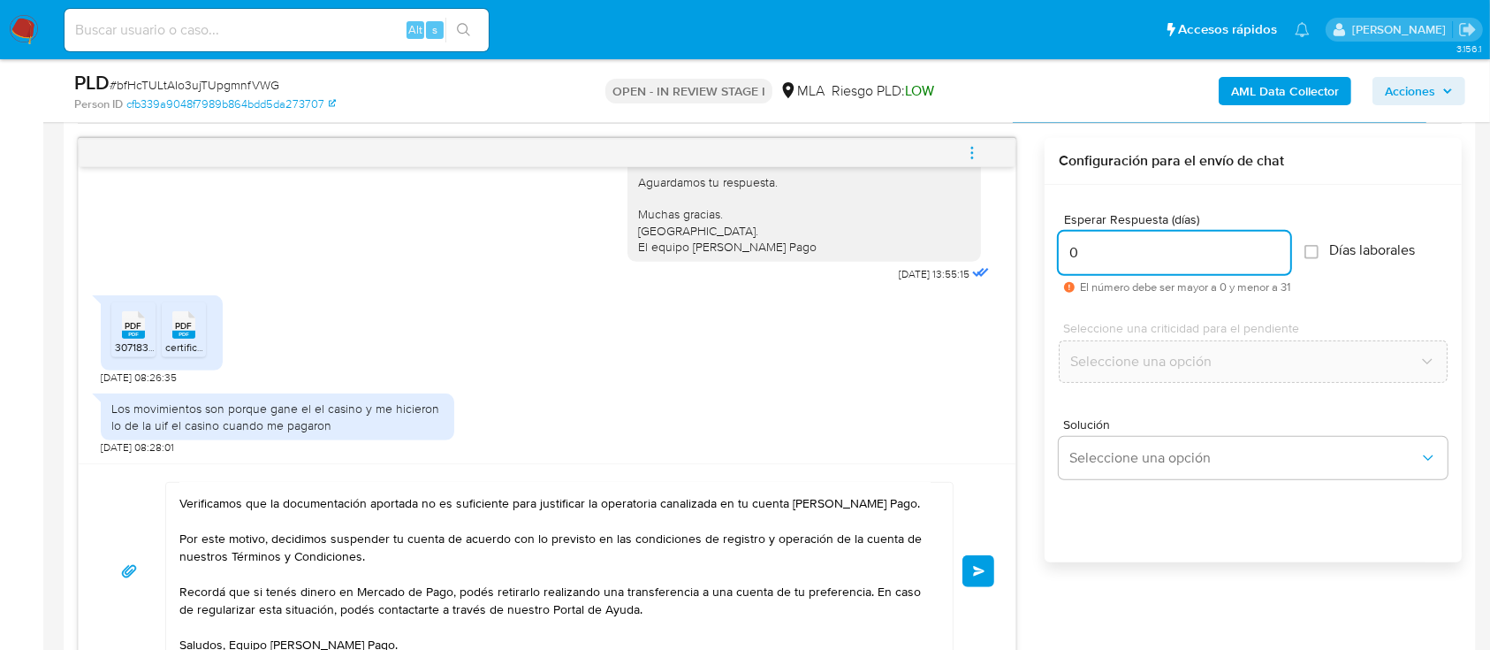
scroll to position [942, 0]
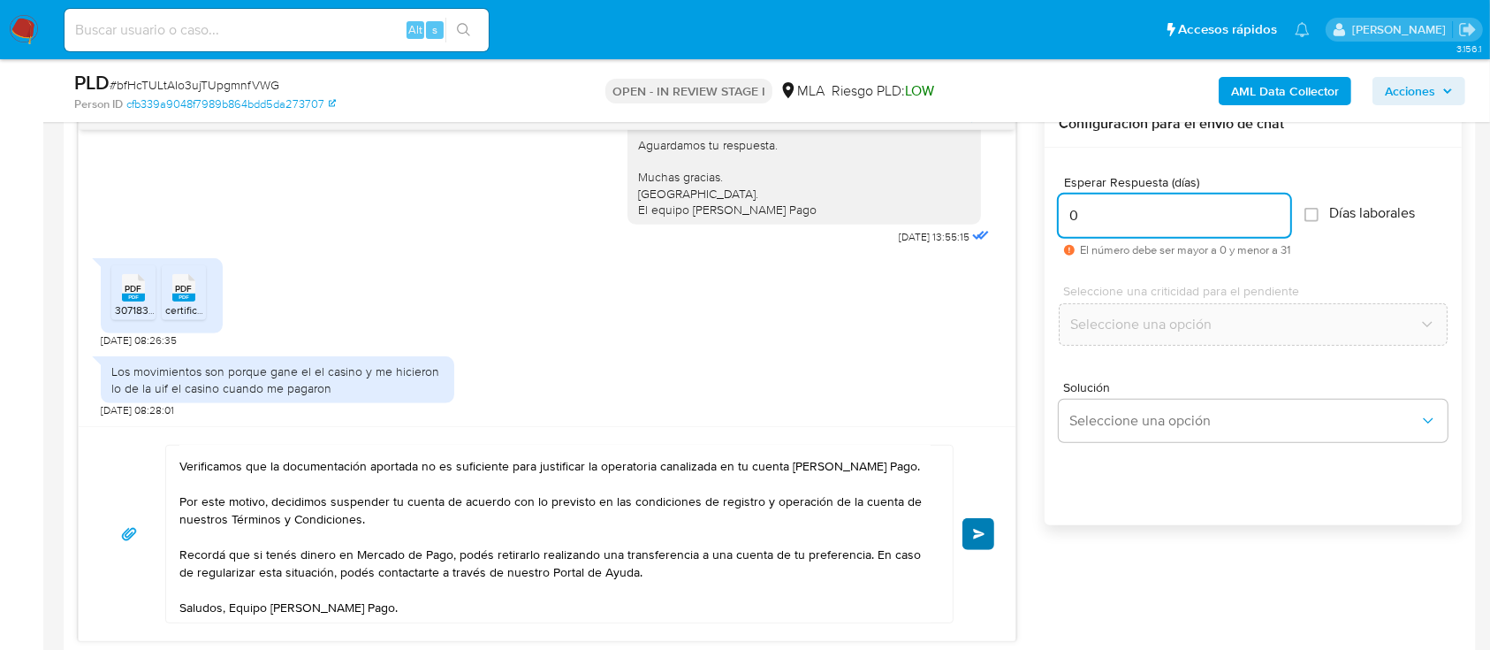
type input "0"
click at [976, 536] on span "Enviar" at bounding box center [979, 534] width 12 height 11
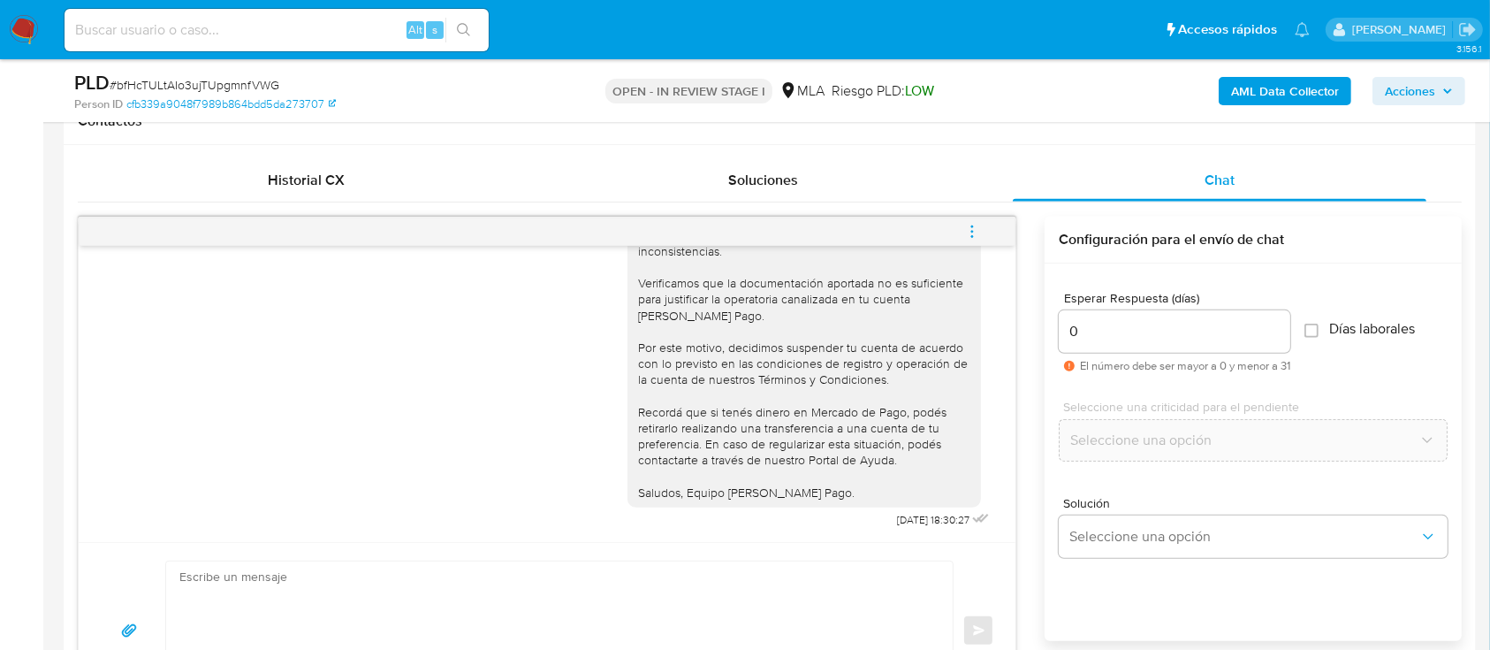
scroll to position [825, 0]
click at [971, 228] on icon "menu-action" at bounding box center [972, 233] width 16 height 16
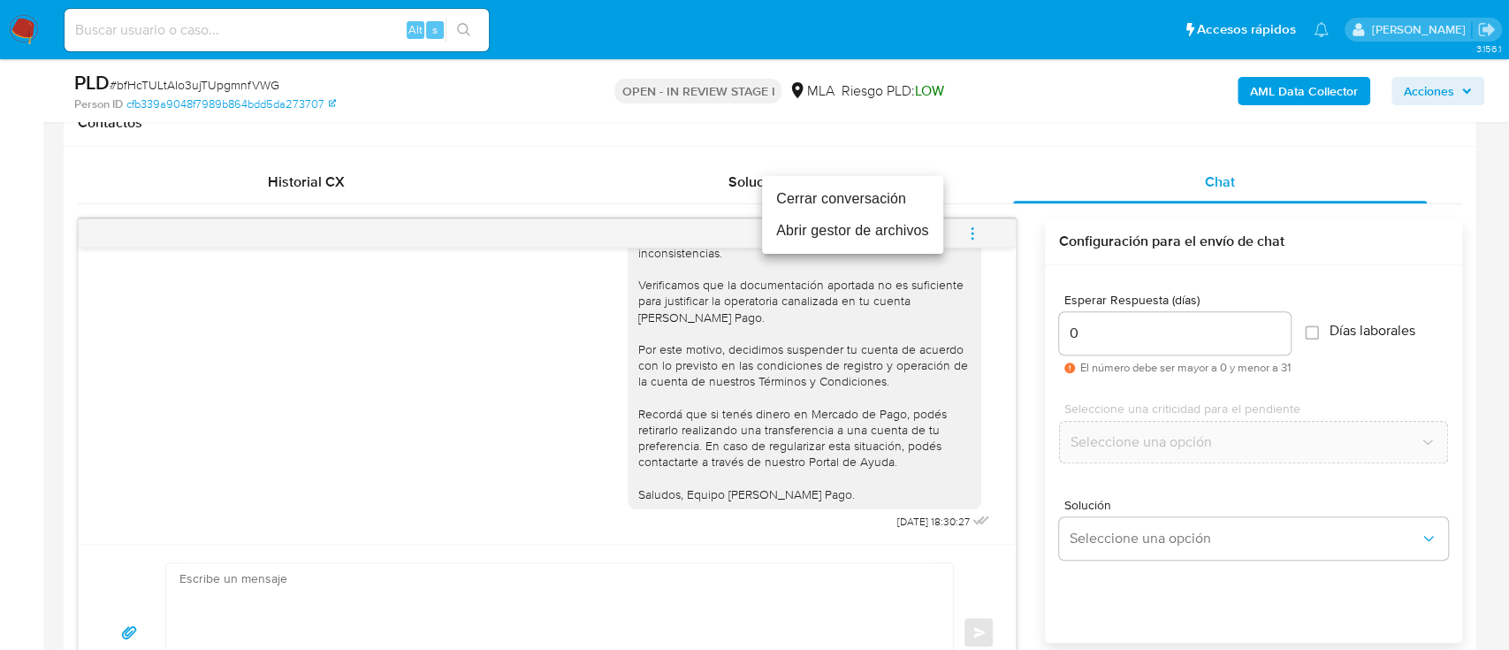
click at [822, 209] on li "Cerrar conversación" at bounding box center [852, 199] width 181 height 32
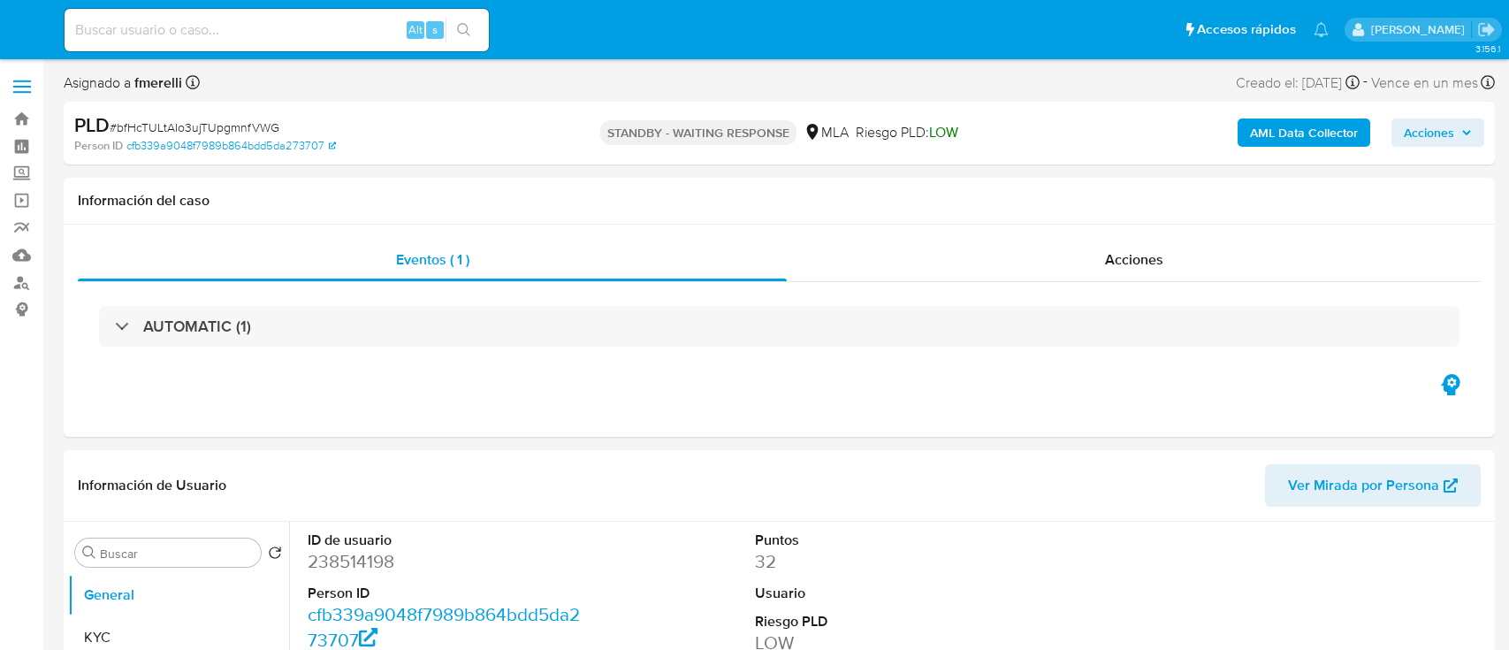
select select "10"
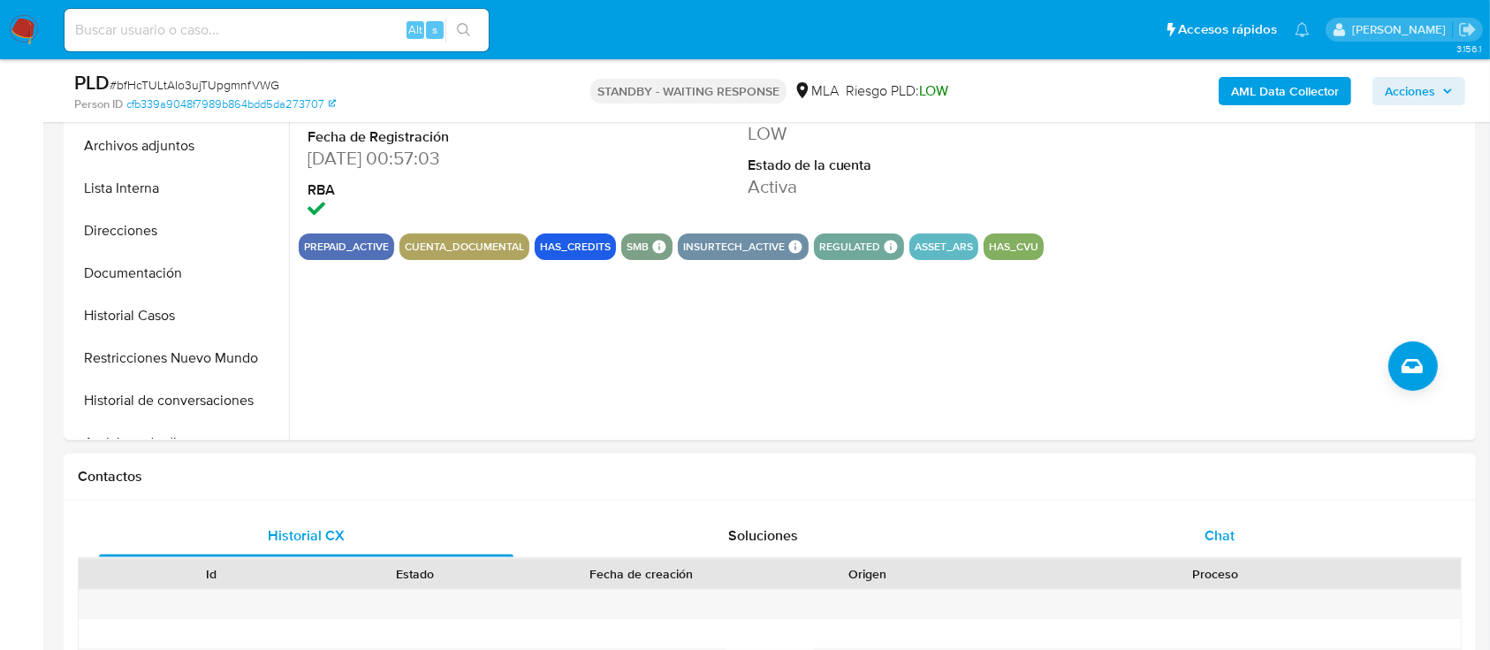
click at [1213, 530] on span "Chat" at bounding box center [1220, 535] width 30 height 20
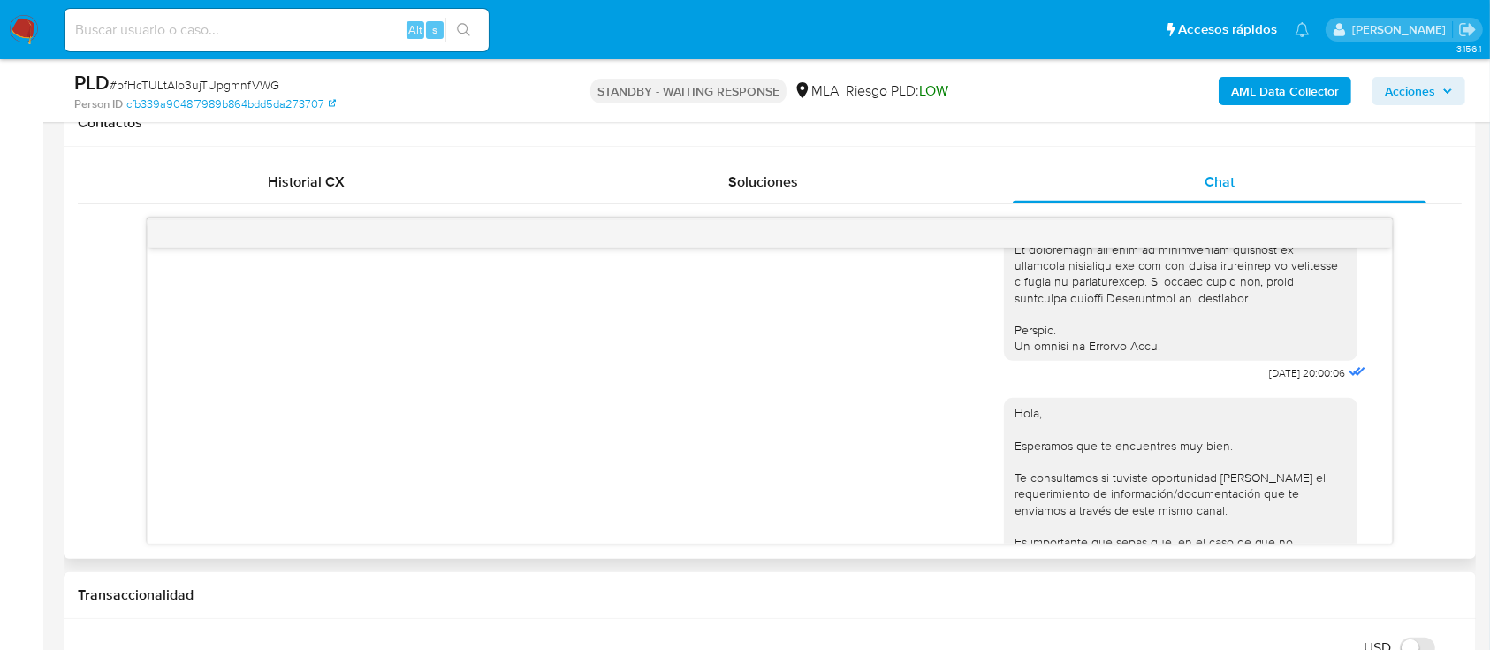
scroll to position [825, 0]
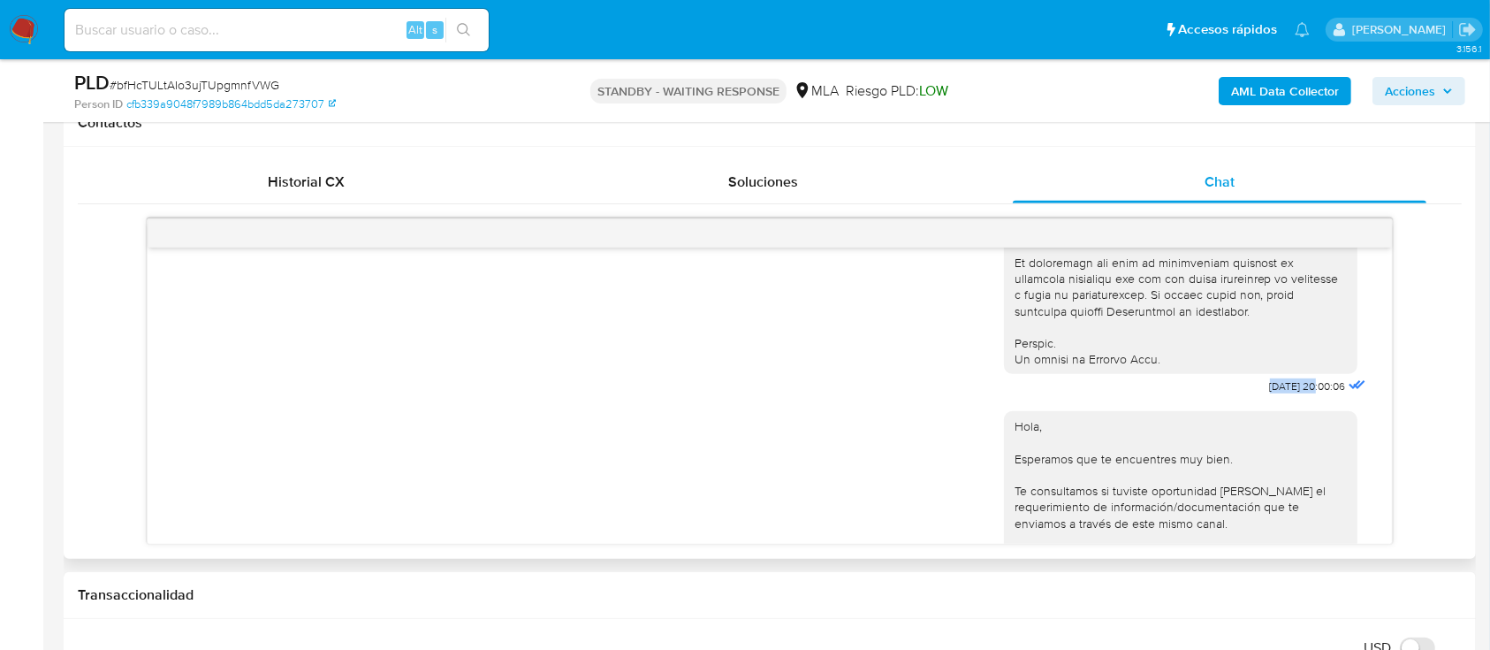
drag, startPoint x: 1216, startPoint y: 417, endPoint x: 1277, endPoint y: 419, distance: 61.0
click at [1270, 393] on span "17/07/2025 20:00:06" at bounding box center [1308, 386] width 76 height 14
drag, startPoint x: 1231, startPoint y: 421, endPoint x: 1278, endPoint y: 419, distance: 46.9
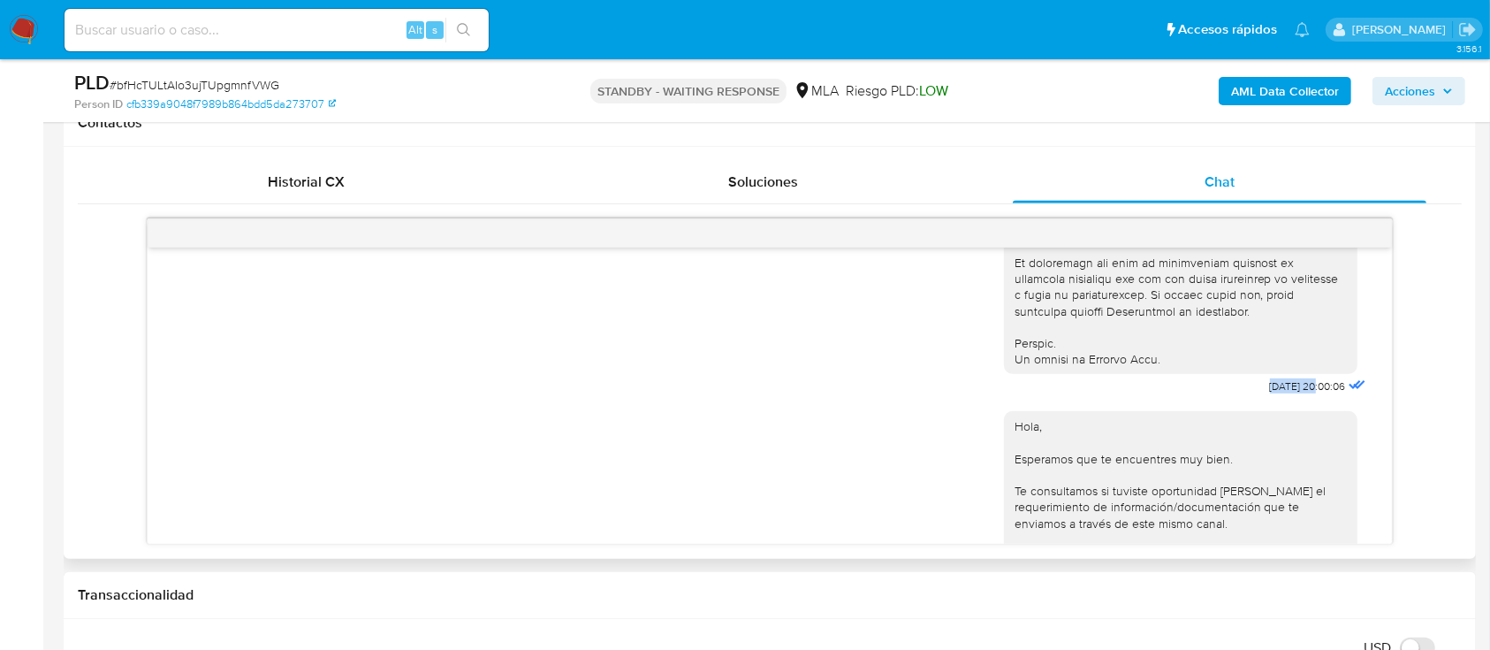
click at [1278, 393] on span "17/07/2025 20:00:06" at bounding box center [1308, 386] width 76 height 14
copy span "17/07/202"
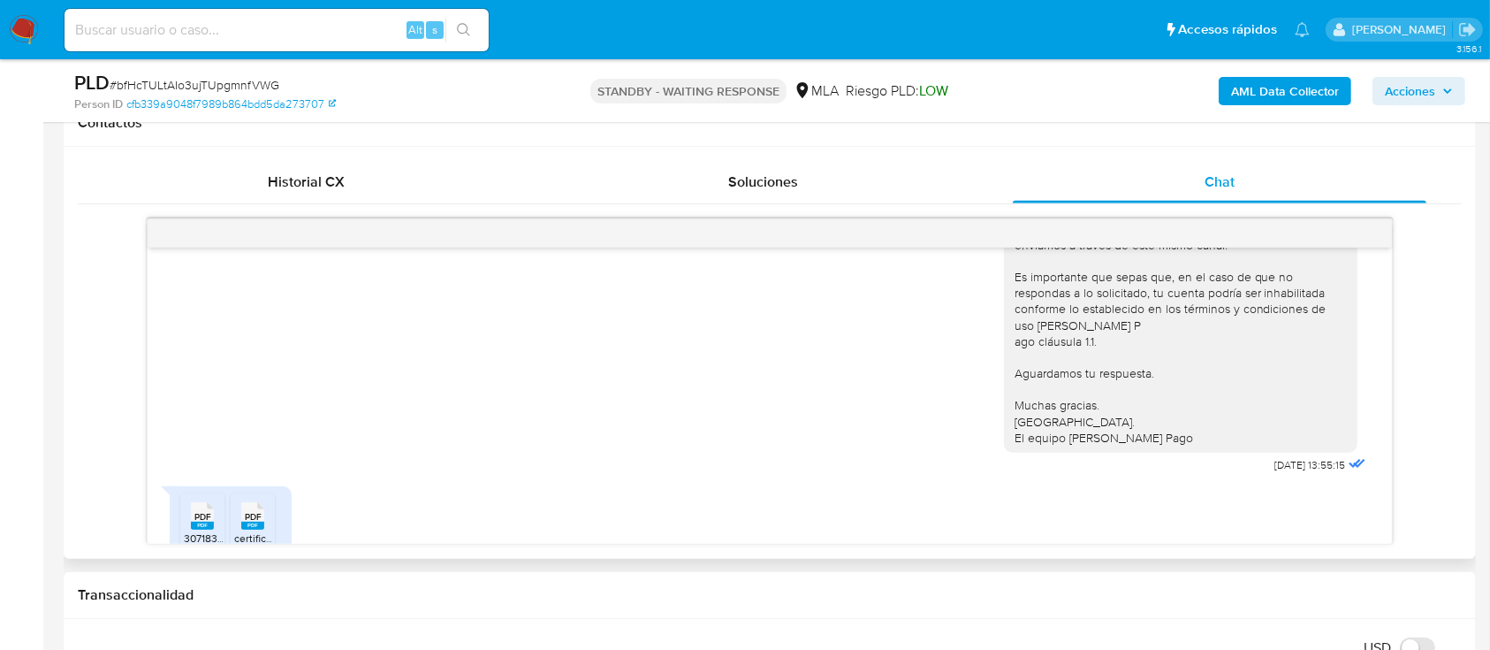
scroll to position [1178, 0]
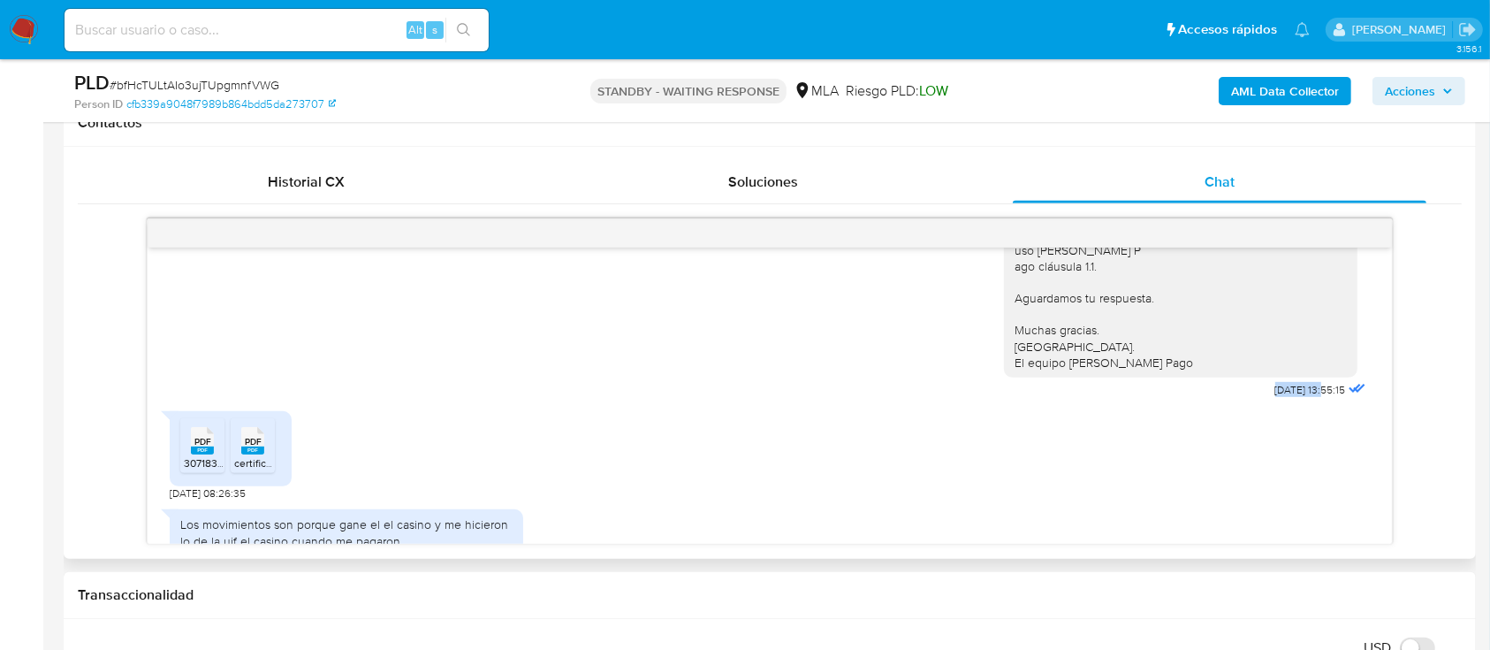
drag, startPoint x: 1228, startPoint y: 443, endPoint x: 1287, endPoint y: 442, distance: 59.2
click at [1287, 402] on div "Hola, Esperamos que te encuentres muy bien. Te consultamos si tuviste oportunid…" at bounding box center [1187, 223] width 366 height 357
copy span "21/07/2025"
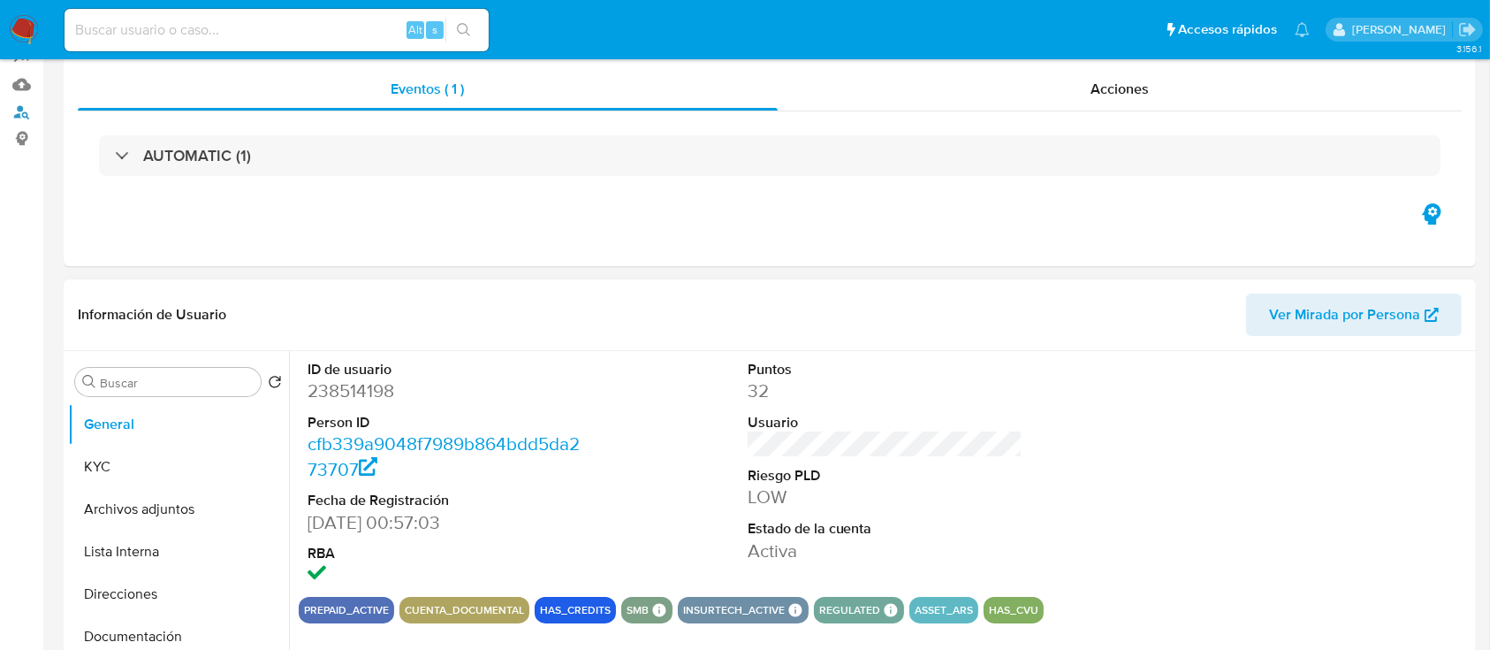
scroll to position [354, 0]
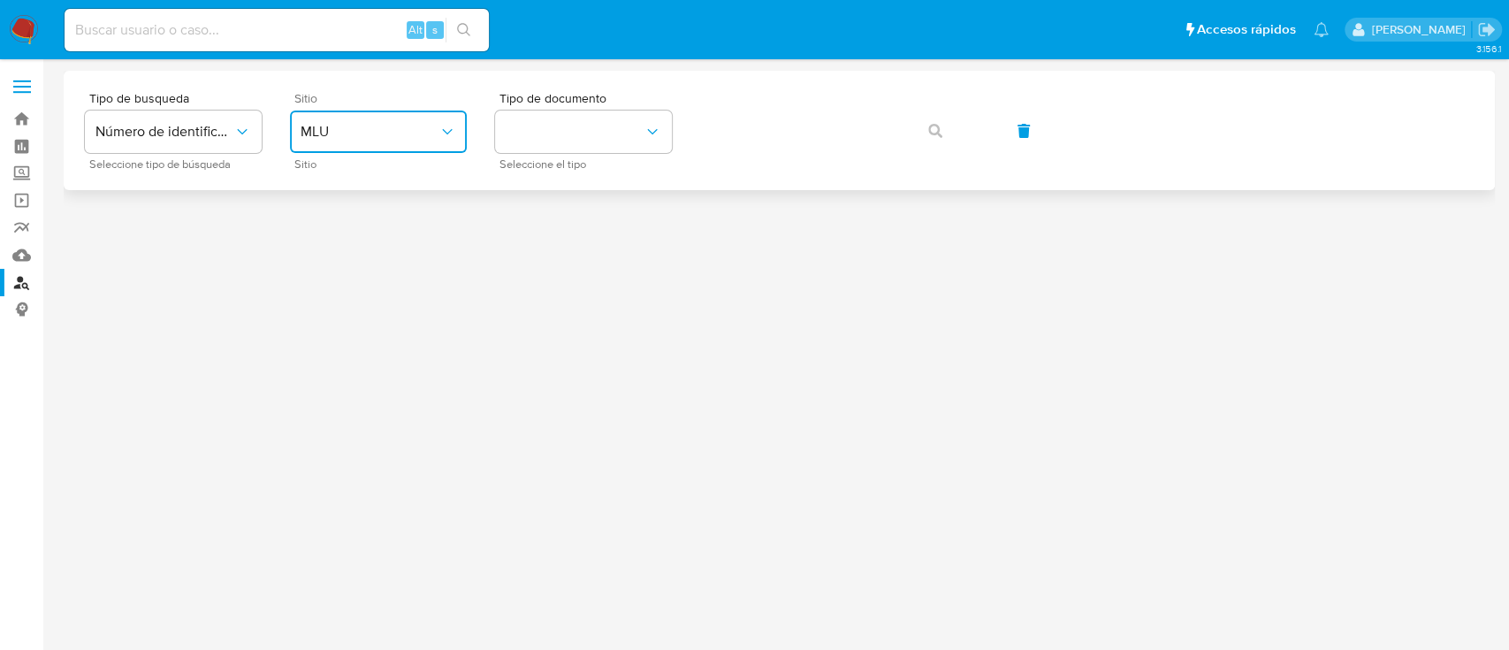
click at [378, 138] on span "MLU" at bounding box center [370, 132] width 138 height 18
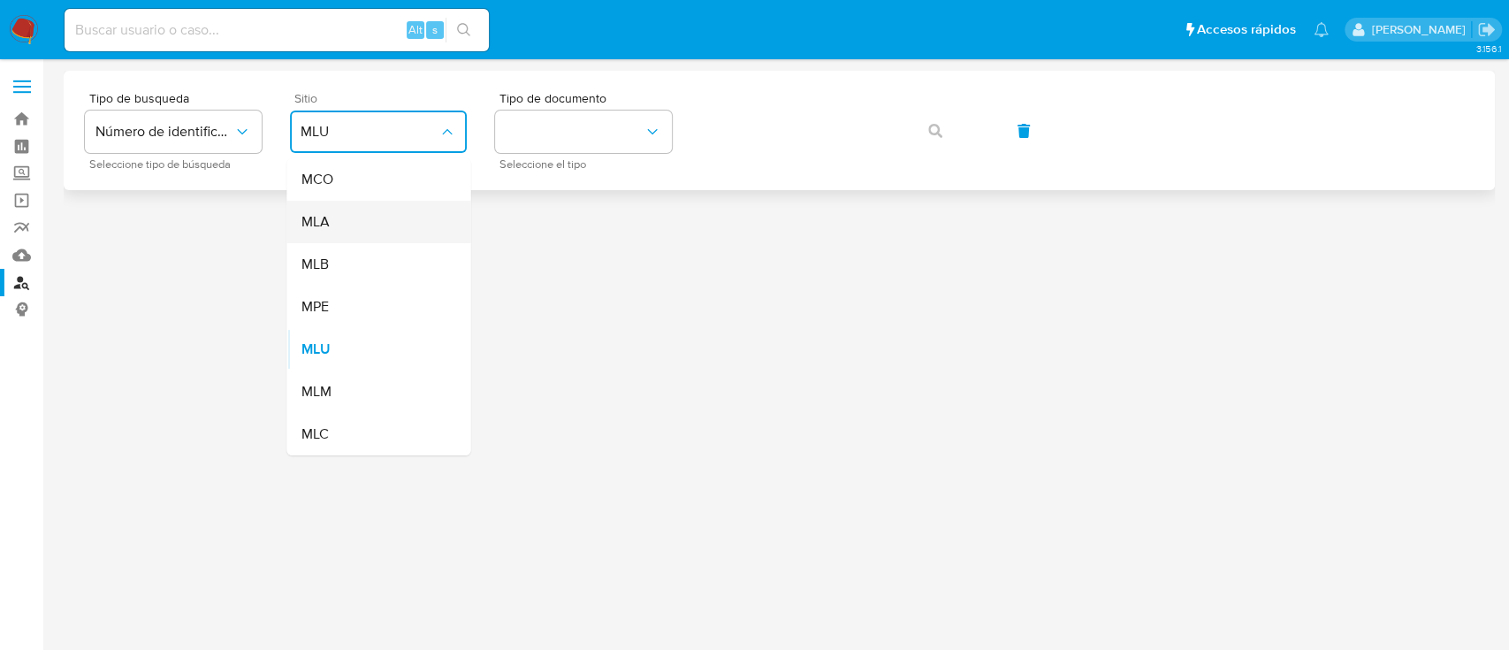
click at [354, 234] on div "MLA" at bounding box center [373, 222] width 145 height 42
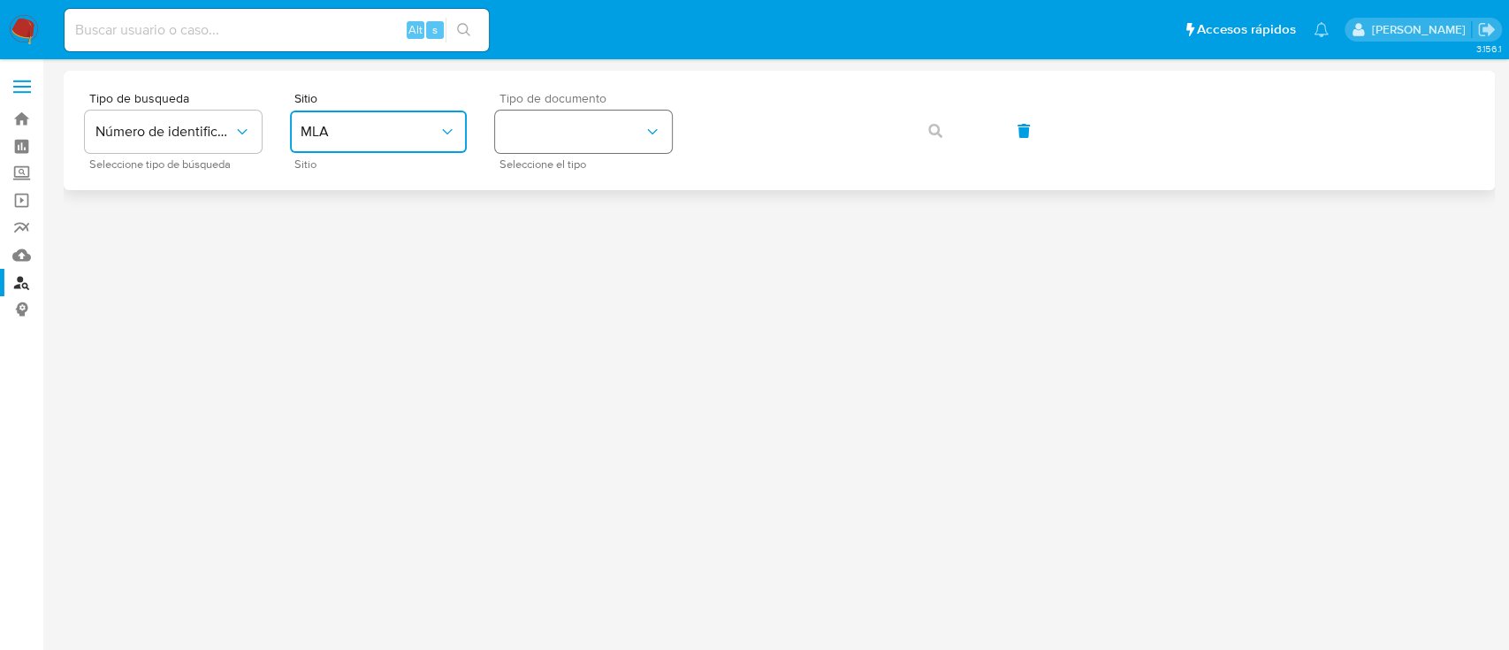
click at [629, 118] on button "identificationType" at bounding box center [583, 131] width 177 height 42
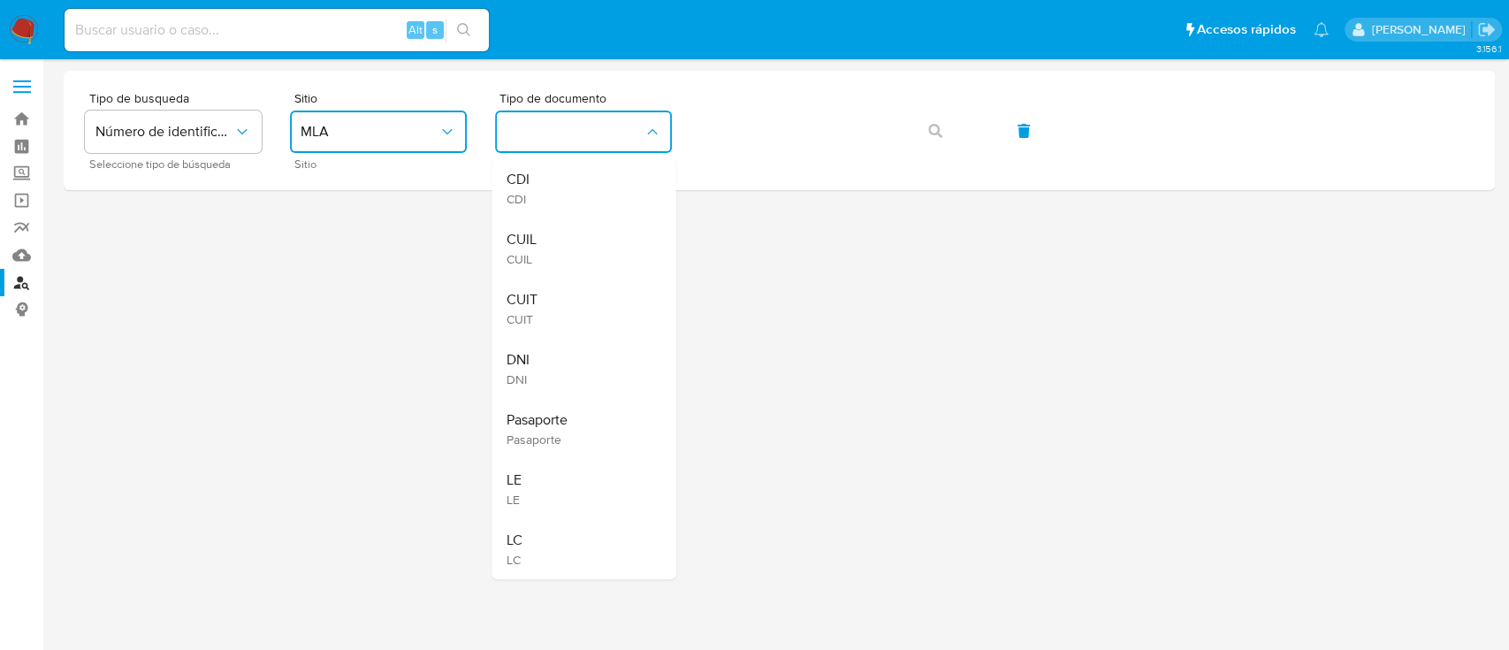
click at [555, 248] on div "CUIL CUIL" at bounding box center [578, 248] width 145 height 60
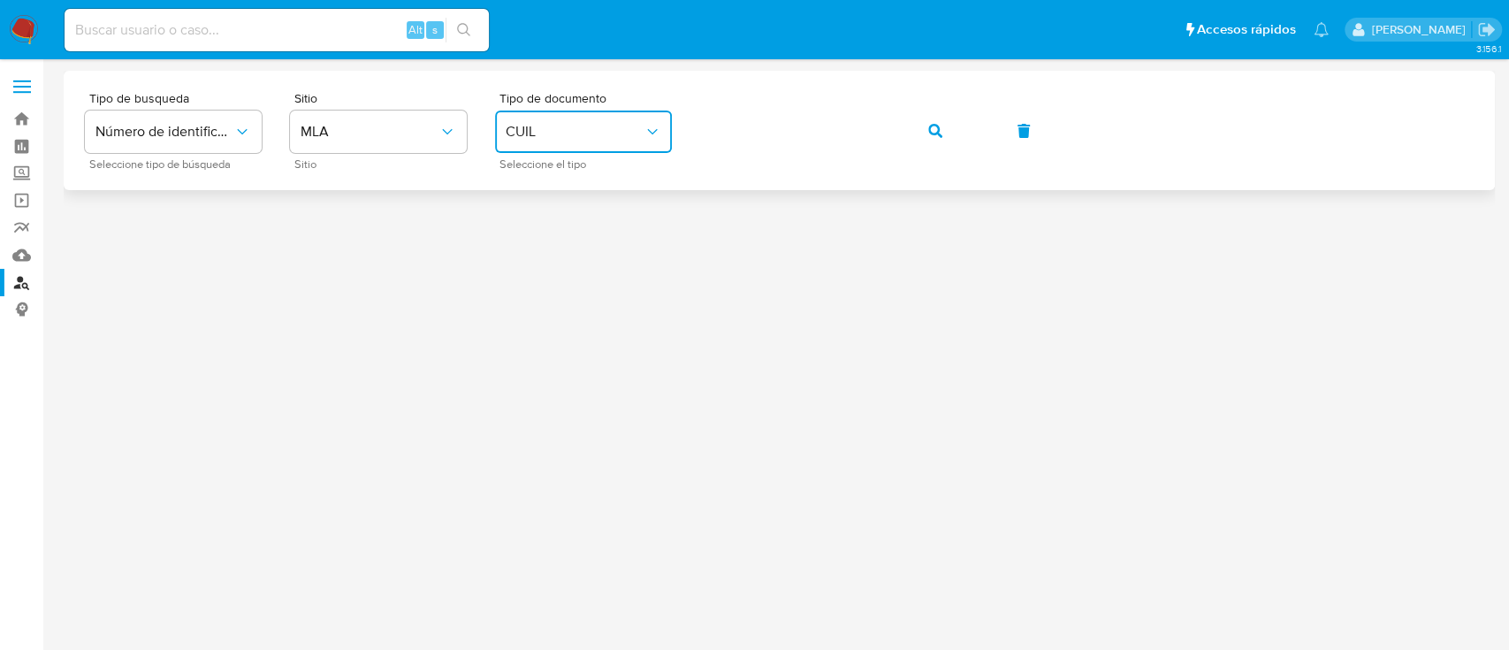
click at [931, 133] on icon "button" at bounding box center [935, 131] width 14 height 14
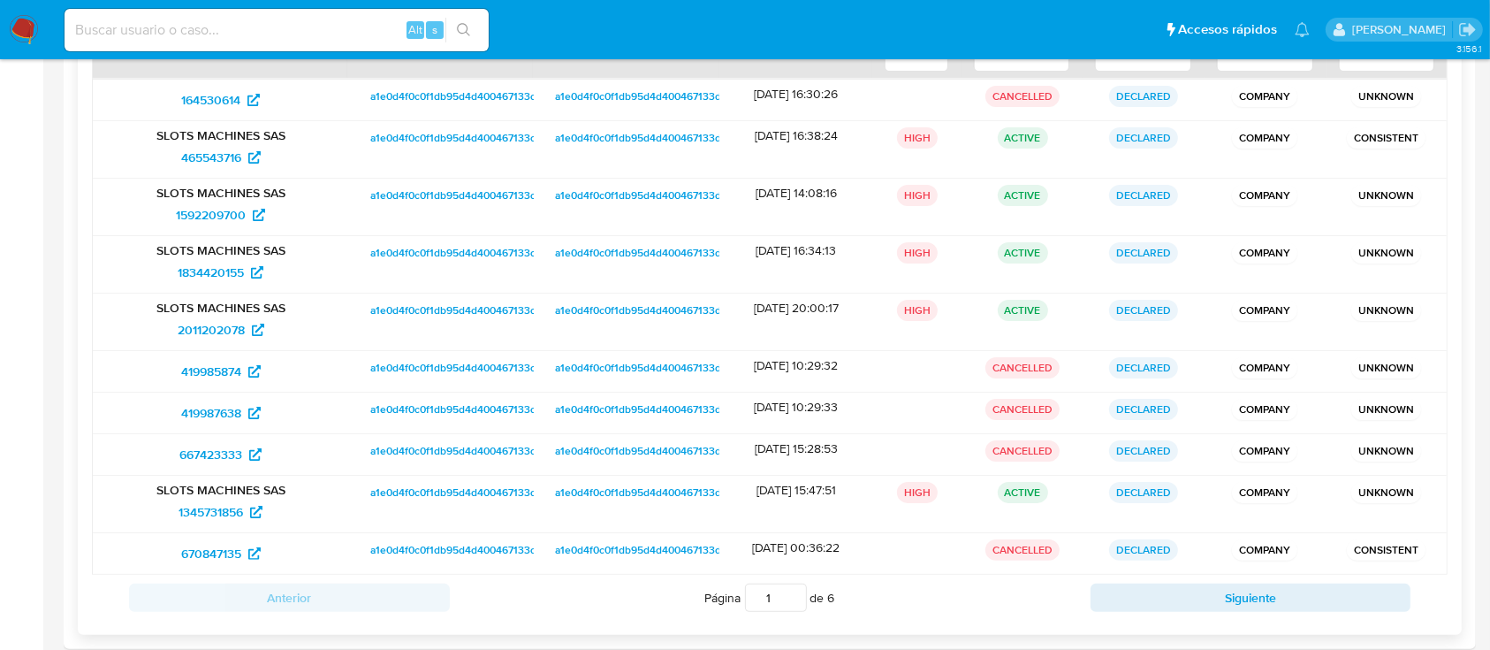
scroll to position [303, 0]
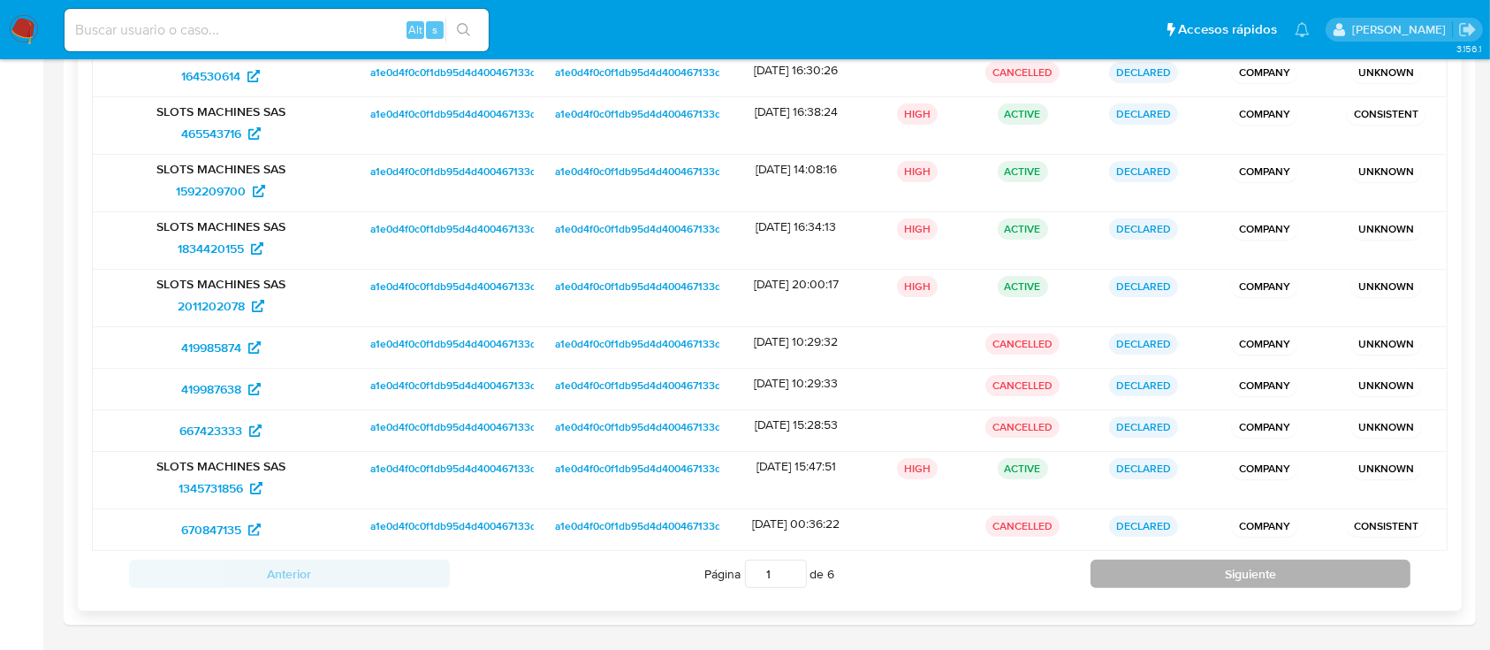
click at [1172, 569] on button "Siguiente" at bounding box center [1251, 574] width 321 height 28
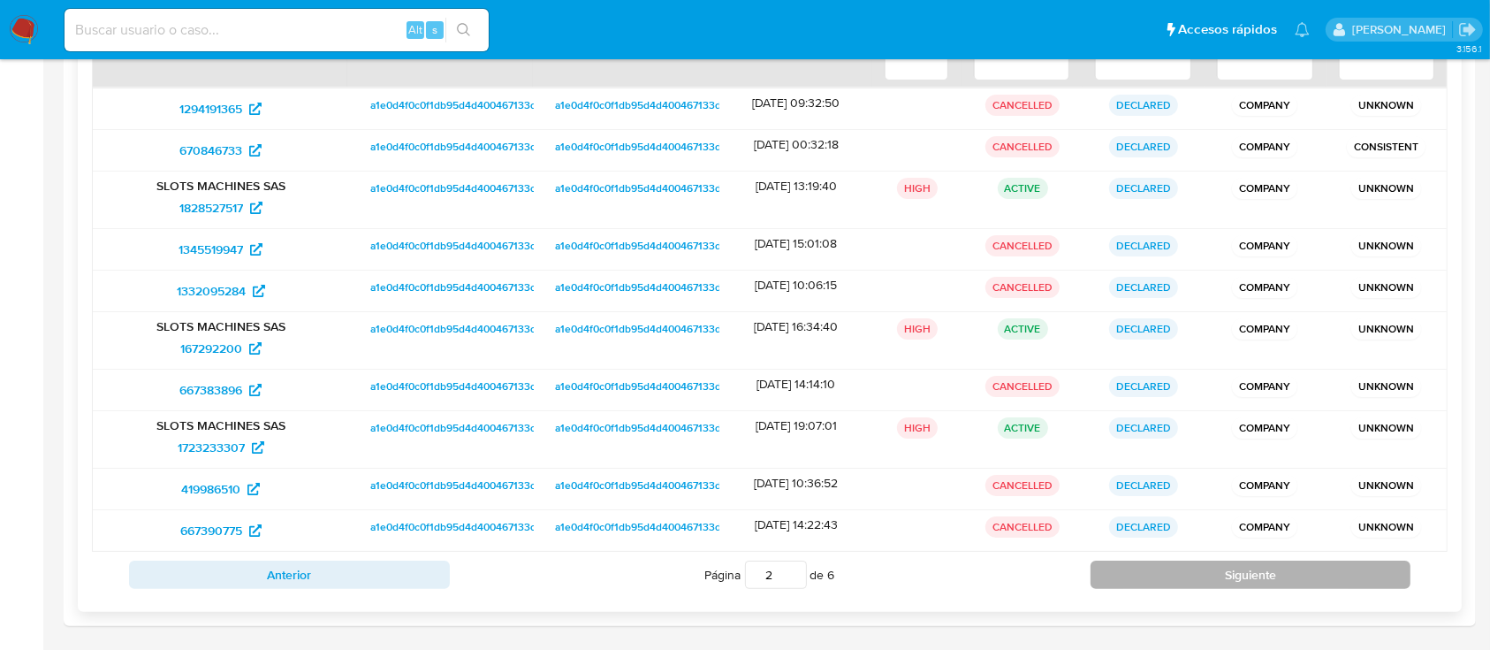
click at [1163, 580] on button "Siguiente" at bounding box center [1251, 574] width 321 height 28
type input "3"
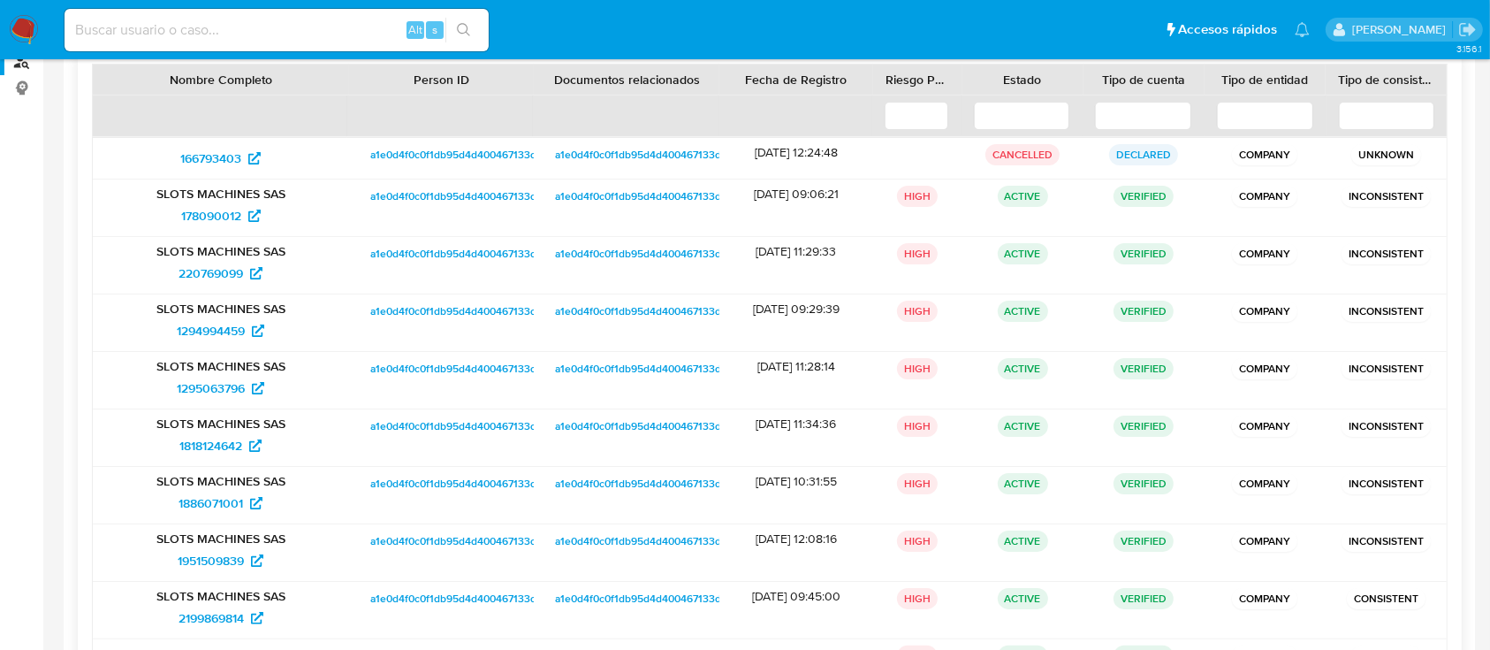
scroll to position [185, 0]
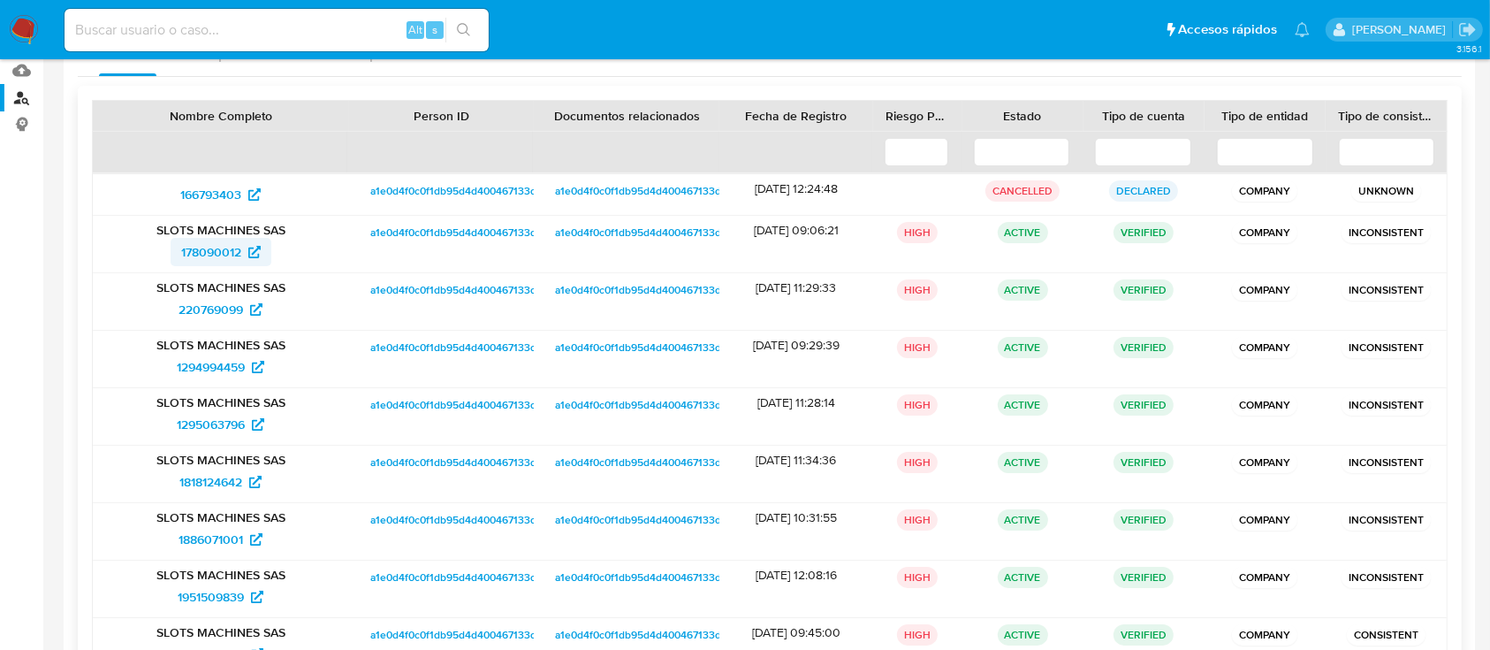
click at [219, 255] on span "178090012" at bounding box center [211, 252] width 60 height 28
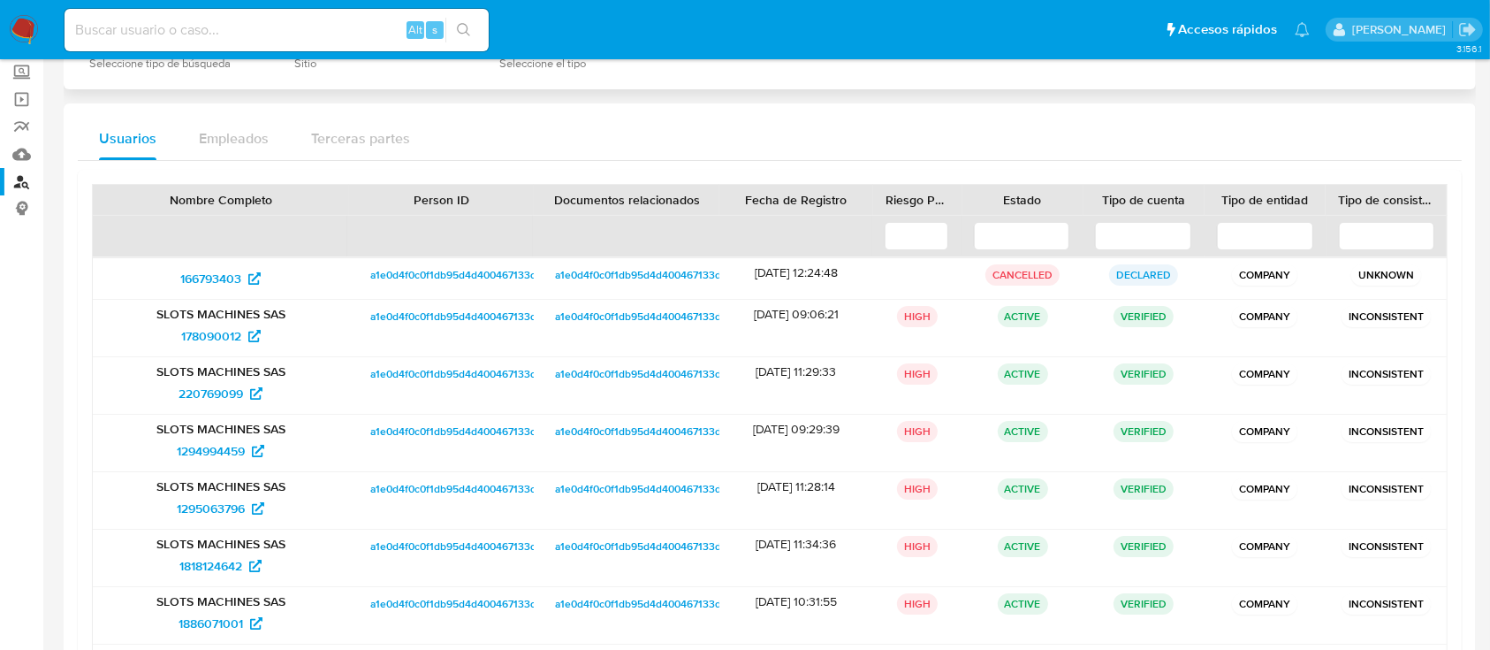
scroll to position [0, 0]
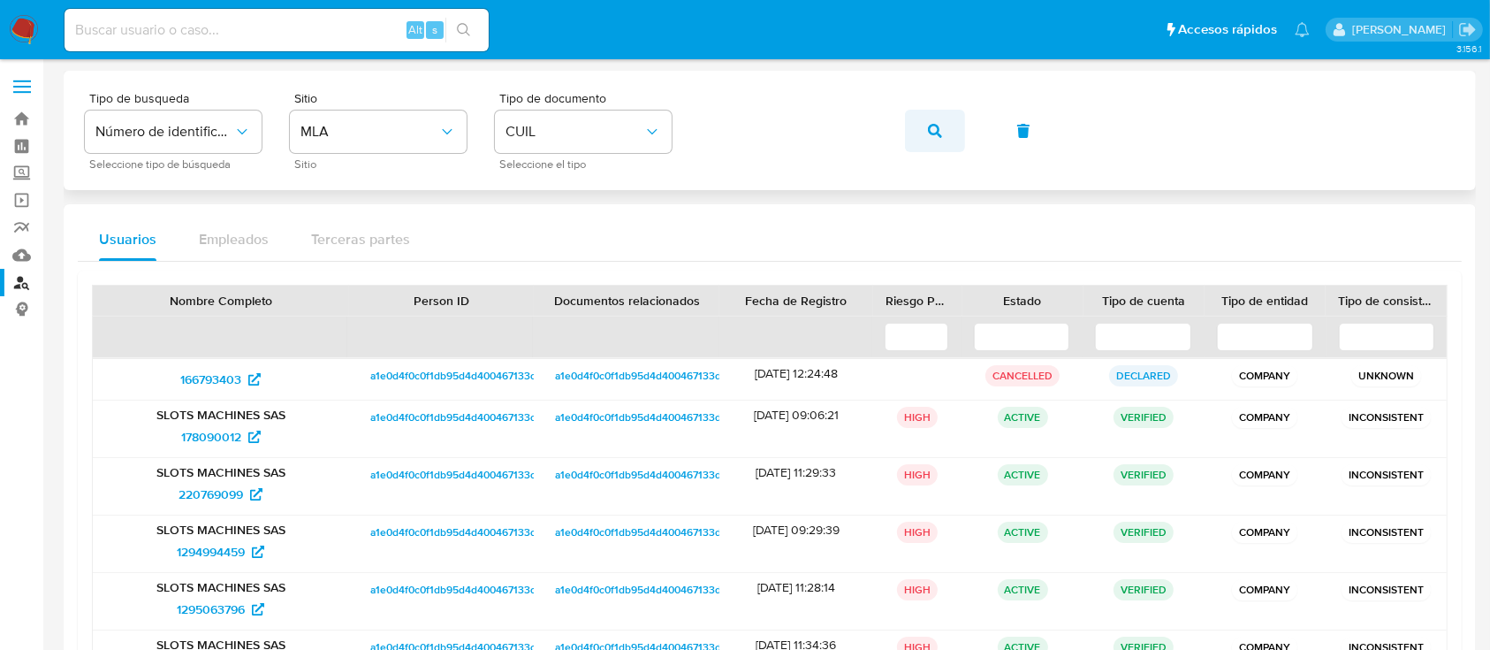
click at [930, 136] on icon "button" at bounding box center [935, 131] width 14 height 14
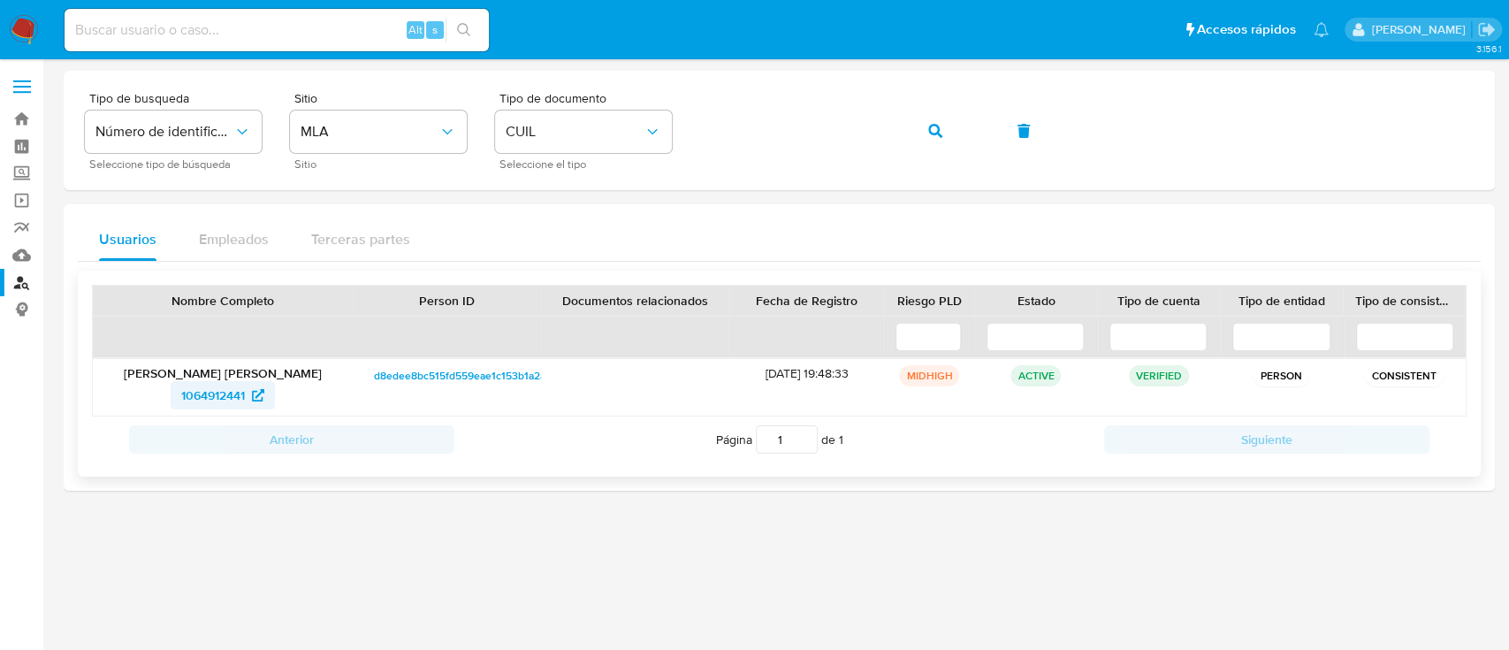
click at [247, 384] on span "1064912441" at bounding box center [222, 395] width 83 height 28
click at [933, 133] on icon "button" at bounding box center [935, 131] width 14 height 14
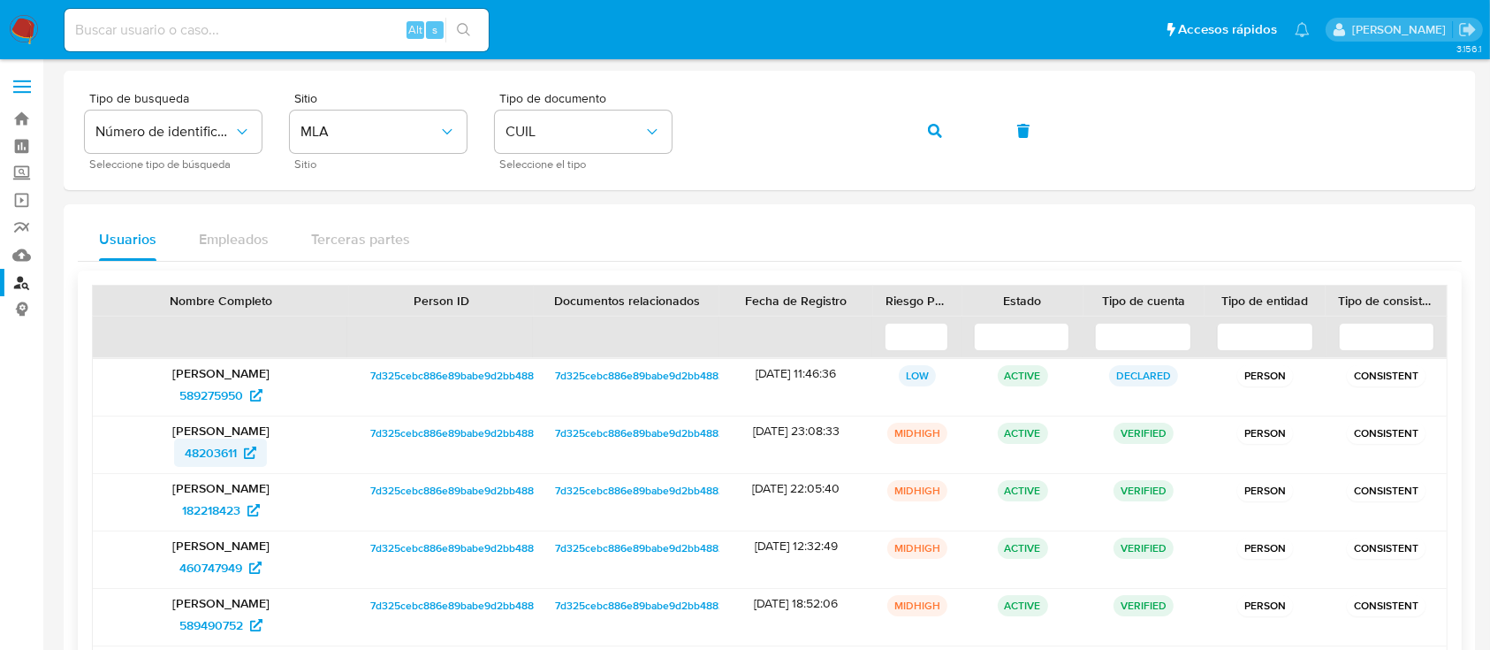
click at [234, 448] on span "48203611" at bounding box center [211, 452] width 52 height 28
click at [928, 145] on span "button" at bounding box center [935, 130] width 14 height 39
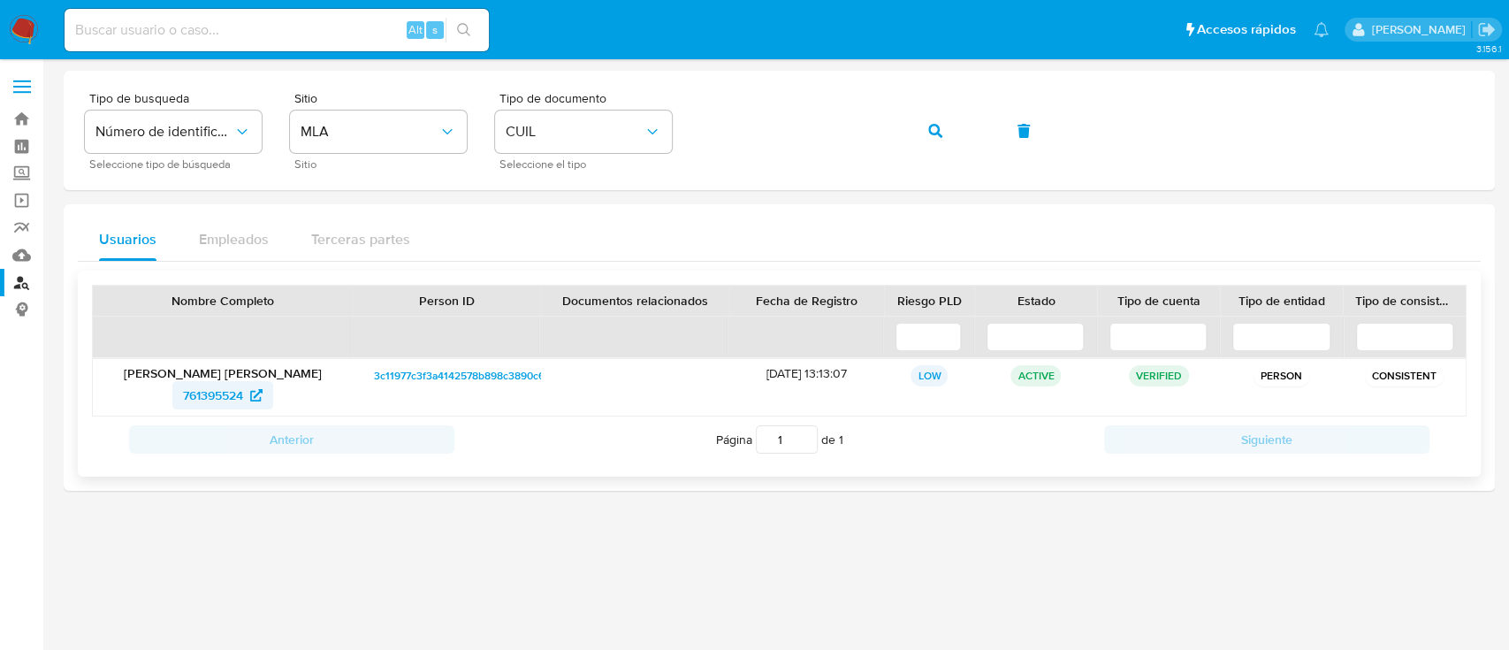
click at [243, 392] on span "761395524" at bounding box center [213, 395] width 60 height 28
click at [919, 138] on button "button" at bounding box center [935, 131] width 60 height 42
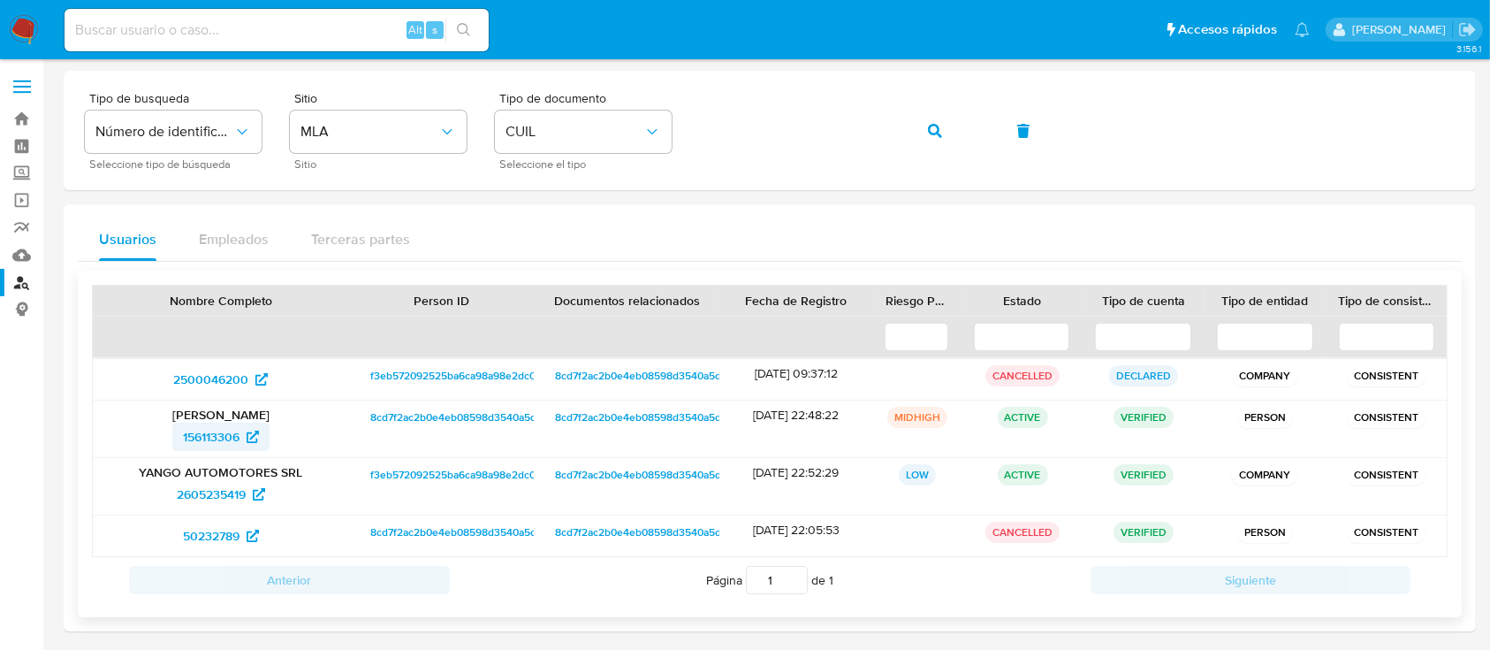
click at [228, 437] on span "156113306" at bounding box center [211, 437] width 57 height 28
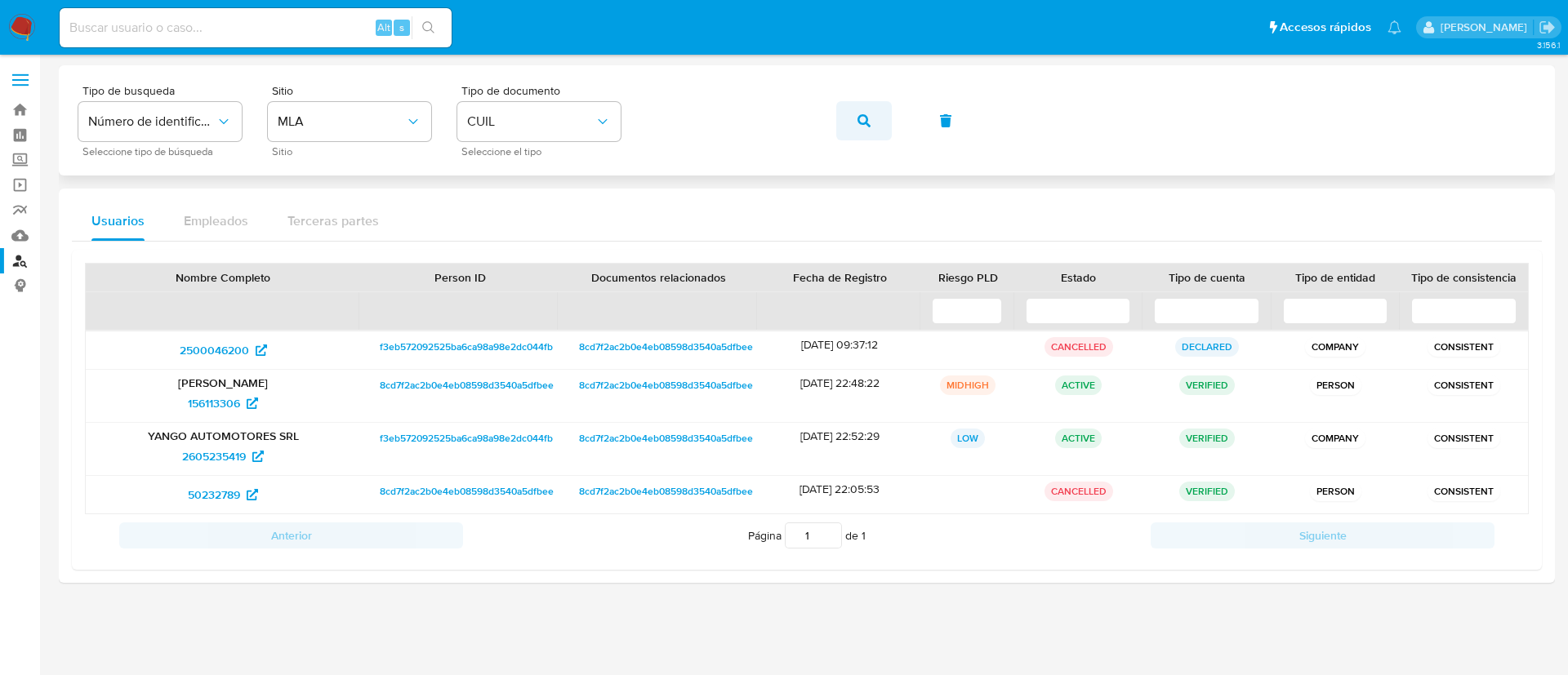
click at [865, 118] on icon "button" at bounding box center [864, 121] width 13 height 13
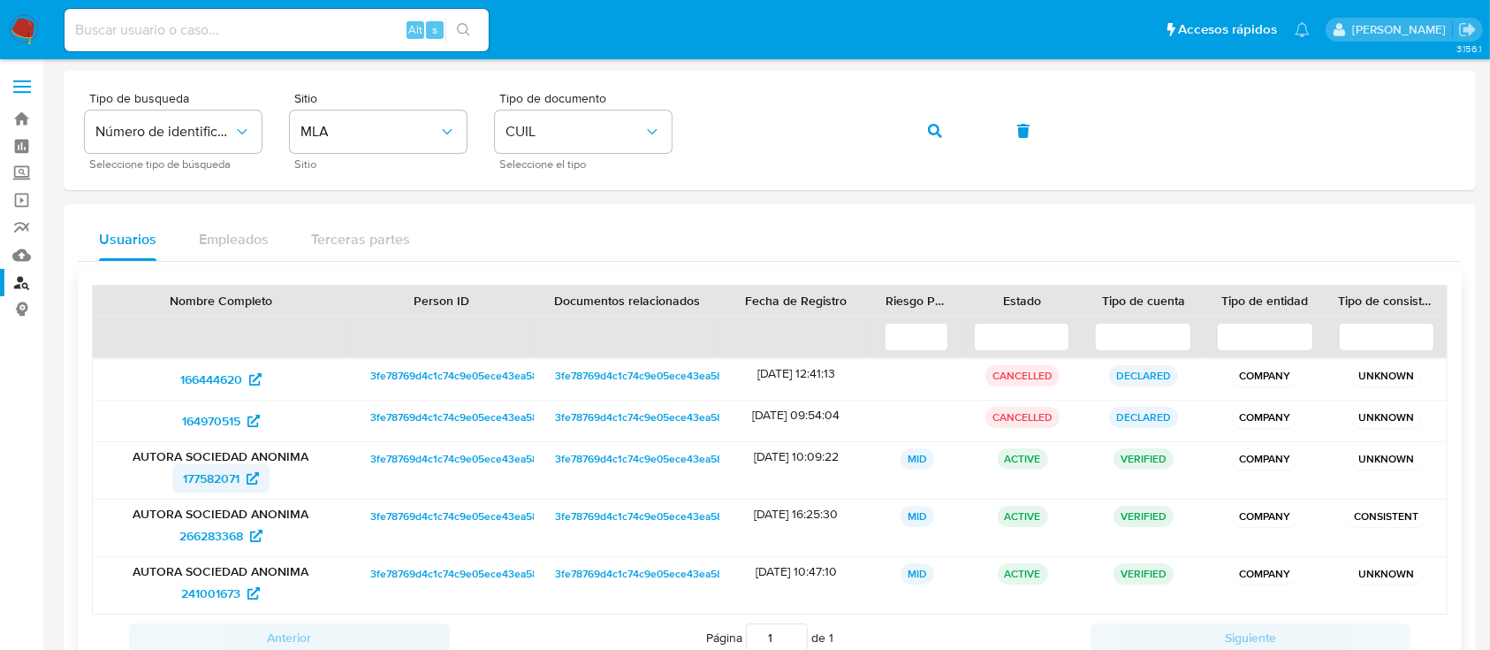
click at [218, 486] on span "177582071" at bounding box center [211, 478] width 57 height 28
click at [921, 132] on div "Tipo de busqueda Número de identificación Seleccione tipo de búsqueda Sitio MLA…" at bounding box center [770, 130] width 1370 height 77
click at [923, 132] on button "button" at bounding box center [935, 131] width 60 height 42
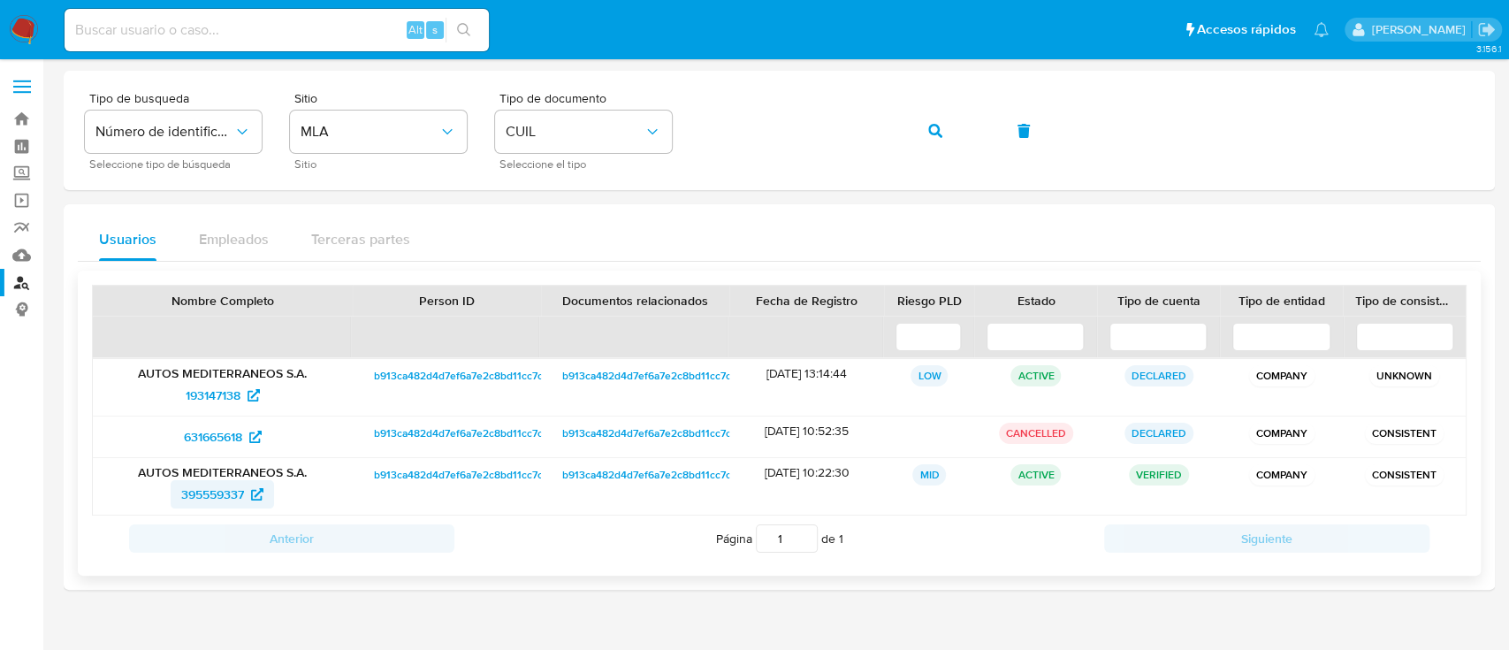
click at [182, 495] on span "395559337" at bounding box center [212, 494] width 63 height 28
click at [937, 139] on span "button" at bounding box center [935, 130] width 14 height 39
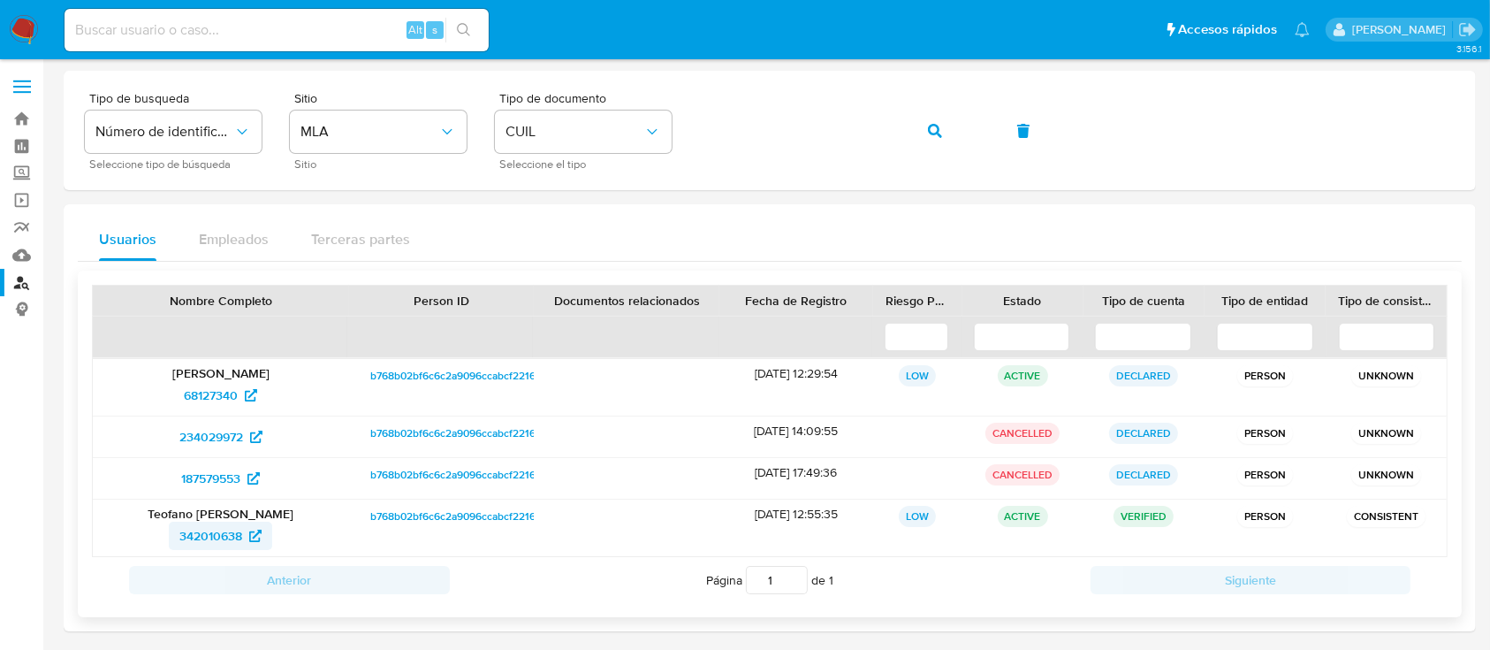
click at [214, 527] on span "342010638" at bounding box center [210, 536] width 63 height 28
click at [940, 144] on span "button" at bounding box center [935, 130] width 14 height 39
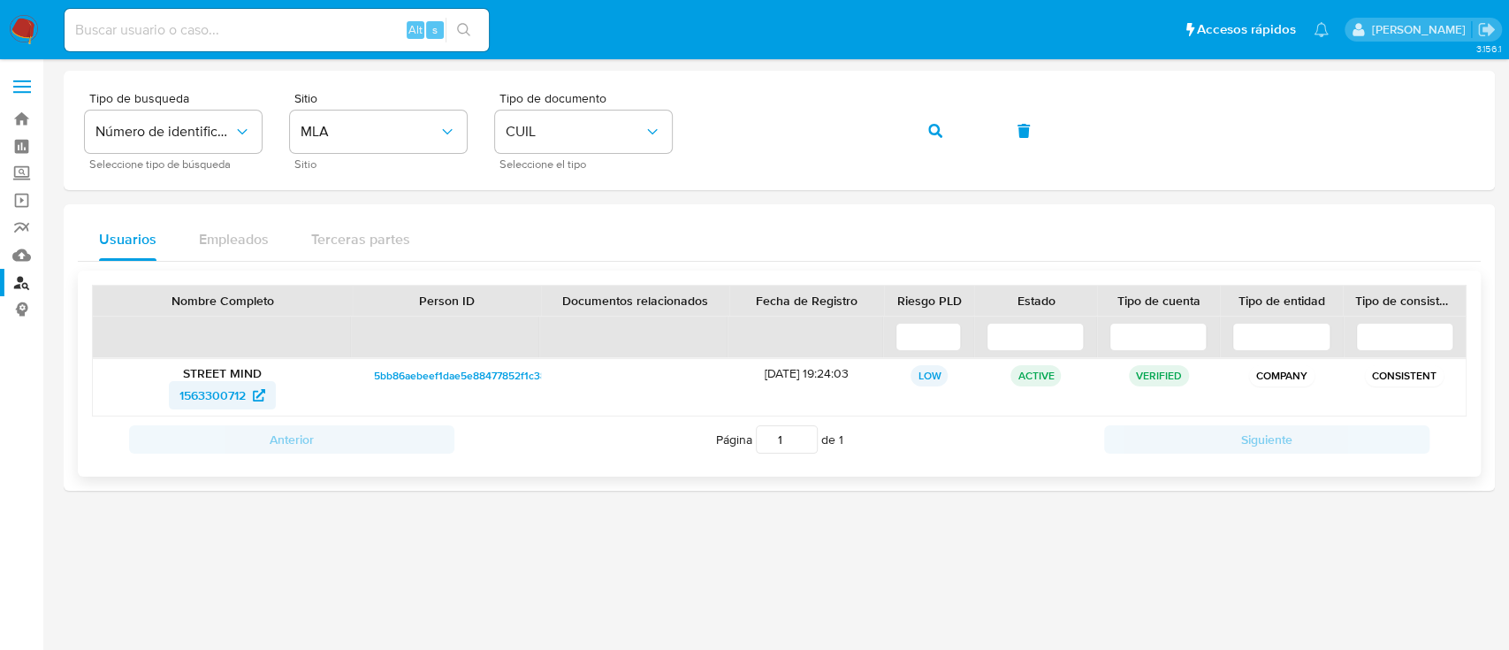
click at [218, 395] on span "1563300712" at bounding box center [212, 395] width 66 height 28
click at [932, 133] on icon "button" at bounding box center [935, 131] width 14 height 14
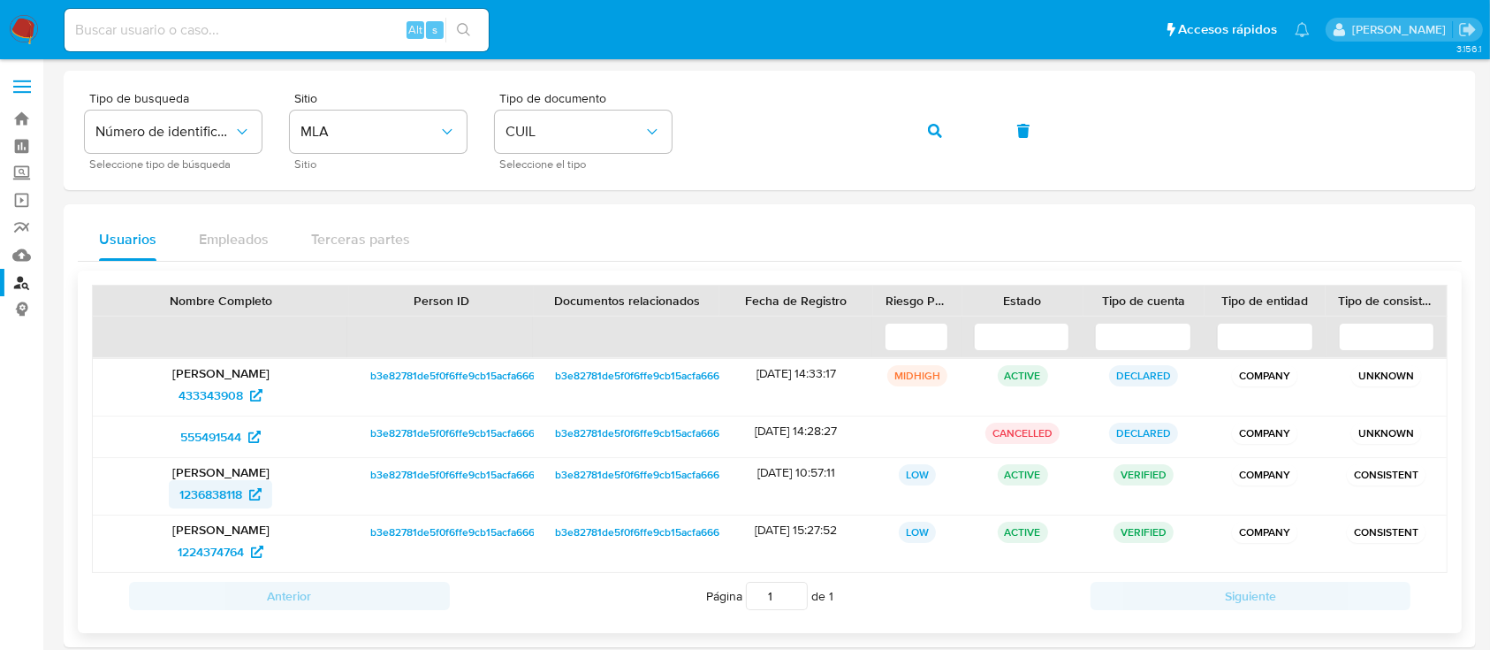
click at [244, 502] on span "1236838118" at bounding box center [220, 494] width 82 height 28
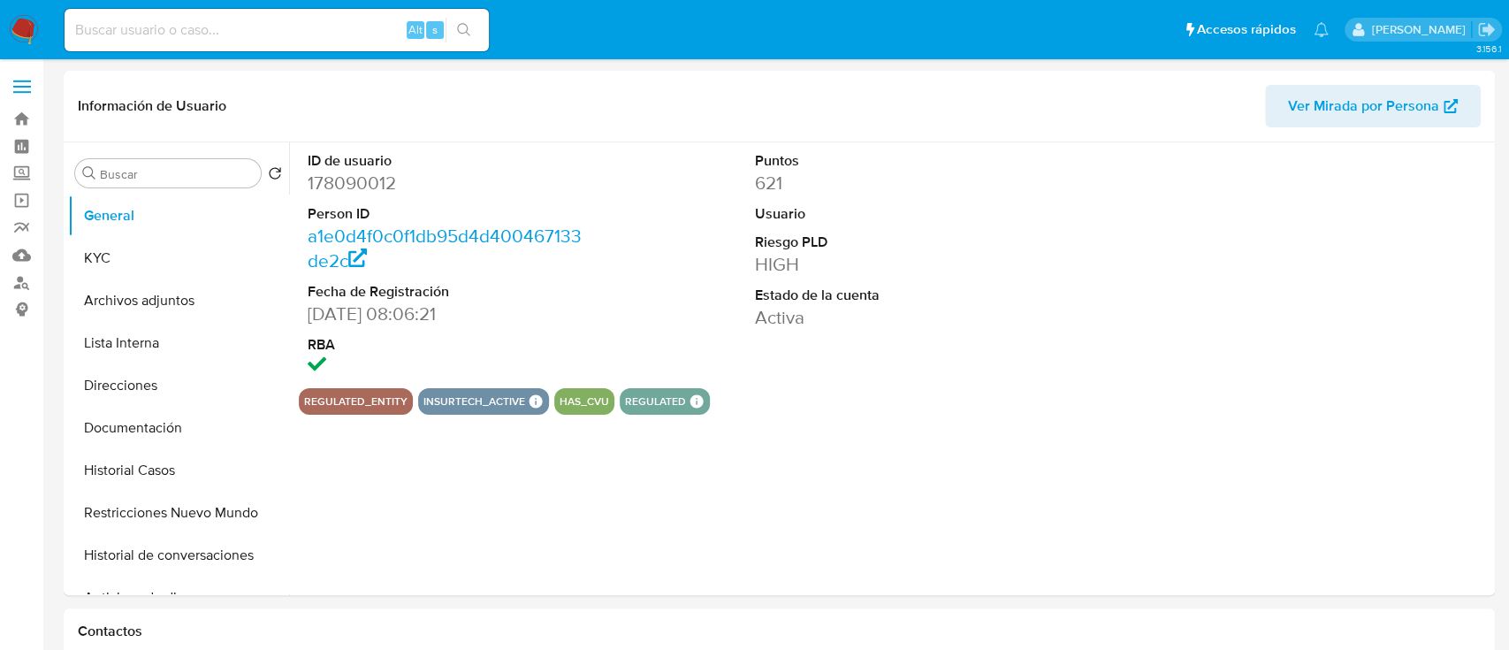
select select "10"
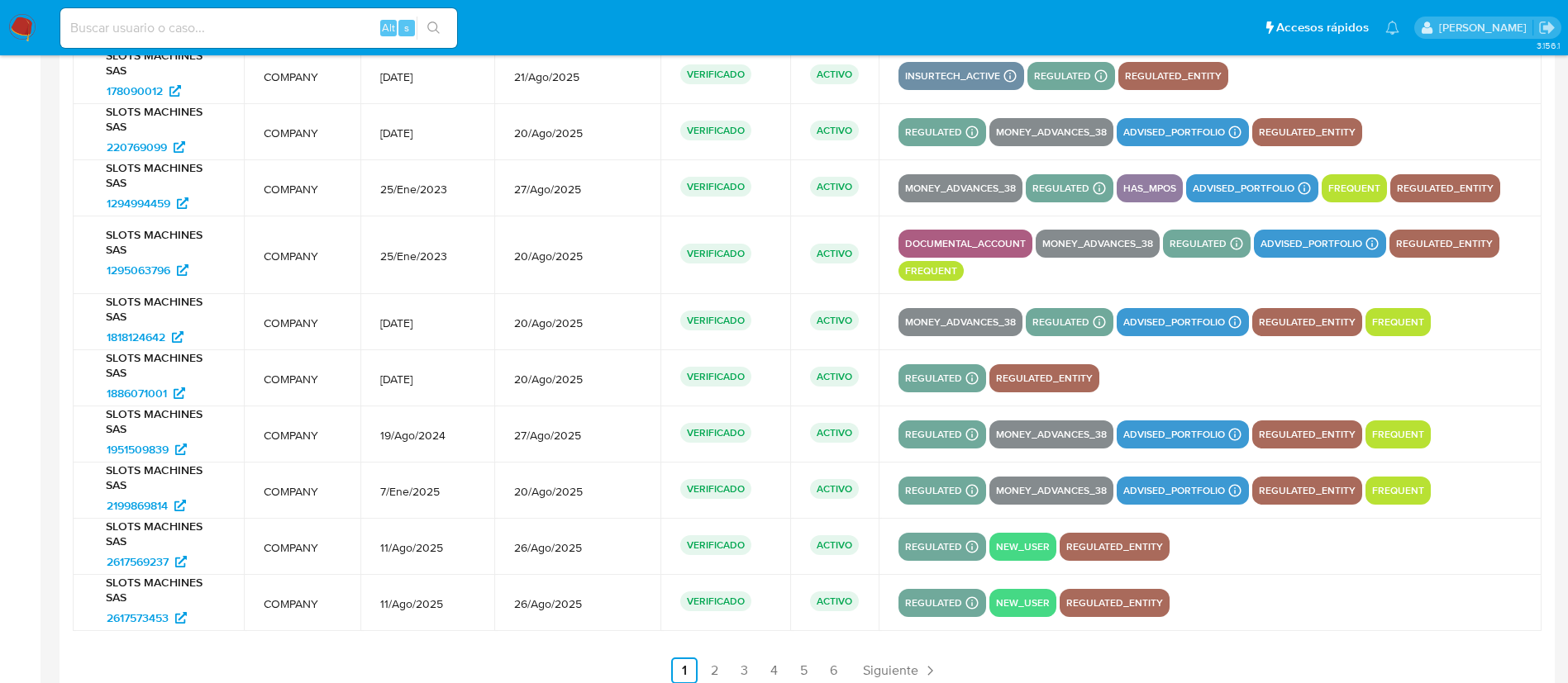
scroll to position [2355, 0]
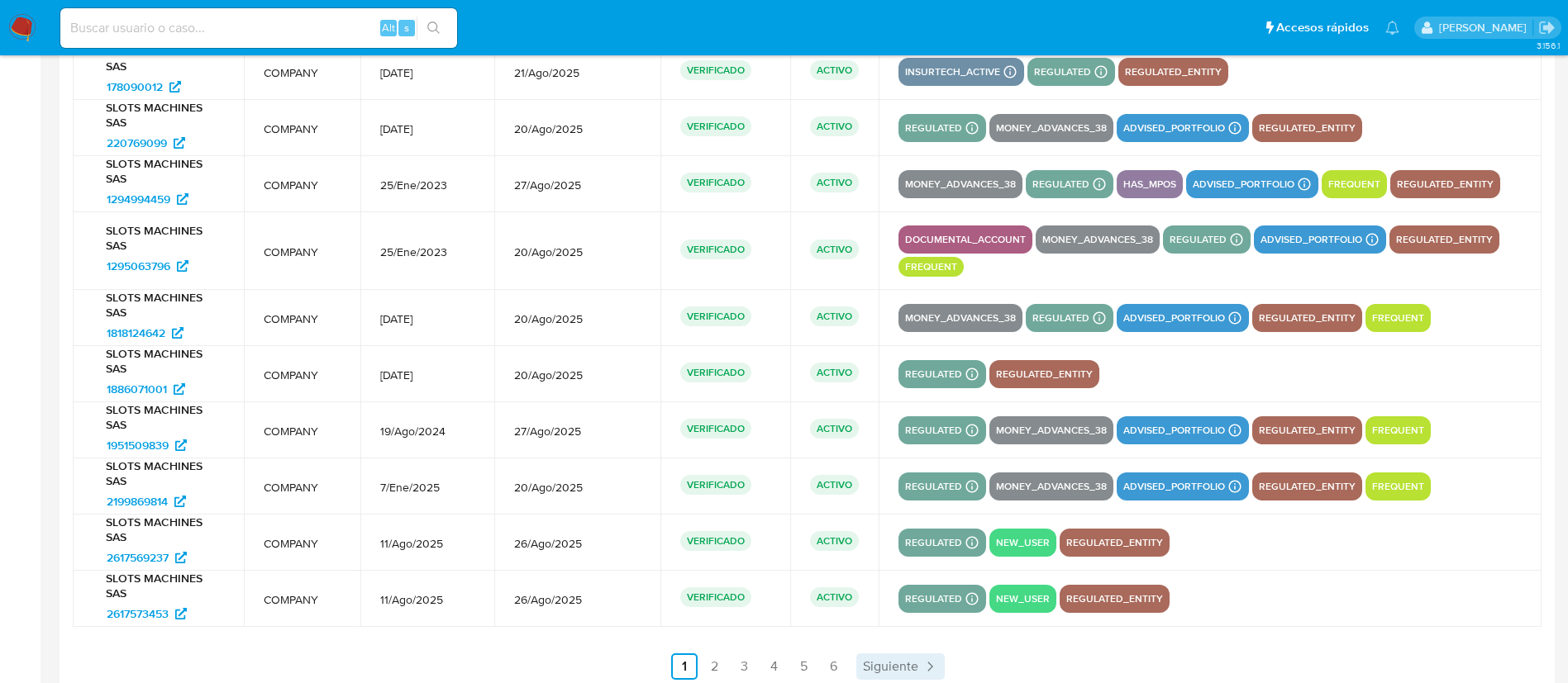
click at [884, 606] on span "Siguiente" at bounding box center [890, 666] width 55 height 13
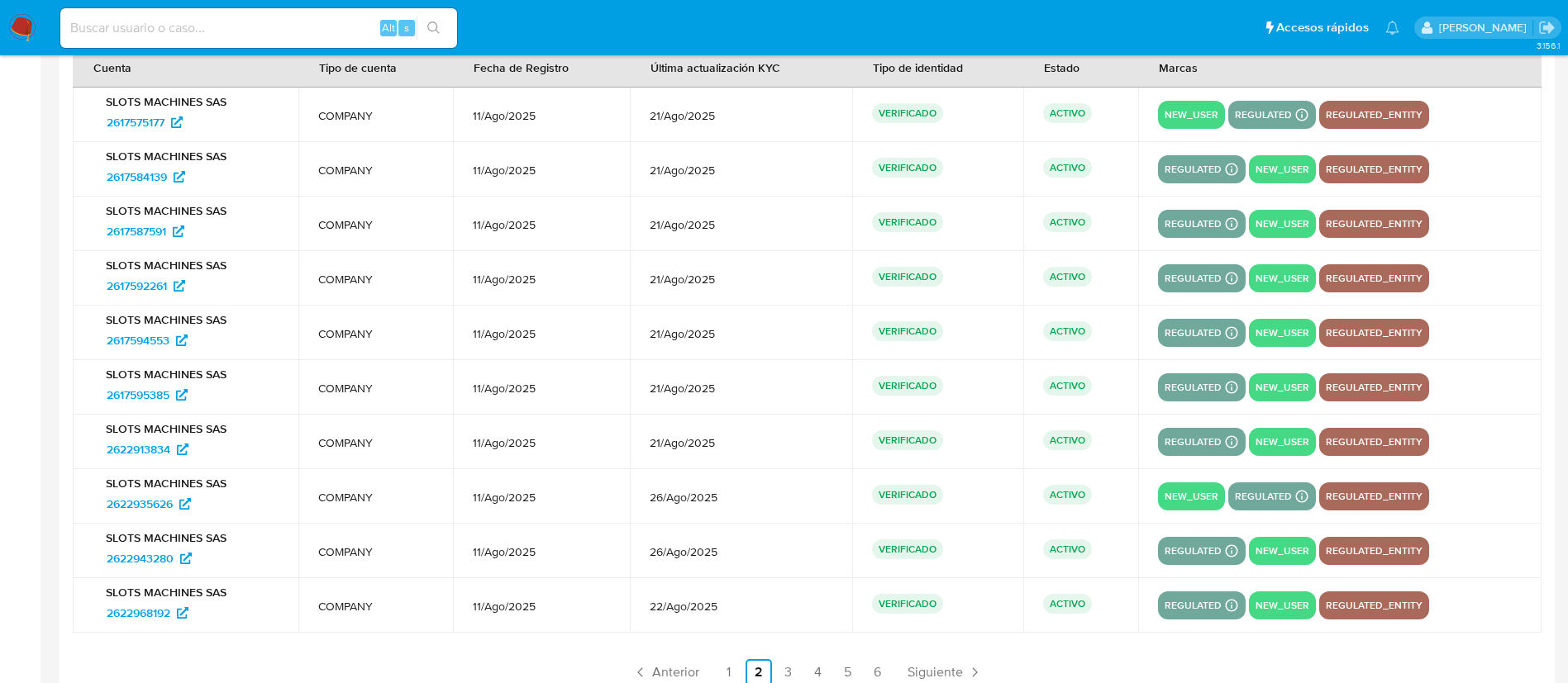
scroll to position [2335, 0]
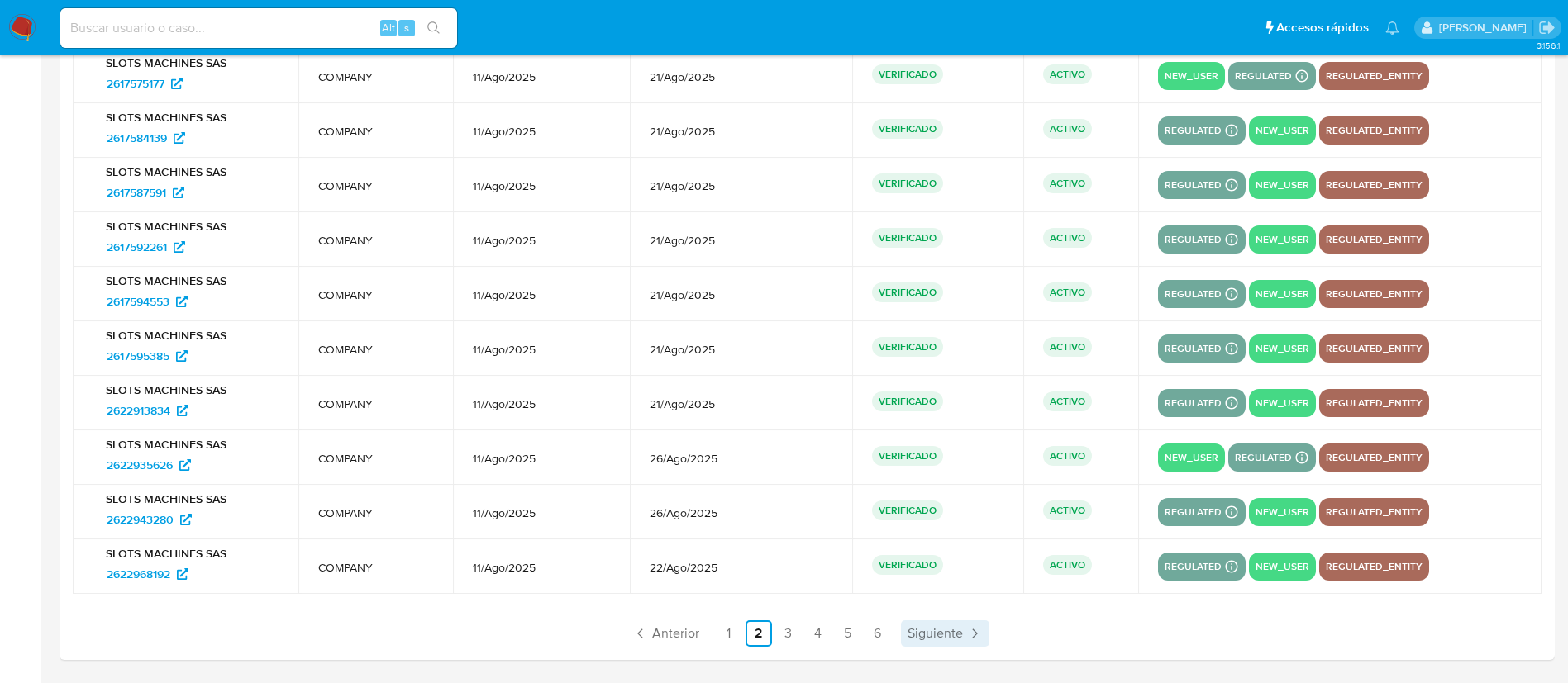
click at [964, 606] on link "Siguiente" at bounding box center [945, 633] width 89 height 26
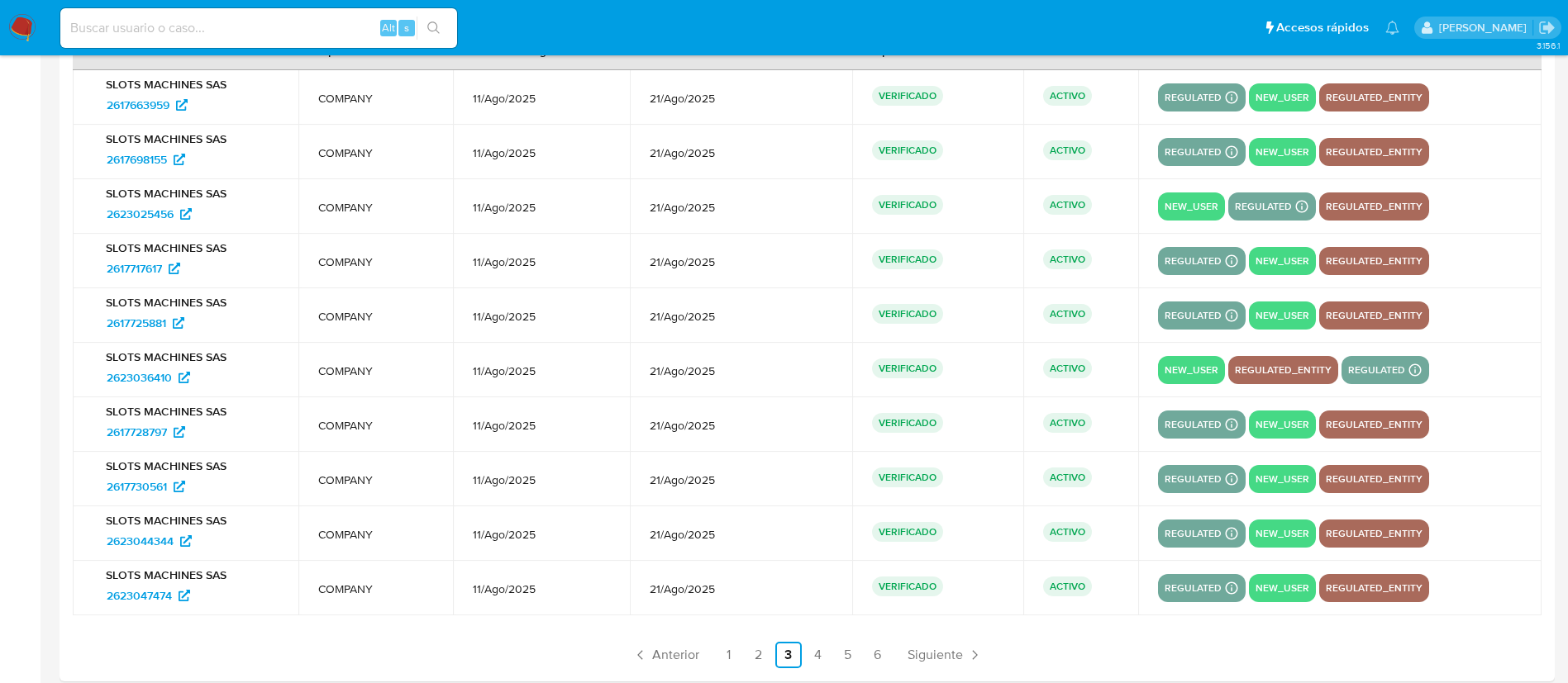
scroll to position [2310, 0]
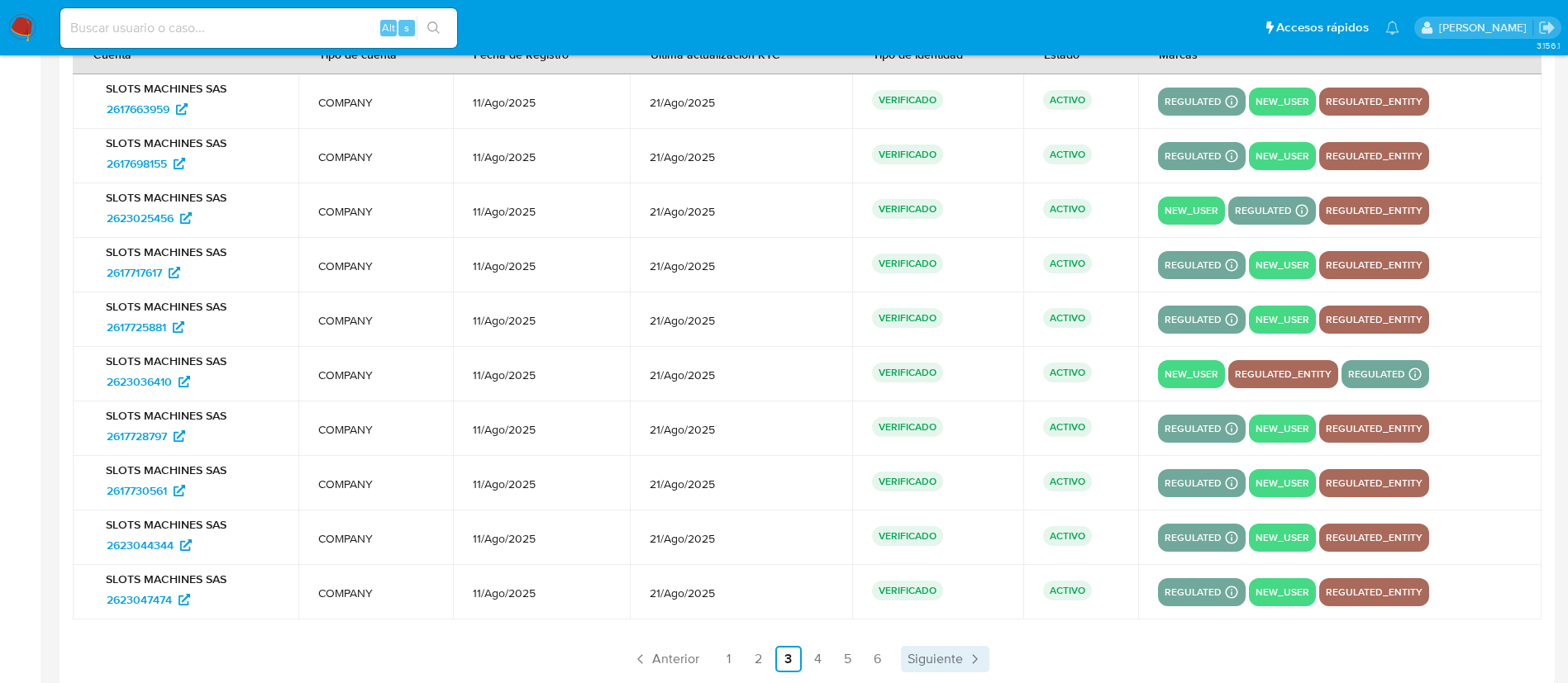
click at [963, 606] on link "Siguiente" at bounding box center [945, 659] width 89 height 26
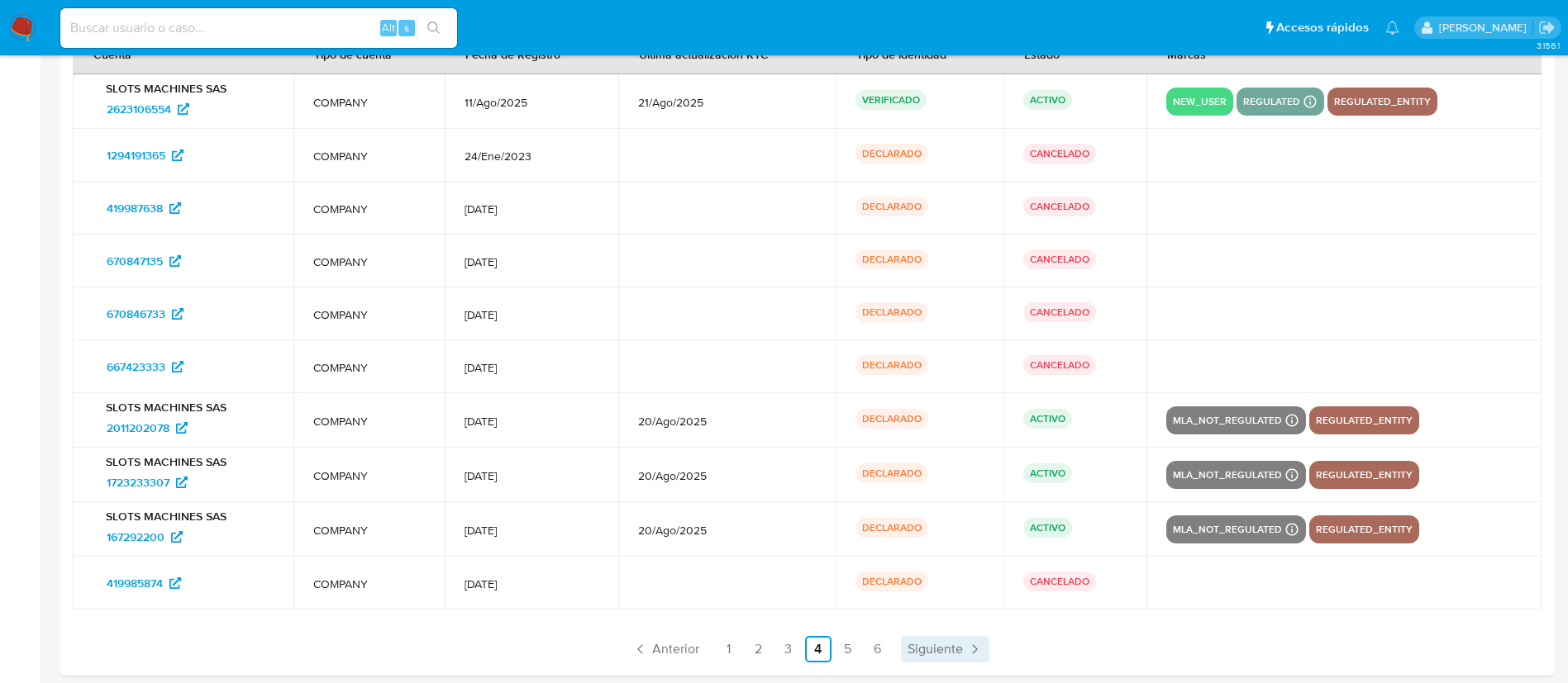
click at [961, 606] on span "Siguiente" at bounding box center [935, 649] width 55 height 13
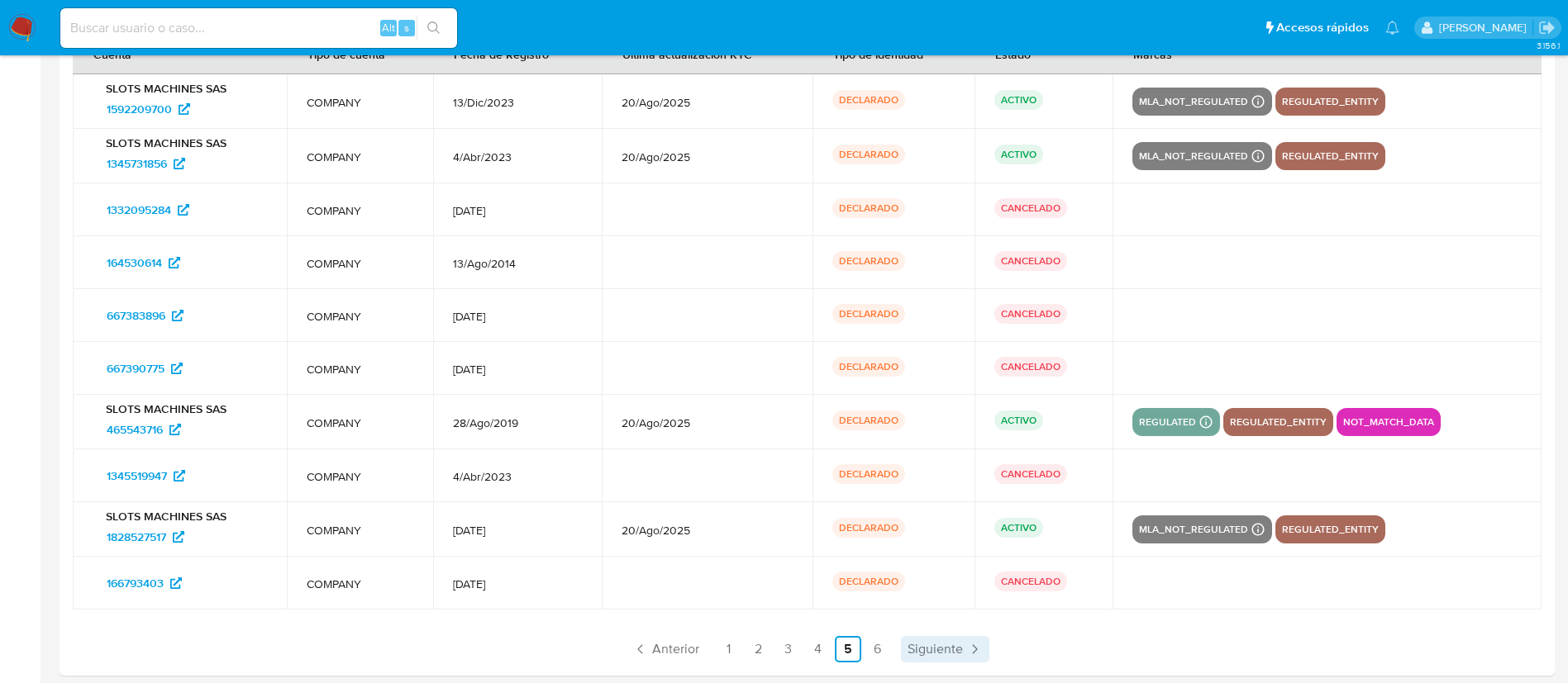
click at [961, 606] on span "Siguiente" at bounding box center [935, 649] width 55 height 13
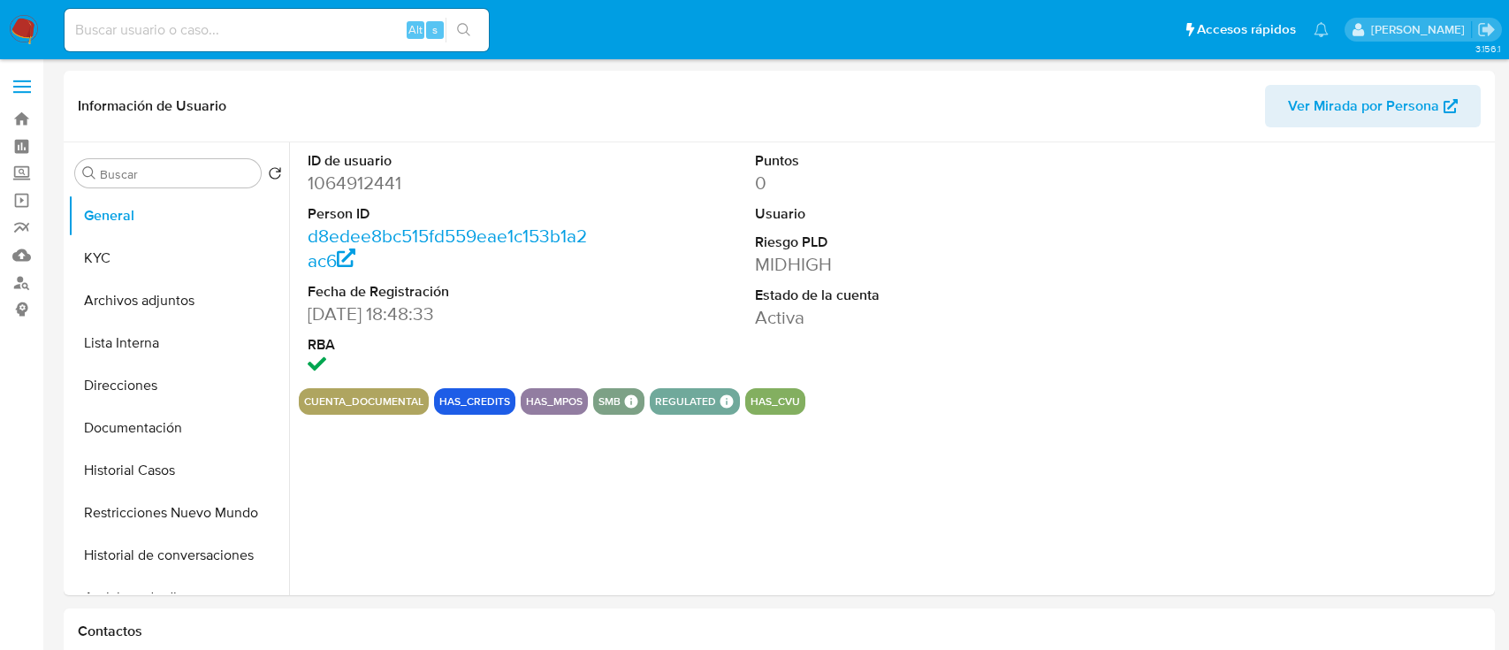
select select "10"
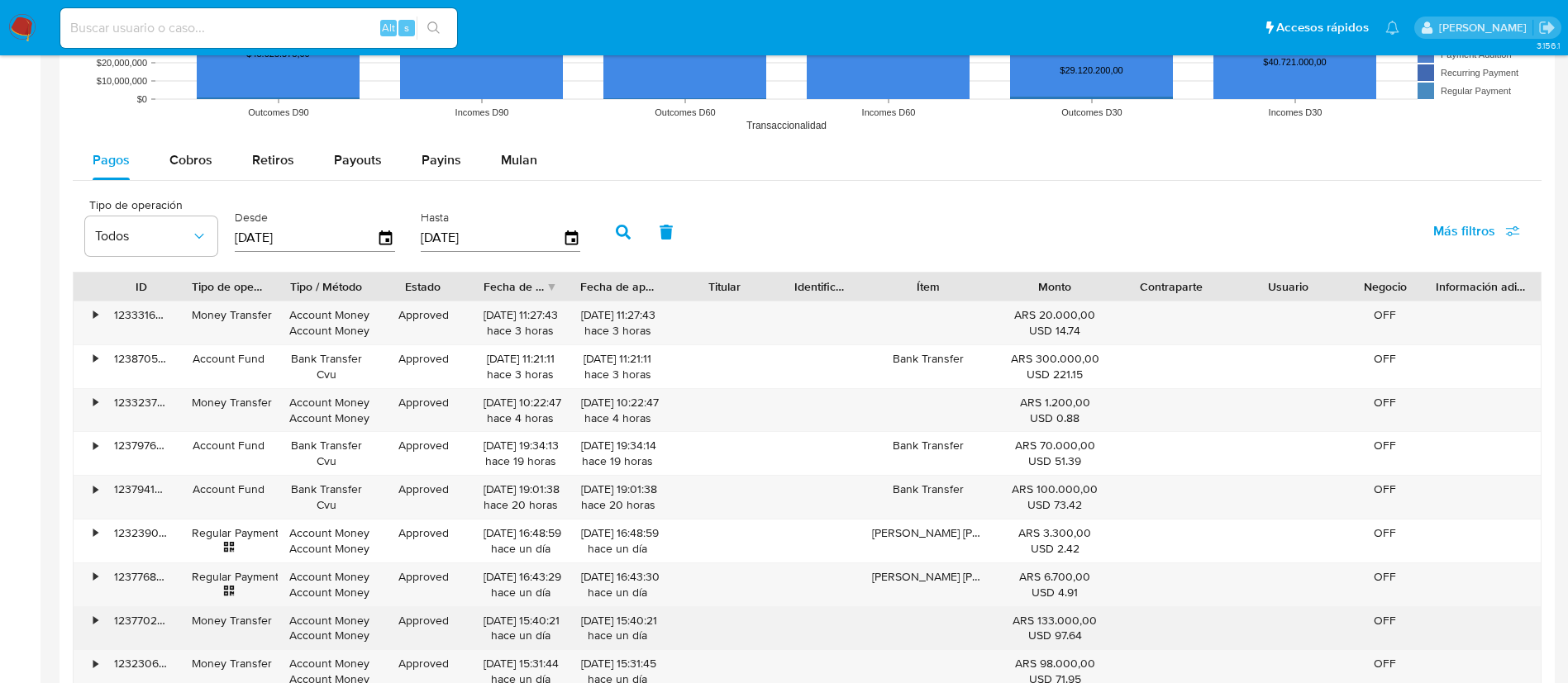
scroll to position [1844, 0]
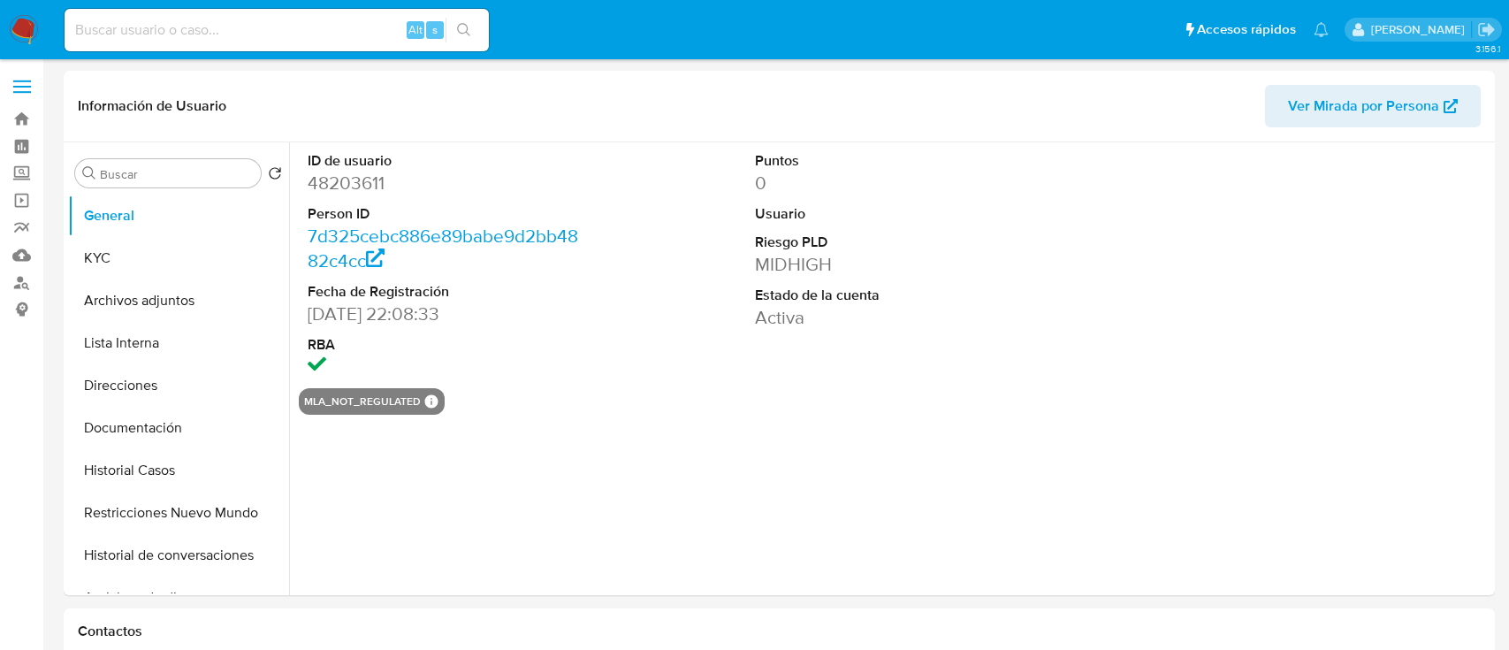
select select "10"
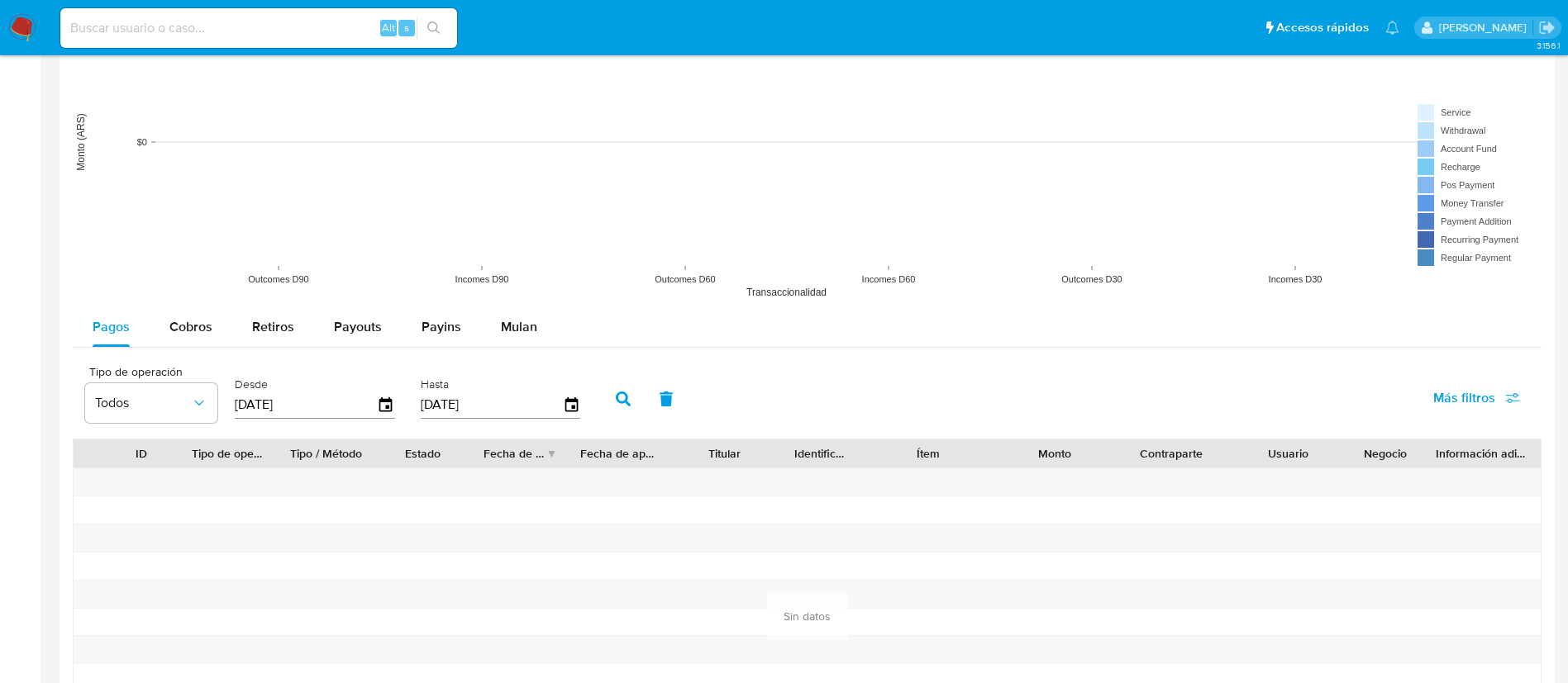
scroll to position [1961, 0]
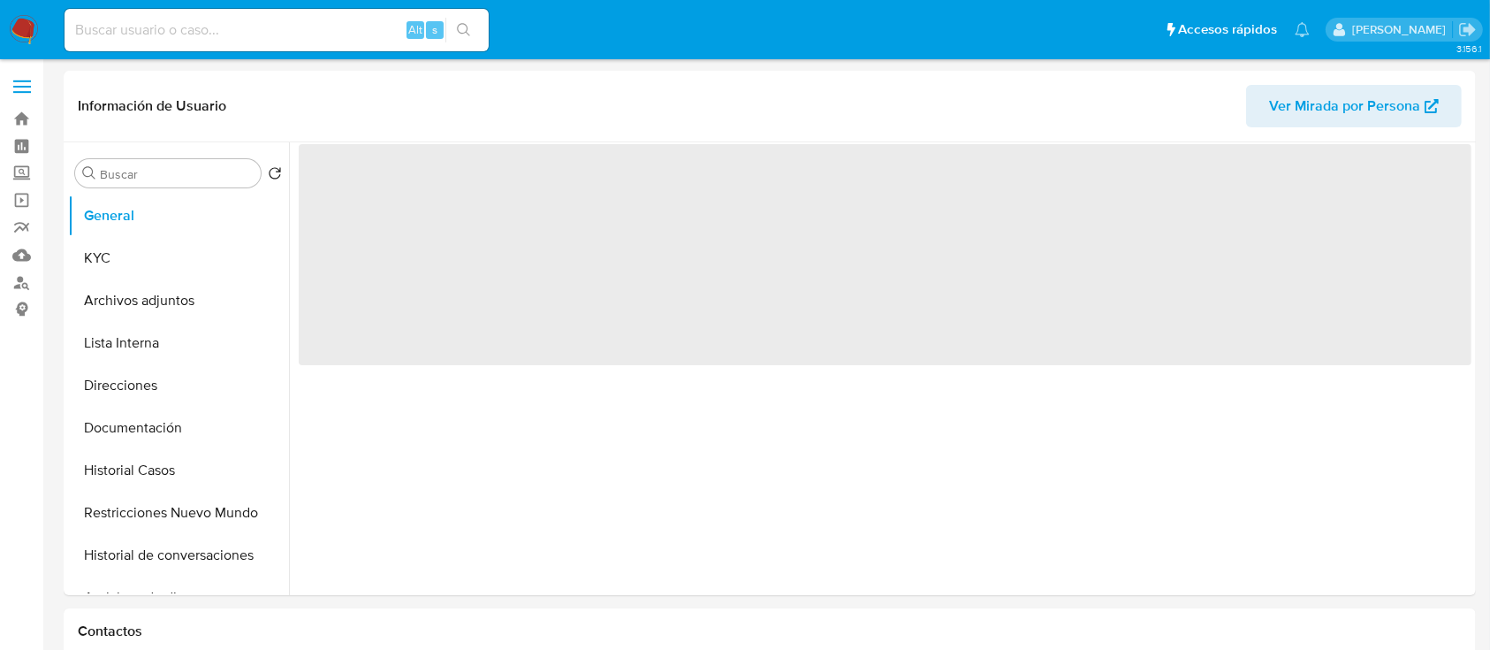
select select "10"
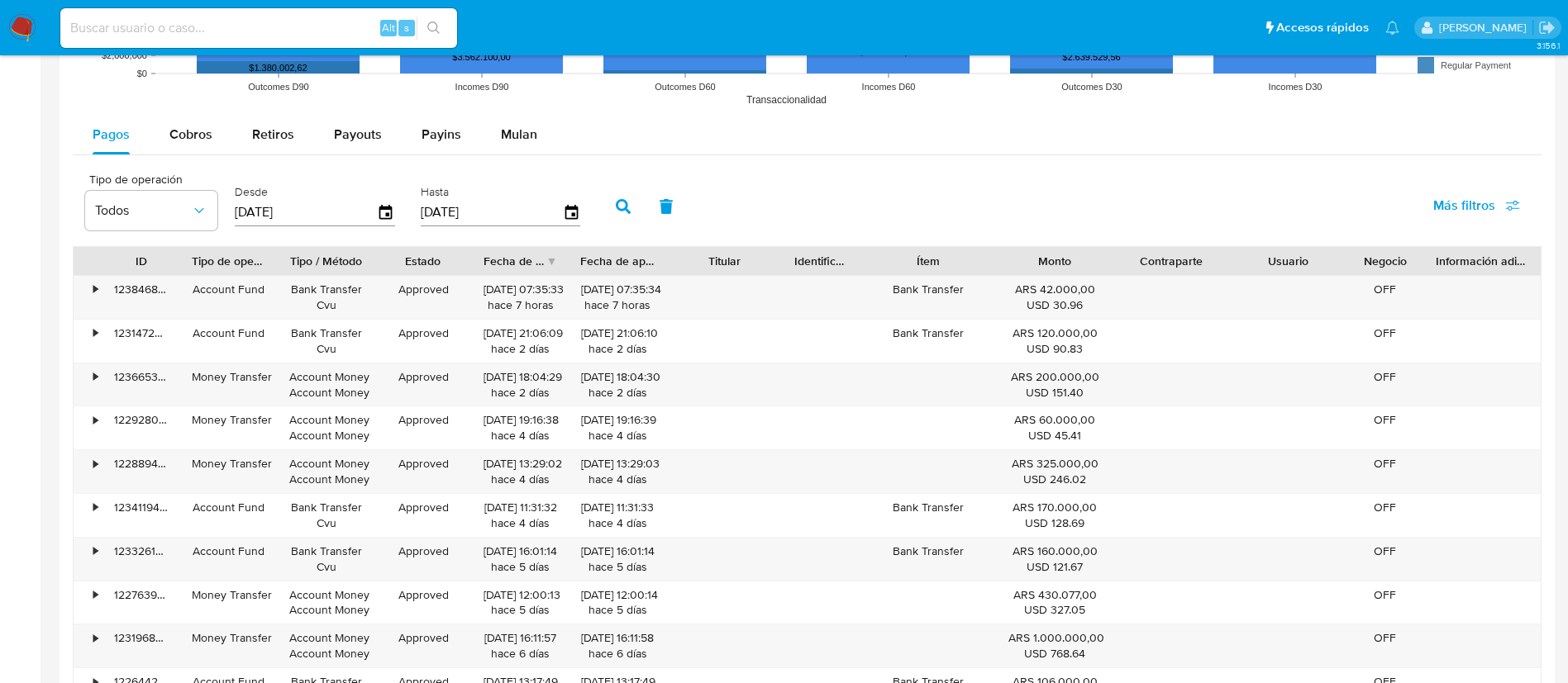
scroll to position [1844, 0]
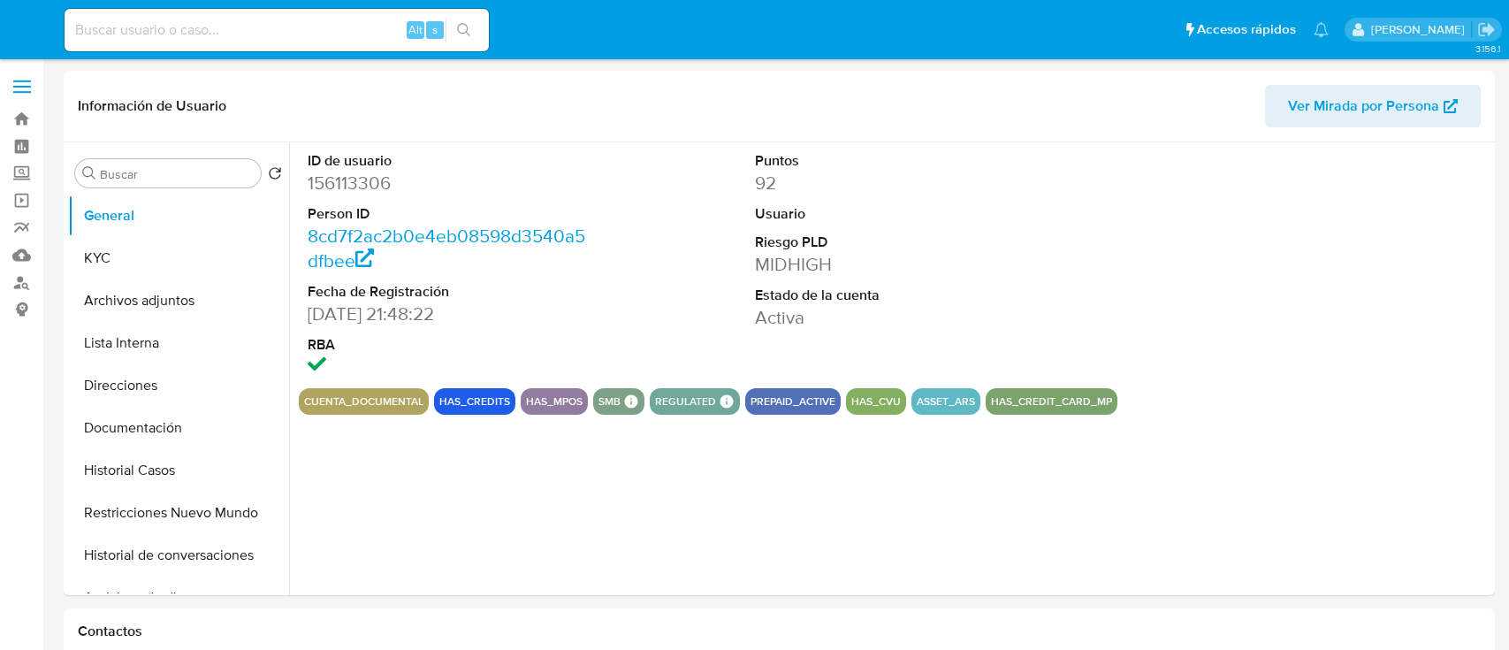
select select "10"
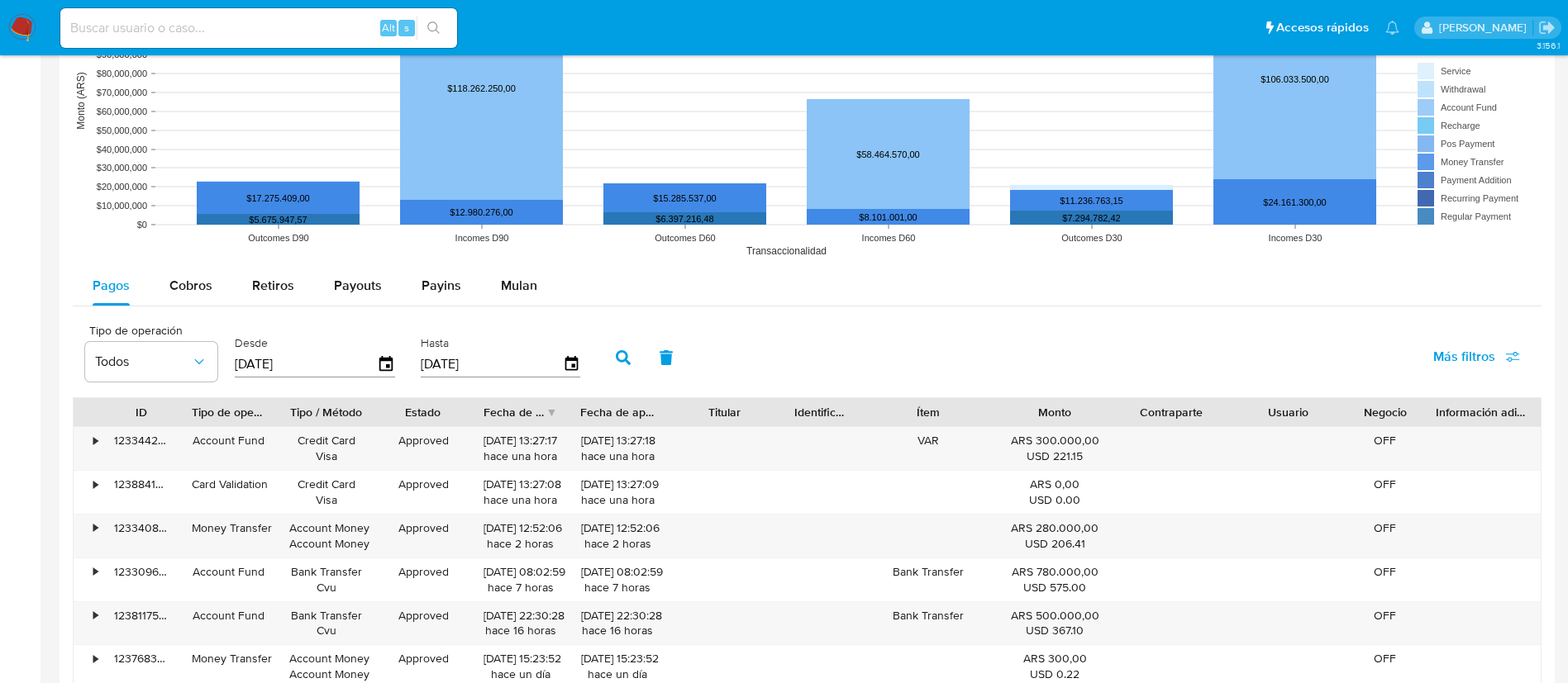
scroll to position [1813, 0]
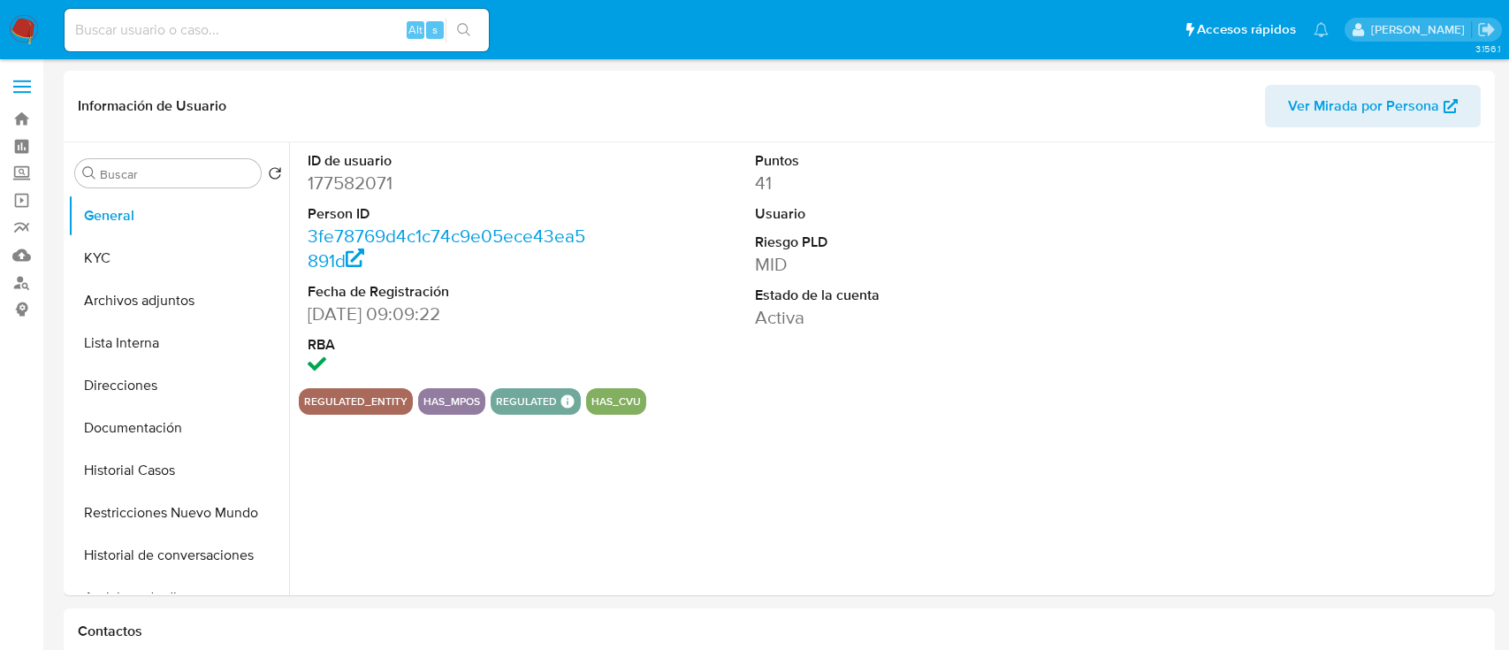
select select "10"
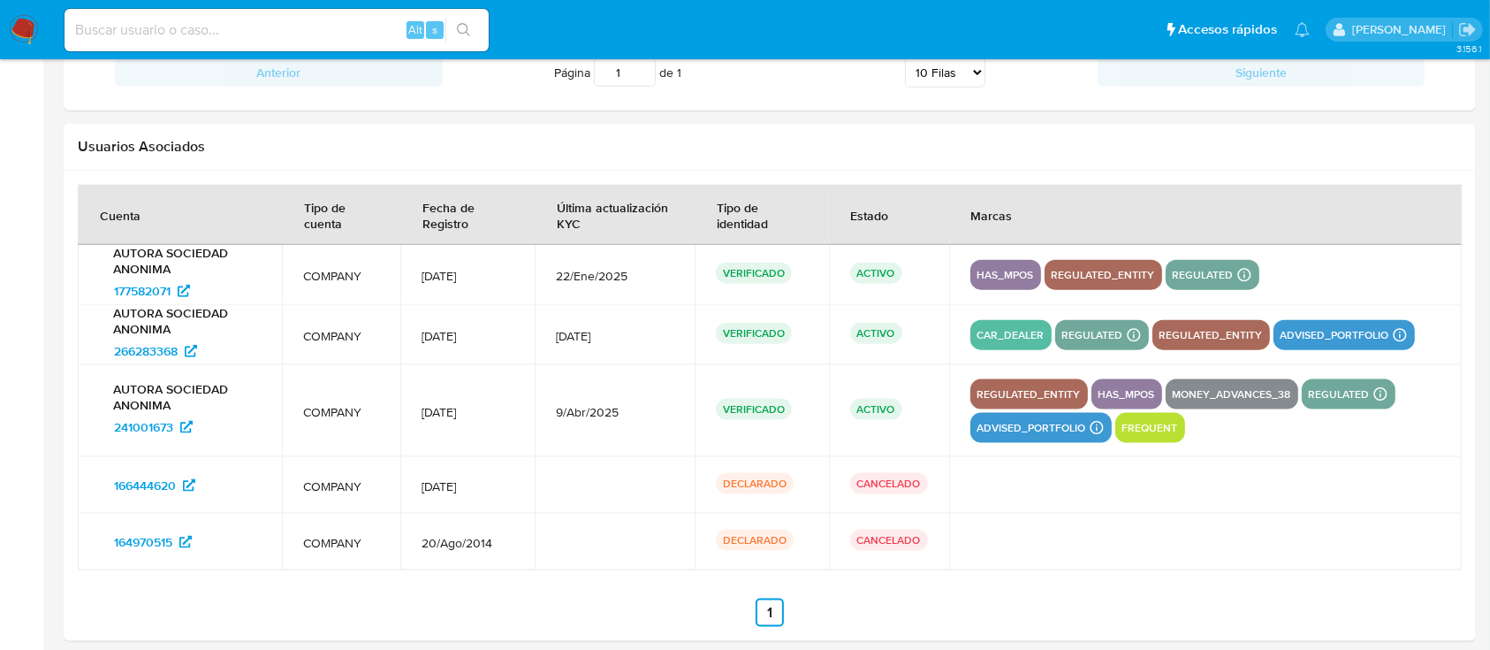
scroll to position [2169, 0]
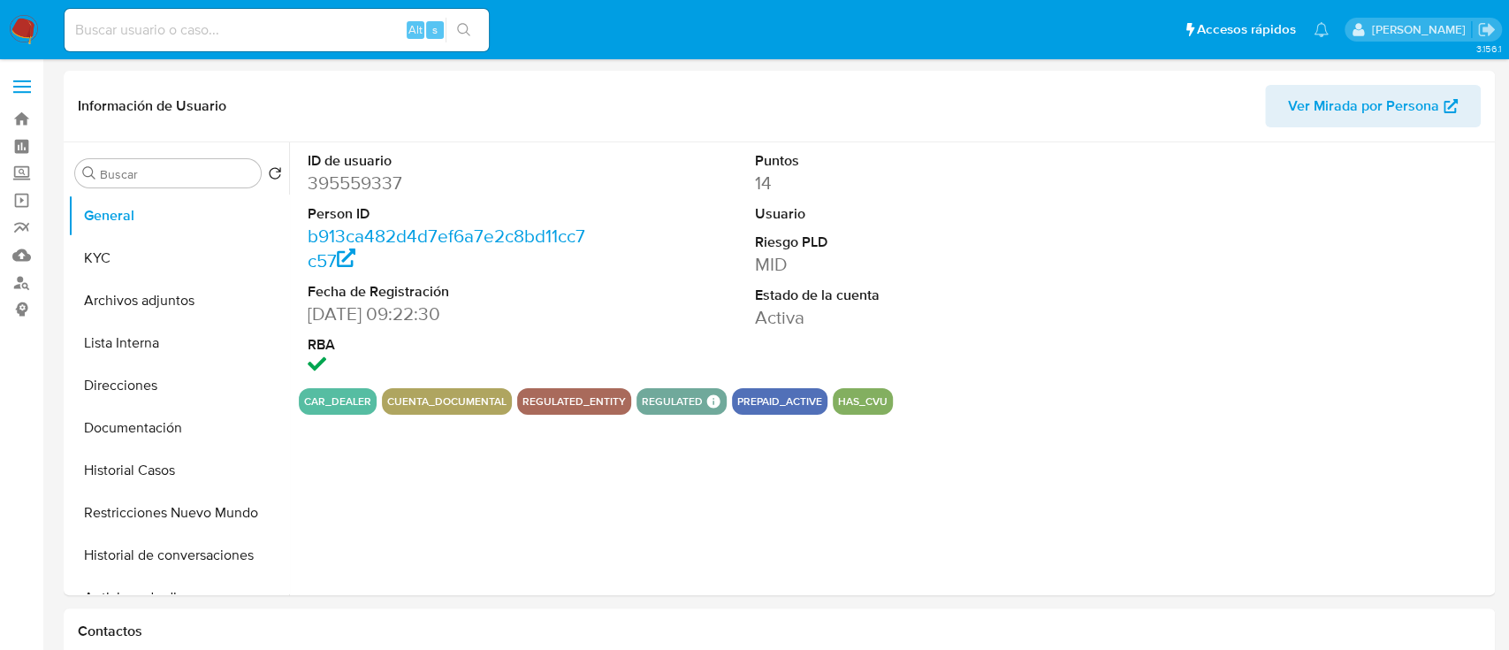
select select "10"
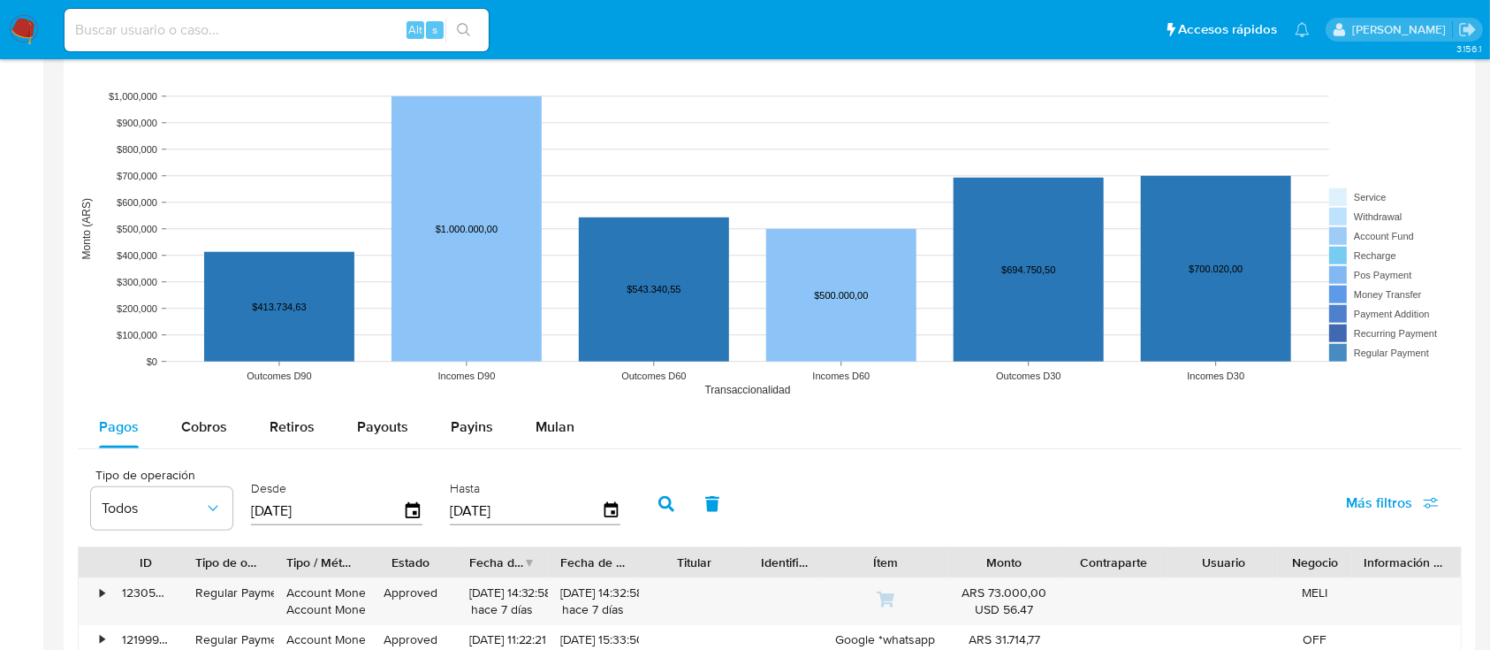
scroll to position [2181, 0]
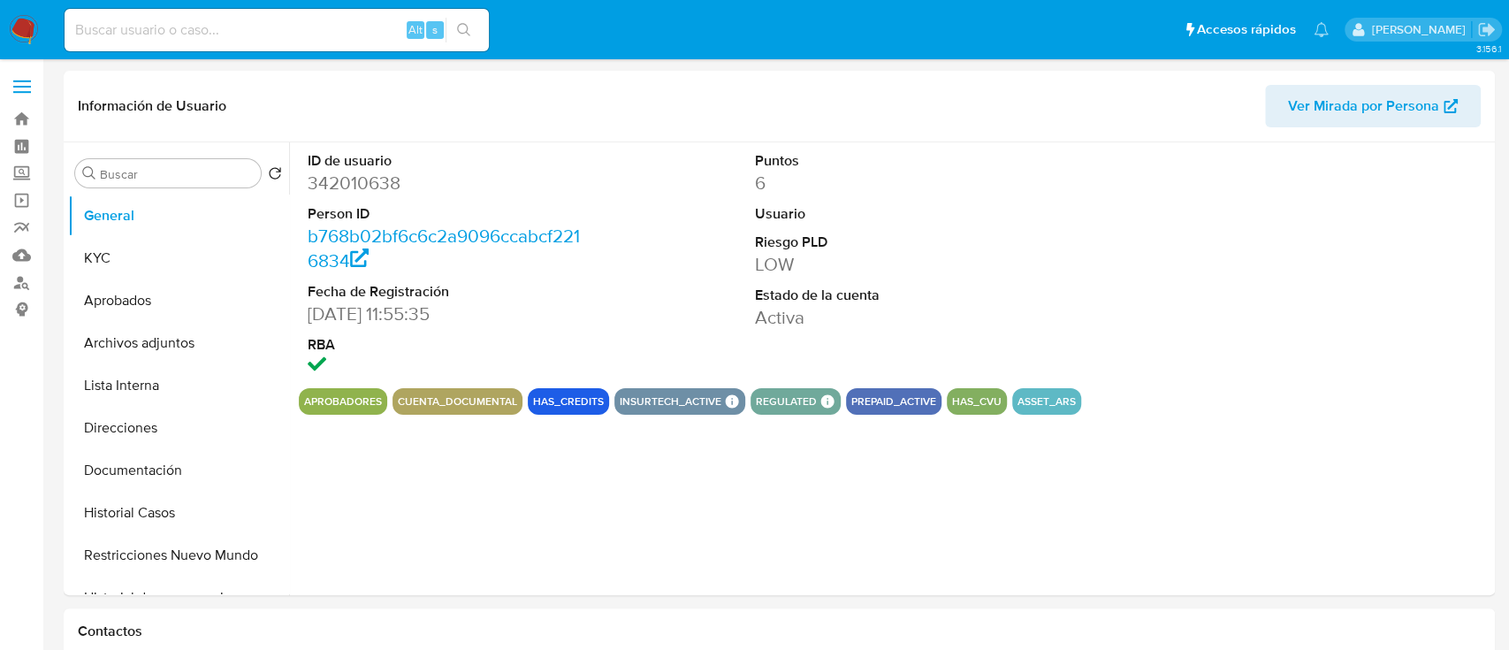
select select "10"
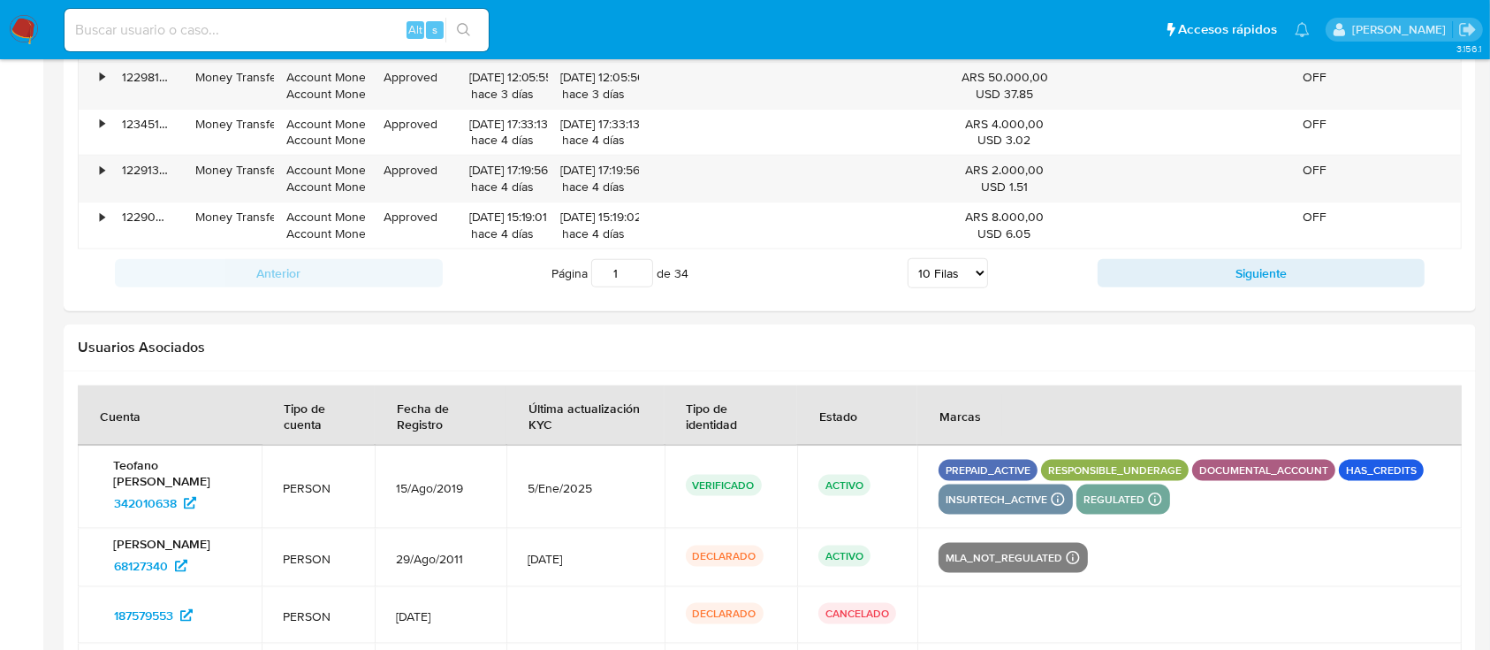
scroll to position [2267, 0]
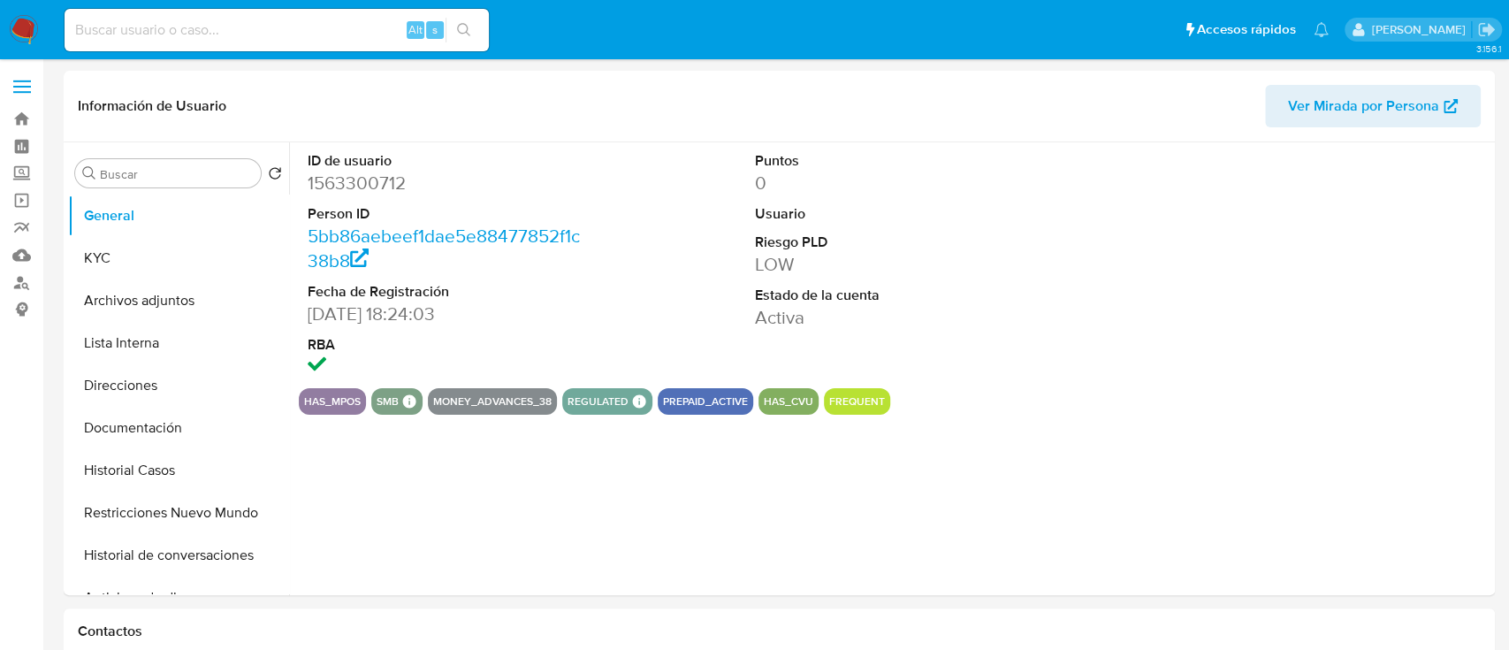
select select "10"
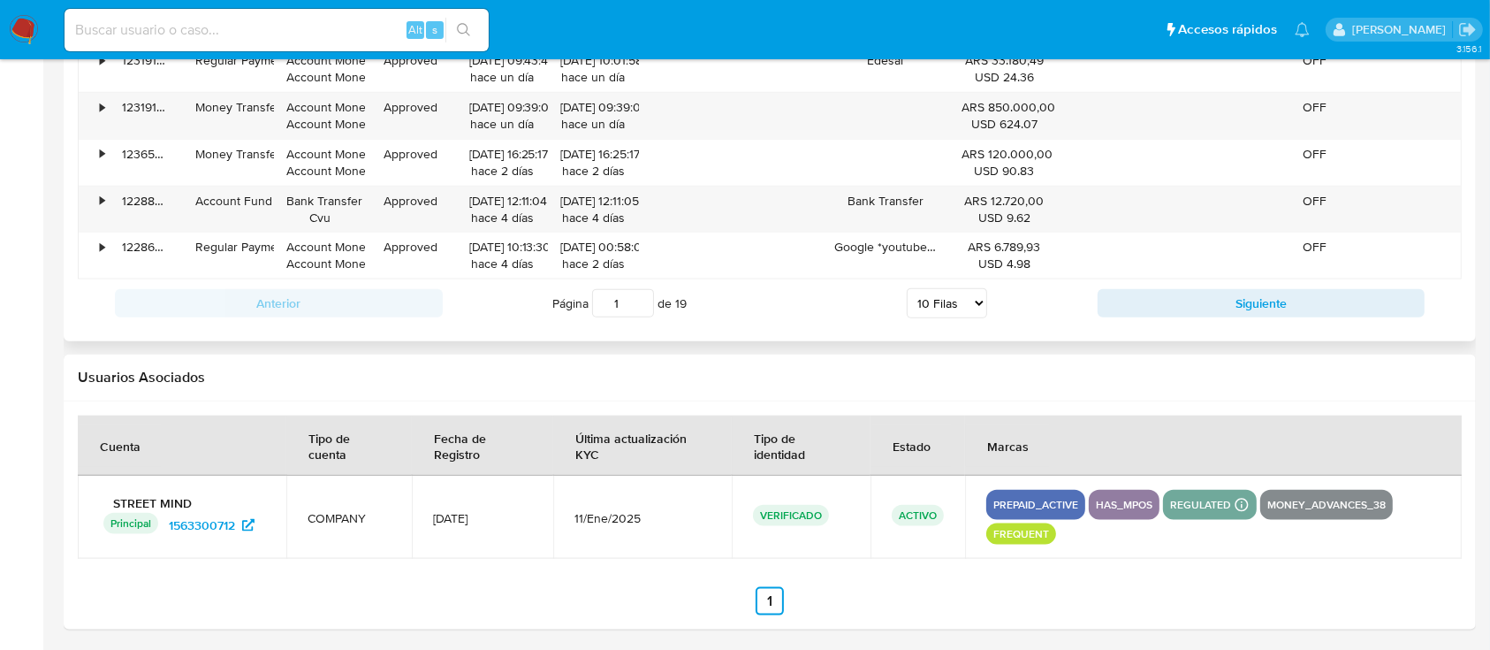
scroll to position [2004, 0]
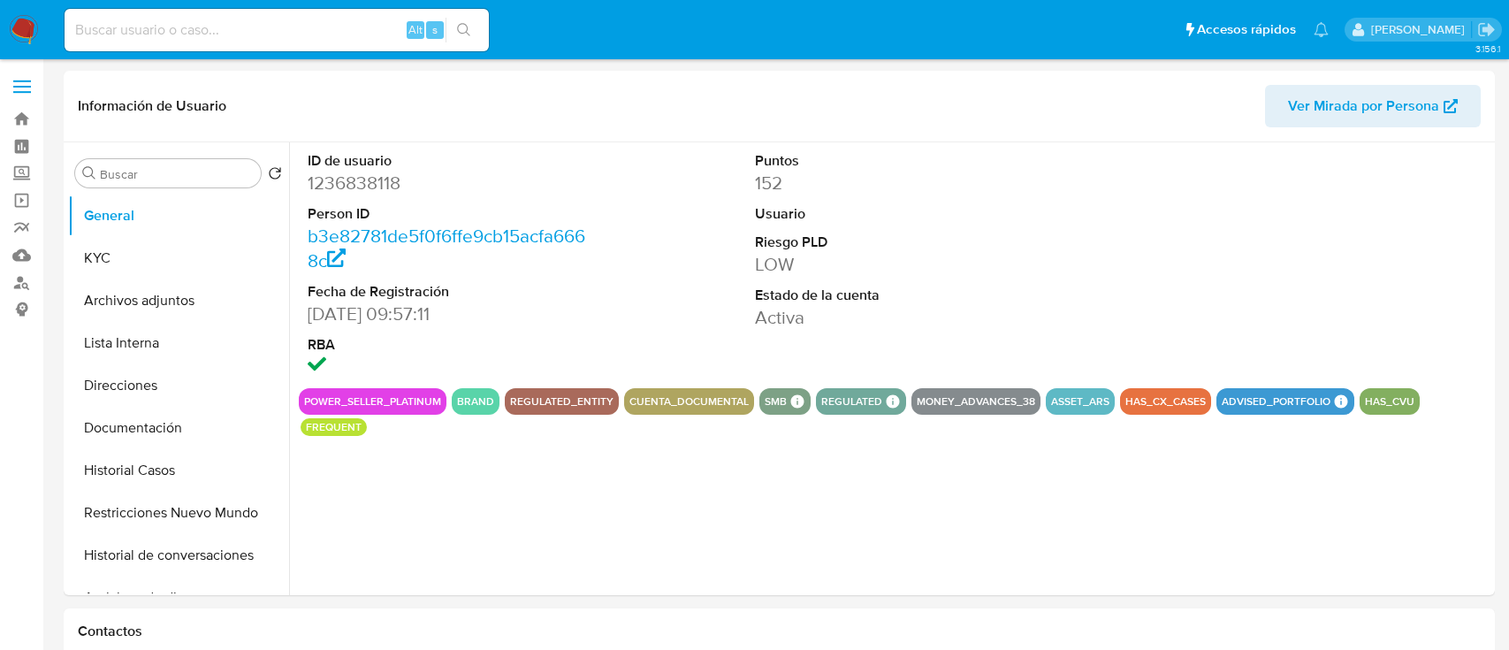
select select "10"
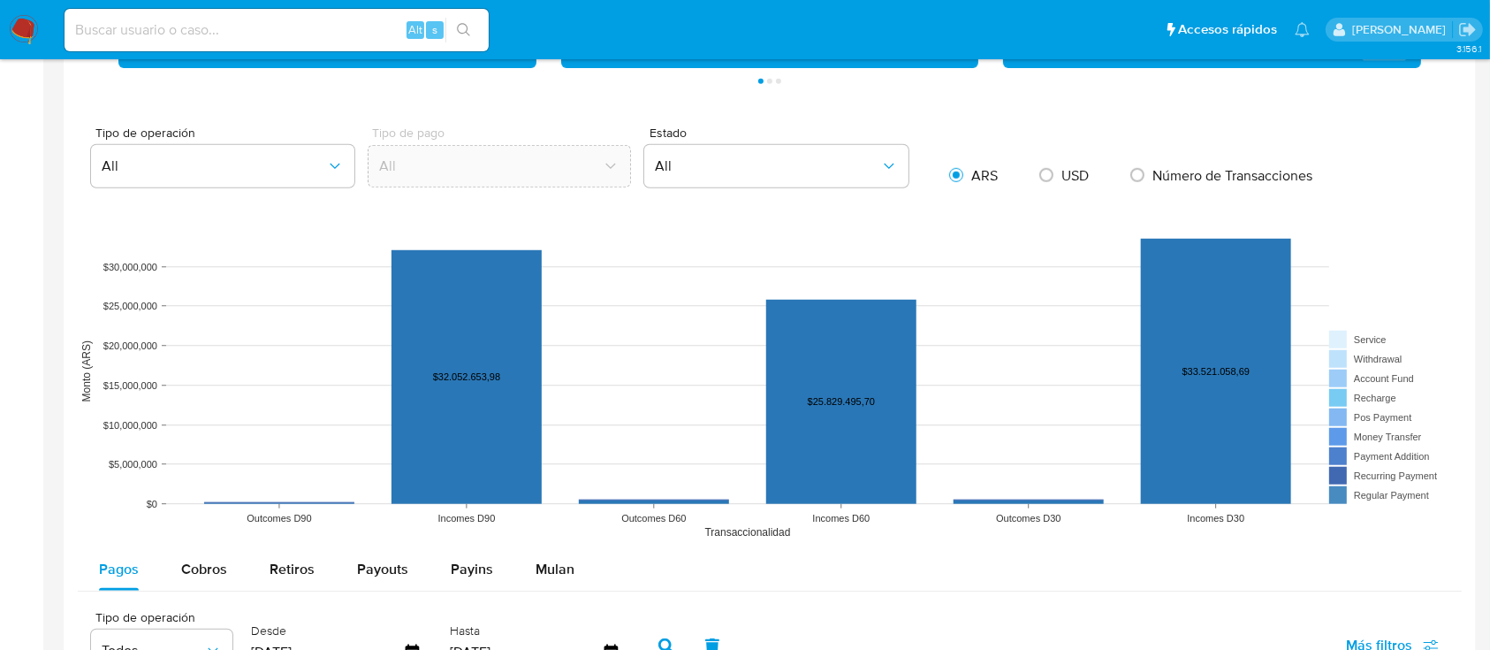
scroll to position [2267, 0]
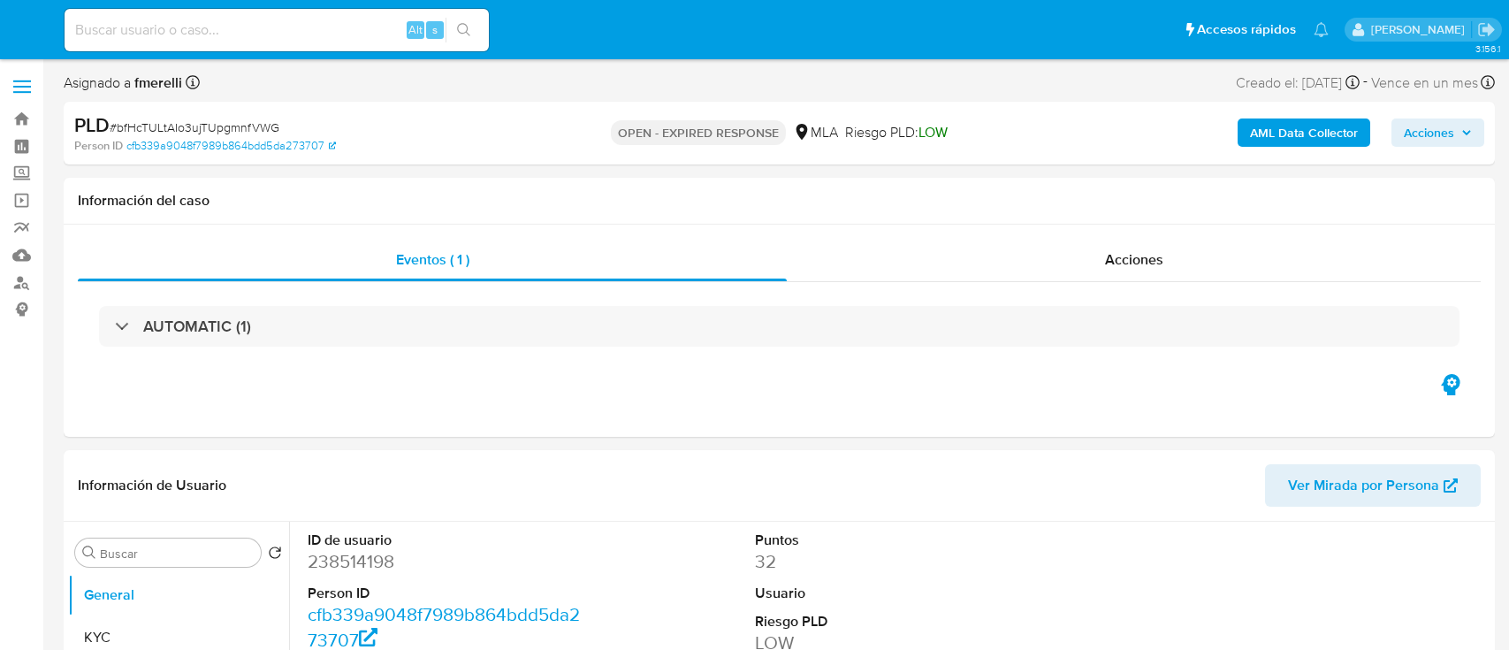
select select "10"
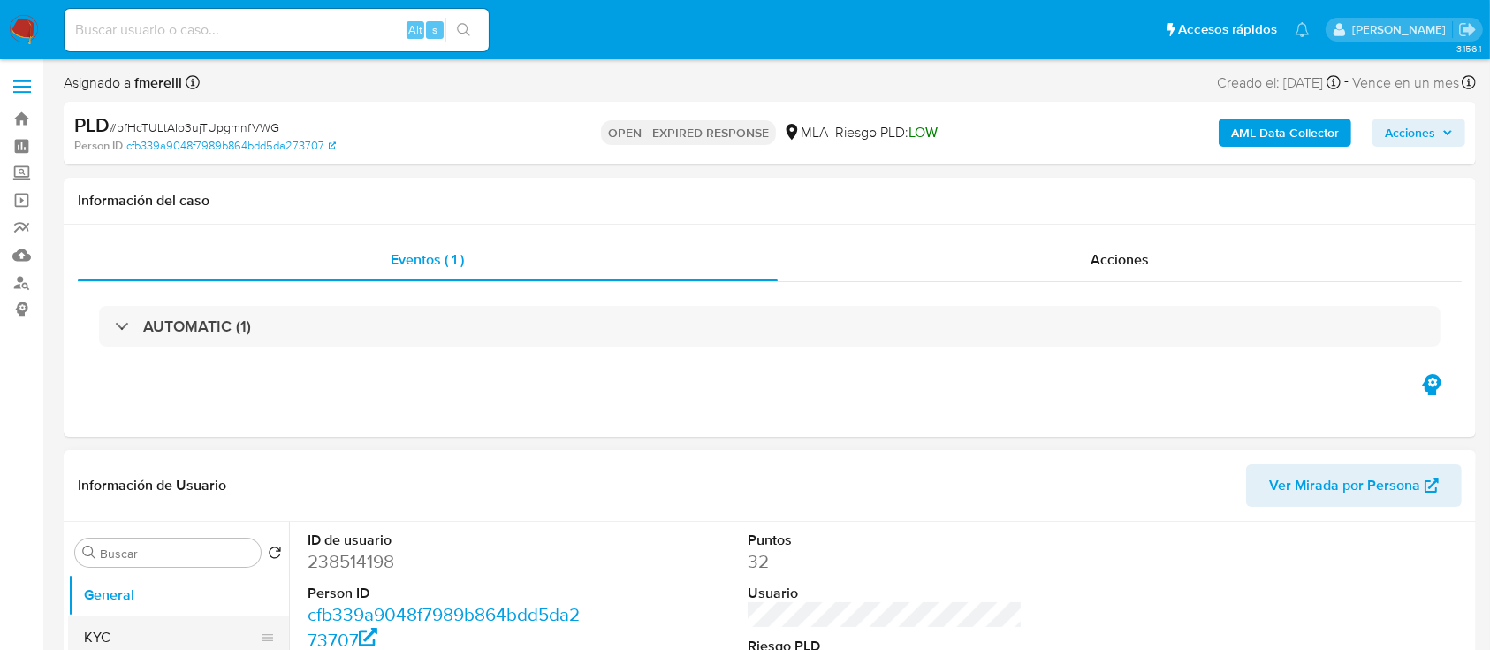
click at [137, 646] on button "KYC" at bounding box center [171, 637] width 207 height 42
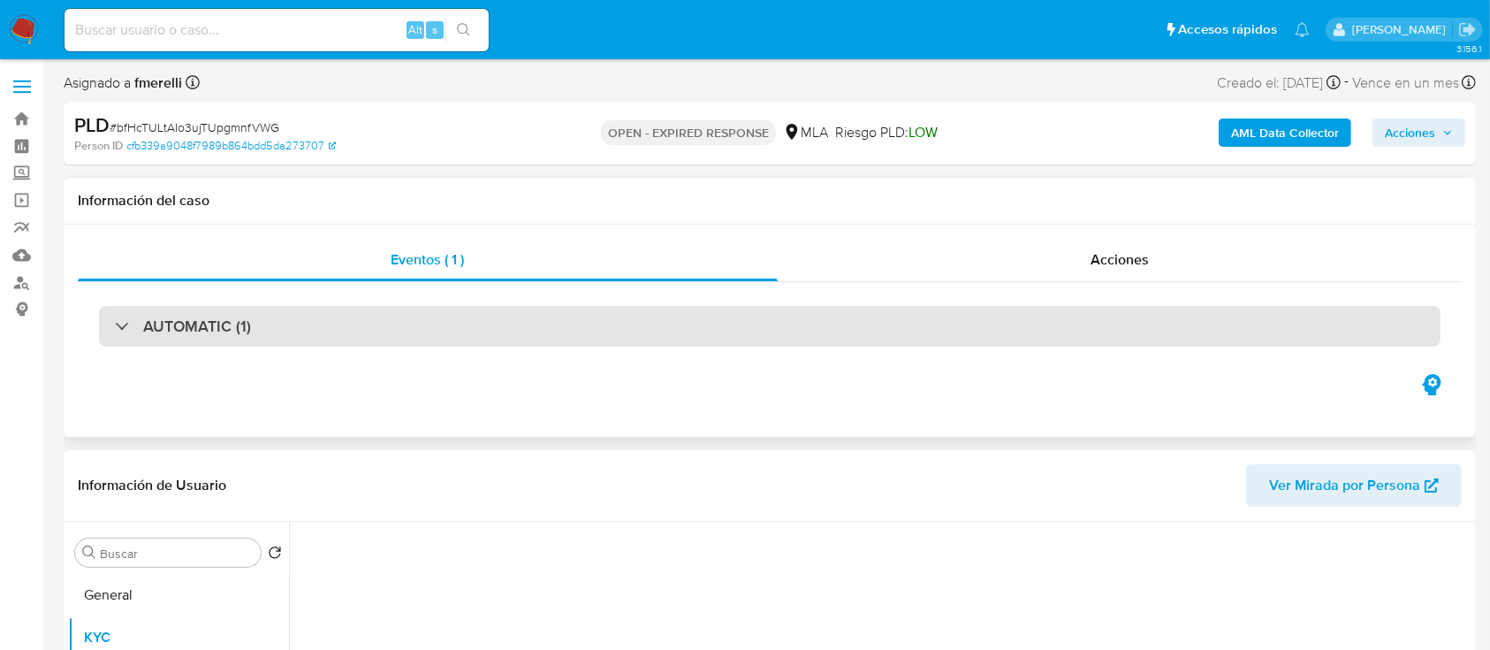
scroll to position [235, 0]
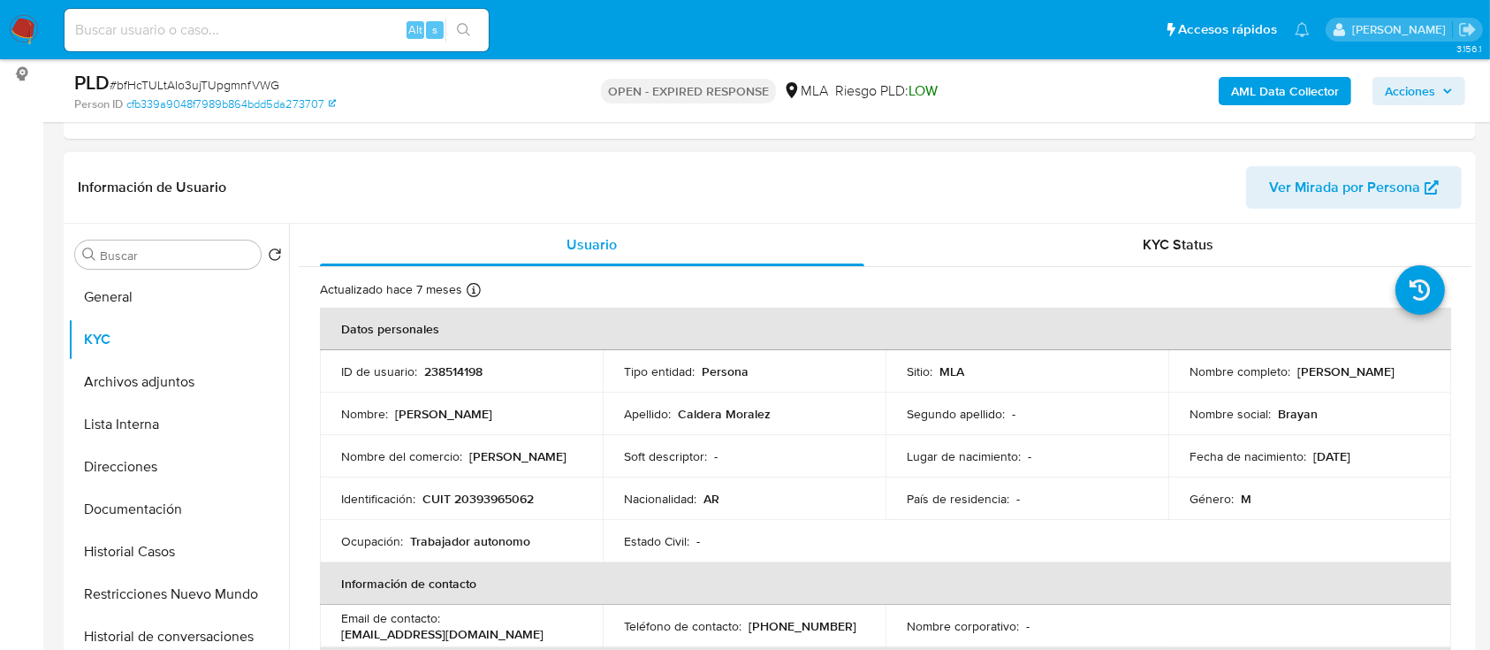
click at [484, 495] on p "CUIT 20393965062" at bounding box center [478, 499] width 111 height 16
copy p "20393965062"
